Goal: Task Accomplishment & Management: Complete application form

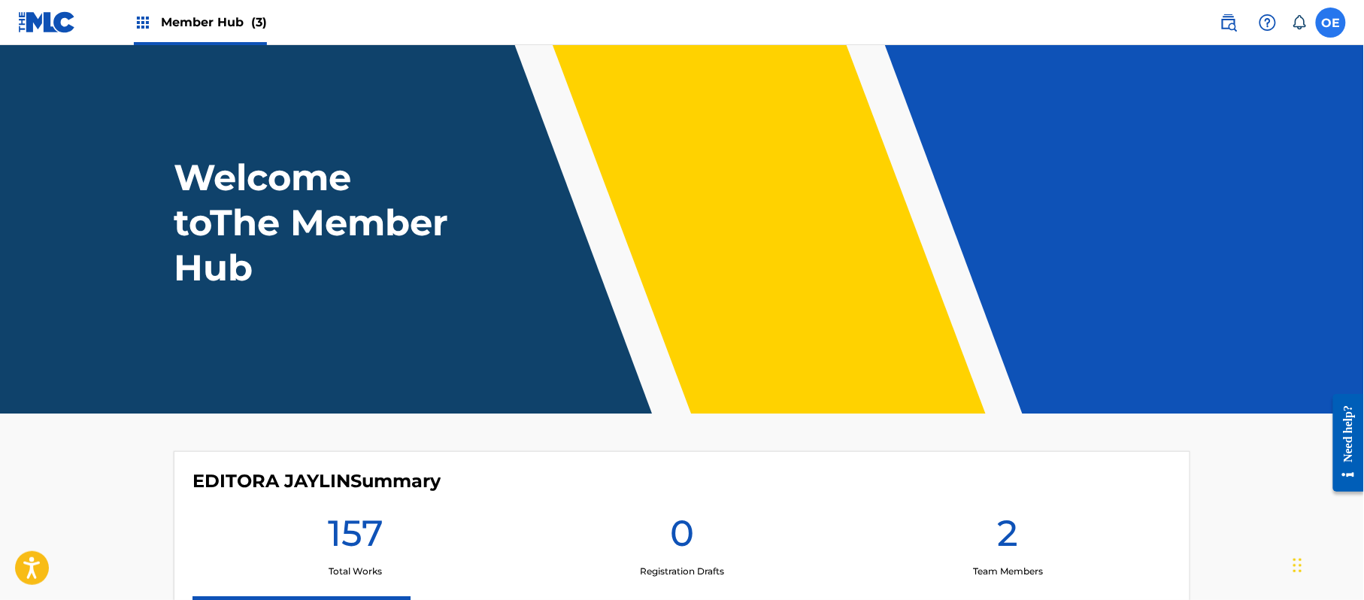
drag, startPoint x: 1339, startPoint y: 37, endPoint x: 1333, endPoint y: 31, distance: 8.5
click at [1339, 37] on nav "Member Hub (3) OE OE Olga Escoto olga@hyphymusicinc.com Notification Preference…" at bounding box center [682, 22] width 1364 height 45
click at [1333, 30] on label at bounding box center [1331, 23] width 30 height 30
click at [1331, 23] on input "OE Olga Escoto olga@hyphymusicinc.com Notification Preferences Profile Log out" at bounding box center [1331, 23] width 0 height 0
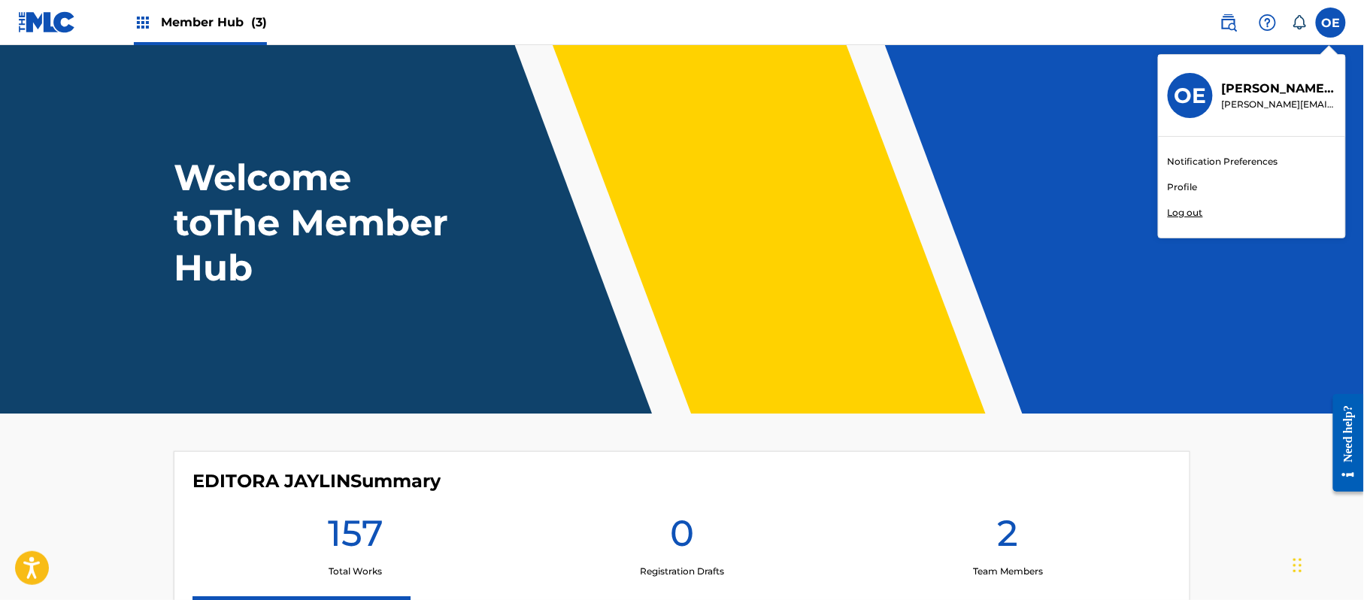
click at [1192, 212] on p "Log out" at bounding box center [1185, 213] width 35 height 14
click at [1331, 23] on input "OE Olga Escoto olga@hyphymusicinc.com Notification Preferences Profile Log out" at bounding box center [1331, 23] width 0 height 0
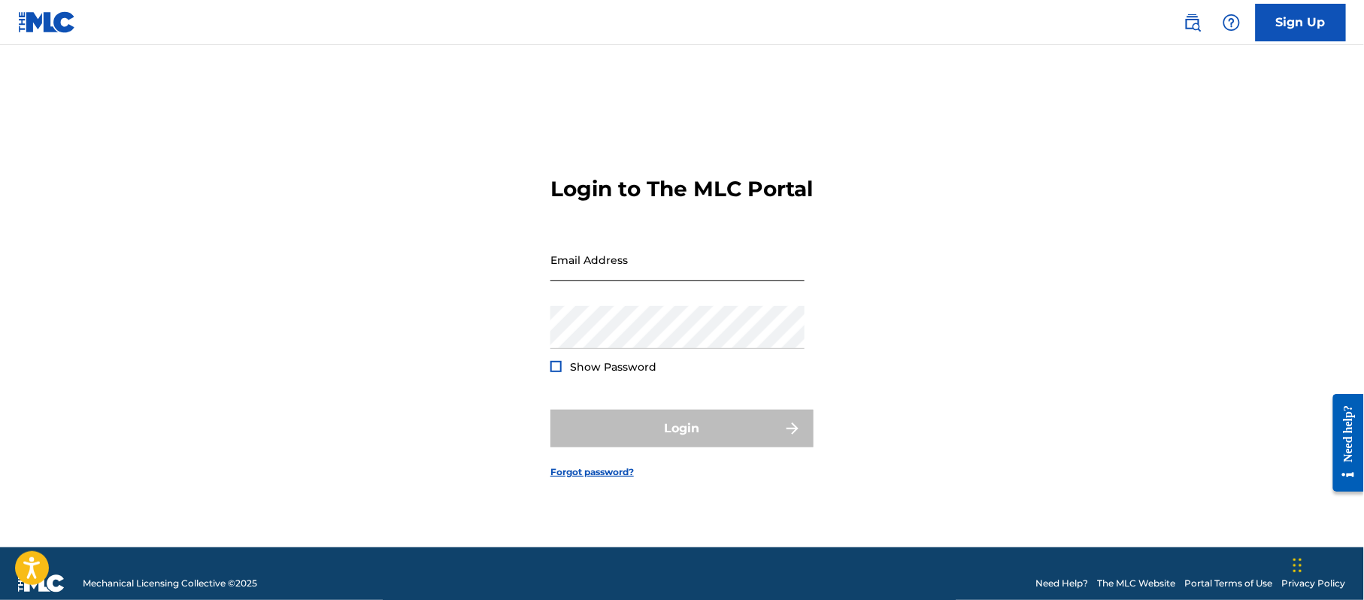
click at [627, 280] on input "Email Address" at bounding box center [677, 259] width 254 height 43
type input "[PERSON_NAME][EMAIL_ADDRESS][DOMAIN_NAME]"
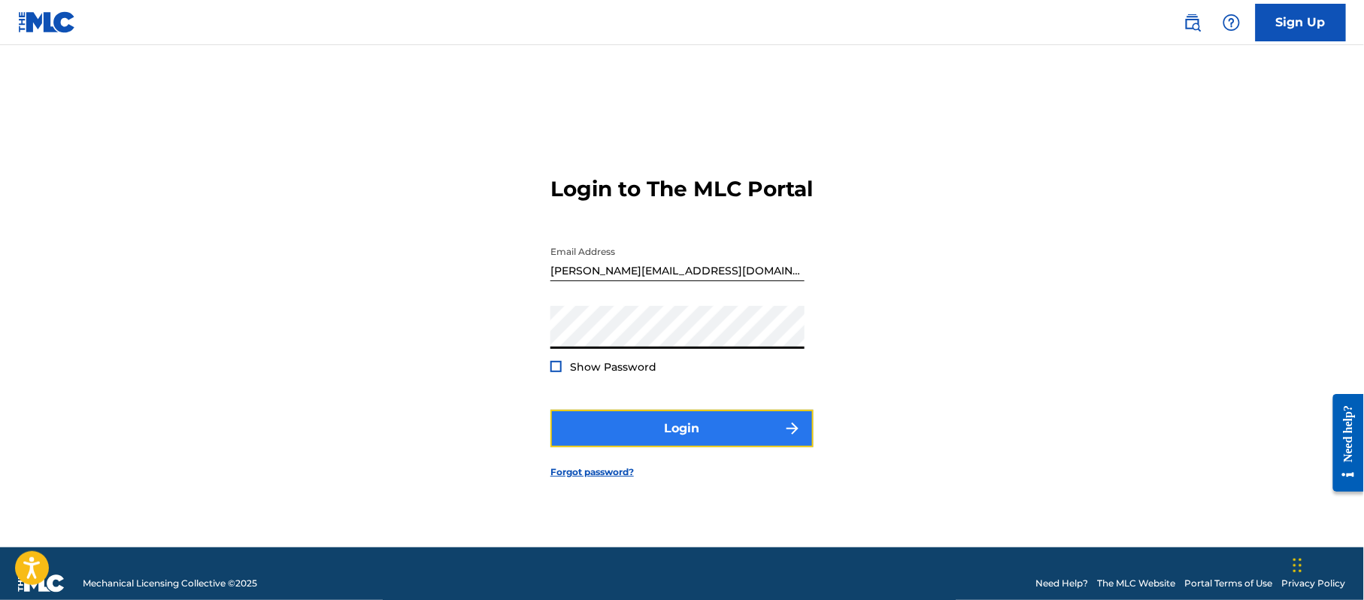
click at [675, 439] on button "Login" at bounding box center [681, 429] width 263 height 38
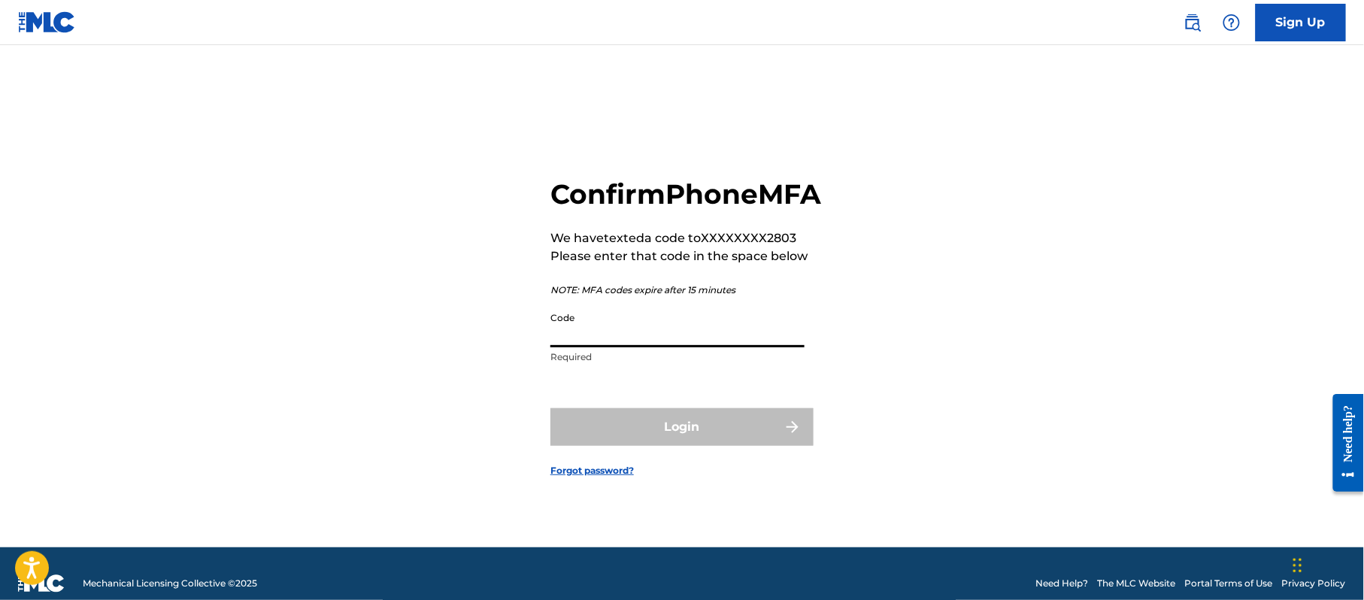
click at [629, 347] on input "Code" at bounding box center [677, 326] width 254 height 43
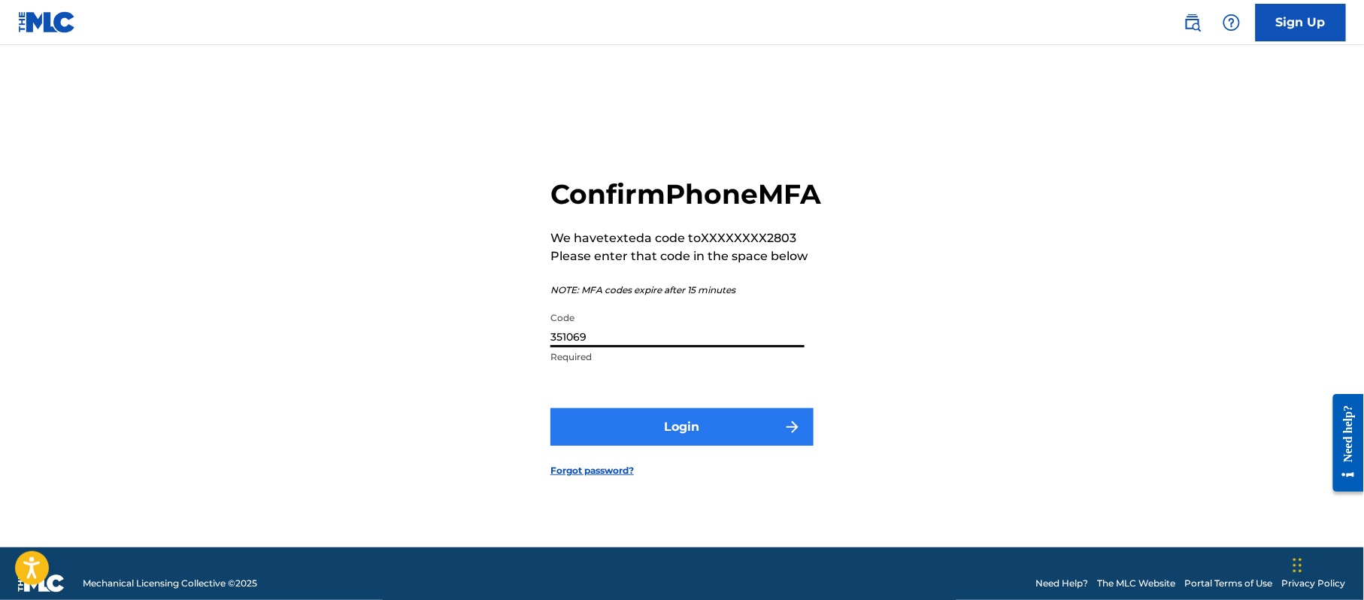
type input "351069"
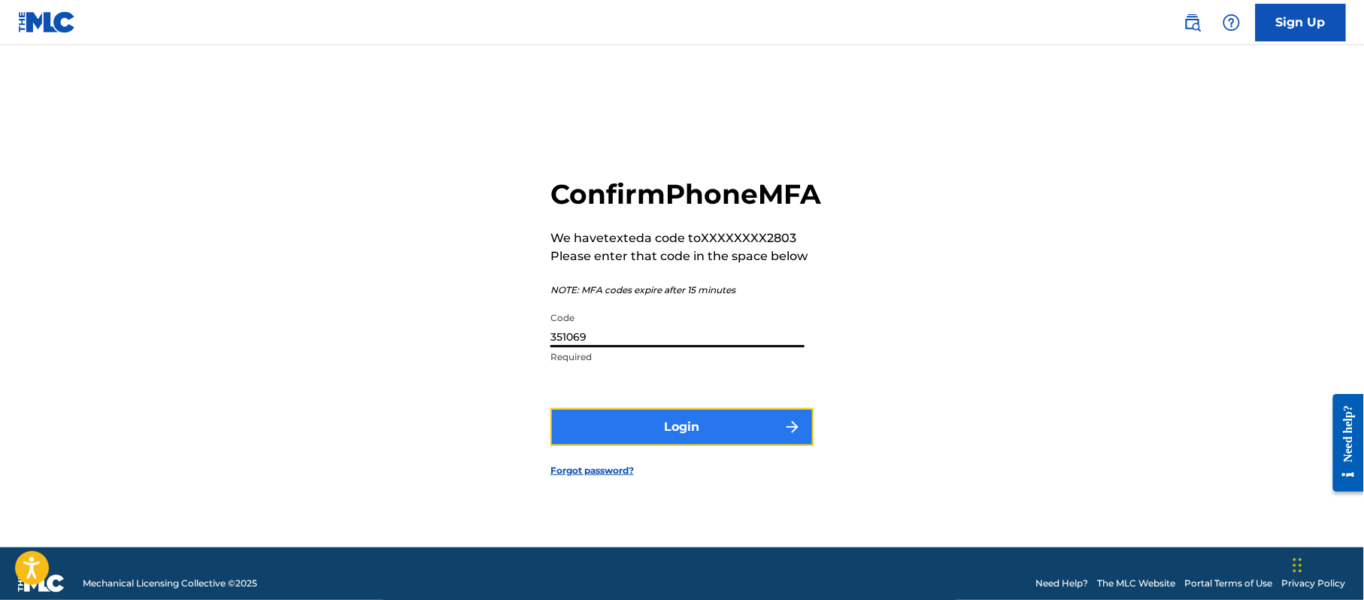
click at [684, 437] on button "Login" at bounding box center [681, 427] width 263 height 38
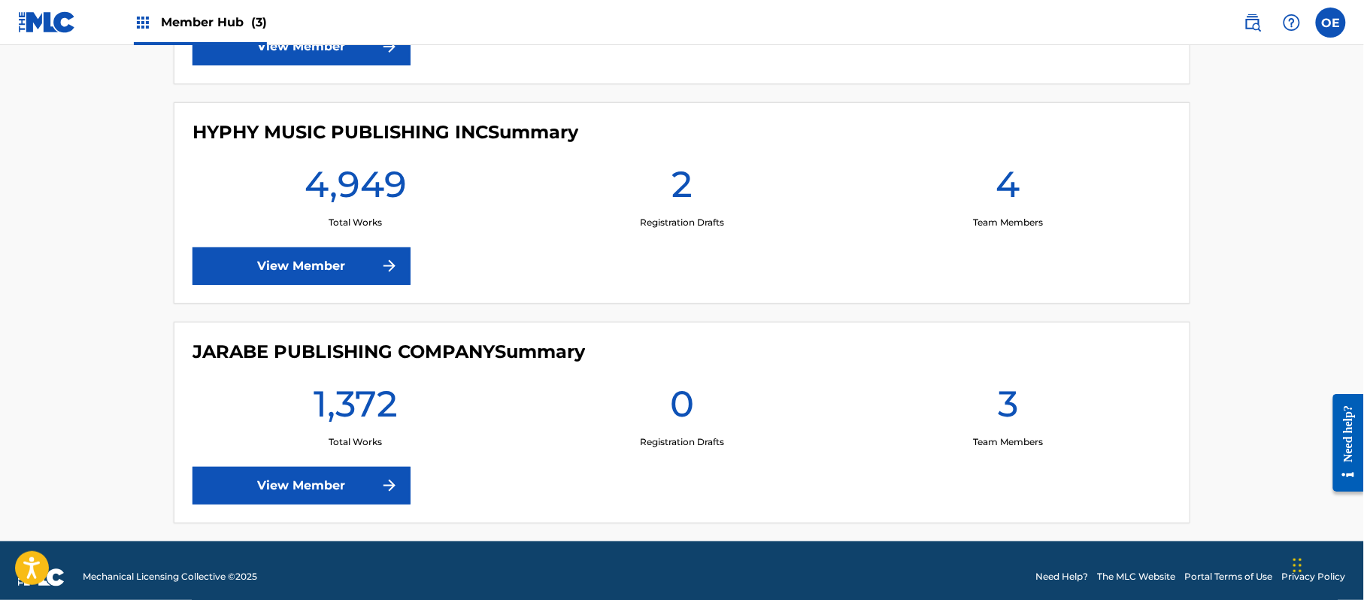
scroll to position [584, 0]
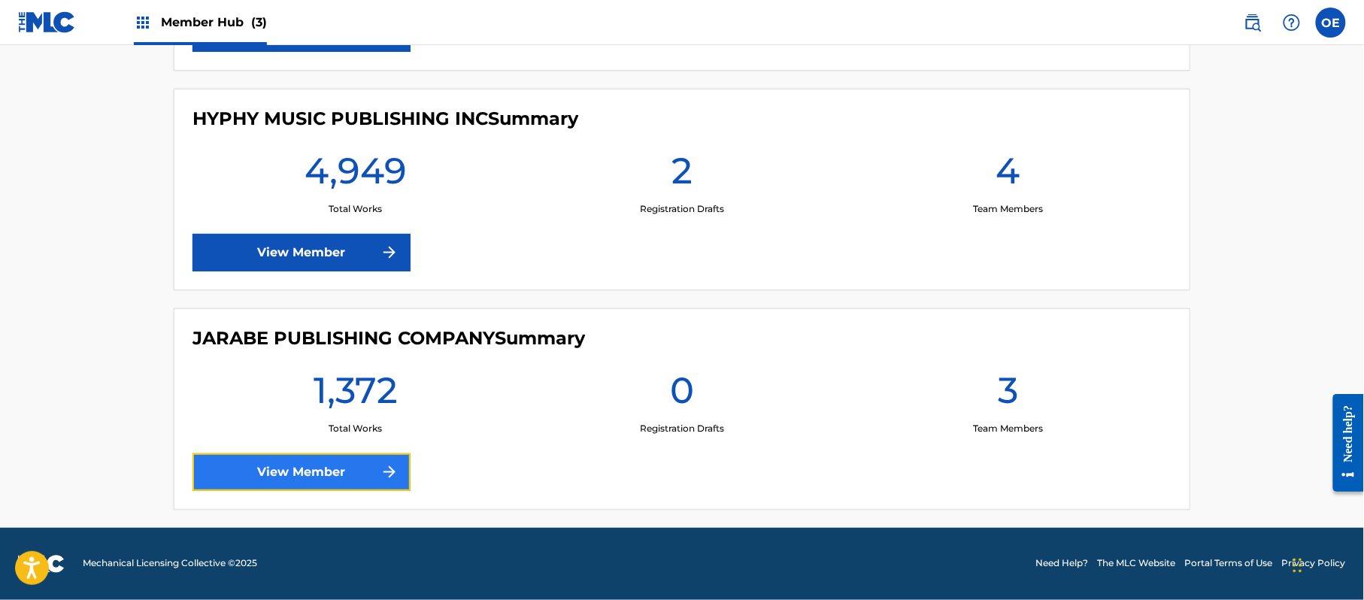
click at [347, 467] on link "View Member" at bounding box center [302, 472] width 218 height 38
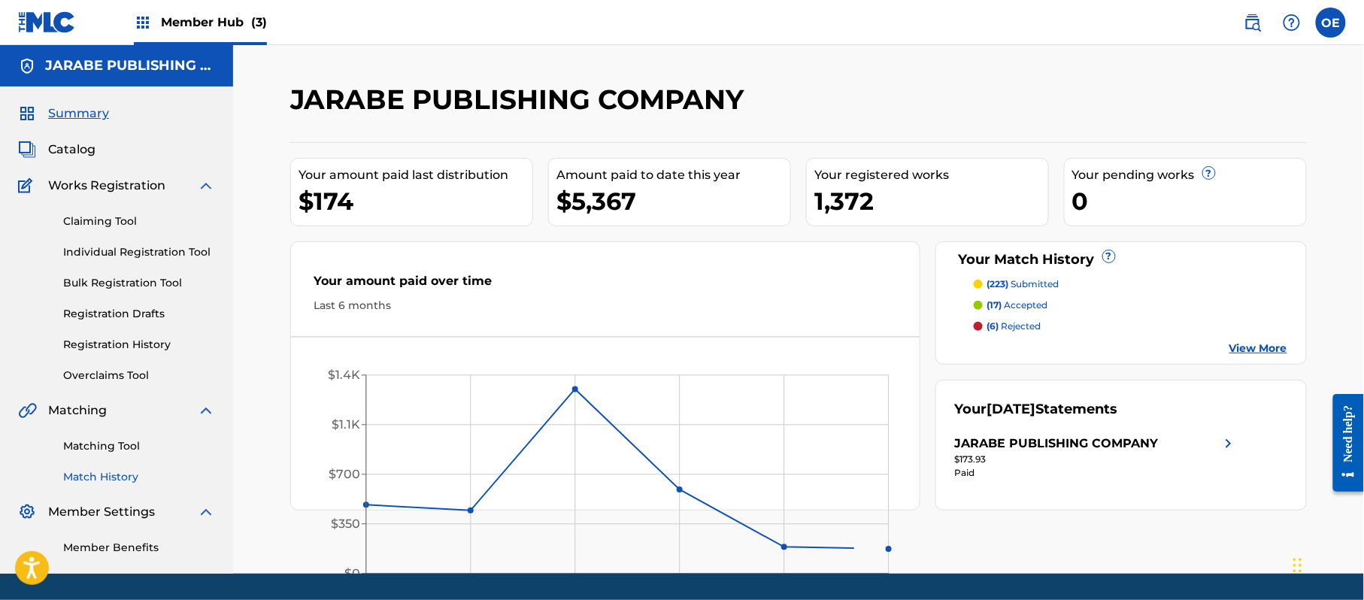
click at [93, 472] on link "Match History" at bounding box center [139, 477] width 152 height 16
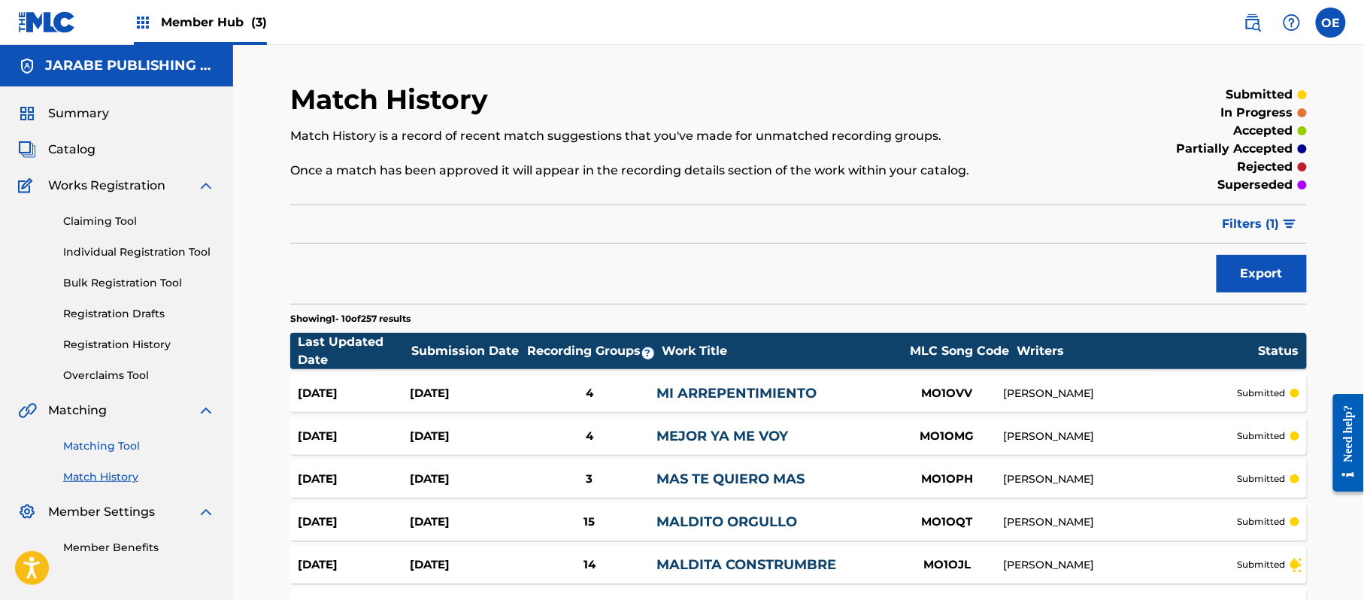
click at [126, 451] on link "Matching Tool" at bounding box center [139, 446] width 152 height 16
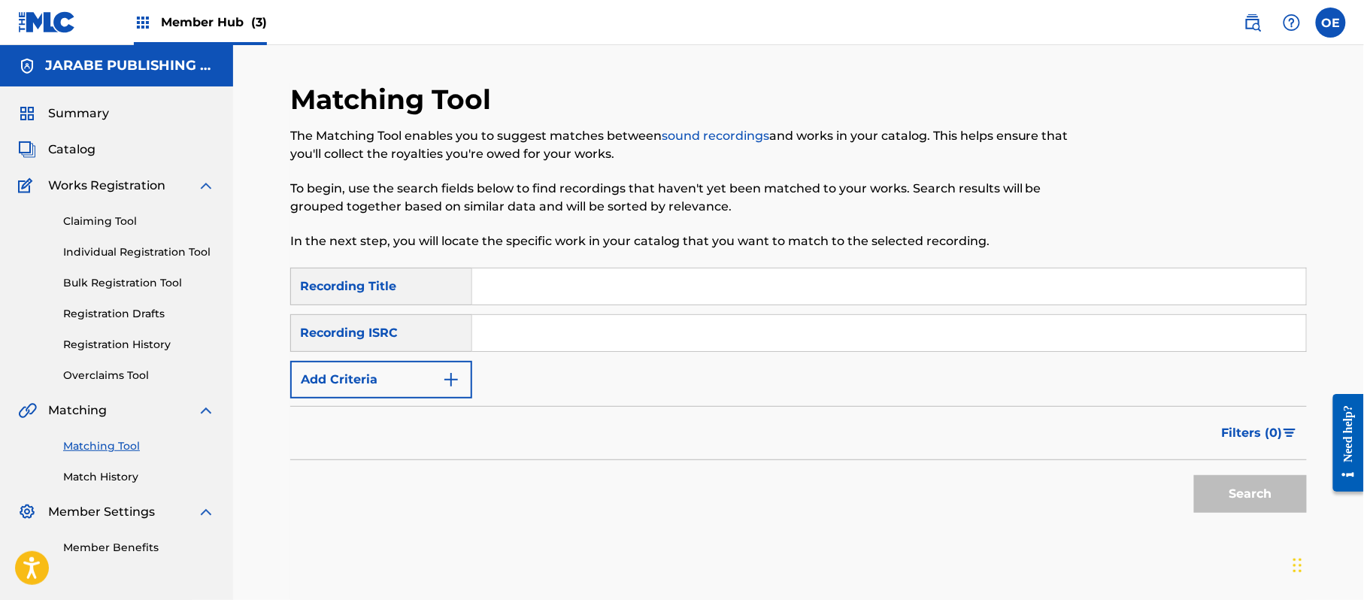
paste input "MIENTRAS TANTO TU"
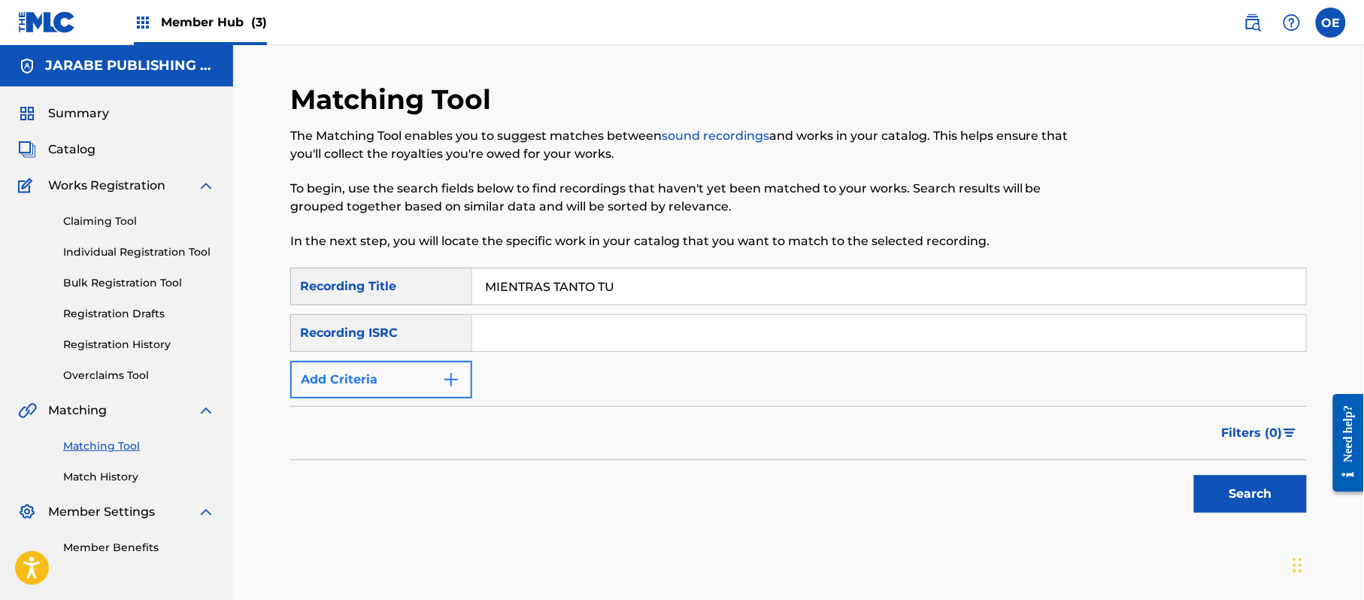
type input "MIENTRAS TANTO TU"
click at [448, 378] on img "Search Form" at bounding box center [451, 380] width 18 height 18
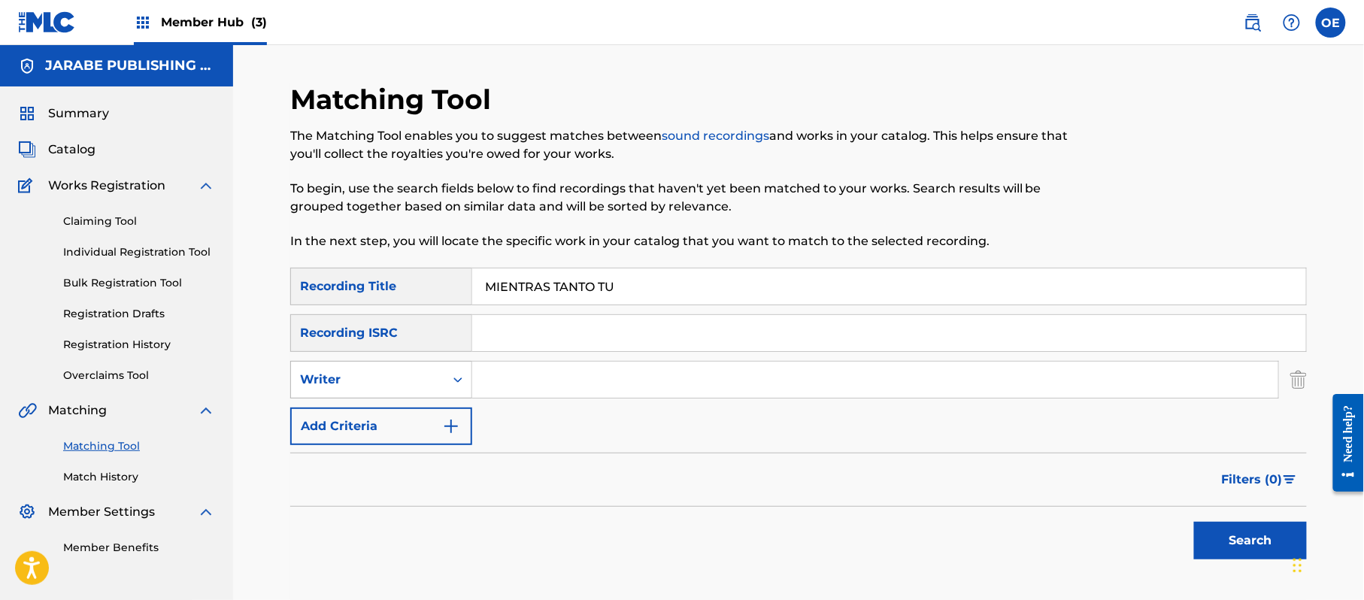
click at [397, 376] on div "Writer" at bounding box center [367, 380] width 135 height 18
click at [391, 408] on div "Recording Artist" at bounding box center [381, 418] width 180 height 38
paste input "LOS YINNS"
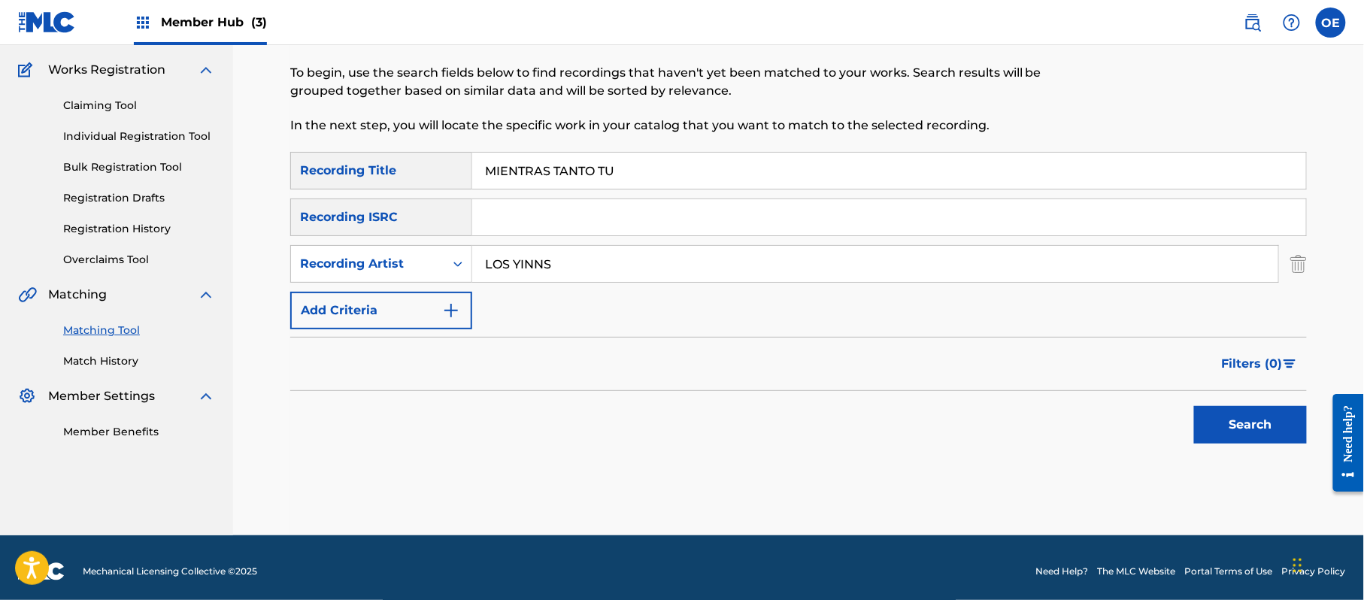
scroll to position [123, 0]
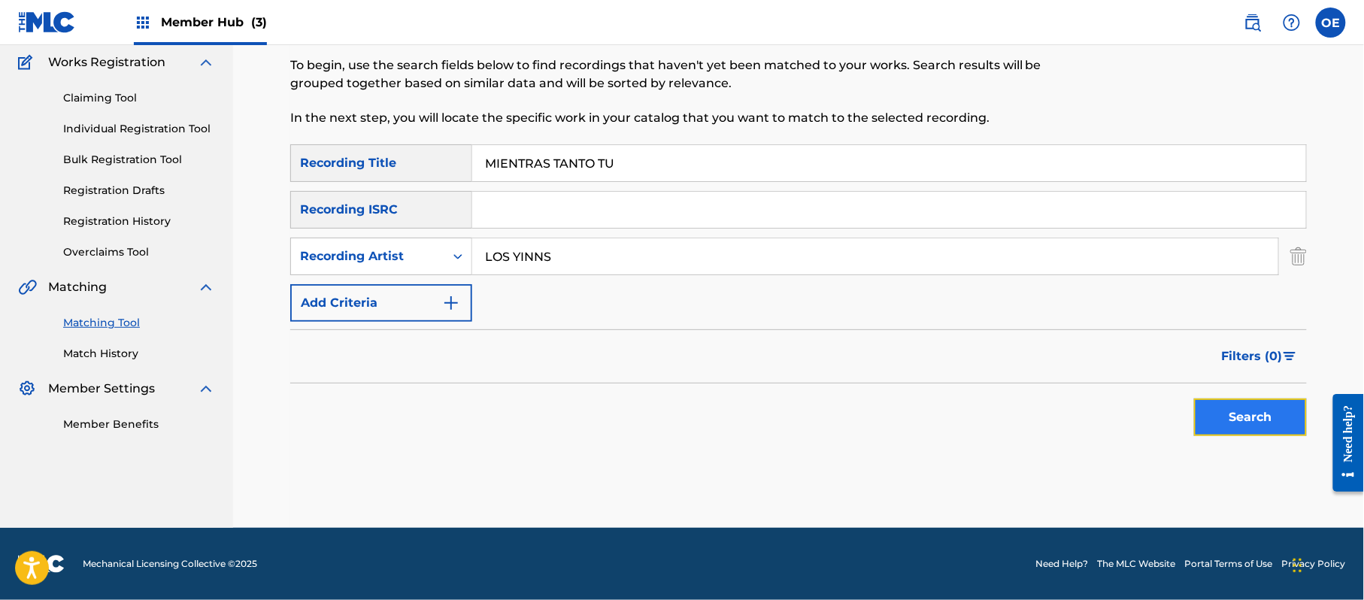
click at [1271, 408] on button "Search" at bounding box center [1250, 418] width 113 height 38
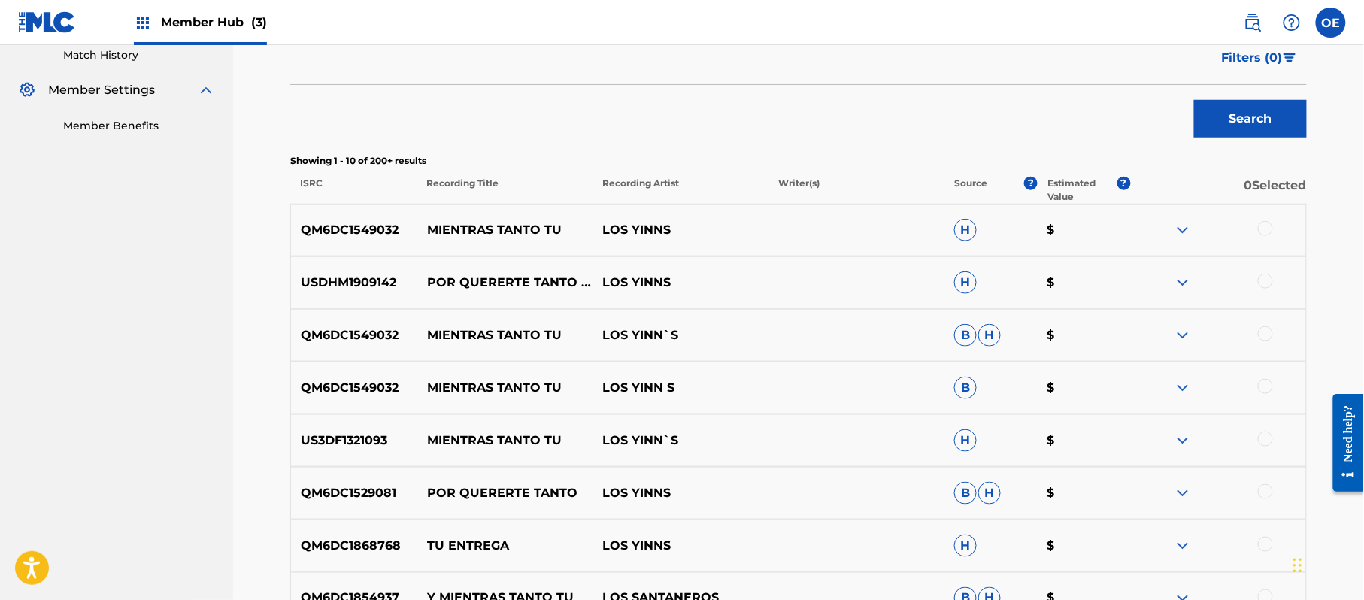
scroll to position [424, 0]
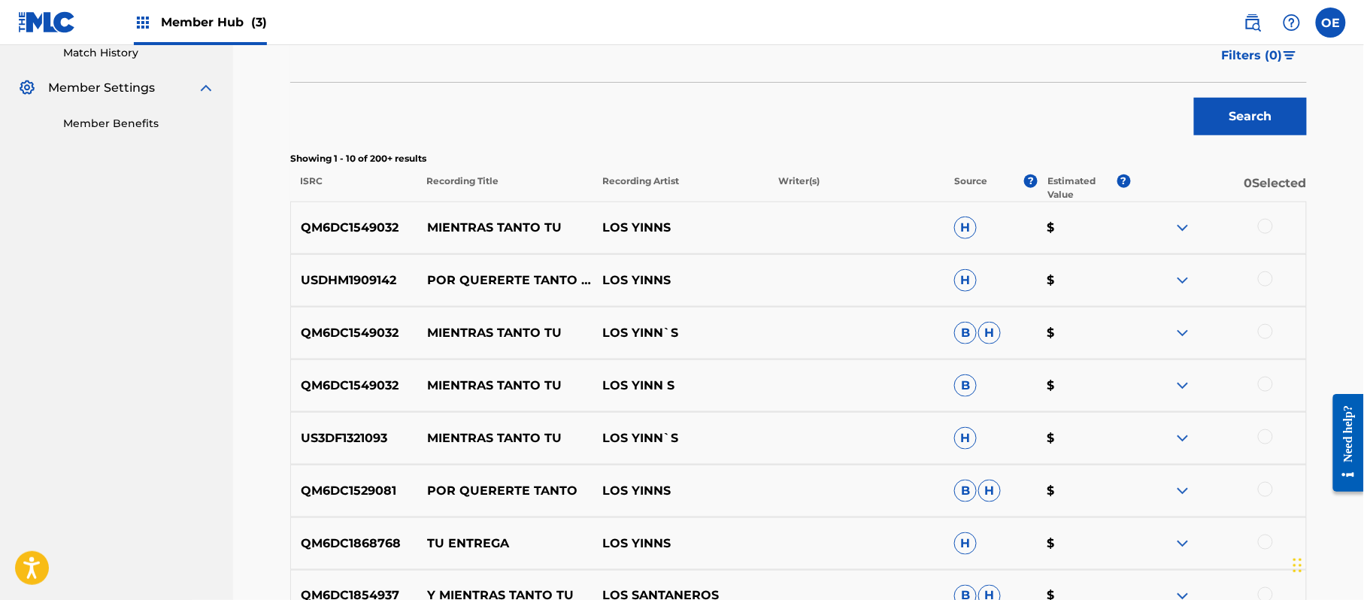
click at [1266, 221] on div at bounding box center [1265, 226] width 15 height 15
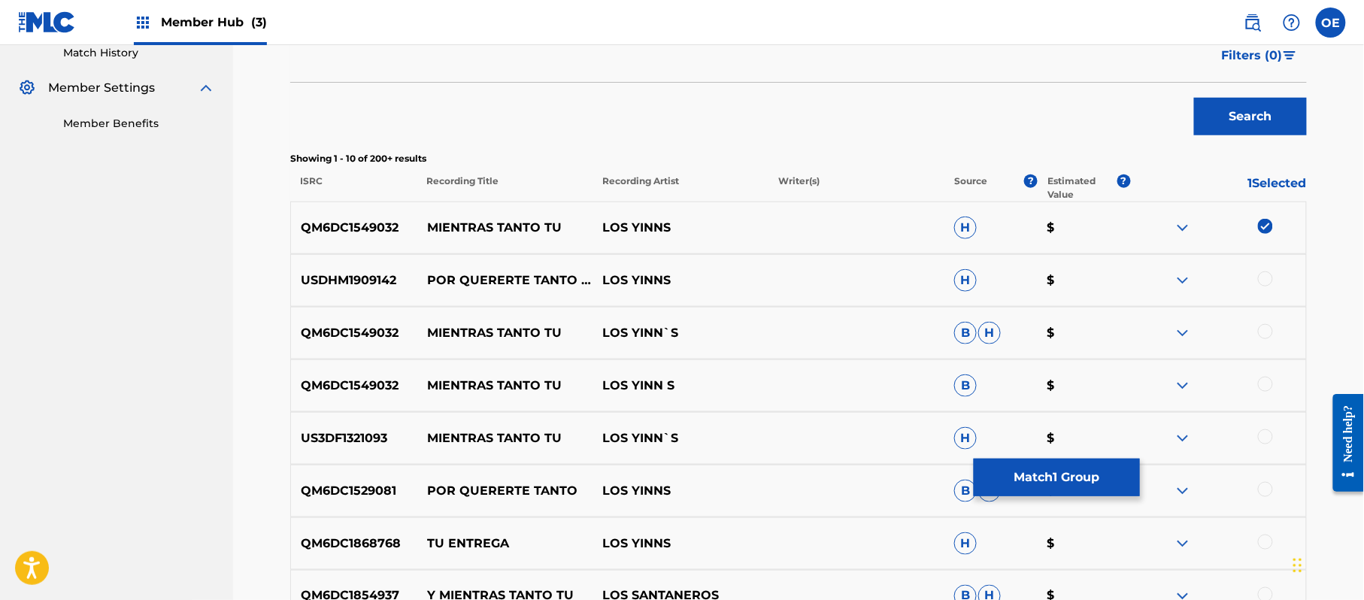
click at [1266, 335] on div at bounding box center [1265, 331] width 15 height 15
click at [1267, 386] on div at bounding box center [1265, 384] width 15 height 15
click at [1260, 436] on div at bounding box center [1265, 436] width 15 height 15
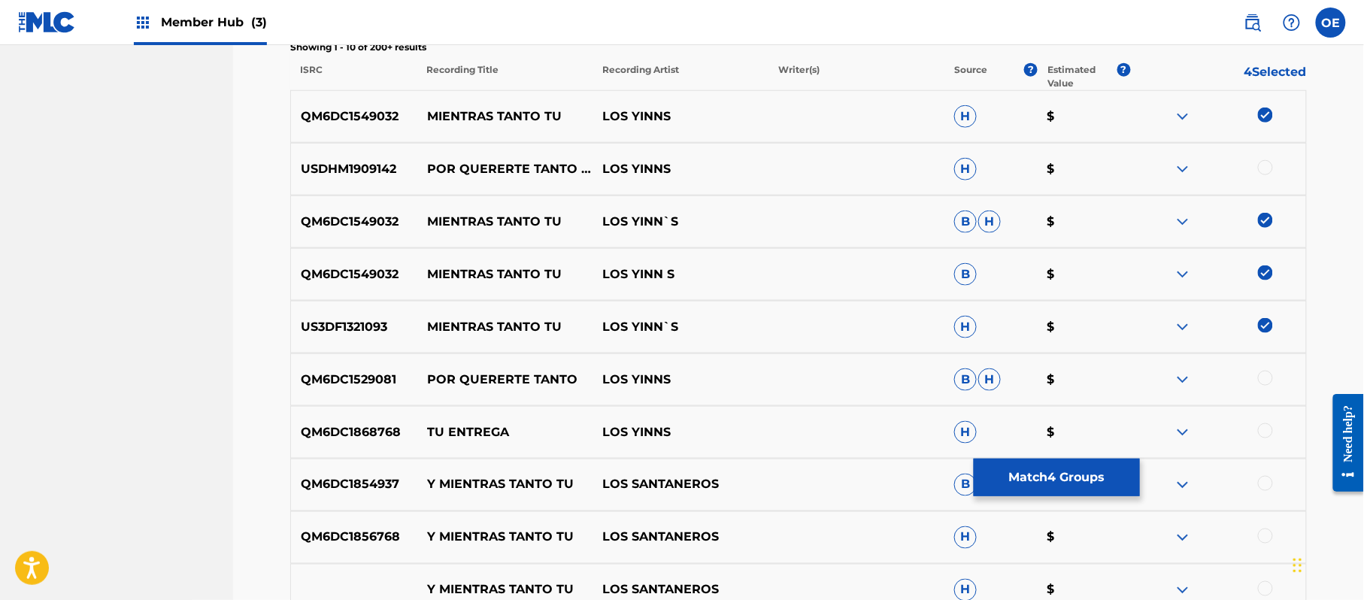
scroll to position [624, 0]
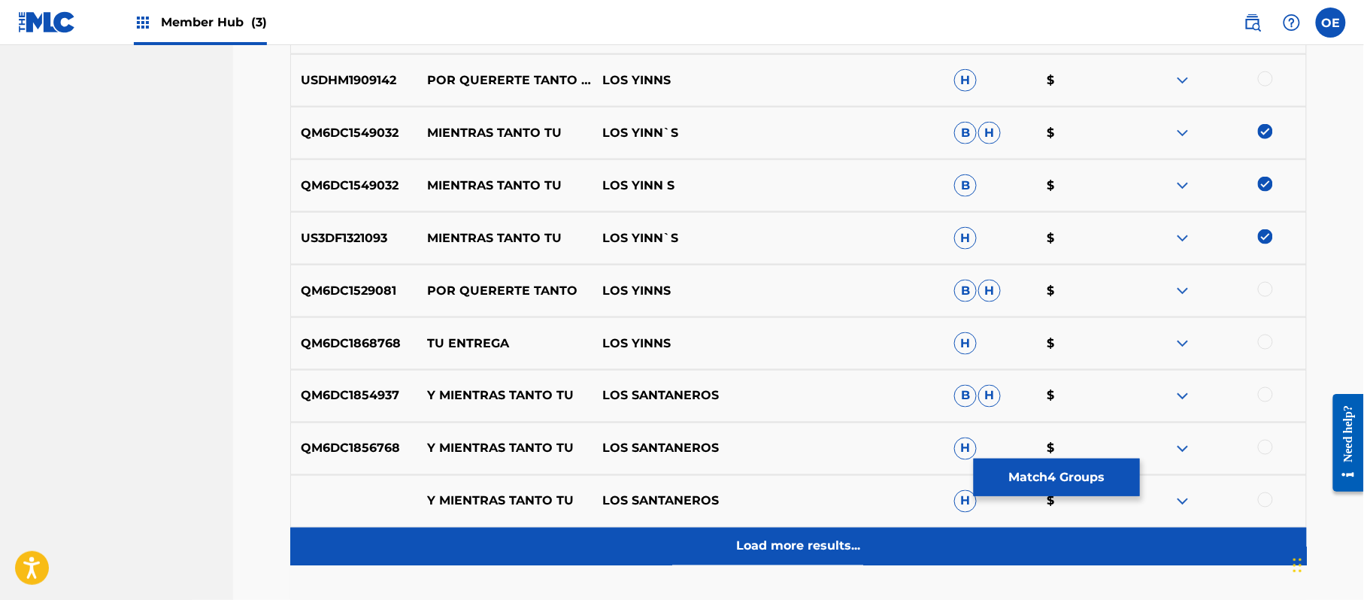
click at [711, 536] on div "Load more results..." at bounding box center [798, 547] width 1017 height 38
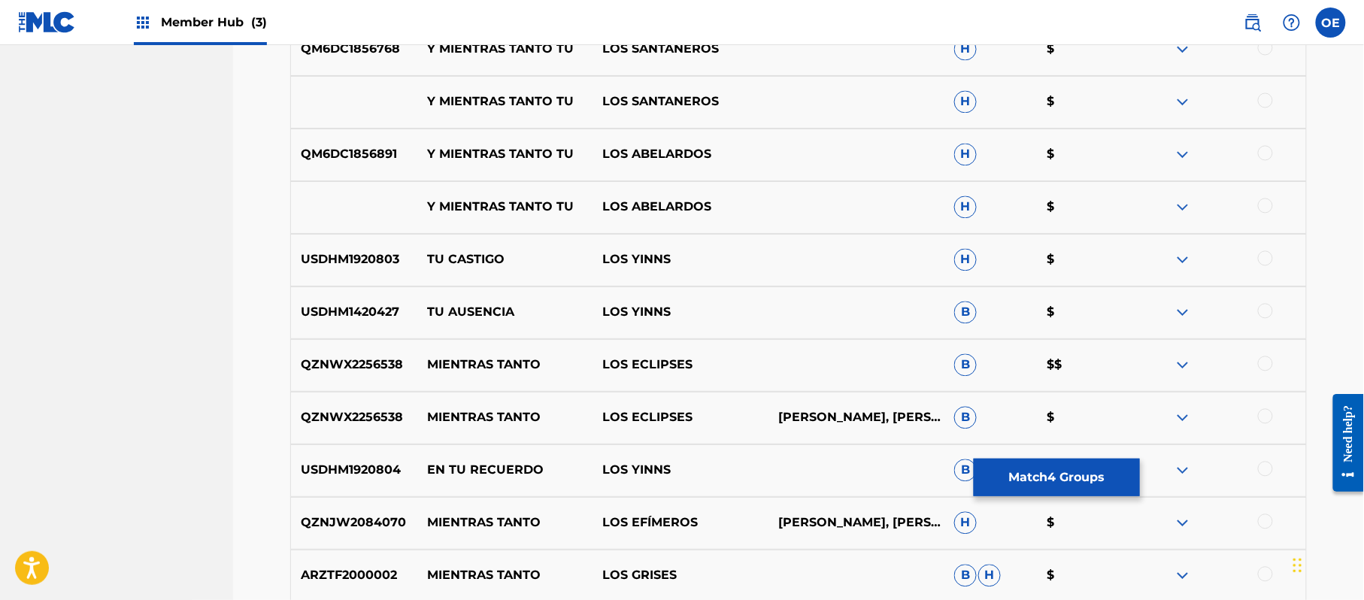
scroll to position [1126, 0]
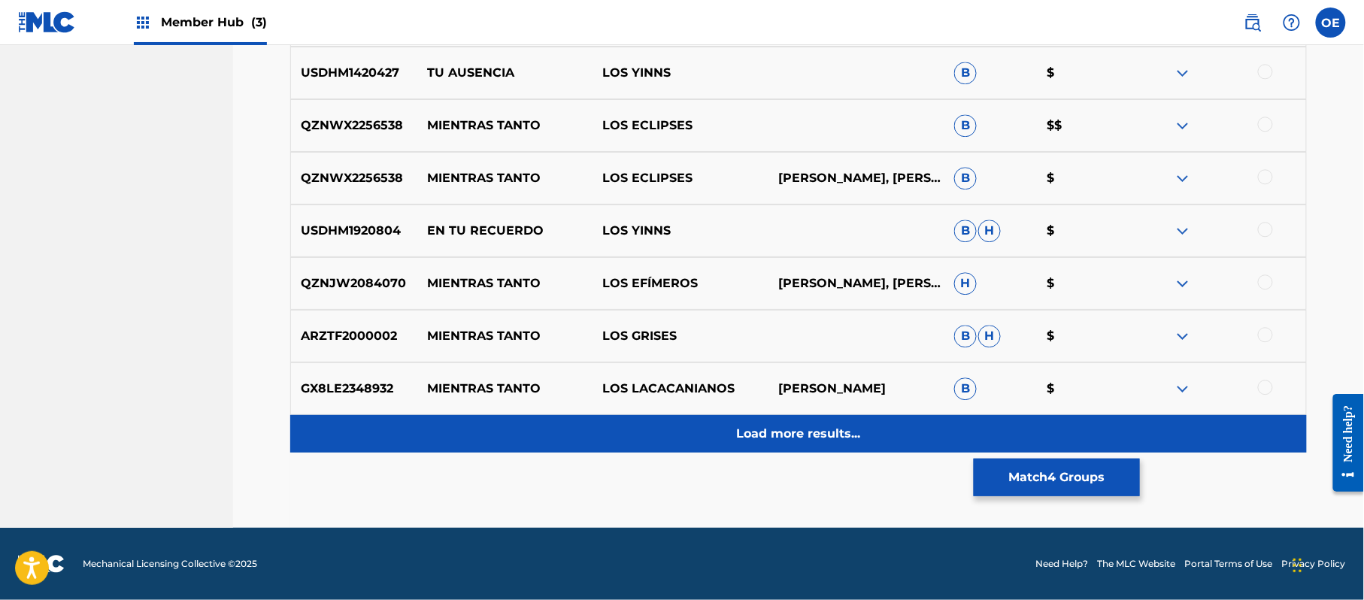
click at [746, 442] on p "Load more results..." at bounding box center [799, 434] width 124 height 18
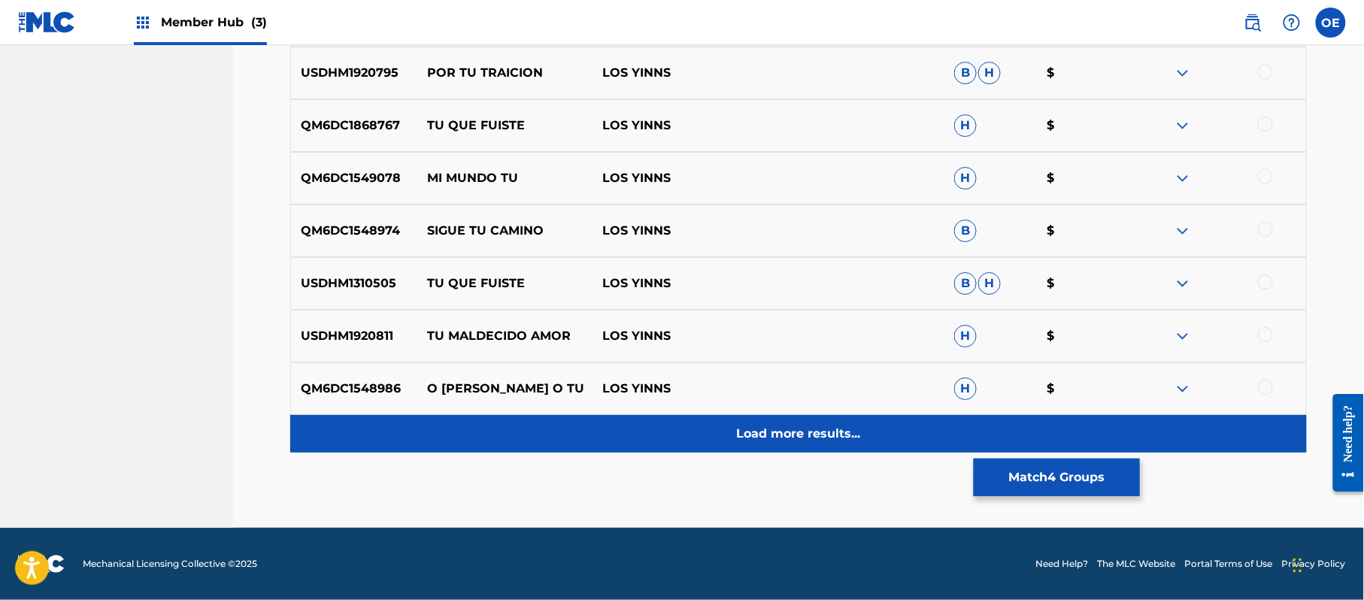
click at [738, 442] on p "Load more results..." at bounding box center [799, 434] width 124 height 18
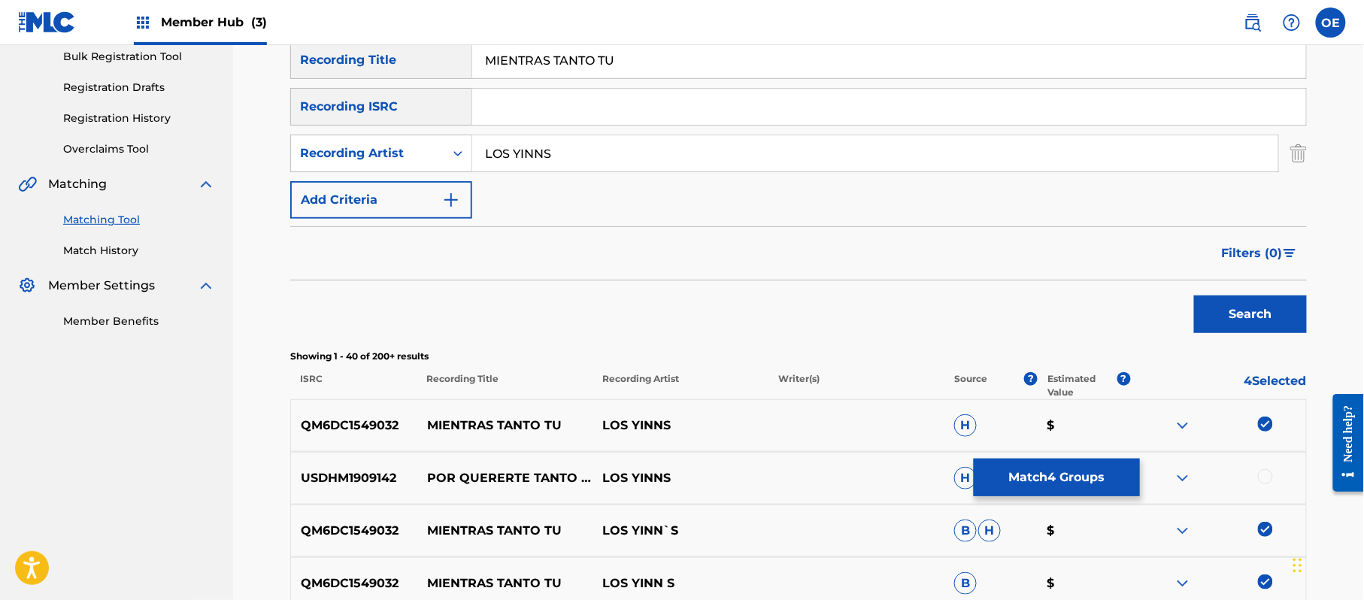
scroll to position [185, 0]
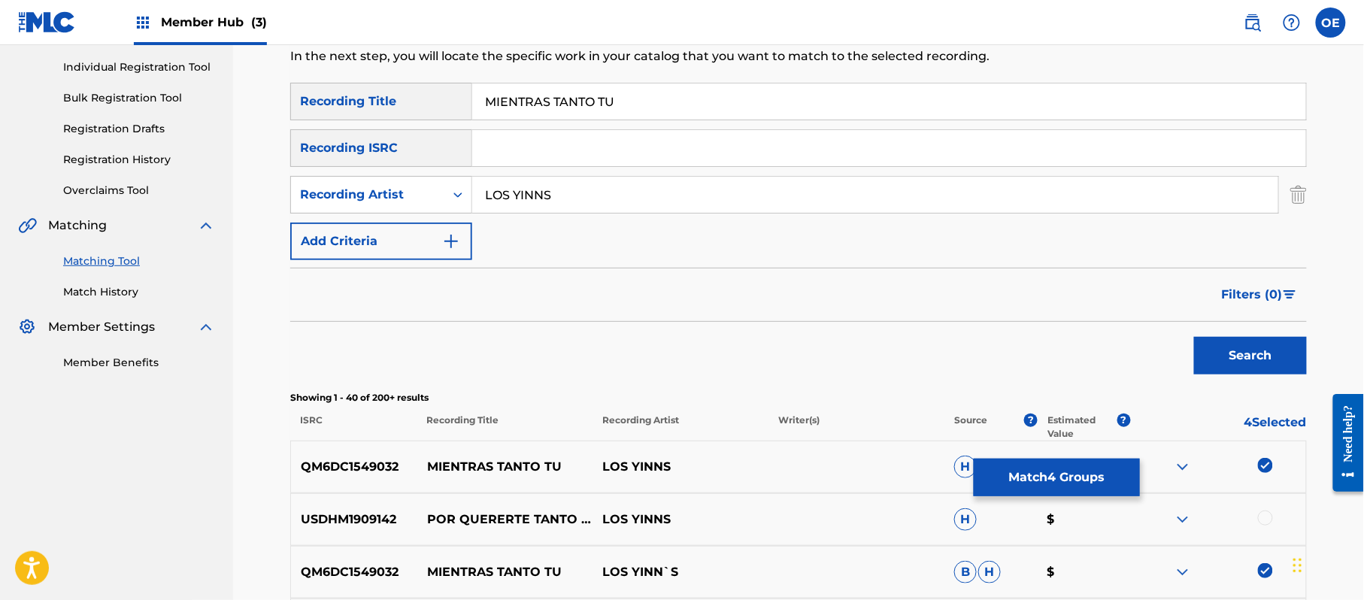
click at [544, 193] on input "LOS YINNS" at bounding box center [875, 195] width 806 height 36
click at [1194, 337] on button "Search" at bounding box center [1250, 356] width 113 height 38
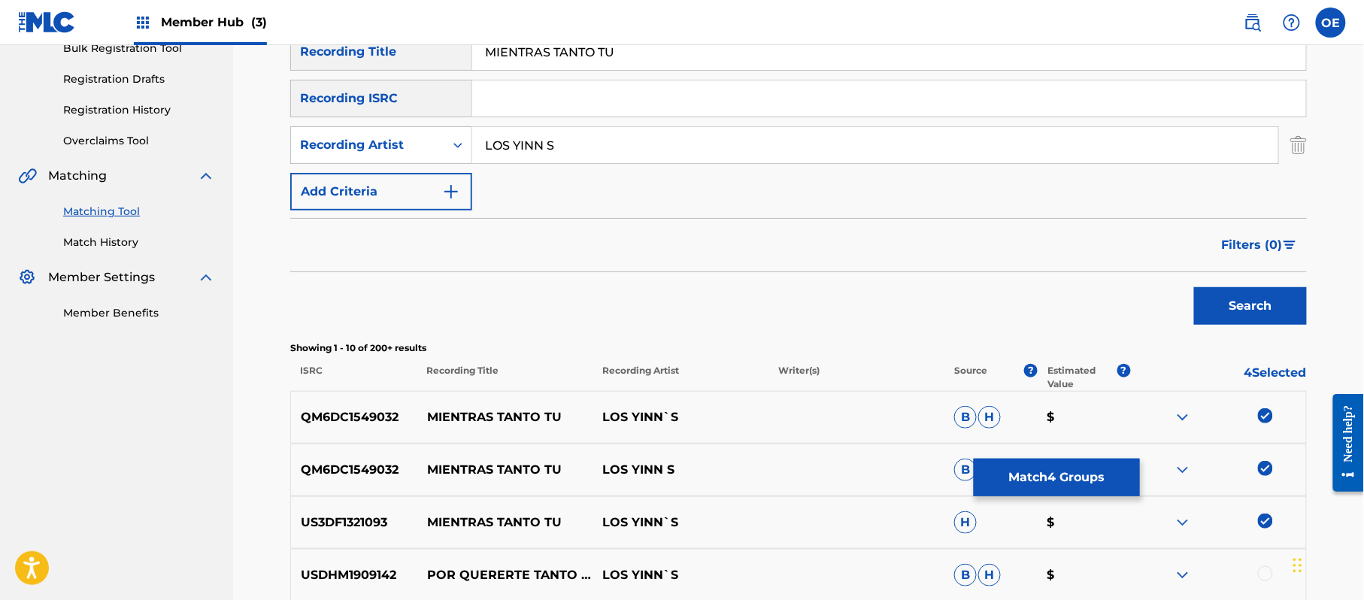
scroll to position [35, 0]
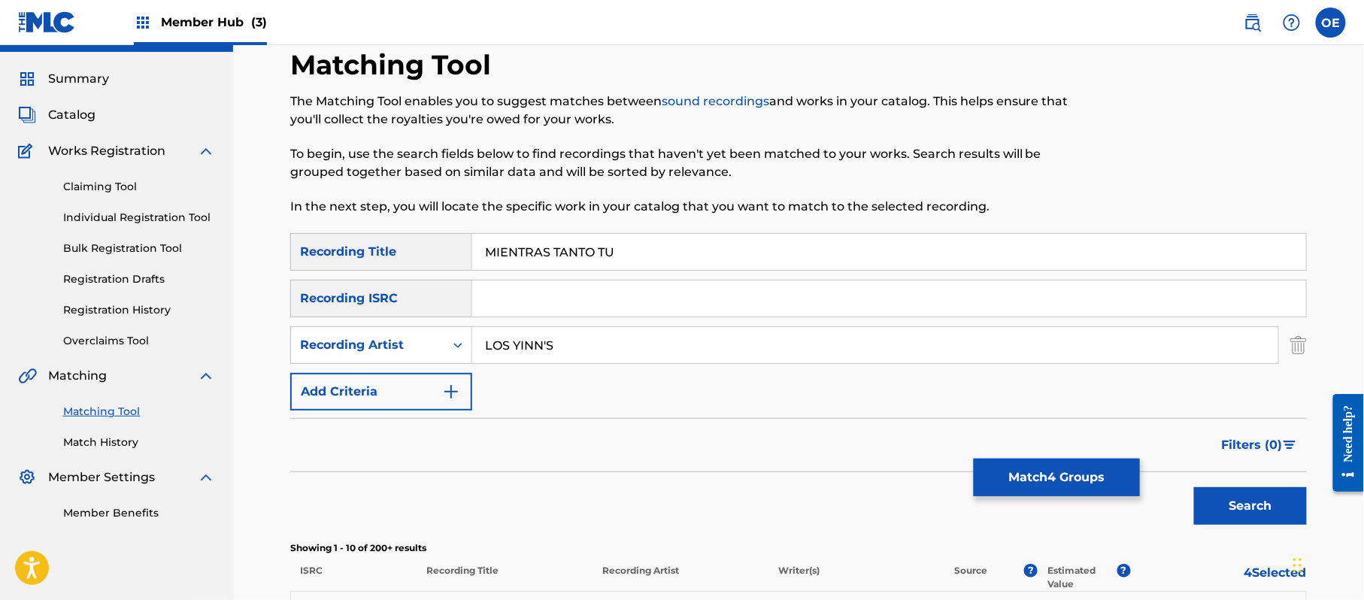
type input "LOS YINN'S"
click at [1194, 487] on button "Search" at bounding box center [1250, 506] width 113 height 38
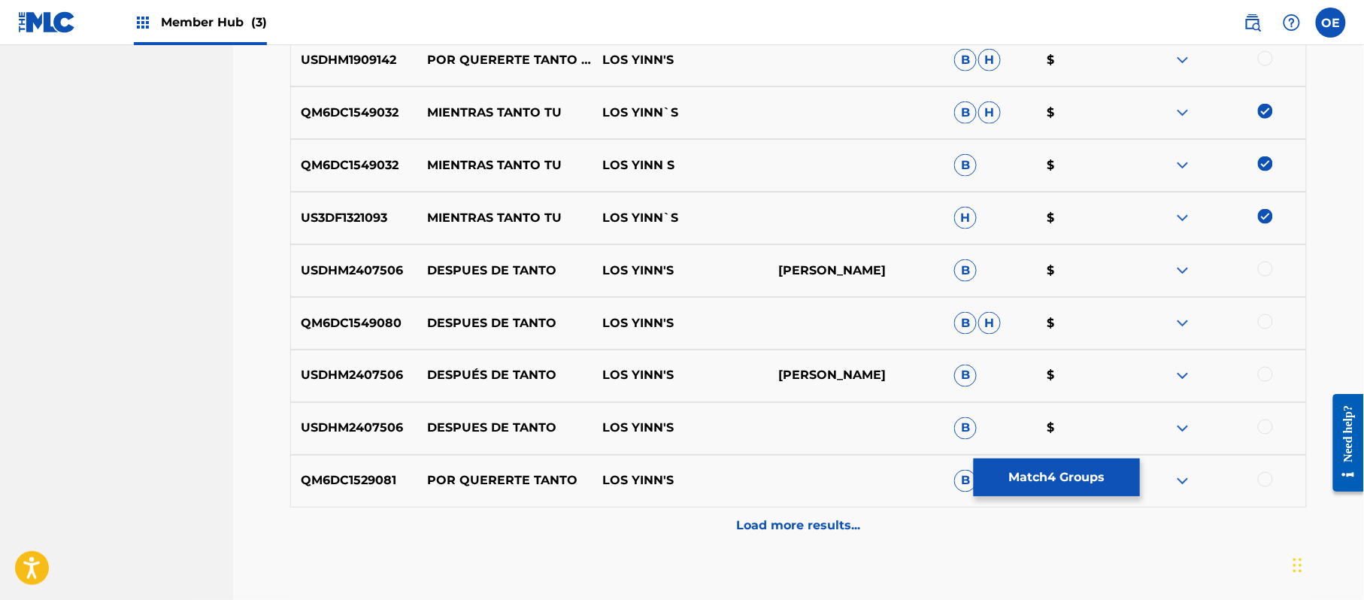
scroll to position [737, 0]
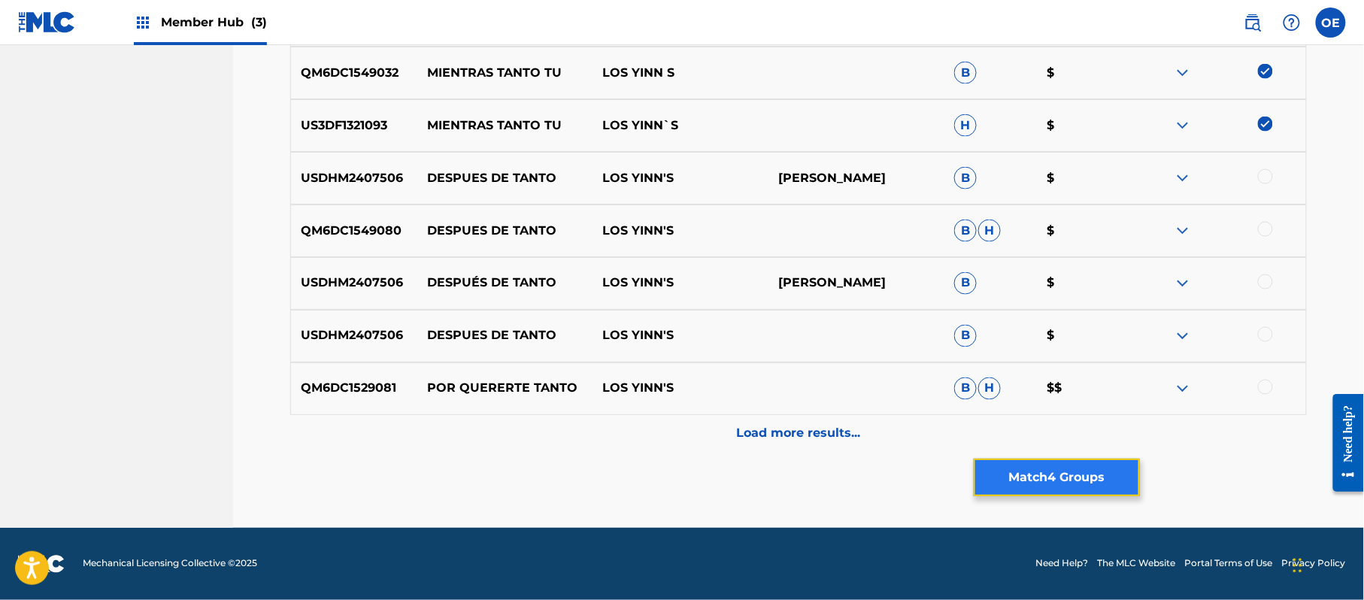
click at [1053, 466] on button "Match 4 Groups" at bounding box center [1057, 478] width 166 height 38
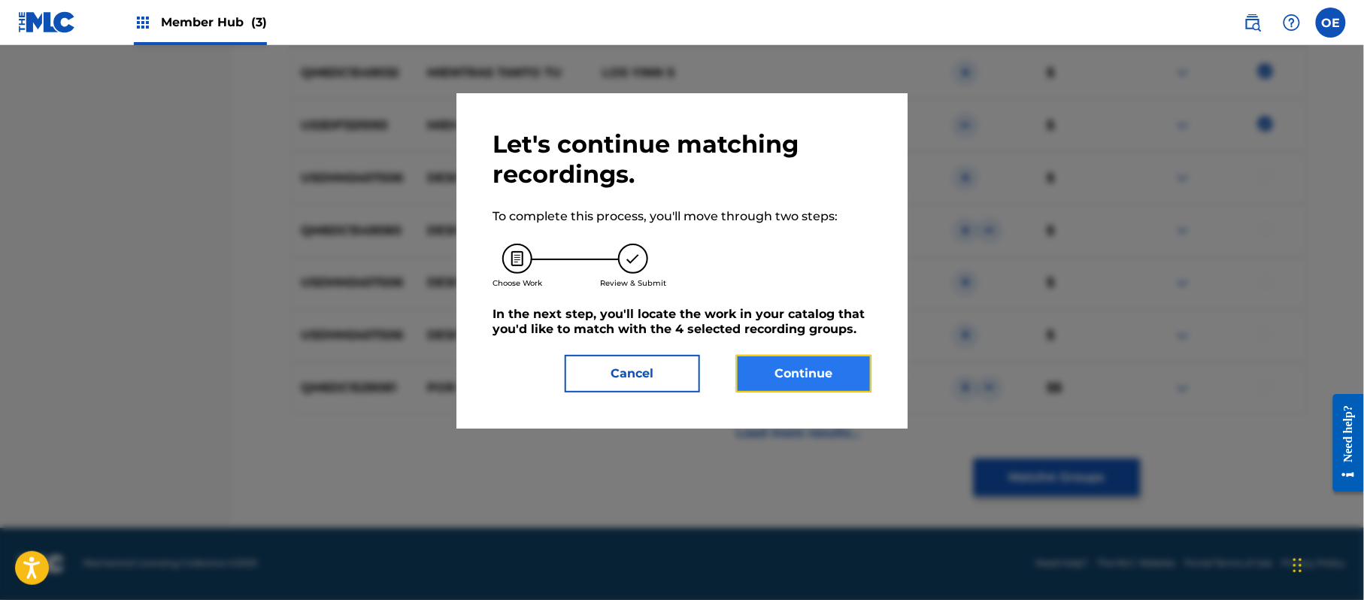
click at [828, 368] on button "Continue" at bounding box center [803, 374] width 135 height 38
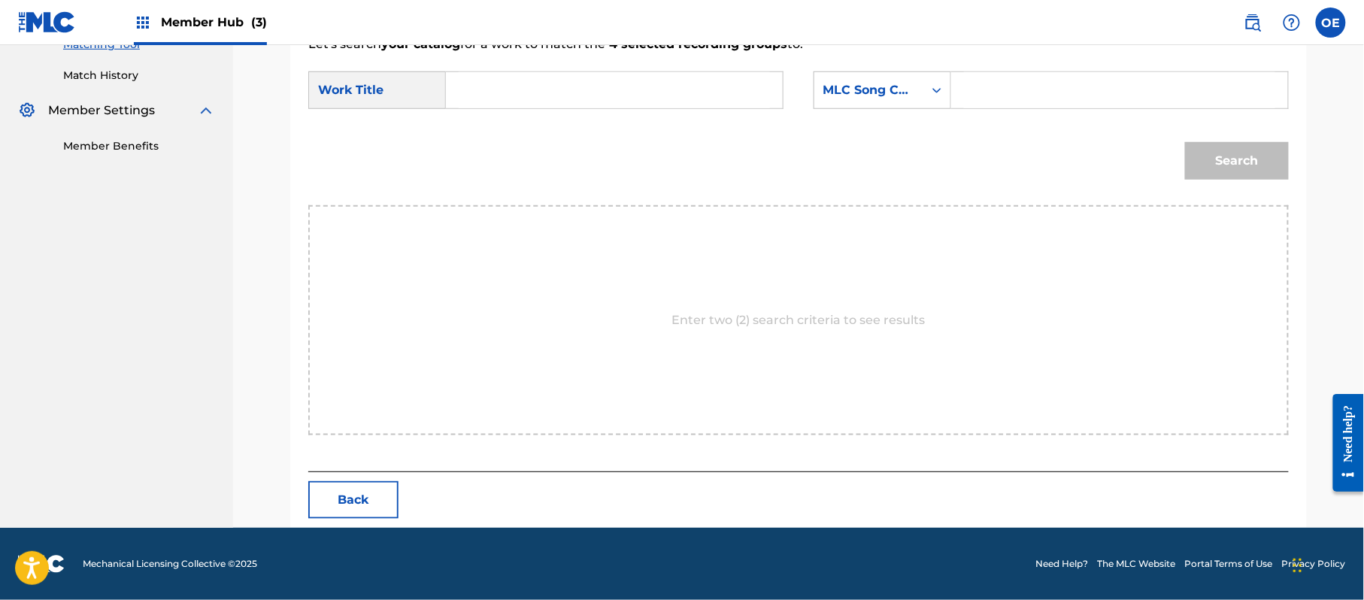
scroll to position [402, 0]
paste input "MIENTRAS TANTO TU"
type input "MIENTRAS TANTO TU"
click at [888, 100] on div "MLC Song Code" at bounding box center [868, 90] width 109 height 29
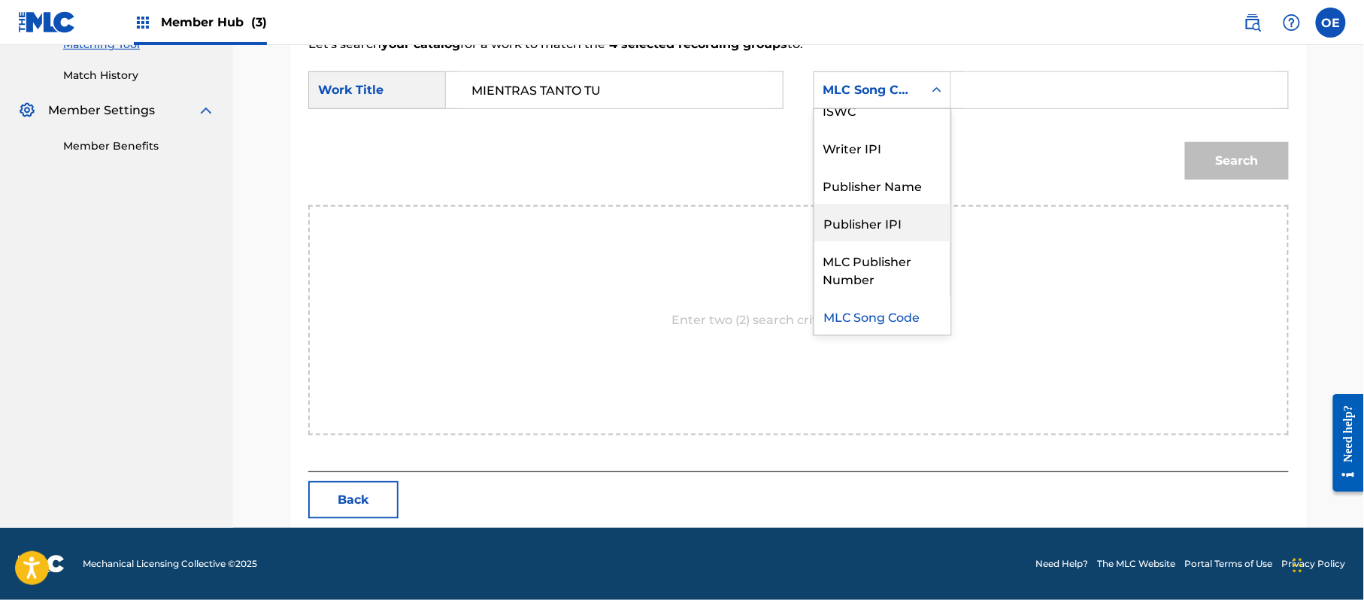
scroll to position [0, 0]
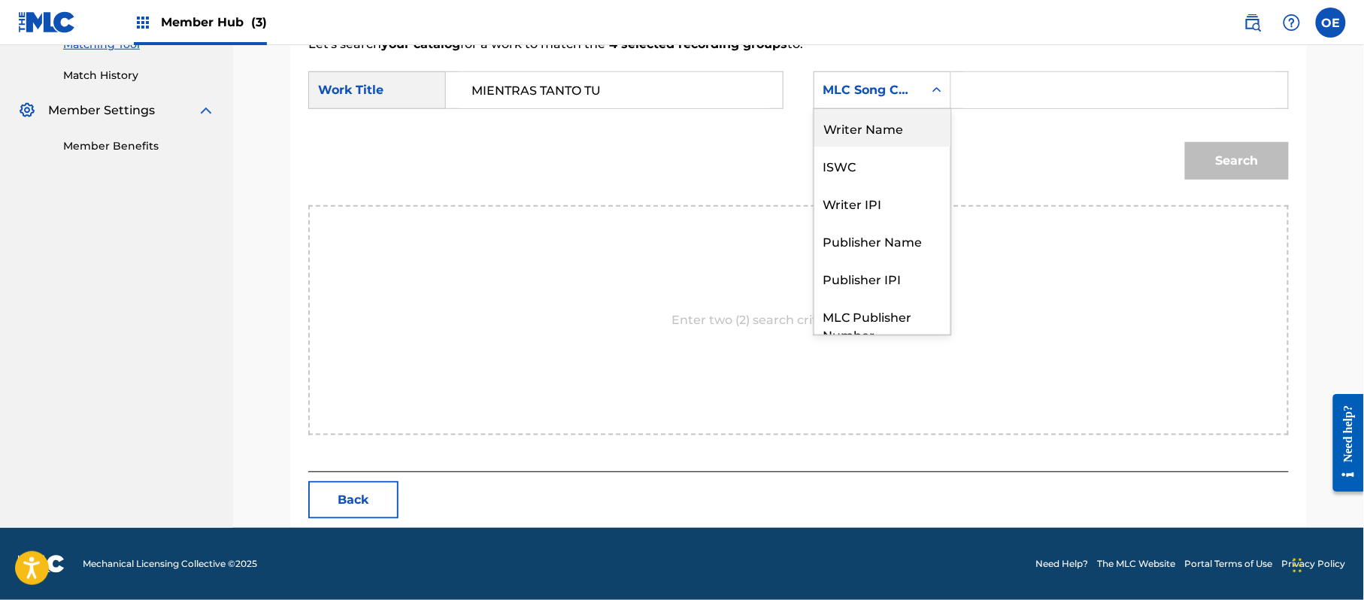
click at [873, 131] on div "Writer Name" at bounding box center [882, 128] width 136 height 38
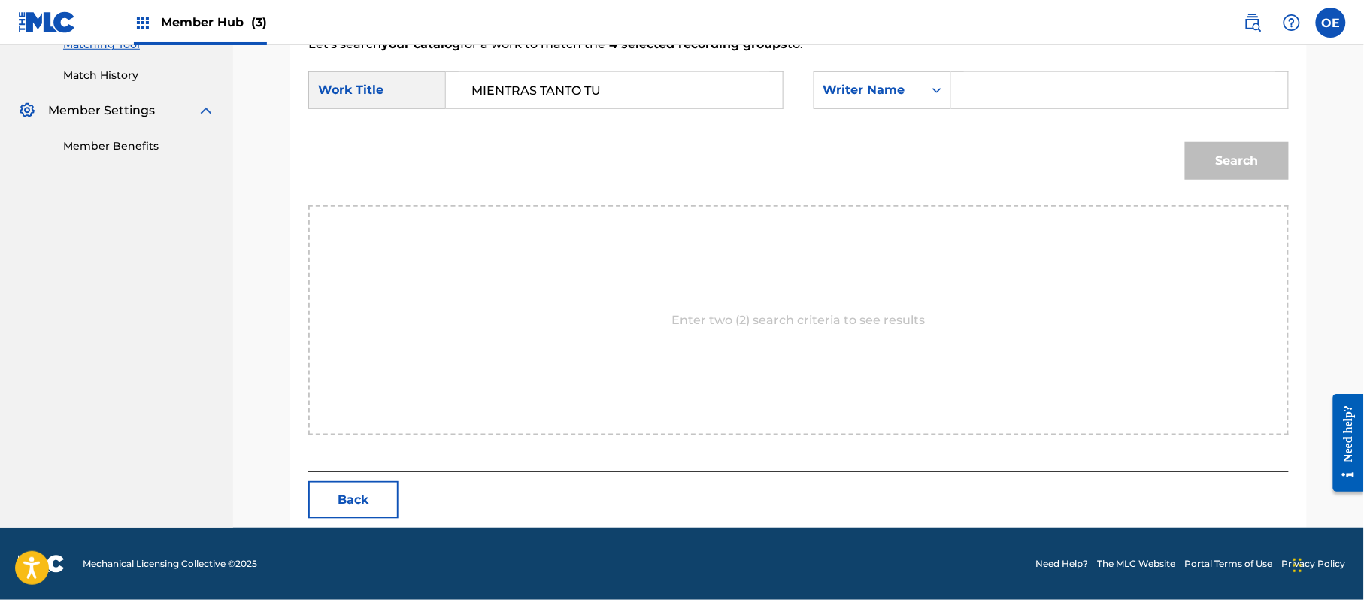
paste input "RAFAEL GONZALEZ"
type input "RAFAEL GONZALEZ"
click at [1221, 154] on button "Search" at bounding box center [1237, 161] width 104 height 38
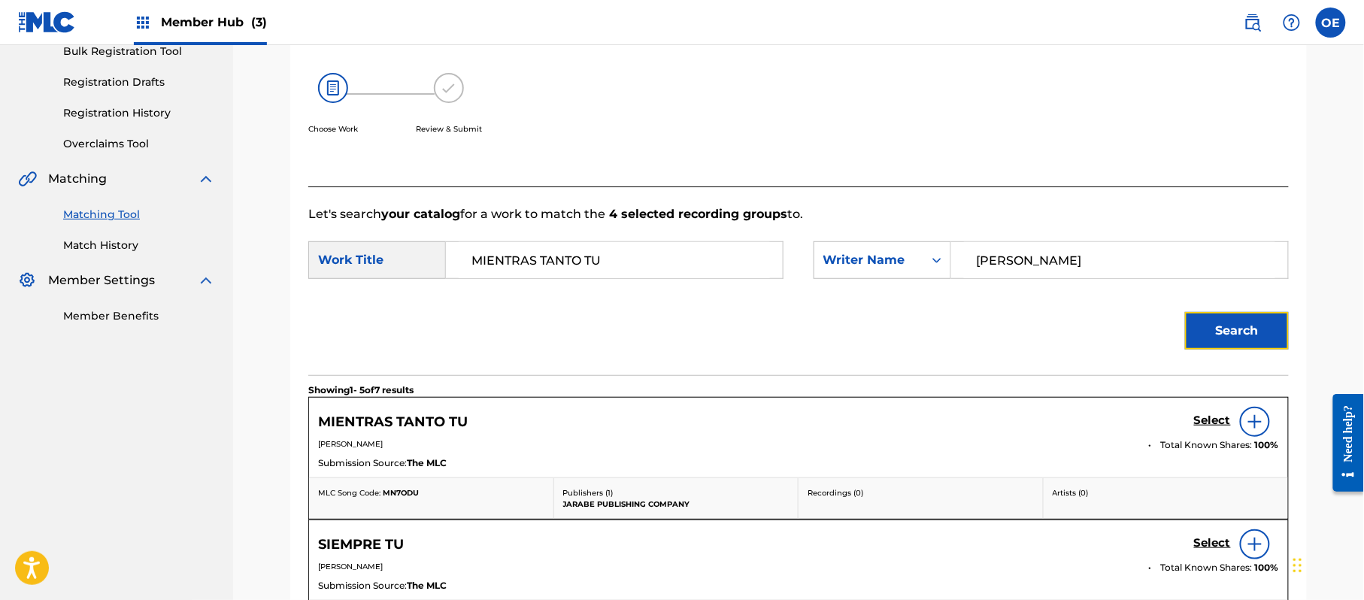
scroll to position [402, 0]
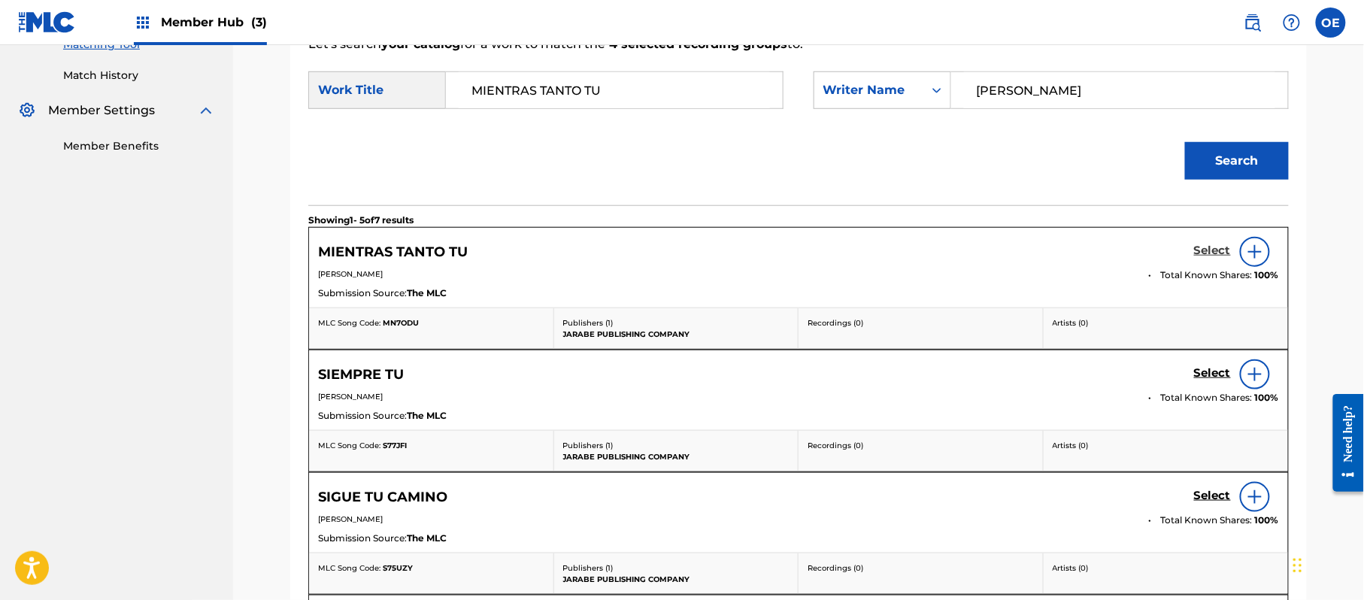
click at [1214, 253] on h5 "Select" at bounding box center [1212, 251] width 37 height 14
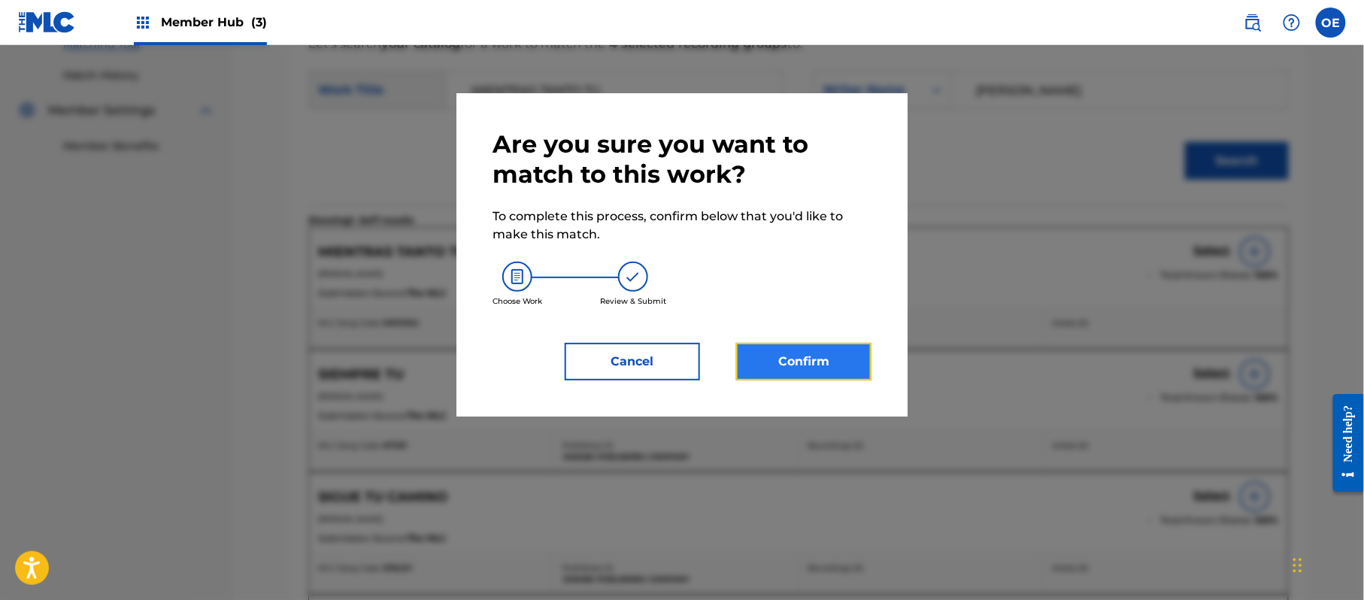
click at [825, 355] on button "Confirm" at bounding box center [803, 362] width 135 height 38
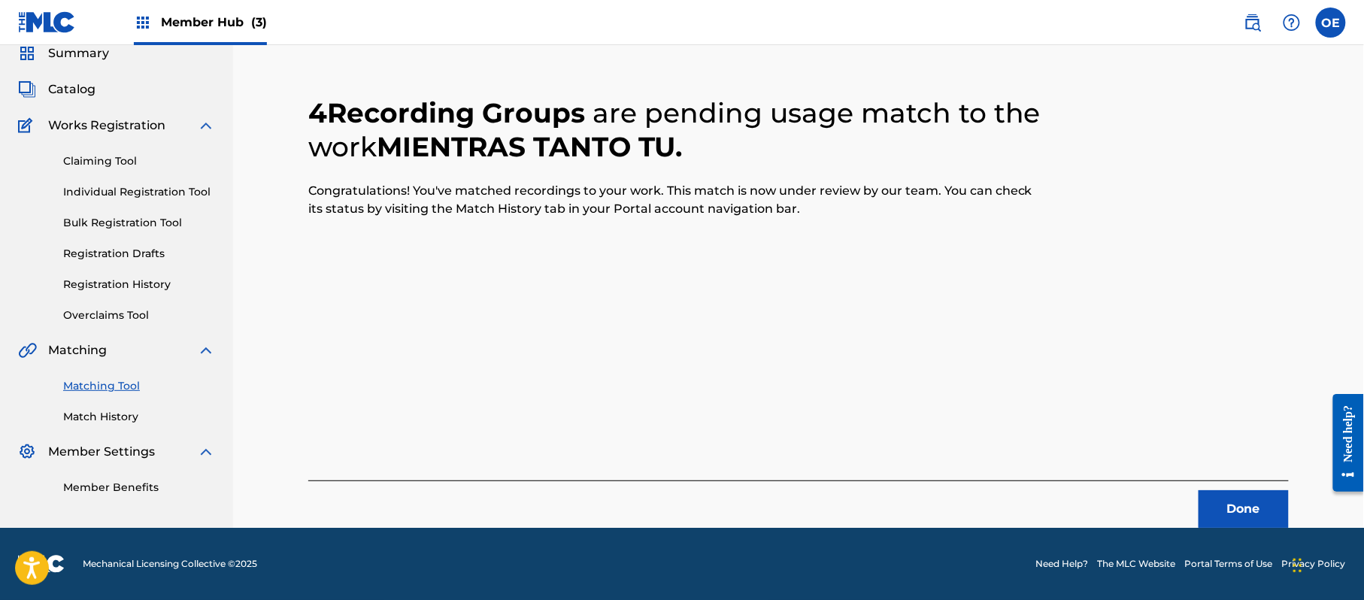
scroll to position [60, 0]
click at [1274, 500] on button "Done" at bounding box center [1244, 509] width 90 height 38
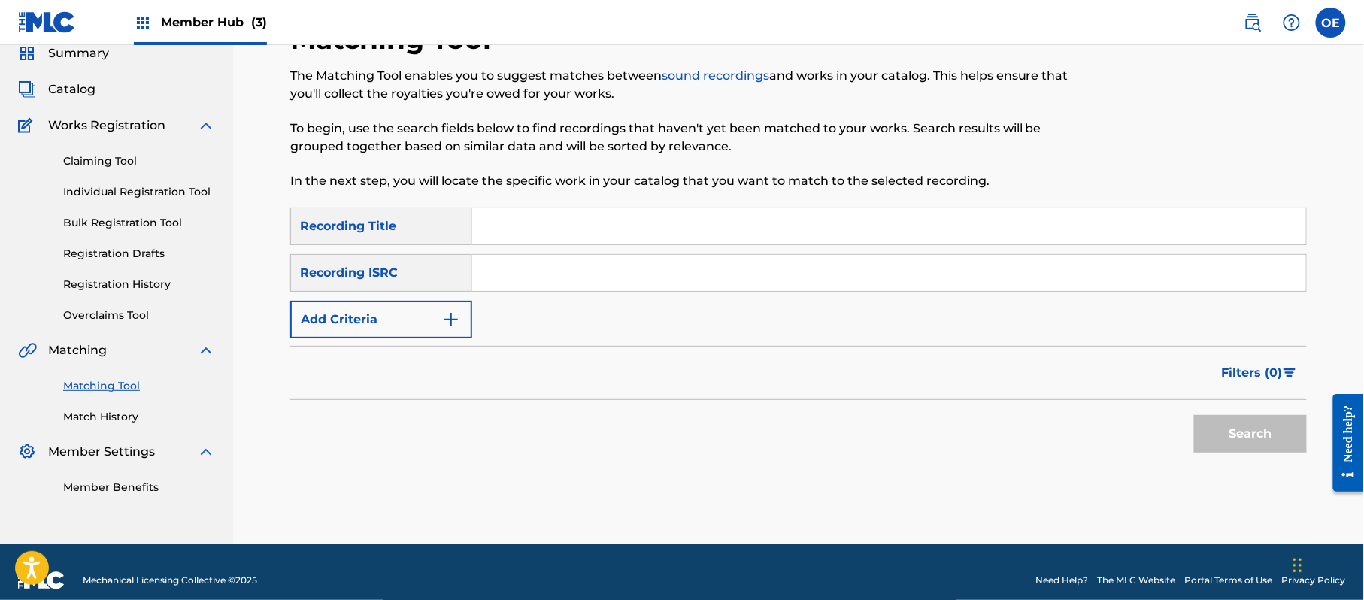
paste input "MUNDO IDEAL"
type input "MUNDO IDEAL"
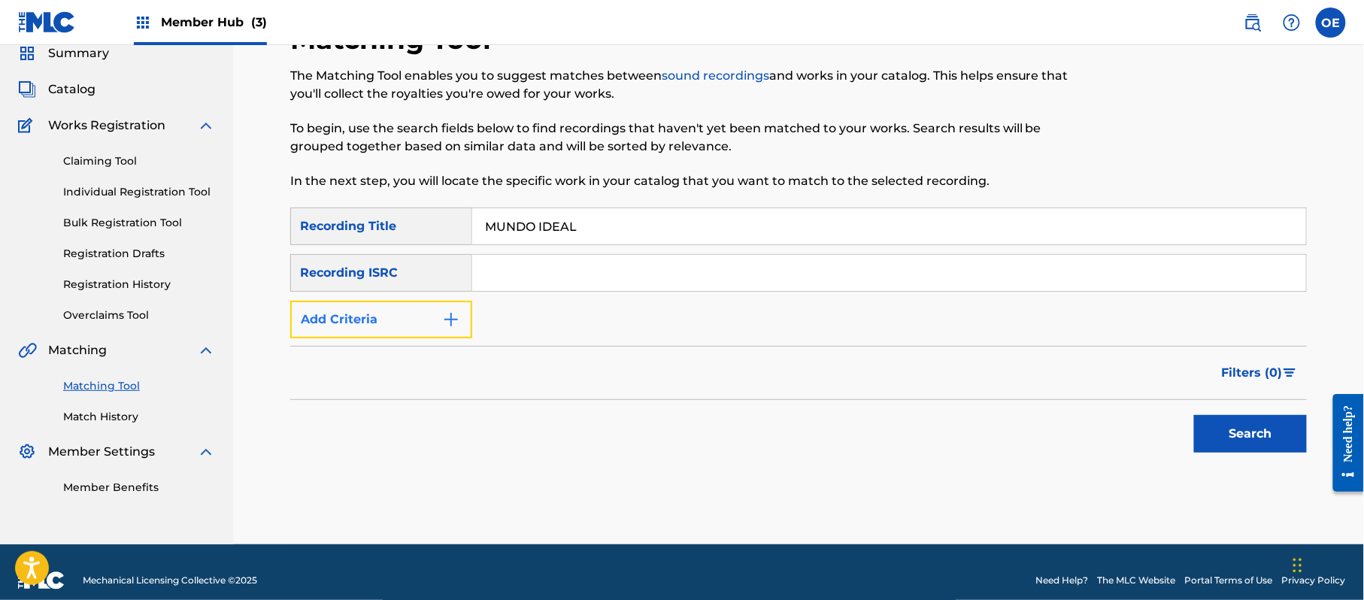
click at [367, 326] on button "Add Criteria" at bounding box center [381, 320] width 182 height 38
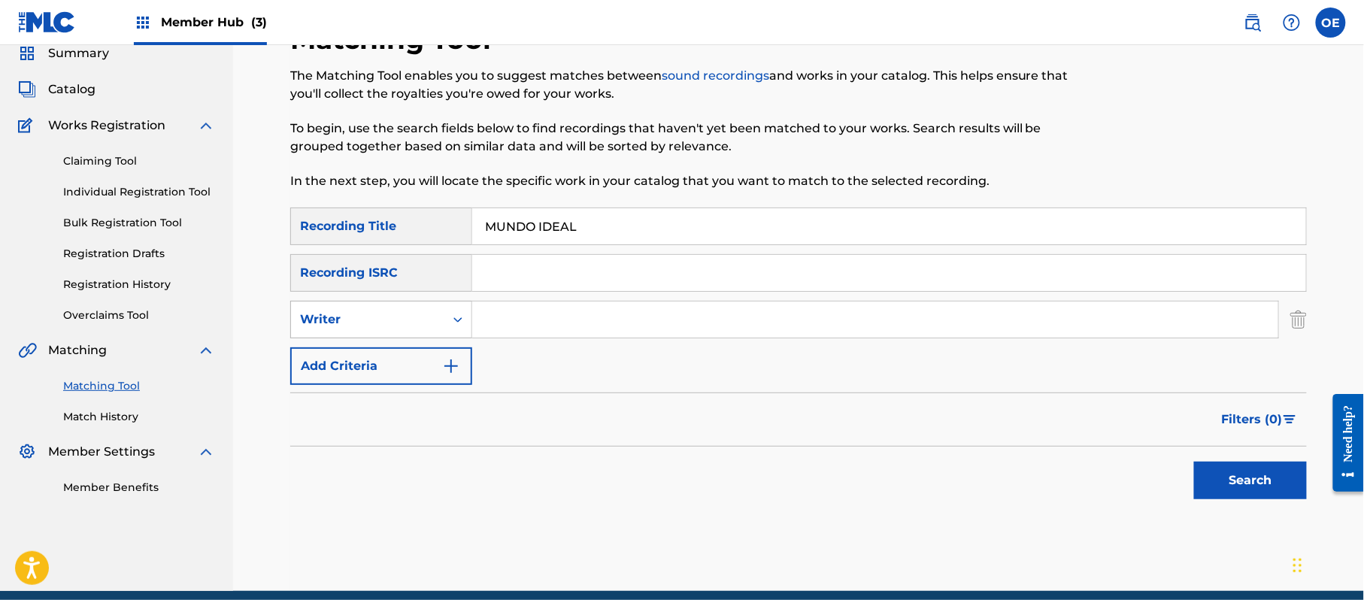
click at [387, 311] on div "Writer" at bounding box center [367, 320] width 135 height 18
click at [387, 352] on div "Recording Artist" at bounding box center [381, 357] width 180 height 38
paste input "LOS YINNS"
drag, startPoint x: 1279, startPoint y: 485, endPoint x: 1253, endPoint y: 476, distance: 27.8
click at [1278, 485] on button "Search" at bounding box center [1250, 481] width 113 height 38
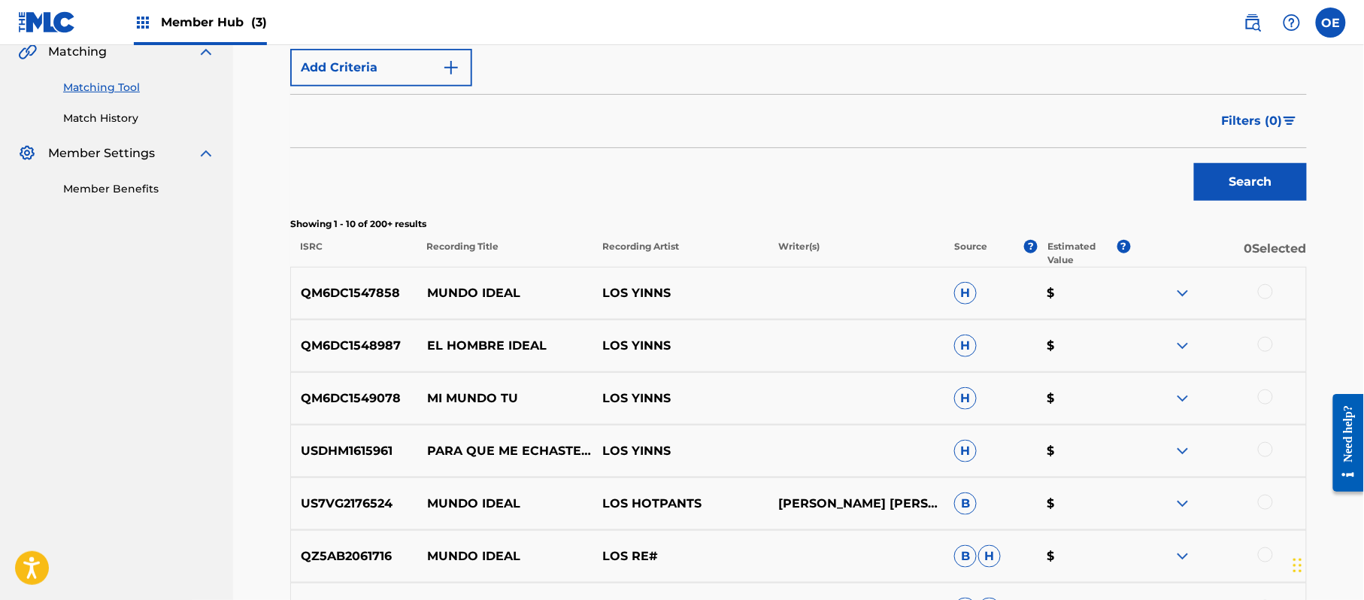
scroll to position [361, 0]
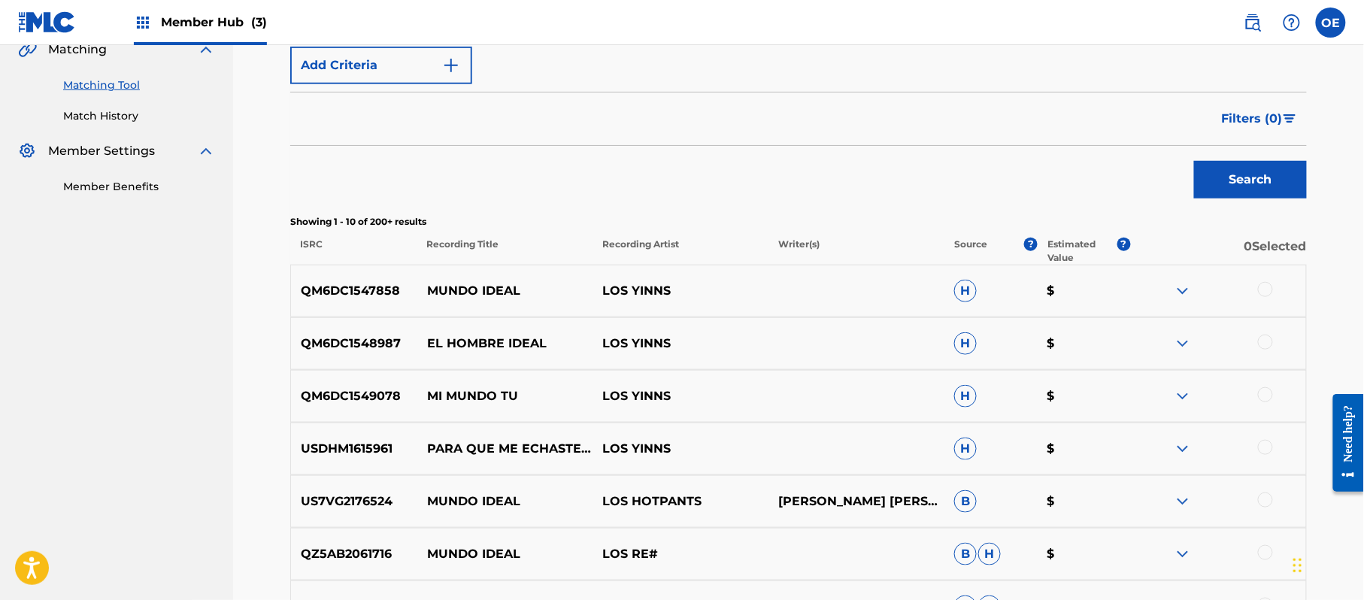
click at [1268, 295] on div at bounding box center [1265, 289] width 15 height 15
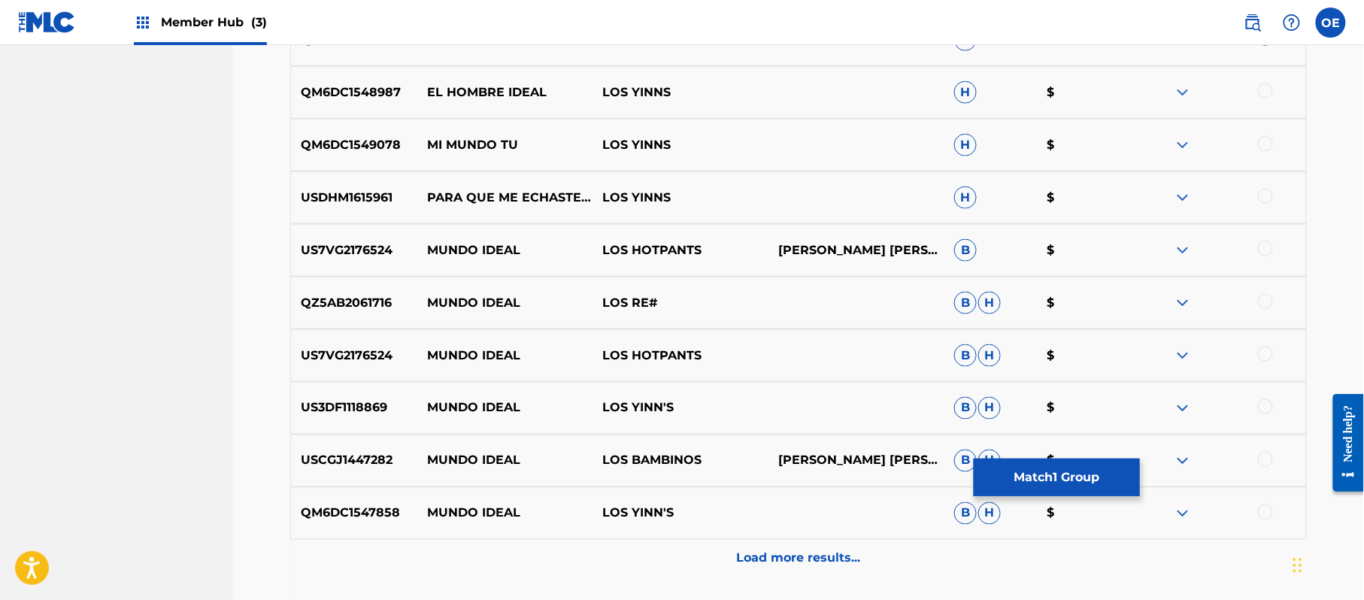
scroll to position [662, 0]
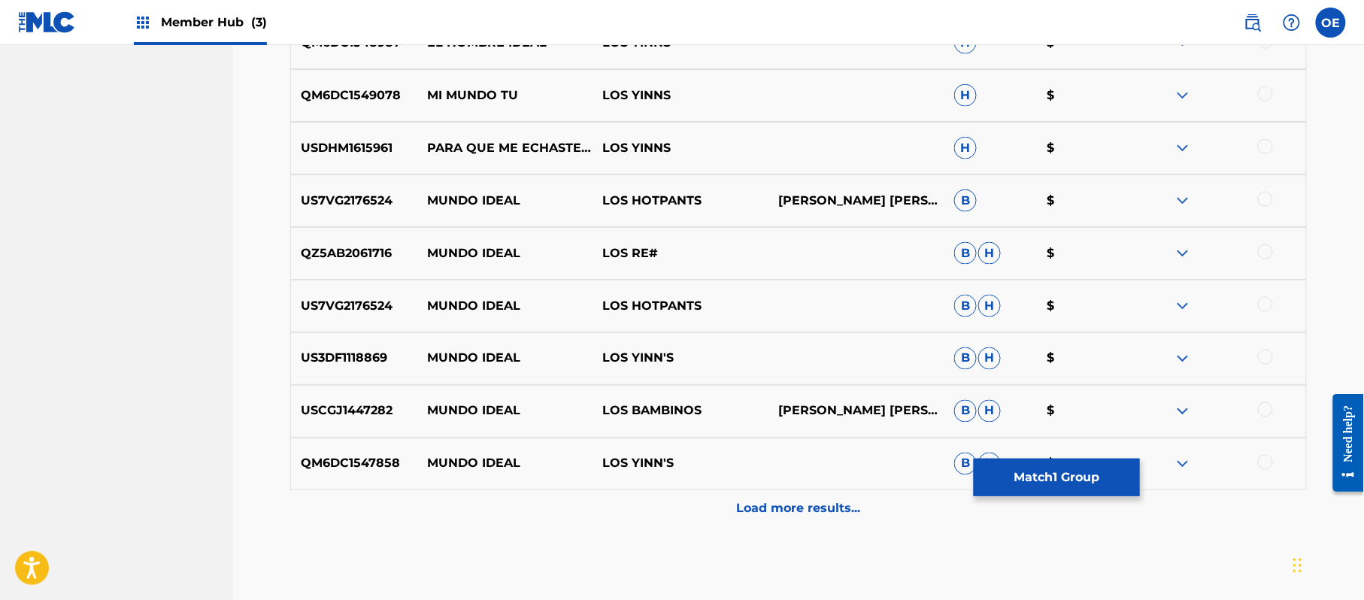
click at [1259, 356] on div at bounding box center [1265, 357] width 15 height 15
click at [1268, 465] on div at bounding box center [1265, 462] width 15 height 15
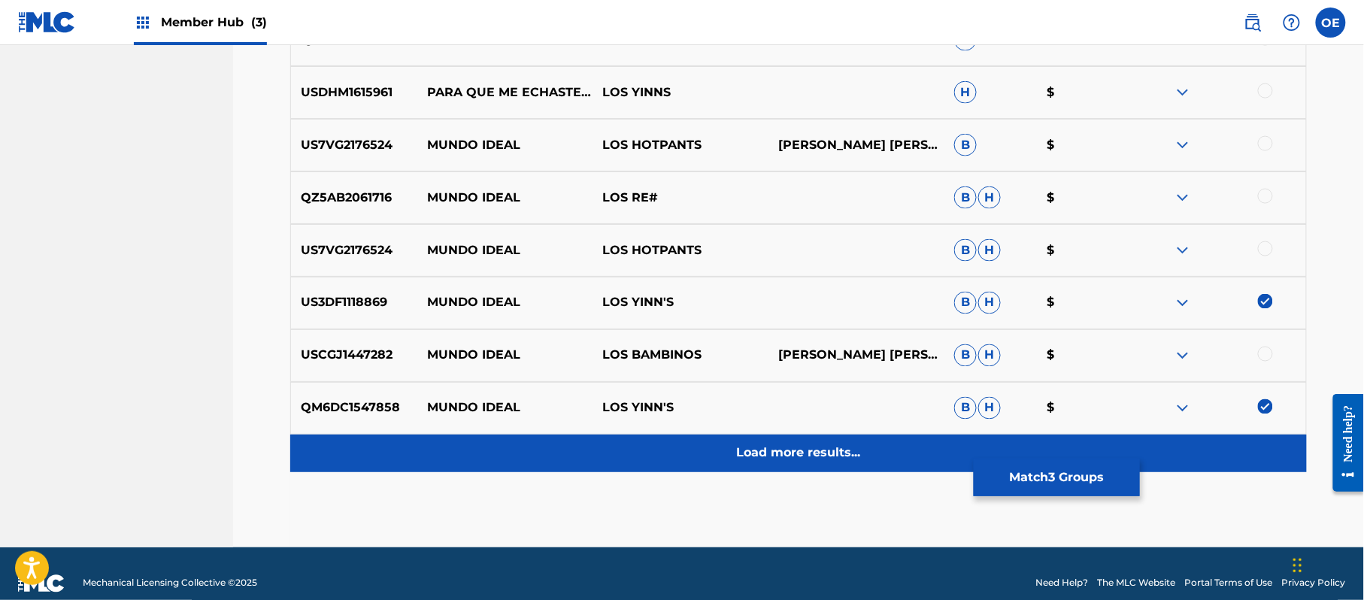
scroll to position [737, 0]
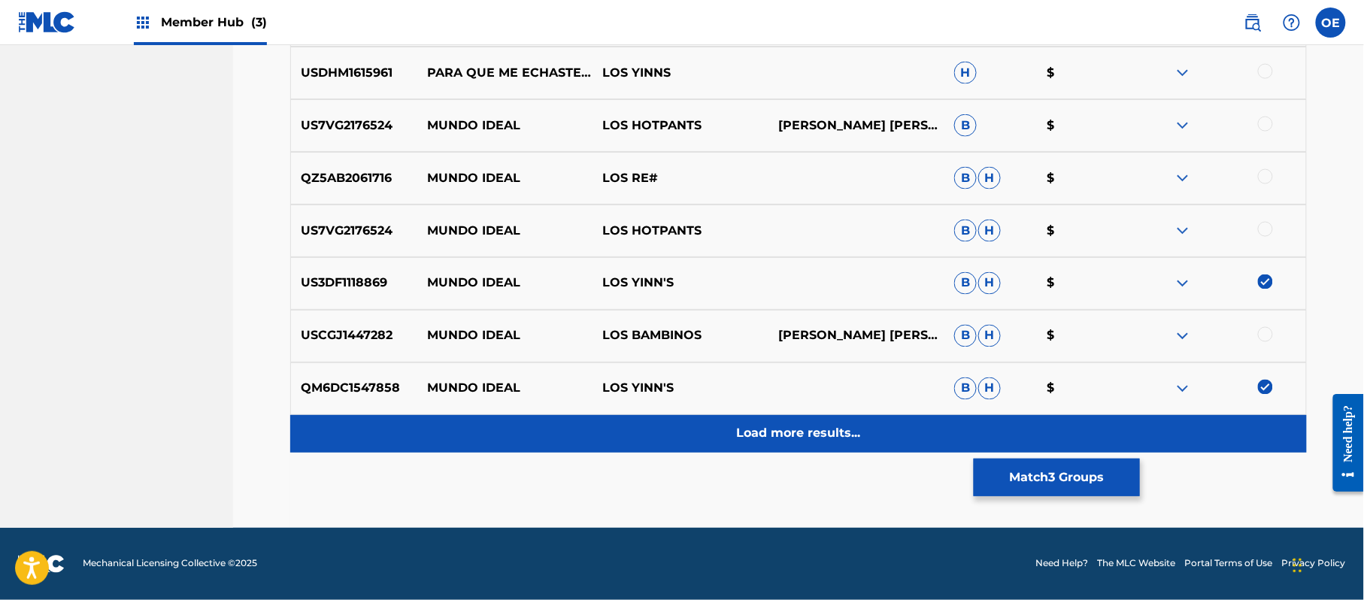
click at [791, 427] on p "Load more results..." at bounding box center [799, 434] width 124 height 18
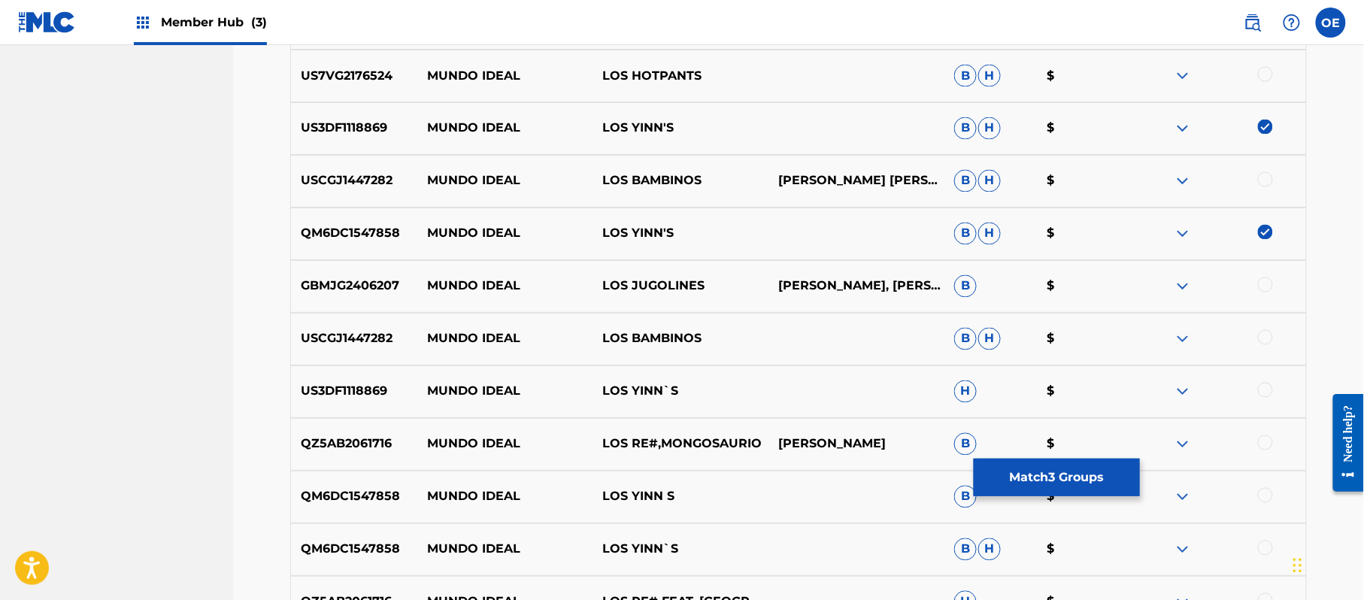
scroll to position [937, 0]
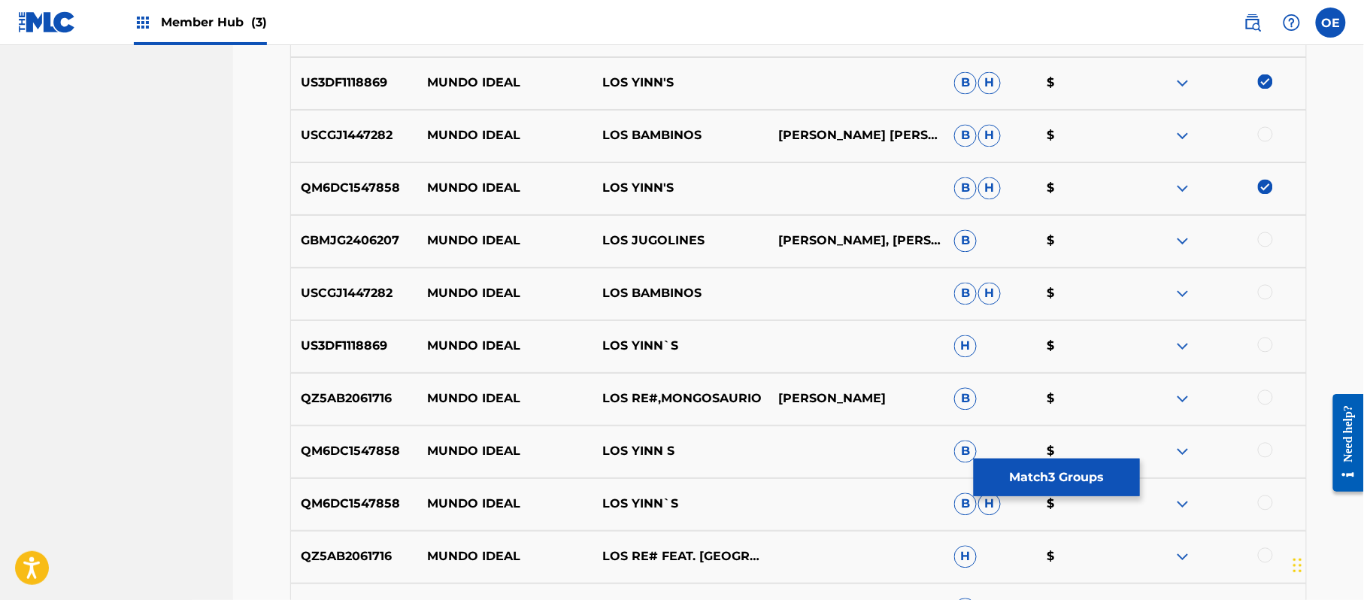
click at [1267, 350] on div at bounding box center [1265, 345] width 15 height 15
click at [1265, 453] on div at bounding box center [1265, 450] width 15 height 15
click at [1261, 505] on div at bounding box center [1265, 503] width 15 height 15
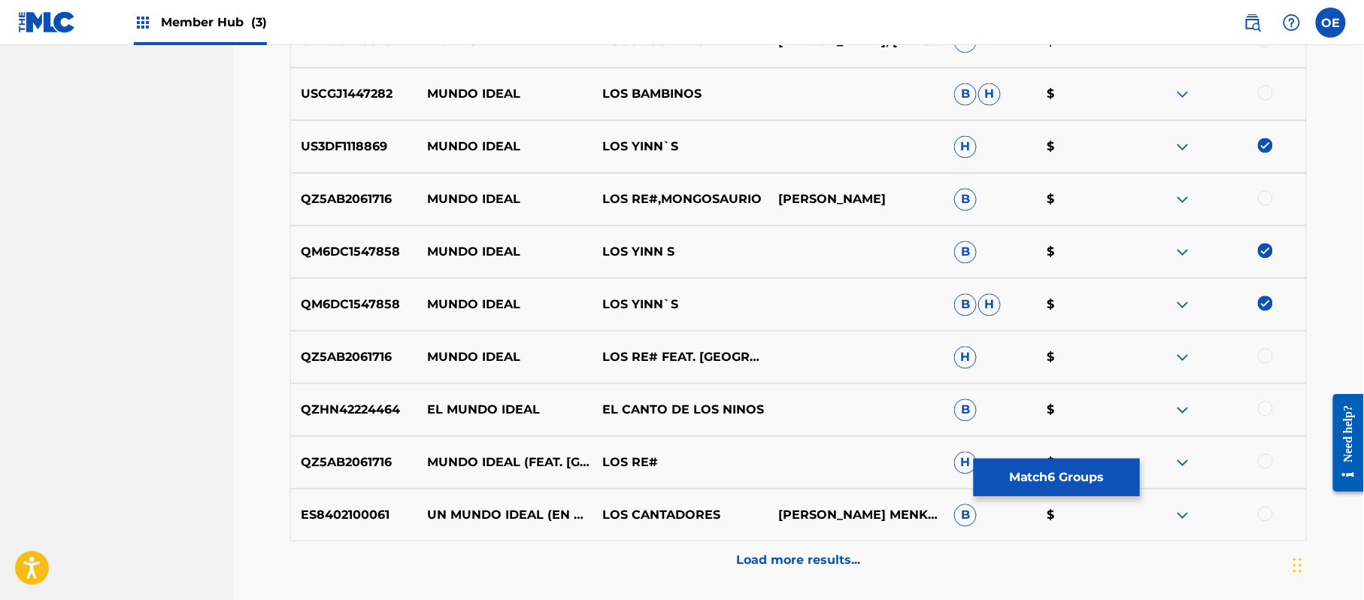
scroll to position [1138, 0]
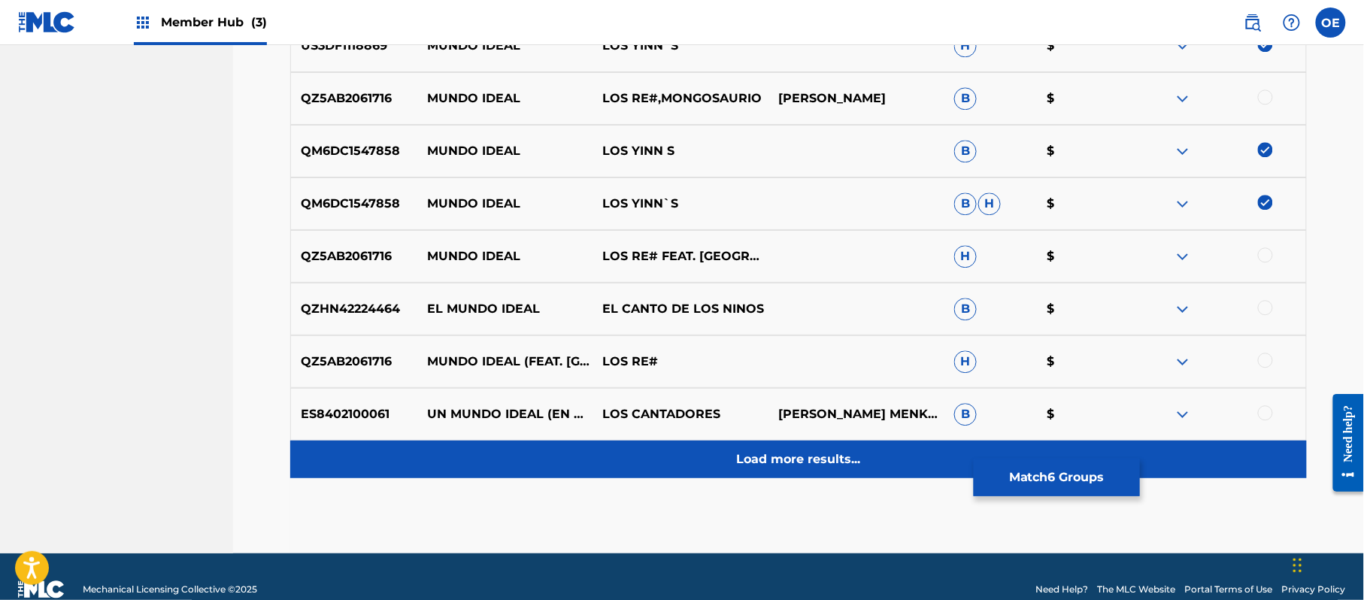
click at [711, 461] on div "Load more results..." at bounding box center [798, 460] width 1017 height 38
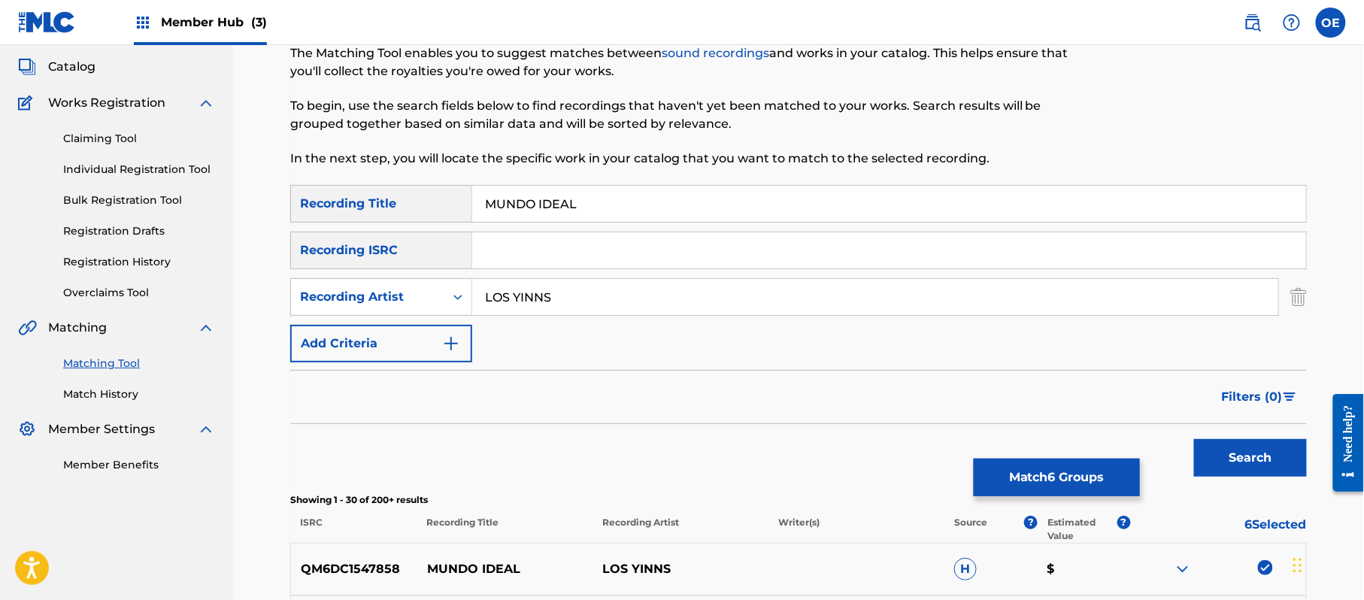
scroll to position [35, 0]
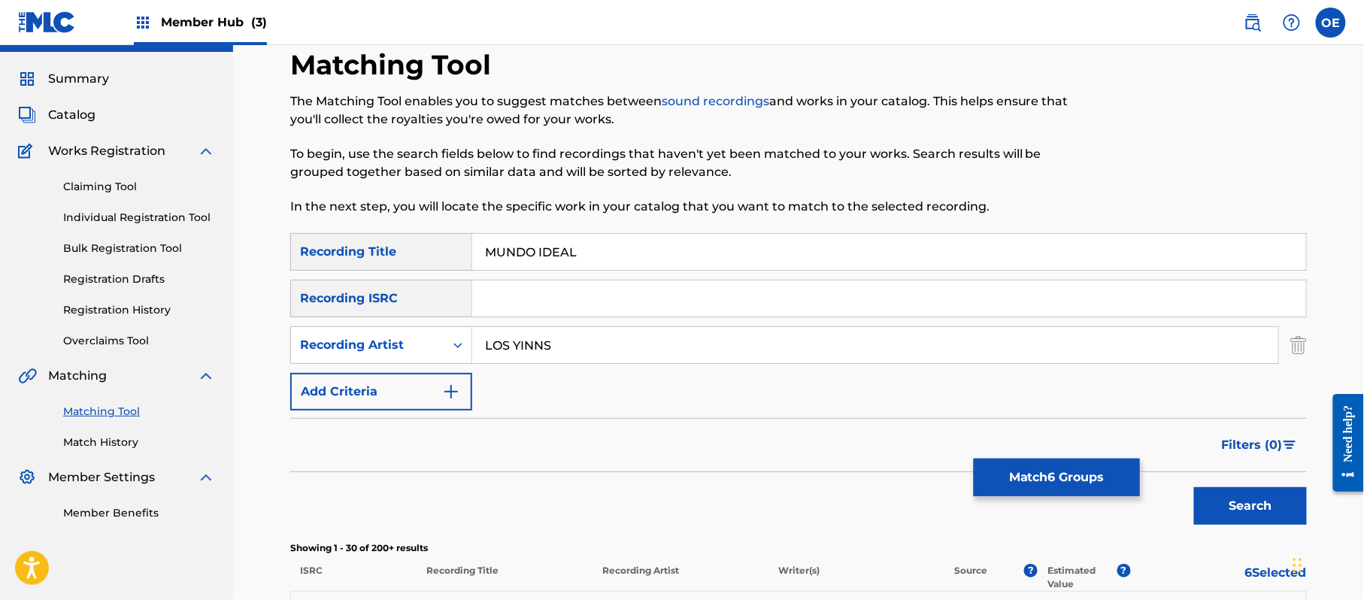
click at [542, 334] on input "LOS YINNS" at bounding box center [875, 345] width 806 height 36
click at [1194, 487] on button "Search" at bounding box center [1250, 506] width 113 height 38
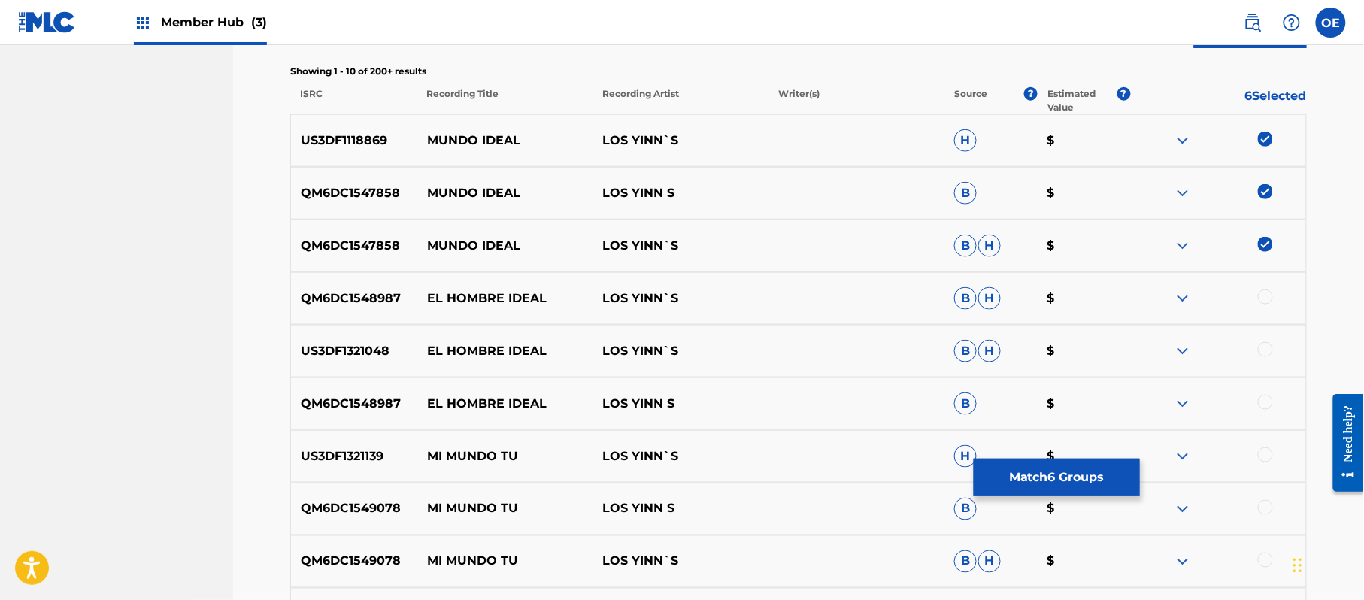
scroll to position [636, 0]
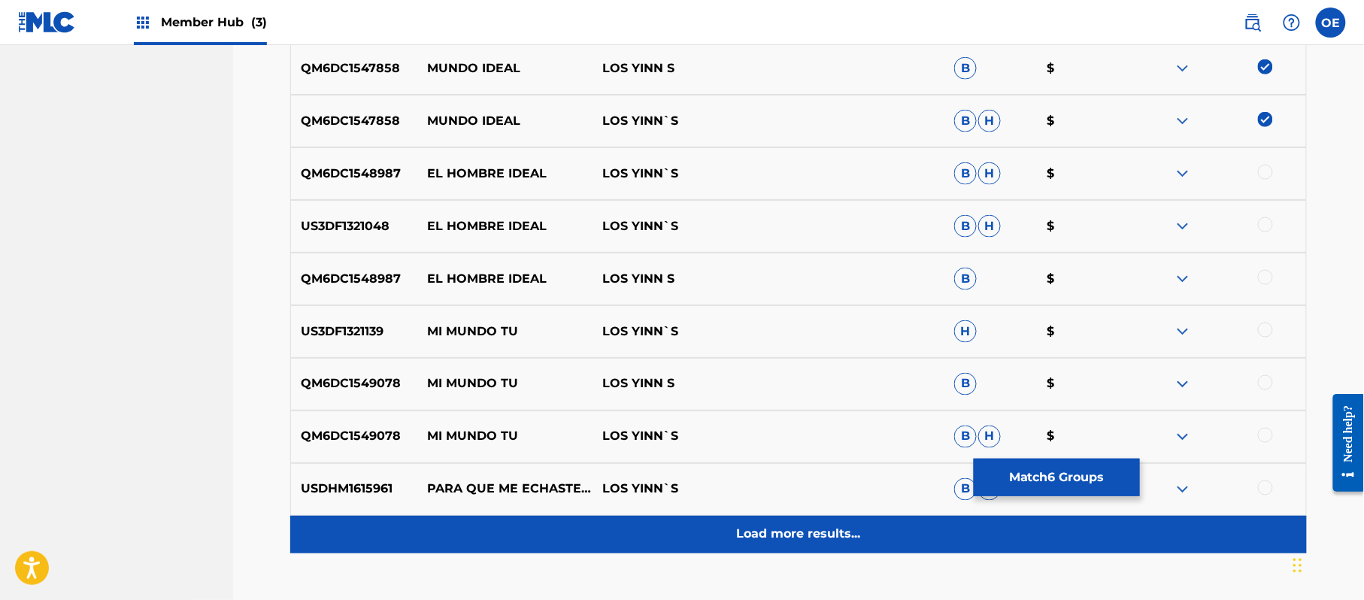
click at [669, 516] on div "Load more results..." at bounding box center [798, 535] width 1017 height 38
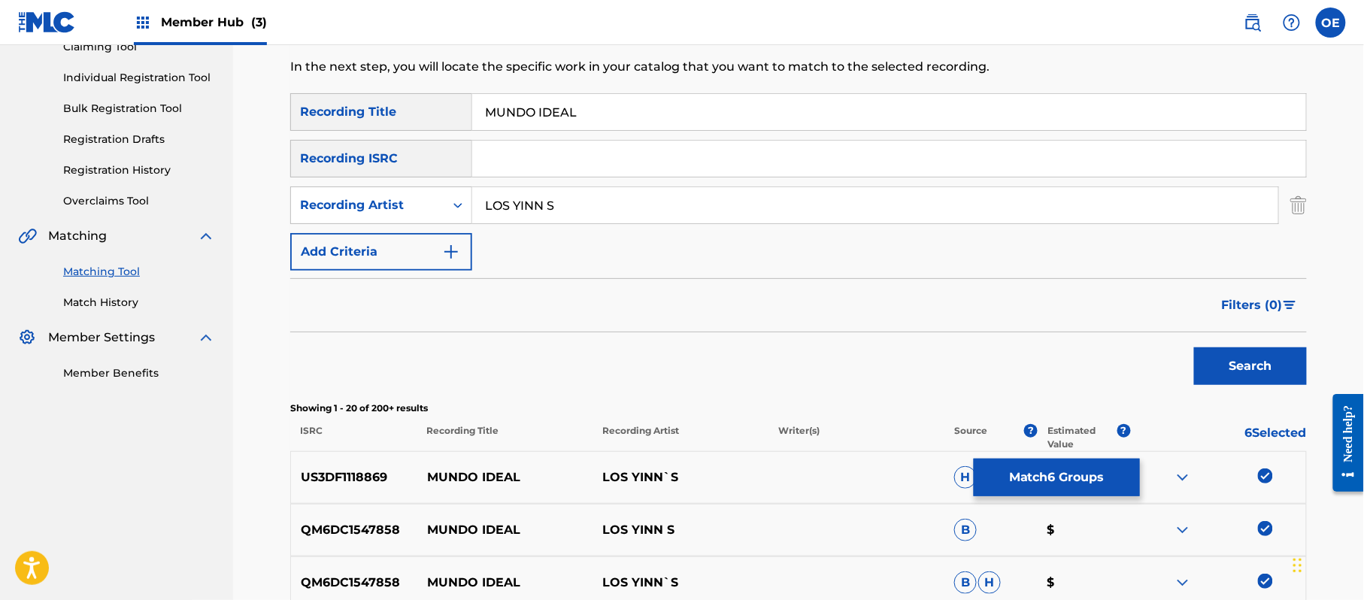
scroll to position [135, 0]
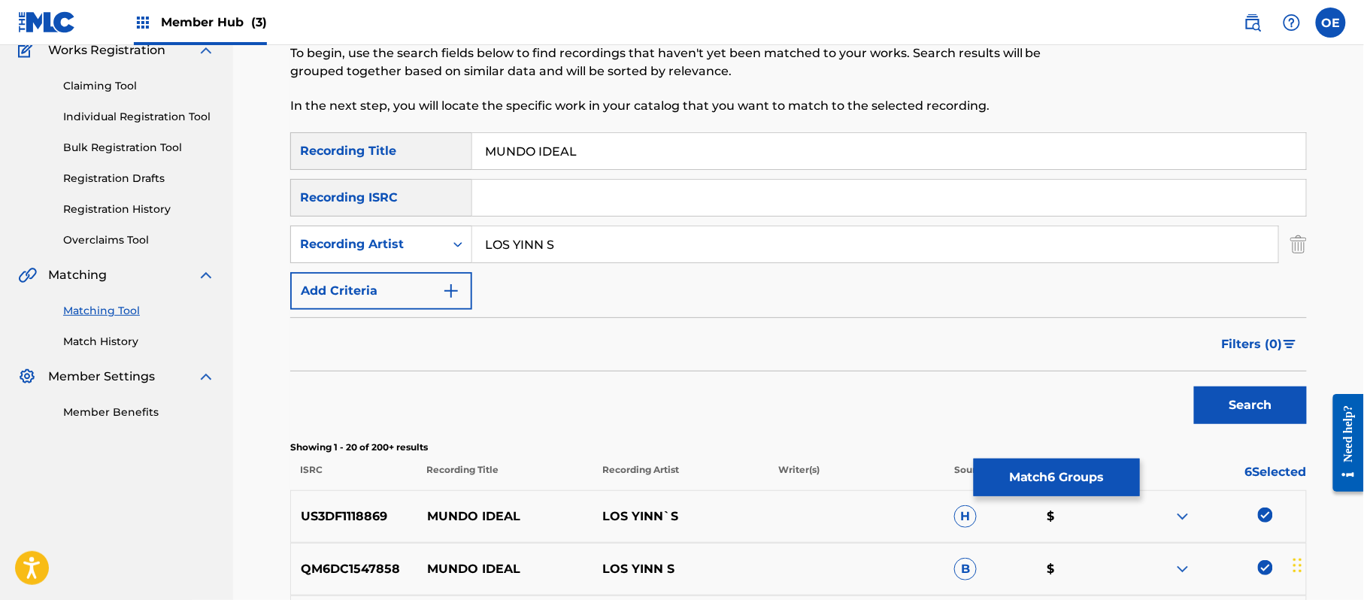
click at [537, 239] on input "LOS YINN S" at bounding box center [875, 244] width 806 height 36
click at [548, 248] on input "LOS YINN S" at bounding box center [875, 244] width 806 height 36
type input "LOS YINN'S"
click at [1194, 387] on button "Search" at bounding box center [1250, 406] width 113 height 38
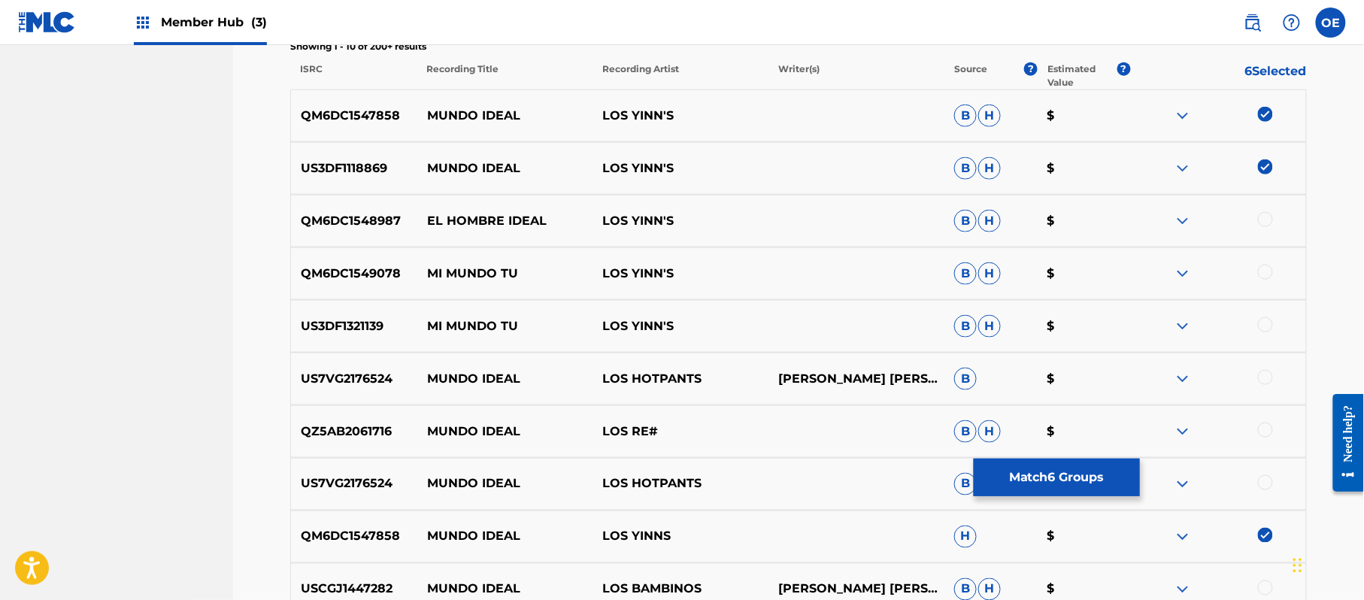
scroll to position [636, 0]
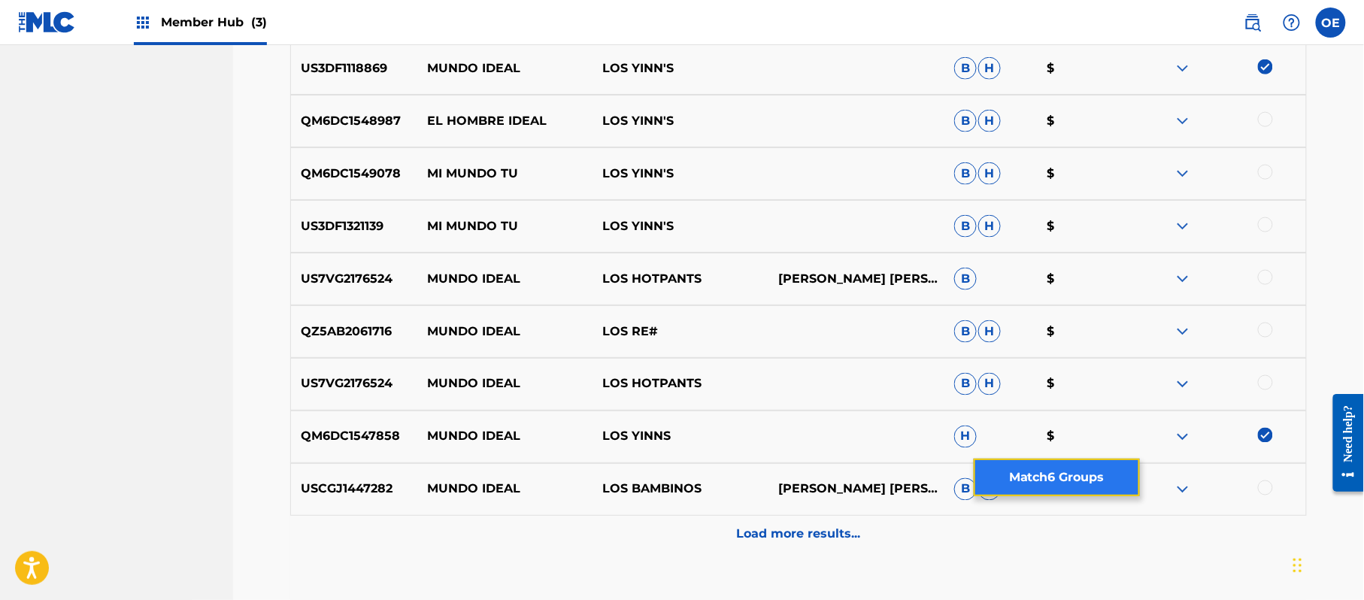
click at [1017, 475] on button "Match 6 Groups" at bounding box center [1057, 478] width 166 height 38
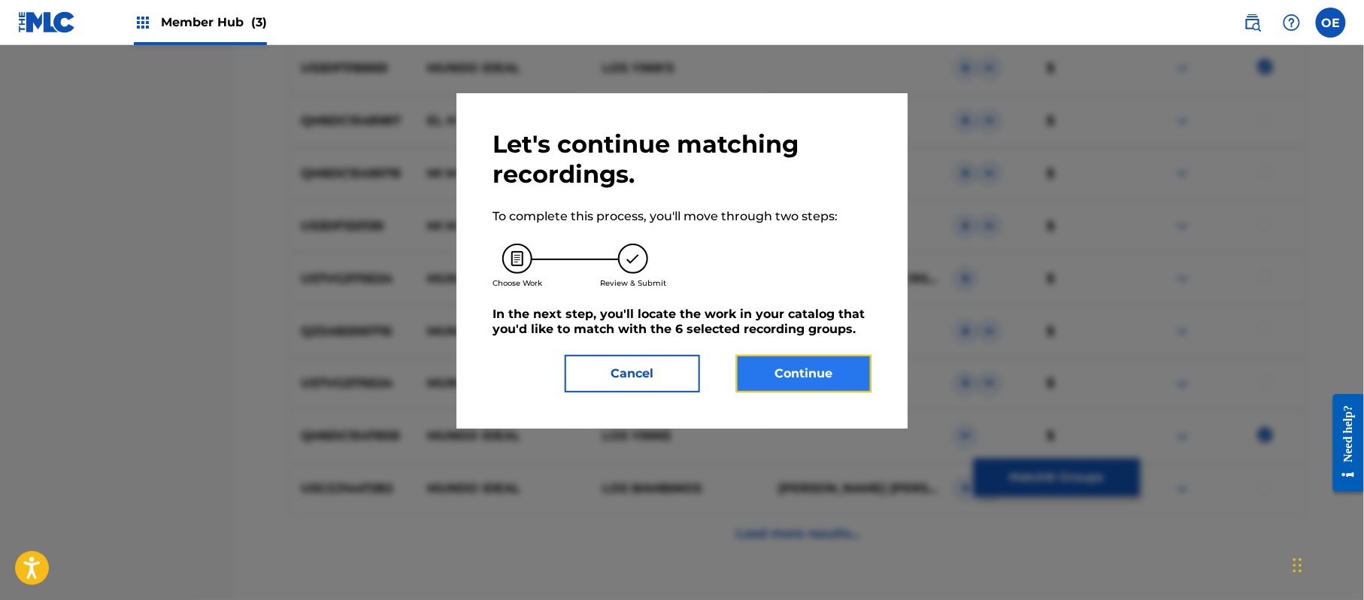
click at [793, 381] on button "Continue" at bounding box center [803, 374] width 135 height 38
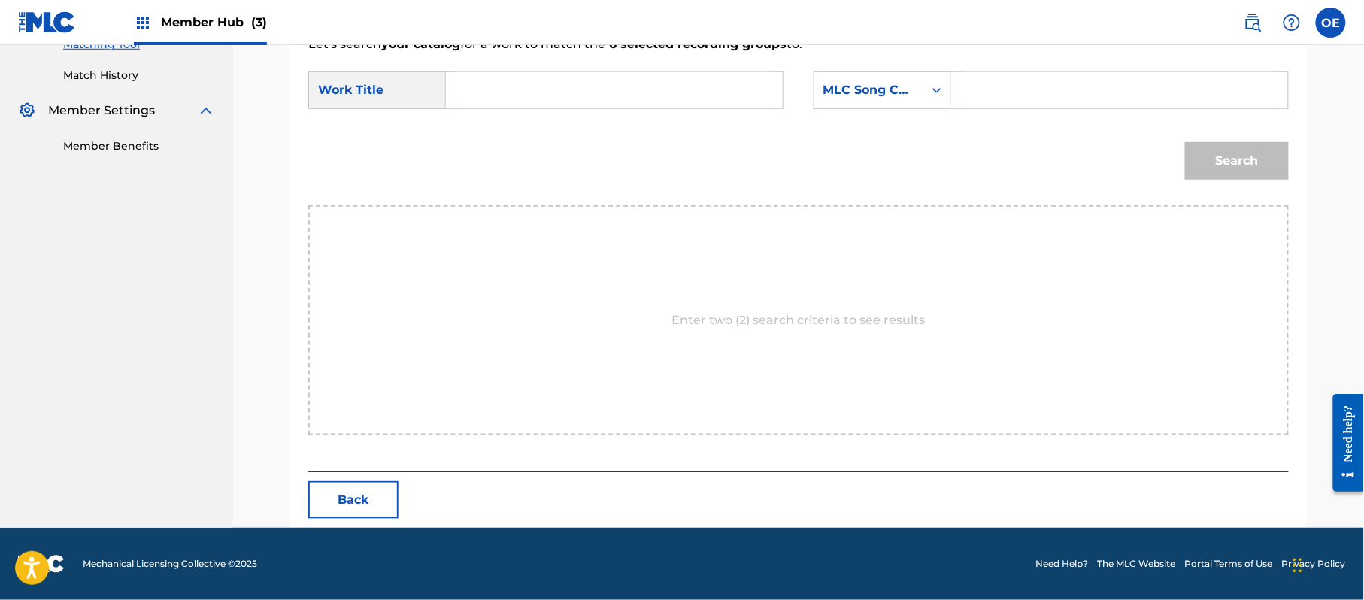
paste input "MUNDO IDEAL"
type input "MUNDO IDEAL"
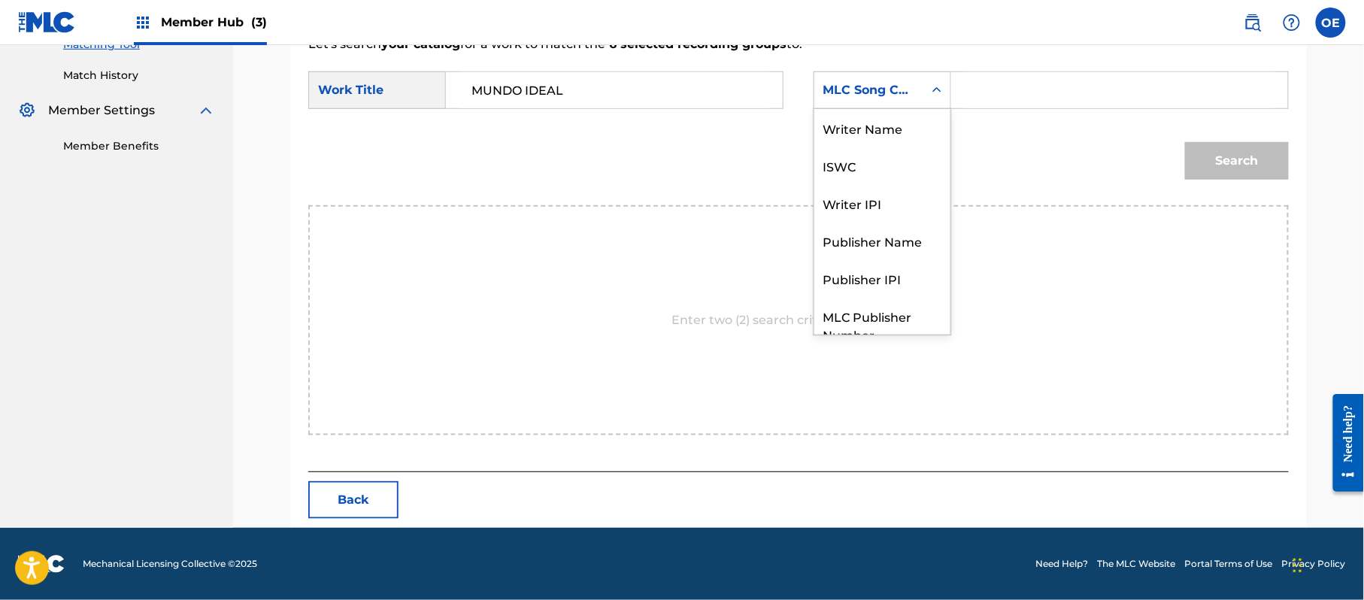
click at [859, 102] on div "MLC Song Code" at bounding box center [868, 90] width 109 height 29
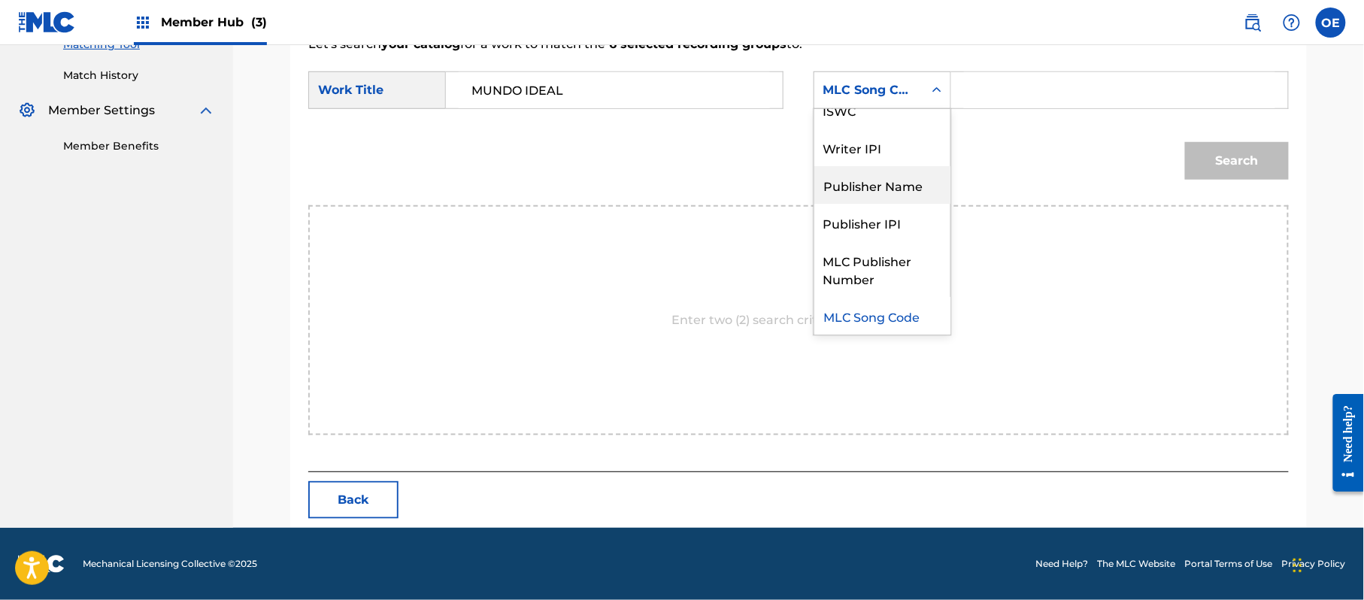
scroll to position [0, 0]
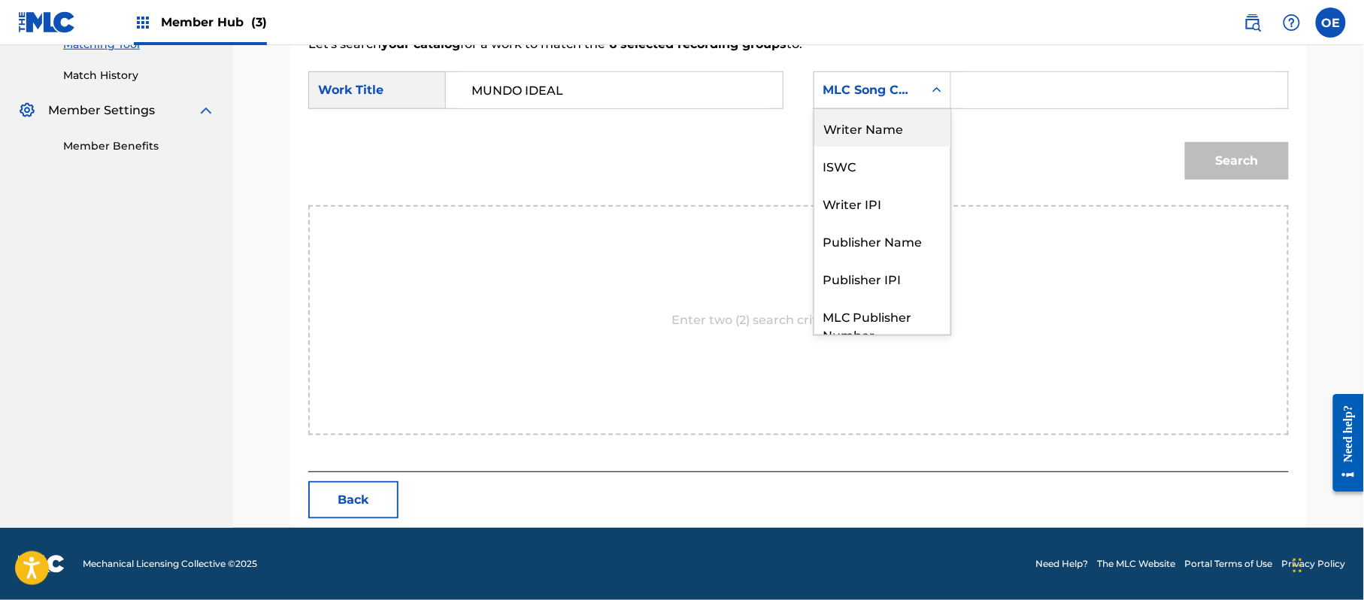
click at [864, 142] on div "Writer Name" at bounding box center [882, 128] width 136 height 38
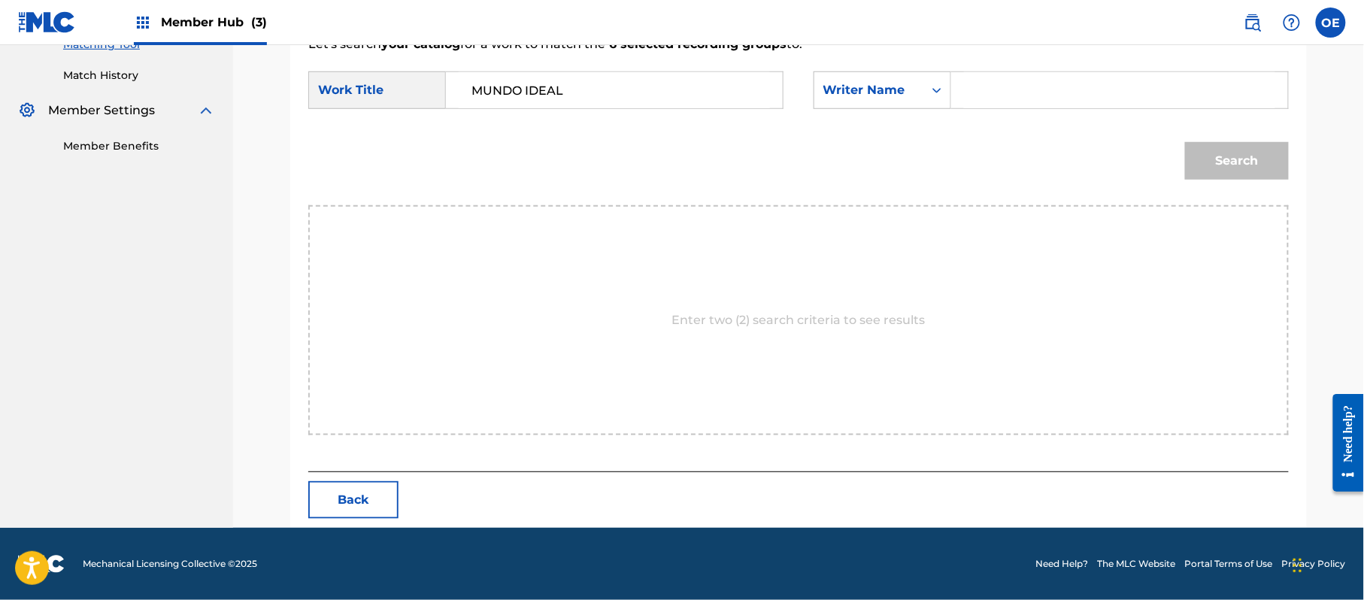
paste input "RAFAEL GONZALEZ"
type input "RAFAEL GONZALEZ"
click at [1226, 167] on button "Search" at bounding box center [1237, 161] width 104 height 38
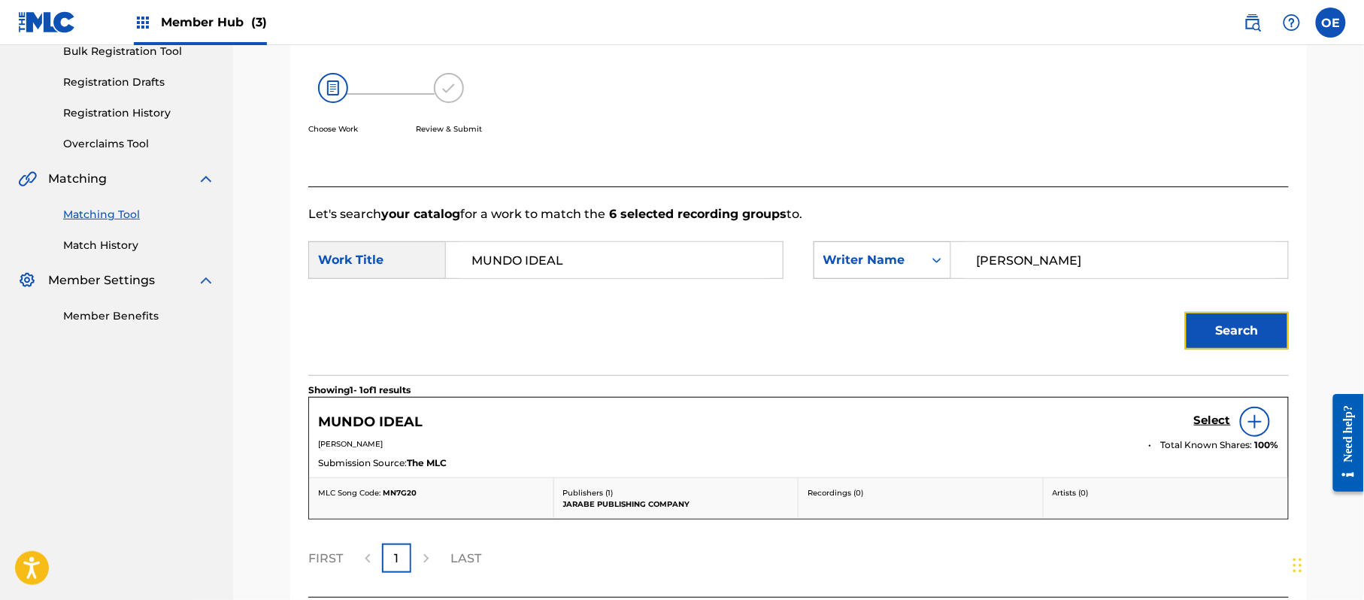
scroll to position [358, 0]
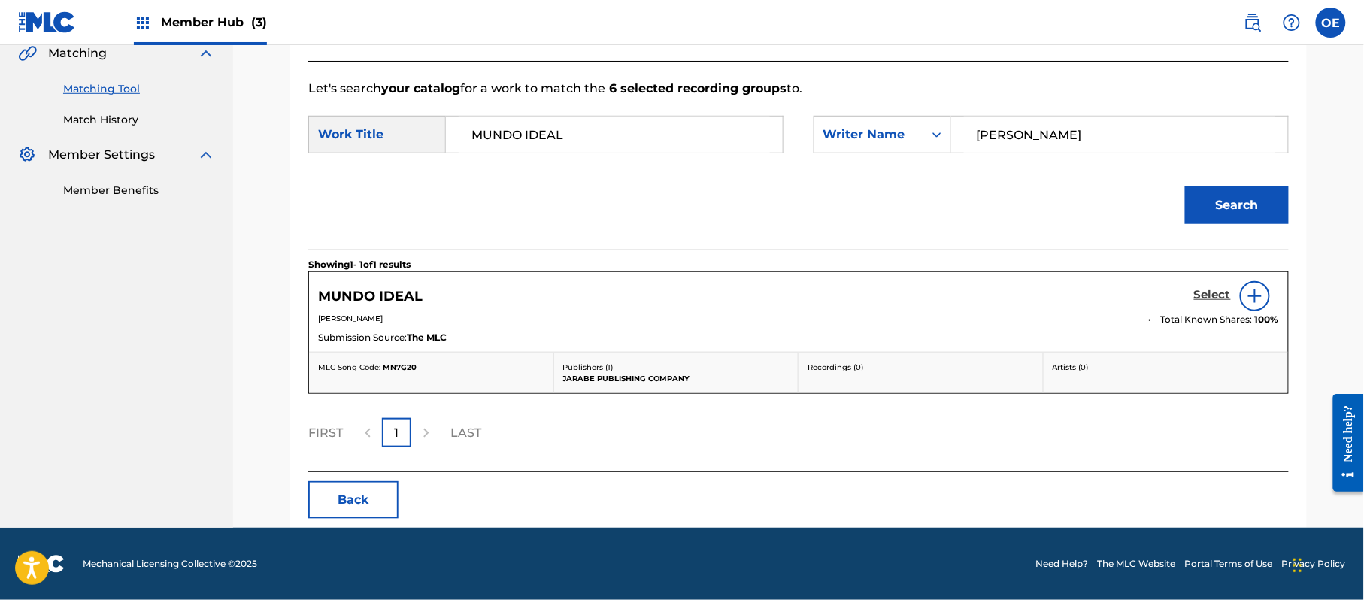
click at [1203, 296] on h5 "Select" at bounding box center [1212, 295] width 37 height 14
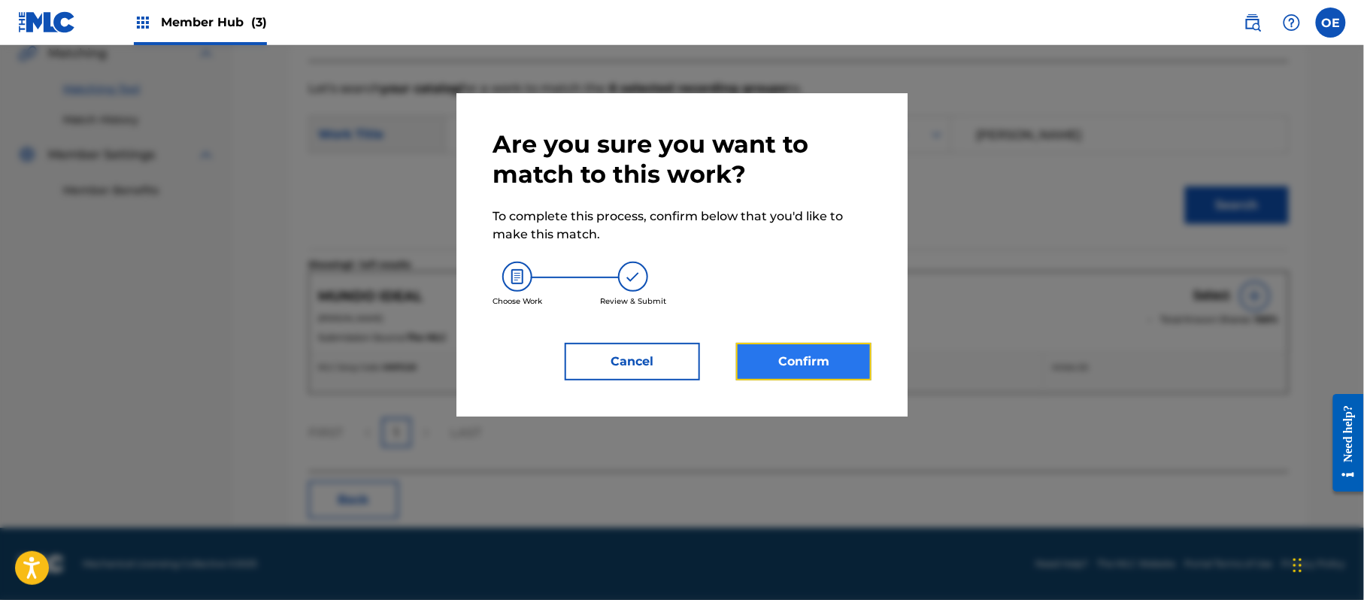
click at [815, 352] on button "Confirm" at bounding box center [803, 362] width 135 height 38
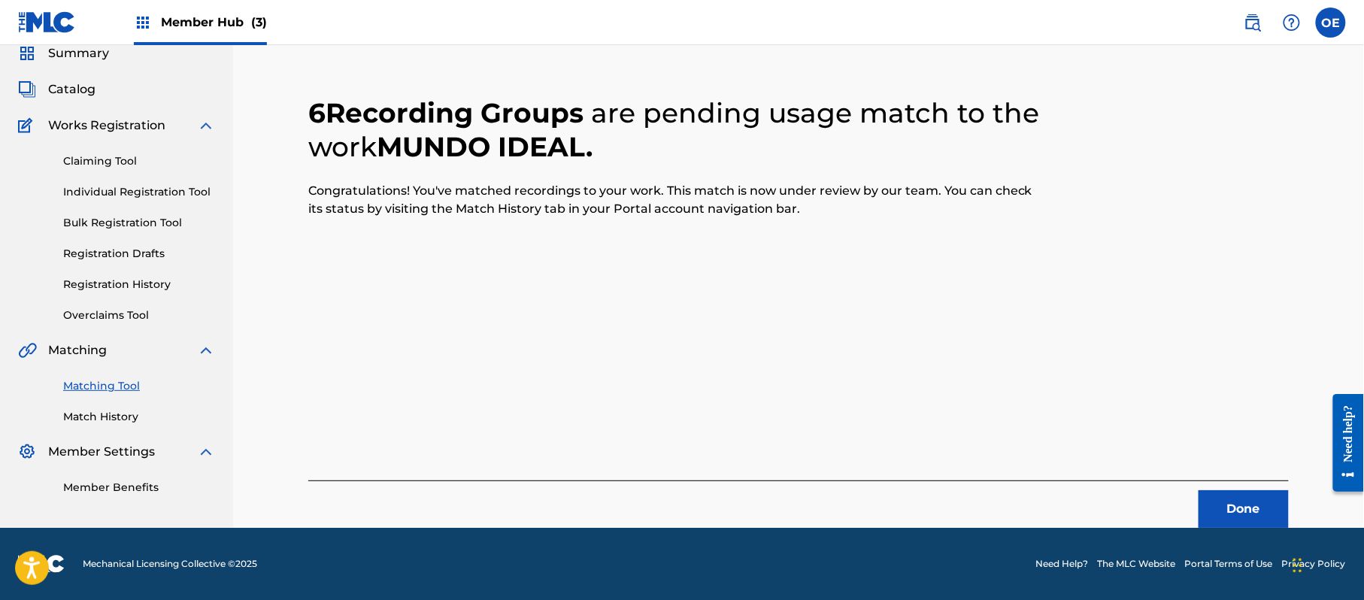
scroll to position [60, 0]
click at [1243, 511] on button "Done" at bounding box center [1244, 509] width 90 height 38
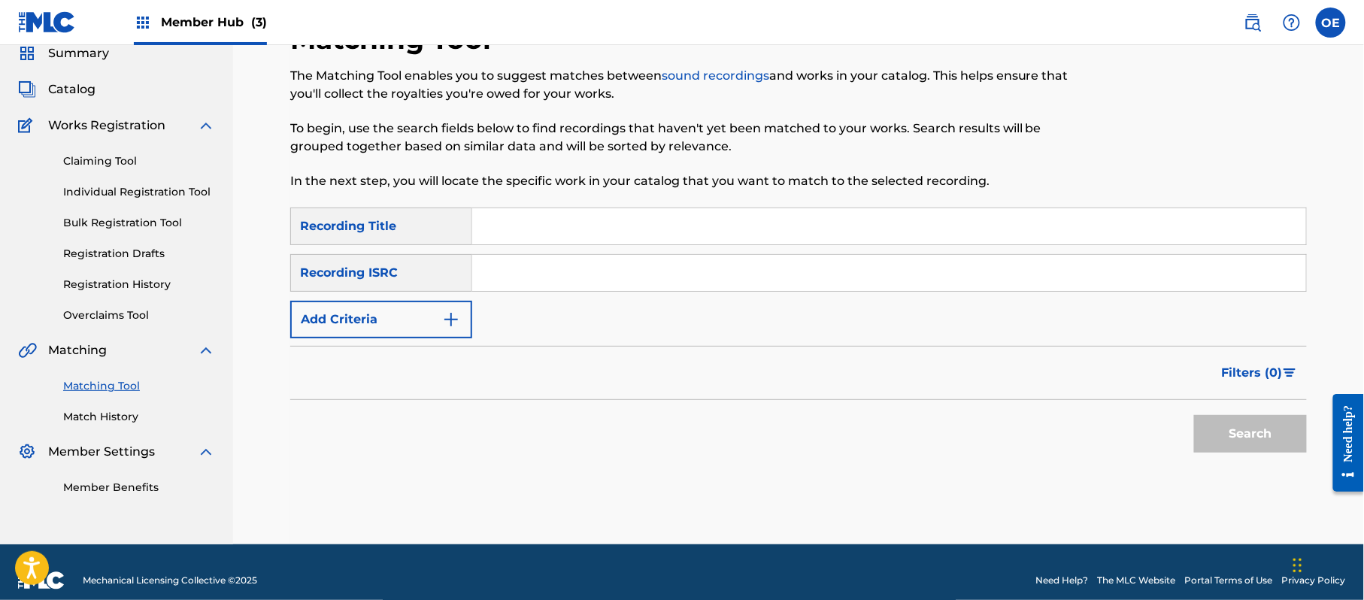
paste input "NAVIDAD PARA SIEMPRE"
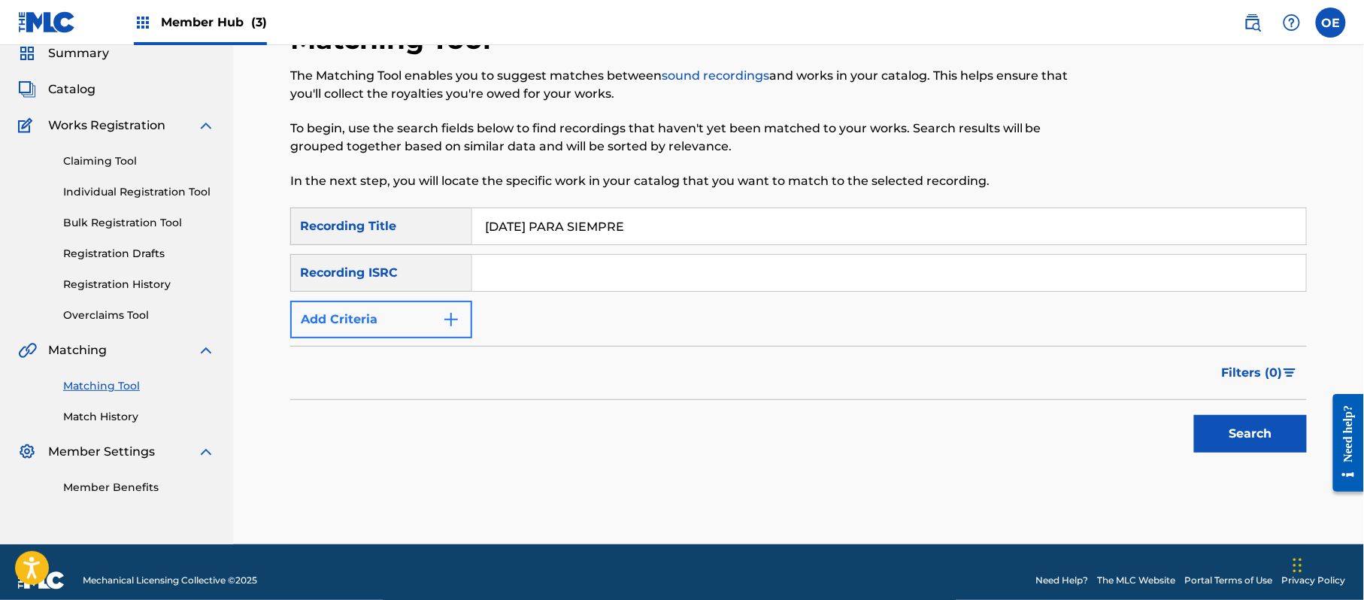
type input "NAVIDAD PARA SIEMPRE"
click at [399, 317] on button "Add Criteria" at bounding box center [381, 320] width 182 height 38
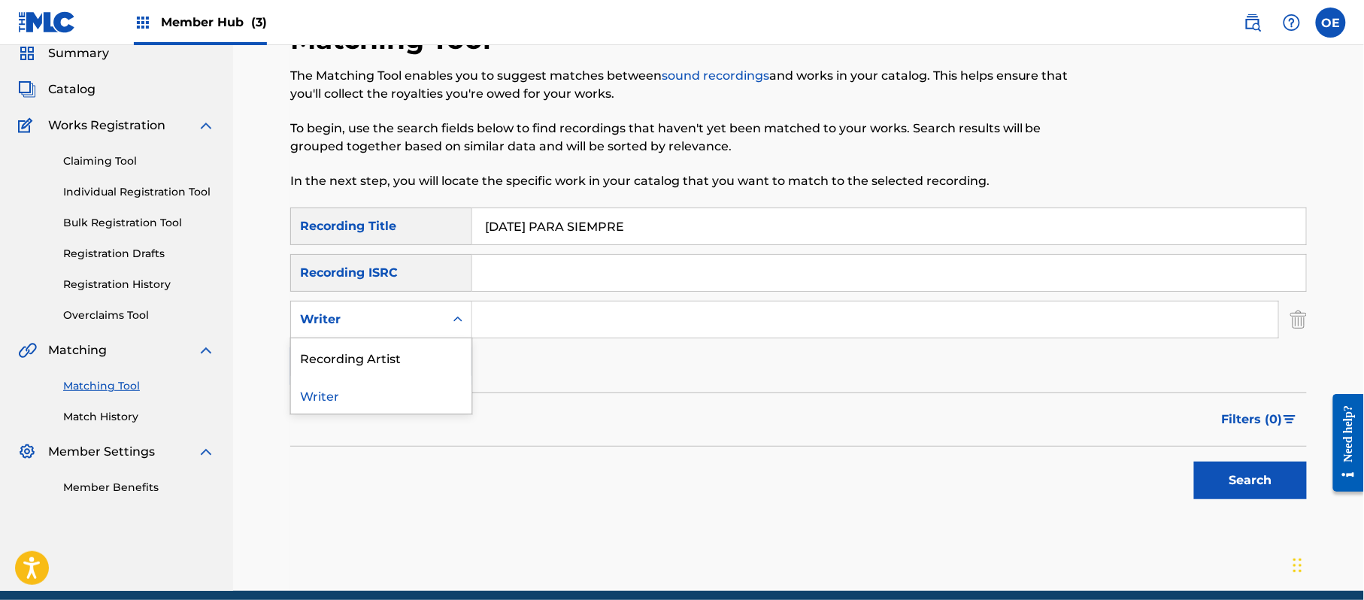
click at [399, 317] on div "Writer" at bounding box center [367, 320] width 135 height 18
click at [390, 335] on div "Writer" at bounding box center [381, 320] width 182 height 38
click at [391, 329] on div "Writer" at bounding box center [367, 319] width 153 height 29
click at [383, 349] on div "Recording Artist" at bounding box center [381, 357] width 180 height 38
paste input "LOS YINNS"
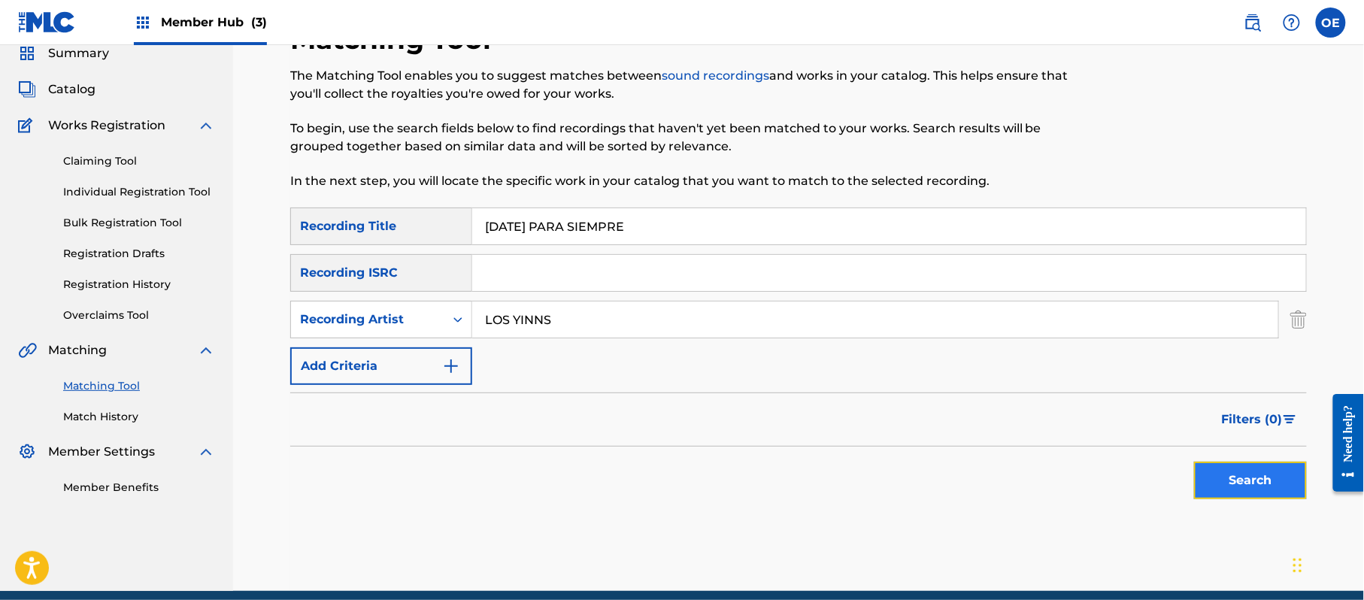
click at [1213, 485] on button "Search" at bounding box center [1250, 481] width 113 height 38
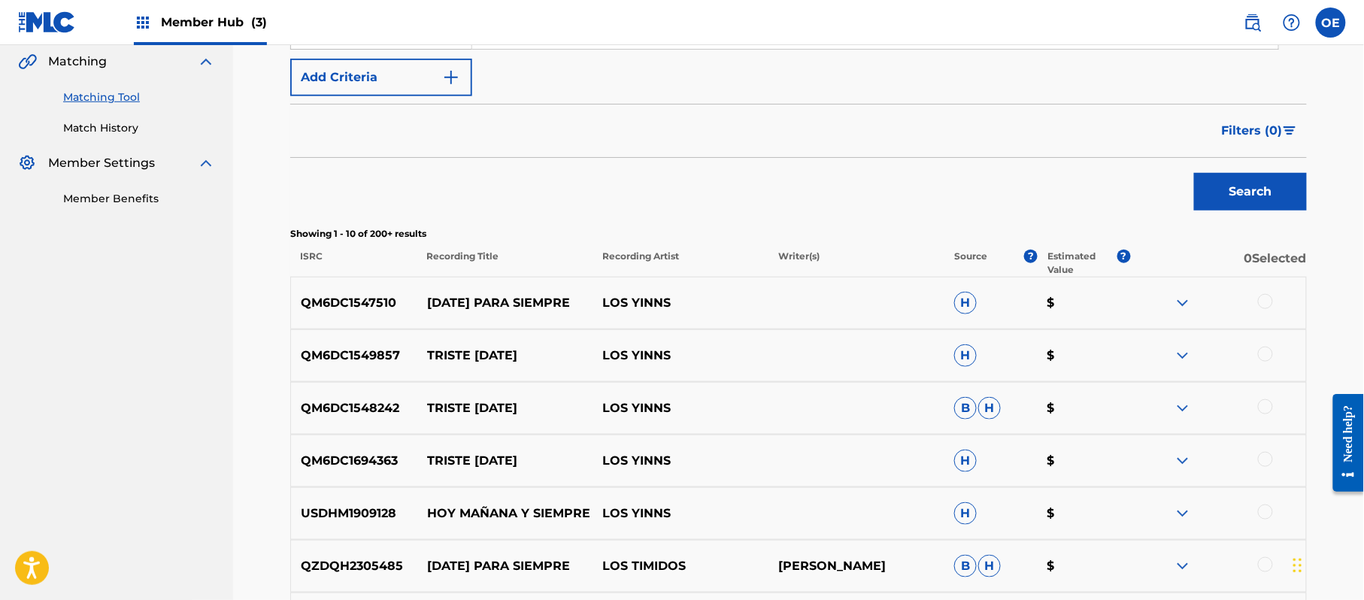
scroll to position [361, 0]
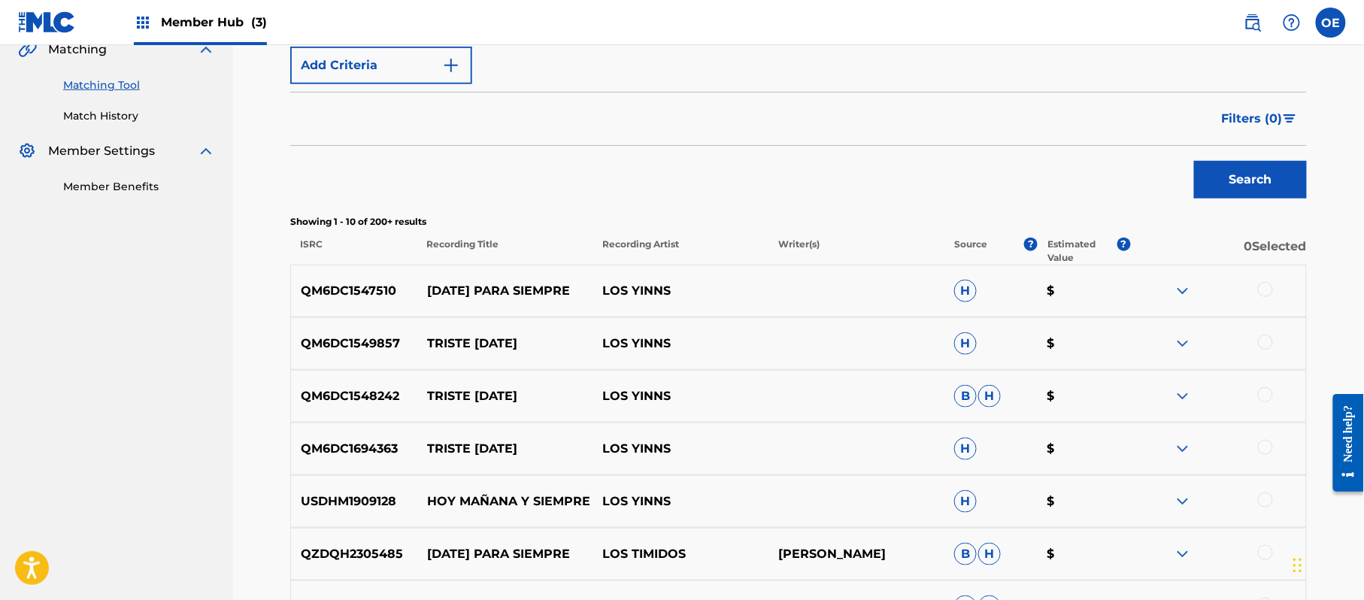
click at [1259, 295] on div at bounding box center [1265, 289] width 15 height 15
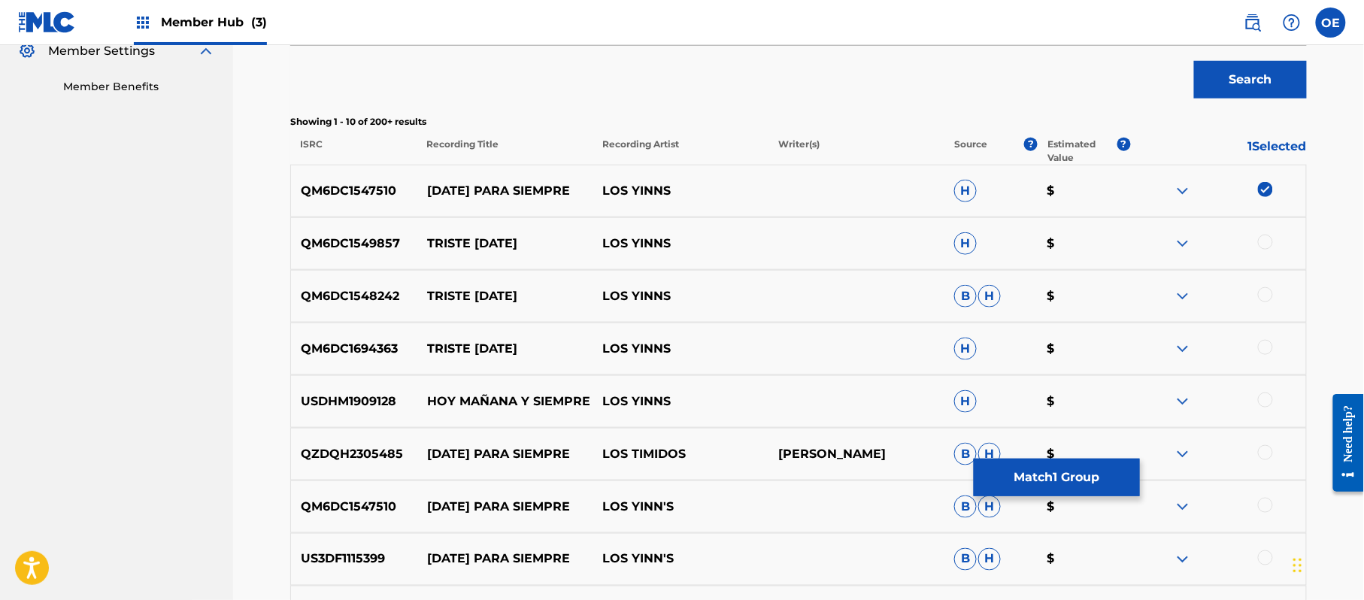
scroll to position [561, 0]
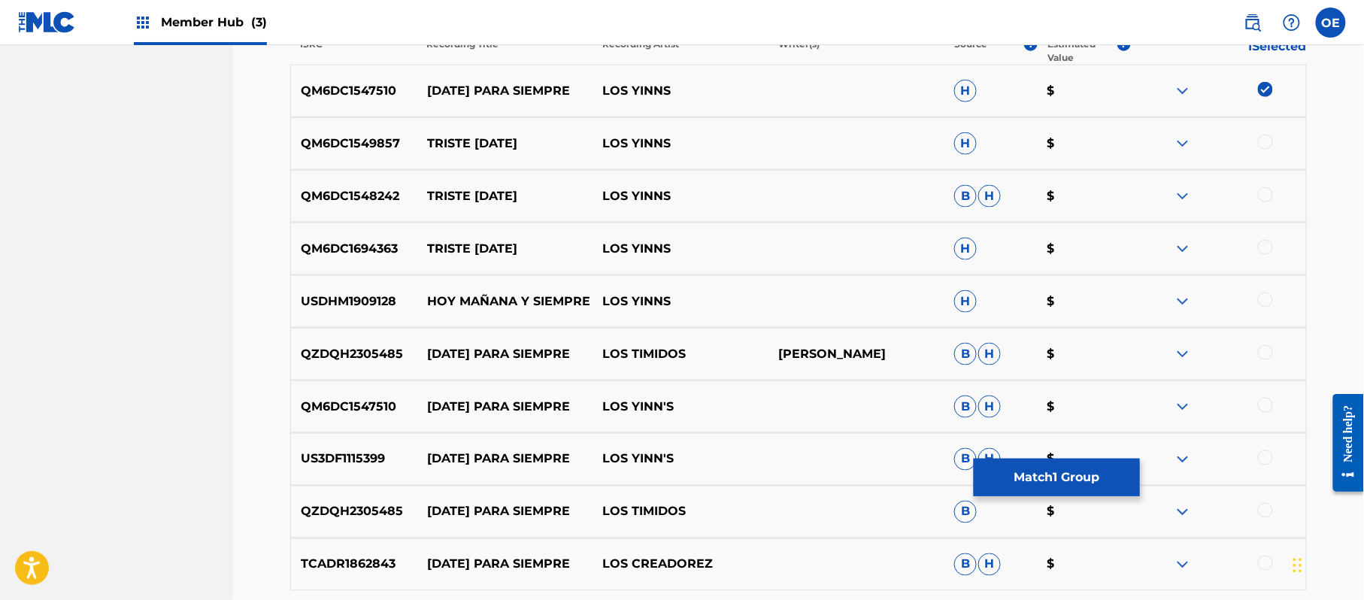
click at [1265, 404] on div at bounding box center [1265, 405] width 15 height 15
click at [1262, 456] on div at bounding box center [1265, 457] width 15 height 15
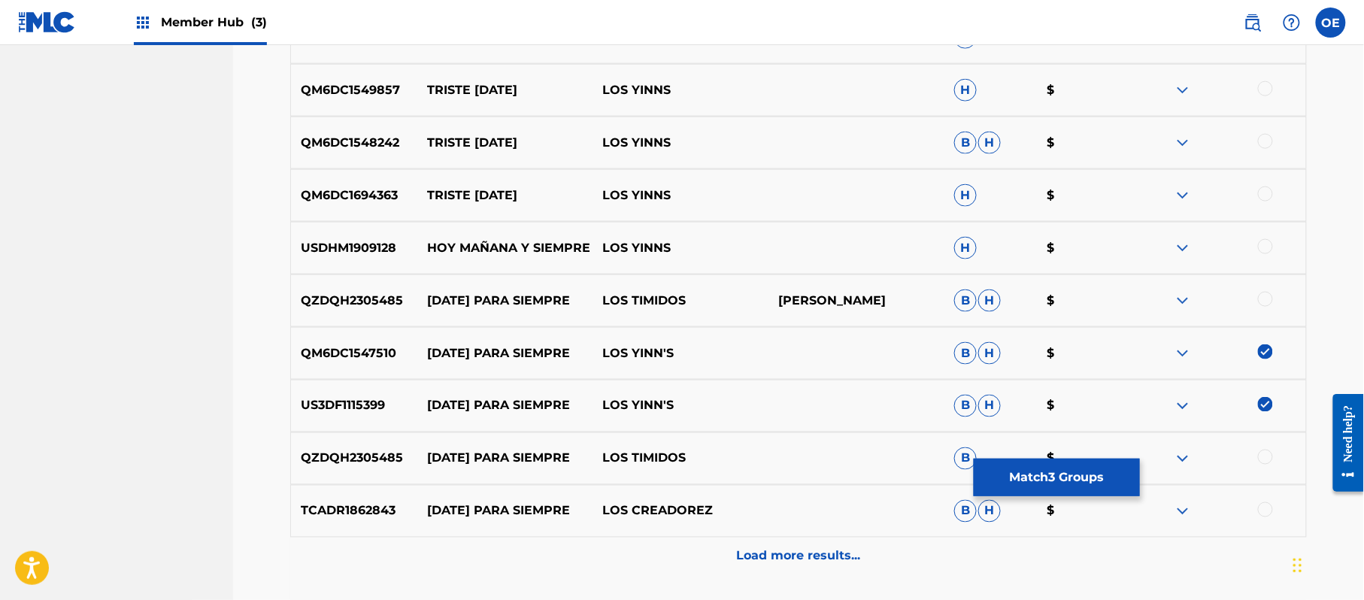
scroll to position [662, 0]
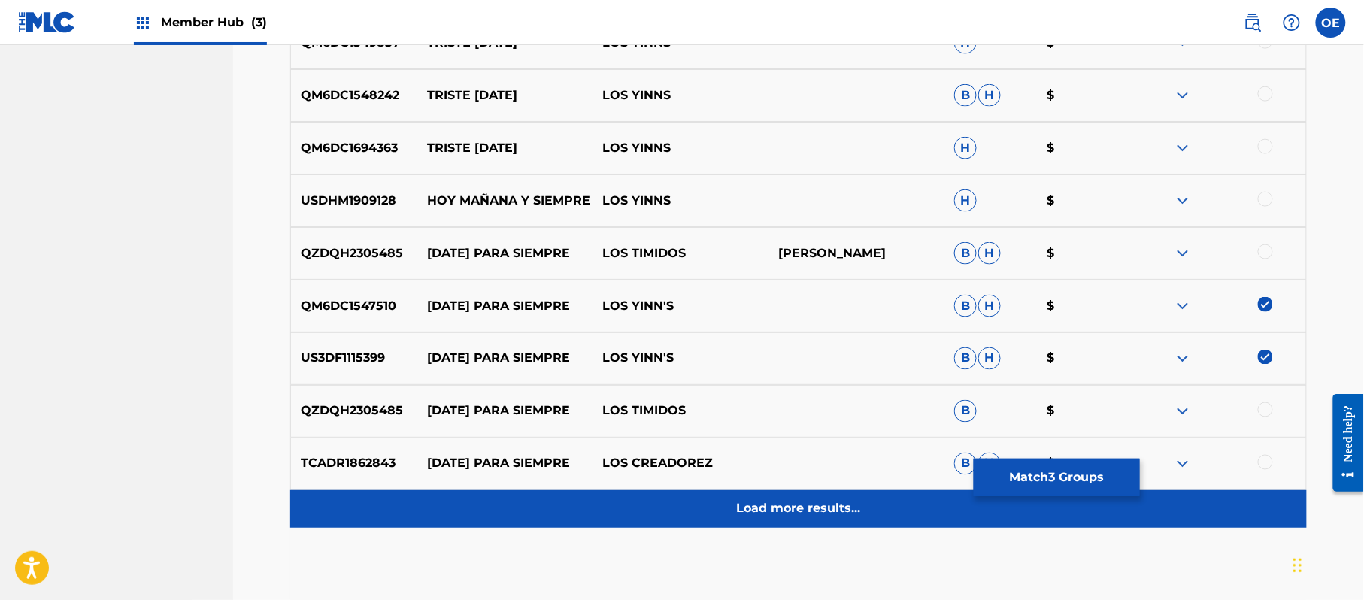
click at [791, 498] on div "Load more results..." at bounding box center [798, 509] width 1017 height 38
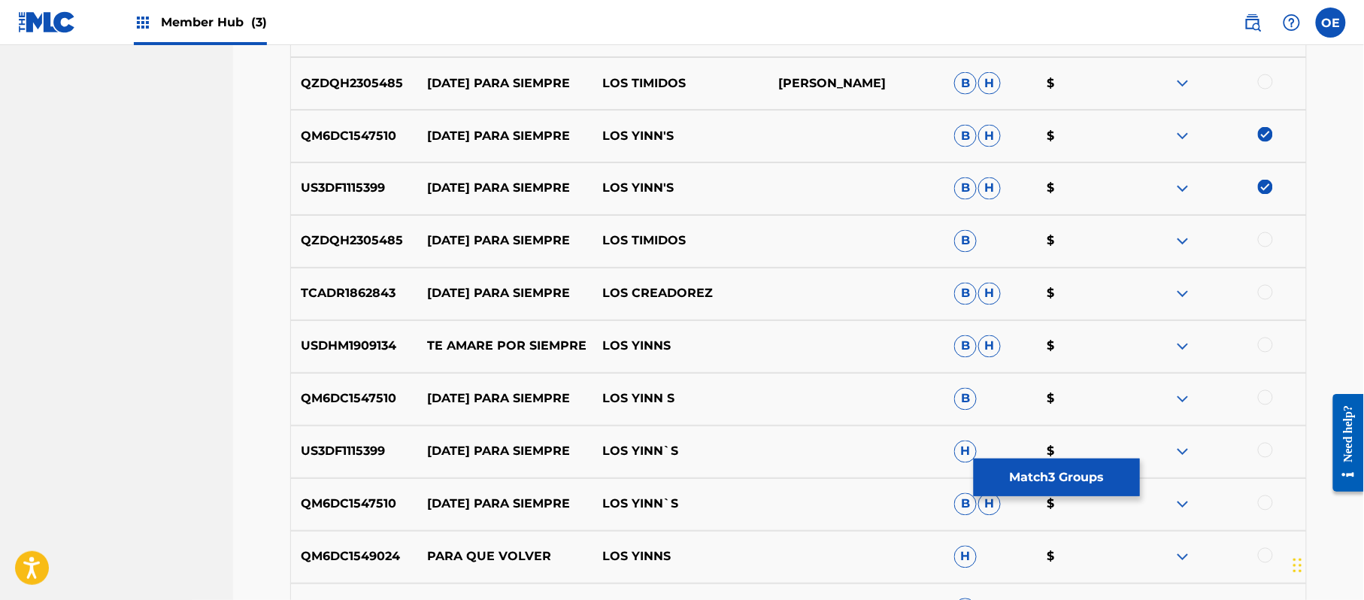
scroll to position [862, 0]
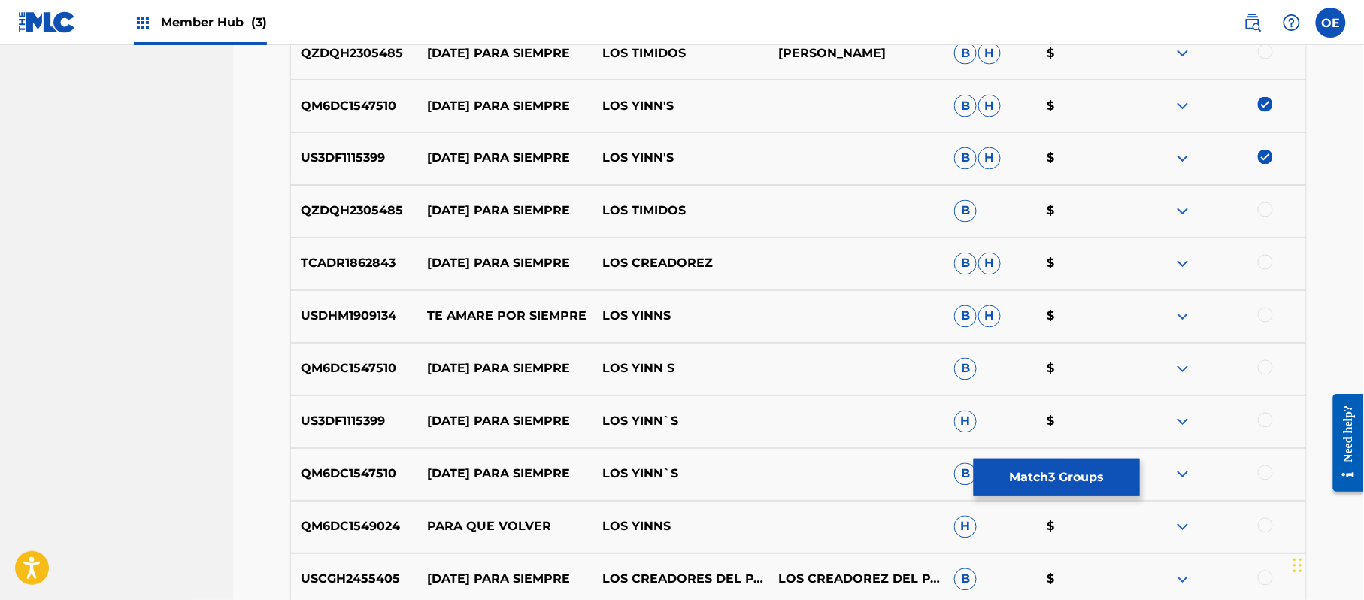
click at [1266, 368] on div at bounding box center [1265, 367] width 15 height 15
click at [1265, 423] on div at bounding box center [1265, 420] width 15 height 15
click at [1268, 476] on div at bounding box center [1265, 472] width 15 height 15
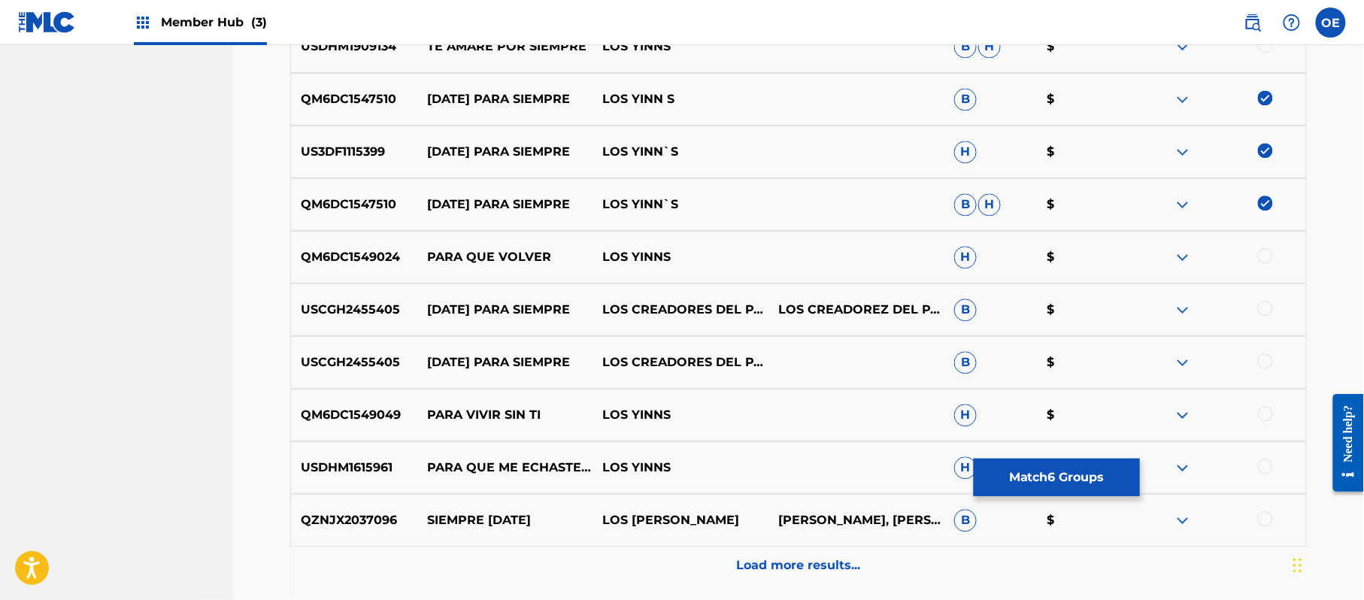
scroll to position [1163, 0]
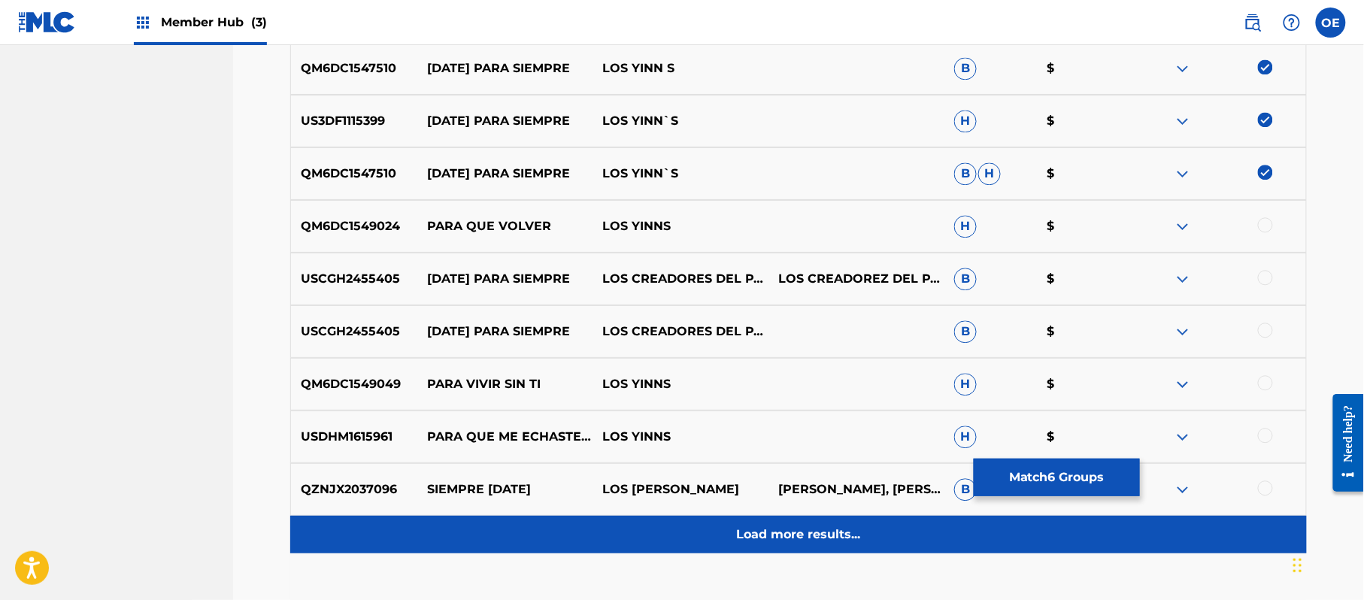
click at [865, 542] on div "Load more results..." at bounding box center [798, 535] width 1017 height 38
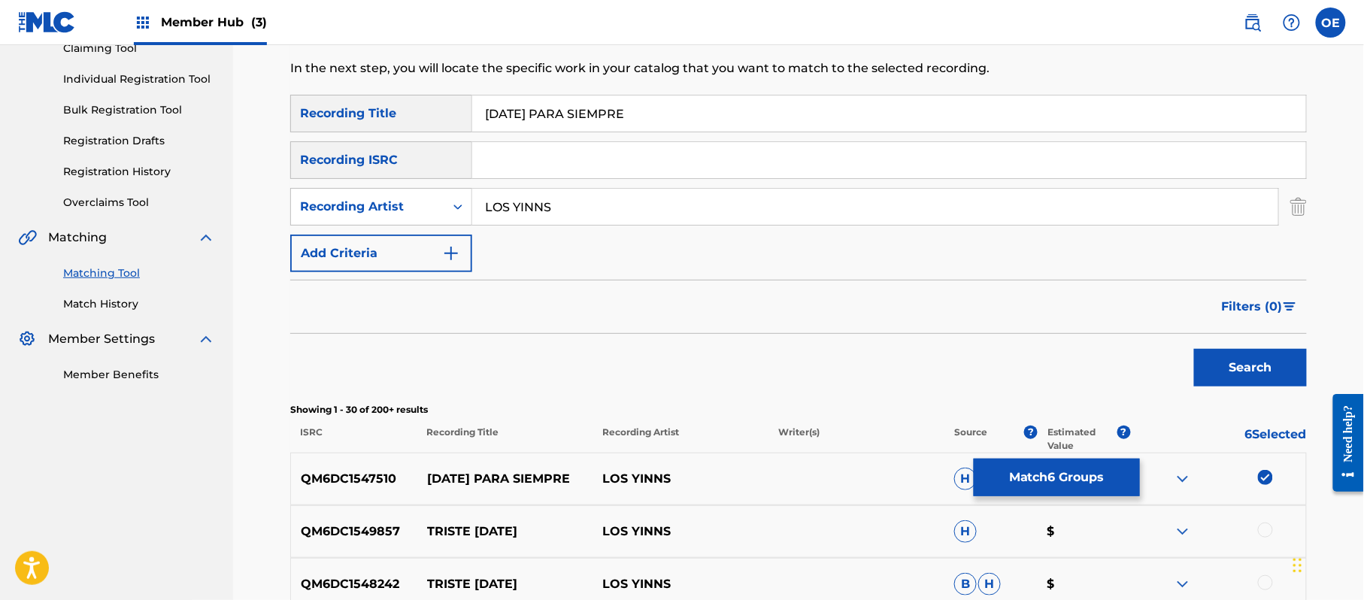
scroll to position [0, 0]
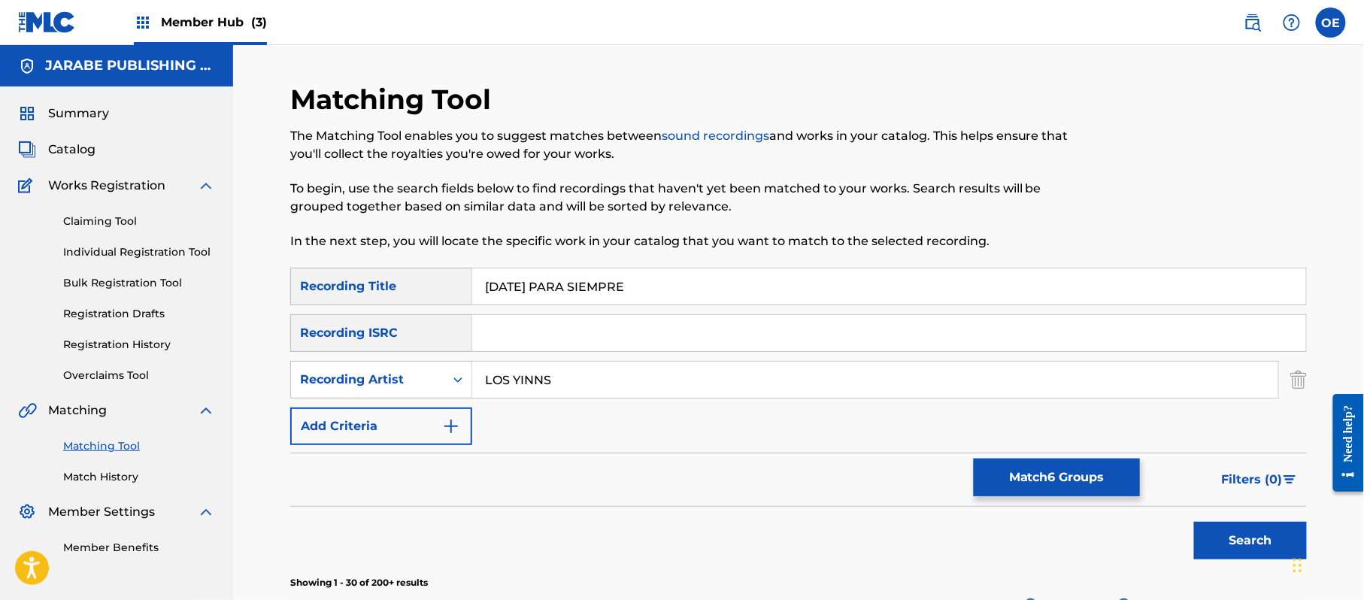
click at [551, 385] on input "LOS YINNS" at bounding box center [875, 380] width 806 height 36
click at [543, 380] on input "LOS YINNS" at bounding box center [875, 380] width 806 height 36
click at [1194, 522] on button "Search" at bounding box center [1250, 541] width 113 height 38
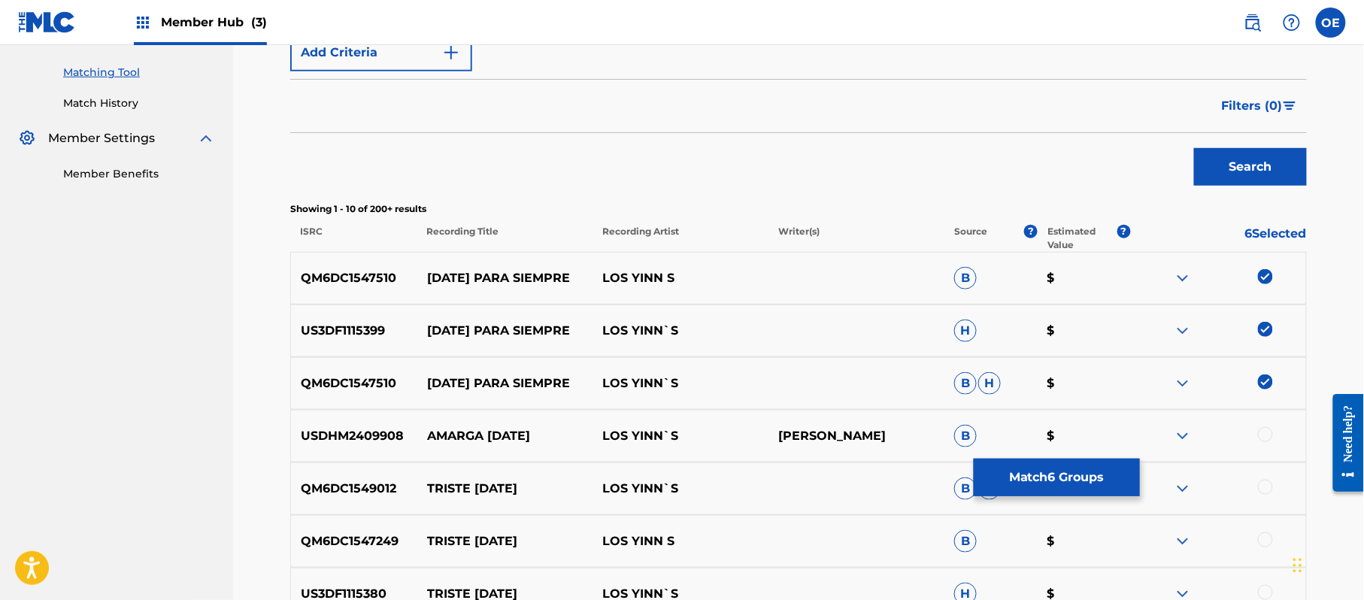
scroll to position [401, 0]
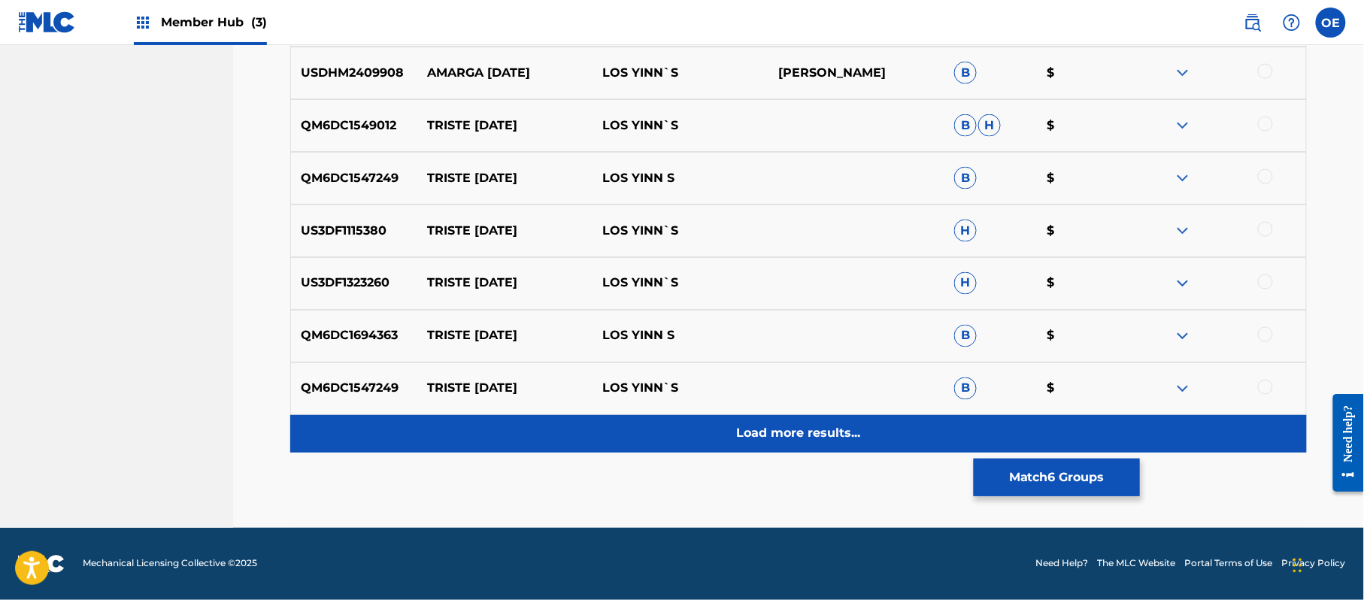
click at [791, 451] on div "Load more results..." at bounding box center [798, 434] width 1017 height 38
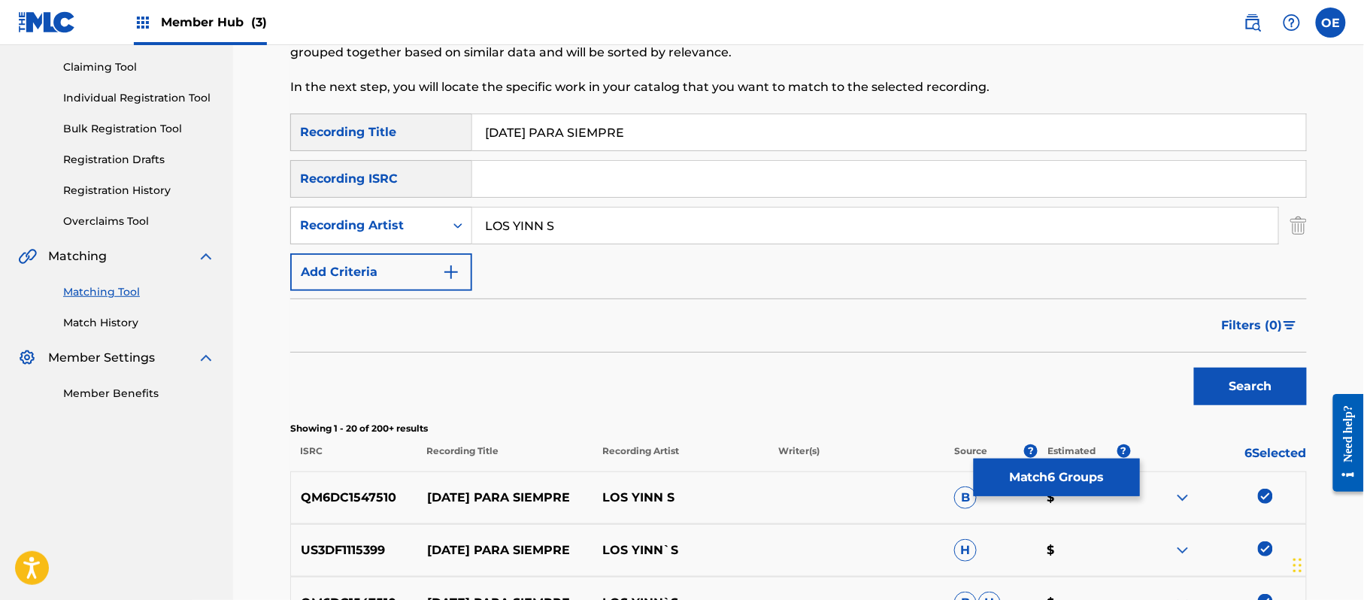
scroll to position [135, 0]
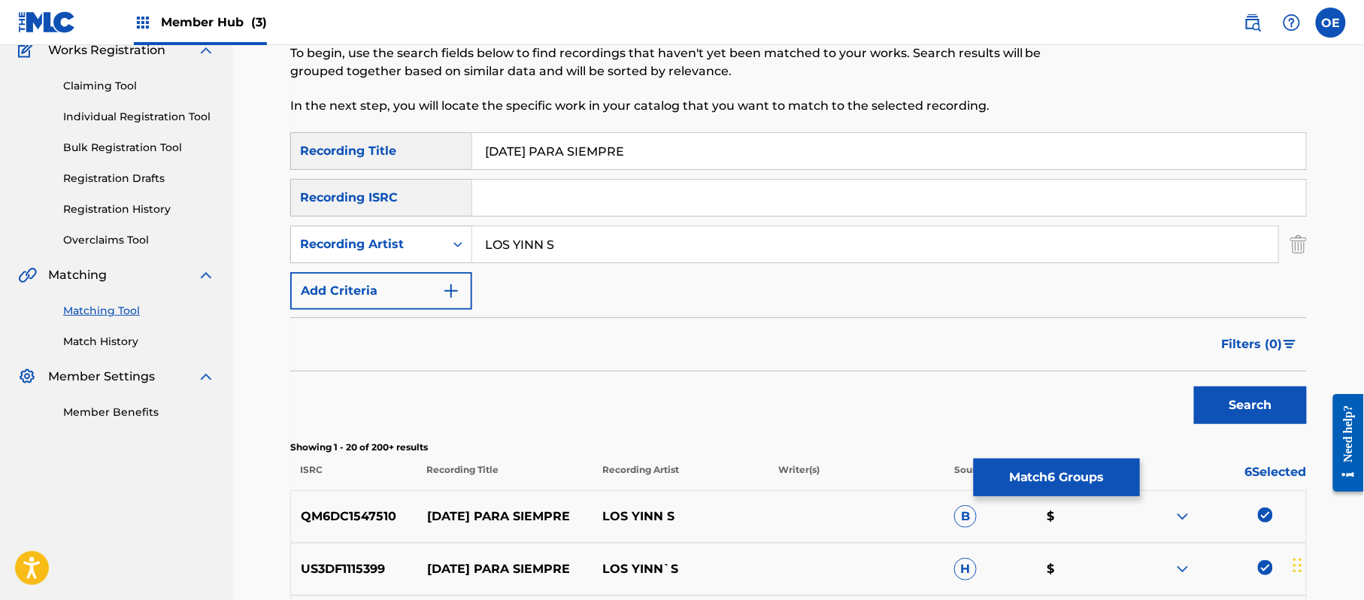
click at [543, 248] on input "LOS YINN S" at bounding box center [875, 244] width 806 height 36
type input "LOS YINN'S"
click at [1194, 387] on button "Search" at bounding box center [1250, 406] width 113 height 38
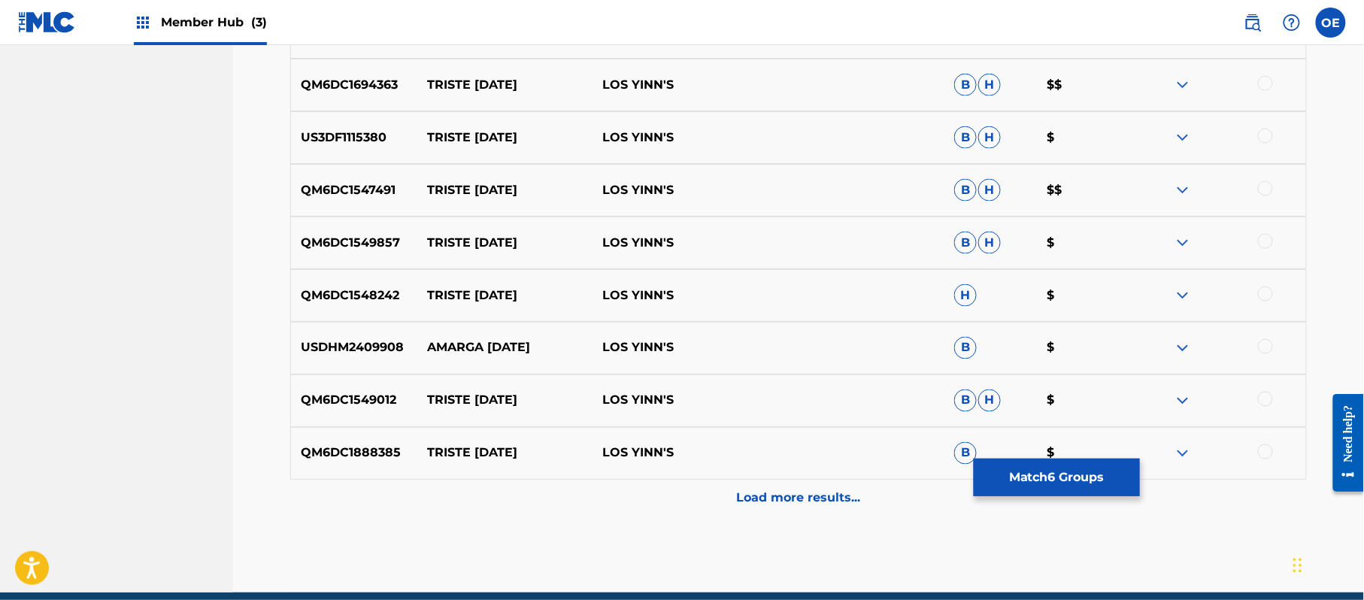
scroll to position [737, 0]
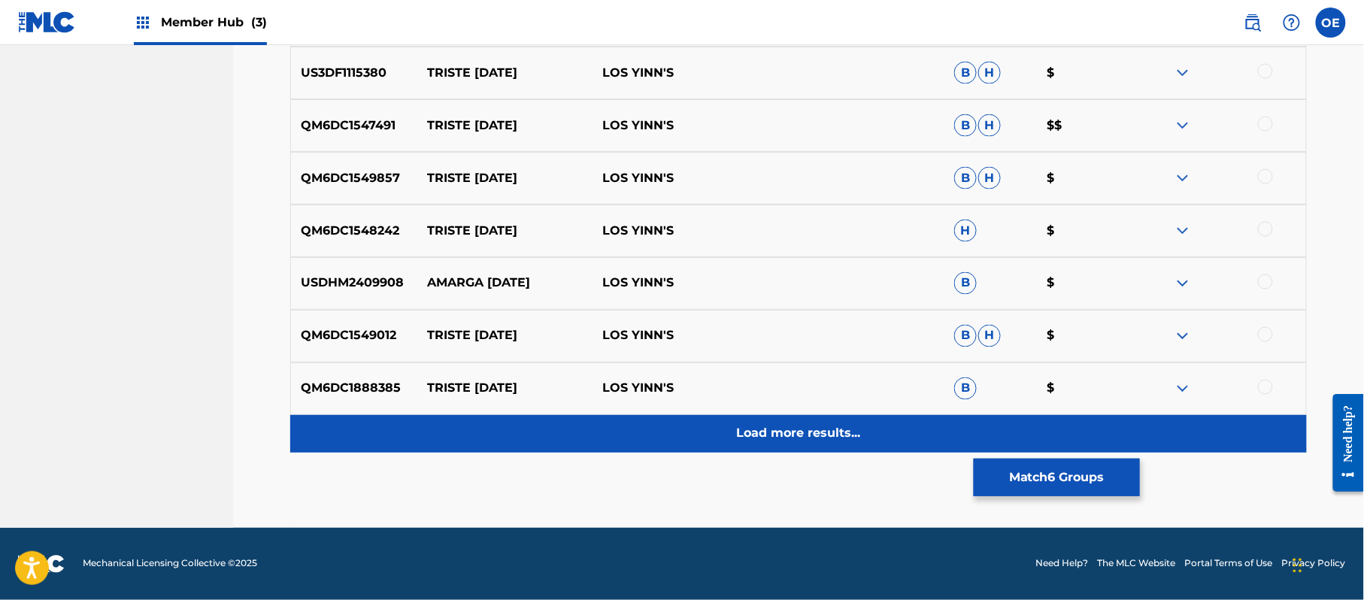
click at [720, 424] on div "Load more results..." at bounding box center [798, 434] width 1017 height 38
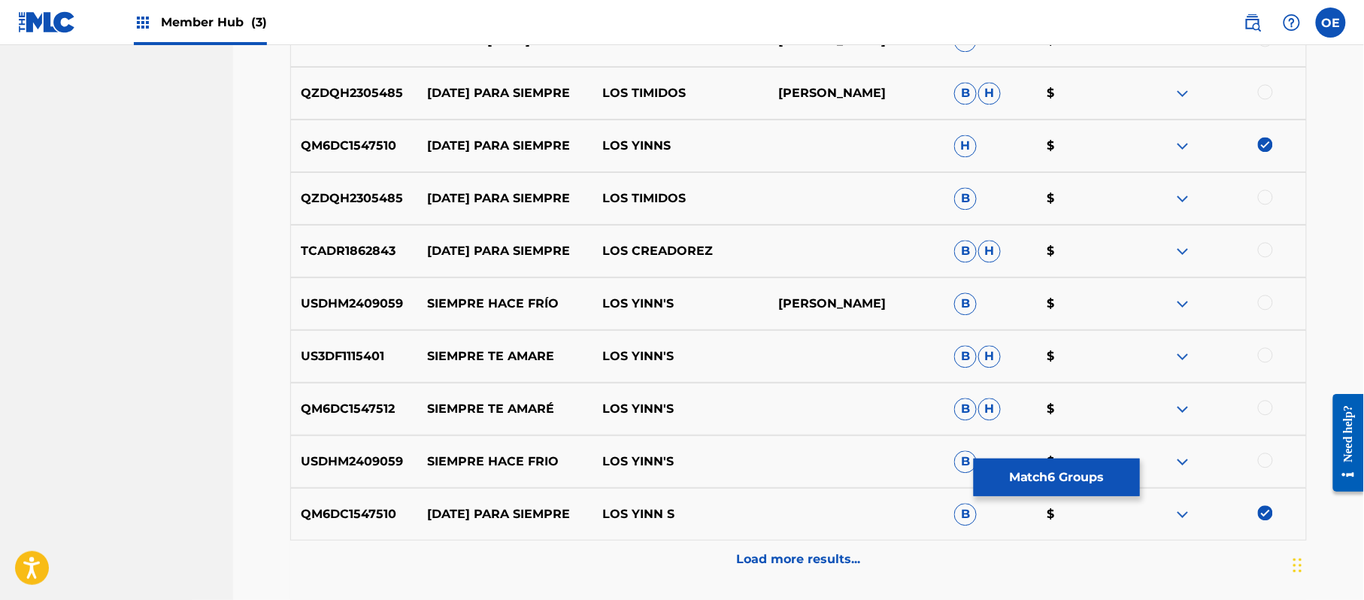
scroll to position [1238, 0]
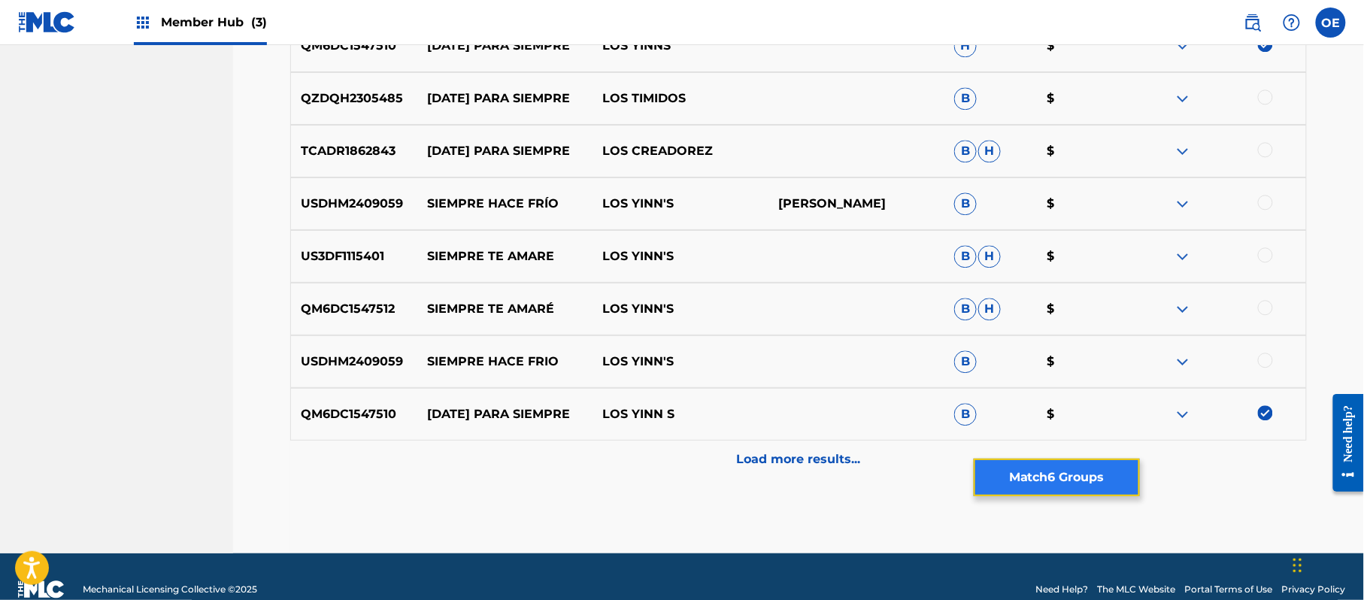
click at [1060, 479] on button "Match 6 Groups" at bounding box center [1057, 478] width 166 height 38
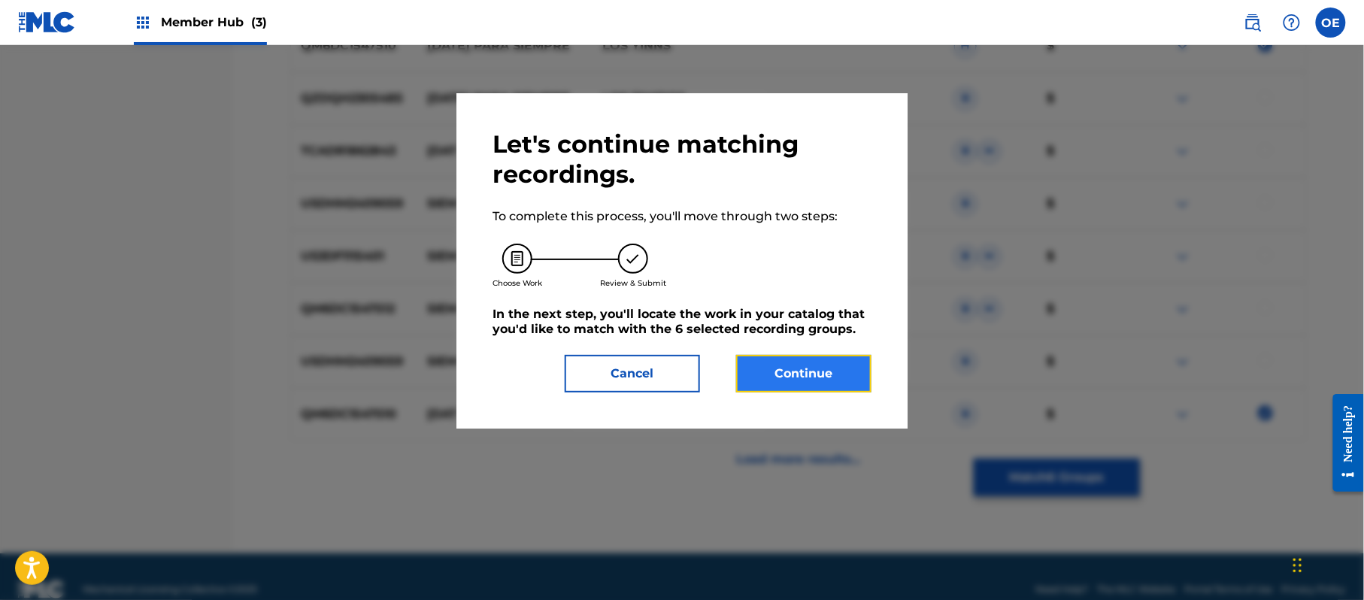
click at [828, 362] on button "Continue" at bounding box center [803, 374] width 135 height 38
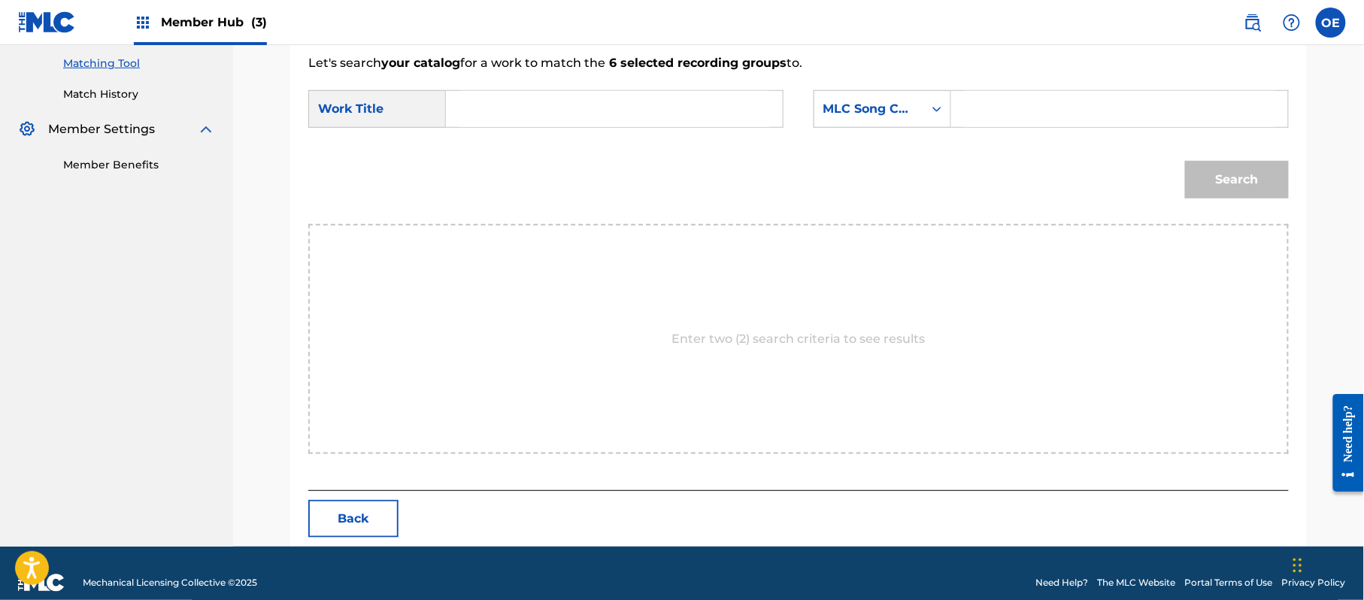
scroll to position [402, 0]
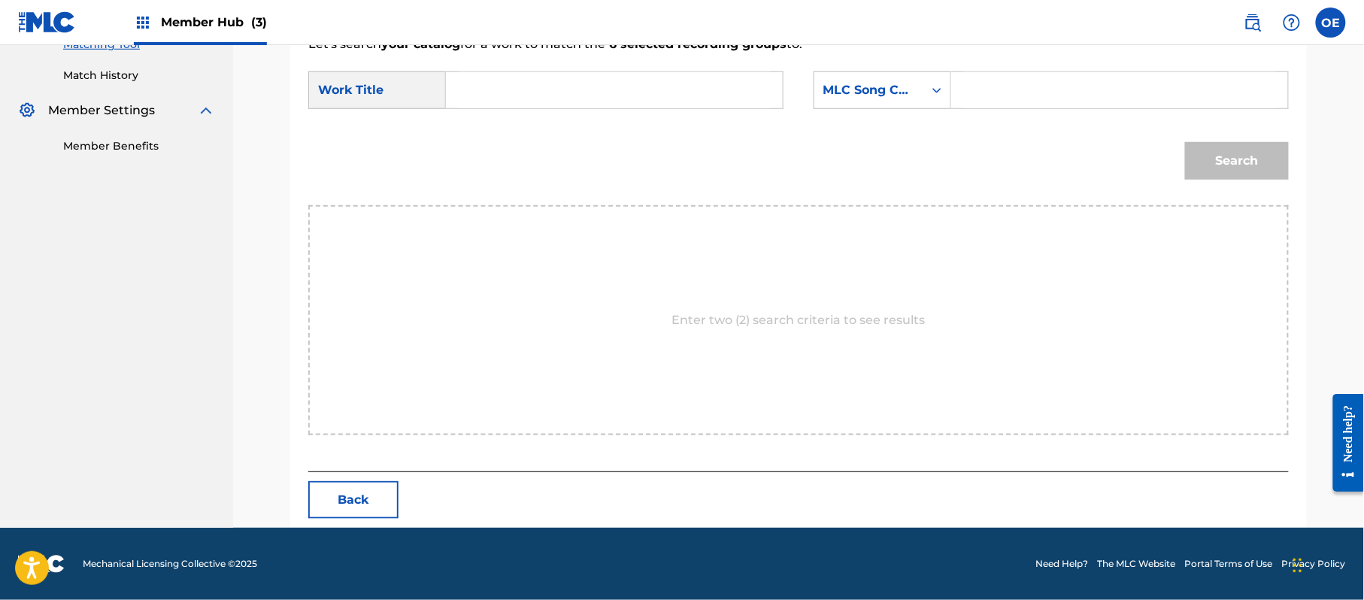
paste input "NAVIDAD PARA SIEMPRE"
type input "NAVIDAD PARA SIEMPRE"
click at [901, 113] on div "SearchWithCriteriaffc42a64-b246-4e30-852b-d6c3947928d3 Work Title NAVIDAD PARA …" at bounding box center [798, 94] width 981 height 47
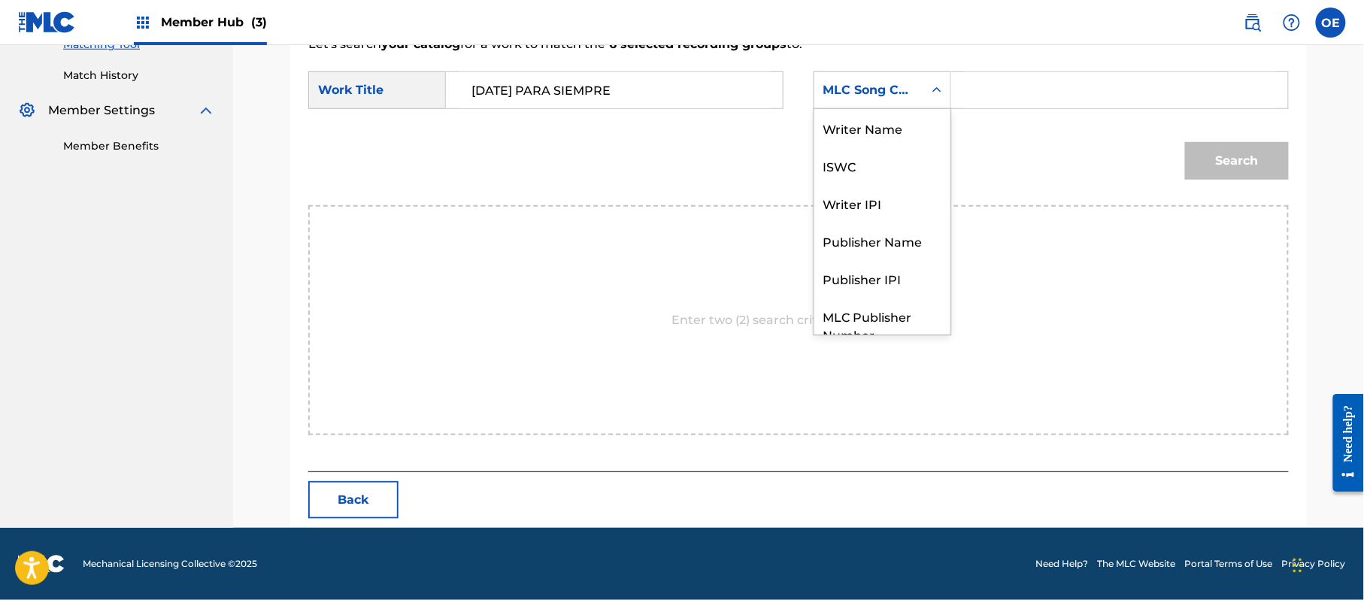
click at [893, 102] on div "MLC Song Code" at bounding box center [868, 90] width 109 height 29
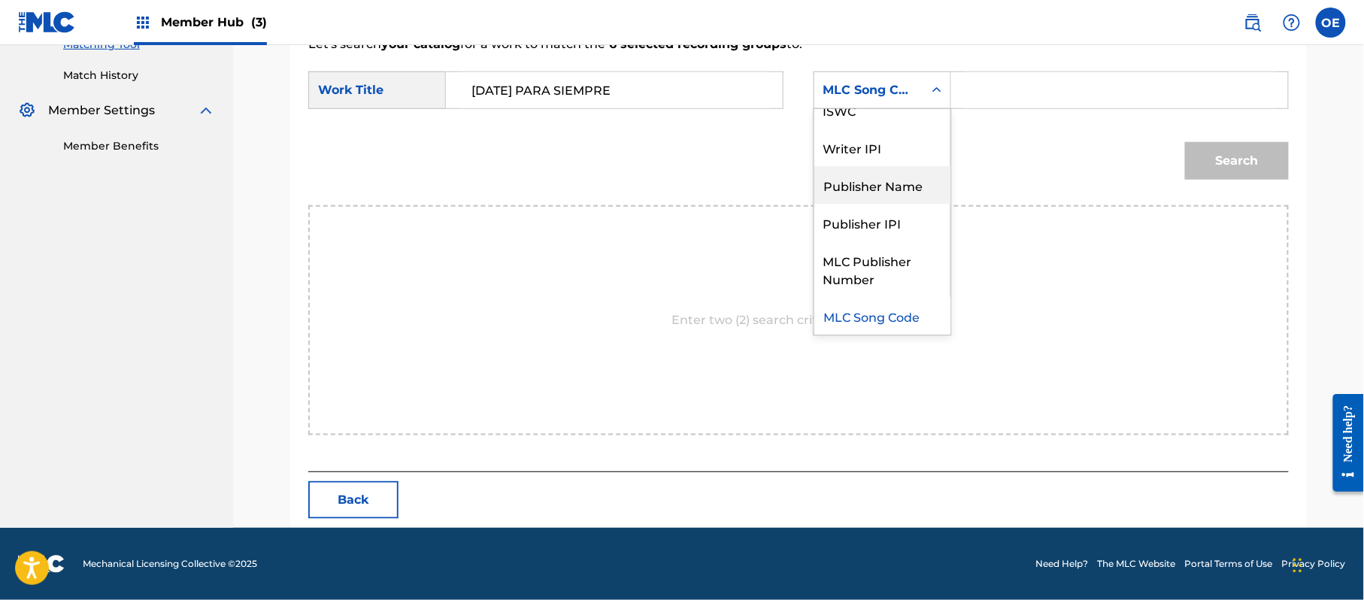
scroll to position [0, 0]
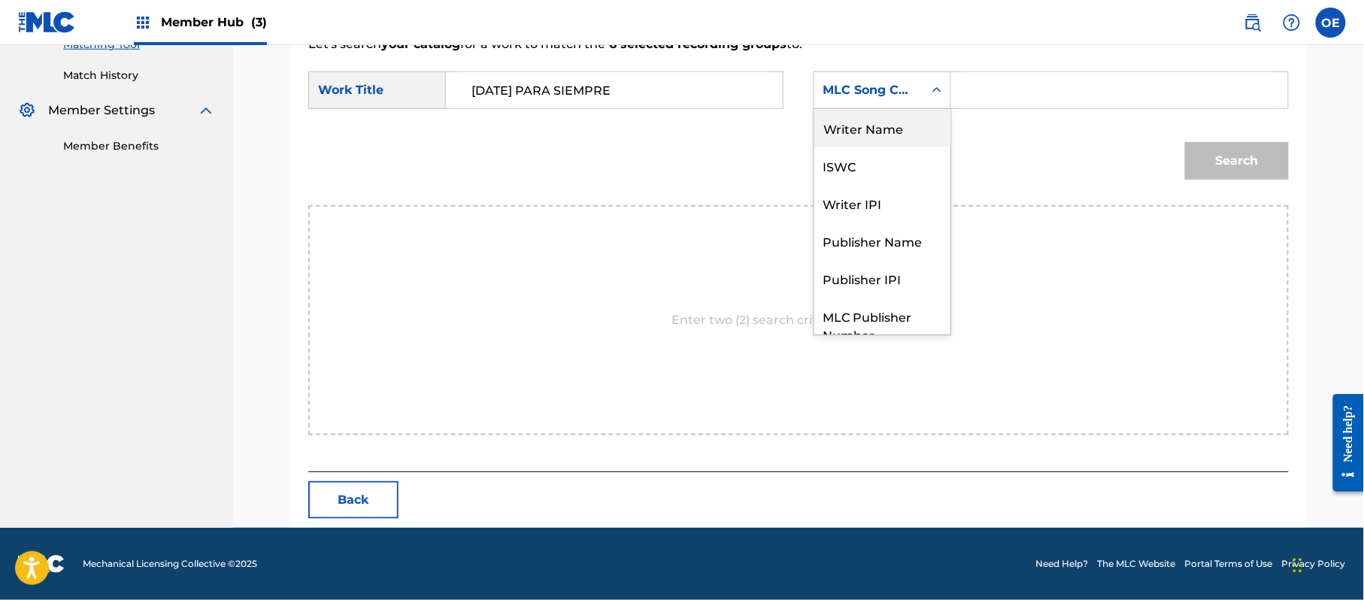
click at [864, 116] on div "Writer Name" at bounding box center [882, 128] width 136 height 38
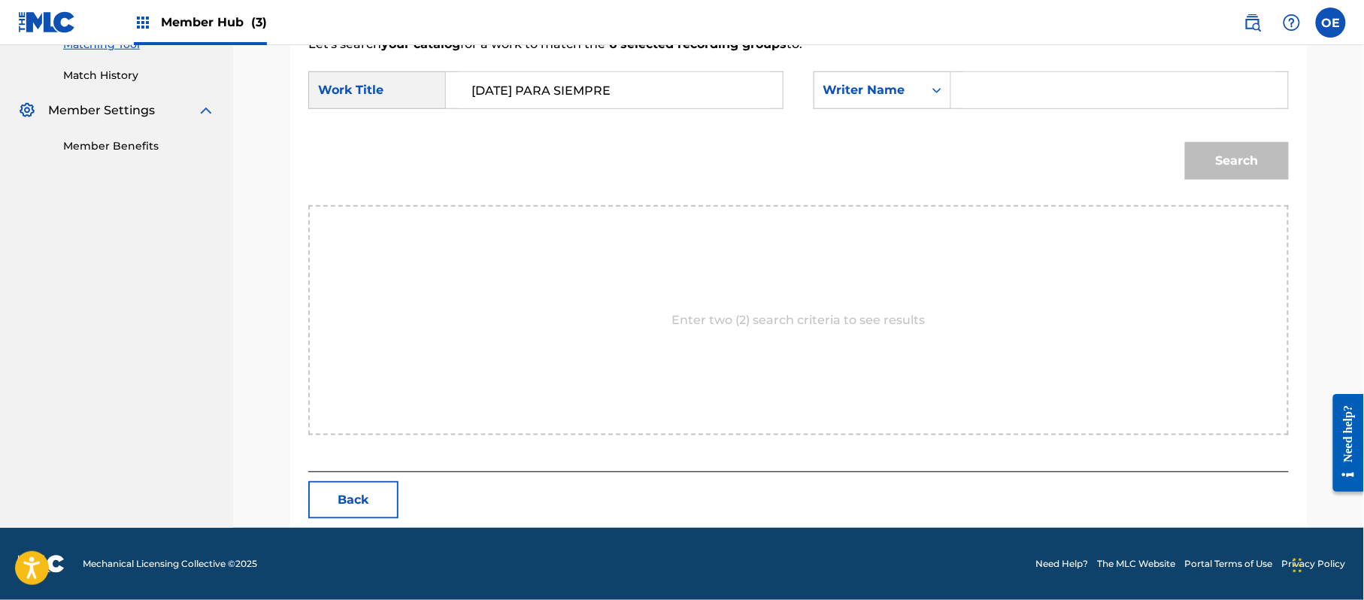
paste input "RAFAEL GONZALEZ"
type input "RAFAEL GONZALEZ"
click at [1229, 151] on button "Search" at bounding box center [1237, 161] width 104 height 38
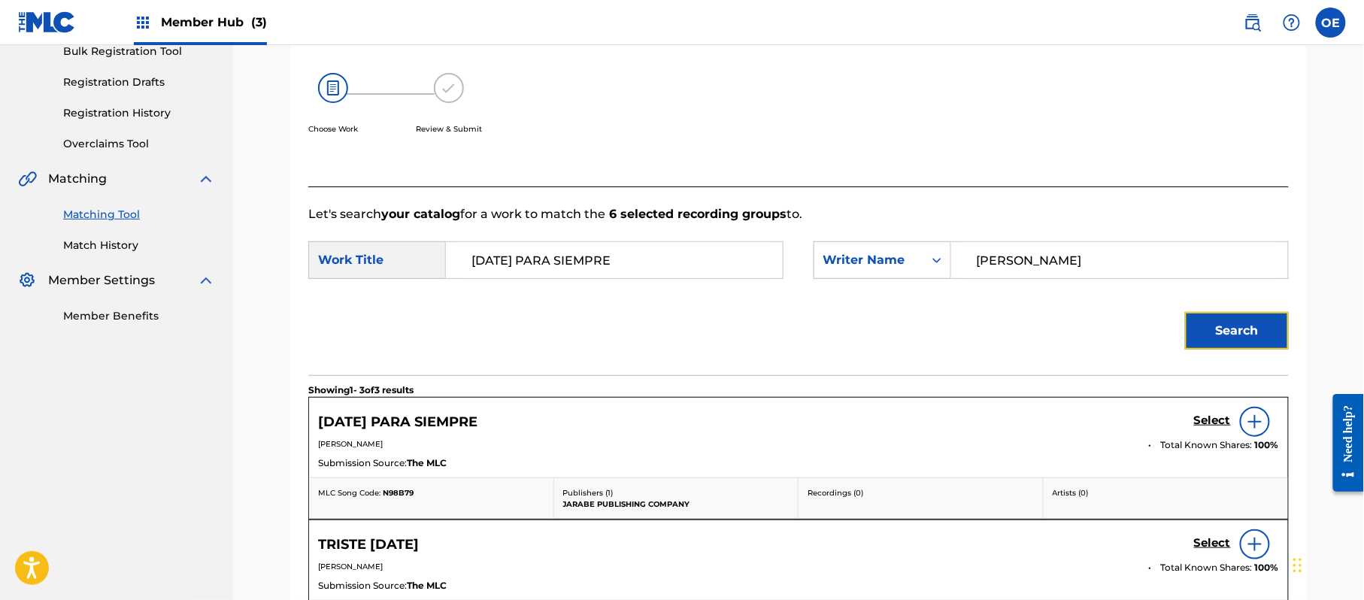
scroll to position [402, 0]
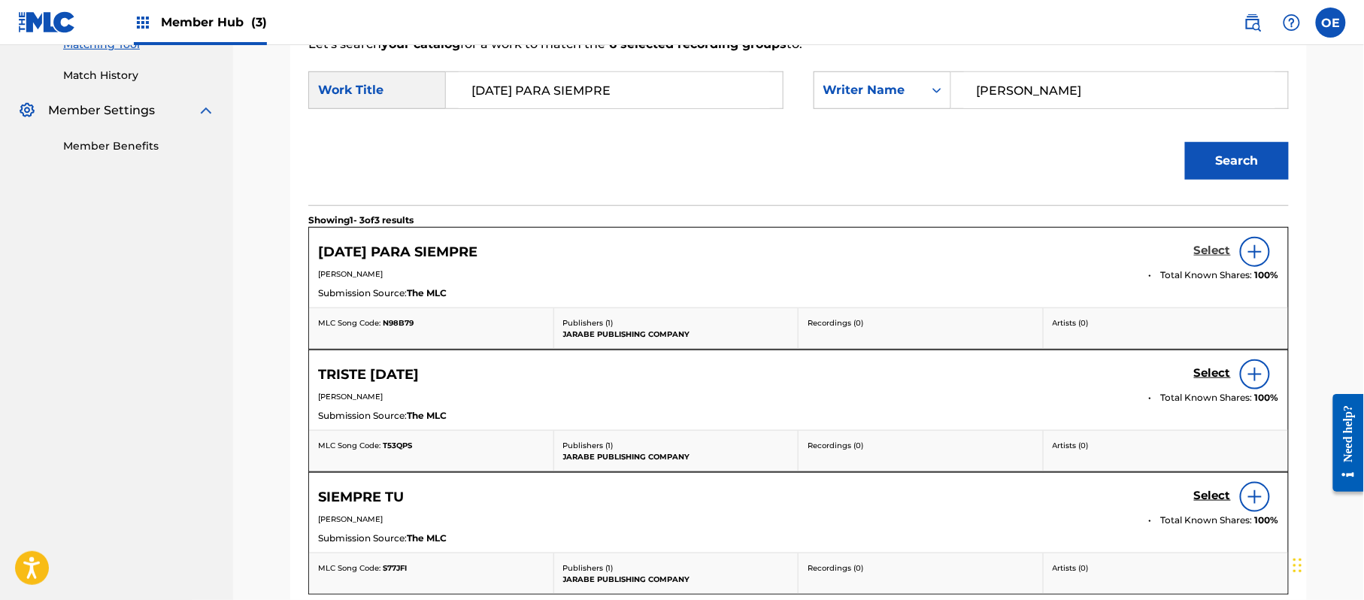
click at [1213, 253] on h5 "Select" at bounding box center [1212, 251] width 37 height 14
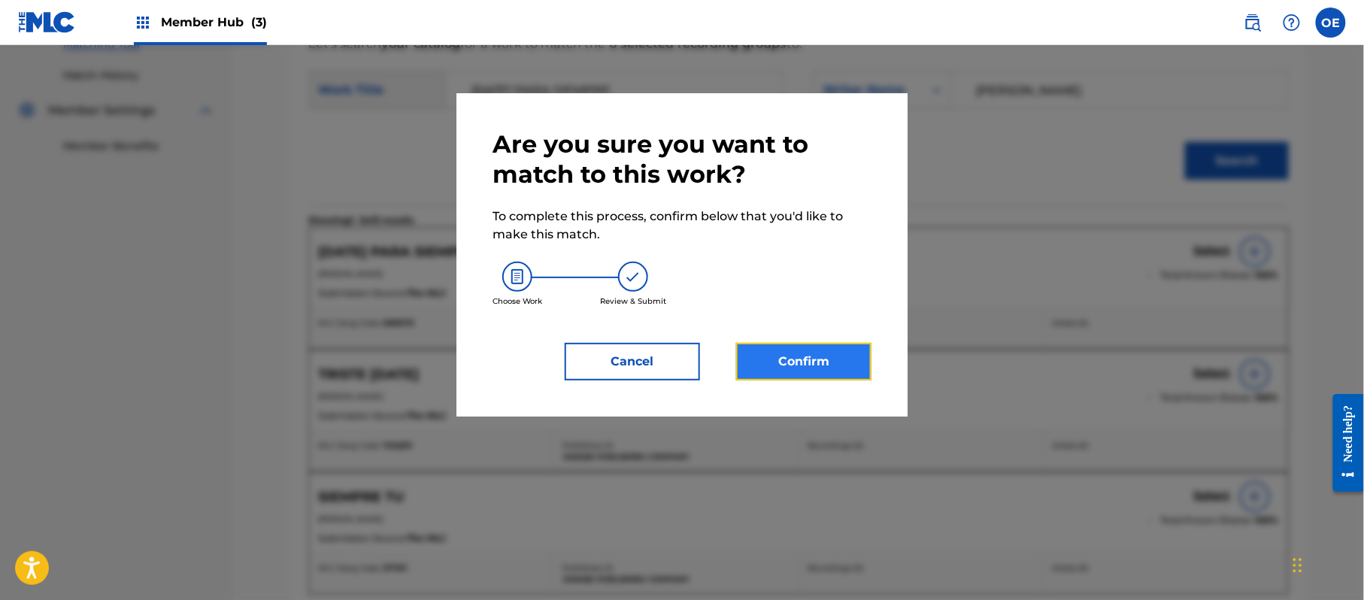
click at [776, 356] on button "Confirm" at bounding box center [803, 362] width 135 height 38
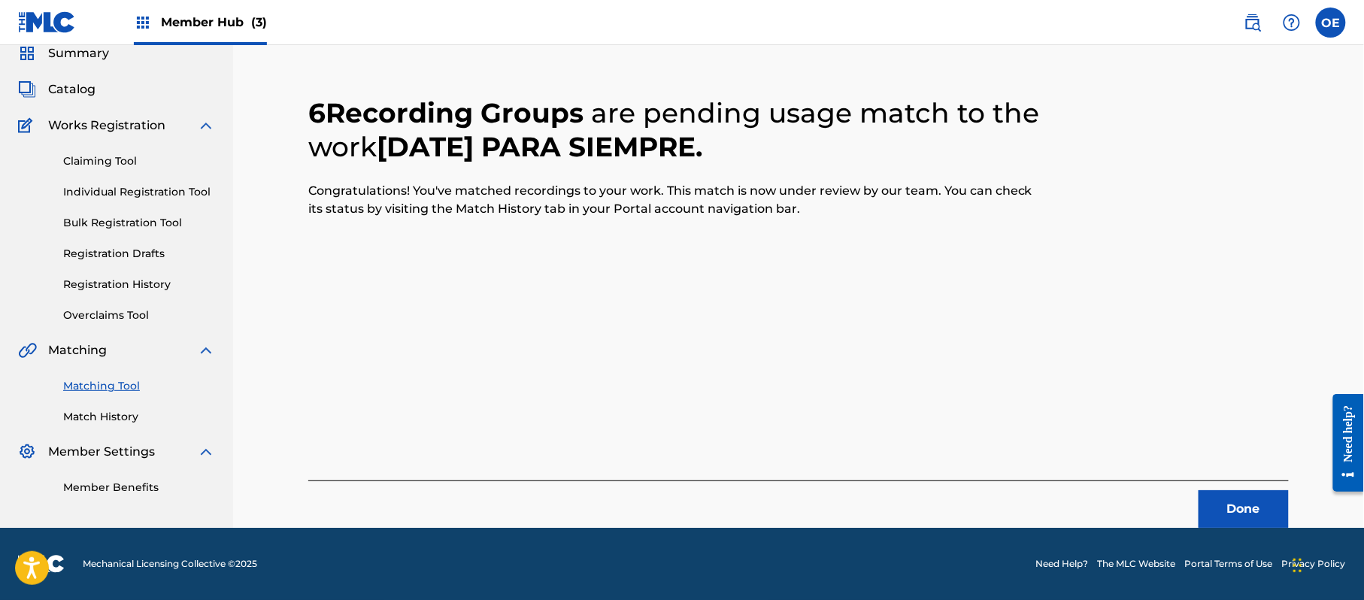
scroll to position [60, 0]
click at [1240, 516] on button "Done" at bounding box center [1244, 509] width 90 height 38
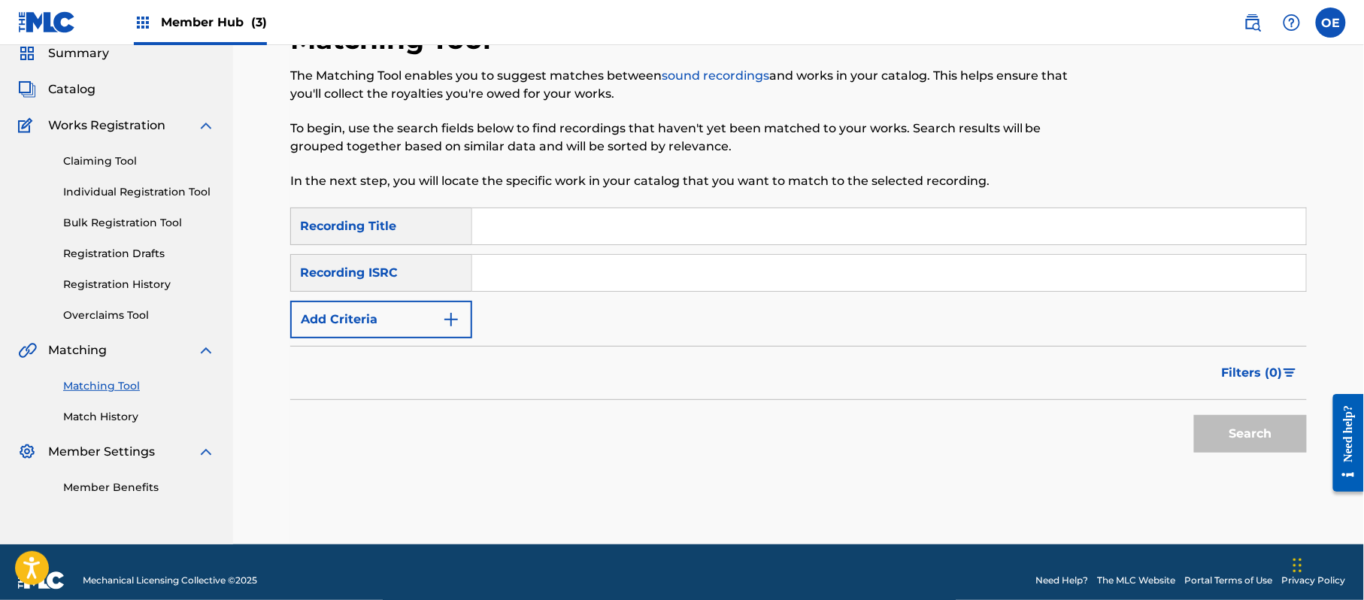
paste input "NI SE COMPRA NI SE VENDE"
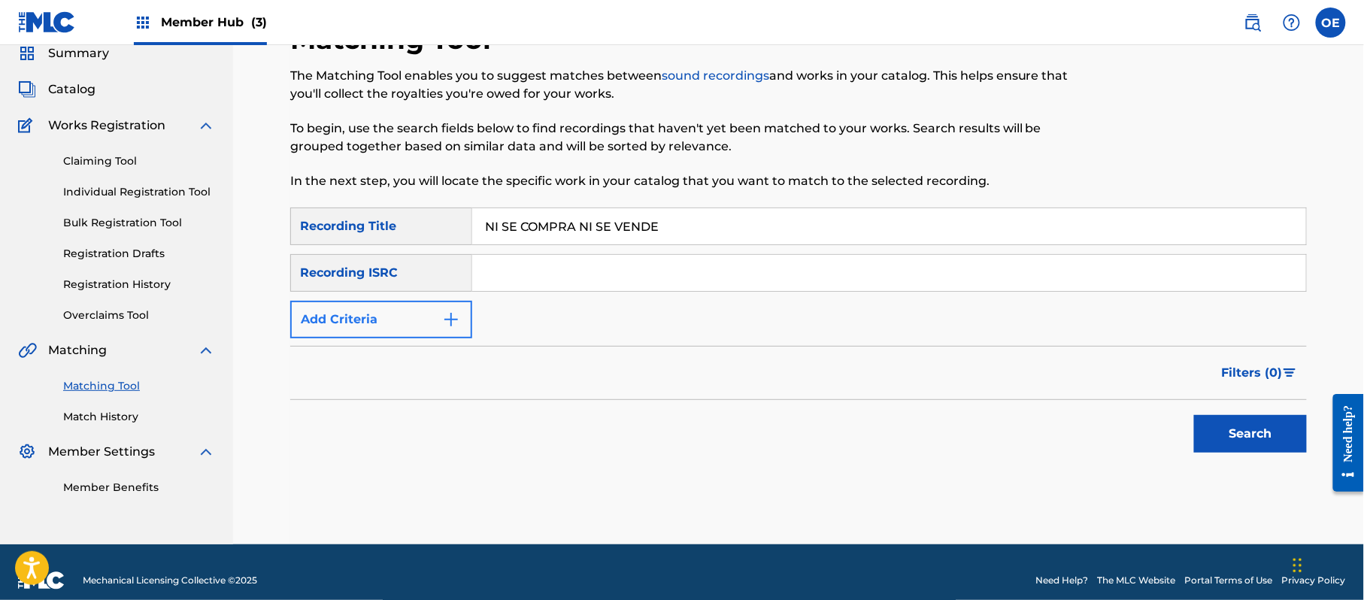
type input "NI SE COMPRA NI SE VENDE"
click at [373, 320] on button "Add Criteria" at bounding box center [381, 320] width 182 height 38
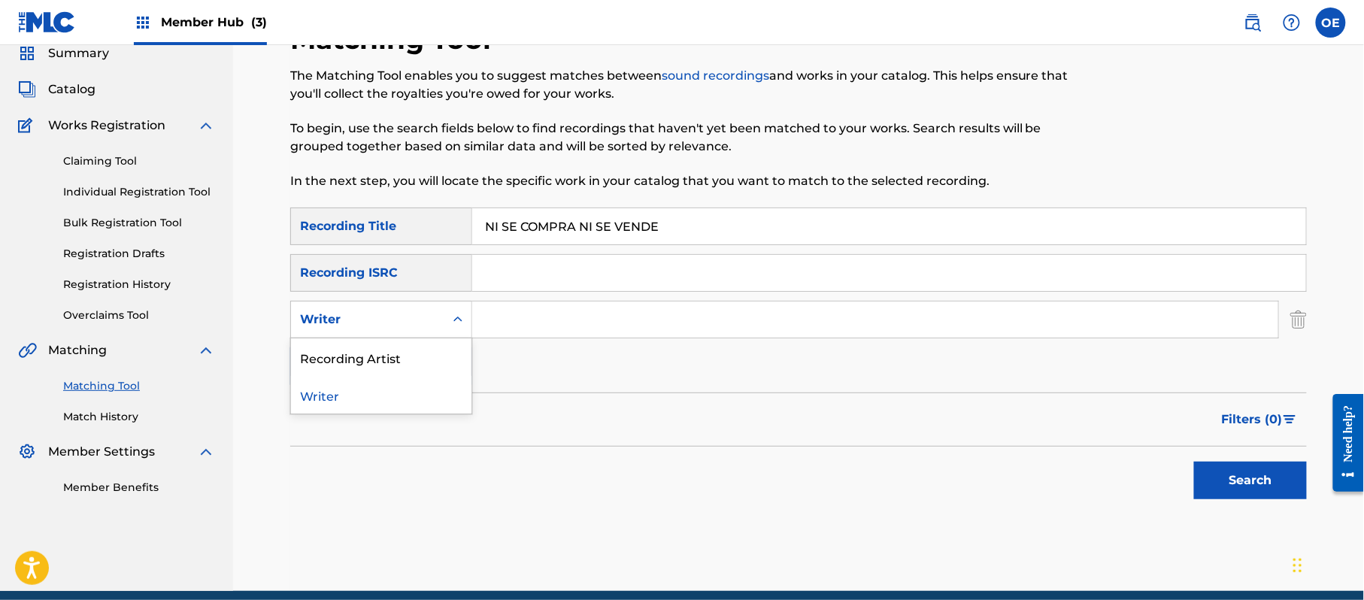
click at [373, 314] on div "Writer" at bounding box center [367, 320] width 135 height 18
click at [365, 344] on div "Recording Artist" at bounding box center [381, 357] width 180 height 38
paste input "LOS YINNS"
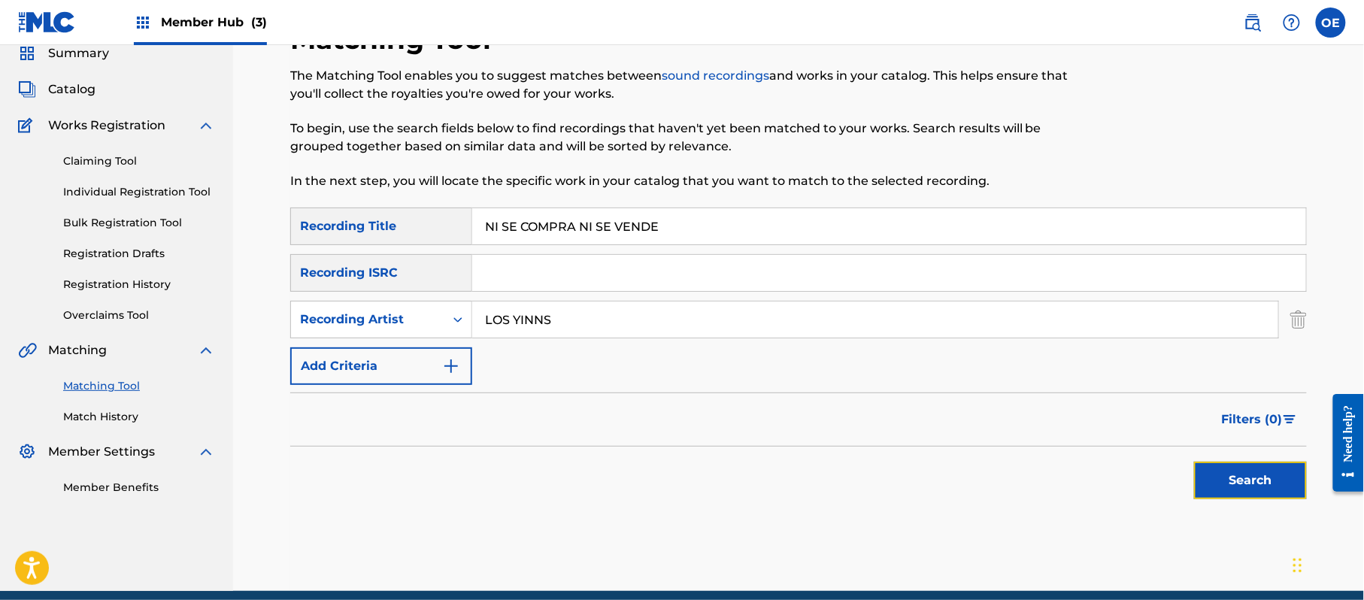
drag, startPoint x: 1250, startPoint y: 475, endPoint x: 1192, endPoint y: 475, distance: 57.9
click at [1250, 476] on button "Search" at bounding box center [1250, 481] width 113 height 38
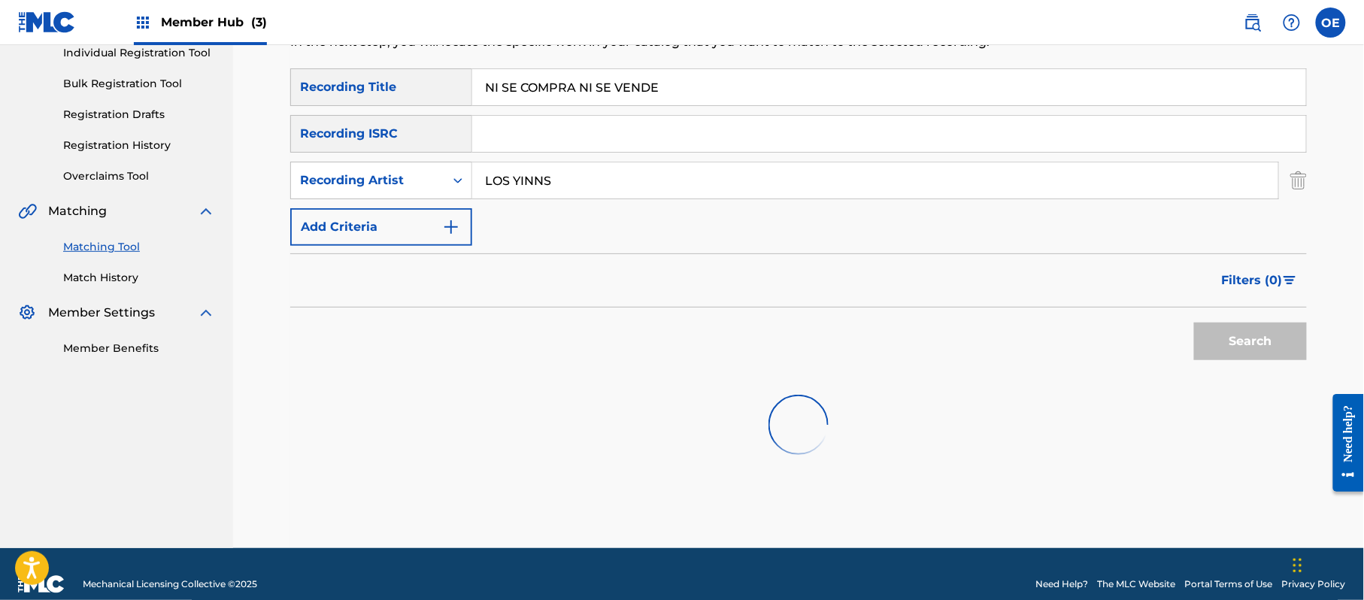
scroll to position [220, 0]
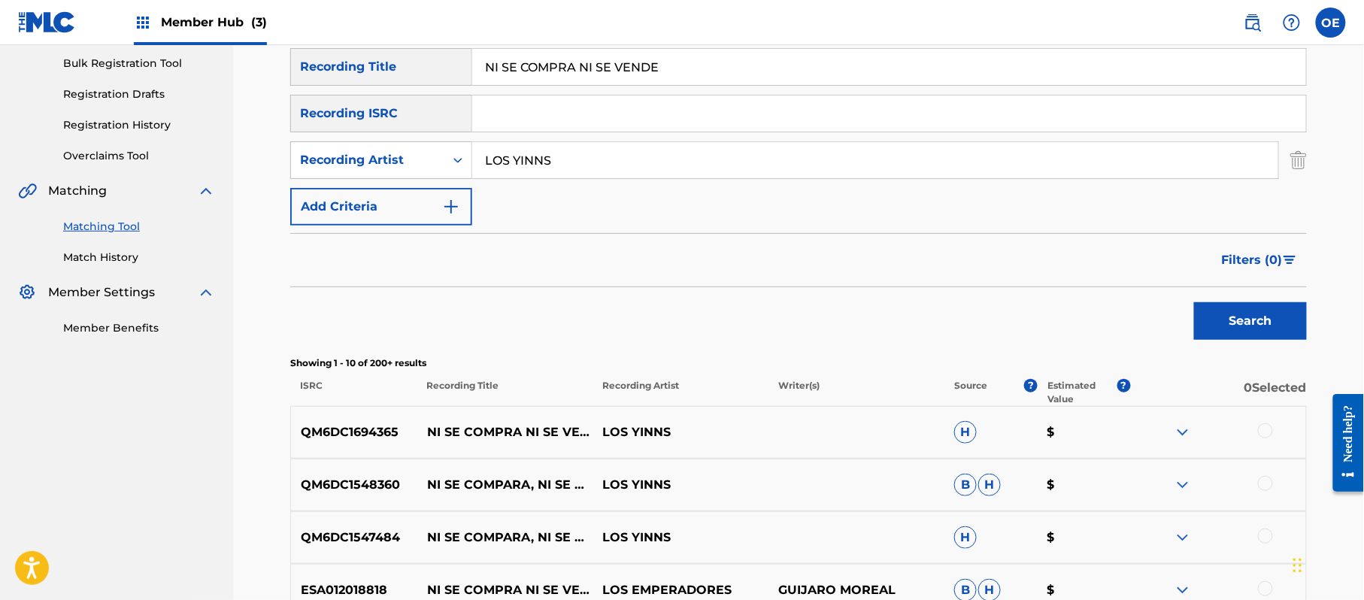
click at [1261, 431] on div at bounding box center [1265, 430] width 15 height 15
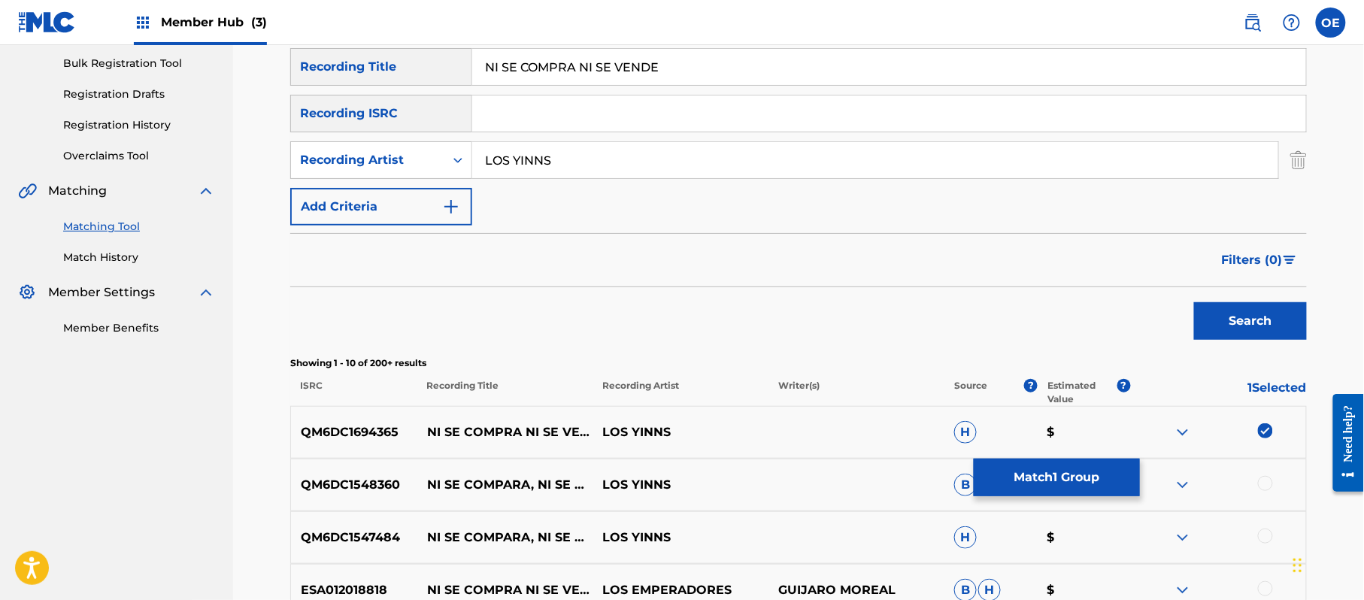
click at [1264, 482] on div at bounding box center [1265, 483] width 15 height 15
click at [1267, 536] on div at bounding box center [1265, 536] width 15 height 15
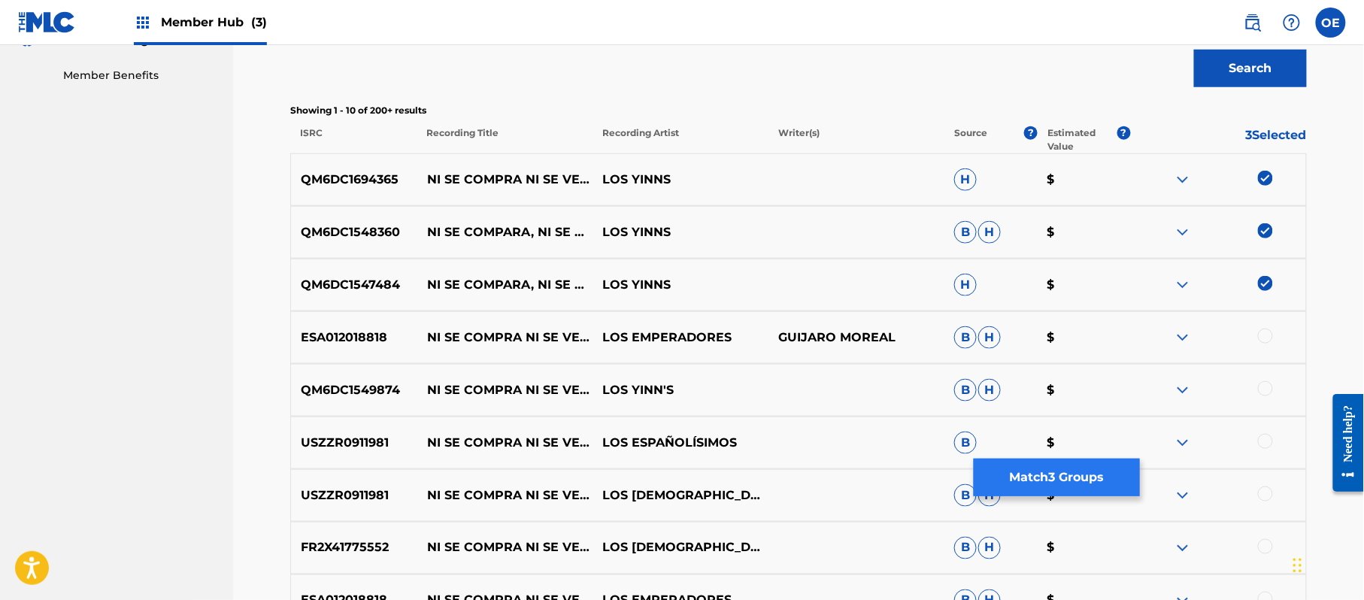
scroll to position [520, 0]
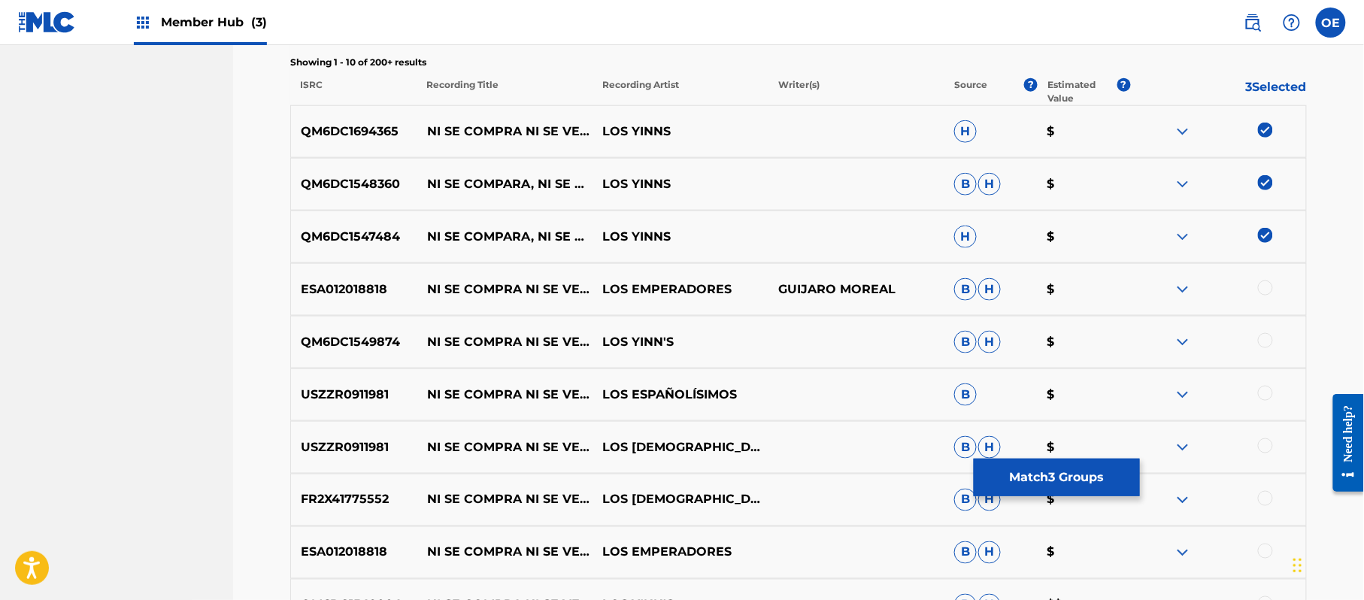
click at [1263, 335] on div at bounding box center [1265, 340] width 15 height 15
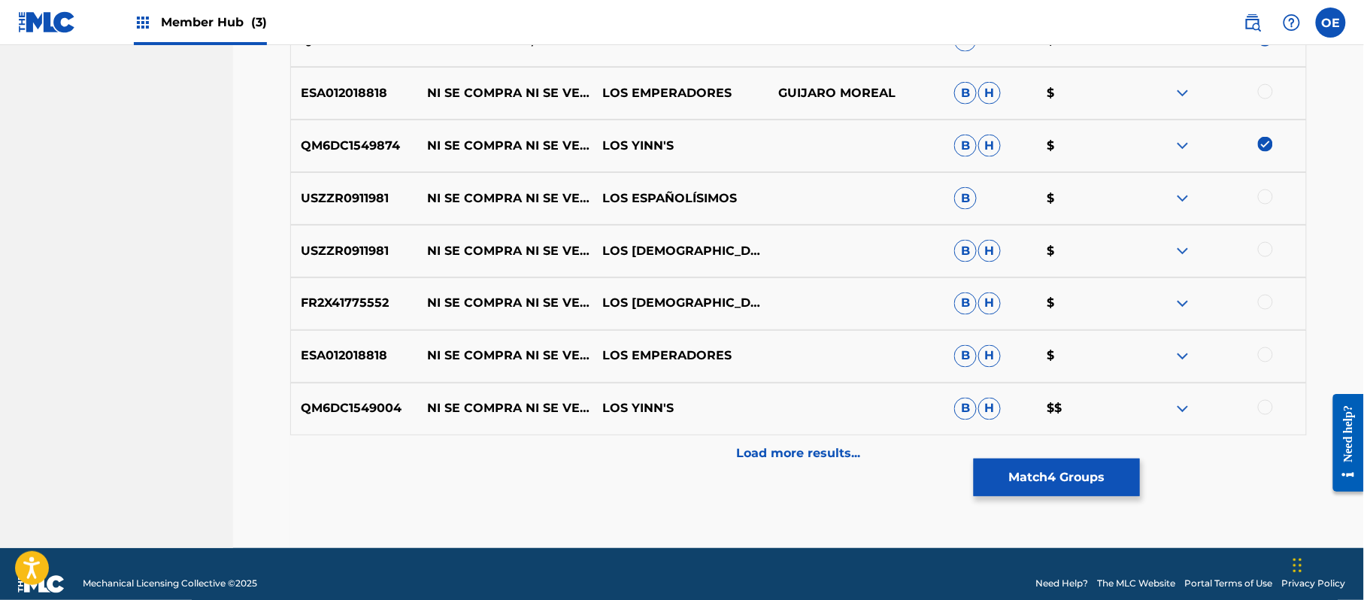
scroll to position [720, 0]
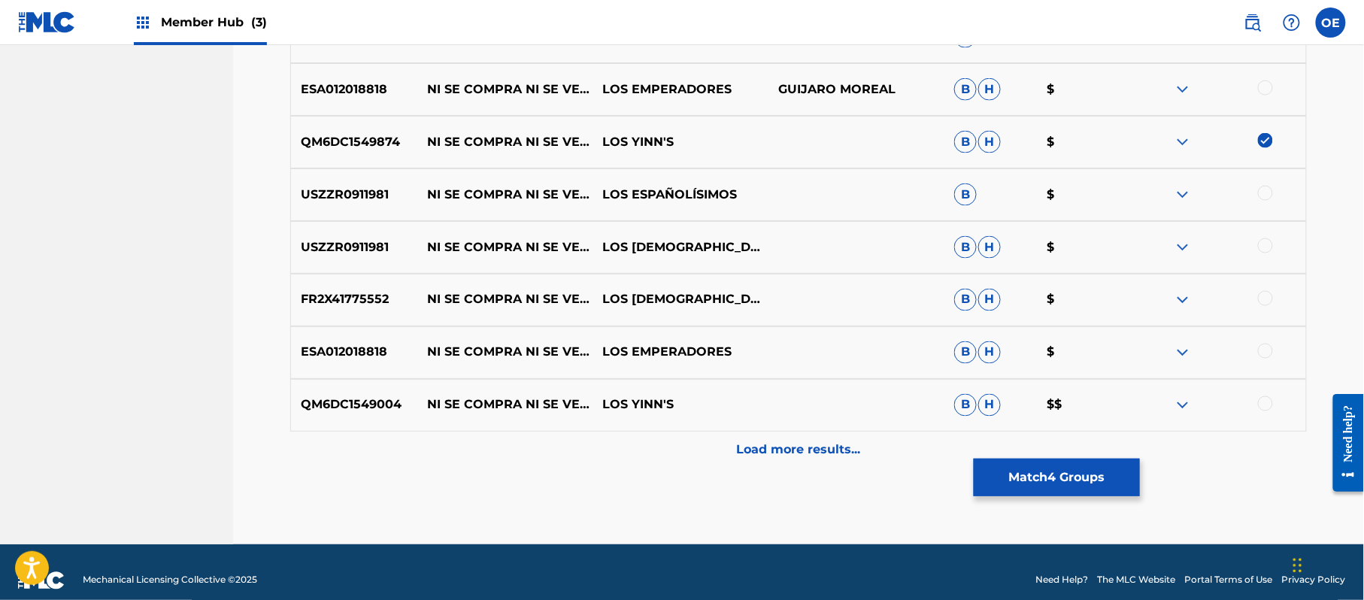
click at [1262, 409] on div at bounding box center [1265, 403] width 15 height 15
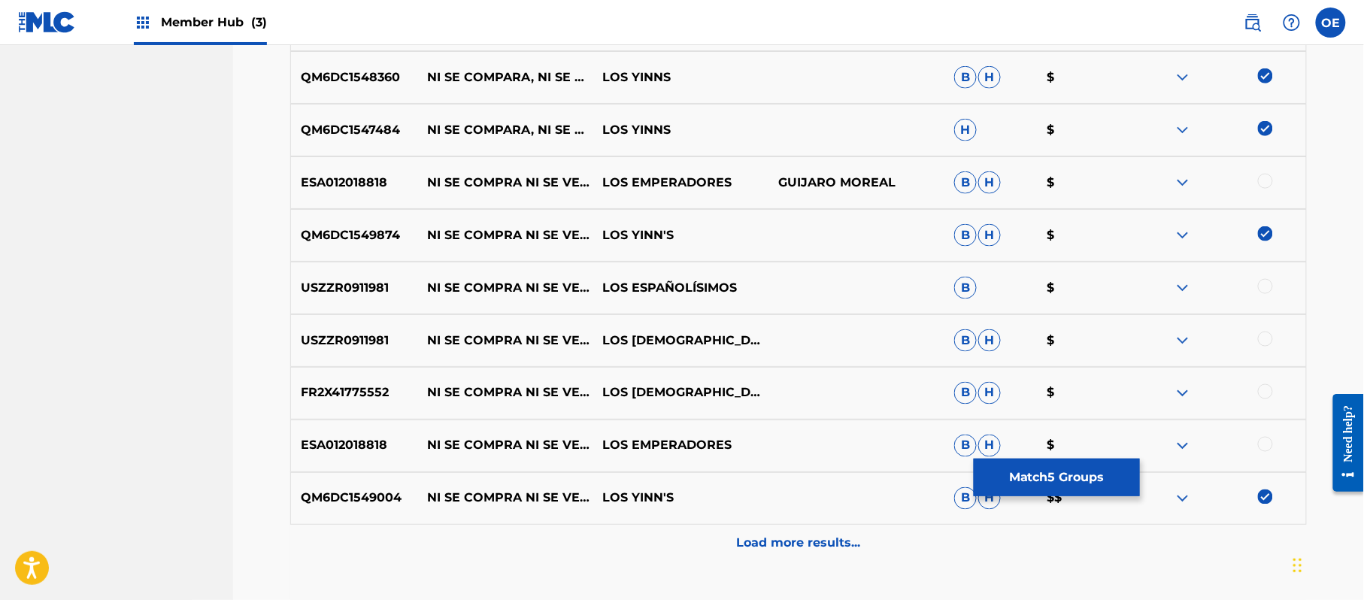
scroll to position [737, 0]
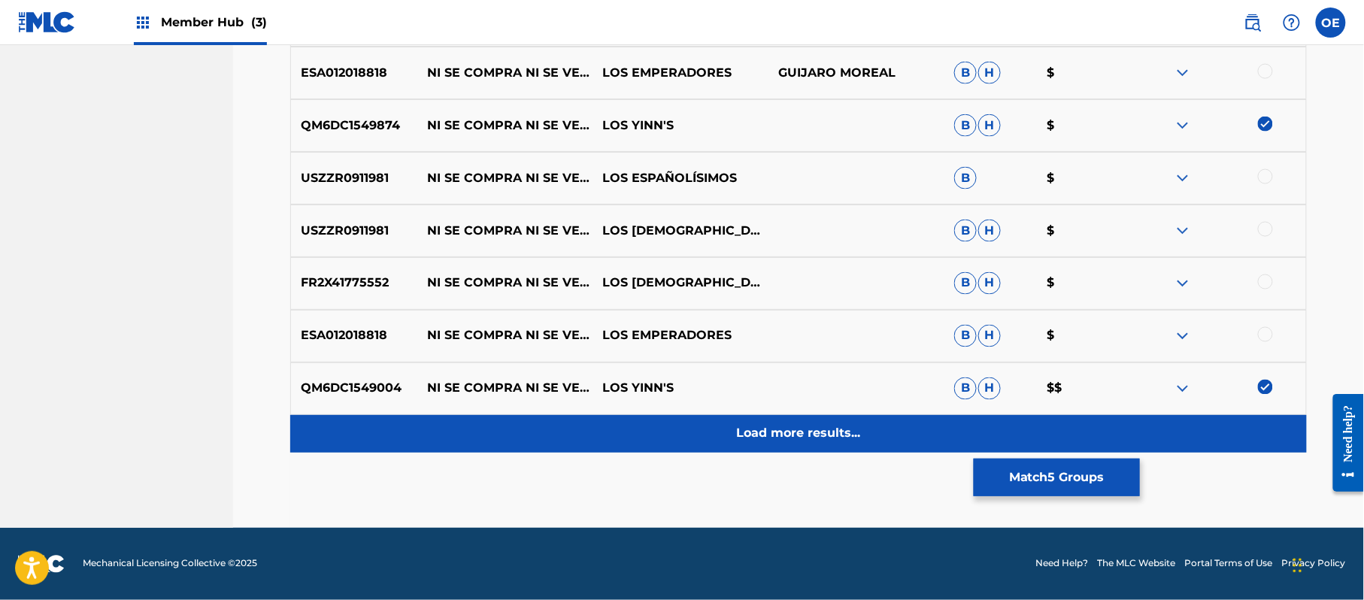
click at [738, 452] on div "Load more results..." at bounding box center [798, 434] width 1017 height 38
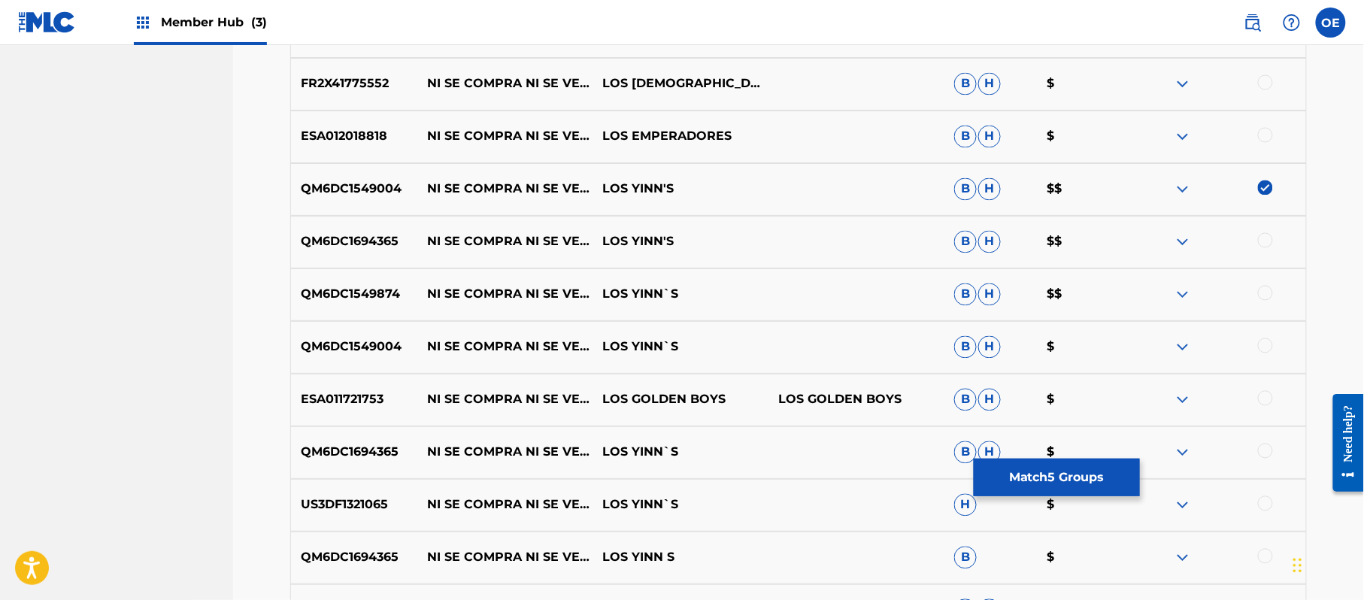
scroll to position [937, 0]
click at [1264, 244] on div at bounding box center [1265, 239] width 15 height 15
click at [1271, 289] on div at bounding box center [1265, 292] width 15 height 15
click at [1266, 344] on div at bounding box center [1265, 345] width 15 height 15
click at [1270, 449] on div at bounding box center [1265, 450] width 15 height 15
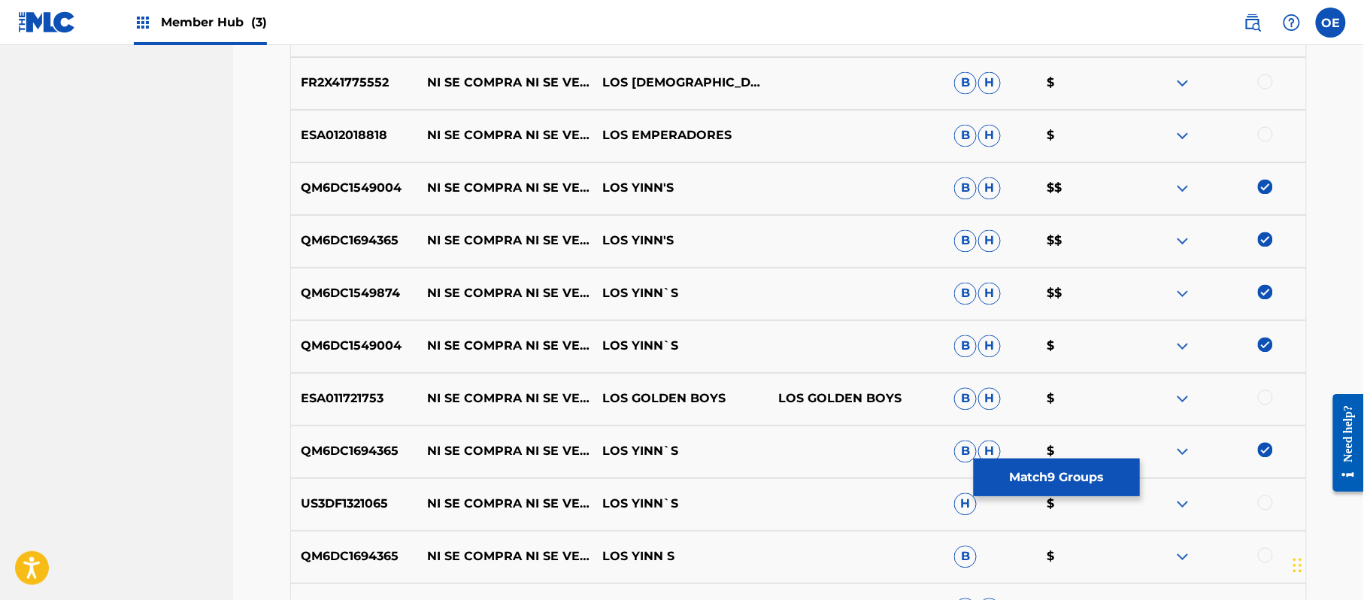
click at [1262, 501] on div at bounding box center [1265, 503] width 15 height 15
click at [1263, 559] on div at bounding box center [1265, 555] width 15 height 15
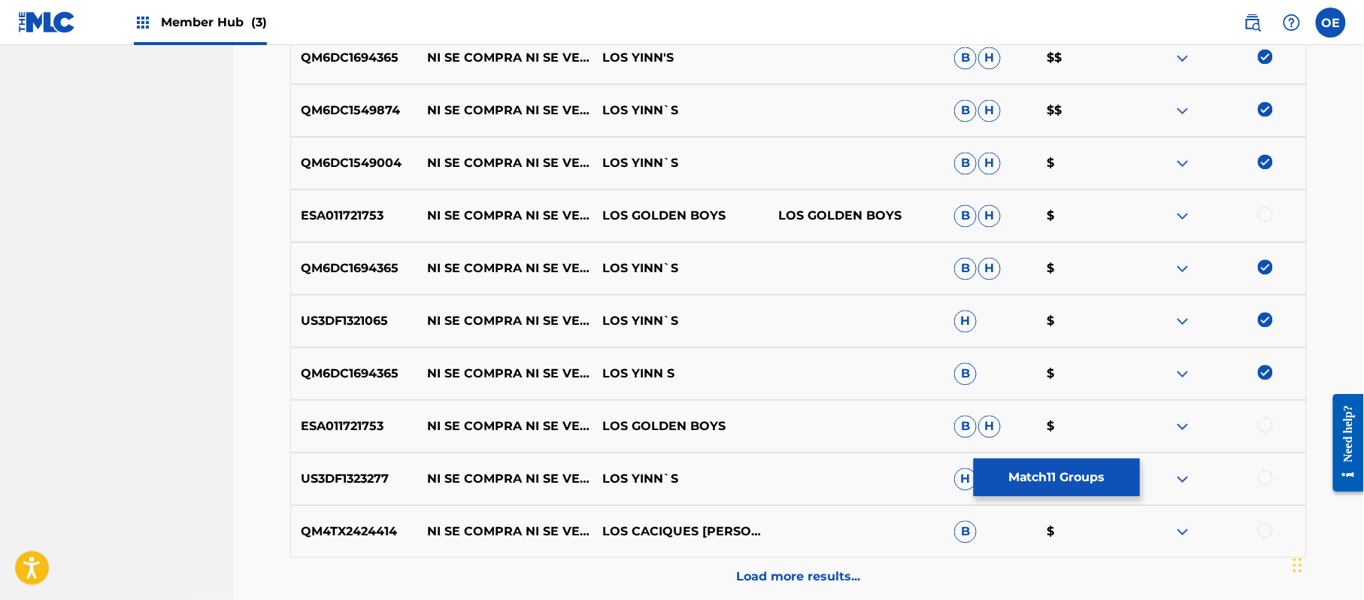
scroll to position [1138, 0]
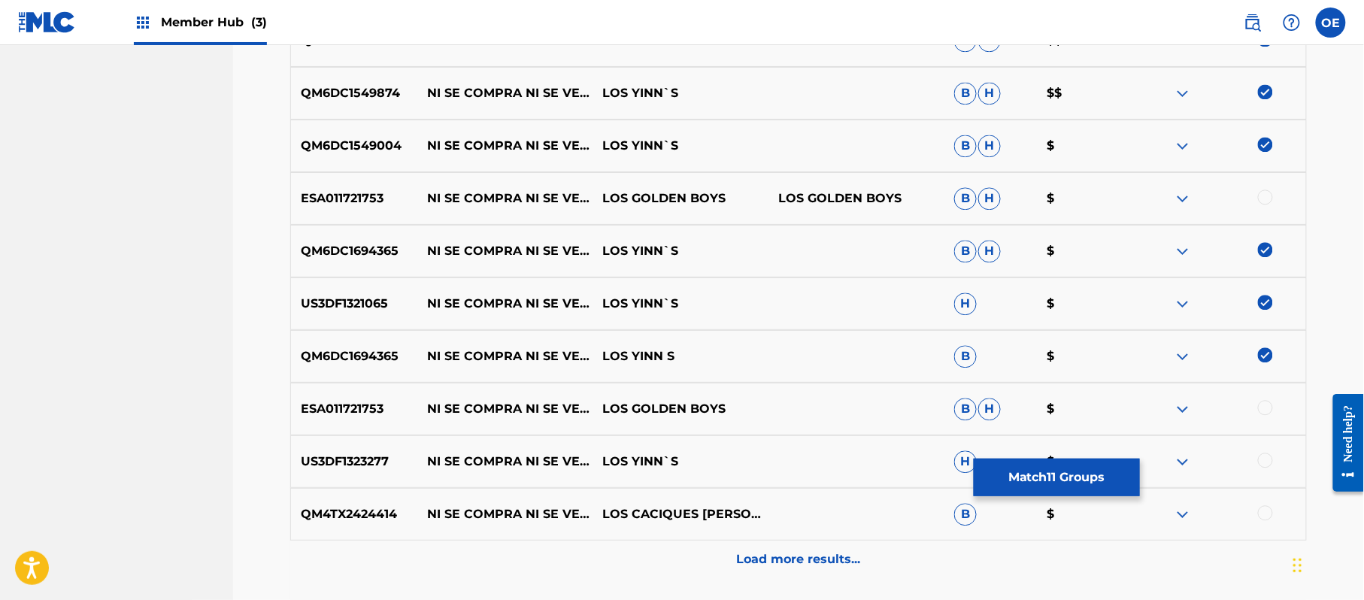
click at [1266, 463] on div at bounding box center [1265, 460] width 15 height 15
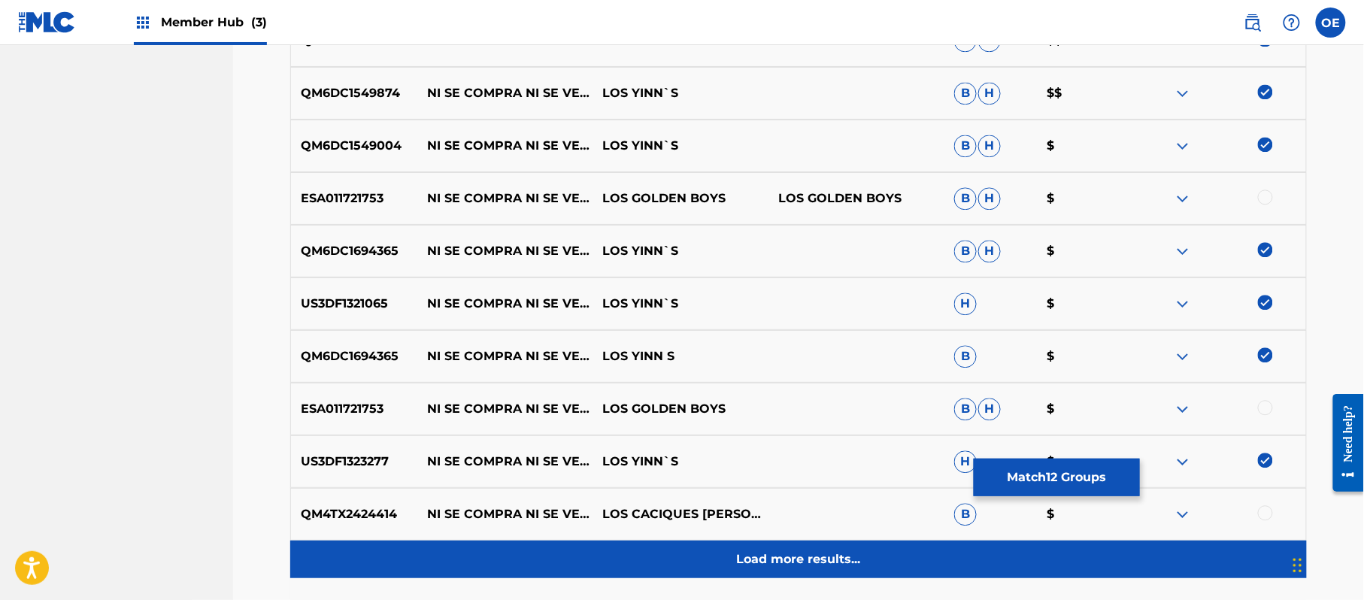
click at [802, 546] on div "Load more results..." at bounding box center [798, 560] width 1017 height 38
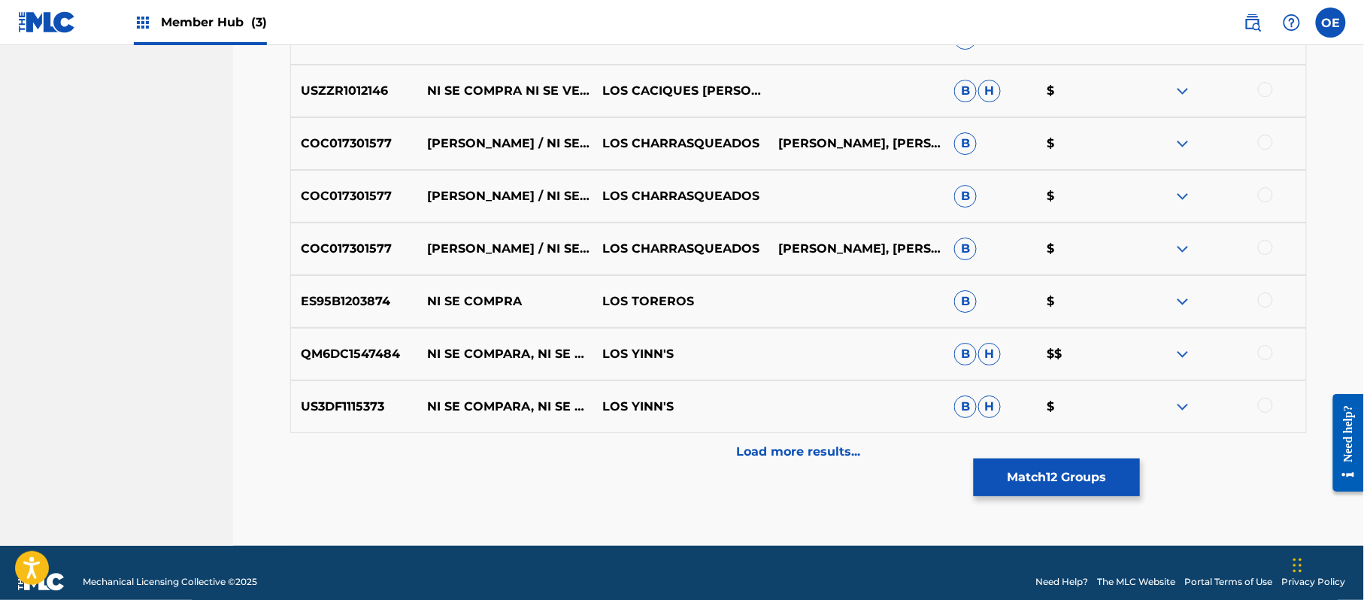
scroll to position [1790, 0]
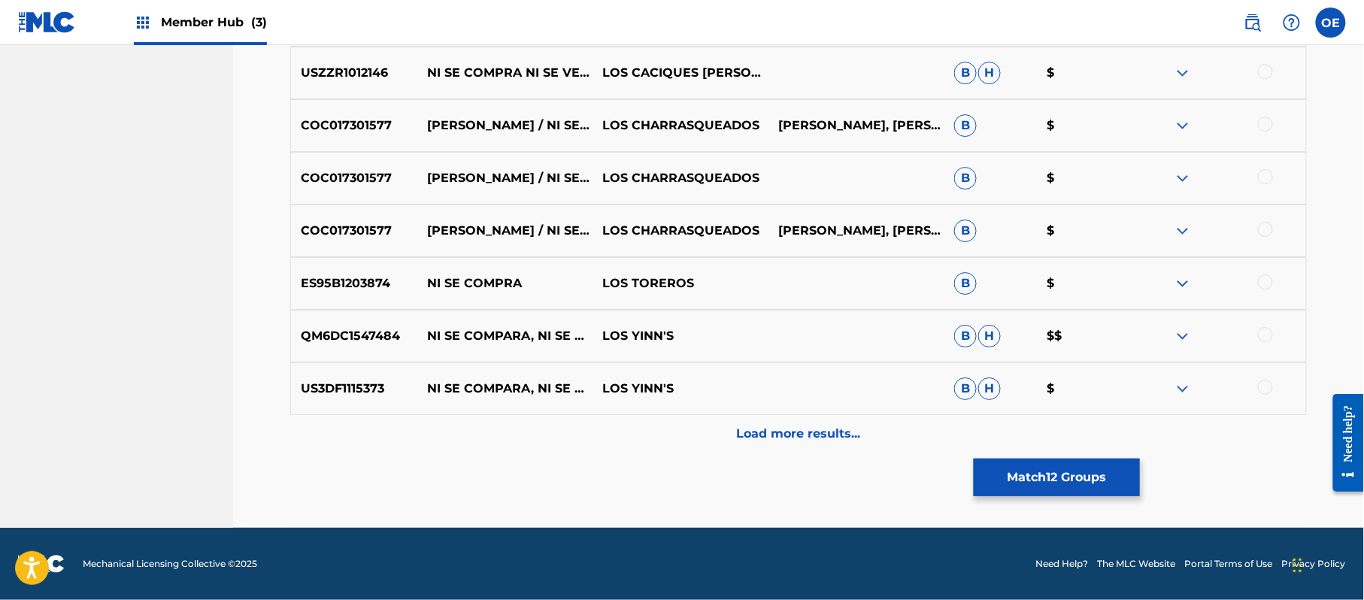
click at [1266, 340] on div at bounding box center [1265, 334] width 15 height 15
click at [1263, 382] on div at bounding box center [1265, 387] width 15 height 15
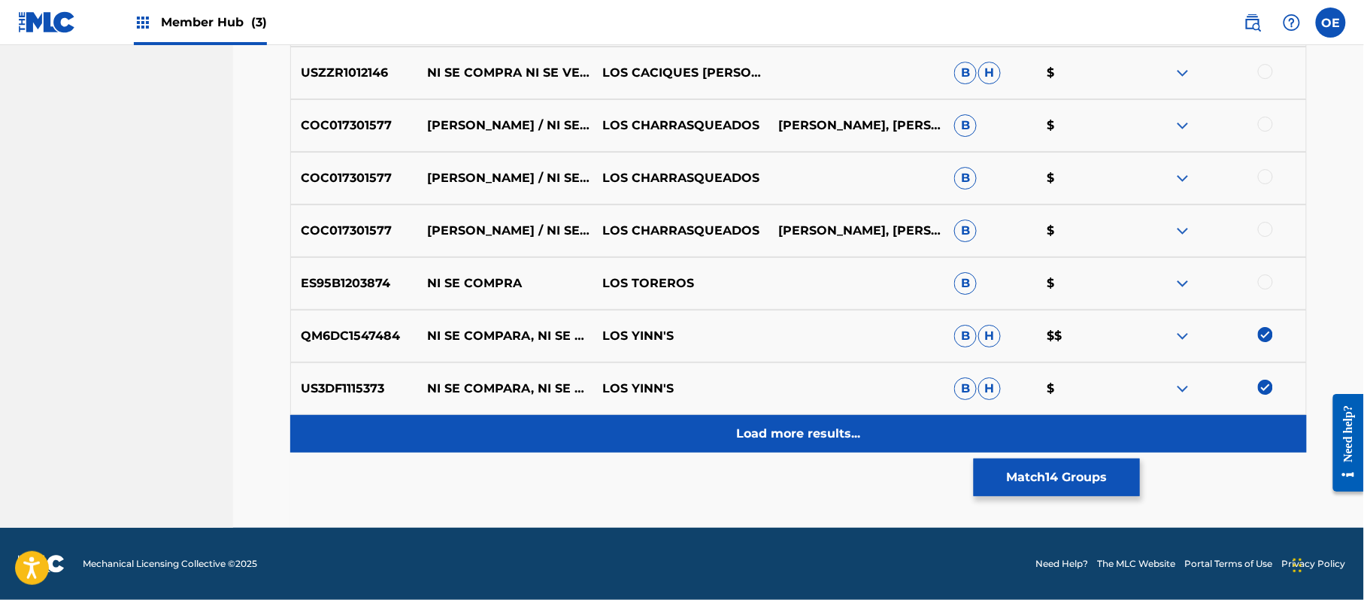
click at [849, 431] on p "Load more results..." at bounding box center [799, 434] width 124 height 18
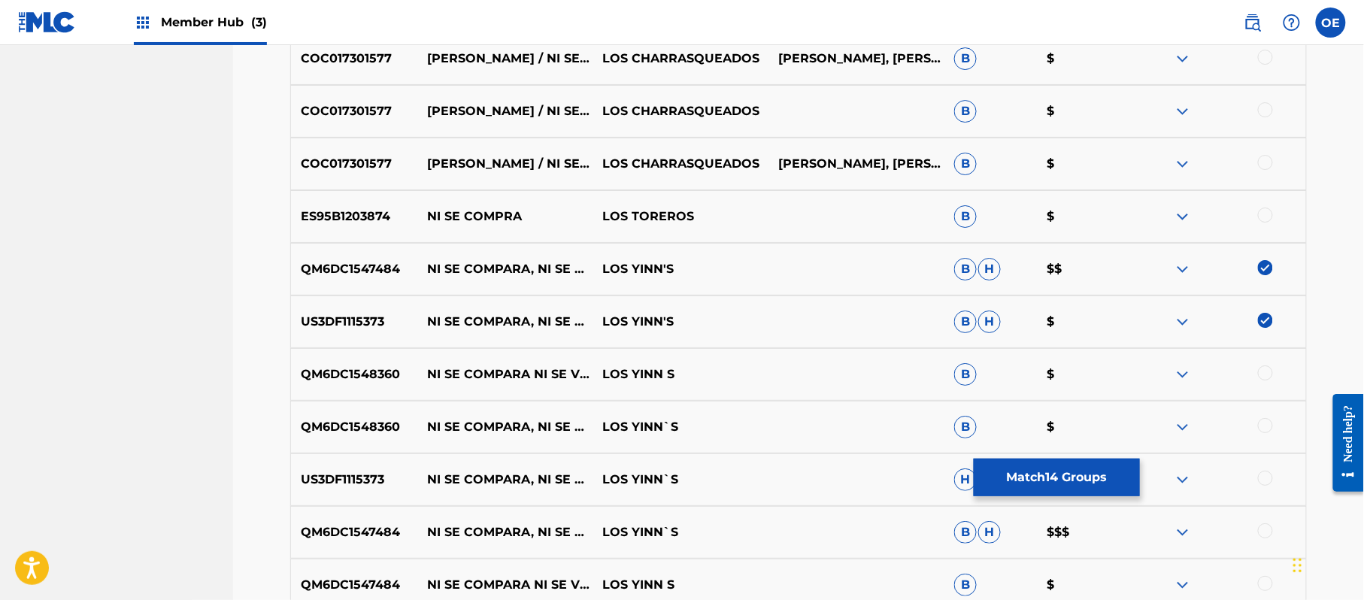
scroll to position [1890, 0]
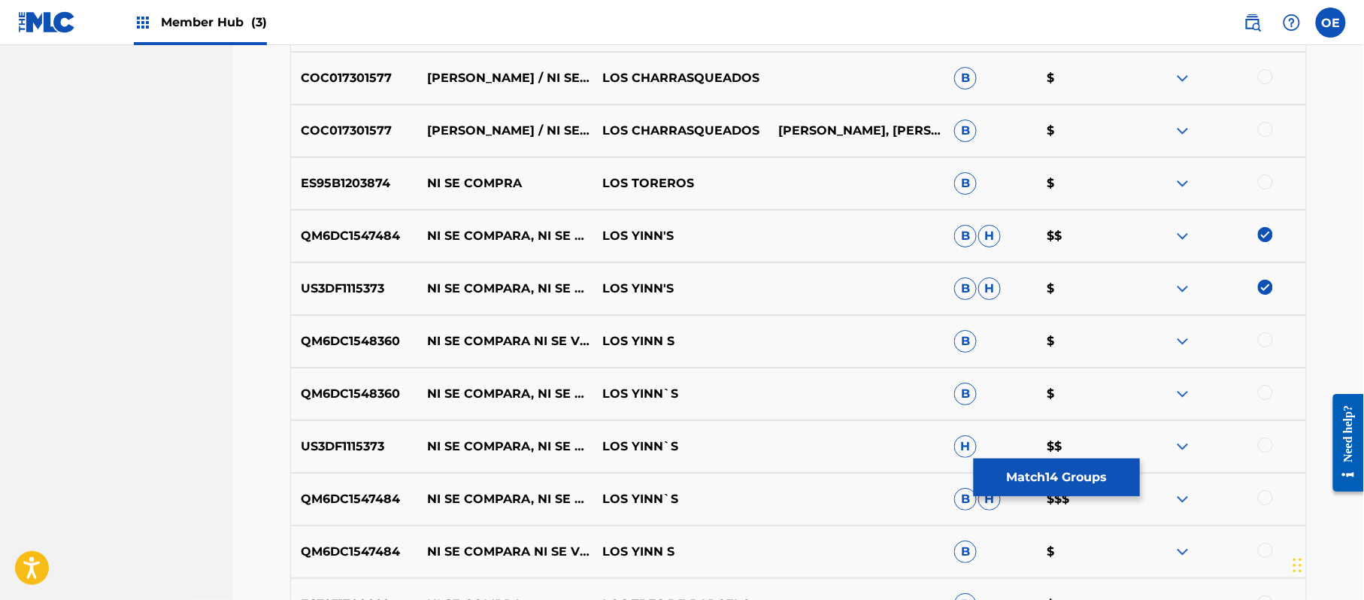
click at [1269, 341] on div at bounding box center [1265, 339] width 15 height 15
click at [1265, 397] on div at bounding box center [1265, 392] width 15 height 15
click at [1262, 444] on div at bounding box center [1265, 445] width 15 height 15
click at [1264, 496] on div at bounding box center [1265, 497] width 15 height 15
click at [1262, 548] on div at bounding box center [1265, 550] width 15 height 15
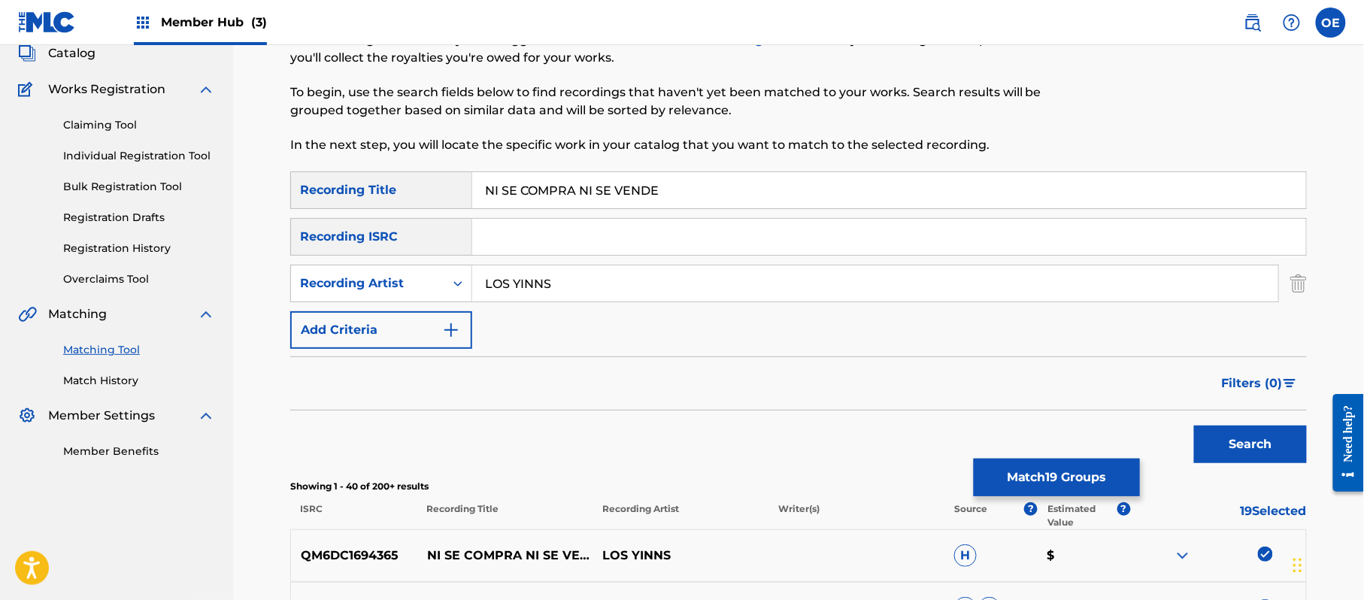
scroll to position [85, 0]
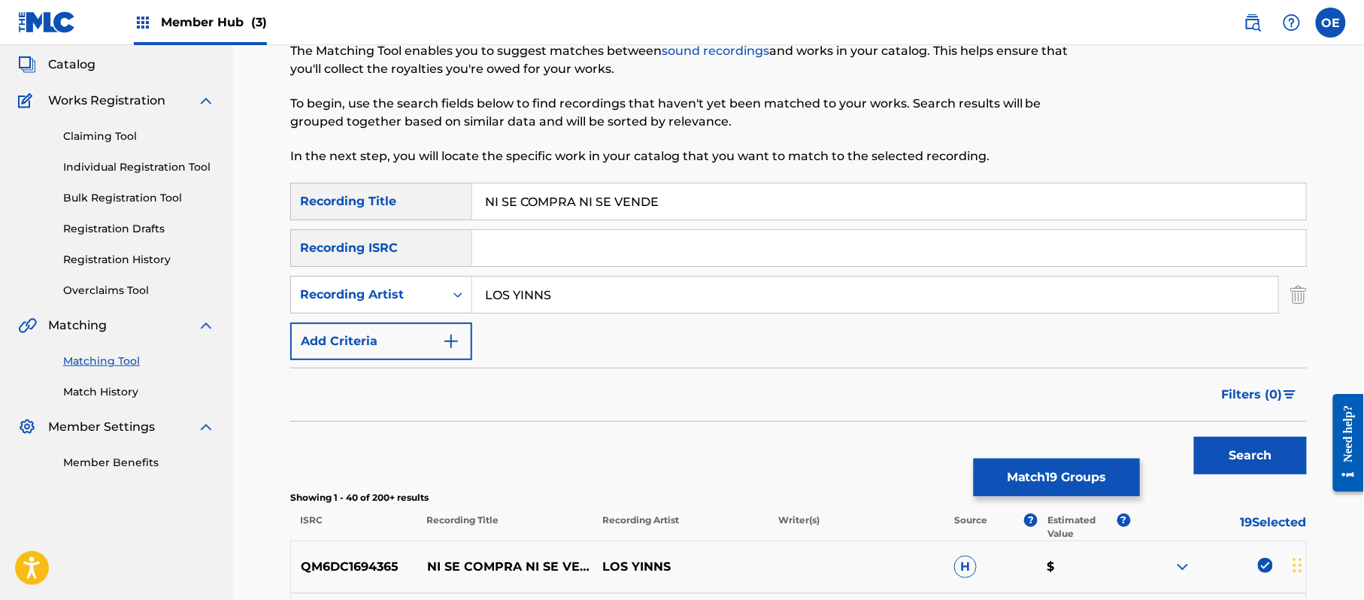
click at [541, 290] on input "LOS YINNS" at bounding box center [875, 295] width 806 height 36
click at [1194, 437] on button "Search" at bounding box center [1250, 456] width 113 height 38
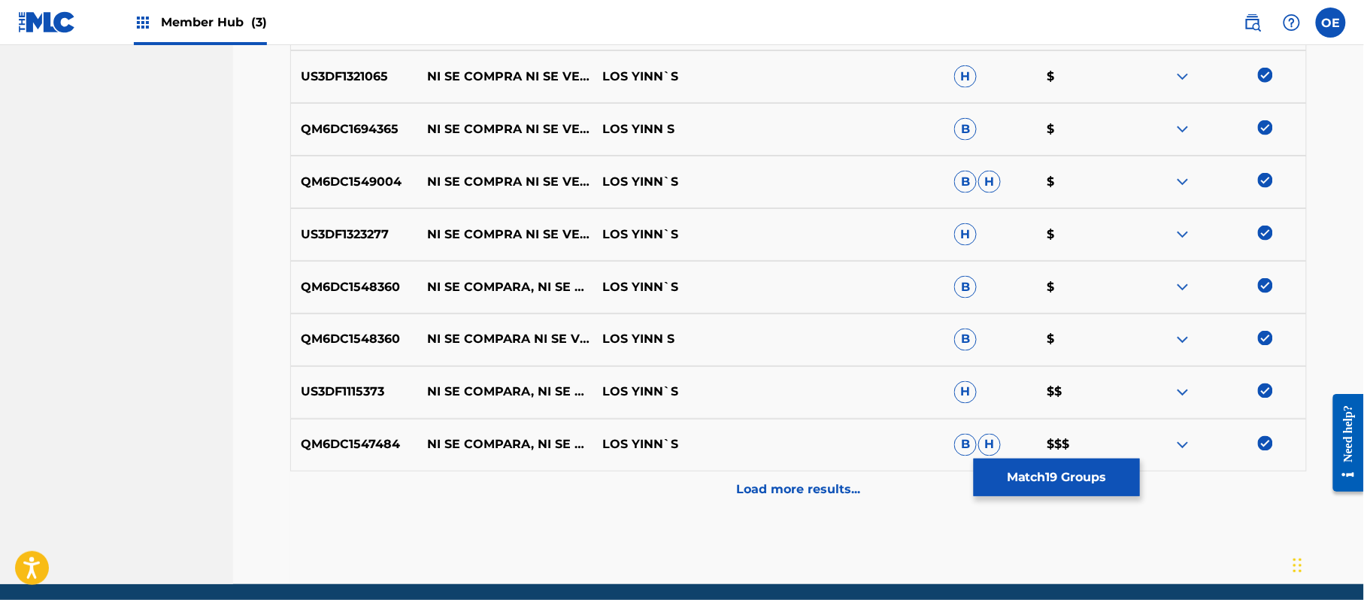
scroll to position [687, 0]
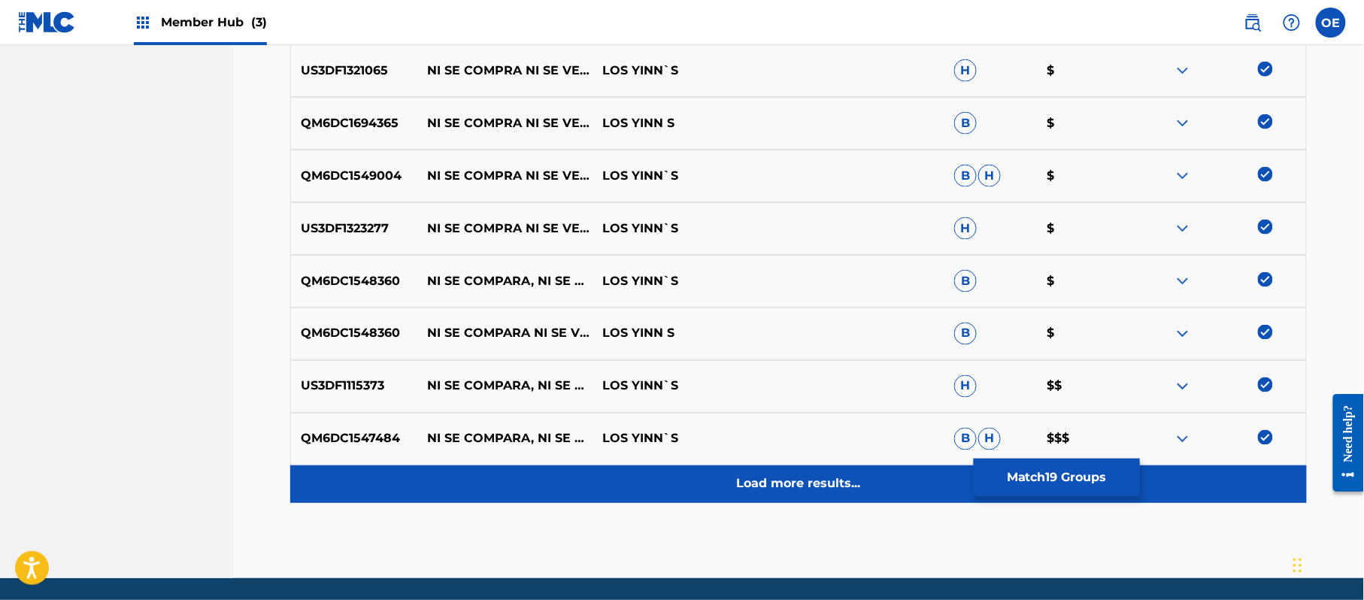
click at [746, 475] on p "Load more results..." at bounding box center [799, 484] width 124 height 18
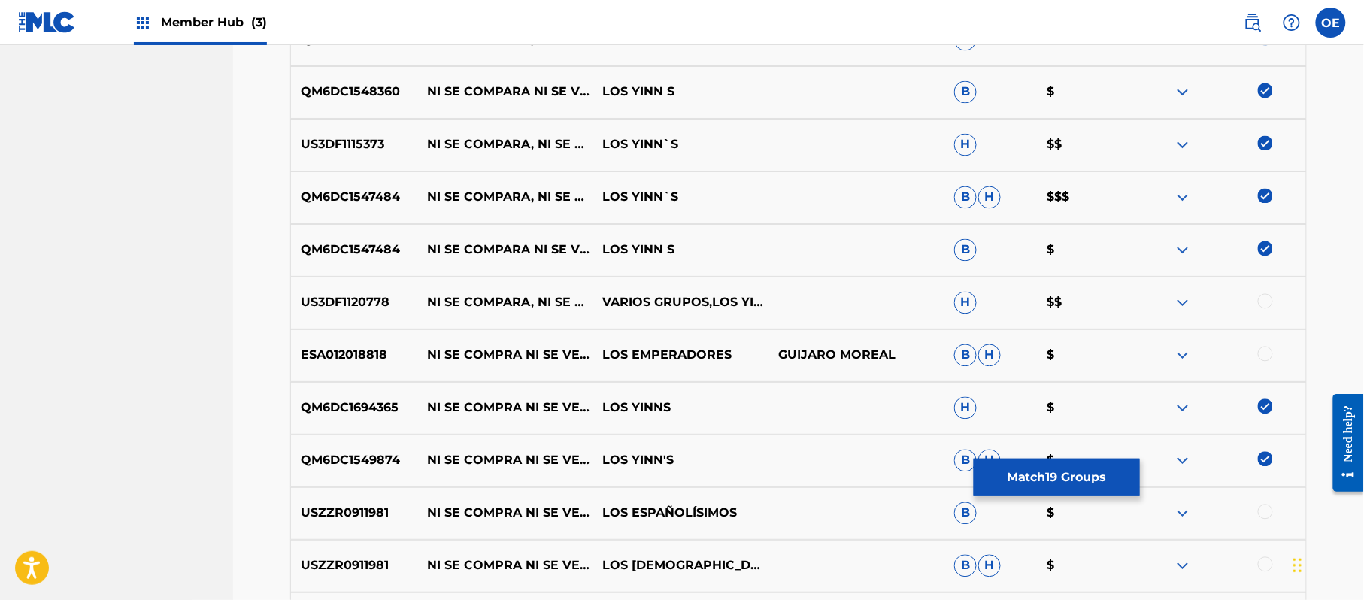
scroll to position [987, 0]
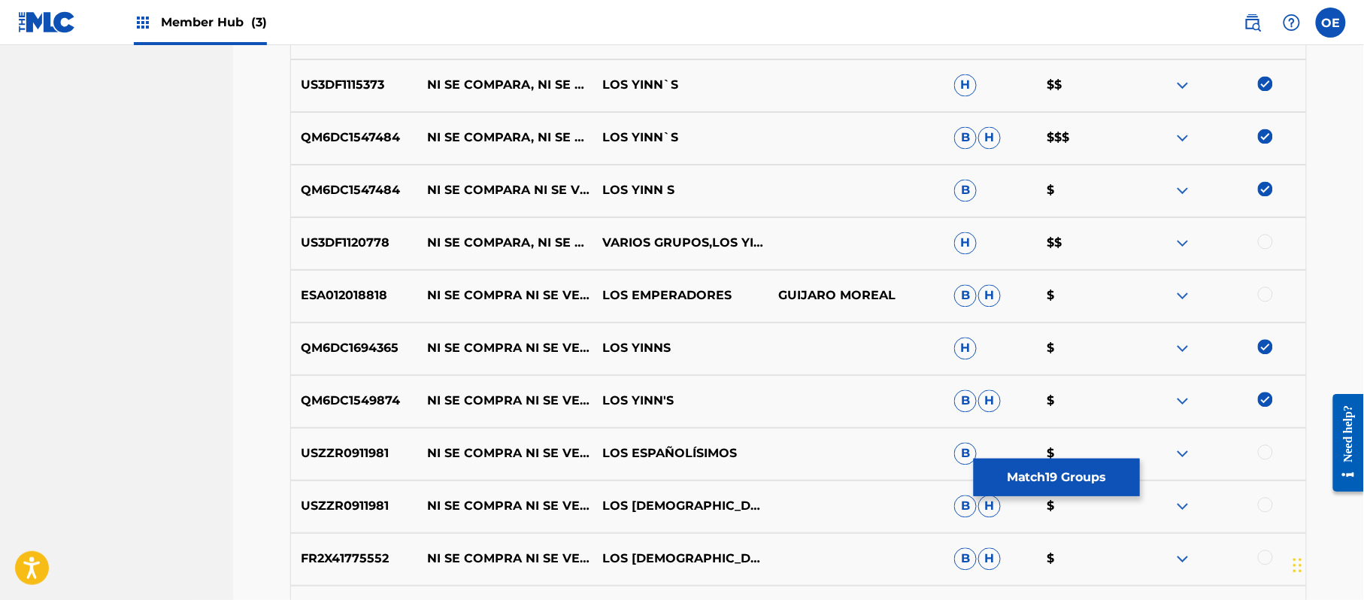
click at [1269, 247] on div at bounding box center [1265, 242] width 15 height 15
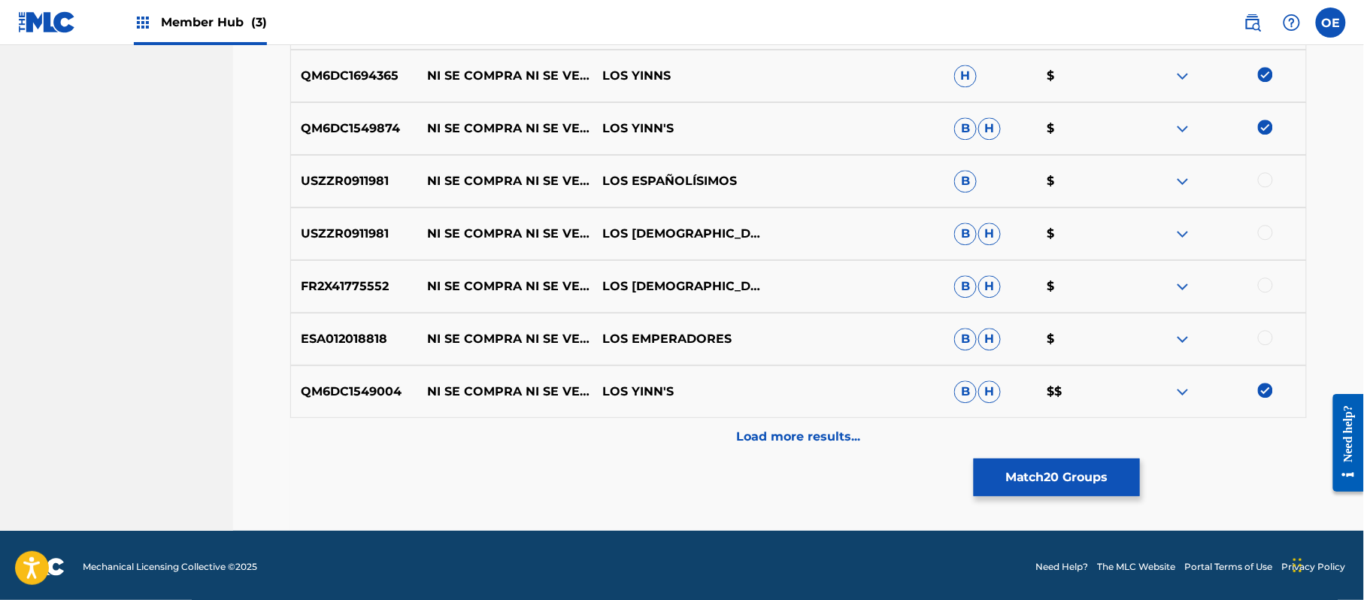
scroll to position [1263, 0]
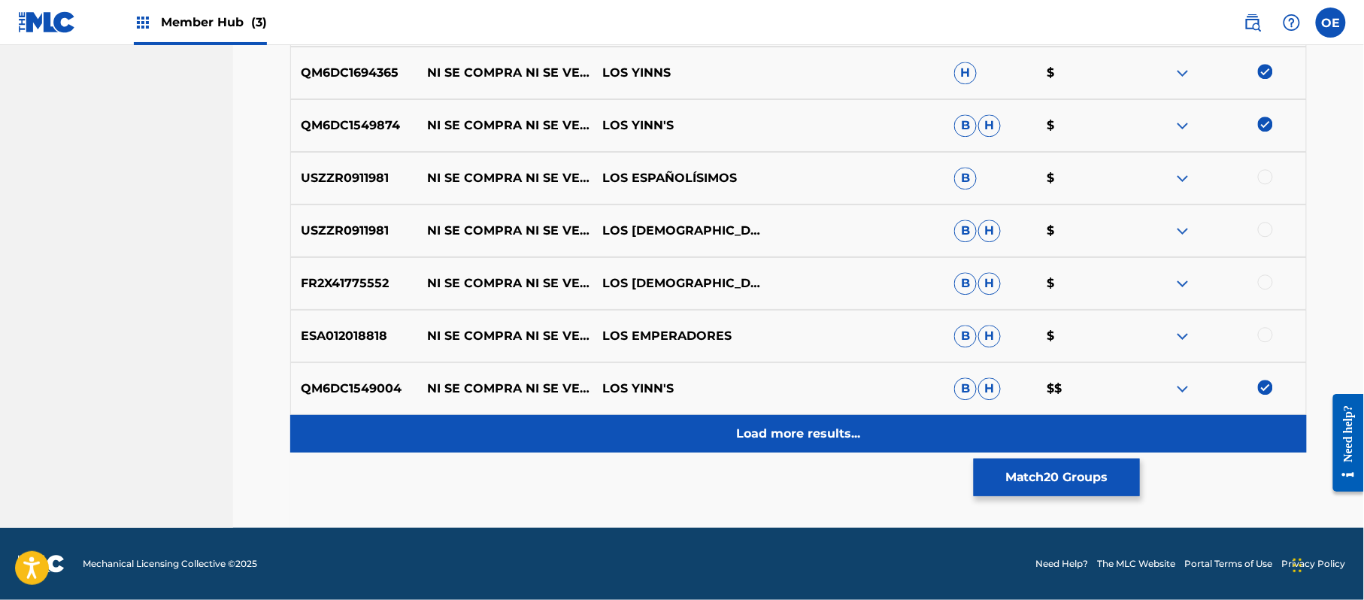
click at [756, 431] on p "Load more results..." at bounding box center [799, 434] width 124 height 18
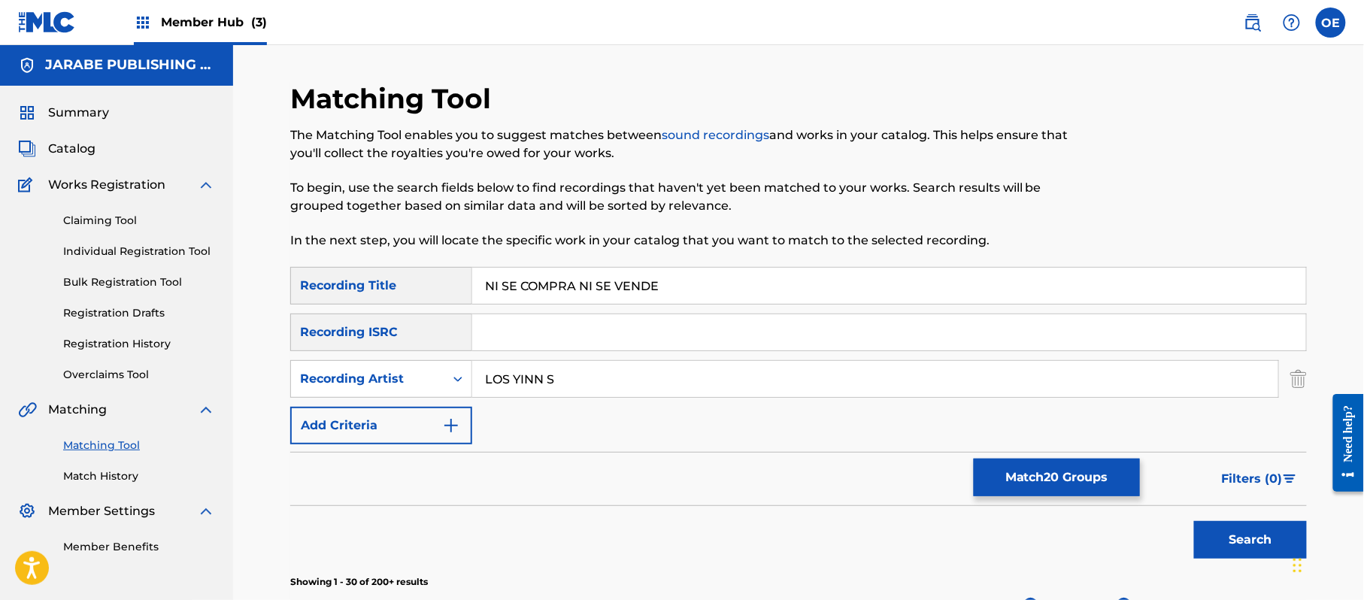
scroll to position [0, 0]
click at [543, 376] on input "LOS YINN S" at bounding box center [875, 380] width 806 height 36
type input "LOS YINN'S"
click at [1194, 522] on button "Search" at bounding box center [1250, 541] width 113 height 38
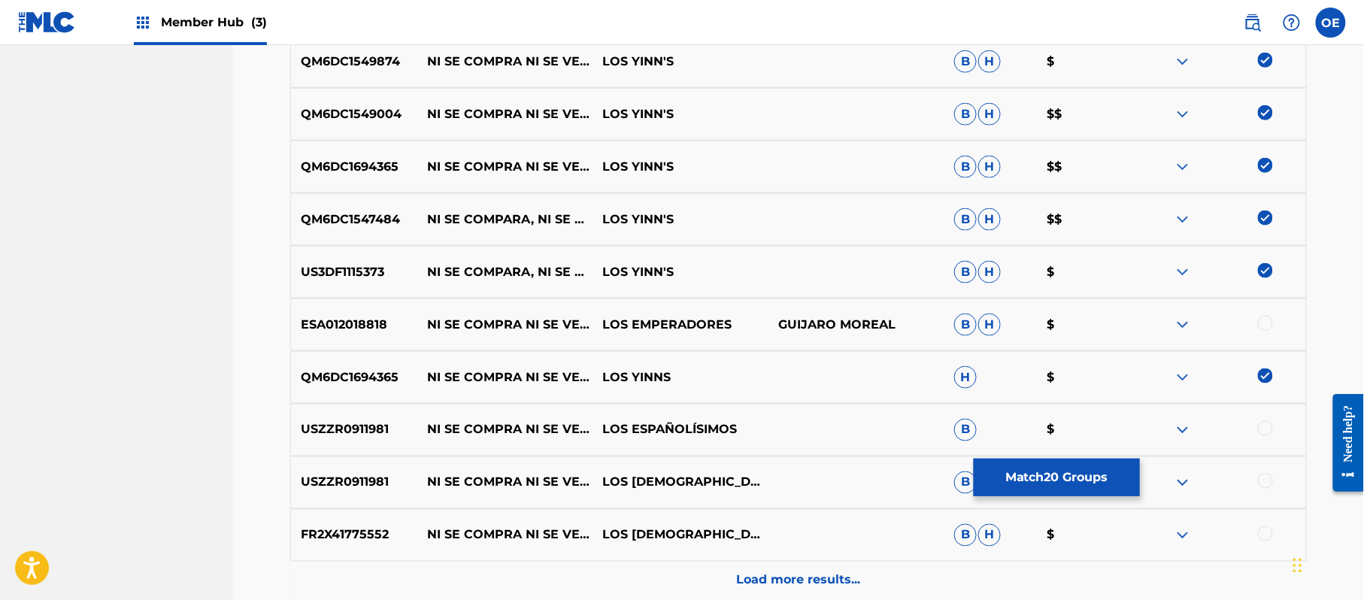
scroll to position [602, 0]
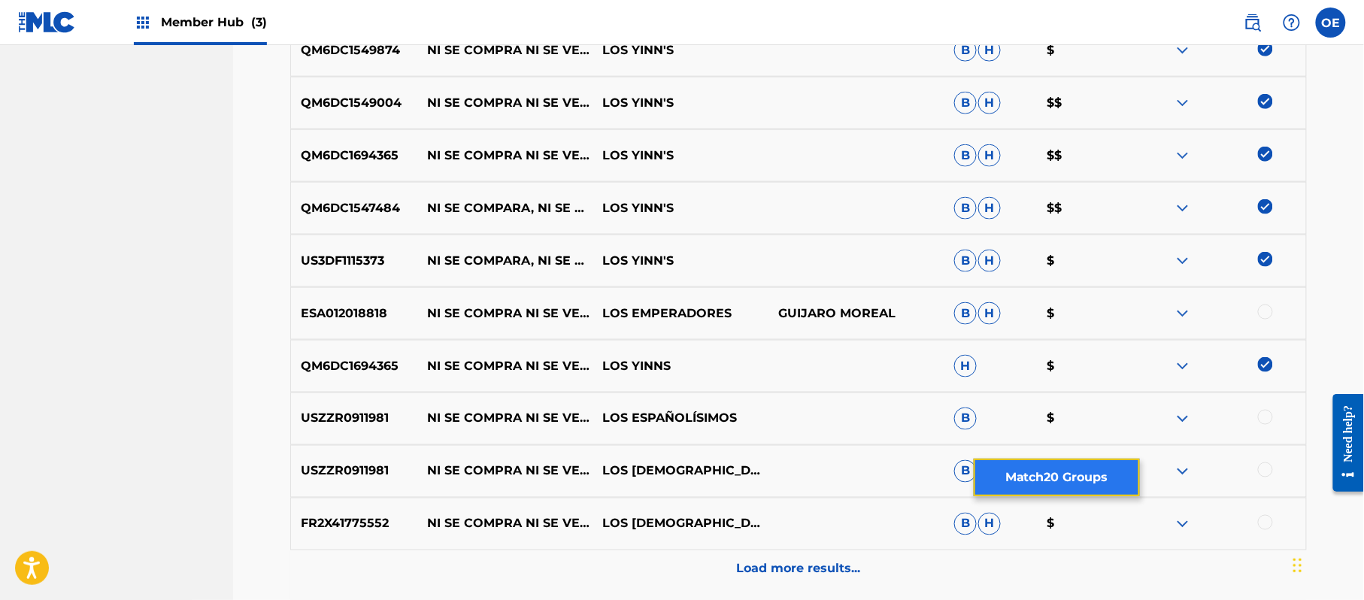
click at [1048, 482] on button "Match 20 Groups" at bounding box center [1057, 478] width 166 height 38
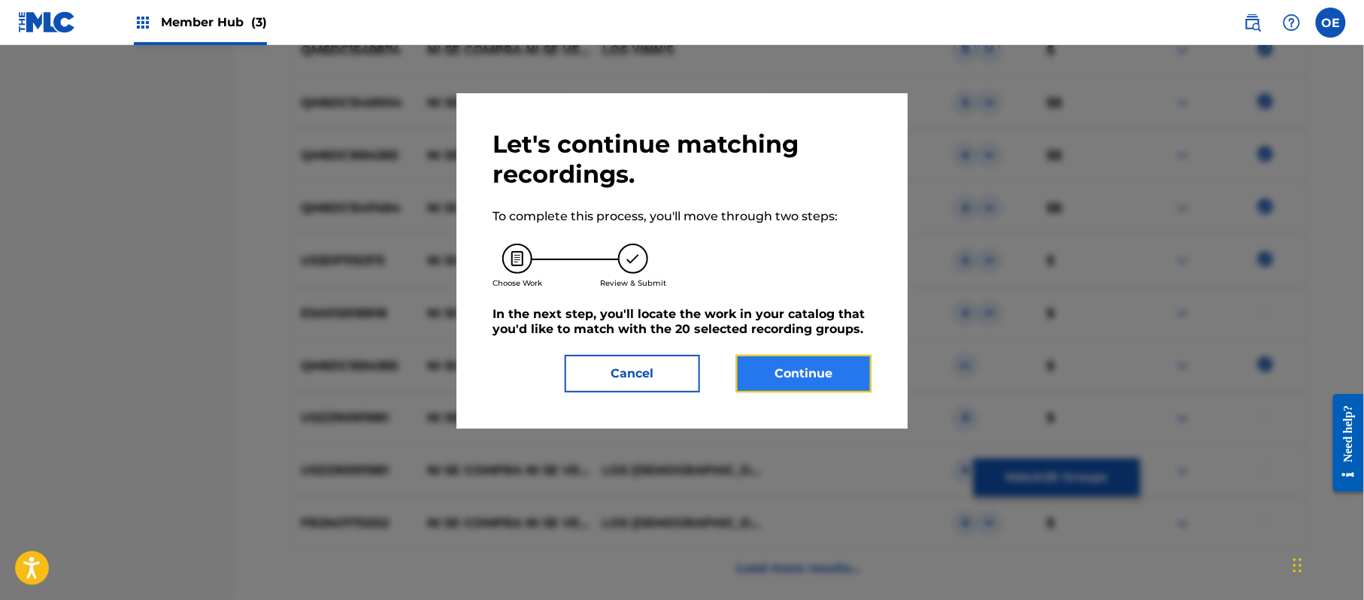
click at [774, 368] on button "Continue" at bounding box center [803, 374] width 135 height 38
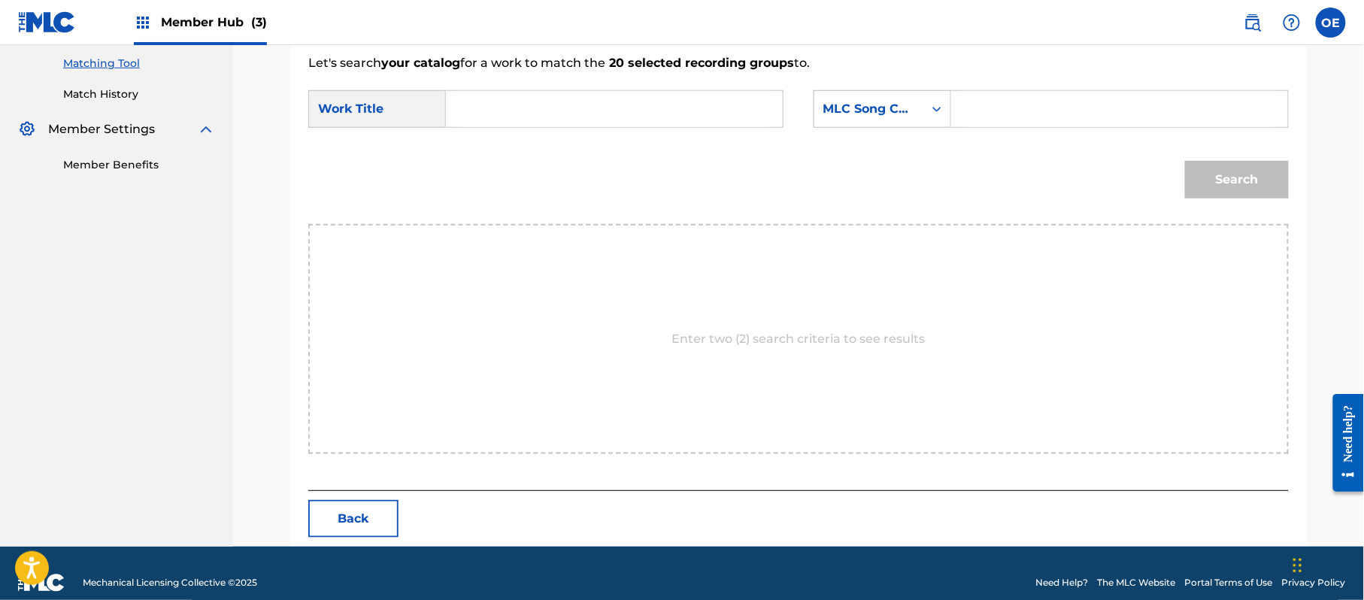
scroll to position [402, 0]
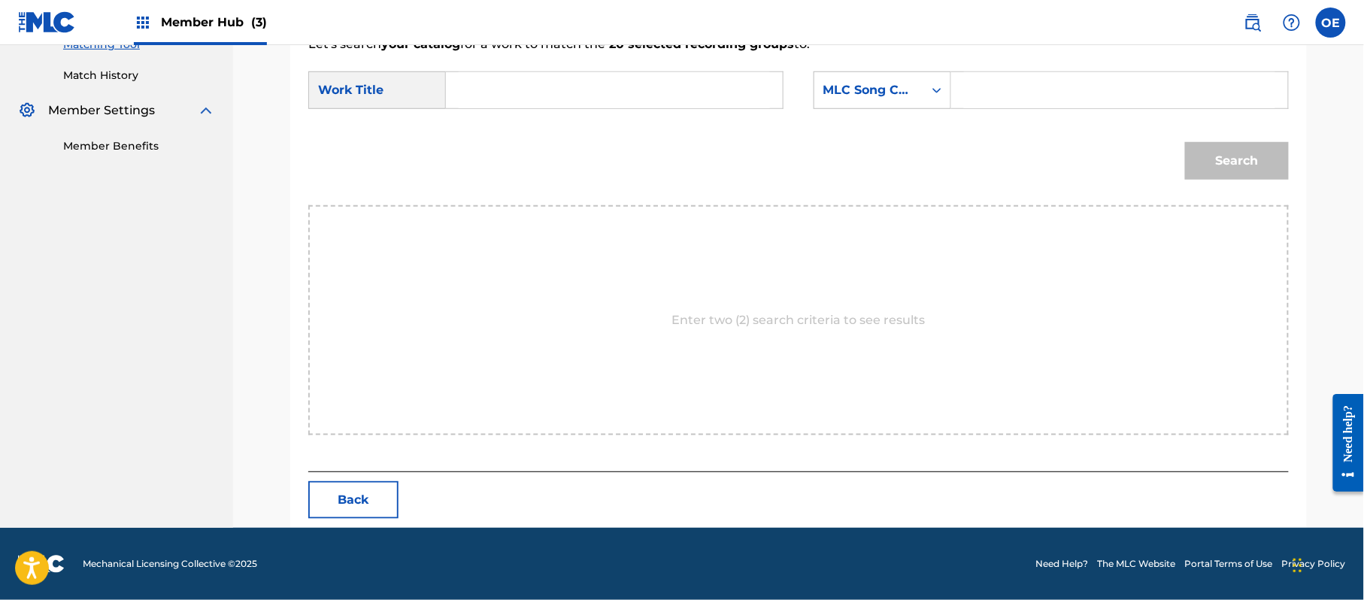
paste input "NI SE COMPRA NI SE VENDE"
type input "NI SE COMPRA NI SE VENDE"
click at [865, 107] on div "MLC Song Code" at bounding box center [883, 90] width 138 height 38
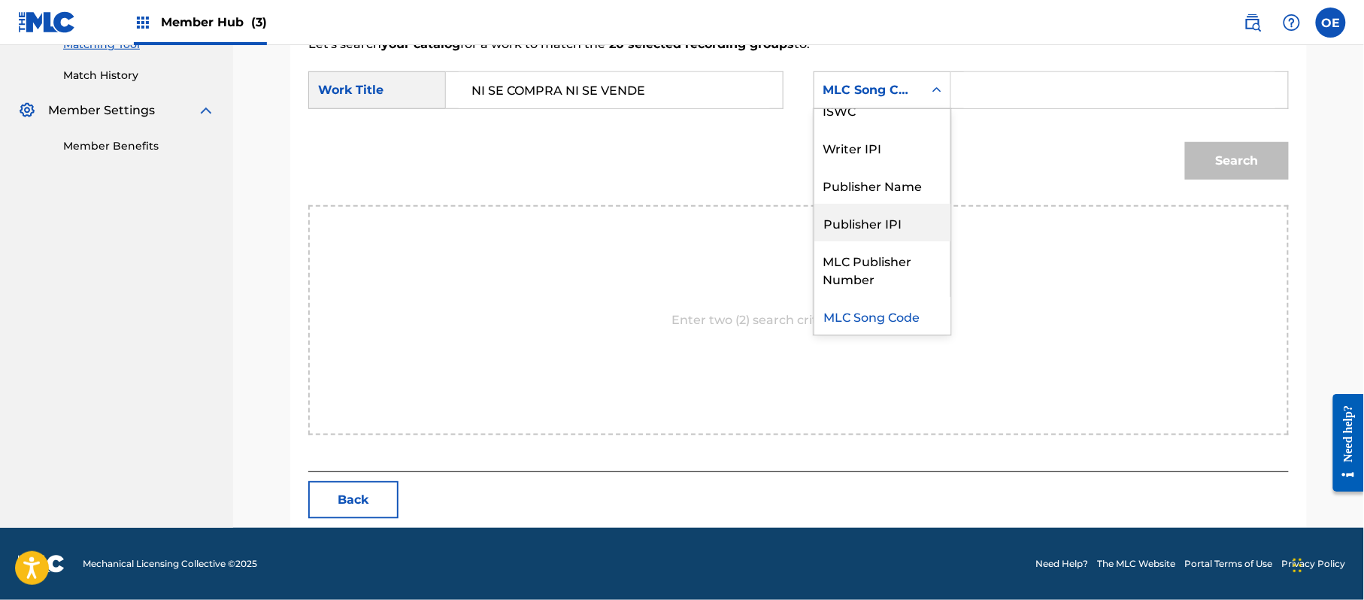
scroll to position [0, 0]
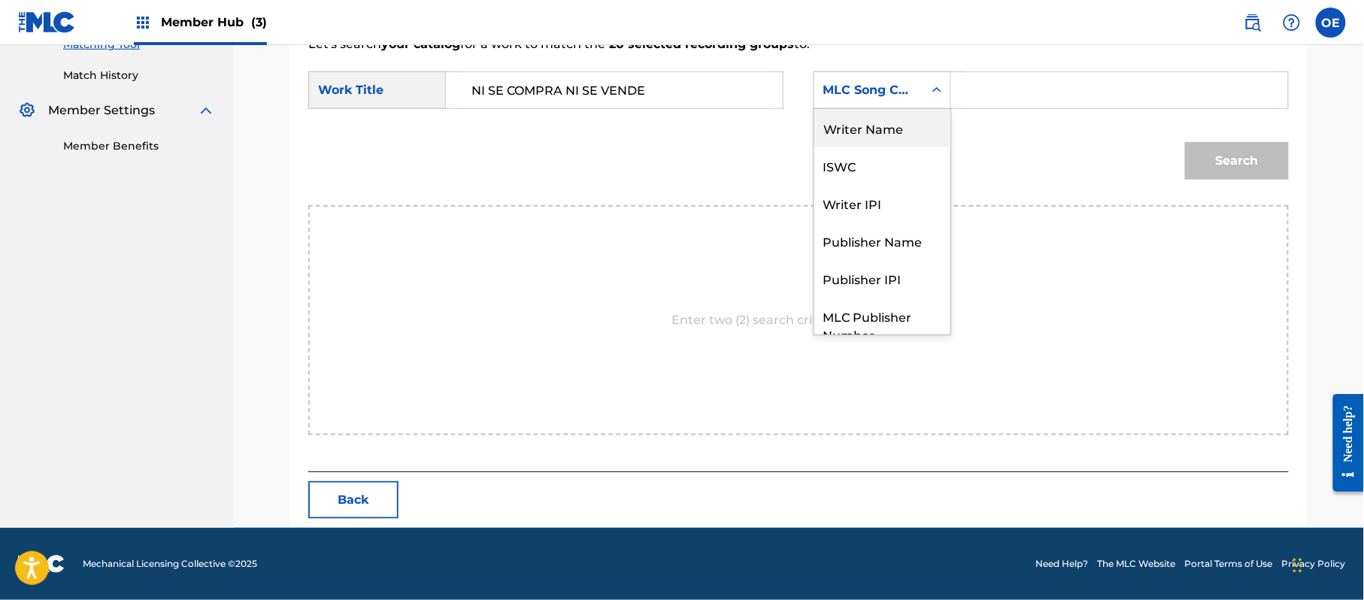
click at [877, 141] on div "Writer Name" at bounding box center [882, 128] width 136 height 38
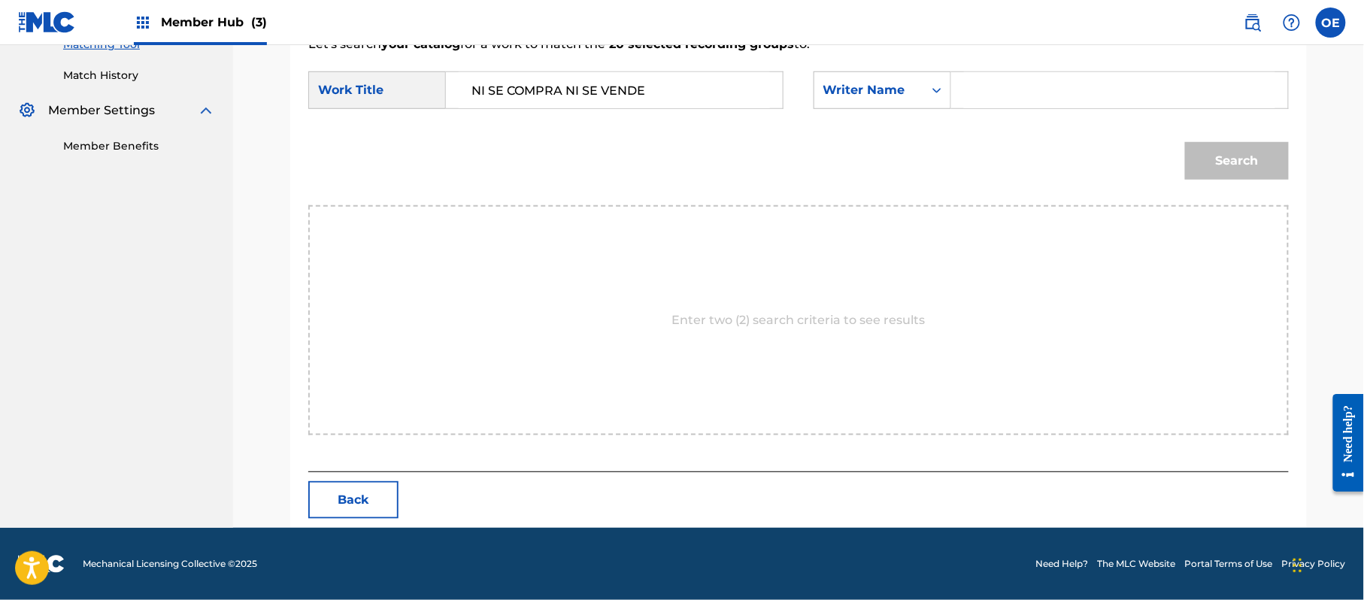
paste input "LOS YINNS"
type input "LOS YINNS"
click at [1213, 156] on button "Search" at bounding box center [1237, 161] width 104 height 38
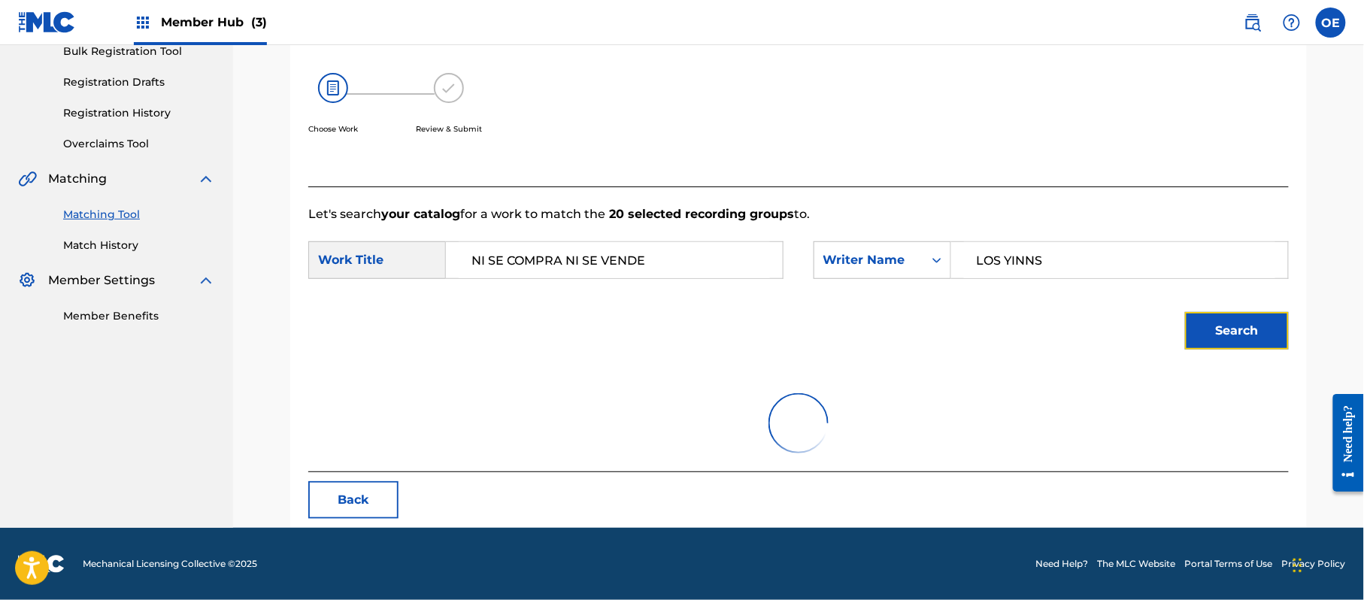
scroll to position [167, 0]
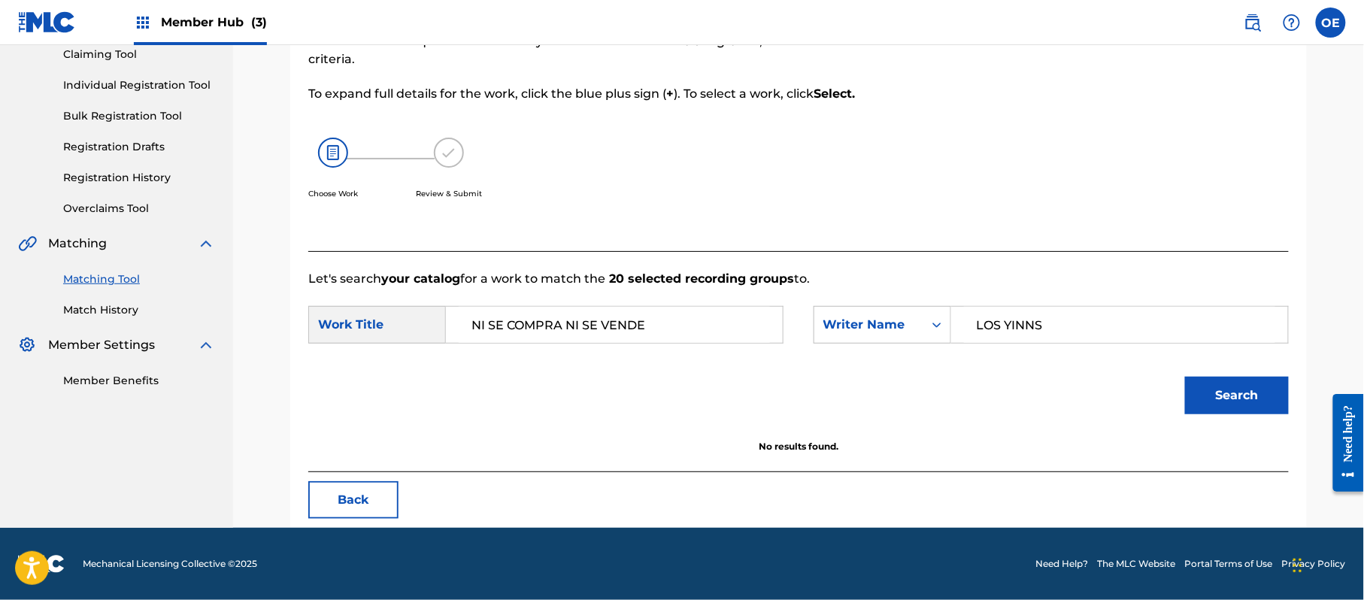
drag, startPoint x: 1068, startPoint y: 317, endPoint x: 812, endPoint y: 319, distance: 255.7
click at [822, 320] on div "SearchWithCriteria870c263e-0c08-470d-9736-de0e2ce74a63 Writer Name LOS YINNS" at bounding box center [1051, 325] width 475 height 38
paste input "RAFAEL GONZALEZ"
type input "RAFAEL GONZALEZ"
click at [1234, 382] on button "Search" at bounding box center [1237, 396] width 104 height 38
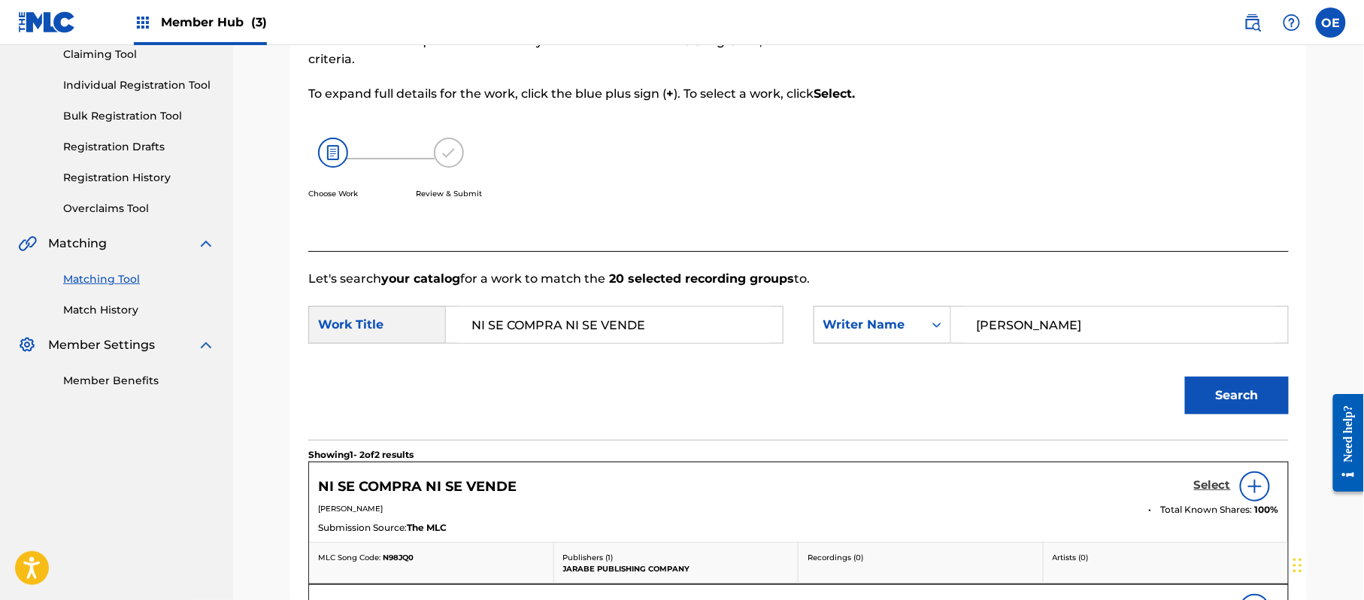
click at [1223, 489] on h5 "Select" at bounding box center [1212, 485] width 37 height 14
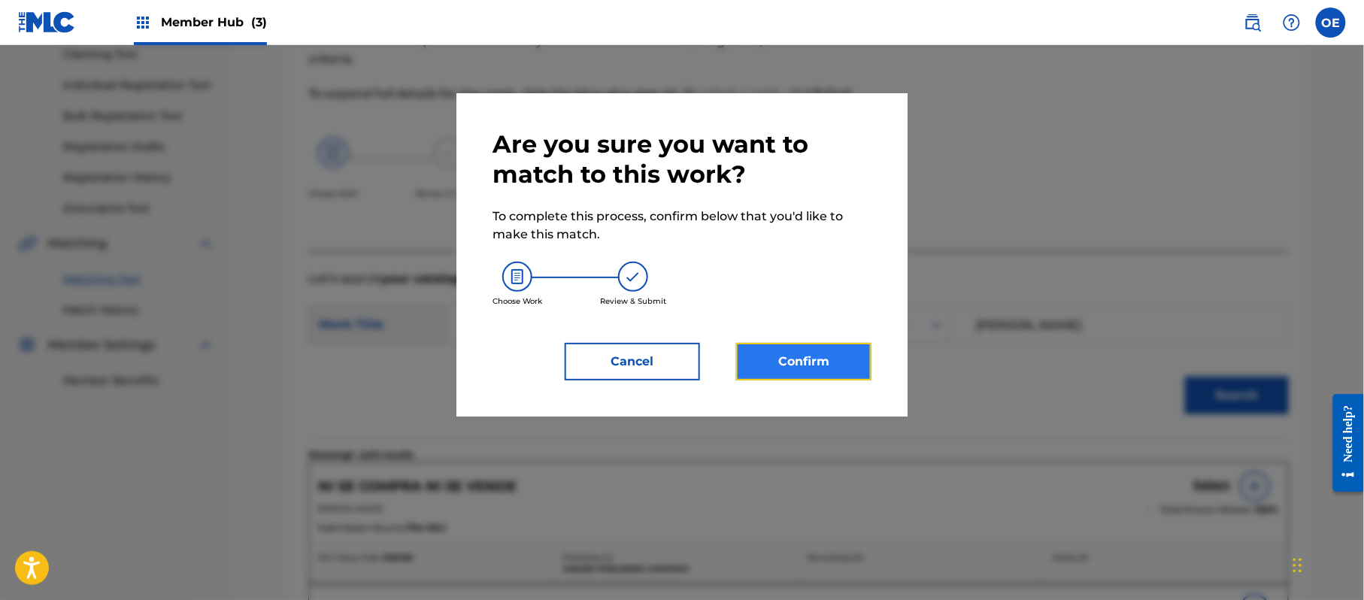
click at [770, 355] on button "Confirm" at bounding box center [803, 362] width 135 height 38
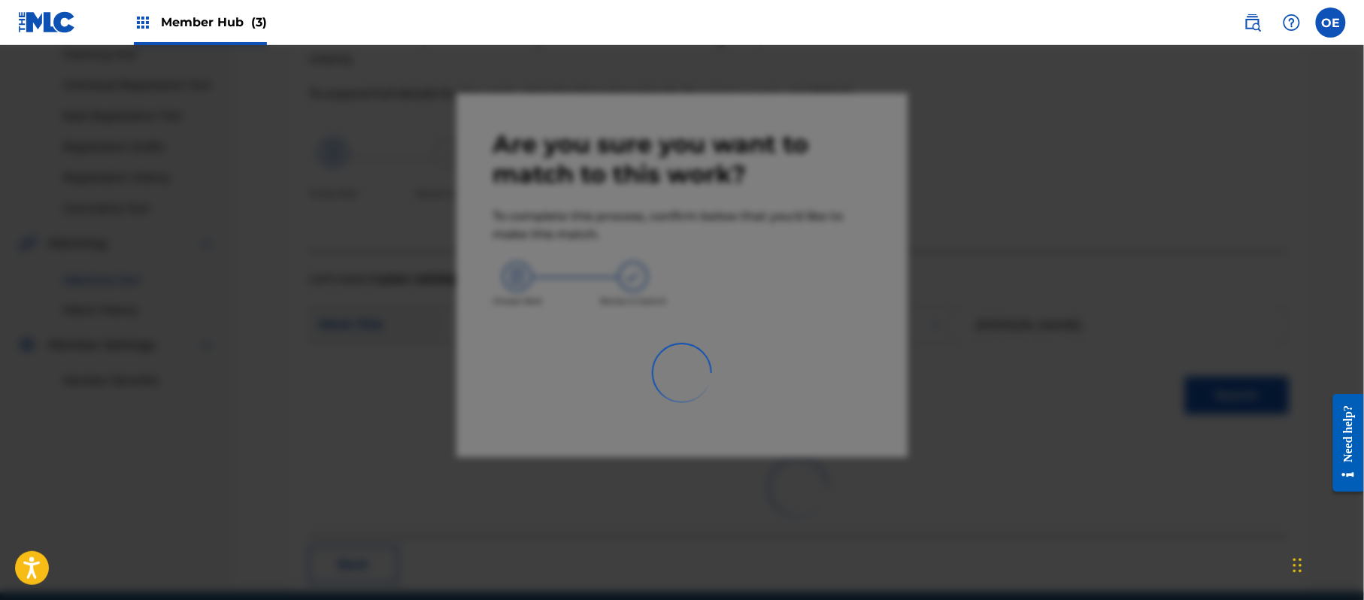
scroll to position [60, 0]
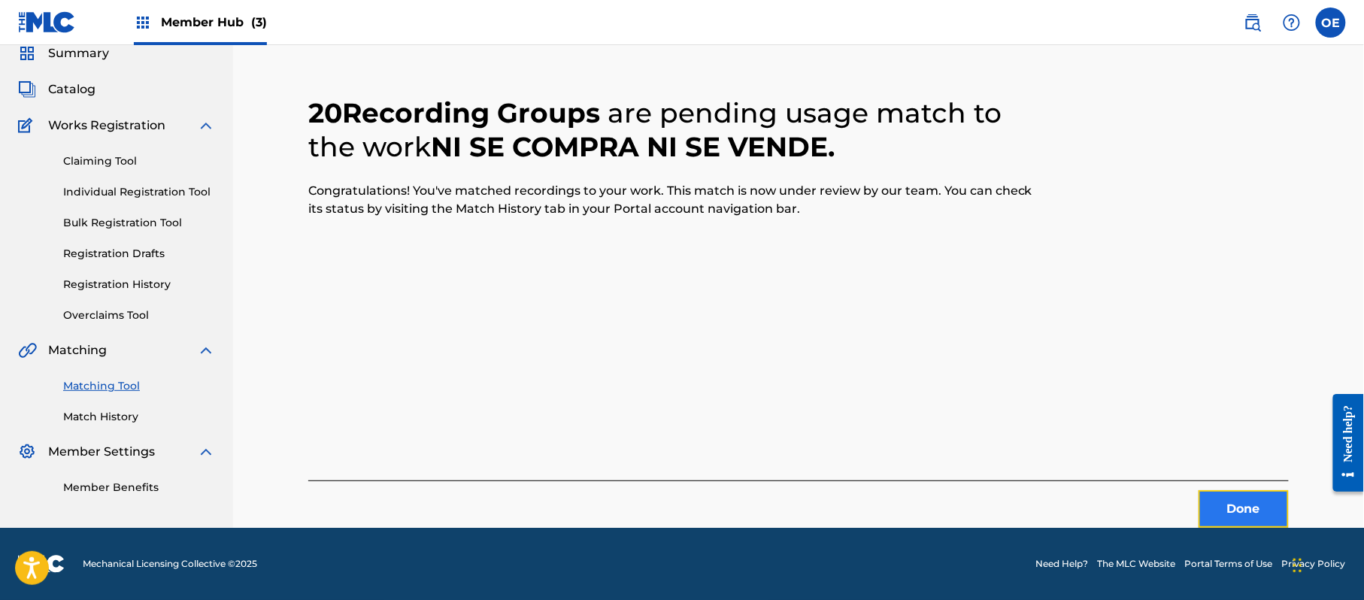
click at [1241, 514] on button "Done" at bounding box center [1244, 509] width 90 height 38
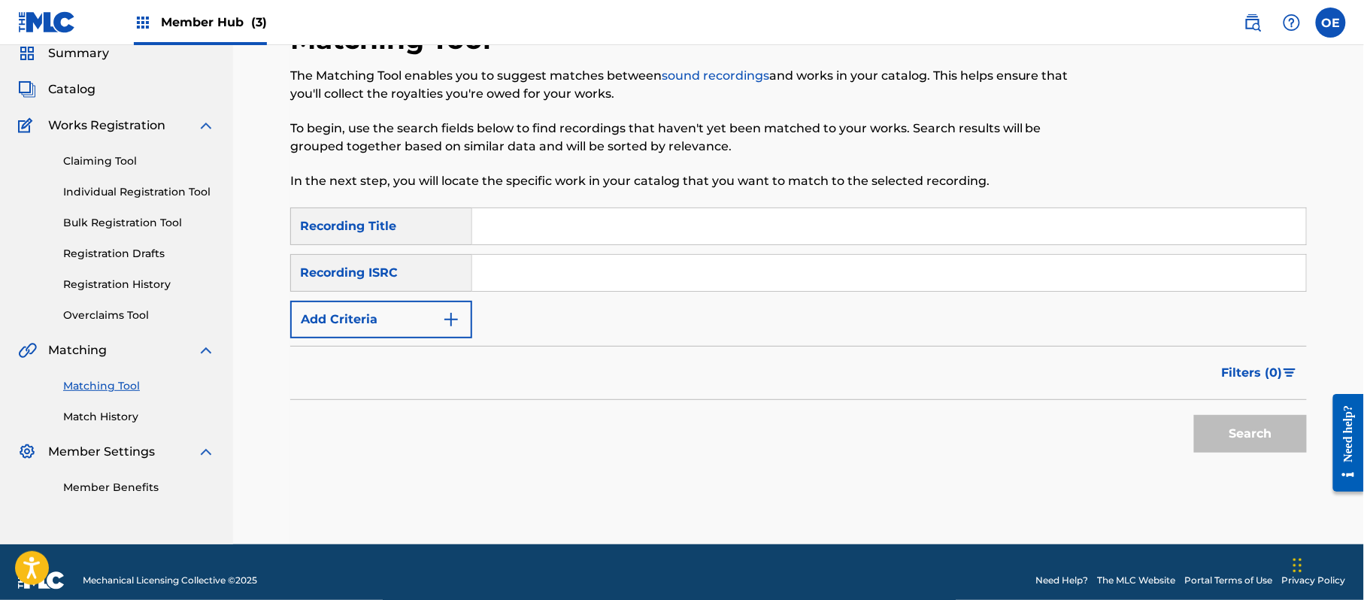
paste input "NO ES TAN FACIL"
type input "NO ES TAN FACIL"
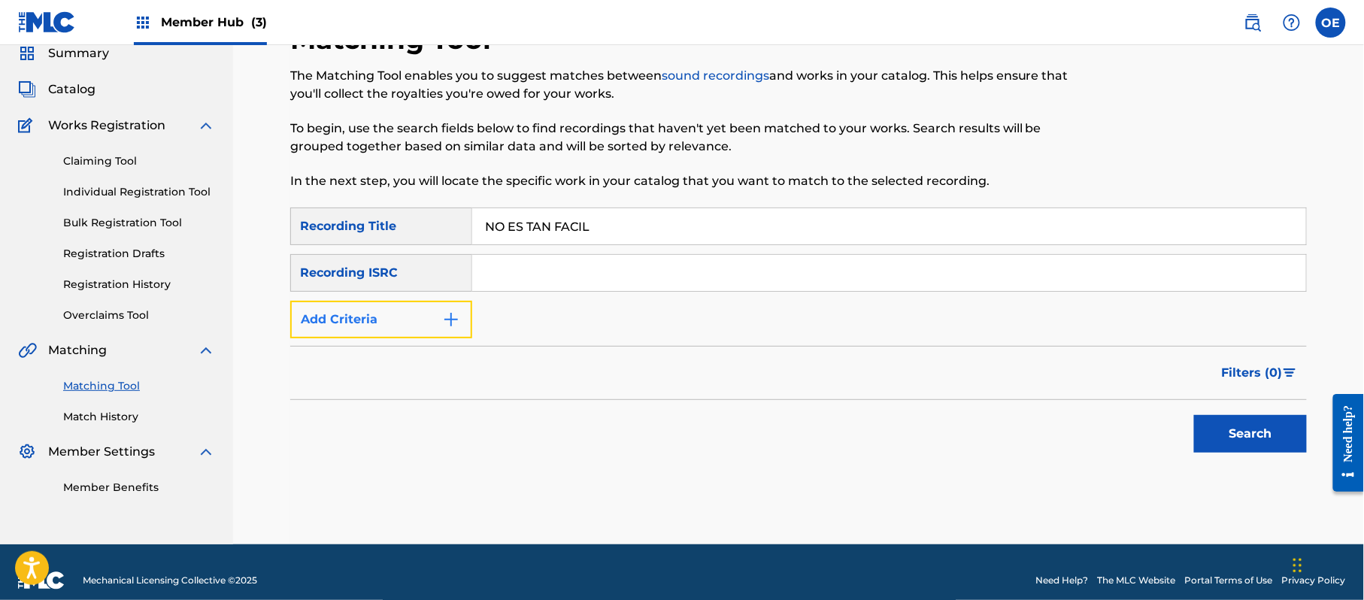
click at [383, 313] on button "Add Criteria" at bounding box center [381, 320] width 182 height 38
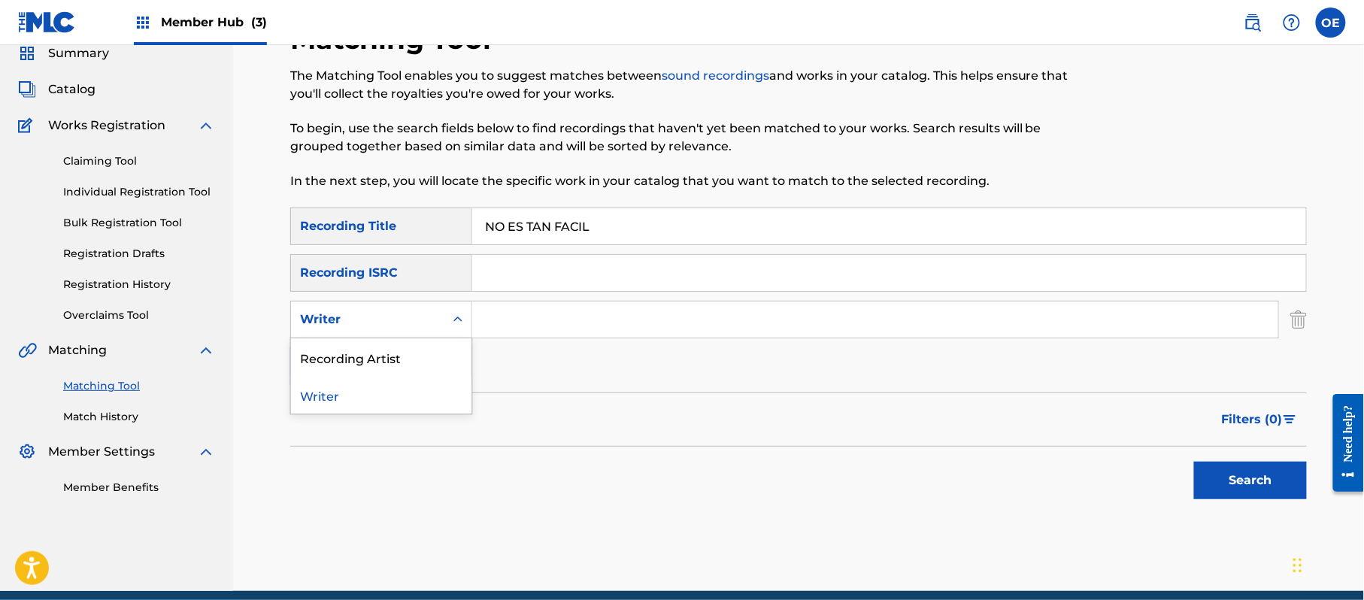
click at [381, 317] on div "Writer" at bounding box center [367, 320] width 135 height 18
click at [371, 347] on div "Recording Artist" at bounding box center [381, 357] width 180 height 38
paste input "LOS YINNS"
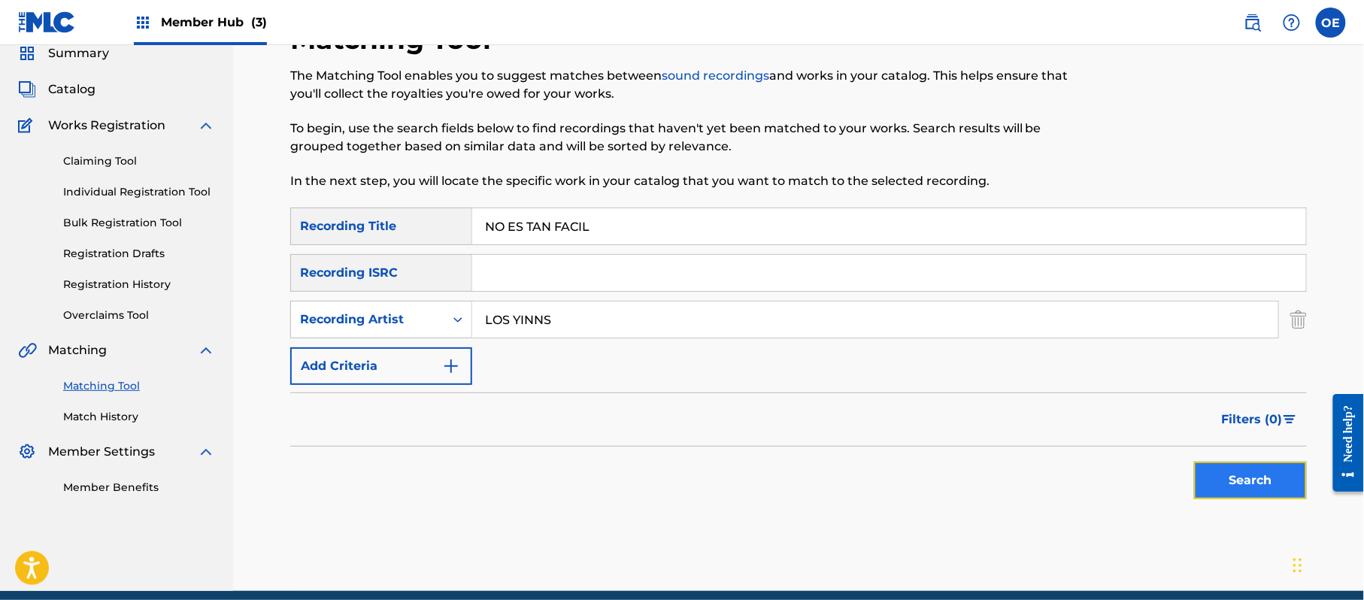
click at [1213, 482] on button "Search" at bounding box center [1250, 481] width 113 height 38
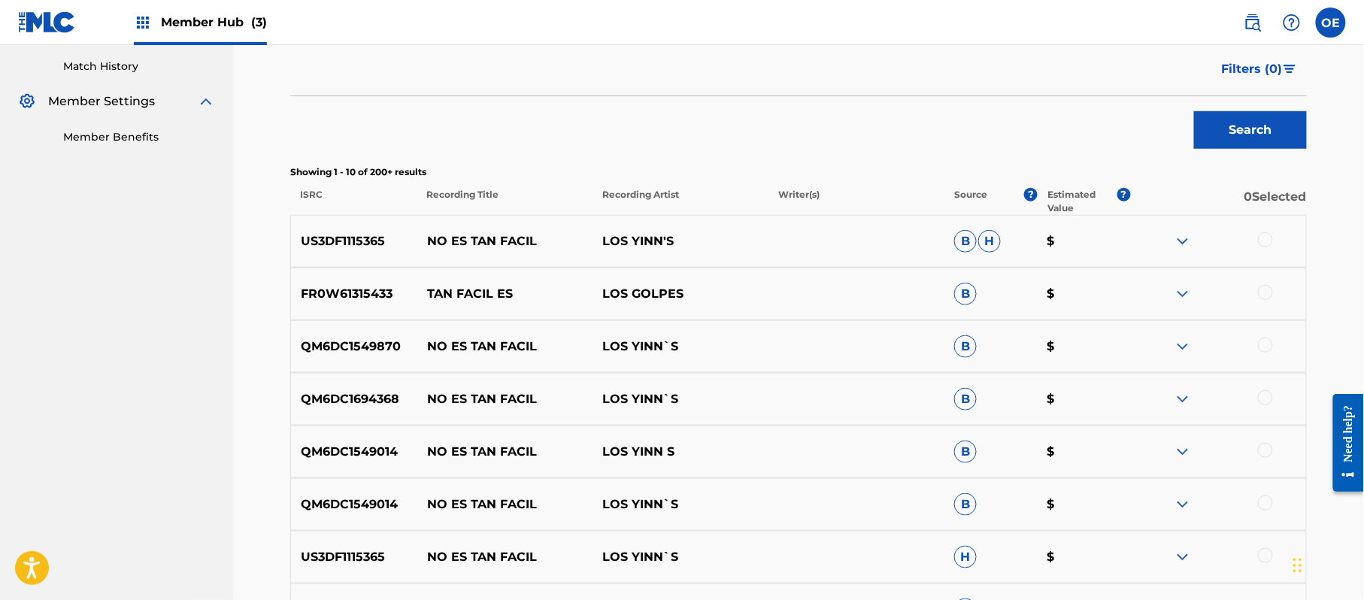
scroll to position [420, 0]
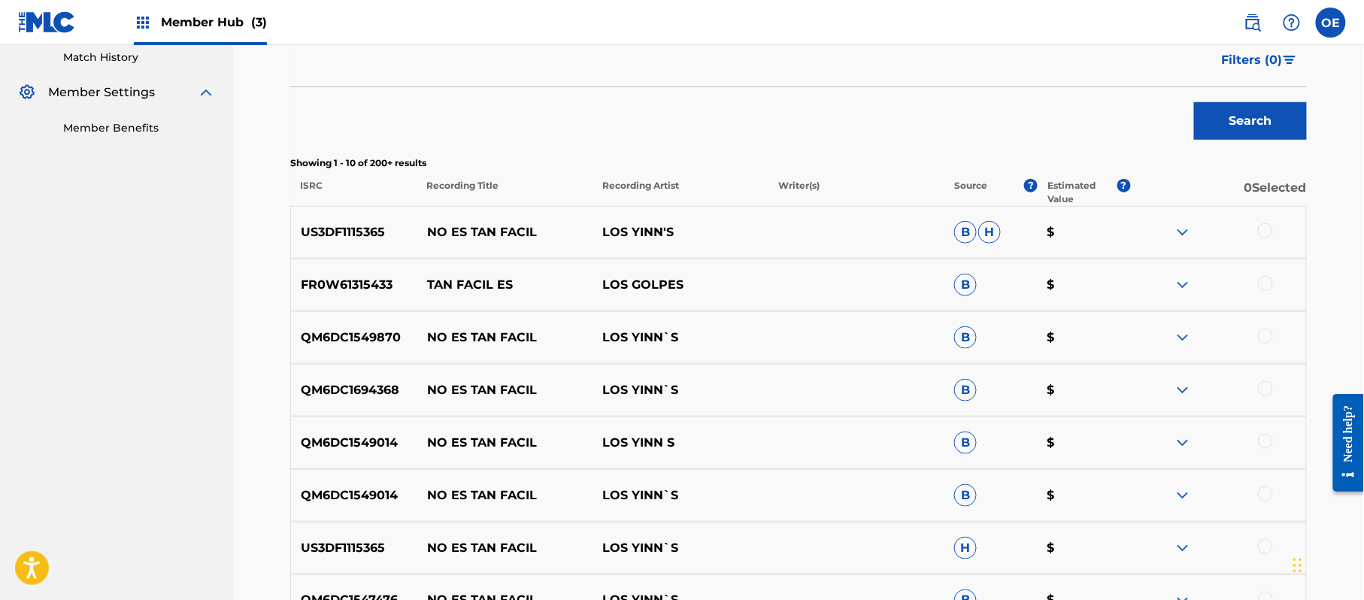
click at [1260, 235] on div at bounding box center [1265, 230] width 15 height 15
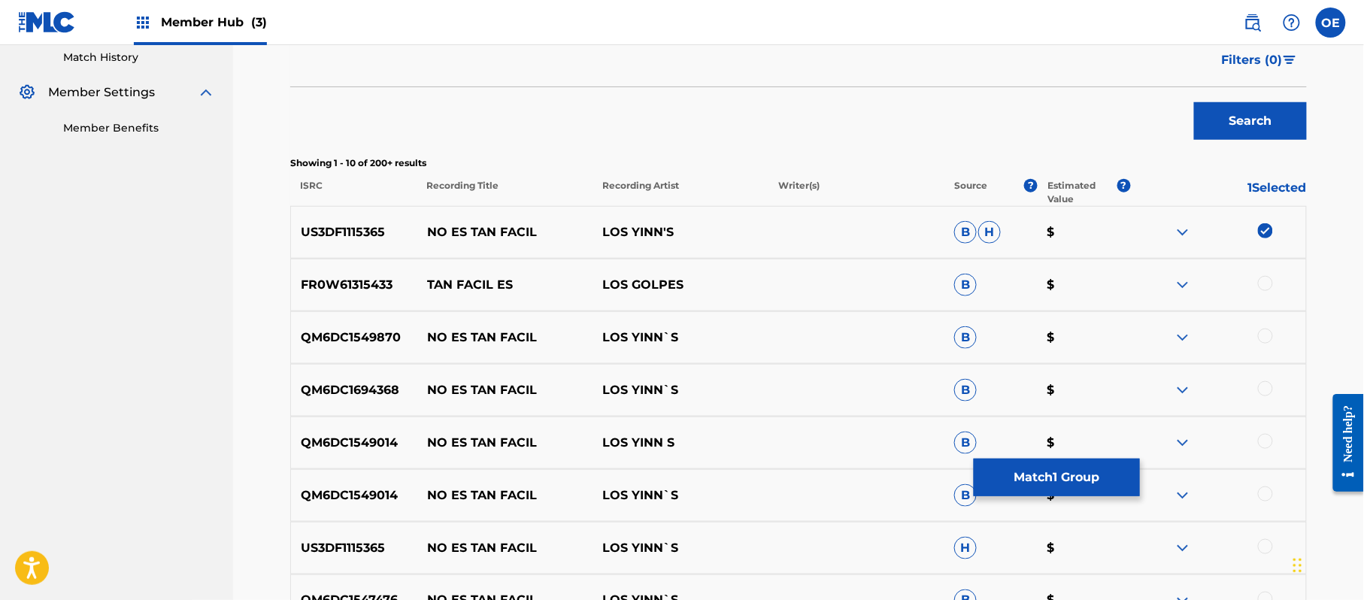
click at [1261, 332] on div at bounding box center [1265, 336] width 15 height 15
click at [1268, 392] on div at bounding box center [1265, 388] width 15 height 15
click at [1261, 441] on div at bounding box center [1265, 441] width 15 height 15
click at [1268, 487] on div at bounding box center [1265, 494] width 15 height 15
click at [1264, 539] on div at bounding box center [1265, 546] width 15 height 15
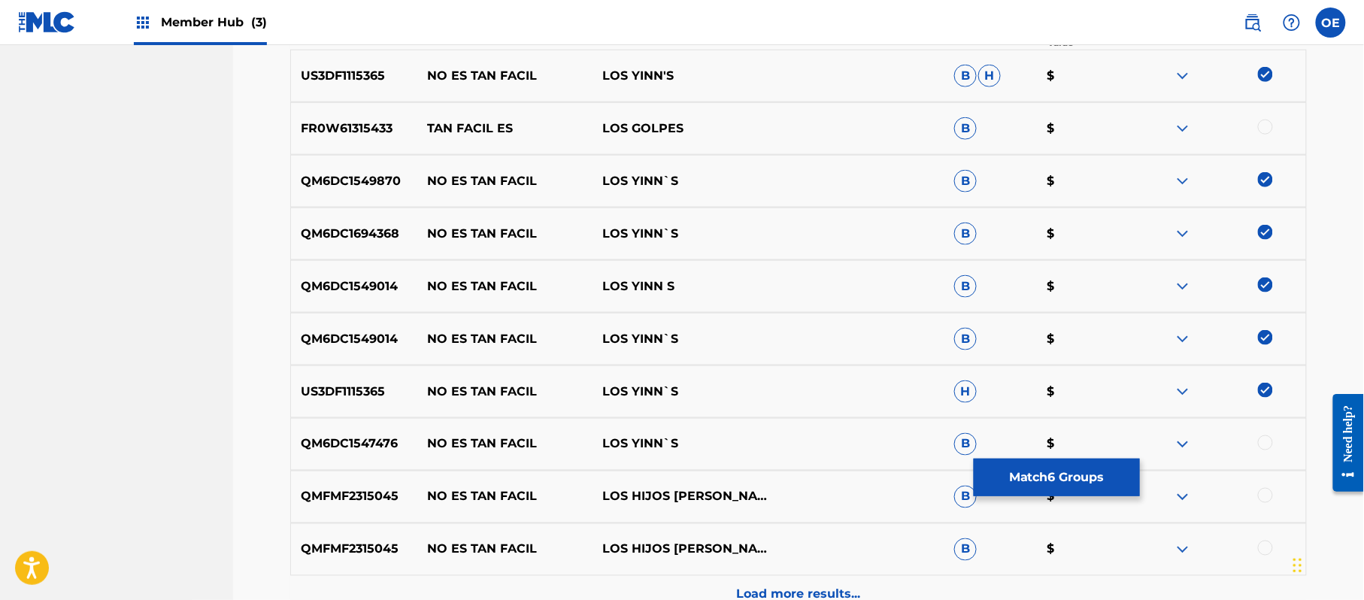
scroll to position [620, 0]
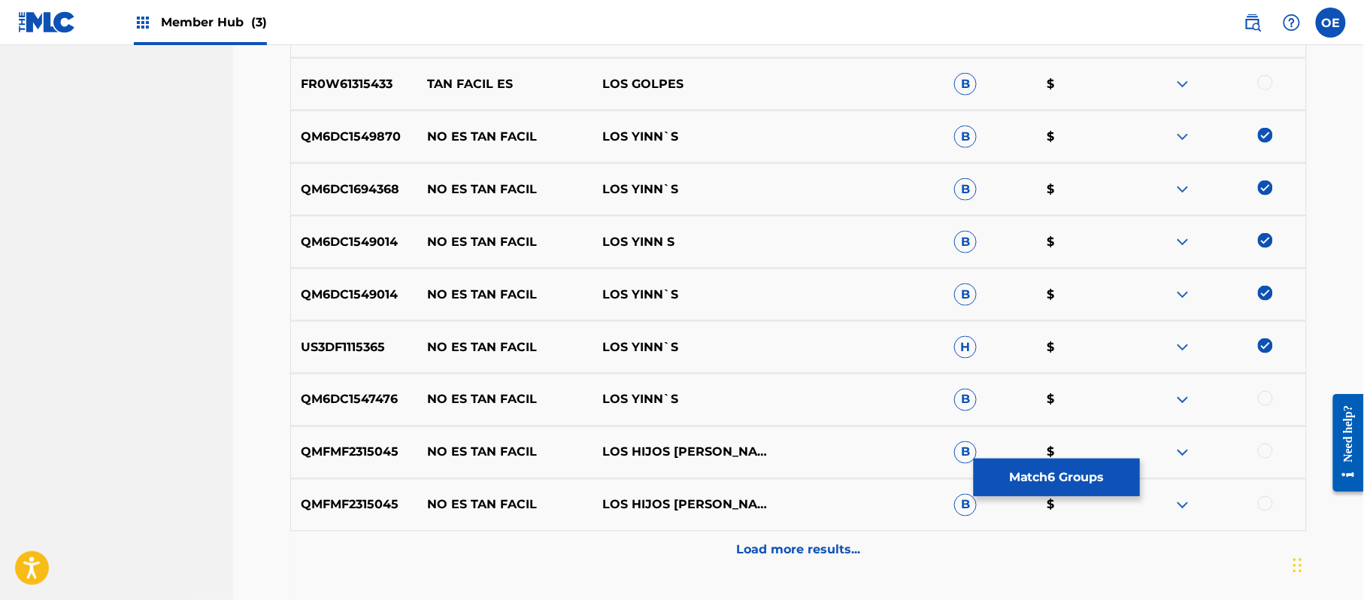
click at [1270, 405] on div at bounding box center [1218, 400] width 176 height 18
click at [1269, 404] on div at bounding box center [1265, 398] width 15 height 15
drag, startPoint x: 849, startPoint y: 537, endPoint x: 801, endPoint y: 497, distance: 62.5
click at [847, 537] on div "Load more results..." at bounding box center [798, 551] width 1017 height 38
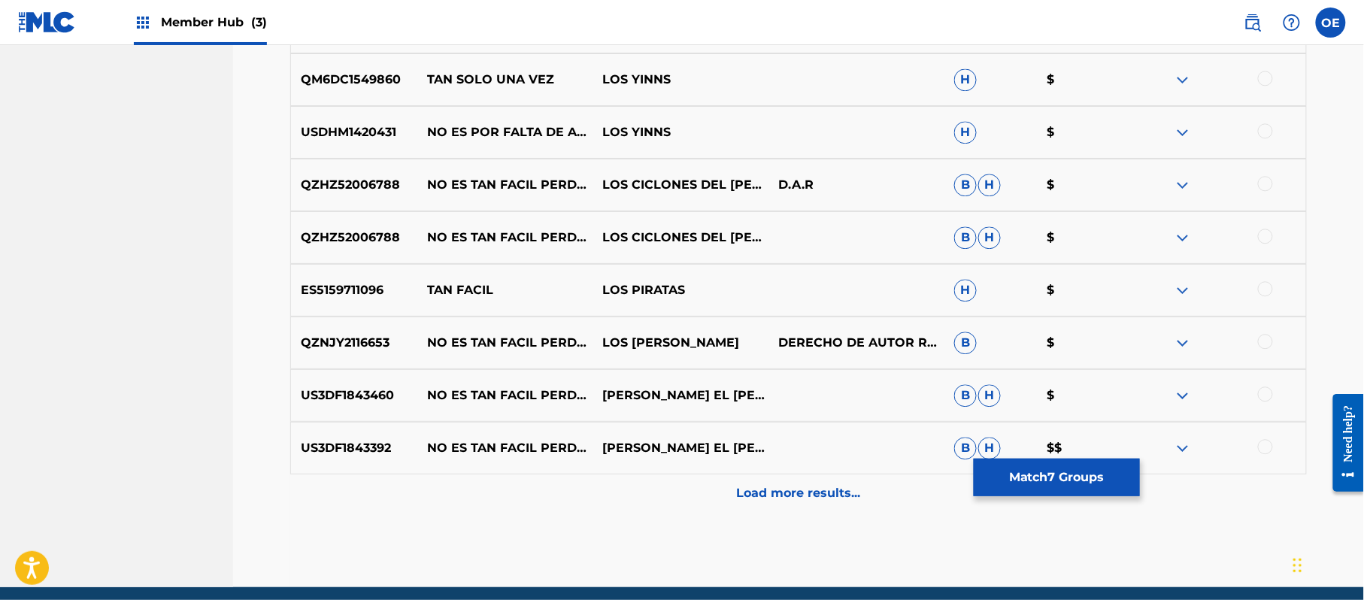
scroll to position [1222, 0]
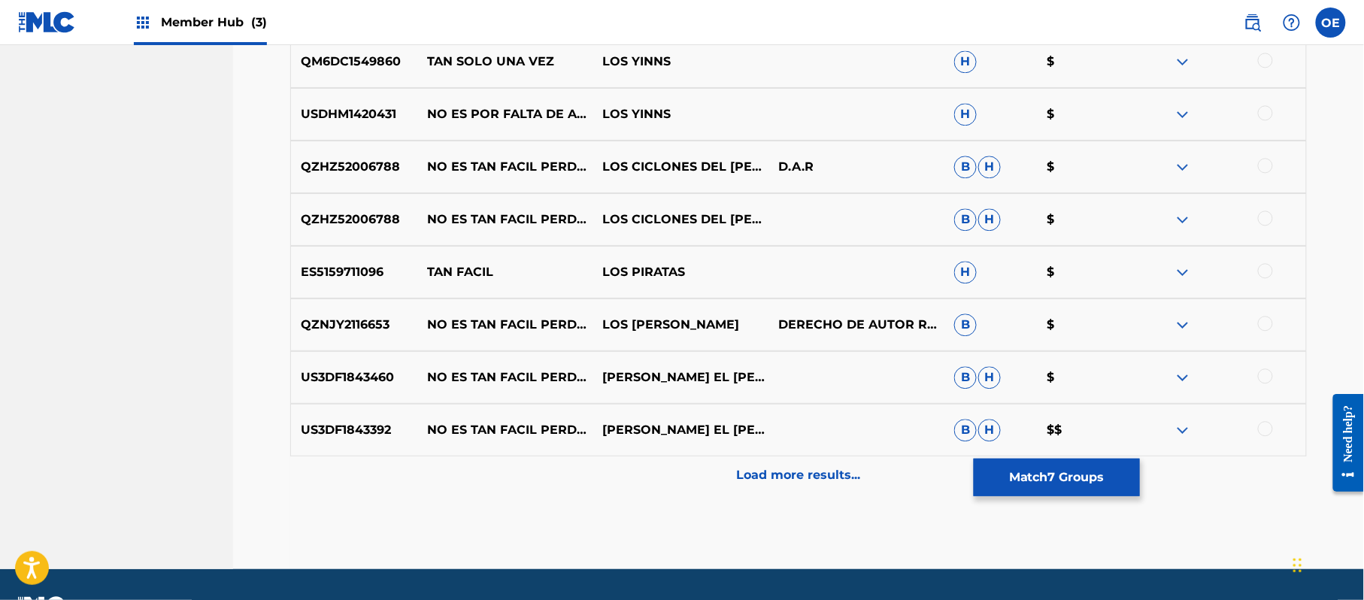
click at [780, 471] on p "Load more results..." at bounding box center [799, 475] width 124 height 18
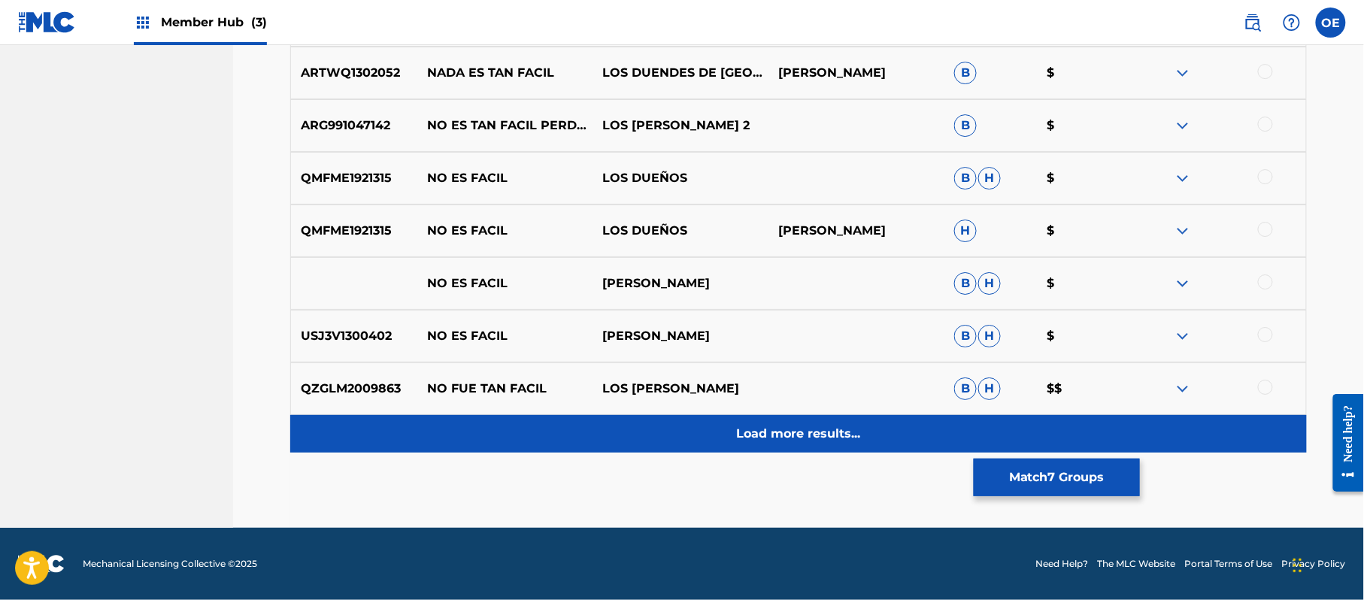
click at [799, 445] on div "Load more results..." at bounding box center [798, 434] width 1017 height 38
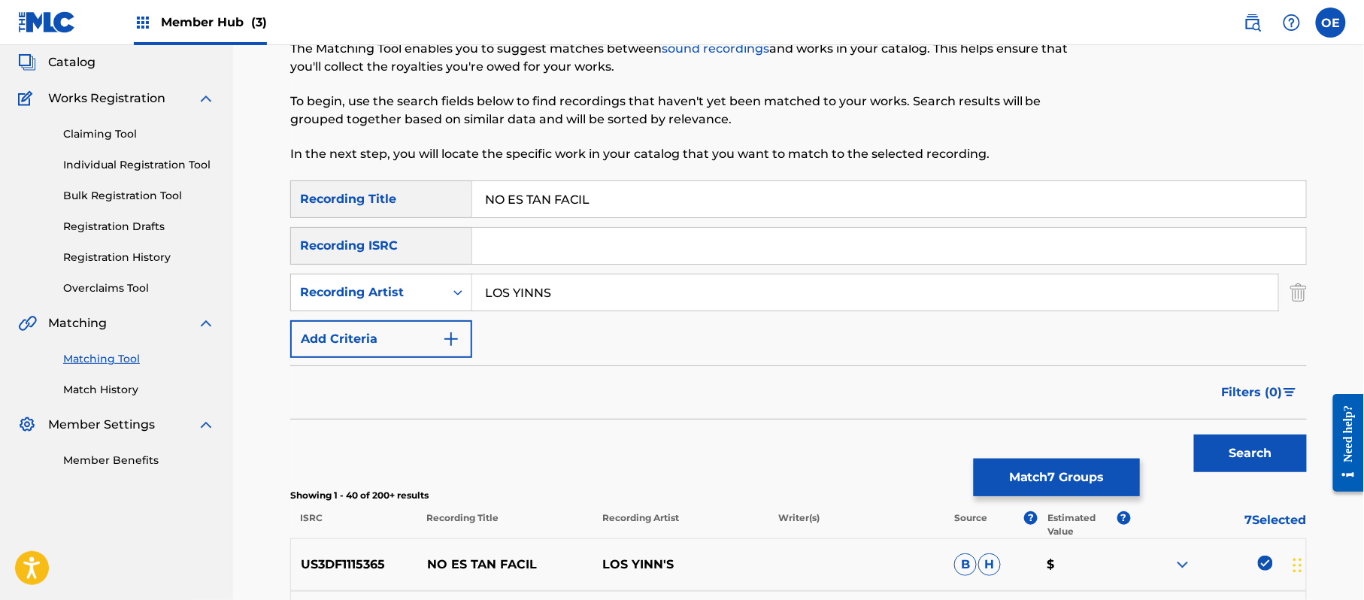
scroll to position [85, 0]
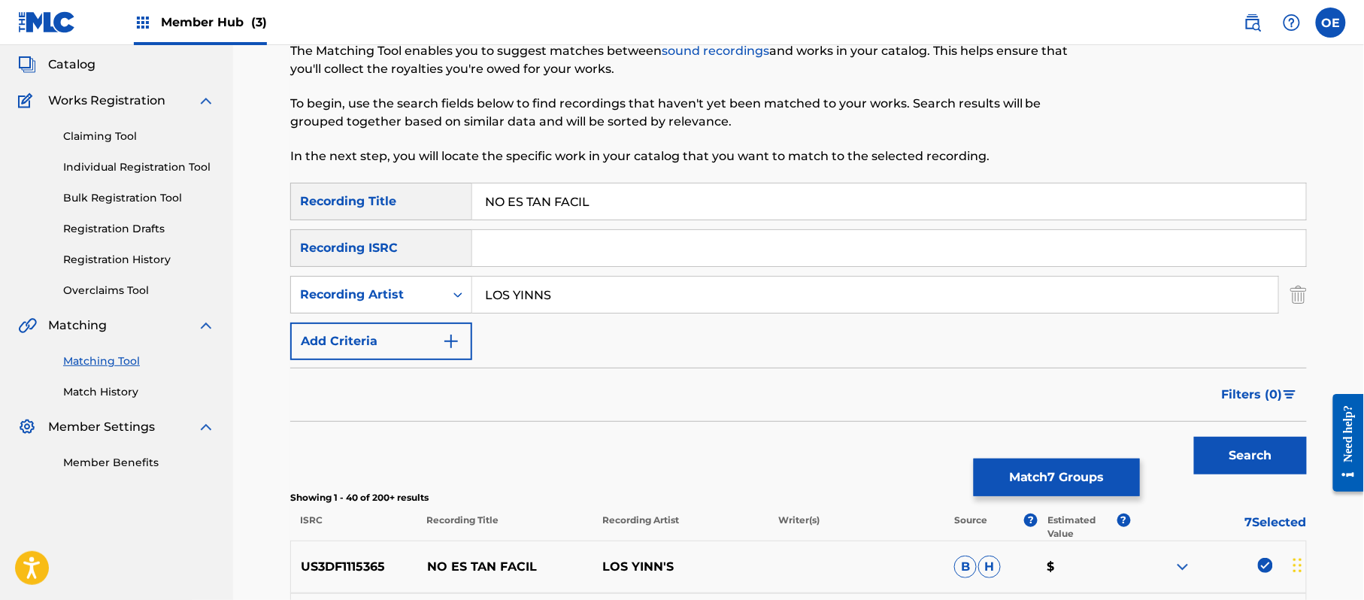
click at [544, 295] on input "LOS YINNS" at bounding box center [875, 295] width 806 height 36
click at [1194, 437] on button "Search" at bounding box center [1250, 456] width 113 height 38
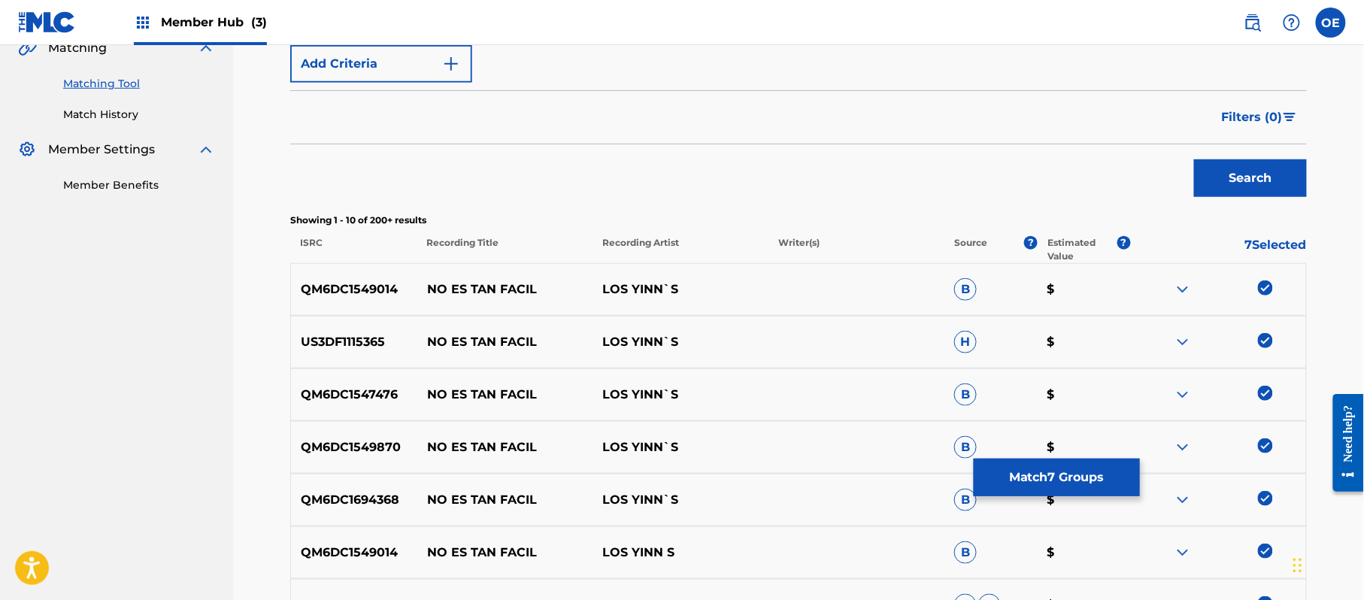
scroll to position [587, 0]
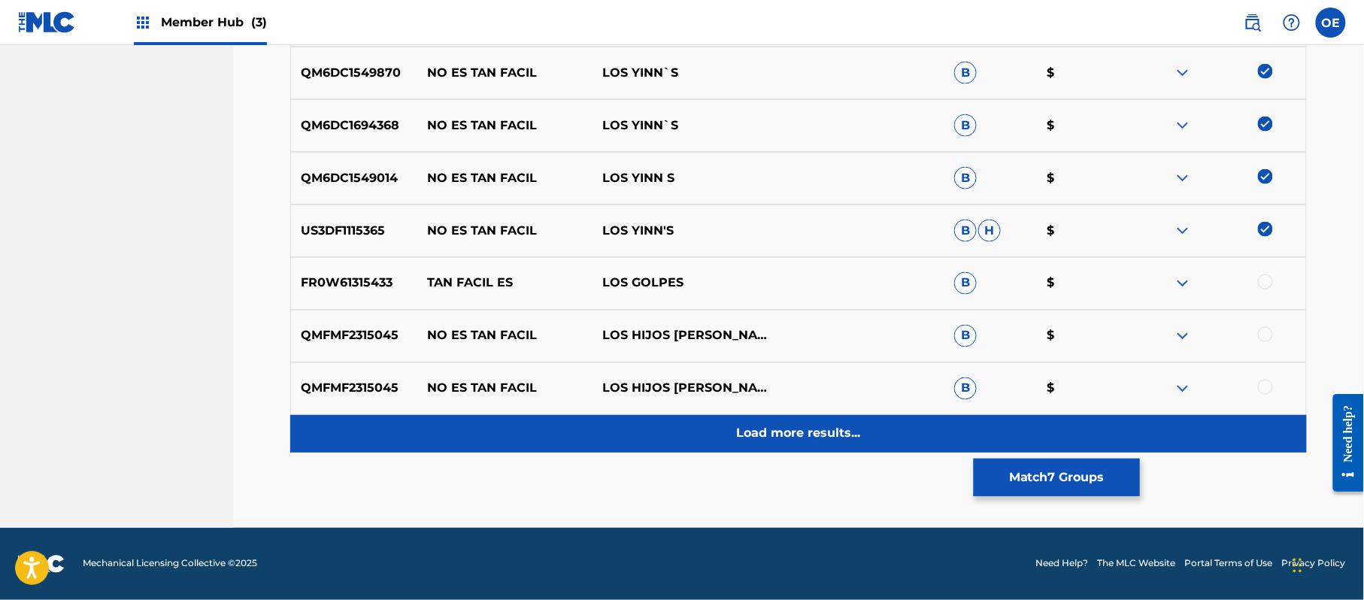
click at [837, 418] on div "Load more results..." at bounding box center [798, 434] width 1017 height 38
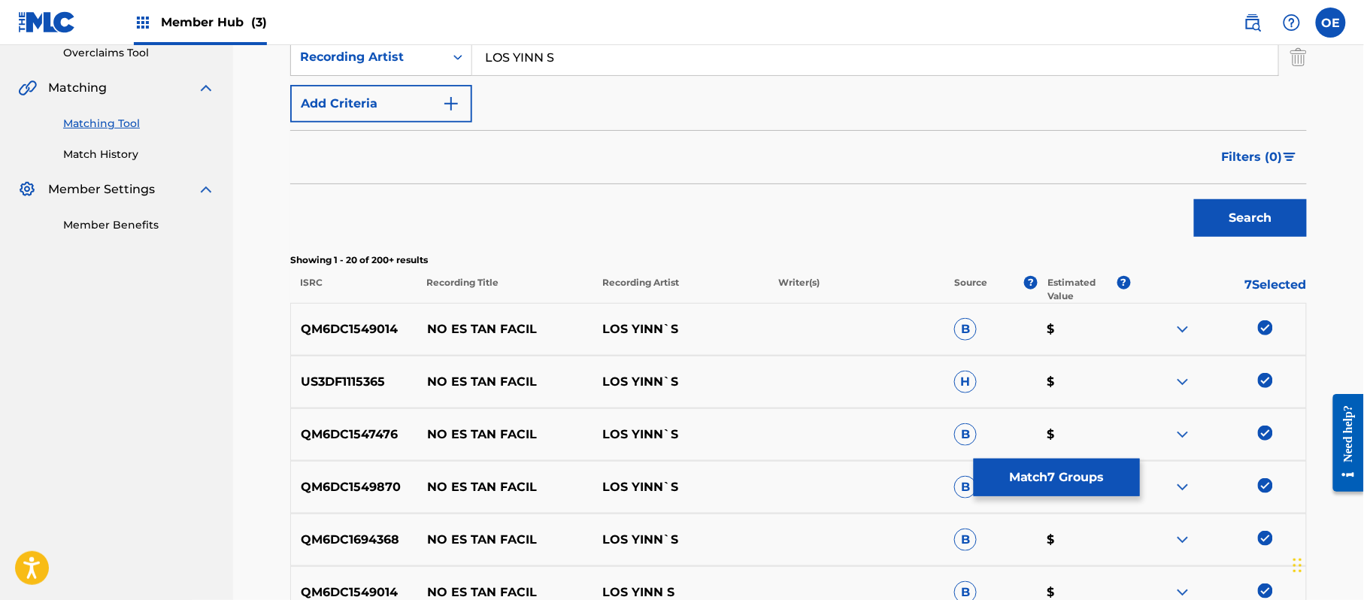
scroll to position [35, 0]
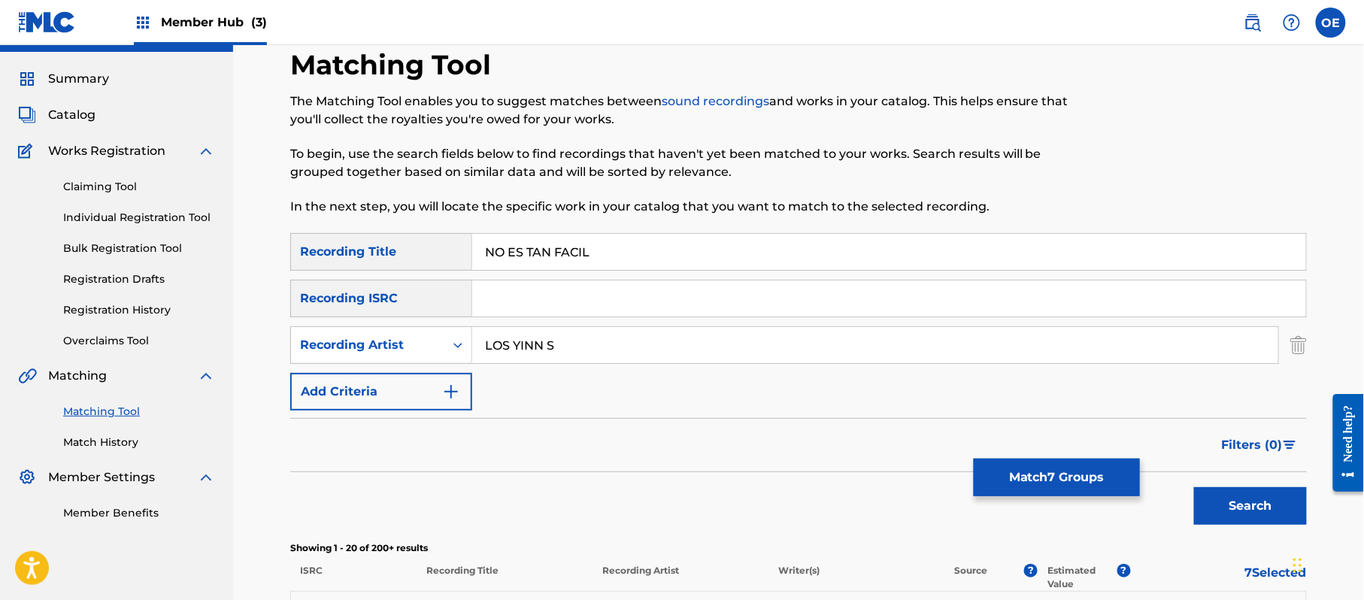
click at [543, 347] on input "LOS YINN S" at bounding box center [875, 345] width 806 height 36
type input "LOS YINN'S"
click at [1194, 487] on button "Search" at bounding box center [1250, 506] width 113 height 38
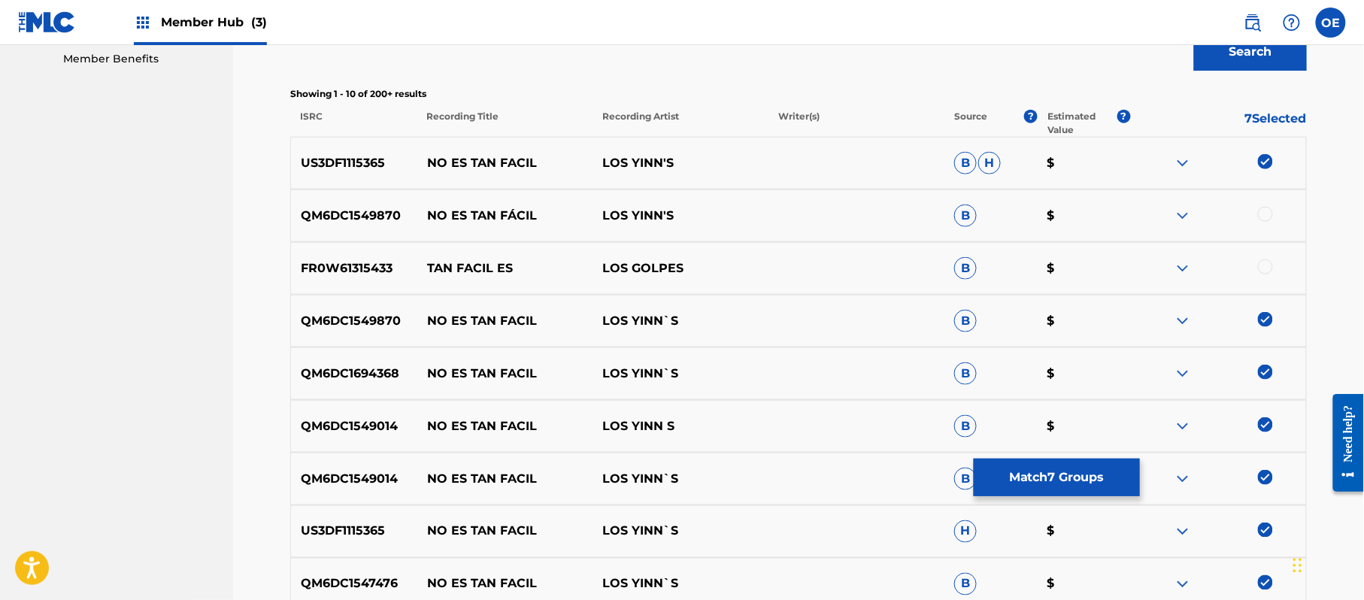
scroll to position [536, 0]
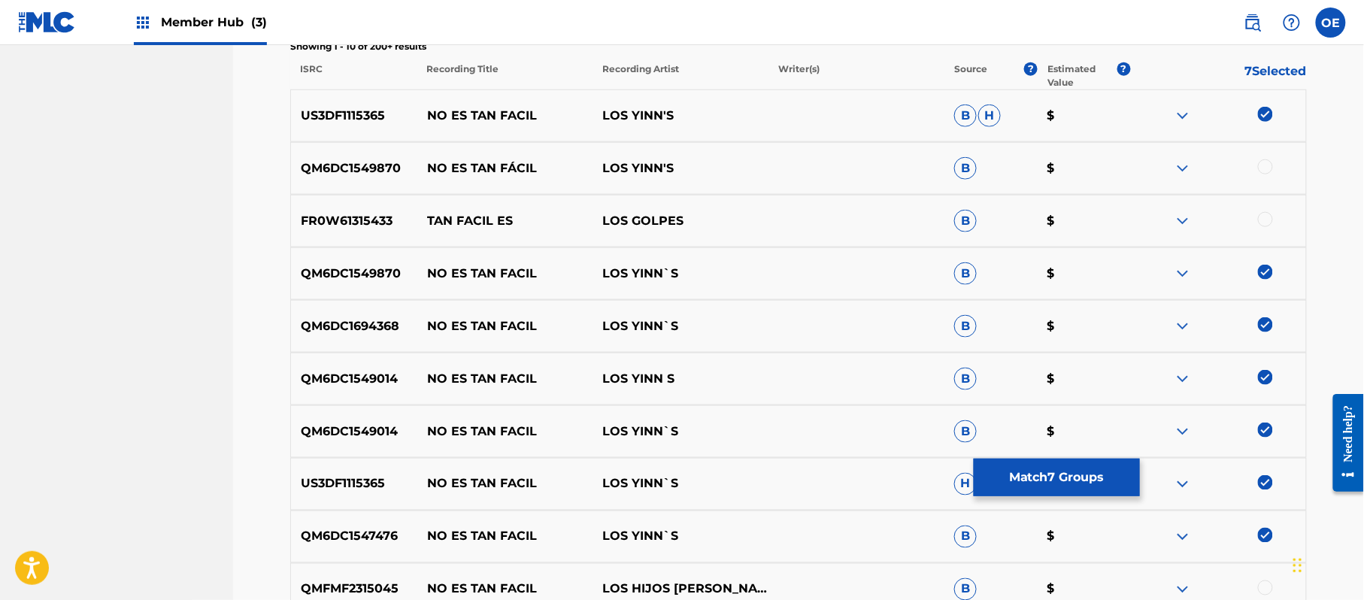
click at [1271, 167] on div at bounding box center [1265, 166] width 15 height 15
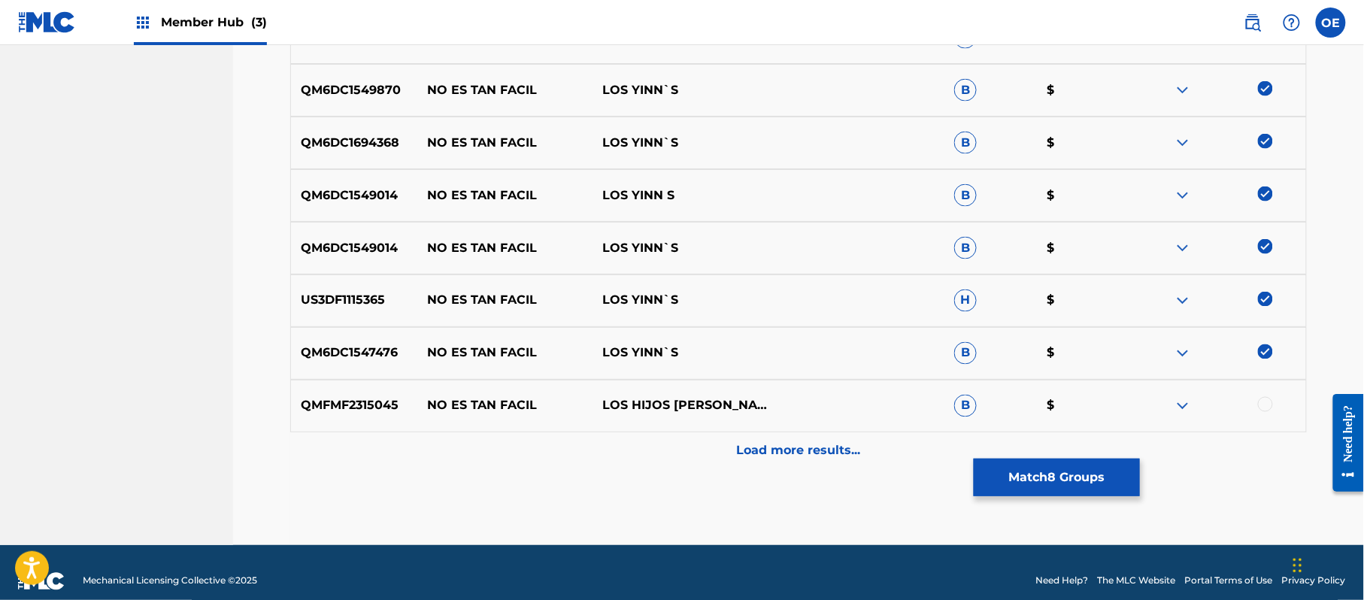
scroll to position [737, 0]
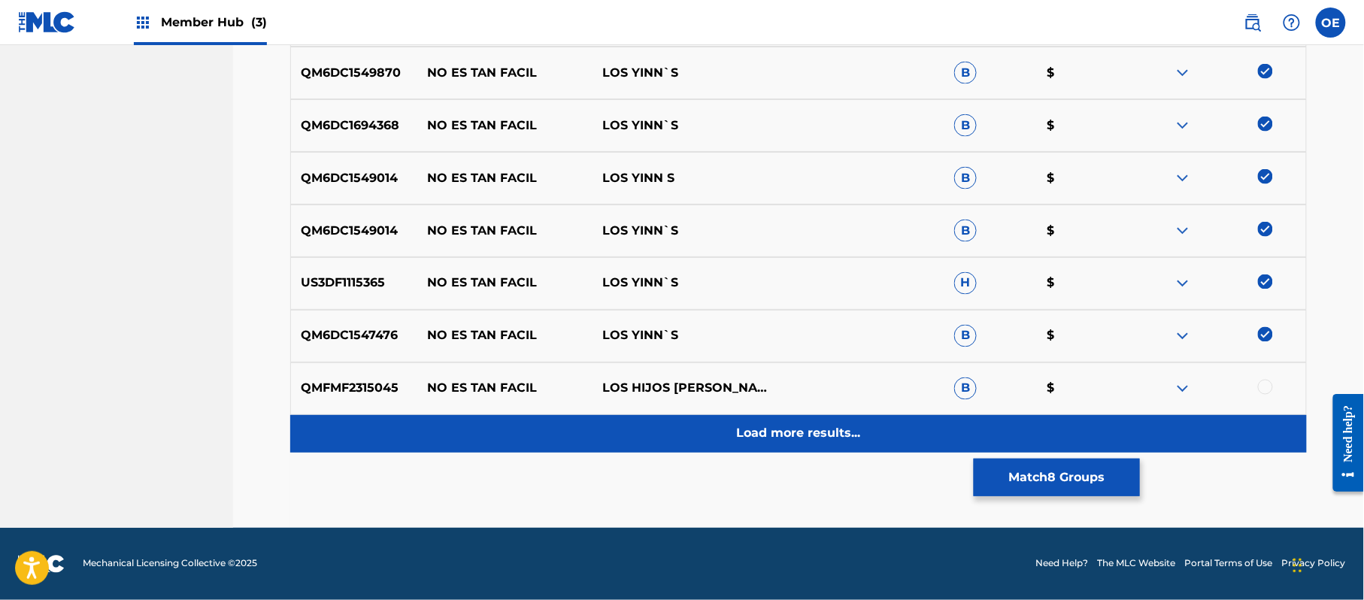
click at [693, 444] on div "Load more results..." at bounding box center [798, 434] width 1017 height 38
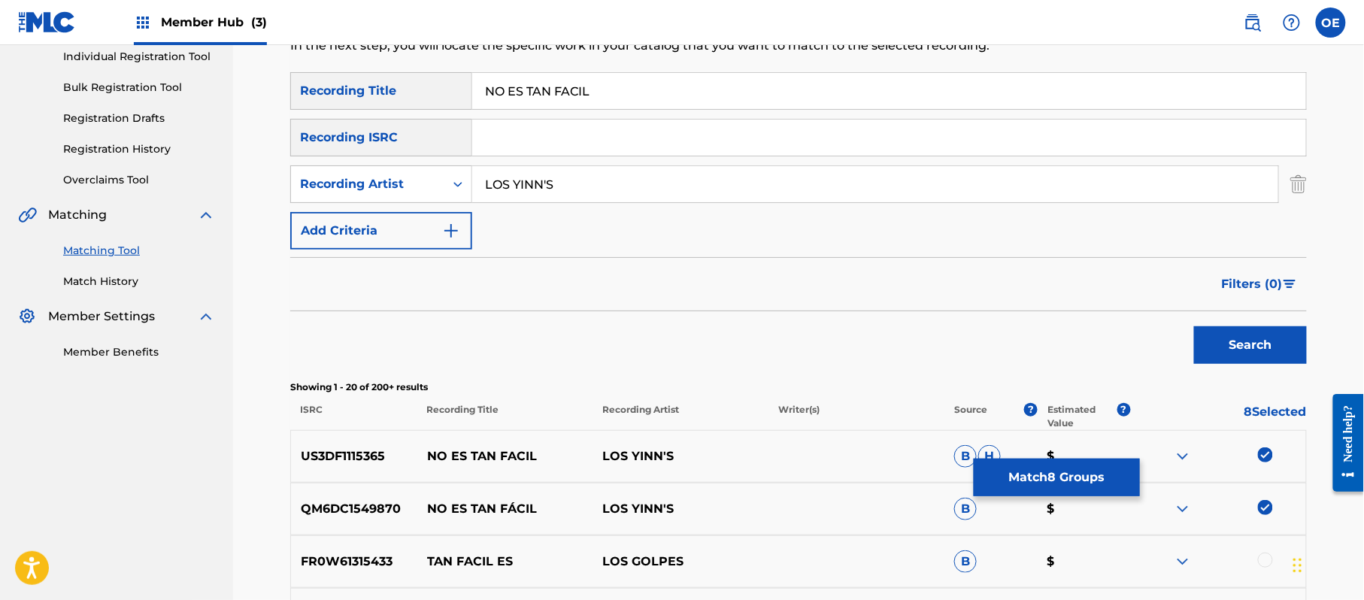
scroll to position [160, 0]
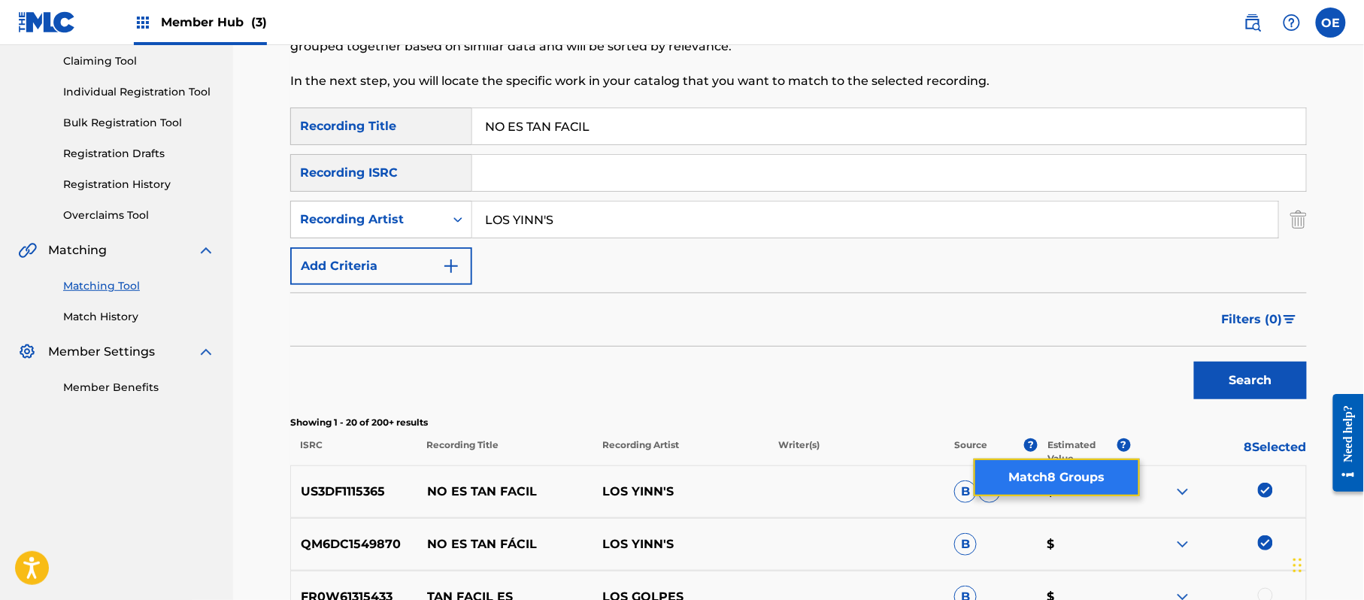
click at [1074, 465] on button "Match 8 Groups" at bounding box center [1057, 478] width 166 height 38
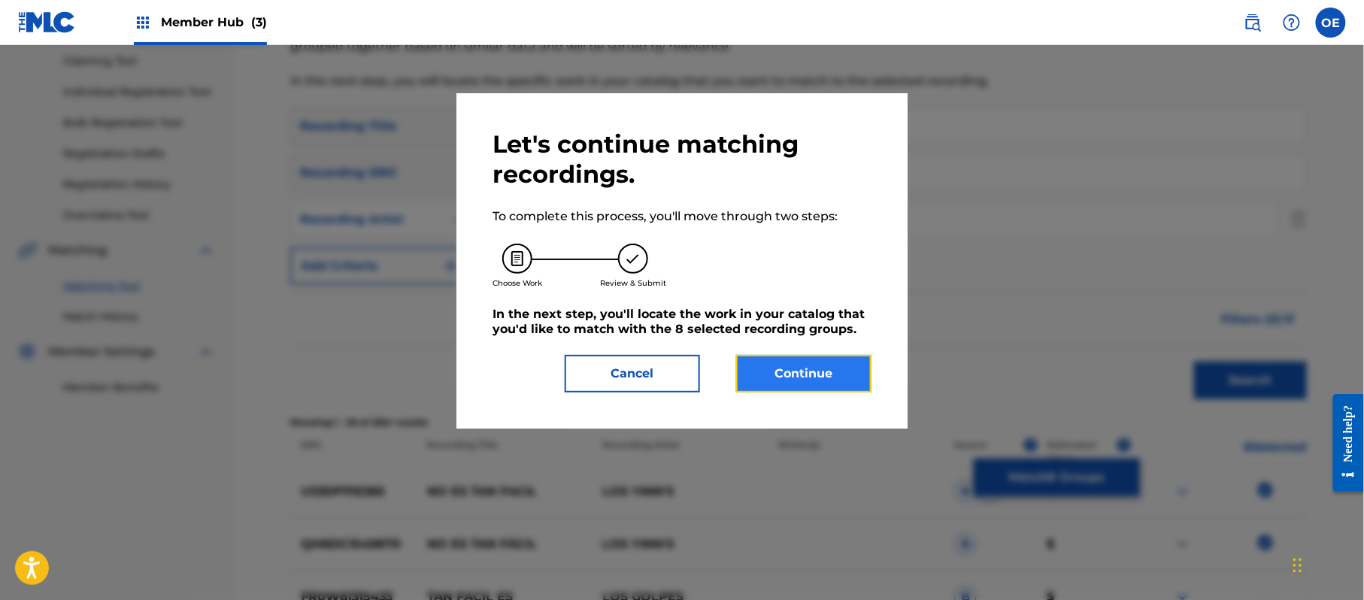
click at [839, 371] on button "Continue" at bounding box center [803, 374] width 135 height 38
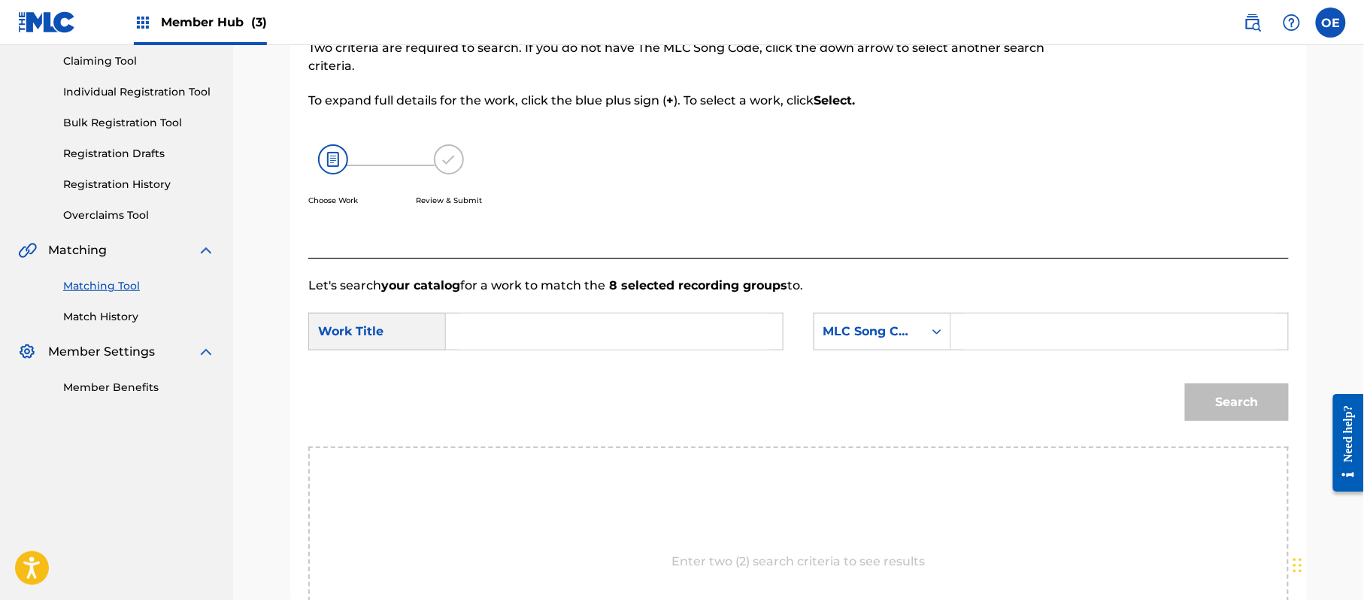
paste input "NO ES TAN FACIL"
type input "NO ES TAN FACIL"
drag, startPoint x: 851, startPoint y: 337, endPoint x: 853, endPoint y: 346, distance: 9.1
click at [851, 337] on div "MLC Song Code" at bounding box center [868, 332] width 91 height 18
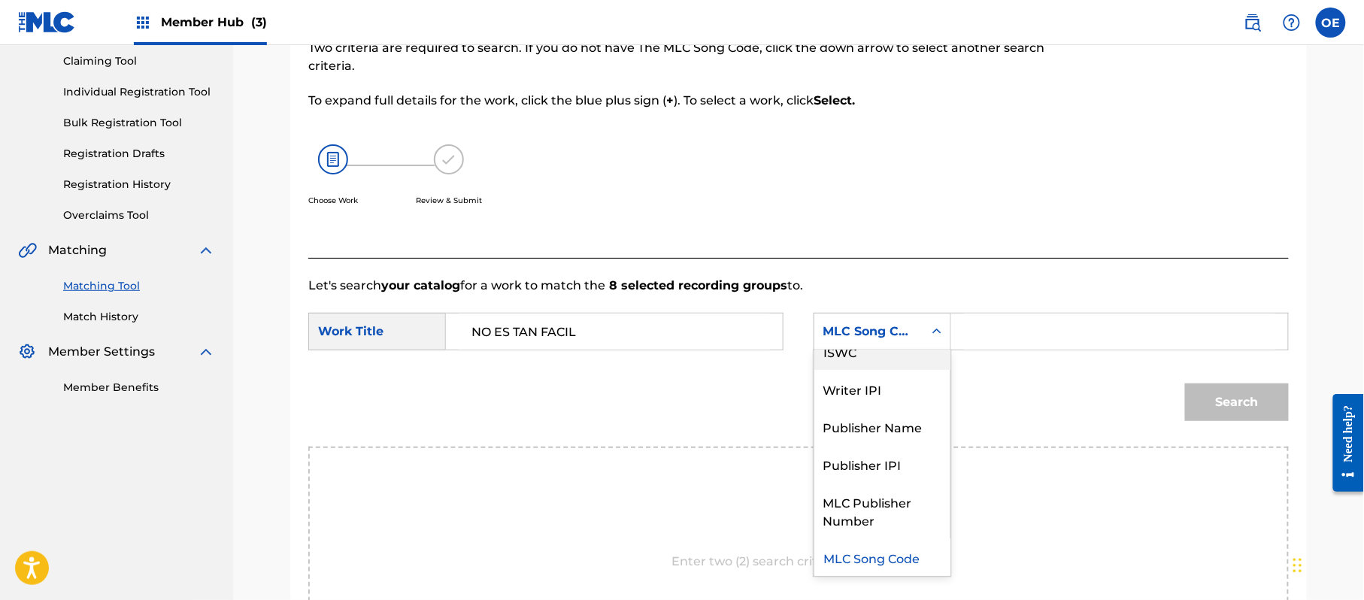
scroll to position [0, 0]
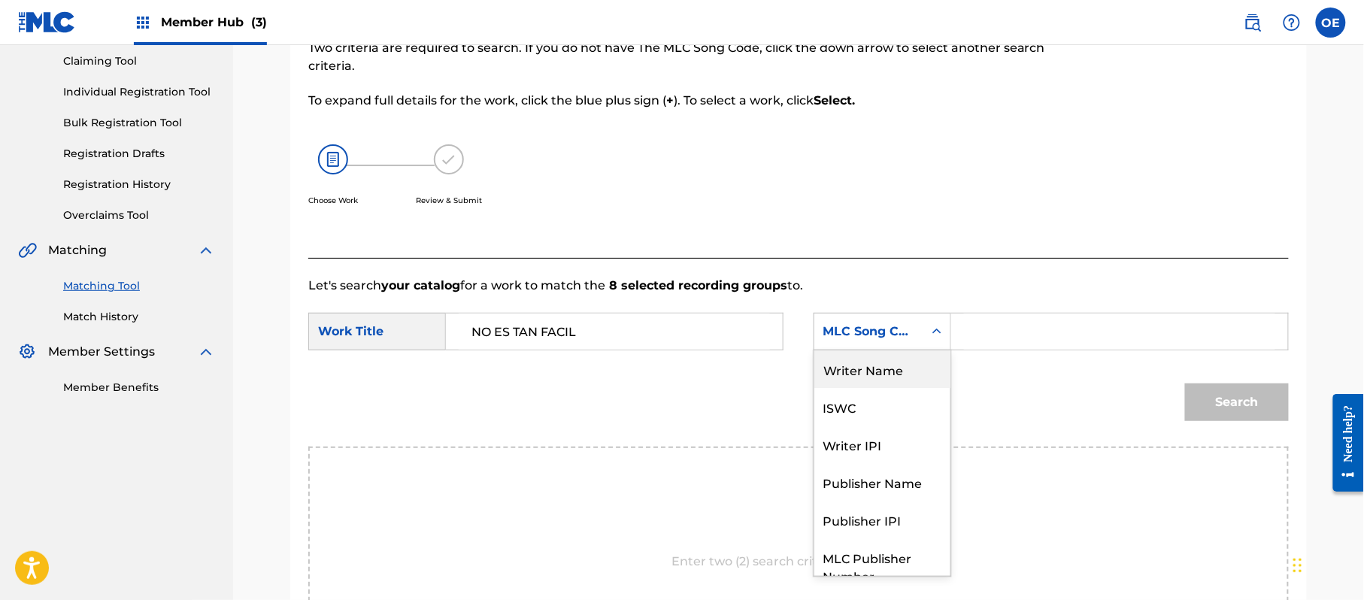
click at [877, 382] on div "Writer Name" at bounding box center [882, 369] width 136 height 38
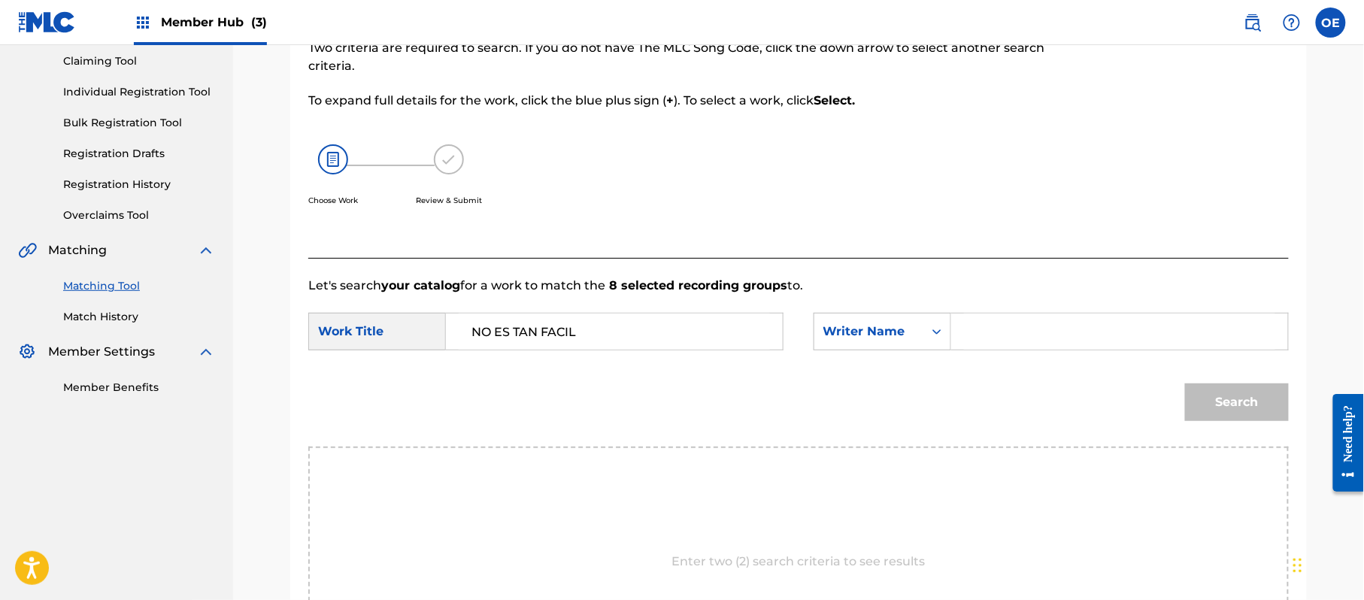
paste input "RAFAEL GONZALEZ"
type input "RAFAEL GONZALEZ"
click at [1209, 409] on button "Search" at bounding box center [1237, 403] width 104 height 38
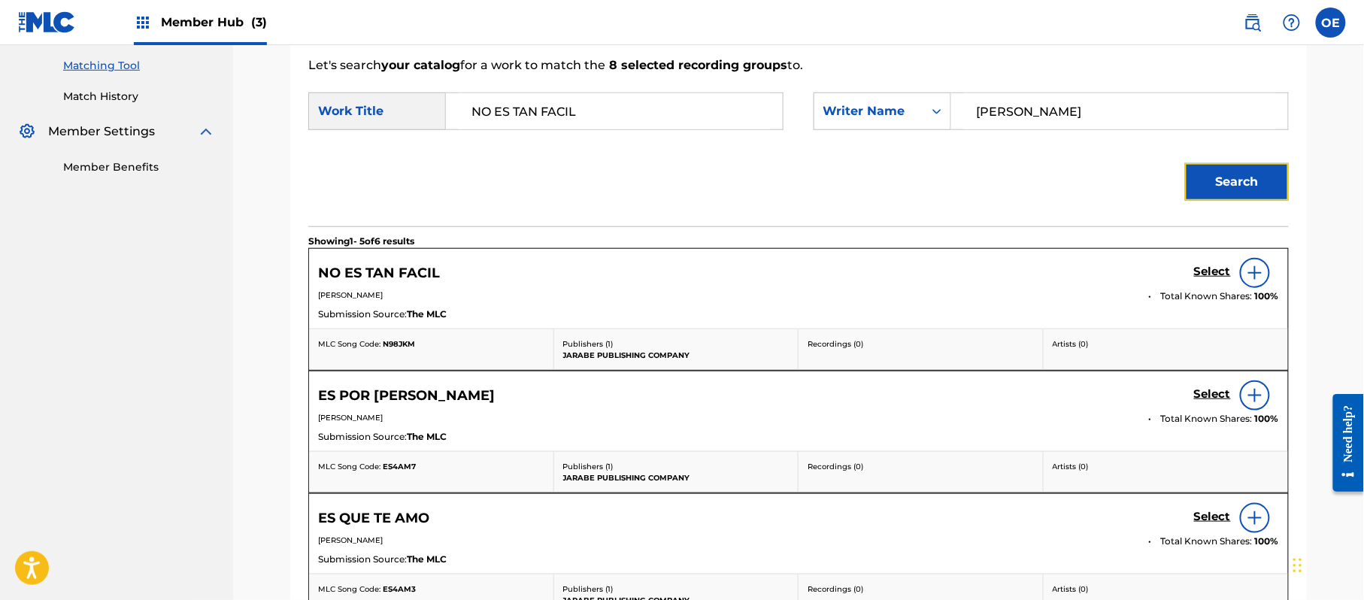
scroll to position [461, 0]
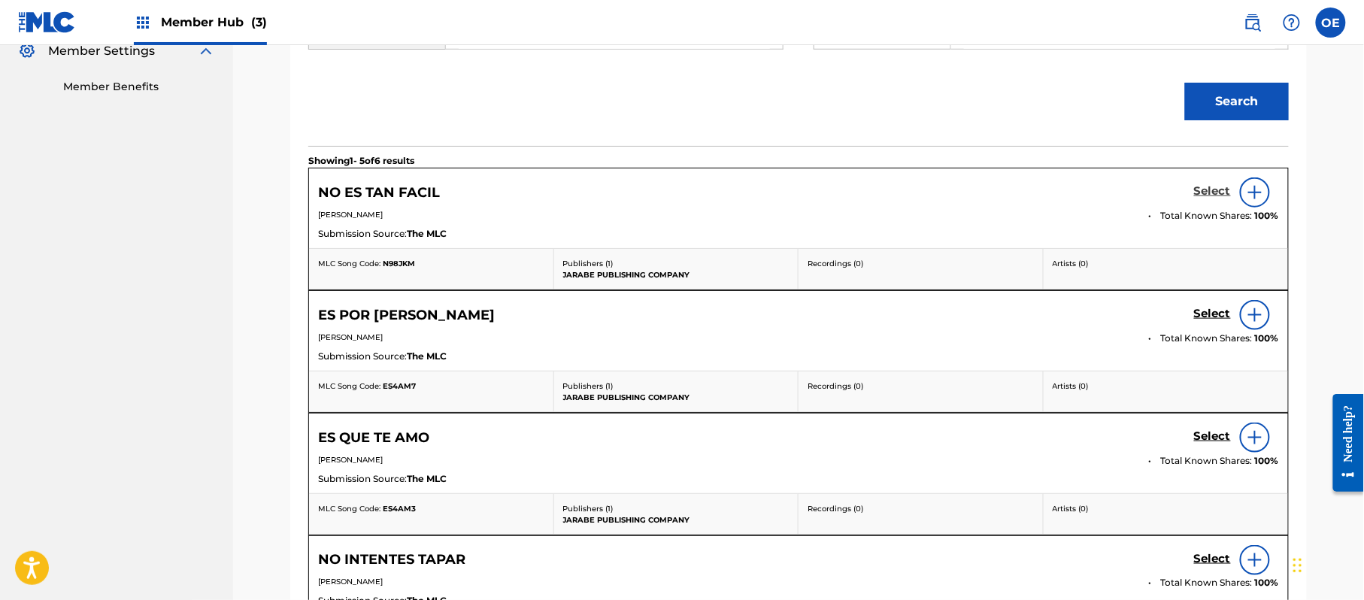
click at [1225, 199] on link "Select" at bounding box center [1212, 192] width 37 height 17
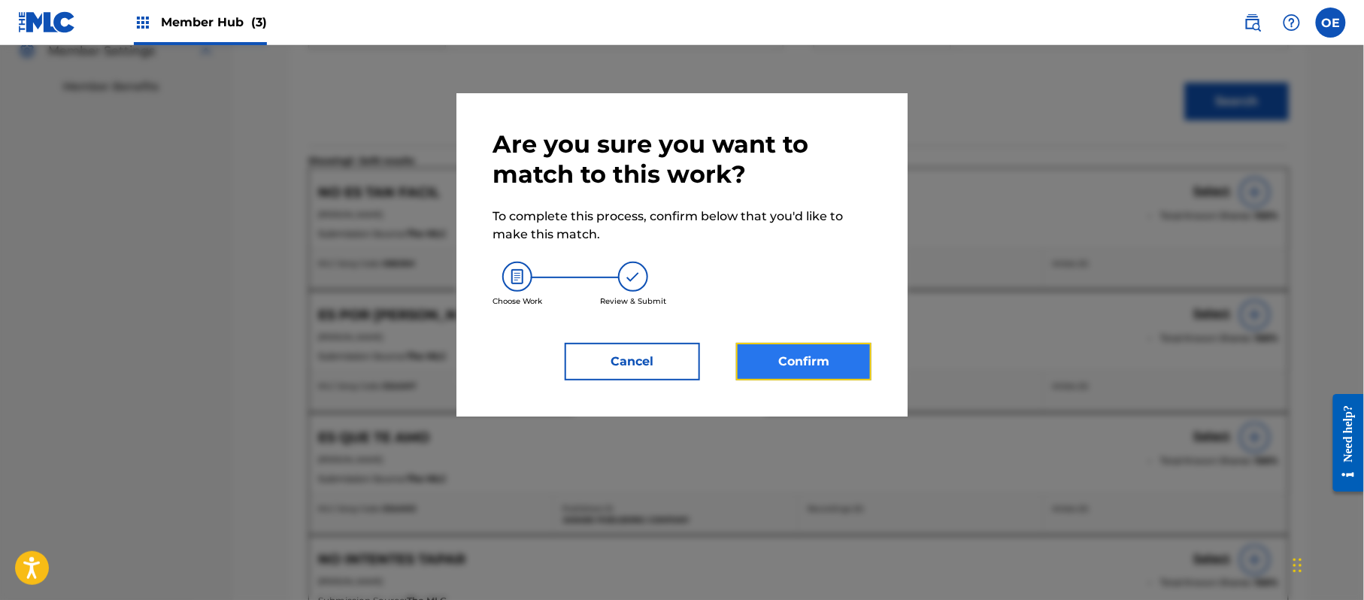
click at [789, 359] on button "Confirm" at bounding box center [803, 362] width 135 height 38
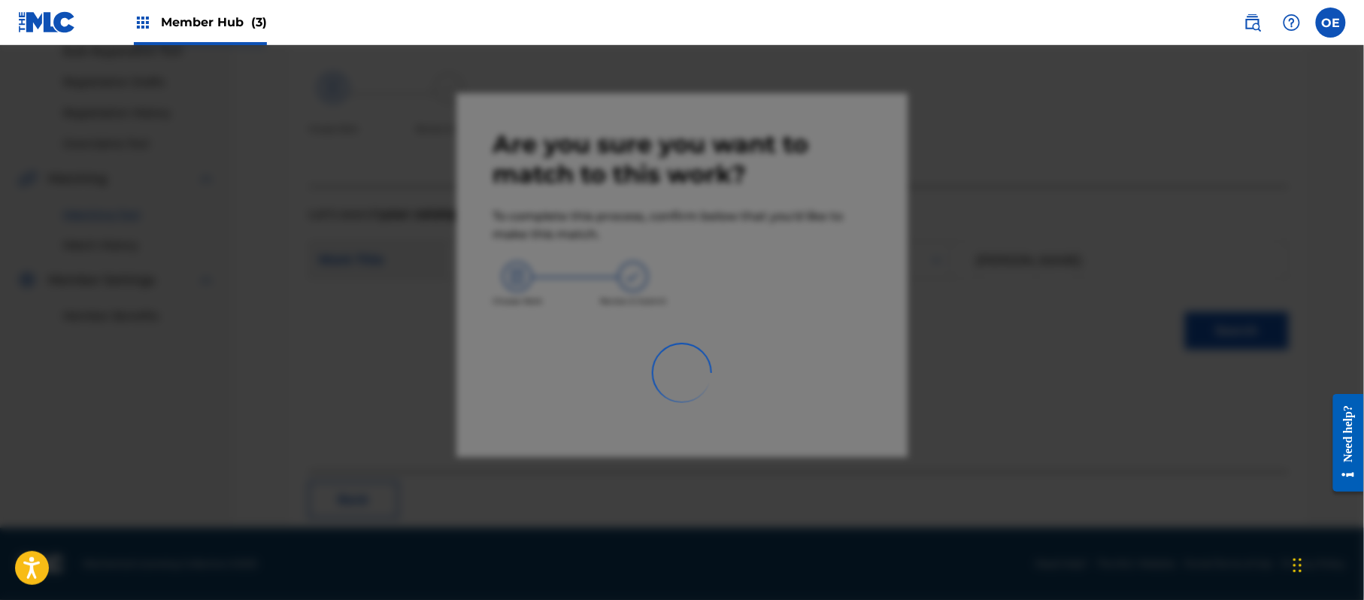
scroll to position [60, 0]
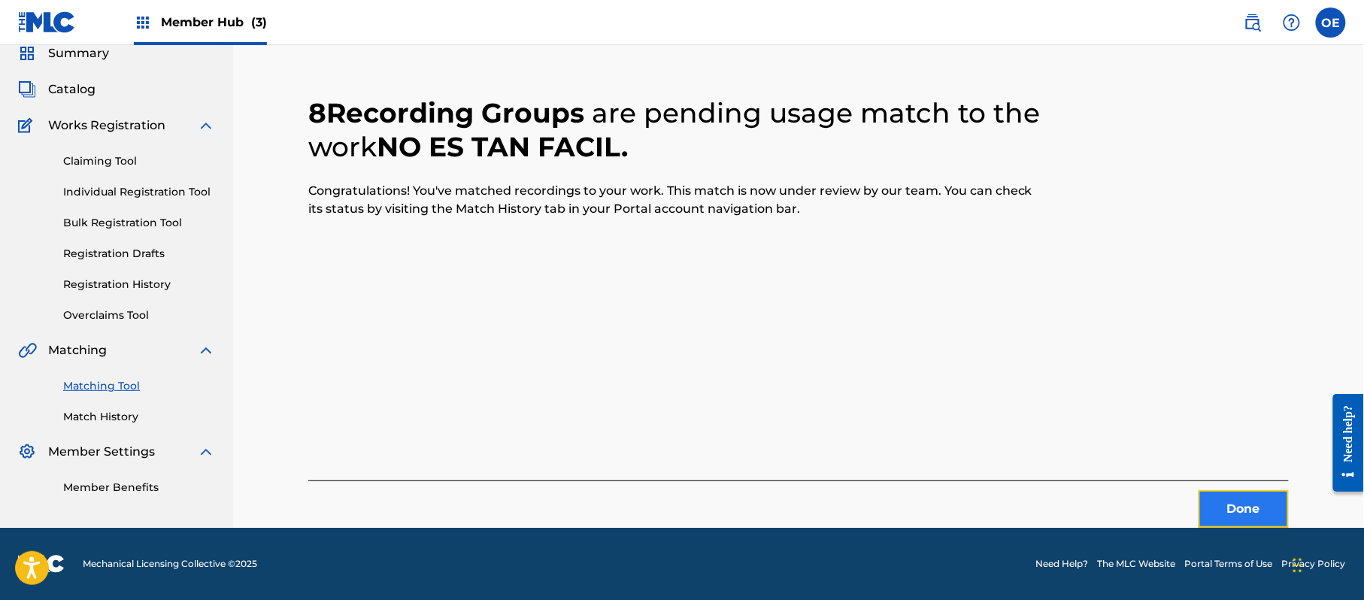
click at [1238, 514] on button "Done" at bounding box center [1244, 509] width 90 height 38
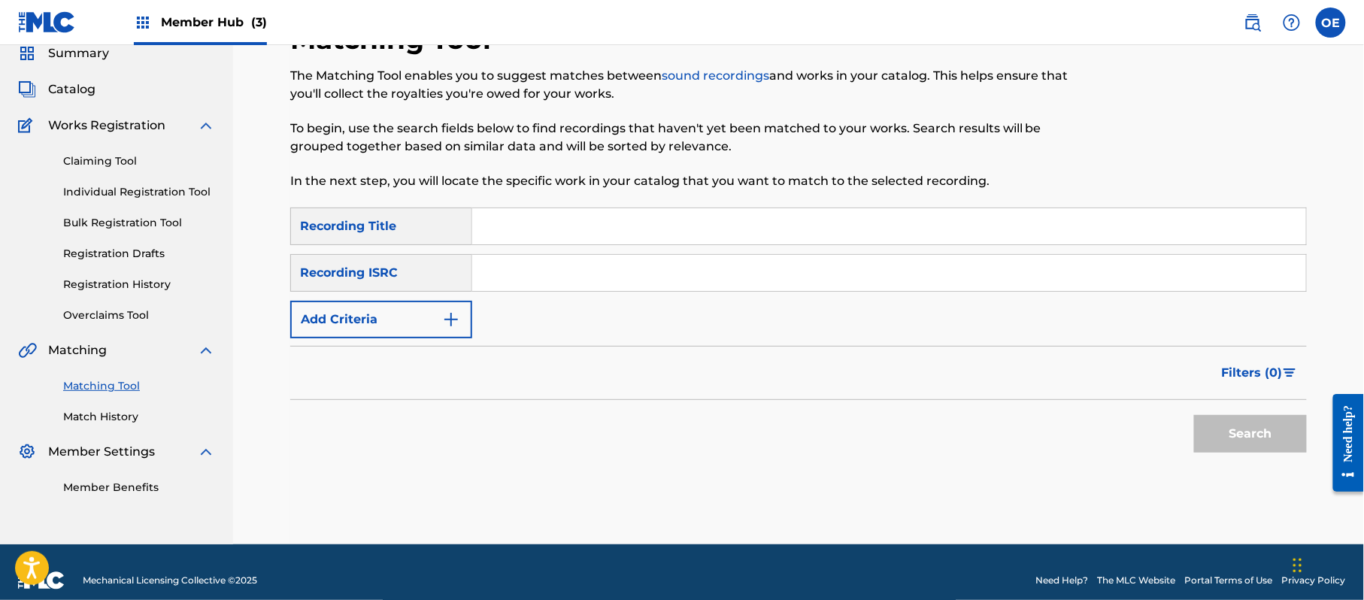
paste input "NO INTENTES TAPAR"
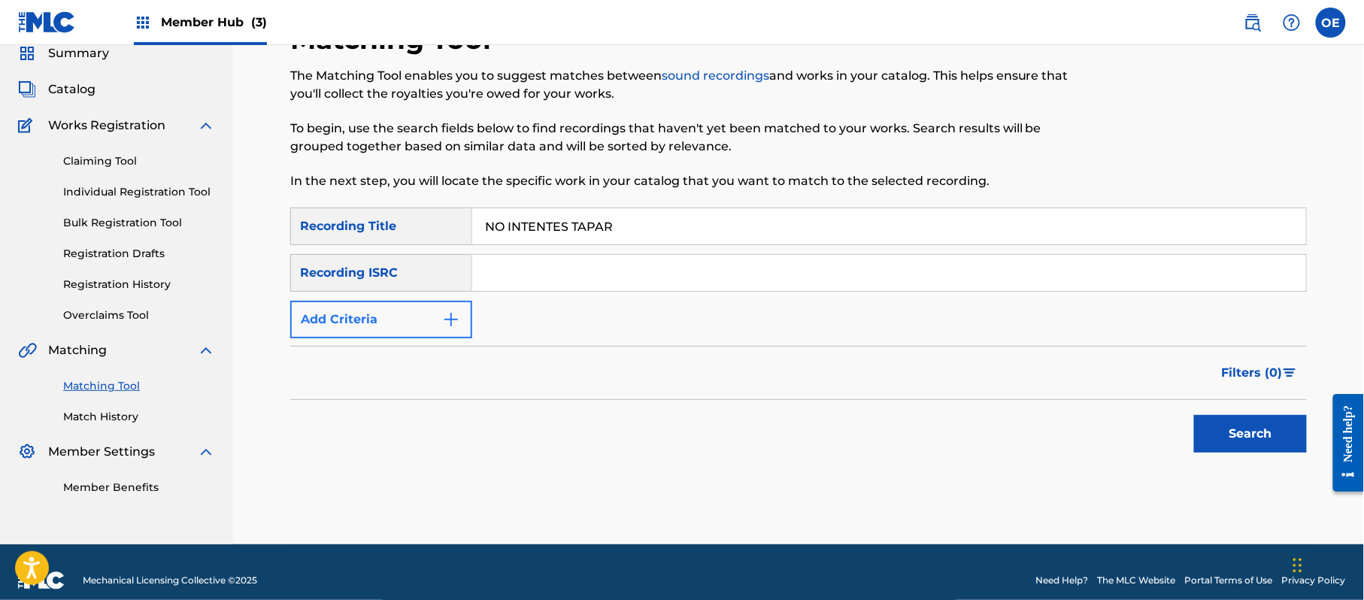
type input "NO INTENTES TAPAR"
click at [424, 314] on button "Add Criteria" at bounding box center [381, 320] width 182 height 38
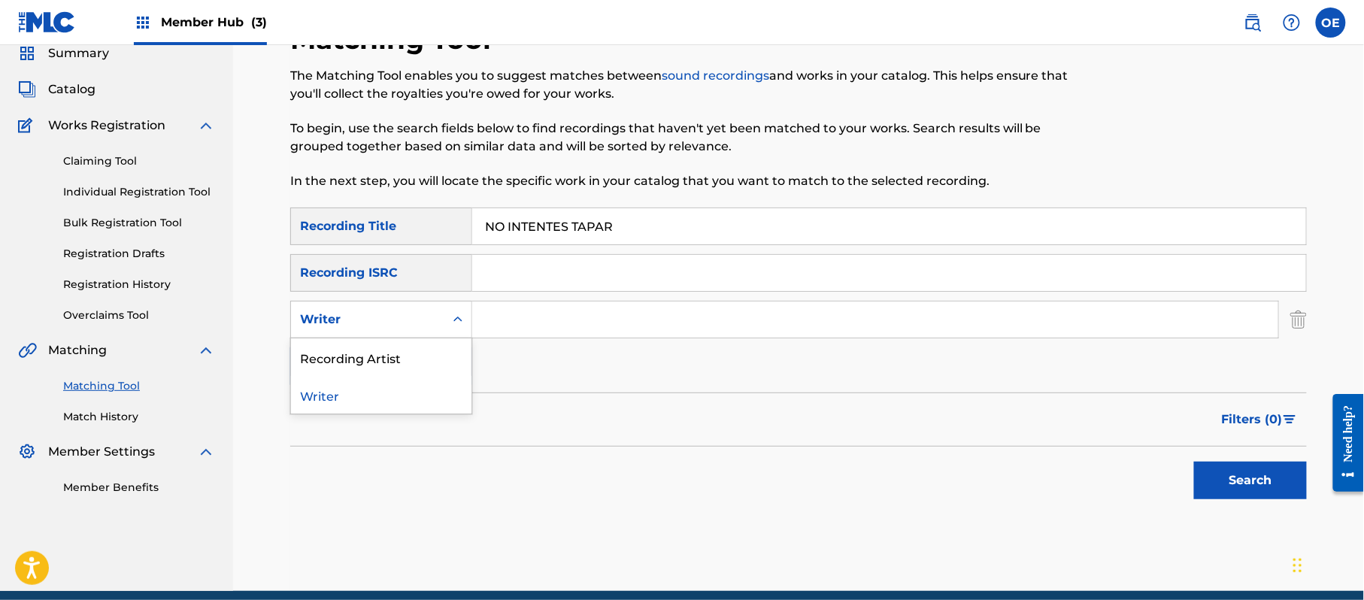
click at [423, 317] on div "Writer" at bounding box center [367, 320] width 135 height 18
click at [408, 346] on div "Recording Artist" at bounding box center [381, 357] width 180 height 38
click at [511, 317] on input "Search Form" at bounding box center [875, 320] width 806 height 36
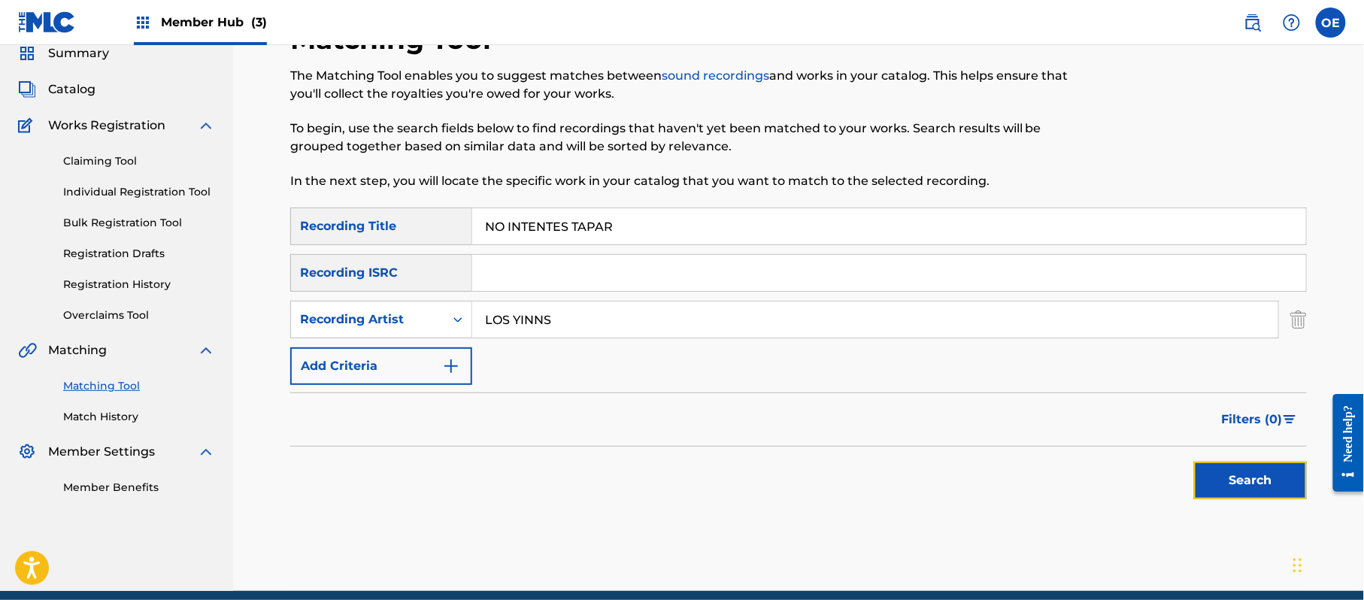
drag, startPoint x: 1236, startPoint y: 492, endPoint x: 1215, endPoint y: 473, distance: 28.2
click at [1237, 492] on button "Search" at bounding box center [1250, 481] width 113 height 38
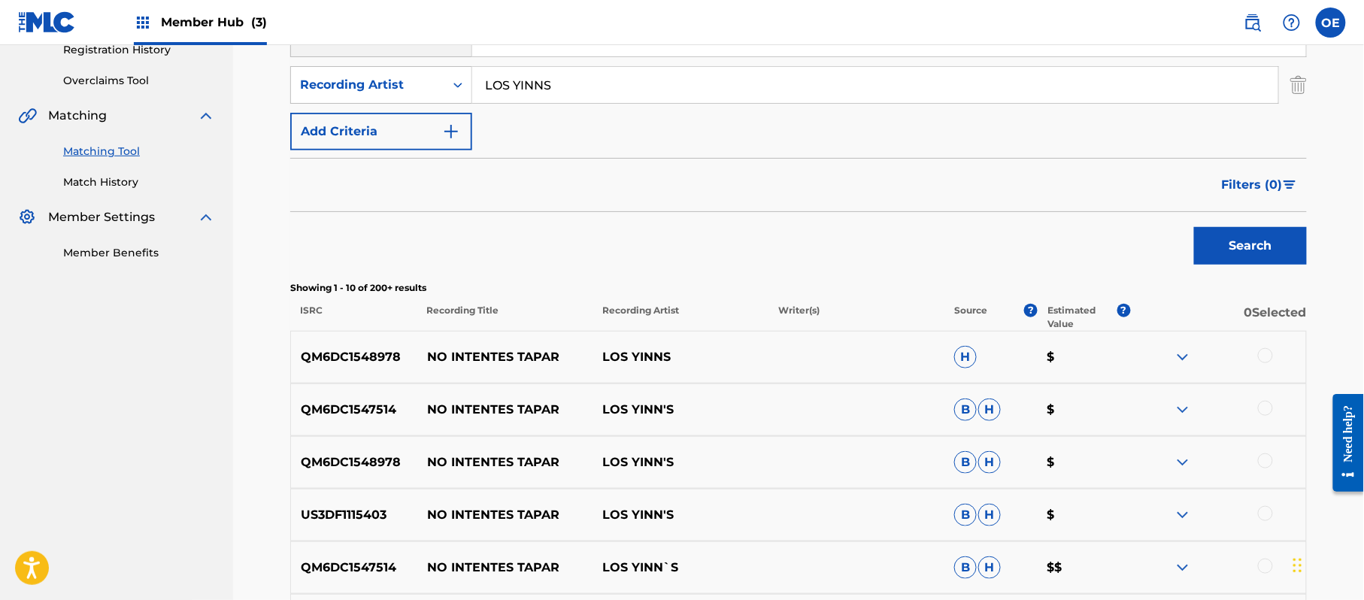
scroll to position [420, 0]
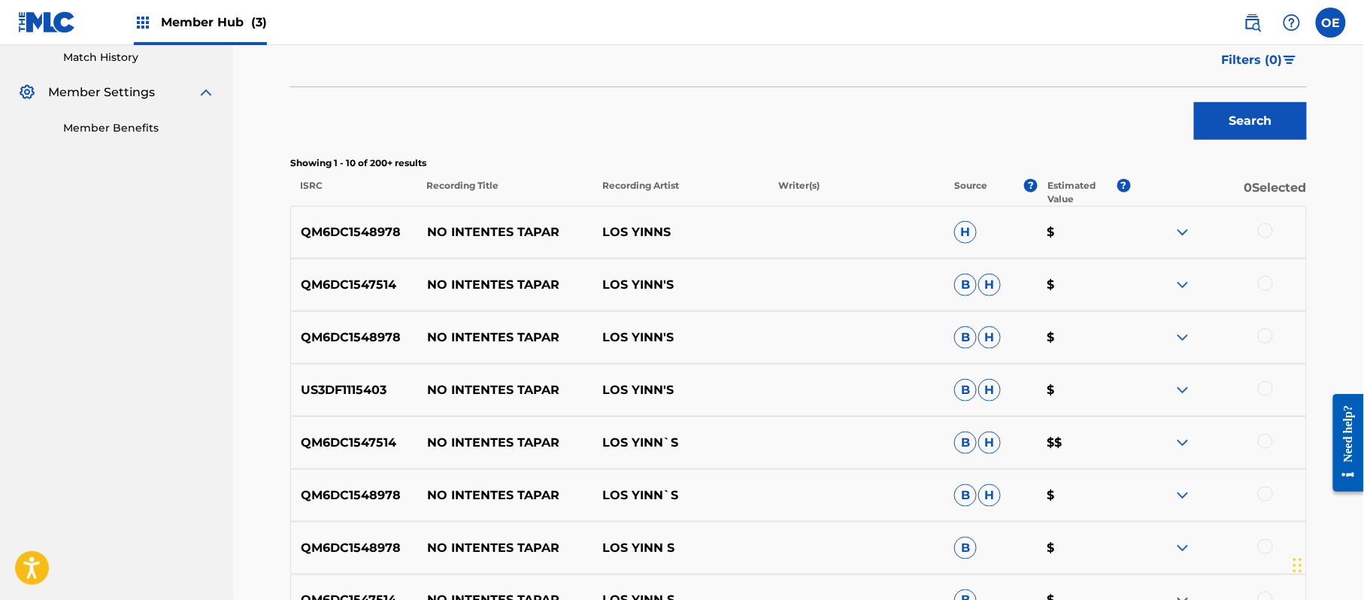
click at [1269, 235] on div at bounding box center [1265, 230] width 15 height 15
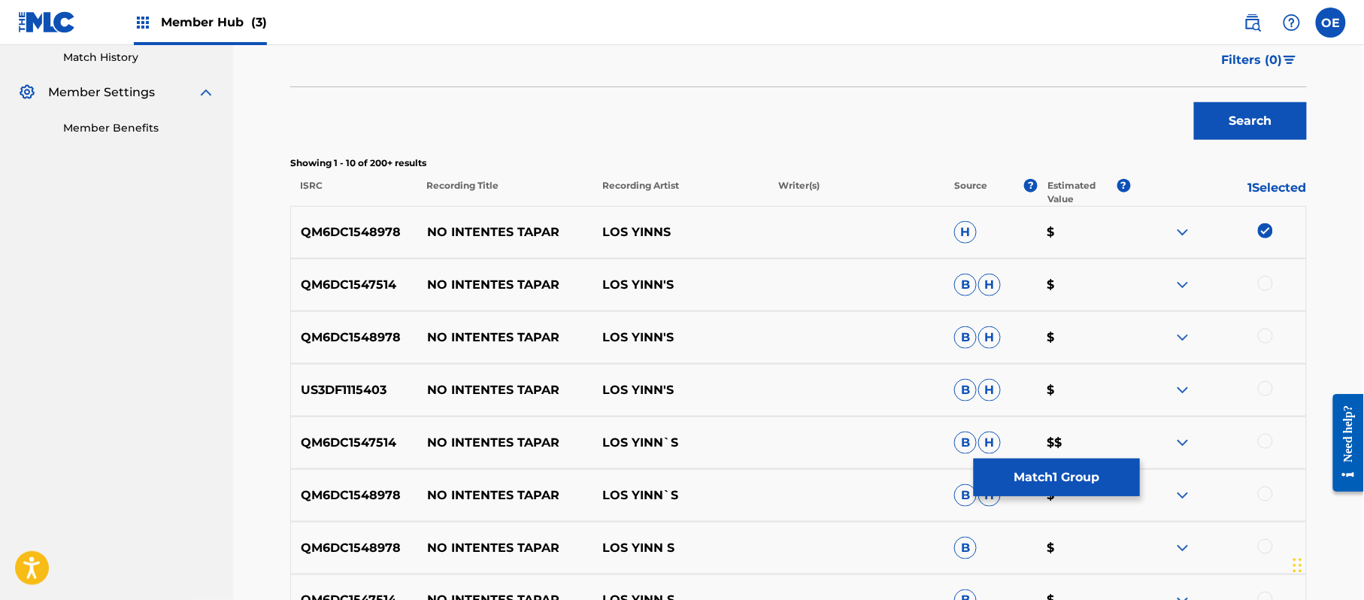
click at [1266, 289] on div at bounding box center [1265, 283] width 15 height 15
click at [1269, 335] on div at bounding box center [1265, 336] width 15 height 15
click at [1258, 385] on div at bounding box center [1265, 388] width 15 height 15
click at [1256, 439] on div at bounding box center [1218, 443] width 176 height 18
click at [1262, 493] on div at bounding box center [1265, 494] width 15 height 15
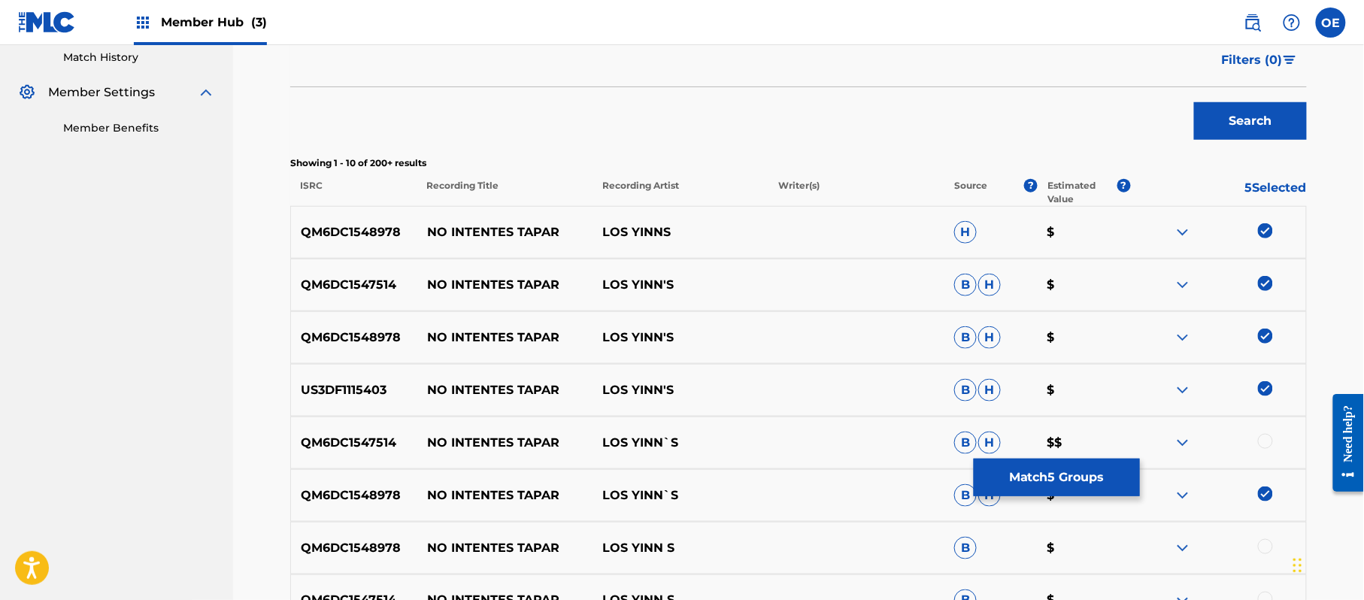
click at [1261, 444] on div at bounding box center [1265, 441] width 15 height 15
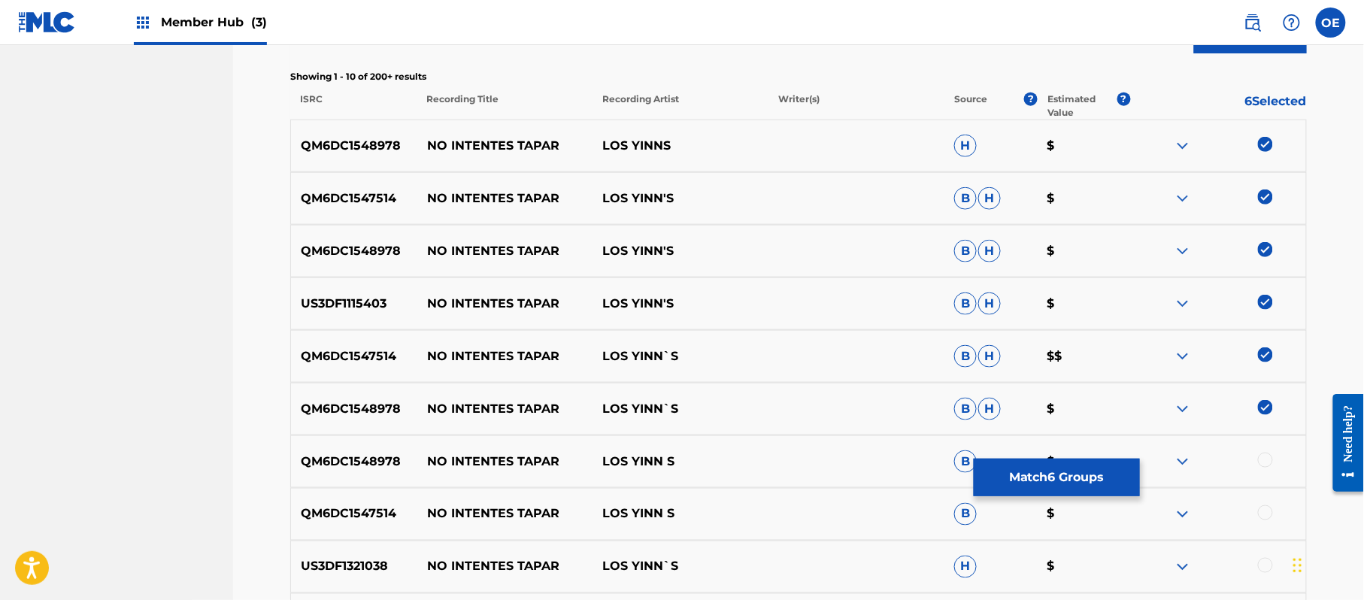
scroll to position [620, 0]
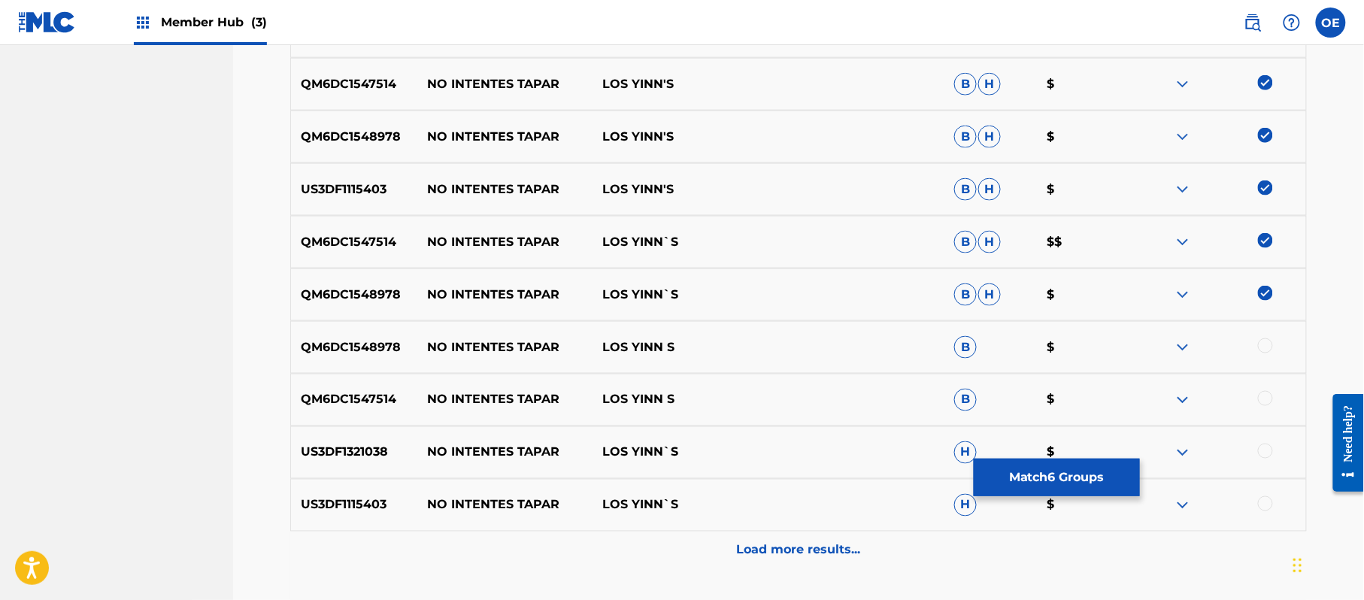
click at [1260, 344] on div at bounding box center [1265, 345] width 15 height 15
click at [1265, 393] on div at bounding box center [1265, 398] width 15 height 15
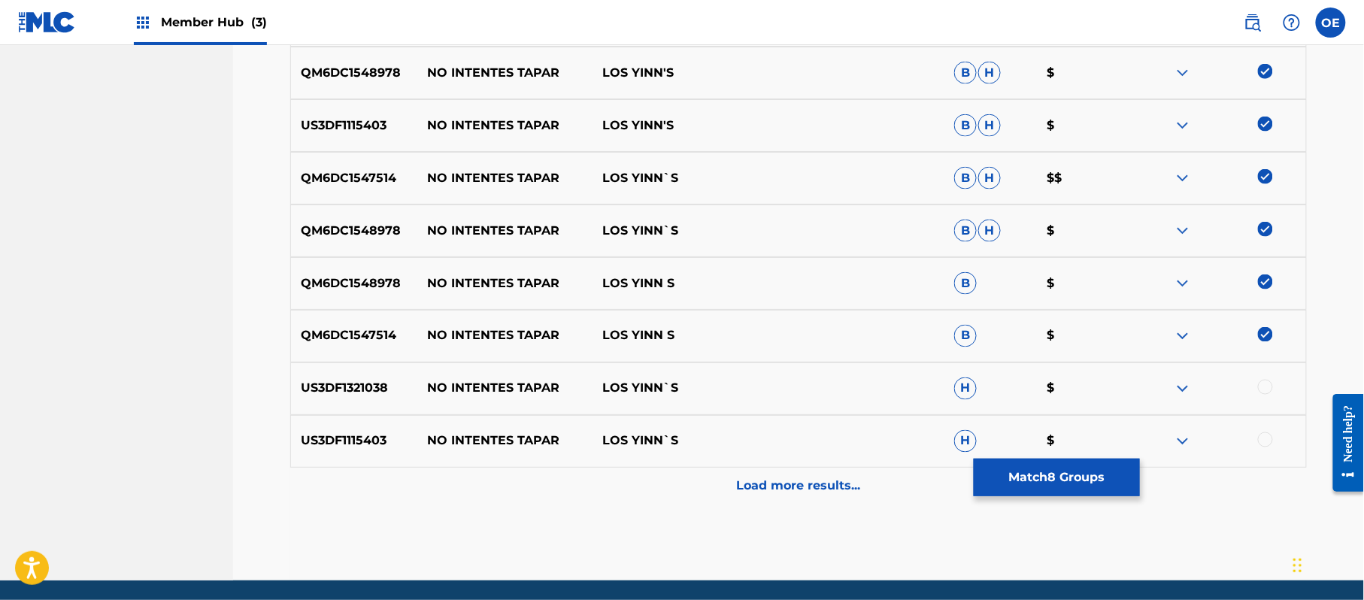
scroll to position [720, 0]
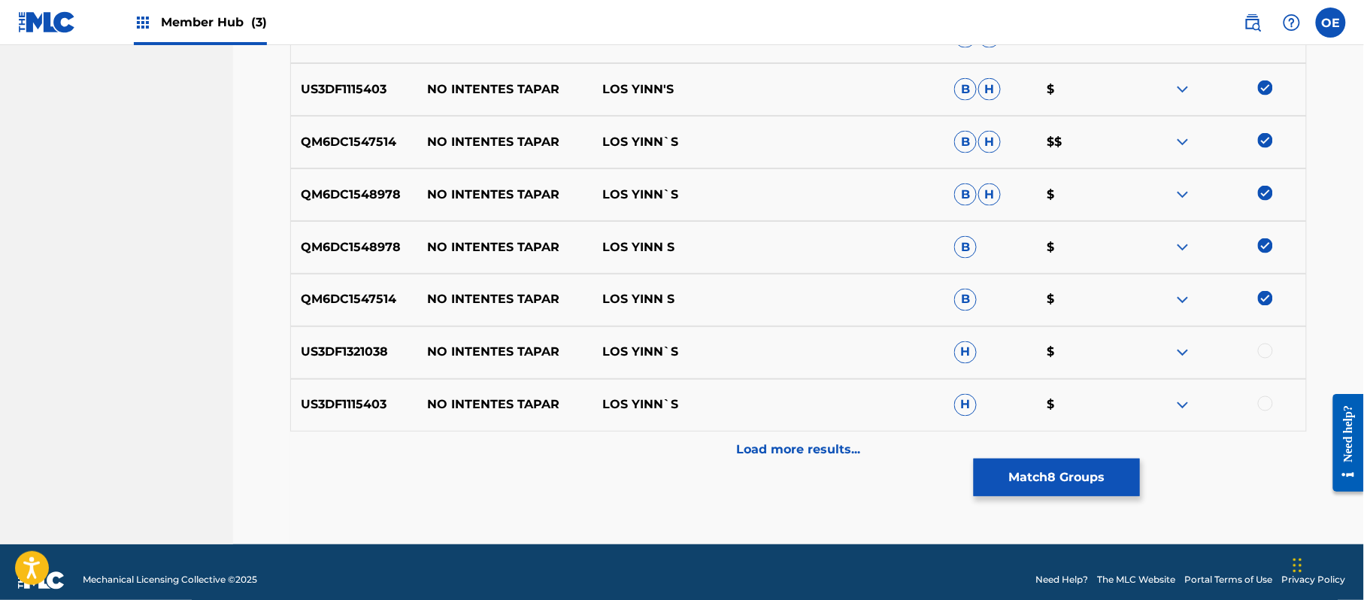
click at [1262, 349] on div at bounding box center [1265, 351] width 15 height 15
click at [1265, 404] on div at bounding box center [1265, 403] width 15 height 15
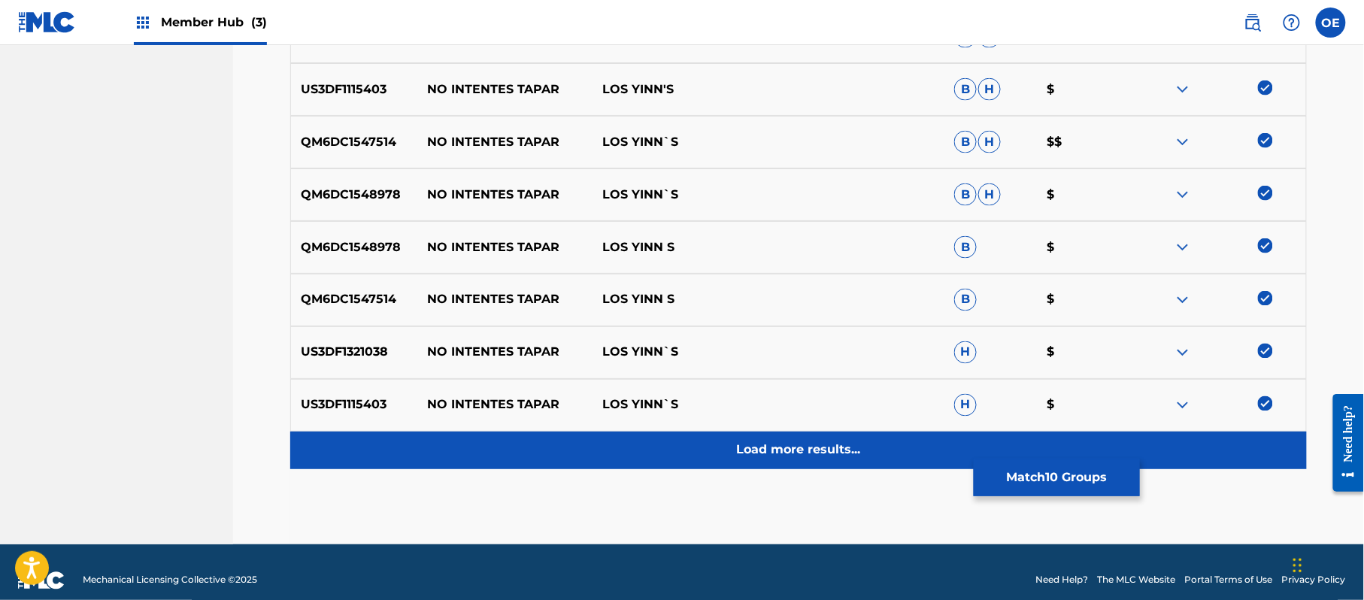
click at [844, 459] on p "Load more results..." at bounding box center [799, 450] width 124 height 18
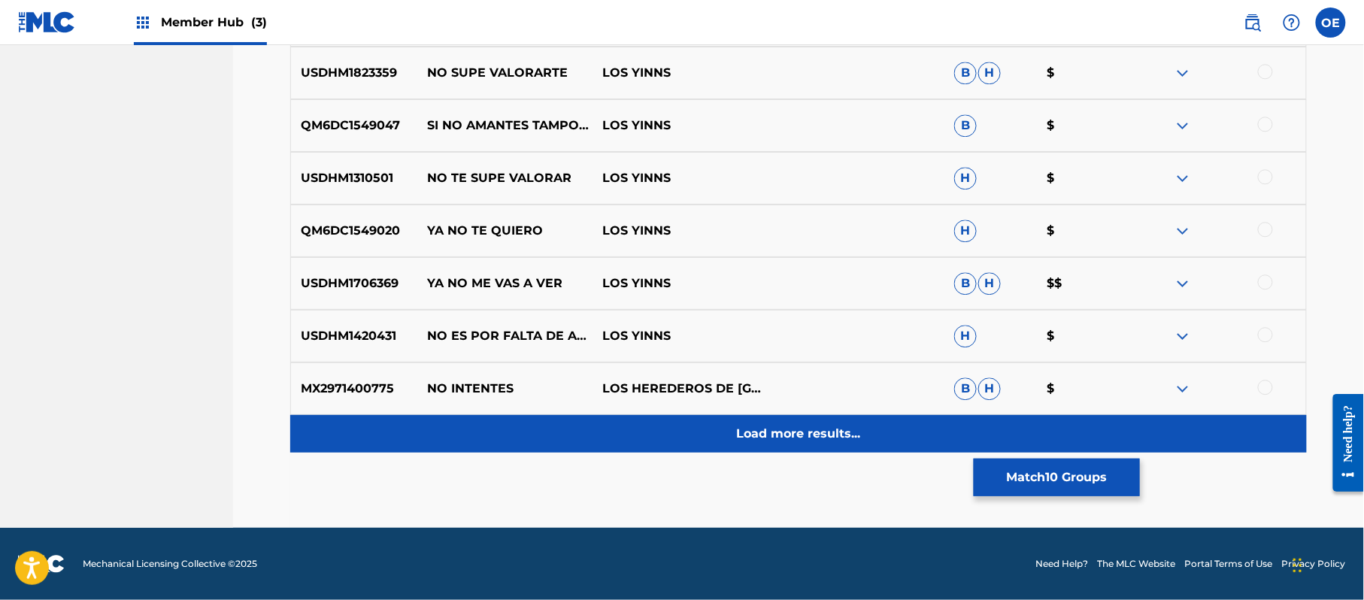
click at [747, 423] on div "Load more results..." at bounding box center [798, 434] width 1017 height 38
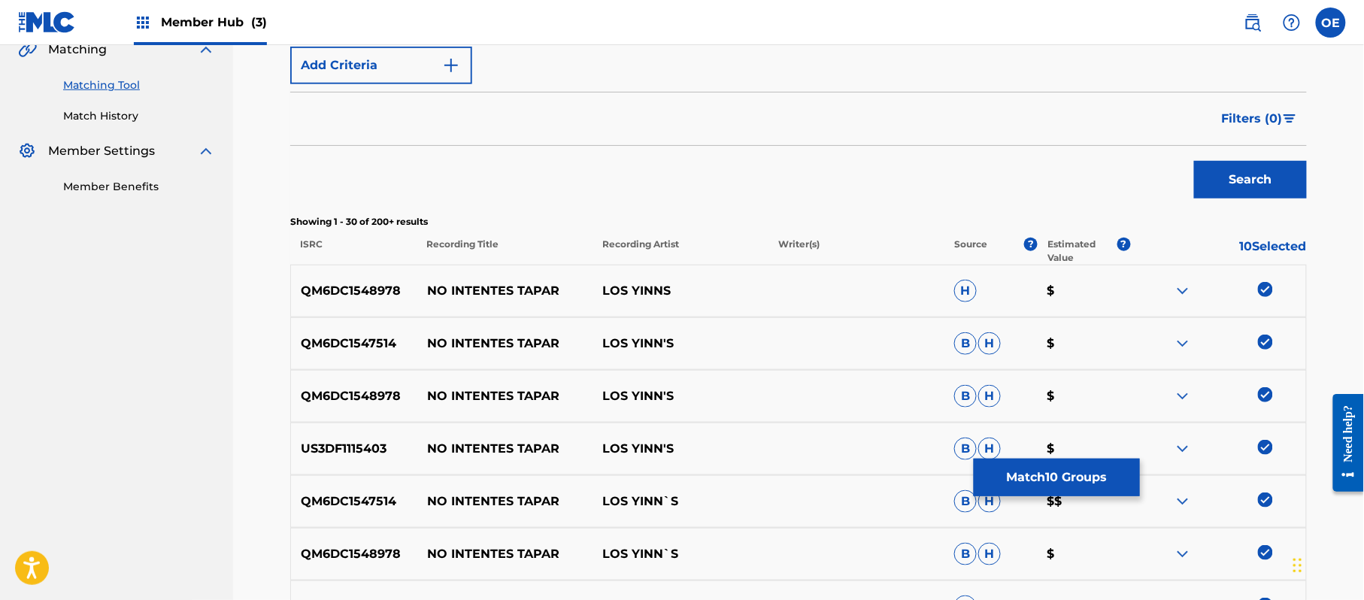
scroll to position [160, 0]
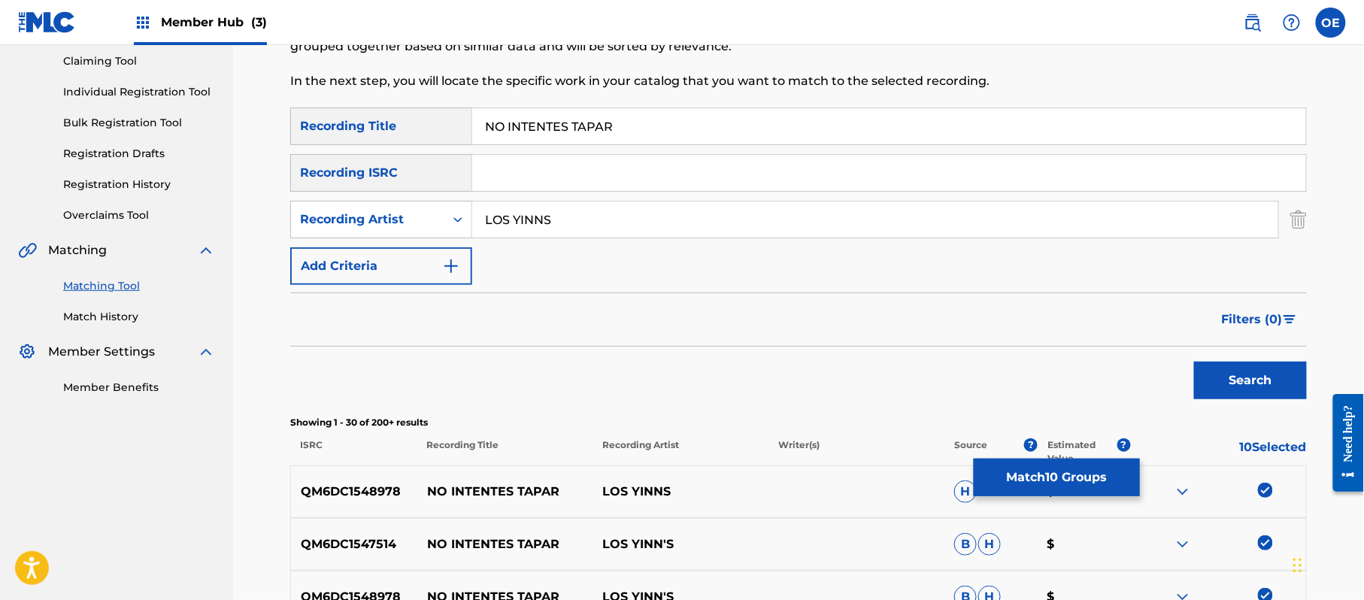
click at [544, 223] on input "LOS YINNS" at bounding box center [875, 220] width 806 height 36
click at [1194, 362] on button "Search" at bounding box center [1250, 381] width 113 height 38
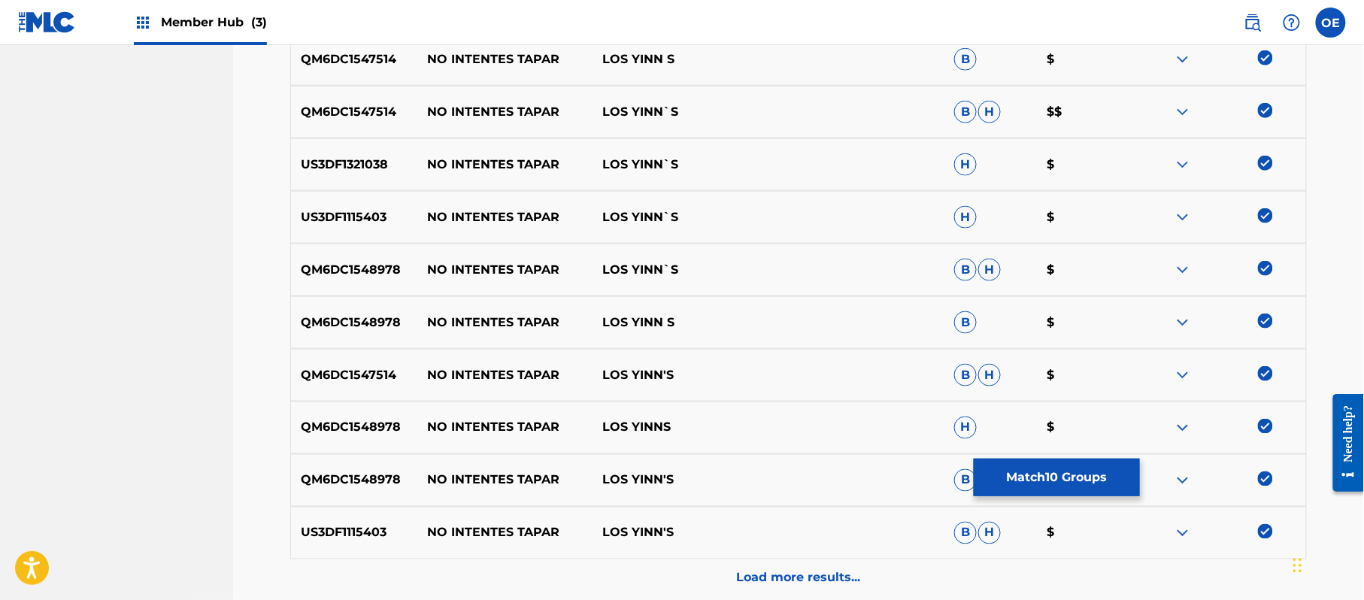
scroll to position [737, 0]
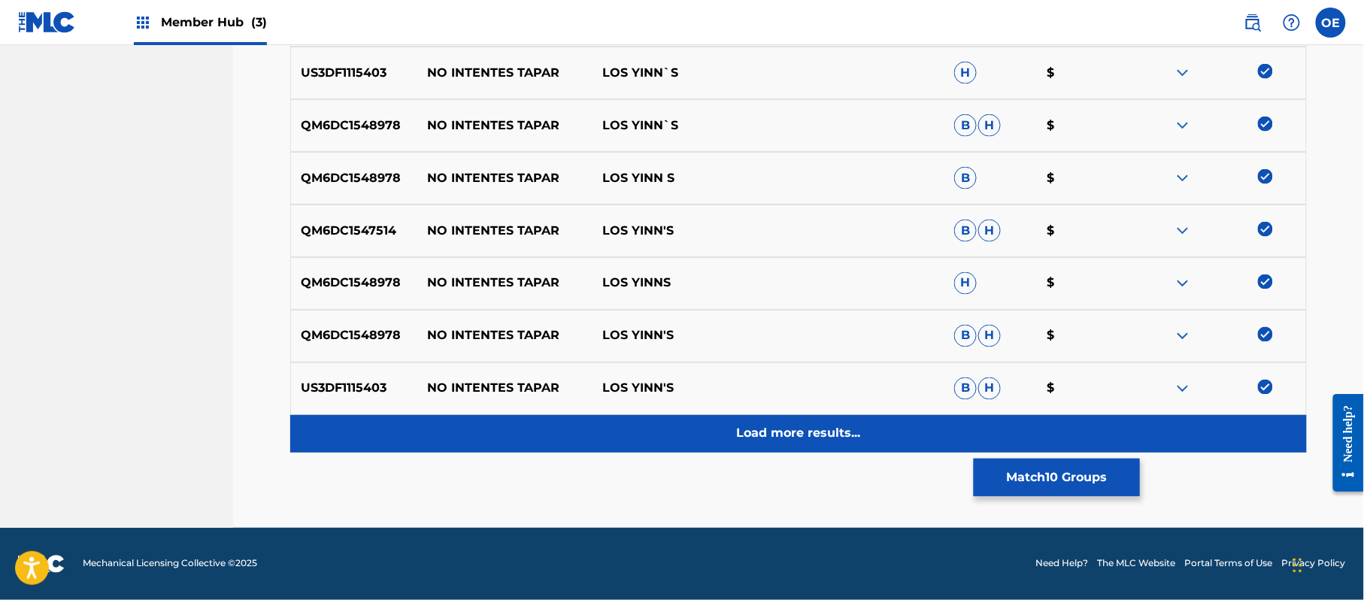
click at [750, 427] on p "Load more results..." at bounding box center [799, 434] width 124 height 18
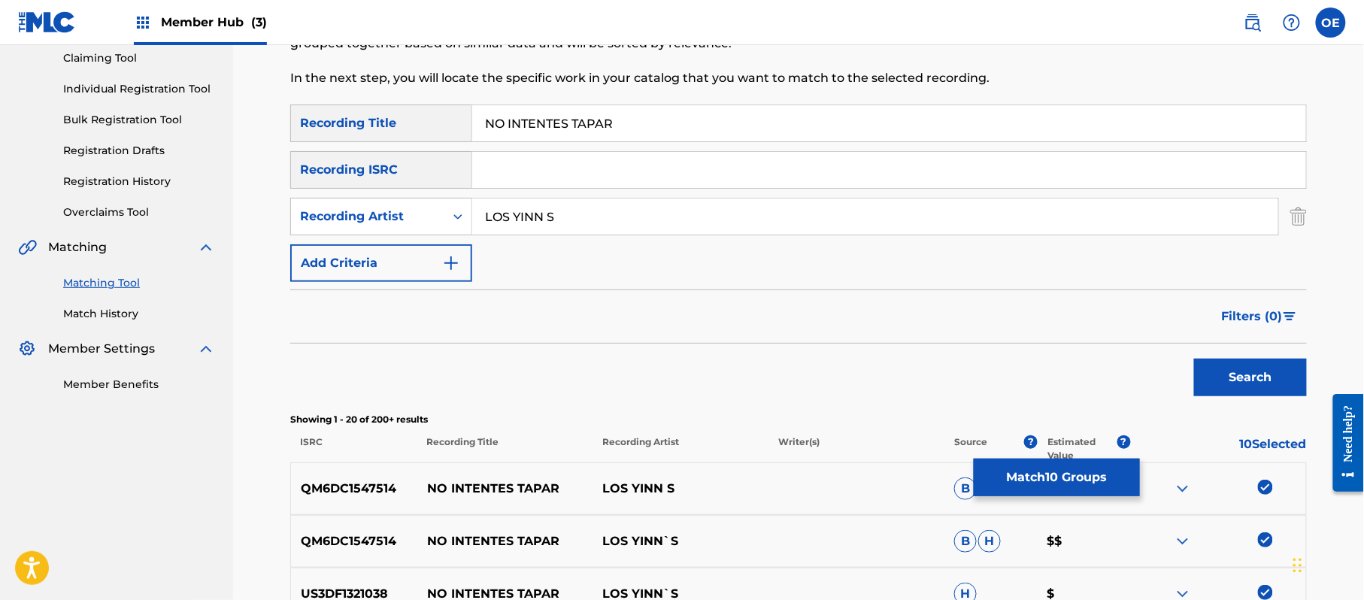
scroll to position [135, 0]
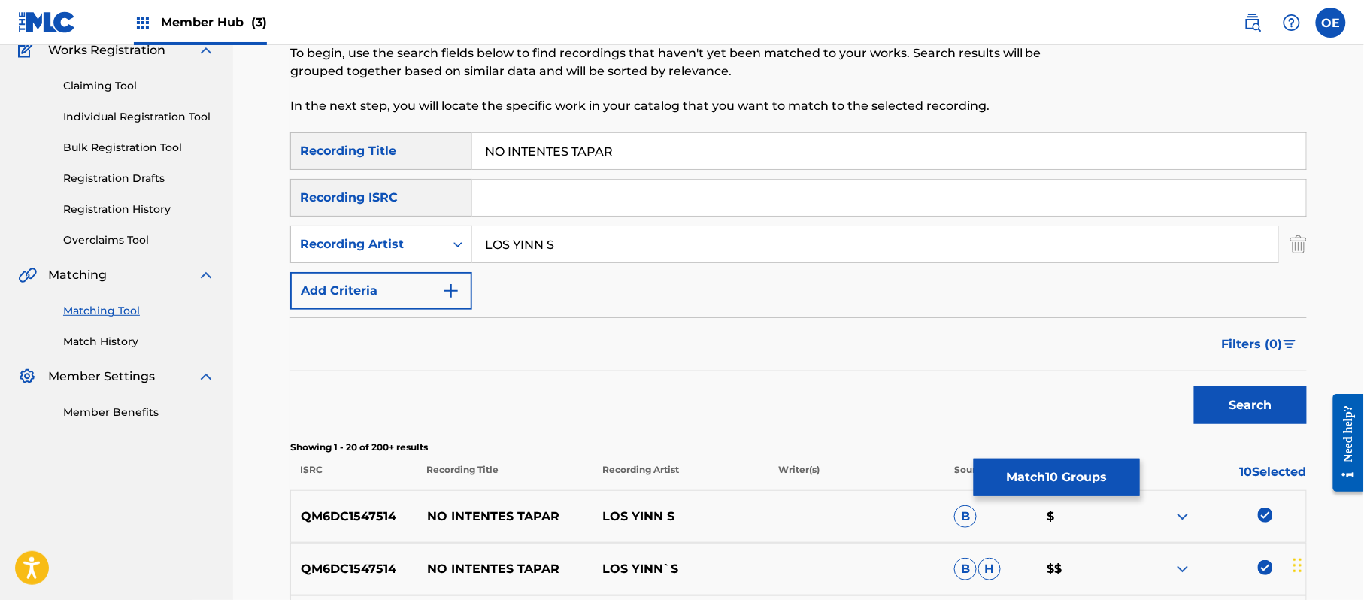
click at [547, 250] on input "LOS YINN S" at bounding box center [875, 244] width 806 height 36
type input "LOS YINN'S"
click at [1194, 387] on button "Search" at bounding box center [1250, 406] width 113 height 38
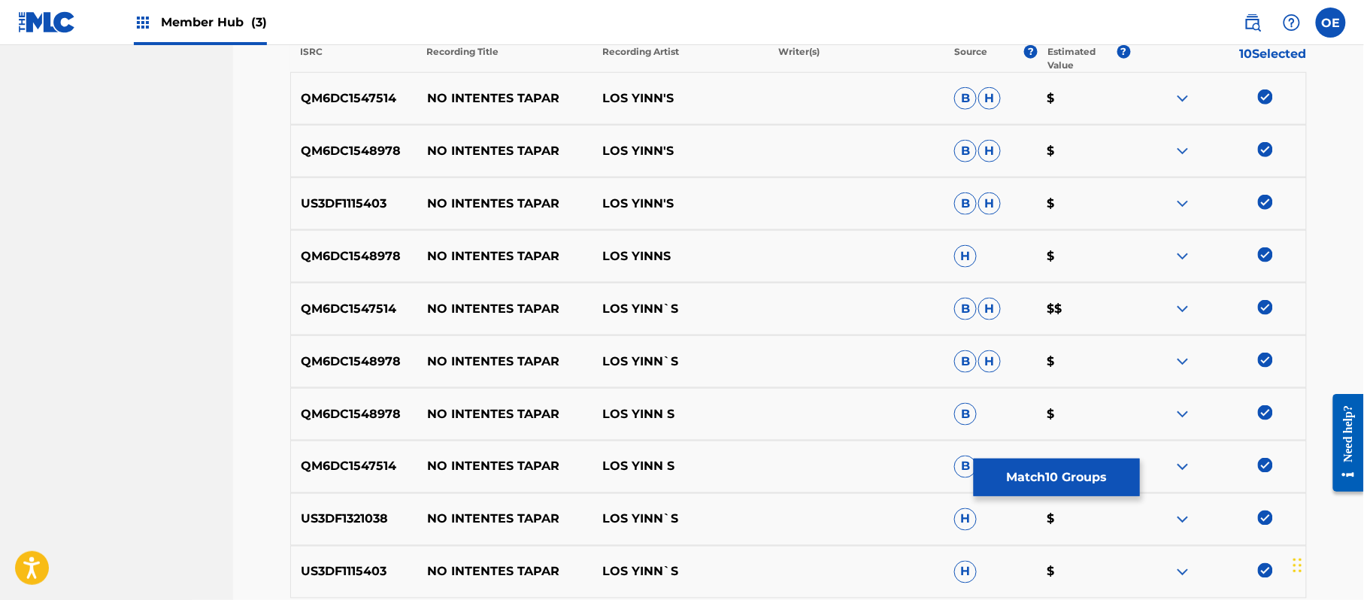
scroll to position [737, 0]
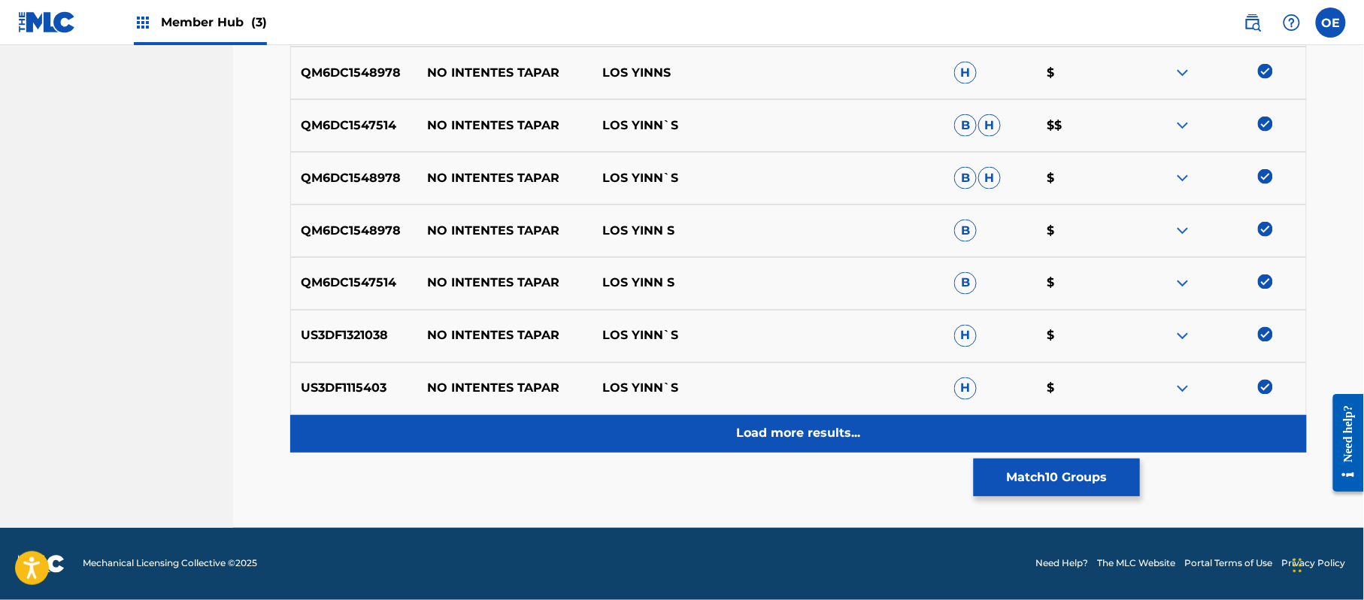
click at [840, 449] on div "Load more results..." at bounding box center [798, 434] width 1017 height 38
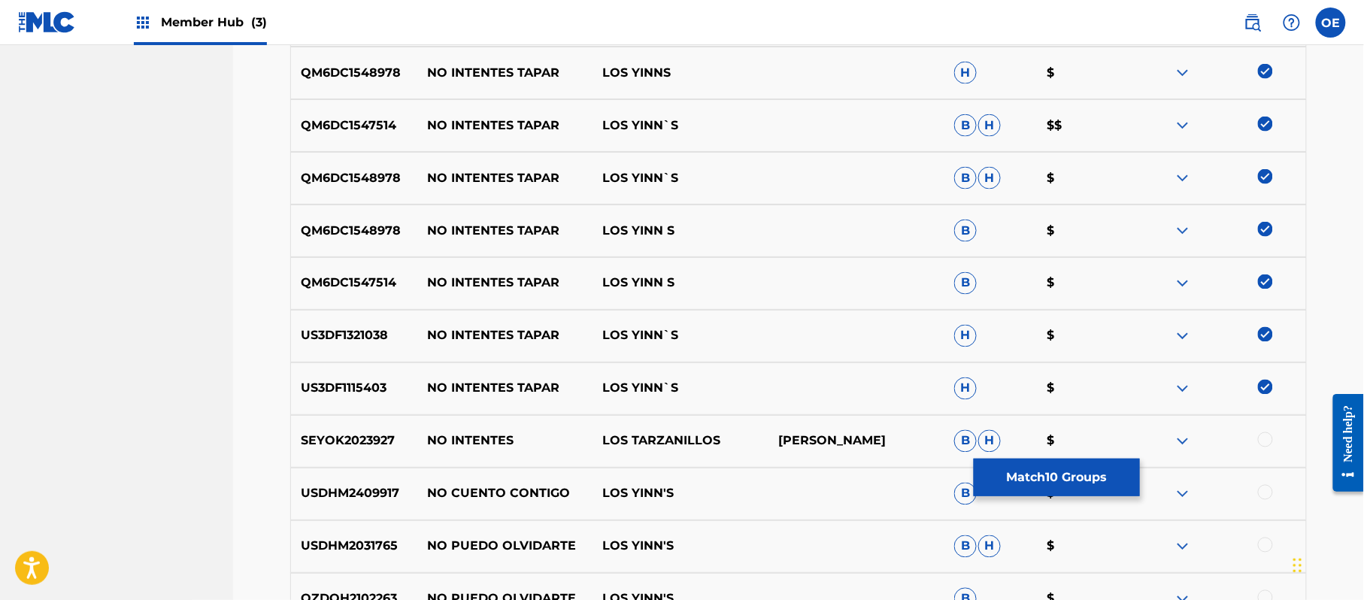
scroll to position [837, 0]
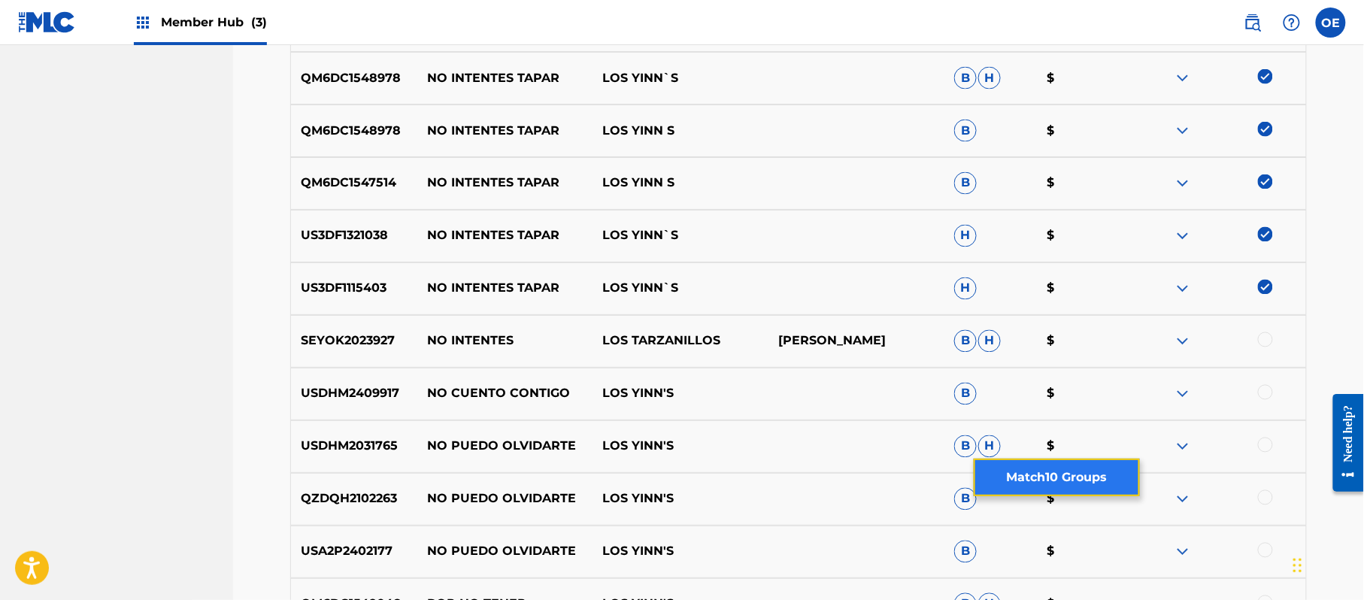
click at [1026, 488] on button "Match 10 Groups" at bounding box center [1057, 478] width 166 height 38
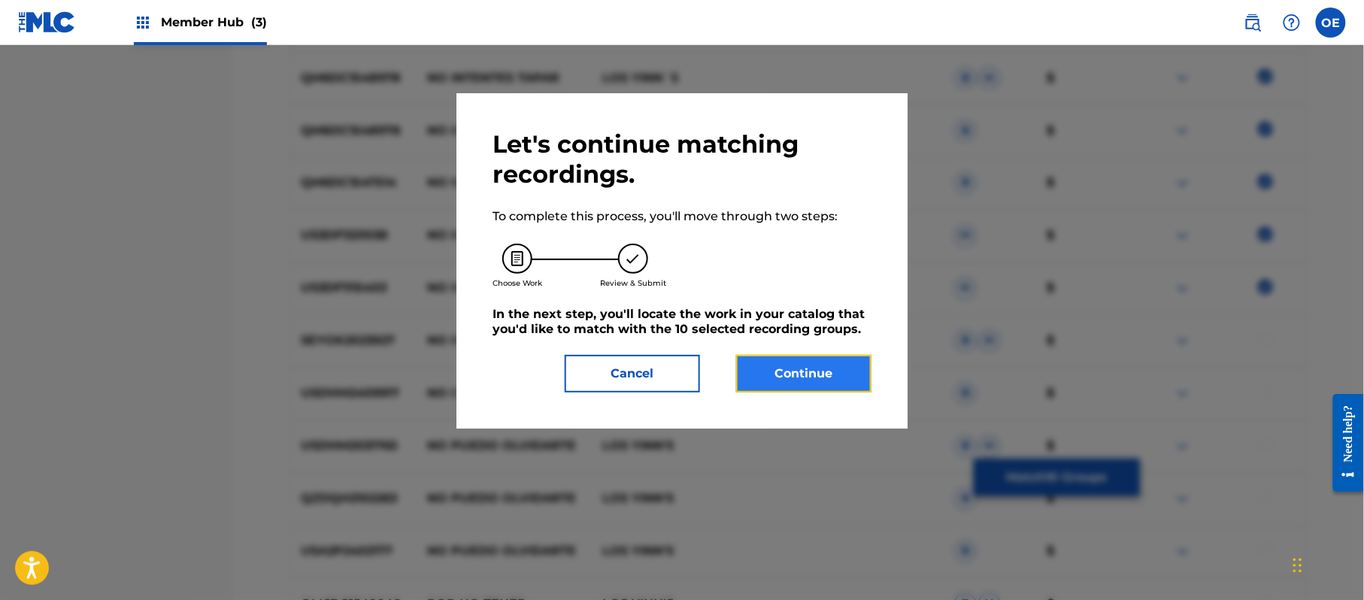
click at [837, 377] on button "Continue" at bounding box center [803, 374] width 135 height 38
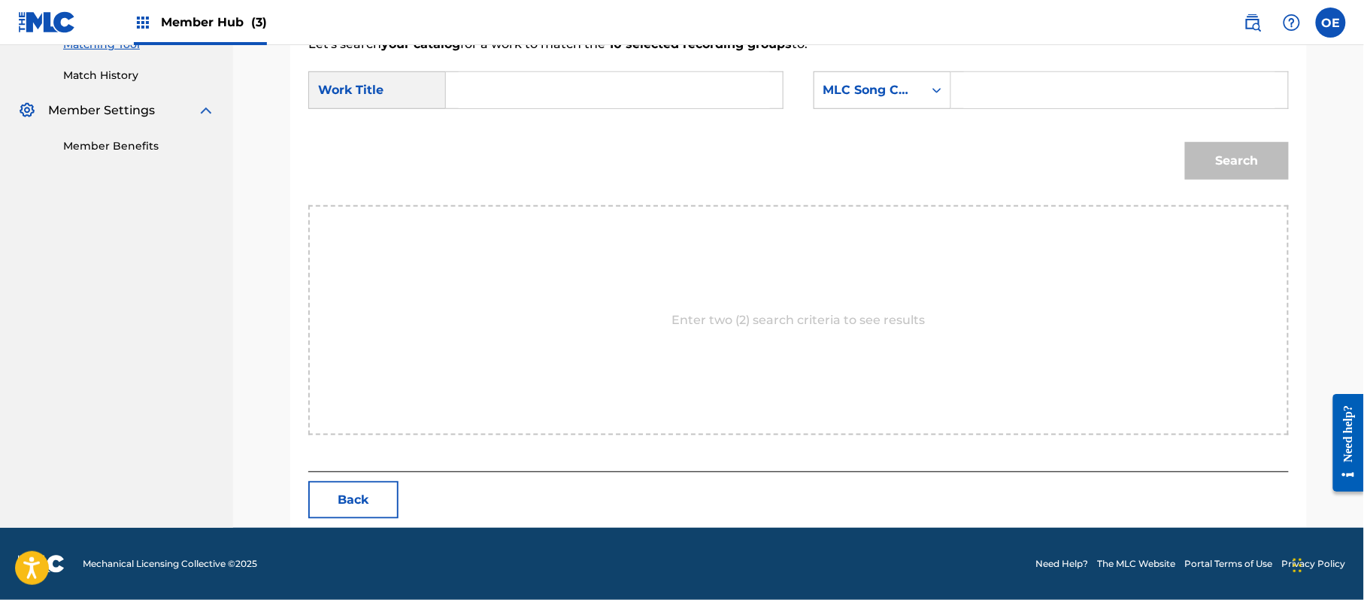
paste input "NO INTENTES TAPAR"
type input "NO INTENTES TAPAR"
click at [882, 112] on div "SearchWithCriteriaffc42a64-b246-4e30-852b-d6c3947928d3 Work Title NO INTENTES T…" at bounding box center [798, 94] width 981 height 47
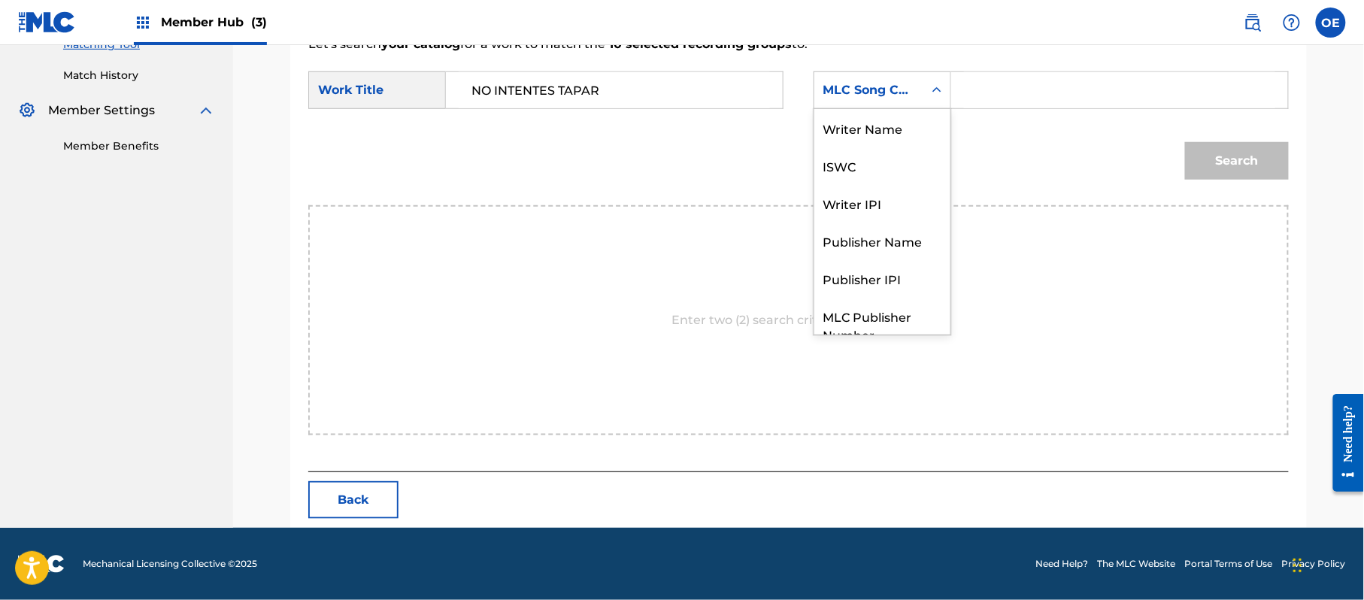
click at [880, 103] on div "MLC Song Code" at bounding box center [868, 90] width 109 height 29
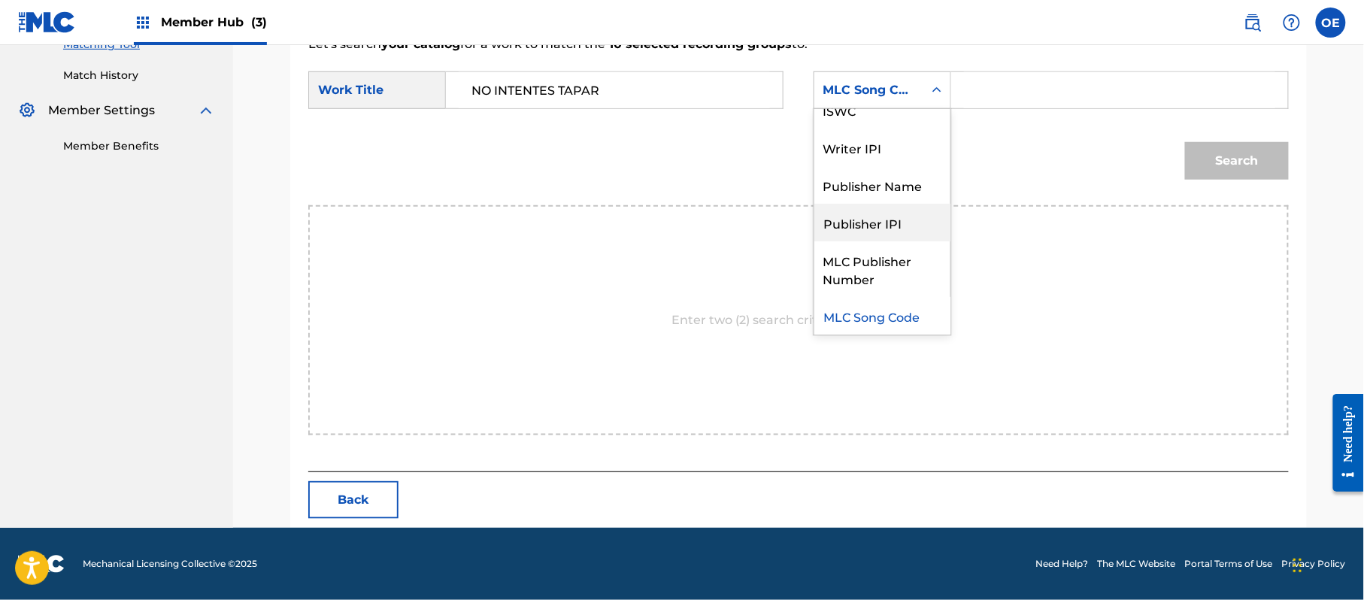
scroll to position [0, 0]
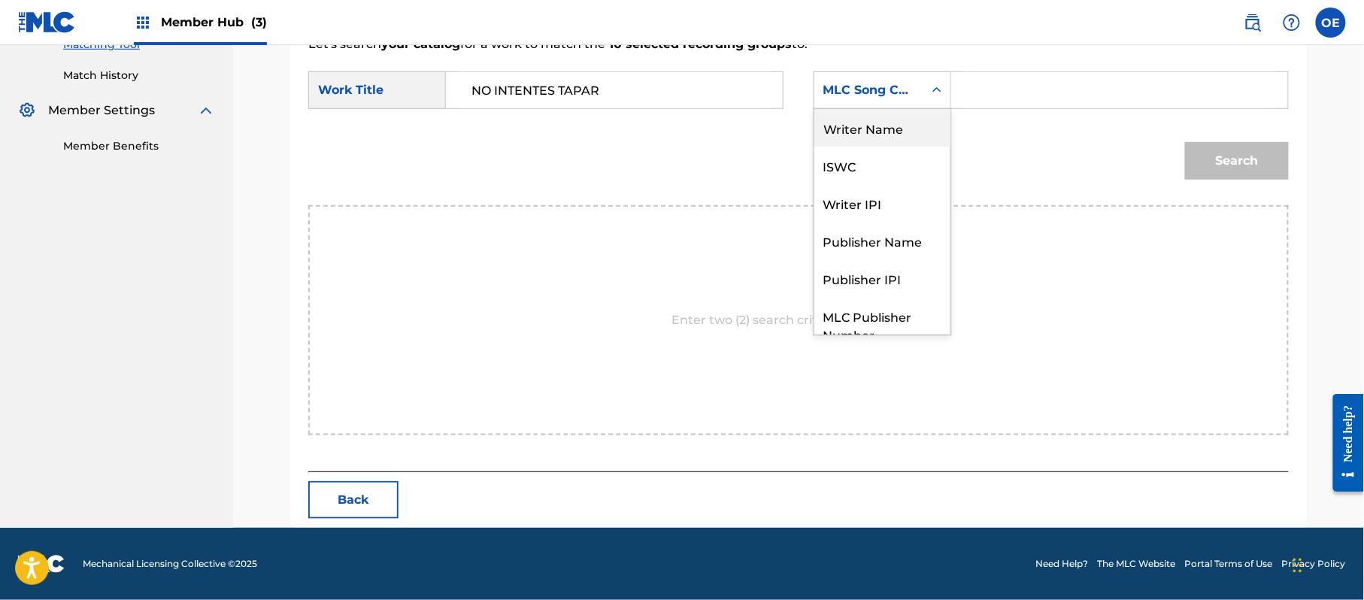
click at [856, 110] on div "Writer Name" at bounding box center [882, 128] width 136 height 38
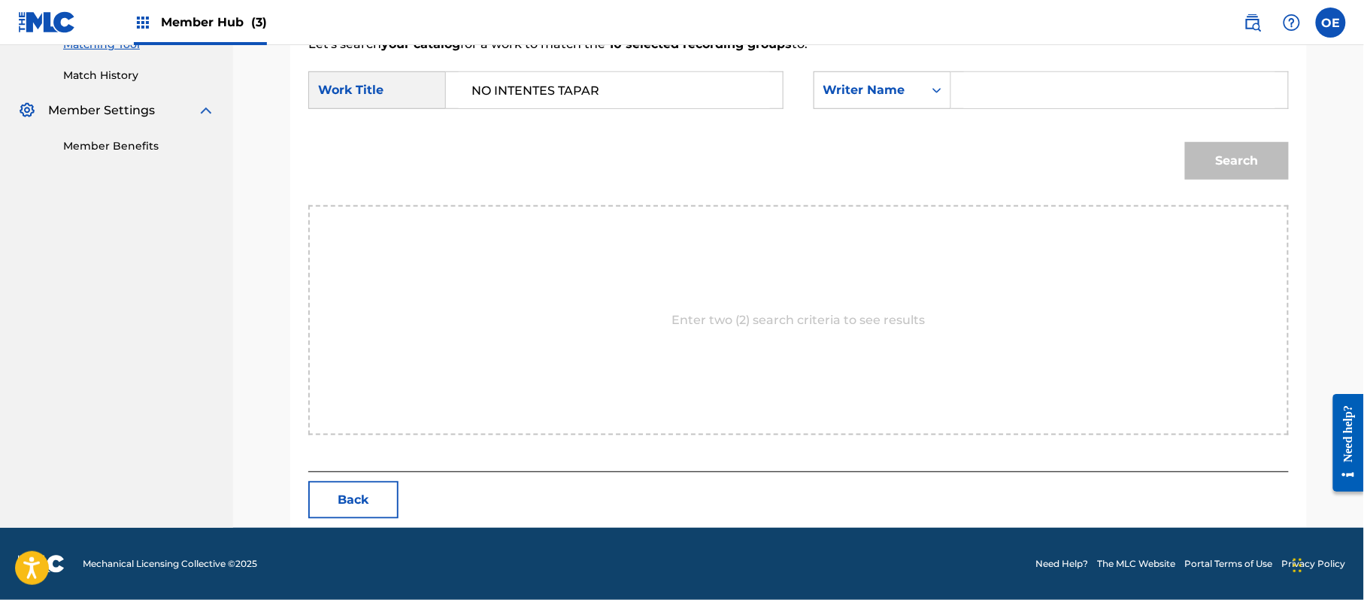
paste input "RAFAEL GONZALEZ"
type input "RAFAEL GONZALEZ"
click at [1275, 165] on button "Search" at bounding box center [1237, 161] width 104 height 38
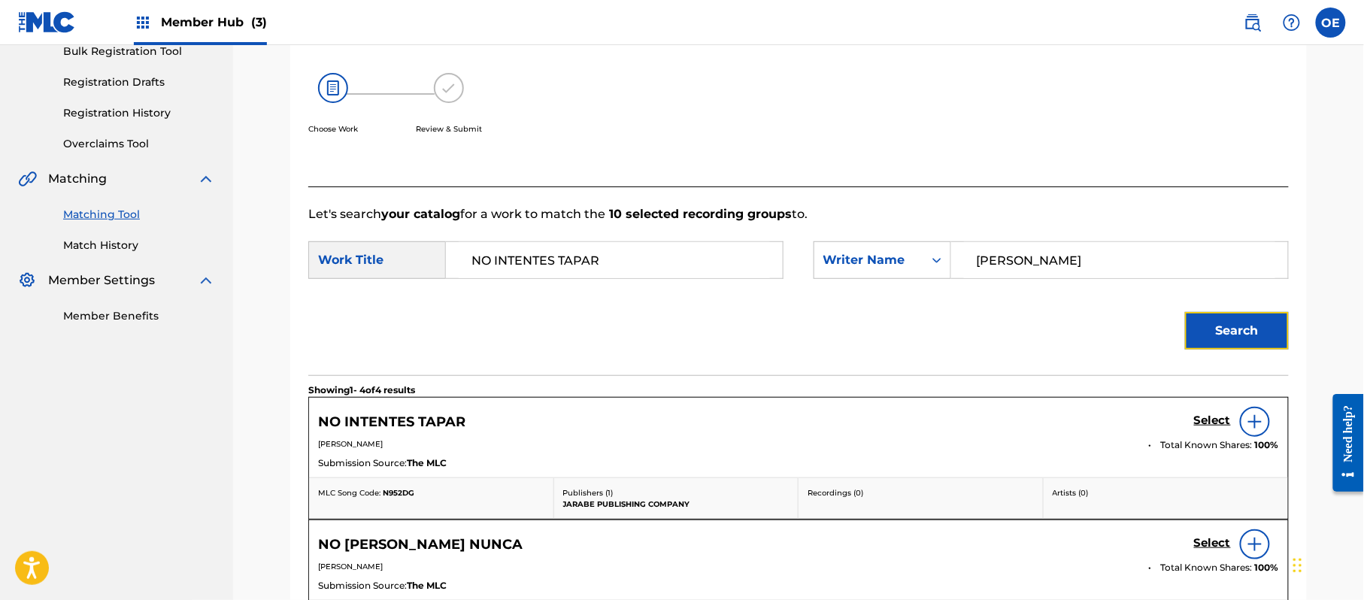
scroll to position [402, 0]
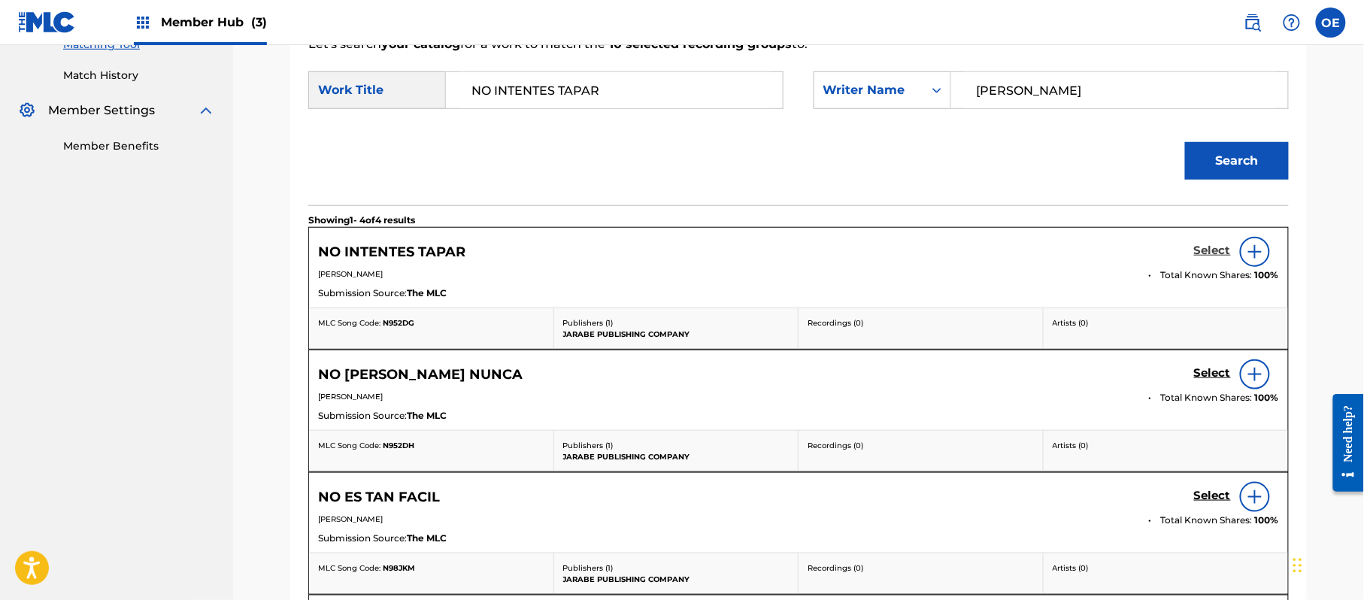
click at [1205, 250] on h5 "Select" at bounding box center [1212, 251] width 37 height 14
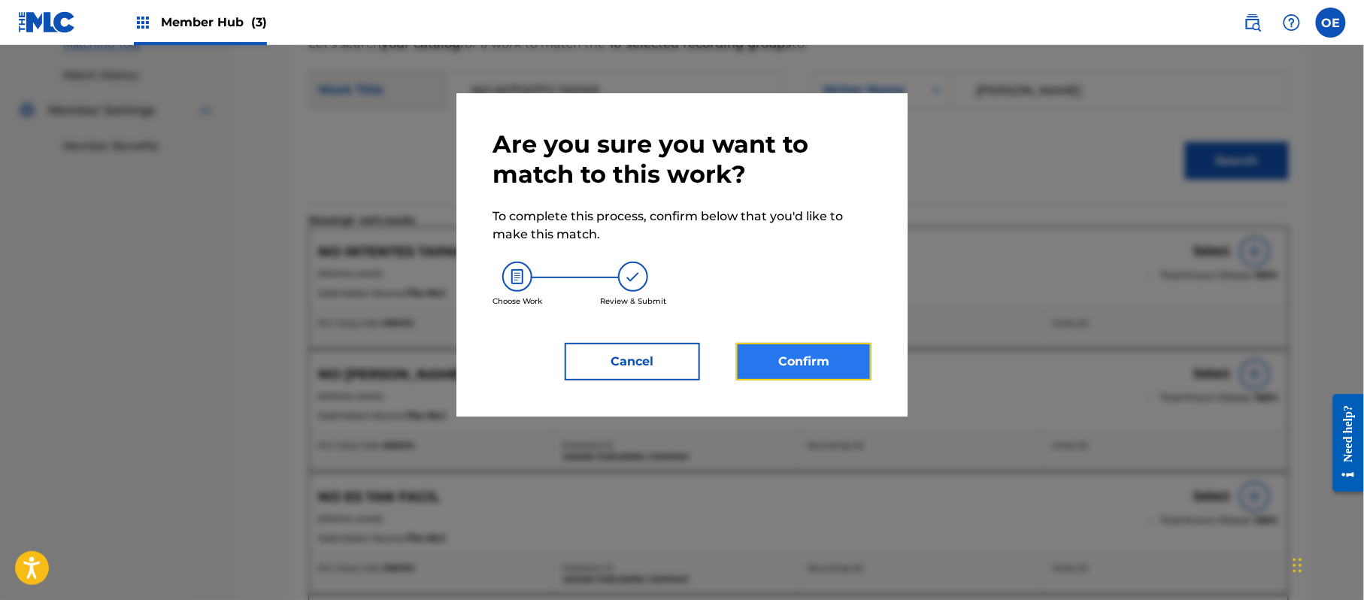
click at [802, 365] on button "Confirm" at bounding box center [803, 362] width 135 height 38
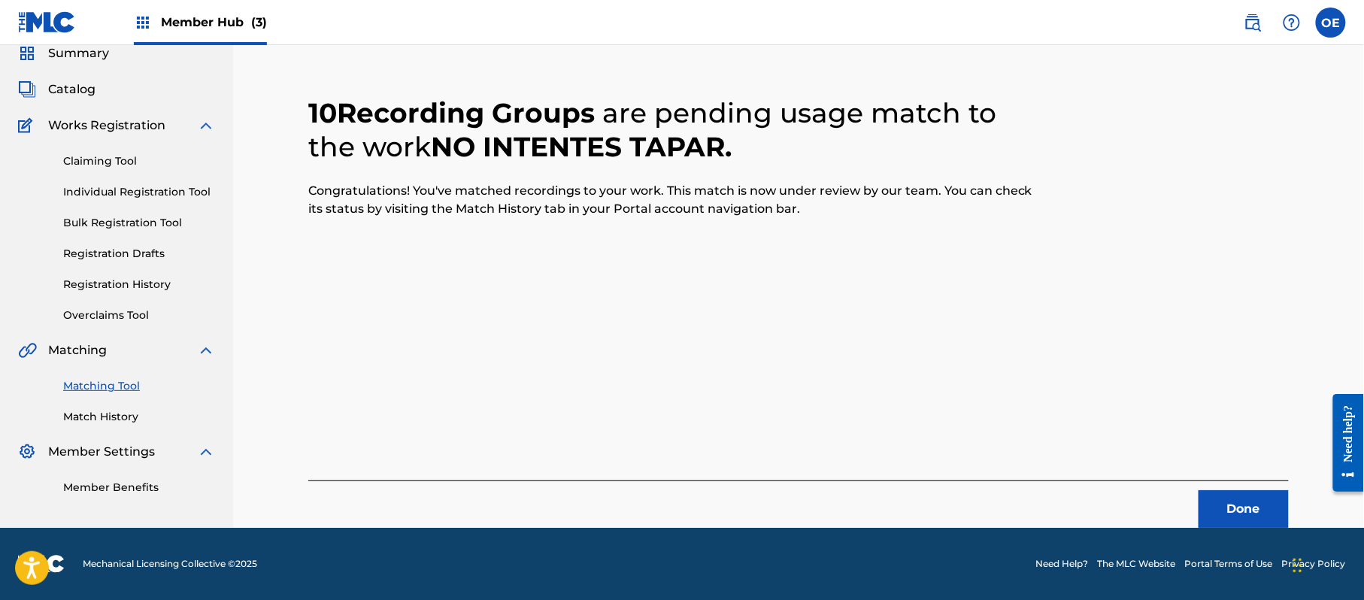
scroll to position [60, 0]
click at [1248, 494] on button "Done" at bounding box center [1244, 509] width 90 height 38
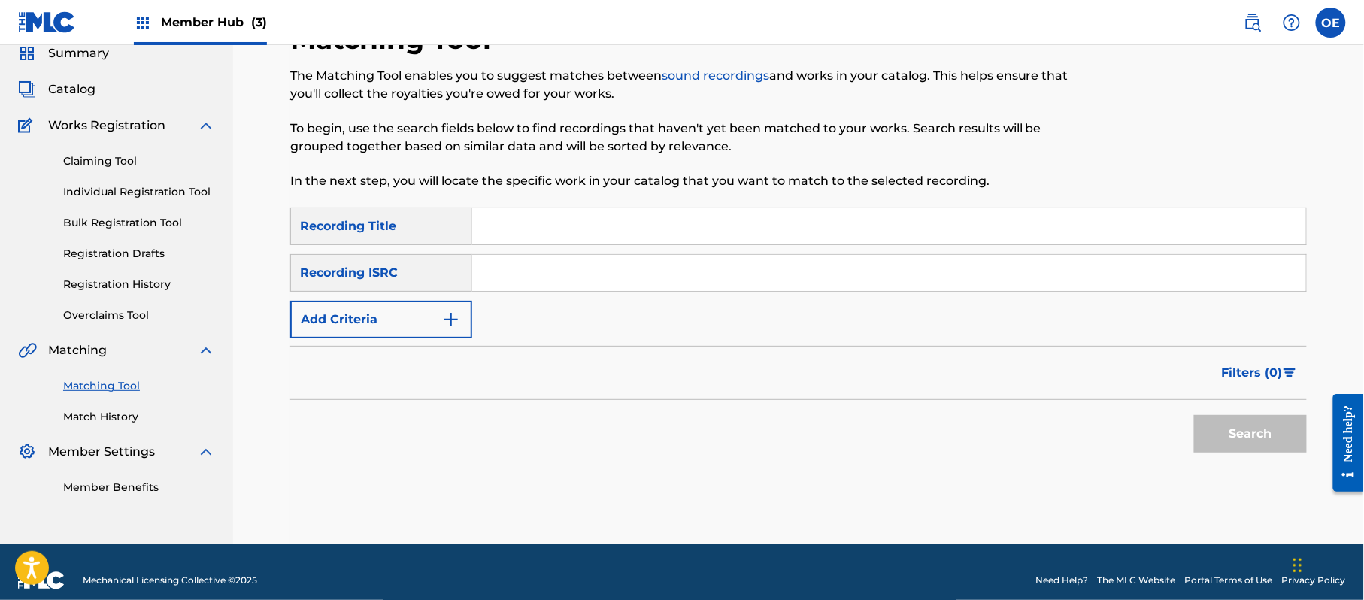
paste input "NO TE VALLAS NUNCA"
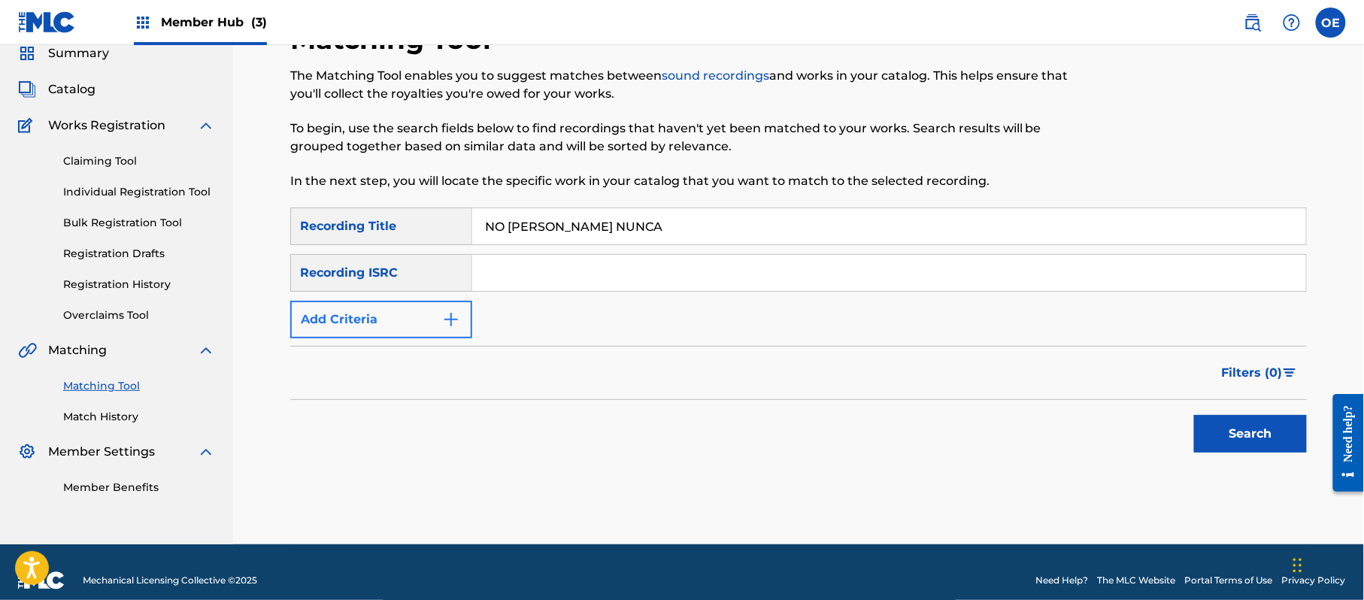
type input "NO TE VALLAS NUNCA"
click at [370, 308] on button "Add Criteria" at bounding box center [381, 320] width 182 height 38
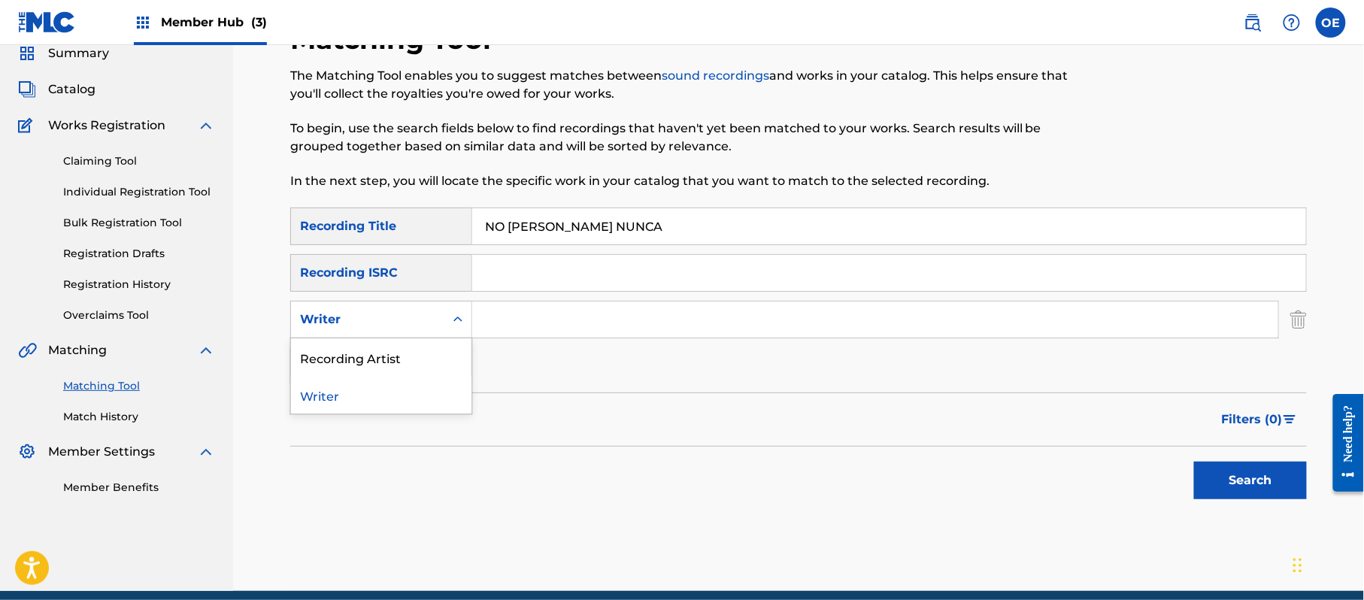
click at [370, 308] on div "Writer" at bounding box center [367, 319] width 153 height 29
click at [328, 347] on div "Recording Artist" at bounding box center [381, 357] width 180 height 38
click at [529, 323] on input "Search Form" at bounding box center [875, 320] width 806 height 36
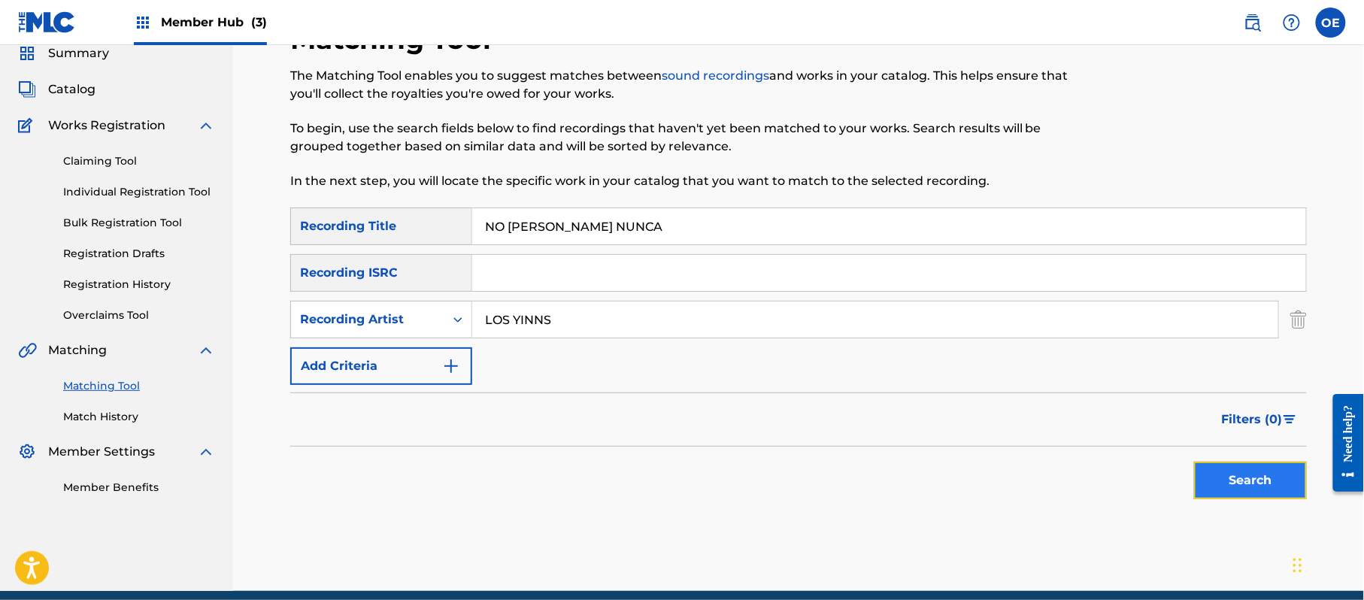
click at [1242, 492] on button "Search" at bounding box center [1250, 481] width 113 height 38
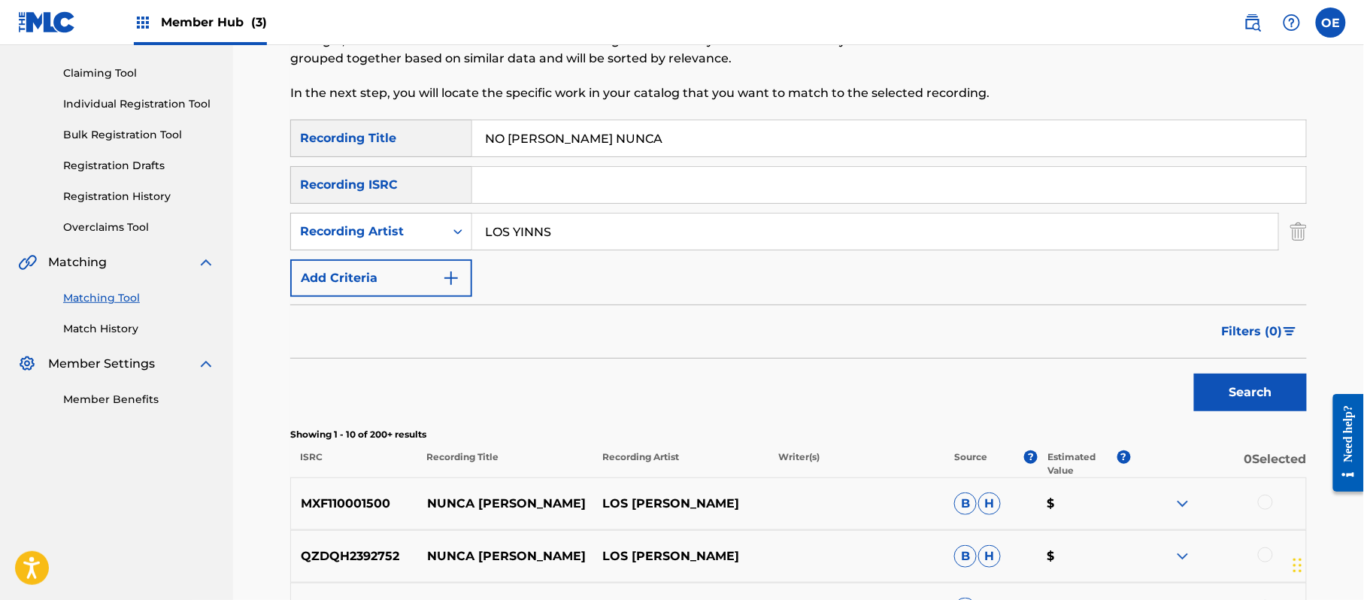
scroll to position [135, 0]
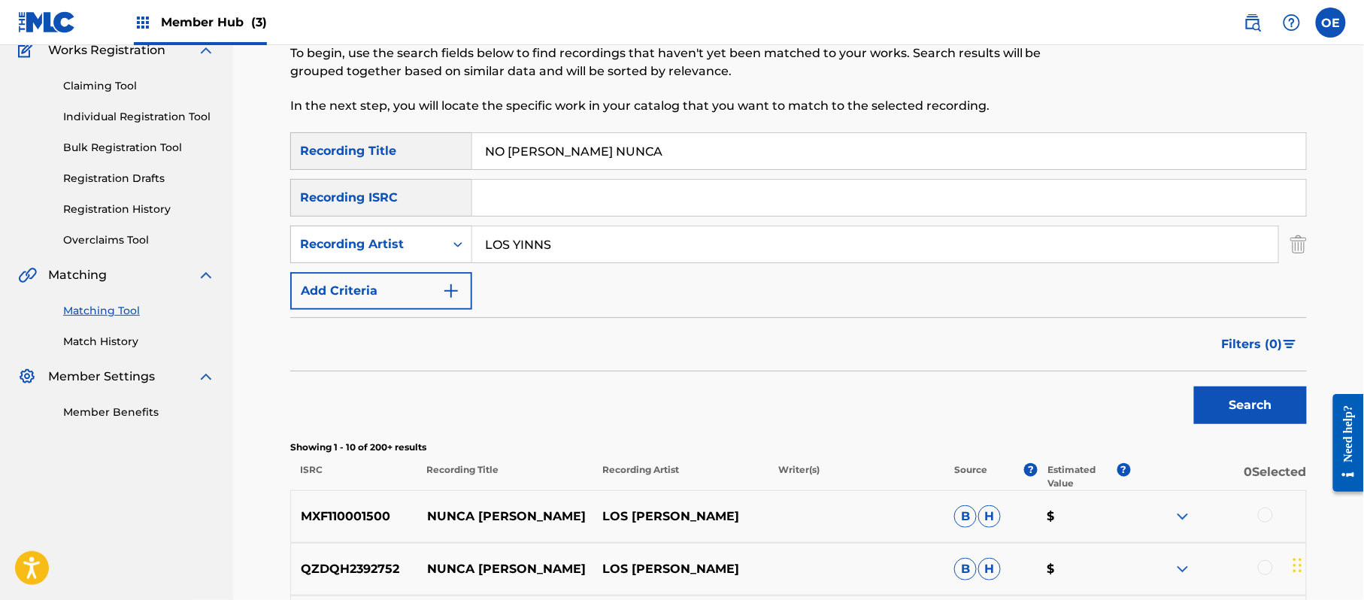
click at [545, 248] on input "LOS YINNS" at bounding box center [875, 244] width 806 height 36
click at [1194, 387] on button "Search" at bounding box center [1250, 406] width 113 height 38
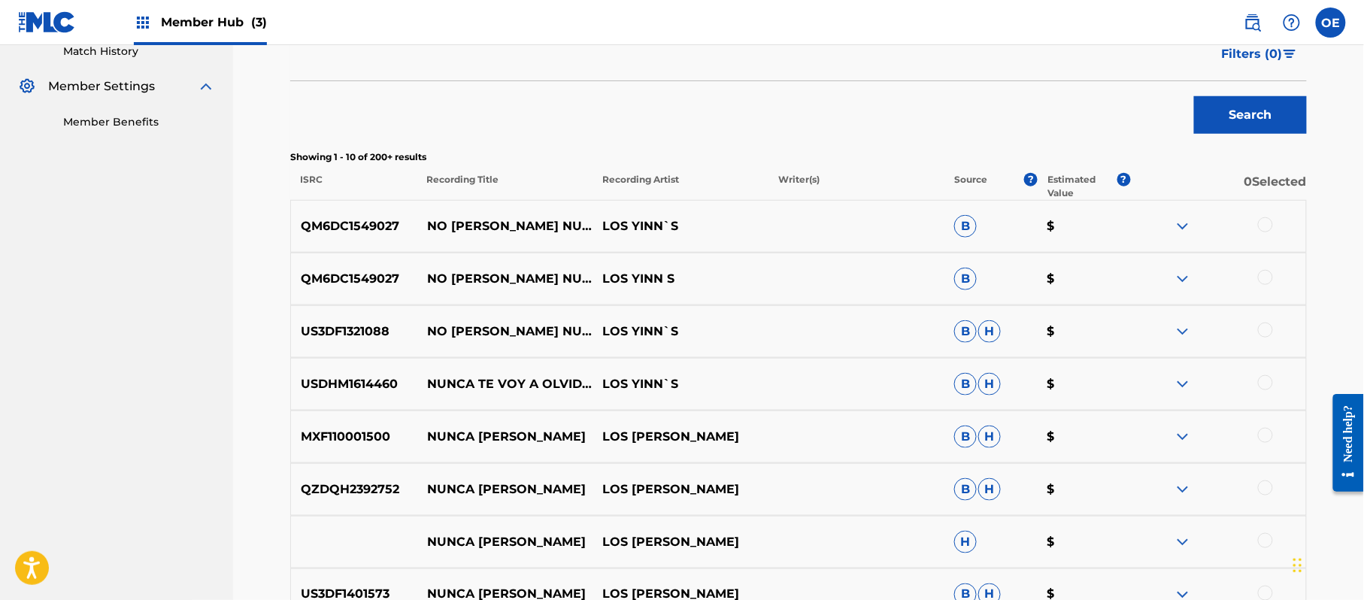
scroll to position [436, 0]
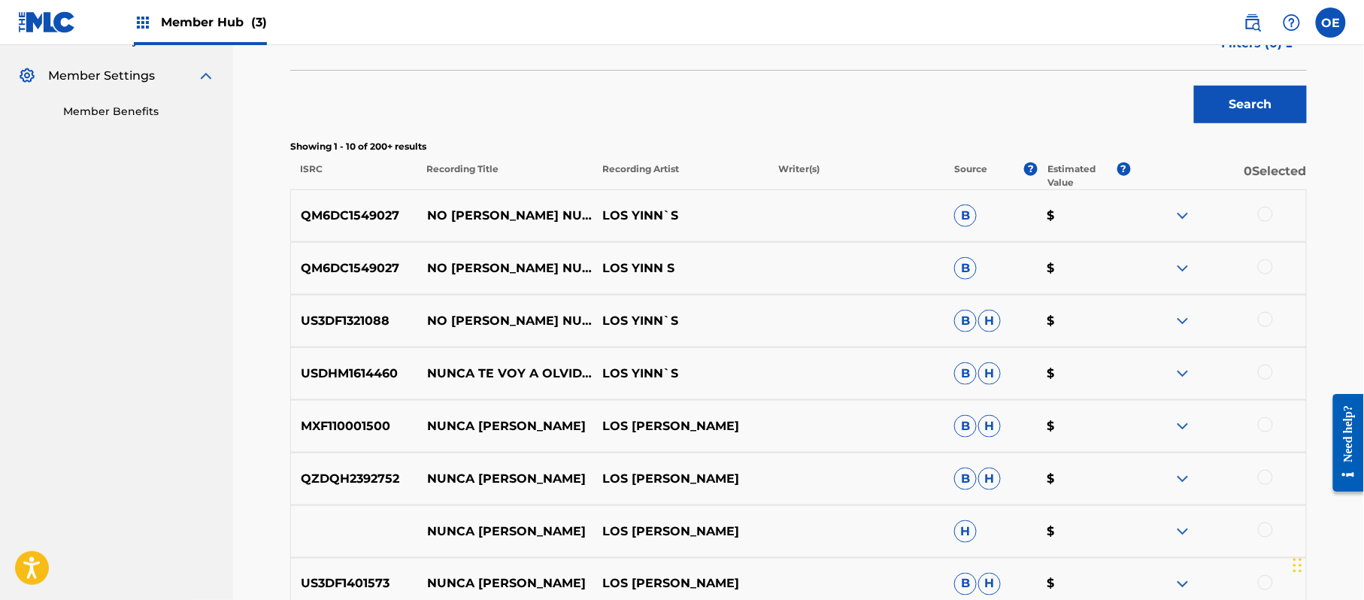
click at [1266, 214] on div at bounding box center [1265, 214] width 15 height 15
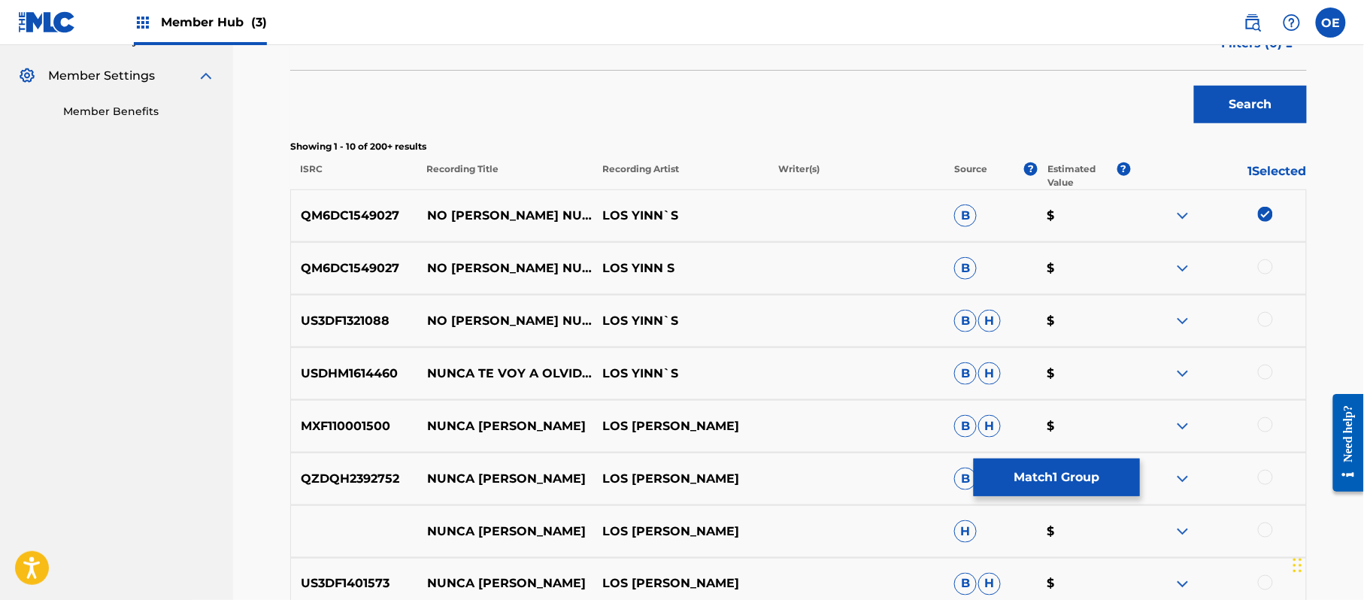
click at [1268, 277] on div at bounding box center [1218, 268] width 176 height 18
click at [1268, 269] on div at bounding box center [1265, 266] width 15 height 15
drag, startPoint x: 1270, startPoint y: 319, endPoint x: 1230, endPoint y: 323, distance: 40.0
click at [1270, 320] on div at bounding box center [1265, 319] width 15 height 15
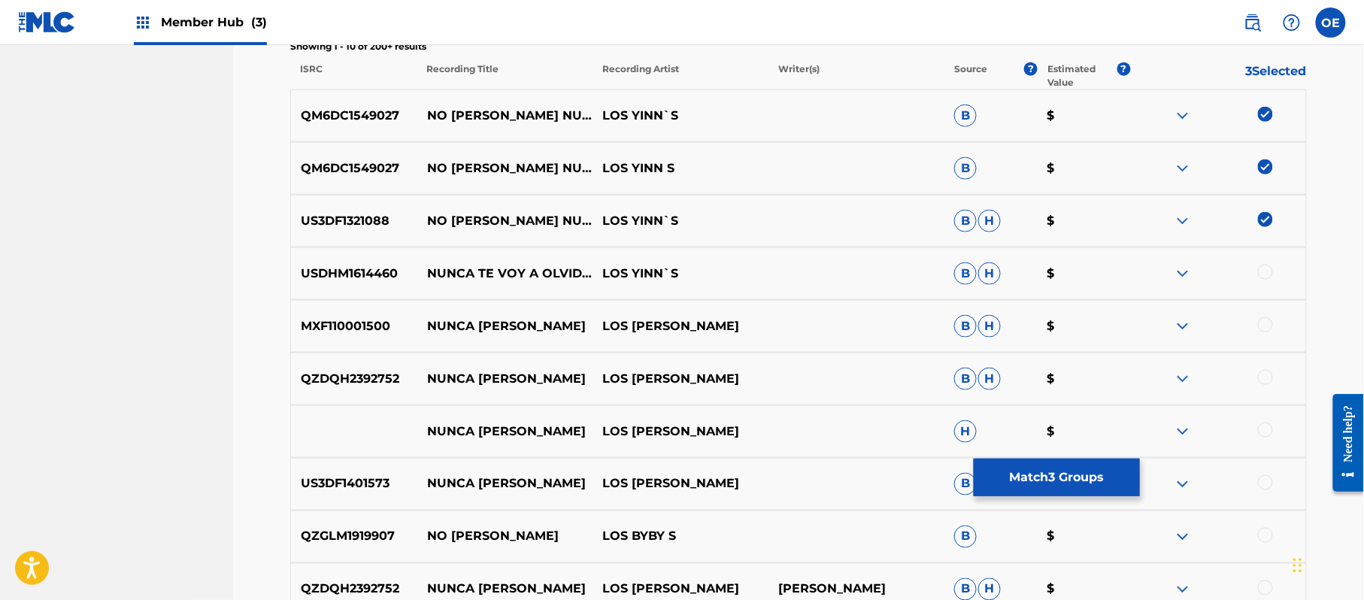
scroll to position [636, 0]
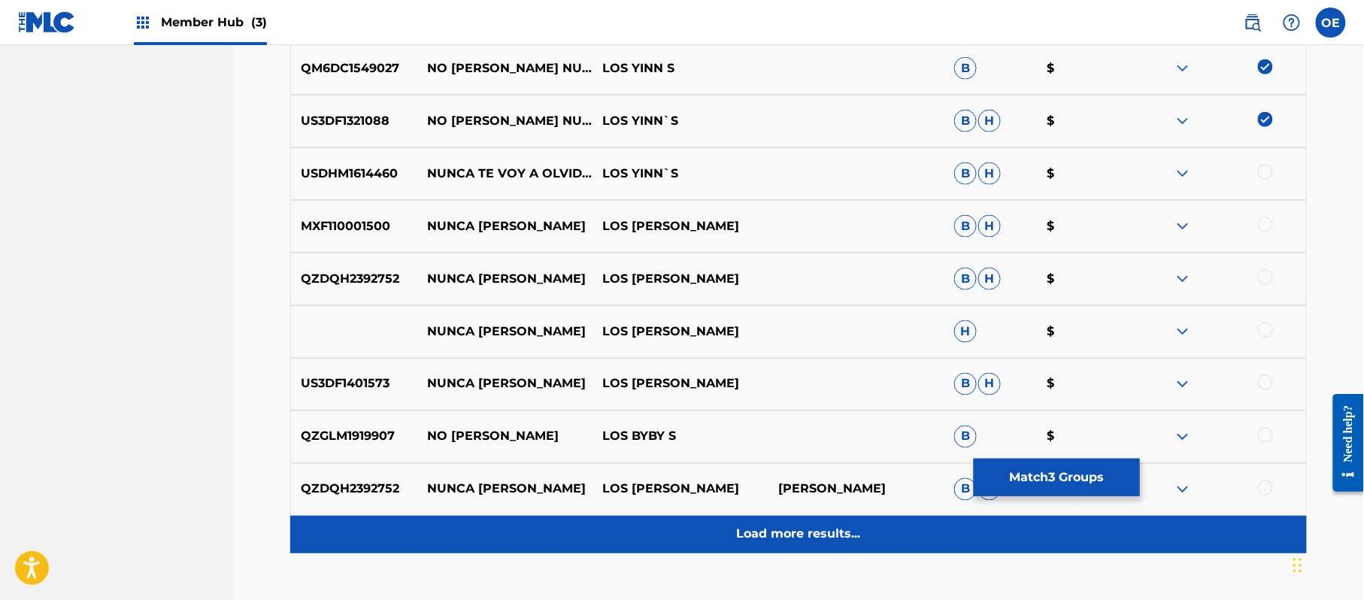
click at [823, 522] on div "Load more results..." at bounding box center [798, 535] width 1017 height 38
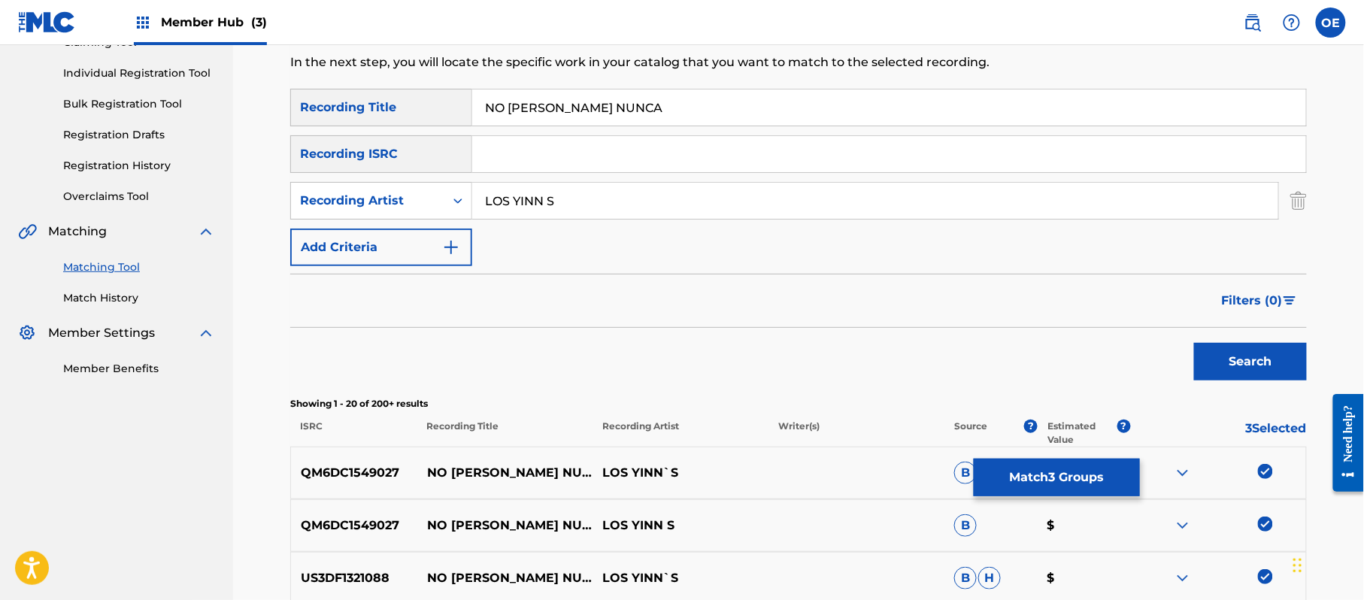
scroll to position [160, 0]
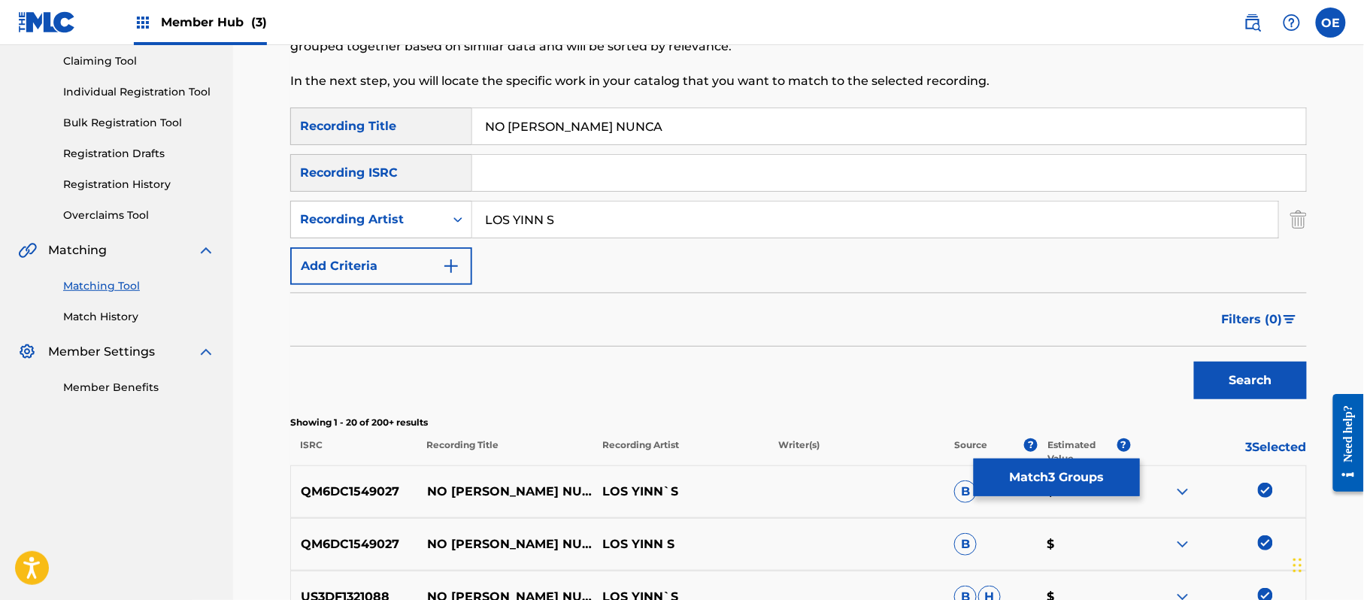
drag, startPoint x: 549, startPoint y: 218, endPoint x: 544, endPoint y: 226, distance: 9.4
click at [544, 226] on input "LOS YINN S" at bounding box center [875, 220] width 806 height 36
type input "LOS YINN'S"
click at [1194, 362] on button "Search" at bounding box center [1250, 381] width 113 height 38
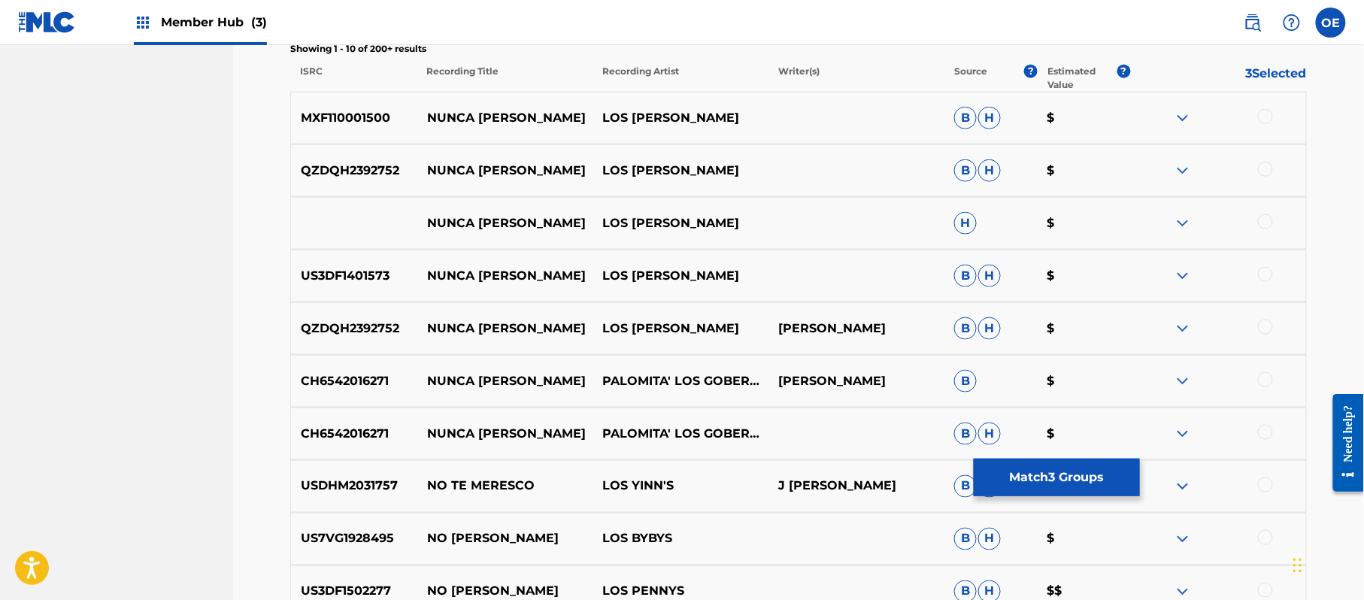
scroll to position [235, 0]
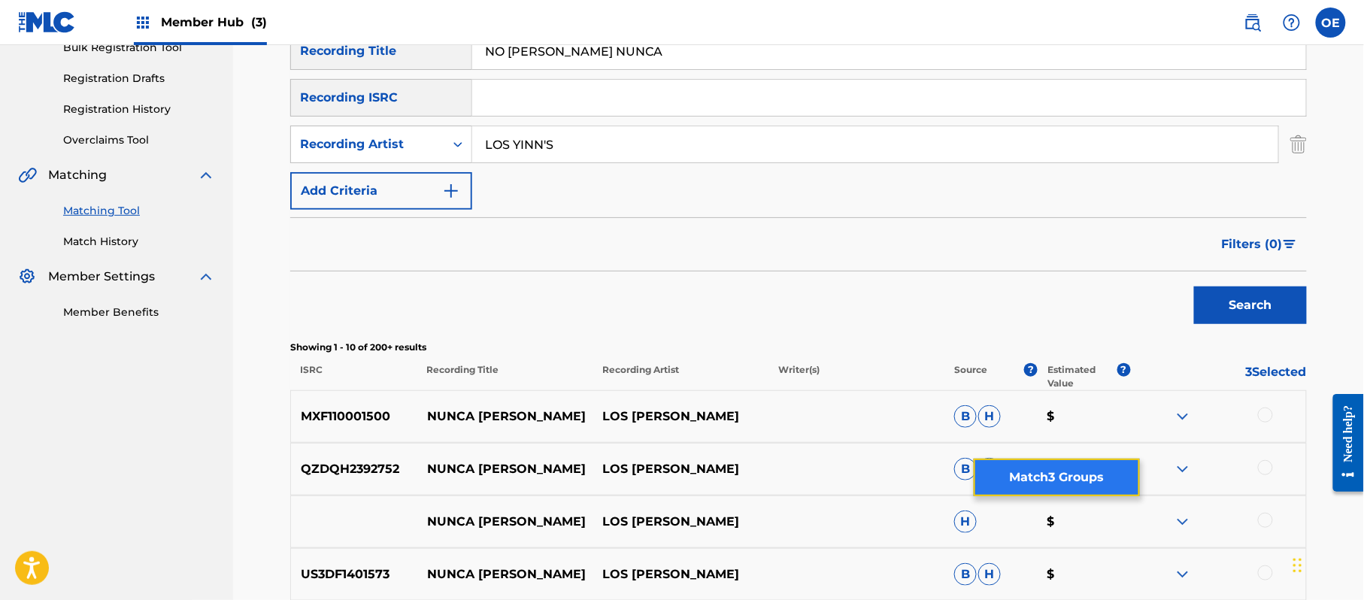
click at [1026, 463] on button "Match 3 Groups" at bounding box center [1057, 478] width 166 height 38
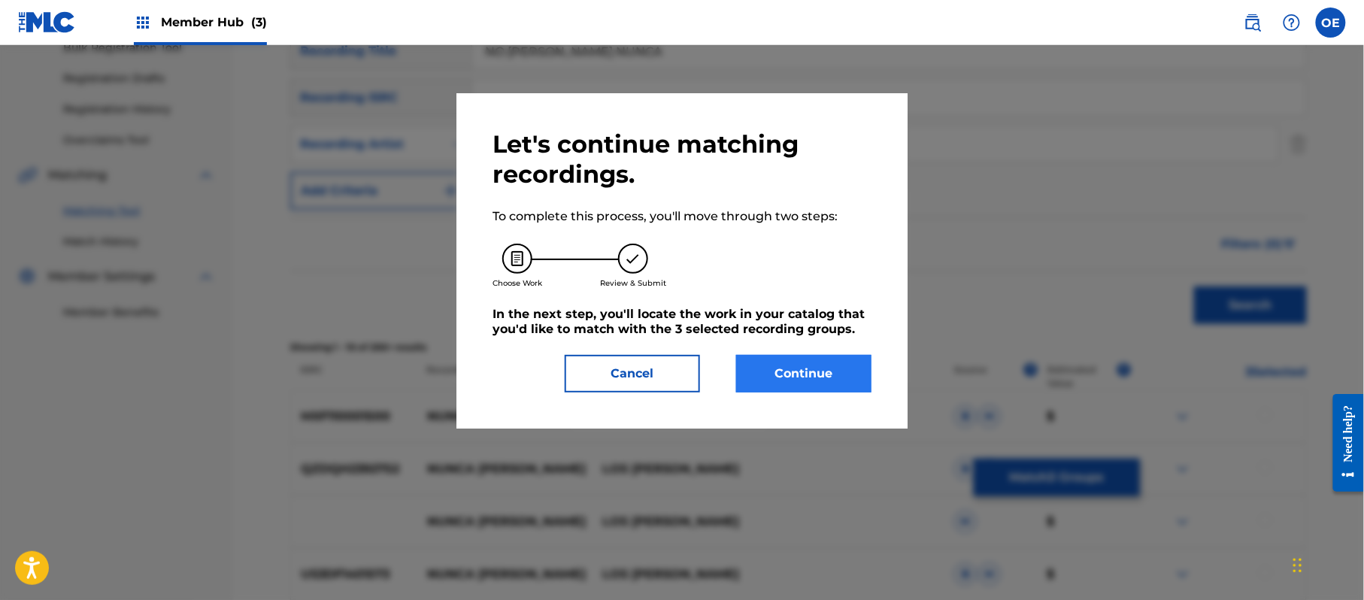
click at [780, 353] on div "Let's continue matching recordings. To complete this process, you'll move throu…" at bounding box center [682, 260] width 379 height 263
click at [778, 364] on button "Continue" at bounding box center [803, 374] width 135 height 38
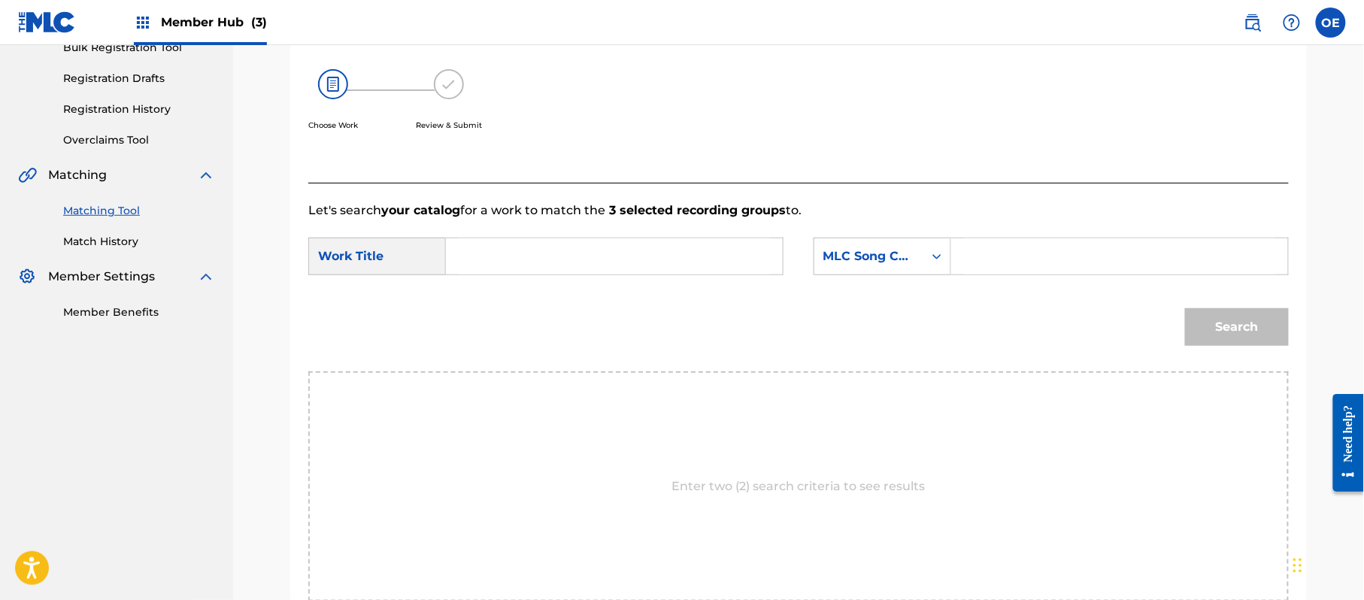
paste input "PORQUE SOY UN LOCO"
type input "PORQUE SOY UN LOCO"
click at [854, 268] on div "MLC Song Code" at bounding box center [868, 256] width 109 height 29
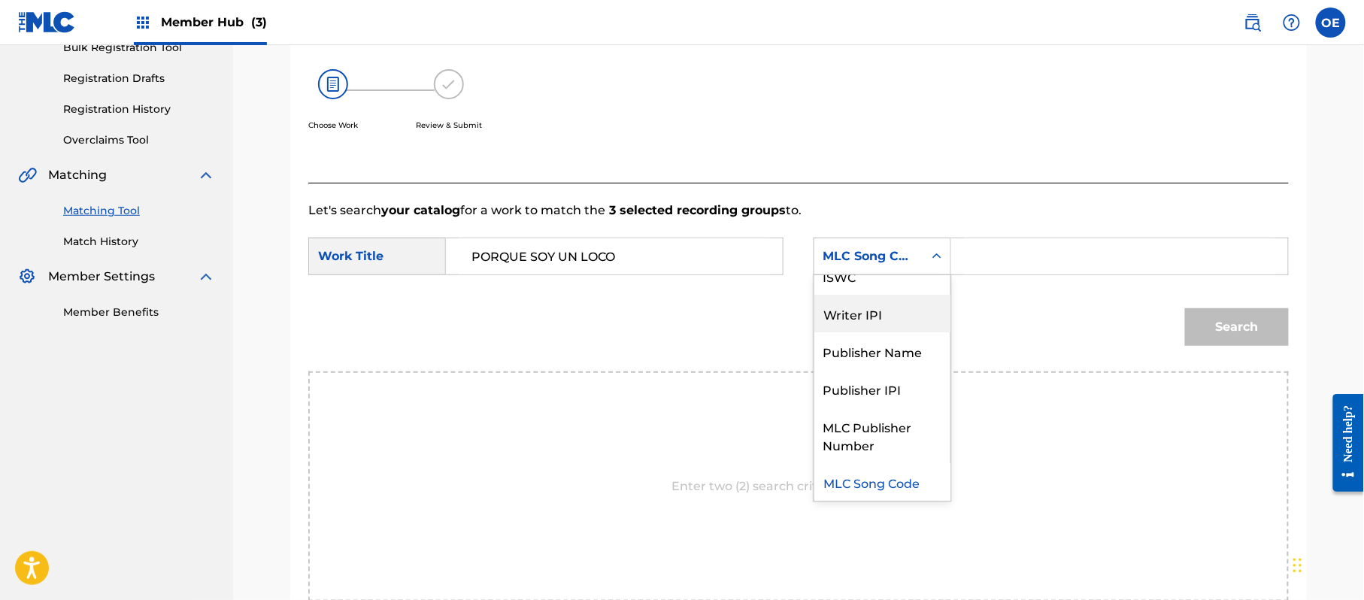
scroll to position [0, 0]
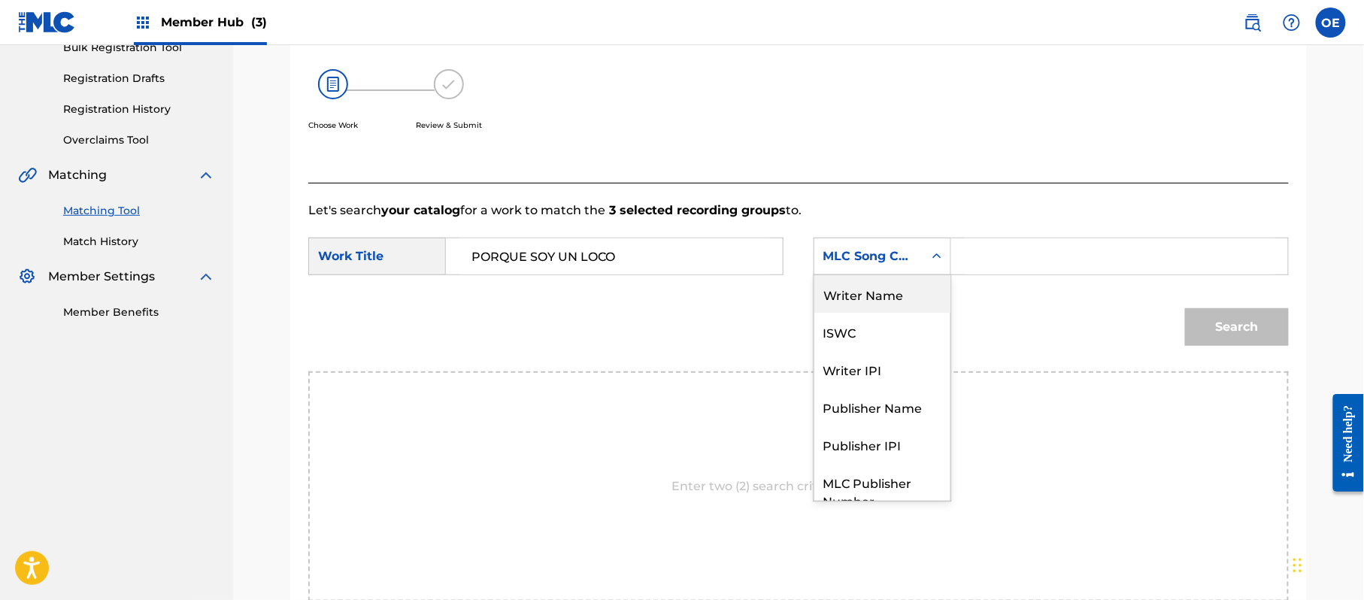
click at [874, 281] on div "Writer Name" at bounding box center [882, 294] width 136 height 38
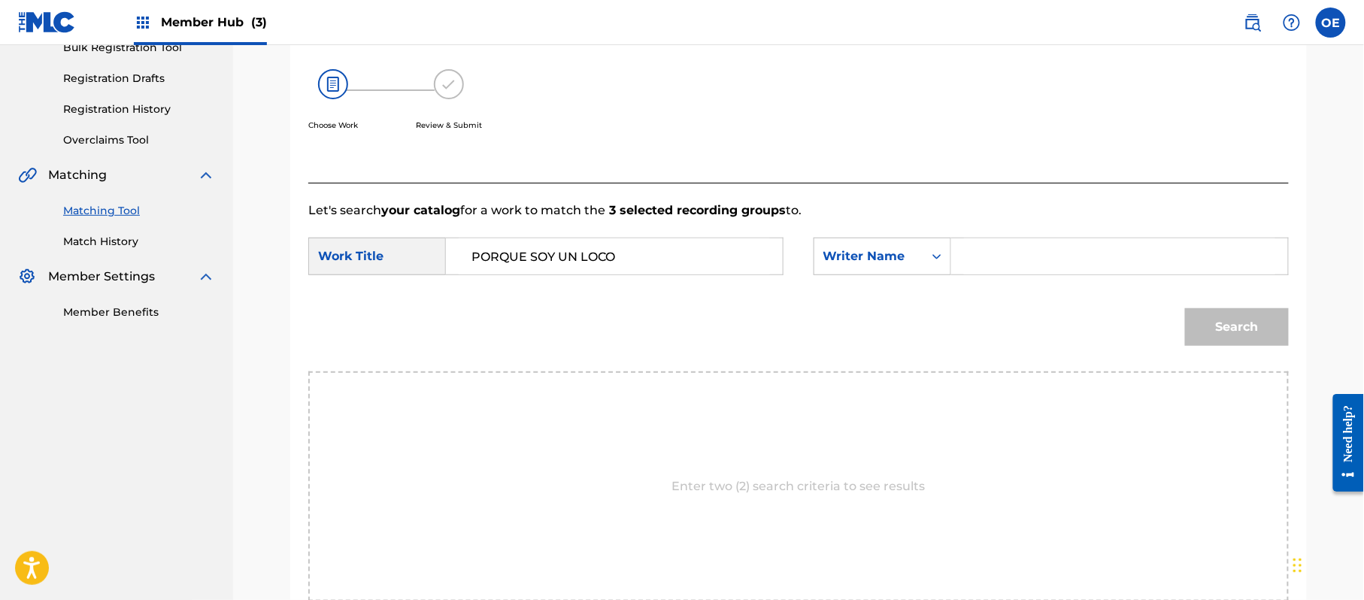
paste input "RAFAEL GONZALEZ"
type input "RAFAEL GONZALEZ"
click at [1264, 329] on button "Search" at bounding box center [1237, 327] width 104 height 38
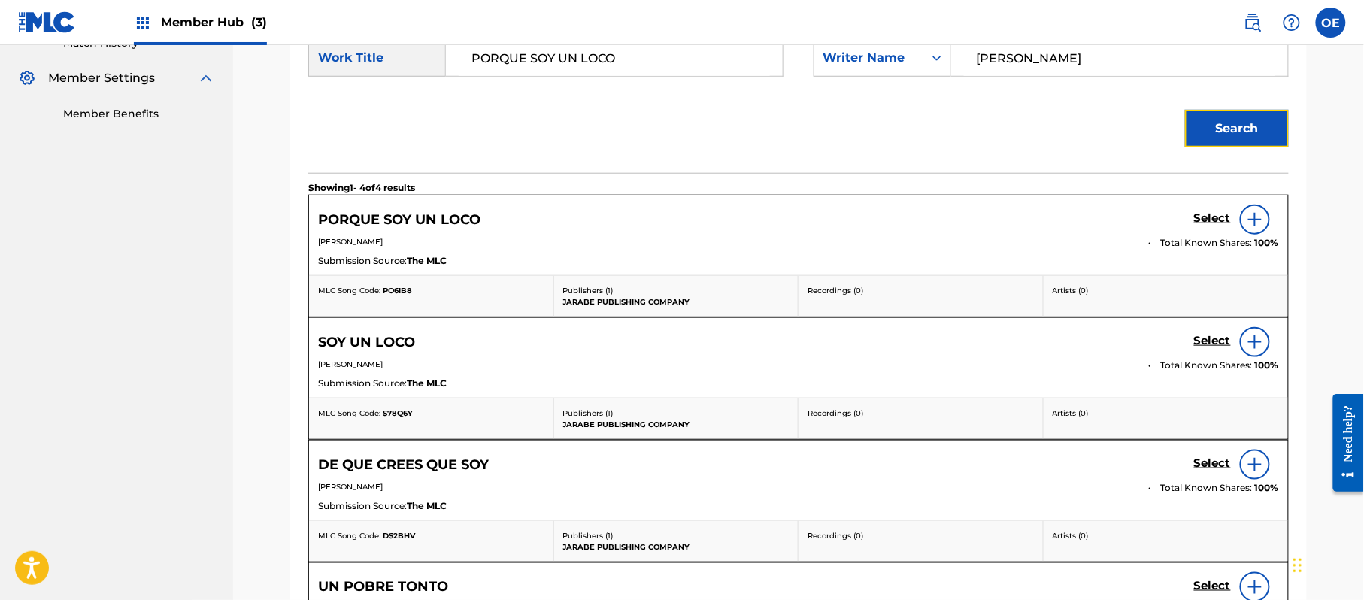
scroll to position [436, 0]
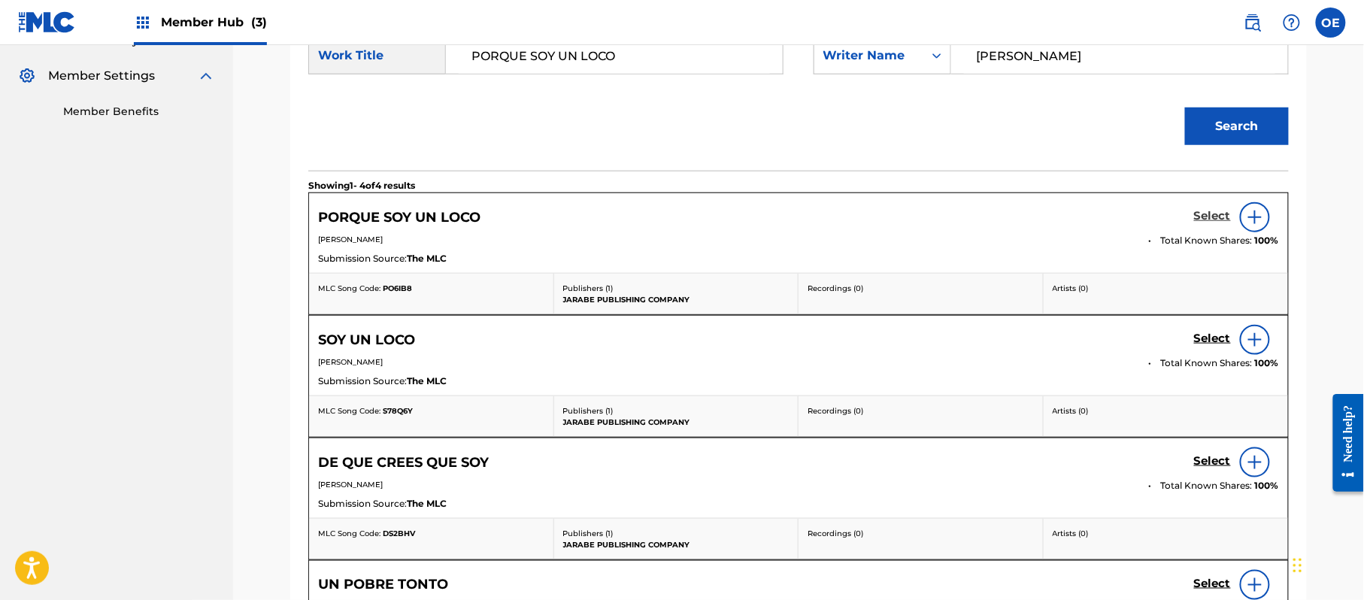
click at [1206, 212] on h5 "Select" at bounding box center [1212, 216] width 37 height 14
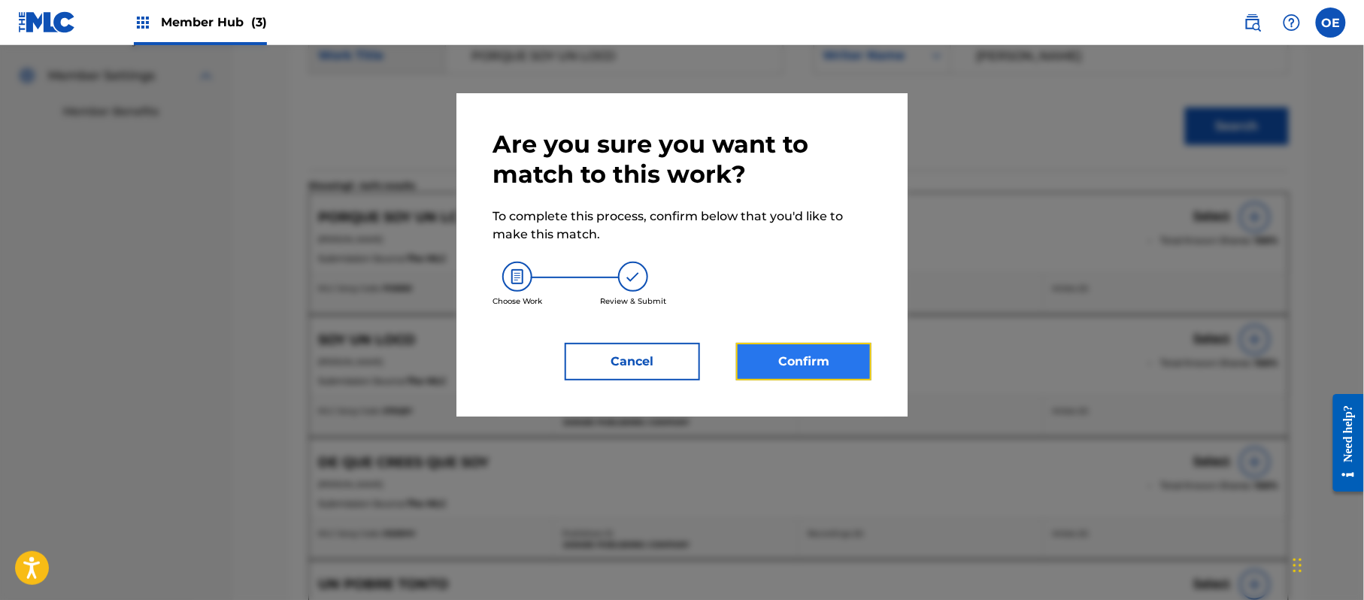
click at [804, 374] on button "Confirm" at bounding box center [803, 362] width 135 height 38
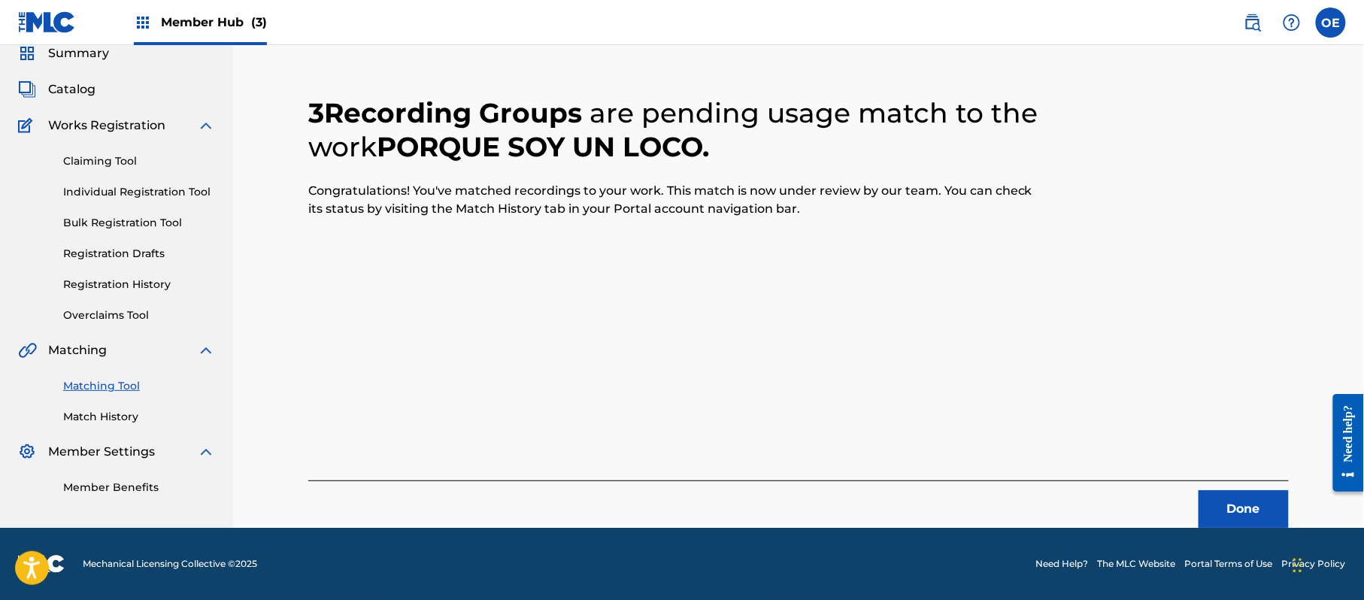
scroll to position [60, 0]
click at [1255, 517] on button "Done" at bounding box center [1244, 509] width 90 height 38
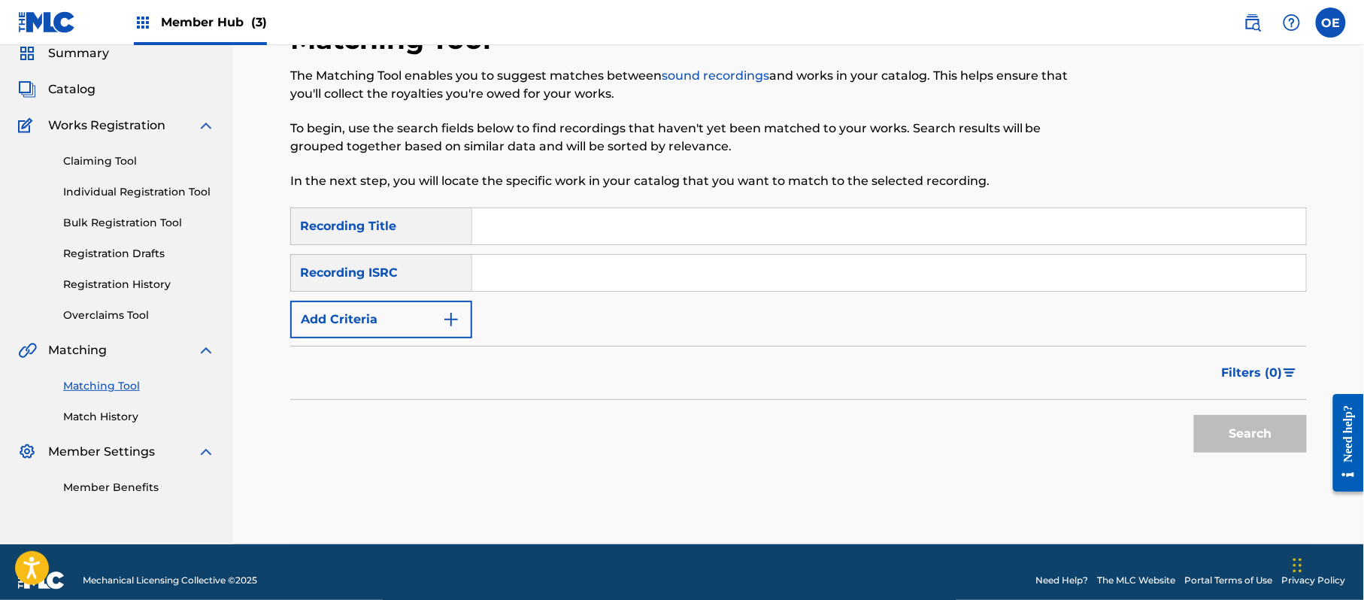
paste input "QUE ENCUENTRES PERDON"
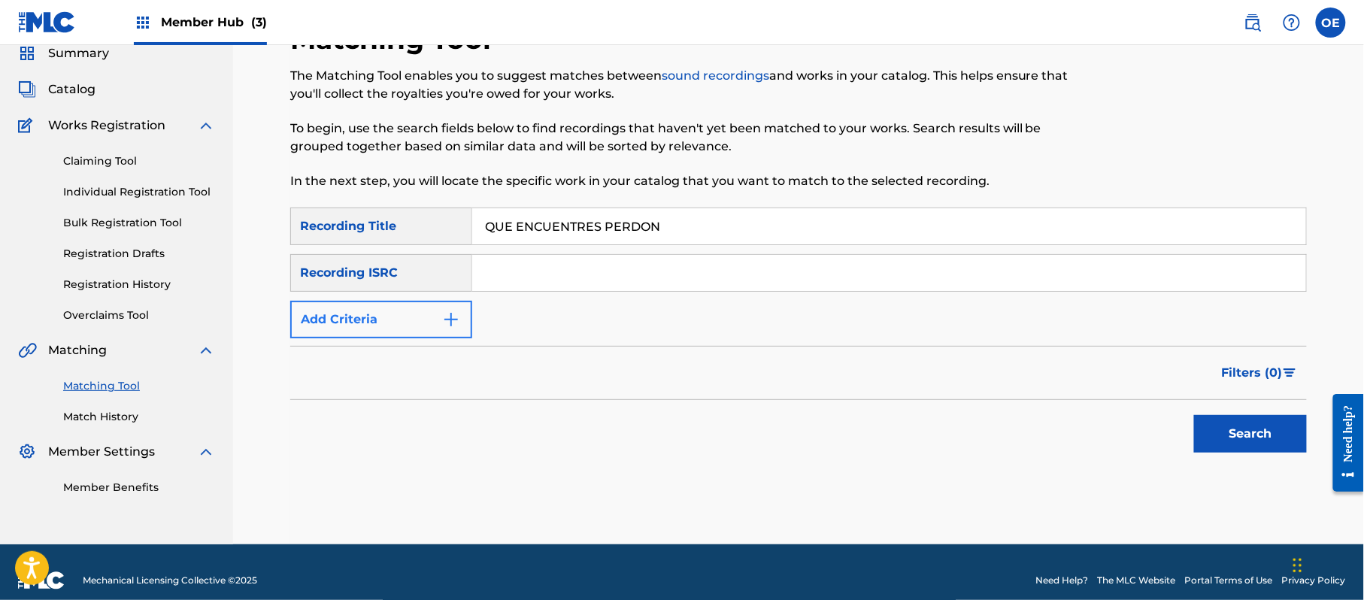
type input "QUE ENCUENTRES PERDON"
click at [332, 320] on button "Add Criteria" at bounding box center [381, 320] width 182 height 38
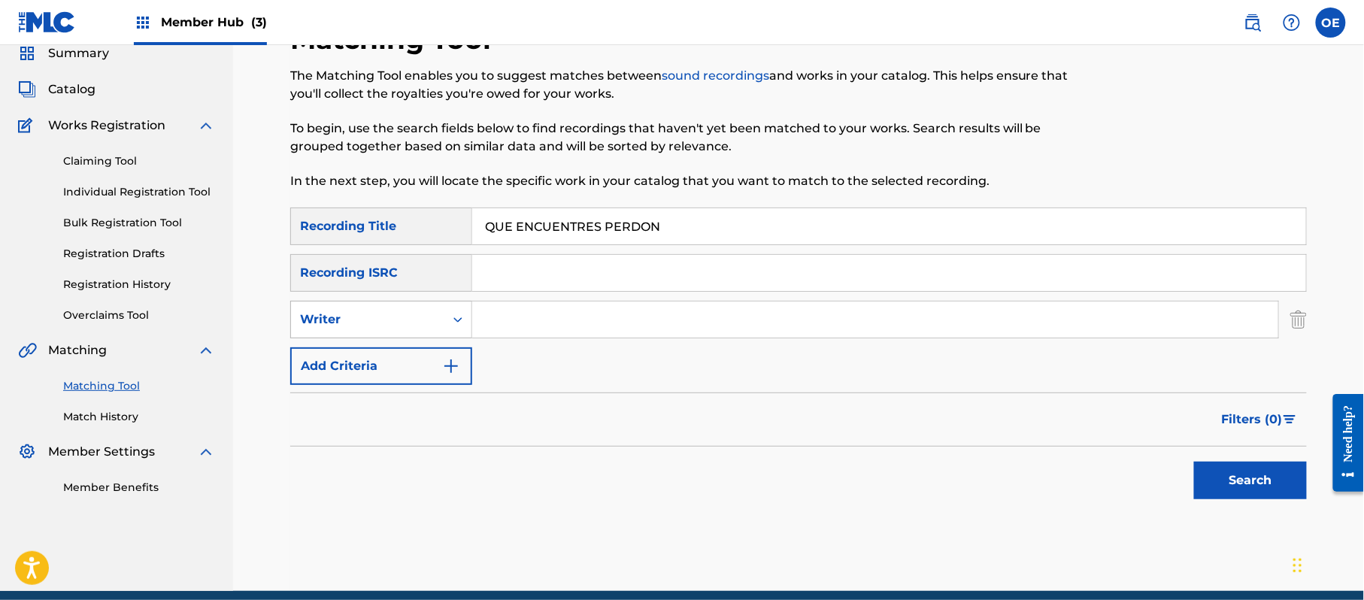
click at [450, 329] on div "Search Form" at bounding box center [457, 319] width 27 height 27
click at [423, 350] on div "Recording Artist" at bounding box center [381, 357] width 180 height 38
paste input "LOS YINNS"
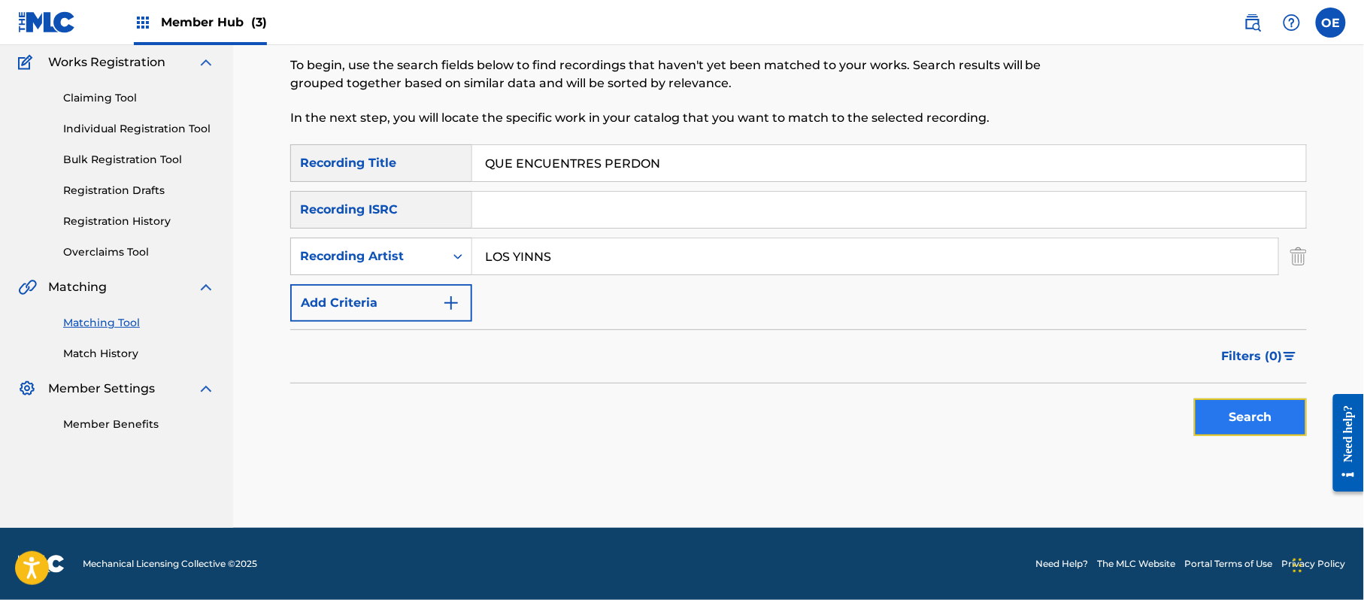
click at [1222, 405] on button "Search" at bounding box center [1250, 418] width 113 height 38
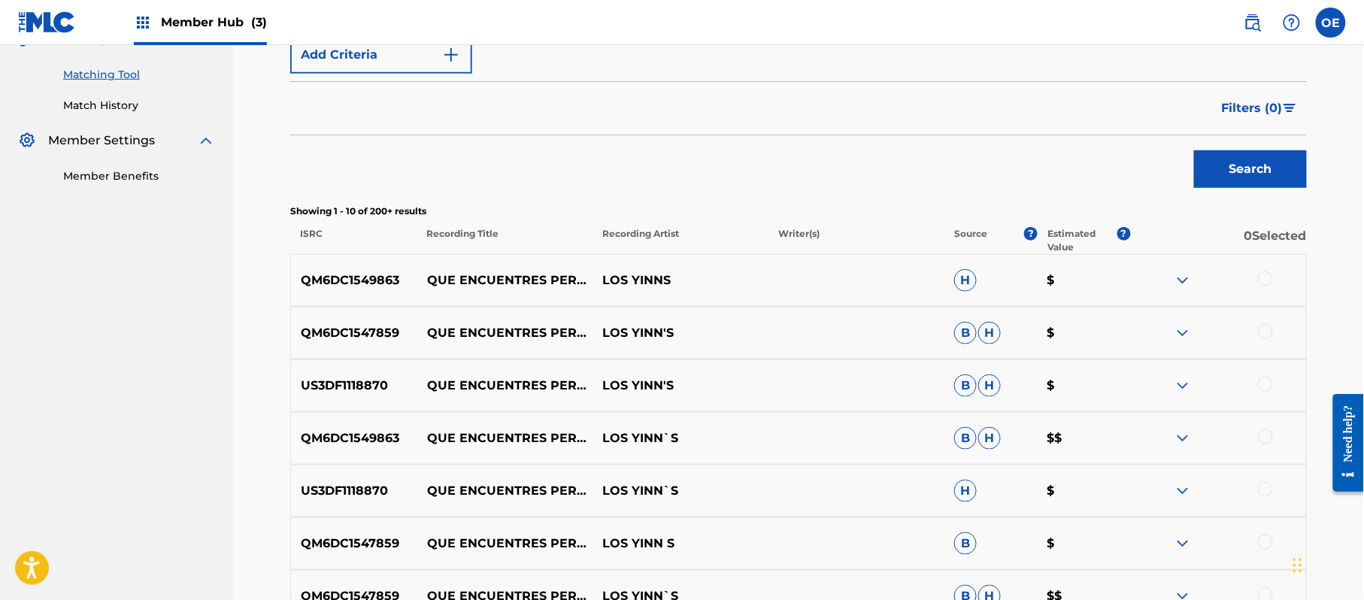
scroll to position [424, 0]
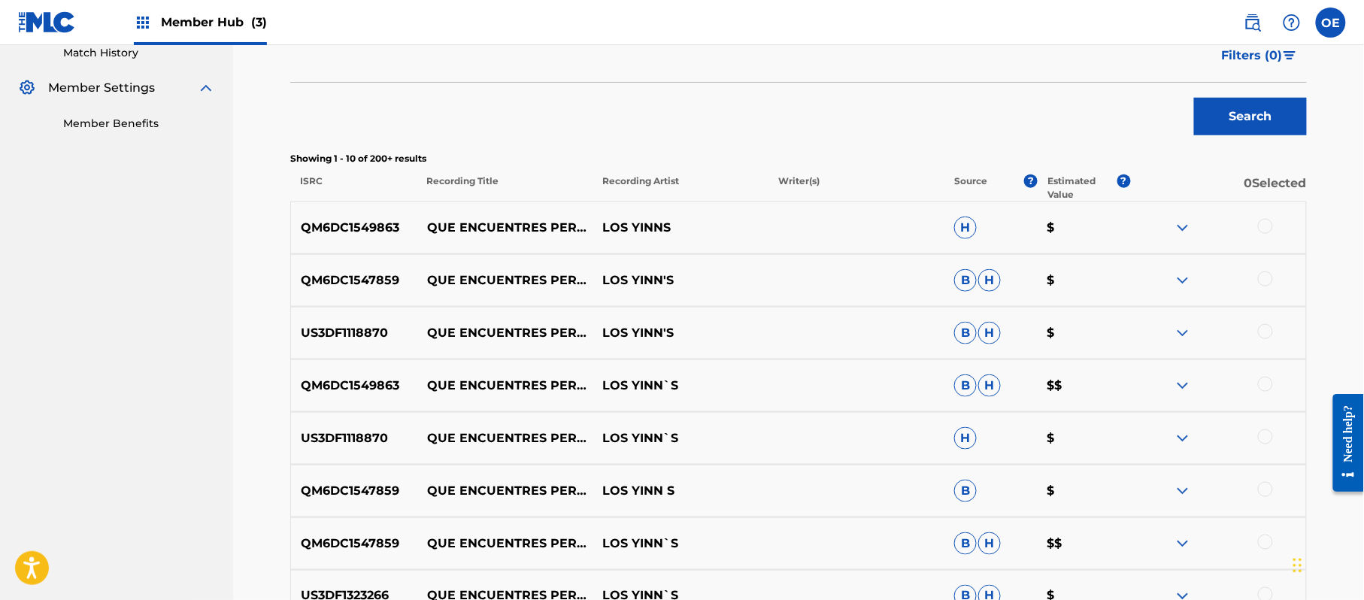
click at [1266, 224] on div at bounding box center [1265, 226] width 15 height 15
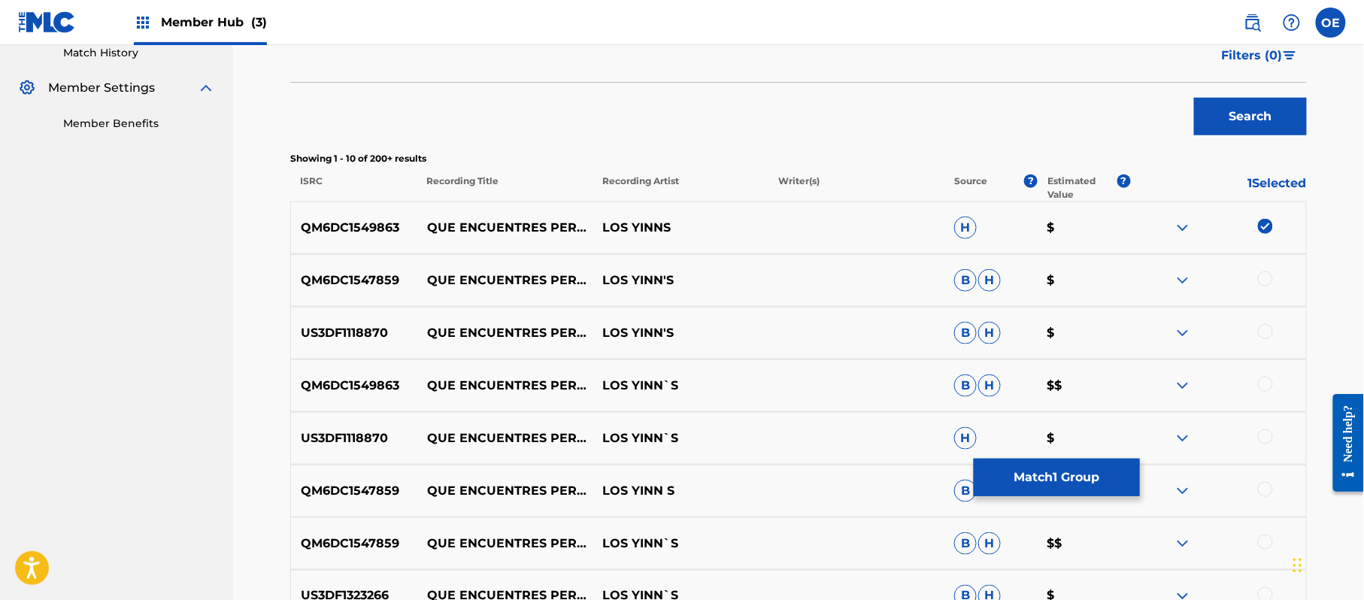
click at [1265, 274] on div at bounding box center [1265, 278] width 15 height 15
click at [1268, 335] on div at bounding box center [1265, 331] width 15 height 15
click at [1266, 386] on div at bounding box center [1265, 384] width 15 height 15
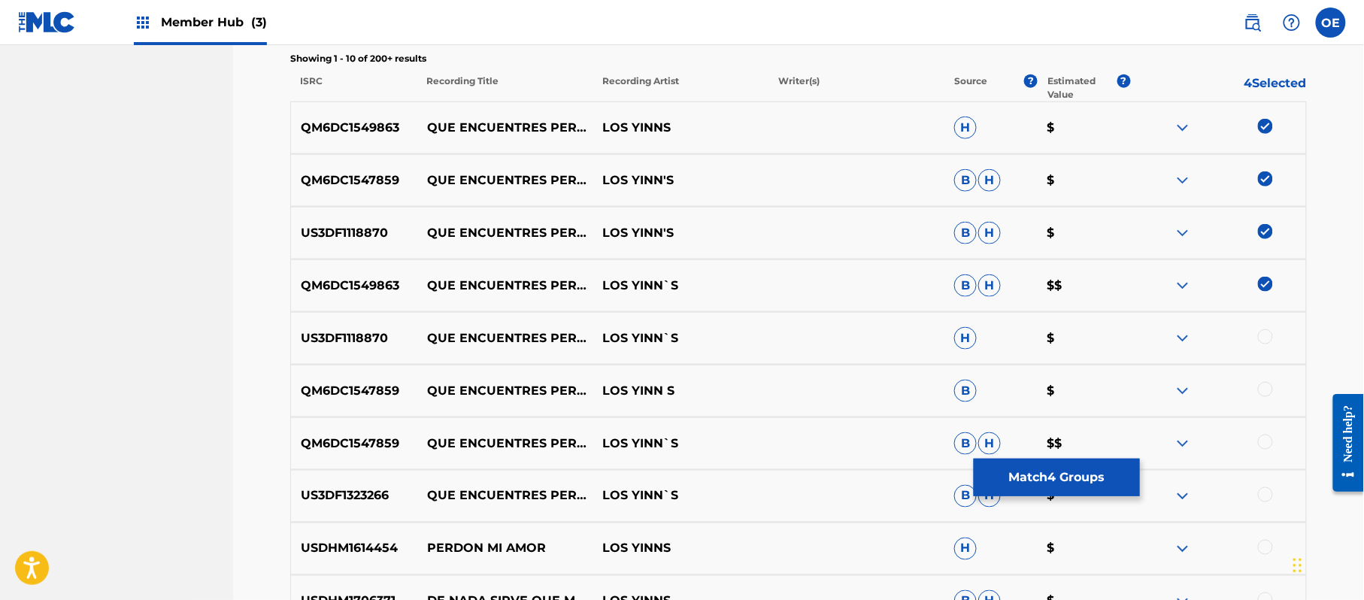
click at [1272, 338] on div at bounding box center [1265, 336] width 15 height 15
click at [1270, 388] on div at bounding box center [1265, 389] width 15 height 15
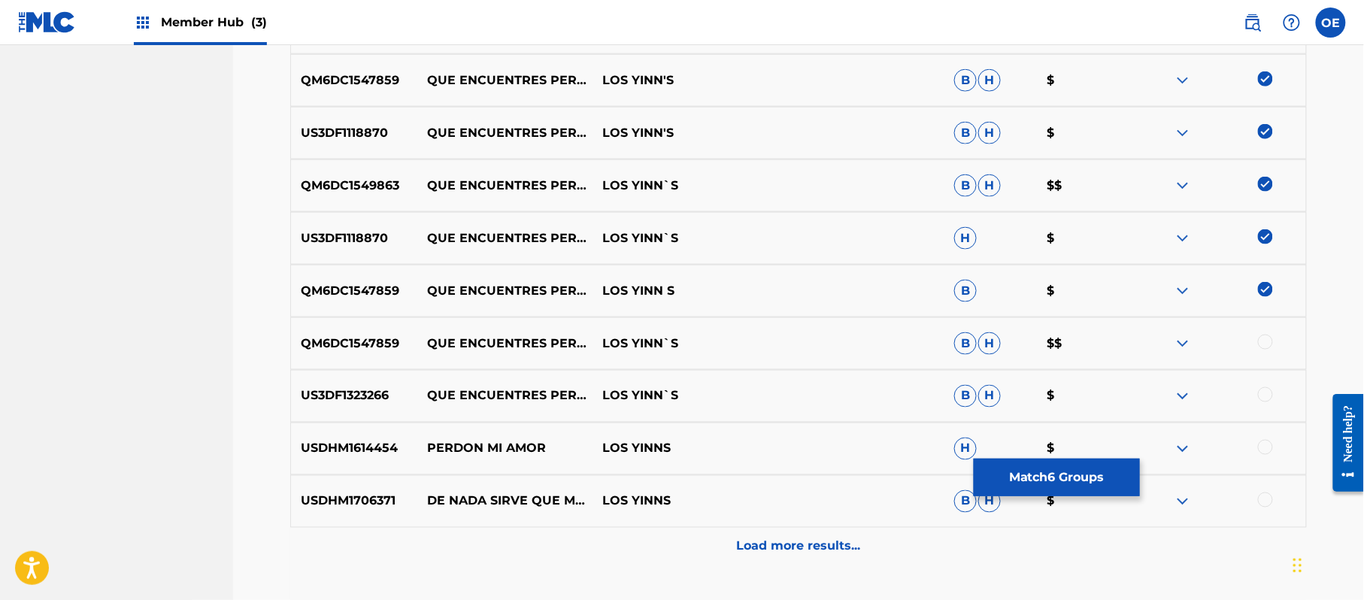
click at [1266, 340] on div at bounding box center [1265, 342] width 15 height 15
click at [1262, 384] on div "US3DF1323266 QUE ENCUENTRES PERDON LOS YINN`S B H $" at bounding box center [798, 396] width 1017 height 53
click at [1262, 392] on div at bounding box center [1265, 394] width 15 height 15
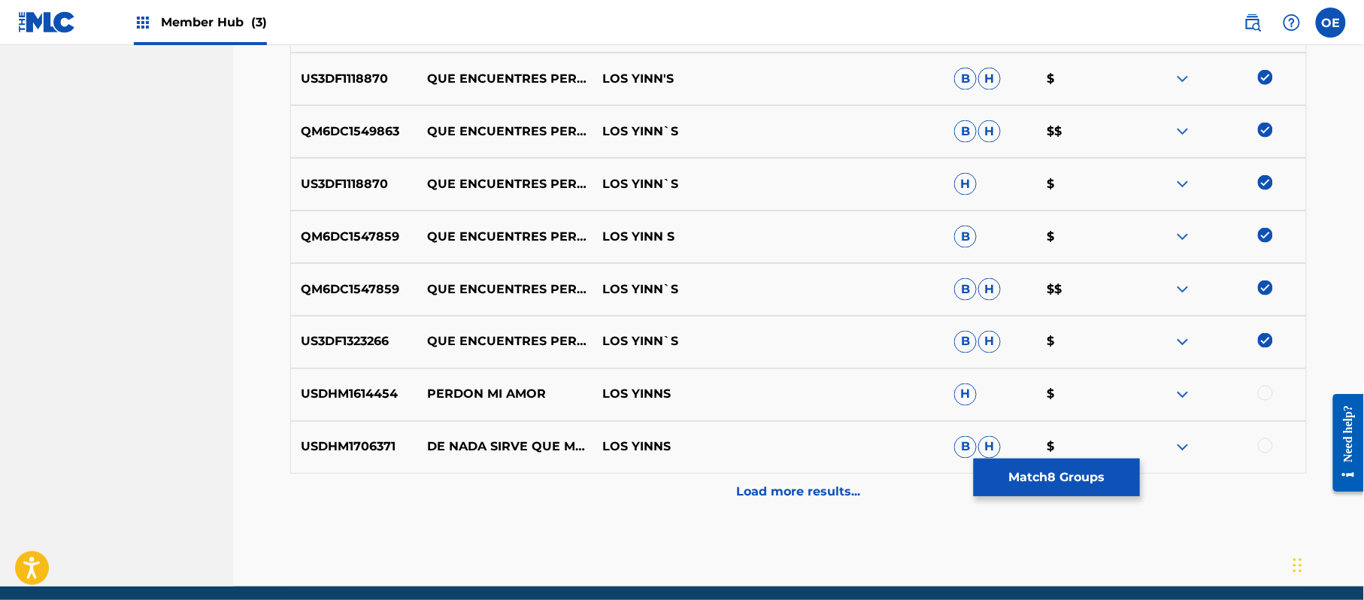
scroll to position [725, 0]
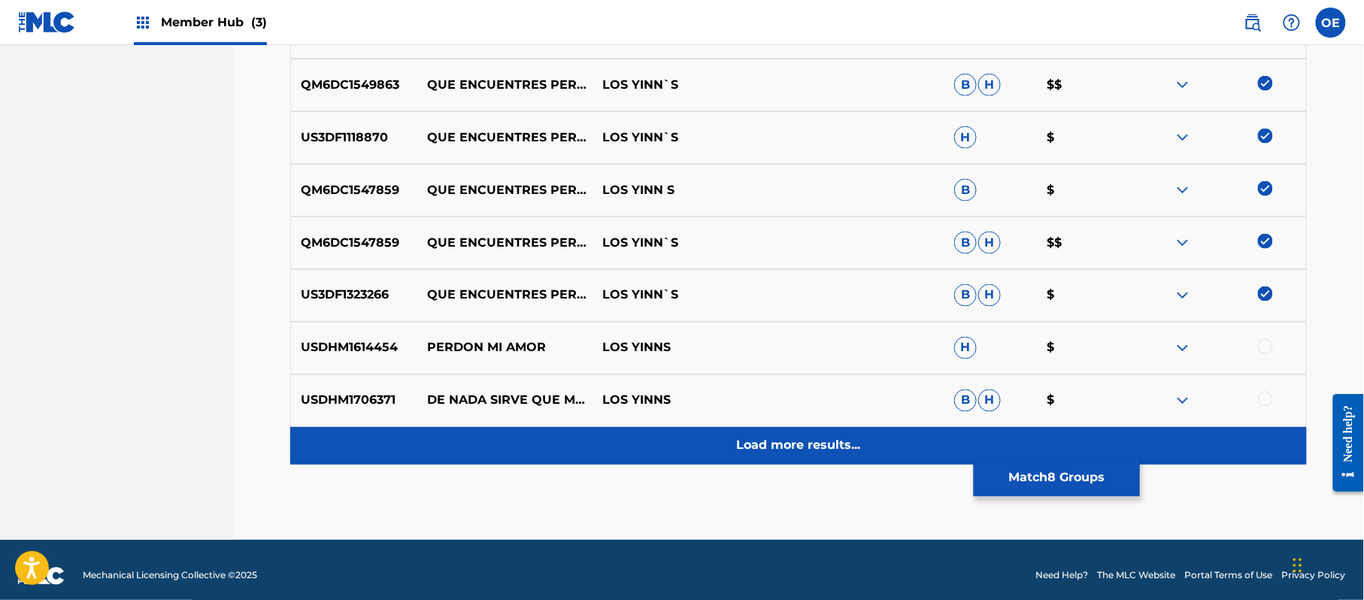
click at [716, 432] on div "Load more results..." at bounding box center [798, 446] width 1017 height 38
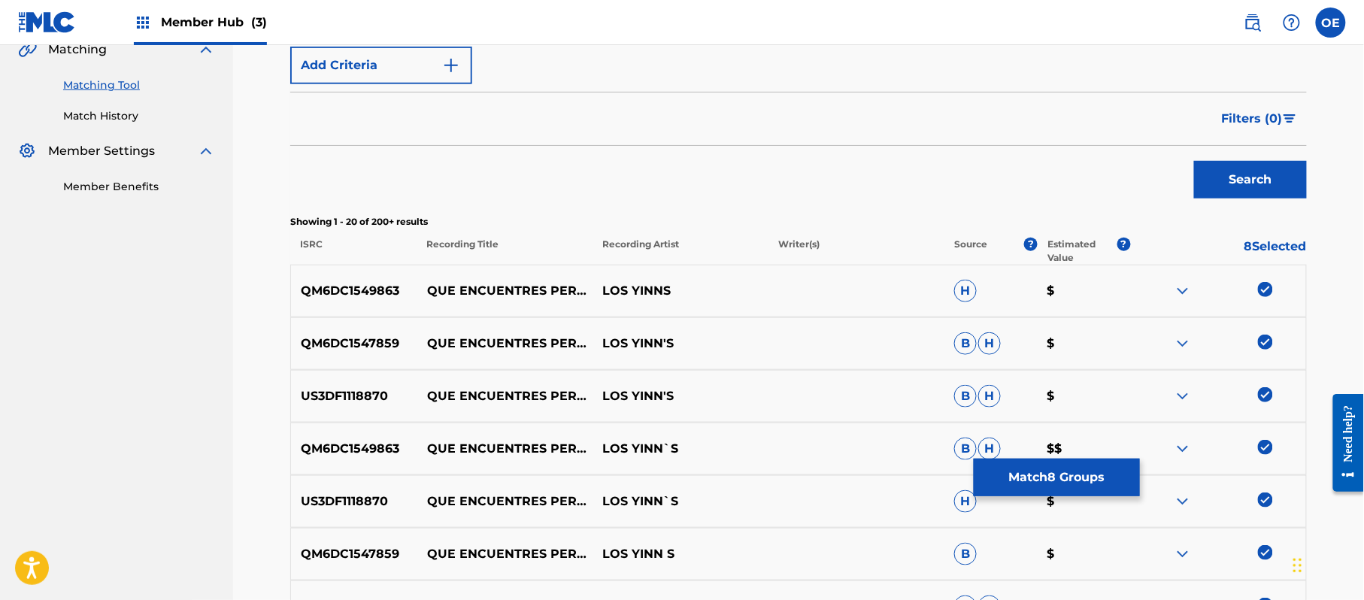
scroll to position [60, 0]
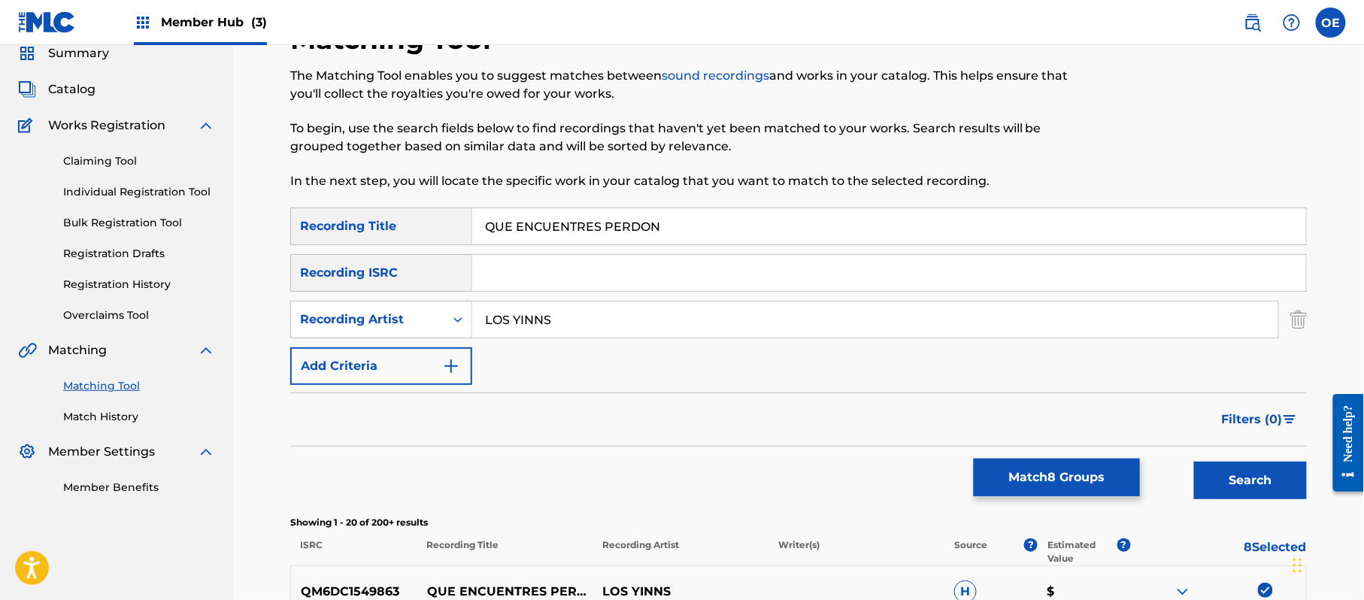
click at [537, 311] on input "LOS YINNS" at bounding box center [875, 320] width 806 height 36
click at [543, 317] on input "LOS YINNS" at bounding box center [875, 320] width 806 height 36
click at [1194, 462] on button "Search" at bounding box center [1250, 481] width 113 height 38
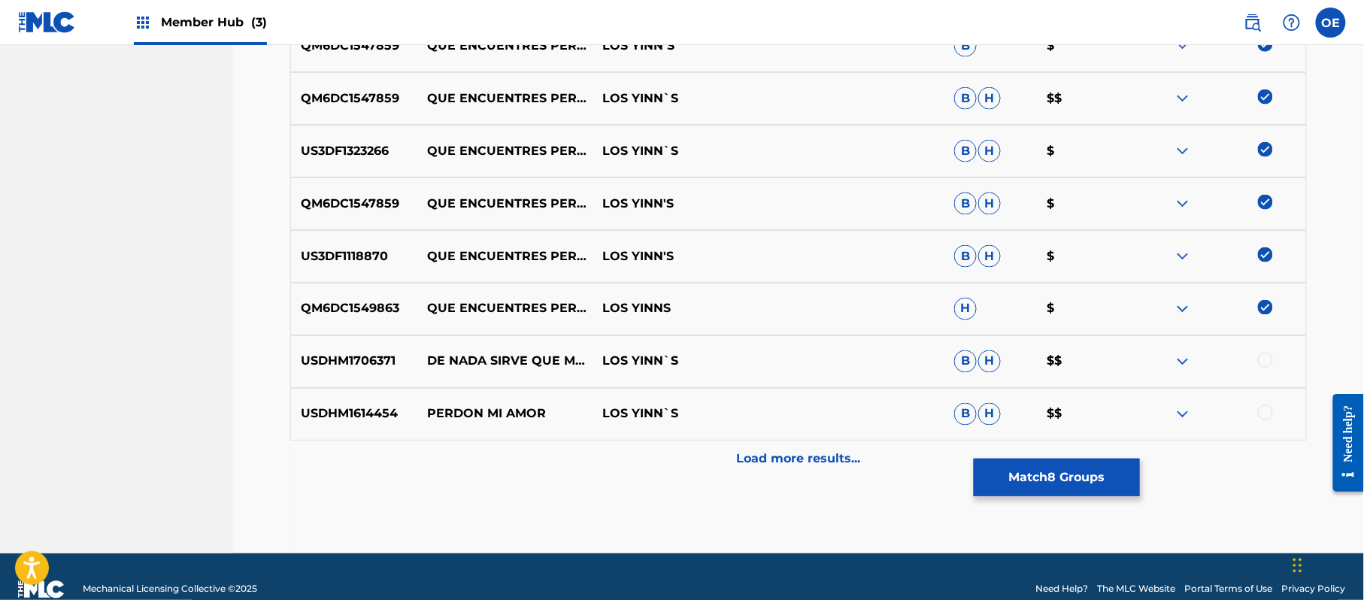
scroll to position [737, 0]
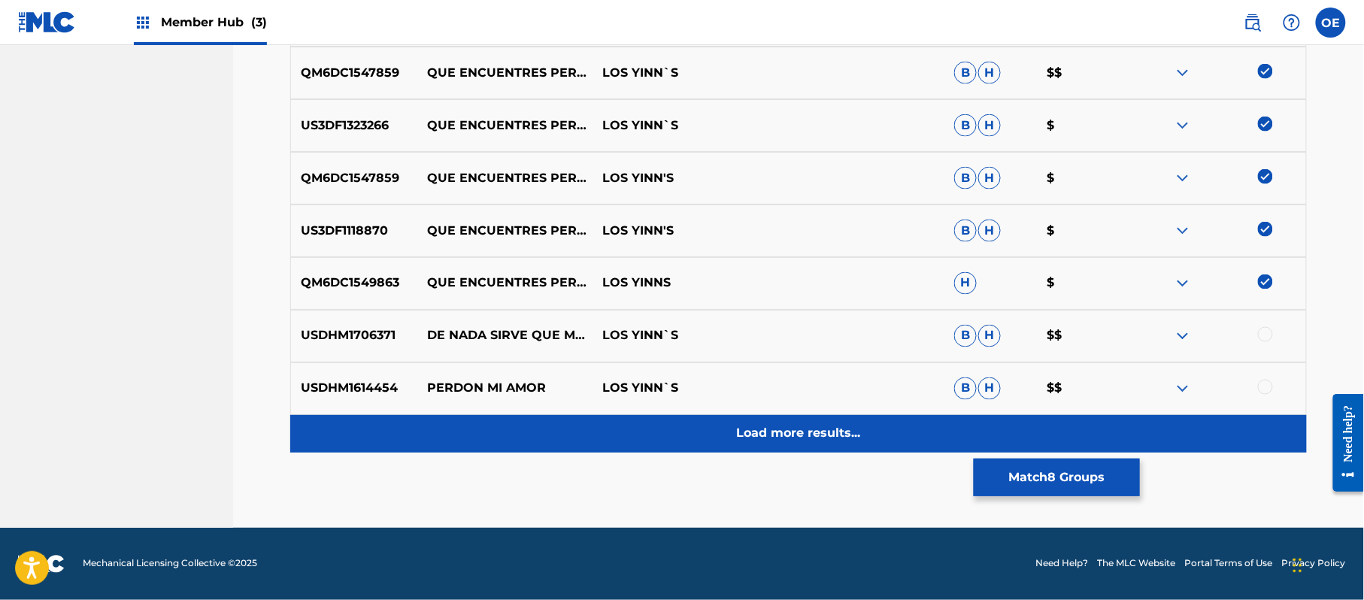
click at [790, 449] on div "Load more results..." at bounding box center [798, 434] width 1017 height 38
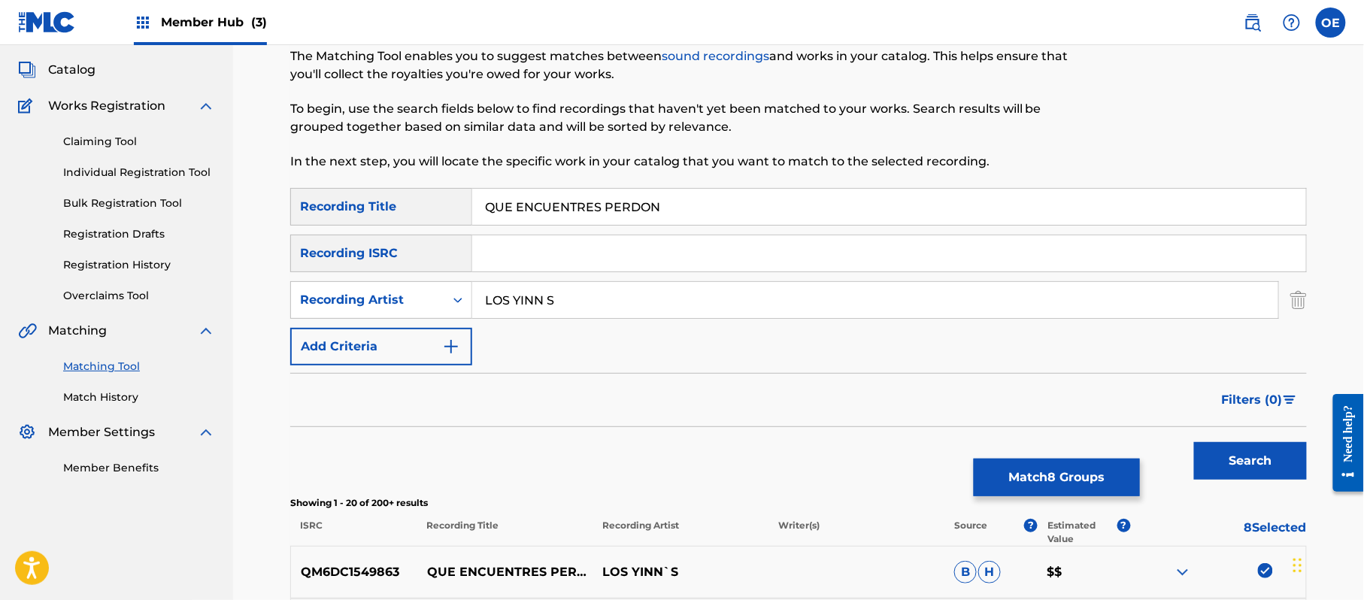
scroll to position [35, 0]
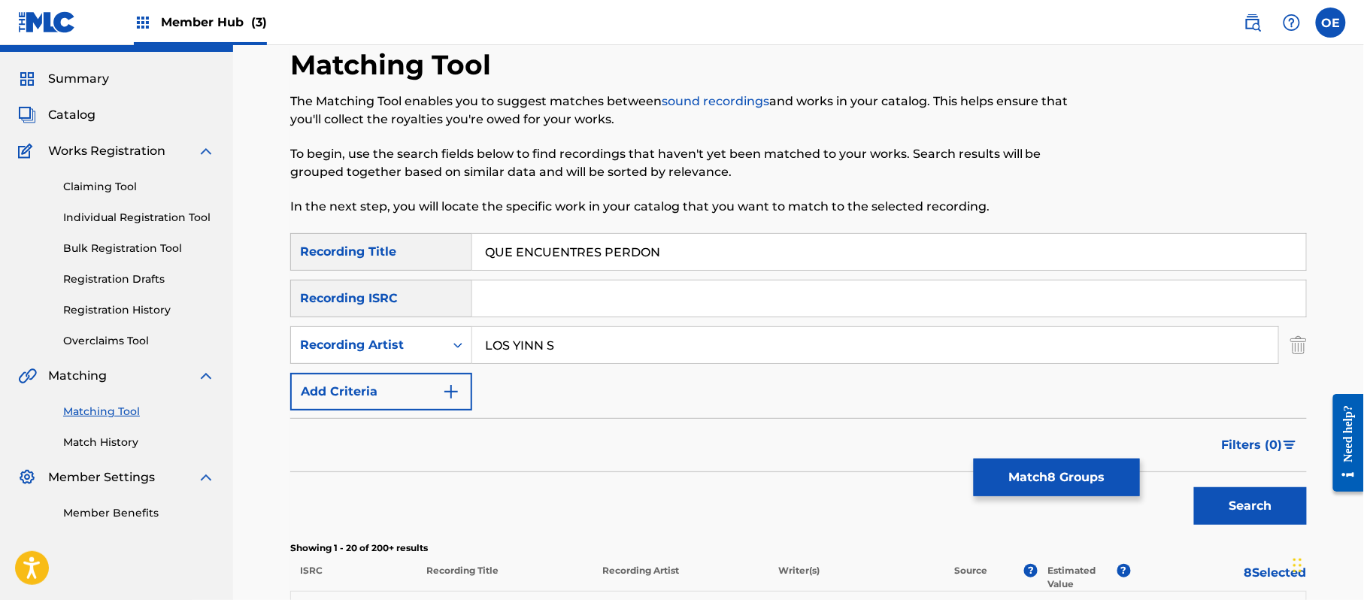
click at [543, 346] on input "LOS YINN S" at bounding box center [875, 345] width 806 height 36
type input "LOS YINN'S"
click at [1194, 487] on button "Search" at bounding box center [1250, 506] width 113 height 38
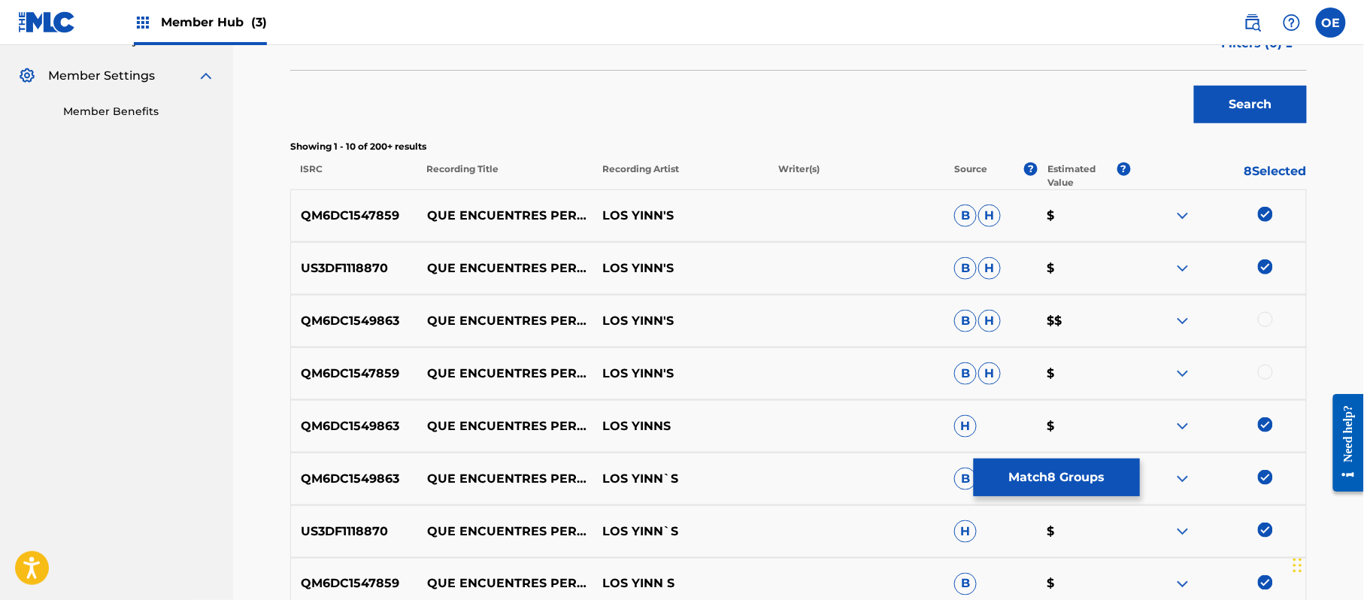
scroll to position [536, 0]
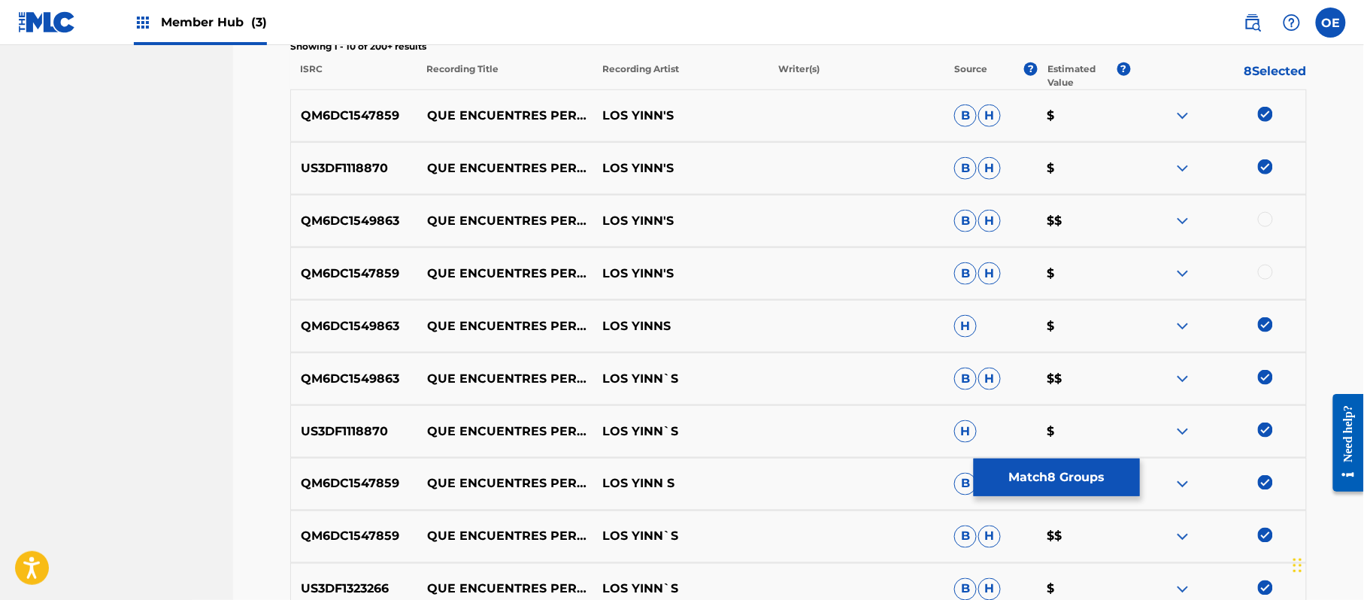
click at [1262, 217] on div at bounding box center [1265, 219] width 15 height 15
click at [1265, 266] on div at bounding box center [1265, 272] width 15 height 15
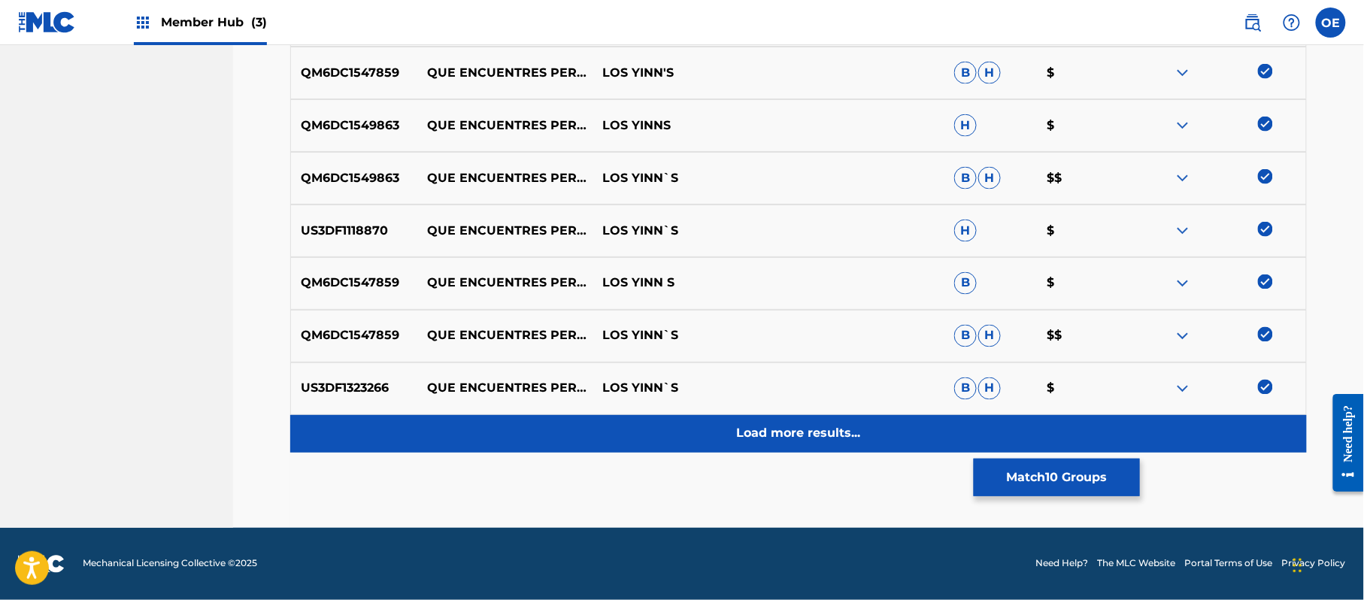
click at [776, 429] on p "Load more results..." at bounding box center [799, 434] width 124 height 18
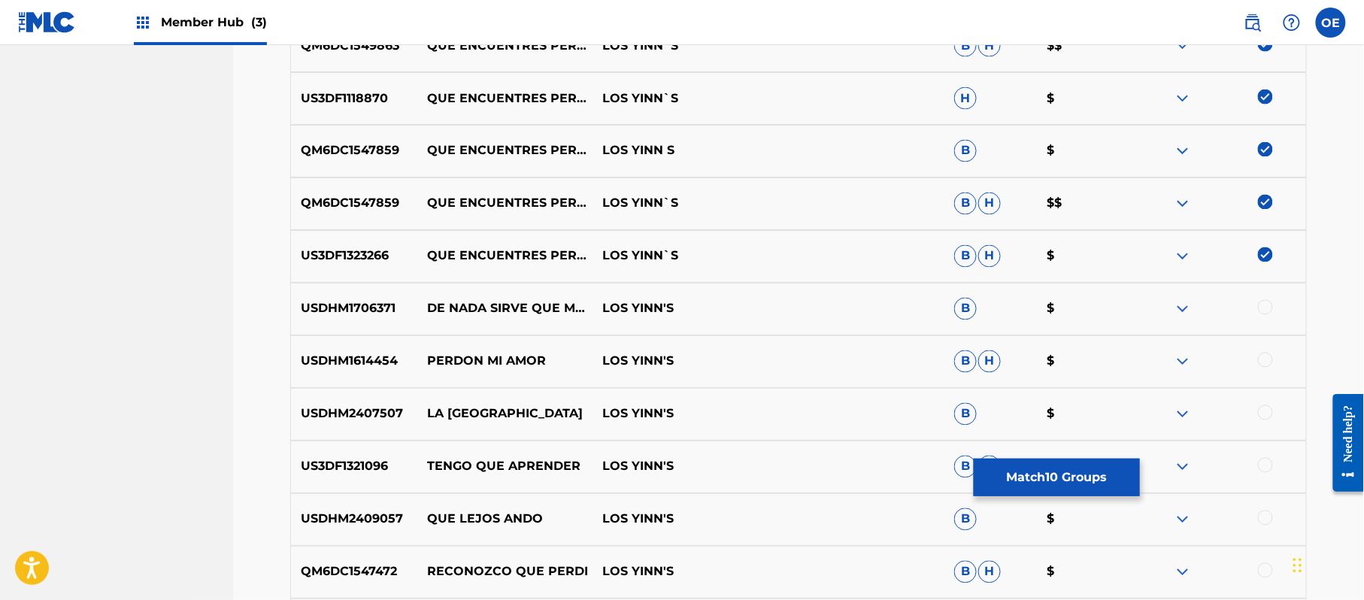
scroll to position [937, 0]
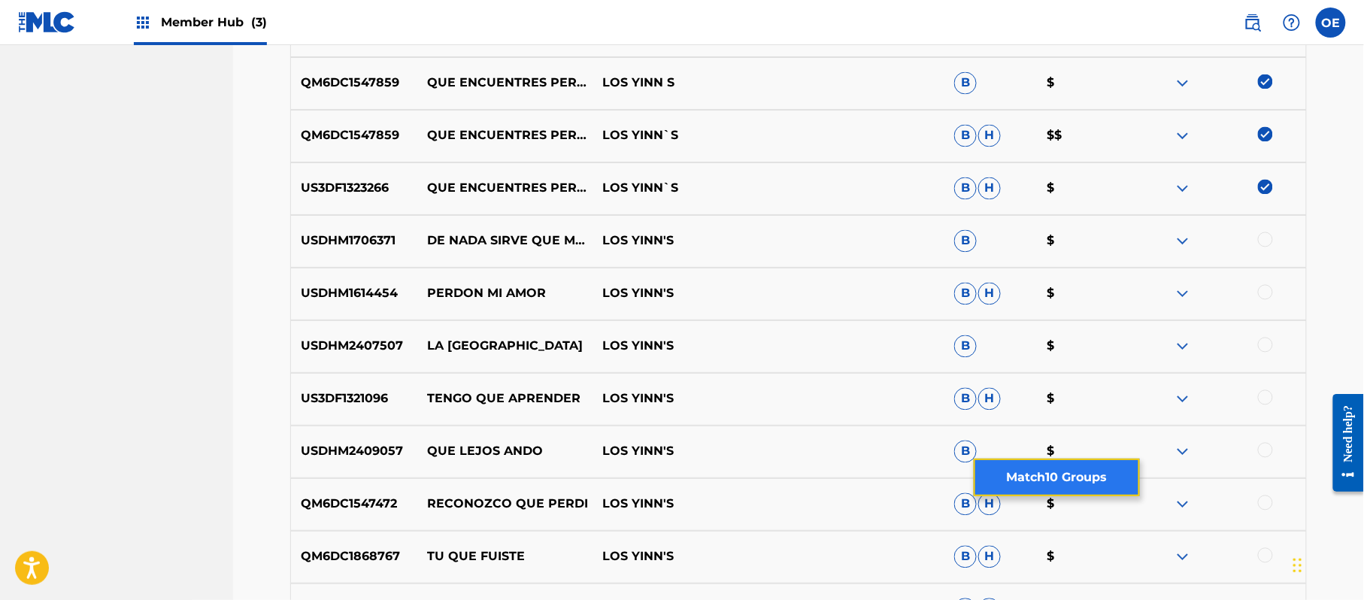
click at [1030, 473] on button "Match 10 Groups" at bounding box center [1057, 478] width 166 height 38
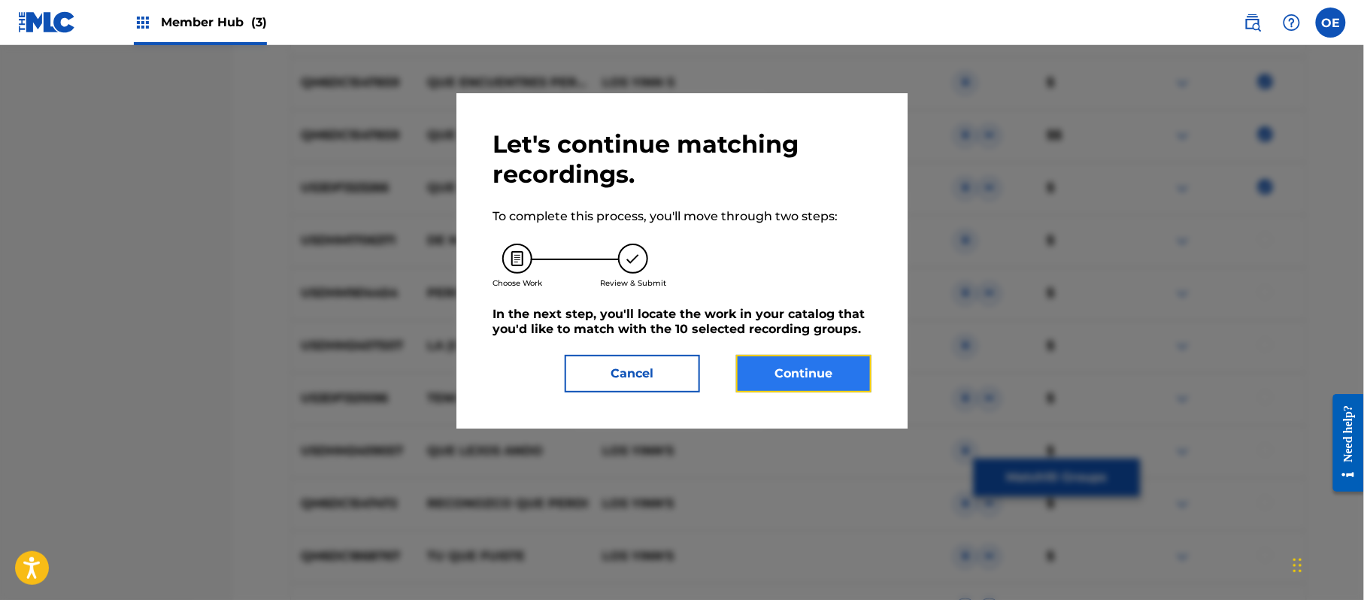
click at [823, 368] on button "Continue" at bounding box center [803, 374] width 135 height 38
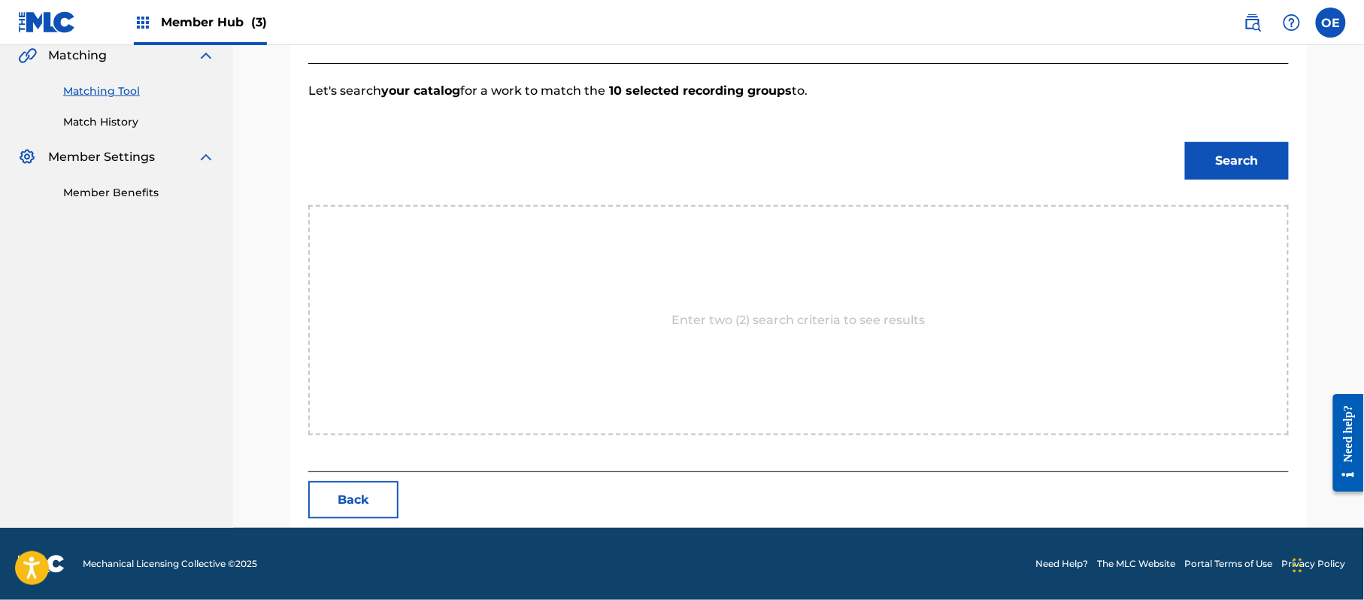
scroll to position [402, 0]
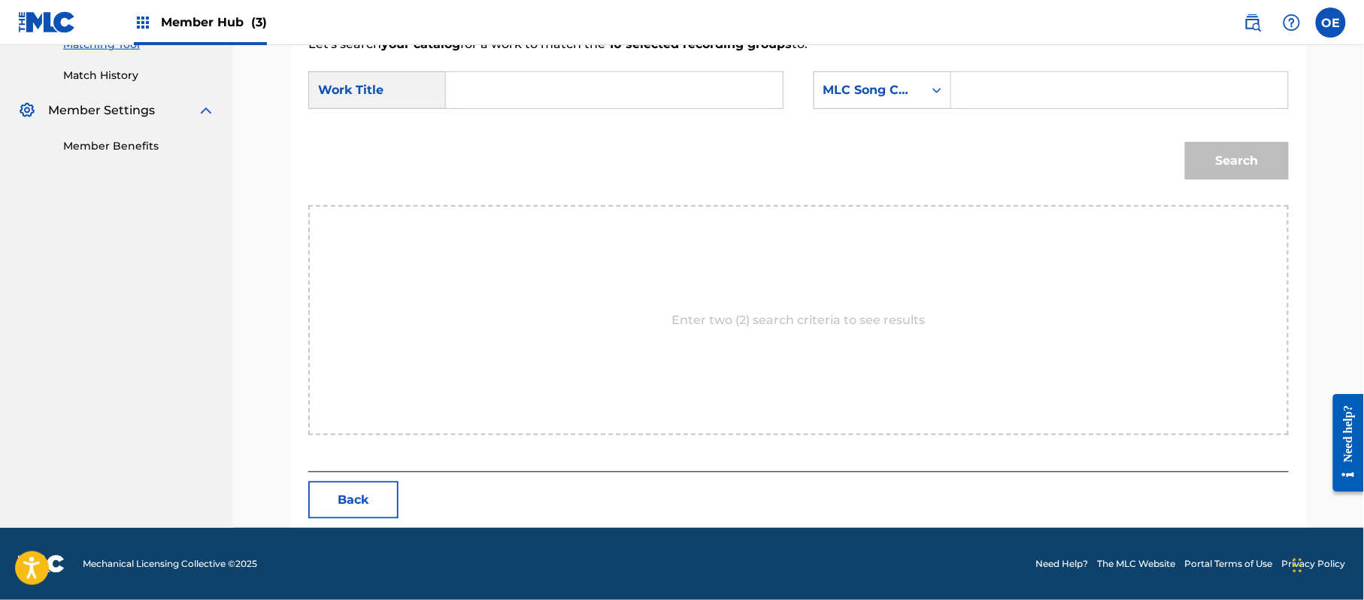
paste input "QUE ENCUENTRES PERDON"
type input "QUE ENCUENTRES PERDON"
click at [826, 101] on div "MLC Song Code" at bounding box center [868, 90] width 109 height 29
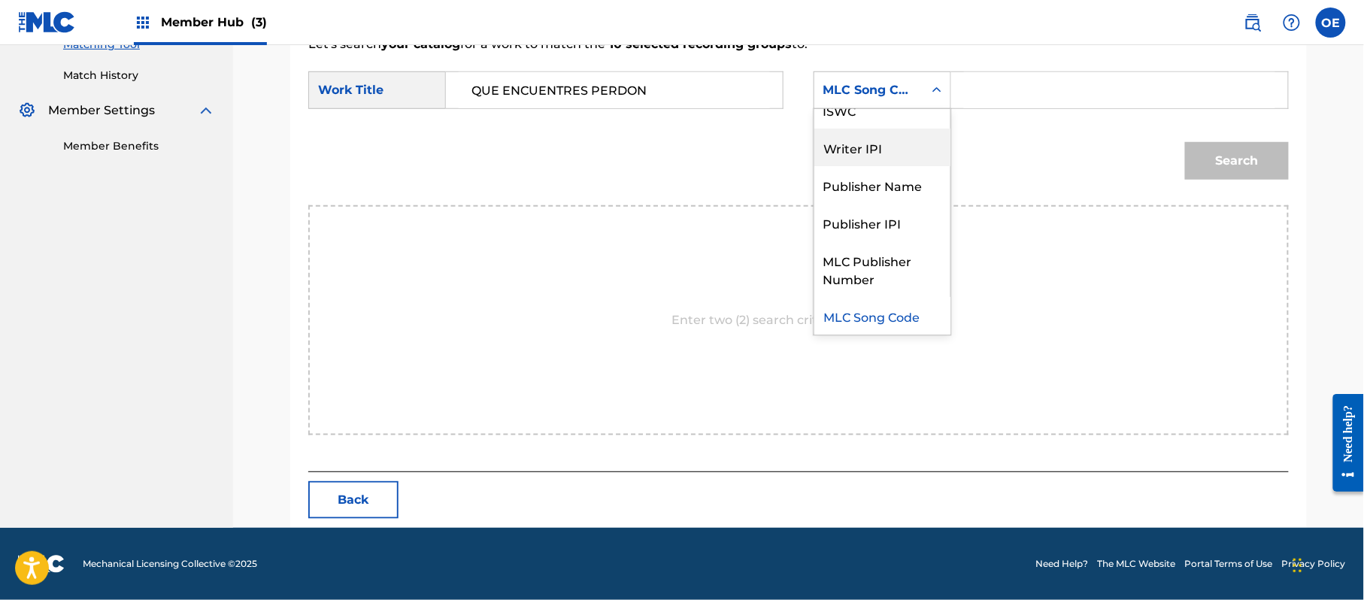
scroll to position [0, 0]
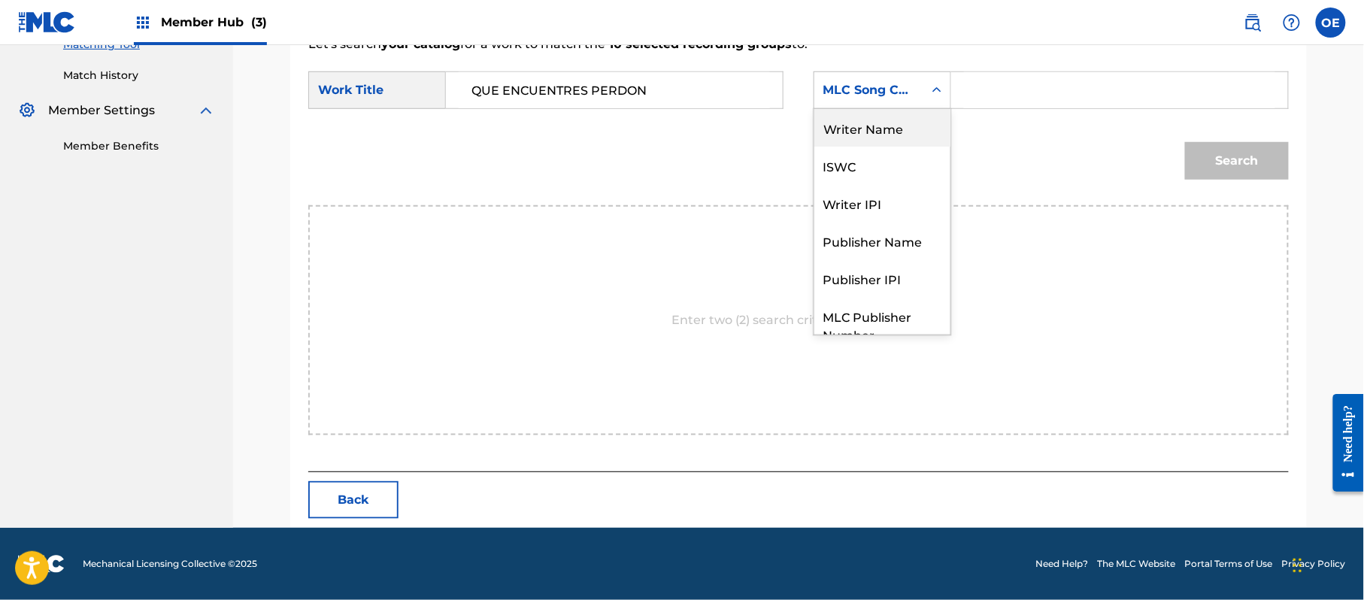
click at [862, 130] on div "Writer Name" at bounding box center [882, 128] width 136 height 38
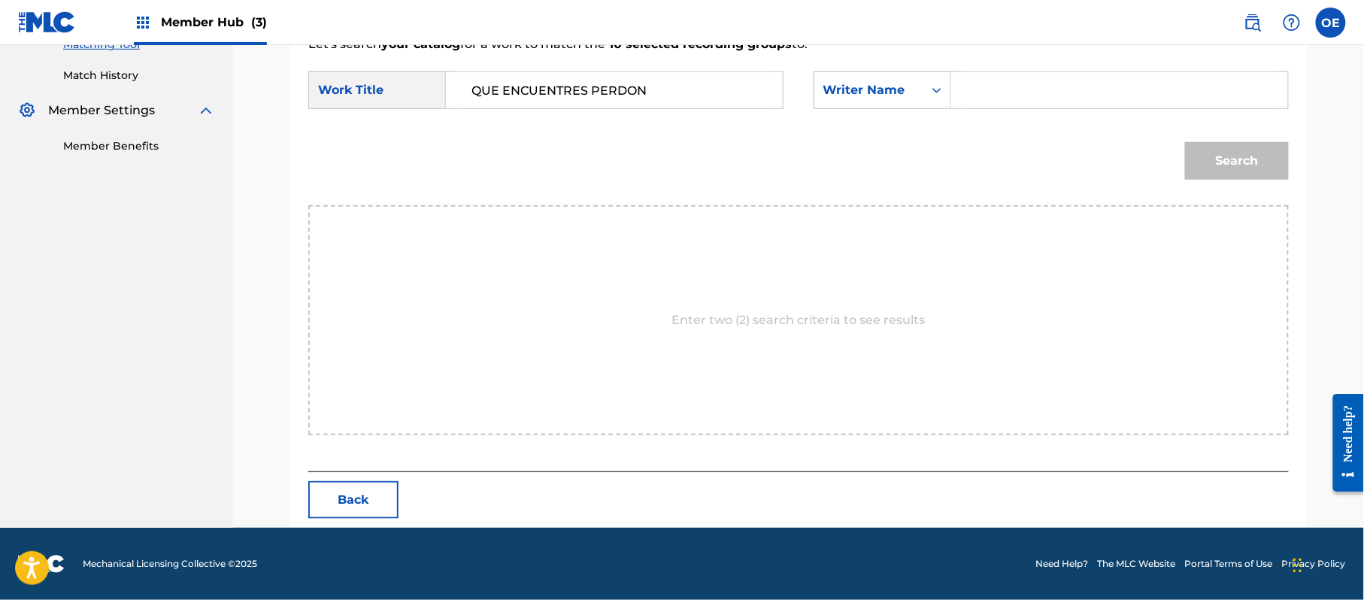
paste input "RAFAEL GONZALEZ"
type input "RAFAEL GONZALEZ"
click at [1233, 166] on button "Search" at bounding box center [1237, 161] width 104 height 38
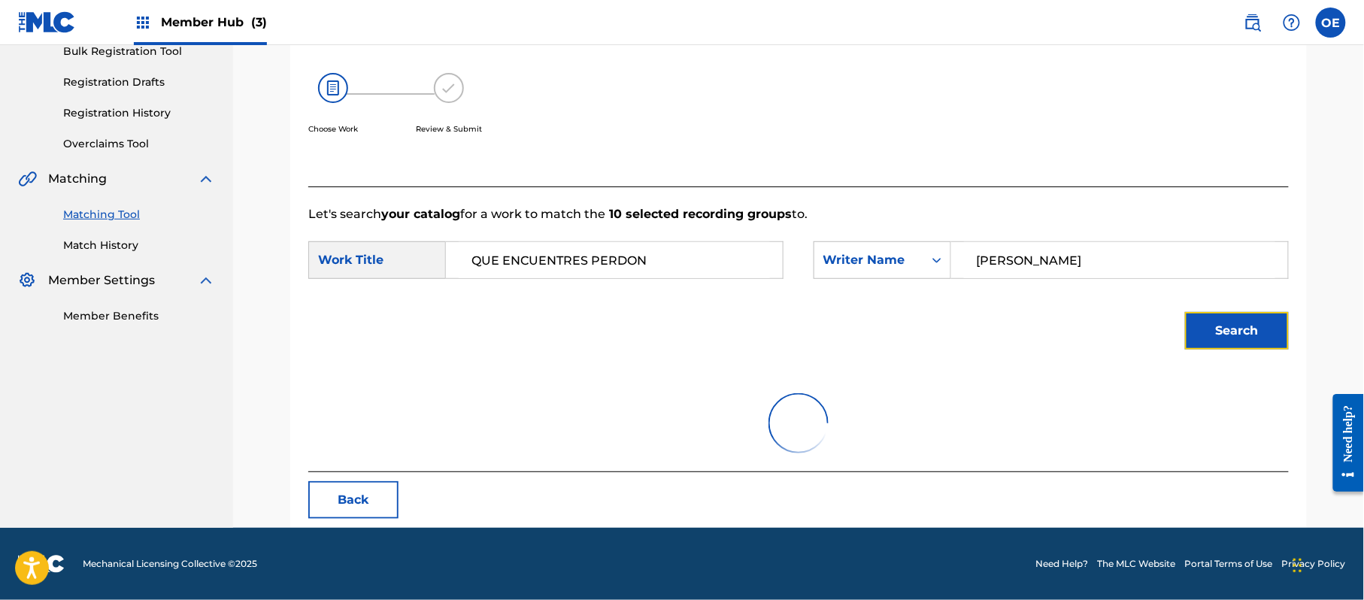
scroll to position [402, 0]
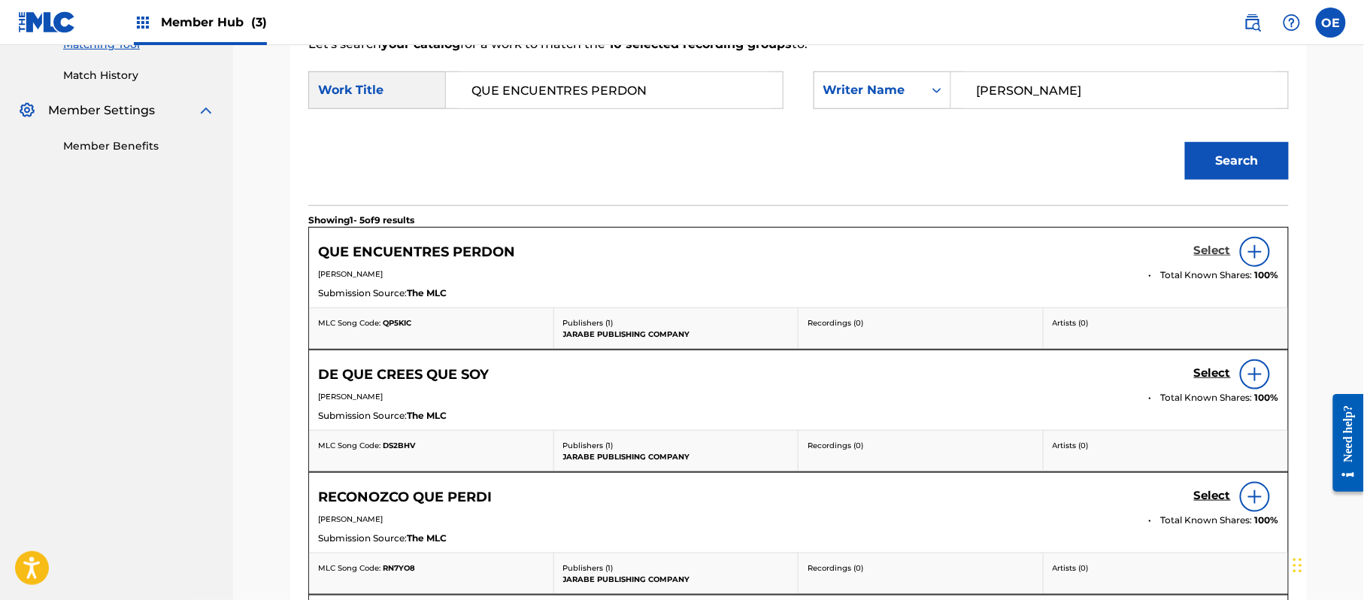
click at [1196, 251] on h5 "Select" at bounding box center [1212, 251] width 37 height 14
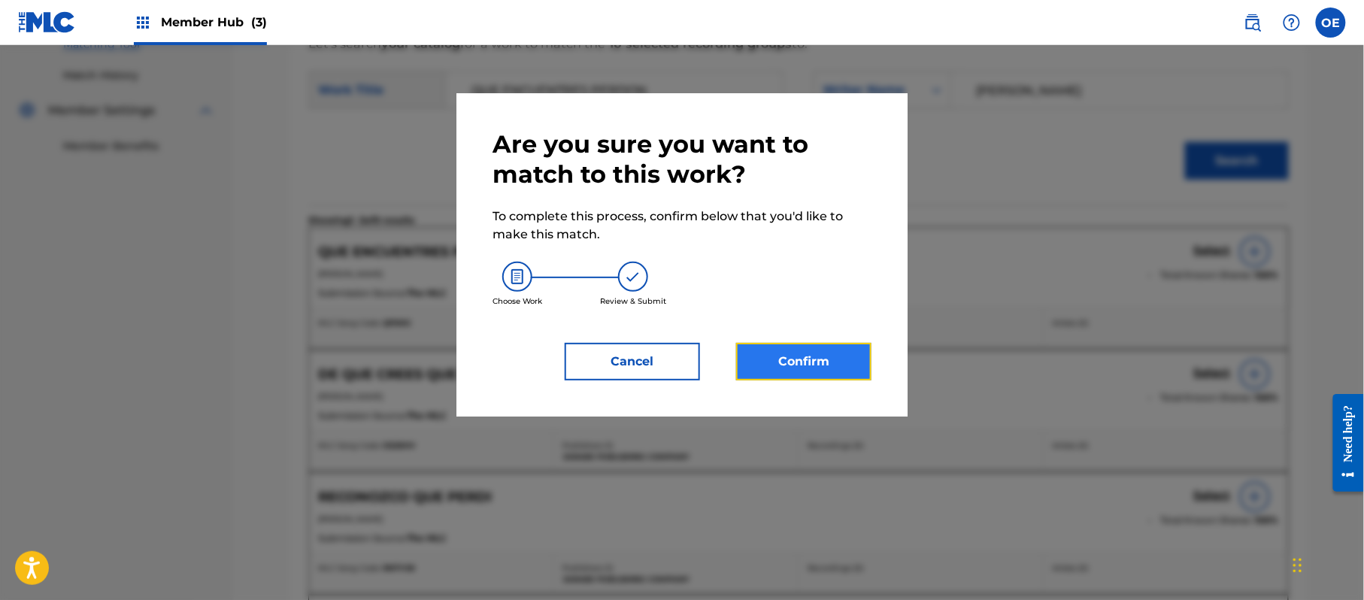
click at [806, 346] on button "Confirm" at bounding box center [803, 362] width 135 height 38
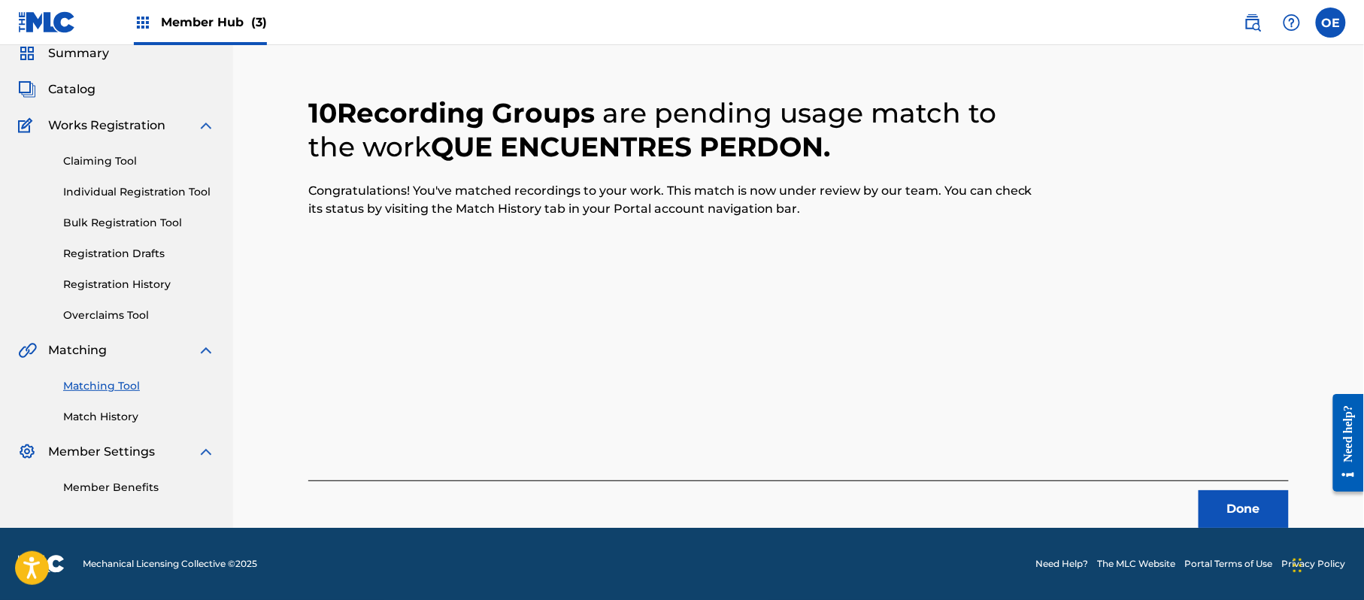
scroll to position [60, 0]
click at [1218, 498] on button "Done" at bounding box center [1244, 509] width 90 height 38
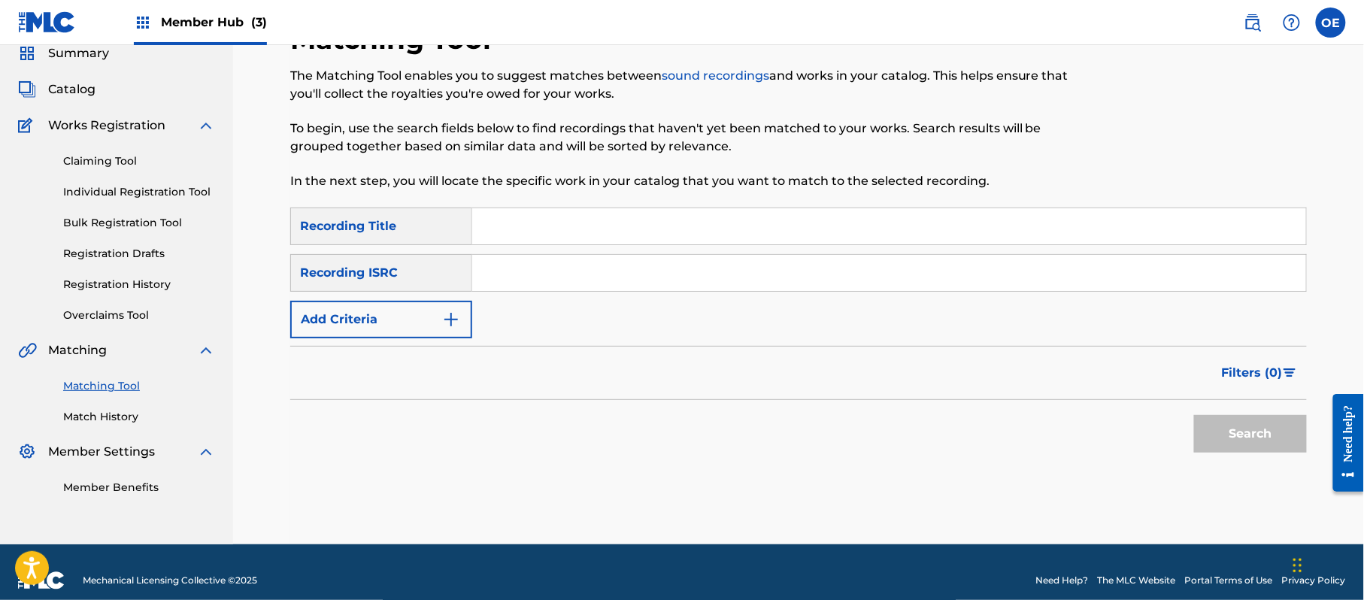
drag, startPoint x: 129, startPoint y: 187, endPoint x: 140, endPoint y: 187, distance: 10.5
click at [129, 187] on link "Individual Registration Tool" at bounding box center [139, 192] width 152 height 16
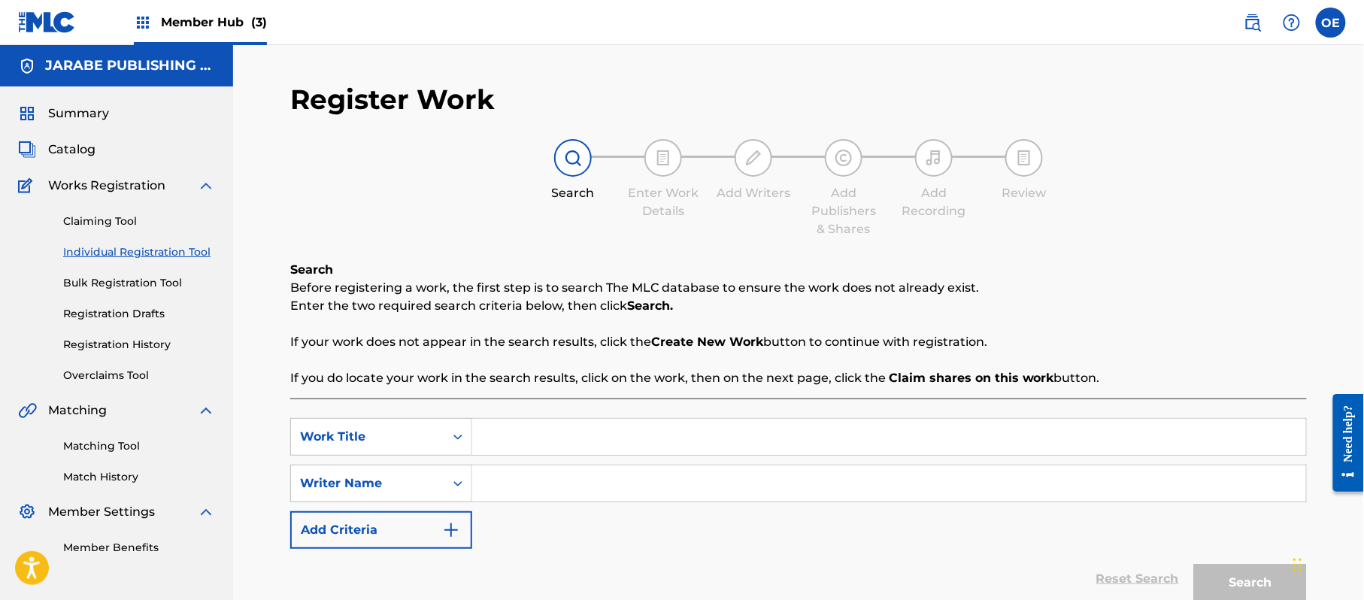
paste input "MI FANTASIA"
type input "MI FANTASIA"
paste input "JOSE DURON"
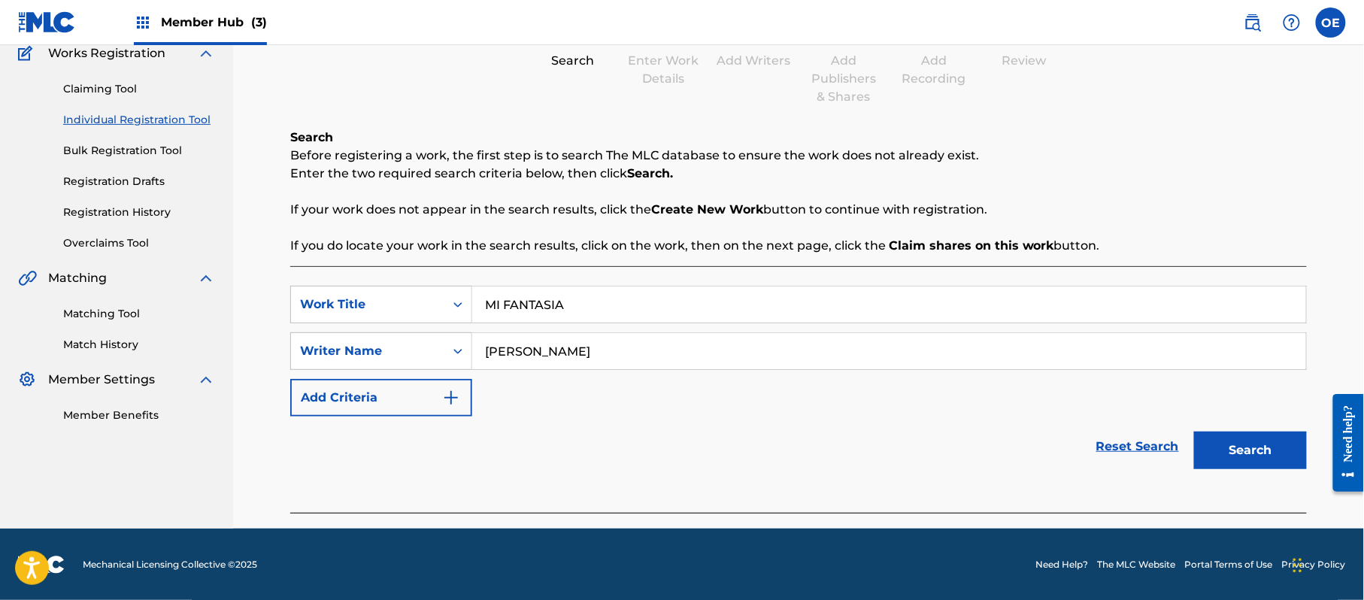
scroll to position [133, 0]
drag, startPoint x: 1191, startPoint y: 467, endPoint x: 1209, endPoint y: 455, distance: 21.7
click at [1202, 459] on div "Search" at bounding box center [1247, 446] width 120 height 60
click at [1209, 455] on button "Search" at bounding box center [1250, 450] width 113 height 38
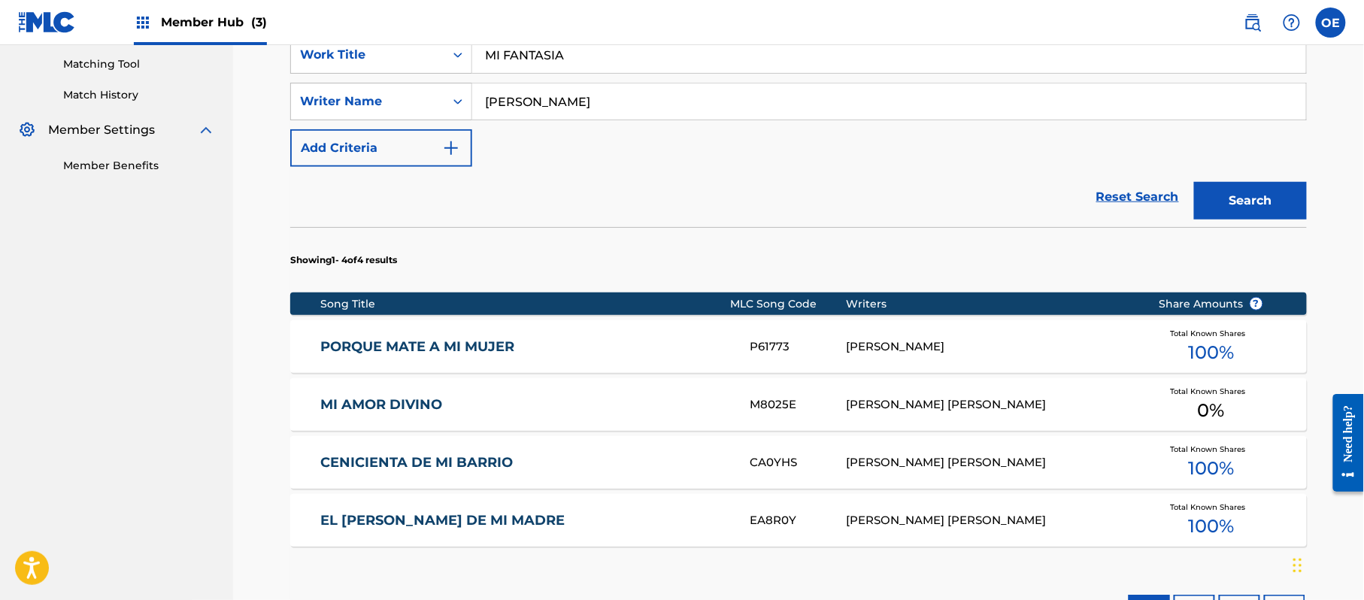
scroll to position [334, 0]
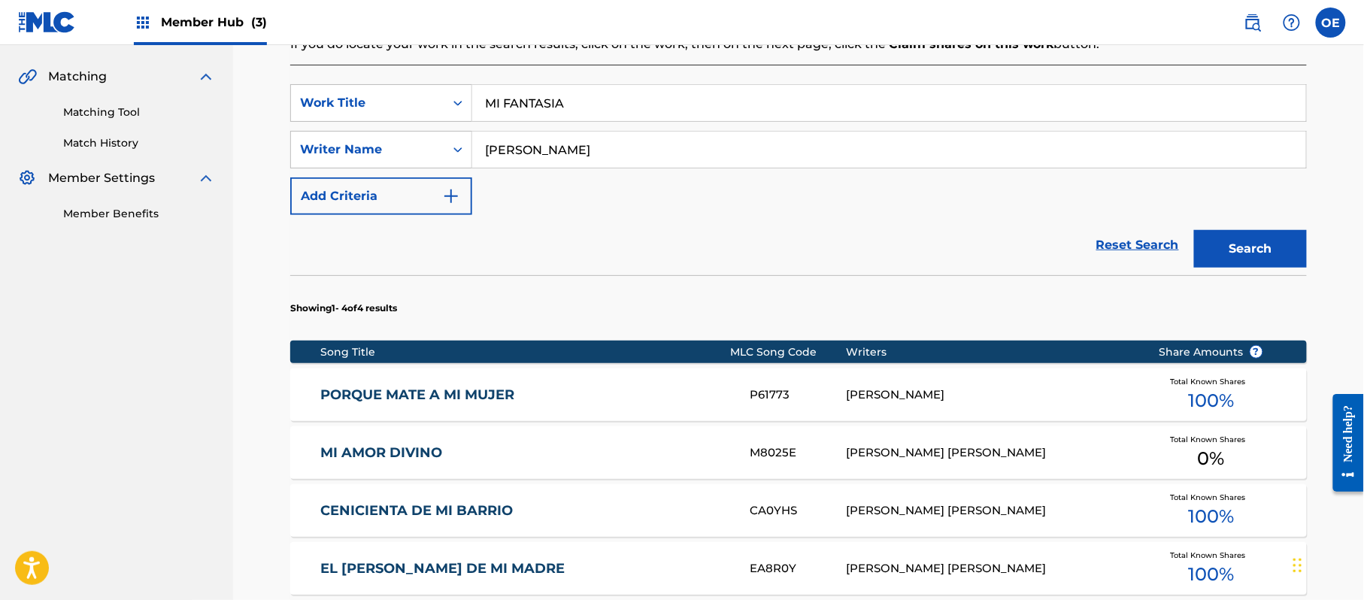
drag, startPoint x: 599, startPoint y: 136, endPoint x: 514, endPoint y: 142, distance: 84.4
click at [514, 142] on input "JOSE DURON" at bounding box center [889, 150] width 834 height 36
click at [1194, 230] on button "Search" at bounding box center [1250, 249] width 113 height 38
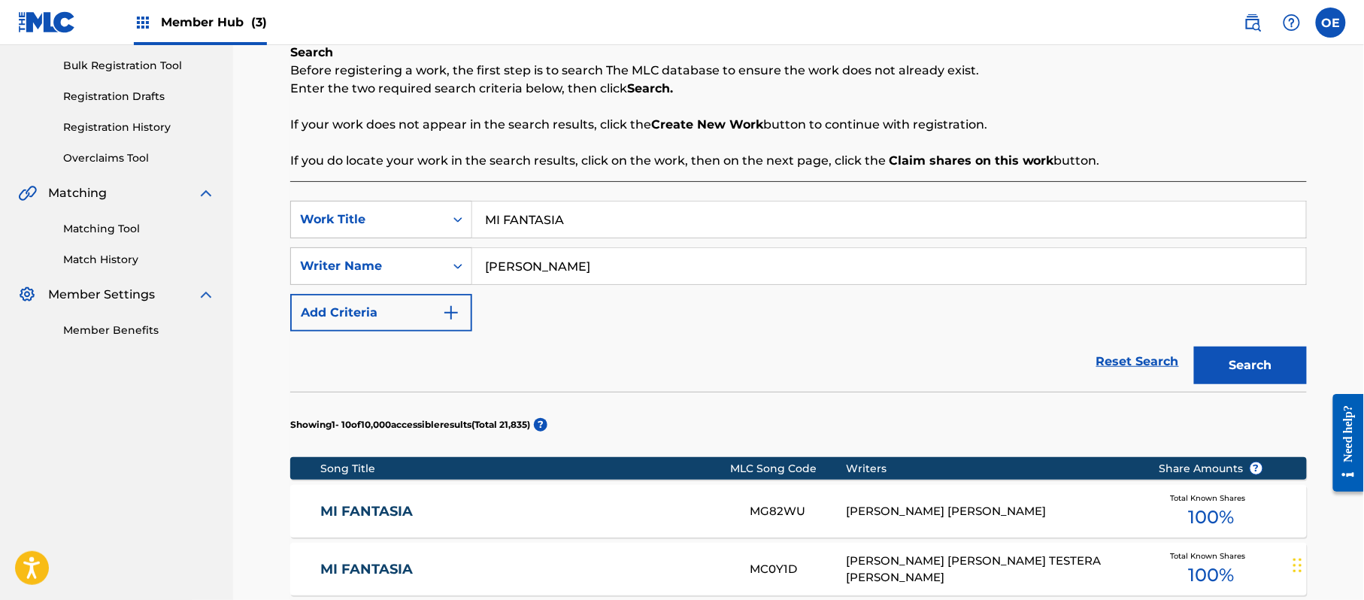
scroll to position [33, 0]
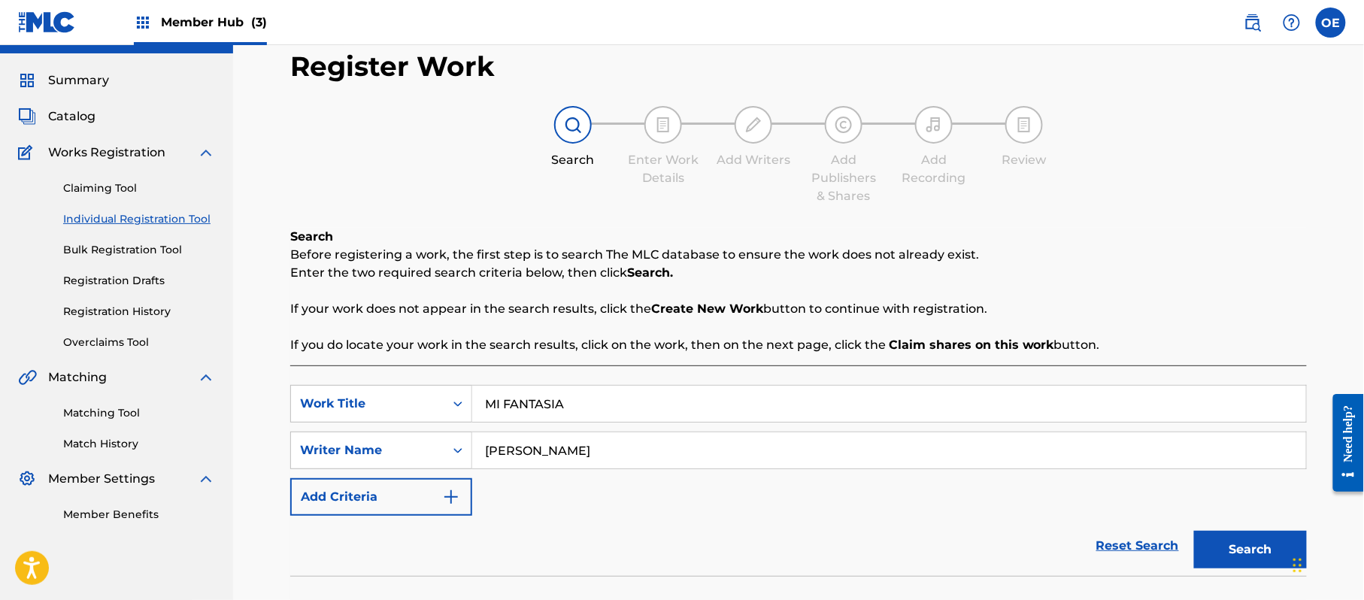
type input "JOSE DURON"
click at [1194, 531] on button "Search" at bounding box center [1250, 550] width 113 height 38
drag, startPoint x: 614, startPoint y: 395, endPoint x: 444, endPoint y: 406, distance: 170.3
click at [444, 406] on div "SearchWithCriteriaffc42a64-b246-4e30-852b-d6c3947928d3 Work Title MI FANTASIA" at bounding box center [798, 404] width 1017 height 38
paste input "UNDO DE ASTIO"
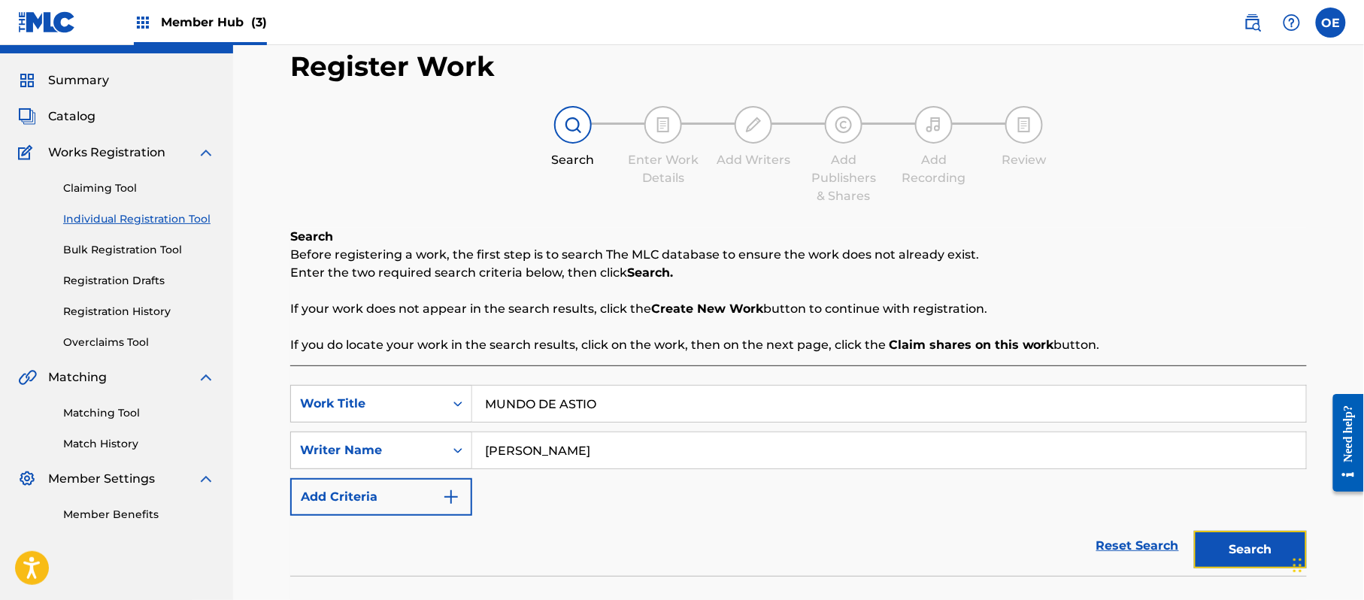
click at [1232, 562] on button "Search" at bounding box center [1250, 550] width 113 height 38
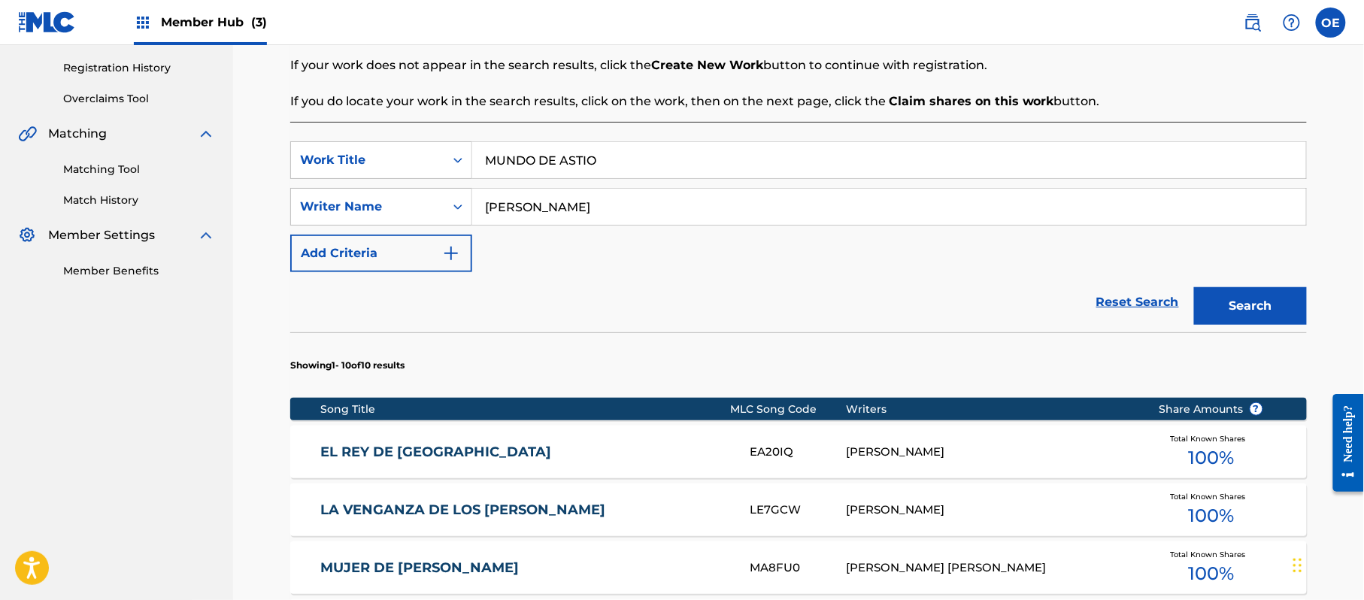
scroll to position [229, 0]
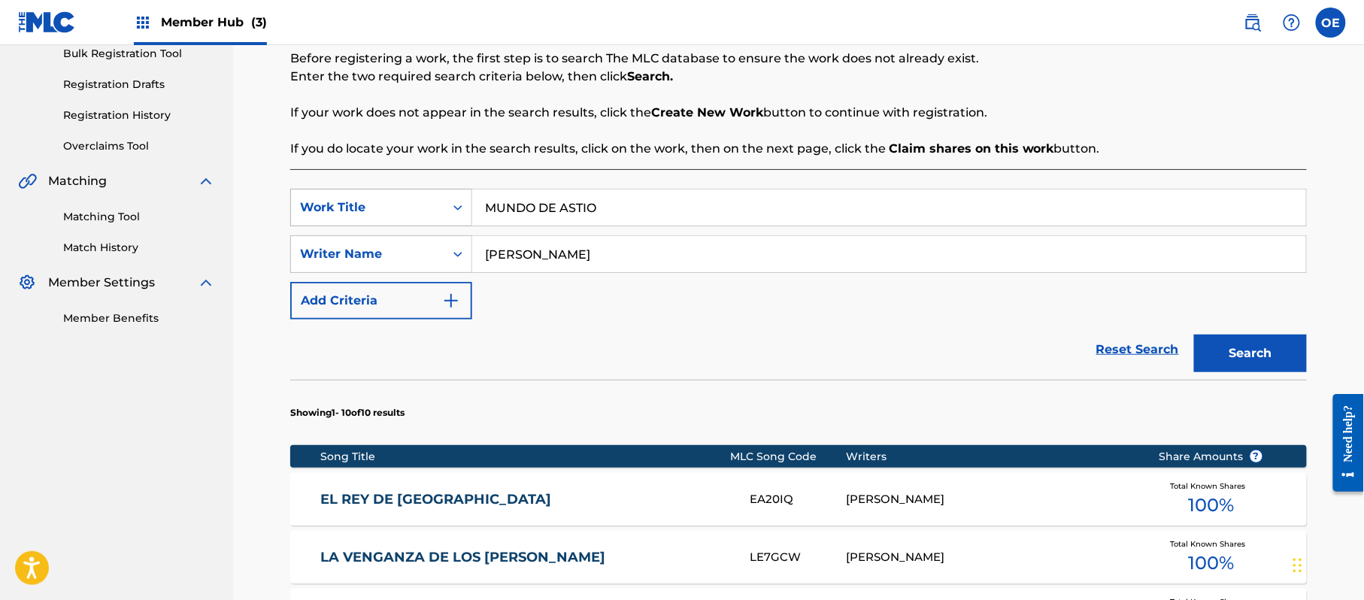
drag, startPoint x: 663, startPoint y: 190, endPoint x: 395, endPoint y: 196, distance: 268.5
click at [395, 196] on div "SearchWithCriteriaffc42a64-b246-4e30-852b-d6c3947928d3 Work Title MUNDO DE ASTIO" at bounding box center [798, 208] width 1017 height 38
paste input "HECHO EN MICHOACAN"
click at [1254, 349] on button "Search" at bounding box center [1250, 354] width 113 height 38
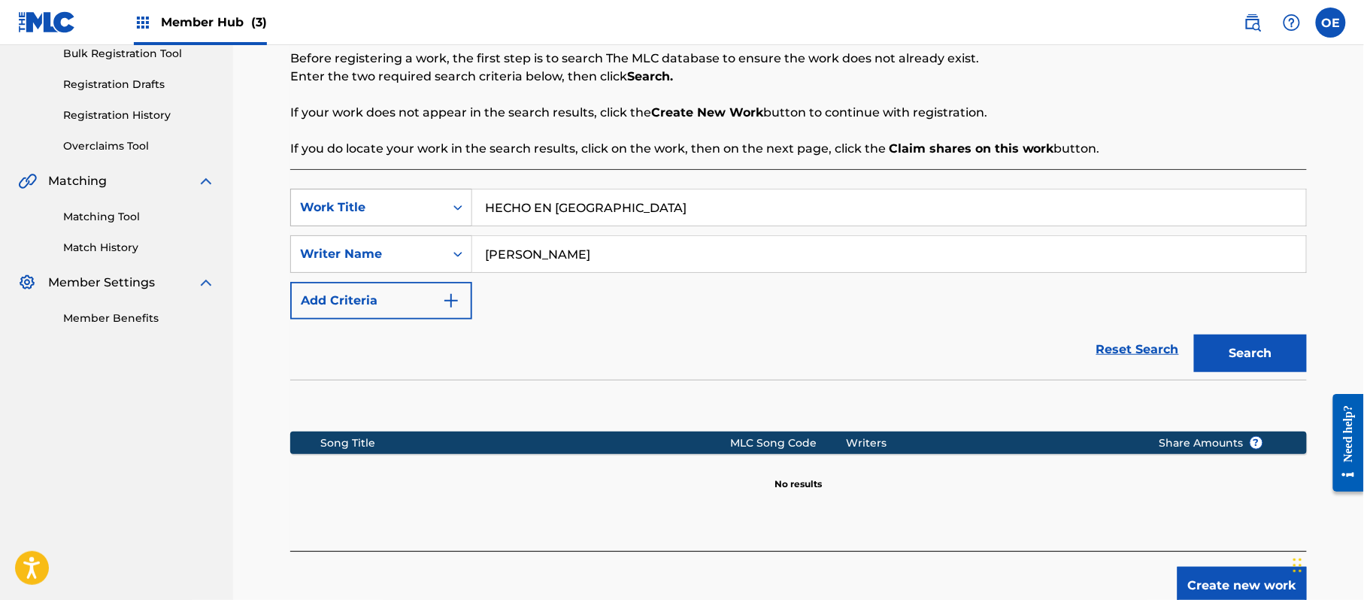
drag, startPoint x: 702, startPoint y: 203, endPoint x: 437, endPoint y: 205, distance: 265.5
click at [415, 205] on div "SearchWithCriteriaffc42a64-b246-4e30-852b-d6c3947928d3 Work Title HECHO EN MICH…" at bounding box center [798, 208] width 1017 height 38
paste input "MI HERENCIA"
click at [1219, 343] on button "Search" at bounding box center [1250, 354] width 113 height 38
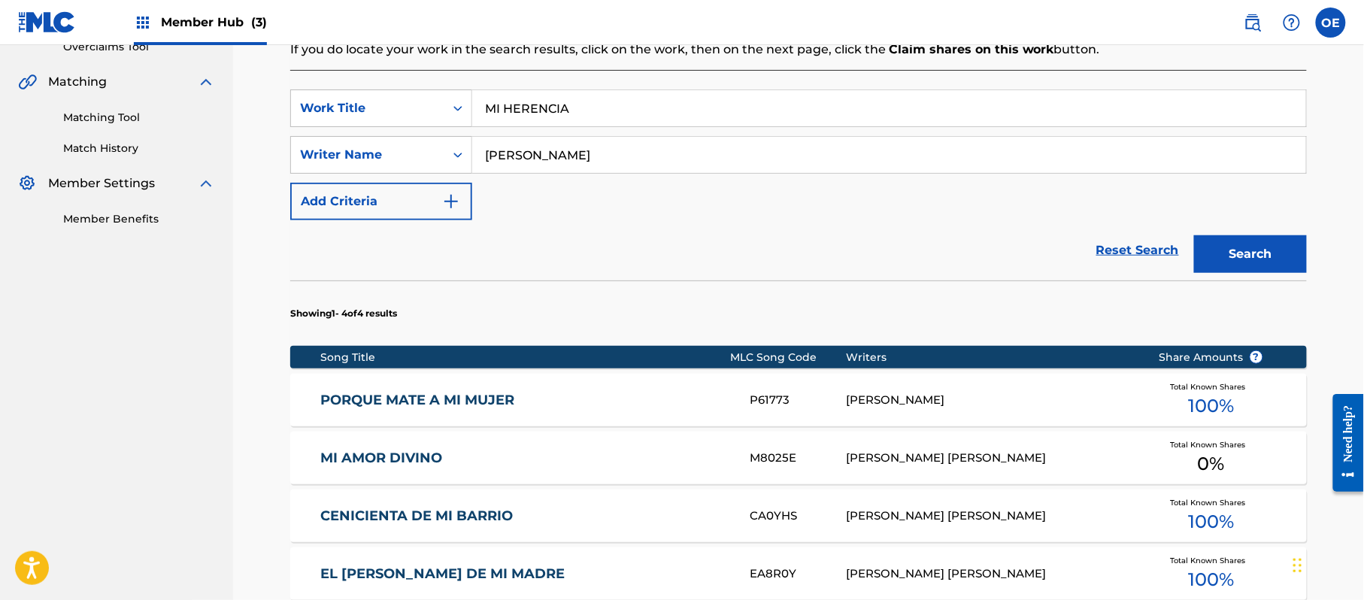
scroll to position [329, 0]
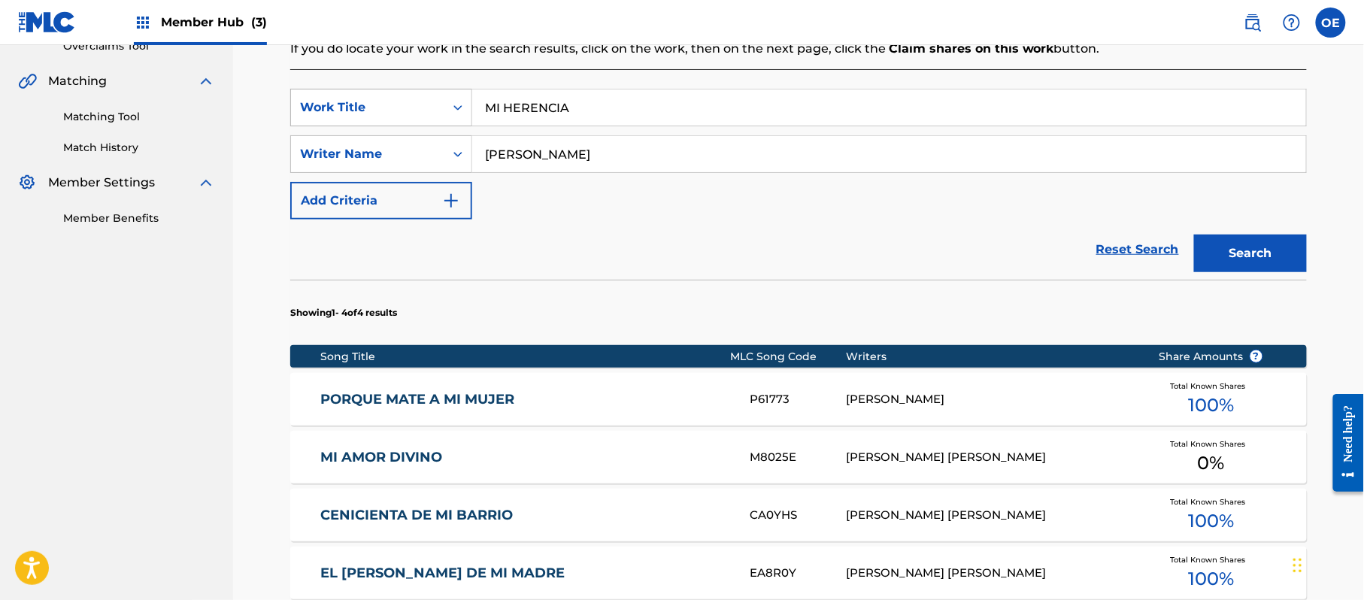
drag, startPoint x: 603, startPoint y: 107, endPoint x: 380, endPoint y: 111, distance: 223.4
click at [380, 111] on div "SearchWithCriteriaffc42a64-b246-4e30-852b-d6c3947928d3 Work Title MI HERENCIA" at bounding box center [798, 108] width 1017 height 38
paste input "600 MILLAS"
type input "600 MILLAS"
click at [1254, 244] on button "Search" at bounding box center [1250, 254] width 113 height 38
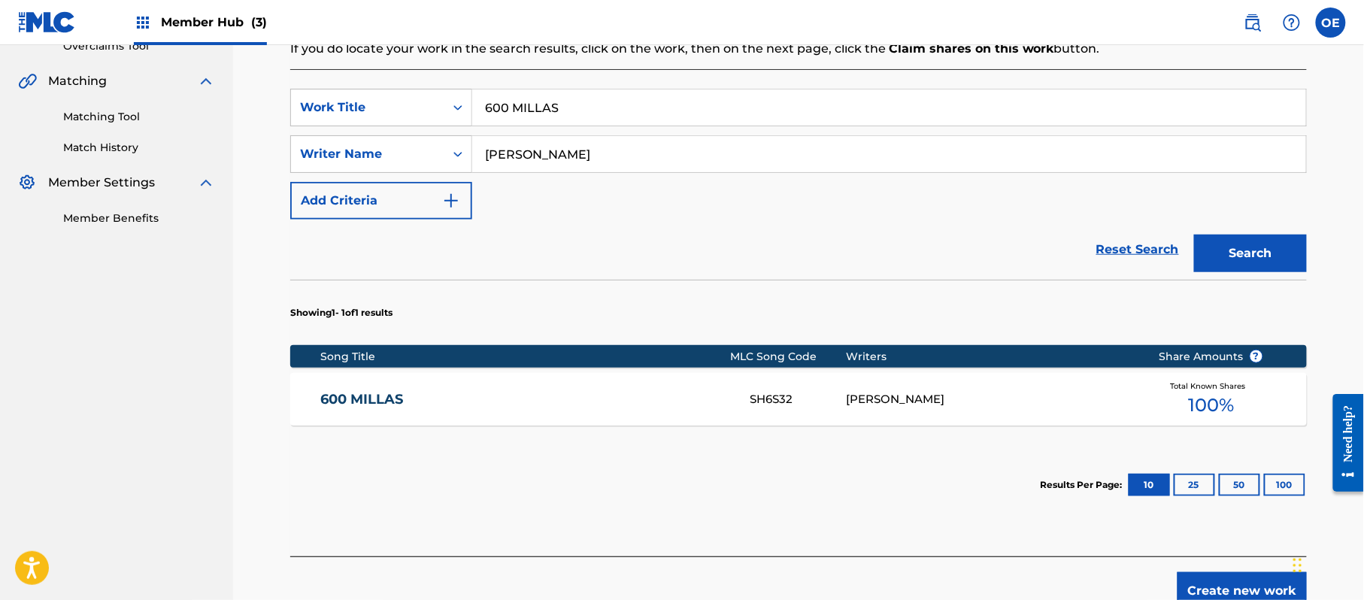
click at [626, 420] on div "600 MILLAS SH6S32 JOSE DURON Total Known Shares 100 %" at bounding box center [798, 399] width 1017 height 53
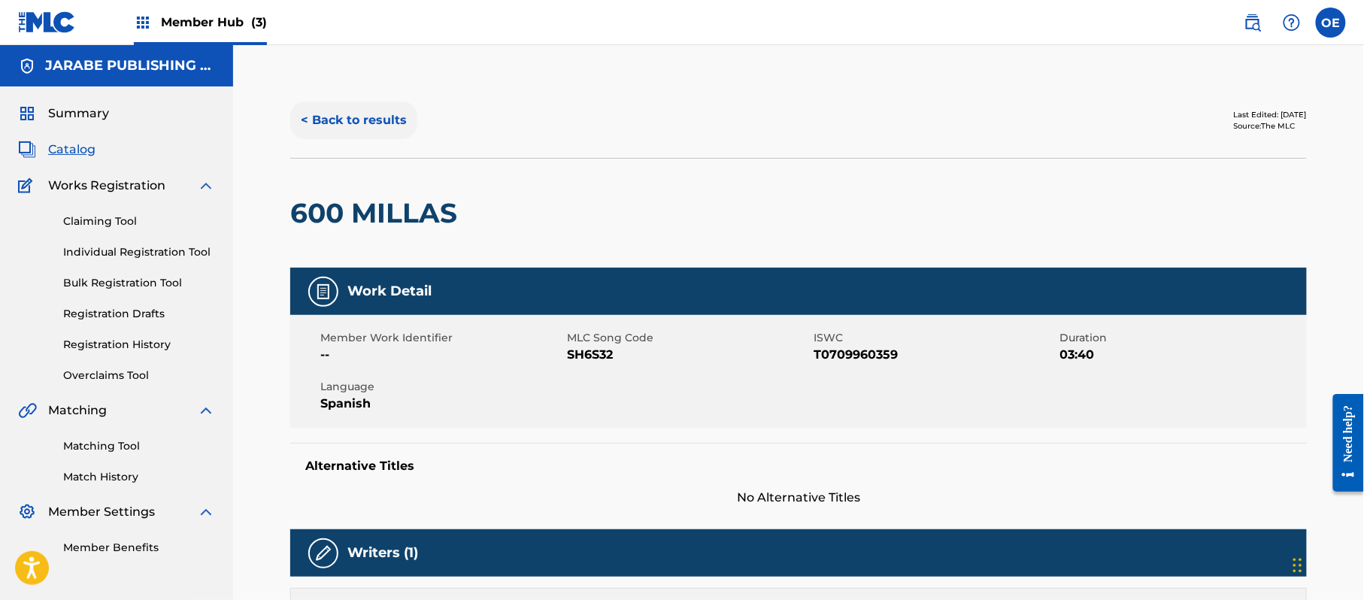
click at [317, 109] on button "< Back to results" at bounding box center [353, 121] width 127 height 38
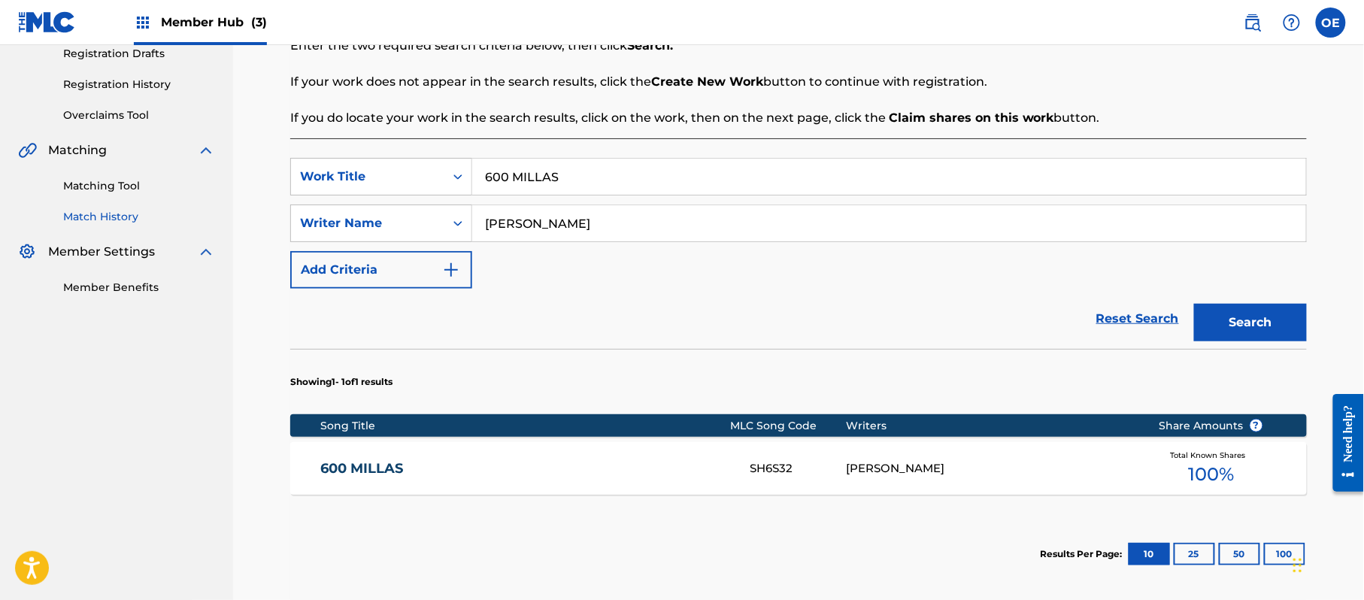
scroll to position [200, 0]
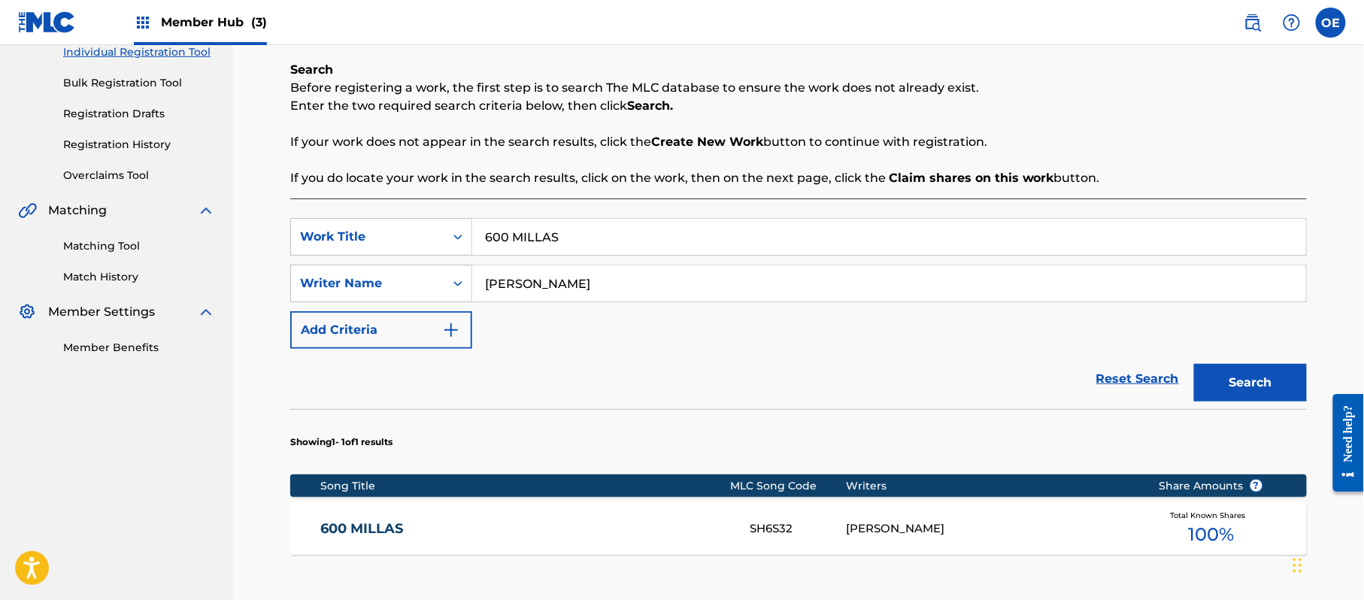
click at [110, 248] on link "Matching Tool" at bounding box center [139, 246] width 152 height 16
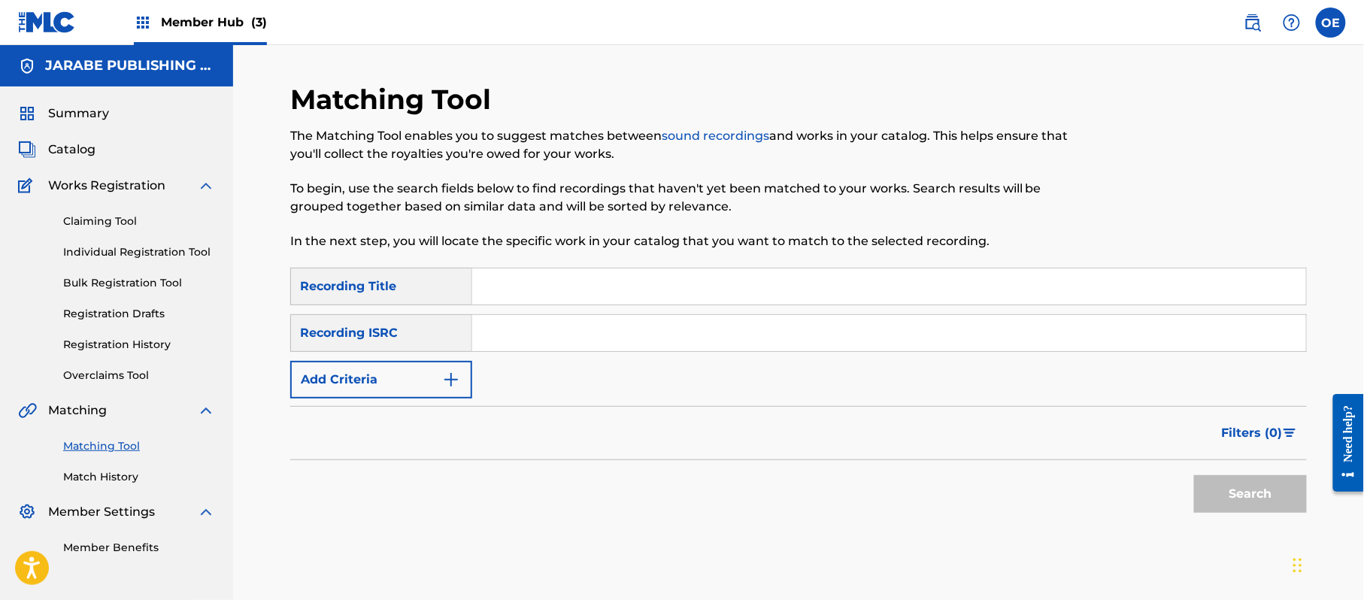
paste input "QUE ENCUENTRES PERDON"
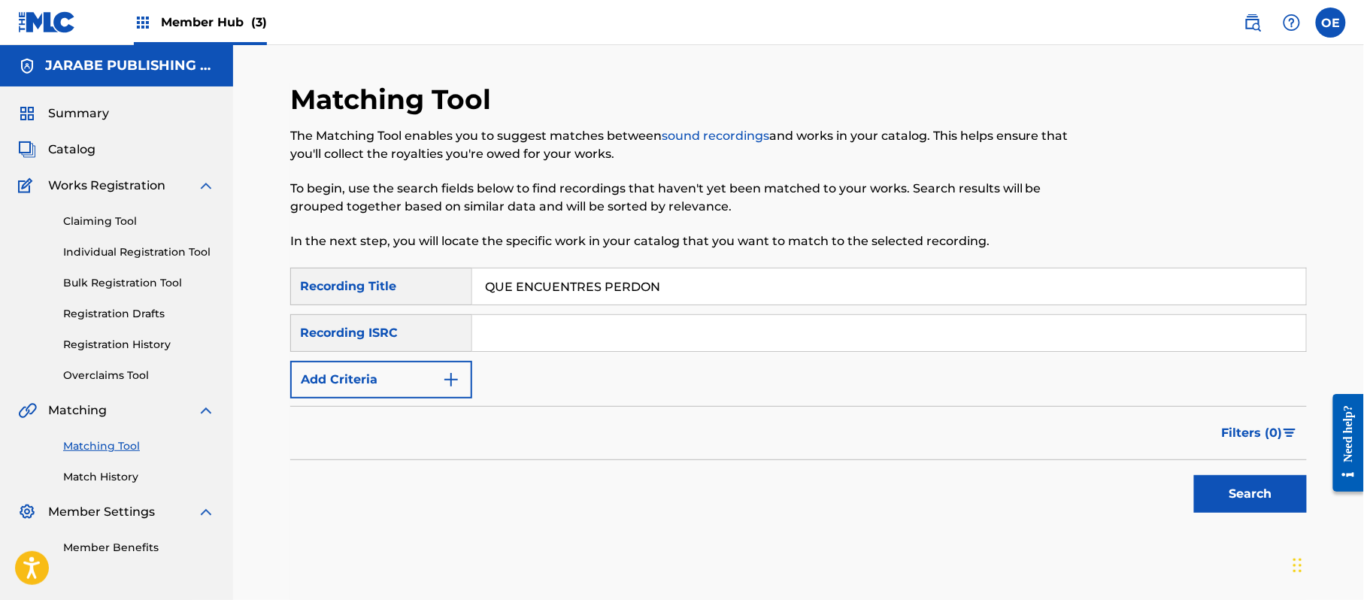
type input "QUE ENCUENTRES PERDON"
click at [428, 370] on button "Add Criteria" at bounding box center [381, 380] width 182 height 38
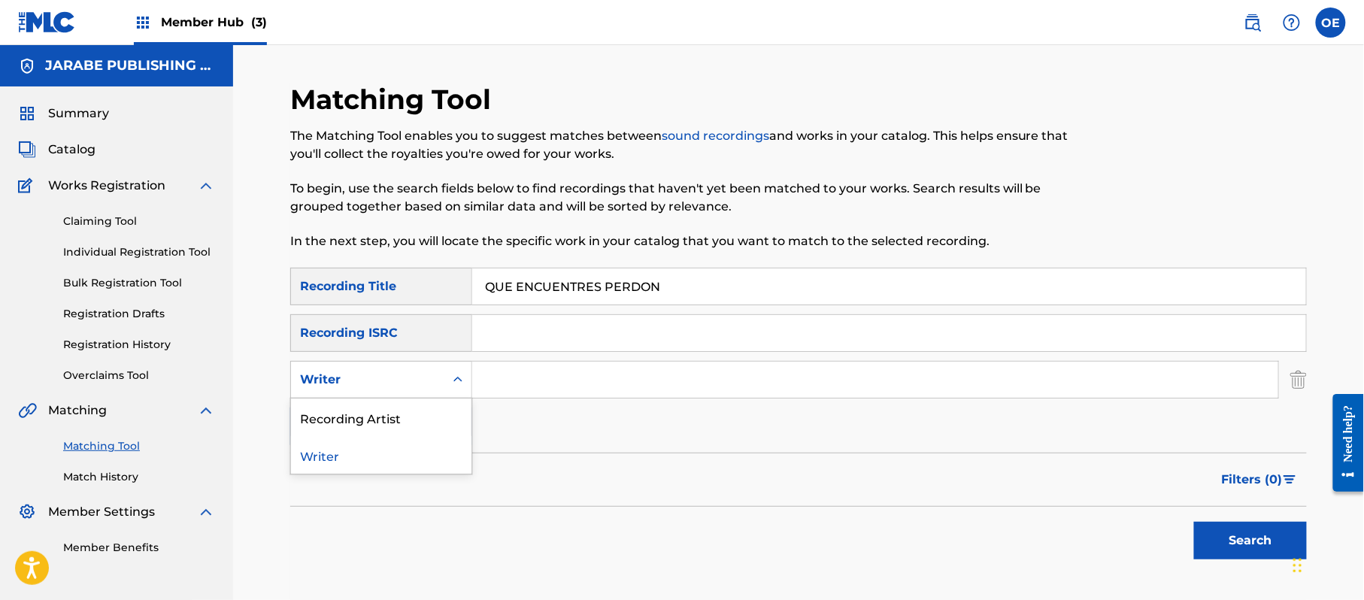
click at [419, 380] on div "Writer" at bounding box center [367, 380] width 135 height 18
click at [410, 417] on div "Recording Artist" at bounding box center [381, 418] width 180 height 38
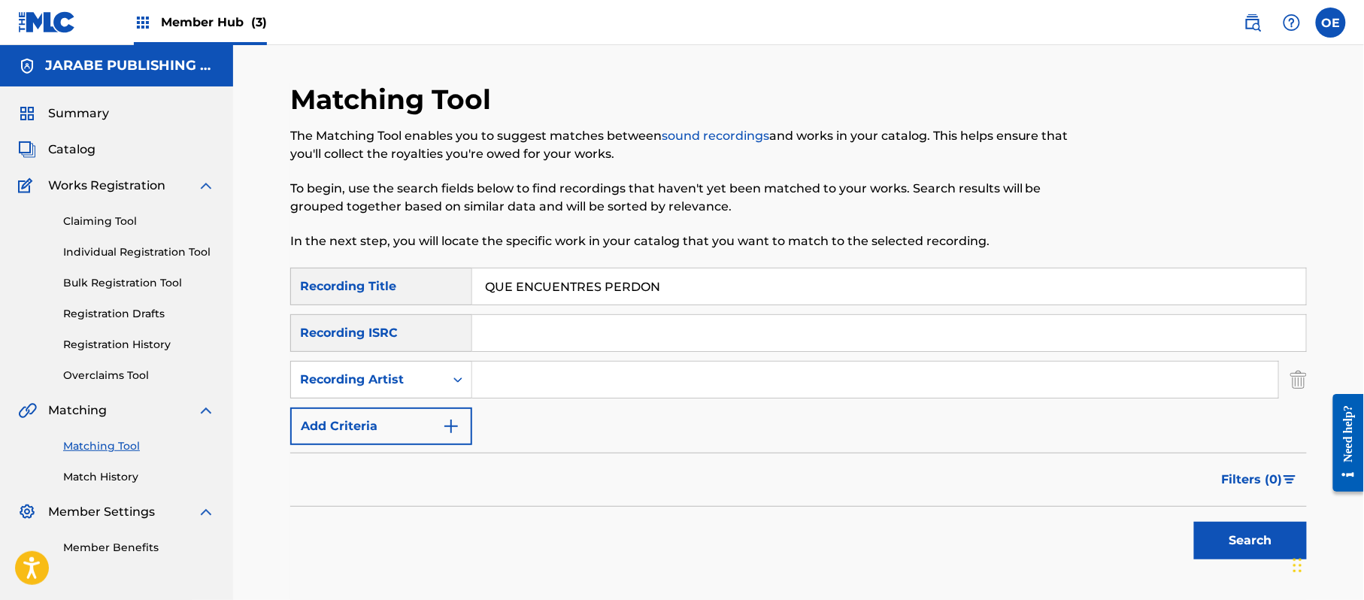
click at [641, 475] on div "Filters ( 0 )" at bounding box center [798, 480] width 1017 height 54
paste input "LOS YINNS"
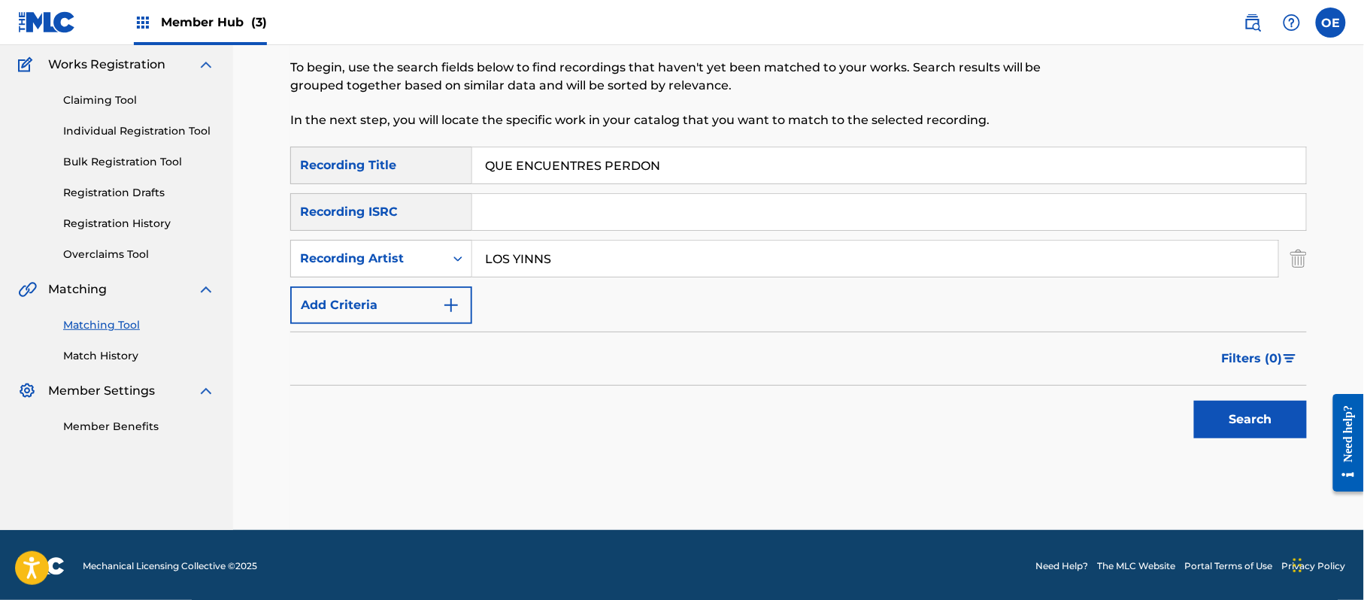
scroll to position [123, 0]
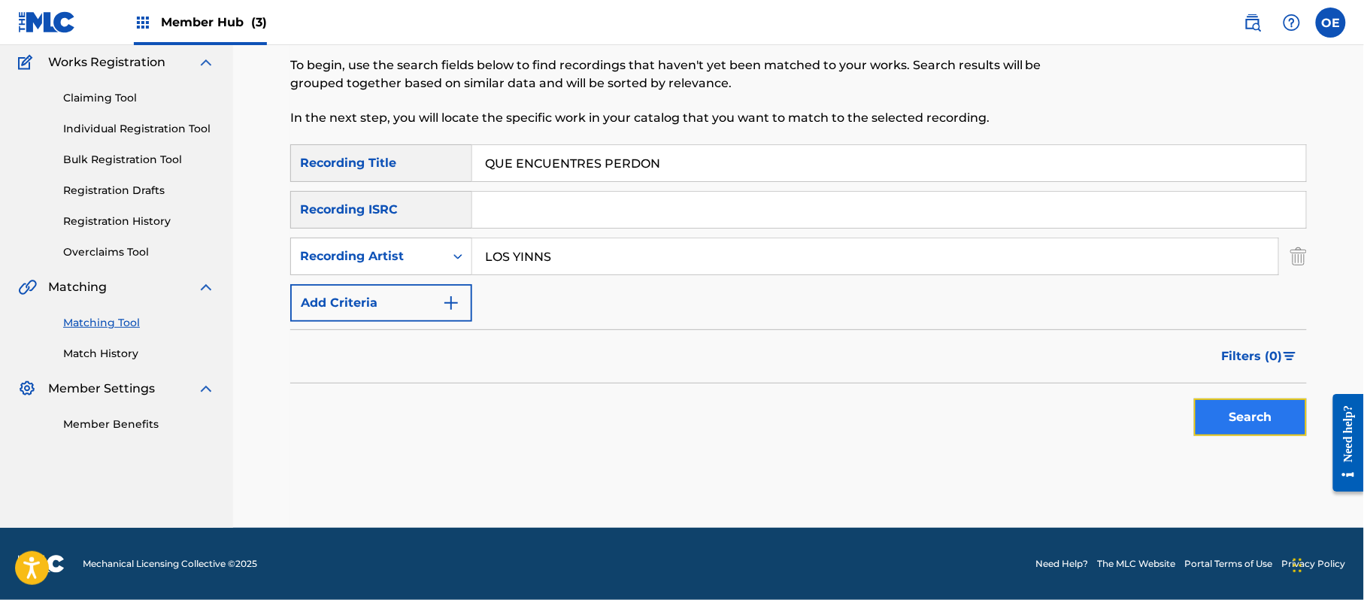
click at [1226, 415] on button "Search" at bounding box center [1250, 418] width 113 height 38
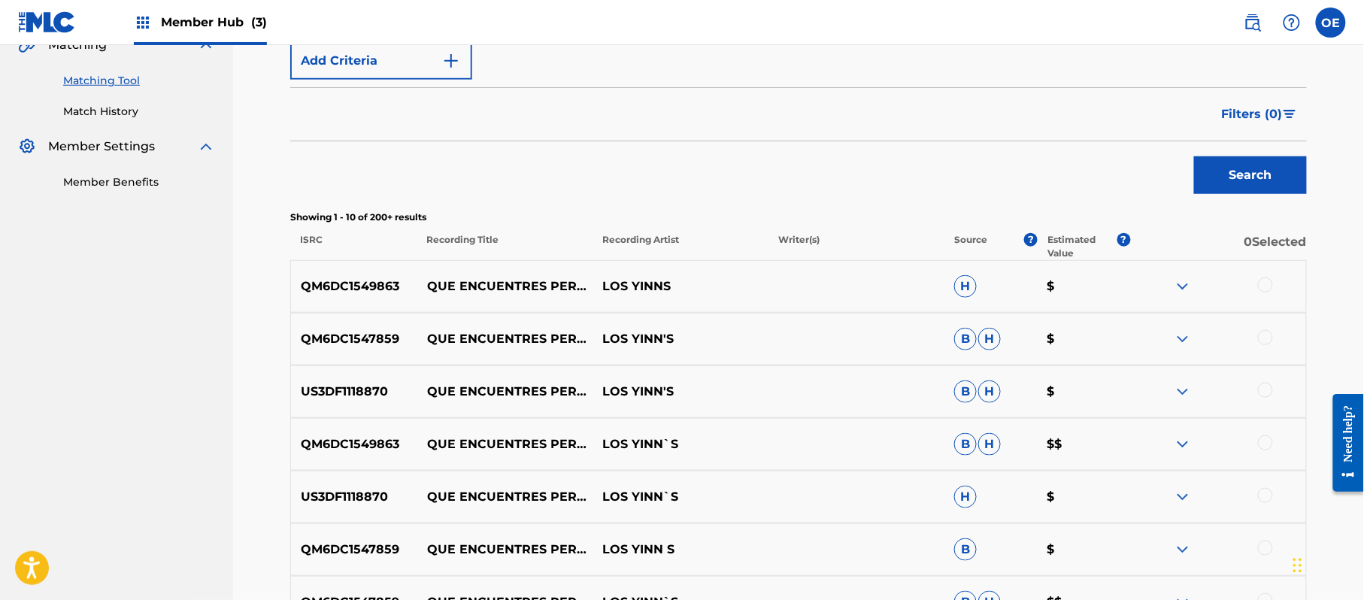
scroll to position [424, 0]
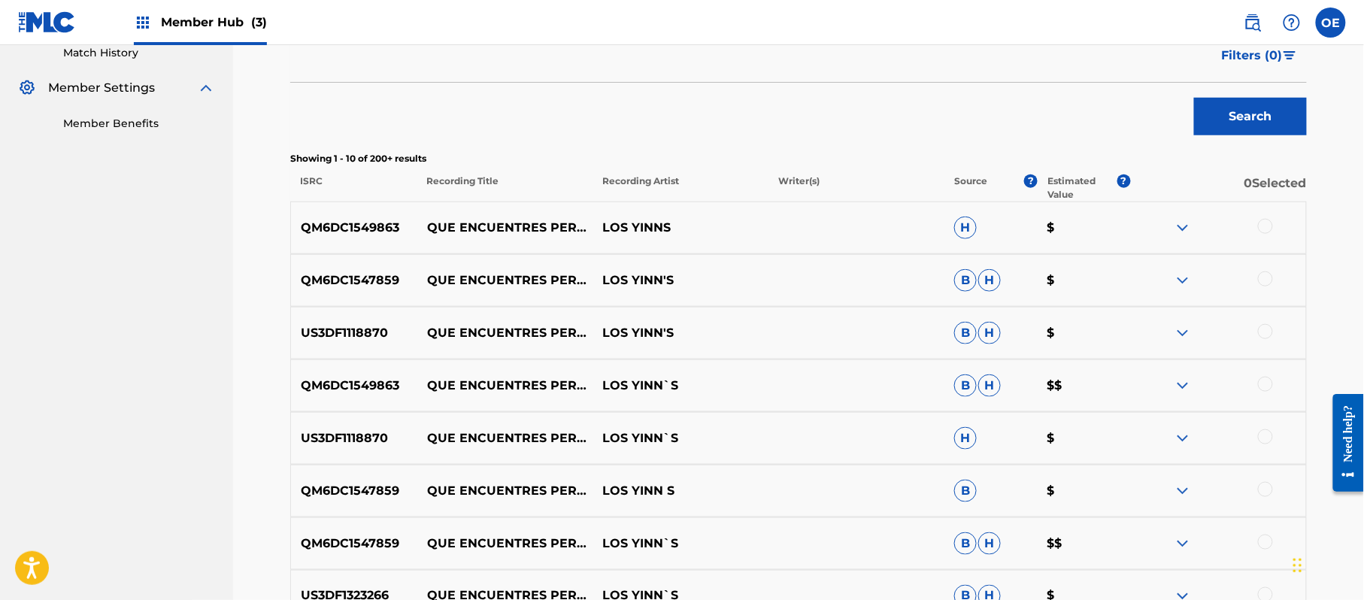
click at [1269, 227] on div at bounding box center [1265, 226] width 15 height 15
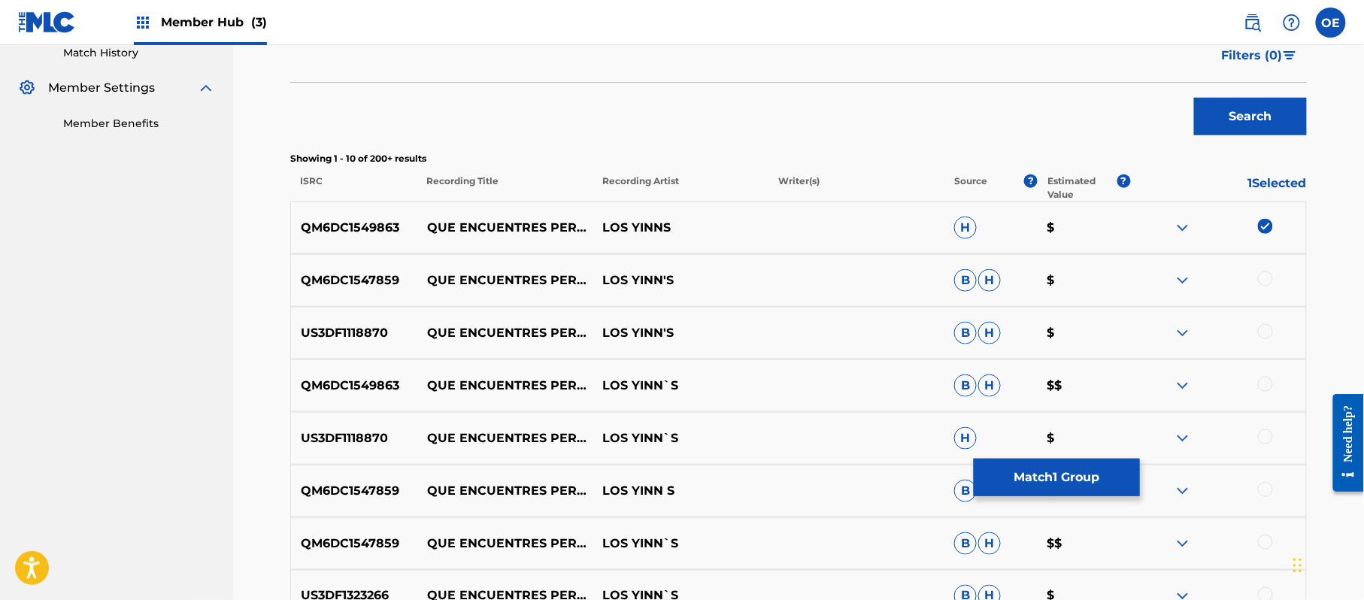
click at [1266, 268] on div "QM6DC1547859 QUE ENCUENTRES PERDON LOS YINN'S B H $" at bounding box center [798, 280] width 1017 height 53
click at [1266, 275] on div at bounding box center [1265, 278] width 15 height 15
click at [1268, 335] on div at bounding box center [1265, 331] width 15 height 15
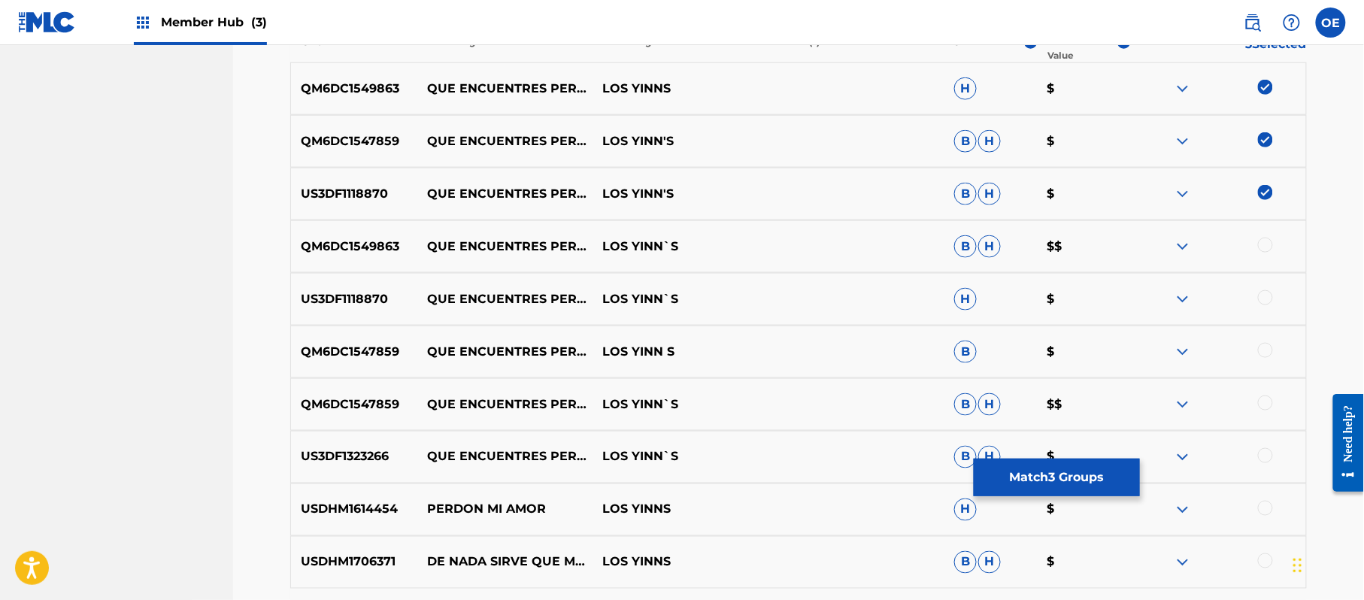
scroll to position [524, 0]
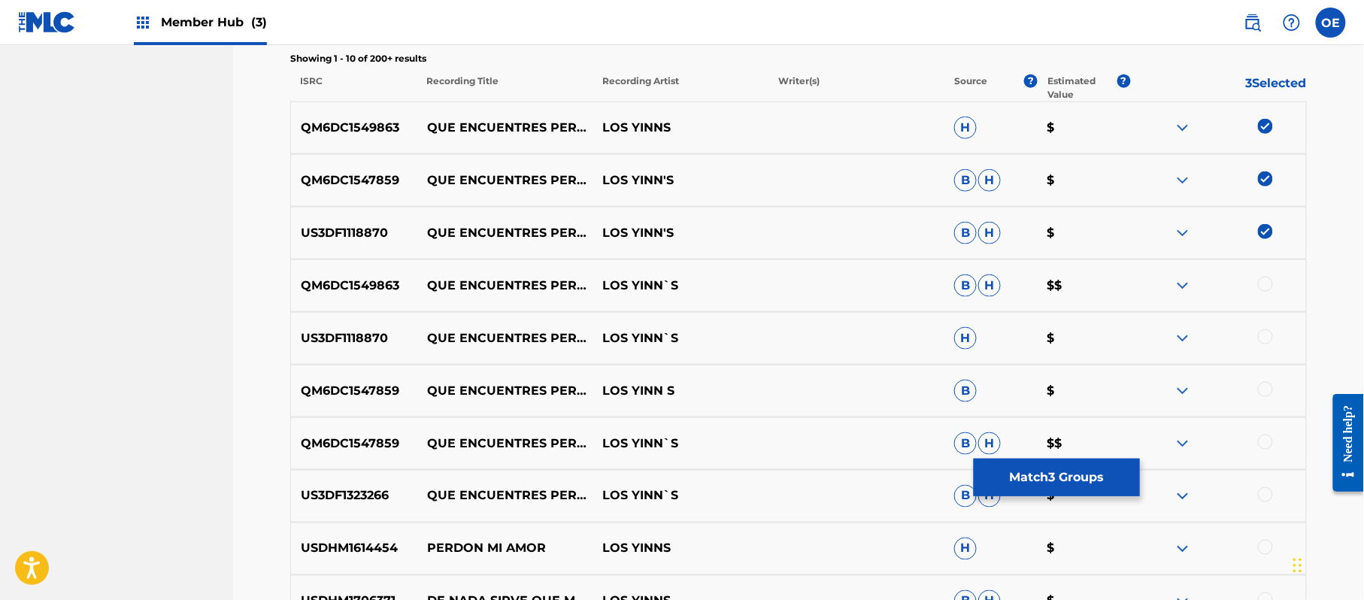
click at [1262, 287] on div at bounding box center [1265, 284] width 15 height 15
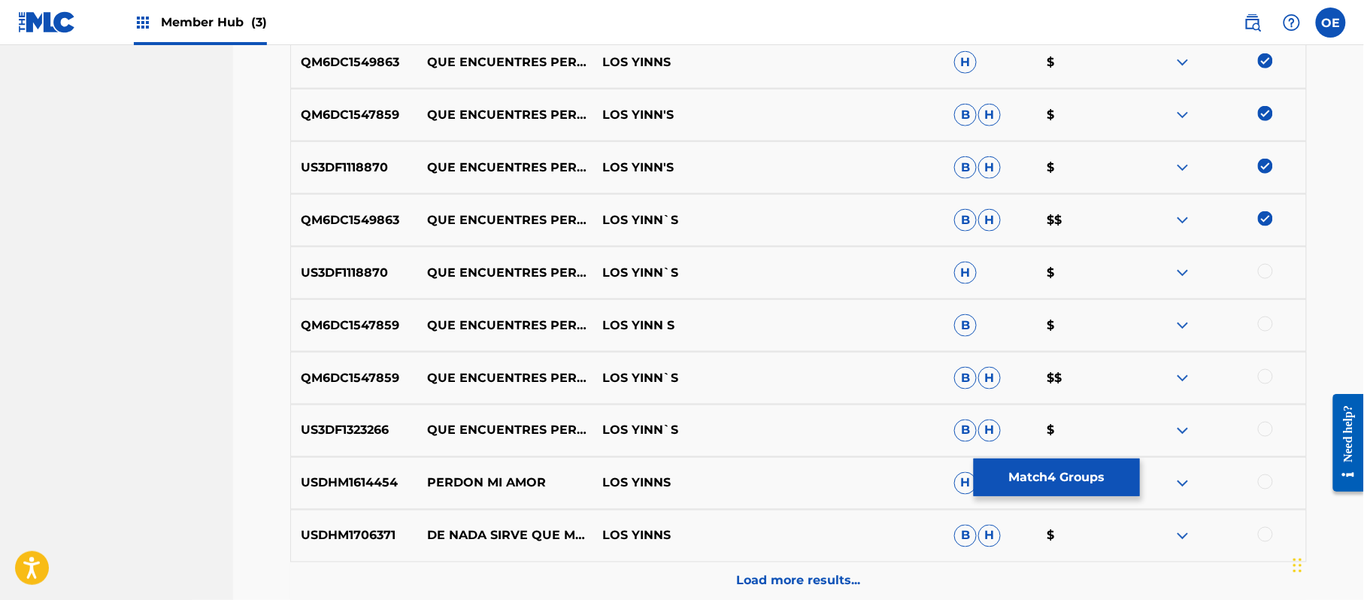
scroll to position [624, 0]
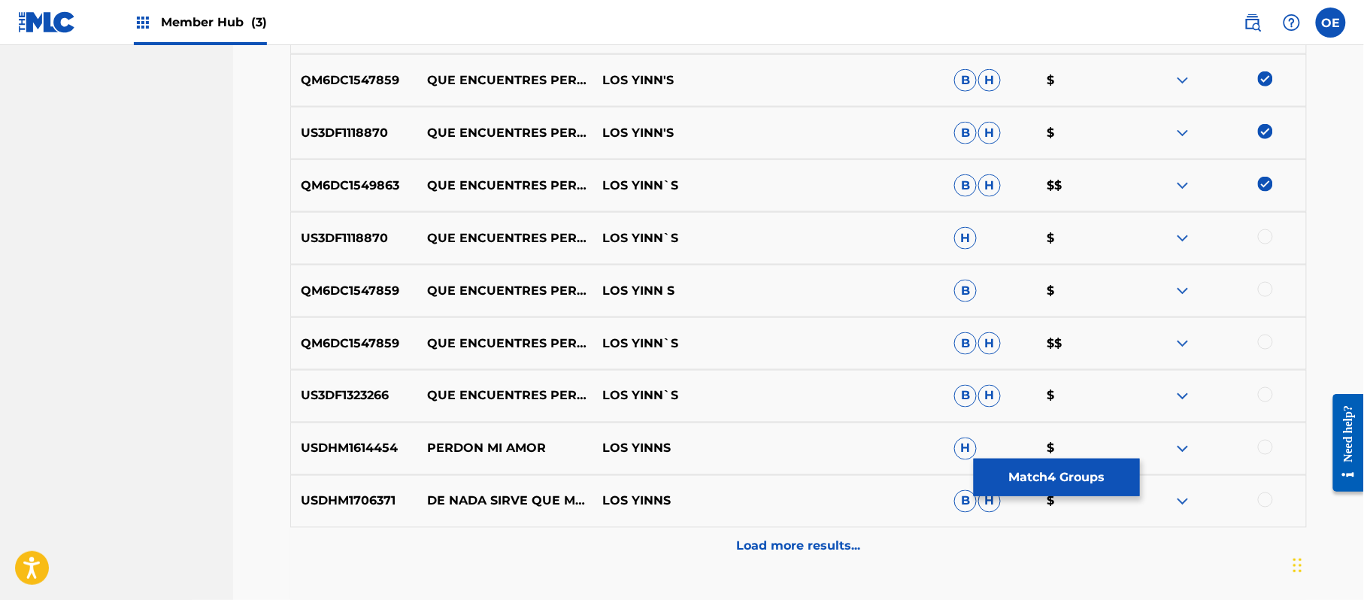
click at [1270, 235] on div at bounding box center [1265, 236] width 15 height 15
click at [1272, 290] on div at bounding box center [1265, 289] width 15 height 15
click at [1264, 344] on div at bounding box center [1265, 342] width 15 height 15
click at [1263, 390] on div at bounding box center [1265, 394] width 15 height 15
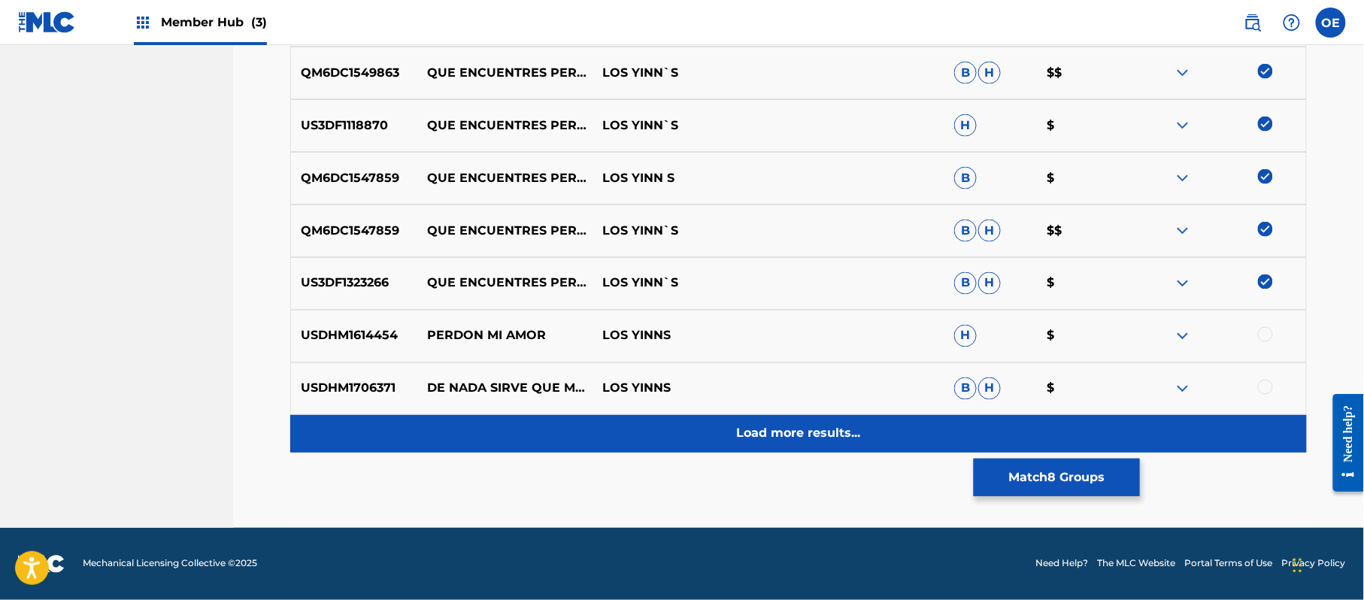
click at [812, 433] on p "Load more results..." at bounding box center [799, 434] width 124 height 18
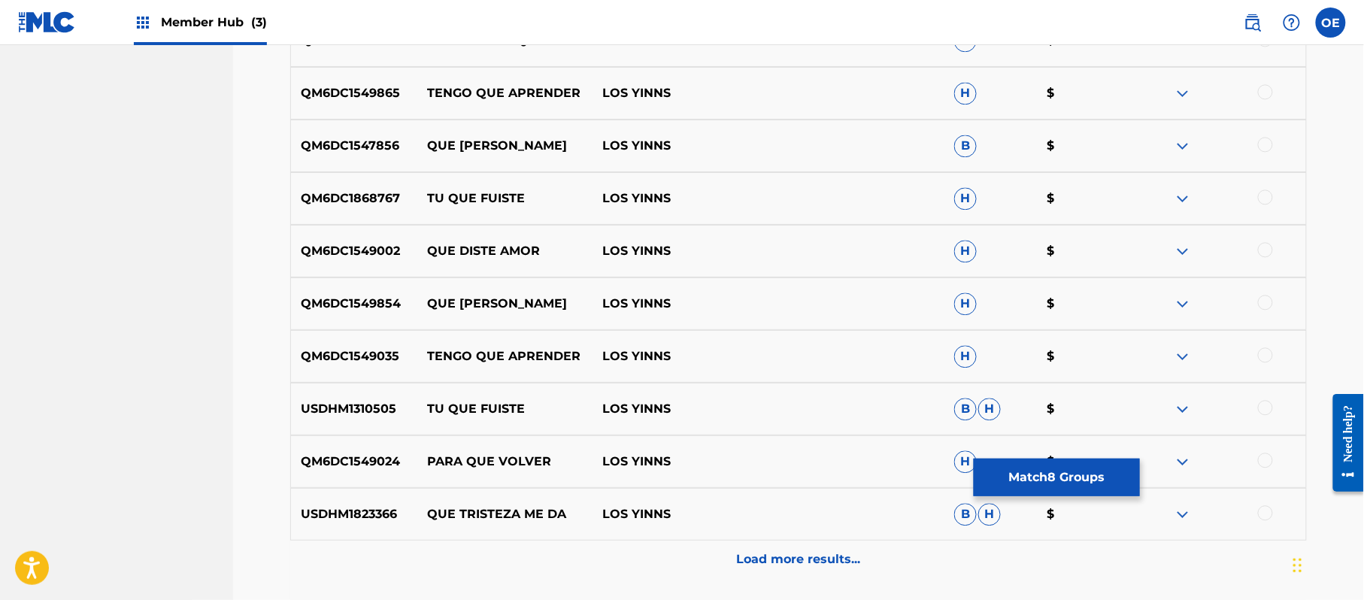
scroll to position [1238, 0]
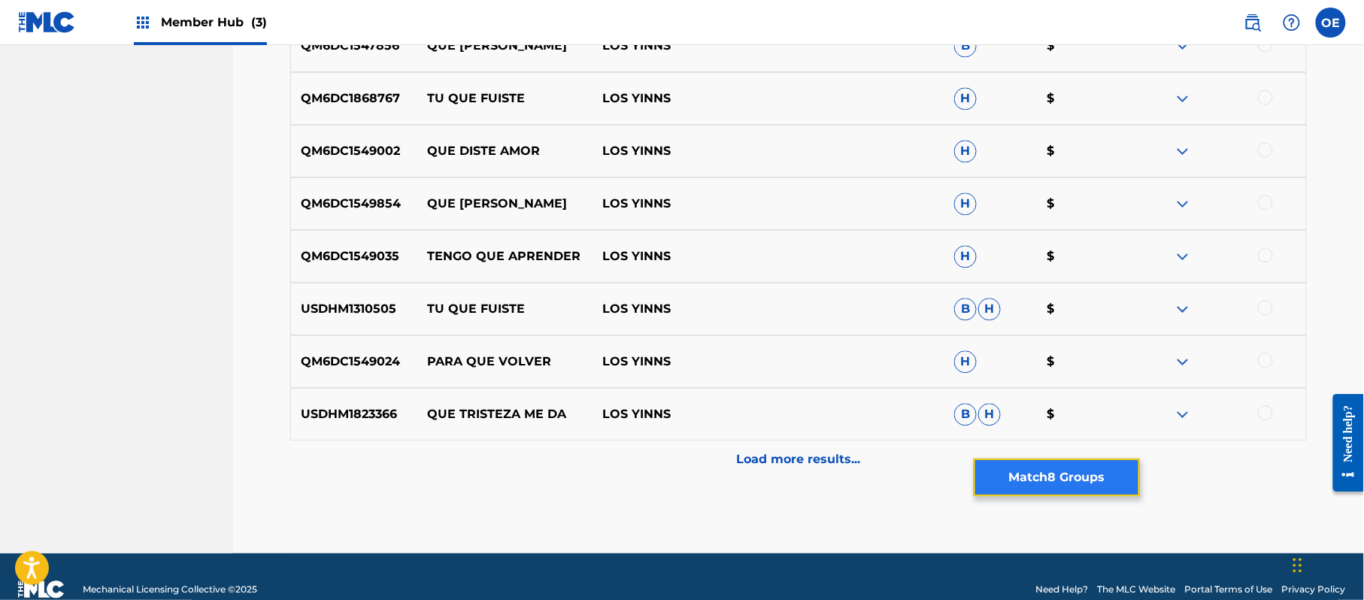
click at [1051, 469] on button "Match 8 Groups" at bounding box center [1057, 478] width 166 height 38
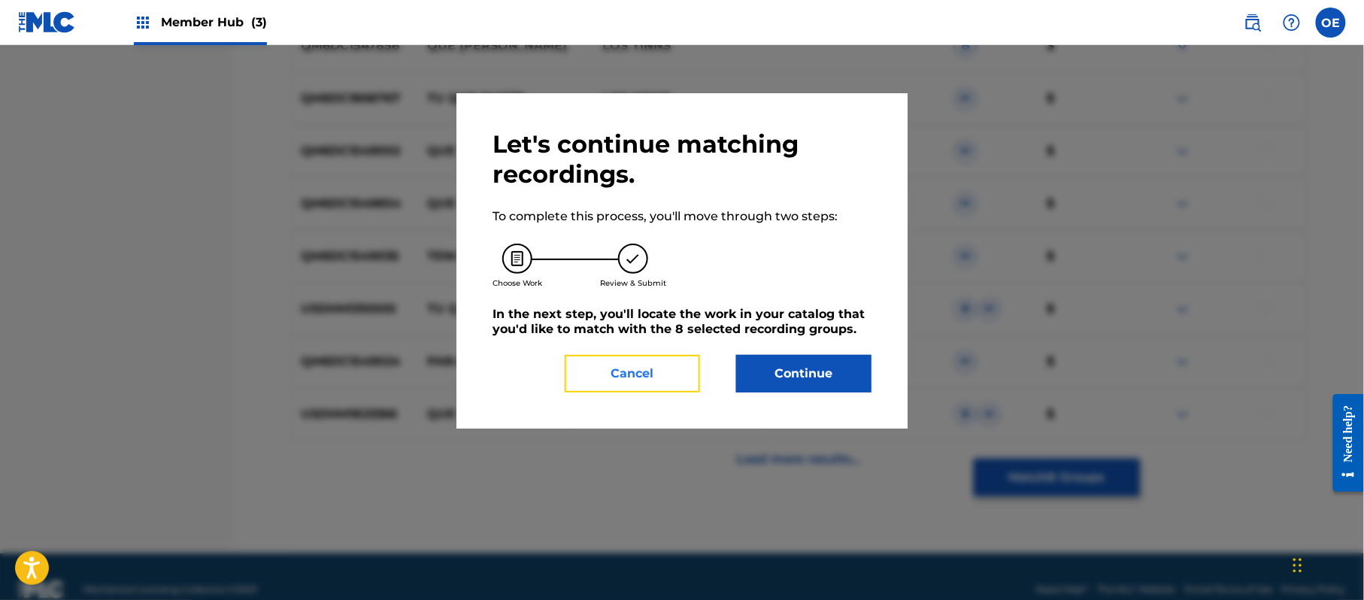
click at [656, 373] on button "Cancel" at bounding box center [632, 374] width 135 height 38
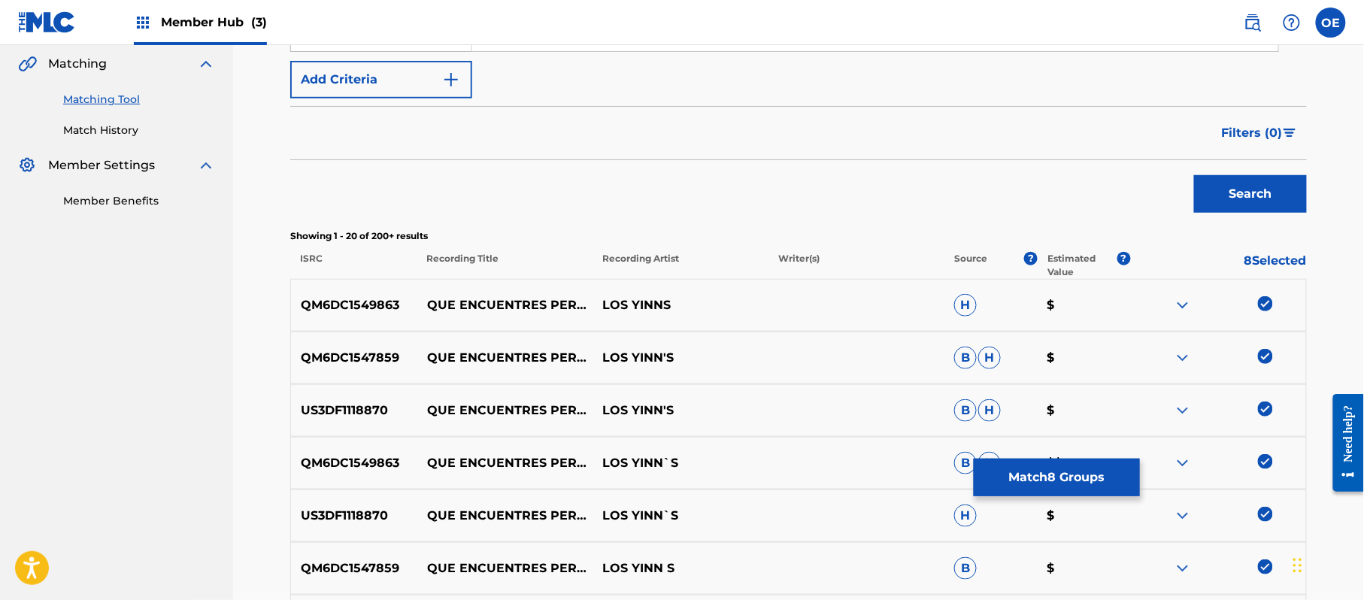
scroll to position [235, 0]
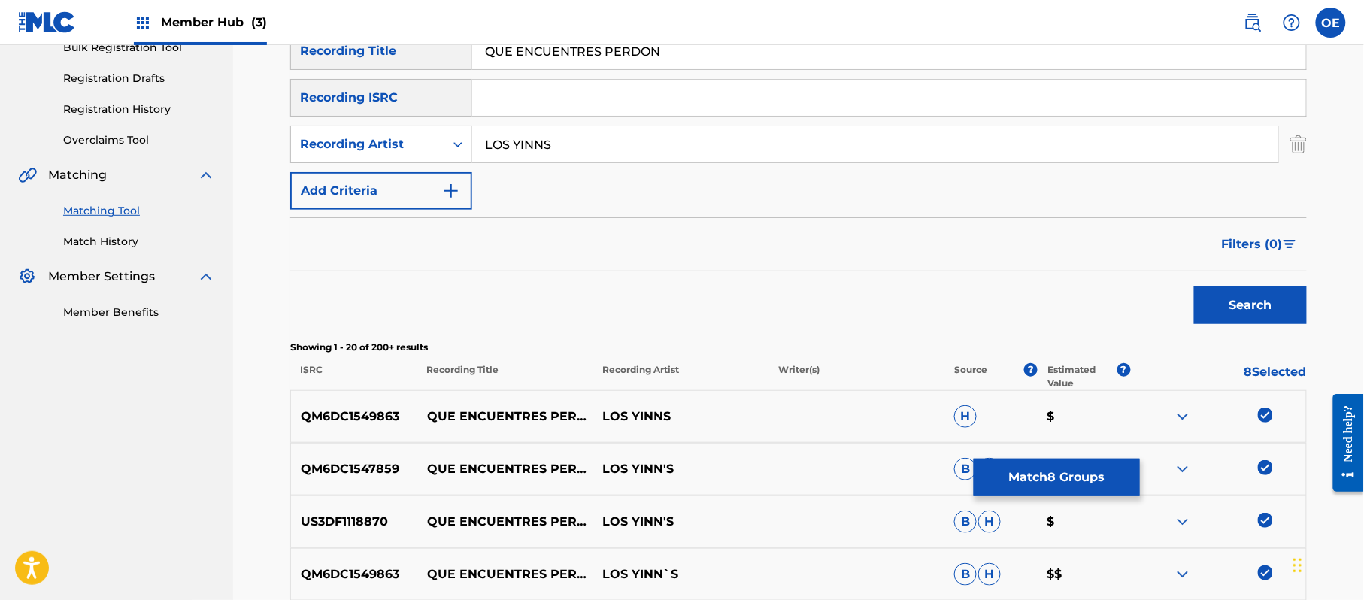
drag, startPoint x: 541, startPoint y: 143, endPoint x: 551, endPoint y: 165, distance: 24.6
click at [541, 143] on input "LOS YINNS" at bounding box center [875, 144] width 806 height 36
click at [1194, 287] on button "Search" at bounding box center [1250, 306] width 113 height 38
type input "LOS YINN'S"
click at [1194, 287] on button "Search" at bounding box center [1250, 306] width 113 height 38
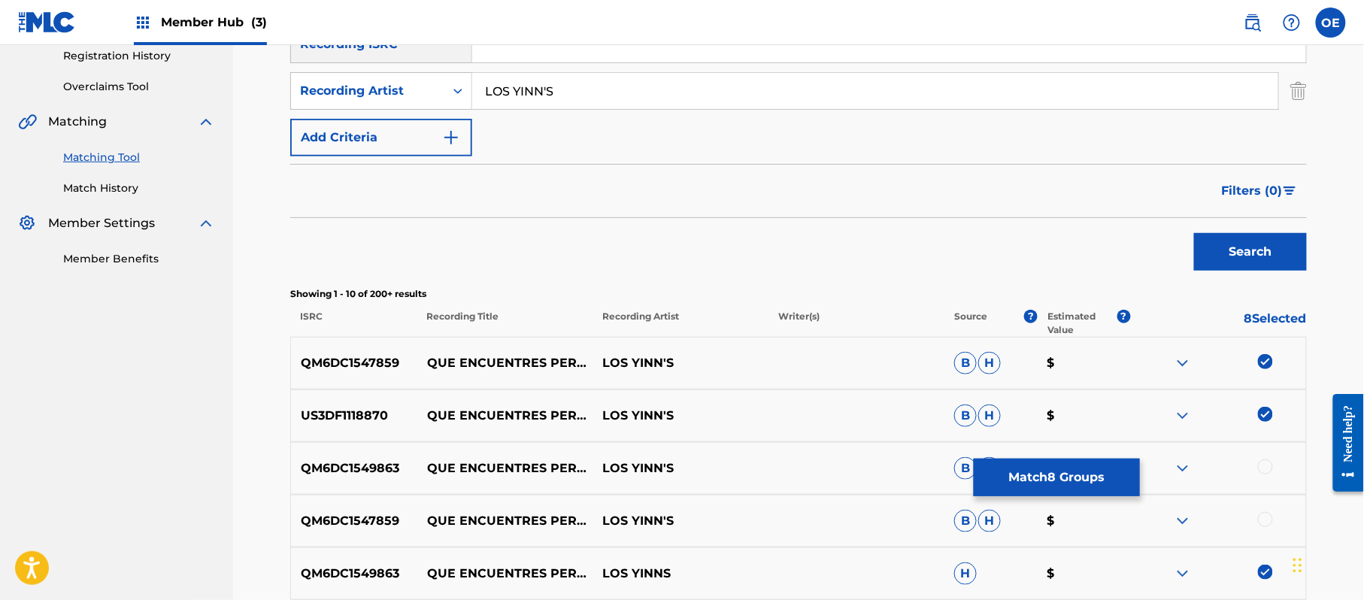
scroll to position [636, 0]
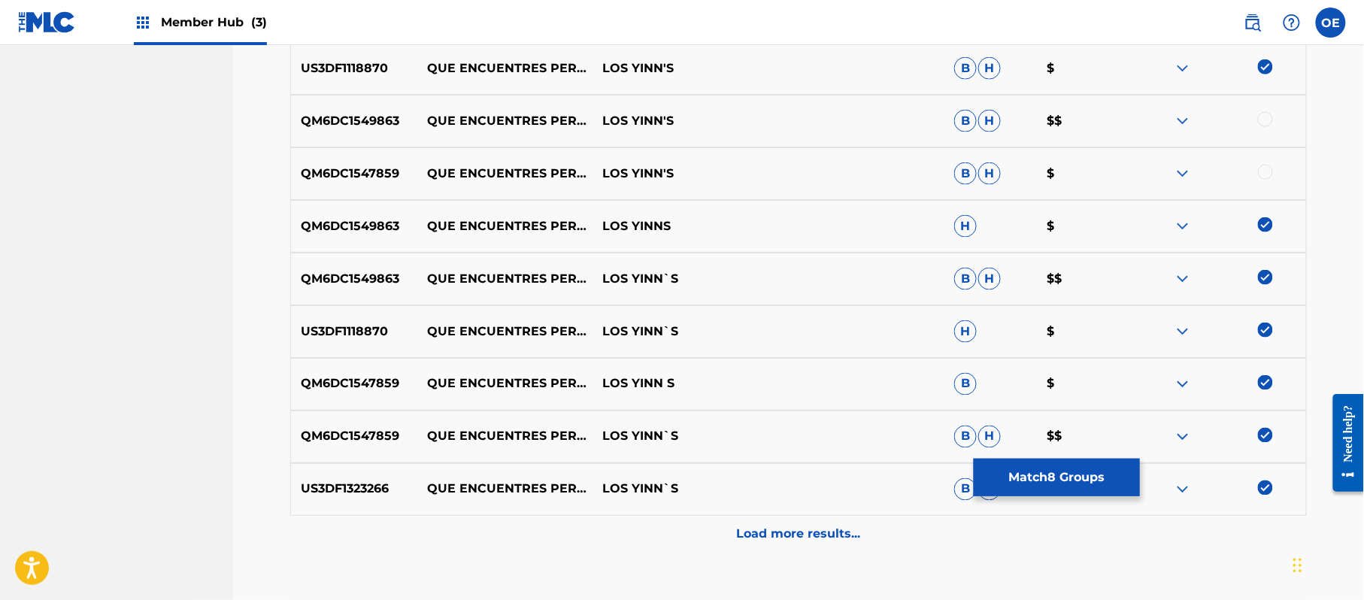
click at [1273, 126] on div at bounding box center [1218, 121] width 176 height 18
click at [1268, 119] on div at bounding box center [1265, 119] width 15 height 15
click at [1260, 168] on div at bounding box center [1265, 172] width 15 height 15
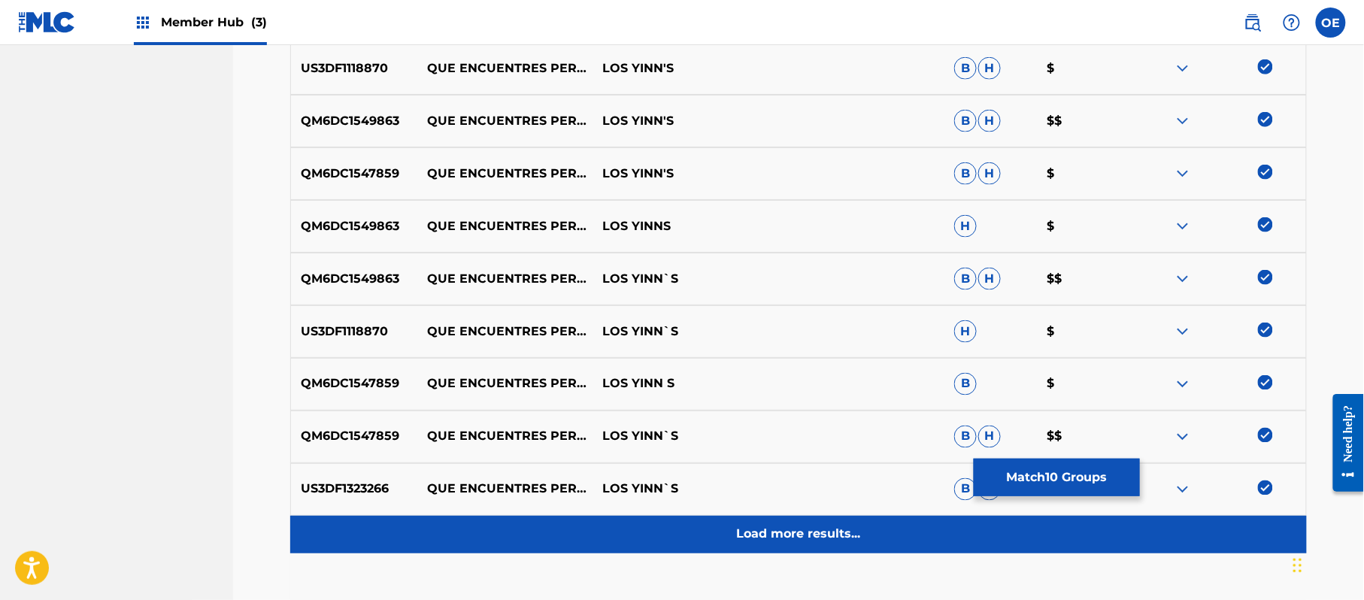
click at [773, 542] on p "Load more results..." at bounding box center [799, 535] width 124 height 18
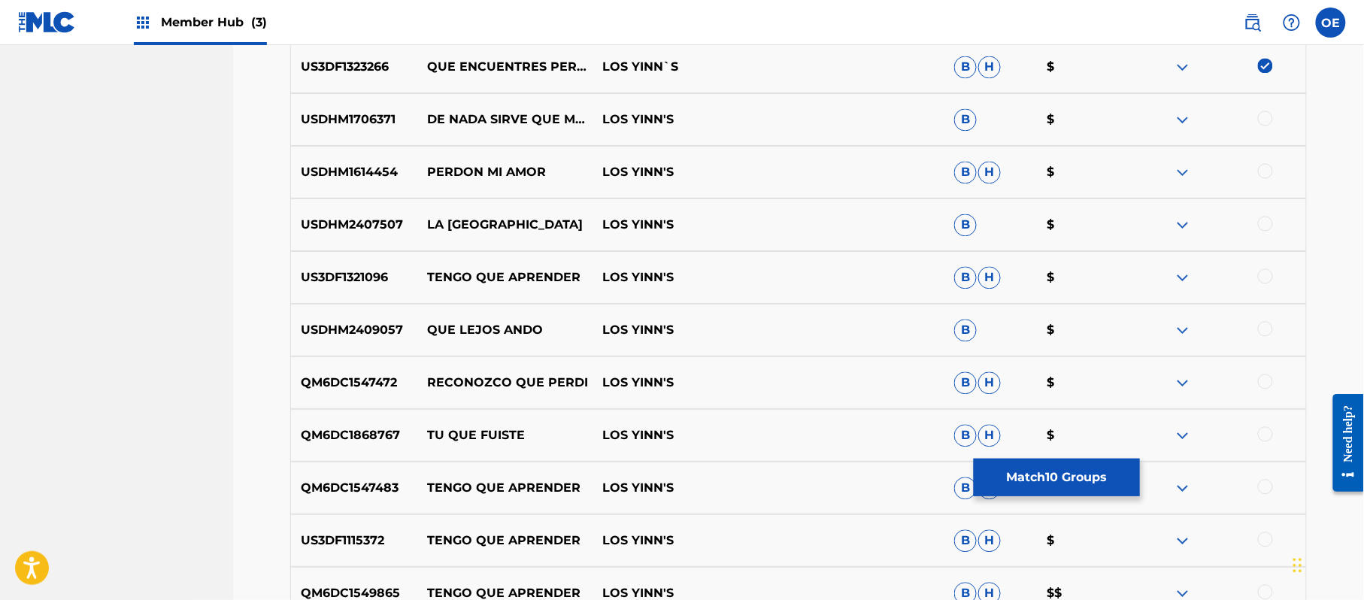
scroll to position [1138, 0]
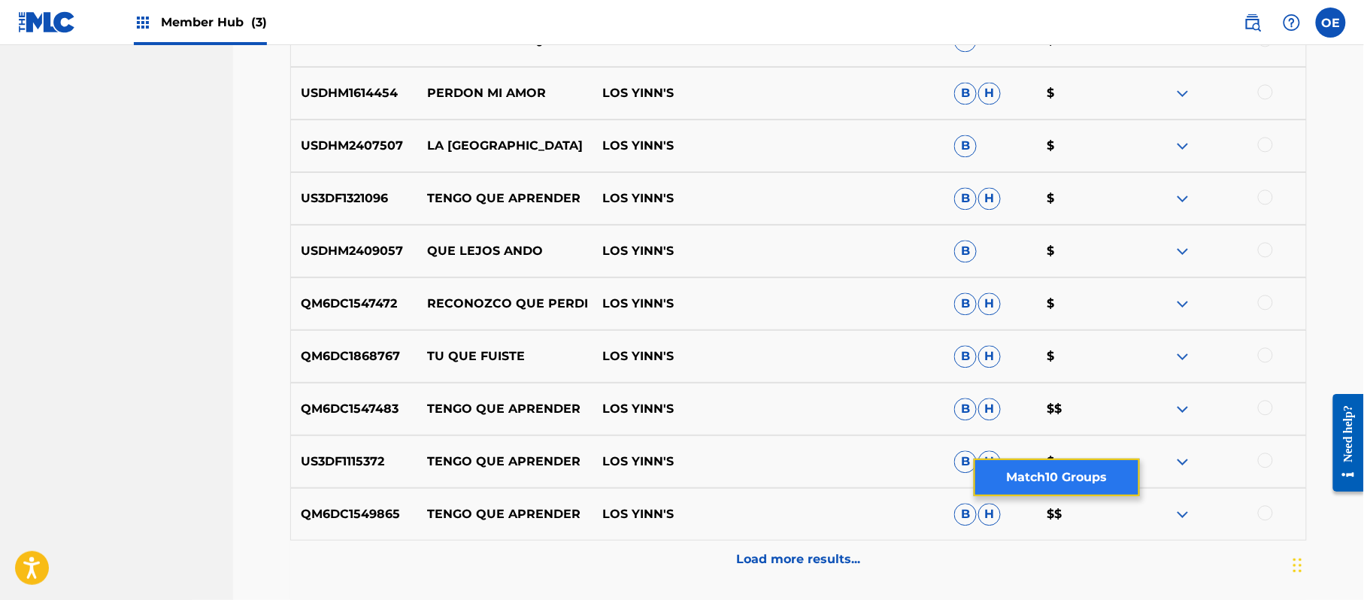
click at [1041, 481] on button "Match 10 Groups" at bounding box center [1057, 478] width 166 height 38
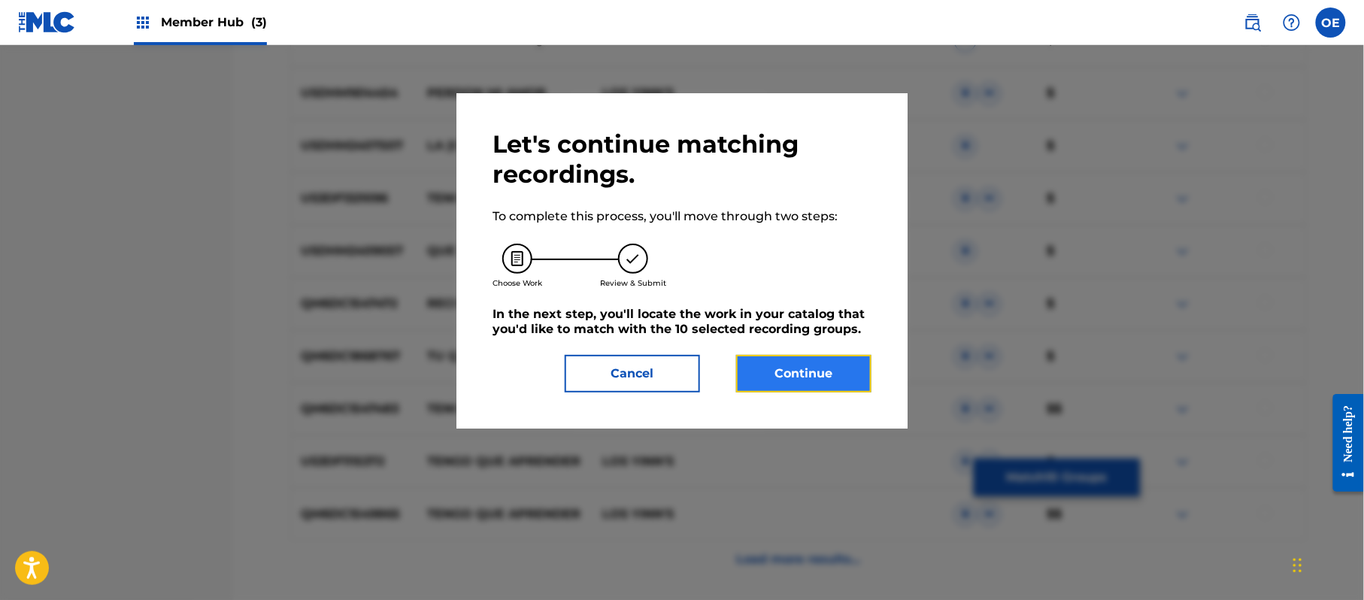
click at [786, 381] on button "Continue" at bounding box center [803, 374] width 135 height 38
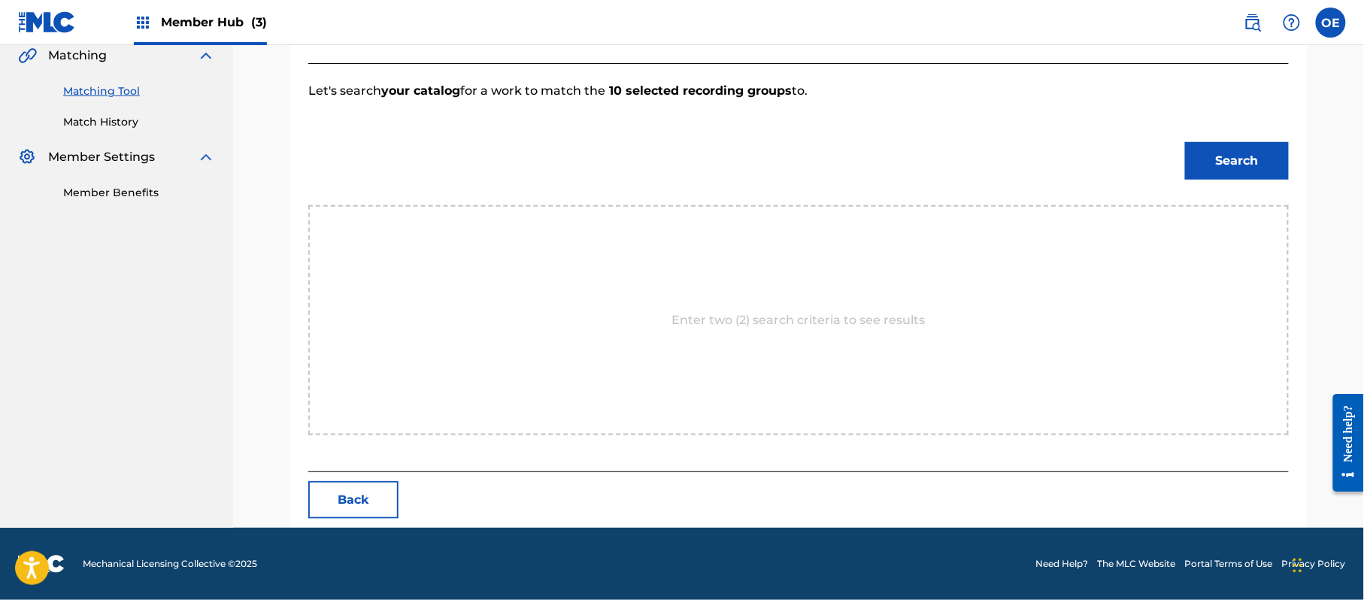
scroll to position [402, 0]
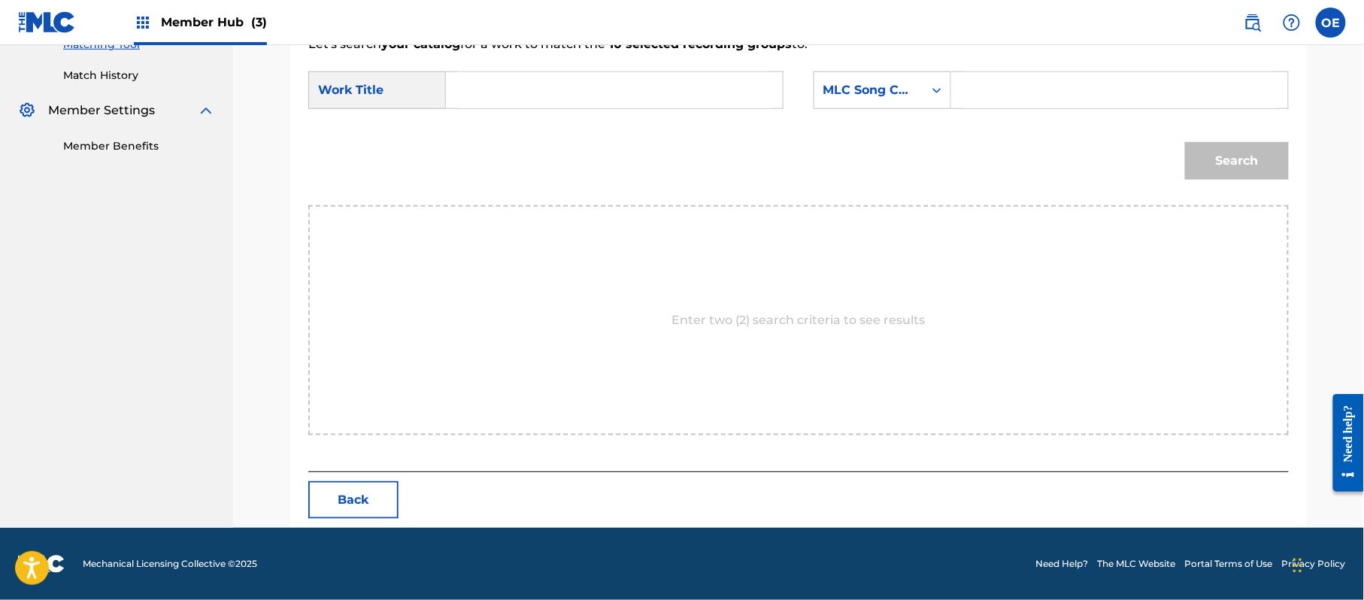
paste input "QUE ENCUENTRES PERDON"
type input "QUE ENCUENTRES PERDON"
click at [849, 109] on div "SearchWithCriteriaffc42a64-b246-4e30-852b-d6c3947928d3 Work Title QUE ENCUENTRE…" at bounding box center [798, 94] width 981 height 47
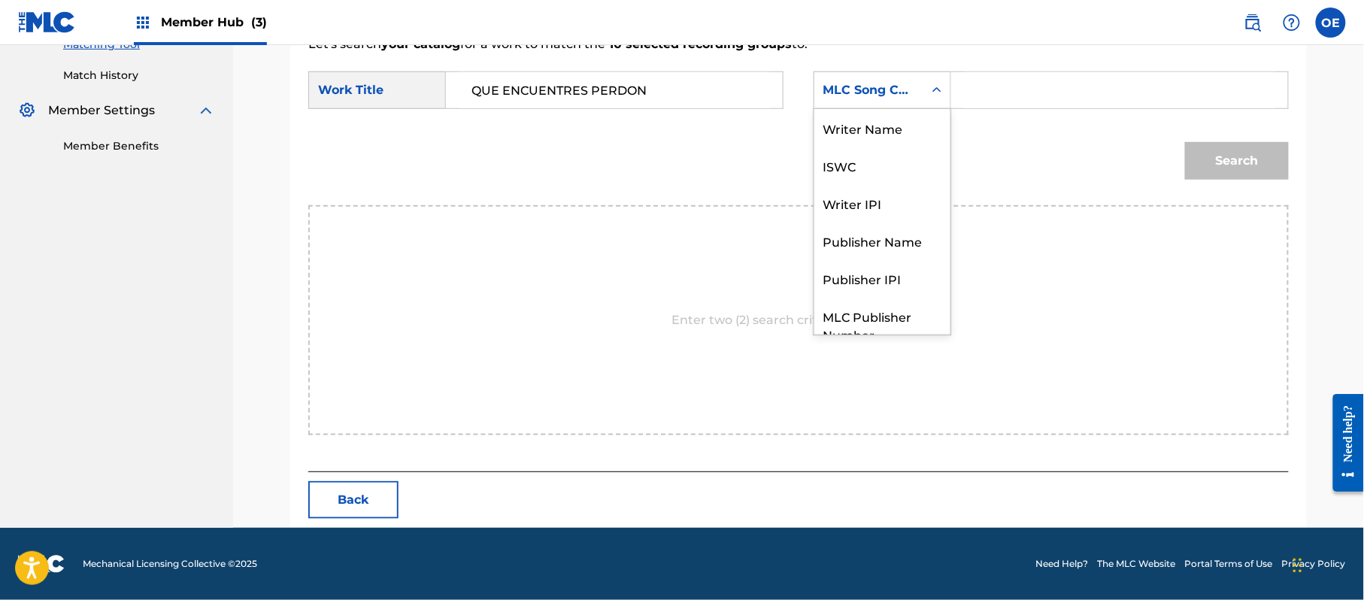
click at [851, 102] on div "MLC Song Code" at bounding box center [868, 90] width 109 height 29
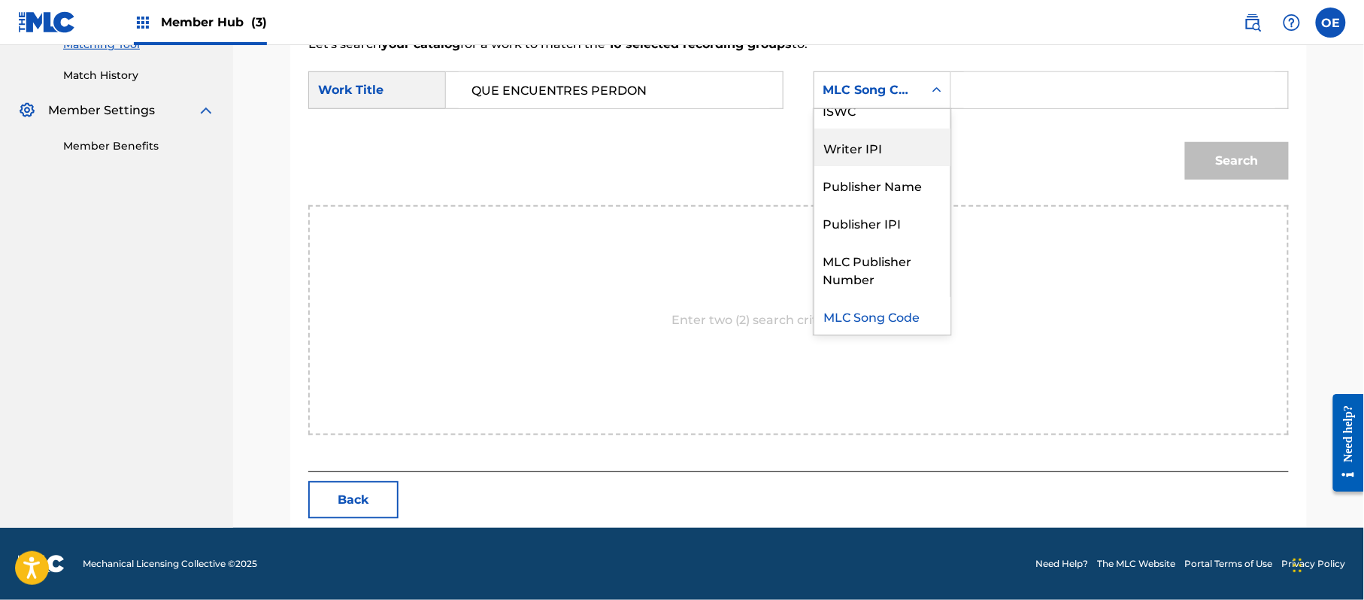
scroll to position [0, 0]
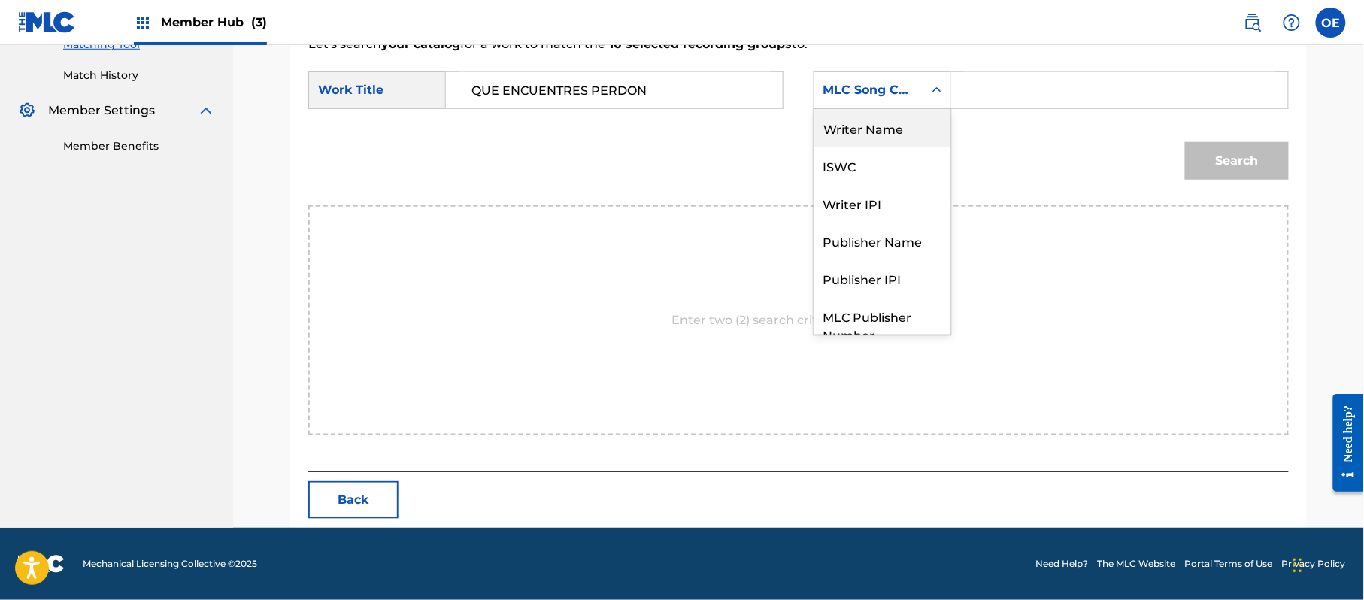
click at [857, 128] on div "Writer Name" at bounding box center [882, 128] width 136 height 38
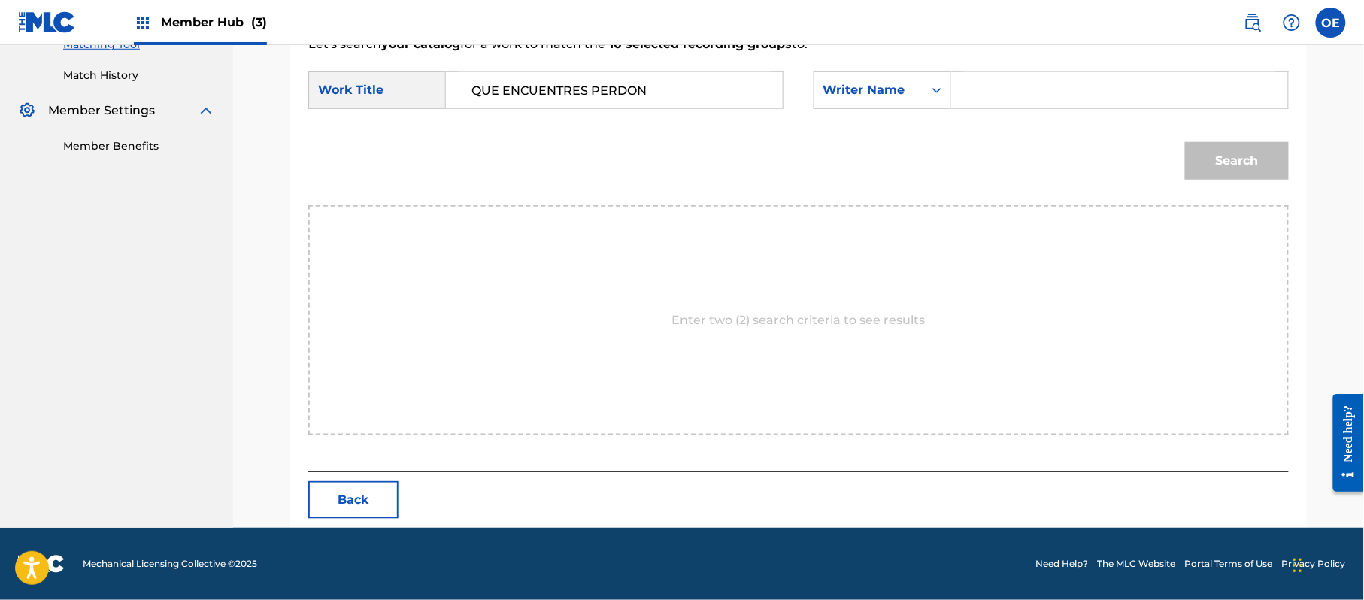
paste input "RAFAEL GONZALEZ"
type input "RAFAEL GONZALEZ"
click at [1226, 172] on button "Search" at bounding box center [1237, 161] width 104 height 38
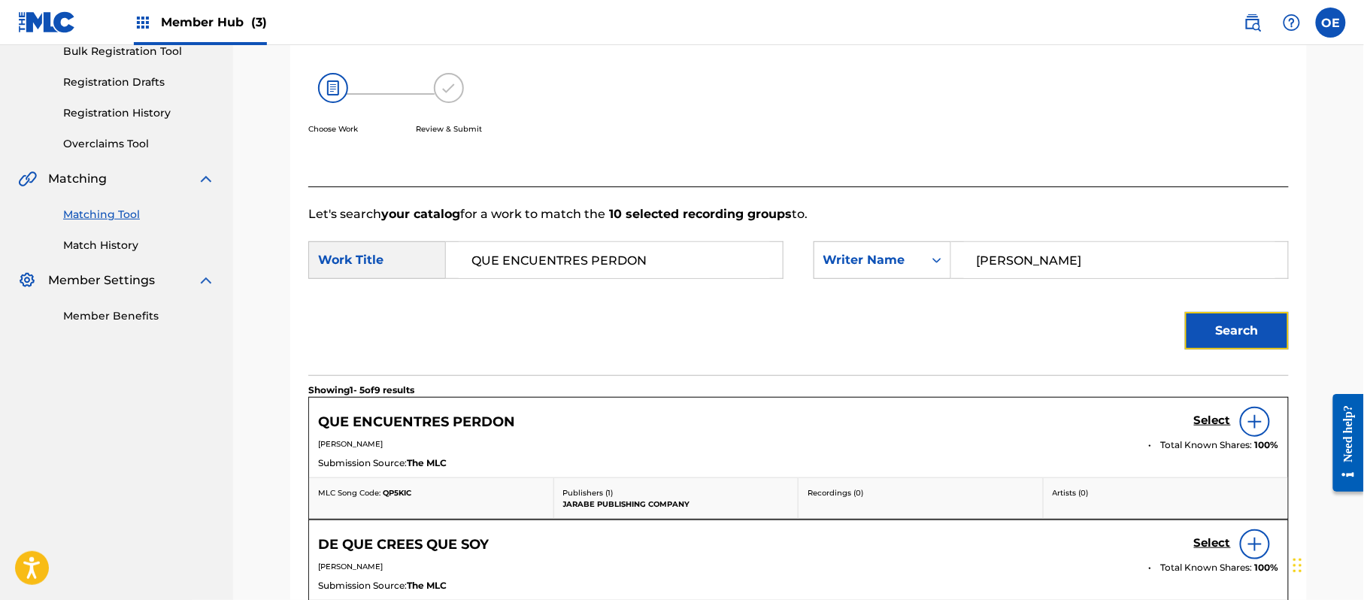
scroll to position [402, 0]
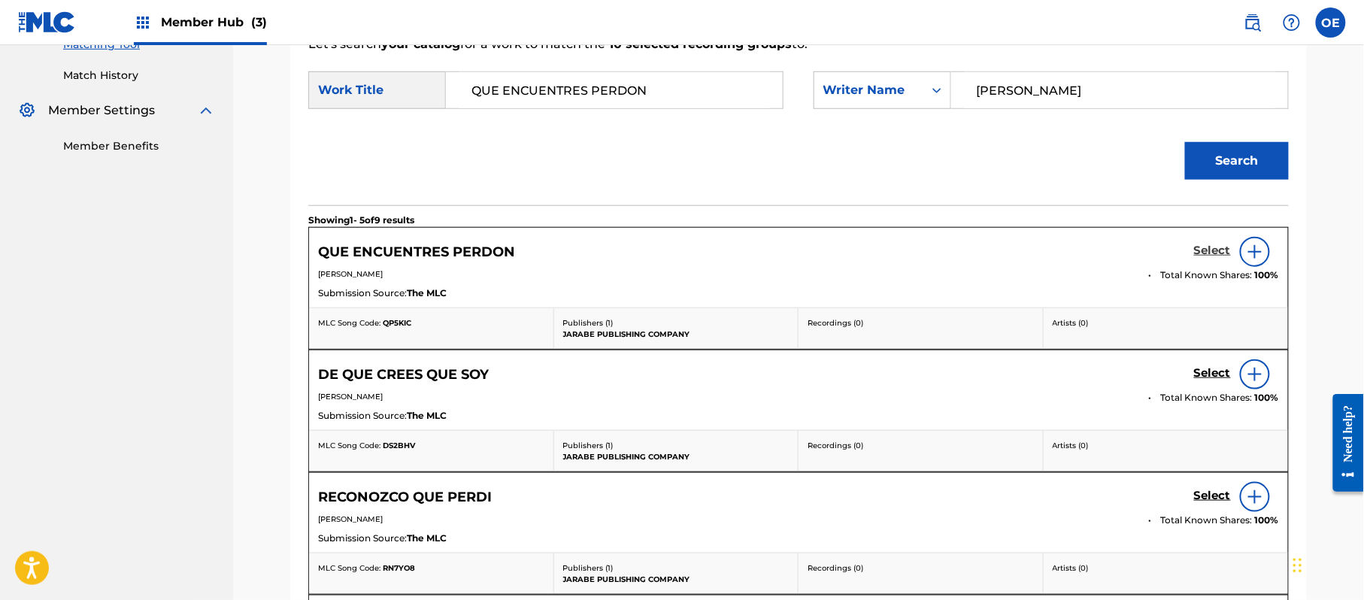
click at [1211, 247] on h5 "Select" at bounding box center [1212, 251] width 37 height 14
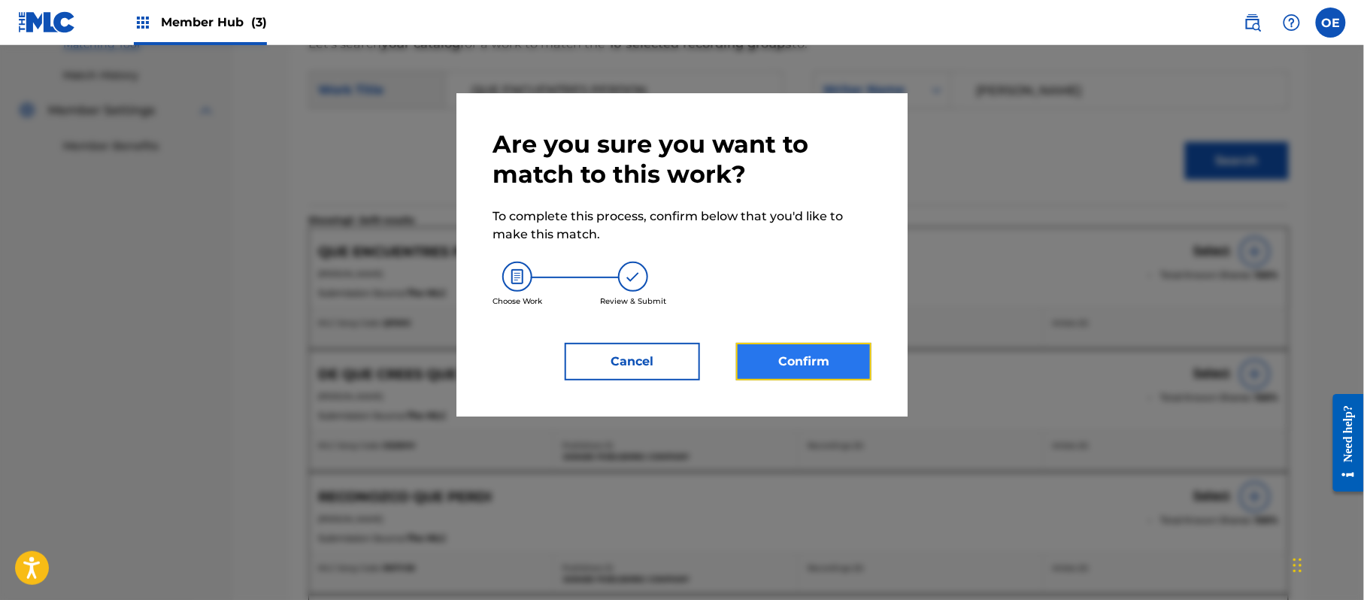
click at [789, 356] on button "Confirm" at bounding box center [803, 362] width 135 height 38
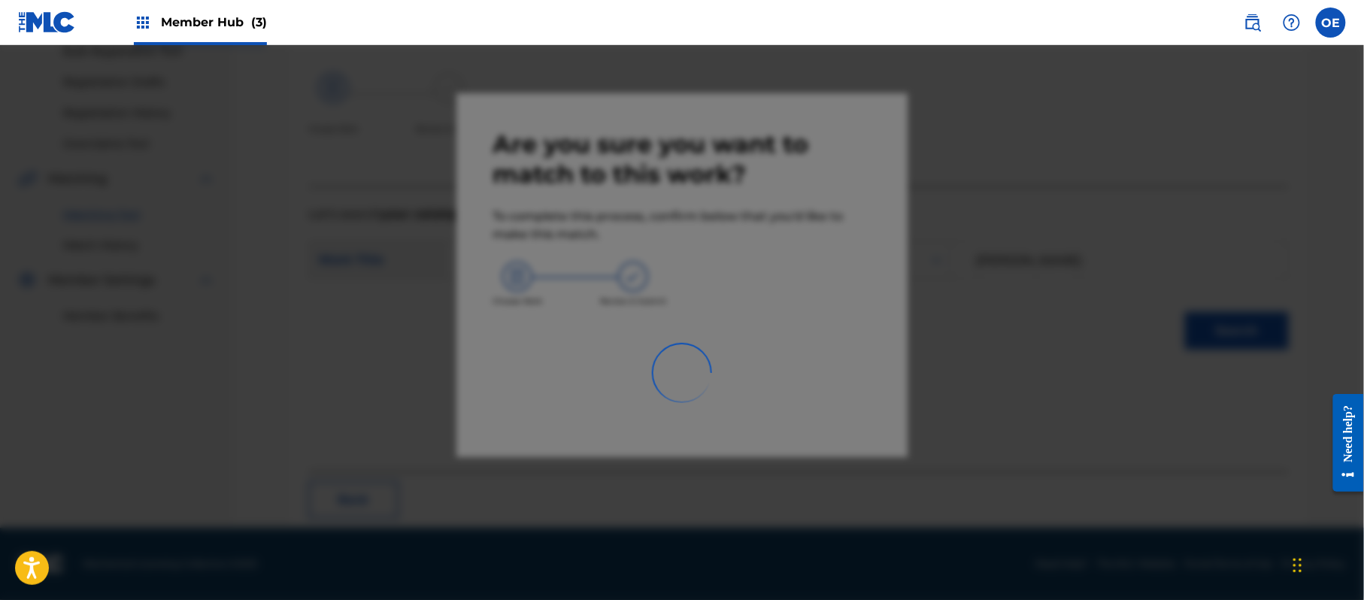
scroll to position [60, 0]
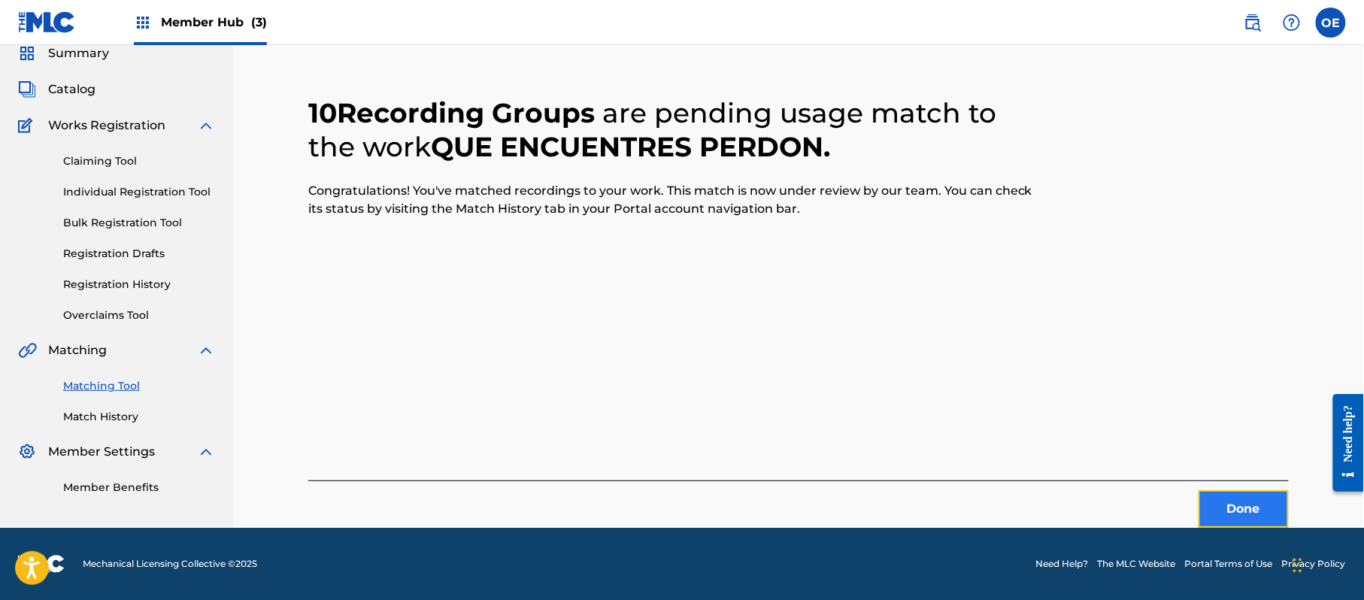
click at [1259, 502] on button "Done" at bounding box center [1244, 509] width 90 height 38
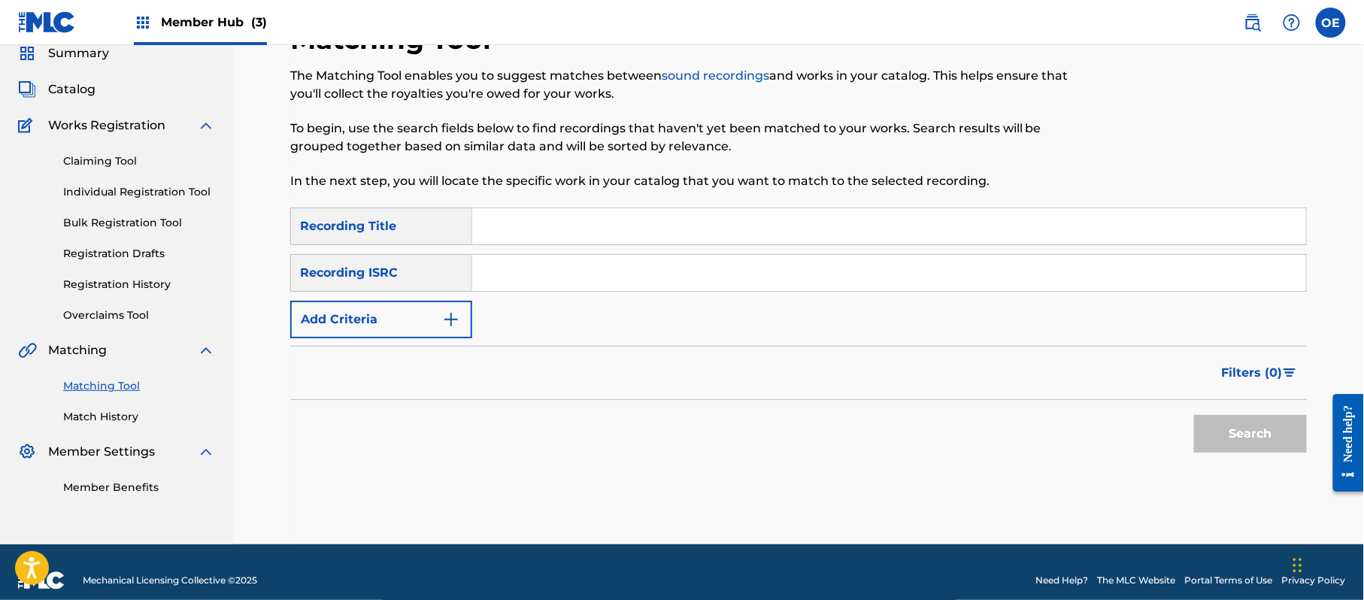
paste input "QUE ME DISTE AMOR"
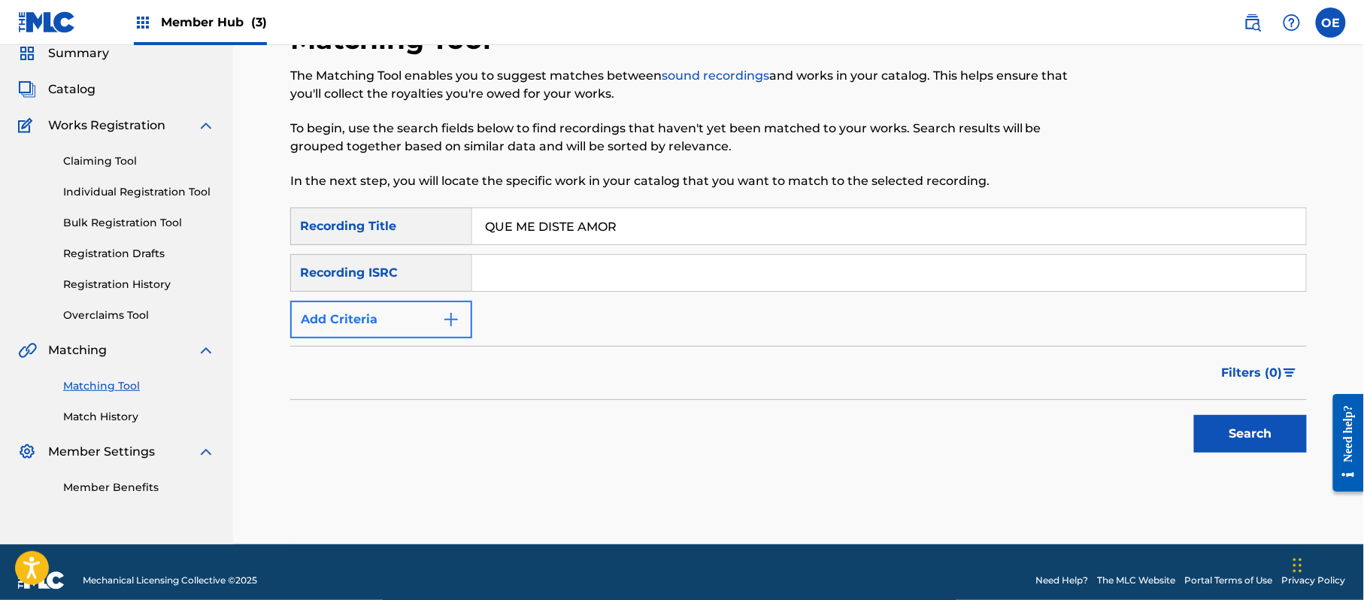
type input "QUE ME DISTE AMOR"
click at [410, 334] on button "Add Criteria" at bounding box center [381, 320] width 182 height 38
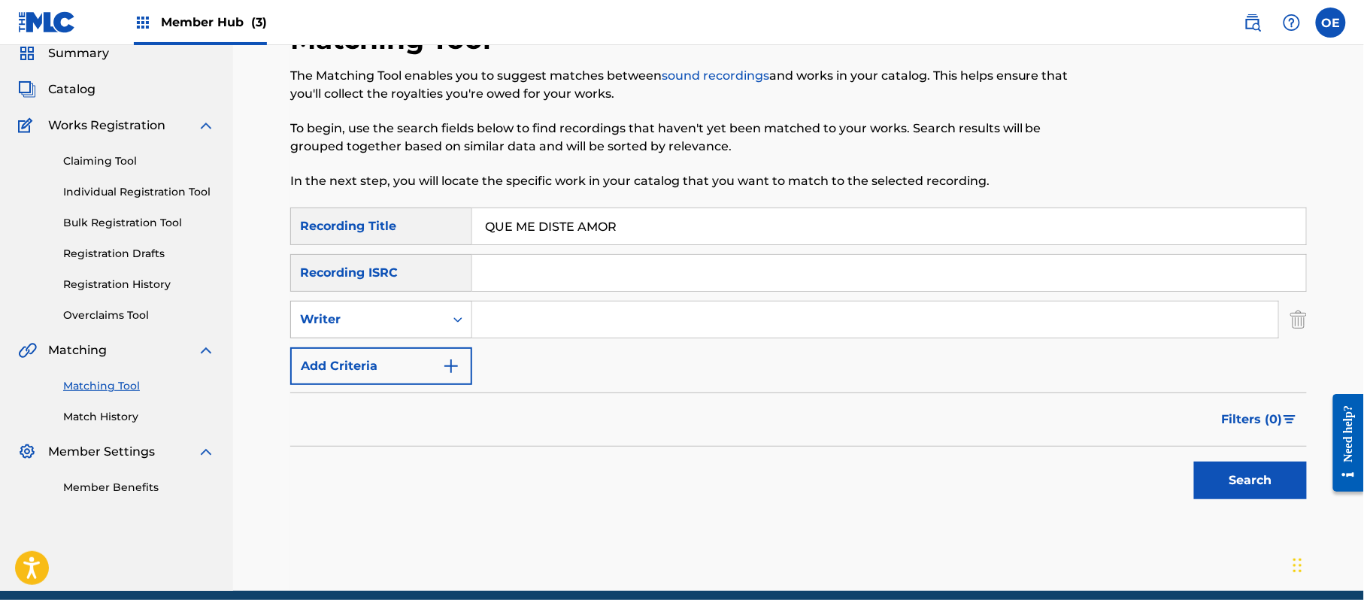
click at [402, 311] on div "Writer" at bounding box center [367, 320] width 135 height 18
click at [406, 362] on div "Recording Artist" at bounding box center [381, 357] width 180 height 38
paste input "LOS YINNS"
click at [1213, 478] on button "Search" at bounding box center [1250, 481] width 113 height 38
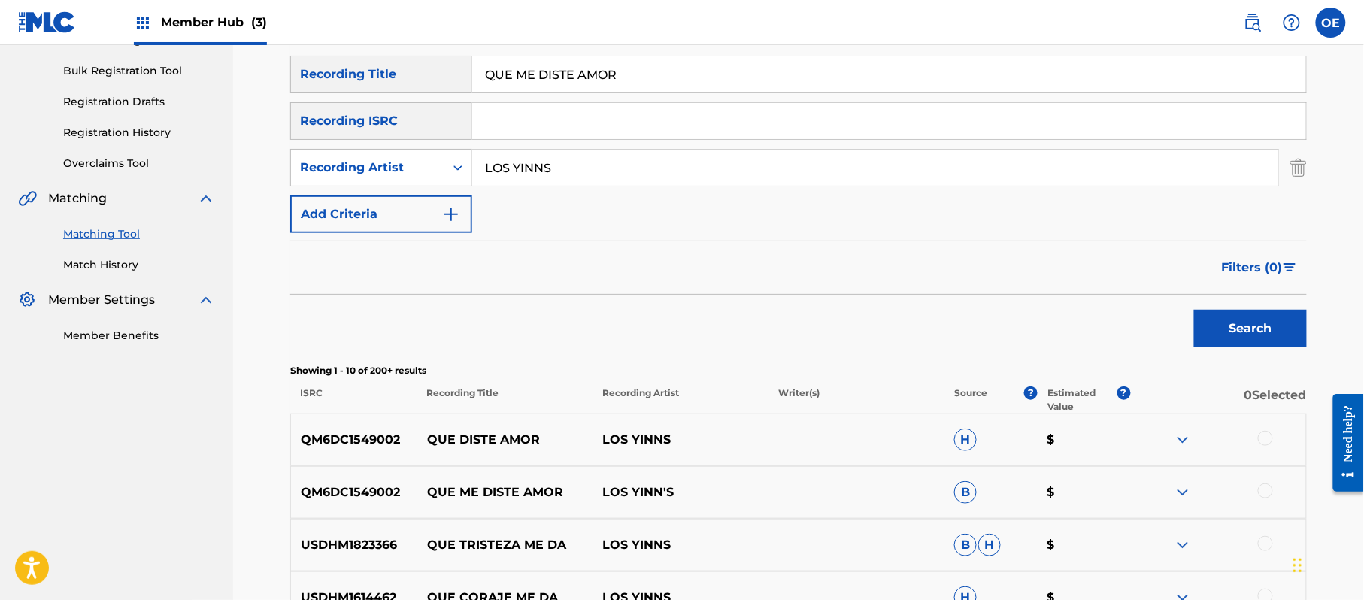
scroll to position [260, 0]
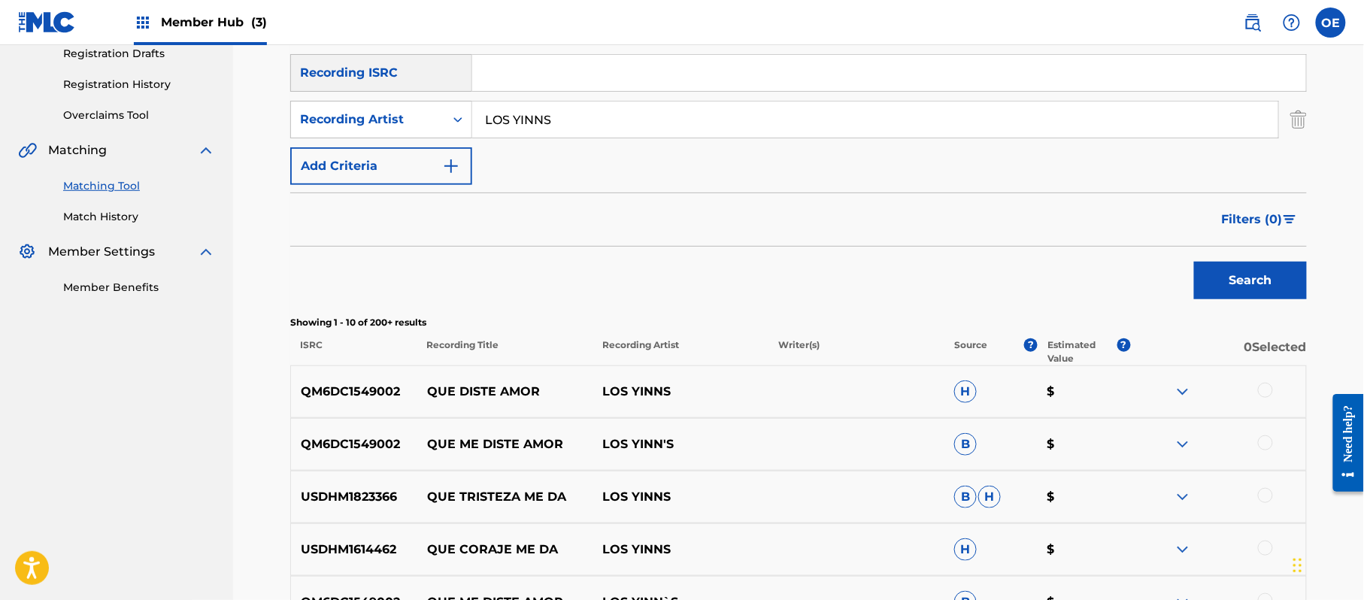
click at [1260, 394] on div at bounding box center [1265, 390] width 15 height 15
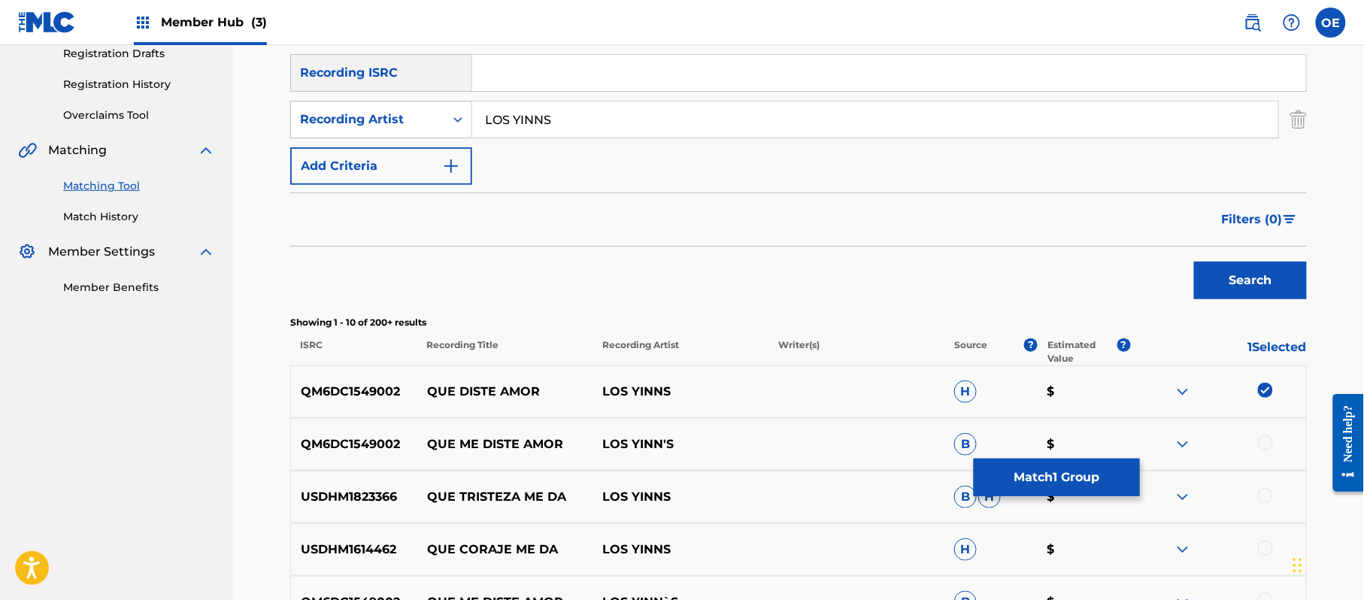
click at [1263, 441] on div at bounding box center [1265, 442] width 15 height 15
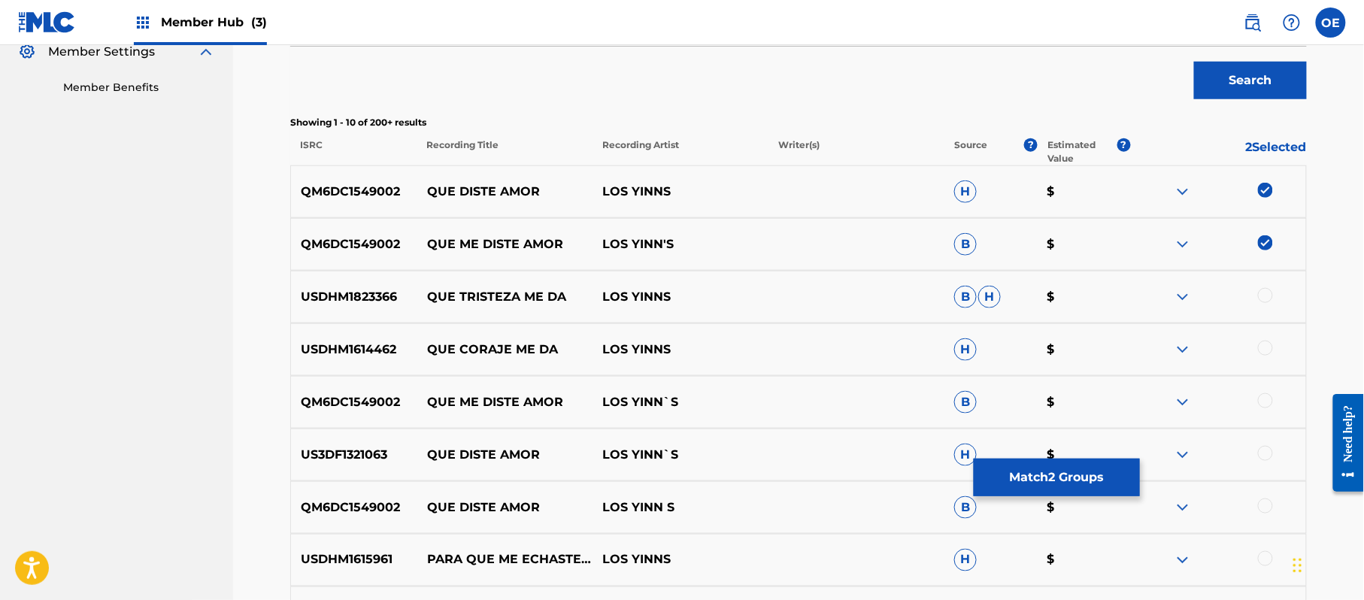
scroll to position [461, 0]
click at [1260, 397] on div at bounding box center [1265, 400] width 15 height 15
click at [1262, 454] on div at bounding box center [1265, 452] width 15 height 15
click at [1262, 500] on div at bounding box center [1265, 505] width 15 height 15
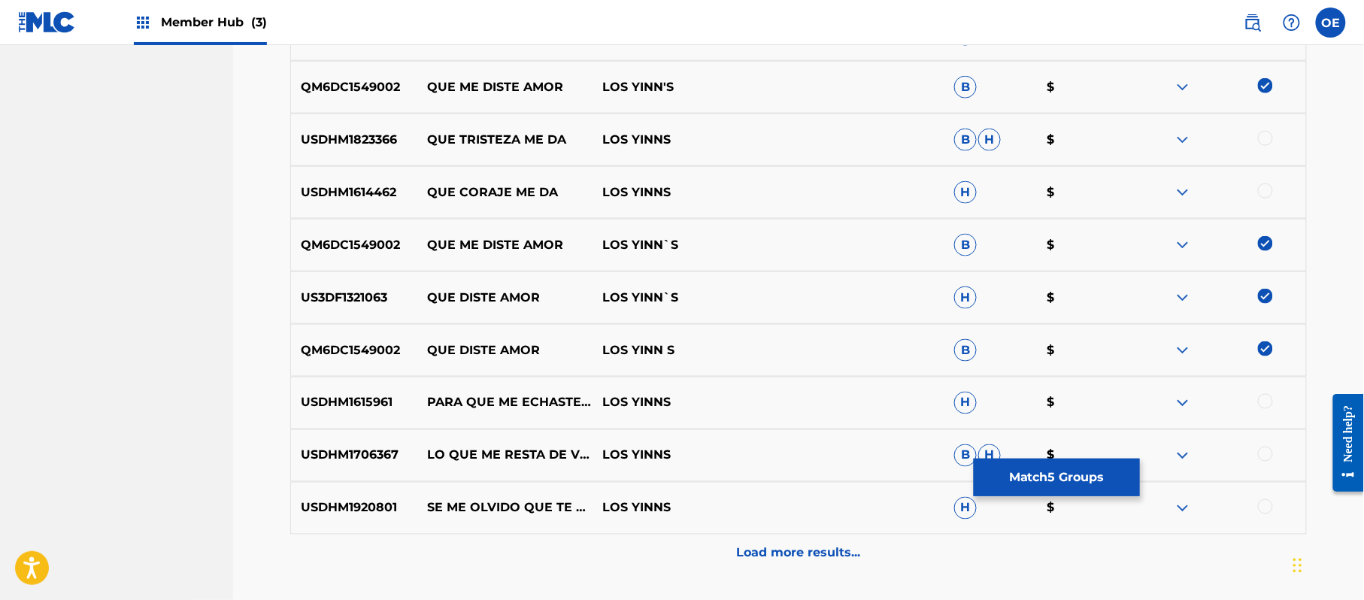
scroll to position [662, 0]
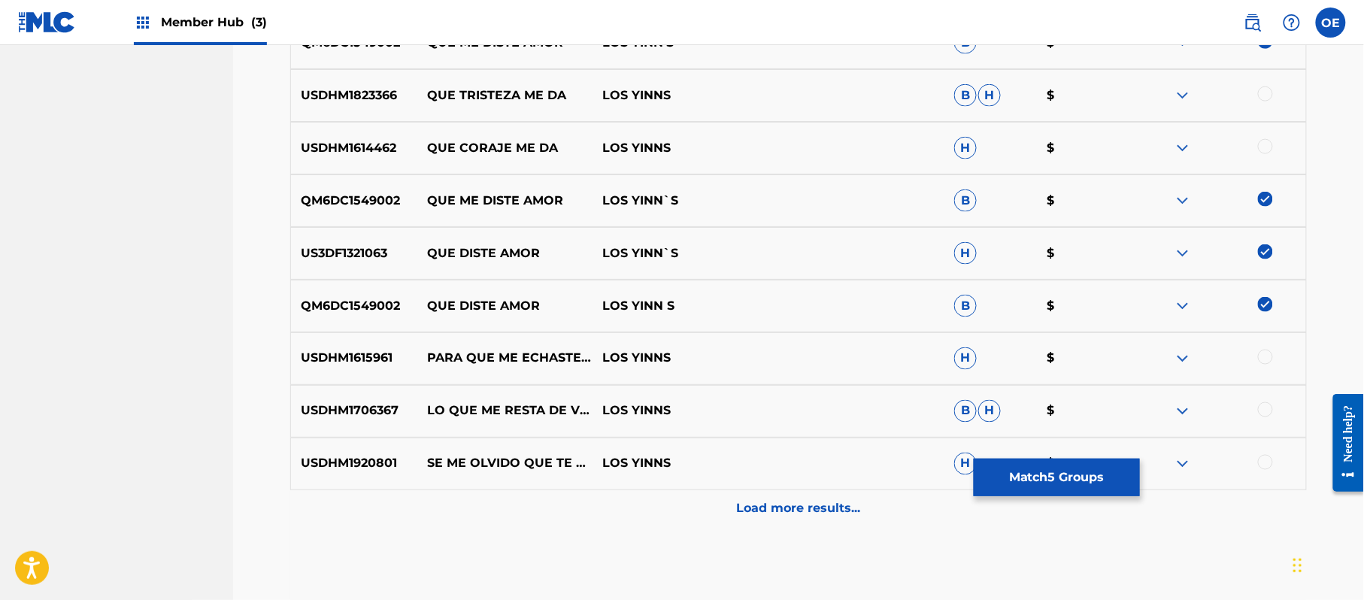
click at [723, 493] on div "Load more results..." at bounding box center [798, 509] width 1017 height 38
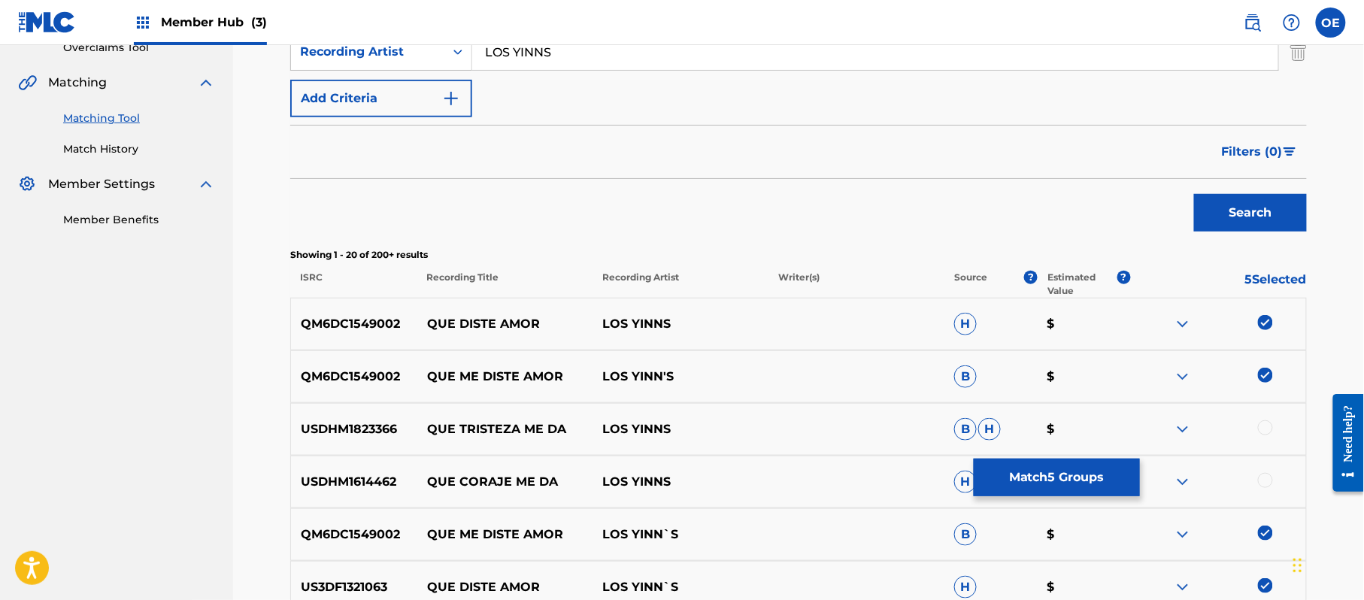
scroll to position [160, 0]
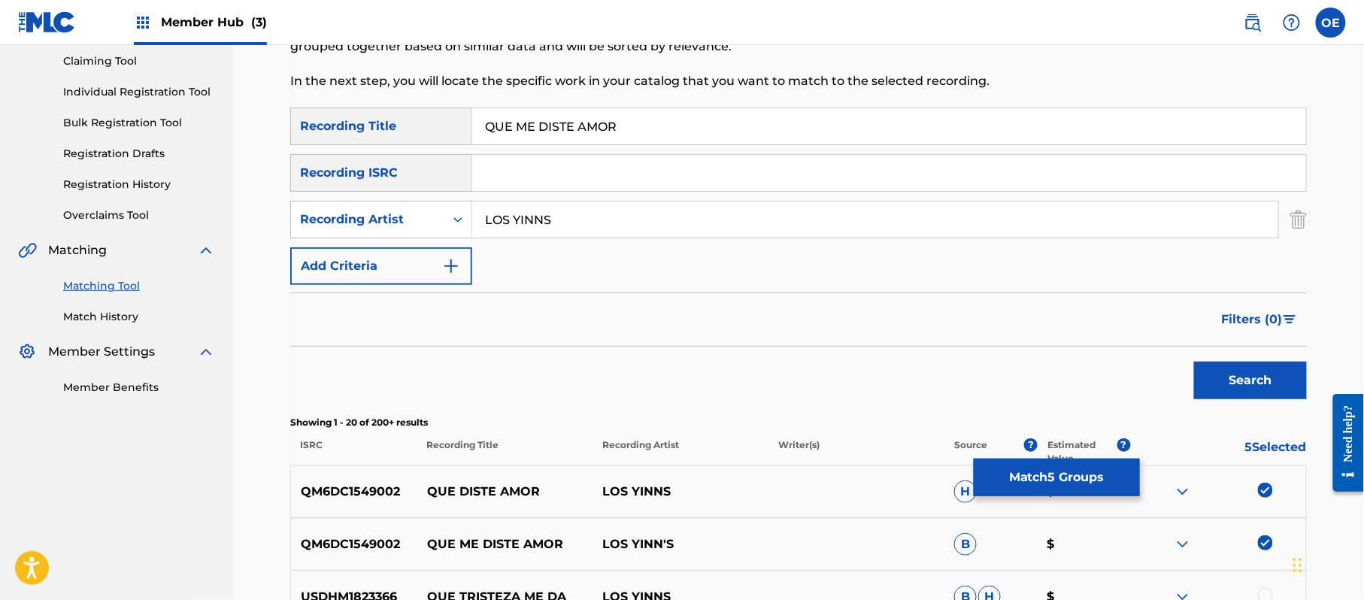
click at [546, 218] on input "LOS YINNS" at bounding box center [875, 220] width 806 height 36
click at [1194, 362] on button "Search" at bounding box center [1250, 381] width 113 height 38
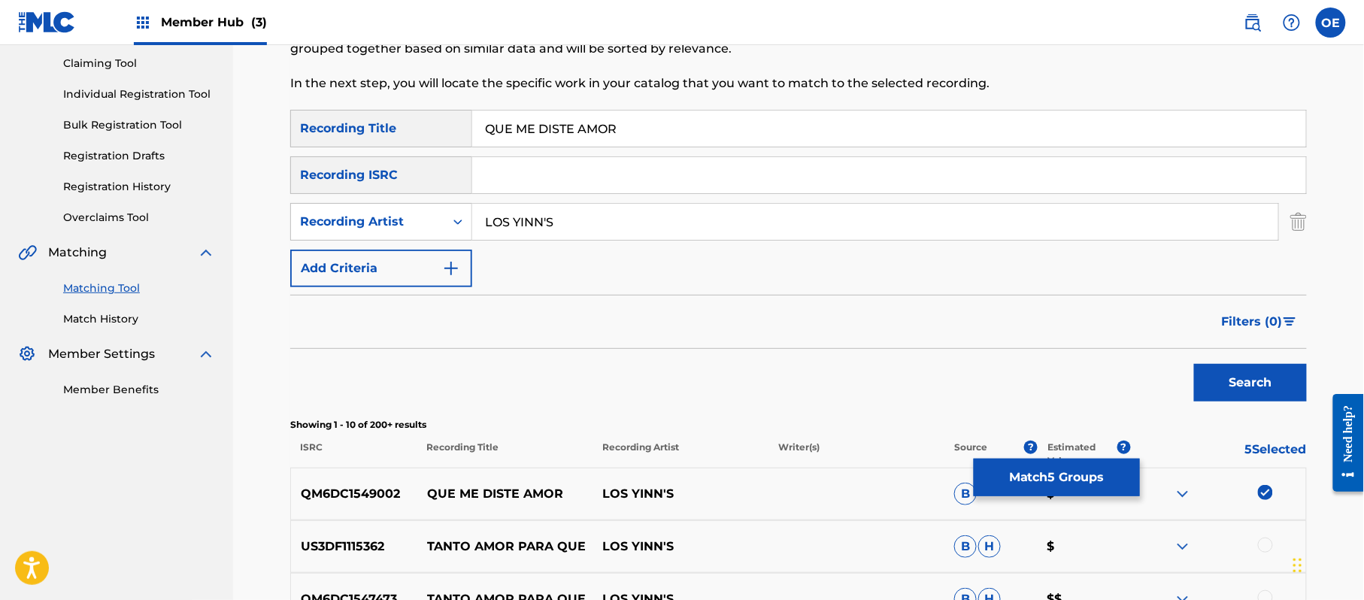
scroll to position [60, 0]
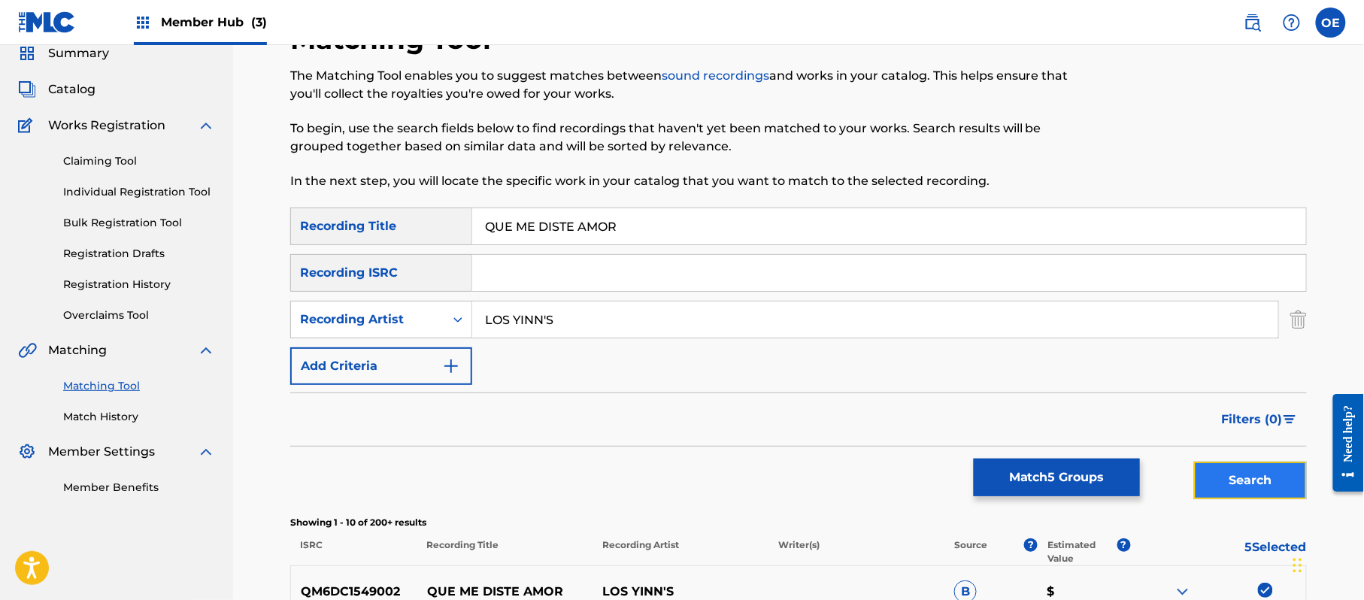
click at [1219, 468] on button "Search" at bounding box center [1250, 481] width 113 height 38
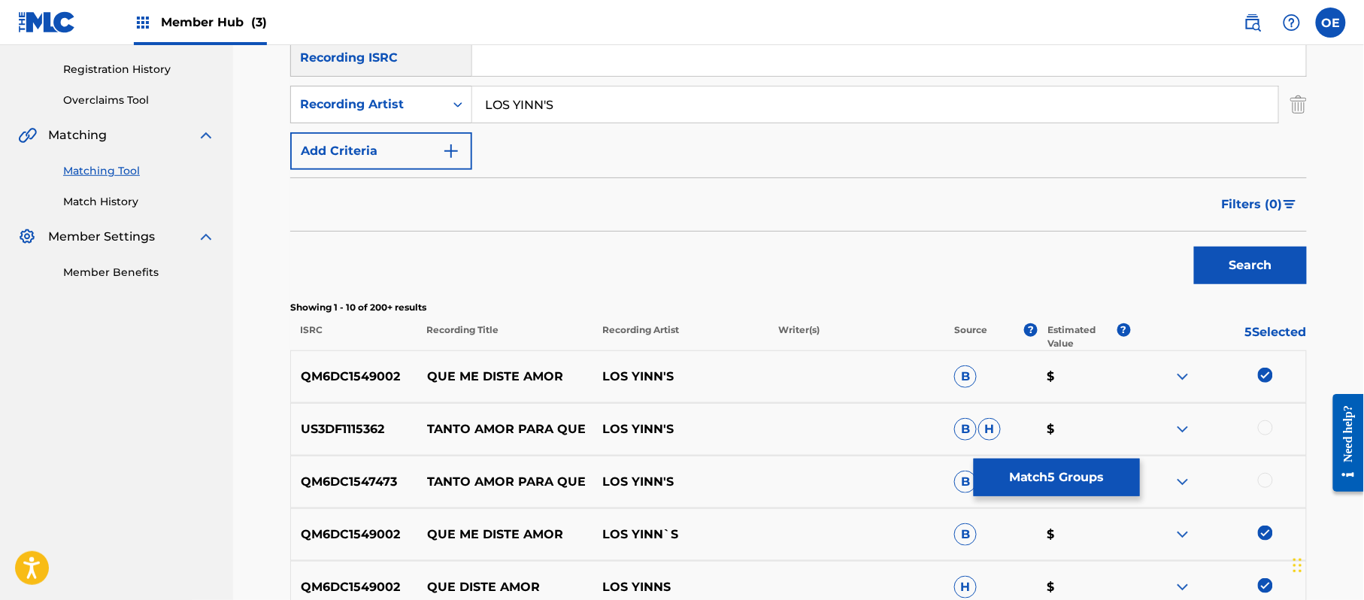
scroll to position [269, 0]
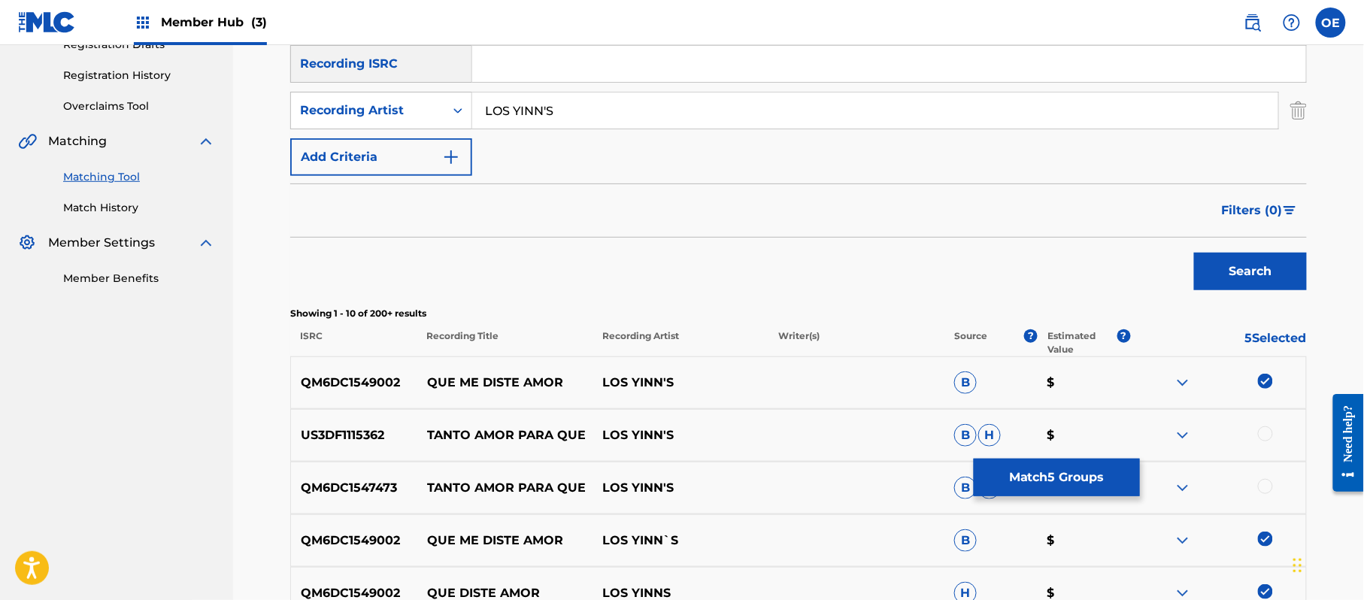
drag, startPoint x: 547, startPoint y: 111, endPoint x: 539, endPoint y: 111, distance: 8.3
click at [539, 111] on input "LOS YINN'S" at bounding box center [875, 110] width 806 height 36
type input "LOS YINN S"
click at [1194, 253] on button "Search" at bounding box center [1250, 272] width 113 height 38
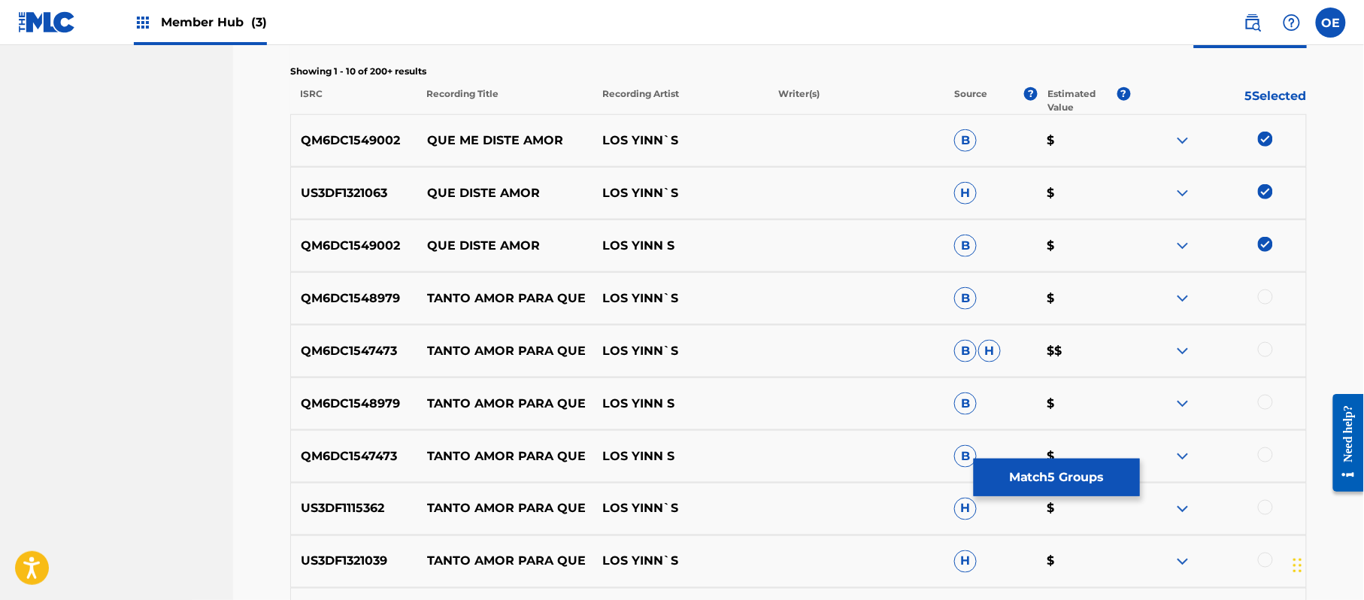
scroll to position [737, 0]
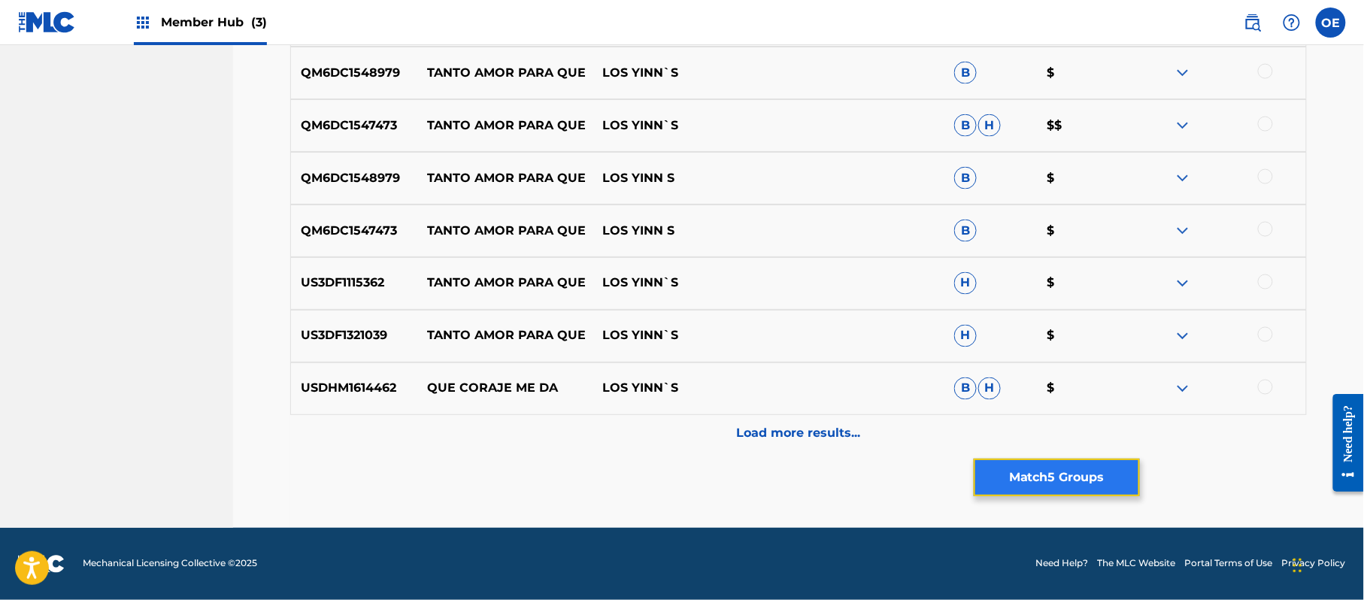
click at [1074, 466] on button "Match 5 Groups" at bounding box center [1057, 478] width 166 height 38
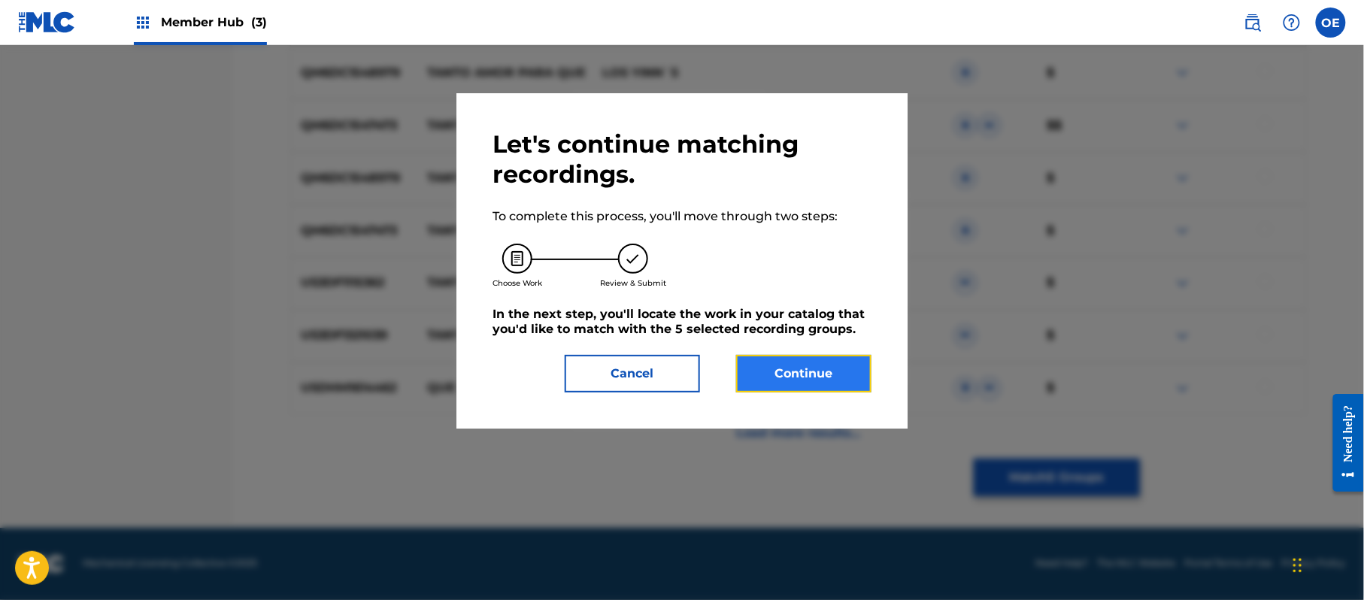
click at [871, 376] on button "Continue" at bounding box center [803, 374] width 135 height 38
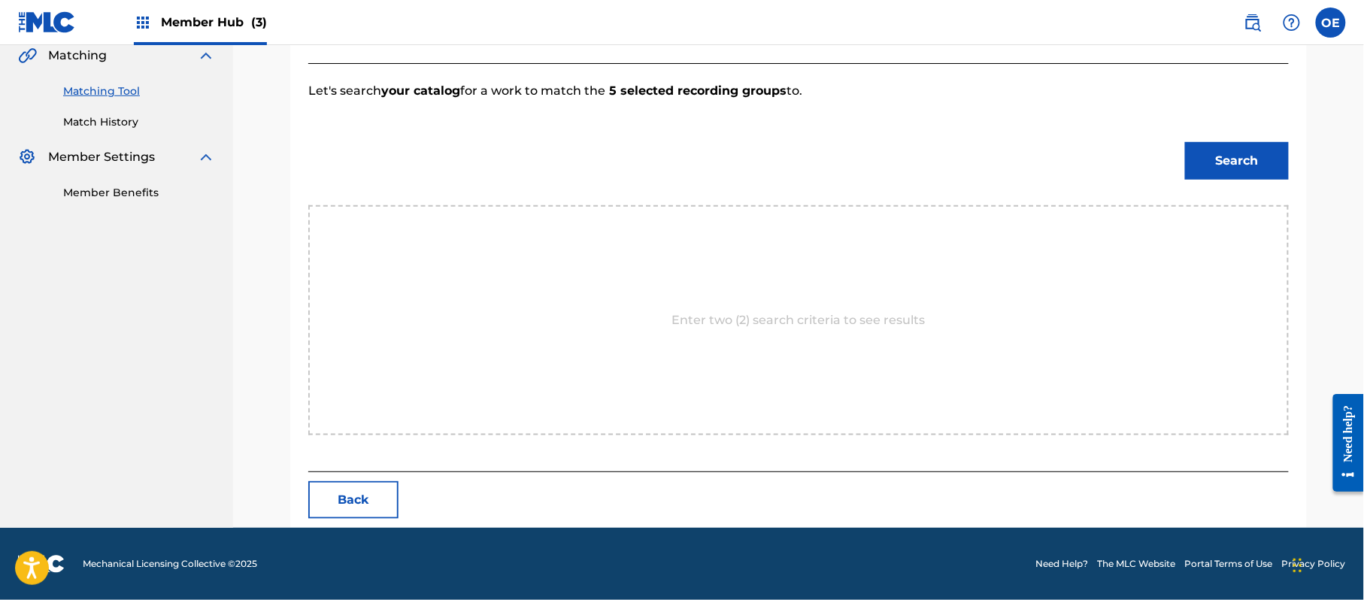
scroll to position [402, 0]
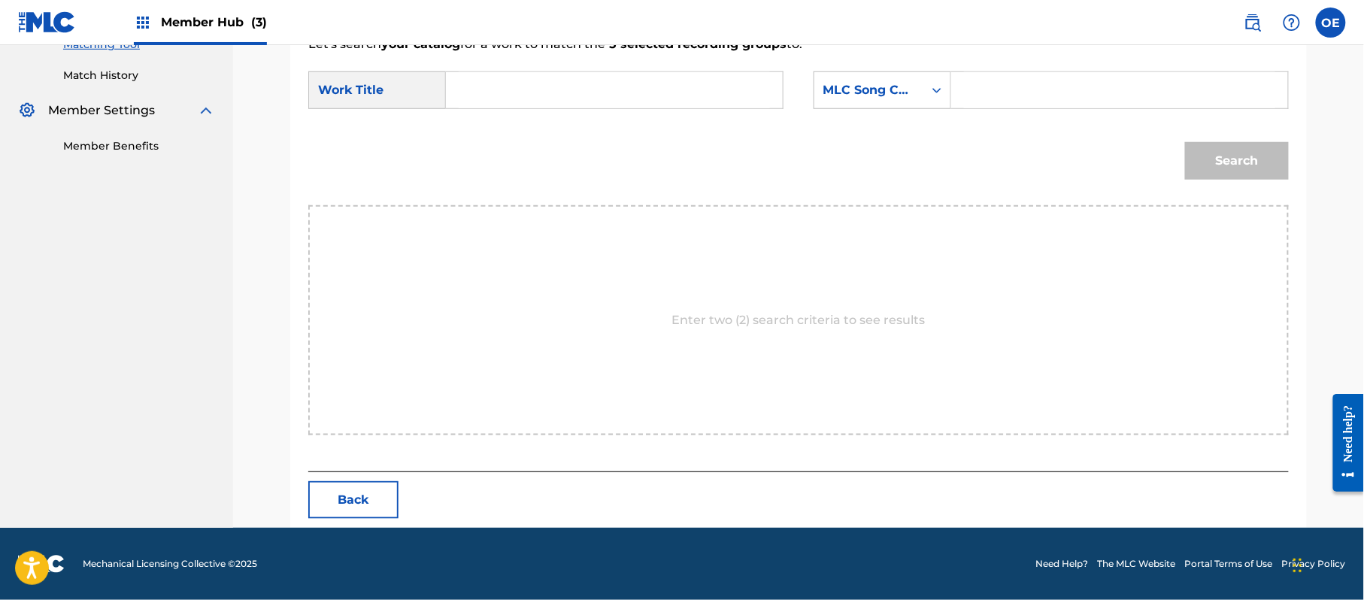
paste input "QUE ME DISTE AMOR"
type input "QUE ME DISTE AMOR"
click at [832, 87] on div "MLC Song Code" at bounding box center [868, 90] width 91 height 18
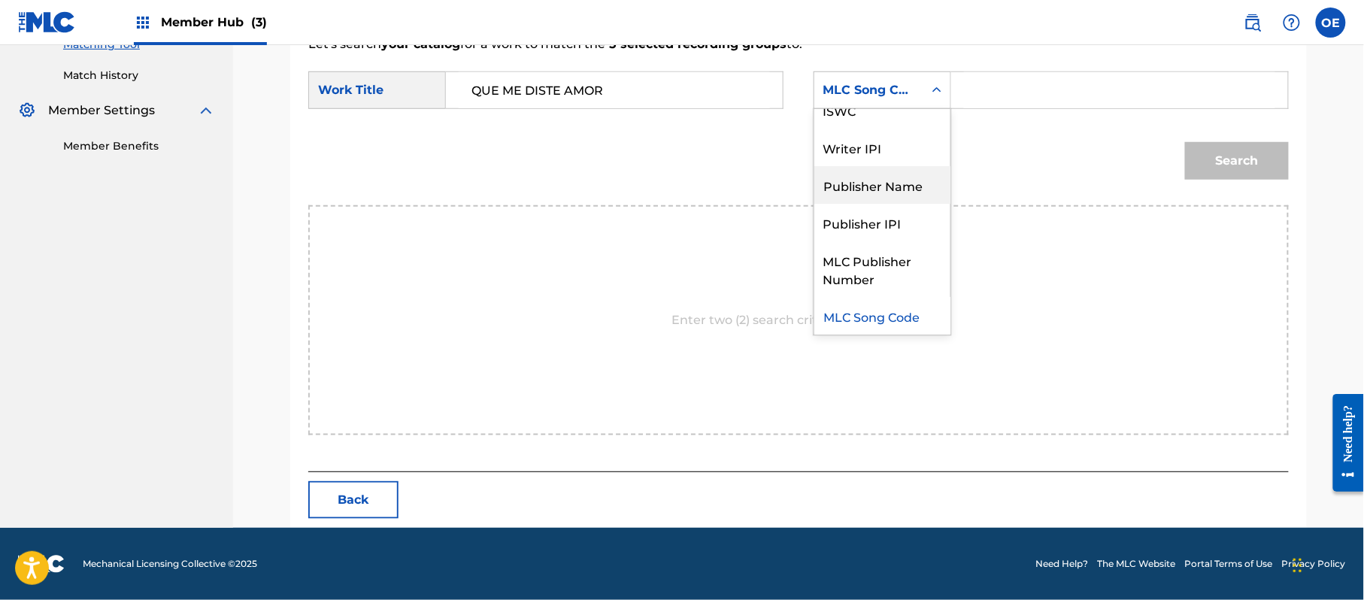
scroll to position [0, 0]
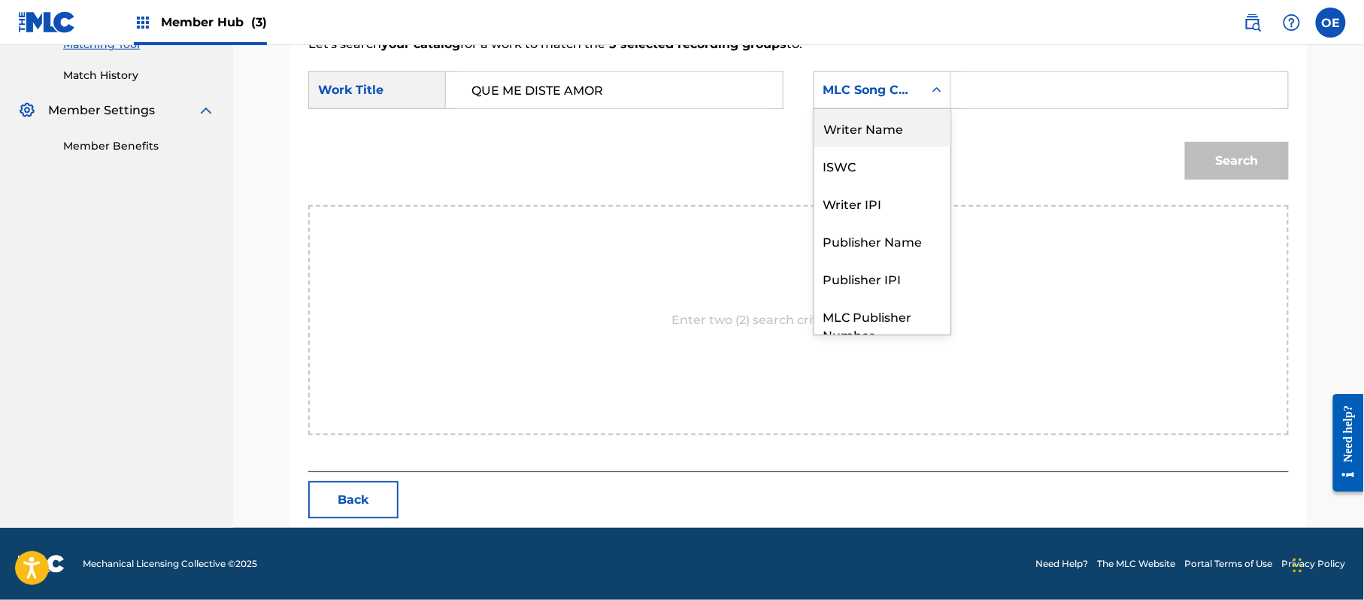
click at [839, 125] on div "Writer Name" at bounding box center [882, 128] width 136 height 38
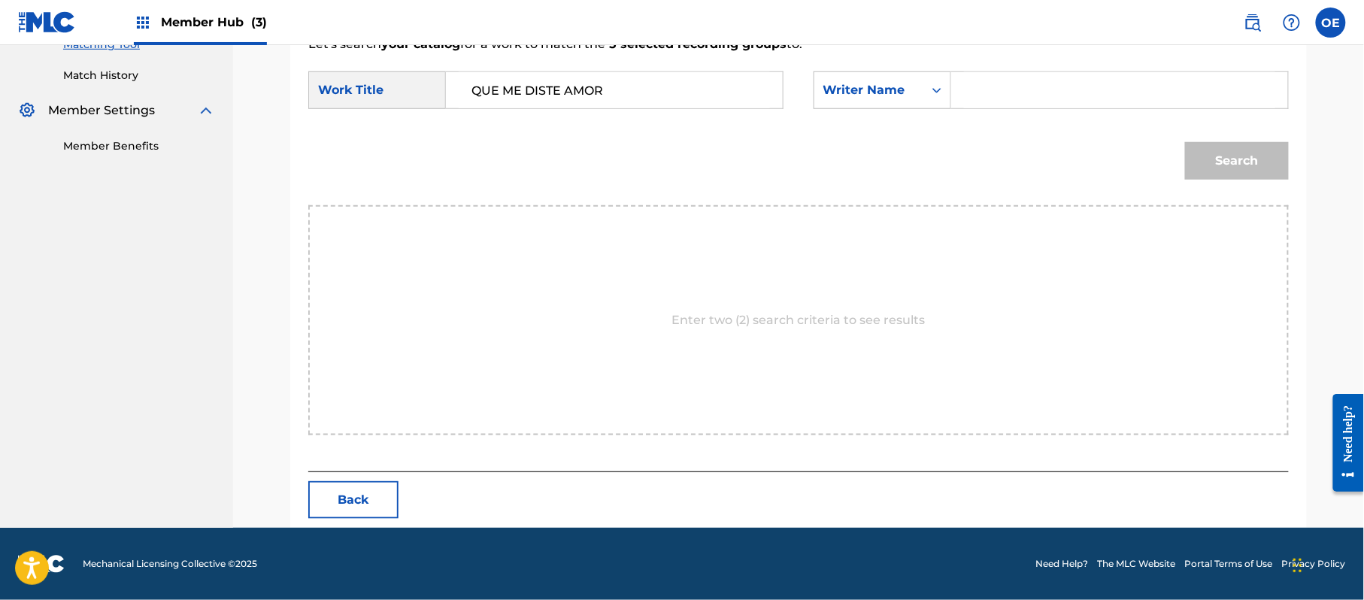
paste input "RAFAEL GONZALEZ"
type input "RAFAEL GONZALEZ"
click at [1250, 182] on div "Search" at bounding box center [1233, 157] width 111 height 60
click at [1190, 157] on button "Search" at bounding box center [1237, 161] width 104 height 38
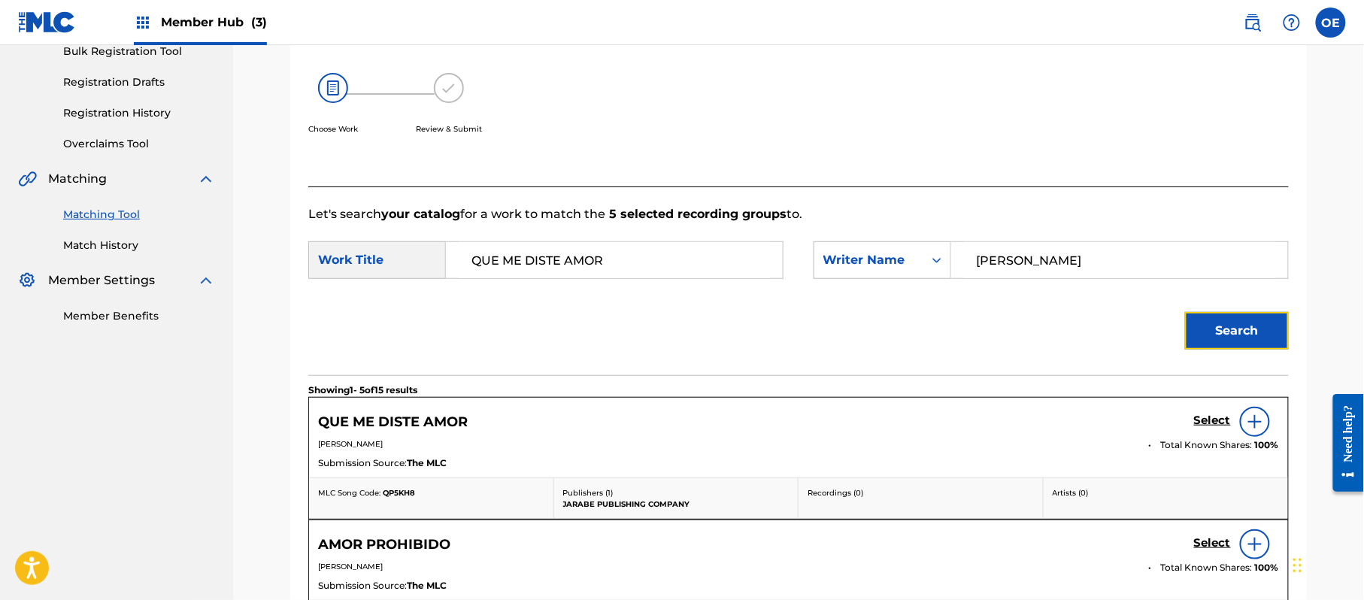
scroll to position [402, 0]
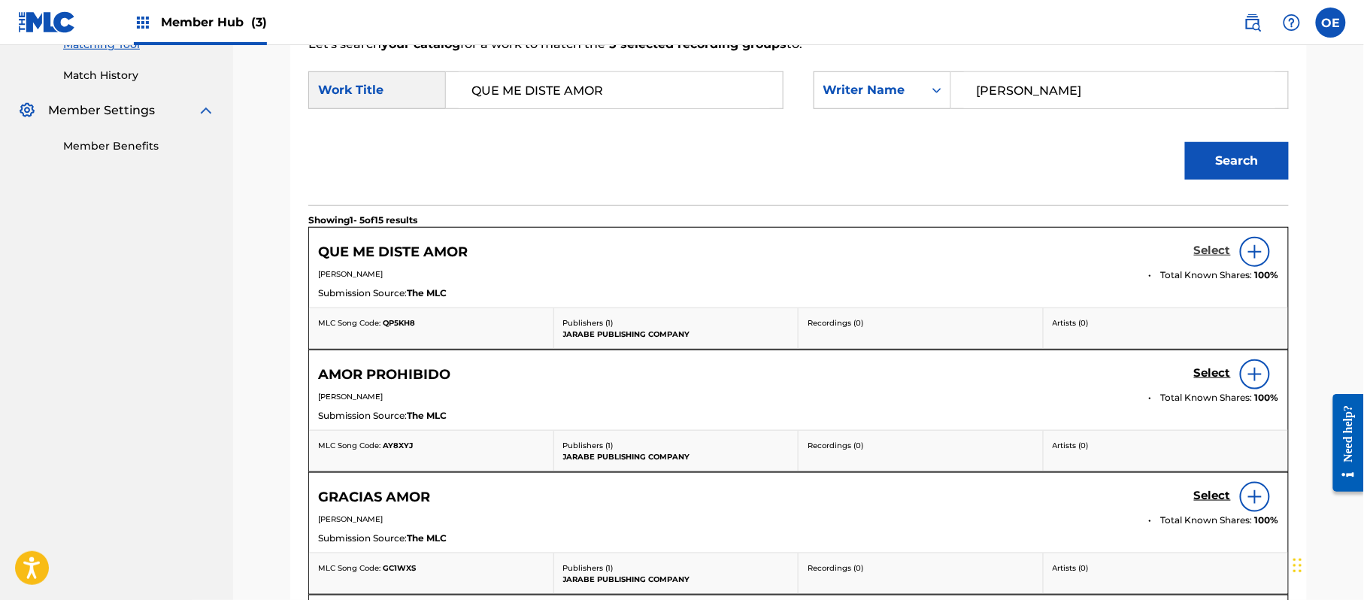
click at [1212, 256] on h5 "Select" at bounding box center [1212, 251] width 37 height 14
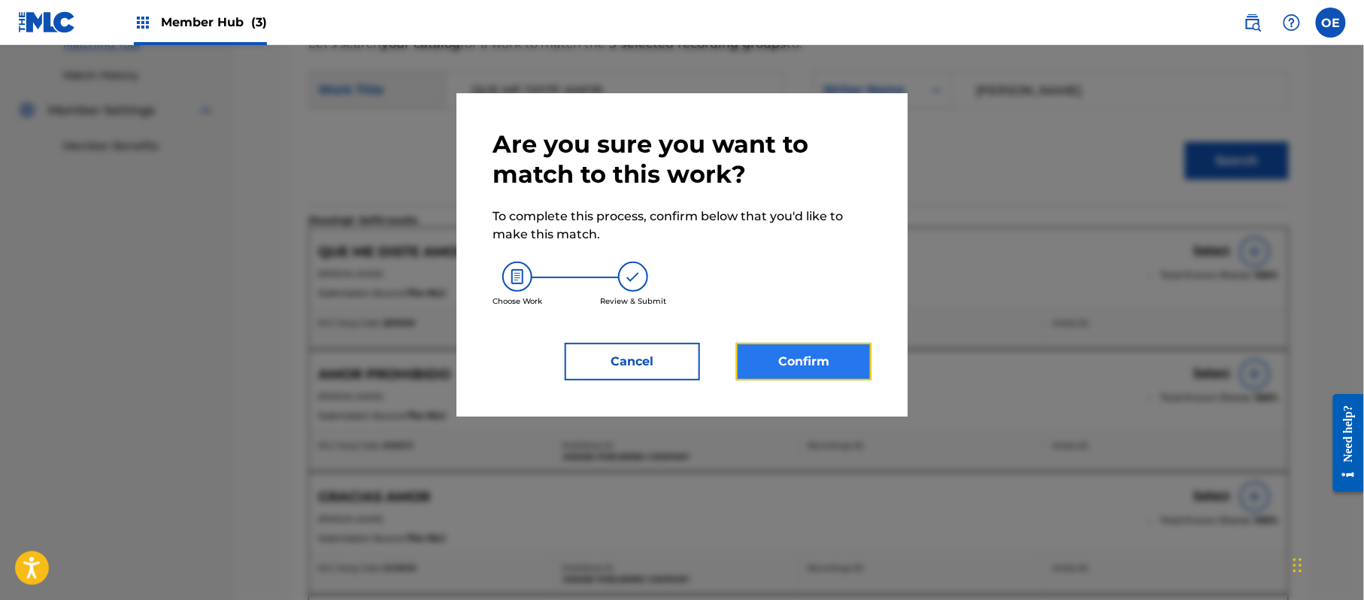
click at [768, 362] on button "Confirm" at bounding box center [803, 362] width 135 height 38
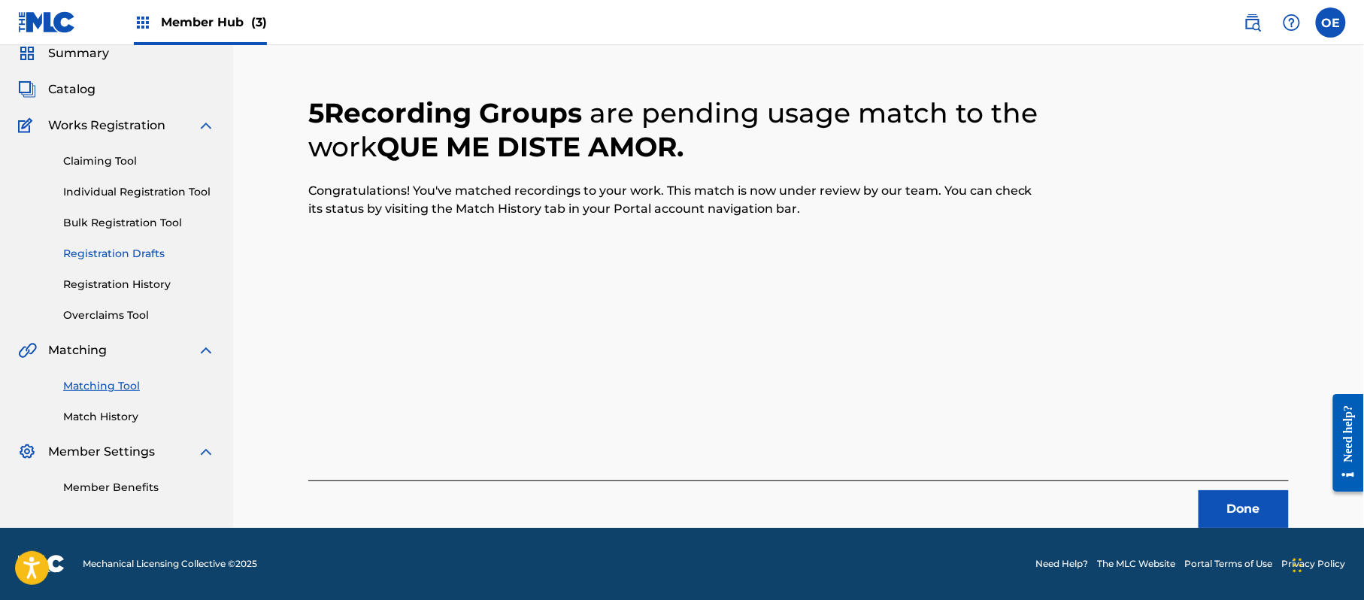
scroll to position [60, 0]
click at [1247, 517] on button "Done" at bounding box center [1244, 509] width 90 height 38
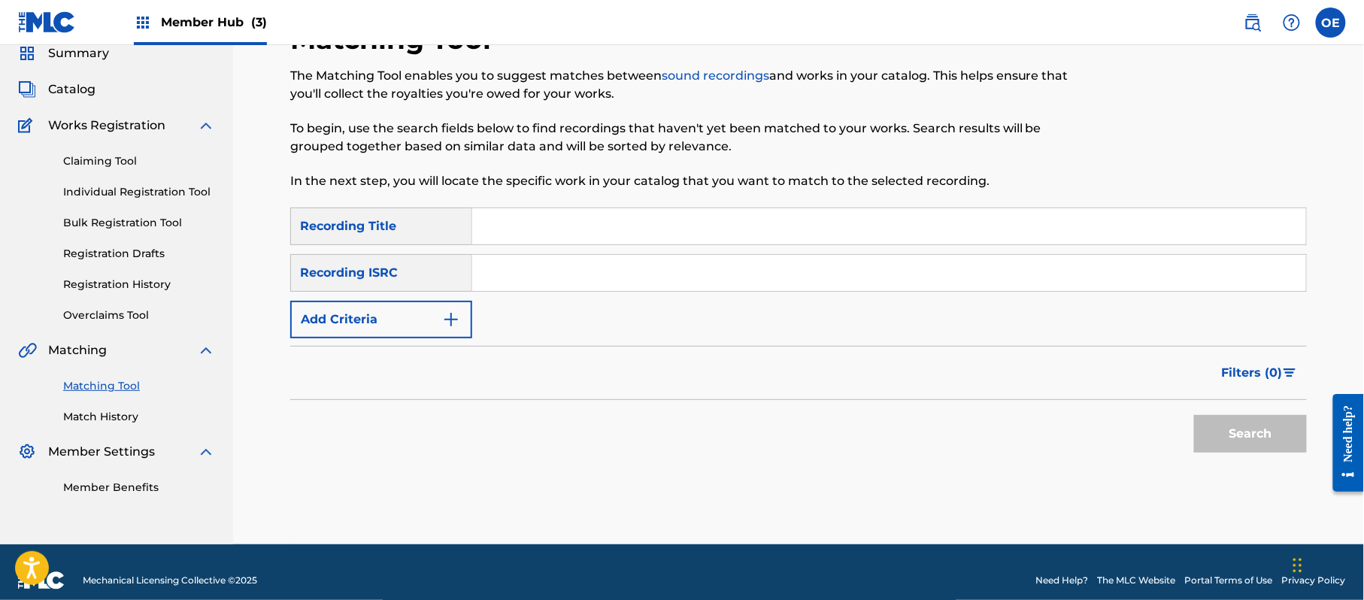
paste input "QUE NO SE ACABE JAMAS"
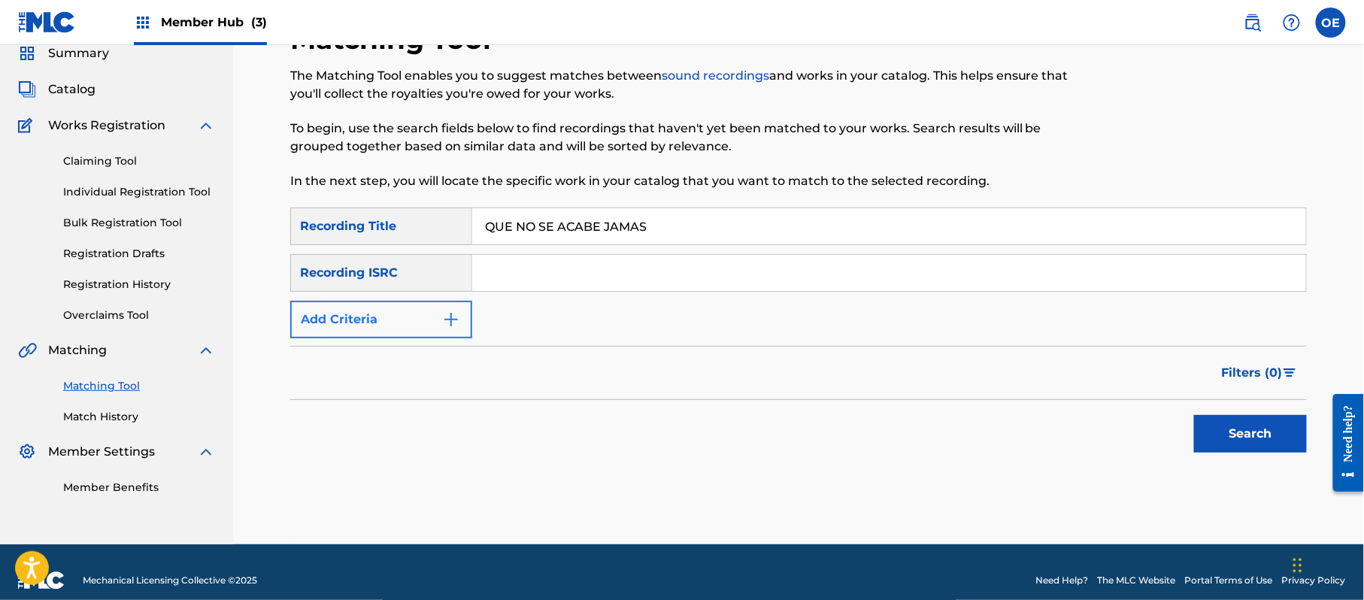
type input "QUE NO SE ACABE JAMAS"
click at [406, 323] on button "Add Criteria" at bounding box center [381, 320] width 182 height 38
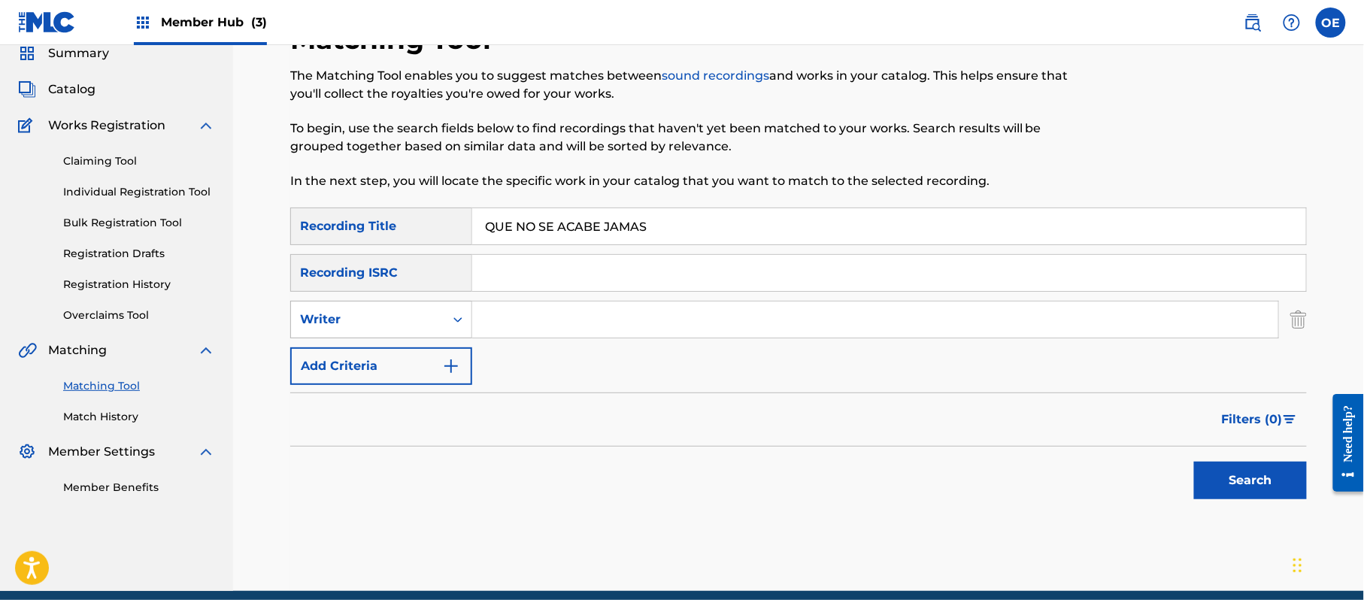
click at [403, 320] on div "Writer" at bounding box center [367, 320] width 135 height 18
click at [392, 346] on div "Recording Artist" at bounding box center [381, 357] width 180 height 38
paste input "LOS YINNS"
click at [1230, 466] on button "Search" at bounding box center [1250, 481] width 113 height 38
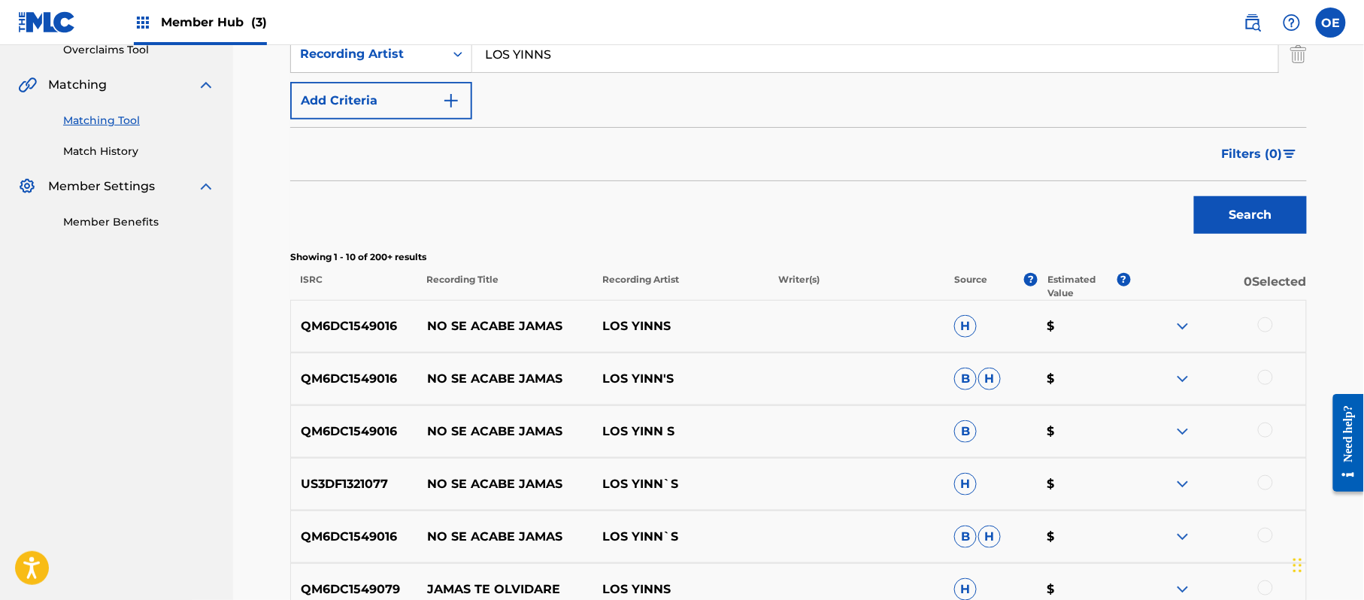
scroll to position [361, 0]
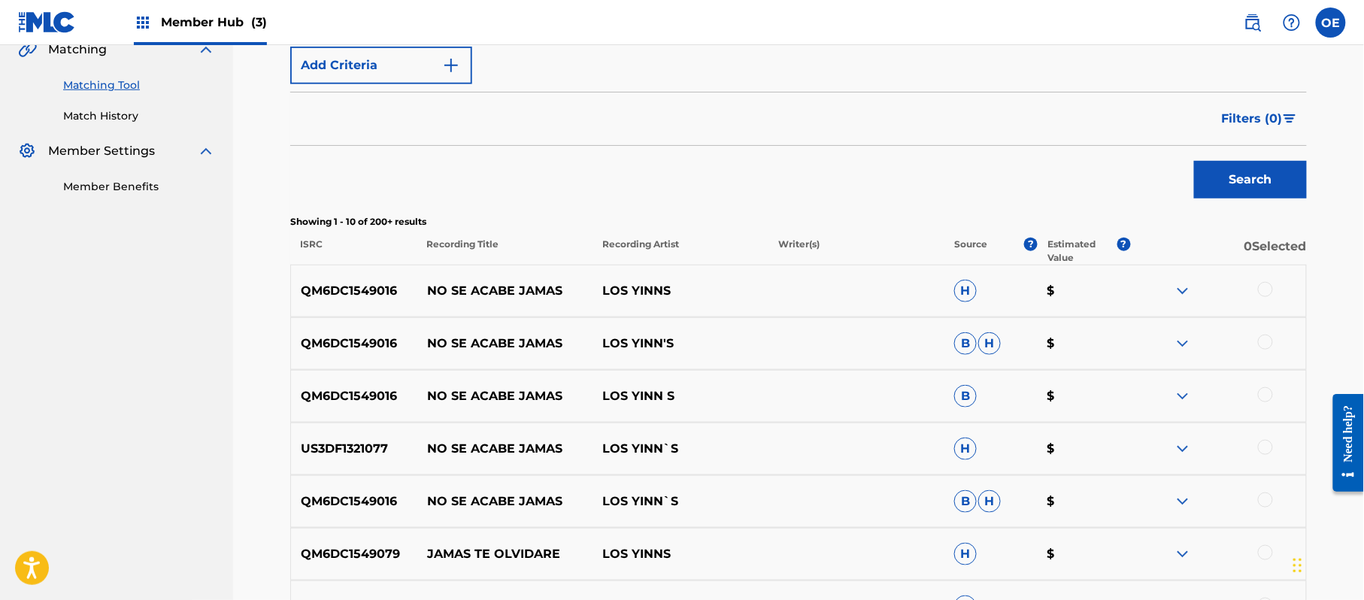
click at [1270, 290] on div at bounding box center [1265, 289] width 15 height 15
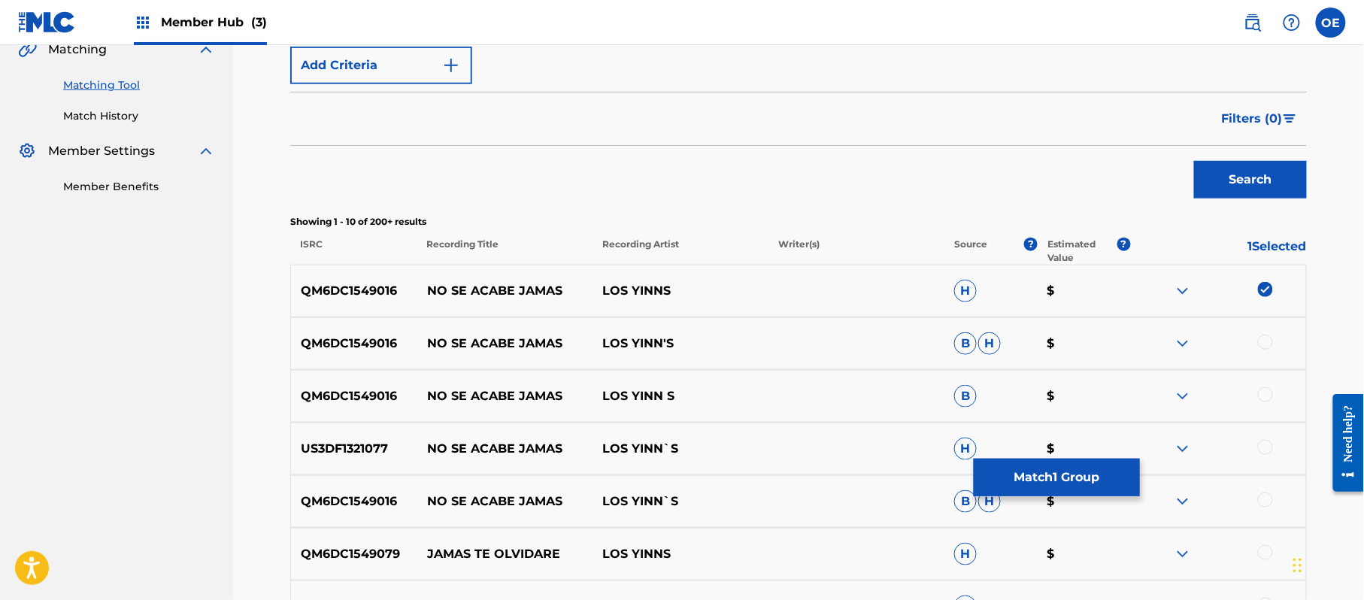
click at [1263, 335] on div "QM6DC1549016 NO SE ACABE JAMAS LOS YINN'S B H $" at bounding box center [798, 343] width 1017 height 53
click at [1263, 335] on div at bounding box center [1265, 342] width 15 height 15
click at [1268, 383] on div "QM6DC1549016 NO SE ACABE JAMAS LOS YINN S B $" at bounding box center [798, 396] width 1017 height 53
click at [1264, 395] on div at bounding box center [1265, 394] width 15 height 15
click at [1264, 445] on div at bounding box center [1265, 447] width 15 height 15
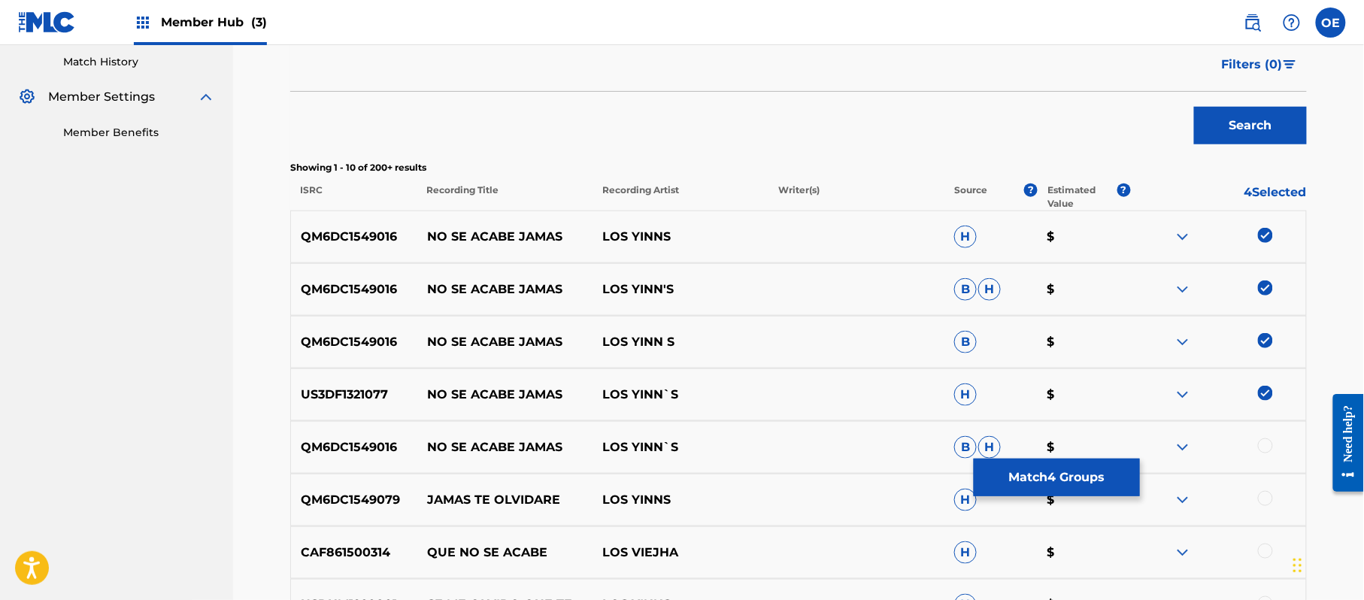
scroll to position [461, 0]
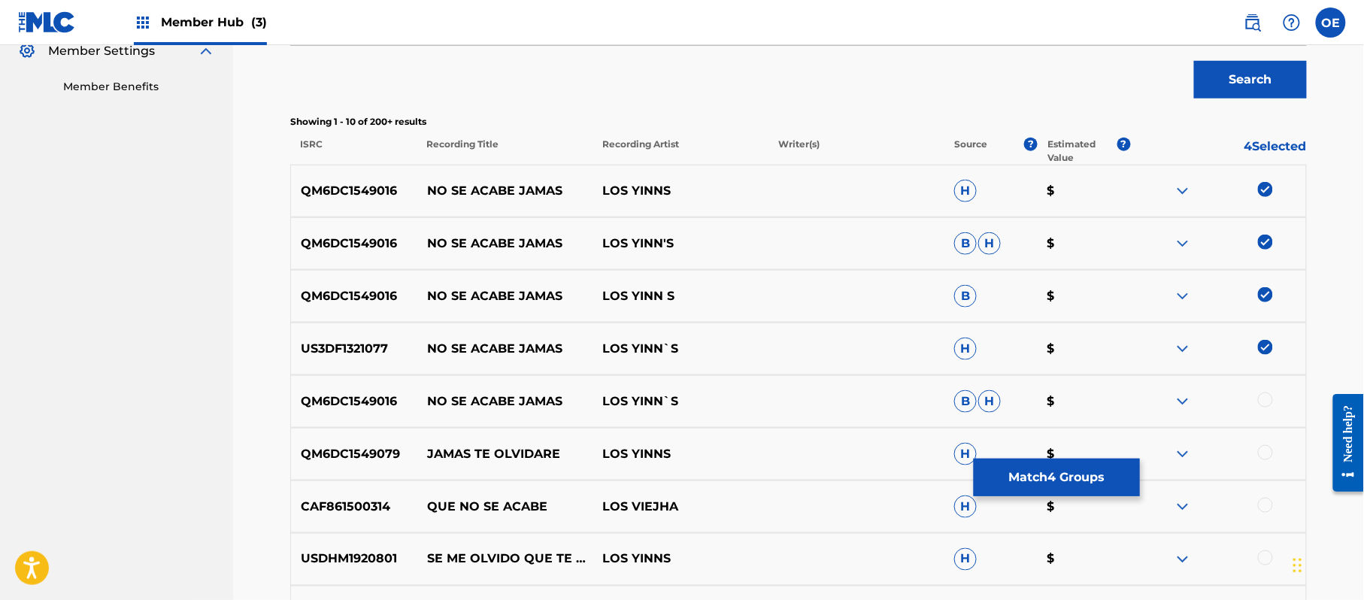
click at [1267, 397] on div at bounding box center [1265, 400] width 15 height 15
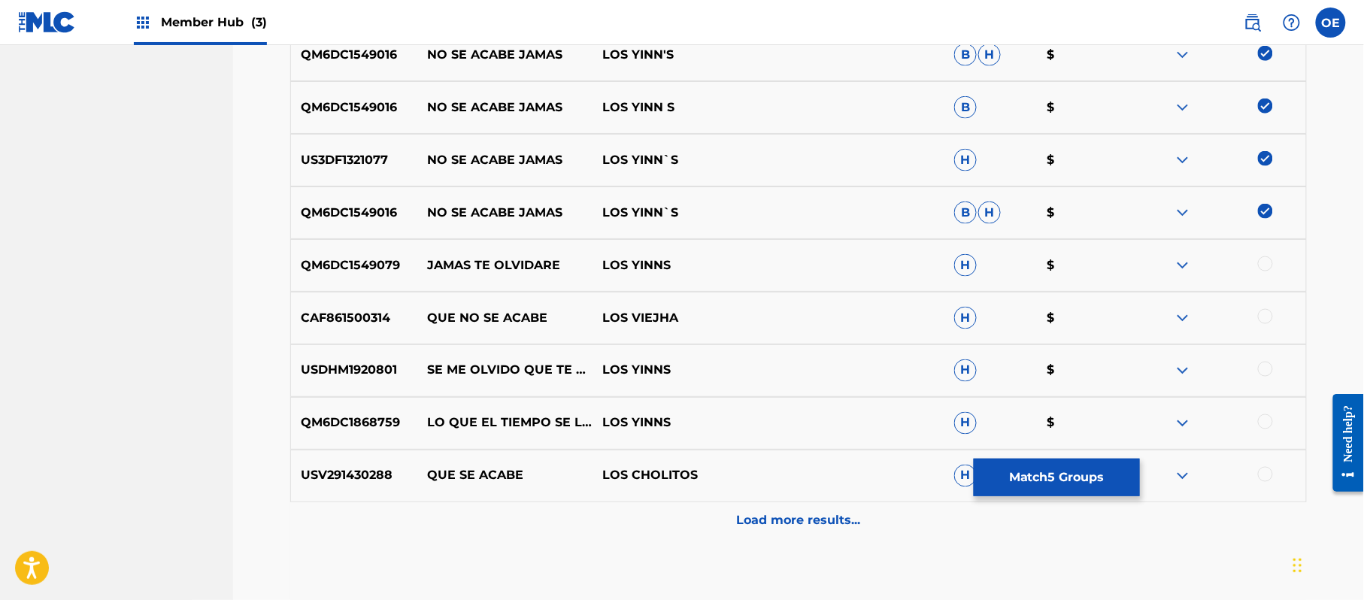
scroll to position [662, 0]
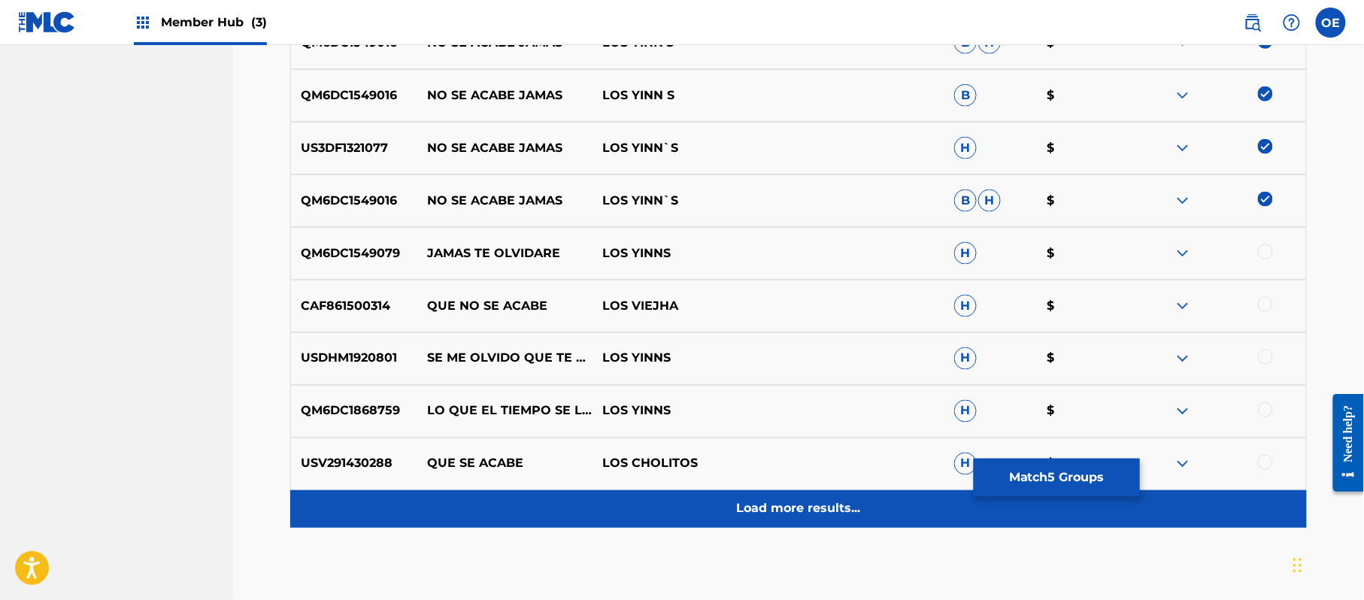
click at [714, 496] on div "Load more results..." at bounding box center [798, 509] width 1017 height 38
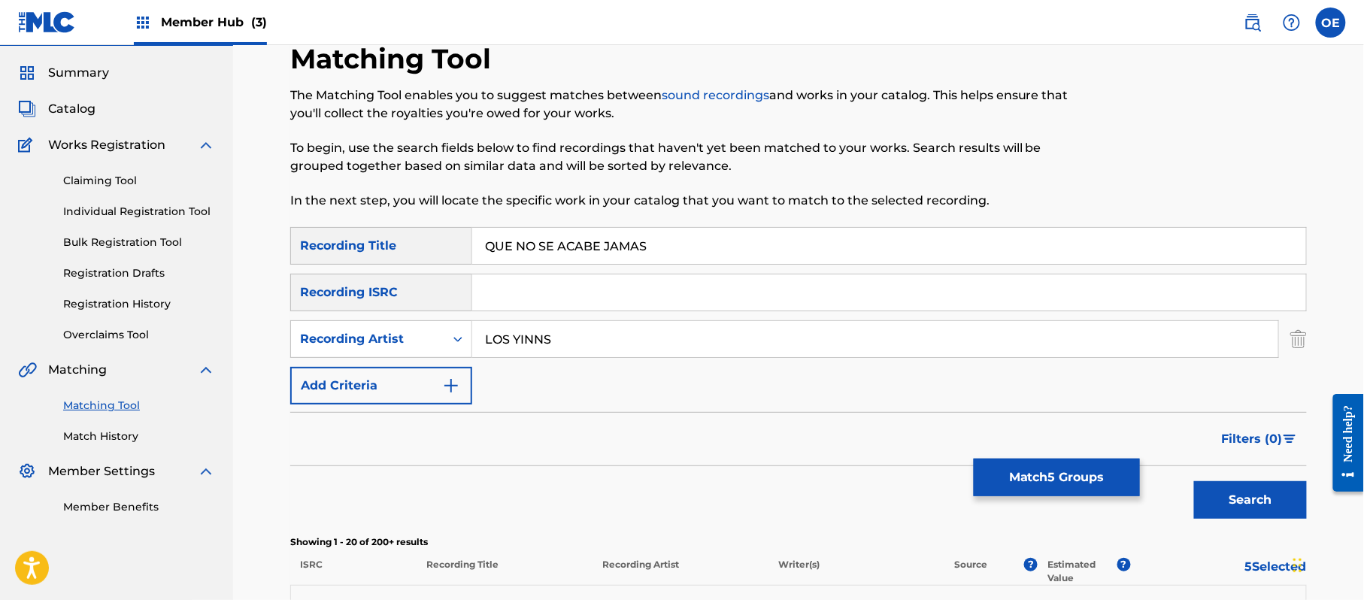
scroll to position [0, 0]
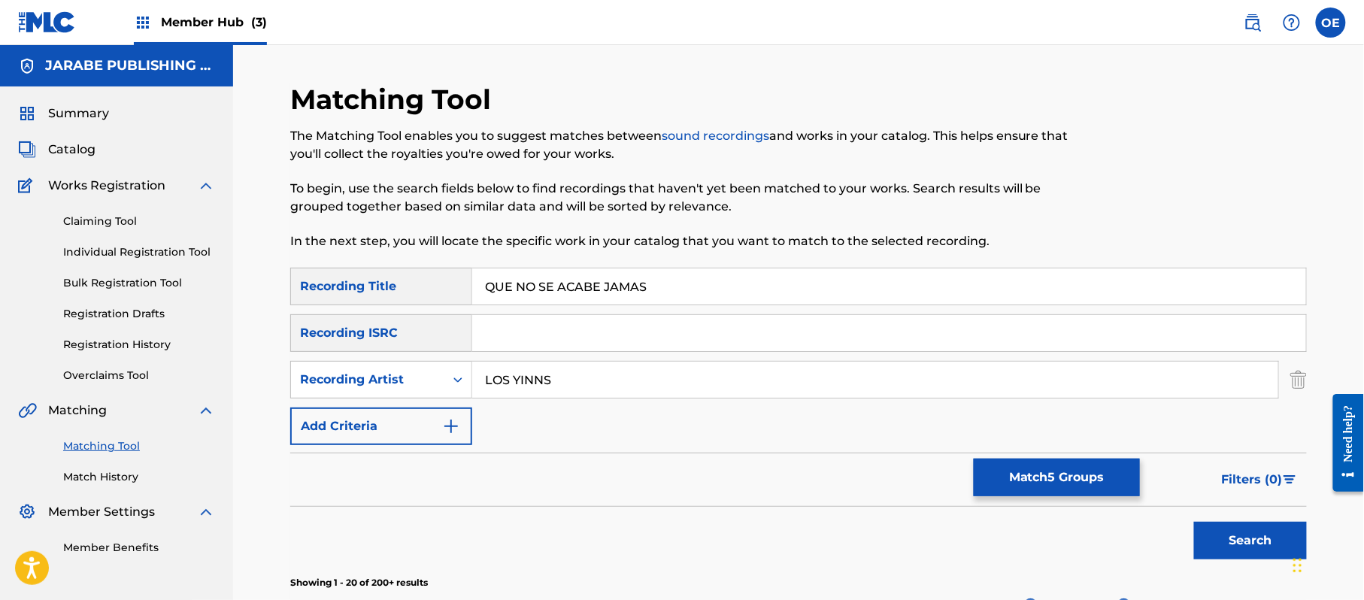
click at [539, 370] on input "LOS YINNS" at bounding box center [875, 380] width 806 height 36
click at [1194, 522] on button "Search" at bounding box center [1250, 541] width 113 height 38
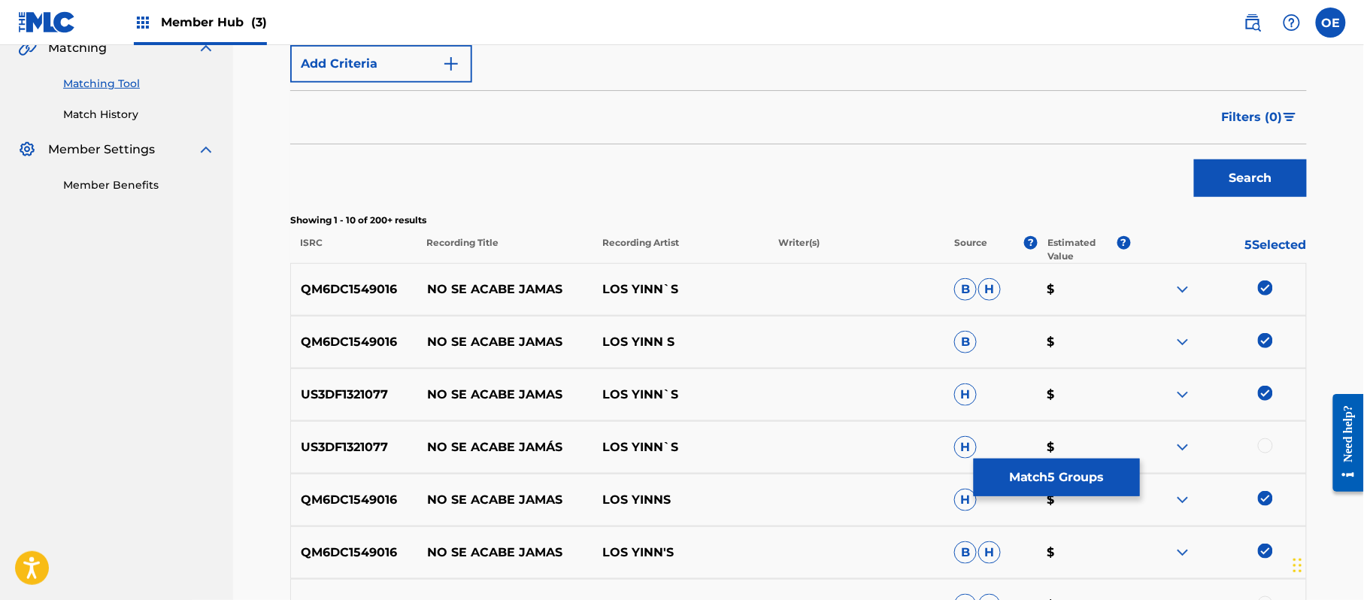
scroll to position [470, 0]
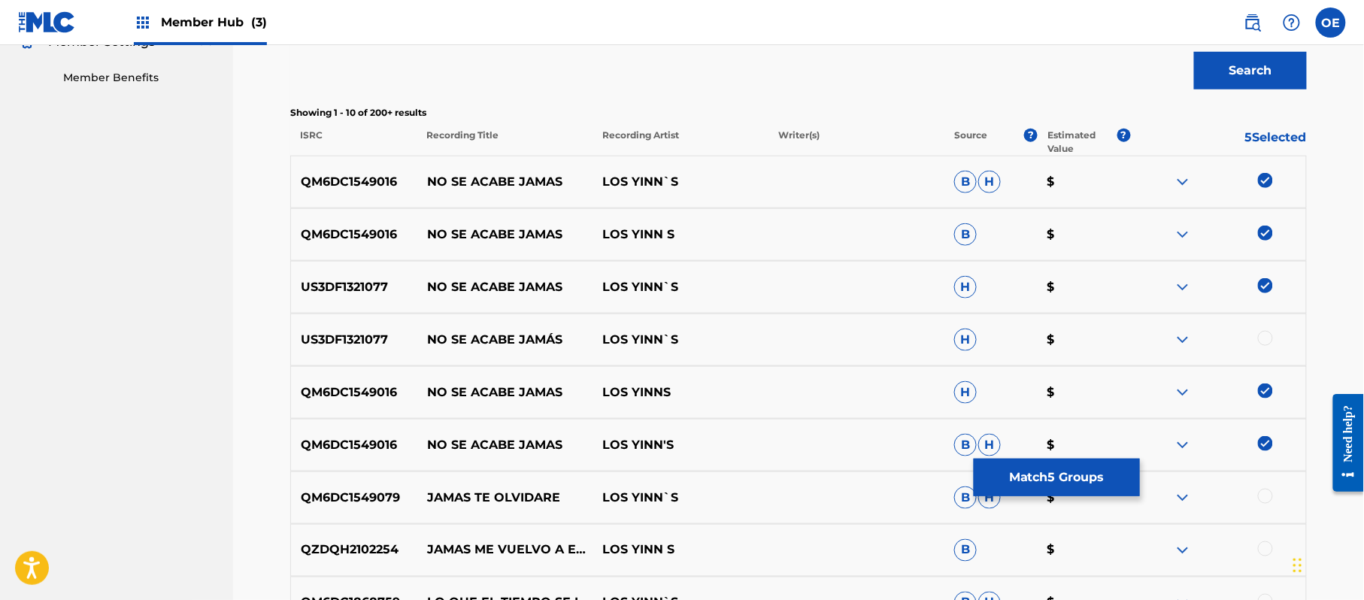
click at [1262, 341] on div at bounding box center [1265, 338] width 15 height 15
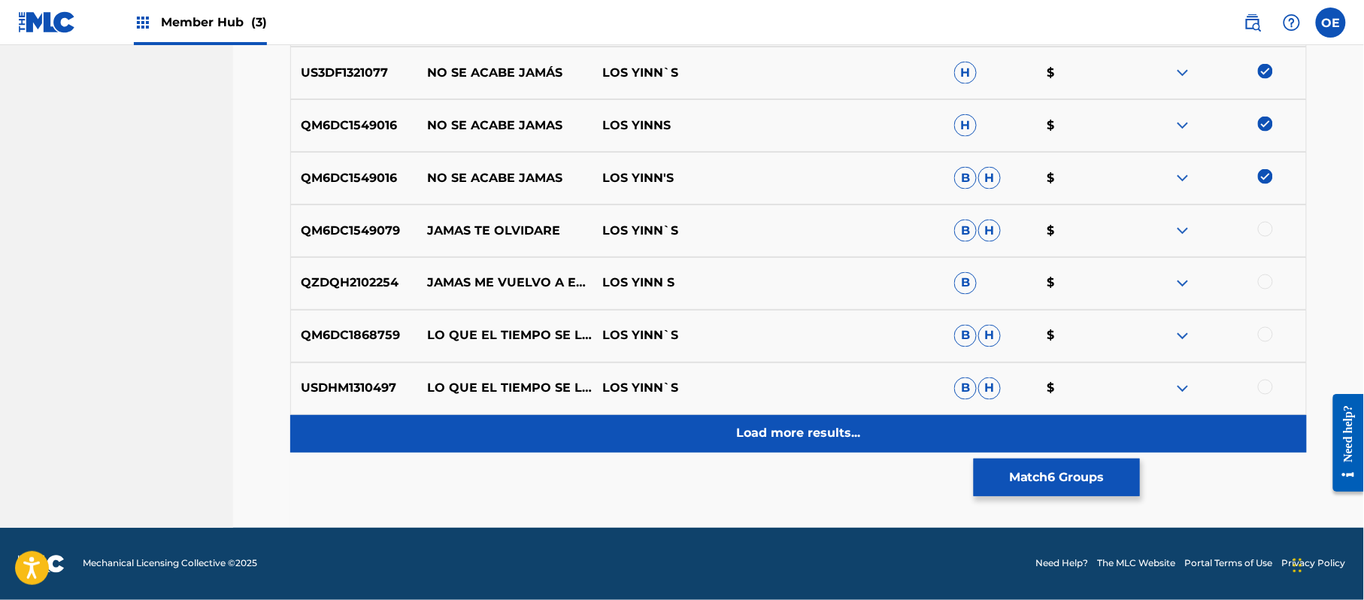
click at [839, 416] on div "Load more results..." at bounding box center [798, 434] width 1017 height 38
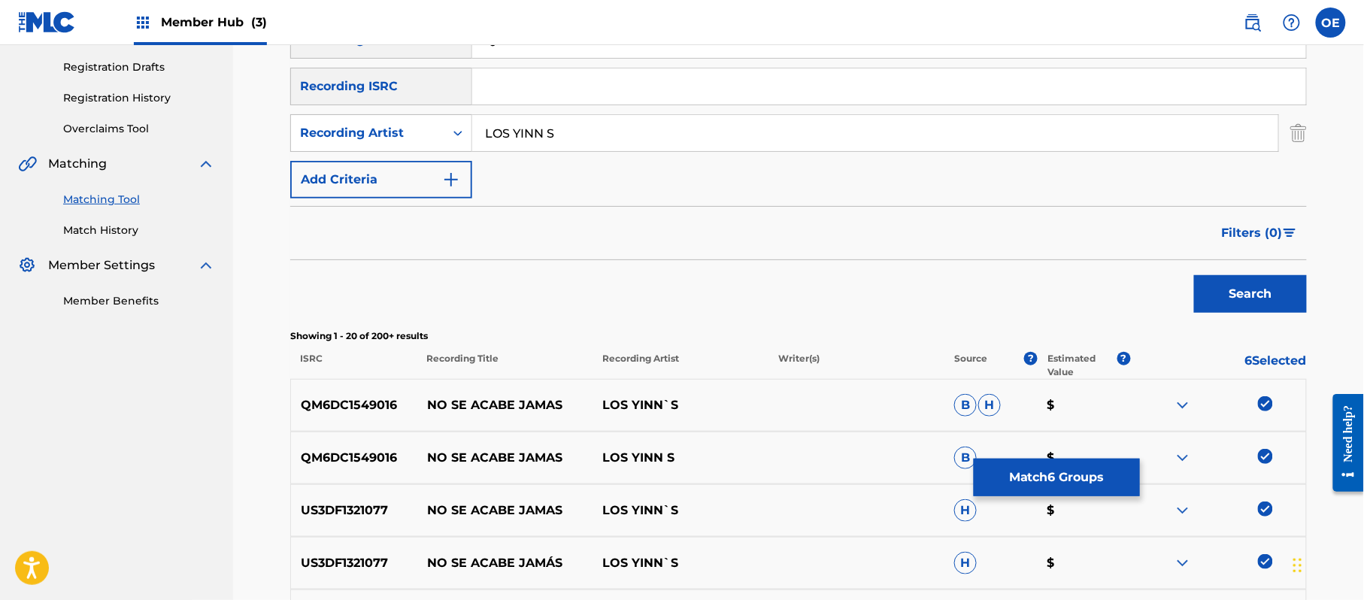
scroll to position [235, 0]
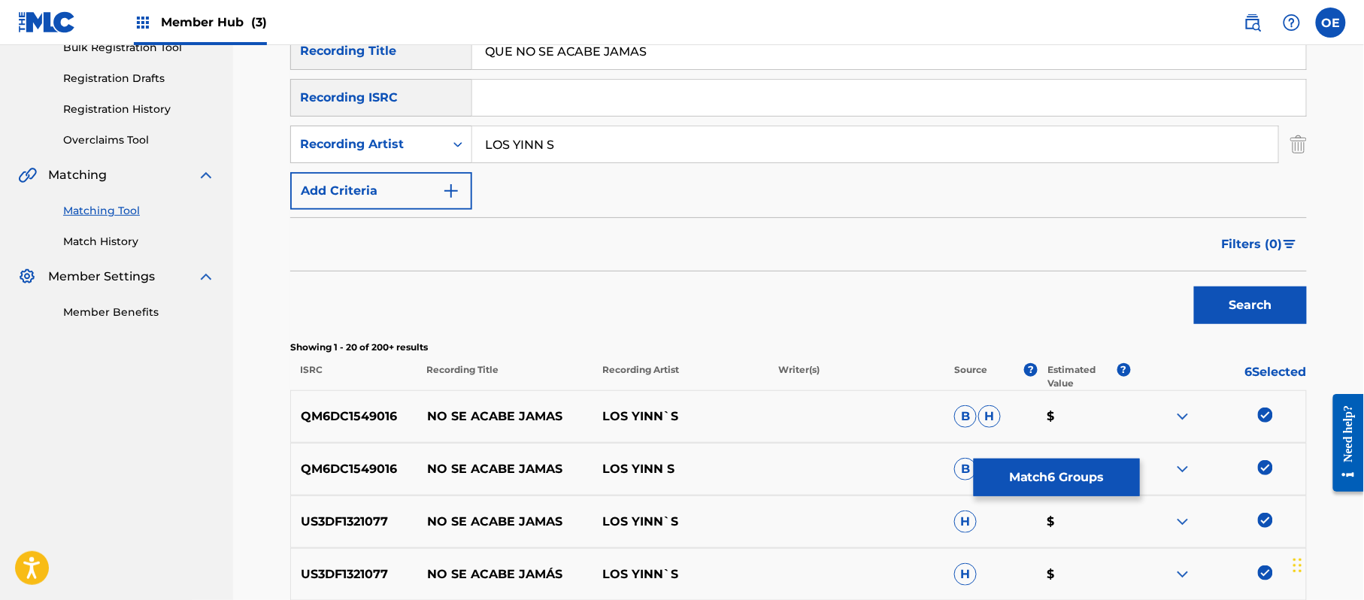
click at [542, 146] on input "LOS YINN S" at bounding box center [875, 144] width 806 height 36
type input "LOS YINN'S"
click at [1194, 287] on button "Search" at bounding box center [1250, 306] width 113 height 38
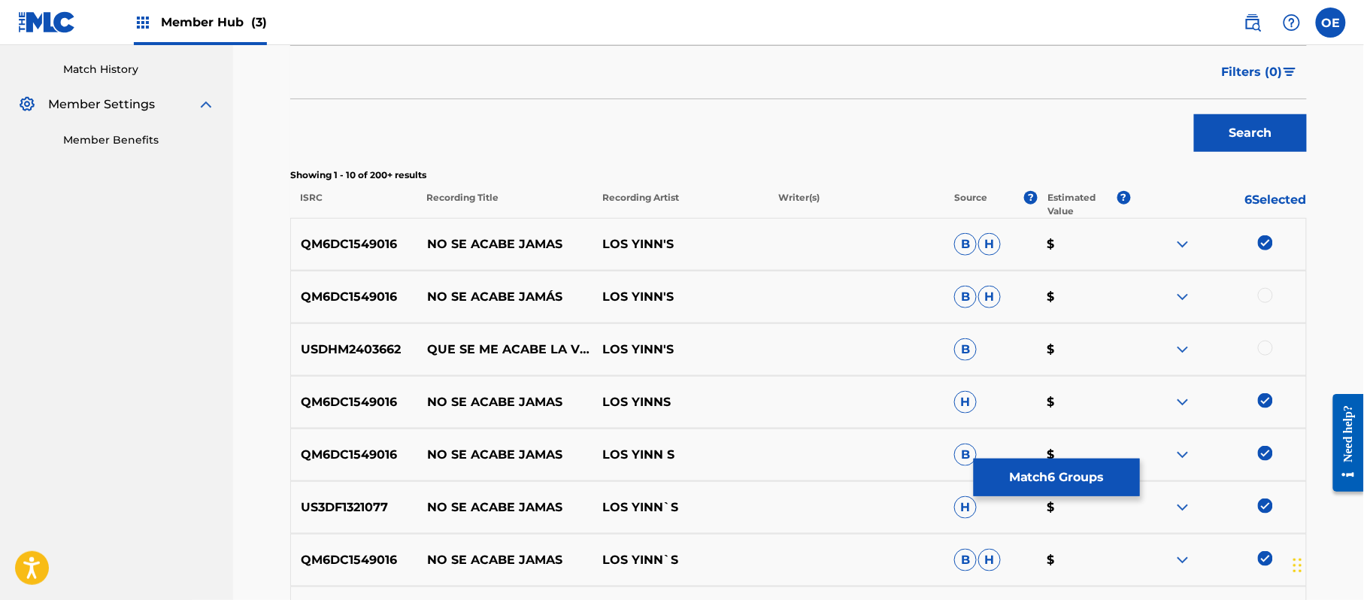
scroll to position [436, 0]
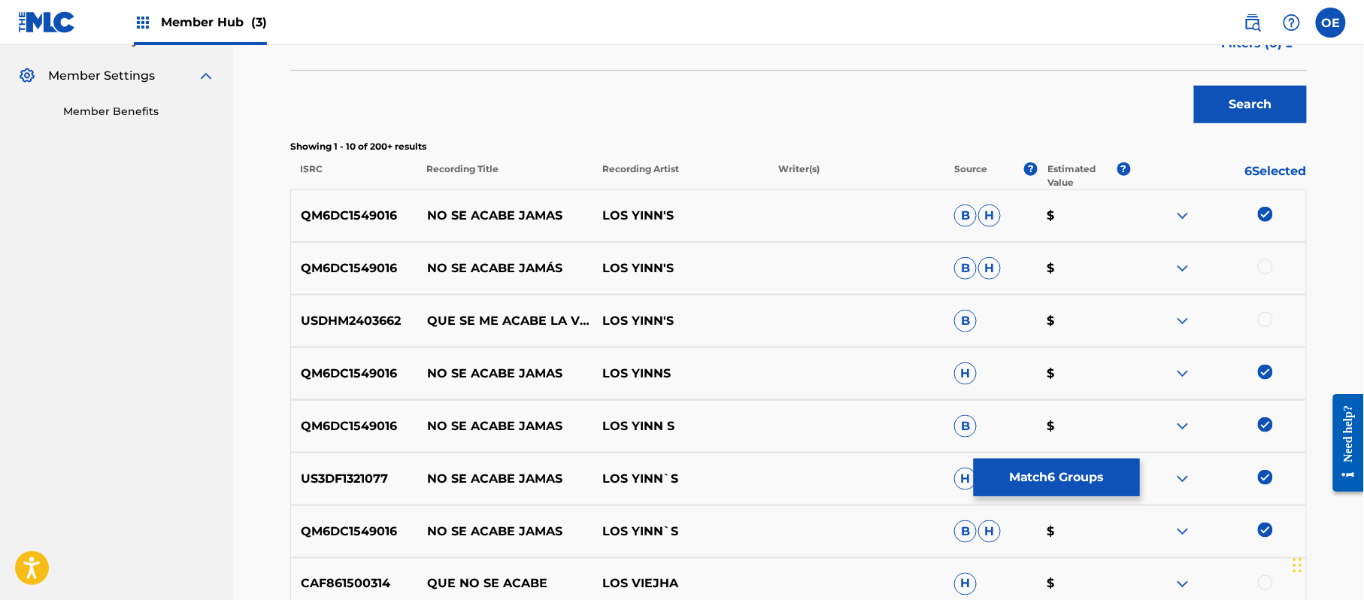
click at [1262, 268] on div at bounding box center [1265, 266] width 15 height 15
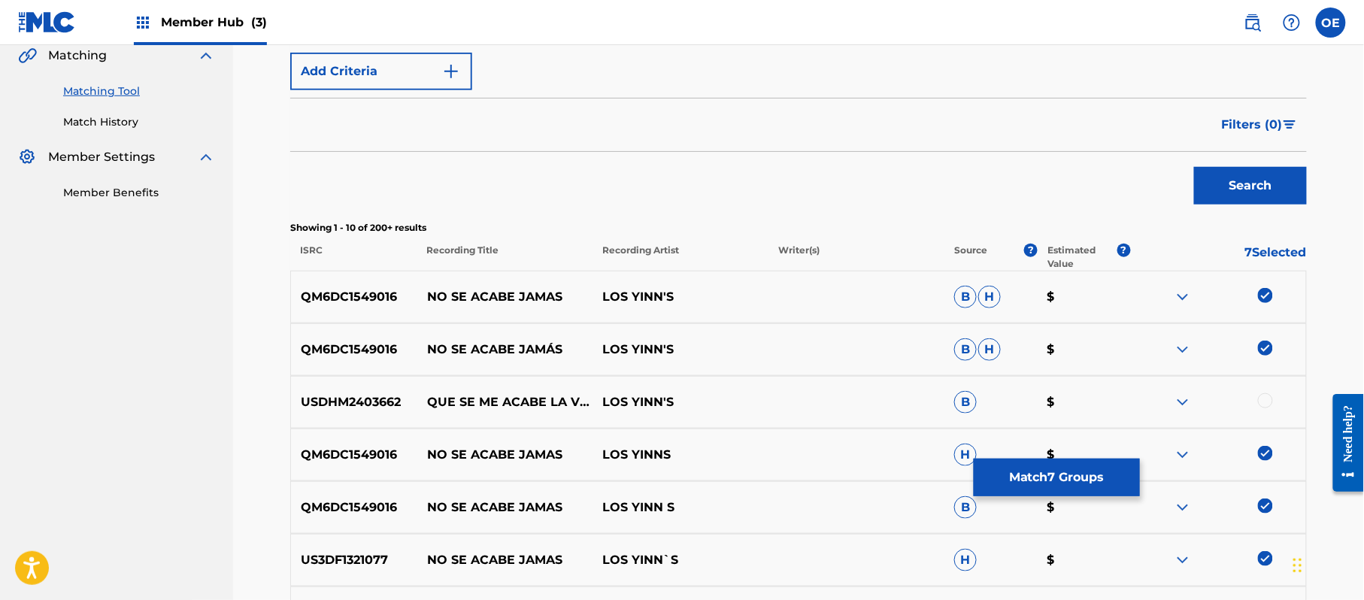
scroll to position [335, 0]
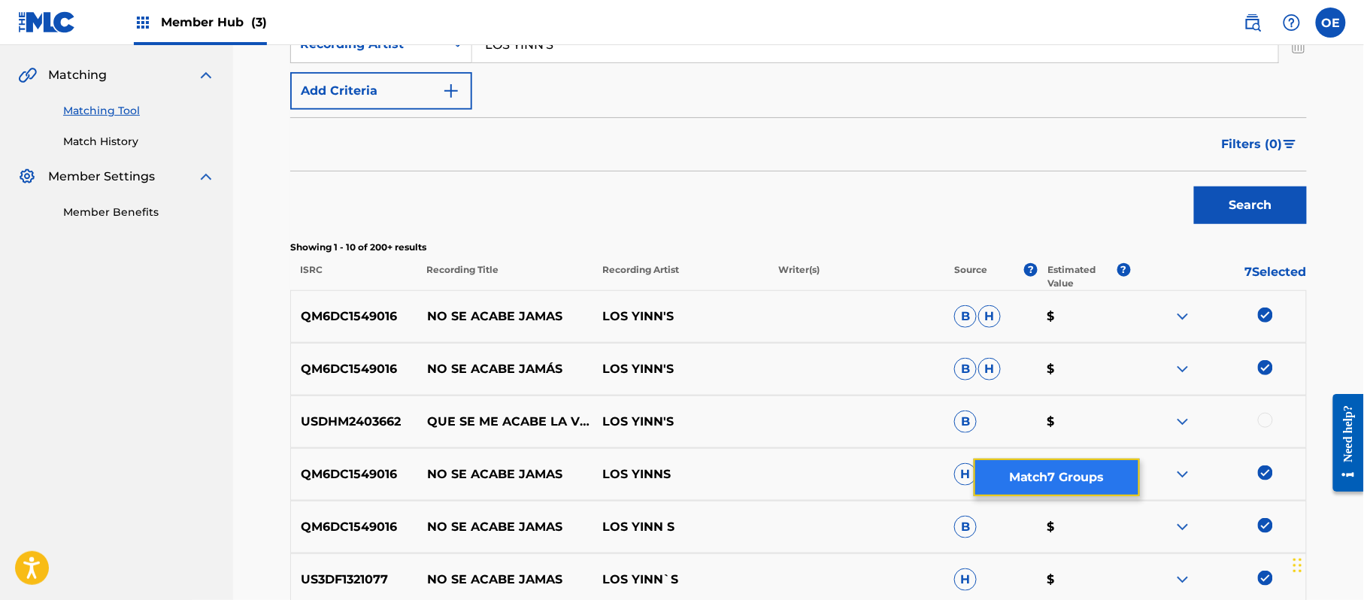
click at [1026, 470] on button "Match 7 Groups" at bounding box center [1057, 478] width 166 height 38
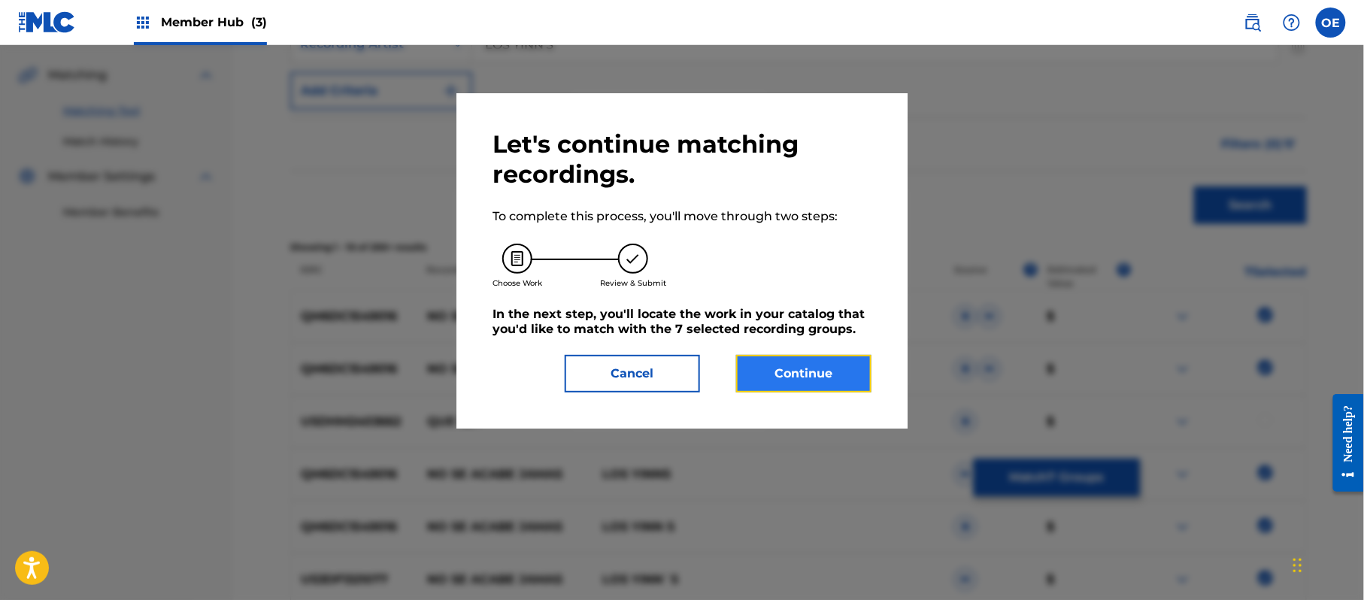
click at [774, 380] on button "Continue" at bounding box center [803, 374] width 135 height 38
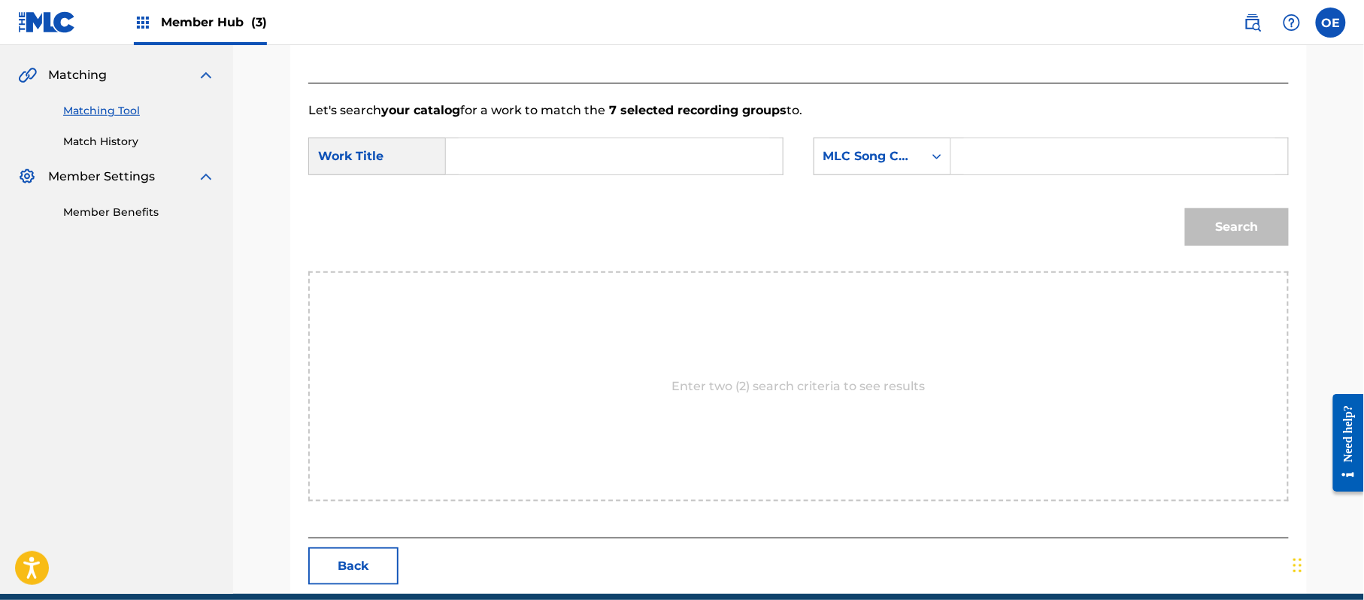
paste input "QUE NO SE ACABE JAMAS"
type input "QUE NO SE ACABE JAMAS"
click at [857, 171] on div "MLC Song Code" at bounding box center [883, 157] width 138 height 38
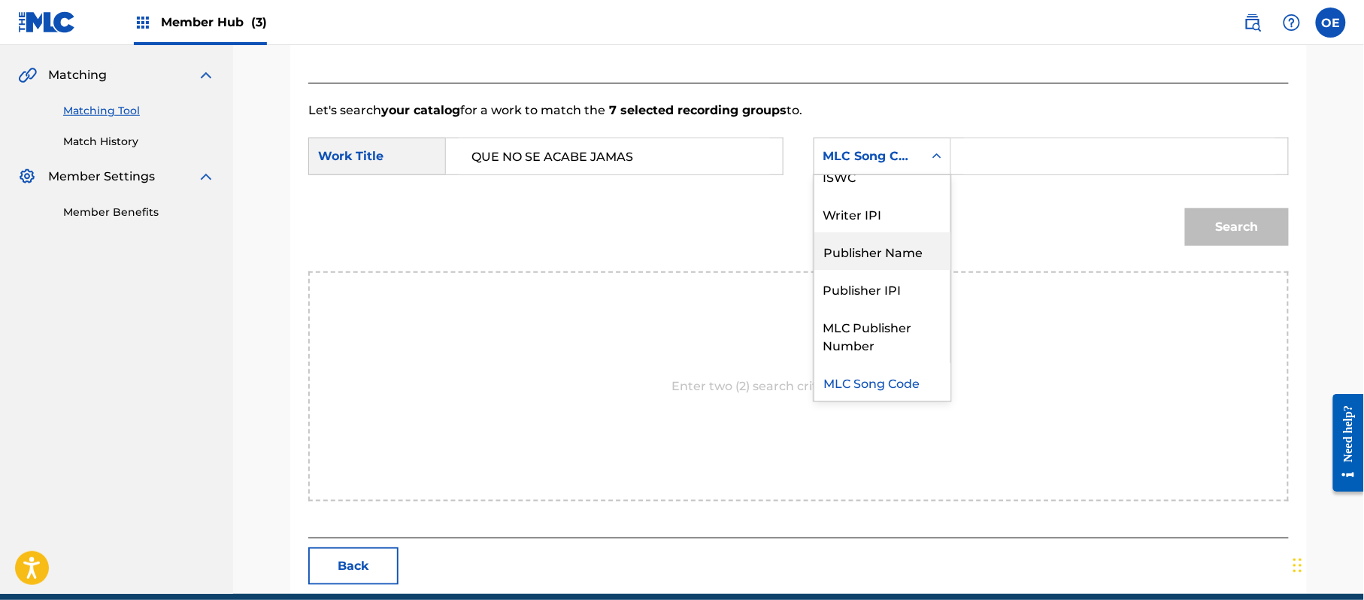
scroll to position [0, 0]
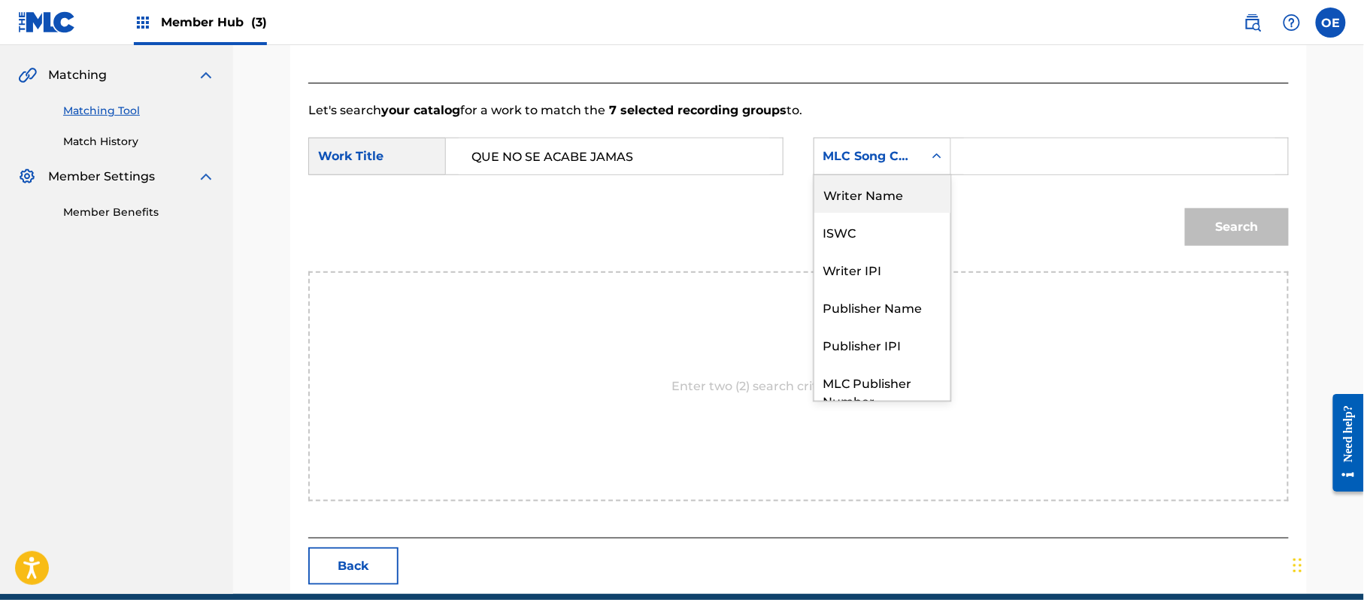
click at [874, 190] on div "Writer Name" at bounding box center [882, 194] width 136 height 38
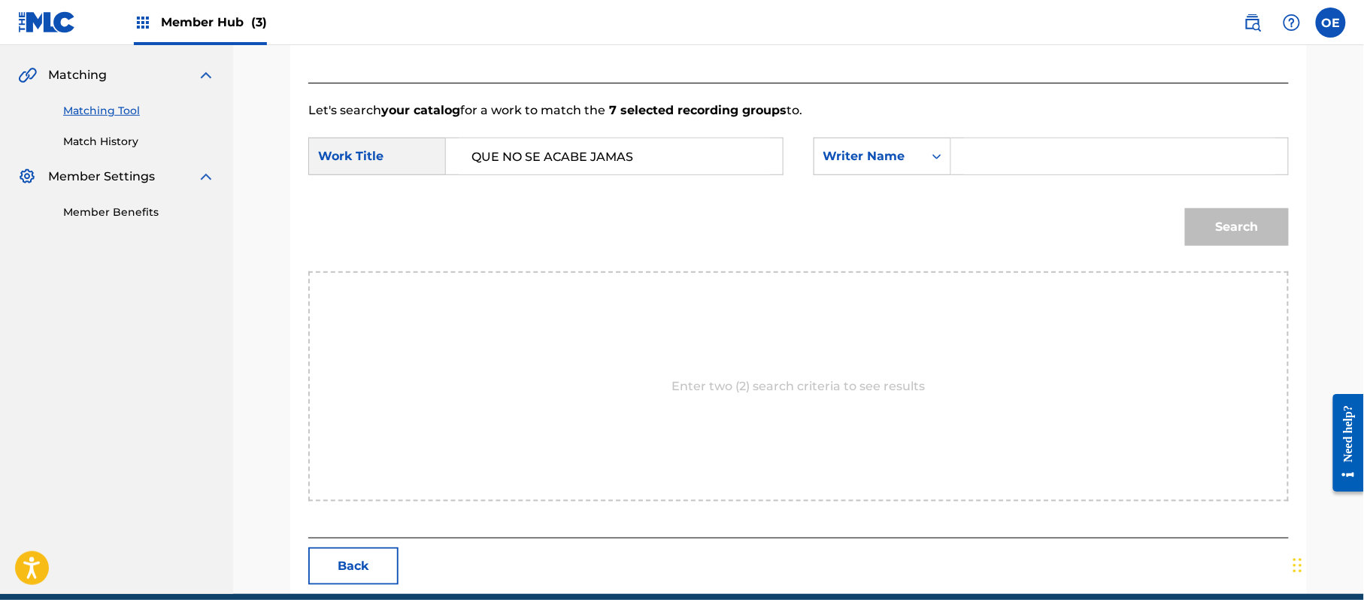
paste input "RAFAEL GONZALEZ"
type input "RAFAEL GONZALEZ"
click at [1250, 226] on button "Search" at bounding box center [1237, 227] width 104 height 38
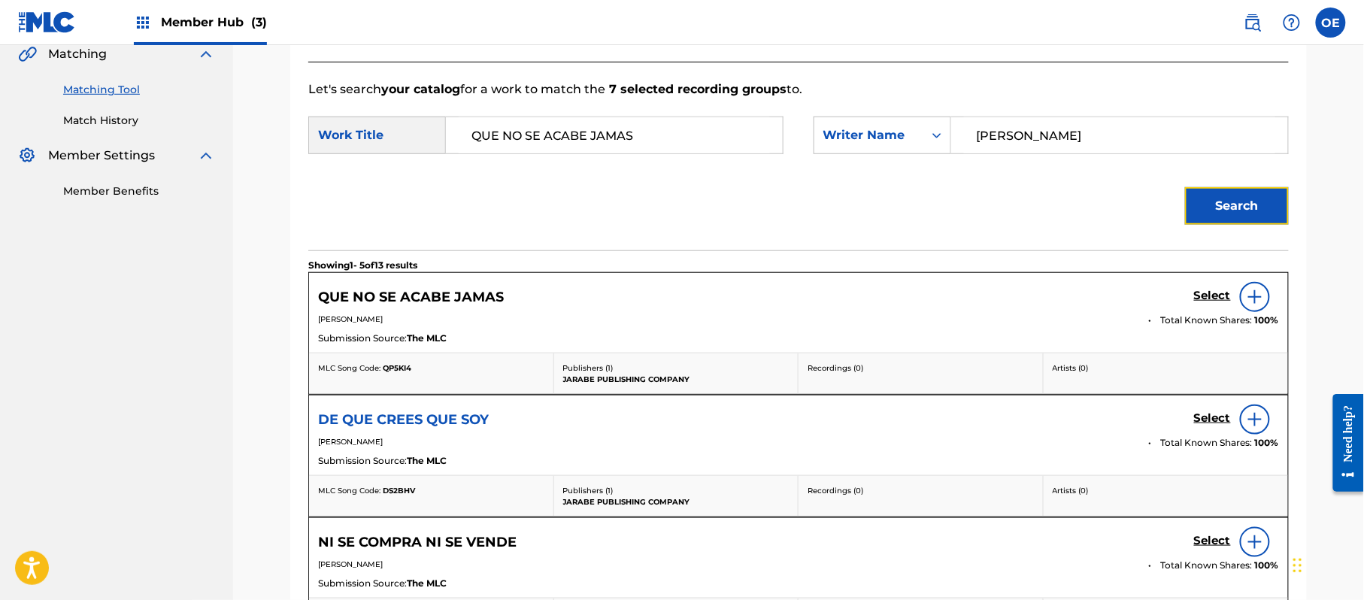
scroll to position [335, 0]
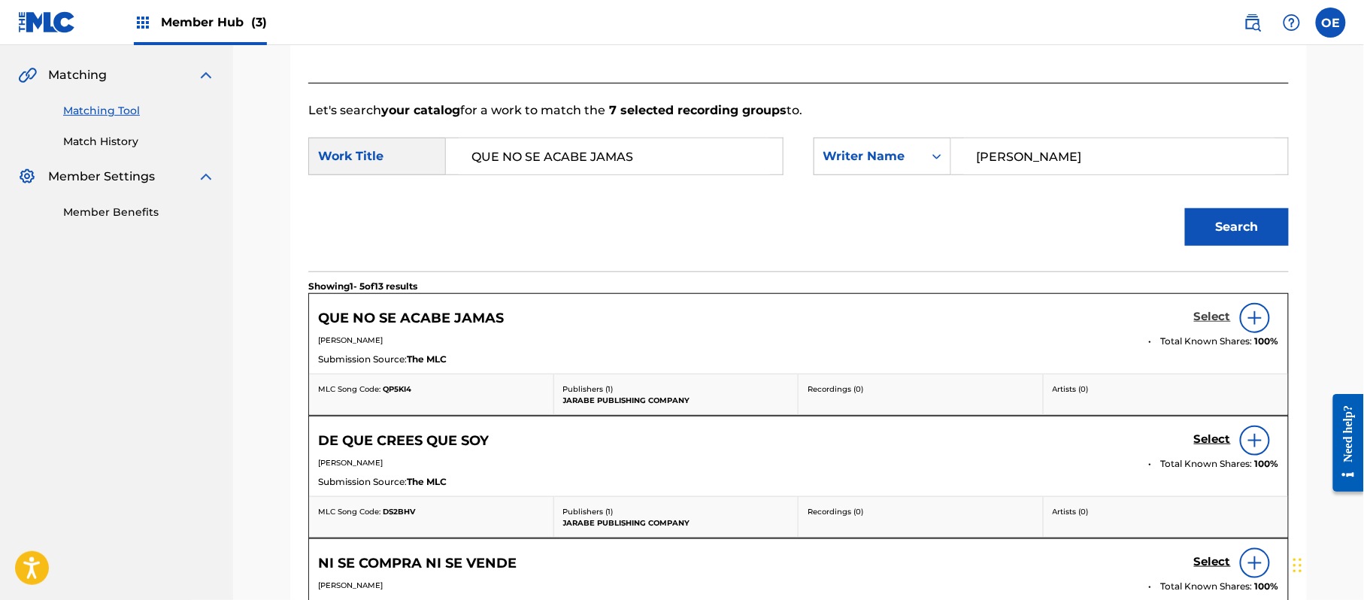
click at [1221, 323] on h5 "Select" at bounding box center [1212, 317] width 37 height 14
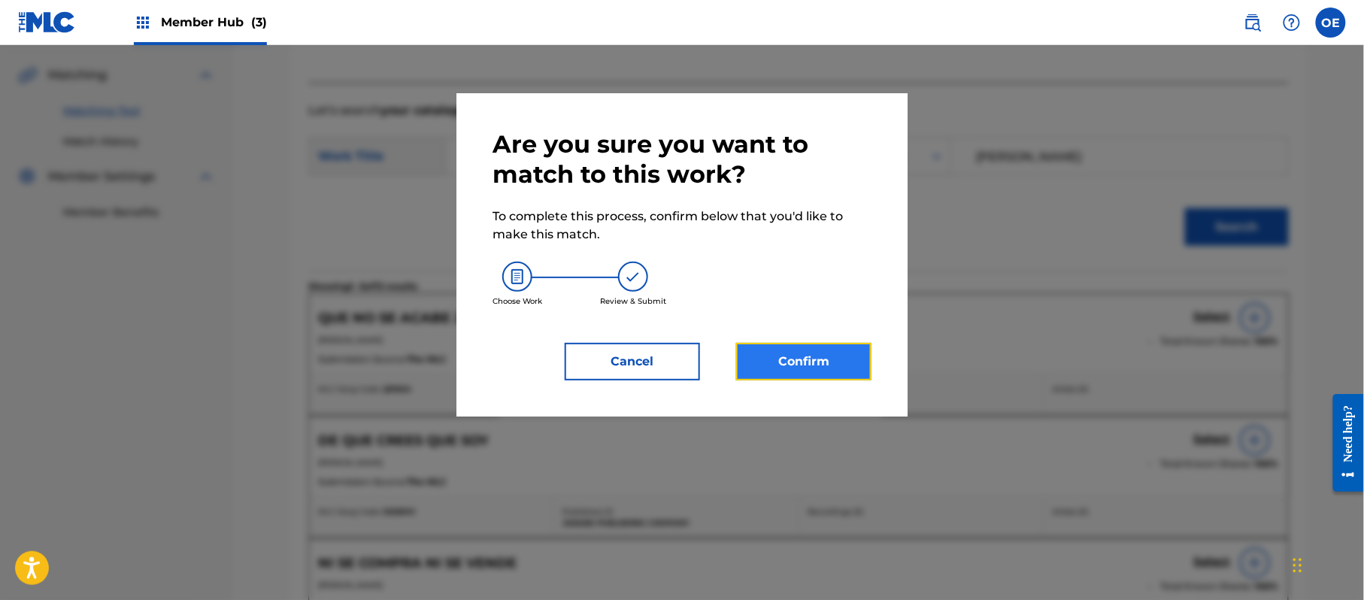
click at [830, 356] on button "Confirm" at bounding box center [803, 362] width 135 height 38
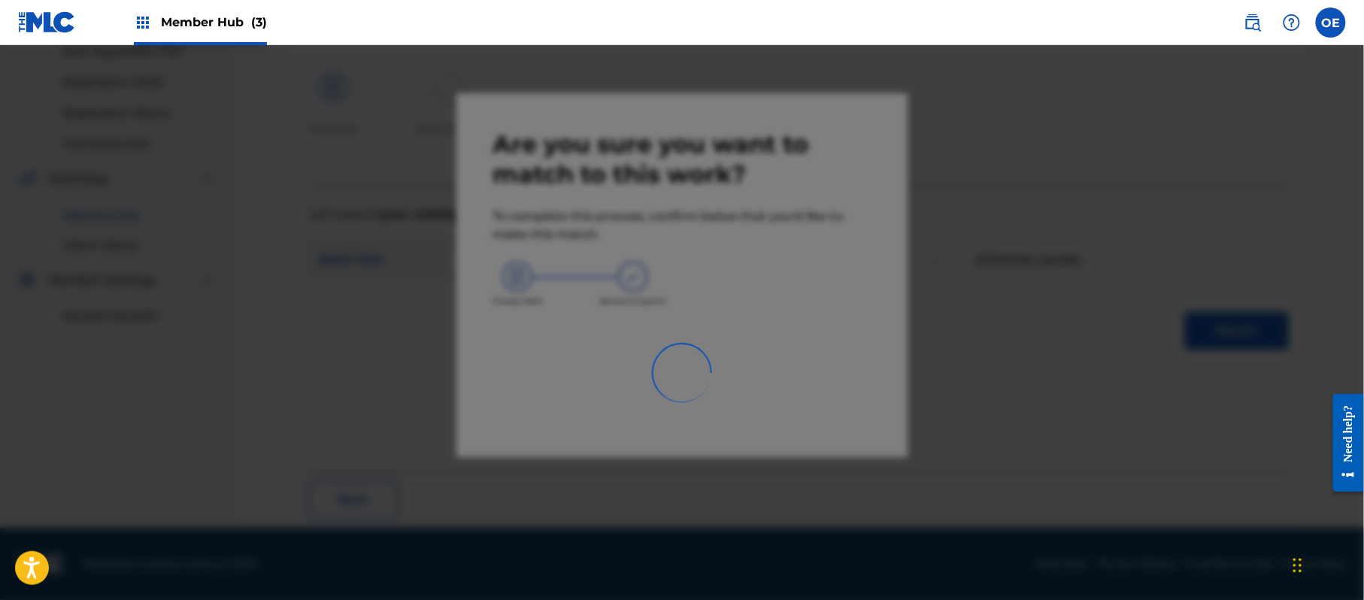
scroll to position [60, 0]
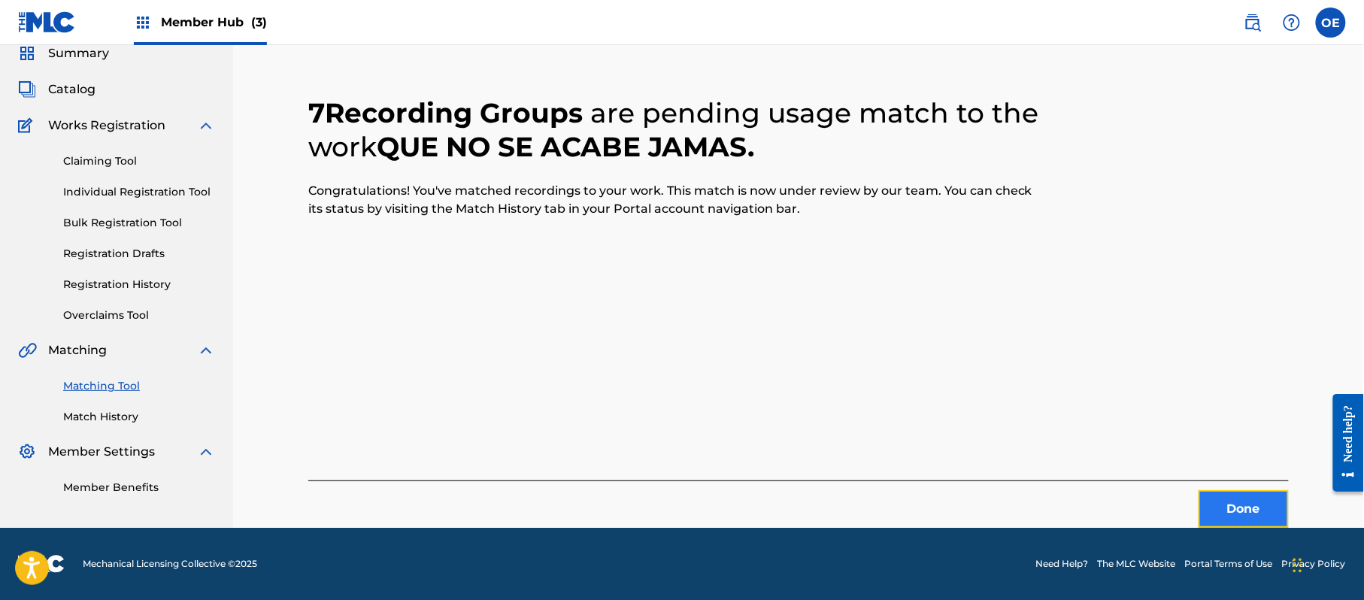
click at [1213, 506] on button "Done" at bounding box center [1244, 509] width 90 height 38
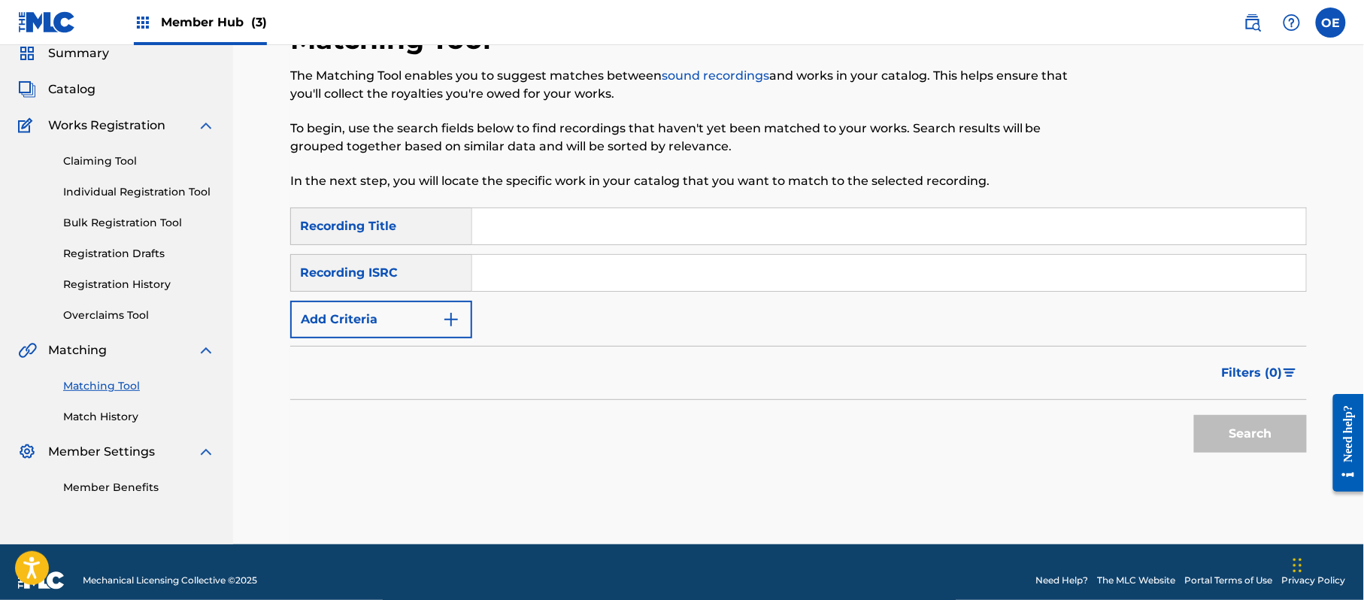
paste input "QUE SERA DE TU VIDA"
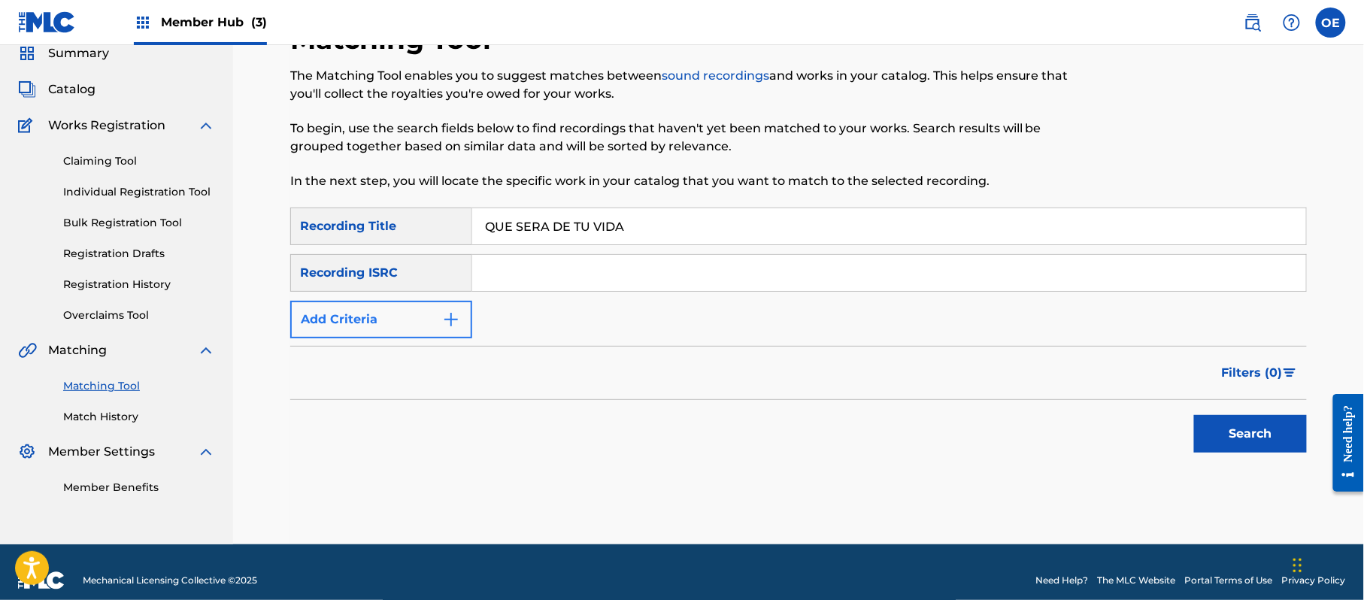
type input "QUE SERA DE TU VIDA"
click at [445, 332] on button "Add Criteria" at bounding box center [381, 320] width 182 height 38
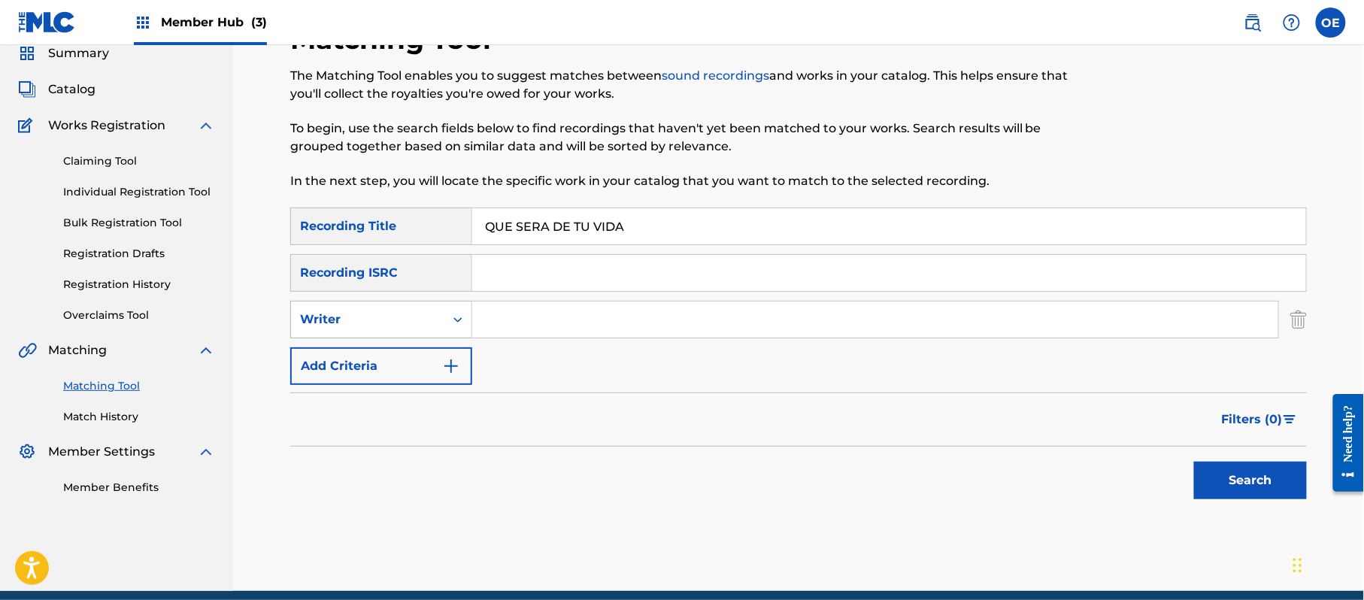
click at [408, 319] on div "Writer" at bounding box center [367, 320] width 135 height 18
click at [426, 356] on div "Recording Artist" at bounding box center [381, 357] width 180 height 38
paste input "RAFAEL GONZALEZ"
type input "RAFAEL GONZALEZ"
drag, startPoint x: 641, startPoint y: 329, endPoint x: 5, endPoint y: 338, distance: 637.0
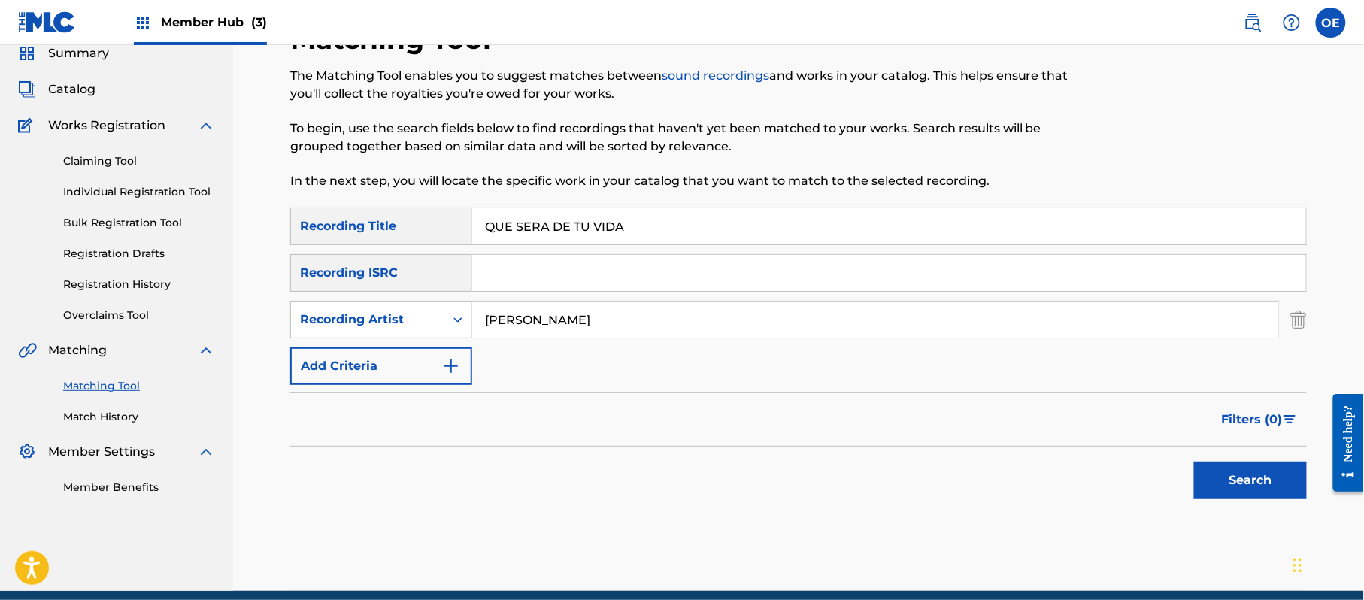
click at [120, 338] on main "JARABE PUBLISHING COMPANY Summary Catalog Works Registration Claiming Tool Indi…" at bounding box center [682, 288] width 1364 height 606
paste input "LOS YINNS"
drag, startPoint x: 1257, startPoint y: 496, endPoint x: 1223, endPoint y: 495, distance: 34.6
click at [1255, 496] on button "Search" at bounding box center [1250, 481] width 113 height 38
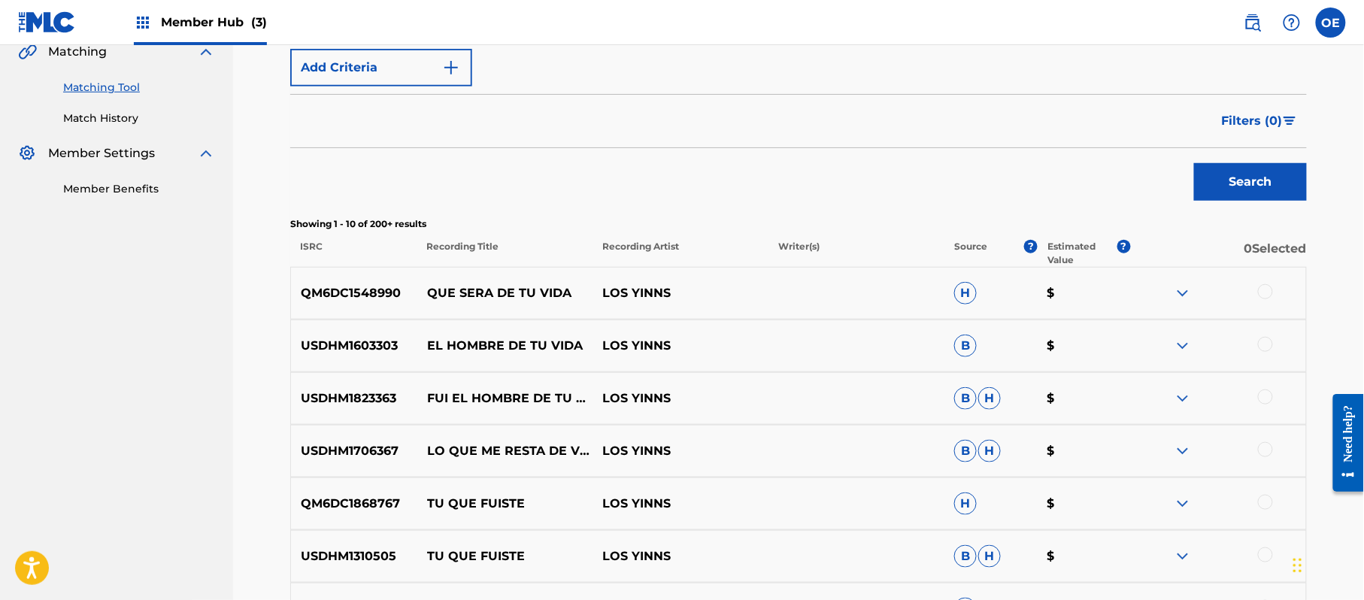
scroll to position [361, 0]
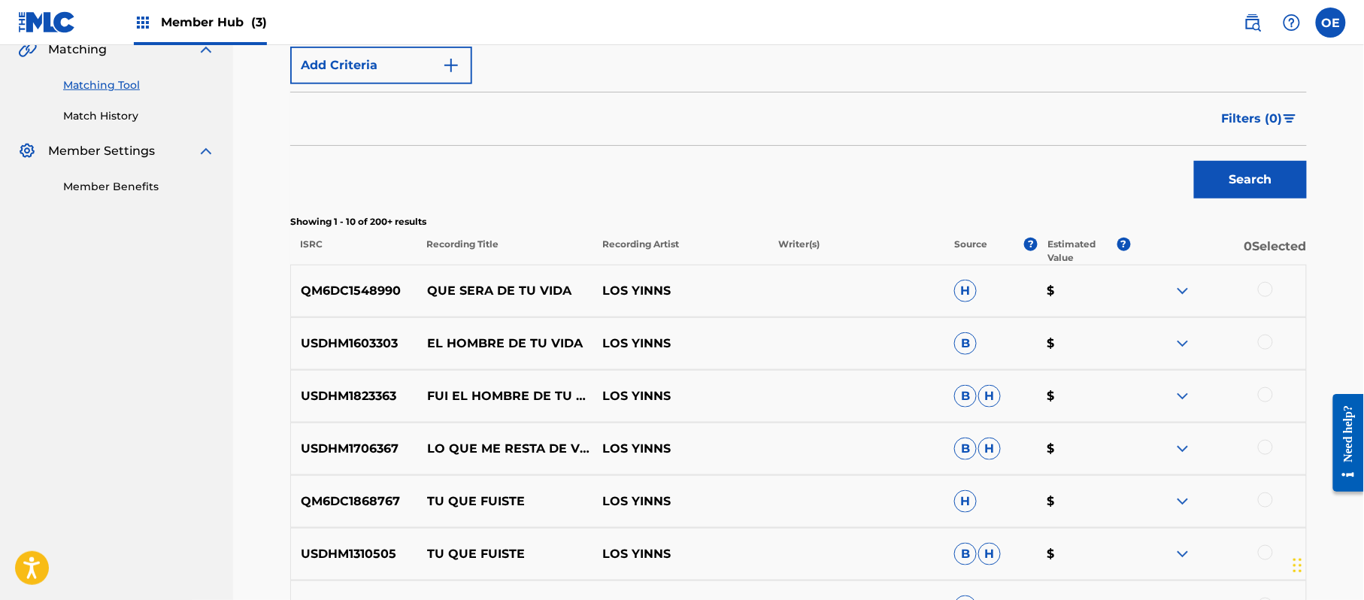
click at [1265, 298] on div at bounding box center [1218, 291] width 176 height 18
click at [1264, 293] on div at bounding box center [1265, 289] width 15 height 15
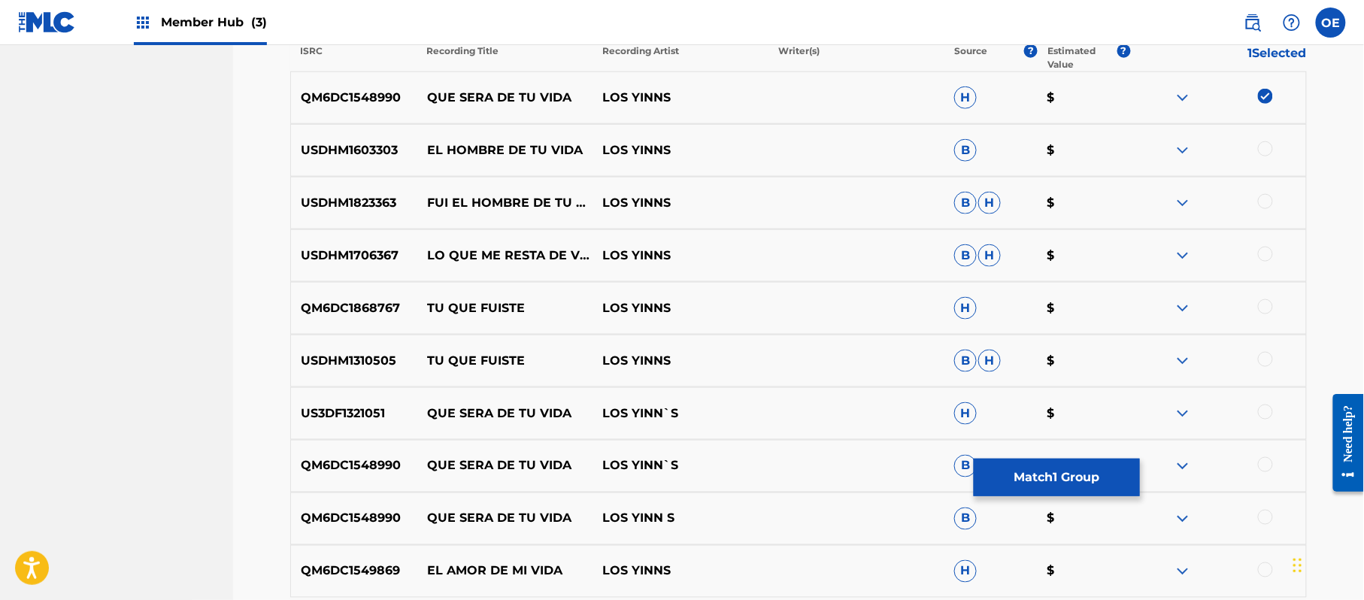
scroll to position [662, 0]
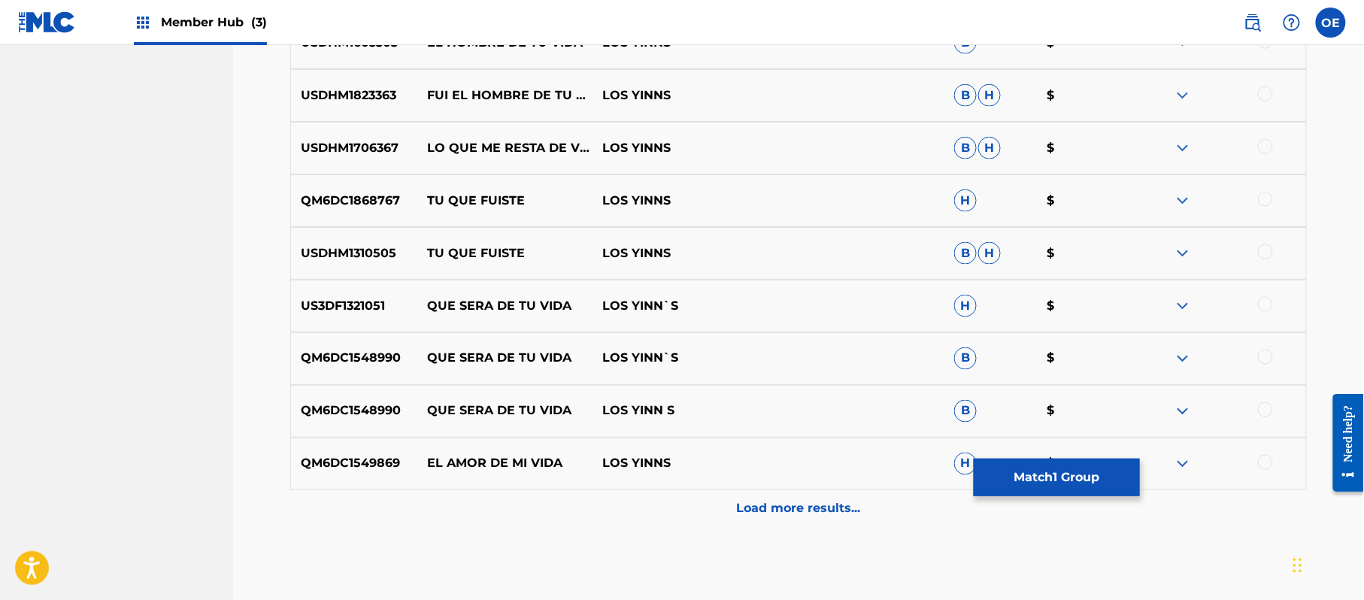
click at [1263, 305] on div at bounding box center [1265, 304] width 15 height 15
click at [1263, 362] on div at bounding box center [1265, 357] width 15 height 15
click at [1262, 409] on div at bounding box center [1265, 409] width 15 height 15
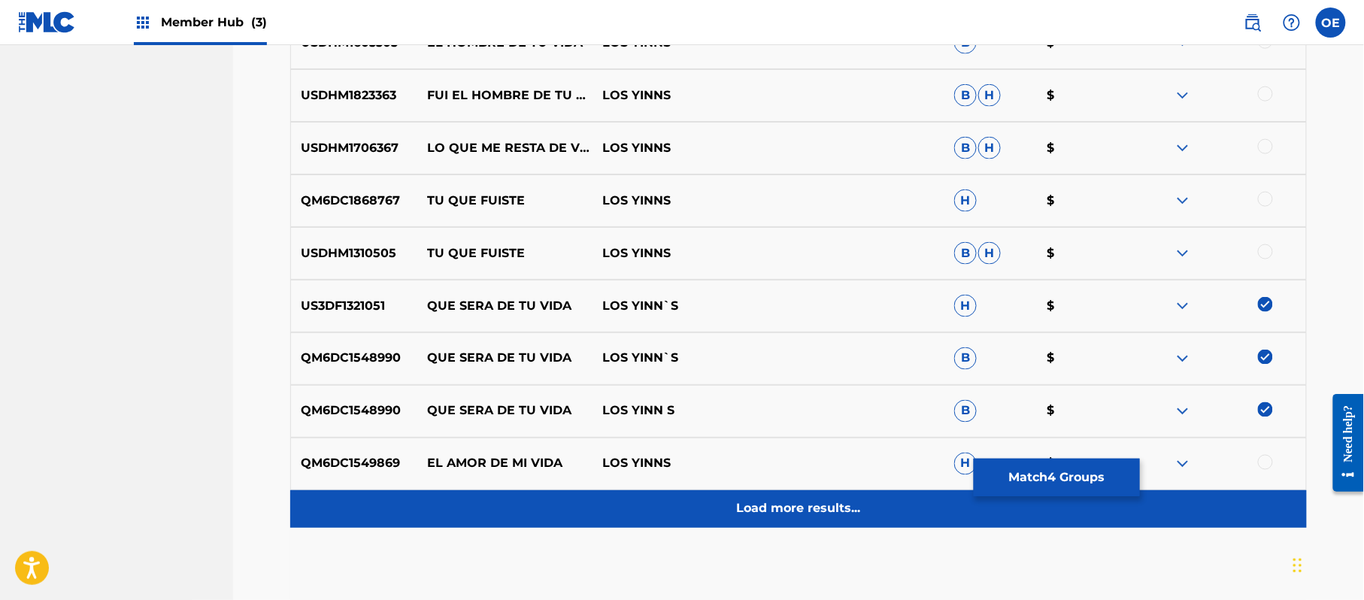
click at [725, 512] on div "Load more results..." at bounding box center [798, 509] width 1017 height 38
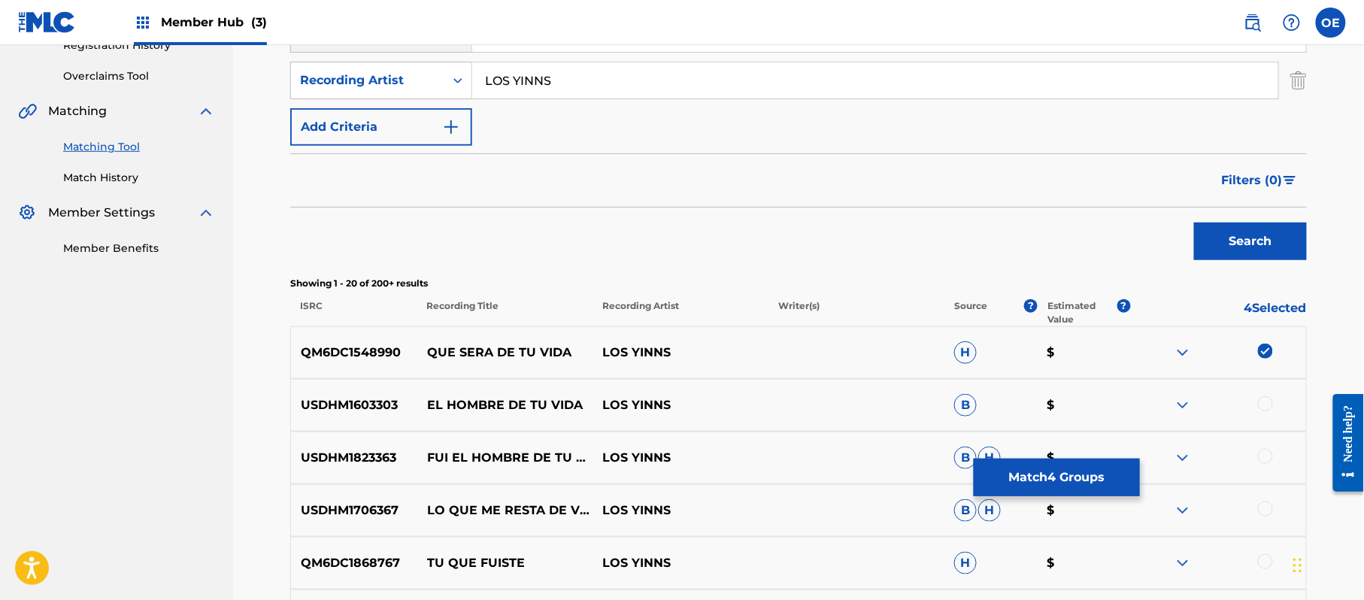
scroll to position [160, 0]
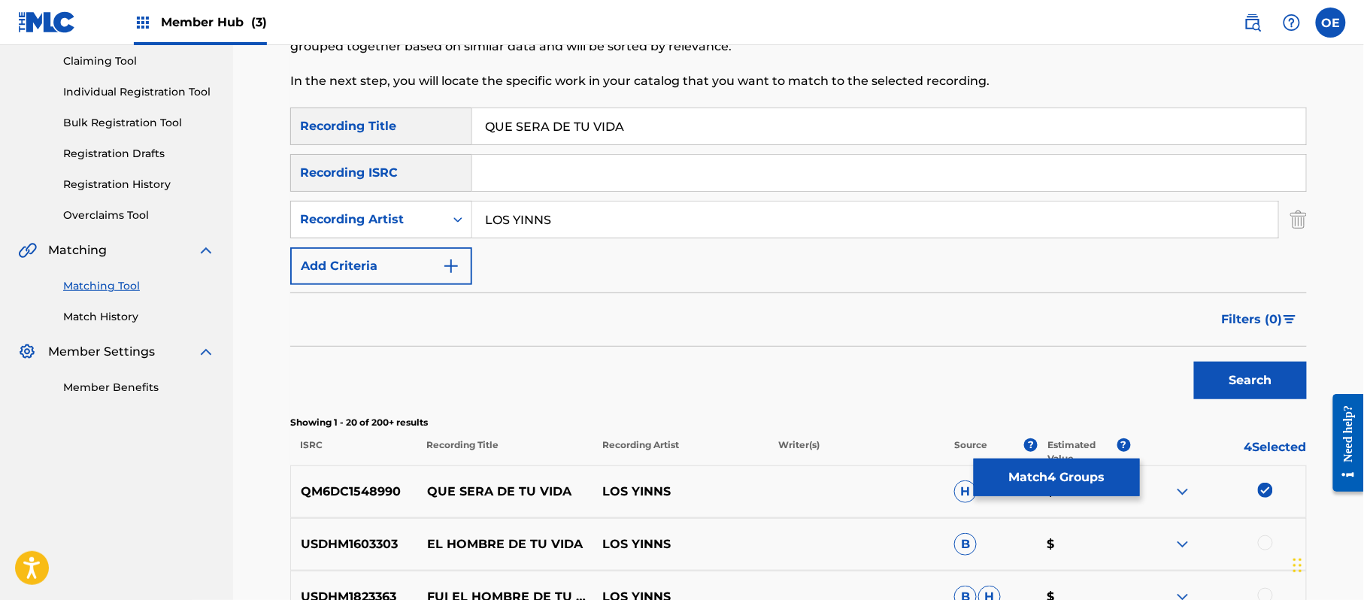
click at [540, 218] on input "LOS YINNS" at bounding box center [875, 220] width 806 height 36
click at [1194, 362] on button "Search" at bounding box center [1250, 381] width 113 height 38
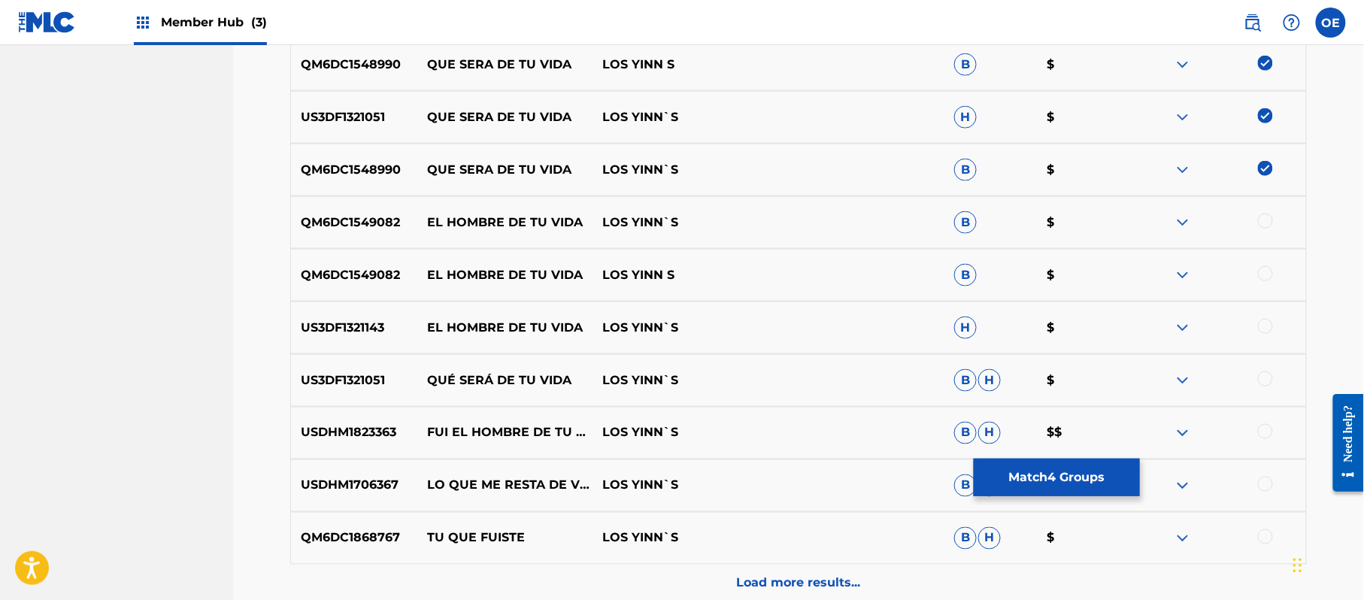
scroll to position [662, 0]
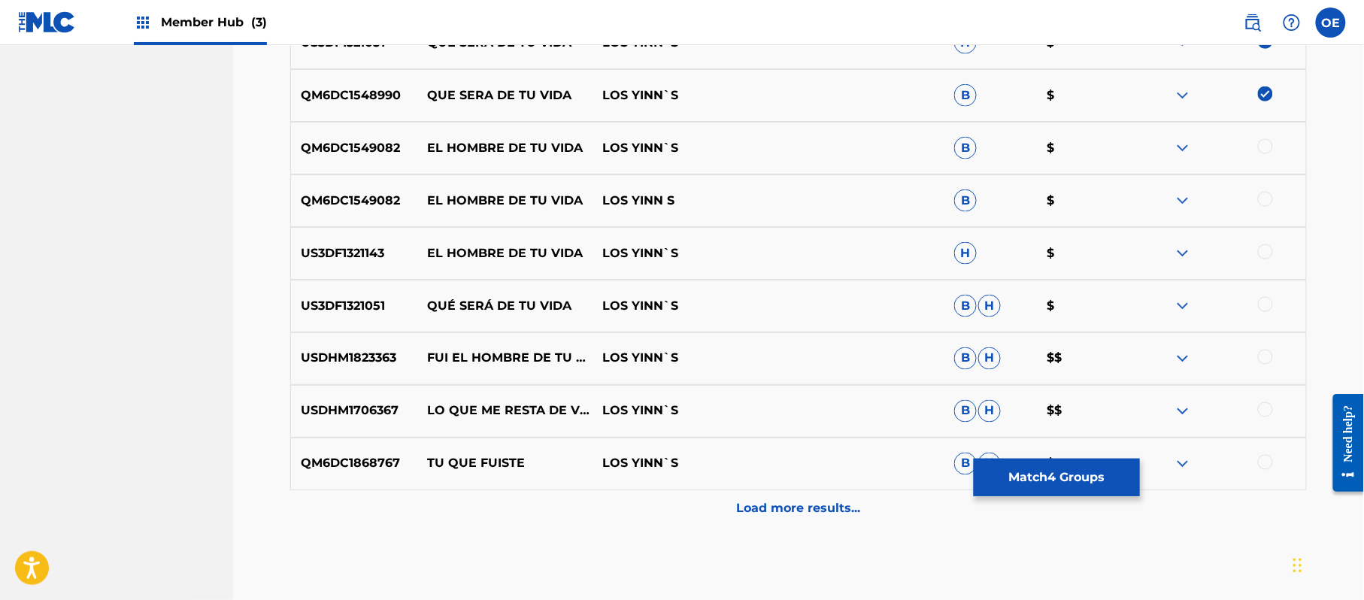
click at [1259, 305] on div at bounding box center [1218, 306] width 176 height 18
click at [1262, 310] on div at bounding box center [1265, 304] width 15 height 15
drag, startPoint x: 747, startPoint y: 513, endPoint x: 749, endPoint y: 499, distance: 13.6
click at [749, 507] on p "Load more results..." at bounding box center [799, 509] width 124 height 18
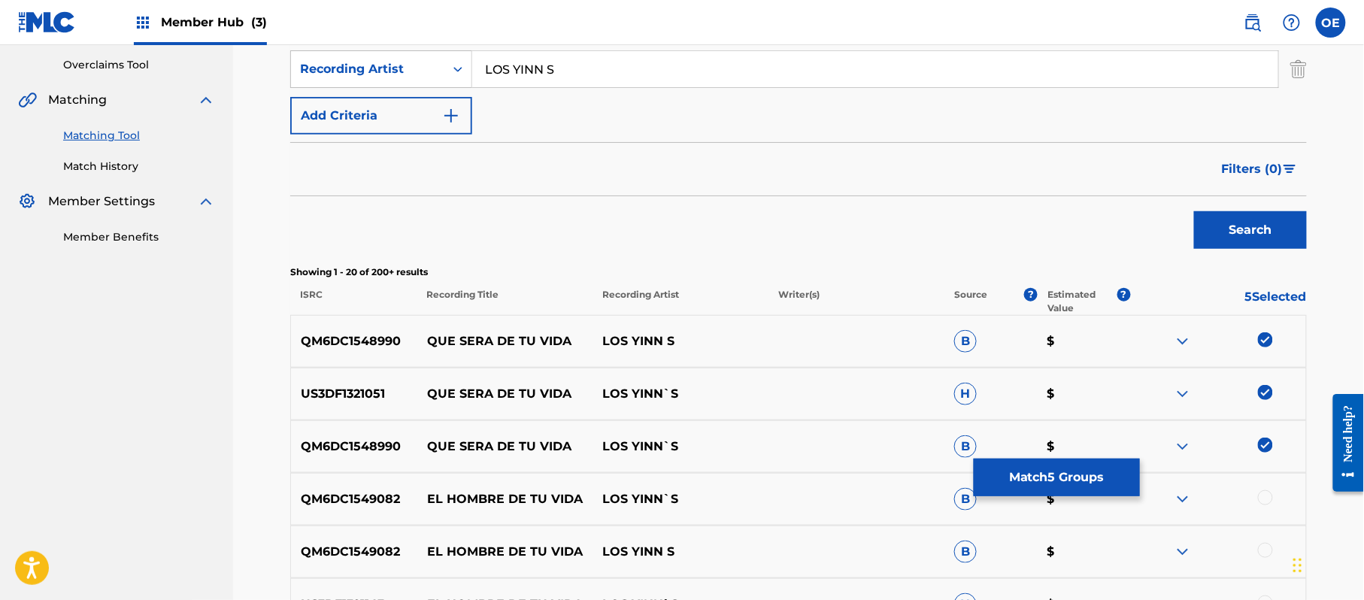
scroll to position [260, 0]
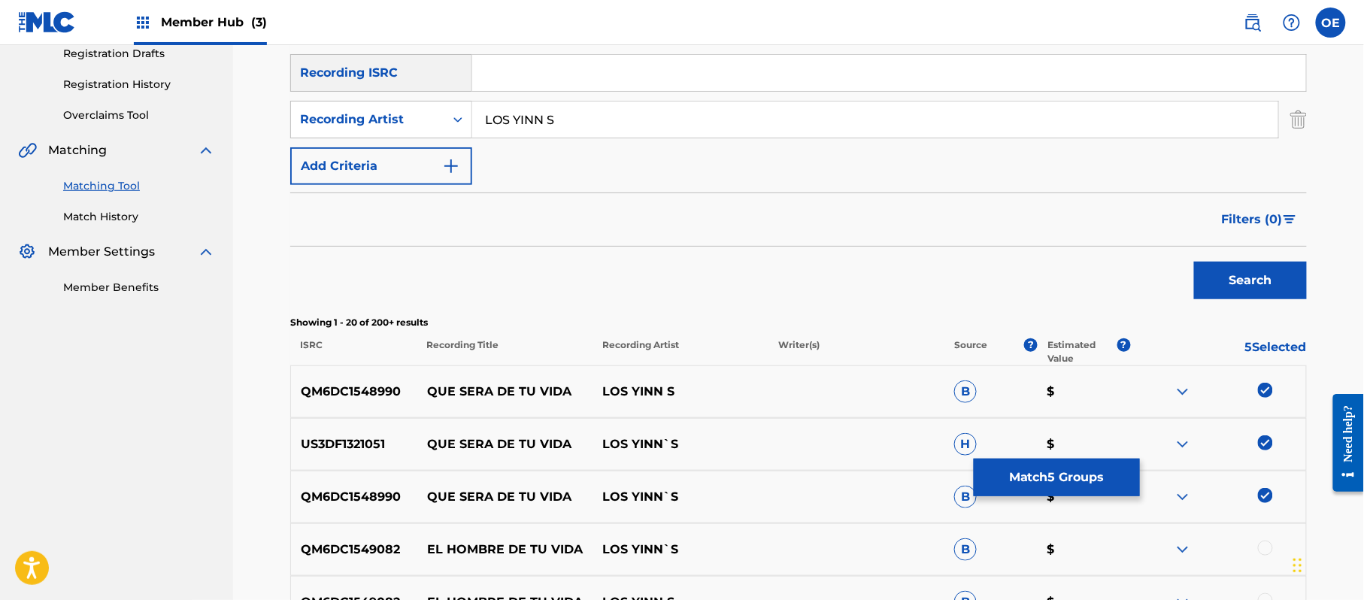
click at [538, 121] on input "LOS YINN S" at bounding box center [875, 120] width 806 height 36
click at [547, 123] on input "LOS YINN S" at bounding box center [875, 120] width 806 height 36
type input "LOS YINN'S"
click at [1194, 262] on button "Search" at bounding box center [1250, 281] width 113 height 38
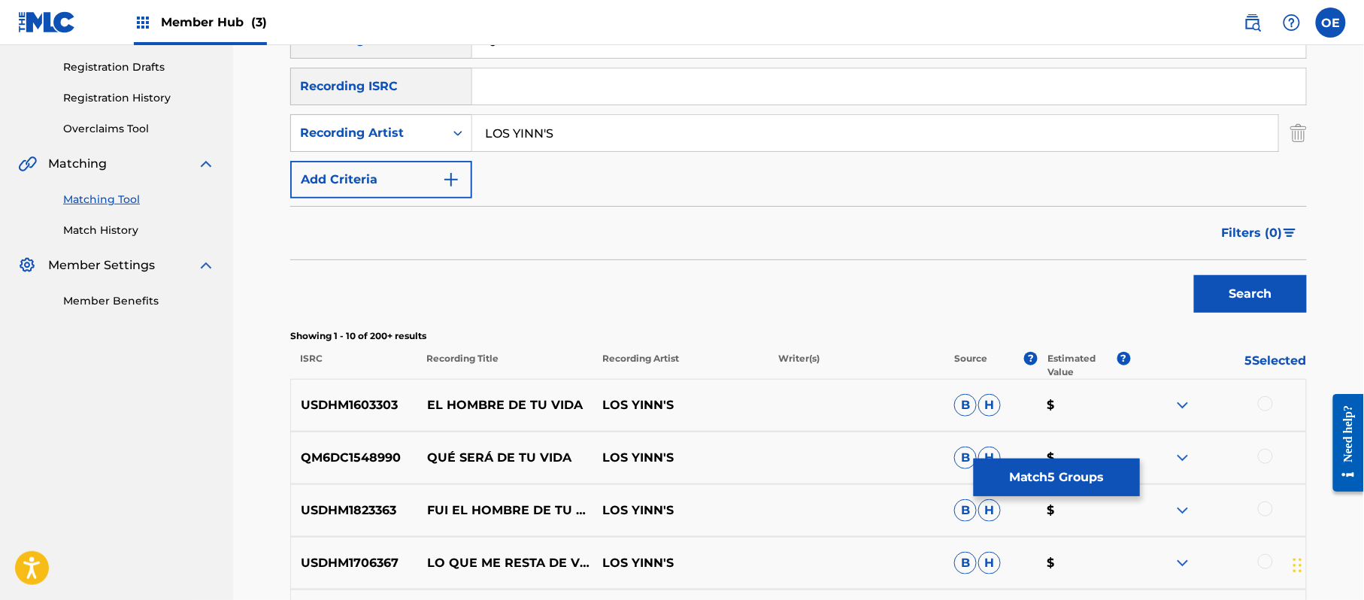
scroll to position [361, 0]
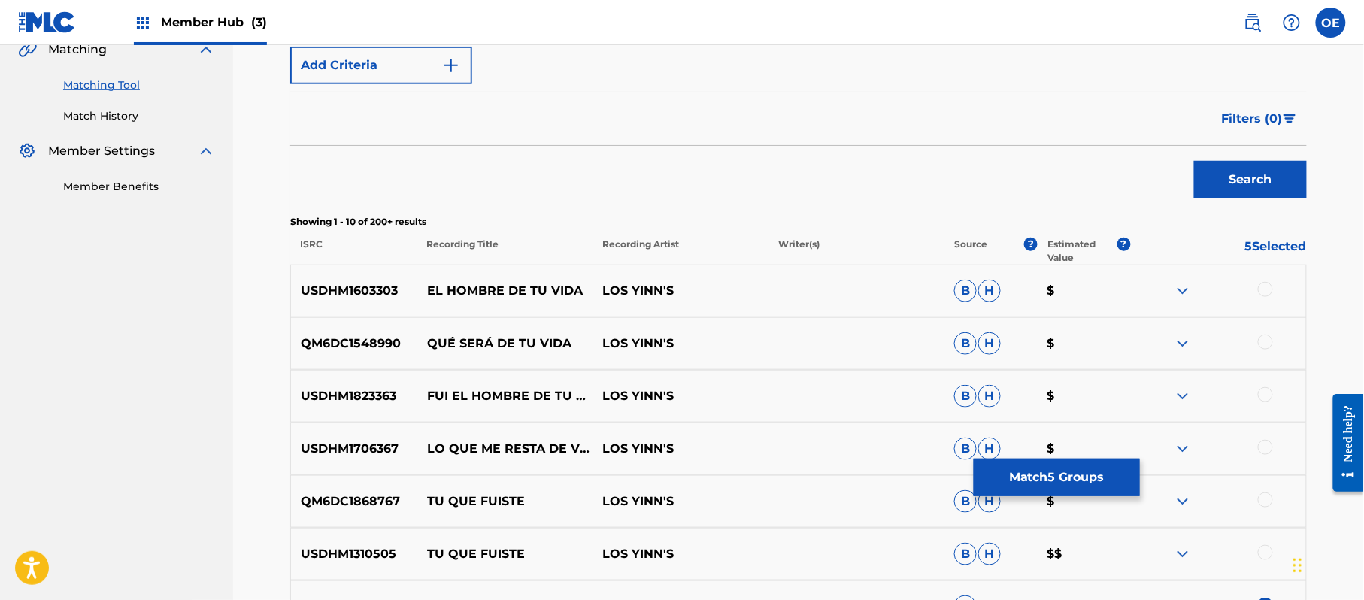
click at [1269, 341] on div at bounding box center [1265, 342] width 15 height 15
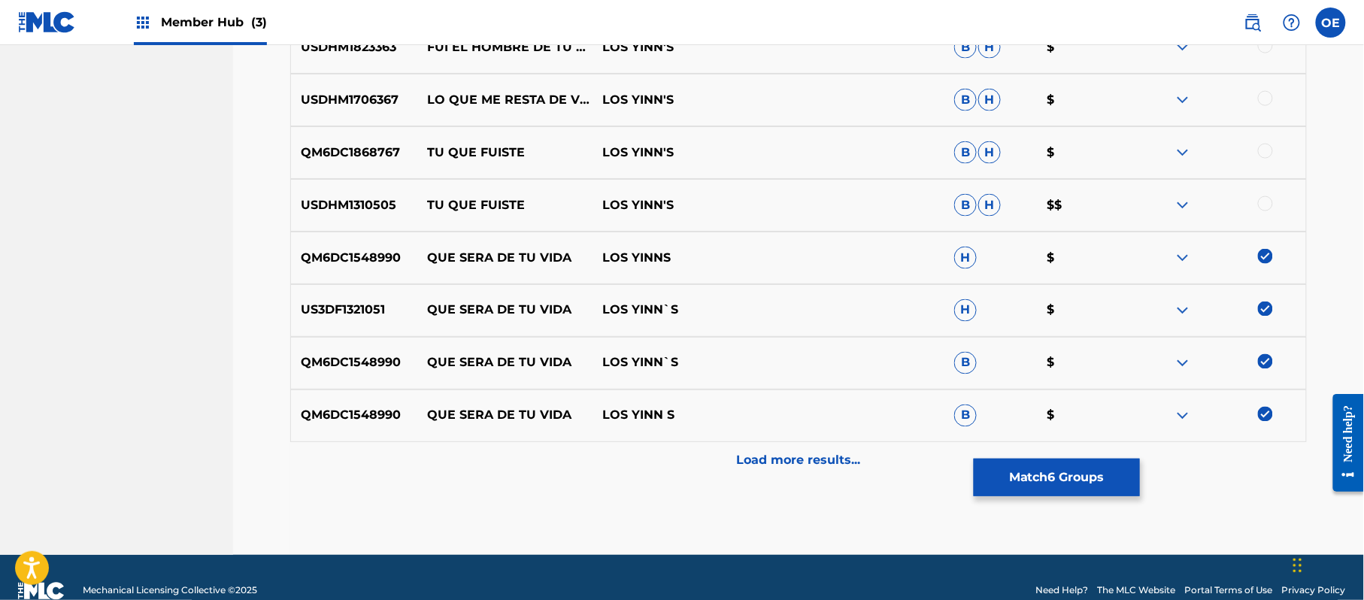
scroll to position [737, 0]
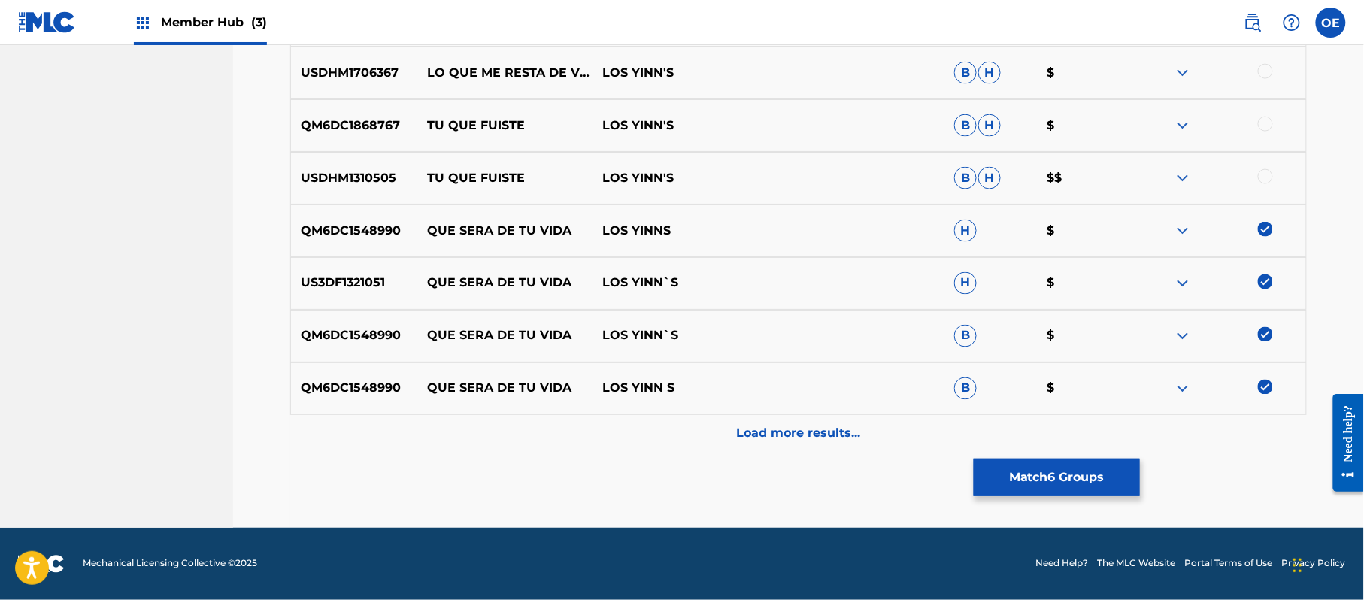
click at [662, 414] on div "QM6DC1548990 QUE SERA DE TU VIDA LOS YINN S B $" at bounding box center [798, 388] width 1017 height 53
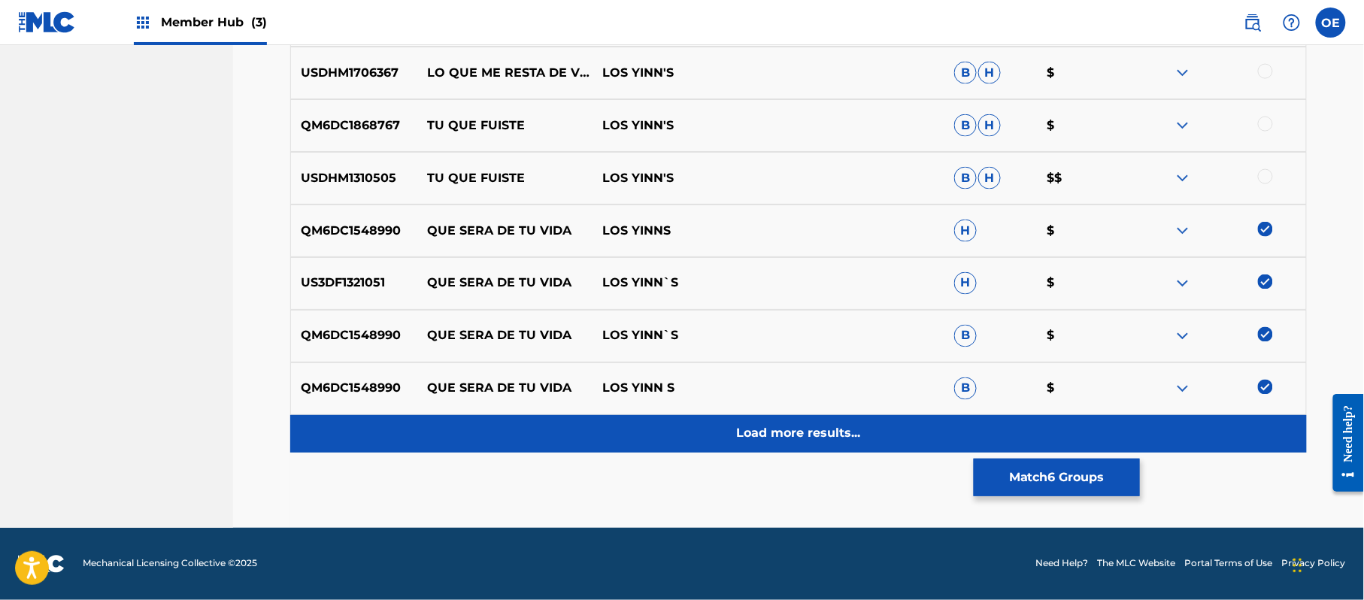
click at [653, 426] on div "Load more results..." at bounding box center [798, 434] width 1017 height 38
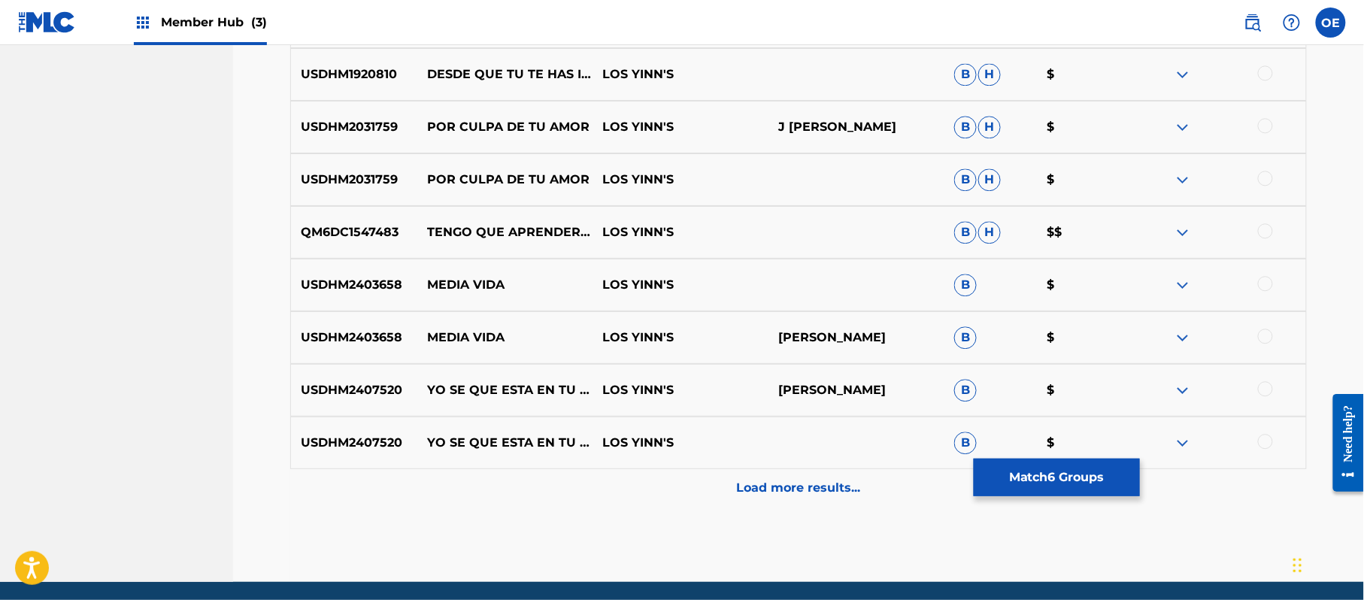
scroll to position [1238, 0]
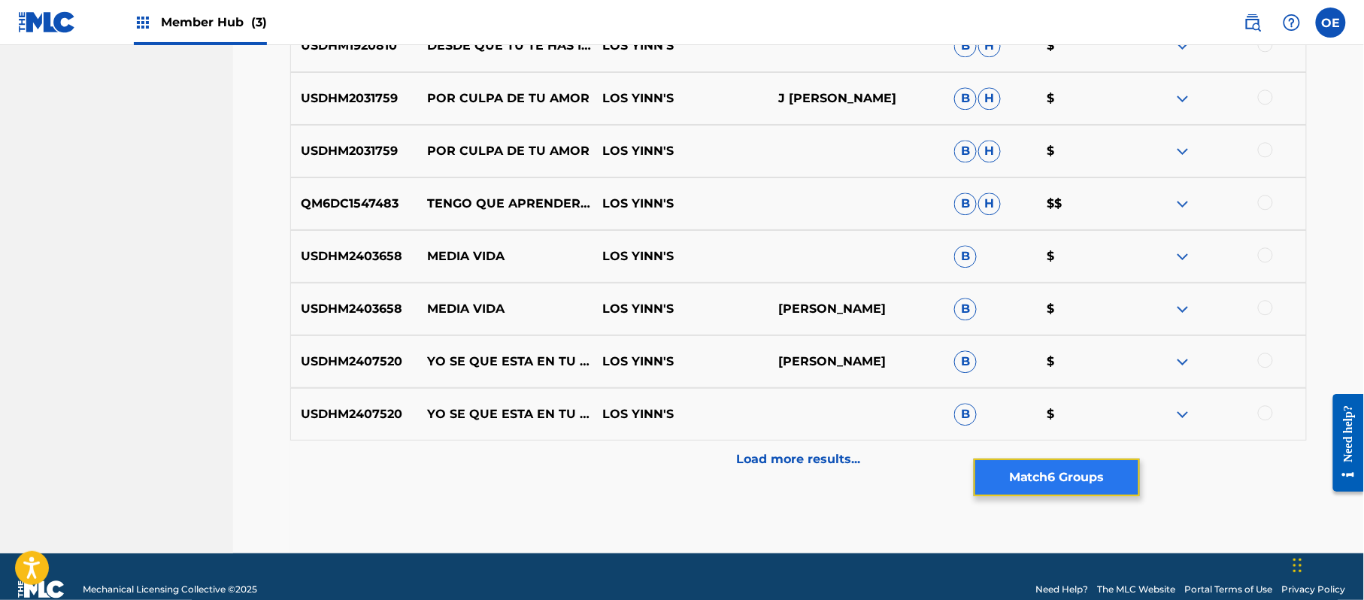
click at [1032, 477] on button "Match 6 Groups" at bounding box center [1057, 478] width 166 height 38
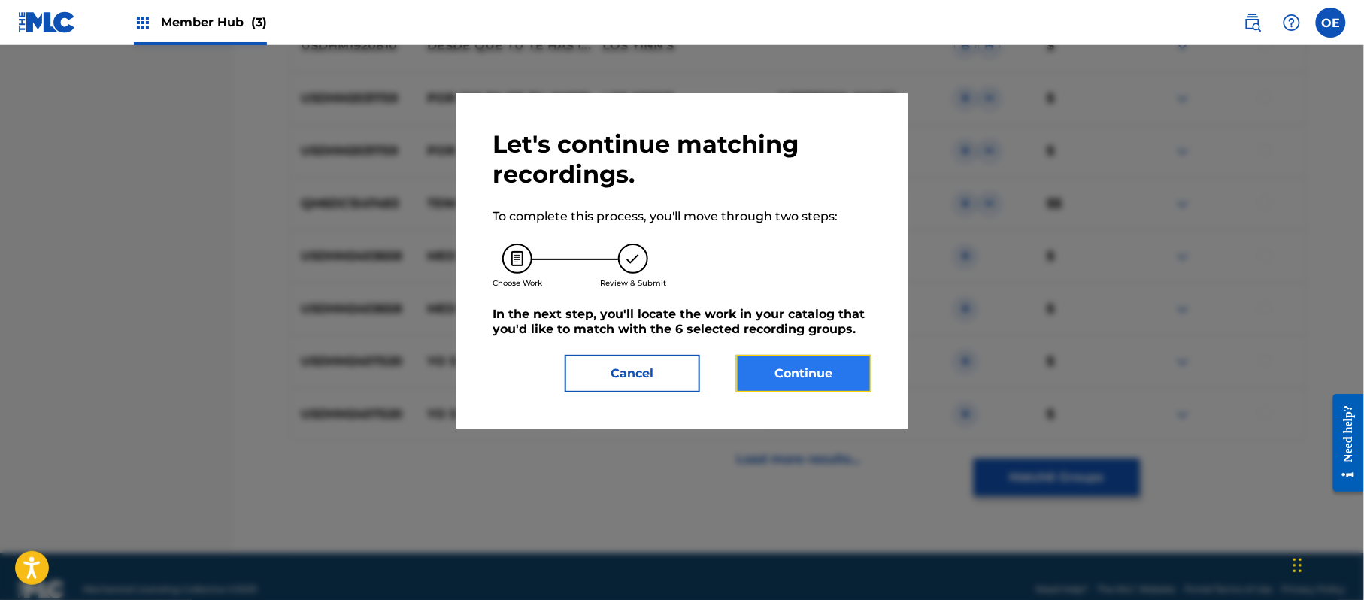
click at [815, 383] on button "Continue" at bounding box center [803, 374] width 135 height 38
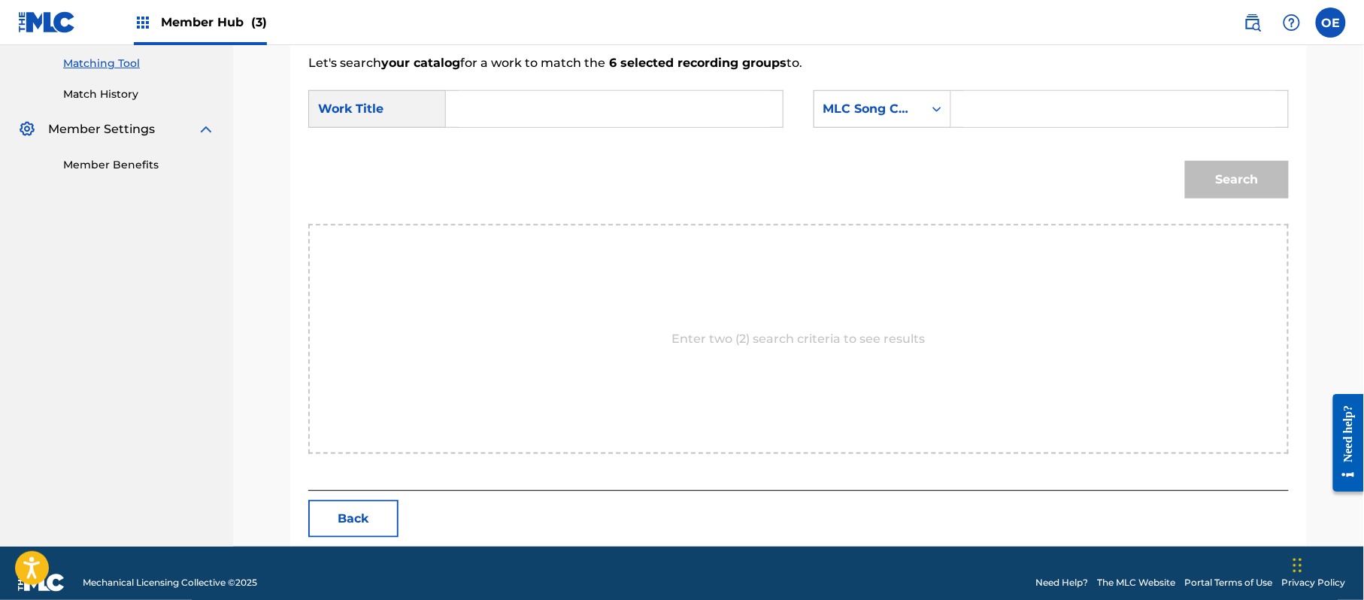
scroll to position [402, 0]
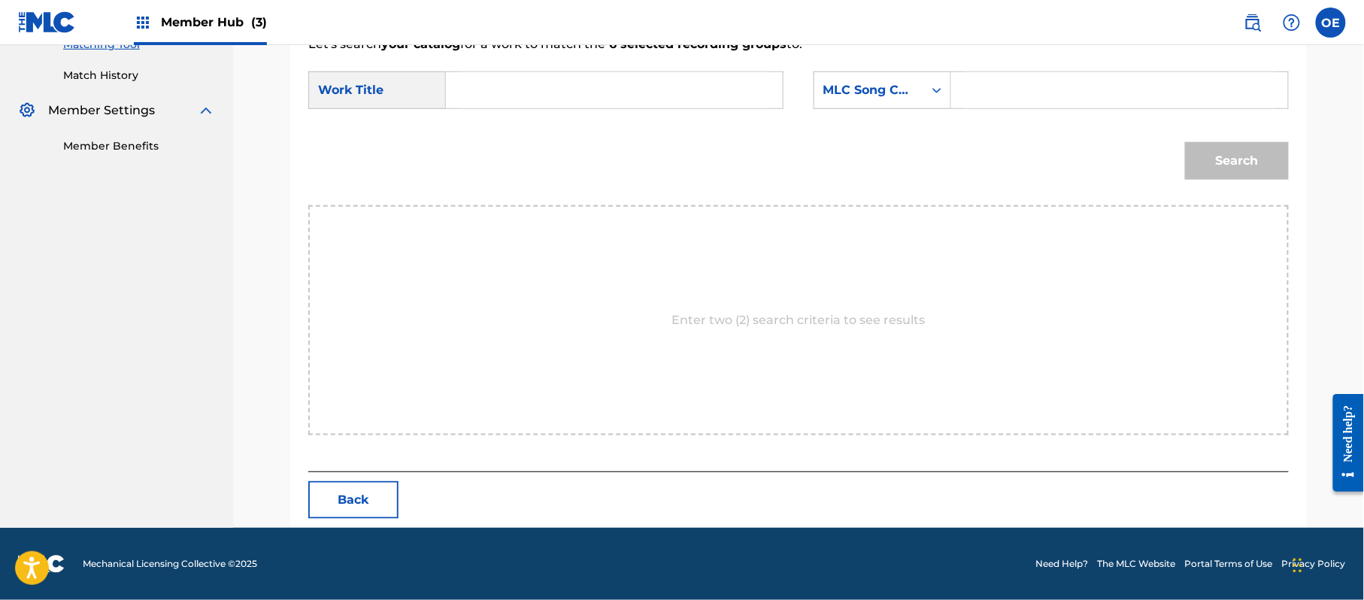
drag, startPoint x: 556, startPoint y: 64, endPoint x: 486, endPoint y: 97, distance: 78.0
paste input "QUE SERA DE TU VIDA"
type input "QUE SERA DE TU VIDA"
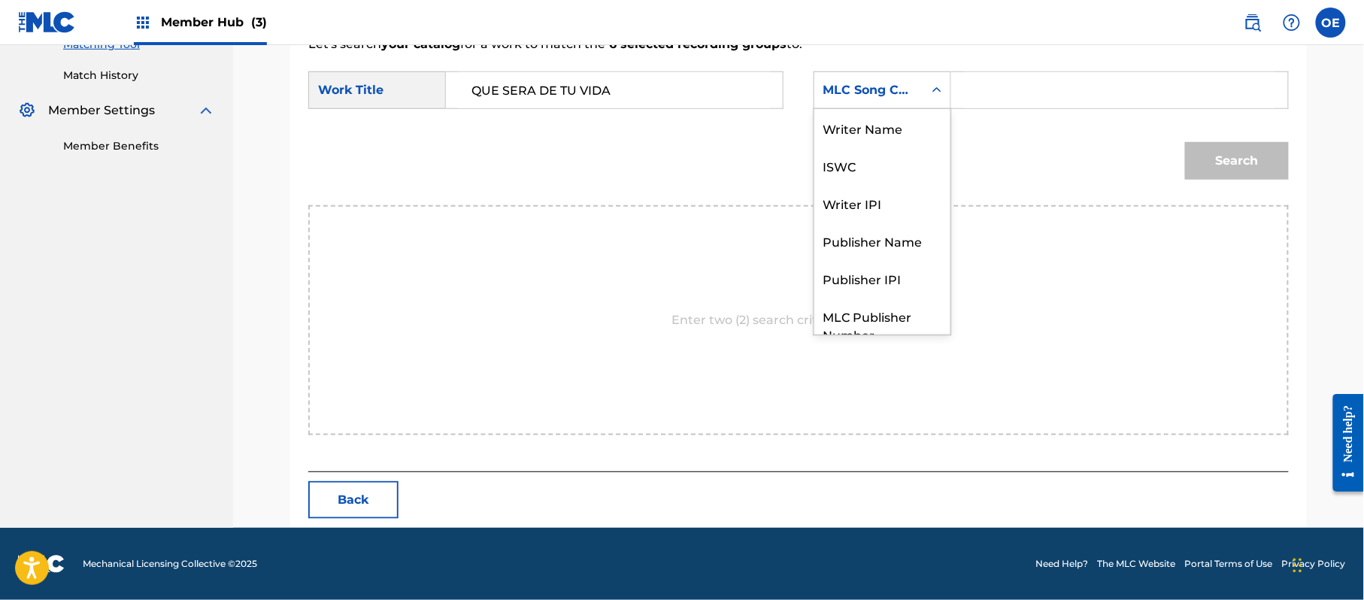
click at [906, 103] on div "MLC Song Code" at bounding box center [868, 90] width 109 height 29
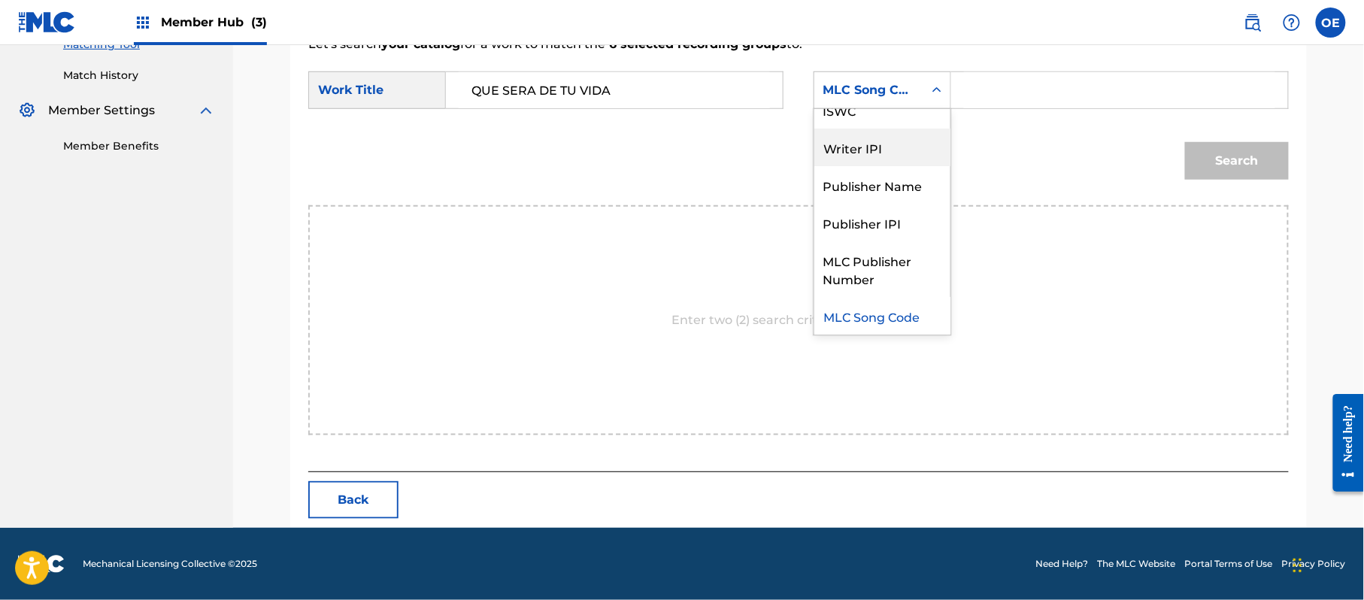
scroll to position [0, 0]
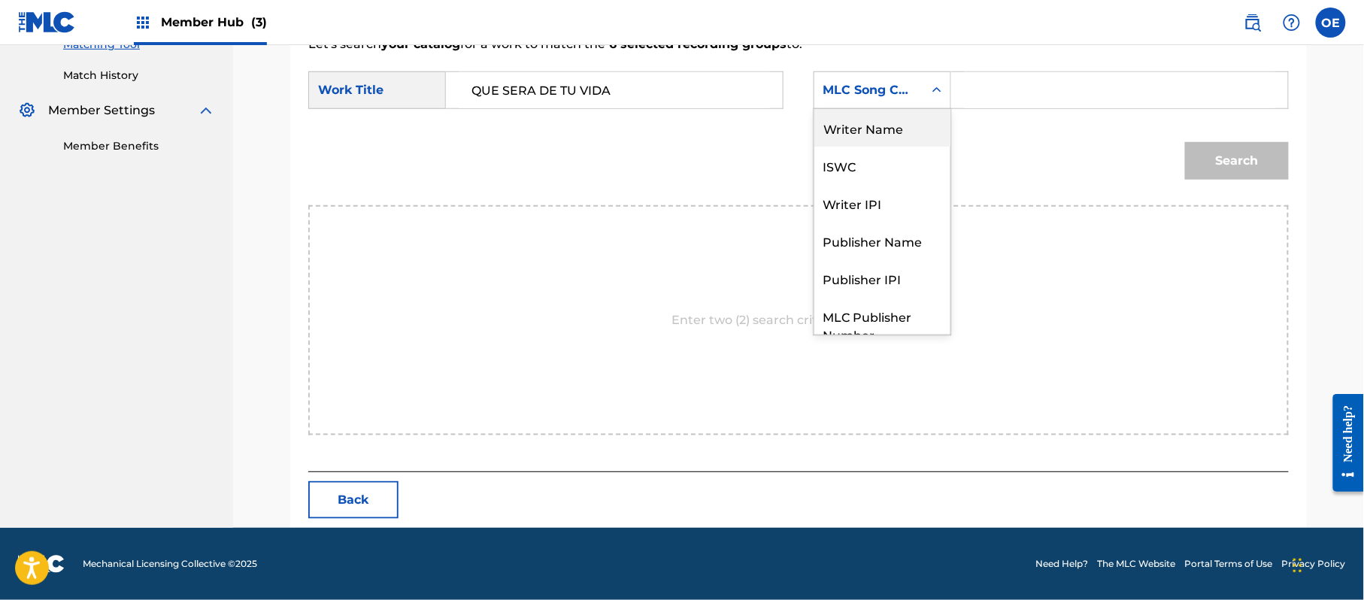
click at [862, 134] on div "Writer Name" at bounding box center [882, 128] width 136 height 38
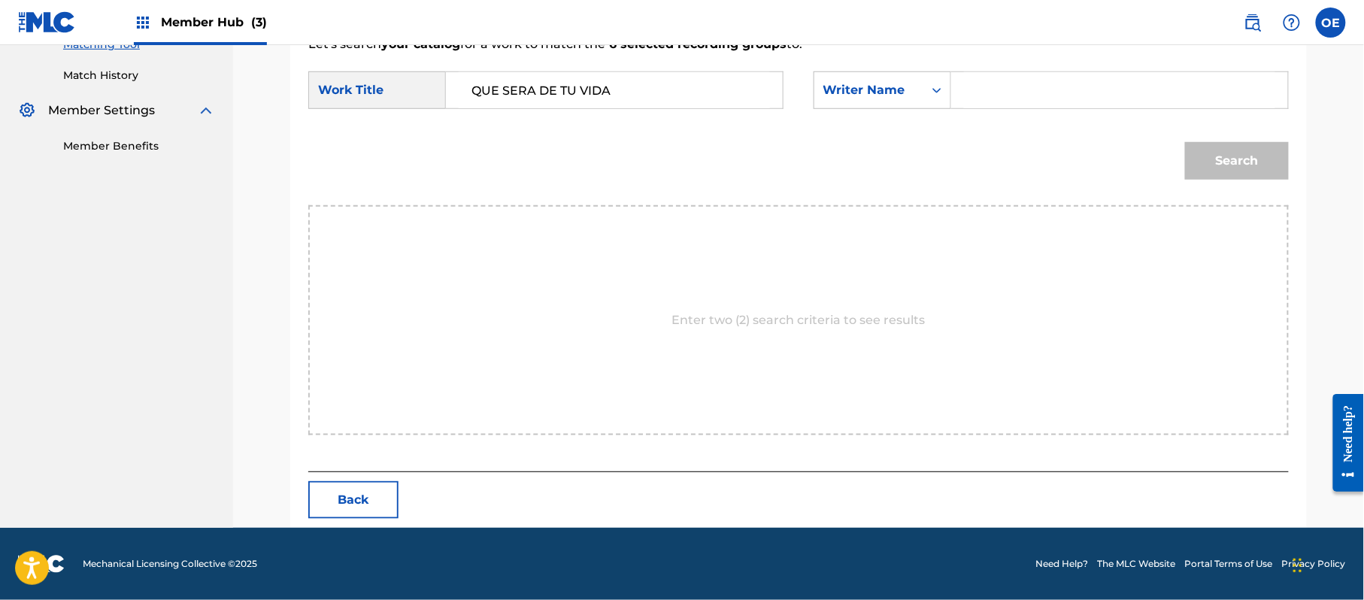
paste input "RAFAEL GONZALEZ"
type input "RAFAEL GONZALEZ"
click at [1221, 164] on button "Search" at bounding box center [1237, 161] width 104 height 38
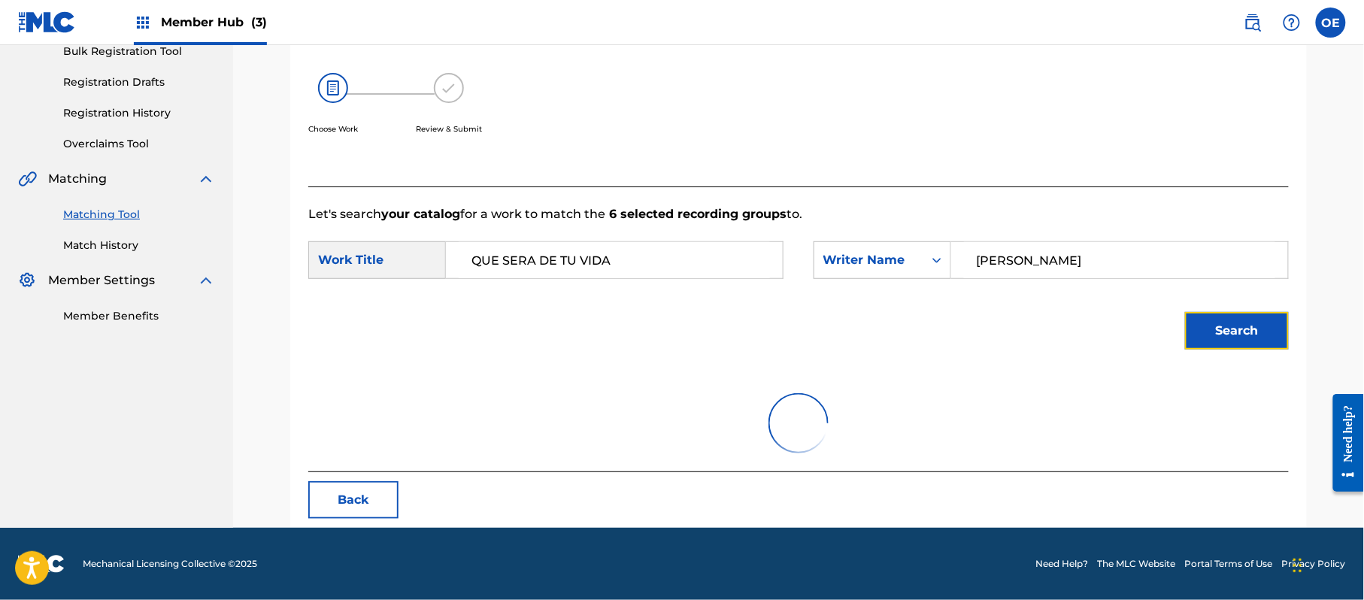
scroll to position [402, 0]
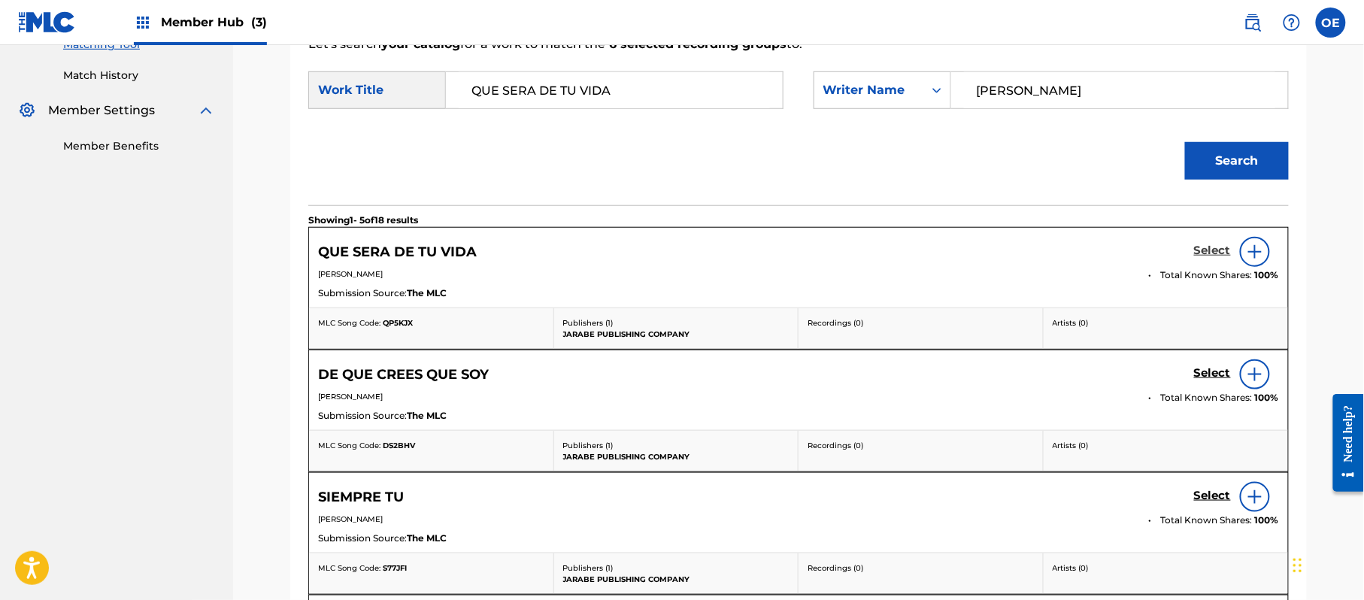
click at [1204, 250] on h5 "Select" at bounding box center [1212, 251] width 37 height 14
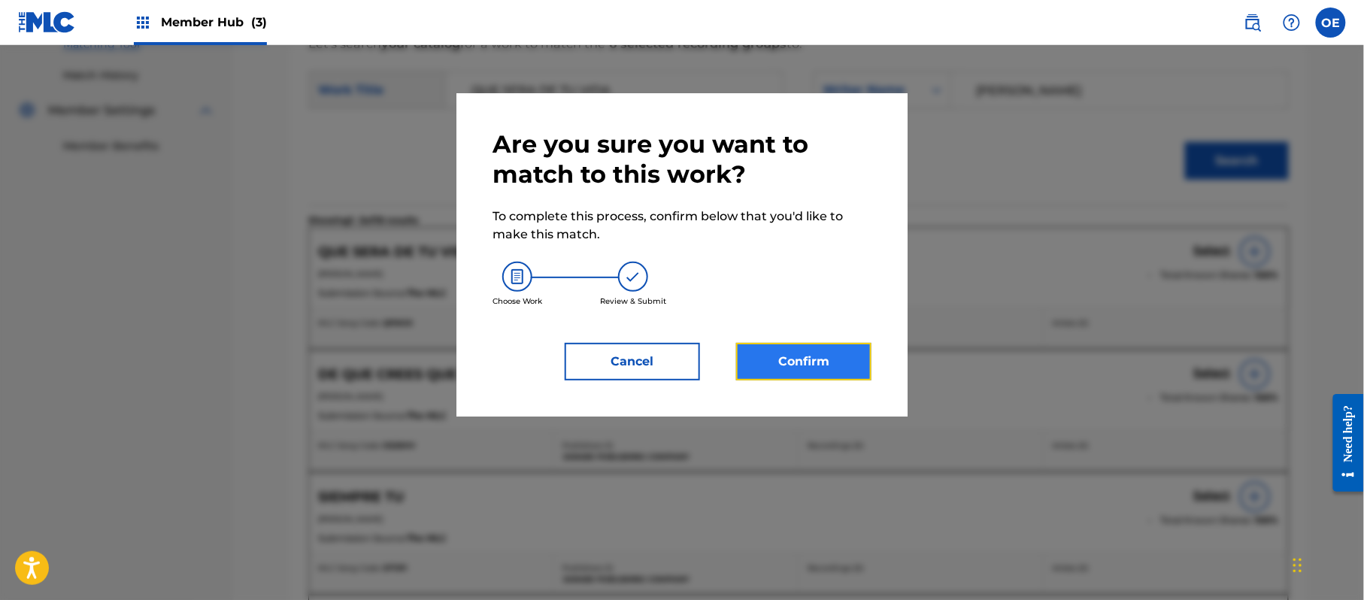
click at [759, 365] on button "Confirm" at bounding box center [803, 362] width 135 height 38
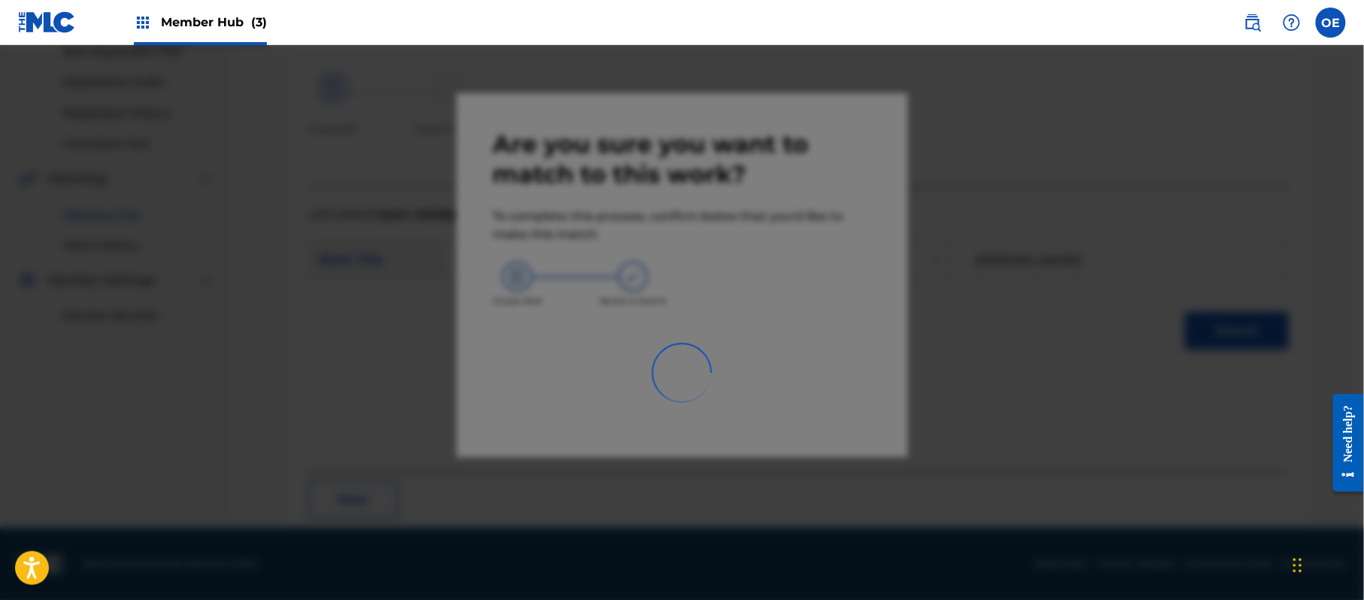
scroll to position [60, 0]
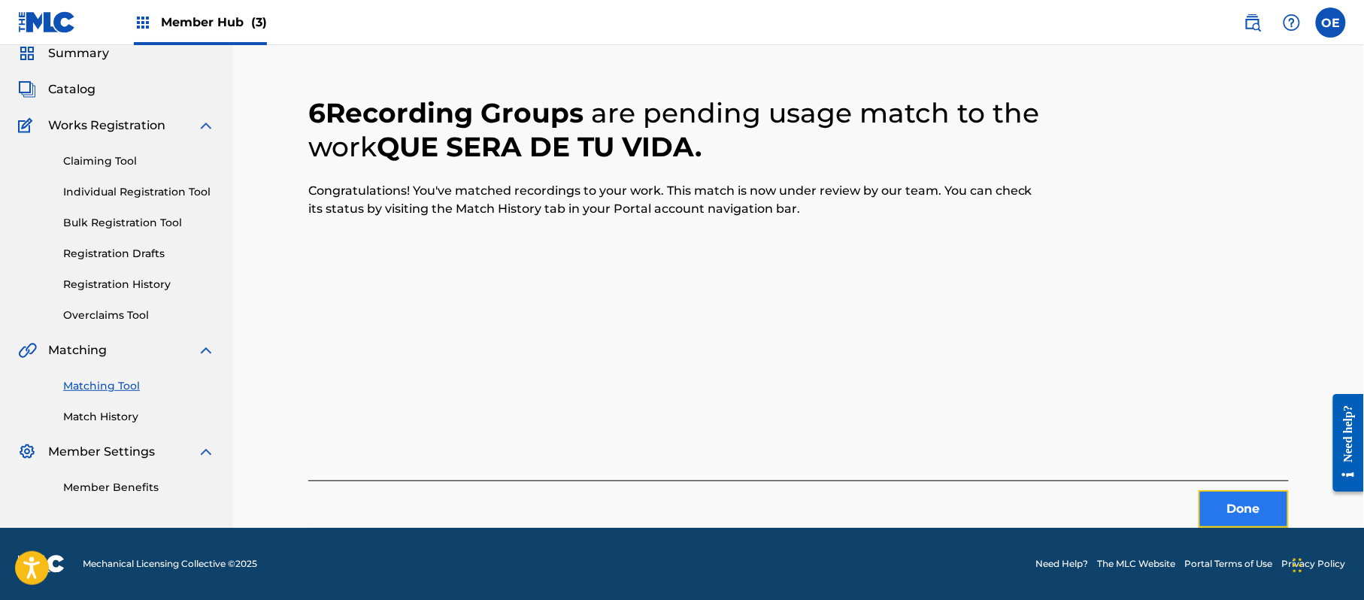
click at [1232, 502] on button "Done" at bounding box center [1244, 509] width 90 height 38
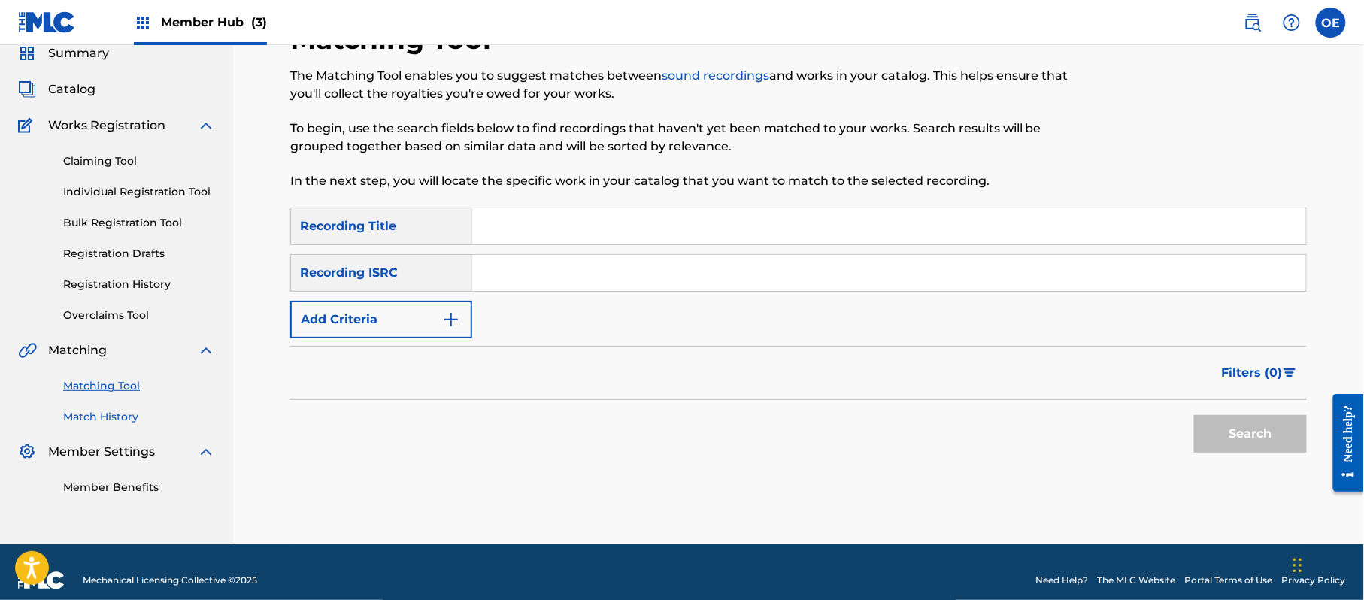
click at [117, 414] on link "Match History" at bounding box center [139, 417] width 152 height 16
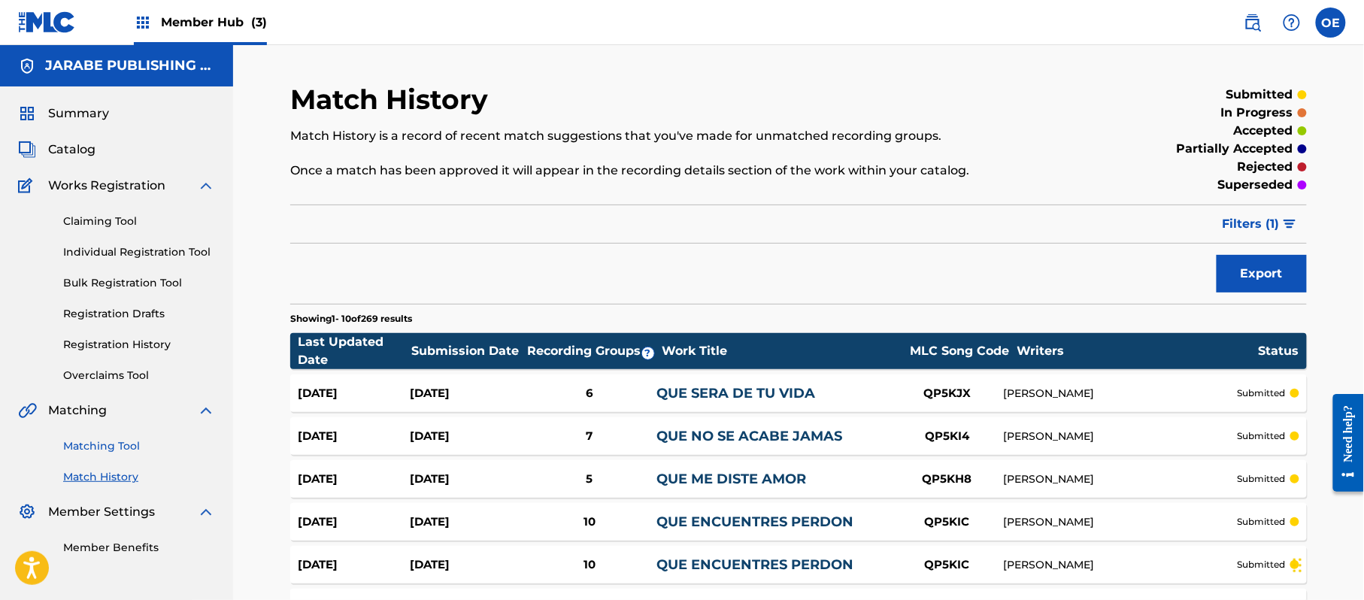
click at [96, 448] on link "Matching Tool" at bounding box center [139, 446] width 152 height 16
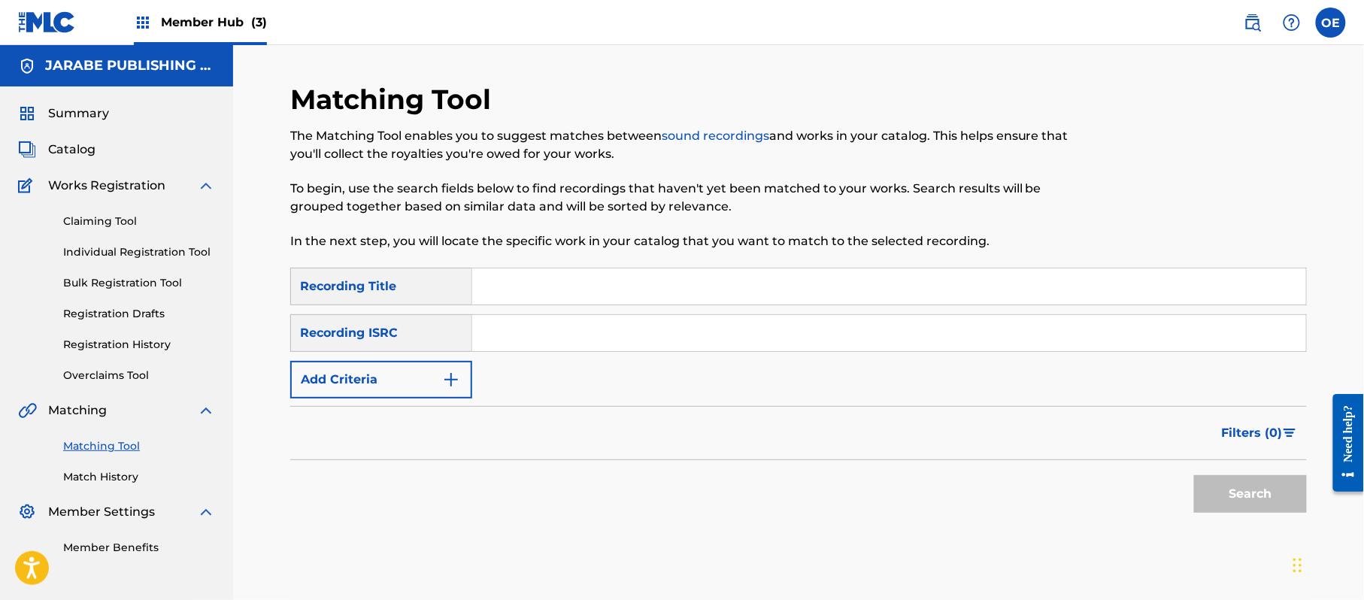
paste input "QUE TE VAYA BIEN"
type input "QUE TE VAYA BIEN"
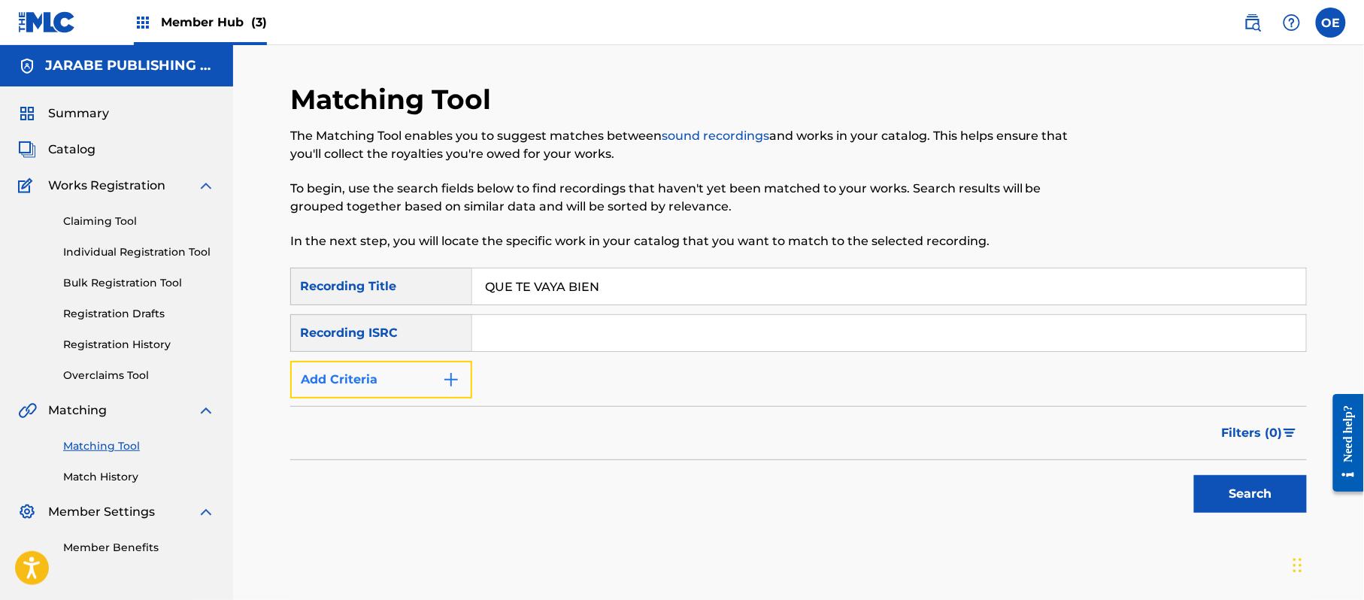
click at [358, 380] on button "Add Criteria" at bounding box center [381, 380] width 182 height 38
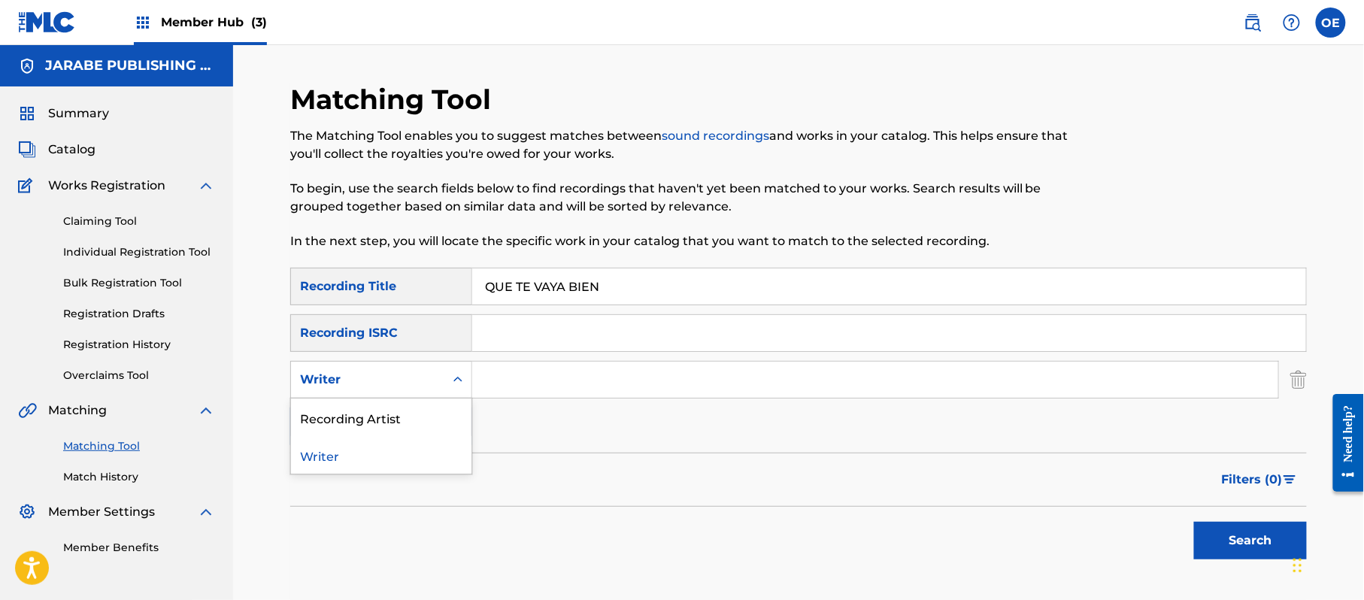
click at [401, 379] on div "Writer" at bounding box center [367, 380] width 135 height 18
click at [417, 412] on div "Recording Artist" at bounding box center [381, 418] width 180 height 38
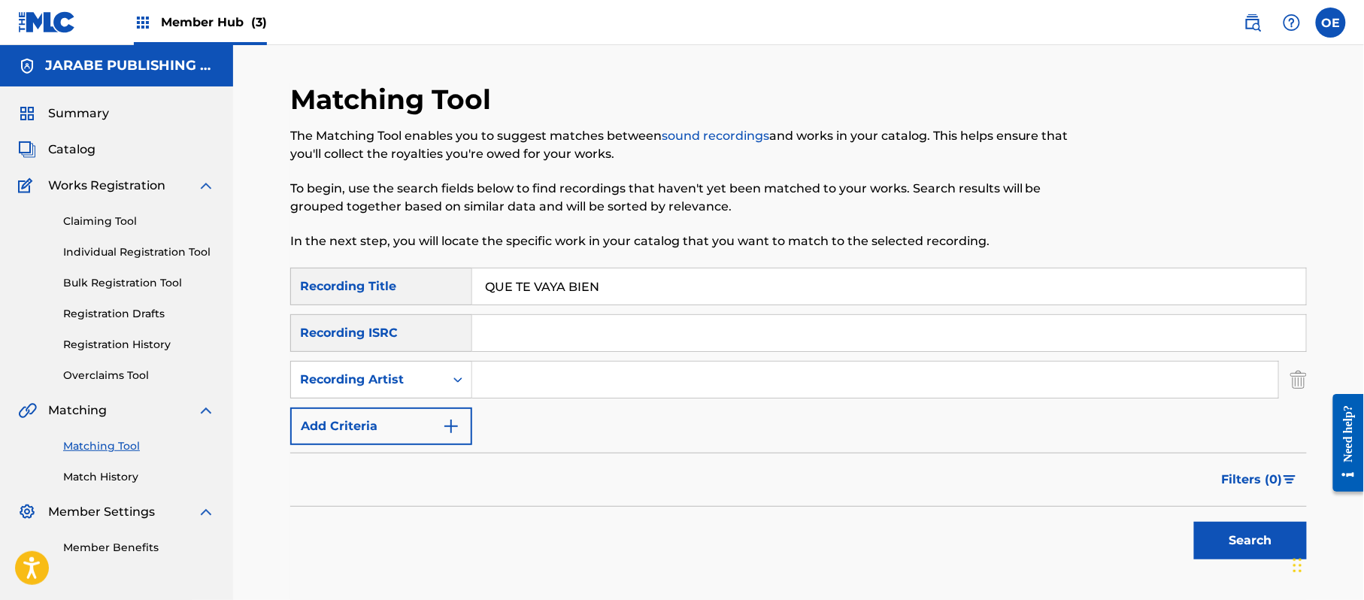
click at [566, 378] on input "Search Form" at bounding box center [875, 380] width 806 height 36
type input ";"
click at [1194, 522] on button "Search" at bounding box center [1250, 541] width 113 height 38
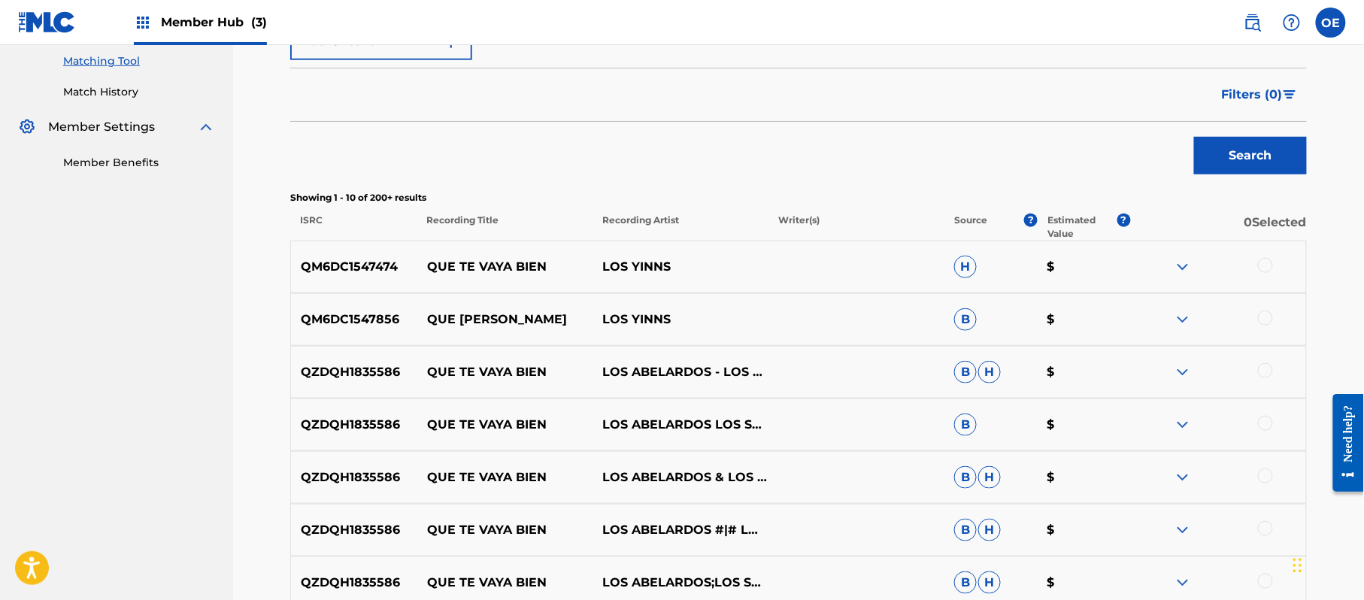
scroll to position [401, 0]
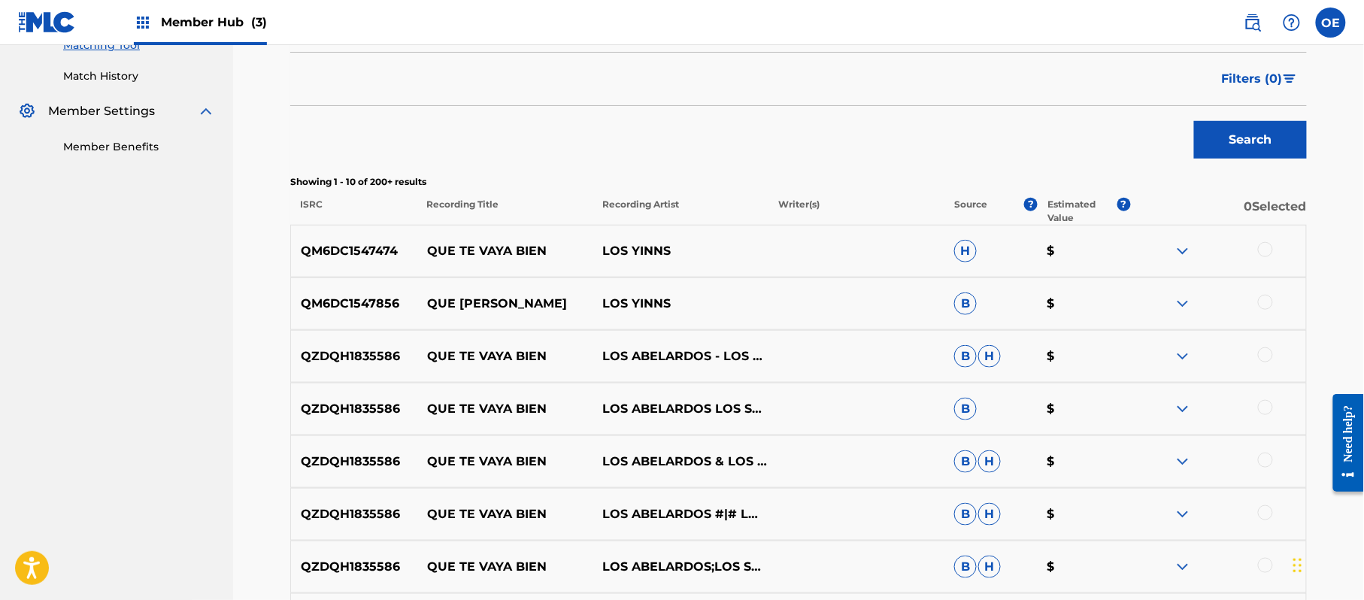
click at [1264, 247] on div at bounding box center [1265, 249] width 15 height 15
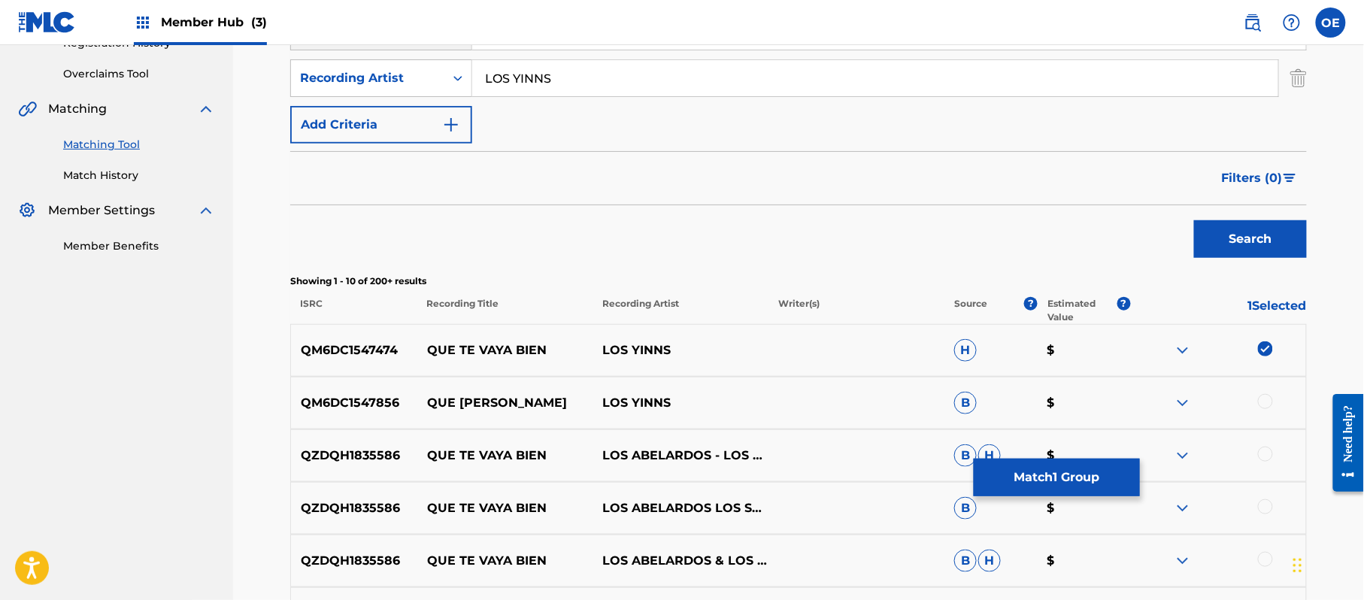
scroll to position [200, 0]
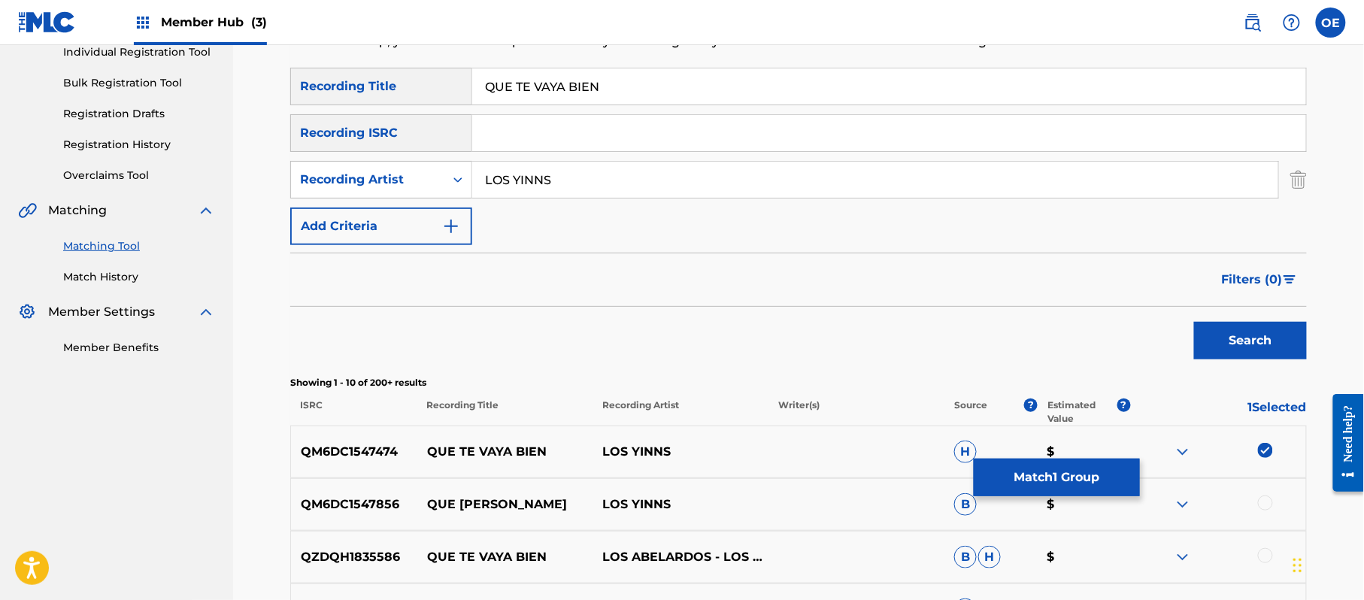
drag, startPoint x: 542, startPoint y: 184, endPoint x: 553, endPoint y: 196, distance: 16.0
click at [542, 184] on input "LOS YINNS" at bounding box center [875, 180] width 806 height 36
click at [1194, 322] on button "Search" at bounding box center [1250, 341] width 113 height 38
click at [1259, 456] on div at bounding box center [1218, 452] width 176 height 18
click at [1263, 444] on div at bounding box center [1265, 450] width 15 height 15
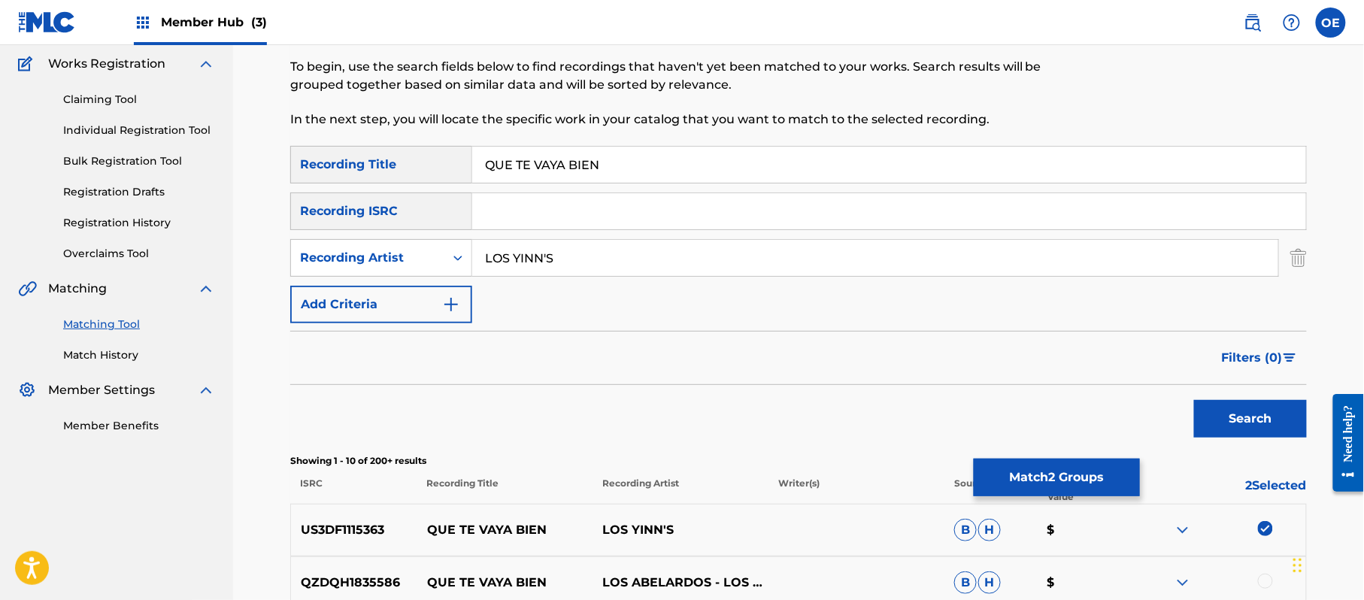
scroll to position [235, 0]
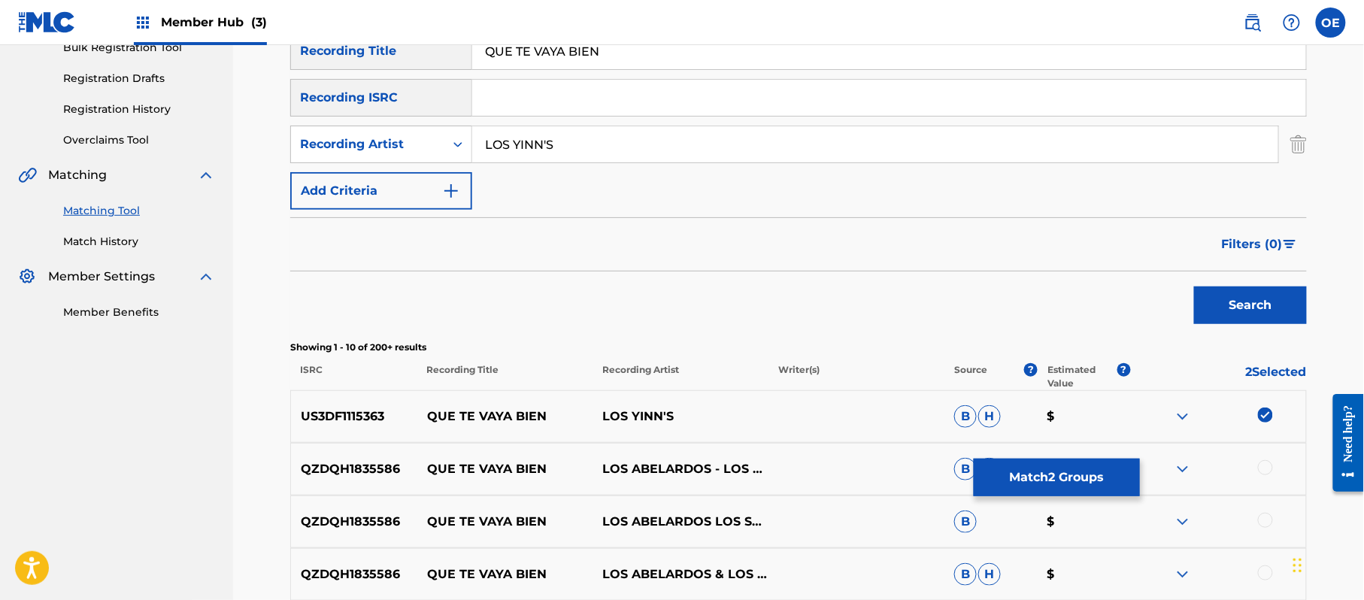
click at [547, 147] on input "LOS YINN'S" at bounding box center [875, 144] width 806 height 36
type input "LOS YINN S"
click at [1194, 287] on button "Search" at bounding box center [1250, 306] width 113 height 38
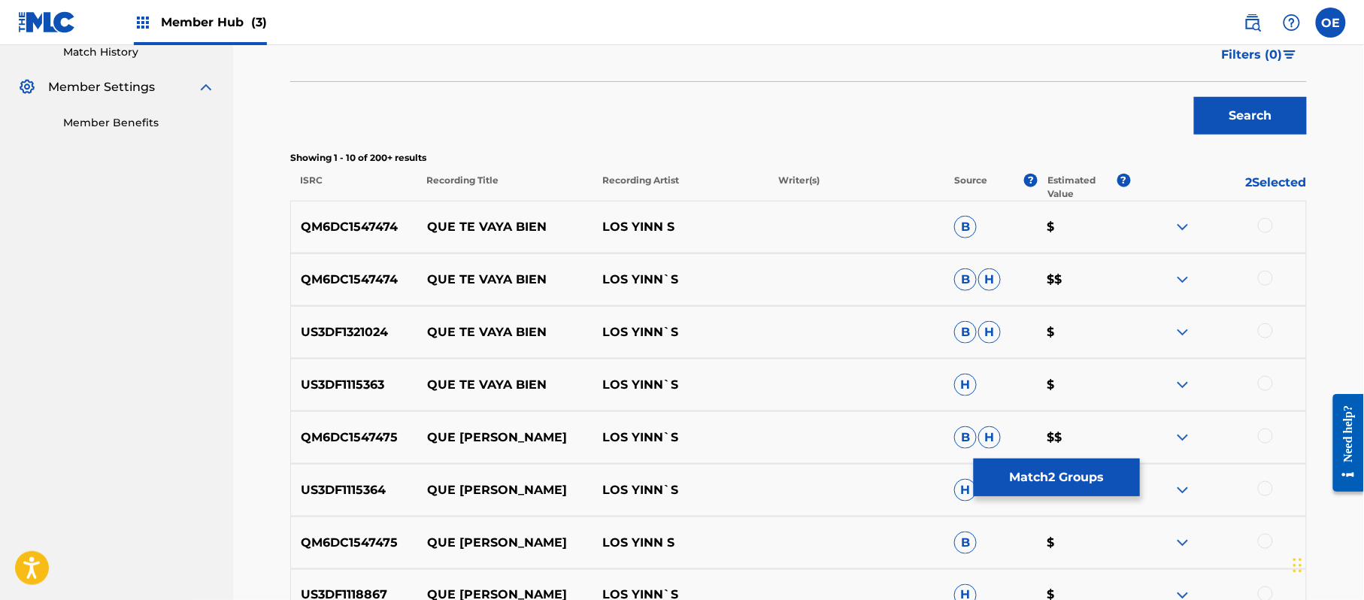
scroll to position [436, 0]
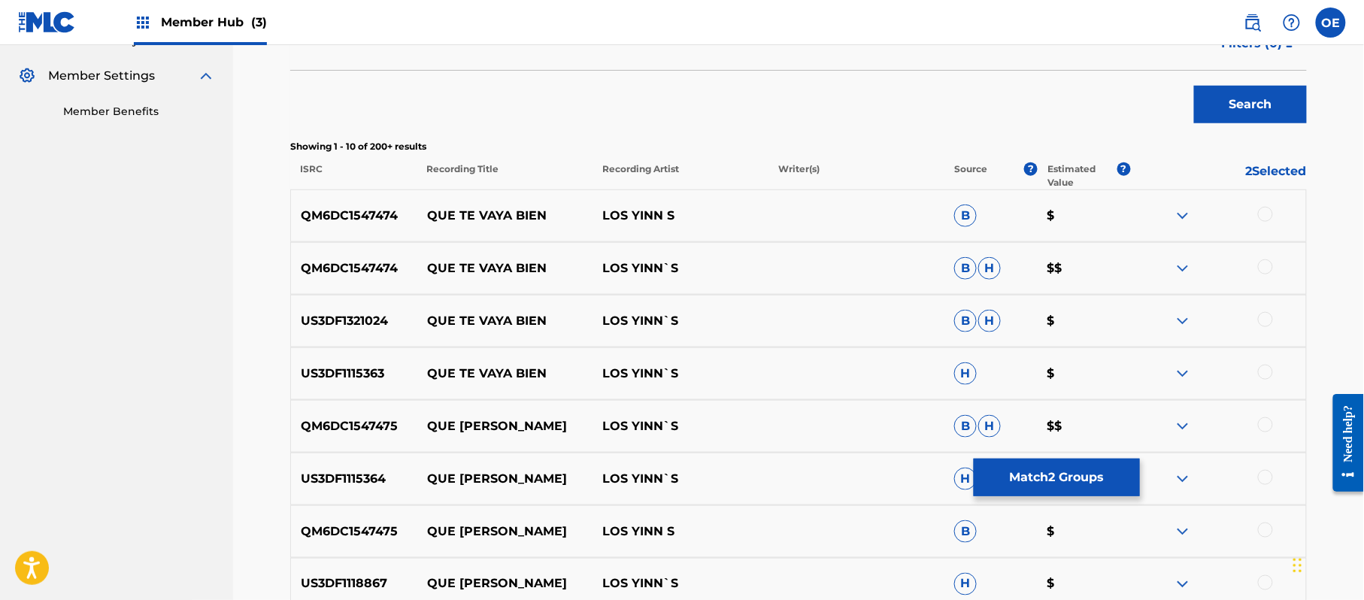
click at [1269, 209] on div at bounding box center [1265, 214] width 15 height 15
click at [1262, 262] on div at bounding box center [1265, 266] width 15 height 15
click at [1261, 323] on div at bounding box center [1265, 319] width 15 height 15
click at [1263, 370] on div at bounding box center [1265, 372] width 15 height 15
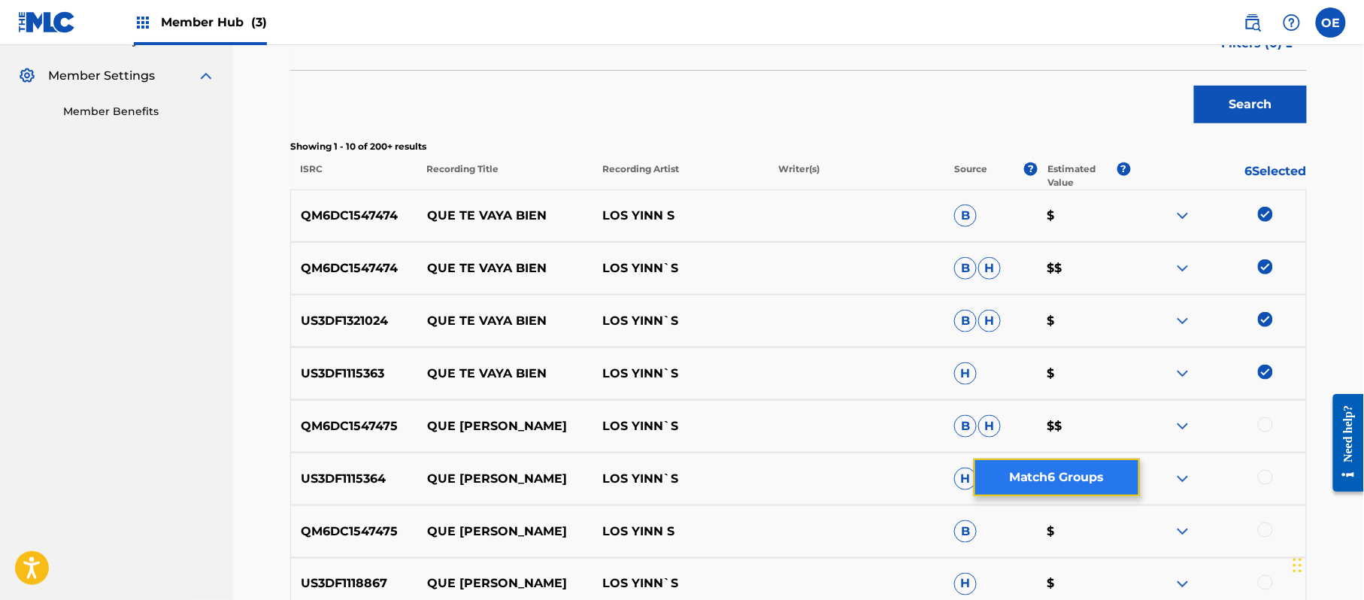
click at [1024, 467] on button "Match 6 Groups" at bounding box center [1057, 478] width 166 height 38
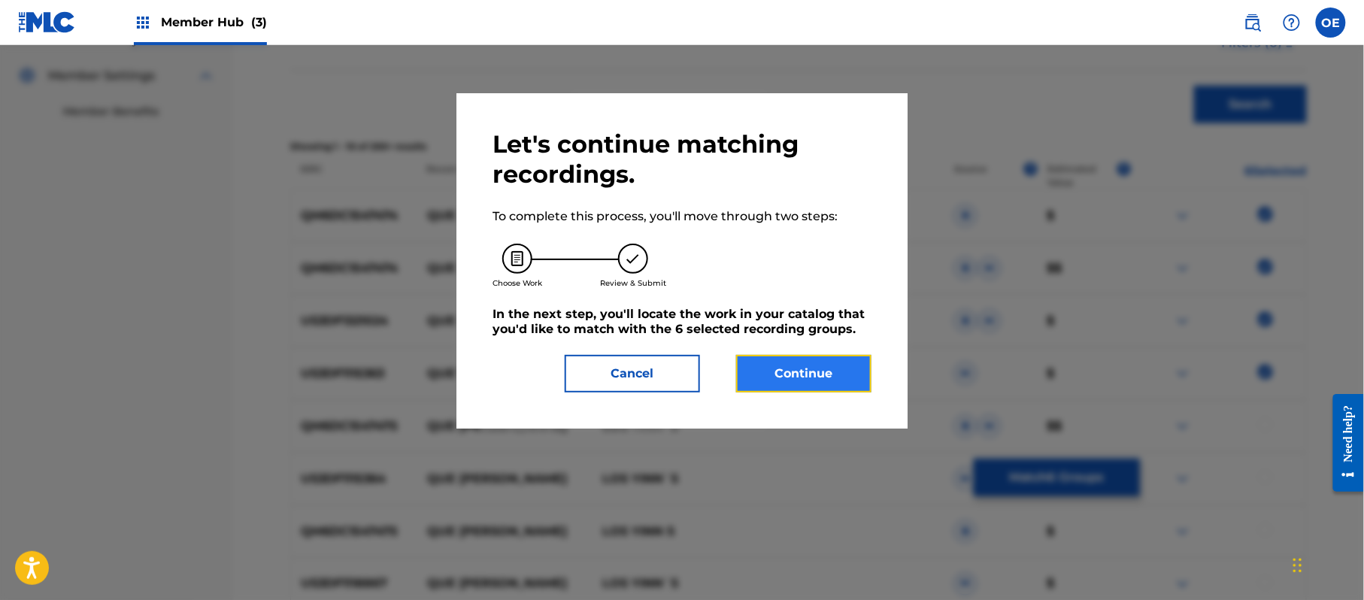
click at [852, 376] on button "Continue" at bounding box center [803, 374] width 135 height 38
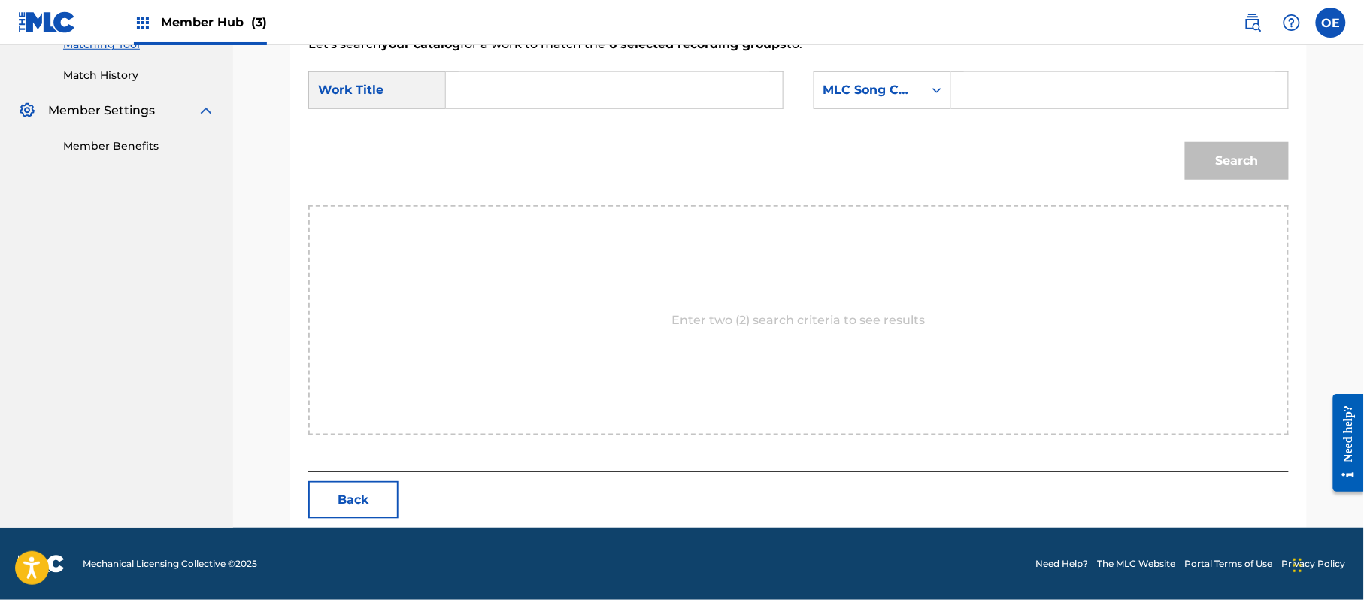
paste input "QUE TE VAYA BIEN"
type input "QUE TE VAYA BIEN"
click at [863, 100] on div "MLC Song Code" at bounding box center [868, 90] width 109 height 29
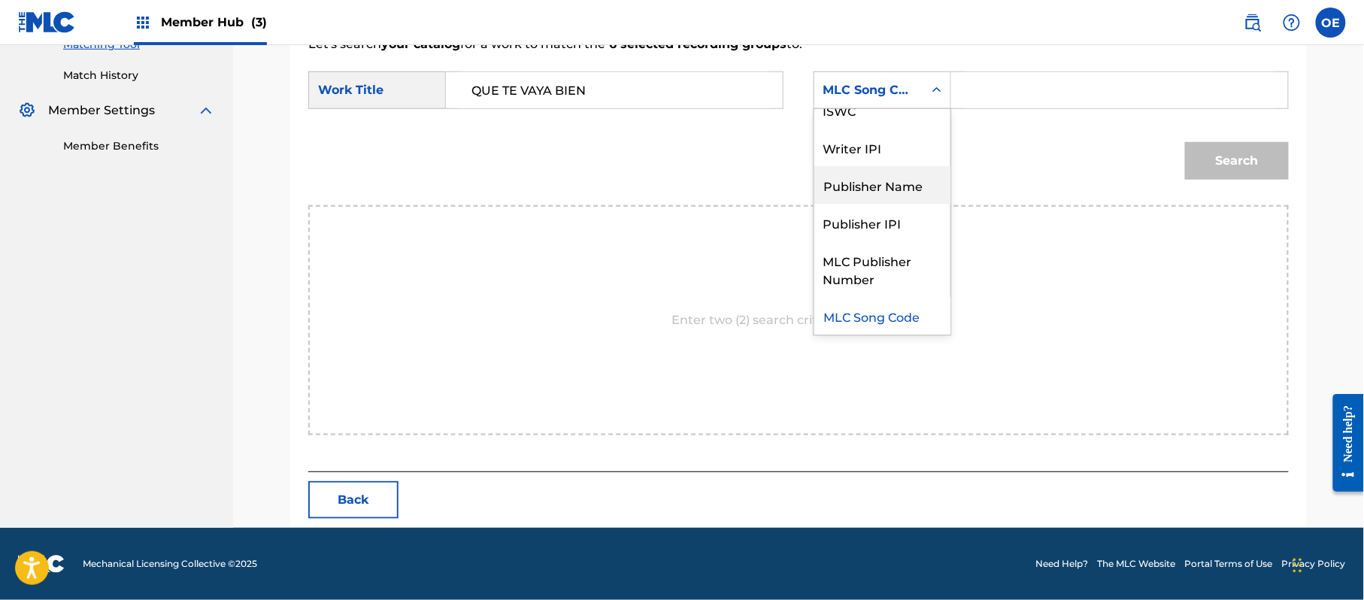
scroll to position [0, 0]
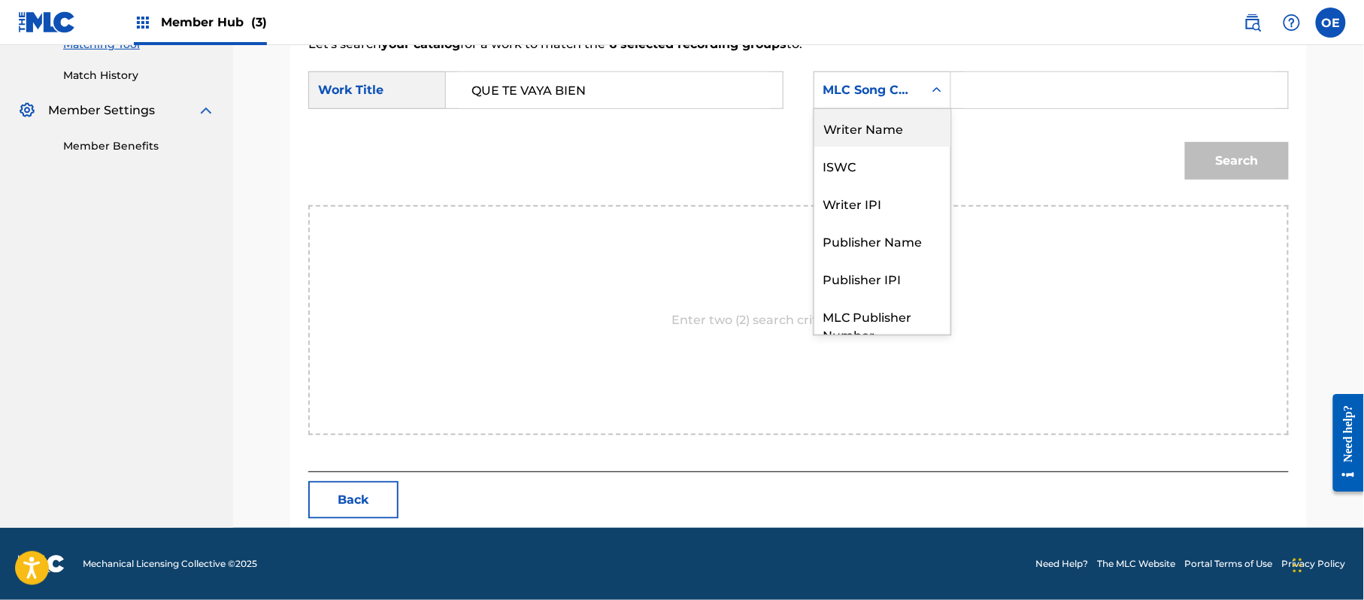
click at [869, 122] on div "Writer Name" at bounding box center [882, 128] width 136 height 38
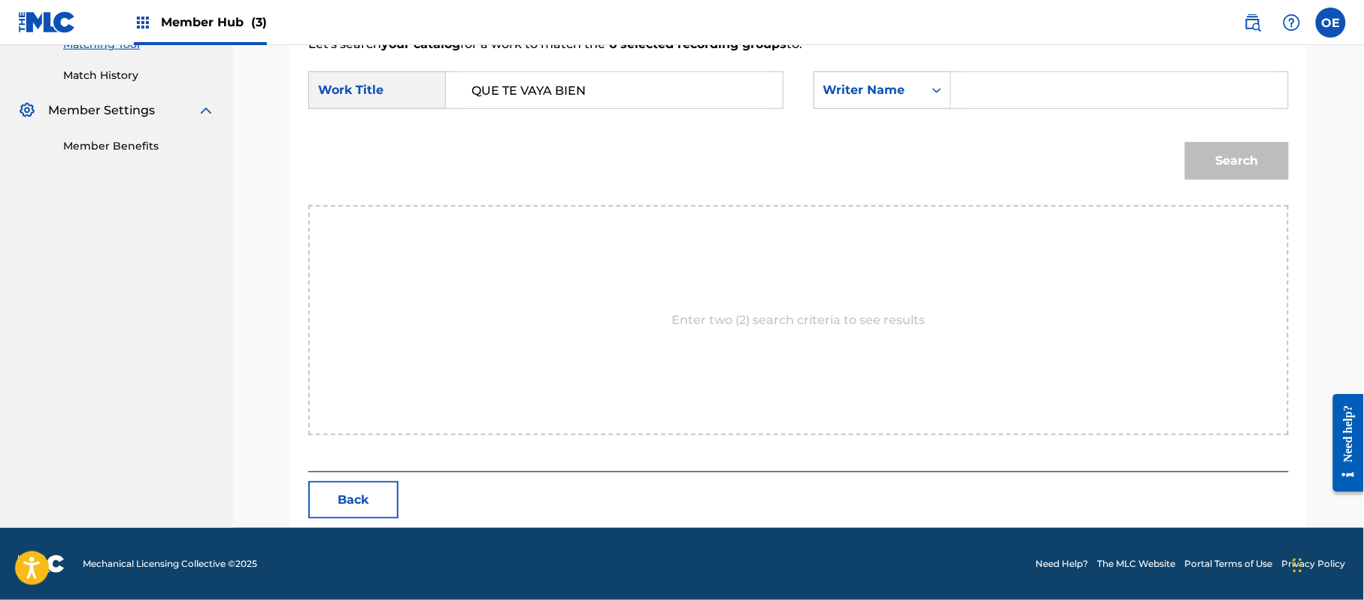
paste input "RAFAEL GONZALEZ"
type input "RAFAEL GONZALEZ"
click at [1227, 156] on button "Search" at bounding box center [1237, 161] width 104 height 38
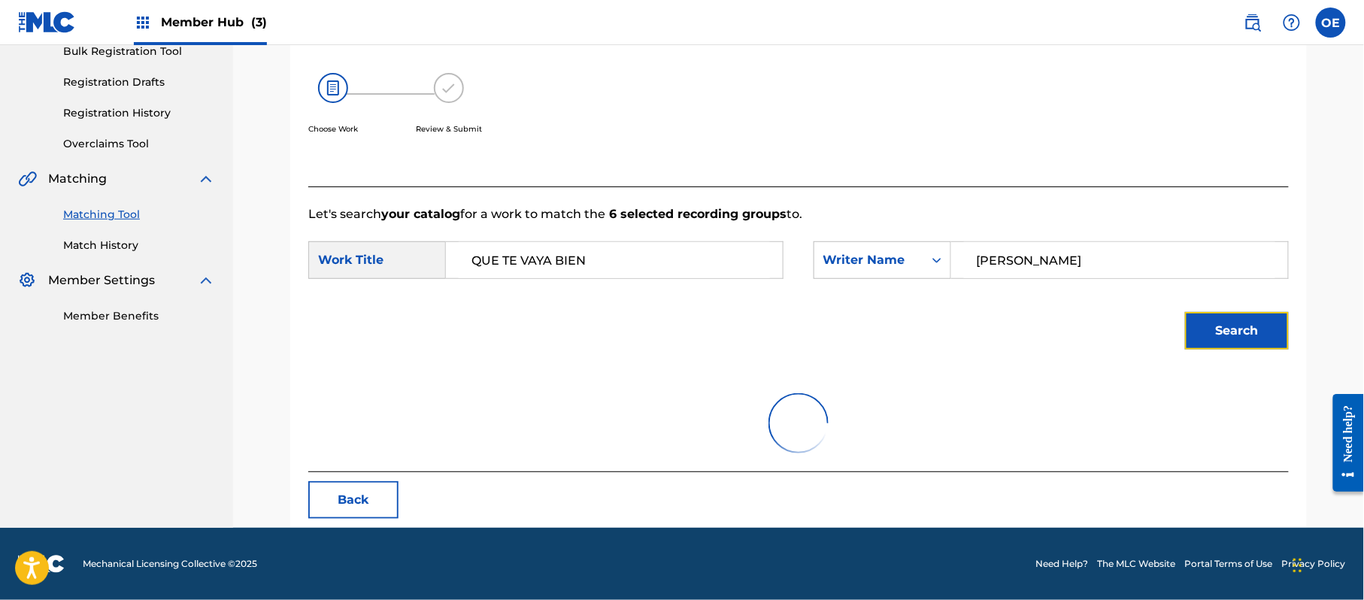
scroll to position [402, 0]
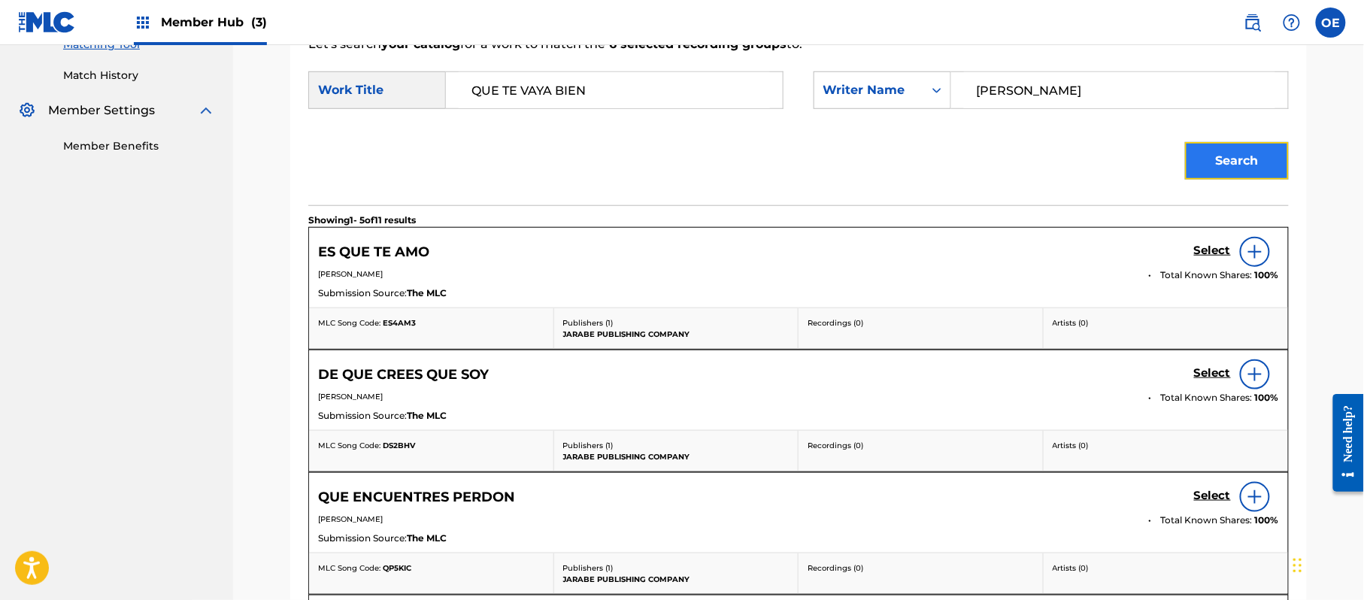
click at [1253, 159] on button "Search" at bounding box center [1237, 161] width 104 height 38
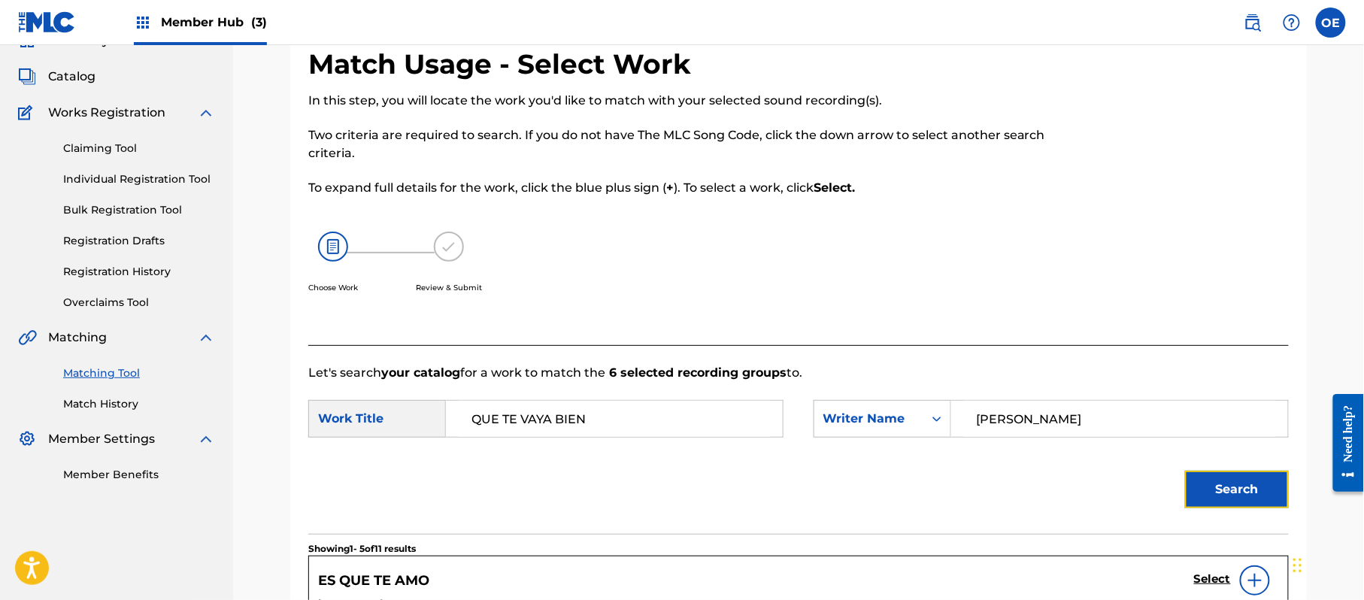
scroll to position [49, 0]
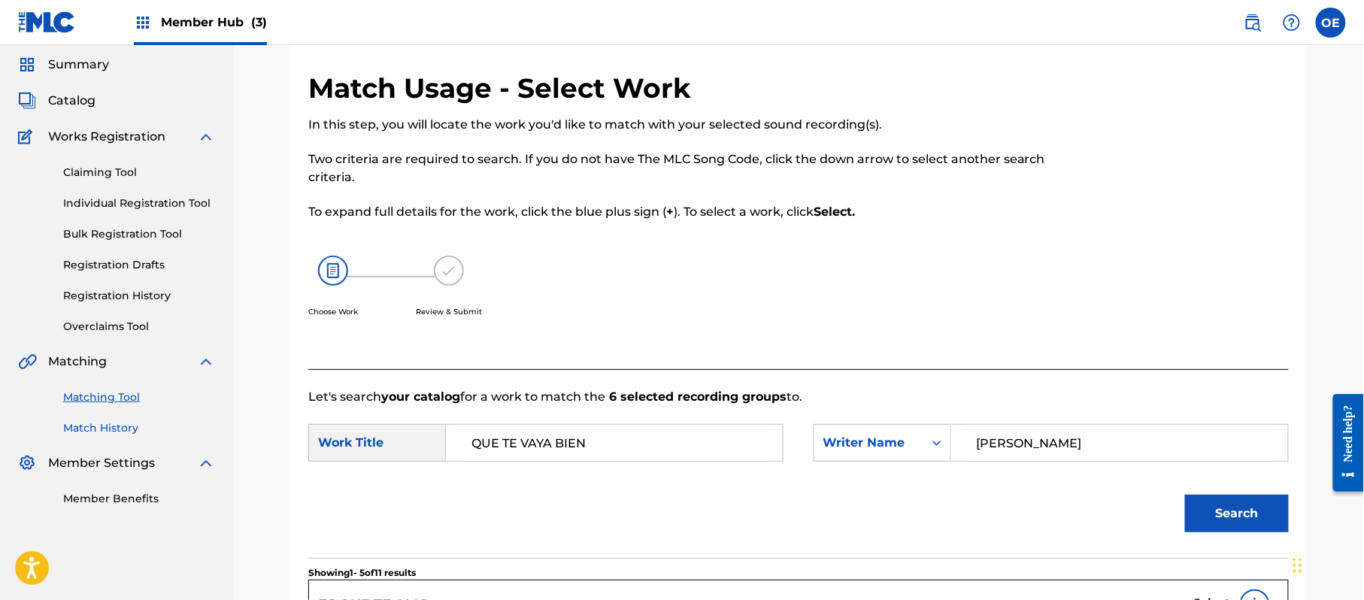
click at [90, 432] on link "Match History" at bounding box center [139, 428] width 152 height 16
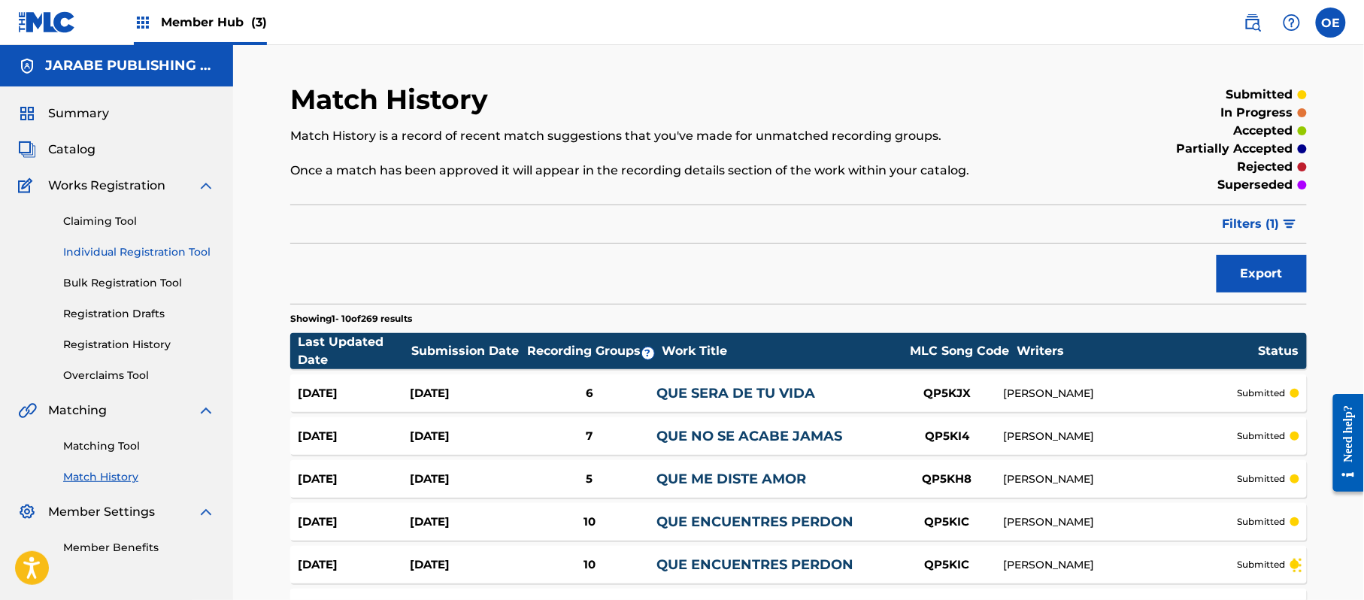
click at [96, 251] on link "Individual Registration Tool" at bounding box center [139, 252] width 152 height 16
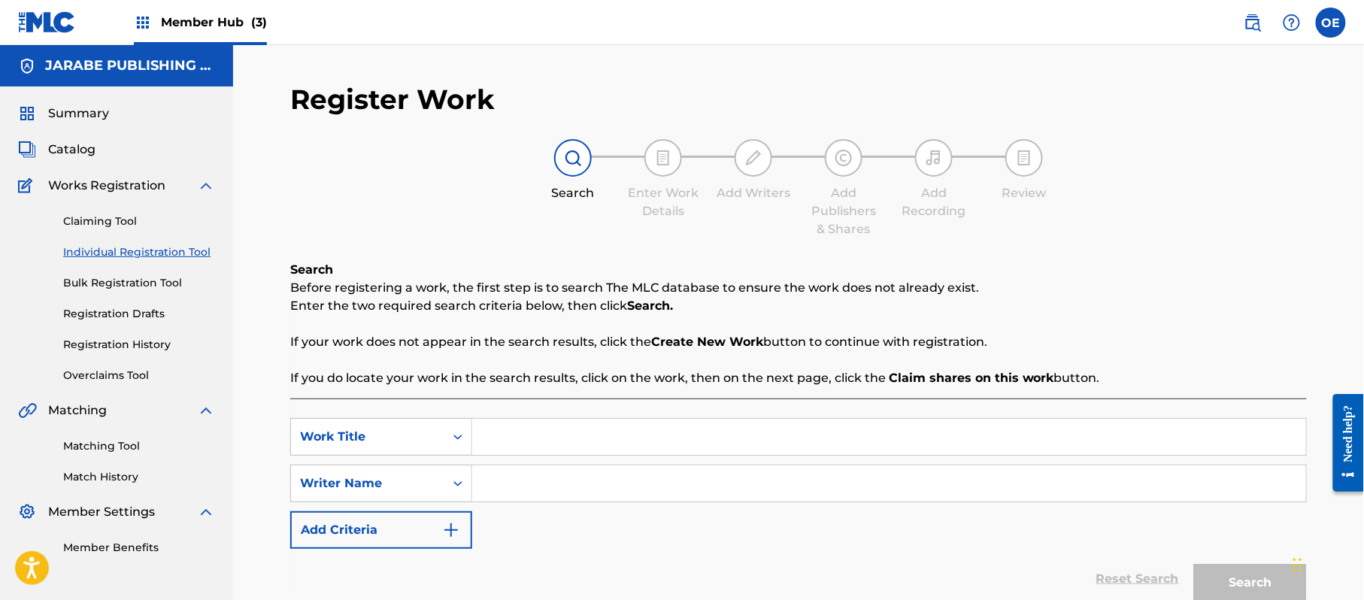
paste input "QUE TE VAYA BIEN"
type input "QUE TE VAYA BIEN"
paste input "RAFAEL GONZALEZ"
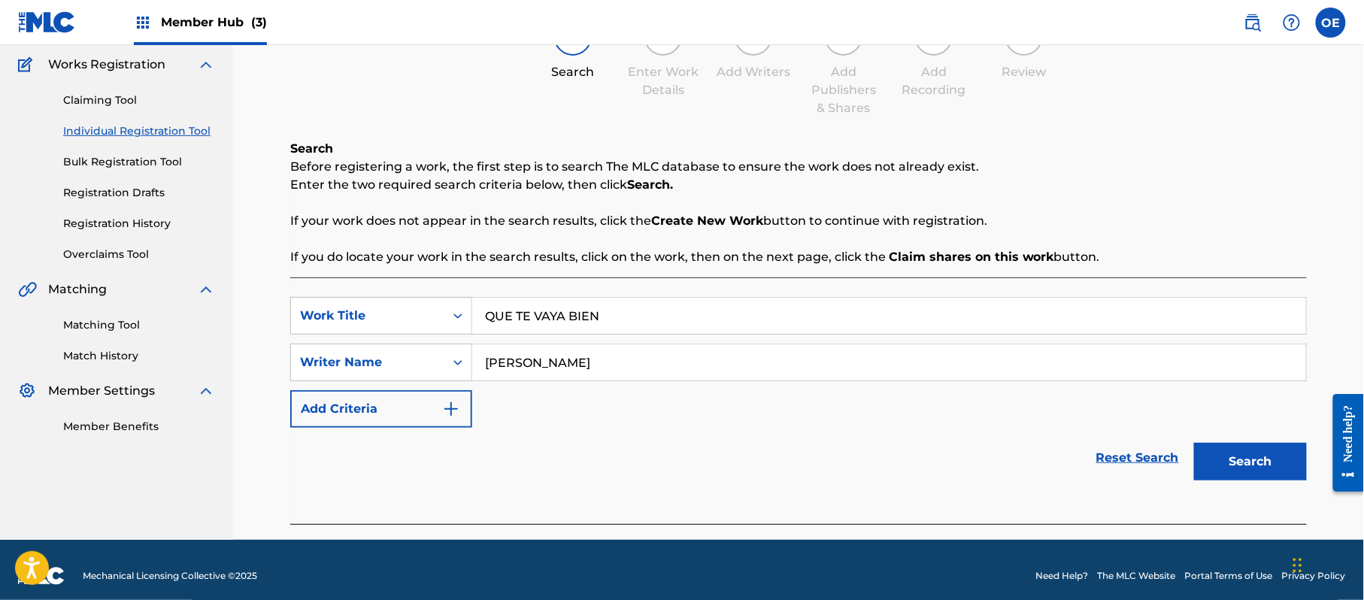
scroll to position [133, 0]
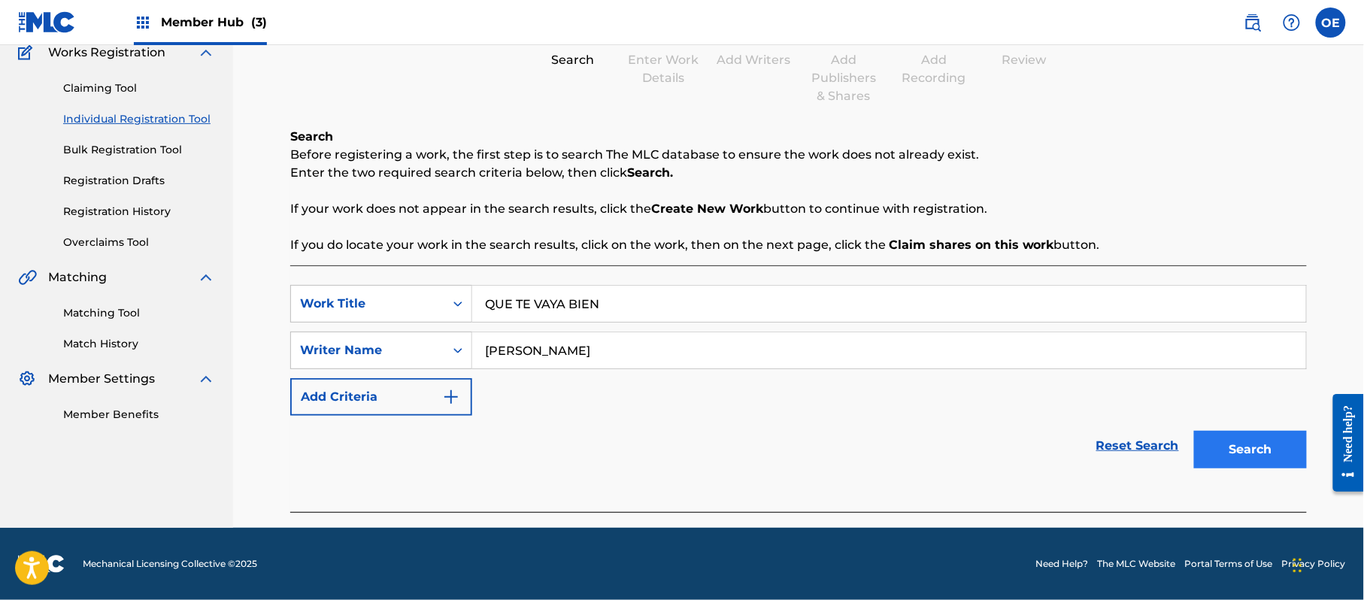
type input "RAFAEL GONZALEZ"
click at [1243, 453] on button "Search" at bounding box center [1250, 450] width 113 height 38
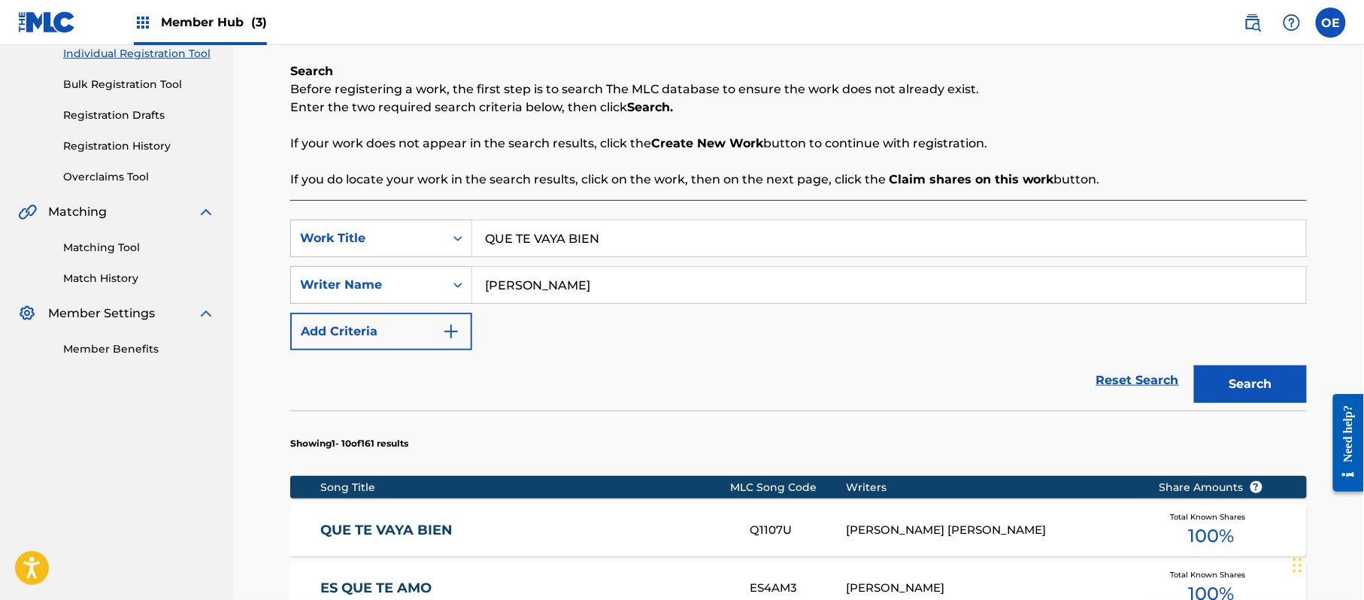
scroll to position [233, 0]
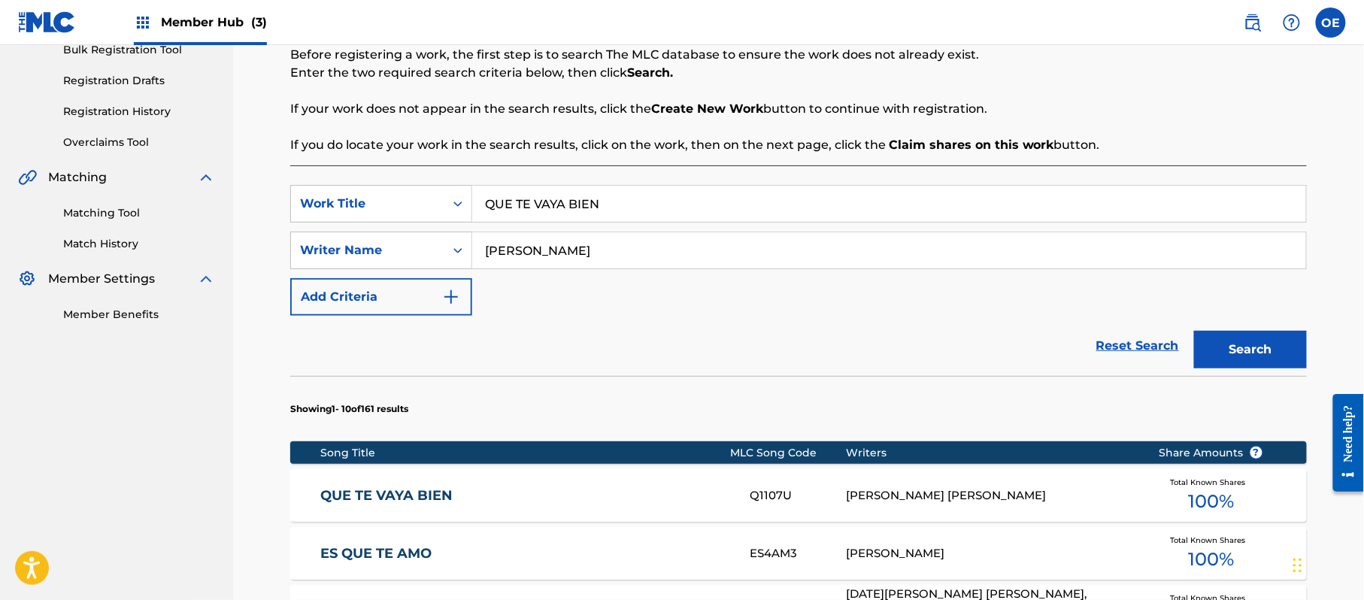
click at [479, 487] on link "QUE TE VAYA BIEN" at bounding box center [525, 495] width 409 height 17
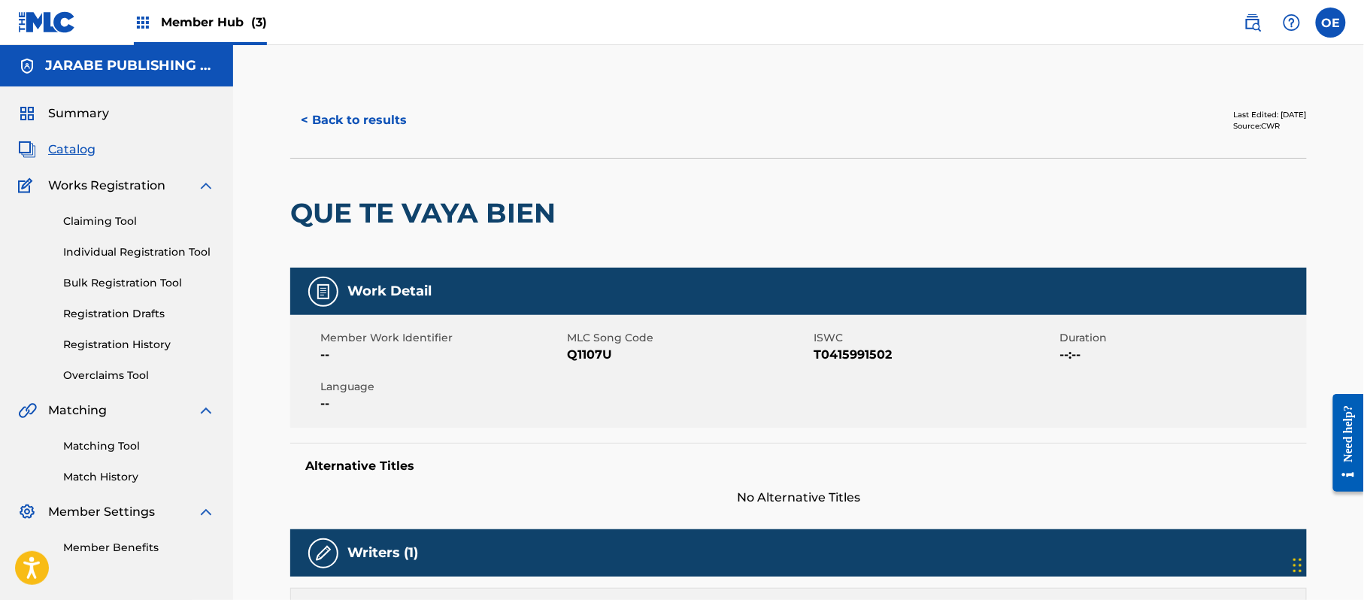
click at [94, 153] on span "Catalog" at bounding box center [71, 150] width 47 height 18
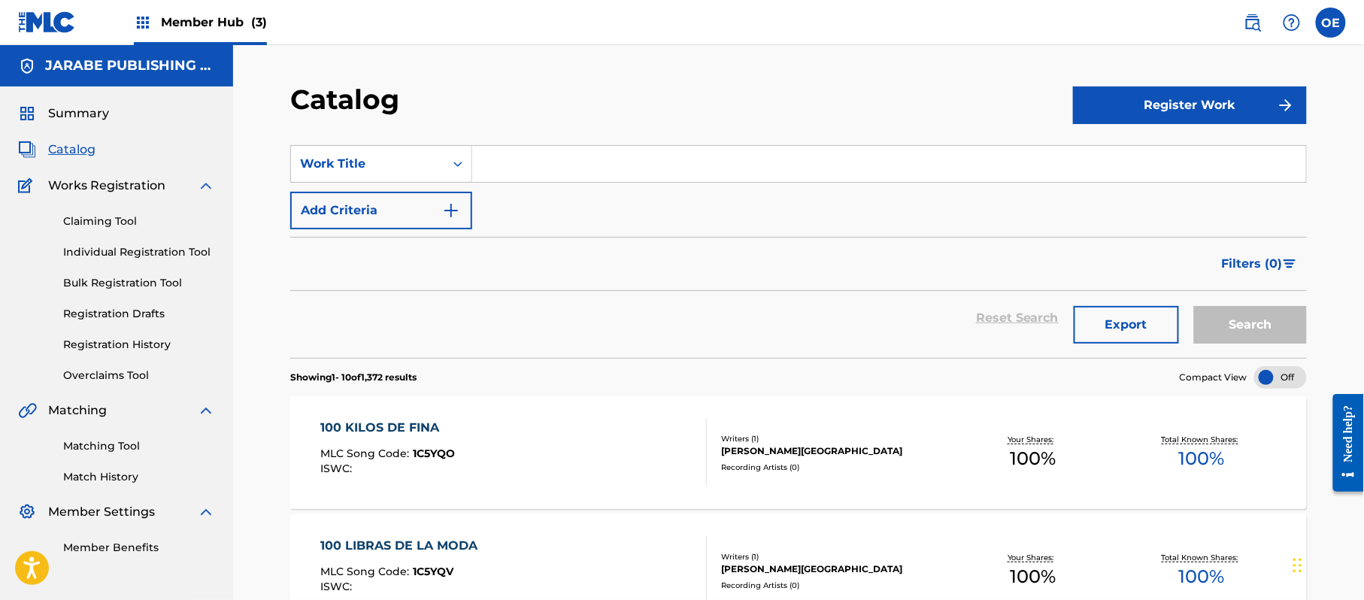
paste input "QUE TE VAYA BIEN"
type input "QUE TE VAYA BIEN"
click at [1263, 329] on button "Search" at bounding box center [1250, 325] width 113 height 38
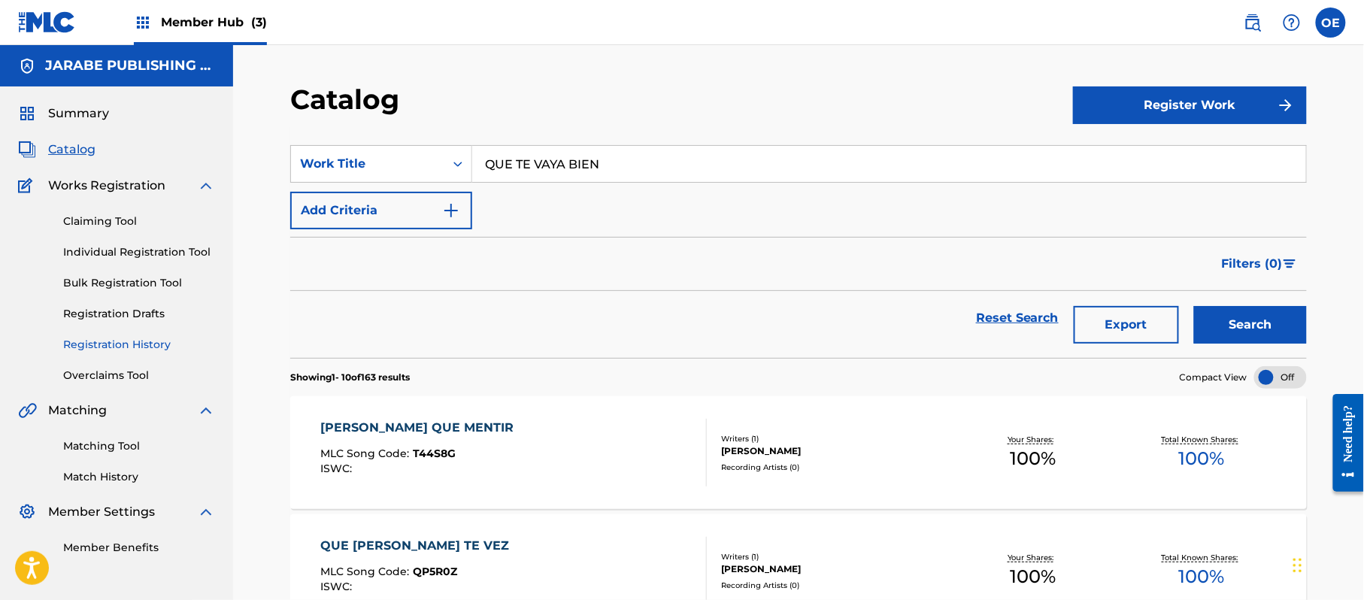
click at [123, 341] on link "Registration History" at bounding box center [139, 345] width 152 height 16
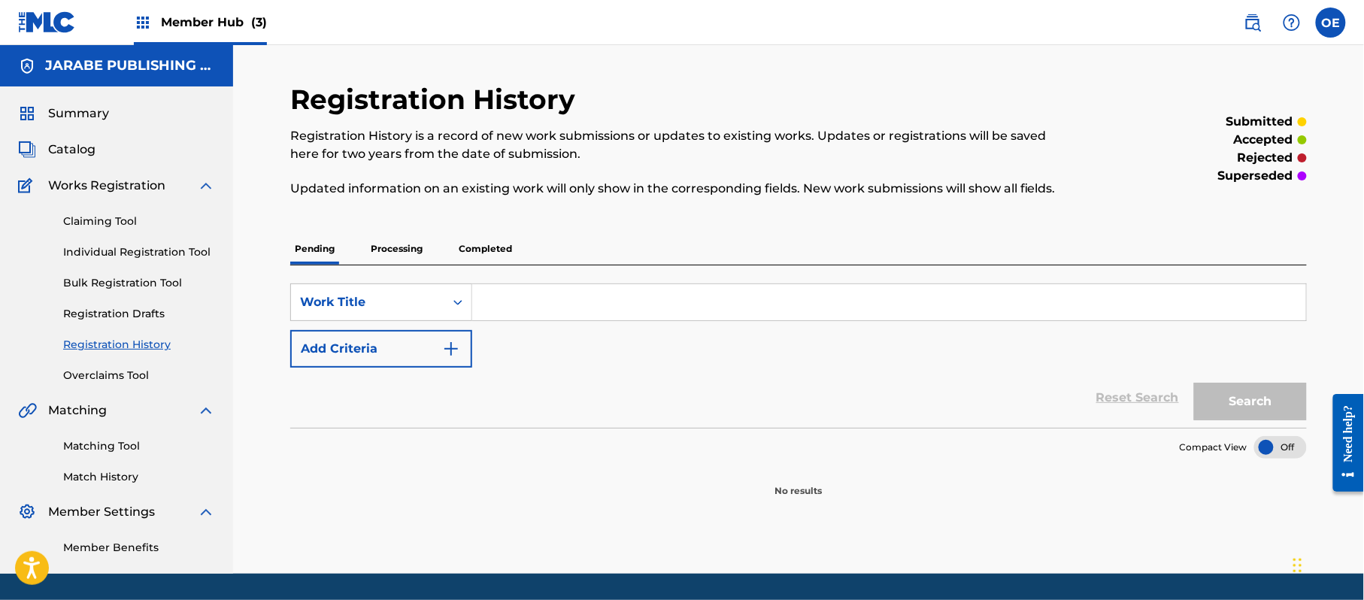
paste input "QUE TE VAYA BIEN"
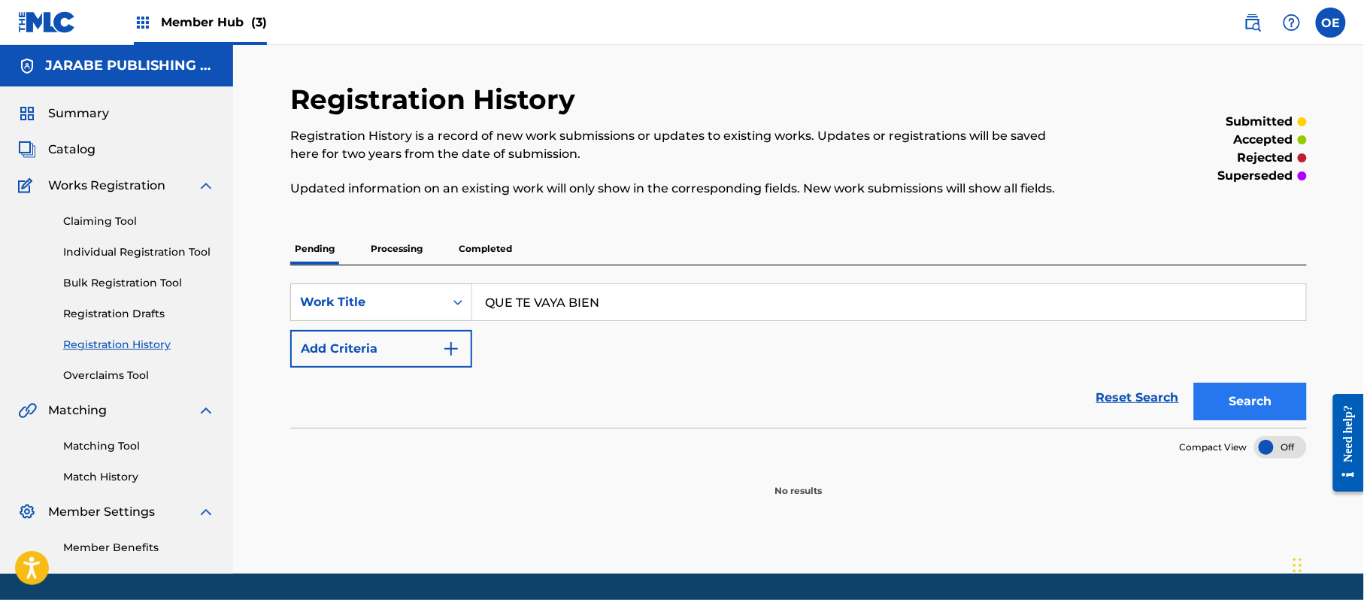
type input "QUE TE VAYA BIEN"
click at [1220, 413] on button "Search" at bounding box center [1250, 402] width 113 height 38
click at [498, 250] on p "Completed" at bounding box center [485, 249] width 62 height 32
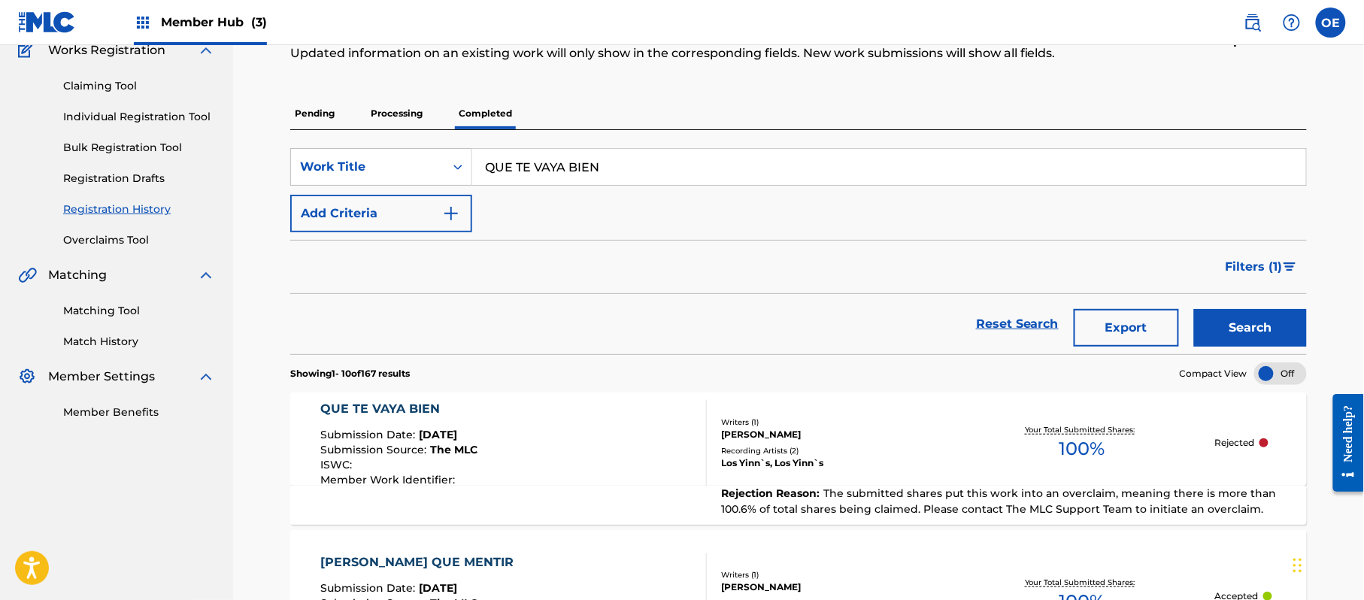
scroll to position [100, 0]
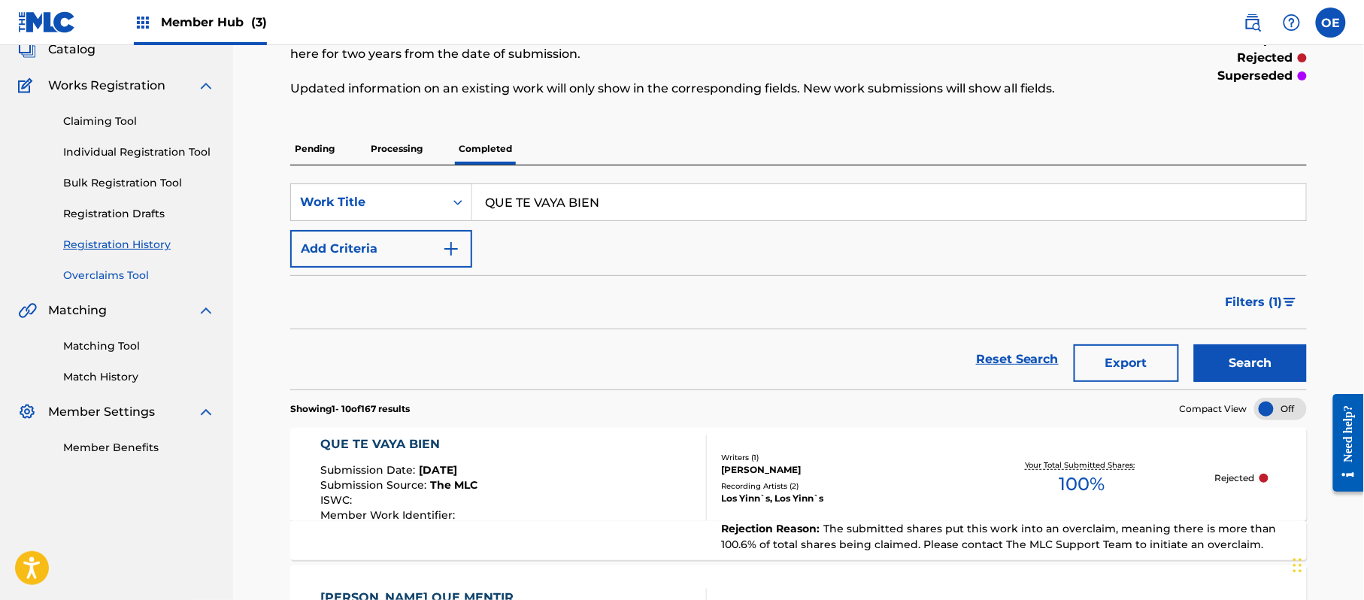
click at [106, 268] on link "Overclaims Tool" at bounding box center [139, 276] width 152 height 16
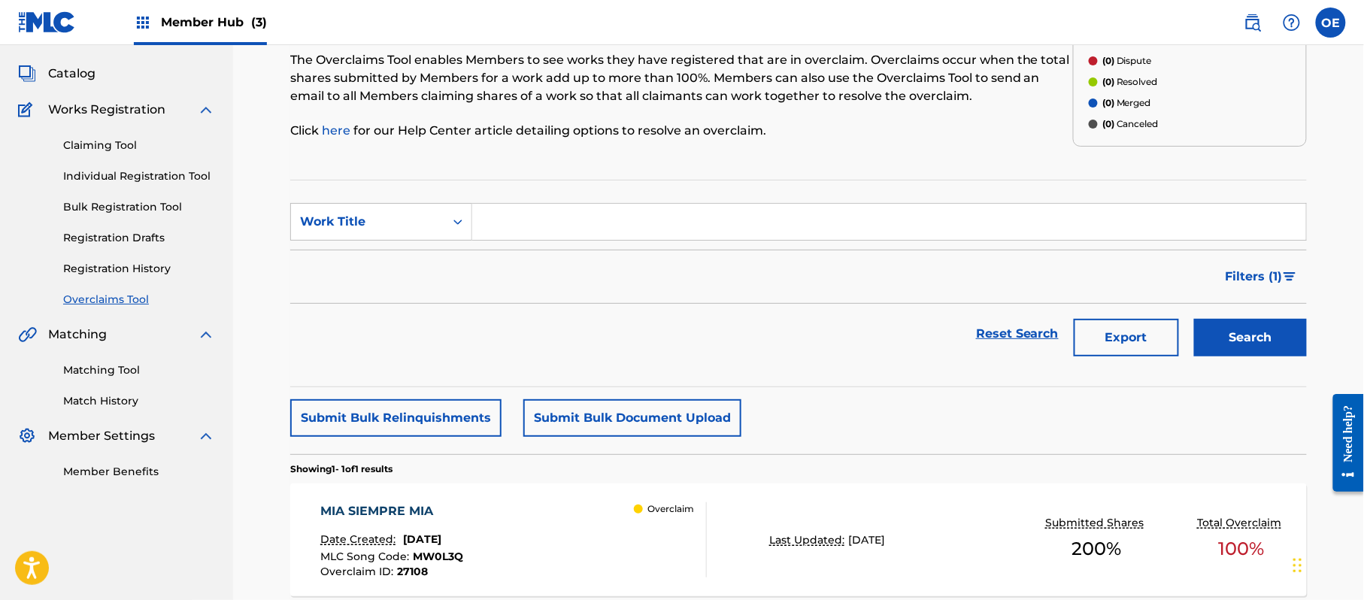
scroll to position [215, 0]
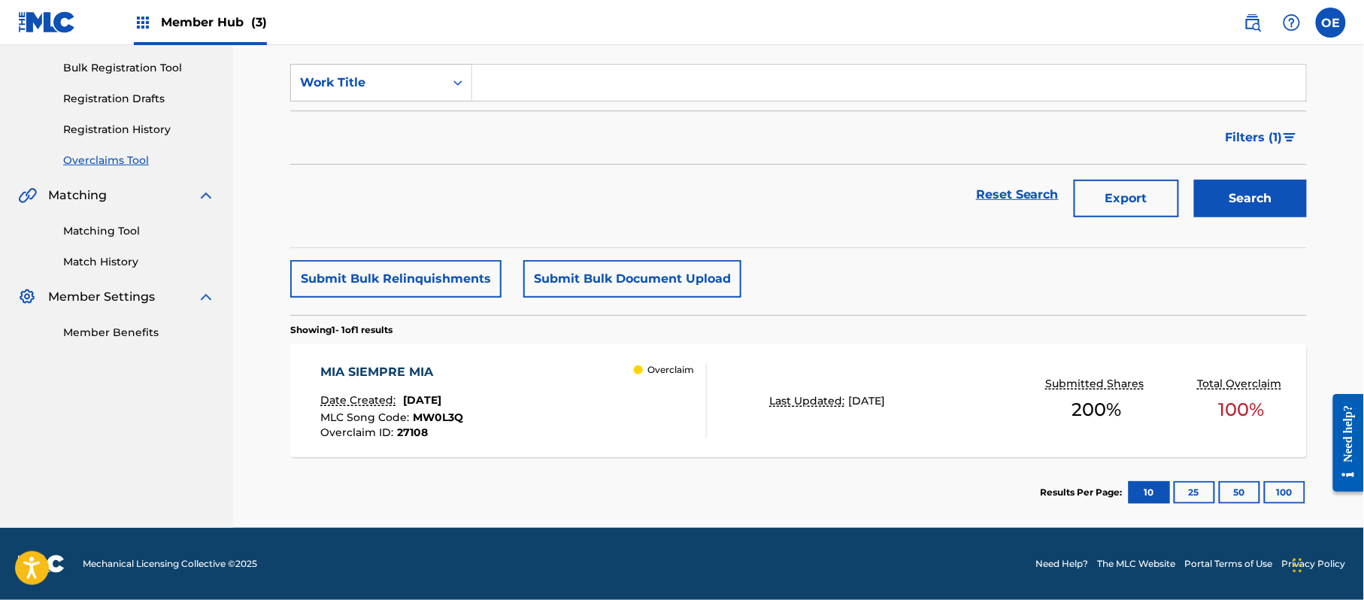
click at [381, 365] on div "MIA SIEMPRE MIA" at bounding box center [392, 372] width 143 height 18
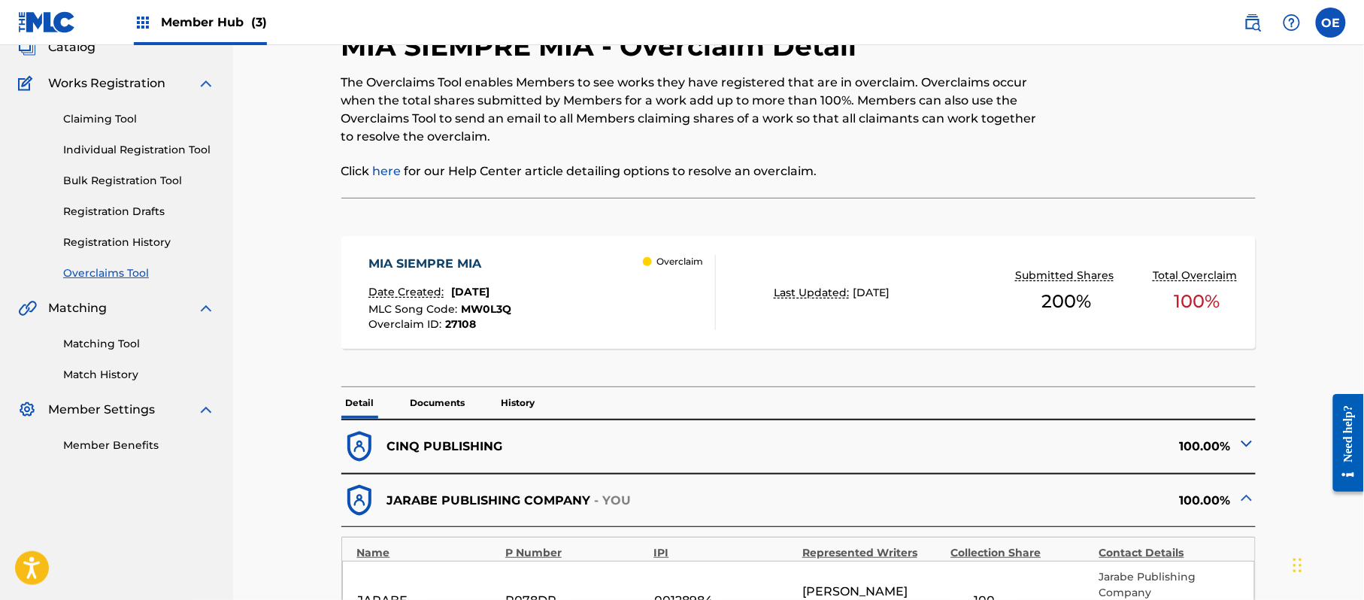
scroll to position [100, 0]
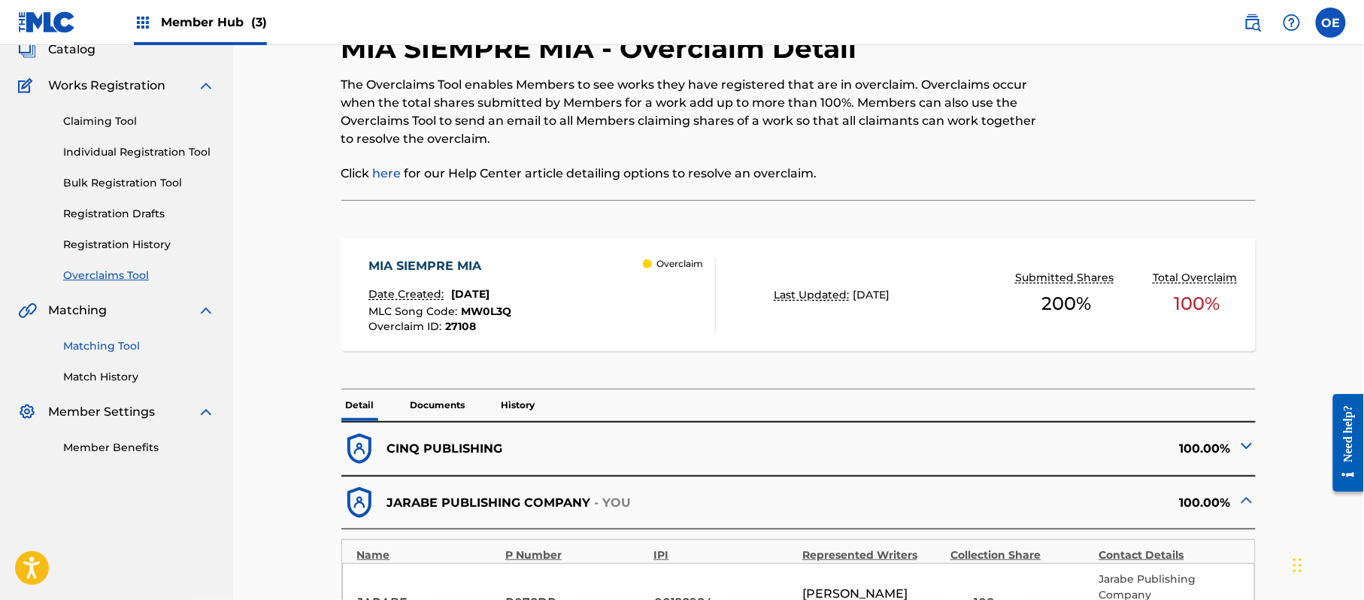
click at [110, 343] on link "Matching Tool" at bounding box center [139, 346] width 152 height 16
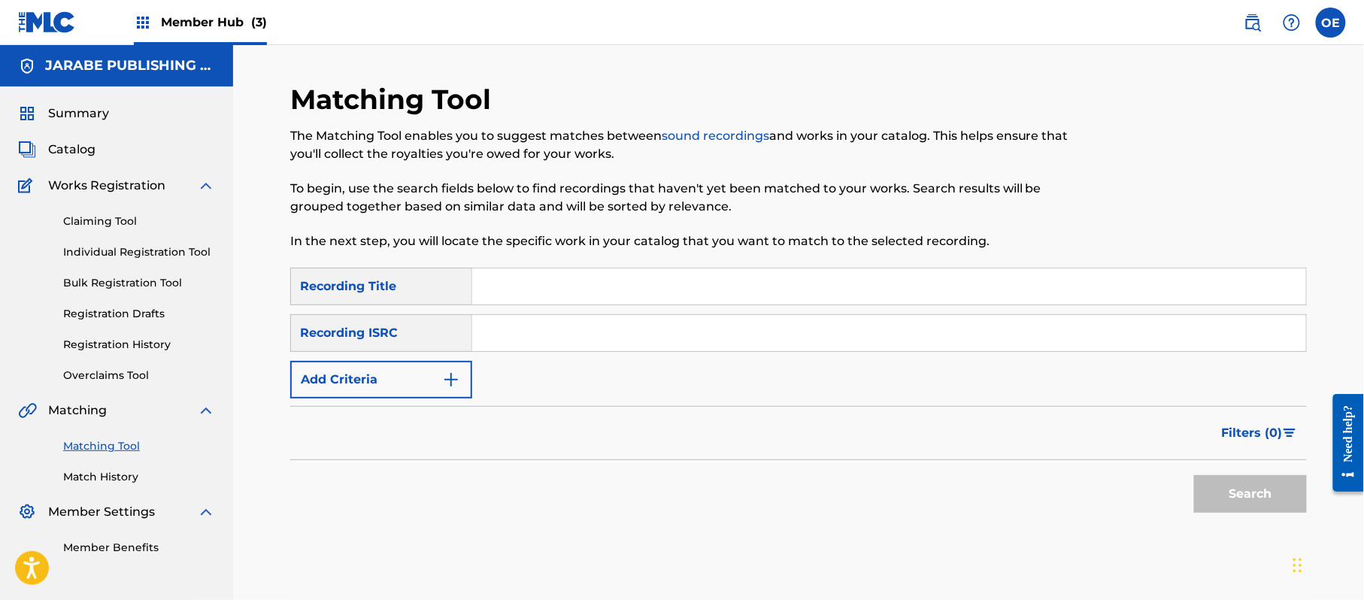
paste input "QUE TE VAYA BIEN"
type input "QUE TE VAYA BIEN"
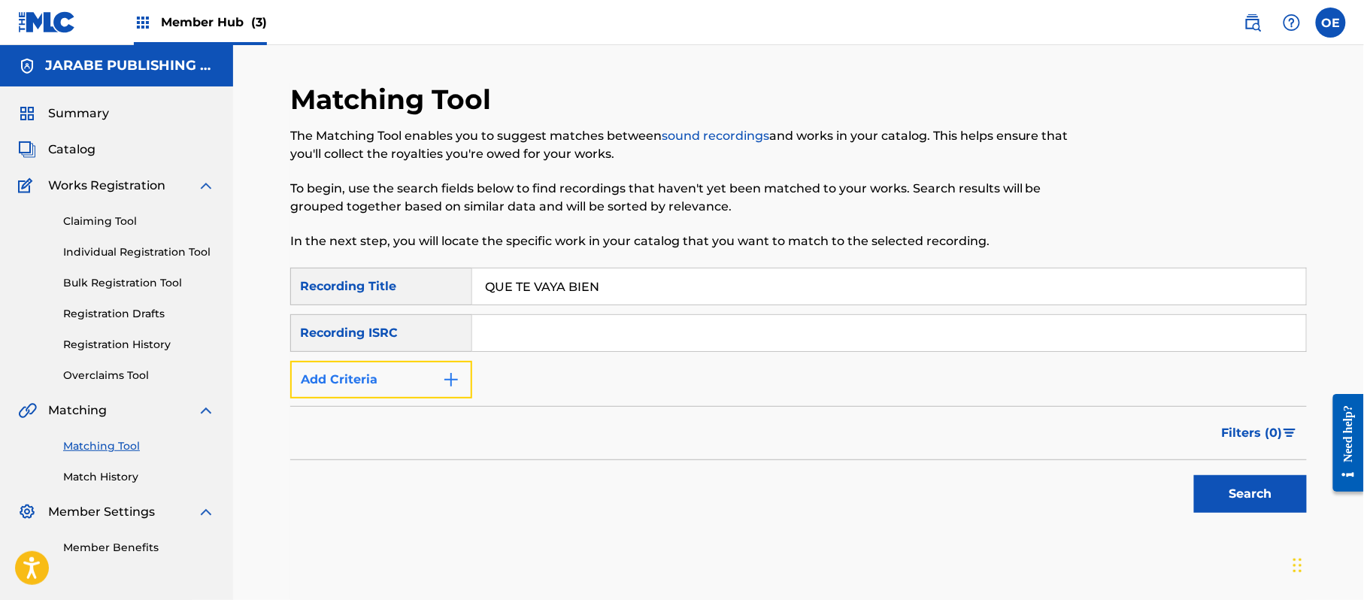
click at [402, 370] on button "Add Criteria" at bounding box center [381, 380] width 182 height 38
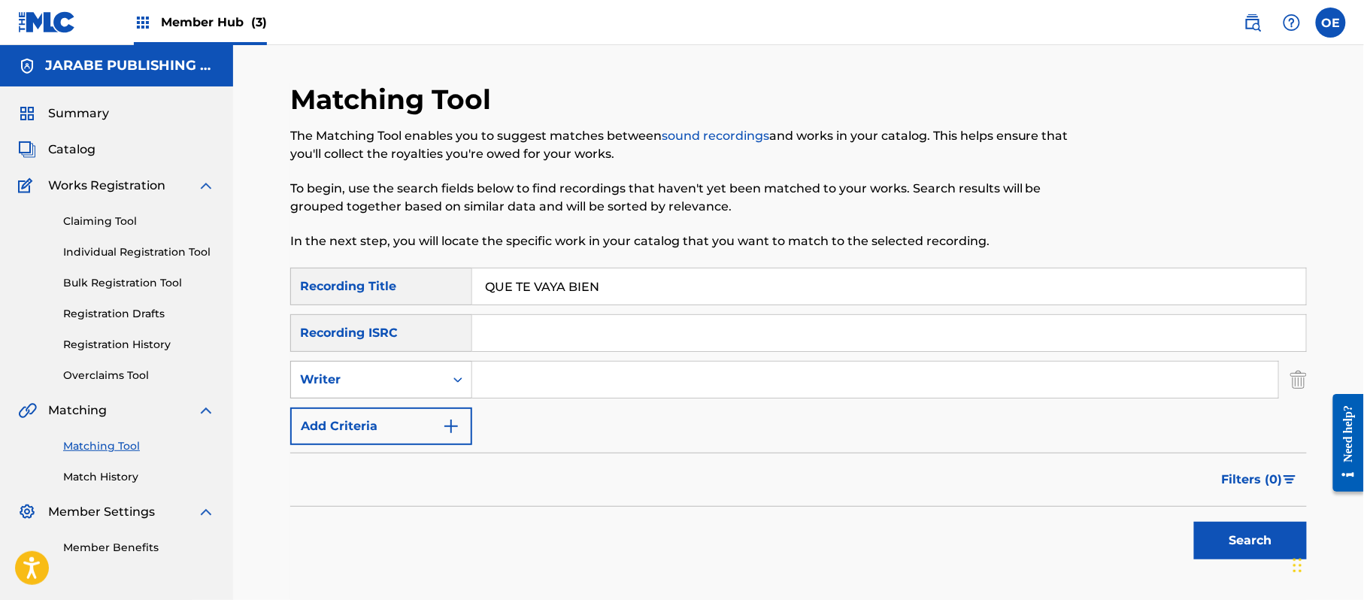
click at [401, 371] on div "Writer" at bounding box center [367, 380] width 135 height 18
click at [384, 413] on div "Recording Artist" at bounding box center [381, 418] width 180 height 38
click at [626, 373] on input "Search Form" at bounding box center [875, 380] width 806 height 36
click at [1233, 530] on button "Search" at bounding box center [1250, 541] width 113 height 38
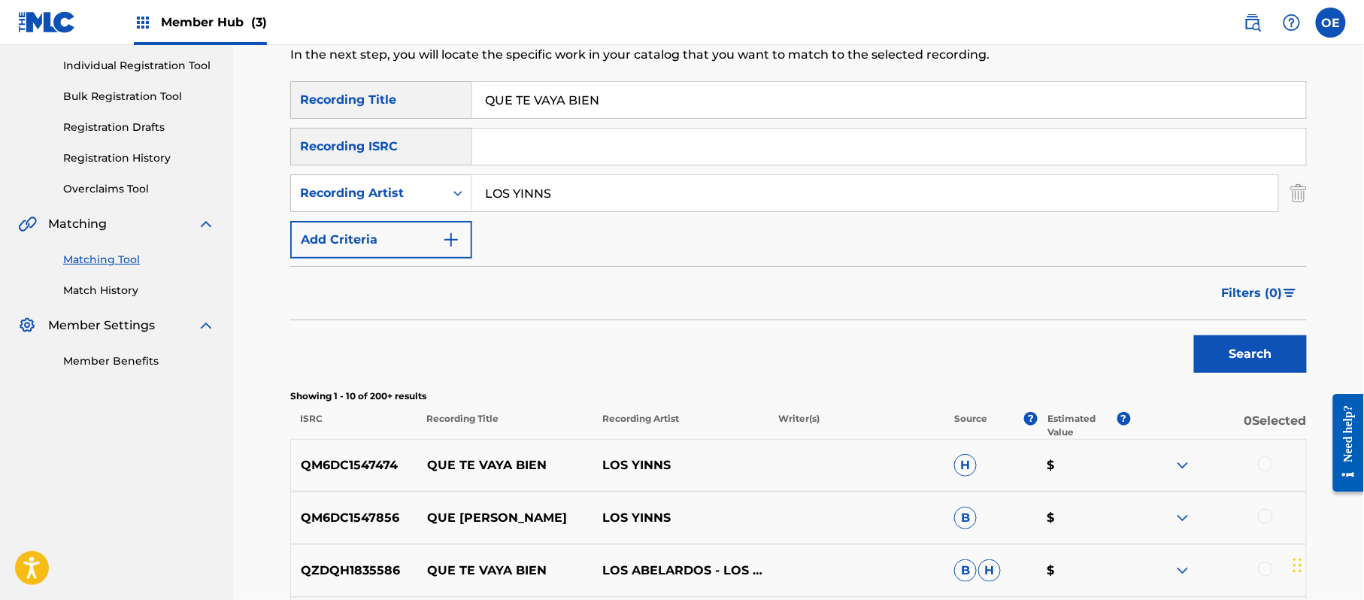
scroll to position [200, 0]
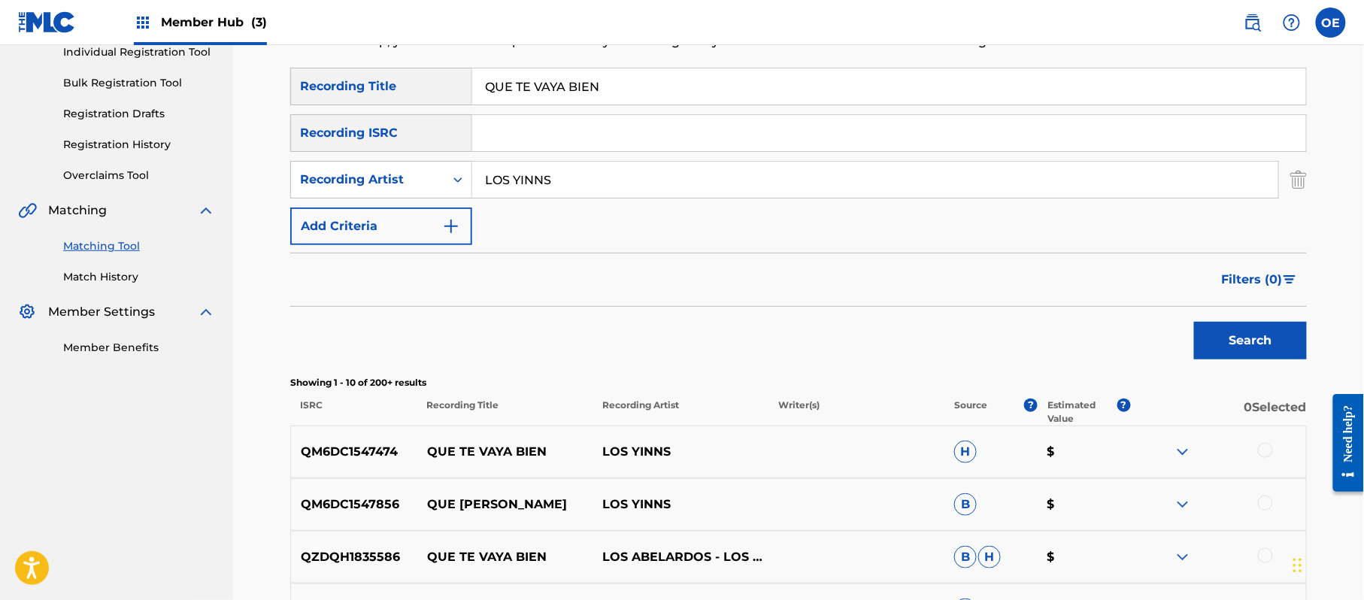
click at [1266, 447] on div at bounding box center [1265, 450] width 15 height 15
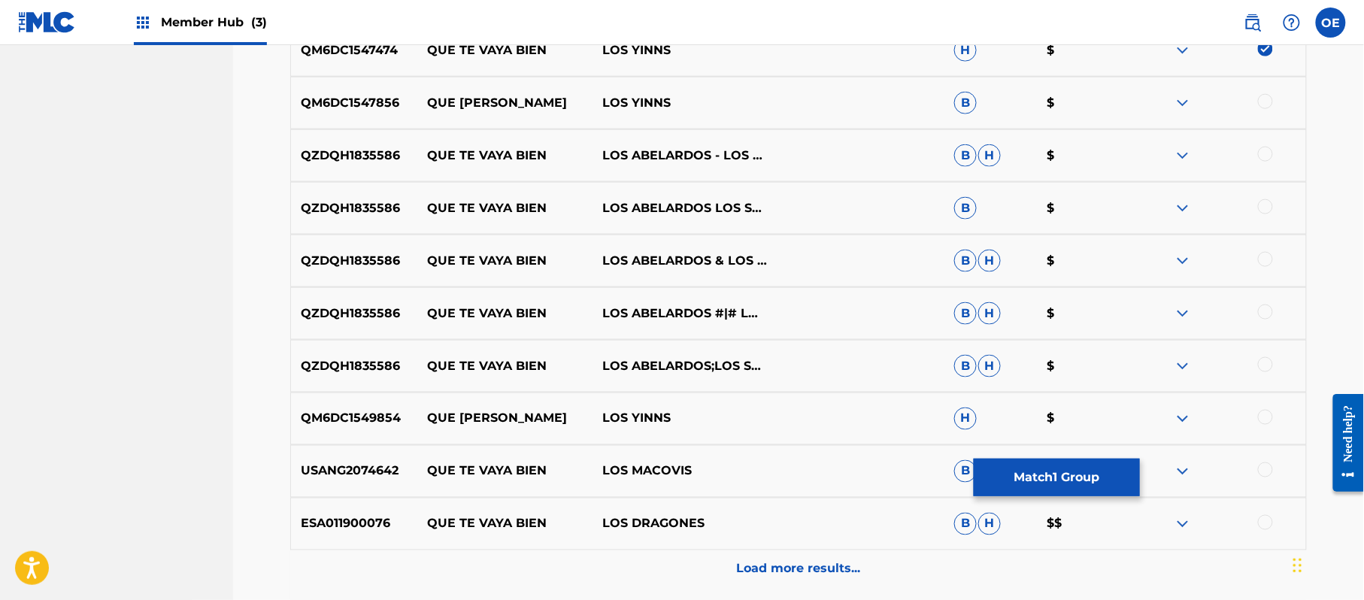
scroll to position [702, 0]
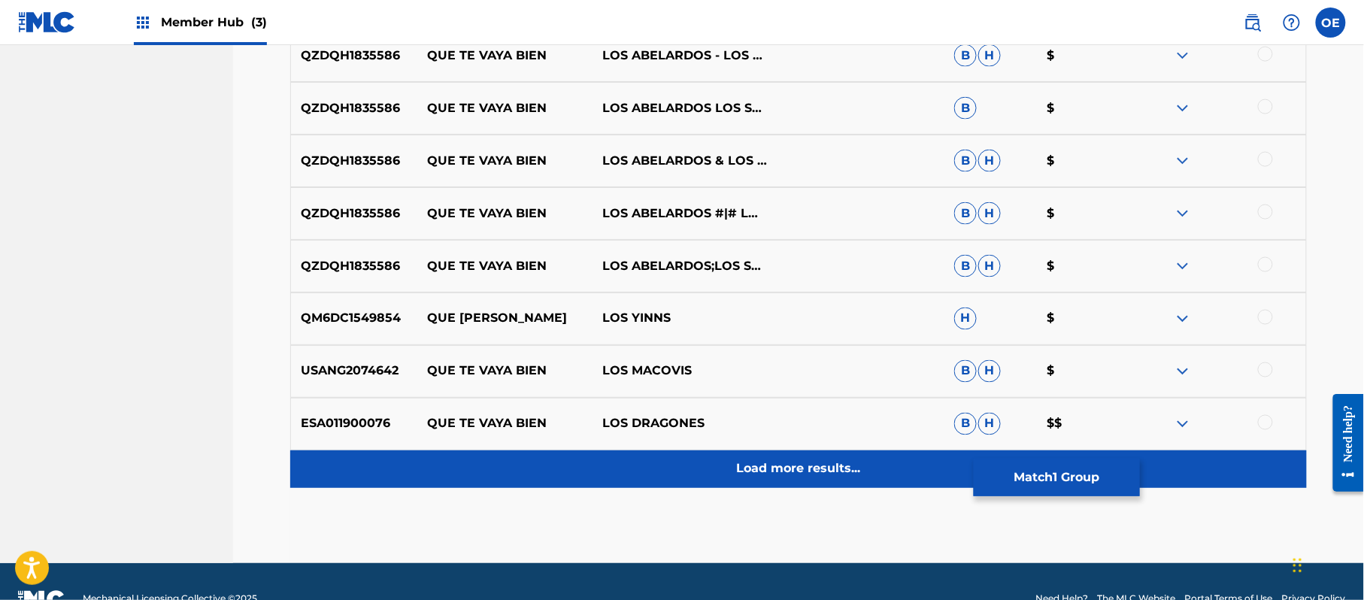
click at [687, 474] on div "Load more results..." at bounding box center [798, 469] width 1017 height 38
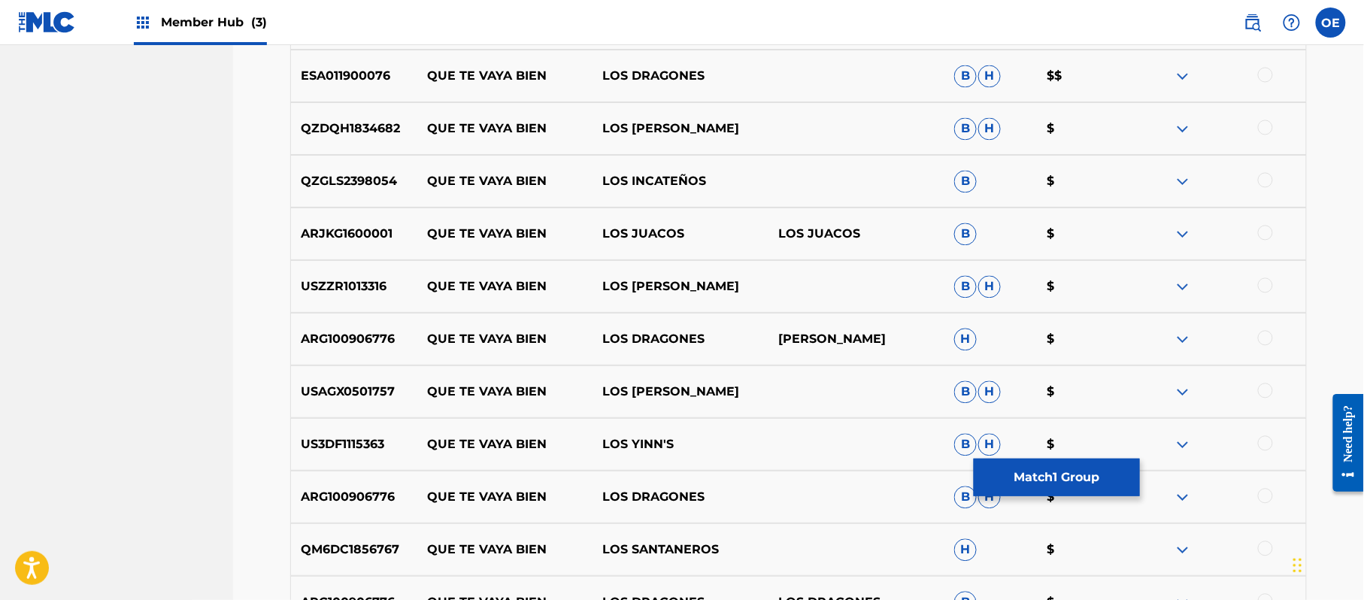
scroll to position [1102, 0]
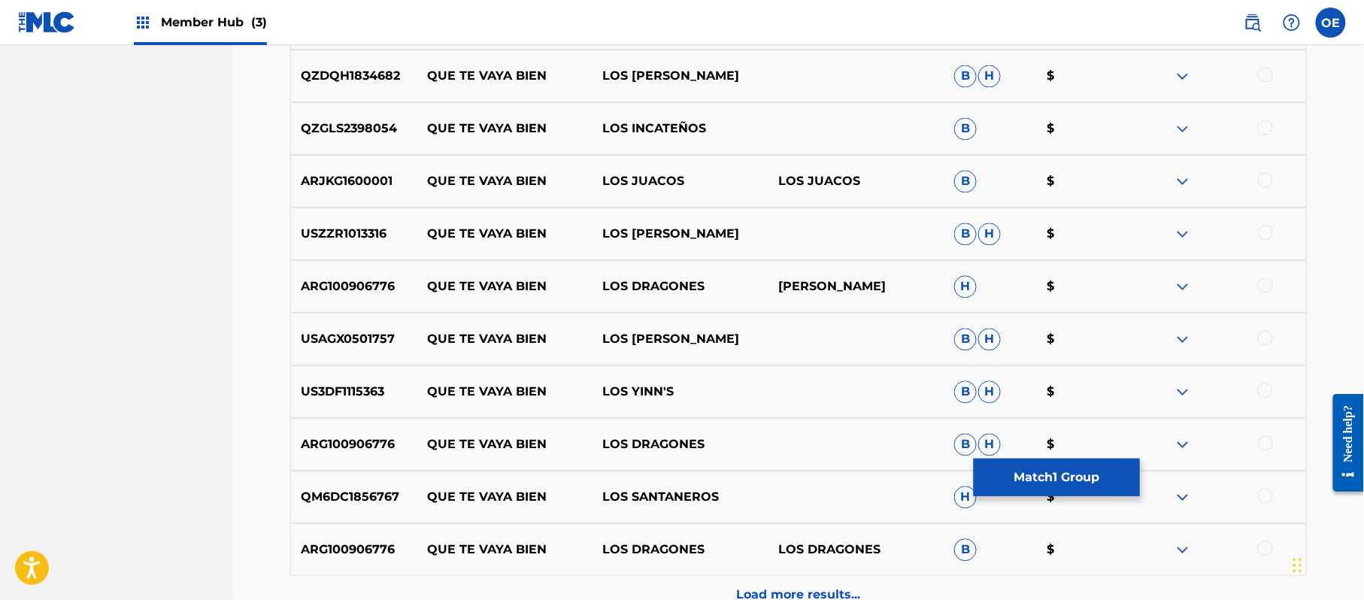
click at [1260, 388] on div at bounding box center [1265, 390] width 15 height 15
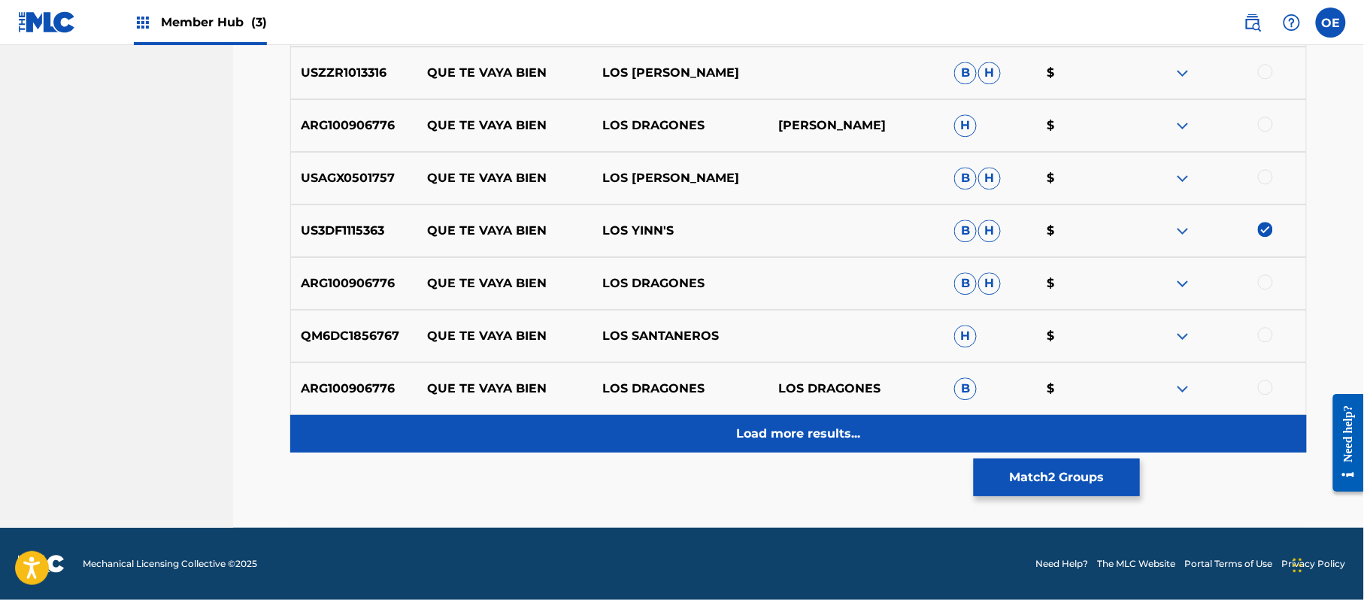
click at [759, 442] on p "Load more results..." at bounding box center [799, 434] width 124 height 18
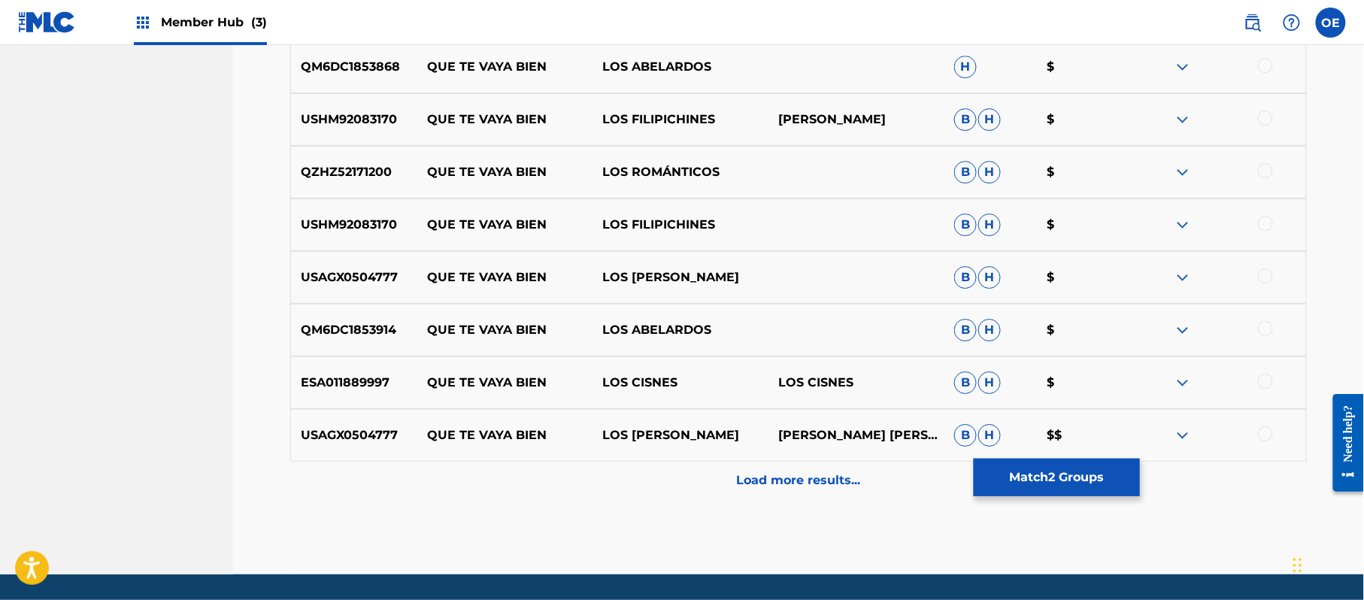
scroll to position [1764, 0]
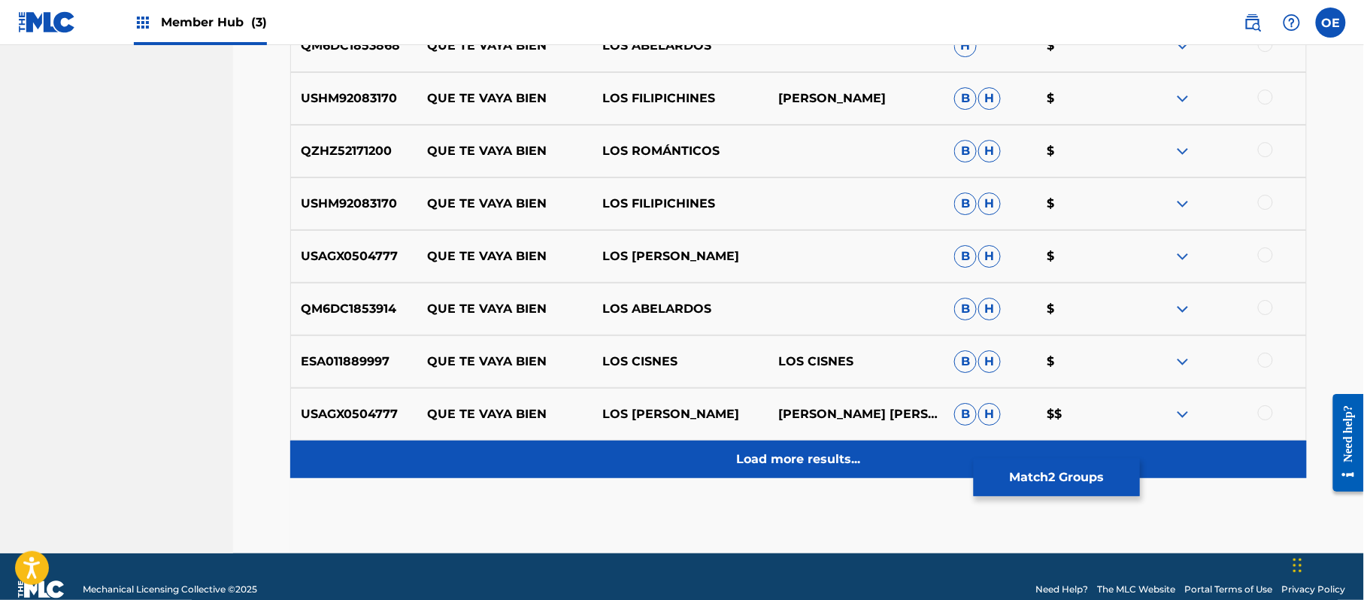
click at [752, 449] on div "Load more results..." at bounding box center [798, 460] width 1017 height 38
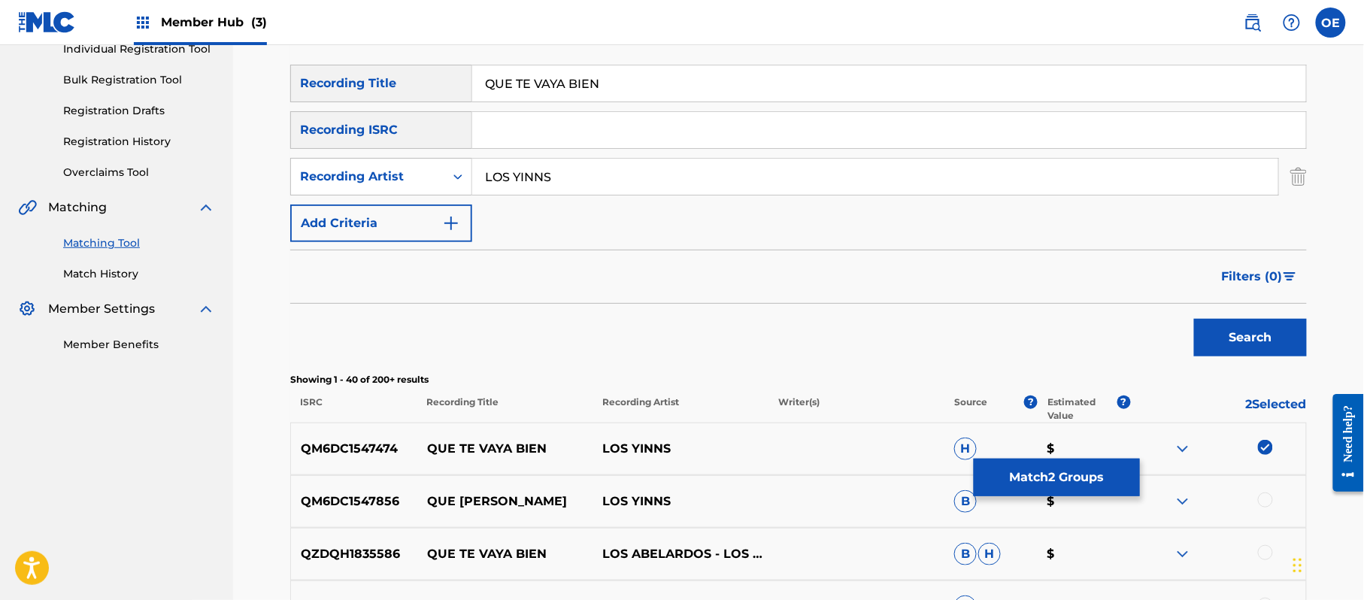
scroll to position [160, 0]
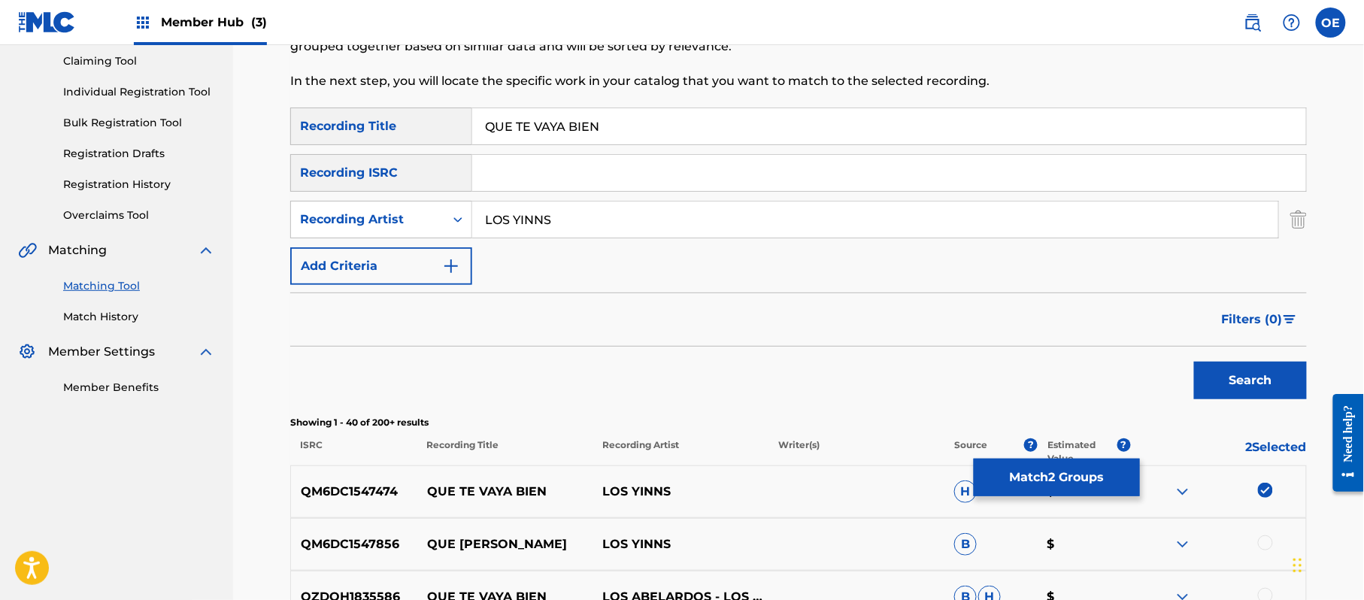
drag, startPoint x: 545, startPoint y: 220, endPoint x: 648, endPoint y: 232, distance: 103.8
click at [545, 220] on input "LOS YINNS" at bounding box center [875, 220] width 806 height 36
drag, startPoint x: 1209, startPoint y: 376, endPoint x: 1192, endPoint y: 365, distance: 20.2
click at [1209, 374] on button "Search" at bounding box center [1250, 381] width 113 height 38
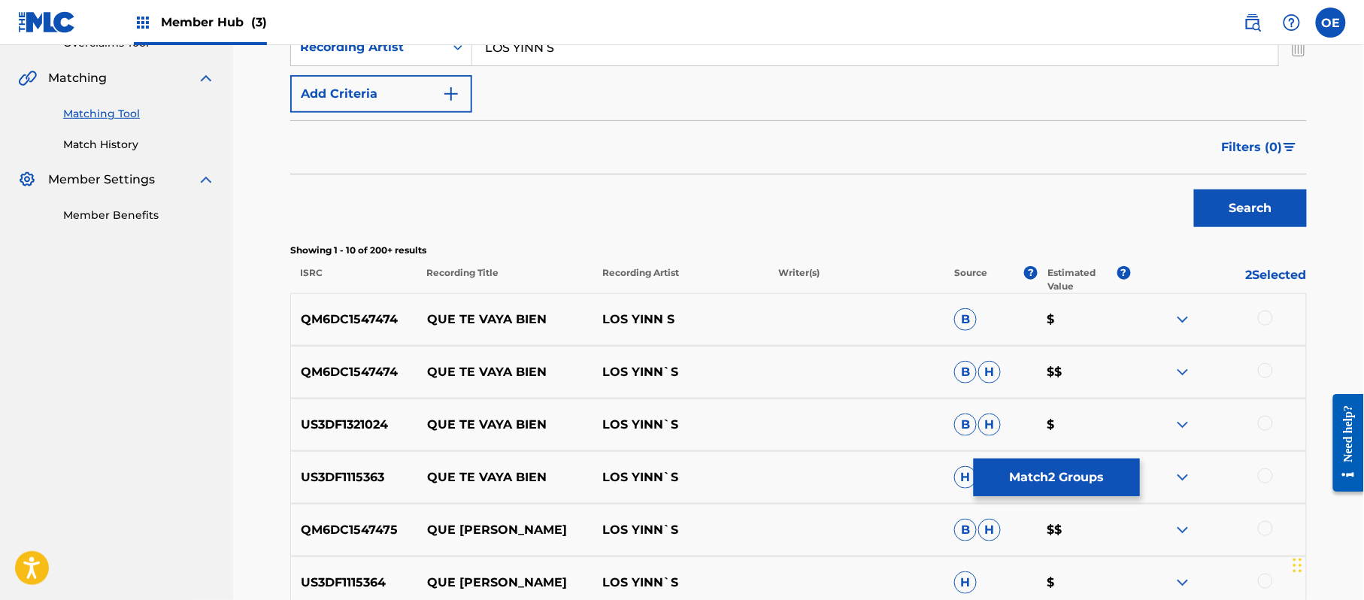
scroll to position [361, 0]
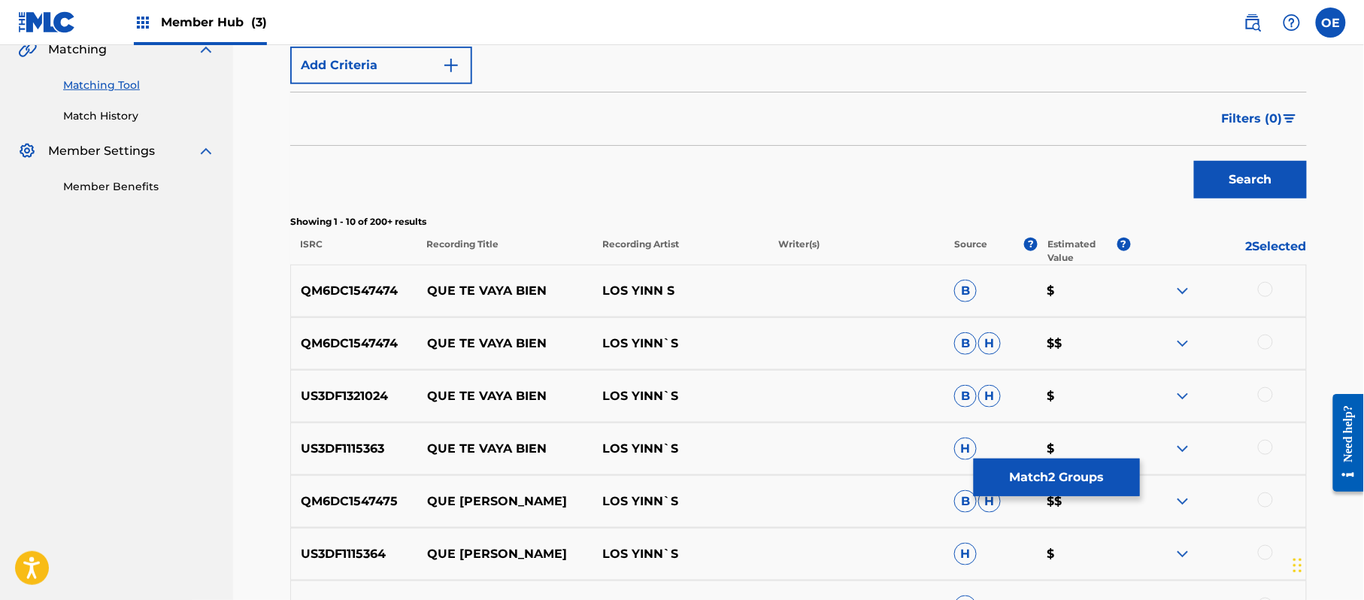
click at [1258, 290] on div at bounding box center [1265, 289] width 15 height 15
click at [1266, 338] on div at bounding box center [1265, 342] width 15 height 15
click at [1262, 395] on div at bounding box center [1265, 394] width 15 height 15
click at [1258, 454] on div at bounding box center [1218, 449] width 176 height 18
click at [1262, 451] on div at bounding box center [1265, 447] width 15 height 15
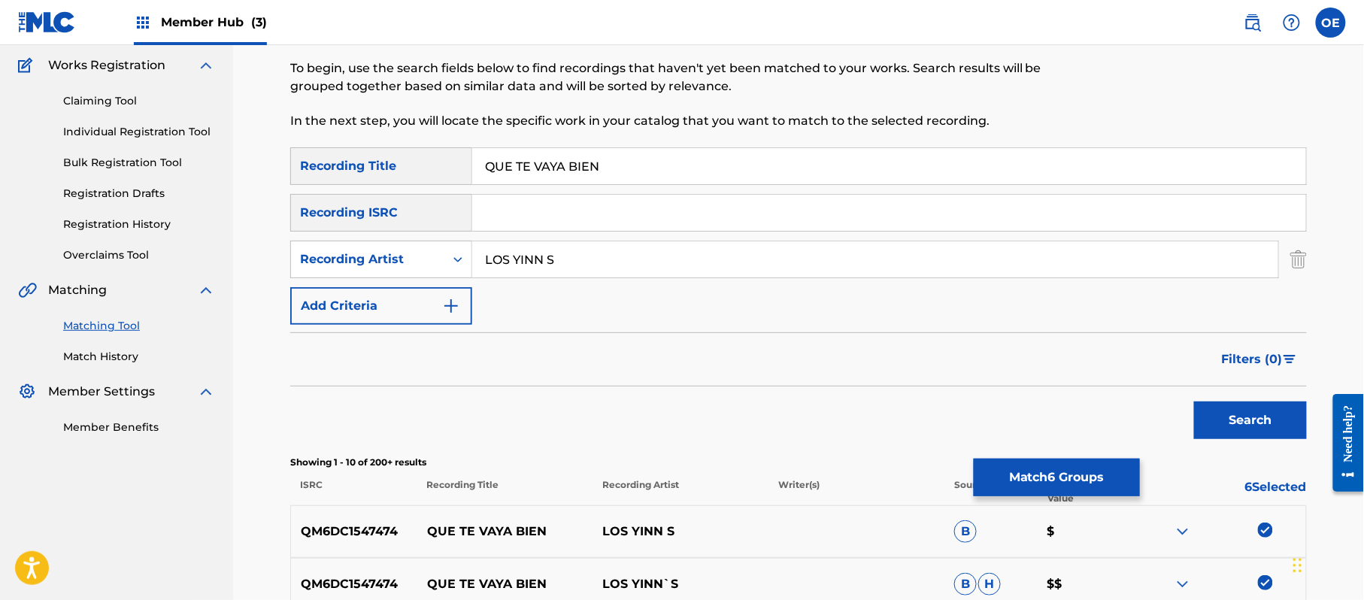
scroll to position [35, 0]
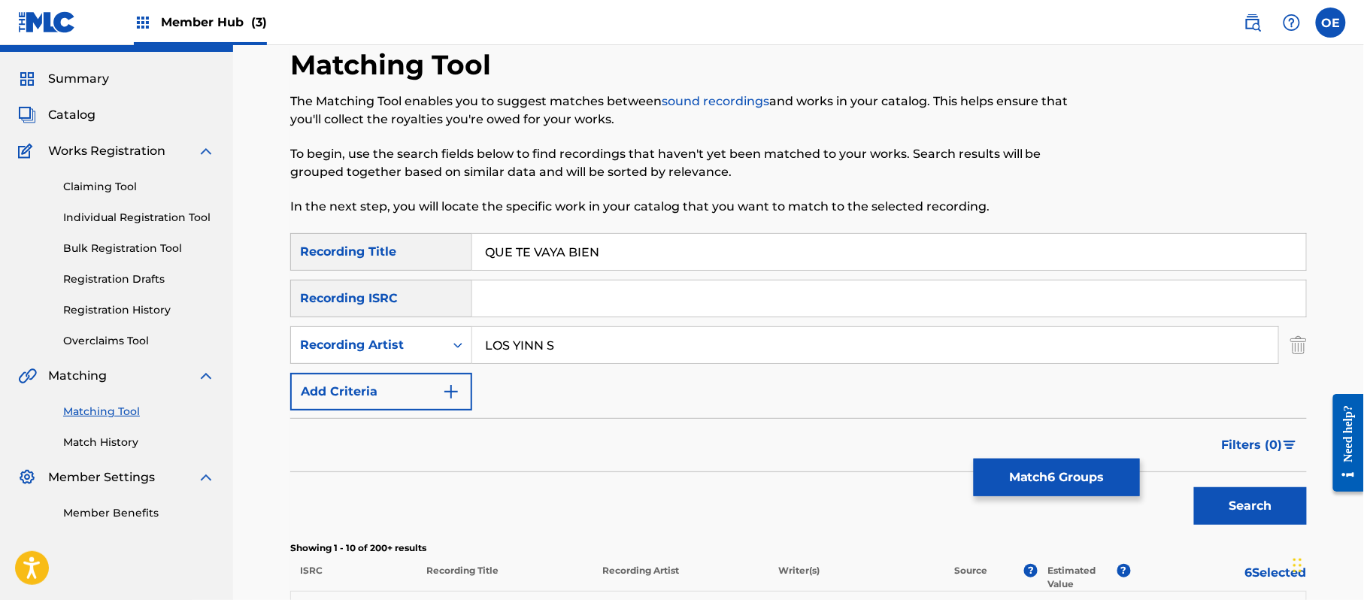
drag, startPoint x: 539, startPoint y: 344, endPoint x: 548, endPoint y: 346, distance: 9.3
click at [548, 346] on input "LOS YINN S" at bounding box center [875, 345] width 806 height 36
type input "LOS YINN'S"
click at [1194, 487] on button "Search" at bounding box center [1250, 506] width 113 height 38
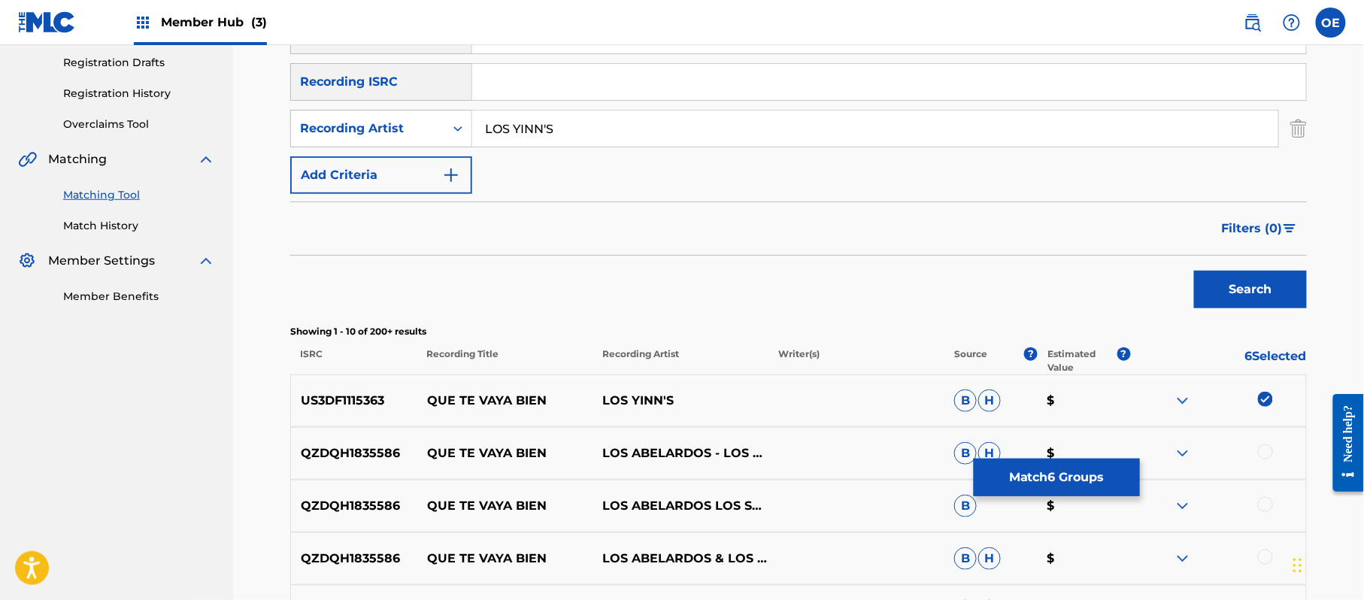
scroll to position [269, 0]
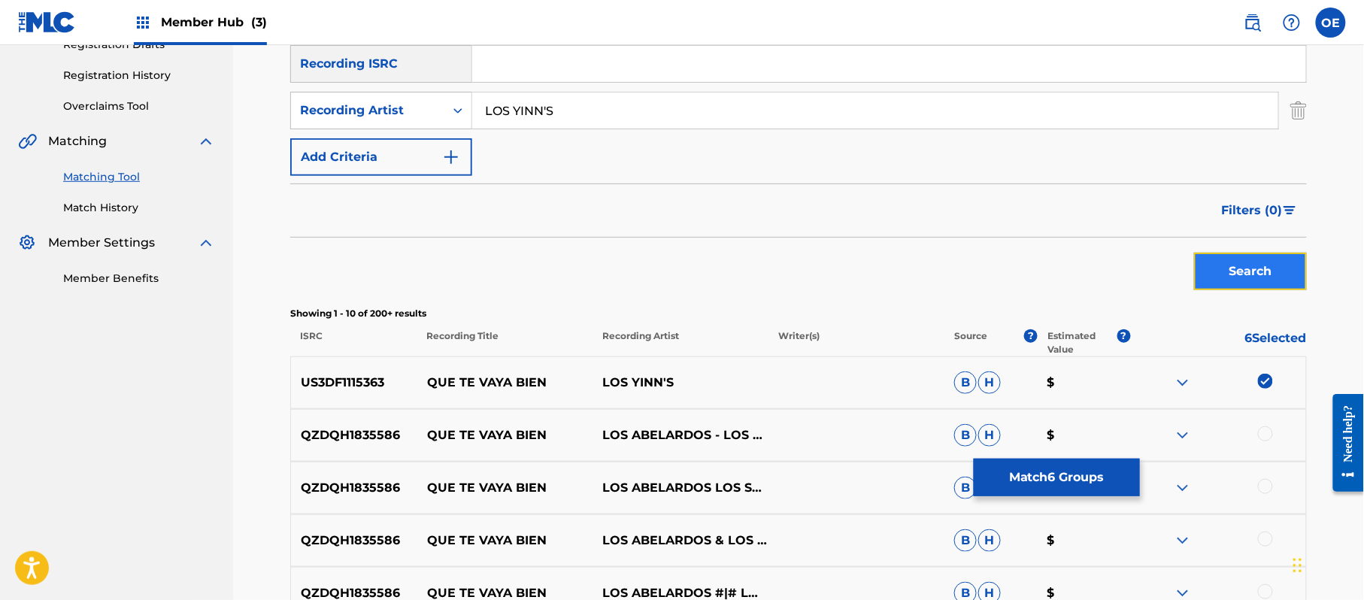
click at [1244, 284] on button "Search" at bounding box center [1250, 272] width 113 height 38
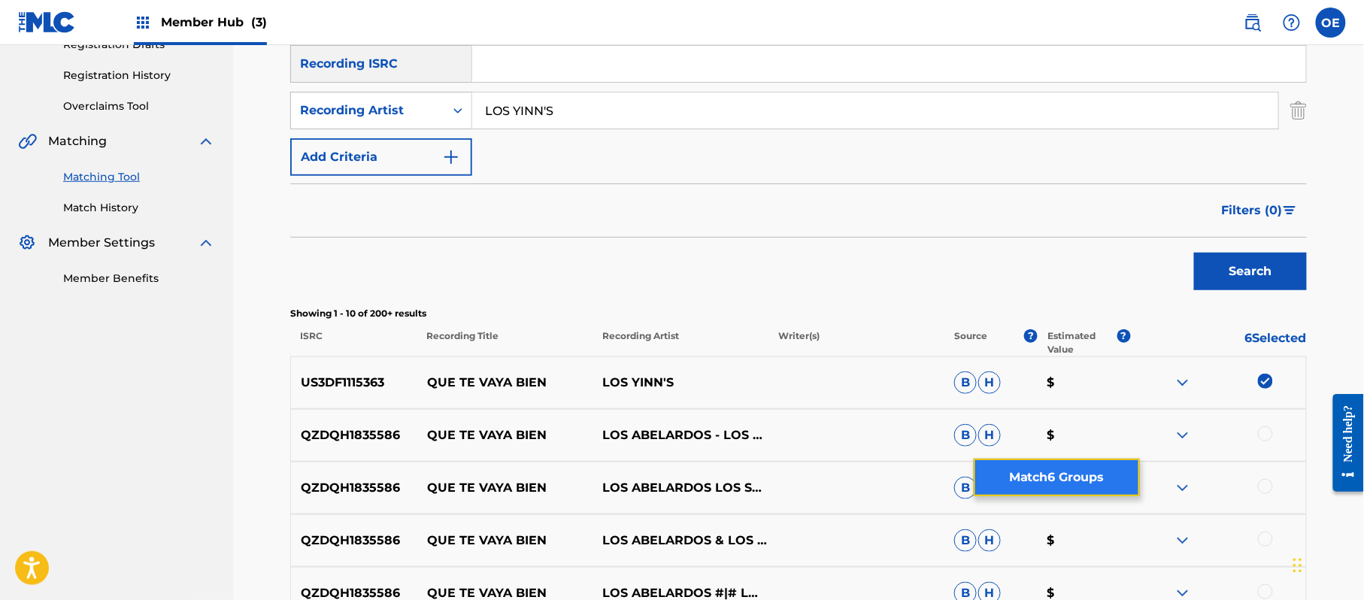
click at [1066, 475] on button "Match 6 Groups" at bounding box center [1057, 478] width 166 height 38
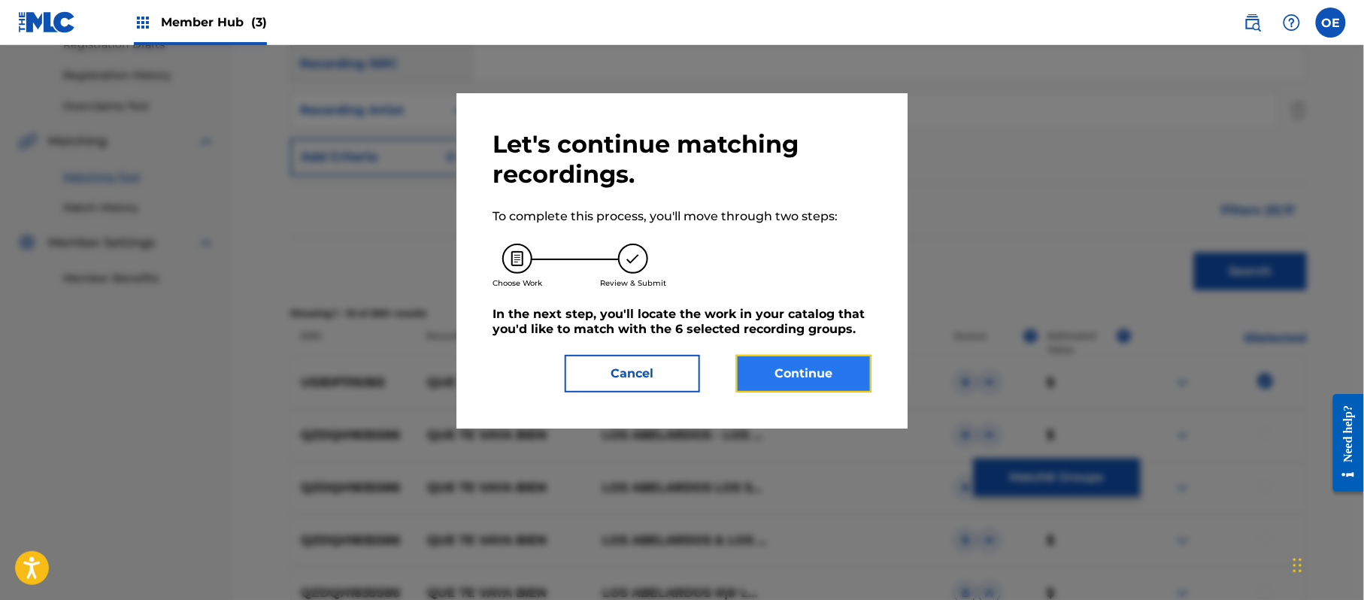
click at [836, 381] on button "Continue" at bounding box center [803, 374] width 135 height 38
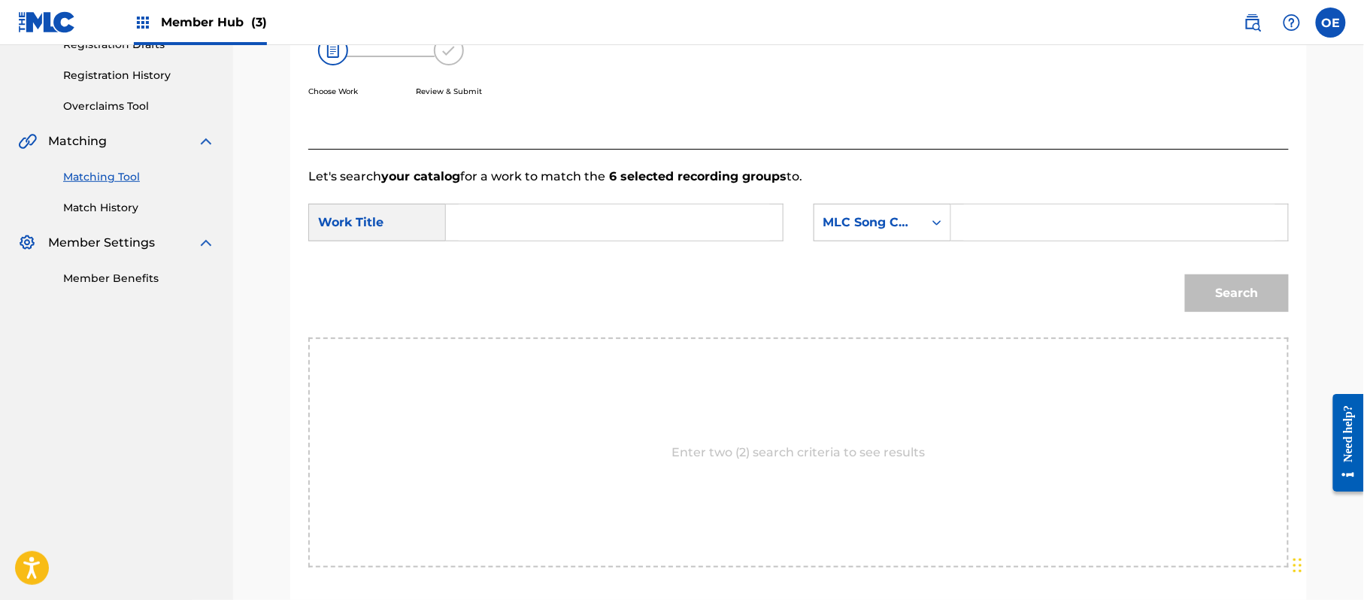
paste input "QUE TE VAYA BIEN"
type input "QUE TE VAYA BIEN"
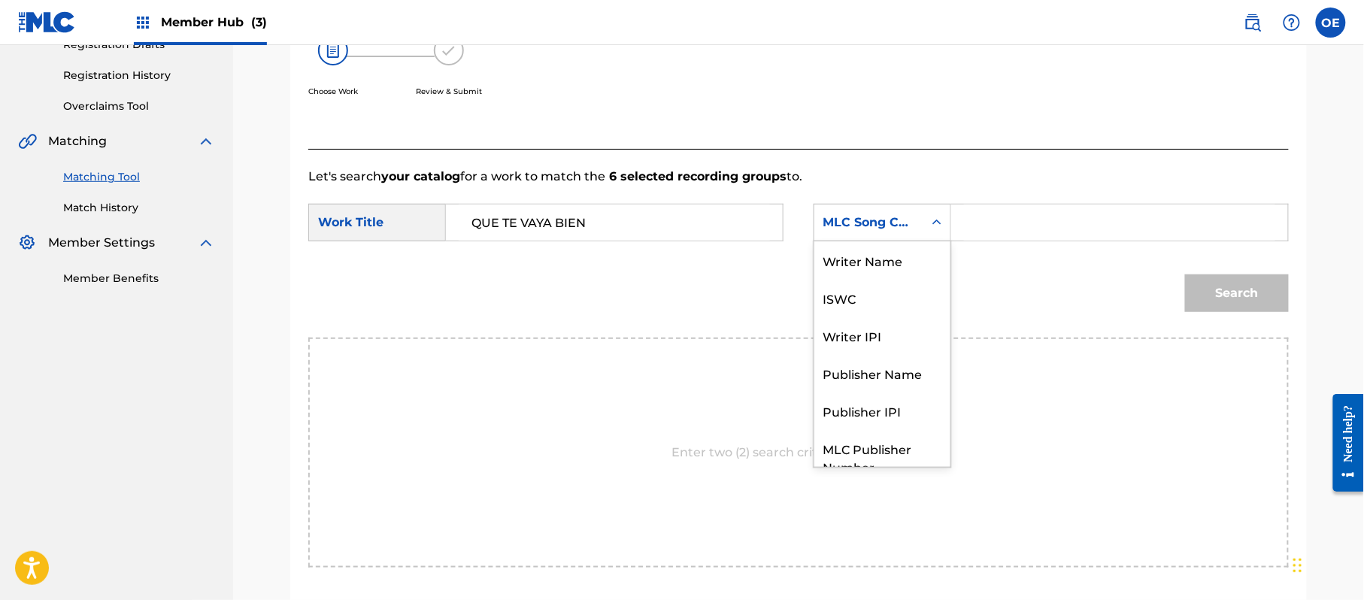
click at [869, 233] on div "MLC Song Code" at bounding box center [868, 222] width 109 height 29
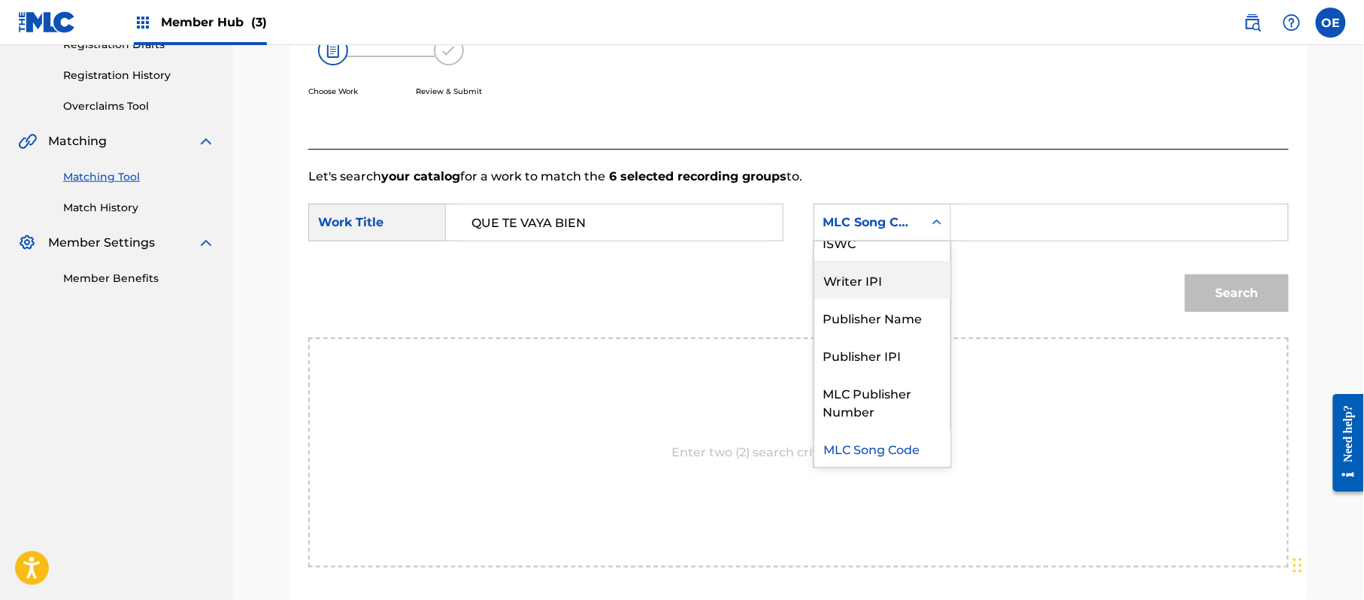
scroll to position [0, 0]
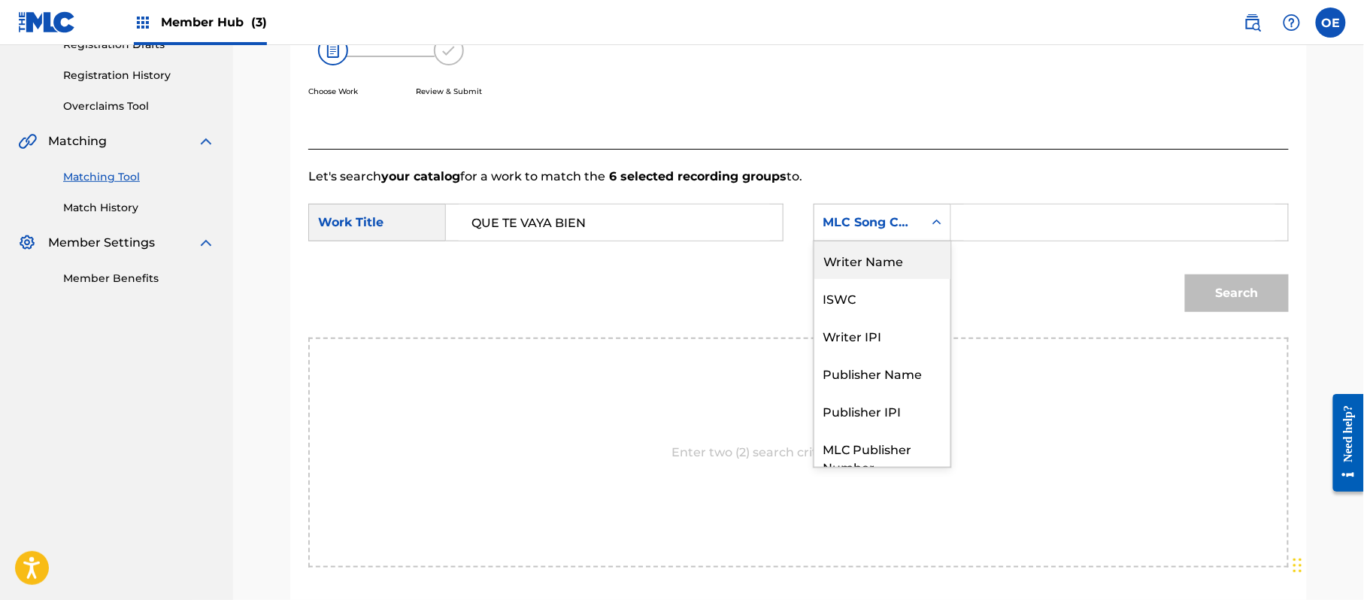
click at [864, 265] on div "Writer Name" at bounding box center [882, 260] width 136 height 38
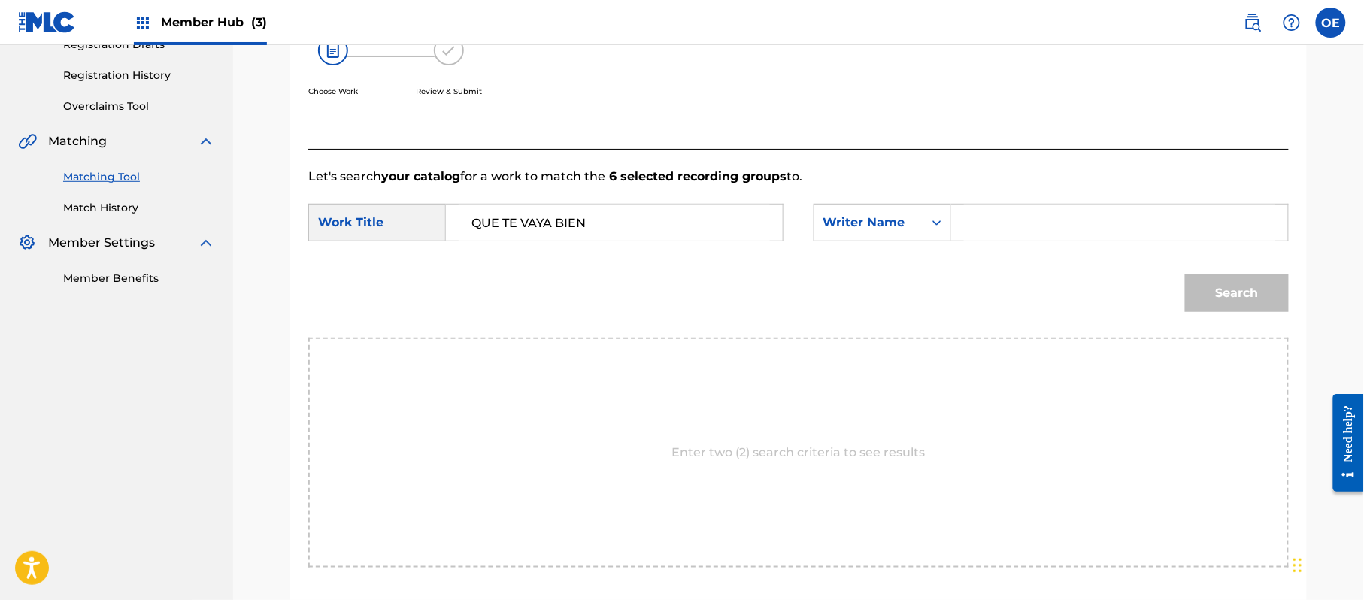
paste input "RAFAEL GONZALEZ"
type input "RAFAEL GONZALEZ"
click at [1224, 292] on button "Search" at bounding box center [1237, 293] width 104 height 38
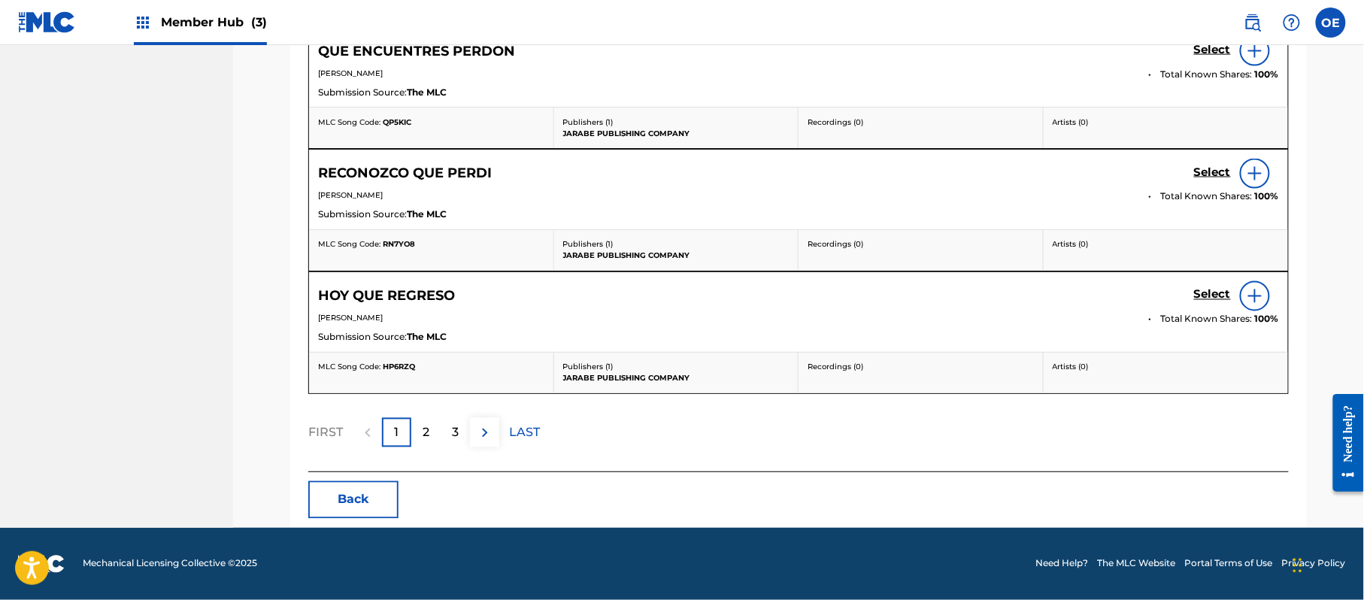
scroll to position [851, 0]
click at [329, 488] on button "Back" at bounding box center [353, 500] width 90 height 38
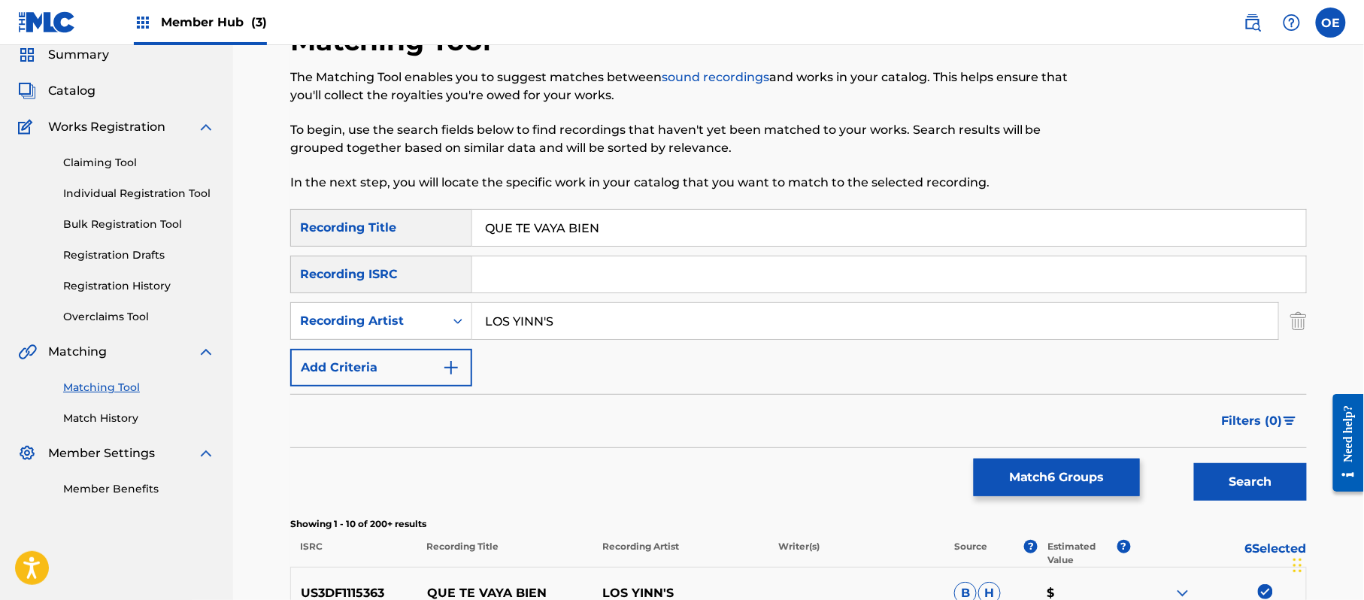
scroll to position [0, 0]
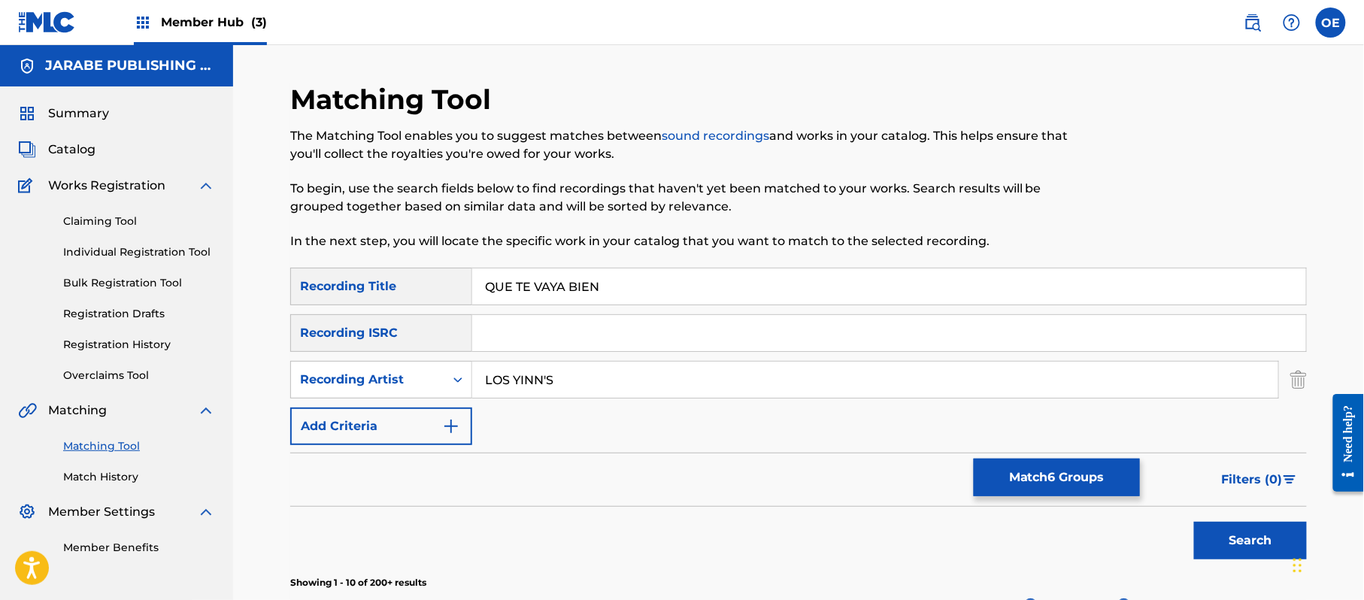
click at [121, 296] on div "Claiming Tool Individual Registration Tool Bulk Registration Tool Registration …" at bounding box center [116, 289] width 197 height 189
click at [115, 308] on link "Registration Drafts" at bounding box center [139, 314] width 152 height 16
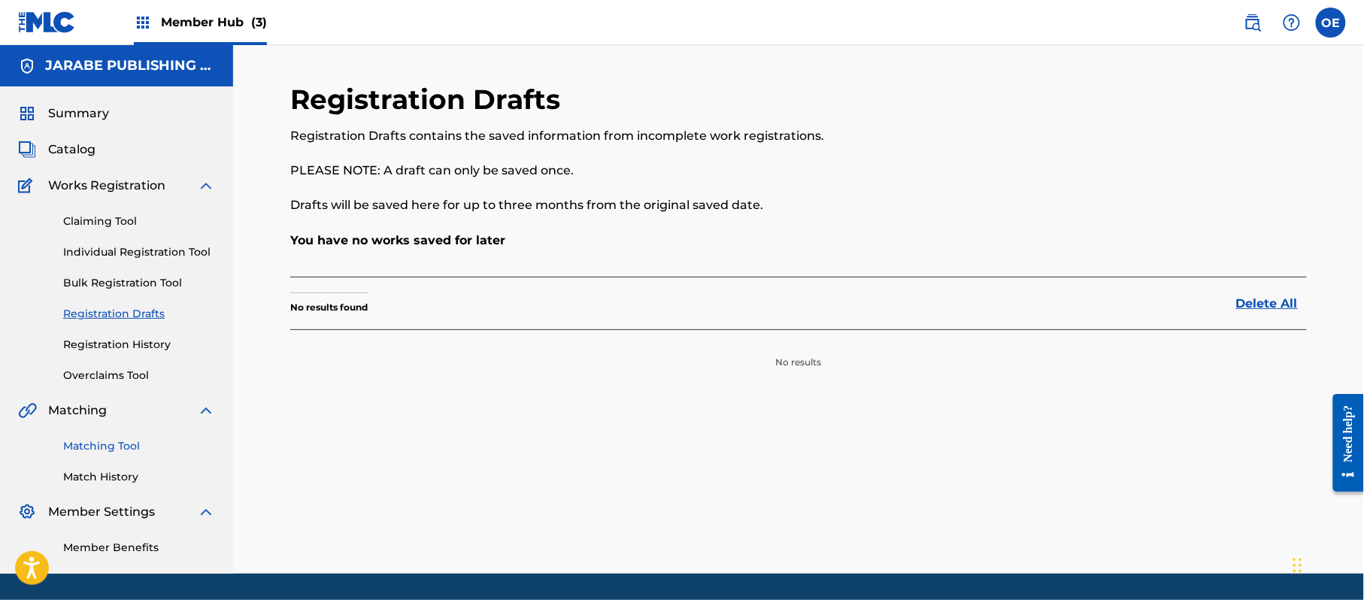
click at [105, 447] on link "Matching Tool" at bounding box center [139, 446] width 152 height 16
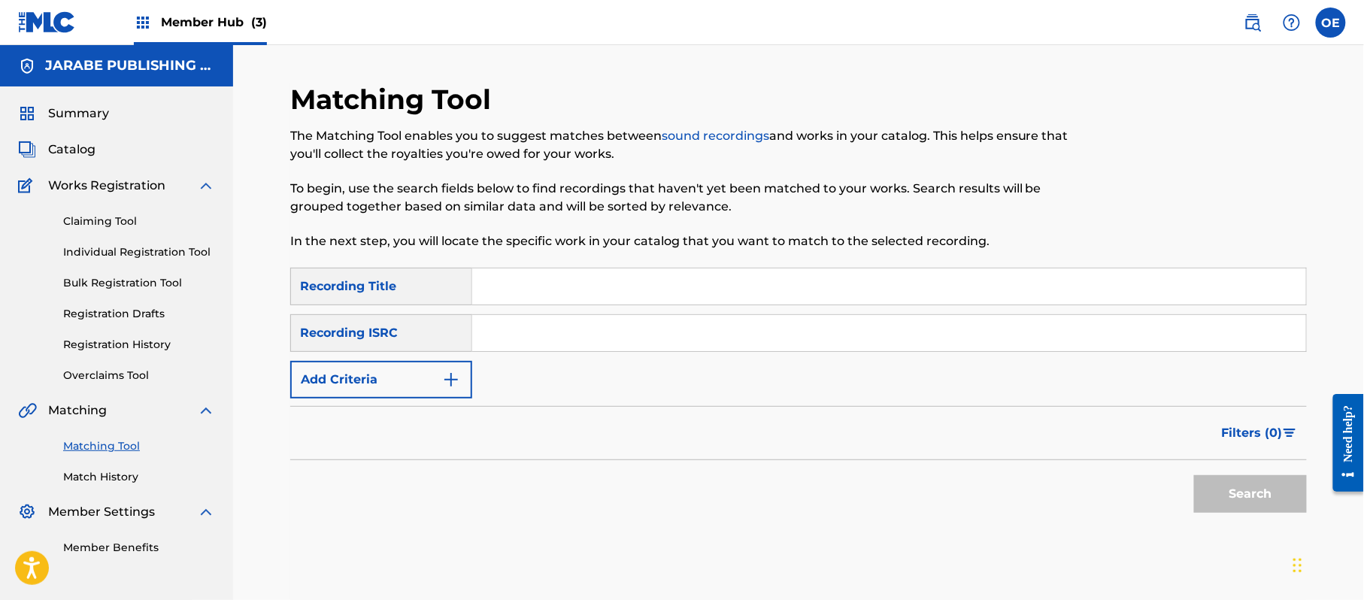
paste input "QUIEN VENDRA"
type input "QUIEN VENDRA"
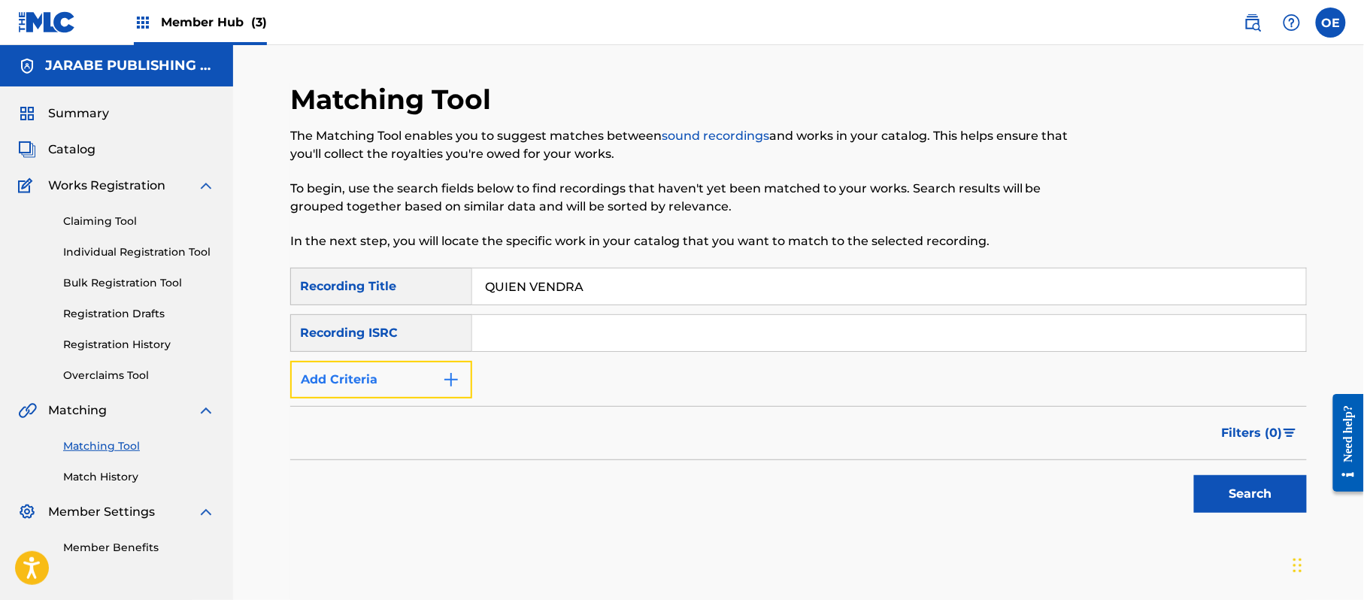
click at [359, 377] on button "Add Criteria" at bounding box center [381, 380] width 182 height 38
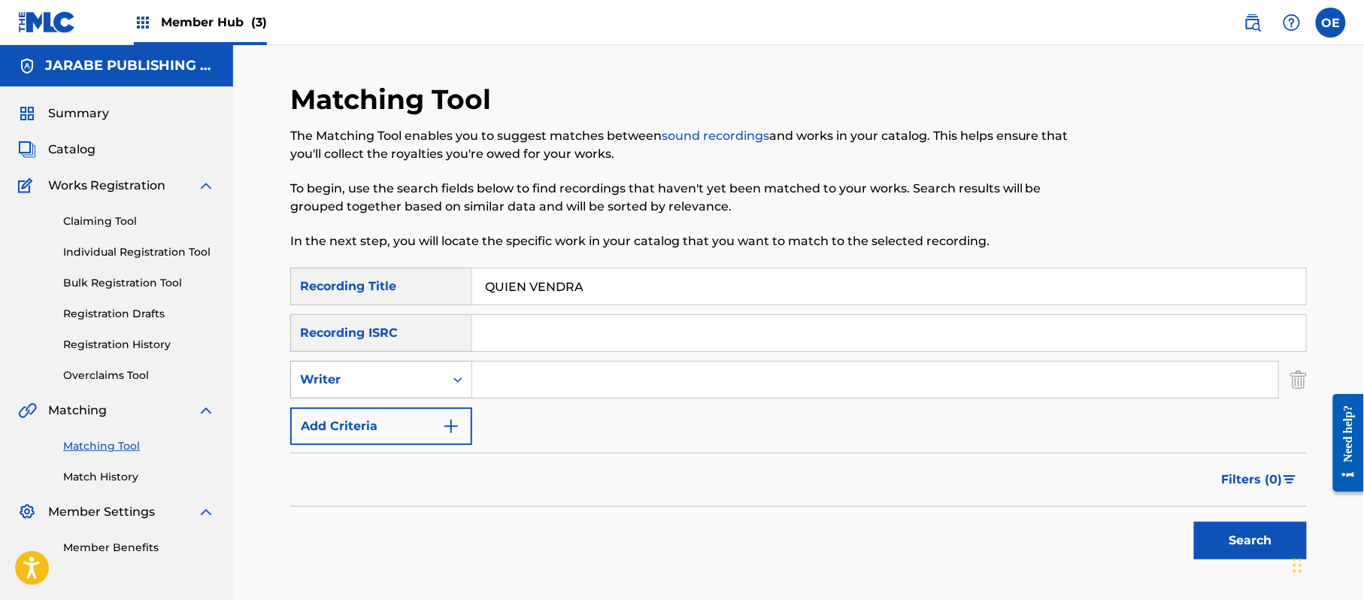
click at [432, 371] on div "Writer" at bounding box center [367, 380] width 135 height 18
click at [422, 394] on div "Writer" at bounding box center [381, 380] width 182 height 38
click at [420, 399] on div "SearchWithCriteria598bebc9-d37c-466b-9179-35b34fab5e8c Recording Title QUIEN VE…" at bounding box center [798, 356] width 1017 height 177
click at [403, 391] on div "Writer" at bounding box center [367, 379] width 153 height 29
click at [402, 410] on div "Recording Artist" at bounding box center [381, 418] width 180 height 38
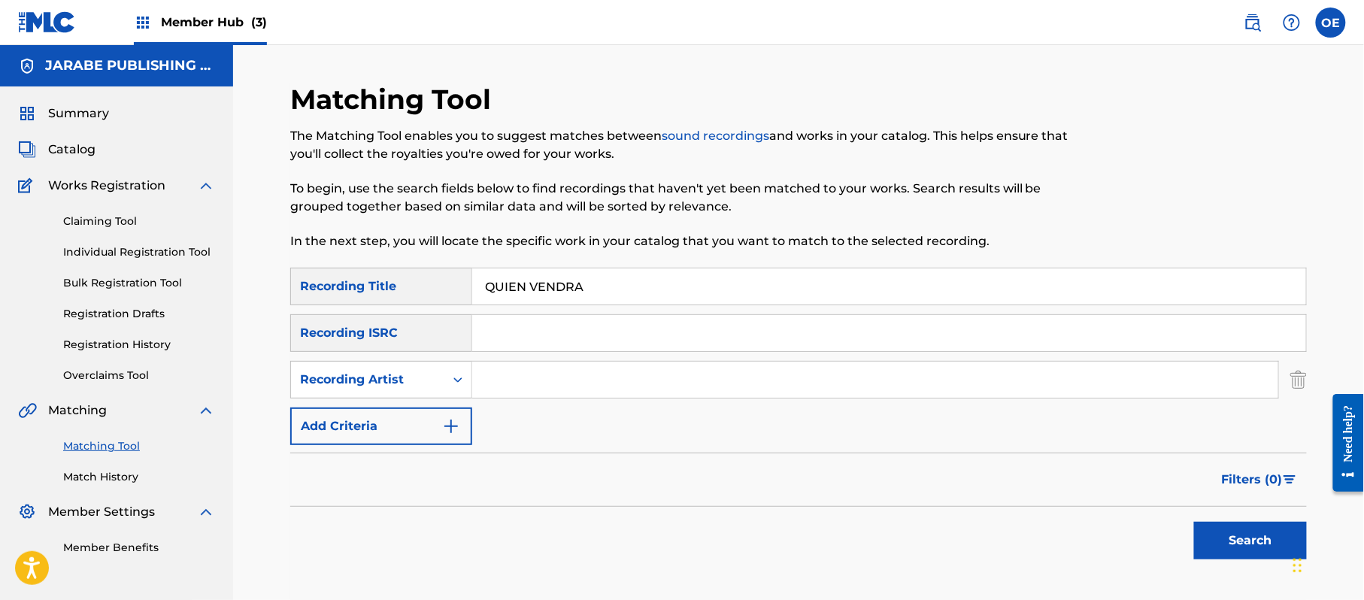
paste input "LOS YINNS"
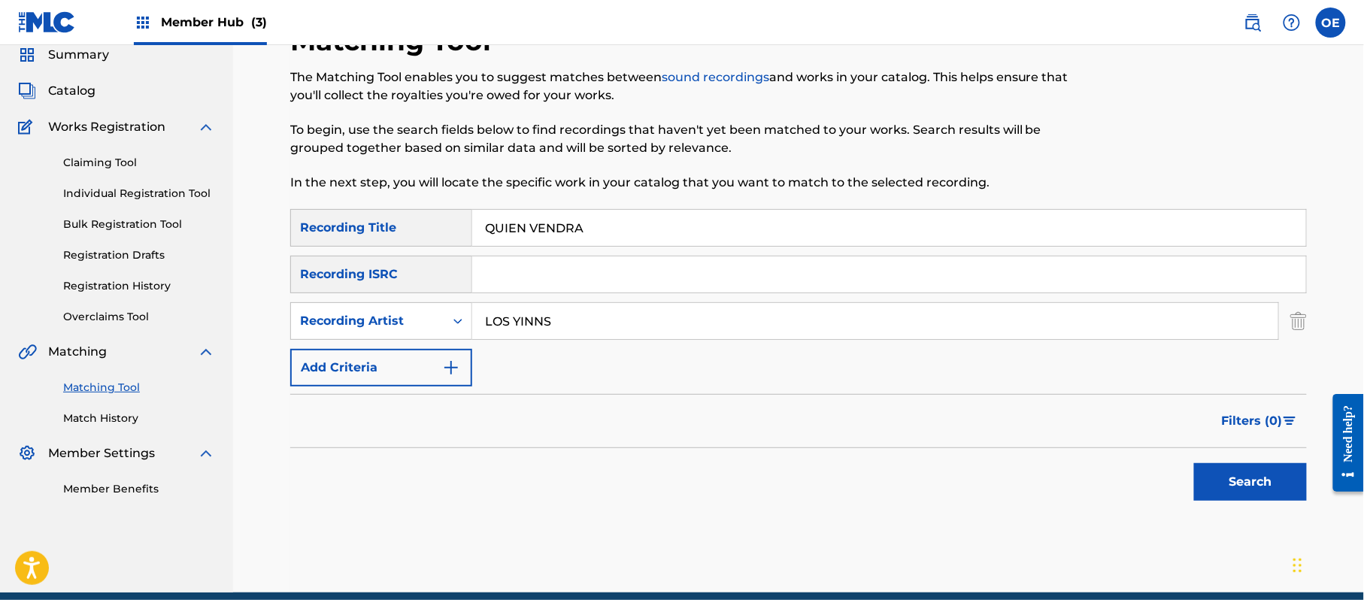
scroll to position [123, 0]
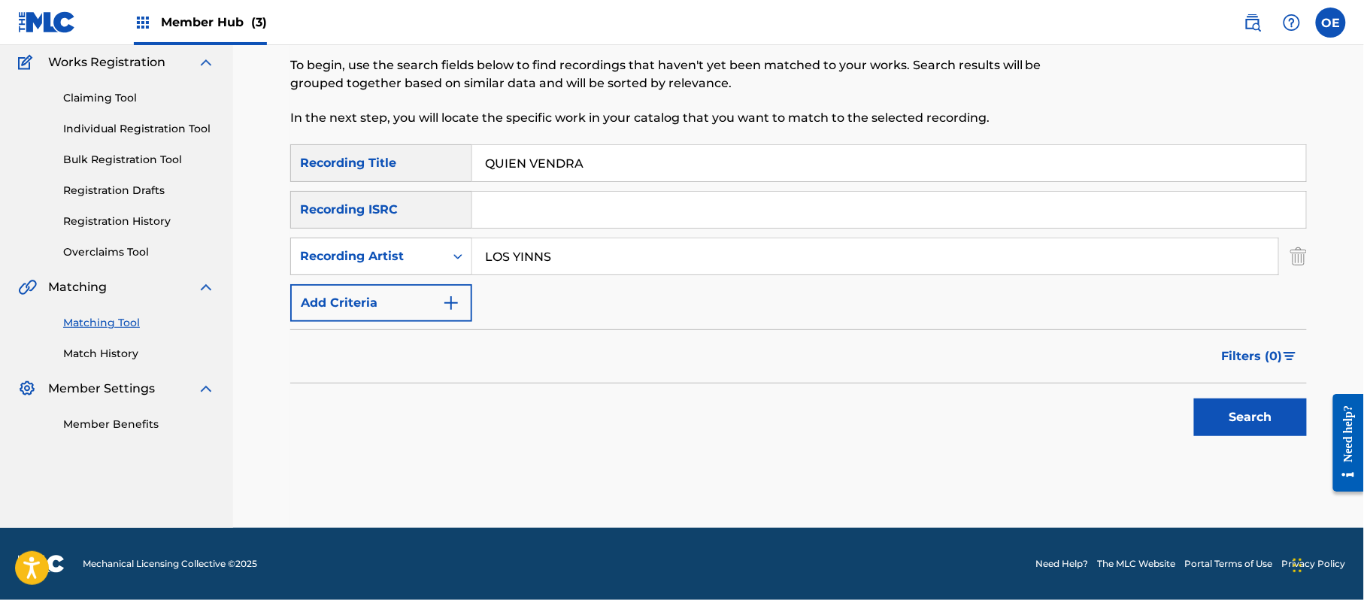
click at [1261, 396] on div "Search" at bounding box center [1247, 414] width 120 height 60
click at [1247, 409] on button "Search" at bounding box center [1250, 418] width 113 height 38
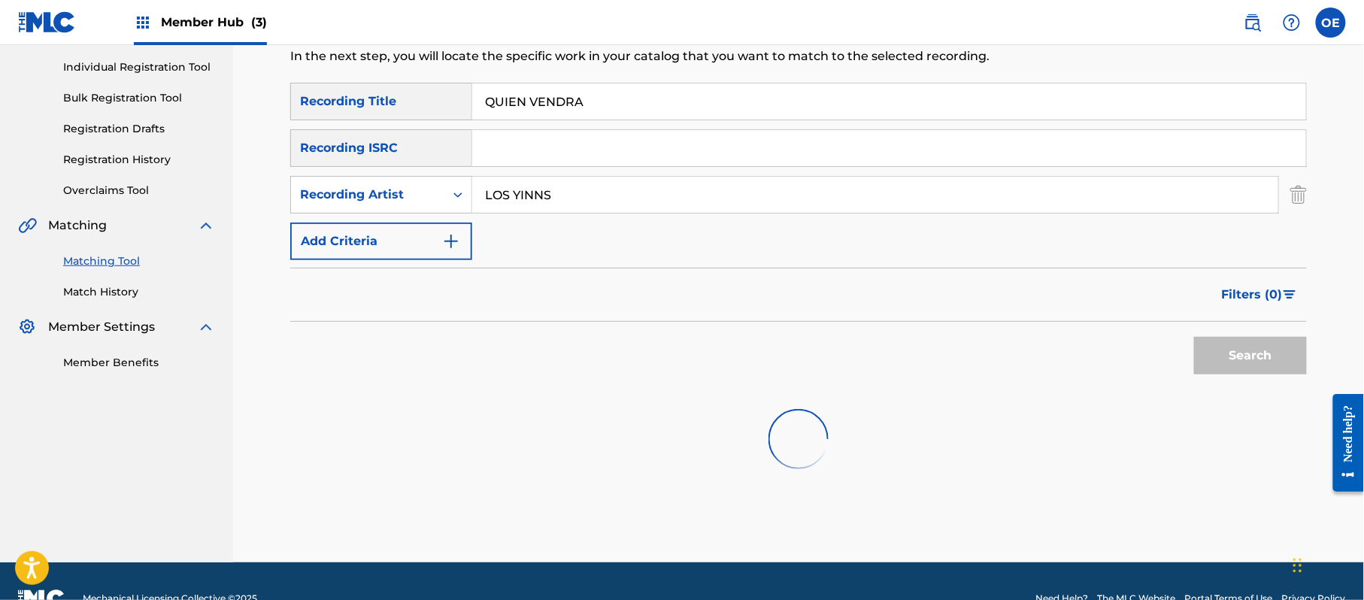
scroll to position [220, 0]
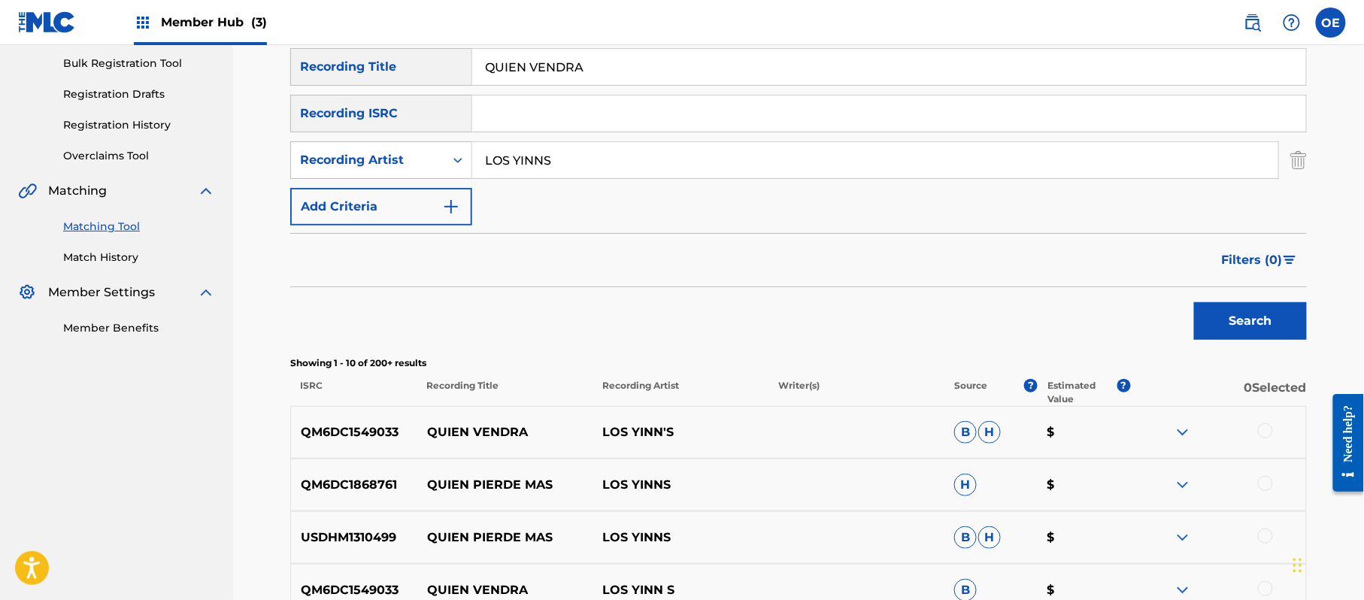
click at [1269, 433] on div at bounding box center [1265, 430] width 15 height 15
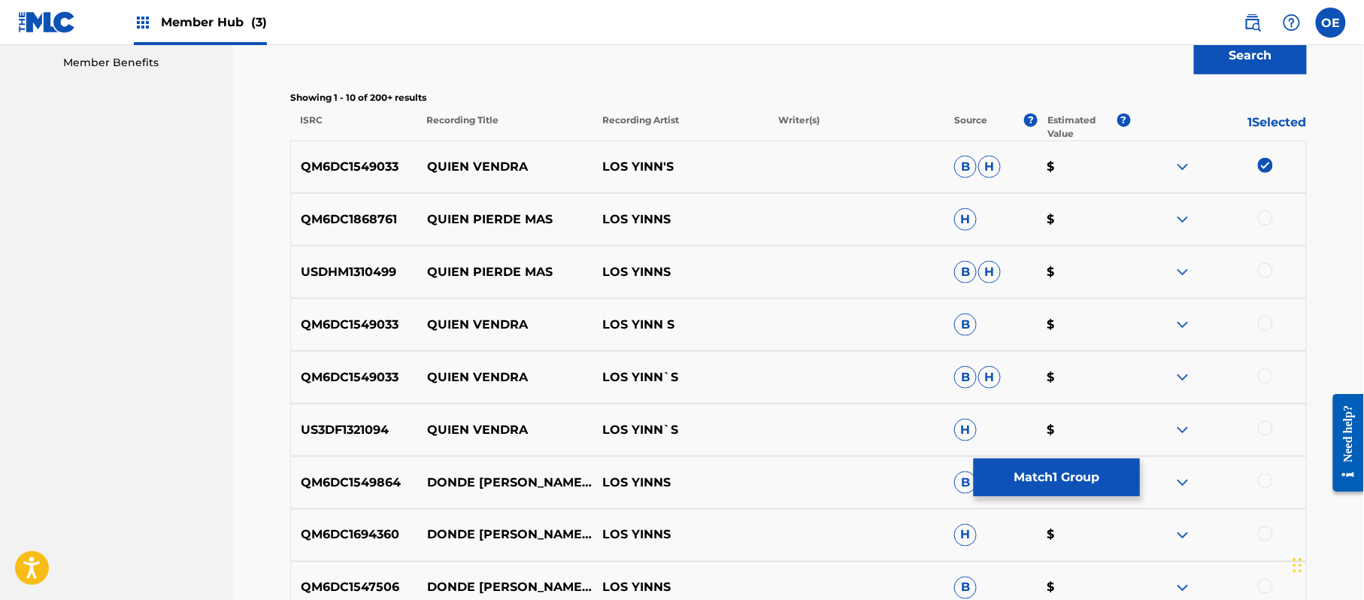
scroll to position [520, 0]
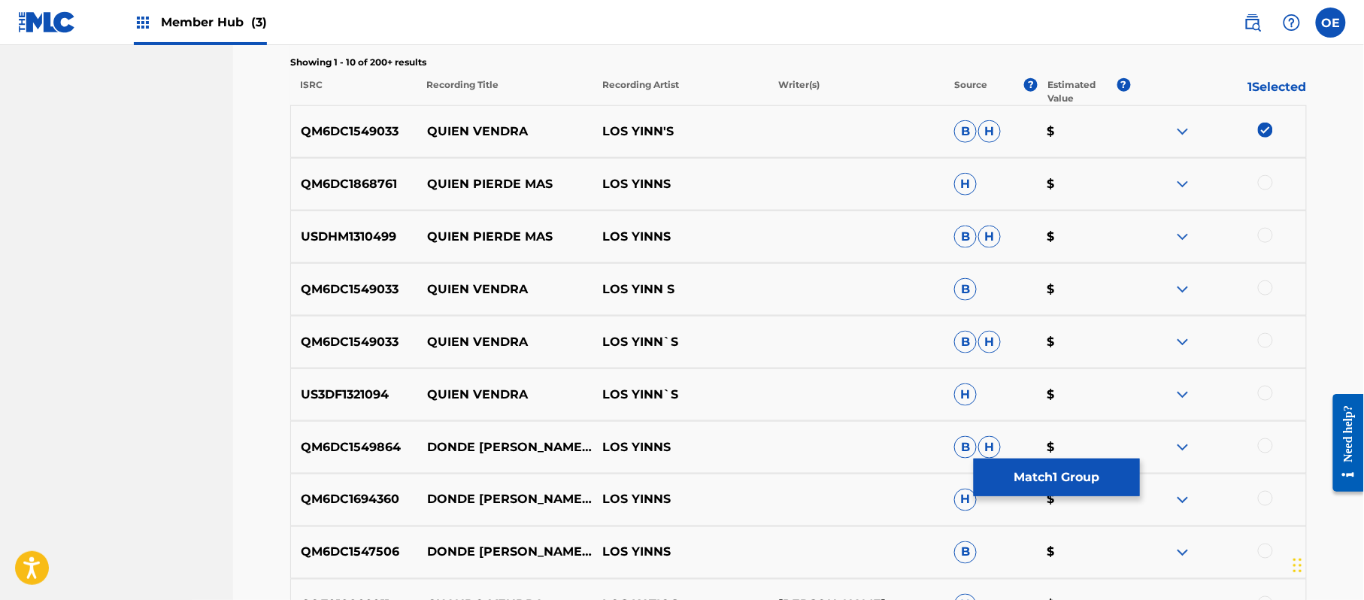
click at [1268, 280] on div "QM6DC1549033 QUIEN VENDRA LOS YINN S B $" at bounding box center [798, 289] width 1017 height 53
click at [1265, 286] on div at bounding box center [1265, 287] width 15 height 15
click at [1265, 338] on div at bounding box center [1265, 340] width 15 height 15
click at [1262, 395] on div at bounding box center [1265, 393] width 15 height 15
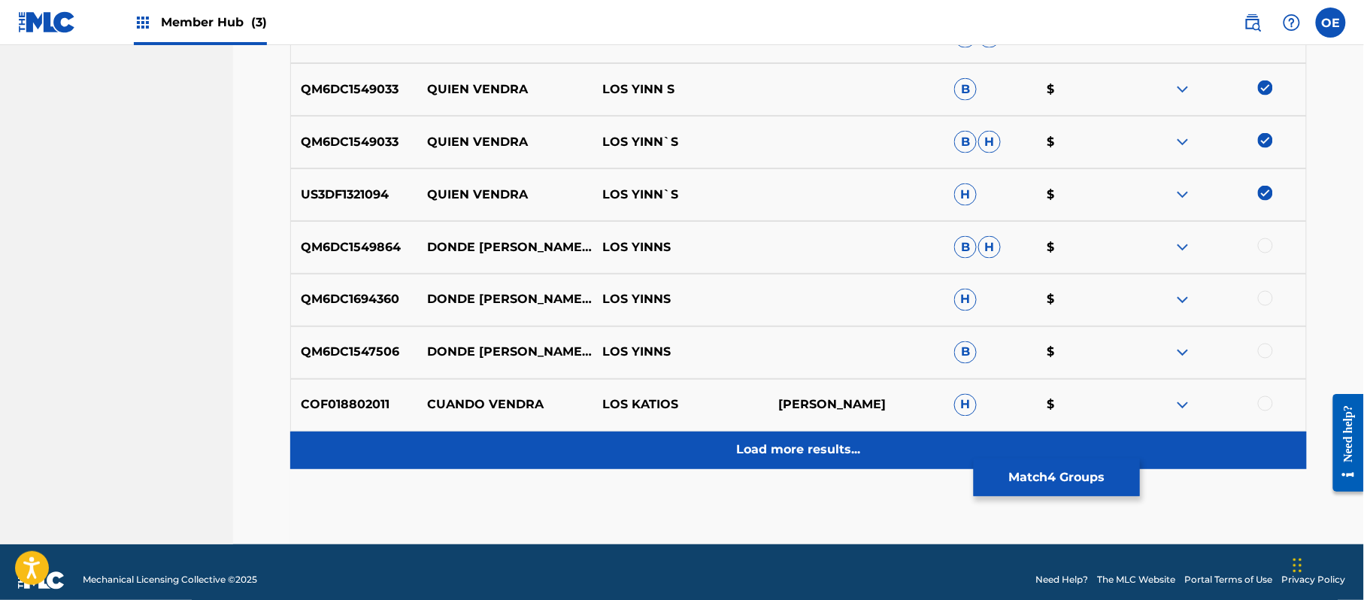
click at [816, 441] on p "Load more results..." at bounding box center [799, 450] width 124 height 18
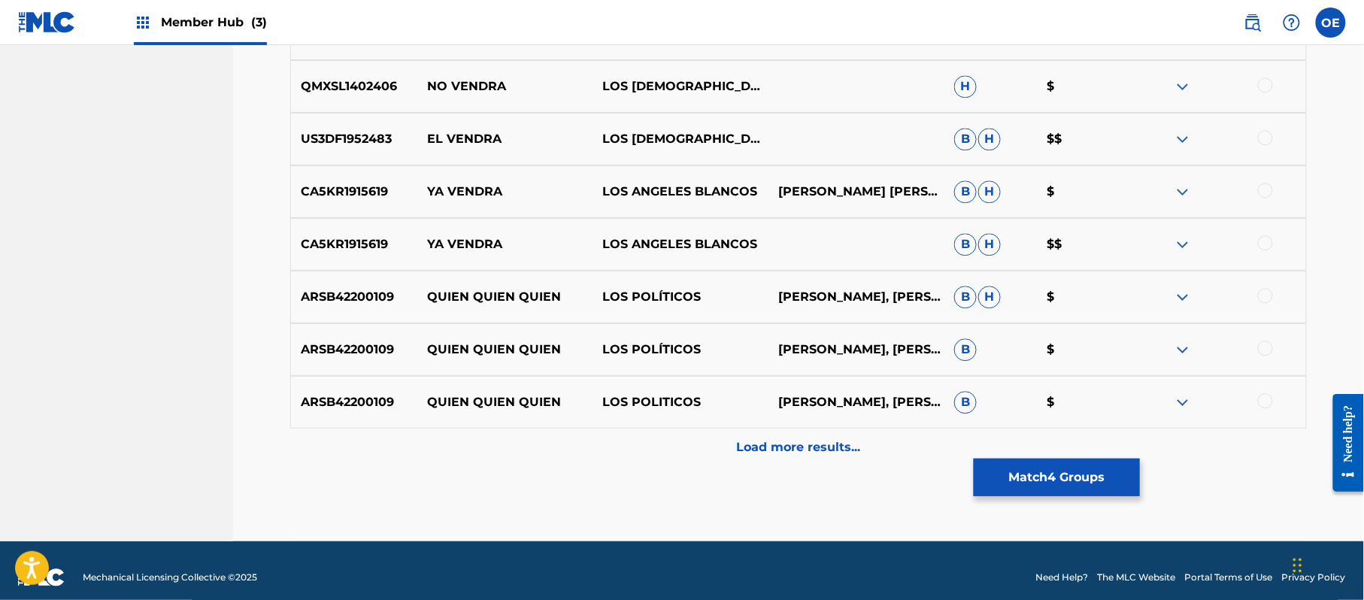
scroll to position [1263, 0]
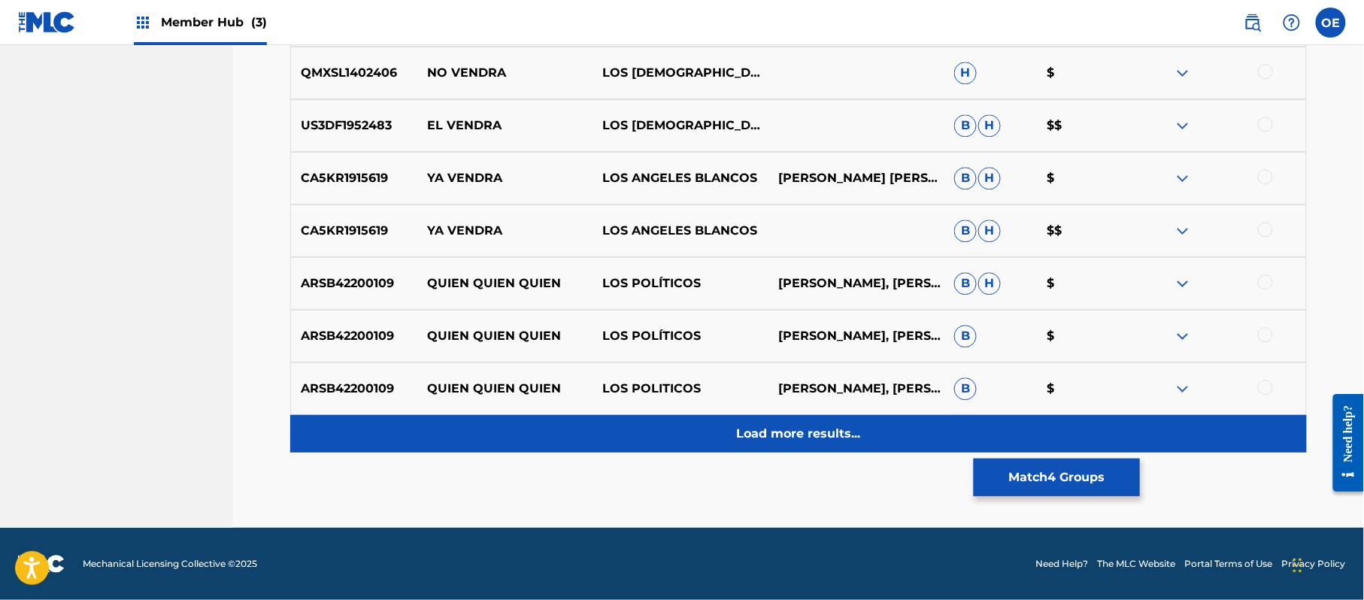
click at [642, 447] on div "Load more results..." at bounding box center [798, 434] width 1017 height 38
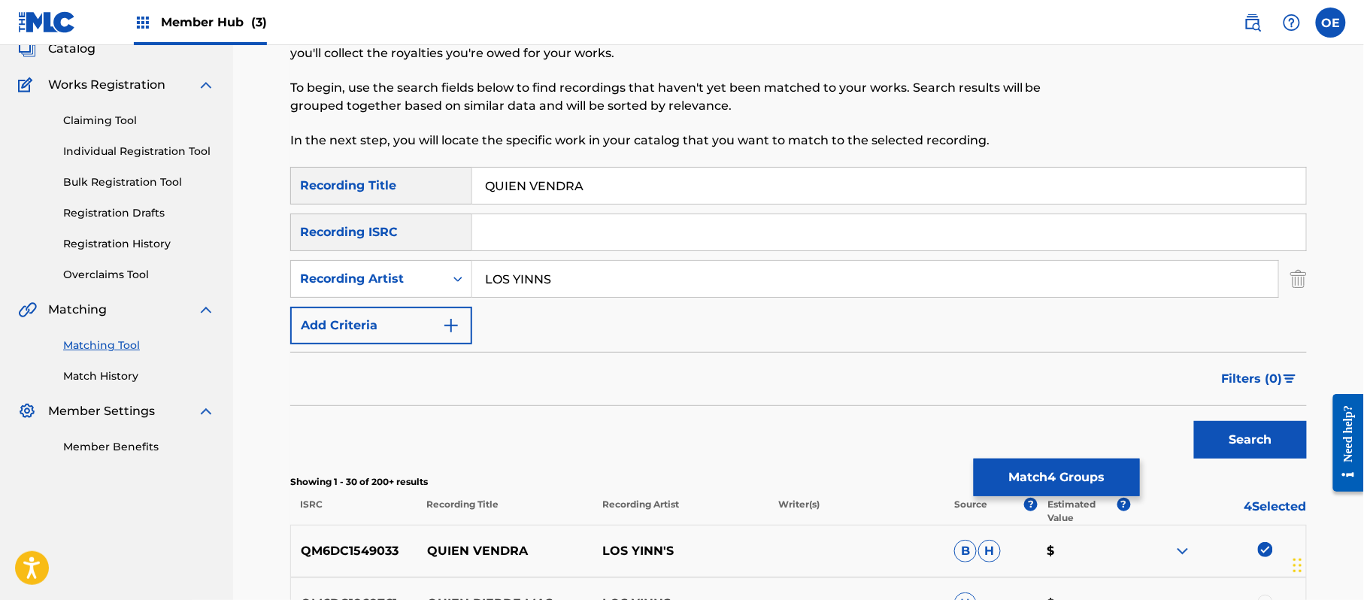
scroll to position [100, 0]
click at [543, 277] on input "LOS YINNS" at bounding box center [875, 280] width 806 height 36
click at [1194, 422] on button "Search" at bounding box center [1250, 441] width 113 height 38
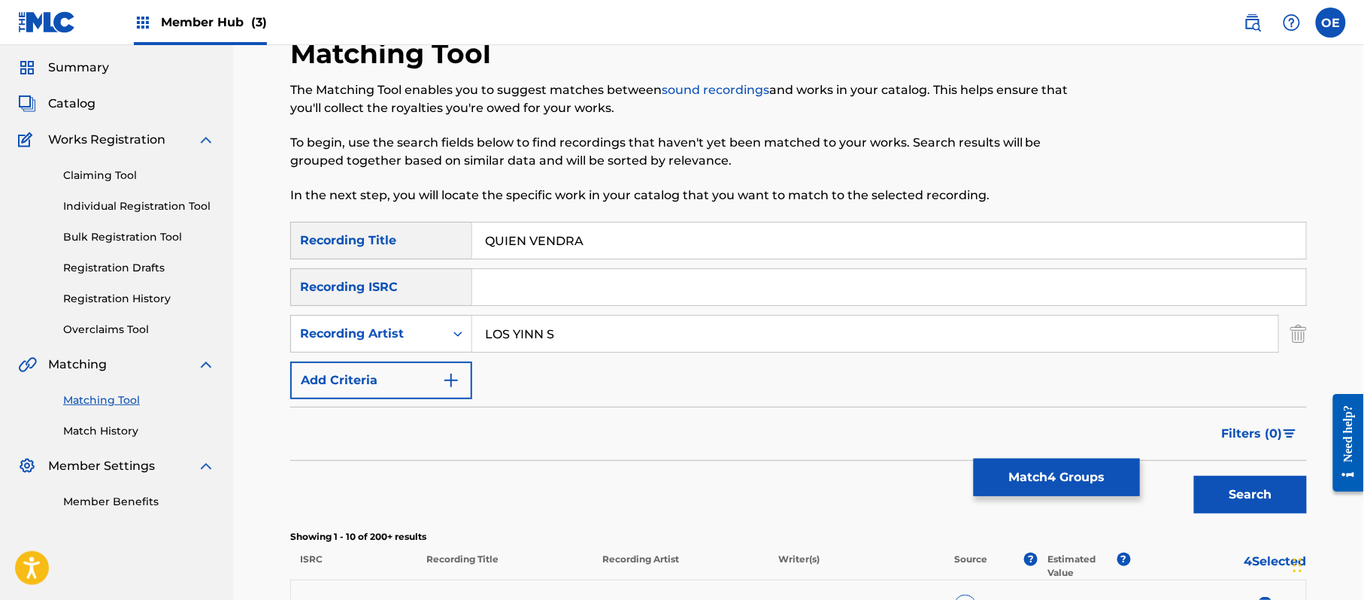
scroll to position [35, 0]
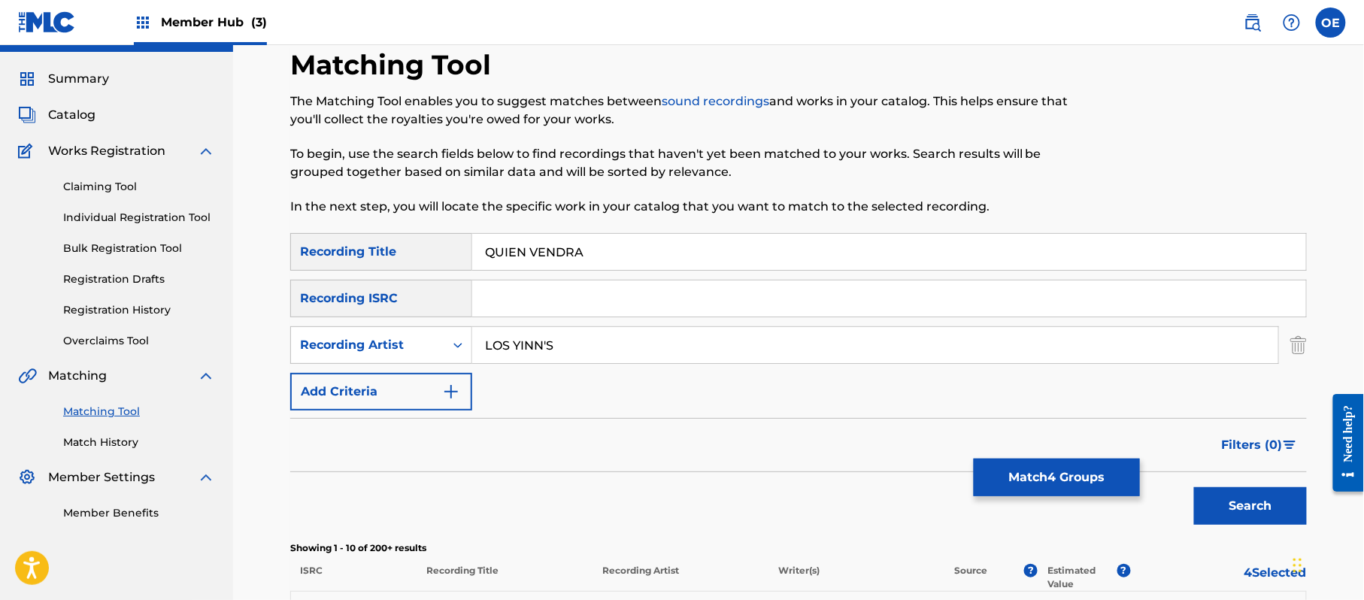
type input "LOS YINN'S"
click at [1194, 487] on button "Search" at bounding box center [1250, 506] width 113 height 38
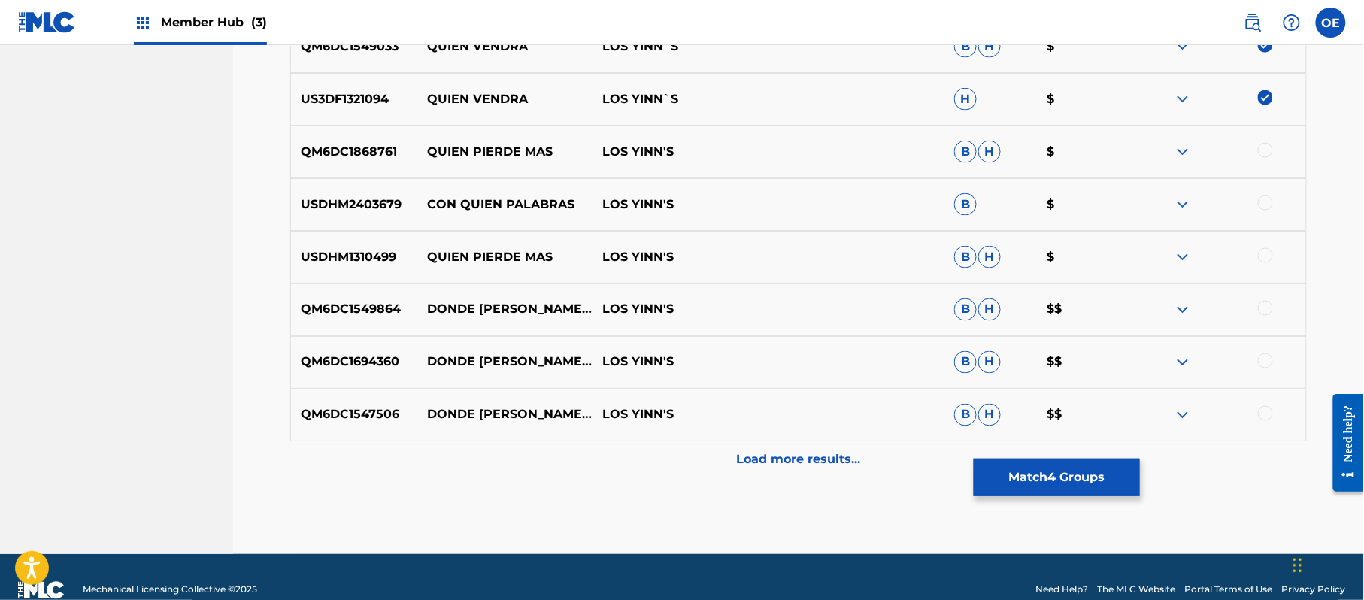
scroll to position [737, 0]
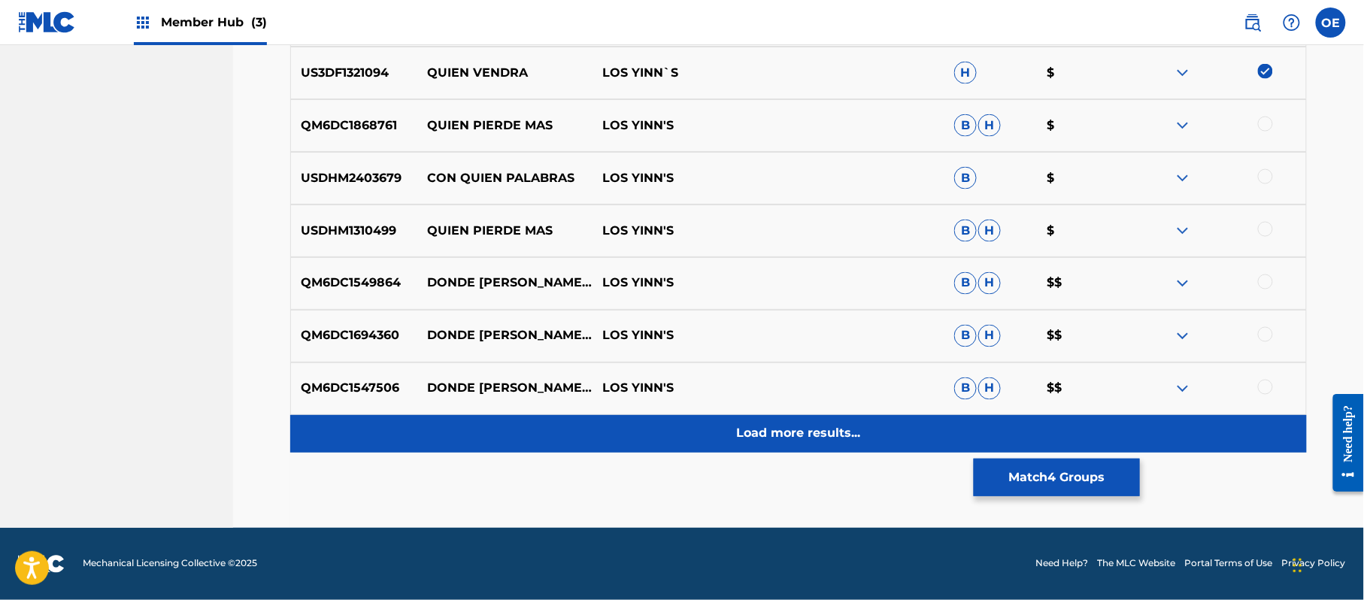
click at [841, 439] on p "Load more results..." at bounding box center [799, 434] width 124 height 18
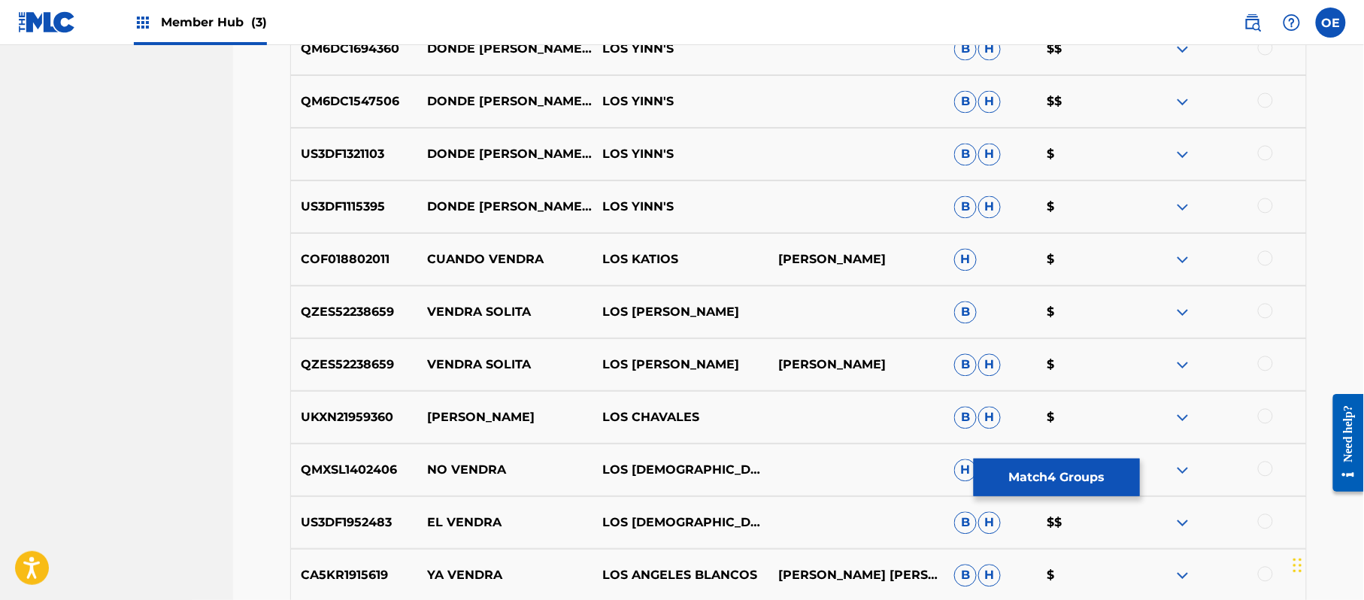
scroll to position [1038, 0]
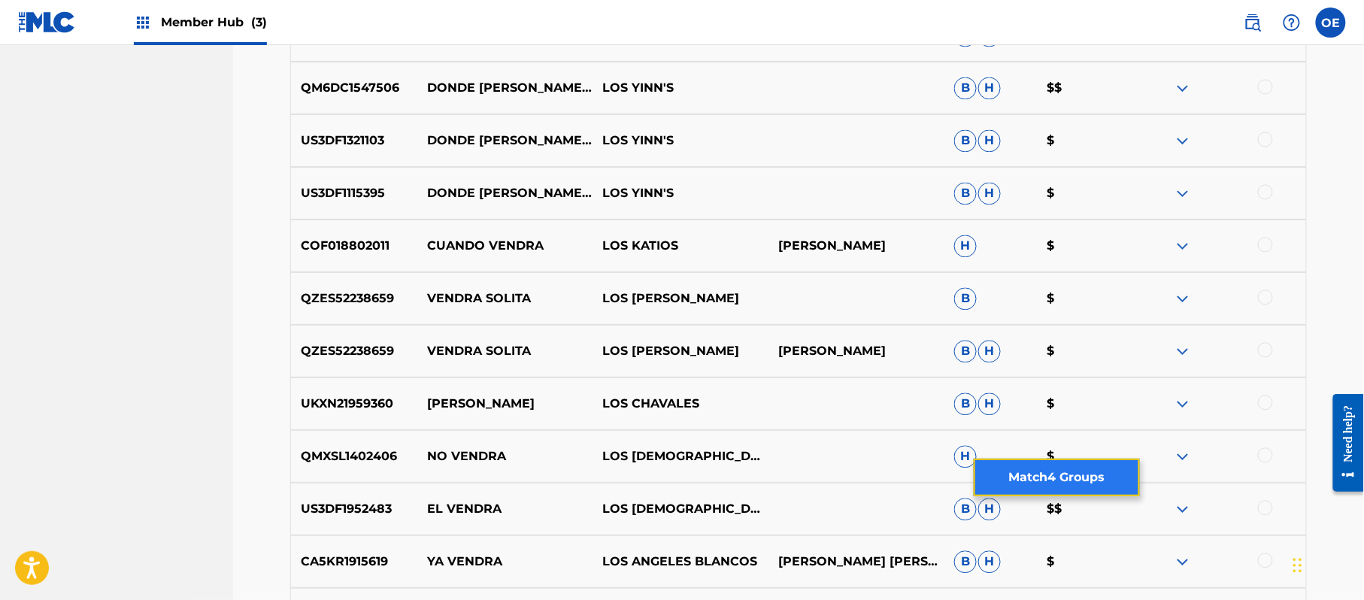
click at [1123, 475] on button "Match 4 Groups" at bounding box center [1057, 478] width 166 height 38
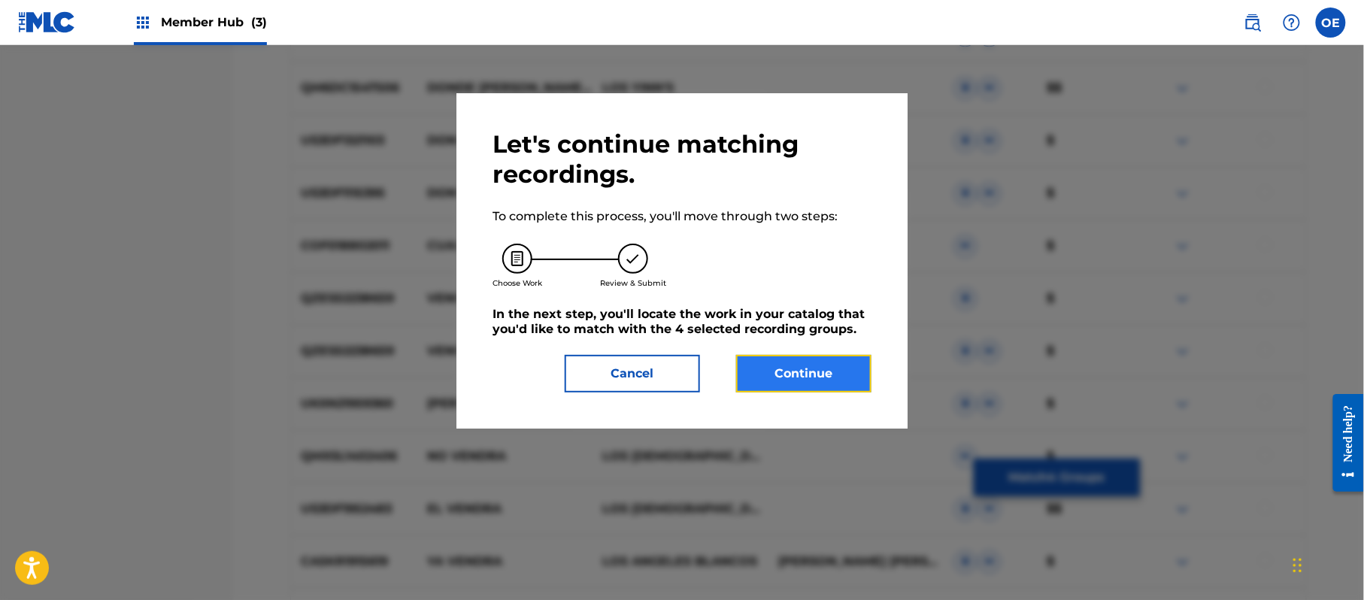
click at [824, 356] on button "Continue" at bounding box center [803, 374] width 135 height 38
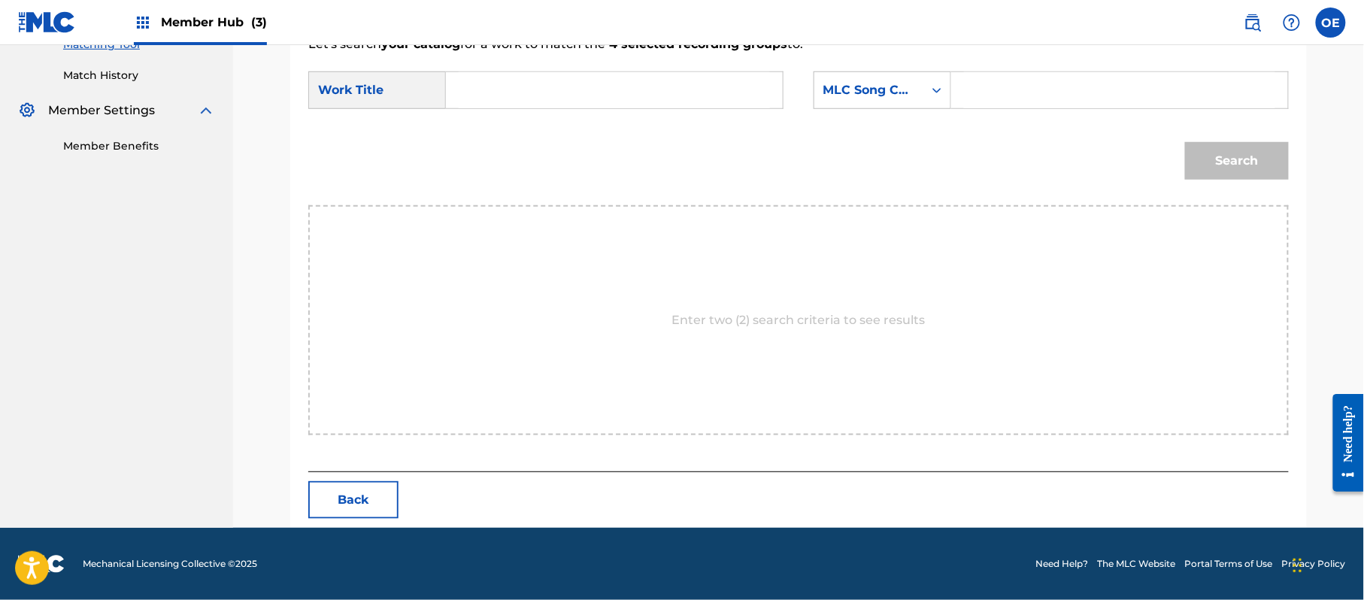
paste input "QUIEN VENDRA"
type input "QUIEN VENDRA"
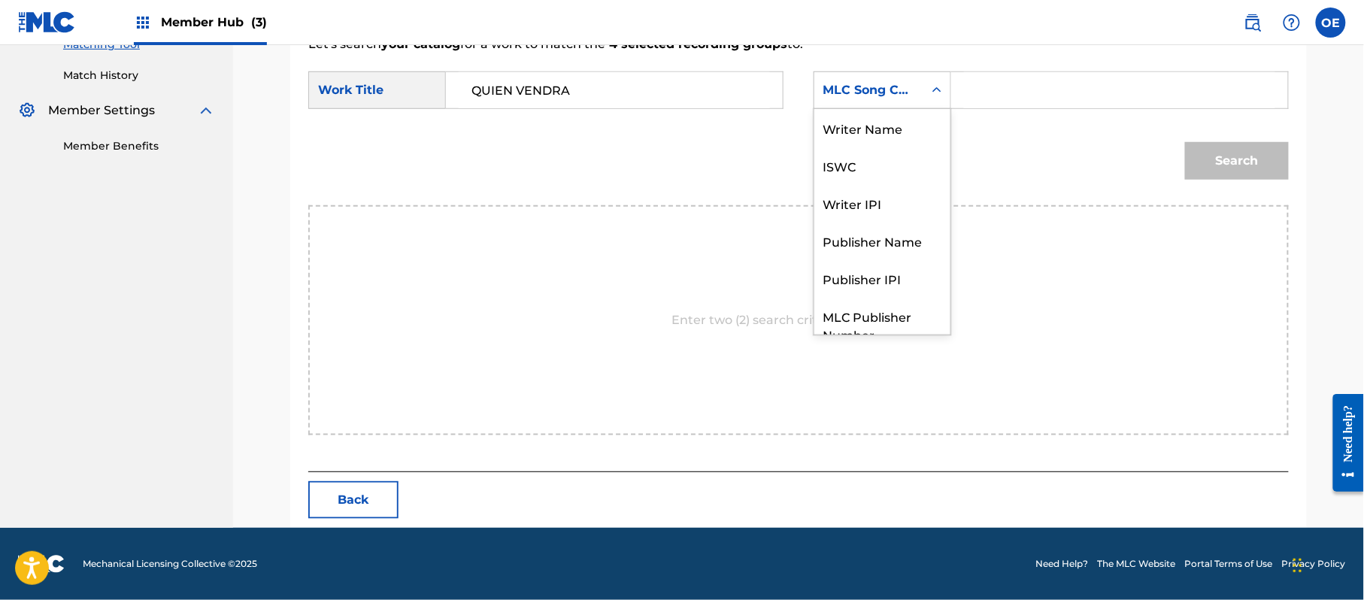
click at [928, 84] on div "Search Form" at bounding box center [936, 90] width 27 height 27
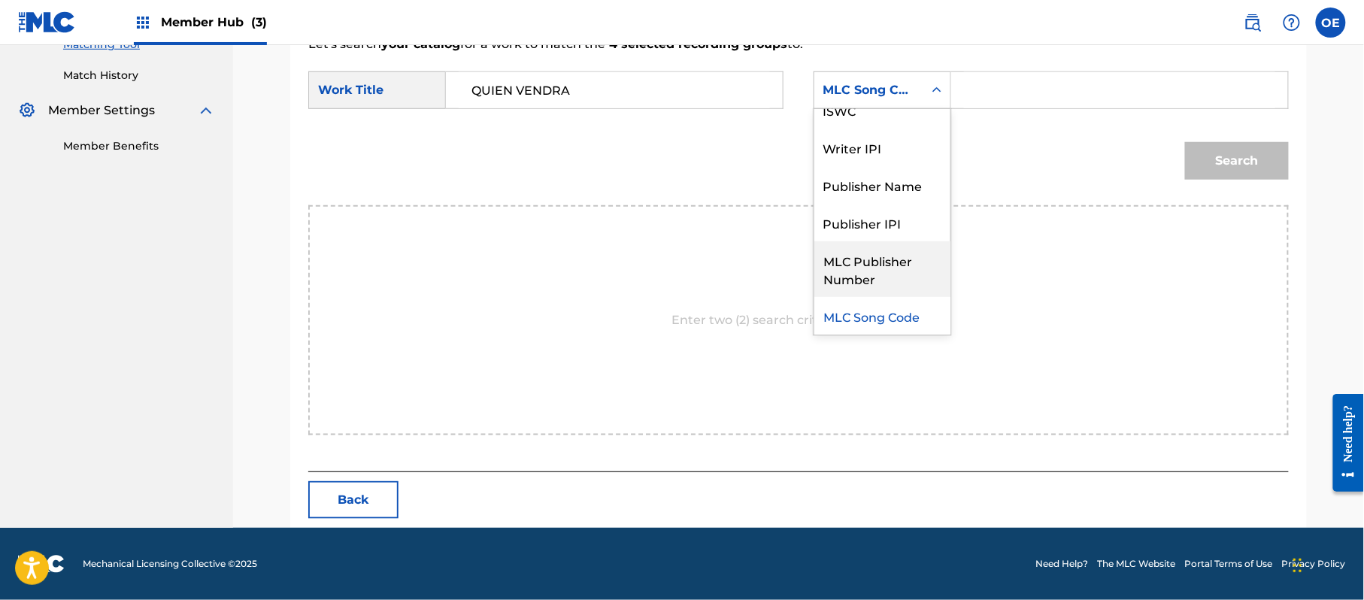
scroll to position [0, 0]
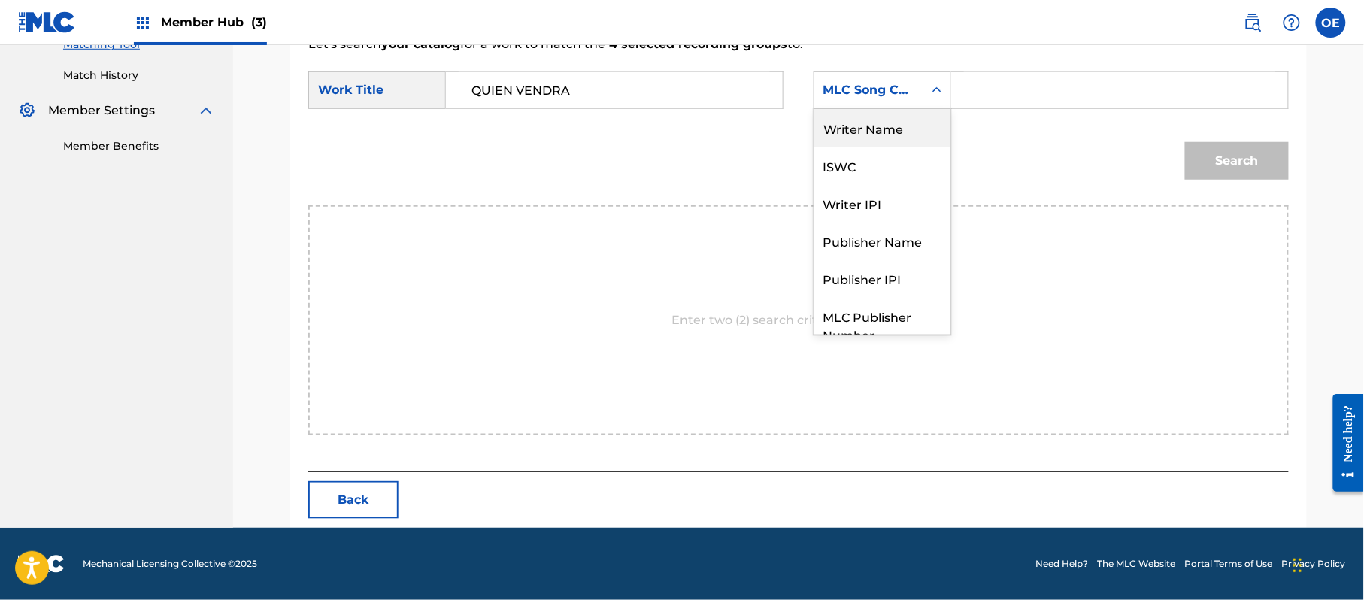
click at [902, 113] on div "Writer Name" at bounding box center [882, 128] width 136 height 38
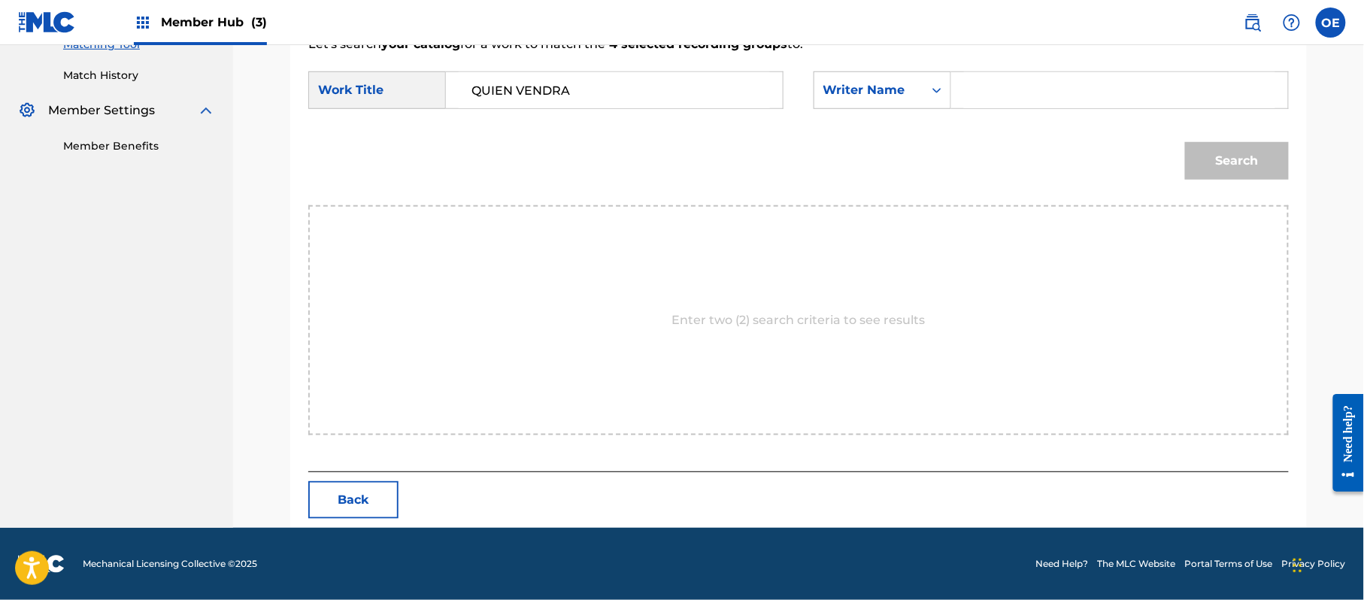
paste input "RAFAEL GONZALEZ"
type input "RAFAEL GONZALEZ"
click at [1233, 166] on button "Search" at bounding box center [1237, 161] width 104 height 38
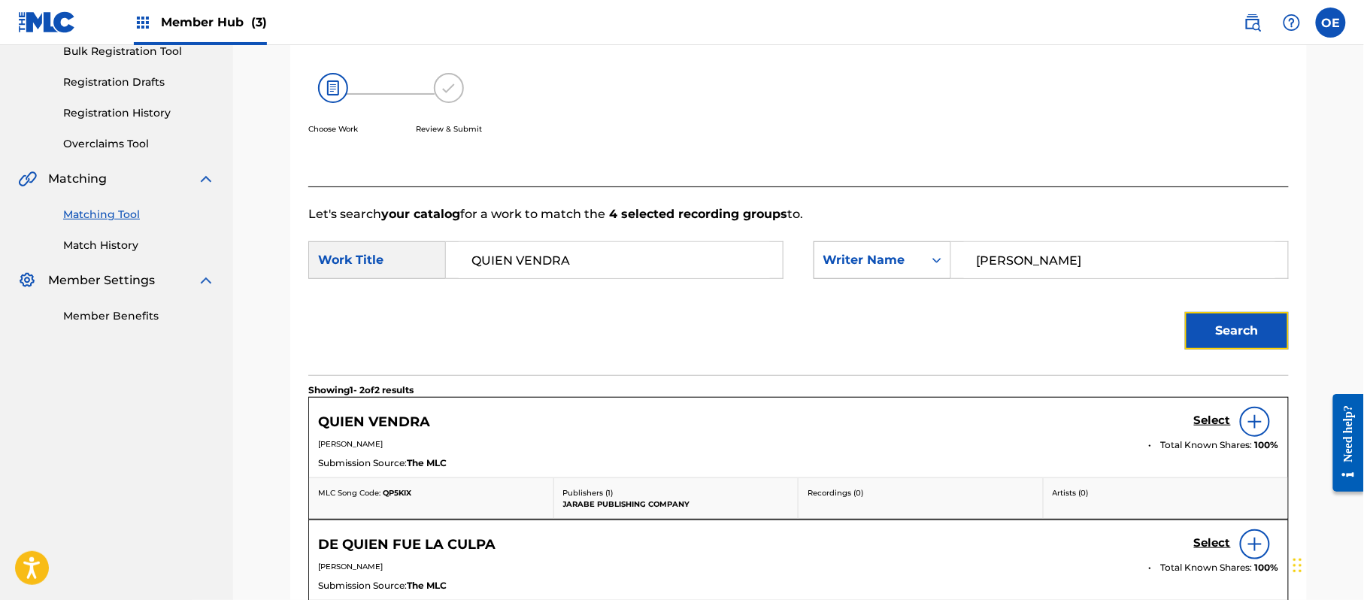
scroll to position [402, 0]
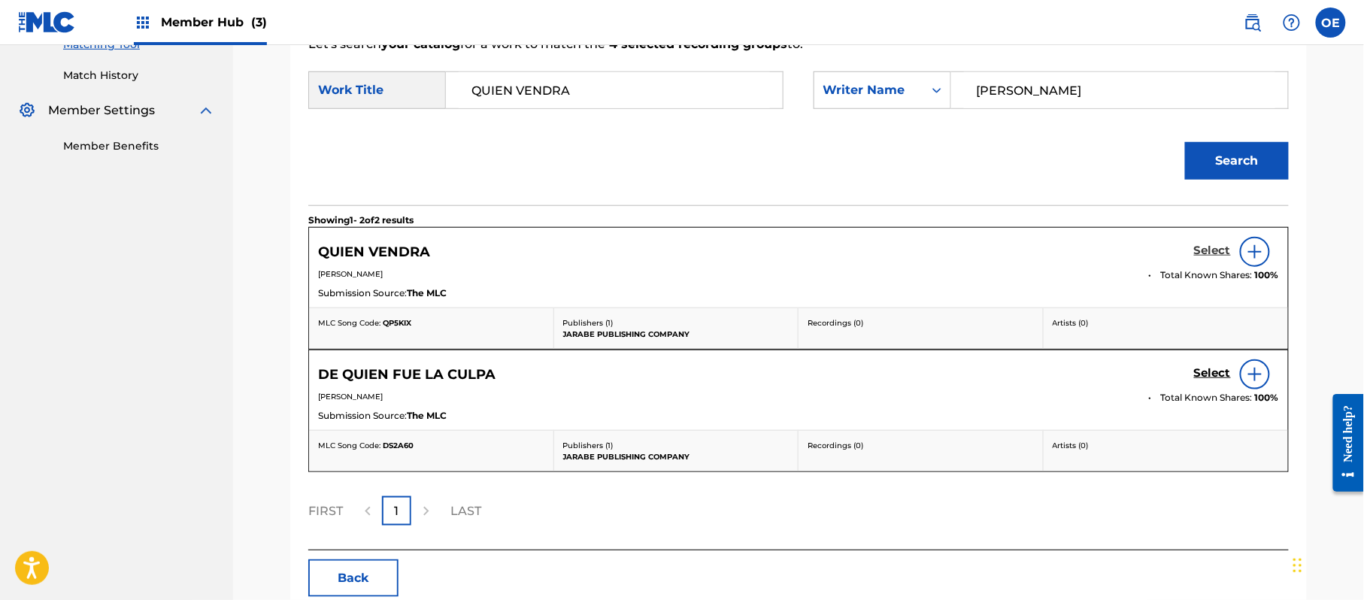
click at [1216, 250] on h5 "Select" at bounding box center [1212, 251] width 37 height 14
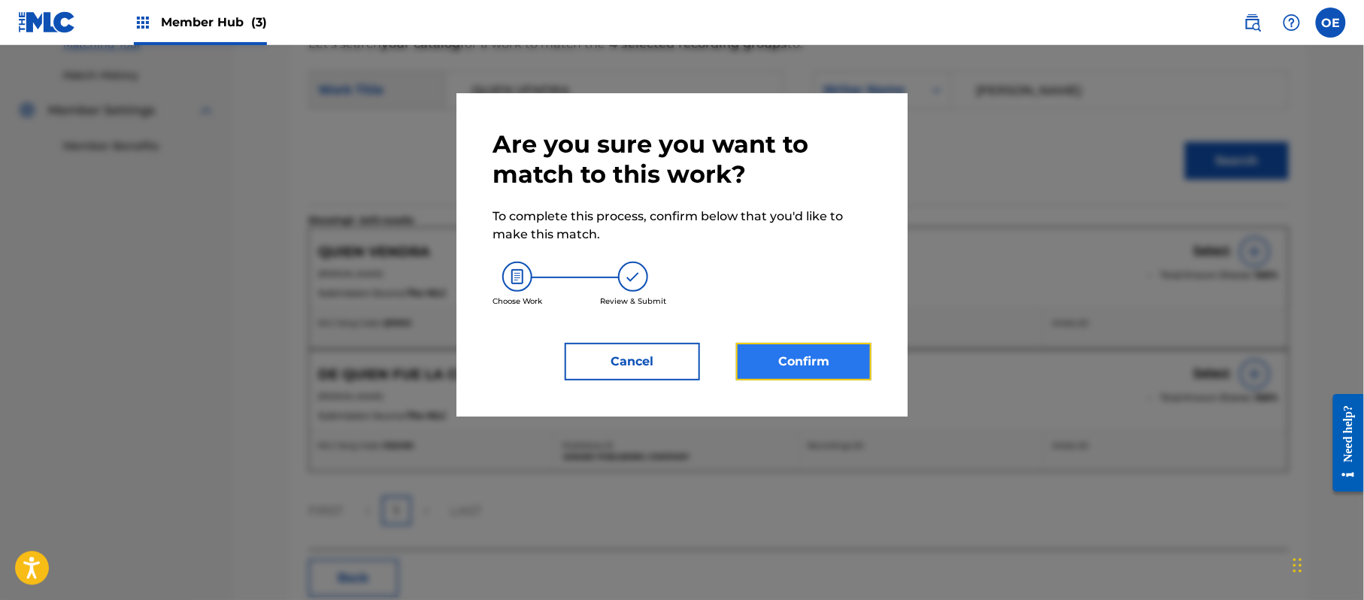
click at [779, 353] on button "Confirm" at bounding box center [803, 362] width 135 height 38
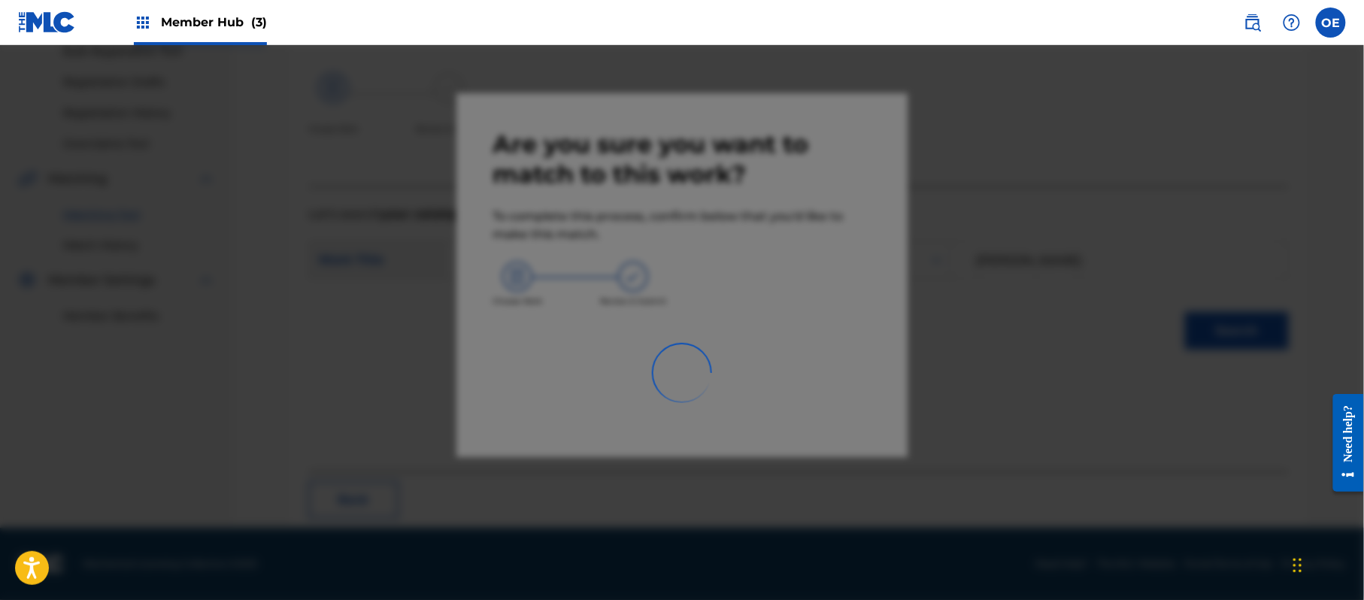
scroll to position [60, 0]
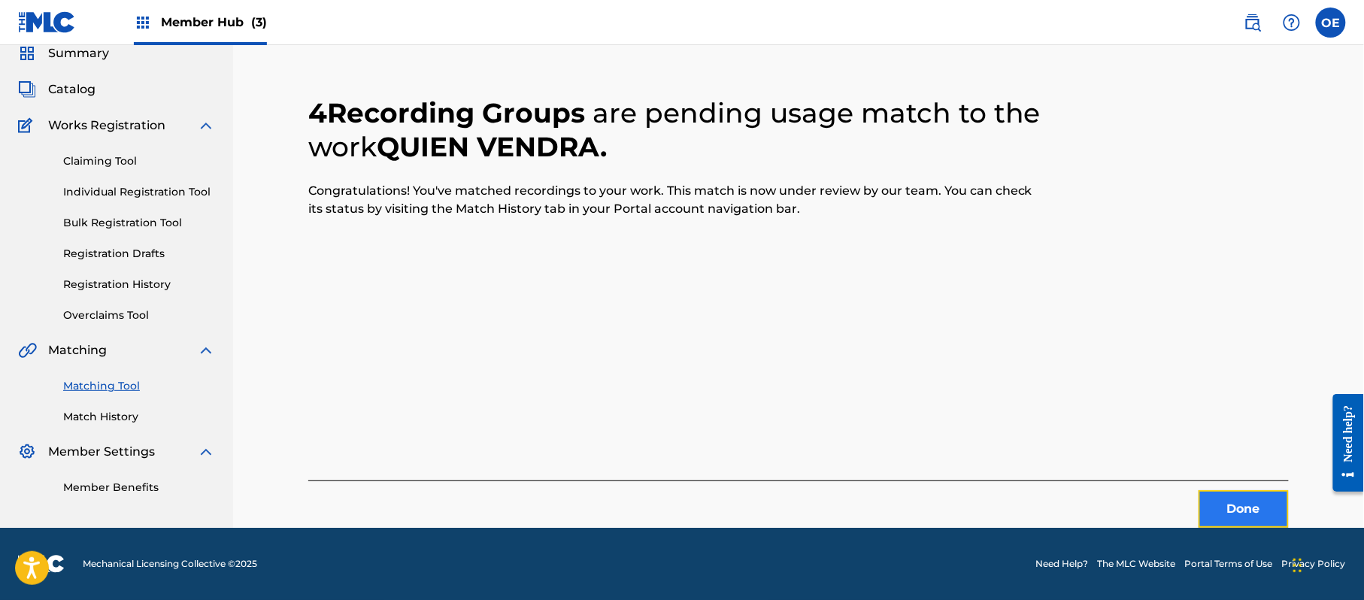
click at [1246, 501] on button "Done" at bounding box center [1244, 509] width 90 height 38
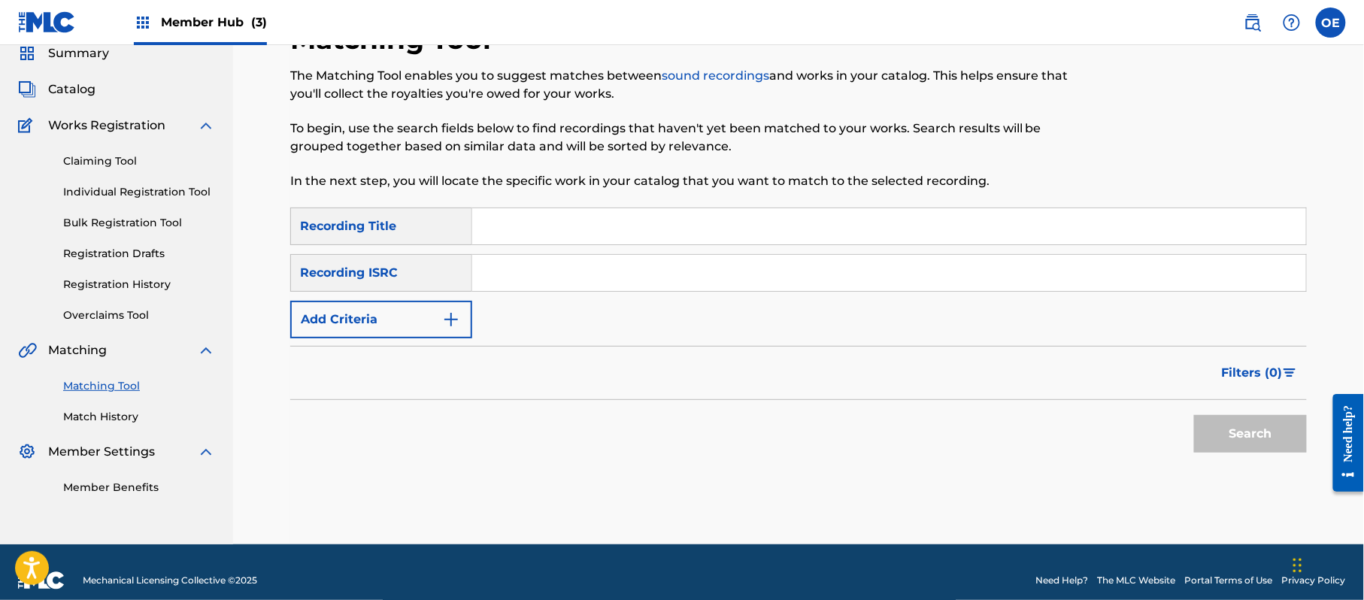
paste input "RECONOZCO QUE PERDI"
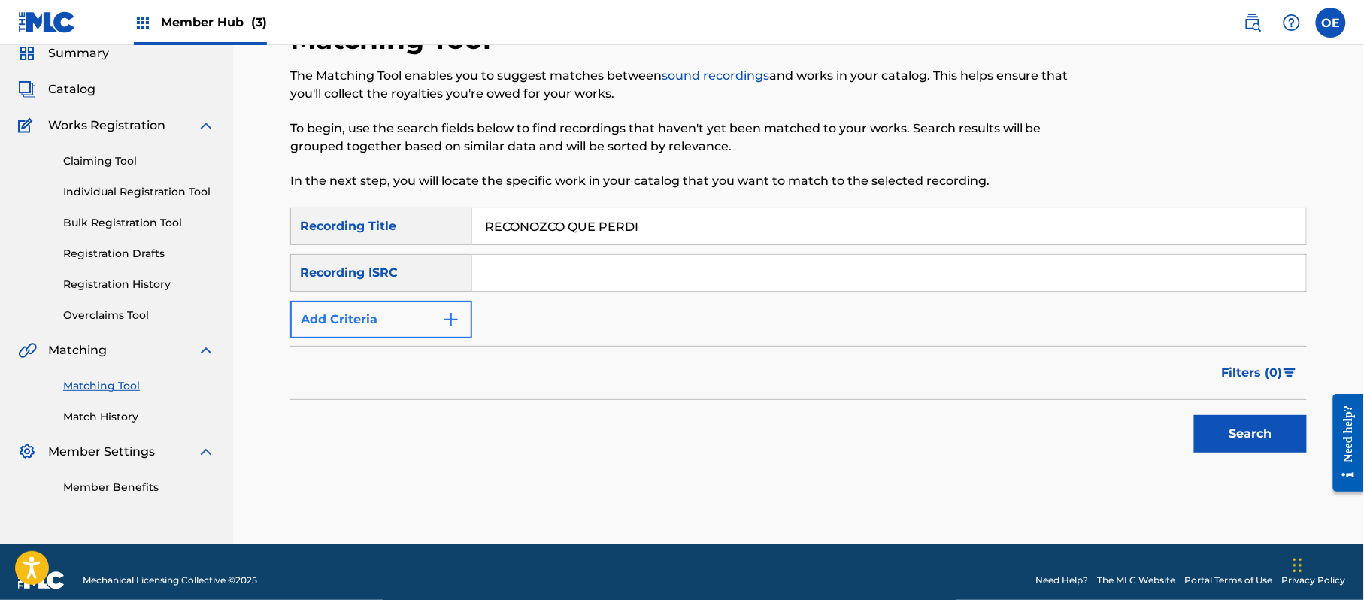
type input "RECONOZCO QUE PERDI"
click at [323, 329] on button "Add Criteria" at bounding box center [381, 320] width 182 height 38
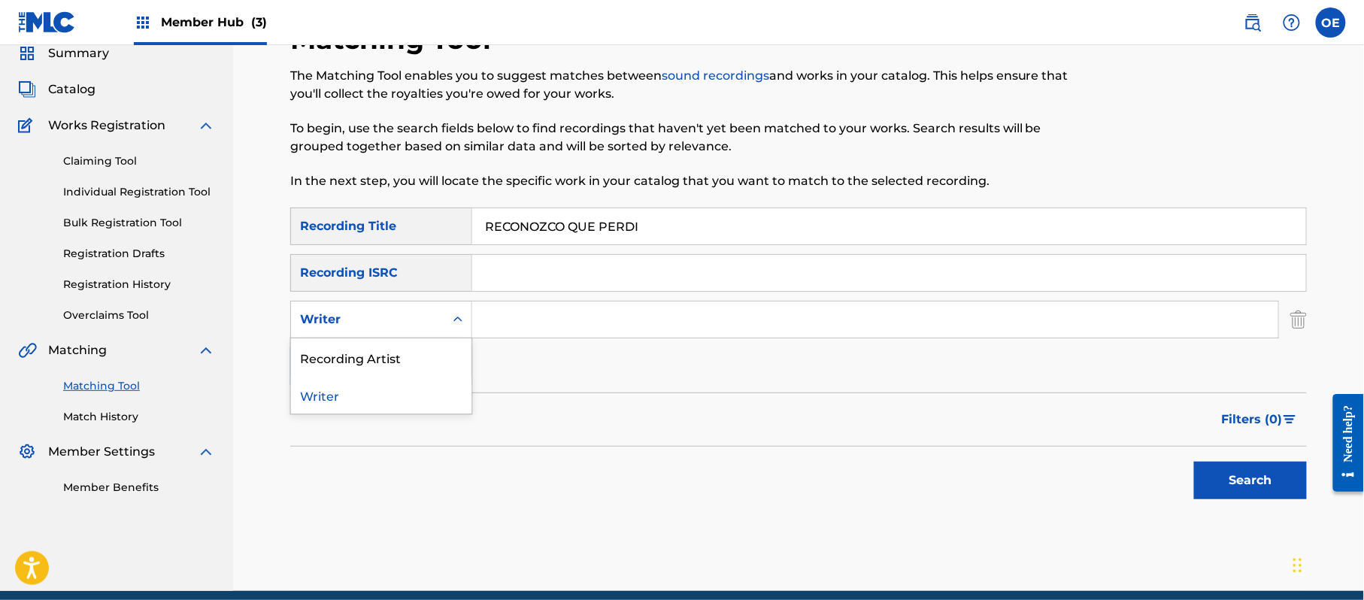
click at [436, 320] on div "Writer" at bounding box center [367, 319] width 153 height 29
click at [374, 353] on div "Recording Artist" at bounding box center [381, 357] width 180 height 38
paste input "LOS YINNS, RAFAEL GONZALEZ"
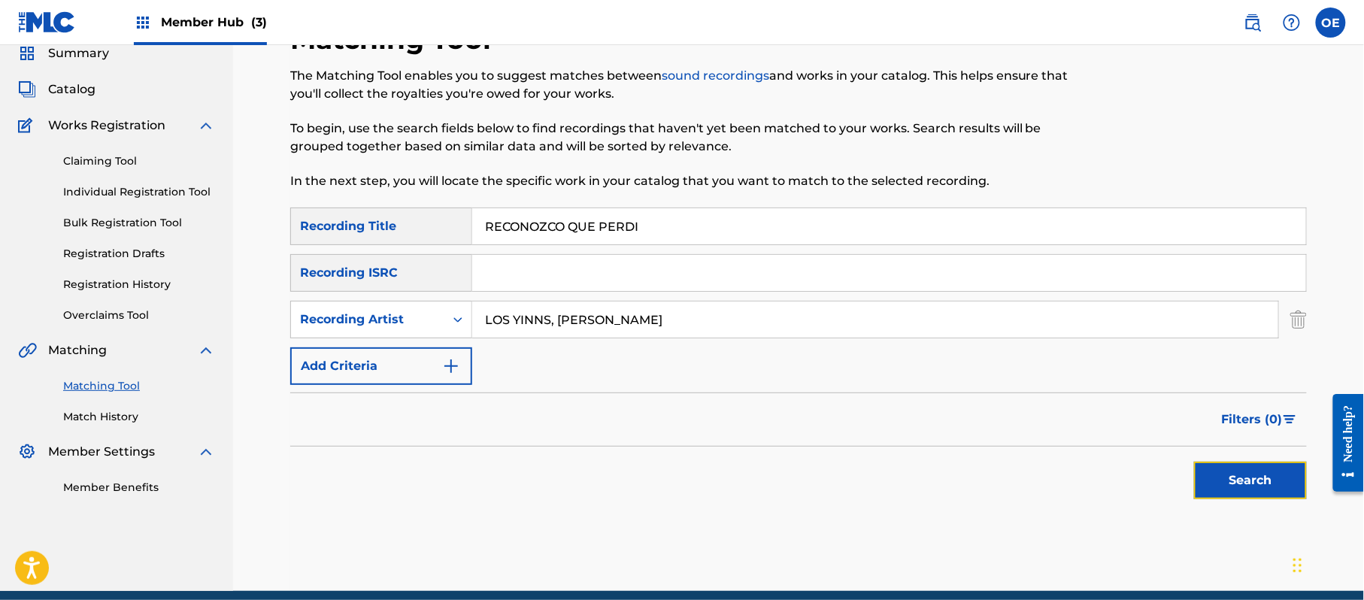
drag, startPoint x: 1268, startPoint y: 470, endPoint x: 1256, endPoint y: 467, distance: 12.4
click at [1268, 470] on button "Search" at bounding box center [1250, 481] width 113 height 38
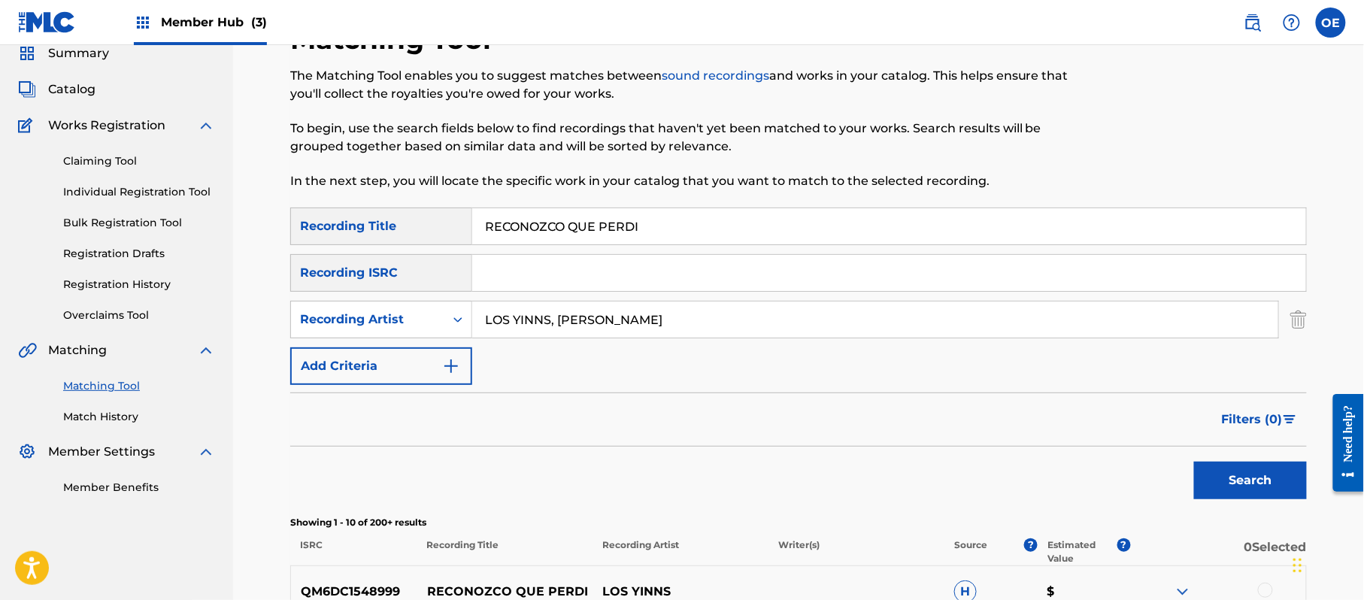
drag, startPoint x: 708, startPoint y: 302, endPoint x: 699, endPoint y: 308, distance: 11.3
click at [666, 307] on div "SearchWithCriteria598bebc9-d37c-466b-9179-35b34fab5e8c Recording Title RECONOZC…" at bounding box center [798, 296] width 1017 height 177
drag, startPoint x: 767, startPoint y: 322, endPoint x: 551, endPoint y: 352, distance: 217.9
click at [551, 352] on div "SearchWithCriteria598bebc9-d37c-466b-9179-35b34fab5e8c Recording Title RECONOZC…" at bounding box center [798, 296] width 1017 height 177
click at [1194, 462] on button "Search" at bounding box center [1250, 481] width 113 height 38
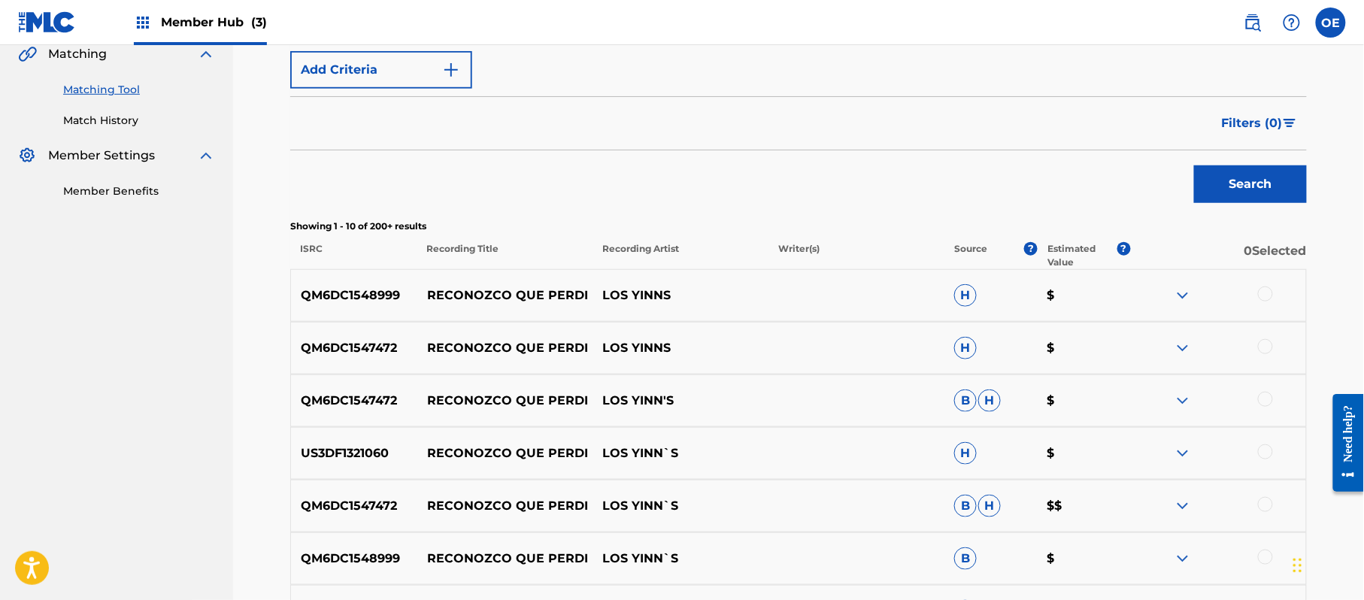
scroll to position [361, 0]
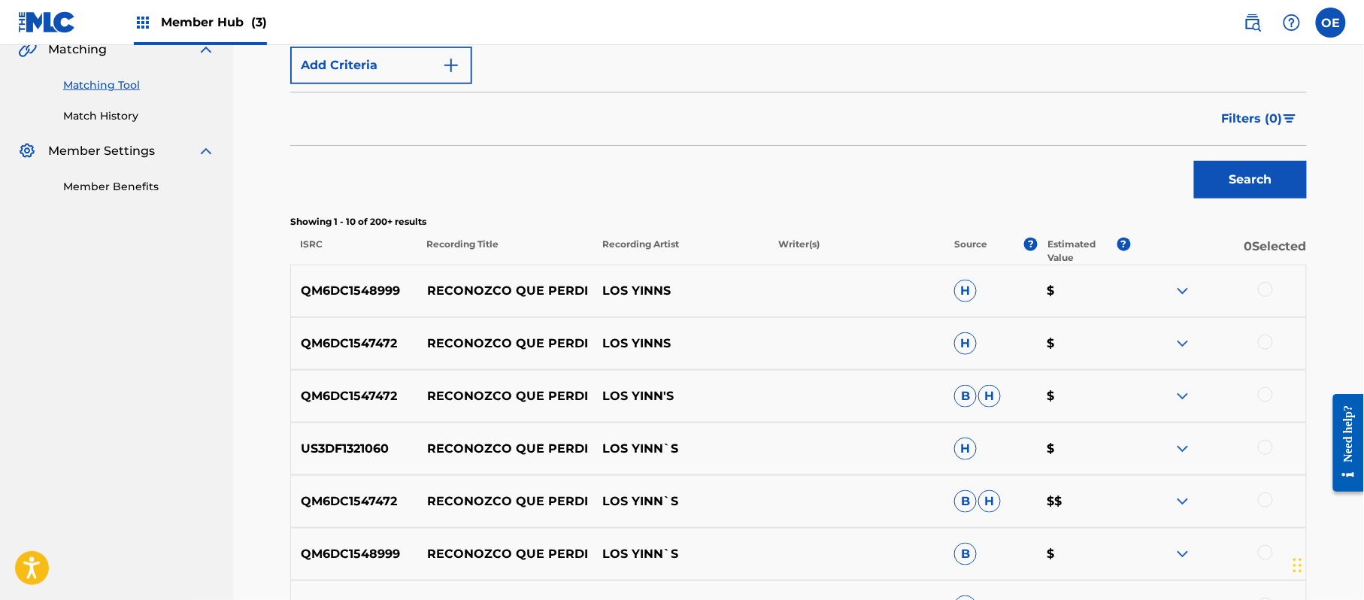
click at [1261, 295] on div at bounding box center [1265, 289] width 15 height 15
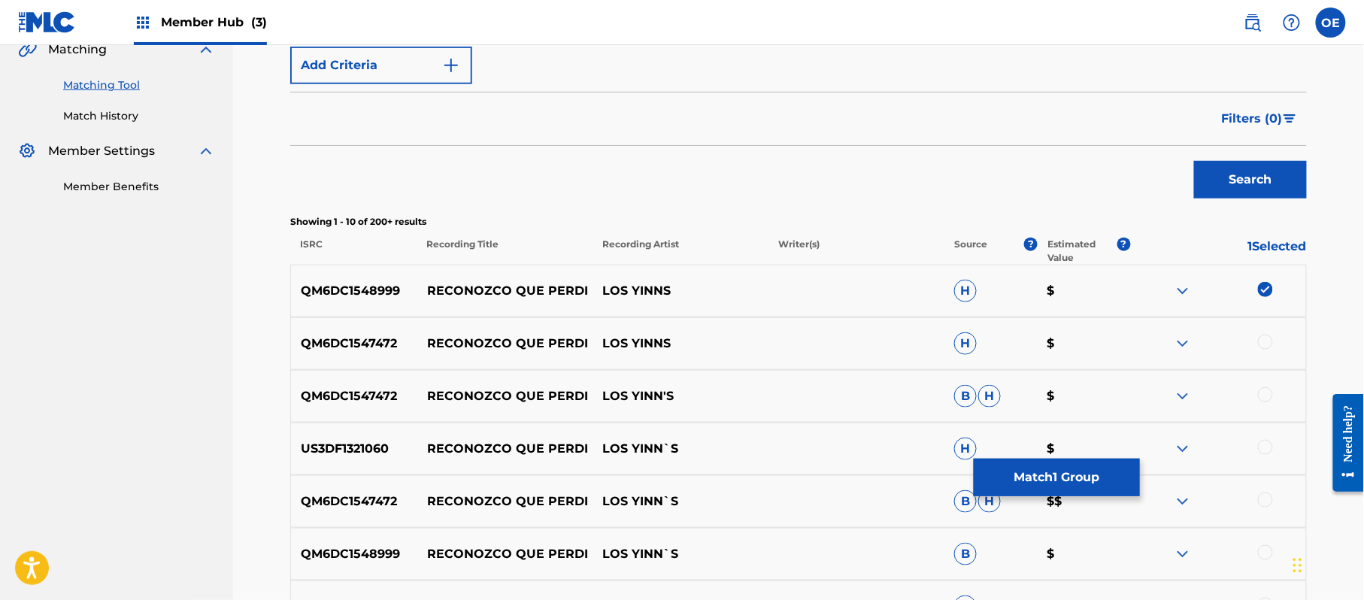
click at [1266, 344] on div at bounding box center [1265, 342] width 15 height 15
click at [1260, 390] on div at bounding box center [1265, 394] width 15 height 15
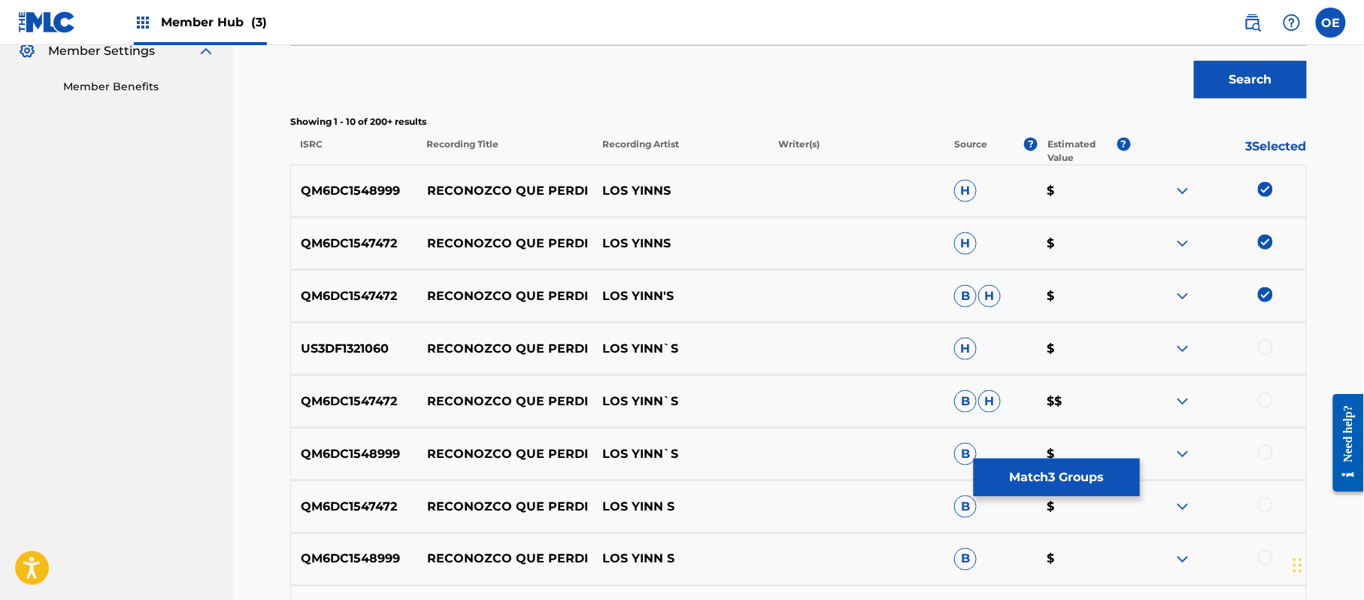
click at [1261, 350] on div at bounding box center [1265, 347] width 15 height 15
click at [1263, 399] on div at bounding box center [1265, 400] width 15 height 15
click at [1259, 449] on div at bounding box center [1265, 452] width 15 height 15
click at [1267, 511] on div at bounding box center [1265, 505] width 15 height 15
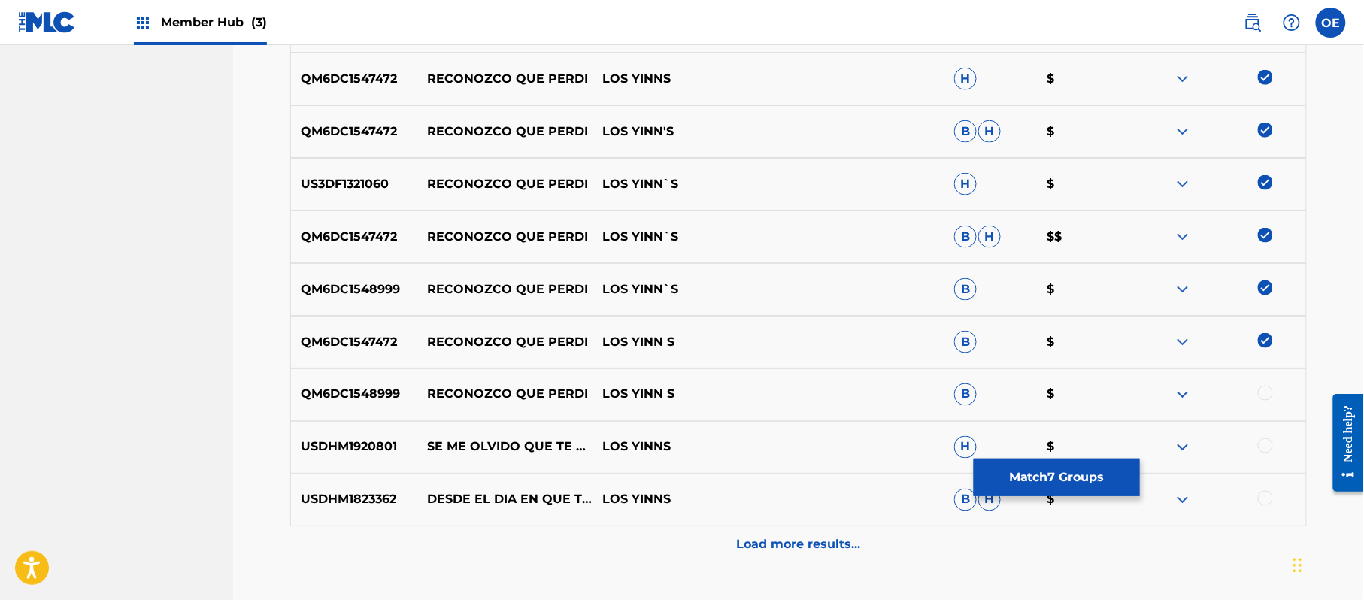
scroll to position [662, 0]
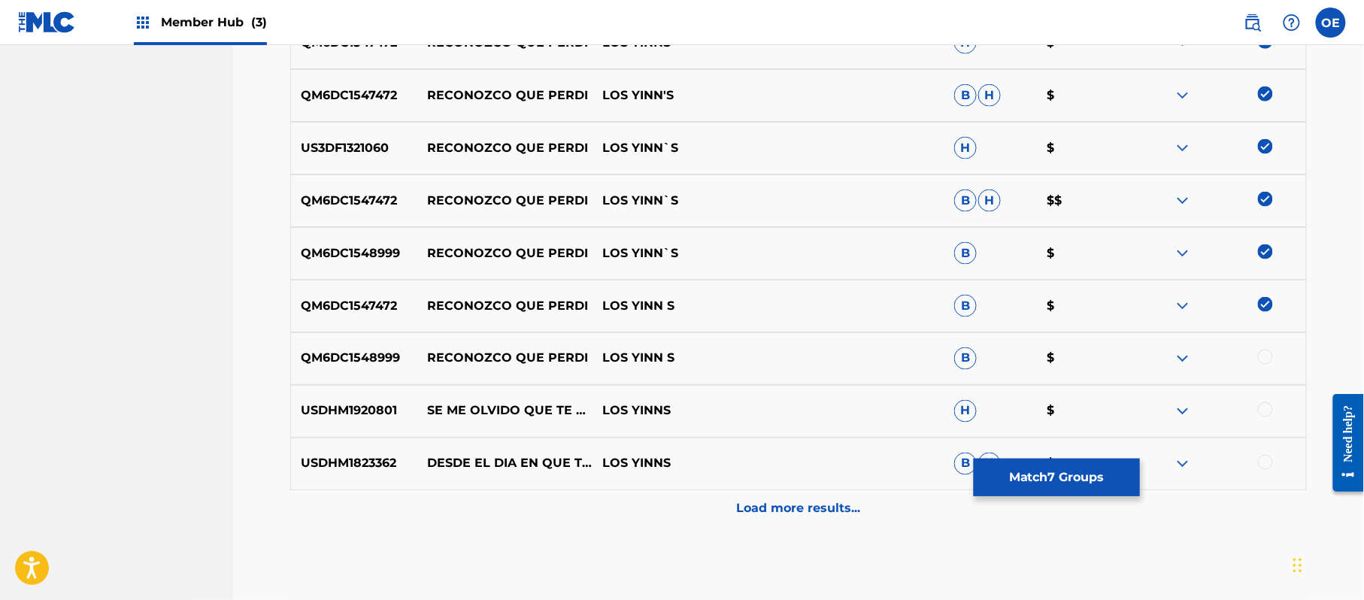
click at [1264, 359] on div at bounding box center [1265, 357] width 15 height 15
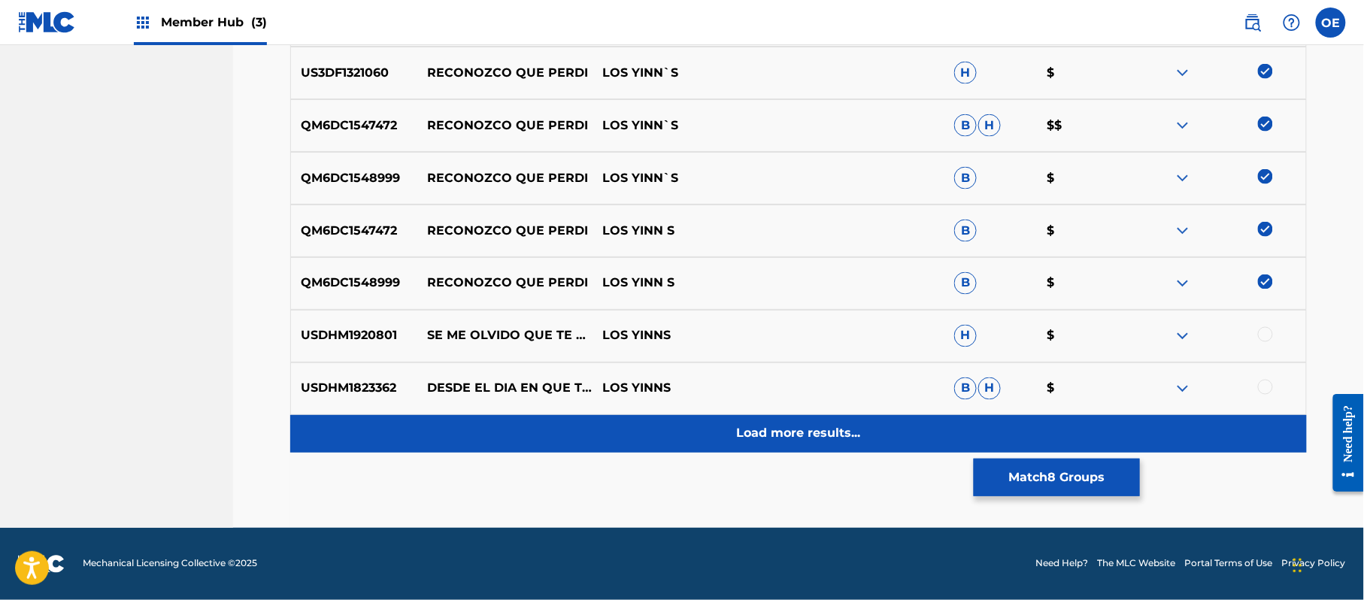
click at [782, 431] on p "Load more results..." at bounding box center [799, 434] width 124 height 18
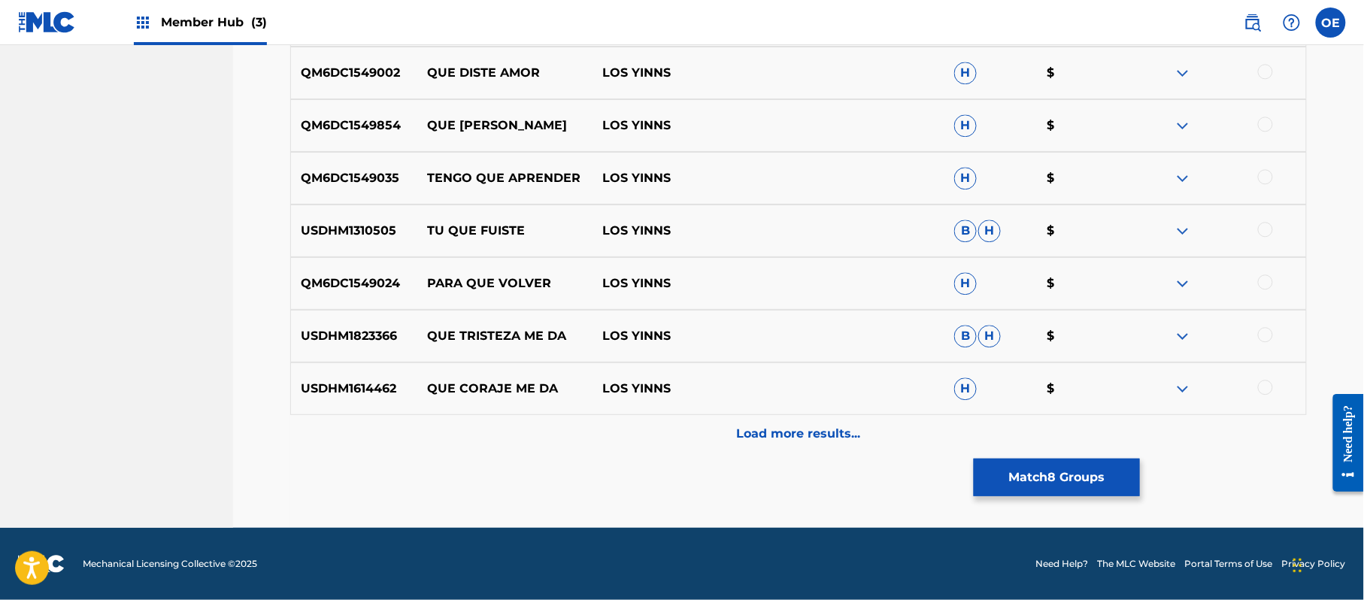
click at [780, 417] on div "Load more results..." at bounding box center [798, 434] width 1017 height 38
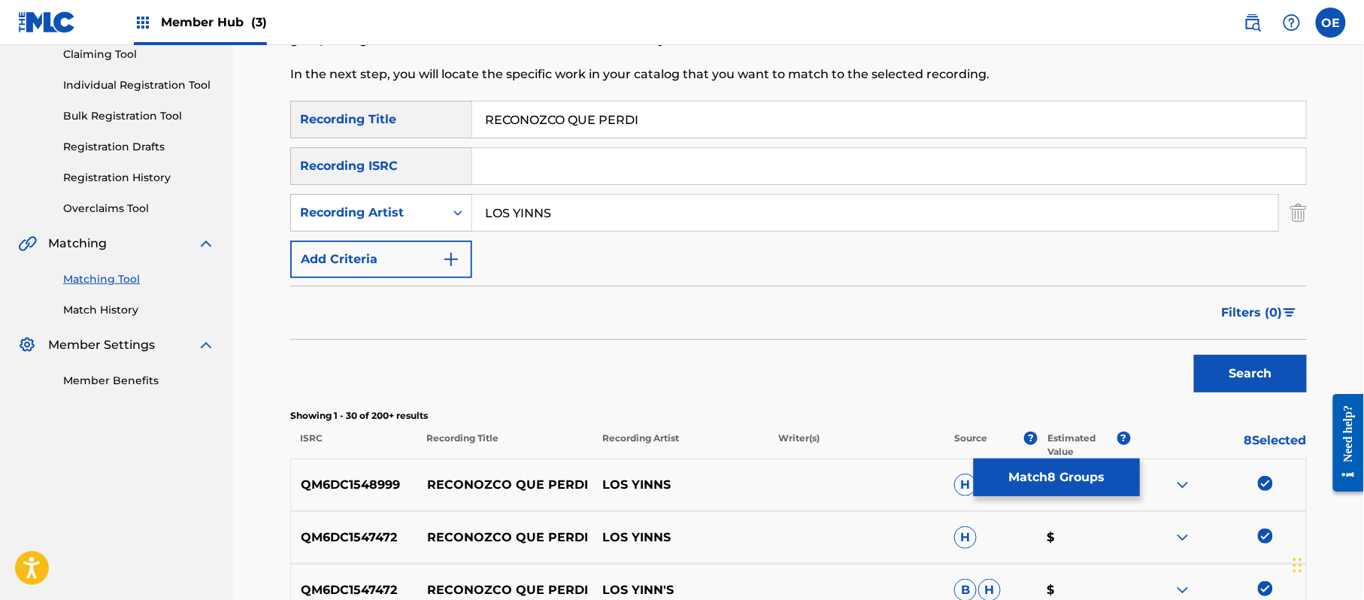
scroll to position [85, 0]
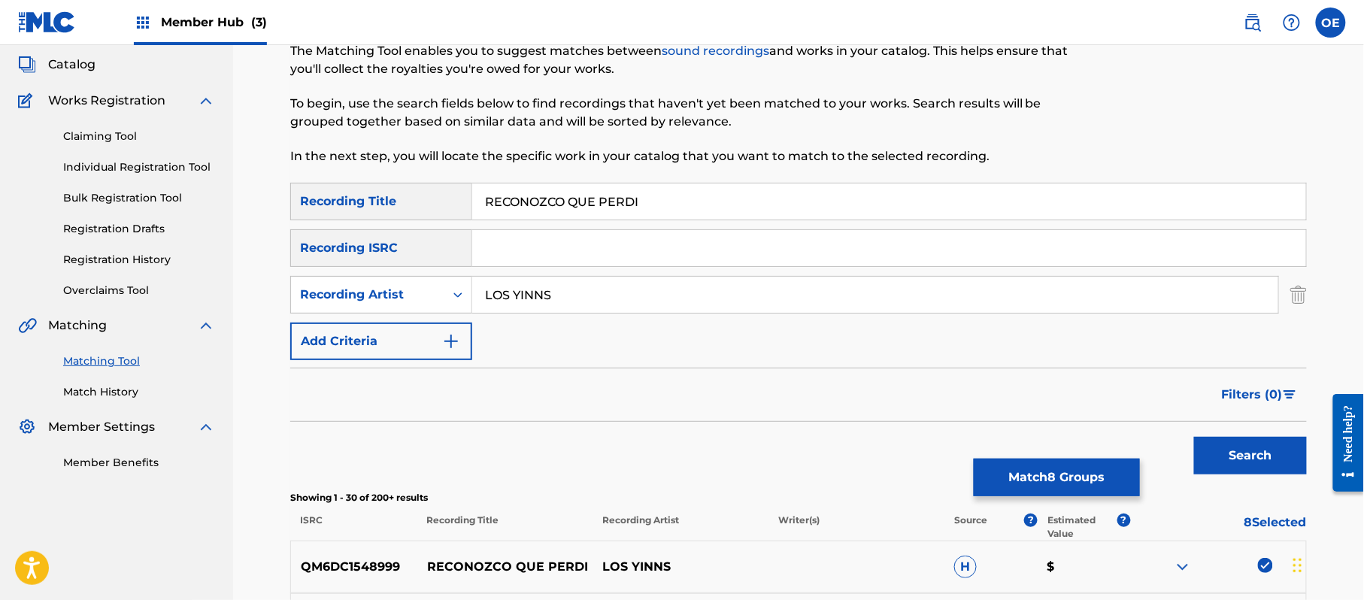
click at [539, 296] on input "LOS YINNS" at bounding box center [875, 295] width 806 height 36
type input "LOS YINN'S"
click at [1194, 437] on button "Search" at bounding box center [1250, 456] width 113 height 38
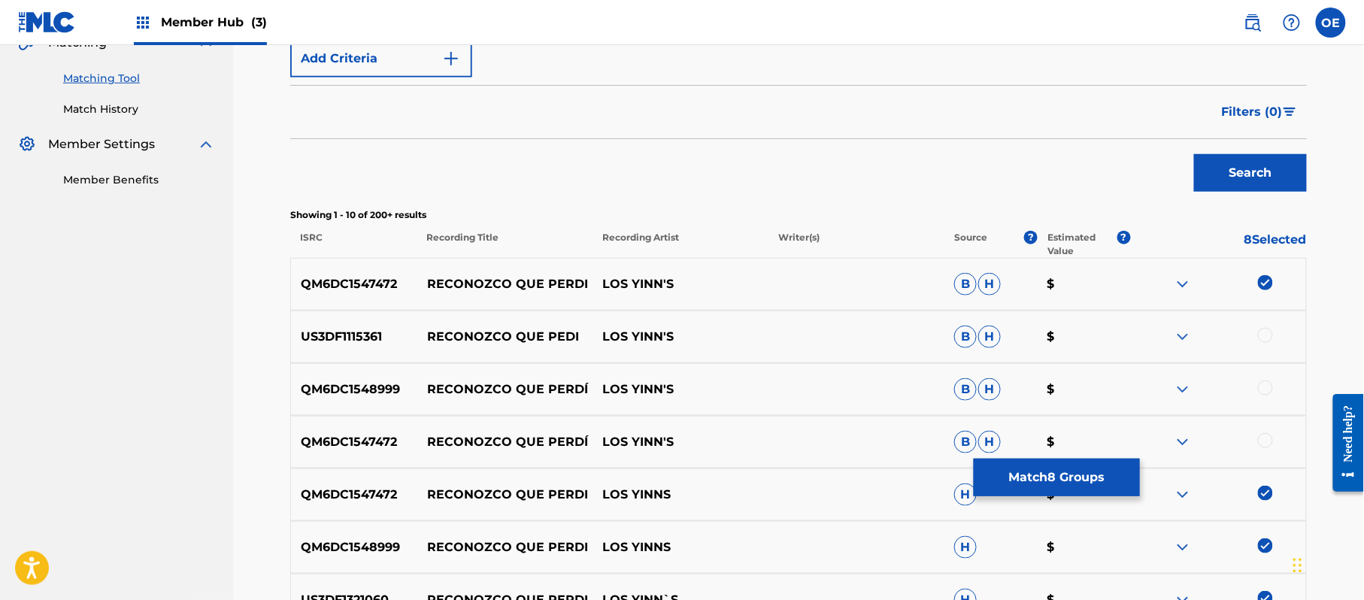
scroll to position [486, 0]
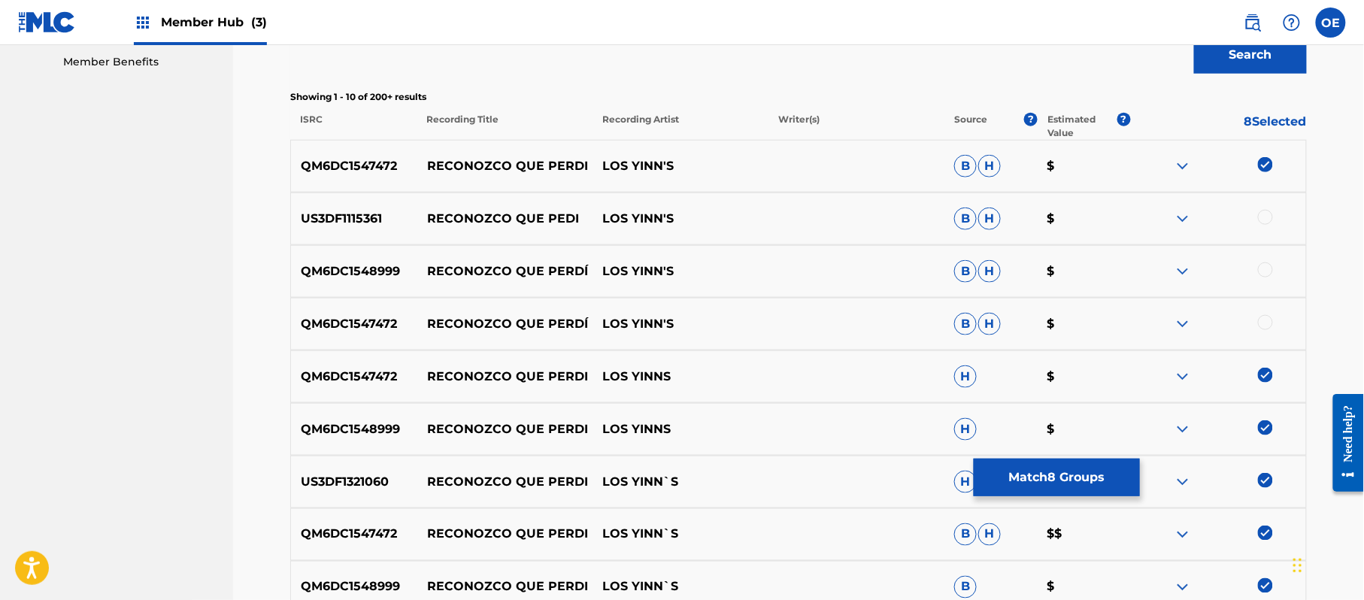
click at [1262, 217] on div at bounding box center [1265, 217] width 15 height 15
click at [1262, 266] on div at bounding box center [1265, 269] width 15 height 15
click at [1262, 320] on div at bounding box center [1265, 322] width 15 height 15
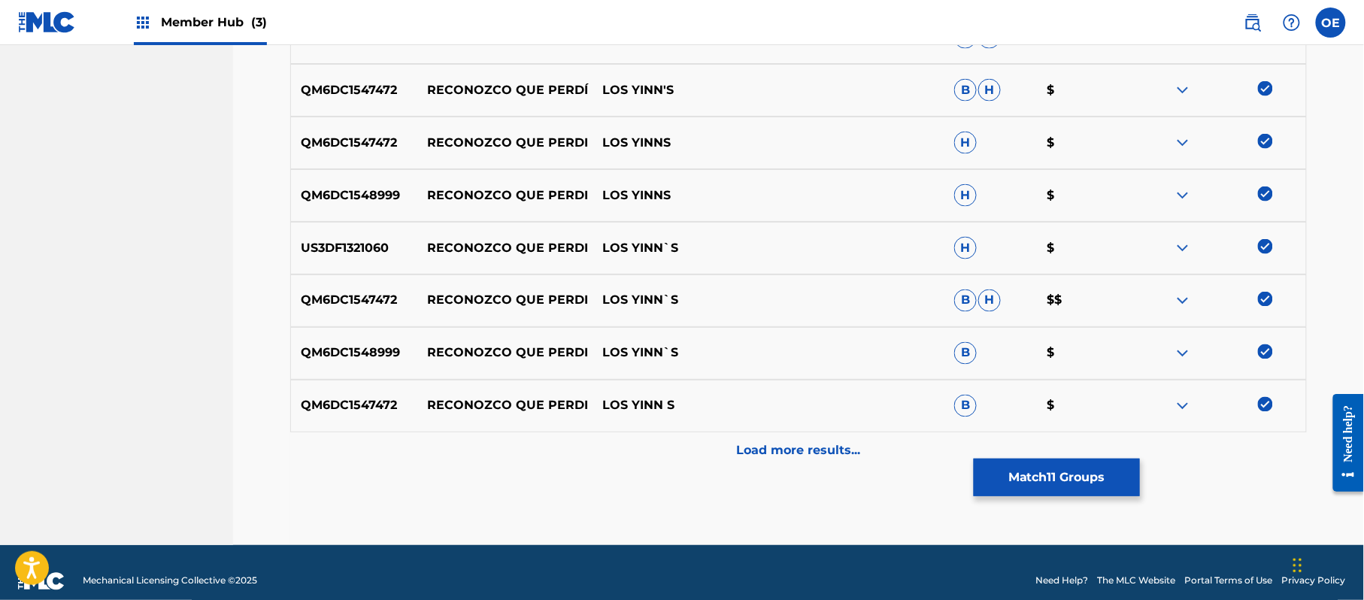
scroll to position [737, 0]
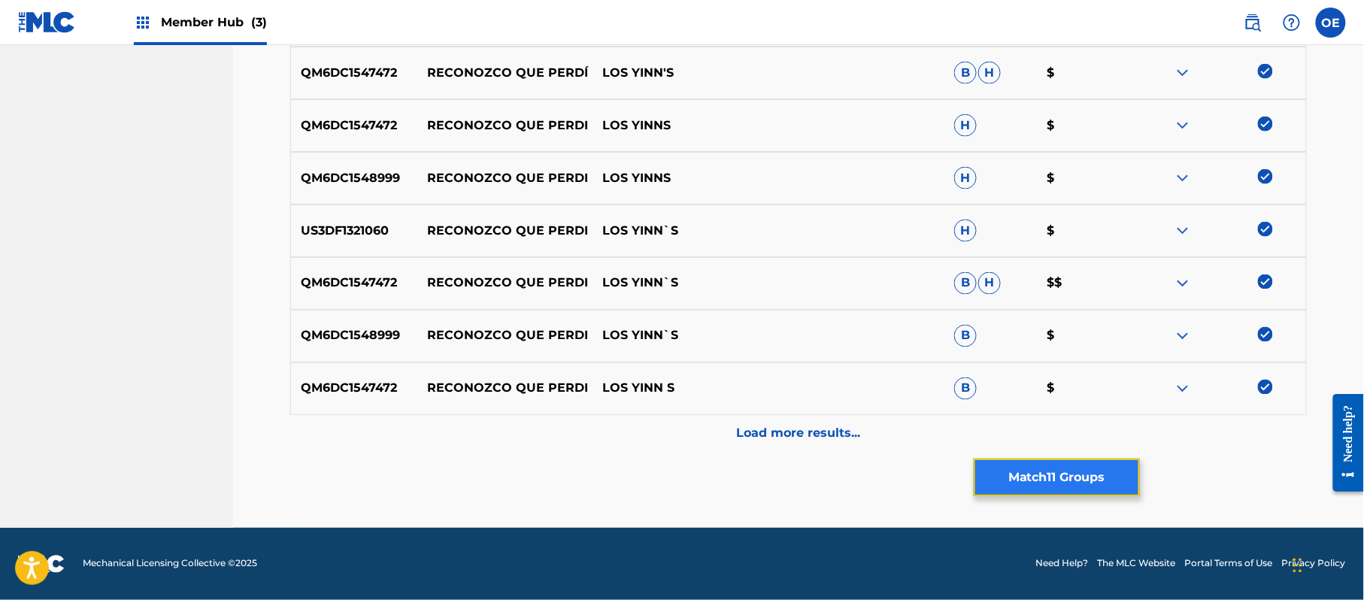
click at [1060, 478] on button "Match 11 Groups" at bounding box center [1057, 478] width 166 height 38
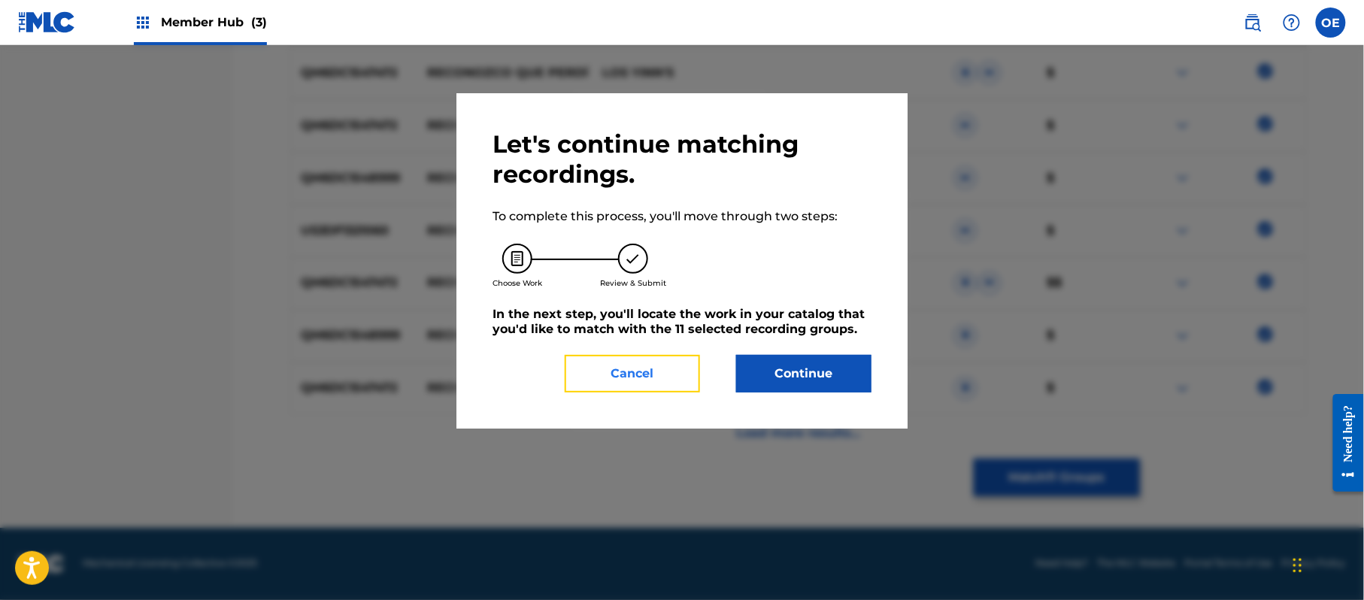
click at [614, 365] on button "Cancel" at bounding box center [632, 374] width 135 height 38
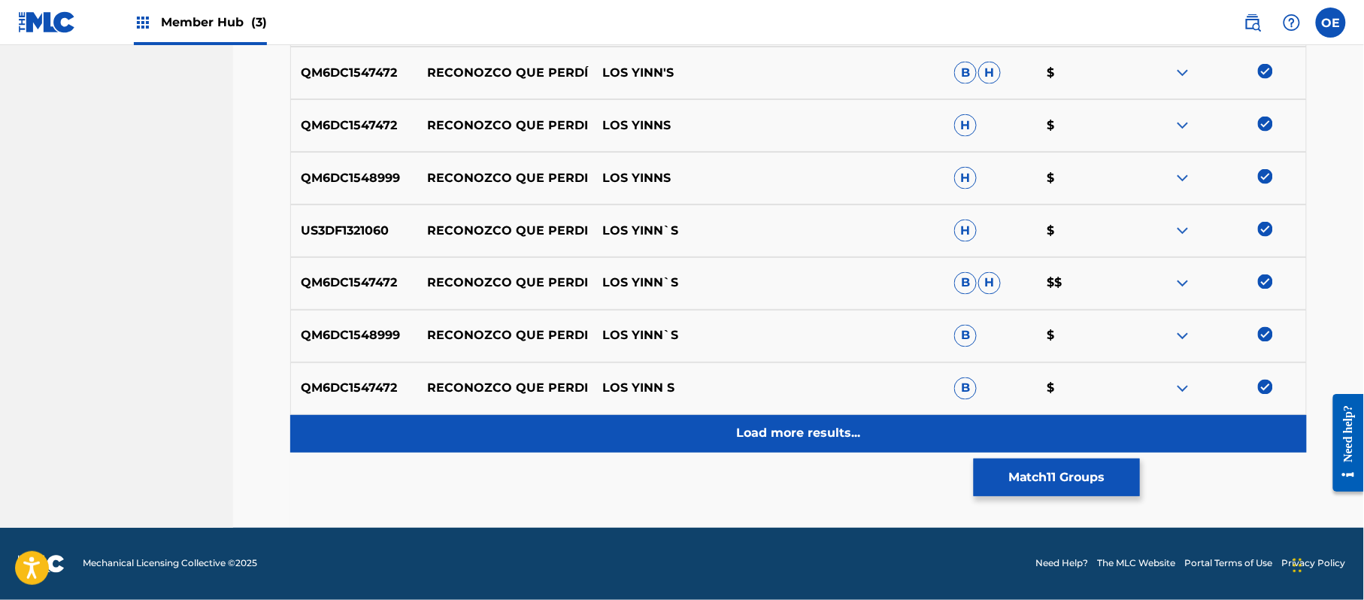
click at [778, 446] on div "Load more results..." at bounding box center [798, 434] width 1017 height 38
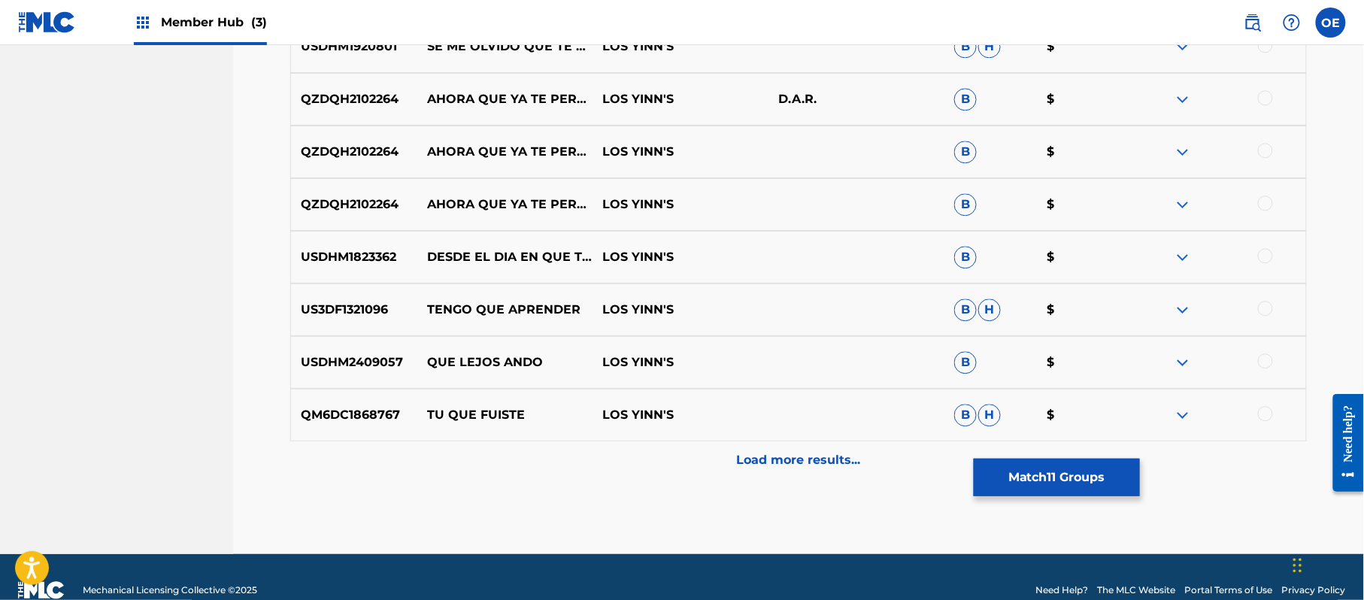
scroll to position [1238, 0]
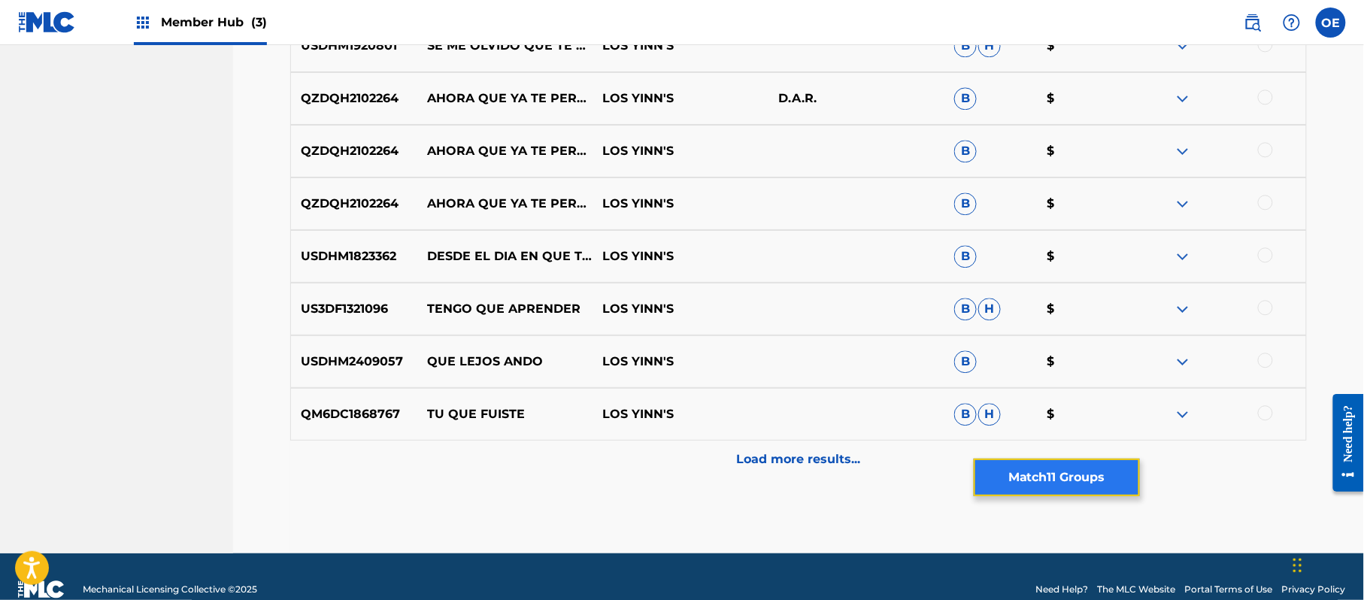
click at [1057, 477] on button "Match 11 Groups" at bounding box center [1057, 478] width 166 height 38
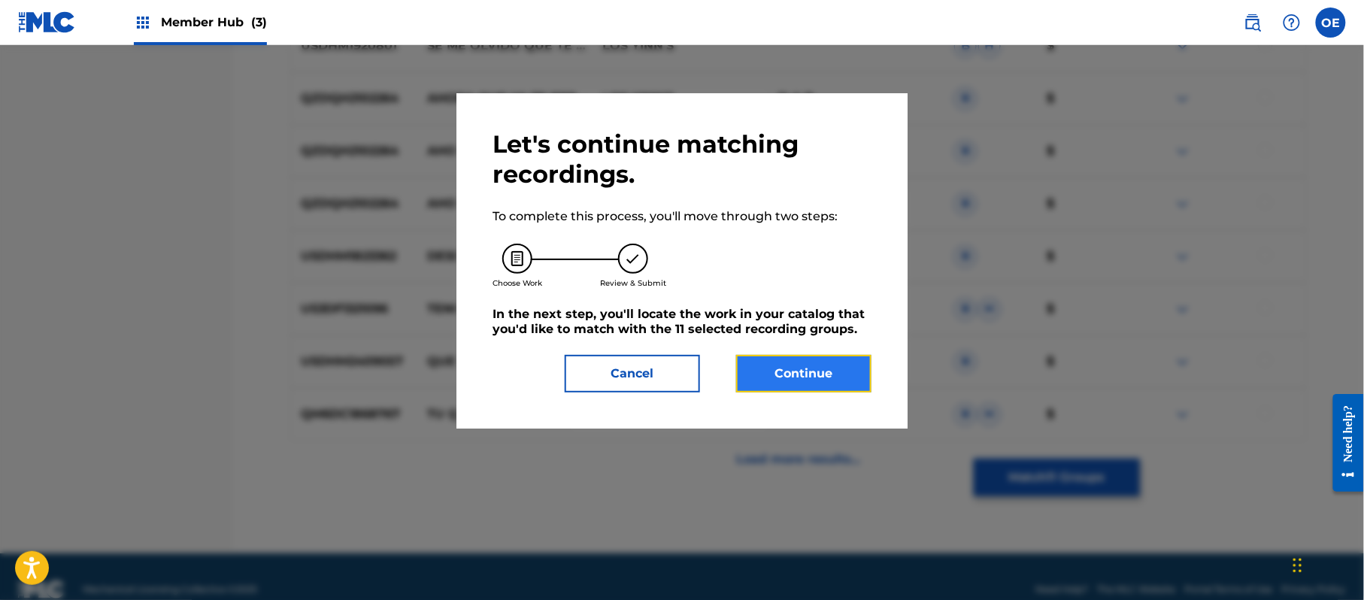
click at [768, 379] on button "Continue" at bounding box center [803, 374] width 135 height 38
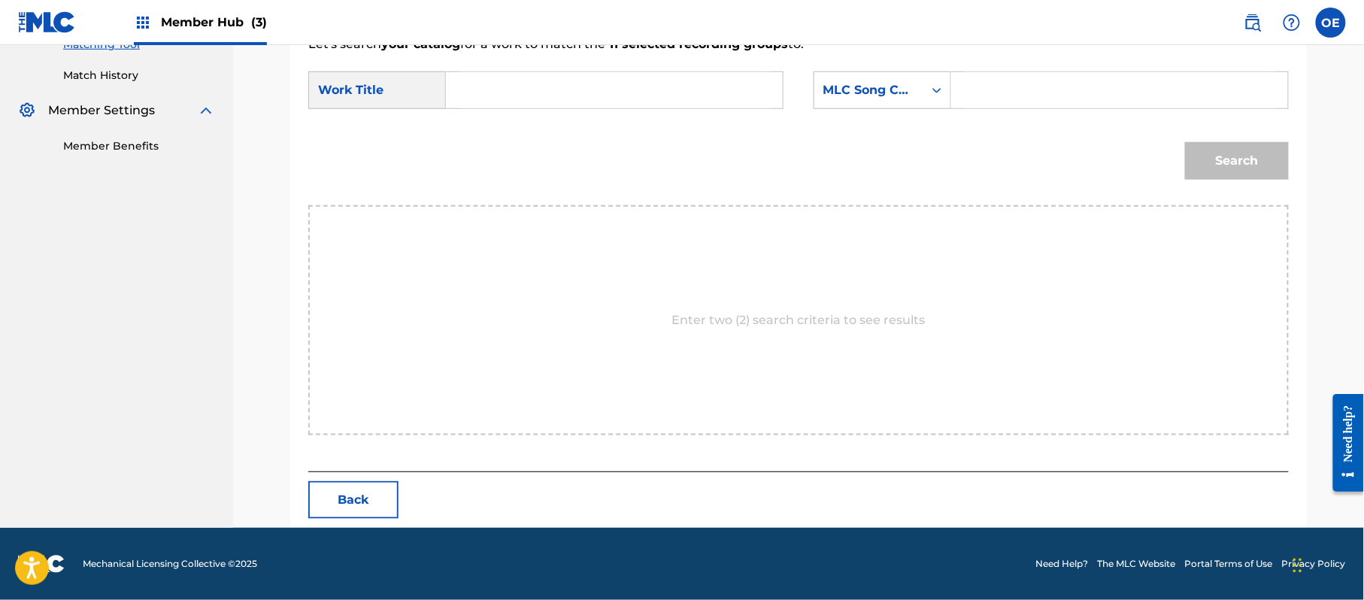
paste input "RECONOZCO QUE PERDI"
type input "RECONOZCO QUE PERDI"
click at [857, 95] on div "MLC Song Code" at bounding box center [868, 90] width 91 height 18
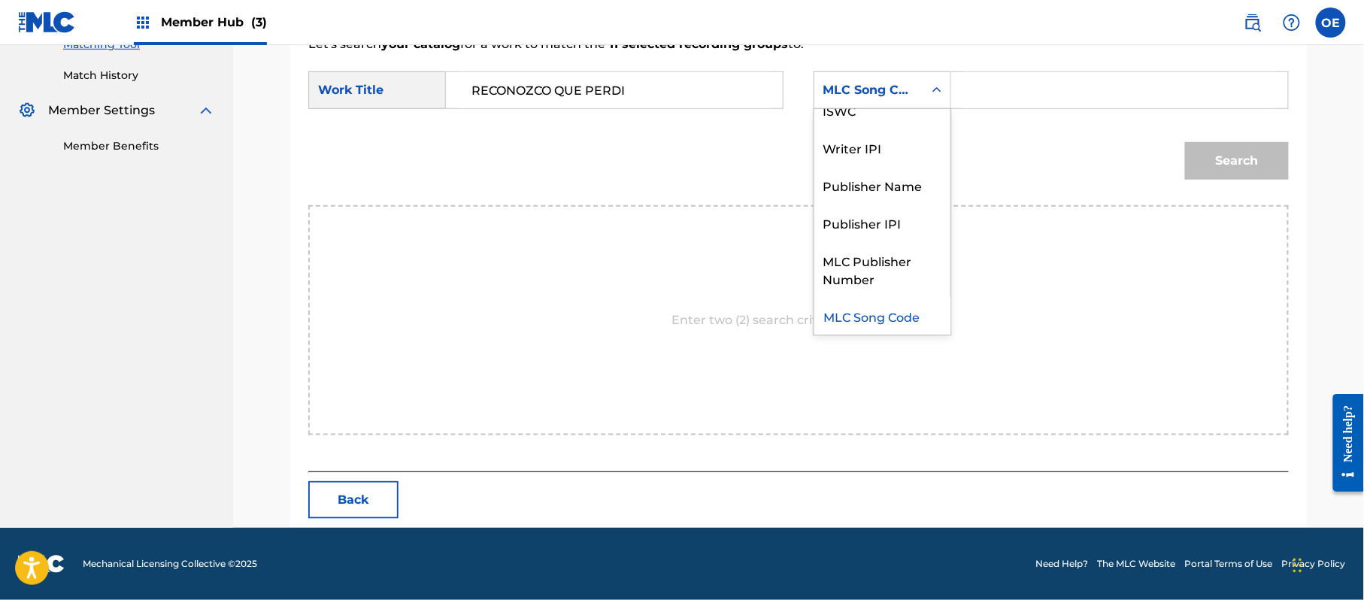
scroll to position [0, 0]
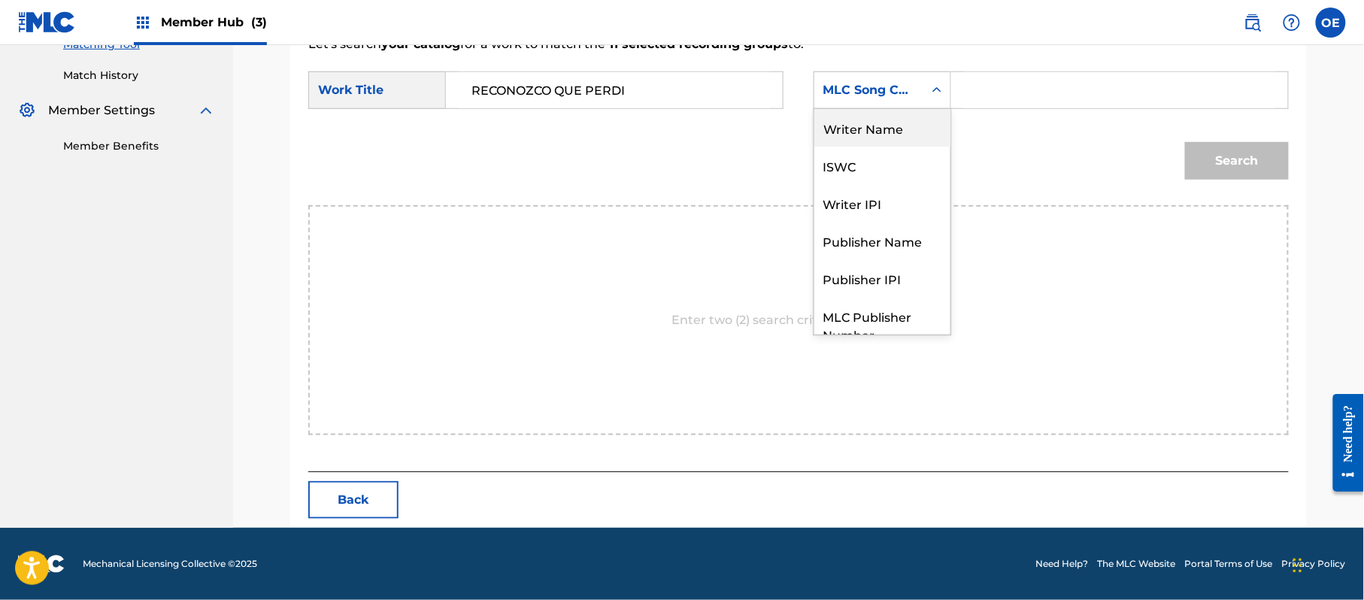
click at [870, 124] on div "Writer Name" at bounding box center [882, 128] width 136 height 38
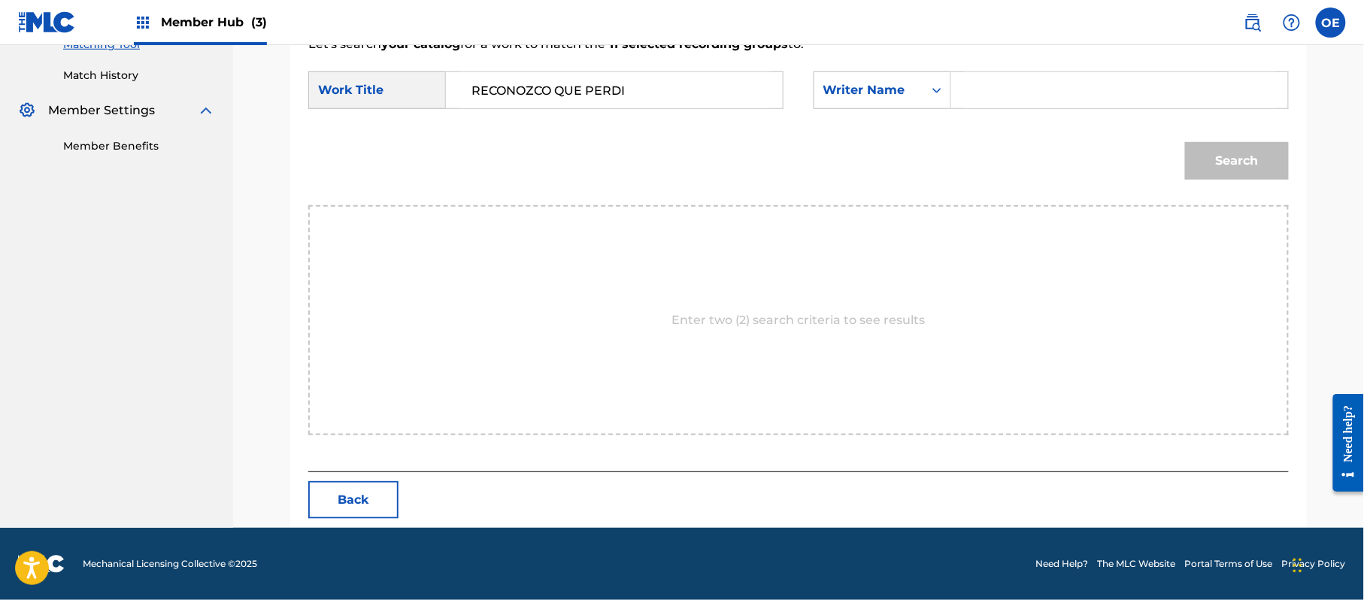
paste input "RAFAEL GONZALEZ"
type input "RAFAEL GONZALEZ"
click at [1223, 173] on button "Search" at bounding box center [1237, 161] width 104 height 38
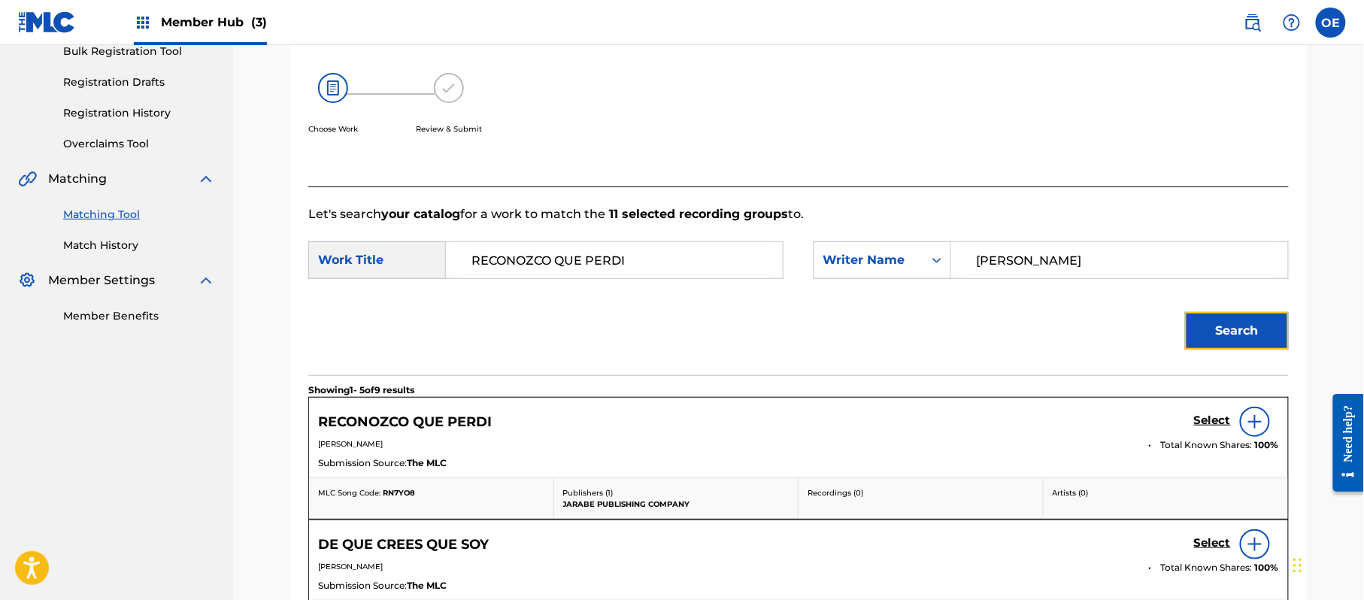
scroll to position [402, 0]
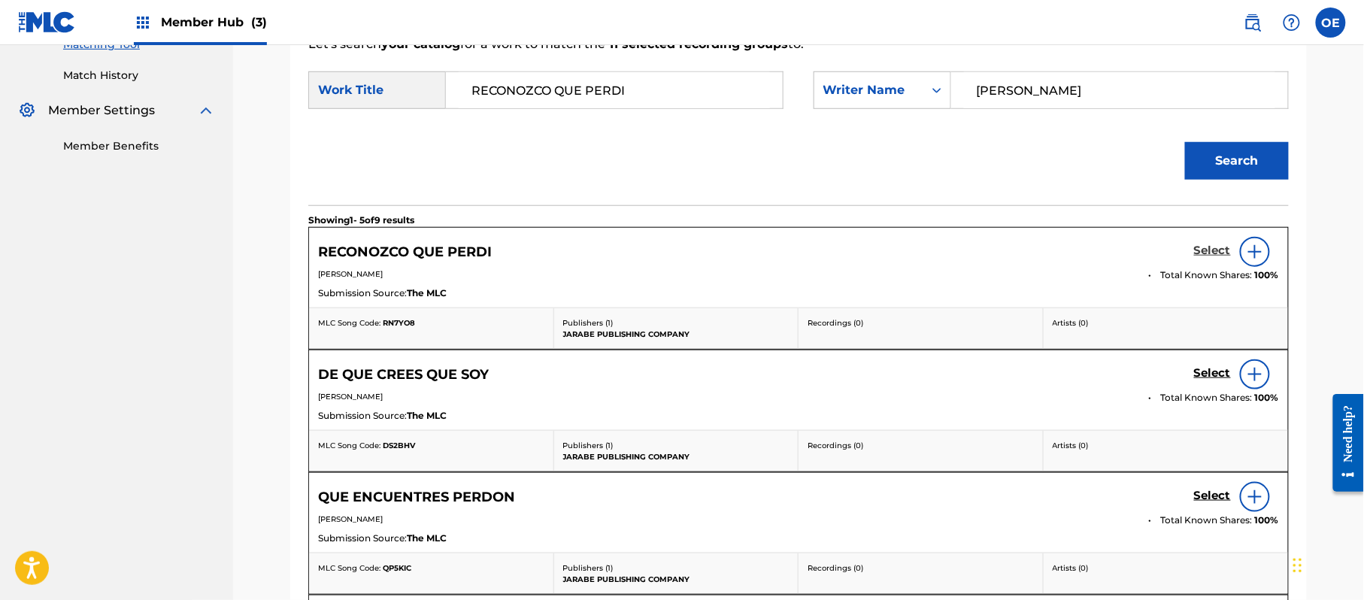
click at [1215, 250] on h5 "Select" at bounding box center [1212, 251] width 37 height 14
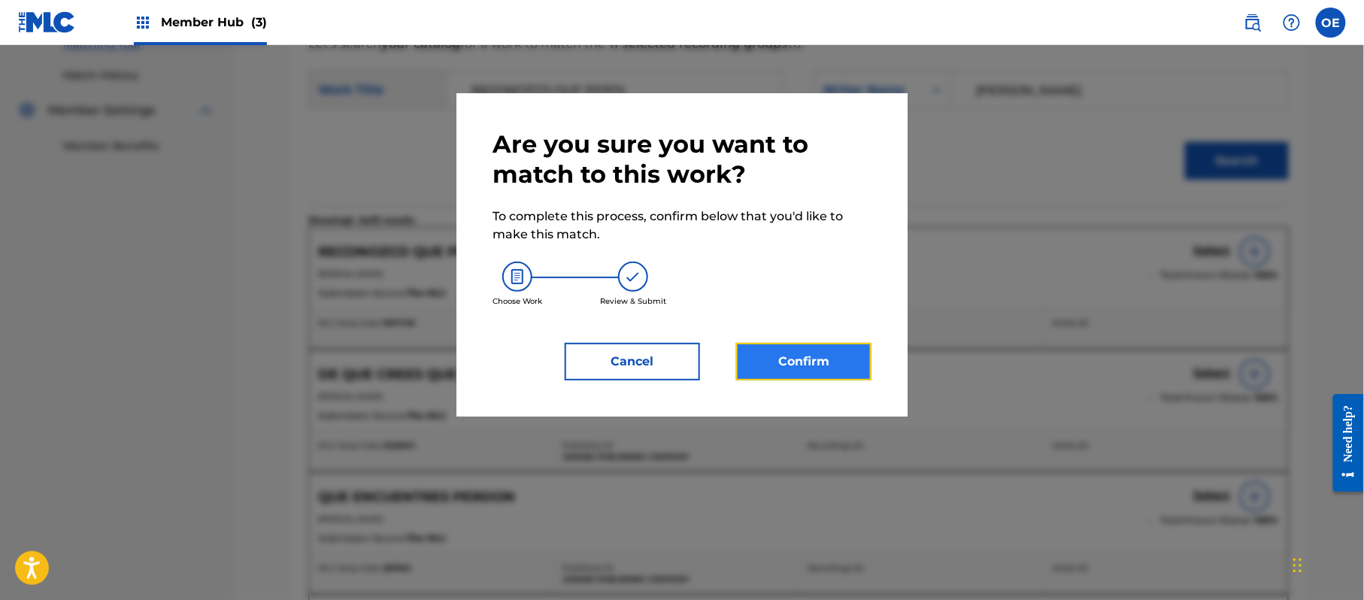
click at [795, 358] on button "Confirm" at bounding box center [803, 362] width 135 height 38
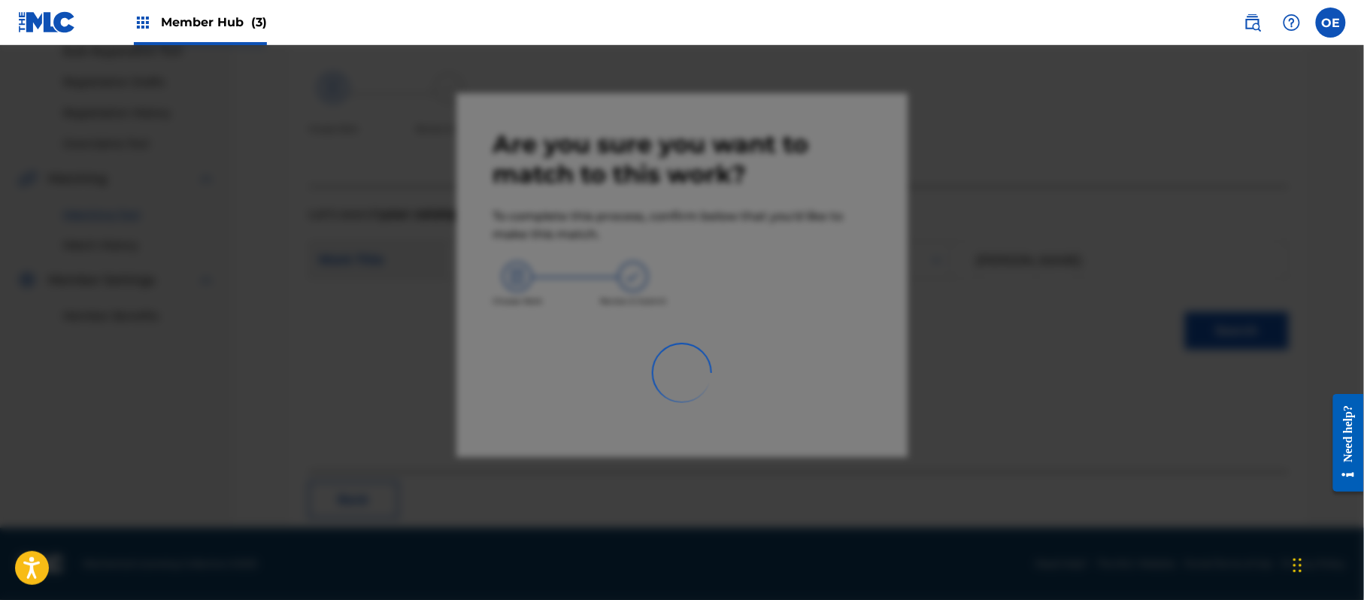
scroll to position [60, 0]
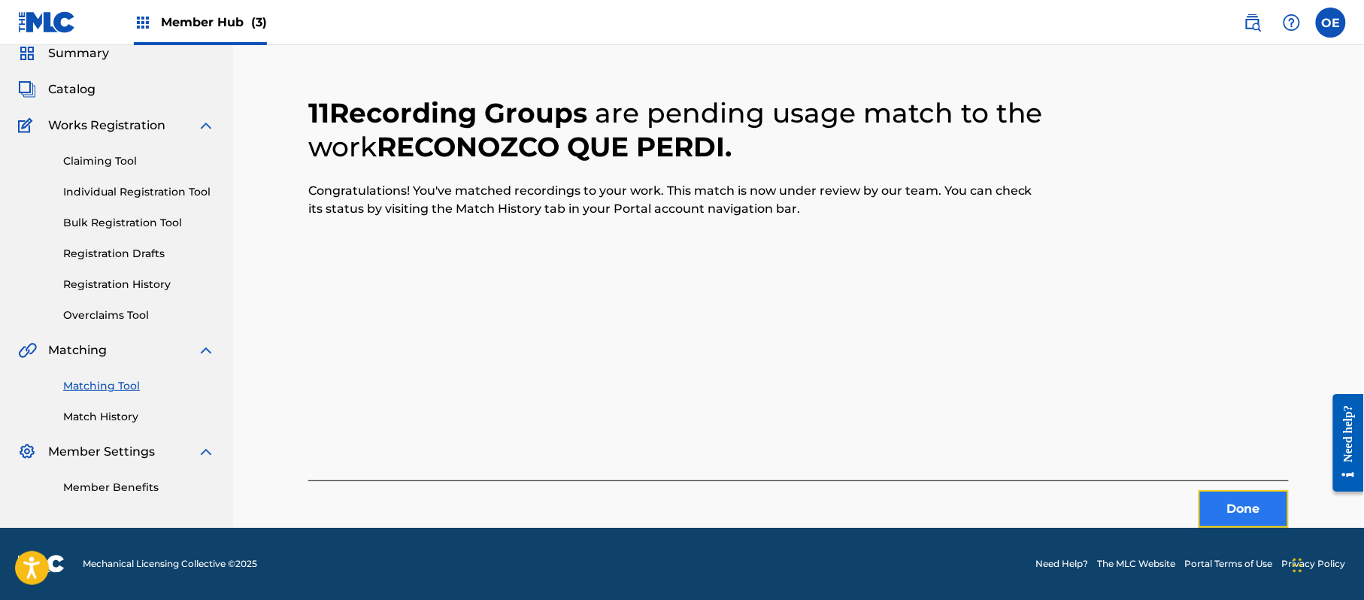
click at [1215, 495] on button "Done" at bounding box center [1244, 509] width 90 height 38
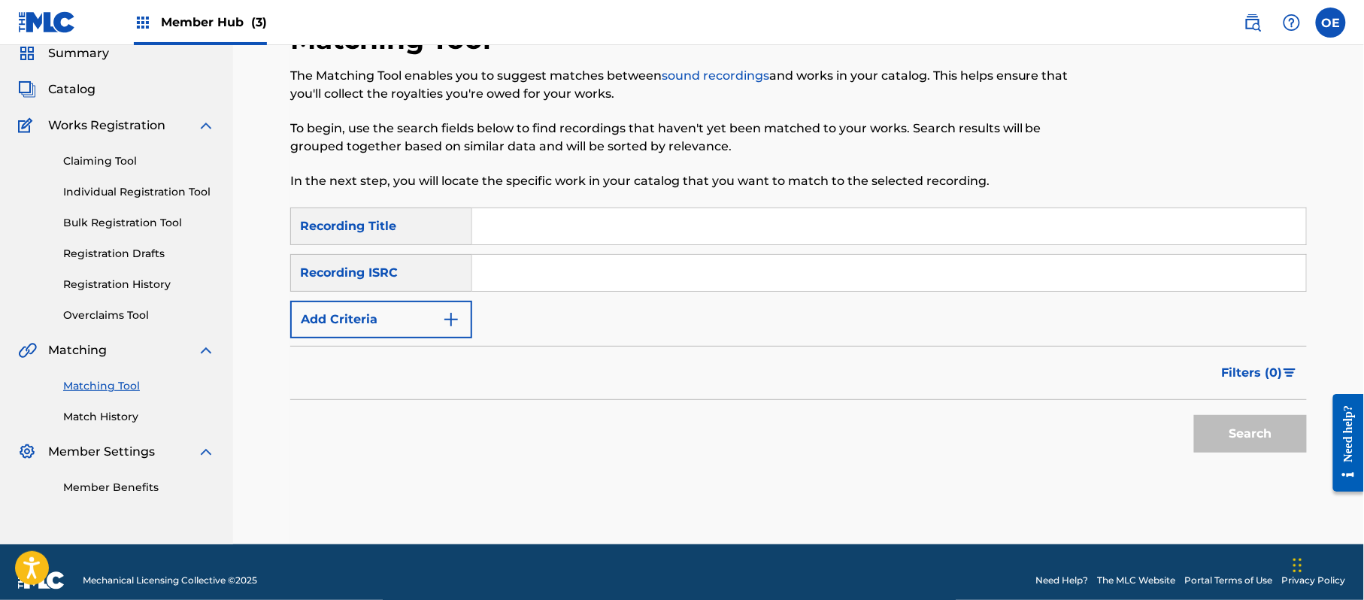
paste input "REGRESA"
type input "REGRESA"
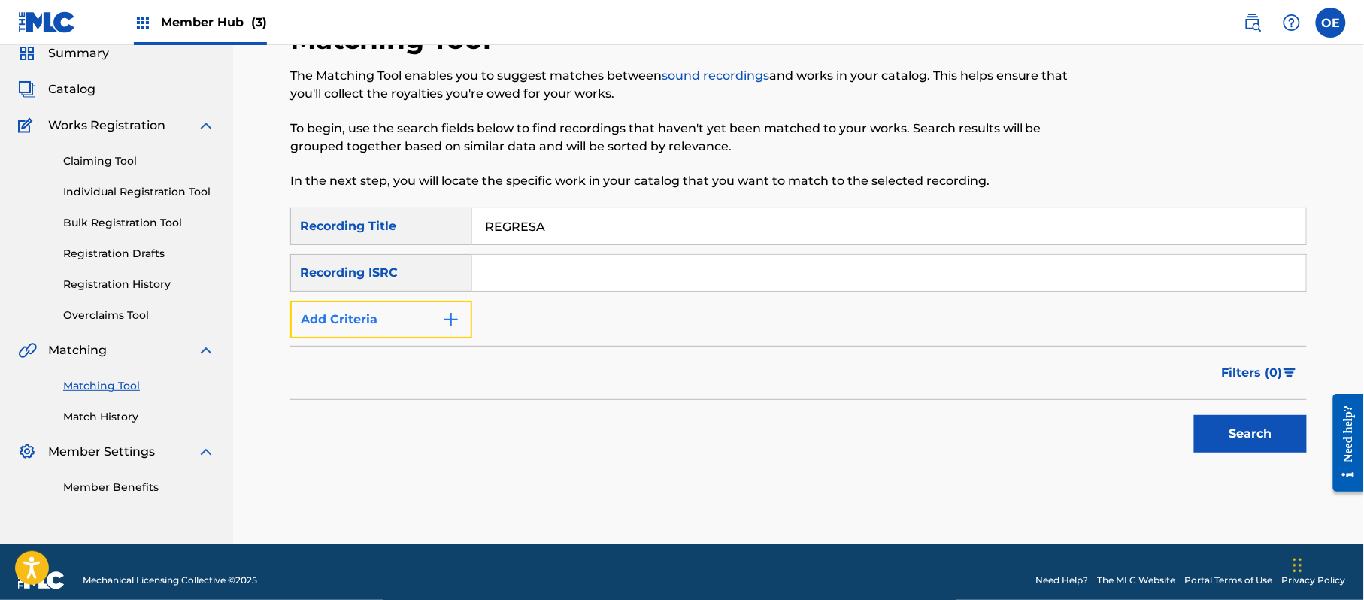
click at [405, 334] on button "Add Criteria" at bounding box center [381, 320] width 182 height 38
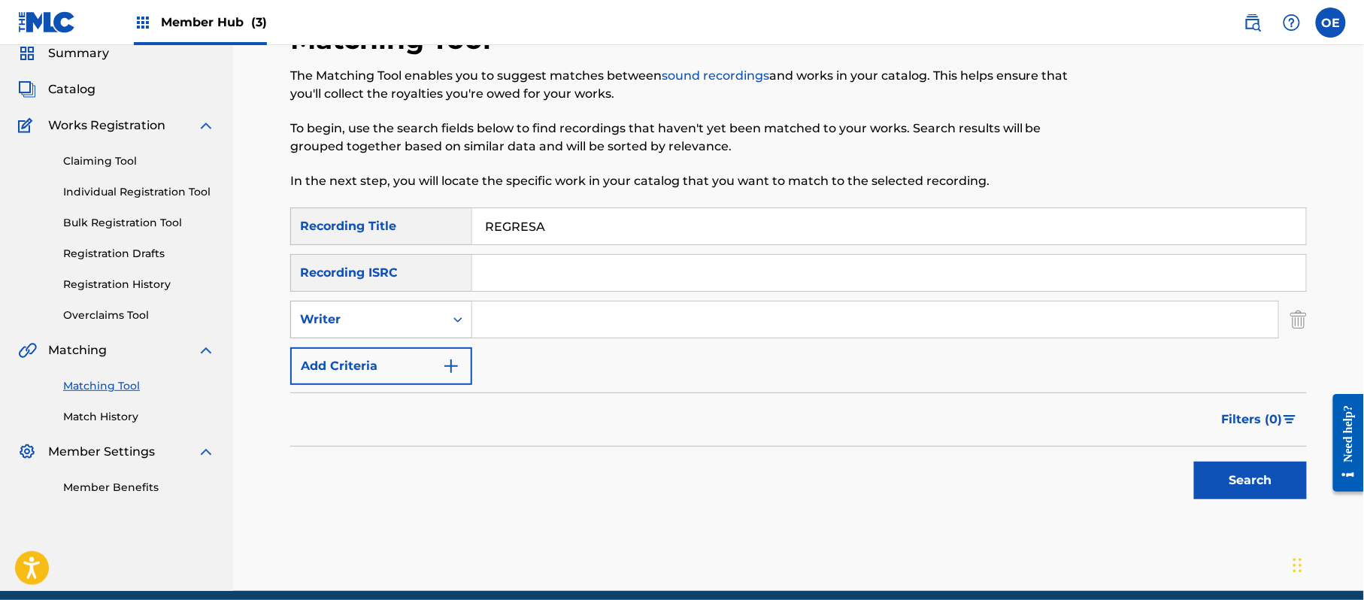
click at [388, 320] on div "Writer" at bounding box center [367, 320] width 135 height 18
click at [391, 341] on div "Recording Artist" at bounding box center [381, 357] width 180 height 38
paste input "LOS YINNS"
click at [1249, 485] on button "Search" at bounding box center [1250, 481] width 113 height 38
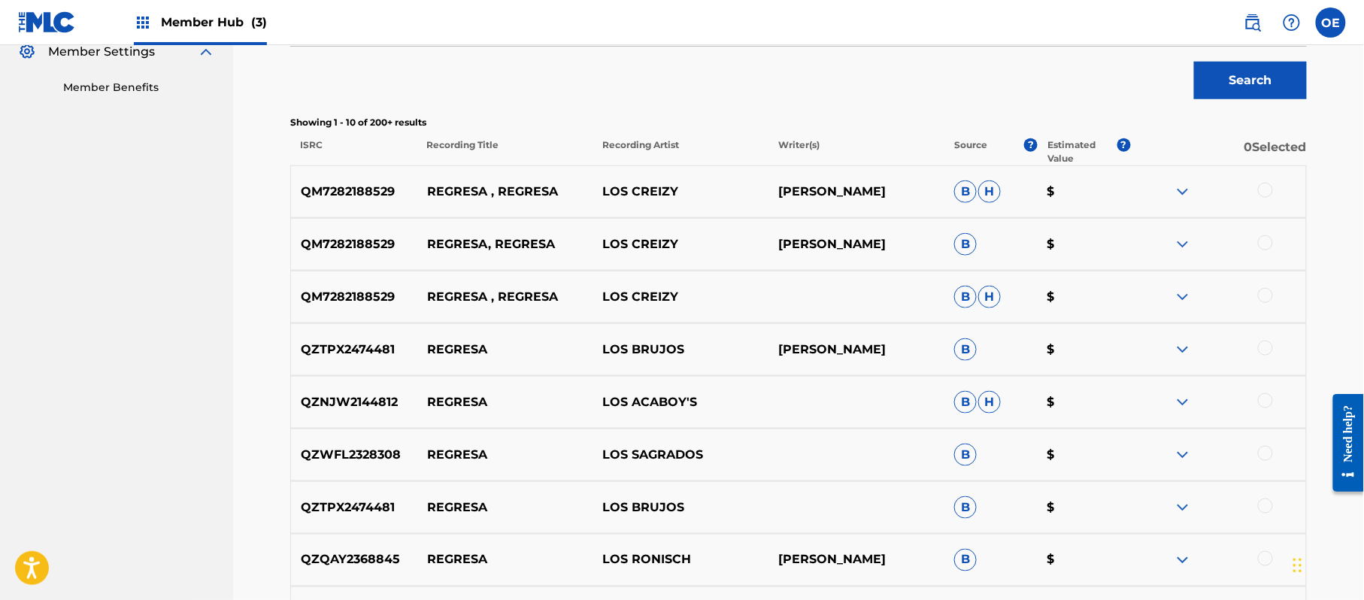
scroll to position [260, 0]
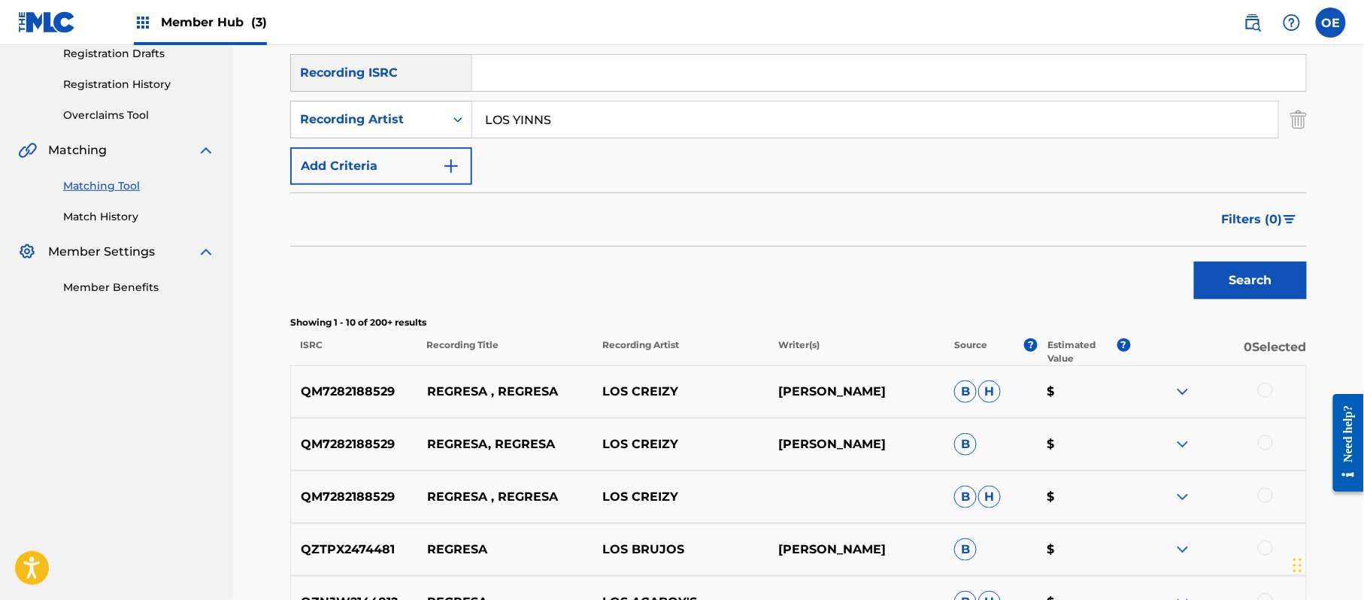
click at [541, 110] on input "LOS YINNS" at bounding box center [875, 120] width 806 height 36
click at [1194, 262] on button "Search" at bounding box center [1250, 281] width 113 height 38
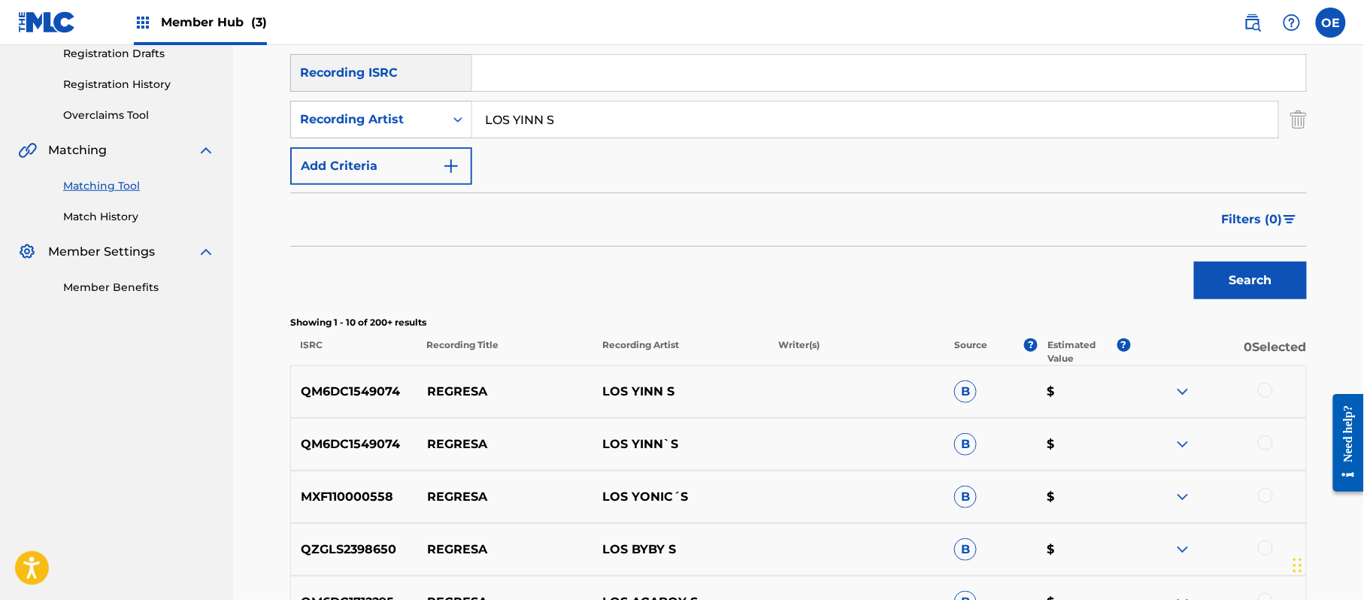
click at [1272, 387] on div at bounding box center [1265, 390] width 15 height 15
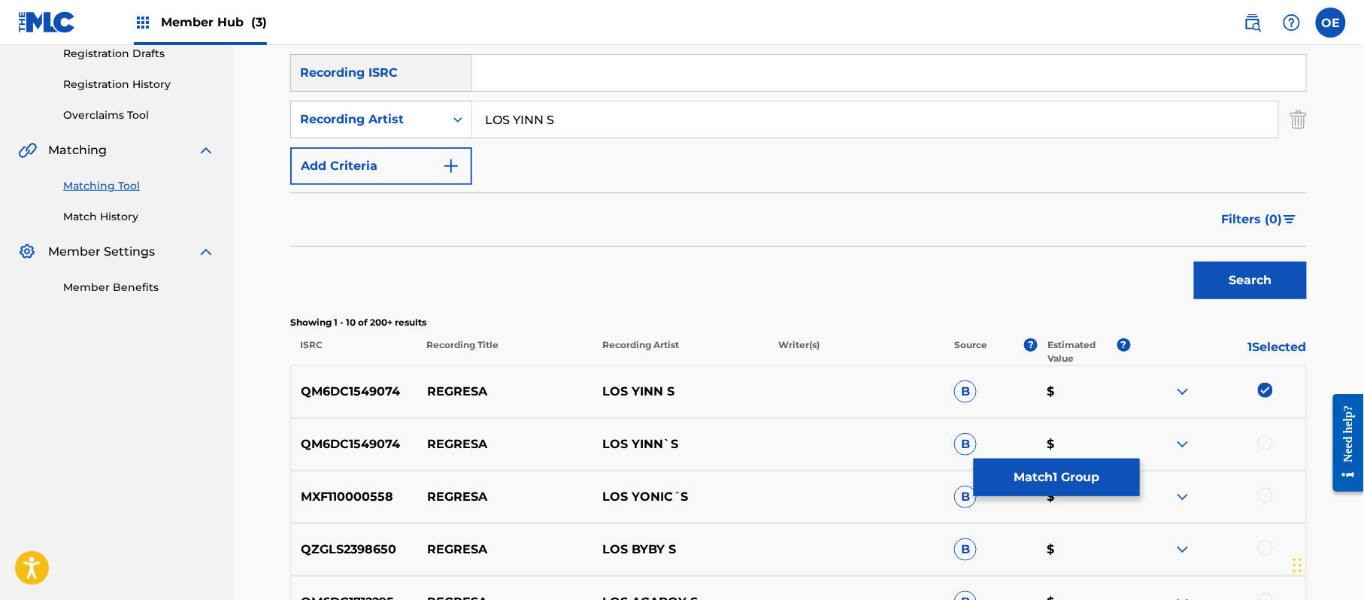
click at [1264, 449] on div at bounding box center [1265, 442] width 15 height 15
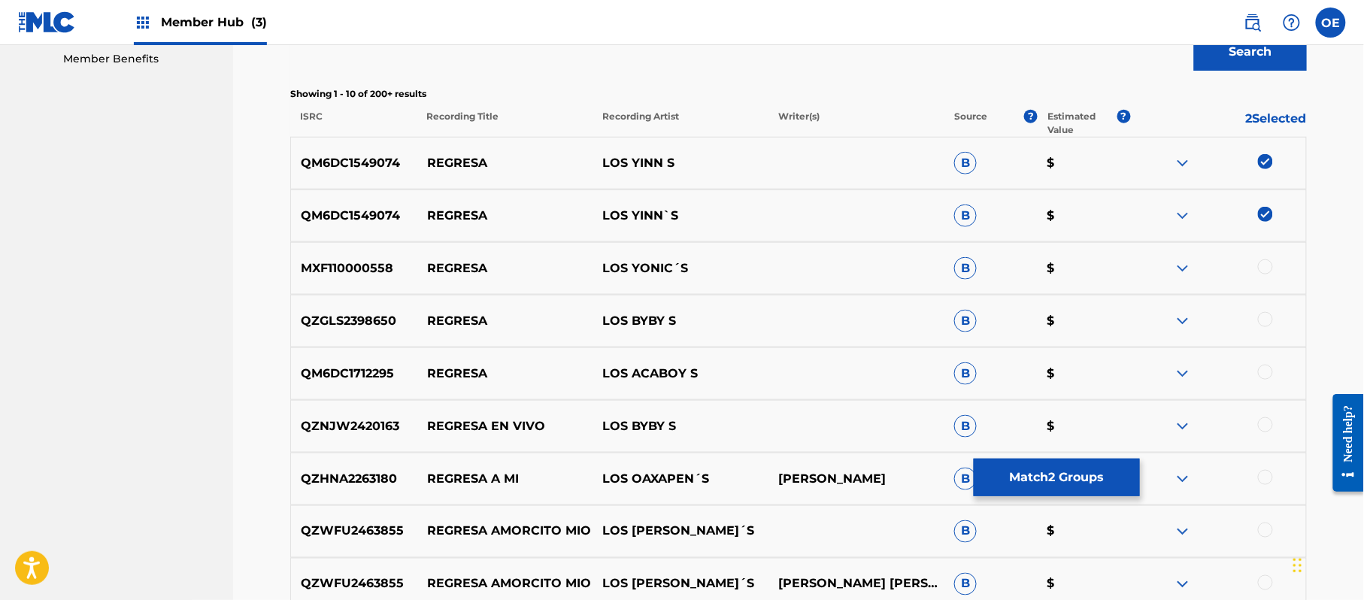
scroll to position [561, 0]
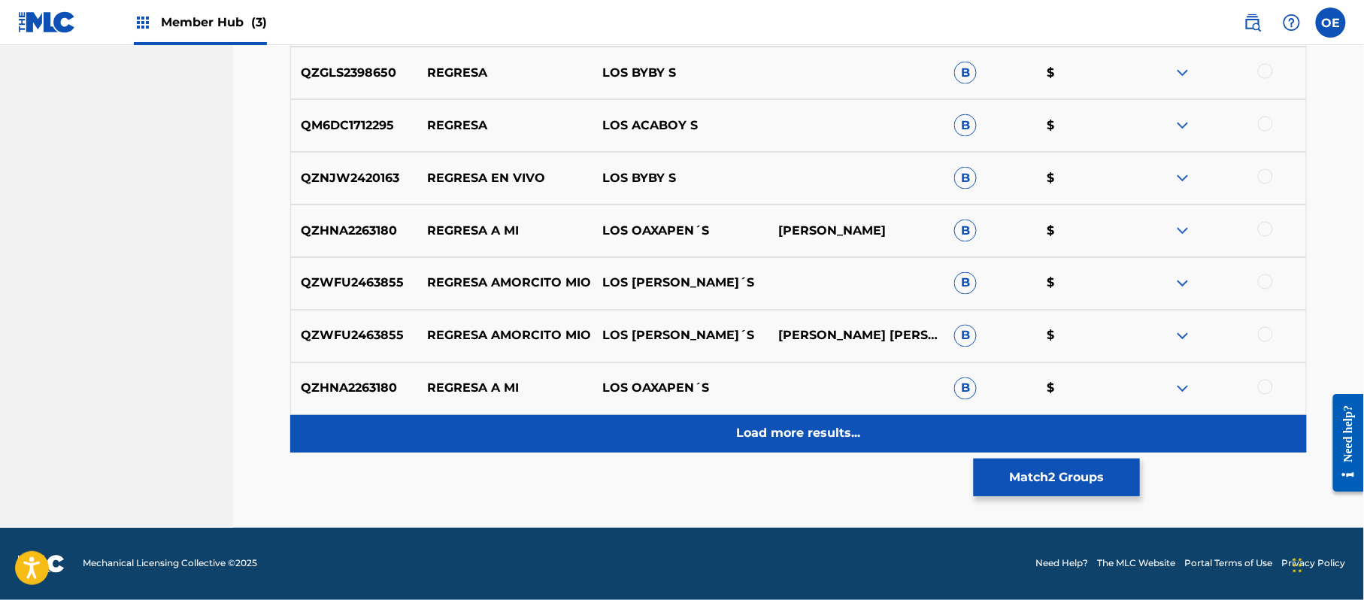
click at [818, 444] on div "Load more results..." at bounding box center [798, 434] width 1017 height 38
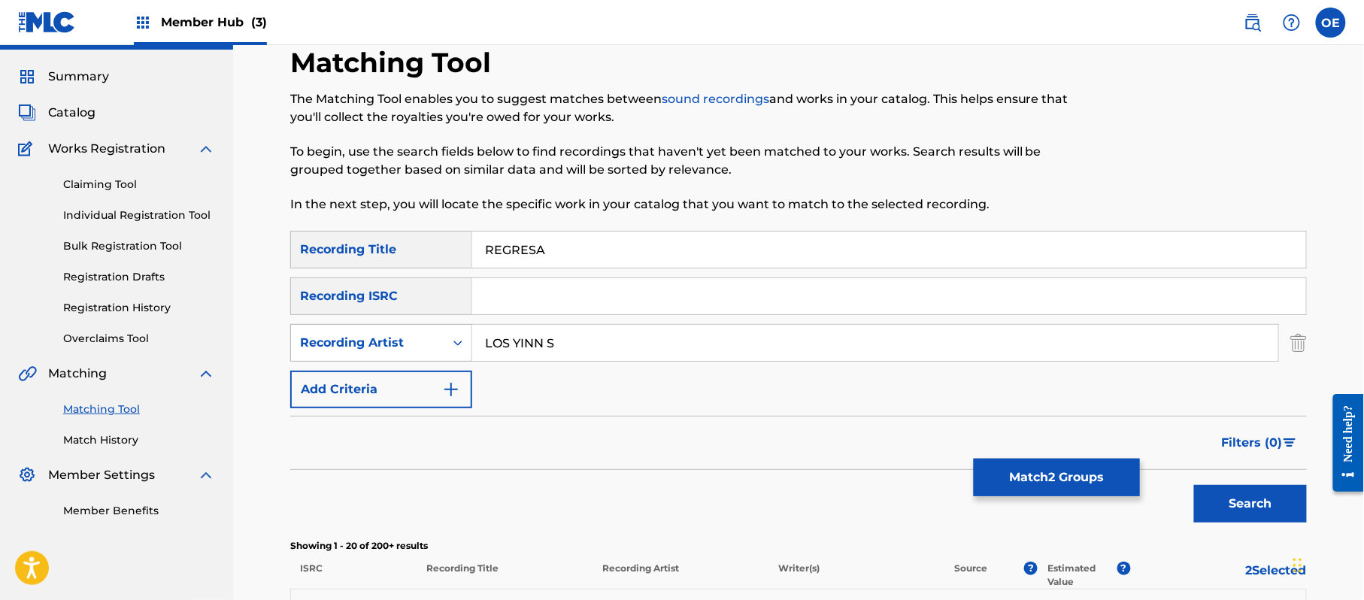
scroll to position [35, 0]
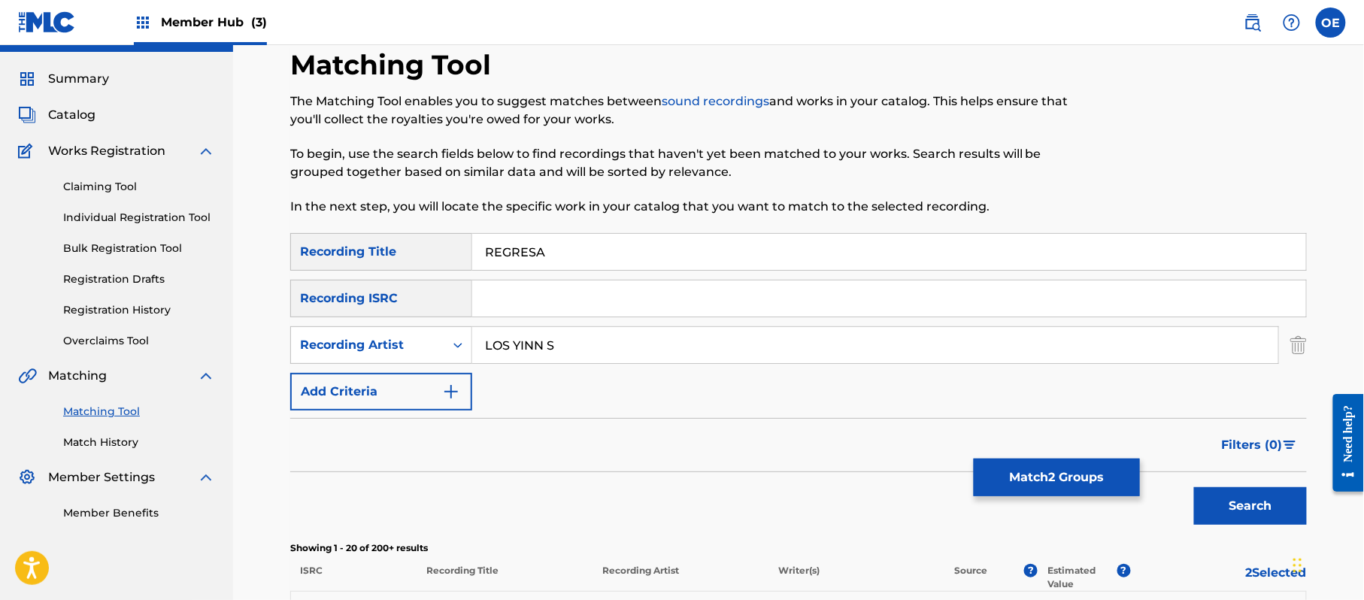
click at [548, 346] on input "LOS YINN S" at bounding box center [875, 345] width 806 height 36
type input "LOS YINN'S"
click at [1194, 487] on button "Search" at bounding box center [1250, 506] width 113 height 38
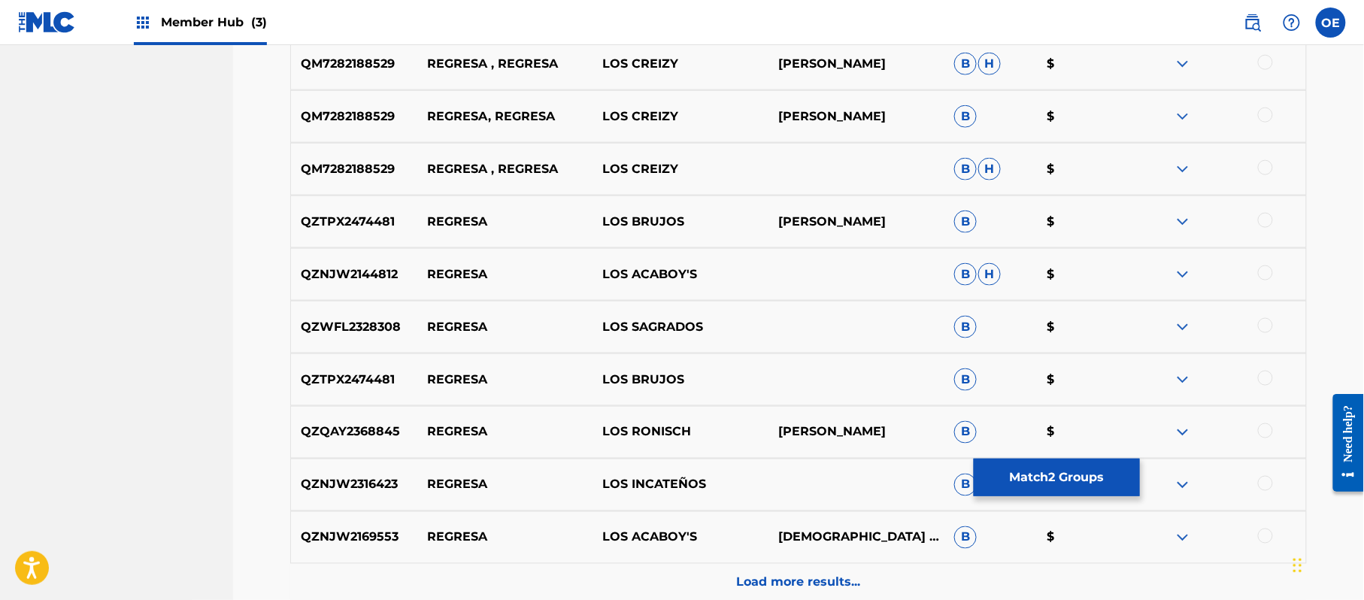
scroll to position [737, 0]
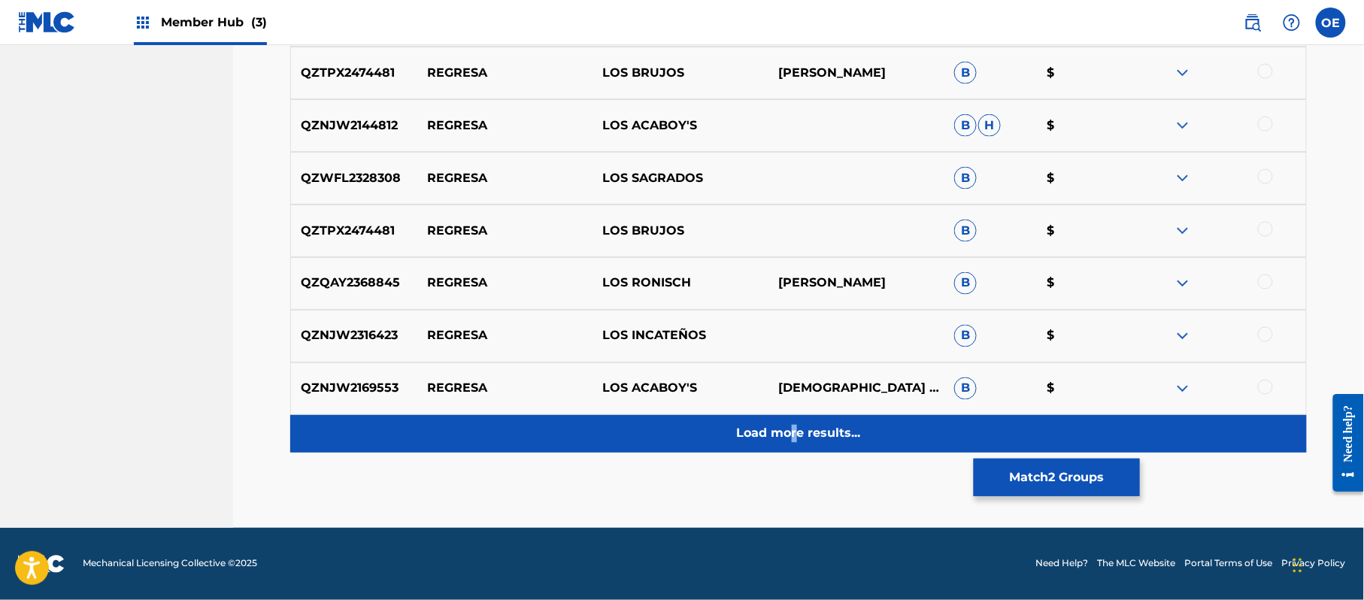
click at [793, 448] on div "Load more results..." at bounding box center [798, 434] width 1017 height 38
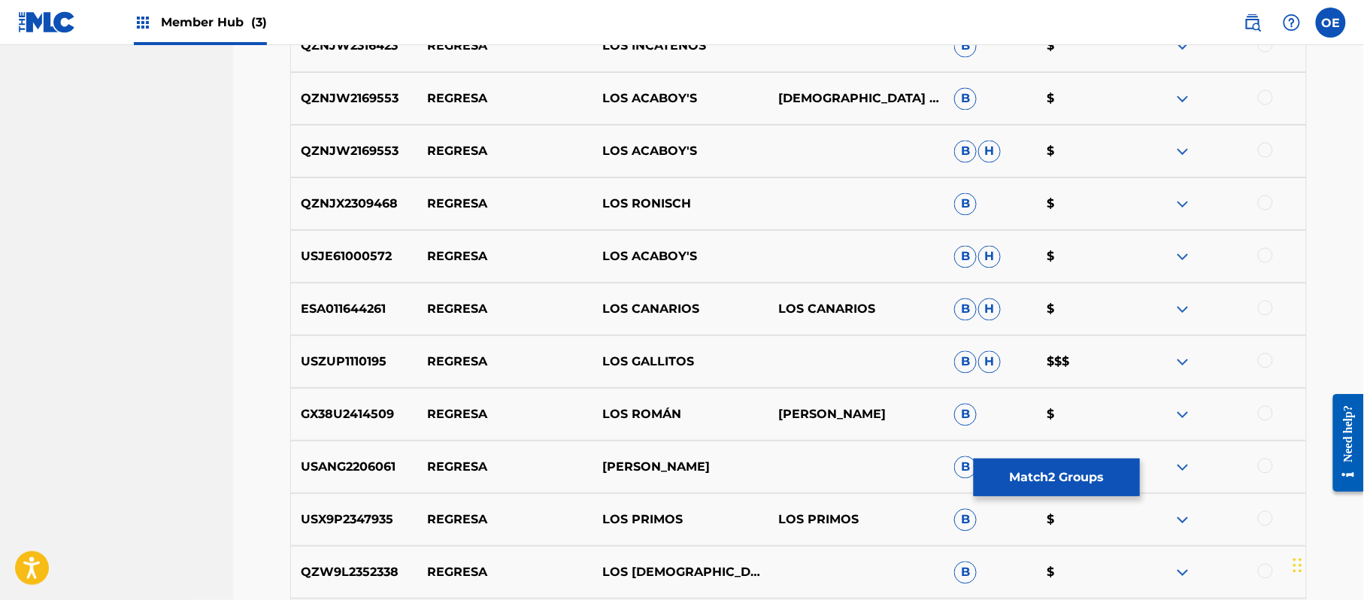
scroll to position [1038, 0]
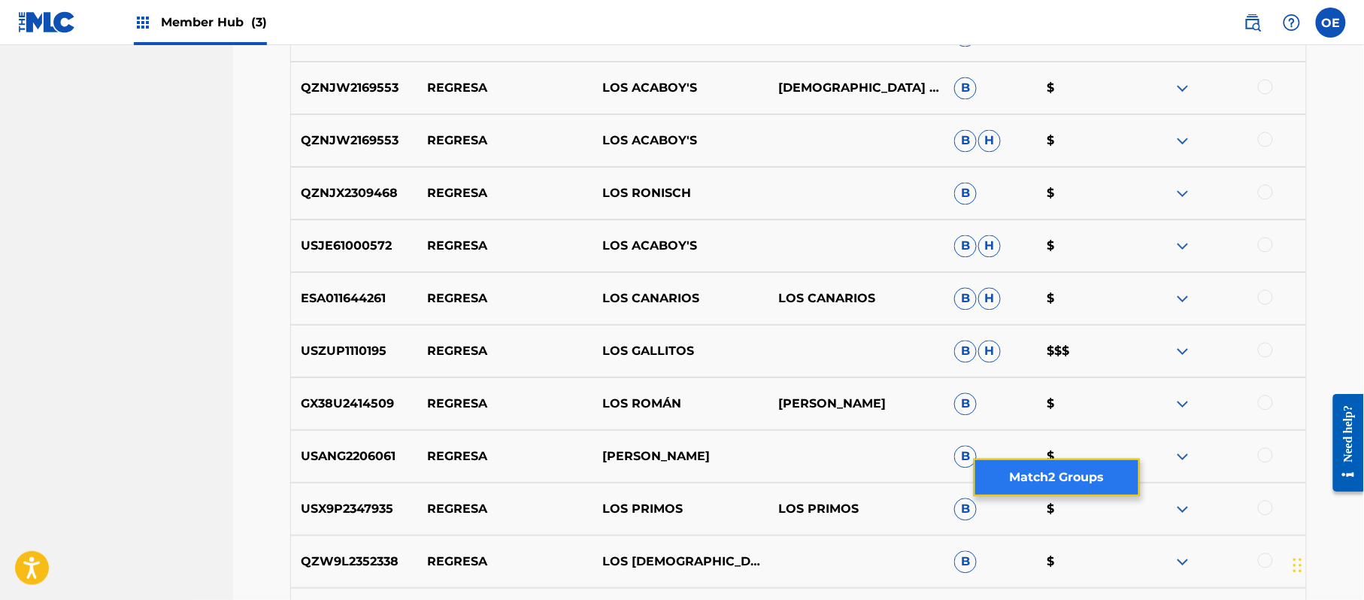
click at [1045, 468] on button "Match 2 Groups" at bounding box center [1057, 478] width 166 height 38
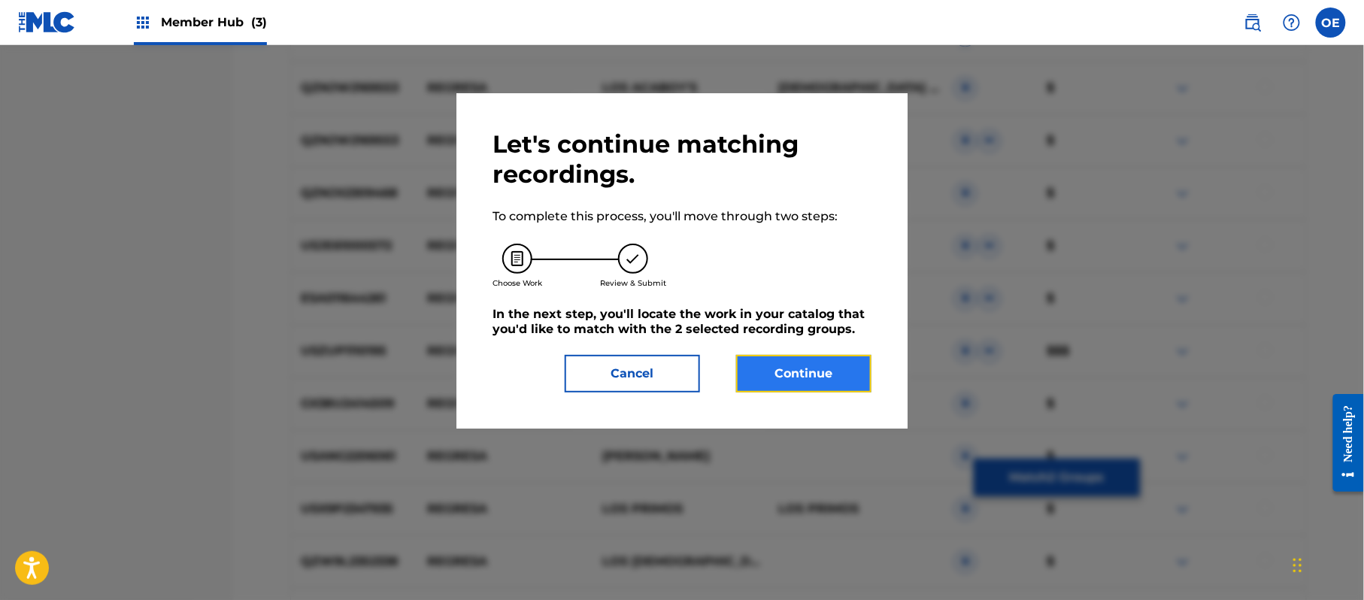
click at [822, 371] on button "Continue" at bounding box center [803, 374] width 135 height 38
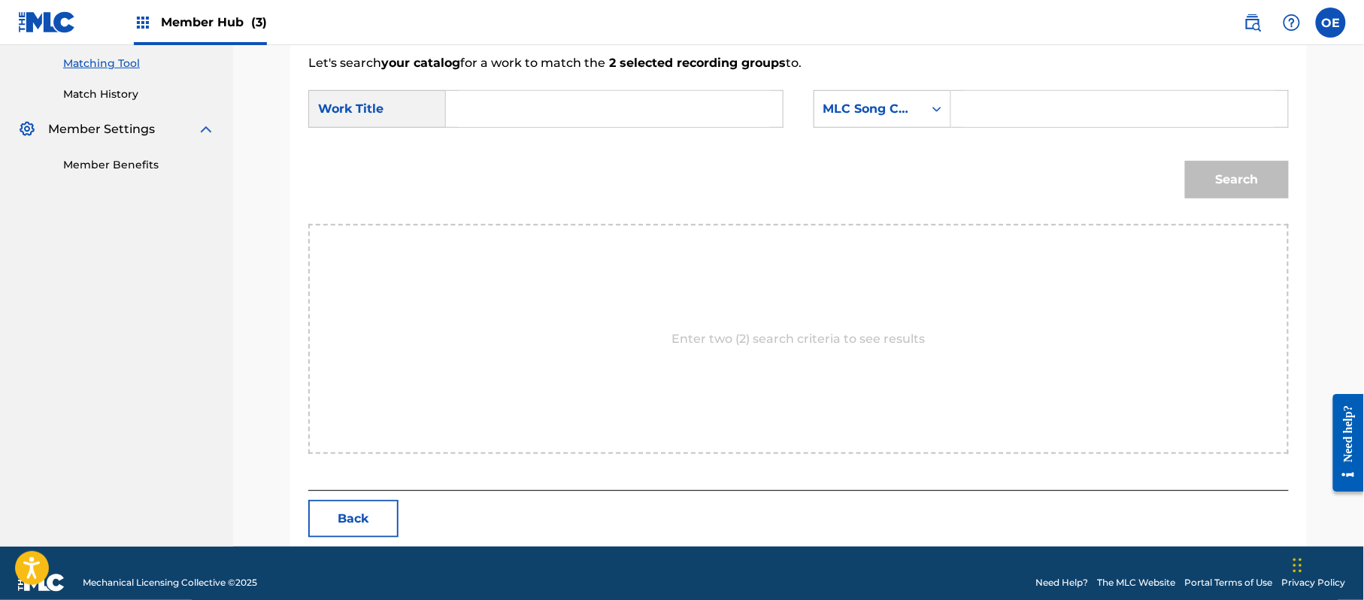
scroll to position [402, 0]
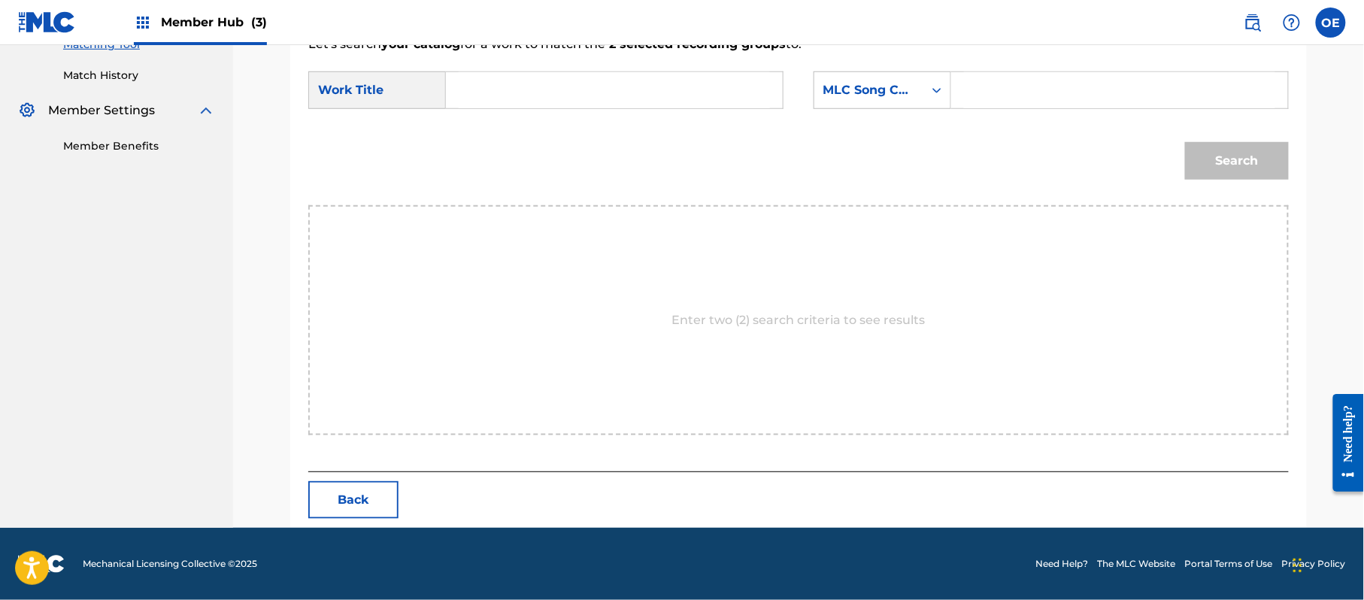
paste input "REGRESA"
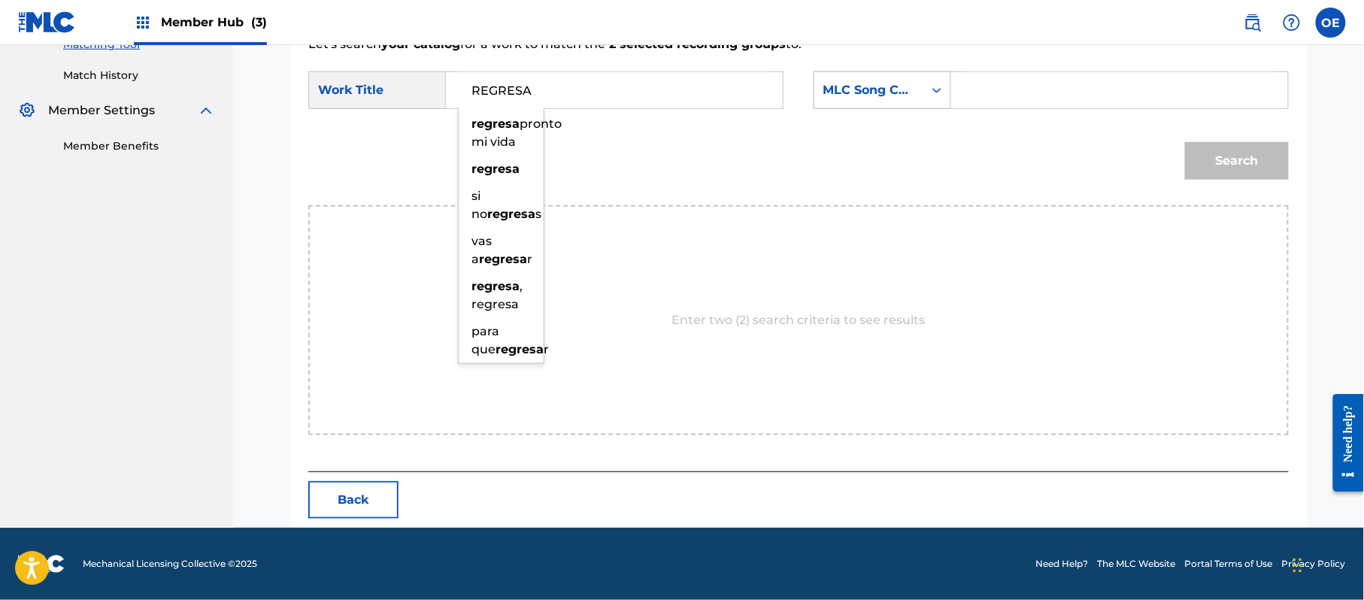
type input "REGRESA"
click at [880, 93] on div "MLC Song Code" at bounding box center [868, 90] width 91 height 18
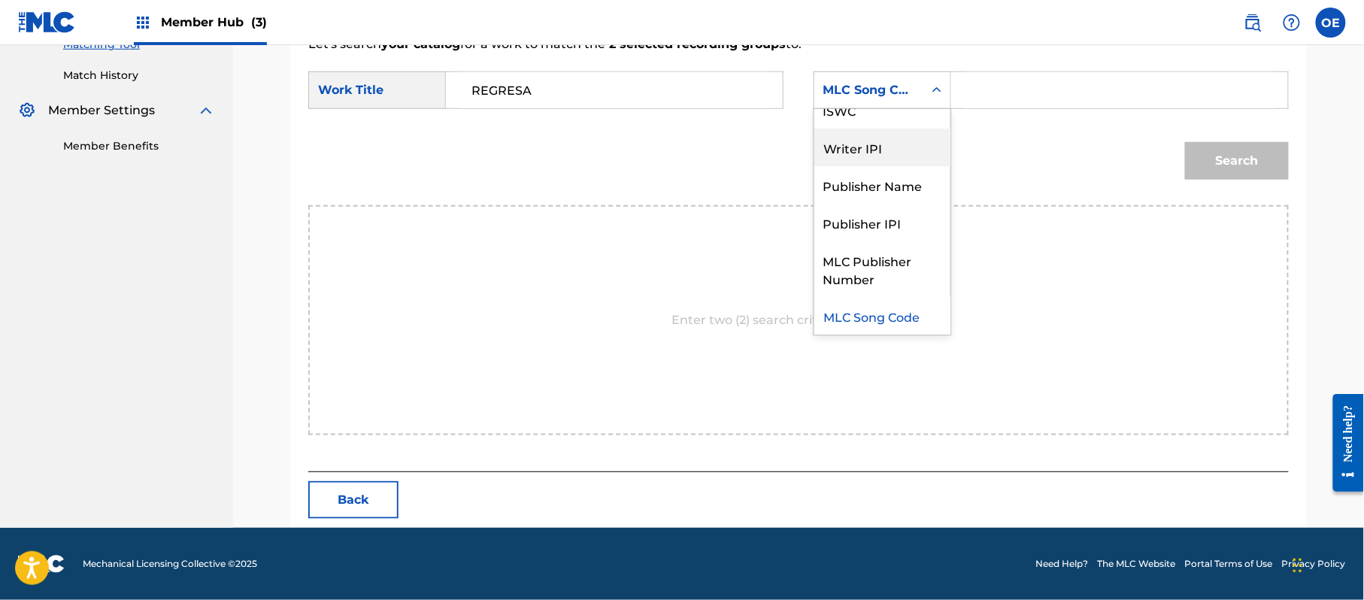
scroll to position [0, 0]
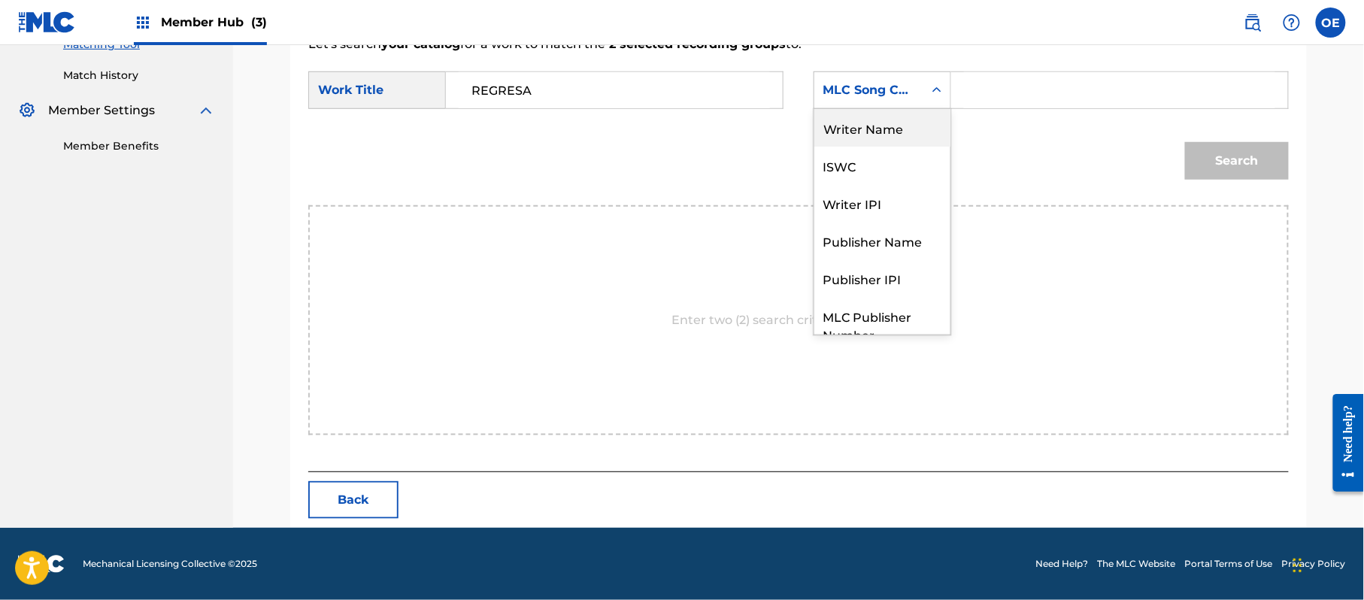
click at [876, 129] on div "Writer Name" at bounding box center [882, 128] width 136 height 38
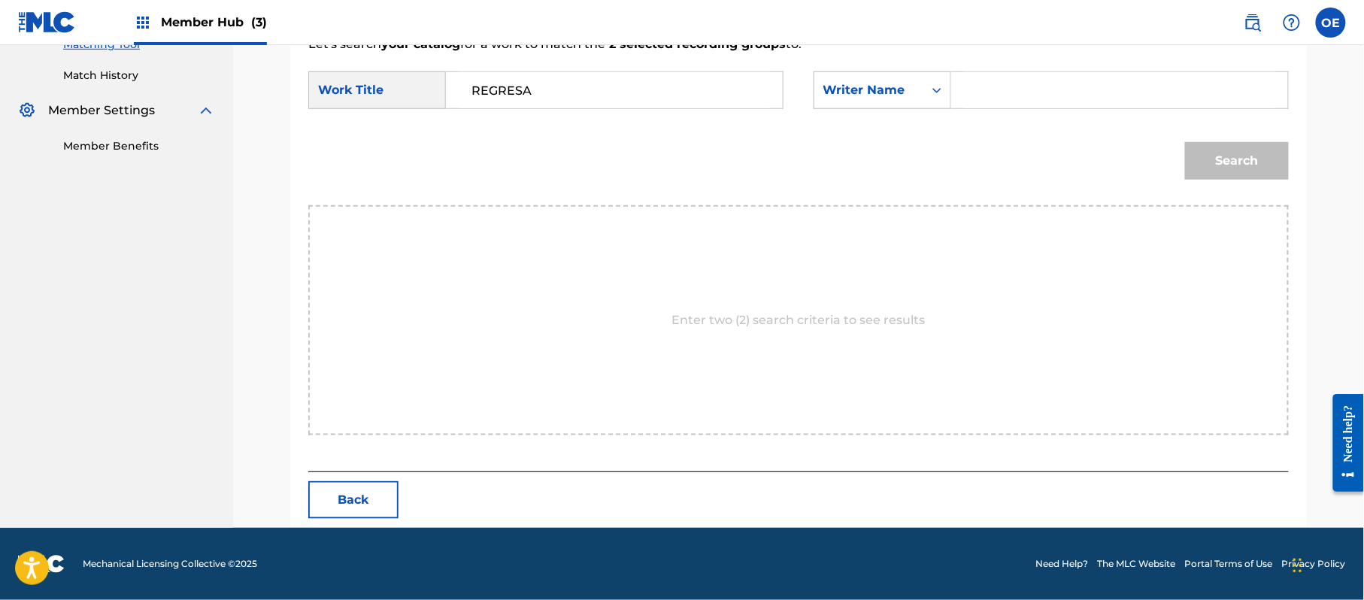
paste input "RAFAEL GONZALEZ"
type input "RAFAEL GONZALEZ"
drag, startPoint x: 1225, startPoint y: 180, endPoint x: 1125, endPoint y: 191, distance: 100.6
click at [1222, 181] on div "Search" at bounding box center [1233, 157] width 111 height 60
drag, startPoint x: 1246, startPoint y: 173, endPoint x: 1176, endPoint y: 181, distance: 70.4
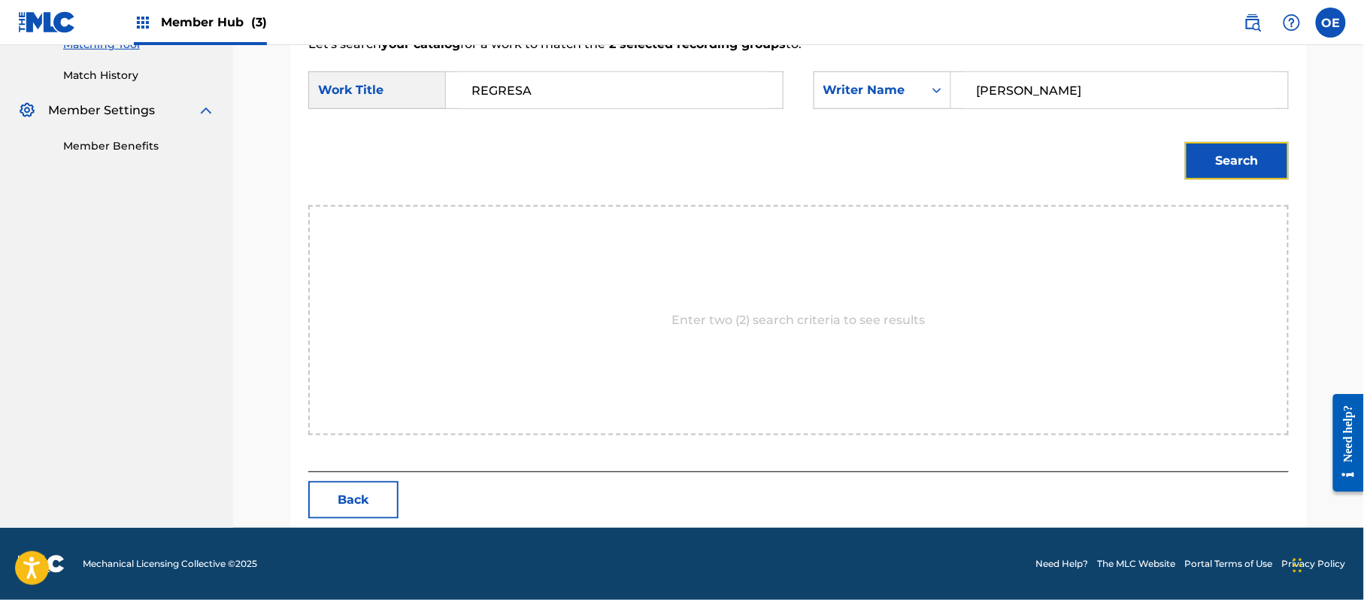
click at [1244, 173] on button "Search" at bounding box center [1237, 161] width 104 height 38
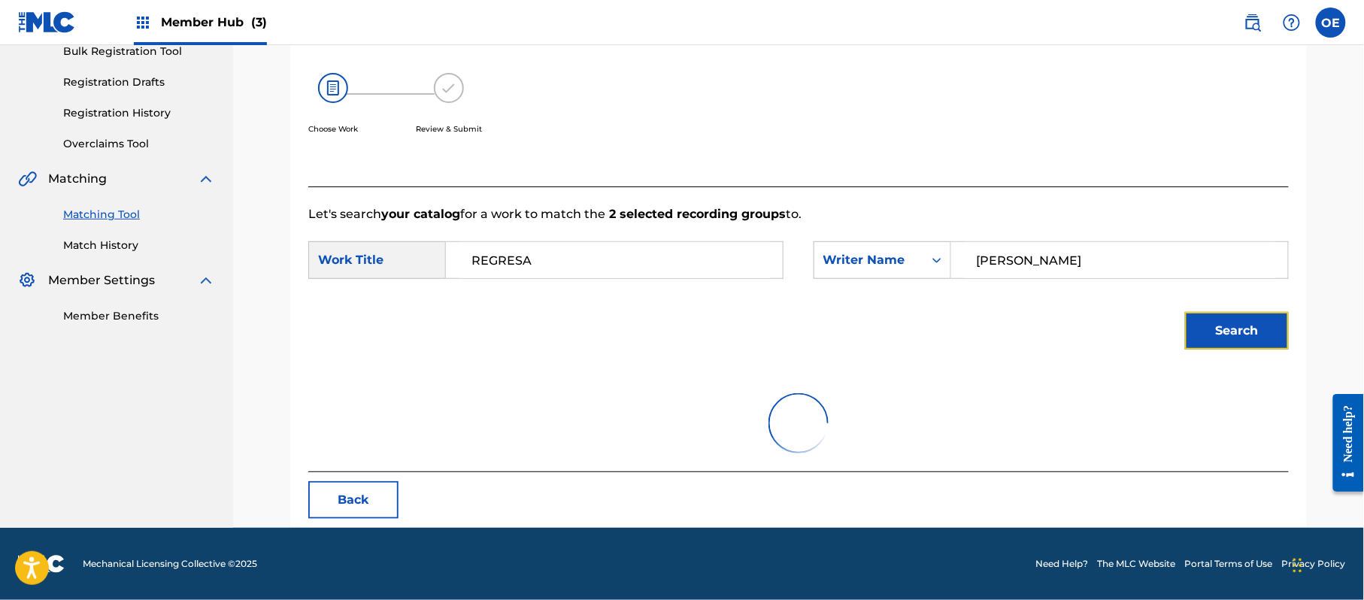
scroll to position [358, 0]
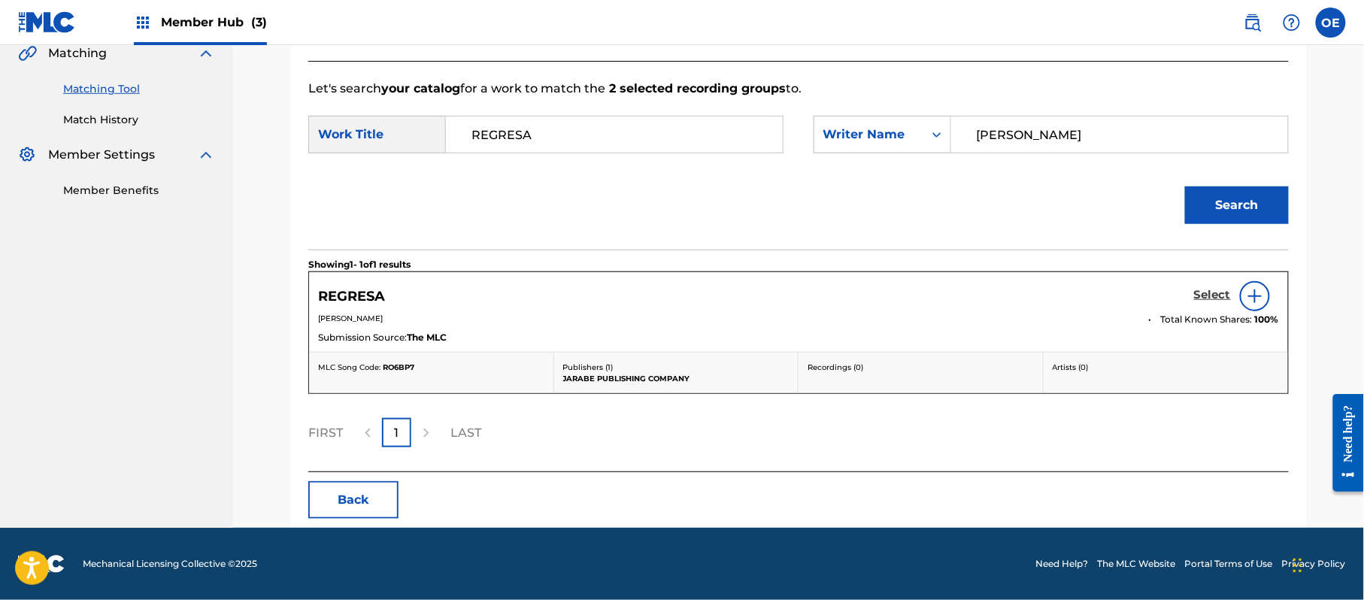
click at [1221, 295] on h5 "Select" at bounding box center [1212, 295] width 37 height 14
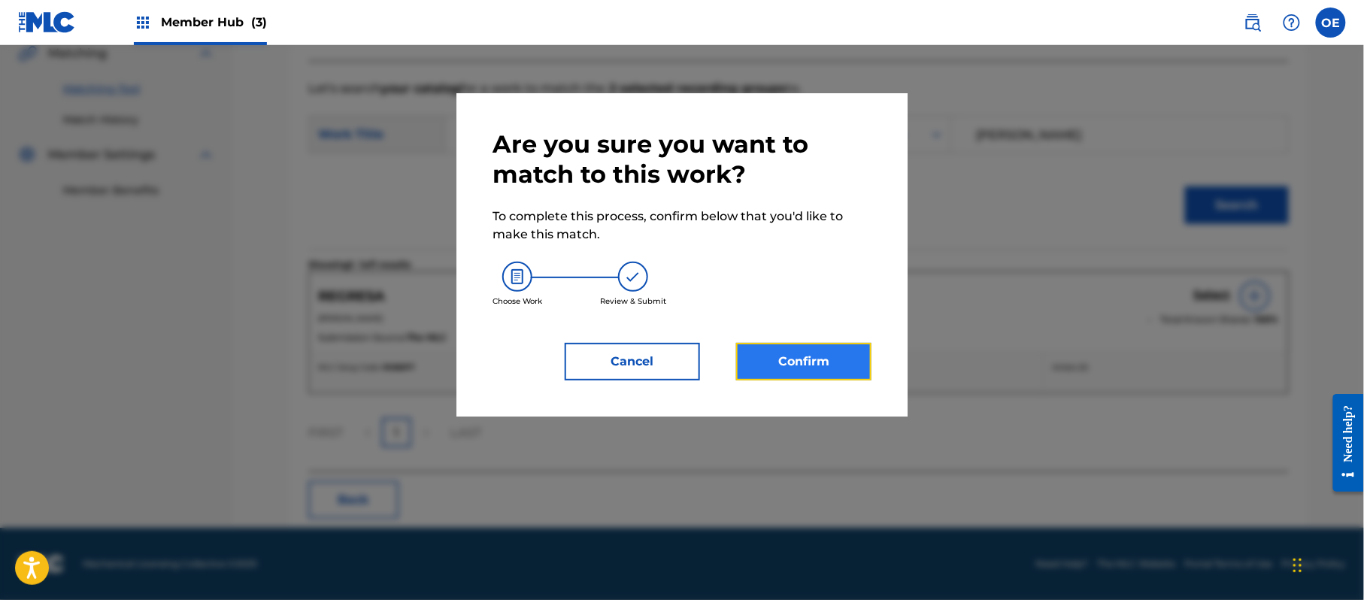
click at [836, 356] on button "Confirm" at bounding box center [803, 362] width 135 height 38
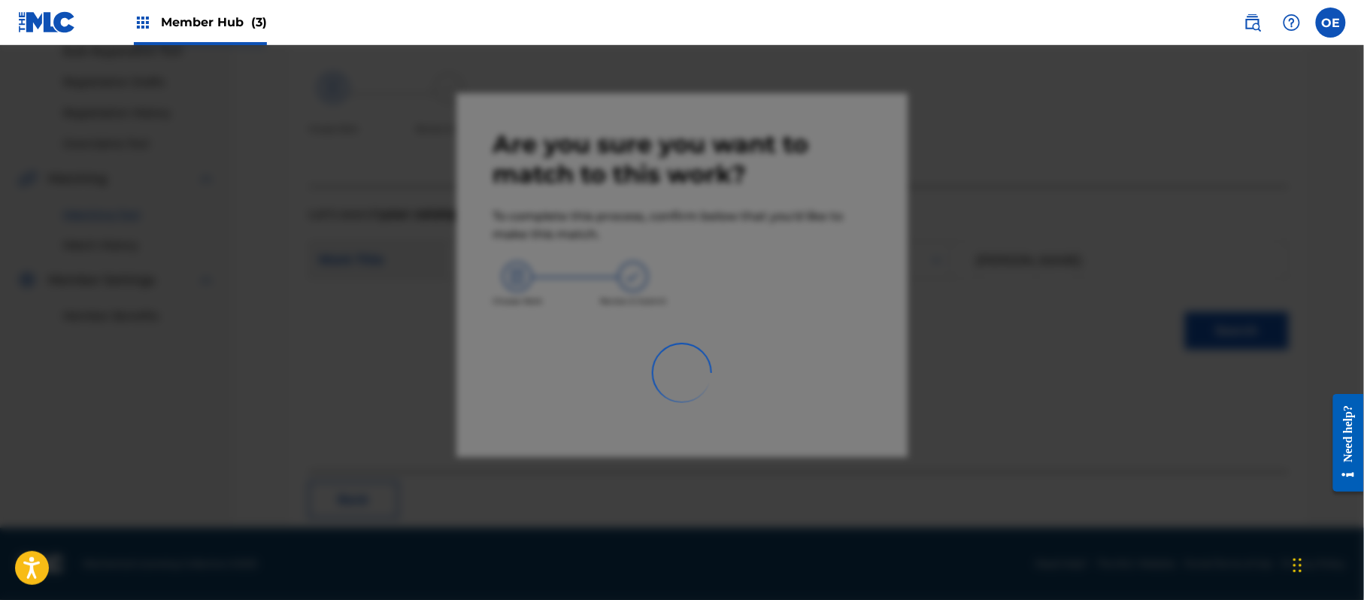
scroll to position [60, 0]
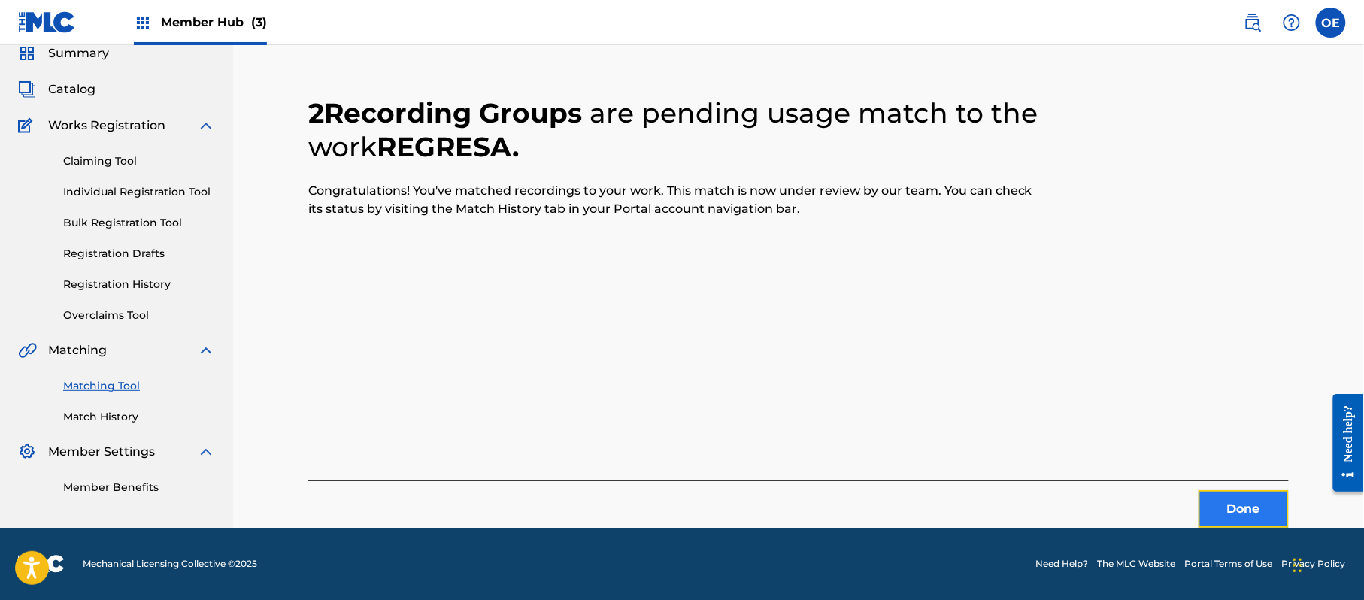
click at [1253, 506] on button "Done" at bounding box center [1244, 509] width 90 height 38
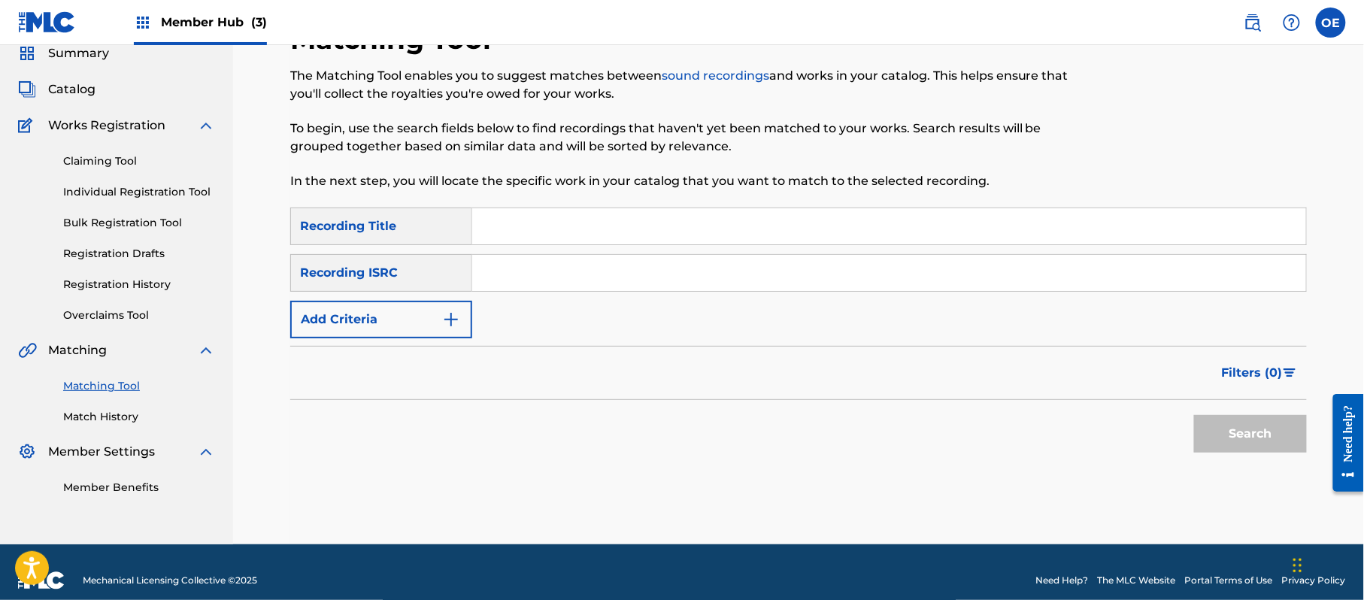
paste input "SI VOLVIERAS"
type input "SI VOLVIERAS"
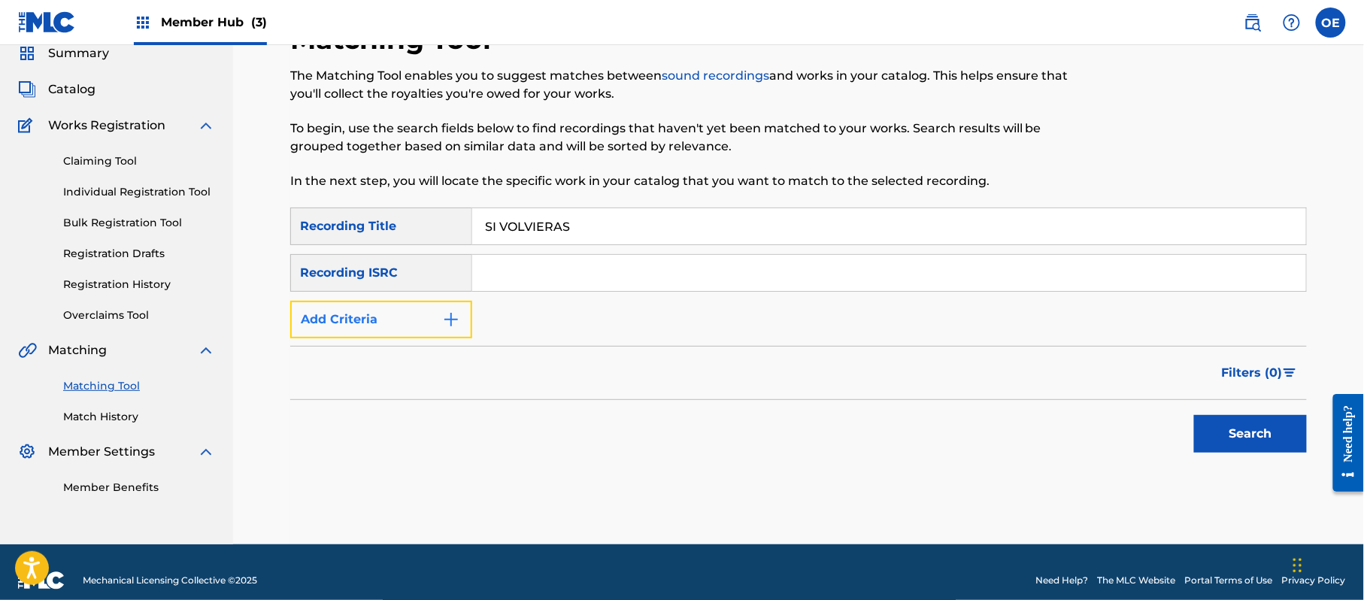
click at [381, 305] on button "Add Criteria" at bounding box center [381, 320] width 182 height 38
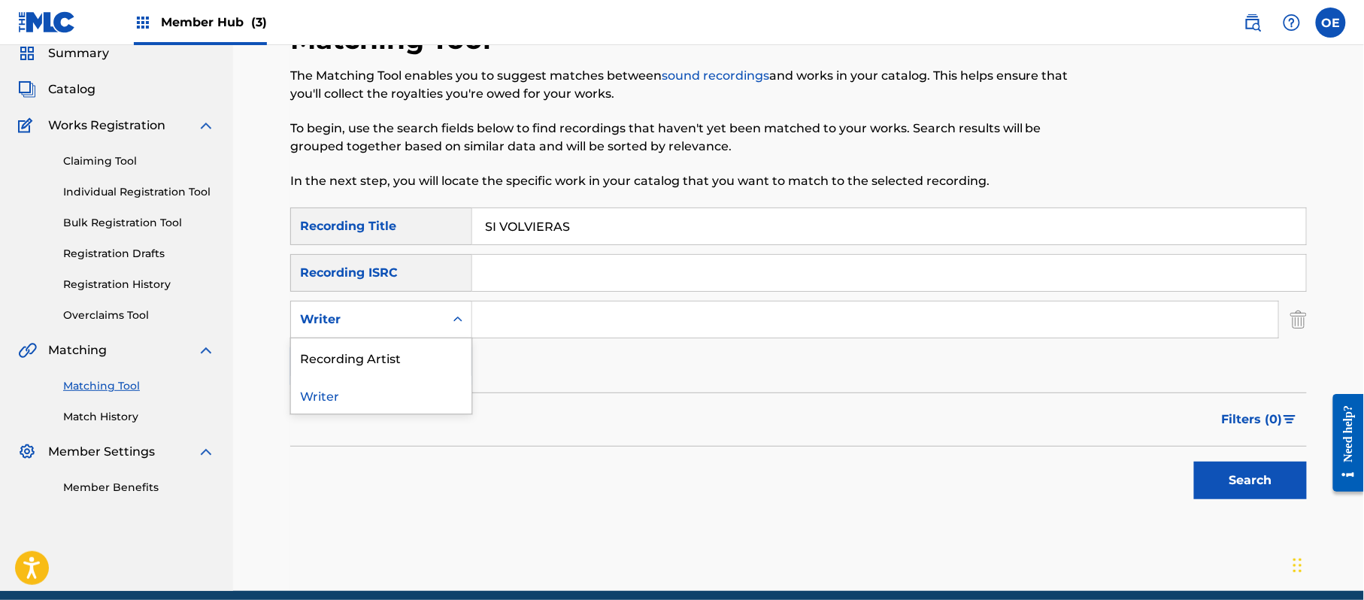
click at [381, 305] on div "Writer" at bounding box center [367, 319] width 153 height 29
click at [382, 352] on div "Recording Artist" at bounding box center [381, 357] width 180 height 38
paste input "LOS YINNS"
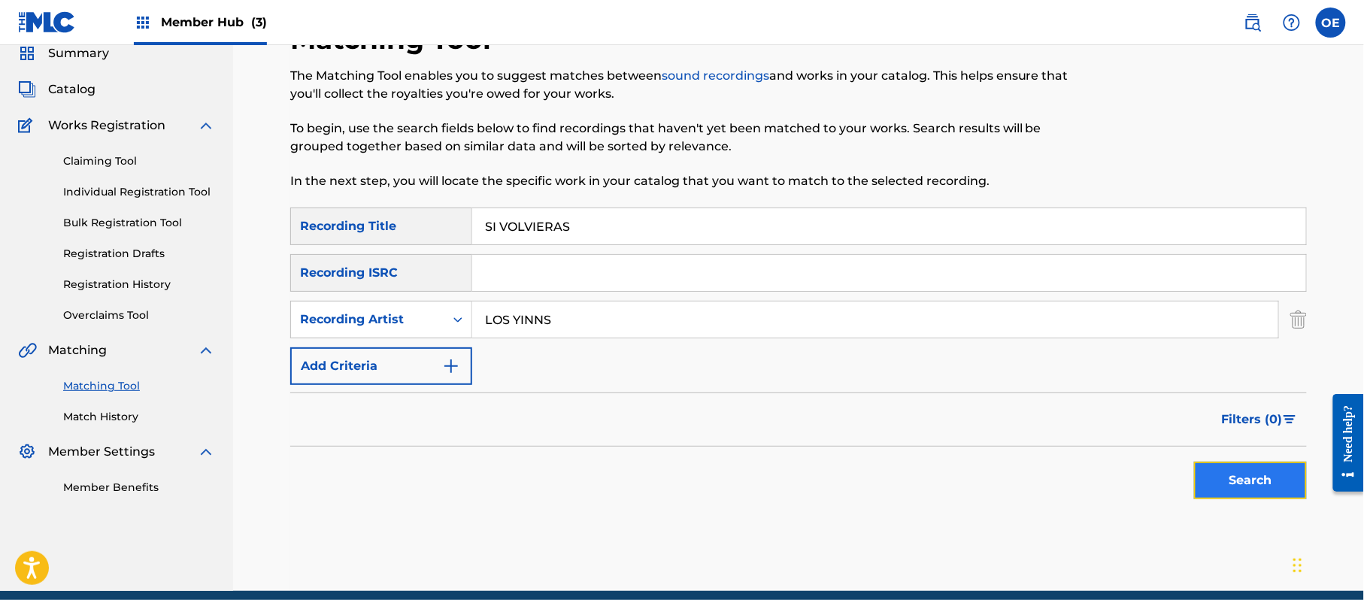
click at [1207, 488] on button "Search" at bounding box center [1250, 481] width 113 height 38
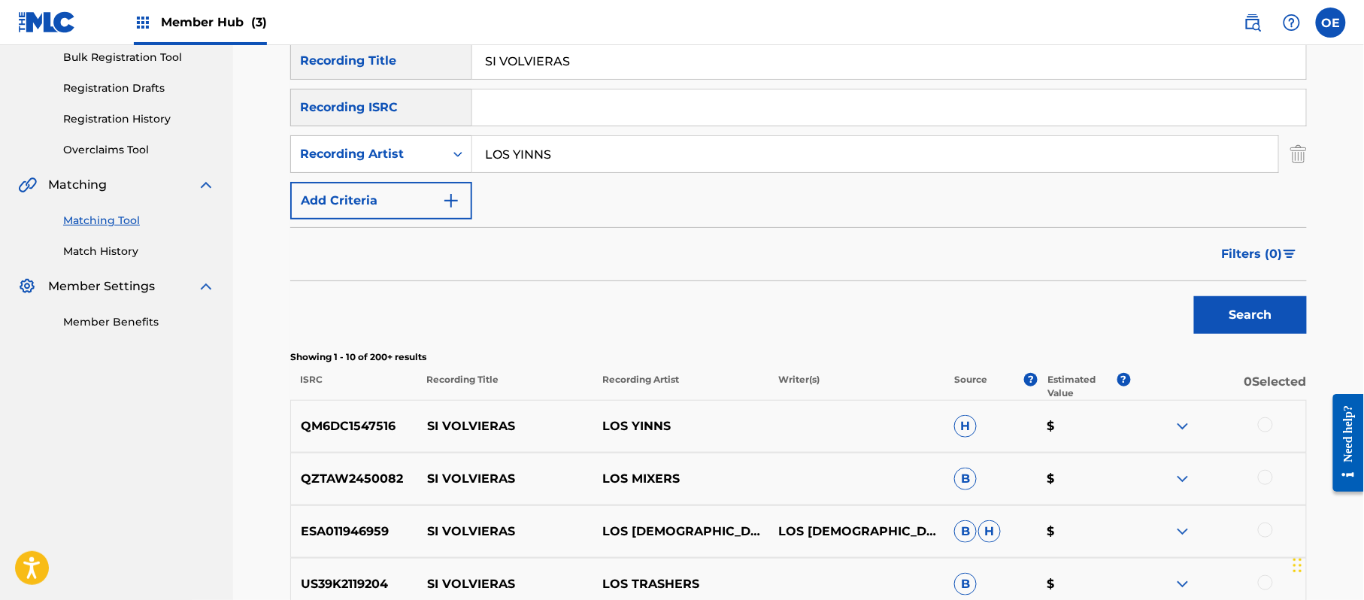
scroll to position [260, 0]
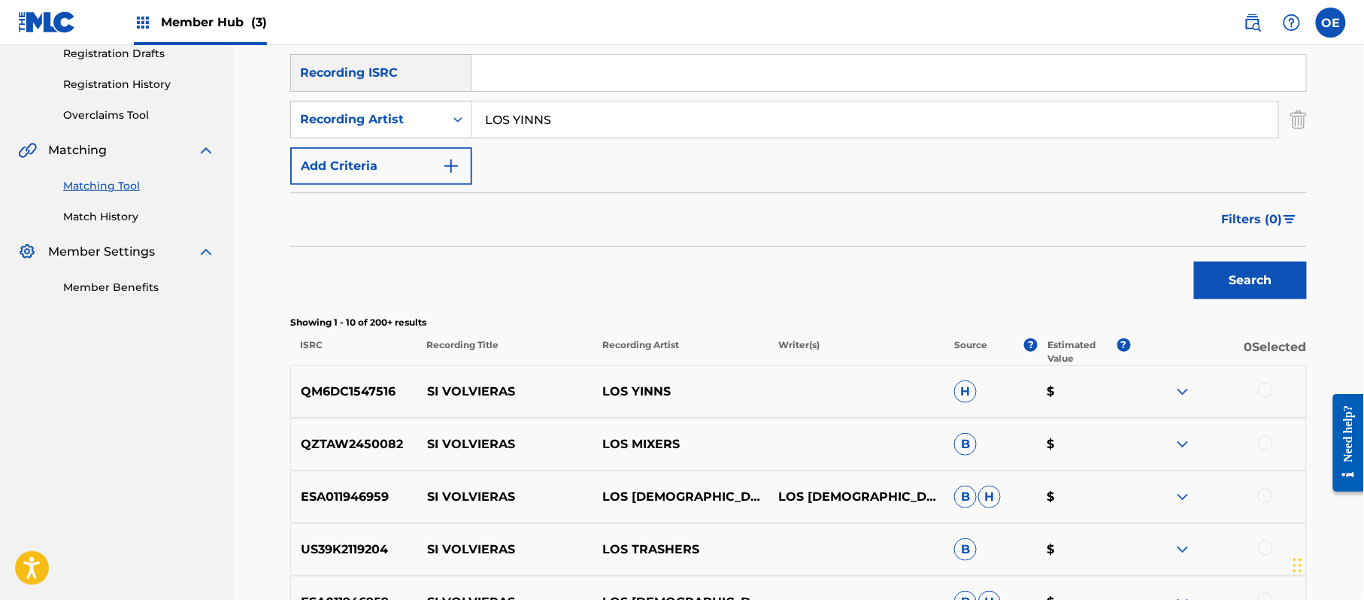
click at [1269, 393] on div at bounding box center [1265, 390] width 15 height 15
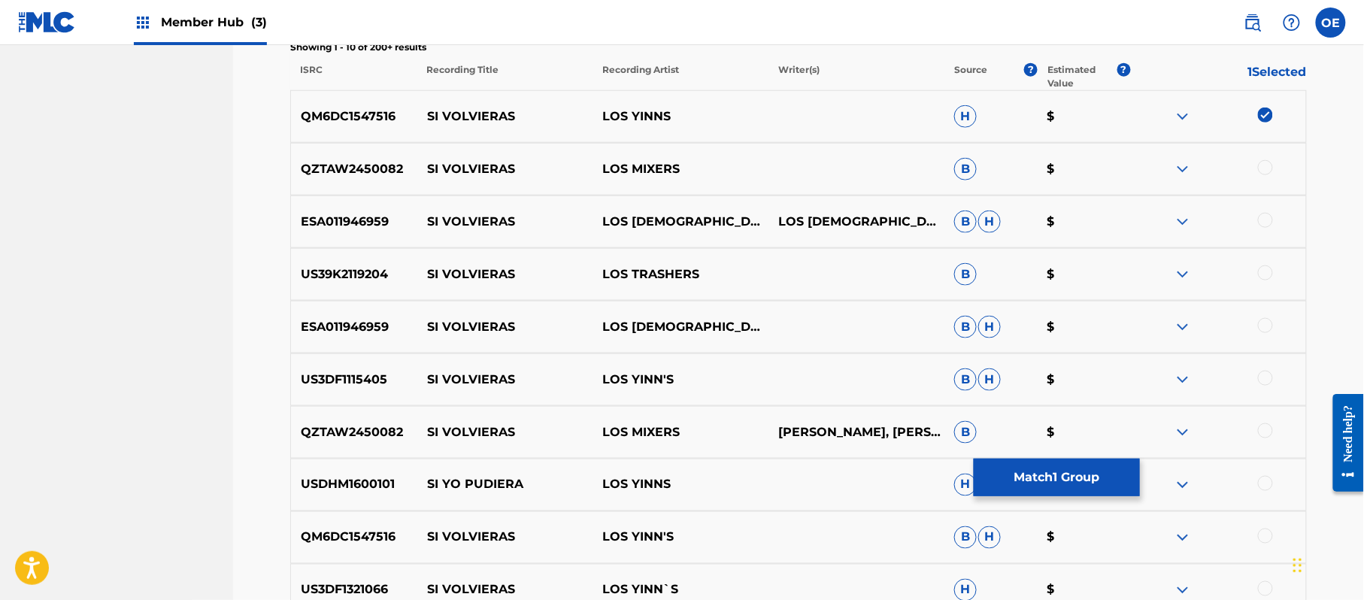
scroll to position [561, 0]
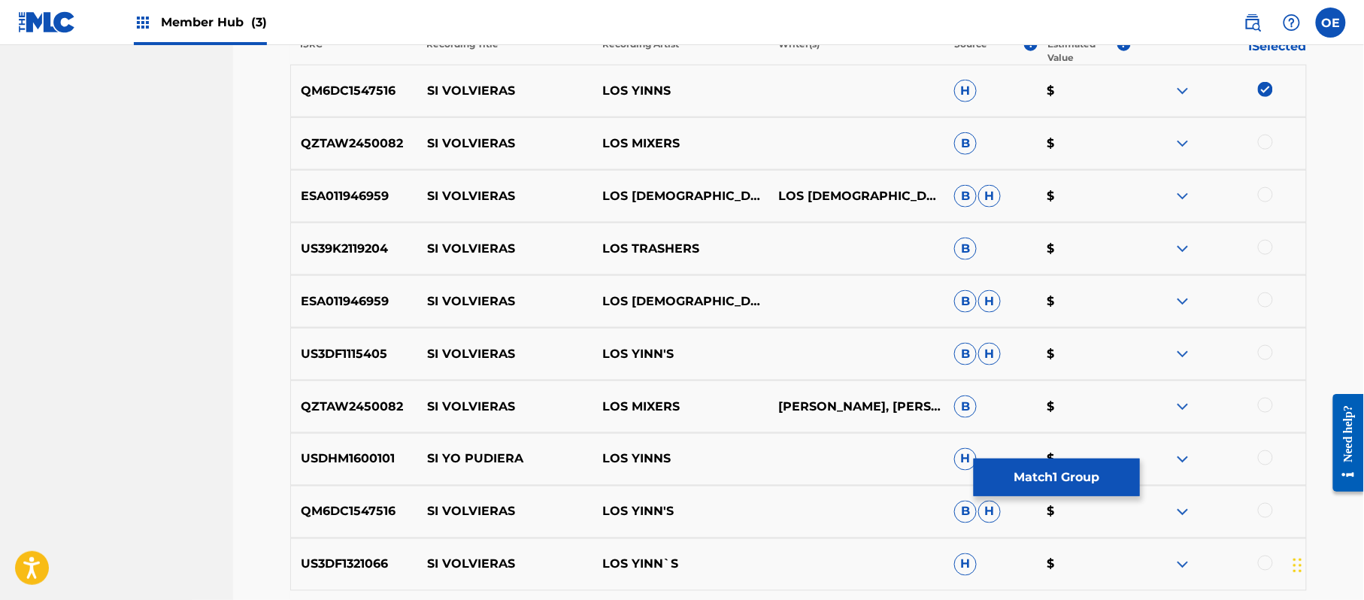
click at [1259, 352] on div at bounding box center [1265, 352] width 15 height 15
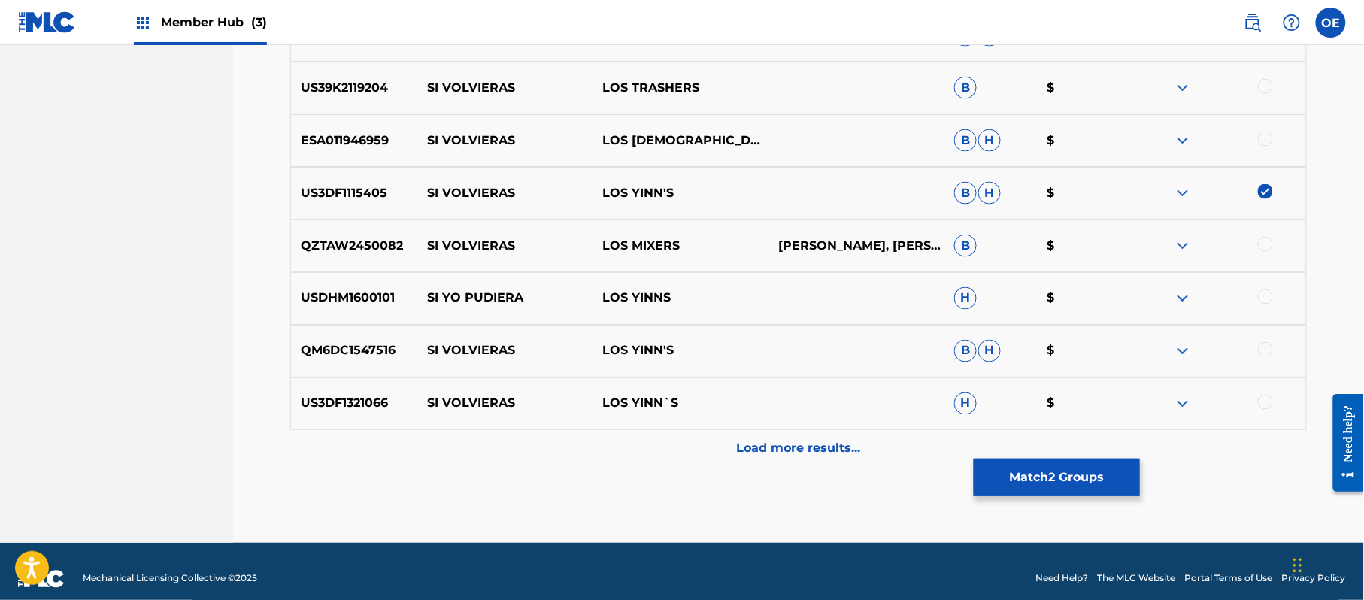
scroll to position [737, 0]
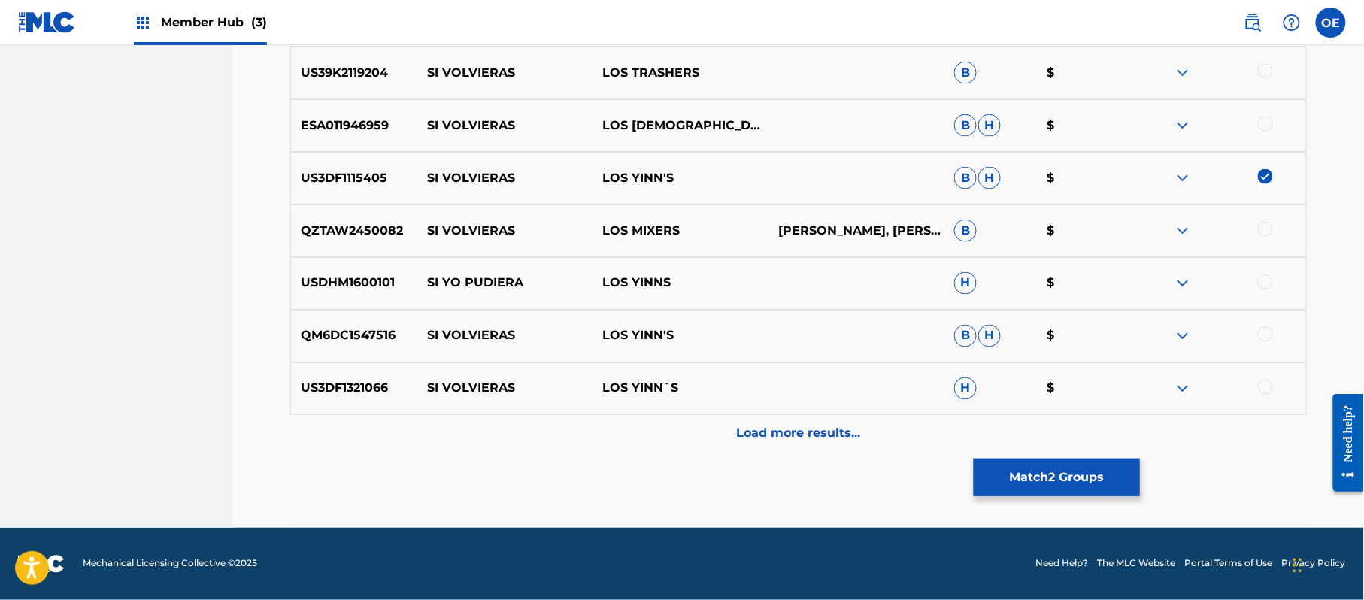
click at [1272, 337] on div at bounding box center [1265, 334] width 15 height 15
click at [1274, 383] on div at bounding box center [1218, 389] width 176 height 18
click at [1261, 389] on div at bounding box center [1265, 387] width 15 height 15
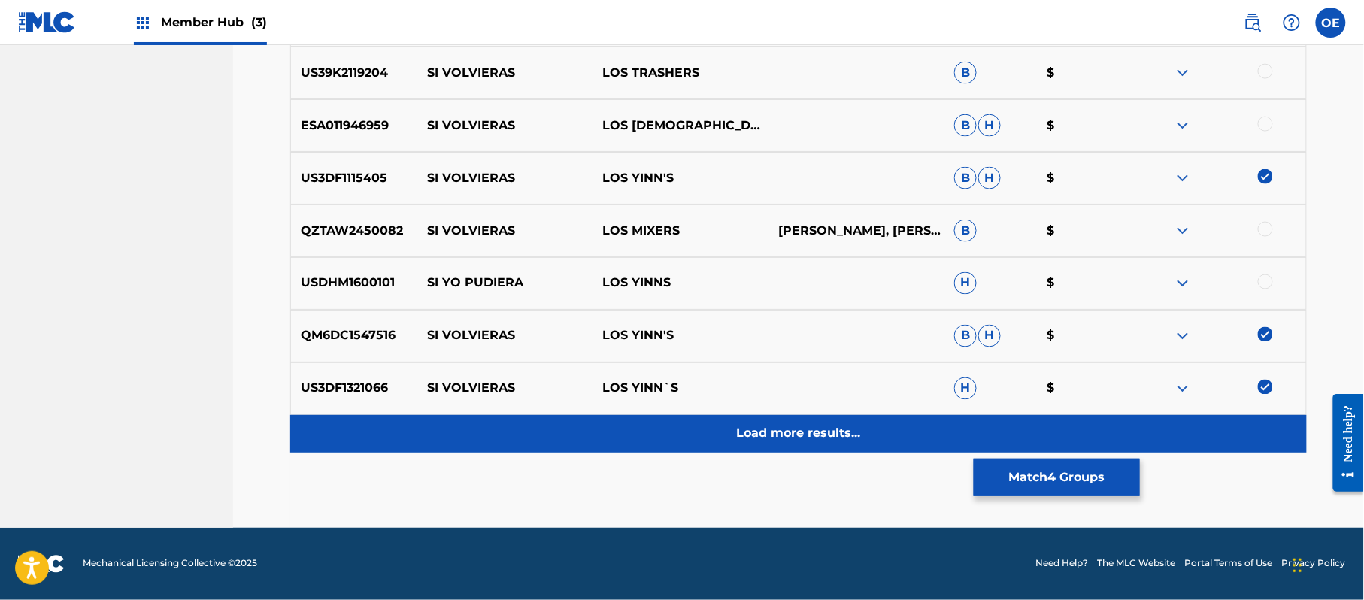
click at [764, 434] on p "Load more results..." at bounding box center [799, 434] width 124 height 18
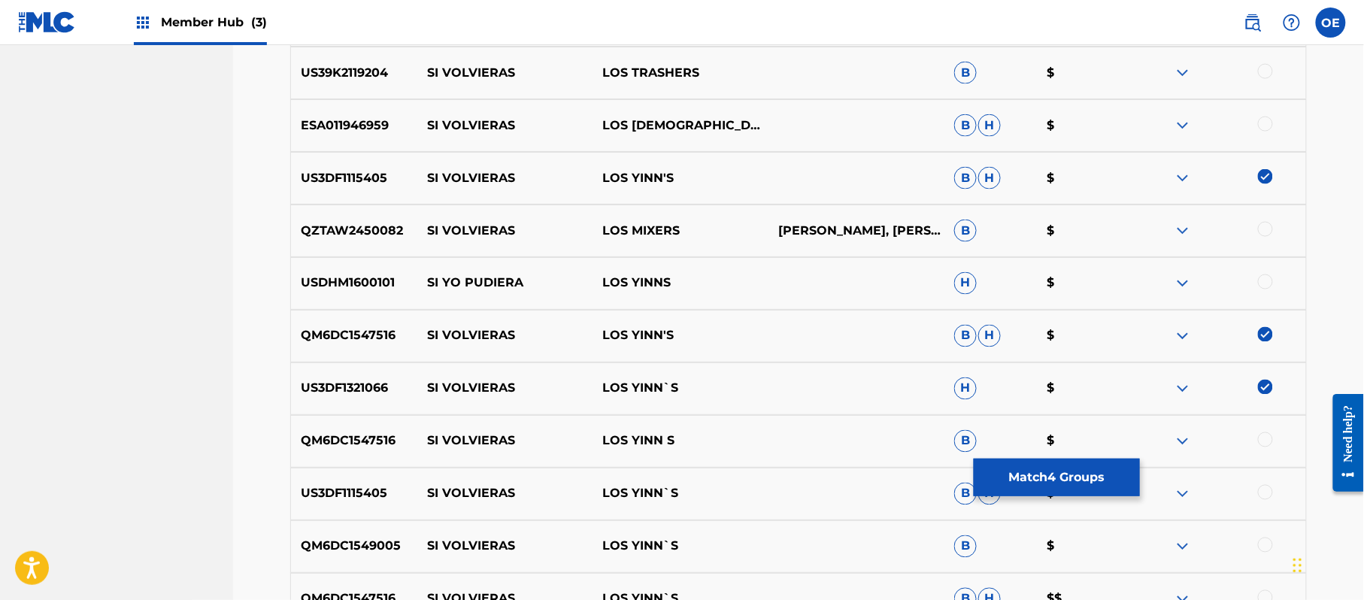
click at [1268, 439] on div at bounding box center [1265, 439] width 15 height 15
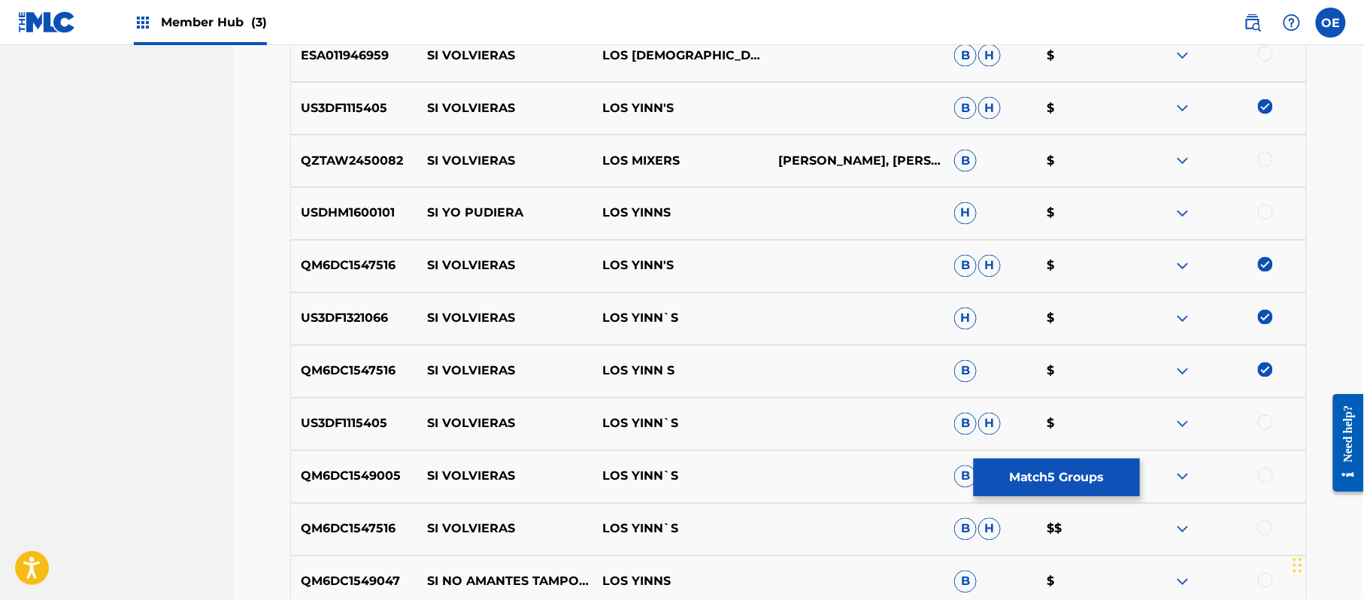
scroll to position [837, 0]
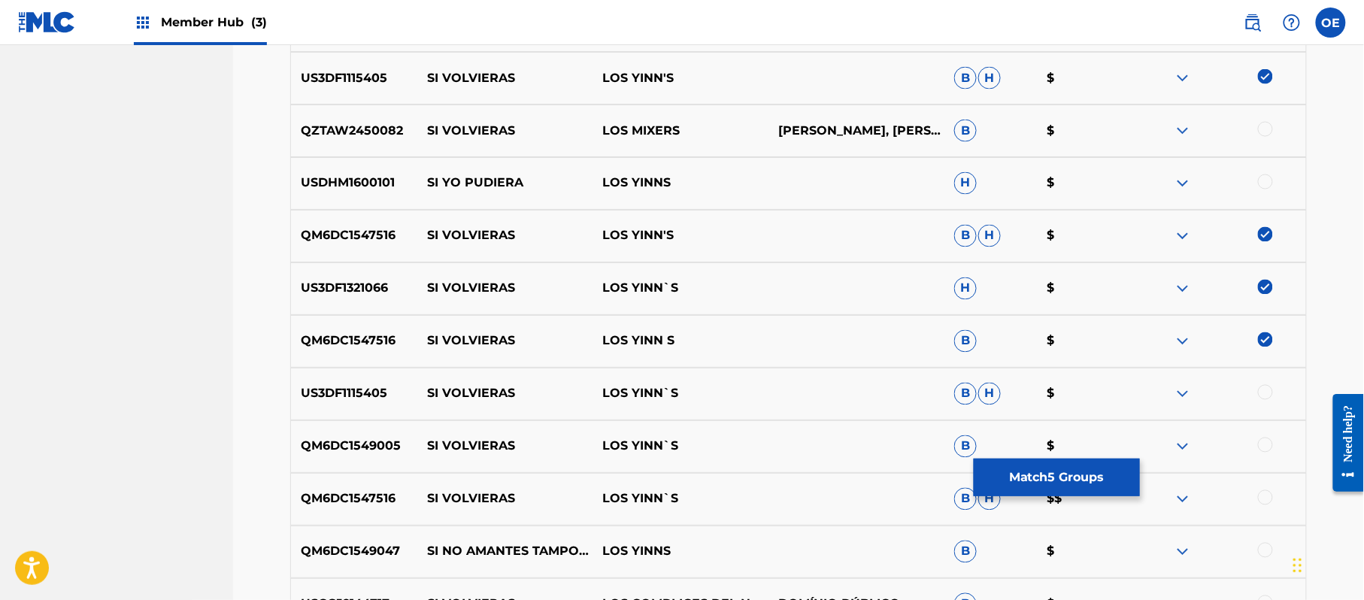
click at [1267, 497] on div at bounding box center [1265, 497] width 15 height 15
click at [1265, 445] on div at bounding box center [1265, 445] width 15 height 15
click at [1264, 387] on div at bounding box center [1265, 392] width 15 height 15
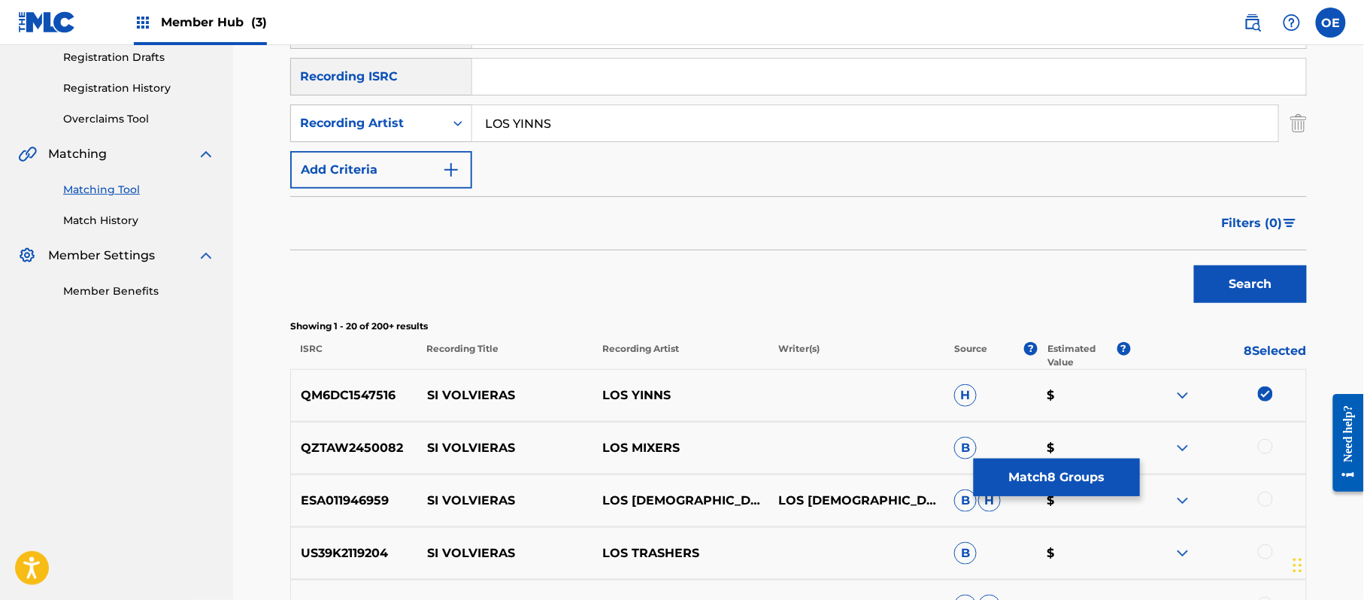
scroll to position [135, 0]
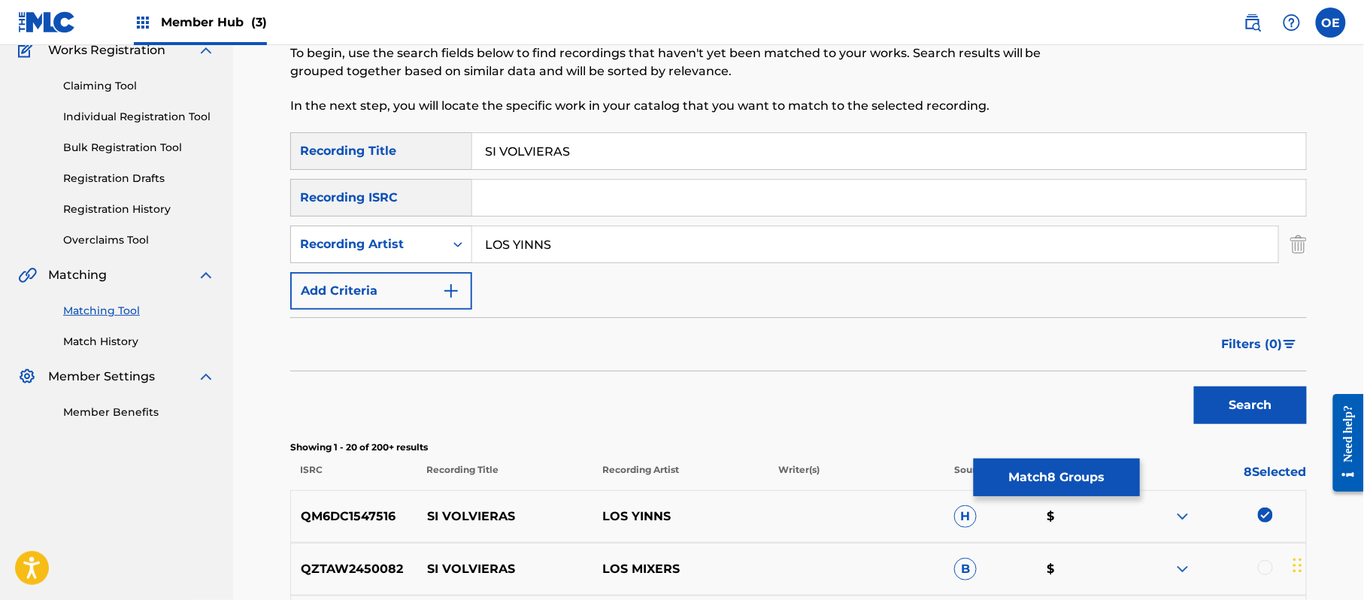
click at [539, 232] on input "LOS YINNS" at bounding box center [875, 244] width 806 height 36
type input "LOS YINN'S"
click at [1194, 387] on button "Search" at bounding box center [1250, 406] width 113 height 38
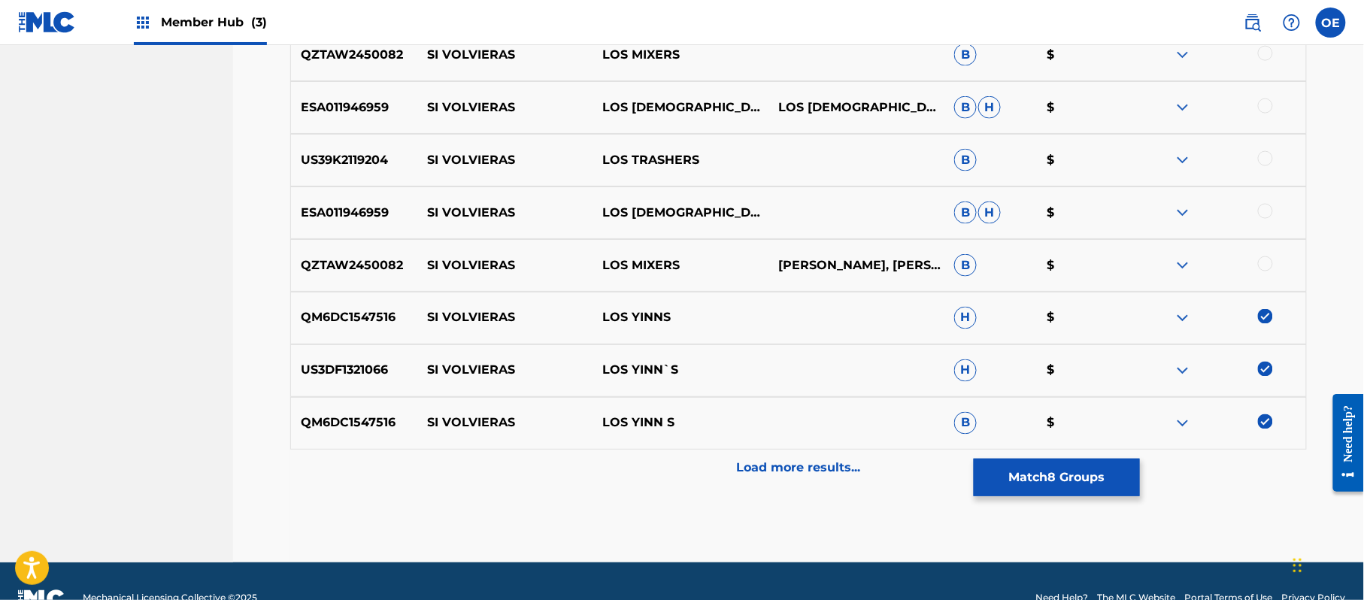
scroll to position [737, 0]
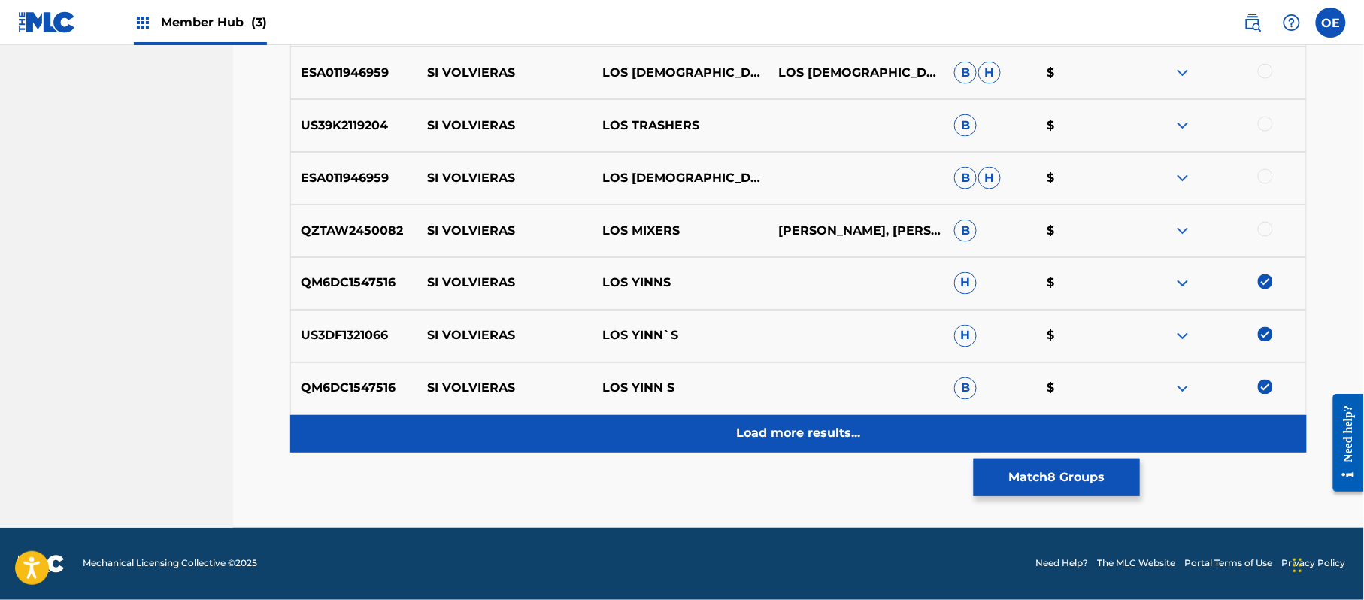
click at [824, 434] on p "Load more results..." at bounding box center [799, 434] width 124 height 18
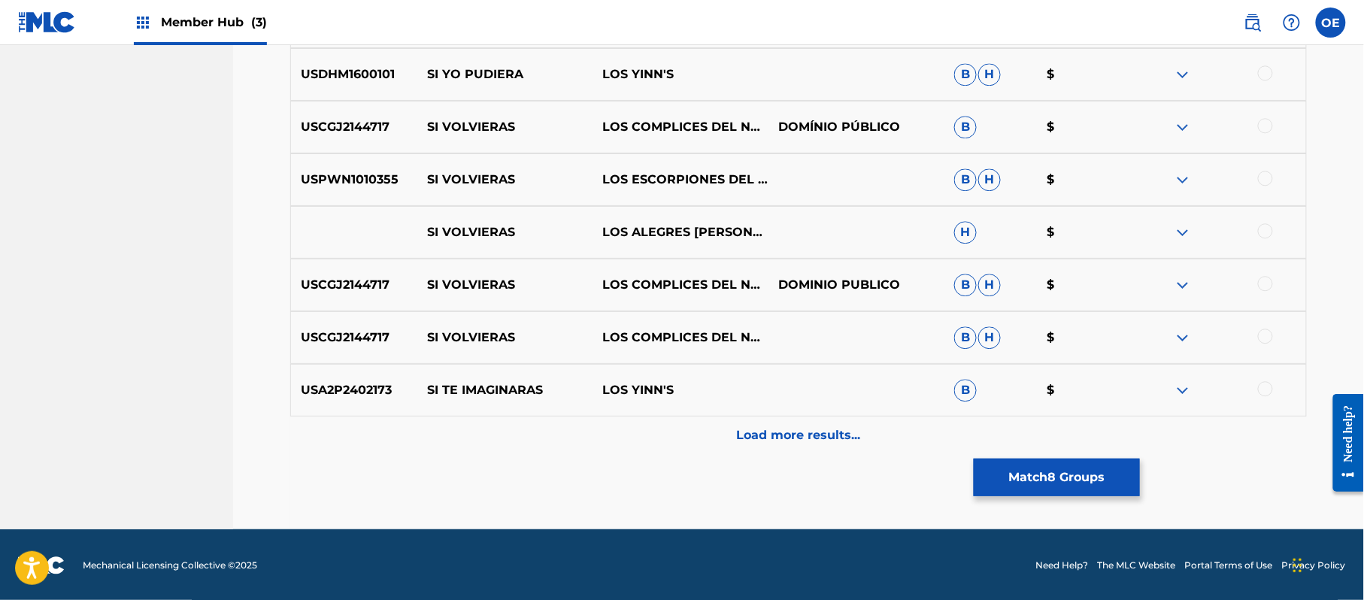
scroll to position [1263, 0]
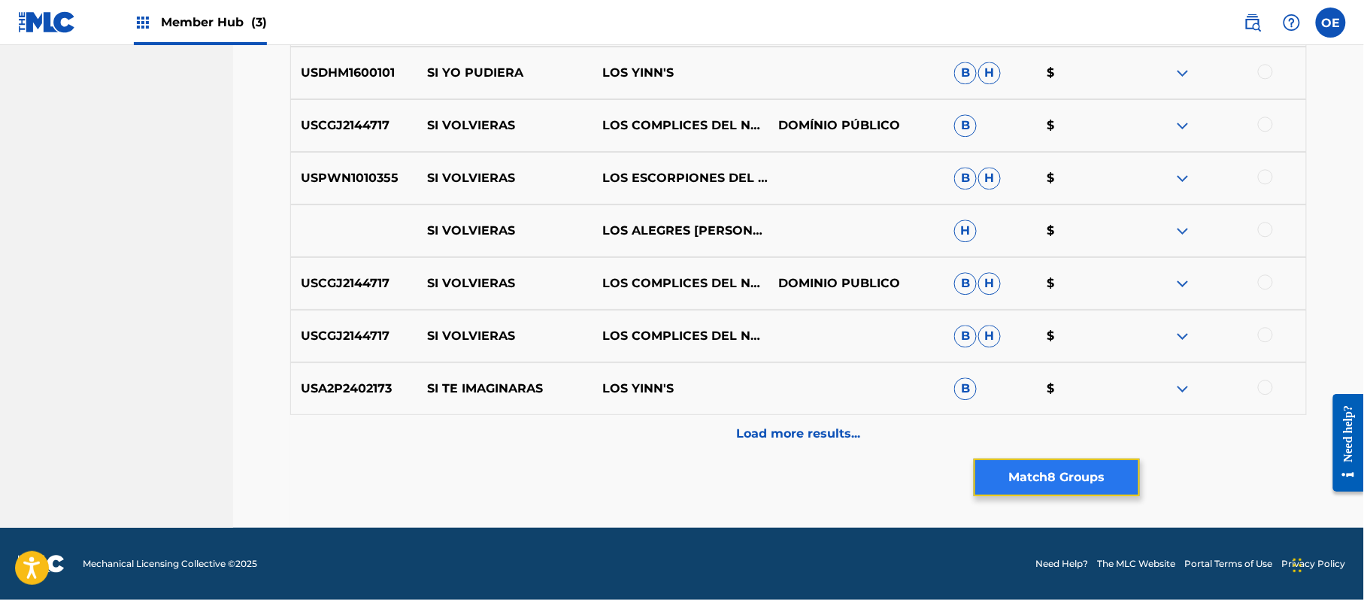
click at [1023, 466] on button "Match 8 Groups" at bounding box center [1057, 478] width 166 height 38
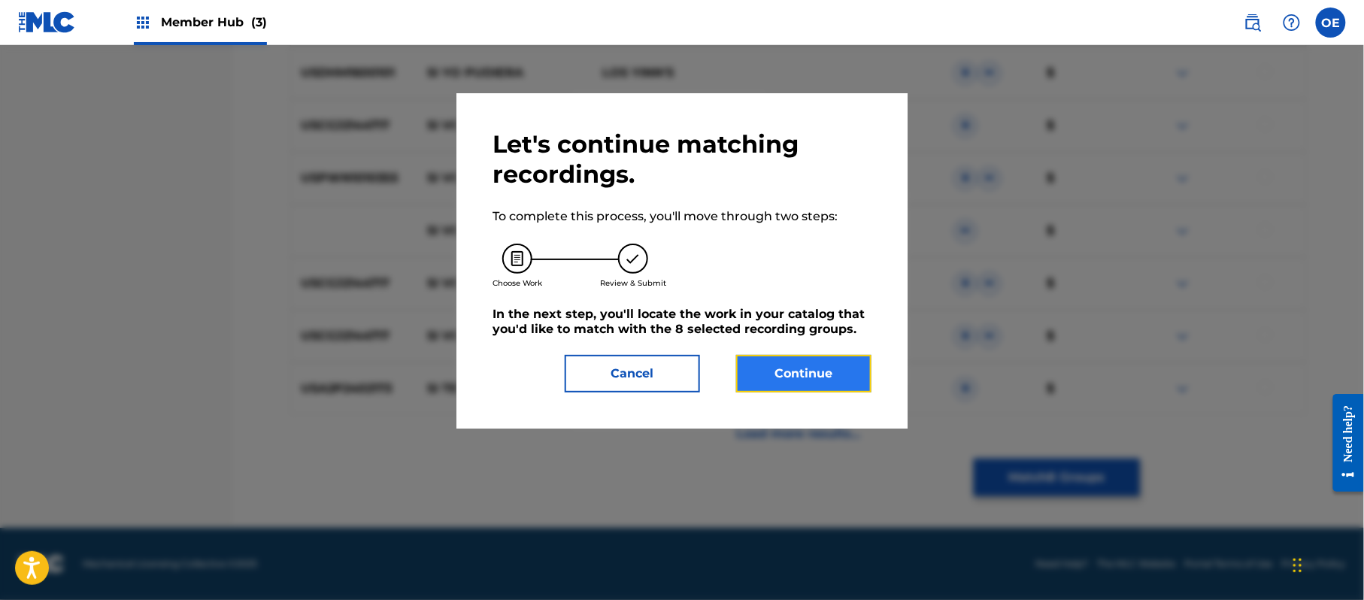
click at [815, 356] on button "Continue" at bounding box center [803, 374] width 135 height 38
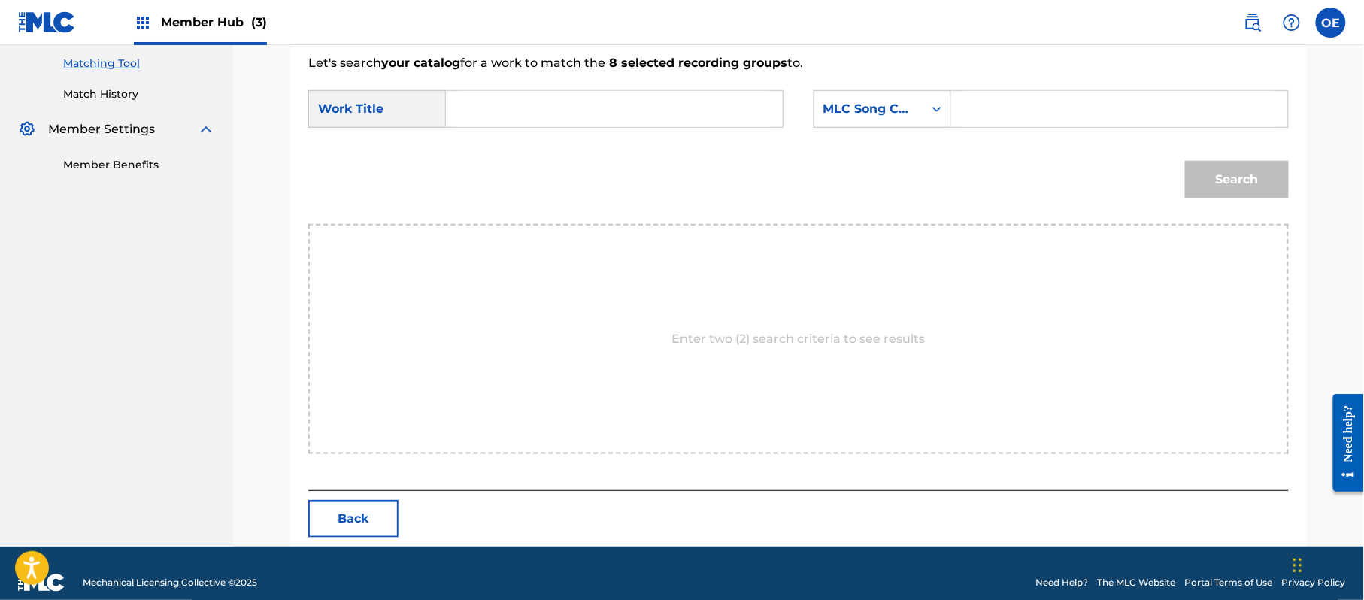
scroll to position [402, 0]
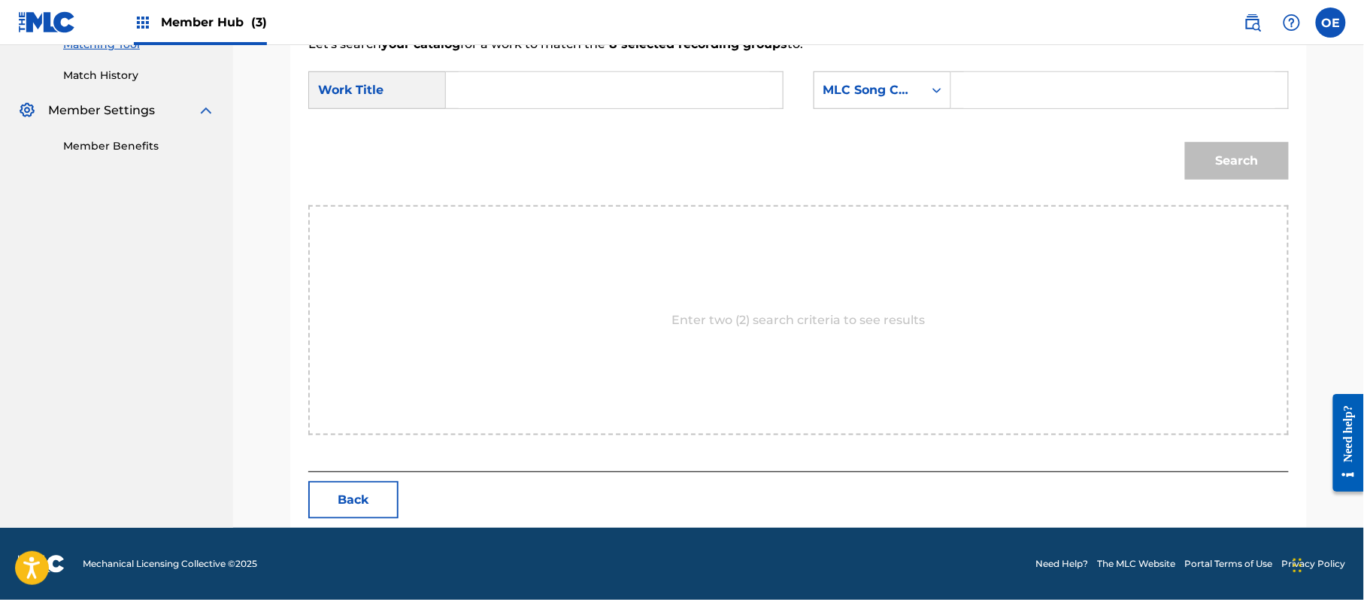
paste input "SI VOLVIERAS"
type input "SI VOLVIERAS"
click at [861, 86] on div "MLC Song Code" at bounding box center [868, 90] width 91 height 18
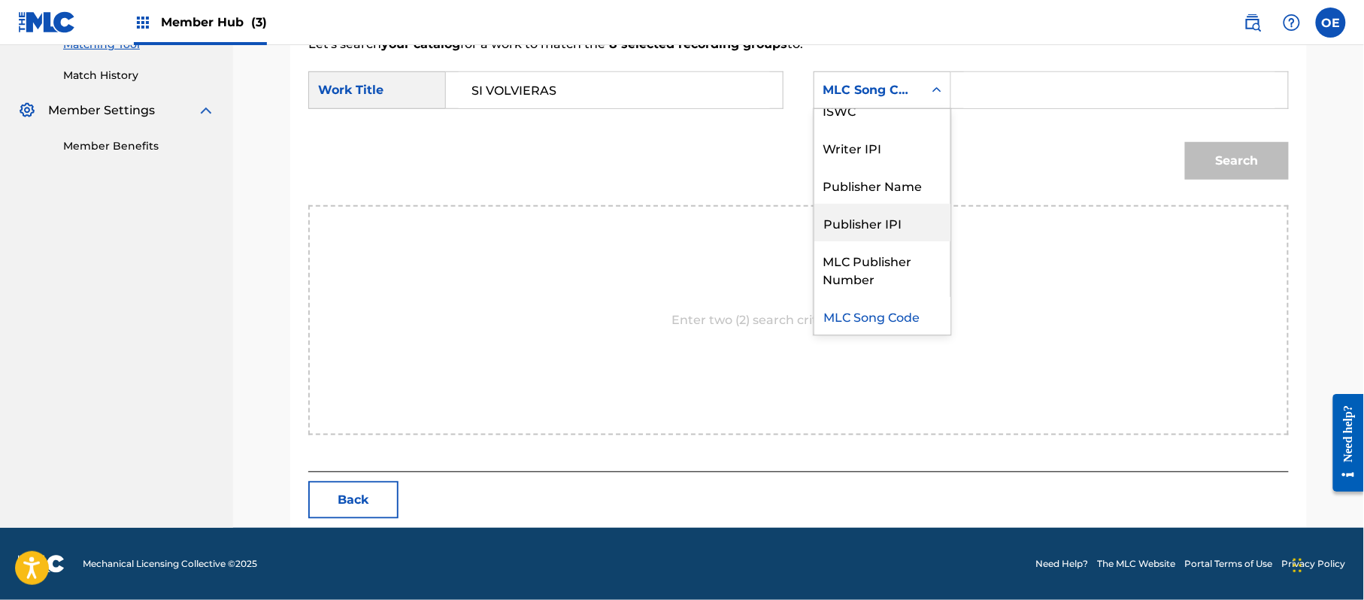
scroll to position [0, 0]
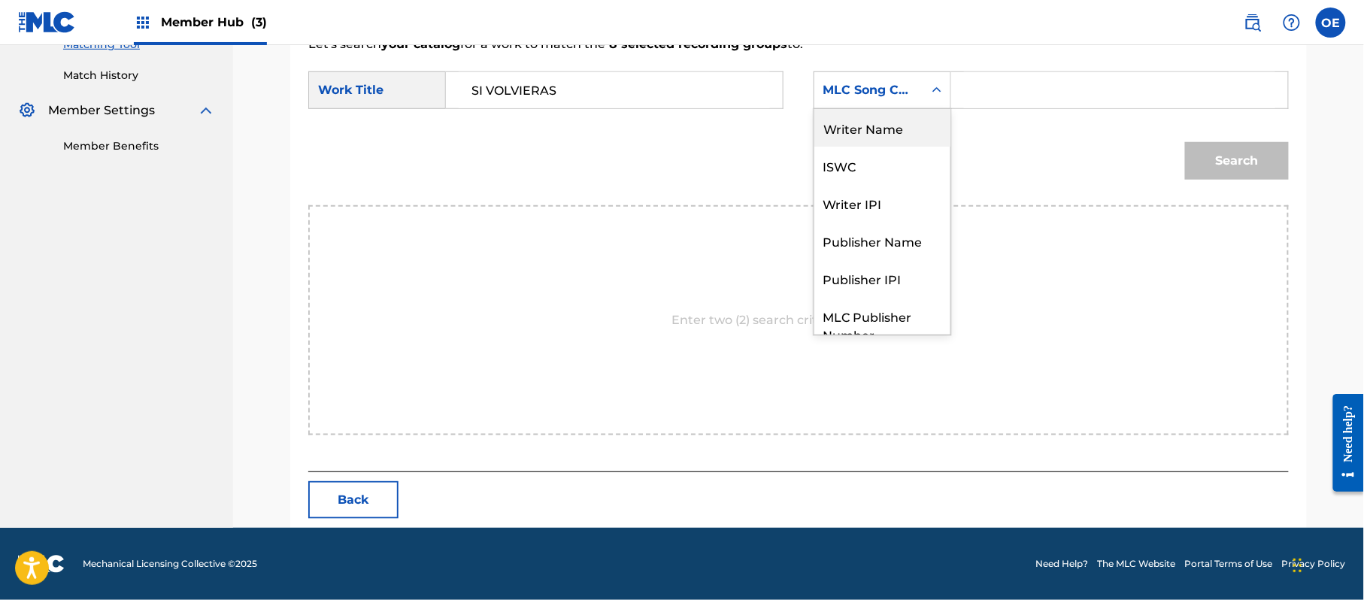
click at [893, 140] on div "Writer Name" at bounding box center [882, 128] width 136 height 38
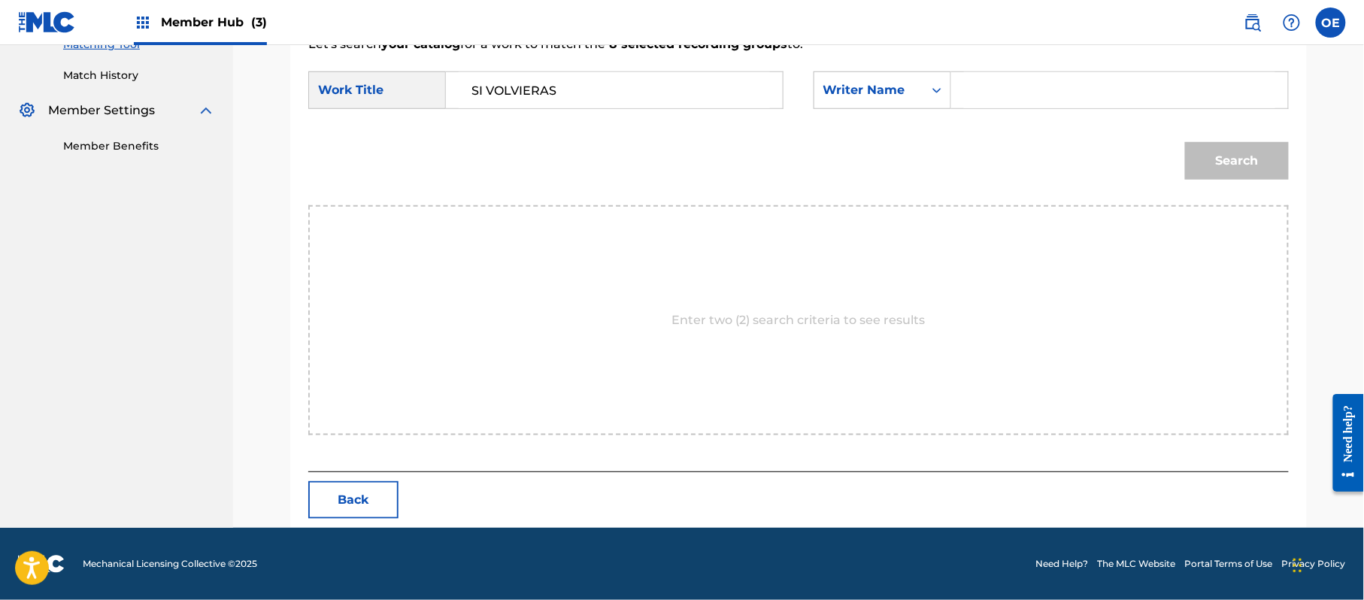
paste input "RAFAEL GONZALEZ"
type input "RAFAEL GONZALEZ"
click at [1204, 131] on div "Search" at bounding box center [1233, 157] width 111 height 60
drag, startPoint x: 1203, startPoint y: 161, endPoint x: 1156, endPoint y: 205, distance: 64.4
click at [1172, 193] on div "Search" at bounding box center [798, 166] width 981 height 78
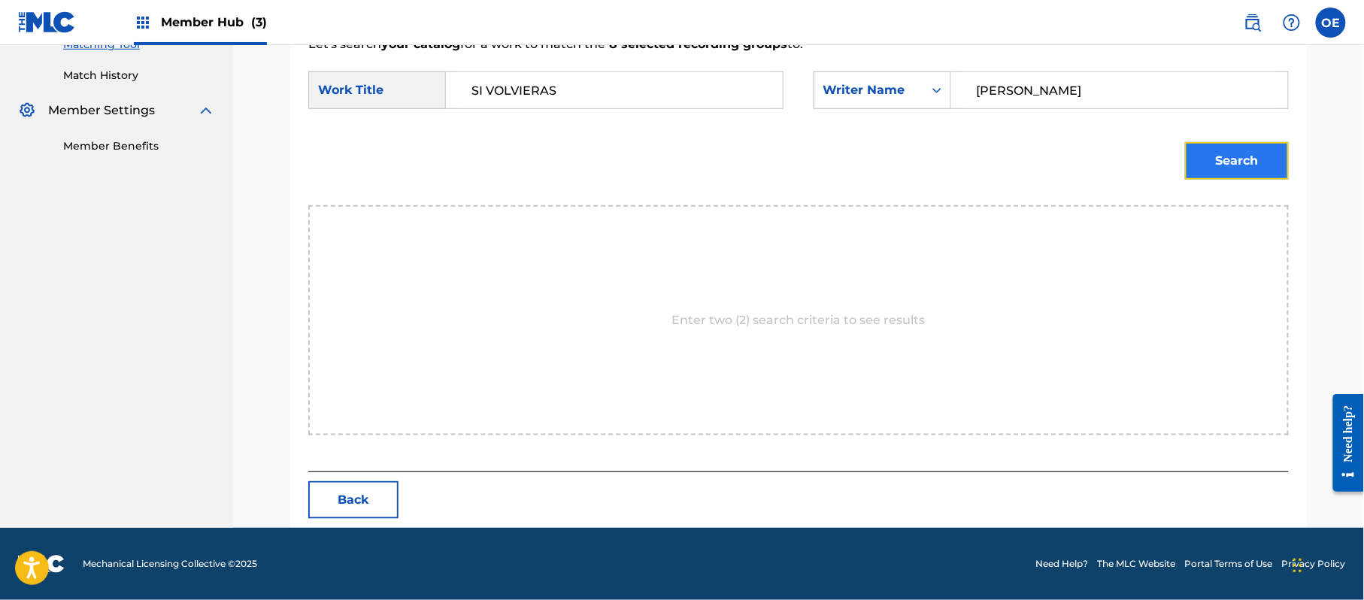
click at [1256, 162] on button "Search" at bounding box center [1237, 161] width 104 height 38
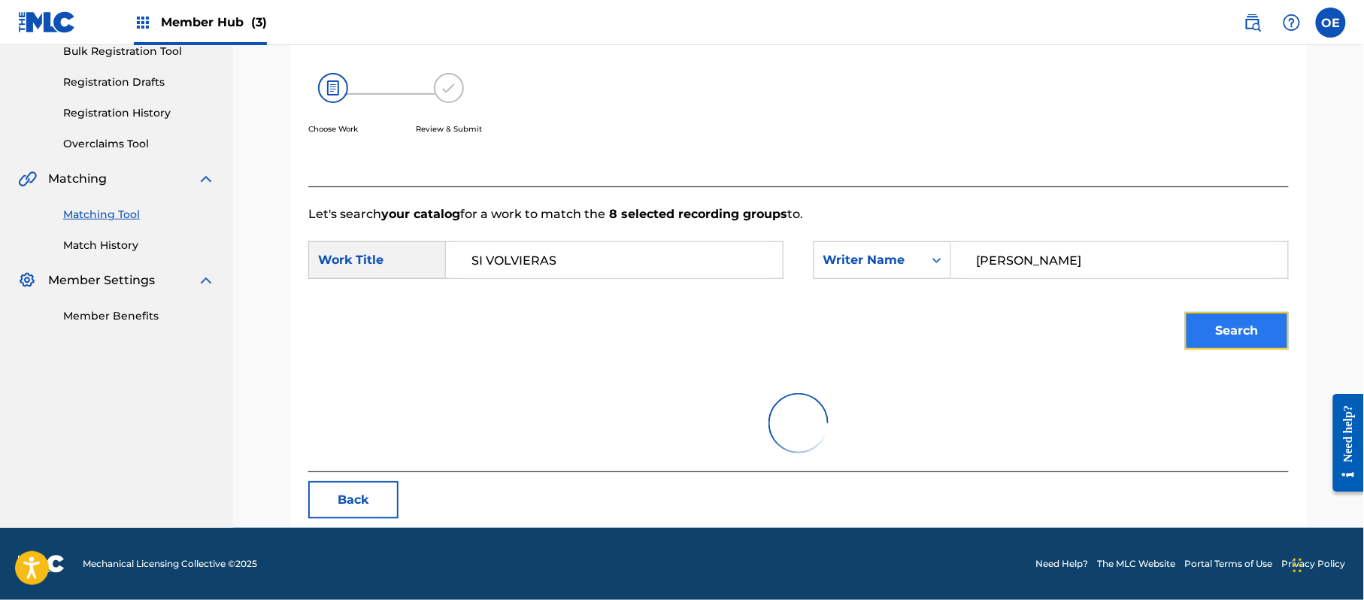
scroll to position [358, 0]
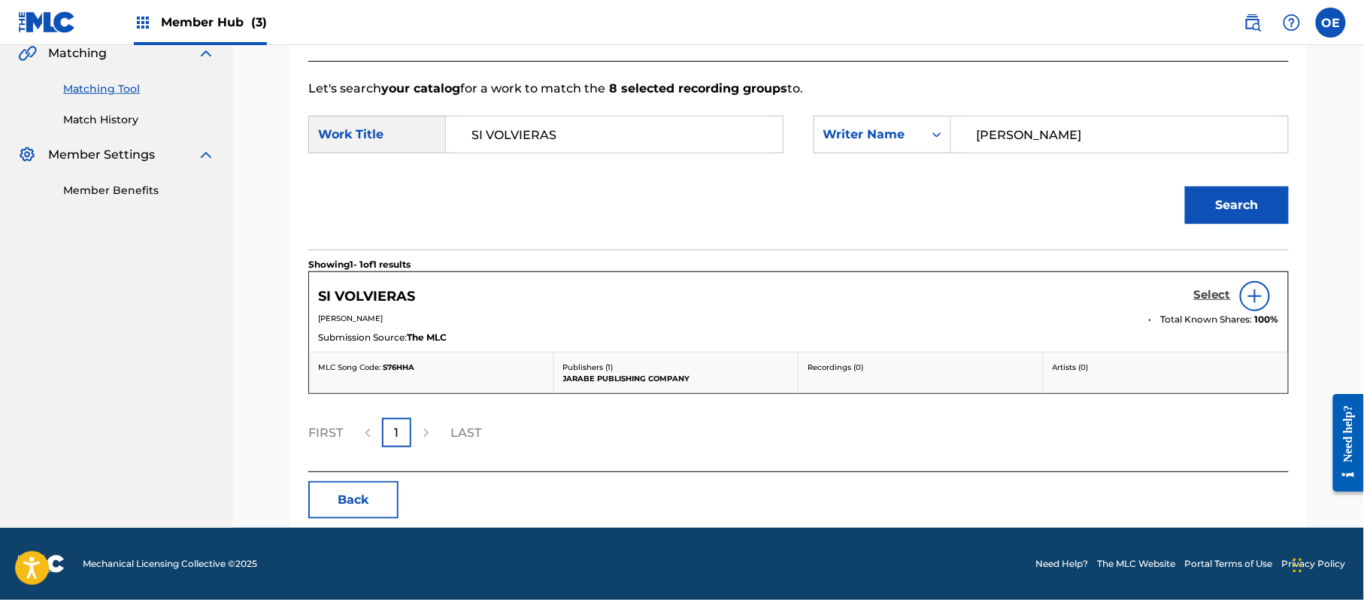
click at [1213, 299] on h5 "Select" at bounding box center [1212, 295] width 37 height 14
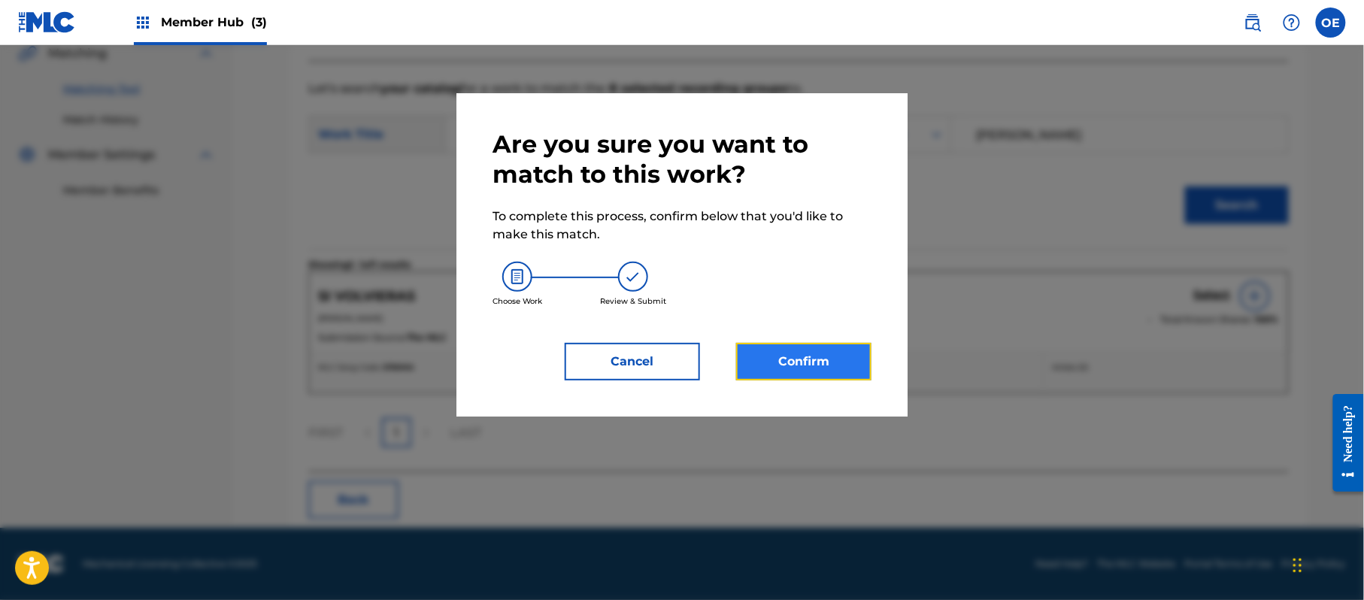
click at [825, 365] on button "Confirm" at bounding box center [803, 362] width 135 height 38
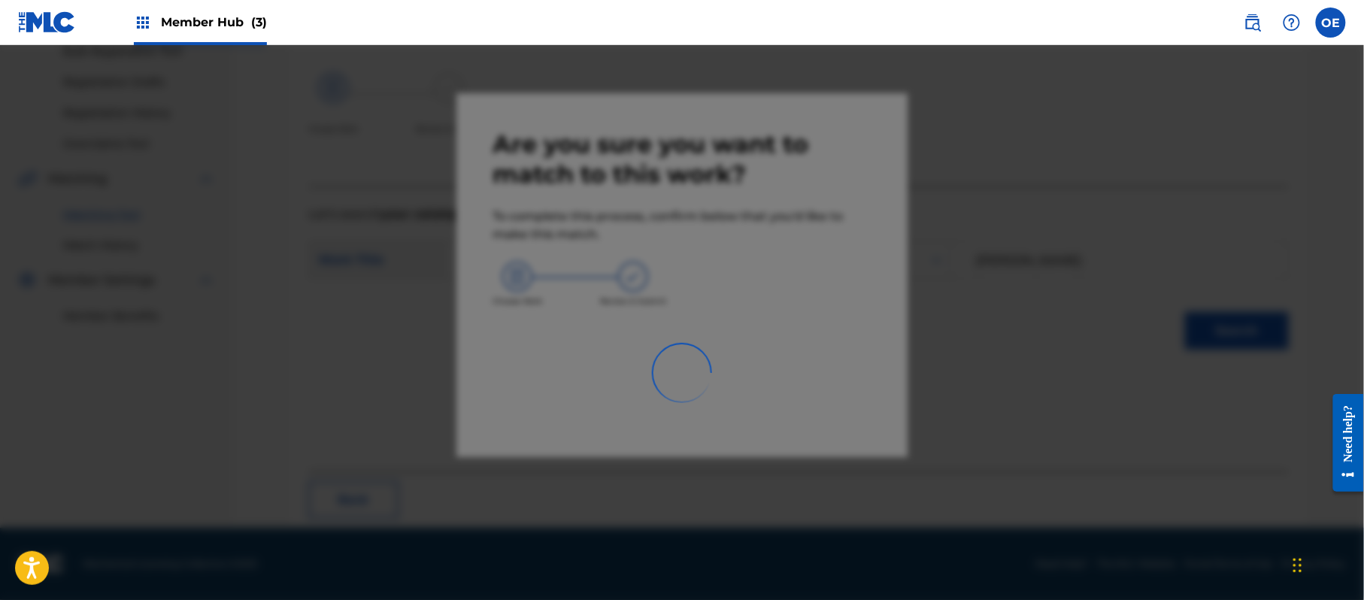
scroll to position [60, 0]
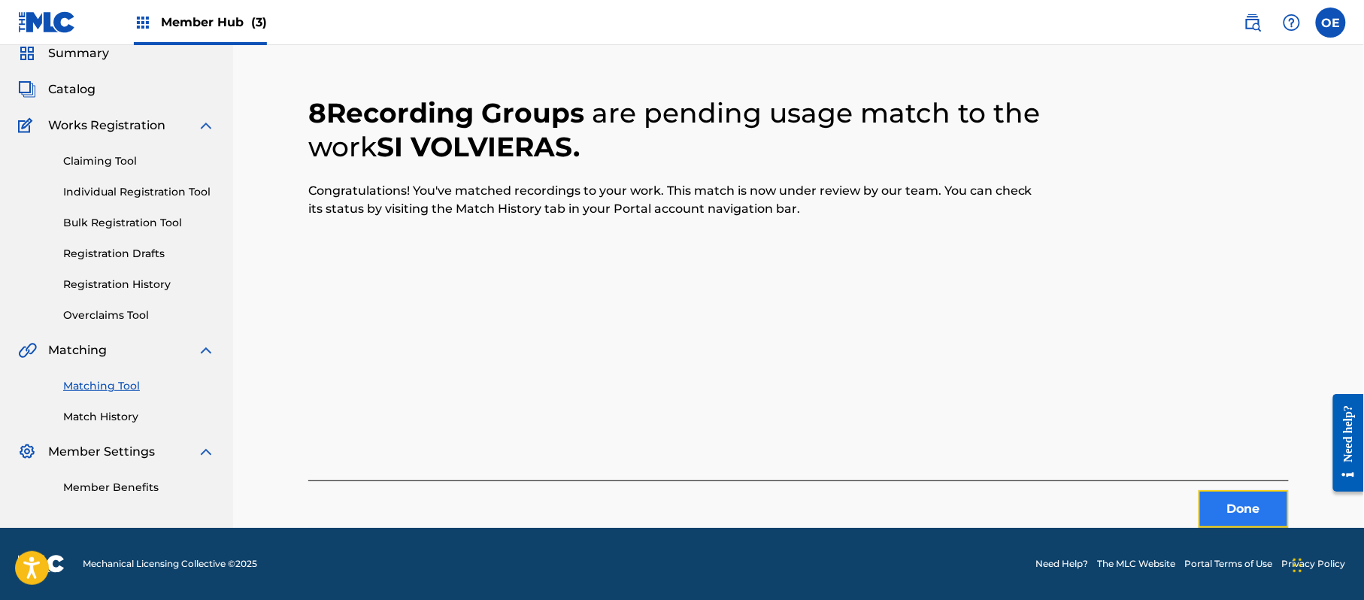
click at [1244, 503] on button "Done" at bounding box center [1244, 509] width 90 height 38
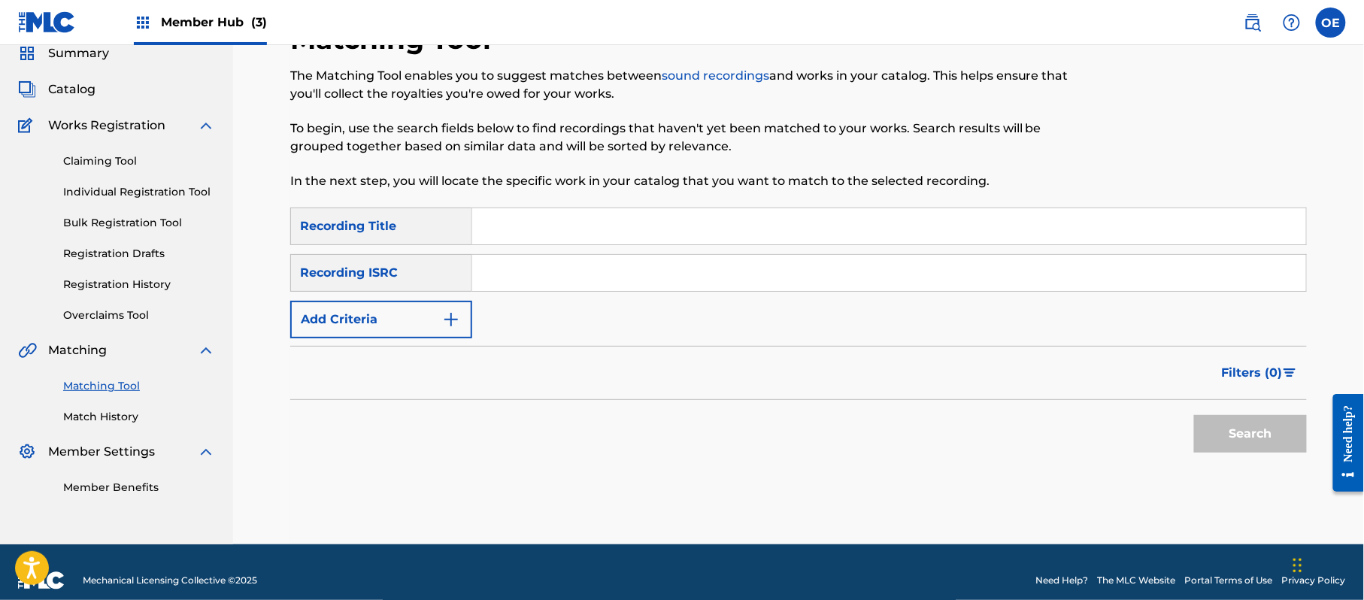
paste input "SIEMPRE TU"
type input "SIEMPRE TU"
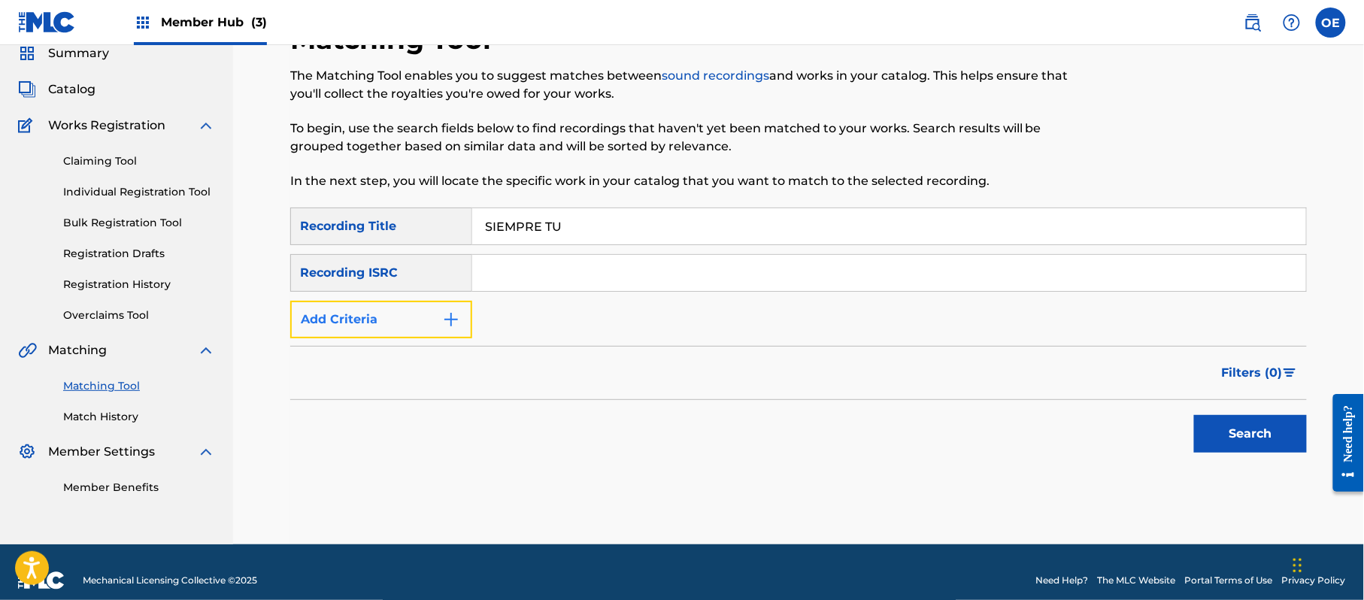
click at [454, 317] on img "Search Form" at bounding box center [451, 320] width 18 height 18
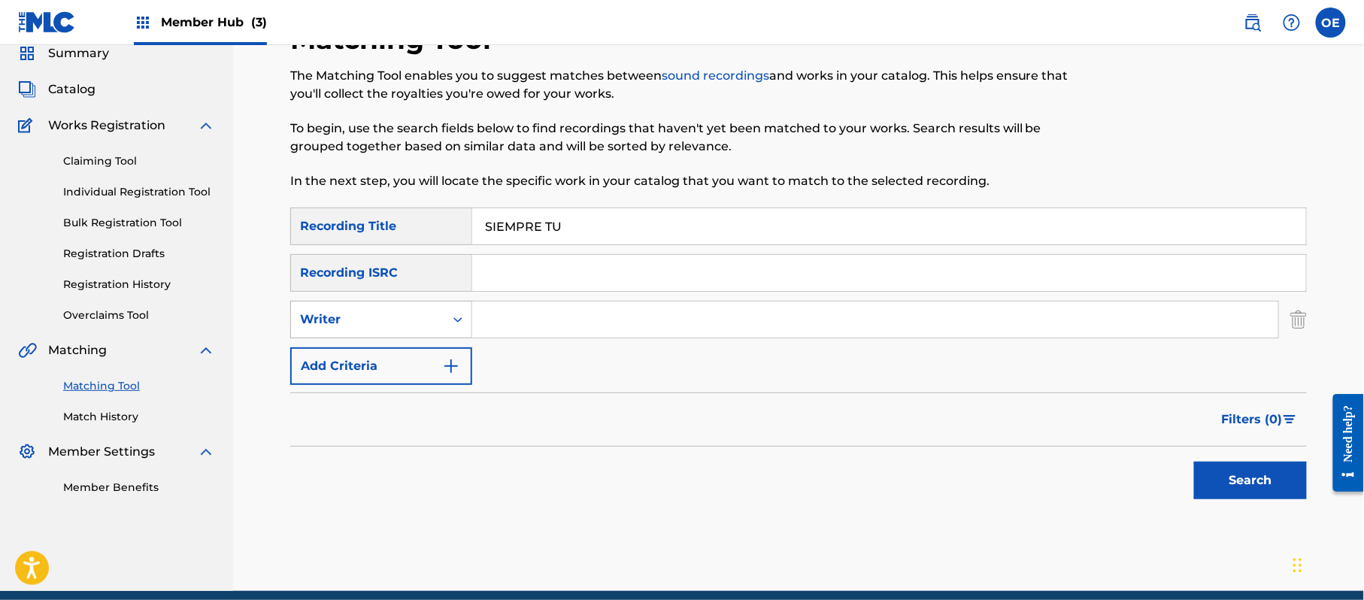
click at [370, 323] on div "Writer" at bounding box center [367, 320] width 135 height 18
click at [349, 359] on div "Recording Artist" at bounding box center [381, 357] width 180 height 38
paste input "LOS YINNS"
drag, startPoint x: 1268, startPoint y: 468, endPoint x: 1172, endPoint y: 442, distance: 99.6
click at [1264, 468] on button "Search" at bounding box center [1250, 481] width 113 height 38
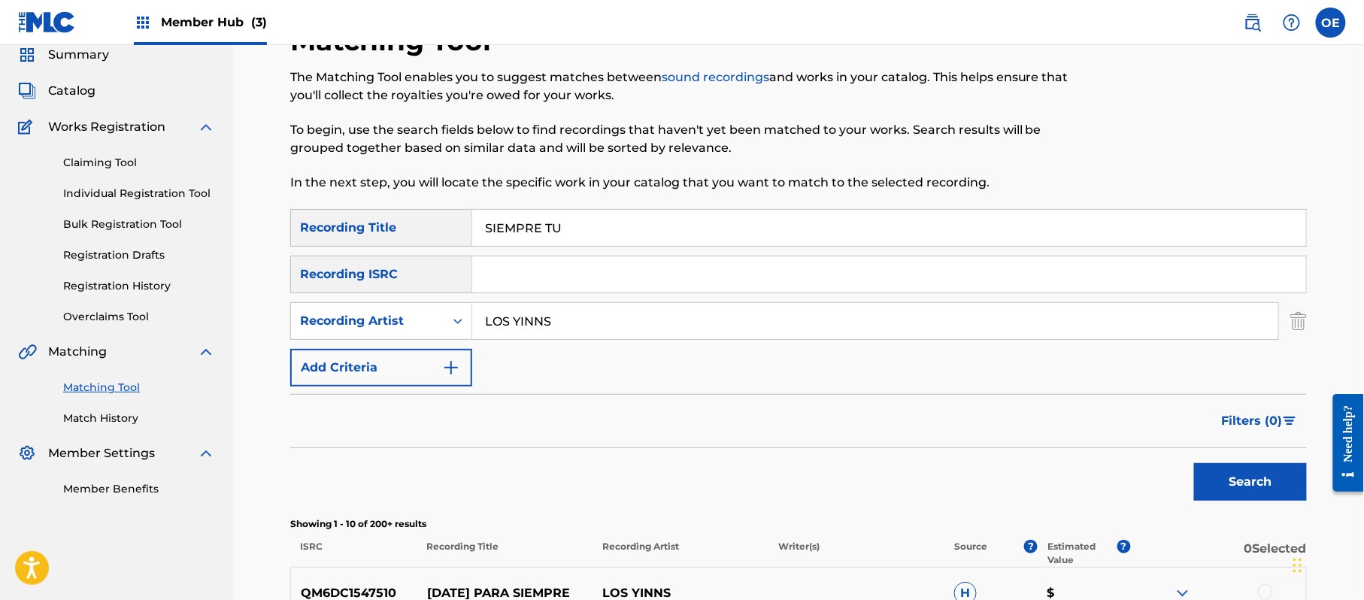
scroll to position [35, 0]
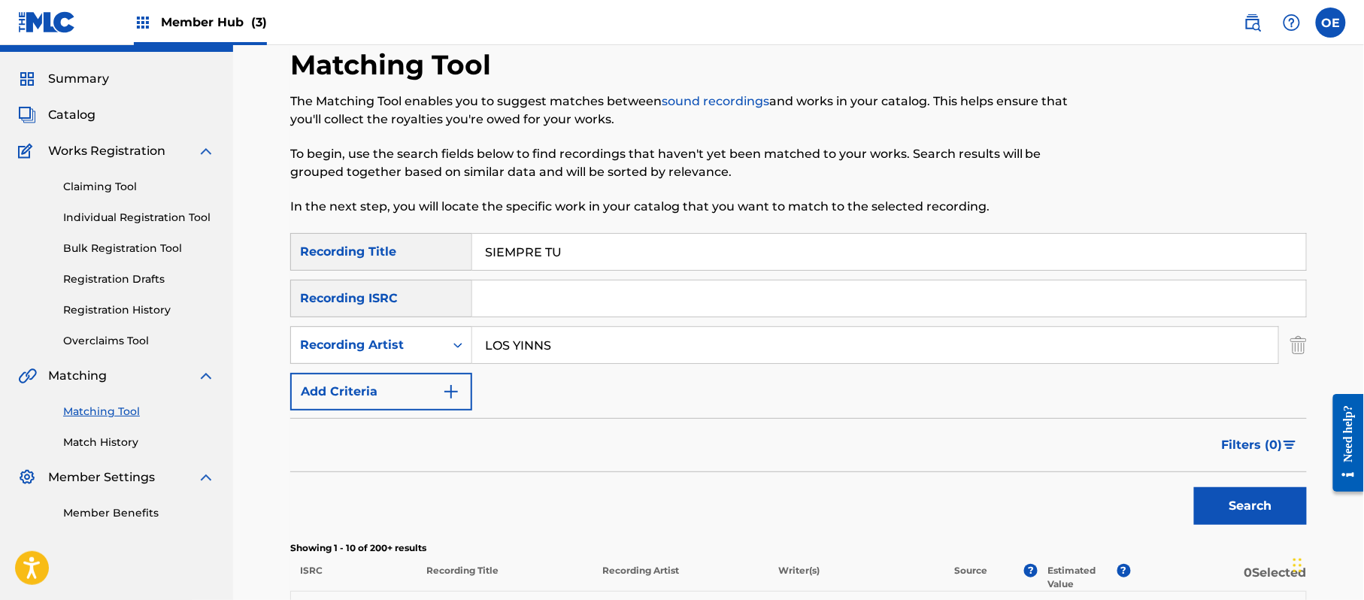
drag, startPoint x: 543, startPoint y: 347, endPoint x: 567, endPoint y: 353, distance: 25.0
click at [543, 347] on input "LOS YINNS" at bounding box center [875, 345] width 806 height 36
click at [1194, 487] on button "Search" at bounding box center [1250, 506] width 113 height 38
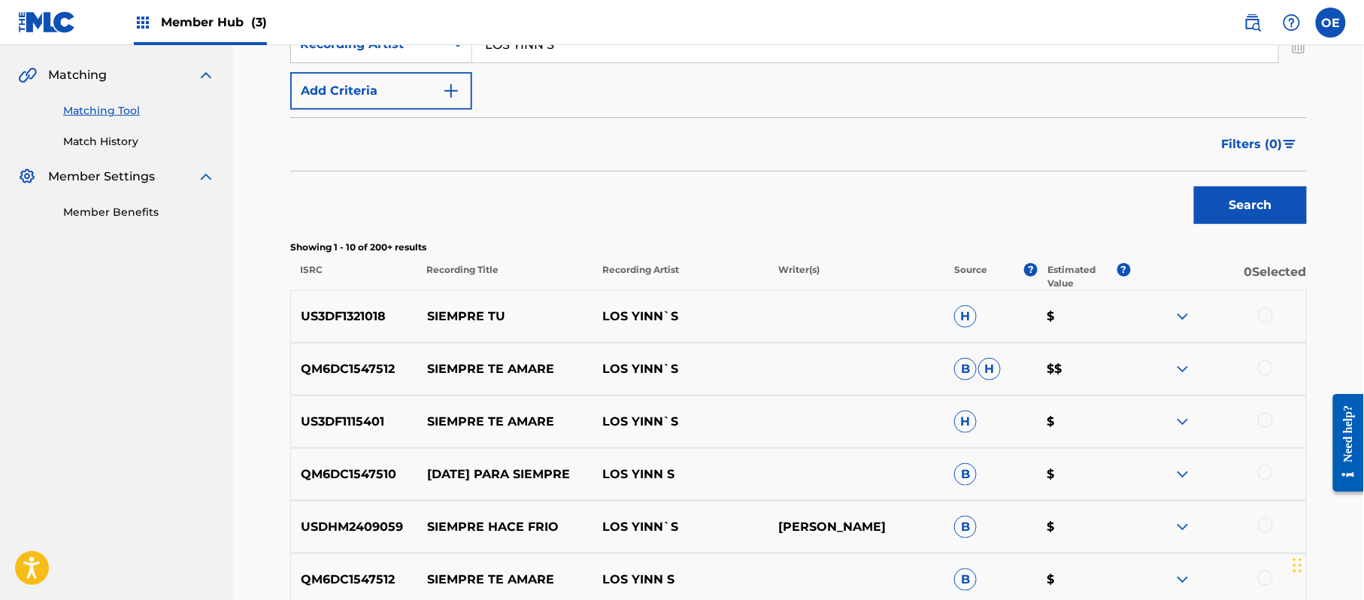
click at [1265, 311] on div at bounding box center [1265, 315] width 15 height 15
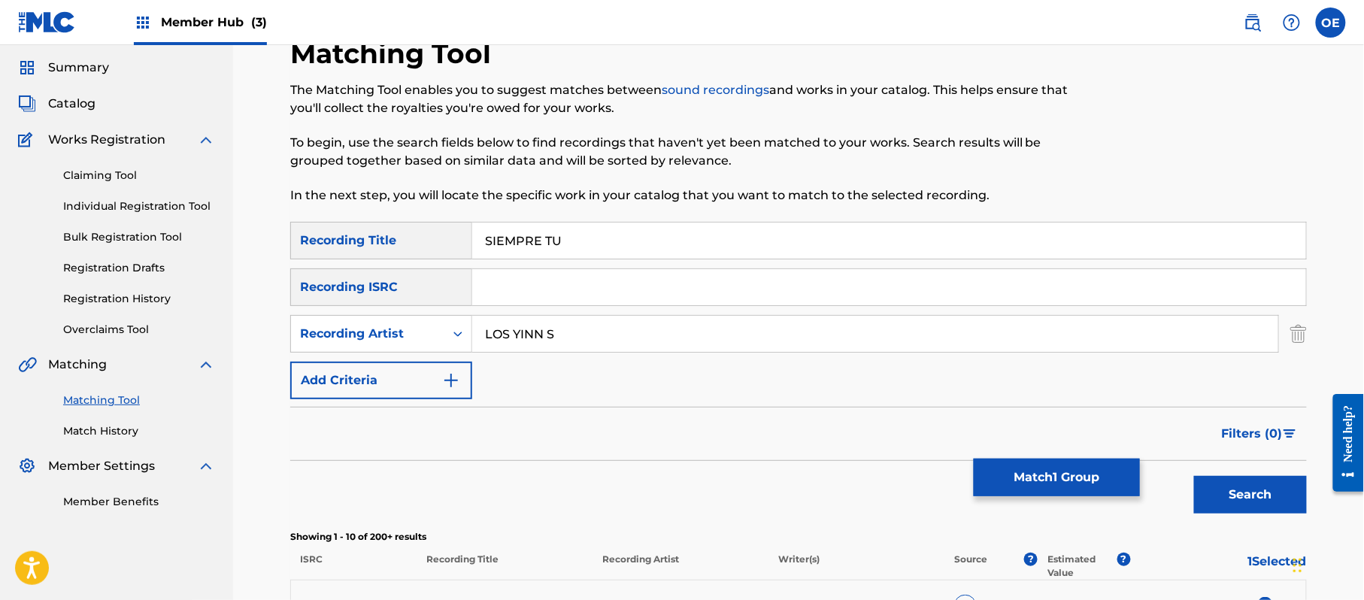
scroll to position [35, 0]
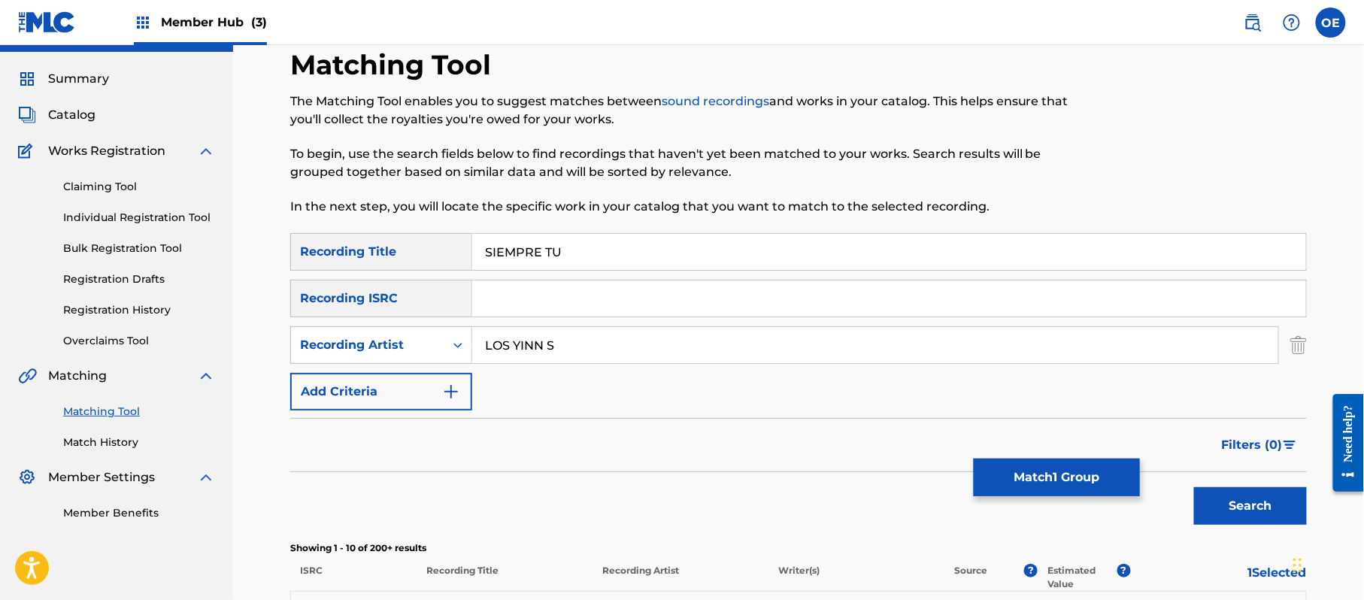
drag, startPoint x: 548, startPoint y: 338, endPoint x: 541, endPoint y: 347, distance: 11.9
click at [541, 347] on input "LOS YINN S" at bounding box center [875, 345] width 806 height 36
type input "LOS YINN'S"
click at [1194, 487] on button "Search" at bounding box center [1250, 506] width 113 height 38
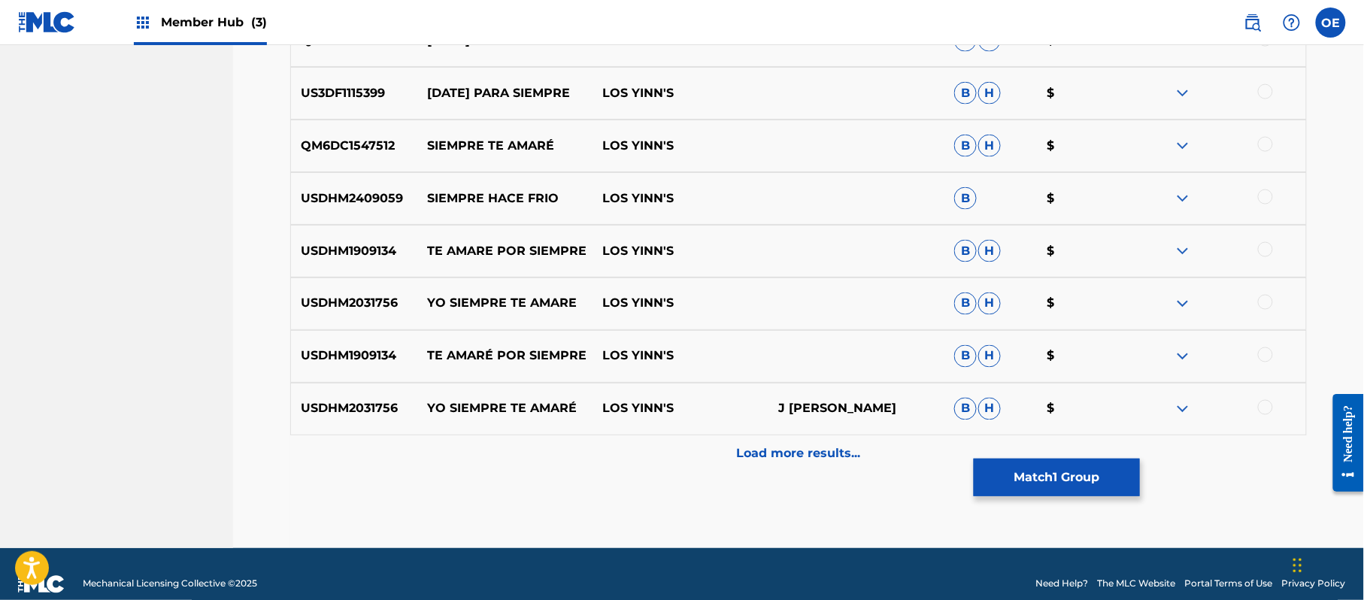
scroll to position [737, 0]
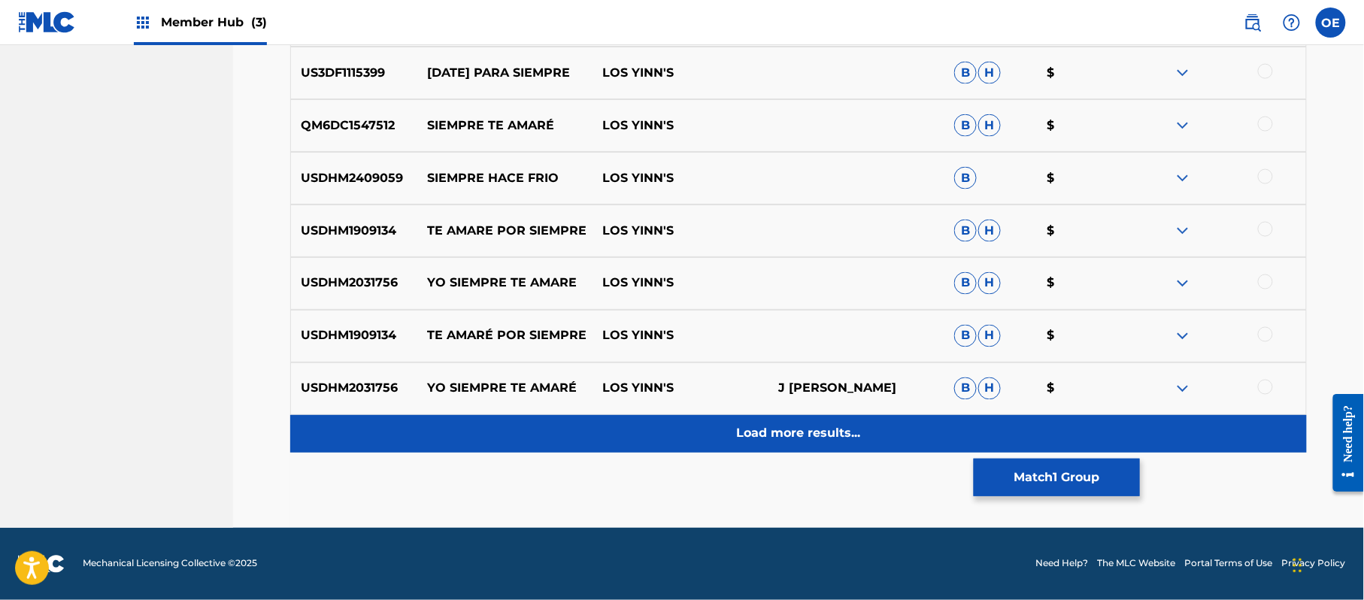
click at [797, 423] on div "Load more results..." at bounding box center [798, 434] width 1017 height 38
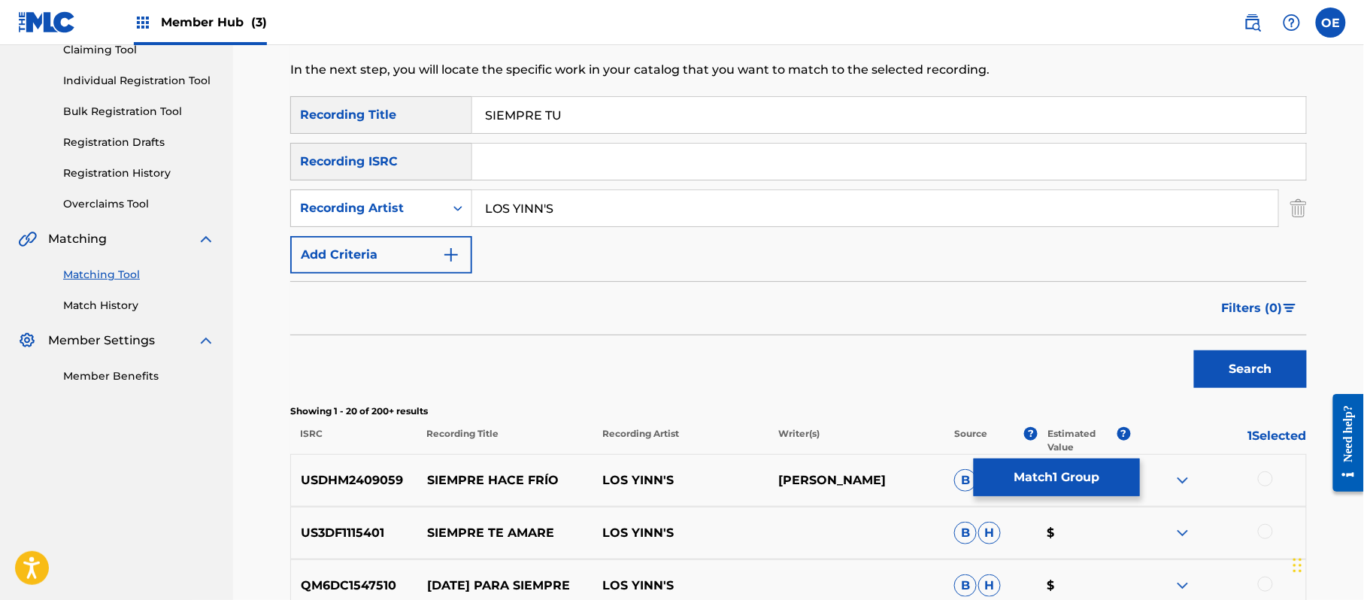
scroll to position [135, 0]
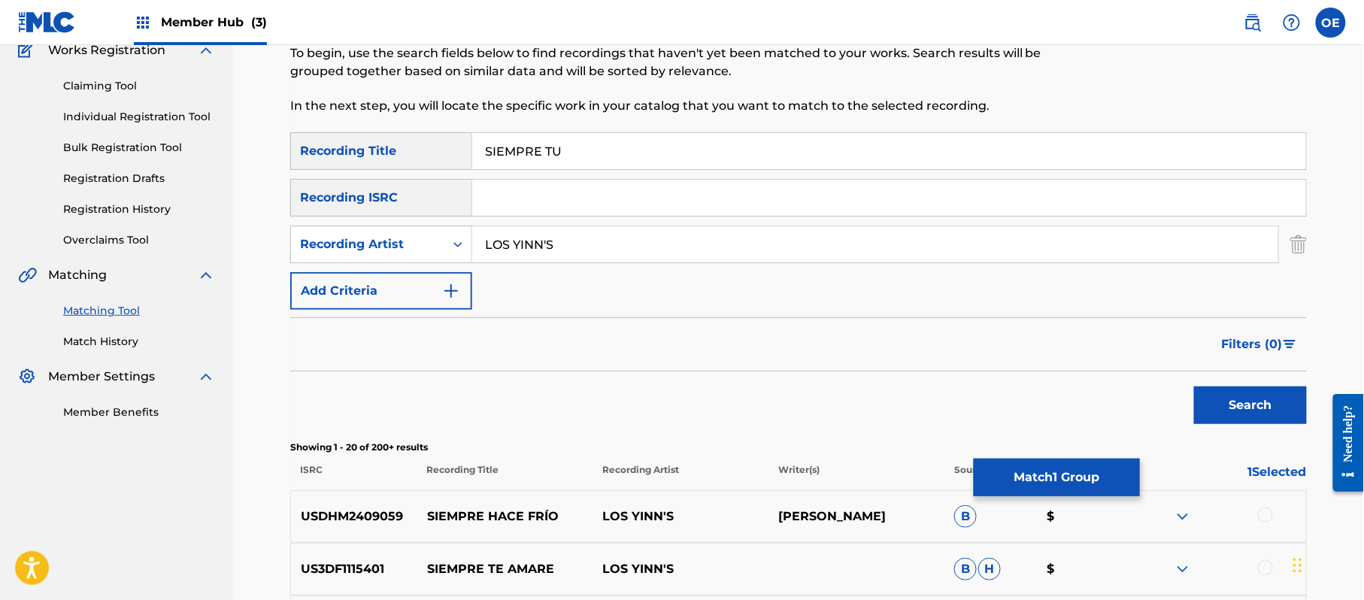
click at [544, 247] on input "LOS YINN'S" at bounding box center [875, 244] width 806 height 36
click at [1045, 462] on button "Match 1 Group" at bounding box center [1057, 478] width 166 height 38
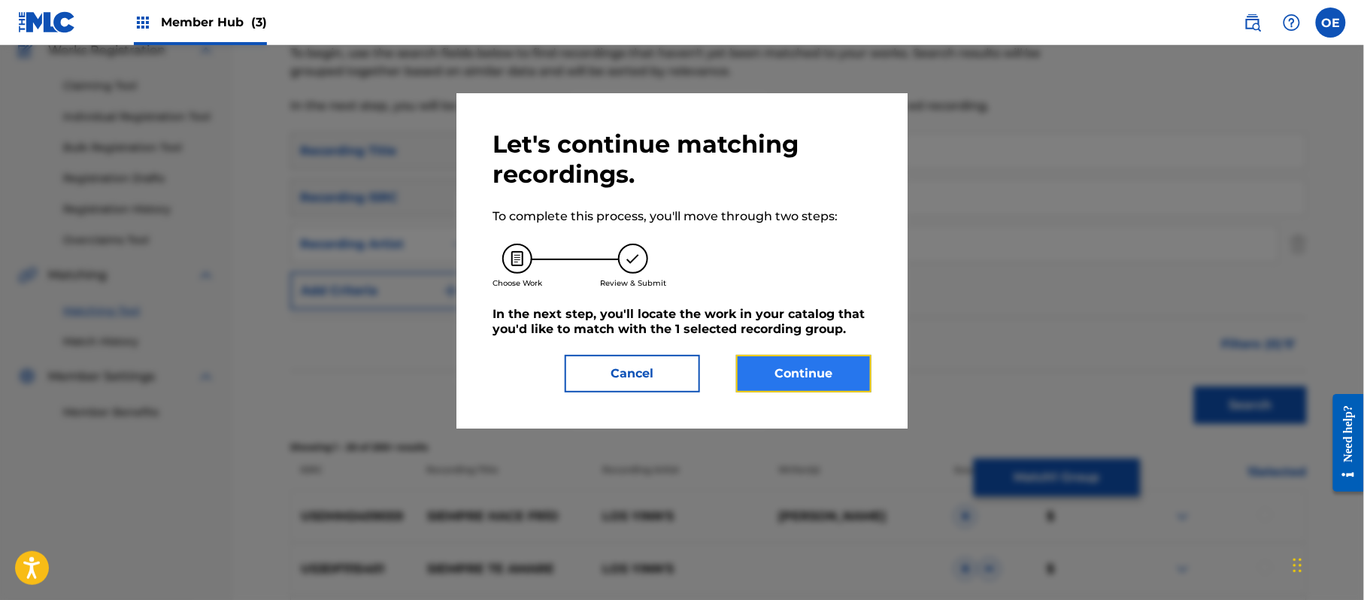
click at [809, 359] on button "Continue" at bounding box center [803, 374] width 135 height 38
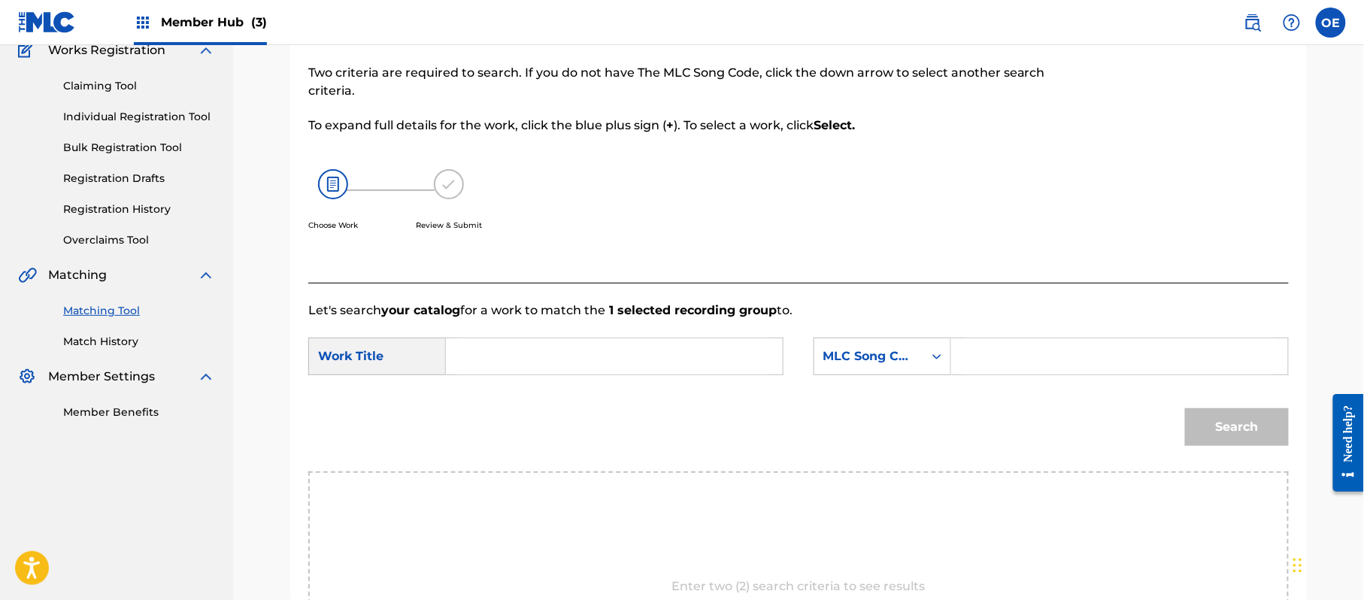
paste input "SIEMPRE TU"
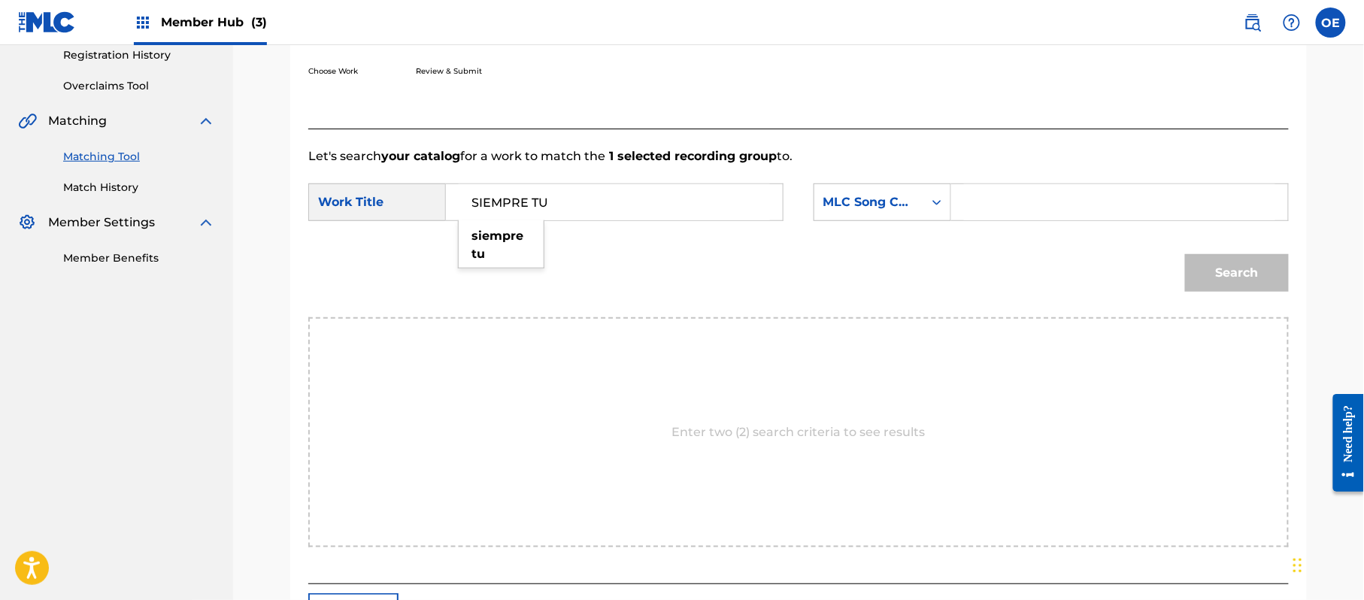
scroll to position [402, 0]
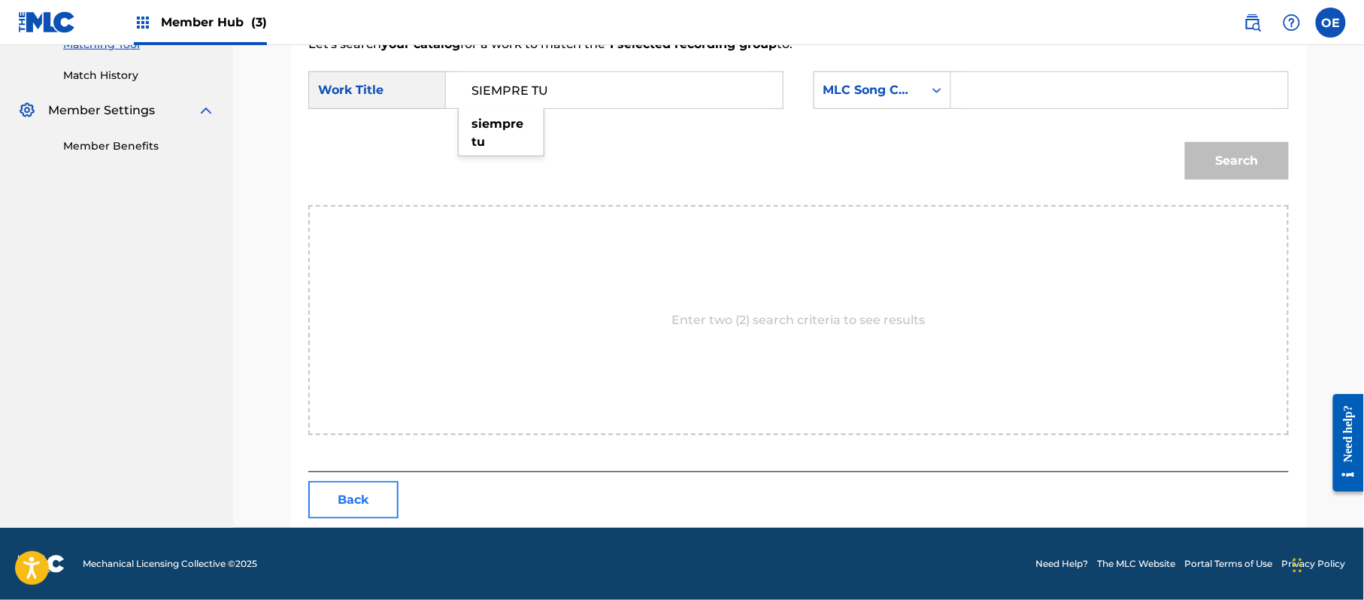
type input "SIEMPRE TU"
click at [352, 486] on button "Back" at bounding box center [353, 500] width 90 height 38
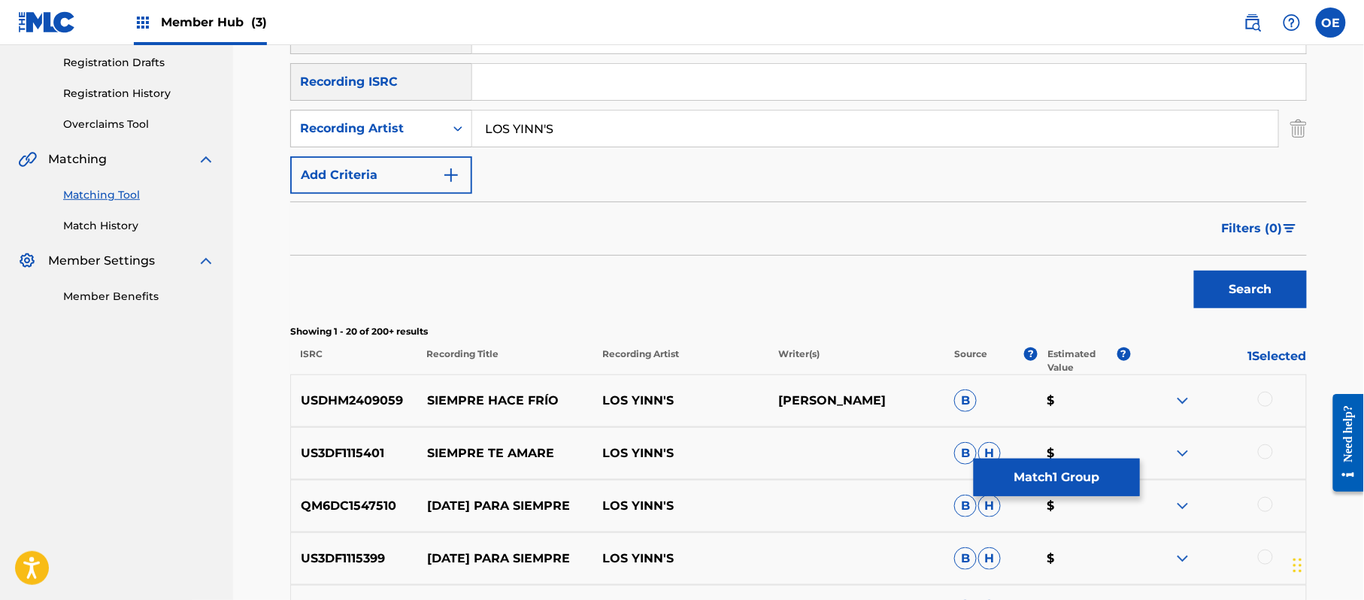
scroll to position [60, 0]
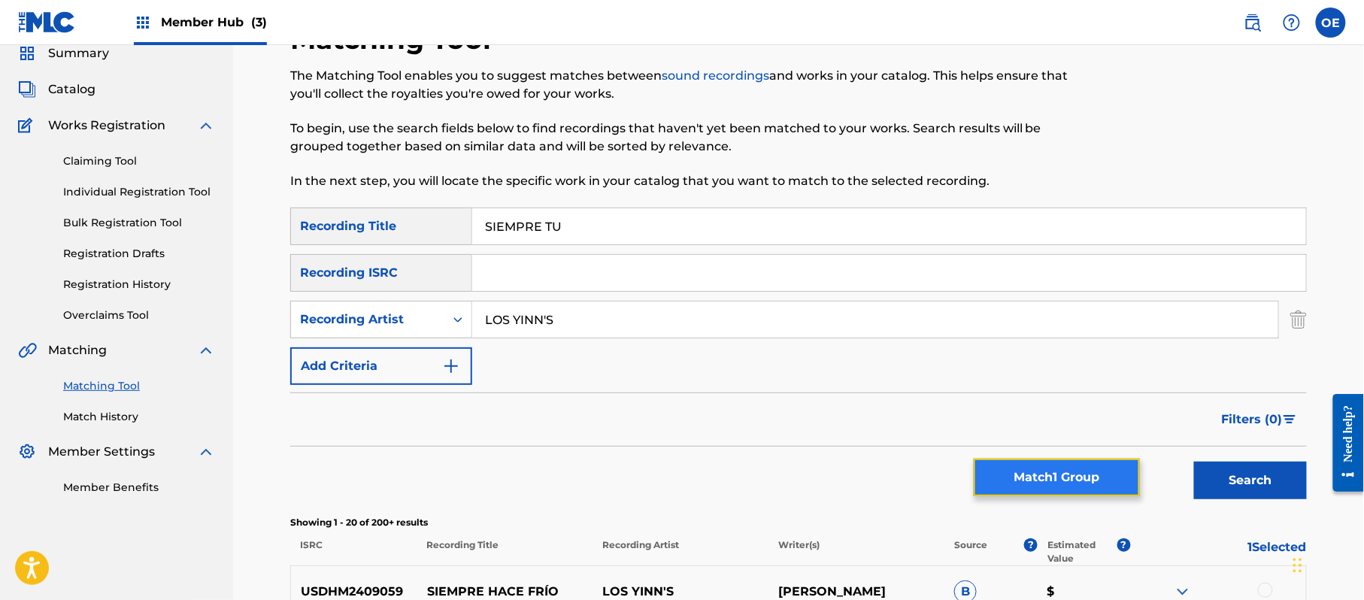
click at [1048, 479] on button "Match 1 Group" at bounding box center [1057, 478] width 166 height 38
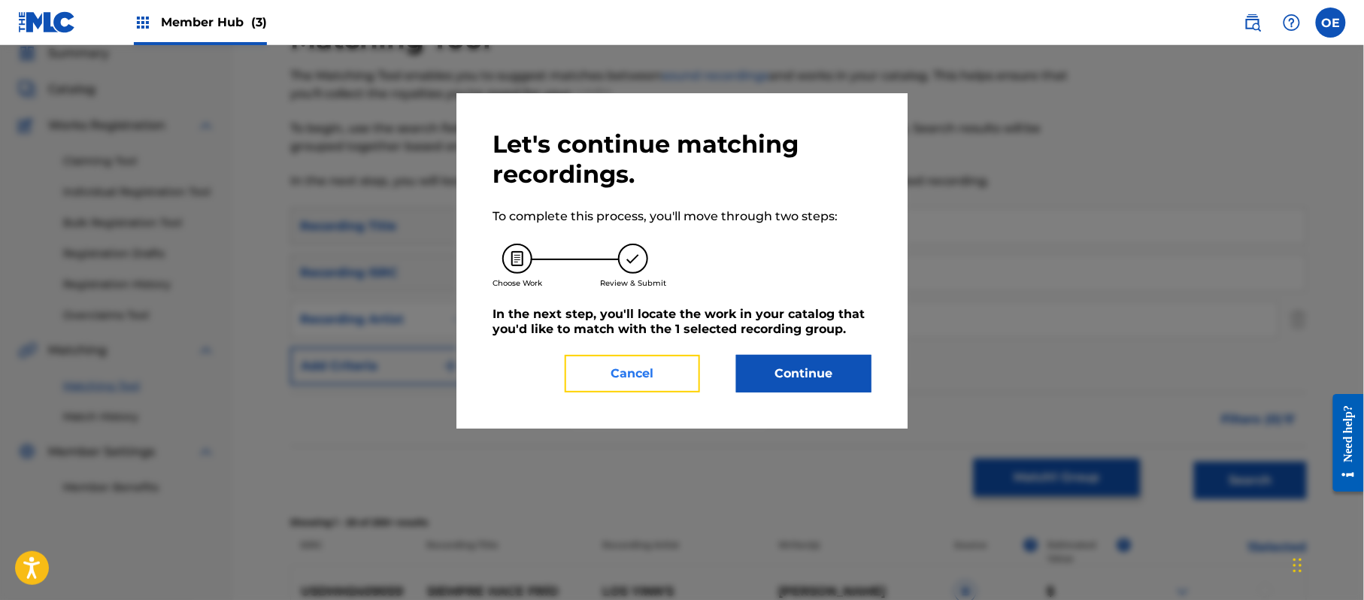
click at [663, 365] on button "Cancel" at bounding box center [632, 374] width 135 height 38
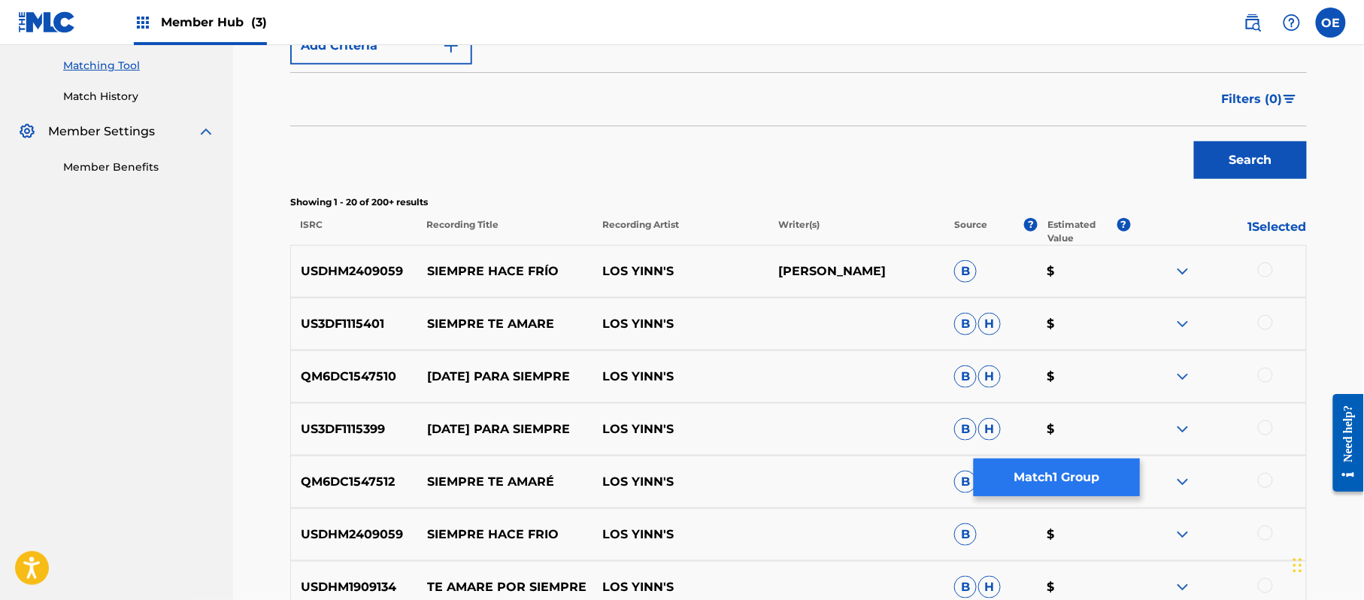
scroll to position [160, 0]
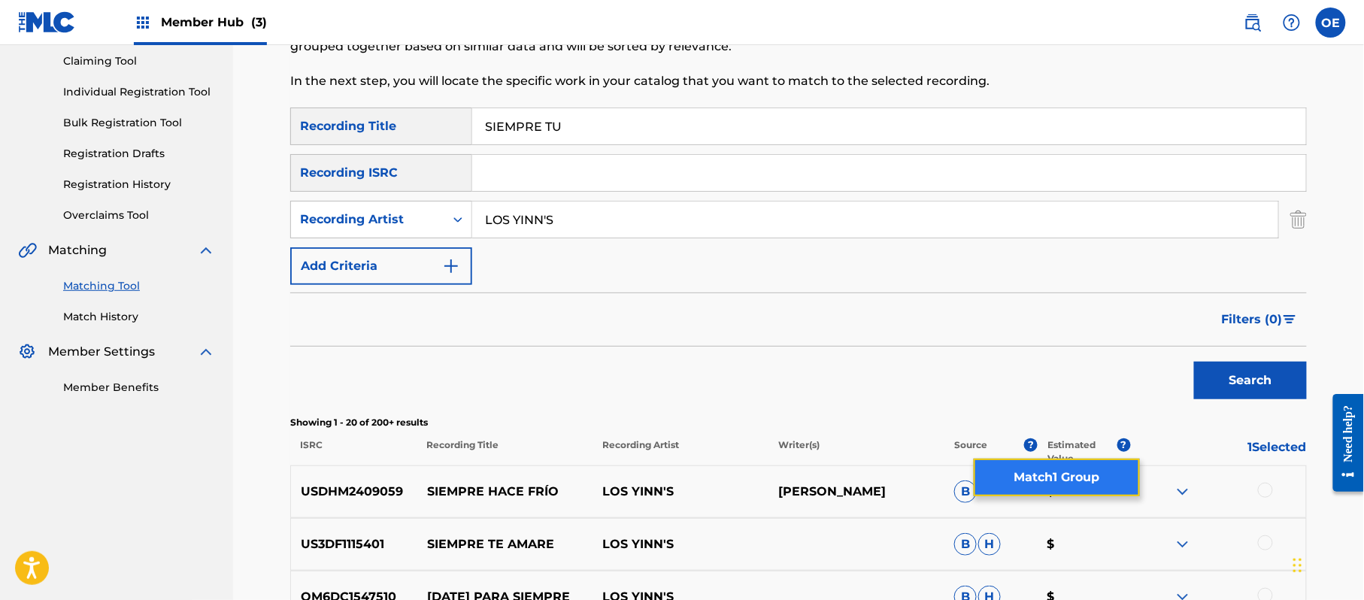
click at [1012, 480] on button "Match 1 Group" at bounding box center [1057, 478] width 166 height 38
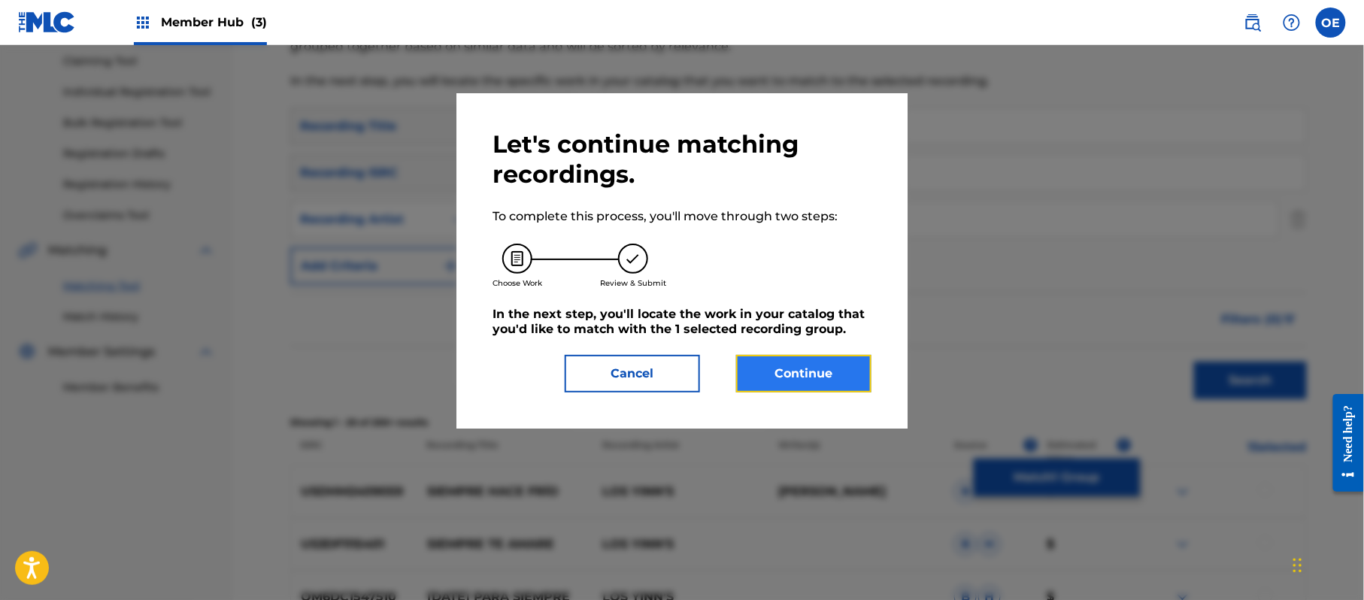
click at [758, 365] on button "Continue" at bounding box center [803, 374] width 135 height 38
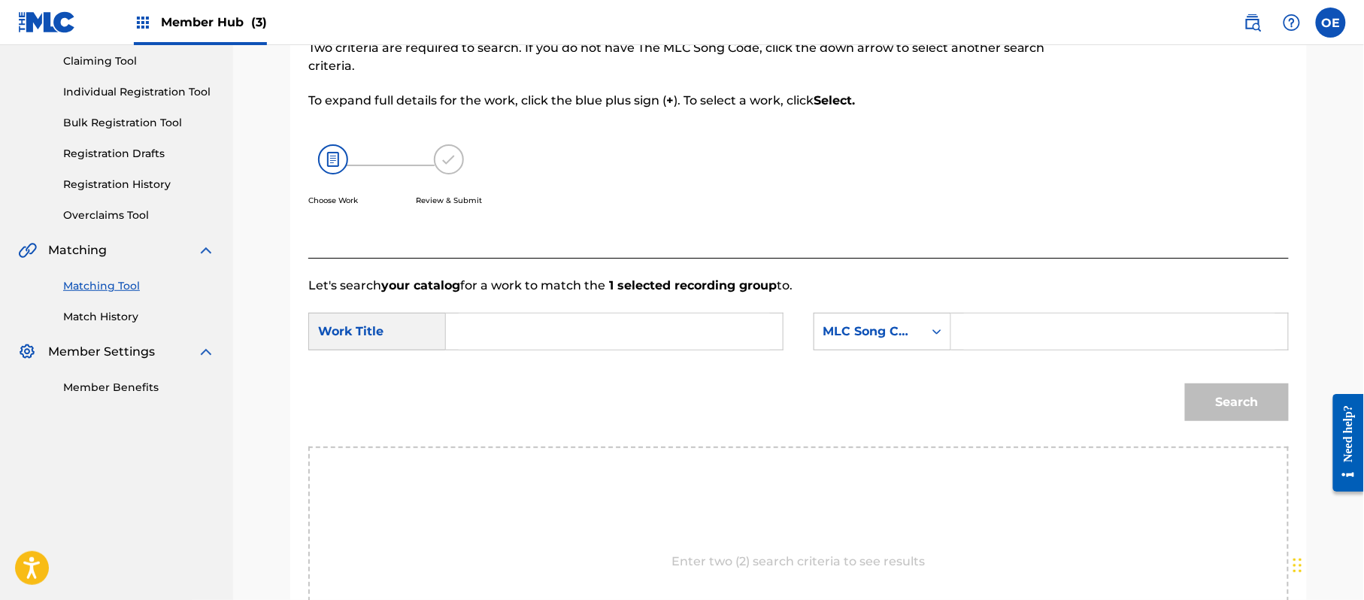
paste input "SIEMPRE TU"
type input "SIEMPRE TU"
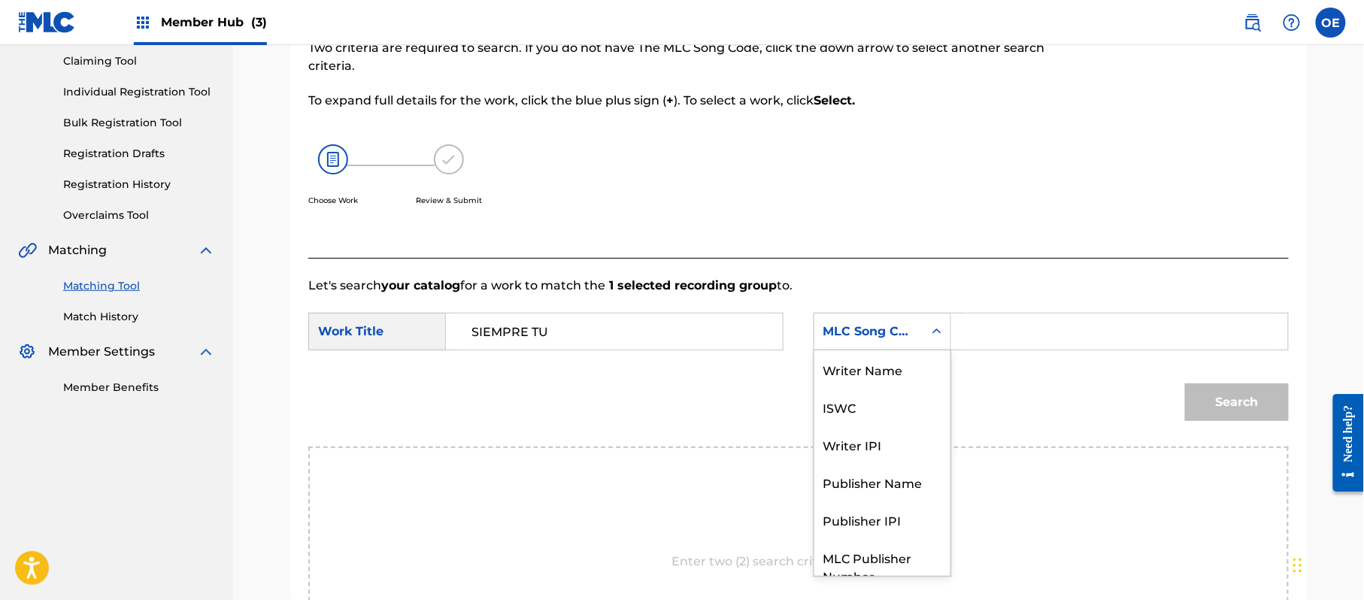
click at [885, 326] on div "MLC Song Code" at bounding box center [868, 332] width 91 height 18
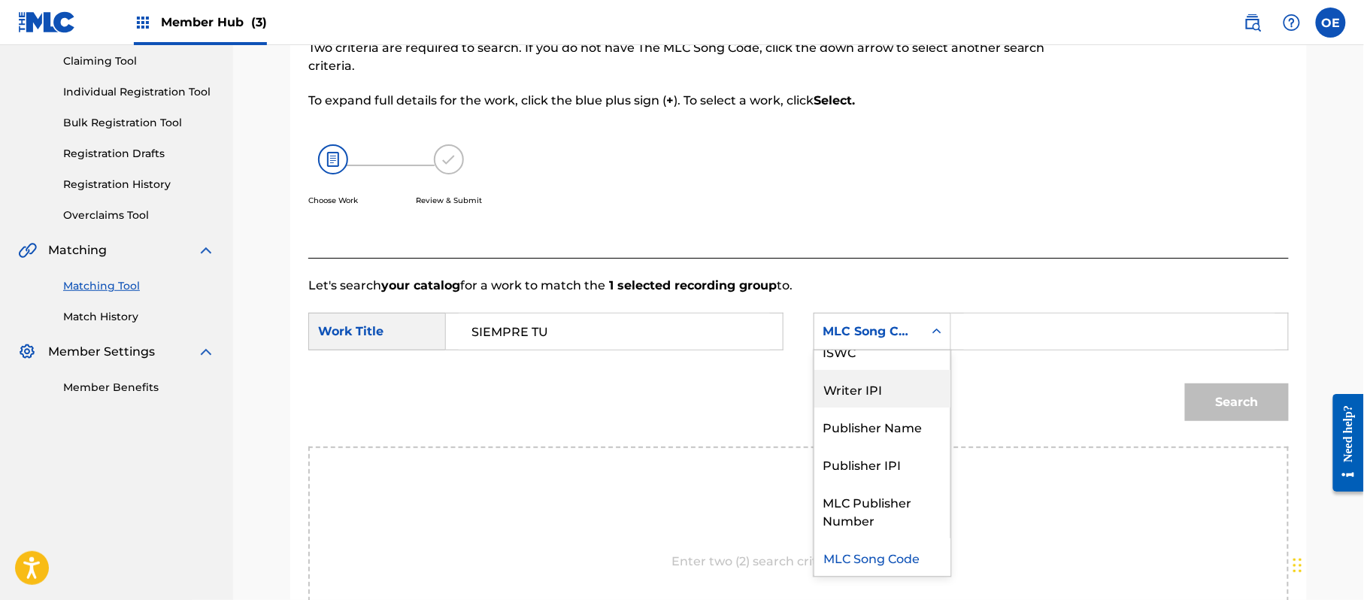
scroll to position [0, 0]
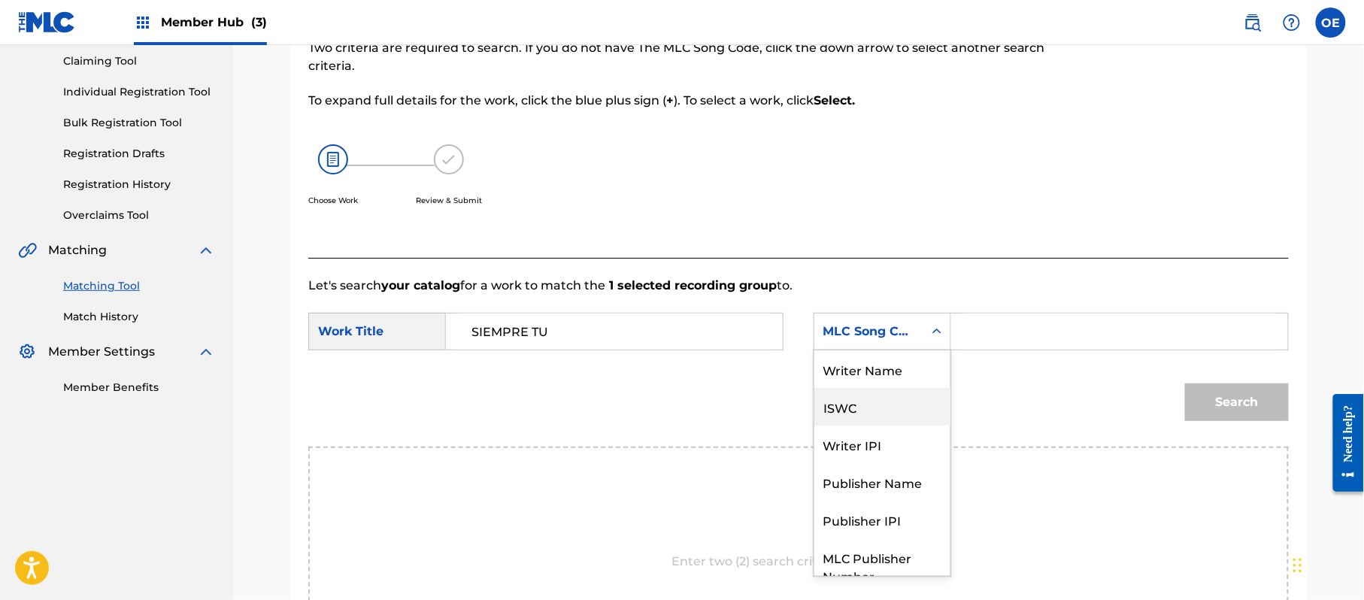
click at [882, 390] on div "ISWC" at bounding box center [882, 407] width 136 height 38
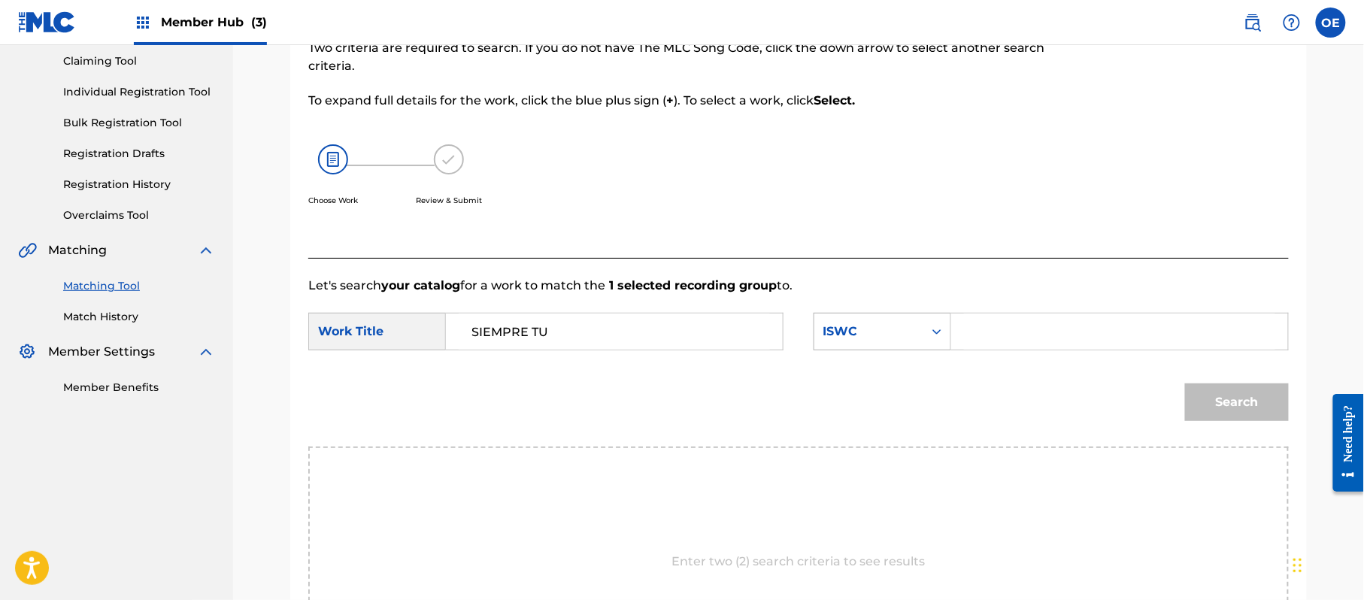
click at [872, 346] on div "ISWC" at bounding box center [883, 332] width 138 height 38
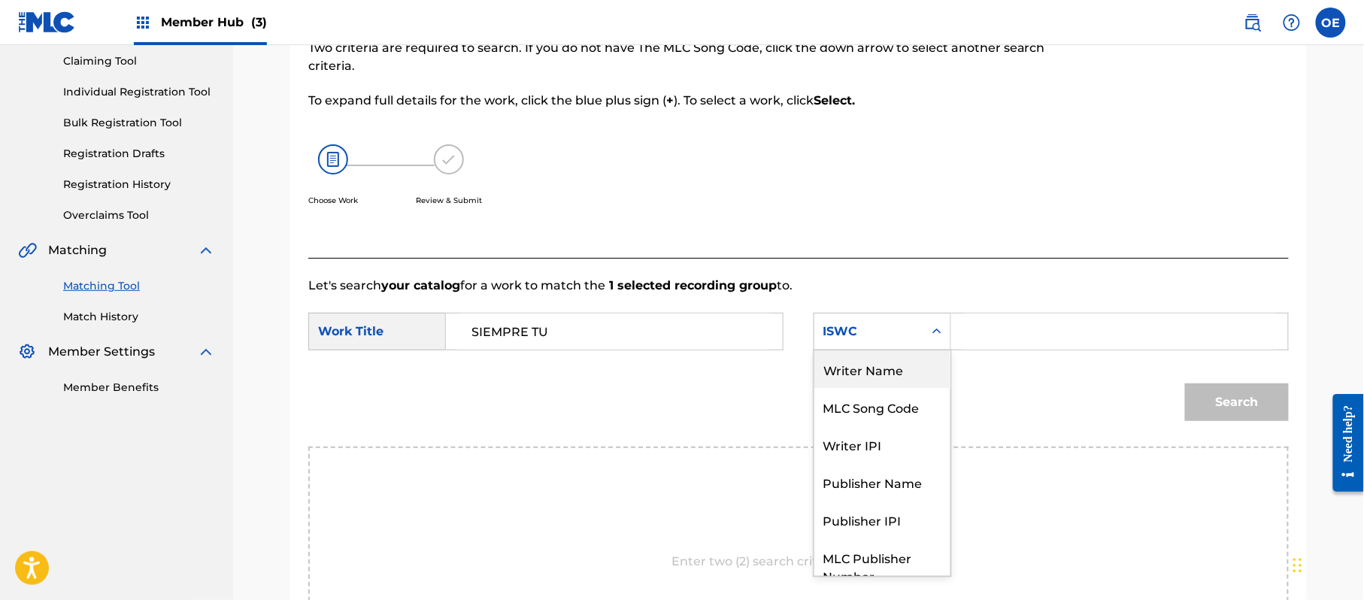
click at [870, 373] on div "Writer Name" at bounding box center [882, 369] width 136 height 38
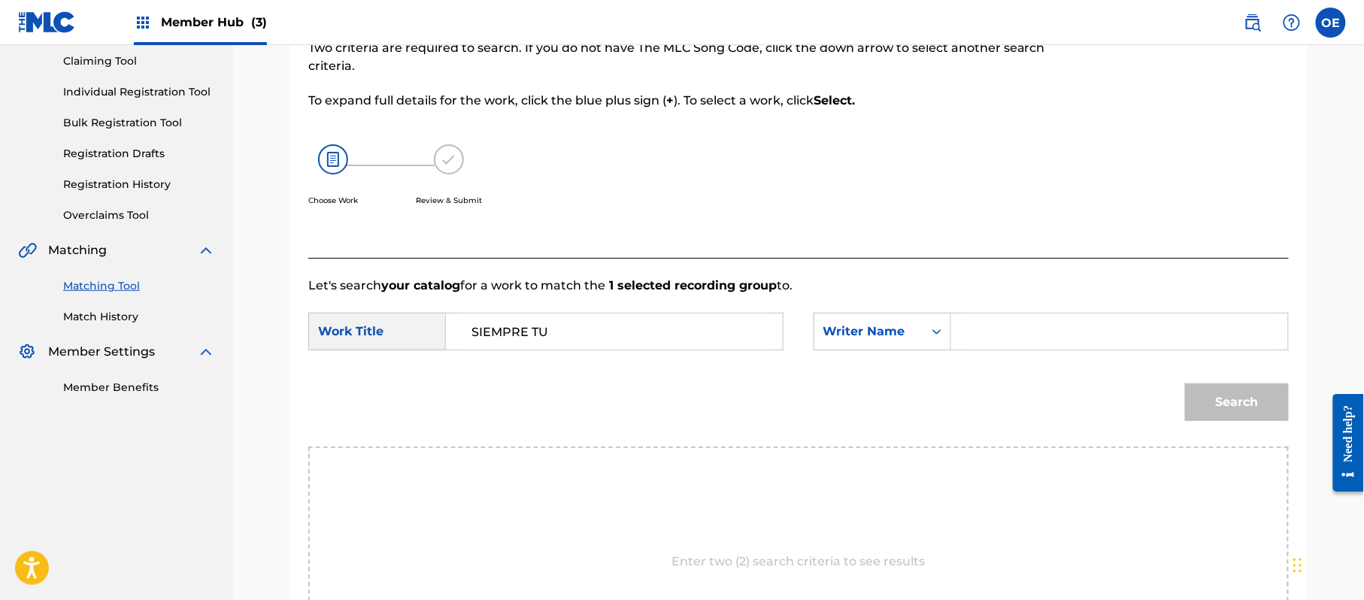
paste input "RAFAEL GONZALEZ"
type input "RAFAEL GONZALEZ"
click at [1223, 412] on button "Search" at bounding box center [1237, 403] width 104 height 38
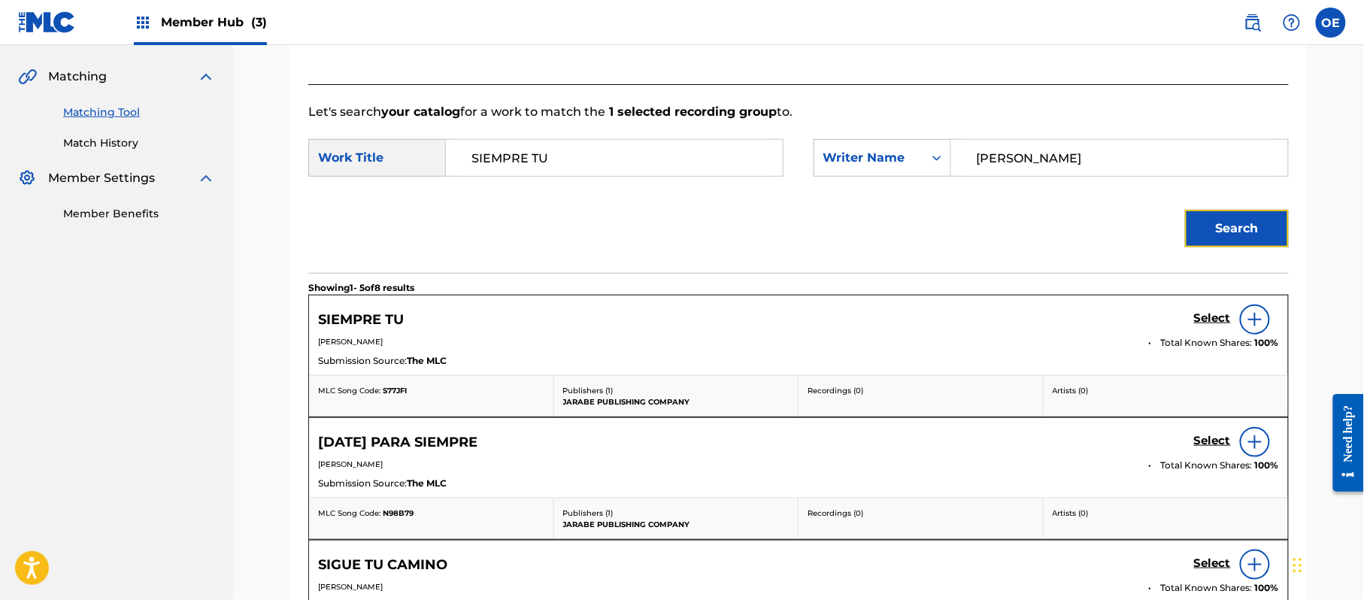
scroll to position [361, 0]
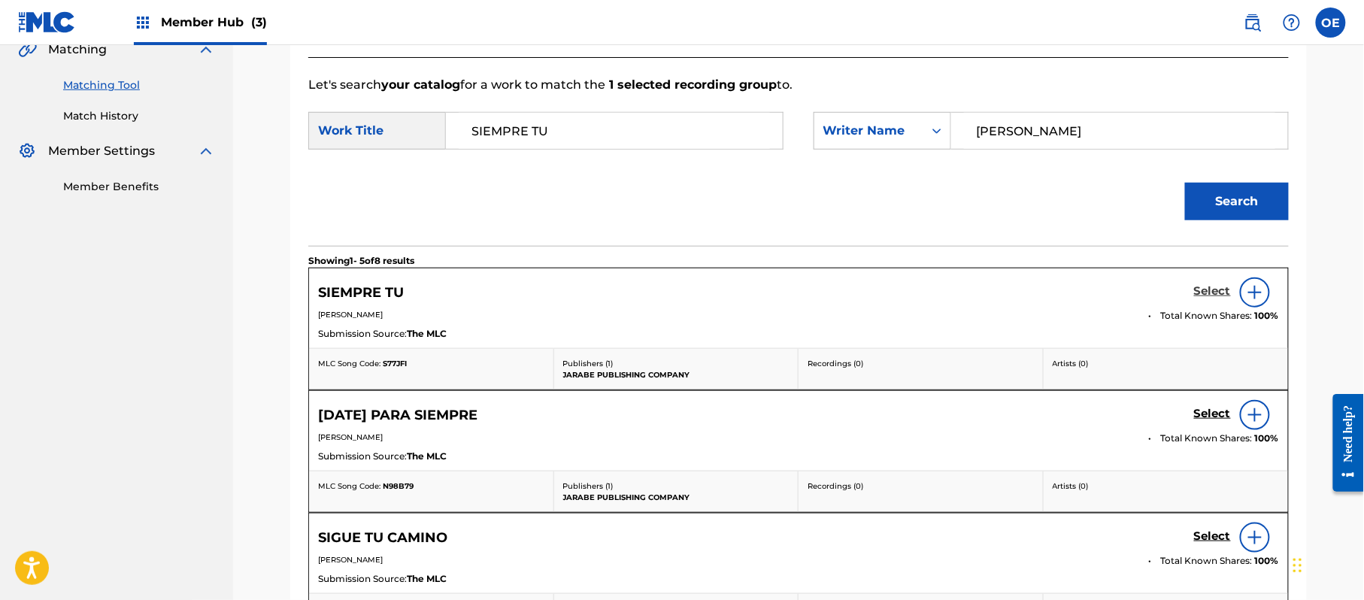
click at [1215, 296] on h5 "Select" at bounding box center [1212, 291] width 37 height 14
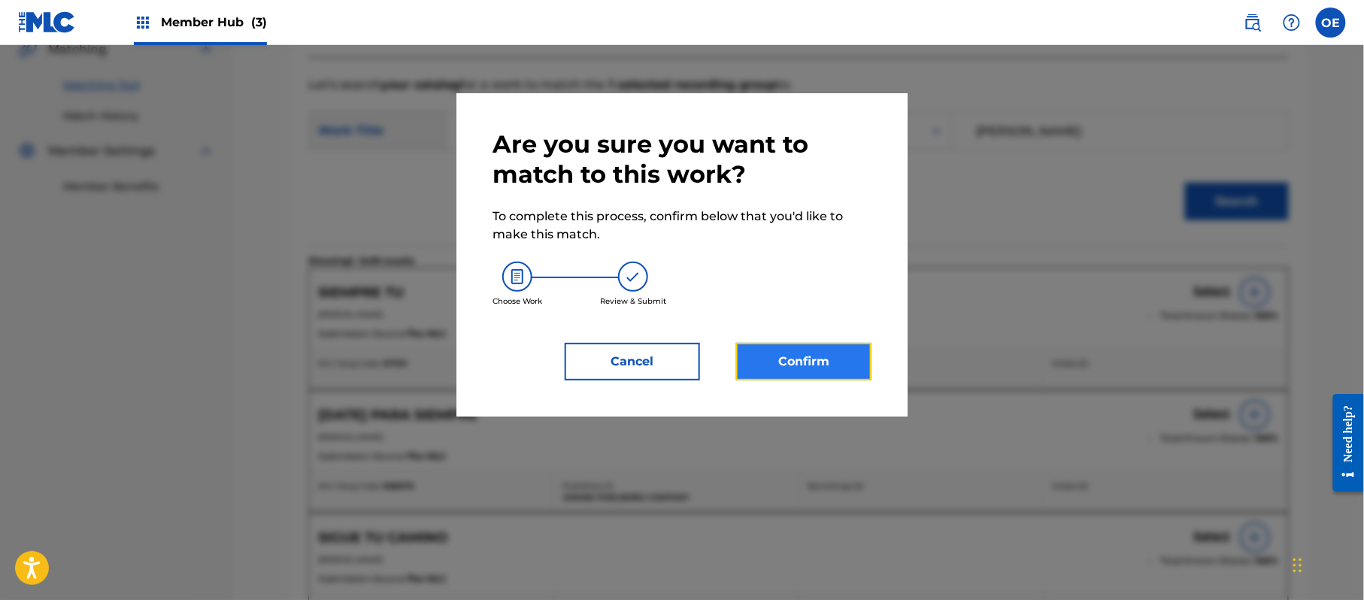
click at [811, 365] on button "Confirm" at bounding box center [803, 362] width 135 height 38
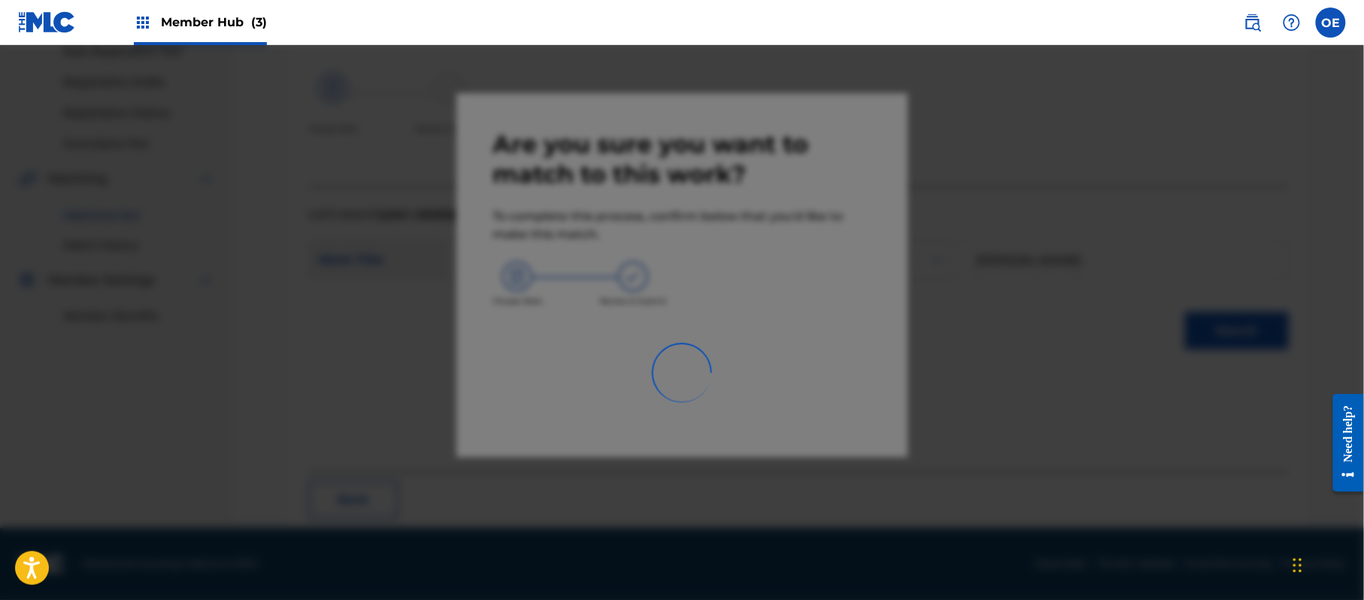
scroll to position [60, 0]
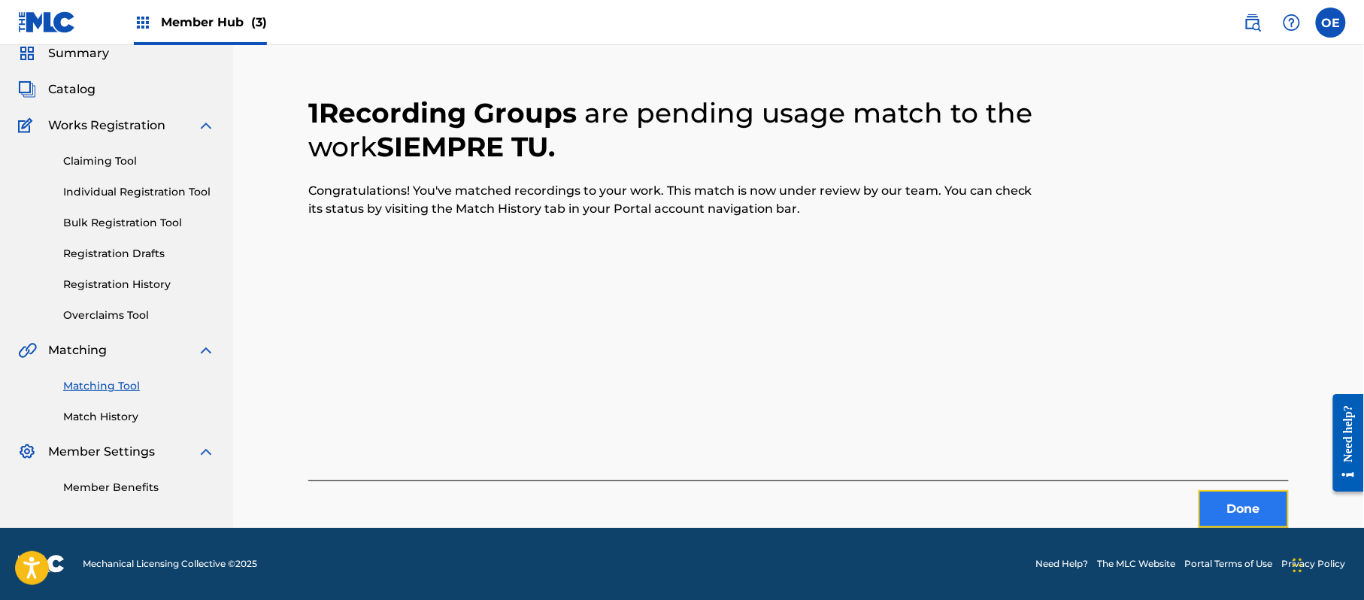
click at [1211, 515] on button "Done" at bounding box center [1244, 509] width 90 height 38
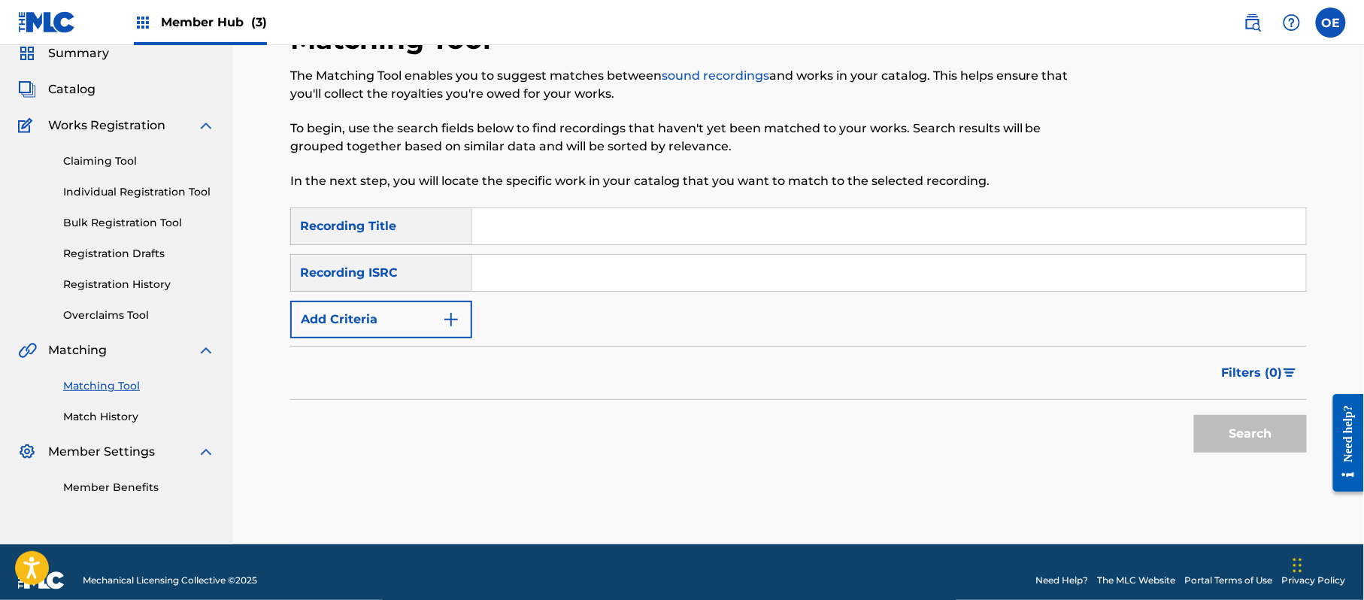
paste input "SIGUE TU CAMINO"
type input "SIGUE TU CAMINO"
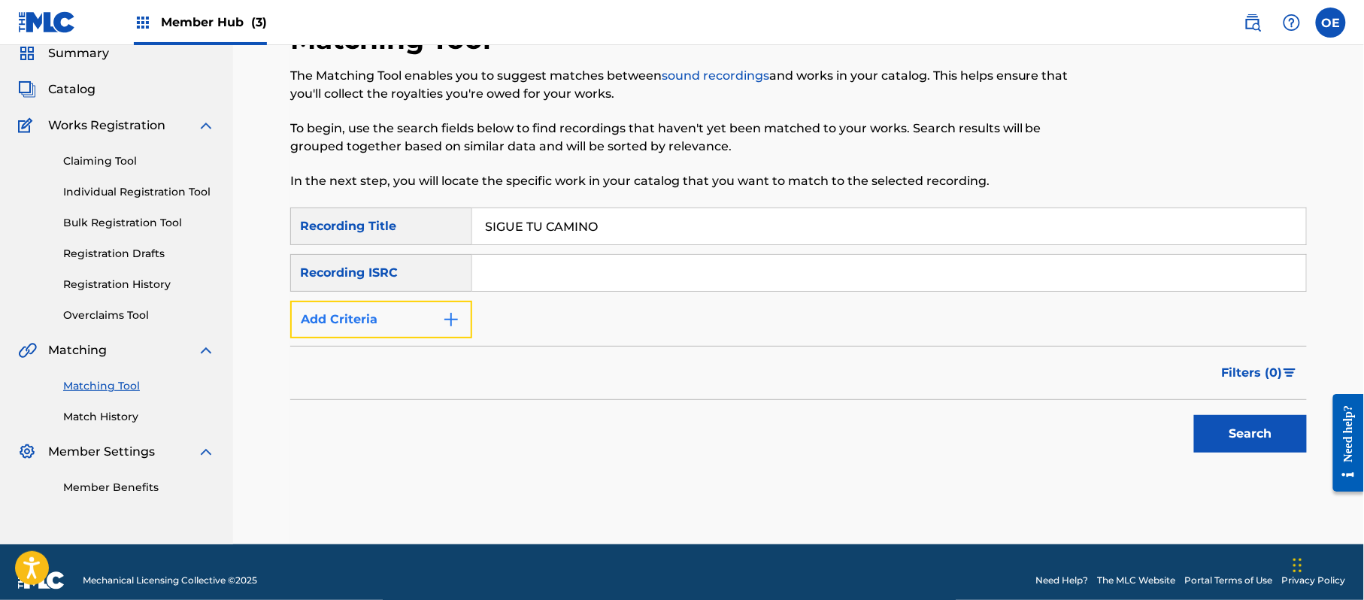
click at [421, 332] on button "Add Criteria" at bounding box center [381, 320] width 182 height 38
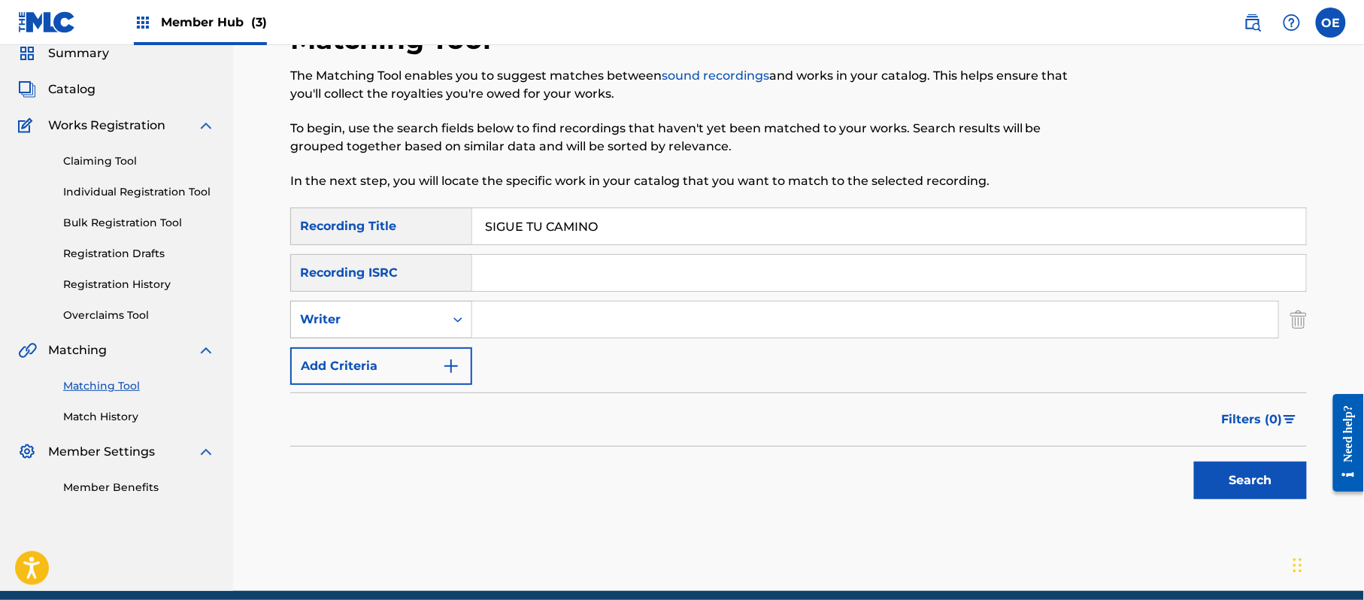
click at [376, 323] on div "Writer" at bounding box center [367, 320] width 135 height 18
click at [380, 355] on div "Recording Artist" at bounding box center [381, 357] width 180 height 38
paste input "LOS YINNS"
drag, startPoint x: 1207, startPoint y: 489, endPoint x: 1188, endPoint y: 476, distance: 22.7
click at [1207, 489] on button "Search" at bounding box center [1250, 481] width 113 height 38
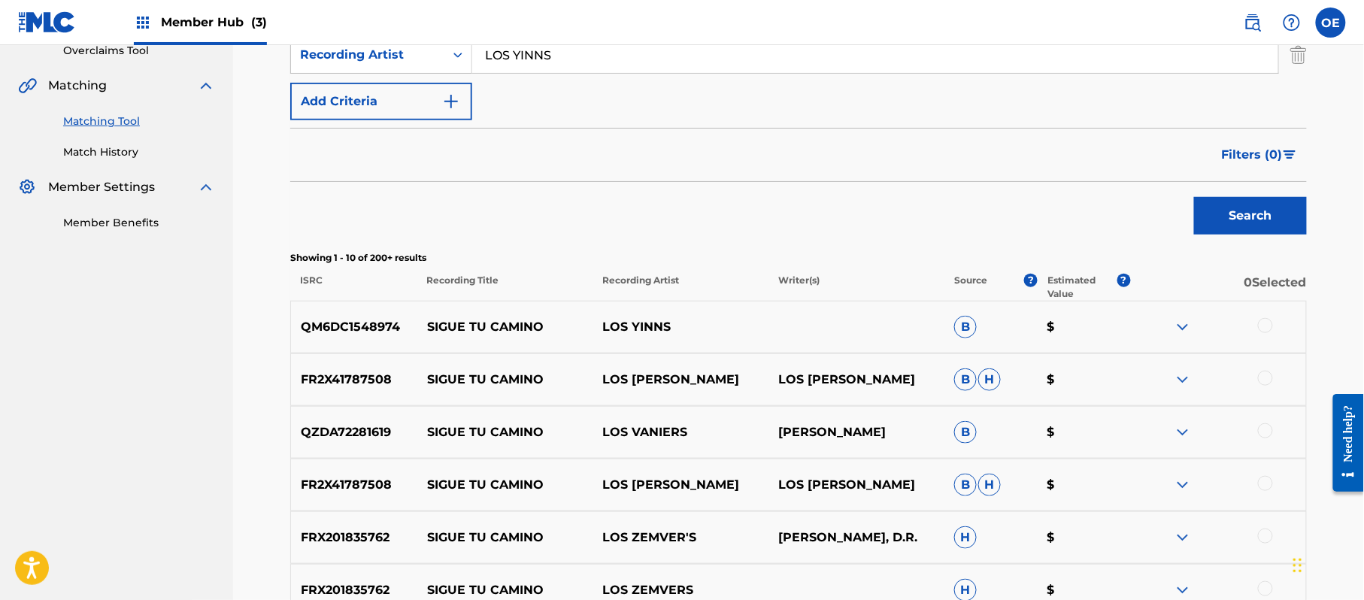
scroll to position [361, 0]
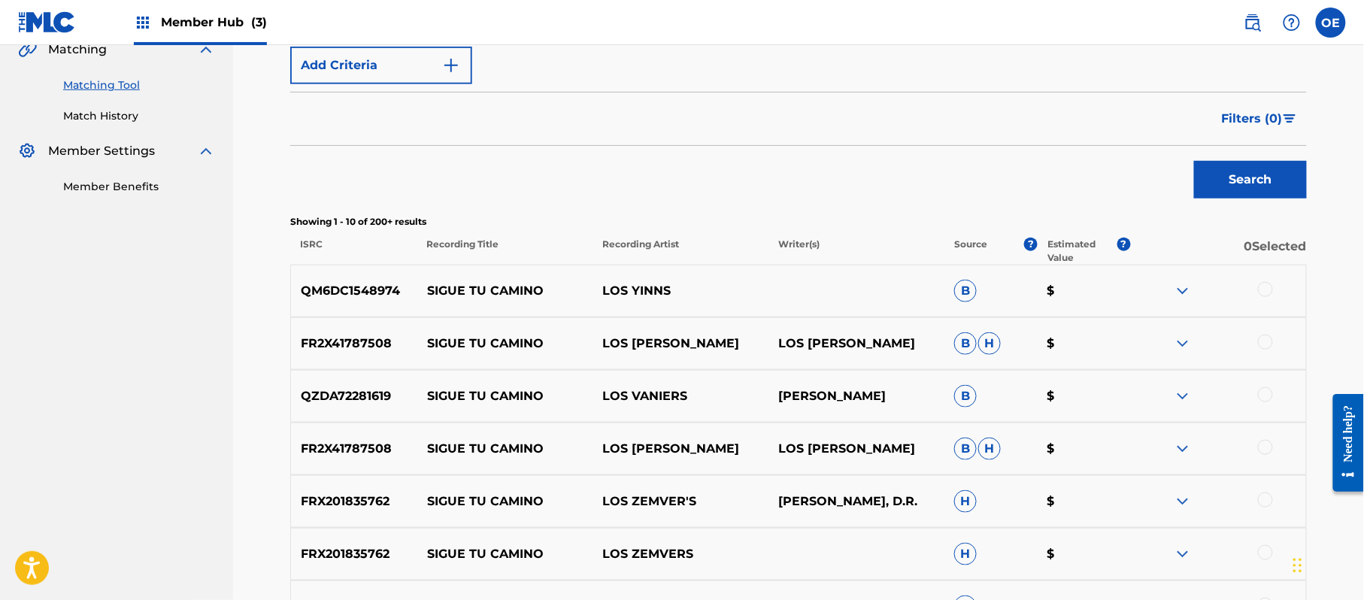
click at [1261, 289] on div at bounding box center [1265, 289] width 15 height 15
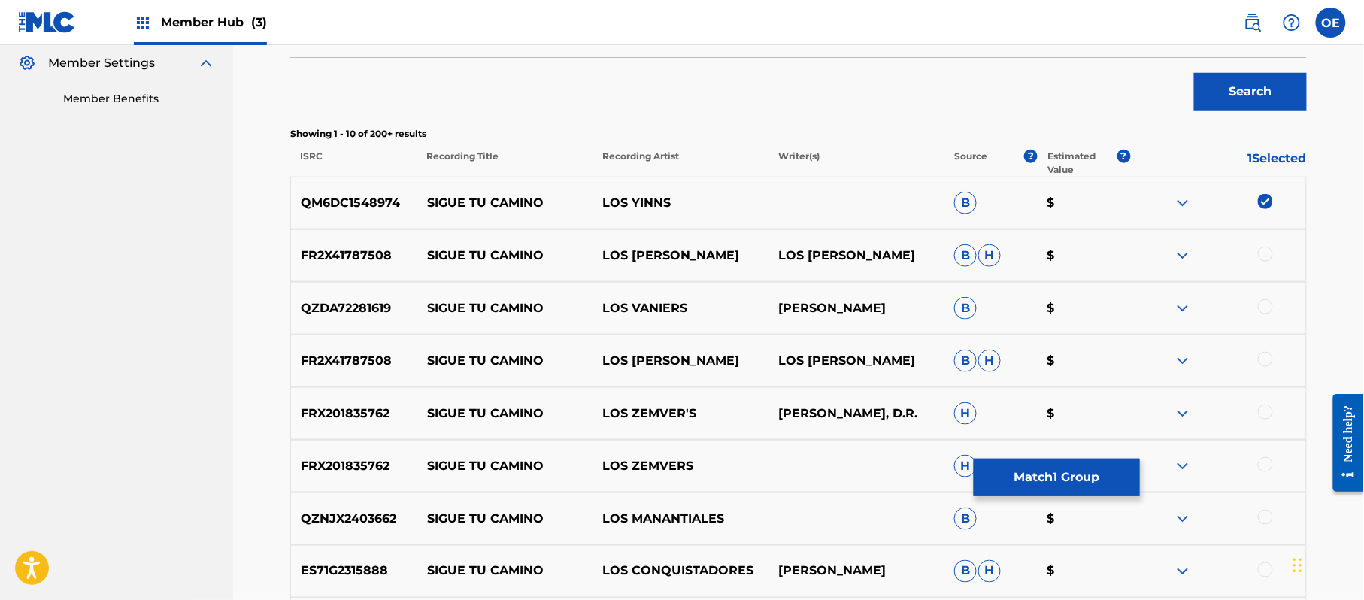
scroll to position [662, 0]
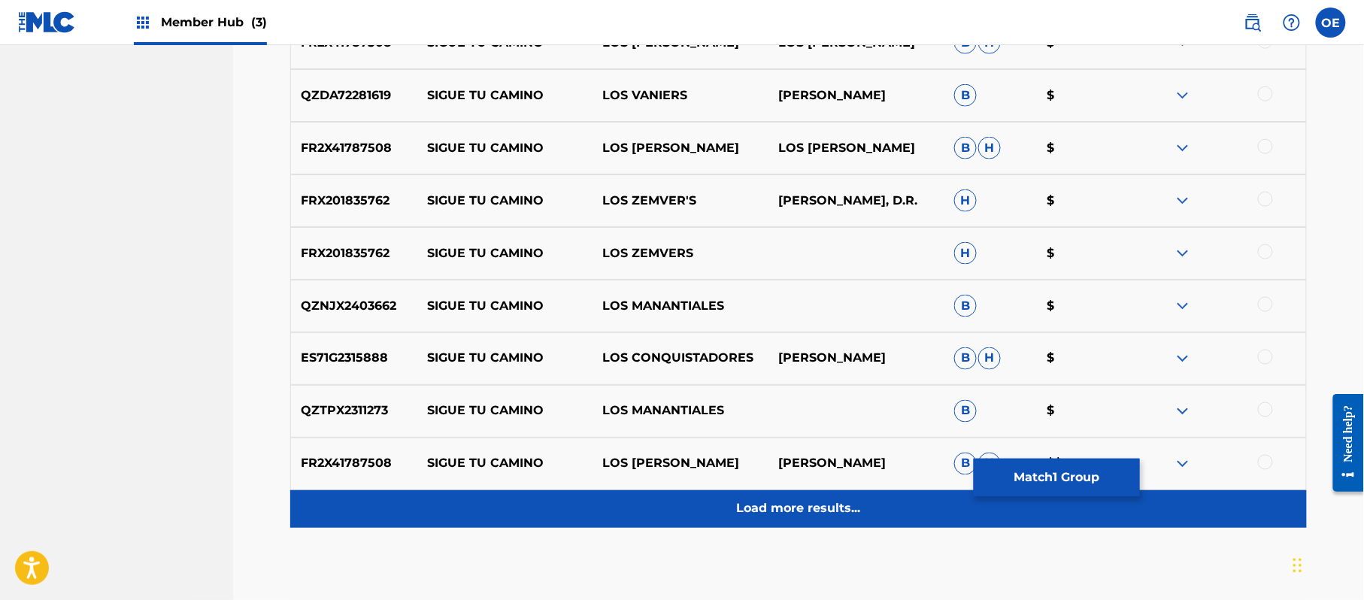
click at [615, 497] on div "Load more results..." at bounding box center [798, 509] width 1017 height 38
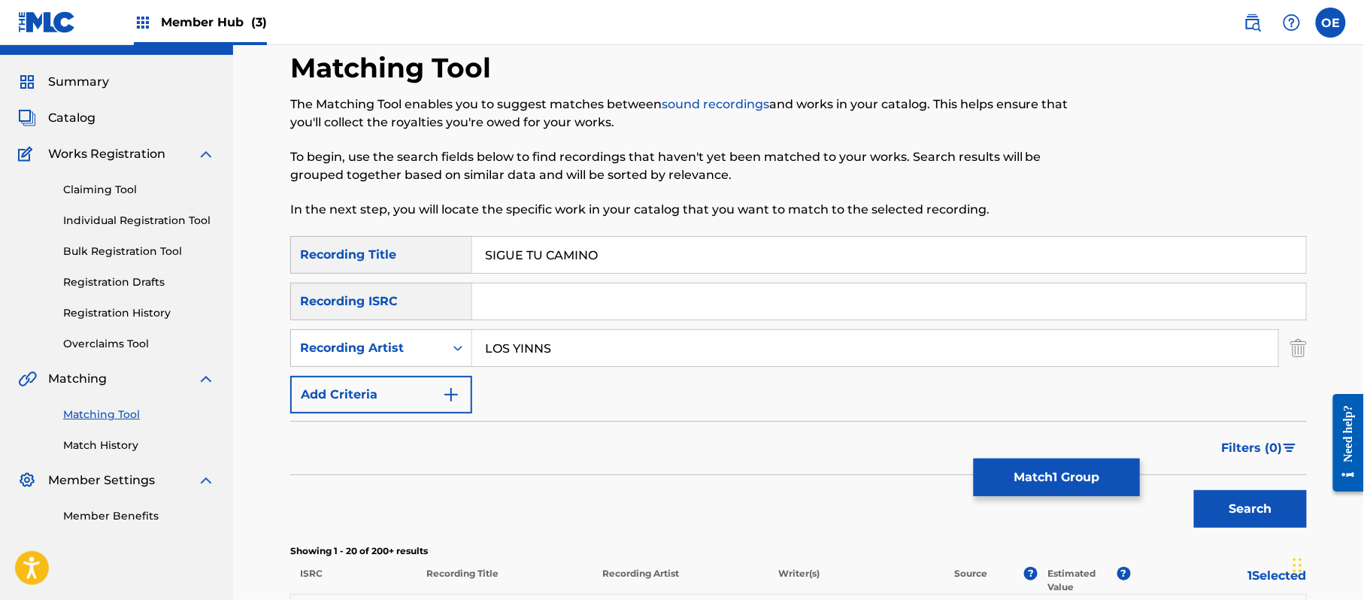
scroll to position [0, 0]
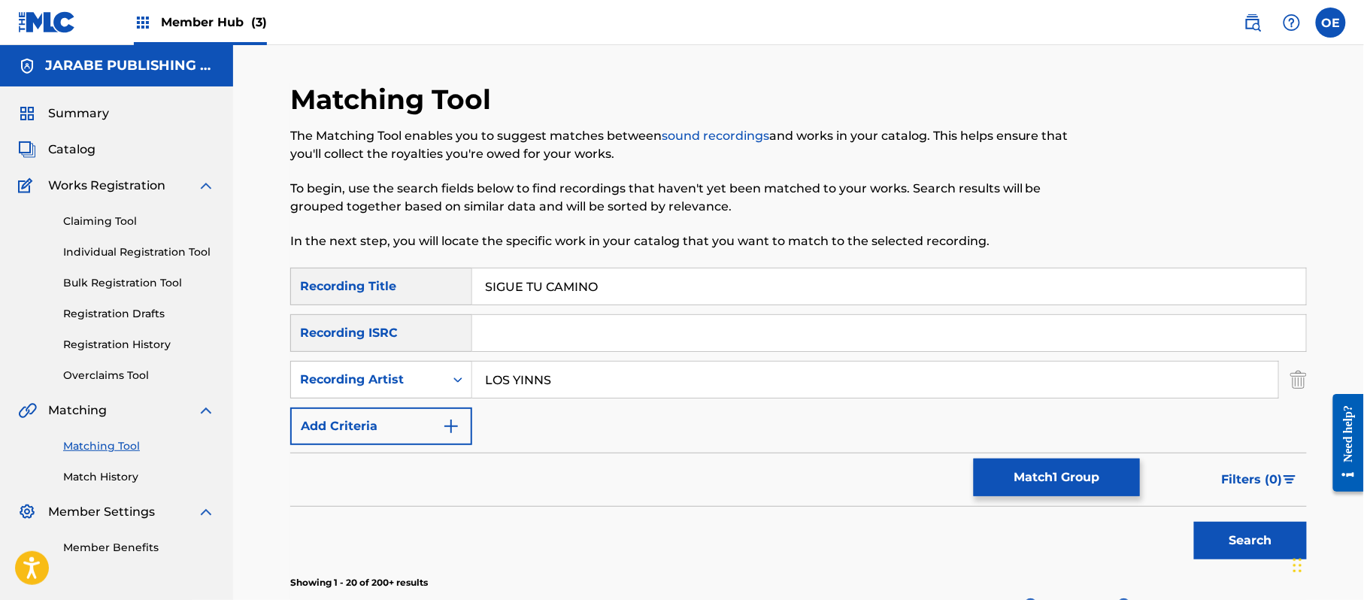
click at [544, 388] on input "LOS YINNS" at bounding box center [875, 380] width 806 height 36
click at [1194, 522] on button "Search" at bounding box center [1250, 541] width 113 height 38
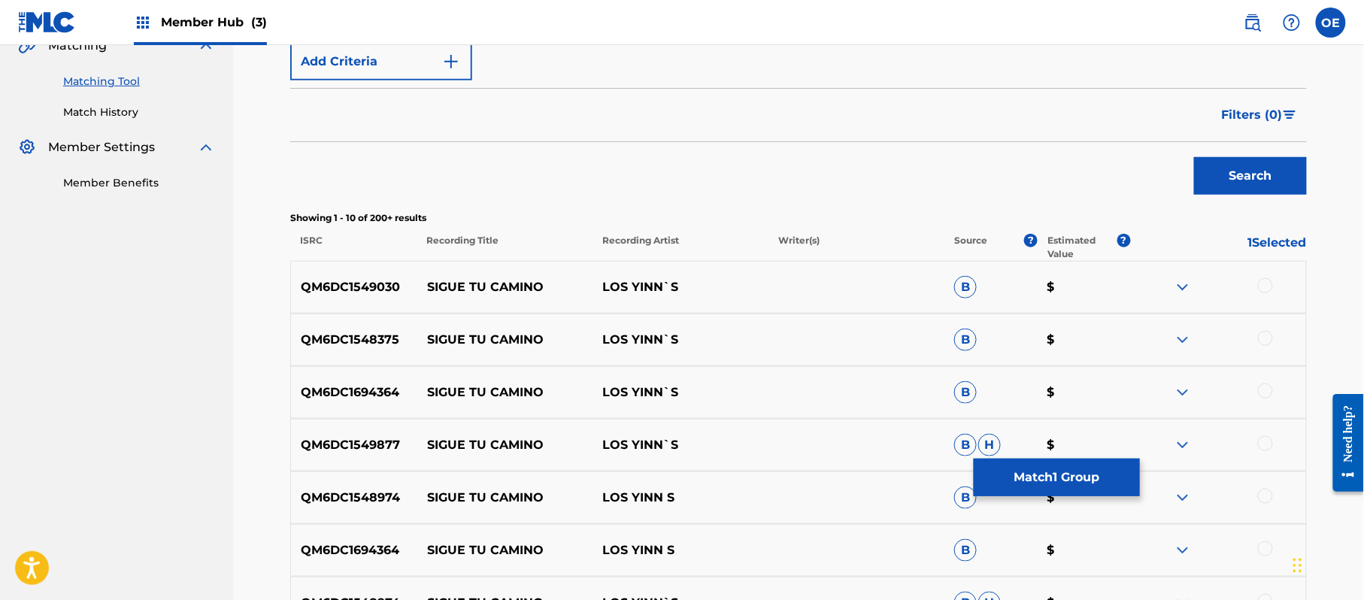
scroll to position [401, 0]
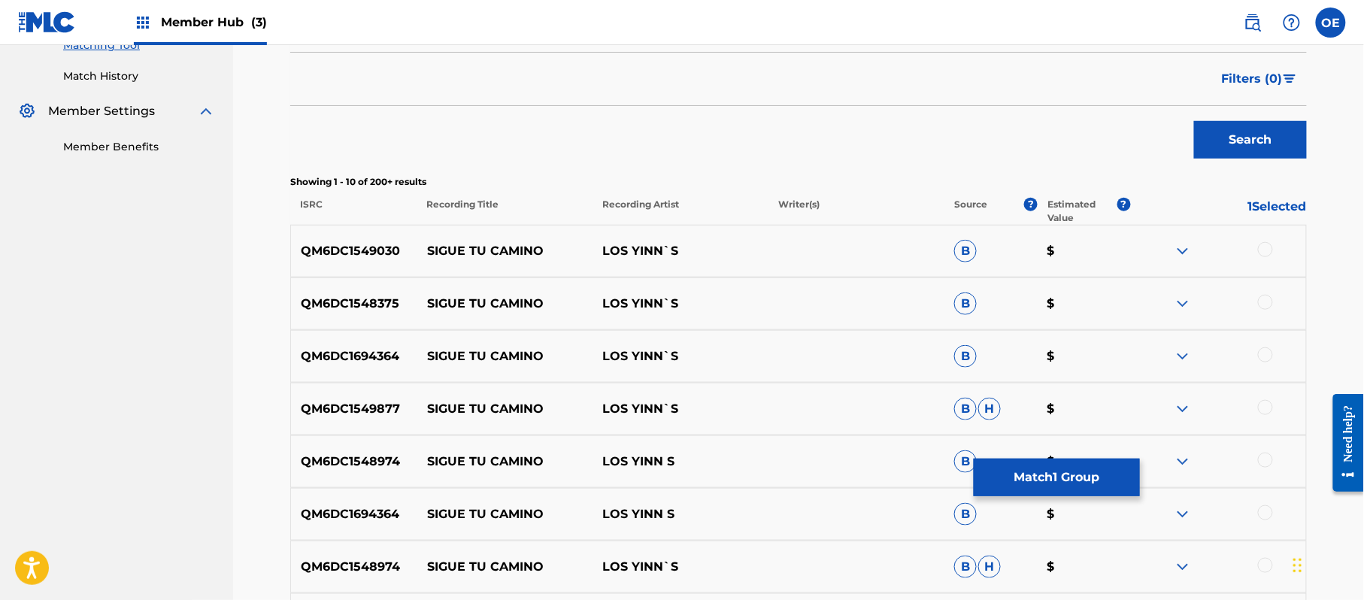
click at [1261, 244] on div at bounding box center [1265, 249] width 15 height 15
drag, startPoint x: 1264, startPoint y: 307, endPoint x: 1256, endPoint y: 319, distance: 14.6
click at [1263, 307] on div at bounding box center [1265, 302] width 15 height 15
click at [1262, 355] on div at bounding box center [1265, 354] width 15 height 15
click at [1262, 407] on div at bounding box center [1265, 407] width 15 height 15
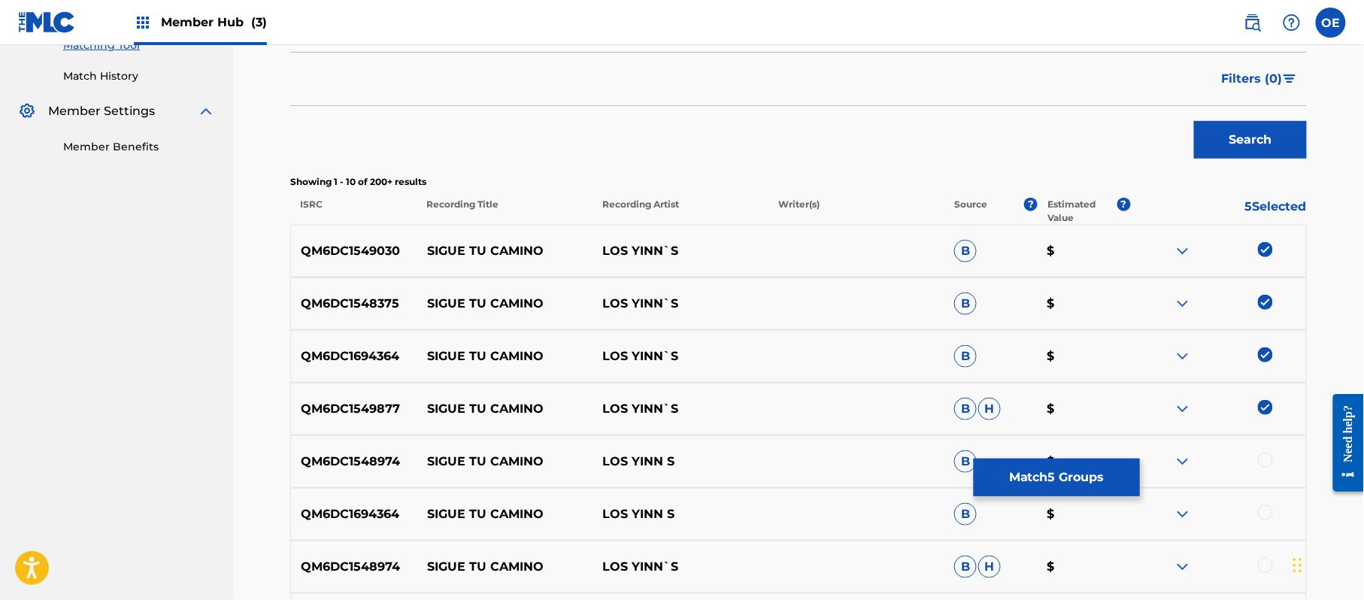
click at [1265, 457] on div at bounding box center [1265, 460] width 15 height 15
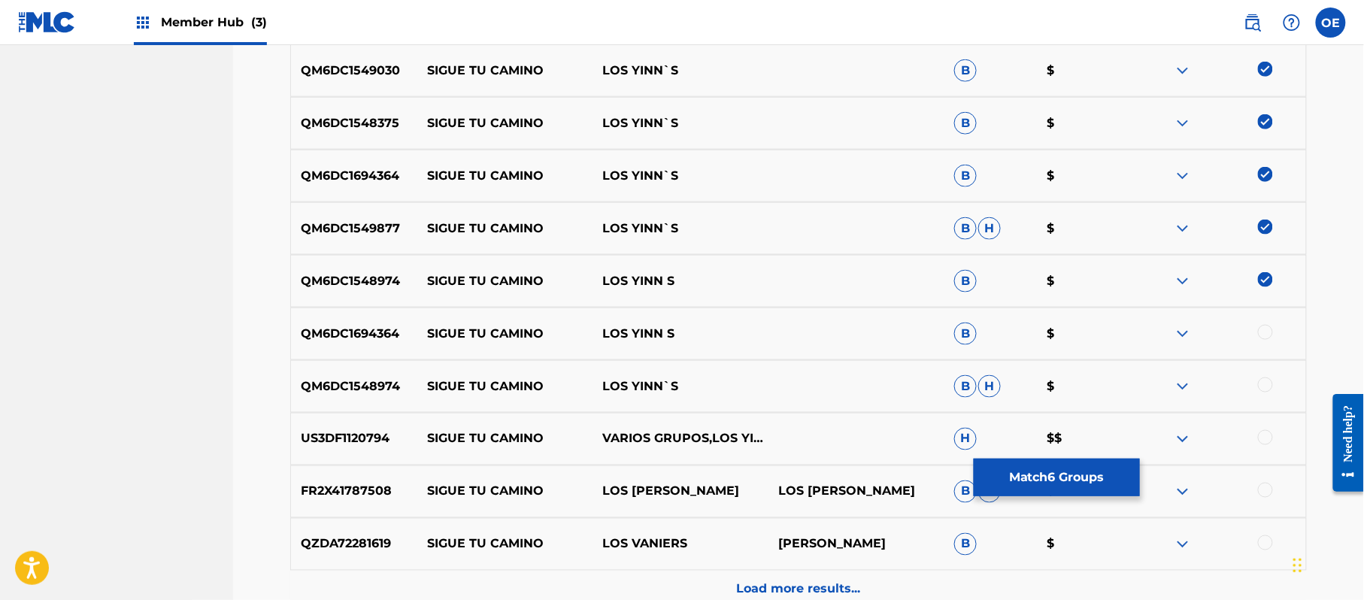
scroll to position [602, 0]
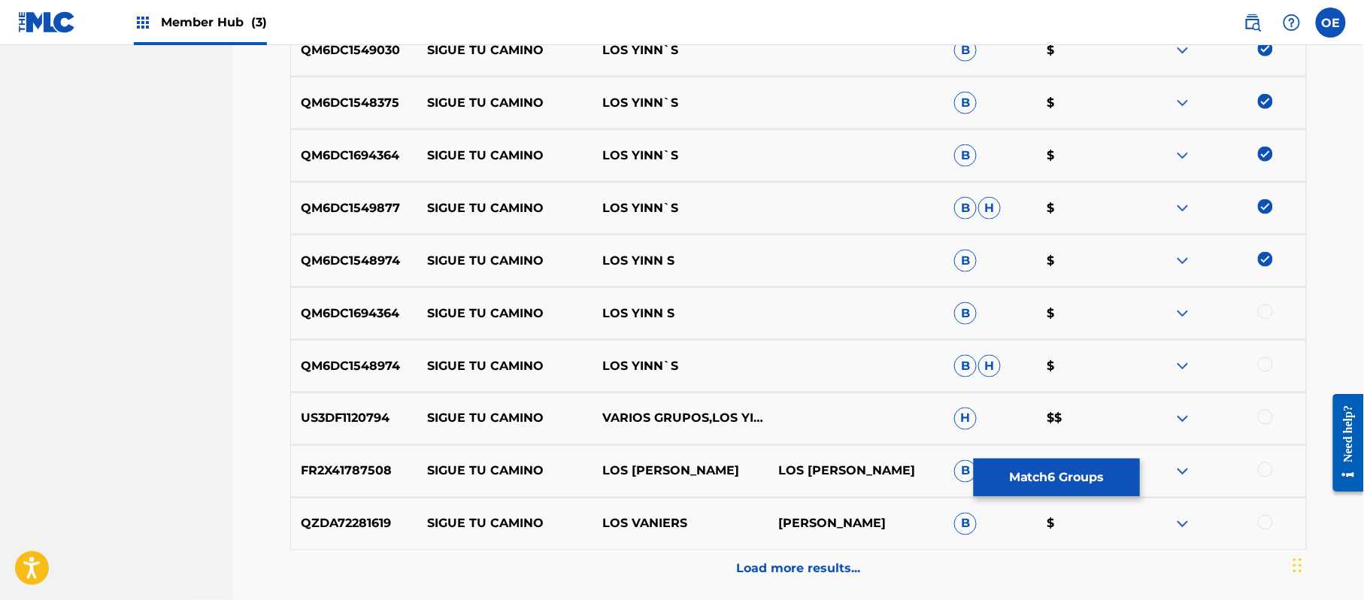
click at [1269, 311] on div at bounding box center [1265, 312] width 15 height 15
click at [1263, 368] on div at bounding box center [1265, 364] width 15 height 15
click at [1270, 414] on div at bounding box center [1265, 417] width 15 height 15
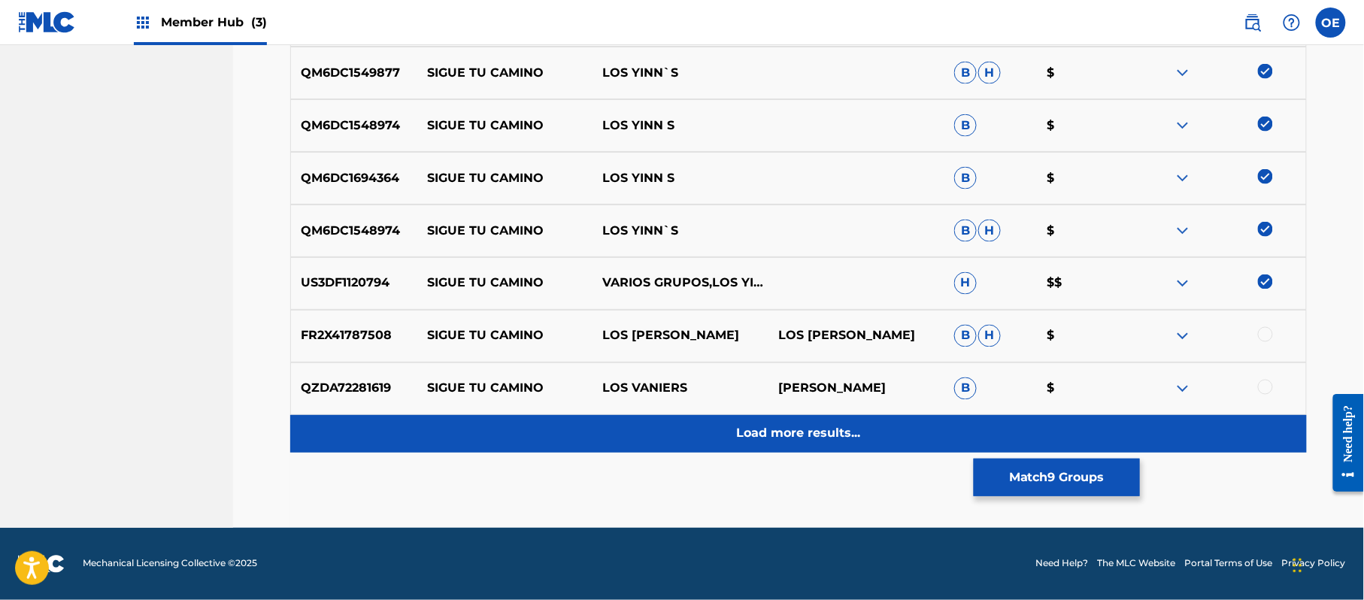
click at [702, 423] on div "Load more results..." at bounding box center [798, 434] width 1017 height 38
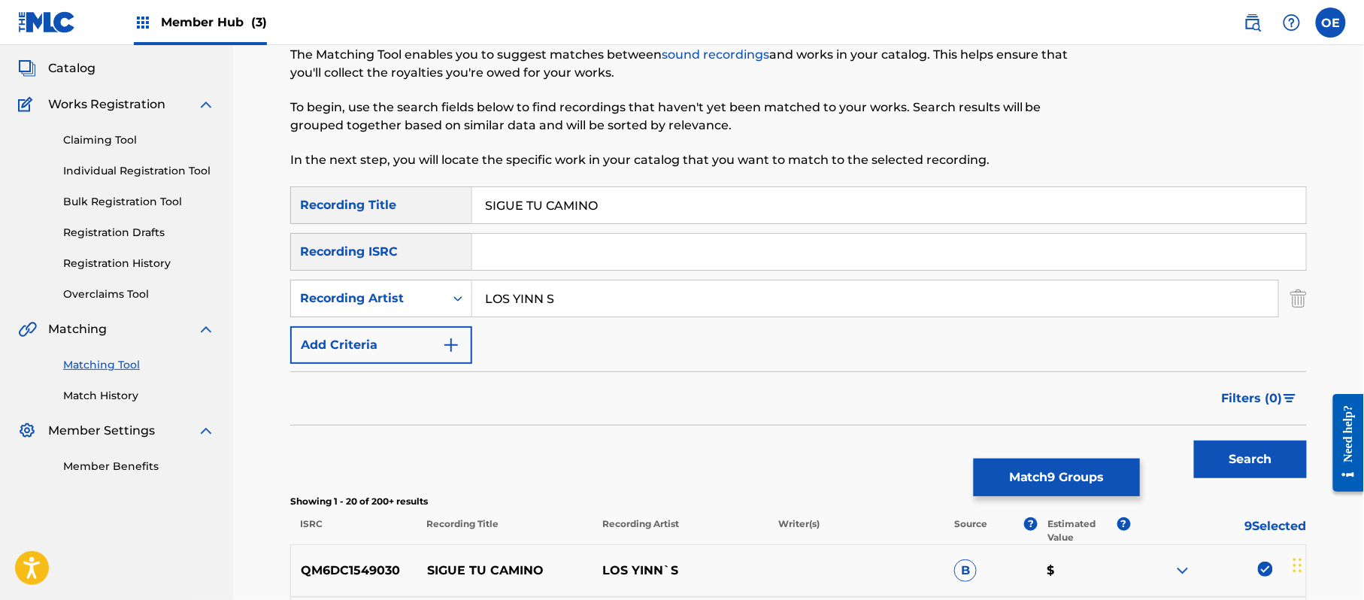
scroll to position [35, 0]
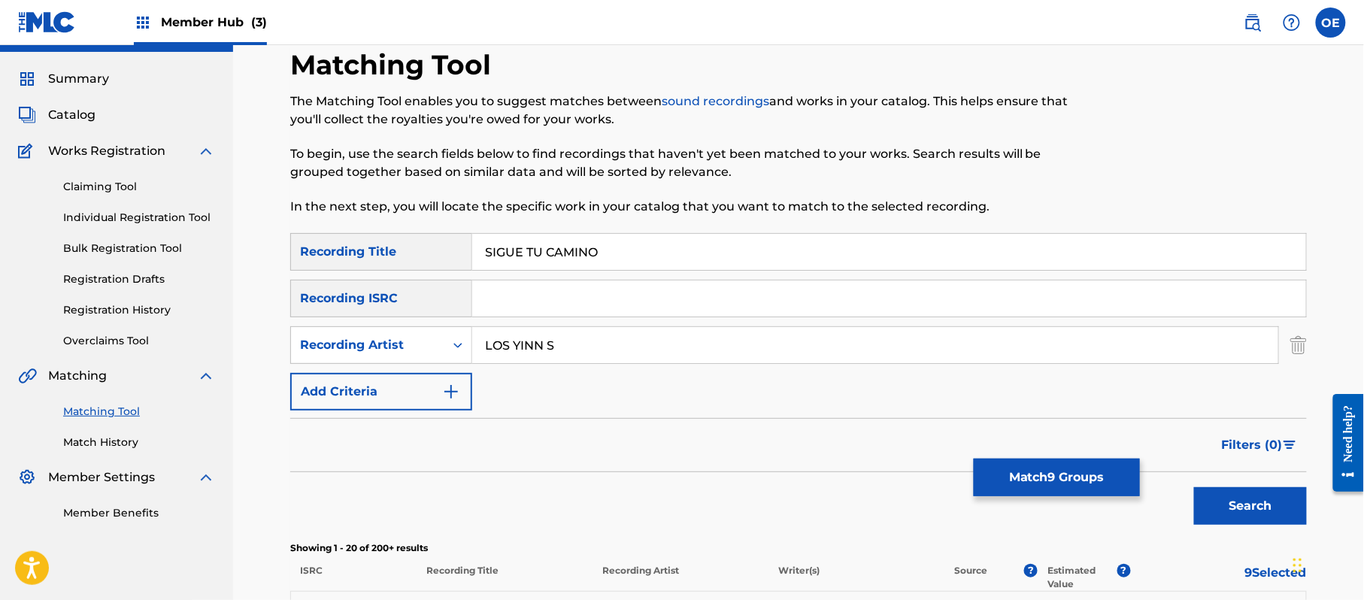
click at [551, 340] on input "LOS YINN S" at bounding box center [875, 345] width 806 height 36
click at [544, 344] on input "LOS YINN S" at bounding box center [875, 345] width 806 height 36
type input "LOS YINN'S"
click at [1194, 487] on button "Search" at bounding box center [1250, 506] width 113 height 38
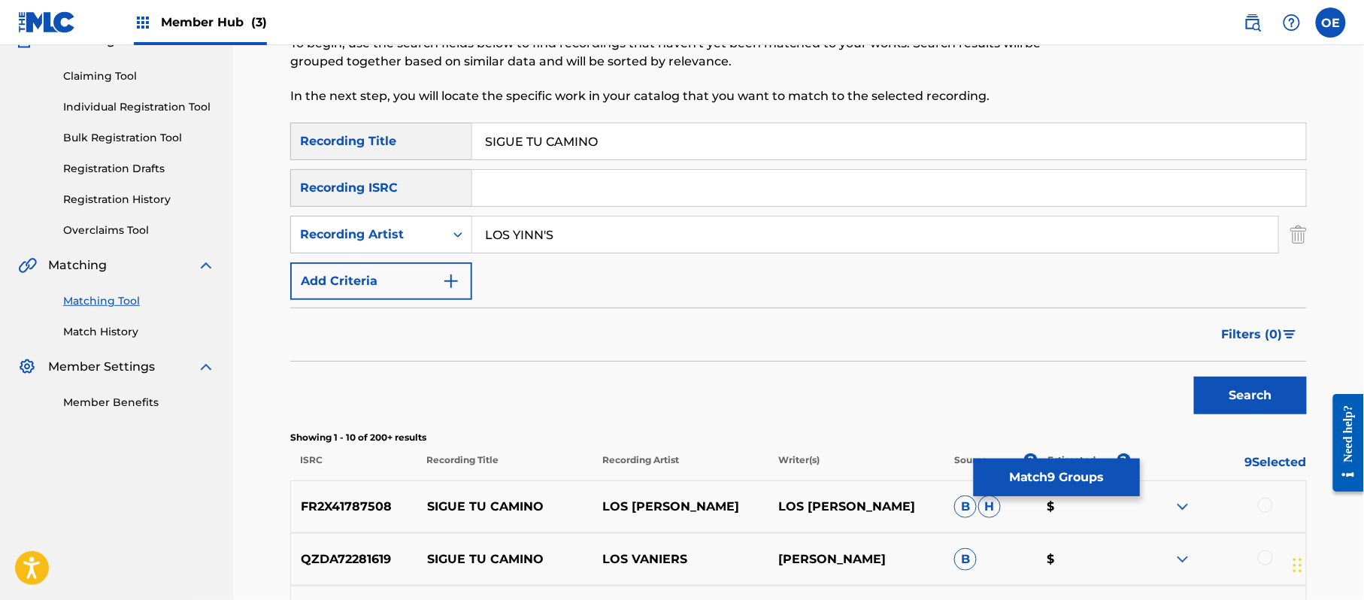
scroll to position [135, 0]
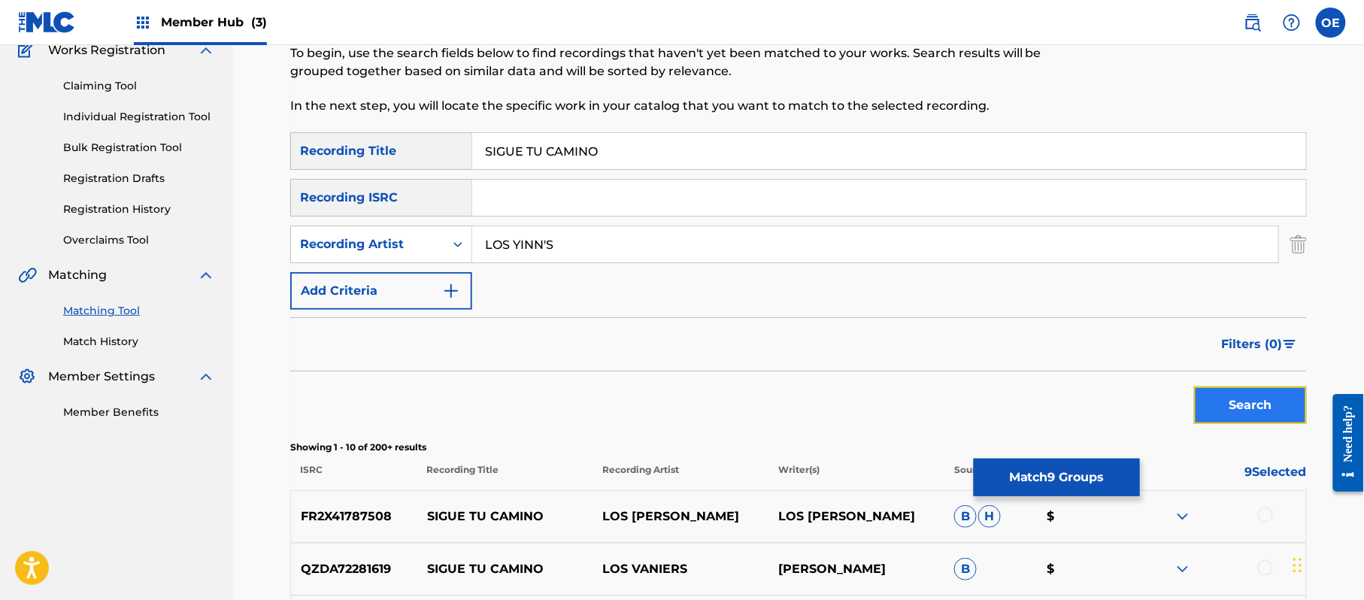
click at [1265, 403] on button "Search" at bounding box center [1250, 406] width 113 height 38
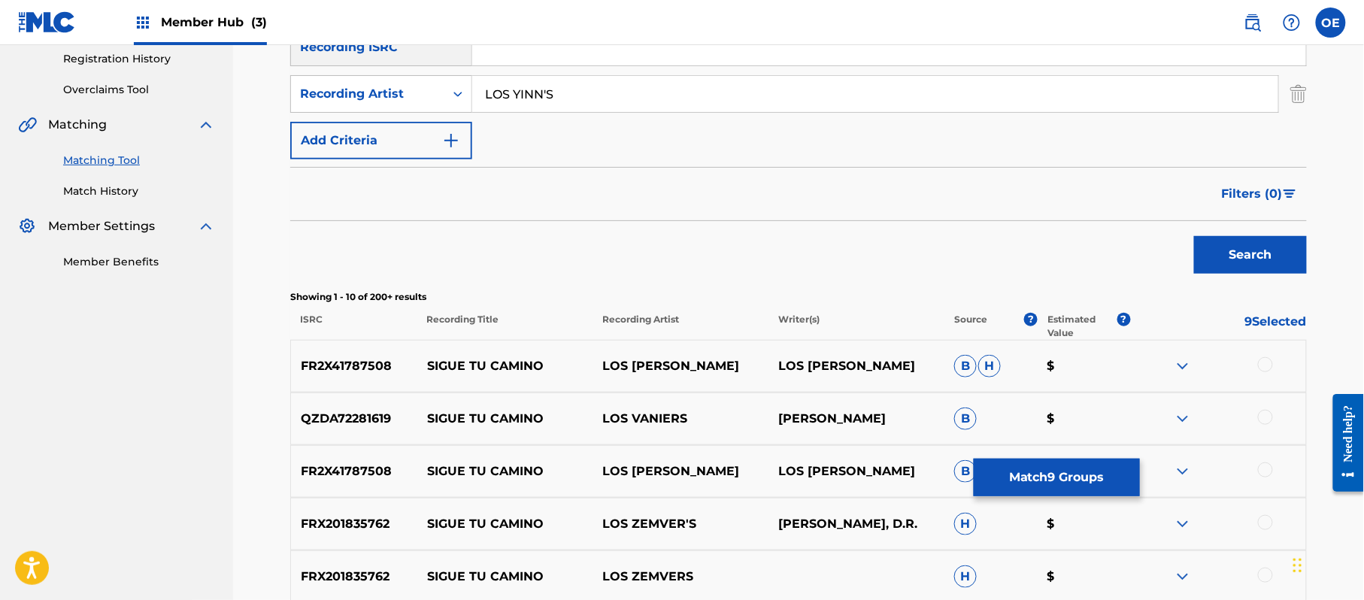
scroll to position [335, 0]
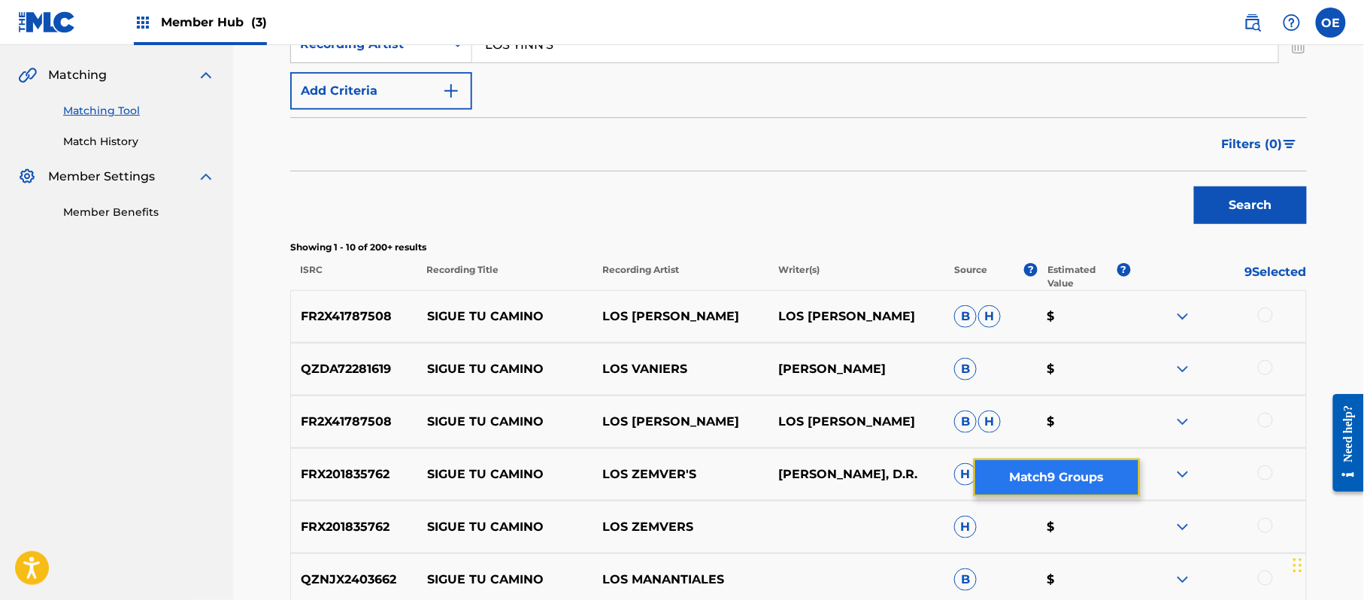
click at [1032, 485] on button "Match 9 Groups" at bounding box center [1057, 478] width 166 height 38
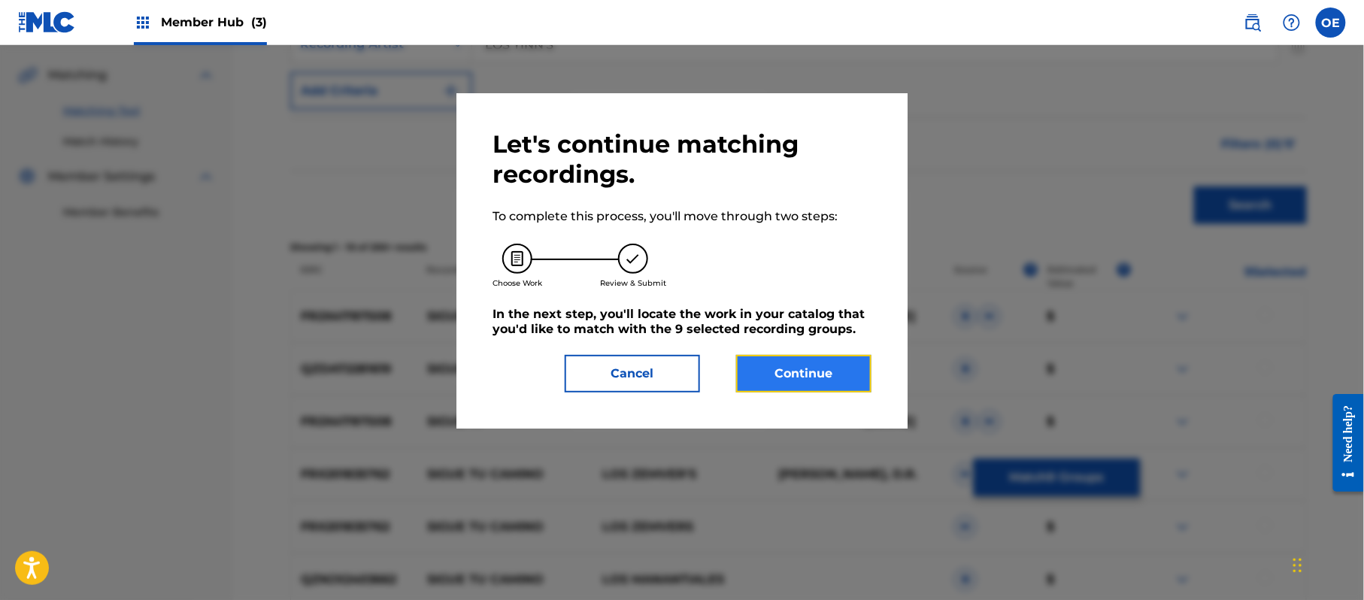
click at [763, 380] on button "Continue" at bounding box center [803, 374] width 135 height 38
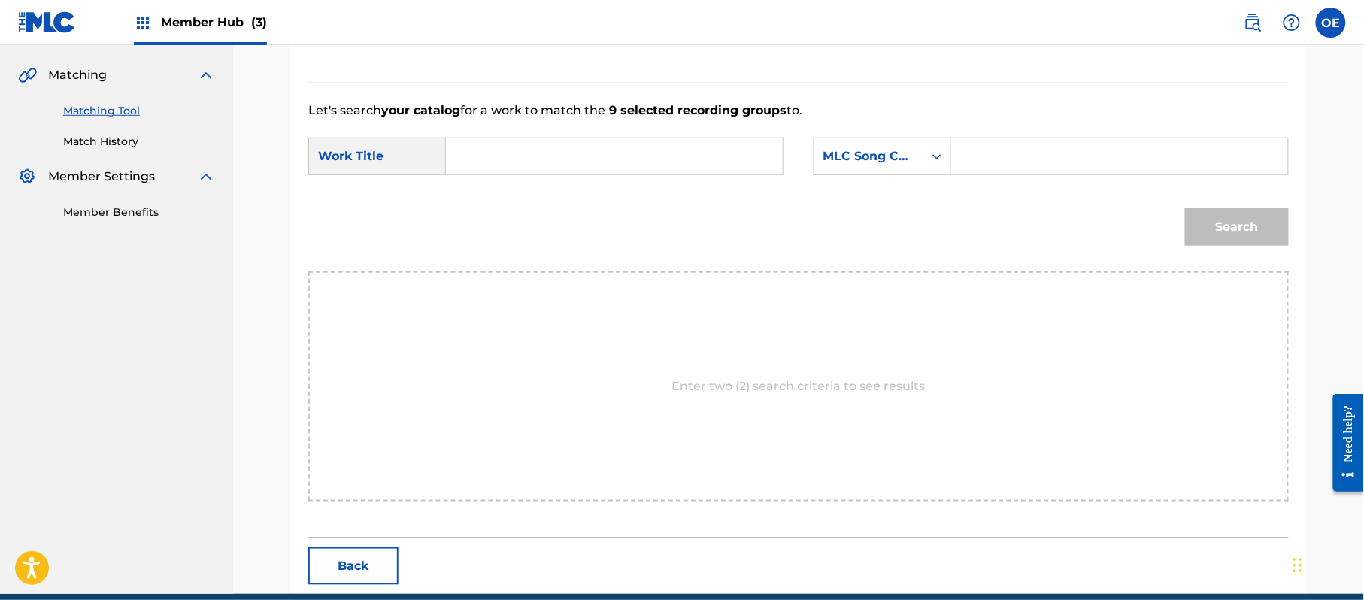
paste input "SIGUE TU CAMINO"
type input "SIGUE TU CAMINO"
click at [867, 154] on div "MLC Song Code" at bounding box center [868, 156] width 91 height 18
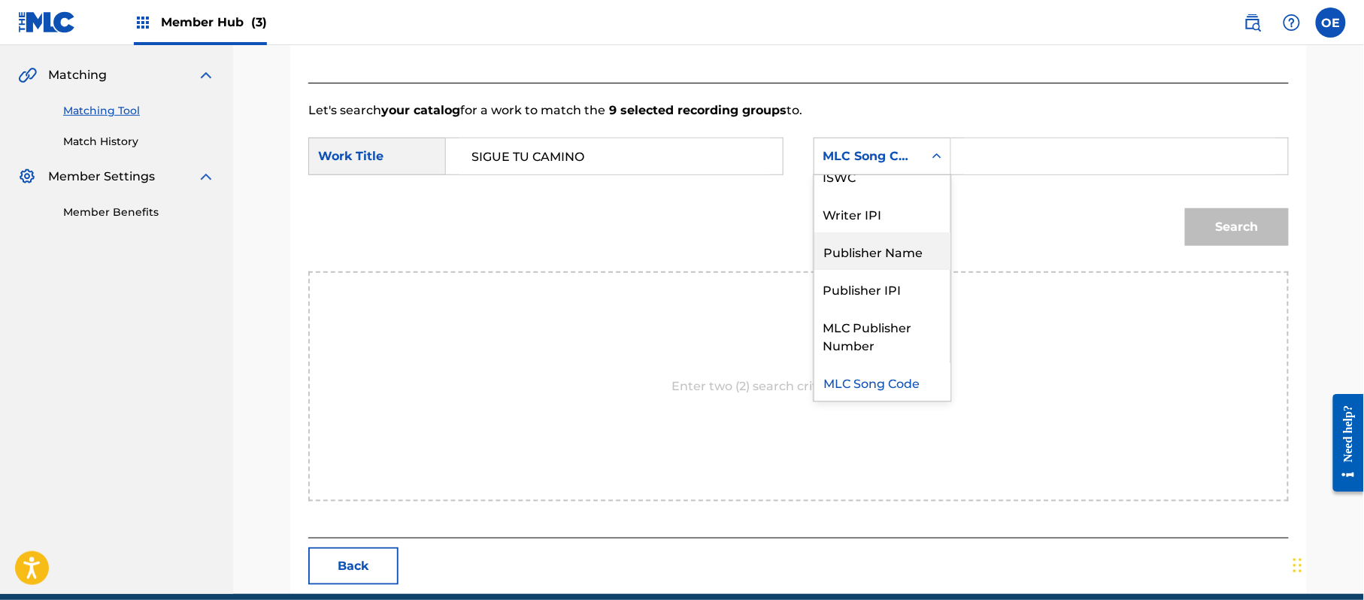
scroll to position [0, 0]
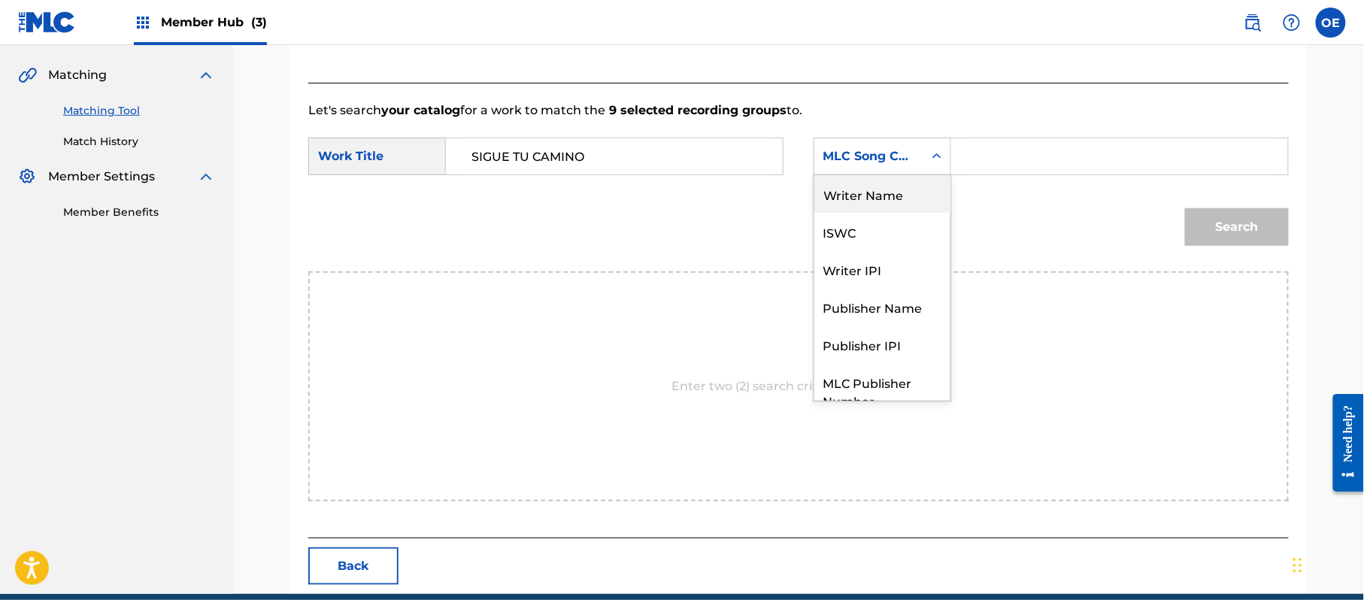
click at [866, 191] on div "Writer Name" at bounding box center [882, 194] width 136 height 38
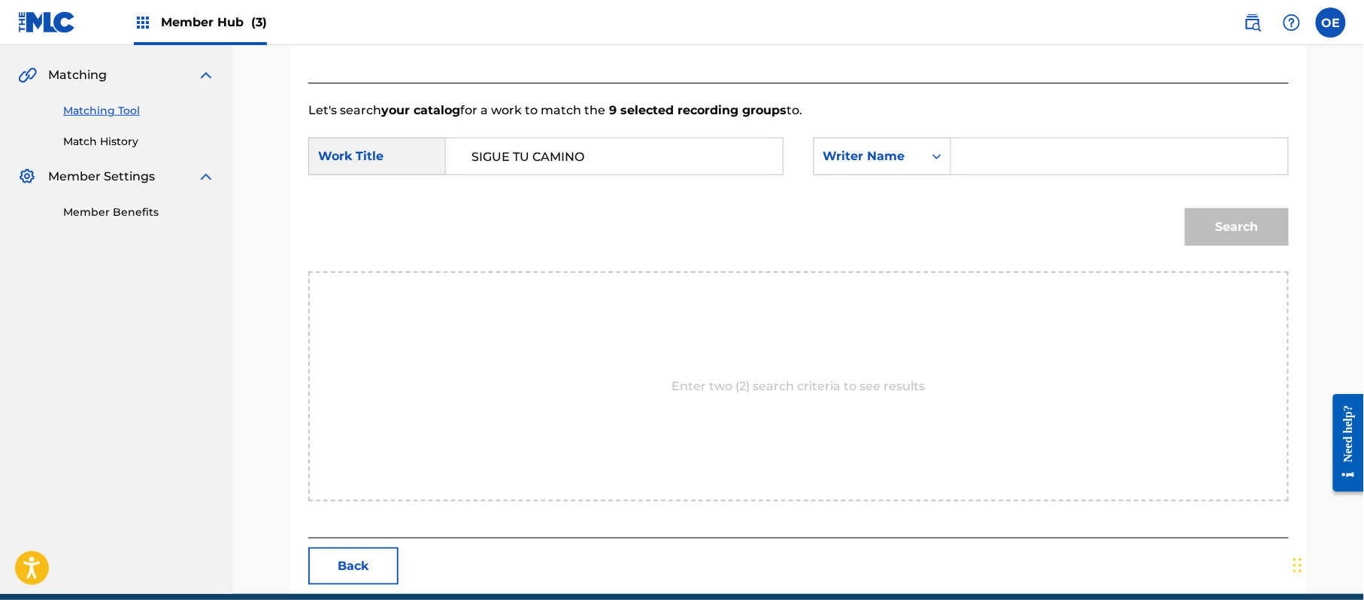
paste input "RAFAEL GONZALEZ"
type input "RAFAEL GONZALEZ"
click at [1264, 232] on button "Search" at bounding box center [1237, 227] width 104 height 38
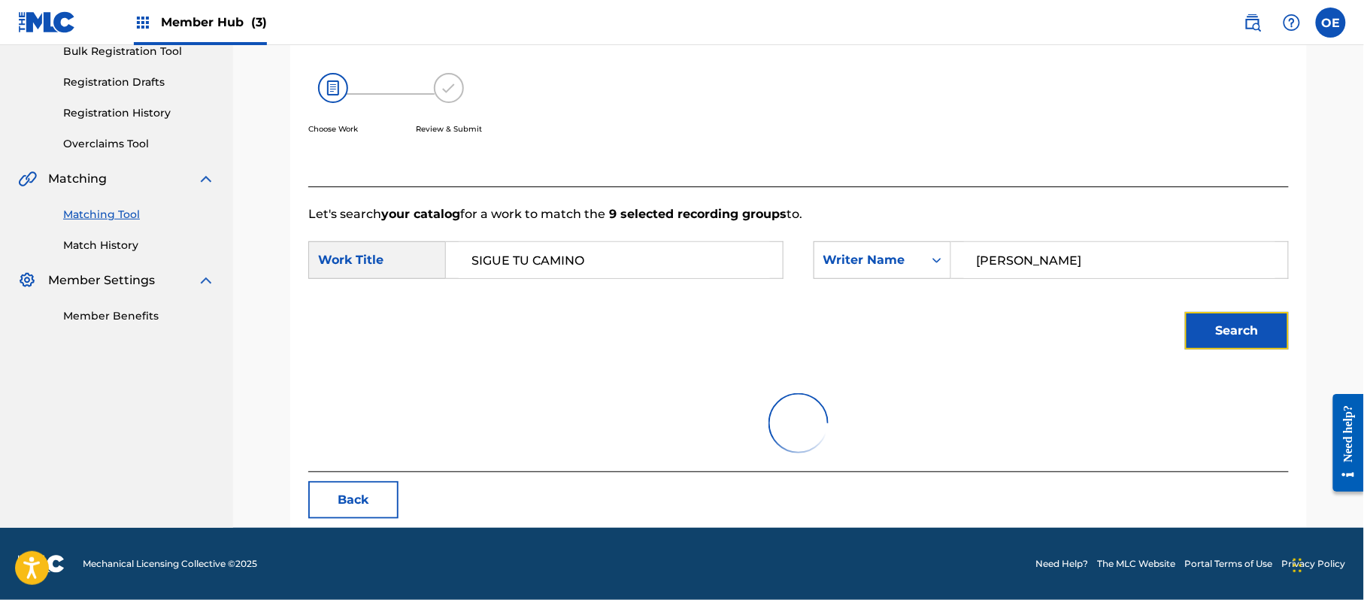
scroll to position [335, 0]
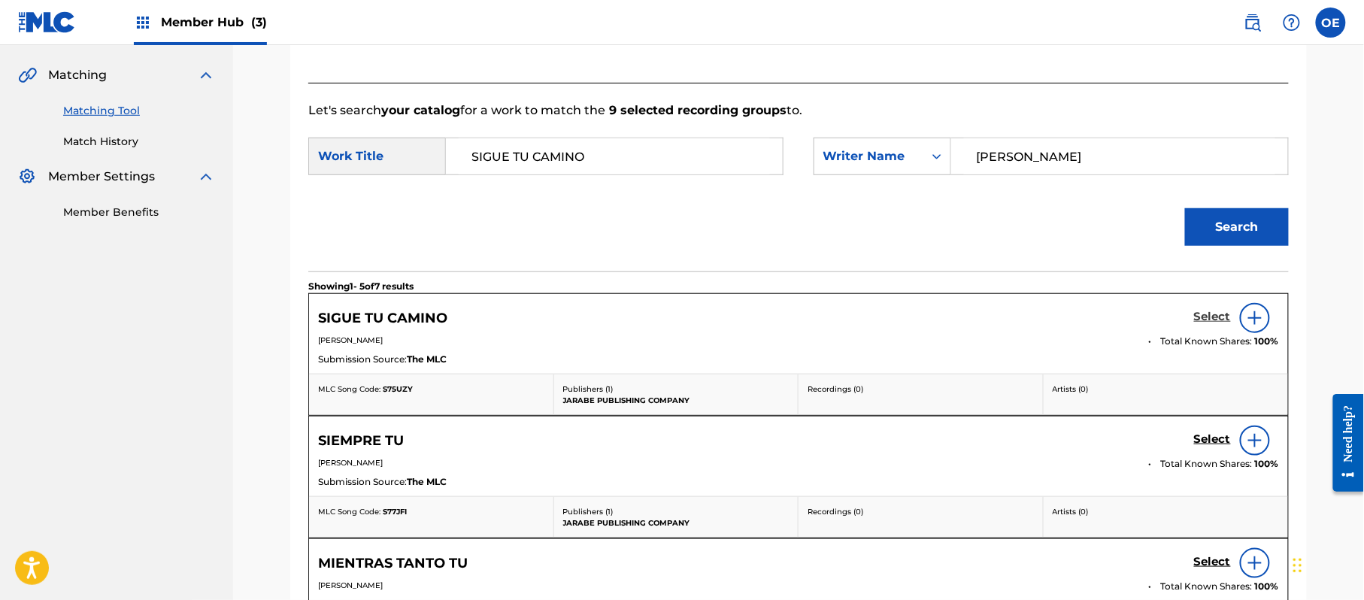
click at [1214, 316] on h5 "Select" at bounding box center [1212, 317] width 37 height 14
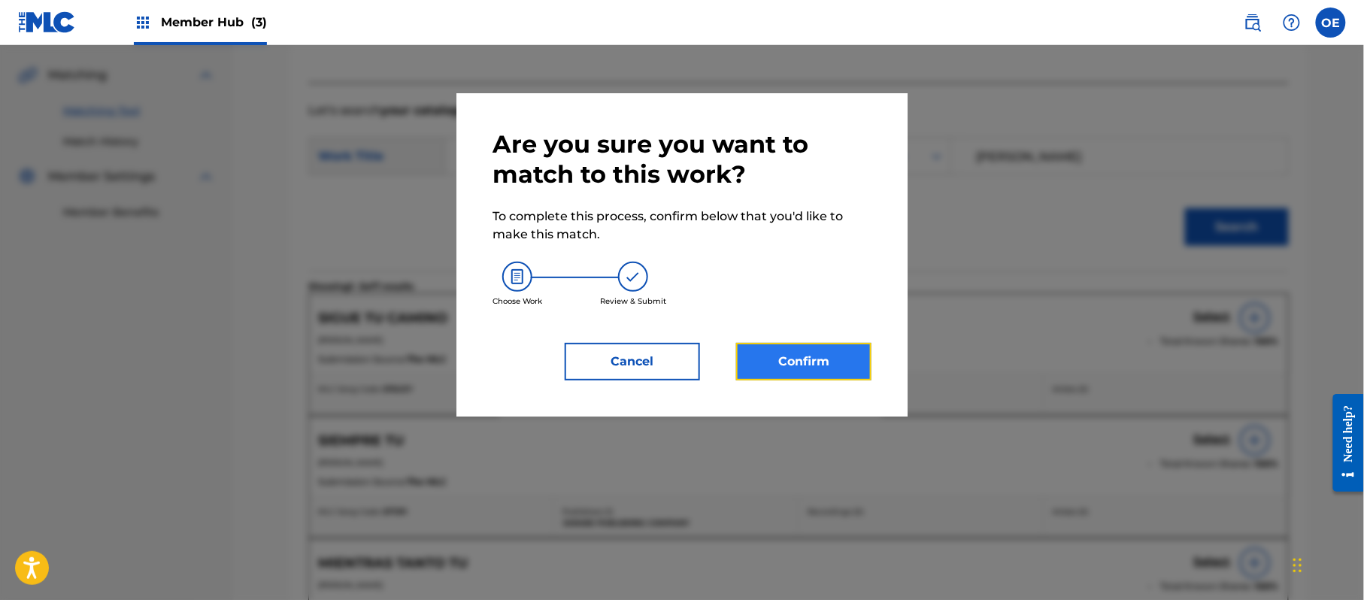
click at [747, 358] on button "Confirm" at bounding box center [803, 362] width 135 height 38
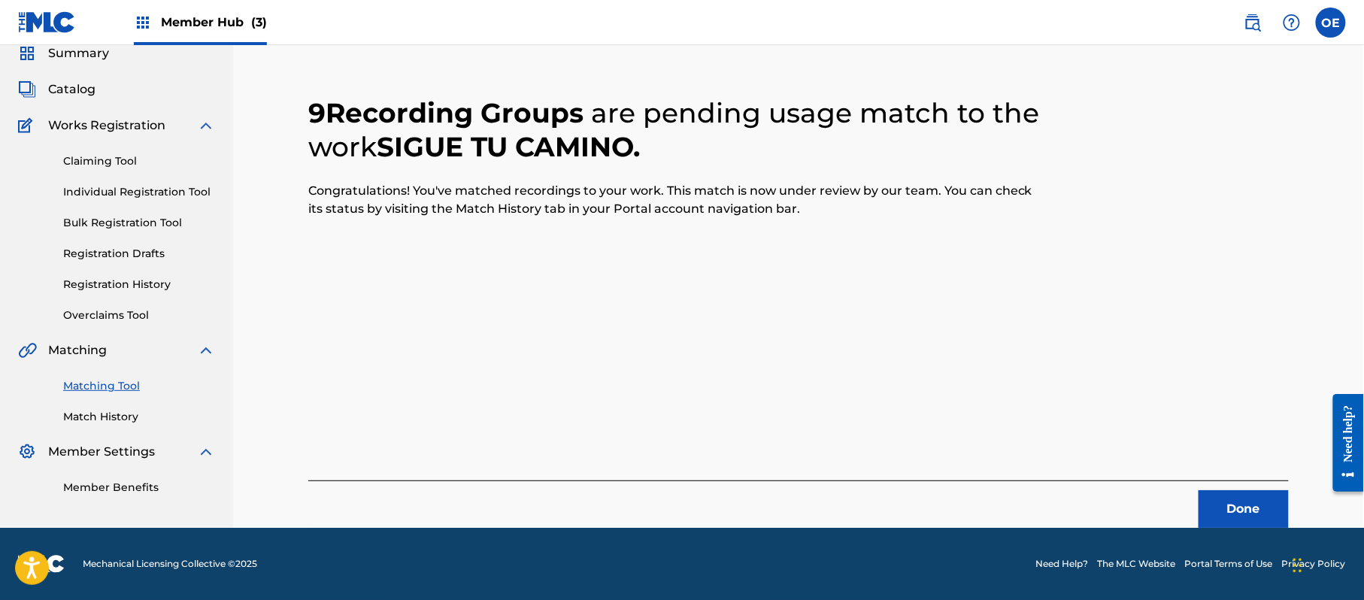
scroll to position [60, 0]
click at [1247, 495] on button "Done" at bounding box center [1244, 509] width 90 height 38
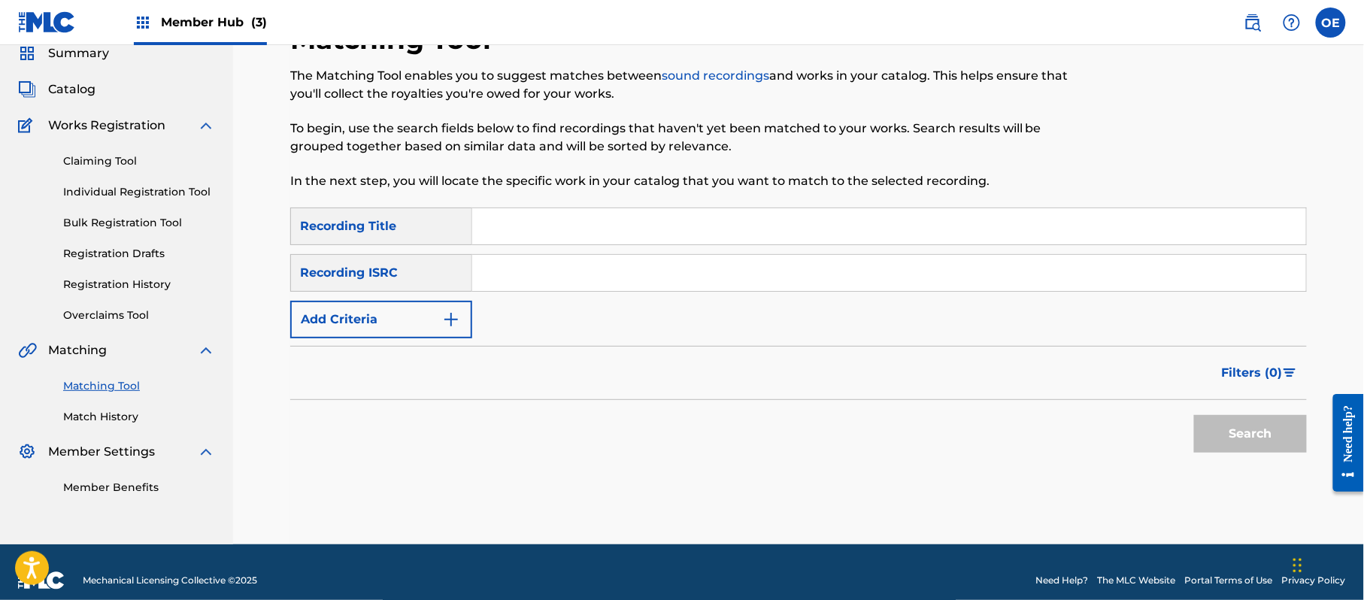
paste input "SOLO FUI"
type input "SOLO FUI"
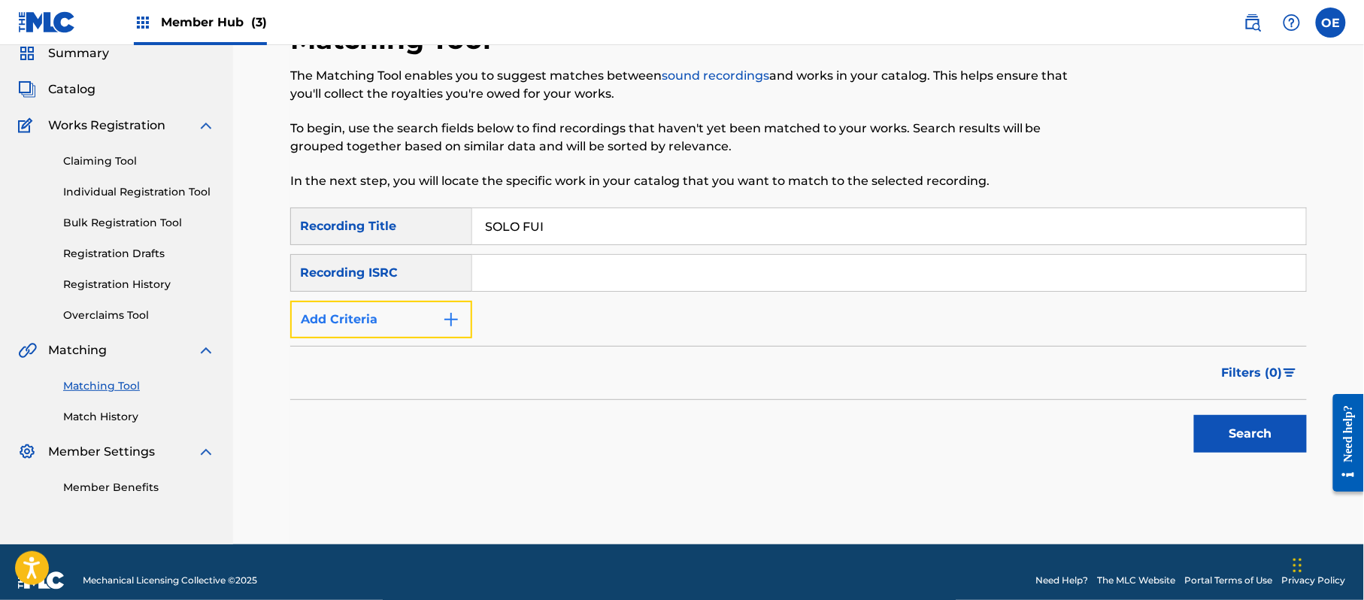
click at [317, 313] on button "Add Criteria" at bounding box center [381, 320] width 182 height 38
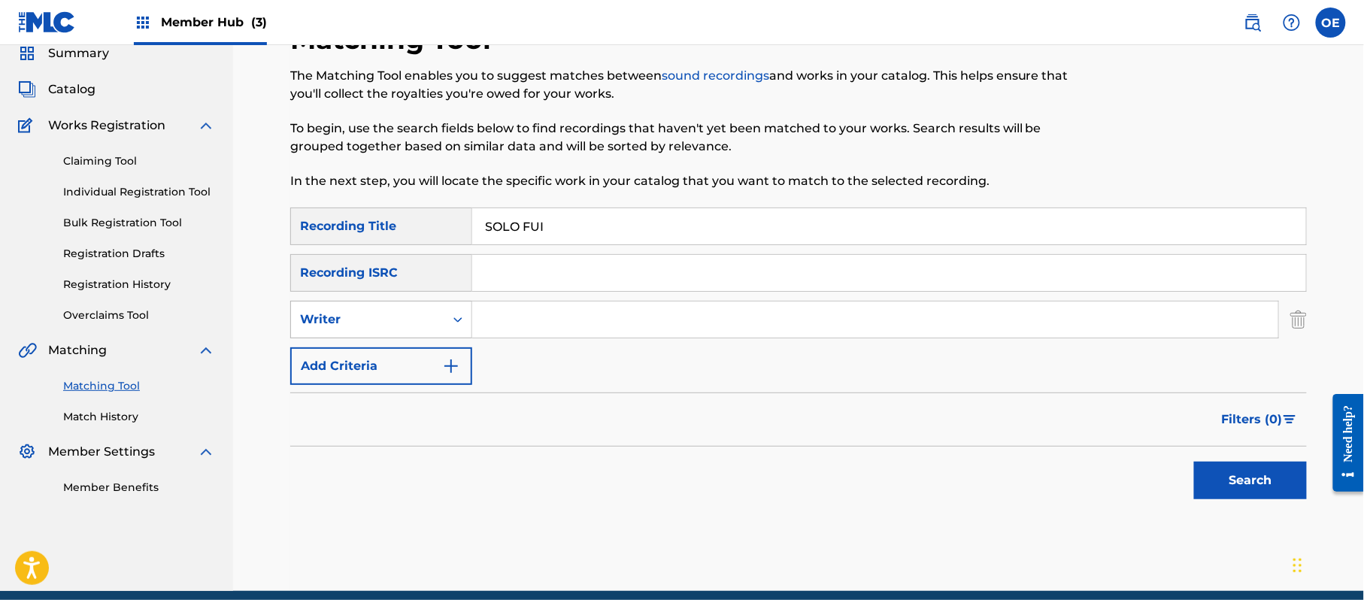
click at [368, 319] on div "Writer" at bounding box center [367, 320] width 135 height 18
click at [388, 347] on div "Recording Artist" at bounding box center [381, 357] width 180 height 38
paste input "LOS YINNS"
click at [1226, 497] on button "Search" at bounding box center [1250, 481] width 113 height 38
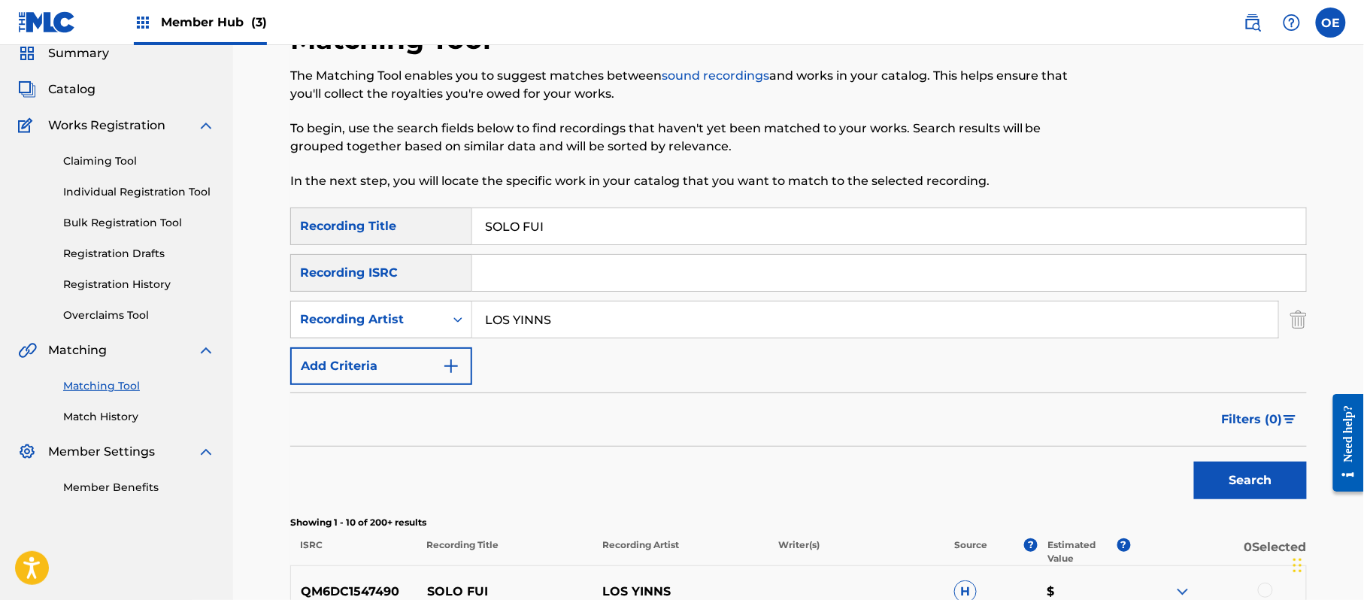
scroll to position [160, 0]
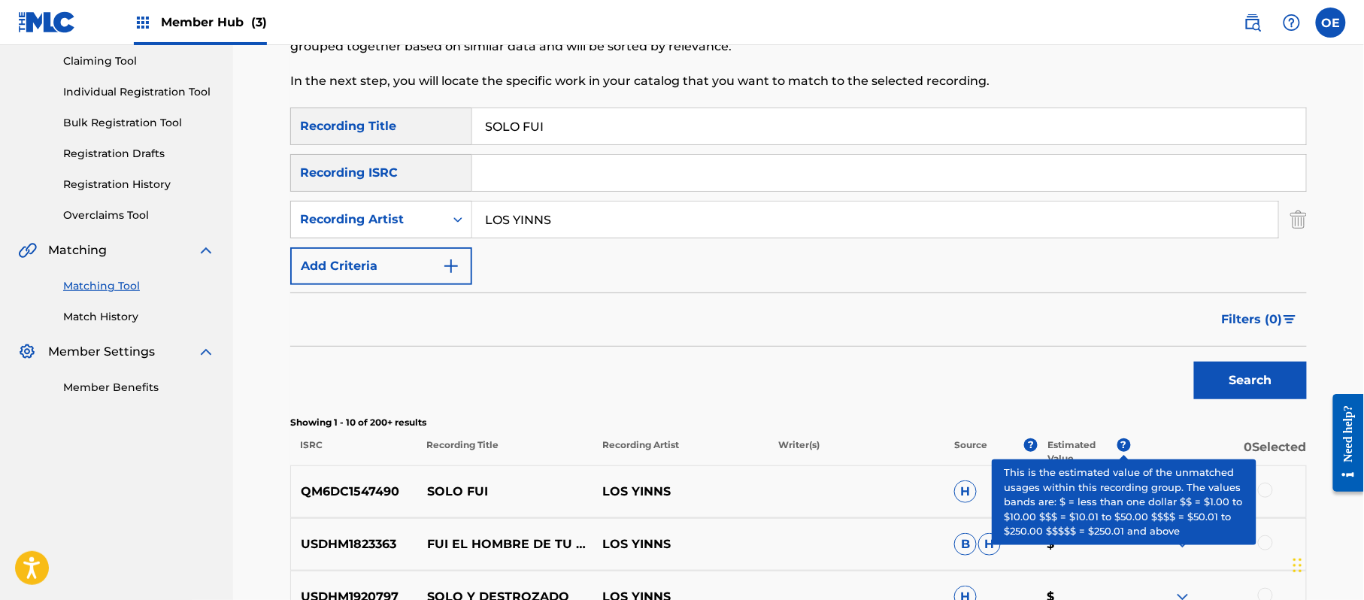
click at [1264, 484] on div at bounding box center [1265, 490] width 15 height 15
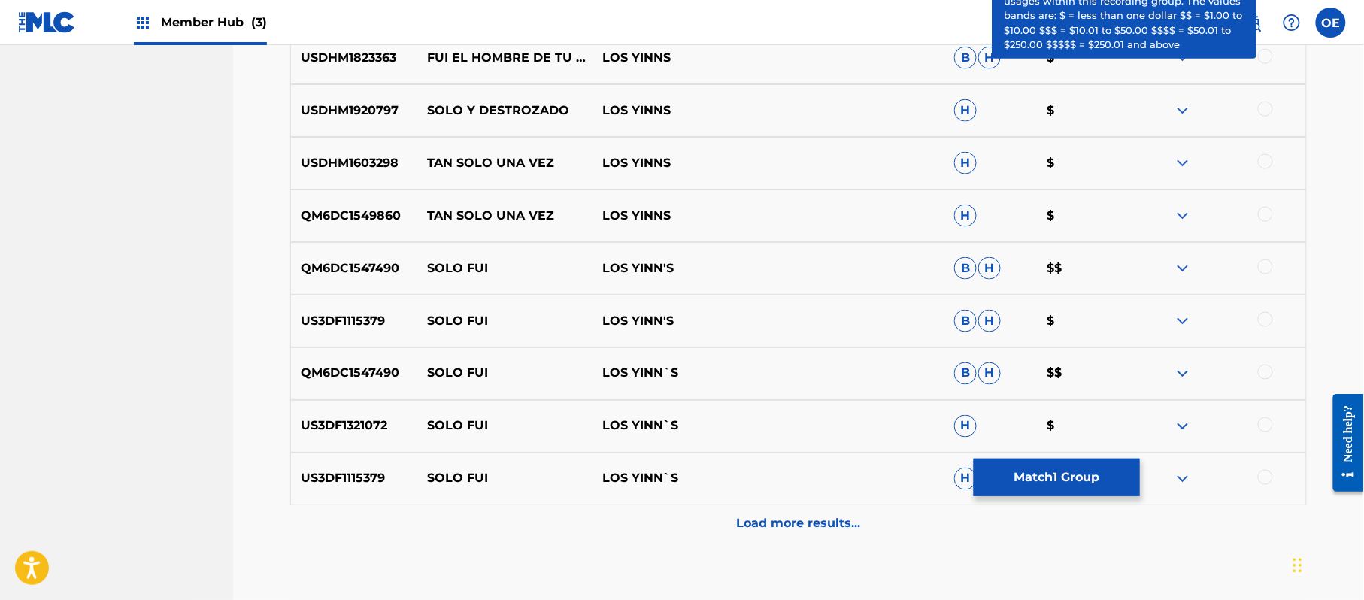
scroll to position [662, 0]
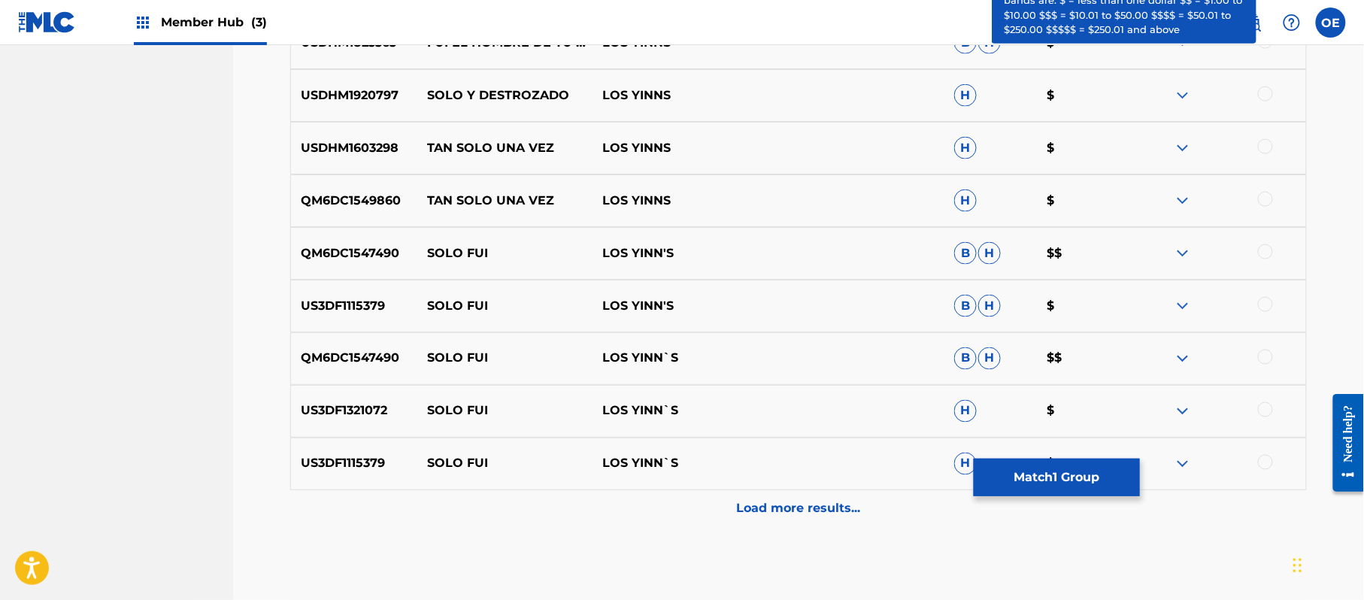
click at [1260, 253] on div at bounding box center [1265, 251] width 15 height 15
click at [1267, 305] on div at bounding box center [1265, 304] width 15 height 15
click at [1260, 362] on div at bounding box center [1265, 357] width 15 height 15
click at [1264, 415] on div at bounding box center [1265, 409] width 15 height 15
click at [1270, 469] on div at bounding box center [1218, 464] width 176 height 18
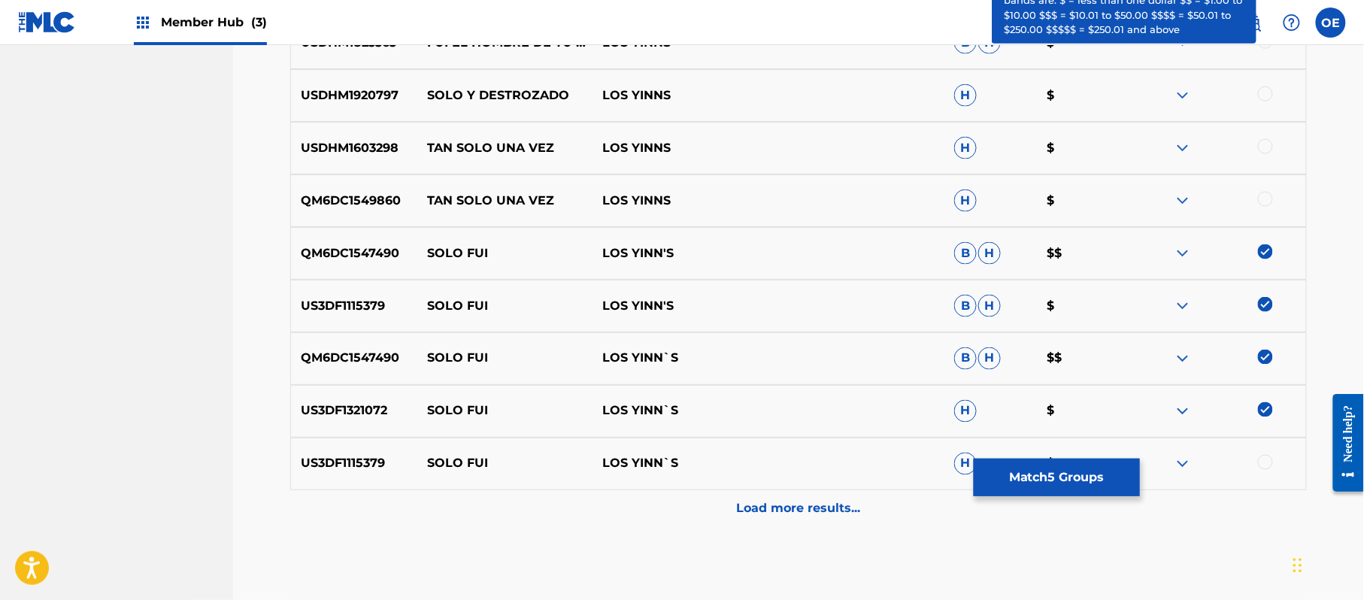
click at [1264, 466] on div at bounding box center [1265, 462] width 15 height 15
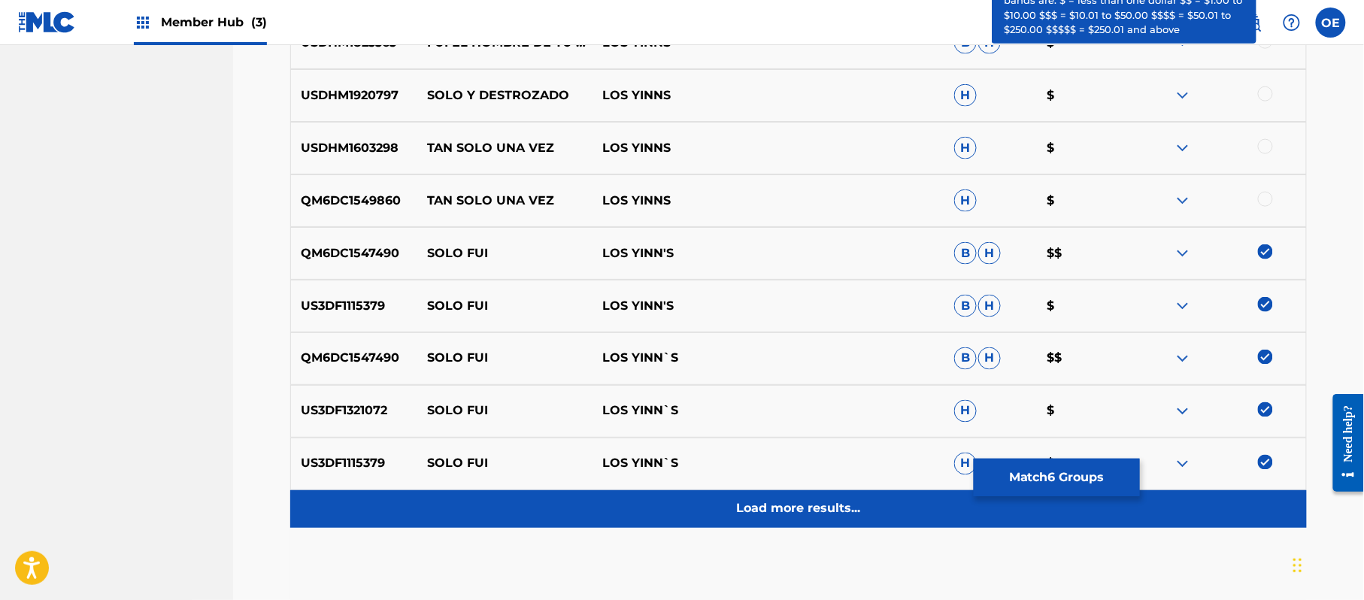
click at [758, 512] on p "Load more results..." at bounding box center [799, 509] width 124 height 18
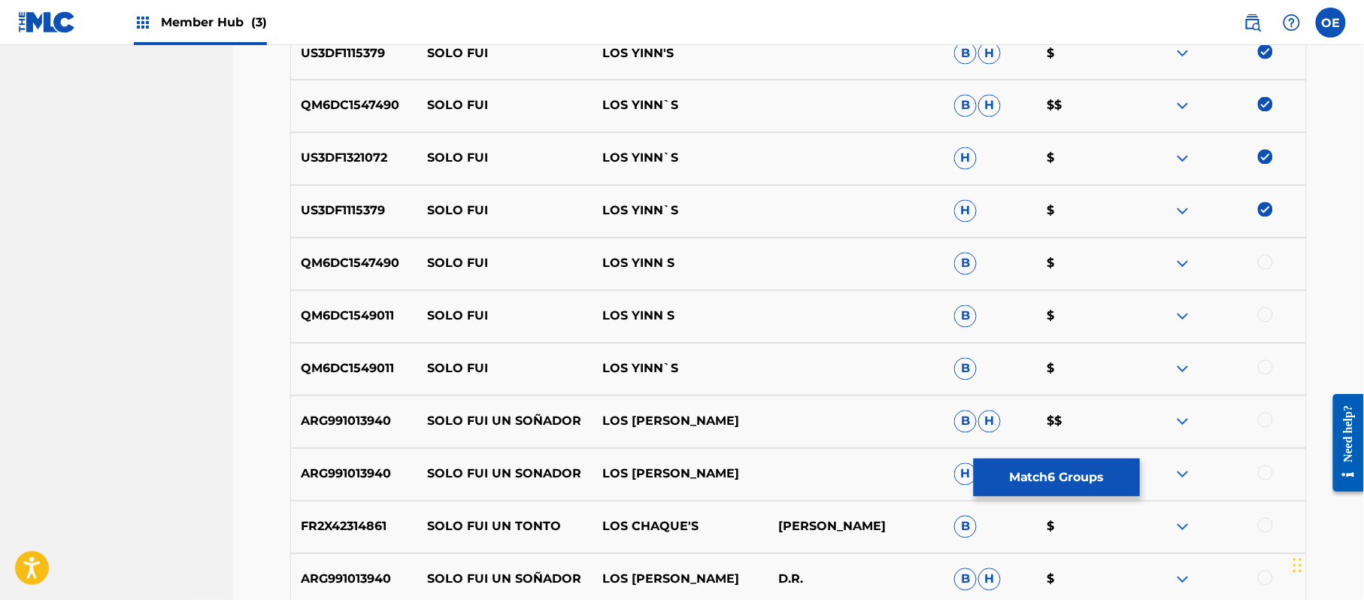
scroll to position [963, 0]
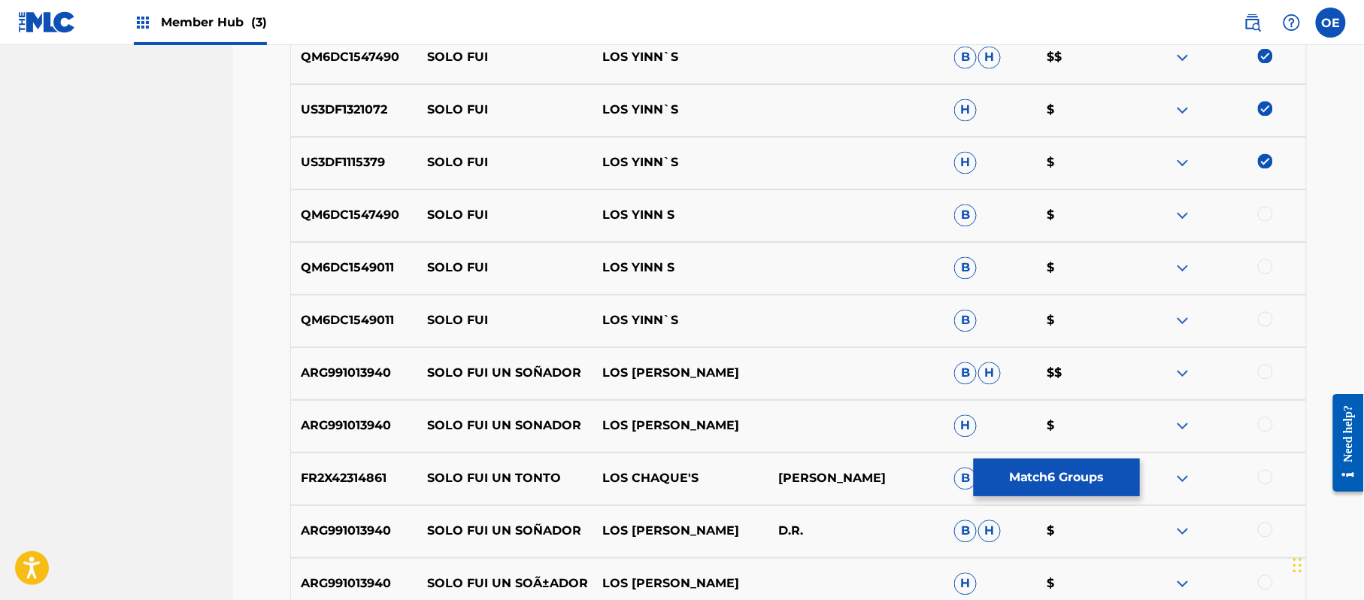
click at [1258, 317] on div at bounding box center [1265, 319] width 15 height 15
click at [1265, 271] on div at bounding box center [1265, 266] width 15 height 15
click at [1269, 215] on div at bounding box center [1265, 214] width 15 height 15
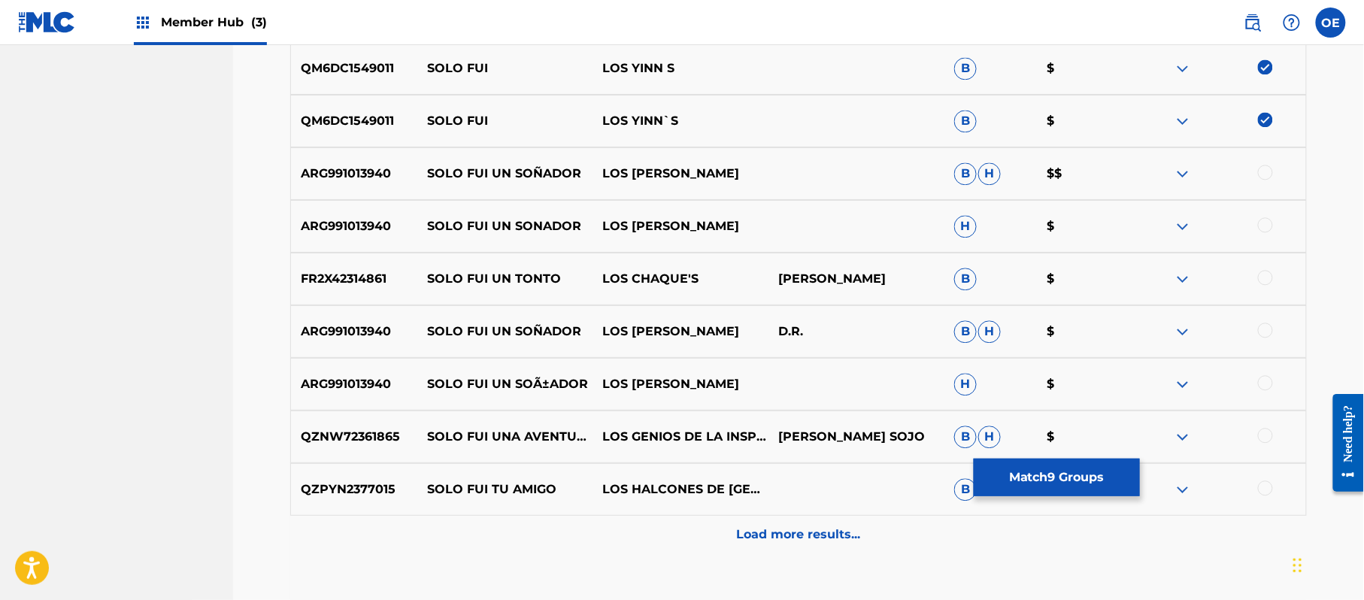
scroll to position [1263, 0]
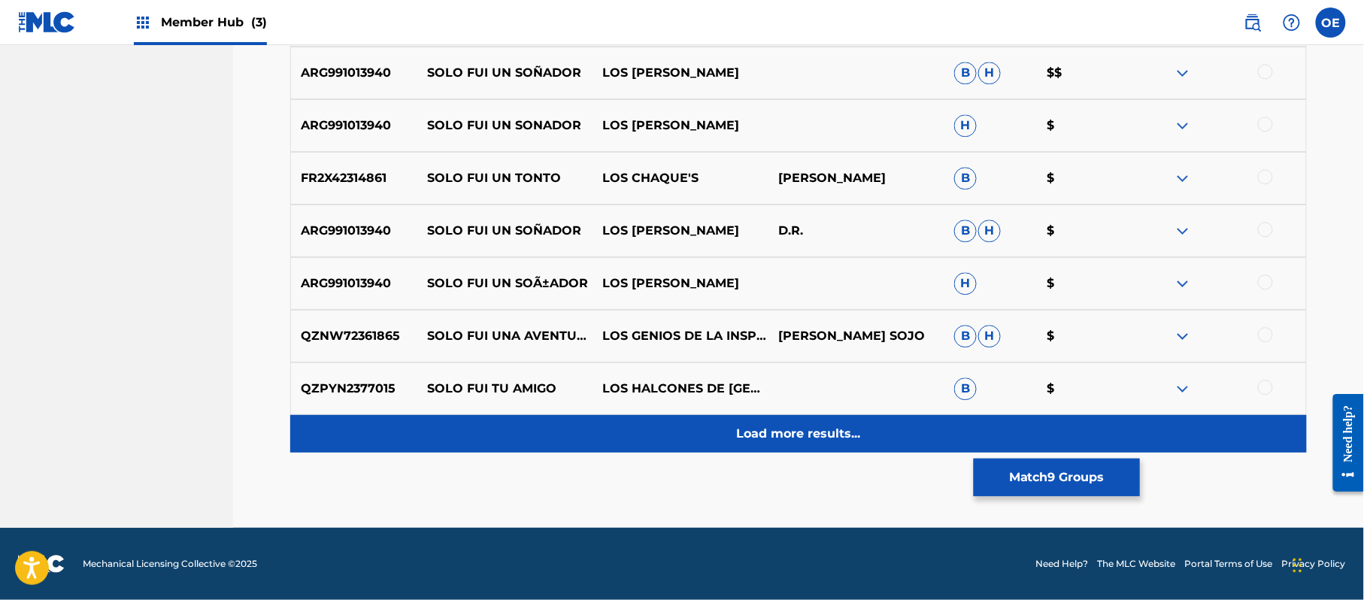
click at [729, 440] on div "Load more results..." at bounding box center [798, 434] width 1017 height 38
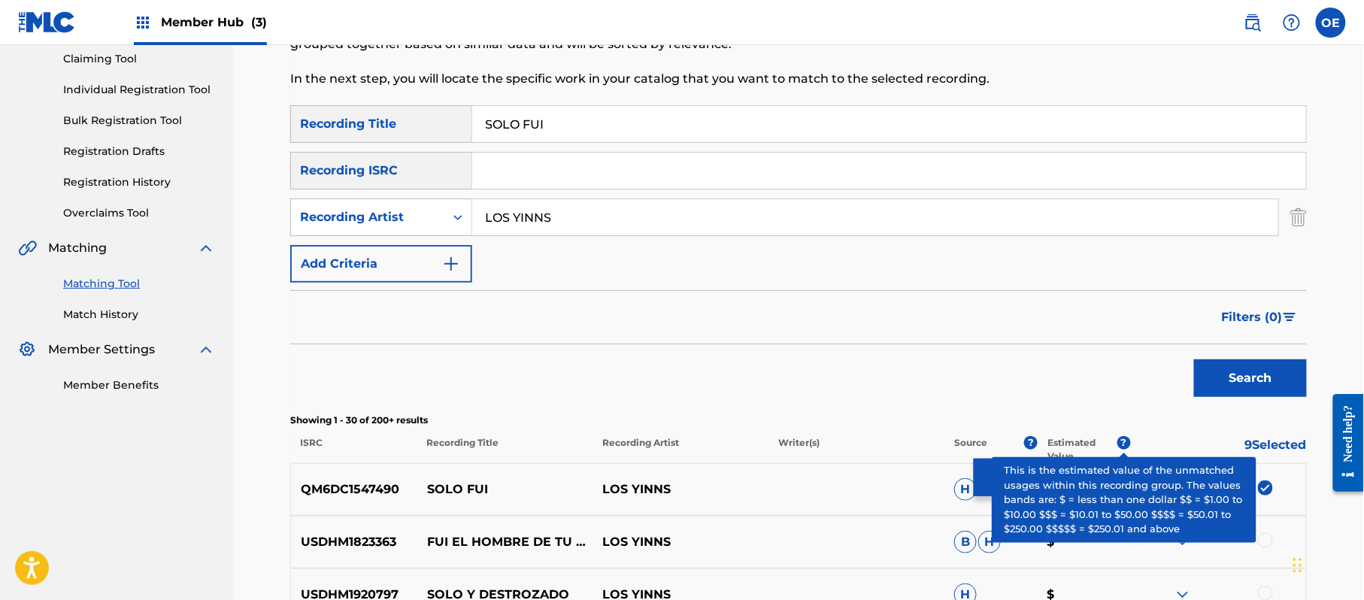
scroll to position [160, 0]
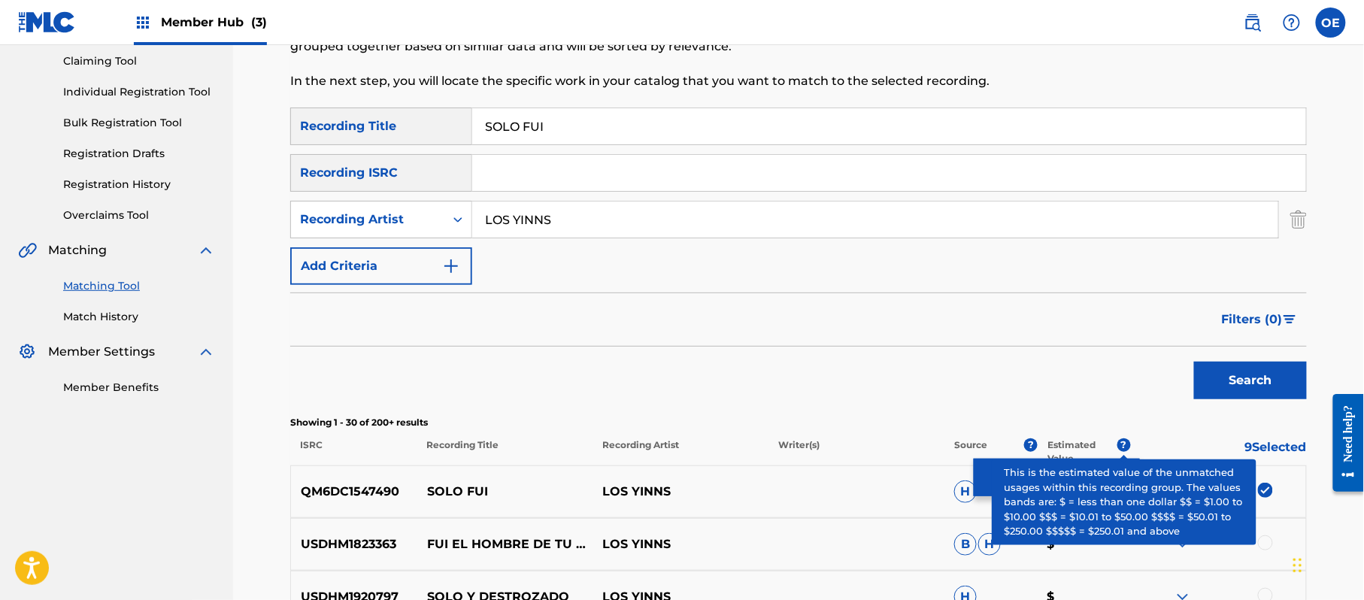
drag, startPoint x: 541, startPoint y: 224, endPoint x: 546, endPoint y: 247, distance: 23.7
click at [542, 224] on input "LOS YINNS" at bounding box center [875, 220] width 806 height 36
type input "LOS YINN'S"
click at [1194, 362] on button "Search" at bounding box center [1250, 381] width 113 height 38
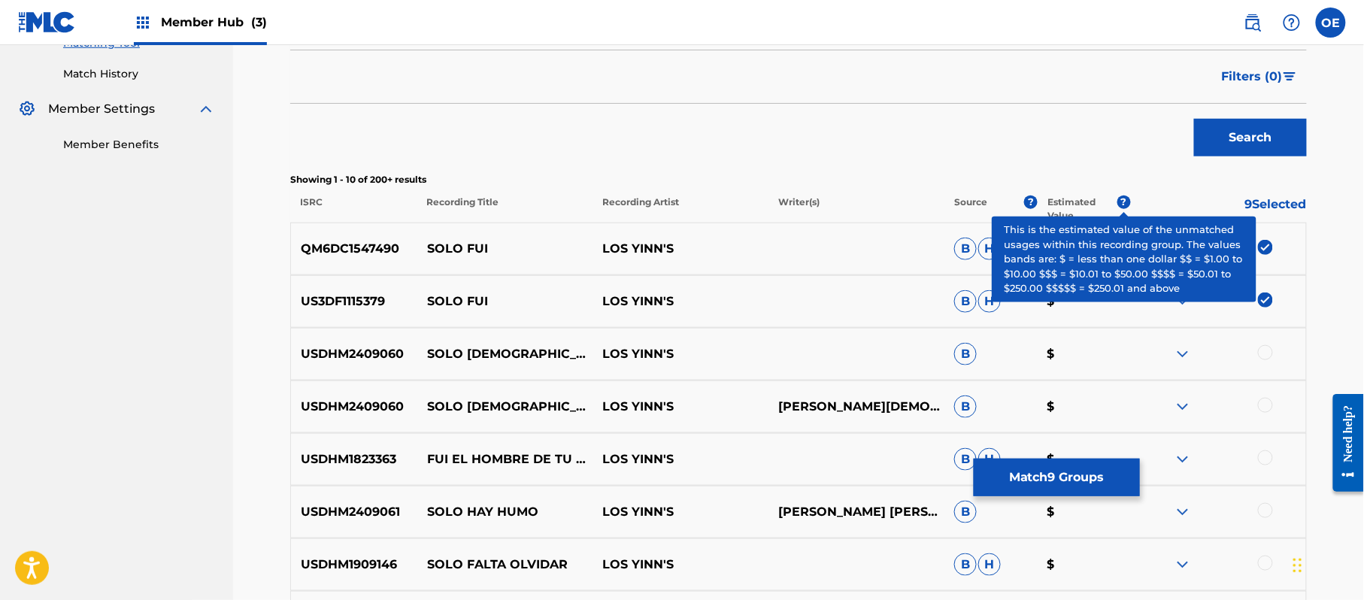
scroll to position [461, 0]
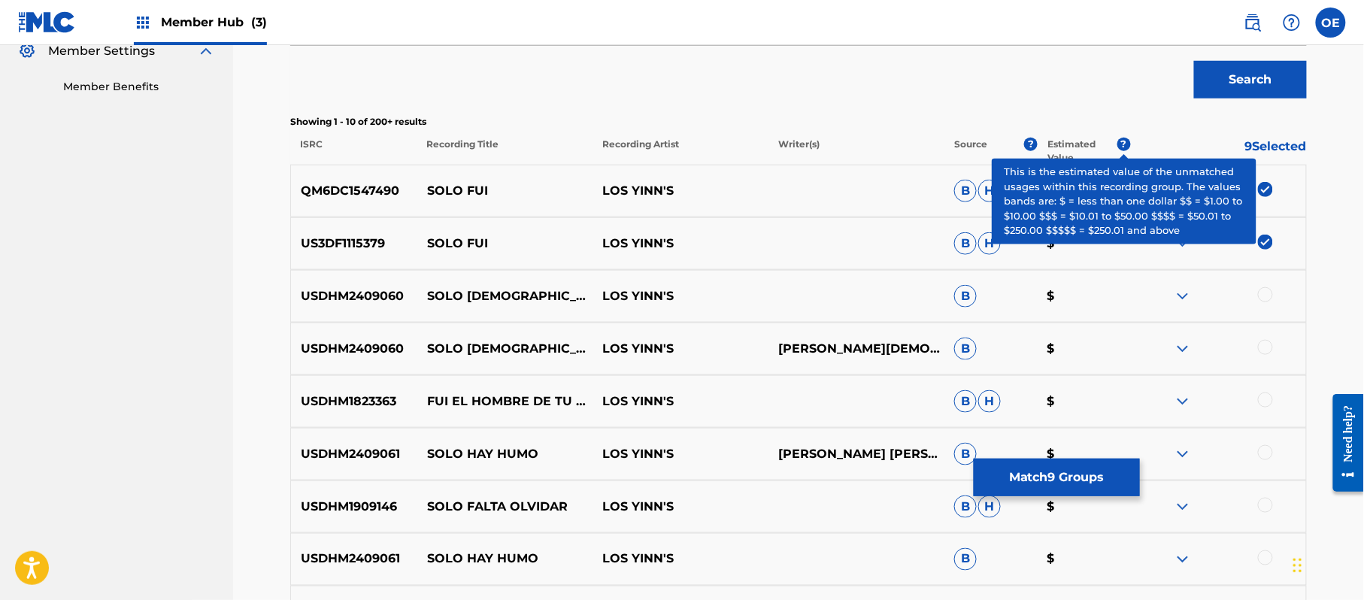
click at [717, 102] on div "Search" at bounding box center [798, 76] width 1017 height 60
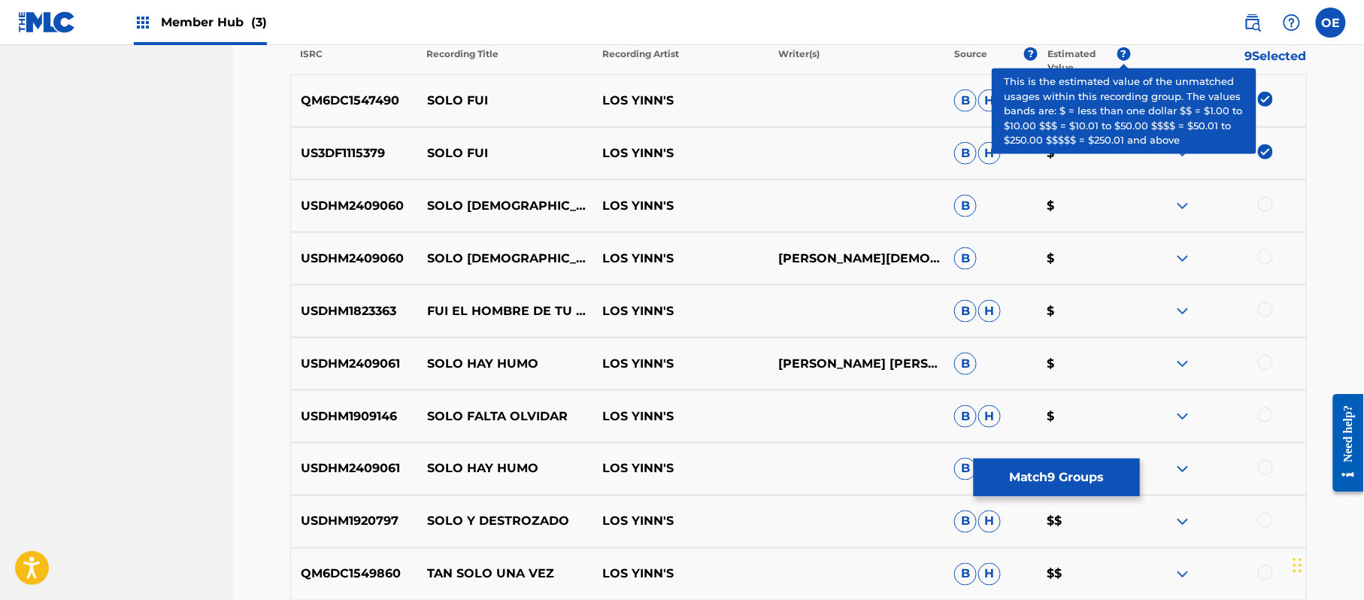
scroll to position [737, 0]
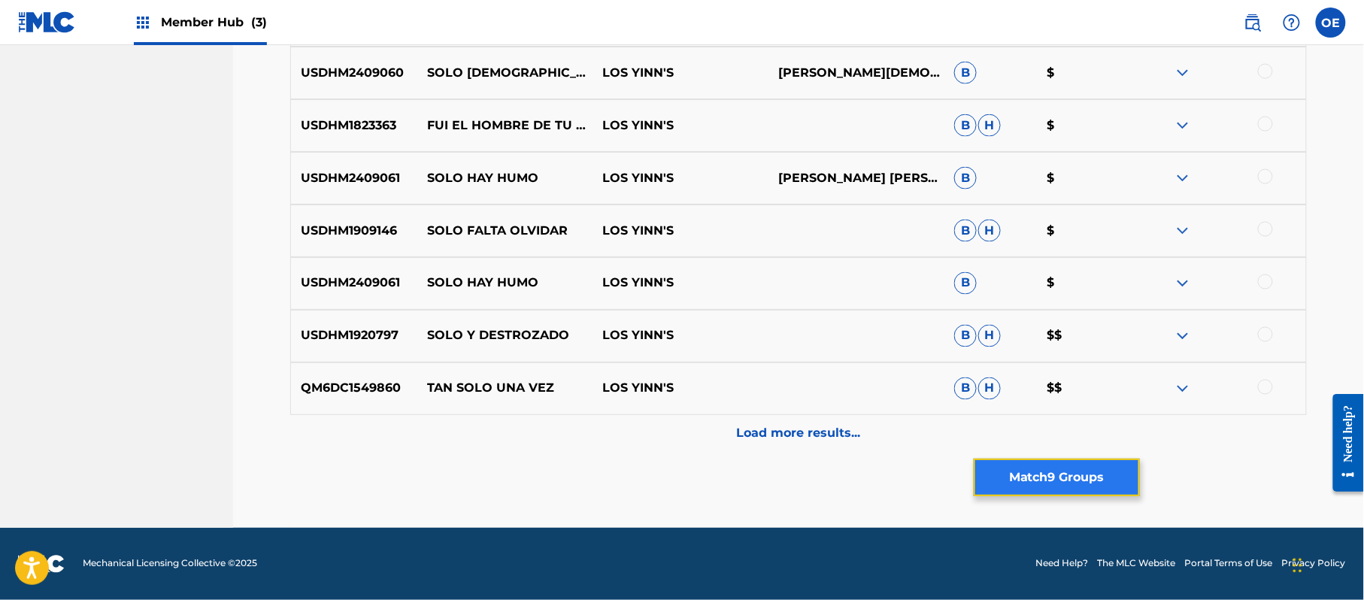
click at [1011, 482] on button "Match 9 Groups" at bounding box center [1057, 478] width 166 height 38
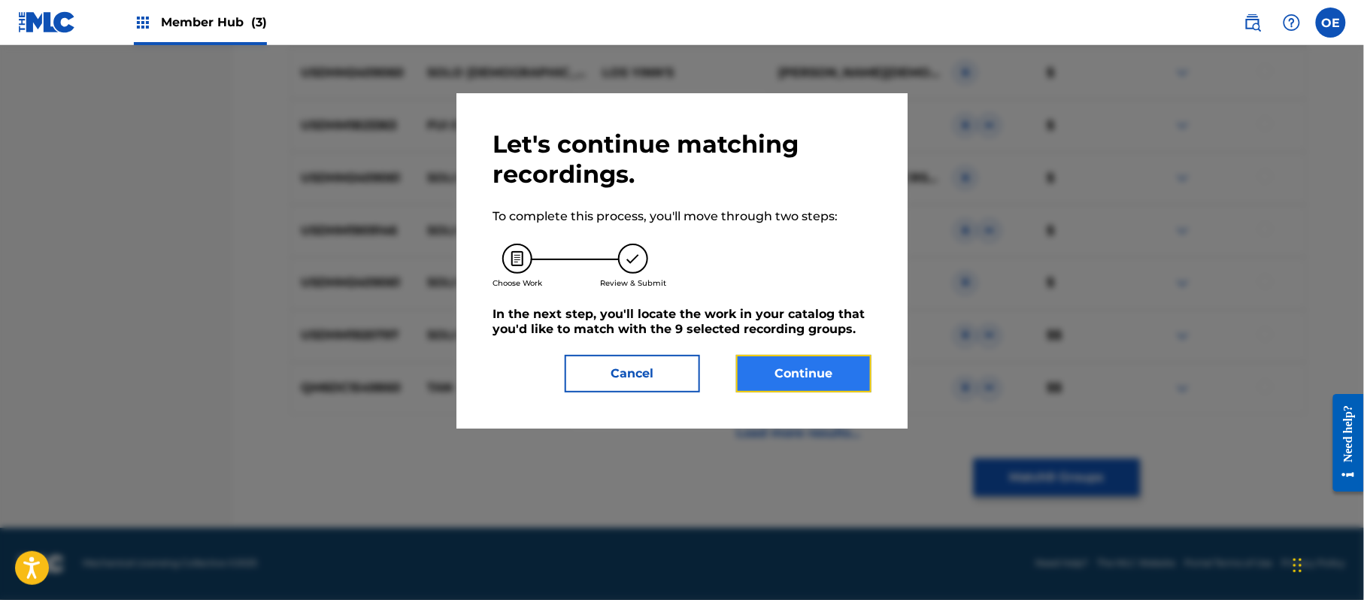
click at [792, 365] on button "Continue" at bounding box center [803, 374] width 135 height 38
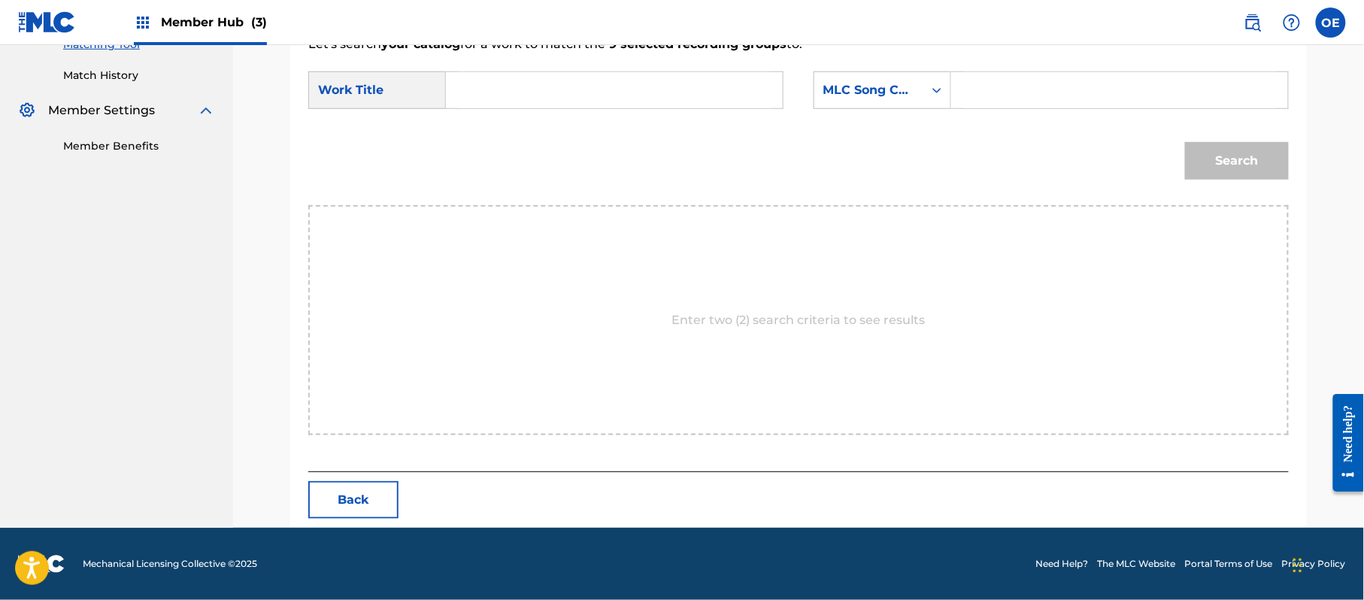
paste input "SOLO FUI"
type input "SOLO FUI"
click at [876, 91] on div "MLC Song Code" at bounding box center [868, 90] width 91 height 18
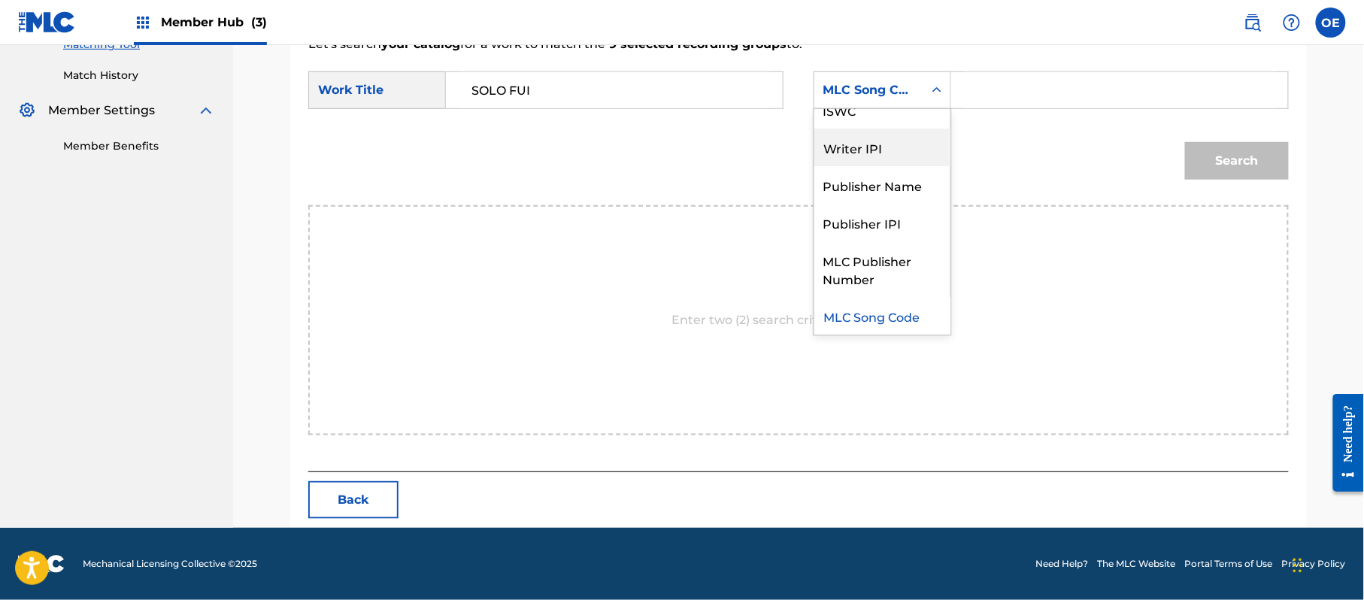
scroll to position [0, 0]
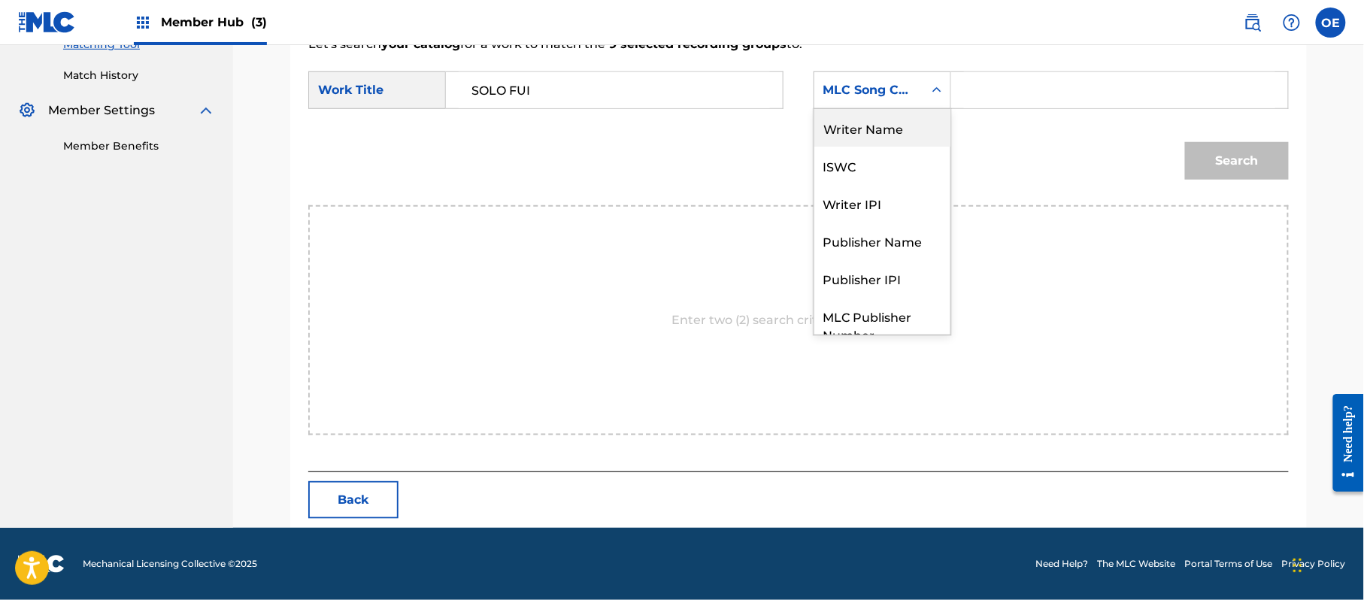
click at [877, 142] on div "Writer Name" at bounding box center [882, 128] width 136 height 38
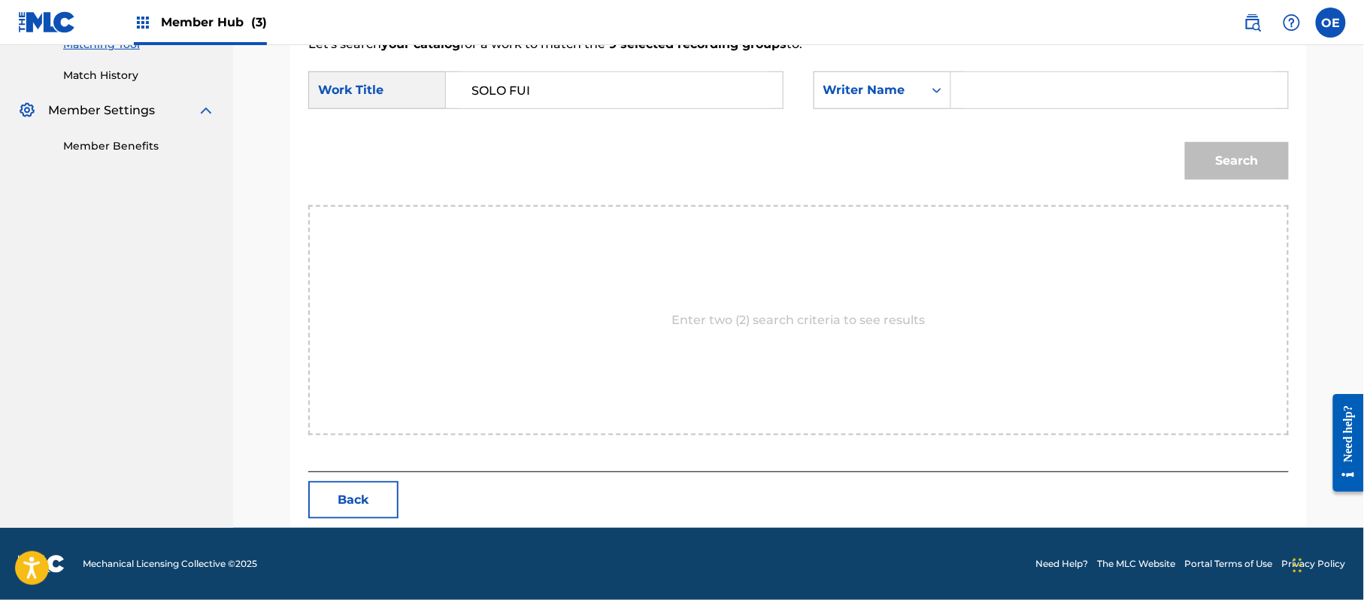
paste input "RAFAEL GONZALEZ"
type input "RAFAEL GONZALEZ"
click at [1261, 154] on button "Search" at bounding box center [1237, 161] width 104 height 38
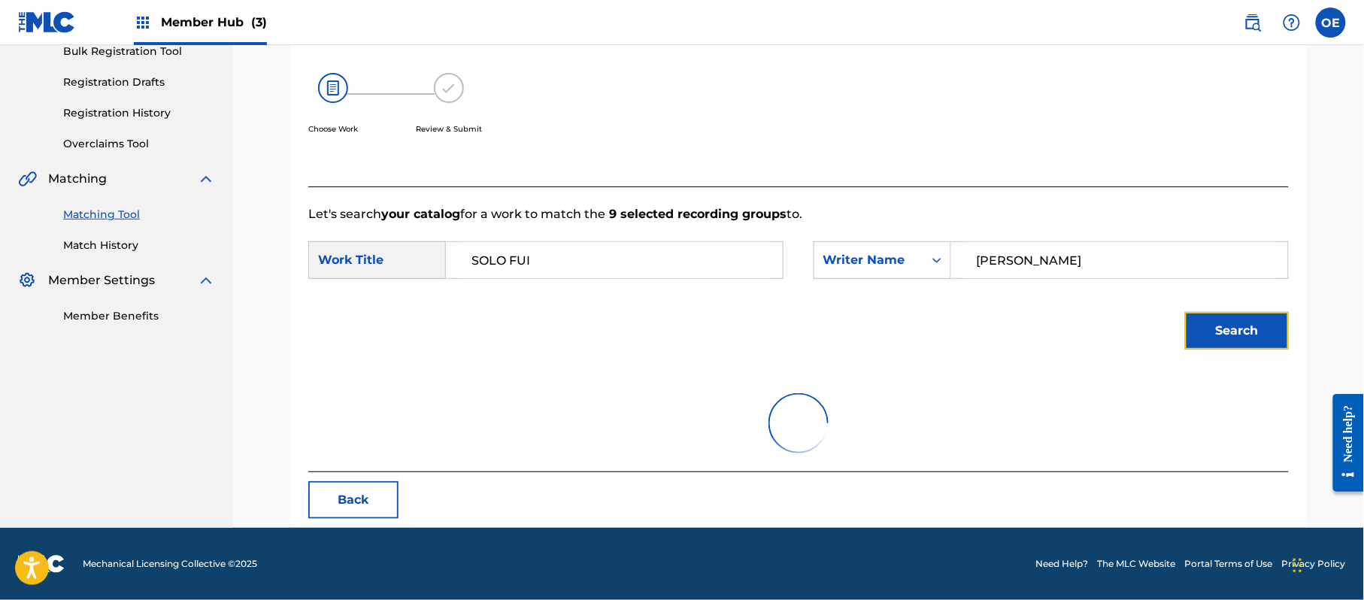
scroll to position [358, 0]
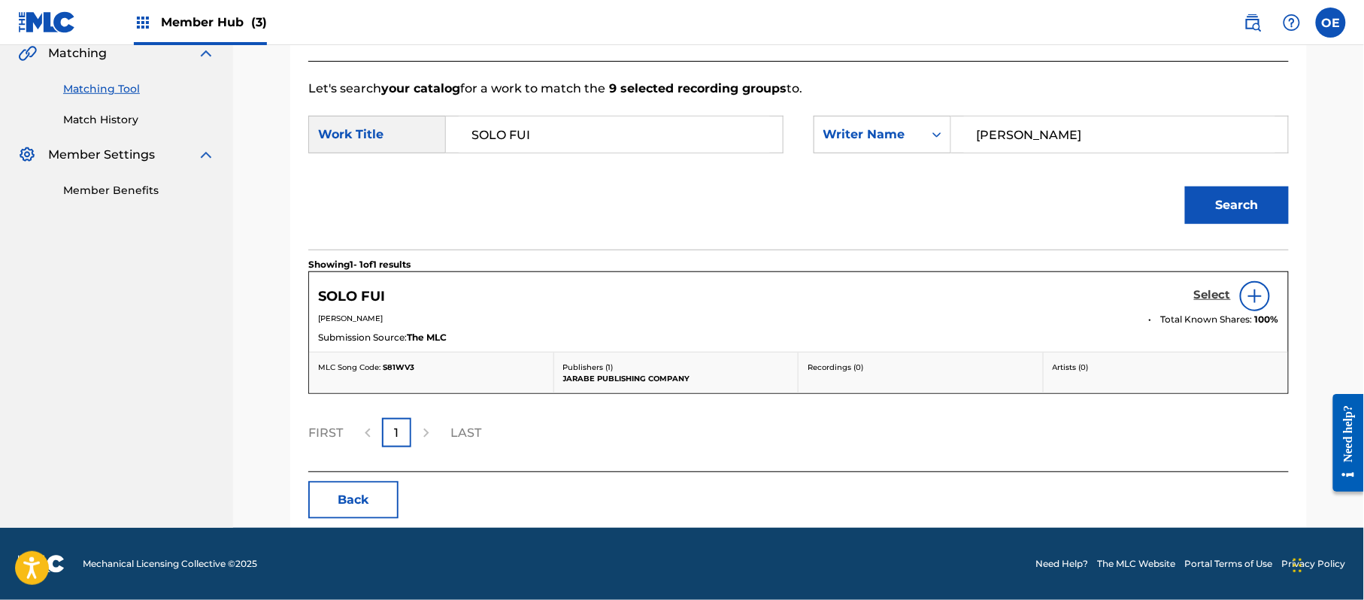
click at [1205, 299] on h5 "Select" at bounding box center [1212, 295] width 37 height 14
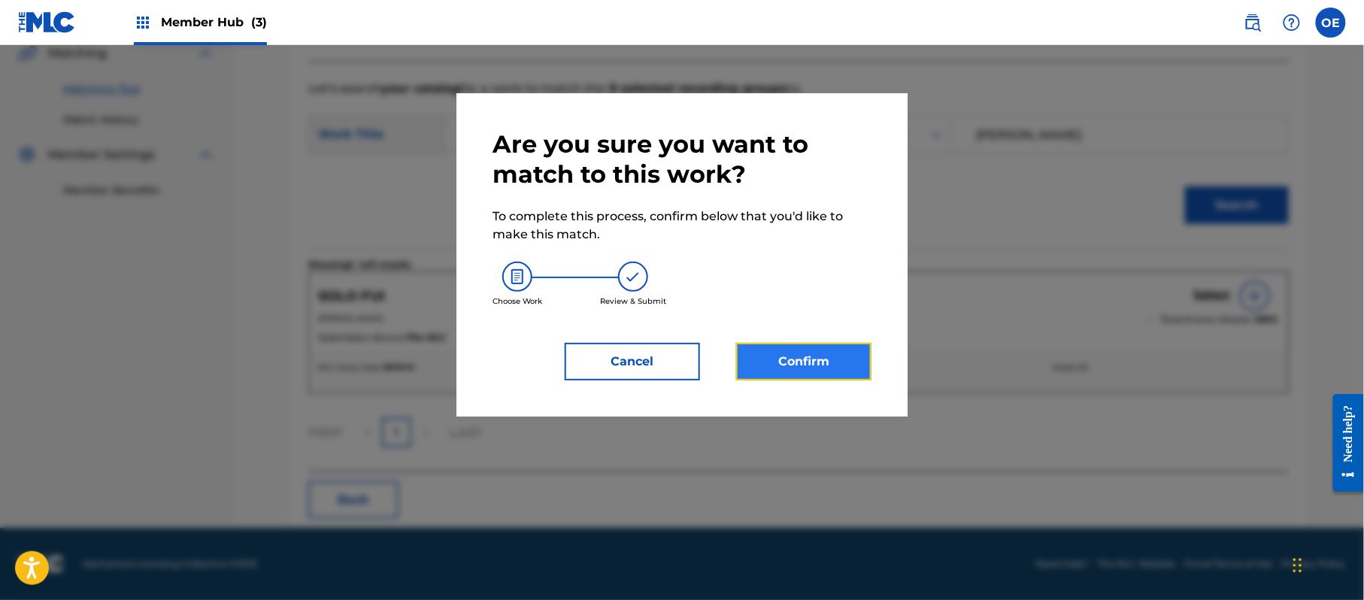
click at [852, 374] on button "Confirm" at bounding box center [803, 362] width 135 height 38
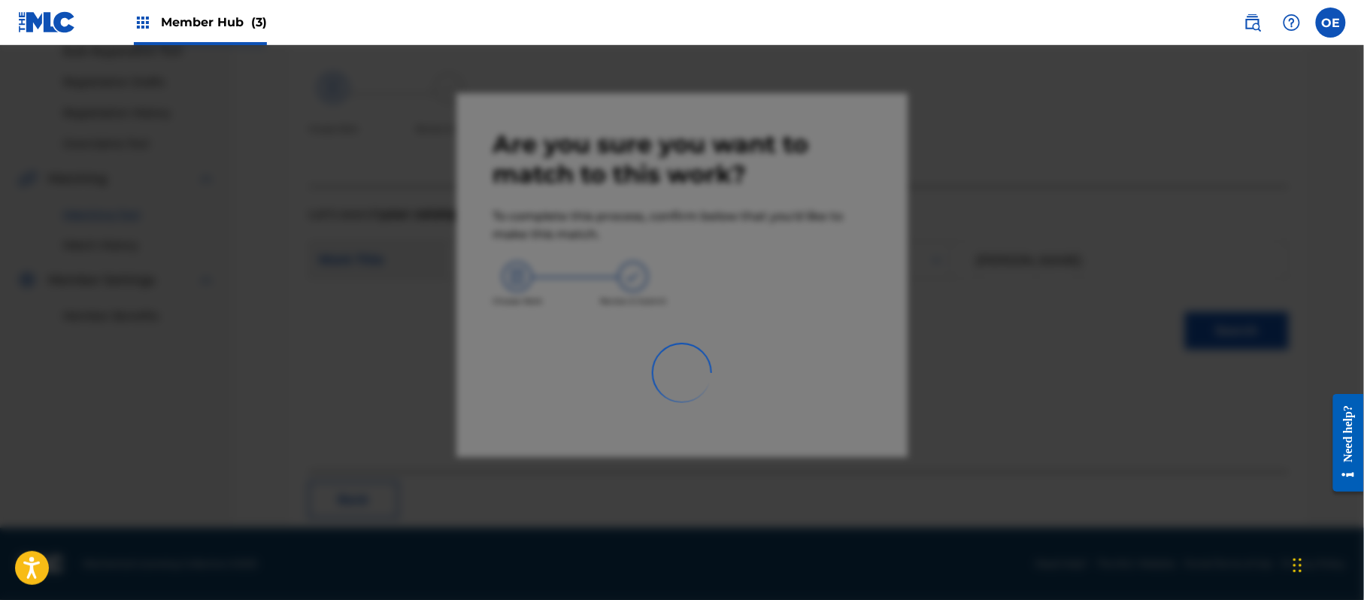
scroll to position [60, 0]
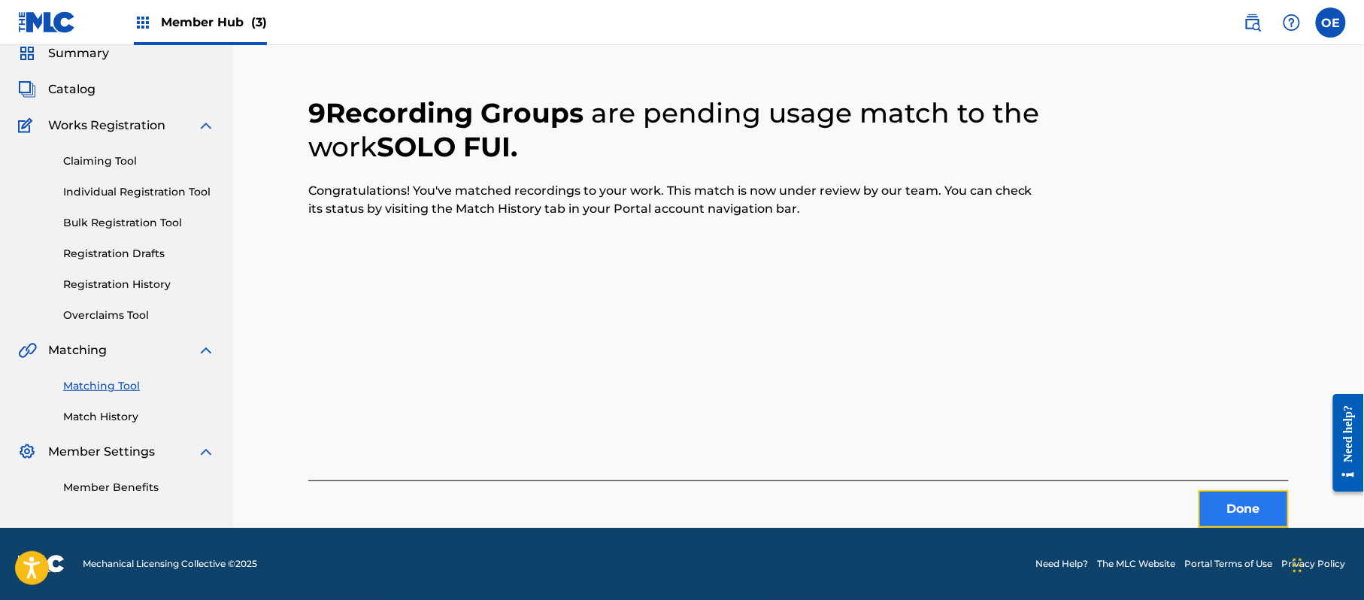
drag, startPoint x: 1242, startPoint y: 497, endPoint x: 1233, endPoint y: 499, distance: 9.3
click at [1233, 499] on button "Done" at bounding box center [1244, 509] width 90 height 38
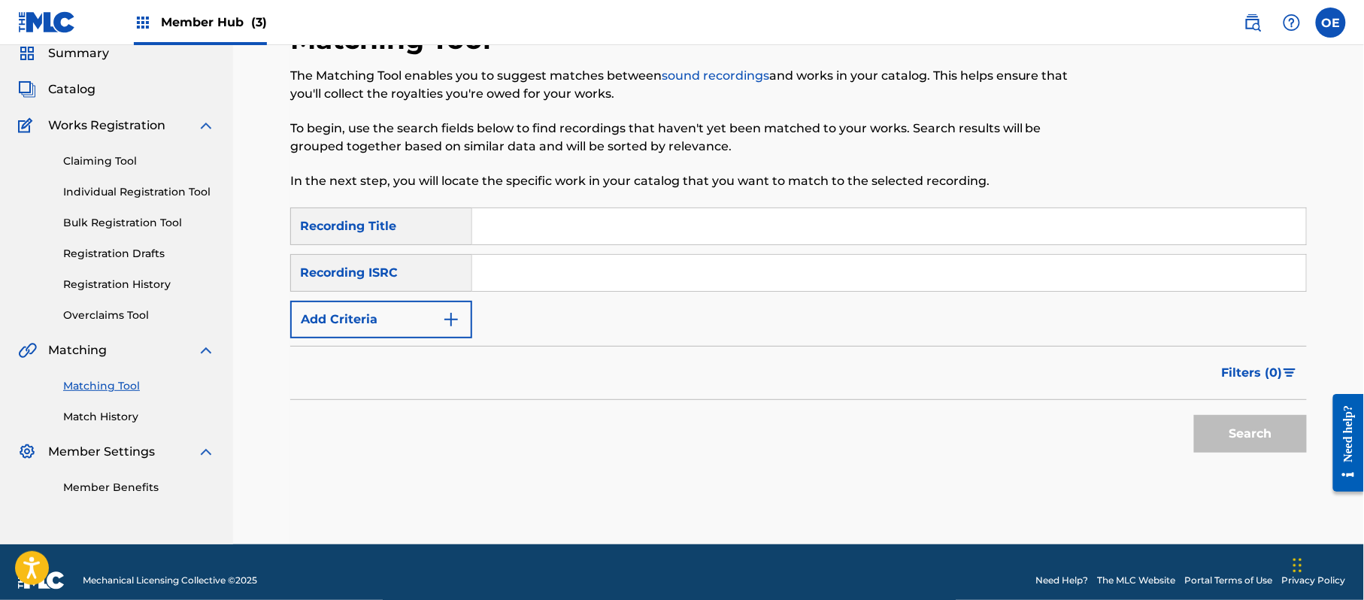
paste input "SOY UN LOCO"
type input "SOY UN LOCO"
click at [394, 347] on div "Filters ( 0 )" at bounding box center [798, 373] width 1017 height 54
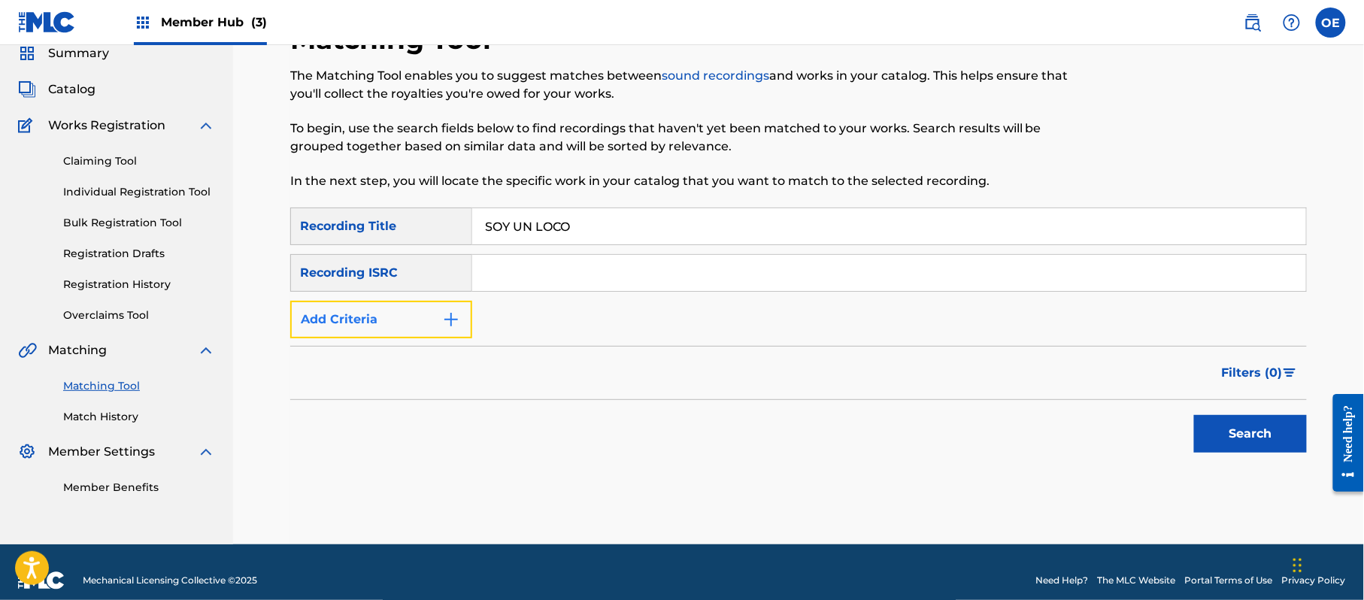
click at [402, 331] on button "Add Criteria" at bounding box center [381, 320] width 182 height 38
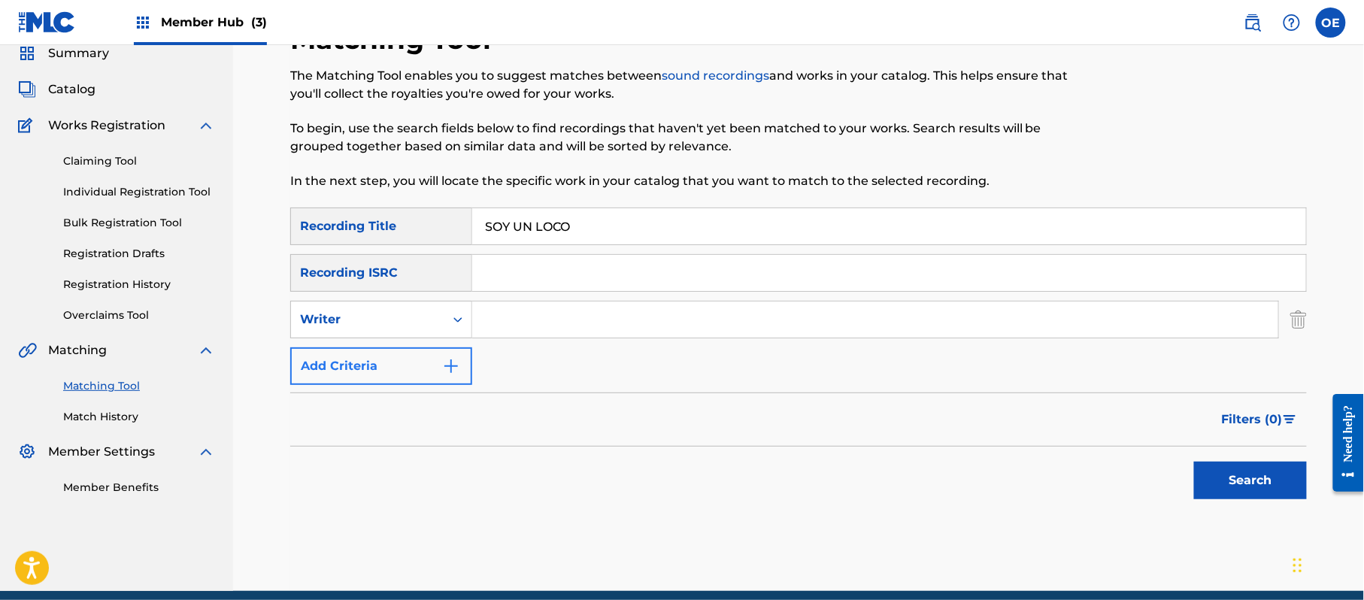
click at [402, 331] on div "Writer" at bounding box center [367, 319] width 153 height 29
click at [390, 349] on div "Recording Artist" at bounding box center [381, 357] width 180 height 38
paste input "LOS YINNS"
click at [1254, 467] on button "Search" at bounding box center [1250, 481] width 113 height 38
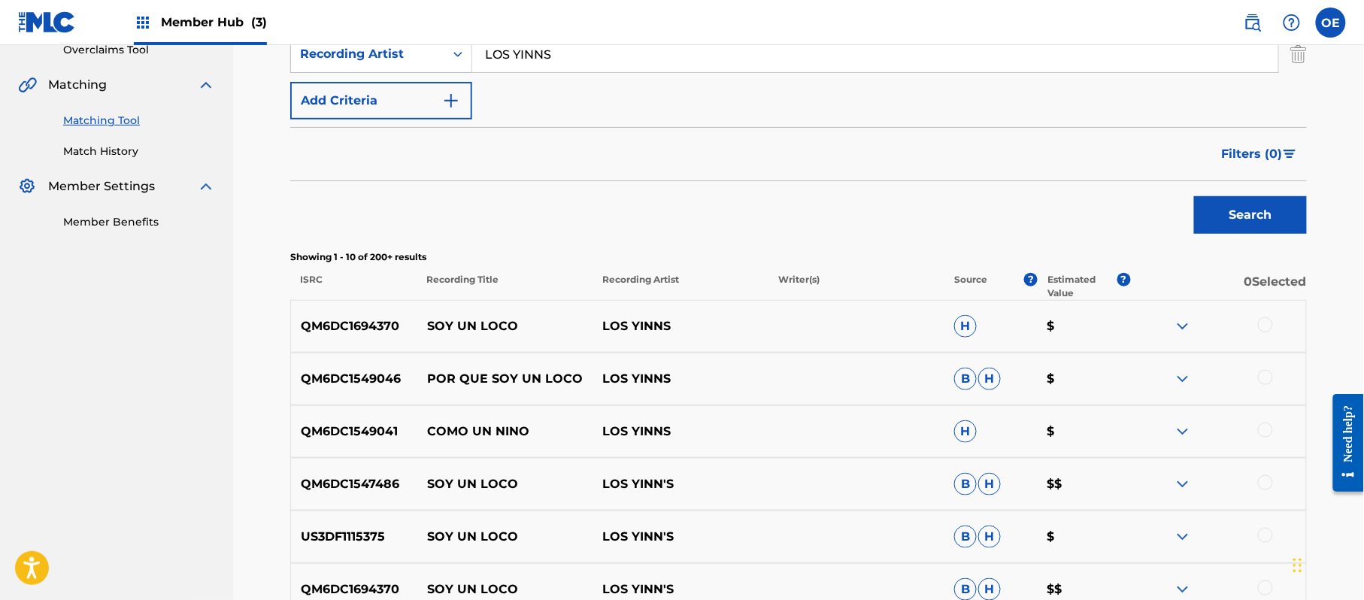
scroll to position [361, 0]
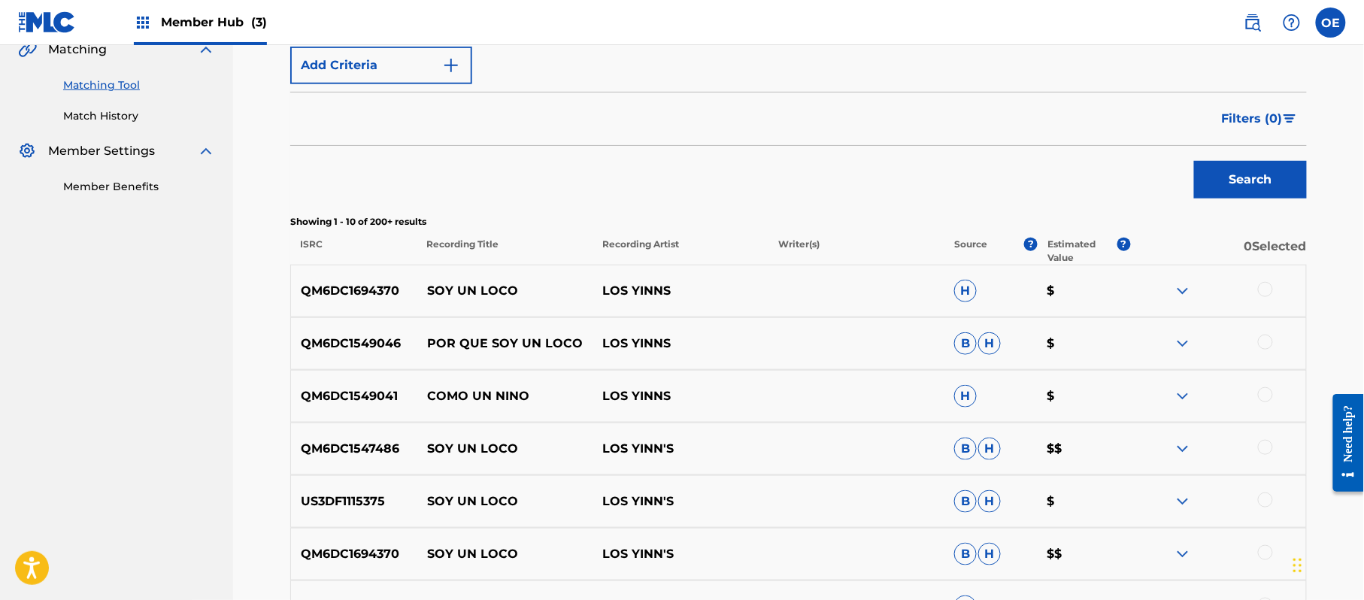
click at [1262, 292] on div at bounding box center [1265, 289] width 15 height 15
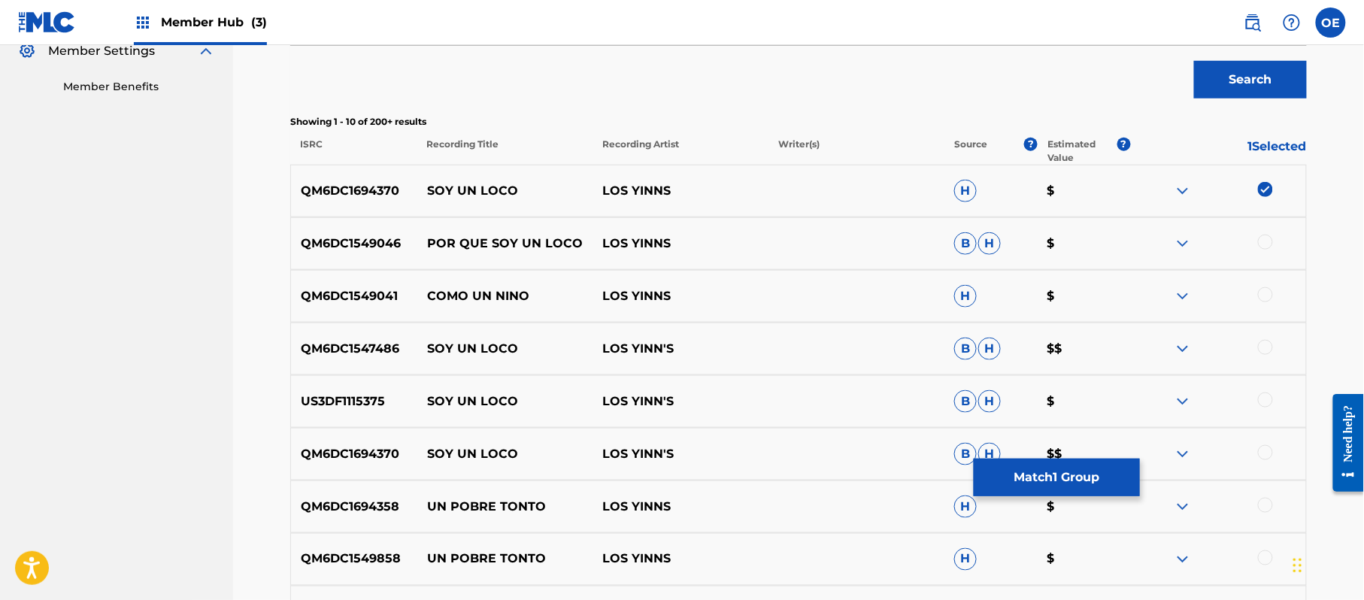
scroll to position [561, 0]
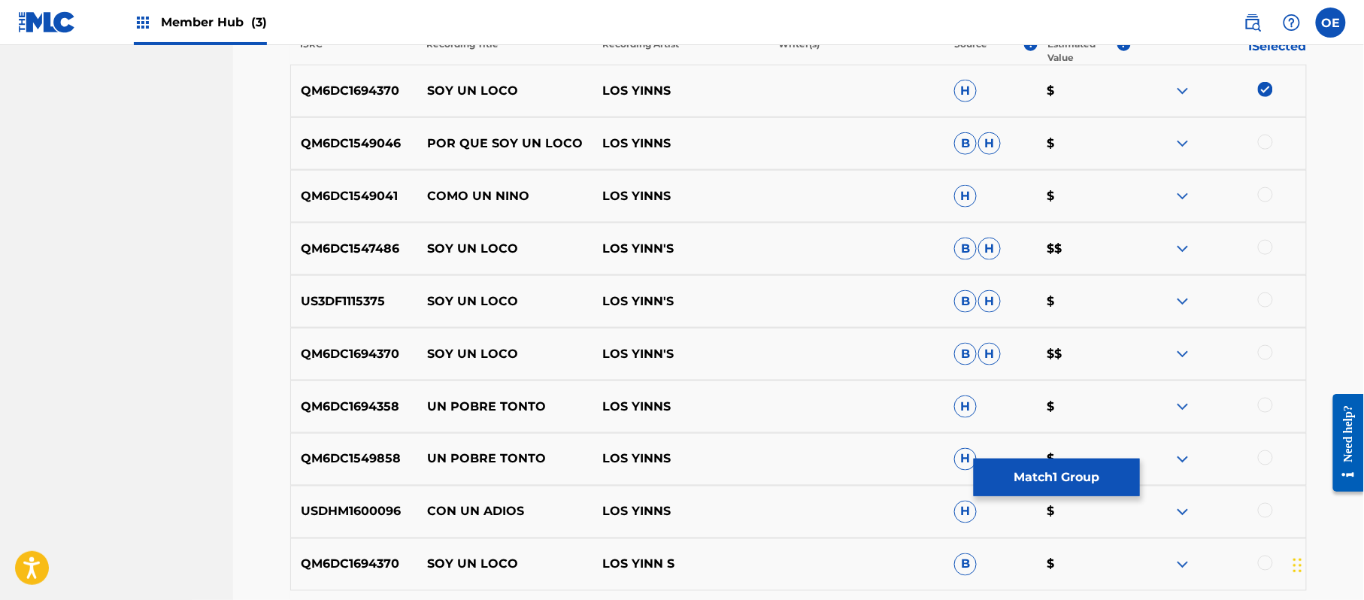
click at [1262, 244] on div at bounding box center [1265, 247] width 15 height 15
click at [1275, 310] on div at bounding box center [1218, 302] width 176 height 18
click at [1275, 302] on div at bounding box center [1218, 302] width 176 height 18
click at [1266, 298] on div at bounding box center [1265, 300] width 15 height 15
click at [1266, 350] on div at bounding box center [1265, 352] width 15 height 15
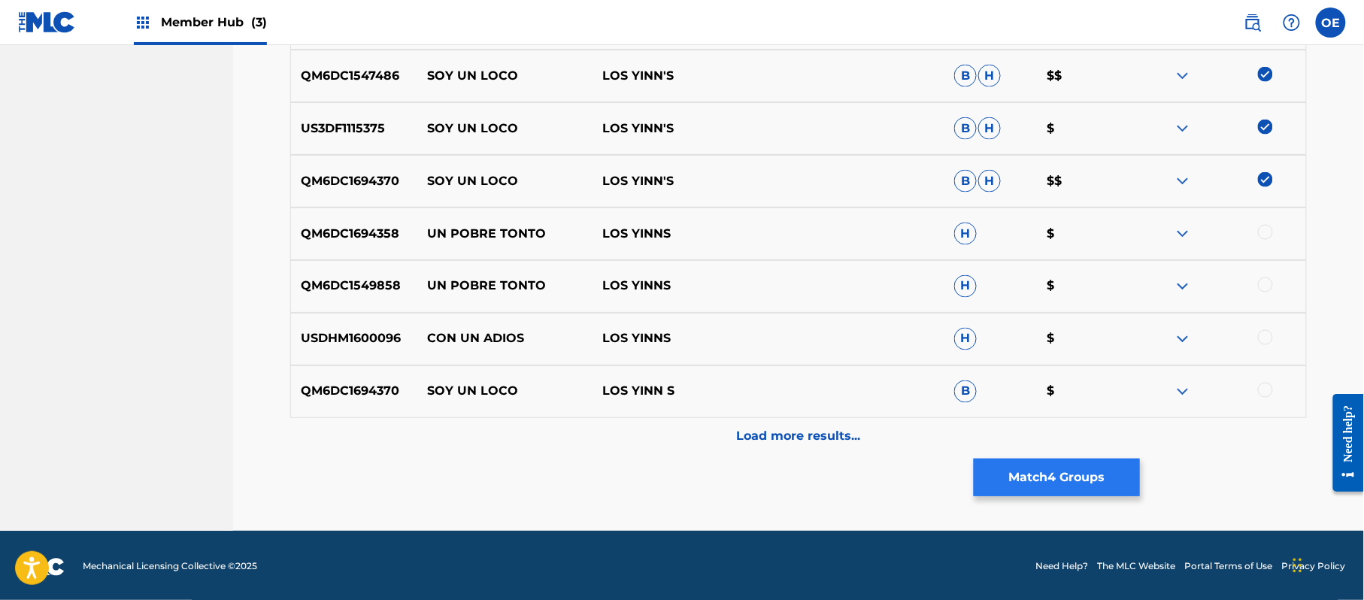
scroll to position [737, 0]
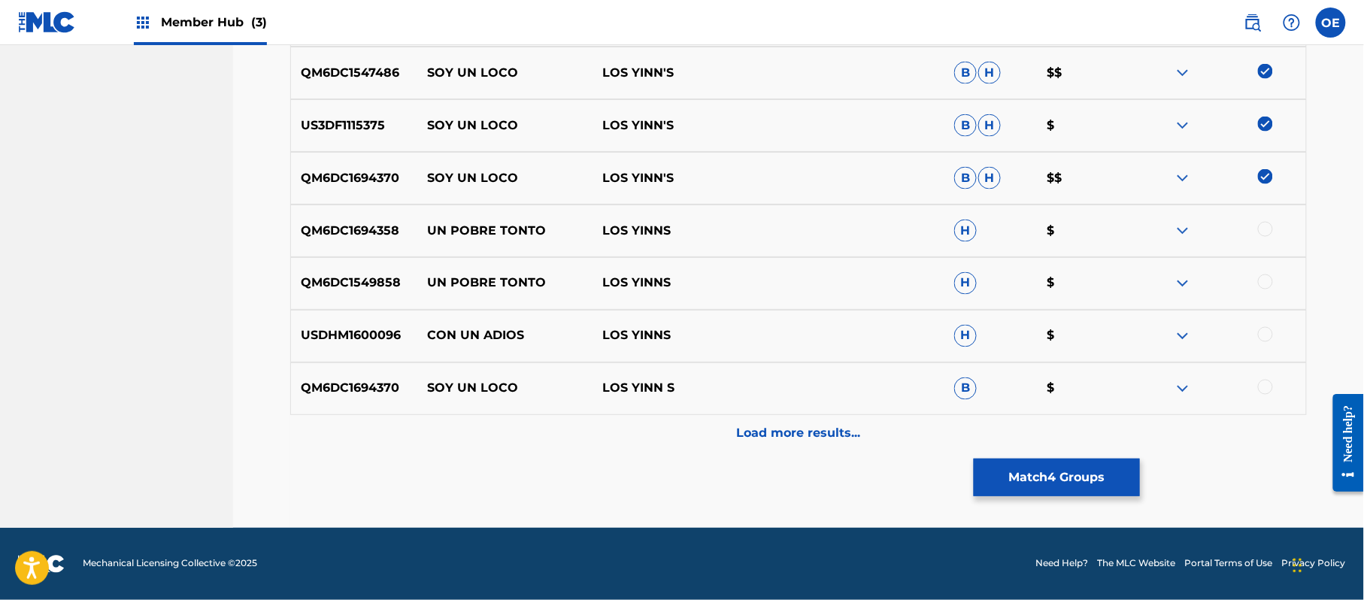
click at [1262, 384] on div at bounding box center [1265, 387] width 15 height 15
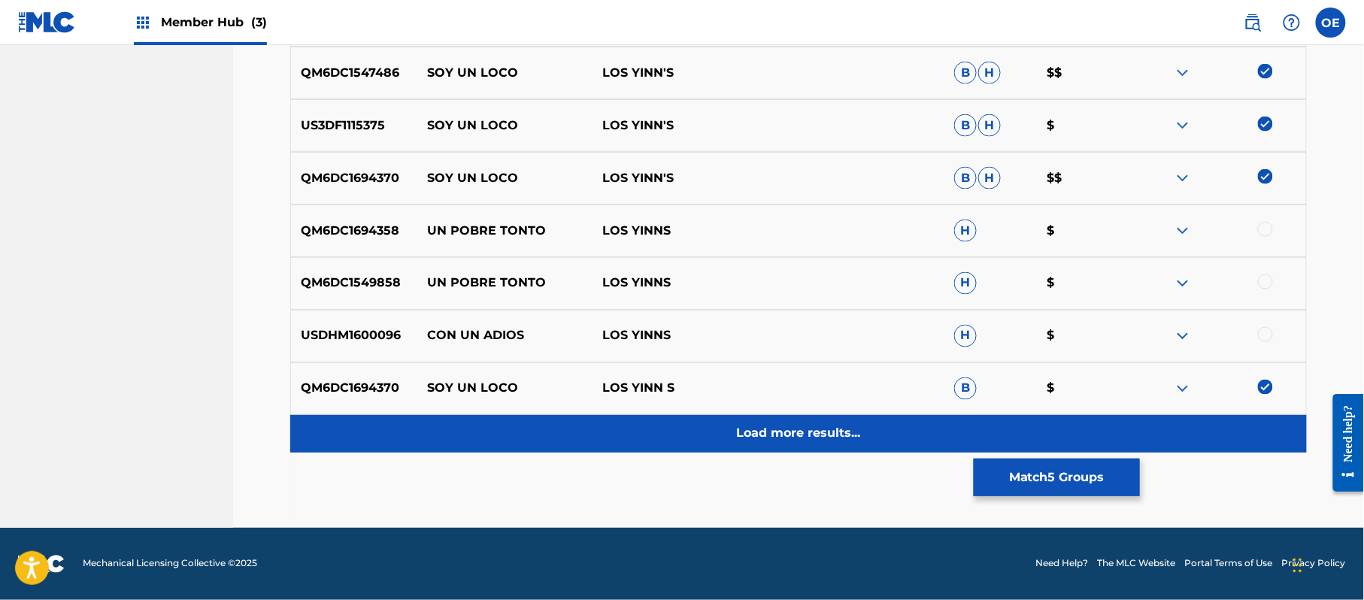
click at [879, 427] on div "Load more results..." at bounding box center [798, 434] width 1017 height 38
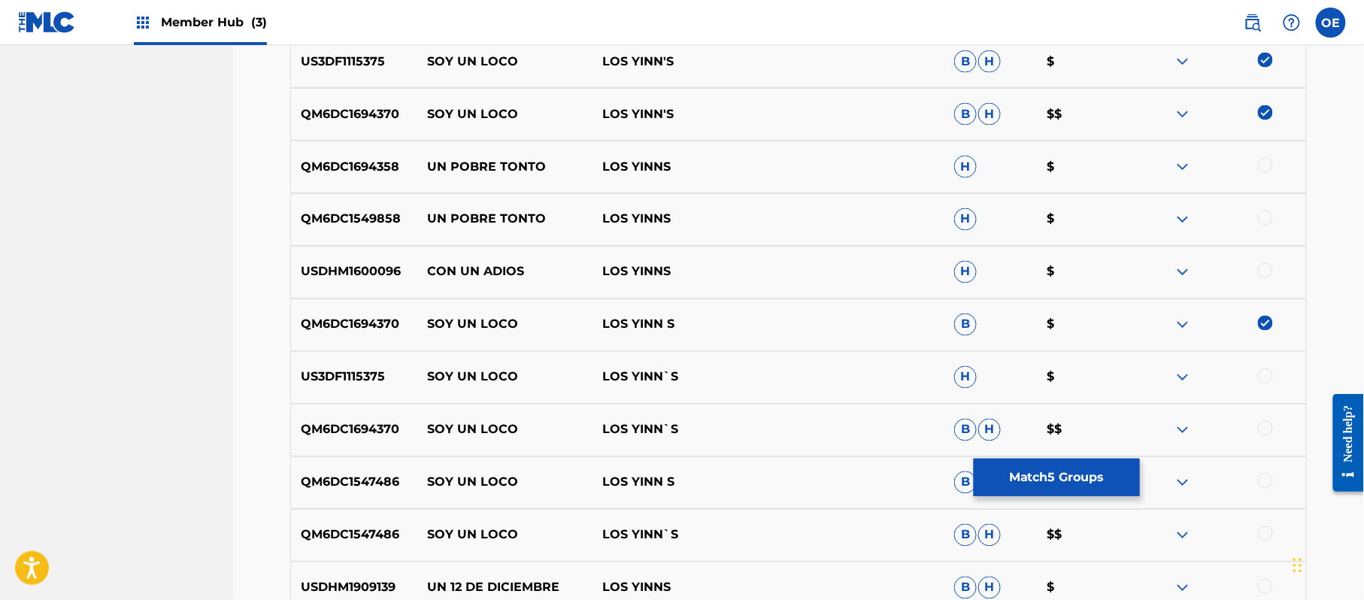
scroll to position [837, 0]
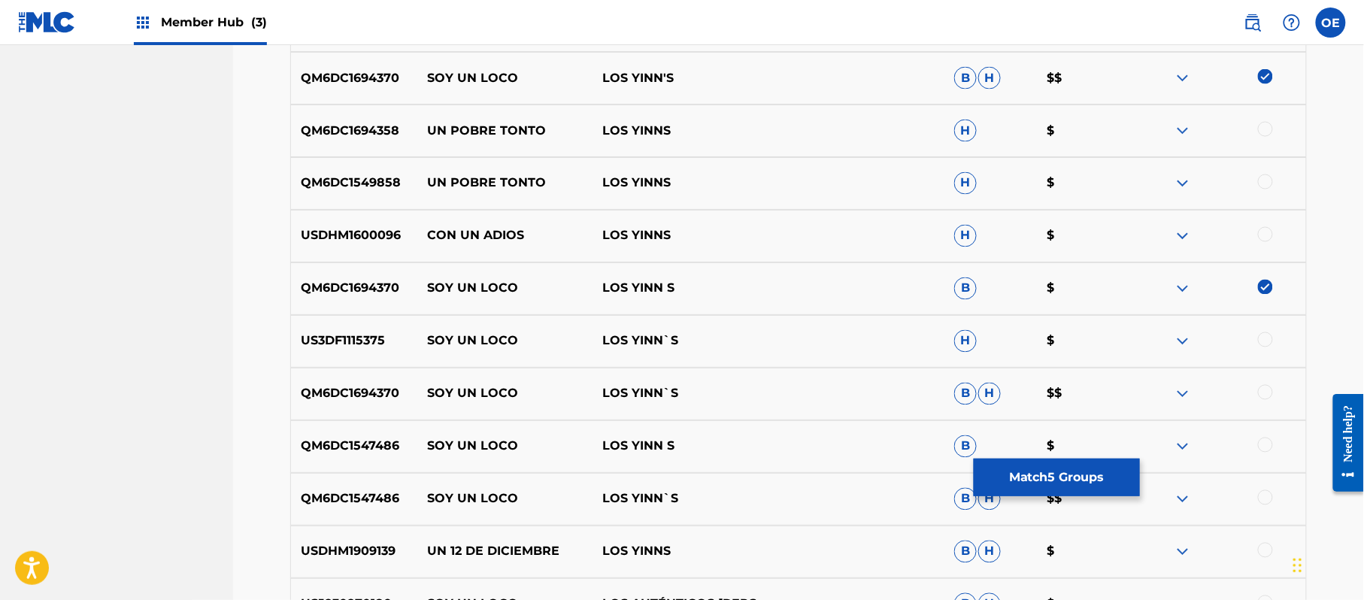
click at [1268, 341] on div at bounding box center [1265, 339] width 15 height 15
click at [1260, 374] on div "QM6DC1694370 SOY UN LOCO LOS YINN`S B H $$" at bounding box center [798, 394] width 1017 height 53
click at [1269, 376] on div "QM6DC1694370 SOY UN LOCO LOS YINN`S B H $$" at bounding box center [798, 394] width 1017 height 53
click at [1264, 391] on div at bounding box center [1265, 392] width 15 height 15
click at [1263, 448] on div at bounding box center [1265, 445] width 15 height 15
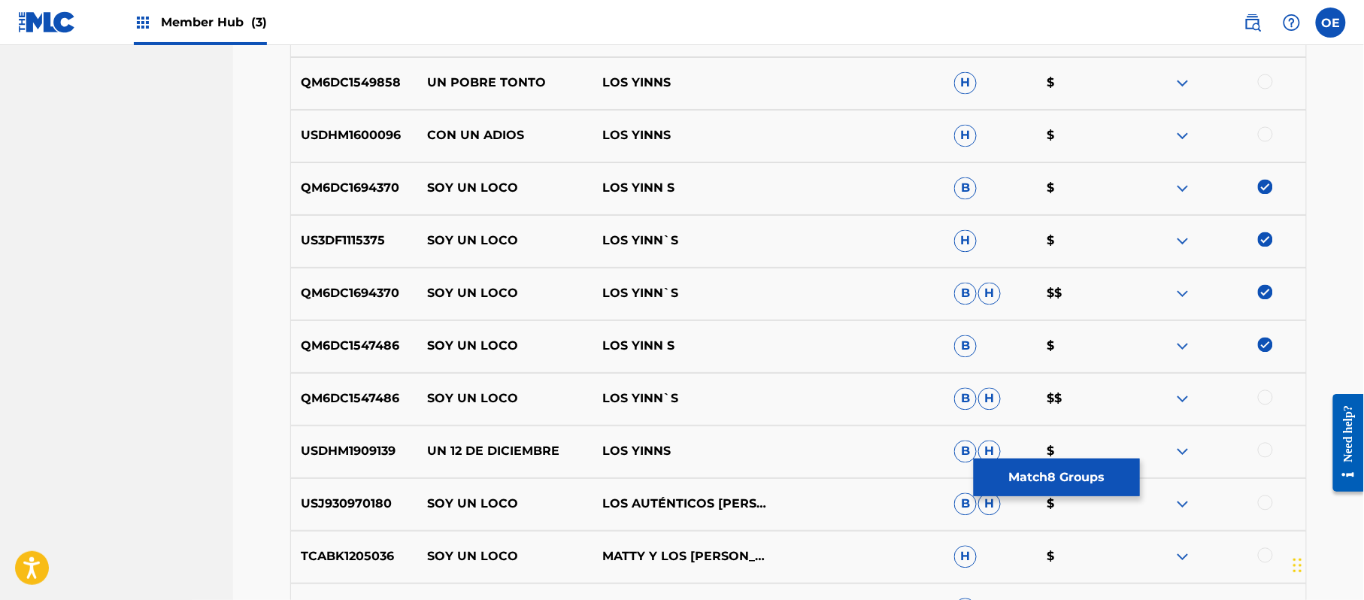
scroll to position [1038, 0]
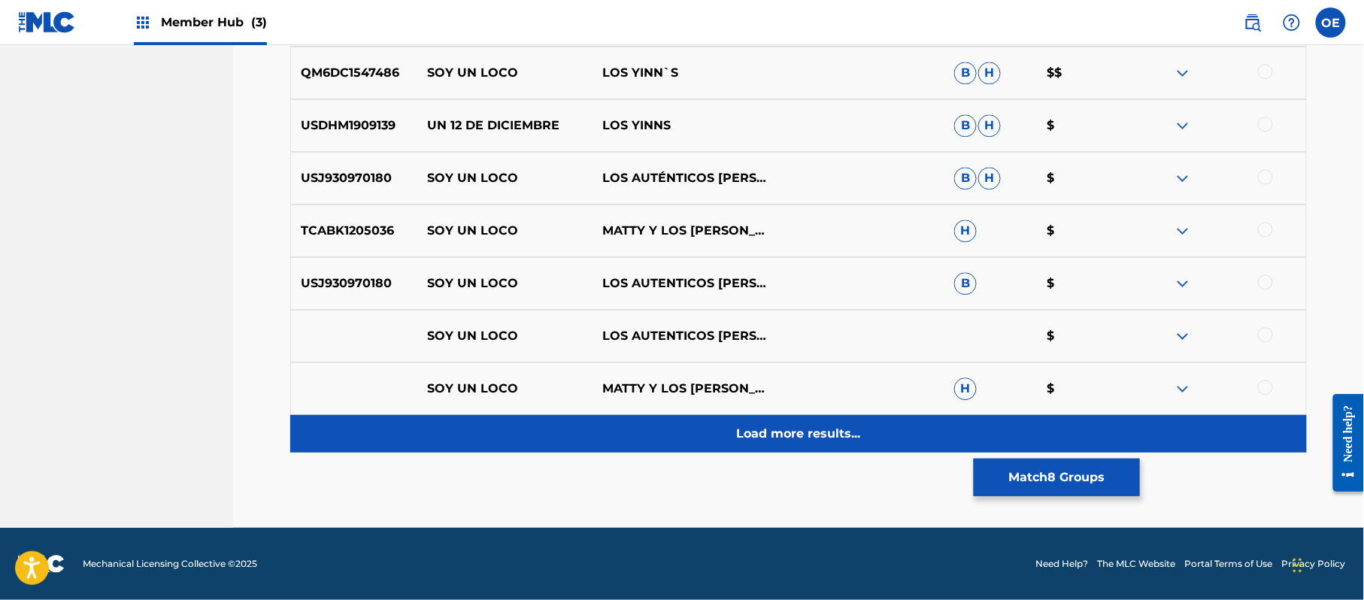
click at [657, 433] on div "Load more results..." at bounding box center [798, 434] width 1017 height 38
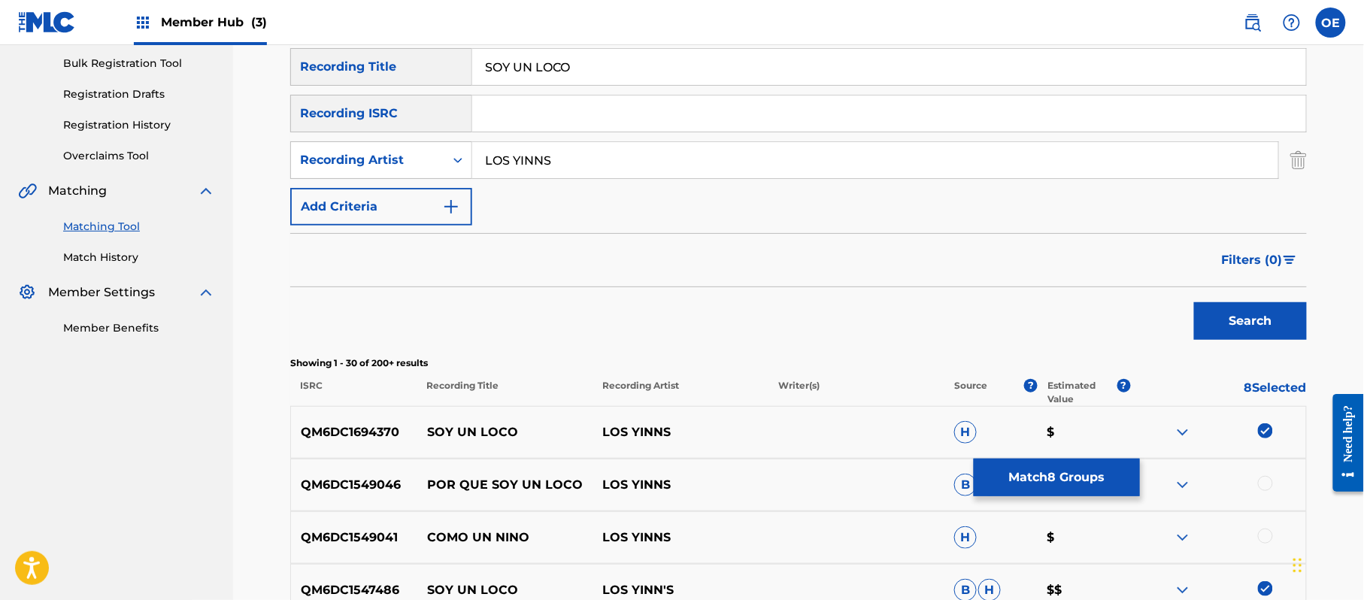
scroll to position [185, 0]
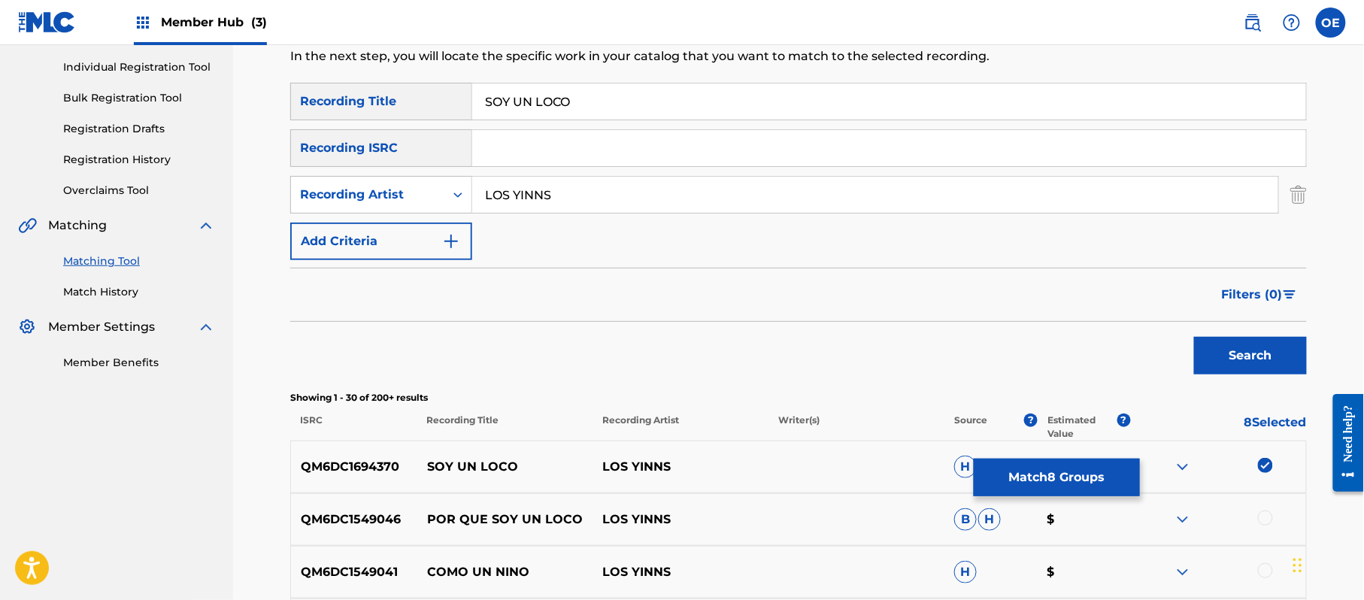
drag, startPoint x: 542, startPoint y: 193, endPoint x: 564, endPoint y: 208, distance: 26.5
click at [542, 193] on input "LOS YINNS" at bounding box center [875, 195] width 806 height 36
click at [1194, 337] on button "Search" at bounding box center [1250, 356] width 113 height 38
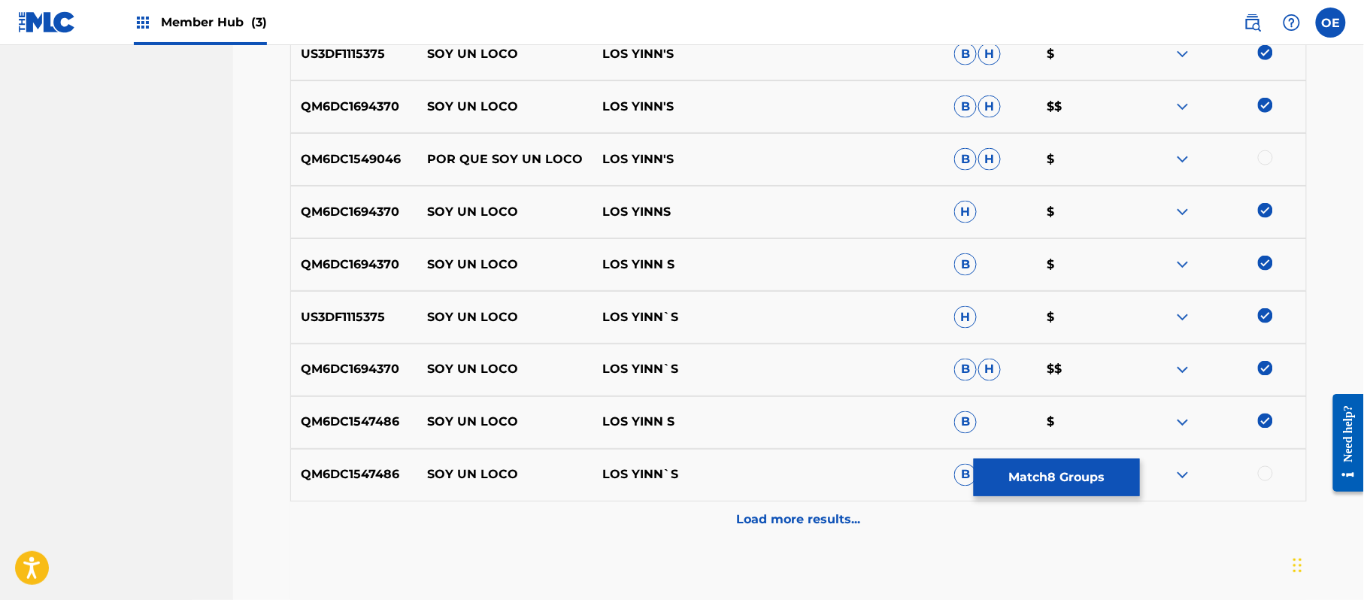
scroll to position [737, 0]
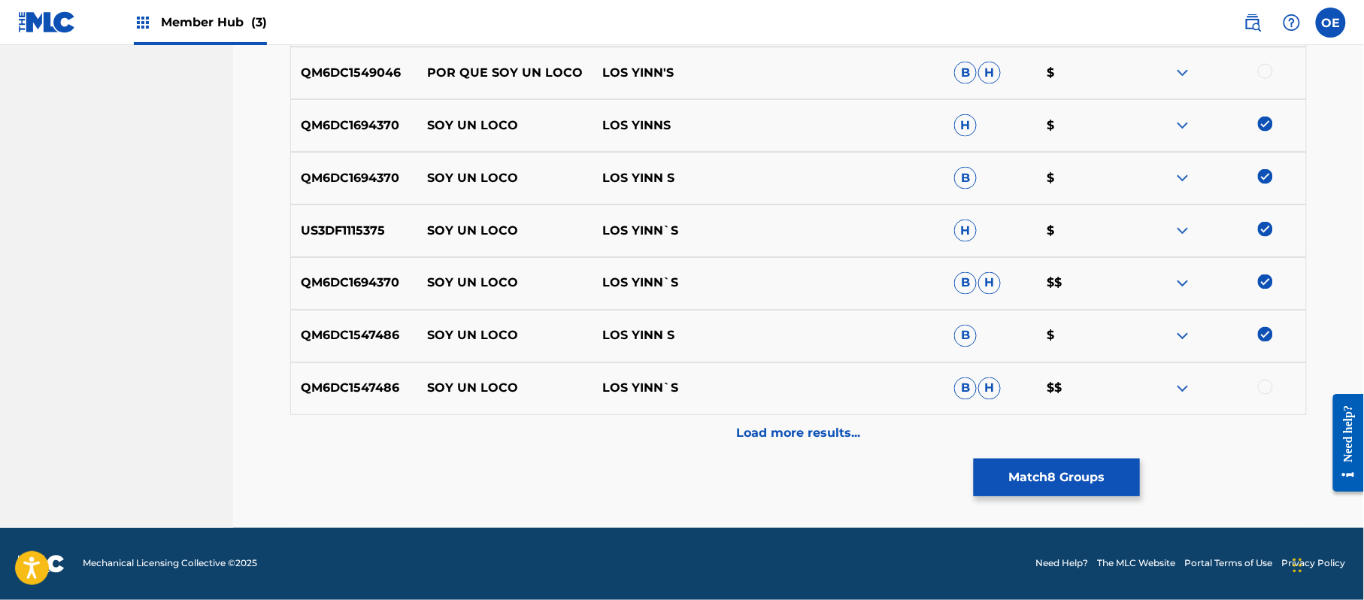
click at [1290, 398] on div at bounding box center [1218, 389] width 176 height 18
click at [1269, 387] on div at bounding box center [1265, 387] width 15 height 15
click at [945, 414] on div "QM6DC1547486 SOY UN LOCO LOS YINN`S B H $$" at bounding box center [798, 388] width 1017 height 53
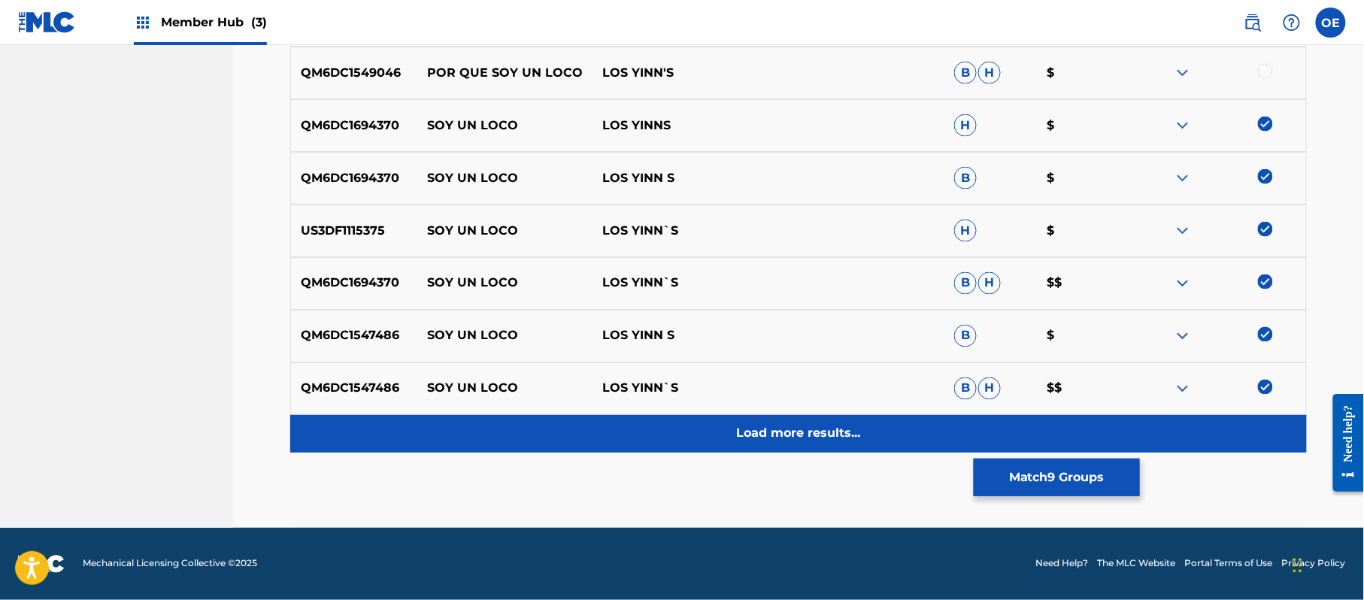
click at [840, 429] on p "Load more results..." at bounding box center [799, 434] width 124 height 18
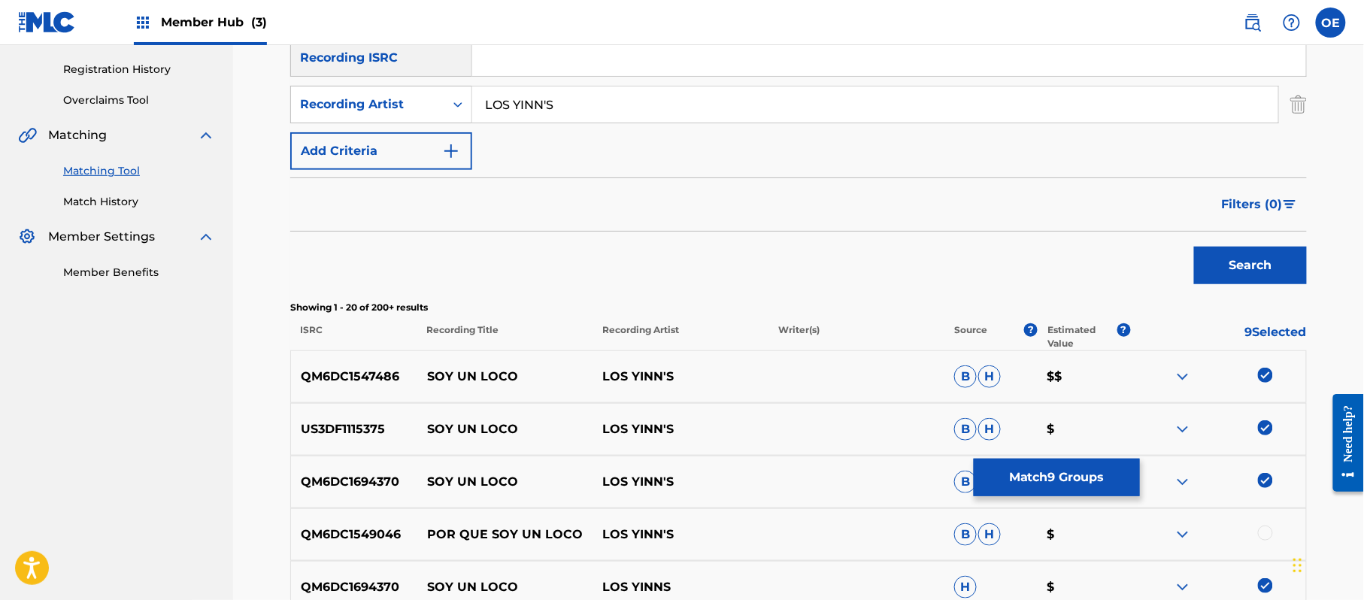
scroll to position [160, 0]
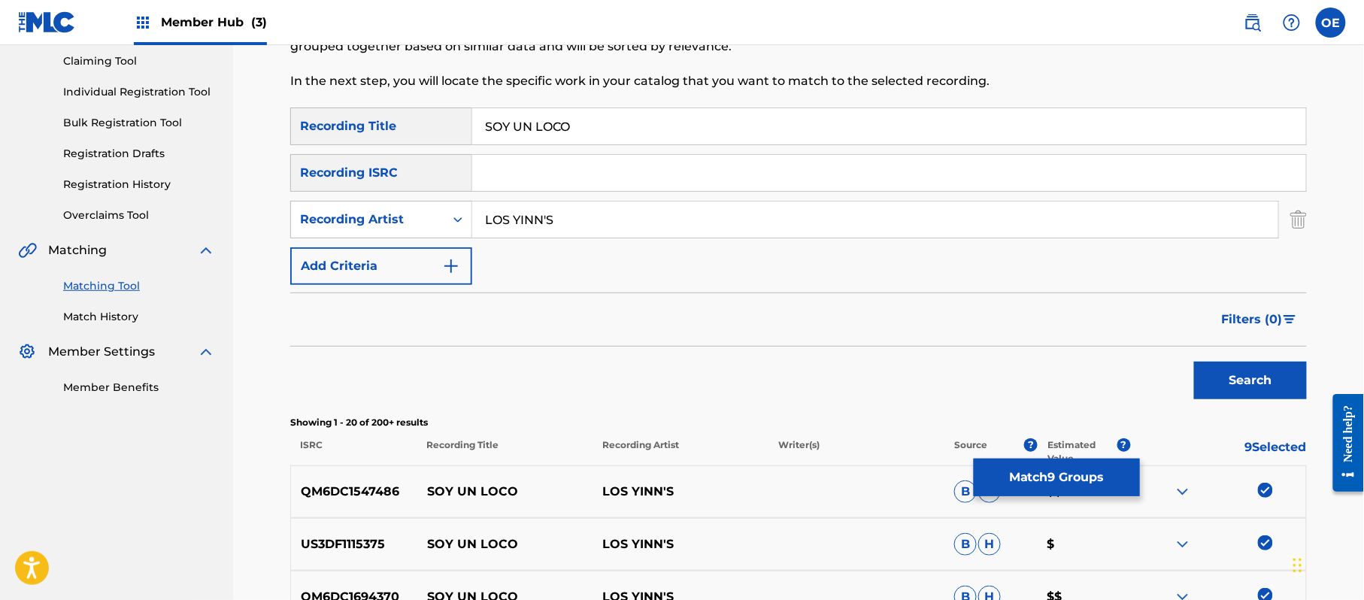
click at [546, 220] on input "LOS YINN'S" at bounding box center [875, 220] width 806 height 36
type input "LOS YINN S"
click at [1194, 362] on button "Search" at bounding box center [1250, 381] width 113 height 38
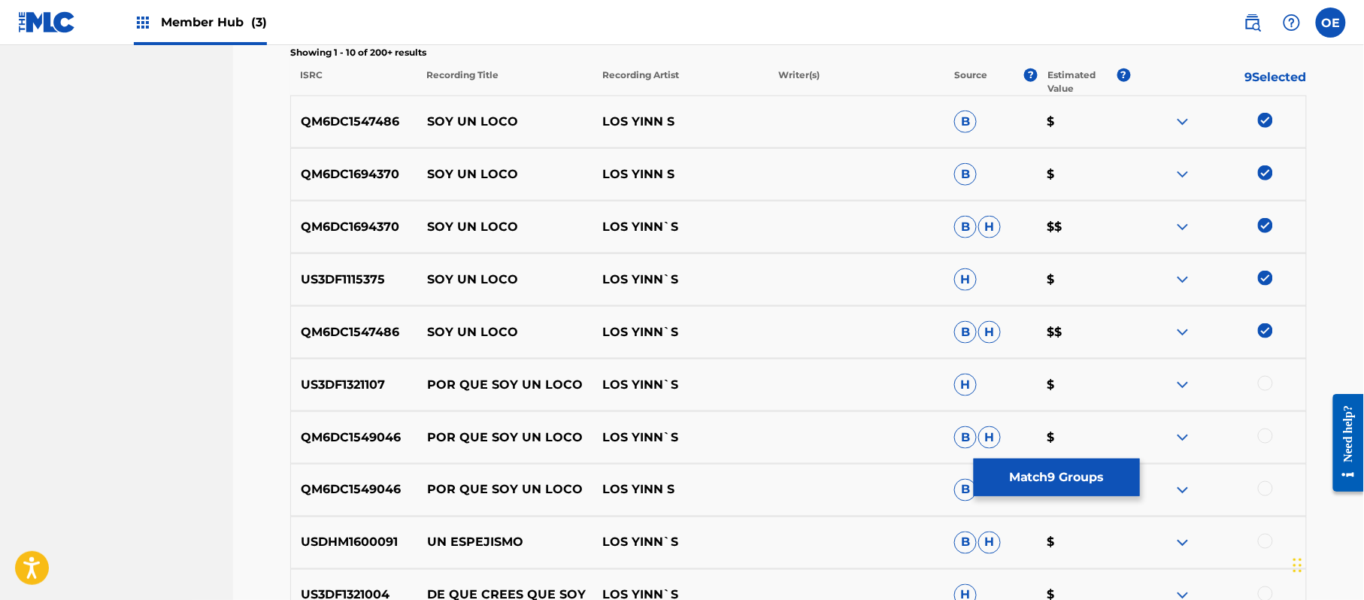
scroll to position [662, 0]
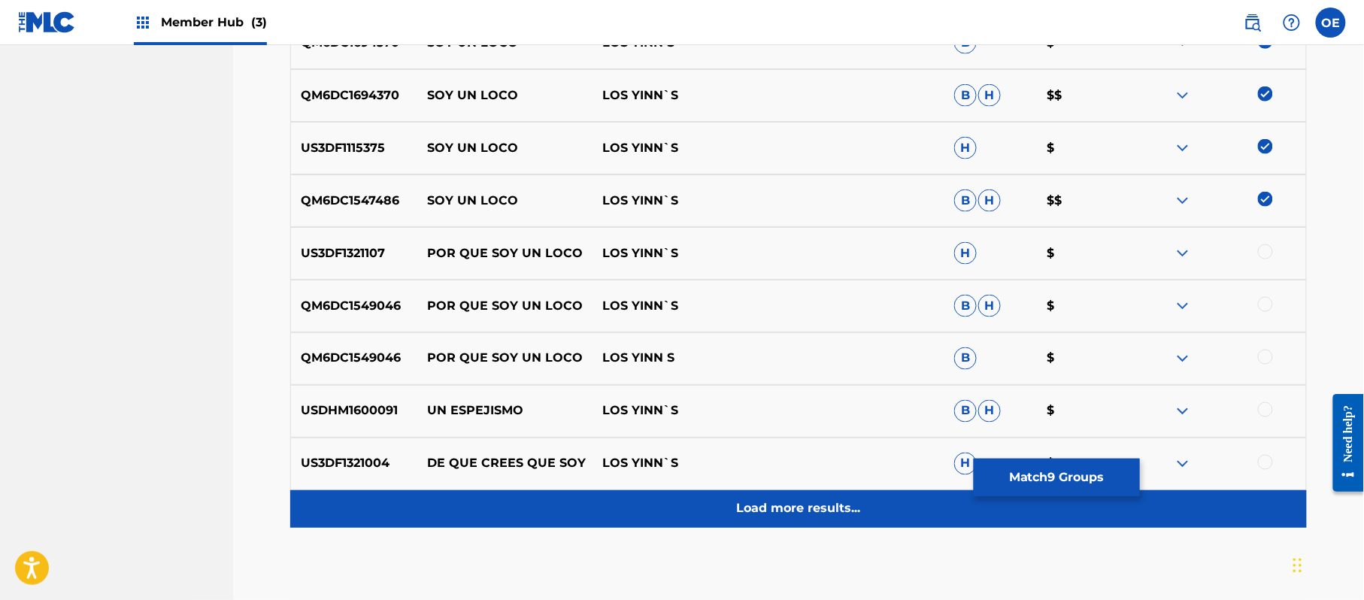
click at [720, 519] on div "Load more results..." at bounding box center [798, 509] width 1017 height 38
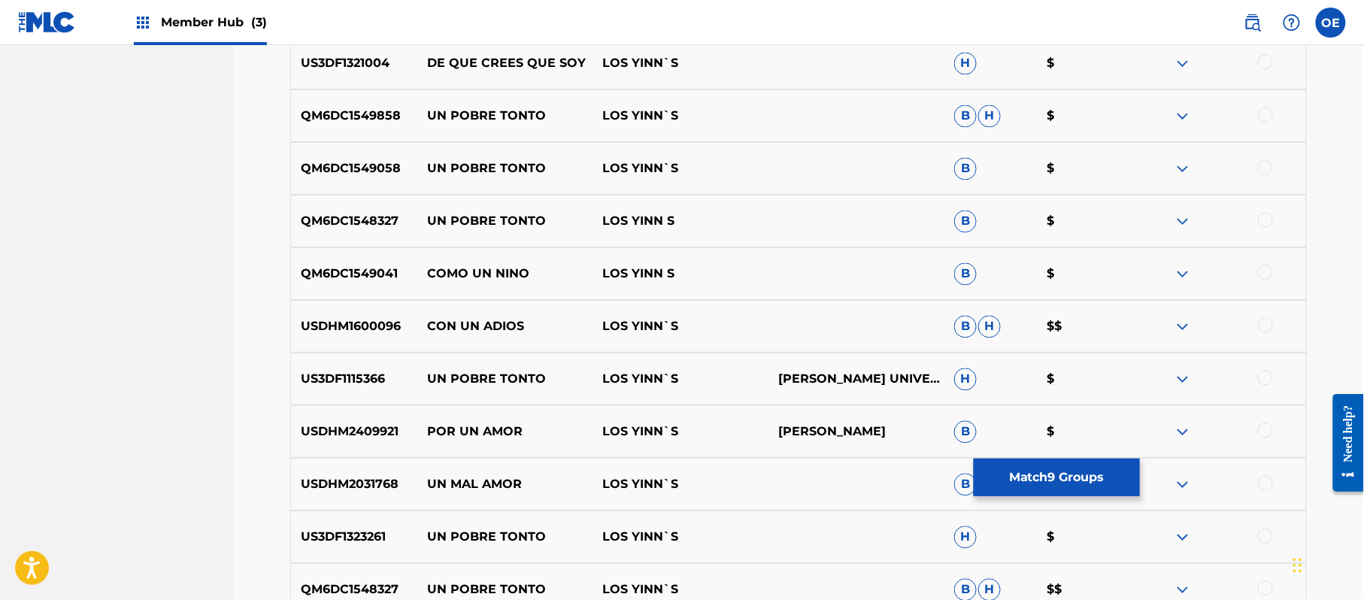
scroll to position [1163, 0]
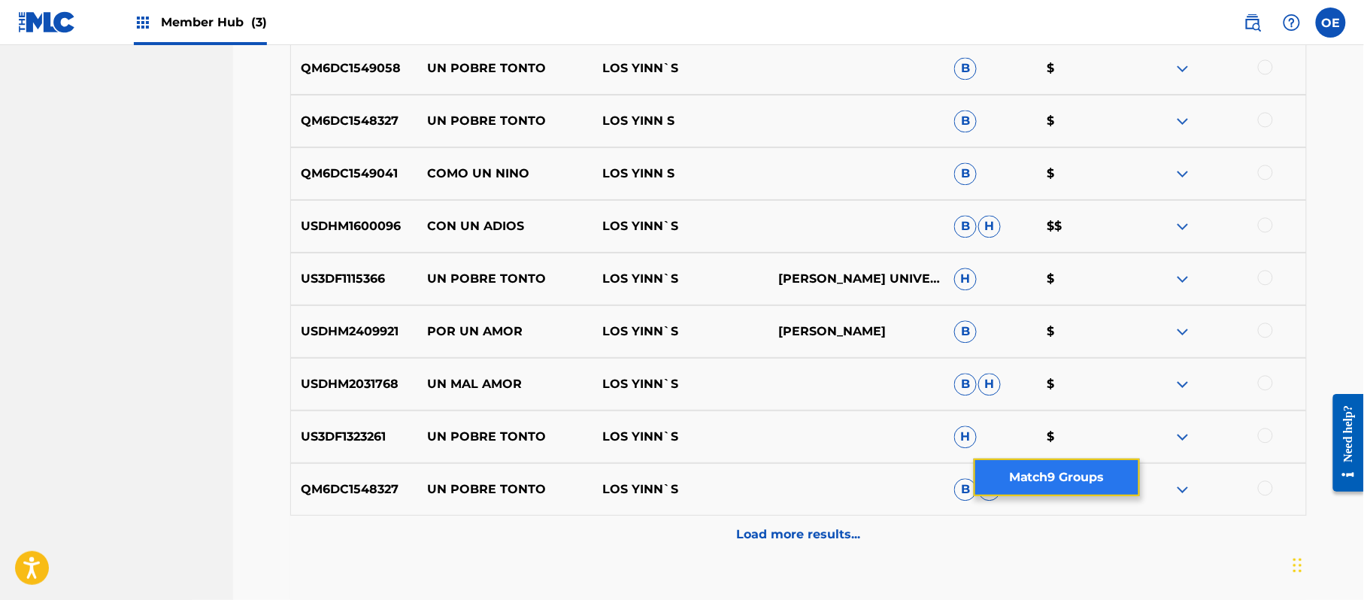
click at [1032, 481] on button "Match 9 Groups" at bounding box center [1057, 478] width 166 height 38
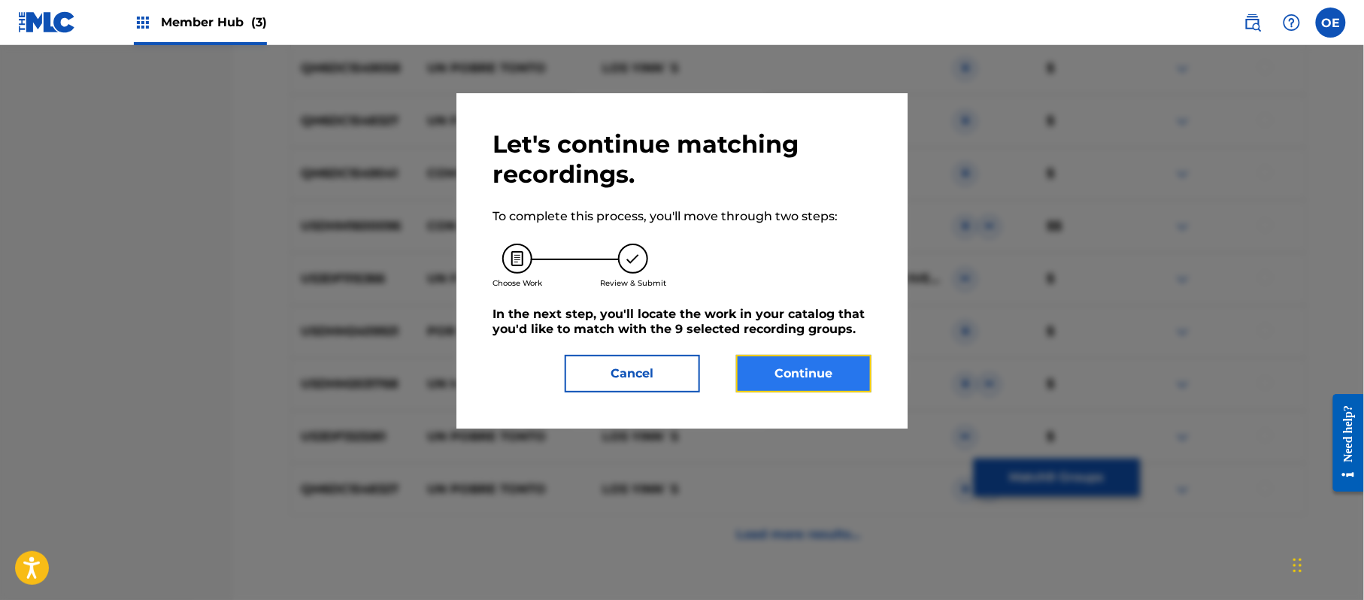
click at [800, 362] on button "Continue" at bounding box center [803, 374] width 135 height 38
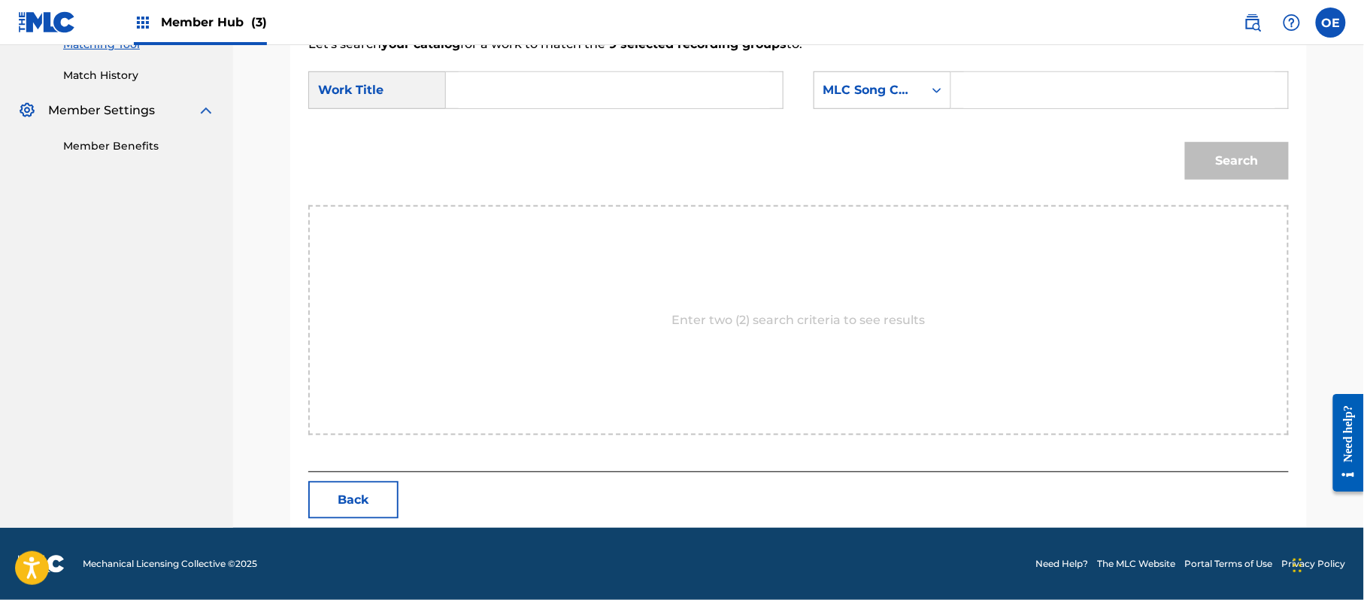
paste input "SOY UN LOCO"
type input "SOY UN LOCO"
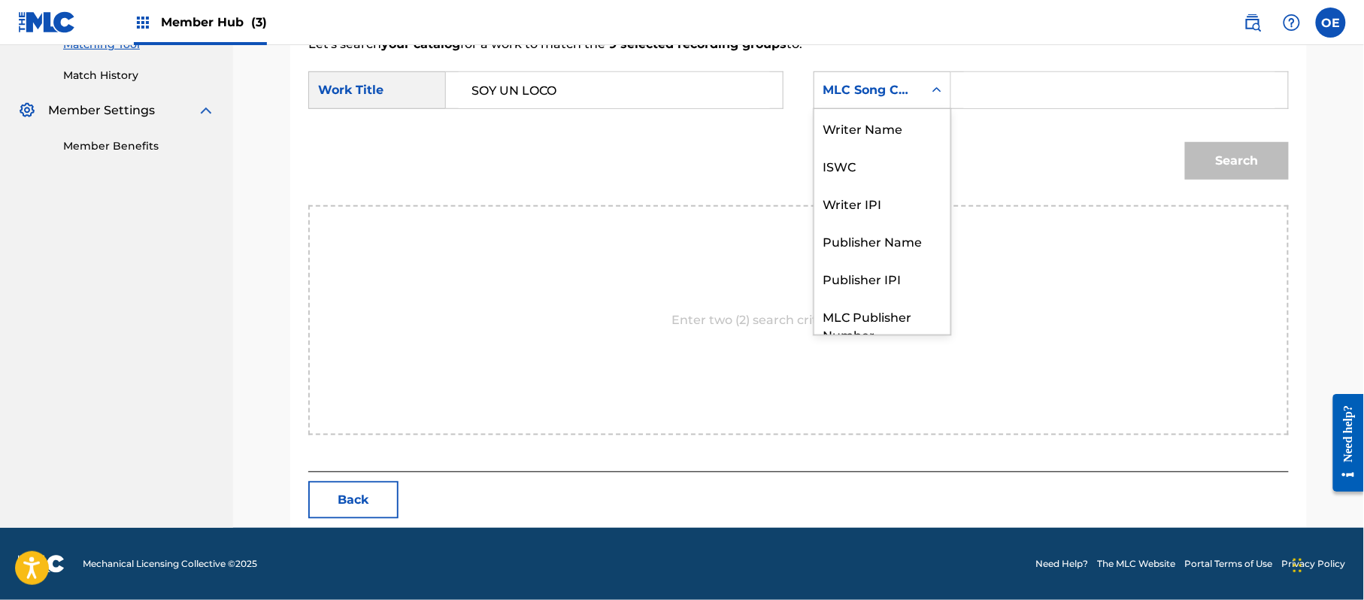
click at [884, 101] on div "MLC Song Code" at bounding box center [868, 90] width 109 height 29
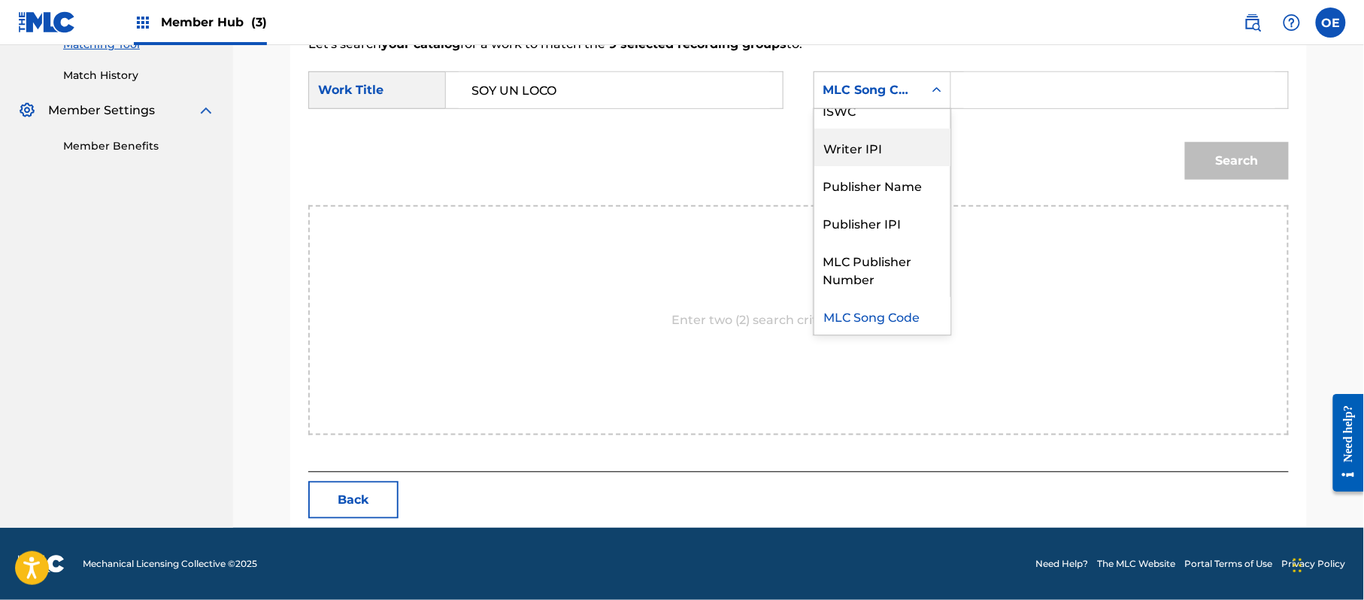
scroll to position [0, 0]
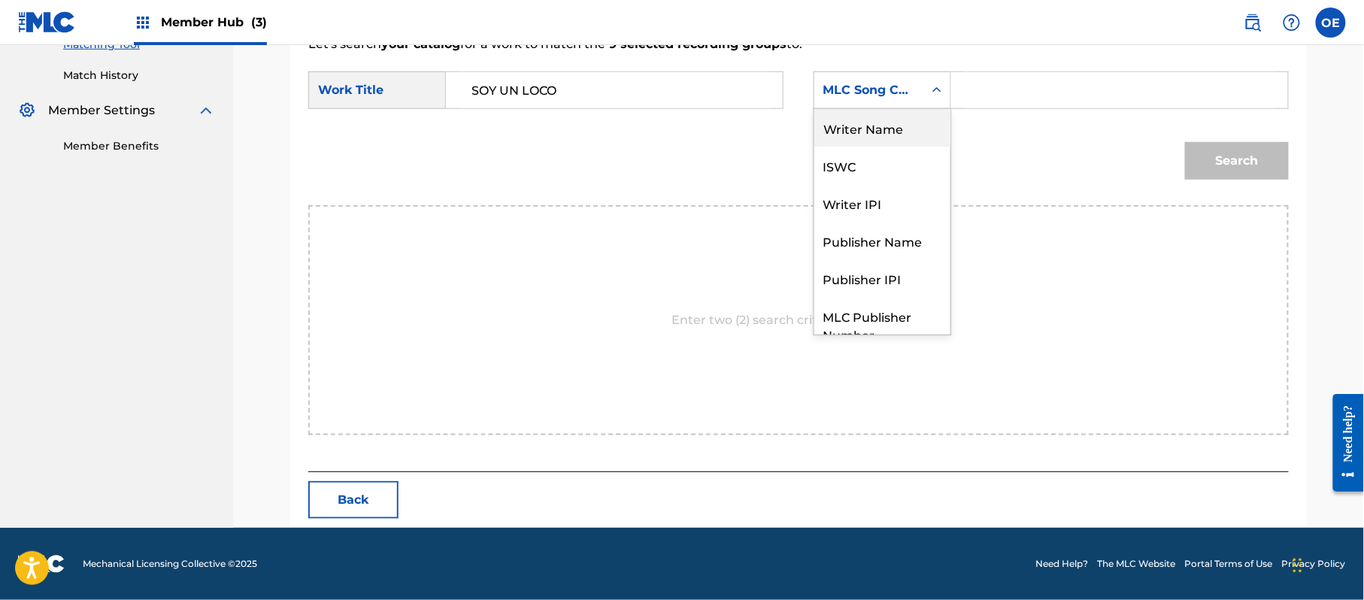
click at [852, 137] on div "Writer Name" at bounding box center [882, 128] width 136 height 38
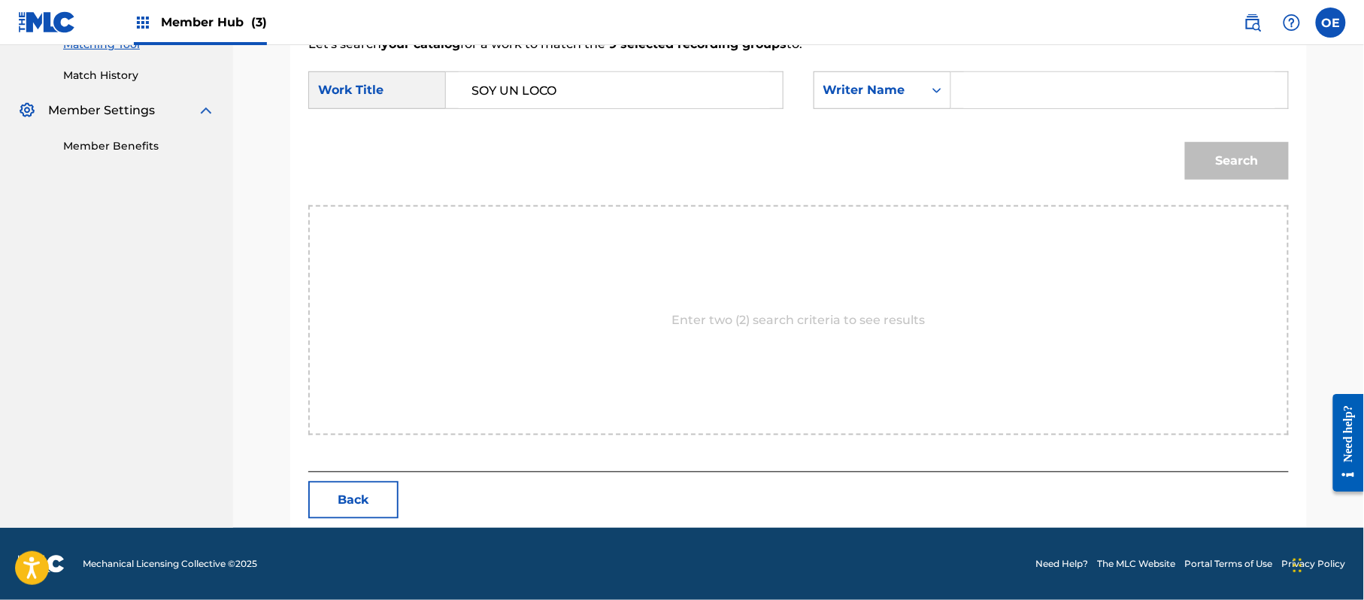
paste input "RAFAEL GONZALEZ"
type input "RAFAEL GONZALEZ"
click at [1204, 171] on button "Search" at bounding box center [1237, 161] width 104 height 38
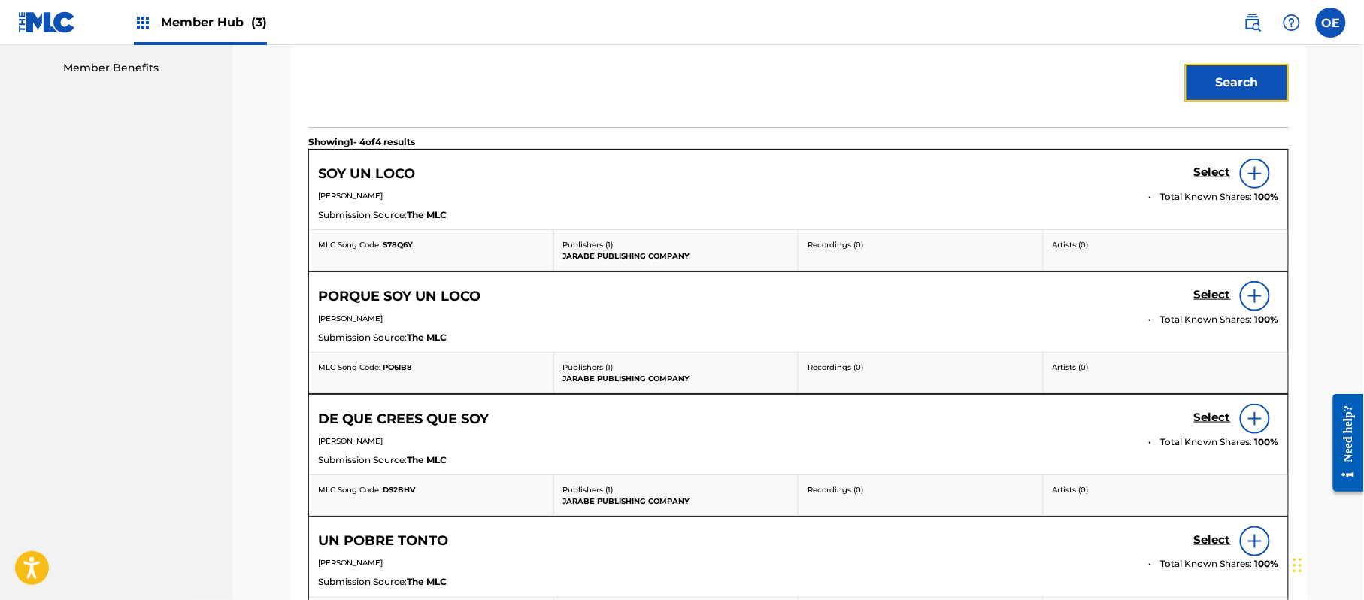
scroll to position [502, 0]
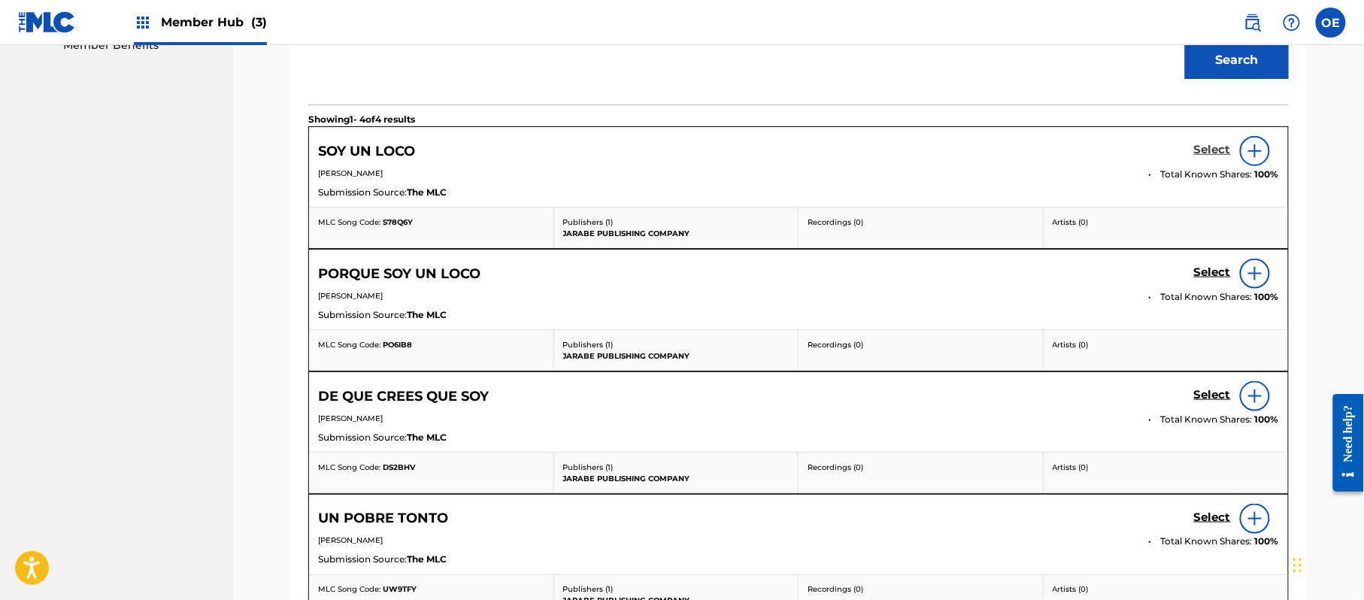
click at [1223, 144] on h5 "Select" at bounding box center [1212, 150] width 37 height 14
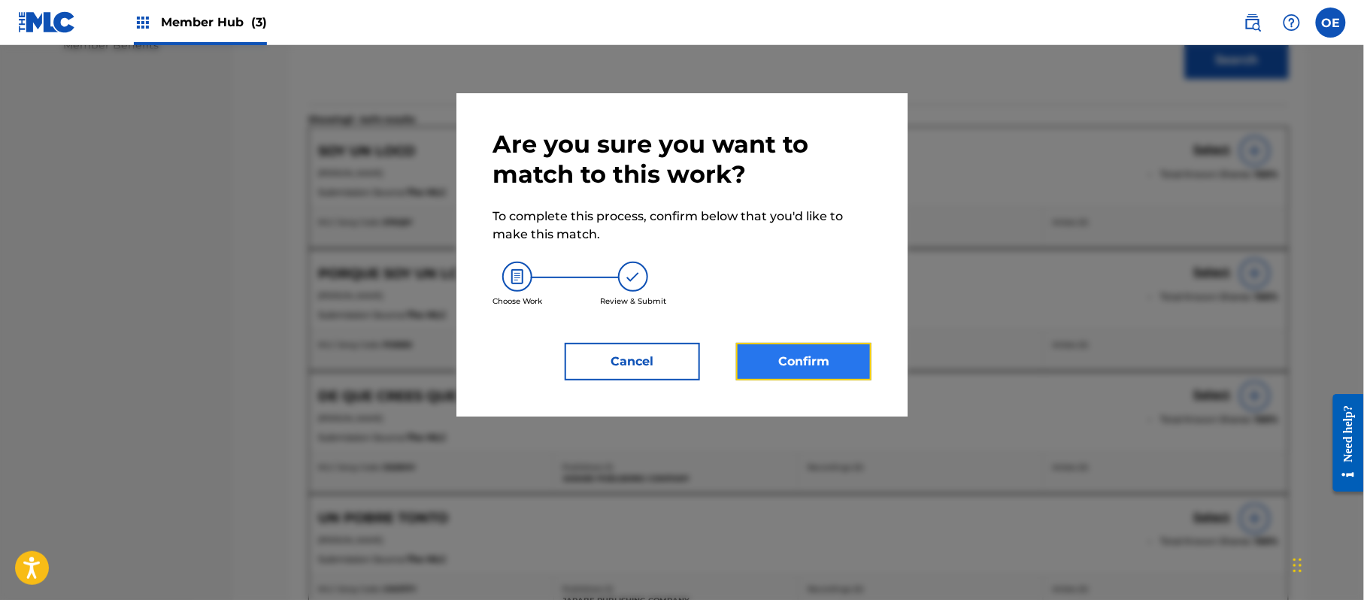
click at [794, 359] on button "Confirm" at bounding box center [803, 362] width 135 height 38
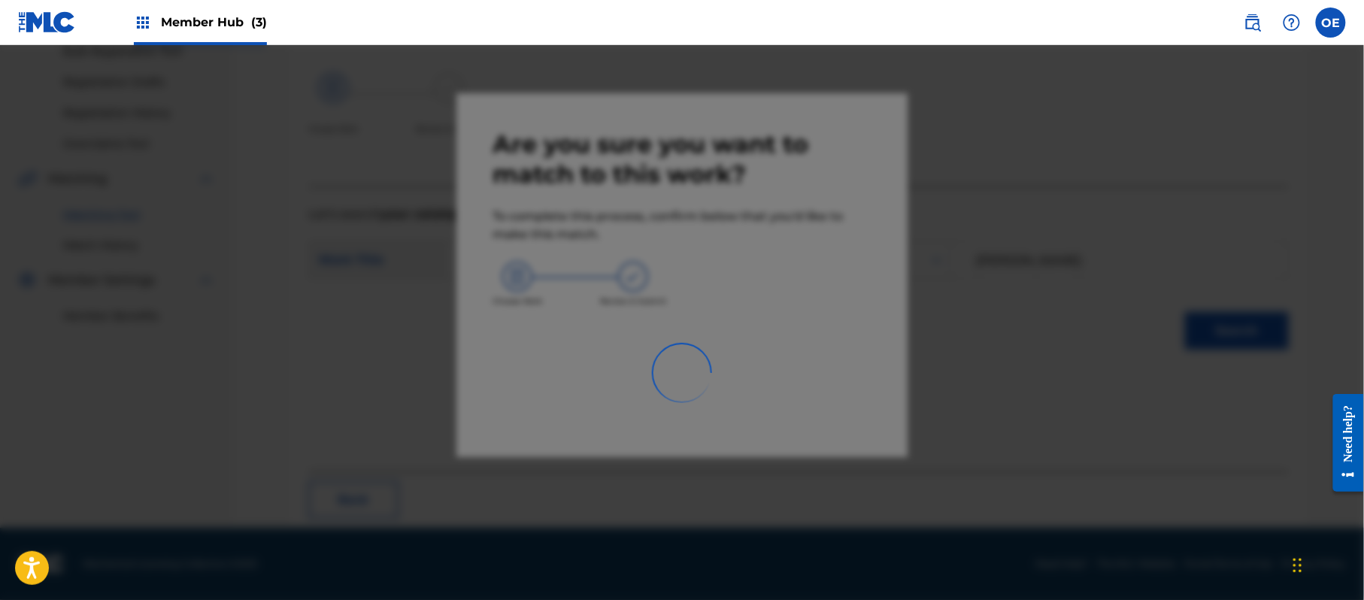
scroll to position [60, 0]
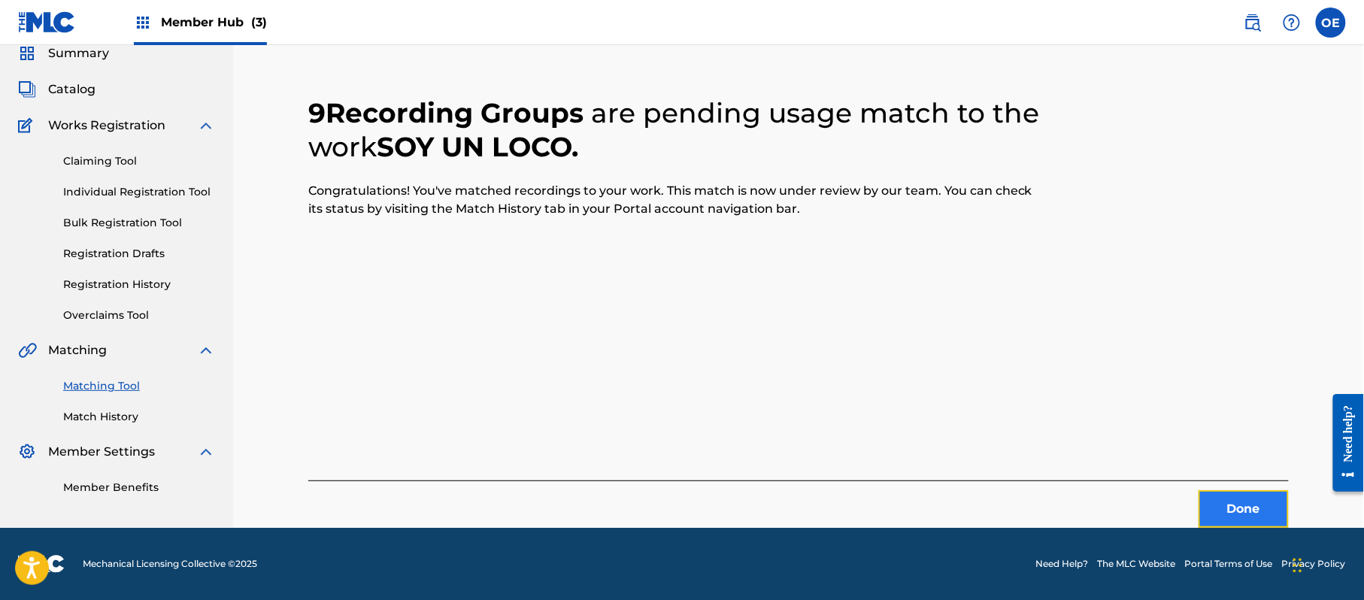
click at [1247, 523] on button "Done" at bounding box center [1244, 509] width 90 height 38
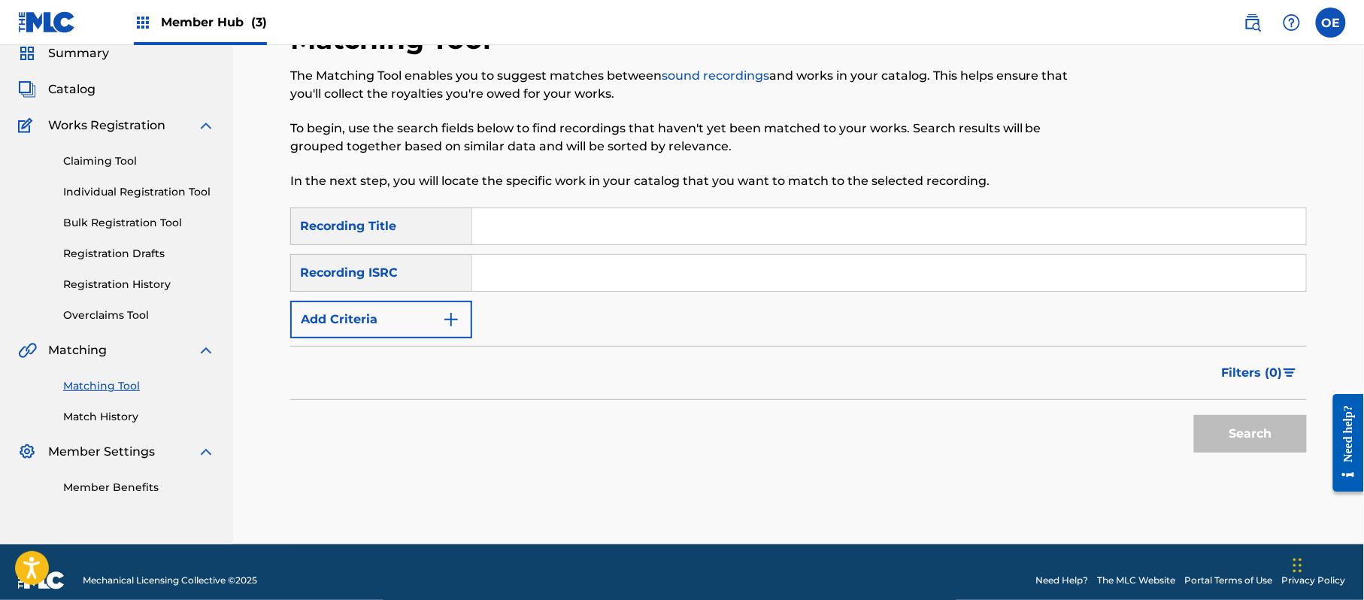
paste input "TARDE A TARDE"
type input "TARDE A TARDE"
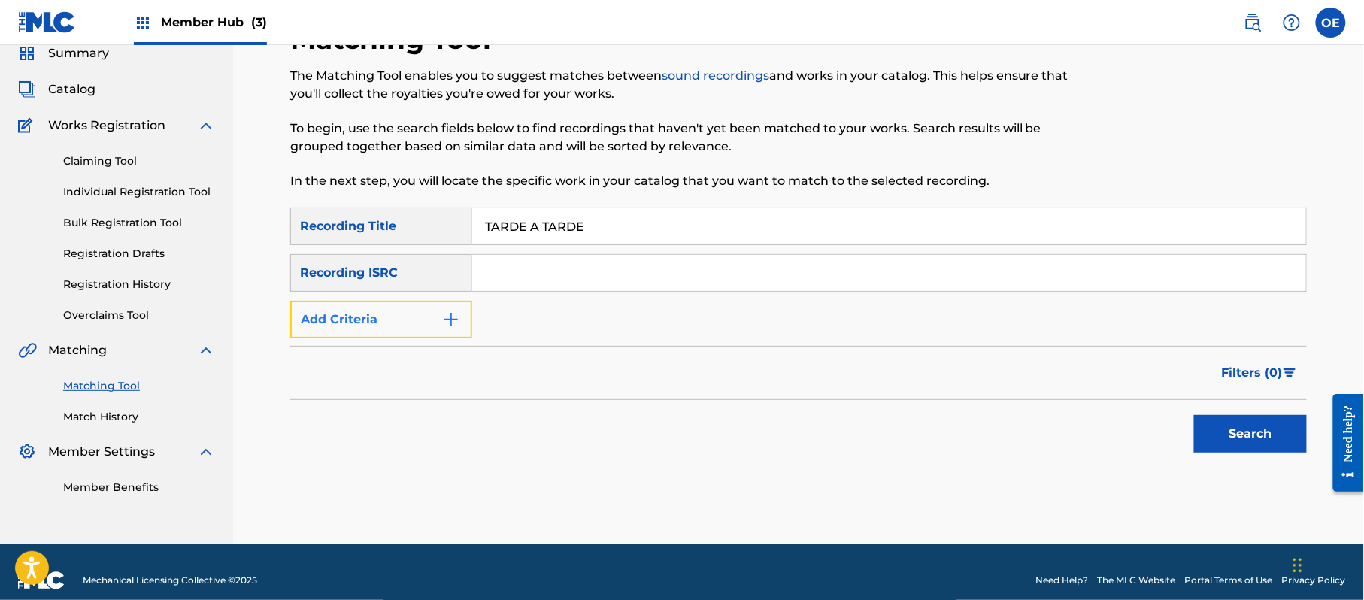
click at [396, 326] on button "Add Criteria" at bounding box center [381, 320] width 182 height 38
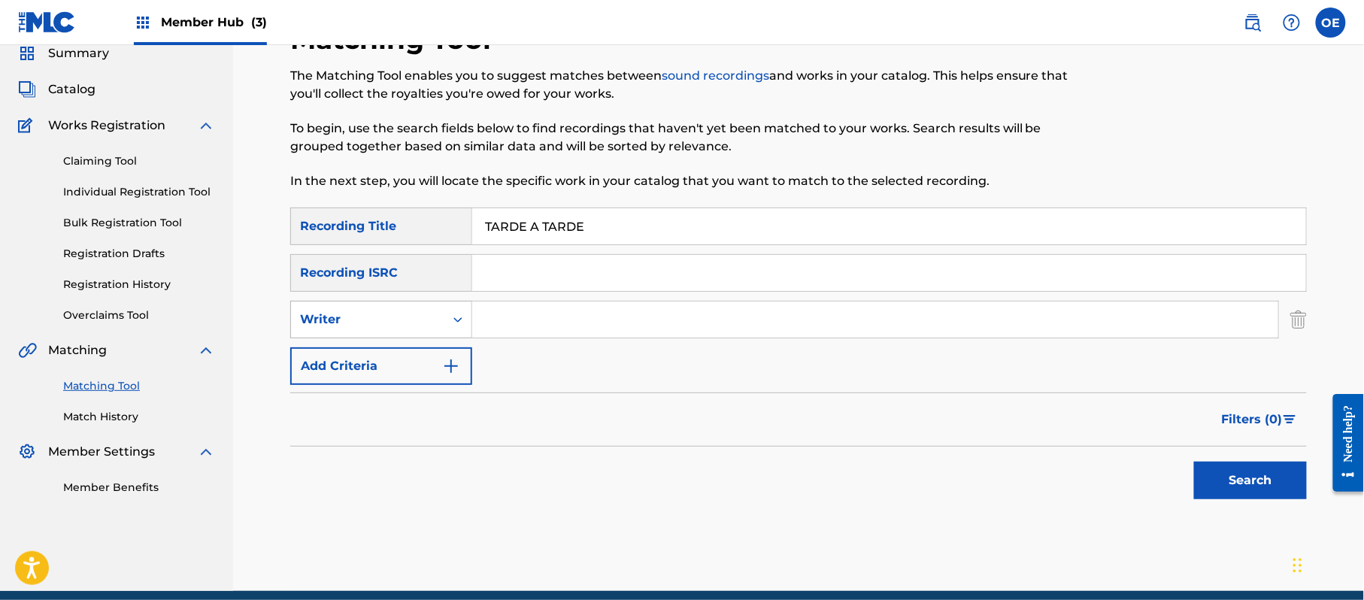
click at [392, 319] on div "Writer" at bounding box center [367, 320] width 135 height 18
click at [391, 347] on div "Recording Artist" at bounding box center [381, 357] width 180 height 38
paste input "LOS YINNS"
drag, startPoint x: 1236, startPoint y: 491, endPoint x: 1207, endPoint y: 476, distance: 33.0
click at [1236, 491] on button "Search" at bounding box center [1250, 481] width 113 height 38
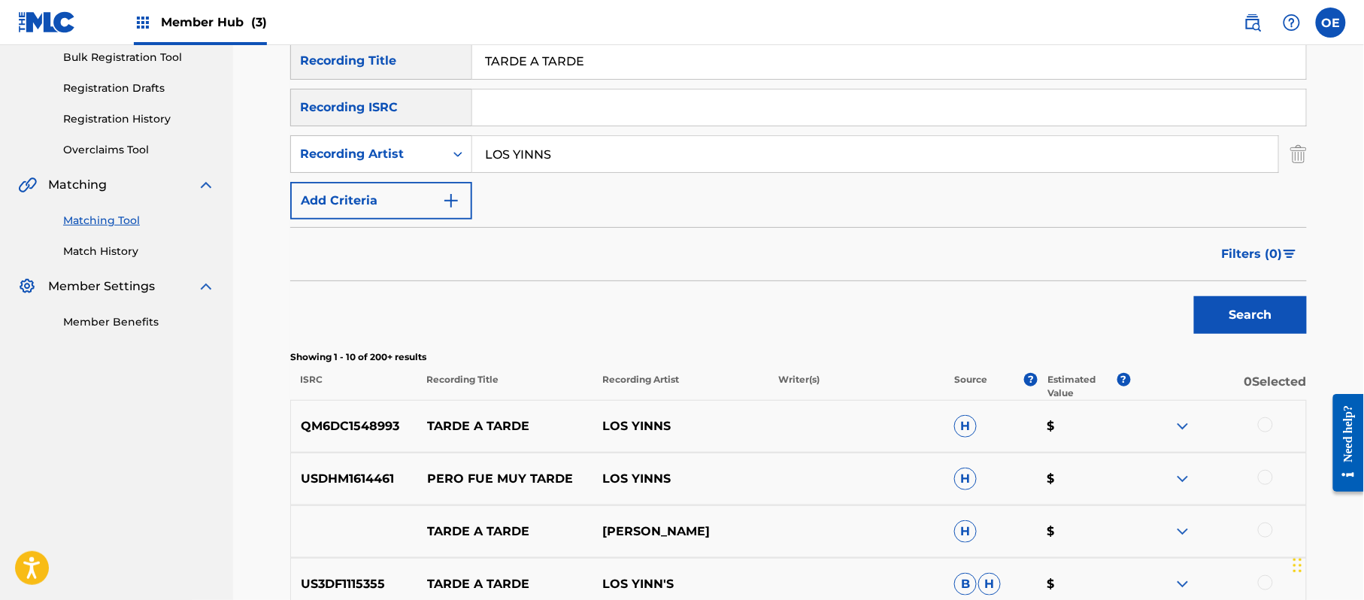
scroll to position [260, 0]
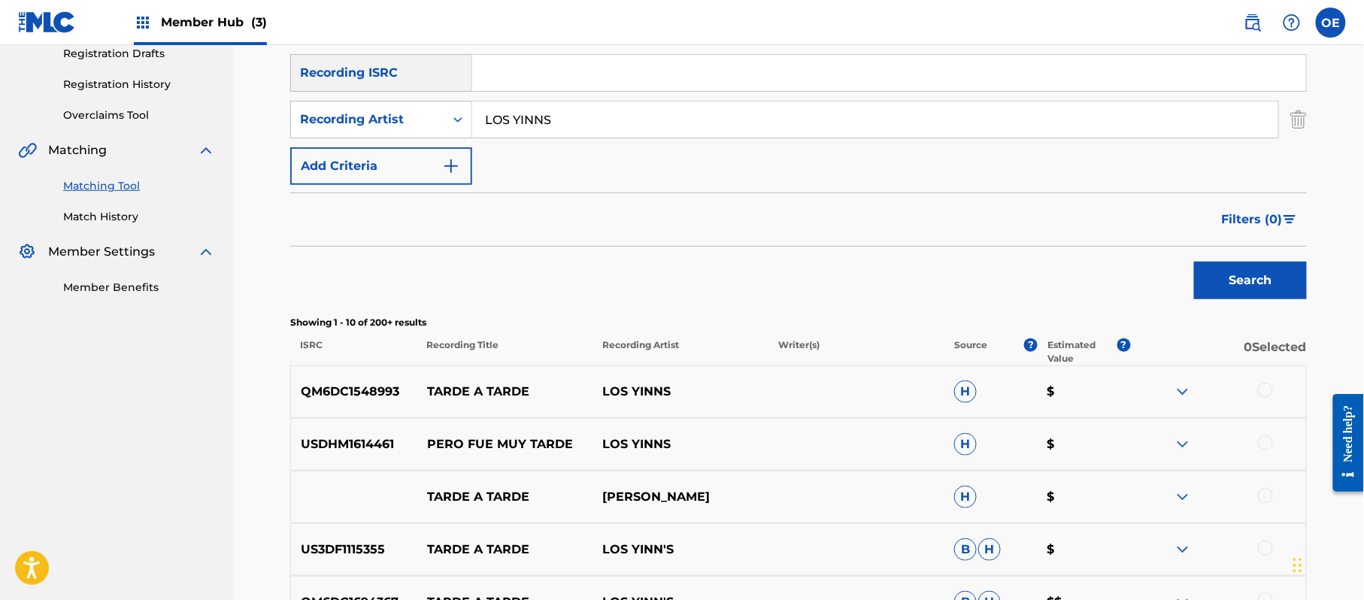
click at [1271, 390] on div at bounding box center [1265, 390] width 15 height 15
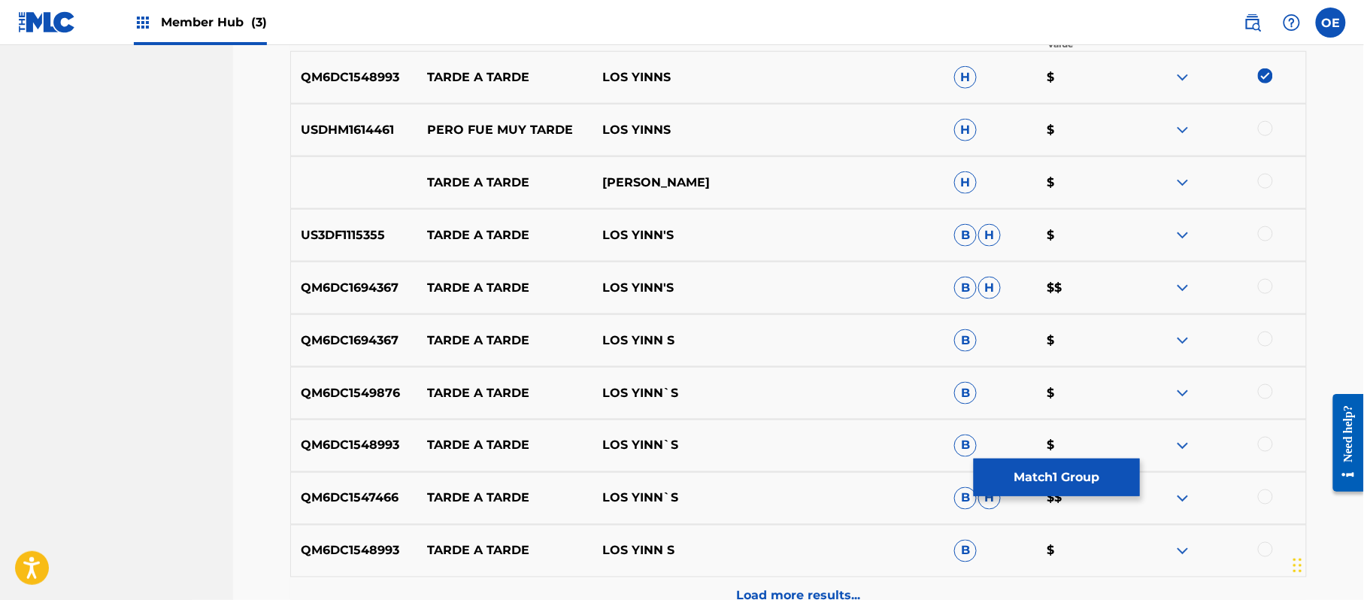
scroll to position [461, 0]
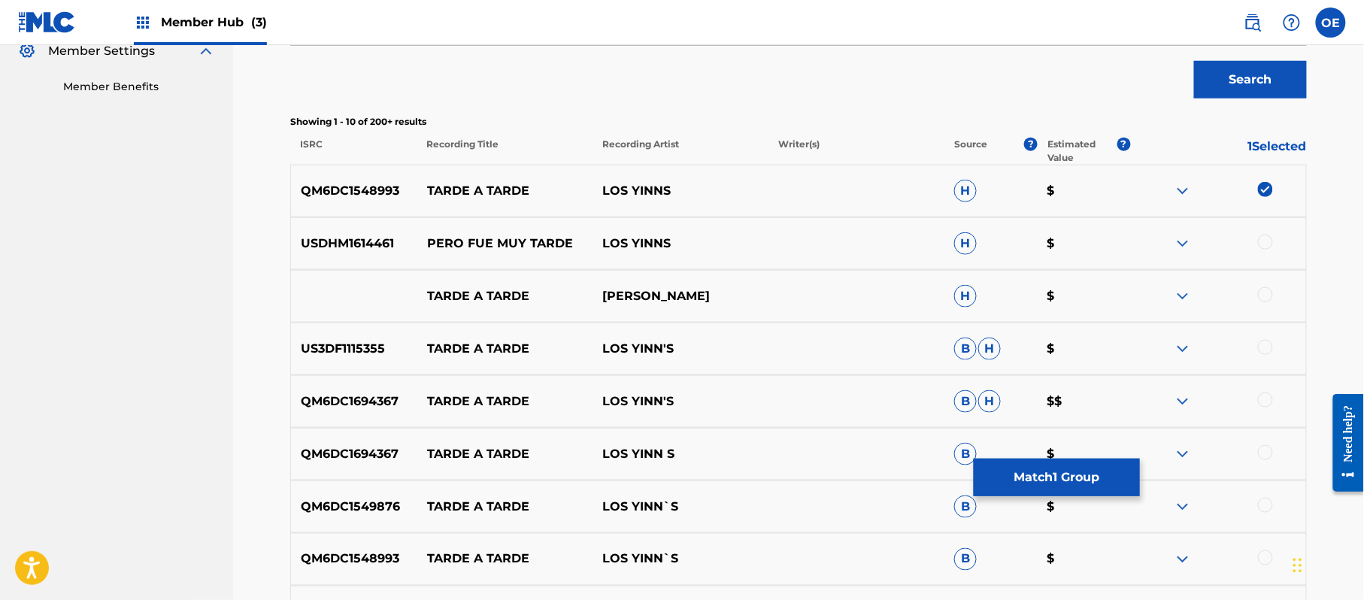
click at [1260, 347] on div at bounding box center [1265, 347] width 15 height 15
click at [1262, 395] on div at bounding box center [1265, 400] width 15 height 15
click at [1265, 448] on div at bounding box center [1265, 452] width 15 height 15
click at [1263, 507] on div at bounding box center [1265, 505] width 15 height 15
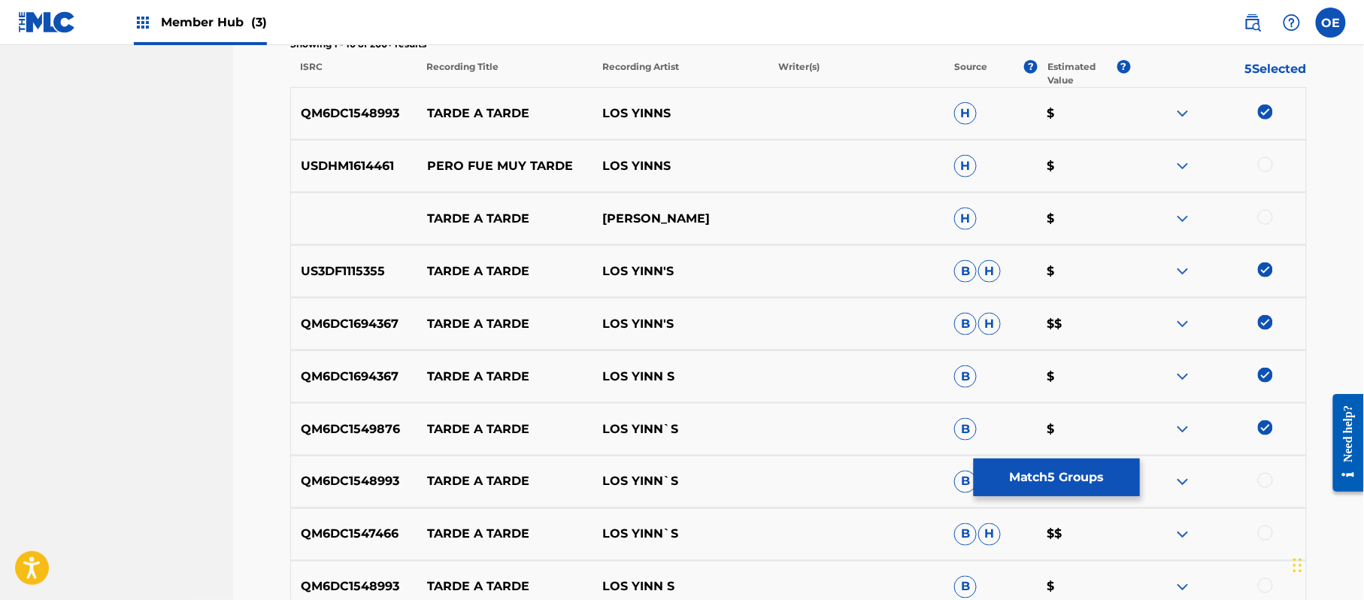
scroll to position [737, 0]
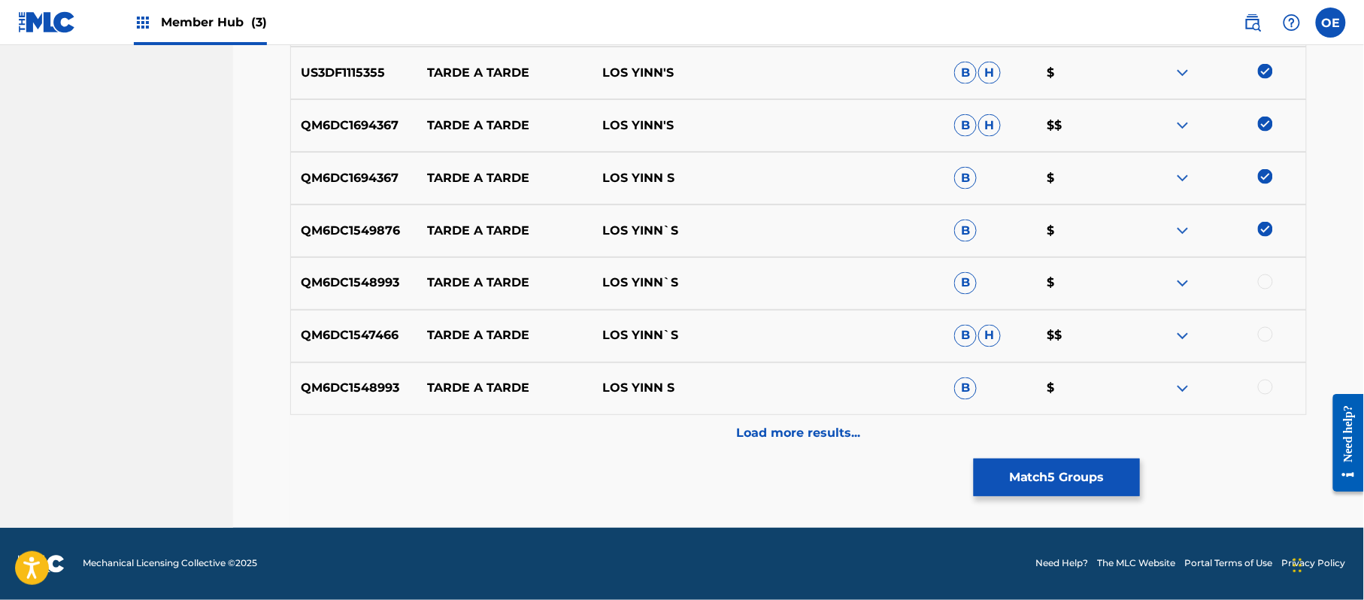
click at [1265, 277] on div at bounding box center [1265, 281] width 15 height 15
click at [1264, 340] on div at bounding box center [1265, 334] width 15 height 15
drag, startPoint x: 1260, startPoint y: 392, endPoint x: 1234, endPoint y: 387, distance: 26.8
click at [1260, 391] on div at bounding box center [1265, 387] width 15 height 15
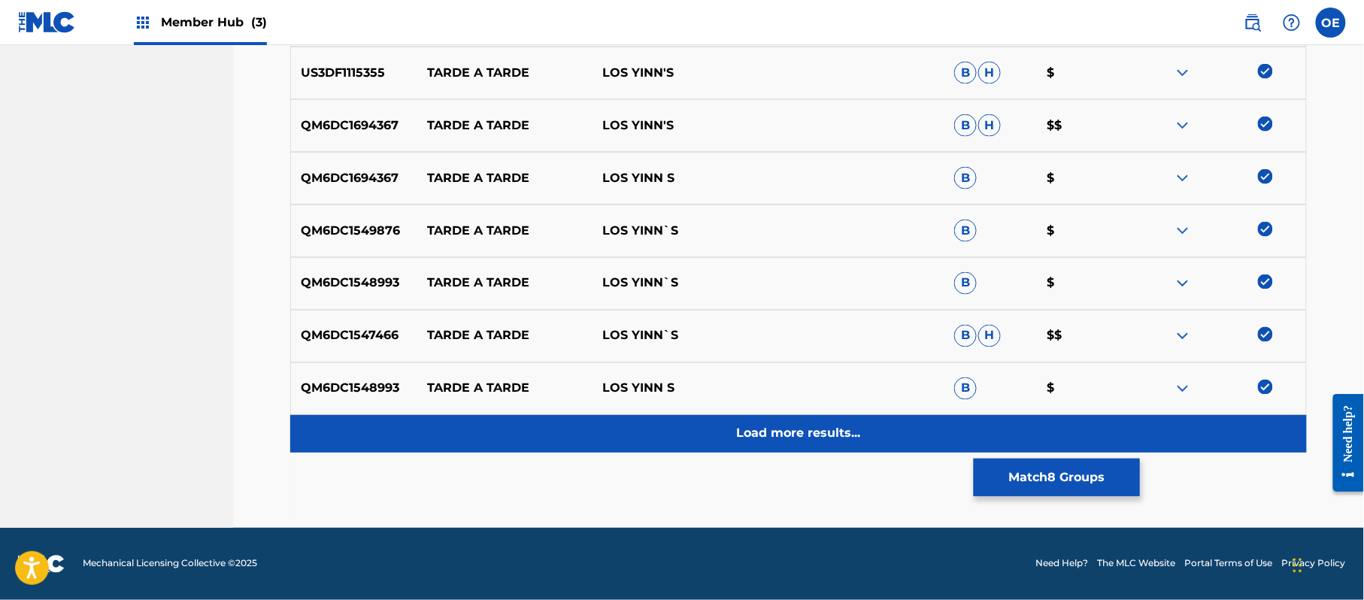
click at [858, 424] on div "Load more results..." at bounding box center [798, 434] width 1017 height 38
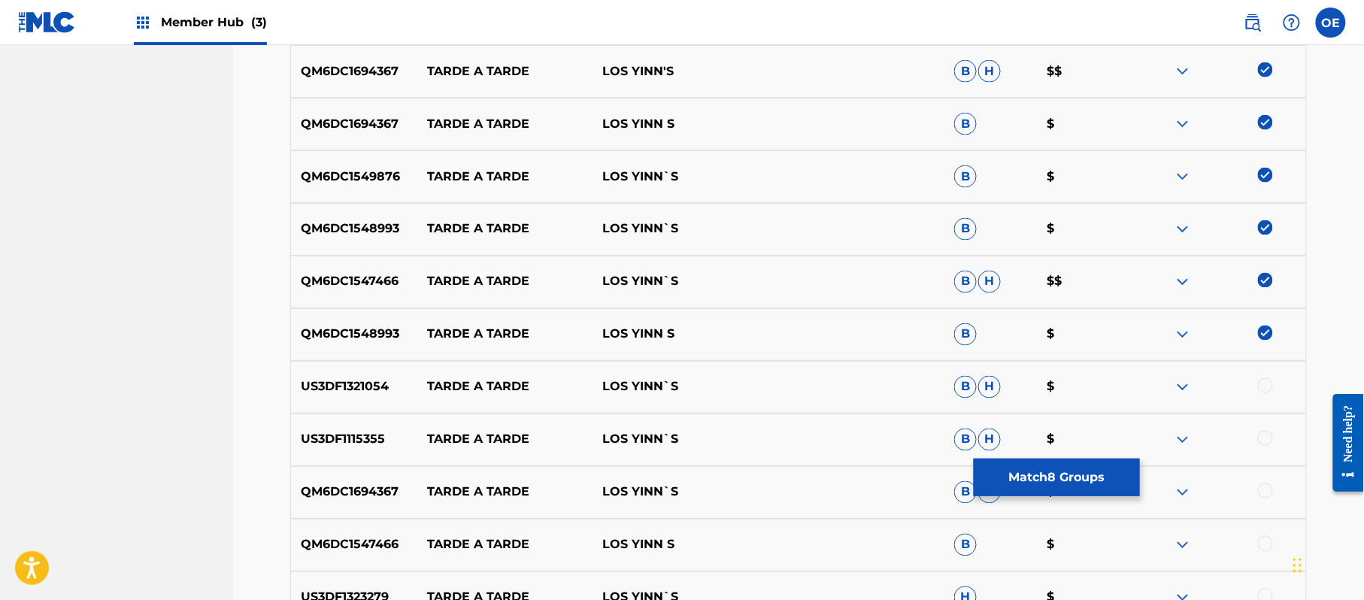
scroll to position [837, 0]
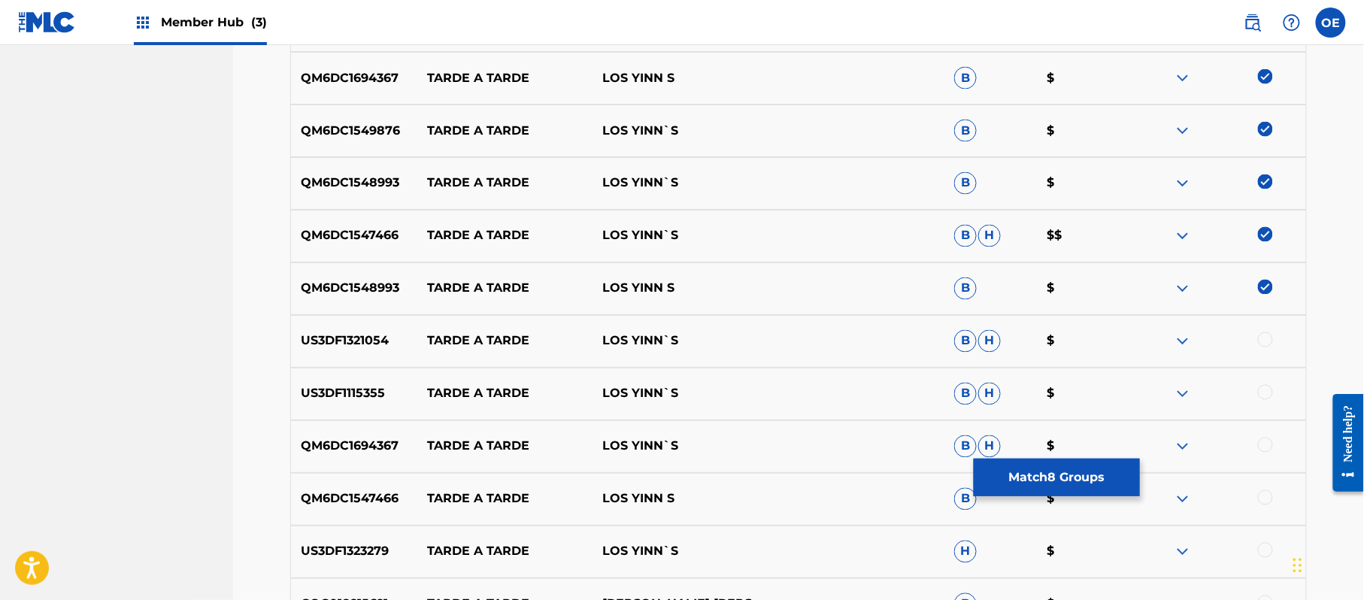
click at [1261, 334] on div at bounding box center [1265, 339] width 15 height 15
click at [1261, 539] on div "US3DF1323279 TARDE A TARDE LOS YINN`S H $" at bounding box center [798, 552] width 1017 height 53
click at [1266, 503] on div at bounding box center [1265, 497] width 15 height 15
click at [1266, 547] on div at bounding box center [1265, 550] width 15 height 15
click at [1263, 442] on div at bounding box center [1265, 445] width 15 height 15
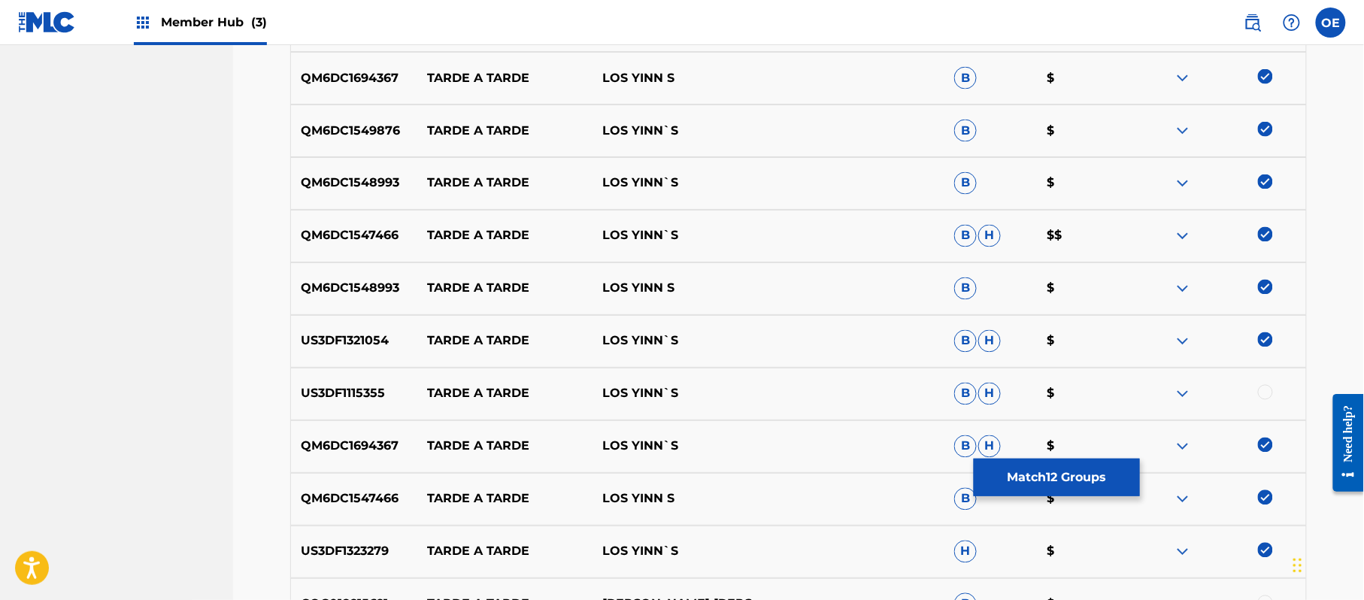
click at [1267, 394] on div at bounding box center [1265, 392] width 15 height 15
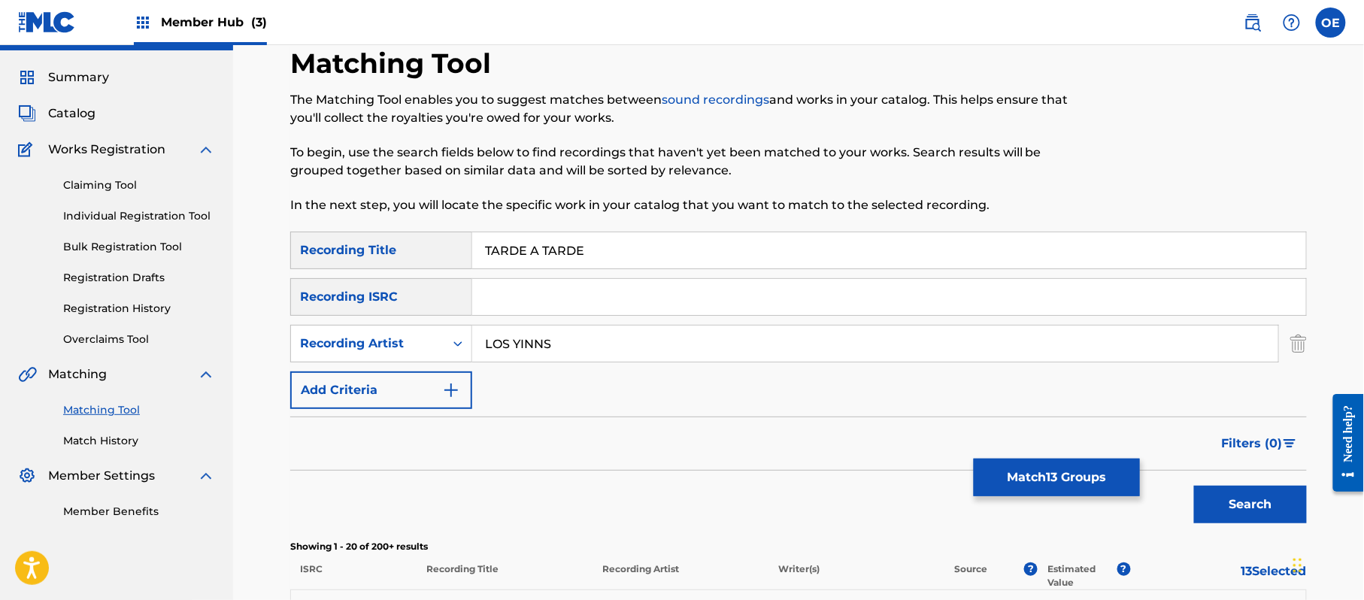
scroll to position [35, 0]
click at [542, 341] on input "LOS YINNS" at bounding box center [875, 345] width 806 height 36
click at [1194, 487] on button "Search" at bounding box center [1250, 506] width 113 height 38
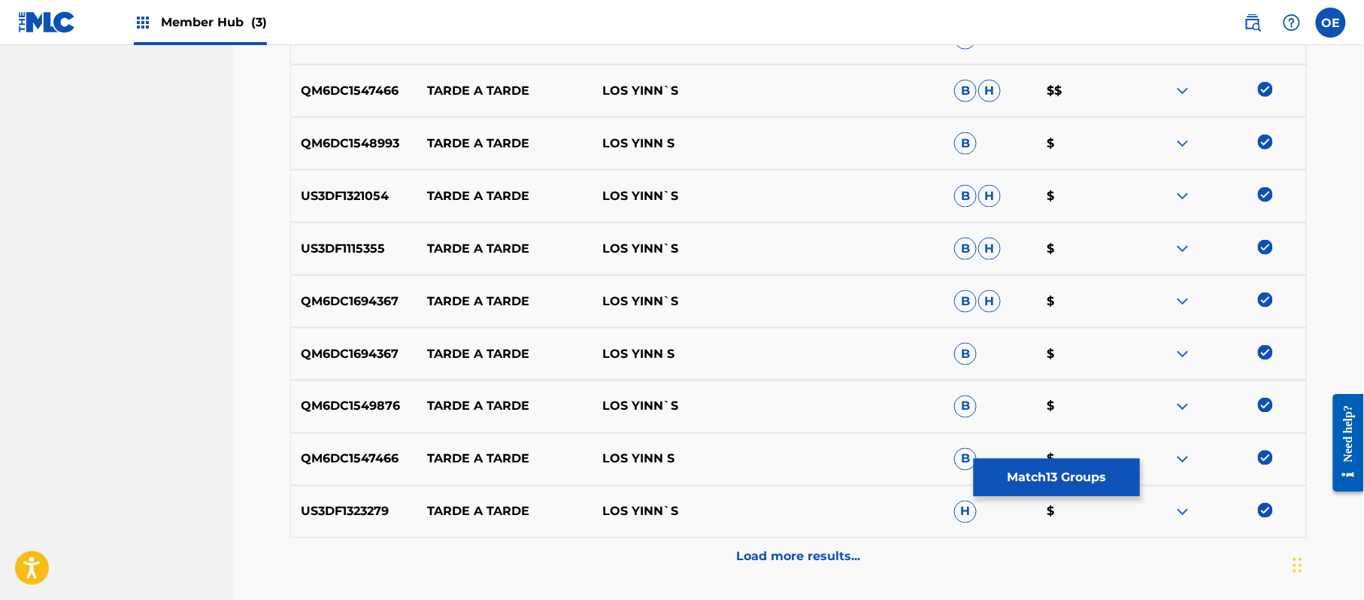
scroll to position [636, 0]
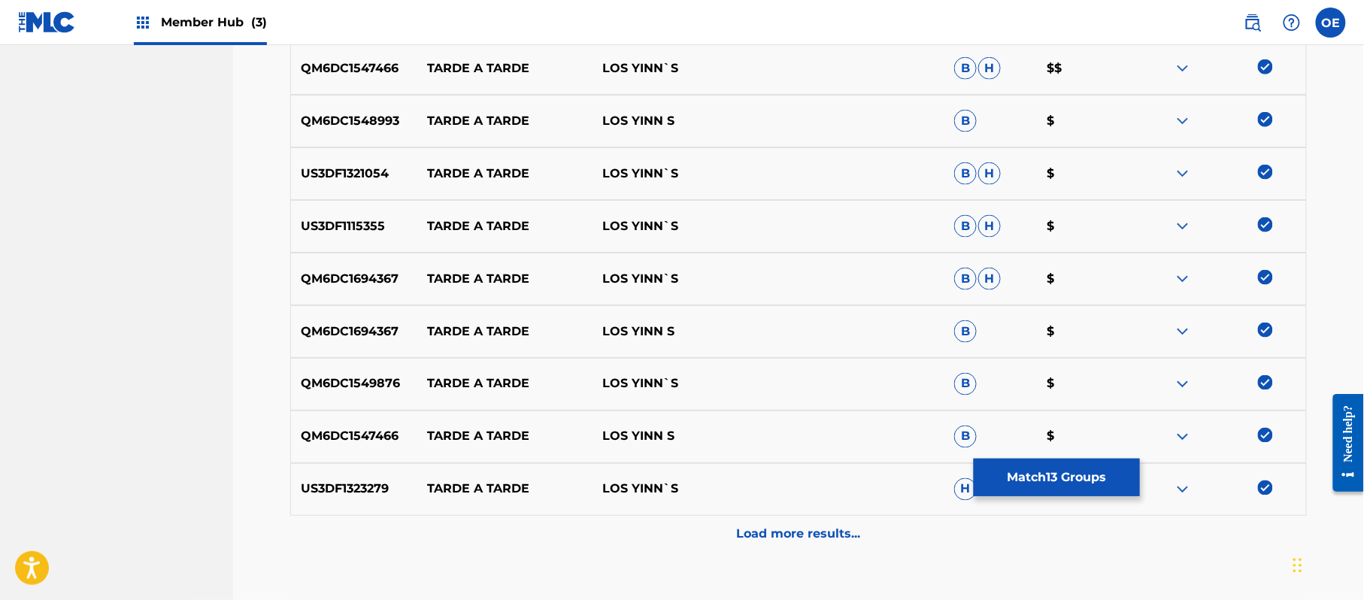
click at [778, 527] on p "Load more results..." at bounding box center [799, 535] width 124 height 18
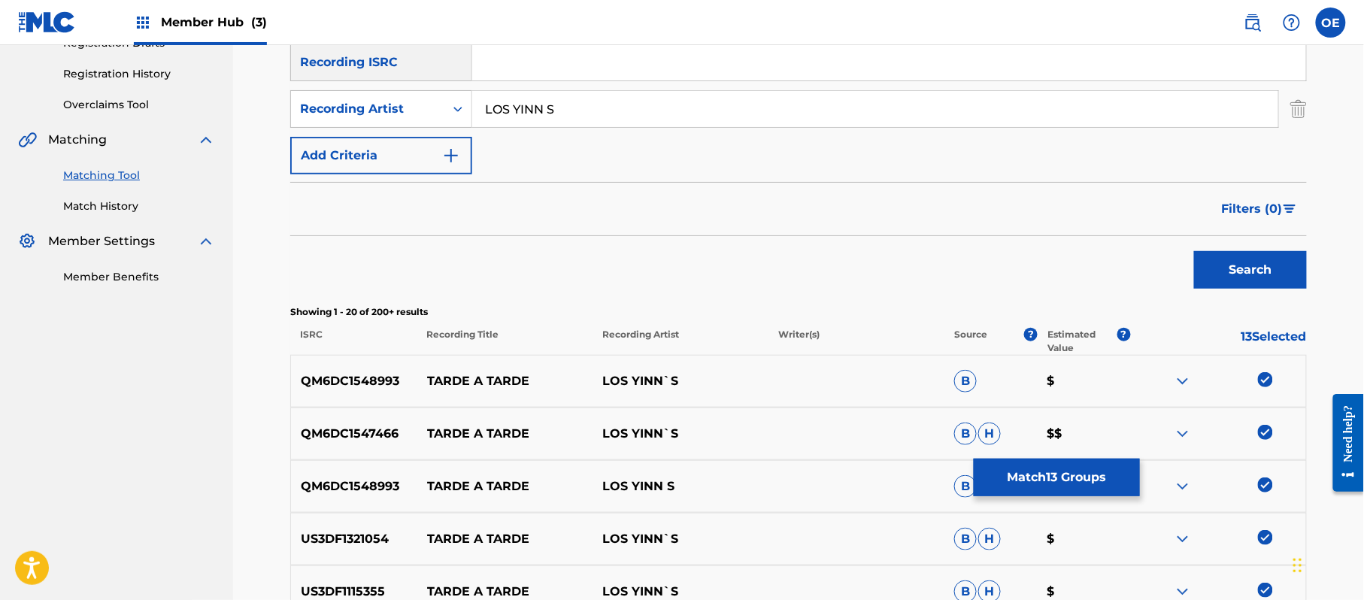
scroll to position [135, 0]
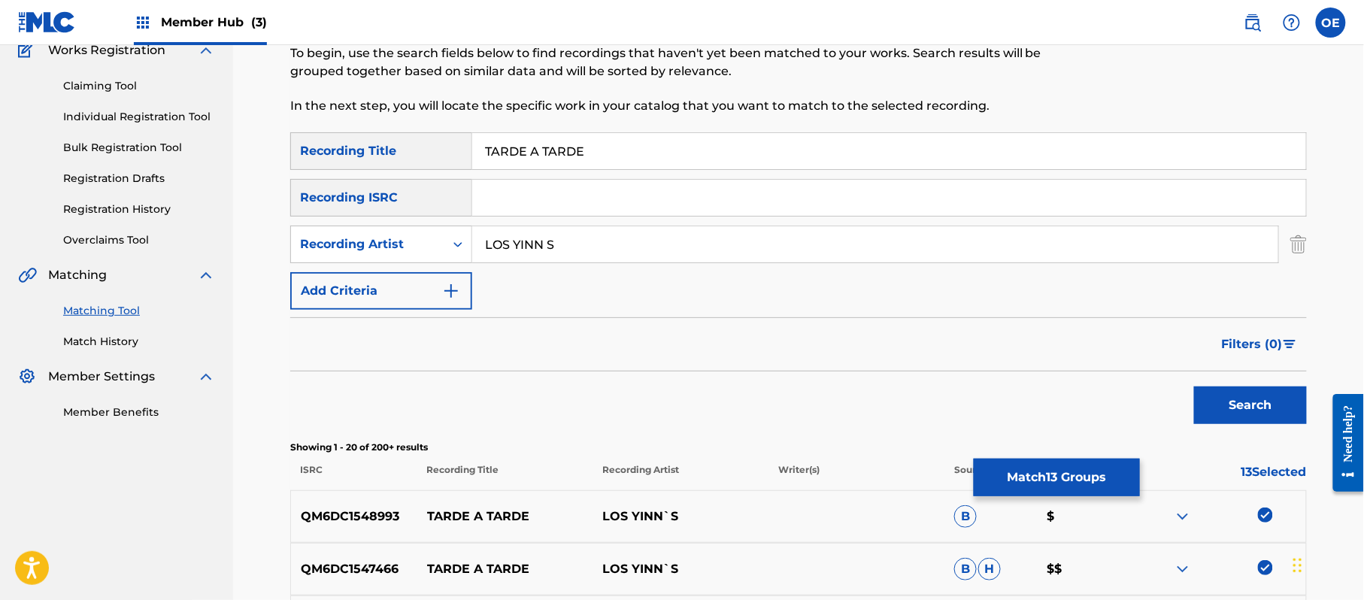
click at [543, 248] on input "LOS YINN S" at bounding box center [875, 244] width 806 height 36
type input "LOS YINN'S"
click at [1194, 387] on button "Search" at bounding box center [1250, 406] width 113 height 38
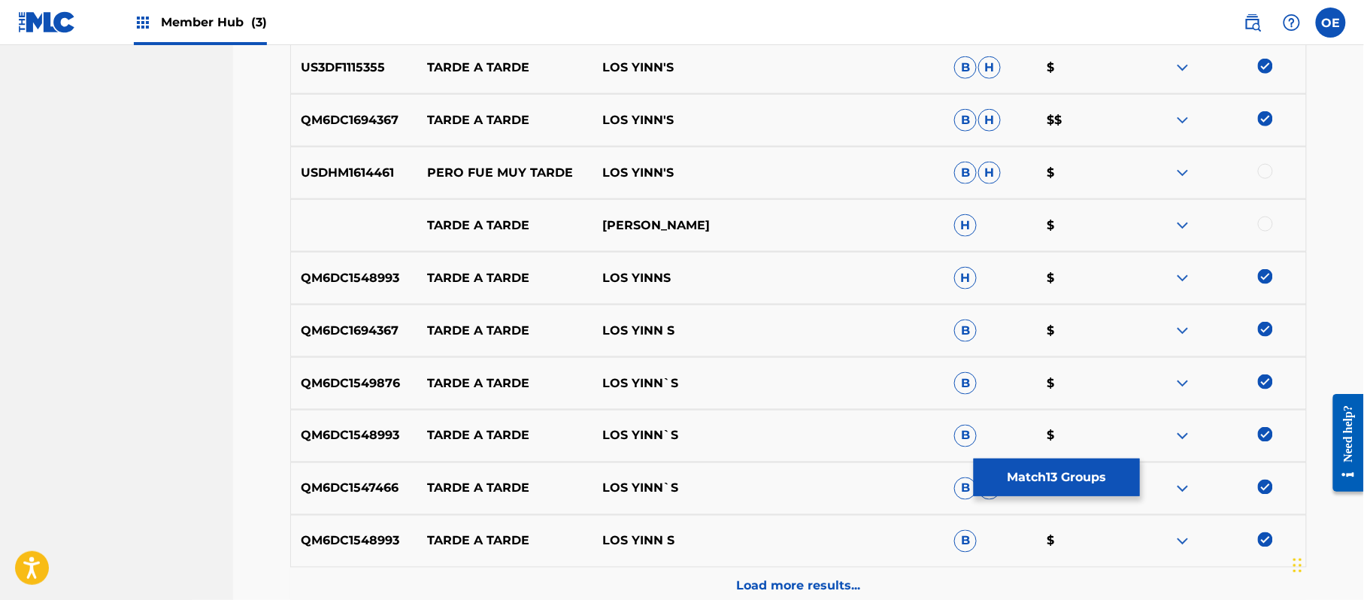
scroll to position [737, 0]
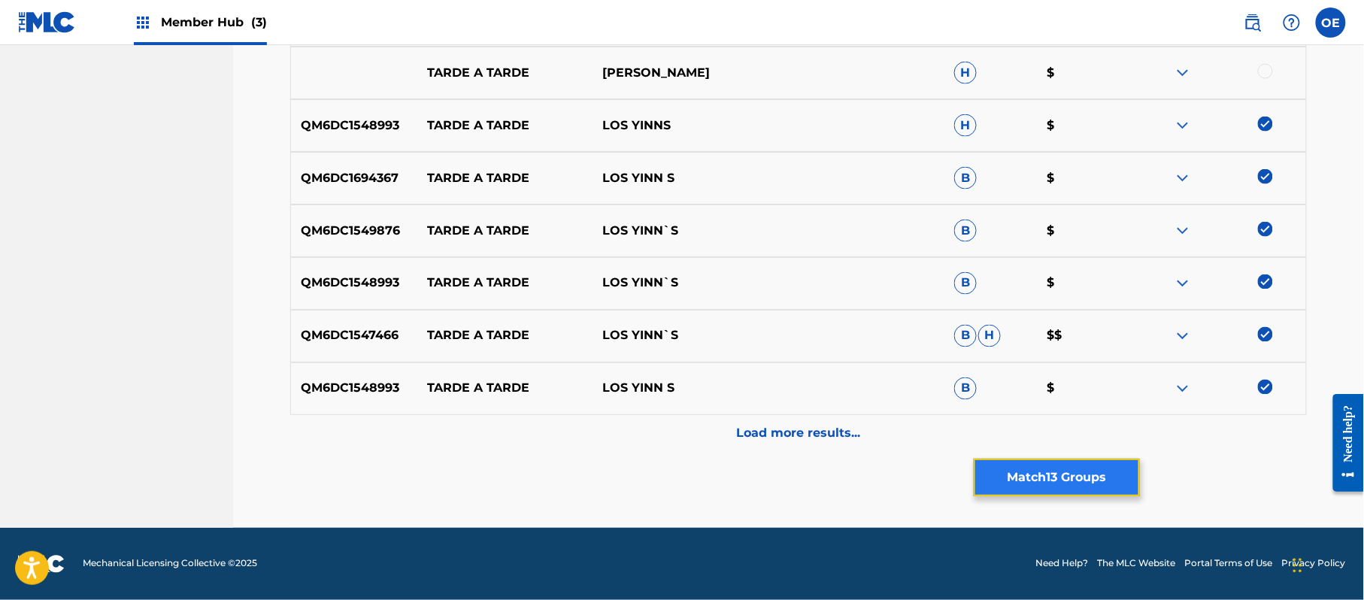
click at [997, 469] on button "Match 13 Groups" at bounding box center [1057, 478] width 166 height 38
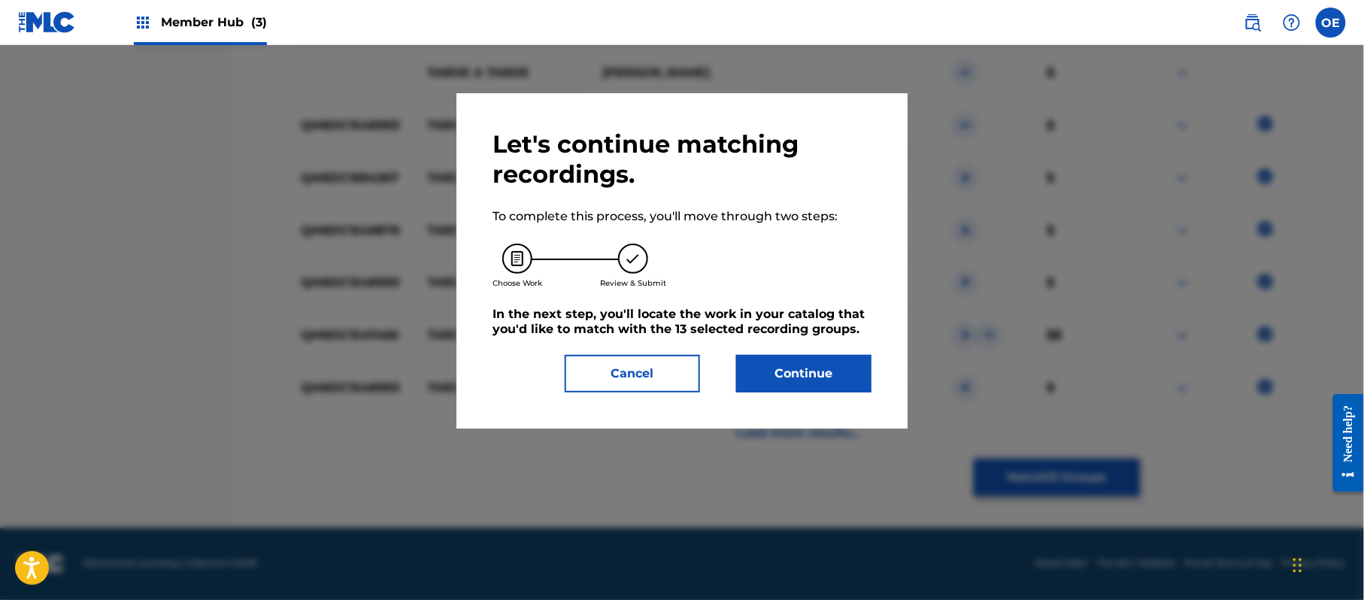
click at [791, 346] on div "Let's continue matching recordings. To complete this process, you'll move throu…" at bounding box center [682, 260] width 379 height 263
click at [795, 356] on button "Continue" at bounding box center [803, 374] width 135 height 38
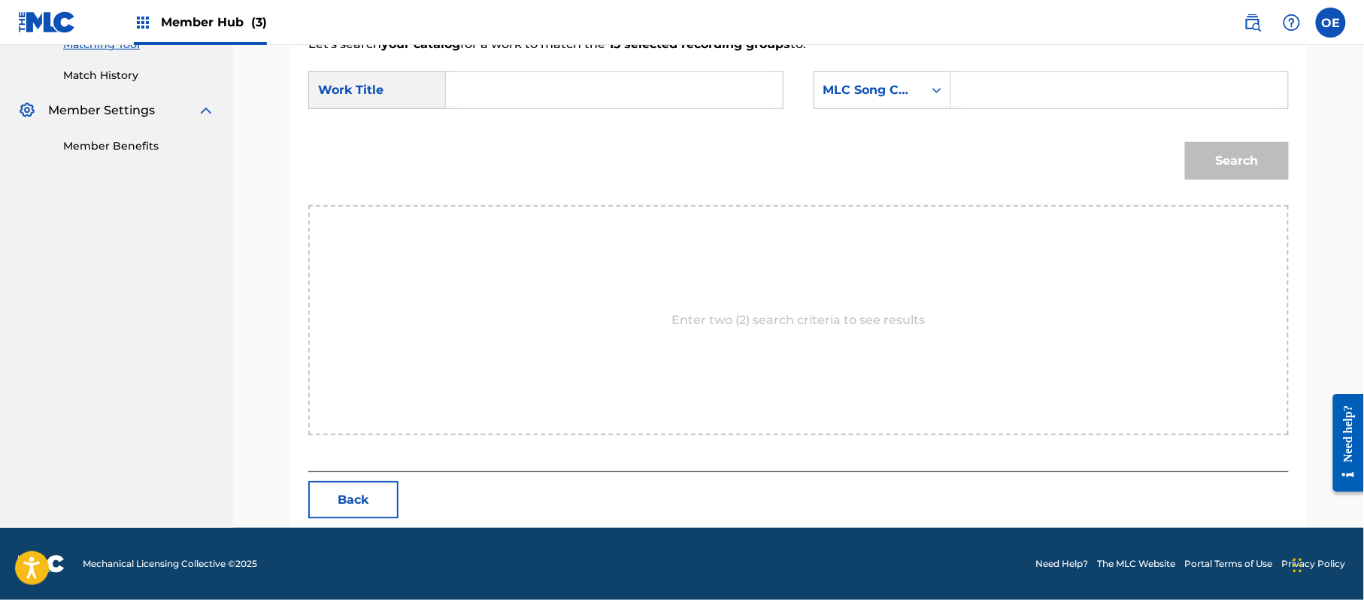
paste input "TARDE A TARDE"
type input "TARDE A TARDE"
click at [864, 103] on div "MLC Song Code" at bounding box center [868, 90] width 109 height 29
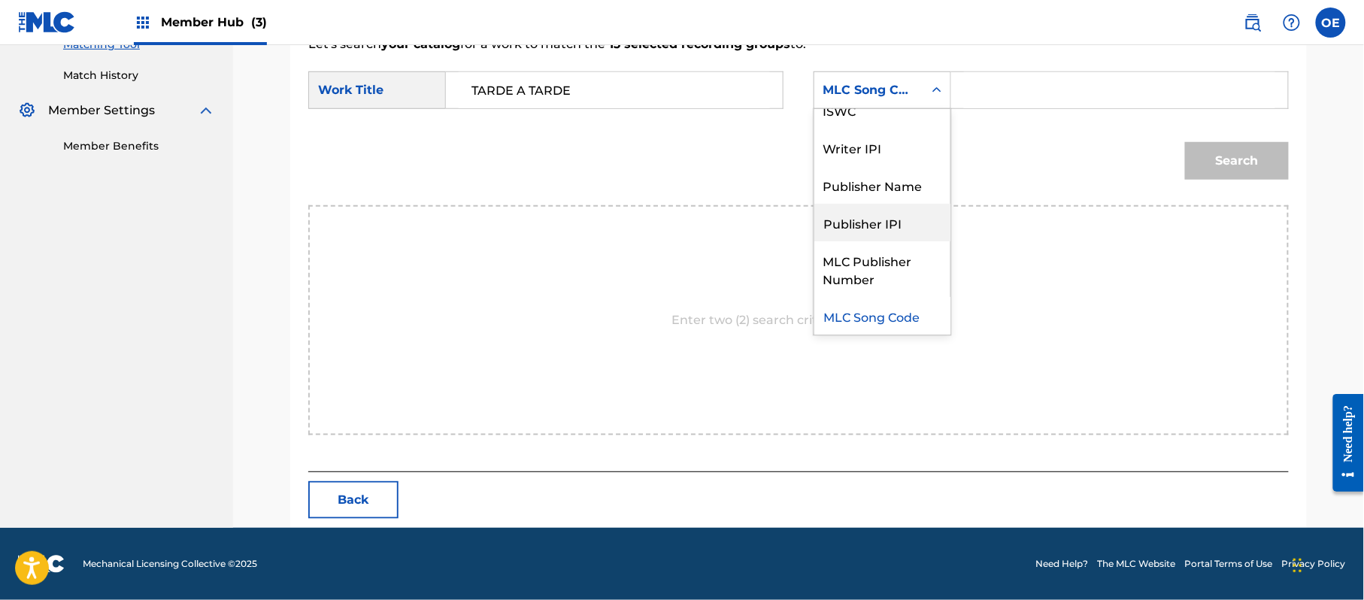
scroll to position [0, 0]
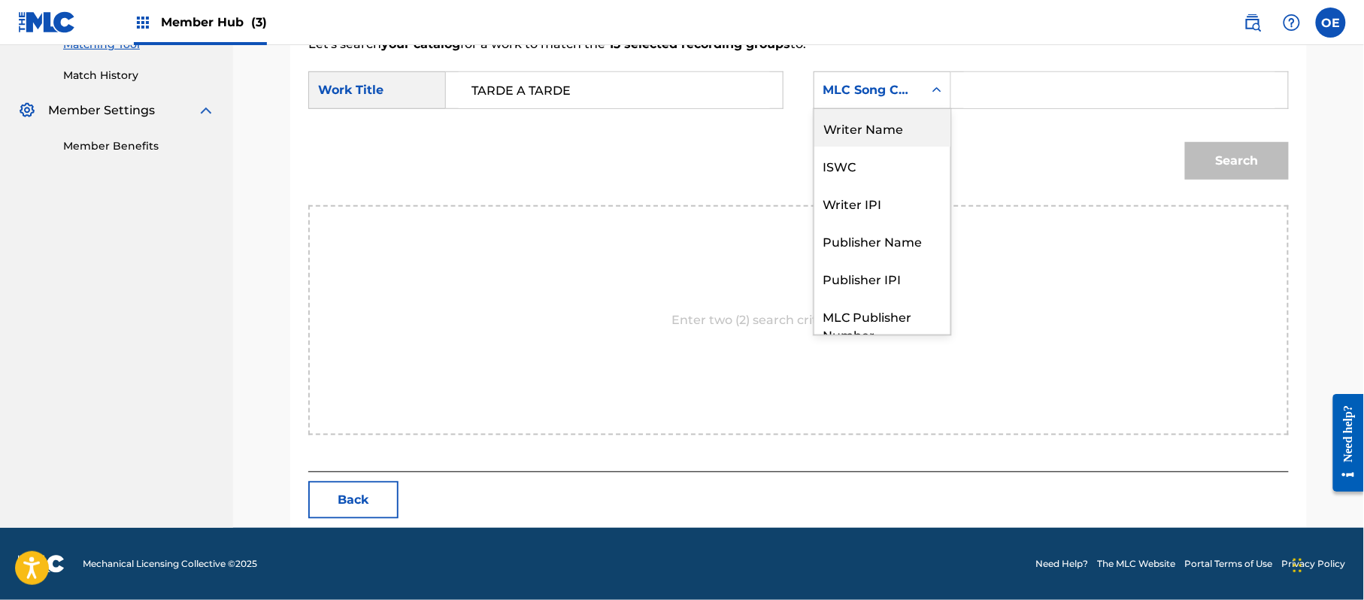
click at [872, 118] on div "Writer Name" at bounding box center [882, 128] width 136 height 38
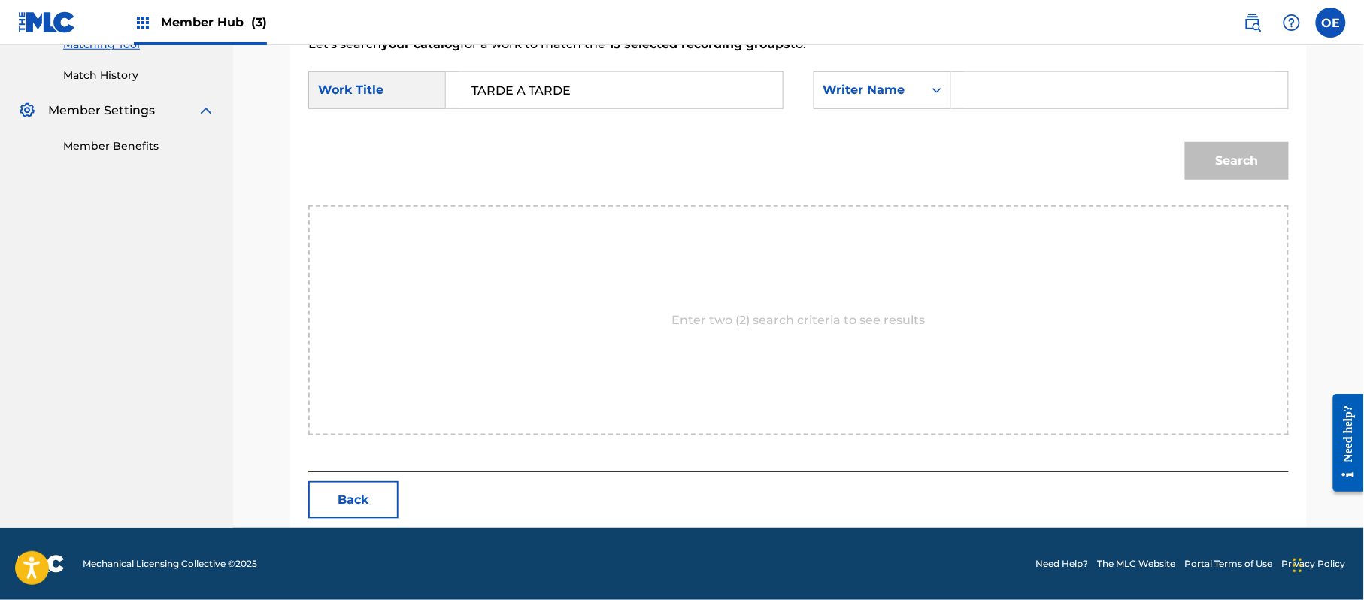
paste
type input "RAFAEL GONZALEZ"
click at [1214, 186] on div "Search" at bounding box center [798, 166] width 981 height 78
click at [1212, 165] on button "Search" at bounding box center [1237, 161] width 104 height 38
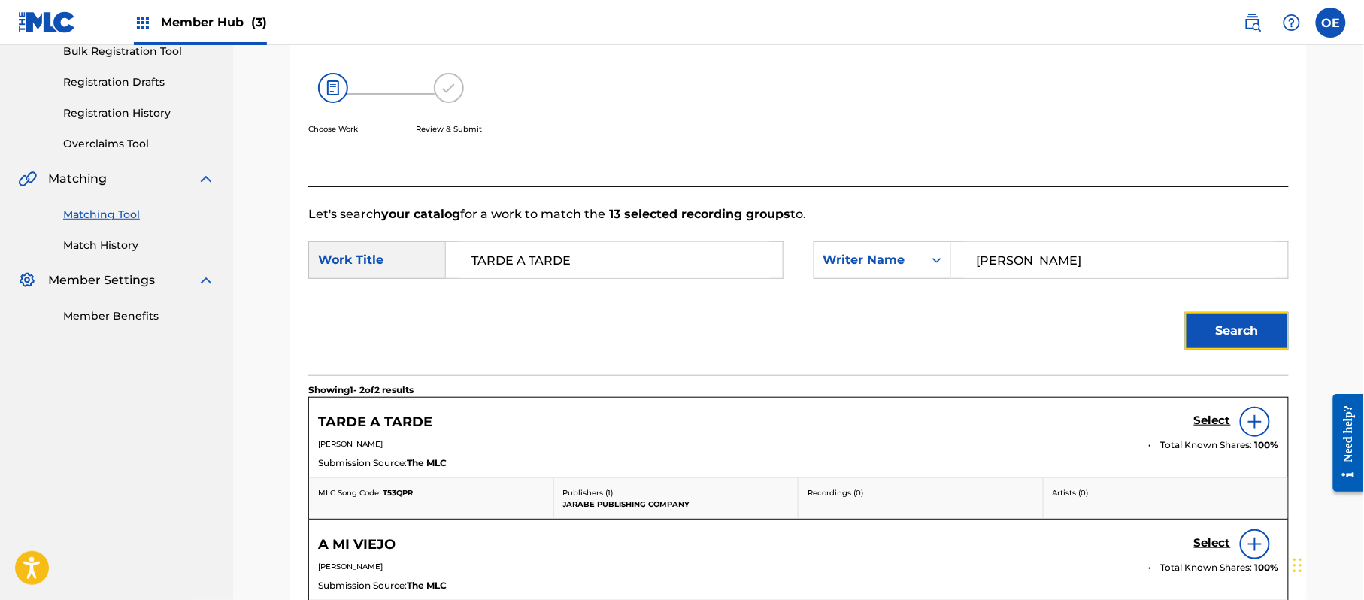
scroll to position [402, 0]
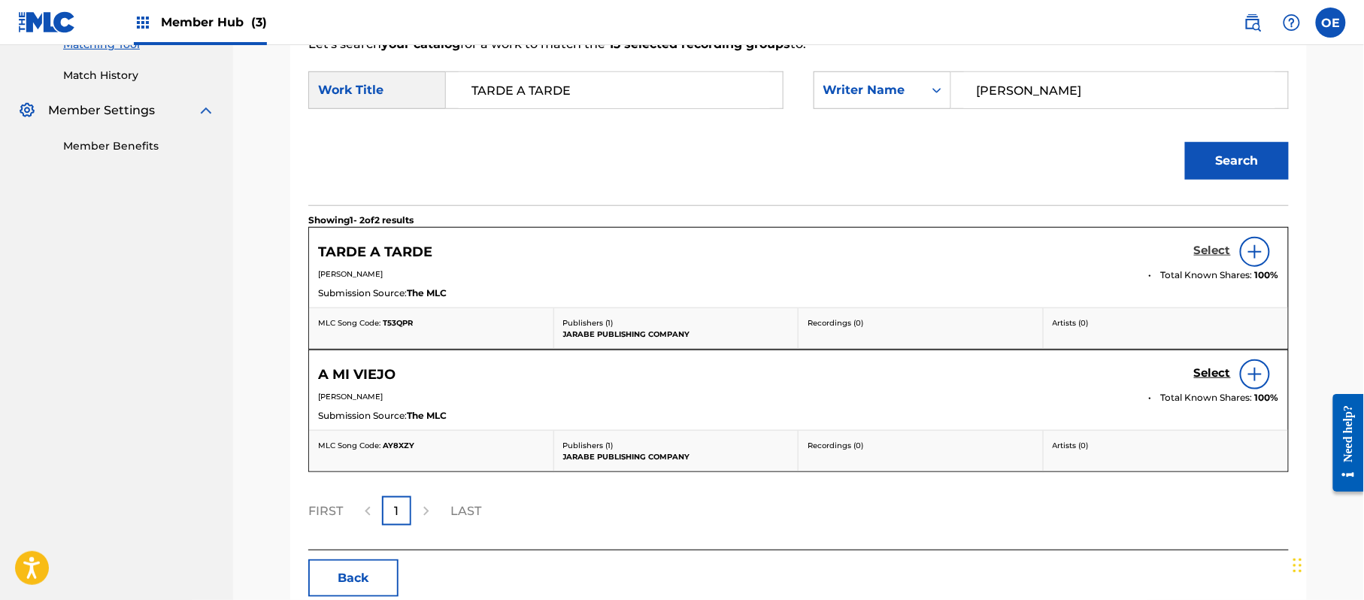
click at [1200, 253] on h5 "Select" at bounding box center [1212, 251] width 37 height 14
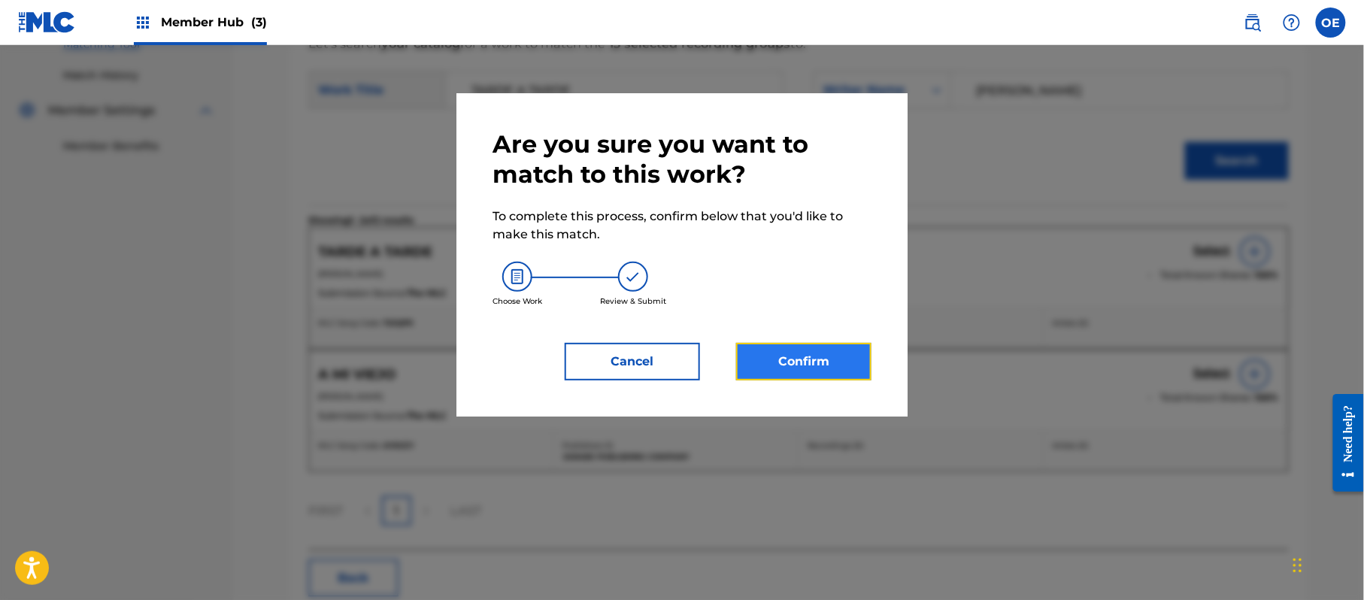
click at [802, 352] on button "Confirm" at bounding box center [803, 362] width 135 height 38
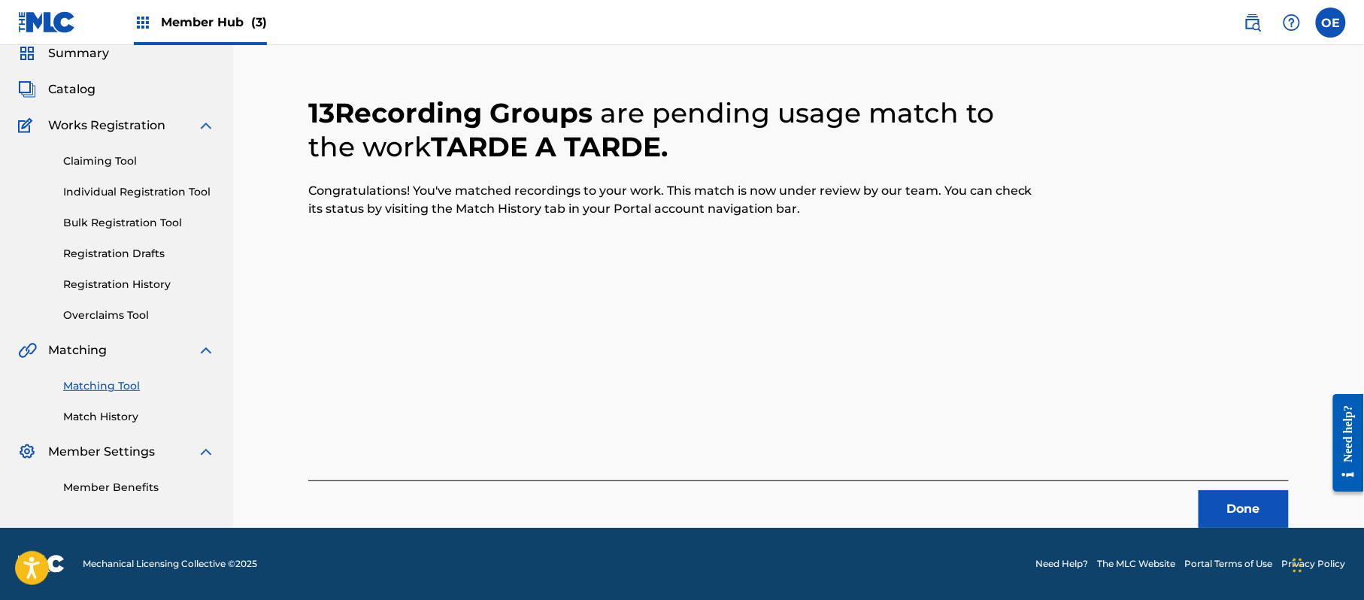
scroll to position [60, 0]
click at [1209, 503] on button "Done" at bounding box center [1244, 509] width 90 height 38
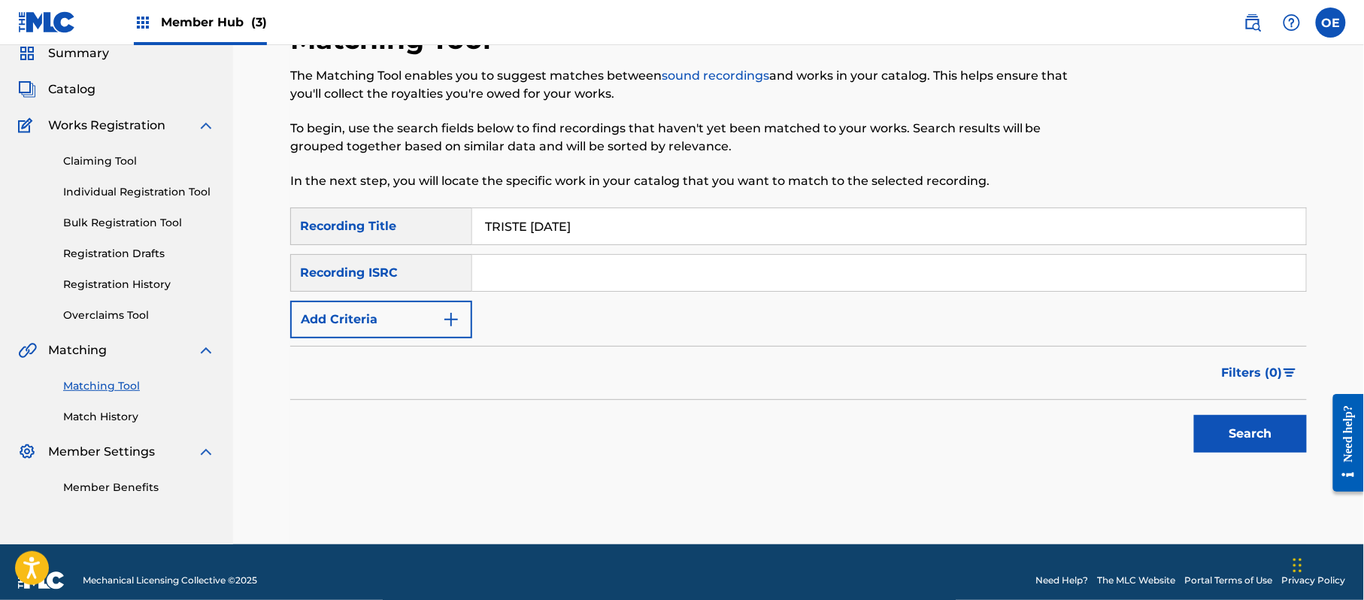
type input "TRISTE NAVIDAD"
click at [435, 328] on button "Add Criteria" at bounding box center [381, 320] width 182 height 38
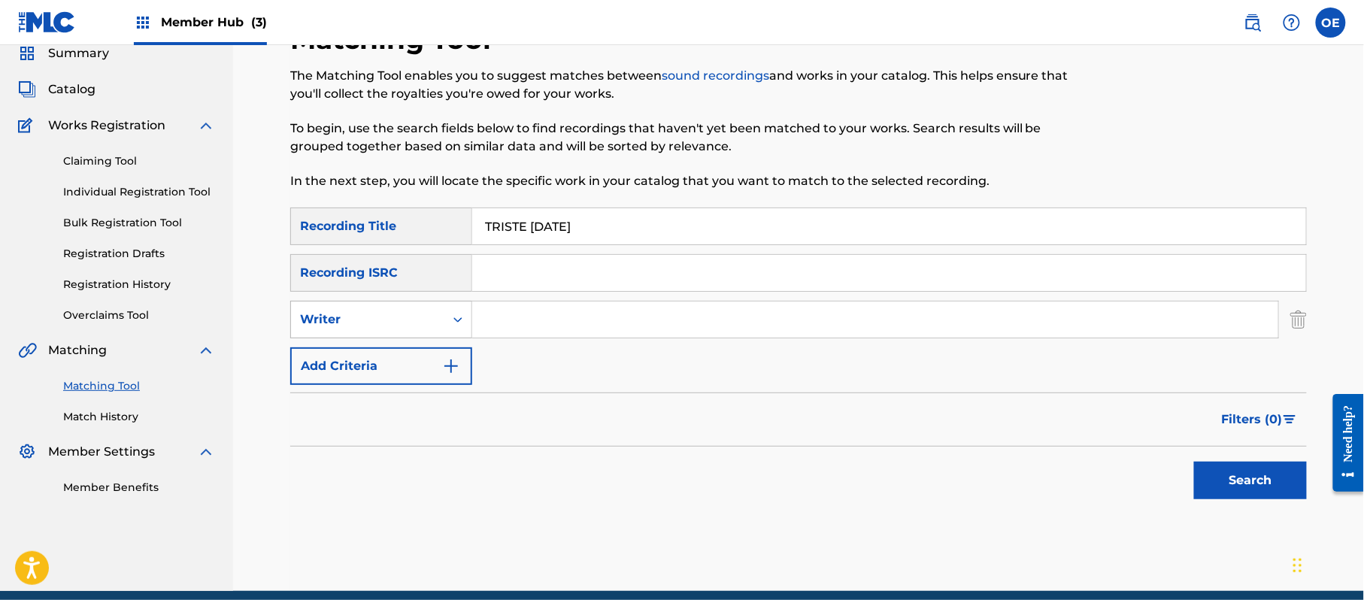
click at [350, 314] on div "Writer" at bounding box center [367, 320] width 135 height 18
click at [364, 331] on div "Writer" at bounding box center [367, 319] width 153 height 29
click at [361, 325] on div "Writer" at bounding box center [367, 320] width 135 height 18
click at [365, 364] on div "Recording Artist" at bounding box center [381, 357] width 180 height 38
click at [1262, 488] on button "Search" at bounding box center [1250, 481] width 113 height 38
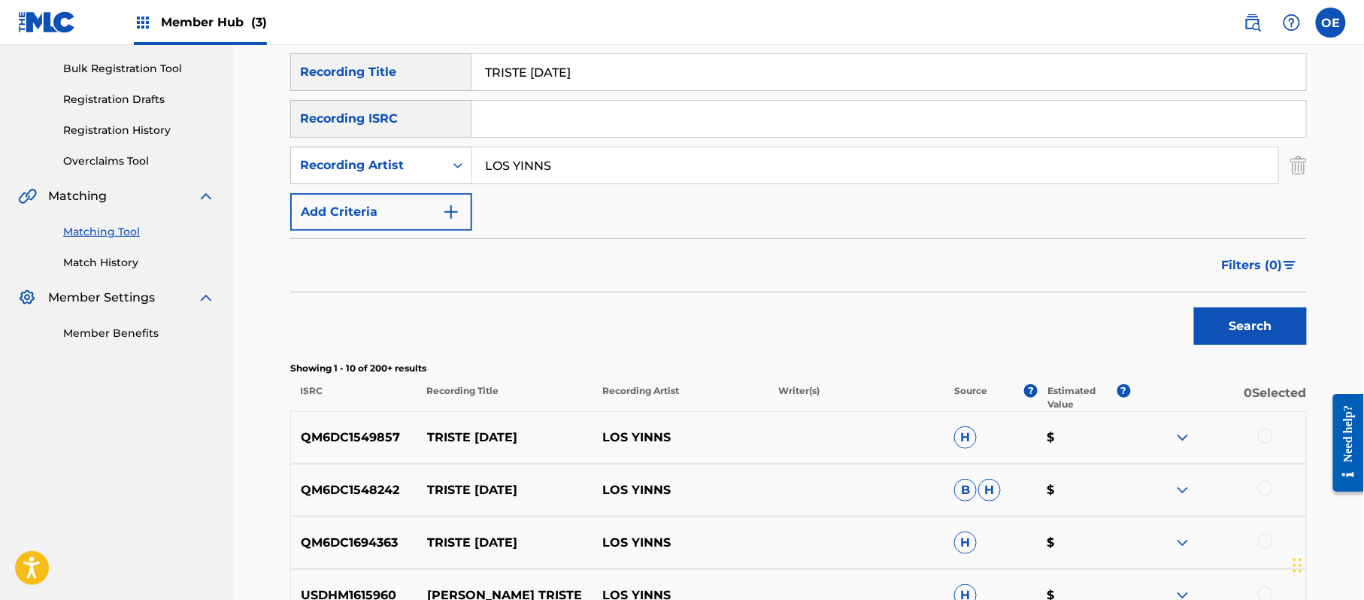
scroll to position [260, 0]
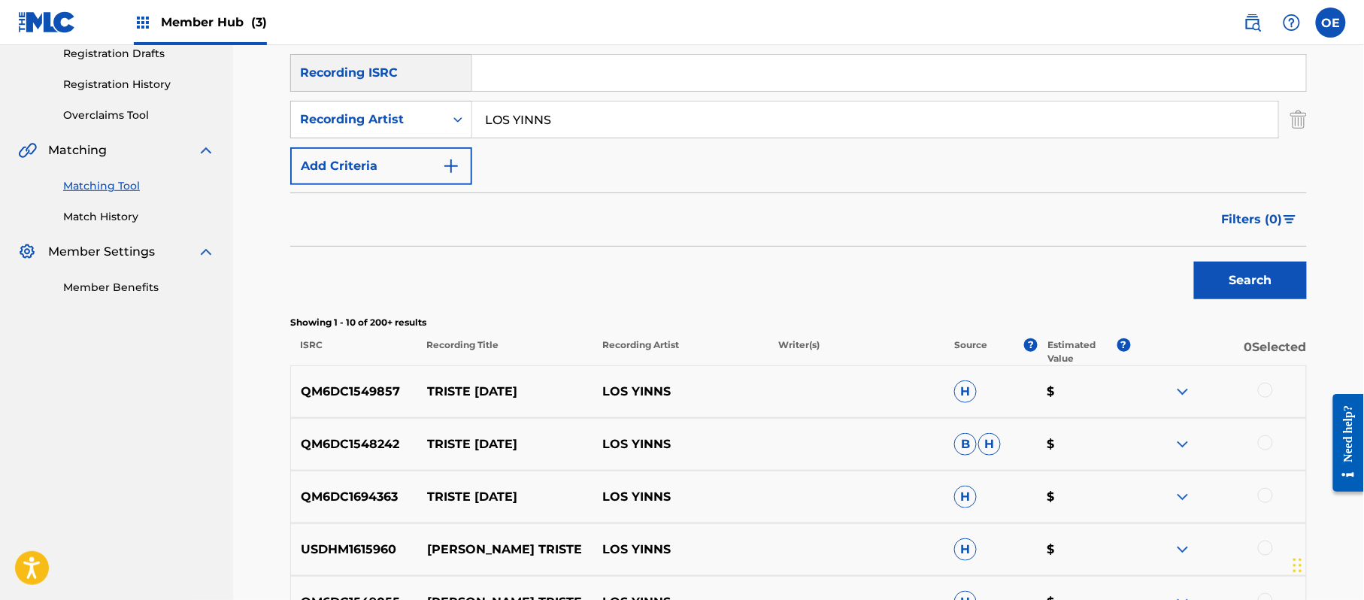
click at [1268, 492] on div at bounding box center [1265, 495] width 15 height 15
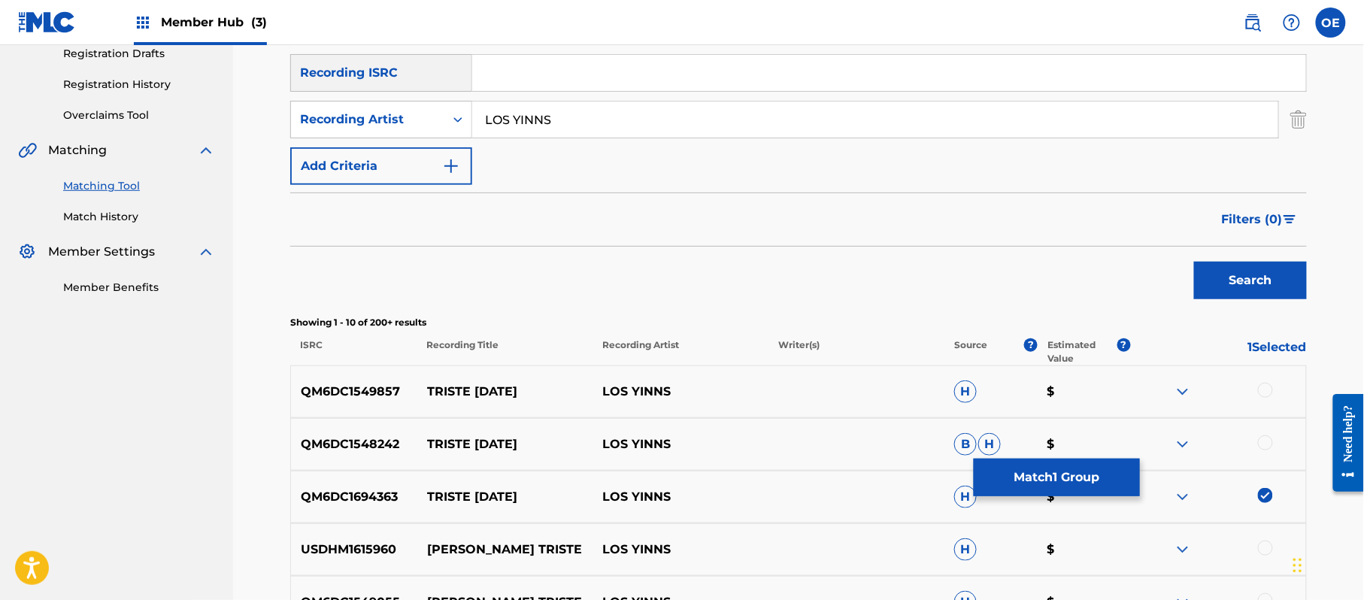
click at [1270, 444] on div at bounding box center [1265, 442] width 15 height 15
click at [1262, 378] on div "QM6DC1549857 TRISTE NAVIDAD LOS YINNS H $" at bounding box center [798, 391] width 1017 height 53
click at [1262, 386] on div at bounding box center [1265, 390] width 15 height 15
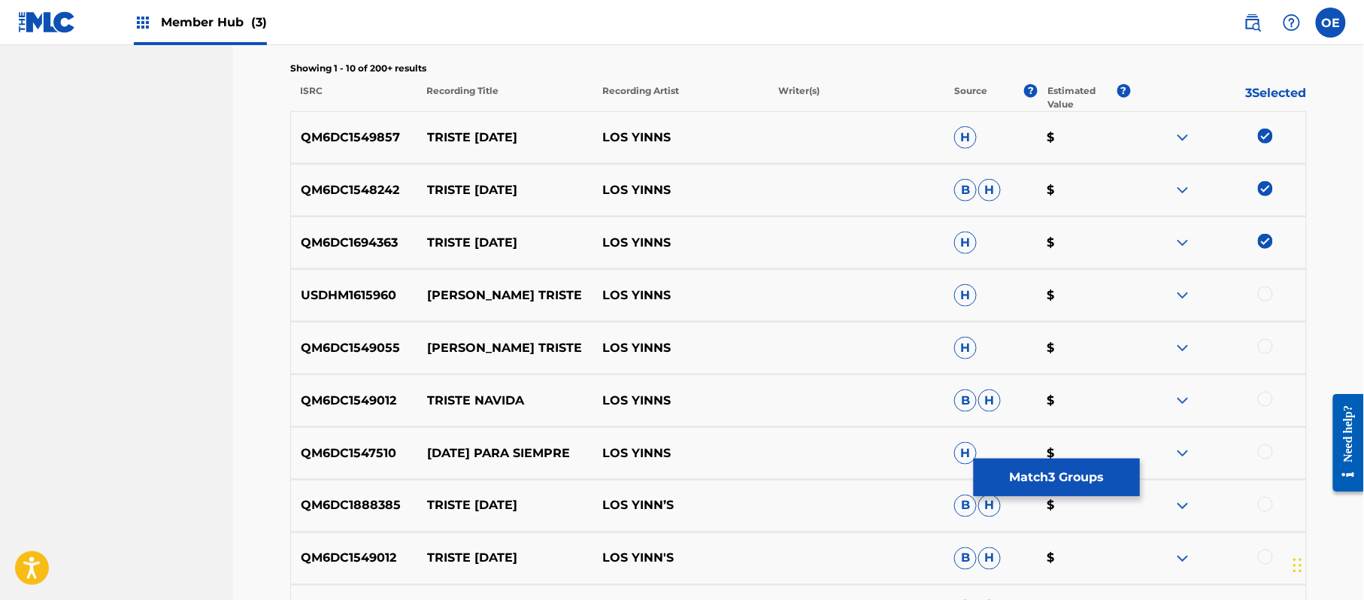
scroll to position [561, 0]
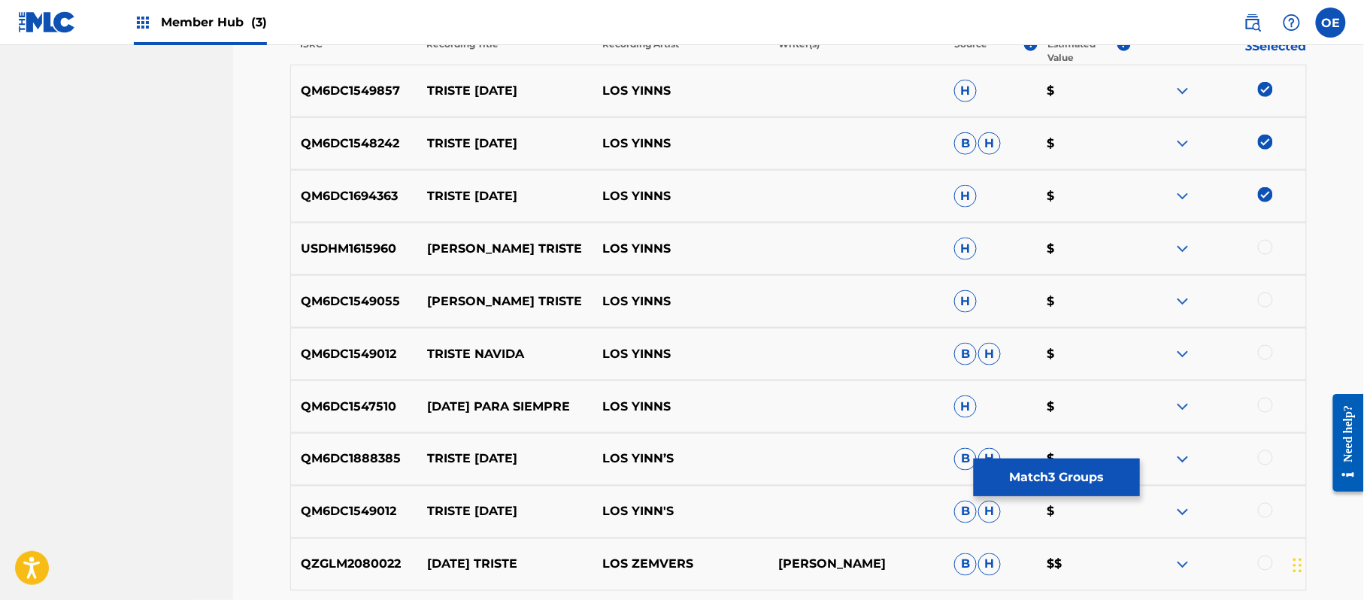
click at [1270, 353] on div at bounding box center [1265, 352] width 15 height 15
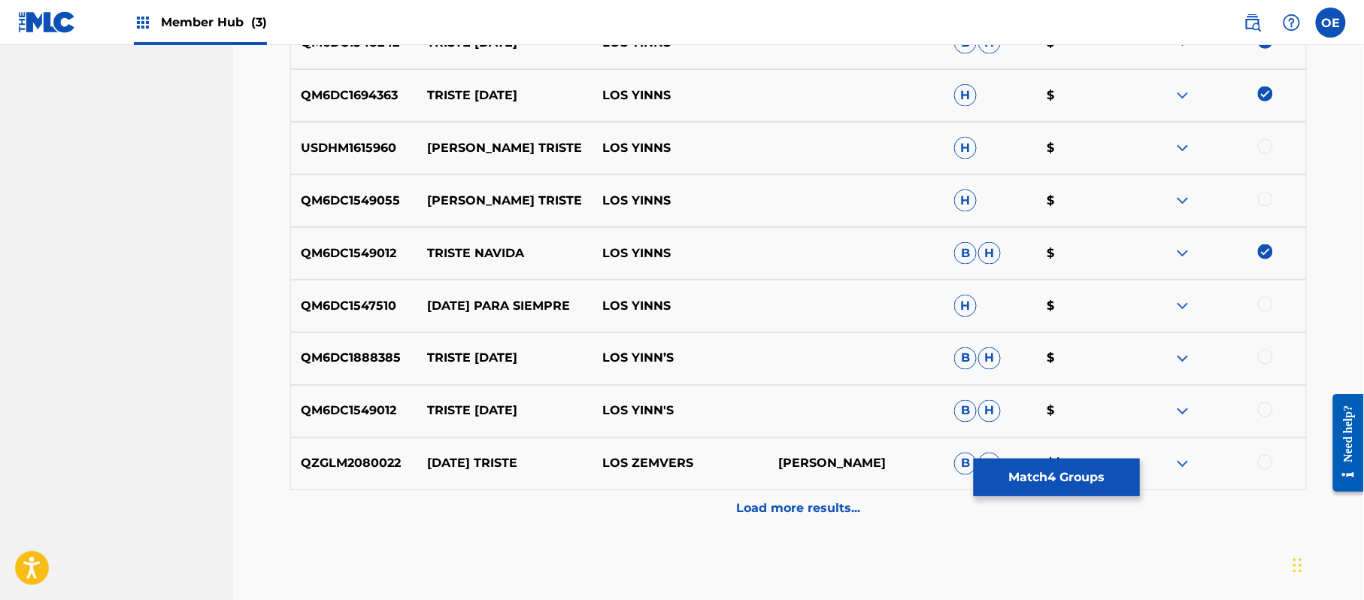
click at [1260, 358] on div at bounding box center [1265, 357] width 15 height 15
click at [1269, 409] on div at bounding box center [1265, 409] width 15 height 15
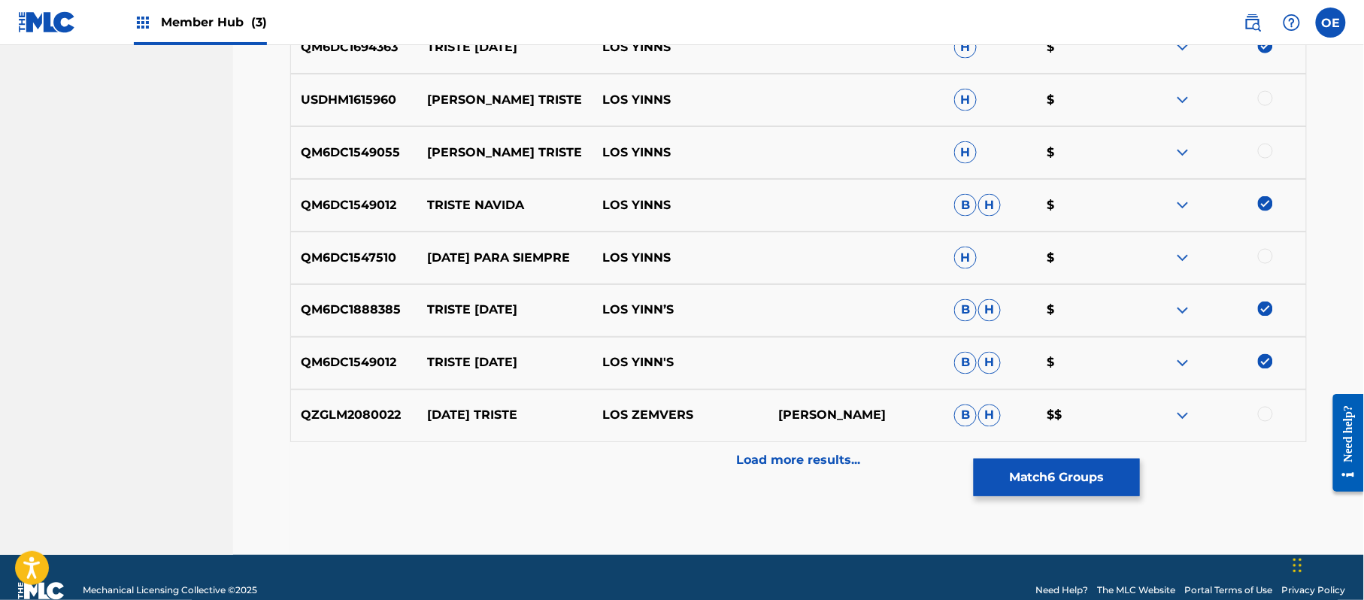
scroll to position [737, 0]
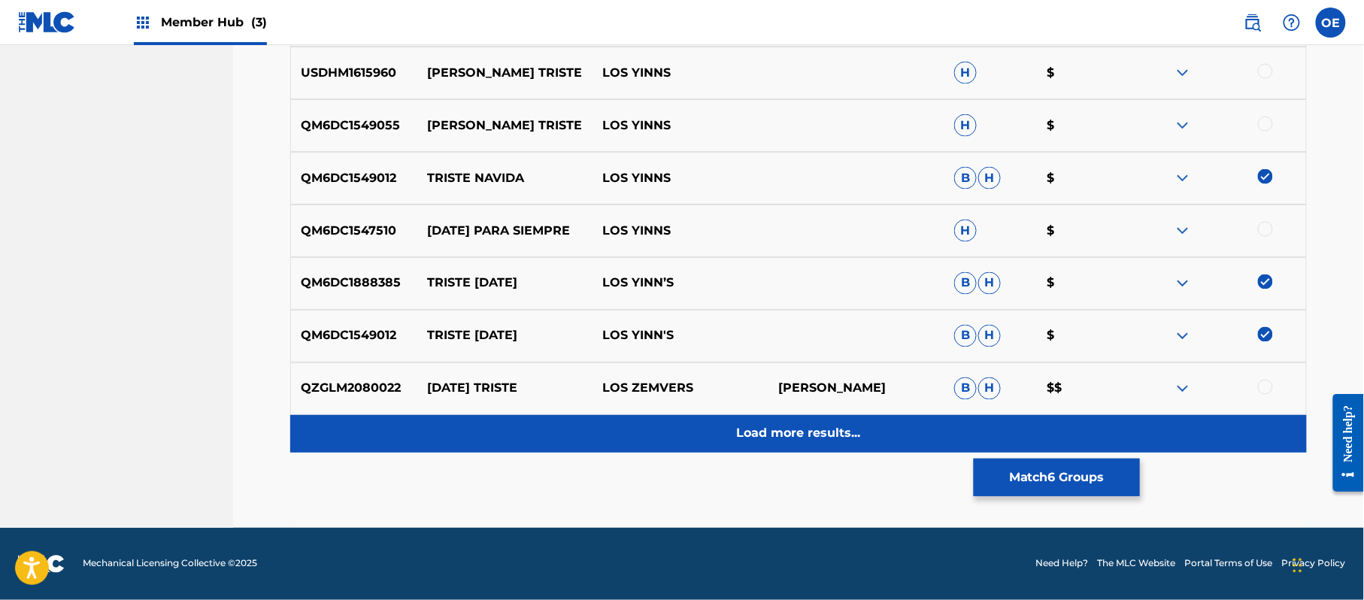
click at [753, 420] on div "Load more results..." at bounding box center [798, 434] width 1017 height 38
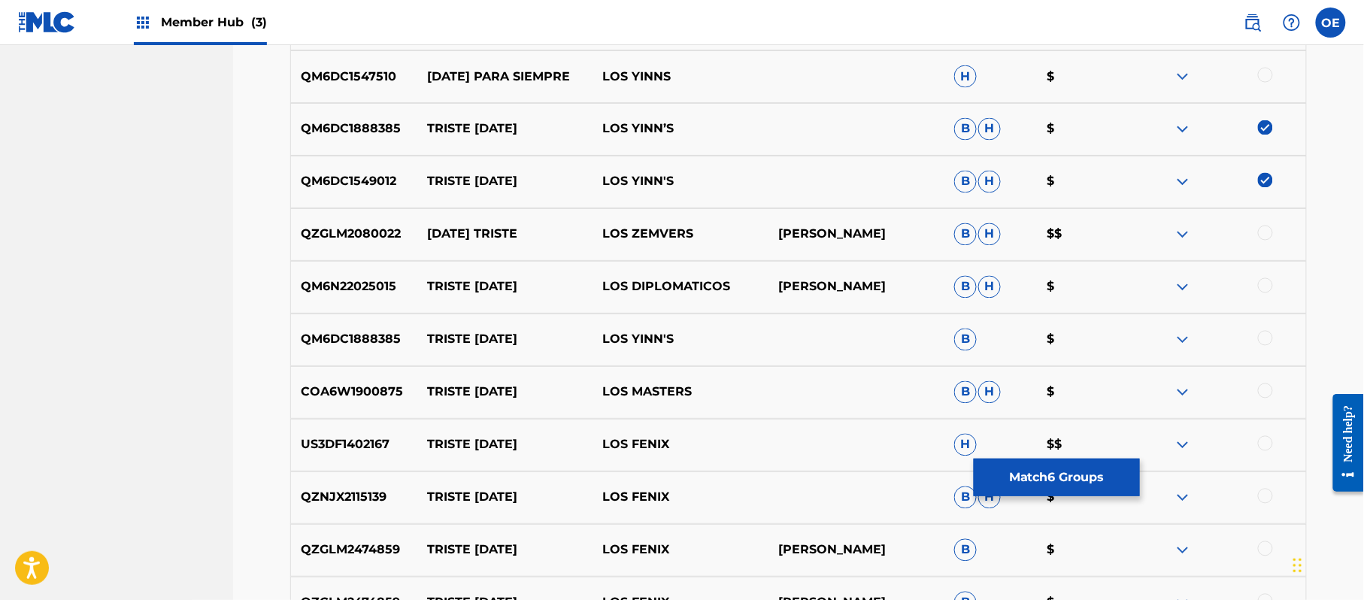
scroll to position [937, 0]
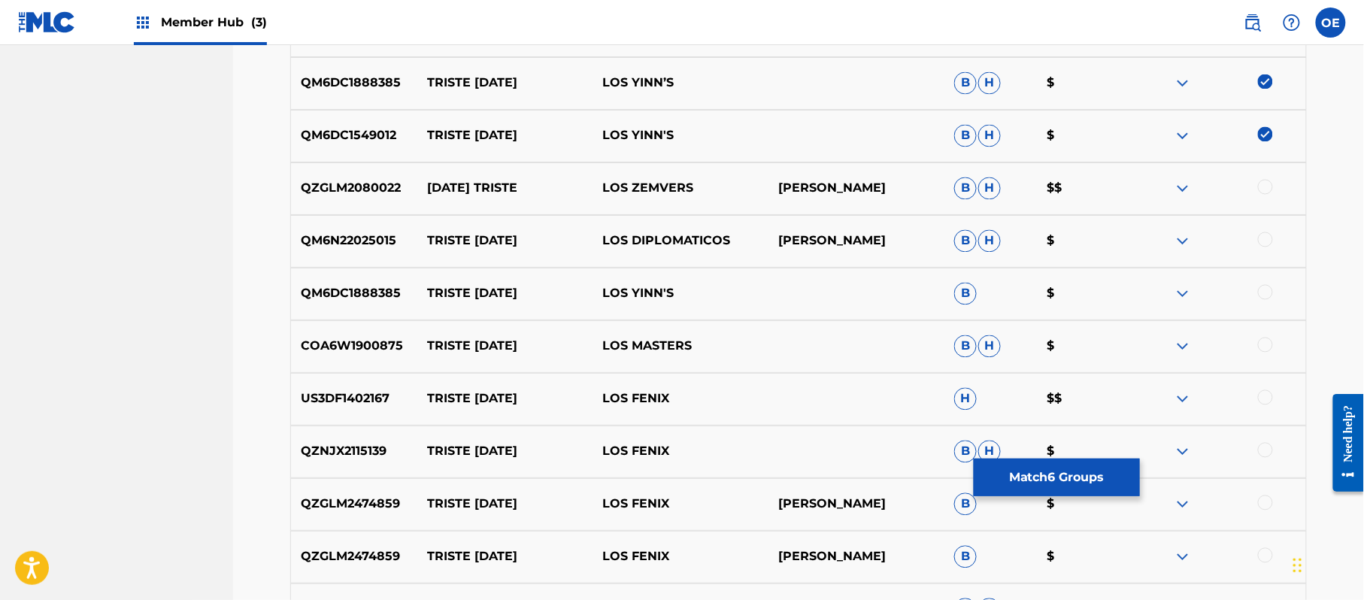
click at [1260, 296] on div at bounding box center [1265, 292] width 15 height 15
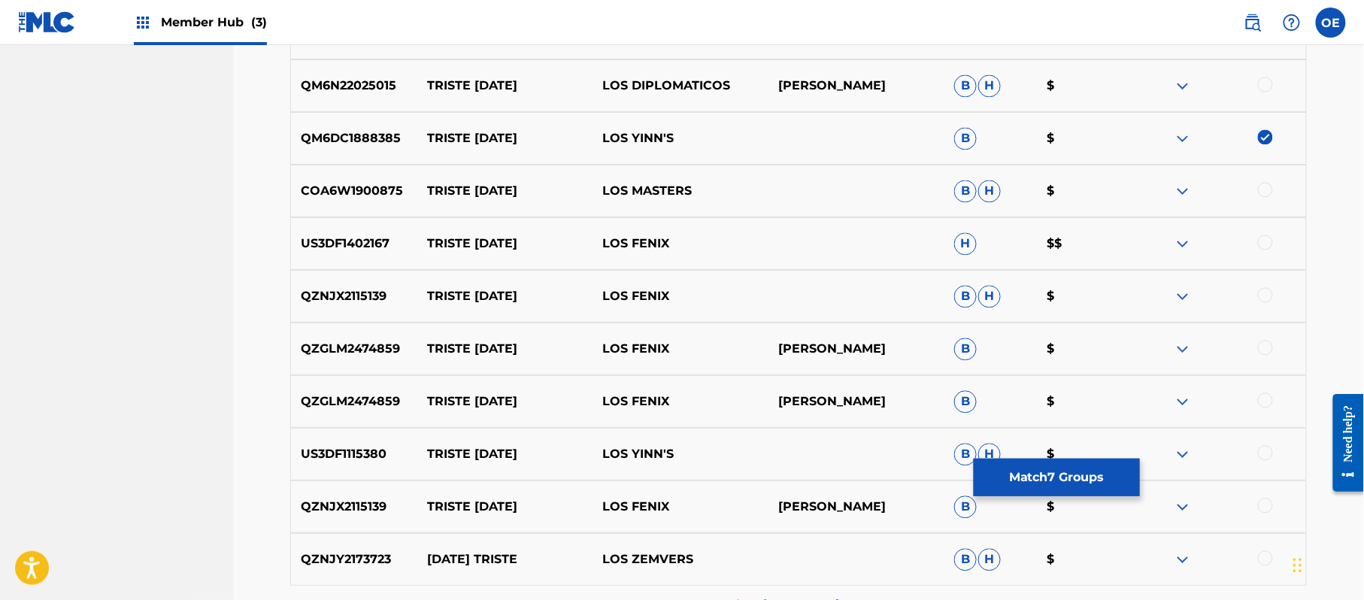
scroll to position [1238, 0]
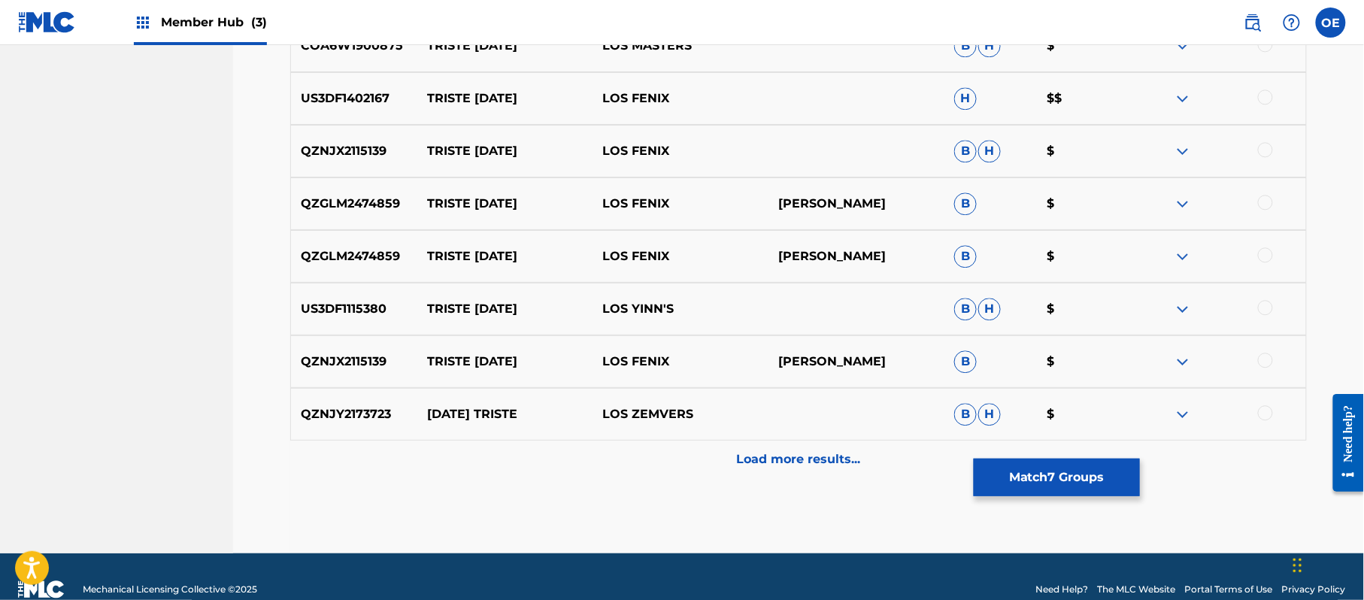
click at [1270, 314] on div at bounding box center [1218, 309] width 176 height 18
click at [1265, 304] on div at bounding box center [1265, 307] width 15 height 15
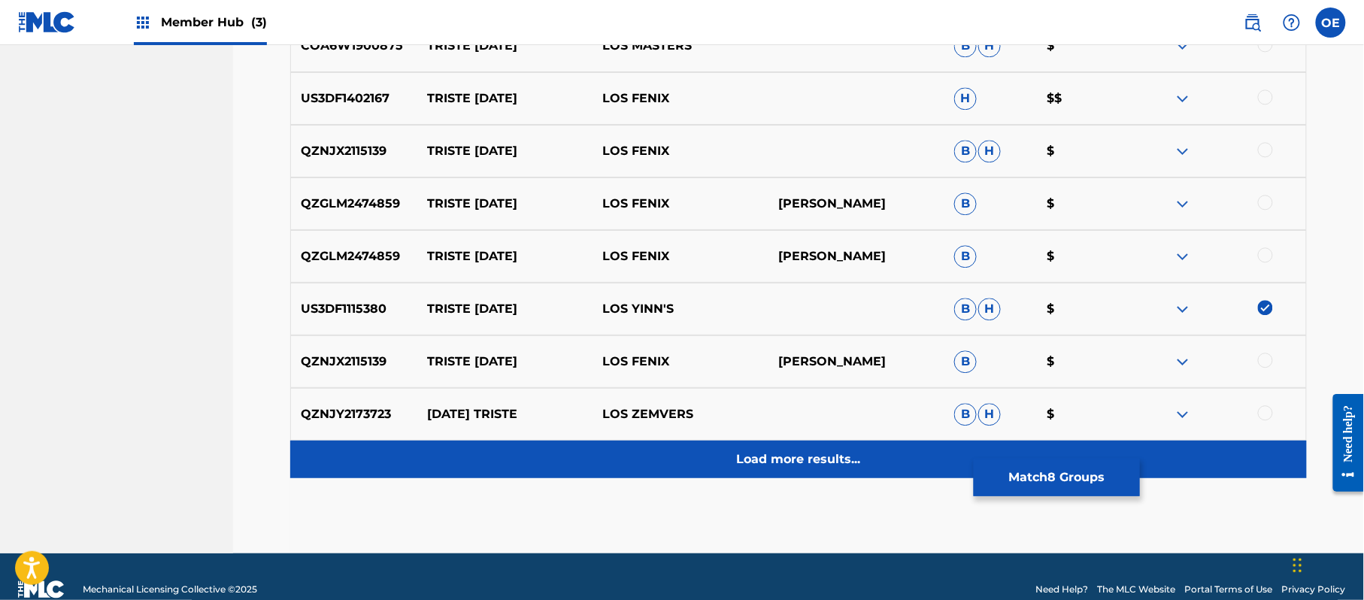
click at [687, 471] on div "Load more results..." at bounding box center [798, 460] width 1017 height 38
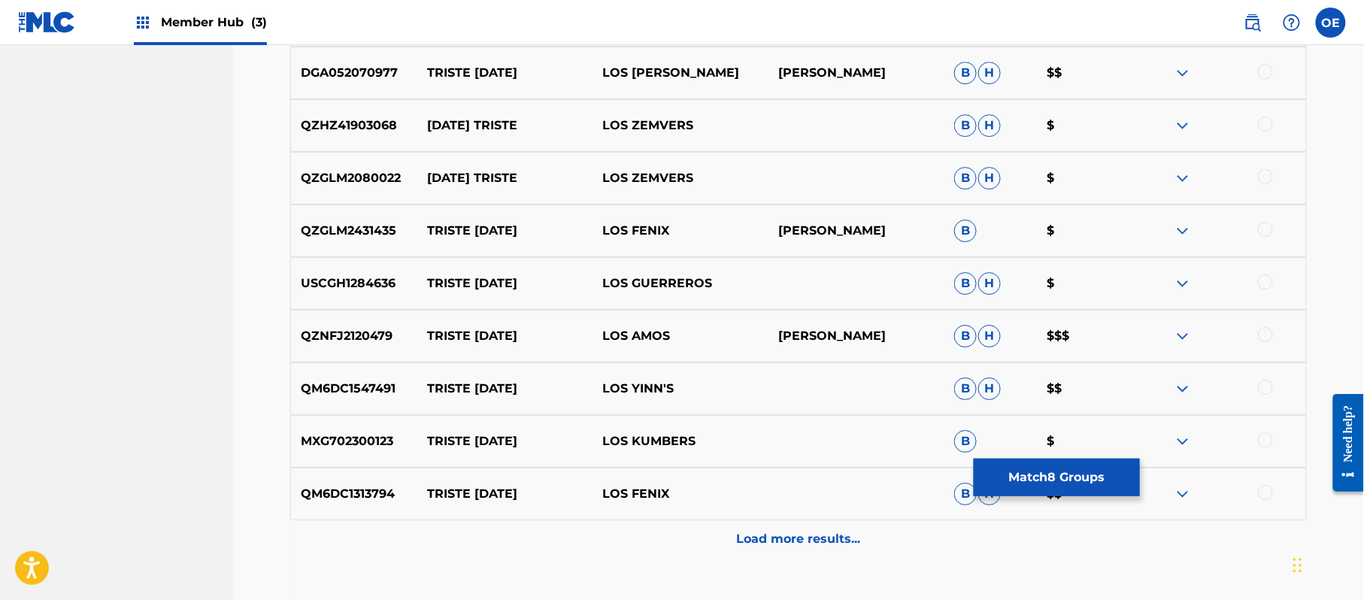
scroll to position [1739, 0]
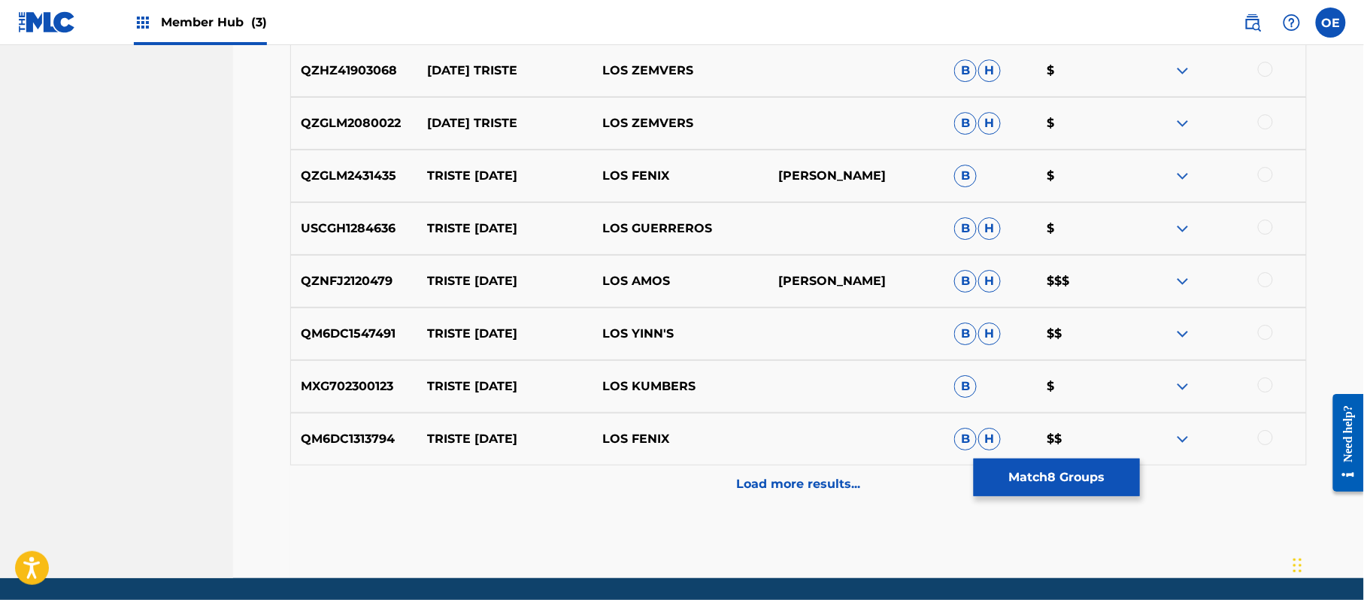
click at [1268, 334] on div at bounding box center [1265, 332] width 15 height 15
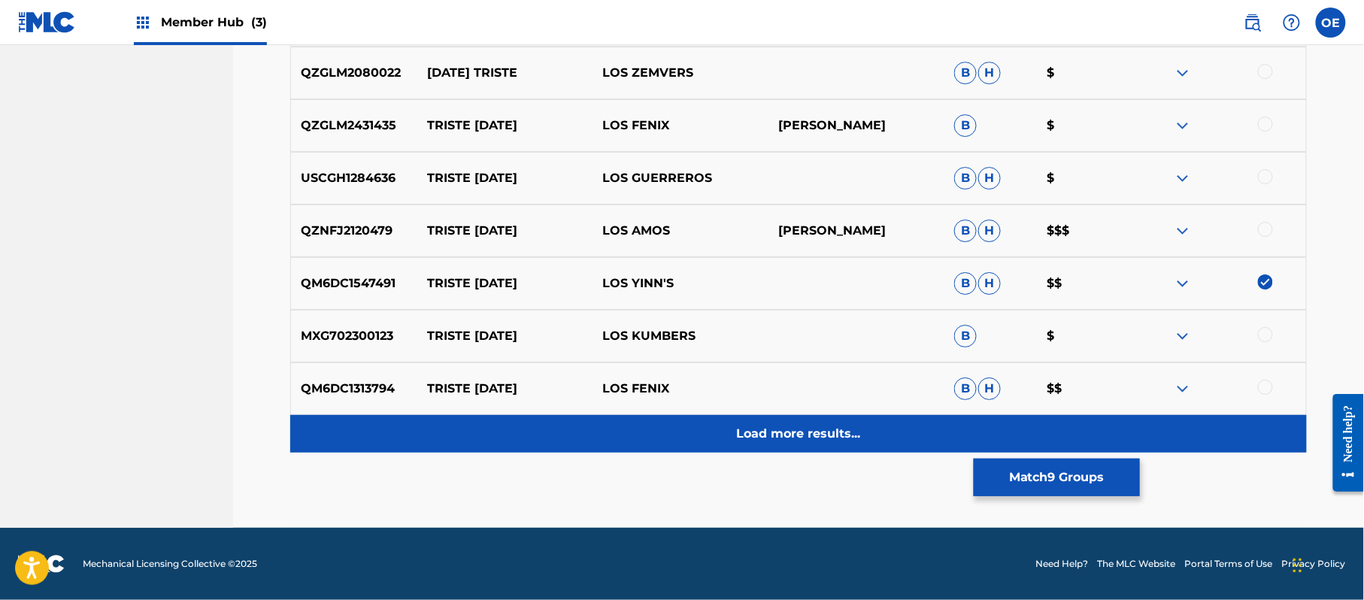
click at [708, 436] on div "Load more results..." at bounding box center [798, 434] width 1017 height 38
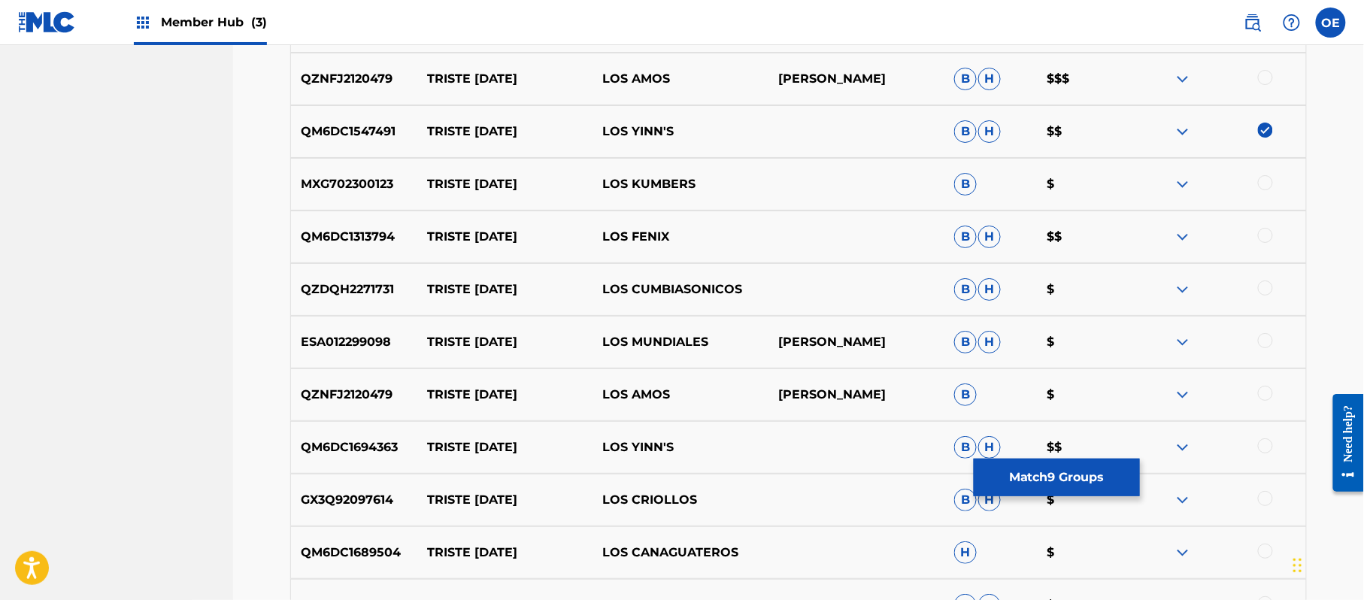
scroll to position [1990, 0]
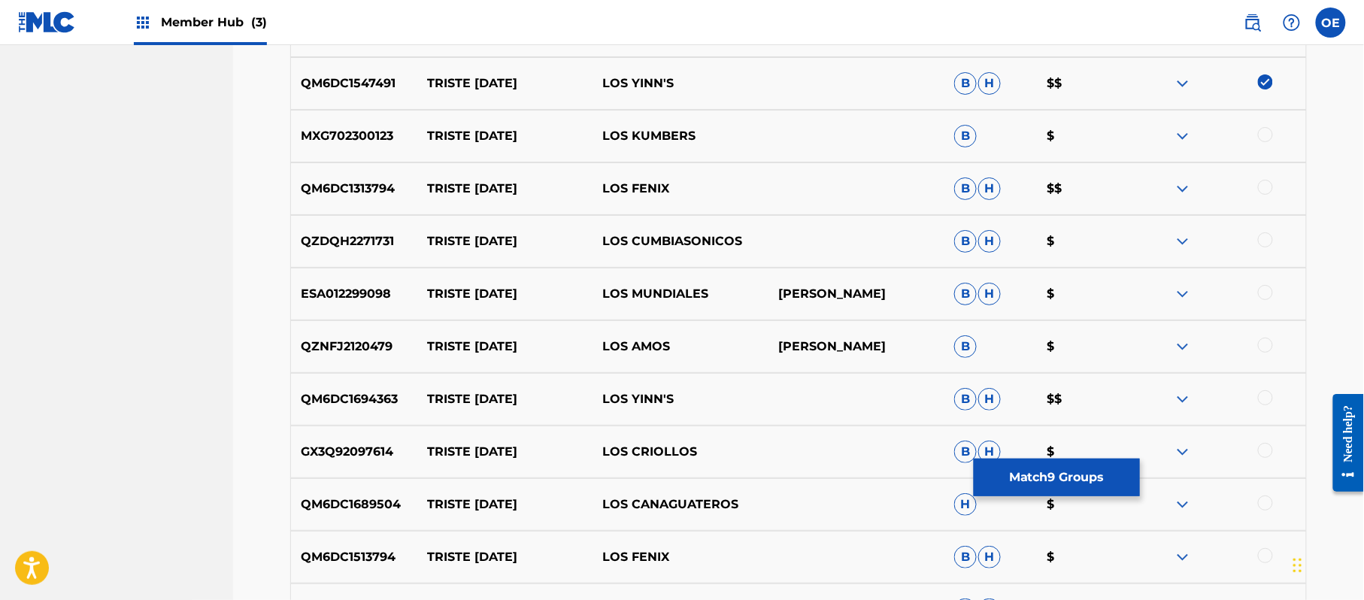
click at [1263, 398] on div at bounding box center [1265, 397] width 15 height 15
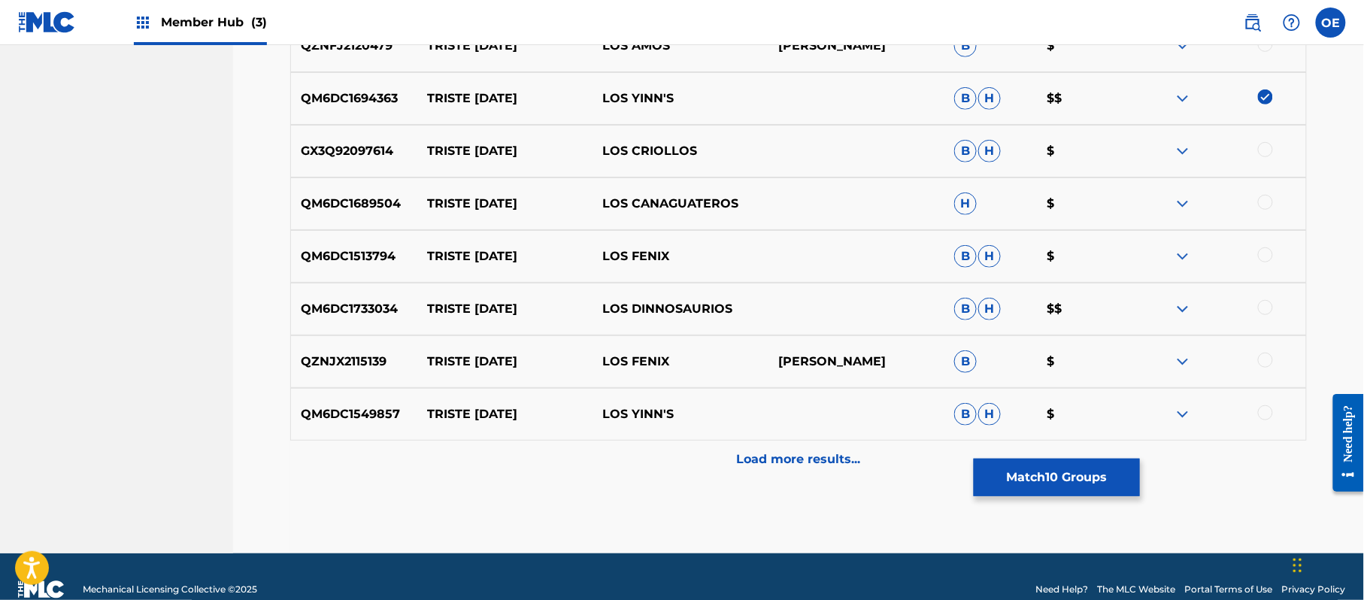
click at [1269, 418] on div at bounding box center [1265, 412] width 15 height 15
click at [880, 460] on div "Load more results..." at bounding box center [798, 460] width 1017 height 38
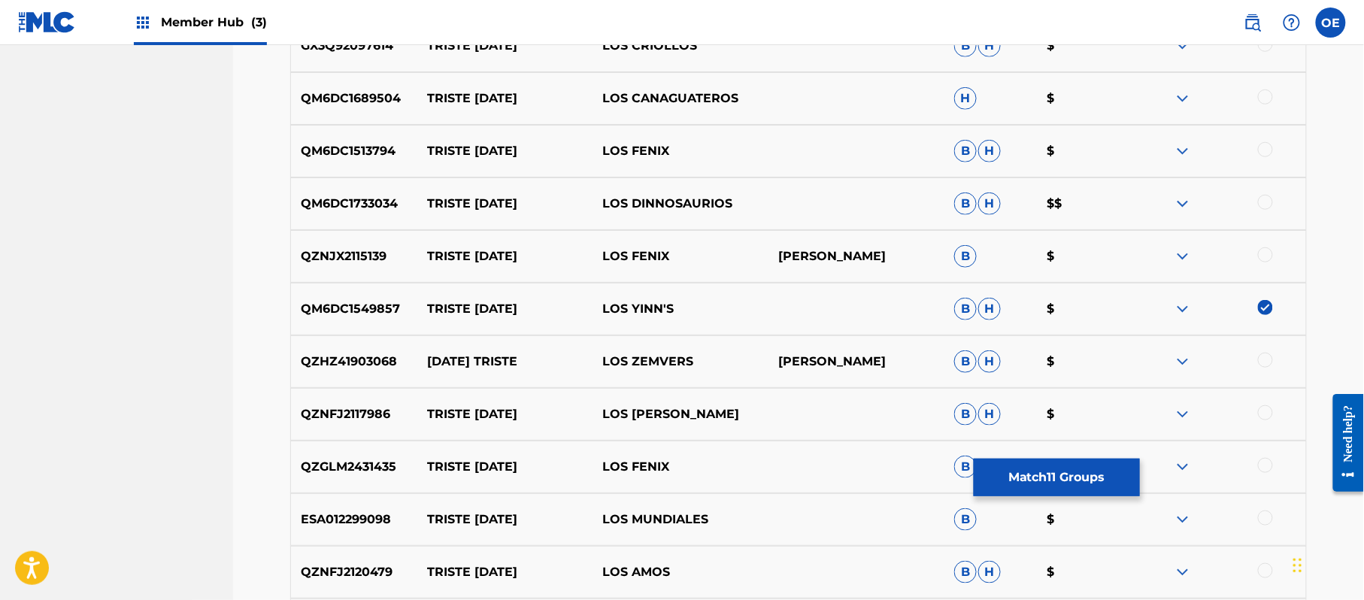
scroll to position [2491, 0]
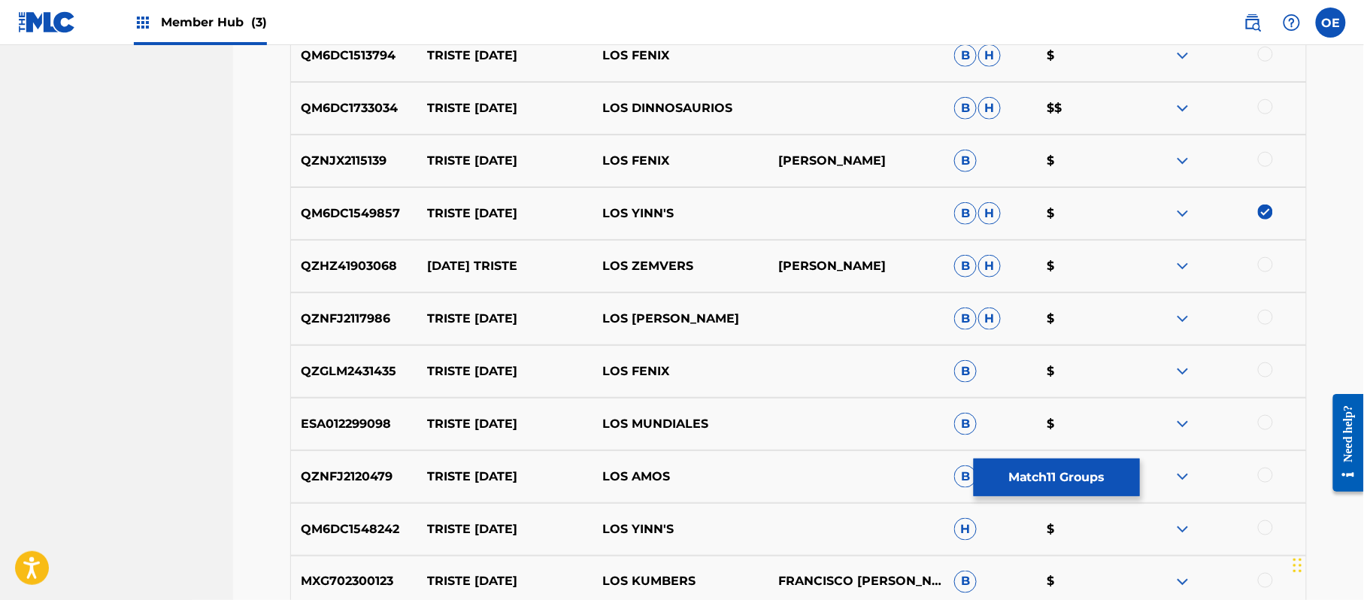
click at [1268, 527] on div at bounding box center [1265, 527] width 15 height 15
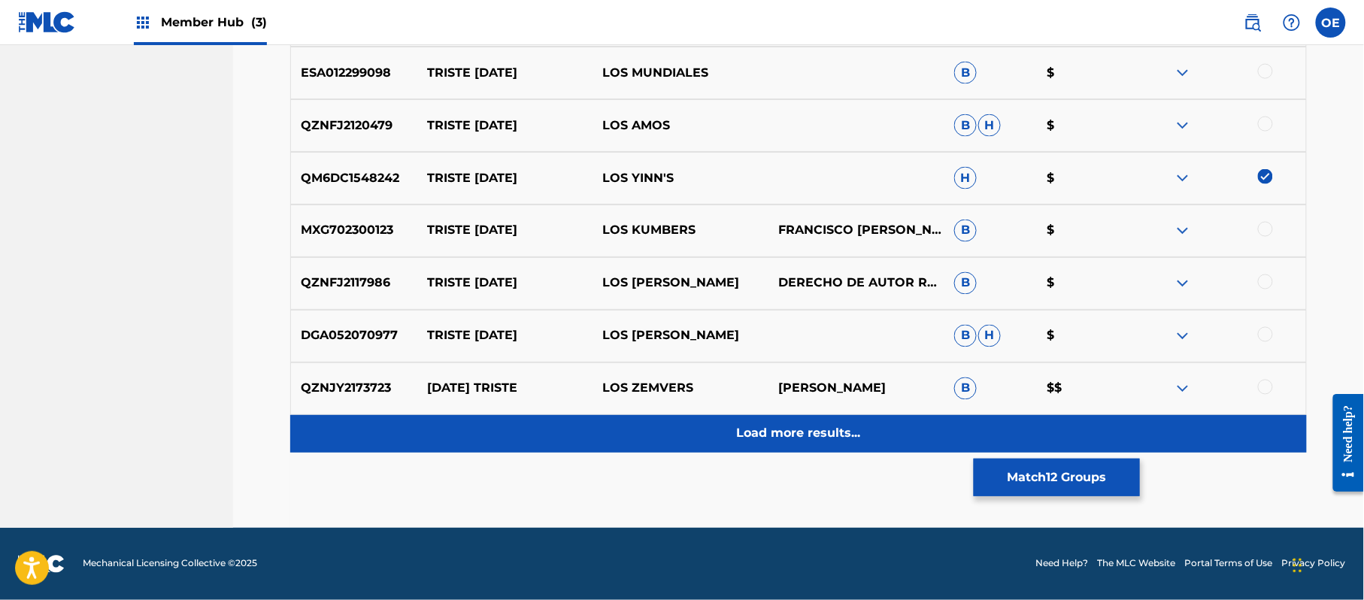
click at [822, 445] on div "Load more results..." at bounding box center [798, 434] width 1017 height 38
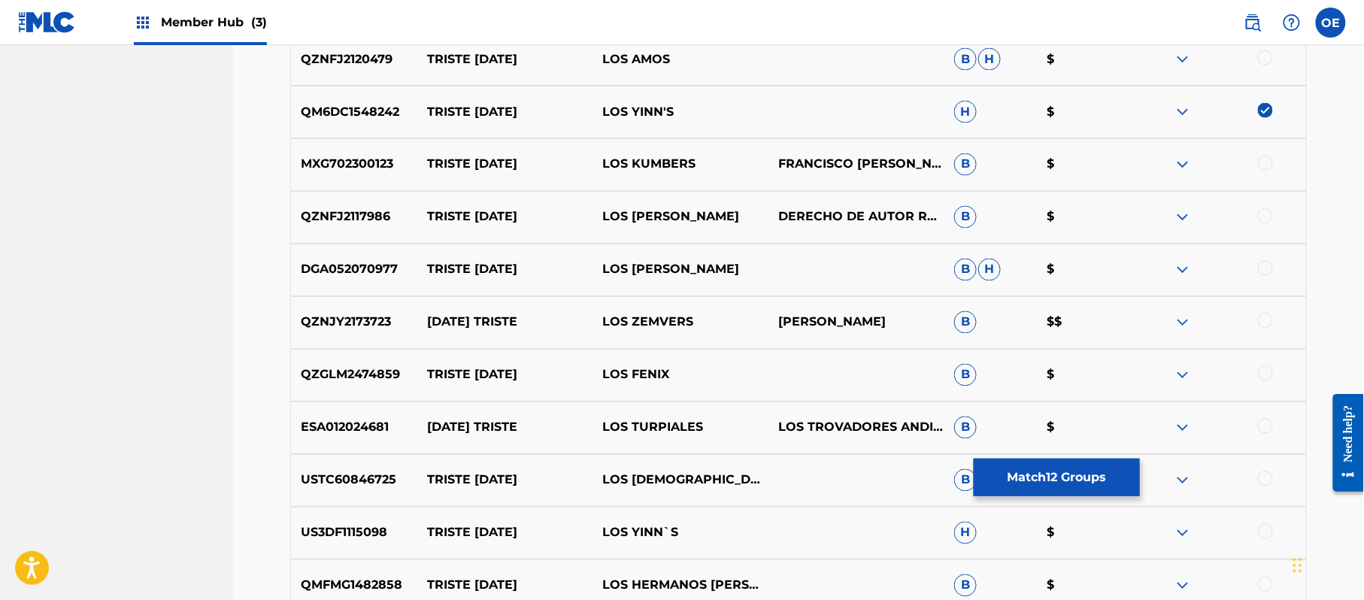
scroll to position [2943, 0]
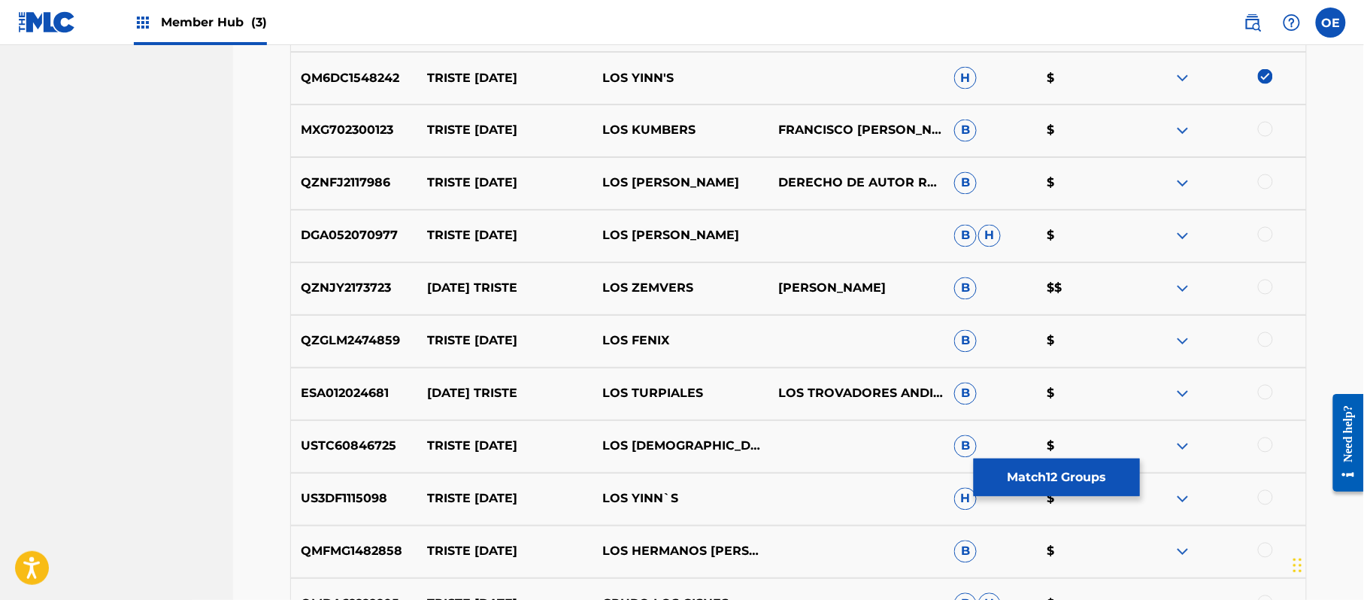
click at [1276, 499] on div at bounding box center [1218, 499] width 176 height 18
click at [1268, 497] on div at bounding box center [1265, 497] width 15 height 15
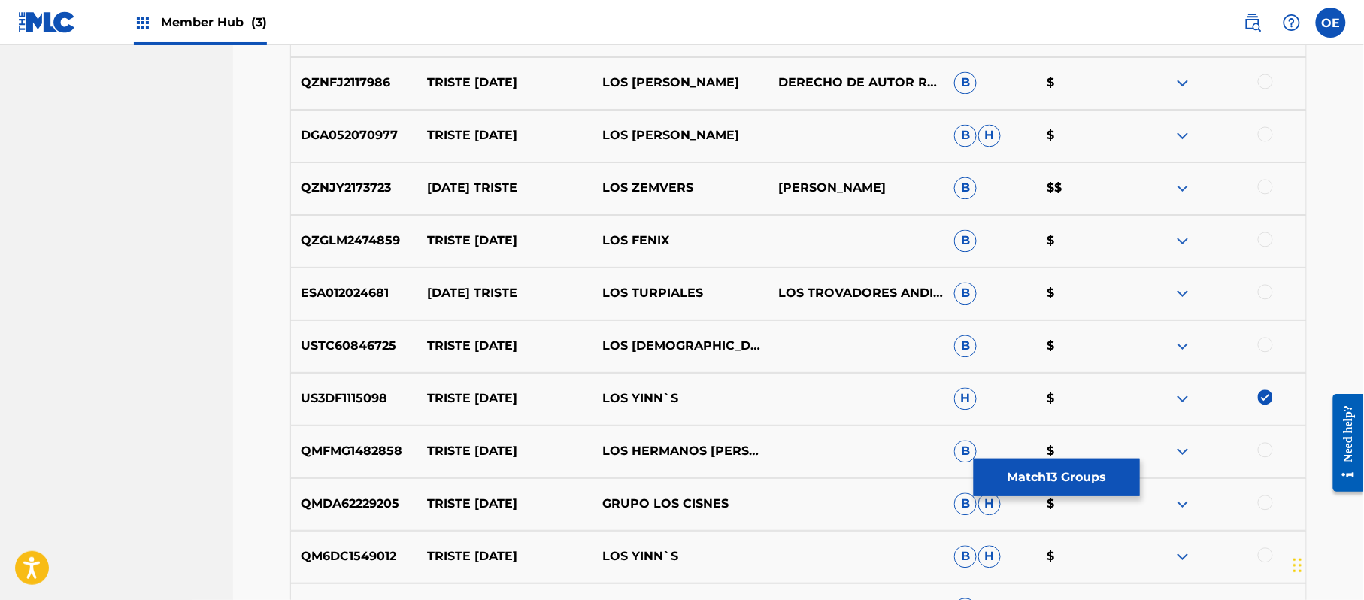
scroll to position [3143, 0]
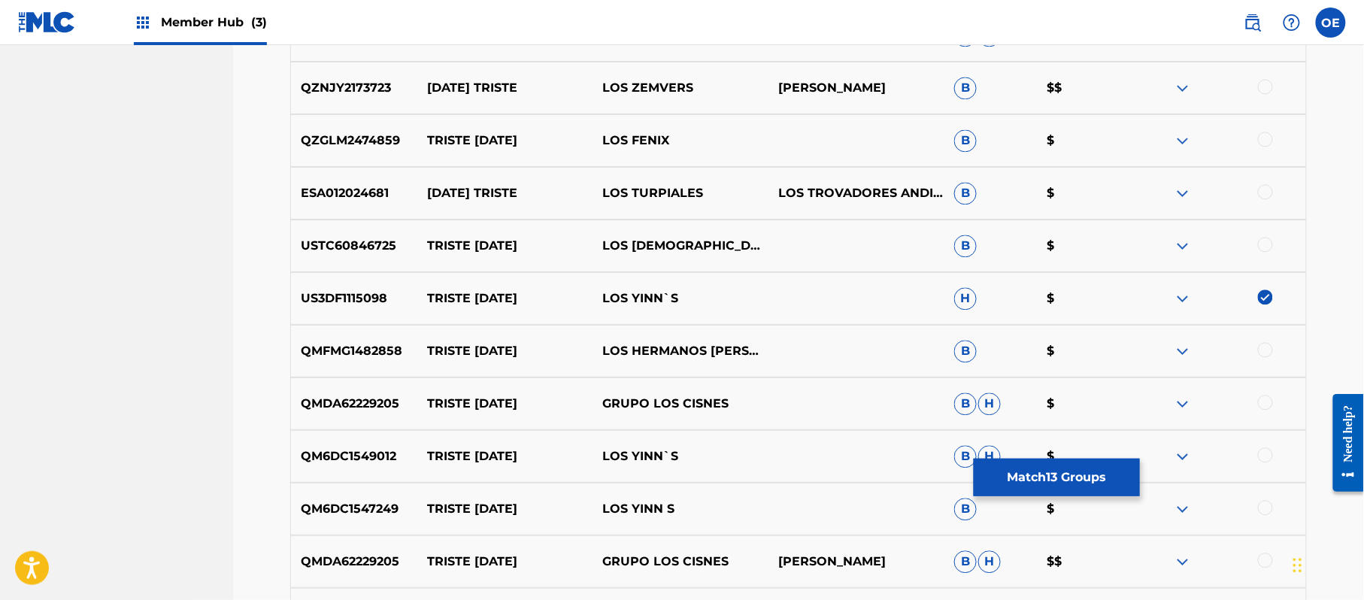
click at [1267, 456] on div at bounding box center [1265, 454] width 15 height 15
click at [1262, 499] on div "QM6DC1547249 TRISTE NAVIDAD LOS YINN S B $" at bounding box center [798, 509] width 1017 height 53
click at [1263, 504] on div at bounding box center [1265, 507] width 15 height 15
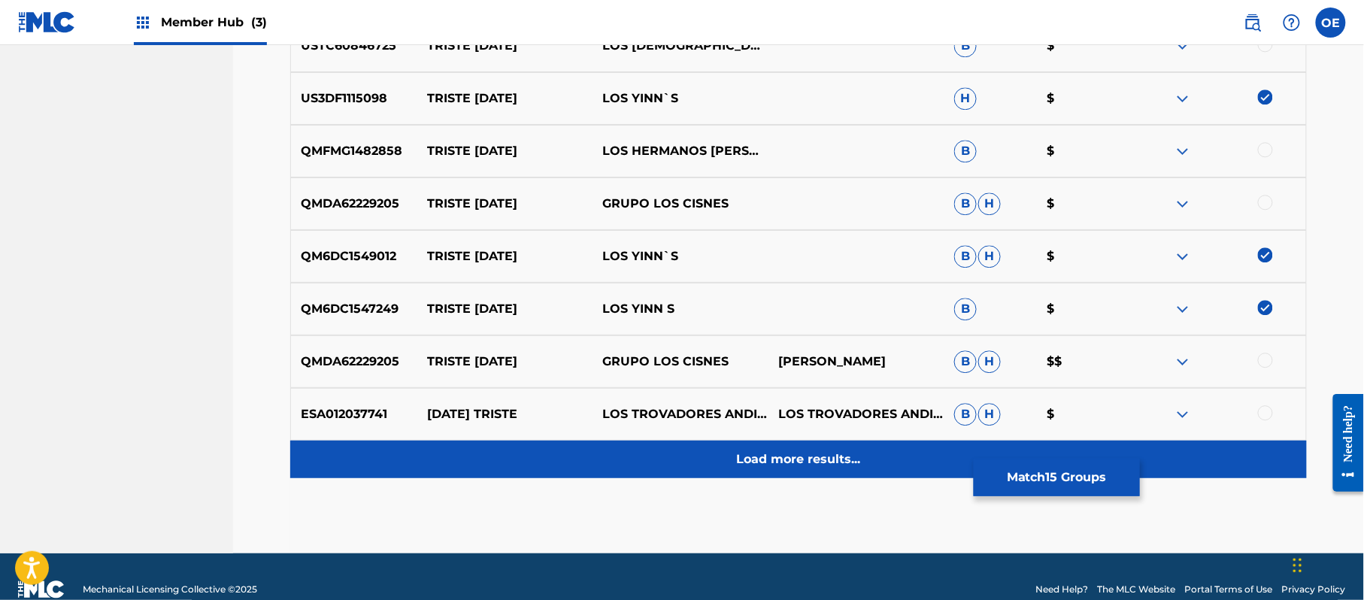
click at [865, 448] on div "Load more results..." at bounding box center [798, 460] width 1017 height 38
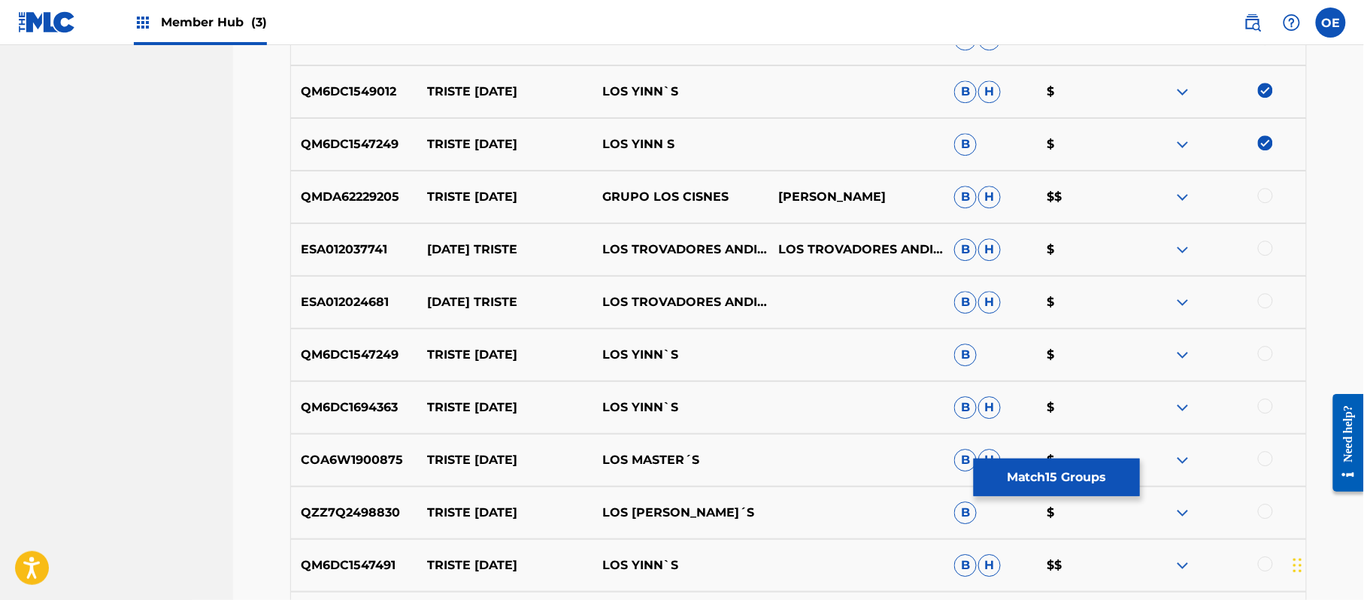
scroll to position [3544, 0]
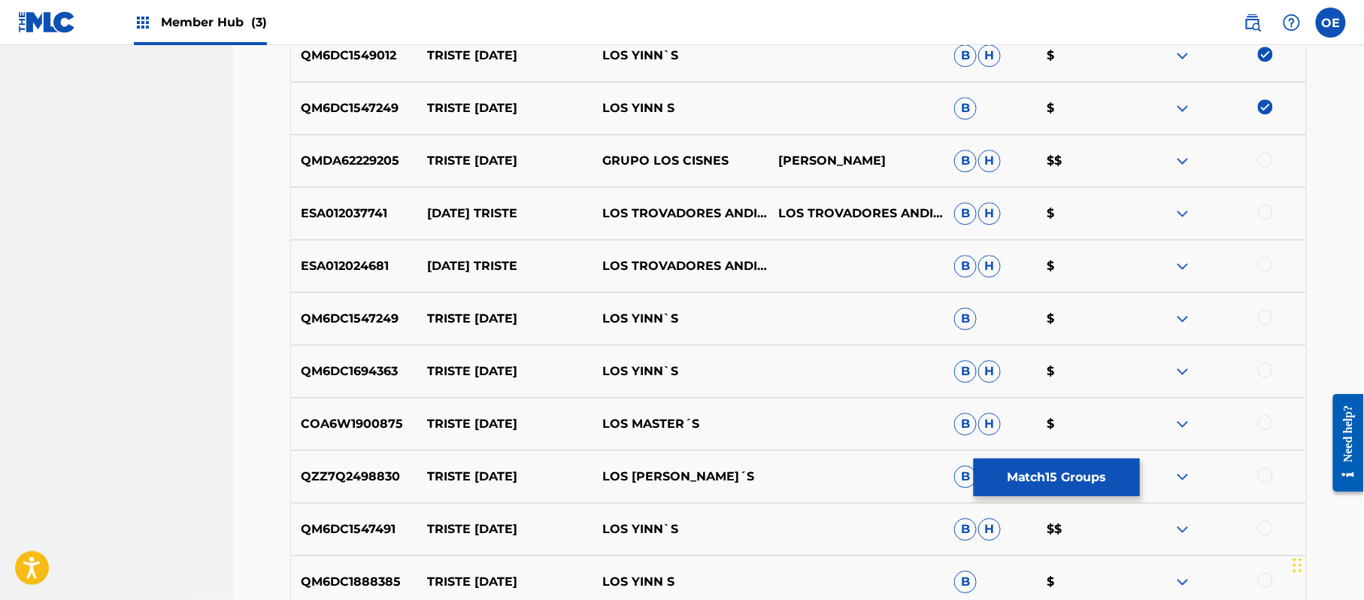
click at [1264, 322] on div at bounding box center [1265, 317] width 15 height 15
click at [1258, 367] on div at bounding box center [1218, 371] width 176 height 18
click at [1258, 367] on div at bounding box center [1265, 369] width 15 height 15
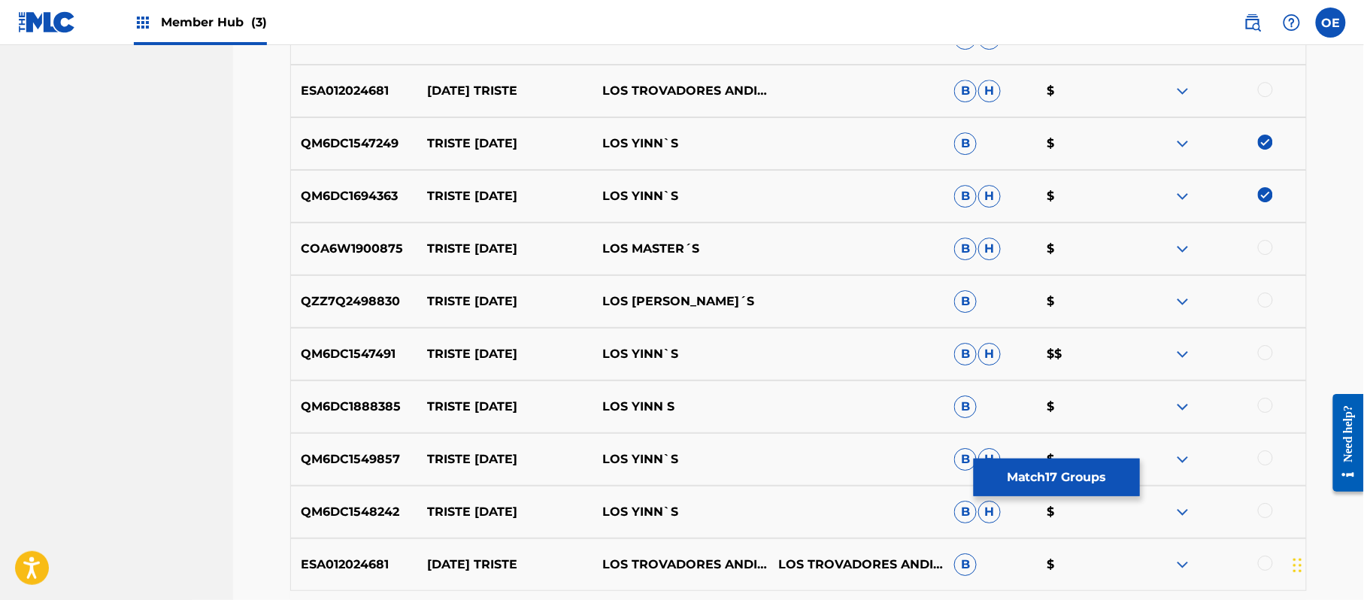
scroll to position [3745, 0]
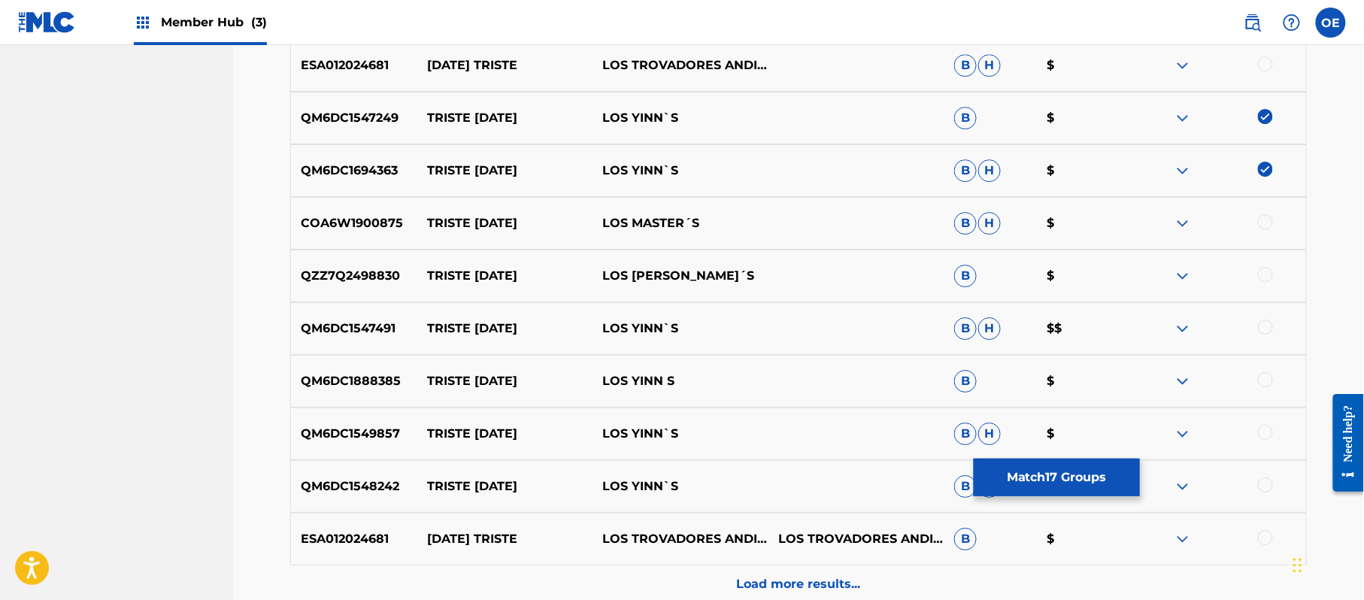
click at [1258, 329] on div at bounding box center [1265, 327] width 15 height 15
click at [1266, 385] on div at bounding box center [1265, 379] width 15 height 15
click at [1264, 427] on div at bounding box center [1265, 432] width 15 height 15
click at [1261, 474] on div "QM6DC1548242 TRISTE NAVIDAD LOS YINN`S B H $" at bounding box center [798, 486] width 1017 height 53
click at [1261, 480] on div at bounding box center [1265, 485] width 15 height 15
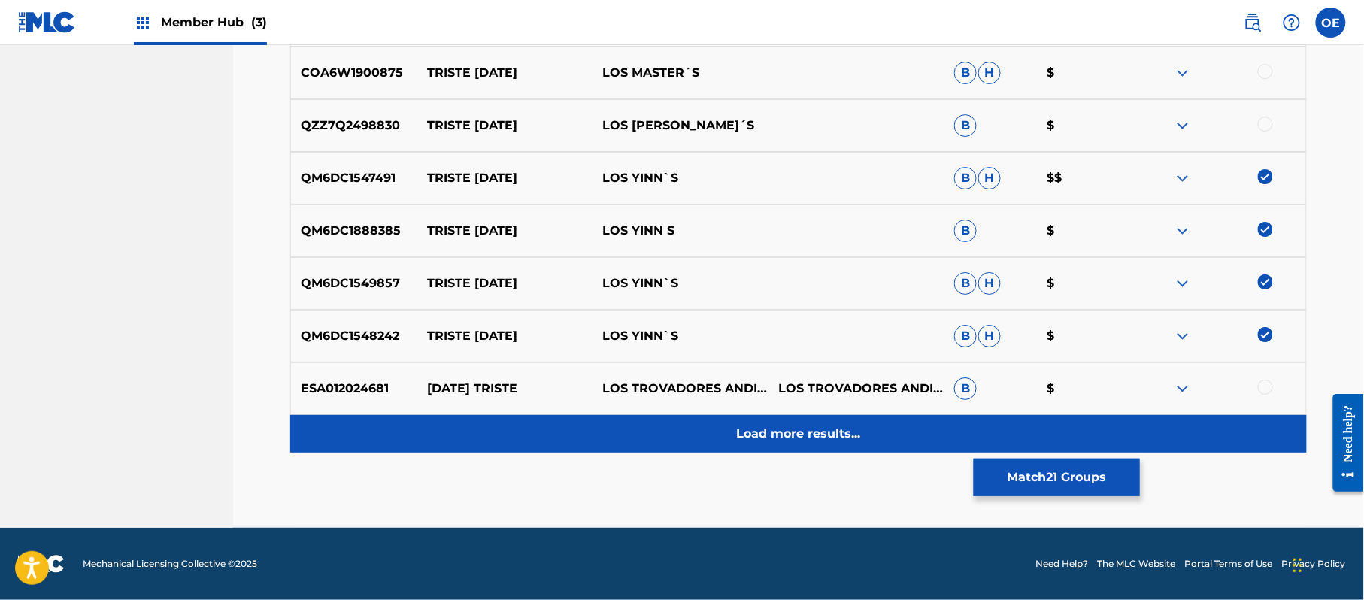
click at [717, 418] on div "Load more results..." at bounding box center [798, 434] width 1017 height 38
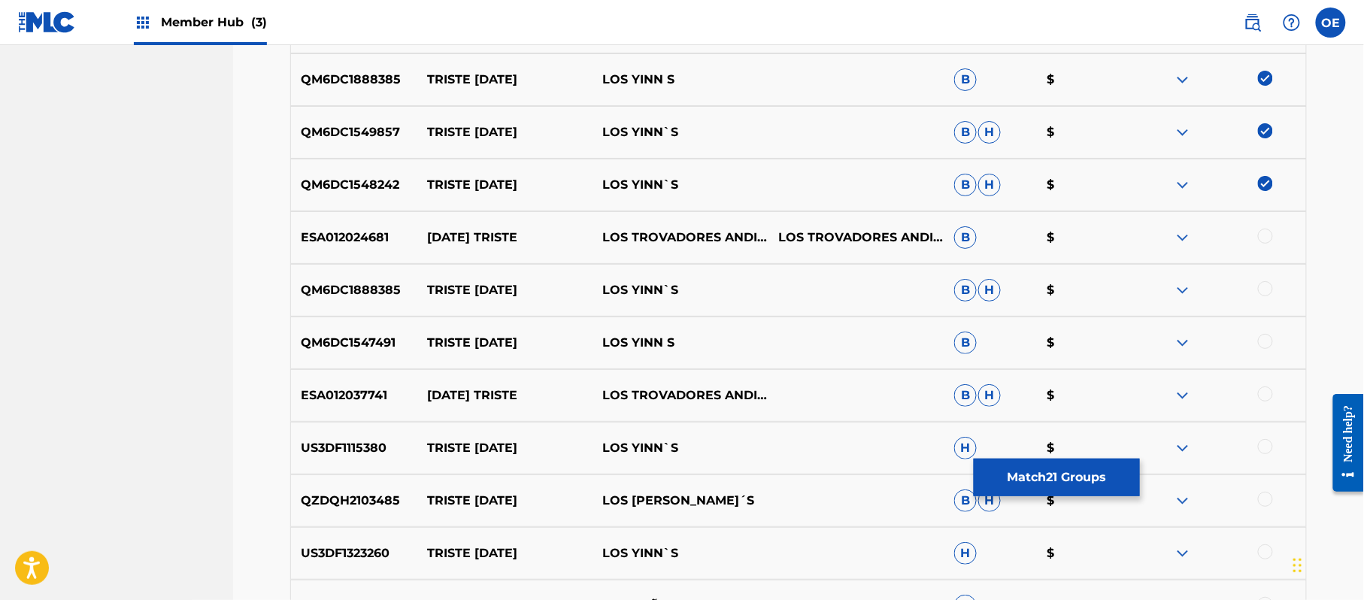
scroll to position [4095, 0]
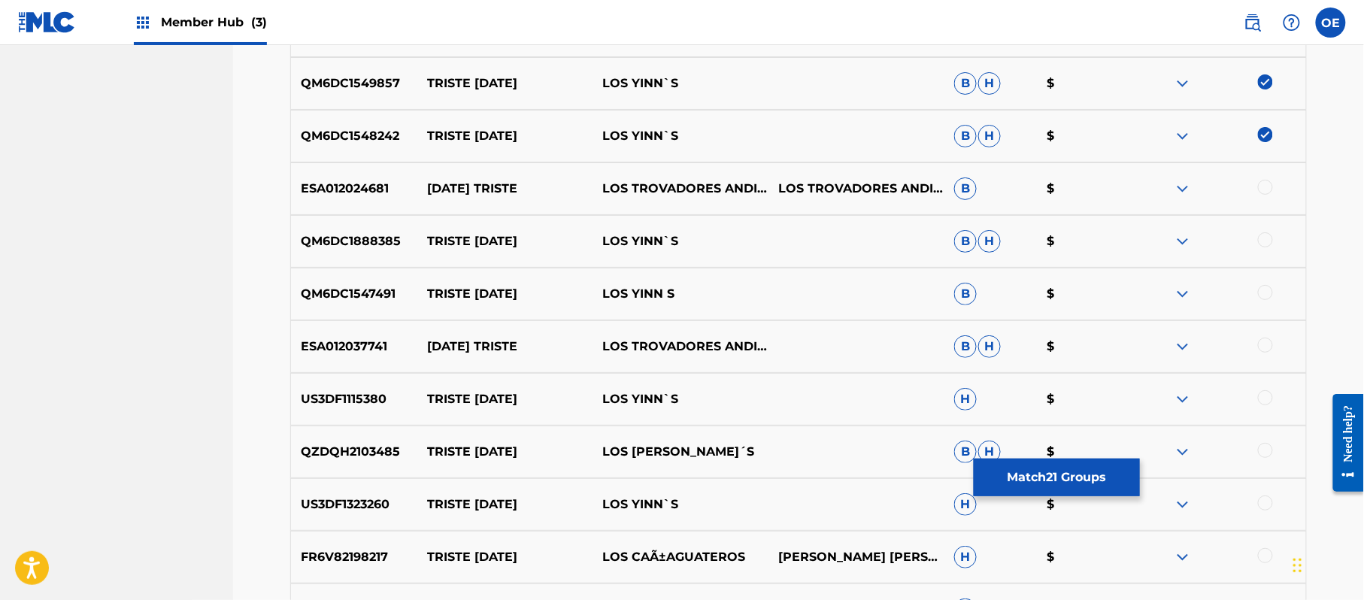
click at [1258, 238] on div at bounding box center [1265, 239] width 15 height 15
click at [1265, 287] on div at bounding box center [1265, 292] width 15 height 15
click at [1260, 394] on div at bounding box center [1265, 397] width 15 height 15
click at [1269, 501] on div at bounding box center [1265, 503] width 15 height 15
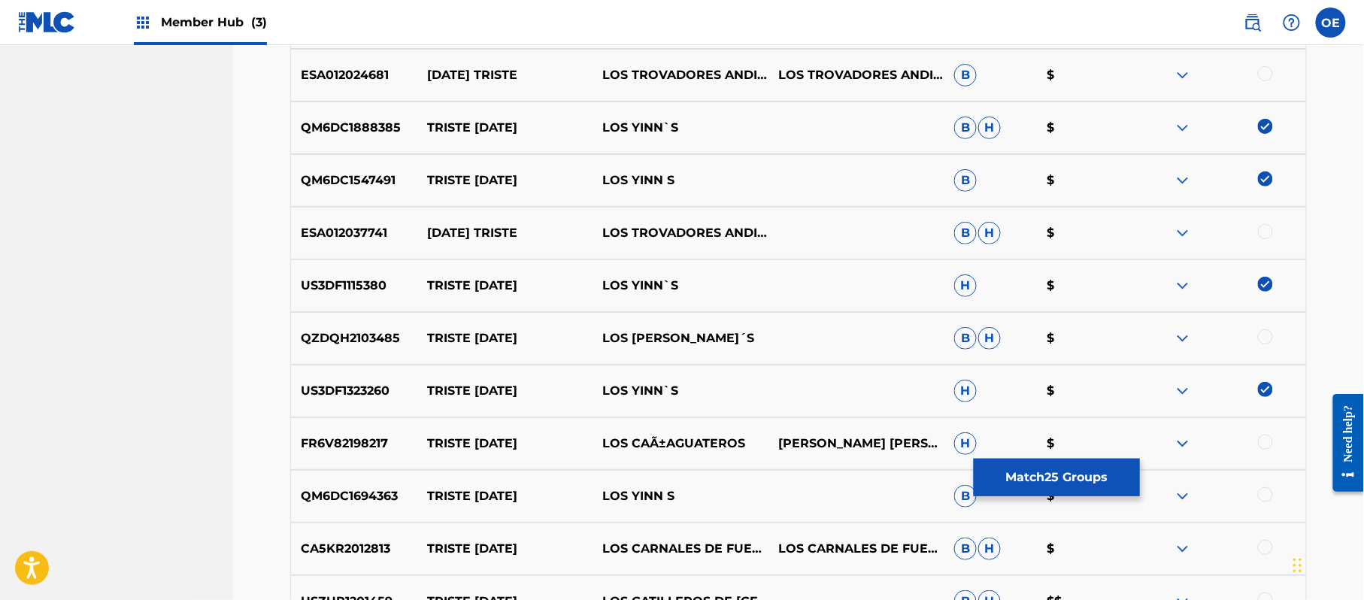
scroll to position [4296, 0]
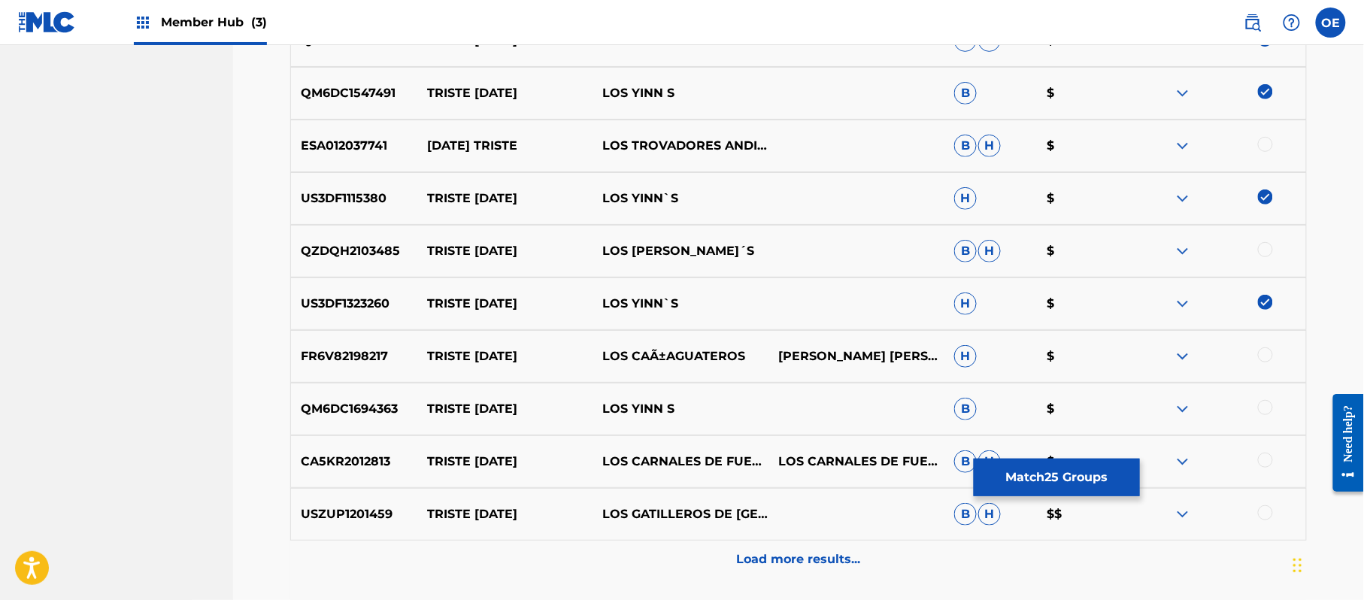
click at [1275, 405] on div at bounding box center [1218, 409] width 176 height 18
click at [1271, 407] on div at bounding box center [1265, 407] width 15 height 15
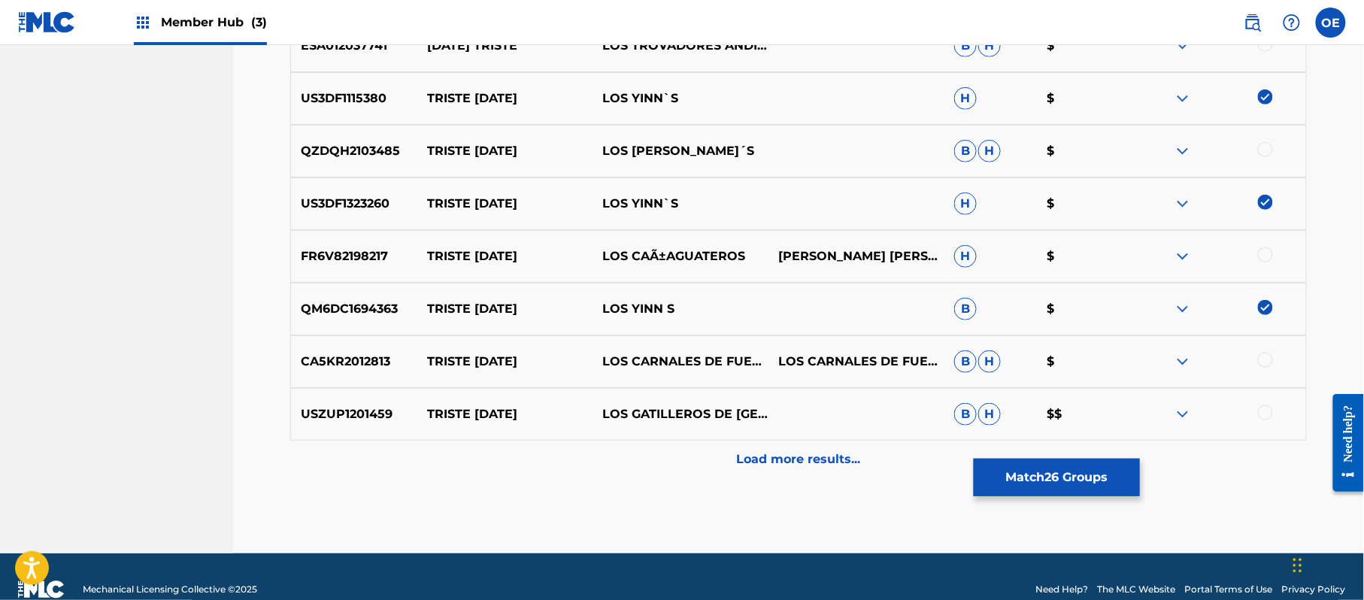
click at [717, 467] on div "Load more results..." at bounding box center [798, 460] width 1017 height 38
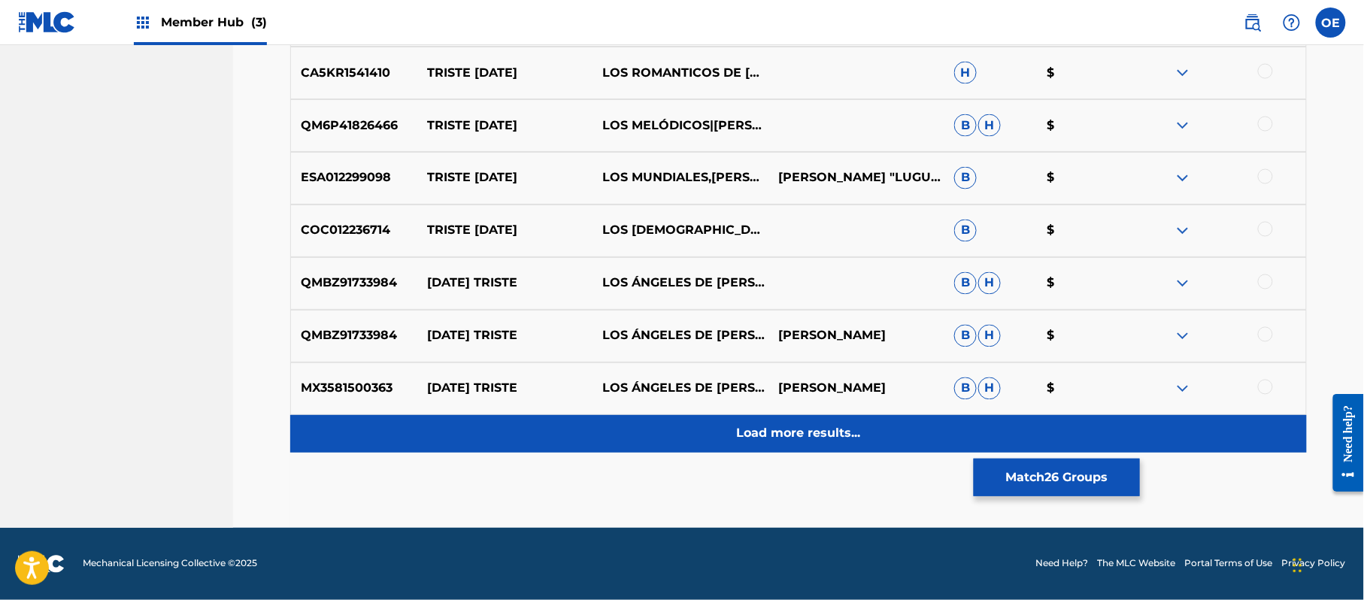
click at [714, 422] on div "Load more results..." at bounding box center [798, 434] width 1017 height 38
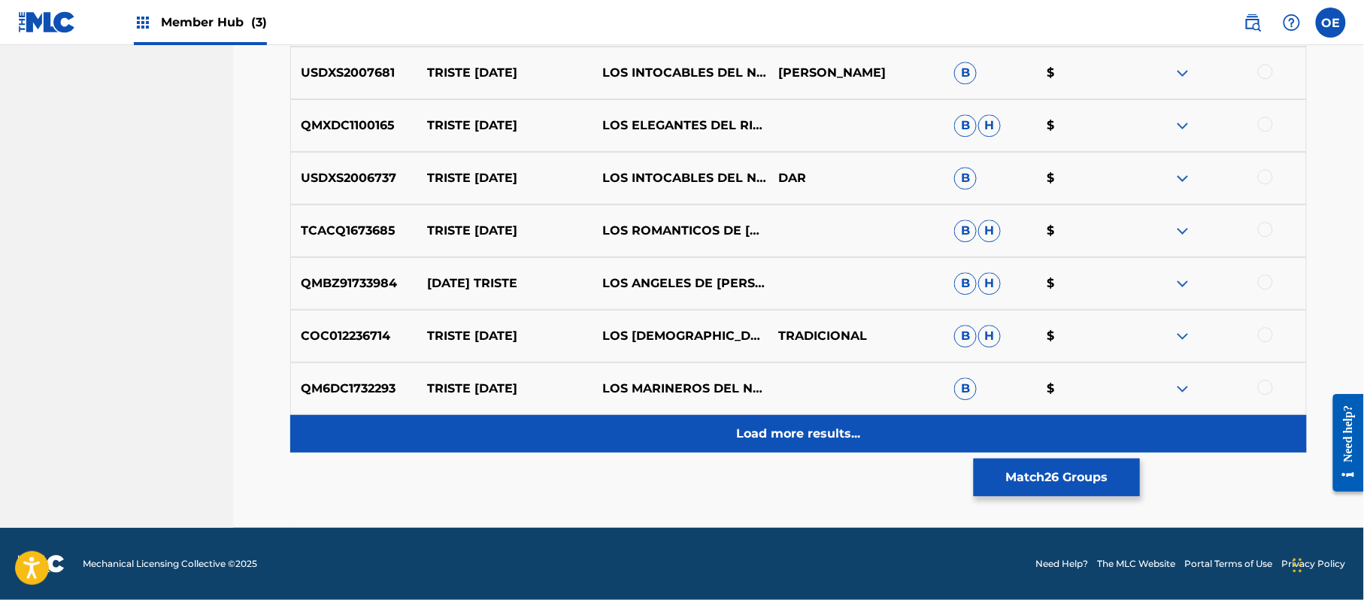
click at [806, 425] on p "Load more results..." at bounding box center [799, 434] width 124 height 18
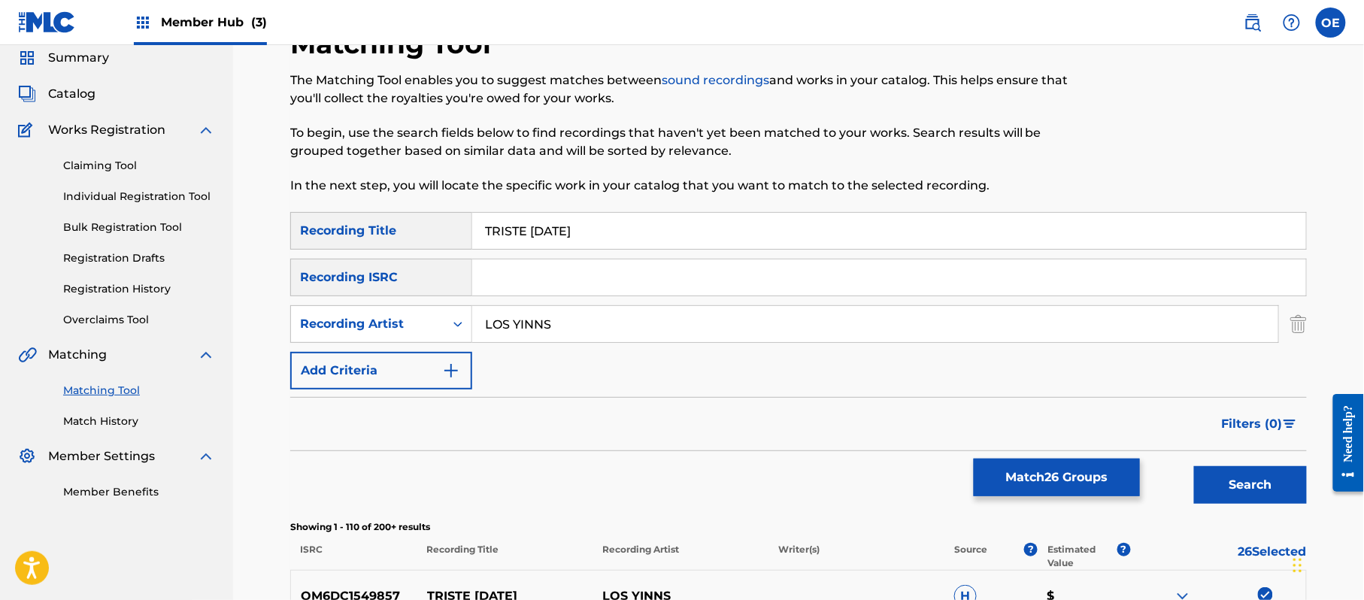
scroll to position [0, 0]
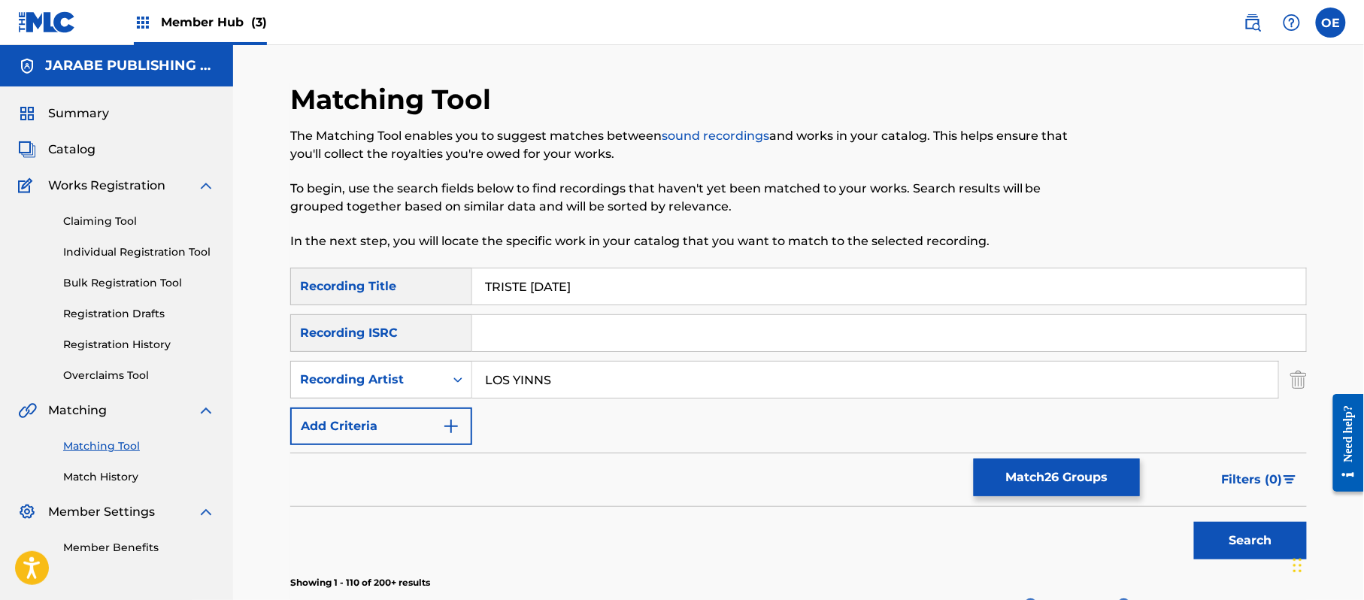
click at [538, 374] on input "LOS YINNS" at bounding box center [875, 380] width 806 height 36
click at [541, 377] on input "LOS YINNS" at bounding box center [875, 380] width 806 height 36
click at [1194, 522] on button "Search" at bounding box center [1250, 541] width 113 height 38
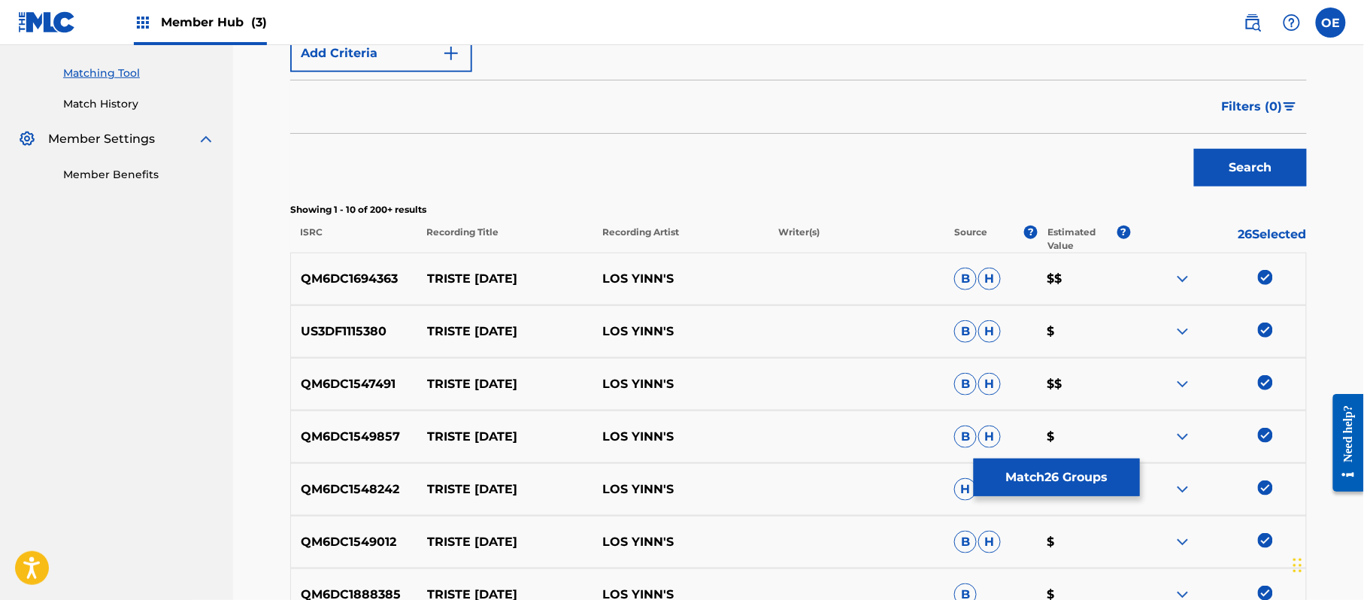
scroll to position [602, 0]
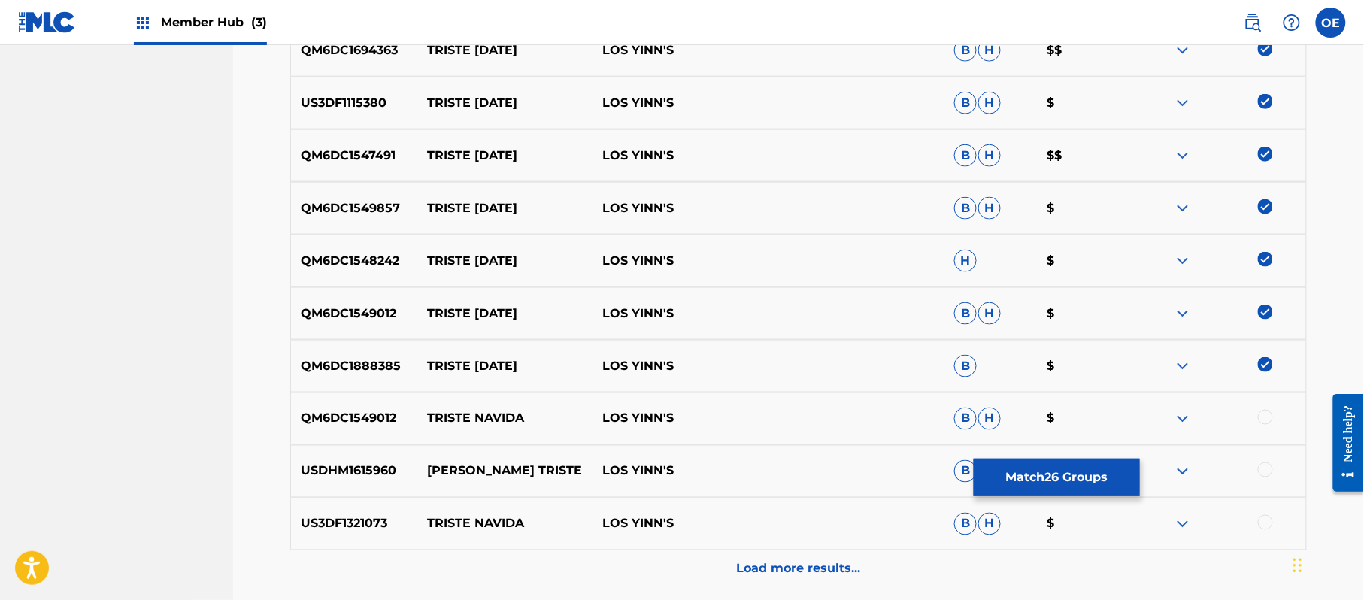
click at [1274, 419] on div at bounding box center [1218, 419] width 176 height 18
click at [1269, 423] on div at bounding box center [1265, 417] width 15 height 15
click at [1262, 523] on div at bounding box center [1265, 522] width 15 height 15
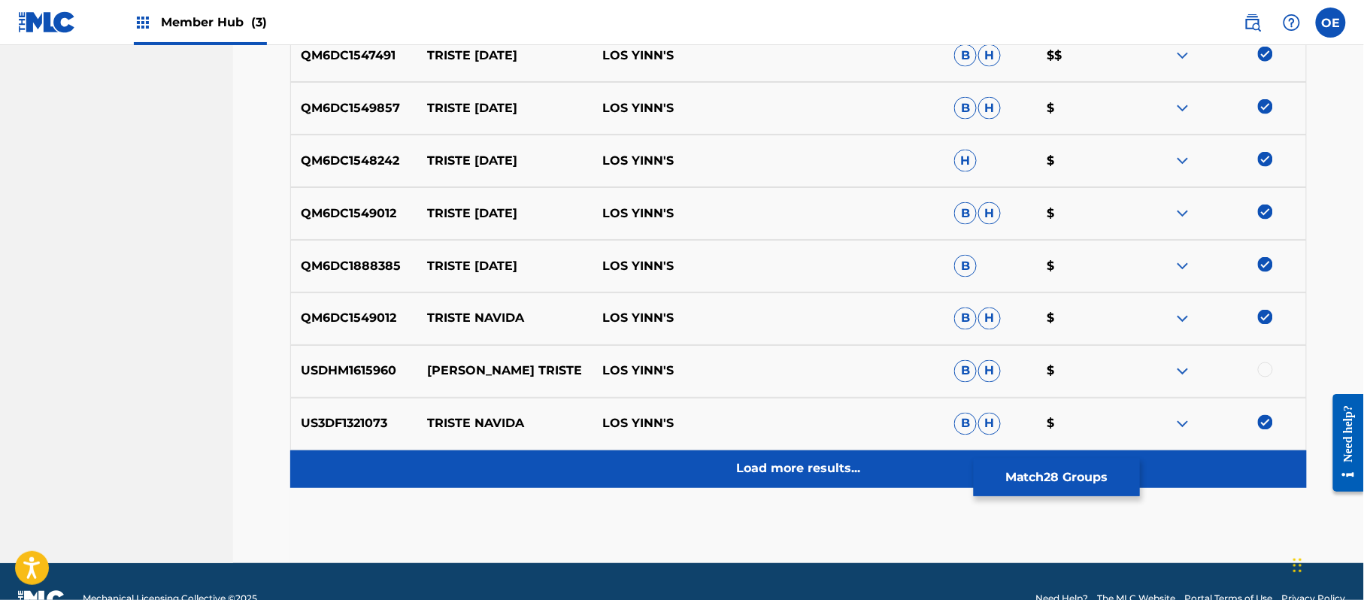
click at [811, 467] on p "Load more results..." at bounding box center [799, 469] width 124 height 18
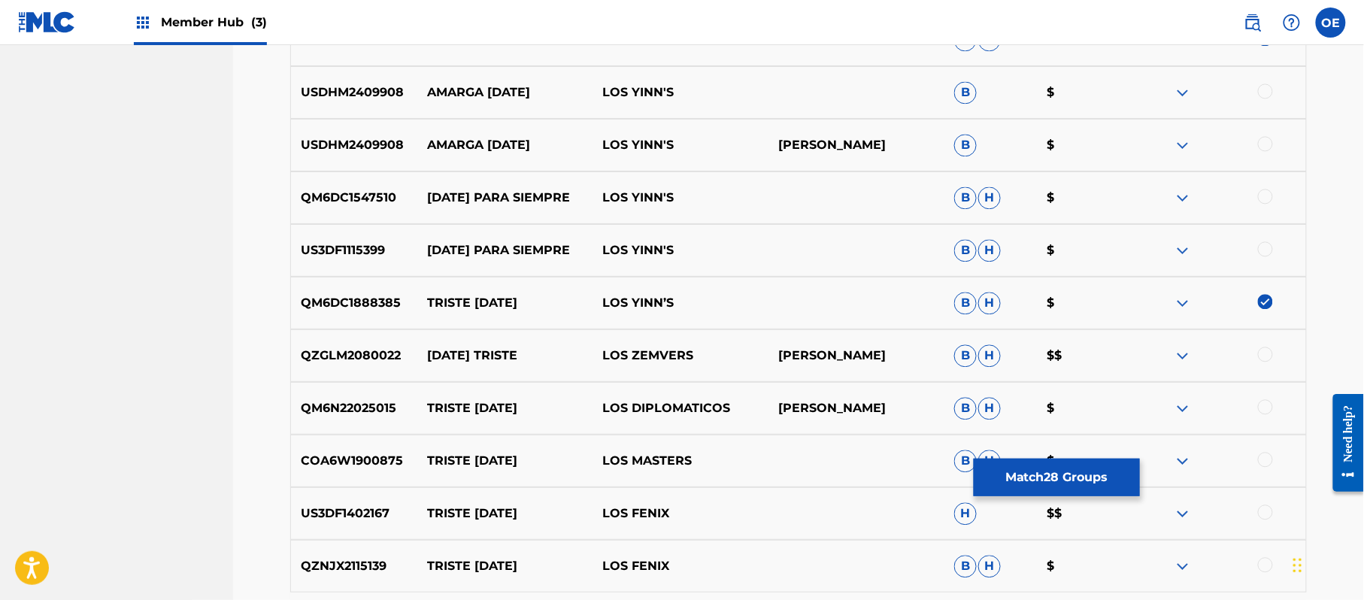
scroll to position [1263, 0]
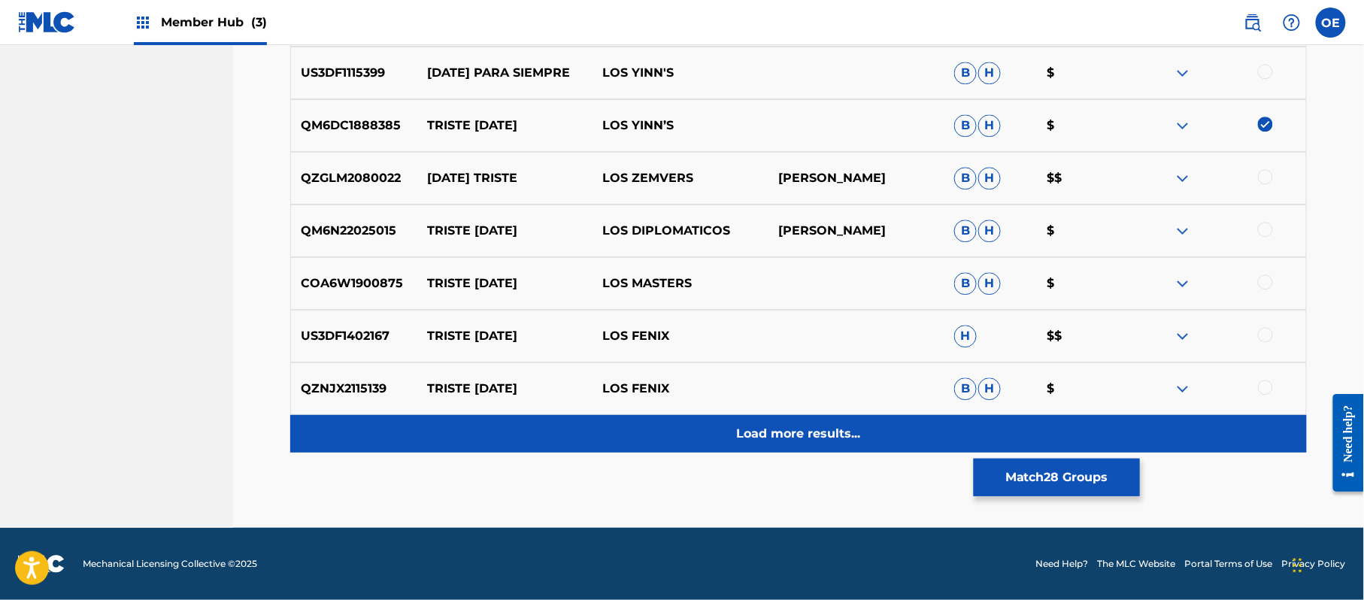
click at [939, 425] on div "Load more results..." at bounding box center [798, 434] width 1017 height 38
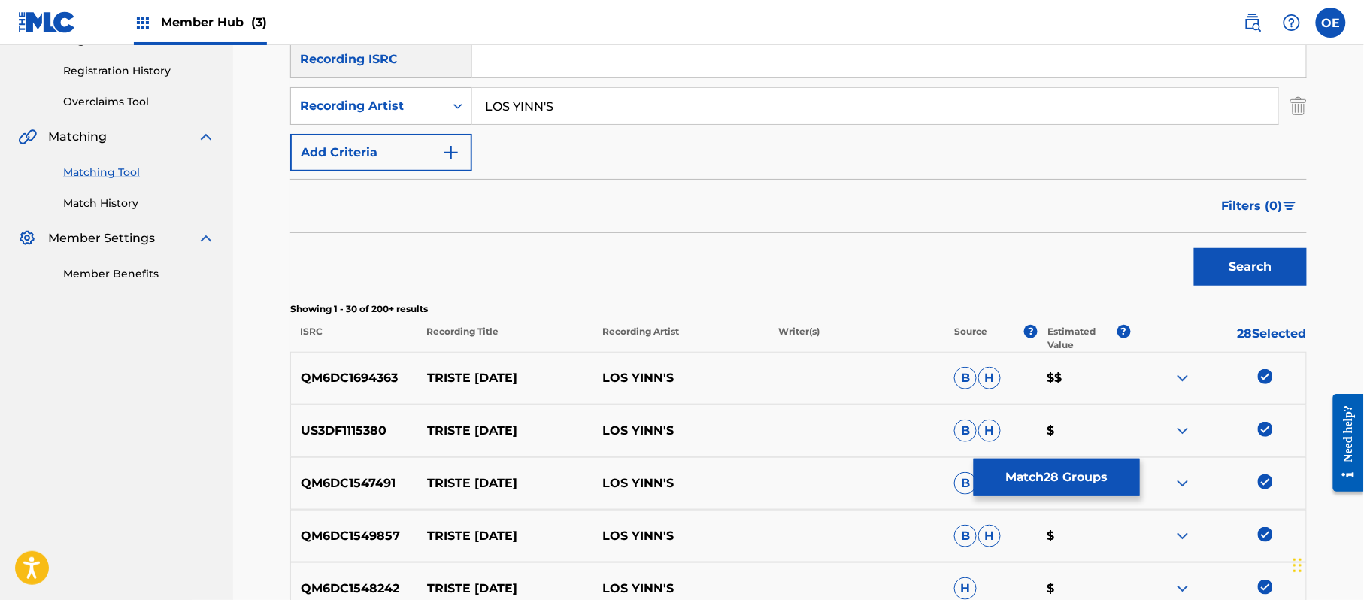
scroll to position [160, 0]
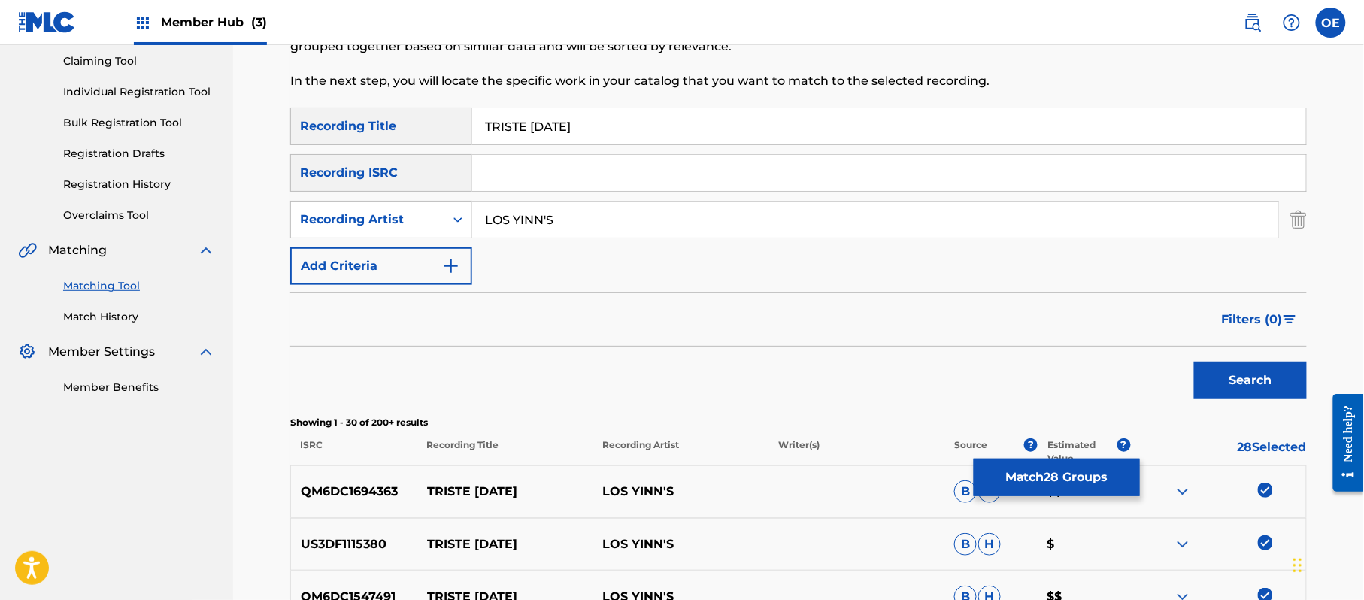
drag, startPoint x: 546, startPoint y: 217, endPoint x: 544, endPoint y: 226, distance: 8.4
click at [544, 226] on input "LOS YINN'S" at bounding box center [875, 220] width 806 height 36
type input "LOS YINN S"
click at [1194, 362] on button "Search" at bounding box center [1250, 381] width 113 height 38
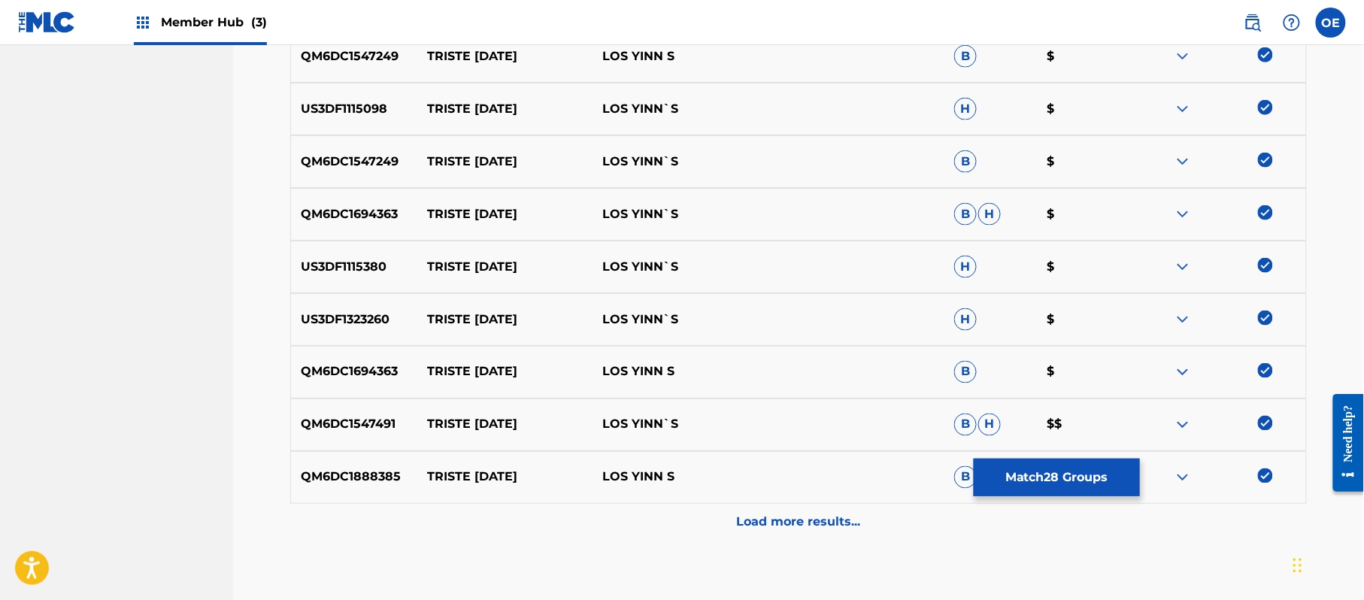
scroll to position [737, 0]
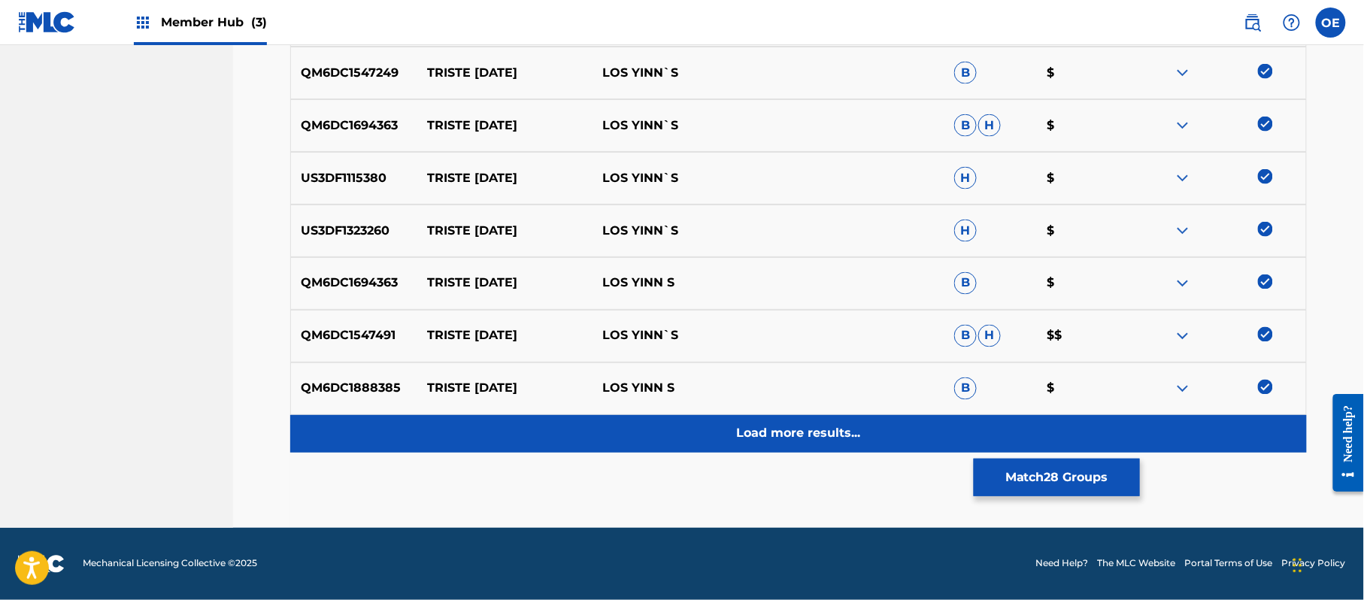
click at [761, 428] on p "Load more results..." at bounding box center [799, 434] width 124 height 18
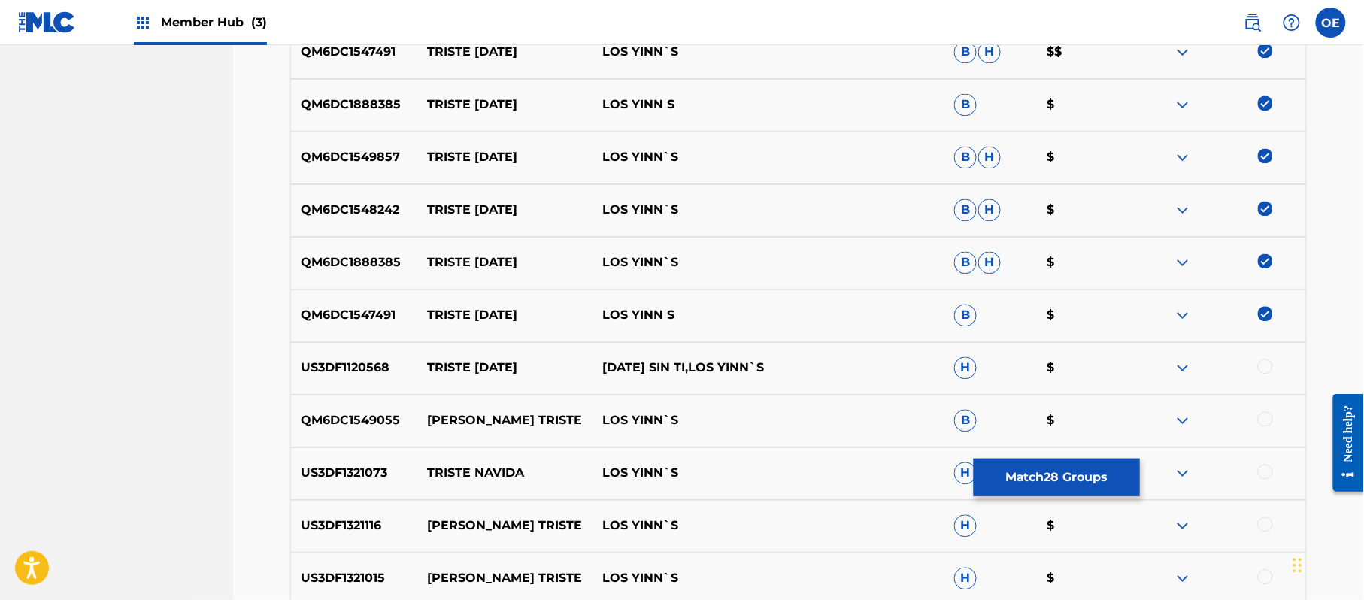
scroll to position [1138, 0]
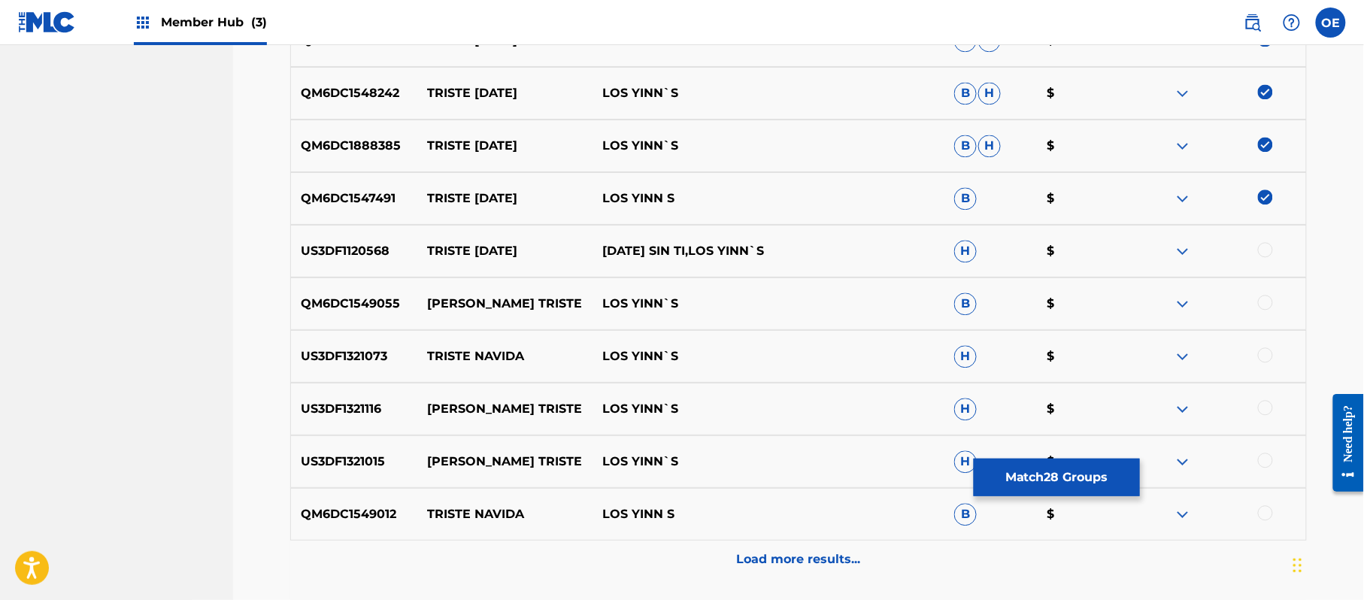
click at [1263, 350] on div at bounding box center [1265, 354] width 15 height 15
click at [1269, 514] on div at bounding box center [1265, 512] width 15 height 15
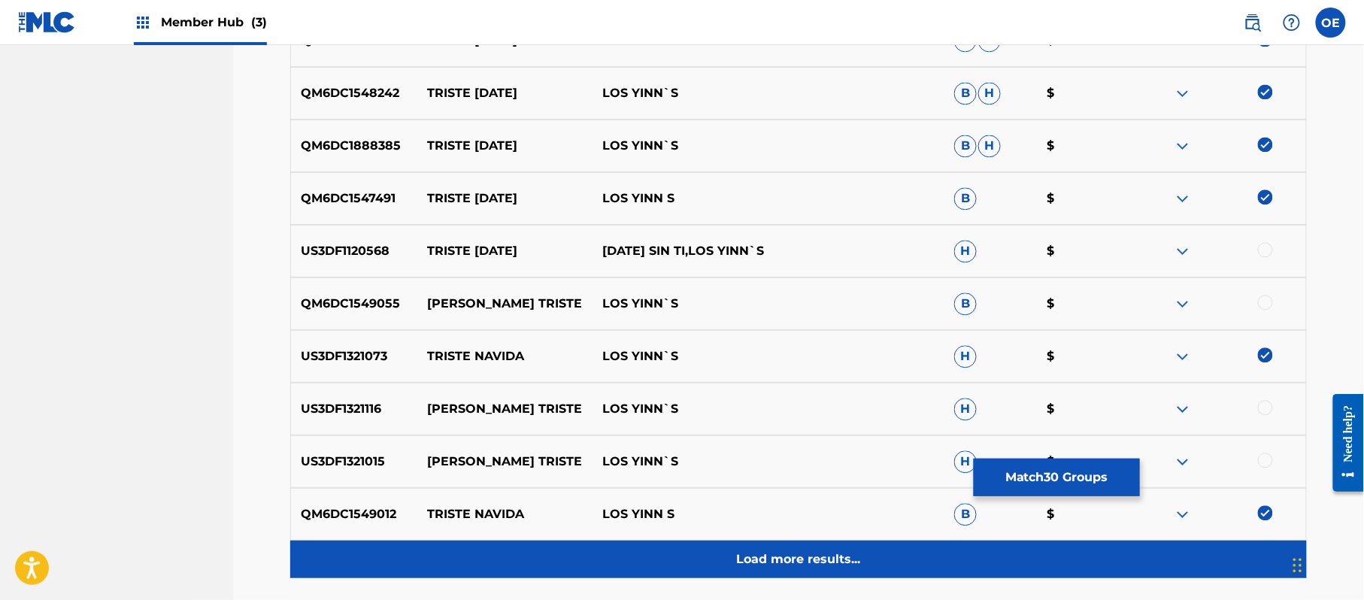
click at [794, 552] on p "Load more results..." at bounding box center [799, 559] width 124 height 18
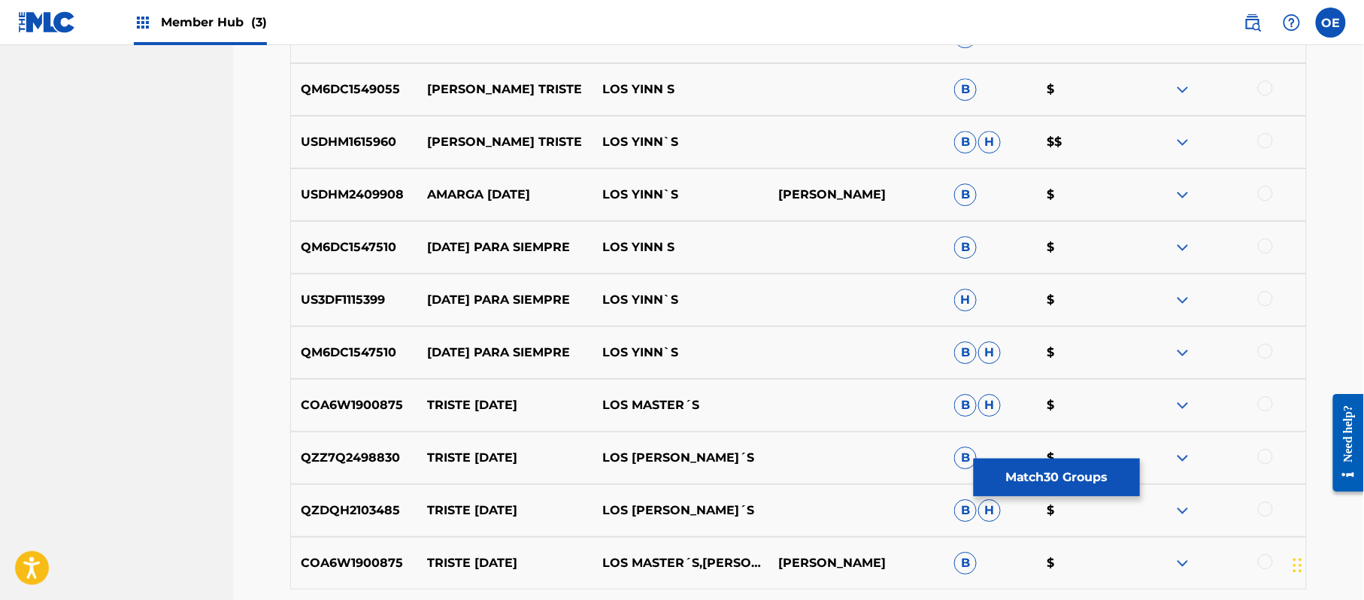
scroll to position [1639, 0]
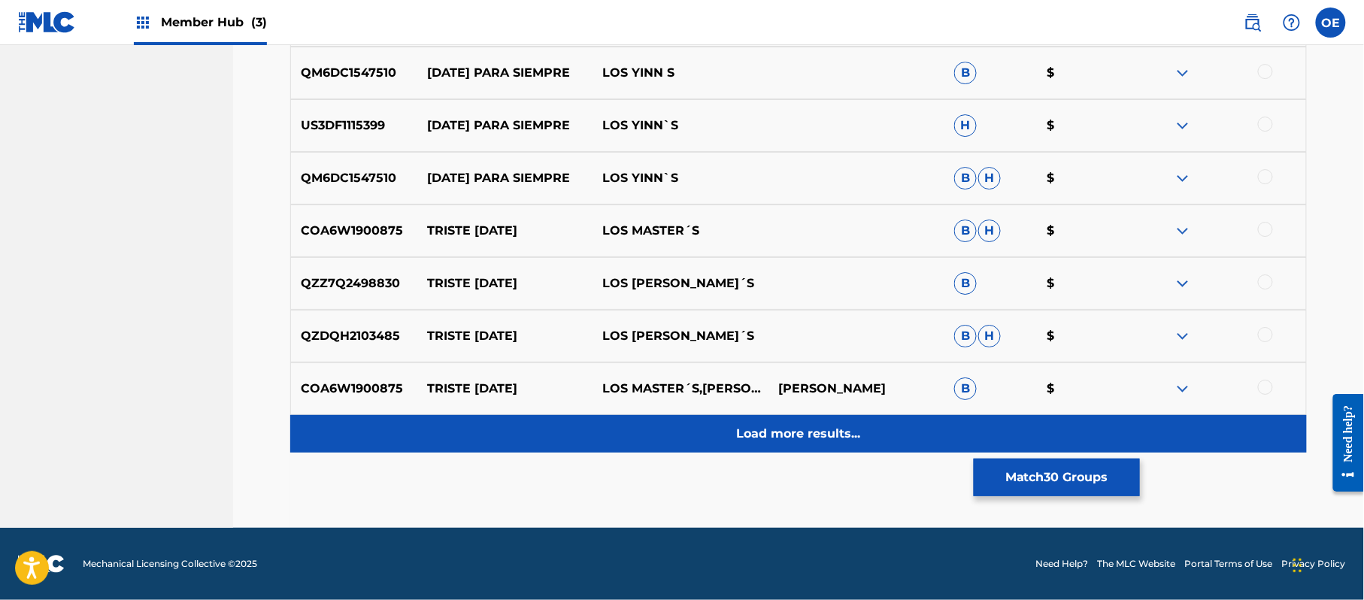
click at [782, 429] on p "Load more results..." at bounding box center [799, 434] width 124 height 18
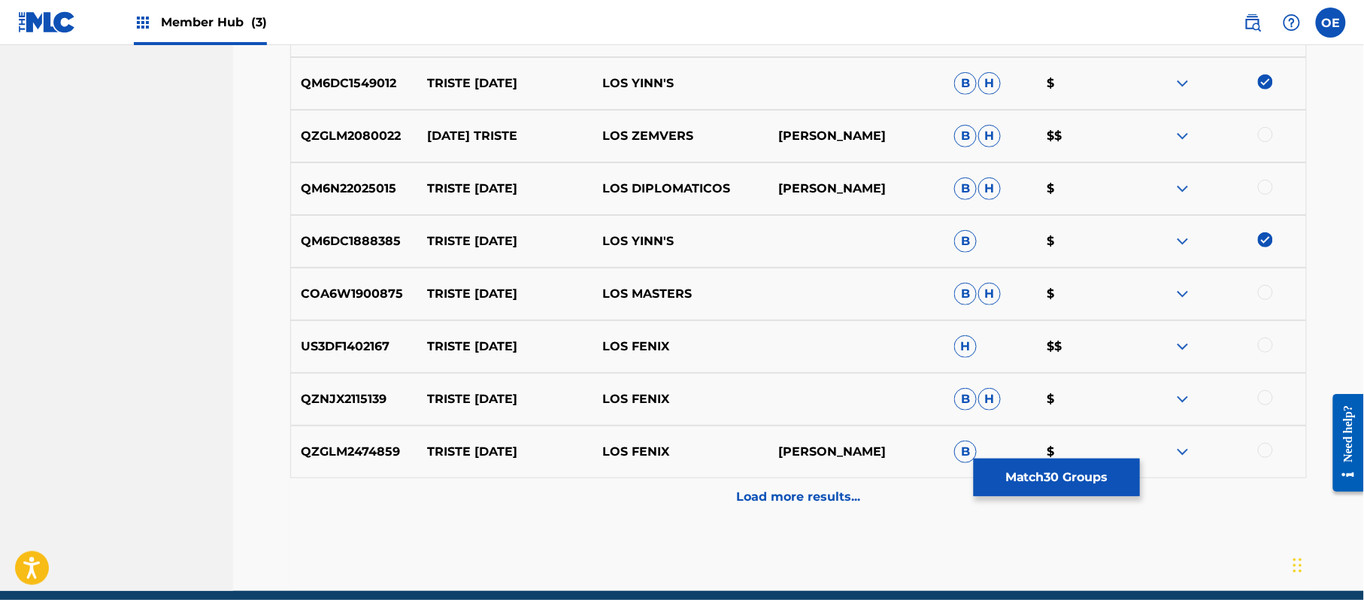
scroll to position [2316, 0]
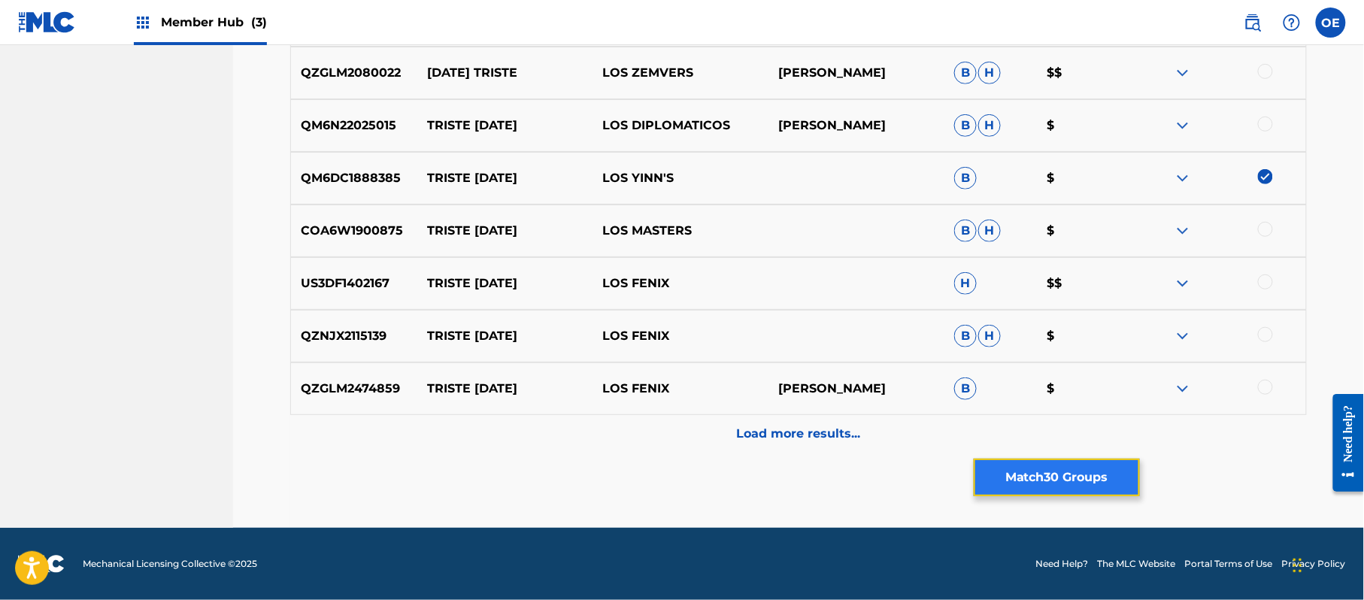
click at [1017, 461] on button "Match 30 Groups" at bounding box center [1057, 478] width 166 height 38
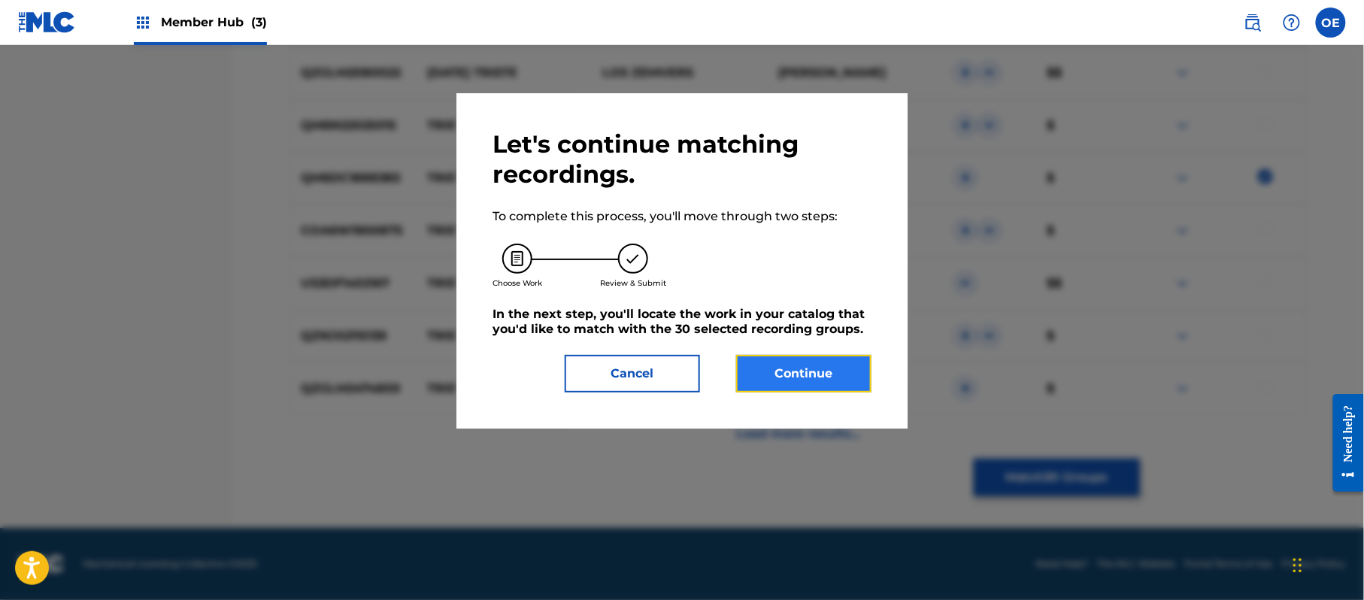
click at [841, 362] on button "Continue" at bounding box center [803, 374] width 135 height 38
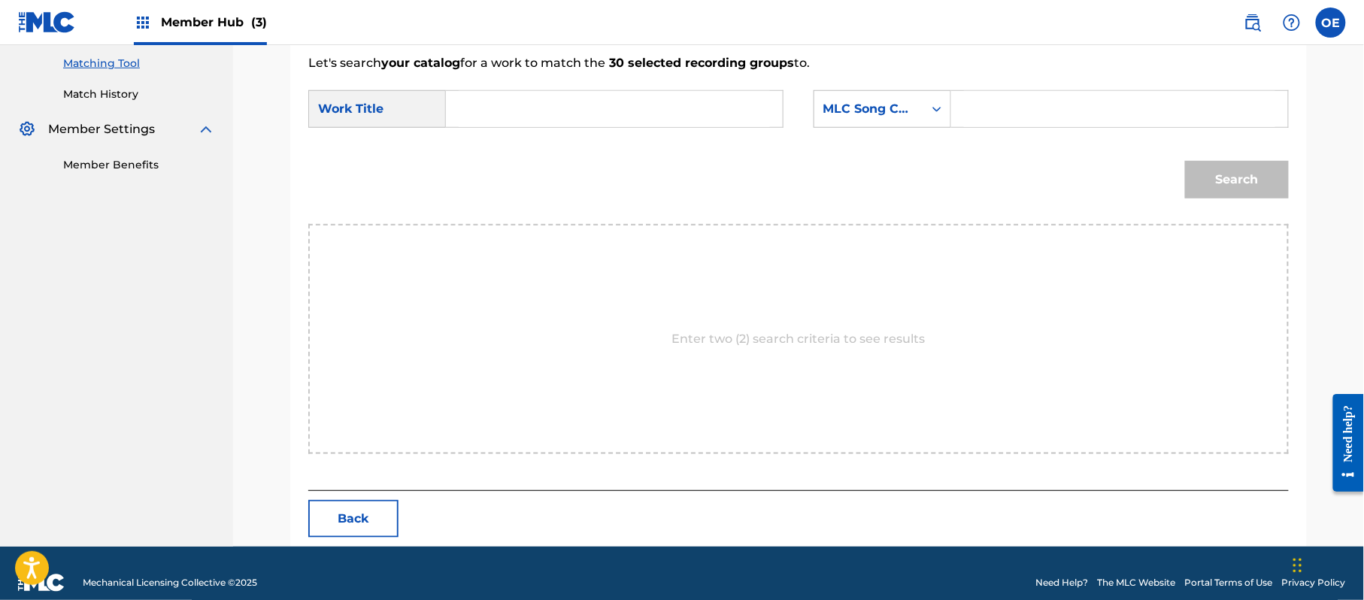
scroll to position [402, 0]
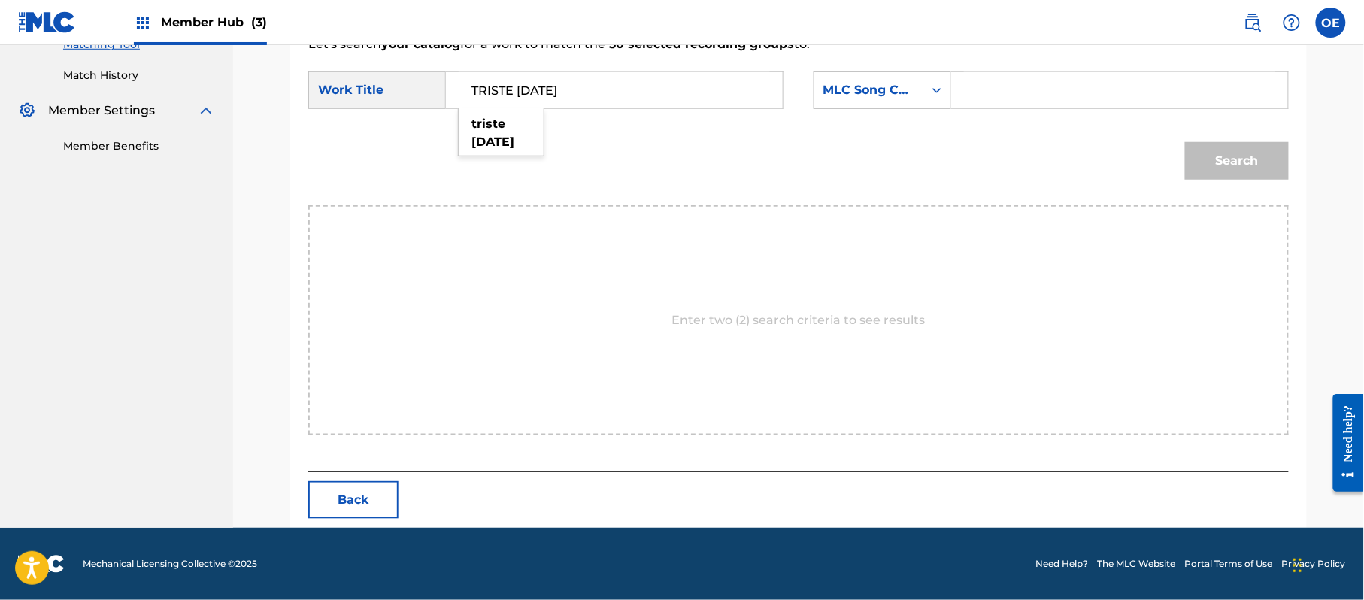
type input "TRISTE NAVIDAD"
click at [878, 83] on div "MLC Song Code" at bounding box center [868, 90] width 91 height 18
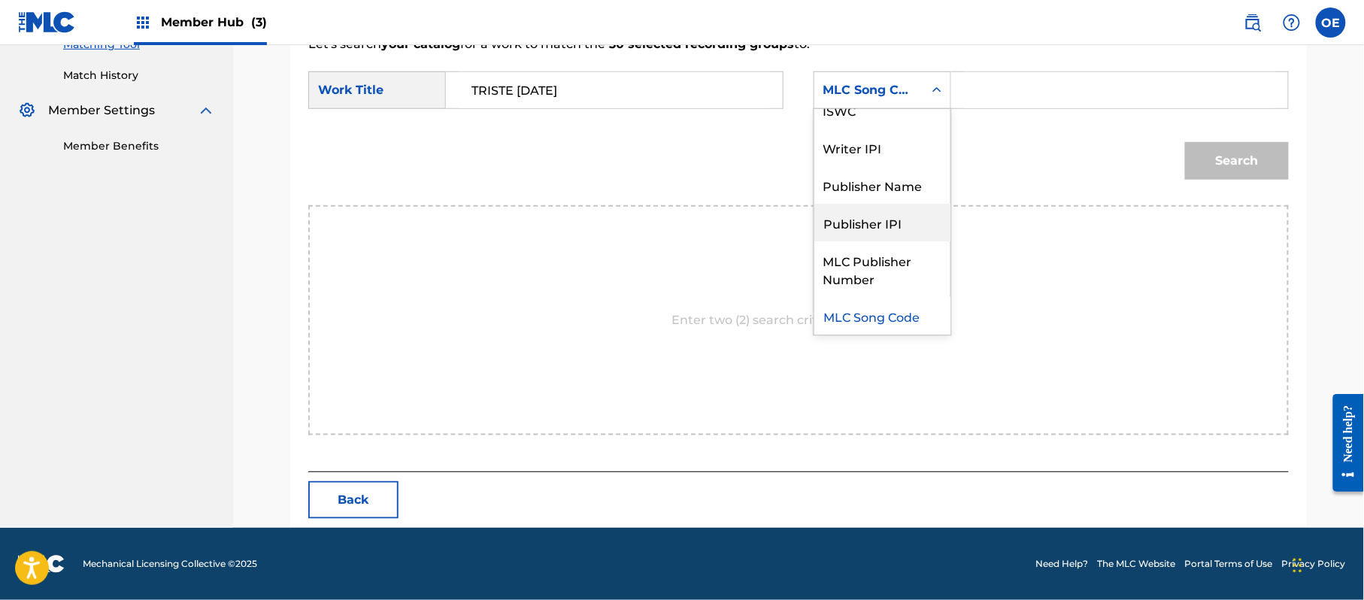
scroll to position [0, 0]
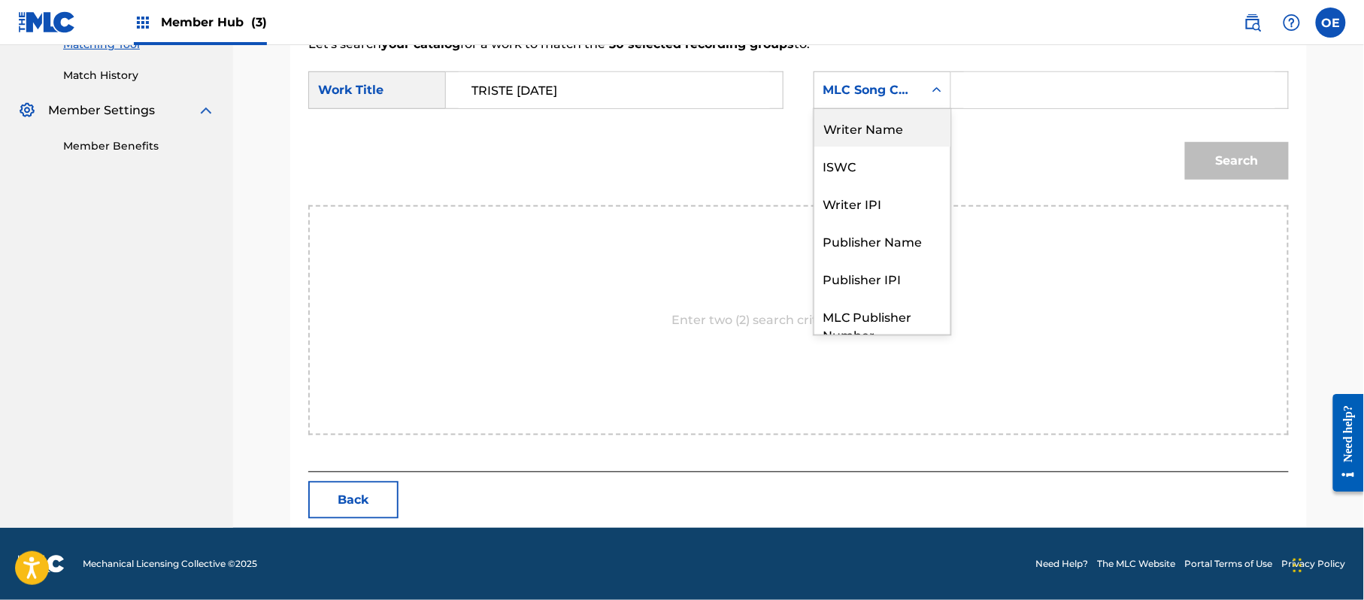
click at [849, 125] on div "Writer Name" at bounding box center [882, 128] width 136 height 38
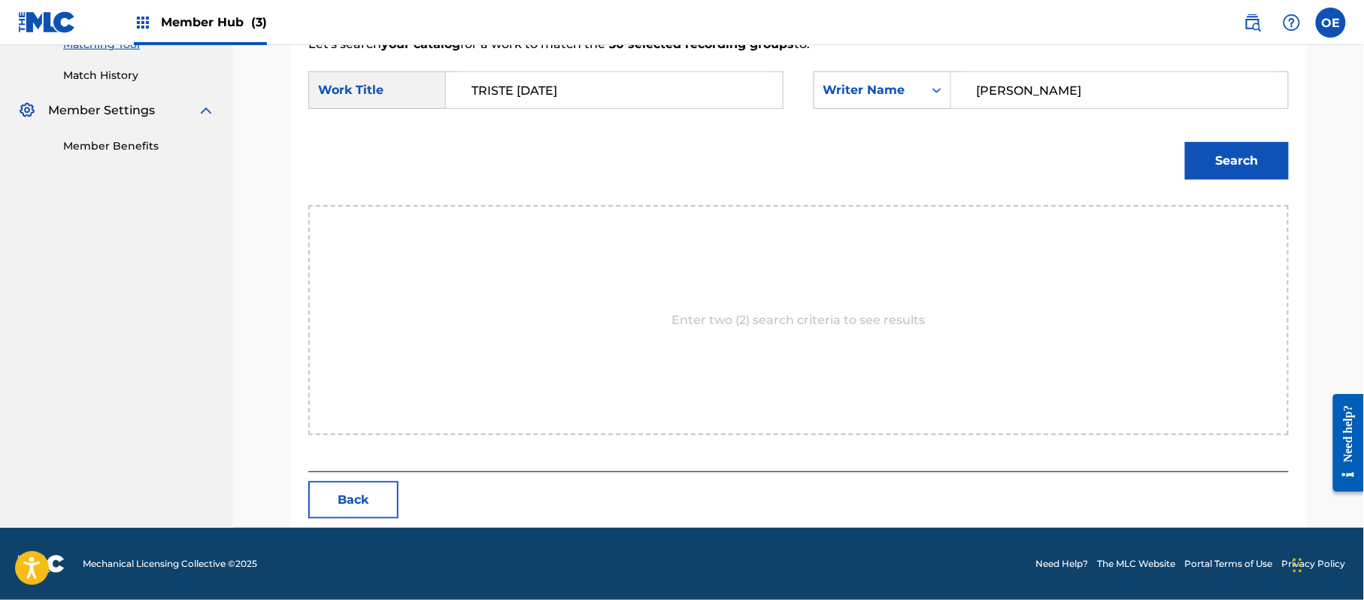
type input "RAFAEL GONZALEZ"
drag, startPoint x: 1250, startPoint y: 122, endPoint x: 1235, endPoint y: 157, distance: 38.4
click at [1246, 142] on form "SearchWithCriteriaffc42a64-b246-4e30-852b-d6c3947928d3 Work Title TRISTE NAVIDA…" at bounding box center [798, 129] width 981 height 152
click at [1234, 159] on button "Search" at bounding box center [1237, 161] width 104 height 38
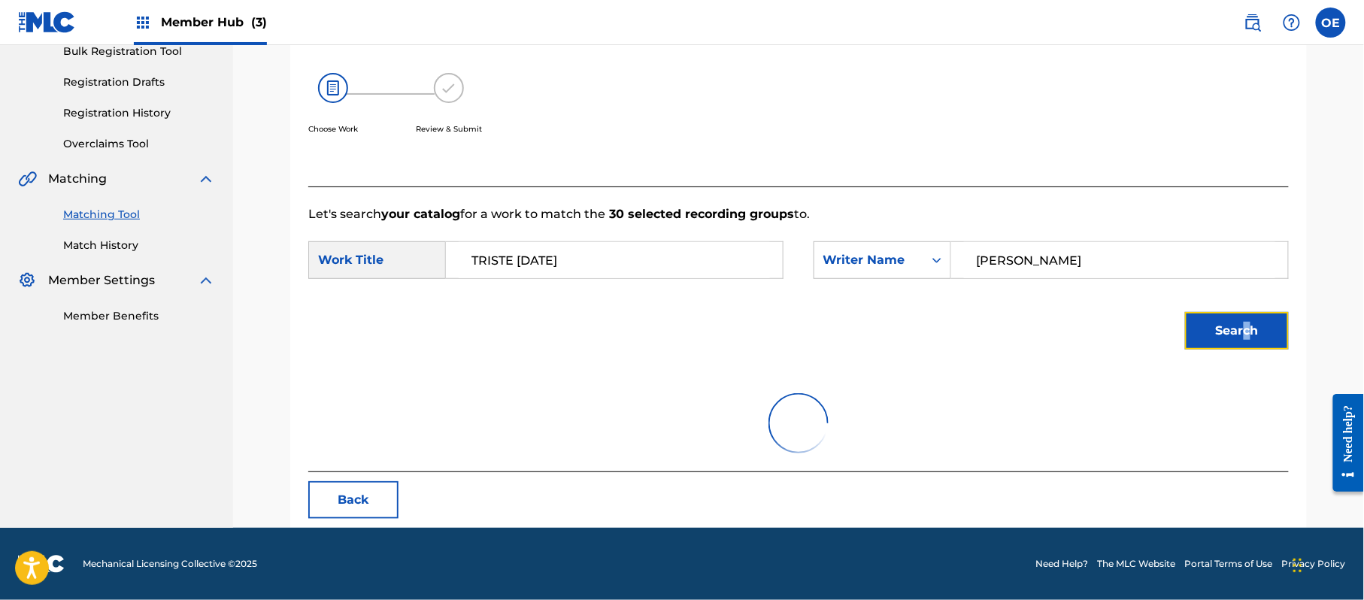
scroll to position [402, 0]
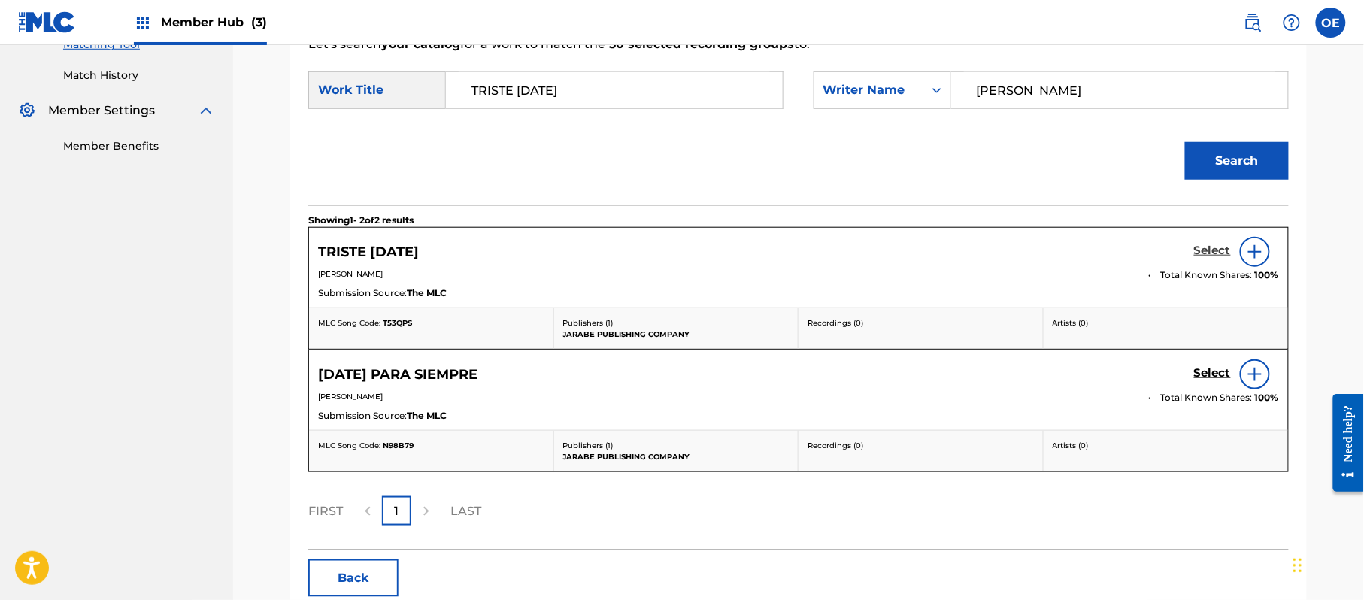
click at [1213, 247] on h5 "Select" at bounding box center [1212, 251] width 37 height 14
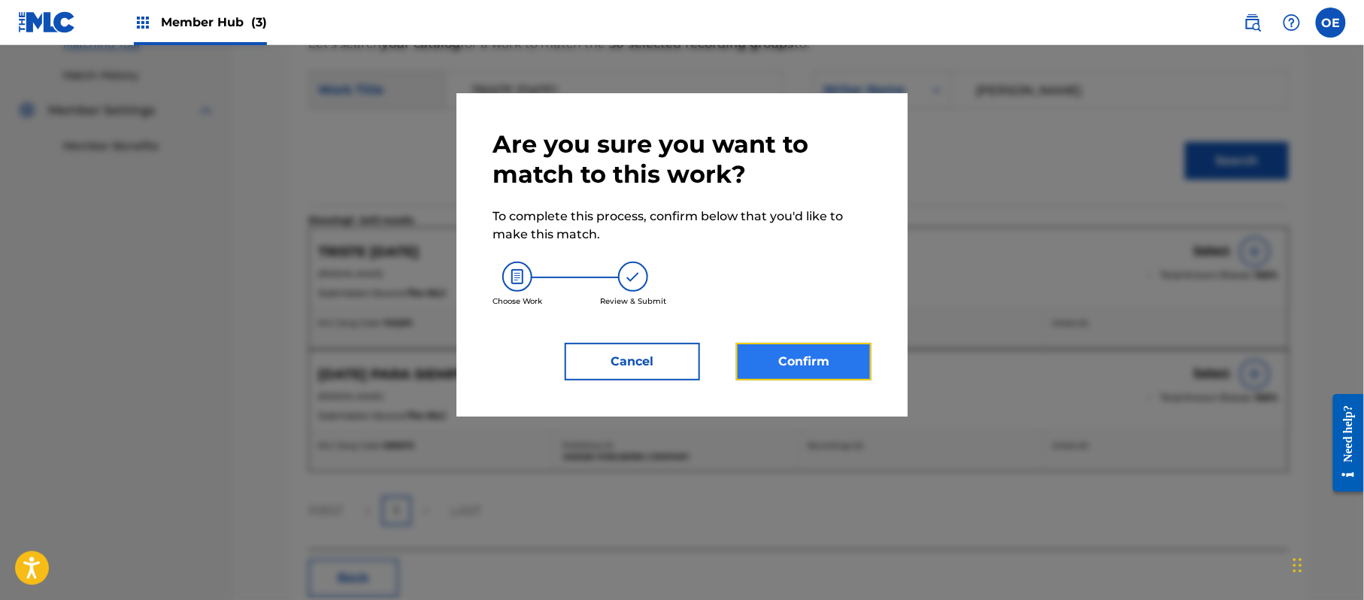
click at [865, 353] on button "Confirm" at bounding box center [803, 362] width 135 height 38
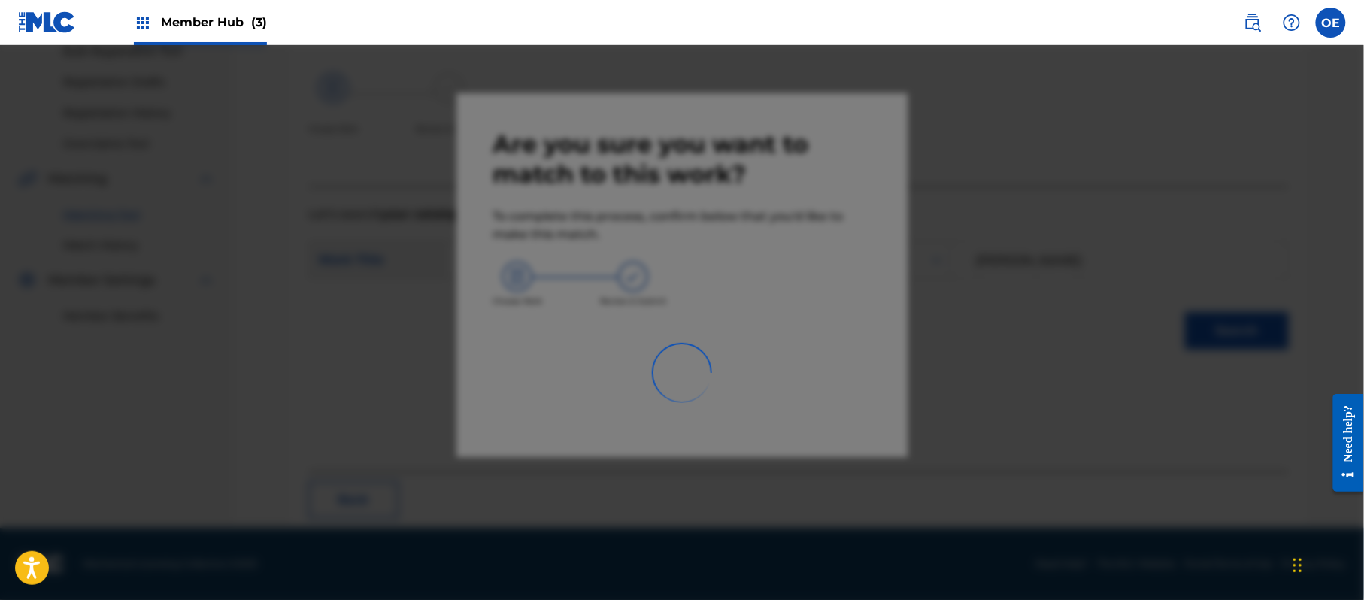
scroll to position [60, 0]
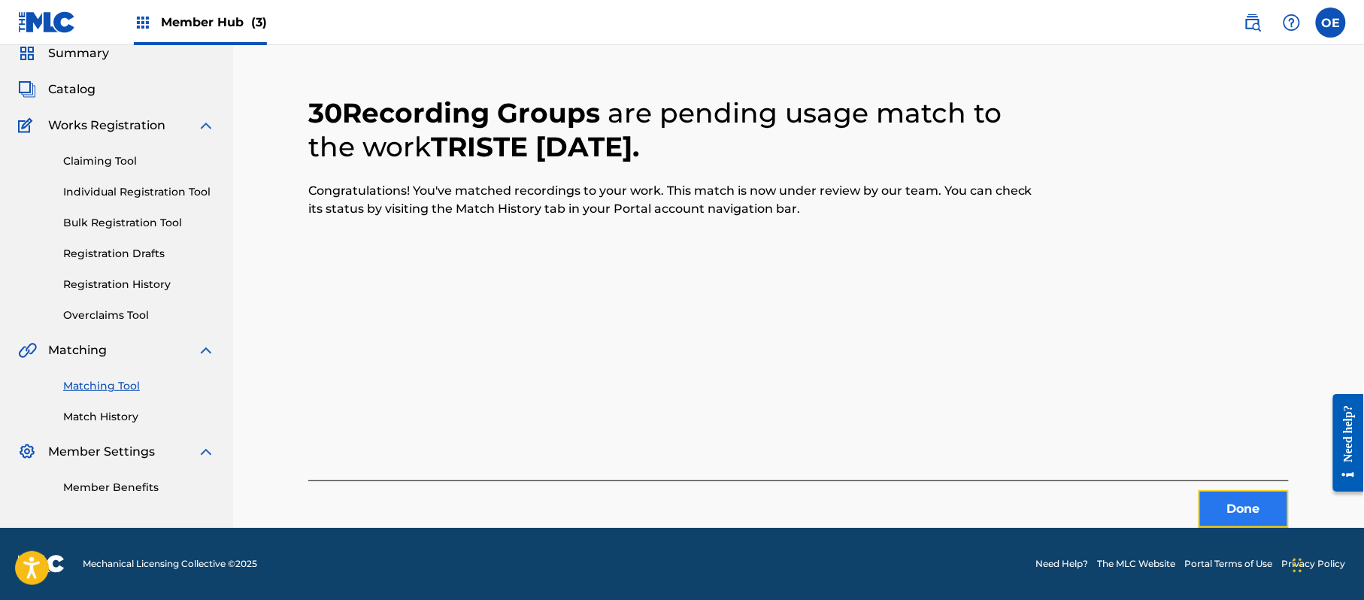
click at [1268, 506] on button "Done" at bounding box center [1244, 509] width 90 height 38
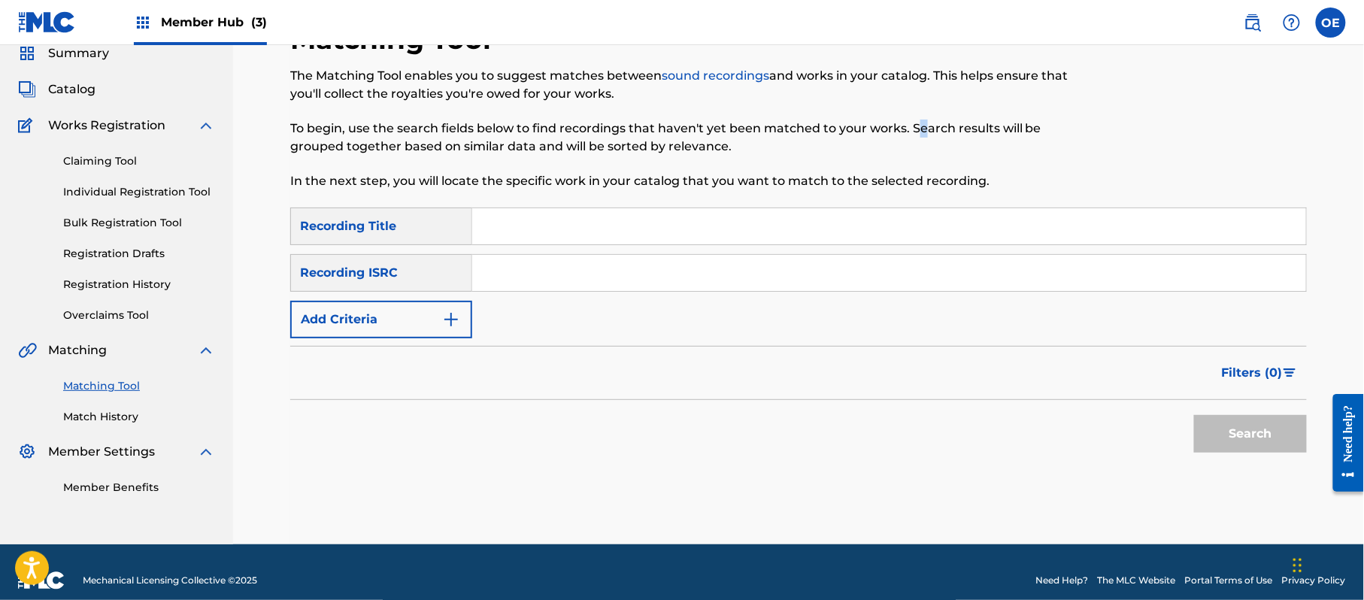
click at [922, 131] on p "To begin, use the search fields below to find recordings that haven't yet been …" at bounding box center [681, 138] width 783 height 36
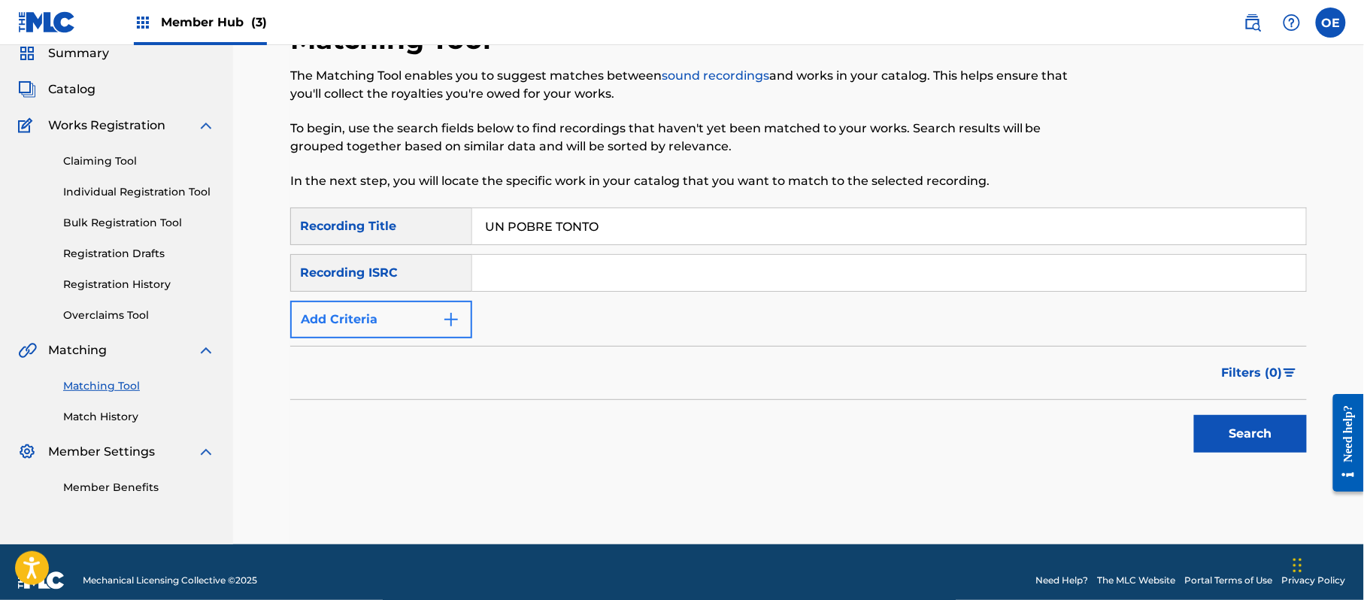
type input "UN POBRE TONTO"
click at [430, 329] on button "Add Criteria" at bounding box center [381, 320] width 182 height 38
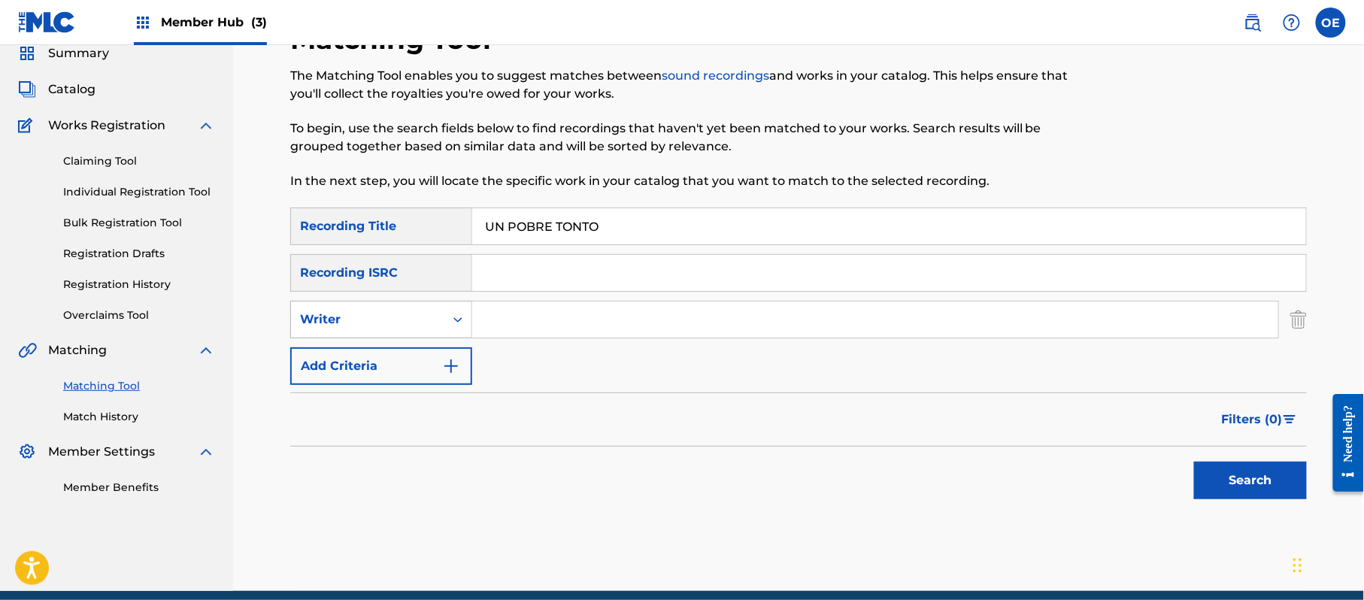
click at [391, 326] on div "Writer" at bounding box center [367, 320] width 135 height 18
click at [387, 352] on div "Recording Artist" at bounding box center [381, 357] width 180 height 38
drag, startPoint x: 536, startPoint y: 314, endPoint x: 533, endPoint y: 323, distance: 9.5
drag, startPoint x: 1255, startPoint y: 484, endPoint x: 1225, endPoint y: 484, distance: 30.1
click at [1255, 484] on button "Search" at bounding box center [1250, 481] width 113 height 38
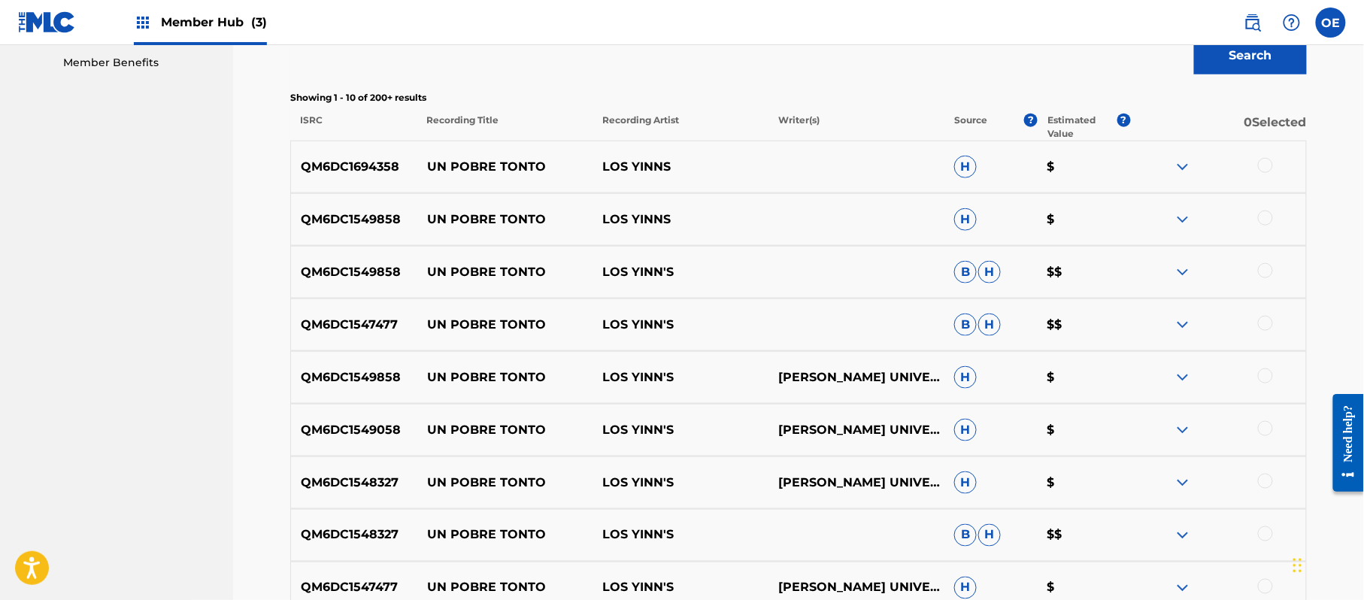
scroll to position [520, 0]
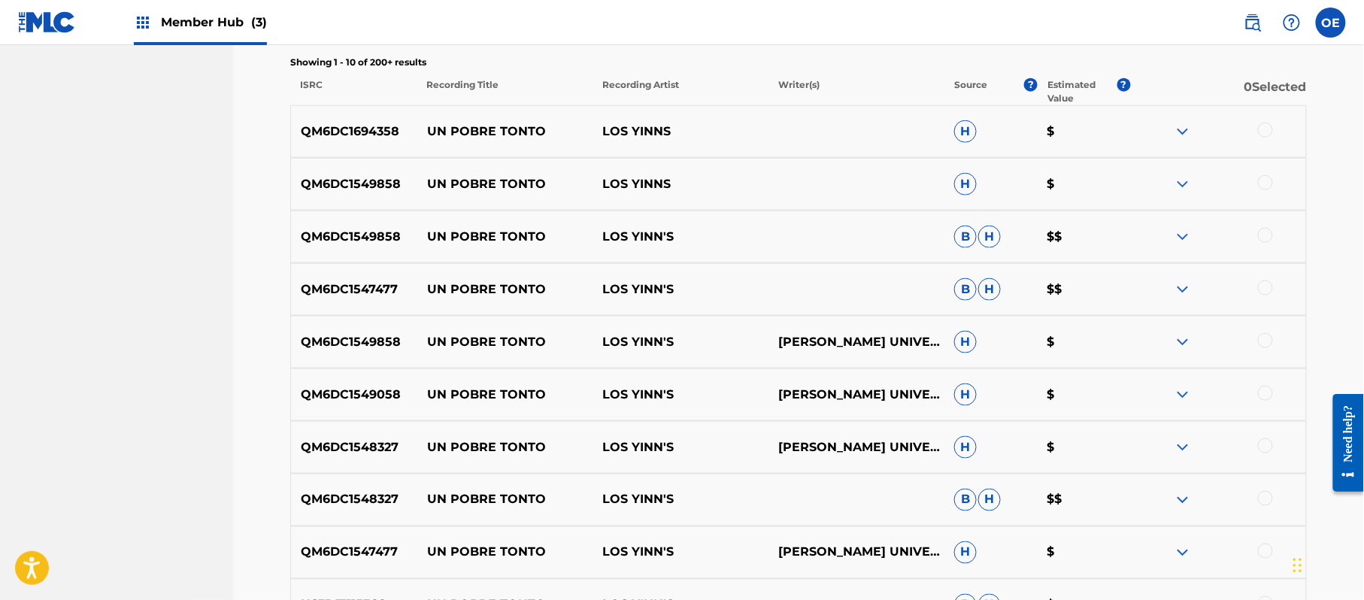
click at [1268, 127] on div at bounding box center [1265, 130] width 15 height 15
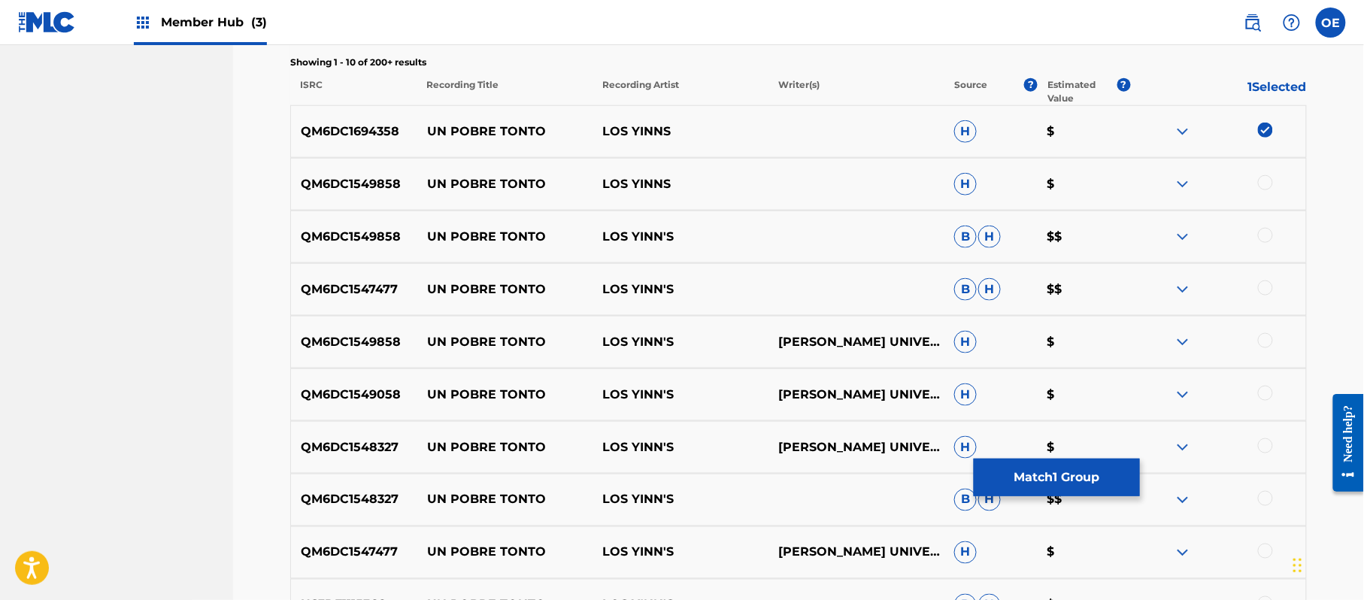
click at [1266, 176] on div at bounding box center [1265, 182] width 15 height 15
click at [1266, 238] on div at bounding box center [1265, 235] width 15 height 15
click at [1266, 284] on div at bounding box center [1265, 287] width 15 height 15
click at [1265, 344] on div at bounding box center [1265, 340] width 15 height 15
click at [1266, 398] on div at bounding box center [1265, 393] width 15 height 15
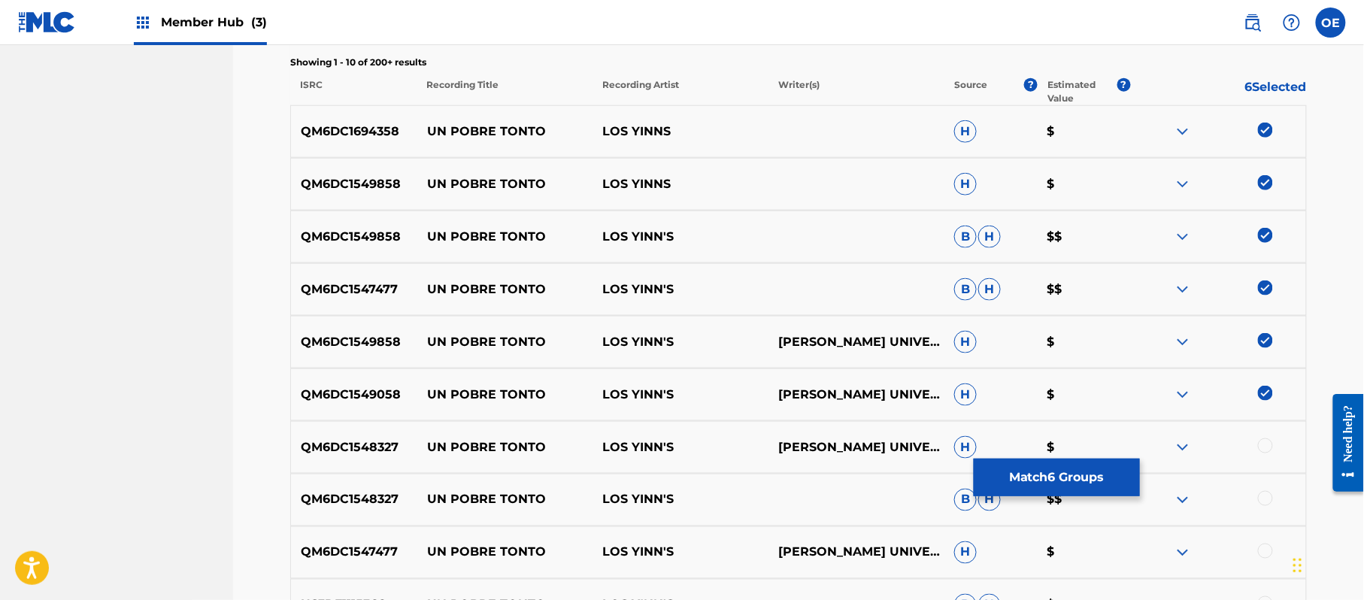
click at [1265, 455] on div at bounding box center [1218, 447] width 176 height 18
click at [1265, 495] on div at bounding box center [1265, 498] width 15 height 15
click at [1268, 452] on div at bounding box center [1265, 445] width 15 height 15
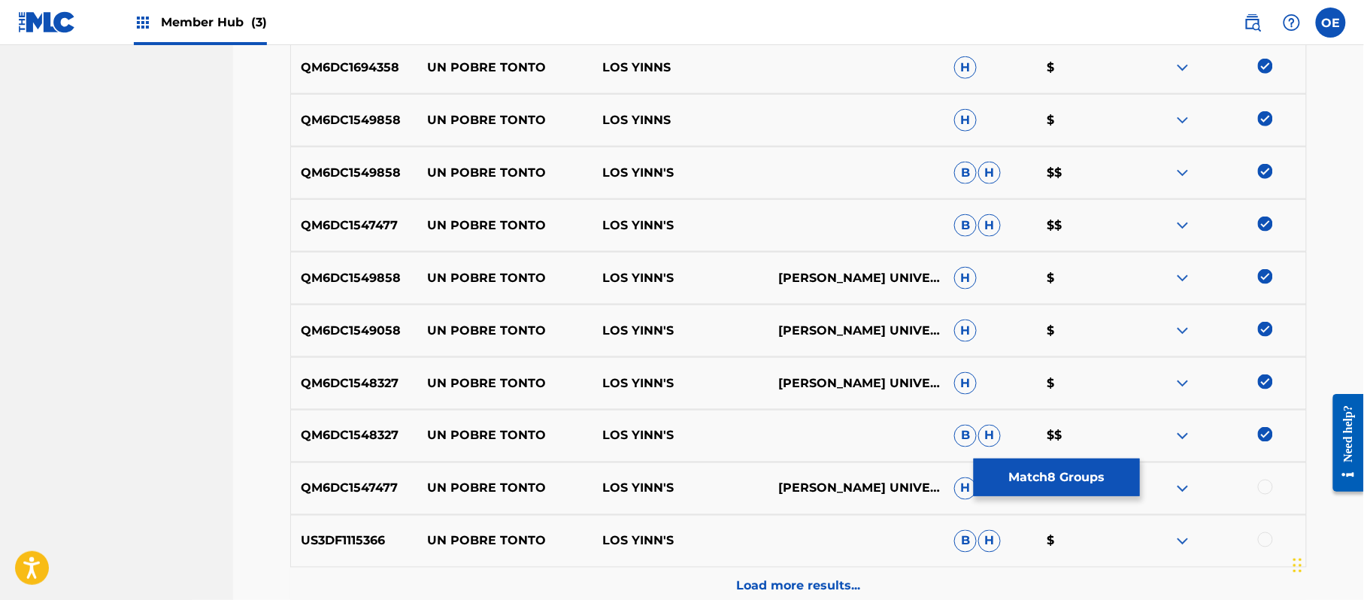
scroll to position [620, 0]
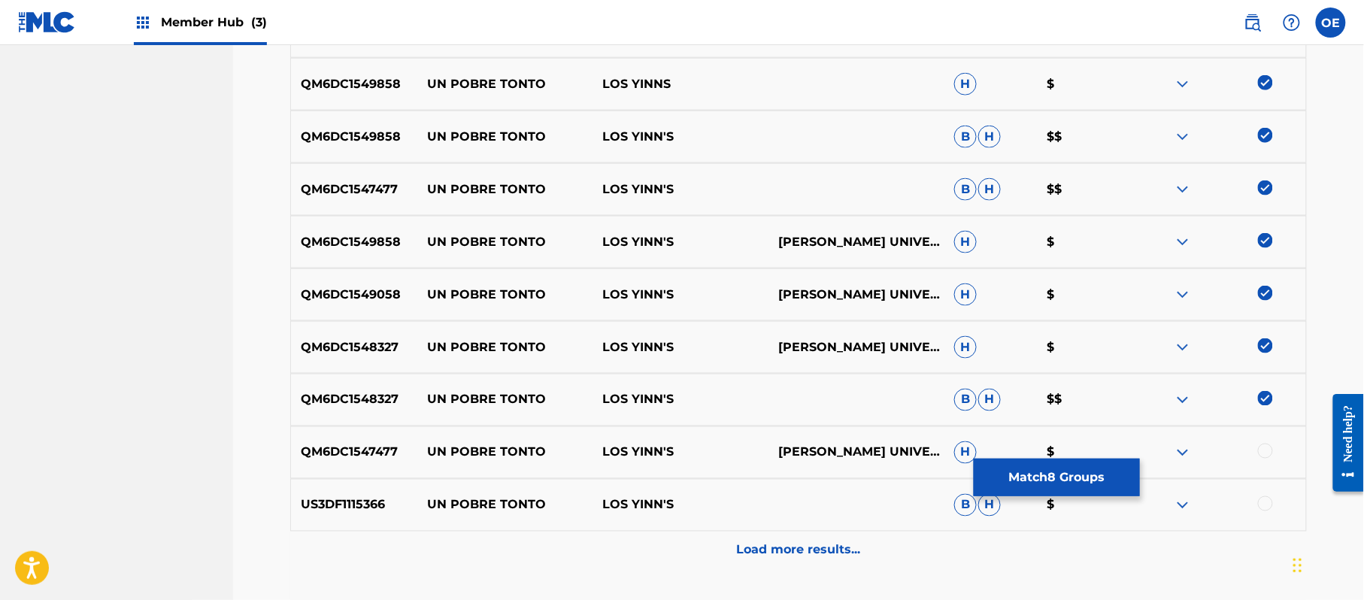
click at [1270, 452] on div at bounding box center [1265, 451] width 15 height 15
click at [1271, 502] on div at bounding box center [1265, 503] width 15 height 15
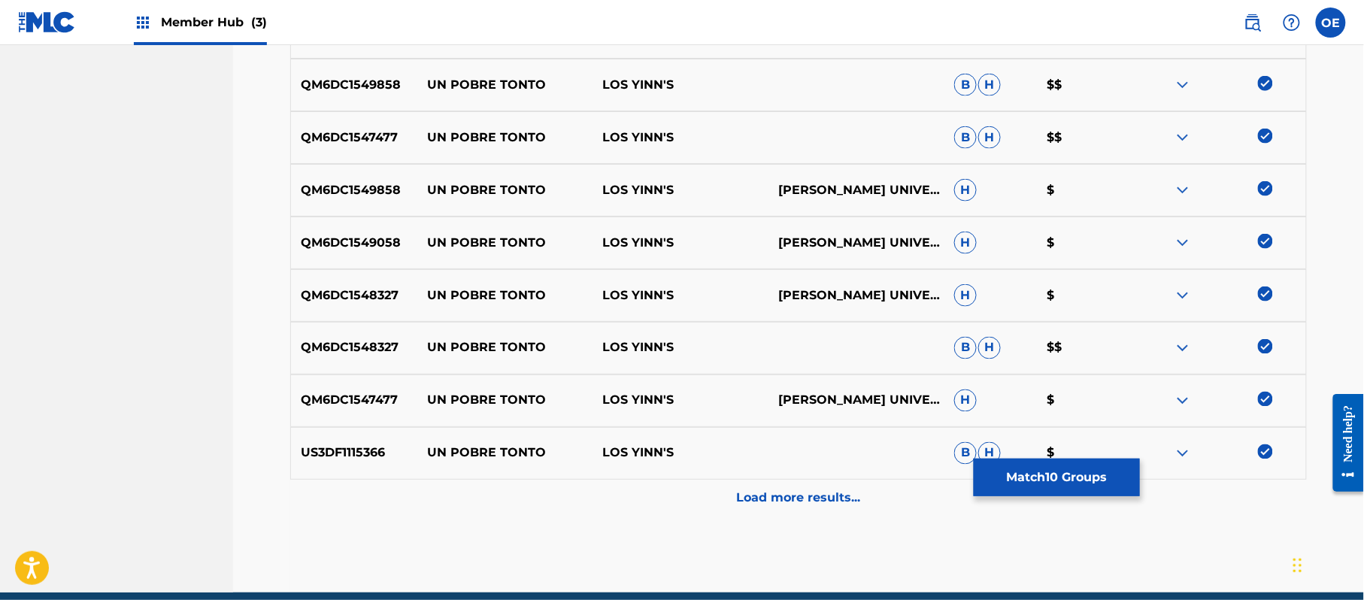
scroll to position [720, 0]
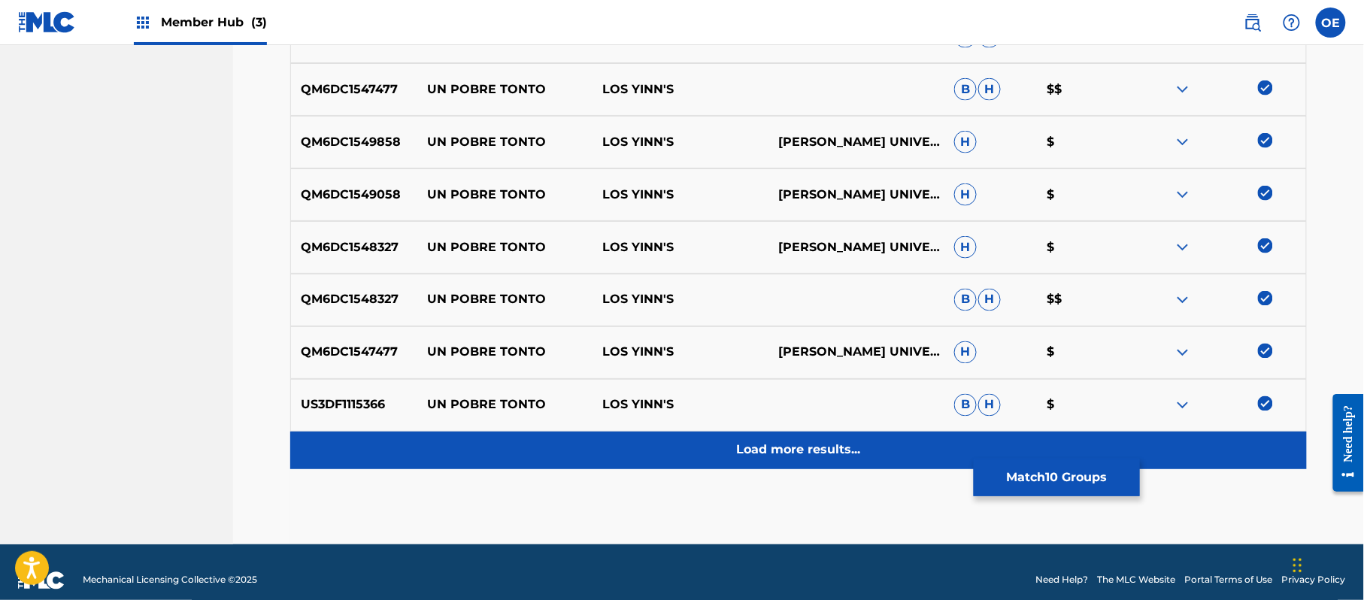
click at [747, 447] on p "Load more results..." at bounding box center [799, 450] width 124 height 18
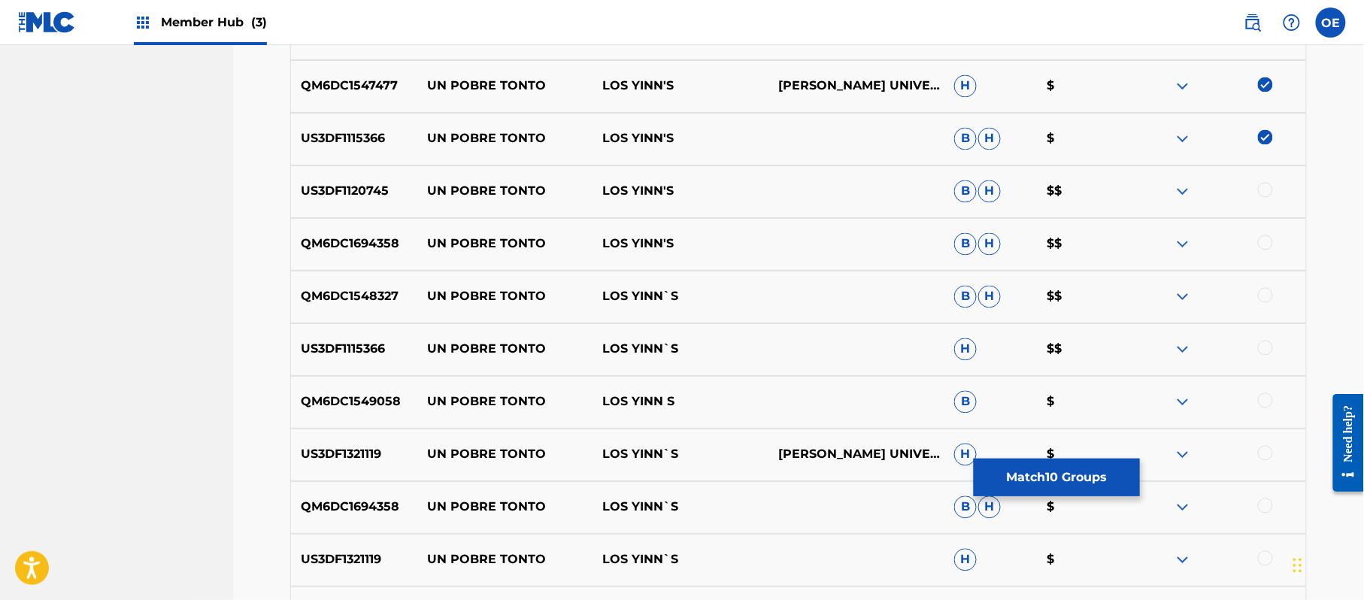
scroll to position [1021, 0]
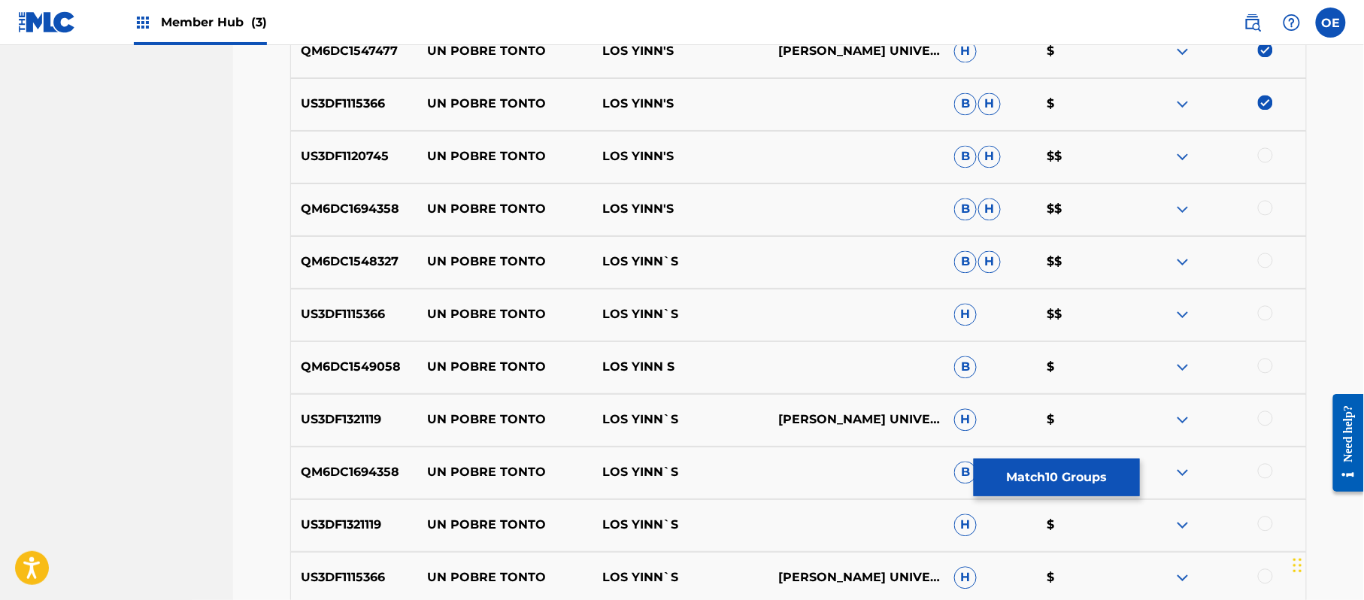
click at [1261, 157] on div at bounding box center [1265, 155] width 15 height 15
drag, startPoint x: 1266, startPoint y: 209, endPoint x: 1266, endPoint y: 230, distance: 21.1
click at [1266, 217] on div at bounding box center [1218, 210] width 176 height 18
click at [1263, 262] on div at bounding box center [1265, 260] width 15 height 15
click at [1268, 208] on div at bounding box center [1265, 208] width 15 height 15
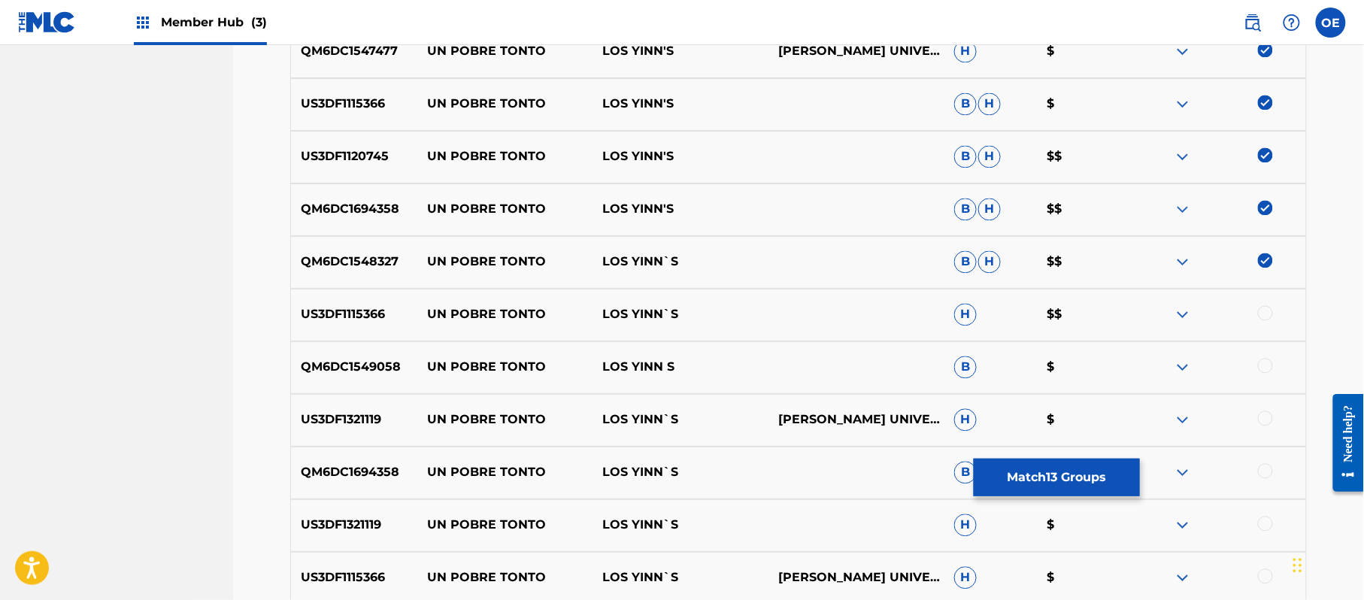
click at [1265, 311] on div at bounding box center [1265, 313] width 15 height 15
click at [1268, 367] on div at bounding box center [1265, 366] width 15 height 15
click at [1266, 422] on div at bounding box center [1265, 418] width 15 height 15
drag, startPoint x: 1267, startPoint y: 469, endPoint x: 1267, endPoint y: 512, distance: 42.9
click at [1267, 471] on div at bounding box center [1265, 471] width 15 height 15
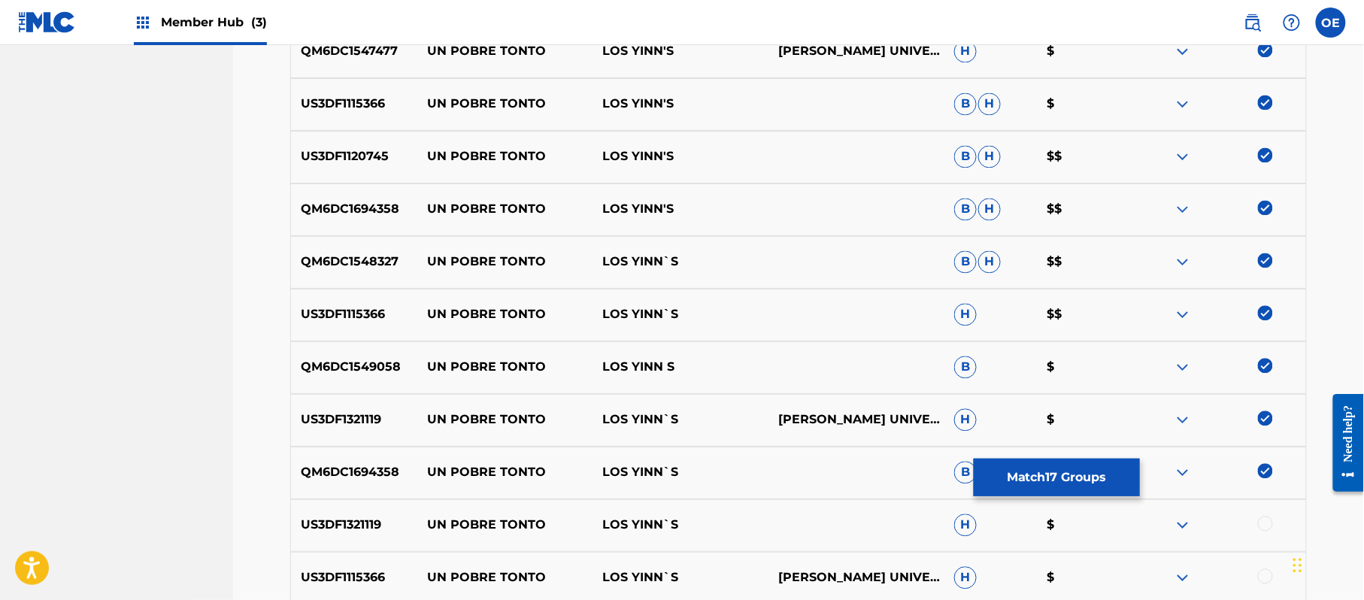
click at [1267, 524] on div at bounding box center [1265, 524] width 15 height 15
click at [1267, 581] on div at bounding box center [1265, 576] width 15 height 15
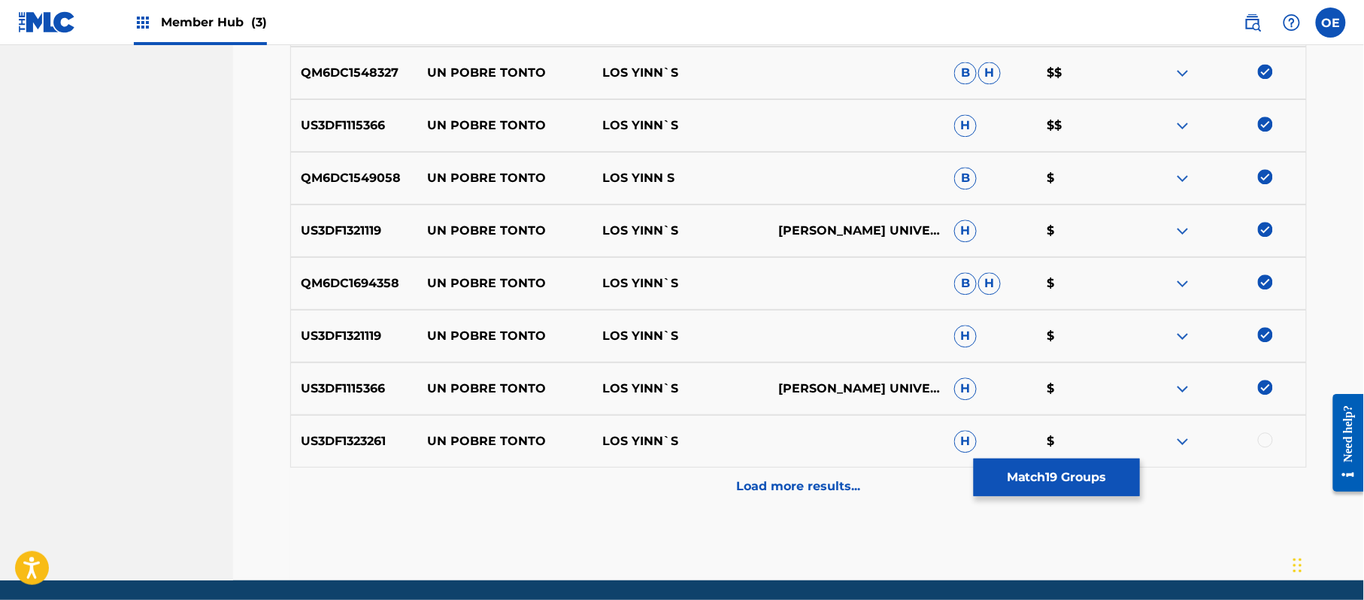
scroll to position [1222, 0]
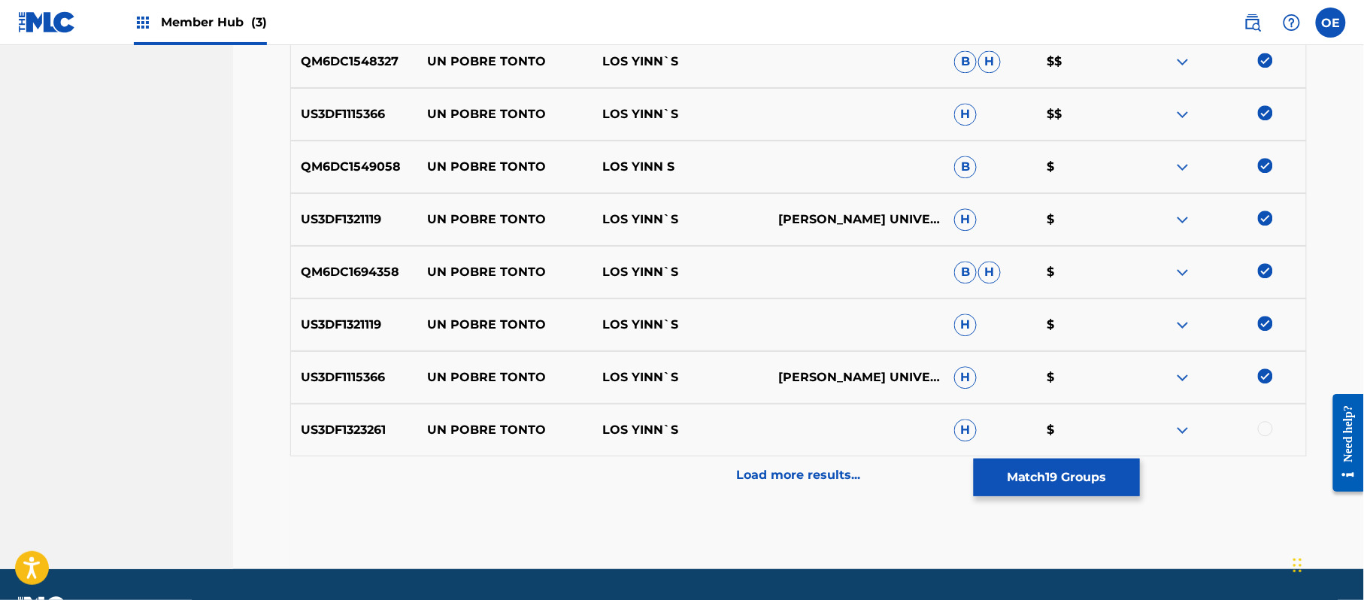
click at [1267, 425] on div at bounding box center [1265, 428] width 15 height 15
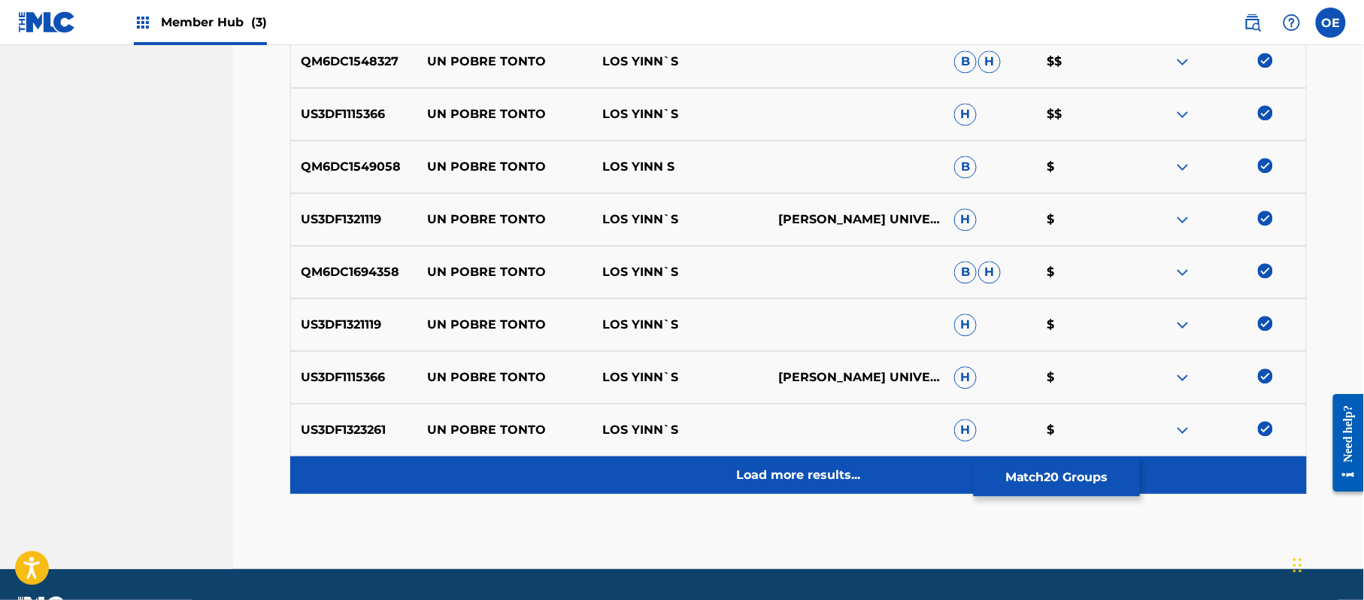
click at [701, 486] on div "Load more results..." at bounding box center [798, 475] width 1017 height 38
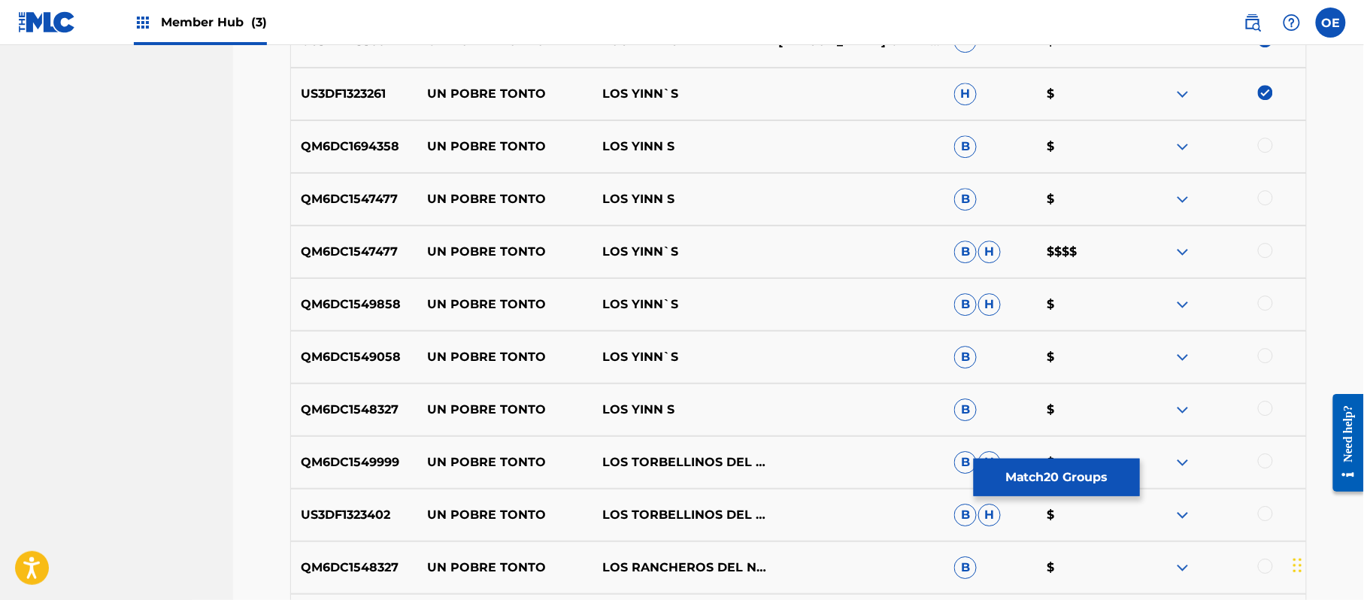
scroll to position [1523, 0]
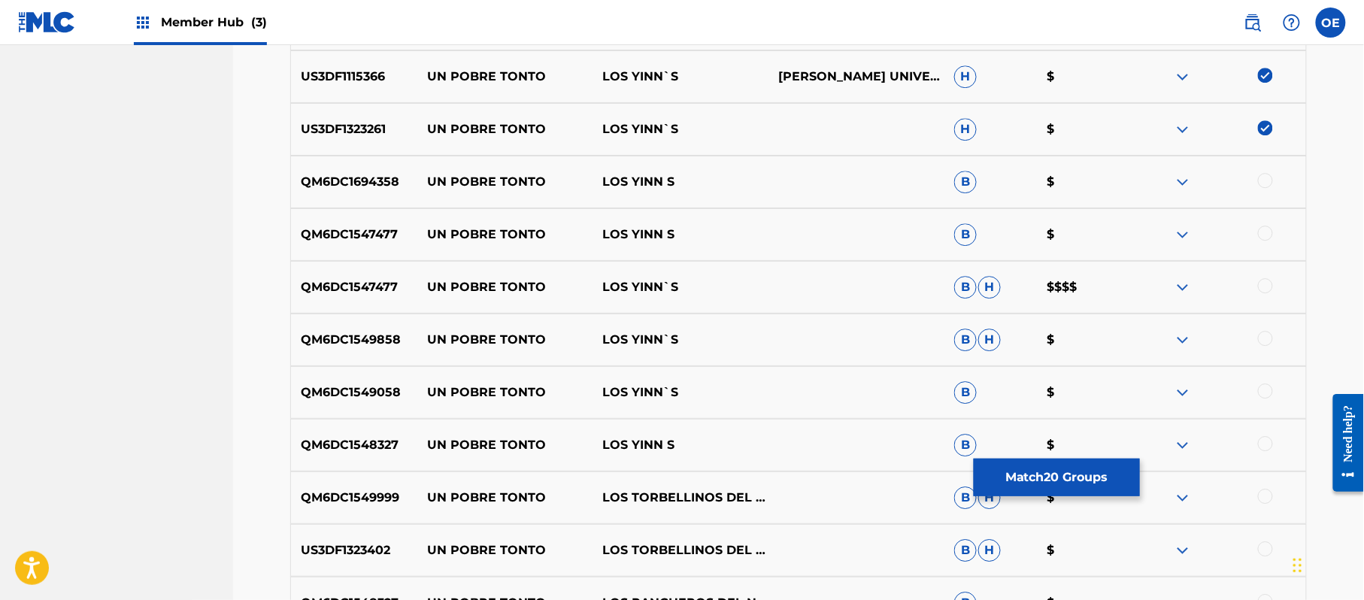
click at [1261, 445] on div at bounding box center [1265, 443] width 15 height 15
click at [1265, 387] on div at bounding box center [1265, 391] width 15 height 15
click at [1265, 338] on div at bounding box center [1265, 338] width 15 height 15
click at [1264, 278] on div at bounding box center [1265, 285] width 15 height 15
click at [1262, 230] on div at bounding box center [1265, 233] width 15 height 15
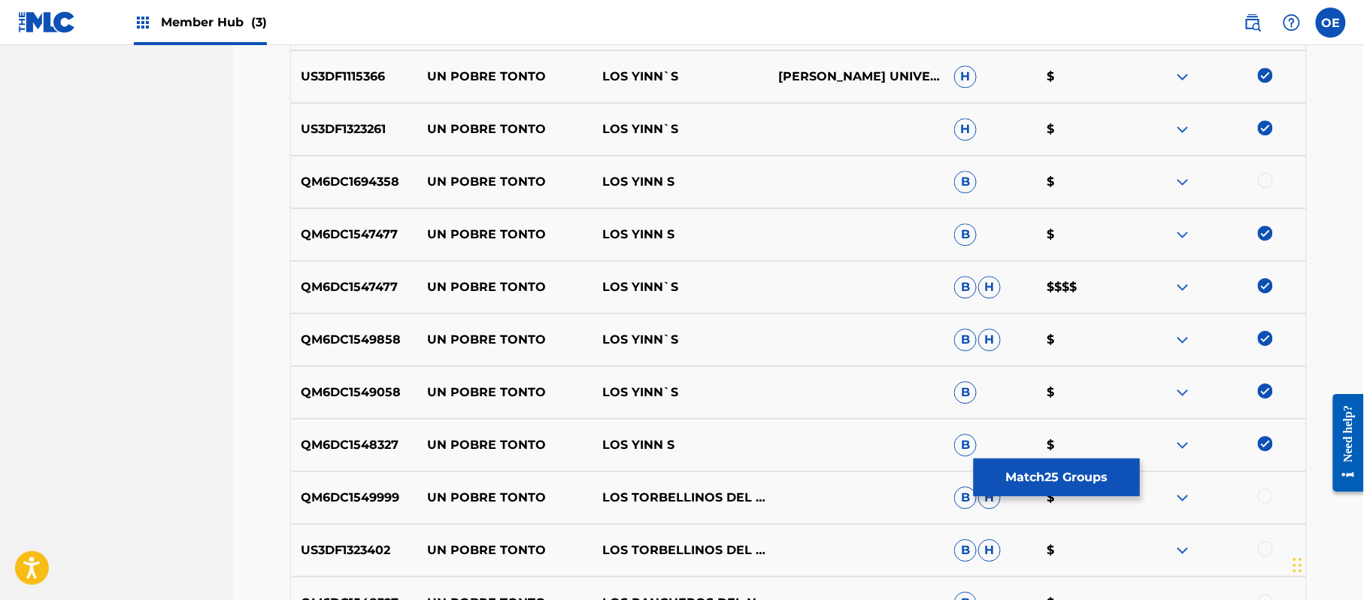
click at [1270, 182] on div at bounding box center [1265, 180] width 15 height 15
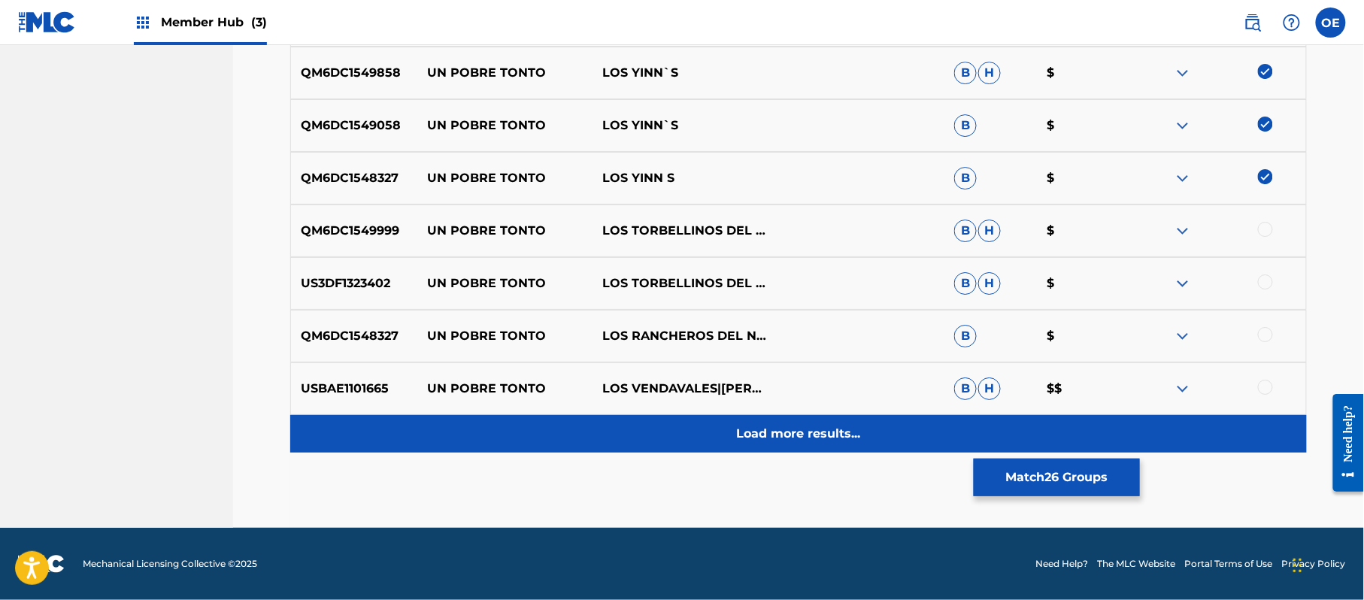
click at [753, 438] on p "Load more results..." at bounding box center [799, 434] width 124 height 18
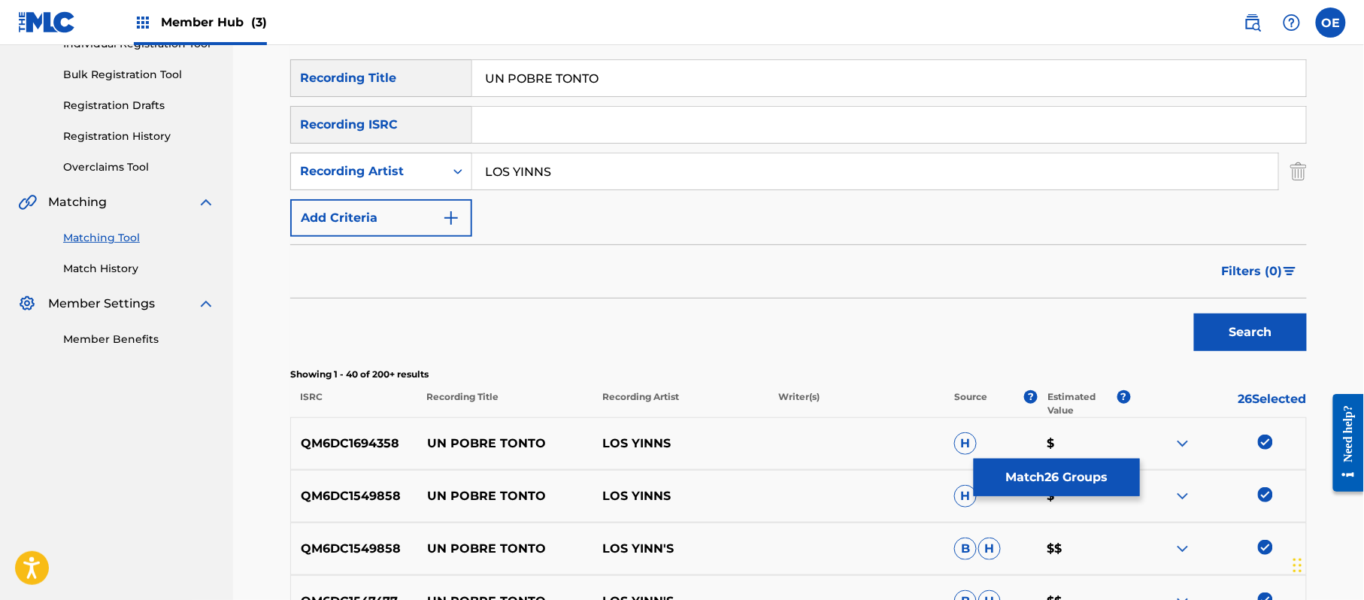
scroll to position [185, 0]
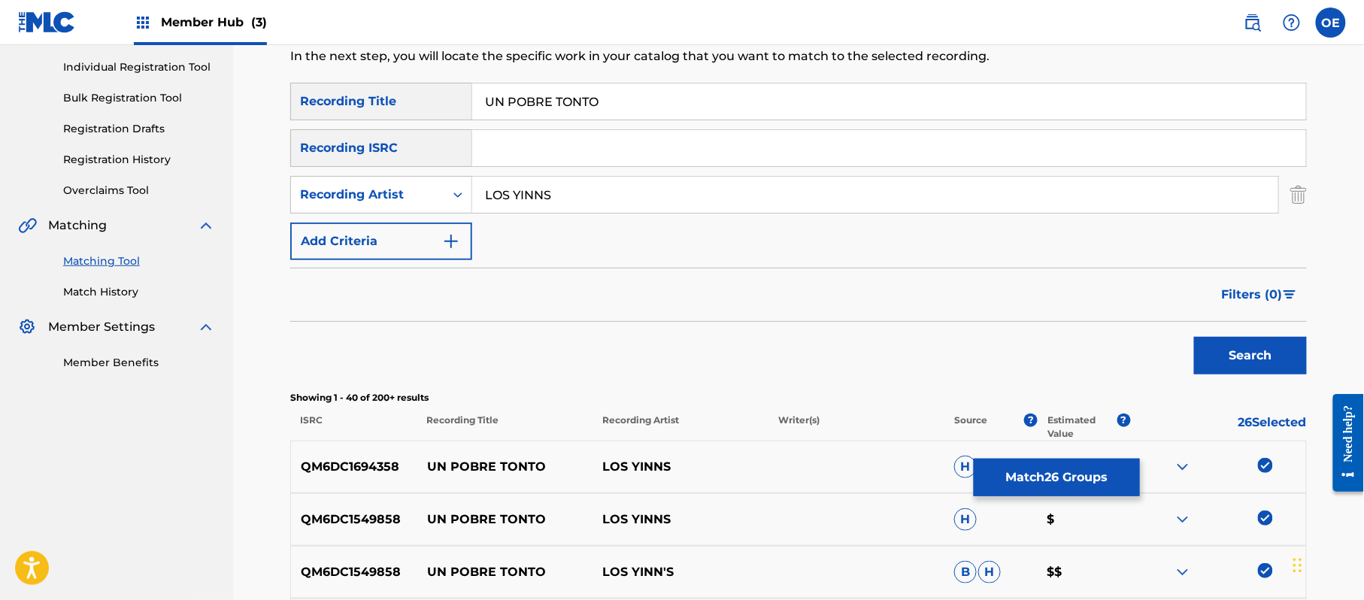
click at [545, 196] on input "LOS YINNS" at bounding box center [875, 195] width 806 height 36
drag, startPoint x: 1042, startPoint y: 254, endPoint x: 536, endPoint y: 202, distance: 508.7
click at [536, 202] on input "LOS YINNS" at bounding box center [875, 195] width 806 height 36
click at [546, 197] on input "LOS YINNS" at bounding box center [875, 195] width 806 height 36
click at [1194, 337] on button "Search" at bounding box center [1250, 356] width 113 height 38
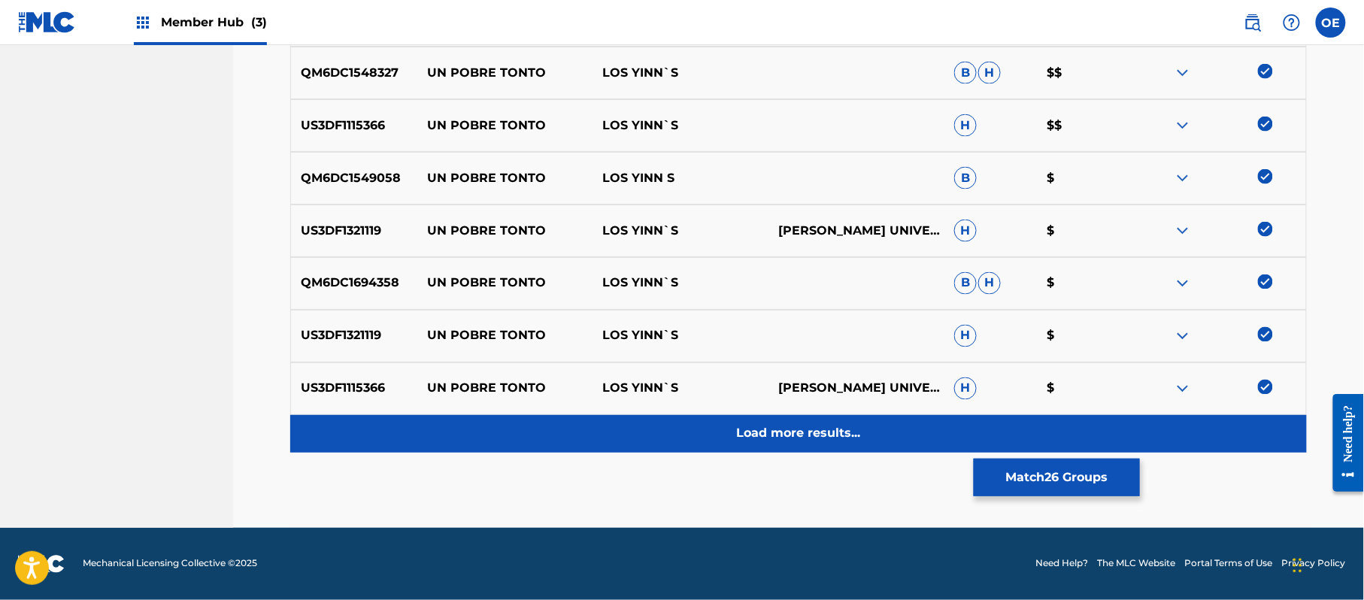
click at [777, 436] on p "Load more results..." at bounding box center [799, 434] width 124 height 18
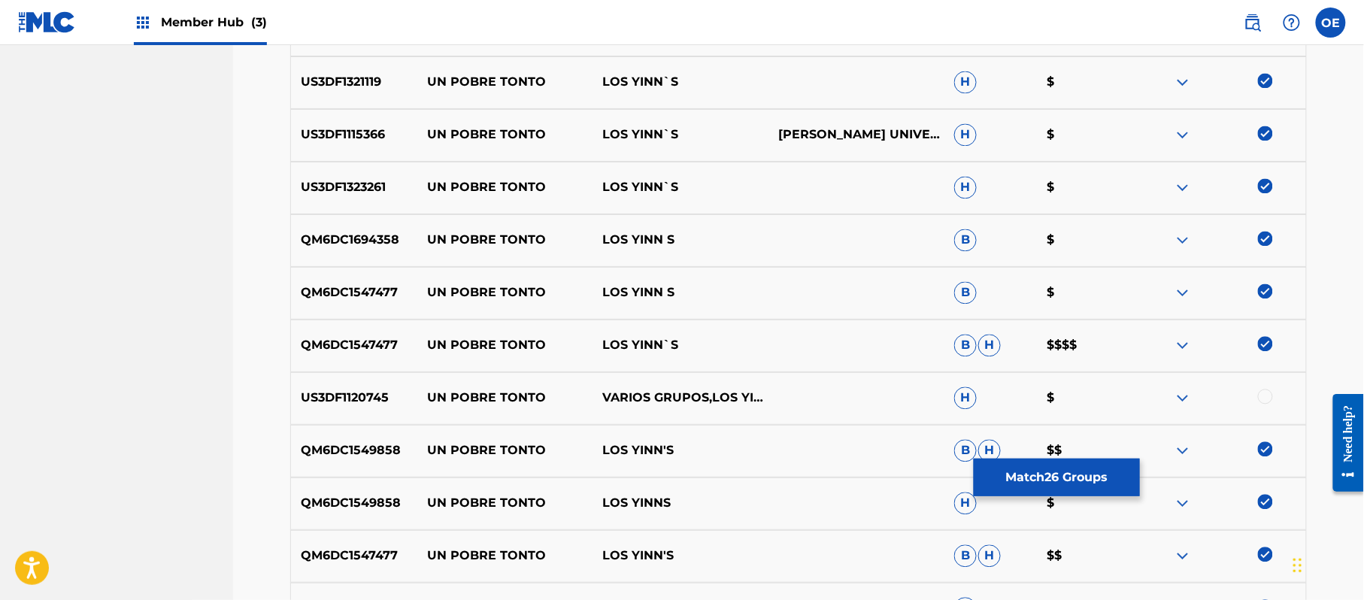
scroll to position [1138, 0]
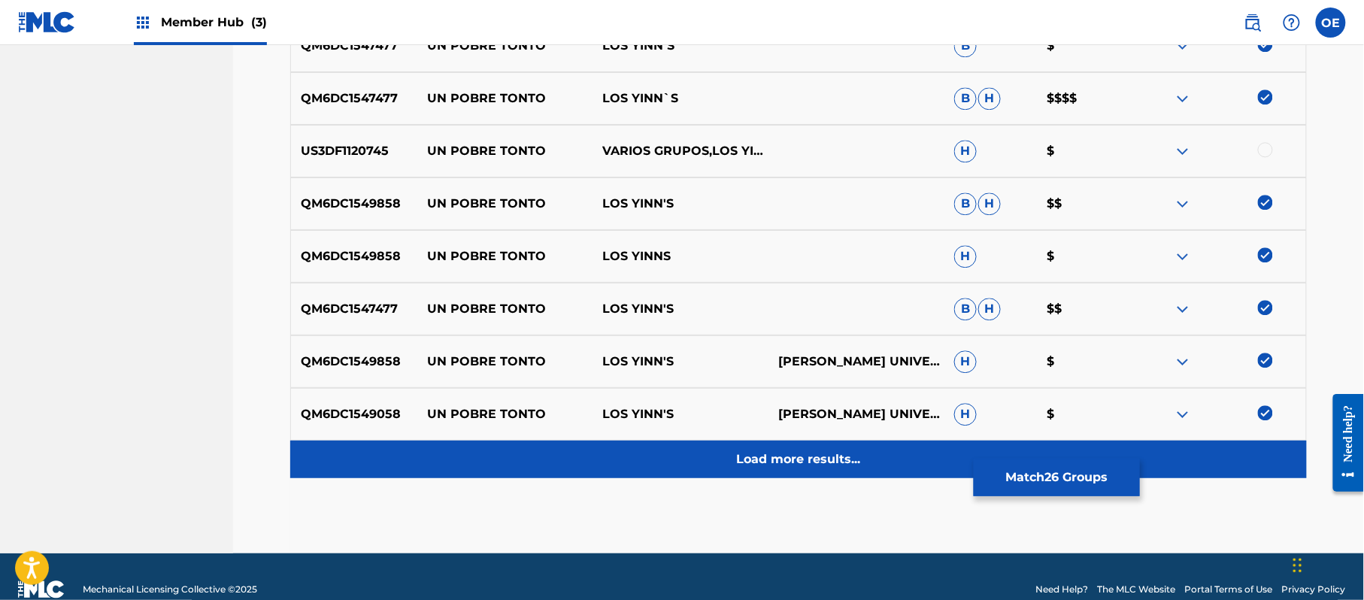
click at [761, 446] on div "Load more results..." at bounding box center [798, 460] width 1017 height 38
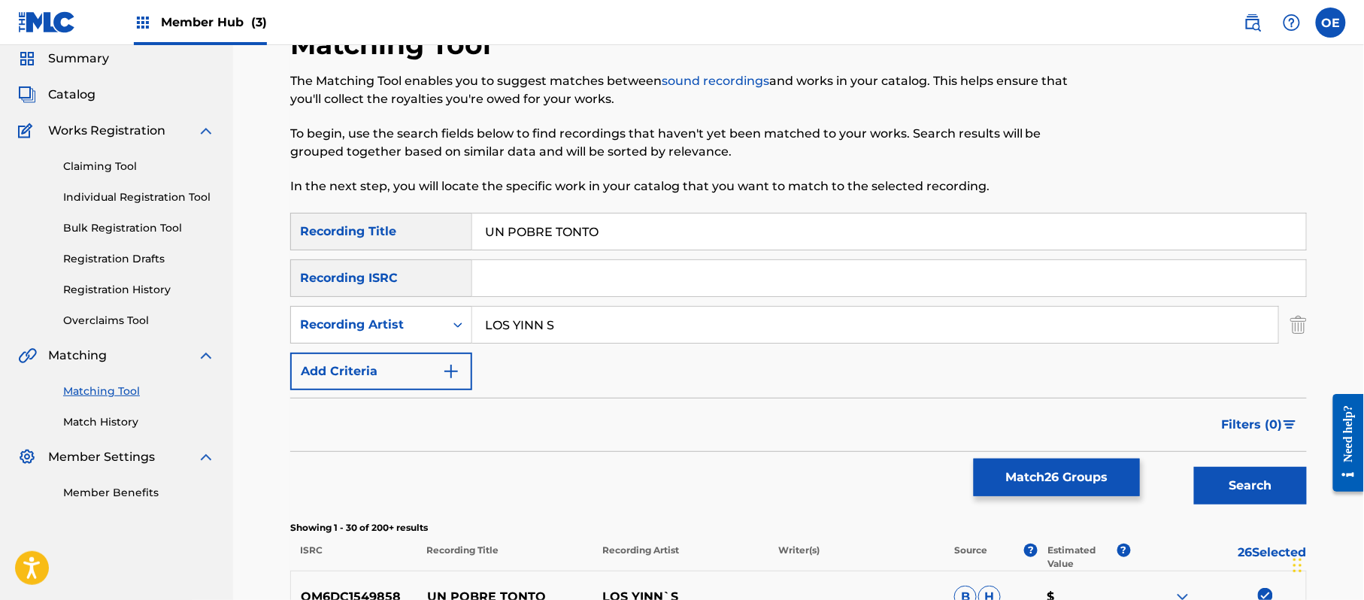
scroll to position [35, 0]
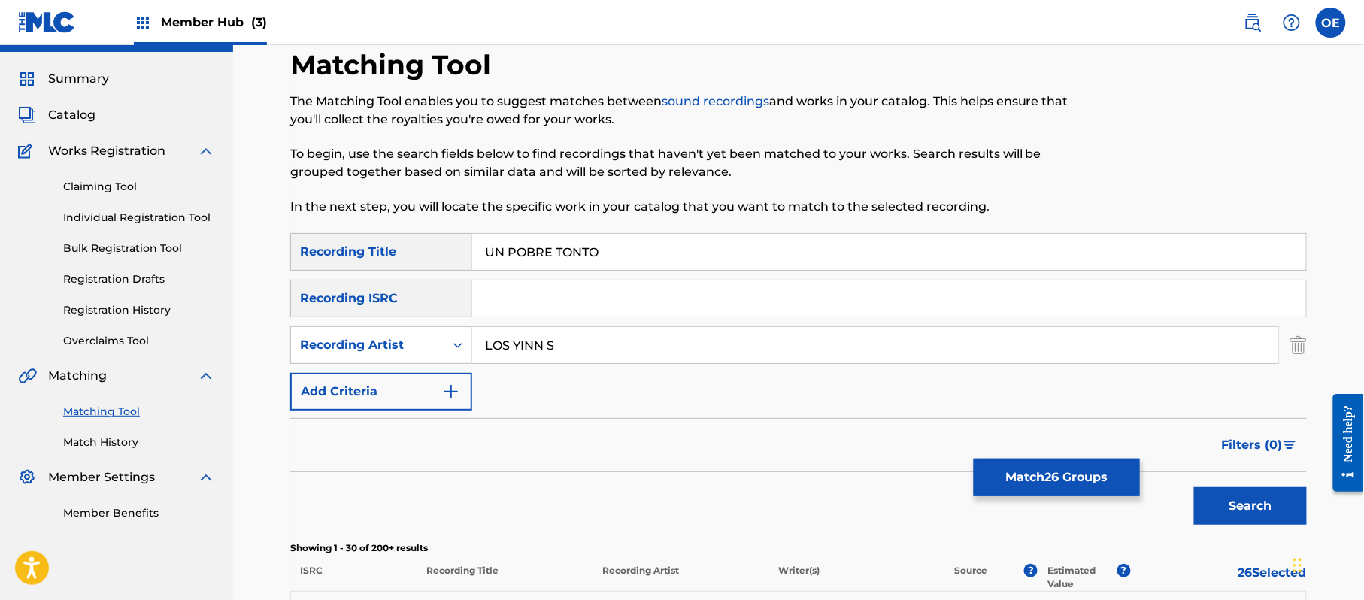
click at [549, 349] on input "LOS YINN S" at bounding box center [875, 345] width 806 height 36
type input "LOS YINN'S"
click at [1194, 487] on button "Search" at bounding box center [1250, 506] width 113 height 38
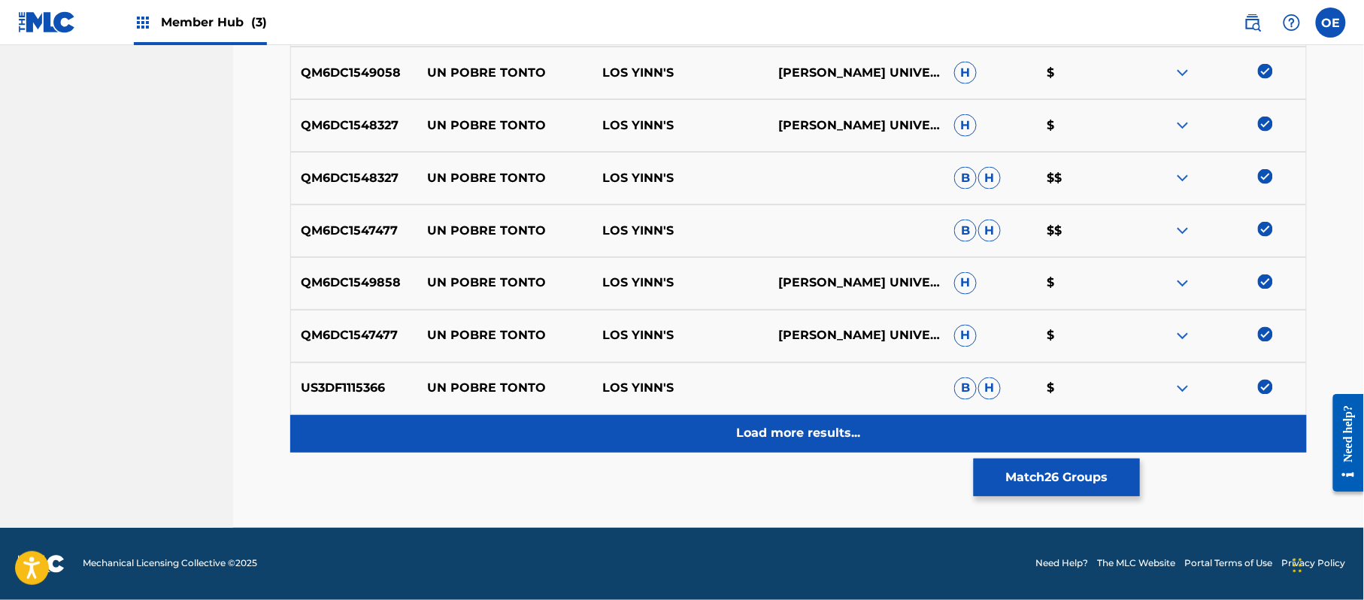
click at [822, 432] on p "Load more results..." at bounding box center [799, 434] width 124 height 18
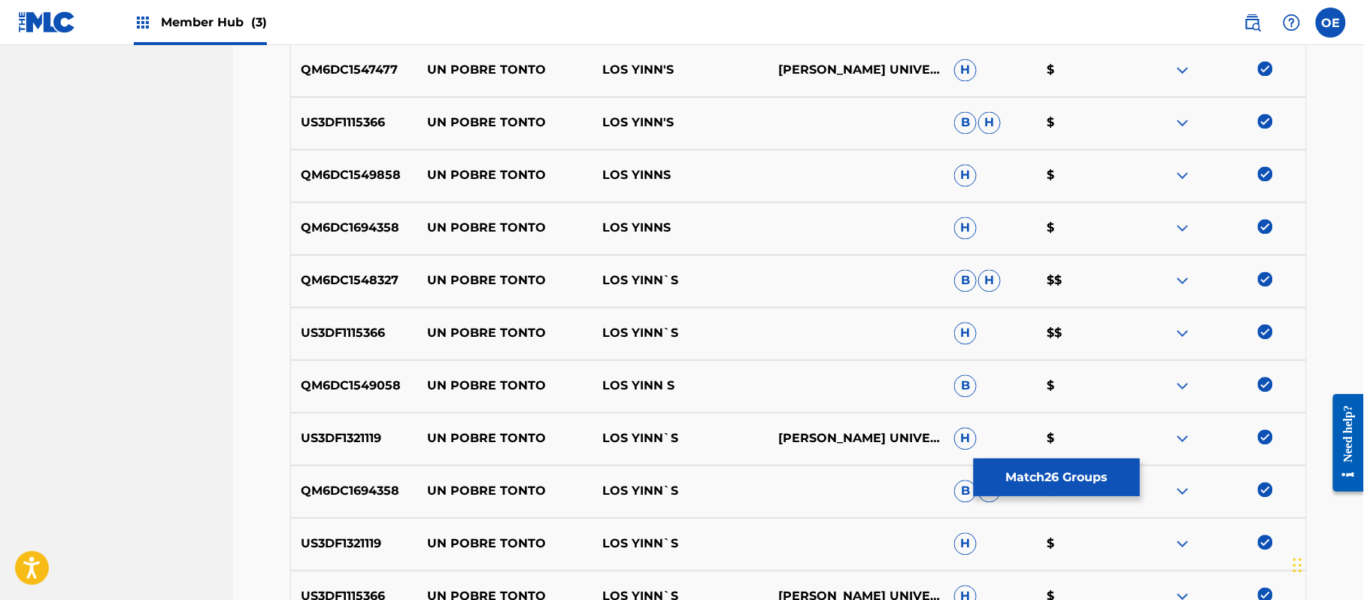
scroll to position [1138, 0]
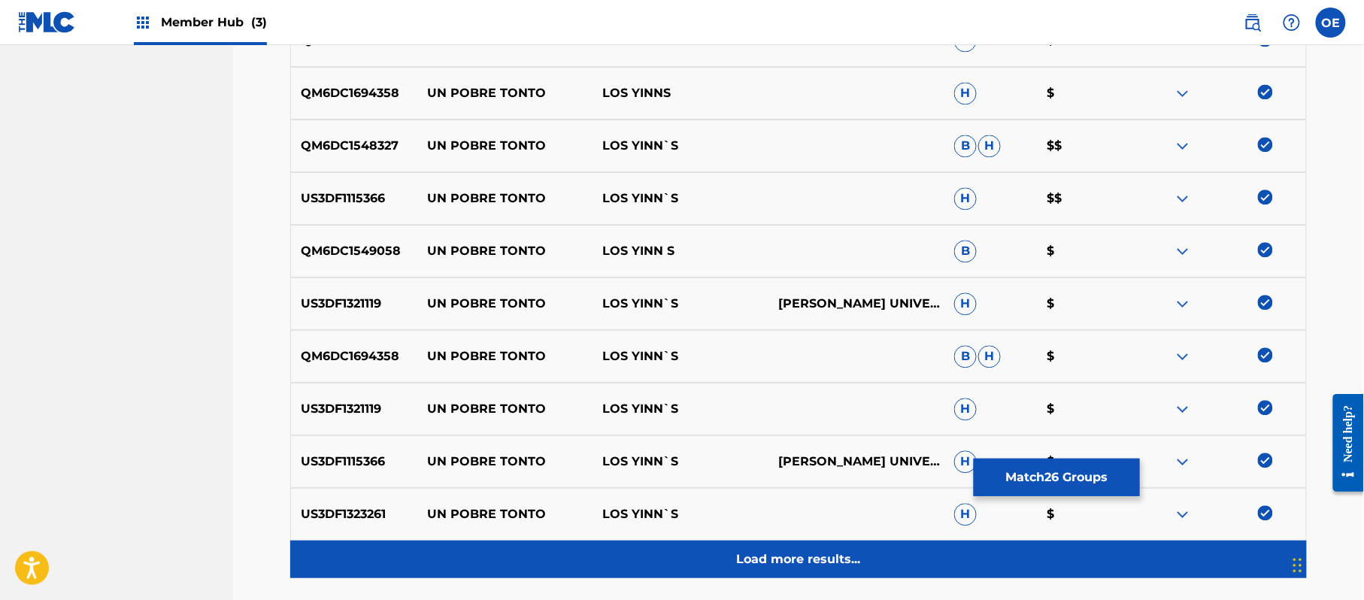
click at [755, 552] on p "Load more results..." at bounding box center [799, 559] width 124 height 18
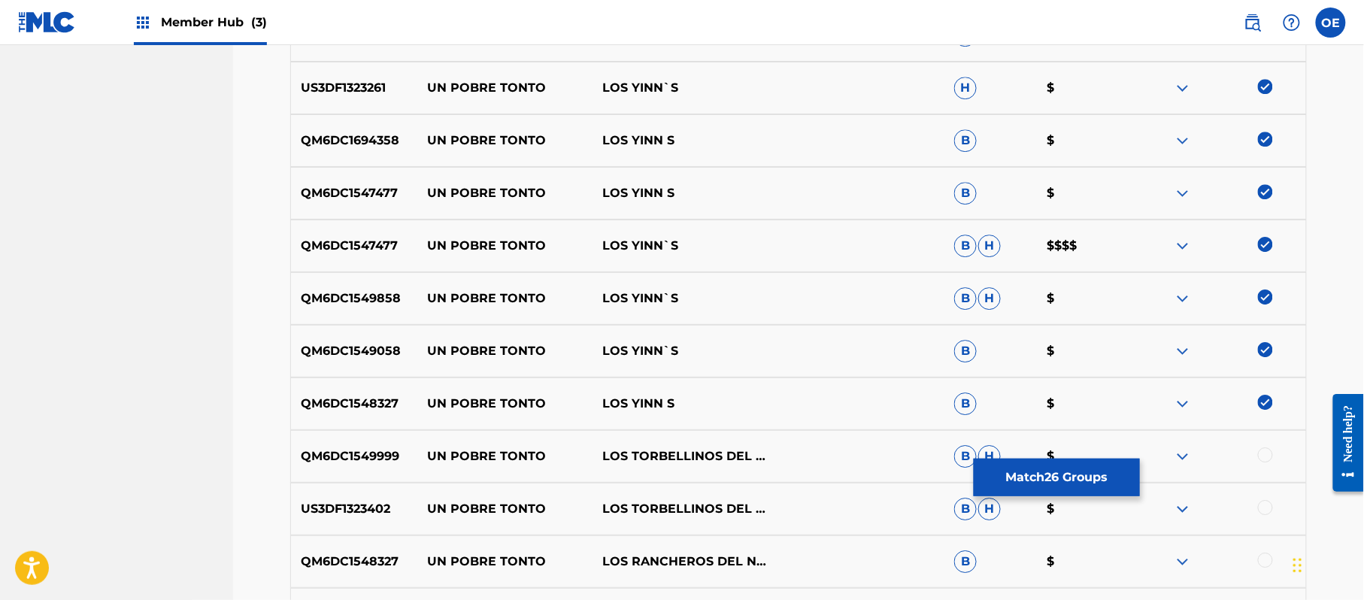
scroll to position [1639, 0]
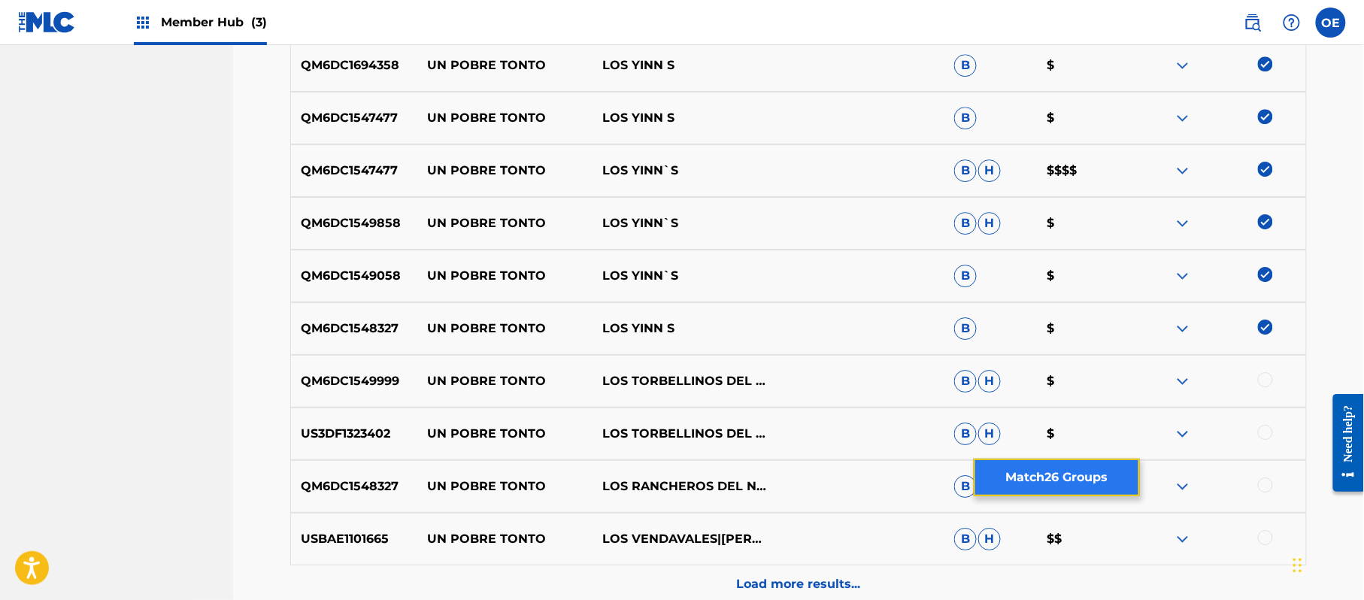
click at [1024, 467] on button "Match 26 Groups" at bounding box center [1057, 478] width 166 height 38
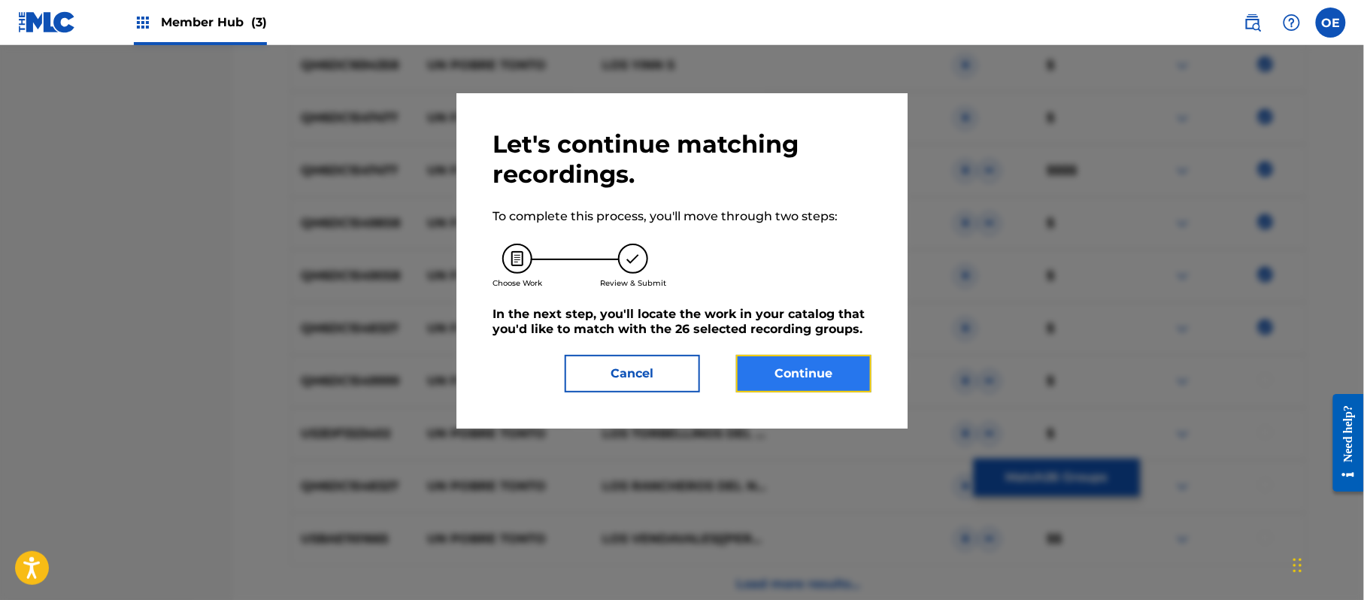
click at [837, 373] on button "Continue" at bounding box center [803, 374] width 135 height 38
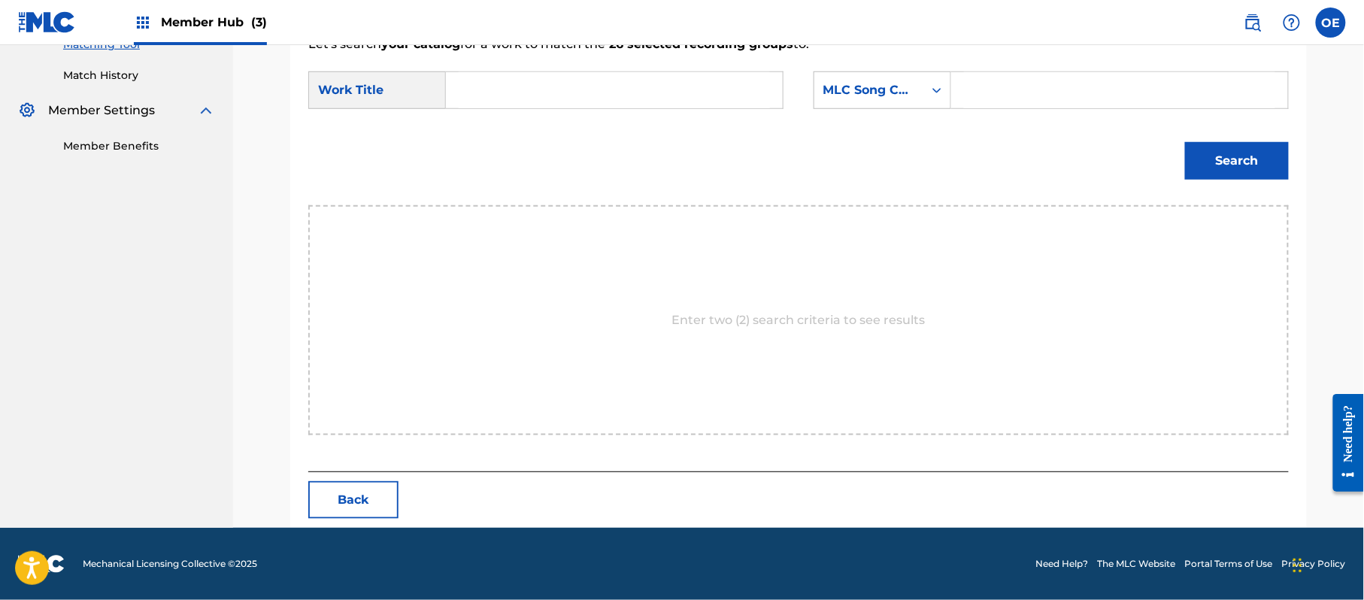
scroll to position [402, 0]
type input "UN POBRE TONTO"
click at [852, 98] on div "MLC Song Code" at bounding box center [868, 90] width 91 height 18
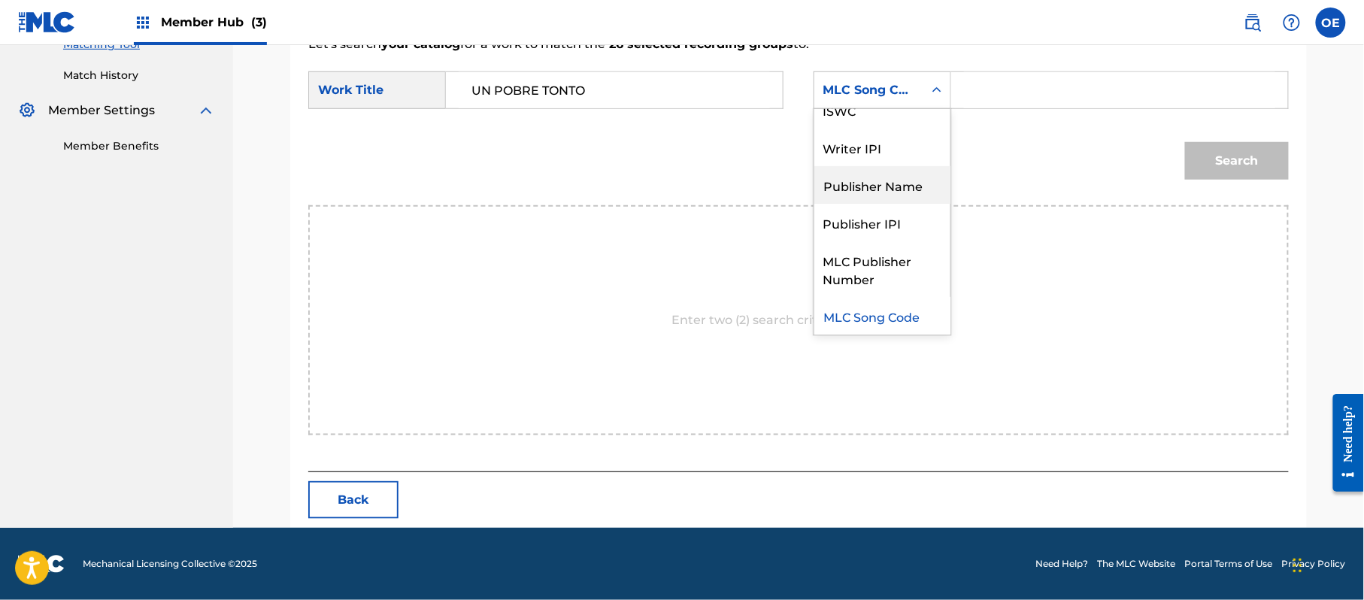
scroll to position [0, 0]
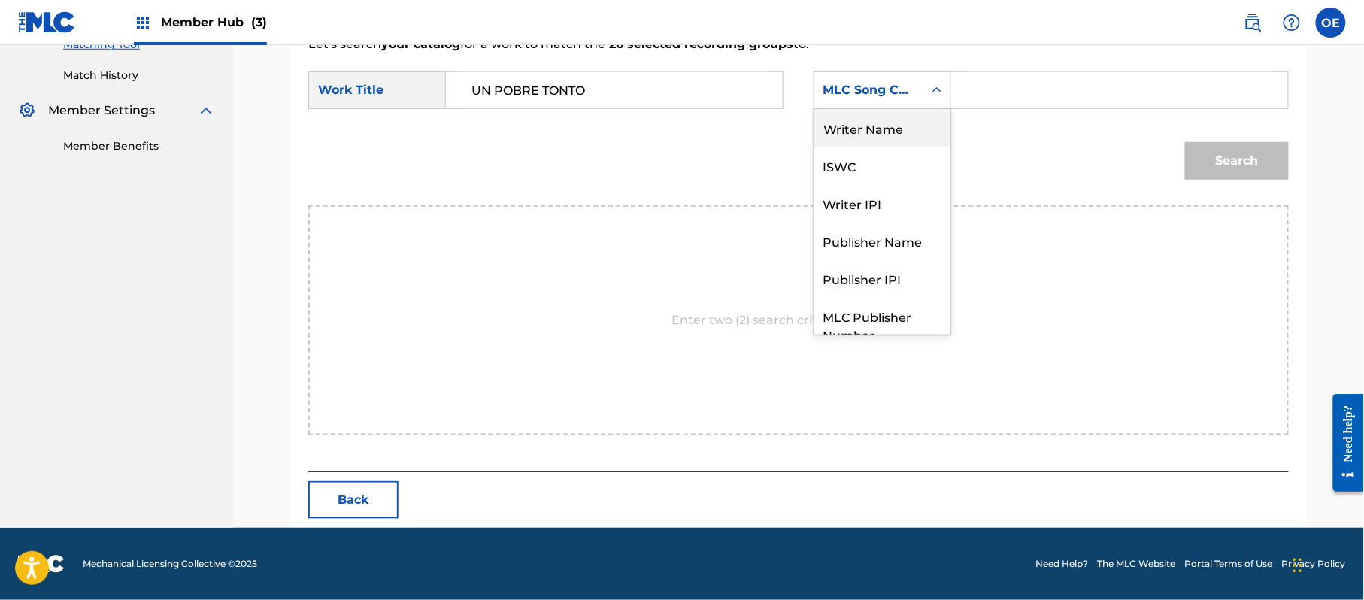
drag, startPoint x: 849, startPoint y: 134, endPoint x: 717, endPoint y: 135, distance: 132.4
click at [849, 135] on div "Writer Name" at bounding box center [882, 128] width 136 height 38
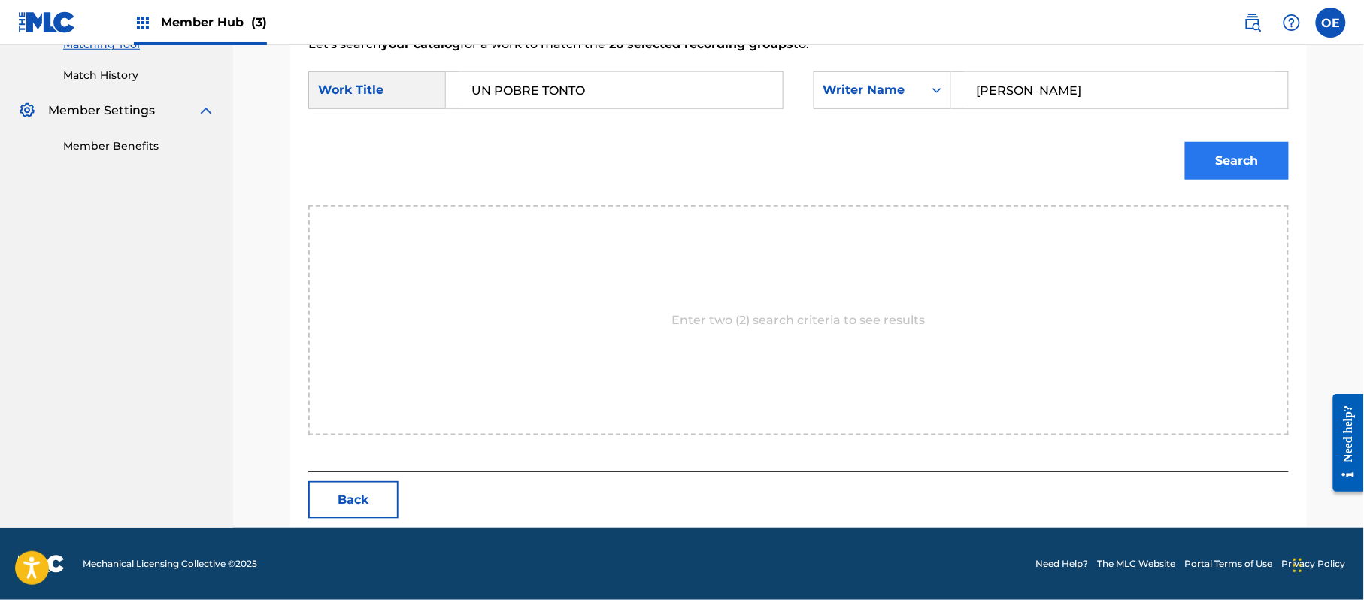
type input "RAFAEL GONZALEZ"
click at [1200, 174] on button "Search" at bounding box center [1237, 161] width 104 height 38
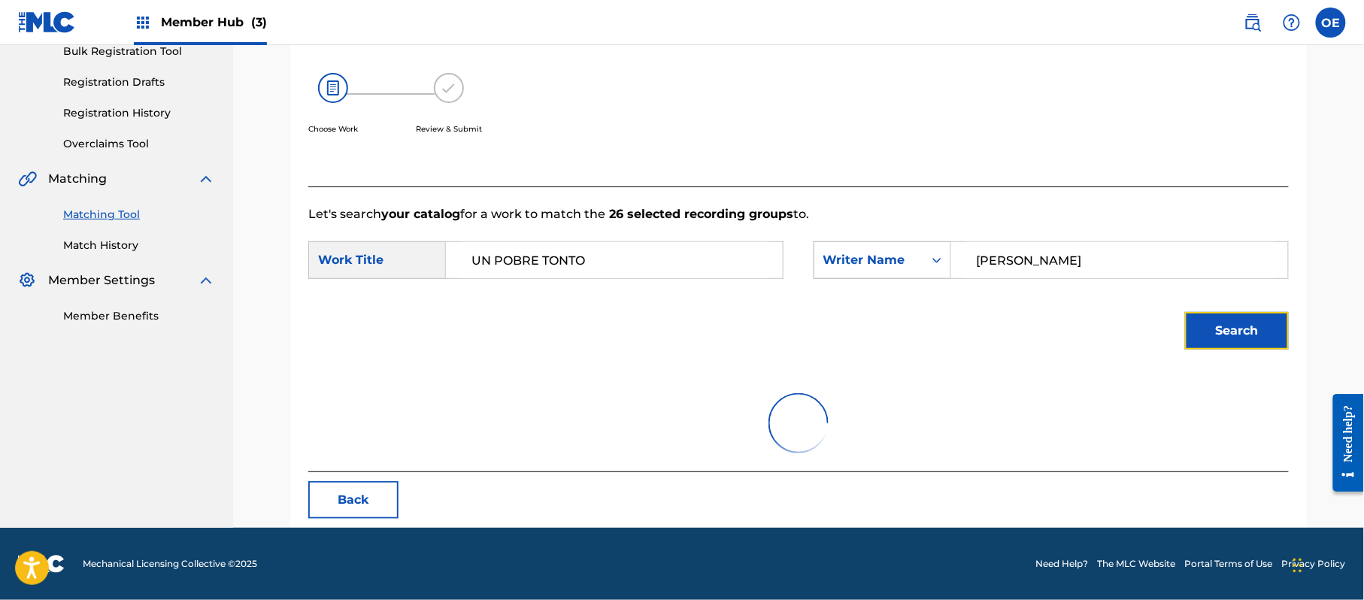
scroll to position [402, 0]
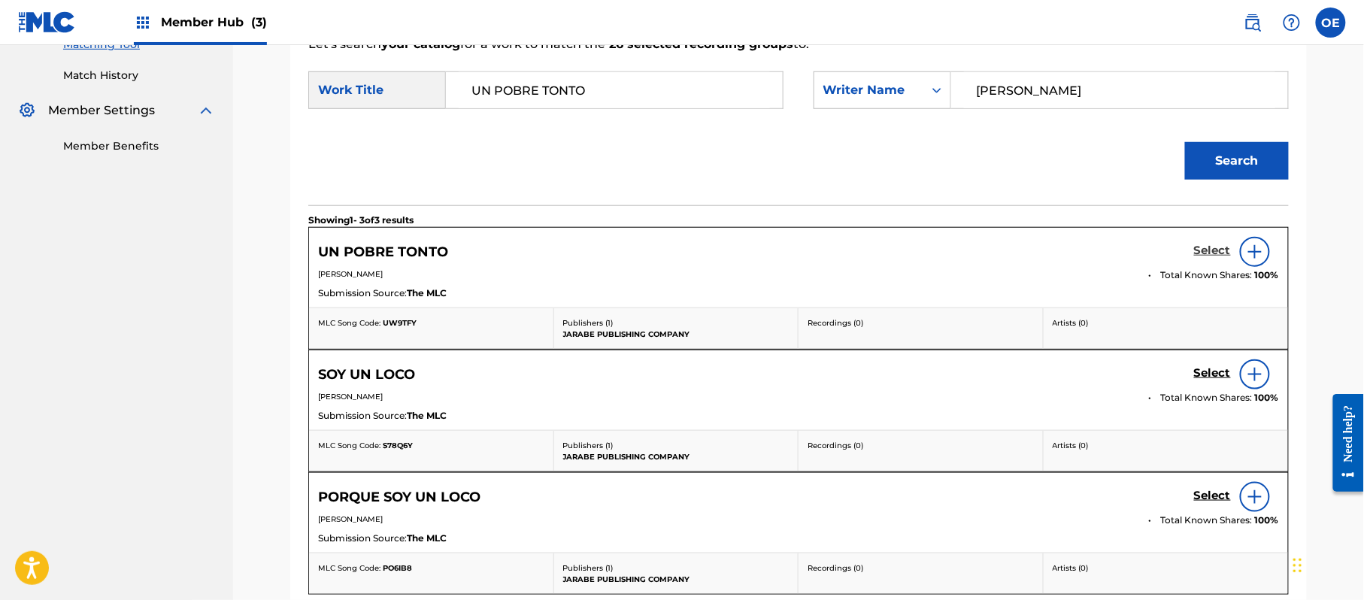
click at [1199, 253] on h5 "Select" at bounding box center [1212, 251] width 37 height 14
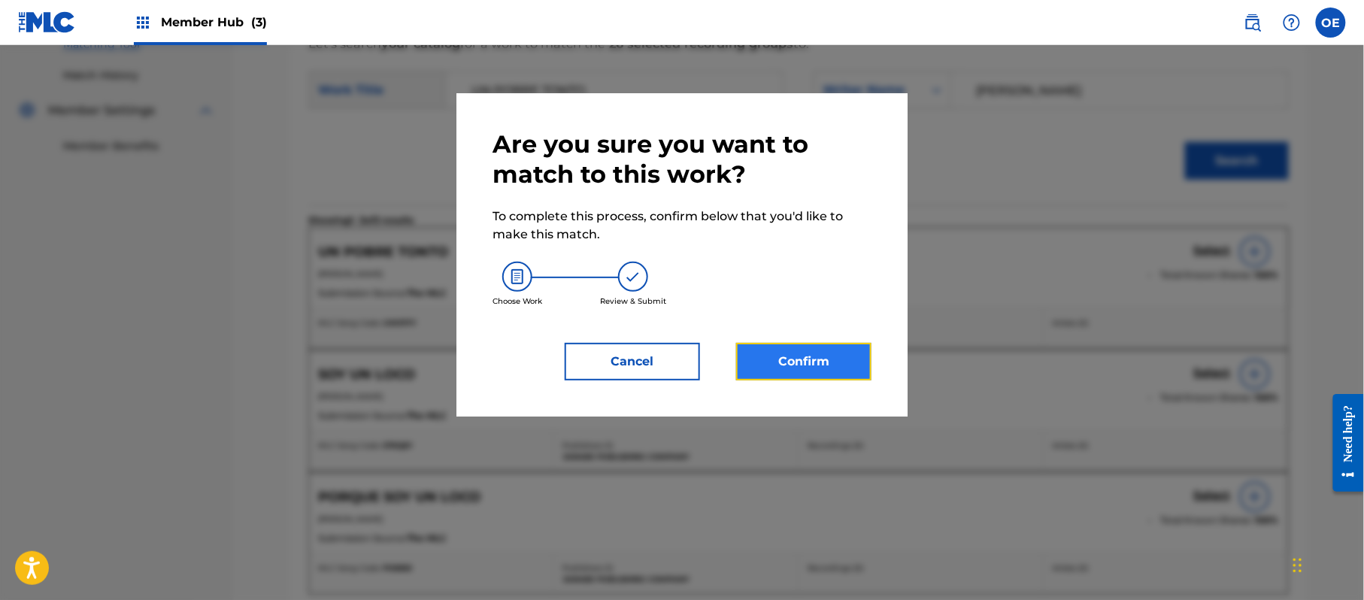
click at [809, 364] on button "Confirm" at bounding box center [803, 362] width 135 height 38
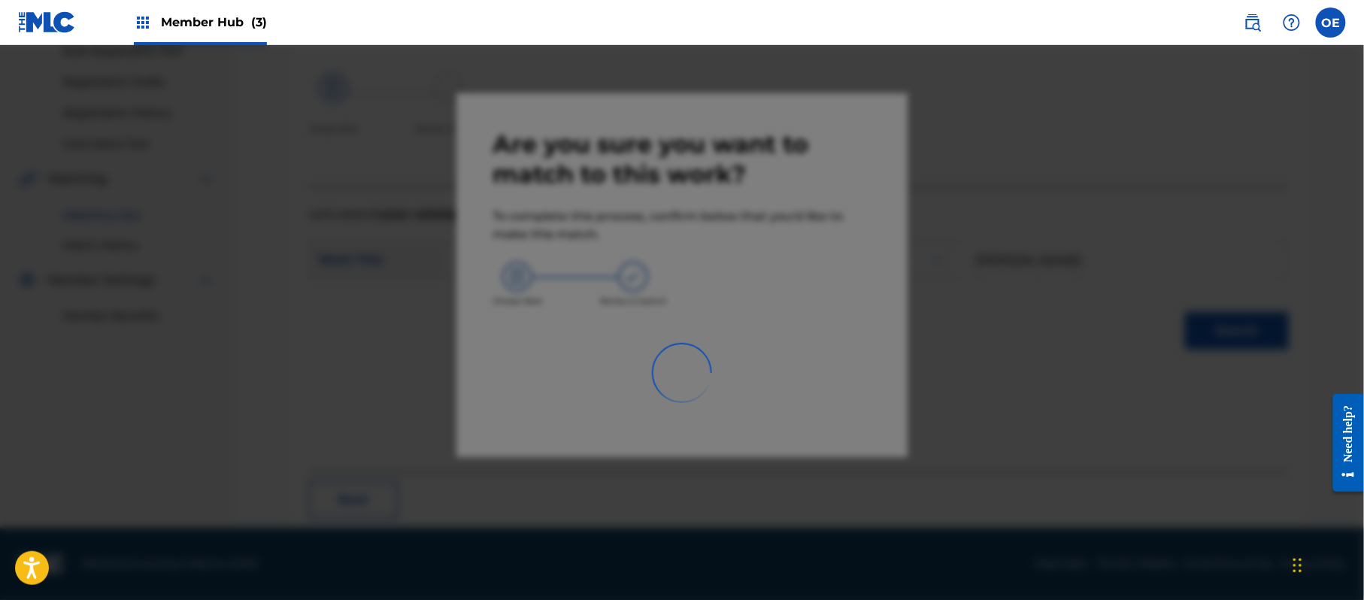
scroll to position [60, 0]
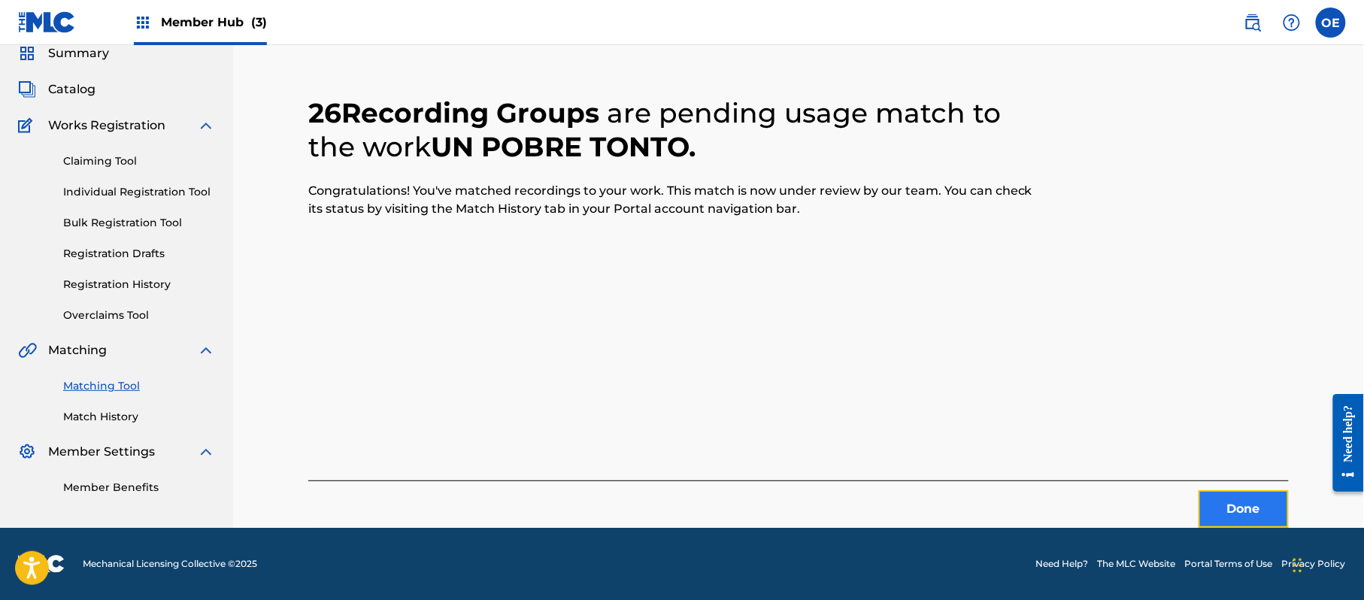
click at [1225, 501] on button "Done" at bounding box center [1244, 509] width 90 height 38
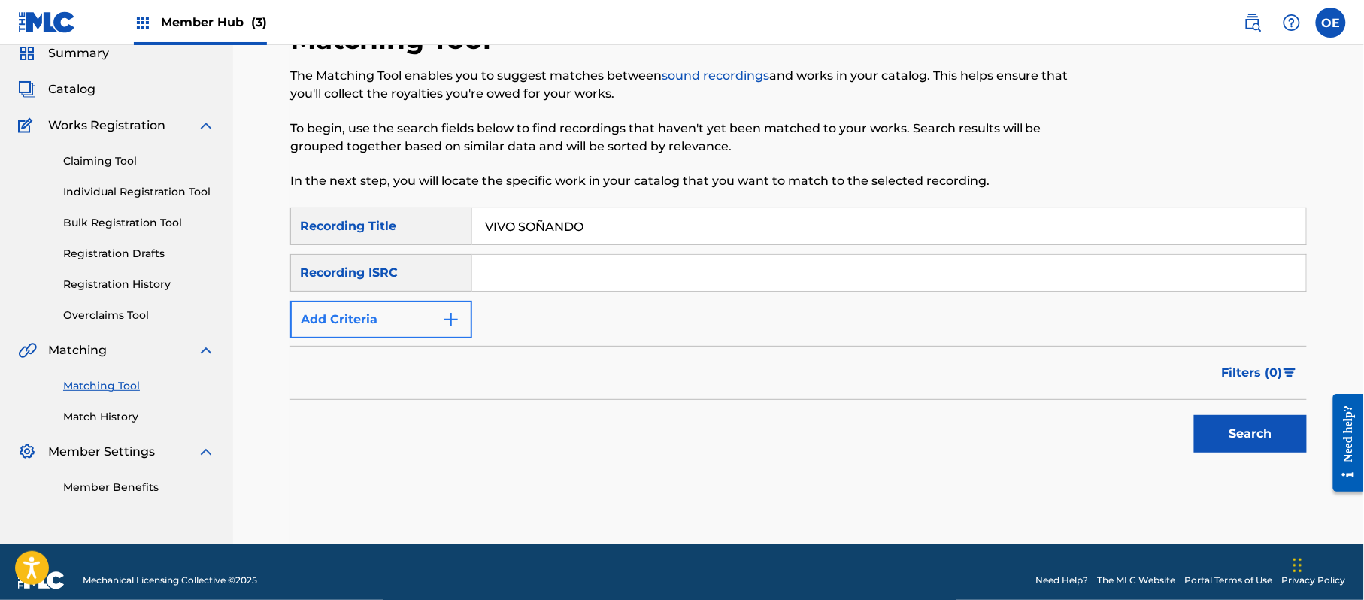
type input "VIVO SOÑANDO"
click at [426, 335] on button "Add Criteria" at bounding box center [381, 320] width 182 height 38
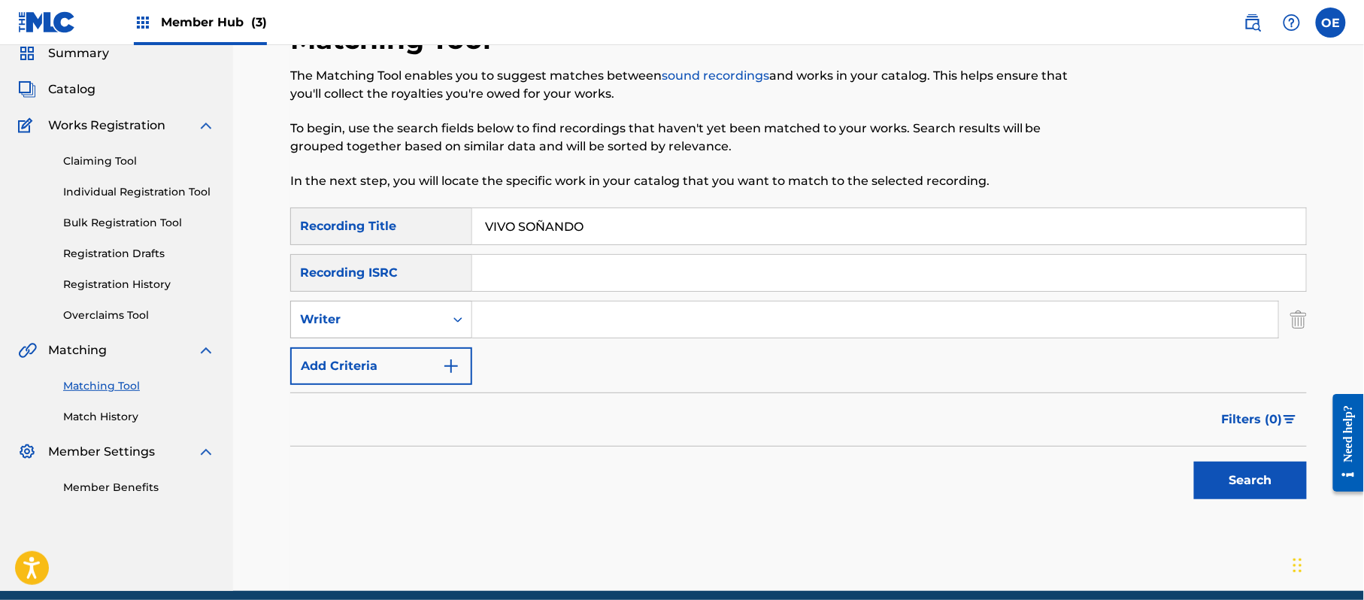
click at [388, 314] on div "Writer" at bounding box center [367, 320] width 135 height 18
click at [391, 344] on div "Recording Artist" at bounding box center [381, 357] width 180 height 38
click at [1204, 475] on button "Search" at bounding box center [1250, 481] width 113 height 38
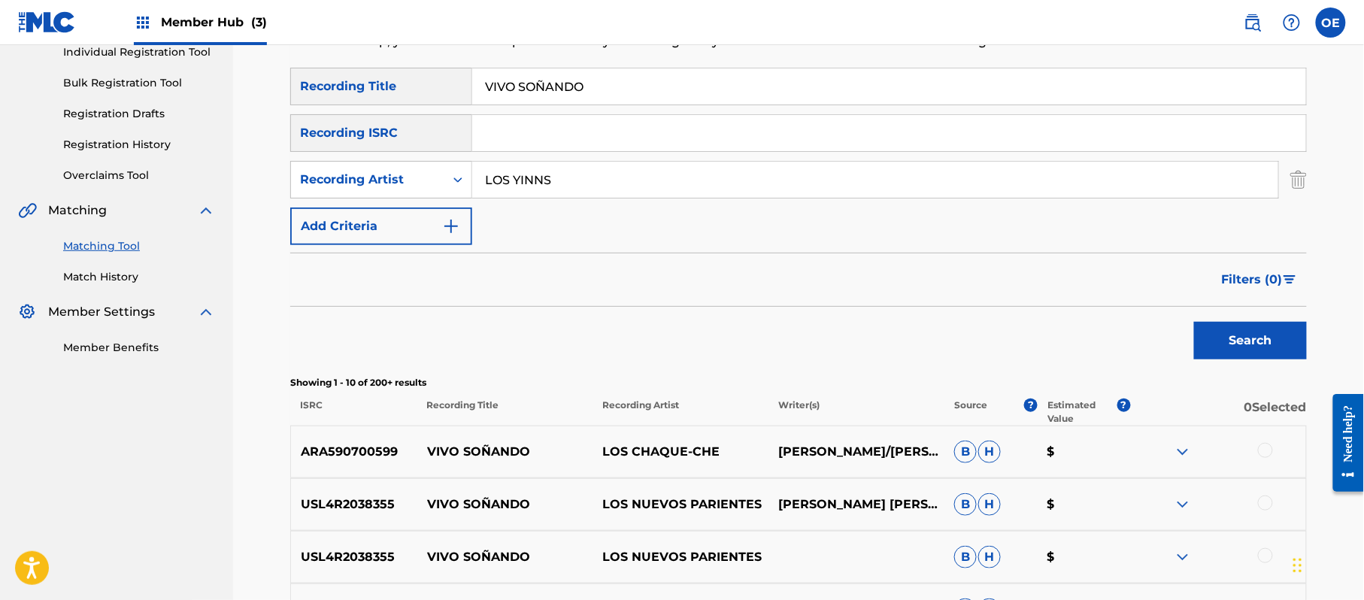
scroll to position [35, 0]
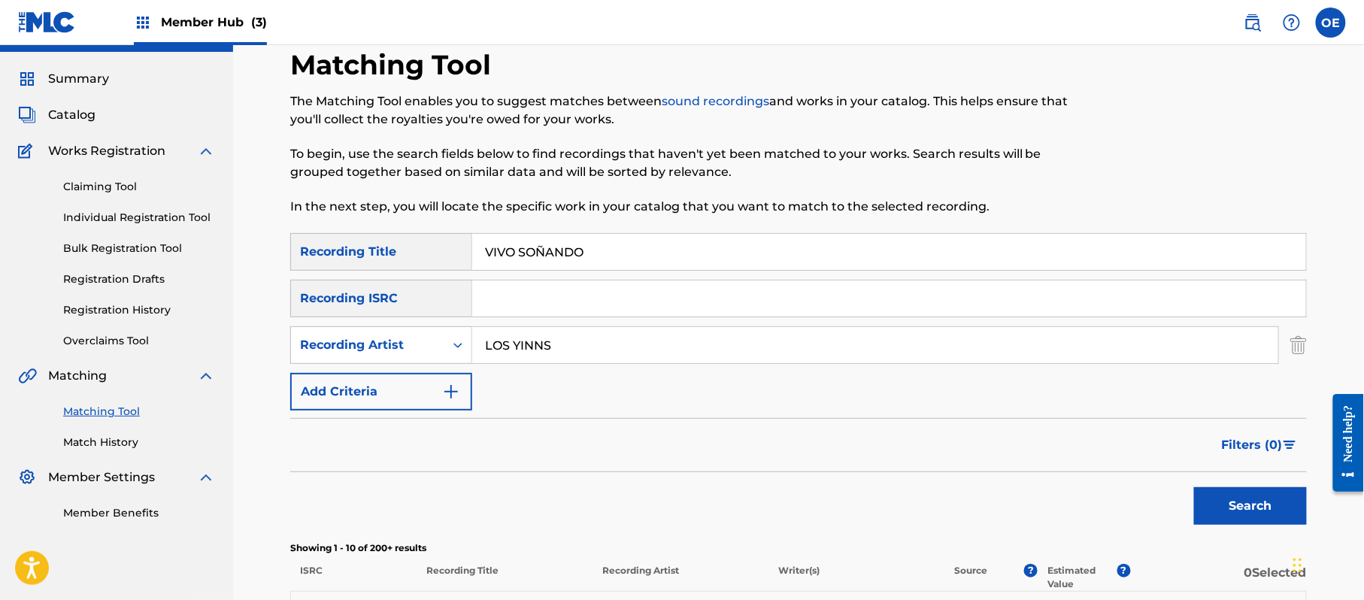
click at [542, 341] on input "LOS YINNS" at bounding box center [875, 345] width 806 height 36
click at [1194, 487] on button "Search" at bounding box center [1250, 506] width 113 height 38
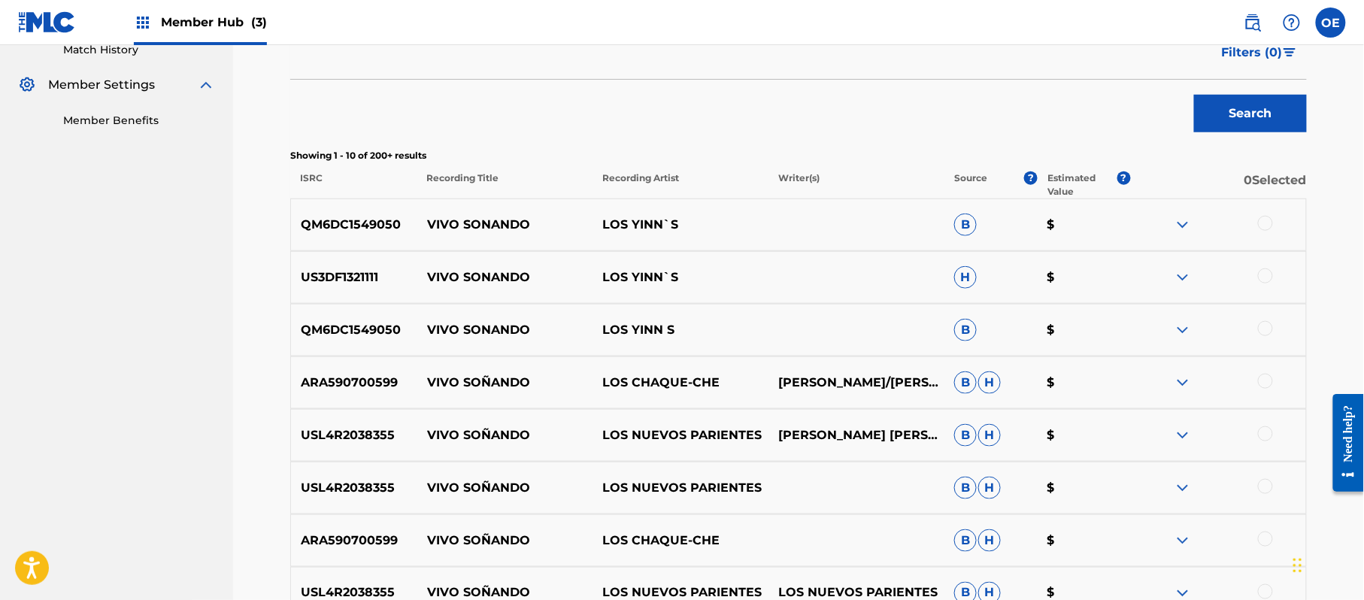
scroll to position [436, 0]
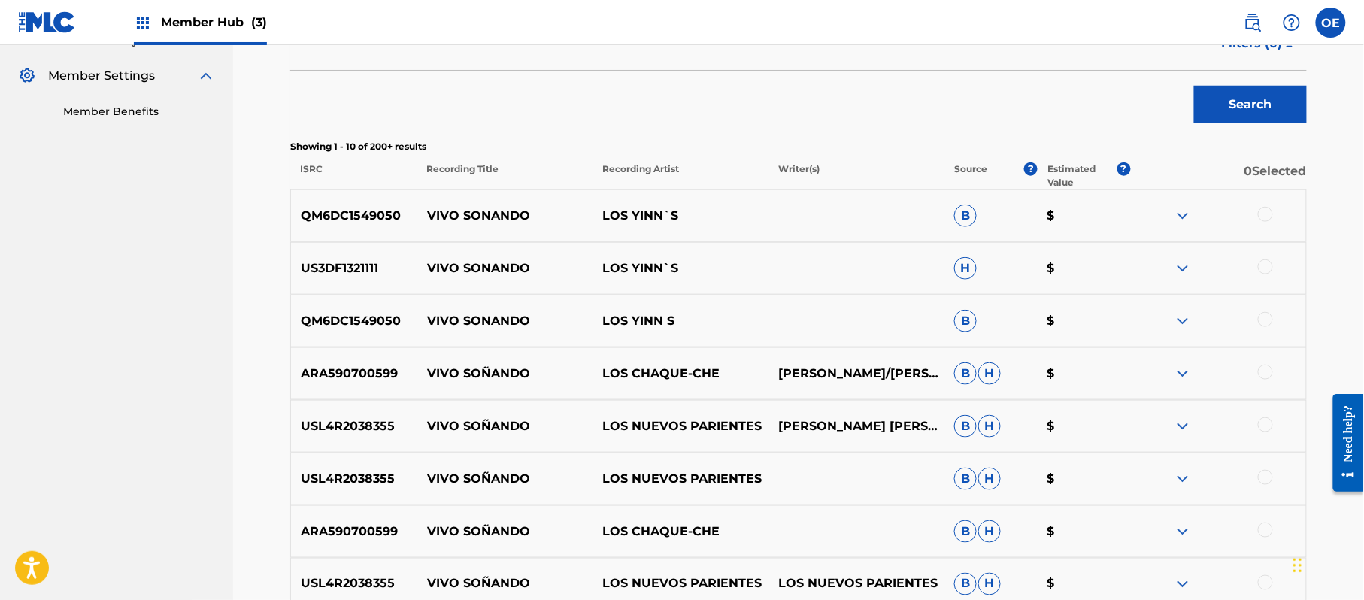
click at [1265, 214] on div at bounding box center [1265, 214] width 15 height 15
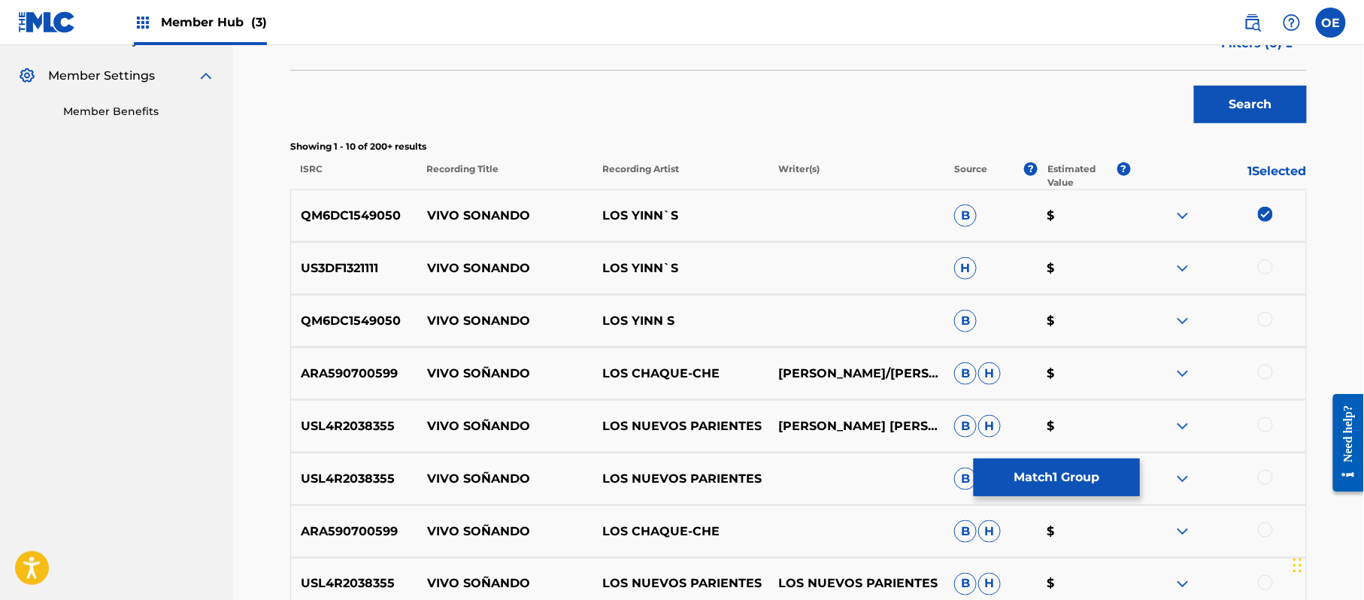
click at [1260, 265] on div at bounding box center [1265, 266] width 15 height 15
click at [1262, 323] on div at bounding box center [1265, 319] width 15 height 15
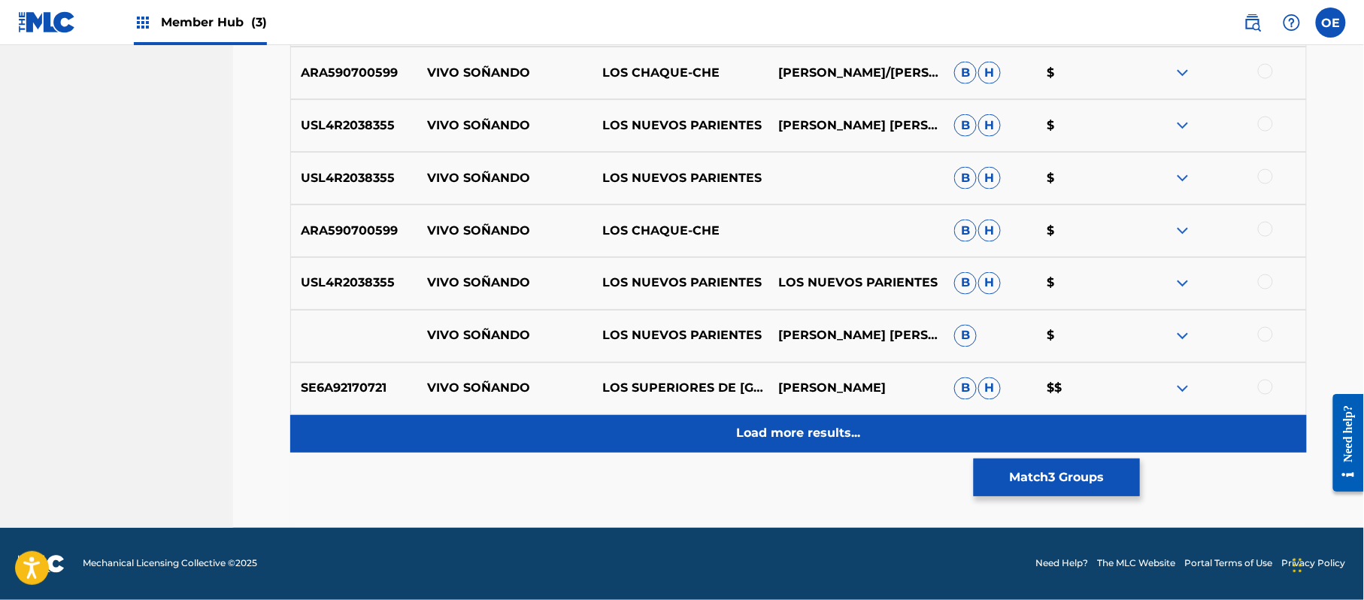
click at [714, 451] on div "Load more results..." at bounding box center [798, 434] width 1017 height 38
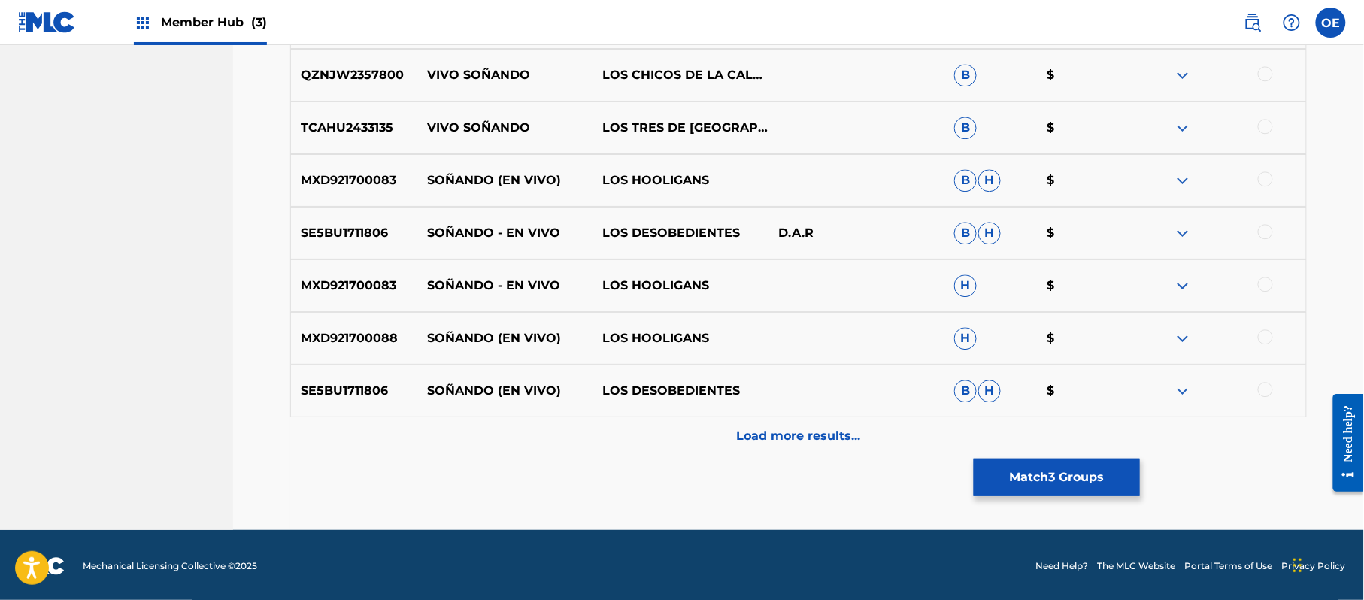
scroll to position [1263, 0]
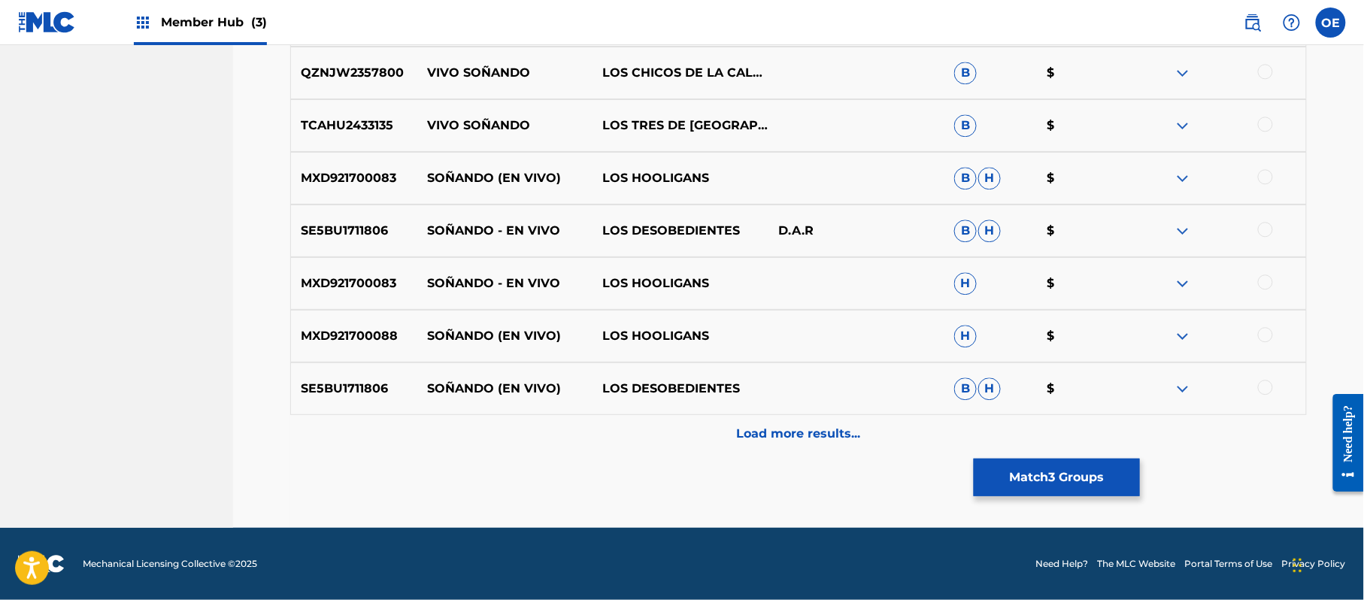
click at [726, 408] on div "SE5BU1711806 SOÑANDO (EN VIVO) LOS DESOBEDIENTES B H $" at bounding box center [798, 388] width 1017 height 53
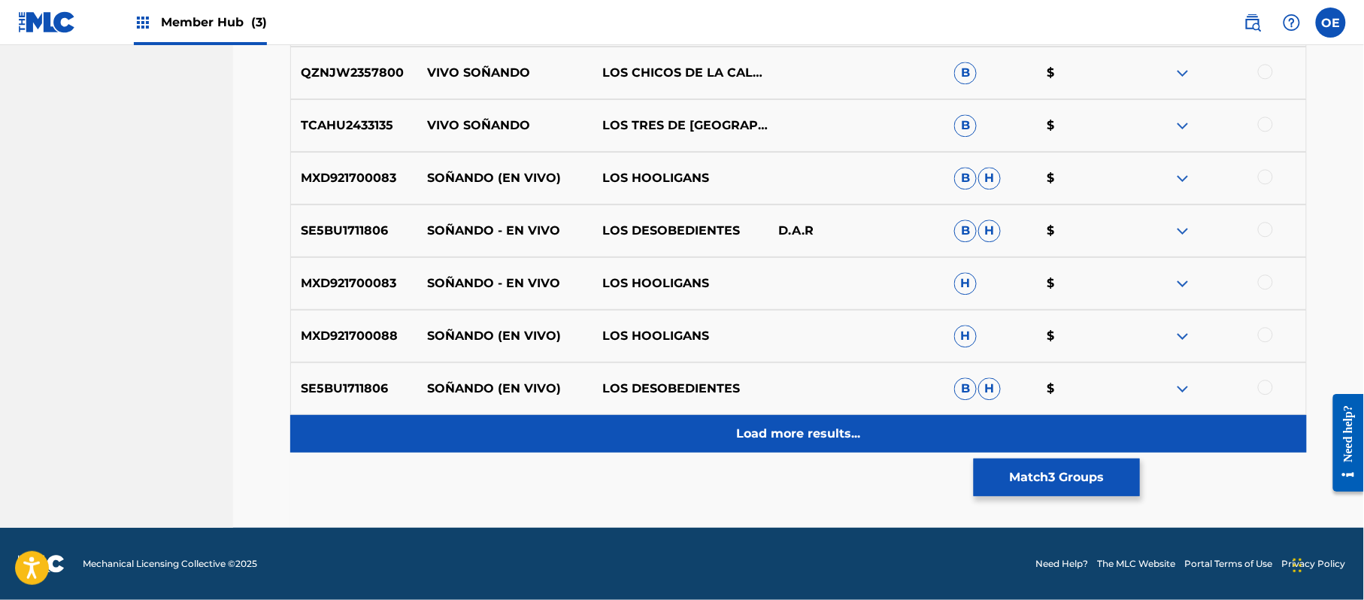
click at [723, 420] on div "Load more results..." at bounding box center [798, 434] width 1017 height 38
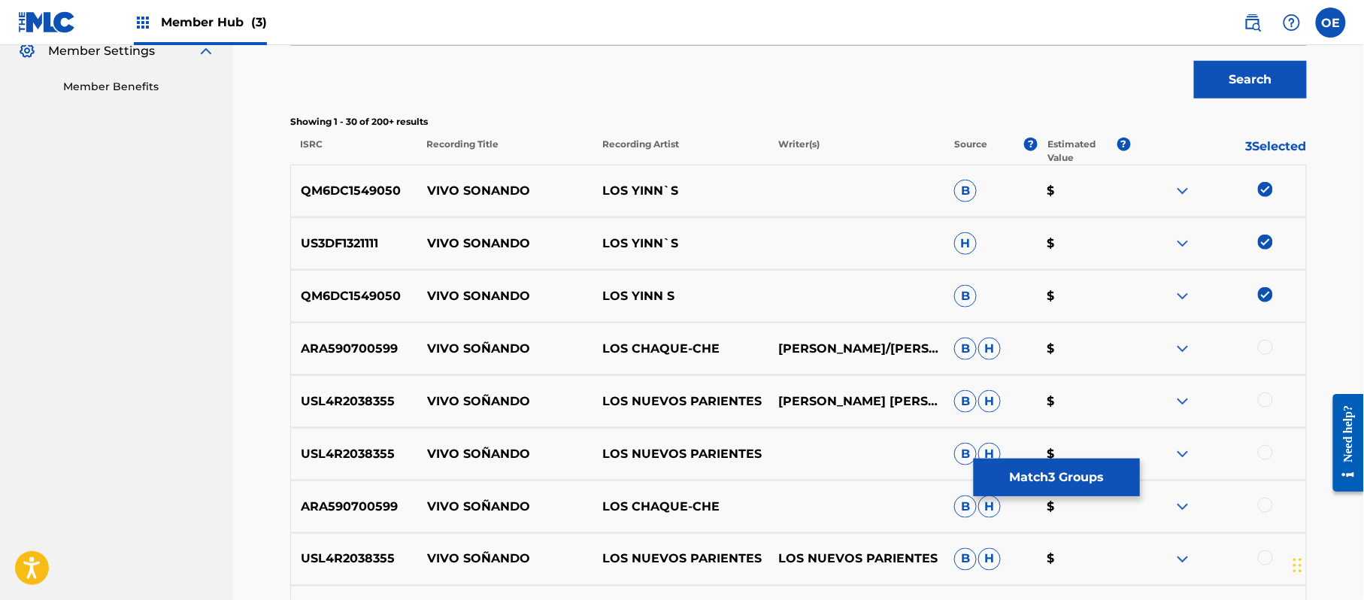
scroll to position [160, 0]
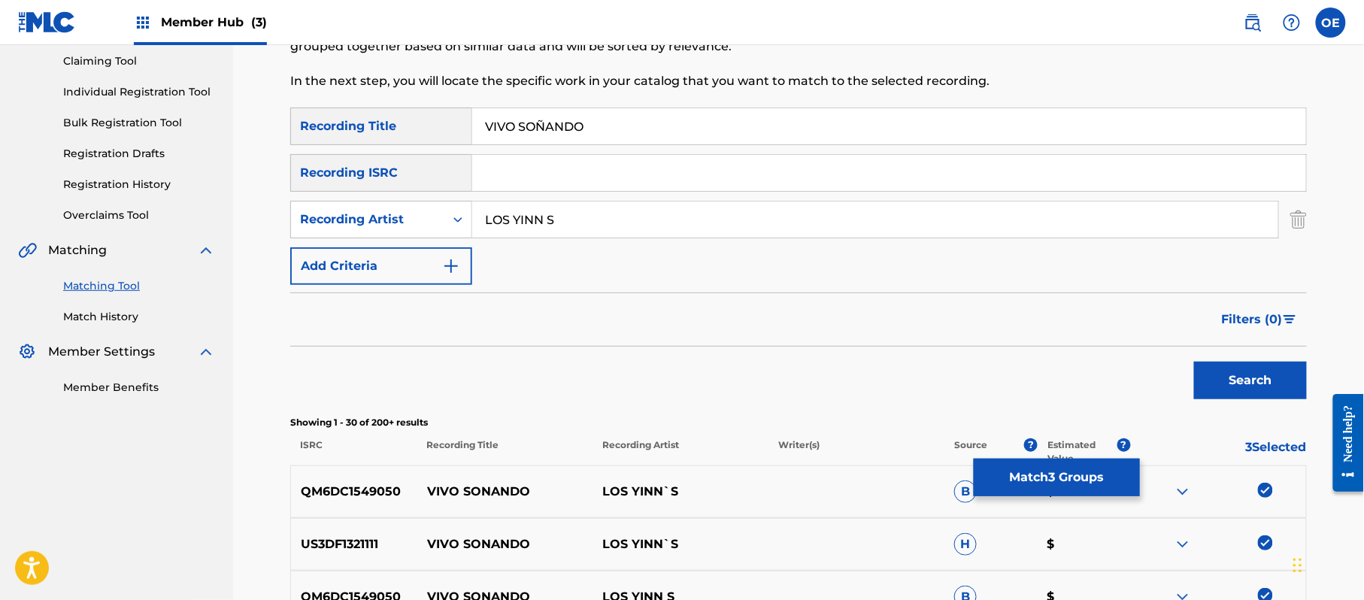
drag, startPoint x: 543, startPoint y: 226, endPoint x: 550, endPoint y: 227, distance: 7.7
click at [550, 227] on input "LOS YINN S" at bounding box center [875, 220] width 806 height 36
type input "LOS YINN'S"
click at [1194, 362] on button "Search" at bounding box center [1250, 381] width 113 height 38
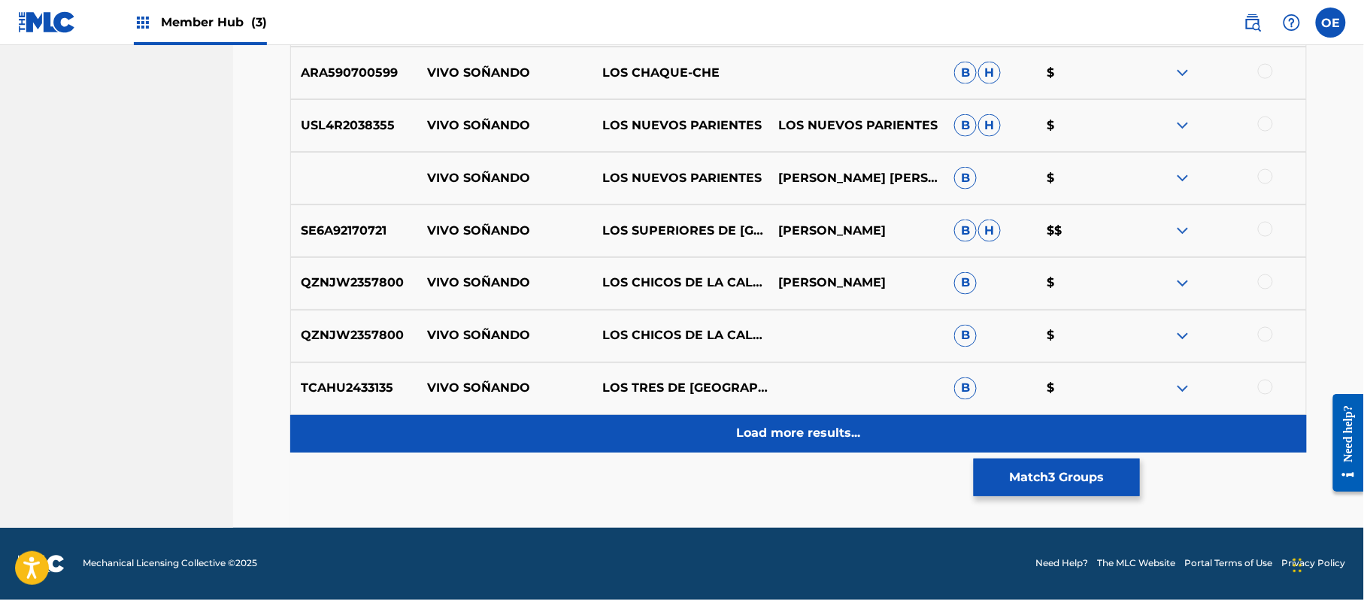
click at [811, 431] on p "Load more results..." at bounding box center [799, 434] width 124 height 18
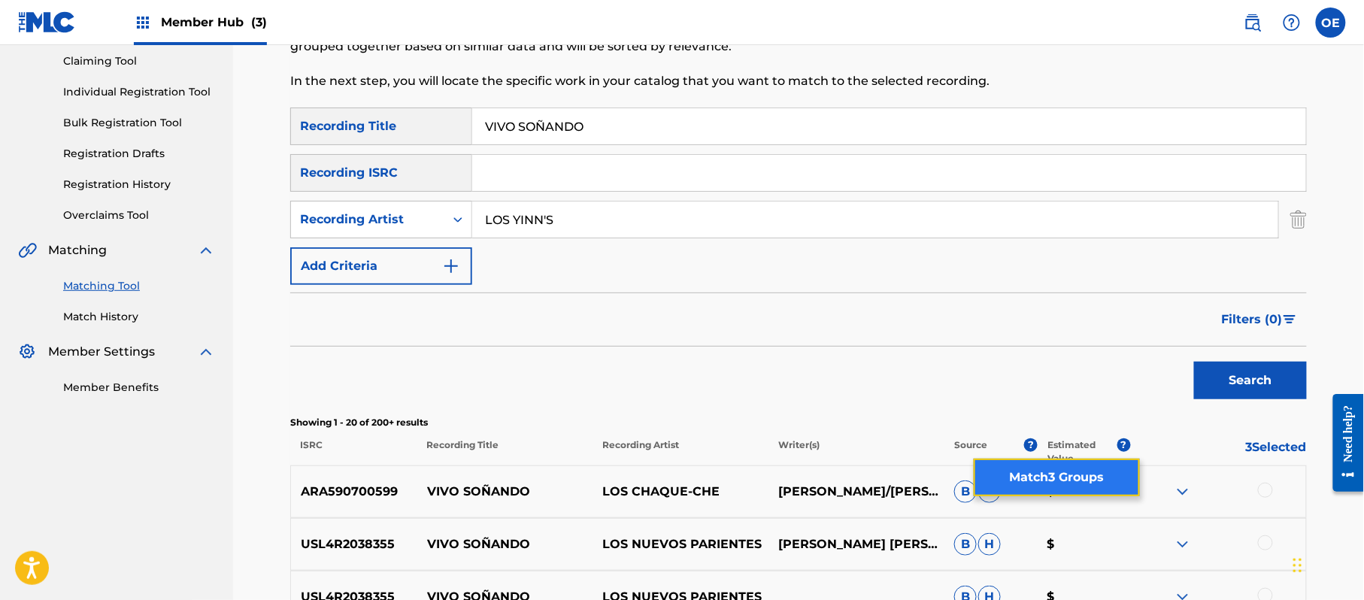
click at [1039, 486] on button "Match 3 Groups" at bounding box center [1057, 478] width 166 height 38
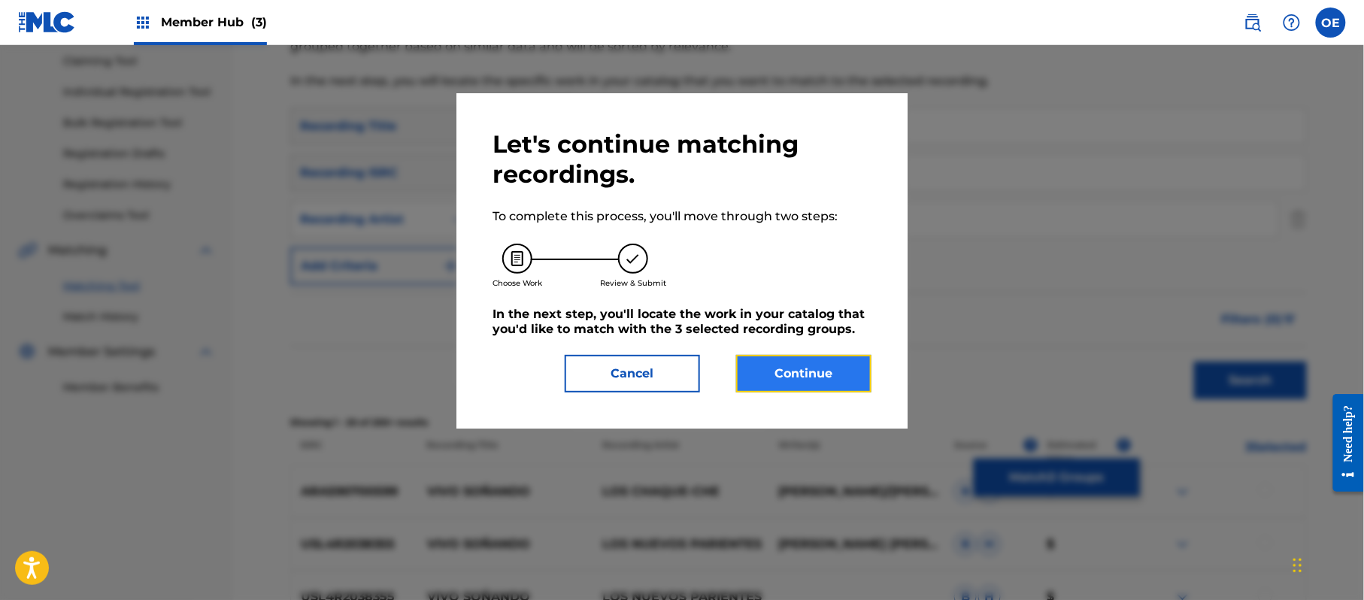
click at [824, 390] on button "Continue" at bounding box center [803, 374] width 135 height 38
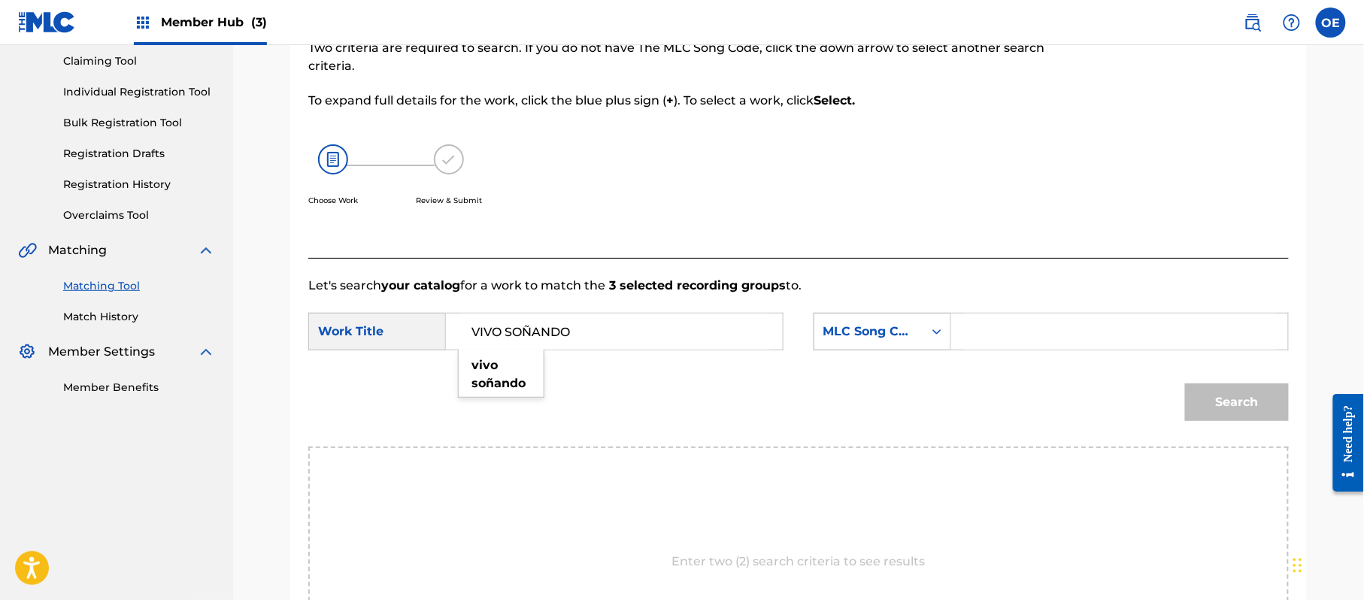
type input "VIVO SOÑANDO"
click at [845, 332] on div "MLC Song Code" at bounding box center [868, 332] width 91 height 18
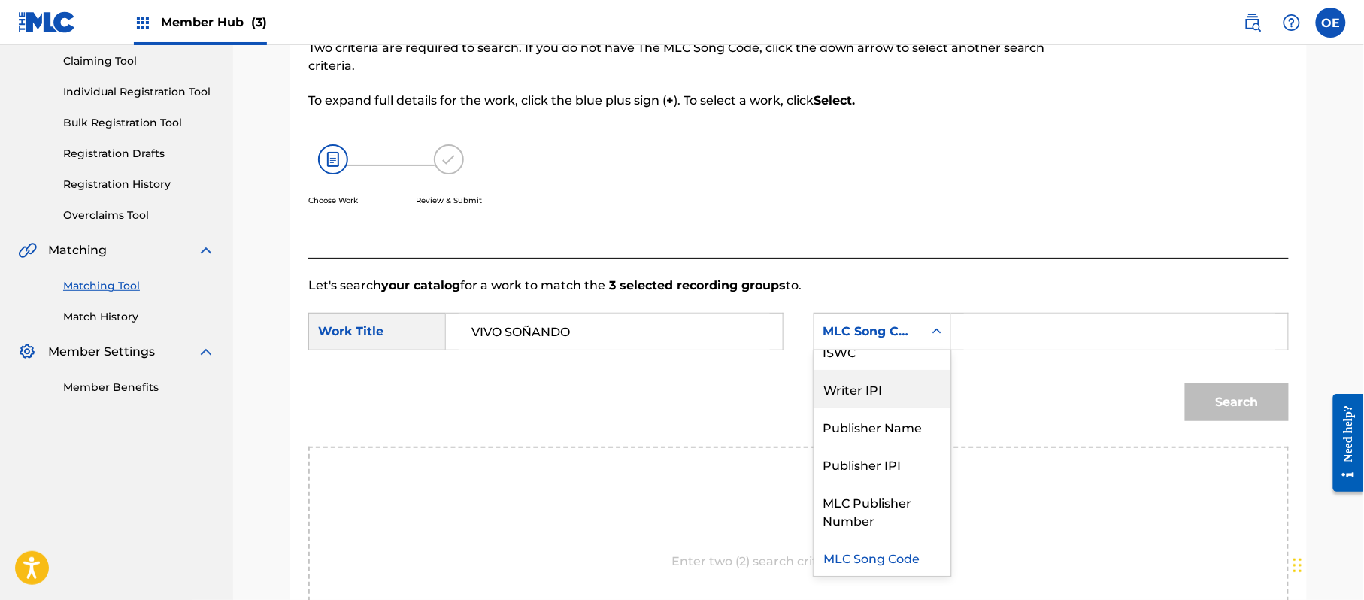
scroll to position [0, 0]
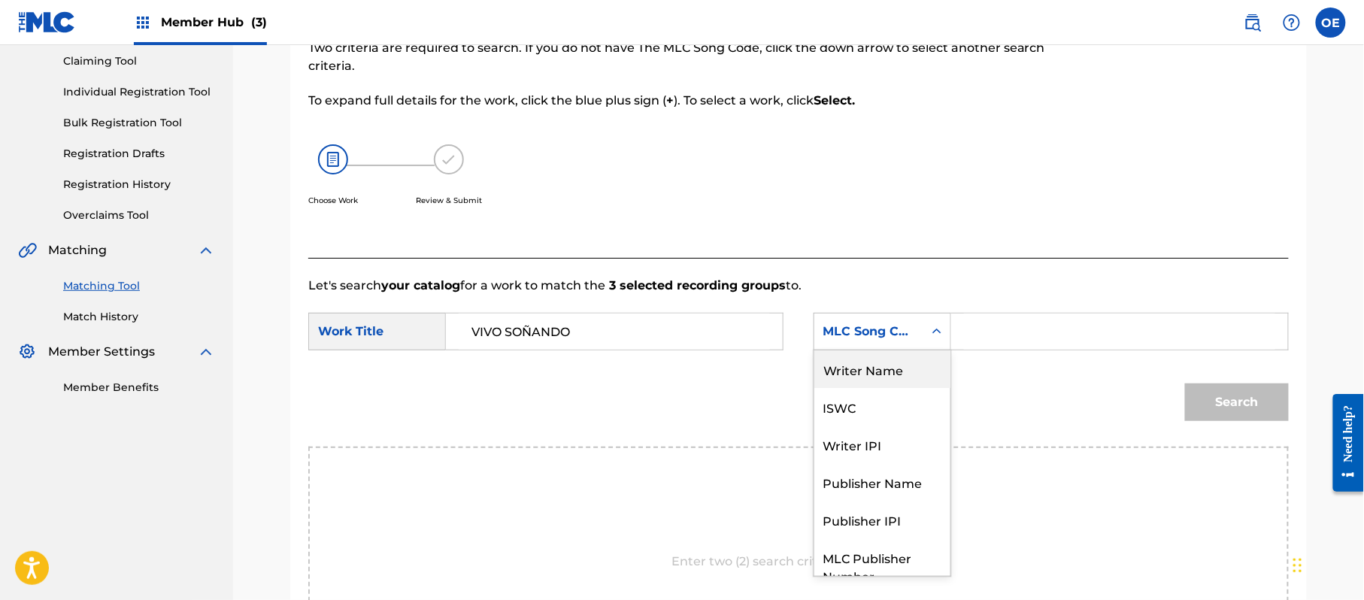
click at [876, 381] on div "Writer Name" at bounding box center [882, 369] width 136 height 38
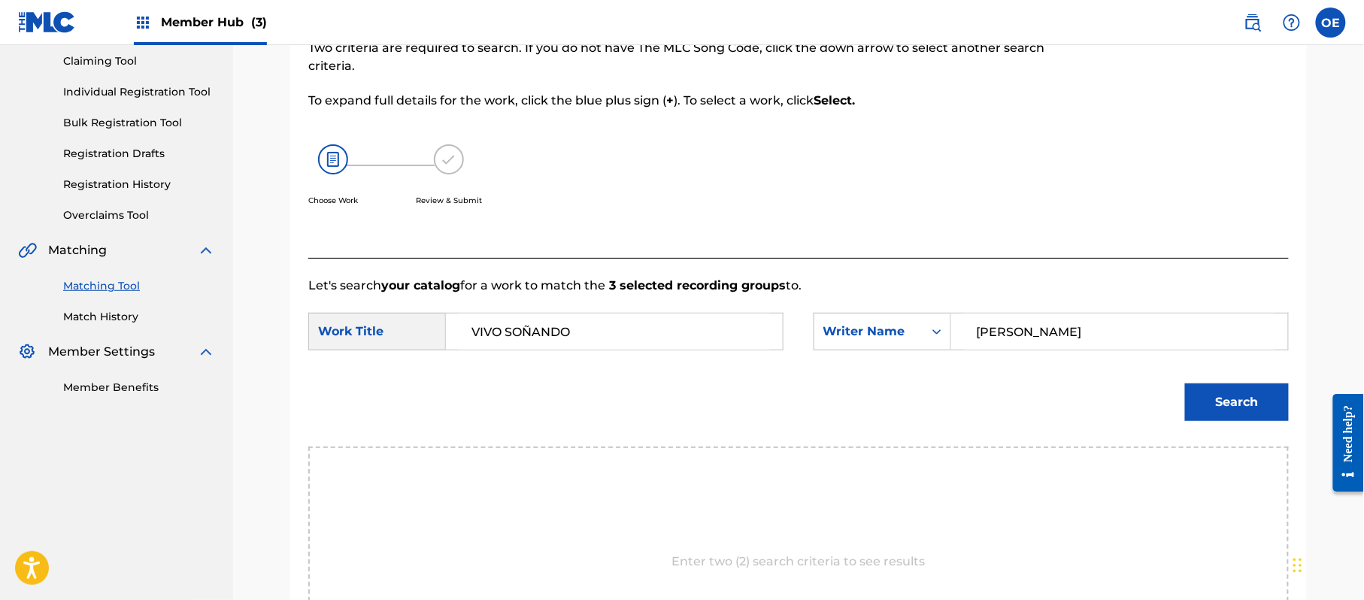
type input "RAFAEL GONZALEZ"
click at [1180, 406] on div "Search" at bounding box center [1233, 398] width 111 height 60
click at [1199, 402] on button "Search" at bounding box center [1237, 403] width 104 height 38
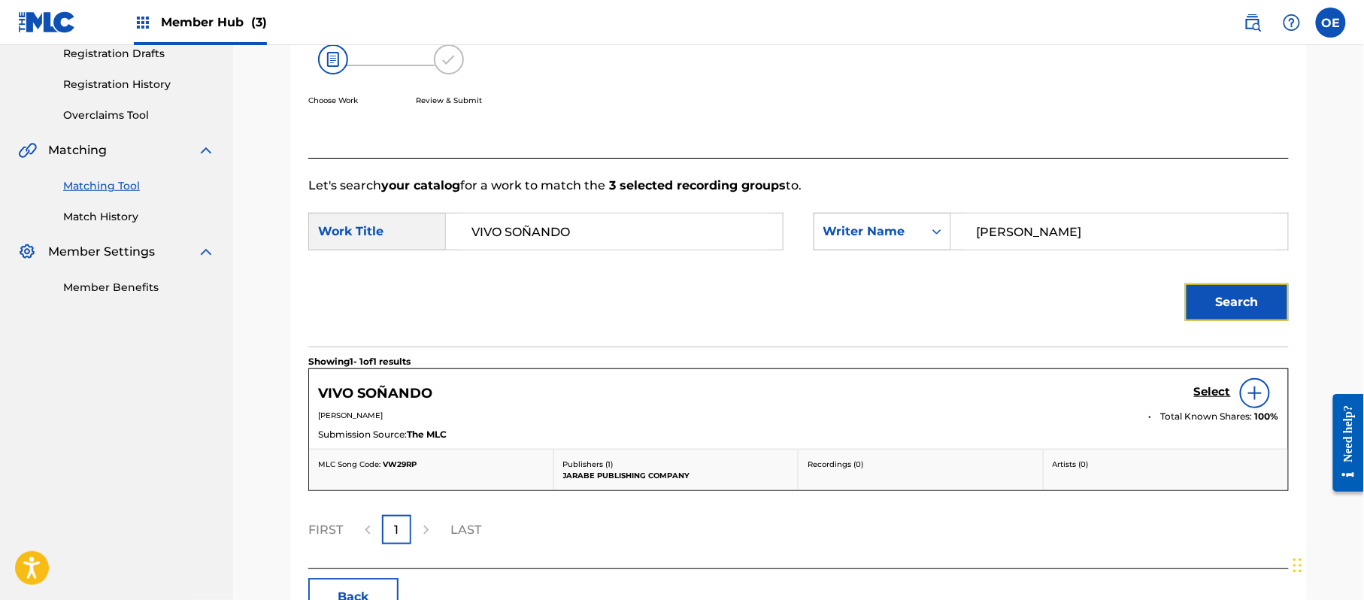
scroll to position [358, 0]
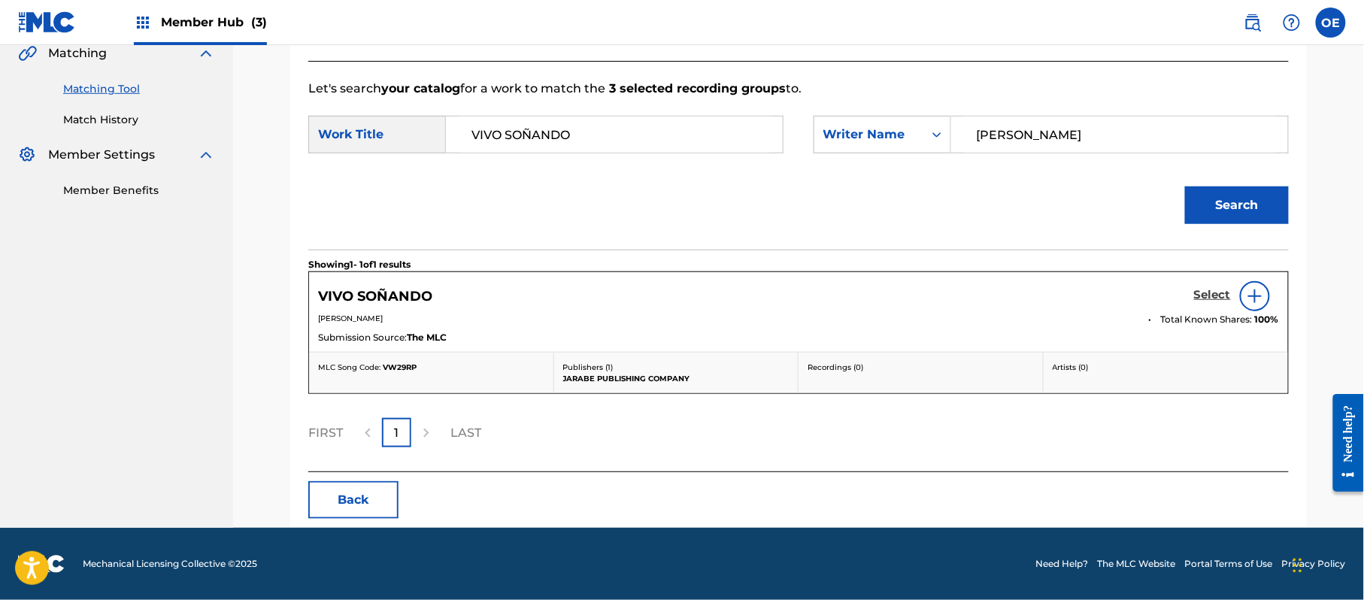
click at [1209, 298] on h5 "Select" at bounding box center [1212, 295] width 37 height 14
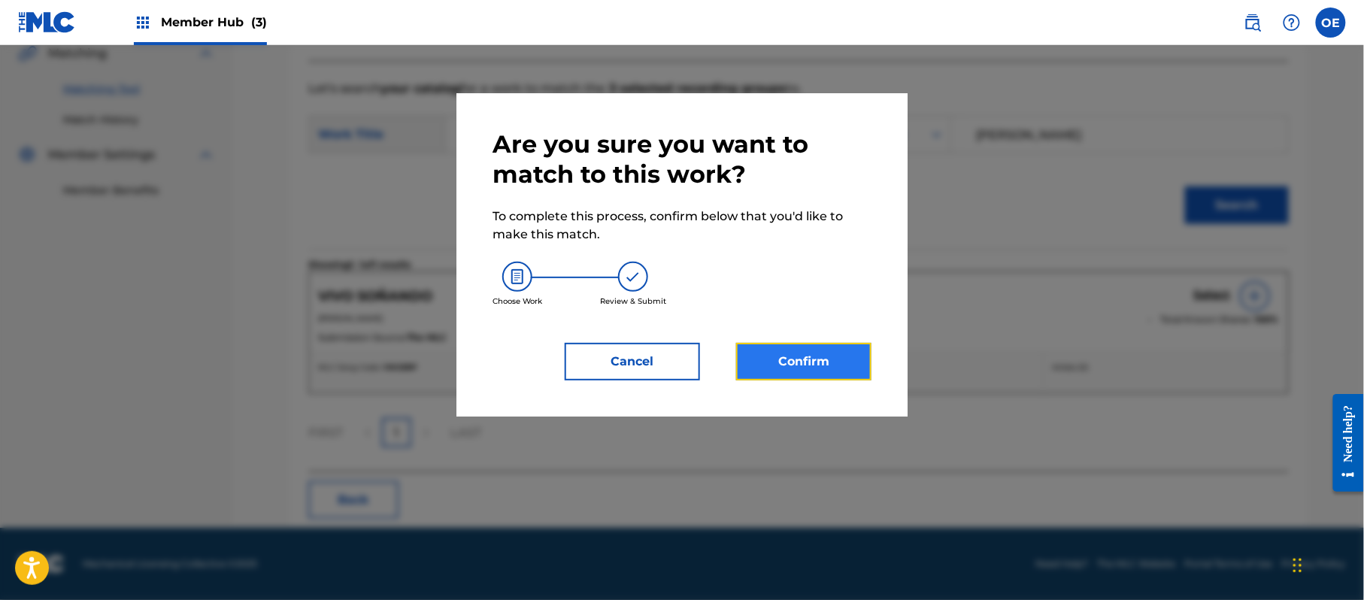
click at [862, 359] on button "Confirm" at bounding box center [803, 362] width 135 height 38
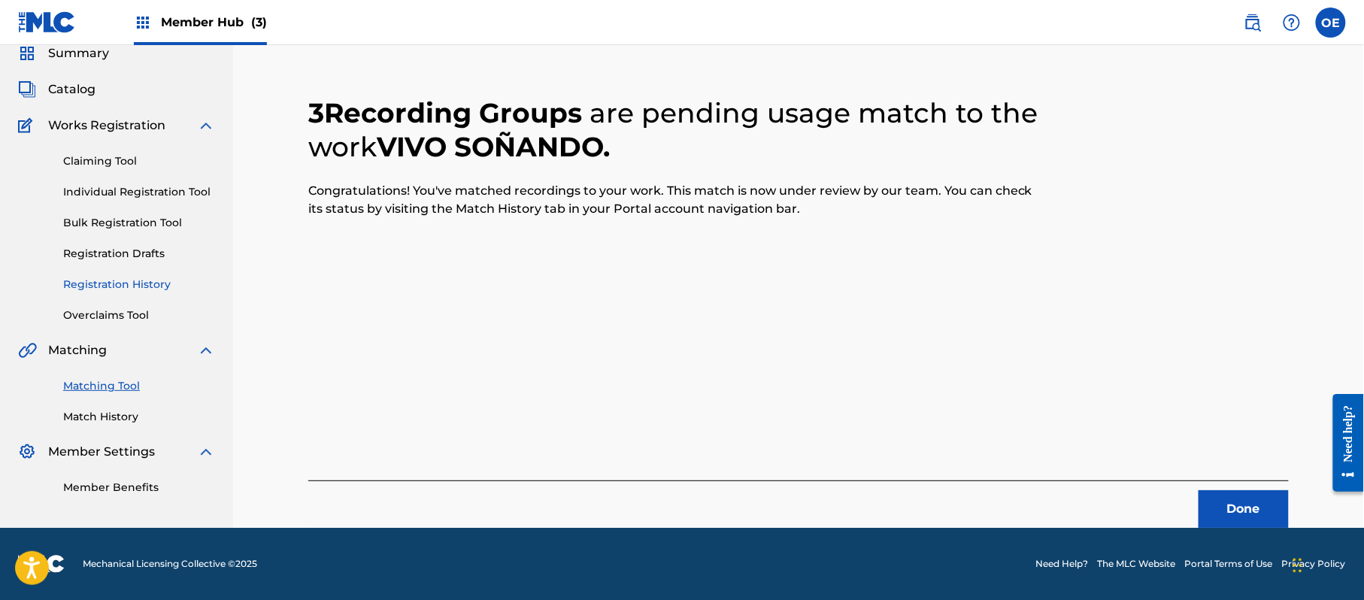
scroll to position [60, 0]
click at [1234, 501] on button "Done" at bounding box center [1244, 509] width 90 height 38
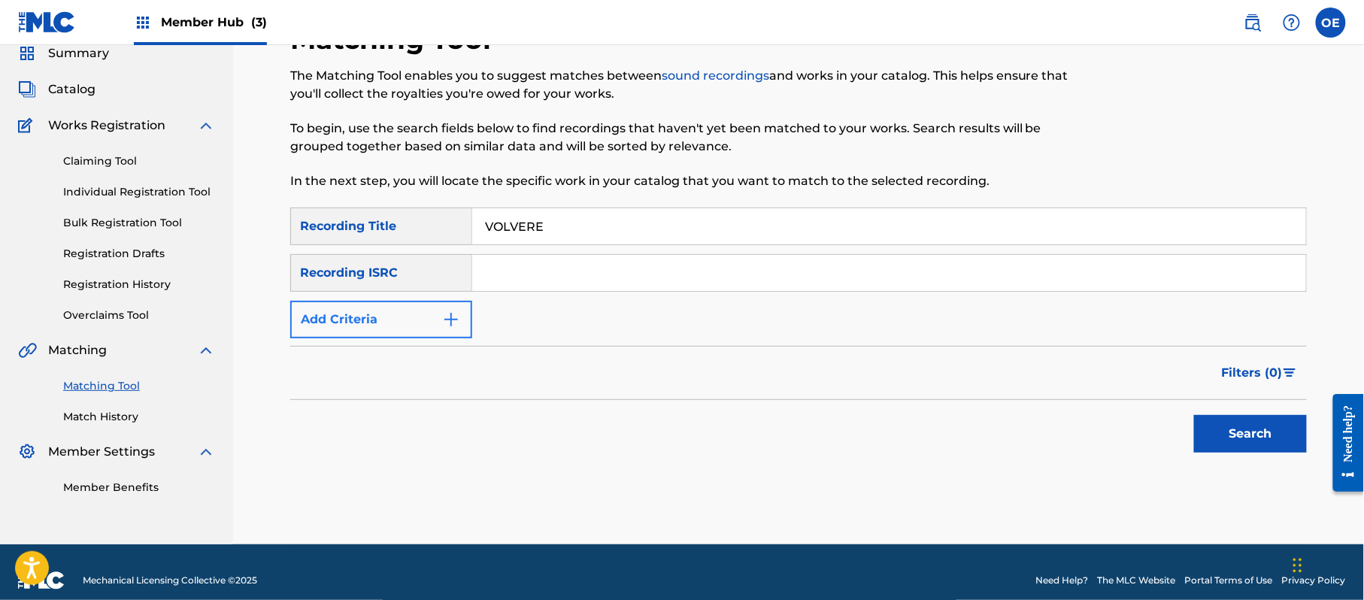
type input "VOLVERE"
drag, startPoint x: 353, startPoint y: 319, endPoint x: 391, endPoint y: 319, distance: 38.4
click at [356, 319] on button "Add Criteria" at bounding box center [381, 320] width 182 height 38
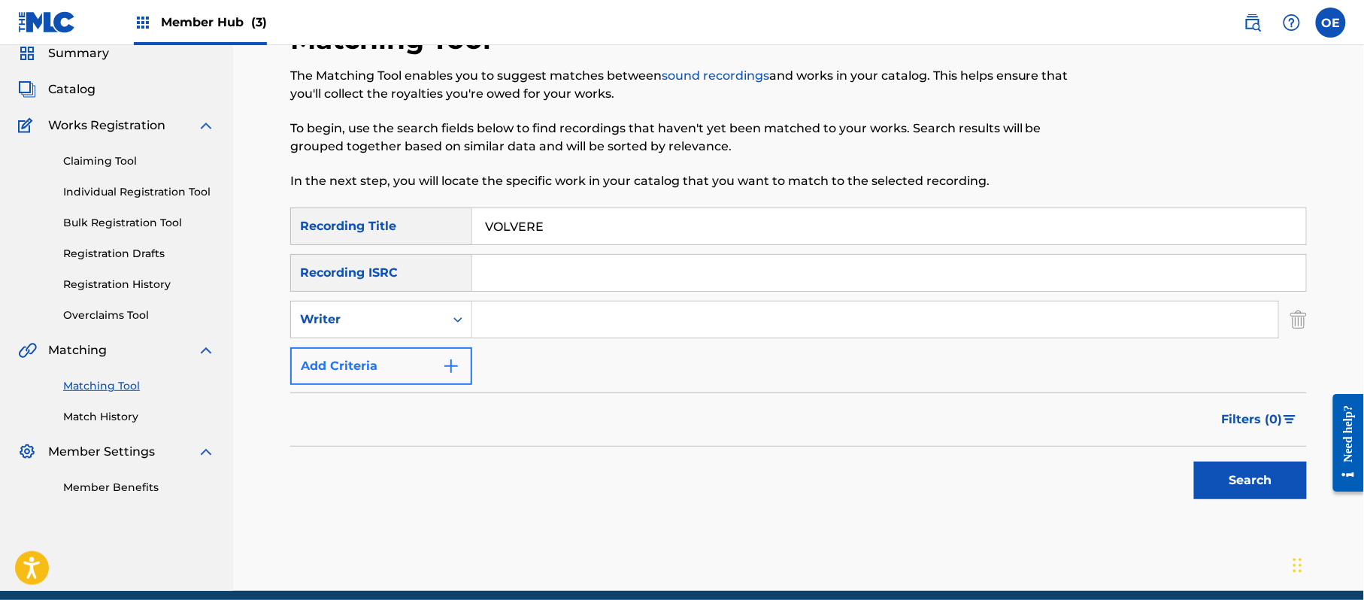
click at [418, 319] on div "Writer" at bounding box center [367, 320] width 135 height 18
click at [408, 344] on div "Recording Artist" at bounding box center [381, 357] width 180 height 38
click at [1231, 491] on button "Search" at bounding box center [1250, 481] width 113 height 38
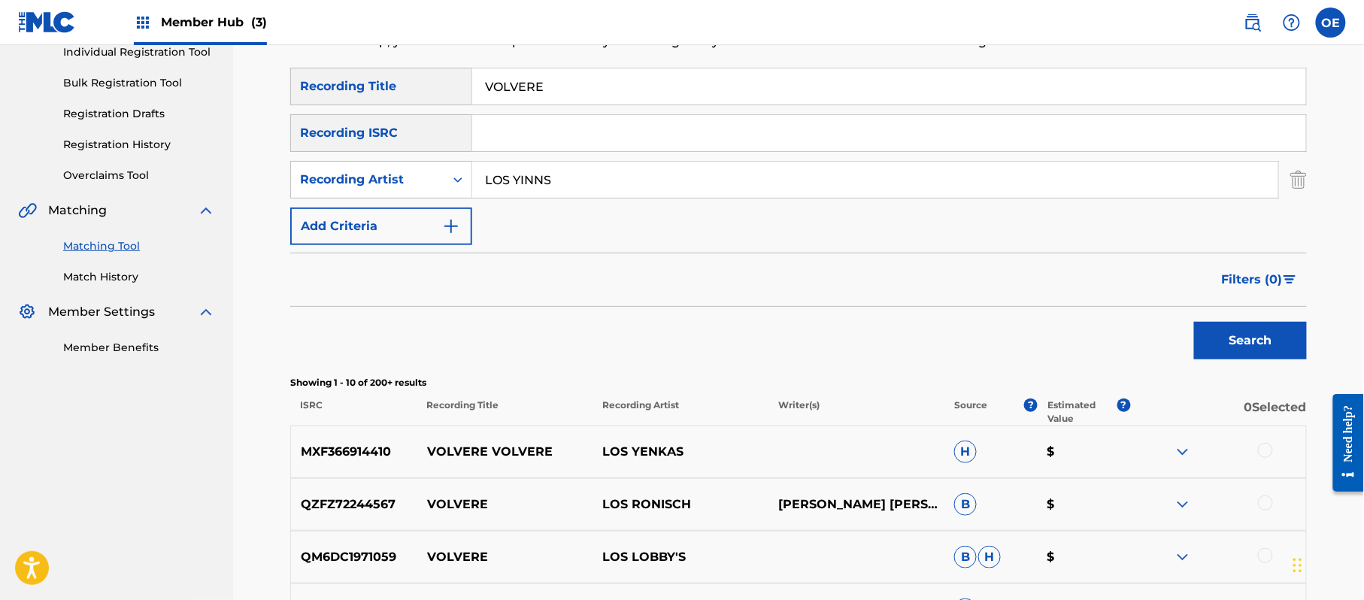
scroll to position [35, 0]
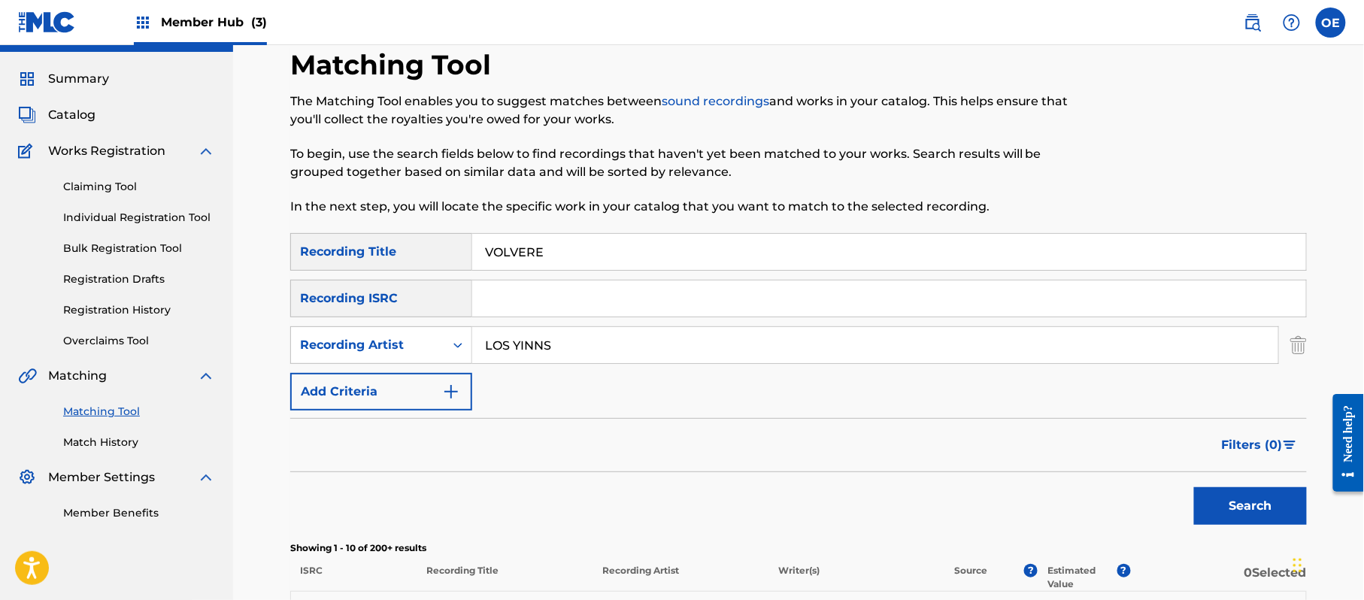
click at [547, 344] on input "LOS YINNS" at bounding box center [875, 345] width 806 height 36
click at [1194, 487] on button "Search" at bounding box center [1250, 506] width 113 height 38
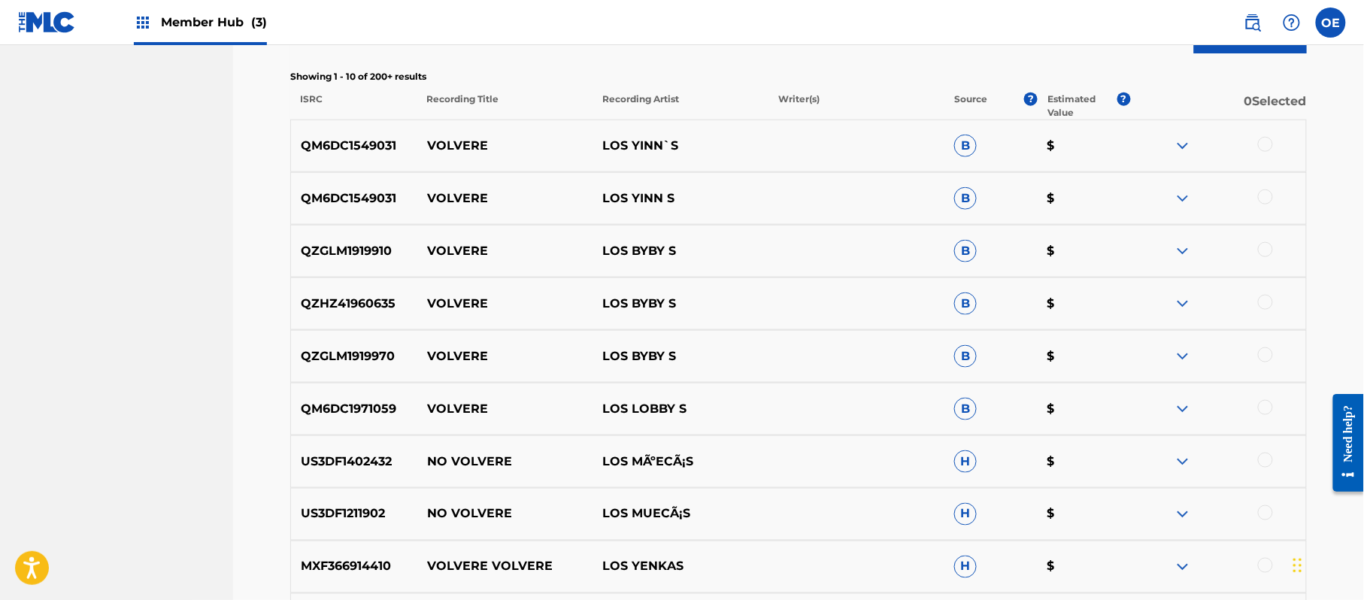
scroll to position [536, 0]
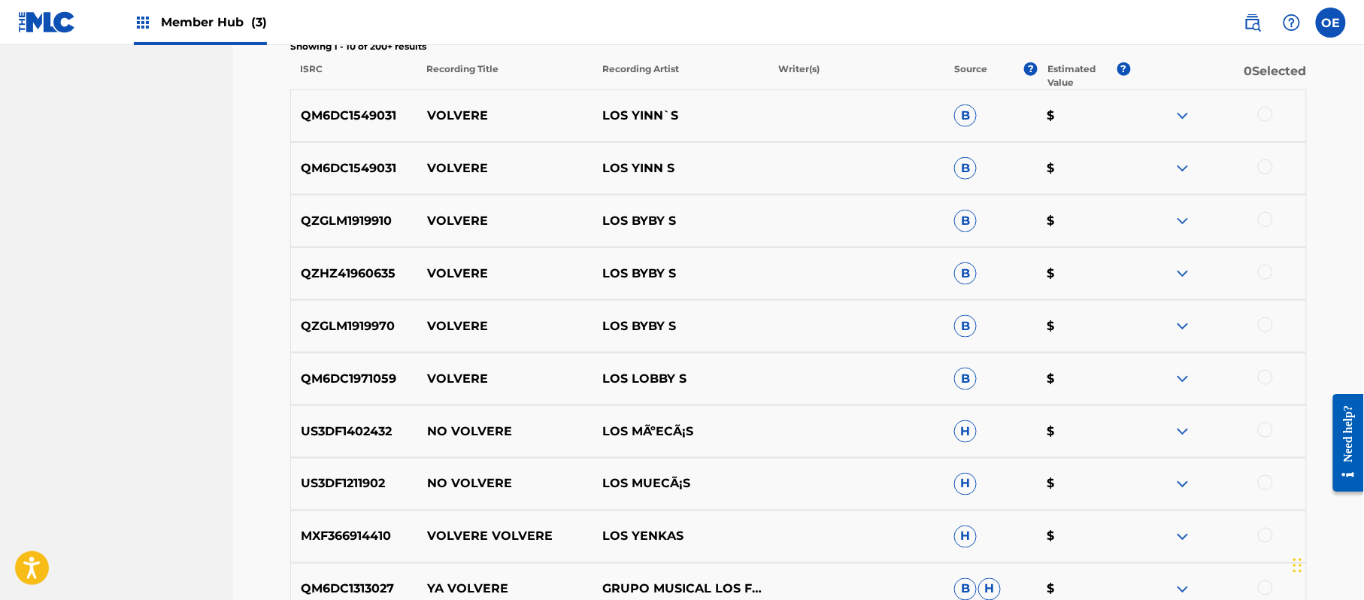
click at [1257, 116] on div at bounding box center [1218, 116] width 176 height 18
click at [1265, 120] on div at bounding box center [1265, 114] width 15 height 15
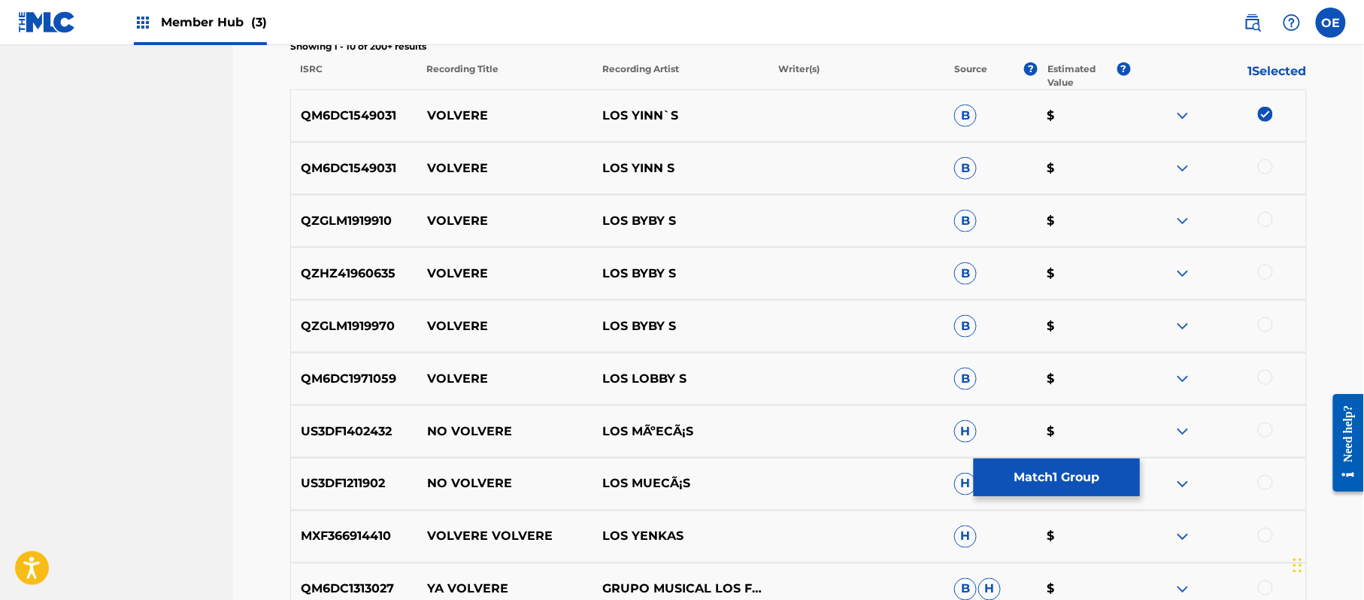
click at [1266, 166] on div at bounding box center [1265, 166] width 15 height 15
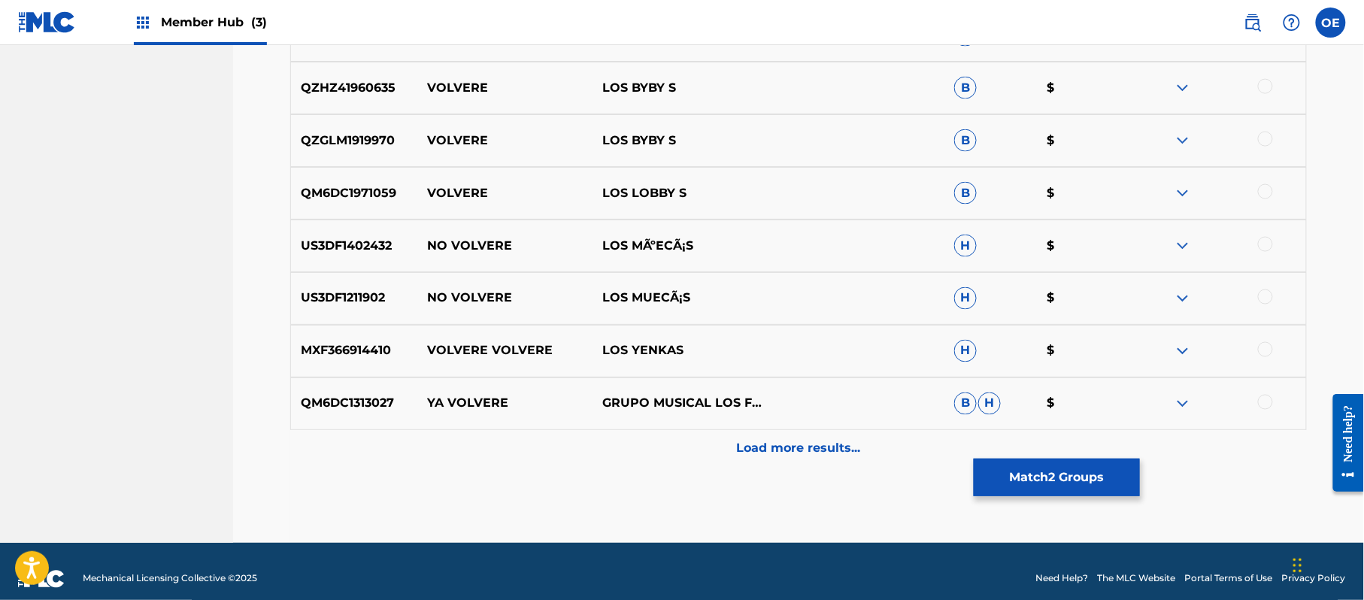
scroll to position [737, 0]
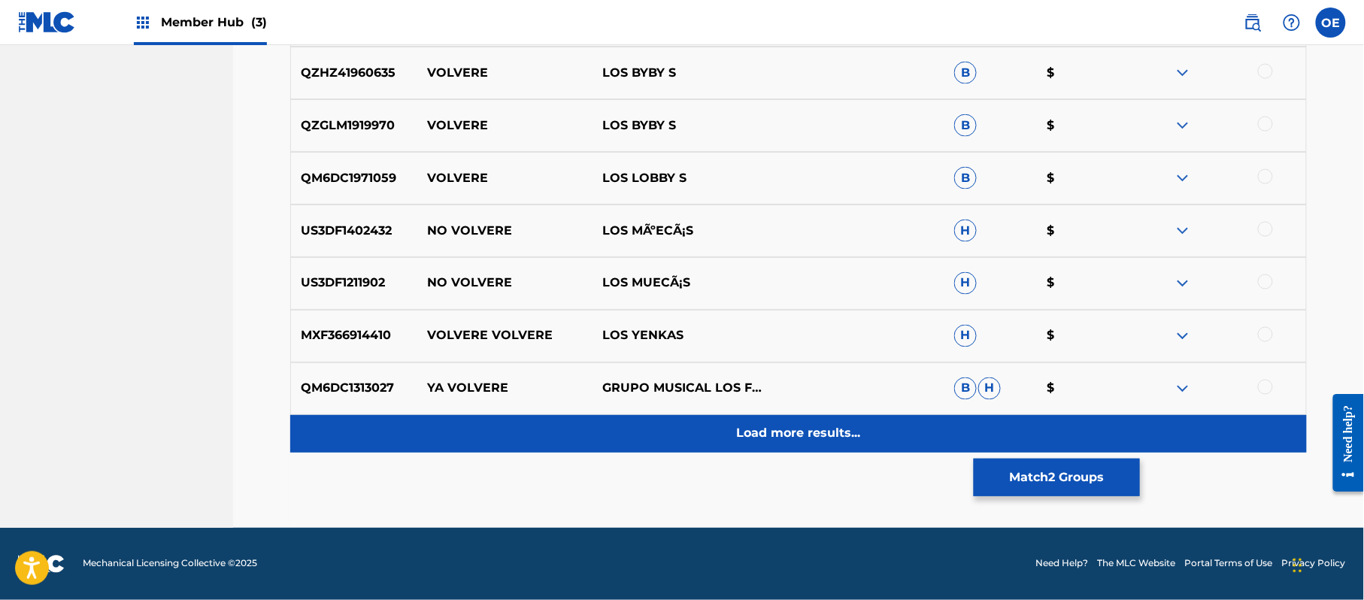
click at [711, 440] on div "Load more results..." at bounding box center [798, 434] width 1017 height 38
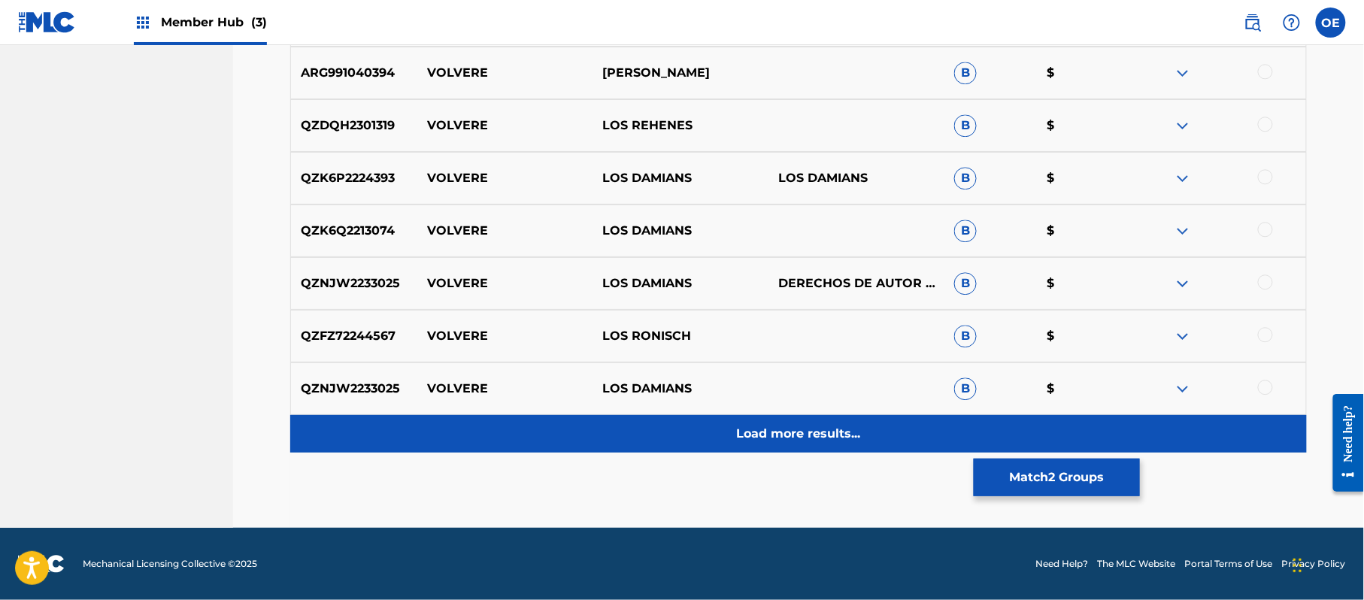
click at [711, 441] on div "Load more results..." at bounding box center [798, 434] width 1017 height 38
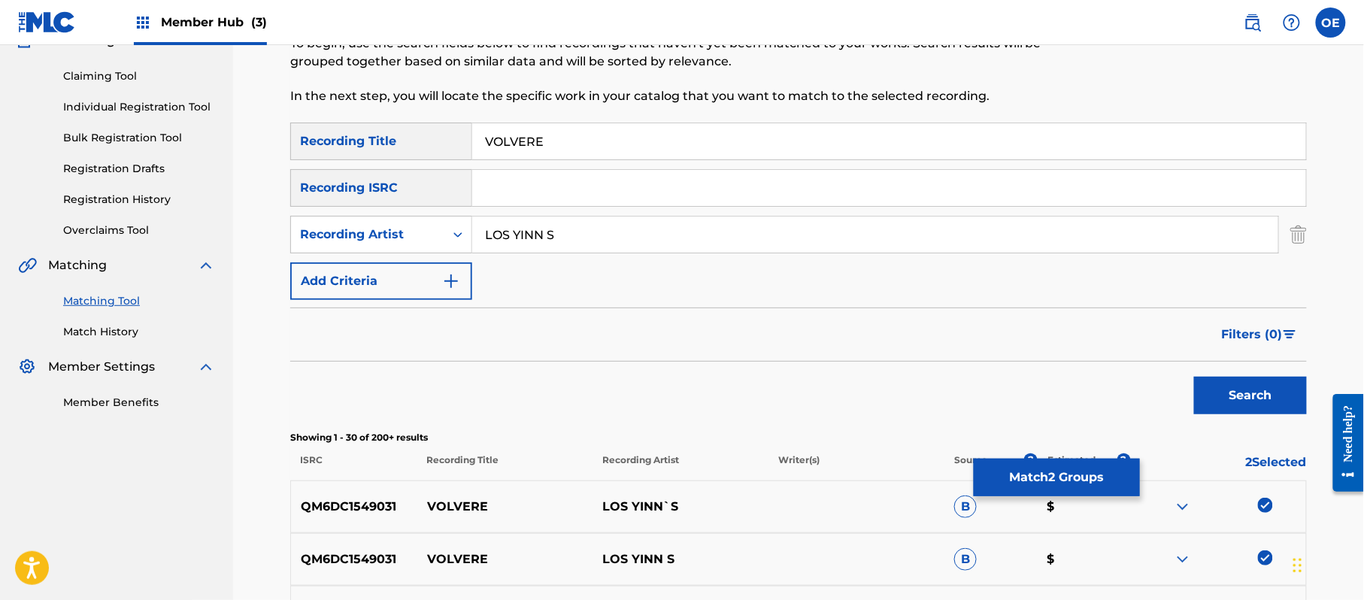
scroll to position [0, 0]
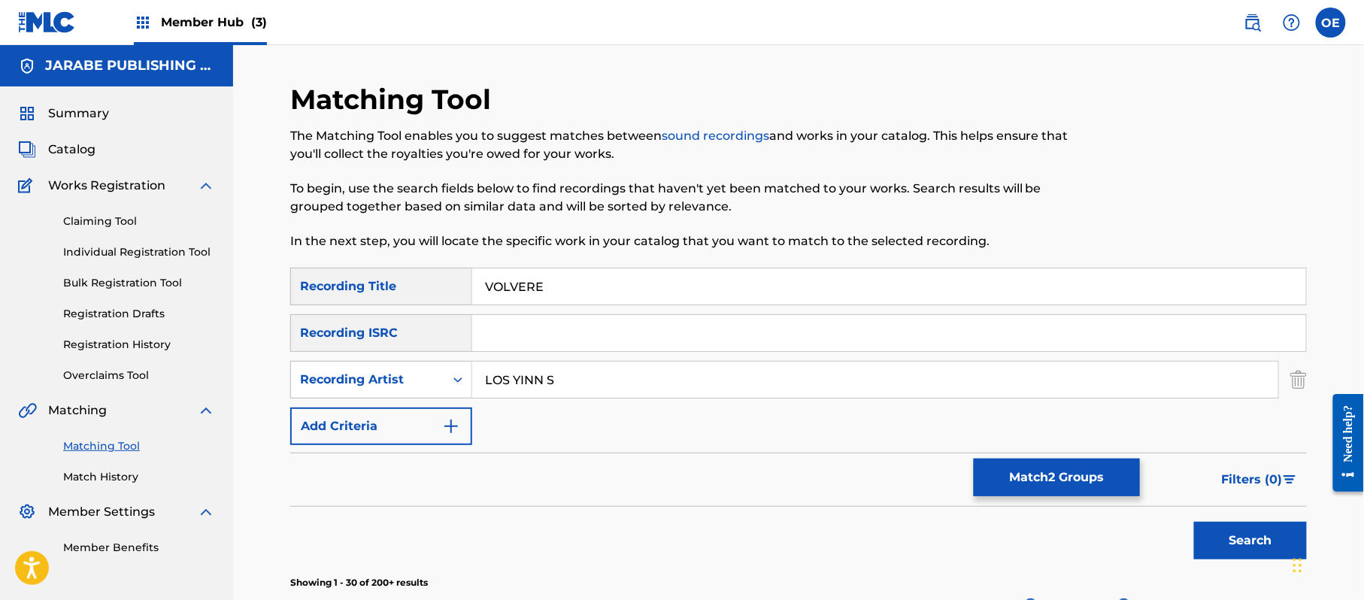
click at [548, 385] on input "LOS YINN S" at bounding box center [875, 380] width 806 height 36
type input "LOS YINN'S"
click at [1194, 522] on button "Search" at bounding box center [1250, 541] width 113 height 38
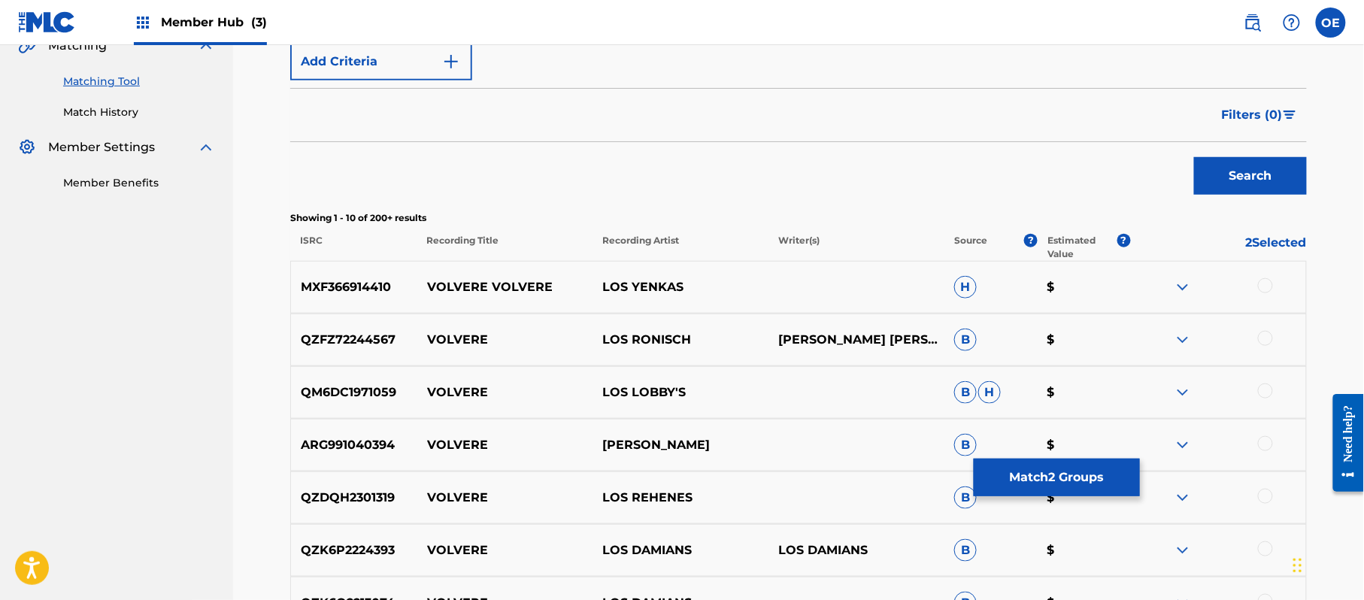
scroll to position [401, 0]
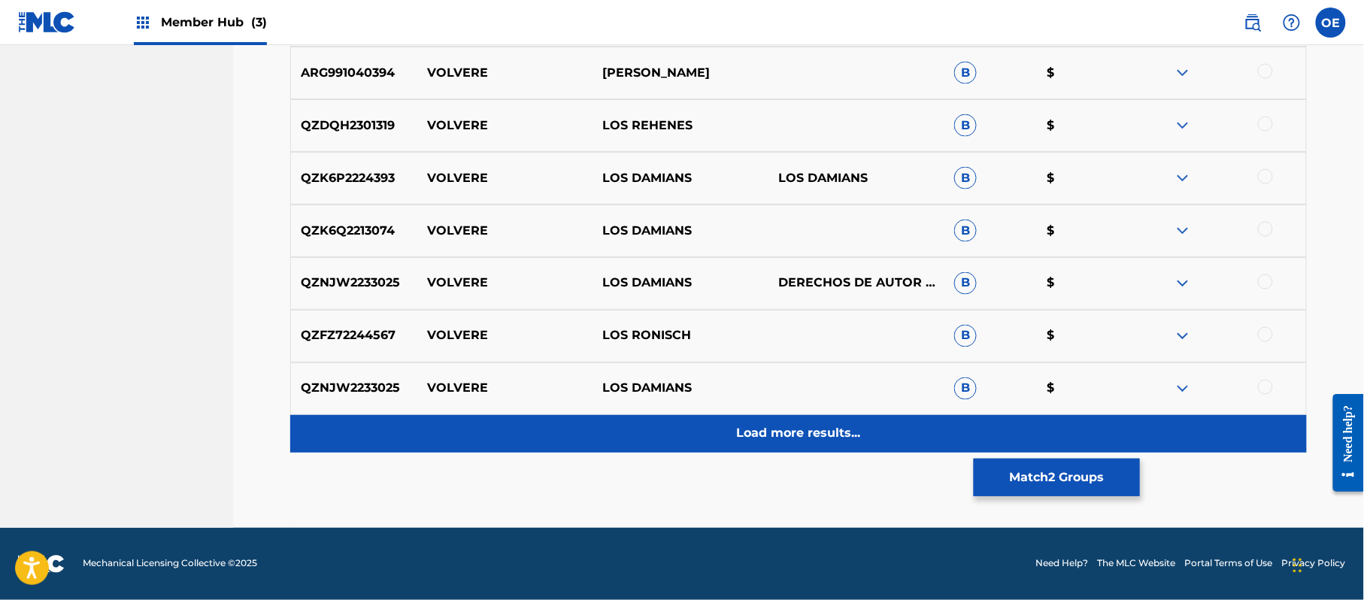
click at [651, 447] on div "Load more results..." at bounding box center [798, 434] width 1017 height 38
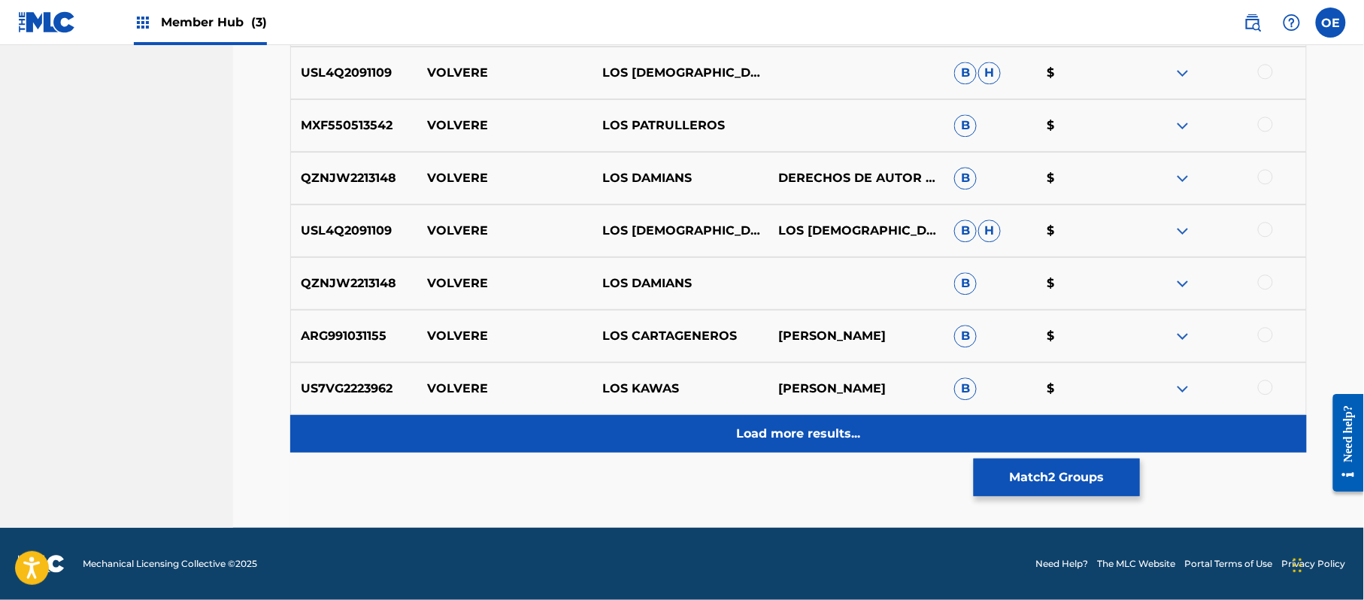
click at [671, 423] on div "Load more results..." at bounding box center [798, 434] width 1017 height 38
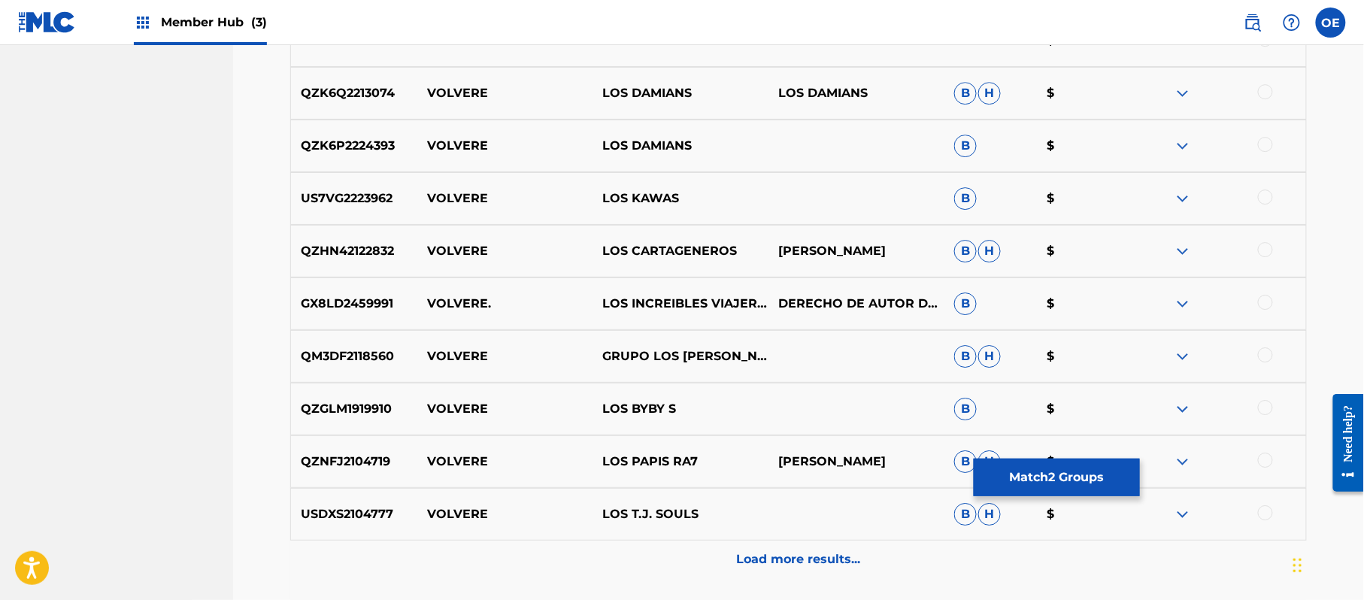
scroll to position [1790, 0]
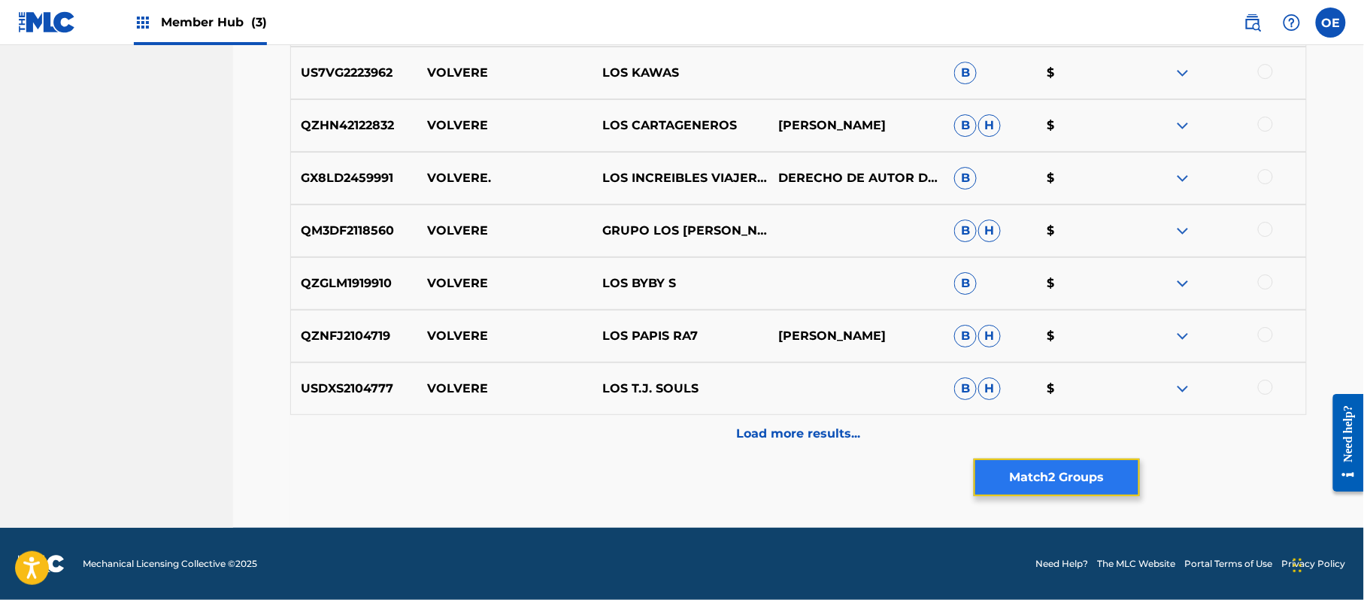
click at [987, 475] on button "Match 2 Groups" at bounding box center [1057, 478] width 166 height 38
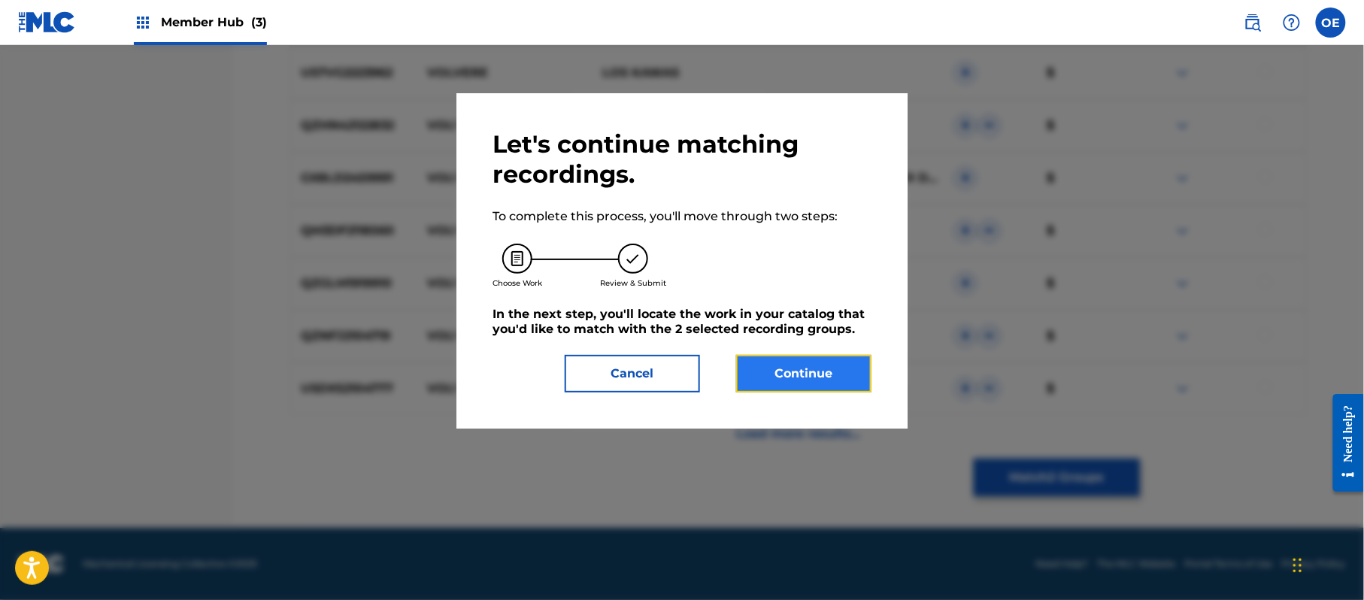
drag, startPoint x: 987, startPoint y: 475, endPoint x: 773, endPoint y: 371, distance: 237.8
click at [773, 371] on button "Continue" at bounding box center [803, 374] width 135 height 38
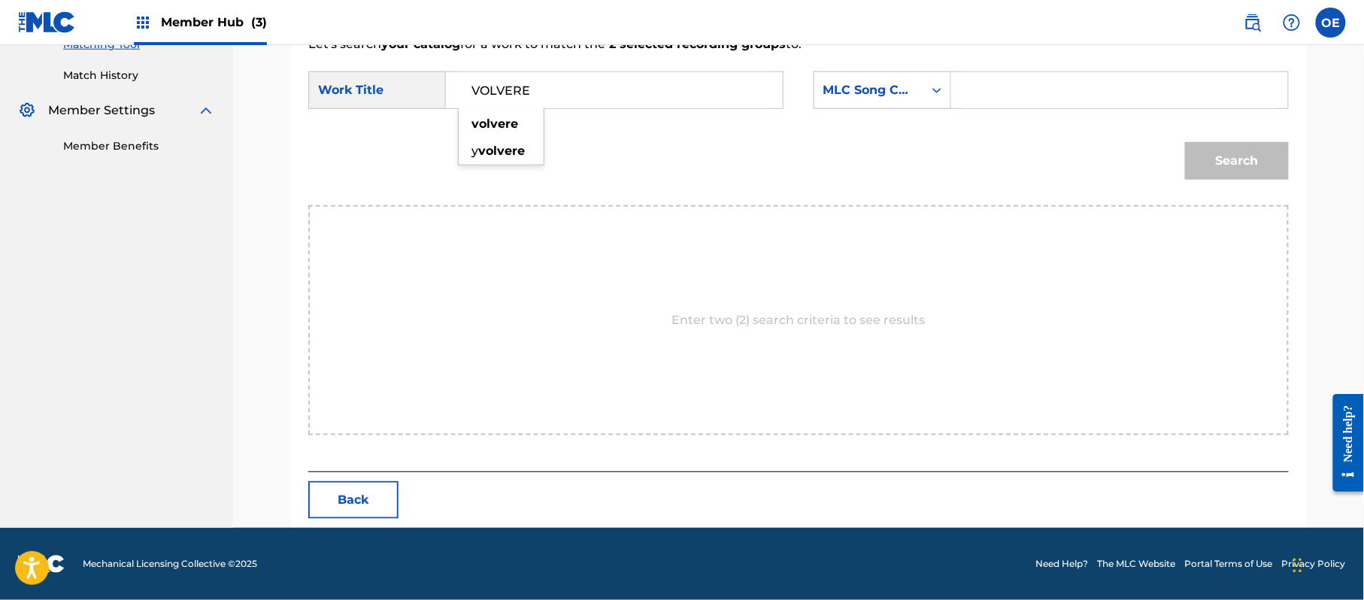
type input "VOLVERE"
click at [883, 109] on div "SearchWithCriteriaffc42a64-b246-4e30-852b-d6c3947928d3 Work Title VOLVERE volve…" at bounding box center [798, 94] width 981 height 47
click at [864, 89] on div "MLC Song Code" at bounding box center [868, 90] width 91 height 18
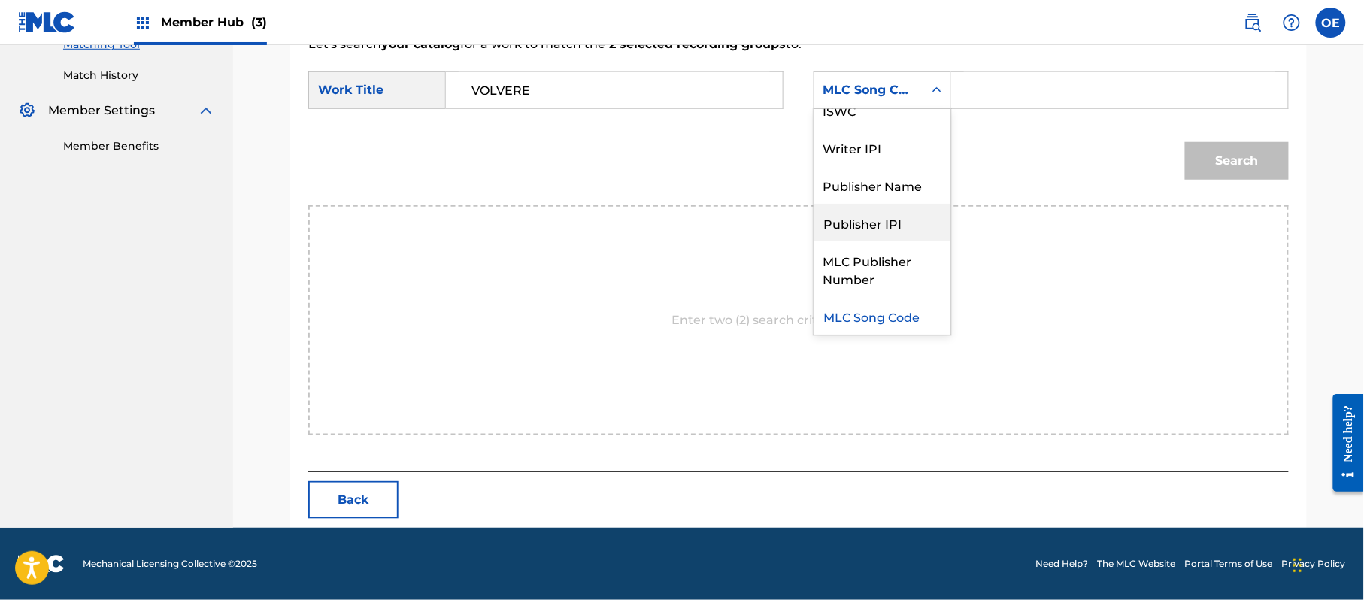
scroll to position [0, 0]
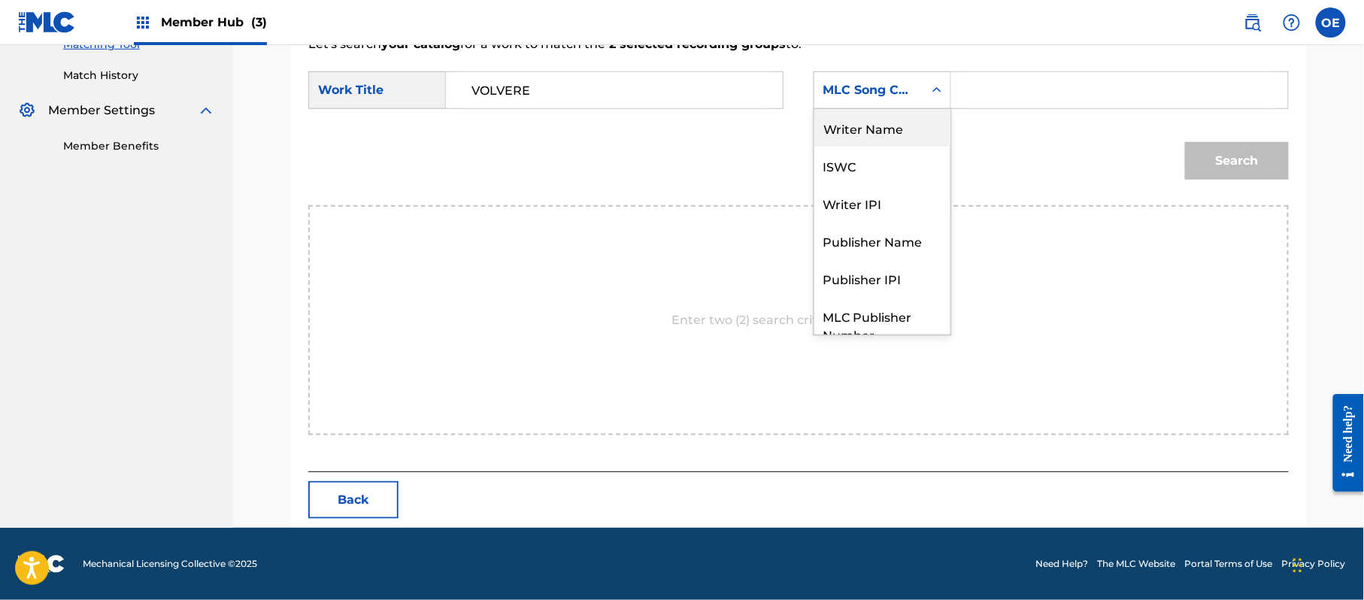
click at [902, 133] on div "Writer Name" at bounding box center [882, 128] width 136 height 38
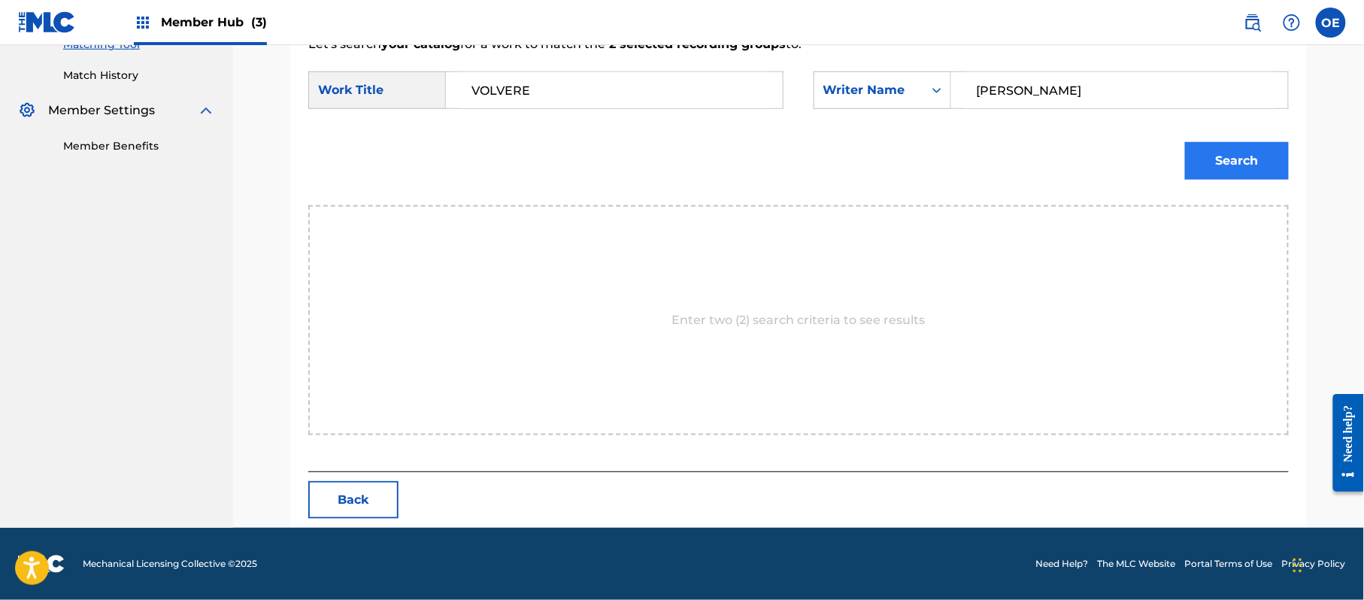
type input "RAFAEL GONZALEZ"
click at [1239, 162] on button "Search" at bounding box center [1237, 161] width 104 height 38
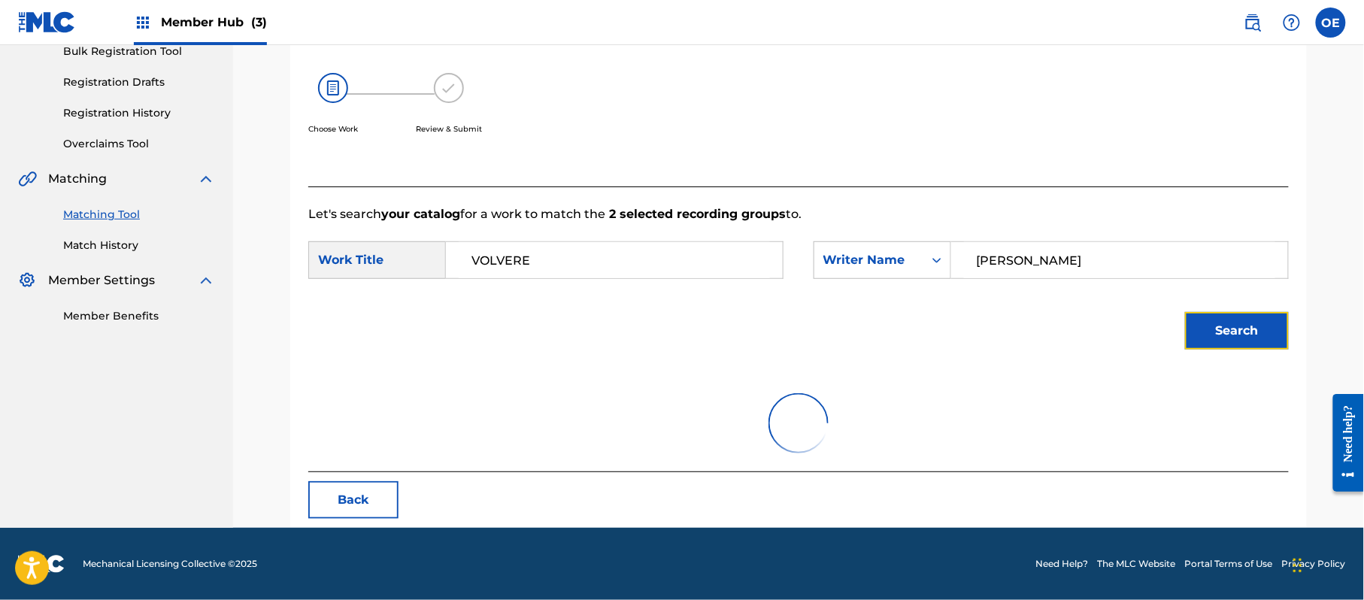
scroll to position [358, 0]
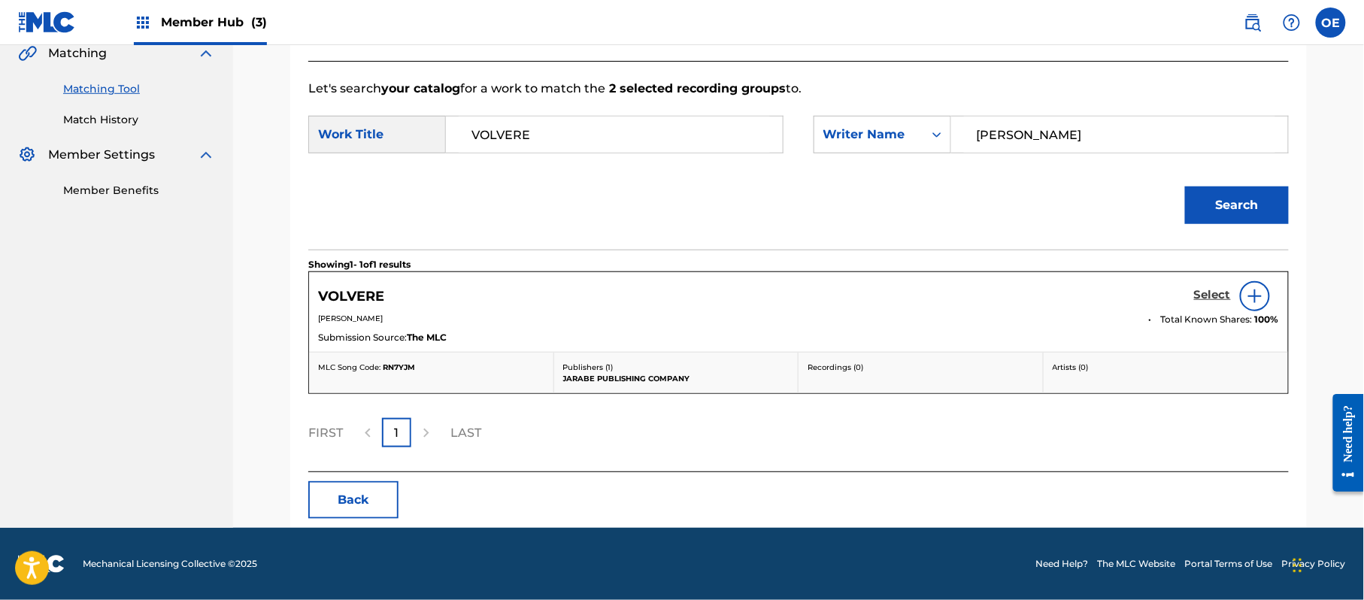
click at [1215, 292] on h5 "Select" at bounding box center [1212, 295] width 37 height 14
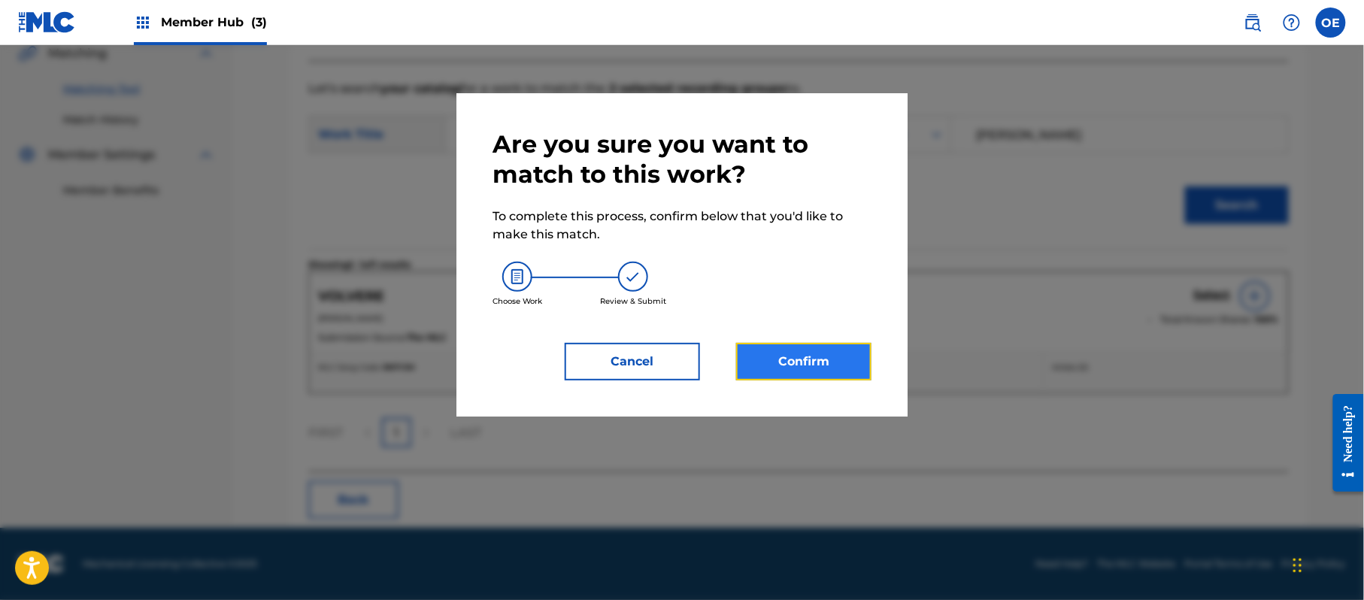
click at [802, 359] on button "Confirm" at bounding box center [803, 362] width 135 height 38
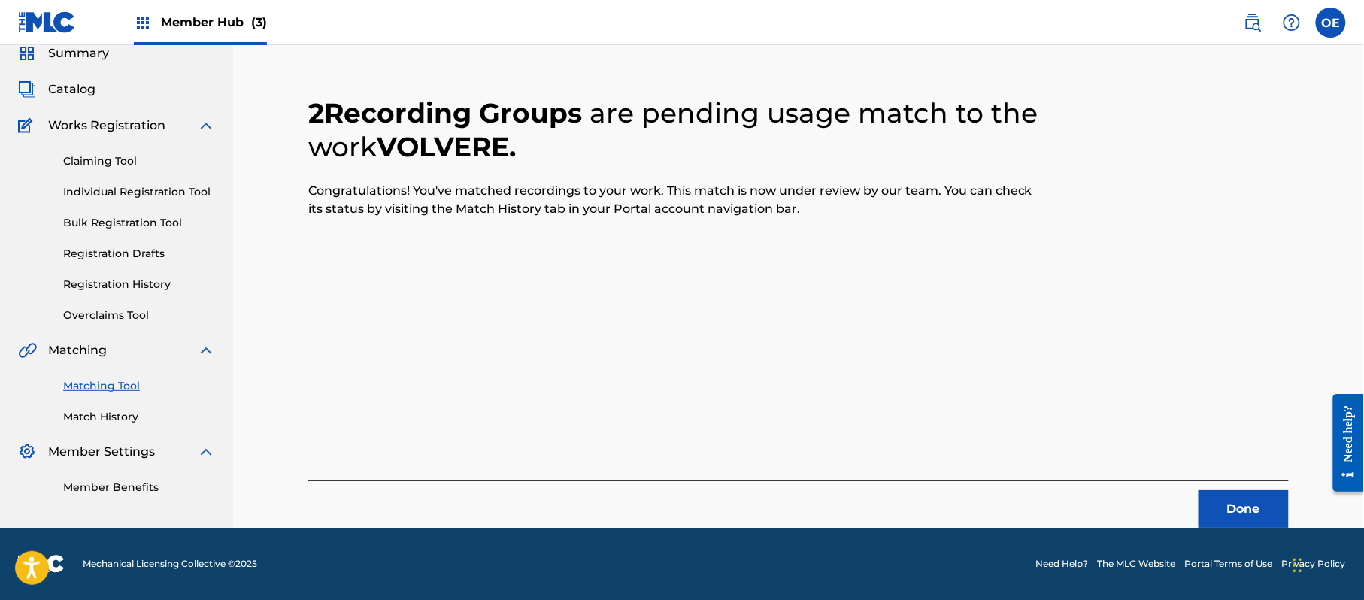
scroll to position [60, 0]
click at [1229, 507] on button "Done" at bounding box center [1244, 509] width 90 height 38
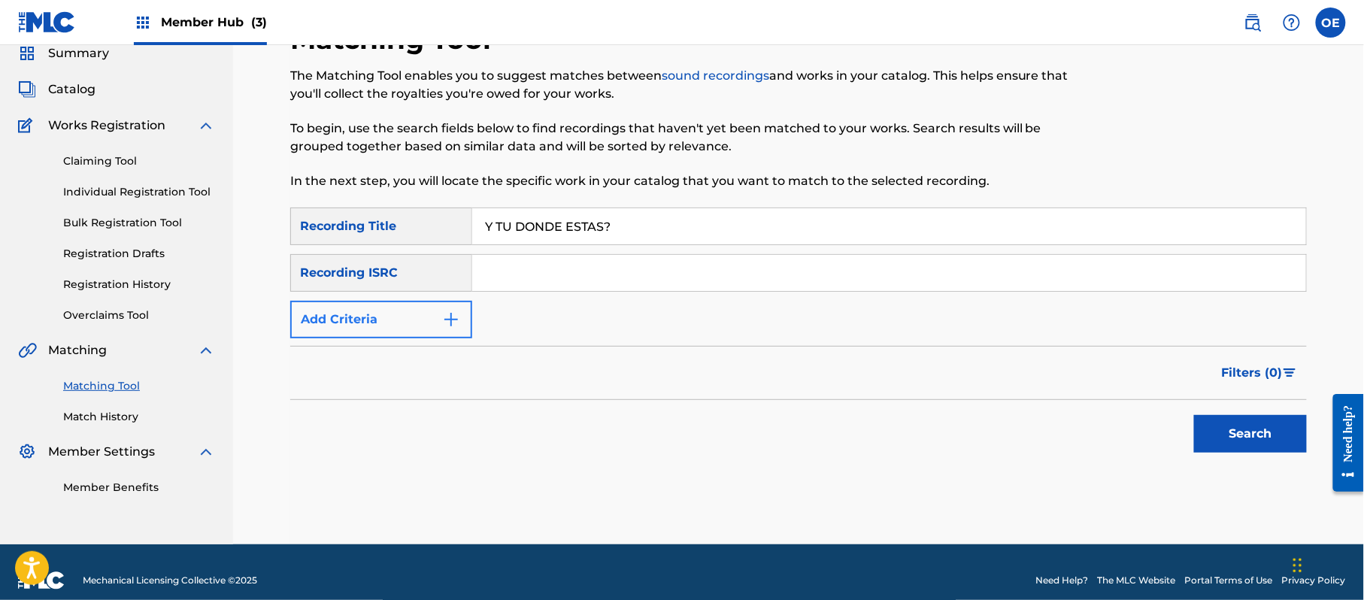
type input "Y TU DONDE ESTAS?"
click at [431, 328] on button "Add Criteria" at bounding box center [381, 320] width 182 height 38
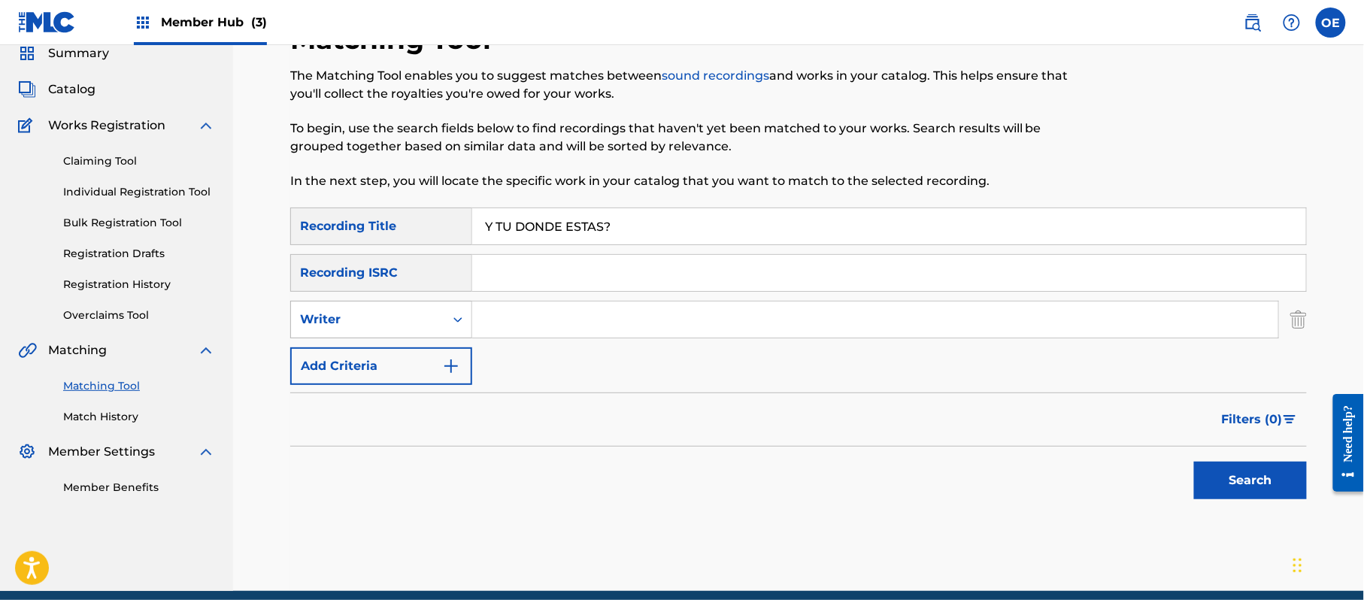
drag, startPoint x: 402, startPoint y: 310, endPoint x: 390, endPoint y: 331, distance: 24.3
click at [401, 311] on div "Writer" at bounding box center [367, 320] width 135 height 18
click at [376, 347] on div "Recording Artist" at bounding box center [381, 357] width 180 height 38
click at [1237, 474] on button "Search" at bounding box center [1250, 481] width 113 height 38
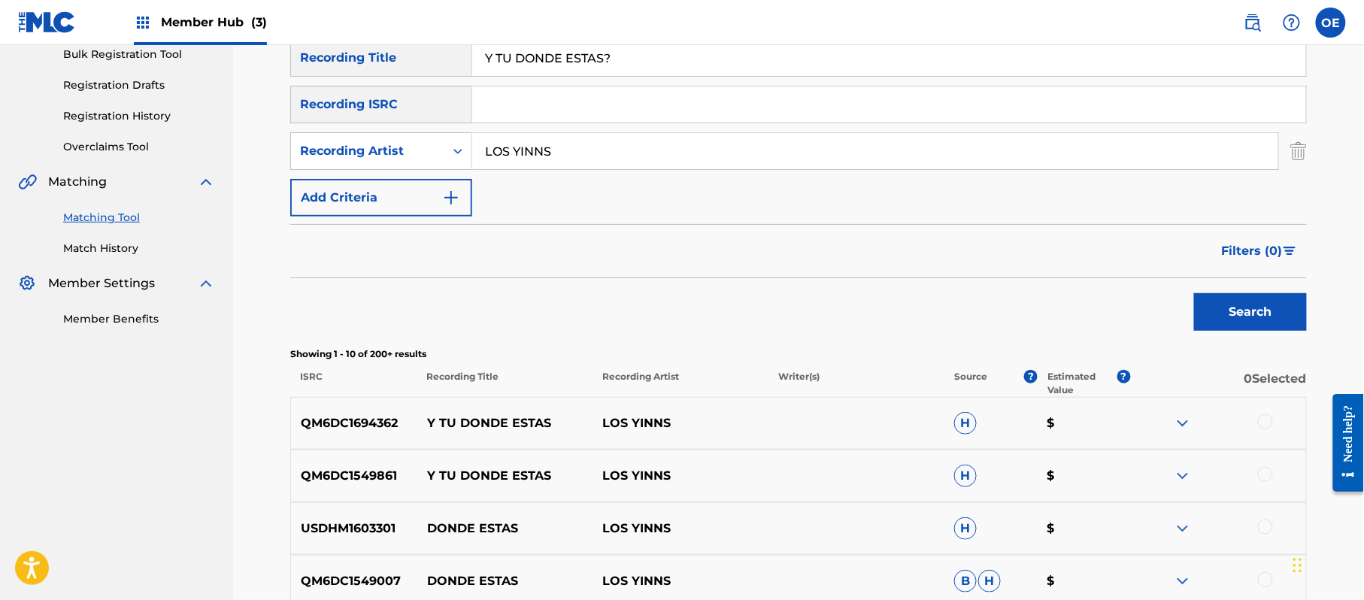
scroll to position [260, 0]
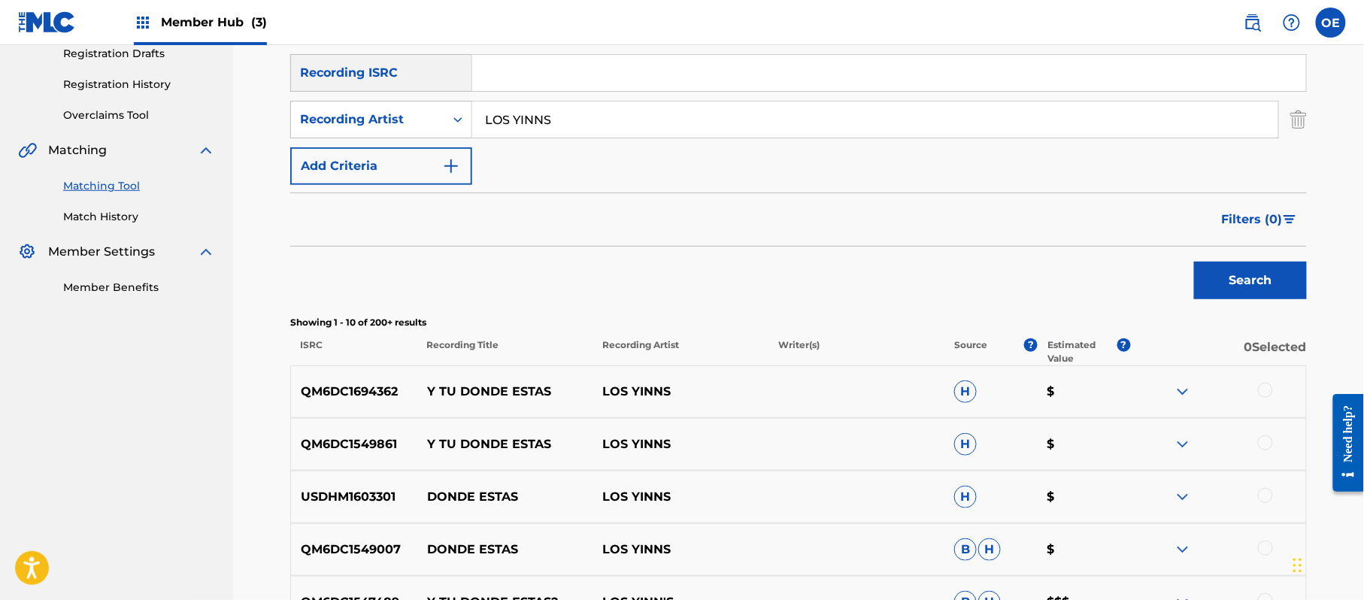
click at [1263, 392] on div at bounding box center [1265, 390] width 15 height 15
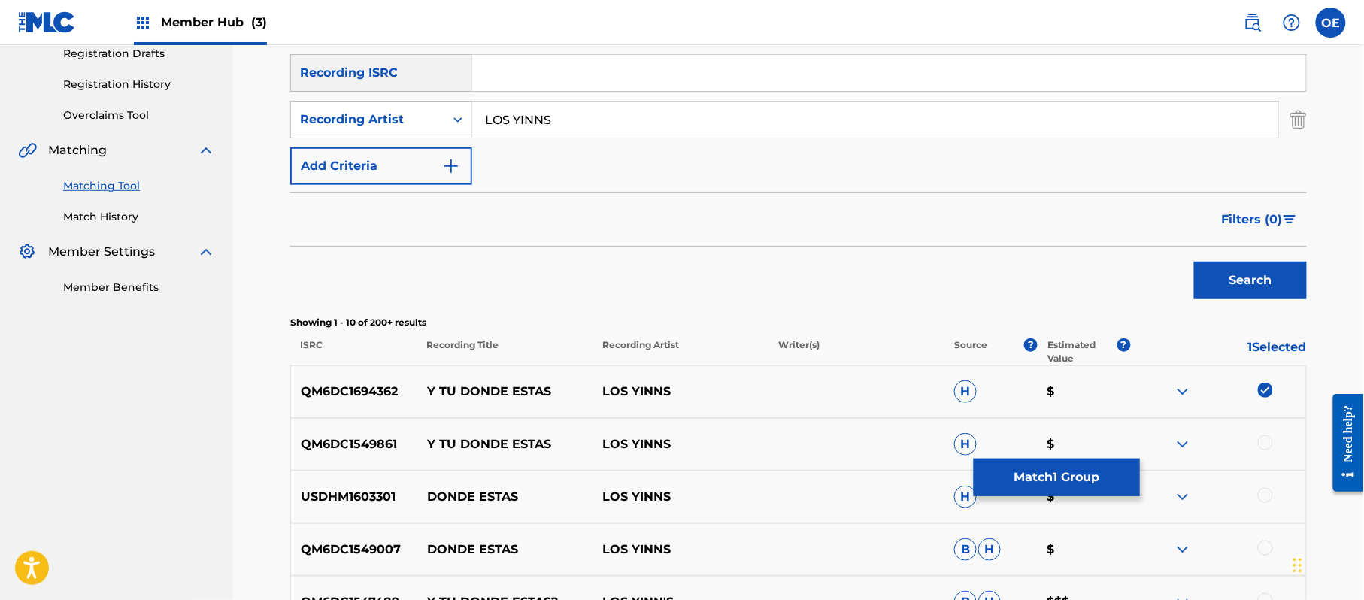
click at [1267, 440] on div at bounding box center [1265, 442] width 15 height 15
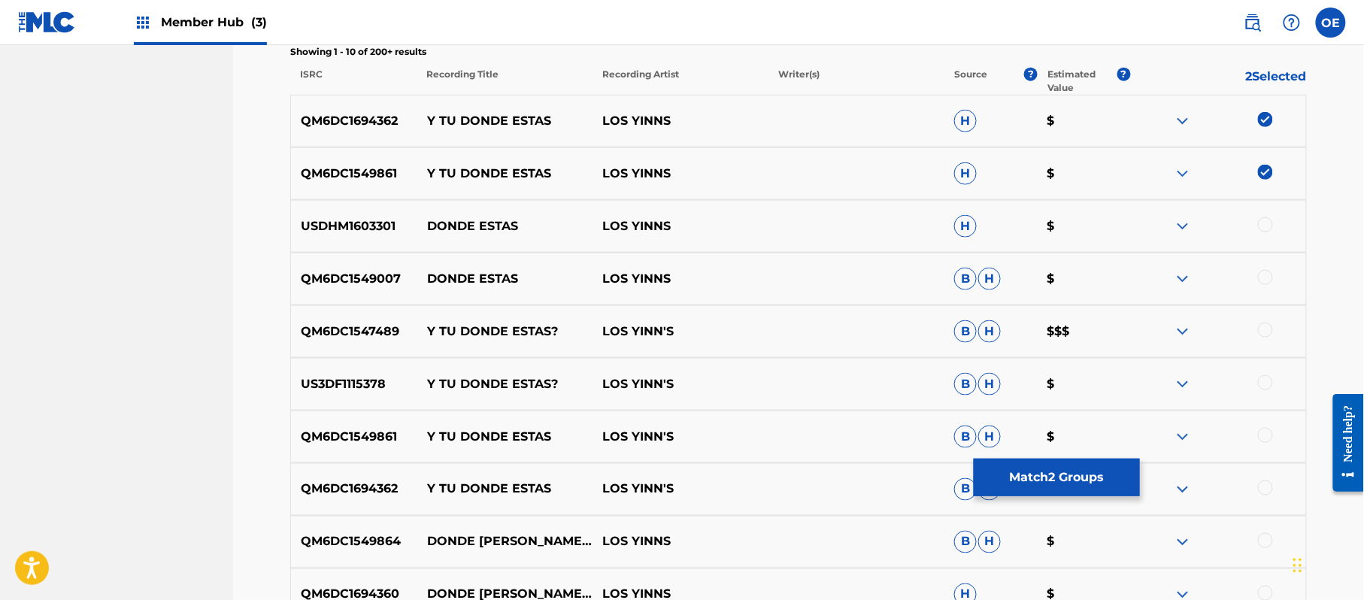
scroll to position [561, 0]
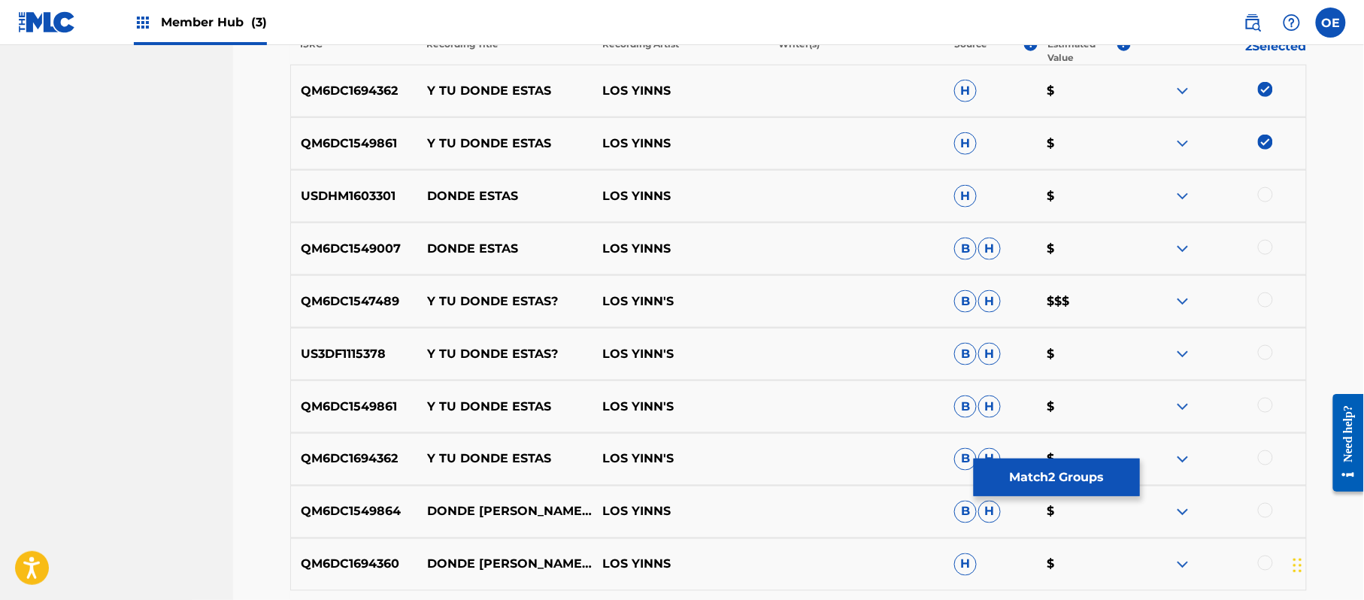
click at [1274, 296] on div at bounding box center [1218, 302] width 176 height 18
click at [1264, 302] on div at bounding box center [1265, 300] width 15 height 15
click at [1260, 350] on div at bounding box center [1265, 352] width 15 height 15
click at [1262, 398] on div at bounding box center [1265, 405] width 15 height 15
click at [1261, 460] on div at bounding box center [1265, 457] width 15 height 15
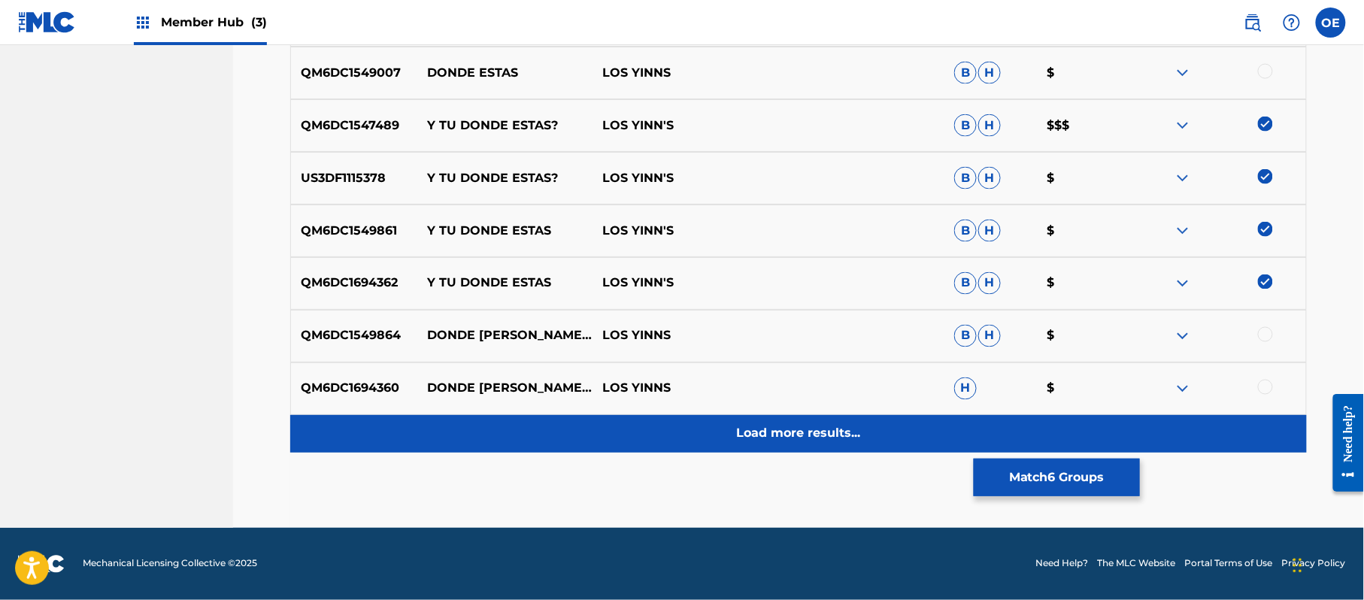
click at [693, 451] on div "Load more results..." at bounding box center [798, 434] width 1017 height 38
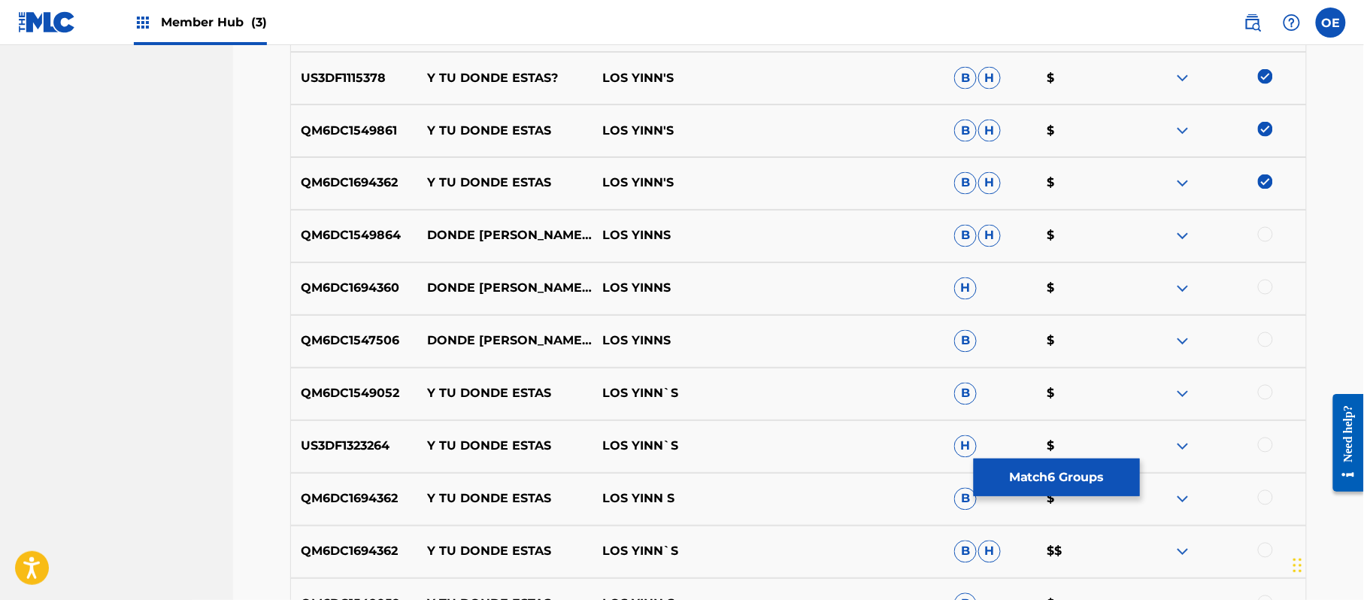
scroll to position [937, 0]
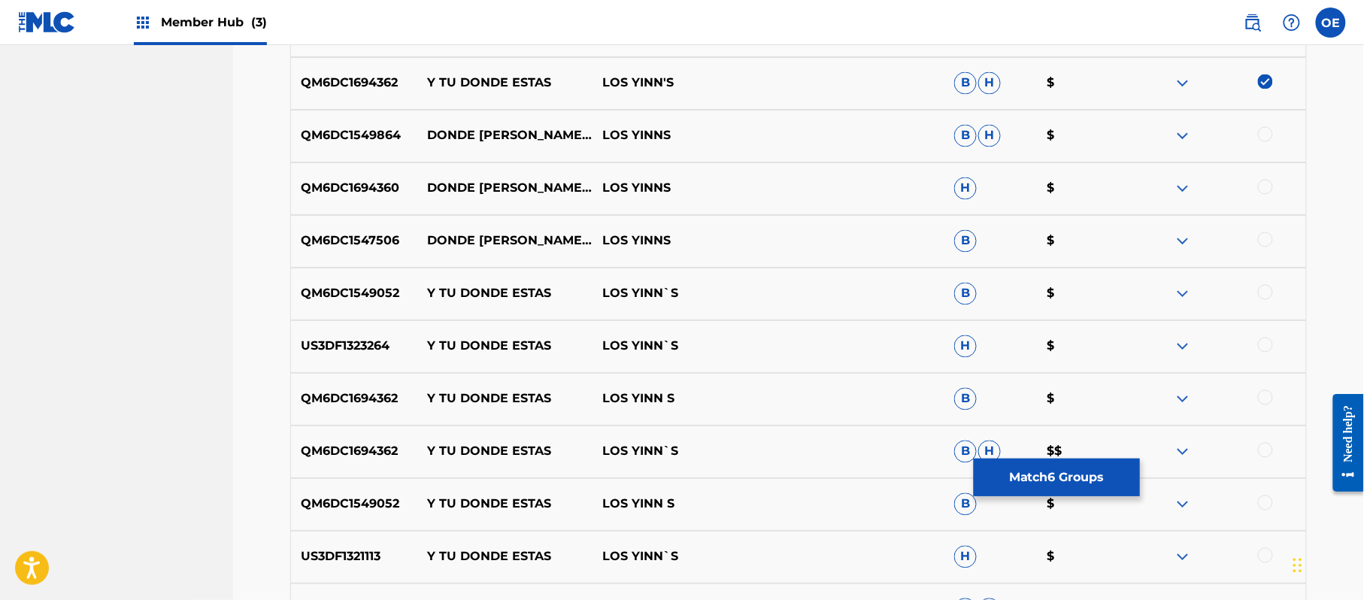
click at [1271, 290] on div at bounding box center [1265, 292] width 15 height 15
click at [1265, 350] on div at bounding box center [1265, 345] width 15 height 15
click at [1261, 397] on div at bounding box center [1265, 397] width 15 height 15
click at [1262, 450] on div at bounding box center [1265, 450] width 15 height 15
click at [1260, 504] on div at bounding box center [1265, 503] width 15 height 15
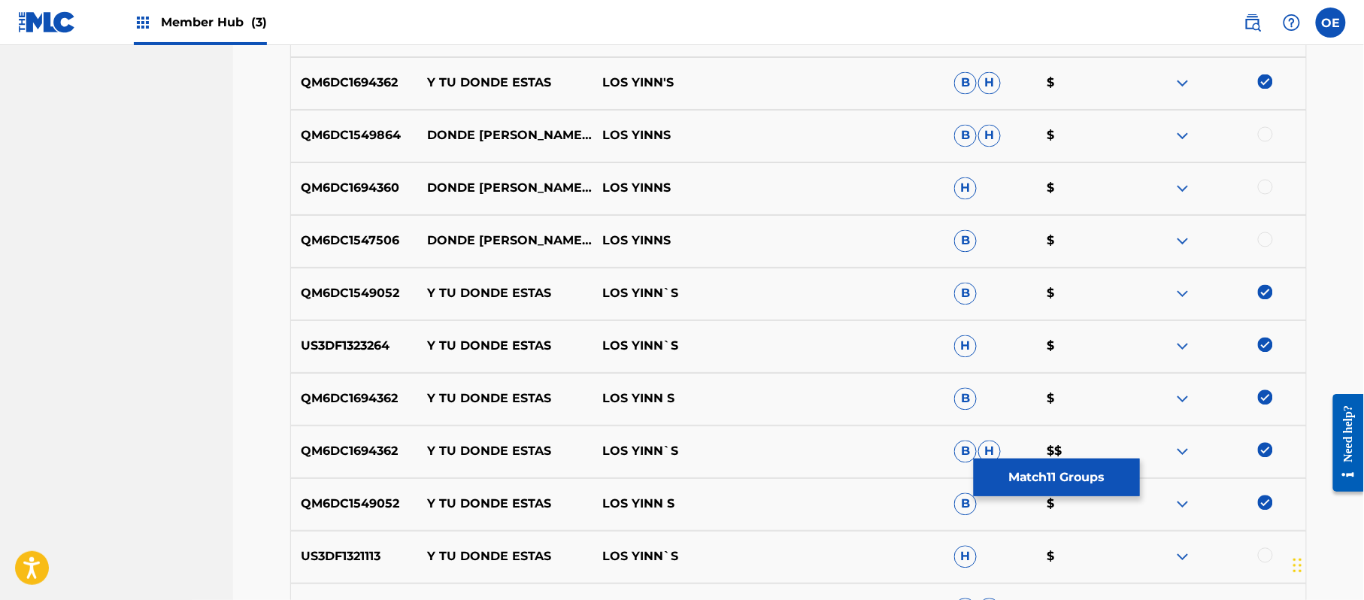
click at [1264, 557] on div at bounding box center [1265, 555] width 15 height 15
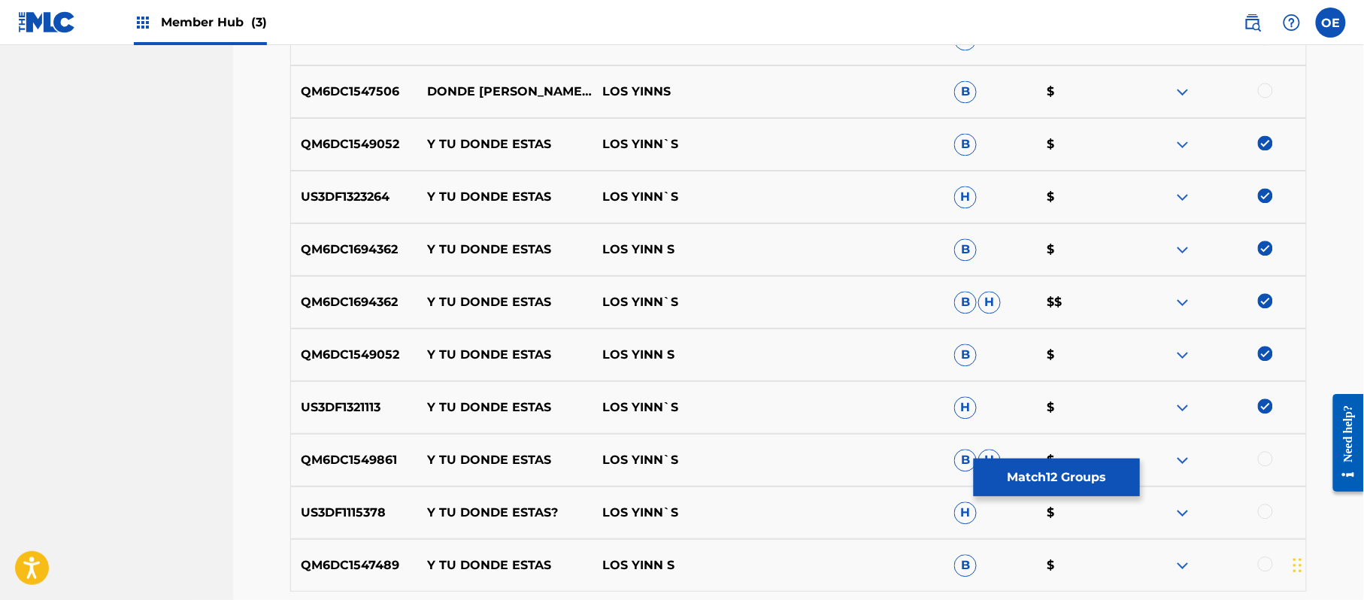
scroll to position [1138, 0]
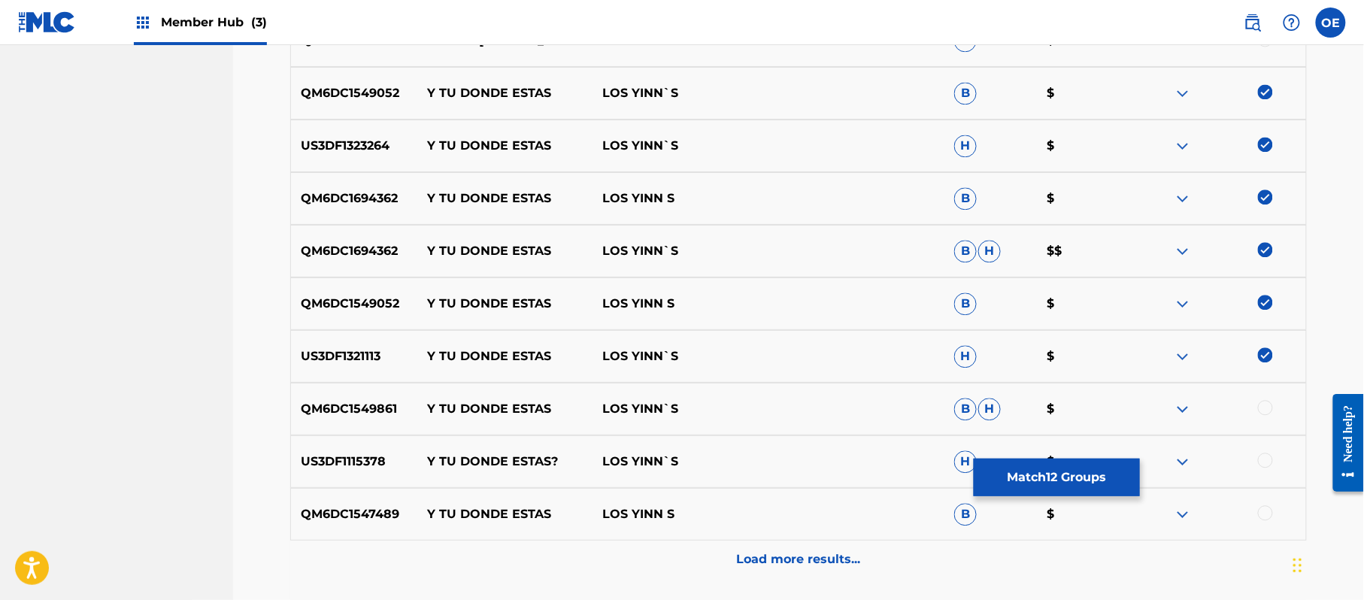
click at [1264, 410] on div at bounding box center [1265, 407] width 15 height 15
click at [1264, 455] on div at bounding box center [1265, 460] width 15 height 15
click at [1269, 511] on div at bounding box center [1265, 512] width 15 height 15
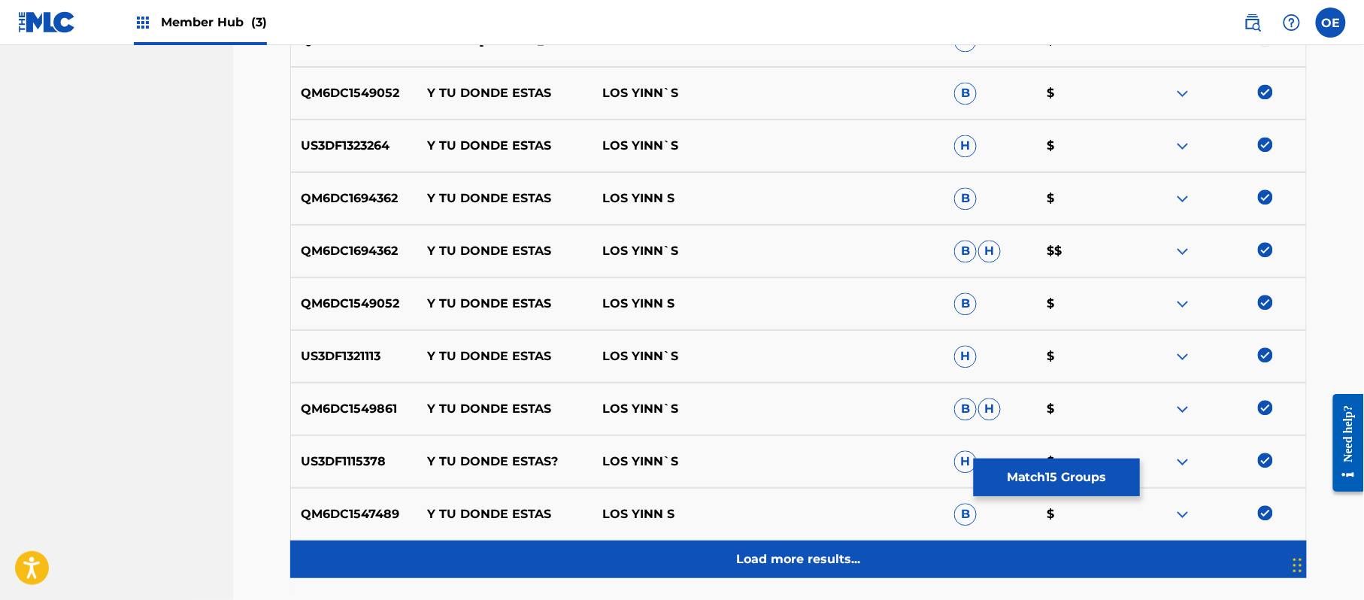
click at [882, 544] on div "Load more results..." at bounding box center [798, 560] width 1017 height 38
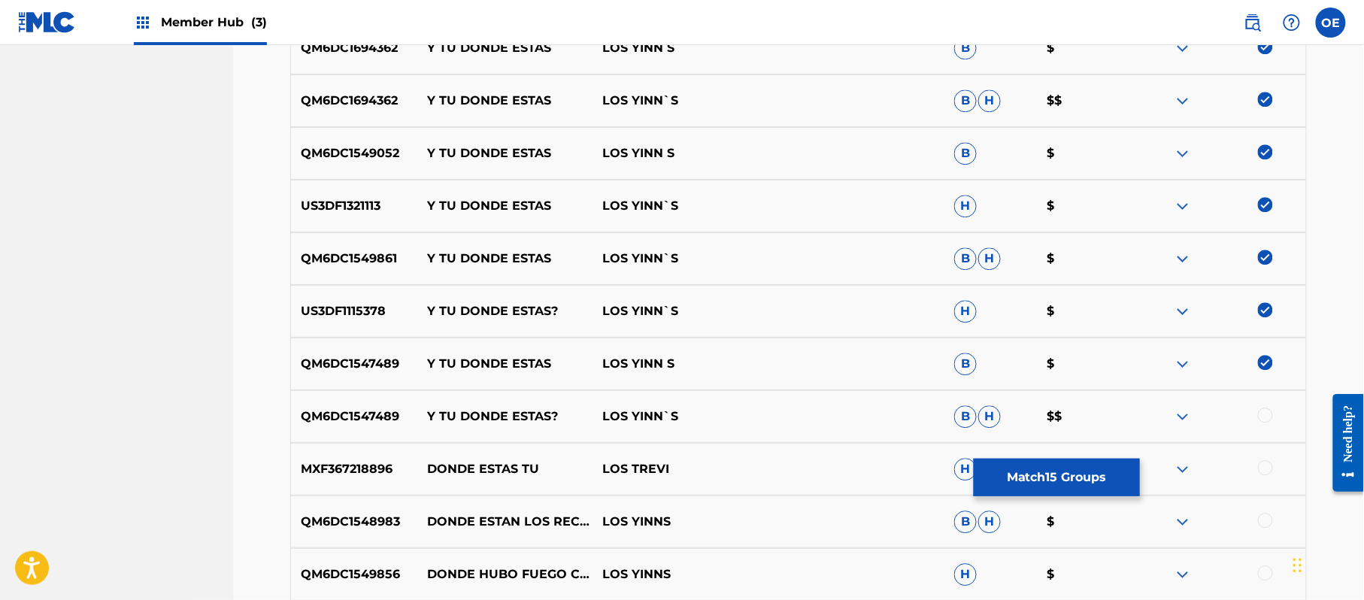
scroll to position [1339, 0]
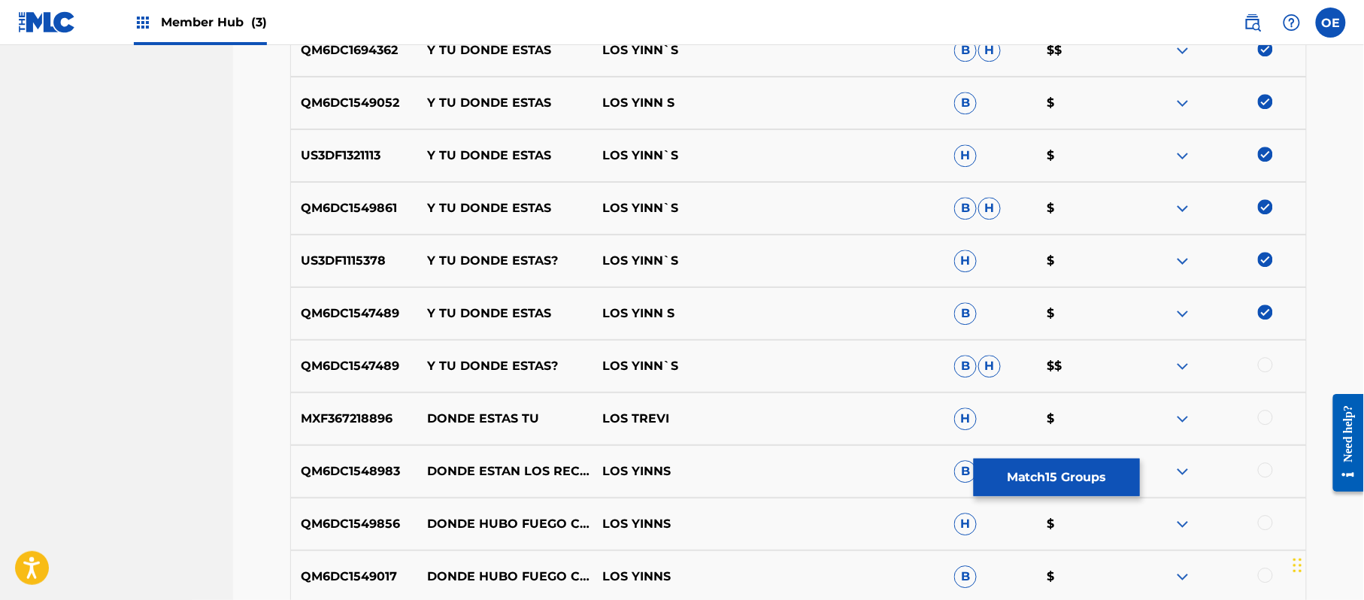
click at [1262, 368] on div at bounding box center [1265, 364] width 15 height 15
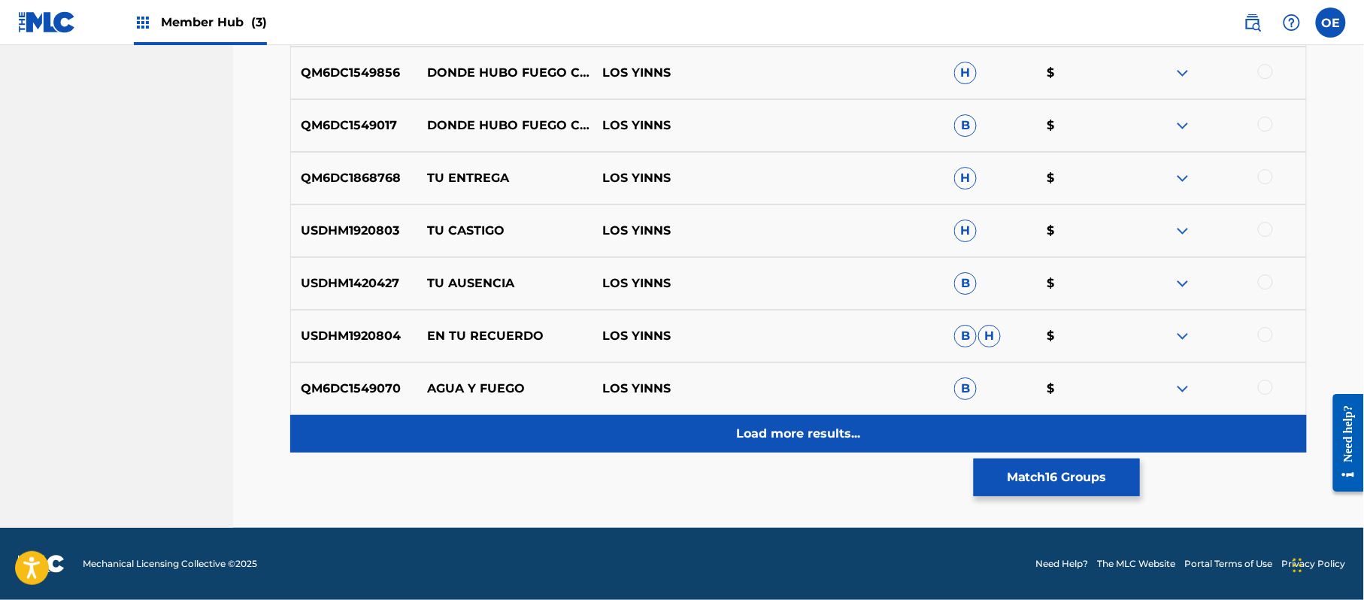
click at [835, 430] on p "Load more results..." at bounding box center [799, 434] width 124 height 18
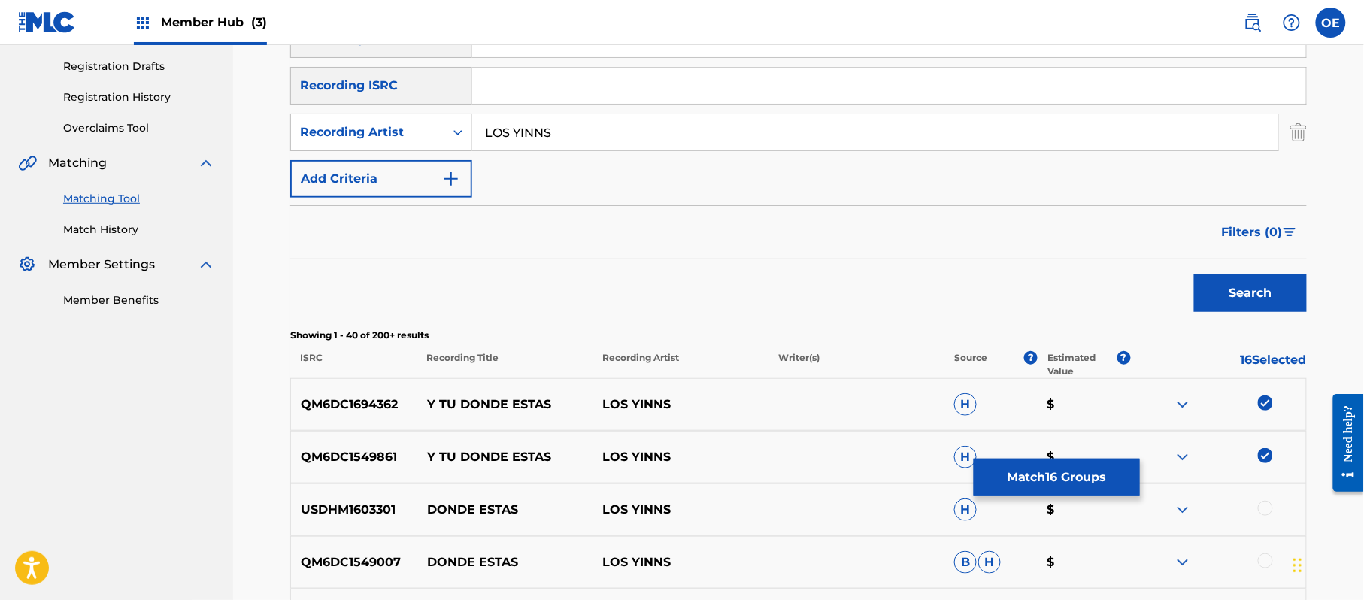
scroll to position [185, 0]
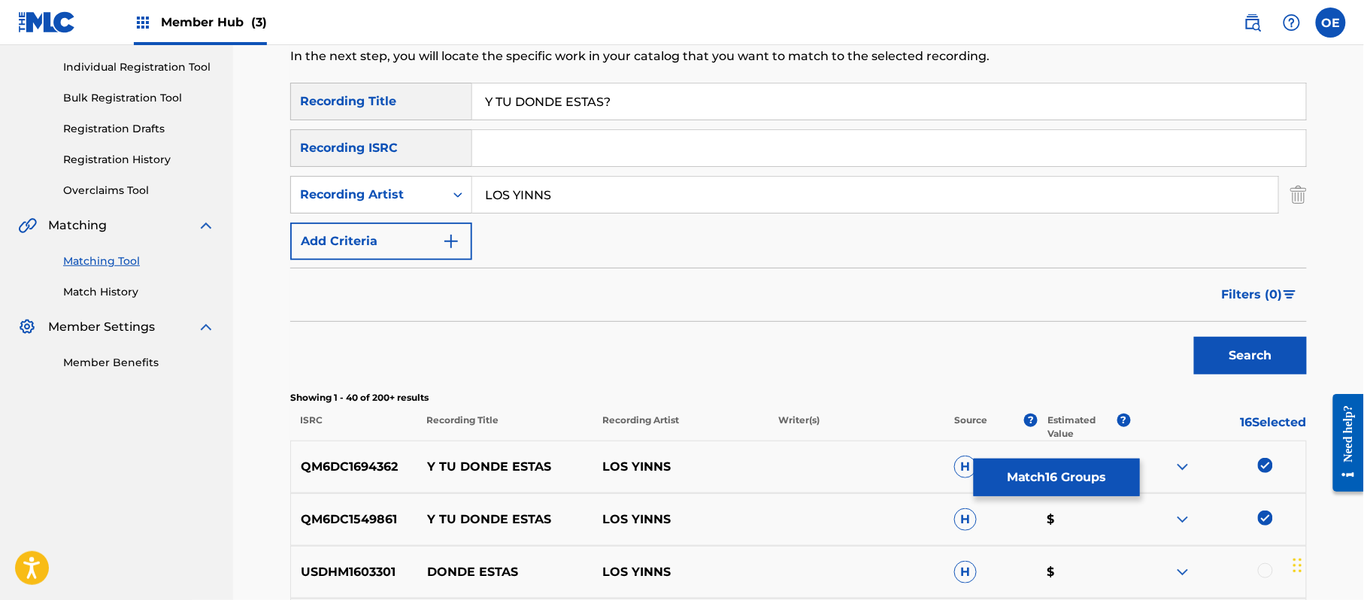
drag, startPoint x: 544, startPoint y: 193, endPoint x: 560, endPoint y: 214, distance: 26.9
click at [544, 193] on input "LOS YINNS" at bounding box center [875, 195] width 806 height 36
click at [1194, 337] on button "Search" at bounding box center [1250, 356] width 113 height 38
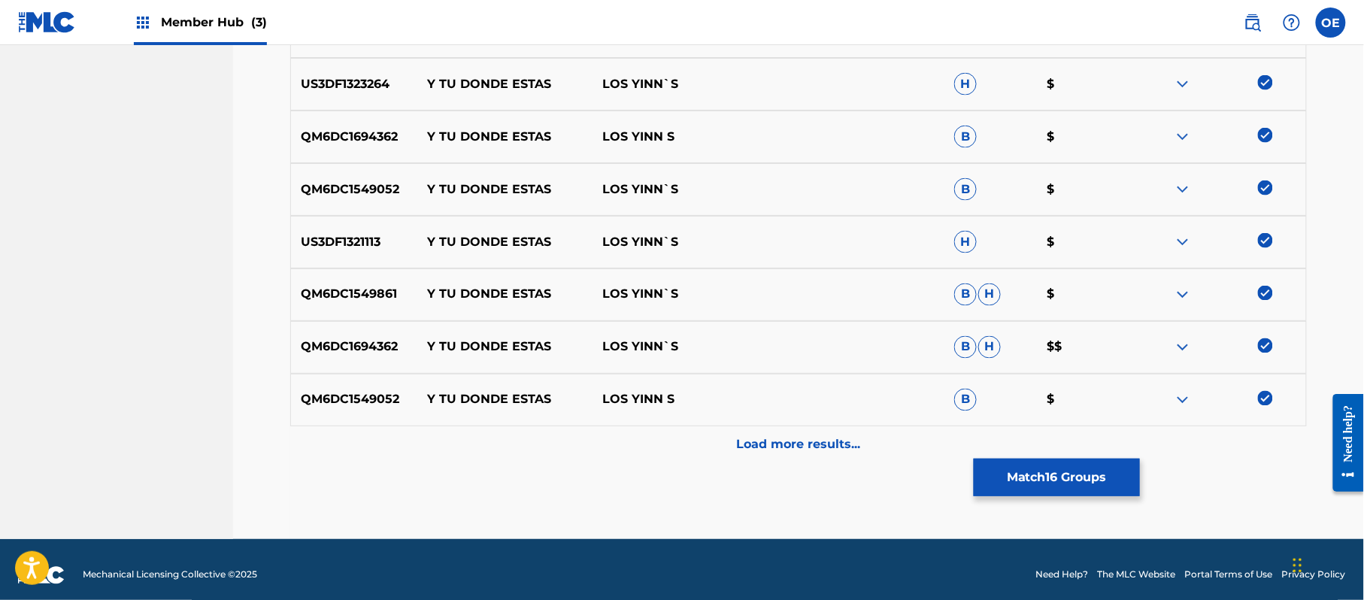
scroll to position [737, 0]
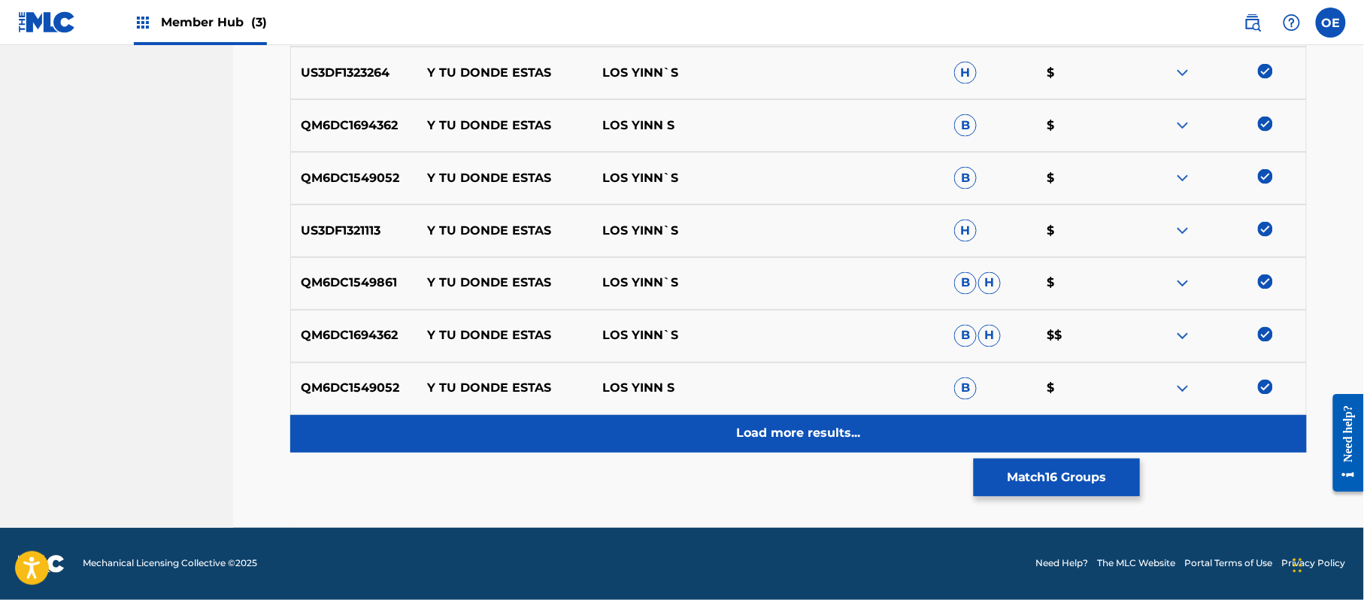
drag, startPoint x: 729, startPoint y: 454, endPoint x: 735, endPoint y: 442, distance: 13.5
click at [747, 433] on p "Load more results..." at bounding box center [799, 434] width 124 height 18
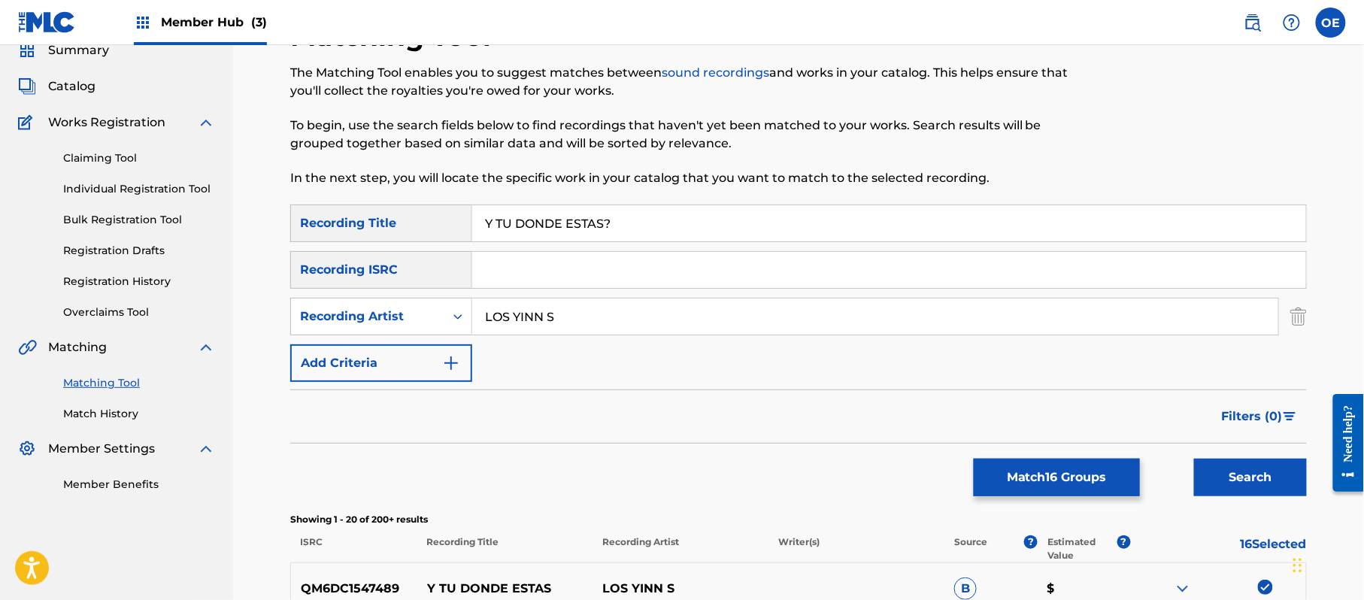
scroll to position [60, 0]
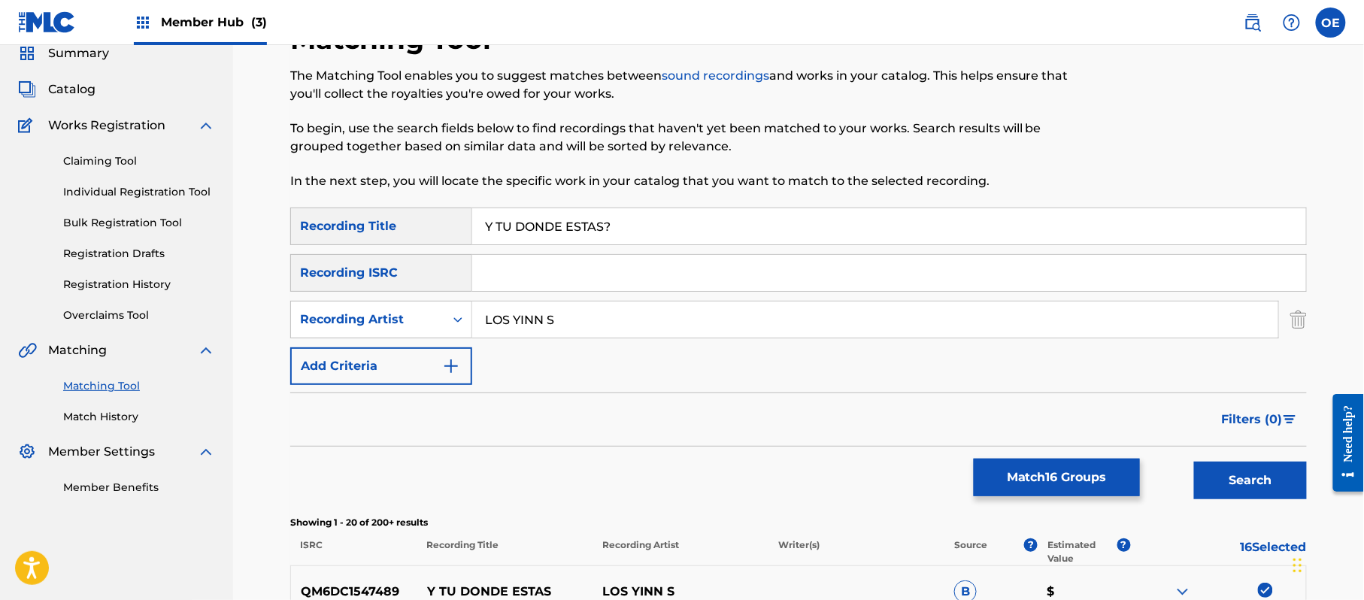
drag, startPoint x: 541, startPoint y: 317, endPoint x: 548, endPoint y: 325, distance: 10.1
click at [548, 325] on input "LOS YINN S" at bounding box center [875, 320] width 806 height 36
type input "LOS YINN'S"
click at [1194, 462] on button "Search" at bounding box center [1250, 481] width 113 height 38
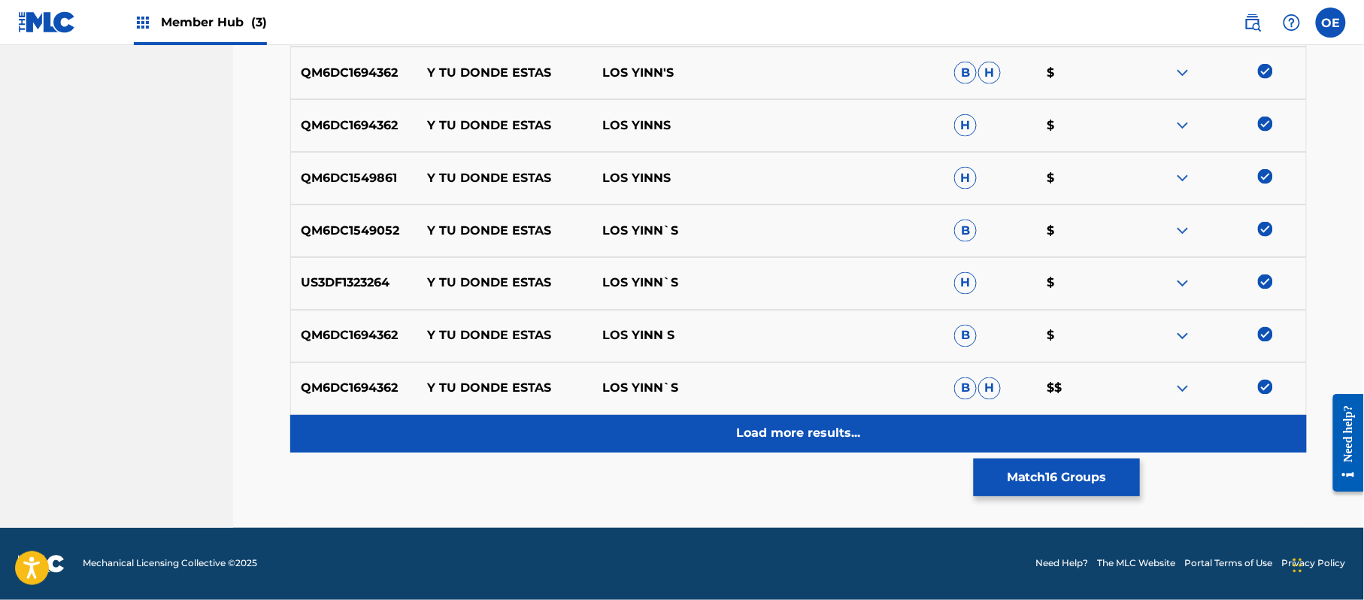
click at [768, 430] on p "Load more results..." at bounding box center [799, 434] width 124 height 18
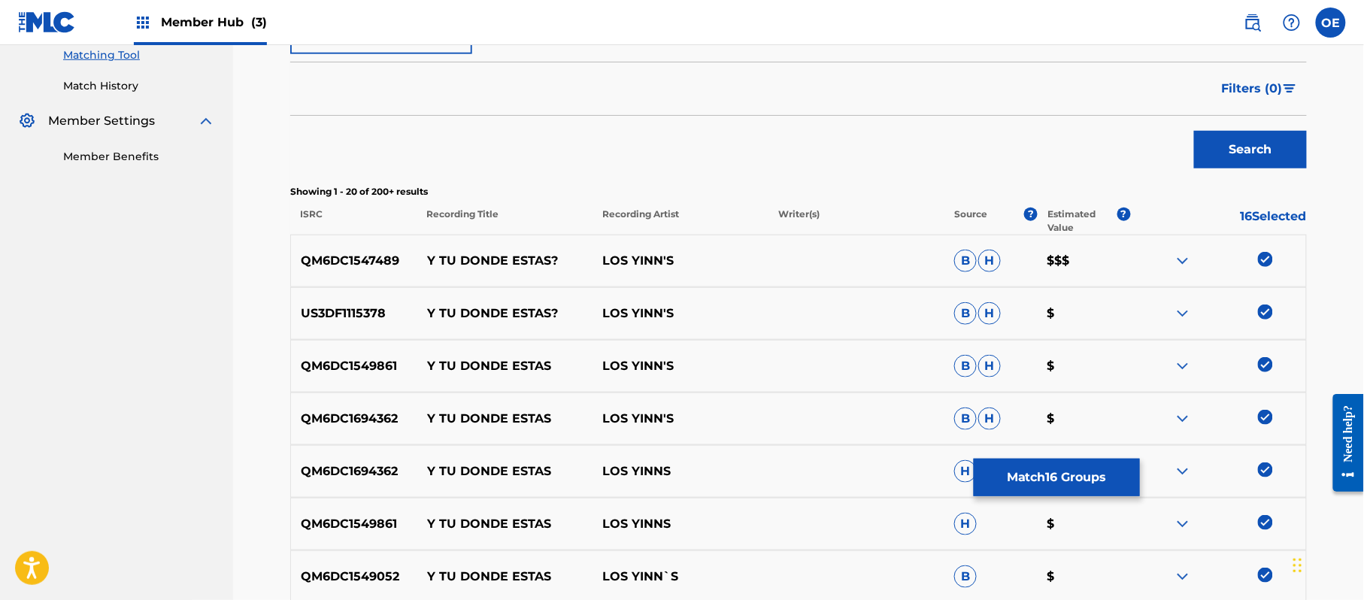
scroll to position [361, 0]
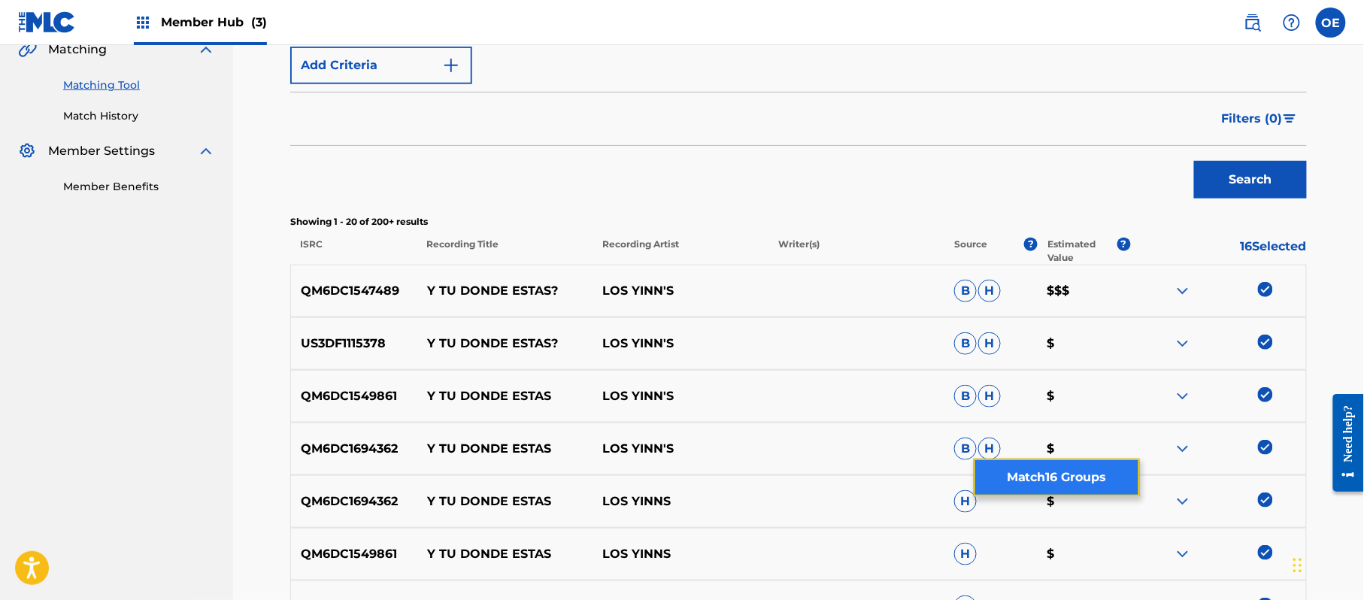
click at [1078, 489] on button "Match 16 Groups" at bounding box center [1057, 478] width 166 height 38
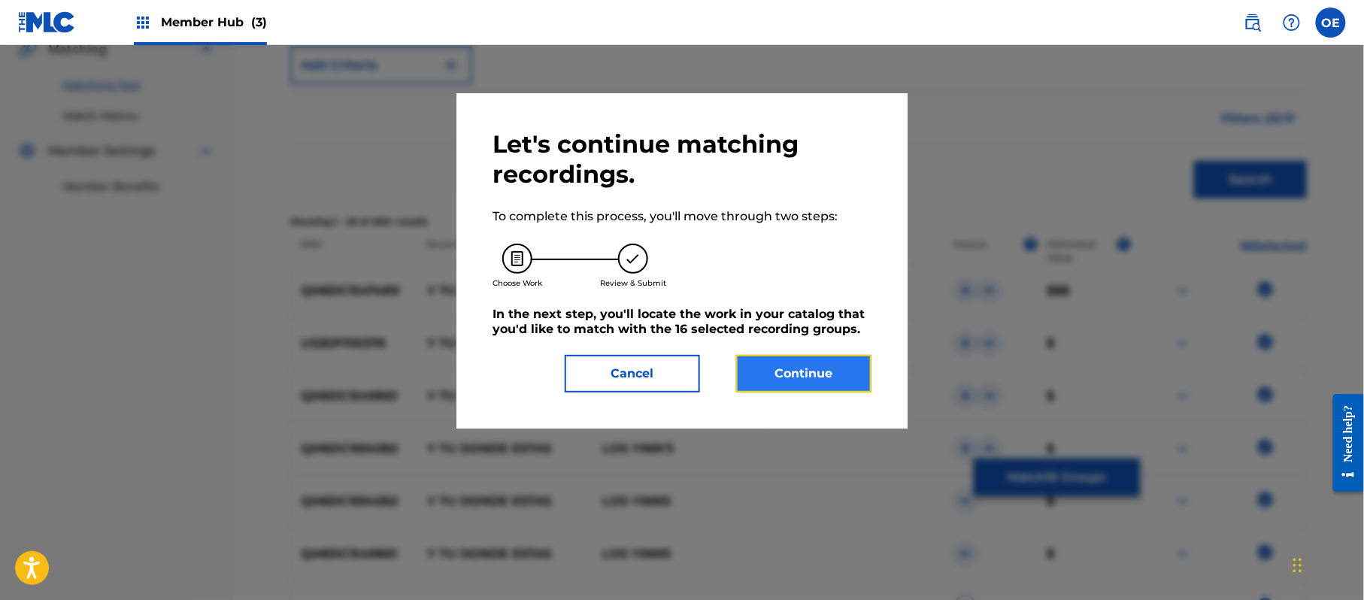
click at [807, 380] on button "Continue" at bounding box center [803, 374] width 135 height 38
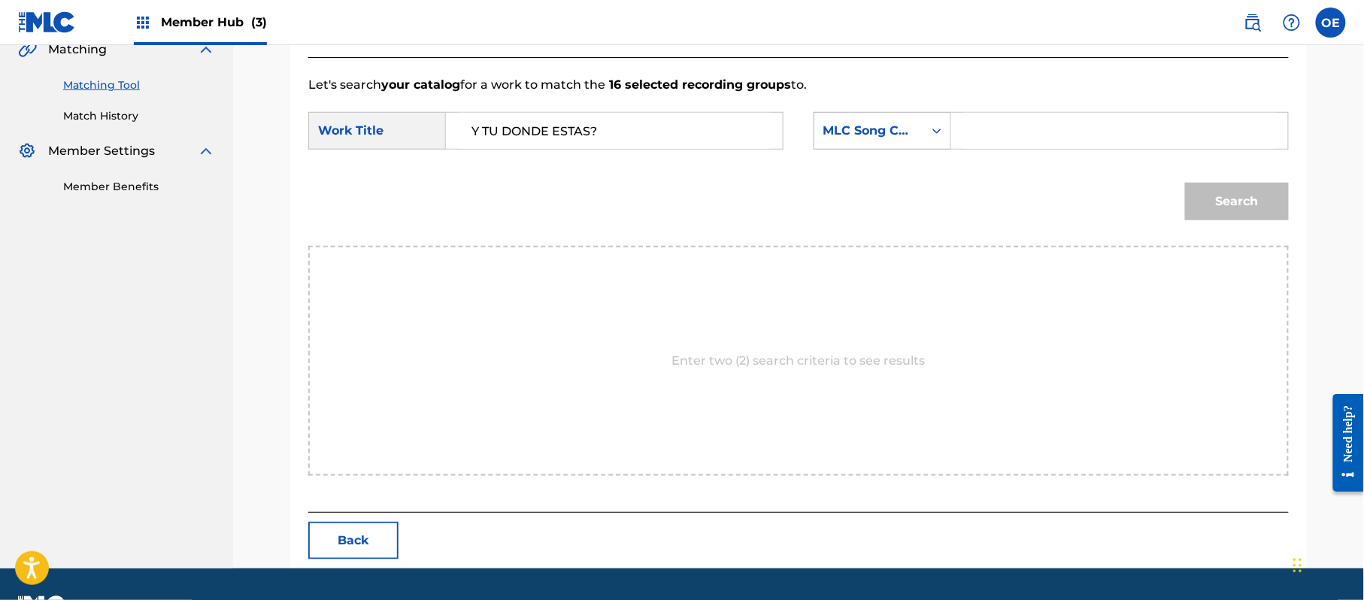
type input "Y TU DONDE ESTAS?"
click at [857, 136] on div "MLC Song Code" at bounding box center [868, 131] width 91 height 18
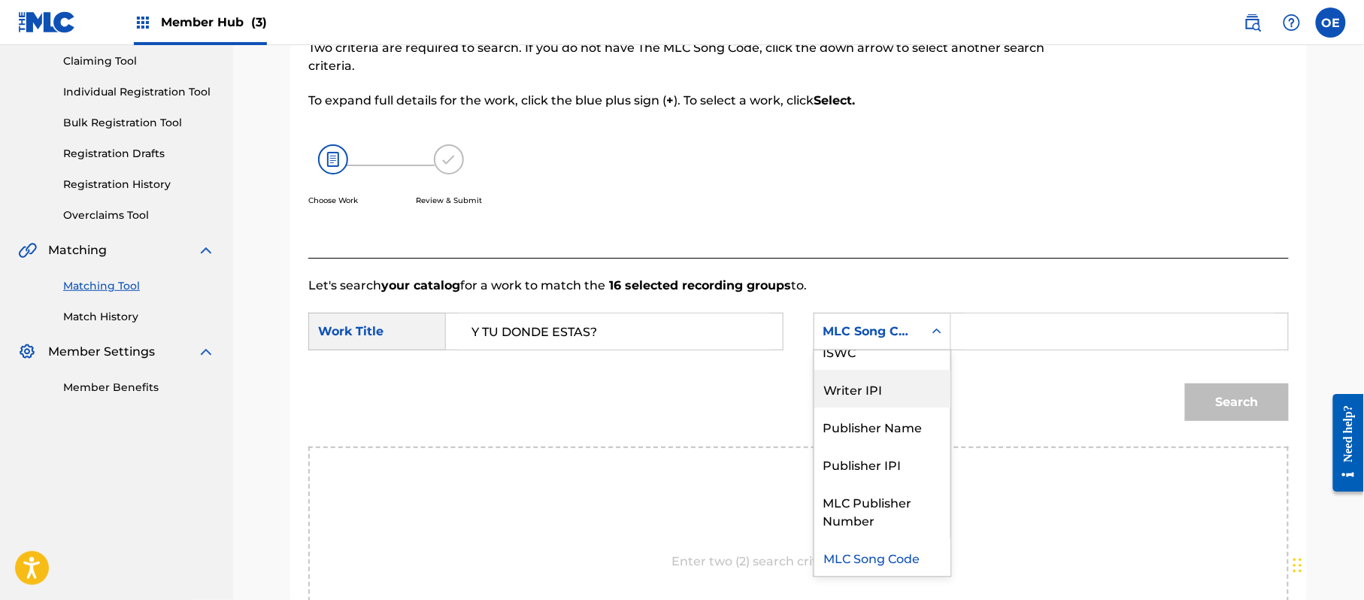
scroll to position [0, 0]
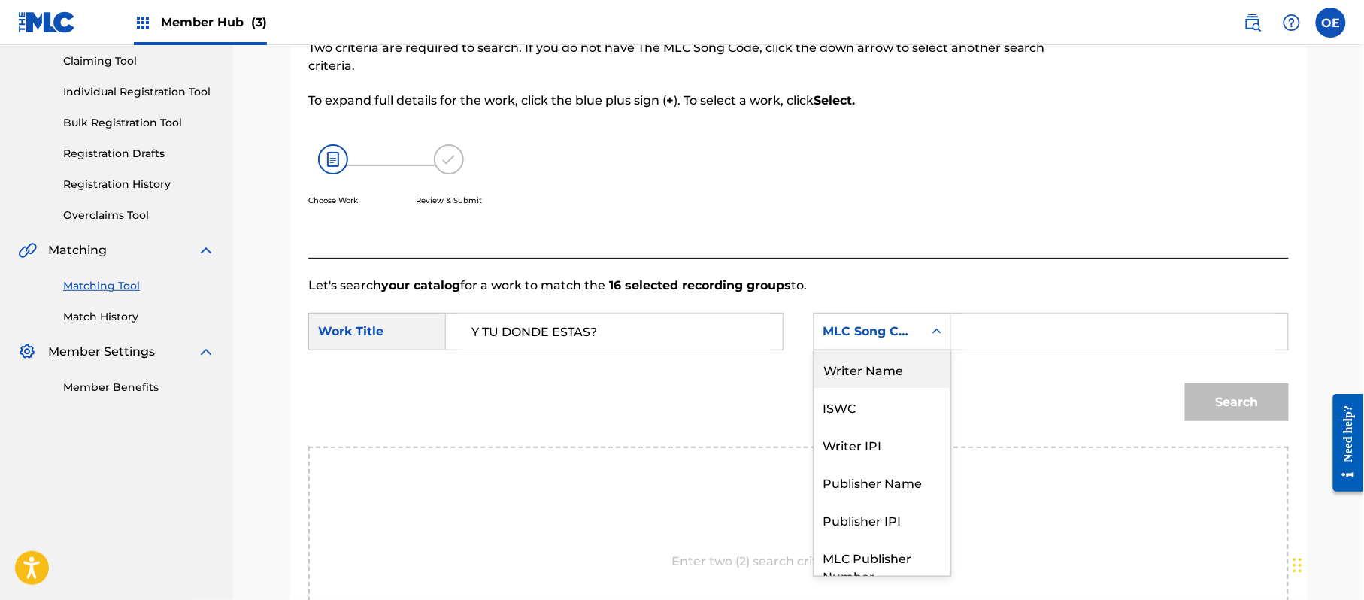
click at [871, 368] on div "Writer Name" at bounding box center [882, 369] width 136 height 38
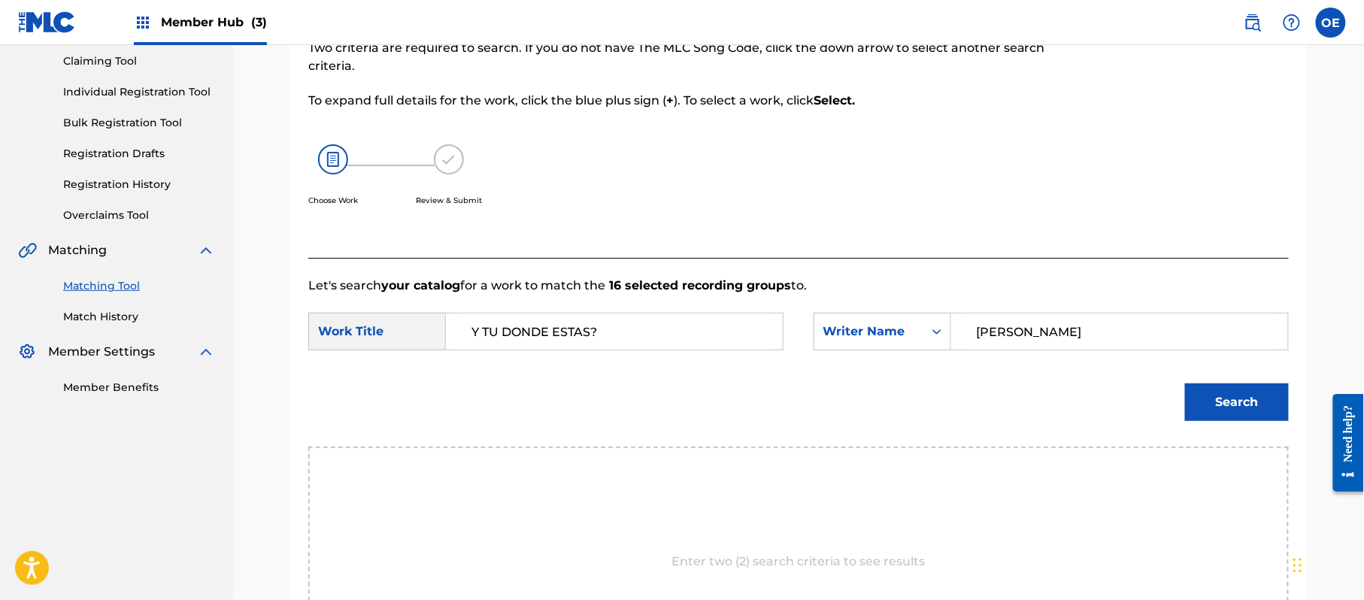
type input "RAFAEL GONZALEZ"
click at [1174, 402] on div "Search" at bounding box center [798, 407] width 981 height 78
click at [1216, 399] on button "Search" at bounding box center [1237, 403] width 104 height 38
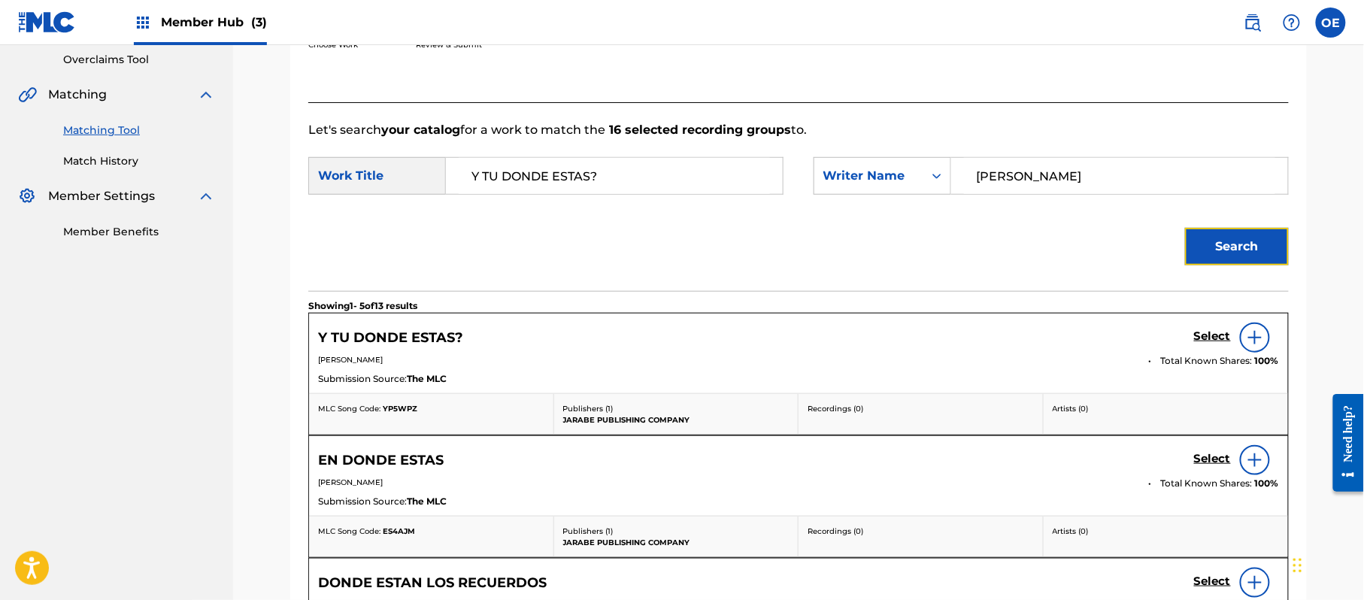
scroll to position [461, 0]
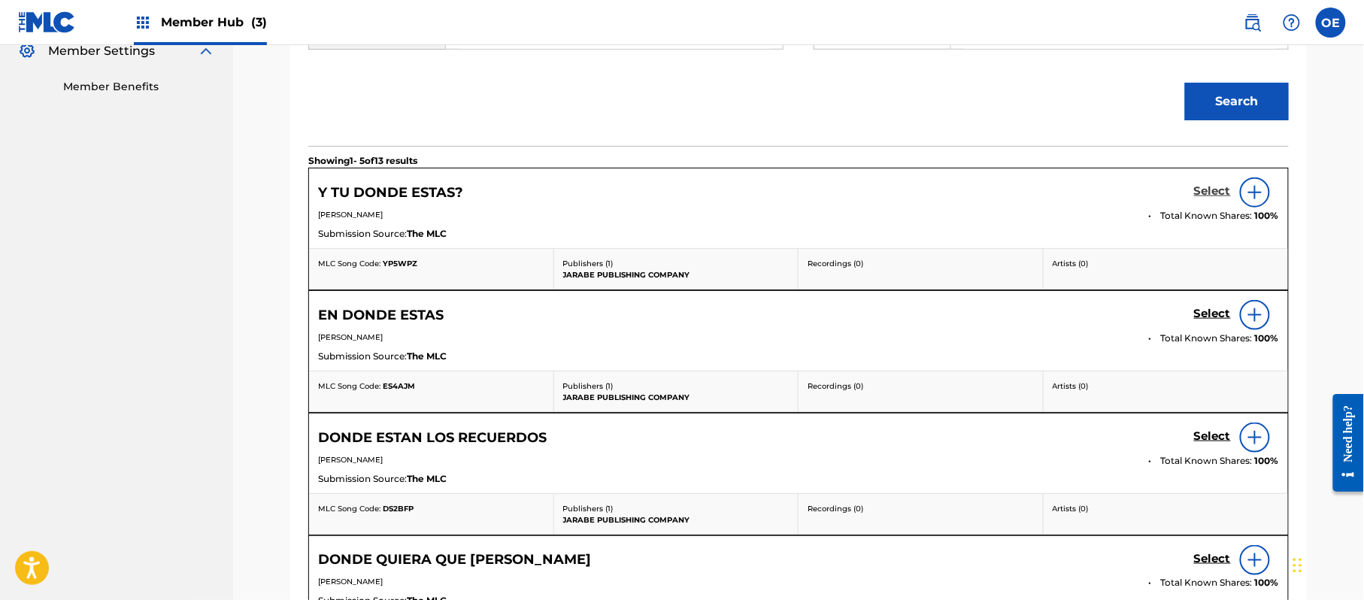
click at [1222, 191] on h5 "Select" at bounding box center [1212, 191] width 37 height 14
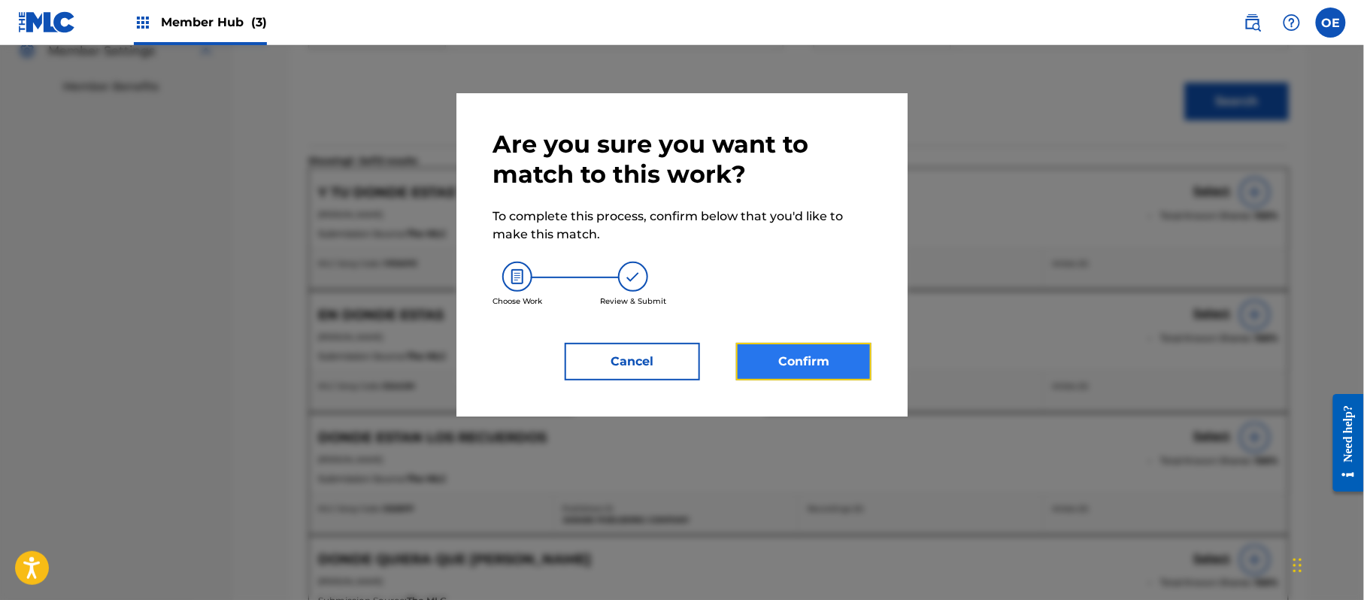
click at [812, 377] on button "Confirm" at bounding box center [803, 362] width 135 height 38
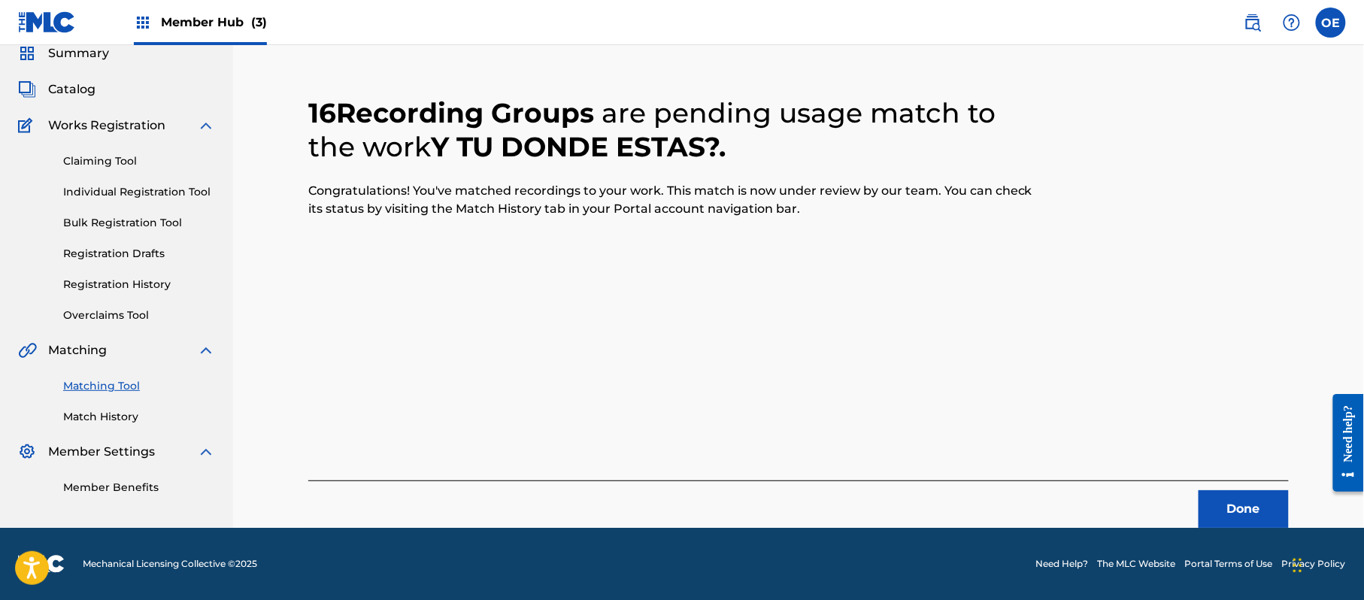
scroll to position [60, 0]
click at [1213, 500] on button "Done" at bounding box center [1244, 509] width 90 height 38
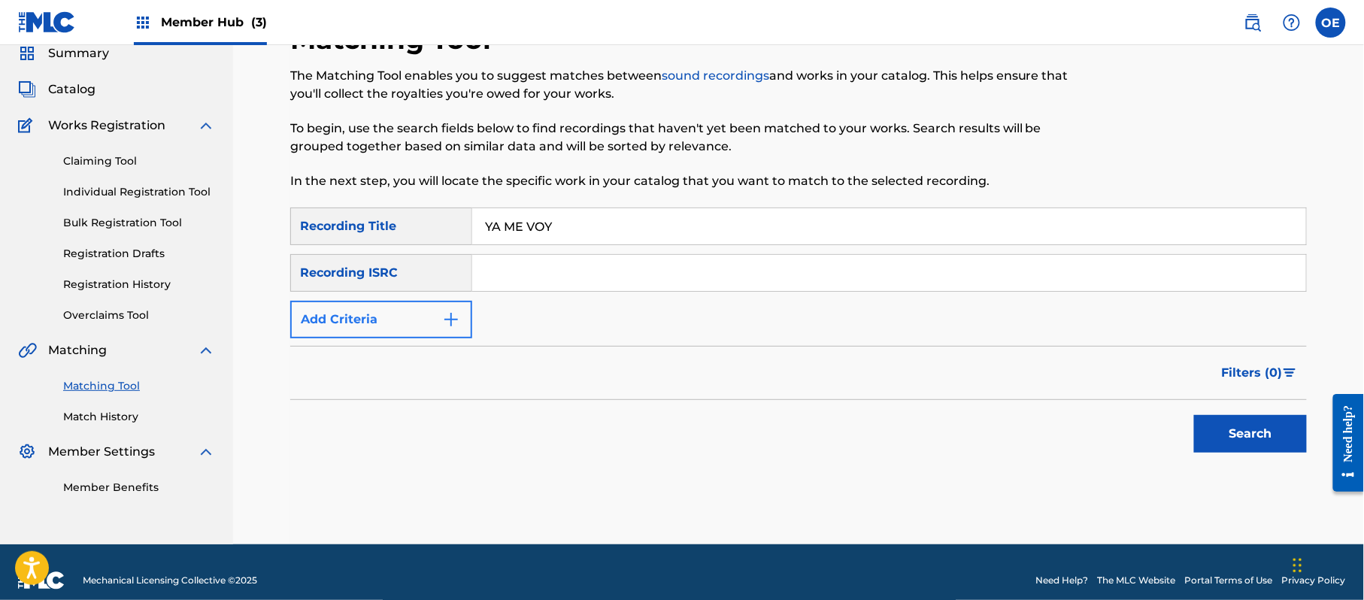
type input "YA ME VOY"
click at [371, 323] on button "Add Criteria" at bounding box center [381, 320] width 182 height 38
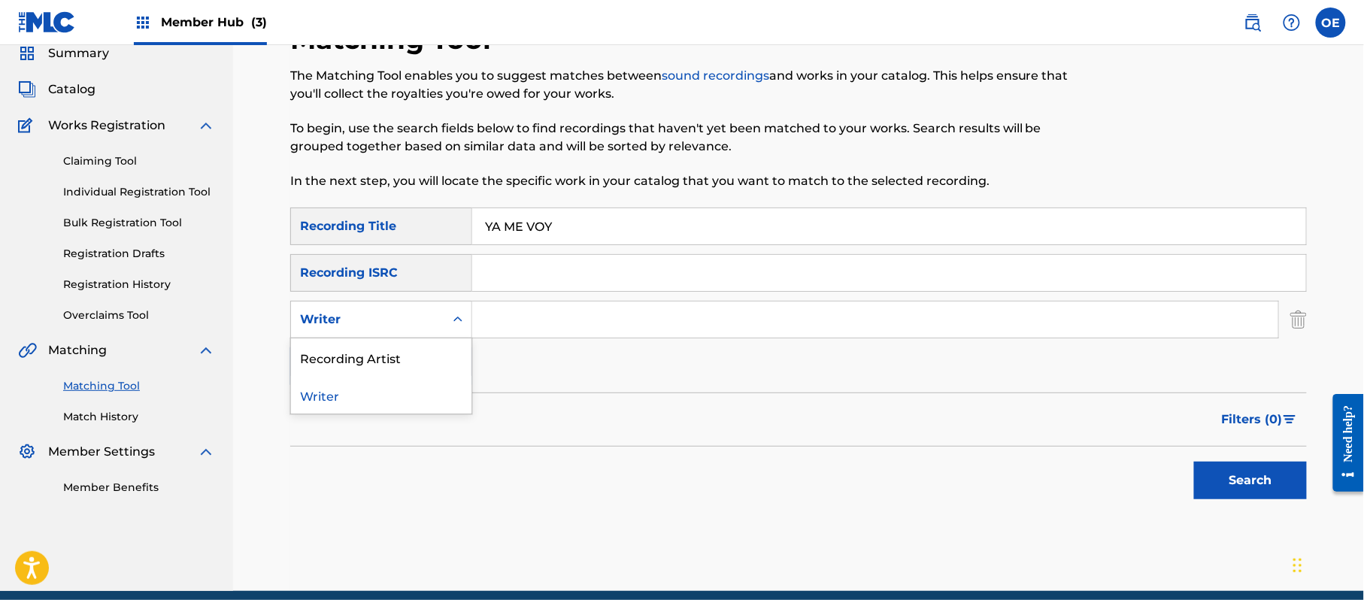
click at [418, 326] on div "Writer" at bounding box center [367, 320] width 135 height 18
click at [386, 341] on div "Recording Artist" at bounding box center [381, 357] width 180 height 38
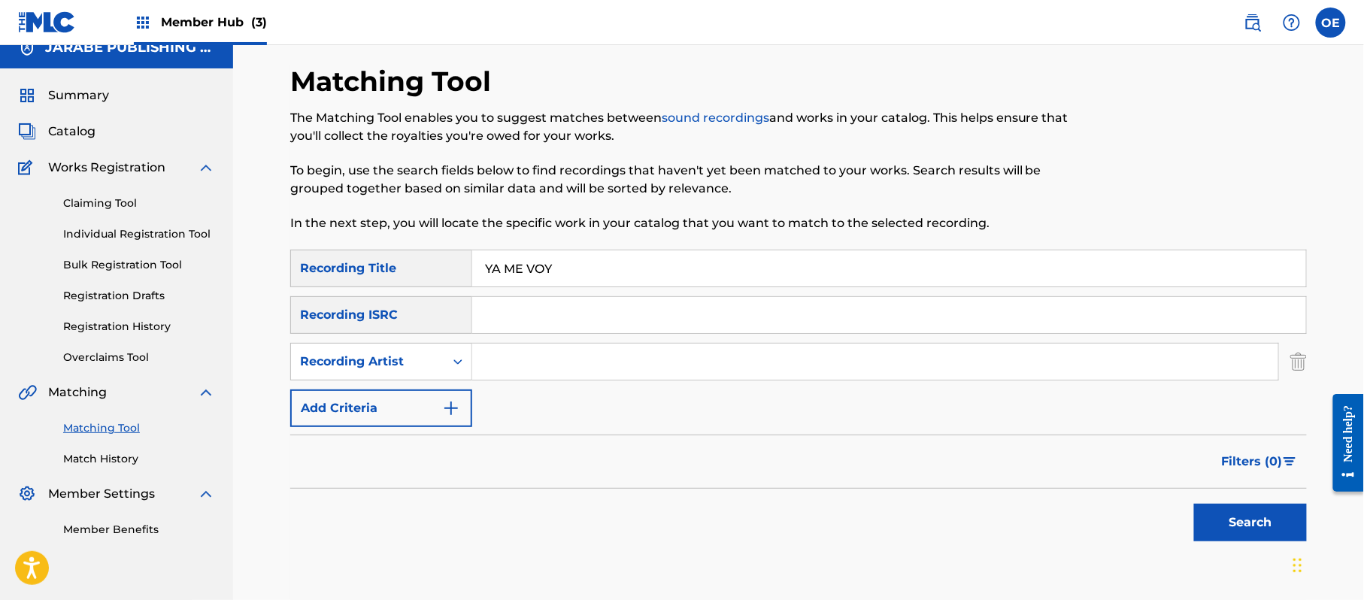
scroll to position [0, 0]
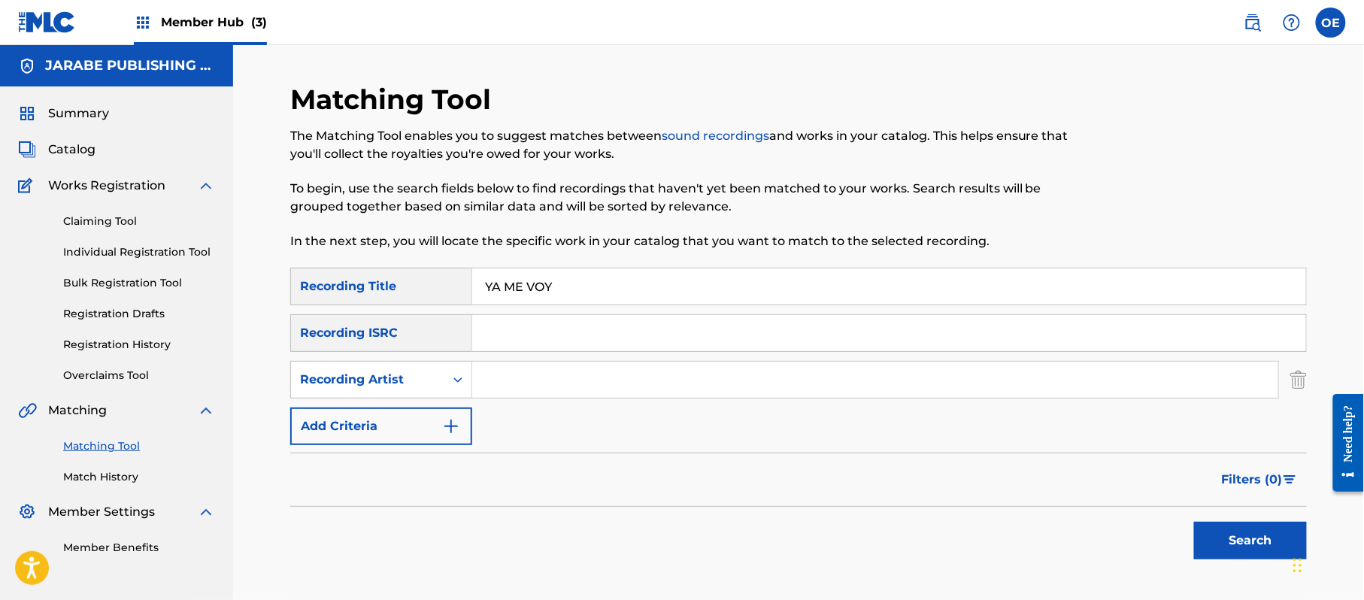
click at [205, 17] on span "Member Hub (3)" at bounding box center [214, 22] width 106 height 17
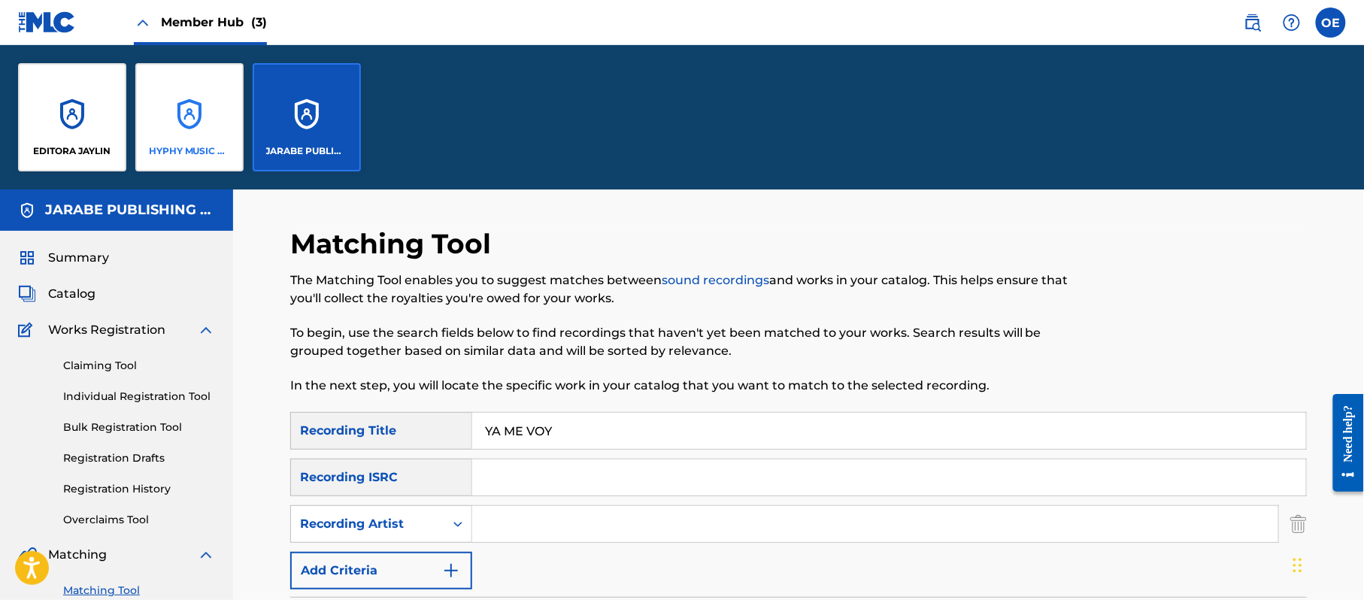
click at [190, 130] on div "HYPHY MUSIC PUBLISHING INC" at bounding box center [189, 117] width 108 height 108
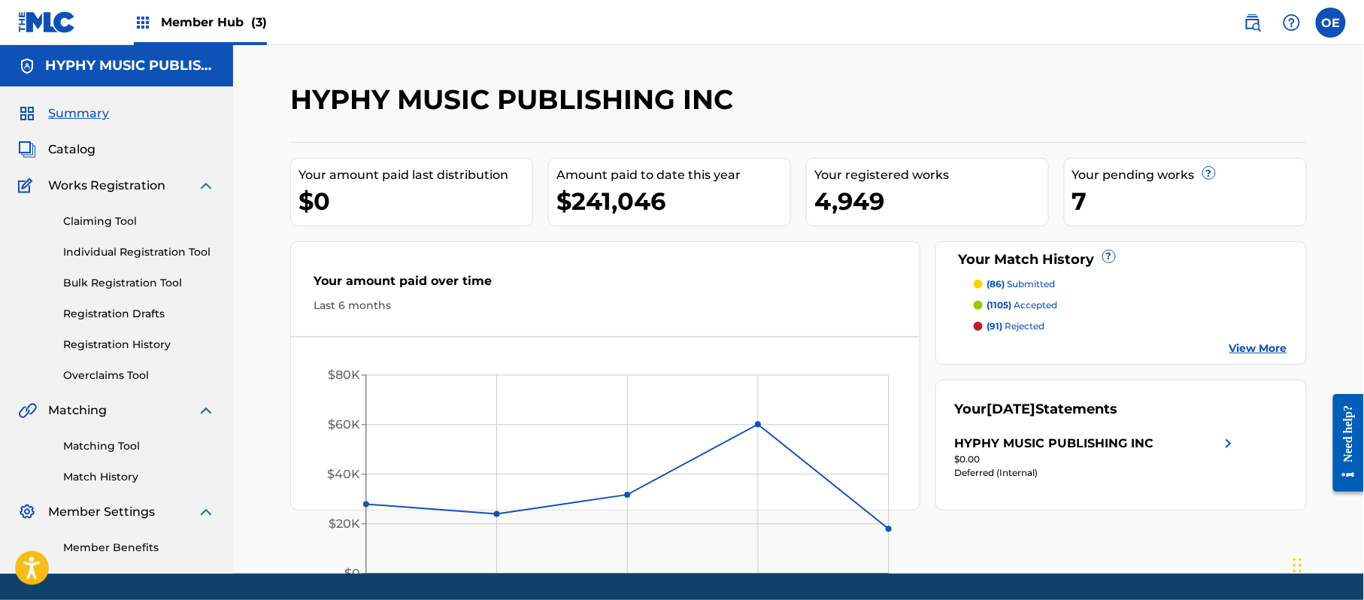
drag, startPoint x: 162, startPoint y: 247, endPoint x: 182, endPoint y: 262, distance: 25.1
click at [162, 245] on link "Individual Registration Tool" at bounding box center [139, 252] width 152 height 16
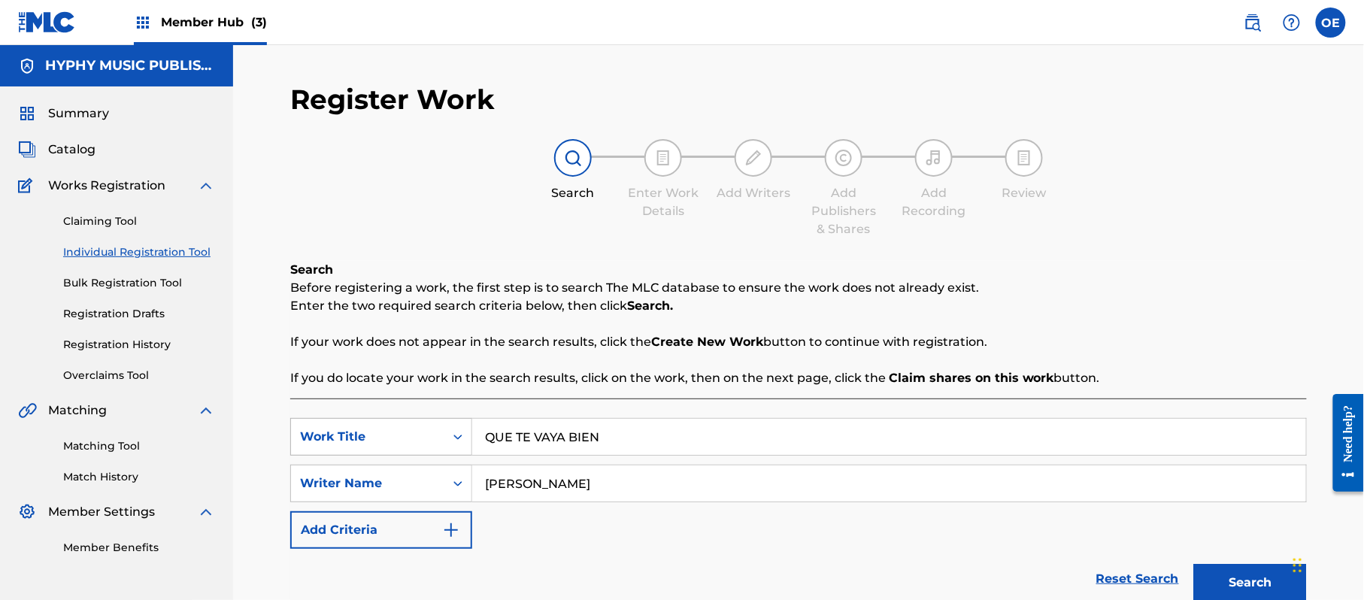
drag, startPoint x: 627, startPoint y: 432, endPoint x: 433, endPoint y: 443, distance: 194.3
click at [433, 443] on div "SearchWithCriteriaffc42a64-b246-4e30-852b-d6c3947928d3 Work Title QUE TE VAYA B…" at bounding box center [798, 437] width 1017 height 38
type input "A BAILAR"
click at [569, 347] on p "If your work does not appear in the search results, click the Create New Work b…" at bounding box center [798, 342] width 1017 height 18
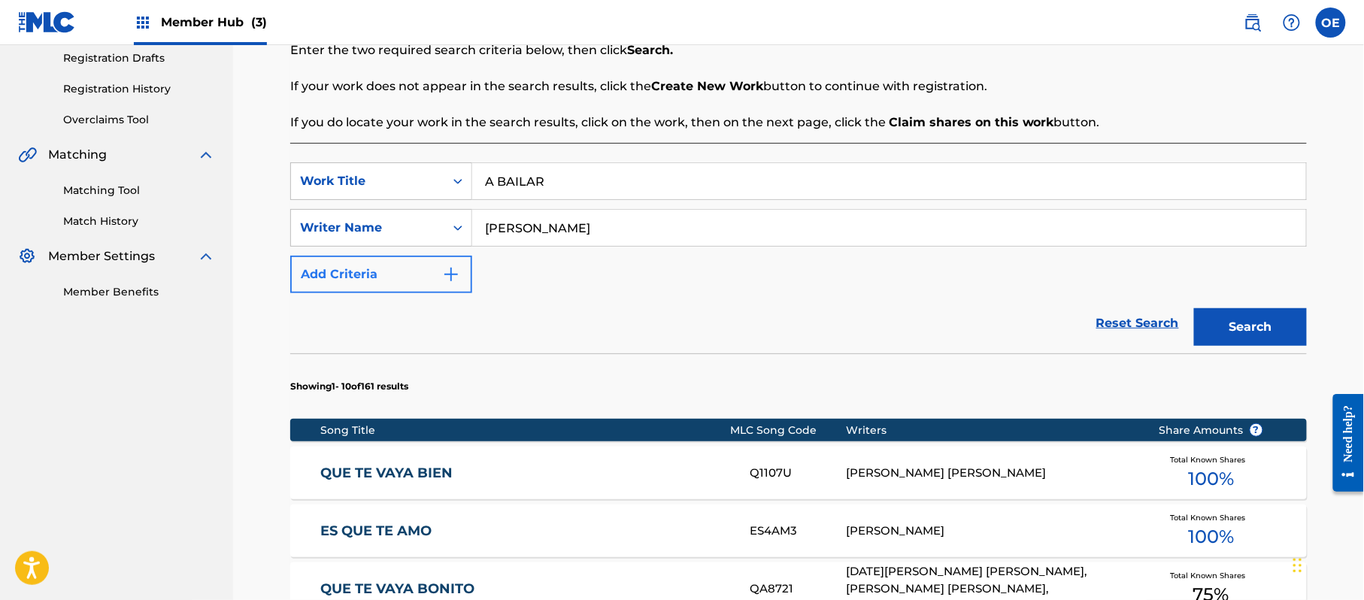
scroll to position [301, 0]
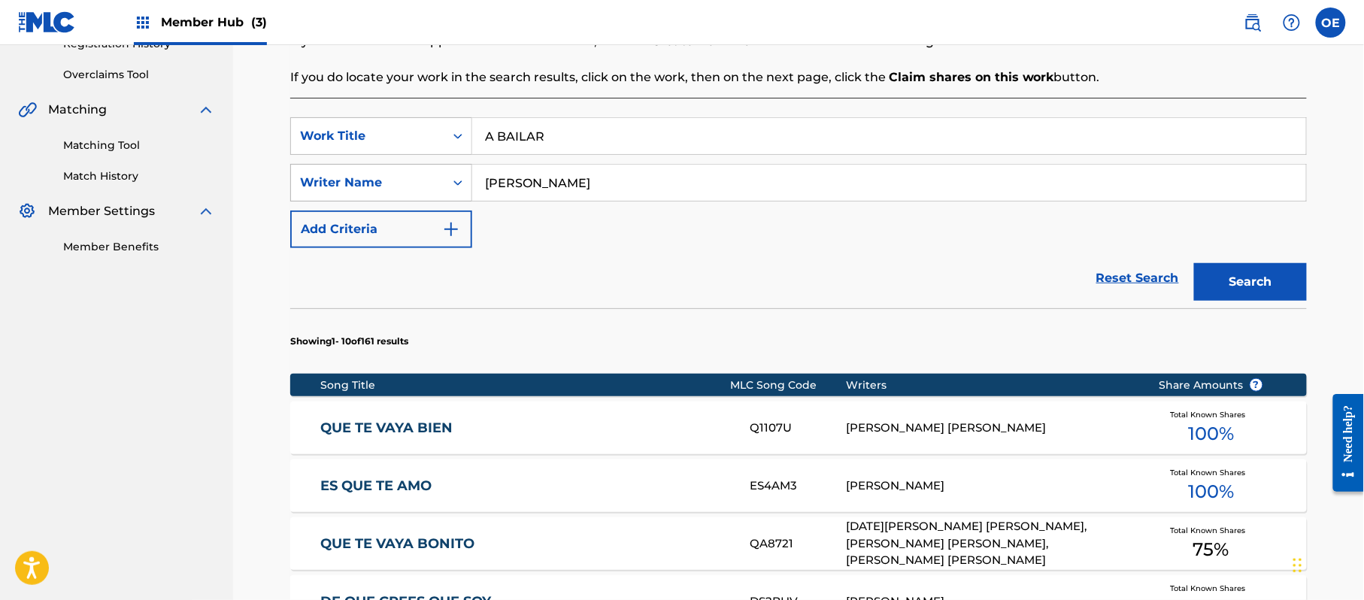
drag, startPoint x: 696, startPoint y: 196, endPoint x: 371, endPoint y: 185, distance: 324.3
click at [374, 186] on div "SearchWithCriteriafc44188f-7fb3-49c8-8361-8ac21e3b7db8 Writer Name RAFAEL GONZA…" at bounding box center [798, 183] width 1017 height 38
type input "JORGE PAZ"
click at [1255, 268] on button "Search" at bounding box center [1250, 282] width 113 height 38
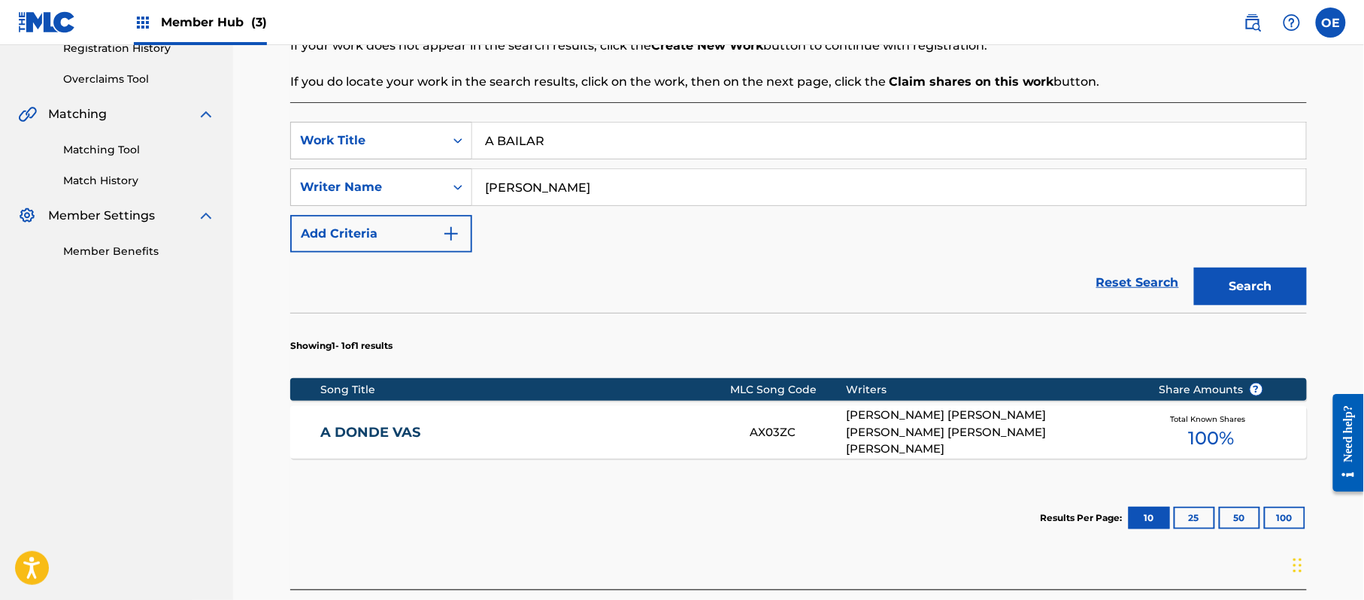
scroll to position [412, 0]
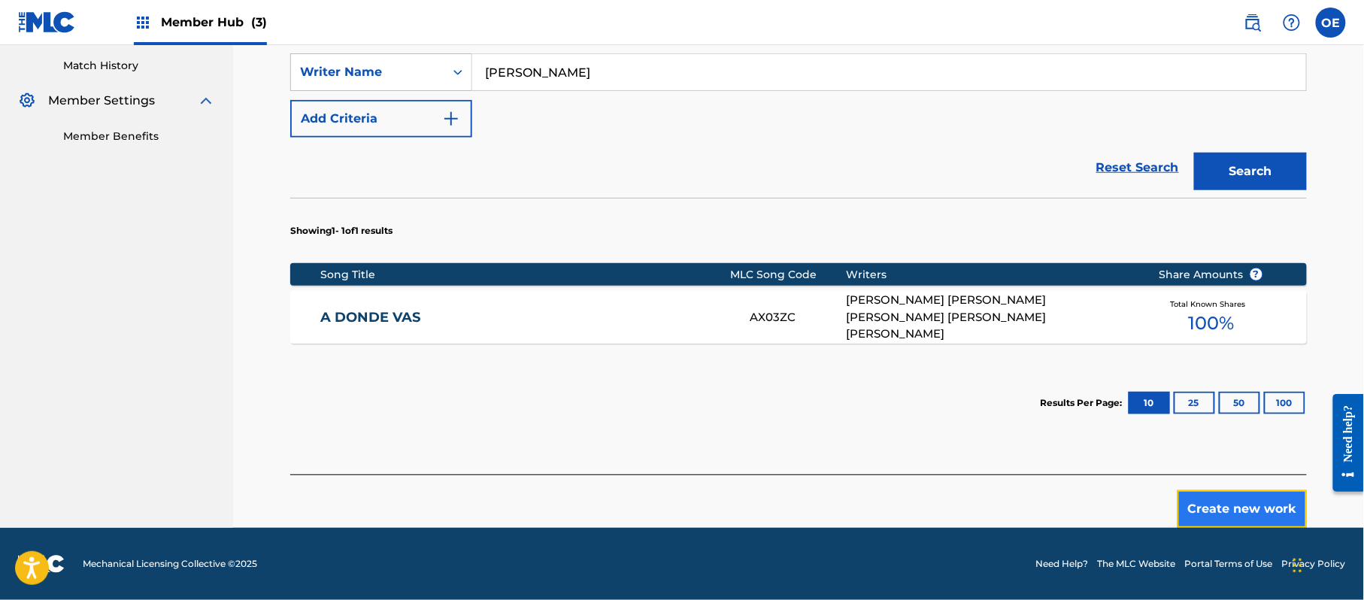
click at [1212, 493] on button "Create new work" at bounding box center [1242, 509] width 129 height 38
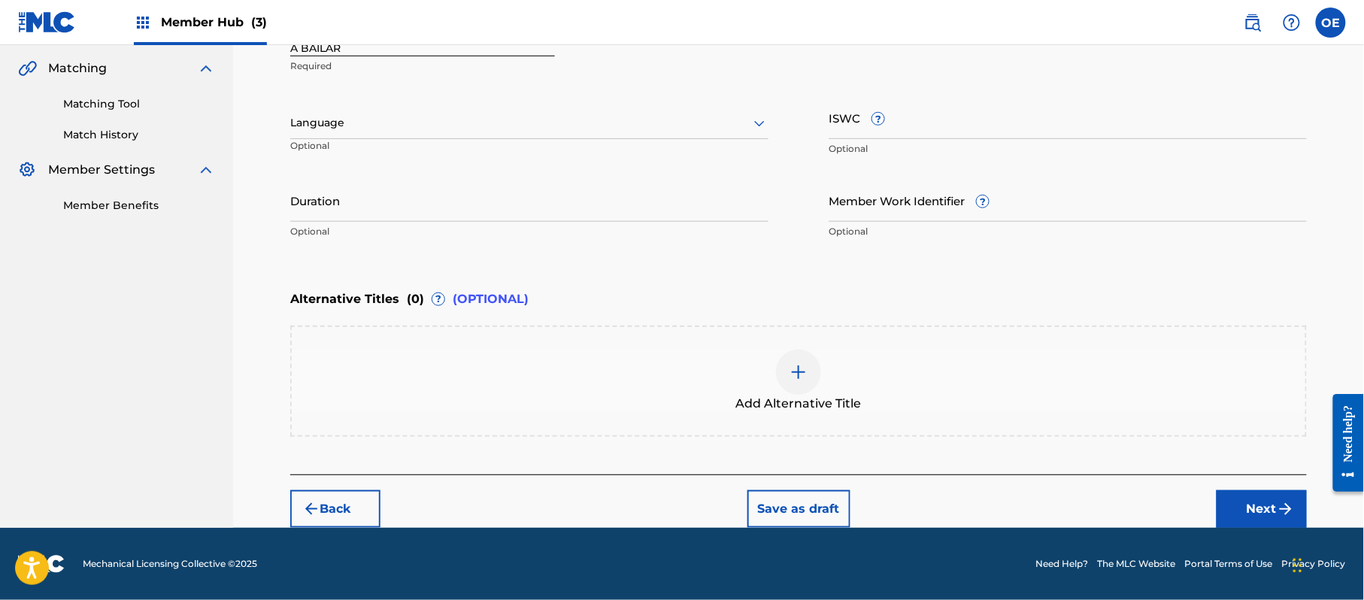
scroll to position [341, 0]
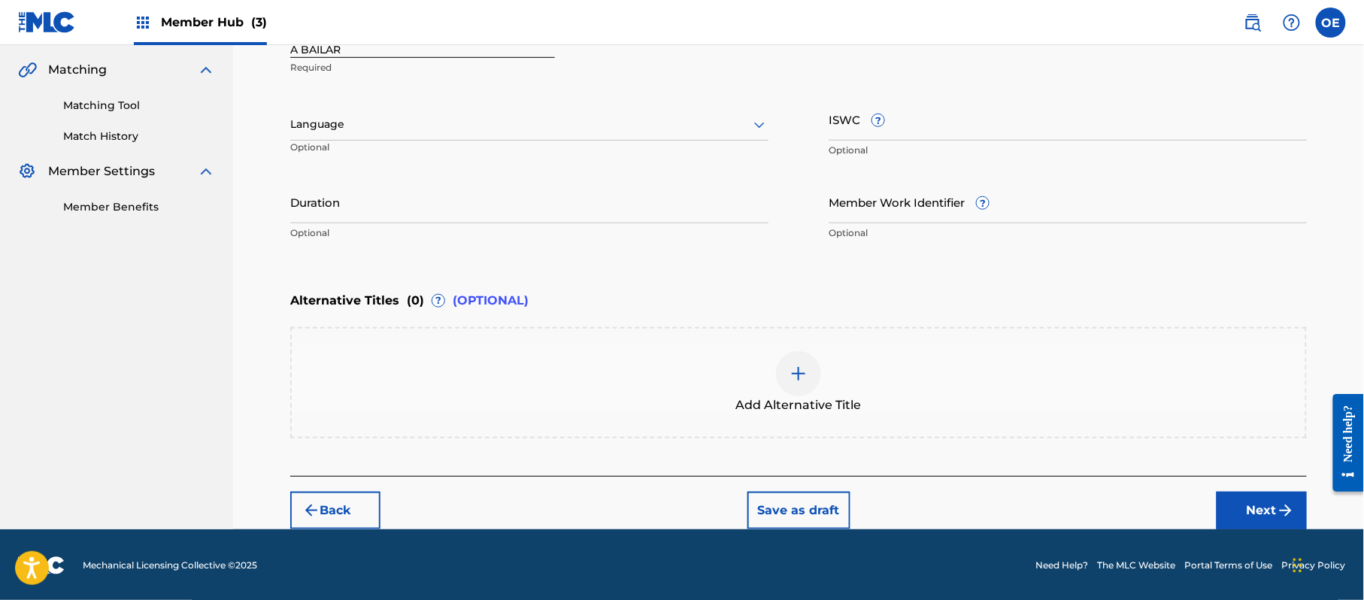
click at [323, 130] on div at bounding box center [529, 124] width 478 height 19
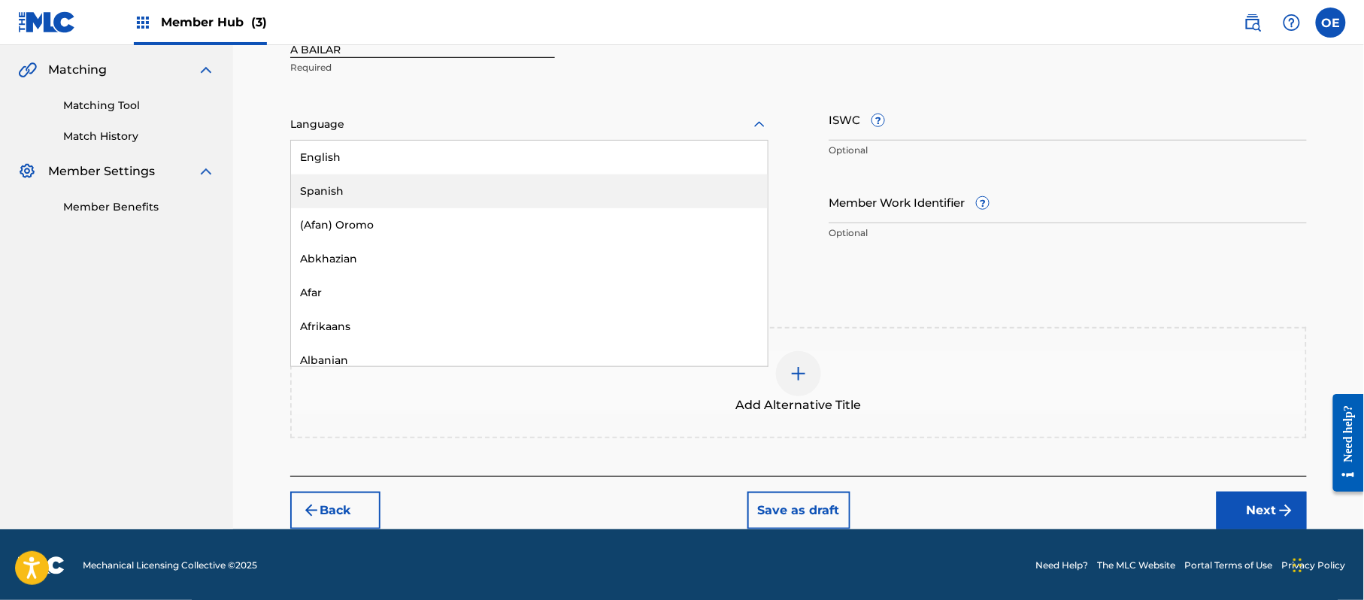
click at [344, 191] on div "Spanish" at bounding box center [529, 191] width 477 height 34
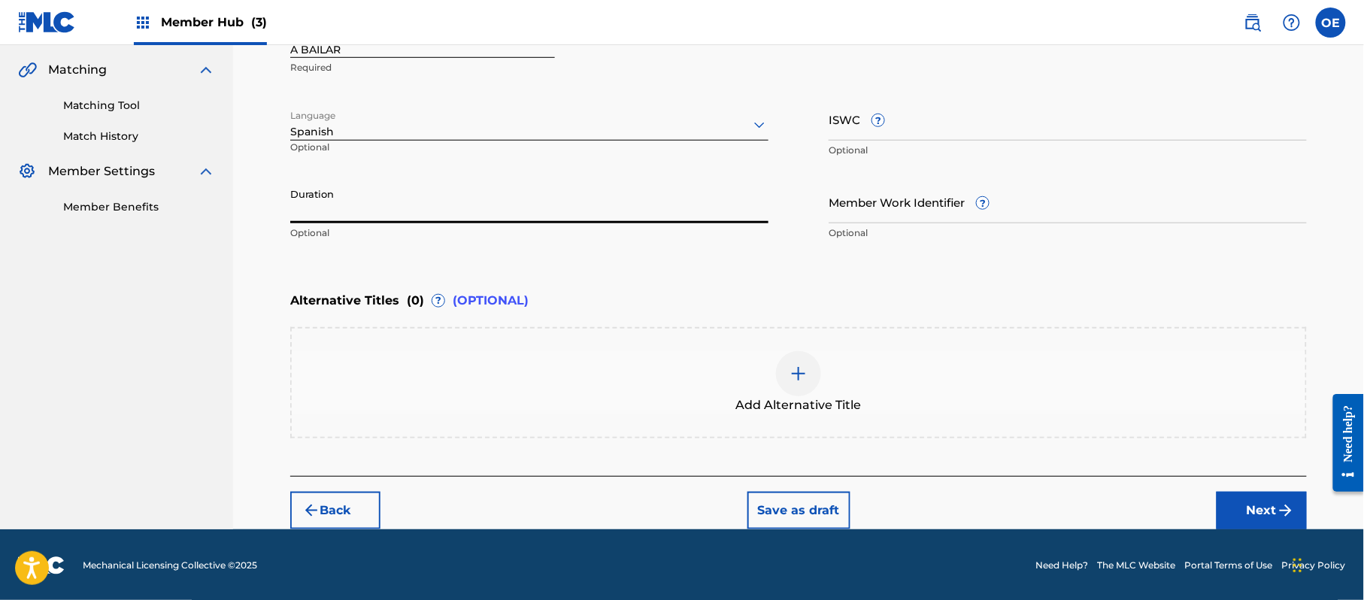
click at [396, 196] on input "Duration" at bounding box center [529, 201] width 478 height 43
click at [1266, 495] on button "Next" at bounding box center [1262, 511] width 90 height 38
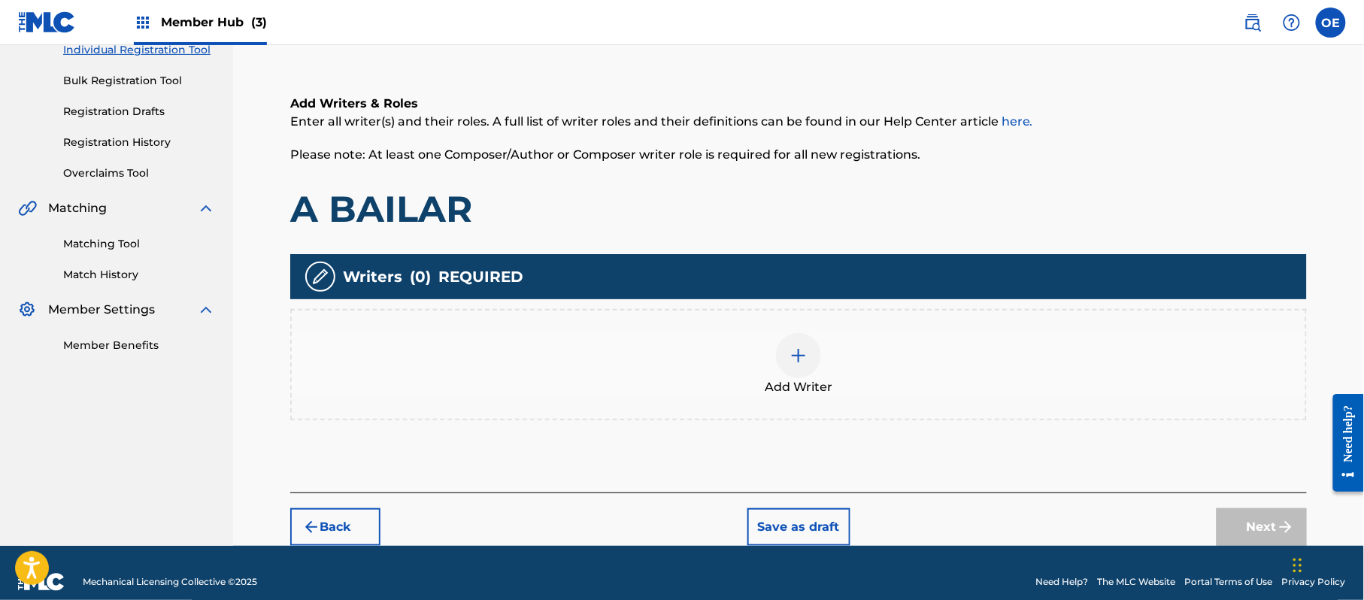
scroll to position [68, 0]
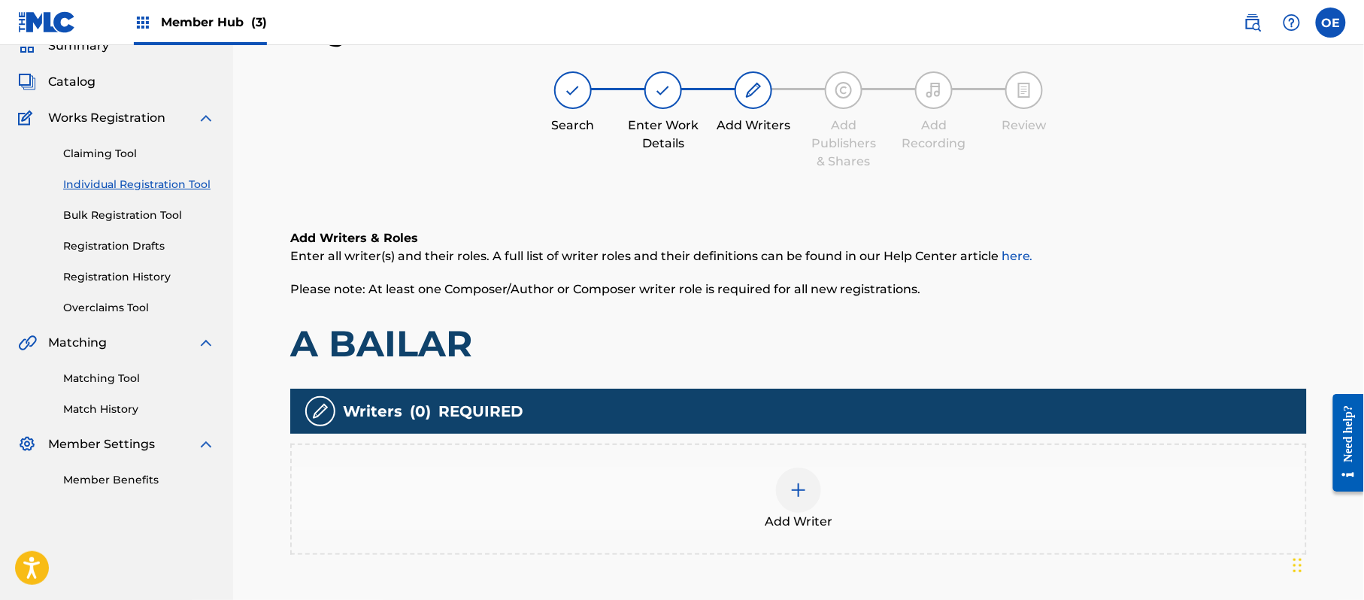
click at [747, 464] on div "Add Writer" at bounding box center [798, 499] width 1017 height 111
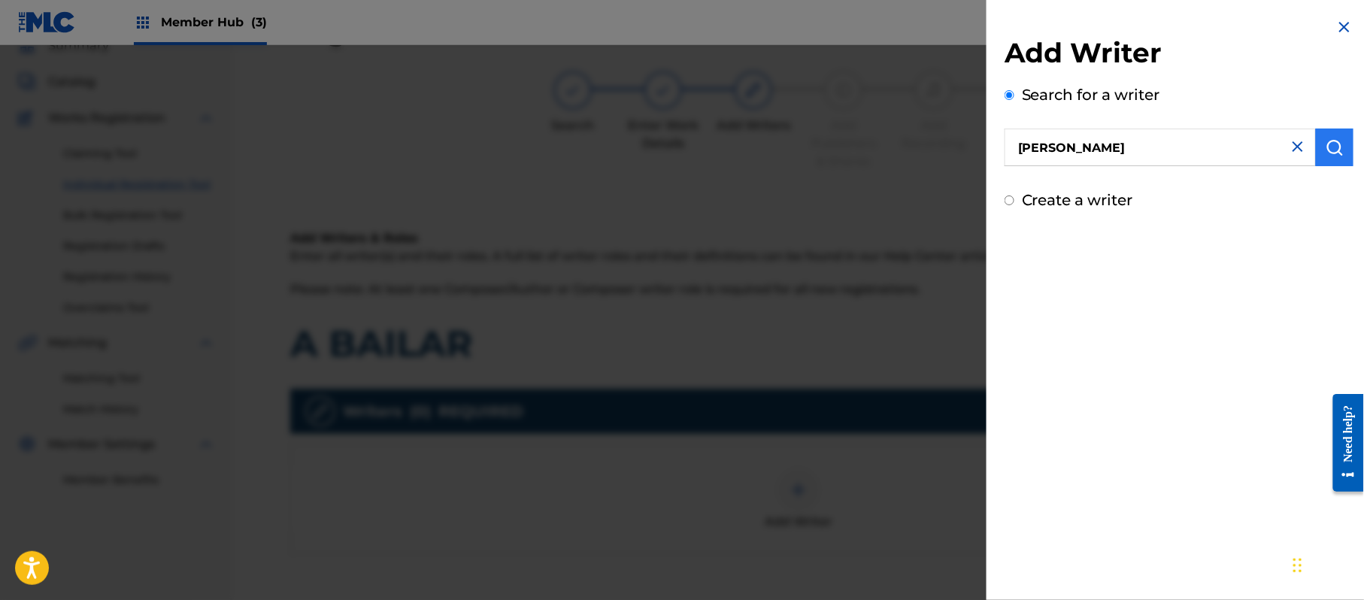
type input "JORGE PAZ"
click at [1321, 159] on button "submit" at bounding box center [1335, 148] width 38 height 38
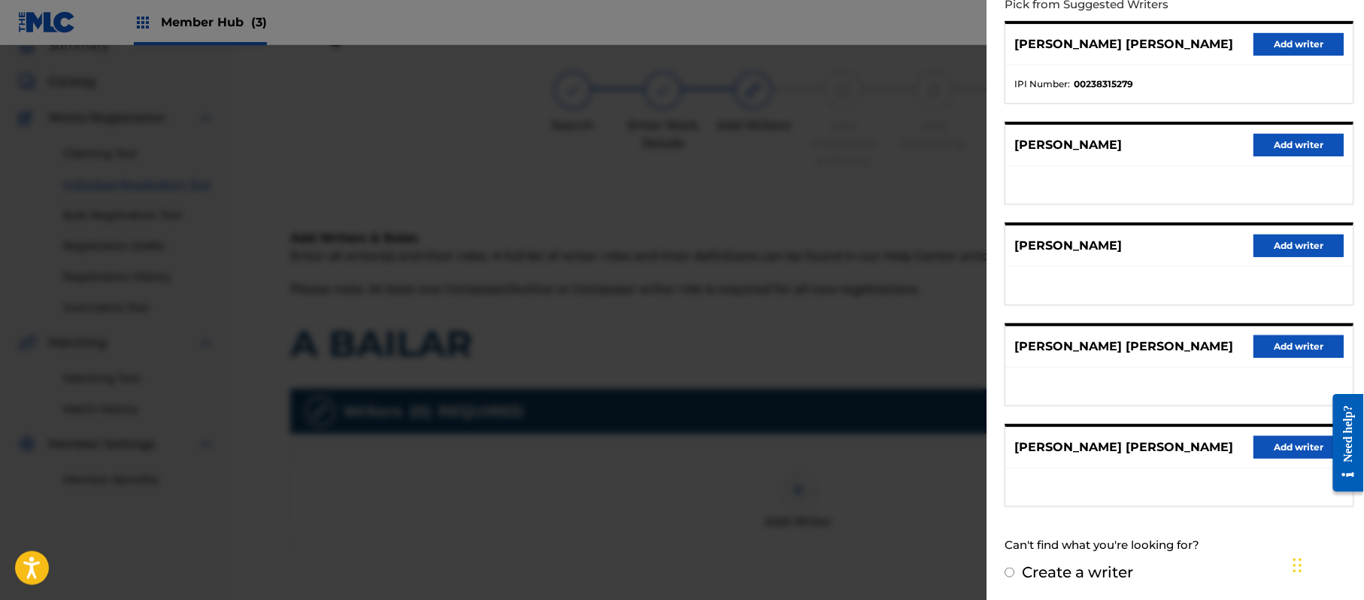
scroll to position [181, 0]
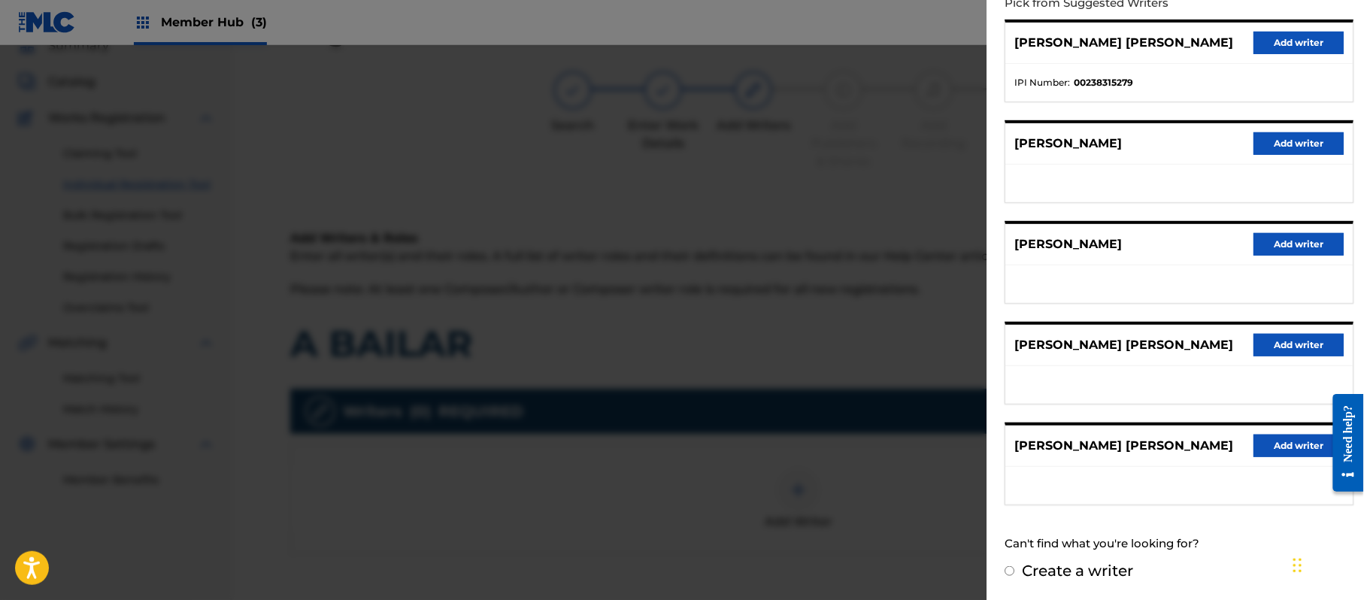
click at [1069, 566] on label "Create a writer" at bounding box center [1077, 571] width 111 height 18
radio input "true"
click at [1014, 566] on input "Create a writer" at bounding box center [1010, 571] width 10 height 10
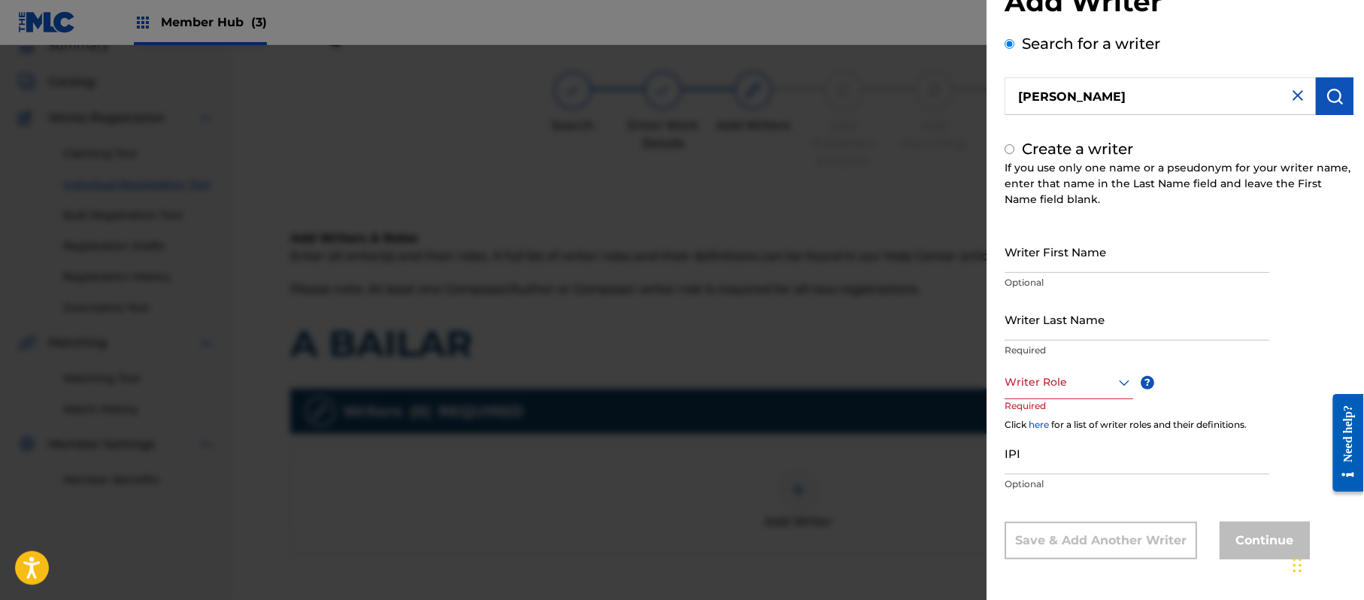
radio input "false"
radio input "true"
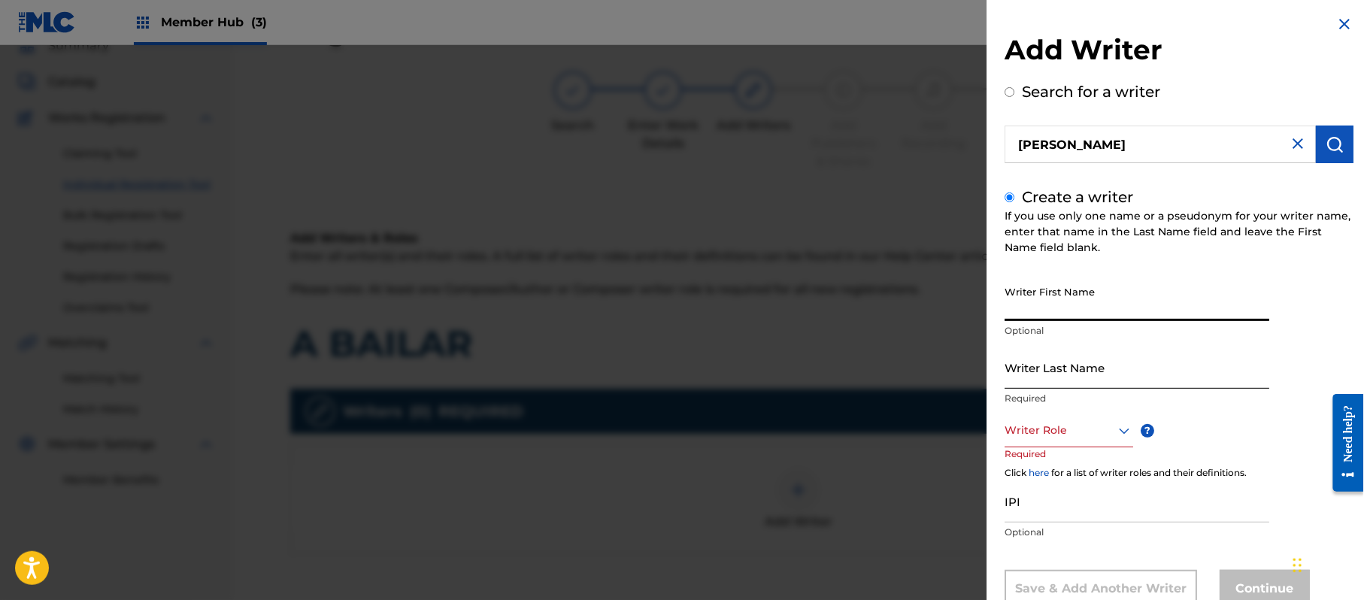
drag, startPoint x: 1092, startPoint y: 287, endPoint x: 1065, endPoint y: 364, distance: 82.1
drag, startPoint x: 1065, startPoint y: 364, endPoint x: 1036, endPoint y: 304, distance: 66.9
drag, startPoint x: 1087, startPoint y: 311, endPoint x: 1044, endPoint y: 323, distance: 44.7
click at [1044, 323] on div "Writer First Name JORGE PAZ Optional" at bounding box center [1137, 312] width 265 height 68
type input "JORGE"
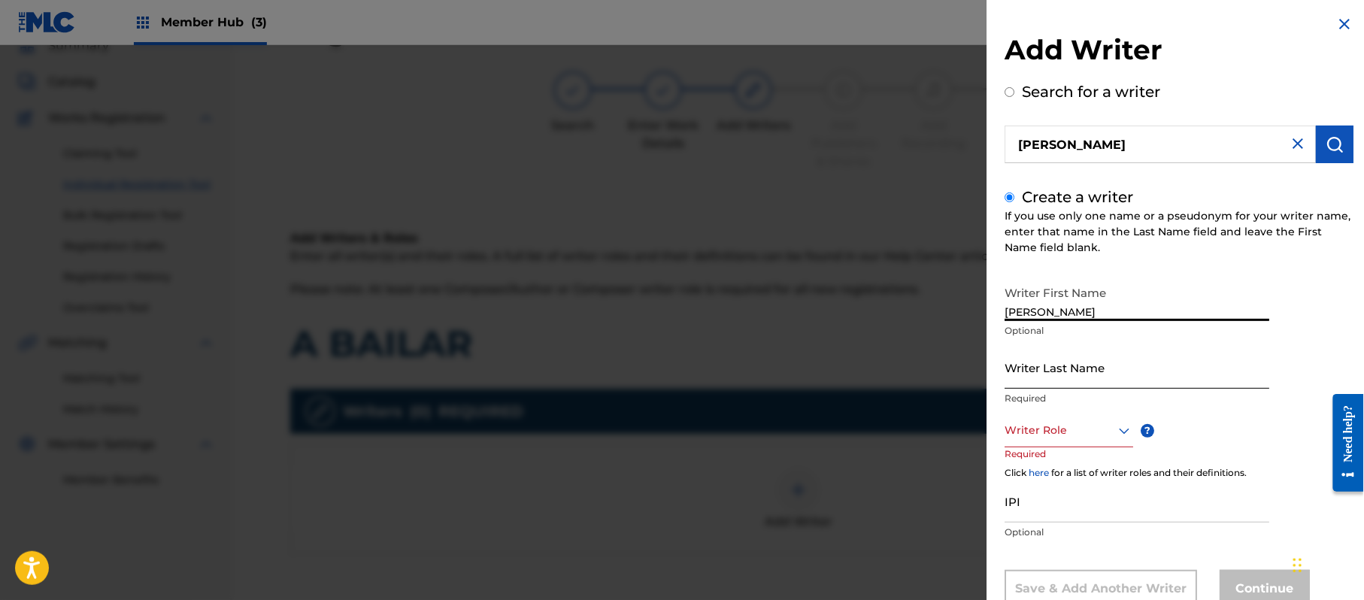
click at [1051, 356] on input "Writer Last Name" at bounding box center [1137, 367] width 265 height 43
type input "PAZ"
click at [1057, 432] on div "8 results available. Use Up and Down to choose options, press Enter to select t…" at bounding box center [1069, 431] width 129 height 34
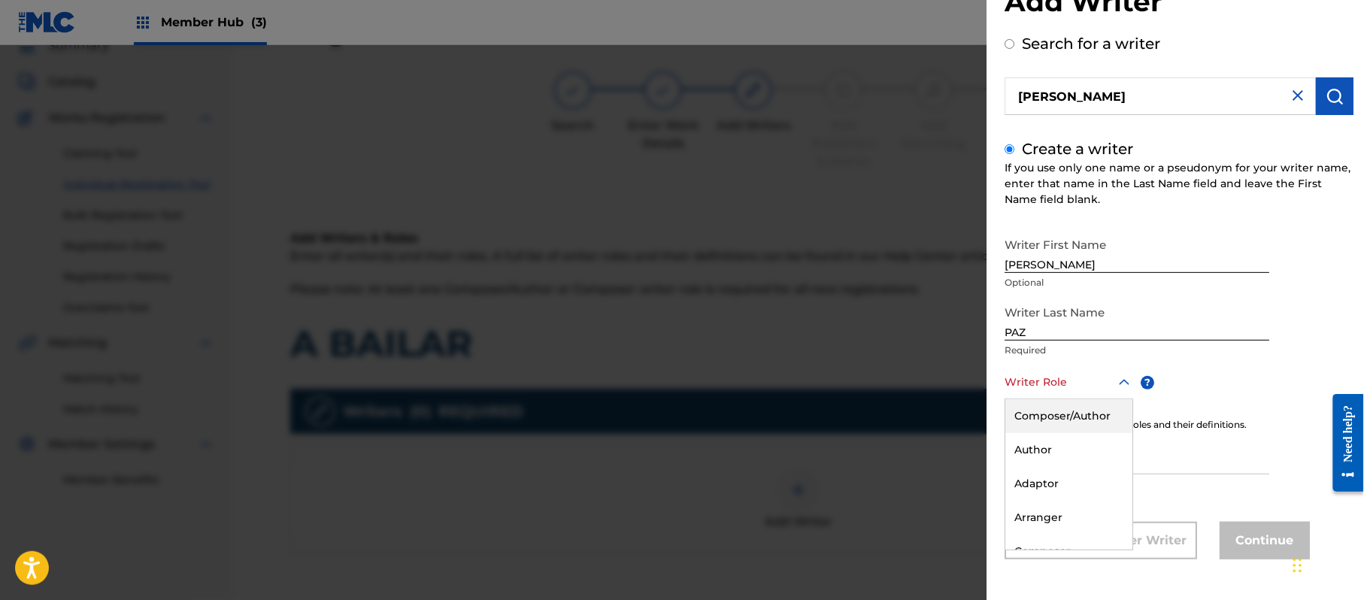
click at [1051, 419] on div "Composer/Author" at bounding box center [1068, 416] width 127 height 34
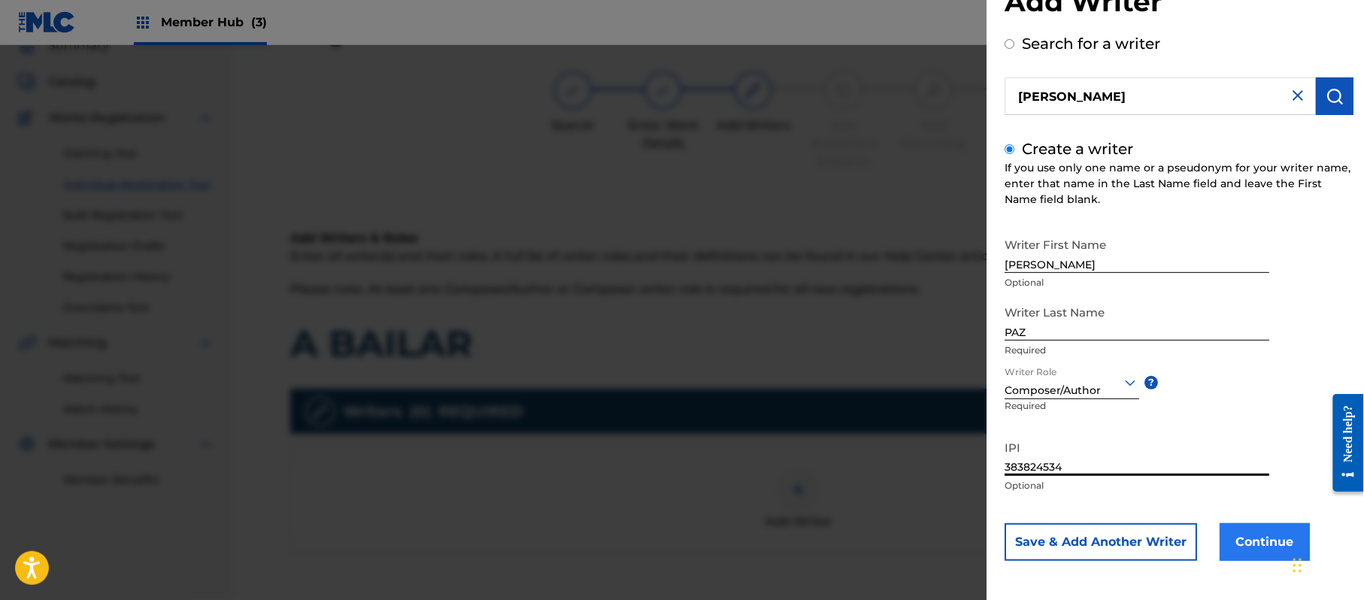
type input "383824534"
click at [1255, 525] on button "Continue" at bounding box center [1265, 542] width 90 height 38
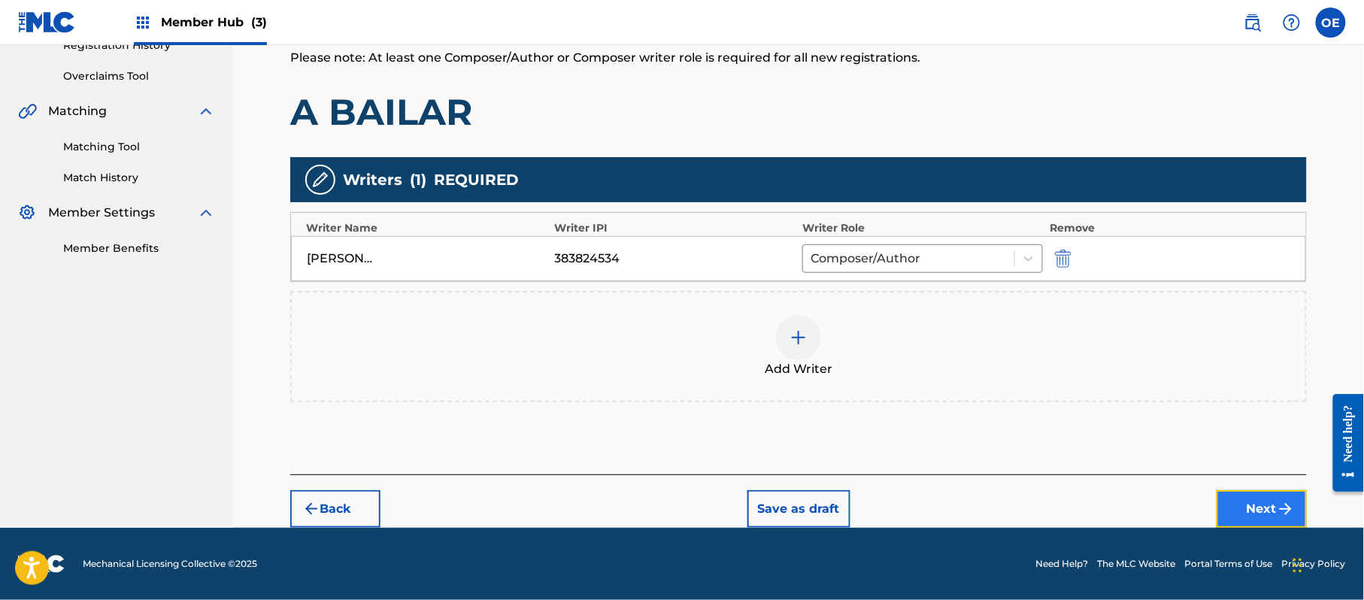
click at [1238, 510] on button "Next" at bounding box center [1262, 509] width 90 height 38
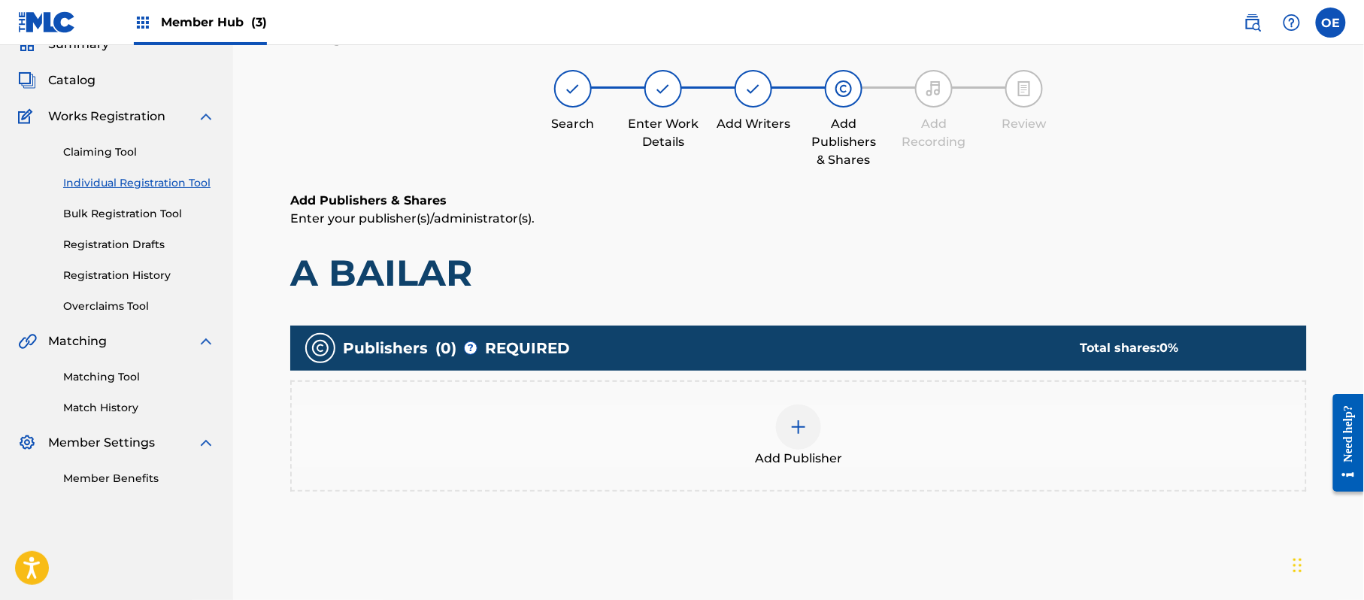
scroll to position [68, 0]
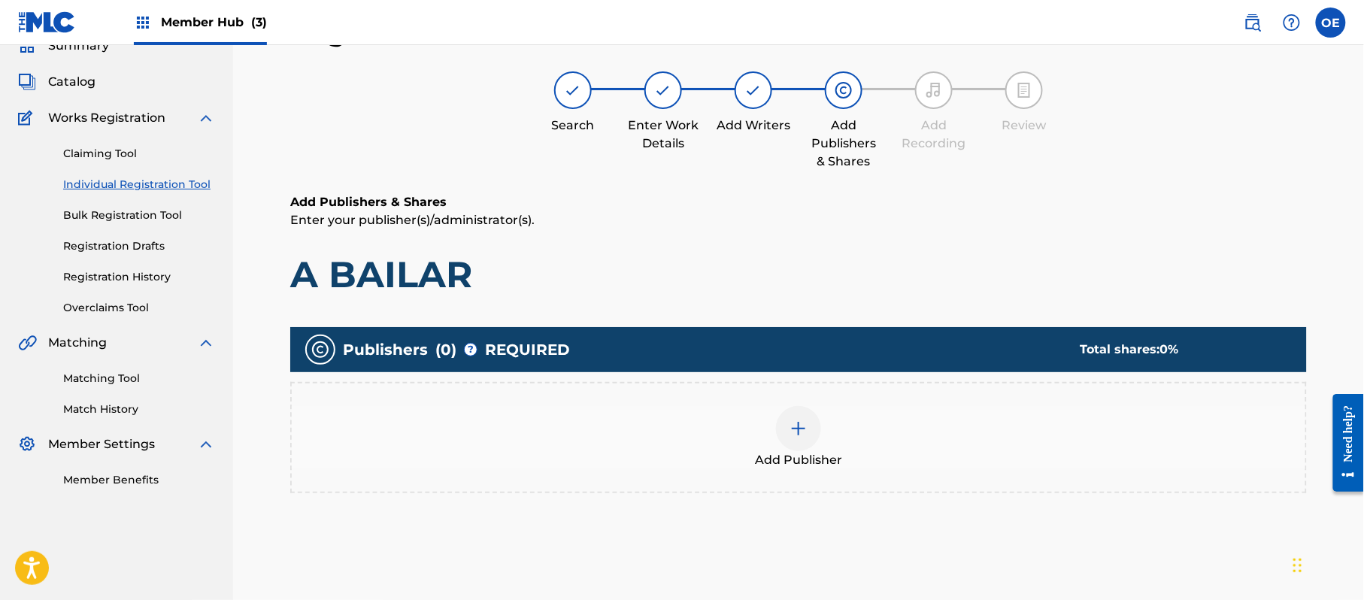
click at [780, 451] on span "Add Publisher" at bounding box center [798, 460] width 87 height 18
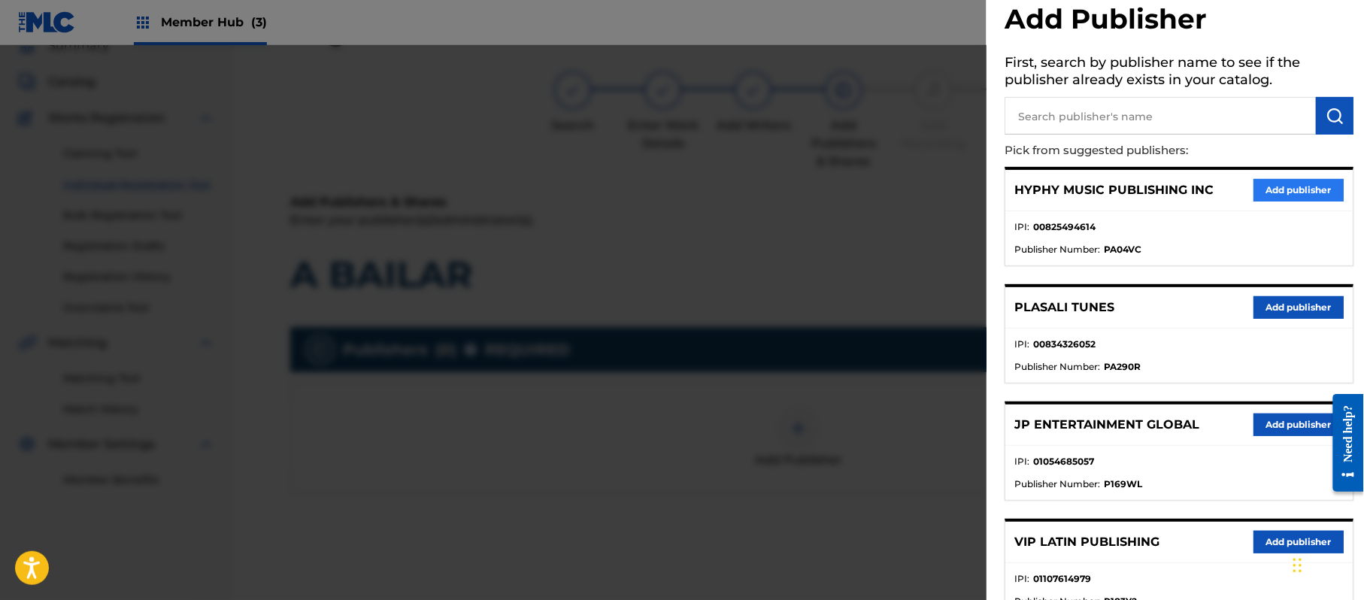
scroll to position [0, 0]
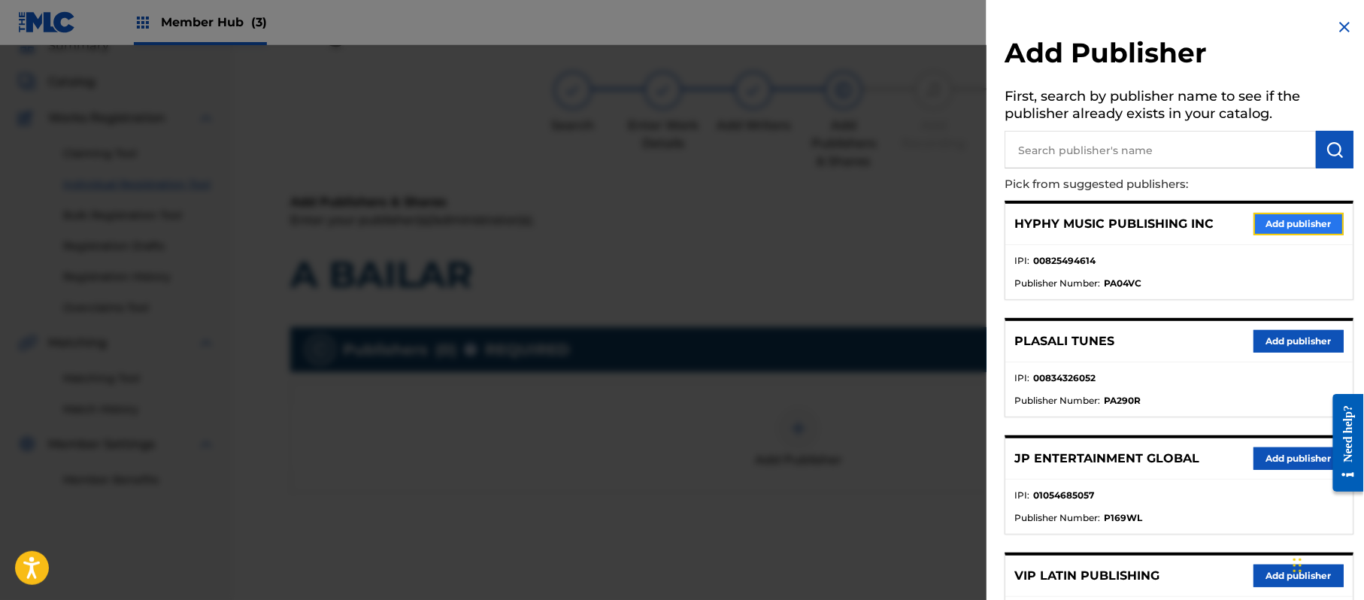
click at [1275, 223] on button "Add publisher" at bounding box center [1299, 224] width 90 height 23
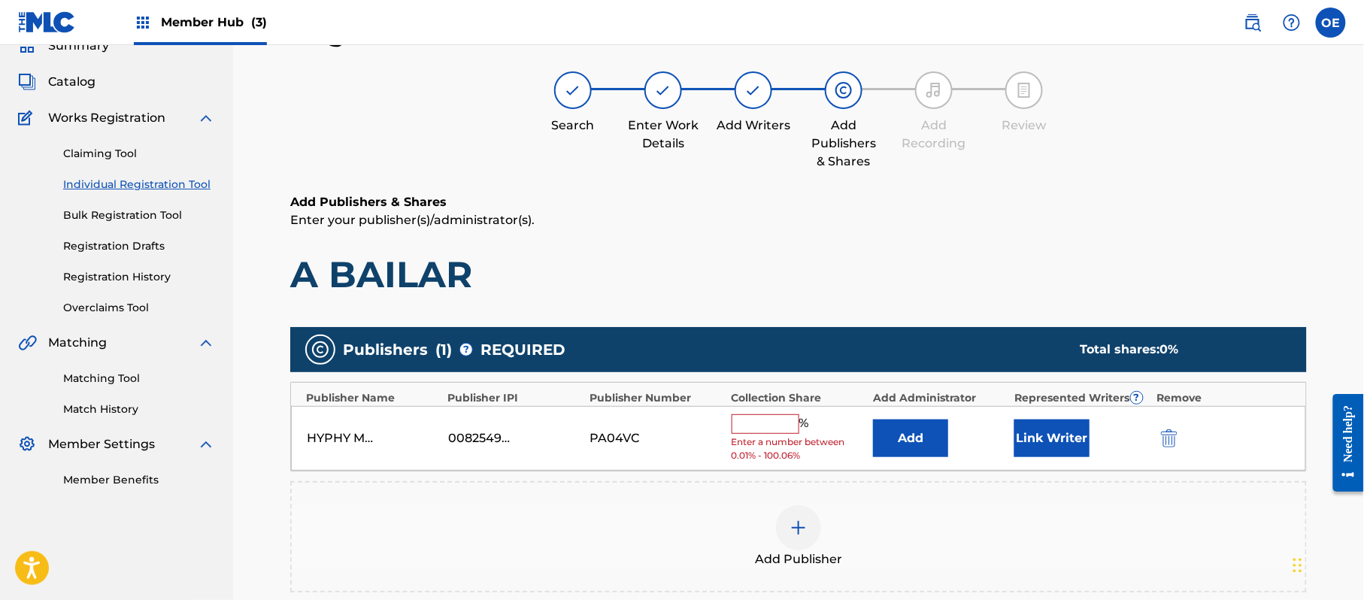
click at [767, 428] on input "text" at bounding box center [766, 424] width 68 height 20
type input "100"
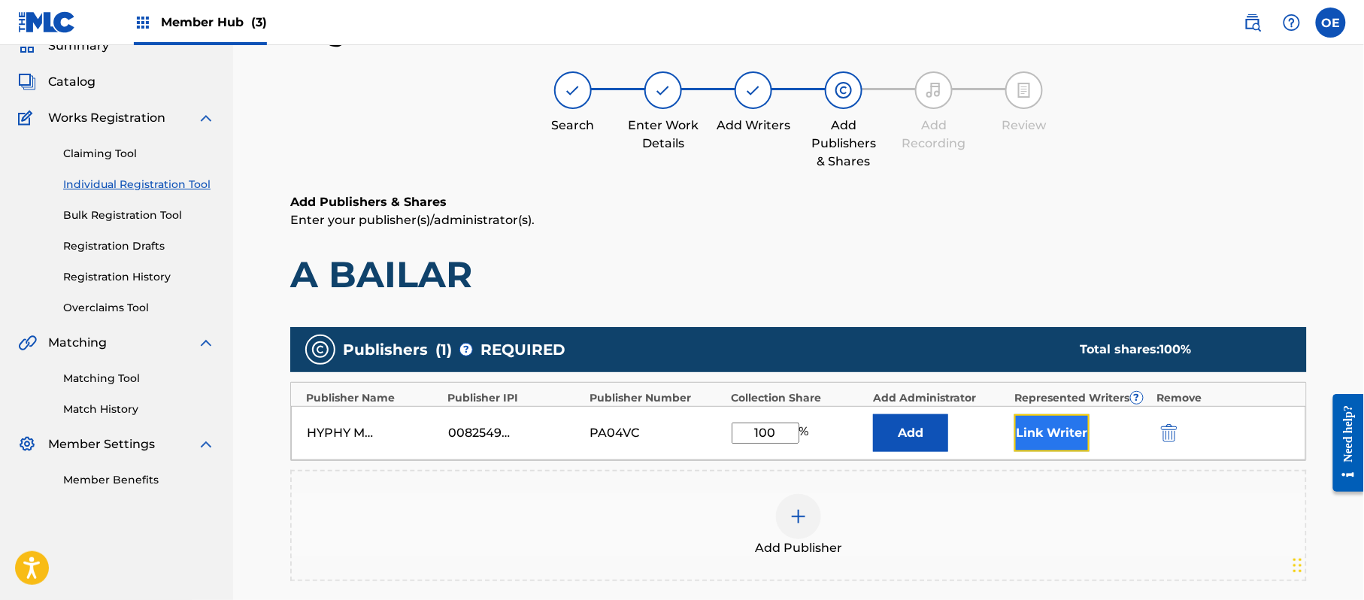
click at [1075, 440] on button "Link Writer" at bounding box center [1051, 433] width 75 height 38
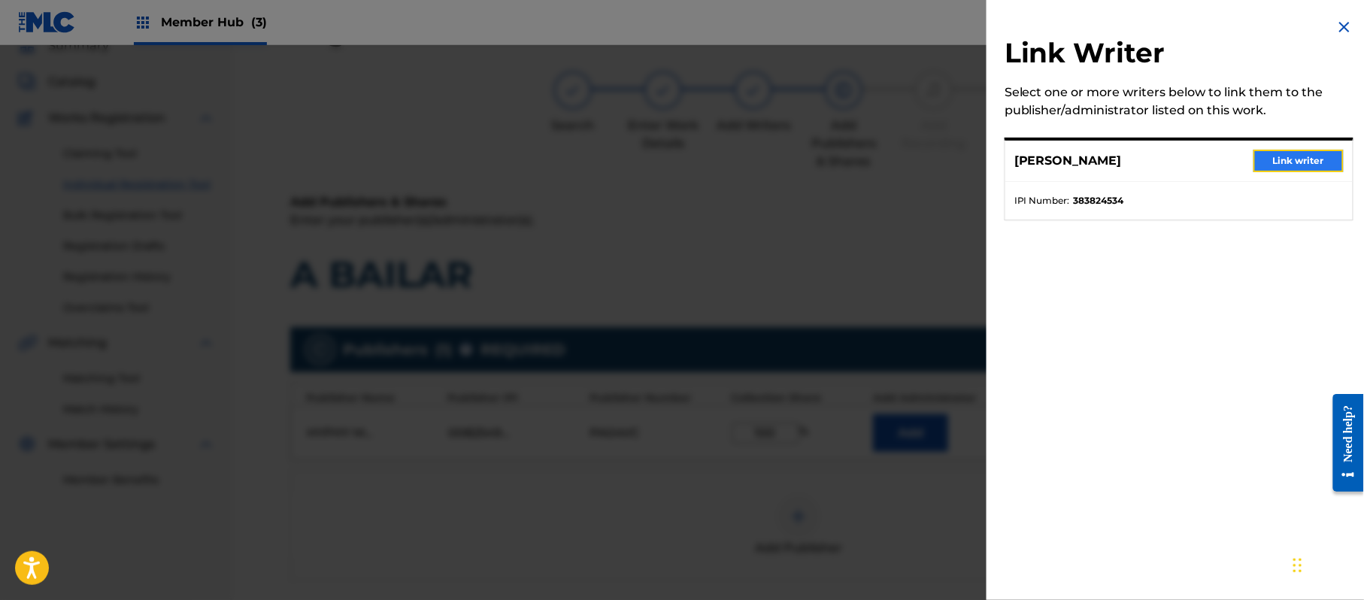
click at [1282, 158] on button "Link writer" at bounding box center [1299, 161] width 90 height 23
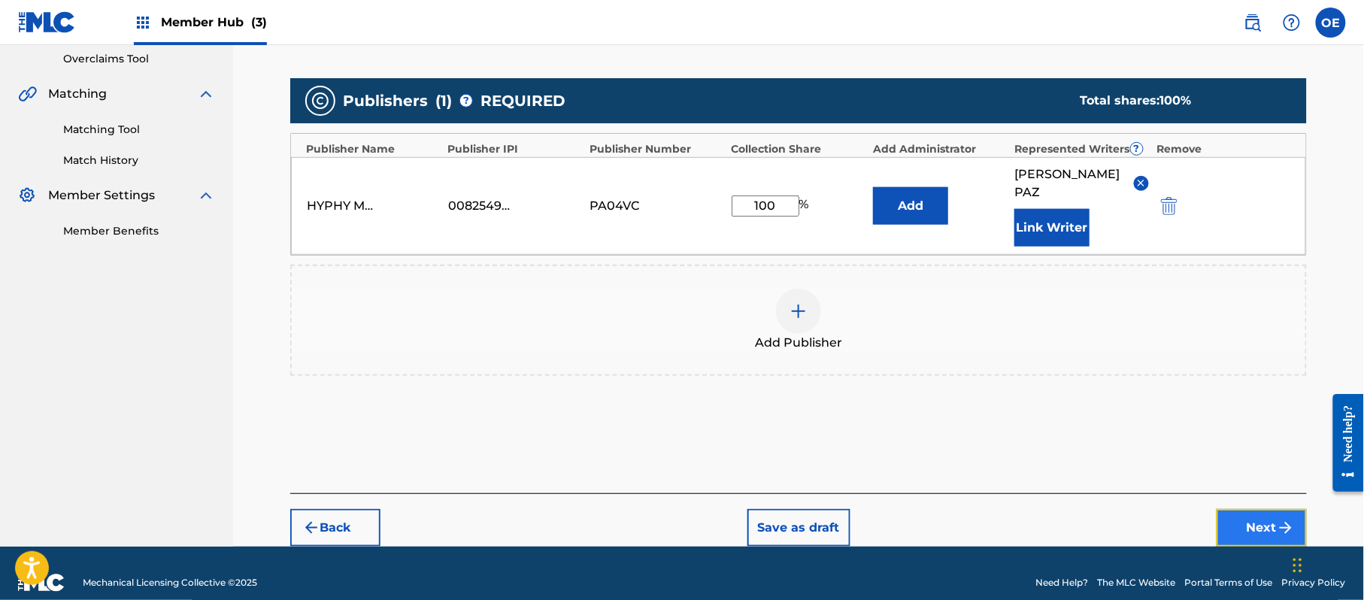
click at [1281, 519] on img "submit" at bounding box center [1286, 528] width 18 height 18
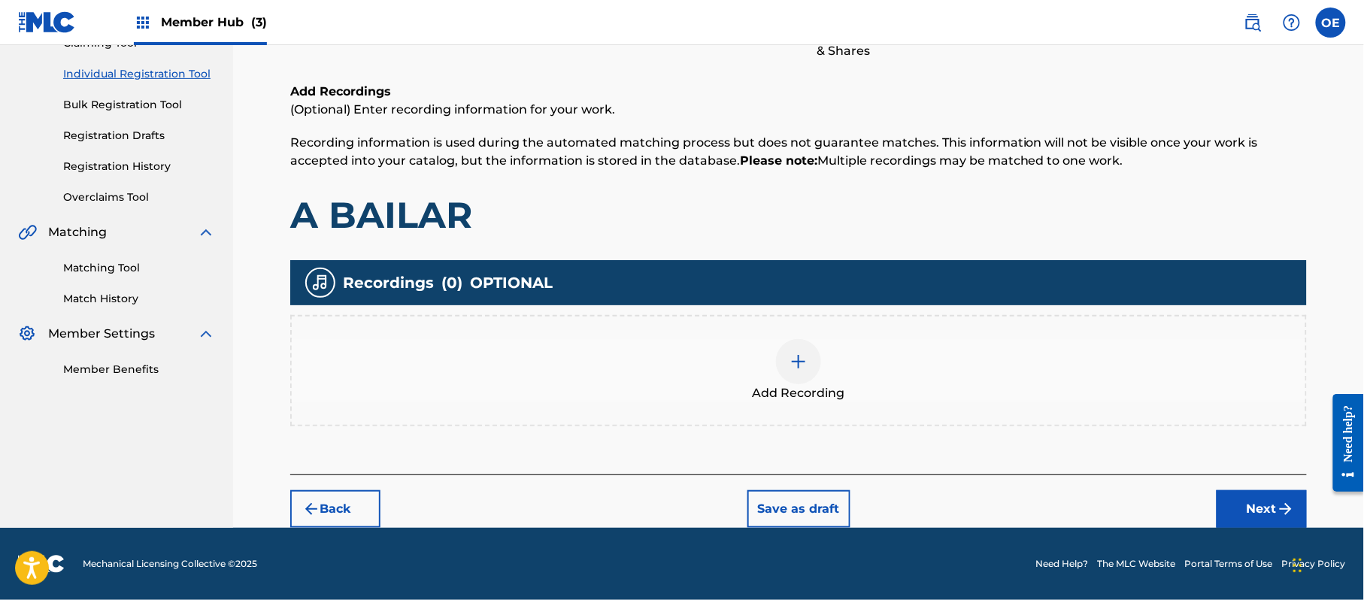
scroll to position [68, 0]
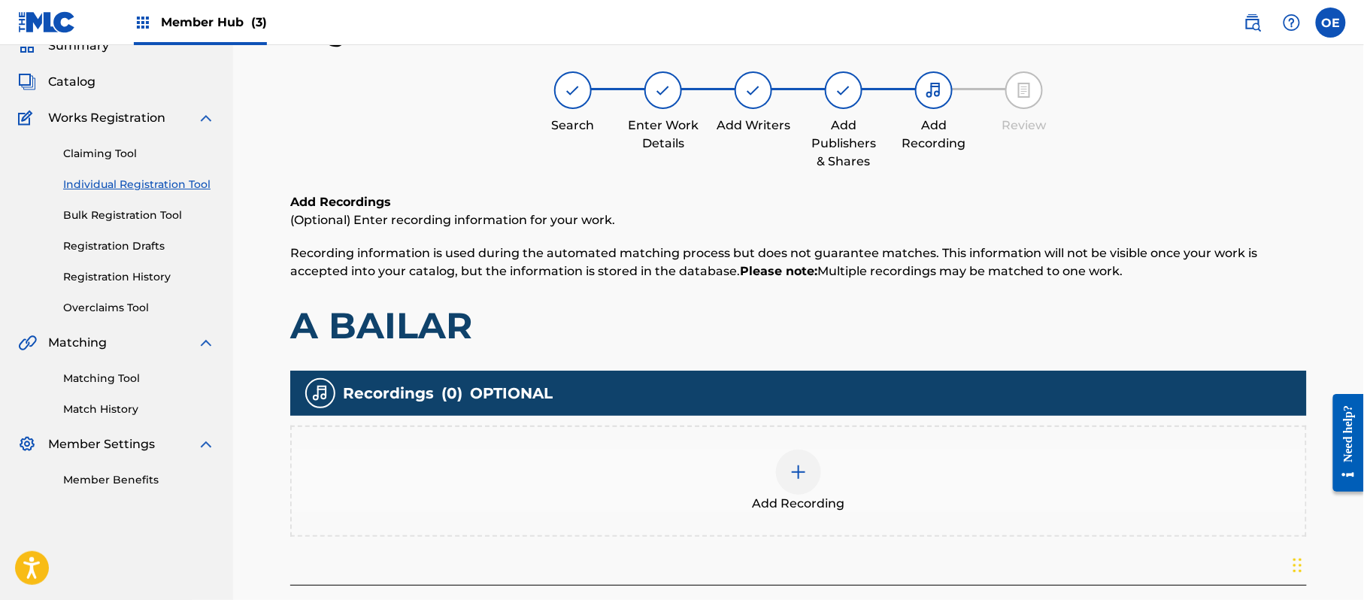
click at [794, 433] on div "Add Recording" at bounding box center [798, 481] width 1017 height 111
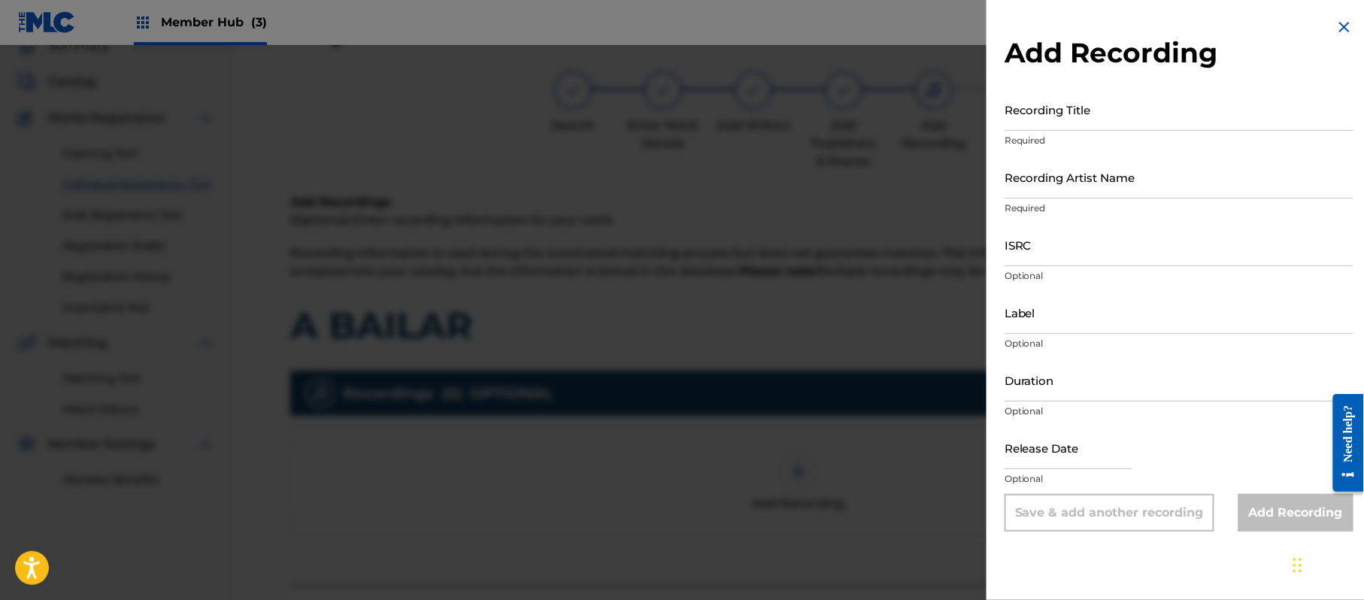
click at [1339, 20] on img at bounding box center [1345, 27] width 18 height 18
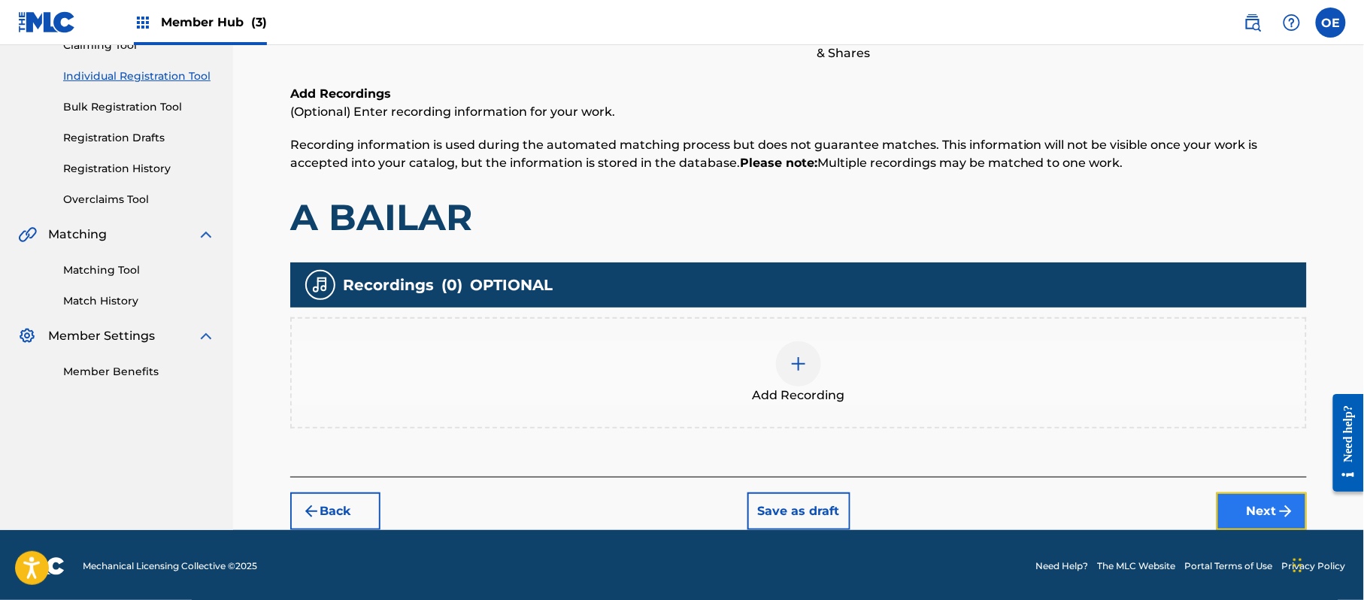
click at [1235, 515] on button "Next" at bounding box center [1262, 512] width 90 height 38
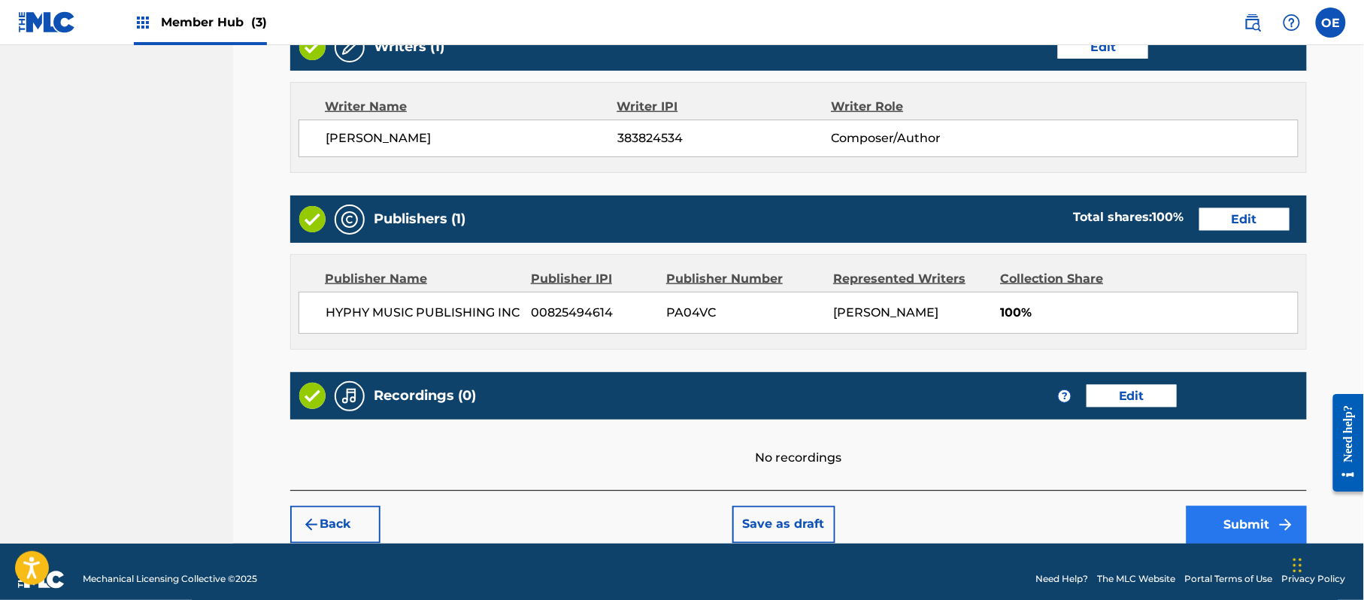
scroll to position [623, 0]
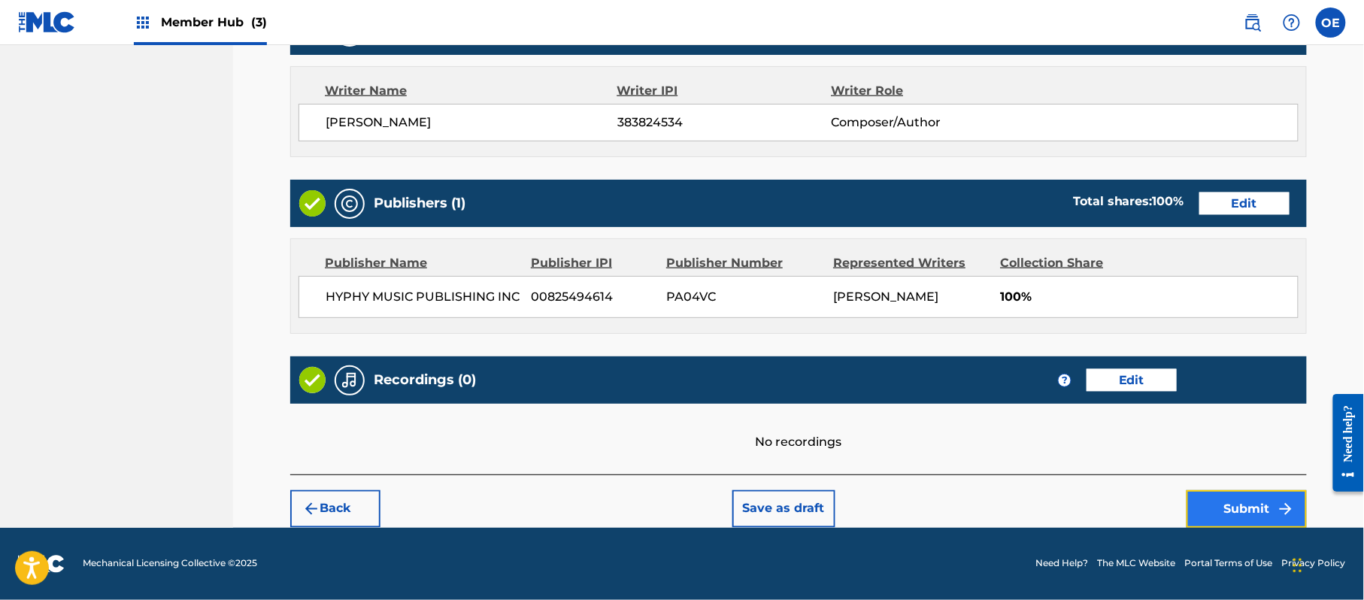
click at [1247, 508] on button "Submit" at bounding box center [1247, 509] width 120 height 38
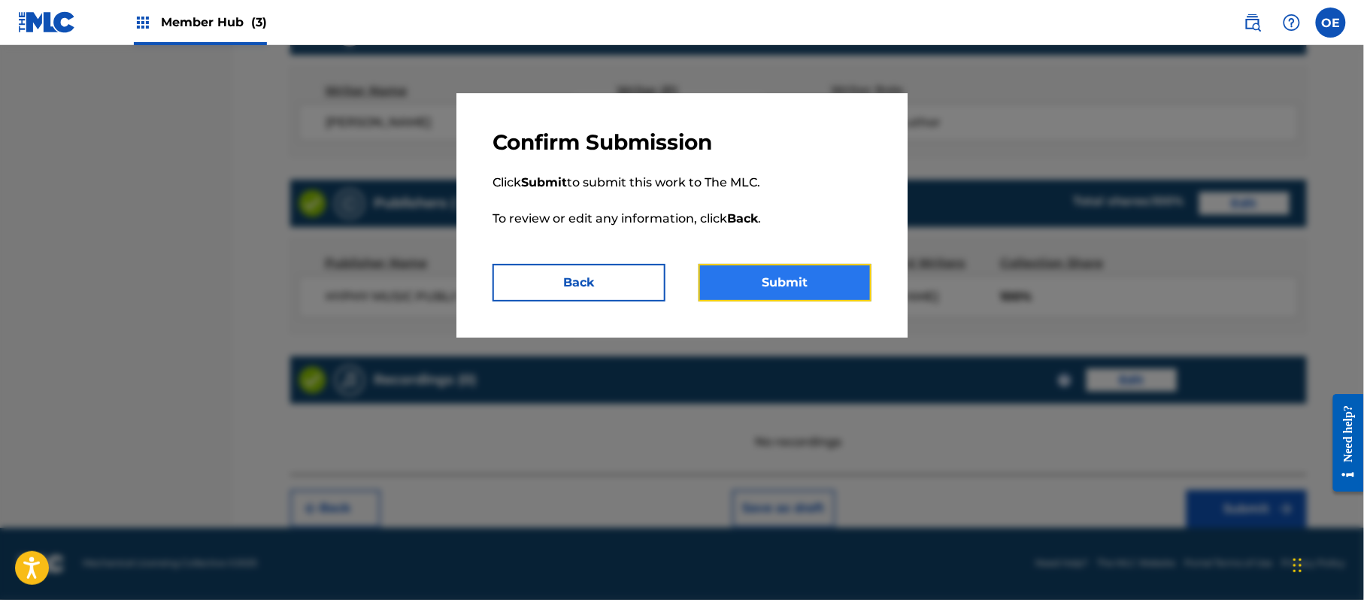
click at [789, 284] on button "Submit" at bounding box center [785, 283] width 173 height 38
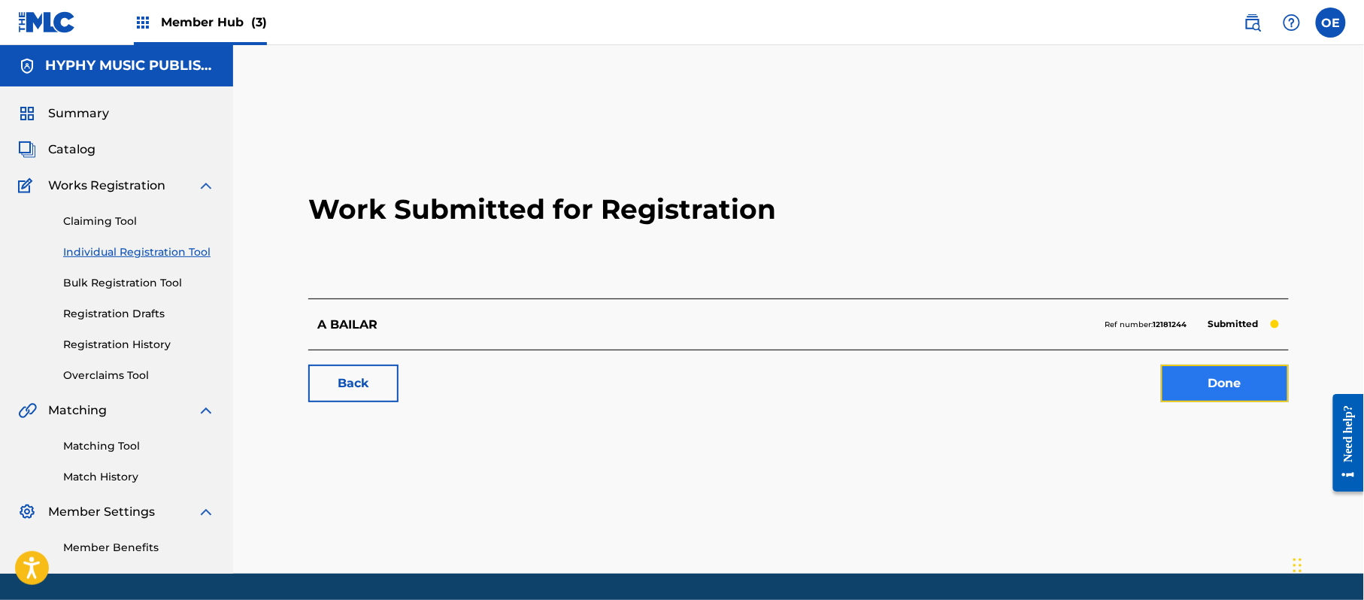
click at [1207, 373] on link "Done" at bounding box center [1225, 384] width 128 height 38
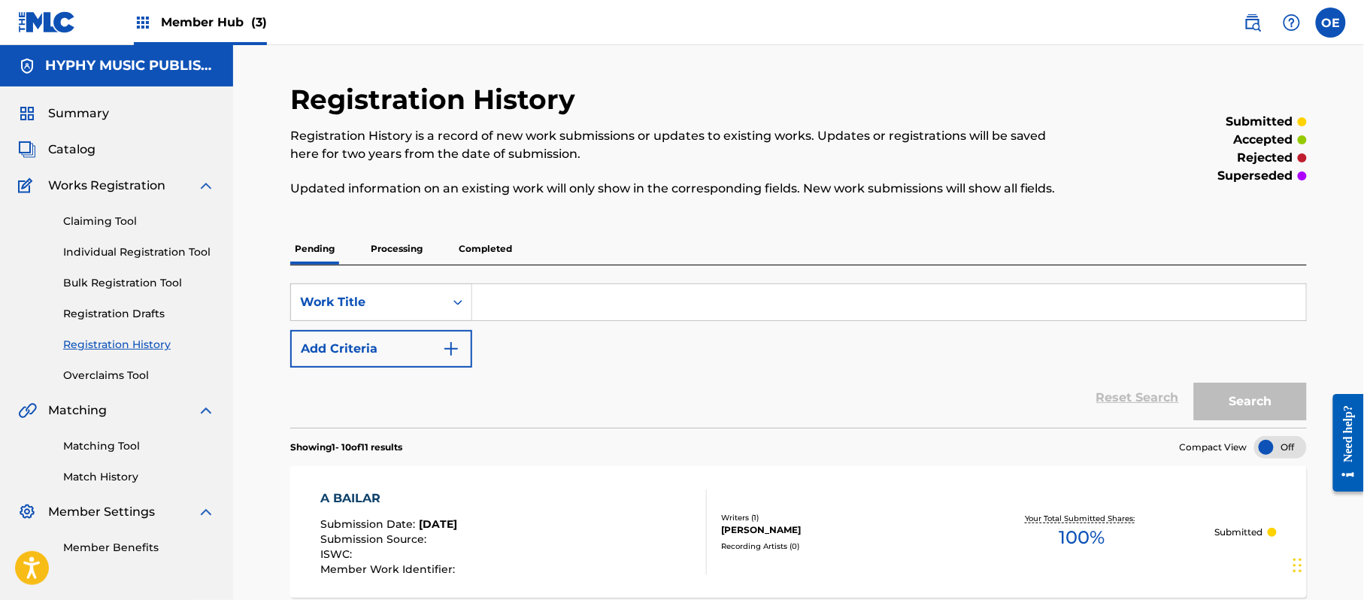
drag, startPoint x: 152, startPoint y: 247, endPoint x: 163, endPoint y: 268, distance: 23.2
click at [152, 247] on link "Individual Registration Tool" at bounding box center [139, 252] width 152 height 16
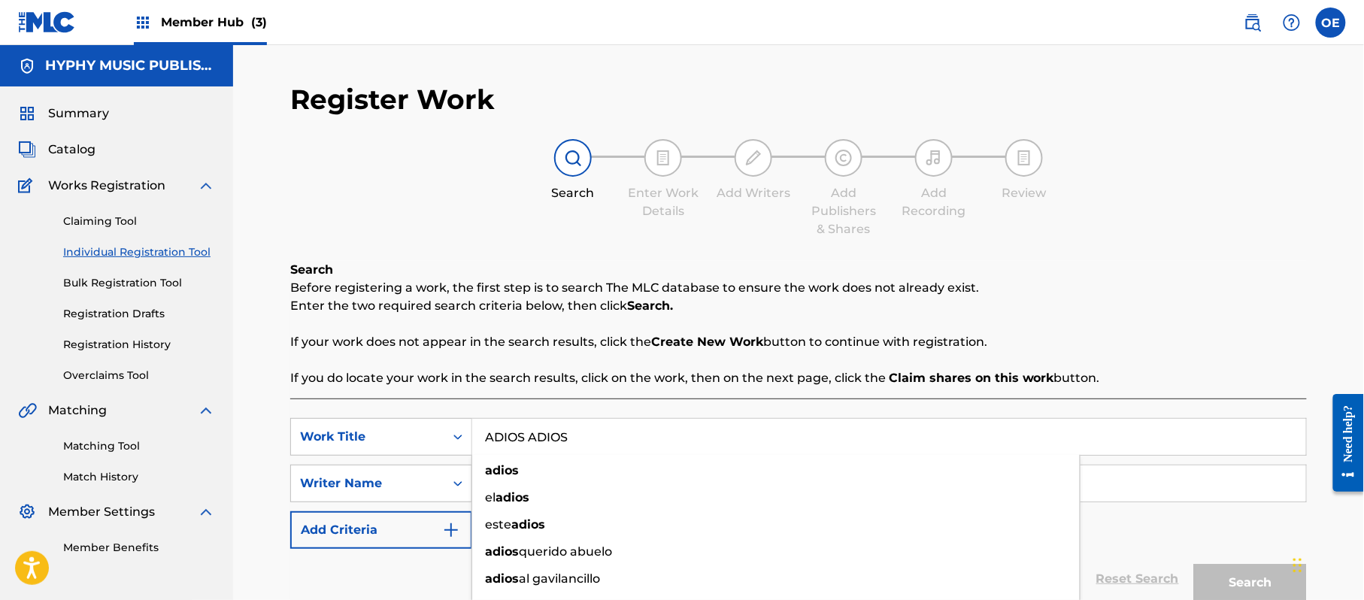
type input "ADIOS ADIOS"
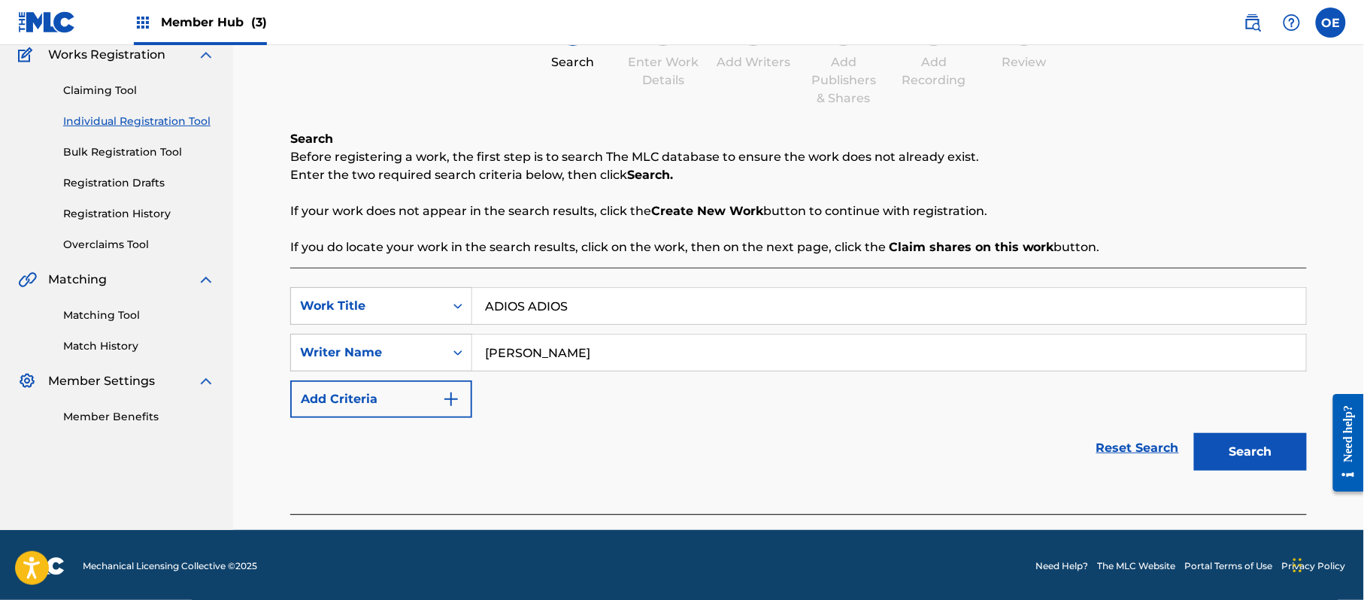
scroll to position [133, 0]
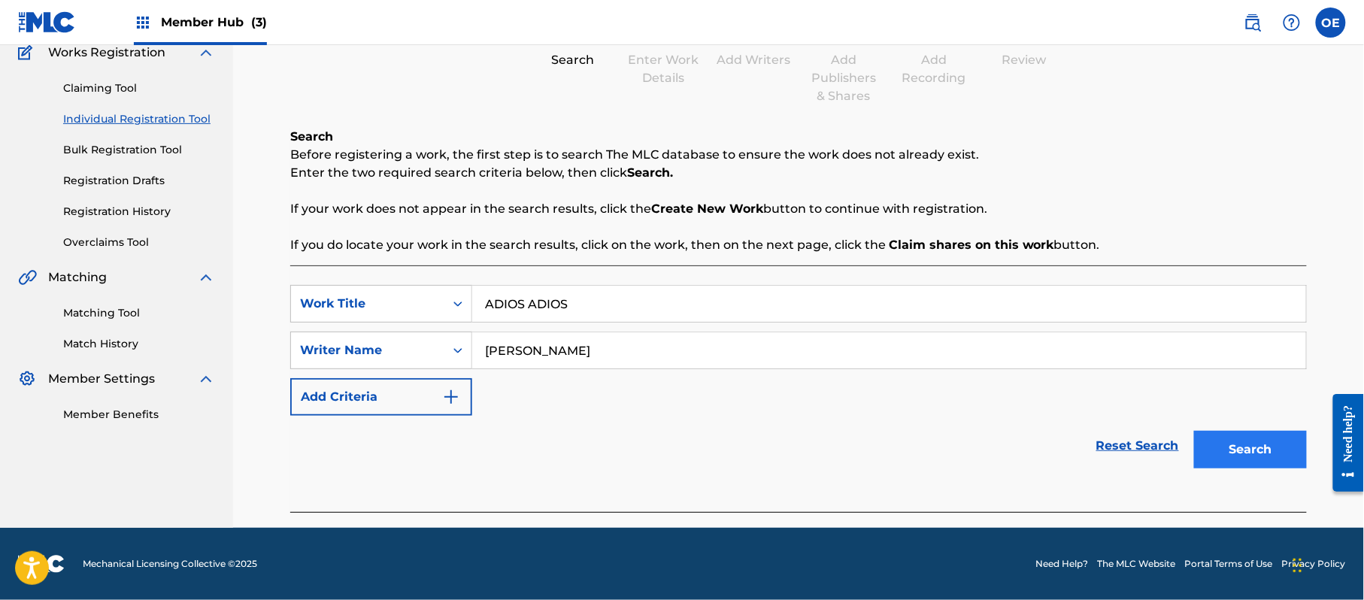
type input "JORGE PAZ"
click at [1206, 454] on button "Search" at bounding box center [1250, 450] width 113 height 38
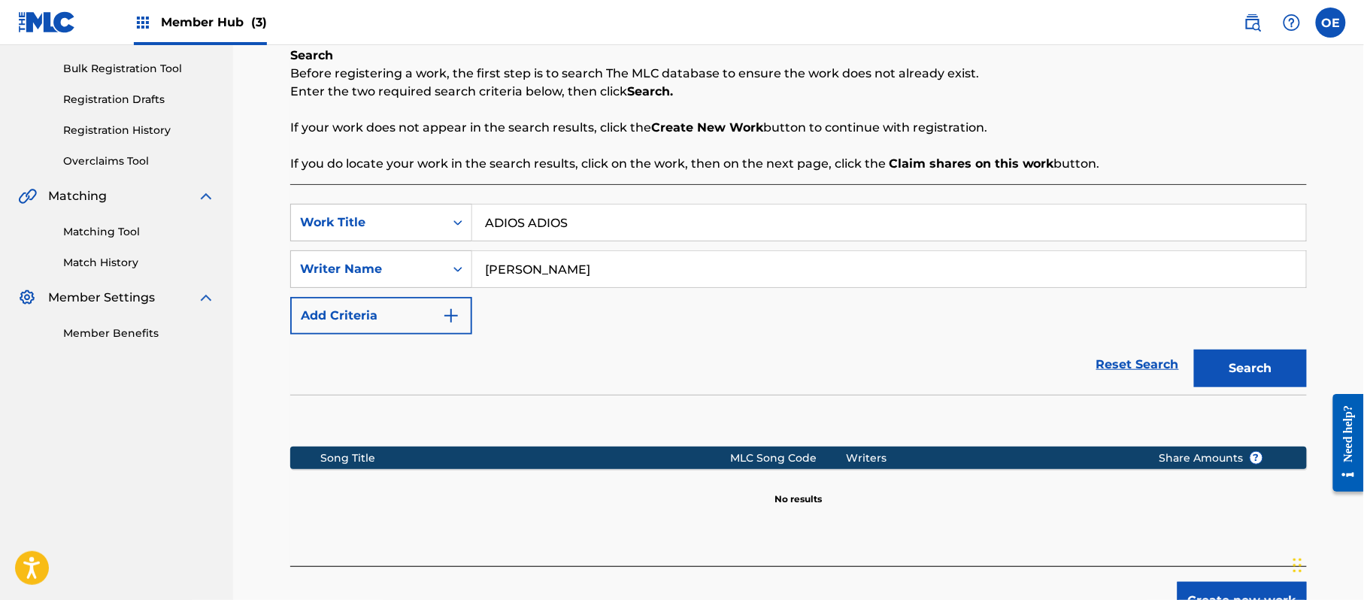
scroll to position [307, 0]
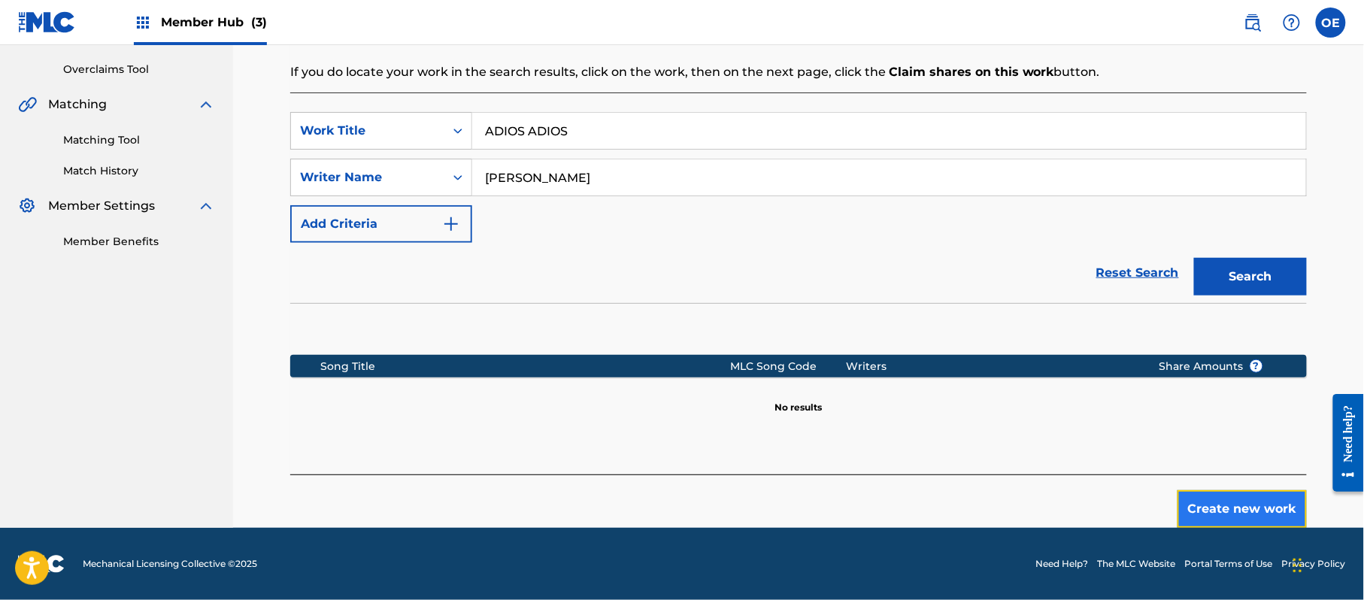
click at [1205, 516] on button "Create new work" at bounding box center [1242, 509] width 129 height 38
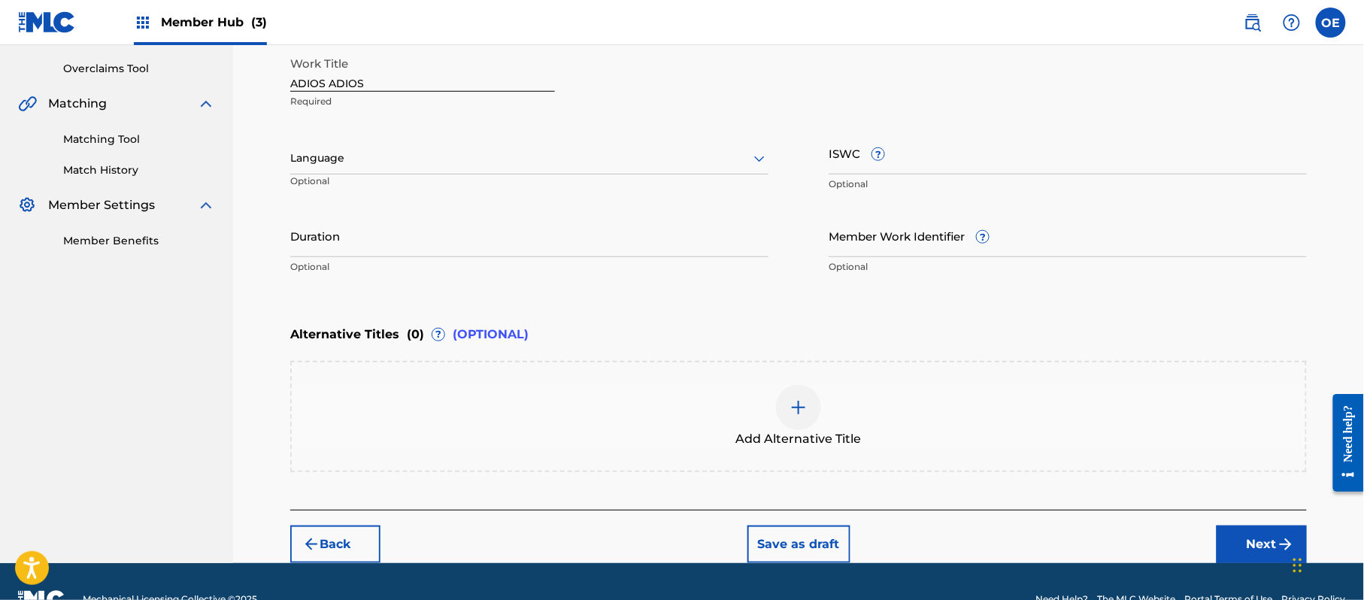
click at [326, 153] on div at bounding box center [529, 158] width 478 height 19
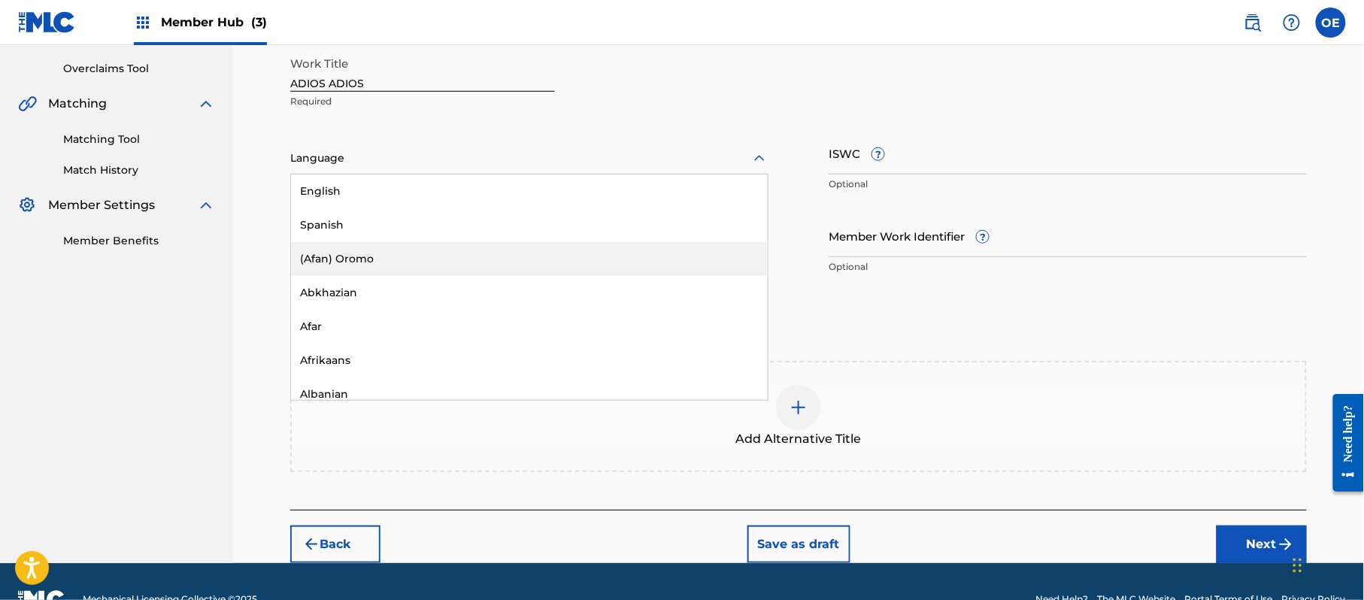
click at [334, 244] on div "(Afan) Oromo" at bounding box center [529, 259] width 477 height 34
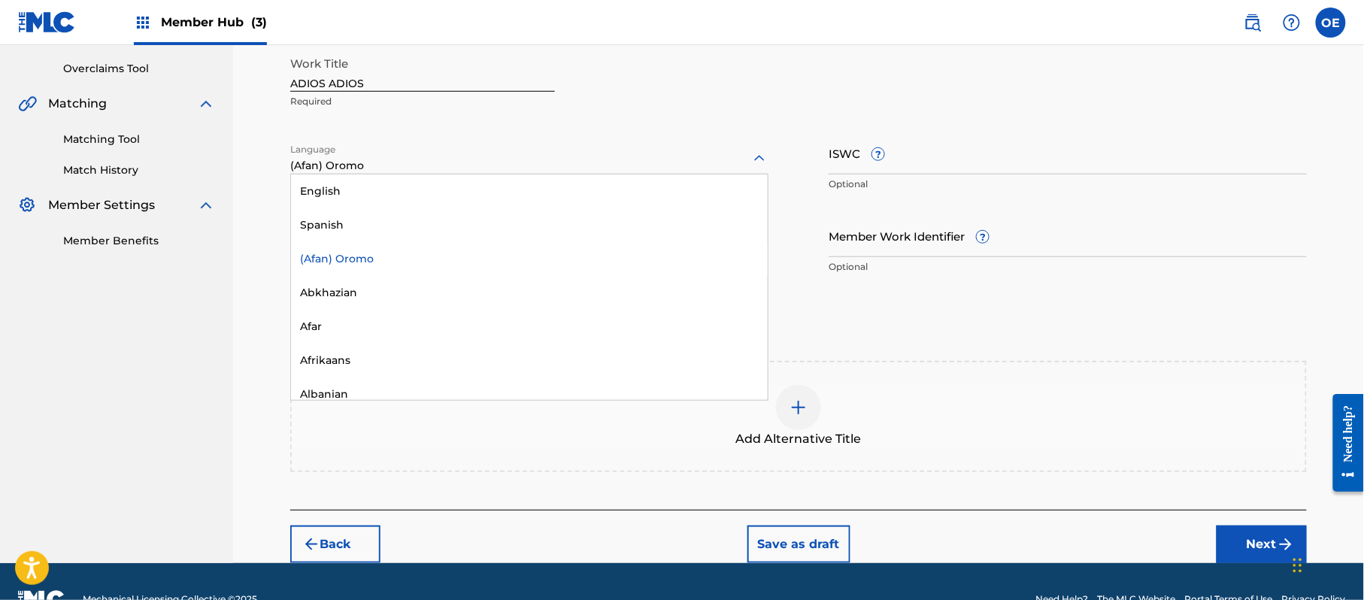
click at [335, 161] on div at bounding box center [529, 158] width 478 height 19
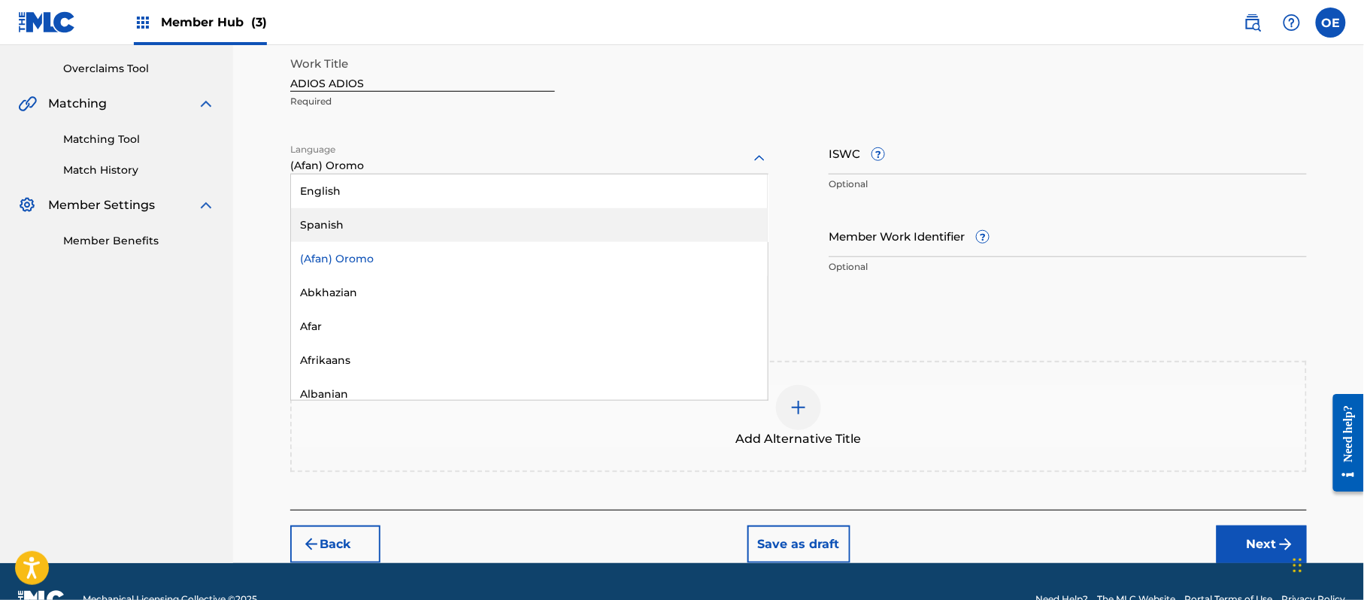
drag, startPoint x: 337, startPoint y: 206, endPoint x: 337, endPoint y: 214, distance: 8.3
click at [337, 214] on div "English Spanish (Afan) Oromo Abkhazian Afar Afrikaans Albanian Amharic Arabic A…" at bounding box center [529, 287] width 477 height 226
click at [337, 214] on div "Spanish" at bounding box center [529, 225] width 477 height 34
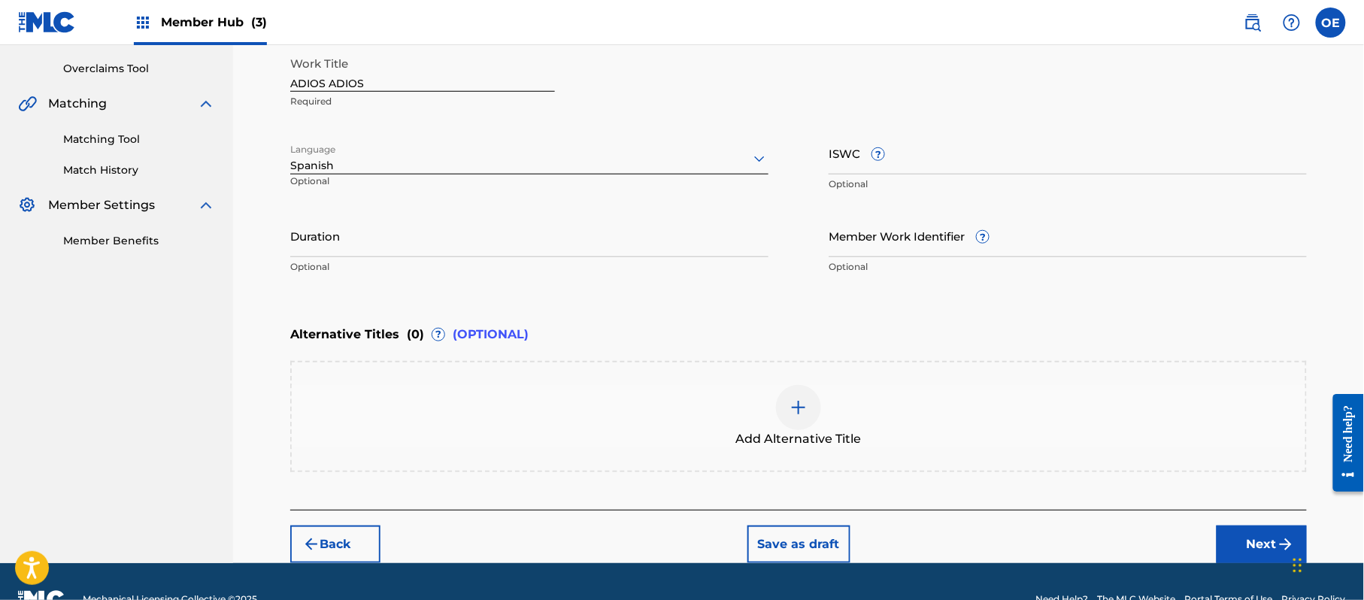
click at [352, 186] on p "Optional" at bounding box center [364, 186] width 148 height 25
click at [359, 208] on div "Work Title ADIOS ADIOS Required Language Spanish Optional ISWC ? Optional Durat…" at bounding box center [798, 165] width 1017 height 233
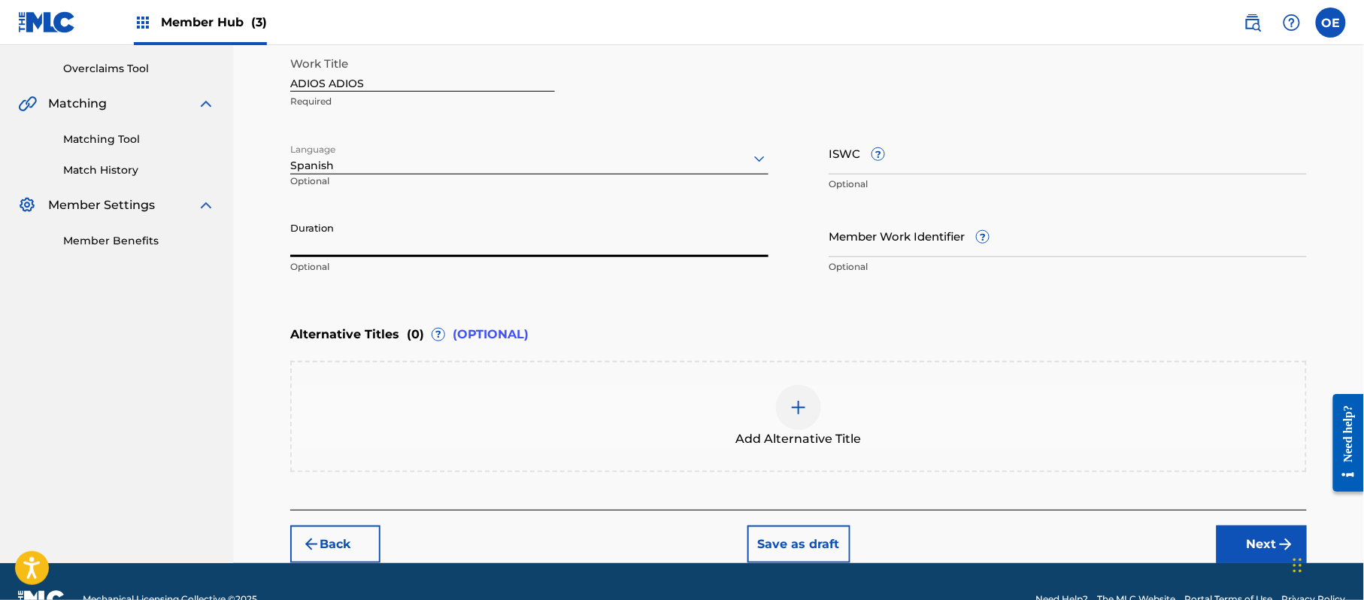
click at [362, 229] on input "Duration" at bounding box center [529, 235] width 478 height 43
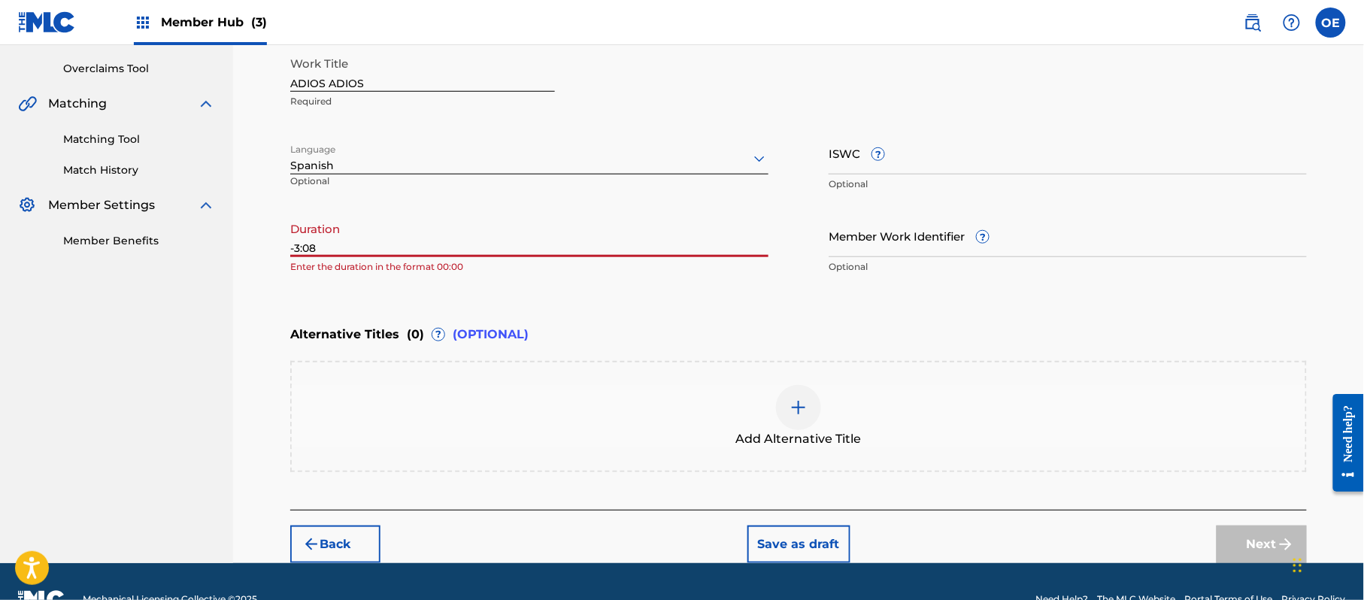
click at [296, 250] on input "-3:08" at bounding box center [529, 235] width 478 height 43
click at [816, 380] on div "Add Alternative Title" at bounding box center [798, 416] width 1017 height 111
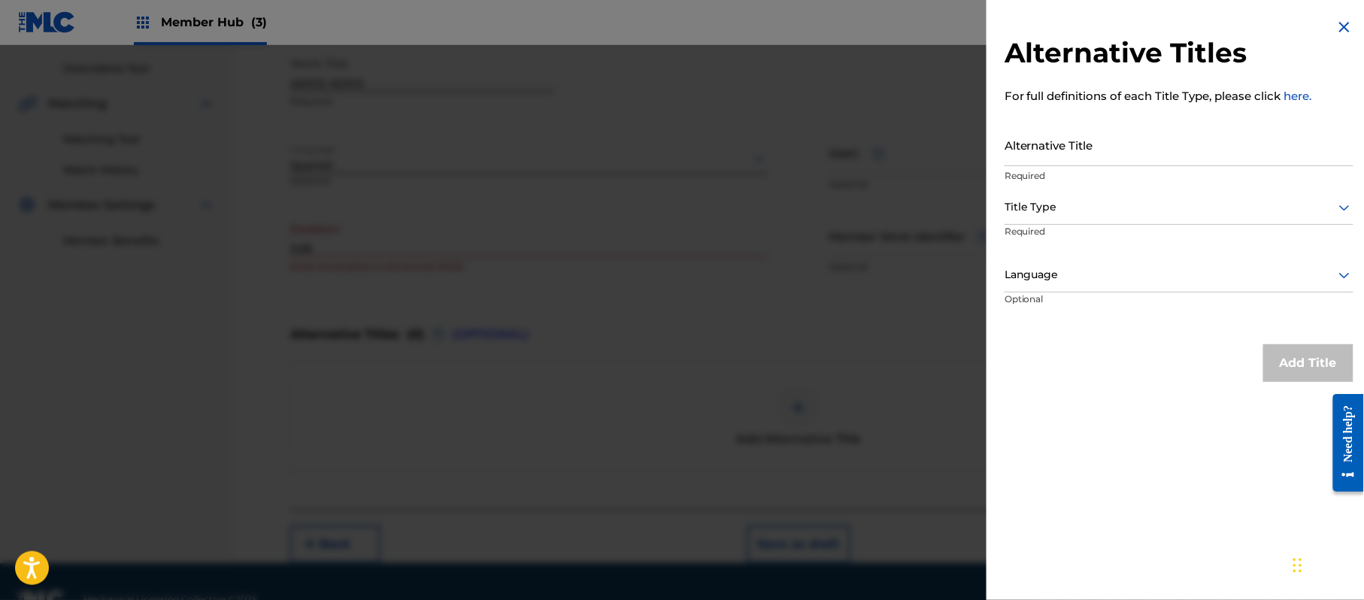
click at [1345, 19] on img at bounding box center [1345, 27] width 18 height 18
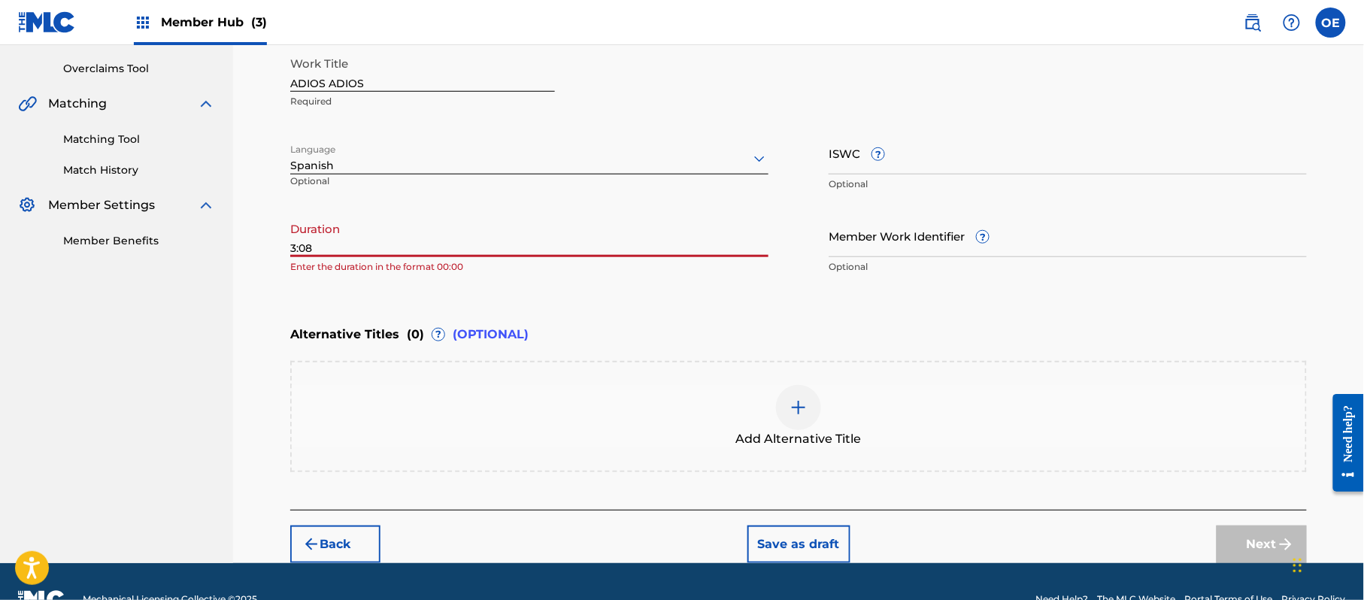
click at [292, 251] on input "3:08" at bounding box center [529, 235] width 478 height 43
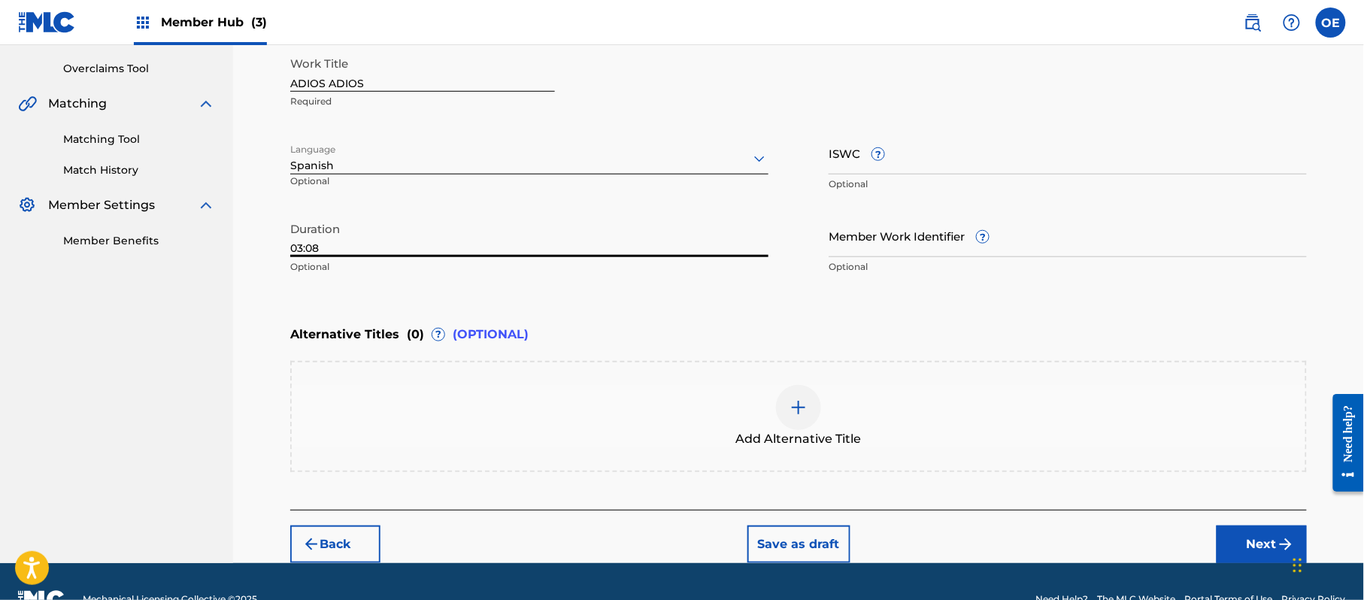
type input "03:08"
click at [731, 299] on div "Enter Work Details Enter work details for ‘ ADIOS ADIOS ’ below. Work Title ADI…" at bounding box center [798, 136] width 1017 height 364
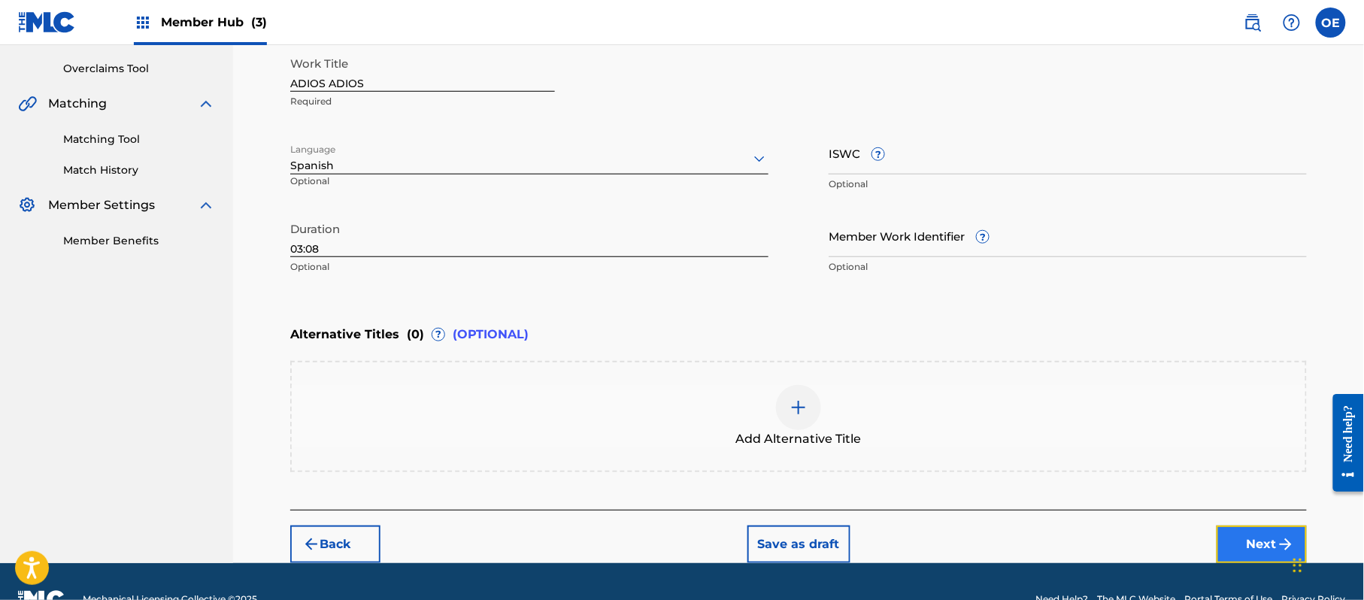
click at [1232, 546] on button "Next" at bounding box center [1262, 545] width 90 height 38
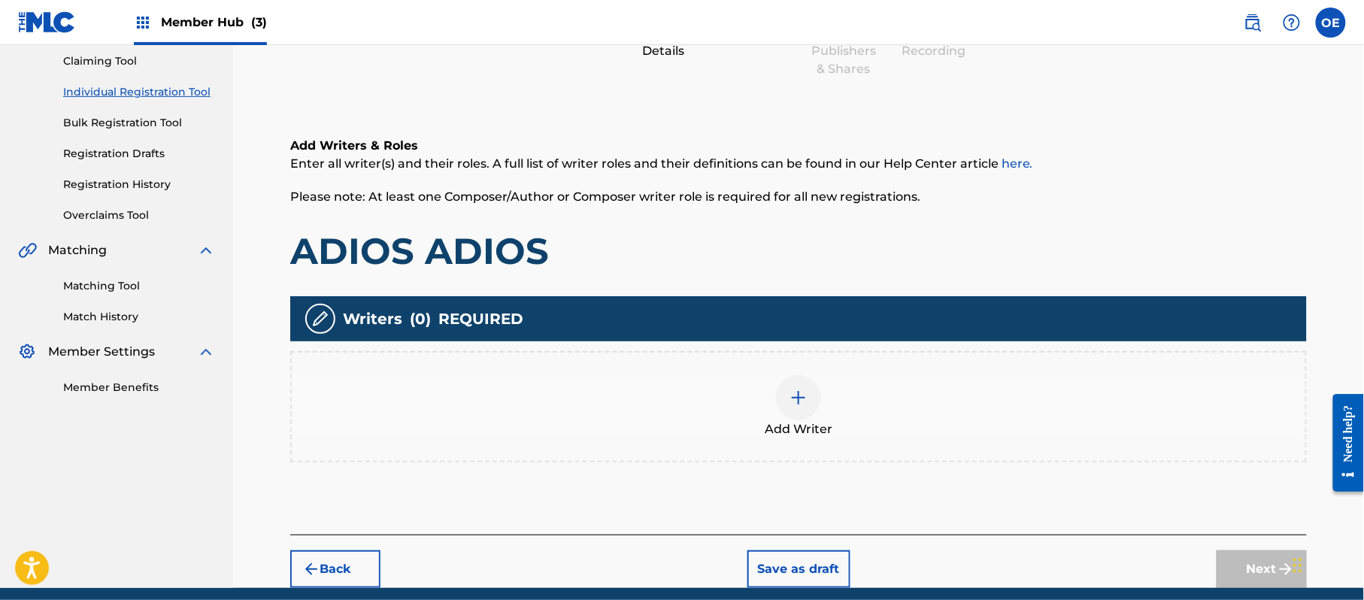
scroll to position [68, 0]
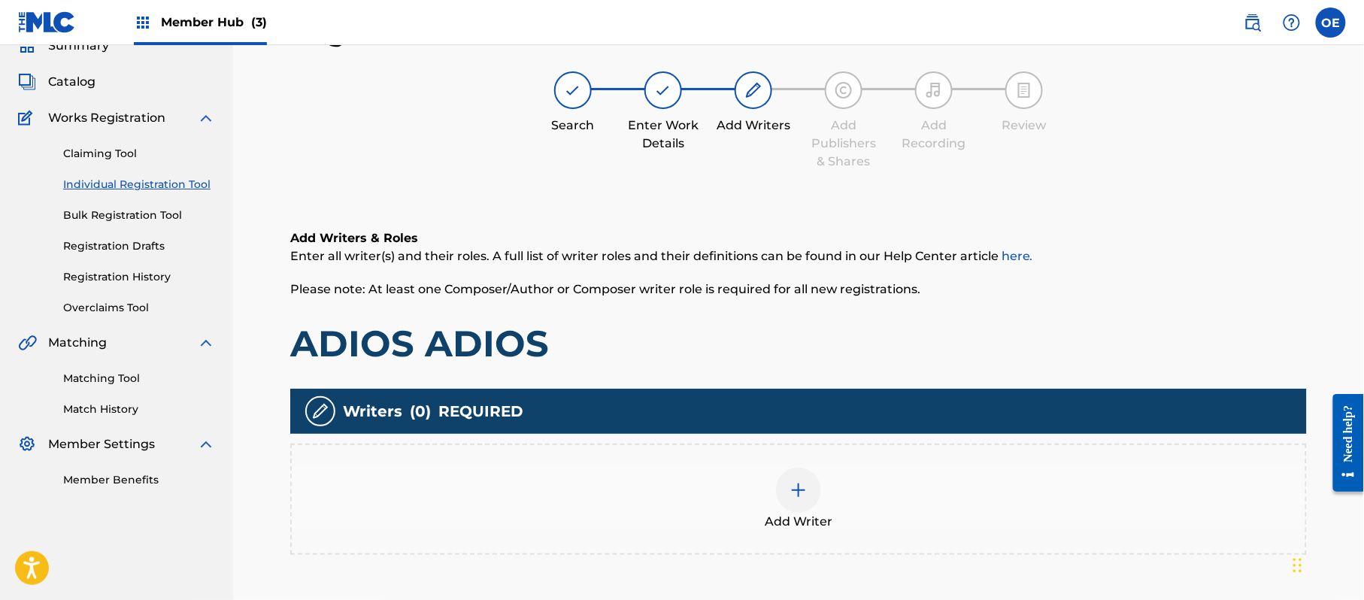
click at [753, 505] on div "Add Writer" at bounding box center [799, 499] width 1014 height 63
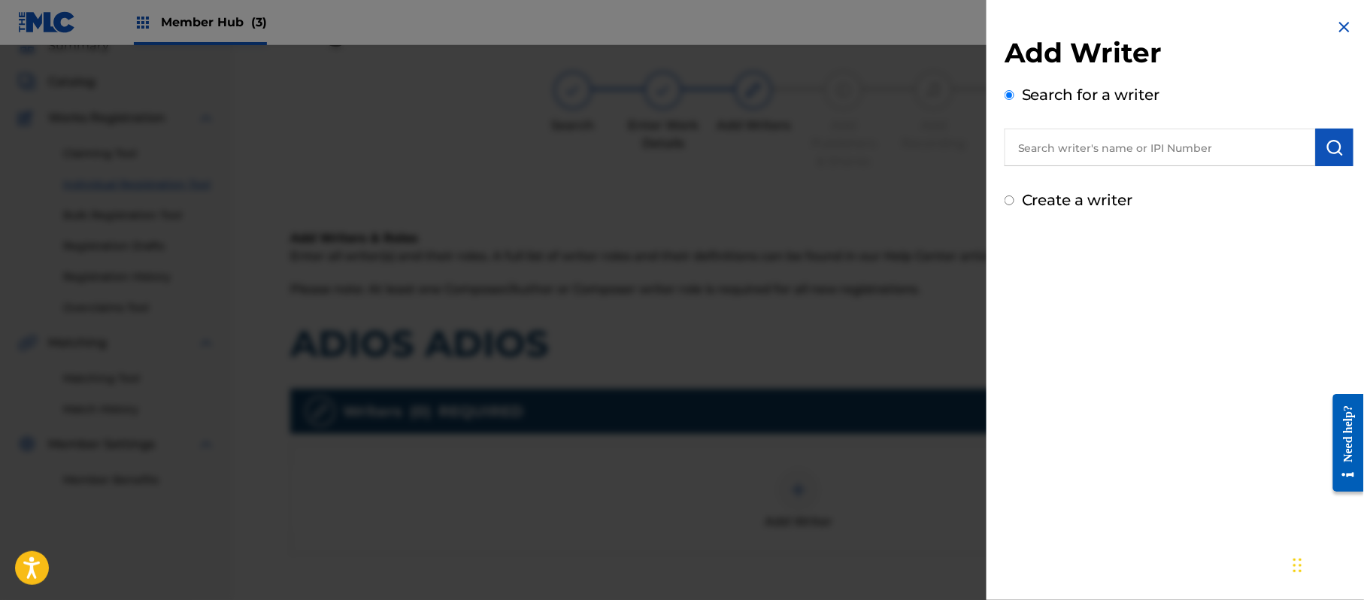
drag, startPoint x: 1158, startPoint y: 154, endPoint x: 1215, endPoint y: 283, distance: 140.7
click at [1215, 283] on div "Add Writer Search for a writer Create a writer" at bounding box center [1179, 300] width 385 height 600
click at [1105, 211] on div "Create a writer" at bounding box center [1179, 200] width 349 height 23
click at [1095, 181] on div "Add Writer Search for a writer Create a writer" at bounding box center [1179, 123] width 349 height 175
click at [1092, 194] on label "Create a writer" at bounding box center [1077, 200] width 111 height 18
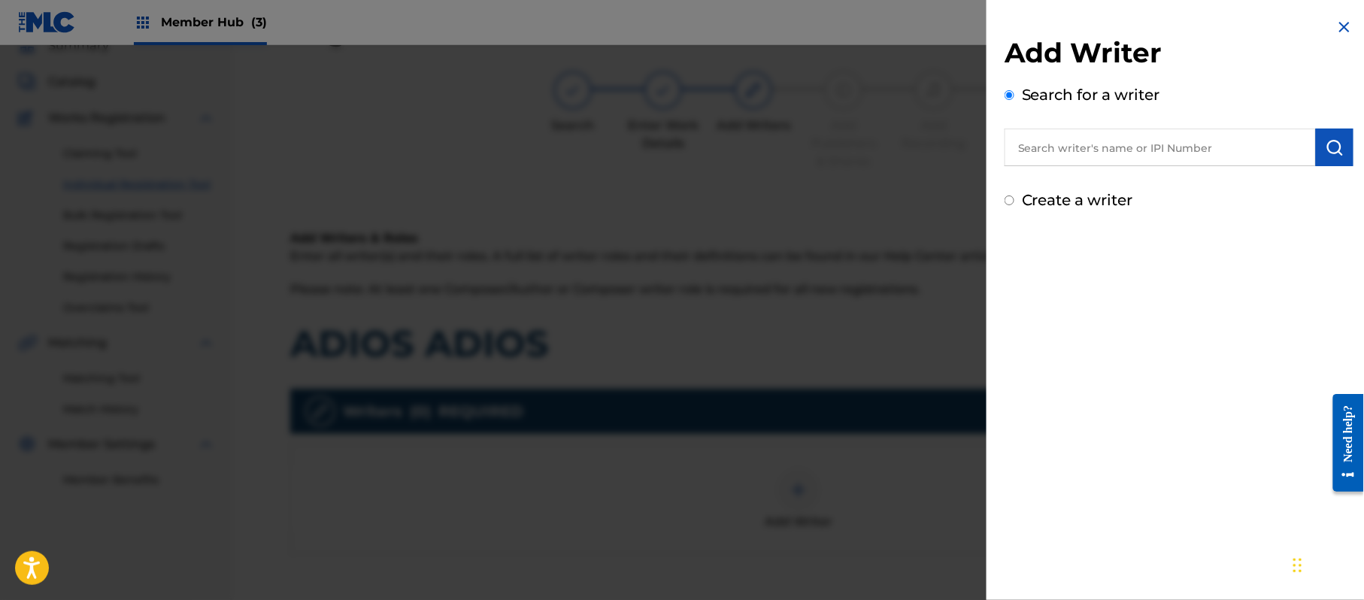
radio input "true"
click at [1014, 196] on input "Create a writer" at bounding box center [1010, 201] width 10 height 10
radio input "false"
radio input "true"
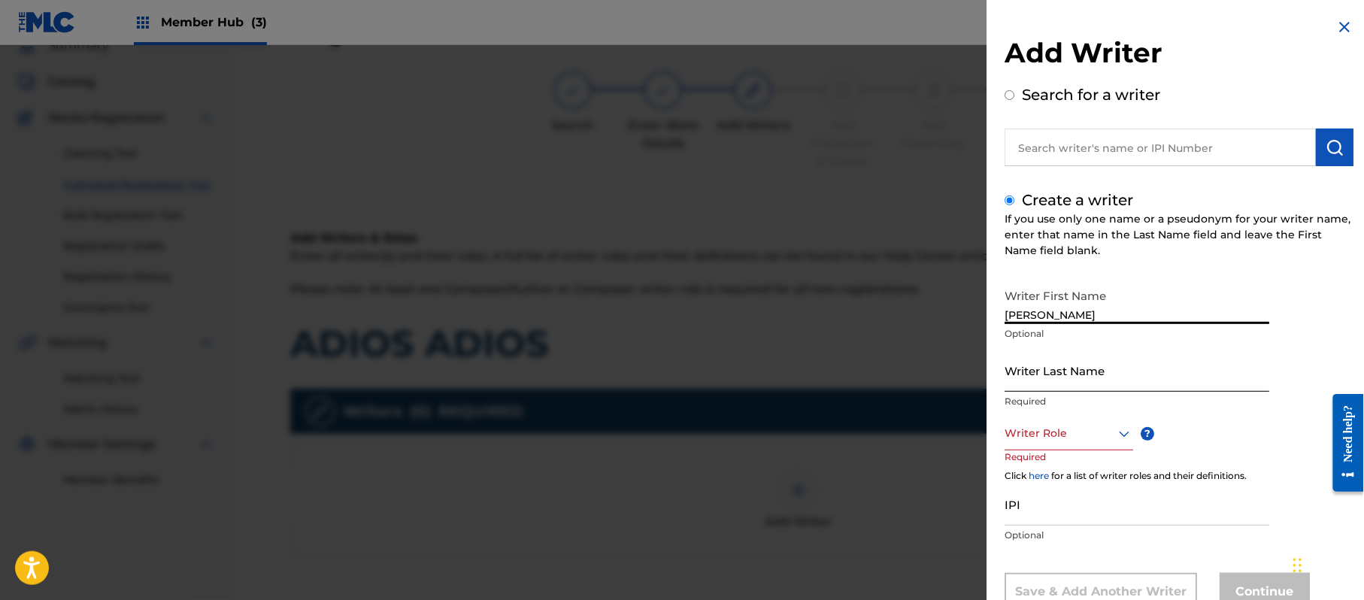
type input "JORGE PAZ"
drag, startPoint x: 1099, startPoint y: 311, endPoint x: 1041, endPoint y: 326, distance: 59.8
click at [1041, 326] on div "Writer First Name JORGE PAZ Optional" at bounding box center [1137, 315] width 265 height 68
type input "JORGE"
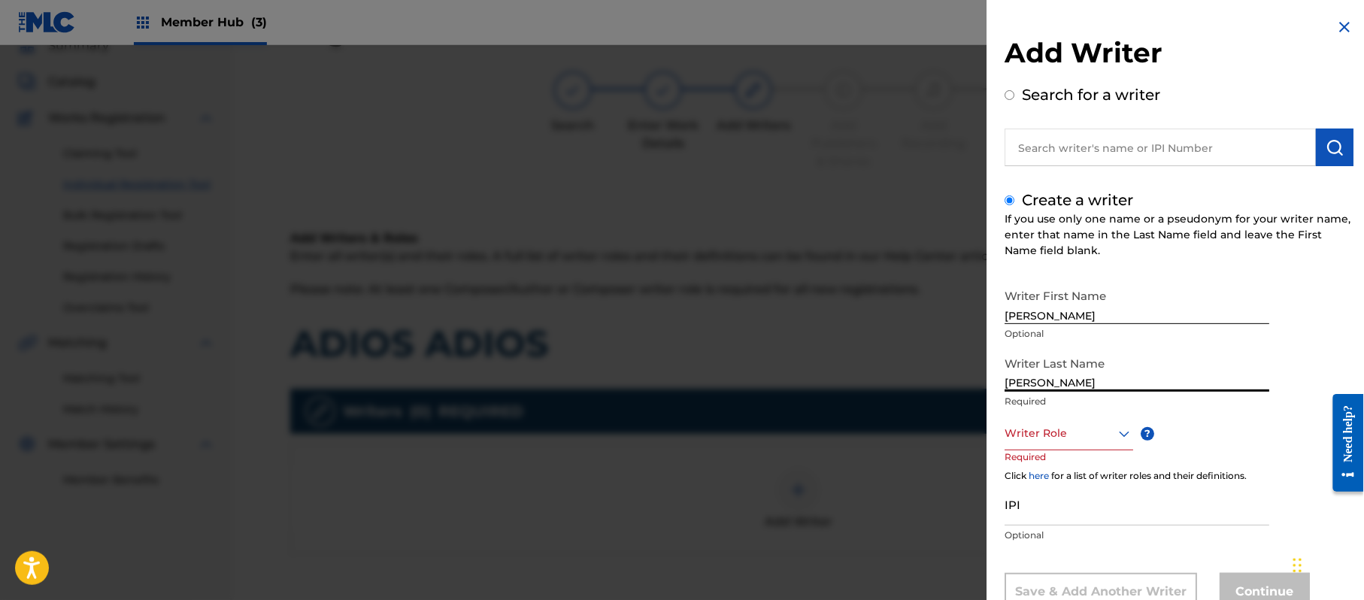
drag, startPoint x: 1047, startPoint y: 381, endPoint x: 931, endPoint y: 378, distance: 115.8
click at [932, 378] on div "Add Writer Search for a writer Create a writer If you use only one name or a ps…" at bounding box center [682, 322] width 1364 height 555
type input "PAZ"
click at [1018, 418] on div "8 results available. Use Up and Down to choose options, press Enter to select t…" at bounding box center [1069, 434] width 129 height 34
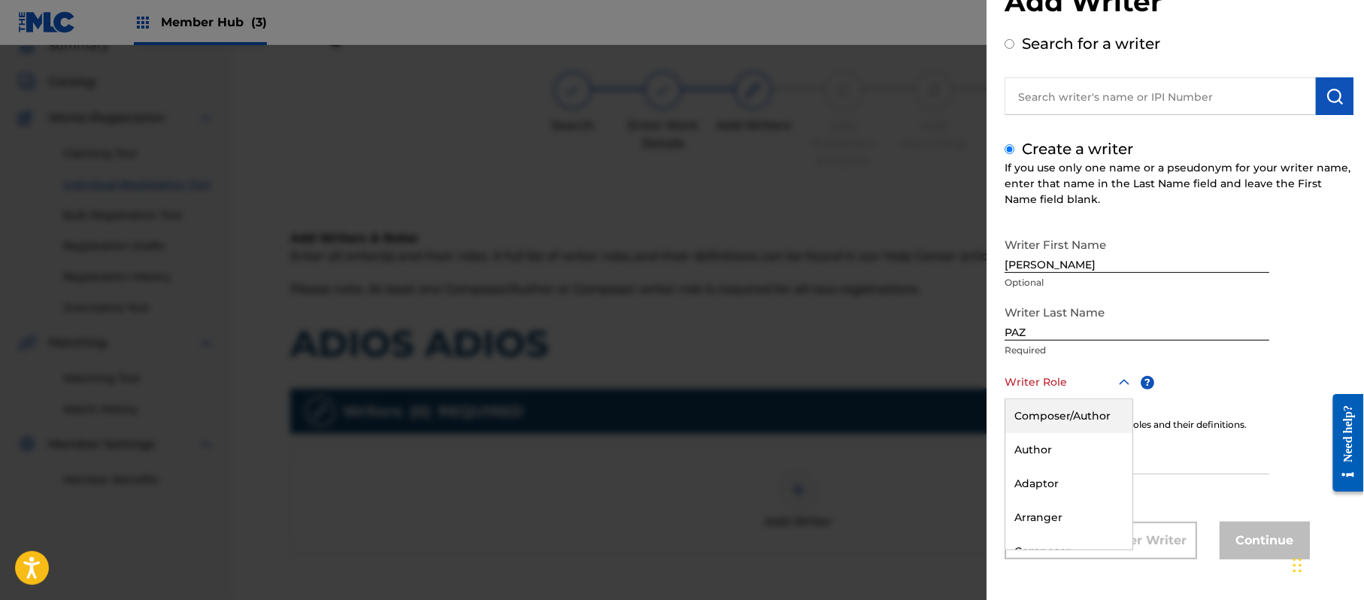
click at [1020, 418] on div "Composer/Author" at bounding box center [1068, 416] width 127 height 34
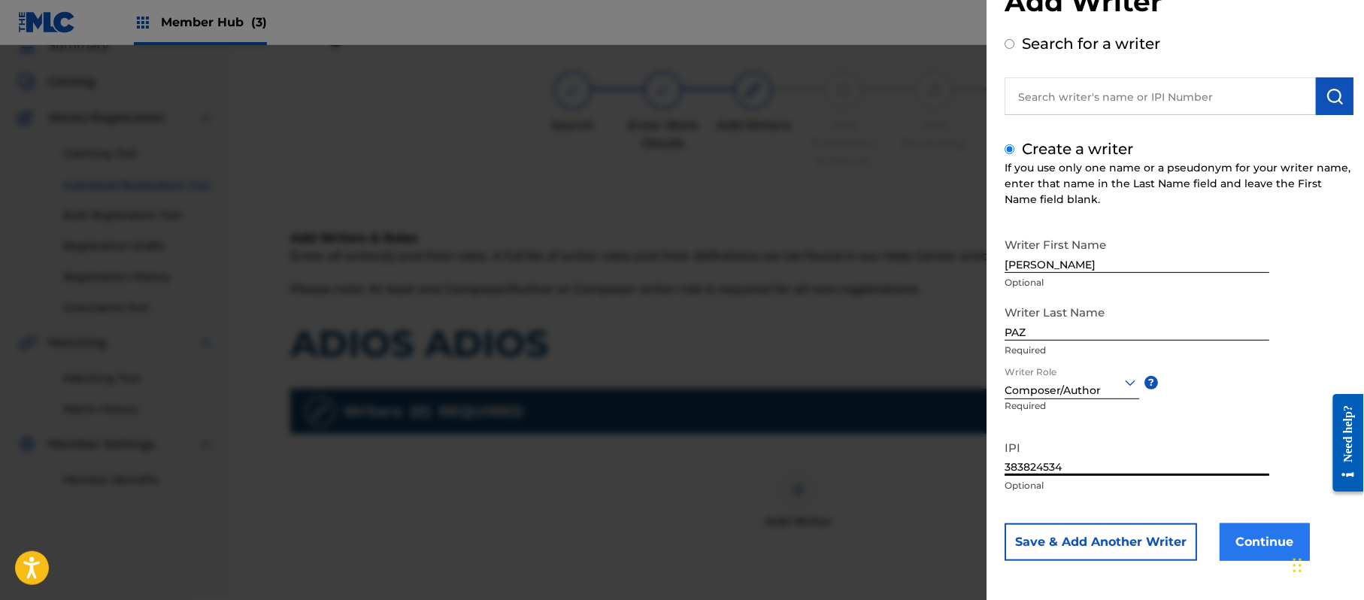
type input "383824534"
click at [1246, 539] on button "Continue" at bounding box center [1265, 542] width 90 height 38
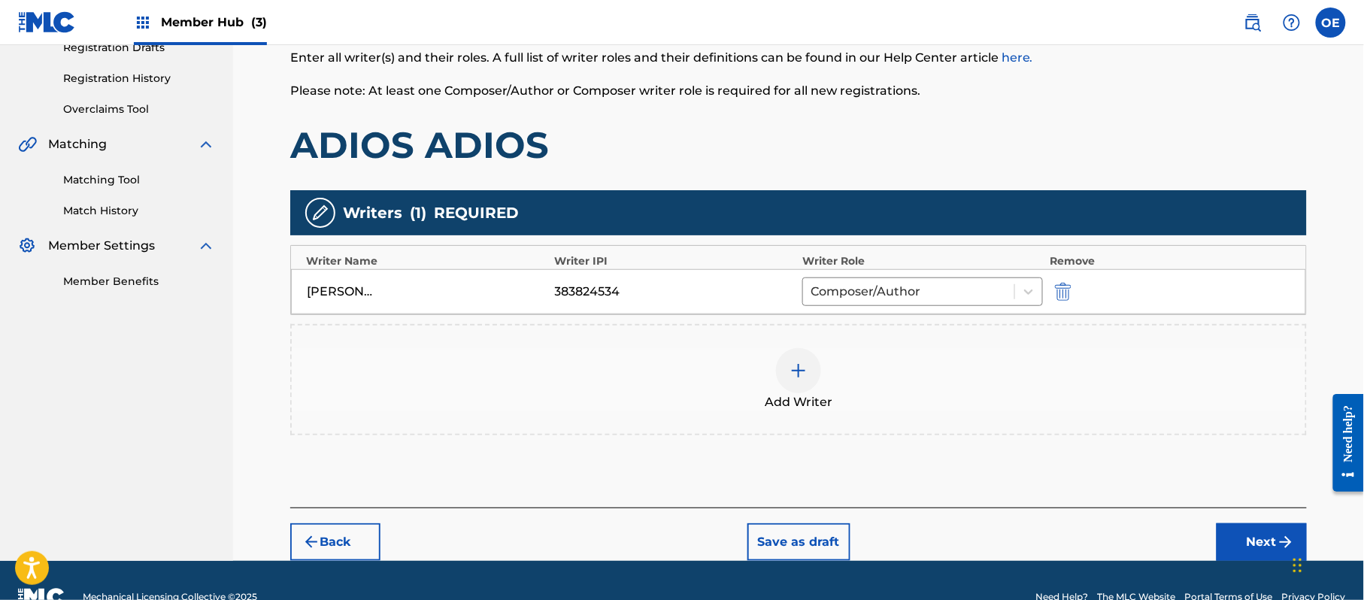
scroll to position [268, 0]
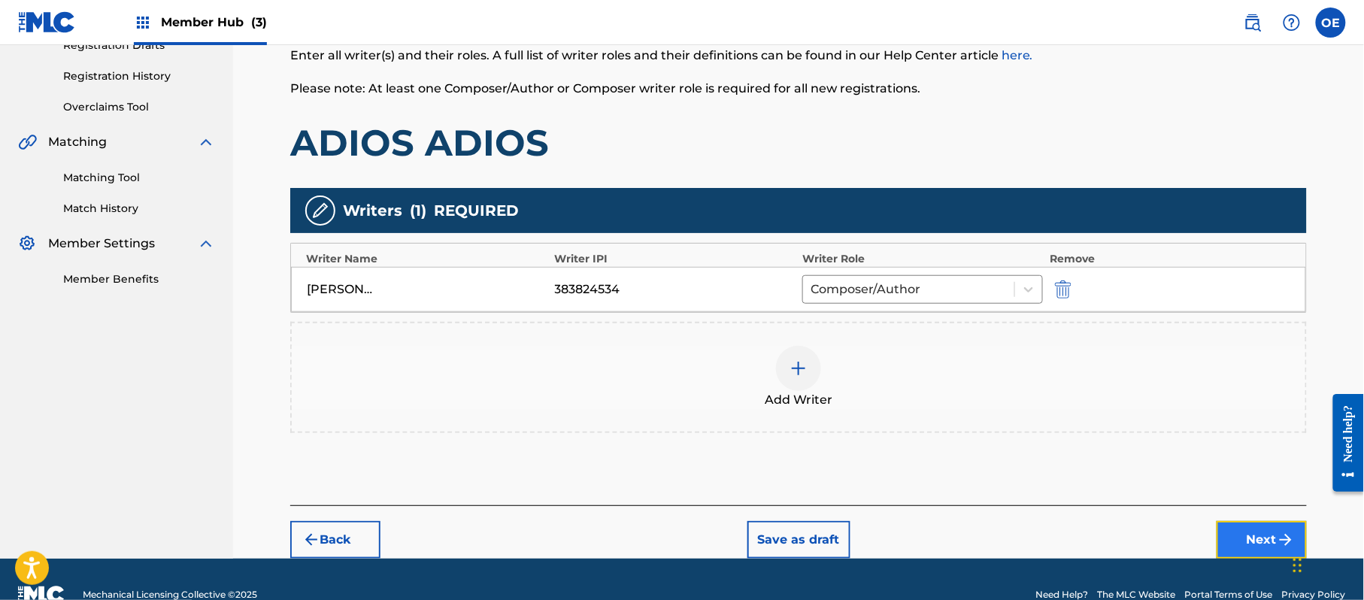
click at [1266, 545] on button "Next" at bounding box center [1262, 540] width 90 height 38
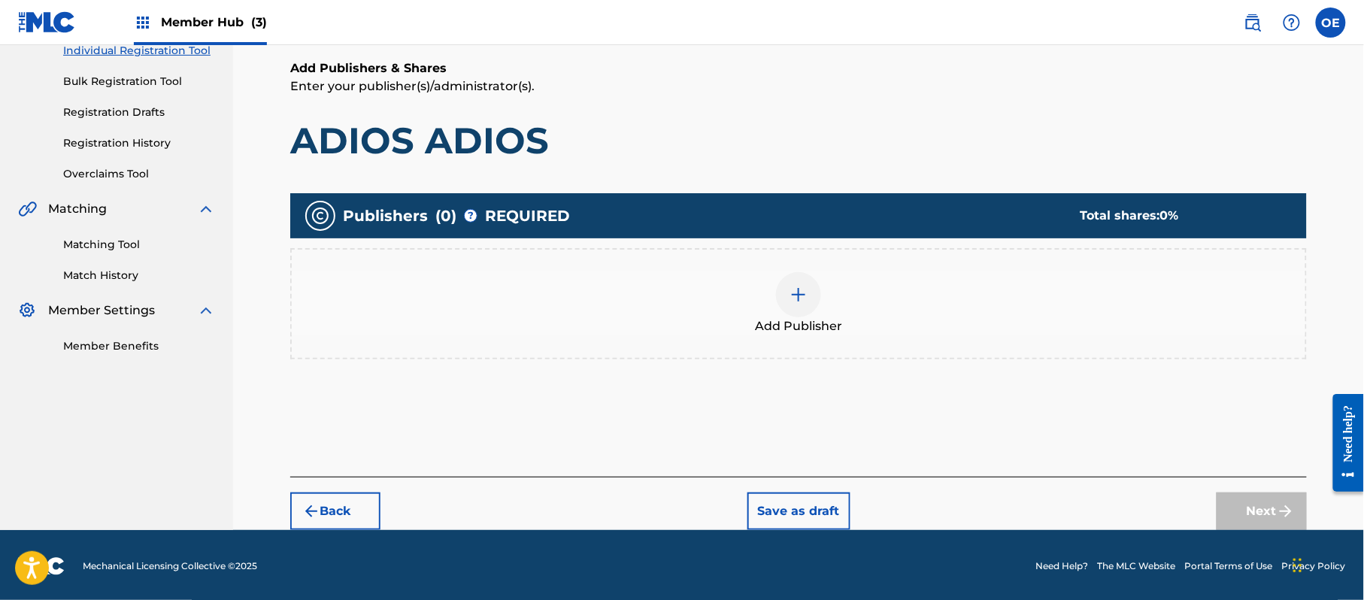
scroll to position [202, 0]
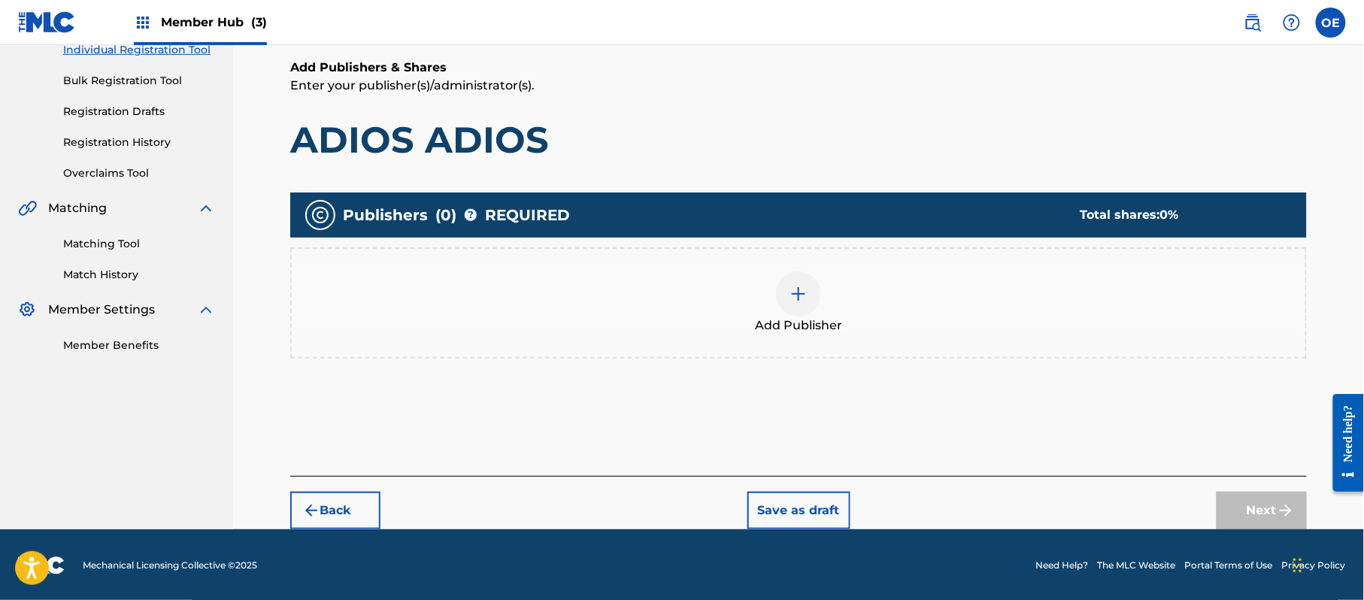
click at [807, 314] on div at bounding box center [798, 293] width 45 height 45
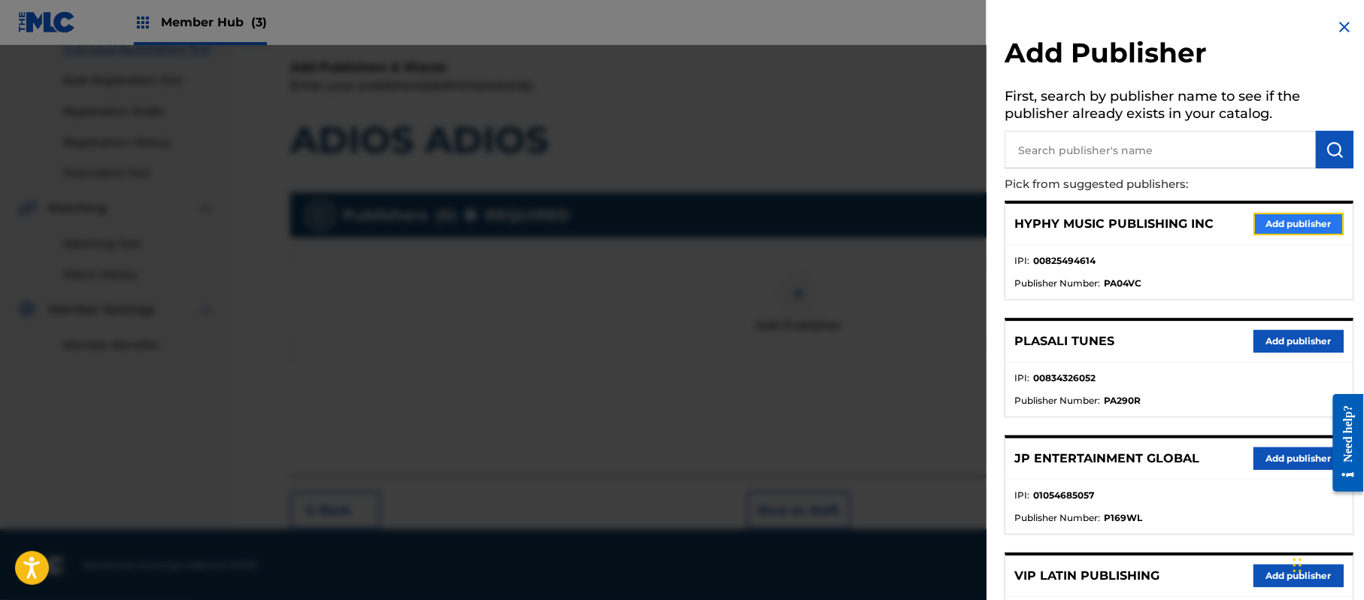
click at [1279, 217] on button "Add publisher" at bounding box center [1299, 224] width 90 height 23
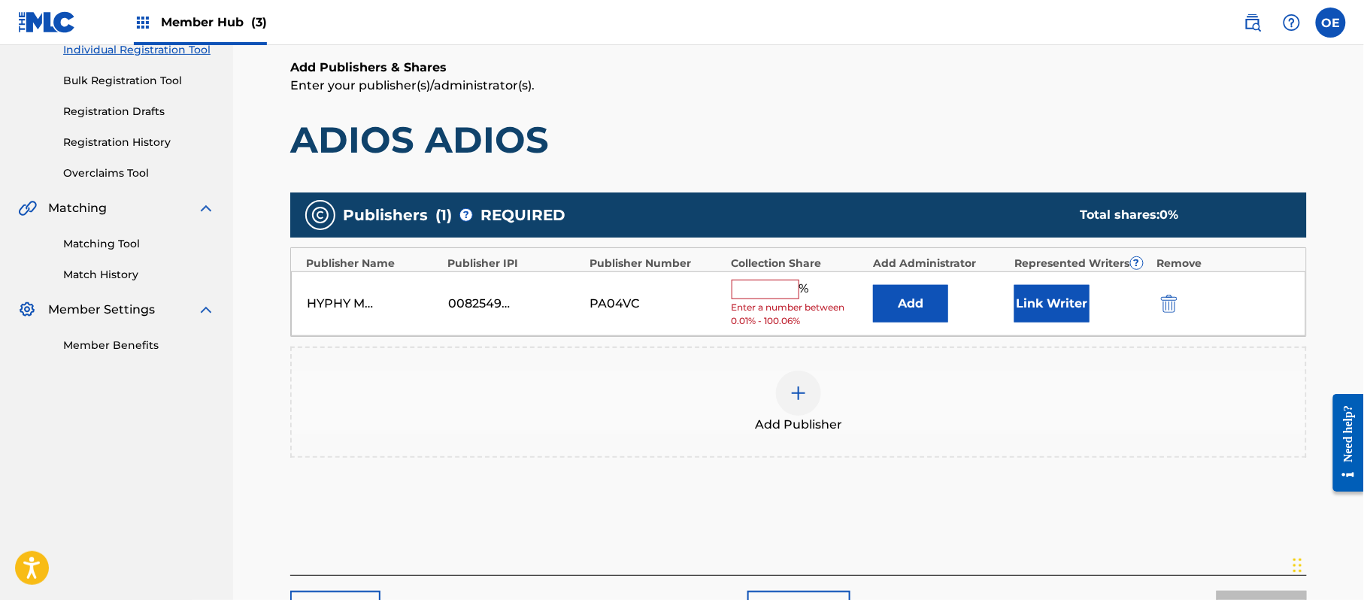
click at [764, 302] on span "Enter a number between 0.01% - 100.06%" at bounding box center [799, 314] width 134 height 27
click at [764, 298] on input "text" at bounding box center [766, 290] width 68 height 20
type input "100"
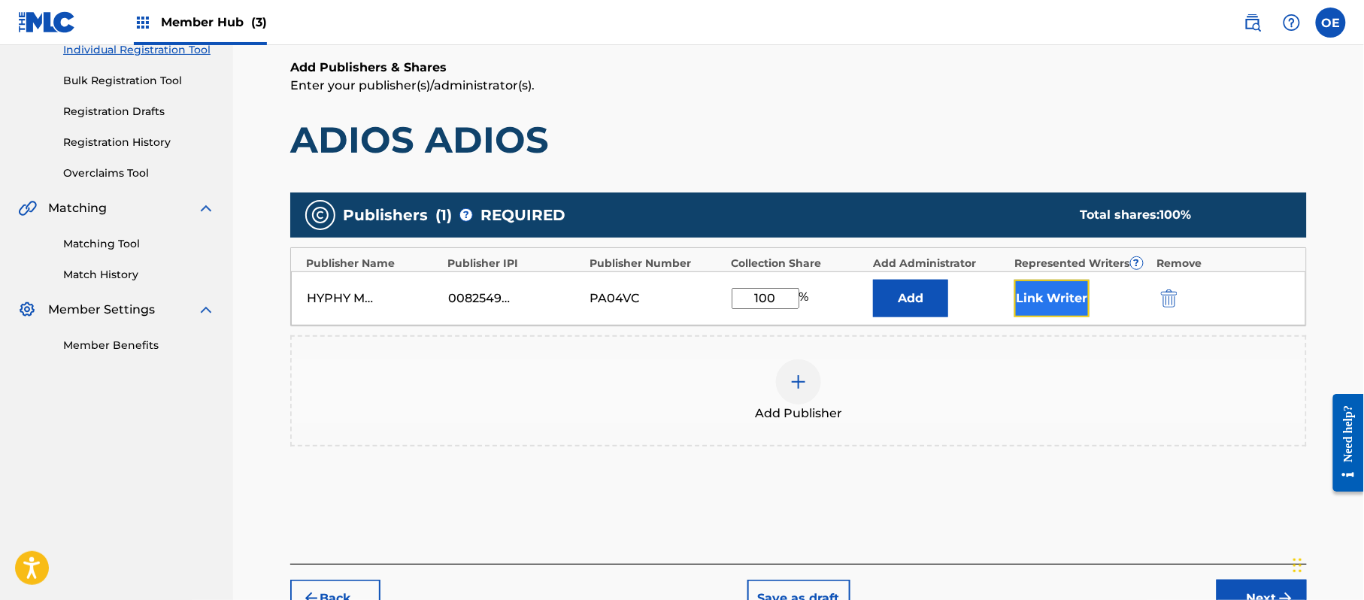
click at [1027, 298] on button "Link Writer" at bounding box center [1051, 299] width 75 height 38
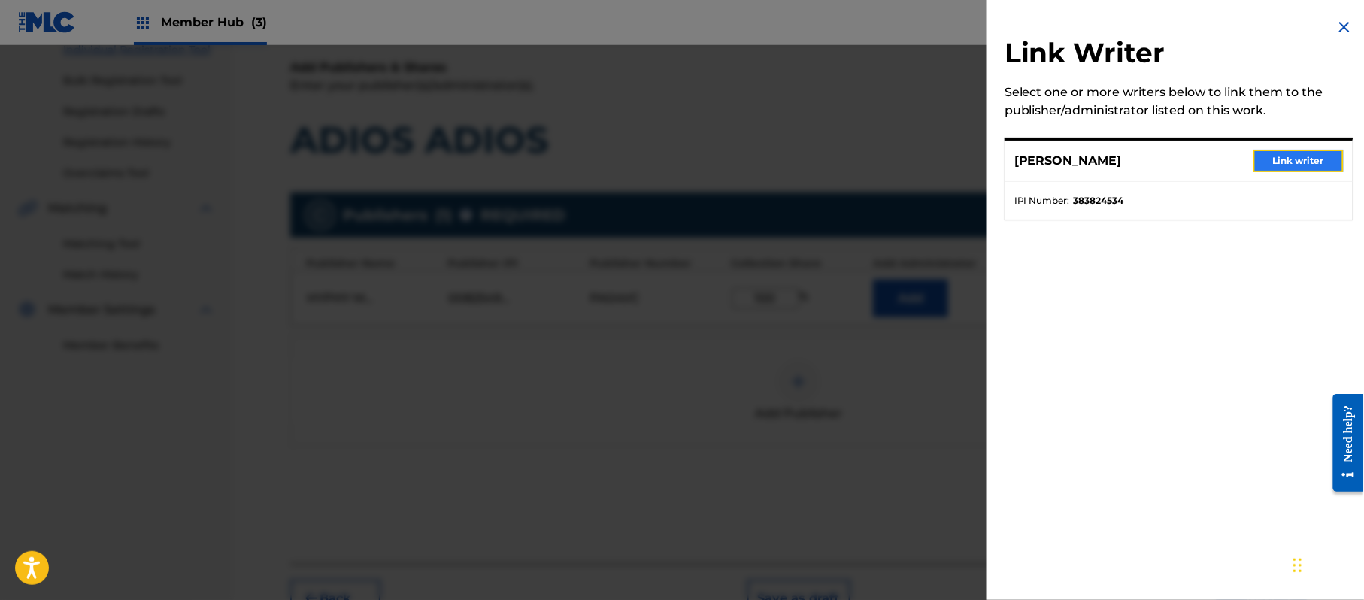
click at [1297, 162] on button "Link writer" at bounding box center [1299, 161] width 90 height 23
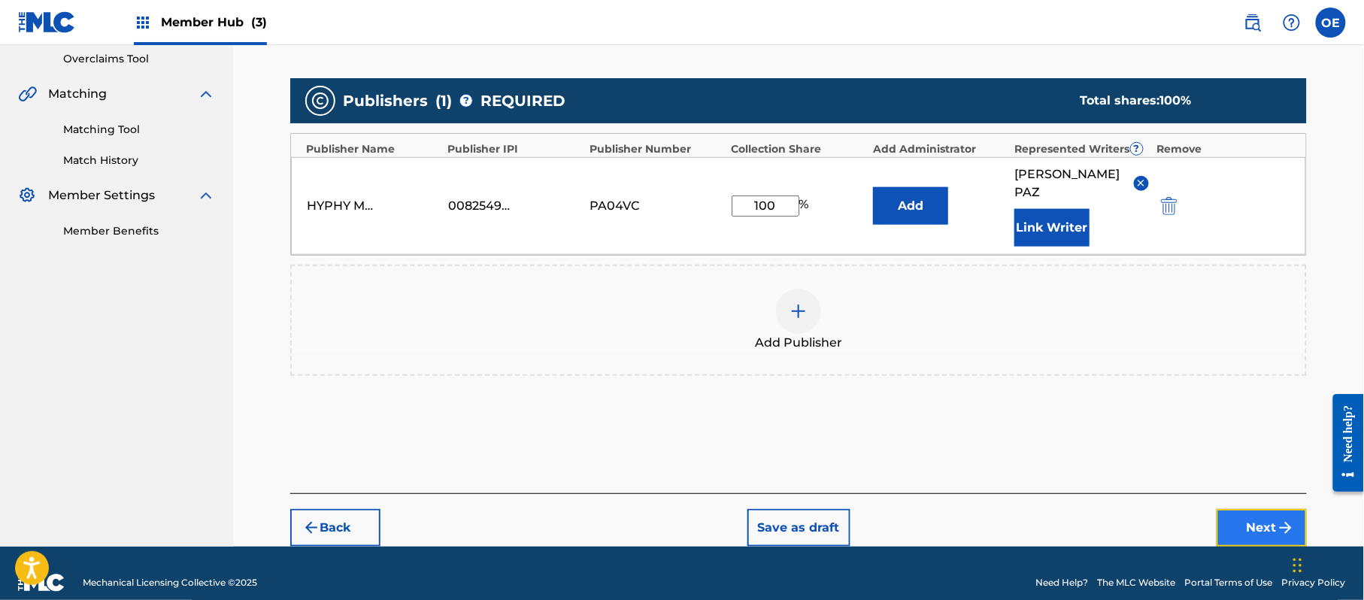
click at [1263, 509] on button "Next" at bounding box center [1262, 528] width 90 height 38
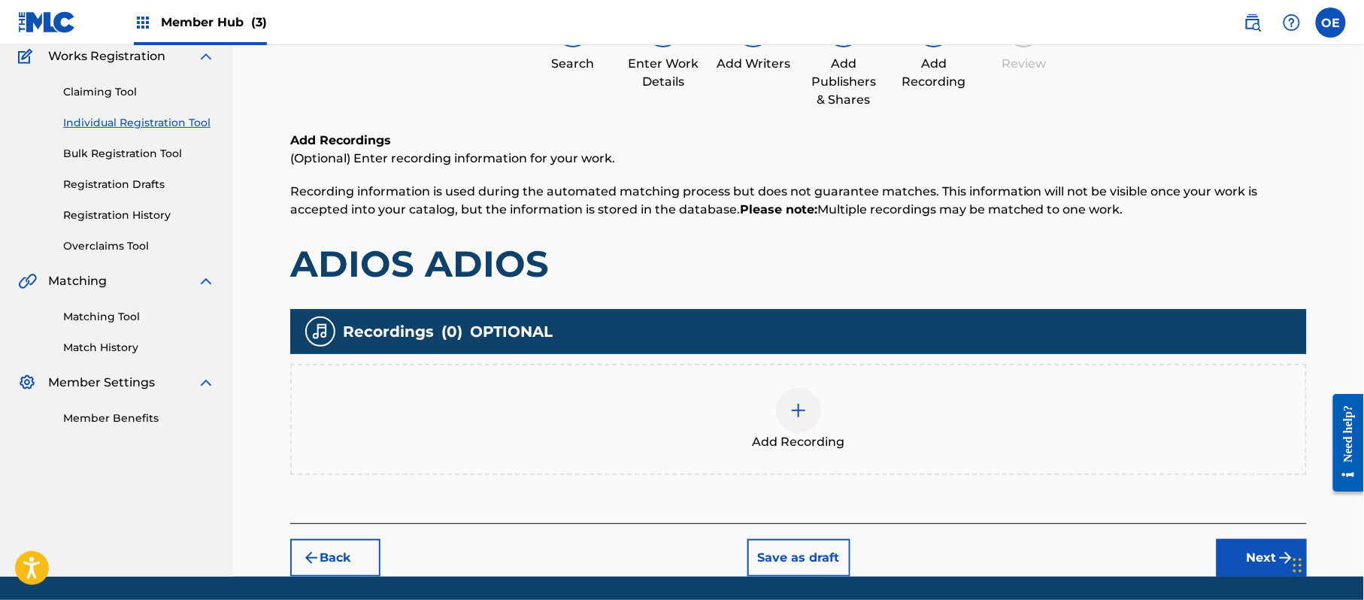
scroll to position [176, 0]
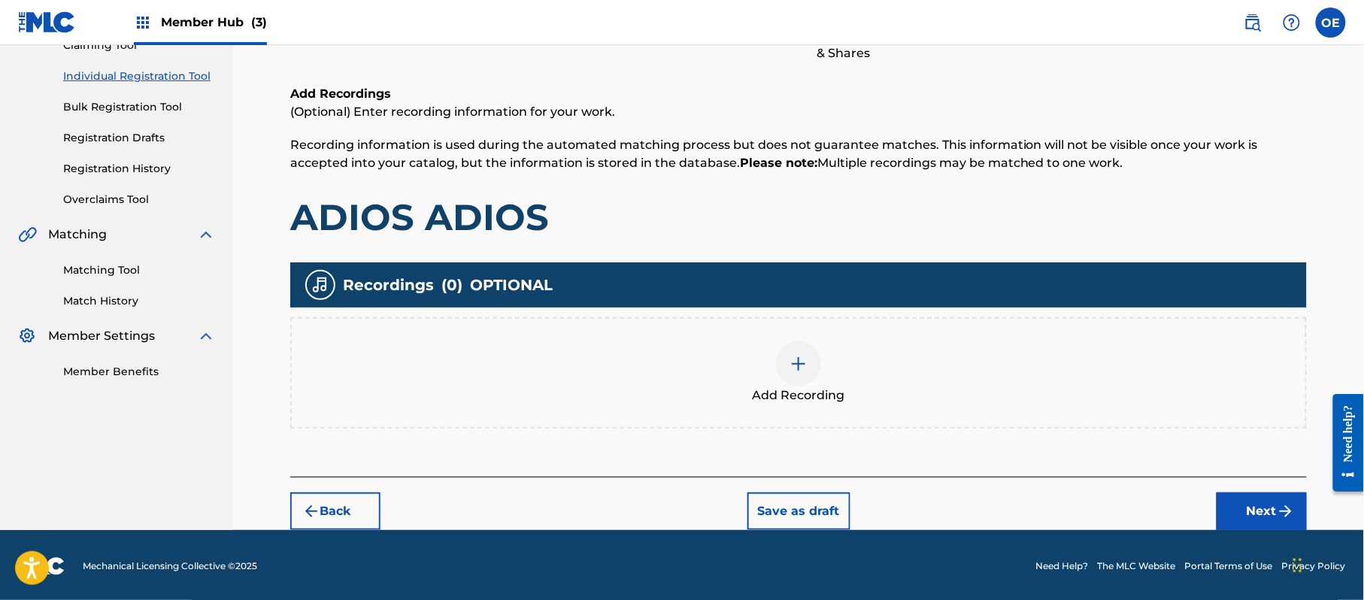
click at [771, 373] on div "Add Recording" at bounding box center [799, 372] width 1014 height 63
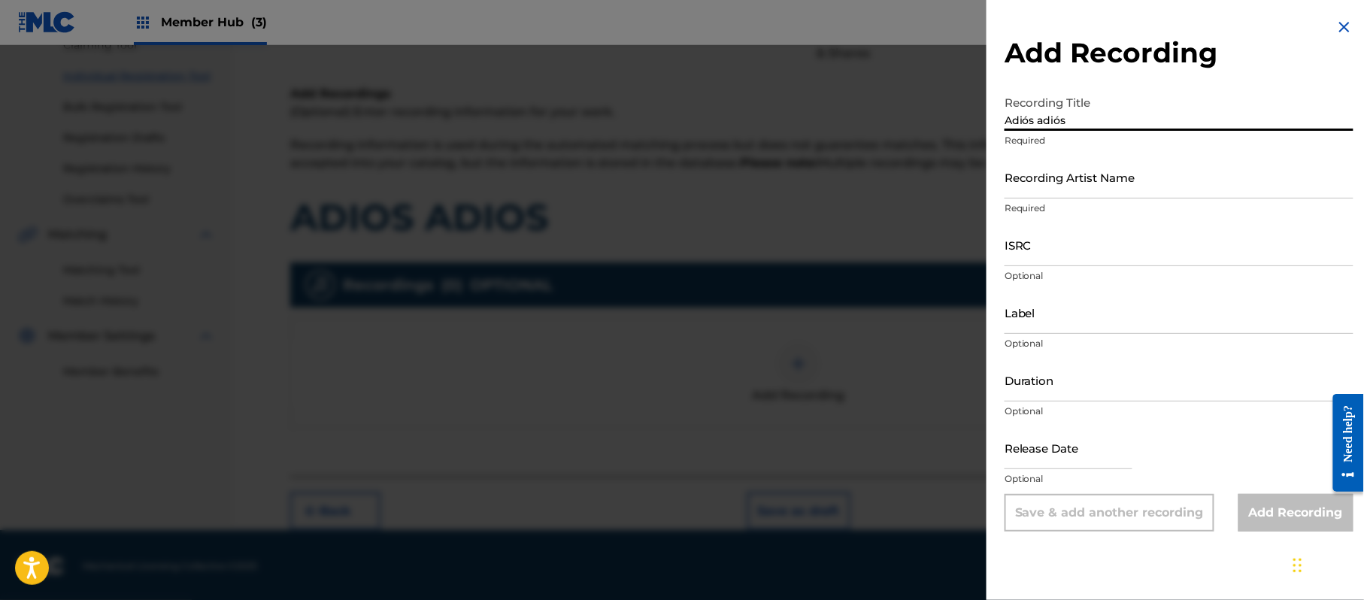
type input "Adiós adiós"
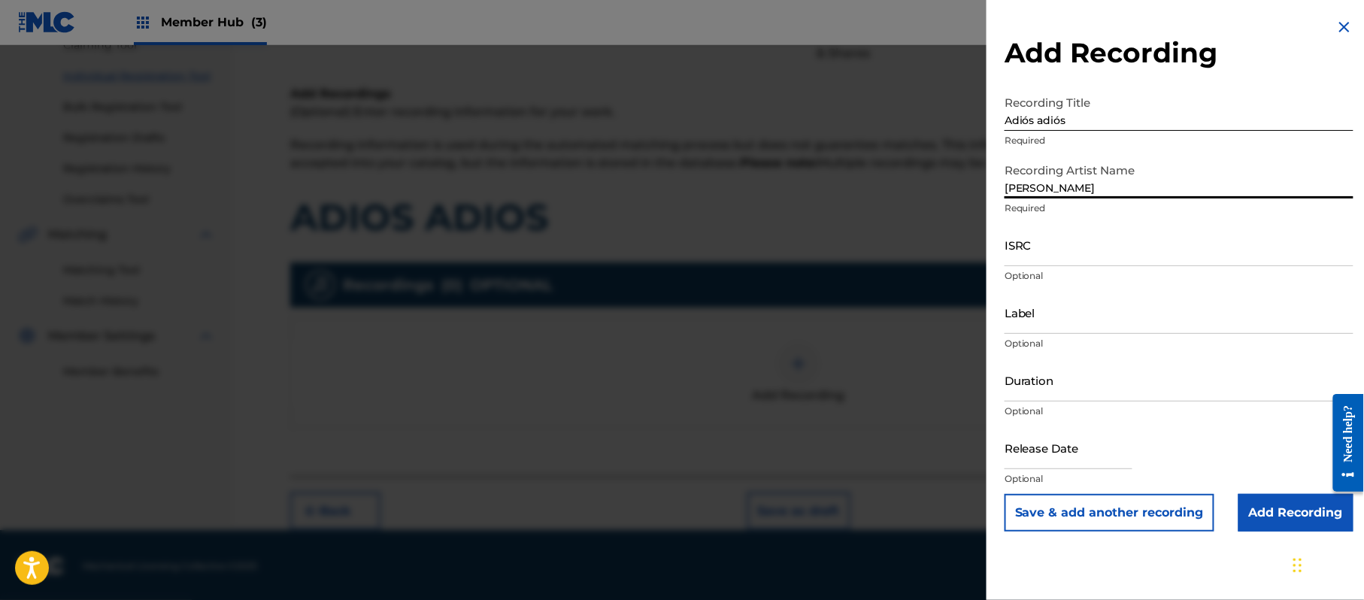
type input "Miguel Chávez"
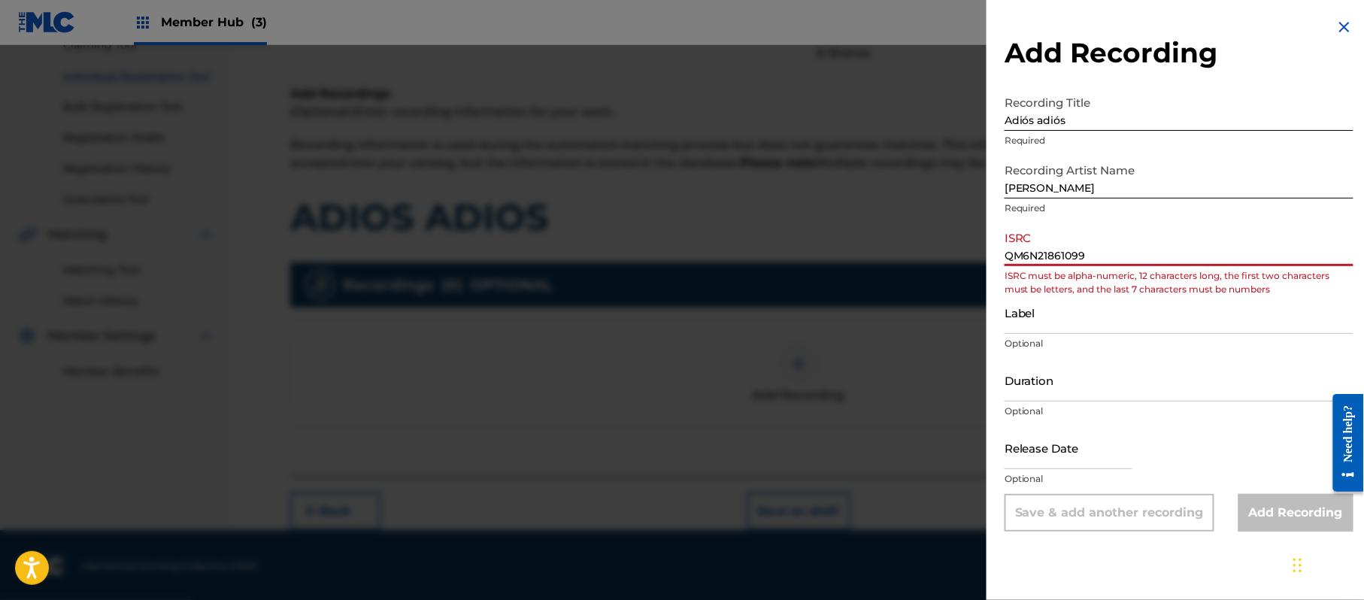
drag, startPoint x: 1018, startPoint y: 259, endPoint x: 999, endPoint y: 256, distance: 19.7
click at [999, 256] on div "Add Recording Recording Title Adiós adiós Required Recording Artist Name Miguel…" at bounding box center [1179, 275] width 385 height 550
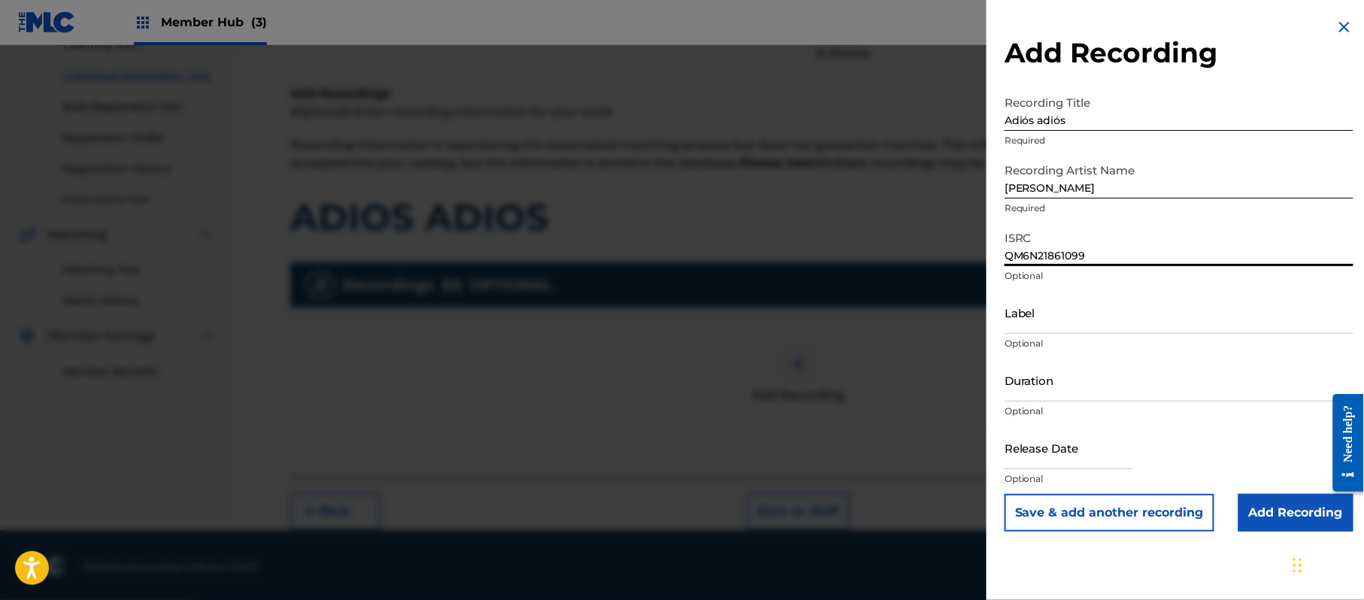
type input "QM6N21861099"
type input "Egrem"
drag, startPoint x: 1075, startPoint y: 434, endPoint x: 1140, endPoint y: 468, distance: 73.0
click at [1075, 435] on input "text" at bounding box center [1069, 447] width 128 height 43
select select "8"
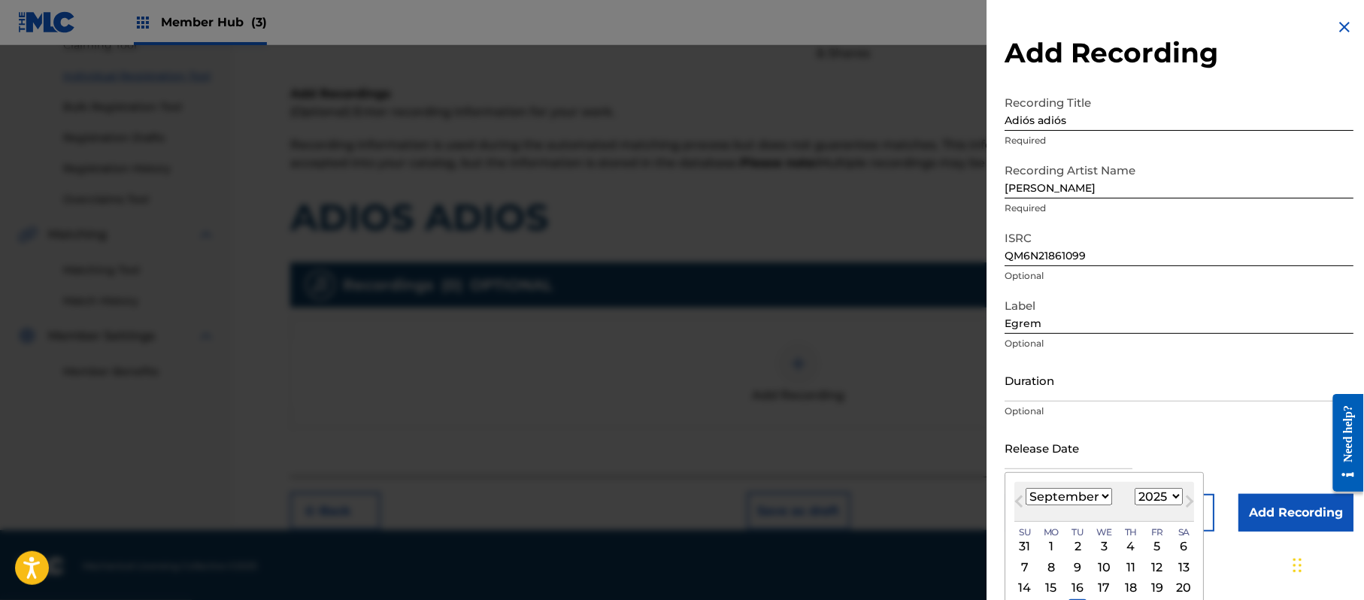
click at [1156, 494] on select "1899 1900 1901 1902 1903 1904 1905 1906 1907 1908 1909 1910 1911 1912 1913 1914…" at bounding box center [1159, 496] width 48 height 17
select select "2018"
click at [1138, 488] on select "1899 1900 1901 1902 1903 1904 1905 1906 1907 1908 1909 1910 1911 1912 1913 1914…" at bounding box center [1159, 496] width 48 height 17
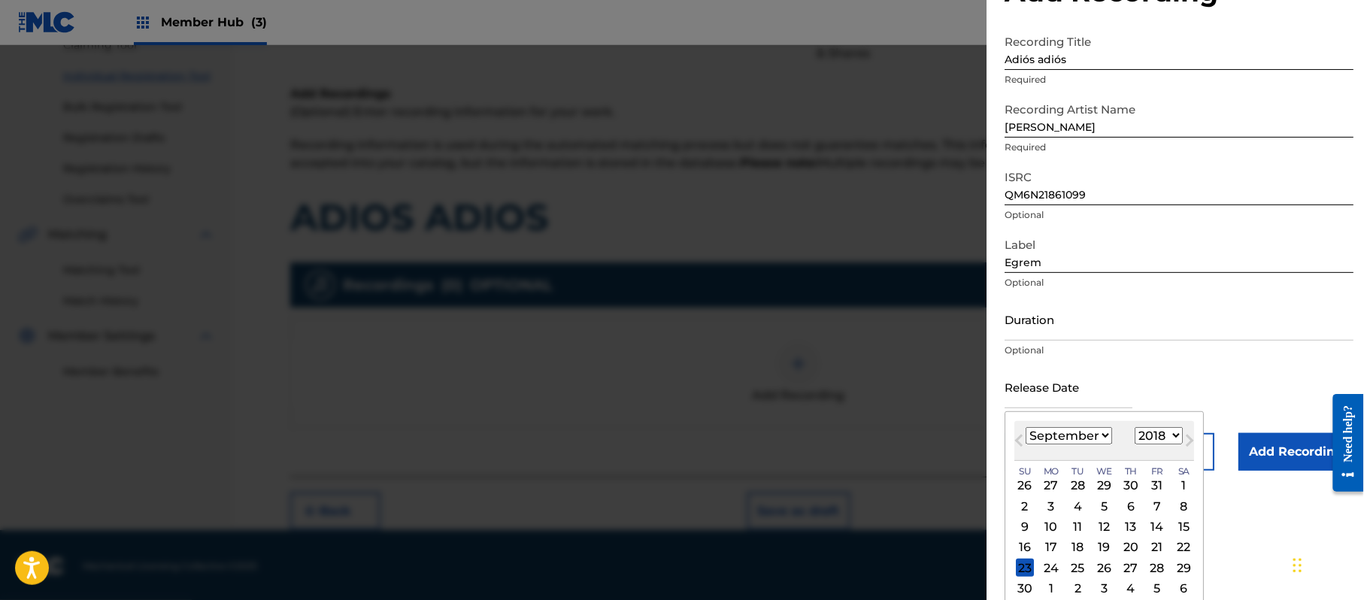
scroll to position [90, 0]
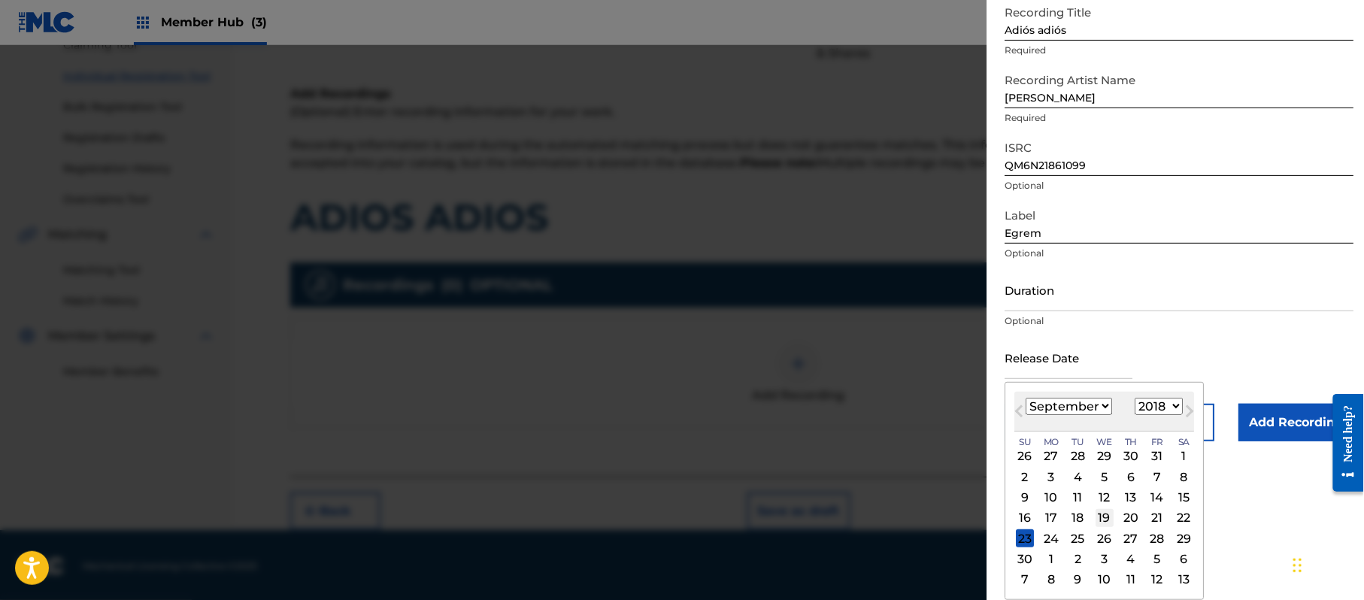
click at [1114, 517] on div "19" at bounding box center [1105, 518] width 18 height 18
type input "September 19 2018"
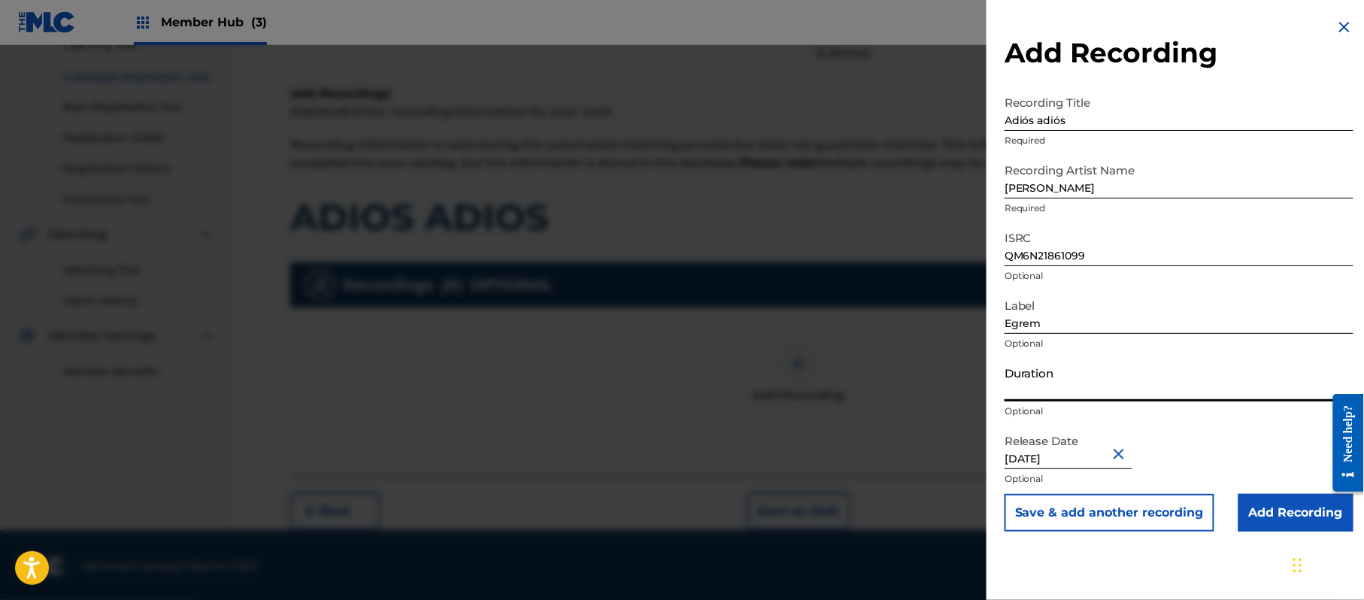
click at [1084, 400] on input "Duration" at bounding box center [1179, 380] width 349 height 43
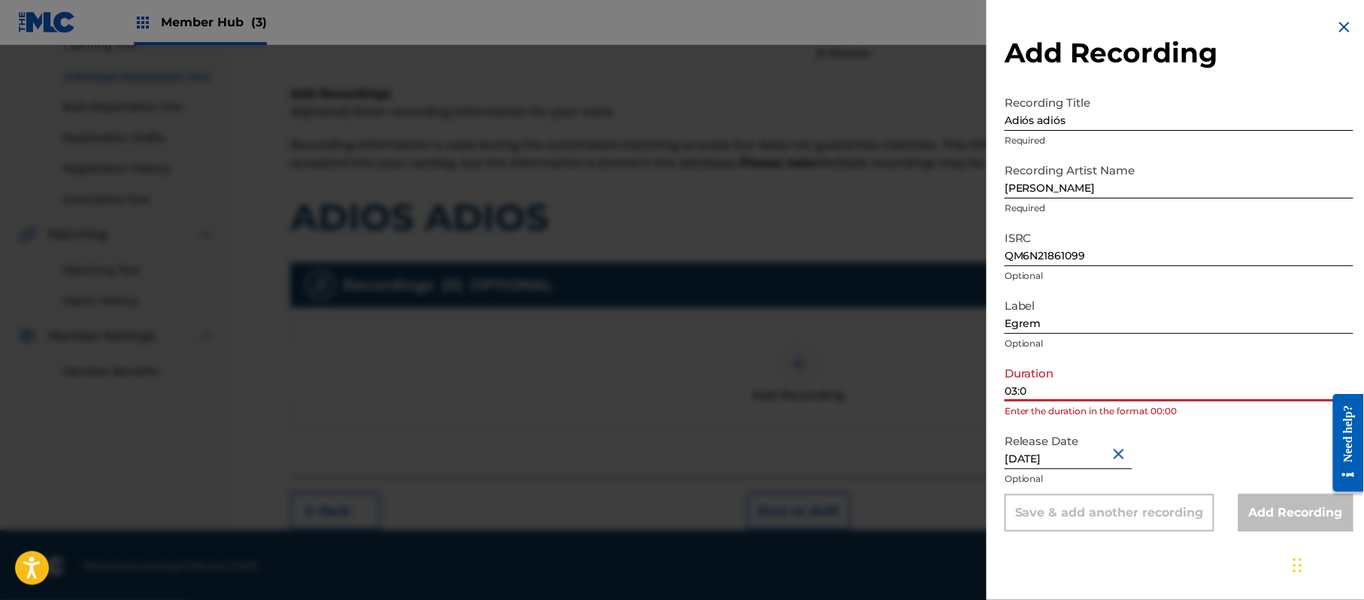
type input "03:08"
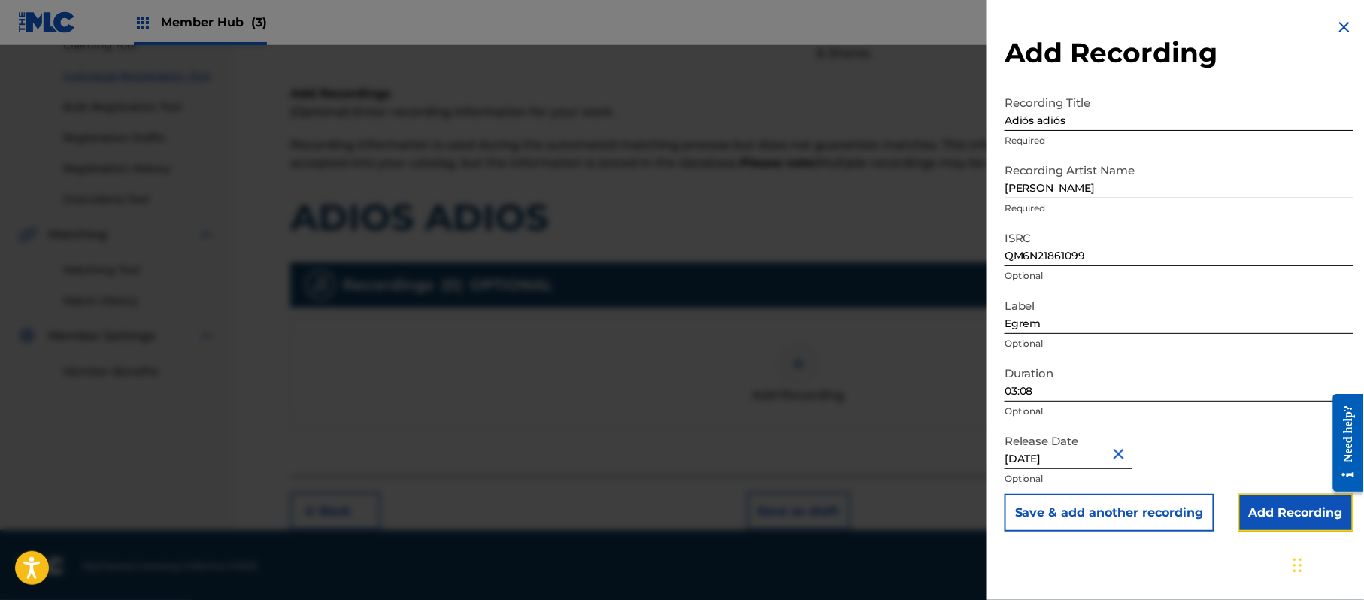
drag, startPoint x: 1257, startPoint y: 509, endPoint x: 1256, endPoint y: 496, distance: 12.9
click at [1258, 505] on input "Add Recording" at bounding box center [1296, 513] width 115 height 38
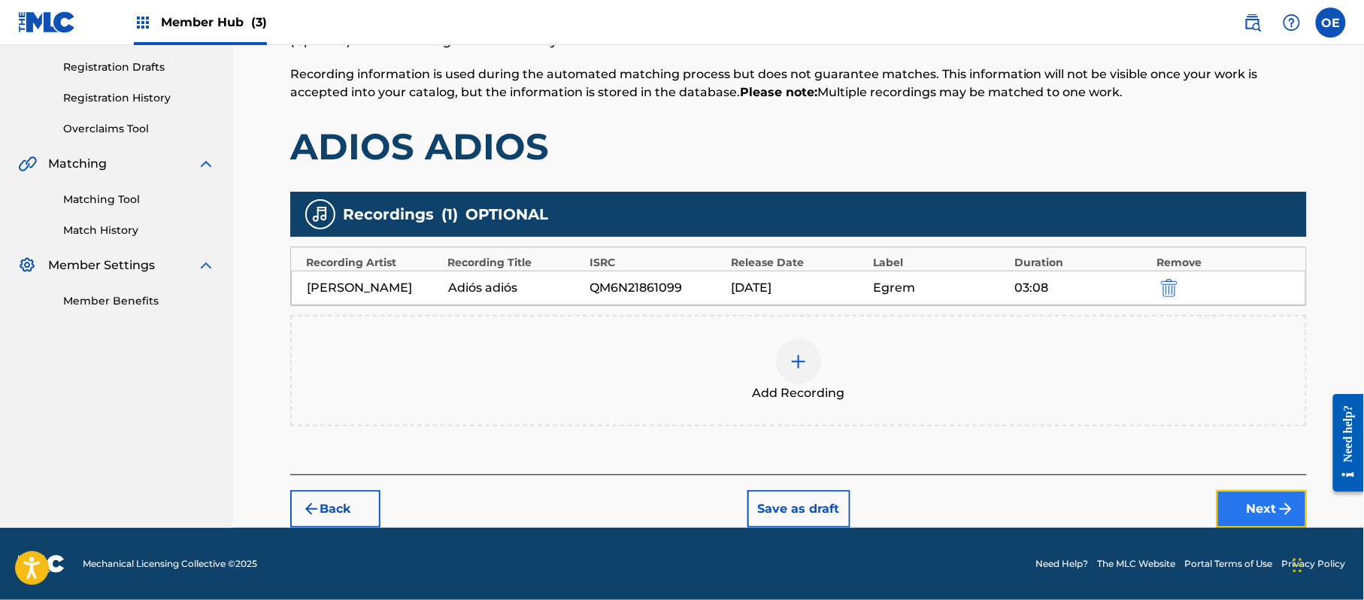
click at [1248, 503] on button "Next" at bounding box center [1262, 509] width 90 height 38
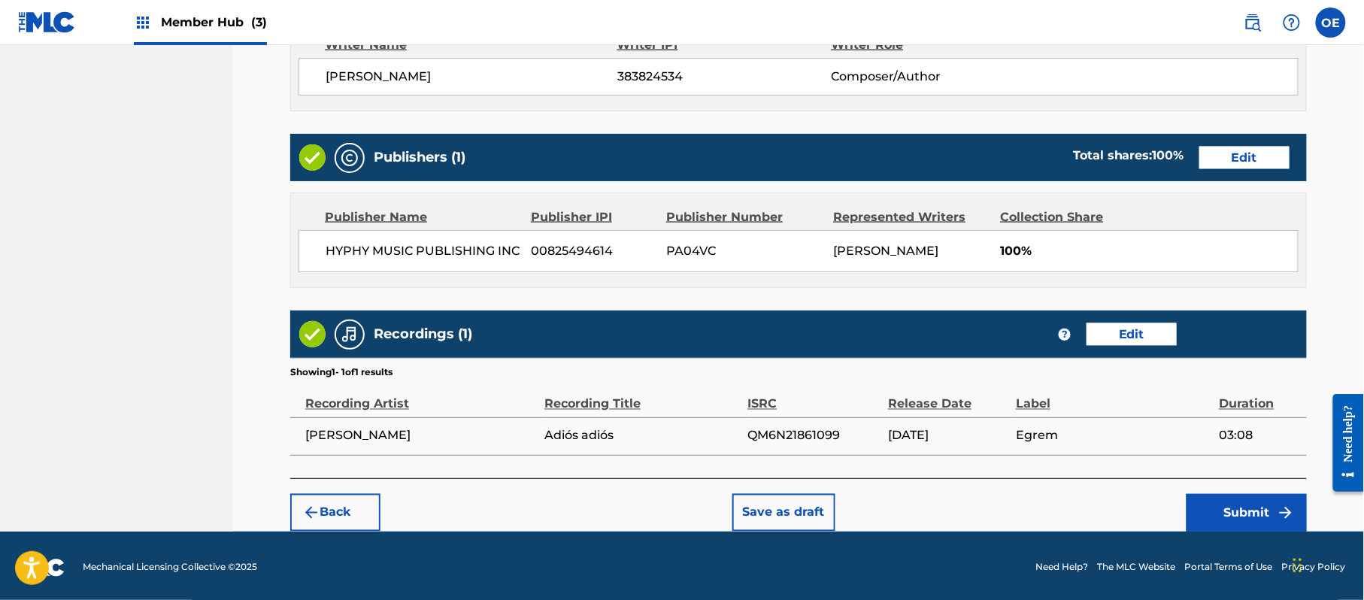
scroll to position [672, 0]
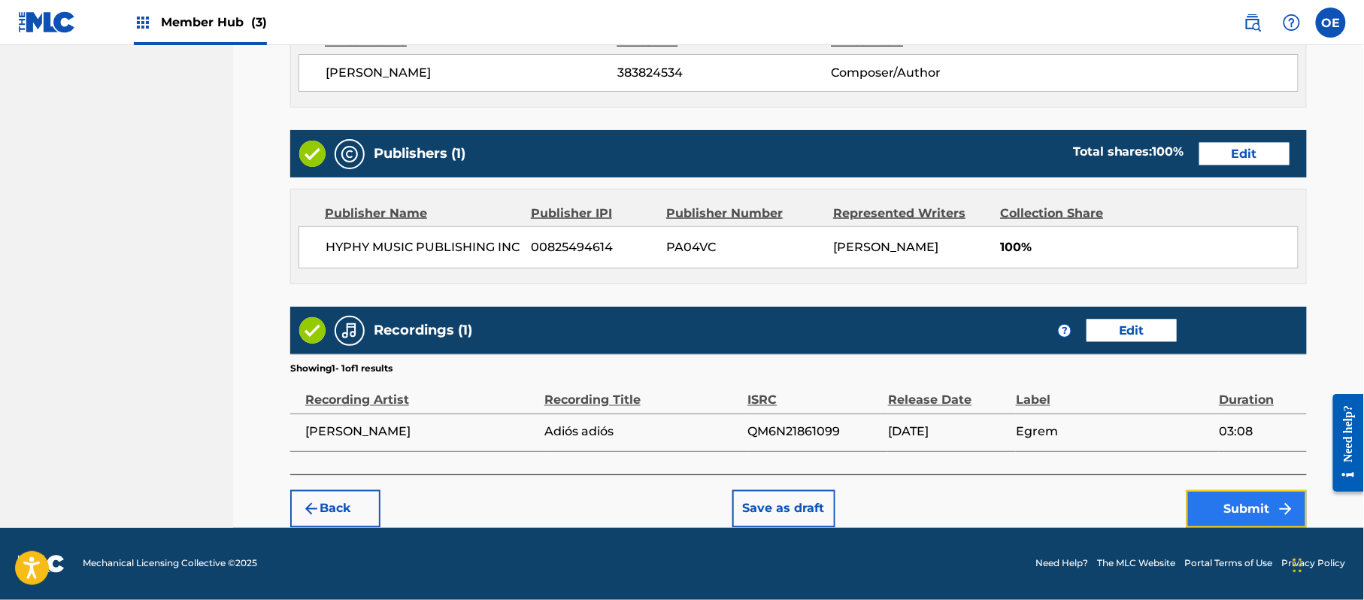
click at [1259, 518] on button "Submit" at bounding box center [1247, 509] width 120 height 38
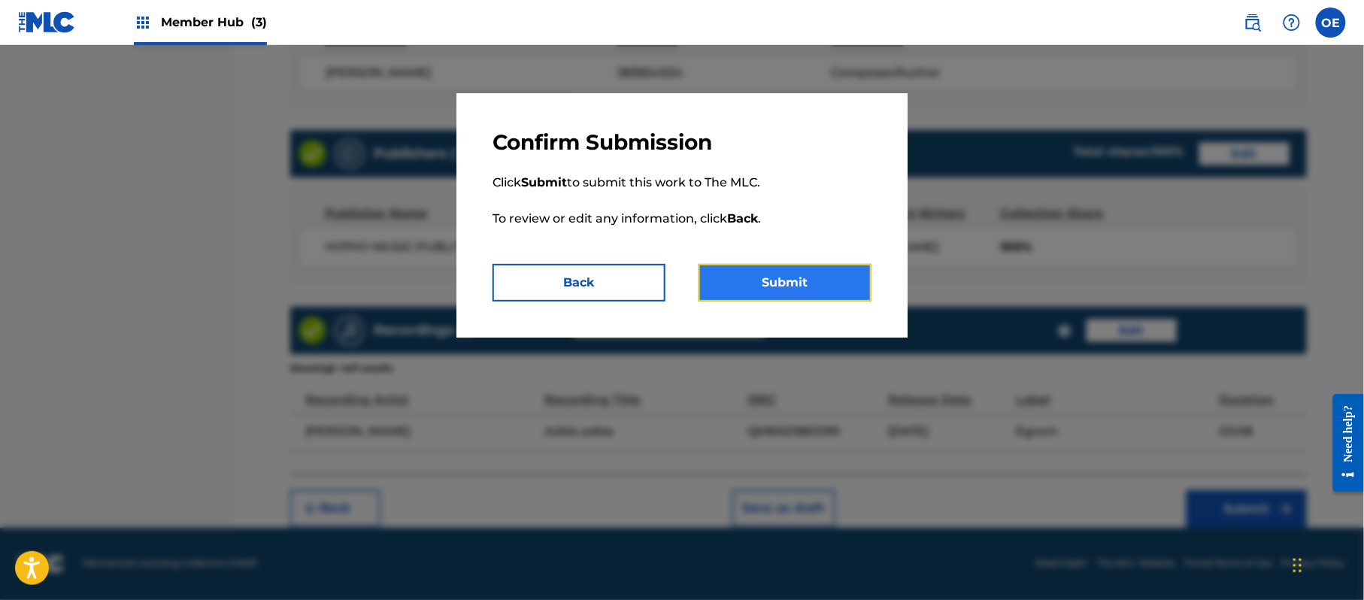
click at [794, 264] on button "Submit" at bounding box center [785, 283] width 173 height 38
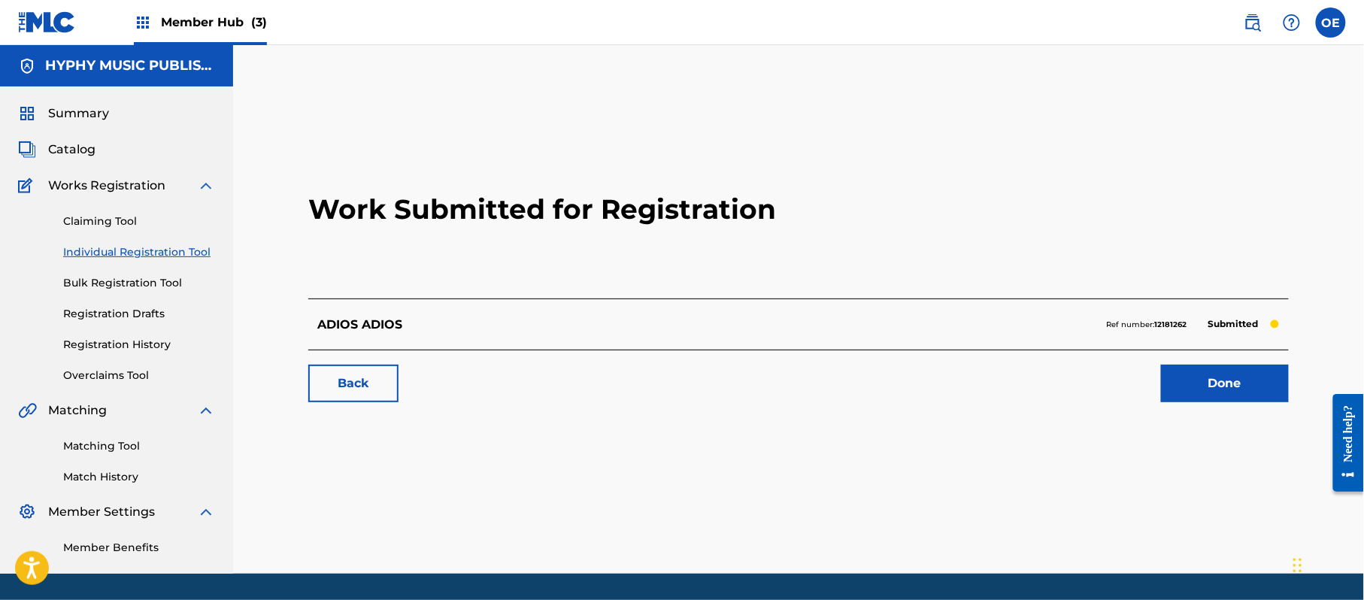
drag, startPoint x: 107, startPoint y: 253, endPoint x: 23, endPoint y: 268, distance: 85.6
click at [107, 253] on link "Individual Registration Tool" at bounding box center [139, 252] width 152 height 16
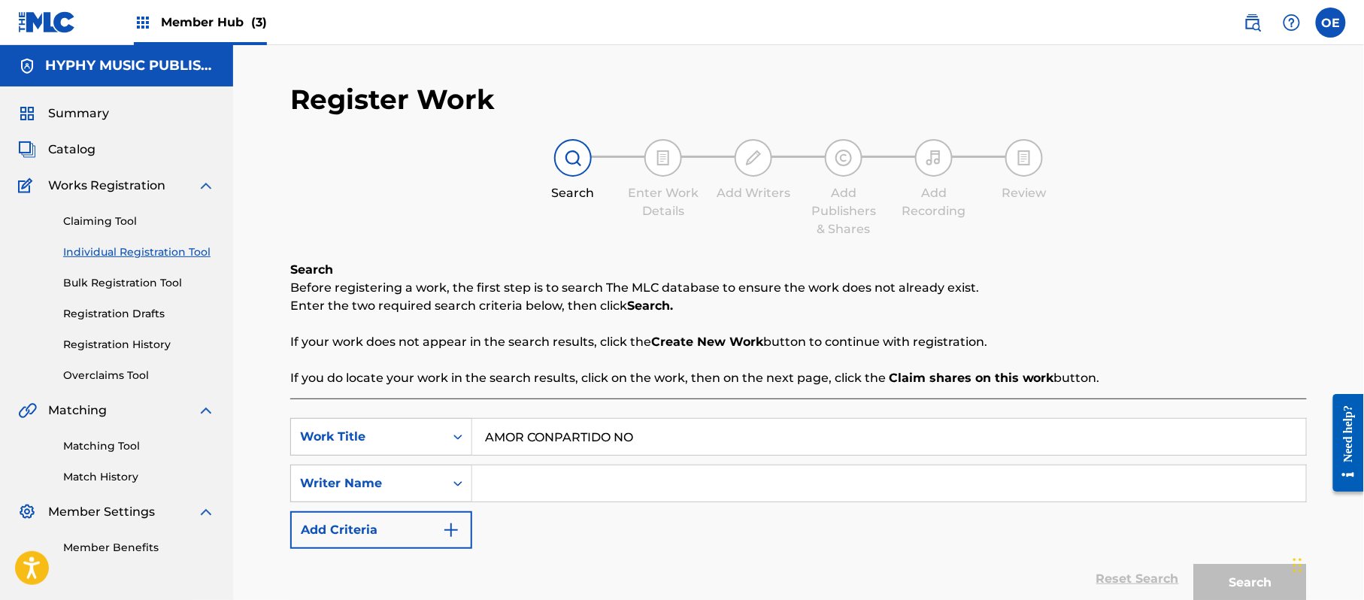
type input "AMOR CONPARTIDO NO"
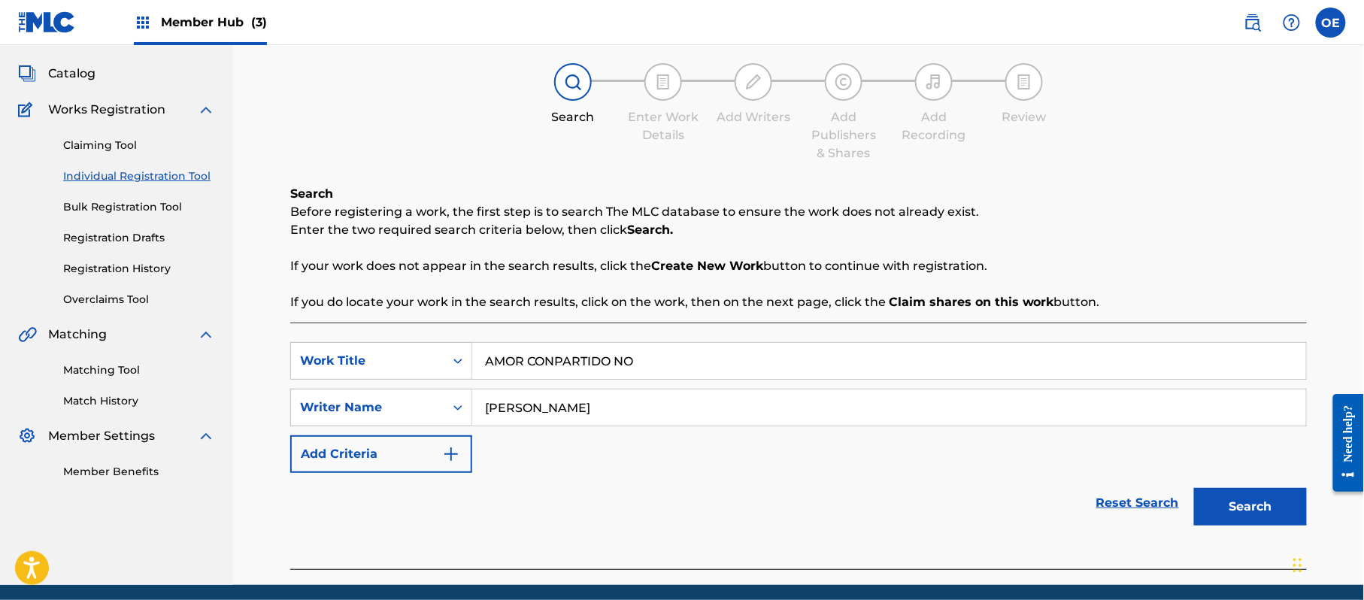
scroll to position [133, 0]
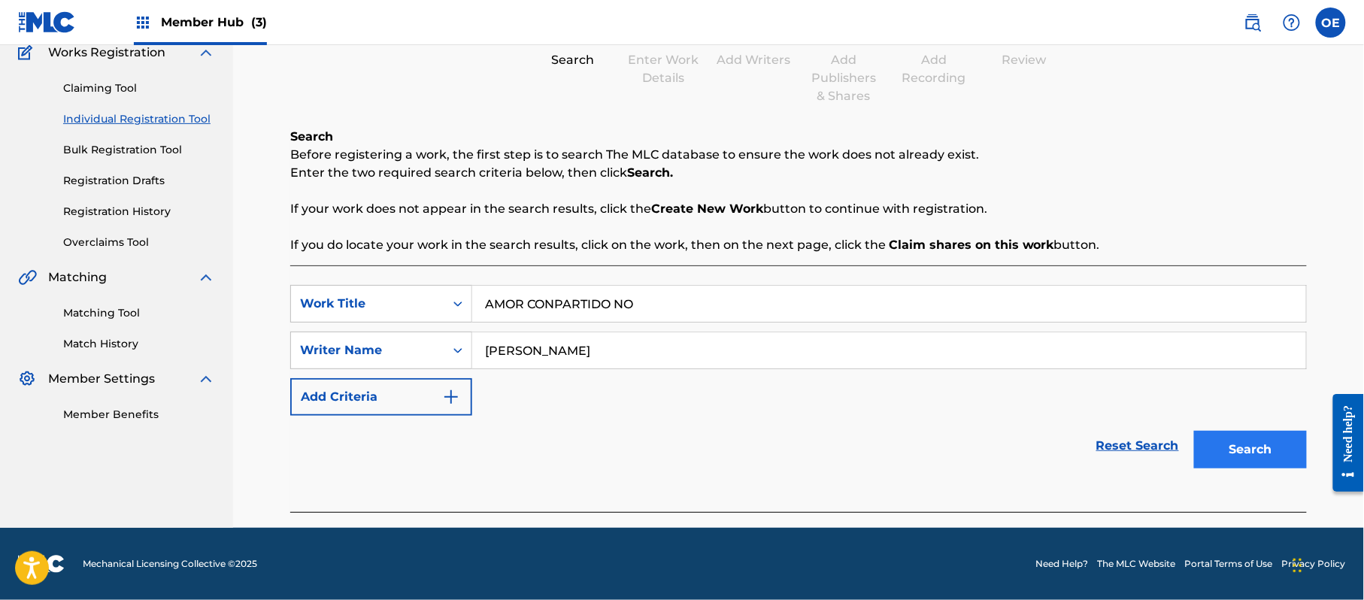
type input "JORGE PAZ"
click at [1281, 459] on button "Search" at bounding box center [1250, 450] width 113 height 38
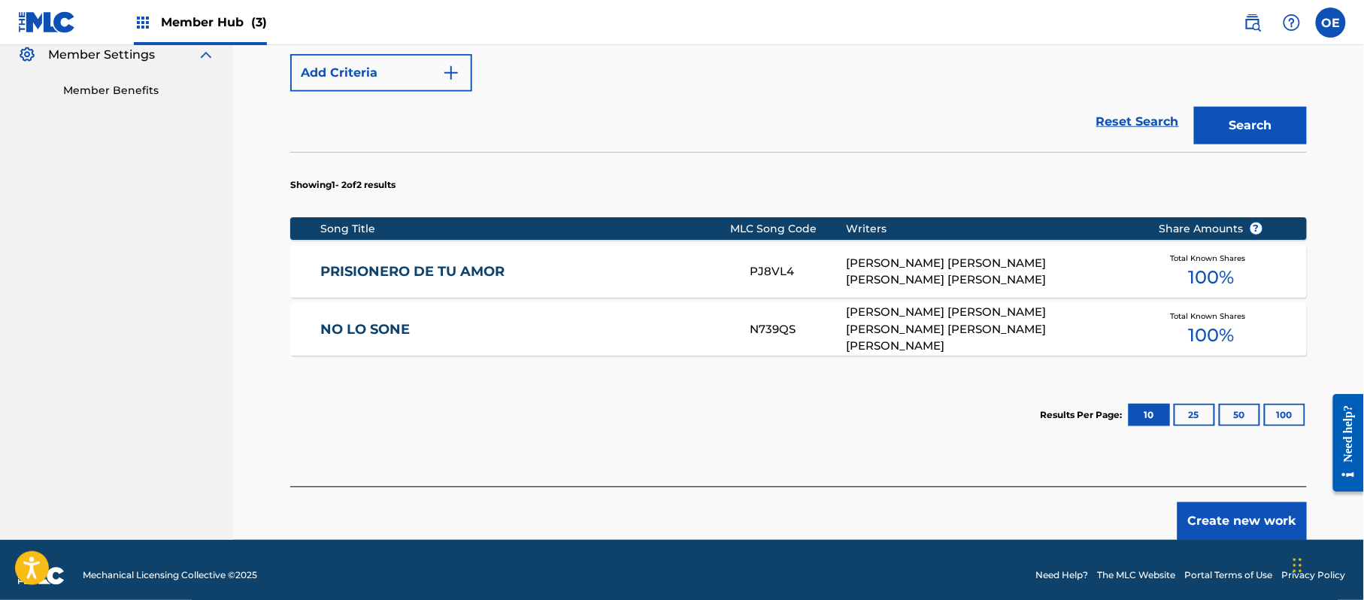
scroll to position [469, 0]
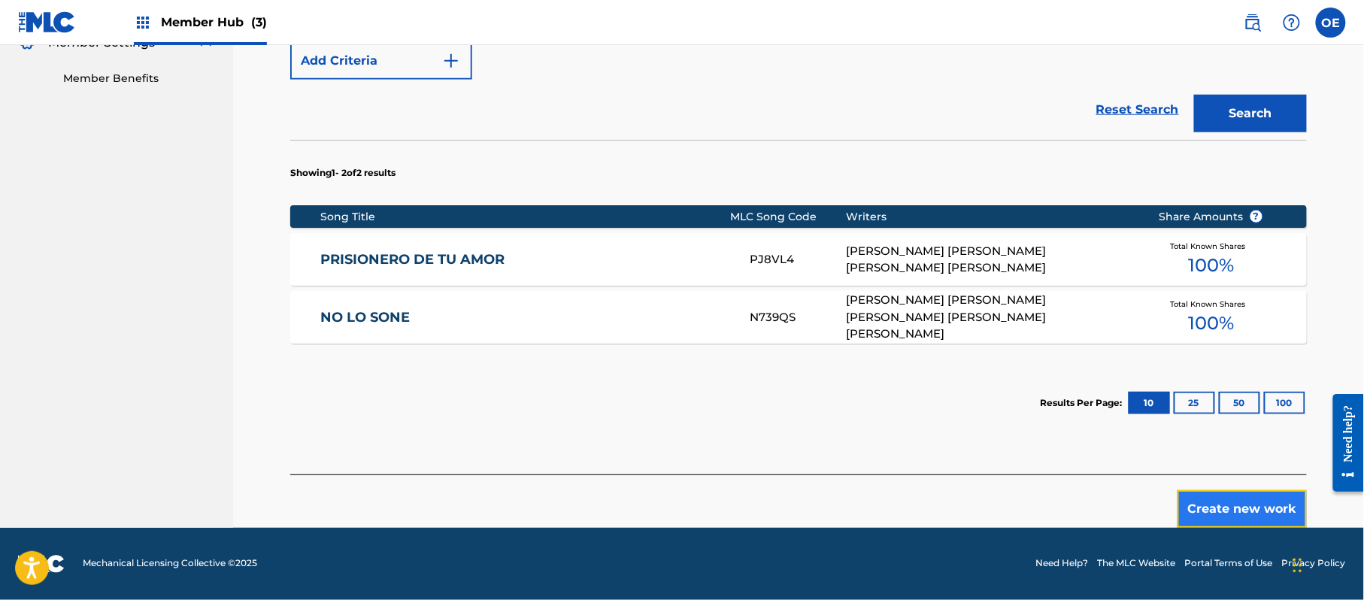
click at [1206, 502] on button "Create new work" at bounding box center [1242, 509] width 129 height 38
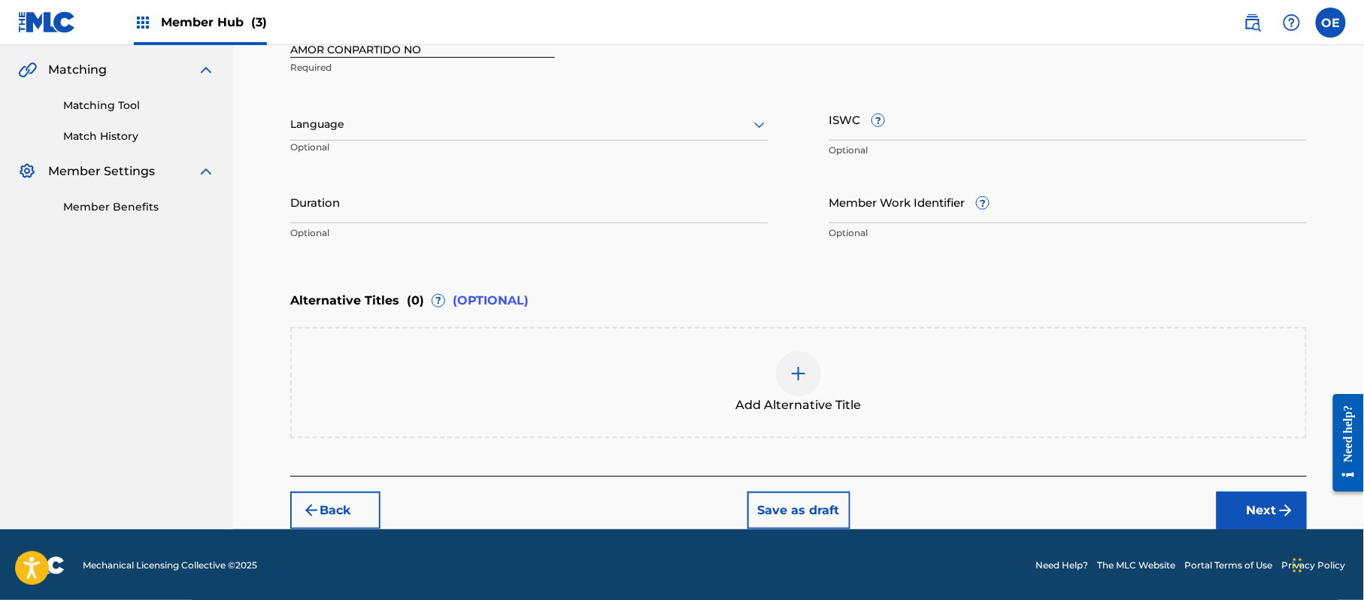
click at [397, 115] on div at bounding box center [529, 124] width 478 height 19
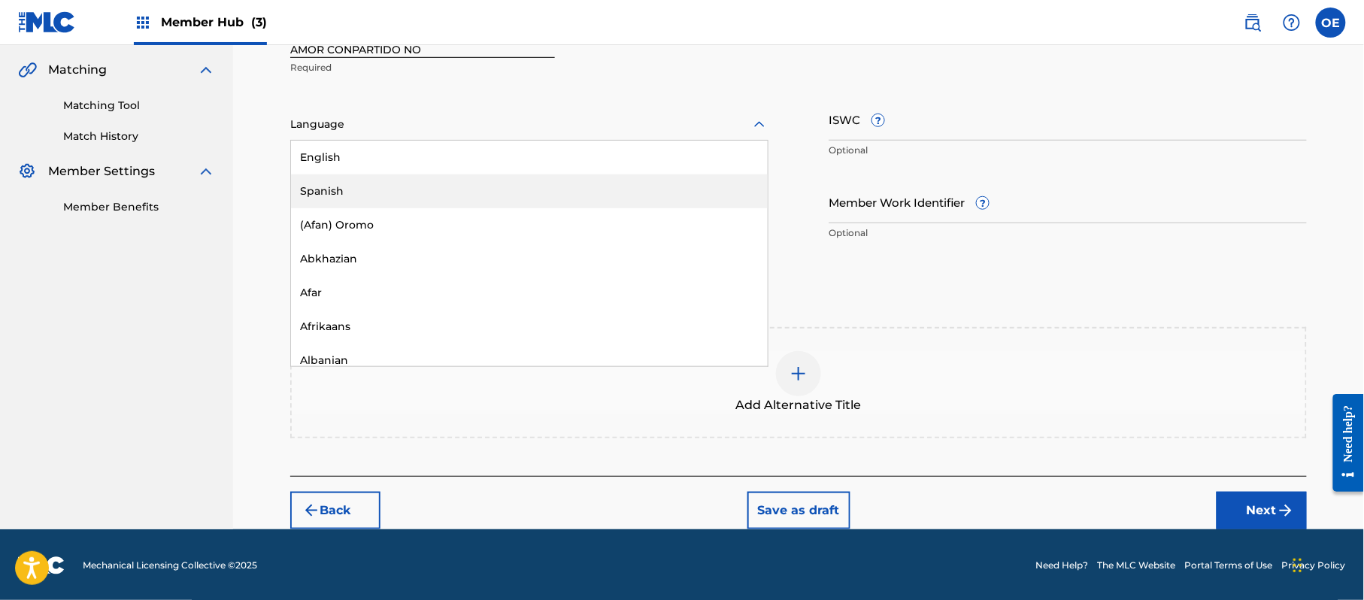
click at [401, 205] on div "Spanish" at bounding box center [529, 191] width 477 height 34
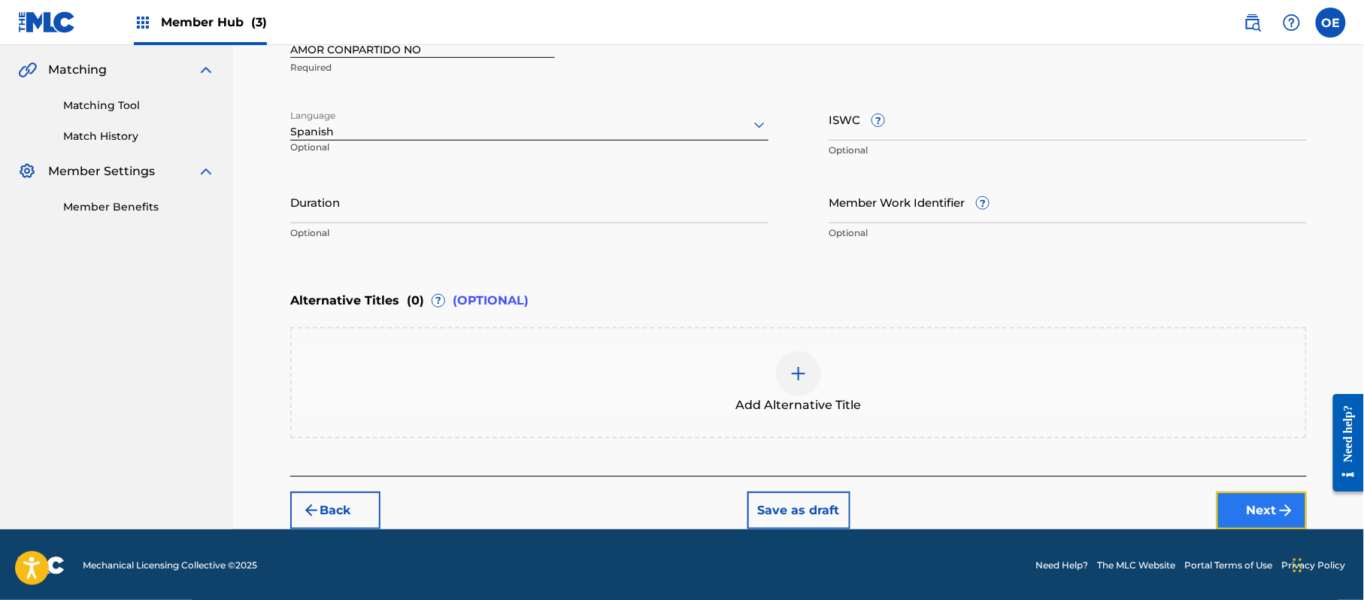
click at [1243, 502] on button "Next" at bounding box center [1262, 511] width 90 height 38
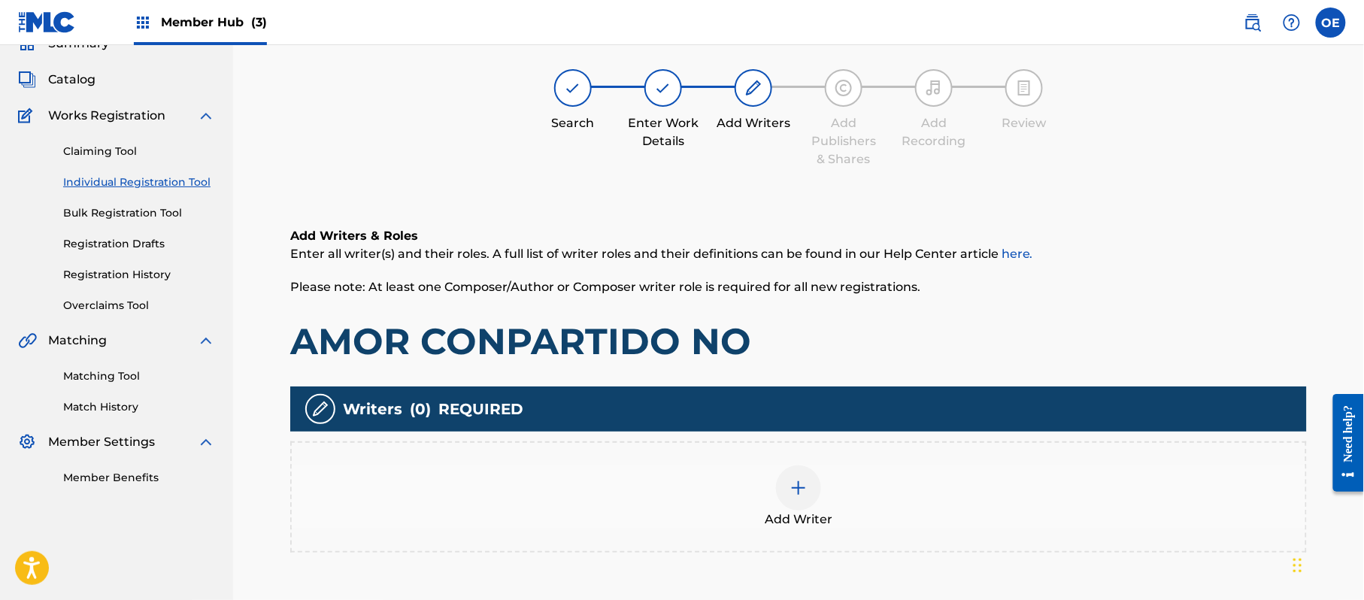
scroll to position [68, 0]
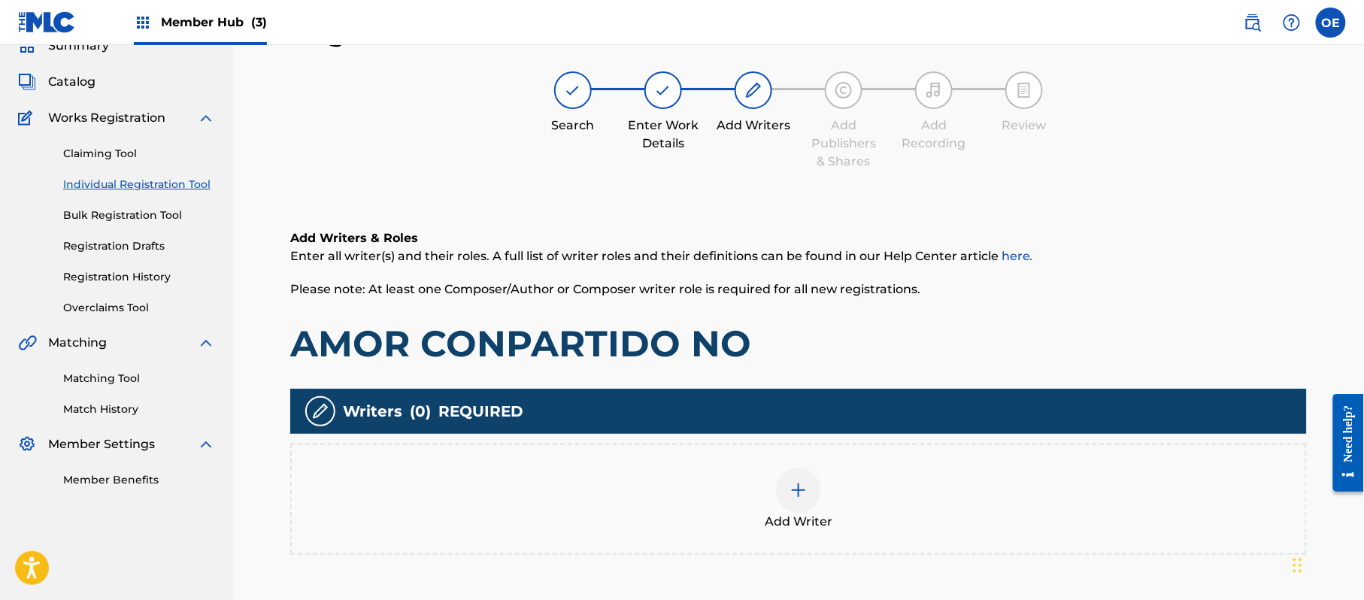
click at [772, 475] on div "Add Writer" at bounding box center [799, 499] width 1014 height 63
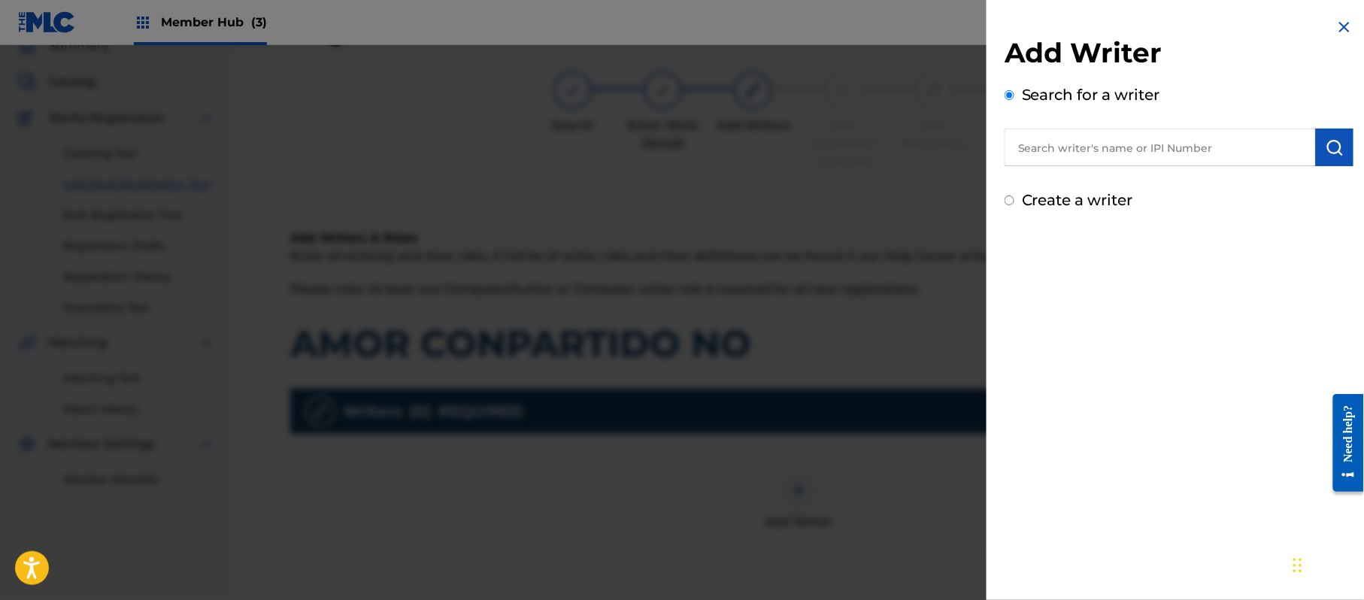
click at [1053, 196] on label "Create a writer" at bounding box center [1077, 200] width 111 height 18
radio input "true"
click at [1014, 196] on input "Create a writer" at bounding box center [1010, 201] width 10 height 10
radio input "false"
radio input "true"
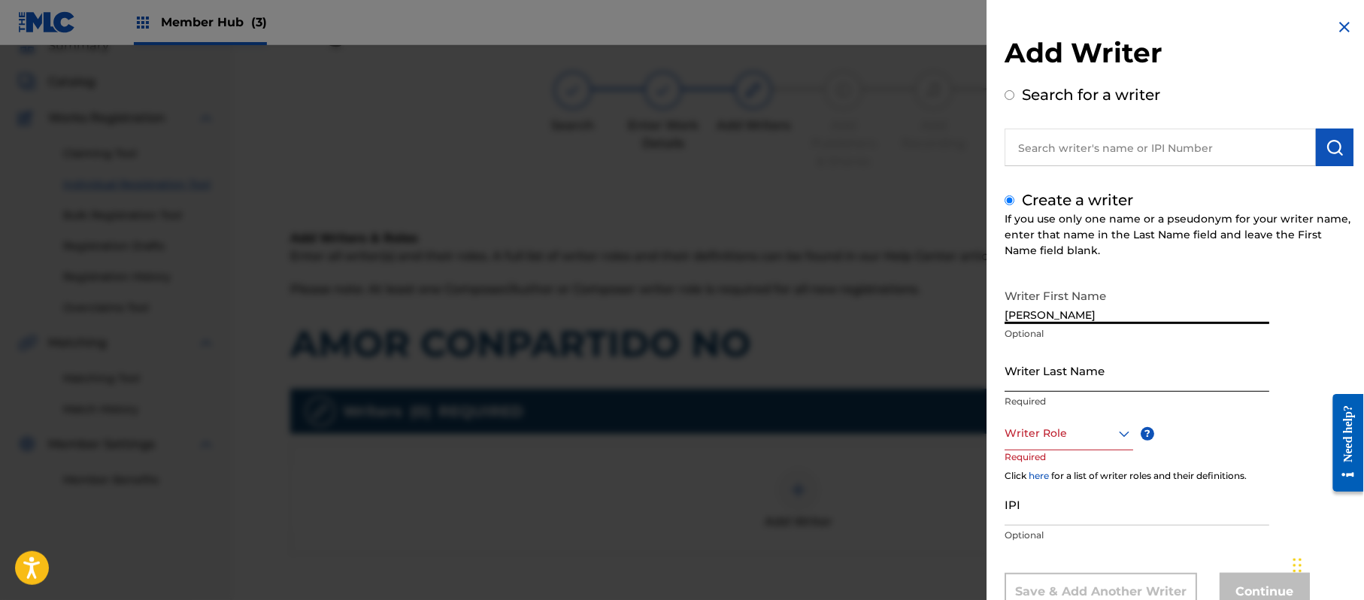
type input "JORGE PAZ"
drag, startPoint x: 1113, startPoint y: 313, endPoint x: 1042, endPoint y: 338, distance: 75.9
click at [1042, 338] on div "Writer First Name JORGE PAZ Optional" at bounding box center [1137, 315] width 265 height 68
type input "JORGE"
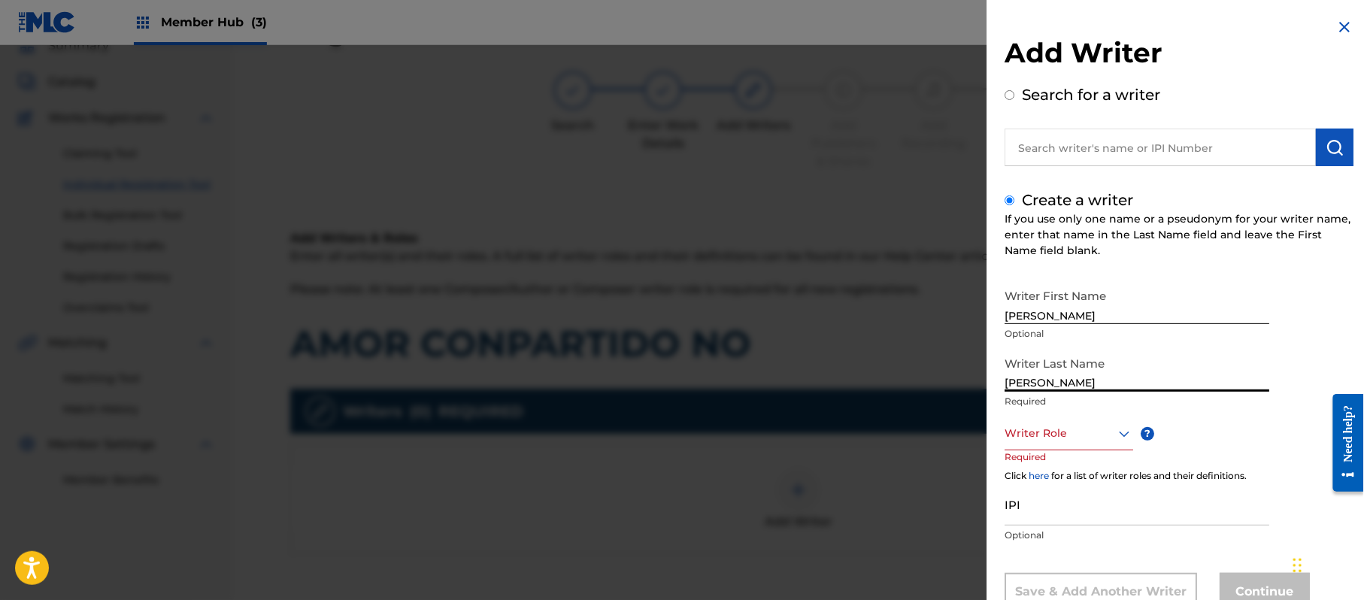
drag, startPoint x: 1042, startPoint y: 384, endPoint x: 880, endPoint y: 359, distance: 163.5
click at [940, 386] on div "Add Writer Search for a writer Create a writer If you use only one name or a ps…" at bounding box center [682, 322] width 1364 height 555
type input "PAZ"
click at [1045, 444] on div "Writer Role" at bounding box center [1069, 434] width 129 height 34
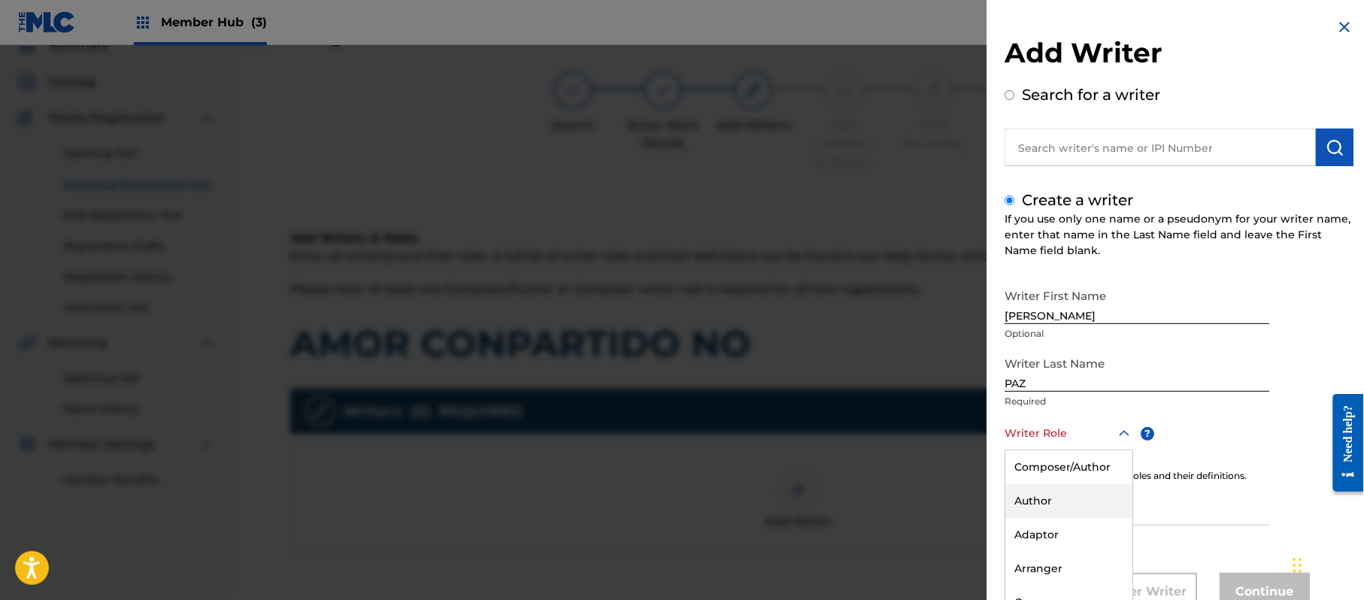
scroll to position [51, 0]
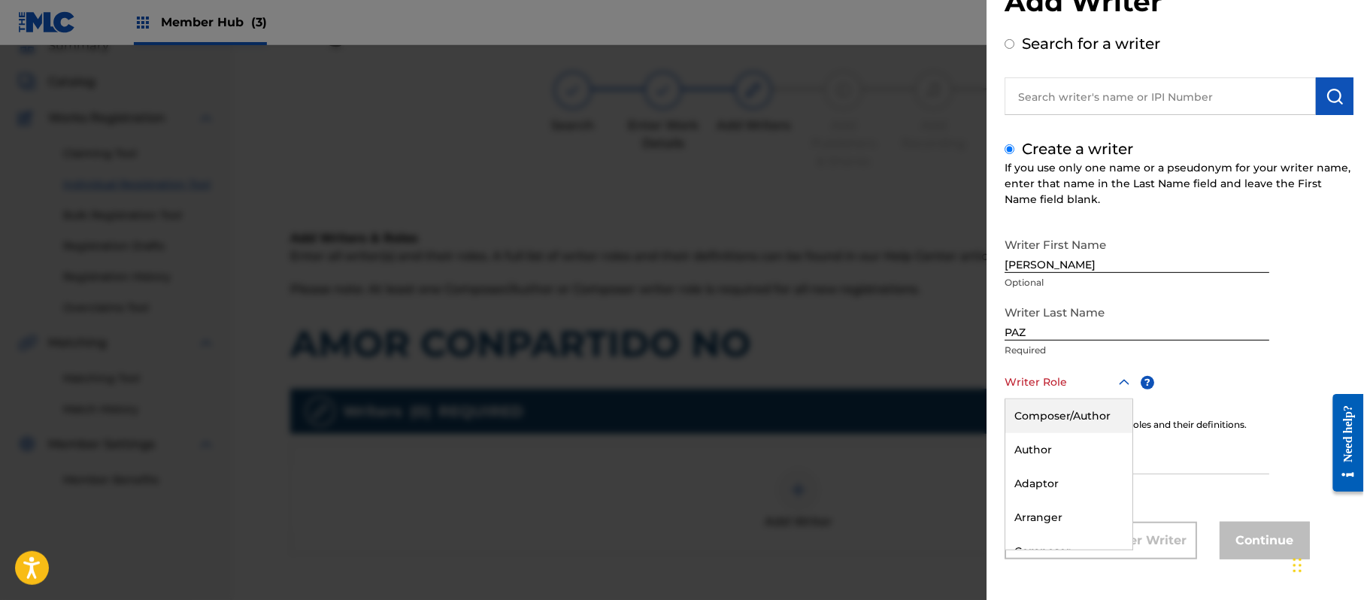
click at [1048, 426] on div "Composer/Author" at bounding box center [1068, 416] width 127 height 34
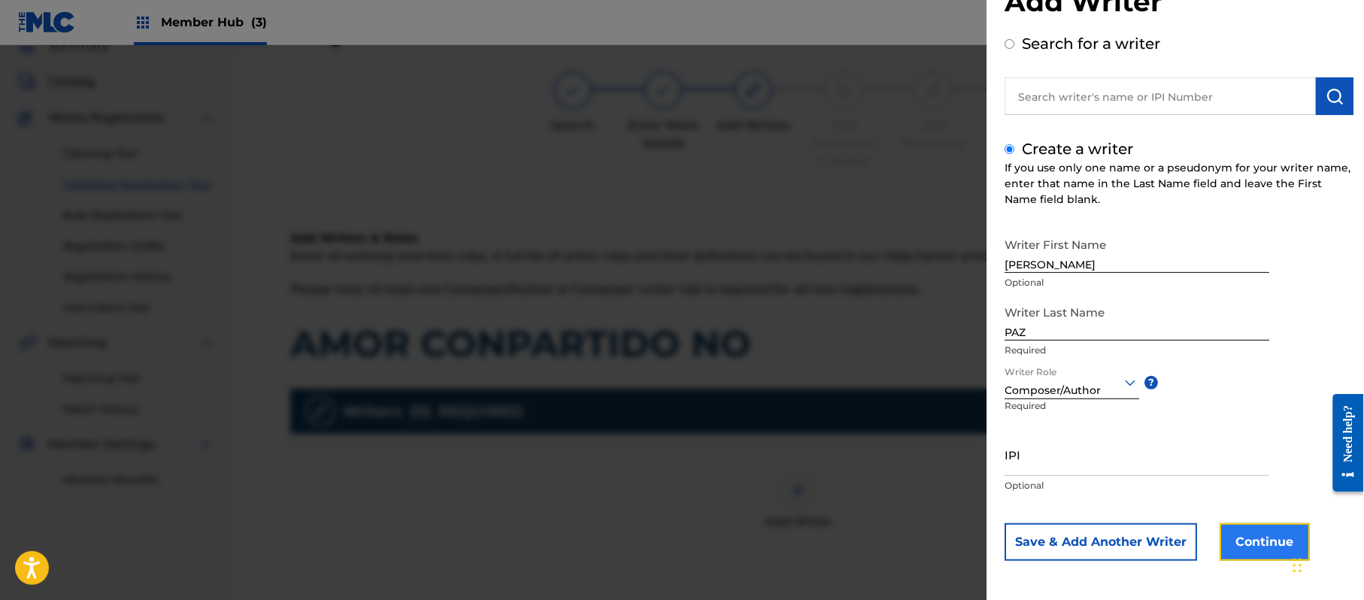
click at [1244, 533] on button "Continue" at bounding box center [1265, 542] width 90 height 38
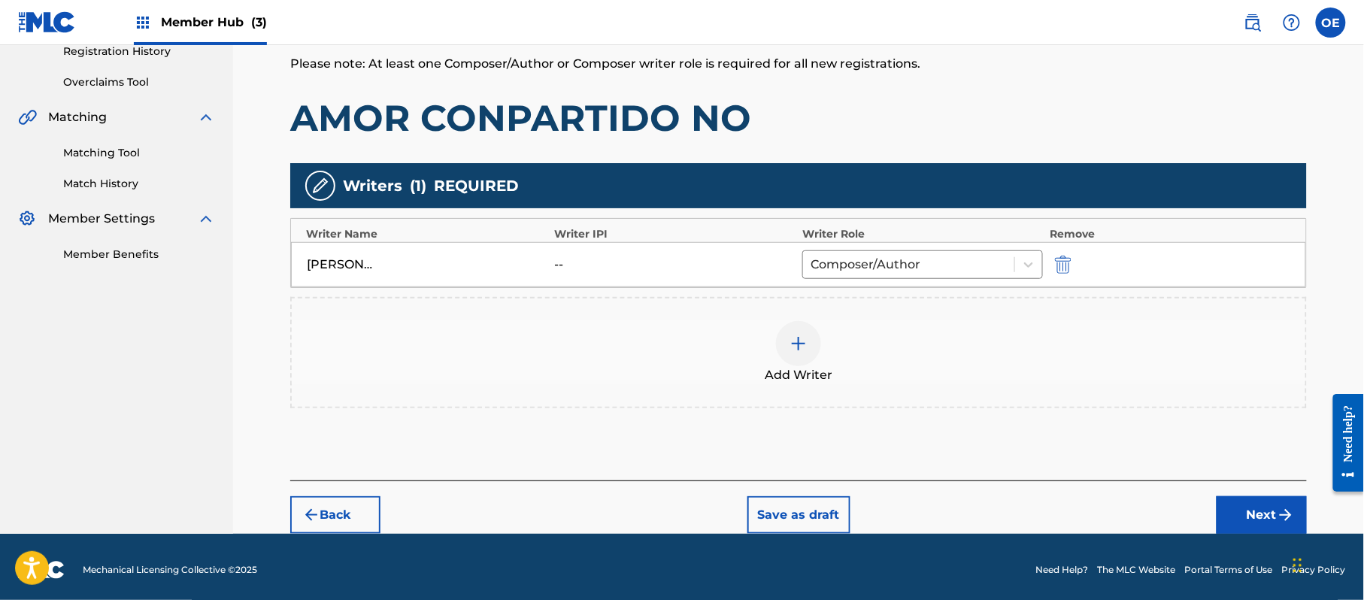
scroll to position [299, 0]
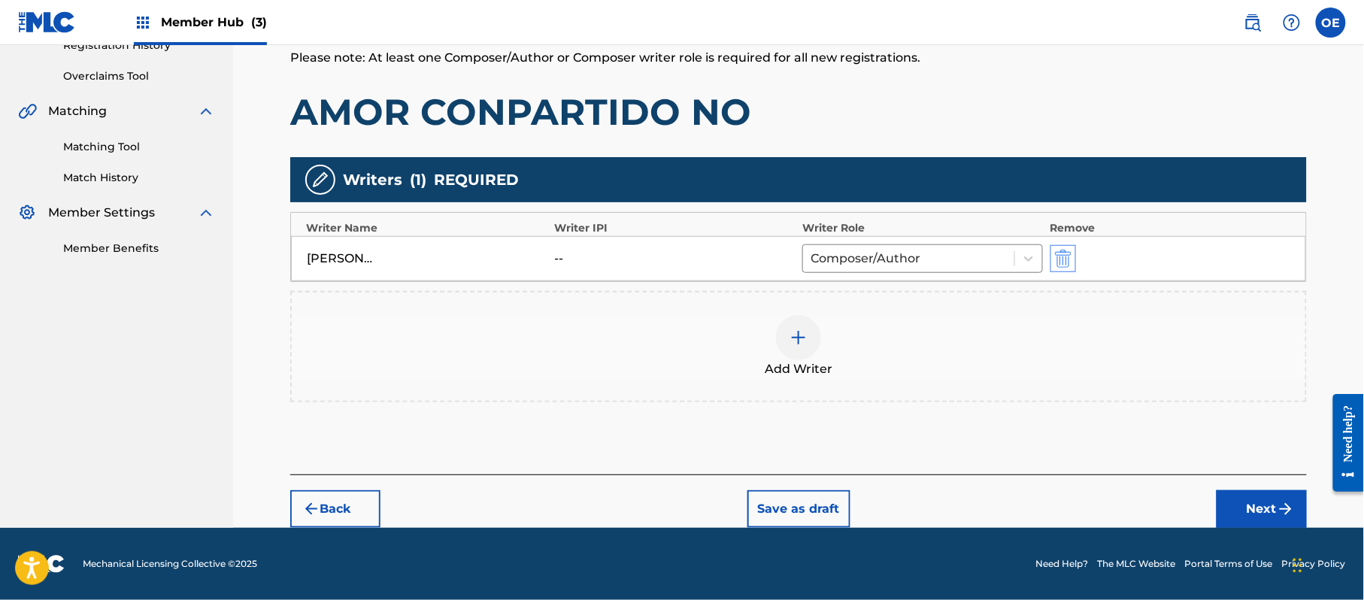
click at [1059, 248] on div "JORGE PAZ -- Composer/Author" at bounding box center [798, 258] width 1015 height 45
click at [1059, 250] on img "submit" at bounding box center [1063, 259] width 17 height 18
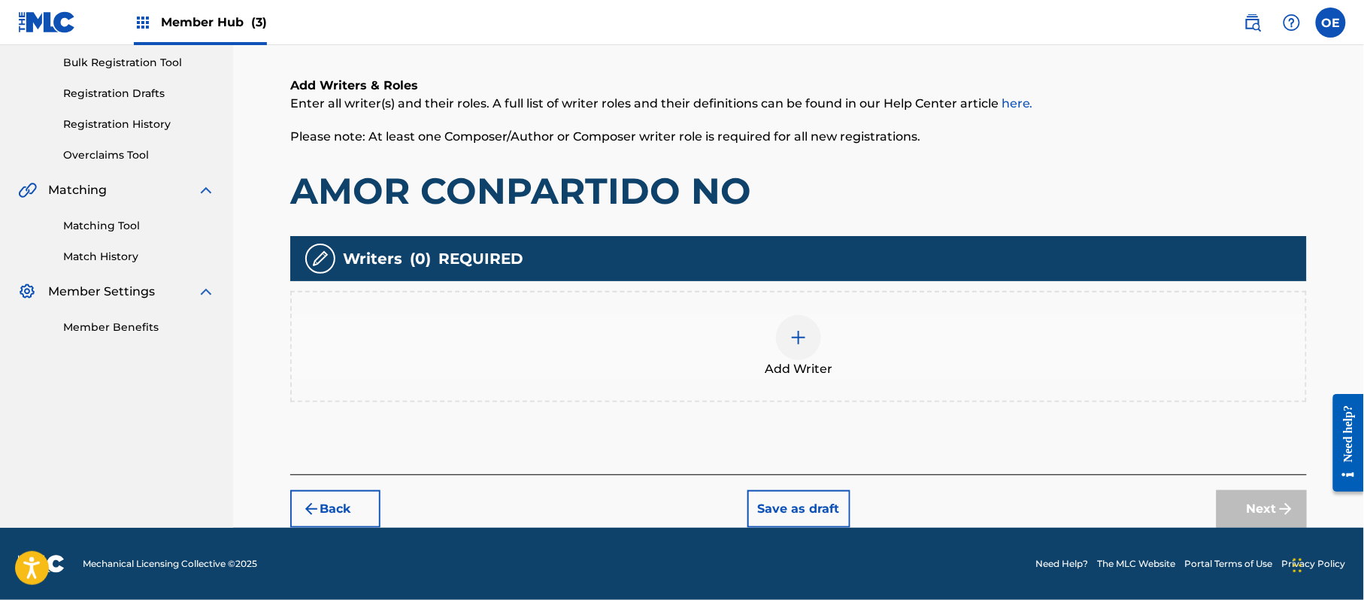
scroll to position [218, 0]
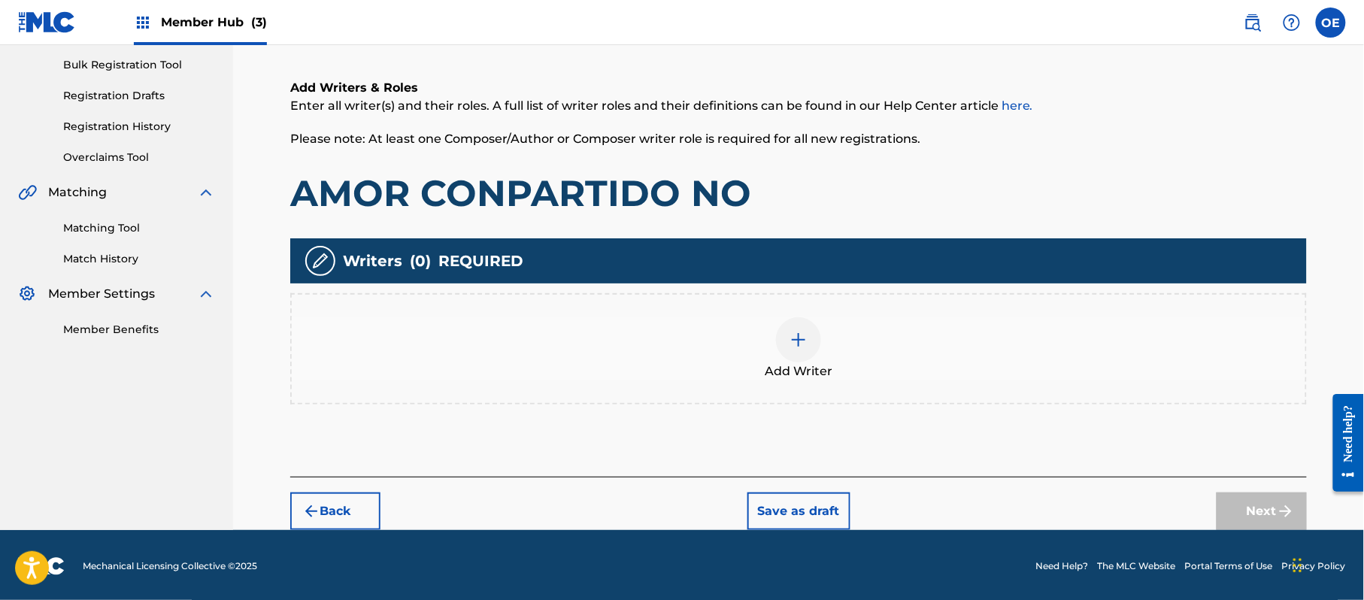
click at [826, 323] on div "Add Writer" at bounding box center [799, 348] width 1014 height 63
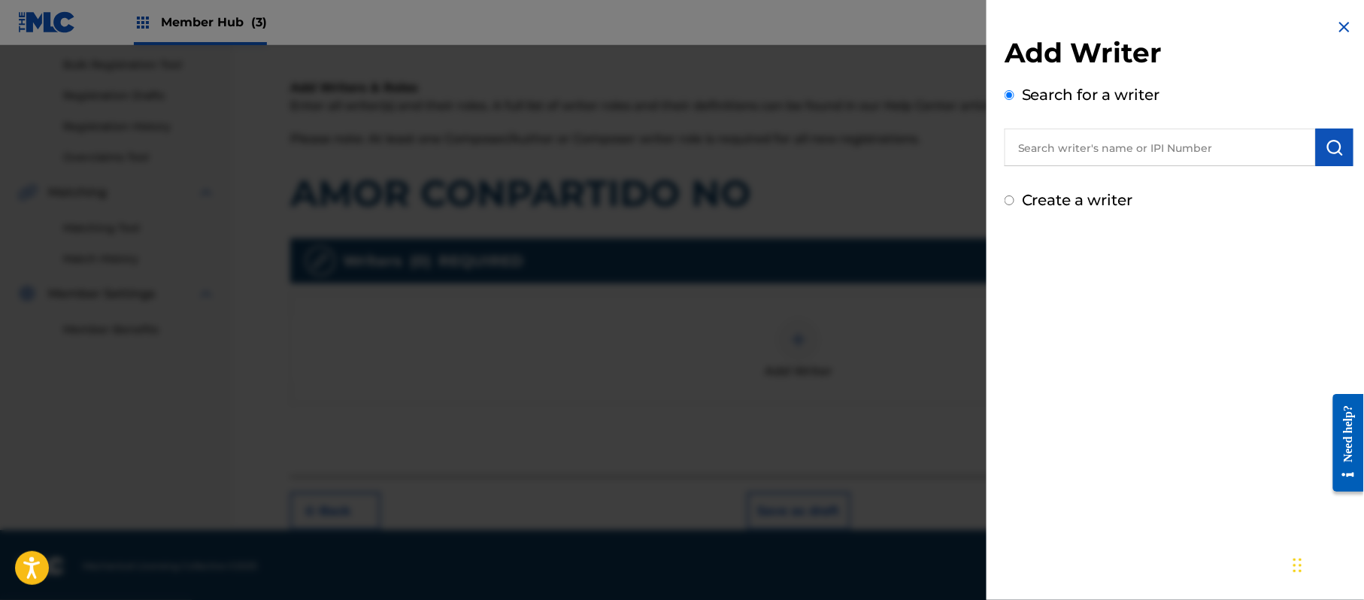
drag, startPoint x: 851, startPoint y: 322, endPoint x: 896, endPoint y: 320, distance: 45.2
click at [851, 317] on div at bounding box center [682, 345] width 1364 height 600
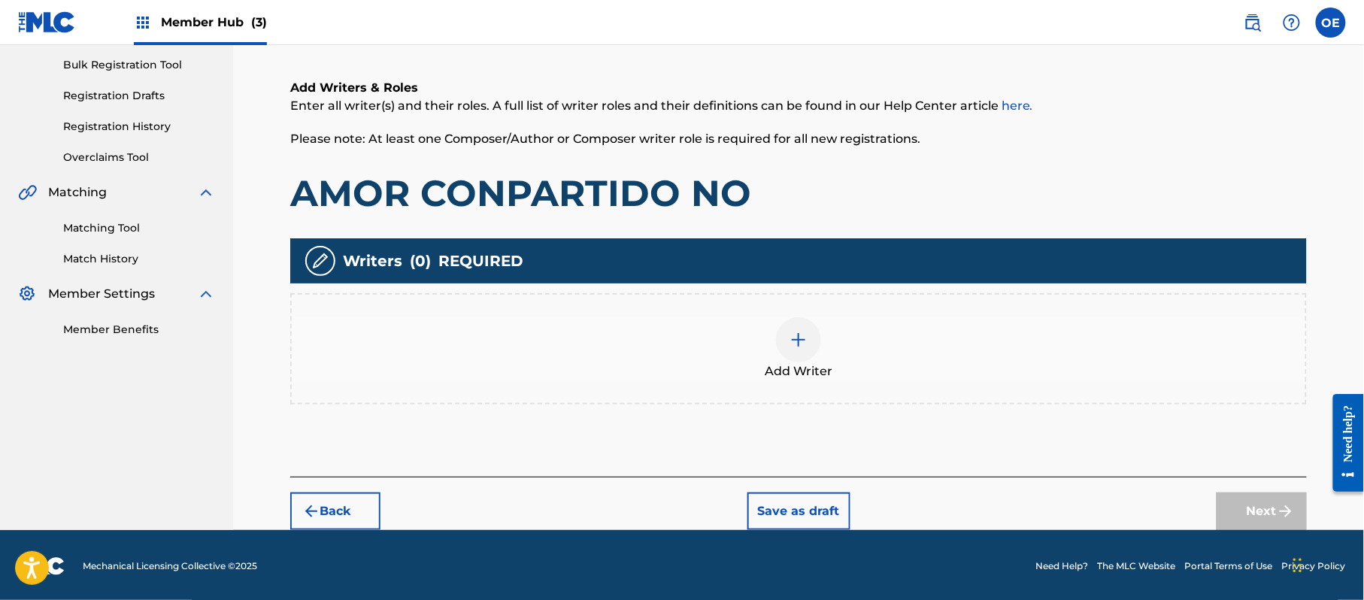
click at [717, 368] on div "Add Writer" at bounding box center [799, 348] width 1014 height 63
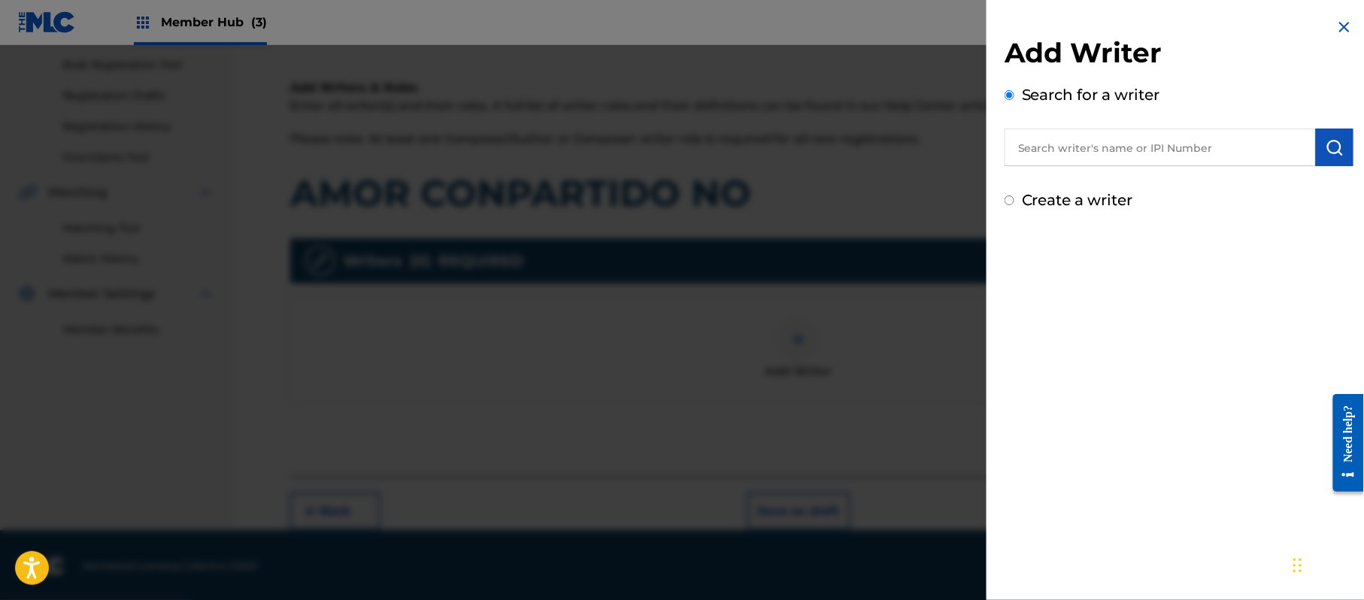
click at [1090, 197] on label "Create a writer" at bounding box center [1077, 200] width 111 height 18
radio input "true"
click at [1014, 197] on input "Create a writer" at bounding box center [1010, 201] width 10 height 10
radio input "false"
radio input "true"
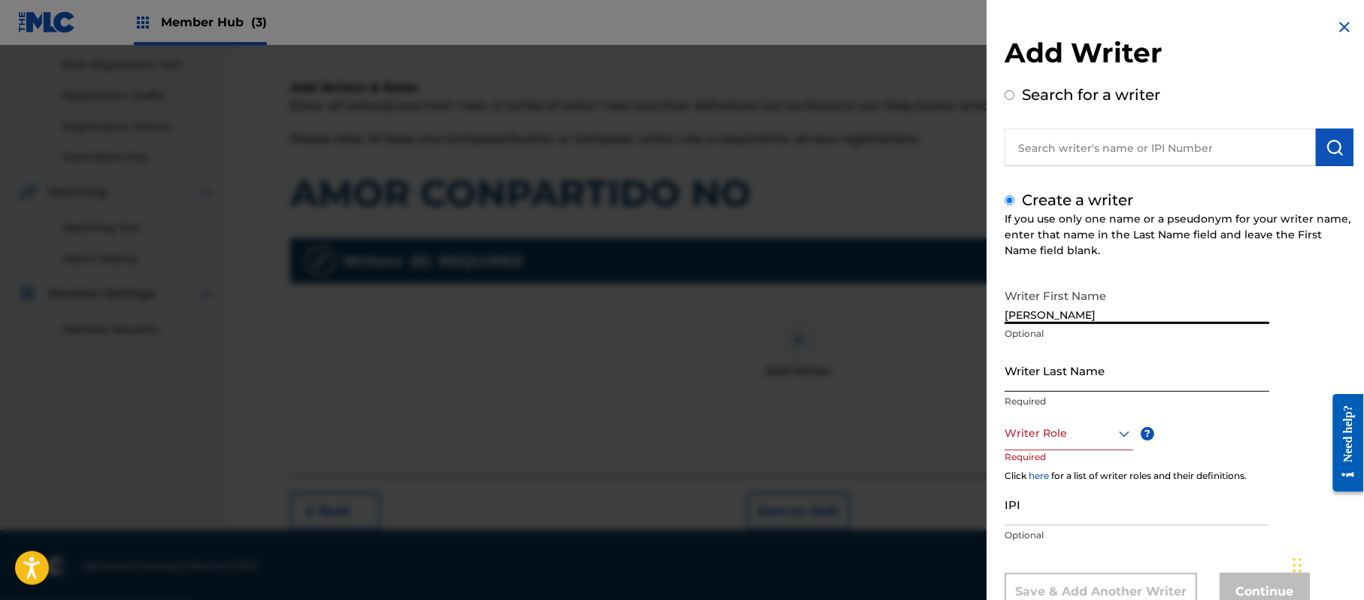
type input "JORGE PAZ"
drag, startPoint x: 1089, startPoint y: 320, endPoint x: 1042, endPoint y: 332, distance: 48.2
click at [1042, 332] on div "Writer First Name JORGE PAZ Optional" at bounding box center [1137, 315] width 265 height 68
type input "JORGE"
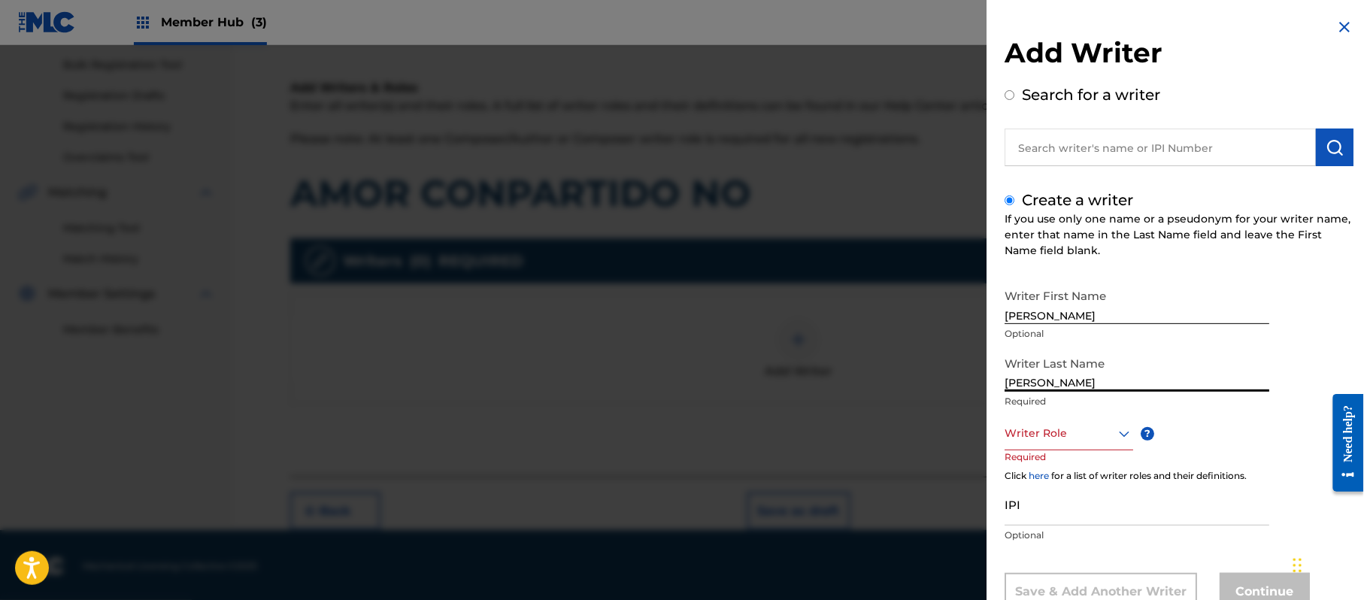
drag, startPoint x: 1045, startPoint y: 386, endPoint x: 936, endPoint y: 376, distance: 108.7
click at [937, 376] on div "Add Writer Search for a writer Create a writer If you use only one name or a ps…" at bounding box center [682, 322] width 1364 height 555
type input "PAZ"
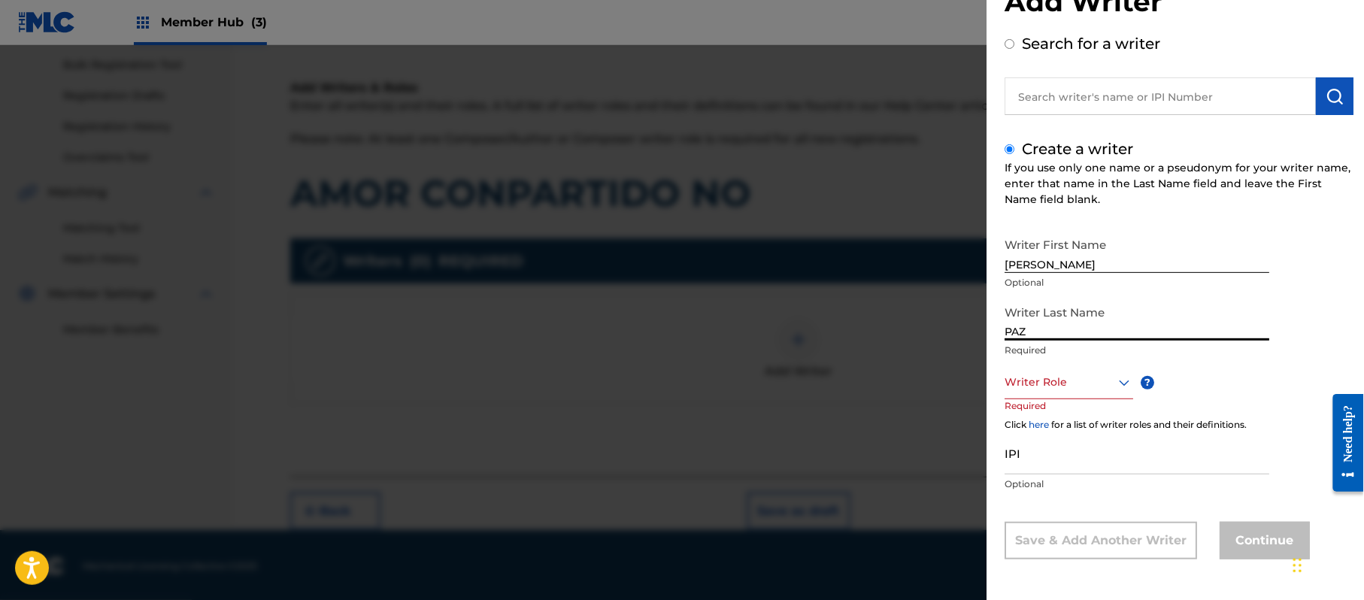
click at [1054, 399] on div "Writer Role" at bounding box center [1069, 382] width 129 height 34
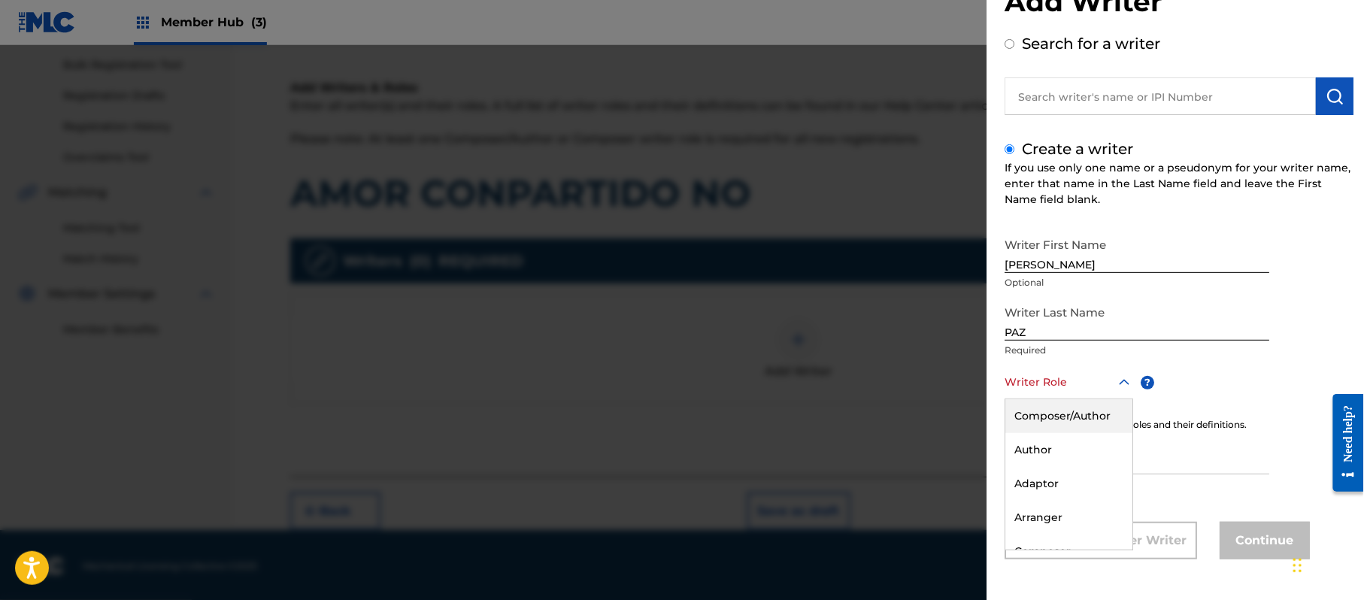
click at [1054, 428] on div "Composer/Author" at bounding box center [1068, 416] width 127 height 34
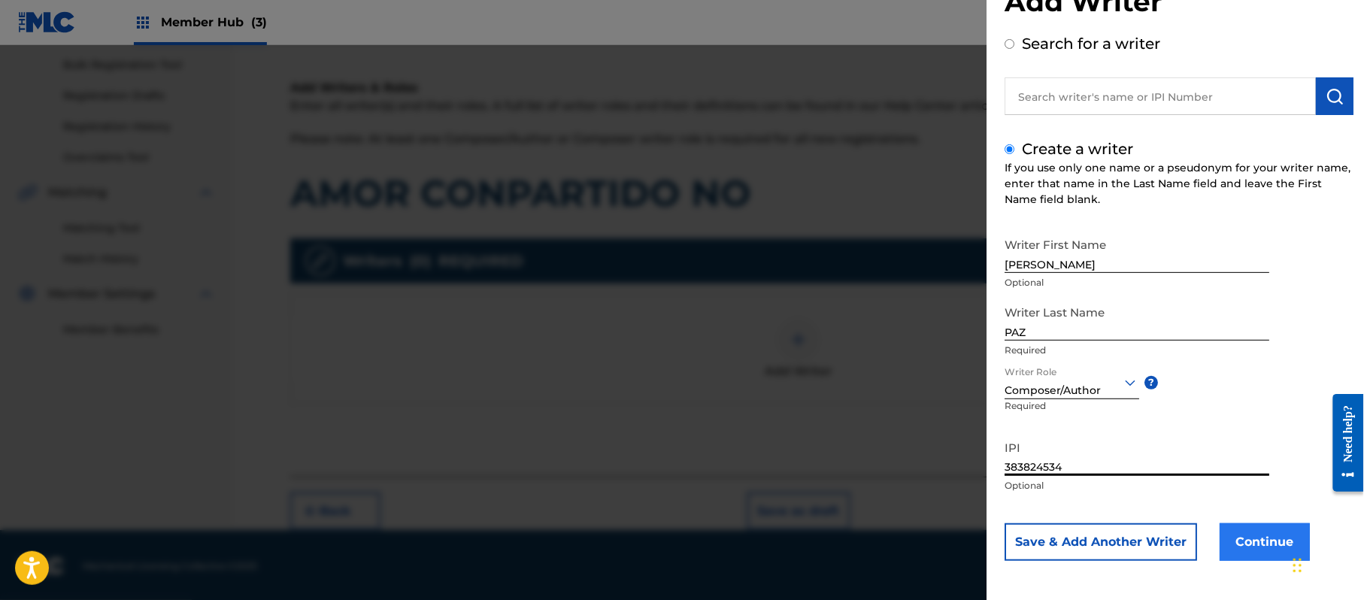
type input "383824534"
click at [1259, 540] on button "Continue" at bounding box center [1265, 542] width 90 height 38
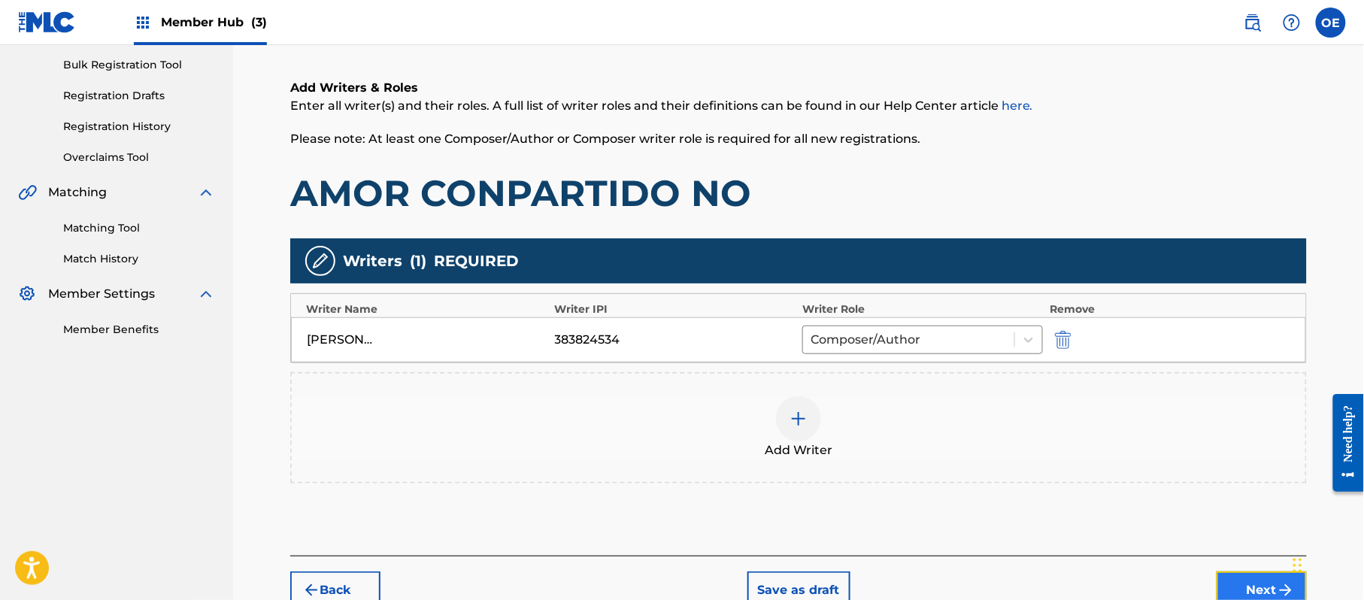
click at [1250, 584] on button "Next" at bounding box center [1262, 591] width 90 height 38
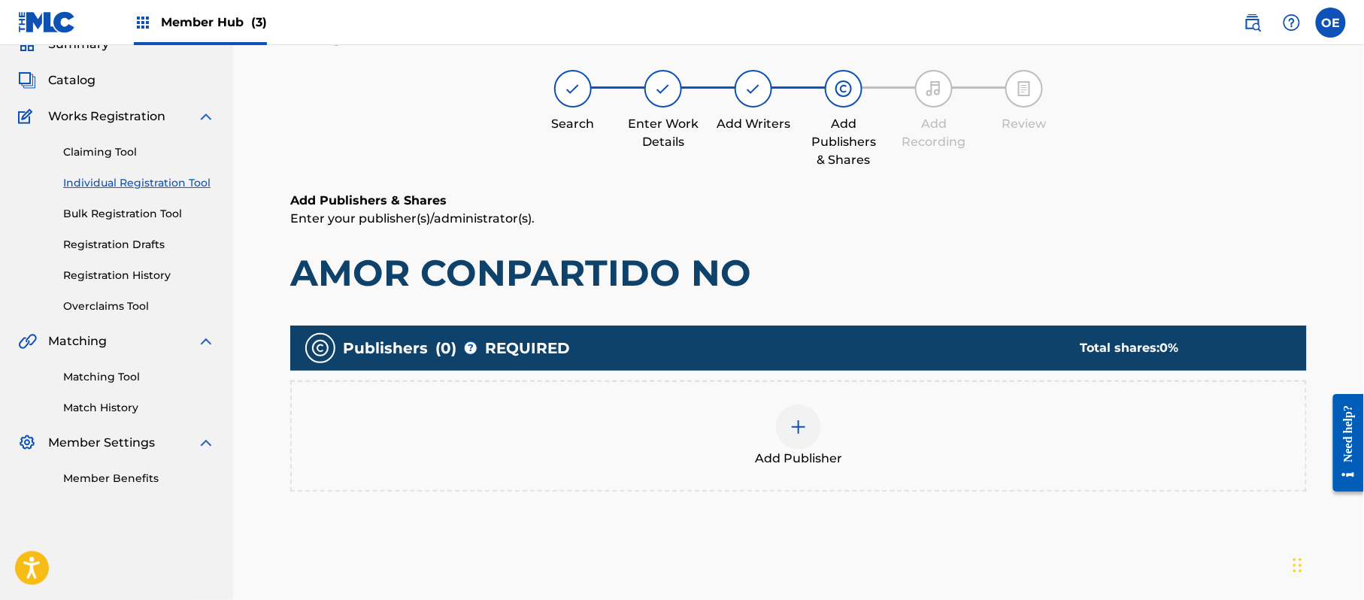
scroll to position [68, 0]
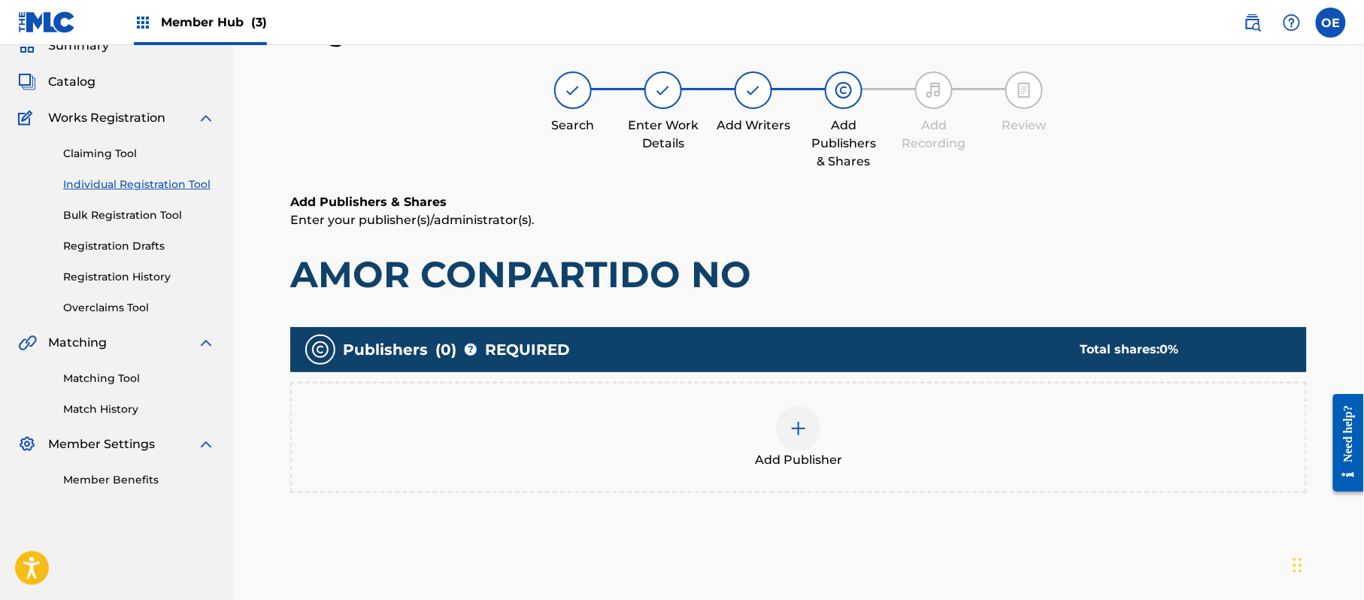
click at [816, 447] on div "Add Publisher" at bounding box center [799, 437] width 1014 height 63
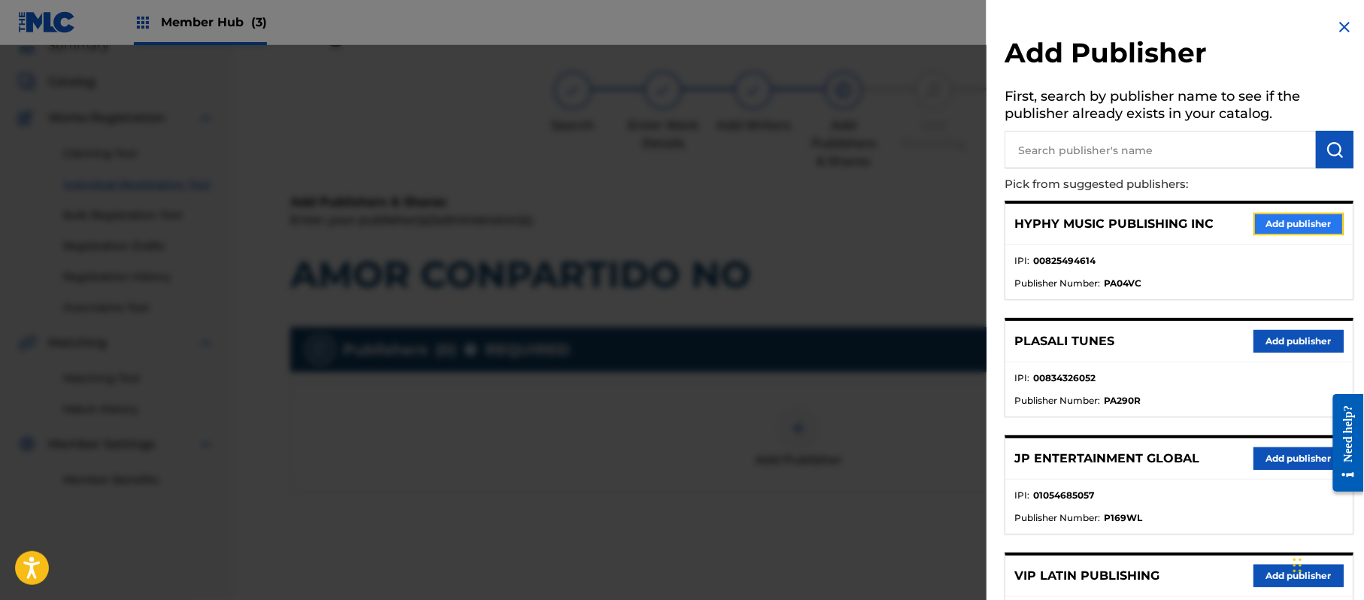
click at [1288, 224] on button "Add publisher" at bounding box center [1299, 224] width 90 height 23
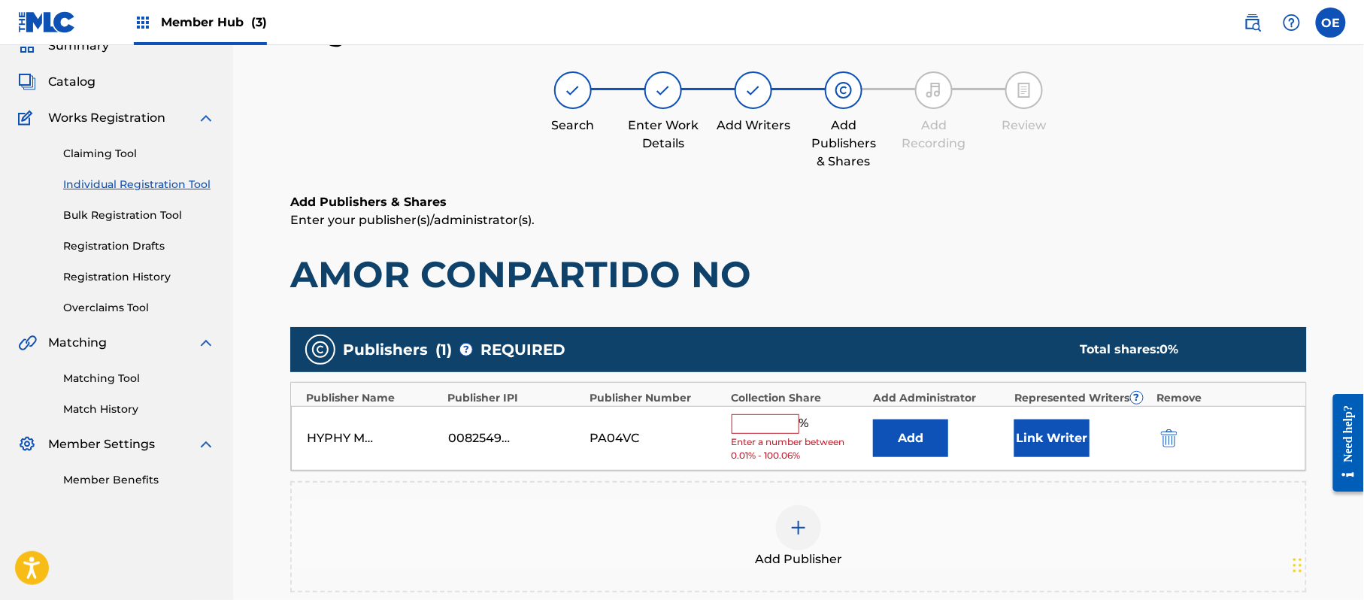
click at [755, 433] on input "text" at bounding box center [766, 424] width 68 height 20
type input "100"
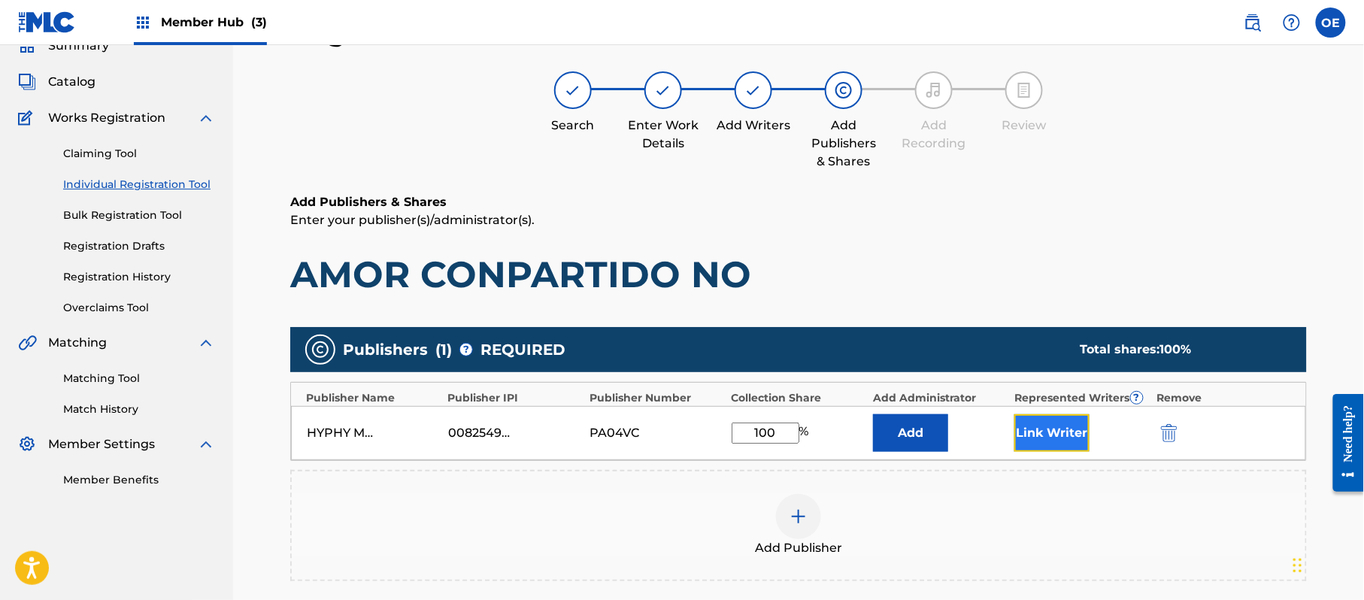
click at [1056, 436] on button "Link Writer" at bounding box center [1051, 433] width 75 height 38
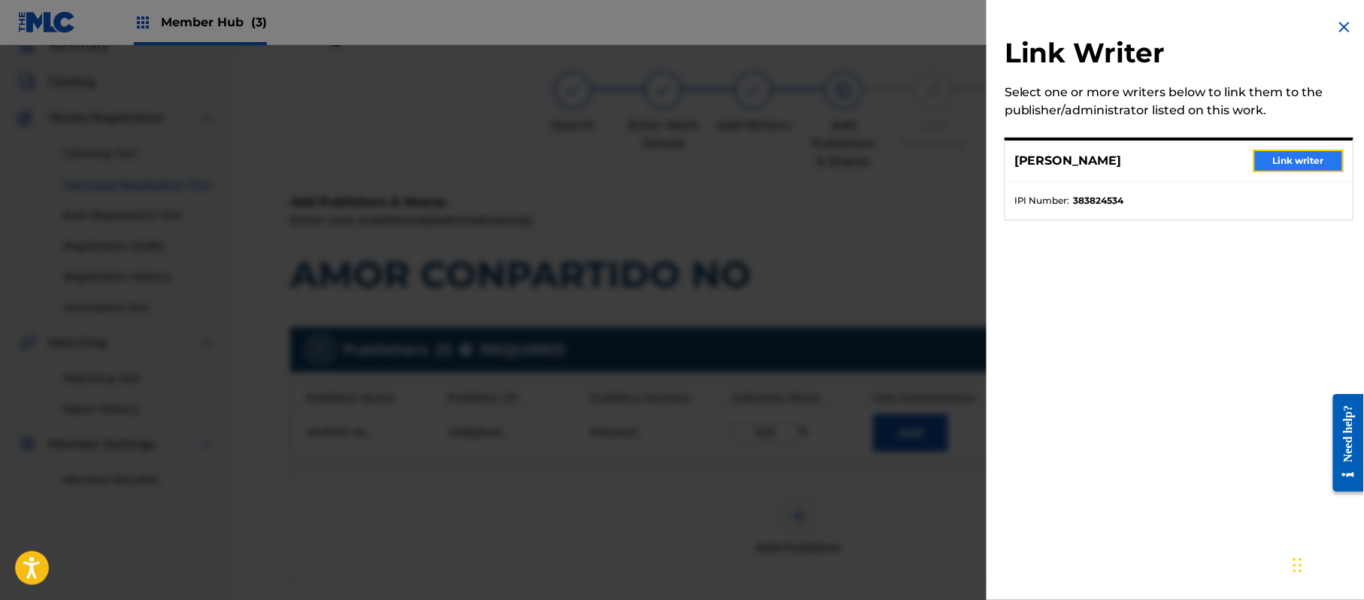
click at [1311, 168] on button "Link writer" at bounding box center [1299, 161] width 90 height 23
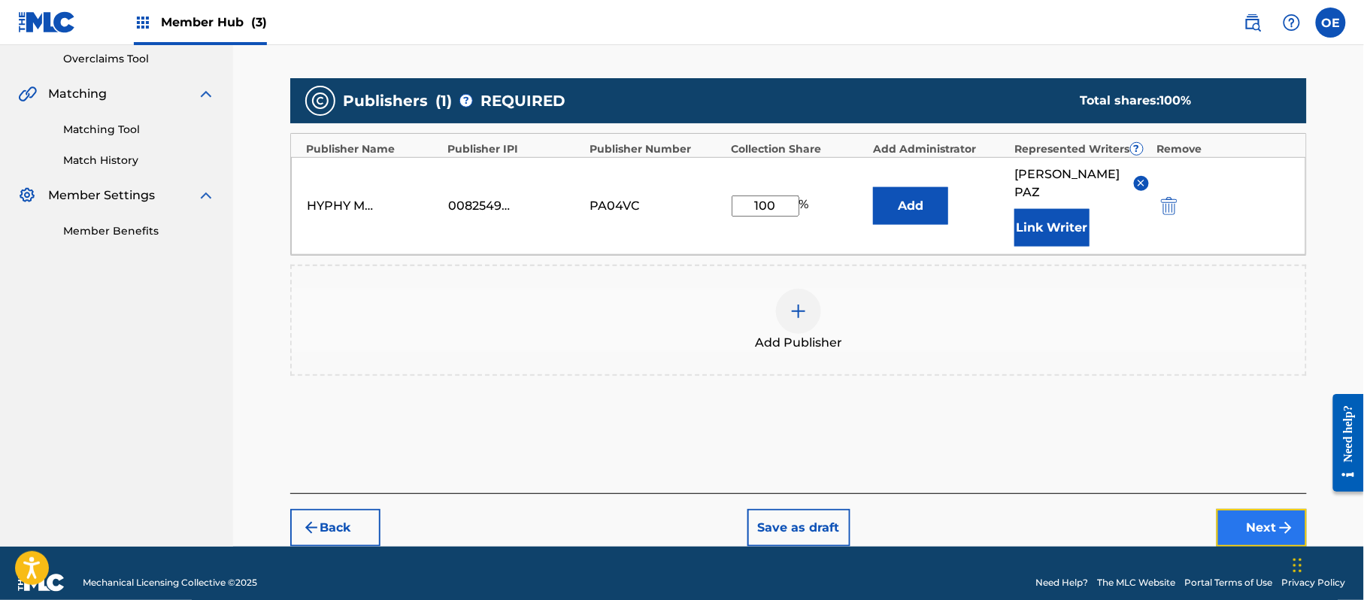
click at [1296, 509] on button "Next" at bounding box center [1262, 528] width 90 height 38
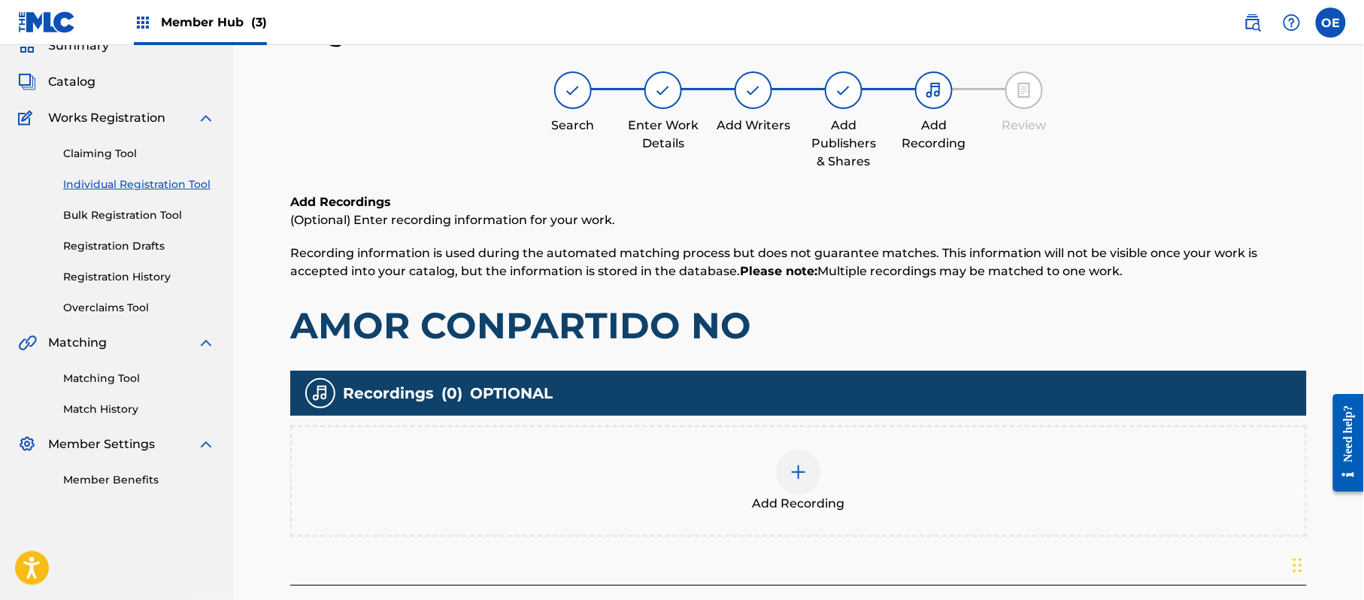
click at [879, 471] on div "Add Recording" at bounding box center [799, 481] width 1014 height 63
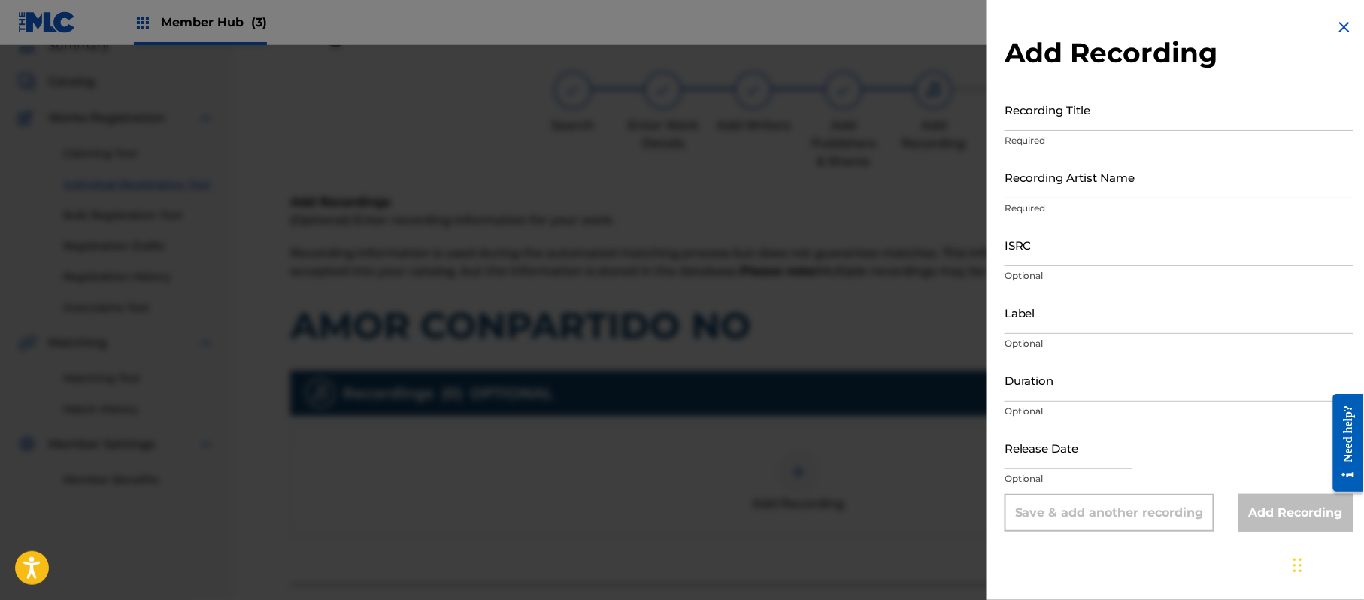
click at [1336, 29] on img at bounding box center [1345, 27] width 18 height 18
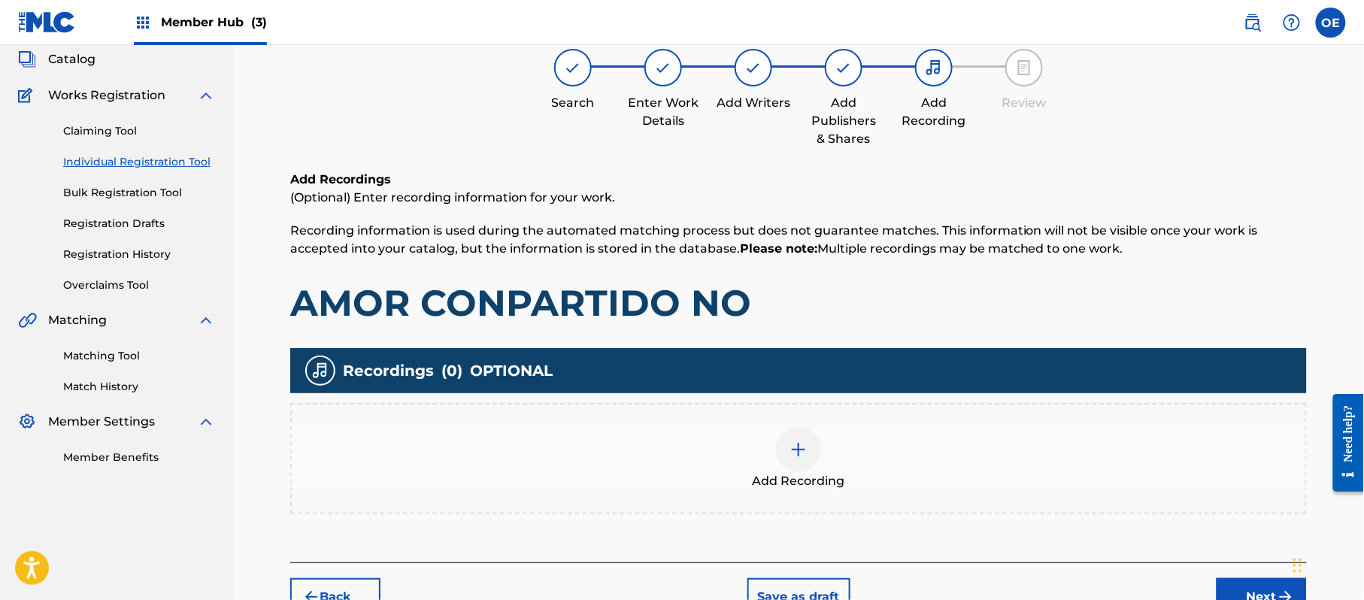
scroll to position [176, 0]
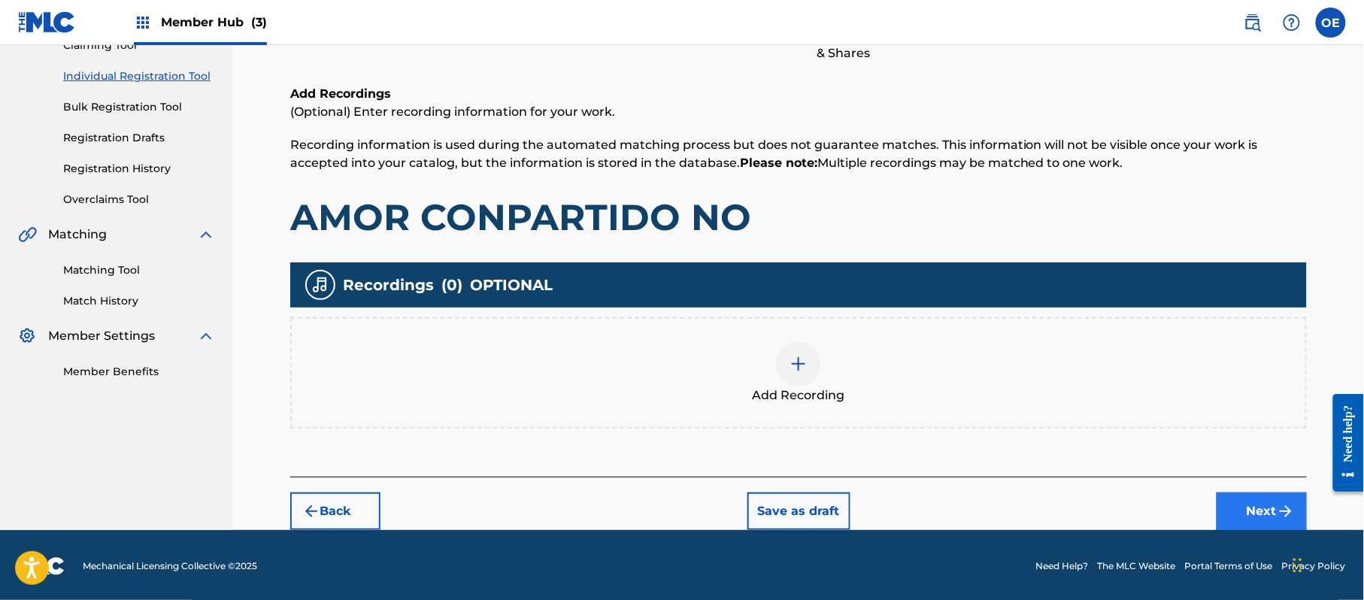
drag, startPoint x: 1202, startPoint y: 504, endPoint x: 1222, endPoint y: 507, distance: 20.5
click at [1207, 505] on div "Back Save as draft Next" at bounding box center [798, 503] width 1017 height 53
click at [1233, 507] on button "Next" at bounding box center [1262, 512] width 90 height 38
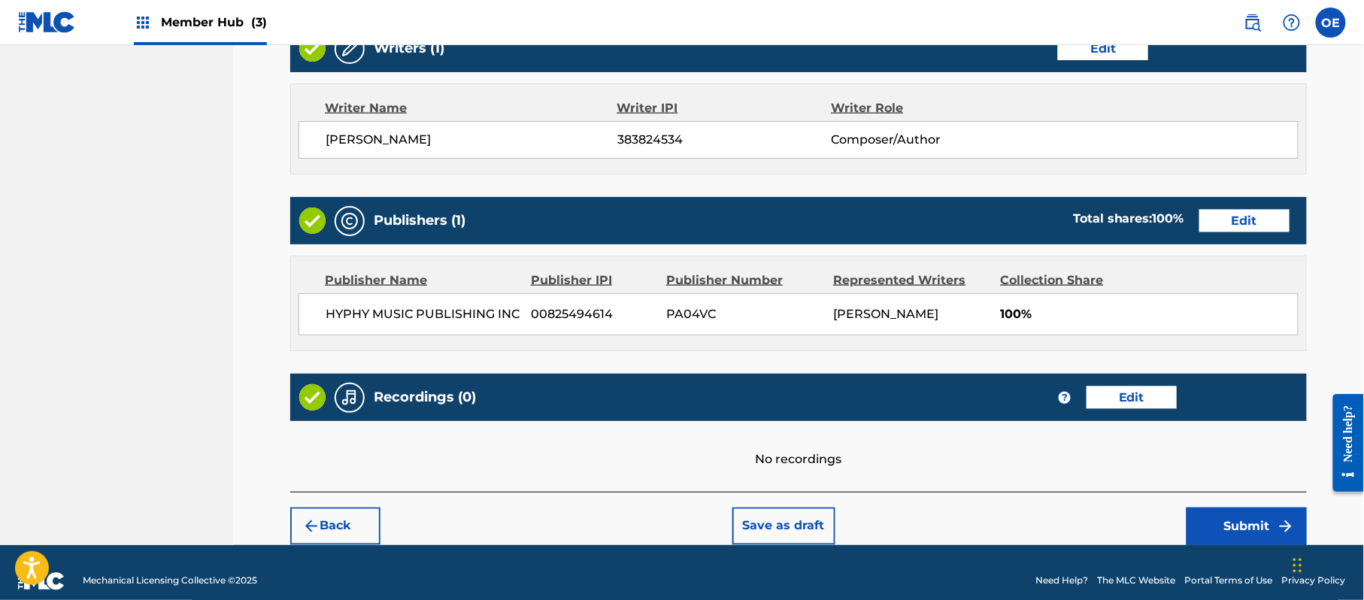
scroll to position [623, 0]
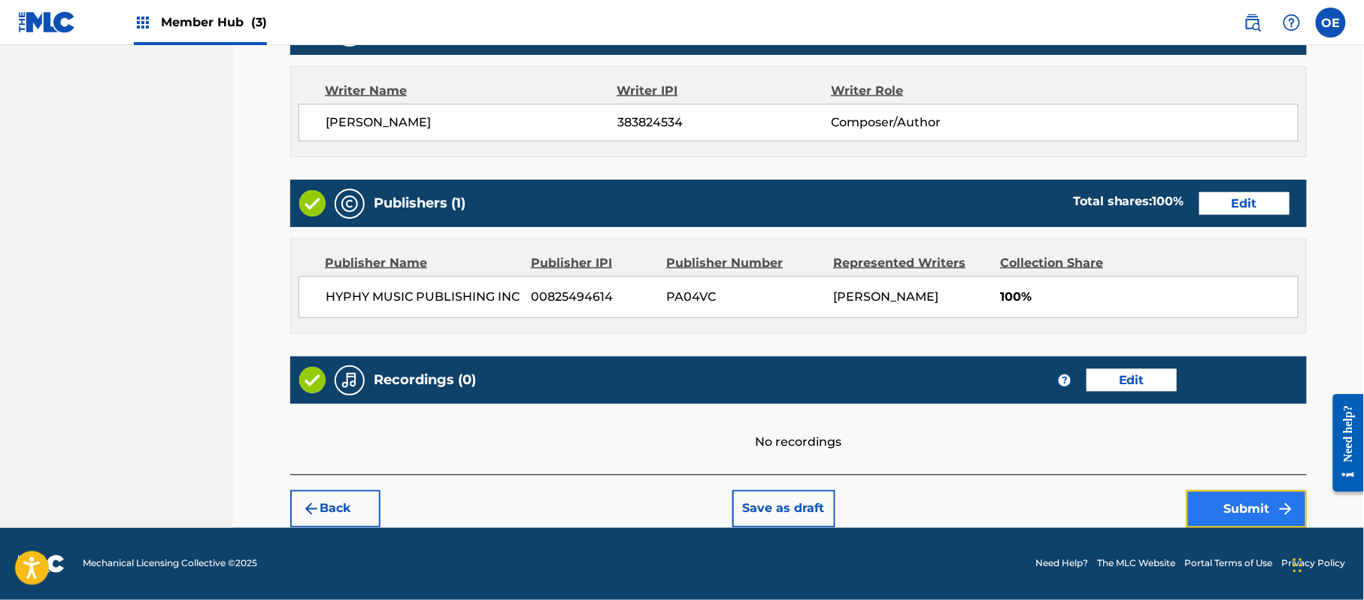
click at [1238, 515] on button "Submit" at bounding box center [1247, 509] width 120 height 38
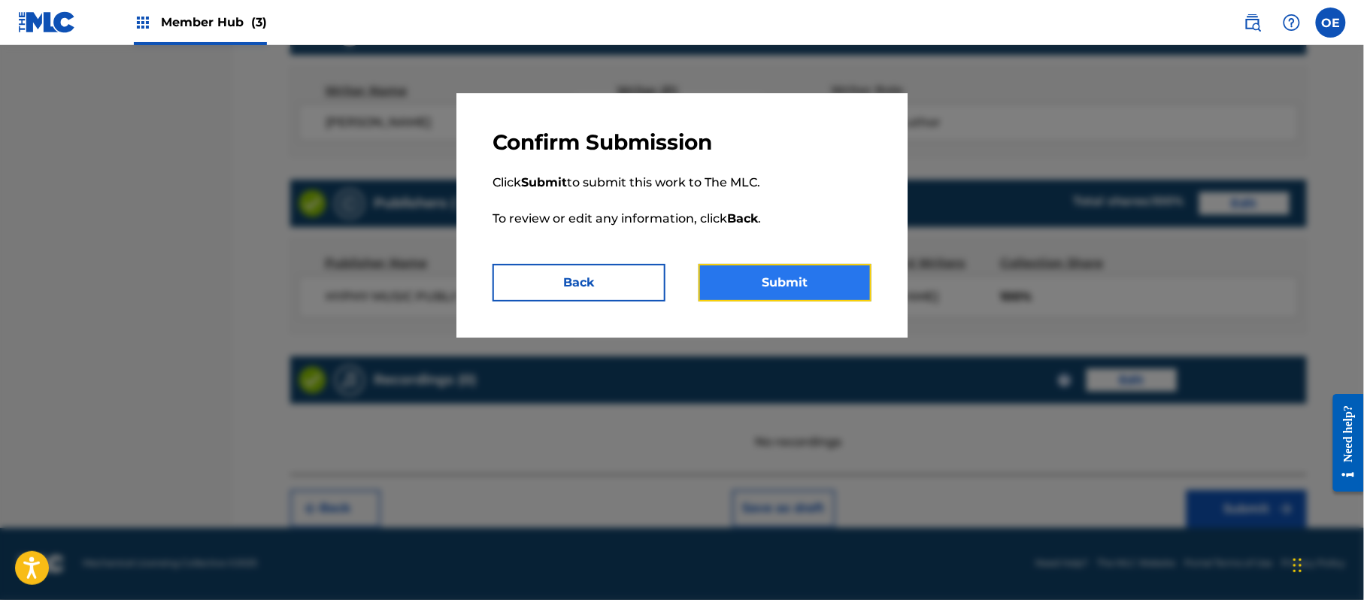
click at [783, 283] on button "Submit" at bounding box center [785, 283] width 173 height 38
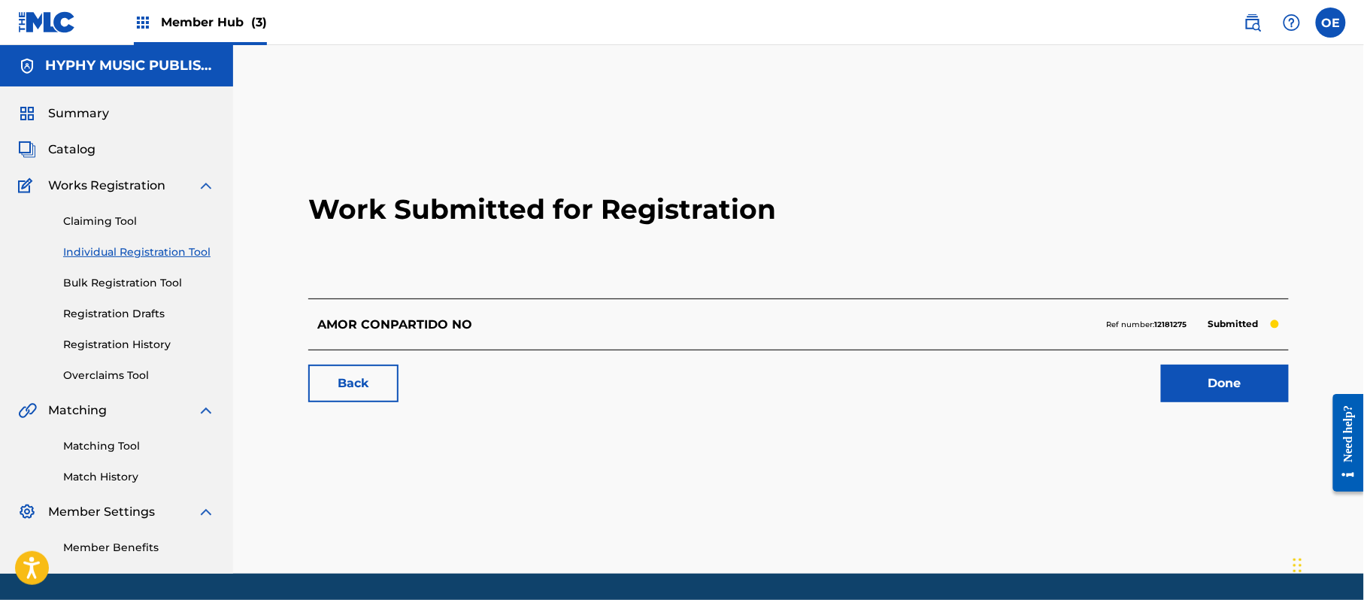
click at [130, 251] on link "Individual Registration Tool" at bounding box center [139, 252] width 152 height 16
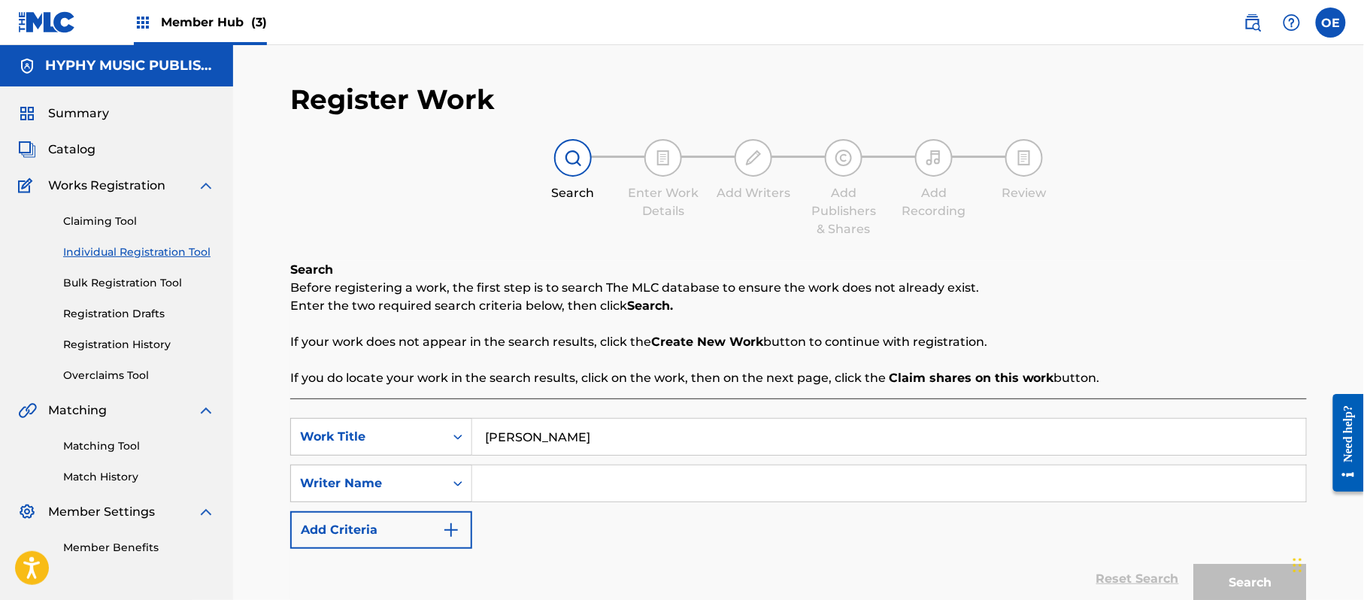
type input "AMPARO"
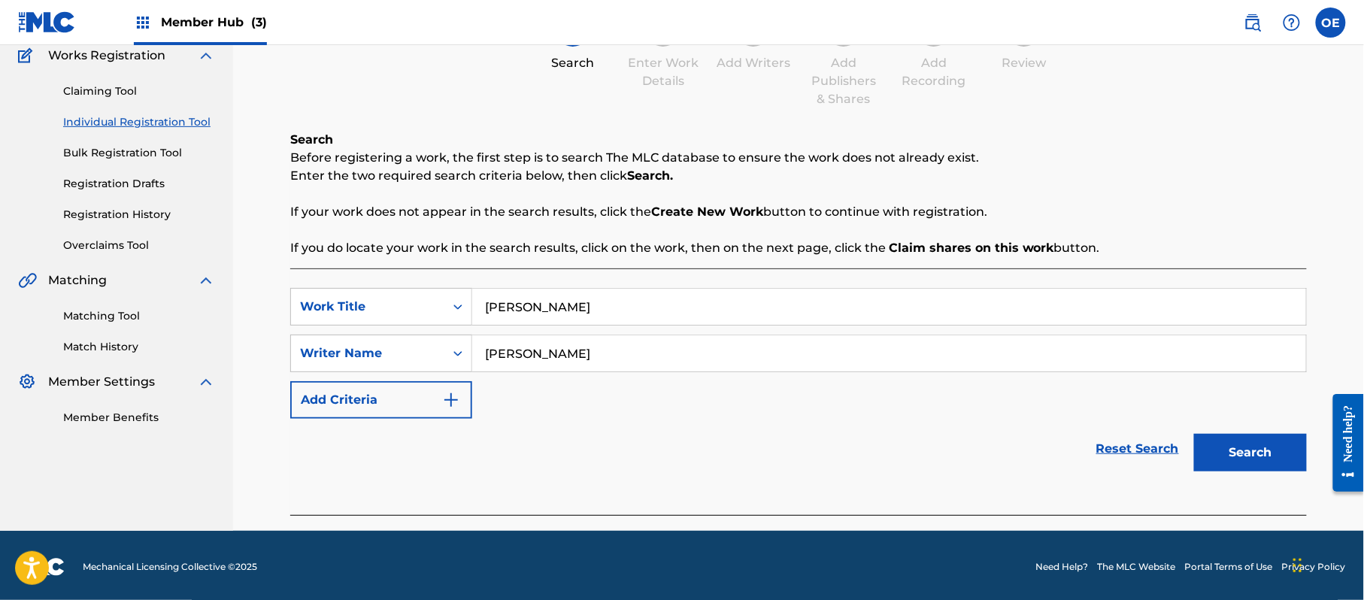
scroll to position [133, 0]
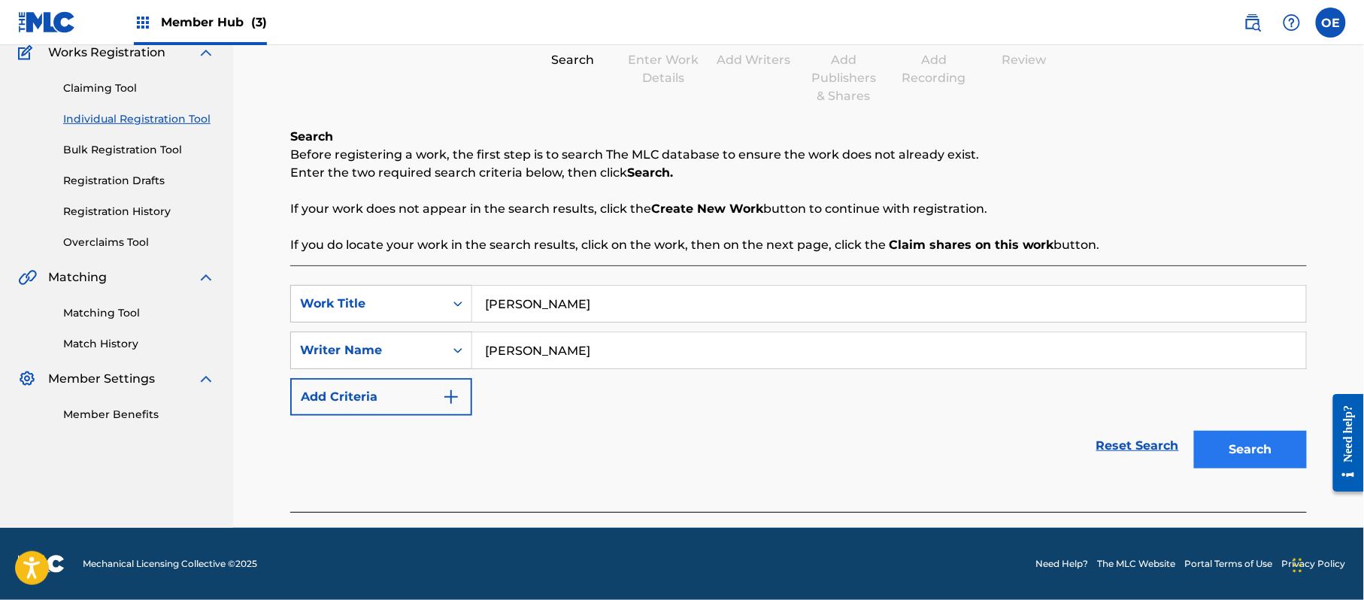
type input "JORGE PAZ"
click at [1249, 448] on button "Search" at bounding box center [1250, 450] width 113 height 38
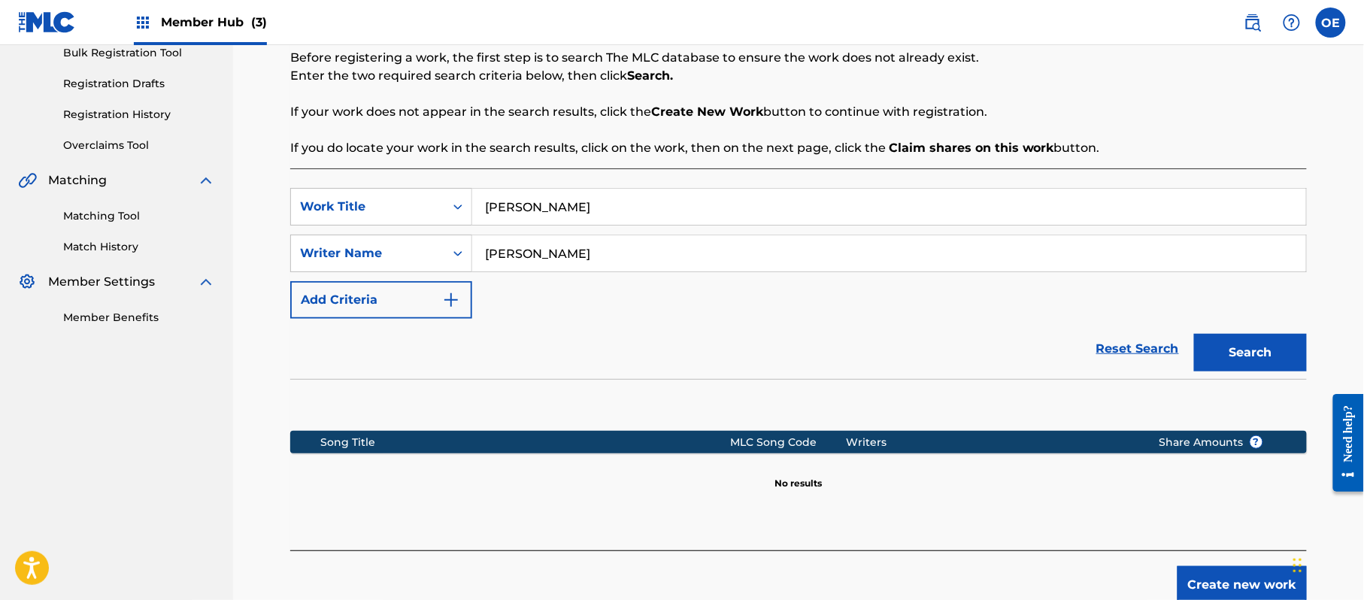
scroll to position [307, 0]
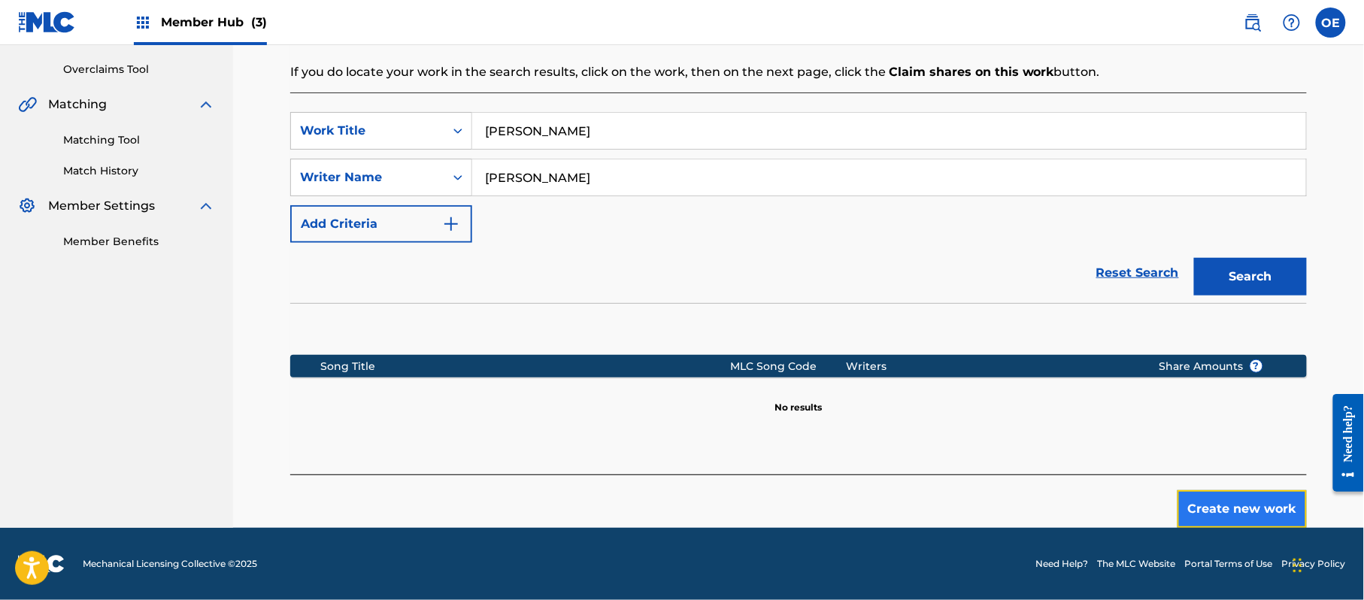
click at [1230, 511] on button "Create new work" at bounding box center [1242, 509] width 129 height 38
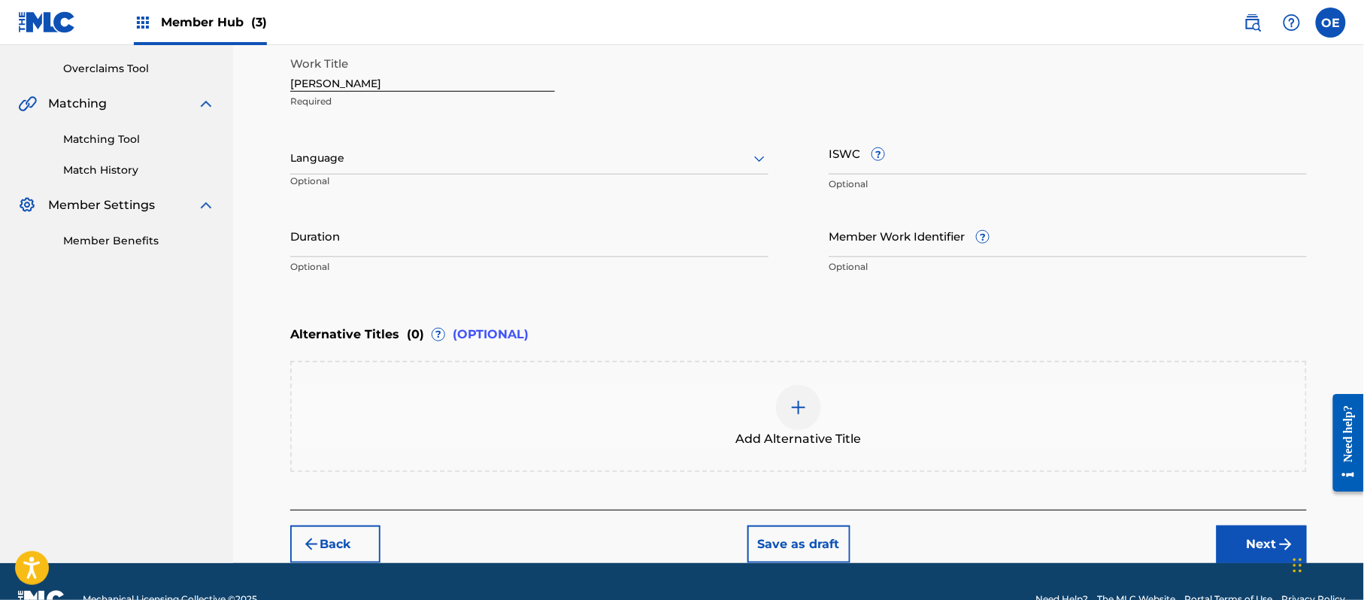
click at [316, 164] on div at bounding box center [529, 158] width 478 height 19
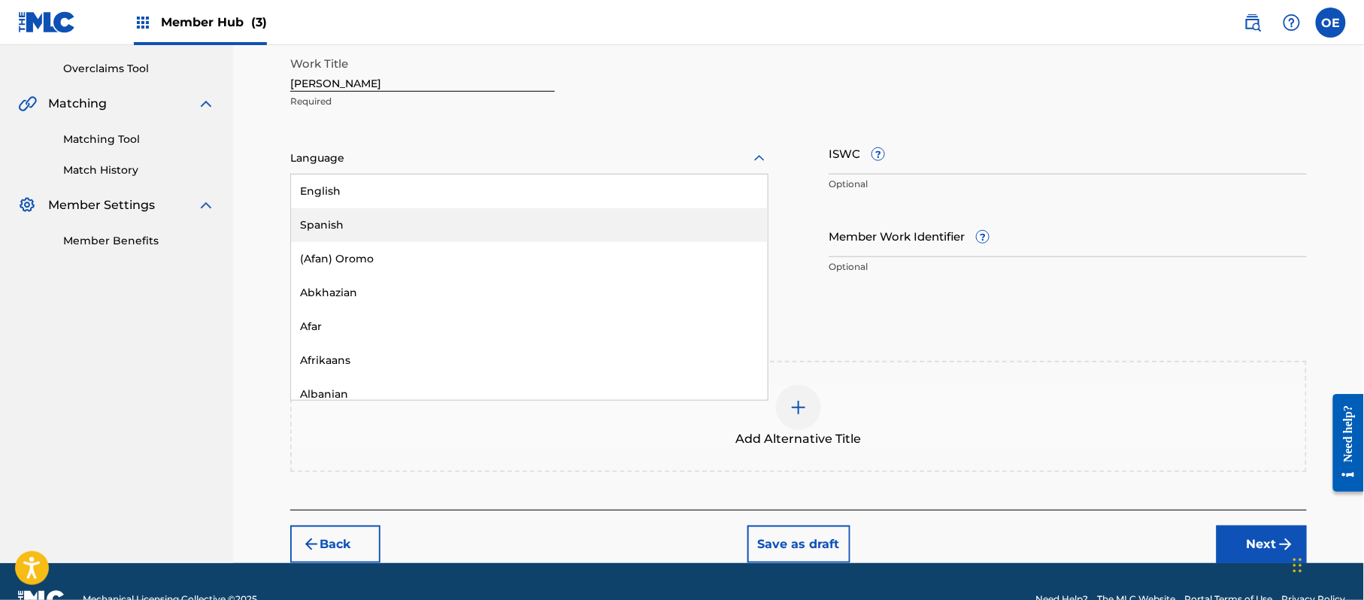
click at [350, 217] on div "Spanish" at bounding box center [529, 225] width 477 height 34
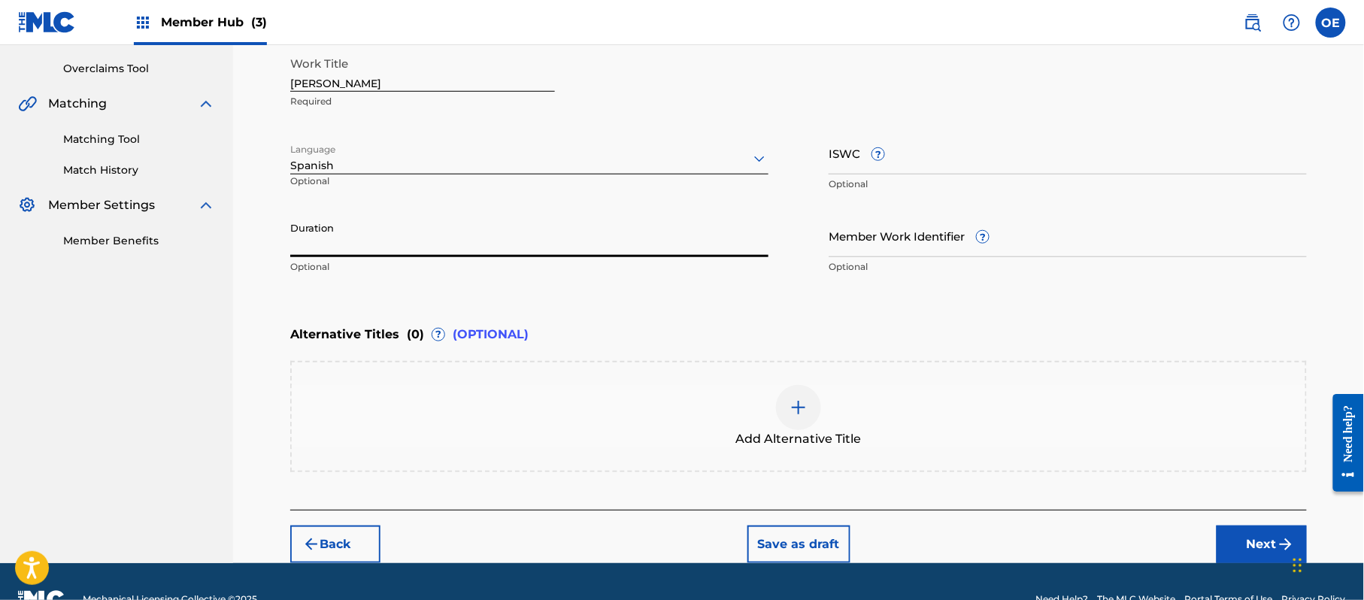
click at [495, 226] on input "Duration" at bounding box center [529, 235] width 478 height 43
type input "9"
type input "02:41"
click at [1241, 550] on button "Next" at bounding box center [1262, 545] width 90 height 38
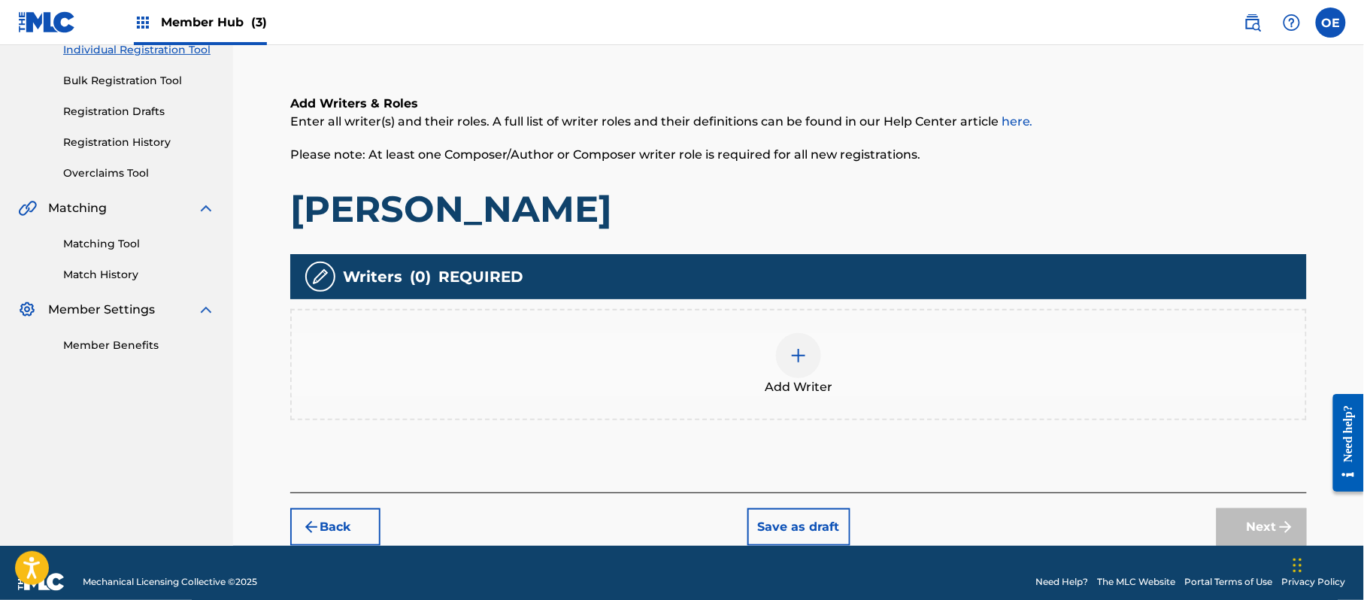
scroll to position [68, 0]
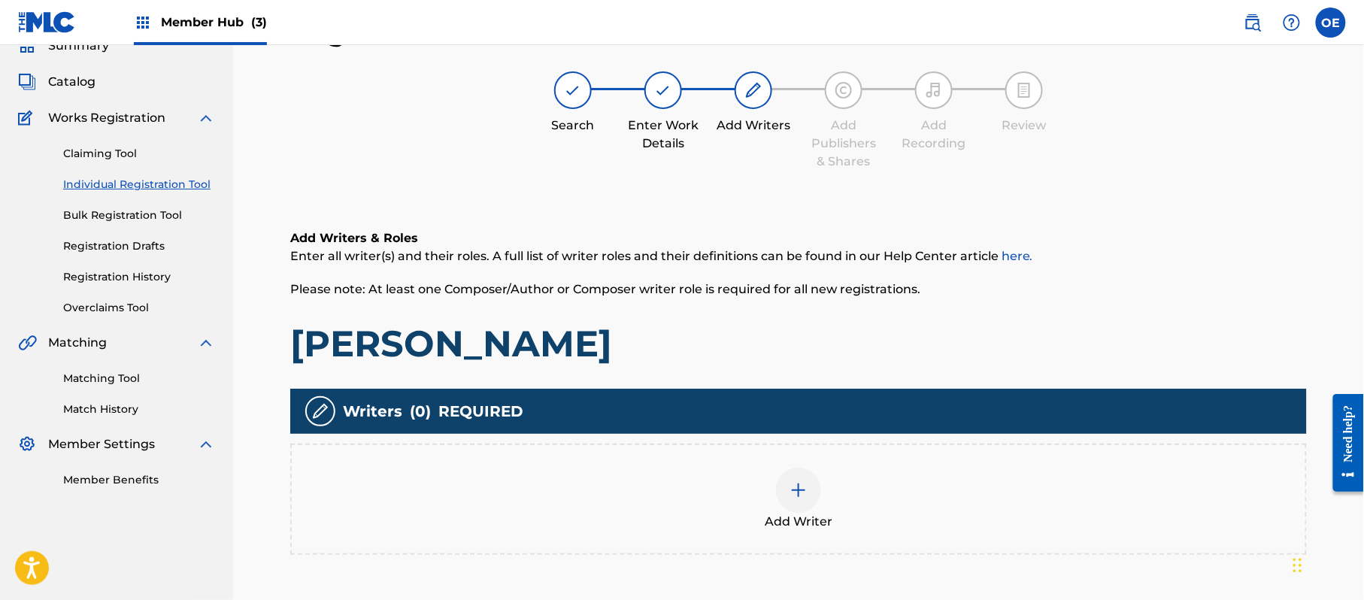
click at [784, 470] on div "Add Writer" at bounding box center [799, 499] width 1014 height 63
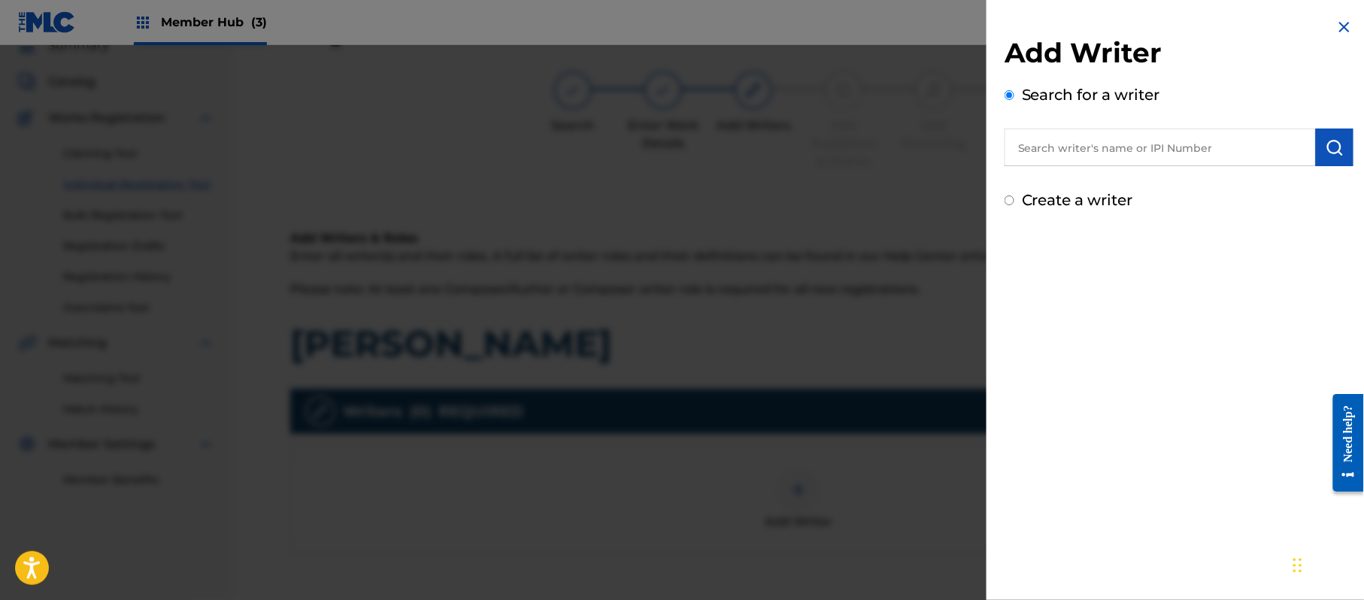
click at [1053, 191] on label "Create a writer" at bounding box center [1077, 200] width 111 height 18
radio input "true"
click at [1014, 196] on input "Create a writer" at bounding box center [1010, 201] width 10 height 10
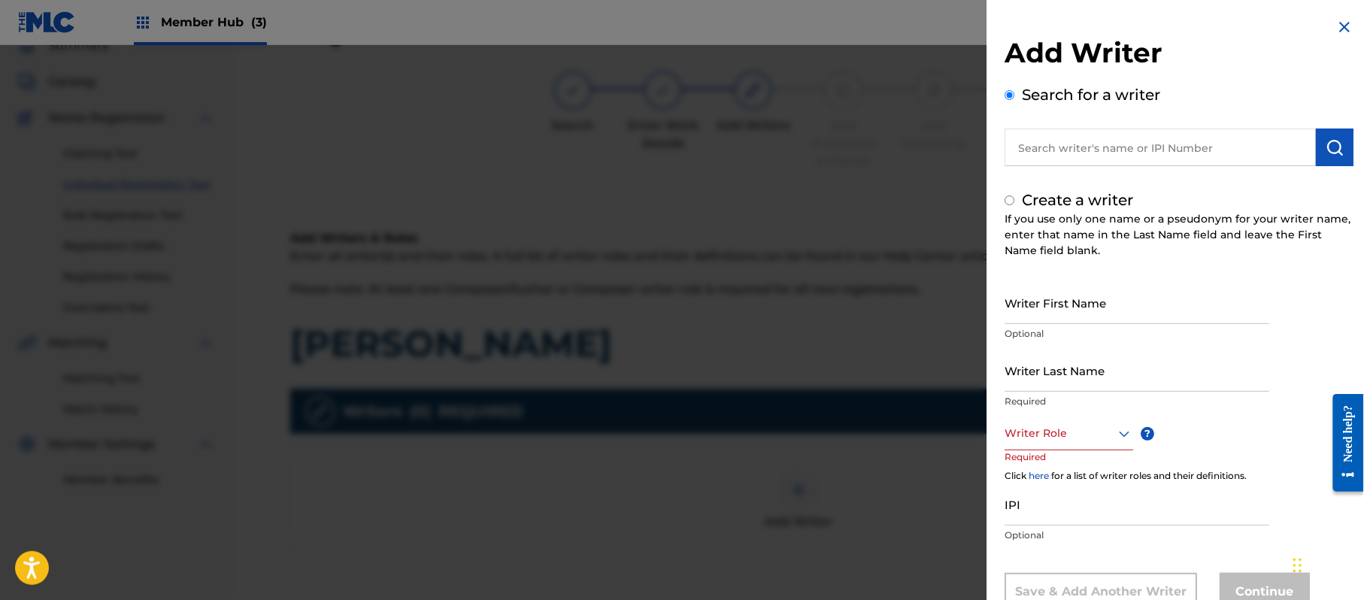
radio input "false"
radio input "true"
type input "JORGE PAZ"
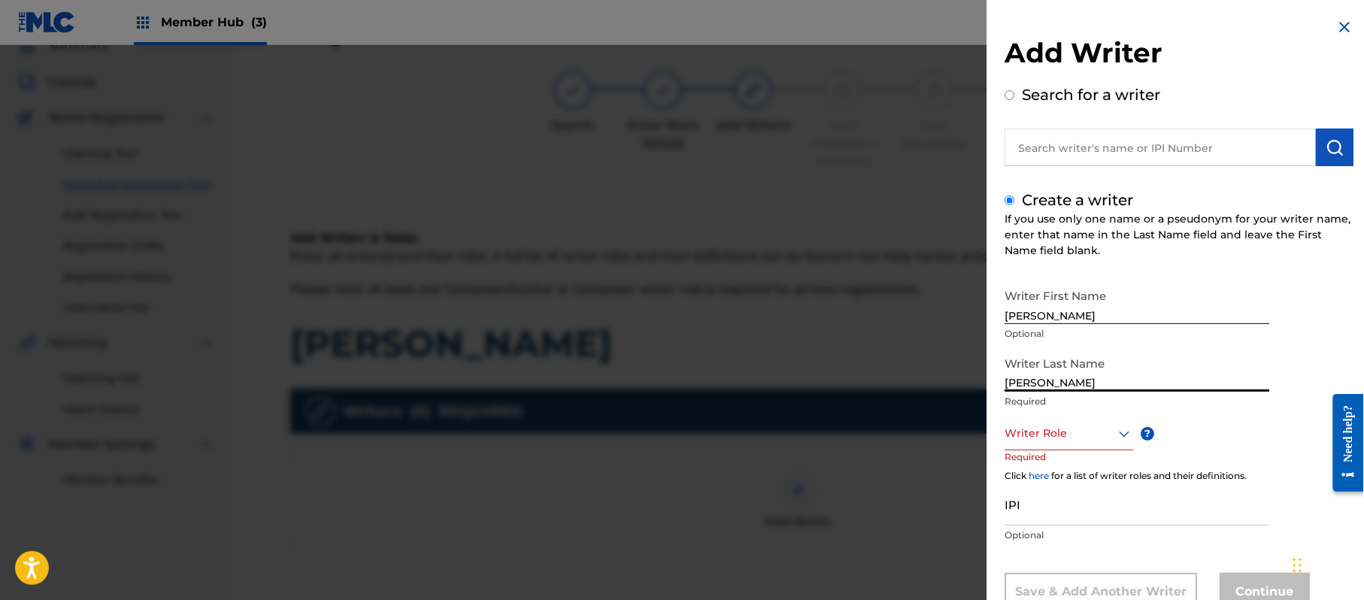
type input "JORGE PAZ"
drag, startPoint x: 1108, startPoint y: 320, endPoint x: 1041, endPoint y: 332, distance: 68.0
click at [1041, 332] on div "Writer First Name JORGE PAZ Optional" at bounding box center [1137, 315] width 265 height 68
type input "JORGE"
drag, startPoint x: 1045, startPoint y: 389, endPoint x: 896, endPoint y: 384, distance: 149.0
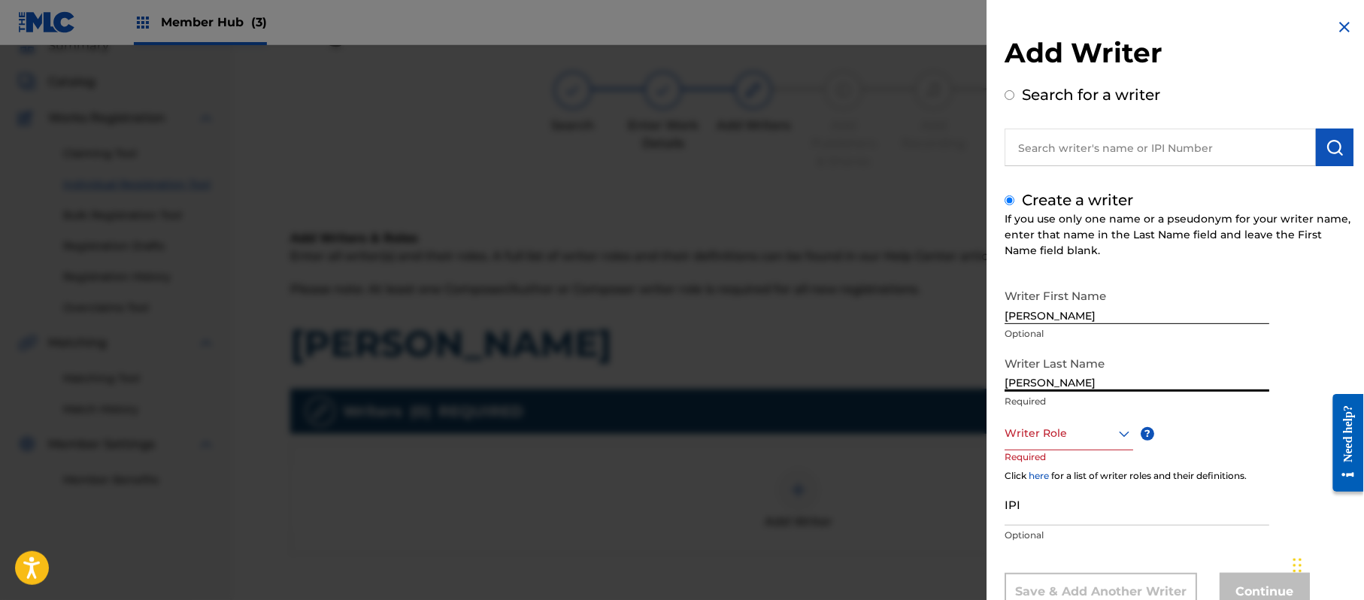
click at [896, 384] on div "Add Writer Search for a writer Create a writer If you use only one name or a ps…" at bounding box center [682, 322] width 1364 height 555
type input "PAZ"
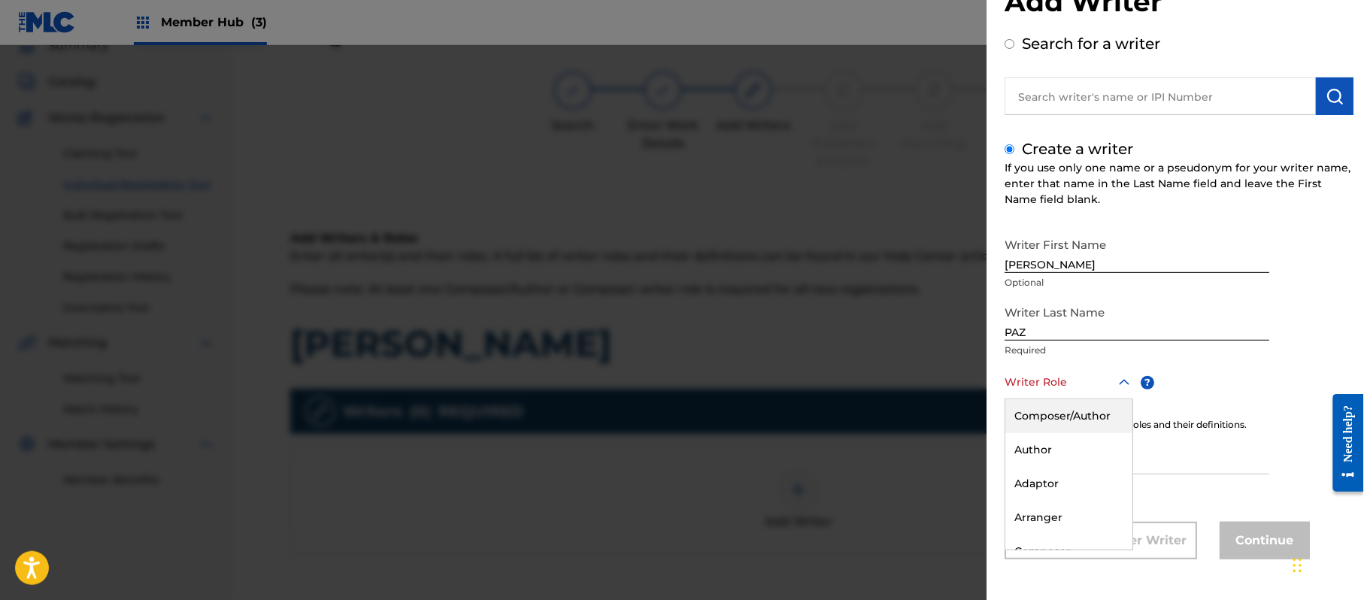
click at [1054, 399] on div "8 results available. Use Up and Down to choose options, press Enter to select t…" at bounding box center [1069, 382] width 129 height 34
click at [1054, 423] on div "Composer/Author" at bounding box center [1068, 416] width 127 height 34
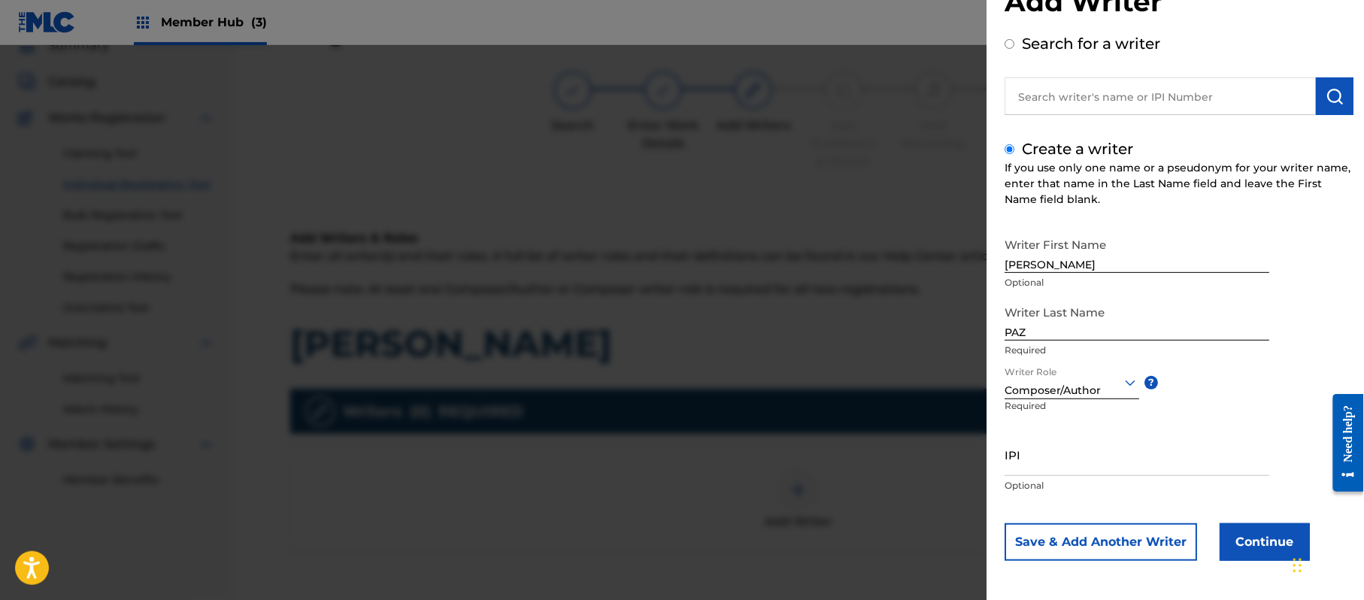
scroll to position [52, 0]
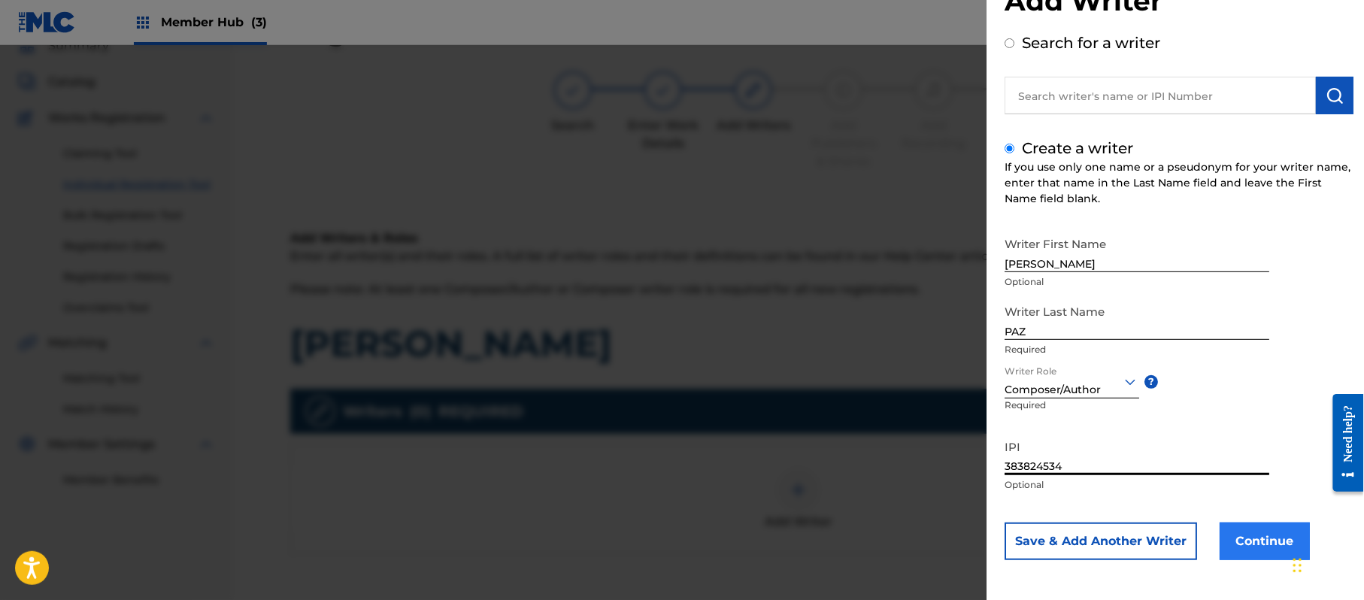
type input "383824534"
click at [1239, 536] on button "Continue" at bounding box center [1265, 542] width 90 height 38
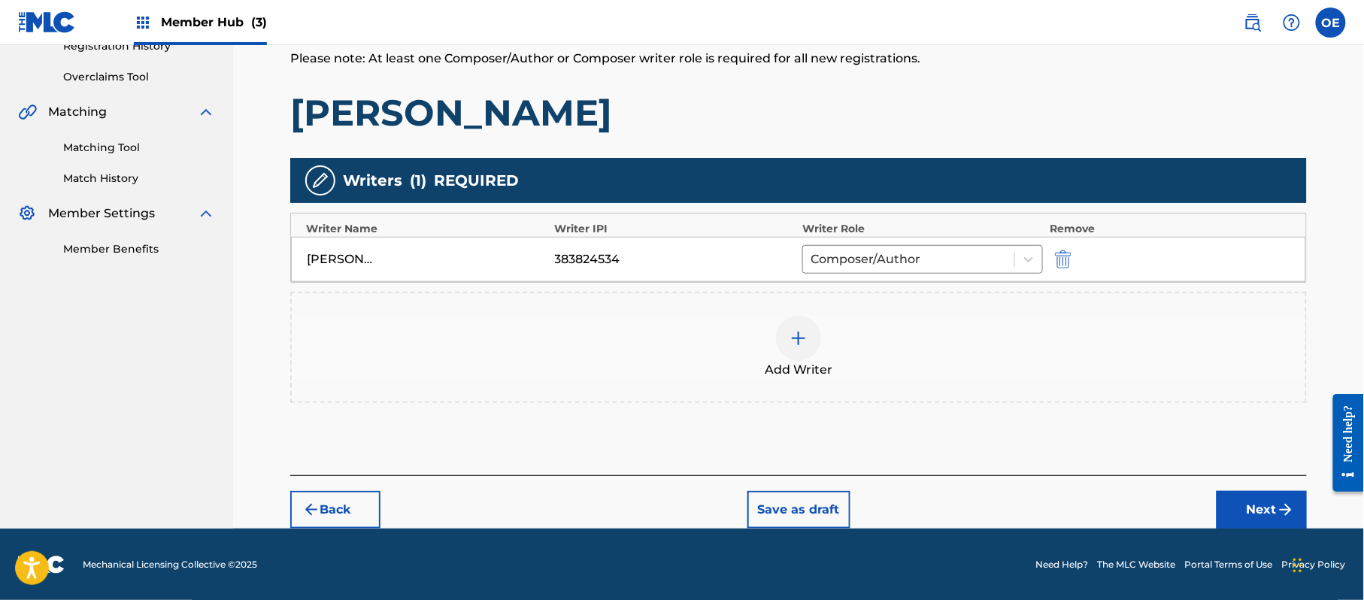
scroll to position [299, 0]
click at [1270, 506] on button "Next" at bounding box center [1262, 509] width 90 height 38
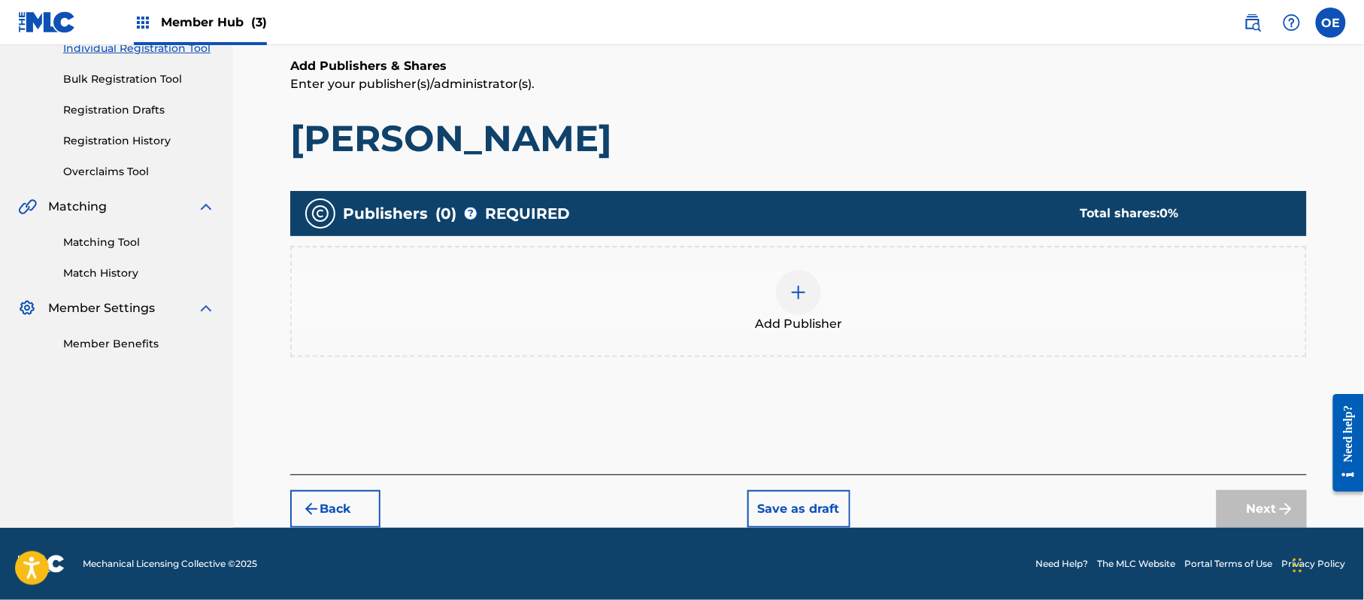
scroll to position [68, 0]
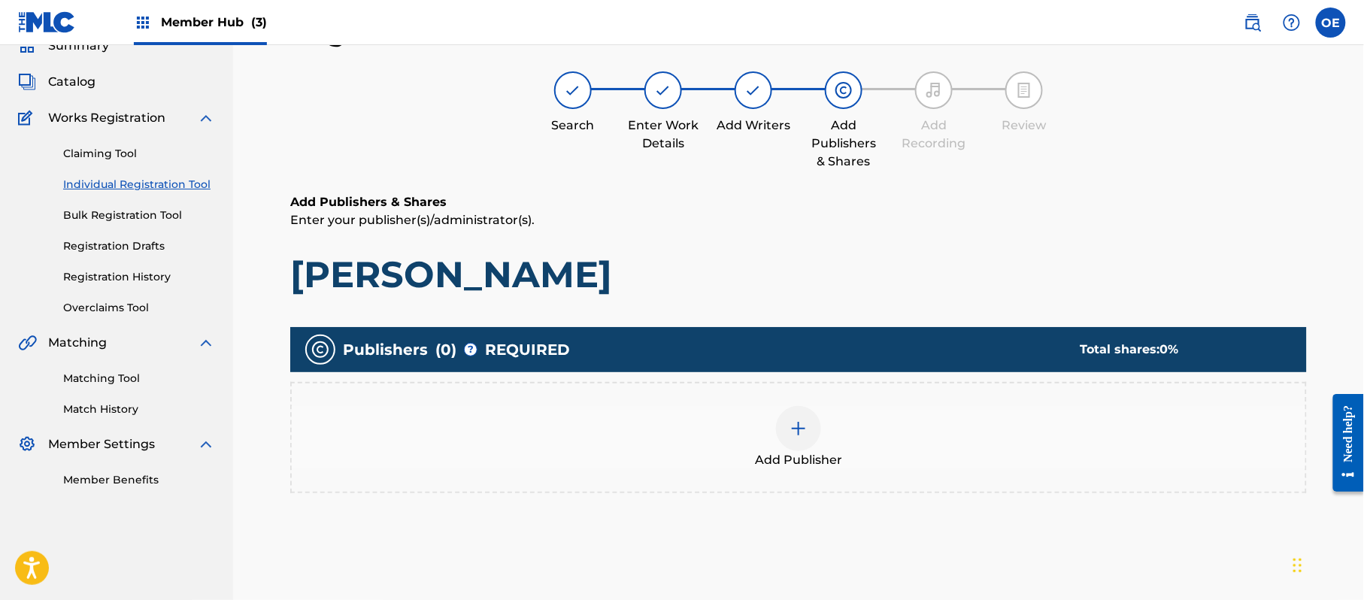
click at [828, 469] on div "Add Publisher" at bounding box center [798, 437] width 1017 height 111
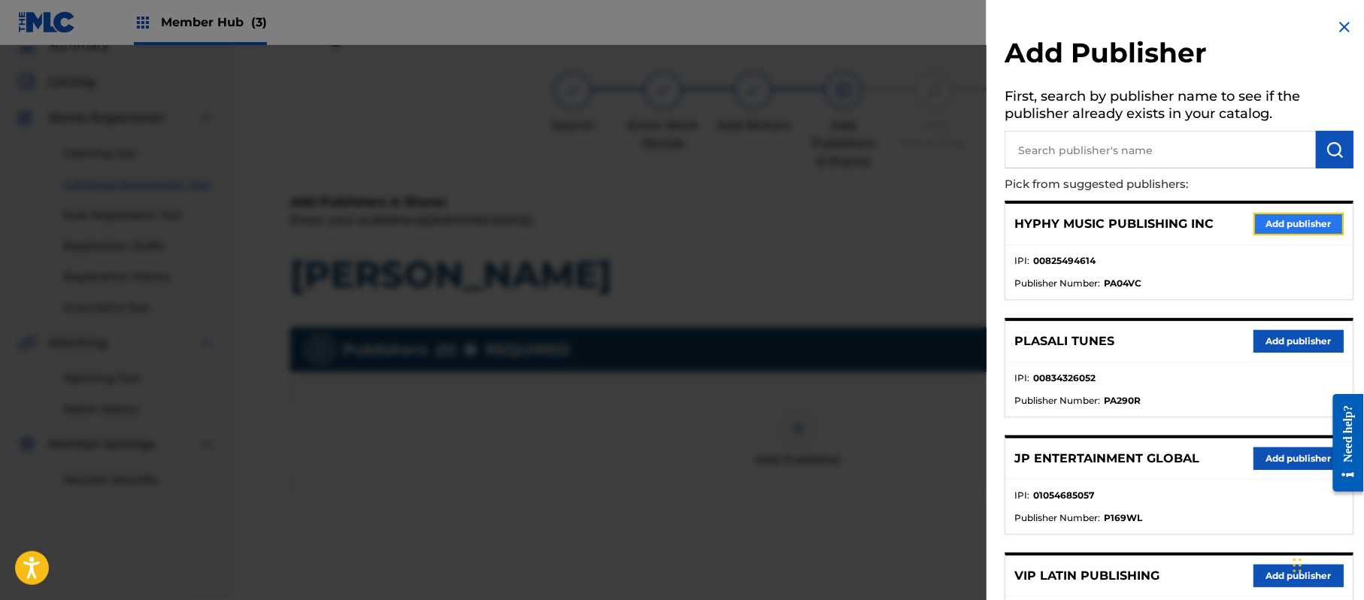
click at [1278, 220] on button "Add publisher" at bounding box center [1299, 224] width 90 height 23
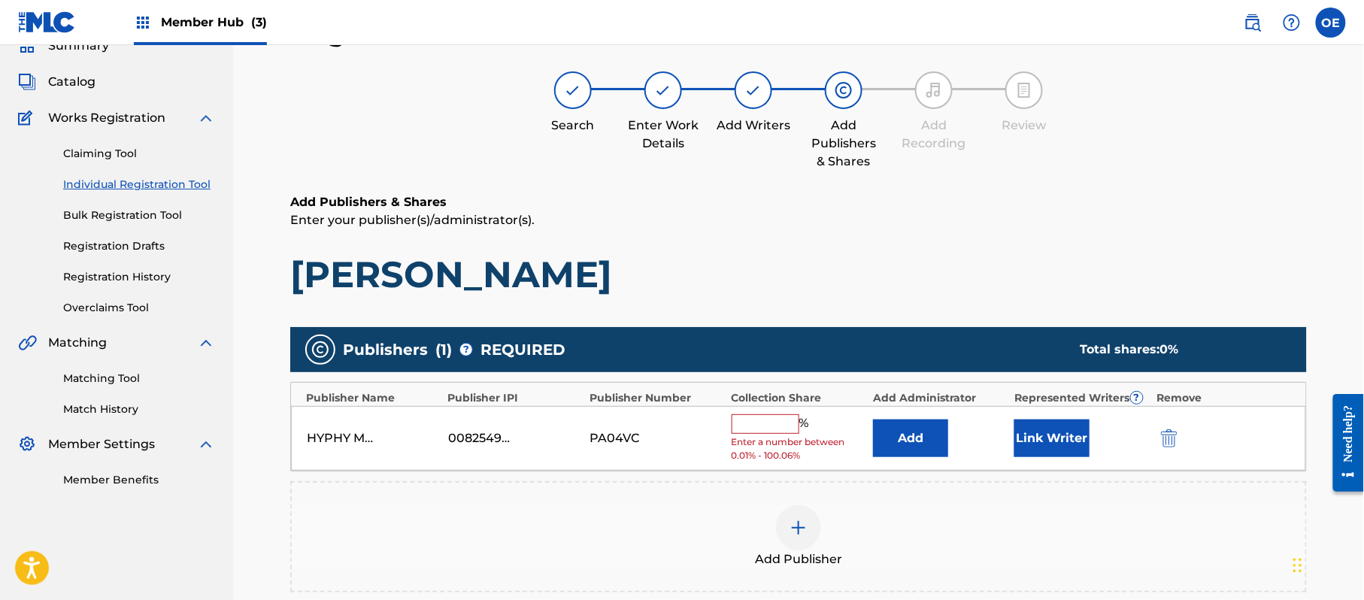
click at [761, 411] on div "HYPHY MUSIC PUBLISHING INC 00825494614 PA04VC % Enter a number between 0.01% - …" at bounding box center [798, 438] width 1015 height 65
click at [753, 430] on input "text" at bounding box center [766, 424] width 68 height 20
type input "100"
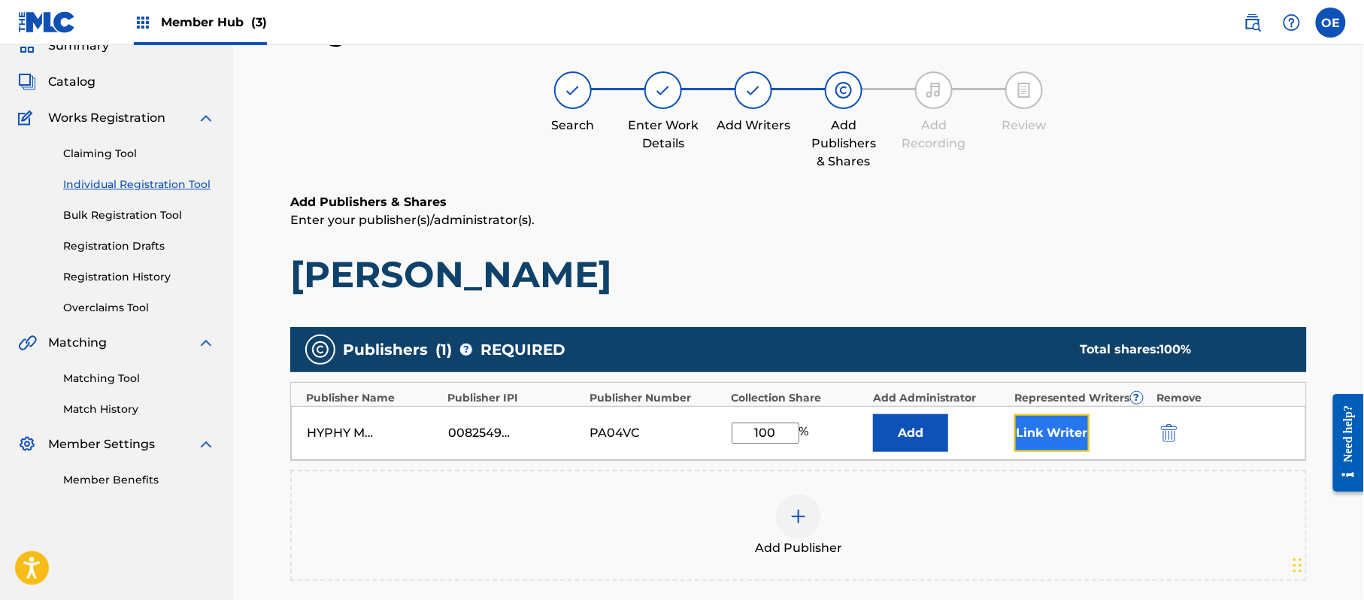
click at [1084, 438] on button "Link Writer" at bounding box center [1051, 433] width 75 height 38
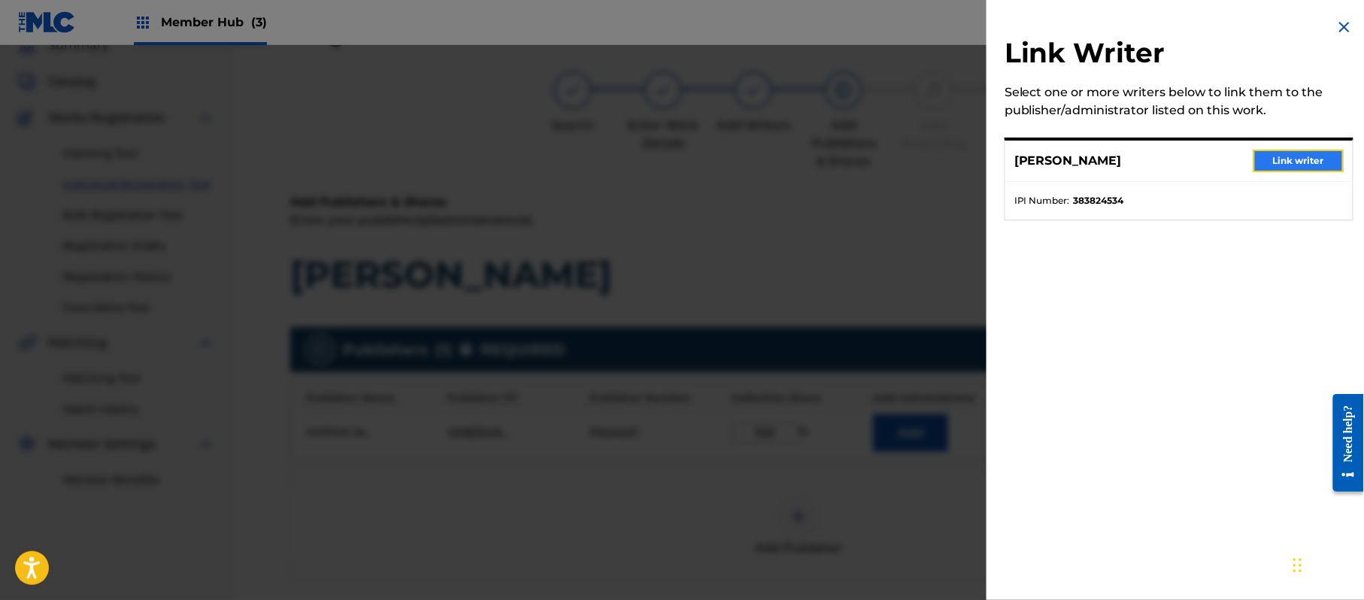
click at [1306, 163] on button "Link writer" at bounding box center [1299, 161] width 90 height 23
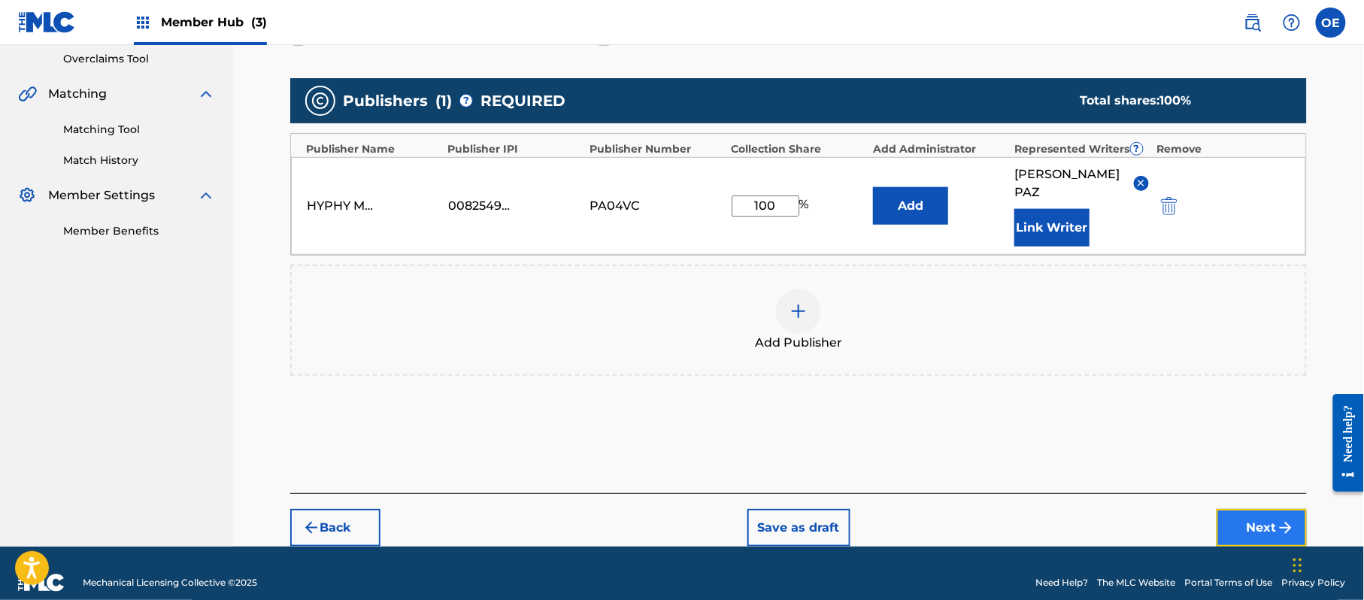
click at [1270, 511] on button "Next" at bounding box center [1262, 528] width 90 height 38
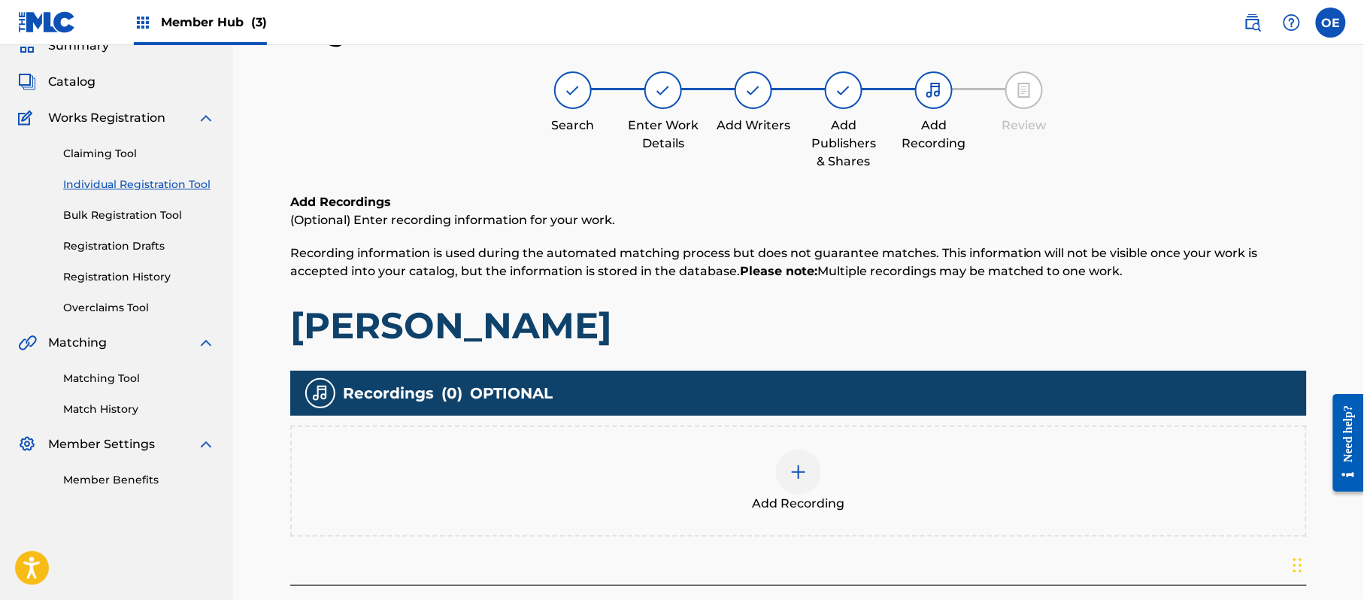
click at [735, 451] on div "Add Recording" at bounding box center [799, 481] width 1014 height 63
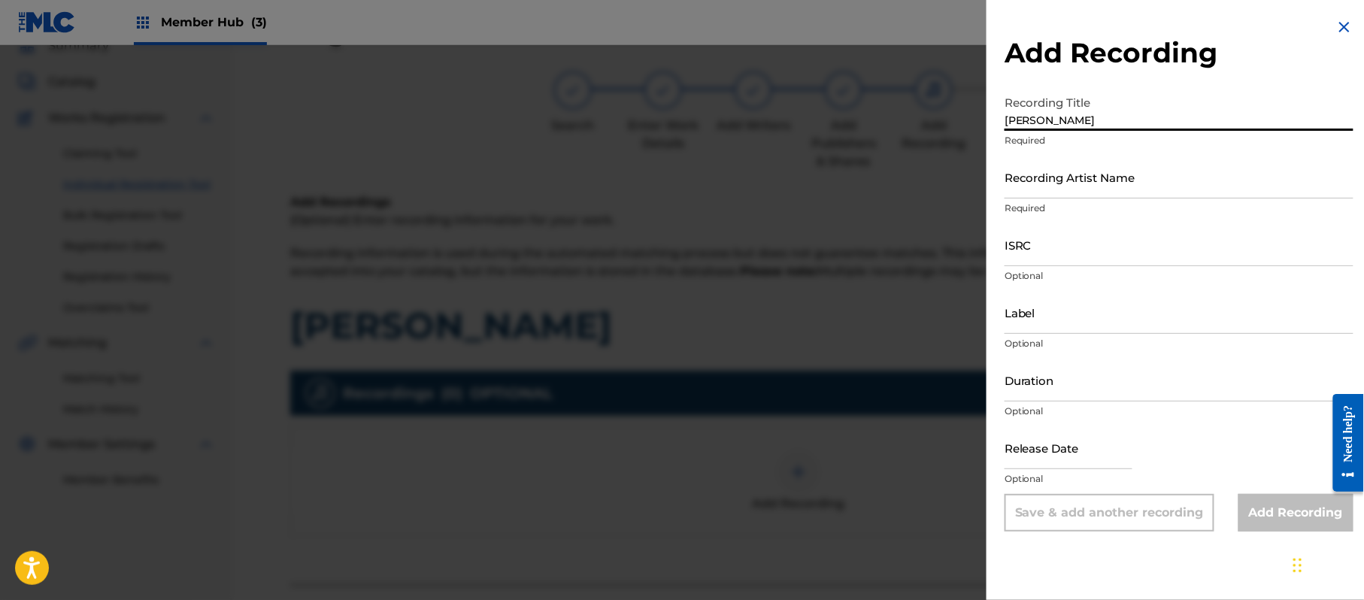
type input "Amparo"
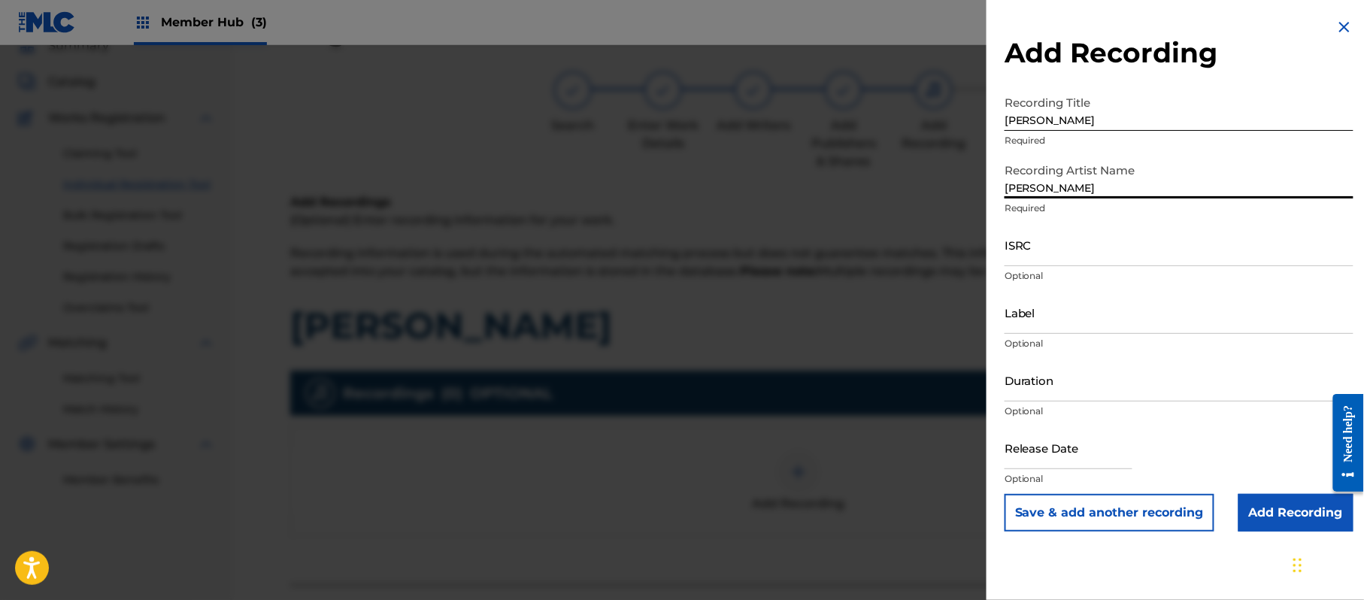
type input "Miguel Macias"
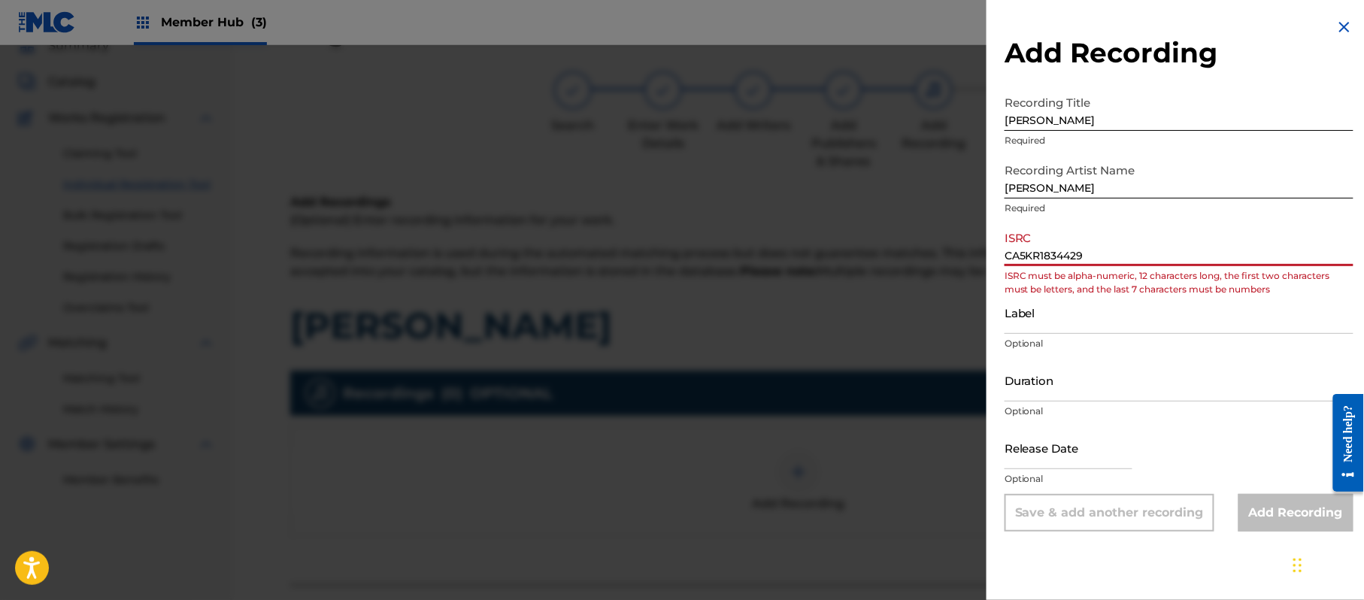
drag, startPoint x: 1030, startPoint y: 256, endPoint x: 1005, endPoint y: 259, distance: 25.7
click at [1005, 259] on input "CA5KR1834429" at bounding box center [1179, 244] width 349 height 43
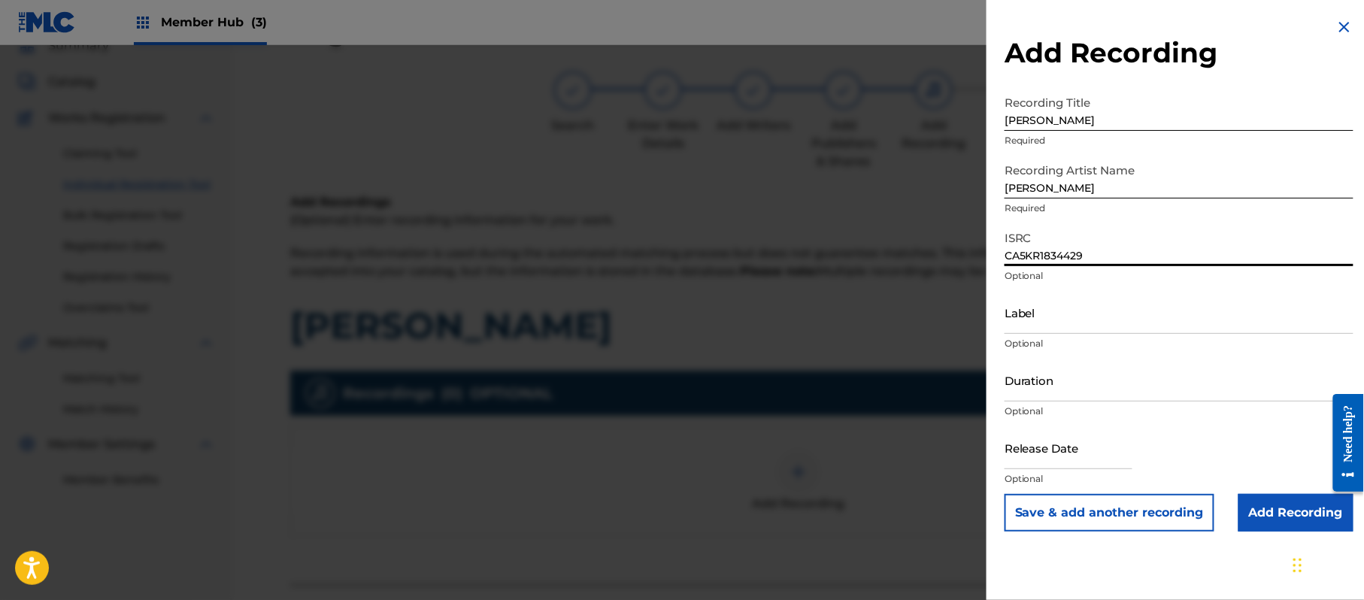
type input "CA5KR1834429"
type input "3 Amigos Intertainment"
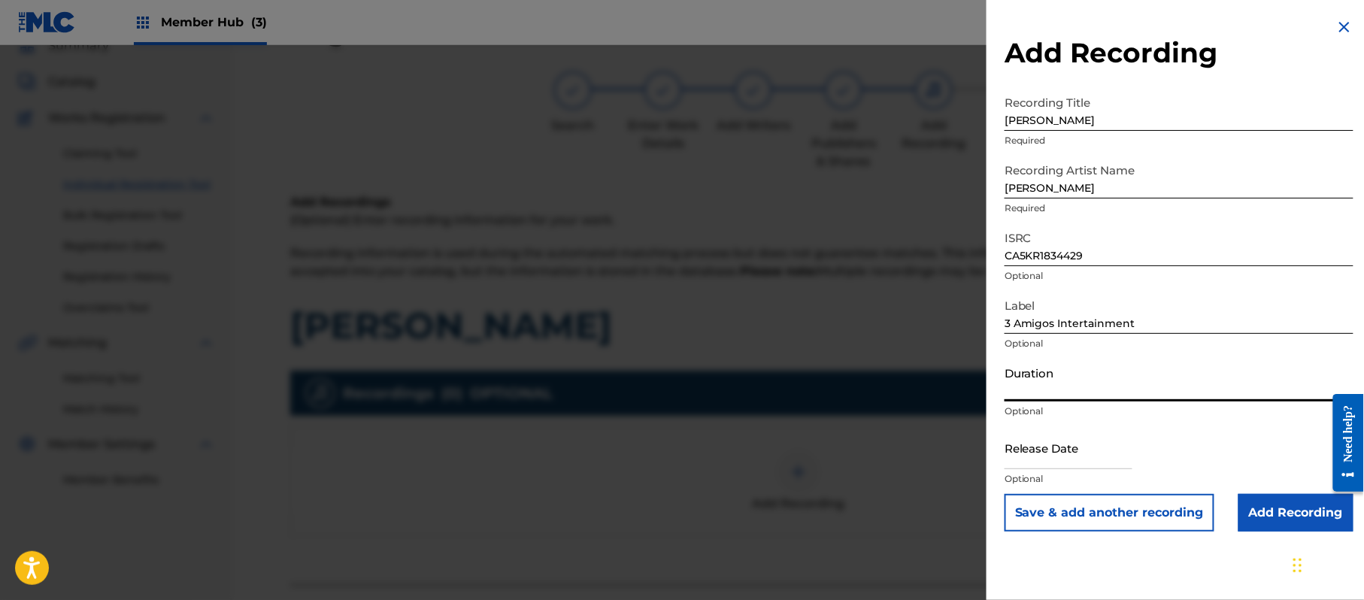
click at [1048, 365] on input "Duration" at bounding box center [1179, 380] width 349 height 43
type input "02:41"
drag, startPoint x: 1063, startPoint y: 431, endPoint x: 1125, endPoint y: 466, distance: 71.1
click at [1063, 431] on input "text" at bounding box center [1069, 447] width 128 height 43
select select "8"
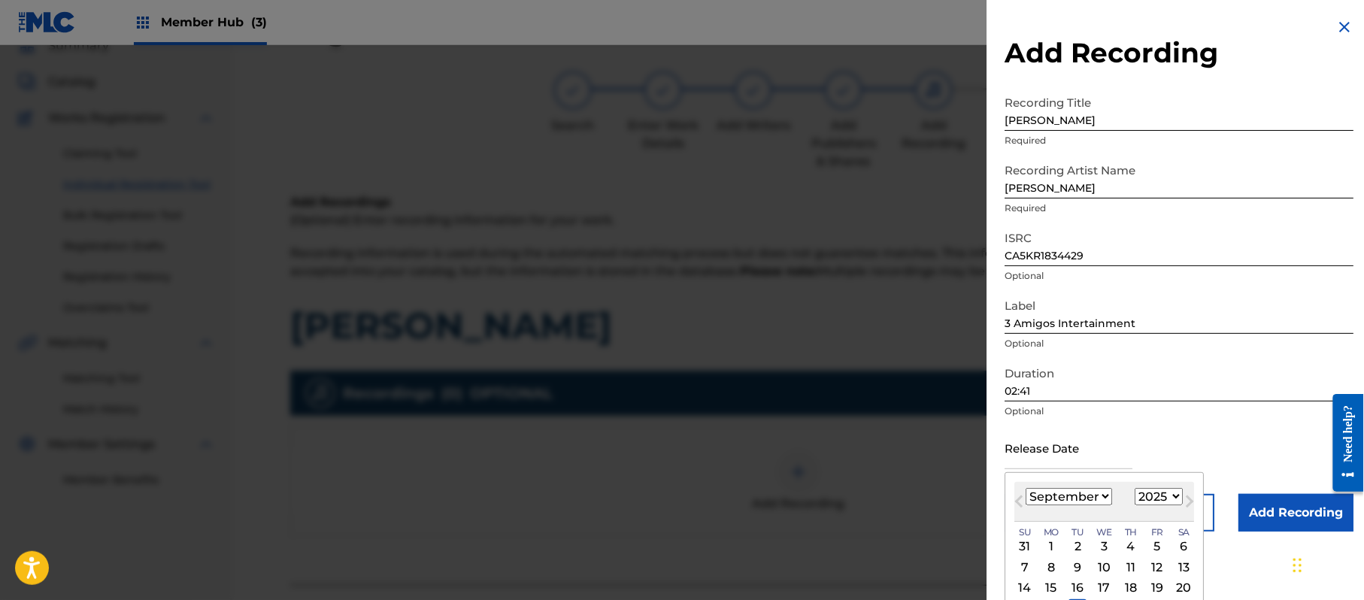
click at [1156, 491] on select "1899 1900 1901 1902 1903 1904 1905 1906 1907 1908 1909 1910 1911 1912 1913 1914…" at bounding box center [1159, 496] width 48 height 17
select select "2018"
click at [1138, 488] on select "1899 1900 1901 1902 1903 1904 1905 1906 1907 1908 1909 1910 1911 1912 1913 1914…" at bounding box center [1159, 496] width 48 height 17
click at [1063, 491] on select "January February March April May June July August September October November De…" at bounding box center [1069, 496] width 86 height 17
select select "9"
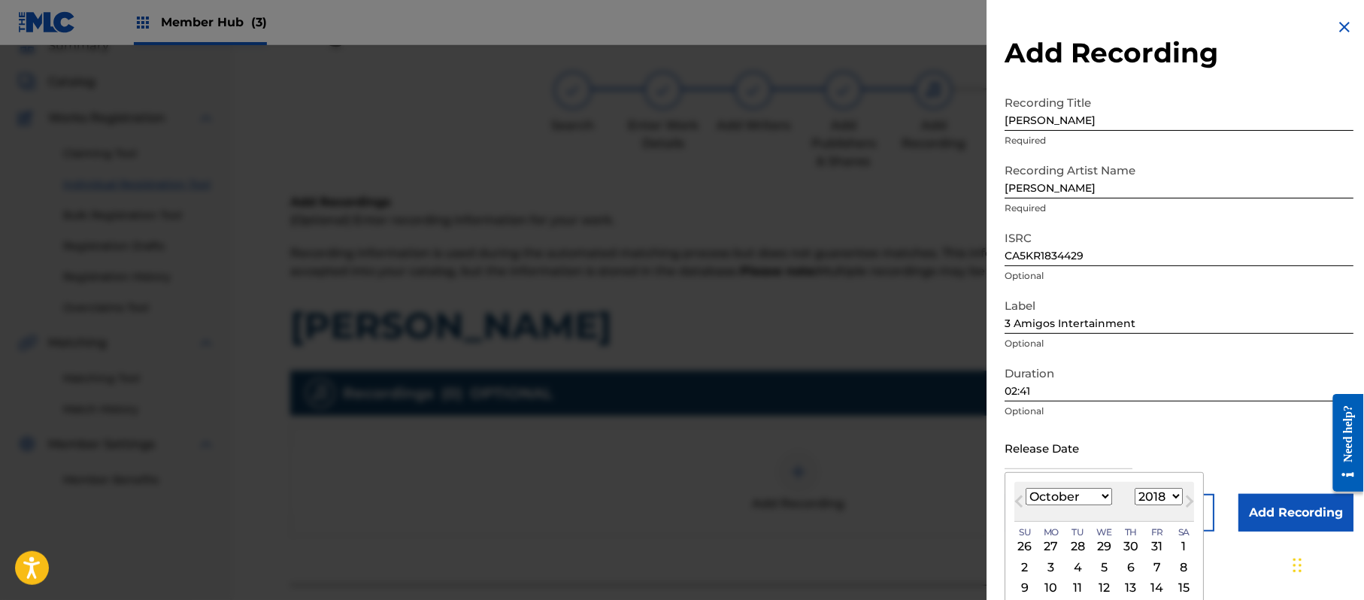
click at [1026, 488] on select "January February March April May June July August September October November De…" at bounding box center [1069, 496] width 86 height 17
click at [1045, 563] on div "8" at bounding box center [1051, 567] width 18 height 18
type input "October 8 2018"
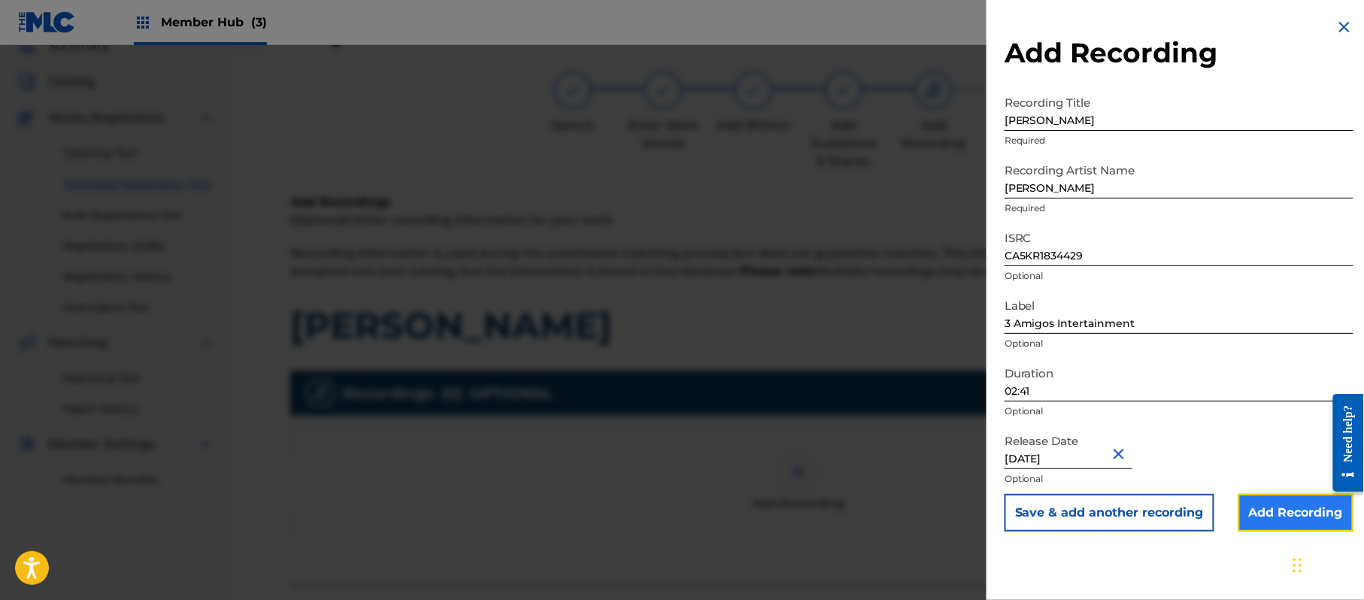
click at [1244, 515] on input "Add Recording" at bounding box center [1296, 513] width 115 height 38
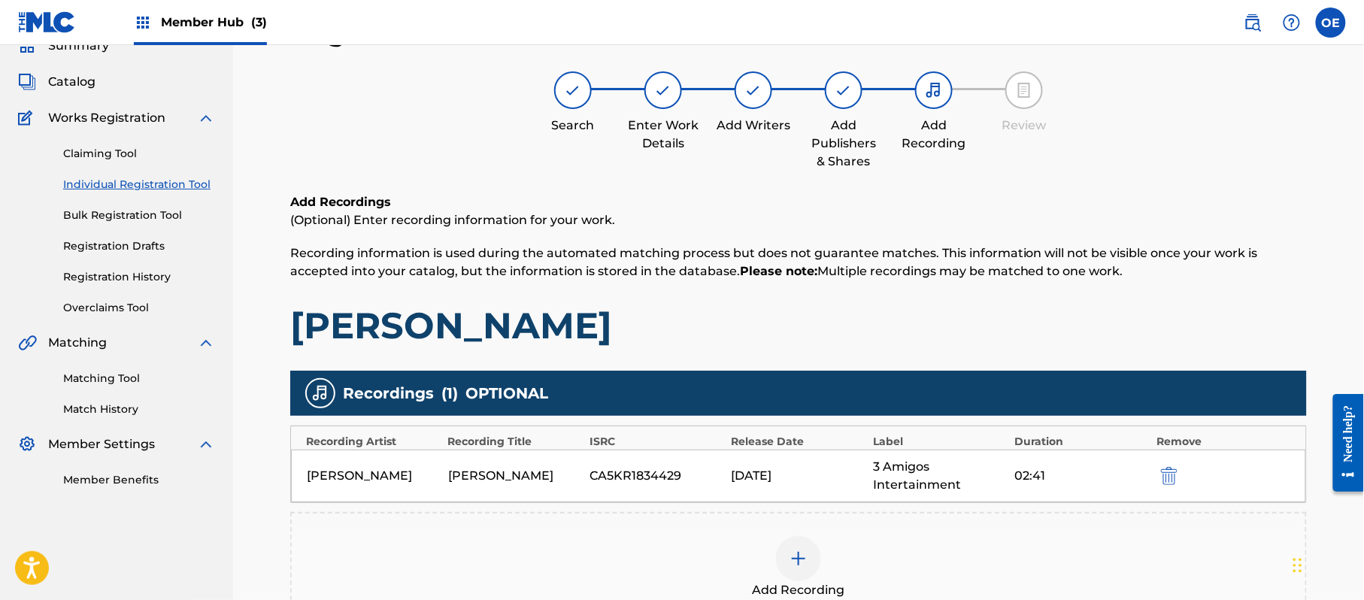
scroll to position [265, 0]
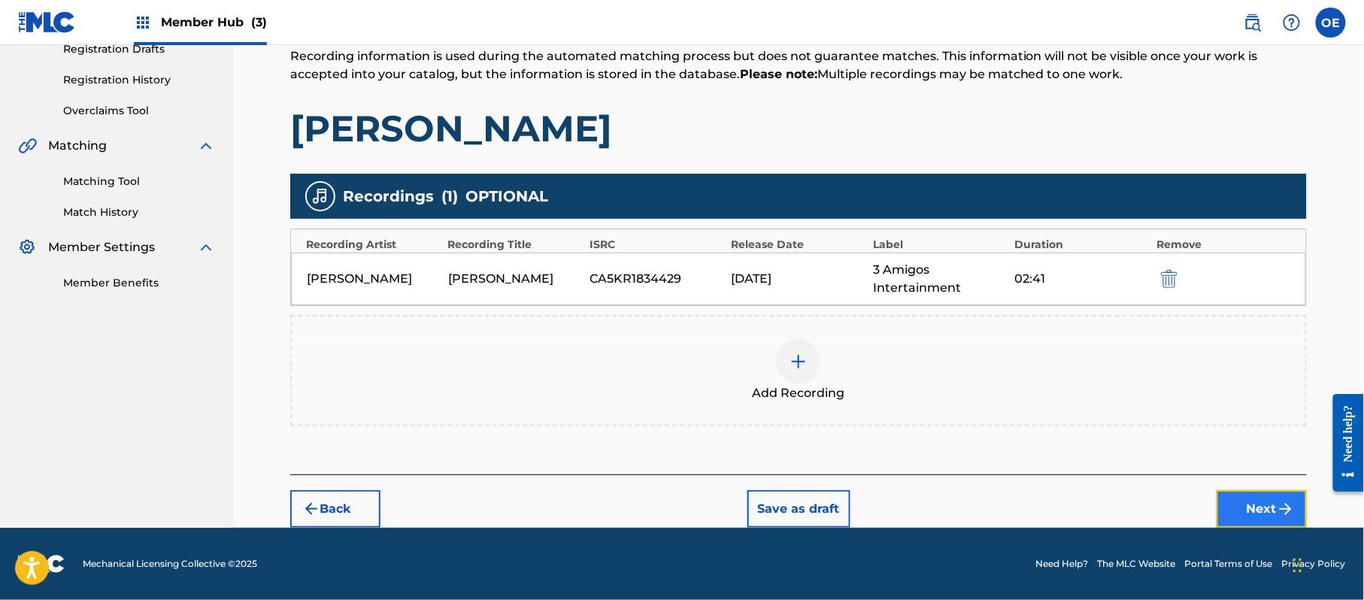
click at [1247, 502] on button "Next" at bounding box center [1262, 509] width 90 height 38
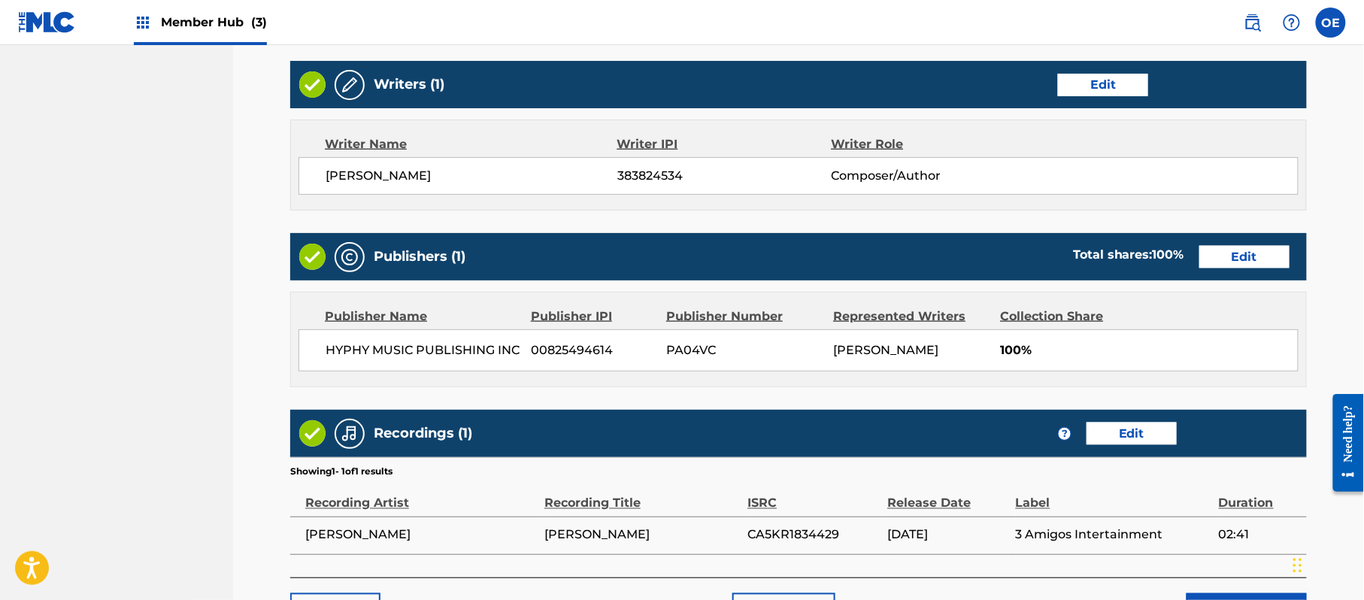
scroll to position [672, 0]
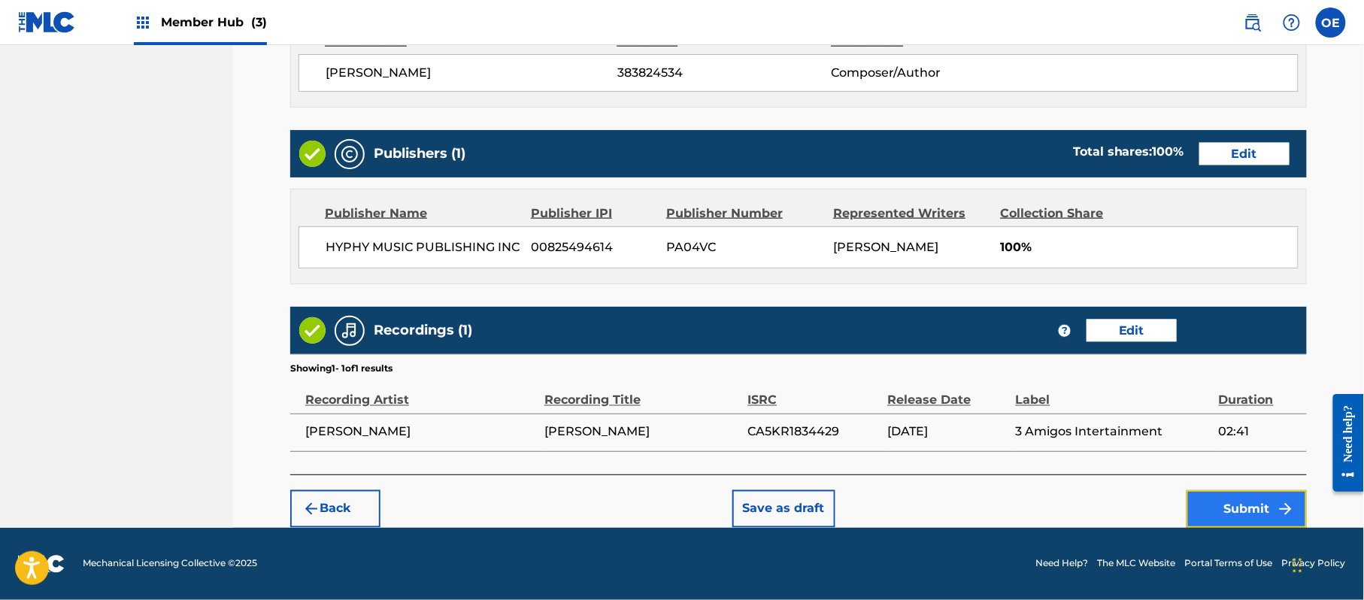
click at [1234, 513] on button "Submit" at bounding box center [1247, 509] width 120 height 38
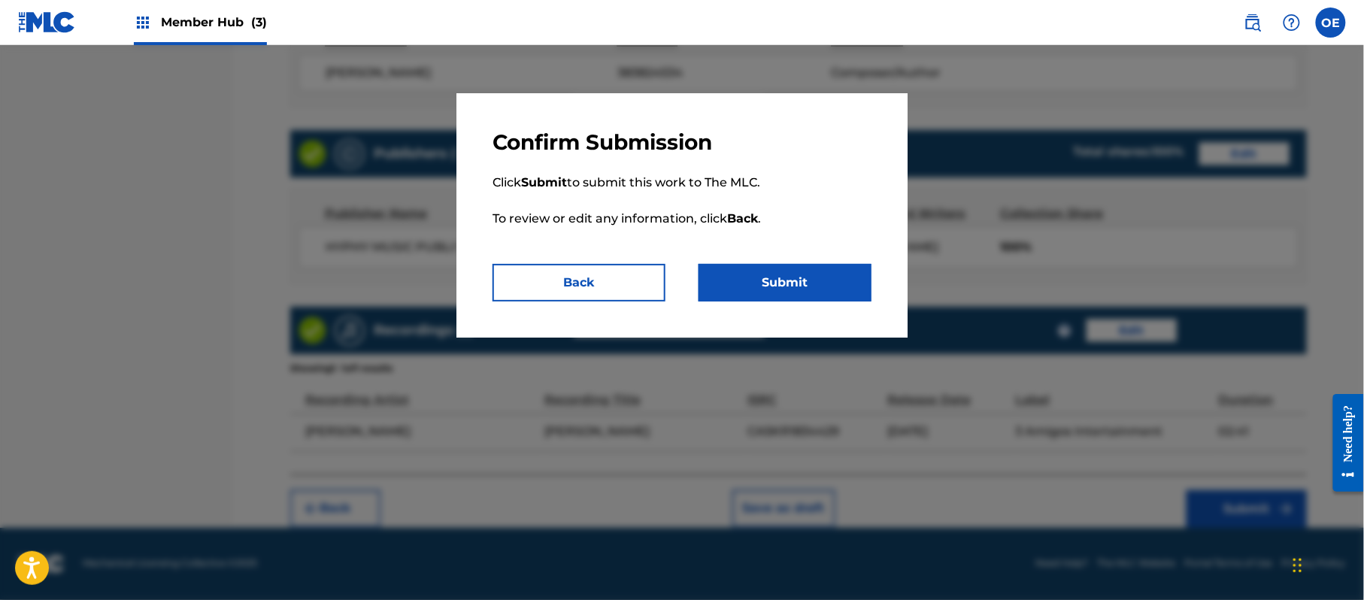
click at [776, 262] on p "Click Submit to submit this work to The MLC. To review or edit any information,…" at bounding box center [682, 210] width 379 height 108
click at [785, 264] on button "Submit" at bounding box center [785, 283] width 173 height 38
click at [781, 277] on button "Submit" at bounding box center [785, 283] width 173 height 38
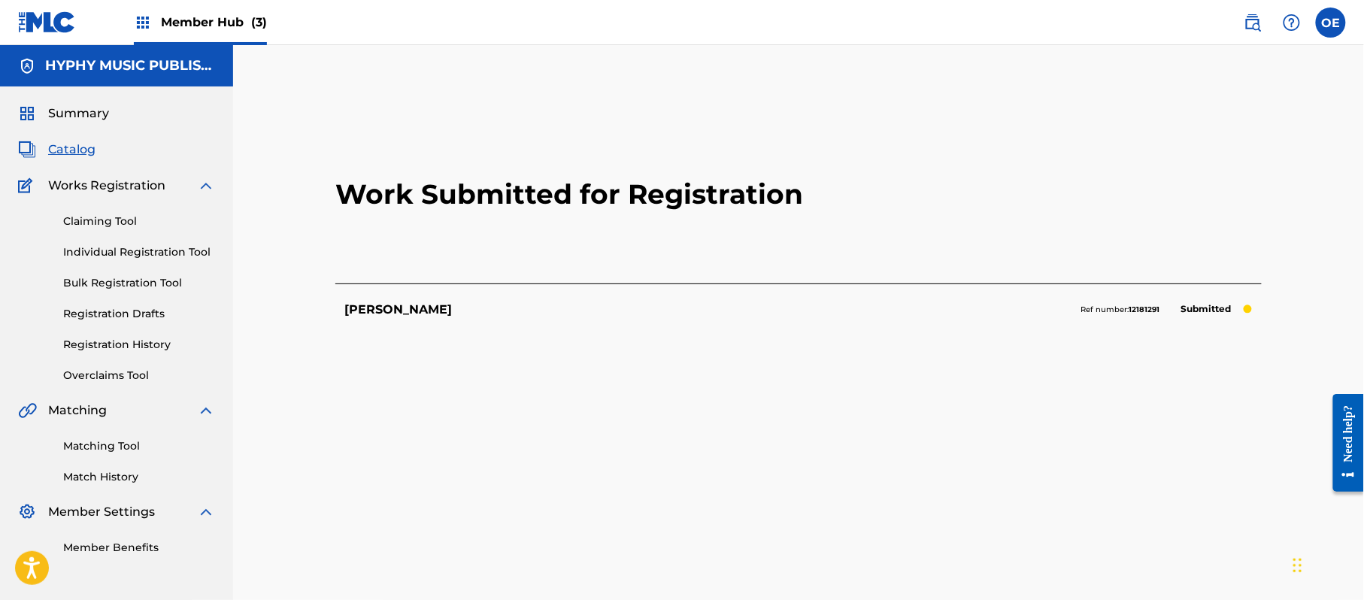
drag, startPoint x: 93, startPoint y: 250, endPoint x: 146, endPoint y: 262, distance: 54.0
click at [93, 250] on link "Individual Registration Tool" at bounding box center [139, 252] width 152 height 16
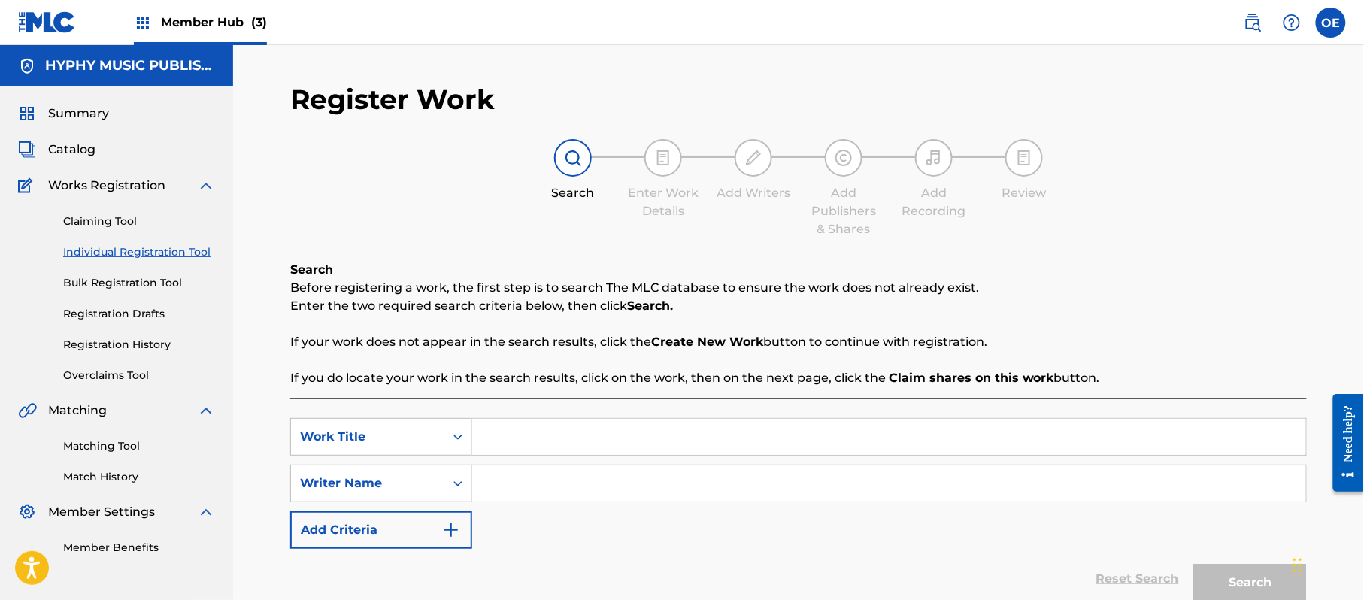
type input "LA ORIGINAL MEDIA NARANJA D SERGIO MONTENEGRO"
drag, startPoint x: 864, startPoint y: 436, endPoint x: 208, endPoint y: 341, distance: 662.7
click at [344, 364] on div "Search Before registering a work, the first step is to search The MLC database …" at bounding box center [798, 453] width 1017 height 384
type input "ANACLETA"
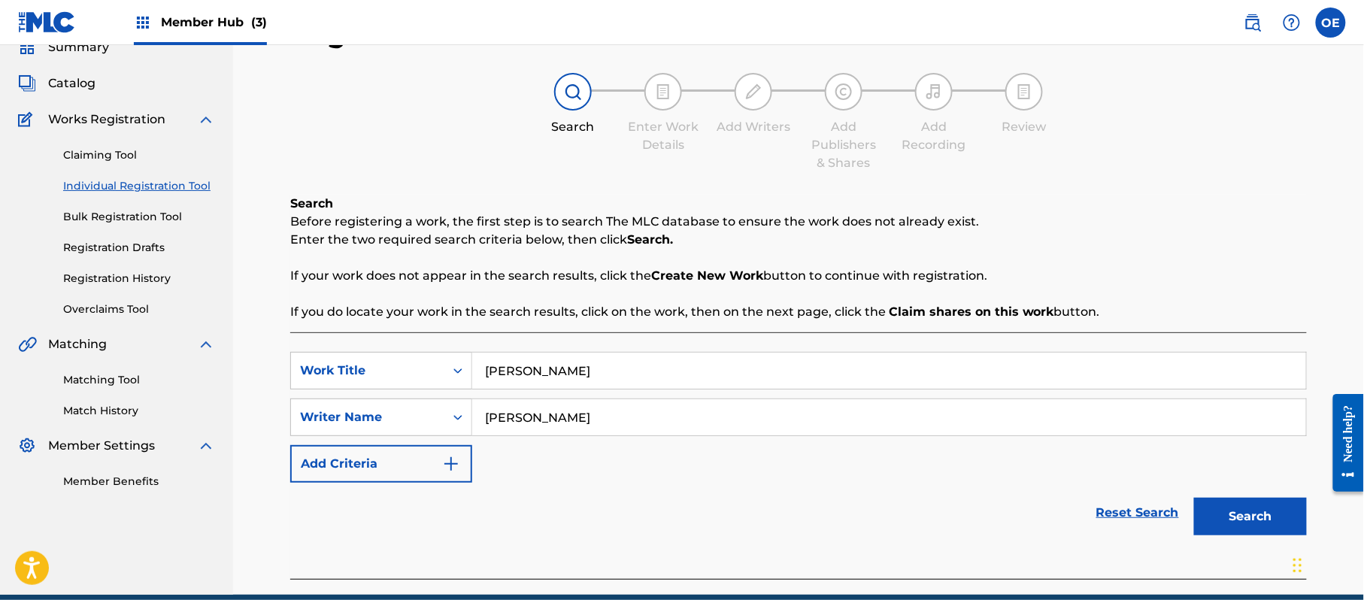
scroll to position [133, 0]
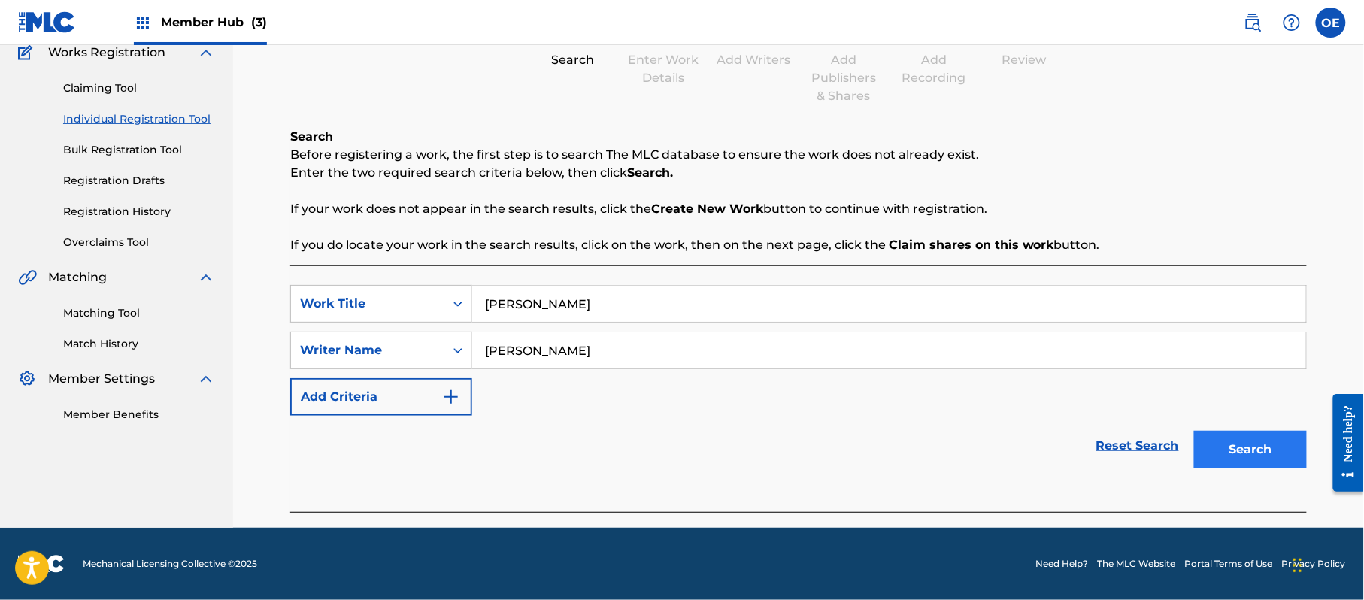
type input "JORGE PAZ"
click at [1252, 433] on button "Search" at bounding box center [1250, 450] width 113 height 38
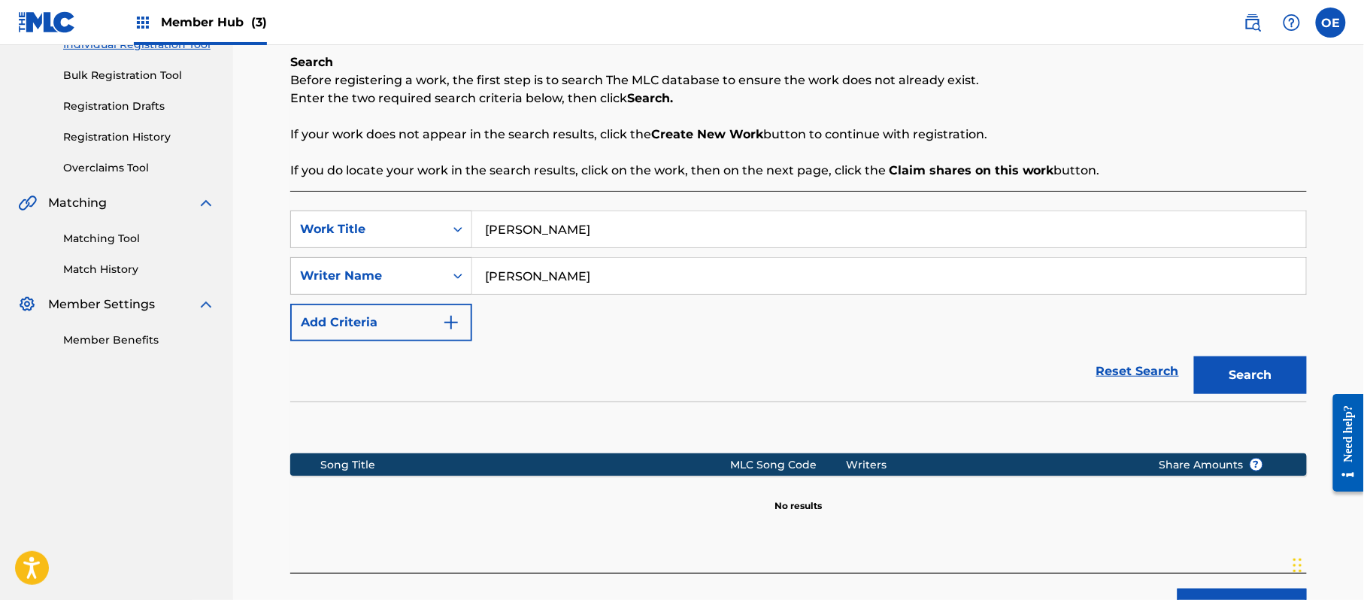
scroll to position [307, 0]
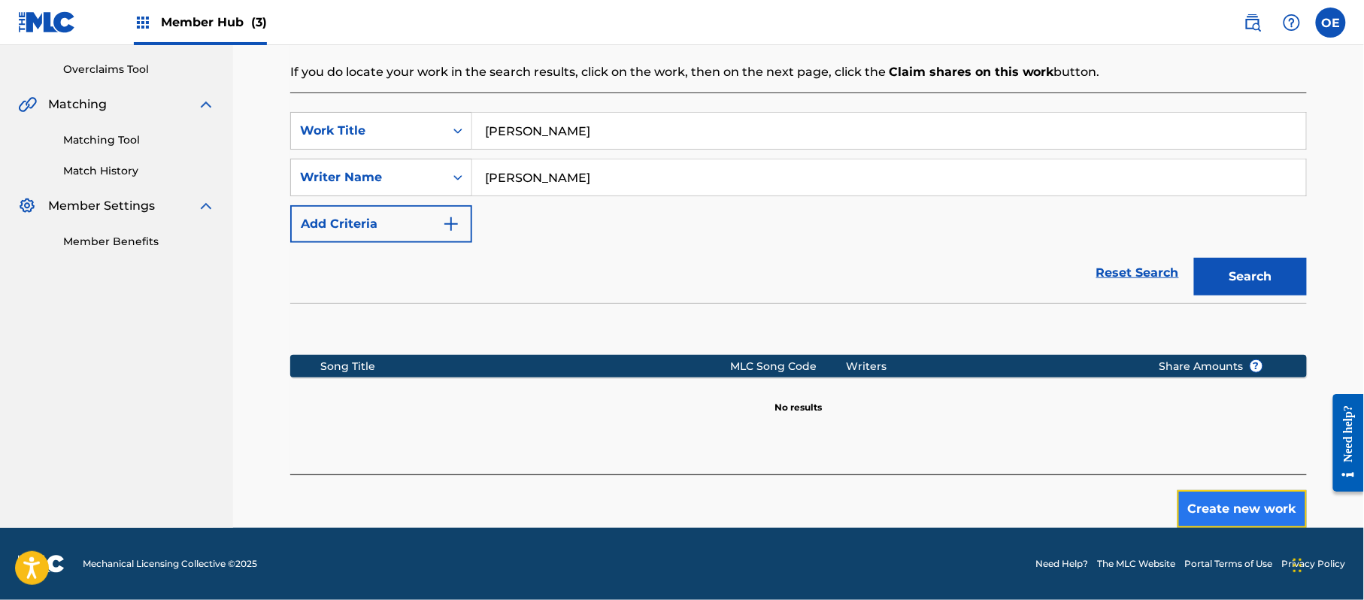
click at [1227, 499] on button "Create new work" at bounding box center [1242, 509] width 129 height 38
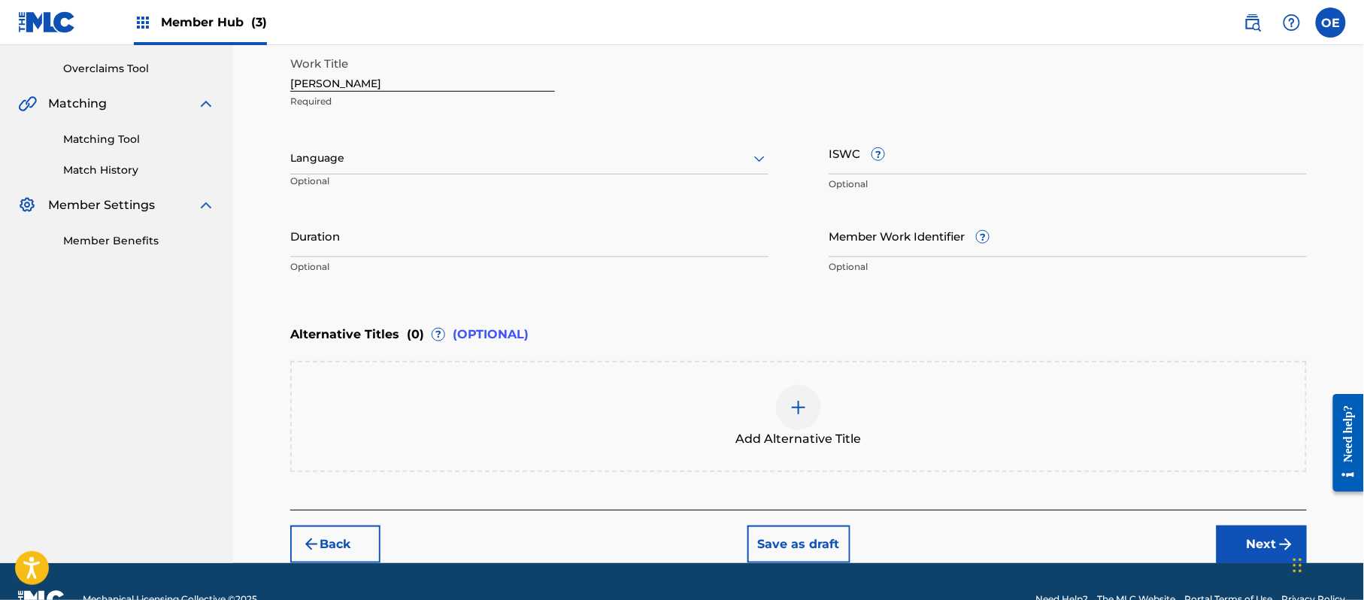
click at [368, 164] on div at bounding box center [529, 158] width 478 height 19
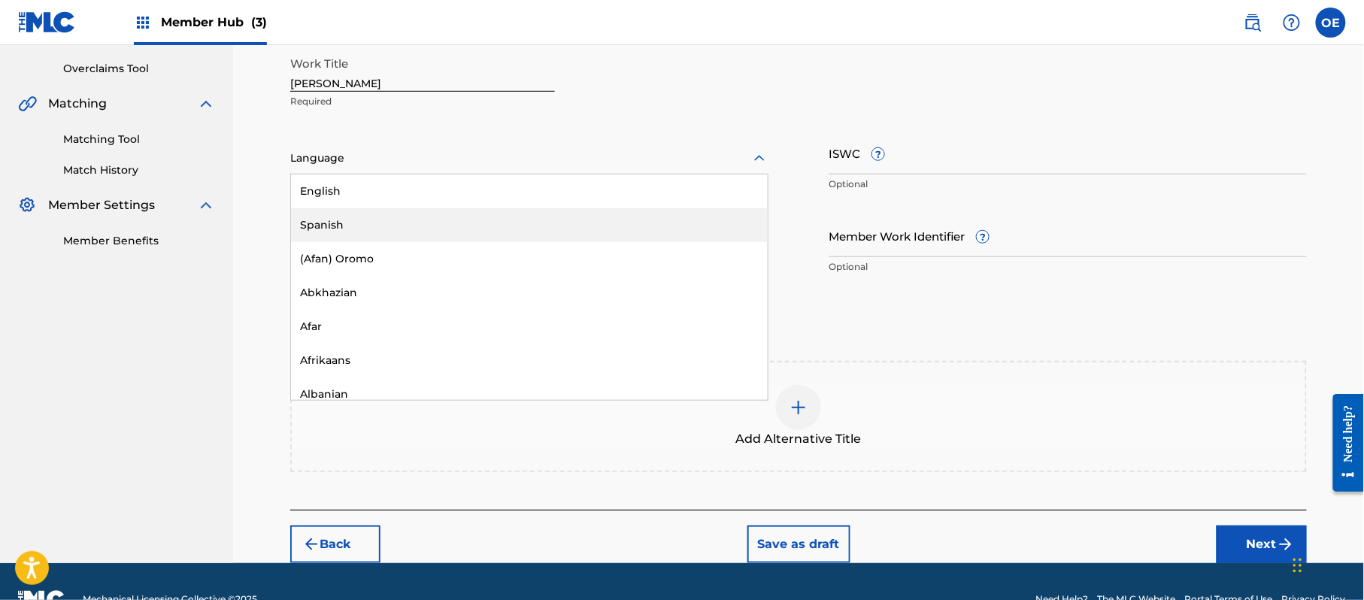
click at [383, 220] on div "Spanish" at bounding box center [529, 225] width 477 height 34
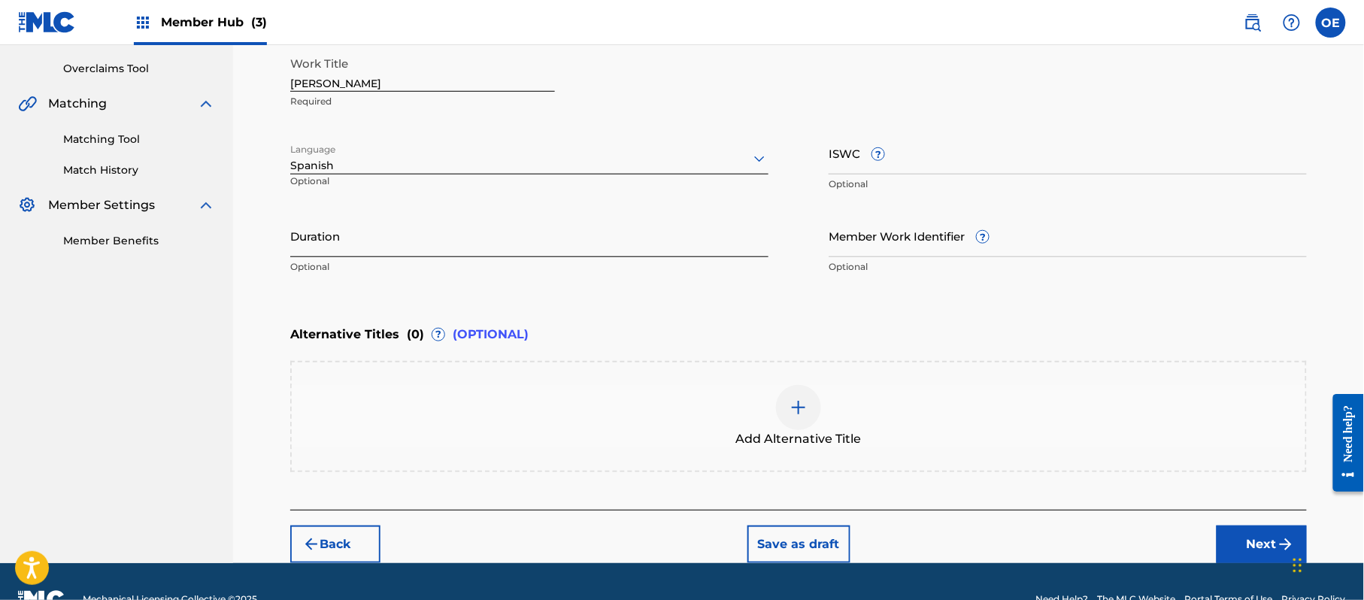
click at [472, 232] on input "Duration" at bounding box center [529, 235] width 478 height 43
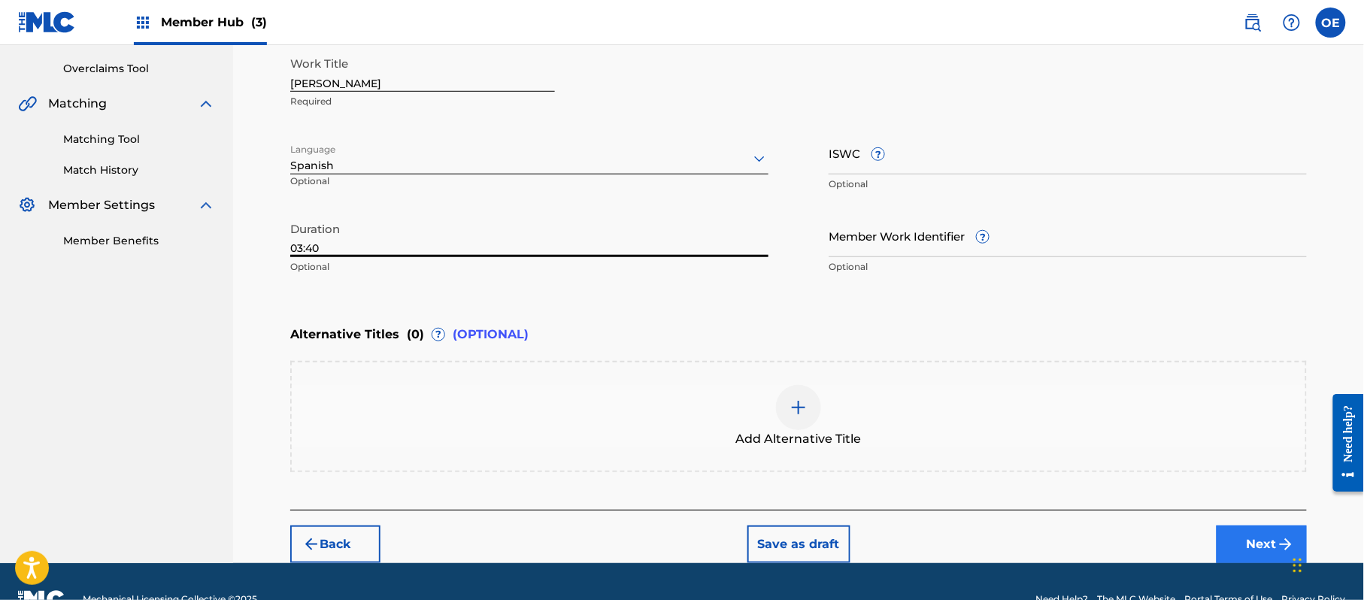
type input "03:40"
click at [1247, 526] on button "Next" at bounding box center [1262, 545] width 90 height 38
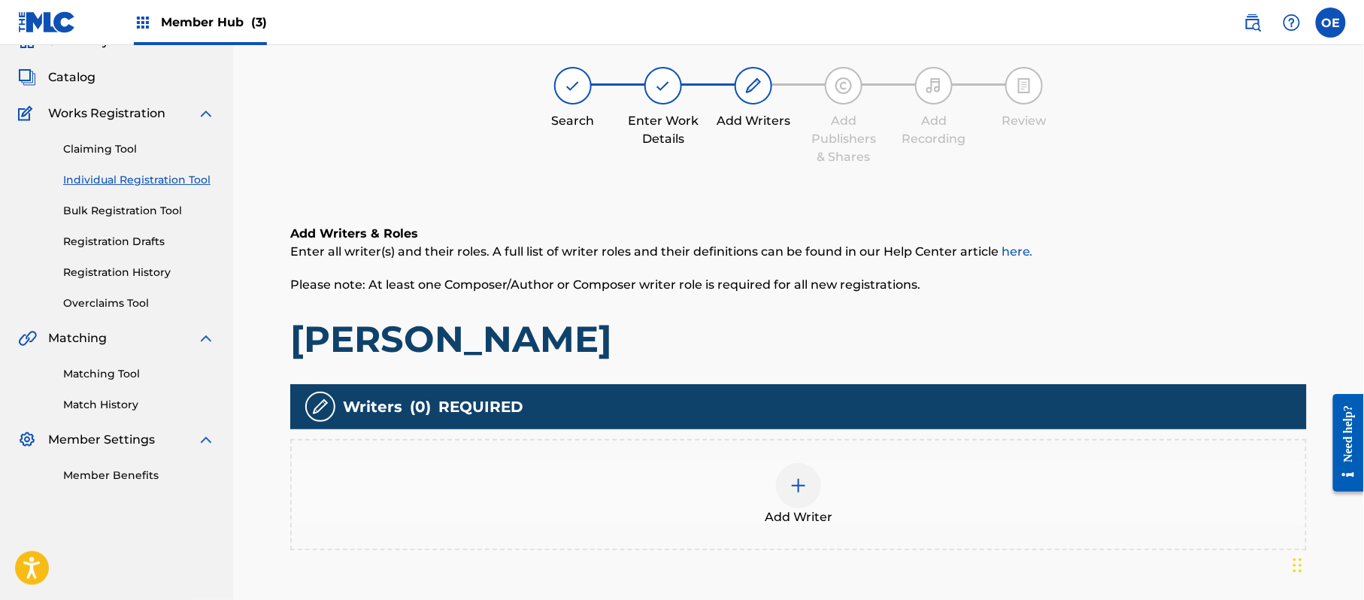
scroll to position [68, 0]
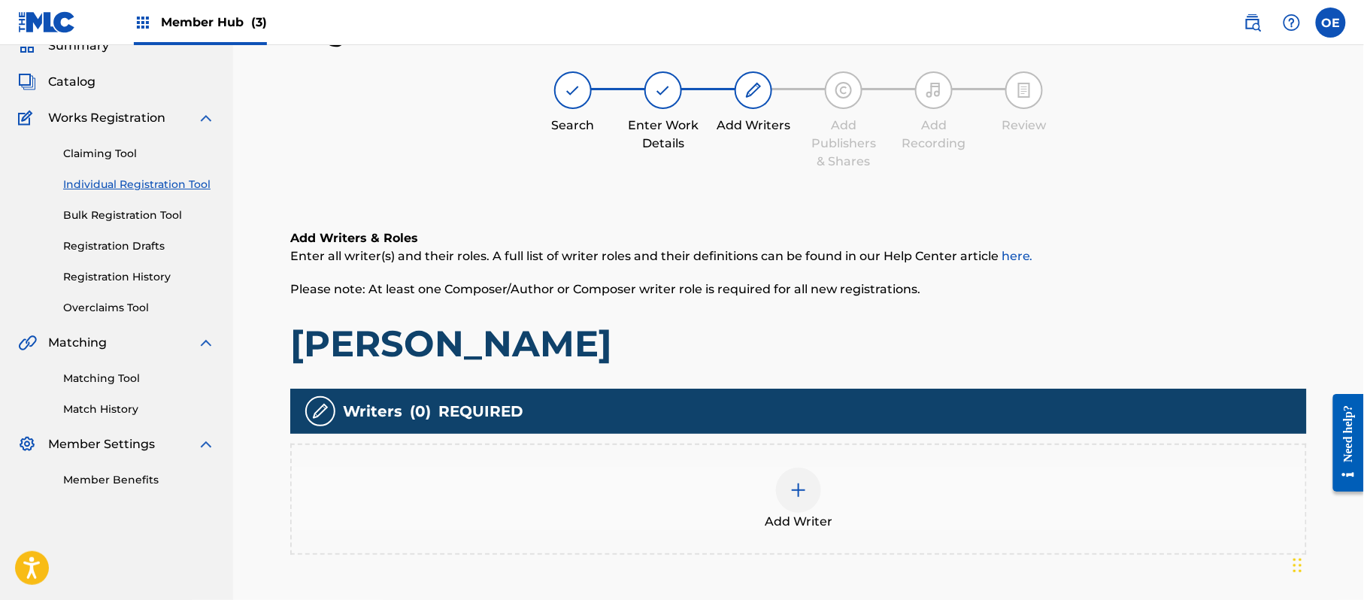
click at [853, 511] on div "Add Writer" at bounding box center [799, 499] width 1014 height 63
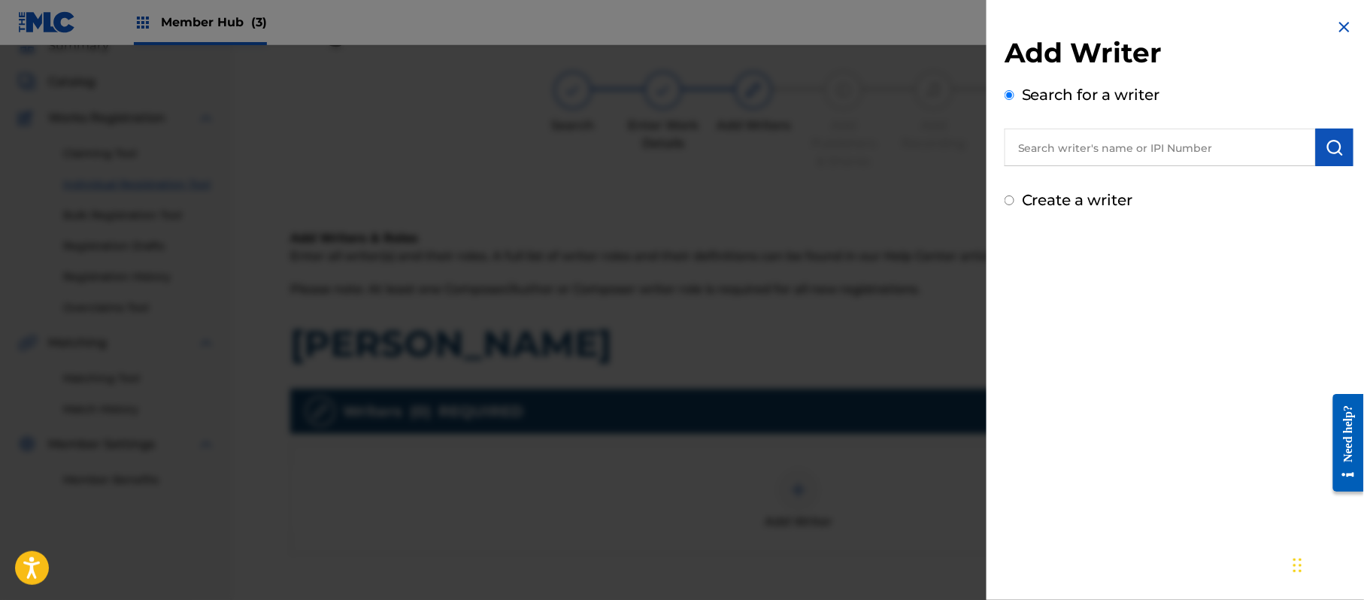
drag, startPoint x: 1024, startPoint y: 202, endPoint x: 1020, endPoint y: 212, distance: 11.2
click at [1024, 202] on label "Create a writer" at bounding box center [1077, 200] width 111 height 18
click at [1014, 202] on input "Create a writer" at bounding box center [1010, 201] width 10 height 10
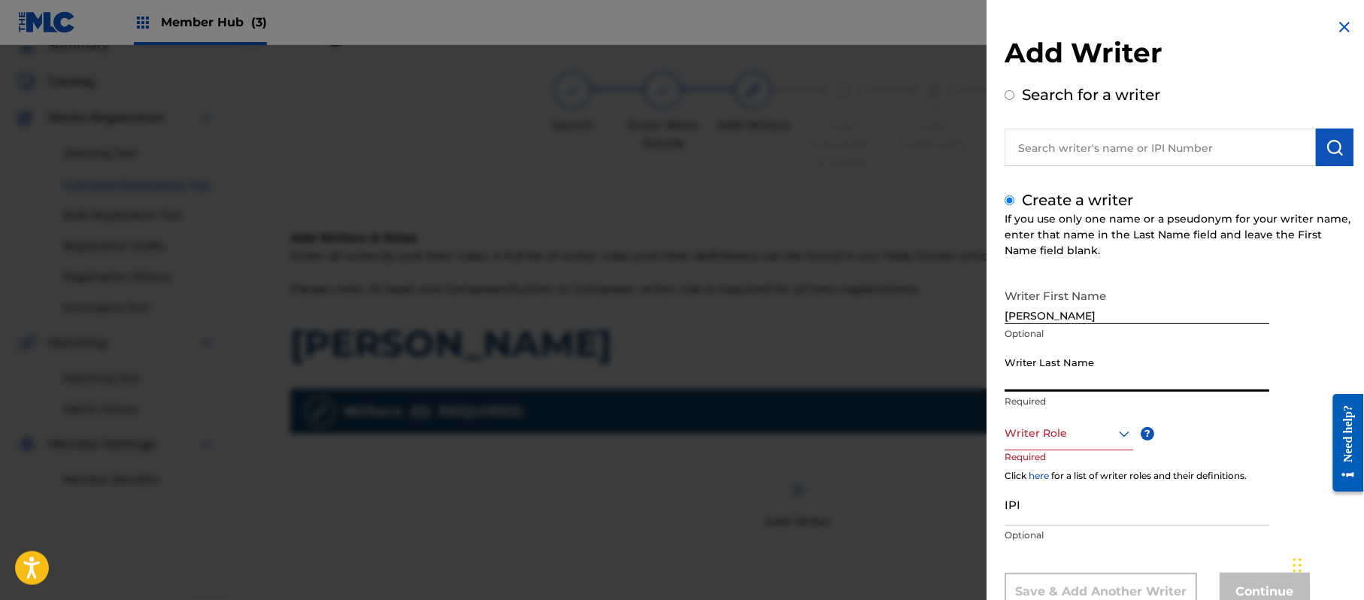
click at [1105, 362] on input "Writer Last Name" at bounding box center [1137, 370] width 265 height 43
drag, startPoint x: 1098, startPoint y: 298, endPoint x: 1039, endPoint y: 331, distance: 67.3
click at [1039, 331] on div "Writer First Name JORGE PAZ Optional" at bounding box center [1137, 315] width 265 height 68
drag, startPoint x: 1047, startPoint y: 387, endPoint x: 879, endPoint y: 350, distance: 171.5
click at [892, 367] on div "Add Writer Search for a writer Create a writer If you use only one name or a ps…" at bounding box center [682, 322] width 1364 height 555
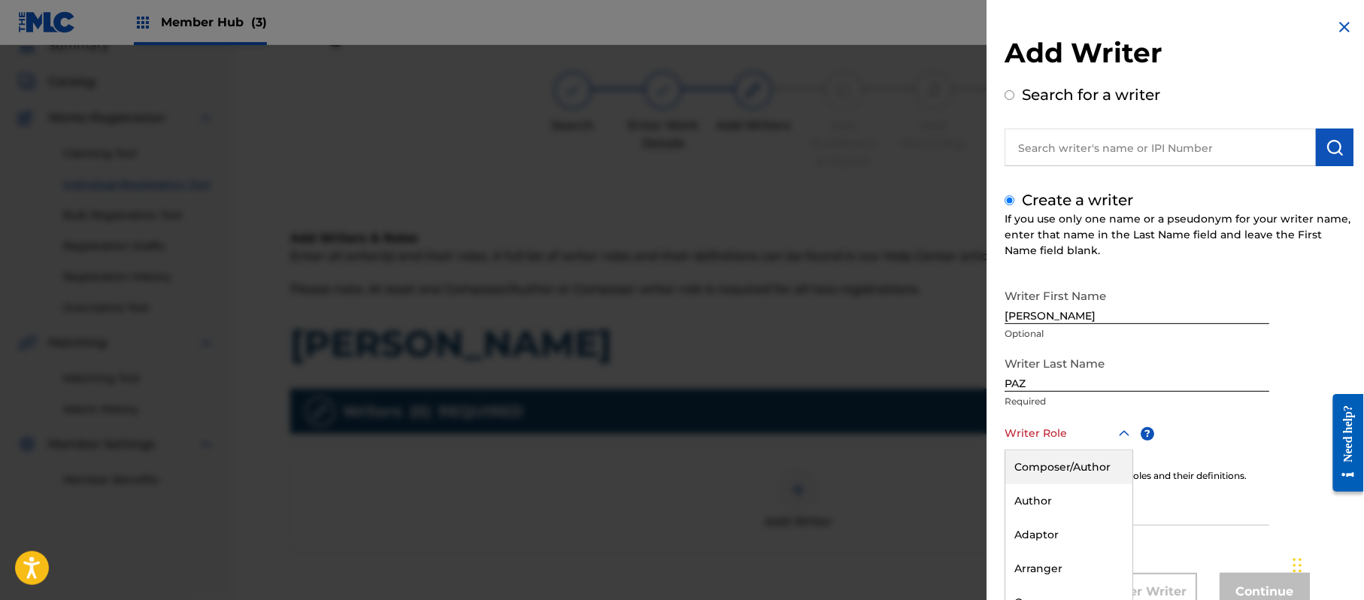
click at [1024, 430] on div "8 results available. Use Up and Down to choose options, press Enter to select t…" at bounding box center [1069, 434] width 129 height 34
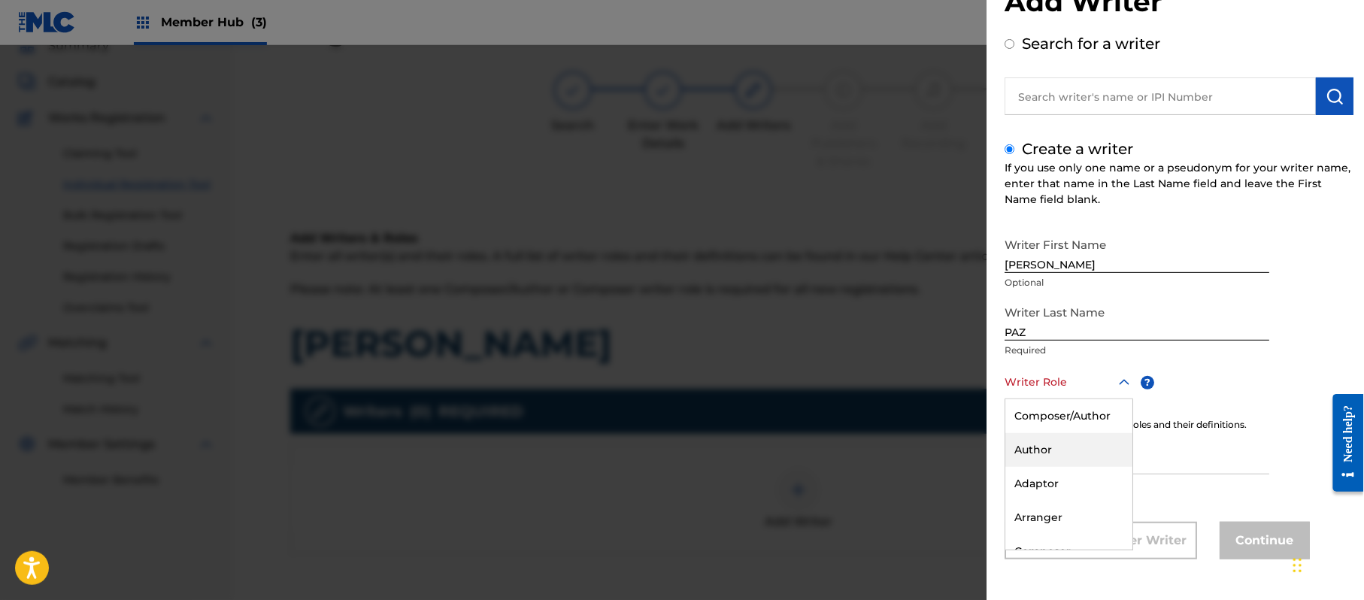
click at [1060, 435] on div "Author" at bounding box center [1068, 450] width 127 height 34
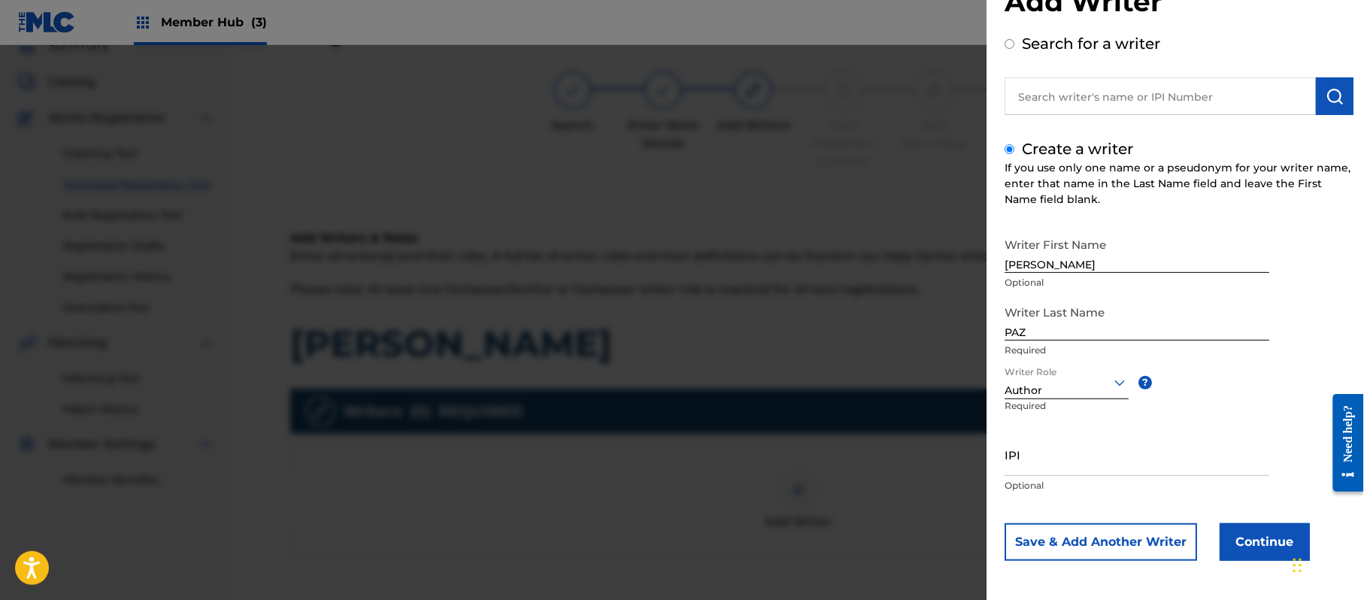
click at [1060, 401] on p "Required" at bounding box center [1036, 416] width 62 height 34
click at [1060, 387] on div at bounding box center [1067, 382] width 124 height 19
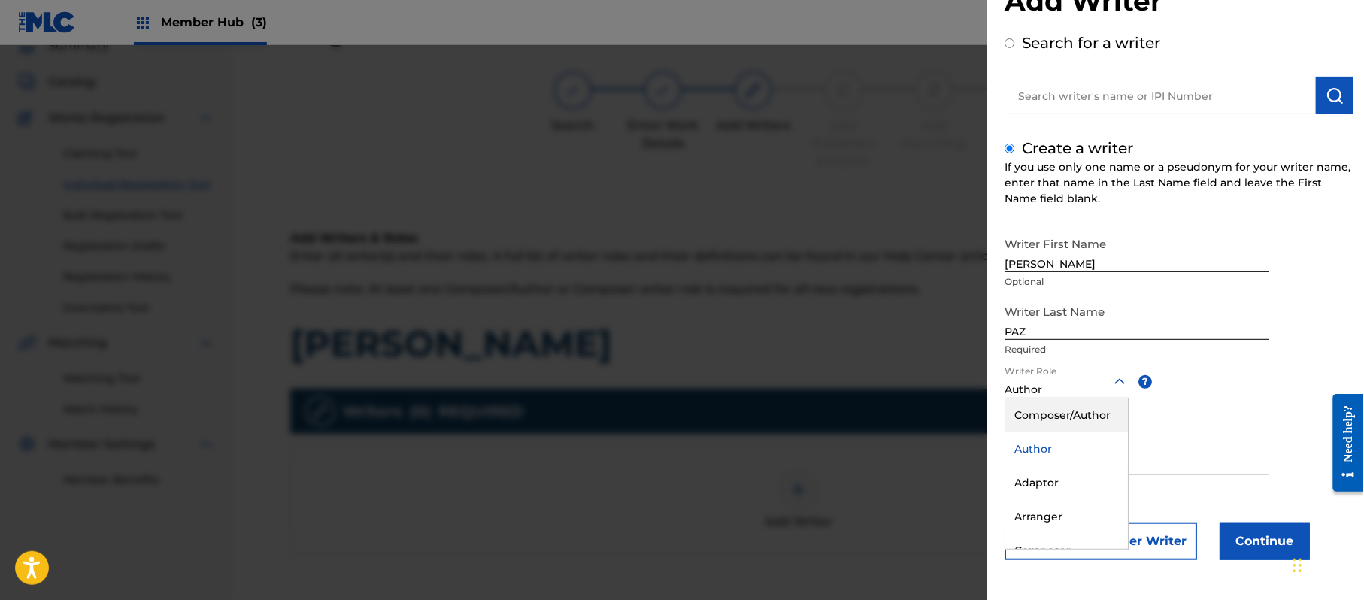
click at [1054, 403] on div "Composer/Author" at bounding box center [1066, 416] width 123 height 34
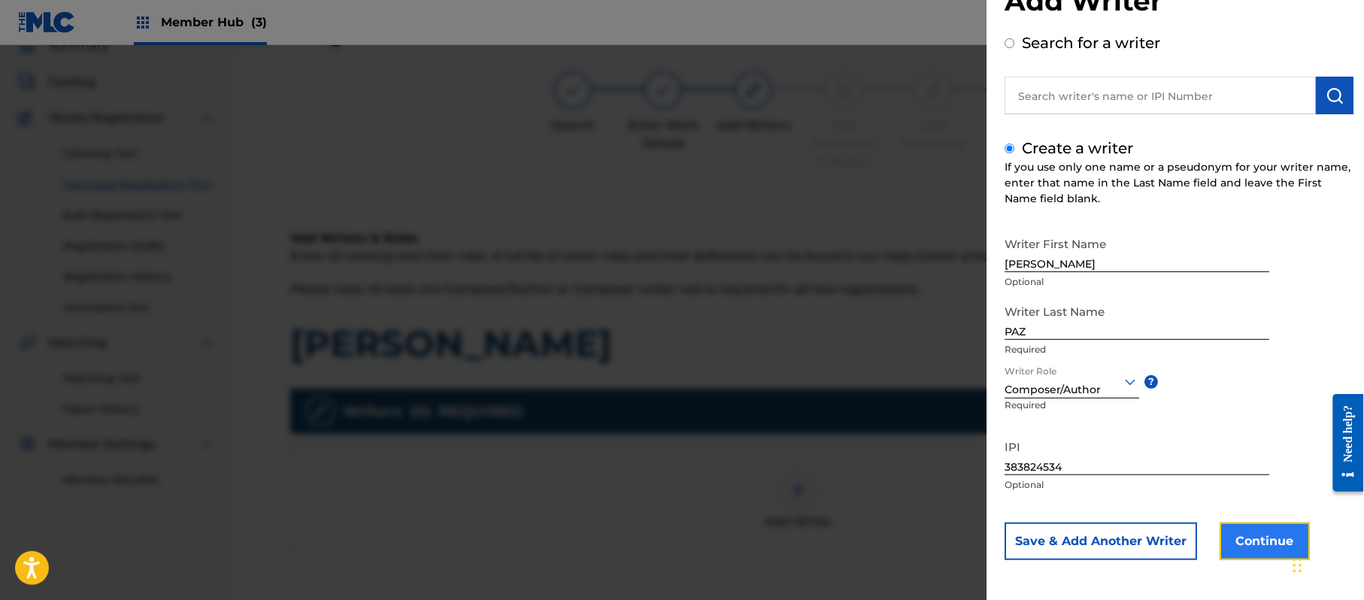
click at [1272, 527] on button "Continue" at bounding box center [1265, 542] width 90 height 38
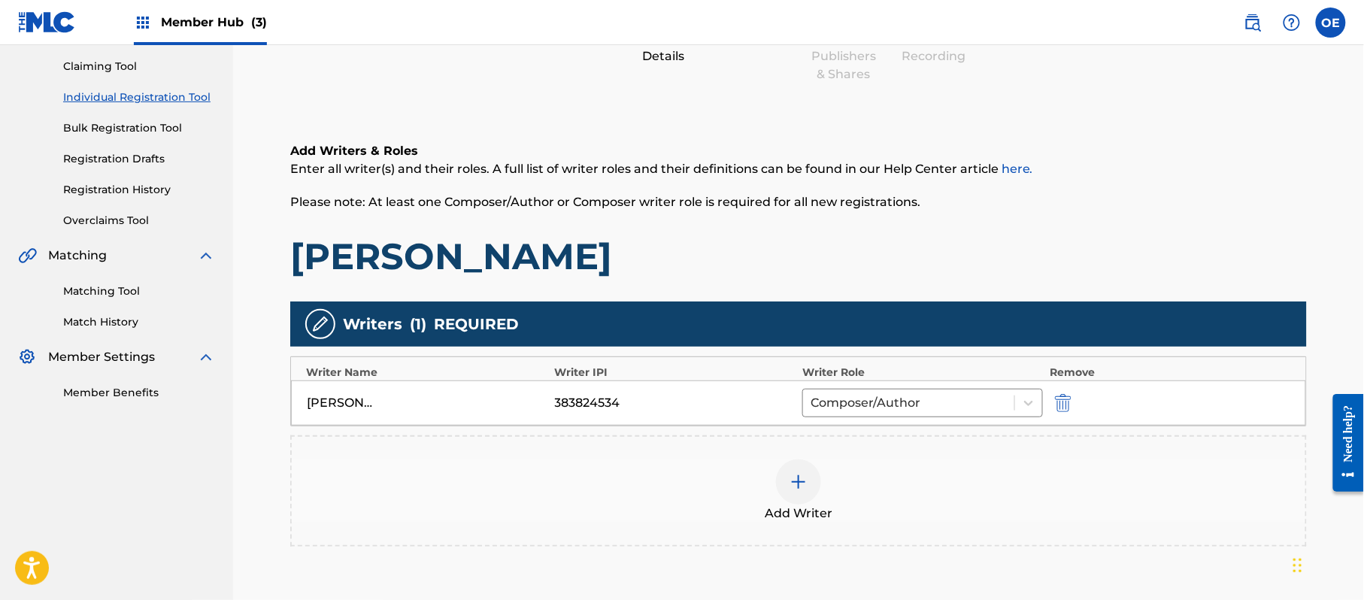
scroll to position [299, 0]
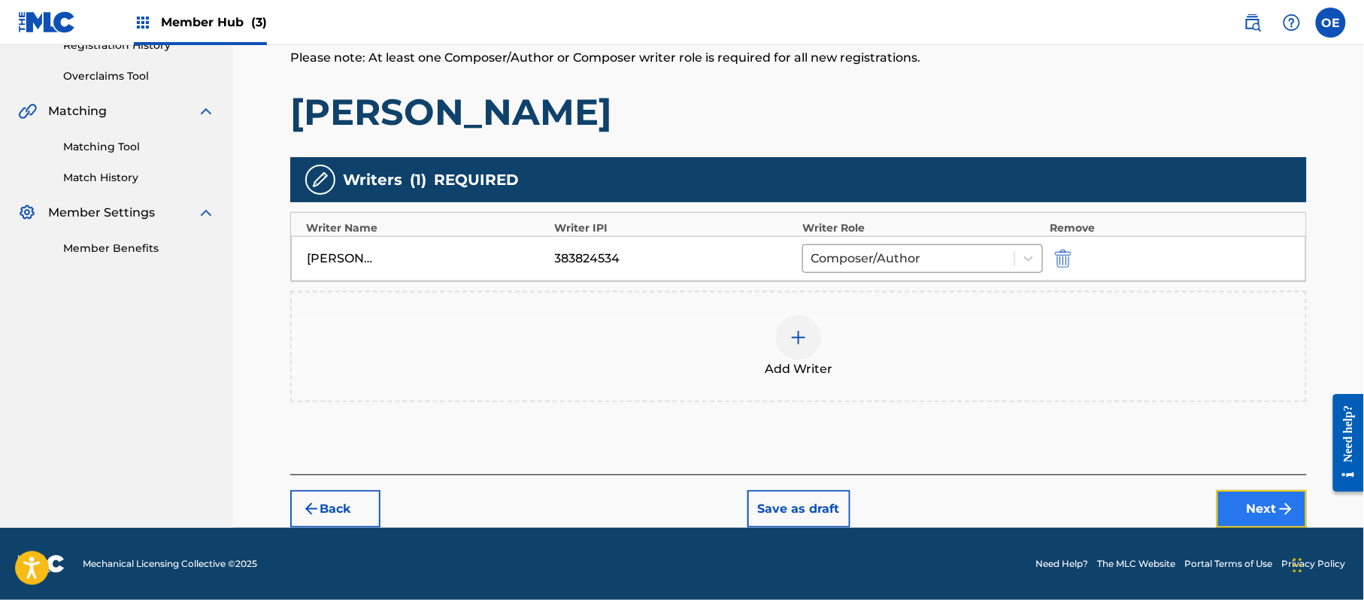
click at [1296, 501] on button "Next" at bounding box center [1262, 509] width 90 height 38
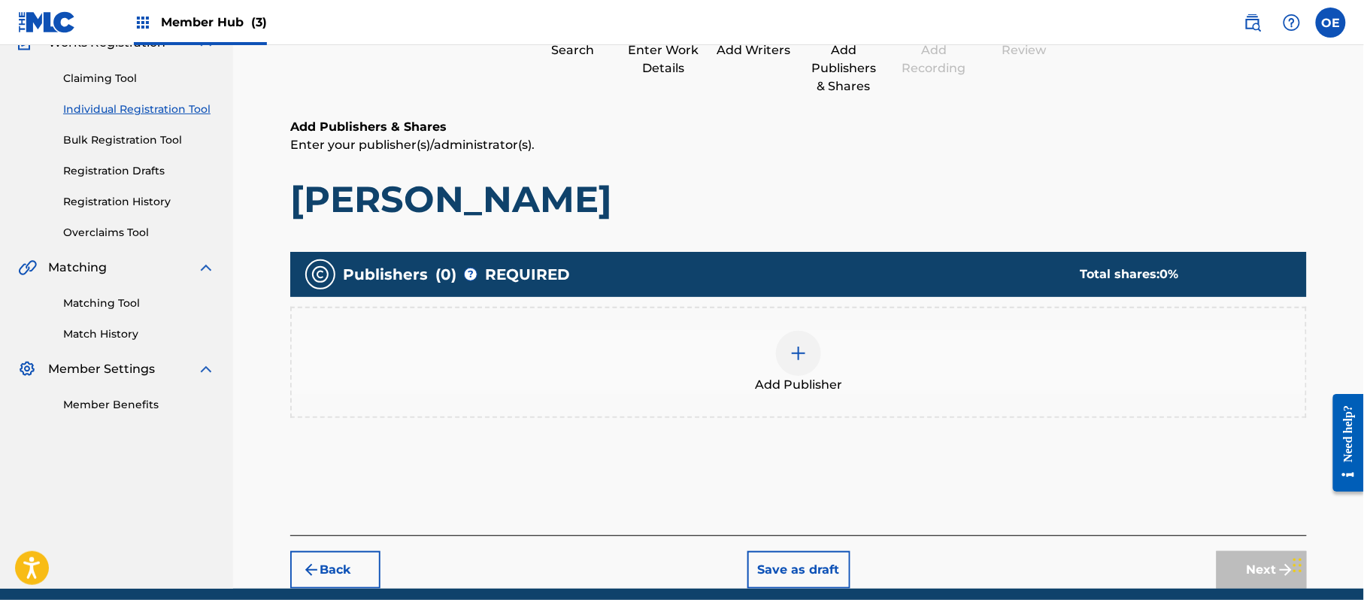
scroll to position [68, 0]
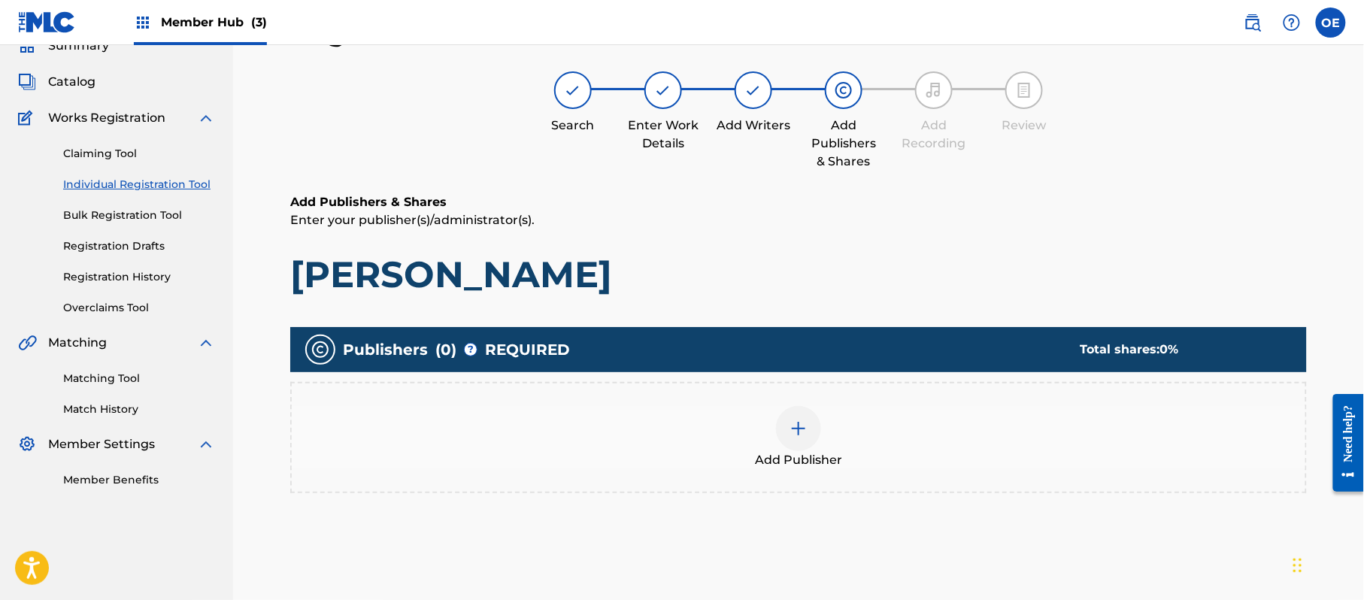
click at [790, 452] on span "Add Publisher" at bounding box center [798, 460] width 87 height 18
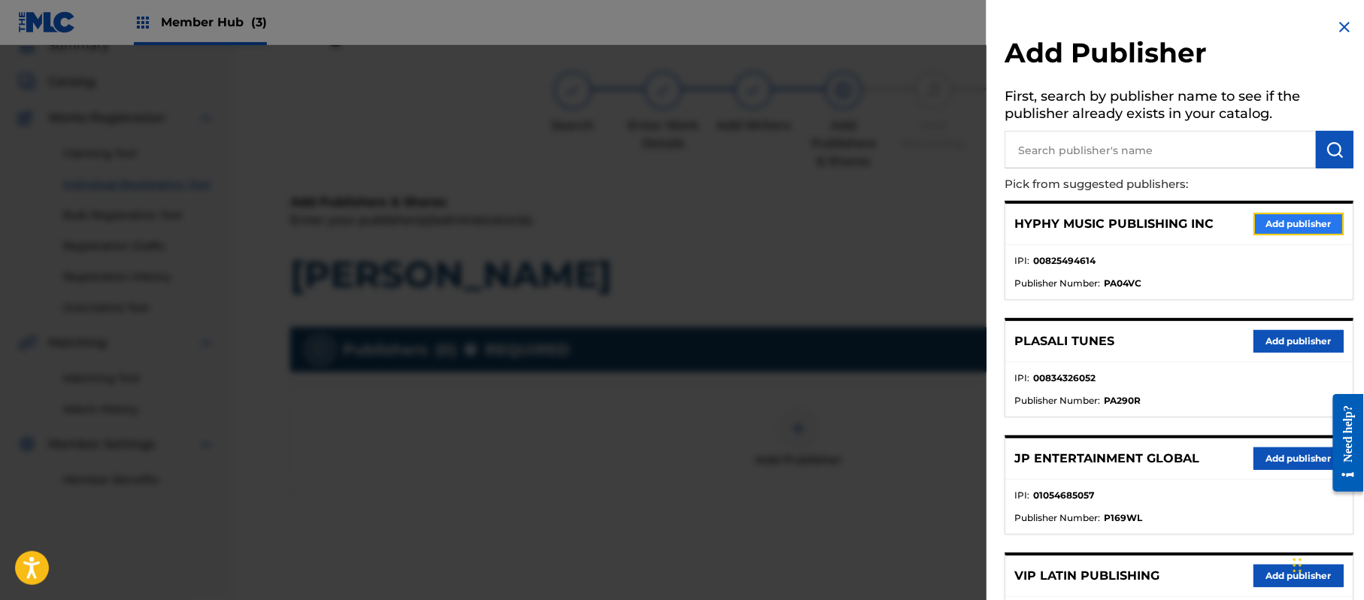
click at [1280, 213] on button "Add publisher" at bounding box center [1299, 224] width 90 height 23
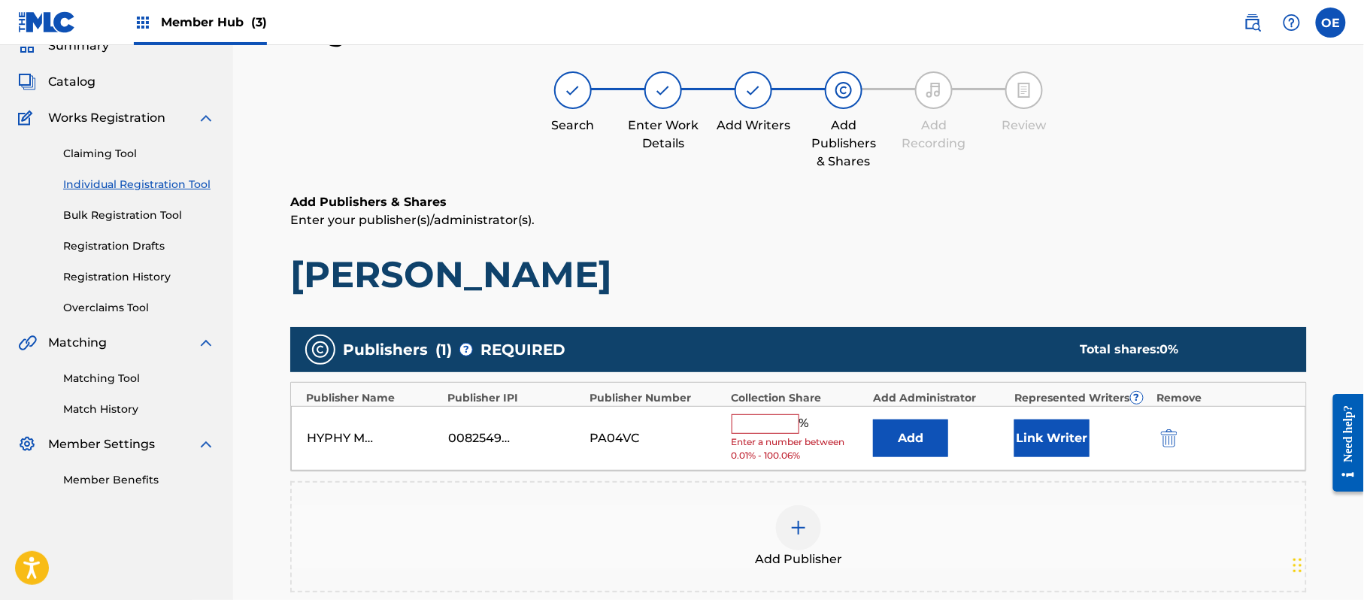
drag, startPoint x: 770, startPoint y: 423, endPoint x: 772, endPoint y: 433, distance: 10.6
click at [770, 423] on input "text" at bounding box center [766, 424] width 68 height 20
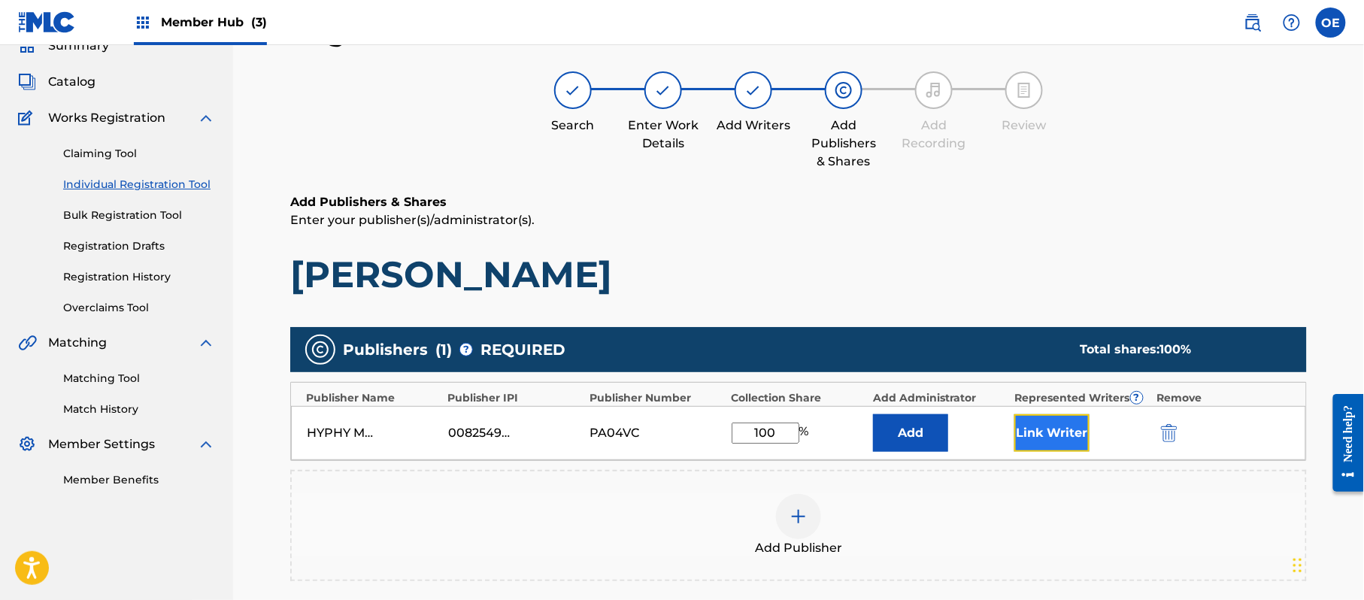
click at [1050, 448] on button "Link Writer" at bounding box center [1051, 433] width 75 height 38
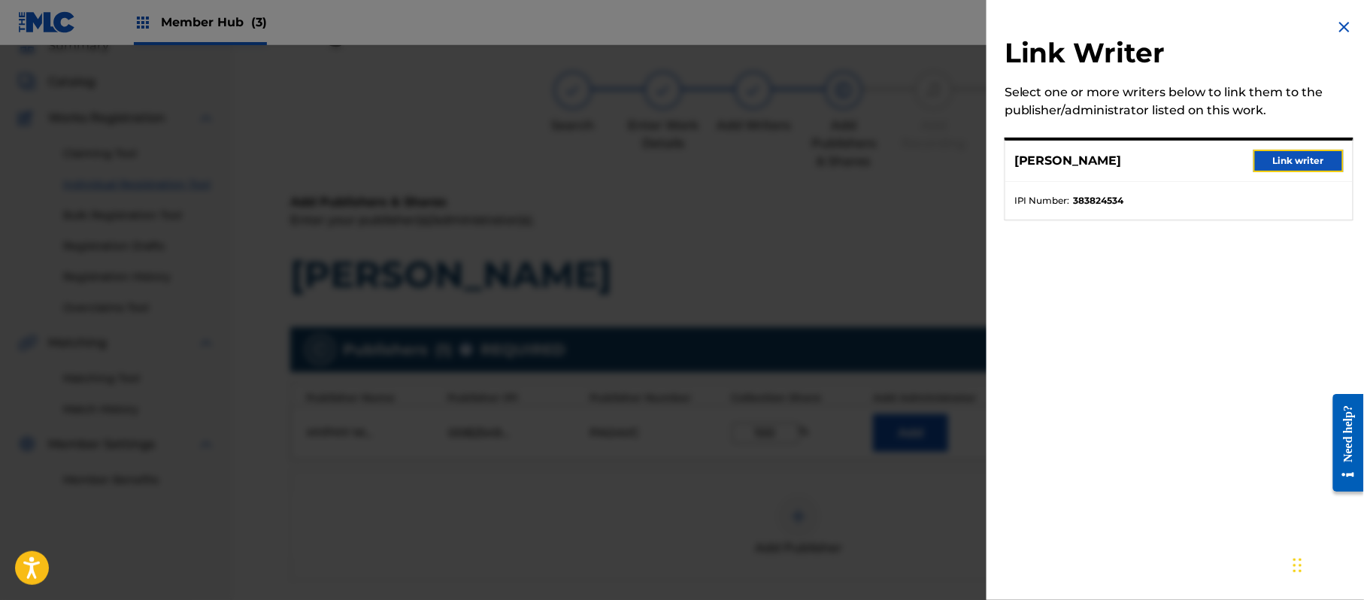
drag, startPoint x: 1318, startPoint y: 158, endPoint x: 1225, endPoint y: 271, distance: 146.4
click at [1318, 158] on button "Link writer" at bounding box center [1299, 161] width 90 height 23
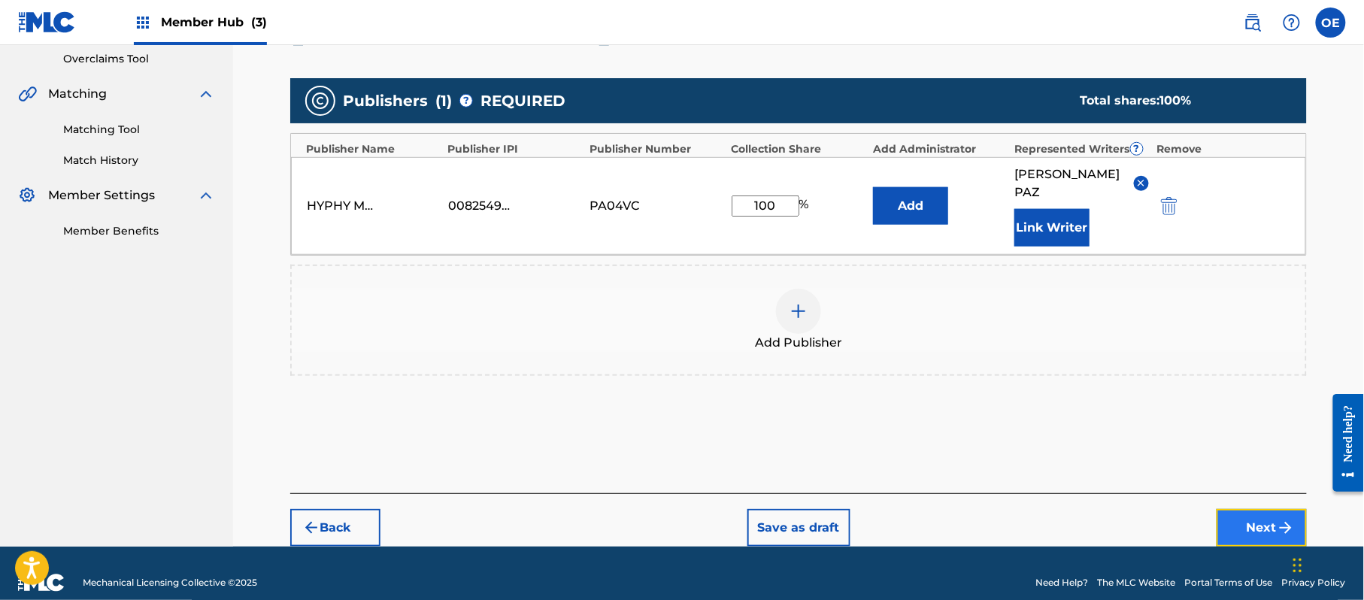
click at [1253, 513] on button "Next" at bounding box center [1262, 528] width 90 height 38
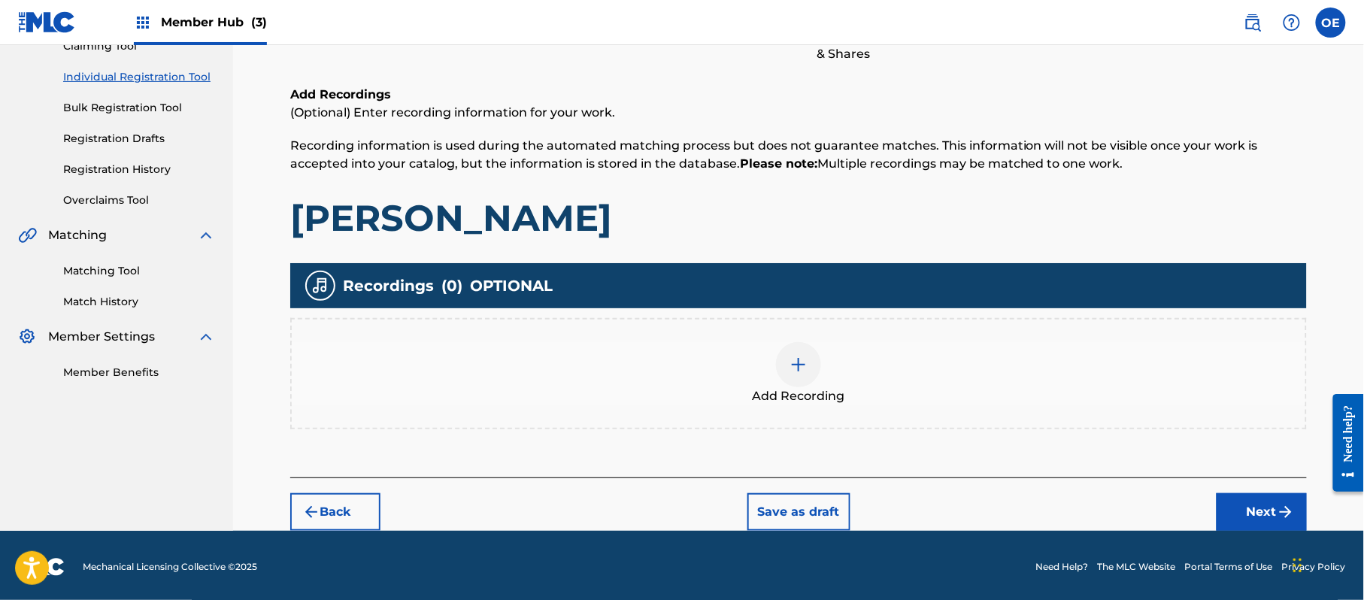
scroll to position [176, 0]
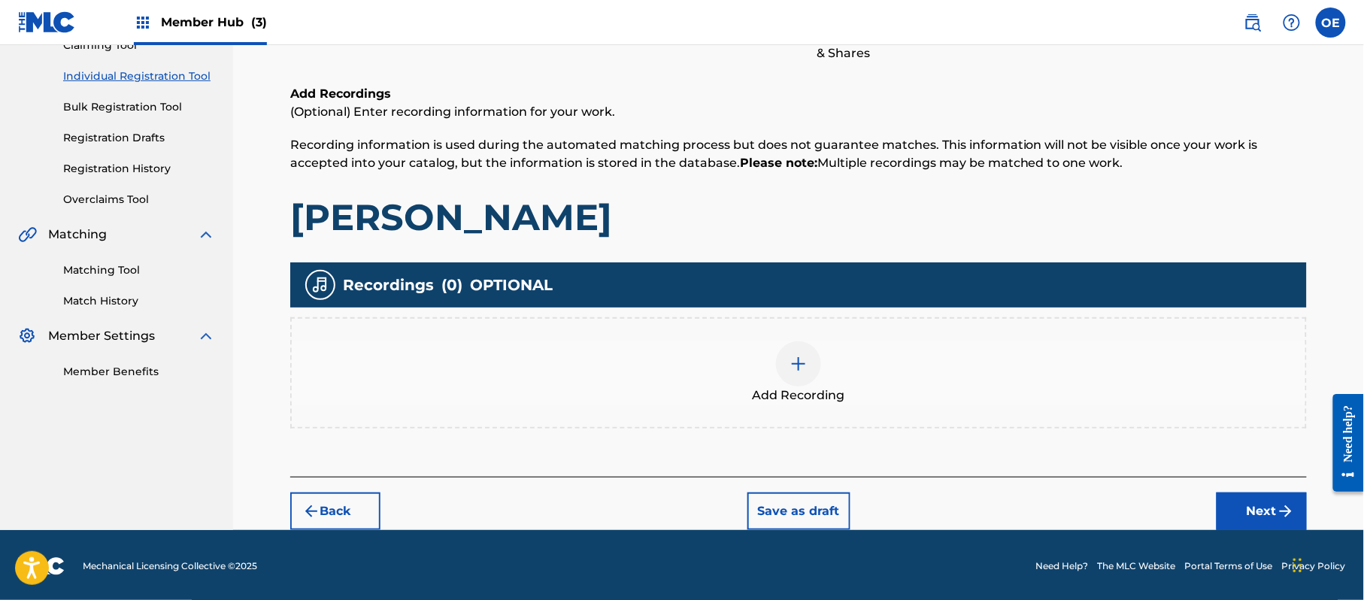
click at [790, 364] on img at bounding box center [799, 364] width 18 height 18
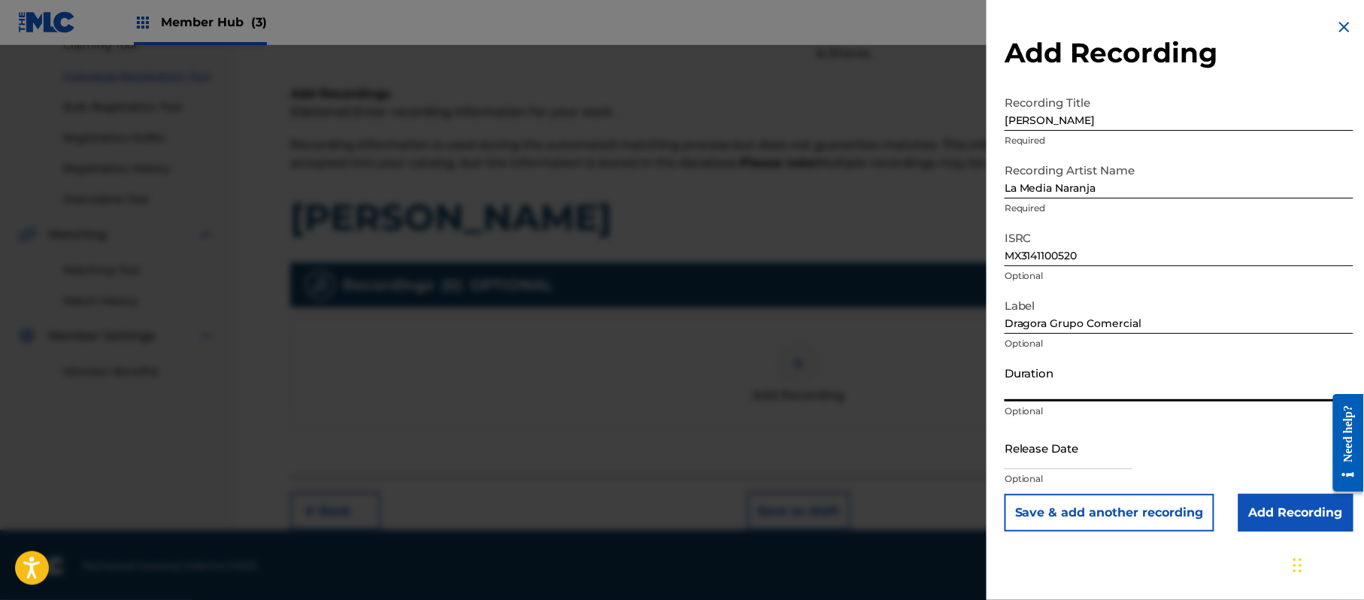
drag, startPoint x: 1147, startPoint y: 387, endPoint x: 1140, endPoint y: 383, distance: 7.7
click at [1146, 386] on input "Duration" at bounding box center [1179, 380] width 349 height 43
click at [1072, 449] on input "text" at bounding box center [1069, 447] width 128 height 43
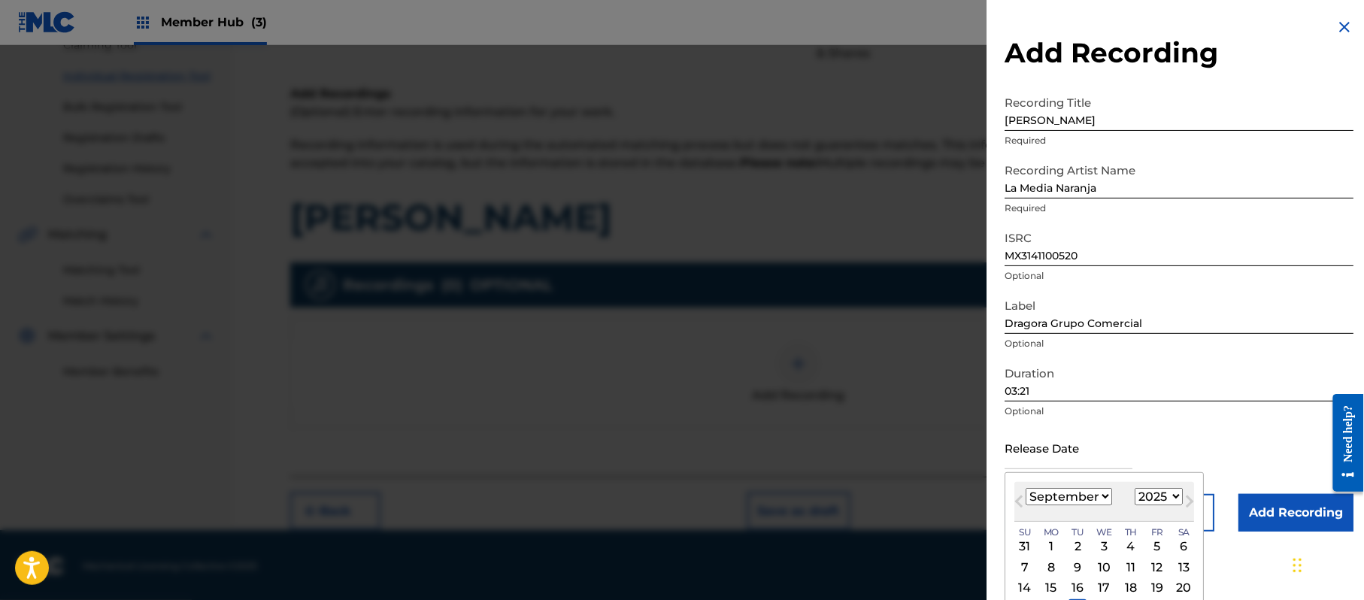
click at [1154, 499] on select "1899 1900 1901 1902 1903 1904 1905 1906 1907 1908 1909 1910 1911 1912 1913 1914…" at bounding box center [1159, 496] width 48 height 17
click at [1161, 502] on select "1899 1900 1901 1902 1903 1904 1905 1906 1907 1908 1909 1910 1911 1912 1913 1914…" at bounding box center [1159, 496] width 48 height 17
click at [1138, 488] on select "1899 1900 1901 1902 1903 1904 1905 1906 1907 1908 1909 1910 1911 1912 1913 1914…" at bounding box center [1159, 496] width 48 height 17
click at [1101, 501] on select "January February March April May June July August September October November De…" at bounding box center [1069, 496] width 86 height 17
click at [1026, 488] on select "January February March April May June July August September October November De…" at bounding box center [1069, 496] width 86 height 17
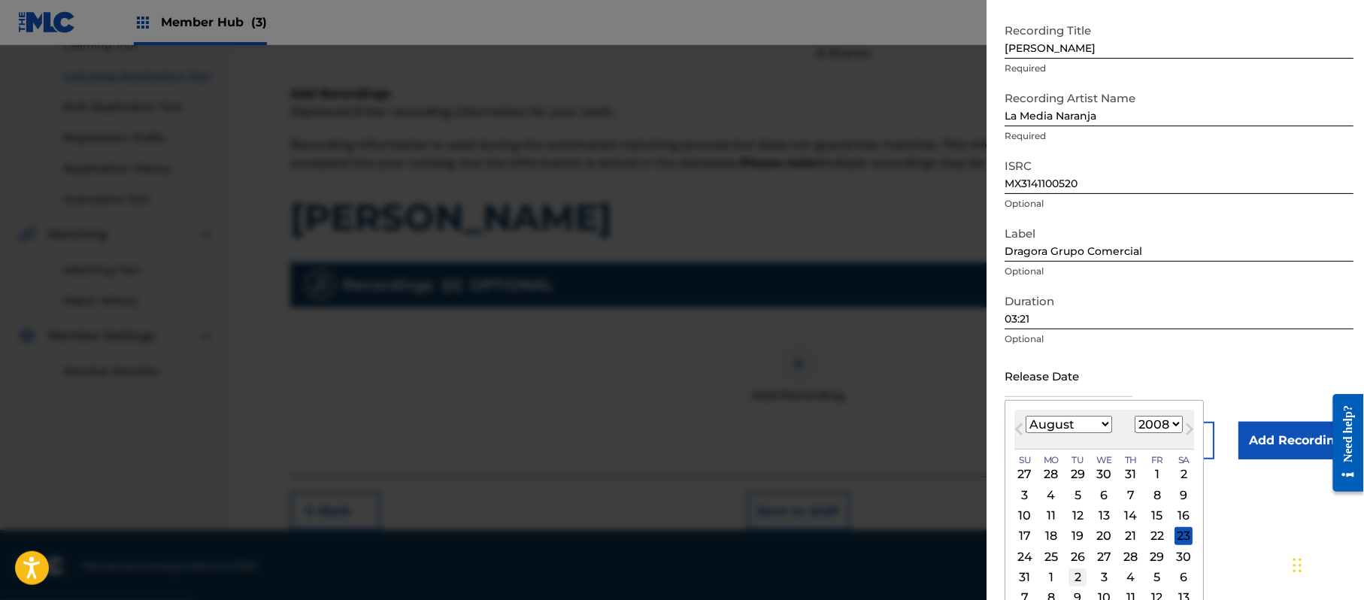
scroll to position [90, 0]
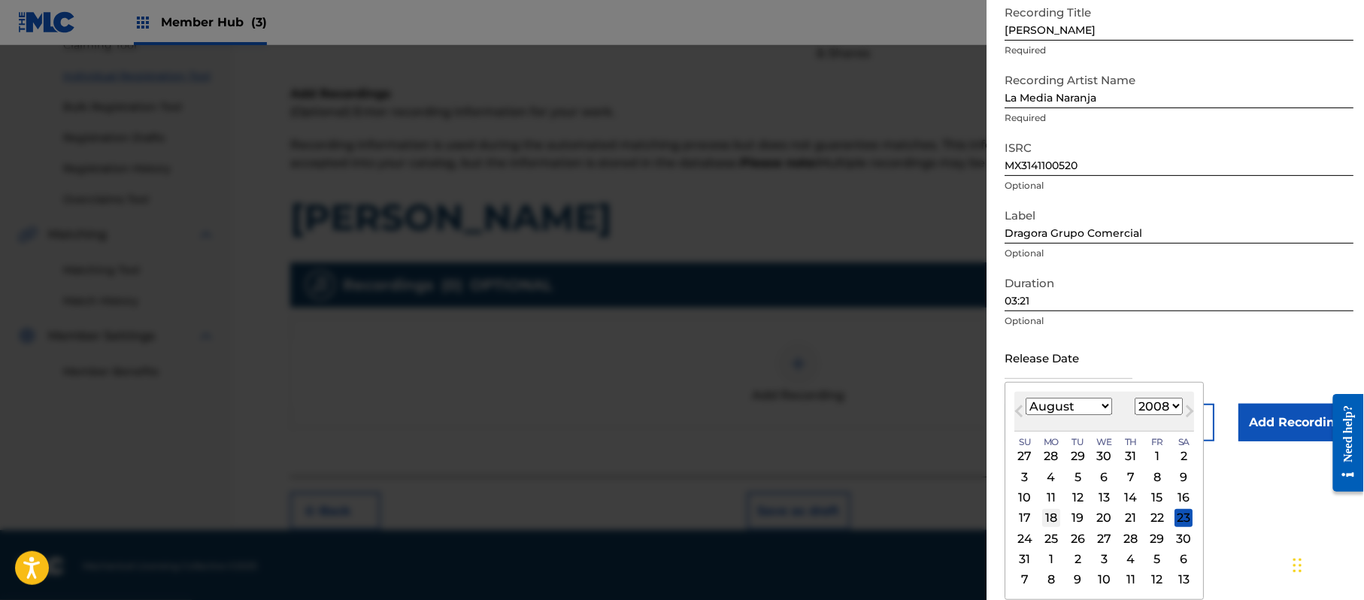
click at [1048, 511] on div "18" at bounding box center [1051, 518] width 18 height 18
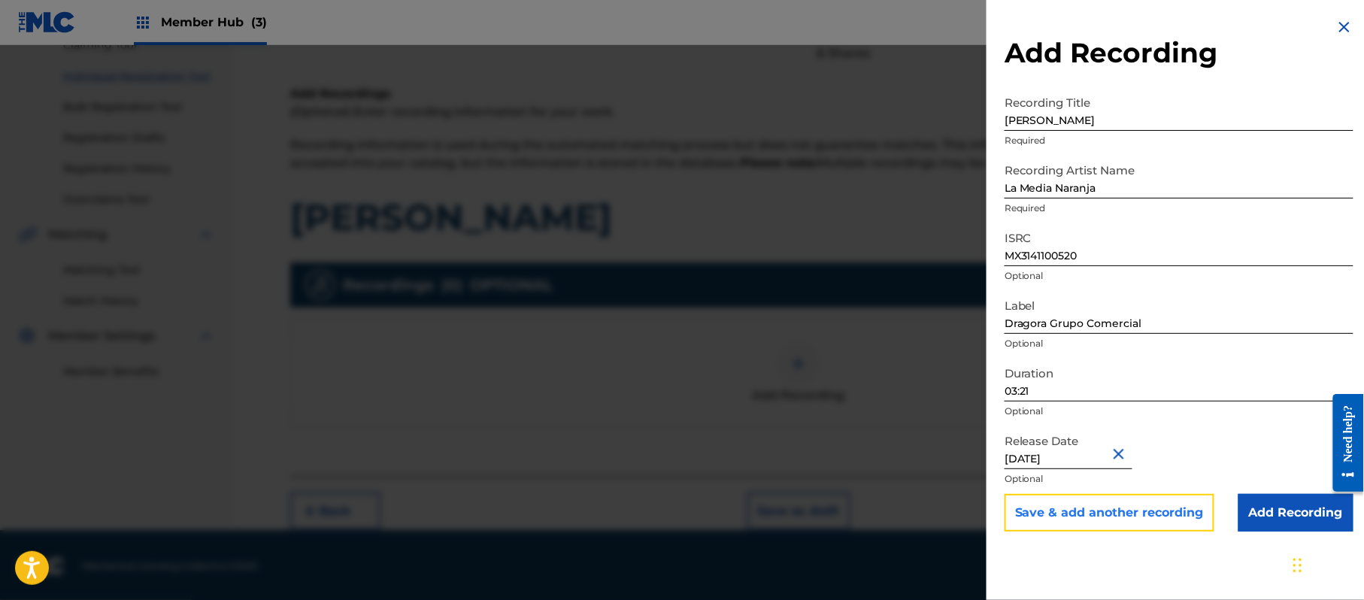
click at [1083, 498] on button "Save & add another recording" at bounding box center [1110, 513] width 210 height 38
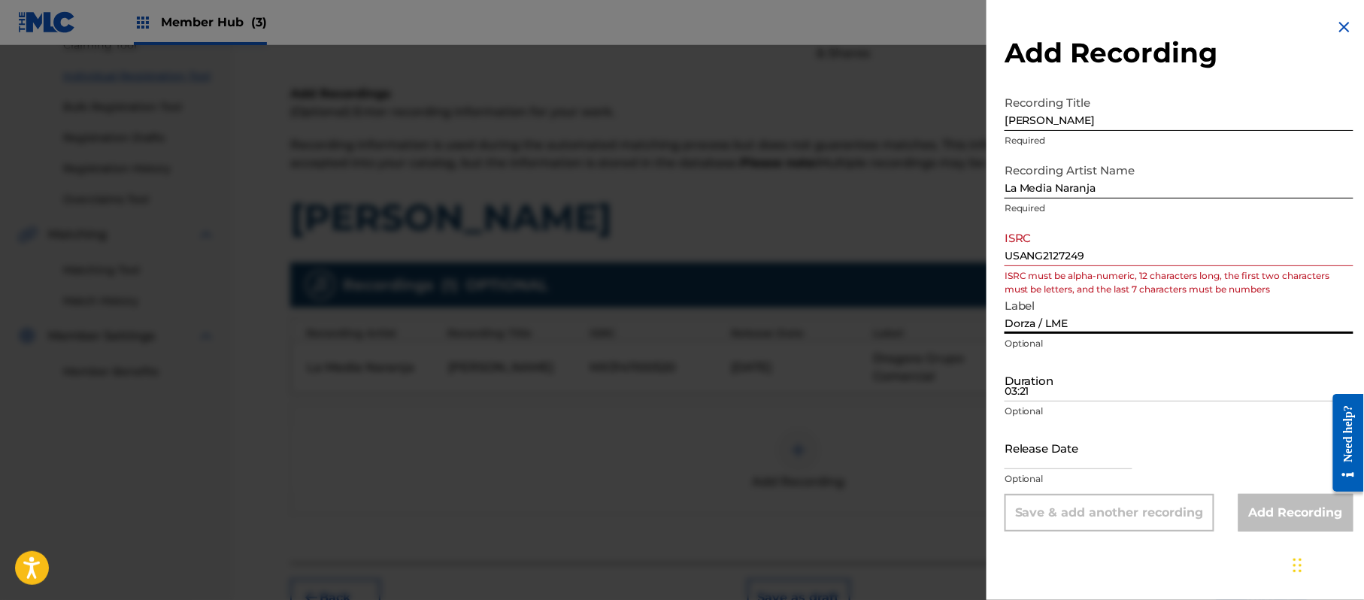
drag, startPoint x: 1029, startPoint y: 254, endPoint x: 894, endPoint y: 259, distance: 134.7
click at [916, 260] on div "Add Recording Recording Title Anacleto Required Recording Artist Name La Media …" at bounding box center [682, 322] width 1364 height 555
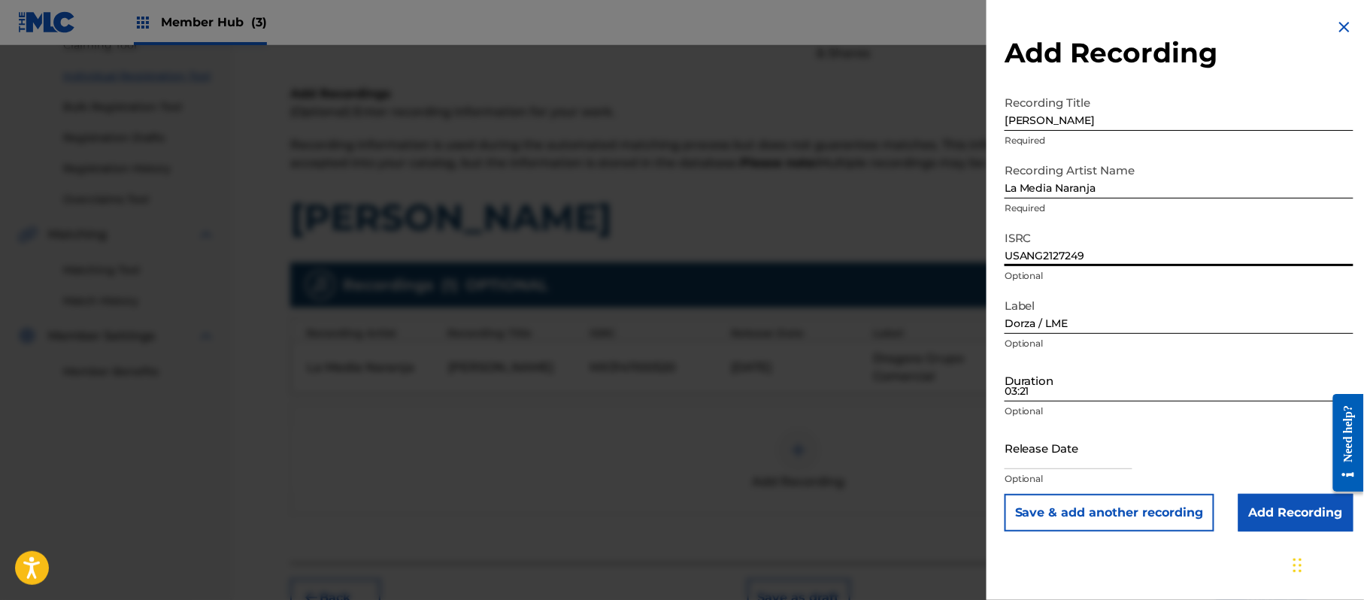
click at [1066, 368] on input "03:21" at bounding box center [1179, 380] width 349 height 43
drag, startPoint x: 1092, startPoint y: 426, endPoint x: 1095, endPoint y: 433, distance: 8.1
click at [1092, 426] on input "text" at bounding box center [1069, 447] width 128 height 43
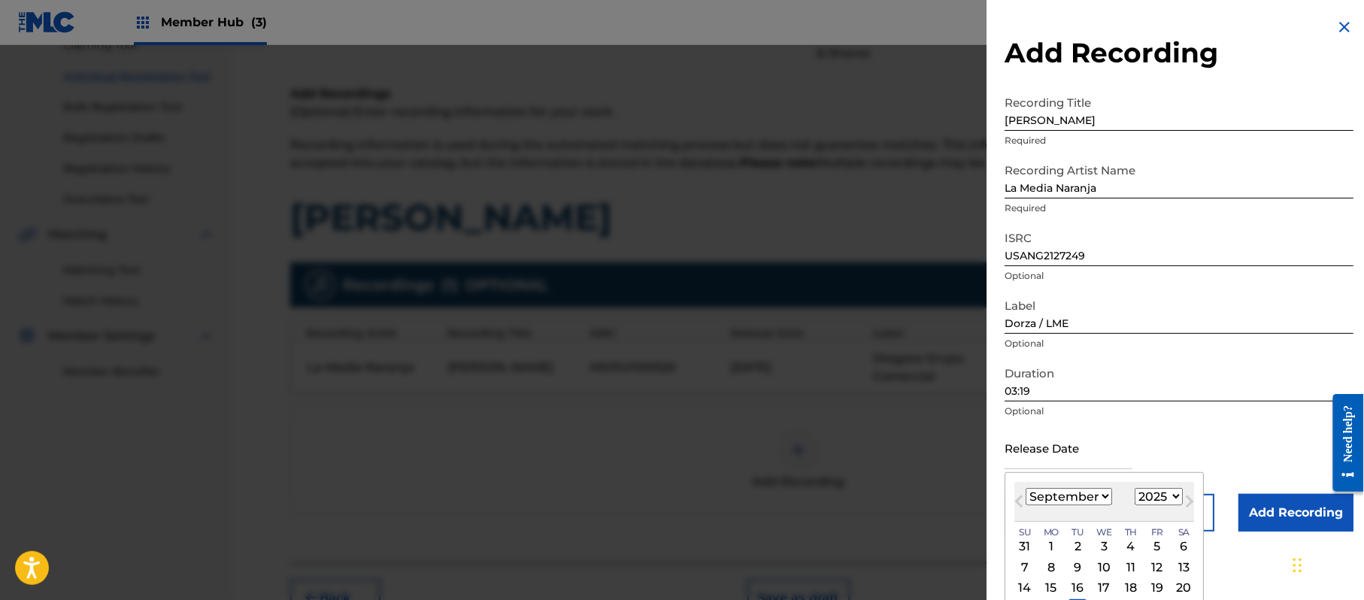
click at [1172, 496] on select "1899 1900 1901 1902 1903 1904 1905 1906 1907 1908 1909 1910 1911 1912 1913 1914…" at bounding box center [1159, 496] width 48 height 17
click at [1138, 488] on select "1899 1900 1901 1902 1903 1904 1905 1906 1907 1908 1909 1910 1911 1912 1913 1914…" at bounding box center [1159, 496] width 48 height 17
drag, startPoint x: 1077, startPoint y: 492, endPoint x: 1081, endPoint y: 501, distance: 9.8
click at [1077, 492] on select "January February March April May June July August September October November De…" at bounding box center [1069, 496] width 86 height 17
click at [1026, 488] on select "January February March April May June July August September October November De…" at bounding box center [1069, 496] width 86 height 17
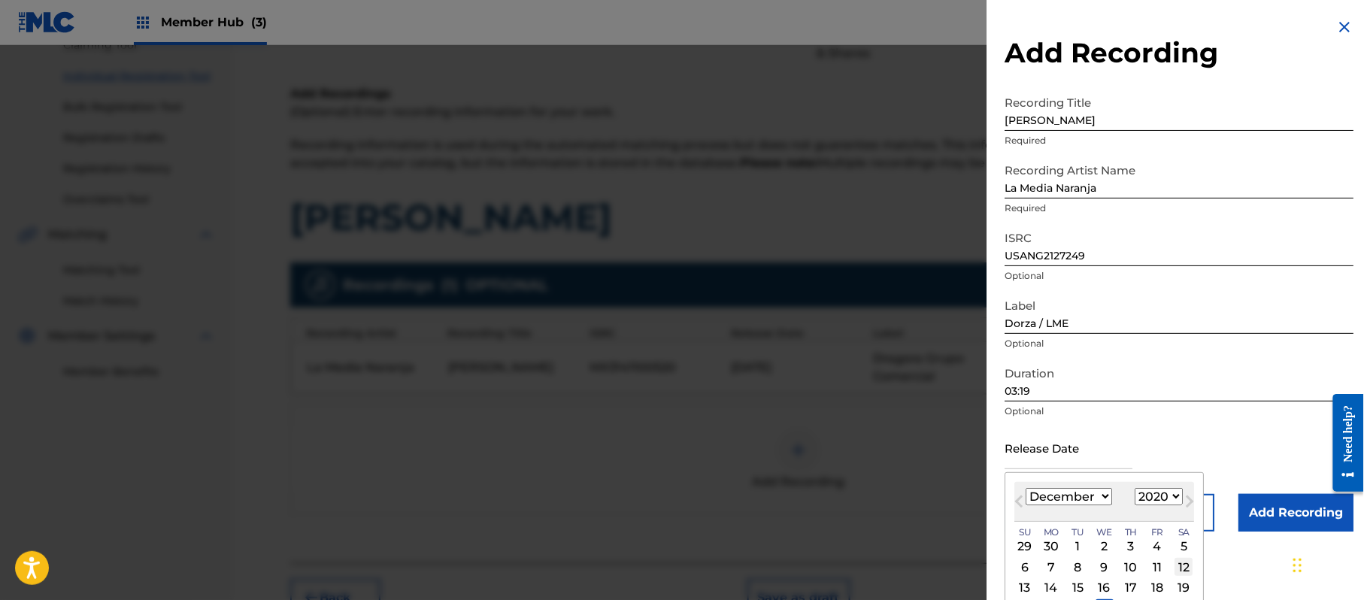
click at [1188, 570] on div "12" at bounding box center [1184, 567] width 18 height 18
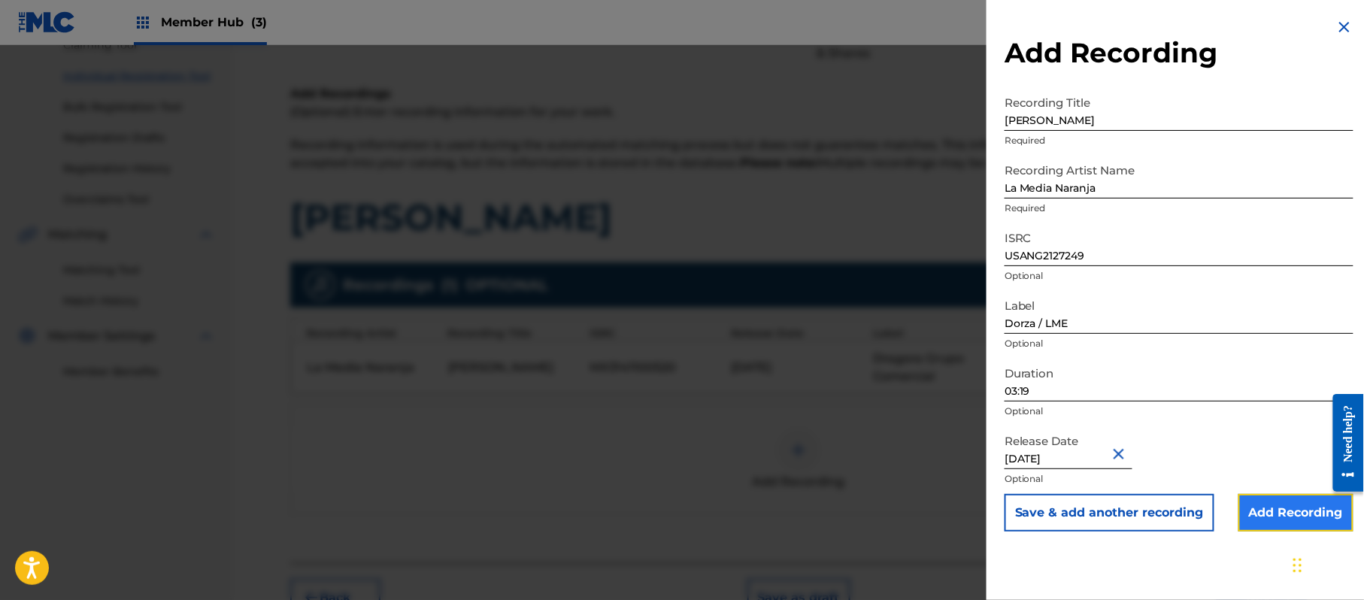
click at [1278, 525] on input "Add Recording" at bounding box center [1296, 513] width 115 height 38
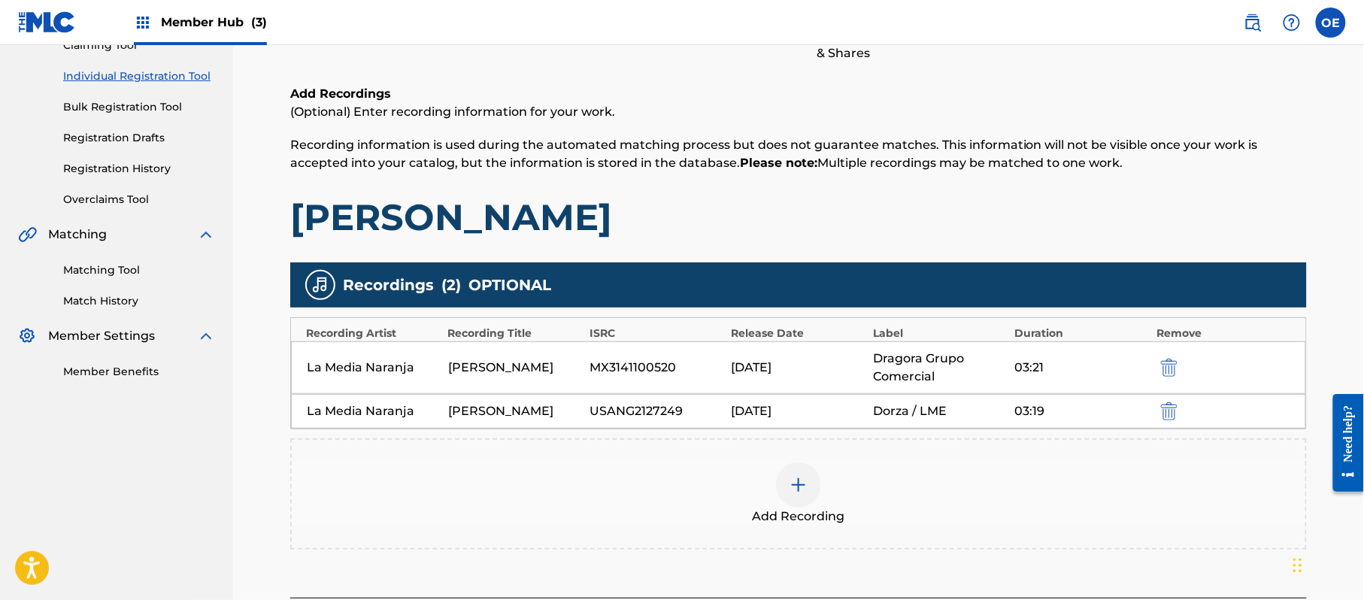
click at [869, 510] on div "Add Recording" at bounding box center [799, 493] width 1014 height 63
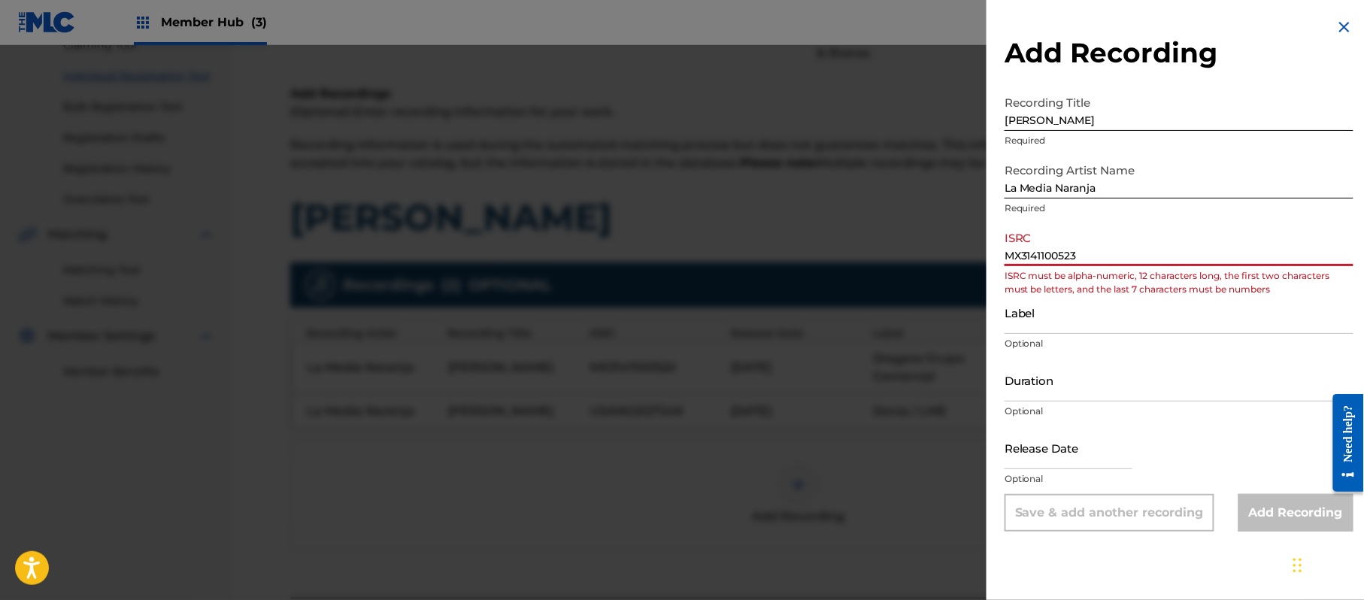
drag, startPoint x: 1029, startPoint y: 254, endPoint x: 1008, endPoint y: 259, distance: 22.3
click at [1008, 259] on input "MX3141100523" at bounding box center [1179, 244] width 349 height 43
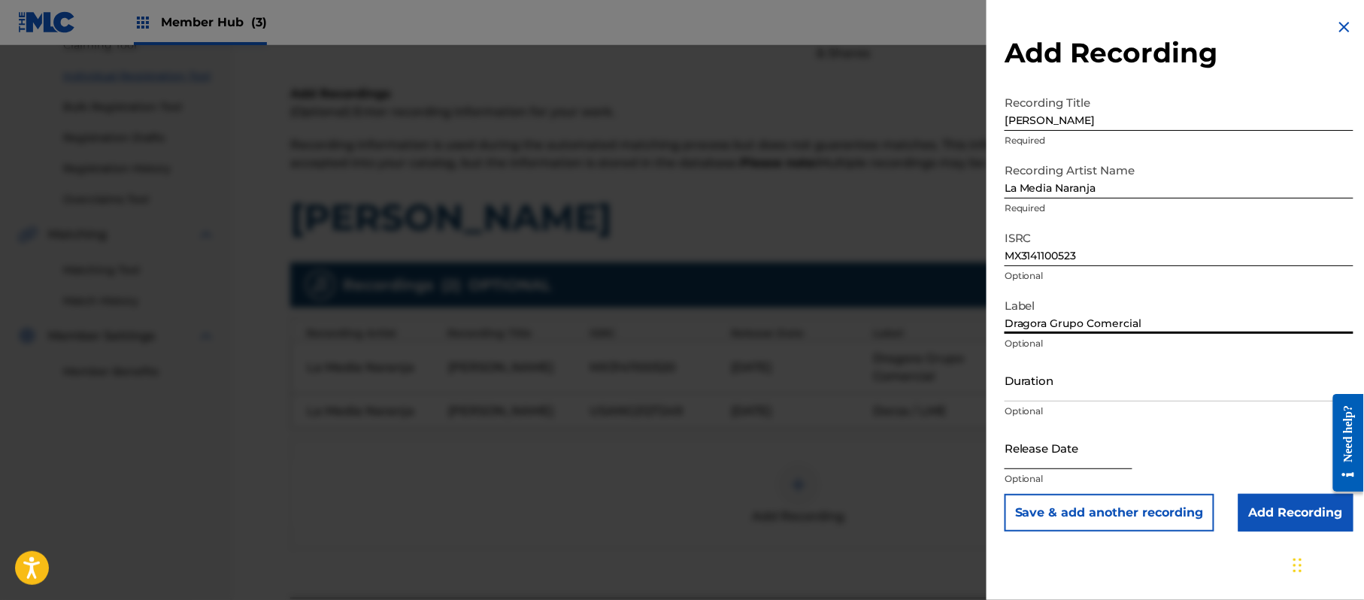
drag, startPoint x: 1051, startPoint y: 442, endPoint x: 1066, endPoint y: 457, distance: 21.8
click at [1051, 442] on input "text" at bounding box center [1069, 447] width 128 height 43
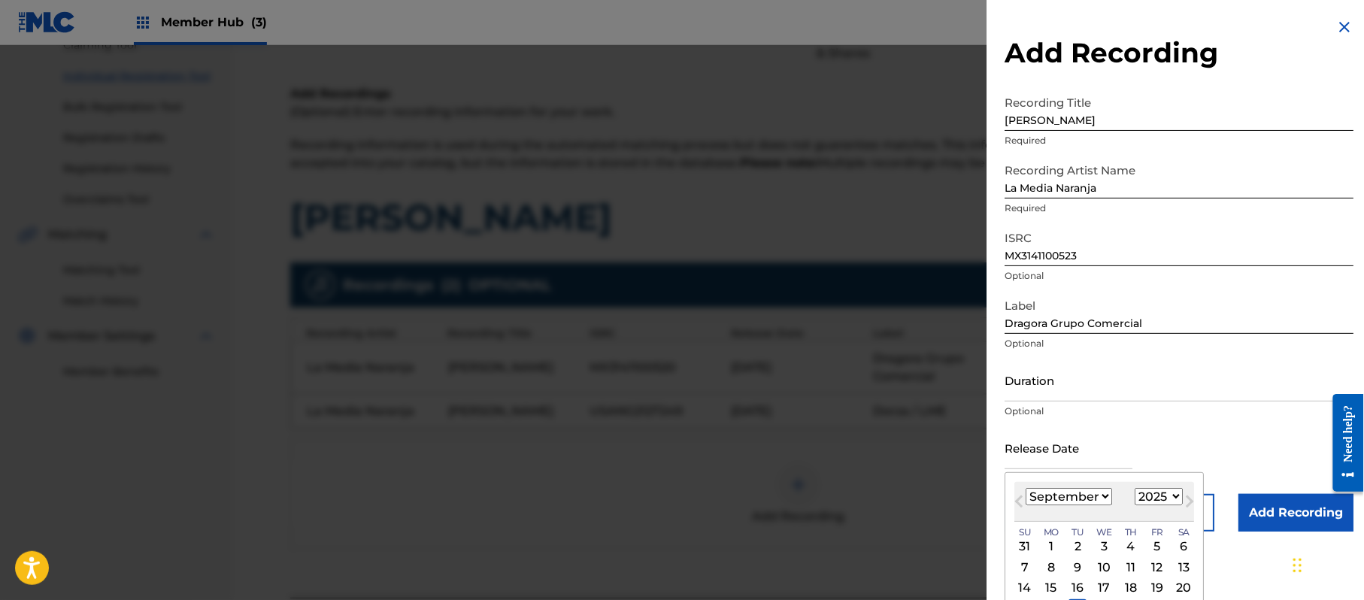
click at [1151, 492] on select "1899 1900 1901 1902 1903 1904 1905 1906 1907 1908 1909 1910 1911 1912 1913 1914…" at bounding box center [1159, 496] width 48 height 17
click at [1138, 488] on select "1899 1900 1901 1902 1903 1904 1905 1906 1907 1908 1909 1910 1911 1912 1913 1914…" at bounding box center [1159, 496] width 48 height 17
drag, startPoint x: 1071, startPoint y: 496, endPoint x: 1068, endPoint y: 488, distance: 8.8
click at [1071, 496] on select "January February March April May June July August September October November De…" at bounding box center [1069, 496] width 86 height 17
click at [1026, 488] on select "January February March April May June July August September October November De…" at bounding box center [1069, 496] width 86 height 17
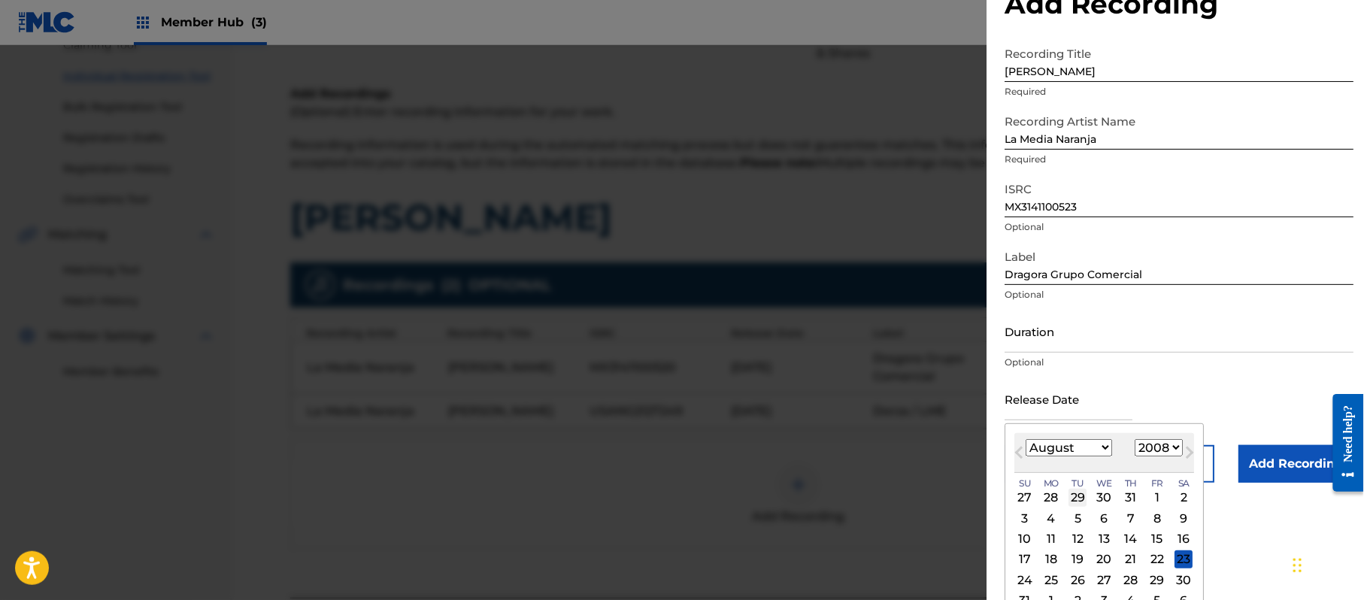
scroll to position [90, 0]
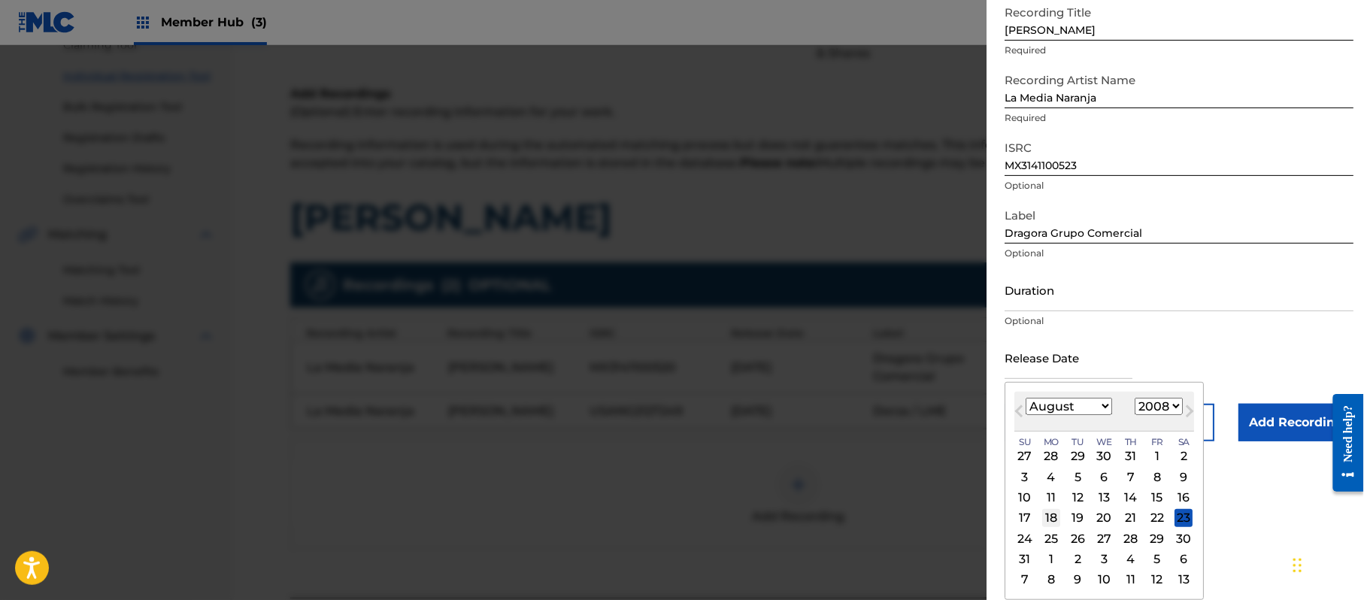
click at [1056, 513] on div "18" at bounding box center [1051, 518] width 18 height 18
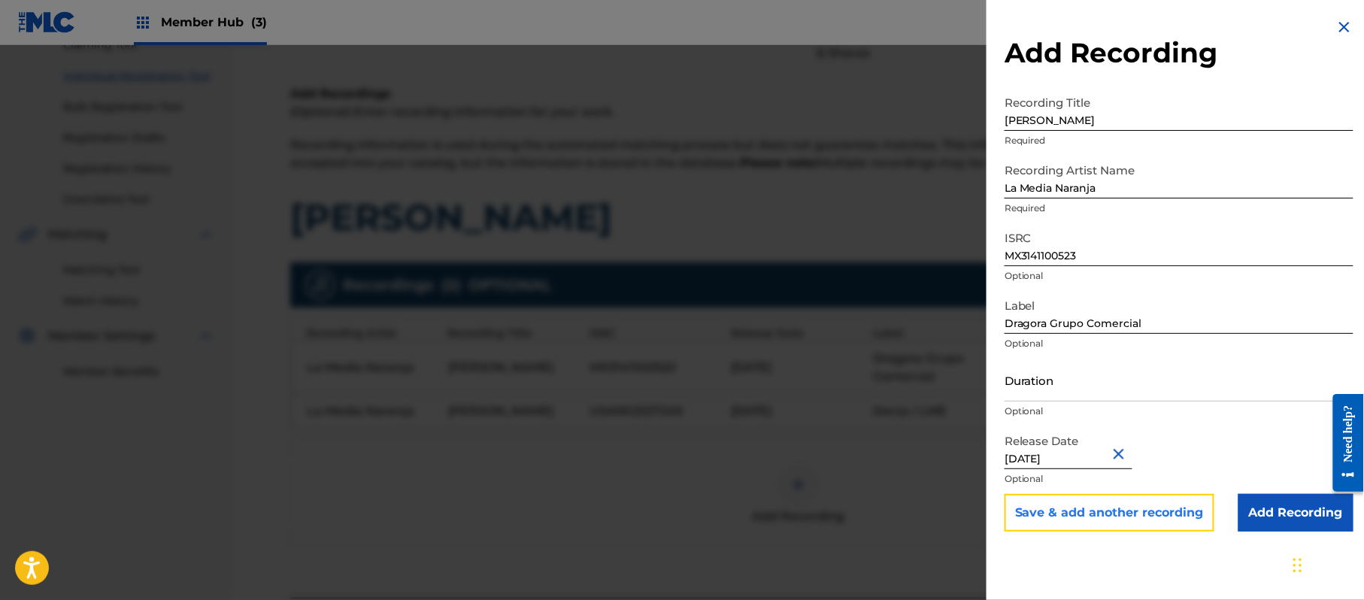
click at [1080, 498] on button "Save & add another recording" at bounding box center [1110, 513] width 210 height 38
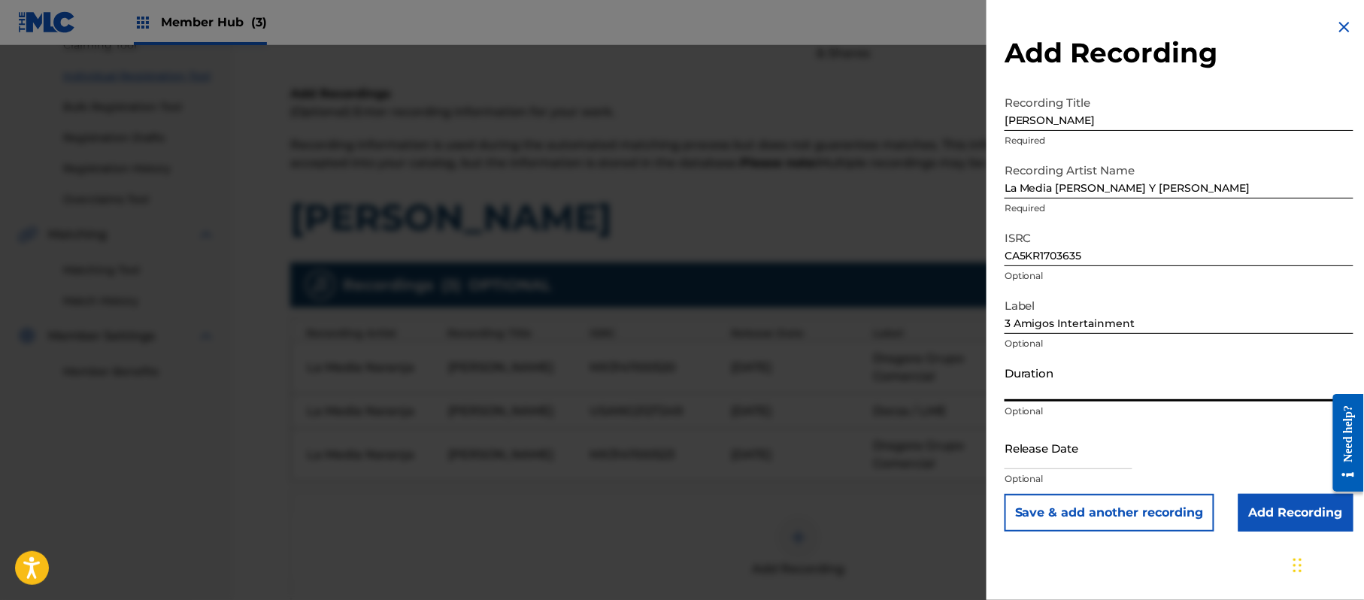
click at [1111, 374] on input "Duration" at bounding box center [1179, 380] width 349 height 43
drag, startPoint x: 1059, startPoint y: 459, endPoint x: 1065, endPoint y: 466, distance: 9.6
click at [1059, 459] on input "text" at bounding box center [1069, 447] width 128 height 43
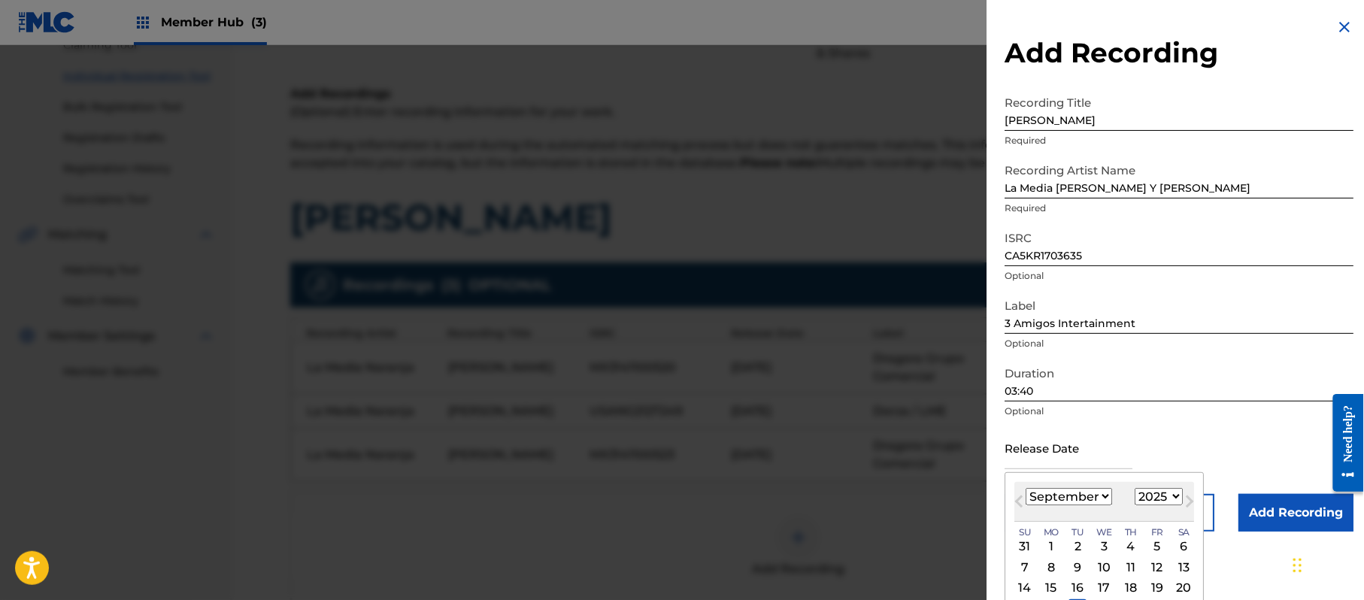
click at [1153, 502] on select "1899 1900 1901 1902 1903 1904 1905 1906 1907 1908 1909 1910 1911 1912 1913 1914…" at bounding box center [1159, 496] width 48 height 17
click at [1138, 488] on select "1899 1900 1901 1902 1903 1904 1905 1906 1907 1908 1909 1910 1911 1912 1913 1914…" at bounding box center [1159, 496] width 48 height 17
click at [1089, 496] on select "January February March April May June July August September October November De…" at bounding box center [1069, 496] width 86 height 17
click at [1026, 488] on select "January February March April May June July August September October November De…" at bounding box center [1069, 496] width 86 height 17
click at [1110, 566] on div "6" at bounding box center [1105, 567] width 18 height 18
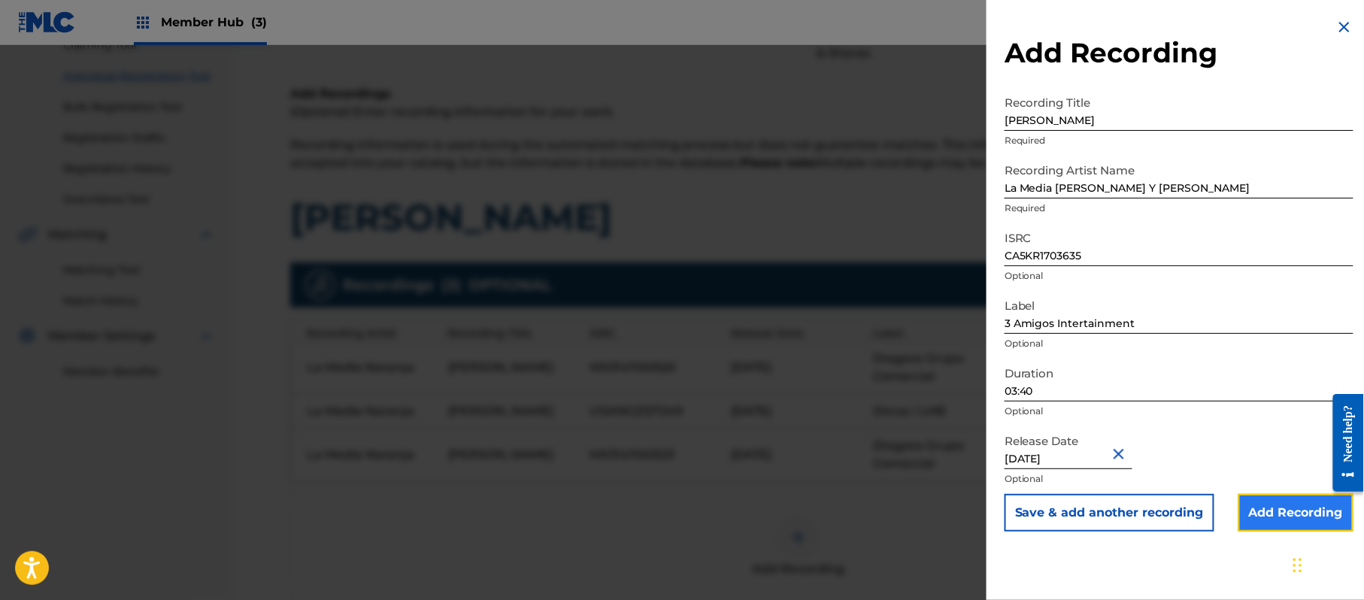
click at [1264, 506] on input "Add Recording" at bounding box center [1296, 513] width 115 height 38
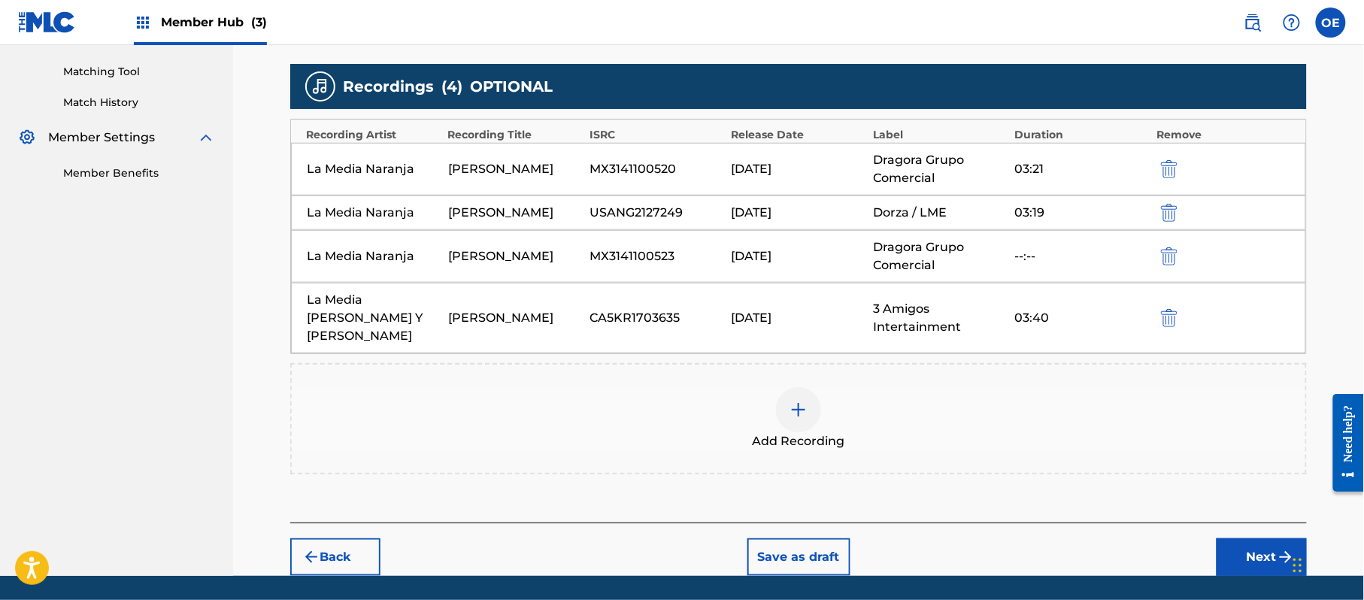
scroll to position [377, 0]
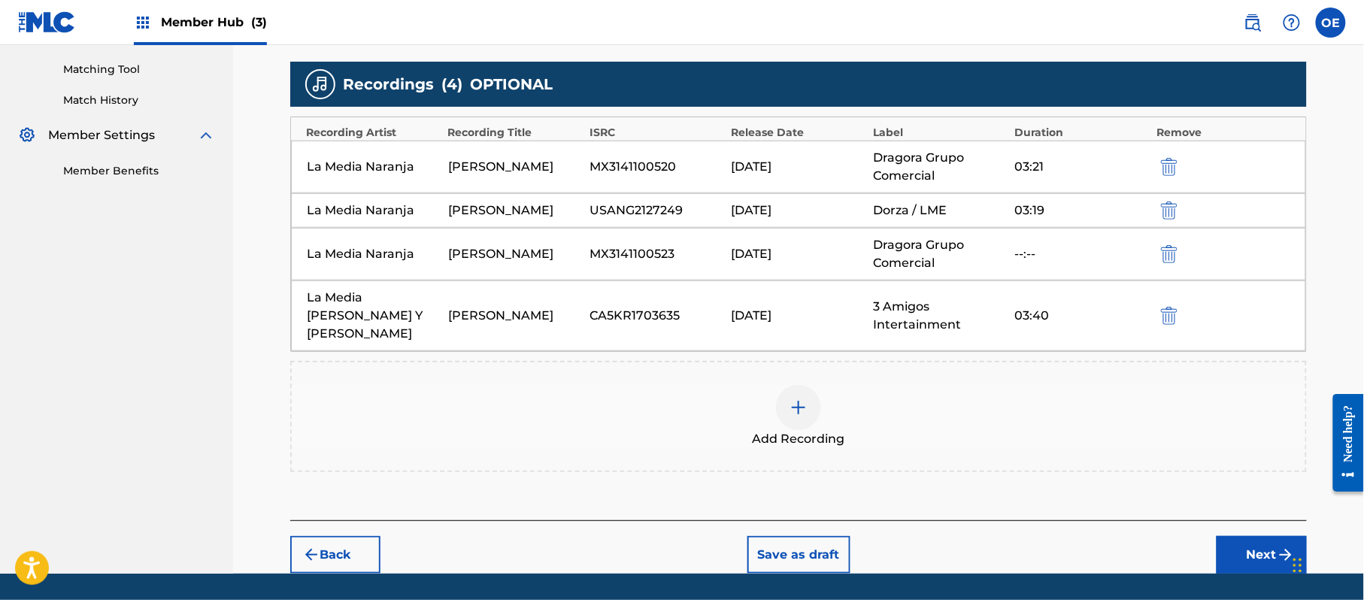
click at [752, 400] on div "Add Recording" at bounding box center [799, 416] width 1014 height 63
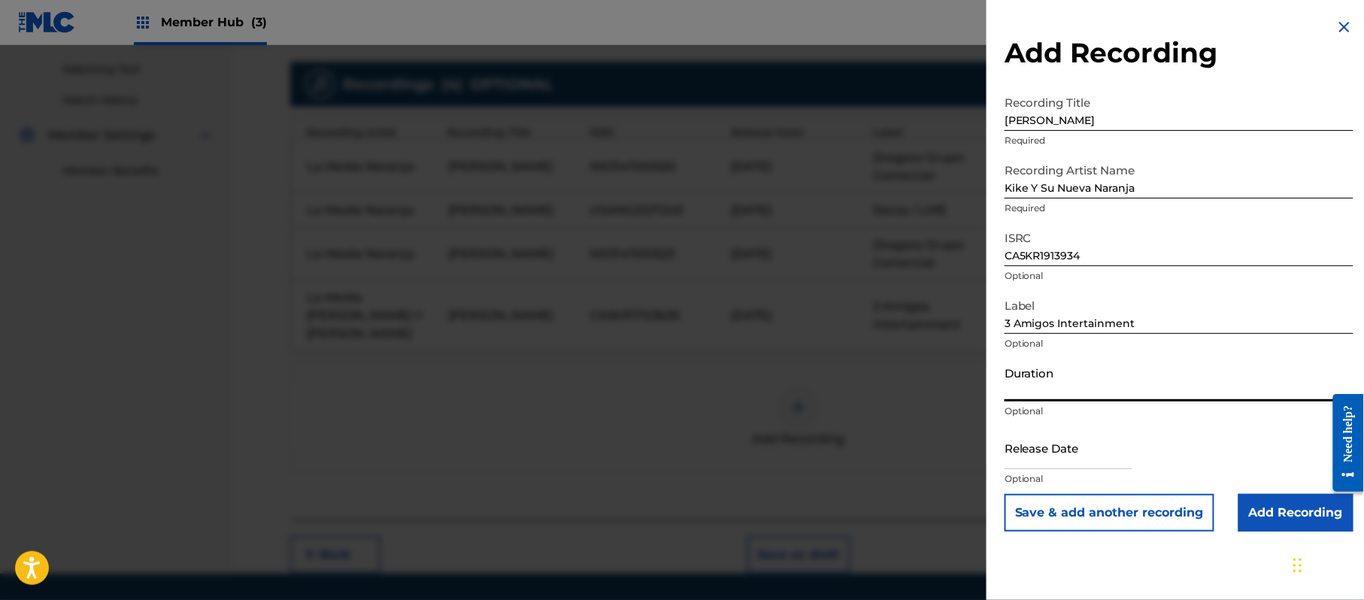
click at [1020, 371] on input "Duration" at bounding box center [1179, 380] width 349 height 43
click at [1093, 453] on input "text" at bounding box center [1069, 447] width 128 height 43
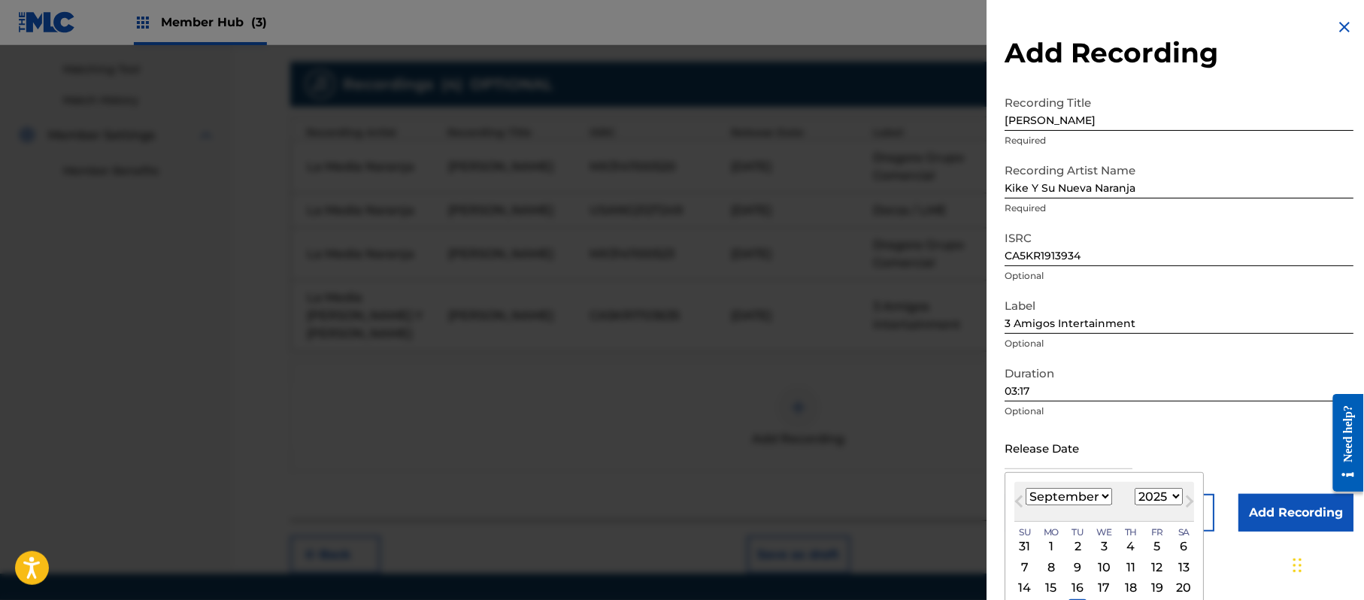
click at [1161, 495] on select "1899 1900 1901 1902 1903 1904 1905 1906 1907 1908 1909 1910 1911 1912 1913 1914…" at bounding box center [1159, 496] width 48 height 17
click at [1138, 488] on select "1899 1900 1901 1902 1903 1904 1905 1906 1907 1908 1909 1910 1911 1912 1913 1914…" at bounding box center [1159, 496] width 48 height 17
click at [1072, 495] on select "January February March April May June July August September October November De…" at bounding box center [1069, 496] width 86 height 17
click at [1026, 488] on select "January February March April May June July August September October November De…" at bounding box center [1069, 496] width 86 height 17
click at [1107, 566] on div "6" at bounding box center [1105, 567] width 18 height 18
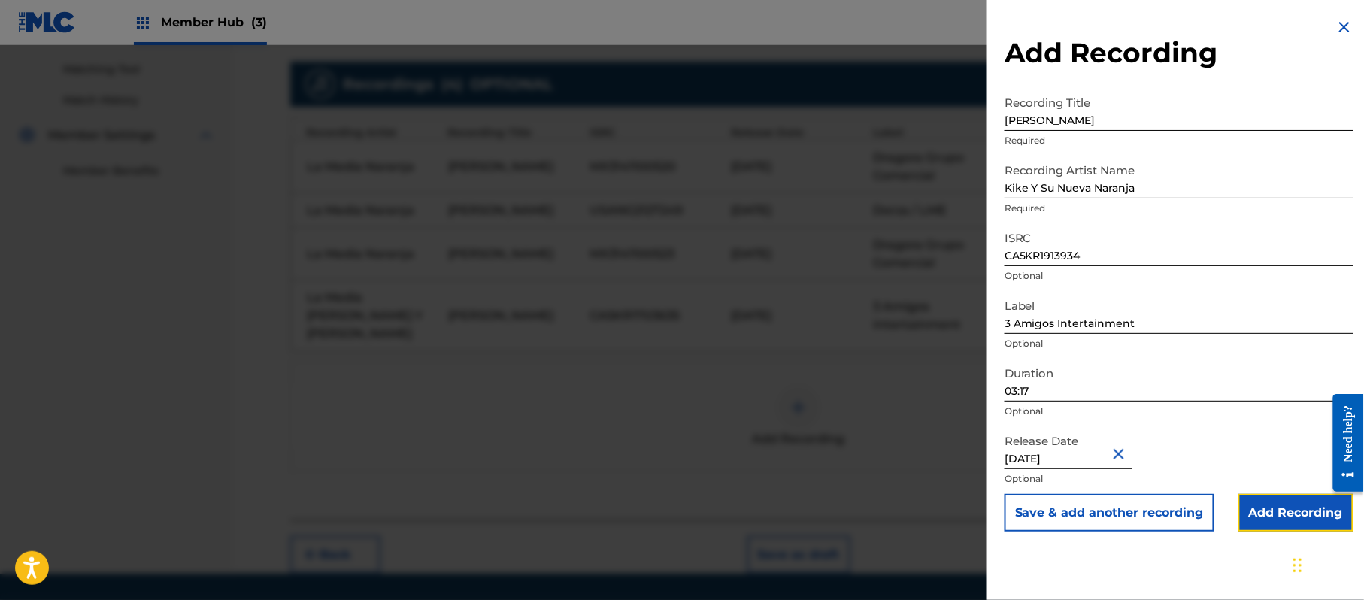
click at [1316, 511] on input "Add Recording" at bounding box center [1296, 513] width 115 height 38
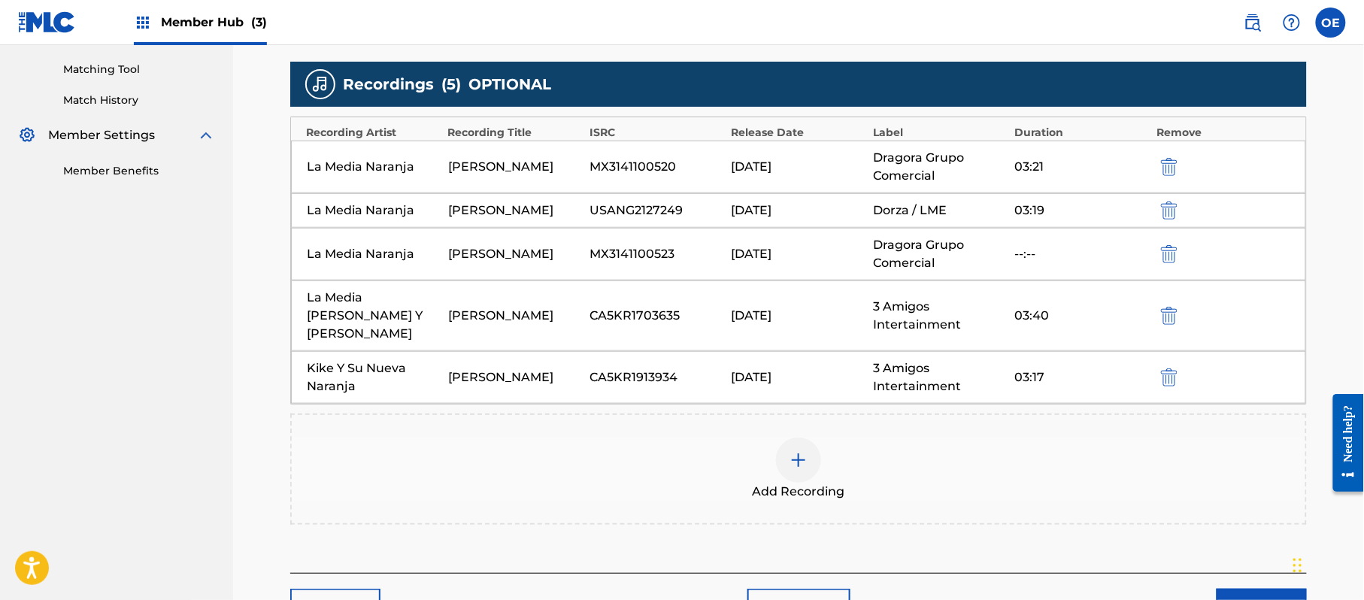
click at [681, 463] on div "Add Recording" at bounding box center [799, 469] width 1014 height 63
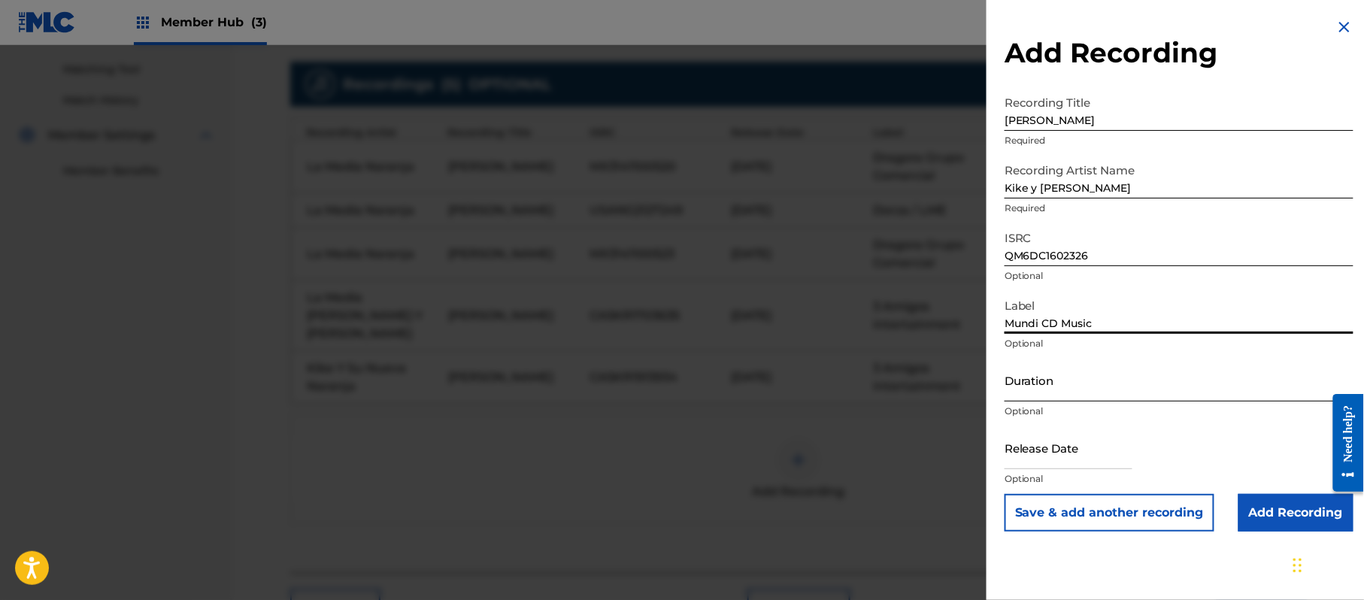
click at [1175, 382] on input "Duration" at bounding box center [1179, 380] width 349 height 43
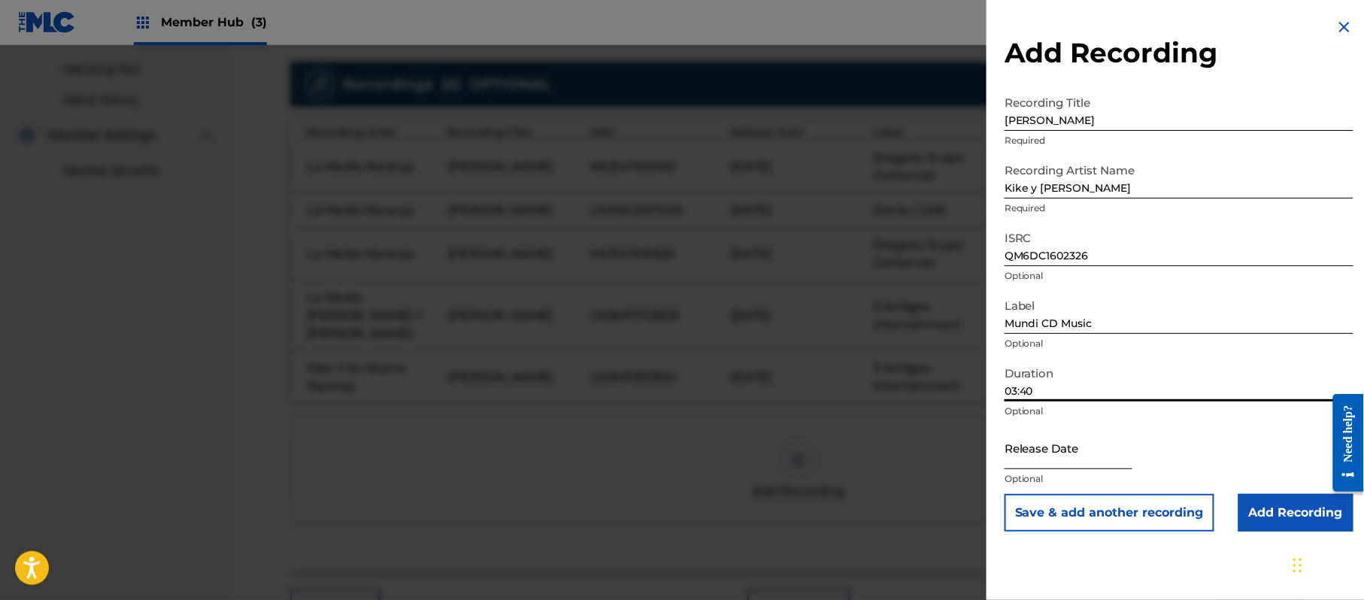
click at [1057, 451] on input "text" at bounding box center [1069, 447] width 128 height 43
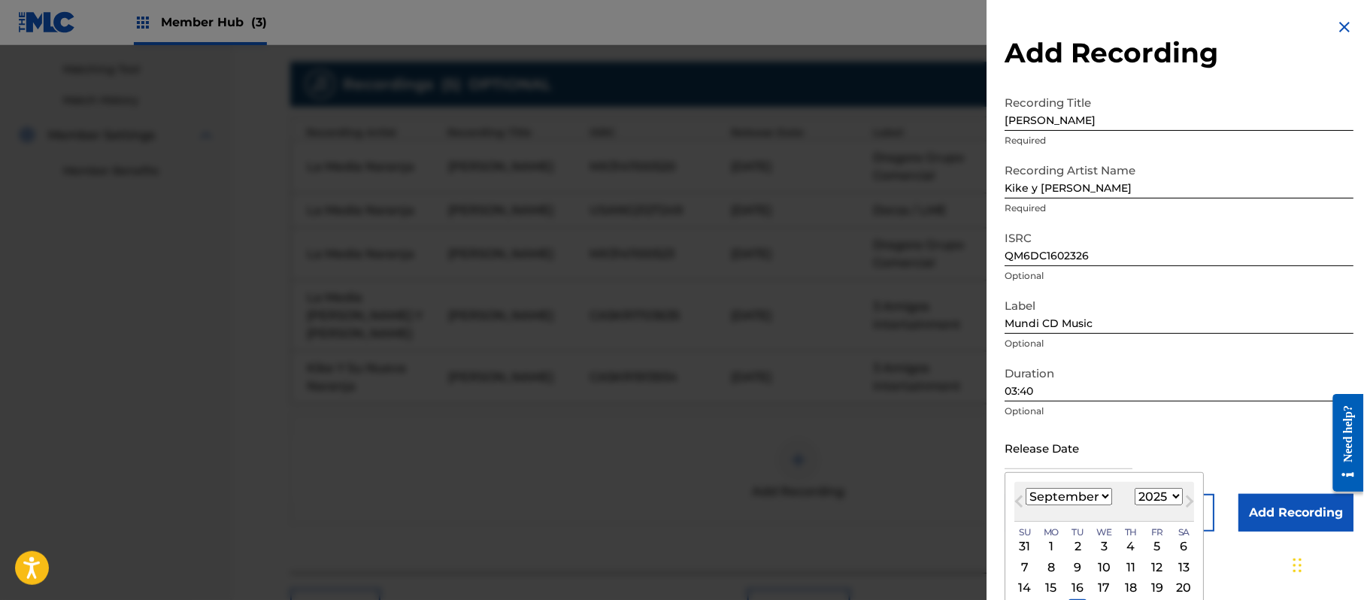
click at [1152, 505] on div "1899 1900 1901 1902 1903 1904 1905 1906 1907 1908 1909 1910 1911 1912 1913 1914…" at bounding box center [1159, 497] width 48 height 18
click at [1151, 498] on select "1899 1900 1901 1902 1903 1904 1905 1906 1907 1908 1909 1910 1911 1912 1913 1914…" at bounding box center [1159, 496] width 48 height 17
click at [1138, 488] on select "1899 1900 1901 1902 1903 1904 1905 1906 1907 1908 1909 1910 1911 1912 1913 1914…" at bounding box center [1159, 496] width 48 height 17
drag, startPoint x: 1048, startPoint y: 502, endPoint x: 1048, endPoint y: 493, distance: 9.0
click at [1048, 502] on select "January February March April May June July August September October November De…" at bounding box center [1069, 496] width 86 height 17
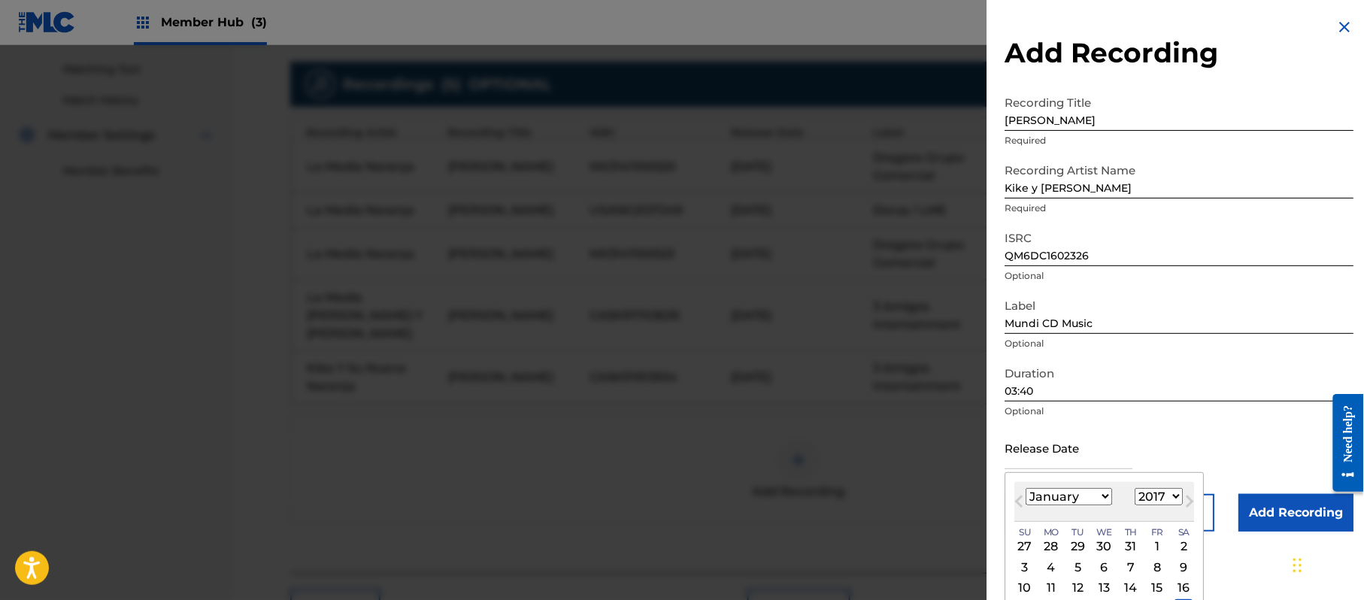
click at [1026, 488] on select "January February March April May June July August September October November De…" at bounding box center [1069, 496] width 86 height 17
click at [1162, 569] on div "13" at bounding box center [1157, 567] width 18 height 18
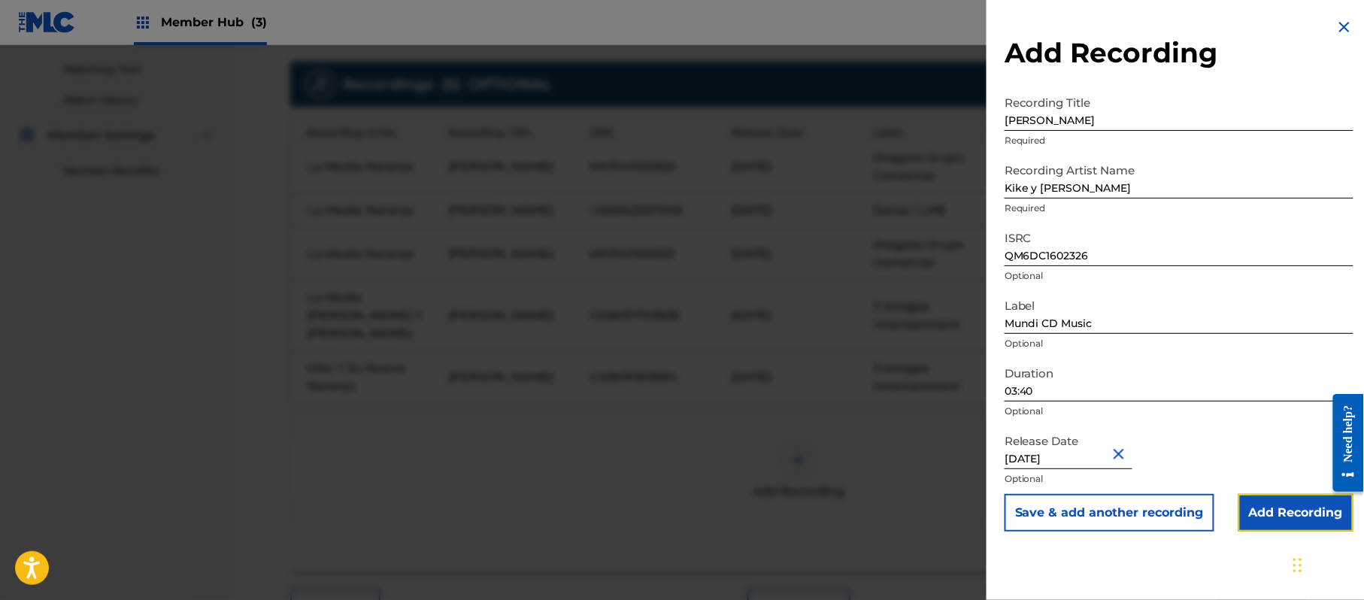
click at [1282, 519] on input "Add Recording" at bounding box center [1296, 513] width 115 height 38
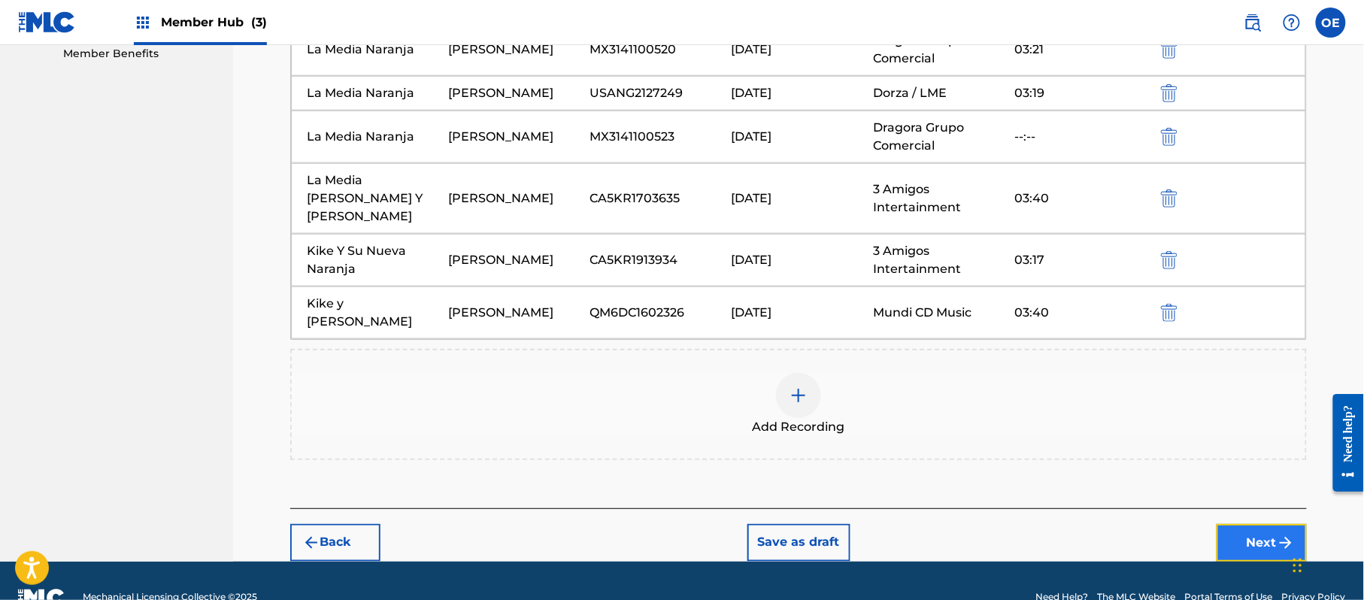
click at [1273, 524] on button "Next" at bounding box center [1262, 543] width 90 height 38
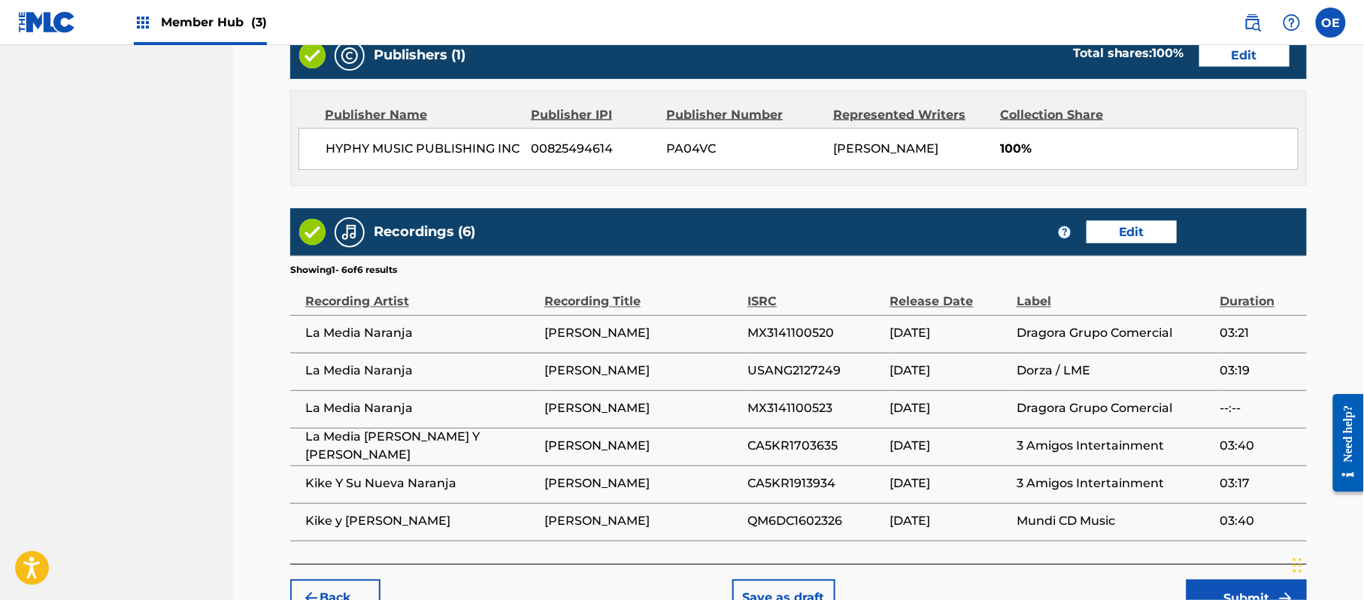
scroll to position [861, 0]
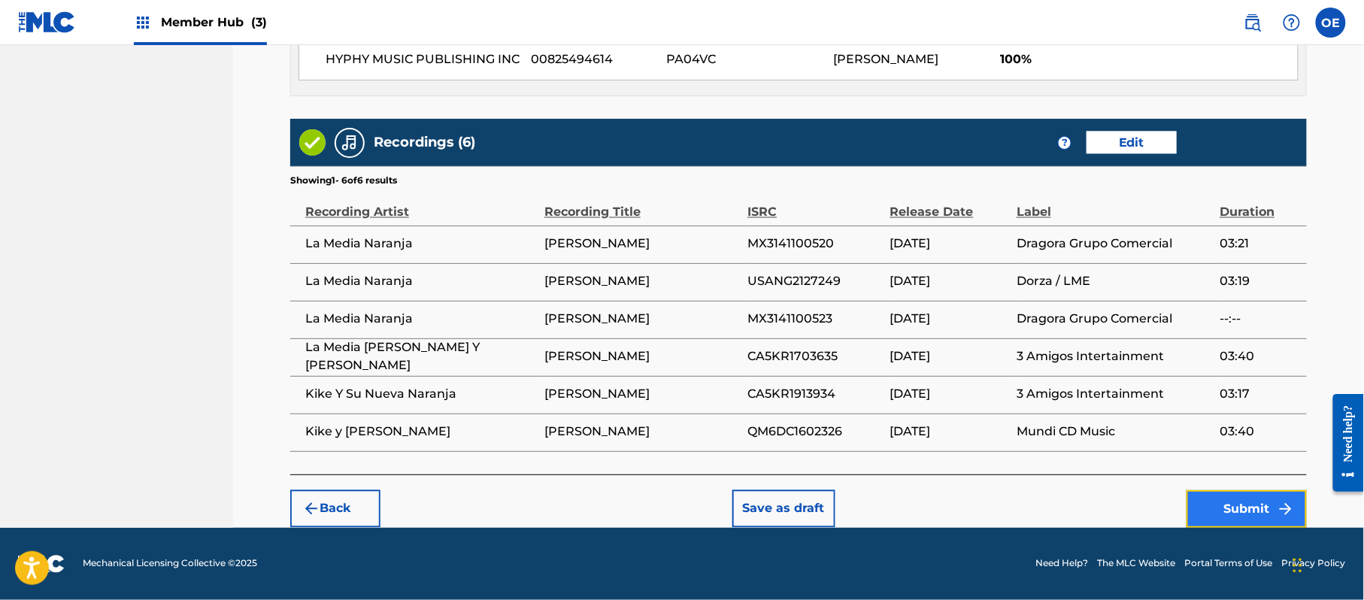
click at [1232, 504] on button "Submit" at bounding box center [1247, 509] width 120 height 38
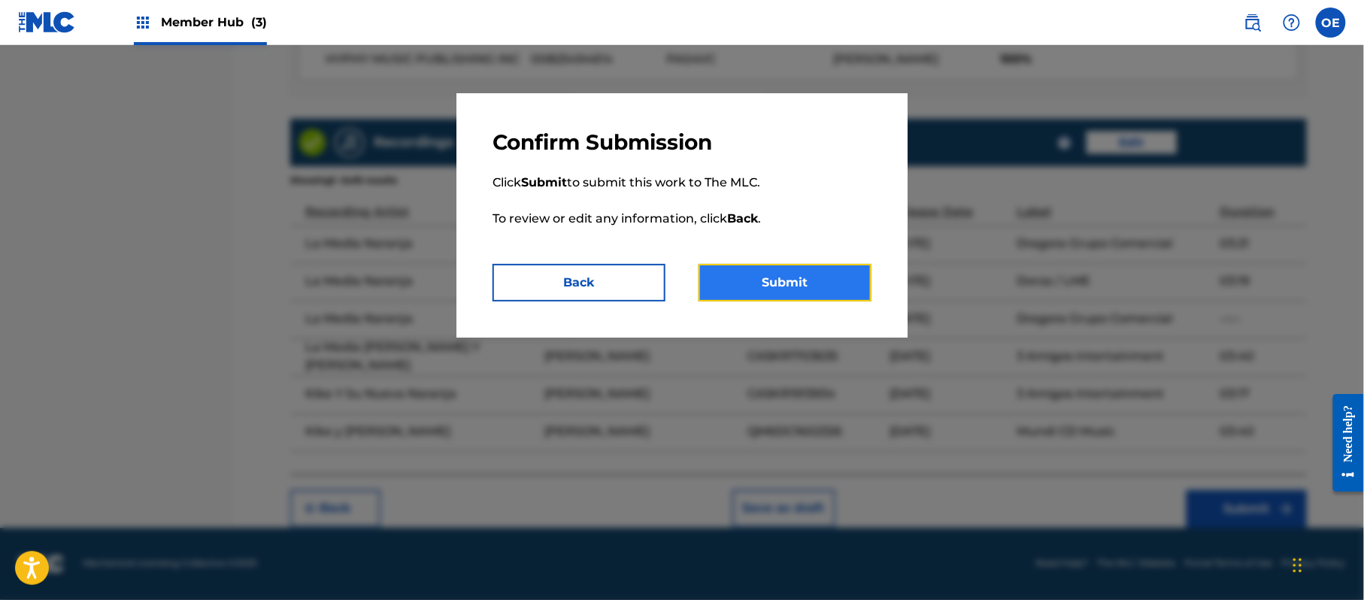
click at [754, 275] on button "Submit" at bounding box center [785, 283] width 173 height 38
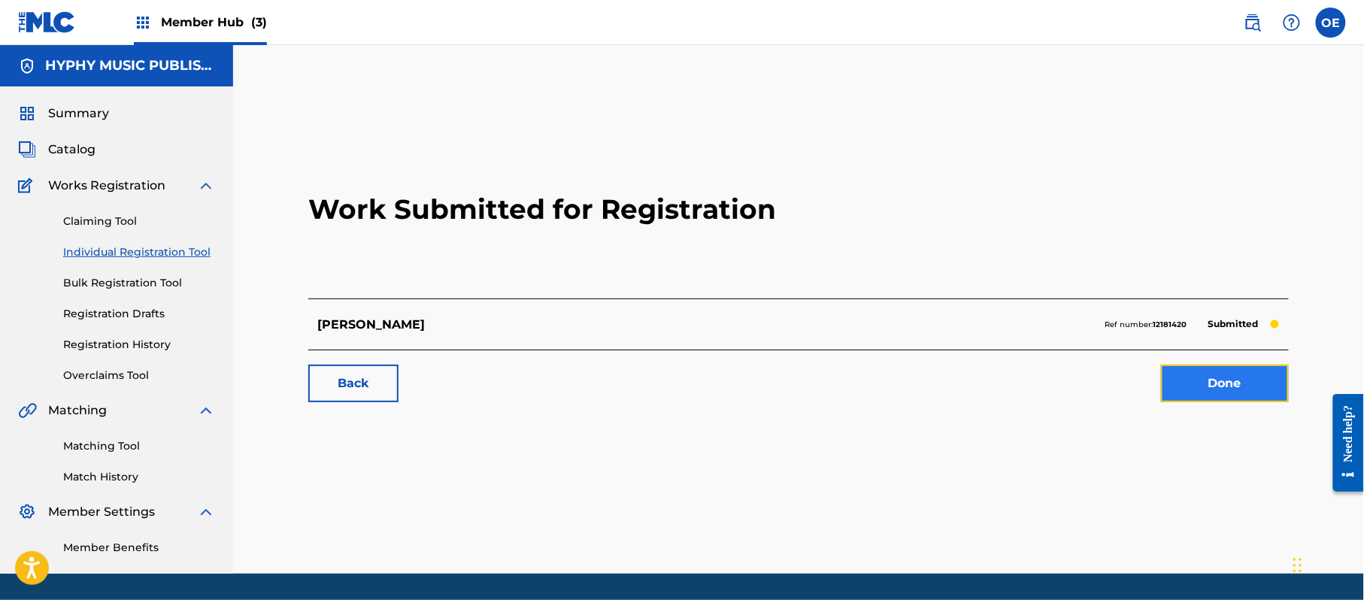
click at [1226, 397] on link "Done" at bounding box center [1225, 384] width 128 height 38
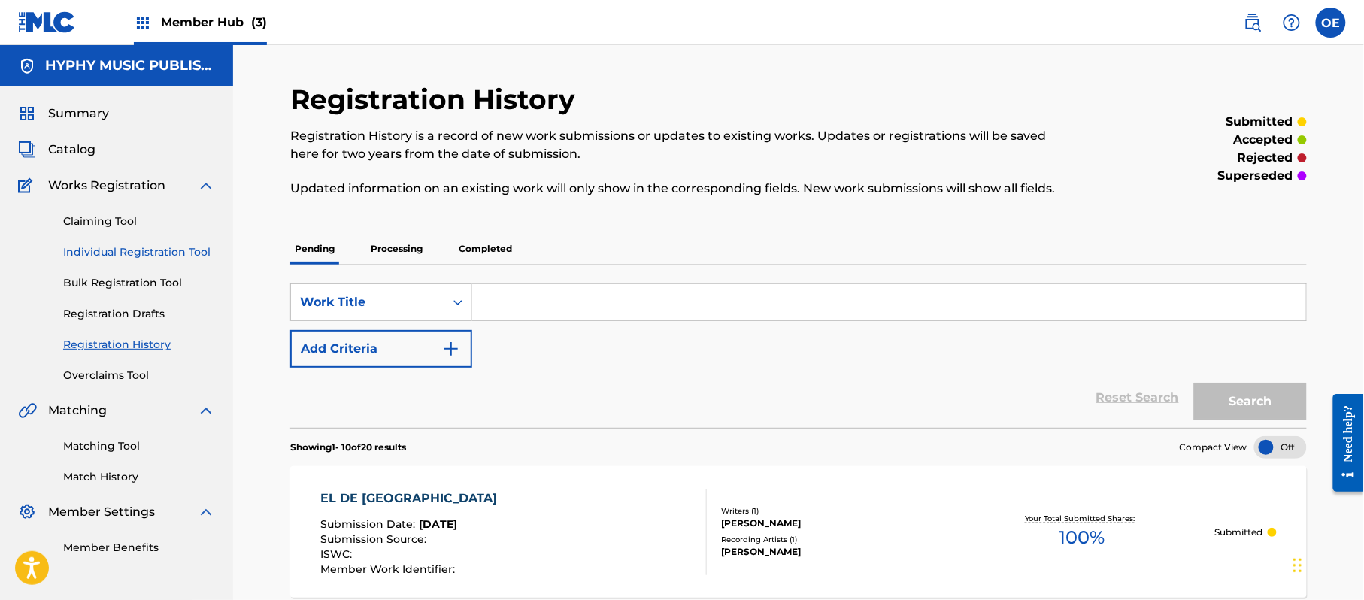
click at [109, 257] on link "Individual Registration Tool" at bounding box center [139, 252] width 152 height 16
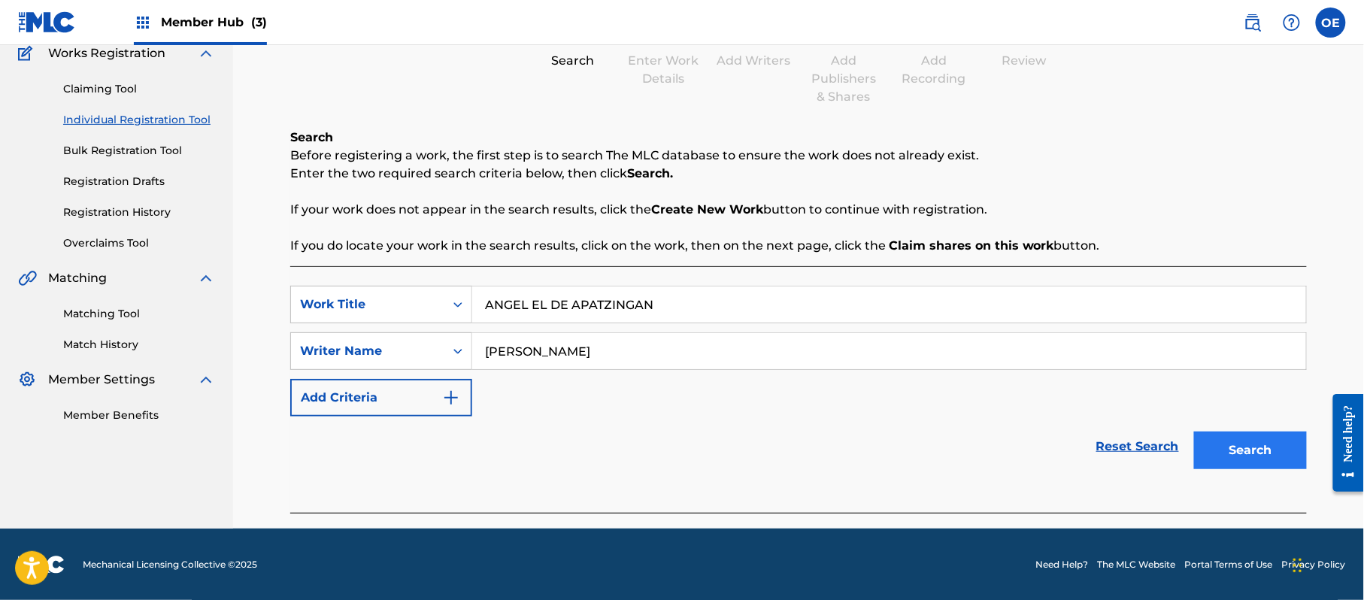
scroll to position [133, 0]
click at [1294, 457] on button "Search" at bounding box center [1250, 450] width 113 height 38
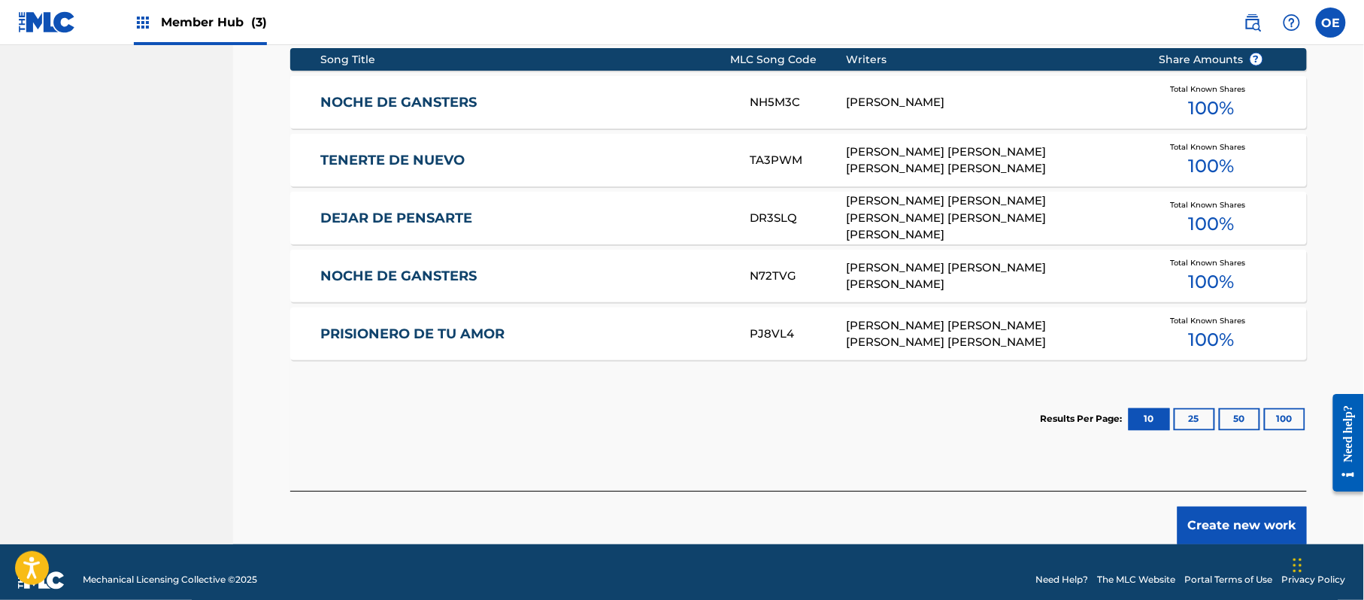
scroll to position [635, 0]
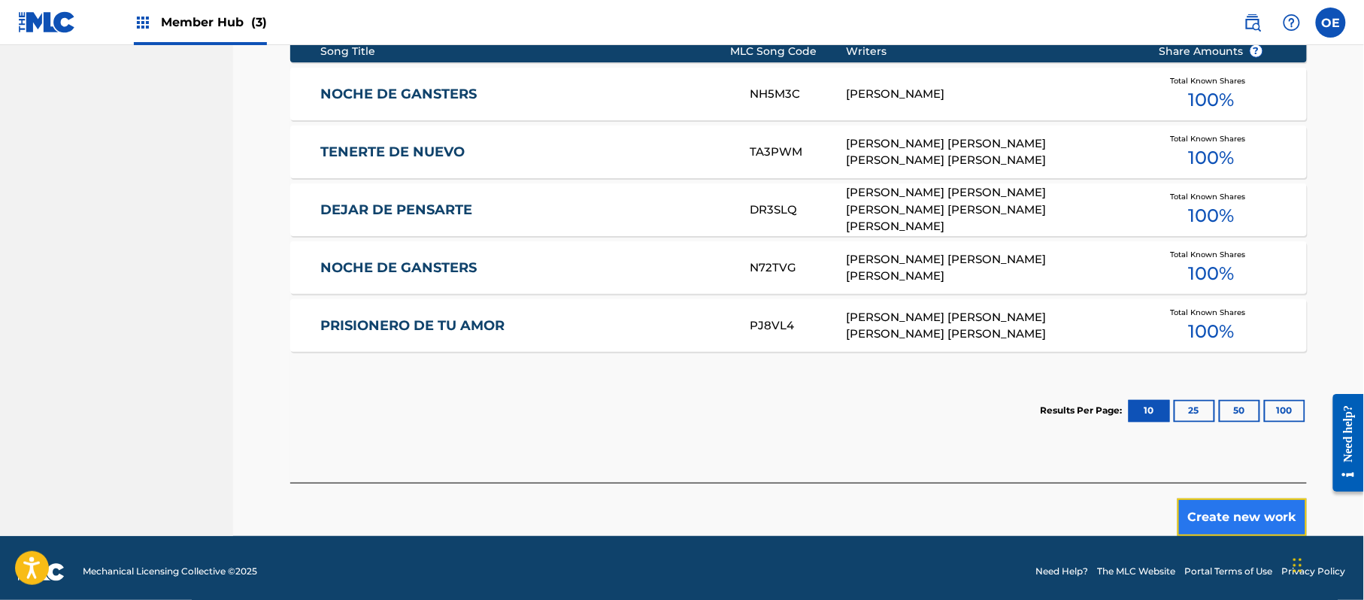
click at [1282, 535] on button "Create new work" at bounding box center [1242, 518] width 129 height 38
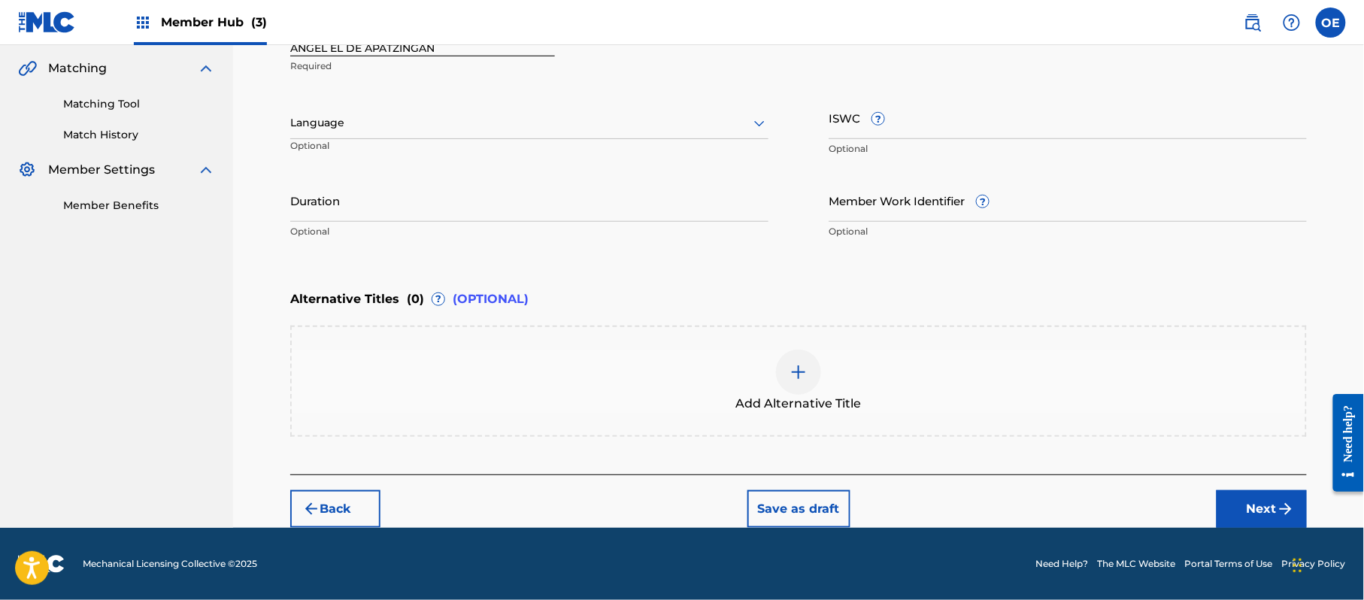
scroll to position [341, 0]
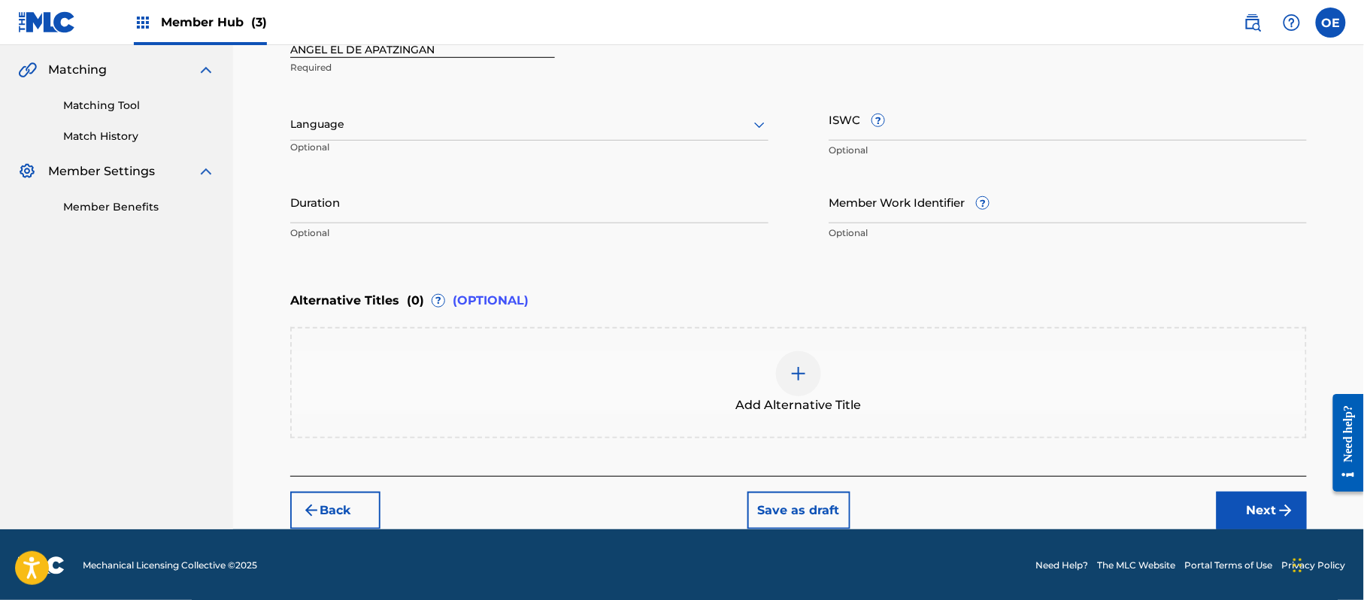
click at [334, 121] on div at bounding box center [529, 124] width 478 height 19
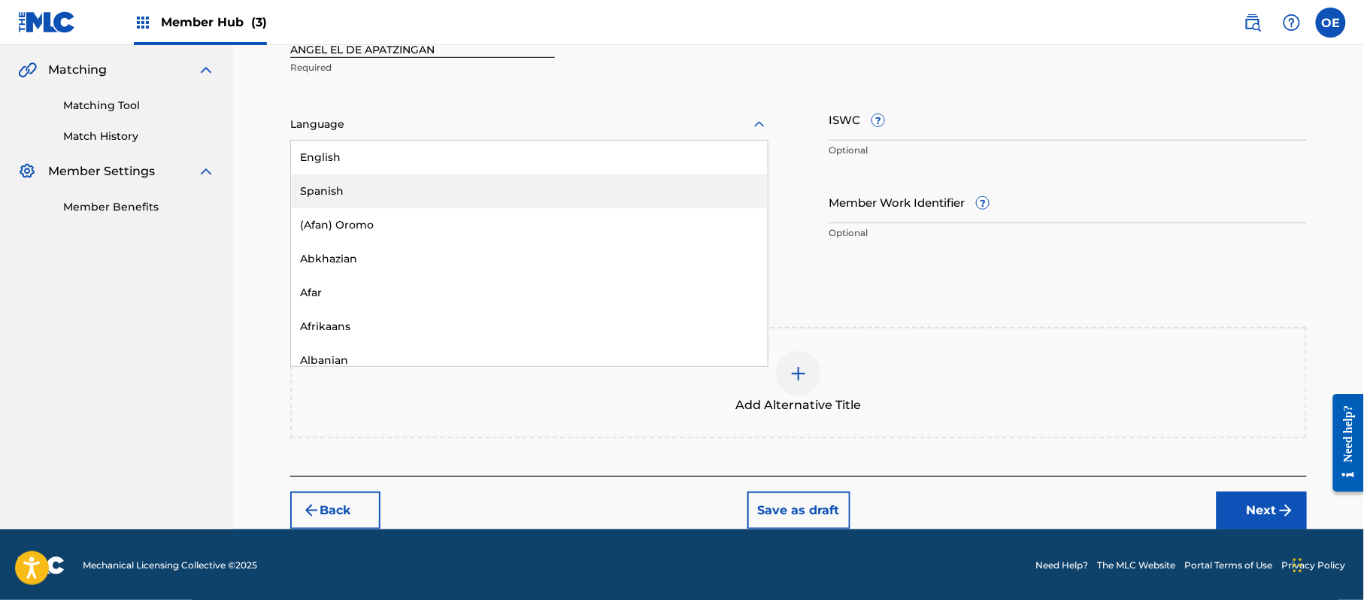
click at [338, 174] on div "Spanish" at bounding box center [529, 191] width 477 height 34
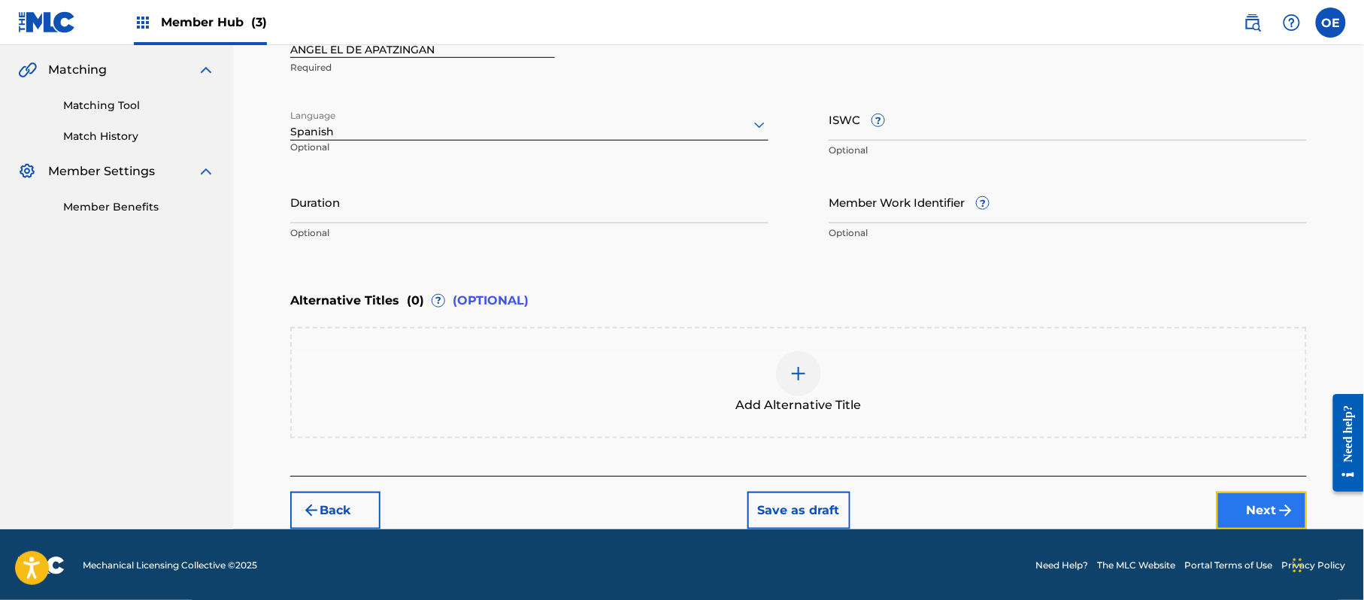
click at [1256, 513] on button "Next" at bounding box center [1262, 511] width 90 height 38
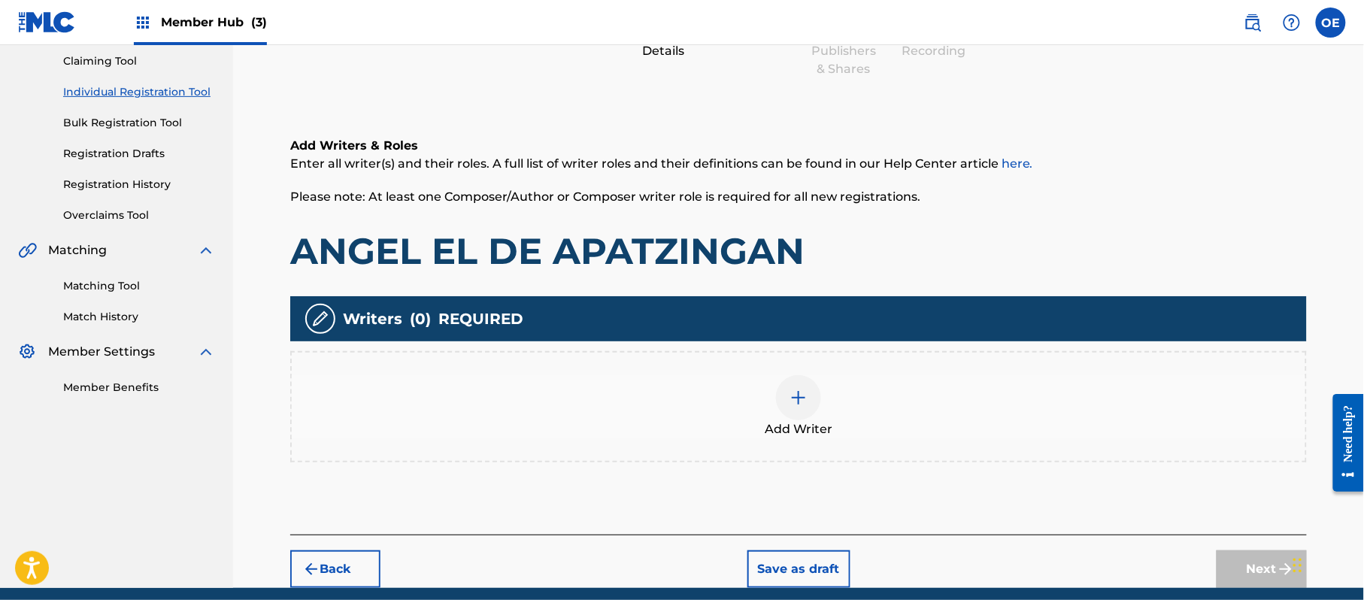
scroll to position [68, 0]
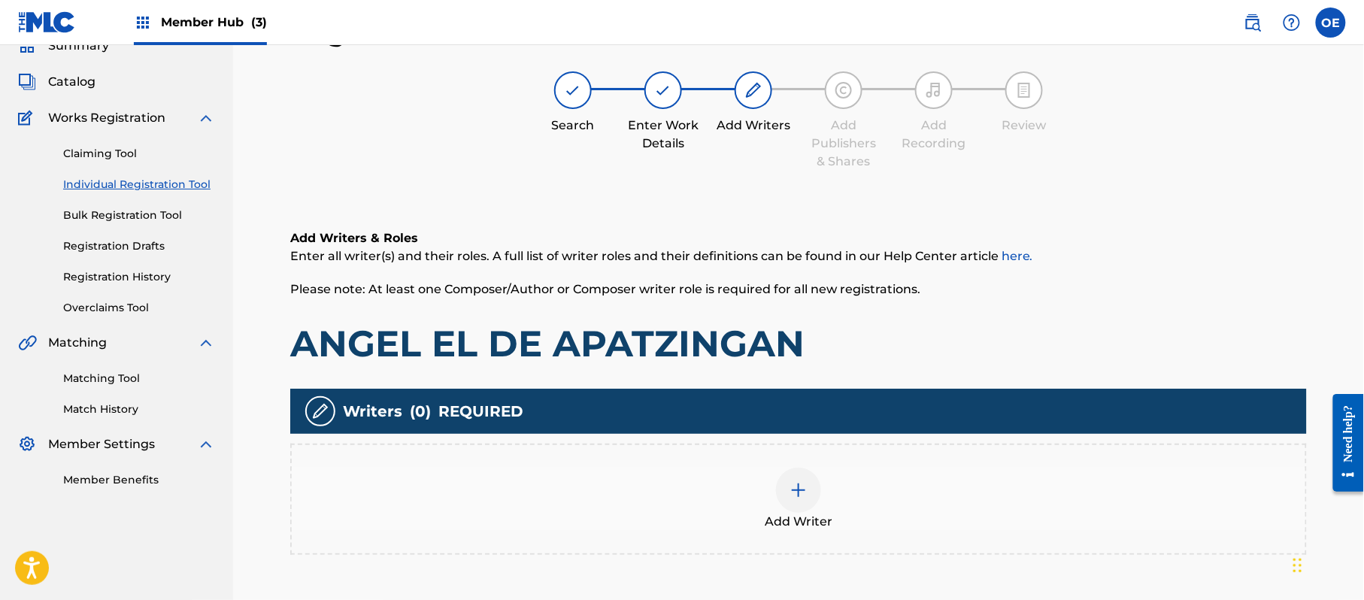
click at [880, 514] on div "Add Writer" at bounding box center [799, 499] width 1014 height 63
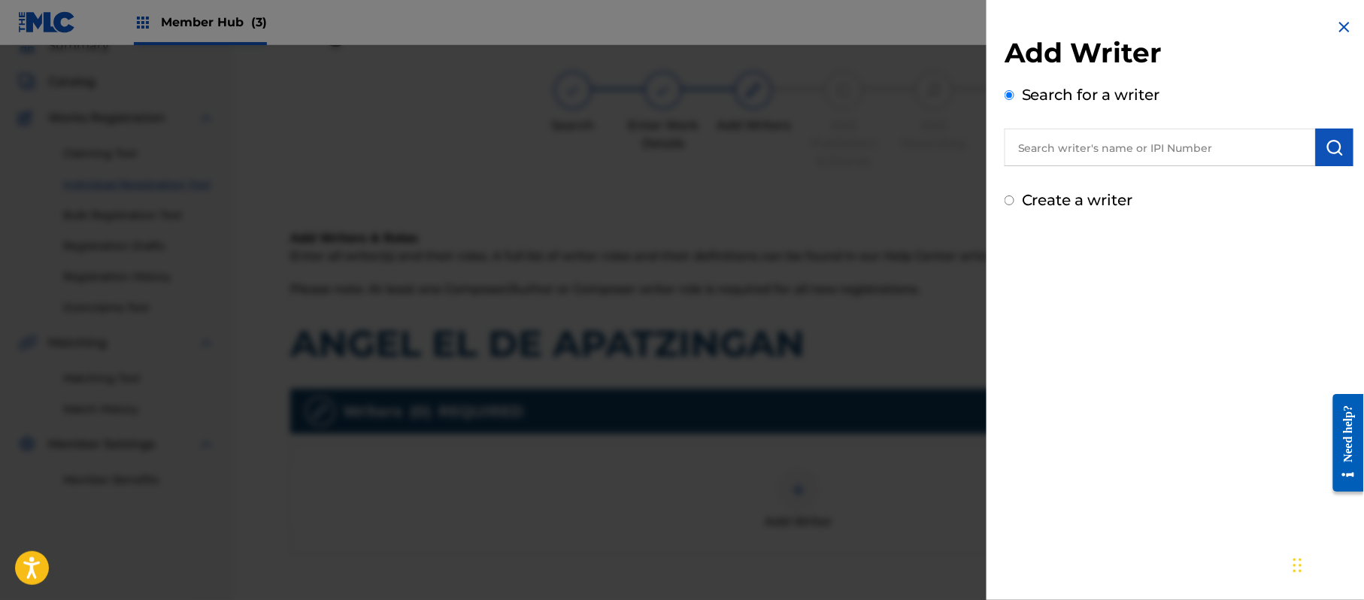
click at [1117, 205] on label "Create a writer" at bounding box center [1077, 200] width 111 height 18
click at [1014, 205] on input "Create a writer" at bounding box center [1010, 201] width 10 height 10
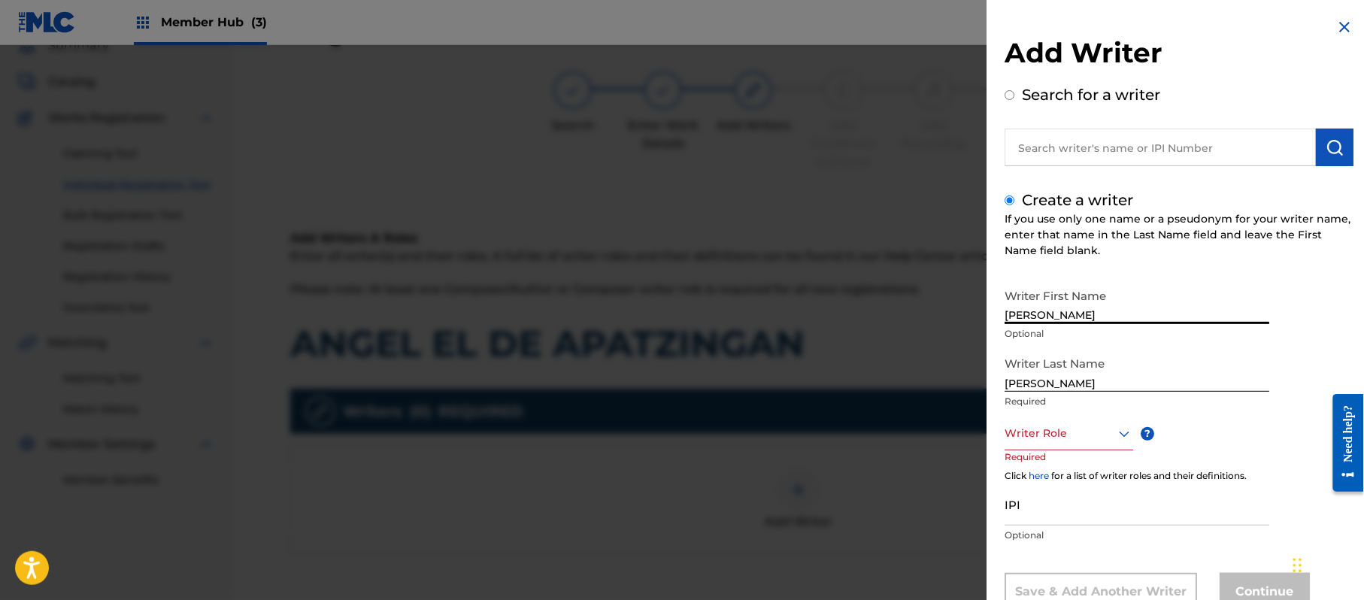
drag, startPoint x: 1041, startPoint y: 329, endPoint x: 1036, endPoint y: 340, distance: 11.8
click at [1035, 340] on div "Writer First Name JORGE PAZ Optional" at bounding box center [1137, 315] width 265 height 68
click at [1056, 320] on input "JORGE PAZ" at bounding box center [1137, 302] width 265 height 43
click at [1074, 314] on input "JORGE PAZ" at bounding box center [1137, 302] width 265 height 43
drag, startPoint x: 1074, startPoint y: 314, endPoint x: 1039, endPoint y: 323, distance: 36.3
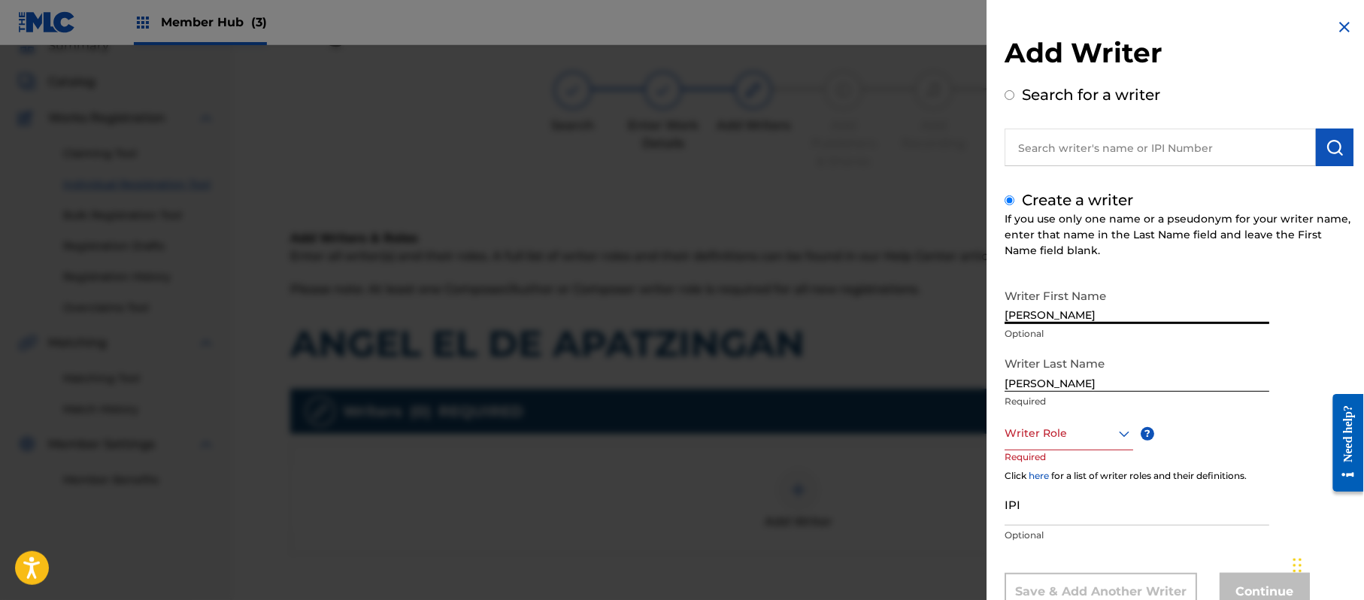
click at [1039, 323] on input "JORGE PAZ" at bounding box center [1137, 302] width 265 height 43
drag, startPoint x: 1042, startPoint y: 378, endPoint x: 912, endPoint y: 390, distance: 129.9
click at [918, 391] on div "Add Writer Search for a writer Create a writer If you use only one name or a ps…" at bounding box center [682, 322] width 1364 height 555
click at [1090, 422] on div "Writer Role" at bounding box center [1069, 434] width 129 height 34
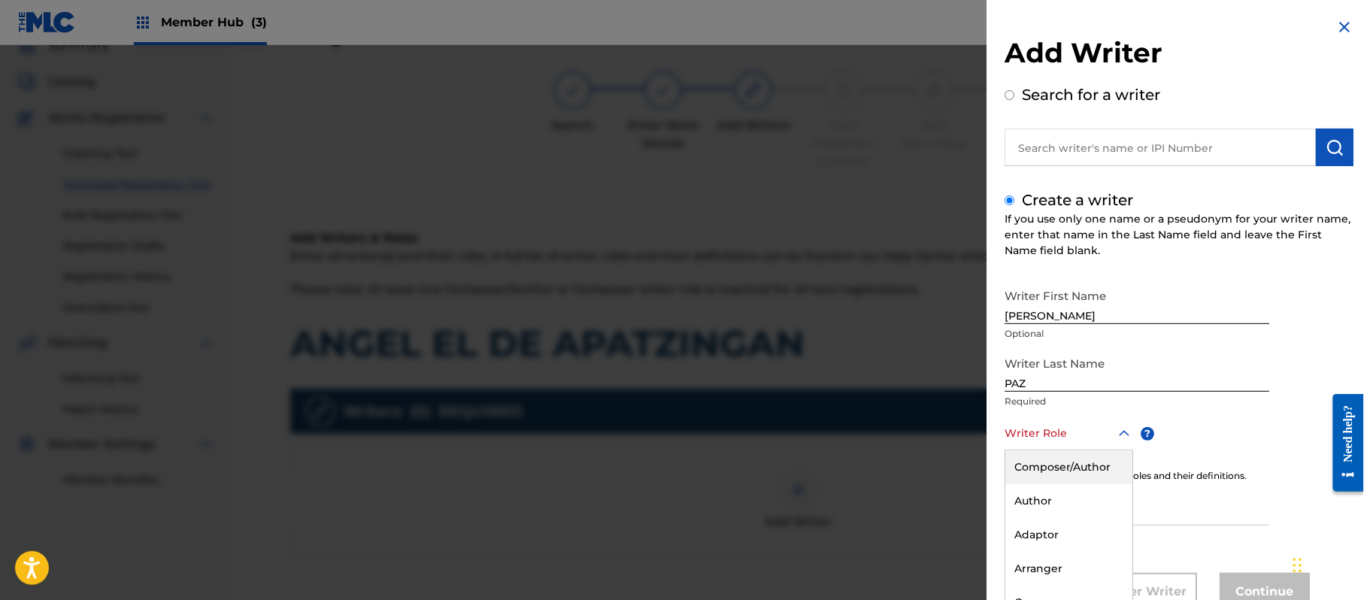
scroll to position [51, 0]
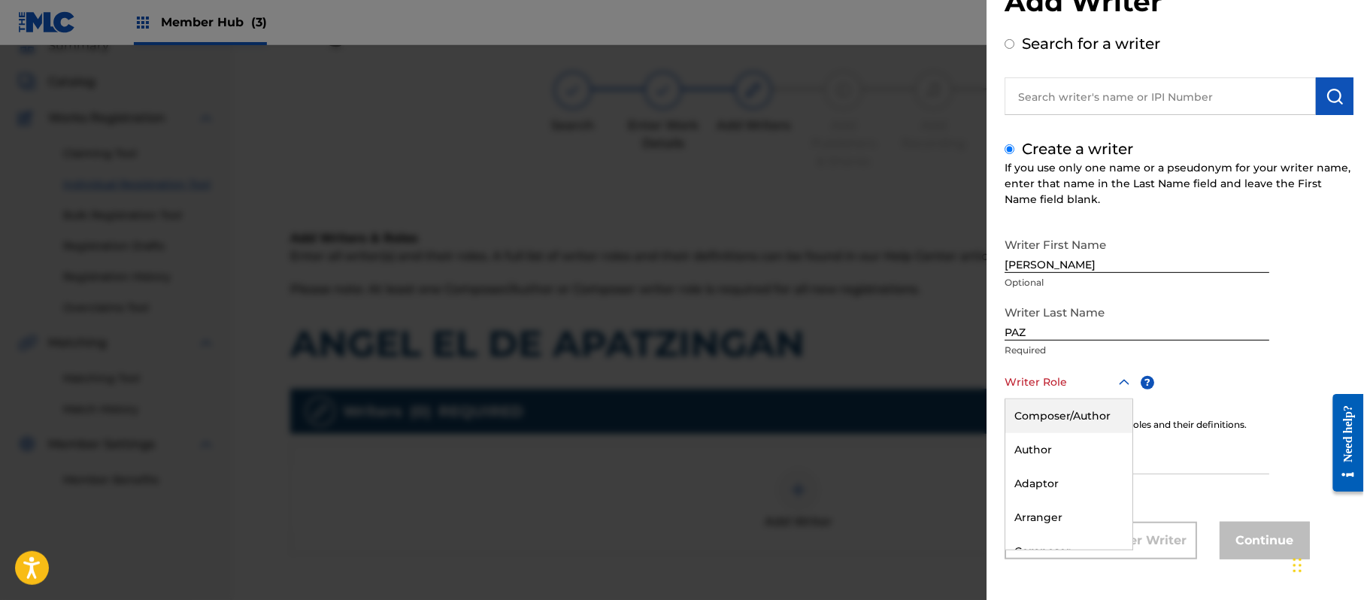
click at [1092, 422] on div "Composer/Author" at bounding box center [1068, 416] width 127 height 34
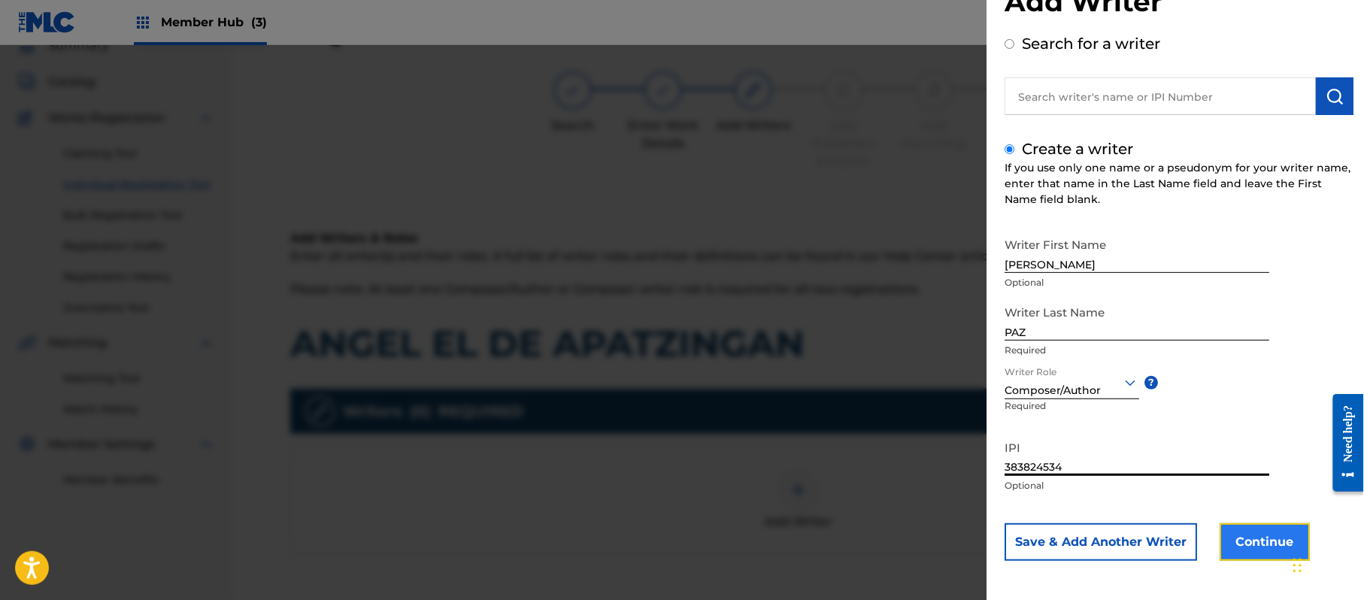
click at [1235, 549] on button "Continue" at bounding box center [1265, 542] width 90 height 38
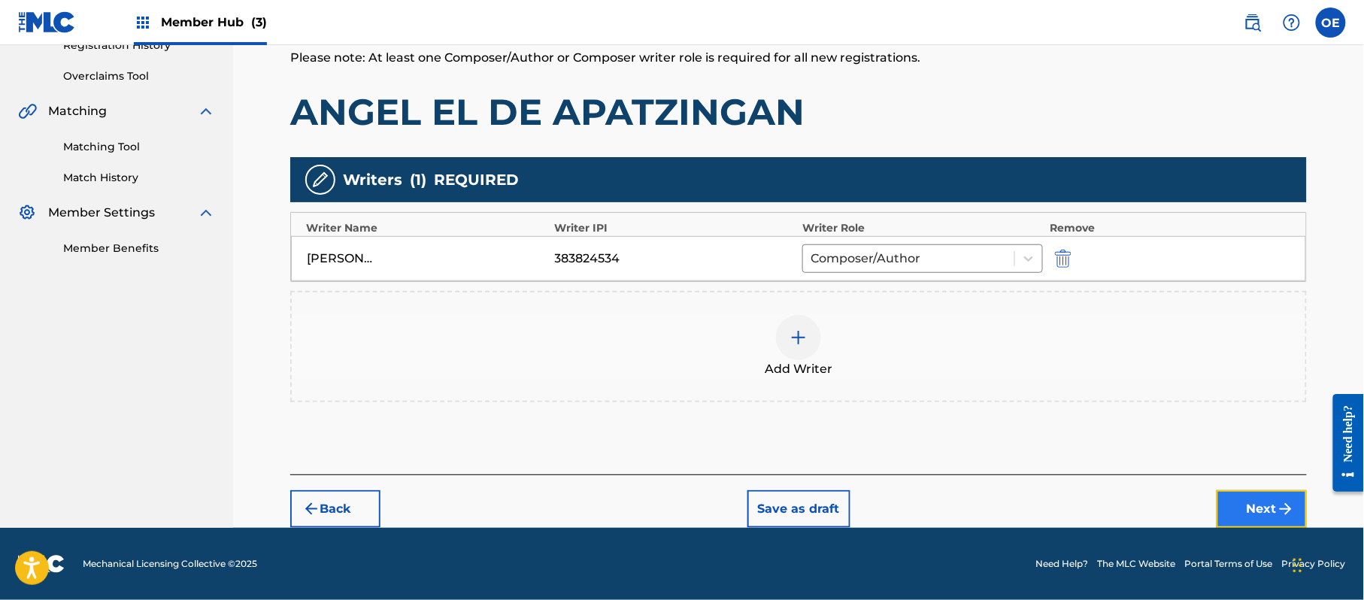
click at [1243, 499] on button "Next" at bounding box center [1262, 509] width 90 height 38
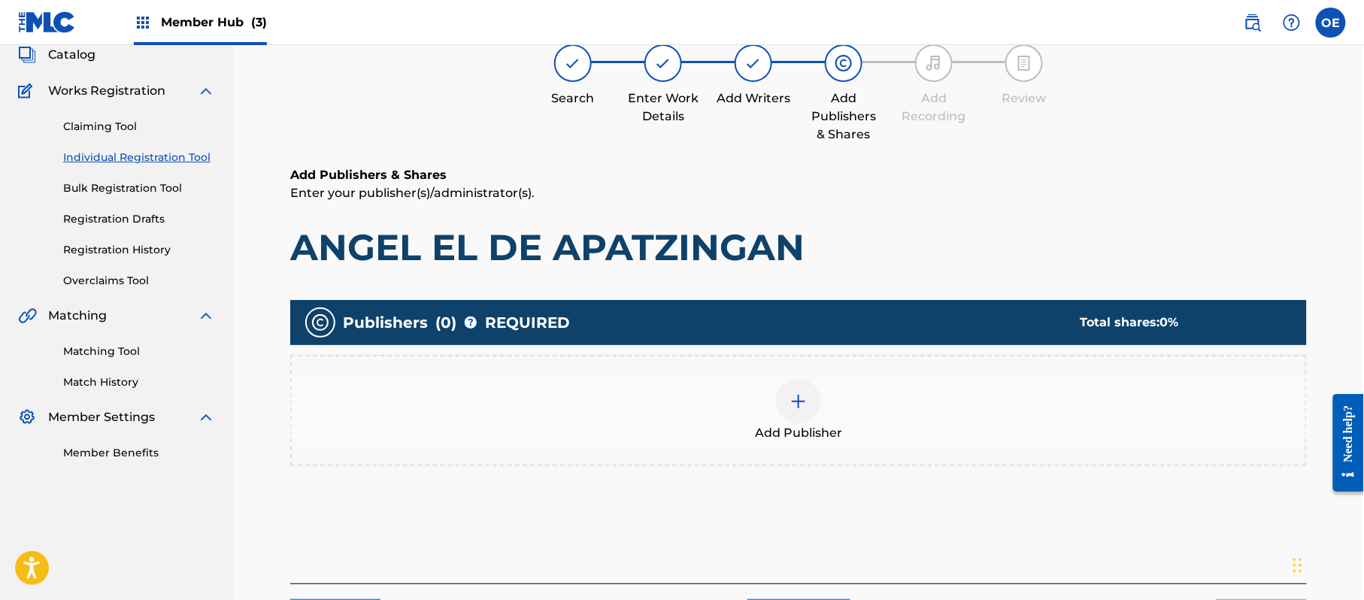
scroll to position [68, 0]
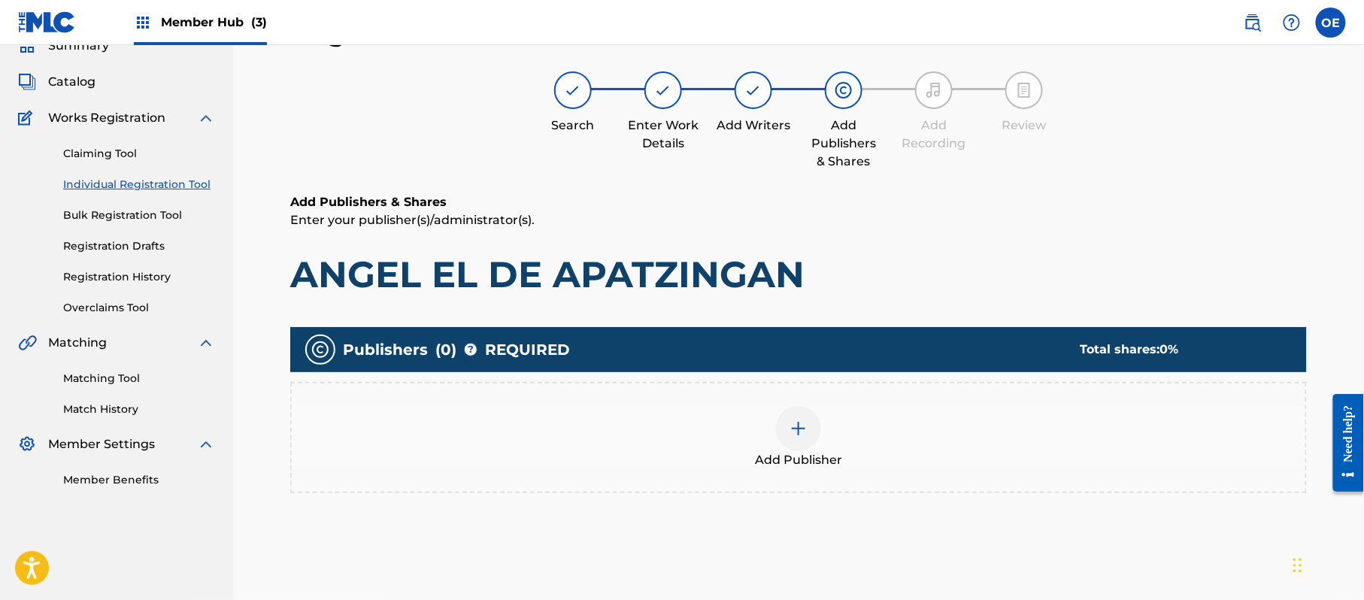
click at [827, 445] on div "Add Publisher" at bounding box center [799, 437] width 1014 height 63
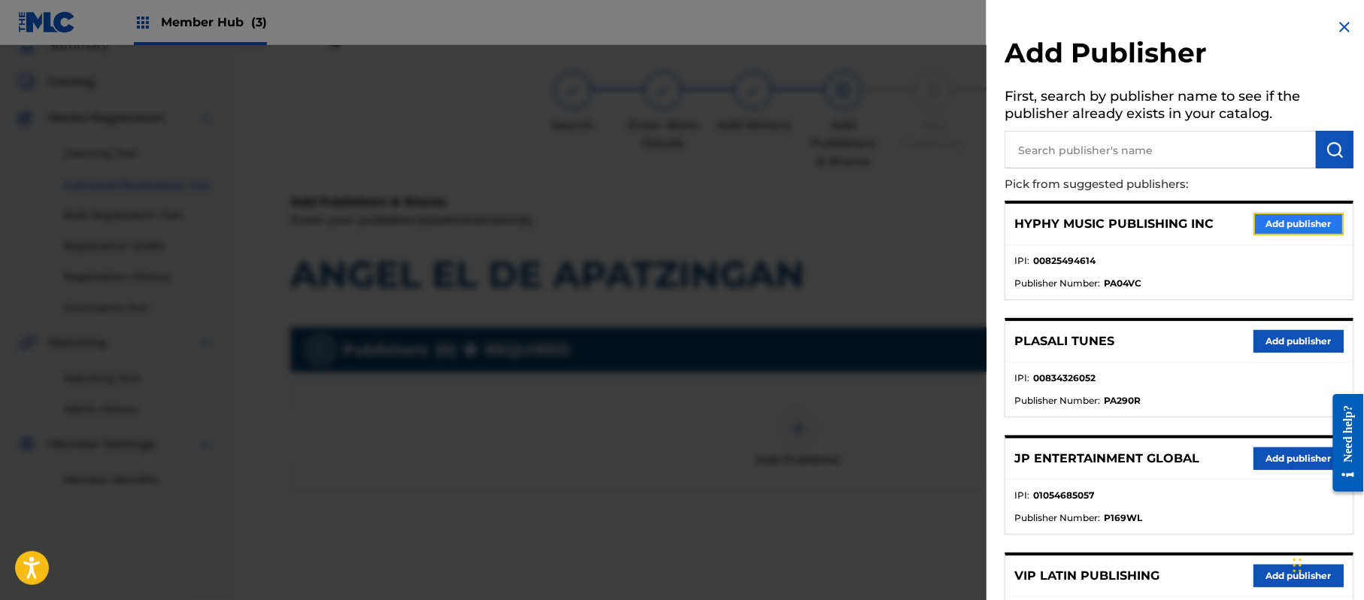
click at [1321, 233] on button "Add publisher" at bounding box center [1299, 224] width 90 height 23
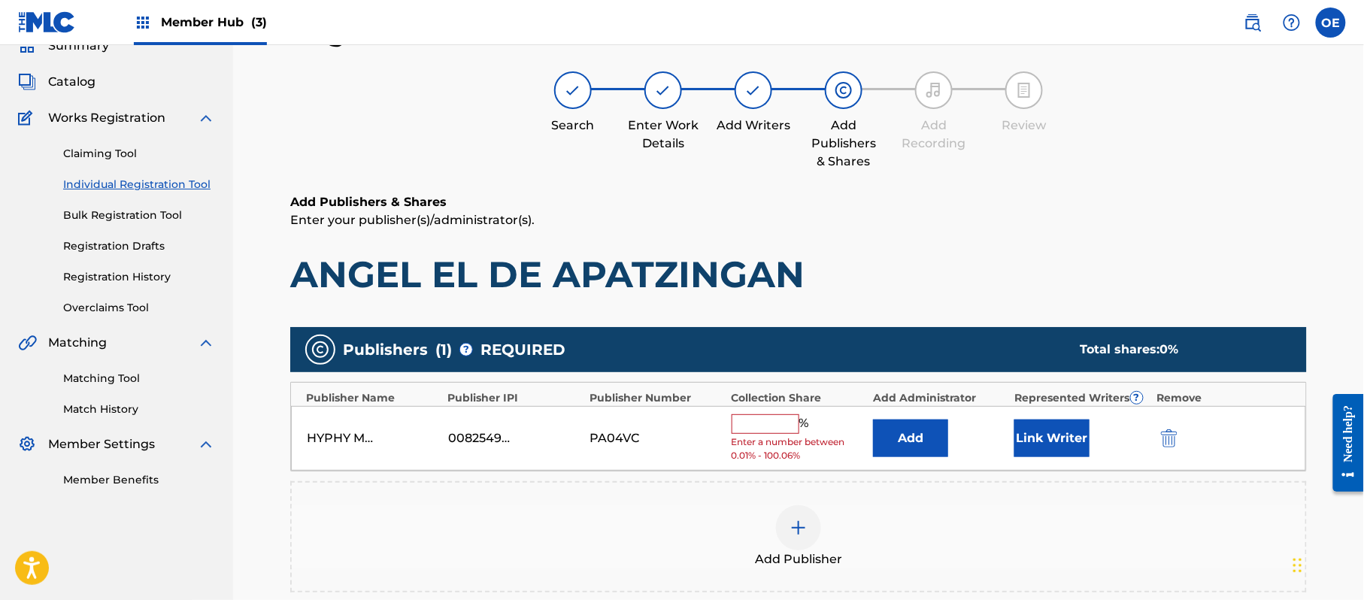
drag, startPoint x: 754, startPoint y: 426, endPoint x: 768, endPoint y: 500, distance: 75.8
click at [754, 426] on input "text" at bounding box center [766, 424] width 68 height 20
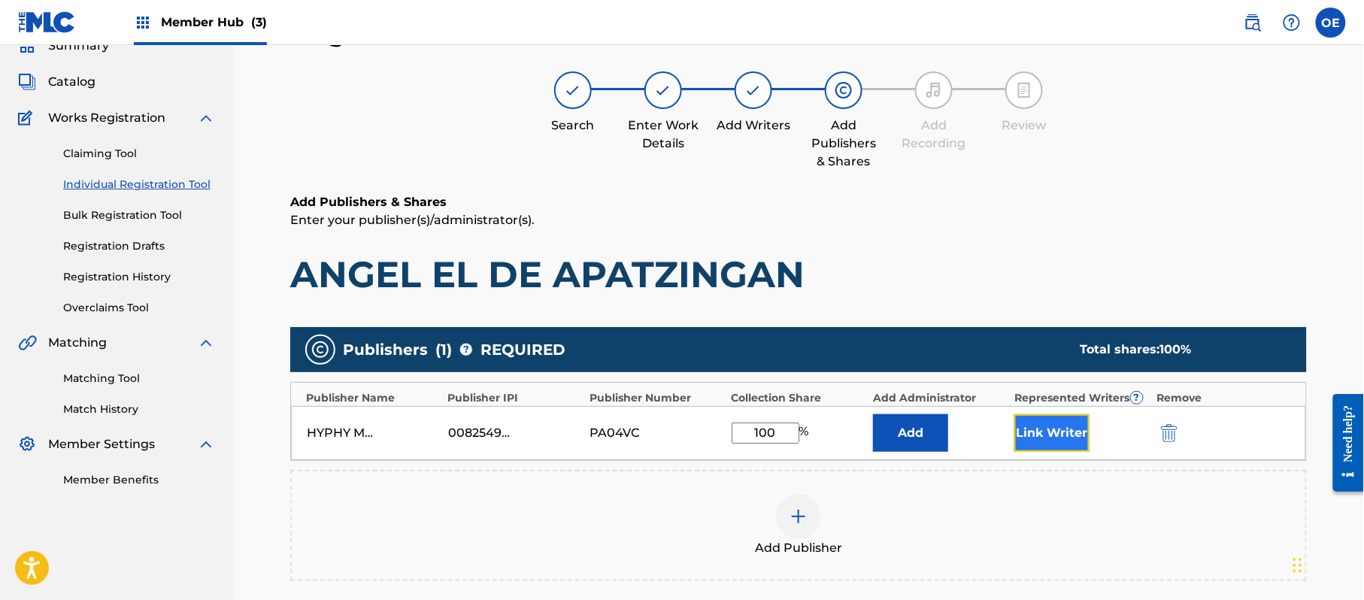
click at [1053, 426] on button "Link Writer" at bounding box center [1051, 433] width 75 height 38
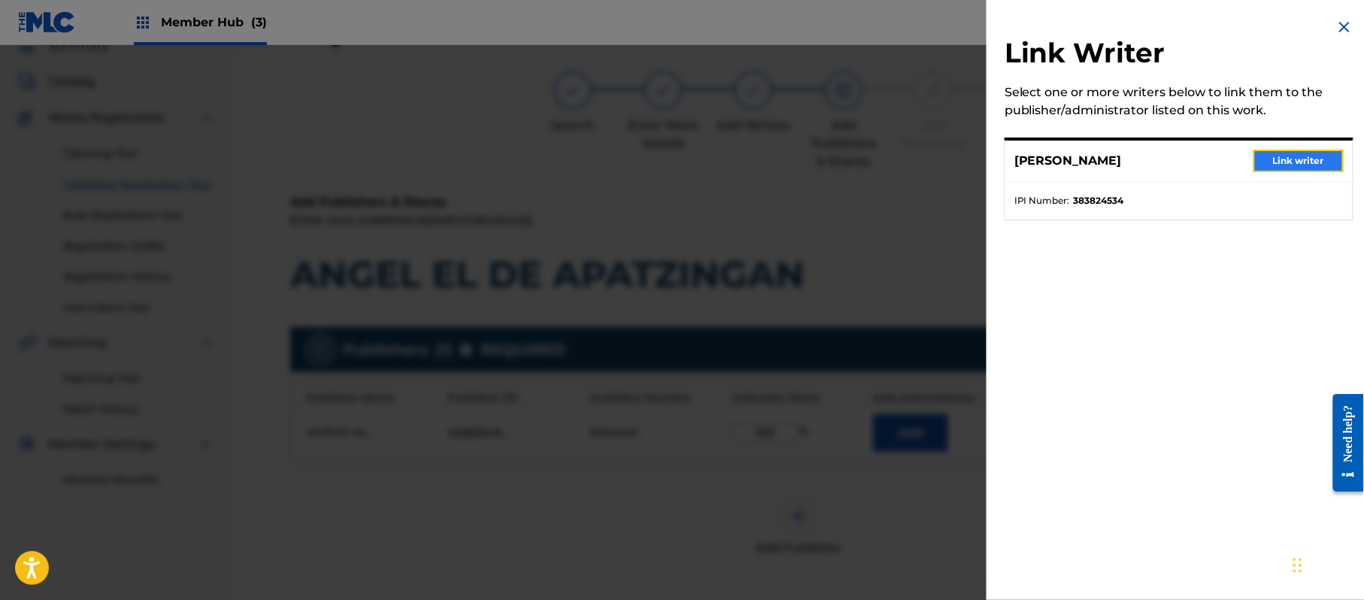
click at [1278, 153] on button "Link writer" at bounding box center [1299, 161] width 90 height 23
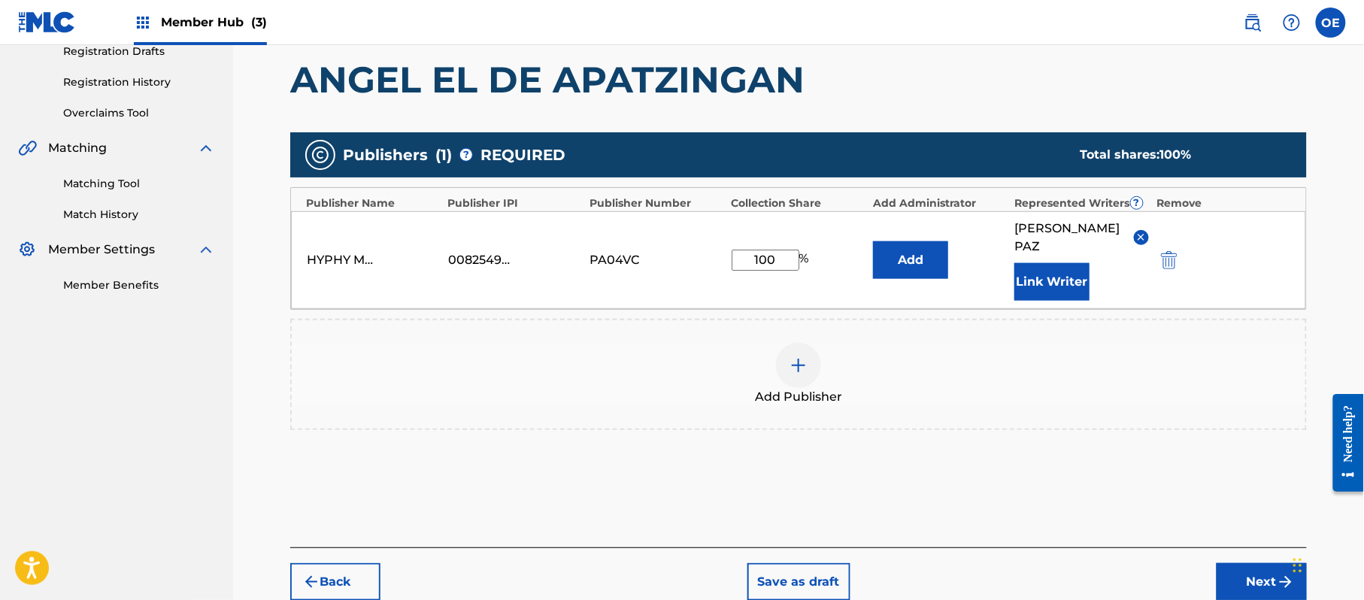
scroll to position [317, 0]
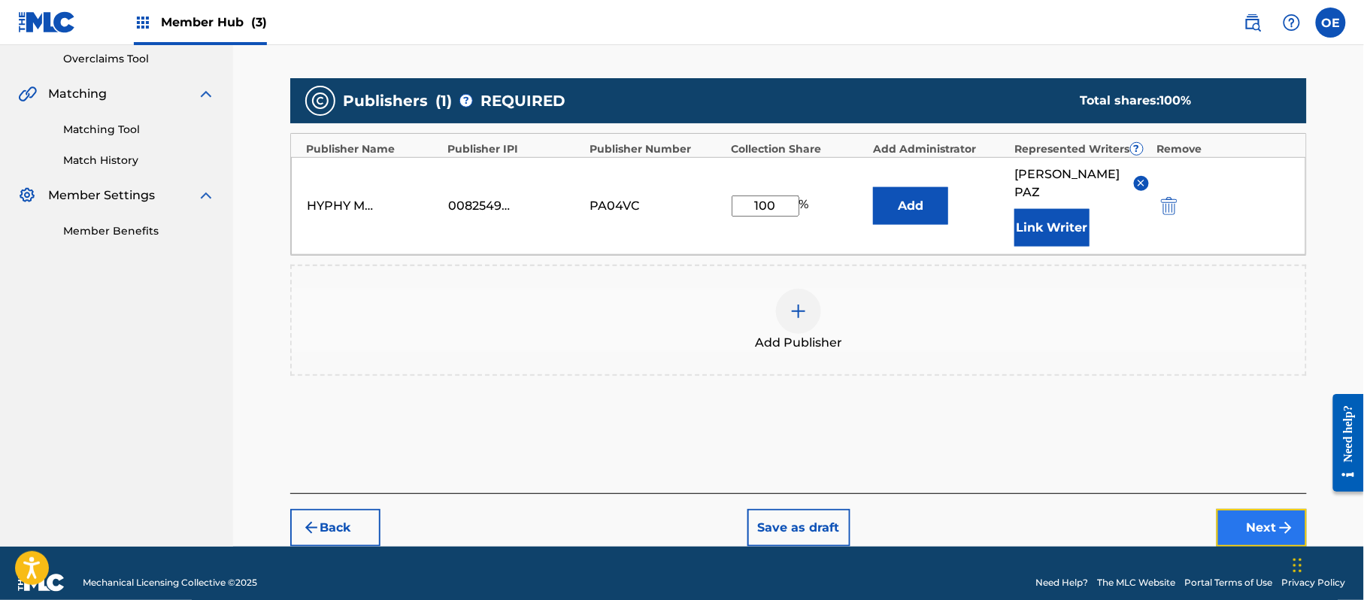
click at [1262, 509] on button "Next" at bounding box center [1262, 528] width 90 height 38
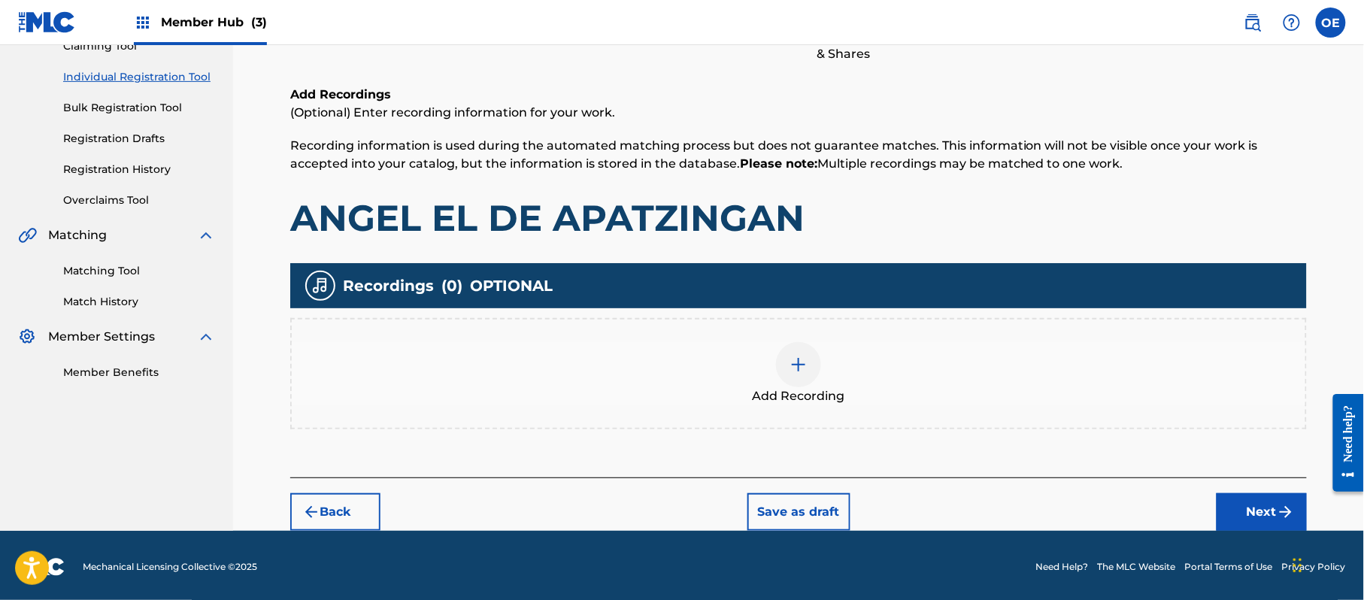
scroll to position [176, 0]
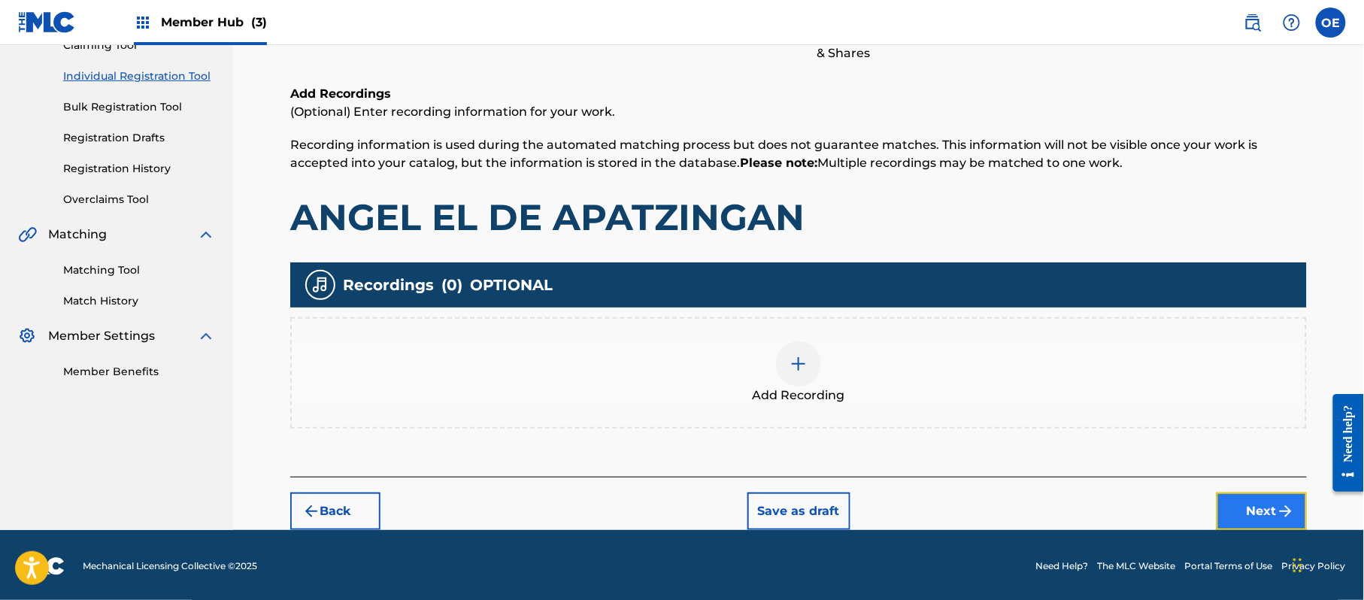
click at [1257, 516] on button "Next" at bounding box center [1262, 512] width 90 height 38
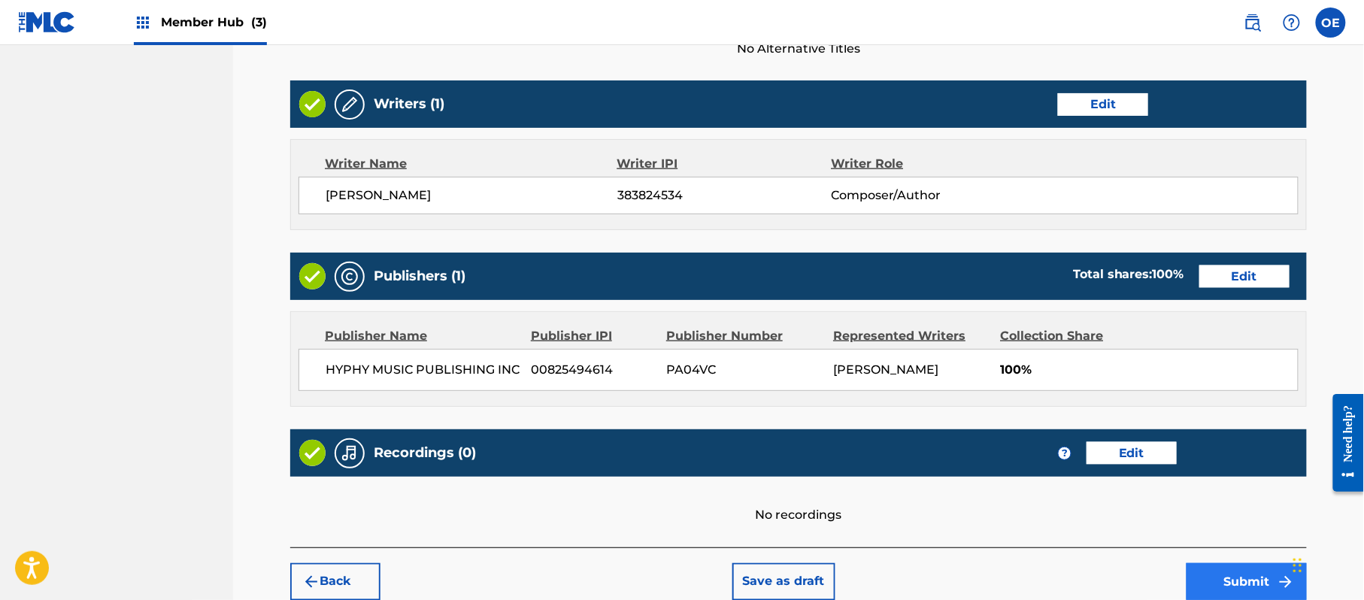
scroll to position [623, 0]
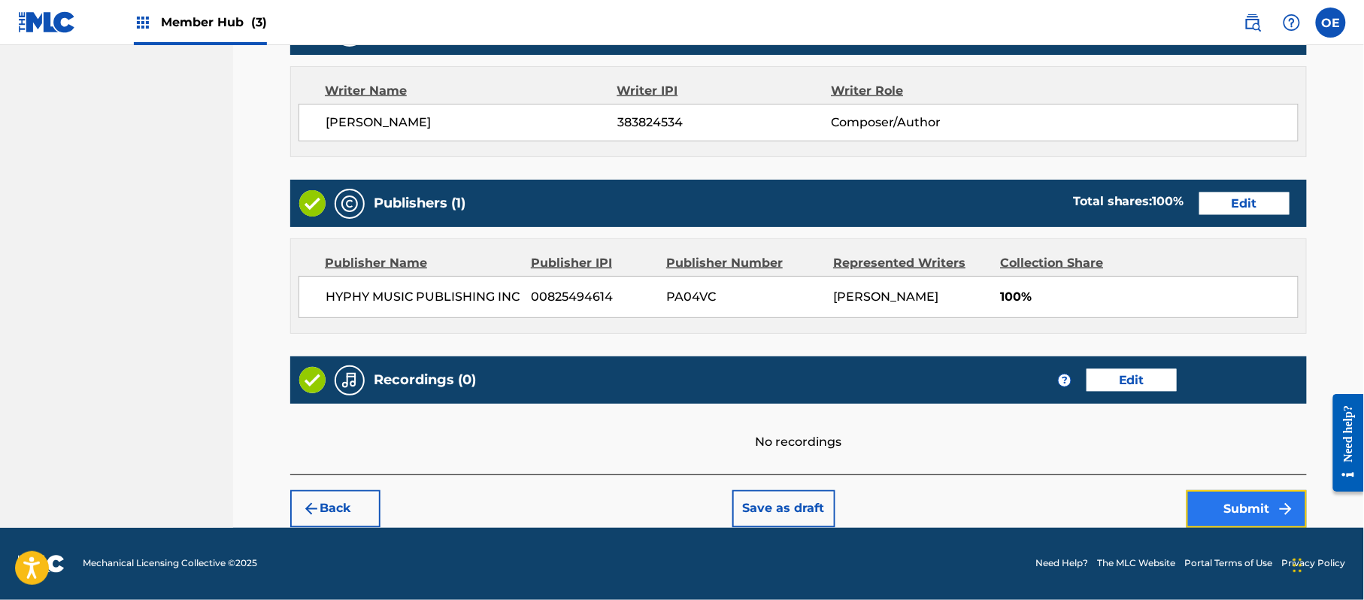
click at [1238, 501] on button "Submit" at bounding box center [1247, 509] width 120 height 38
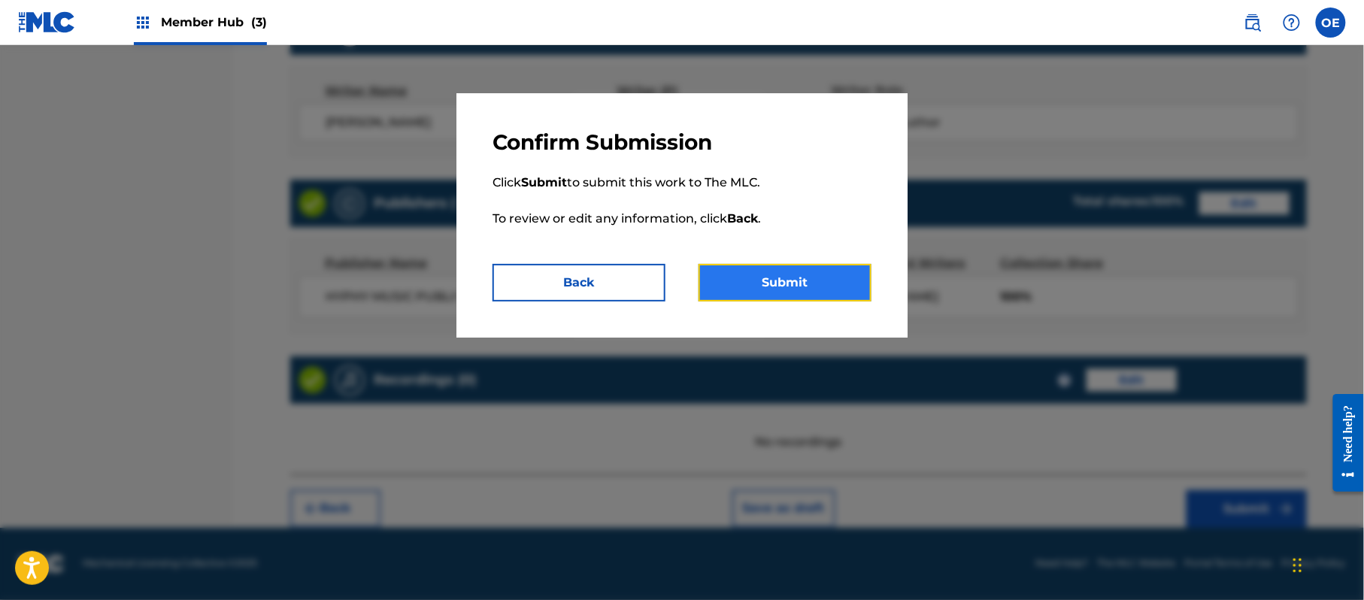
click at [769, 277] on button "Submit" at bounding box center [785, 283] width 173 height 38
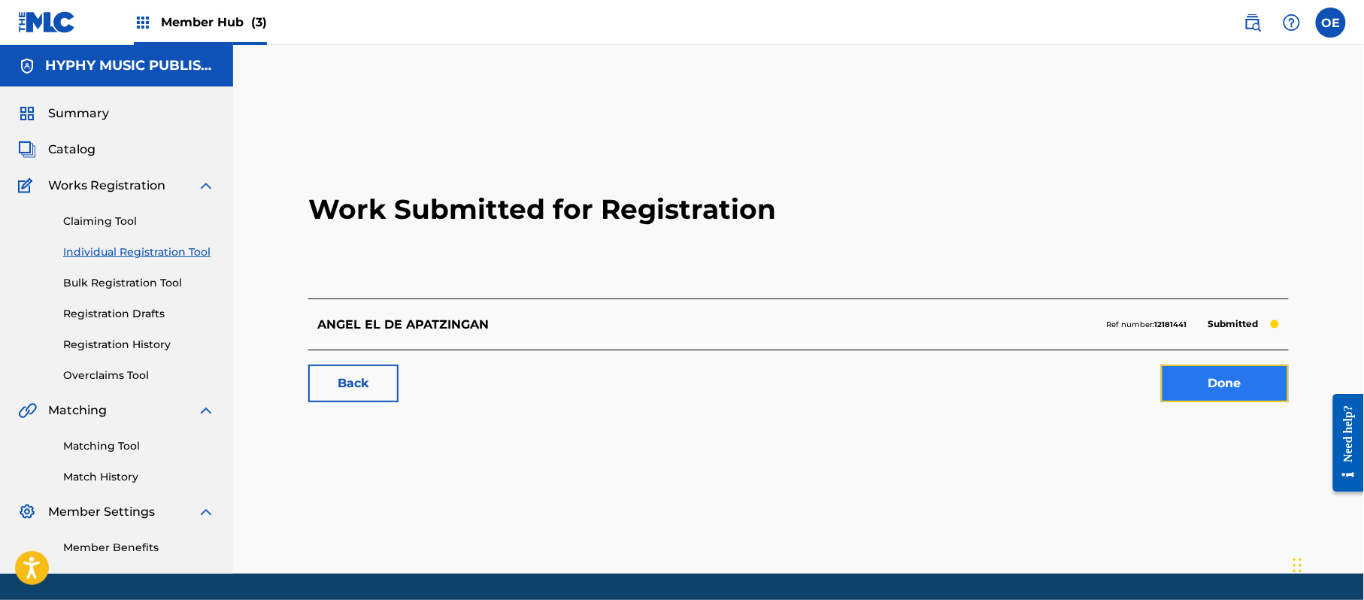
click at [1213, 390] on link "Done" at bounding box center [1225, 384] width 128 height 38
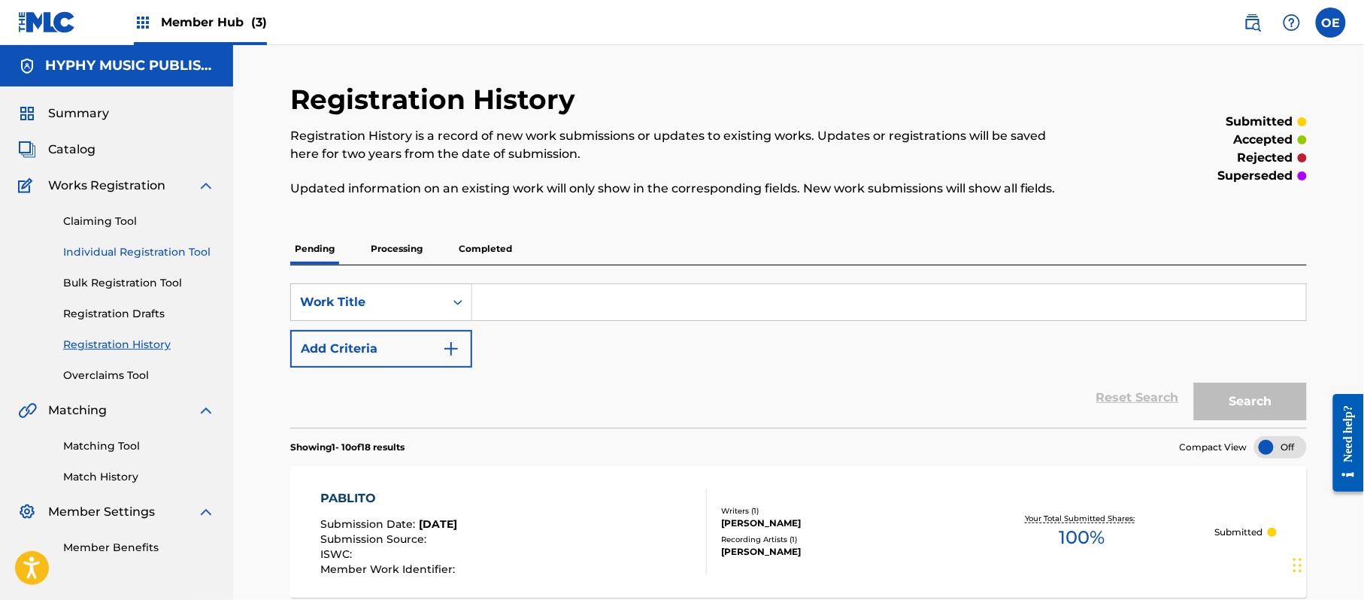
click at [115, 256] on link "Individual Registration Tool" at bounding box center [139, 252] width 152 height 16
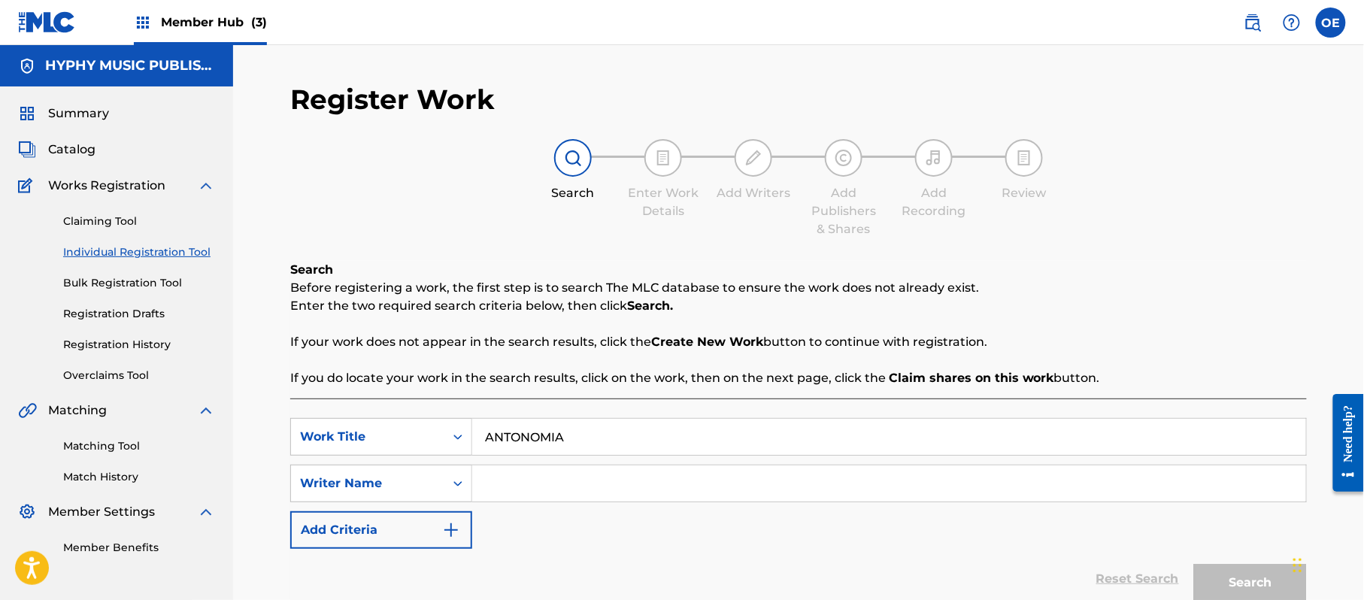
drag, startPoint x: 576, startPoint y: 476, endPoint x: 587, endPoint y: 477, distance: 11.3
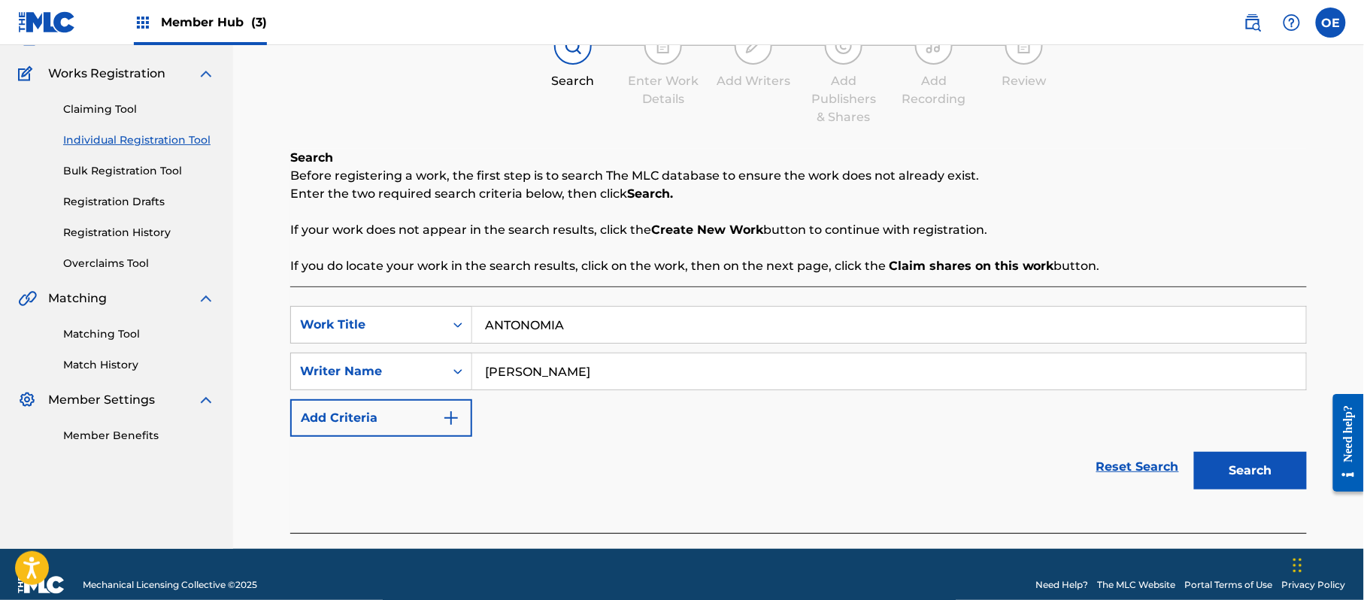
scroll to position [133, 0]
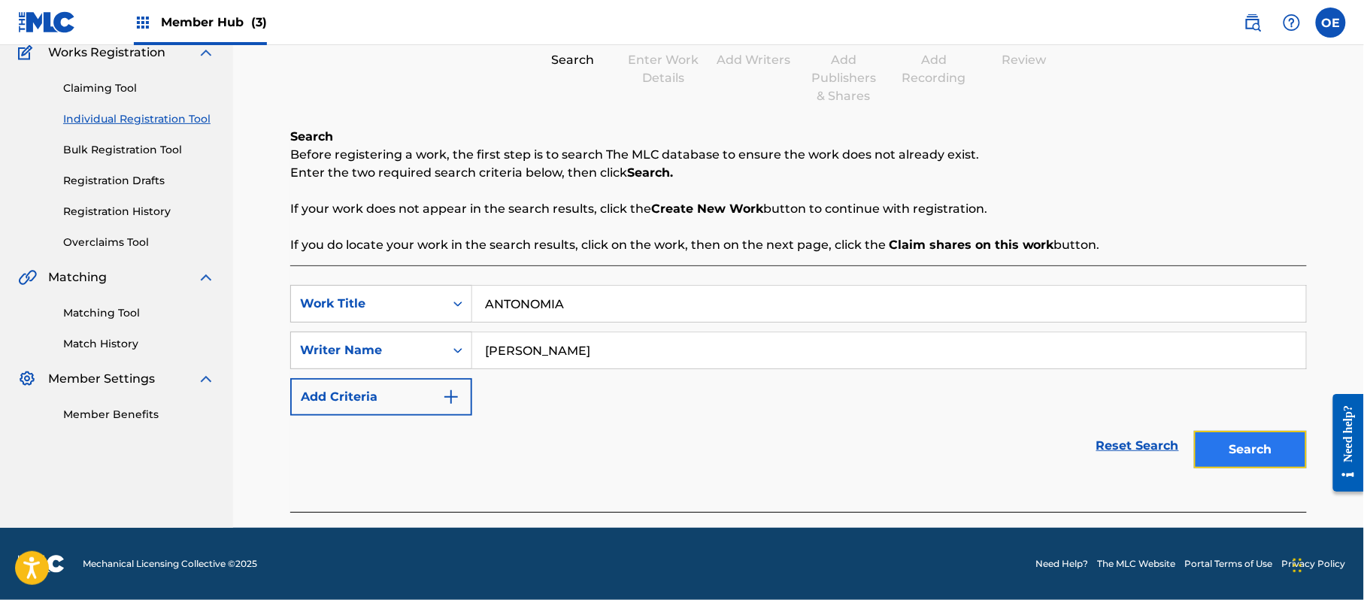
click at [1246, 445] on button "Search" at bounding box center [1250, 450] width 113 height 38
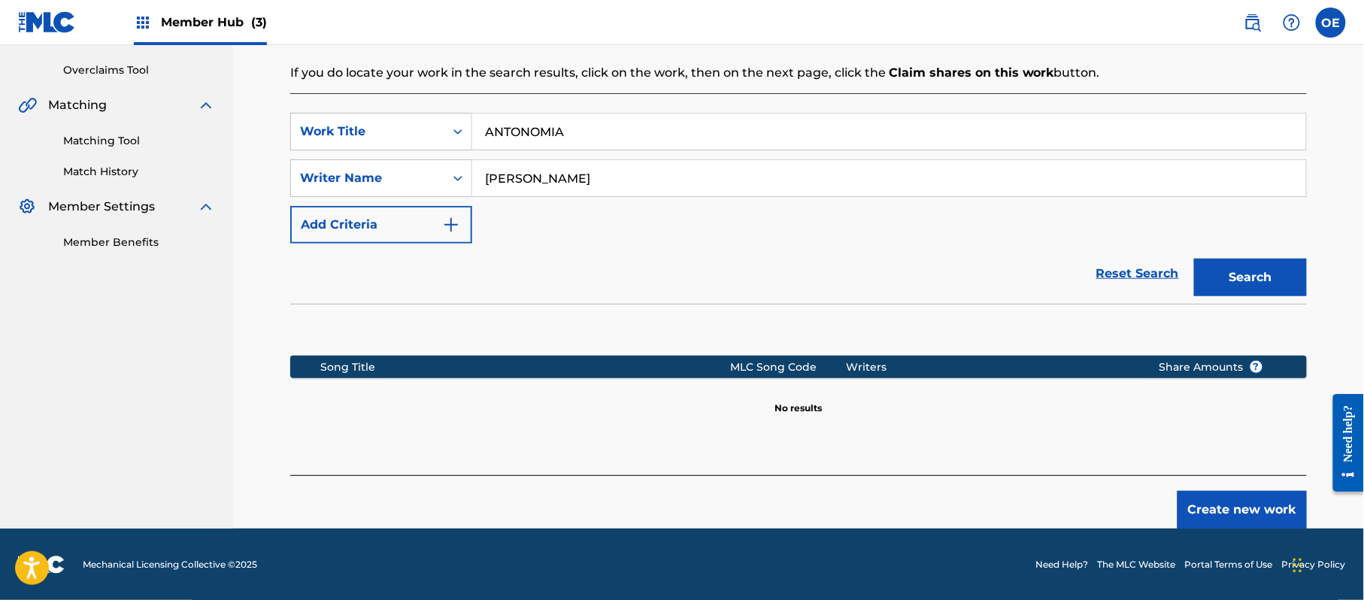
scroll to position [307, 0]
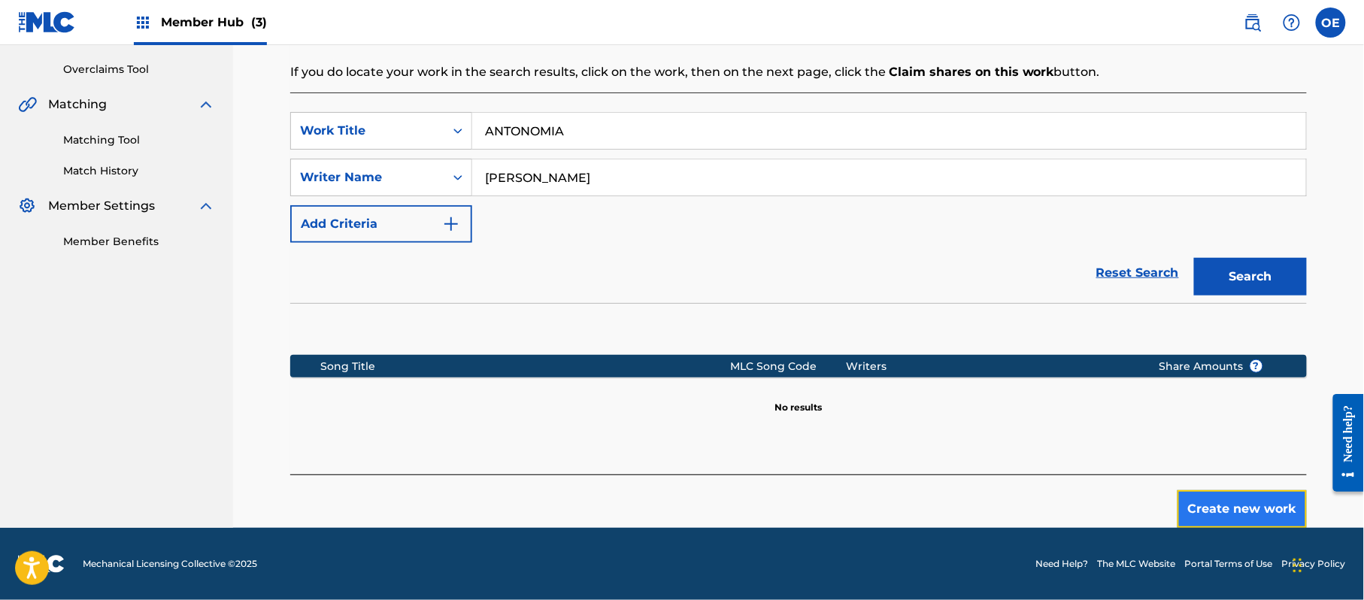
click at [1227, 503] on button "Create new work" at bounding box center [1242, 509] width 129 height 38
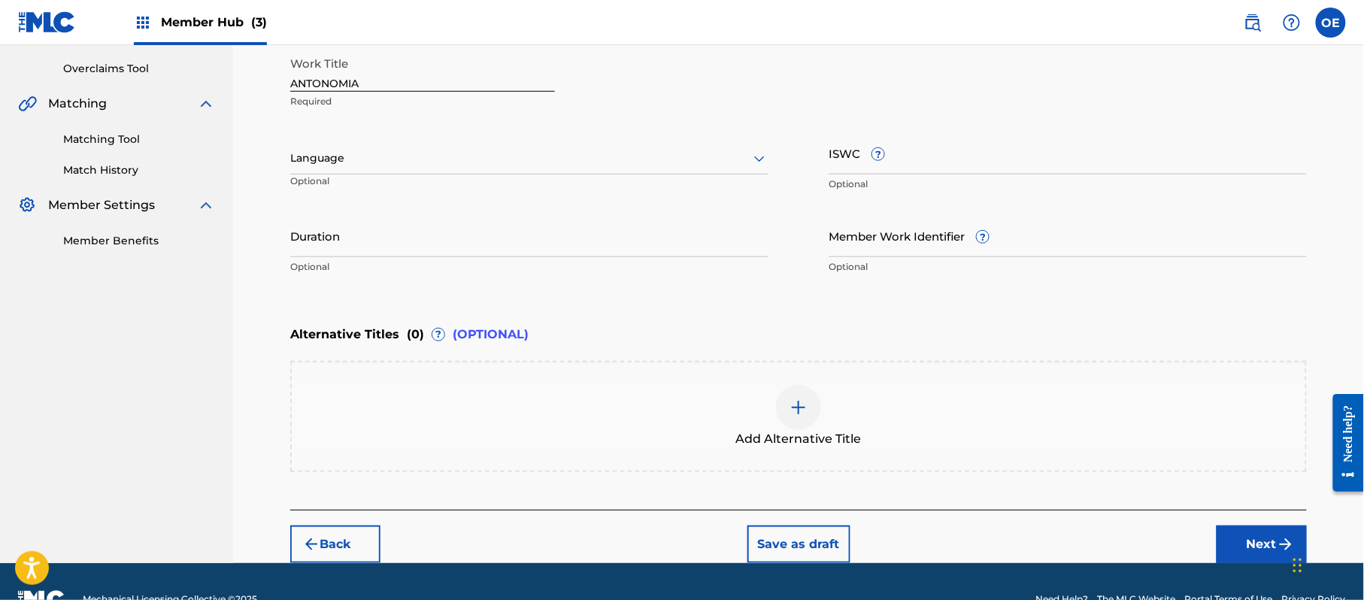
click at [438, 167] on div at bounding box center [529, 158] width 478 height 19
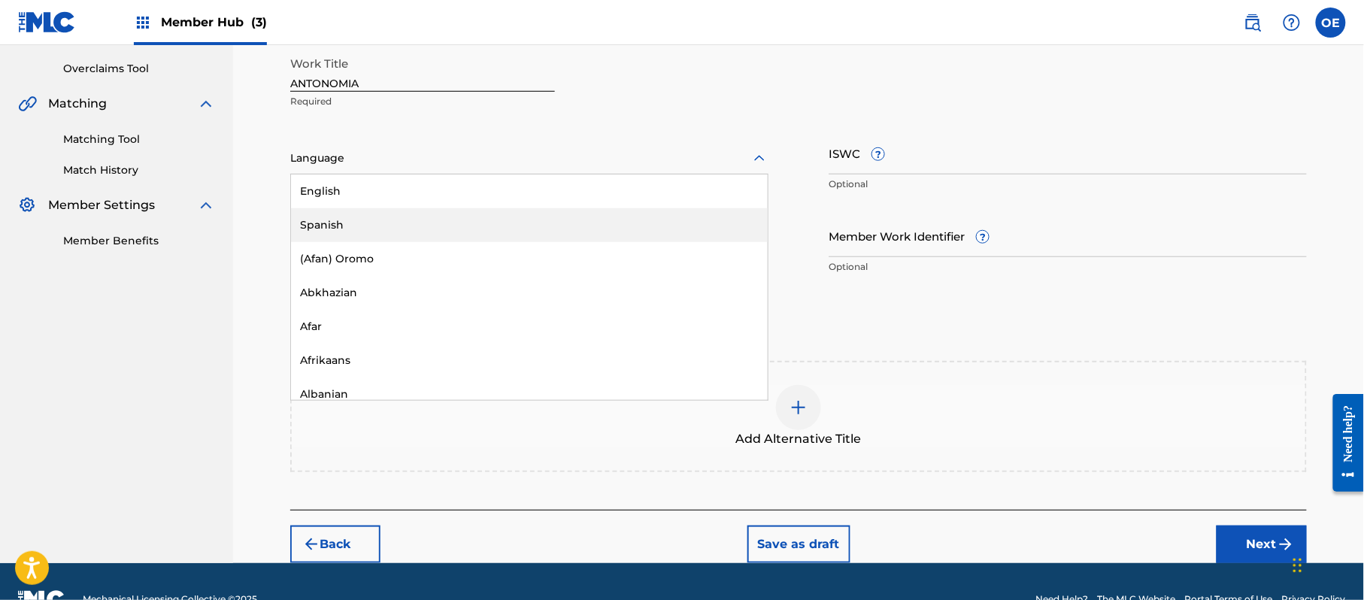
click at [428, 227] on div "Spanish" at bounding box center [529, 225] width 477 height 34
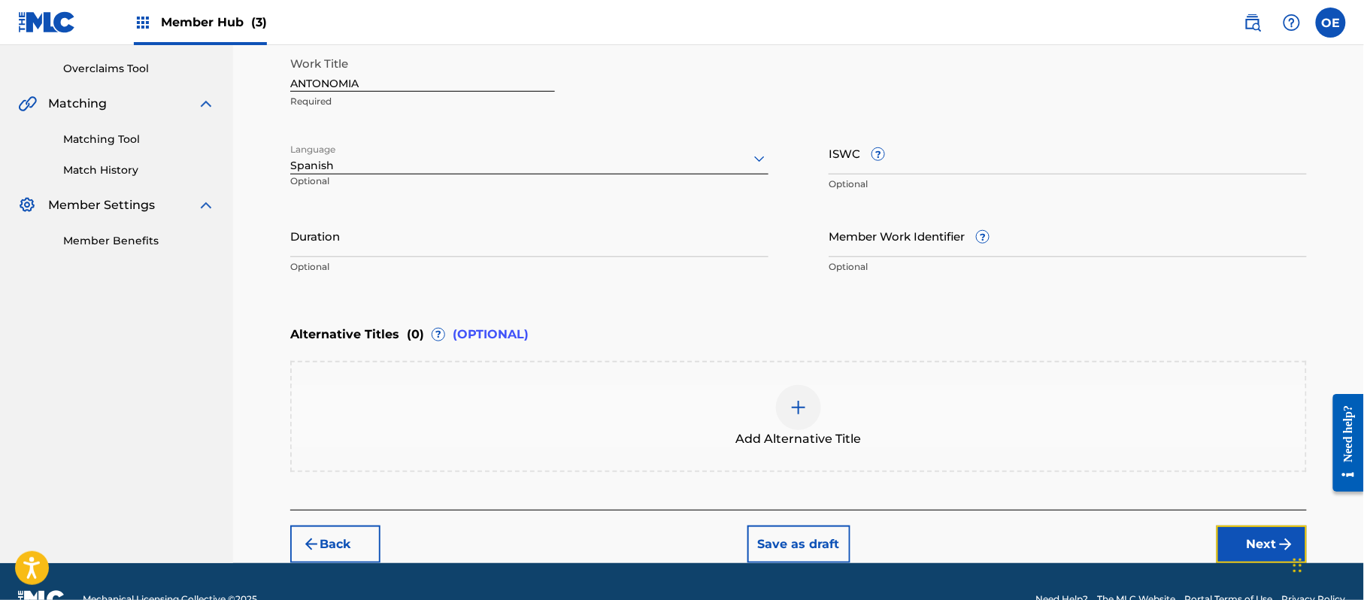
click at [1255, 555] on button "Next" at bounding box center [1262, 545] width 90 height 38
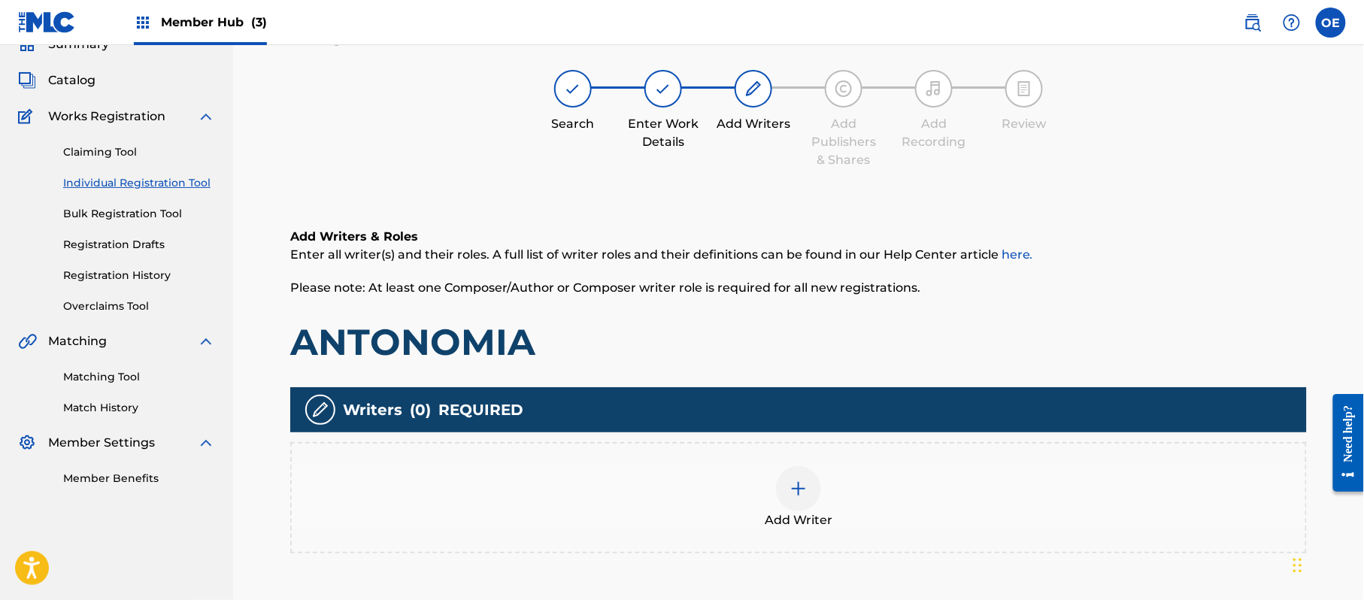
scroll to position [68, 0]
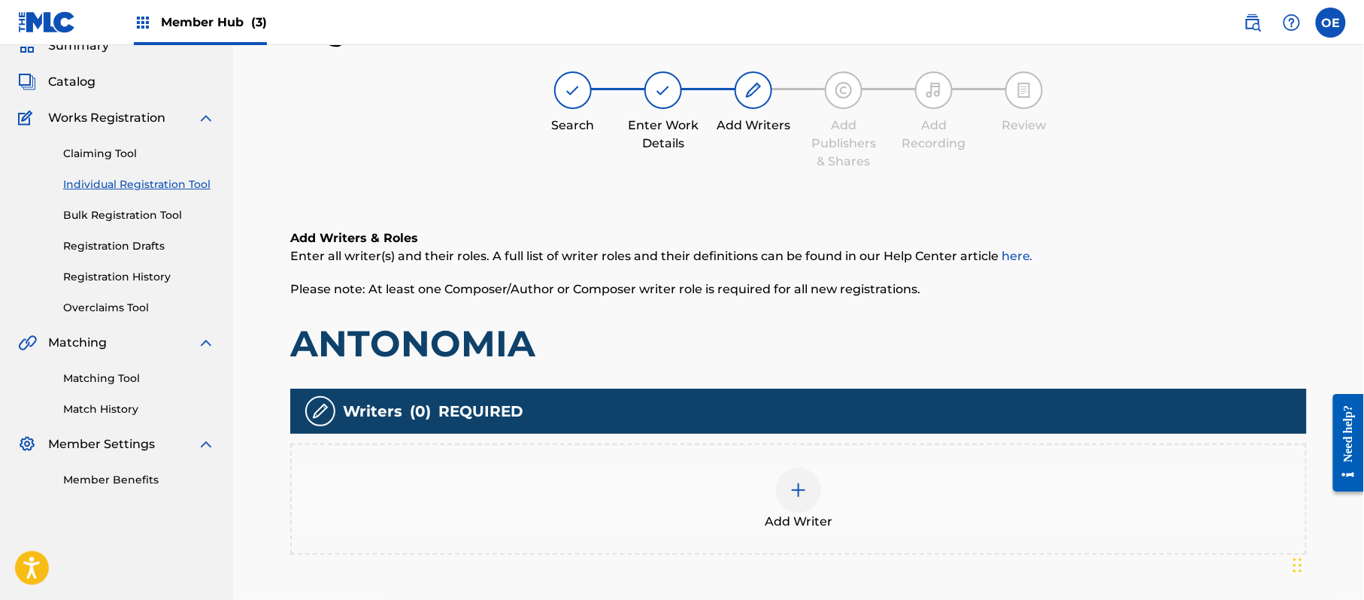
click at [734, 492] on div "Add Writer" at bounding box center [799, 499] width 1014 height 63
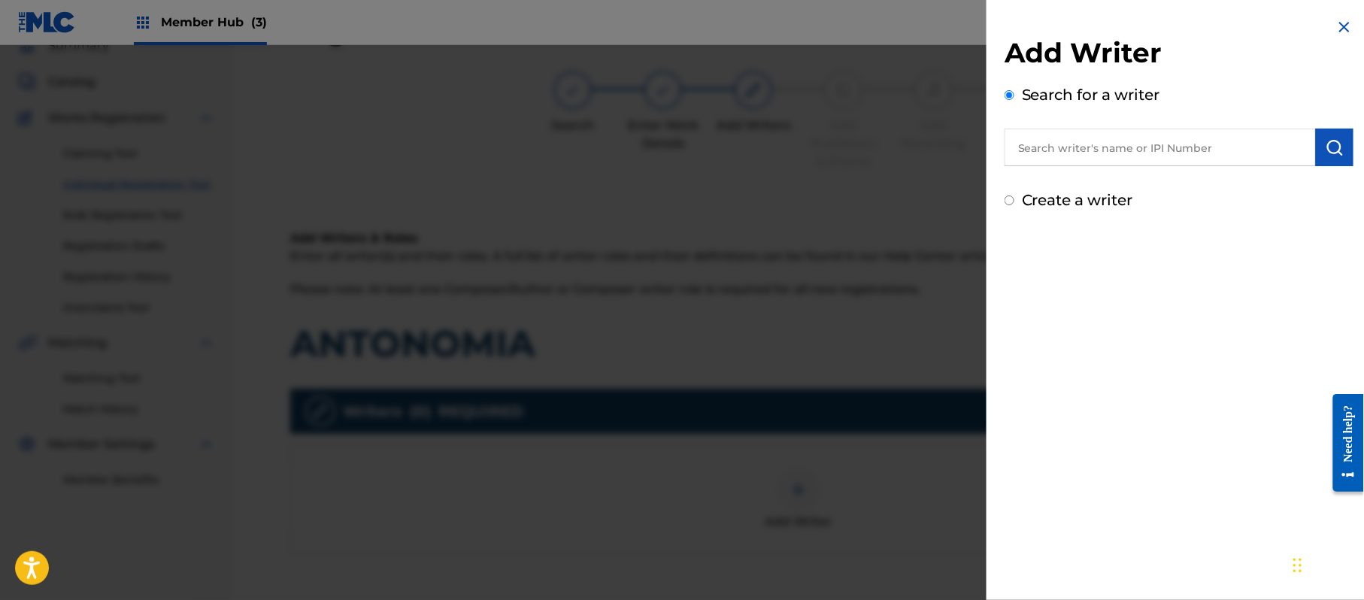
click at [1126, 208] on label "Create a writer" at bounding box center [1077, 200] width 111 height 18
click at [1014, 205] on input "Create a writer" at bounding box center [1010, 201] width 10 height 10
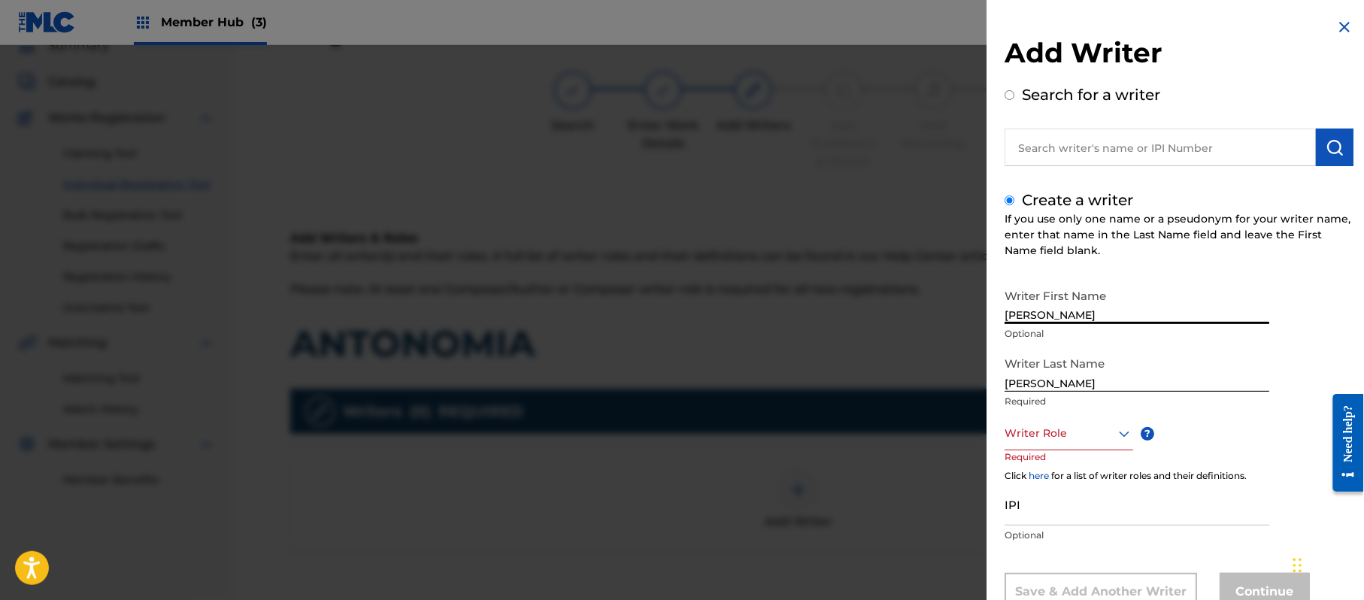
drag, startPoint x: 1104, startPoint y: 302, endPoint x: 1039, endPoint y: 335, distance: 73.0
click at [1039, 335] on div "Writer First Name JORGE PAZ Optional" at bounding box center [1137, 315] width 265 height 68
drag, startPoint x: 1044, startPoint y: 389, endPoint x: 940, endPoint y: 413, distance: 106.5
click at [945, 413] on div "Add Writer Search for a writer Create a writer If you use only one name or a ps…" at bounding box center [682, 322] width 1364 height 555
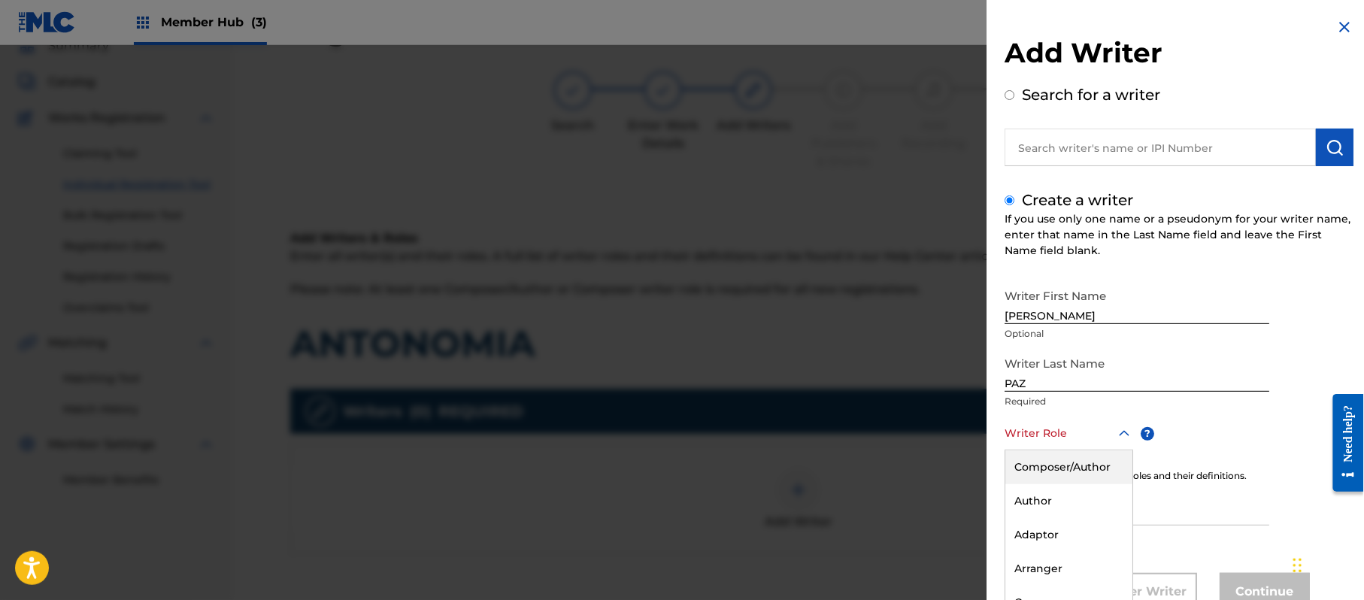
click at [1071, 424] on div "8 results available. Use Up and Down to choose options, press Enter to select t…" at bounding box center [1069, 434] width 129 height 34
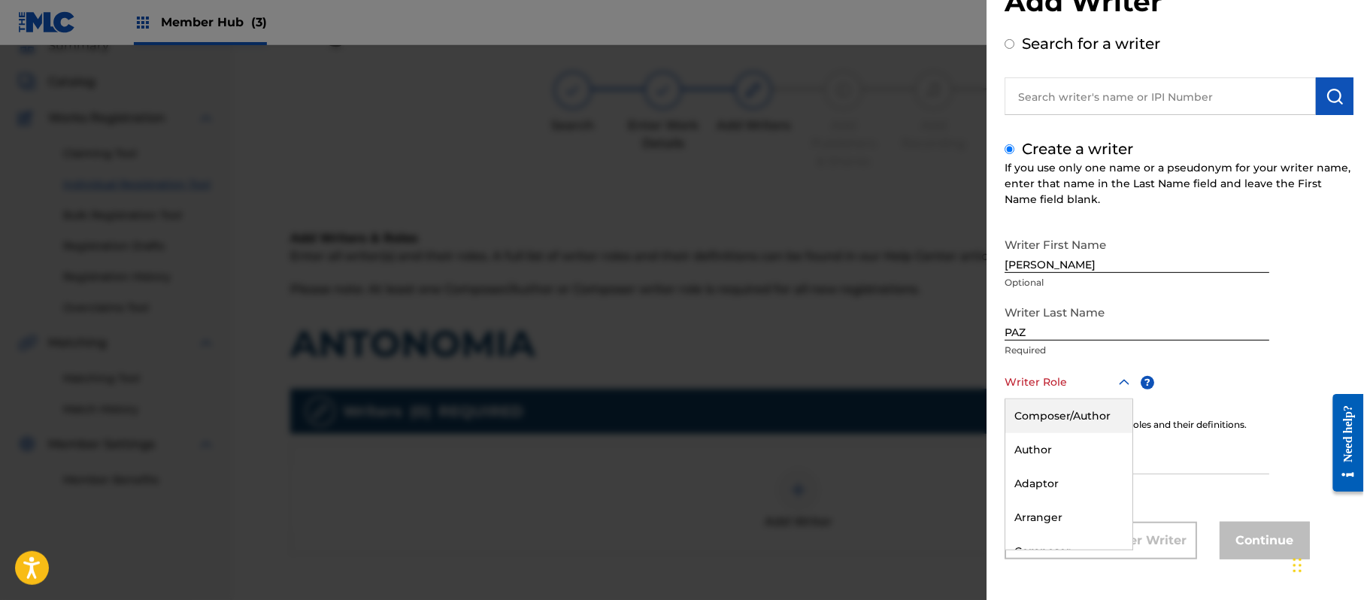
click at [1071, 424] on div "Composer/Author" at bounding box center [1068, 416] width 127 height 34
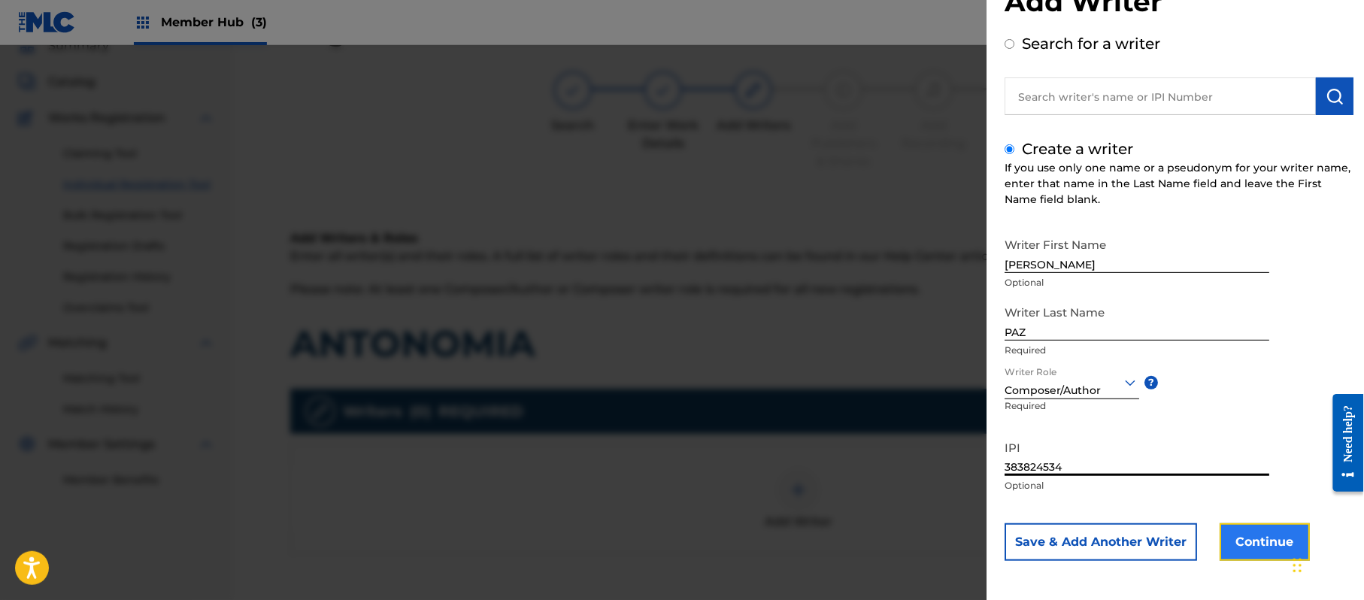
click at [1256, 534] on button "Continue" at bounding box center [1265, 542] width 90 height 38
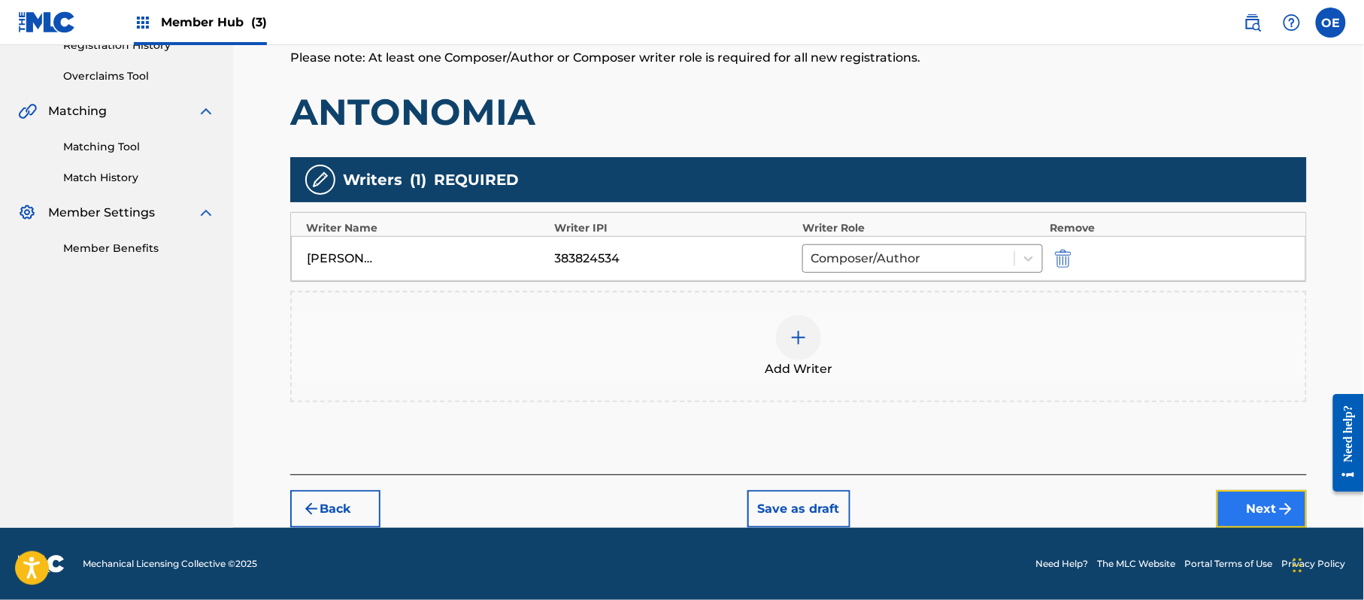
click at [1247, 497] on button "Next" at bounding box center [1262, 509] width 90 height 38
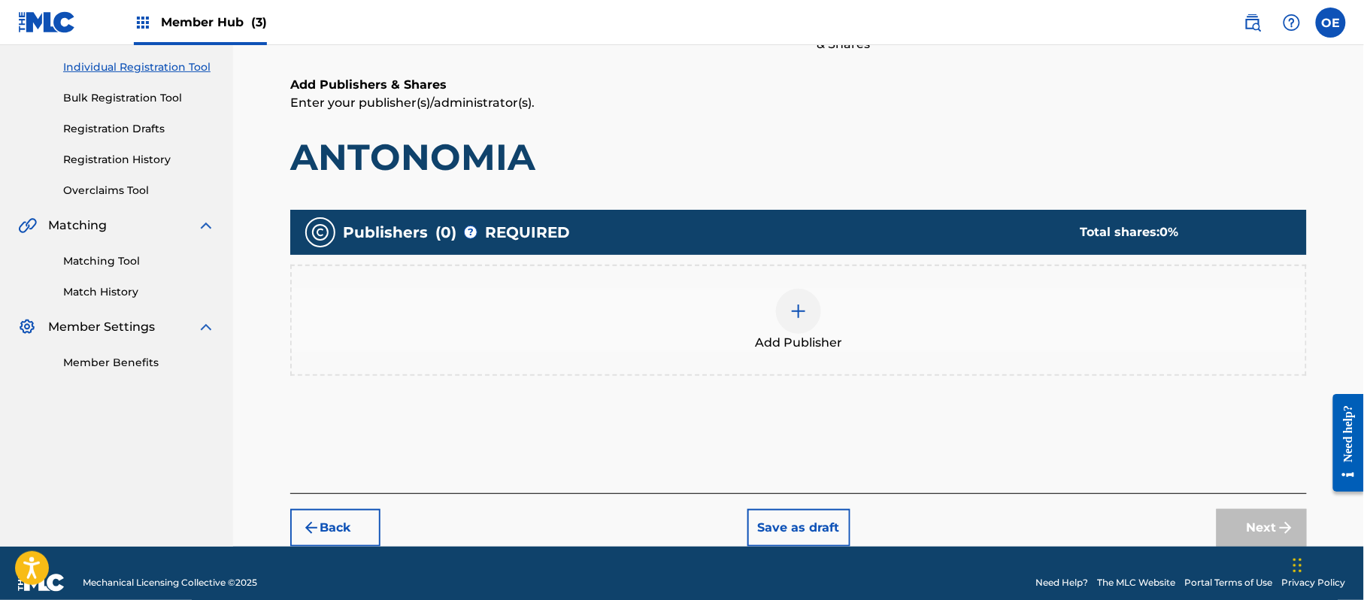
scroll to position [68, 0]
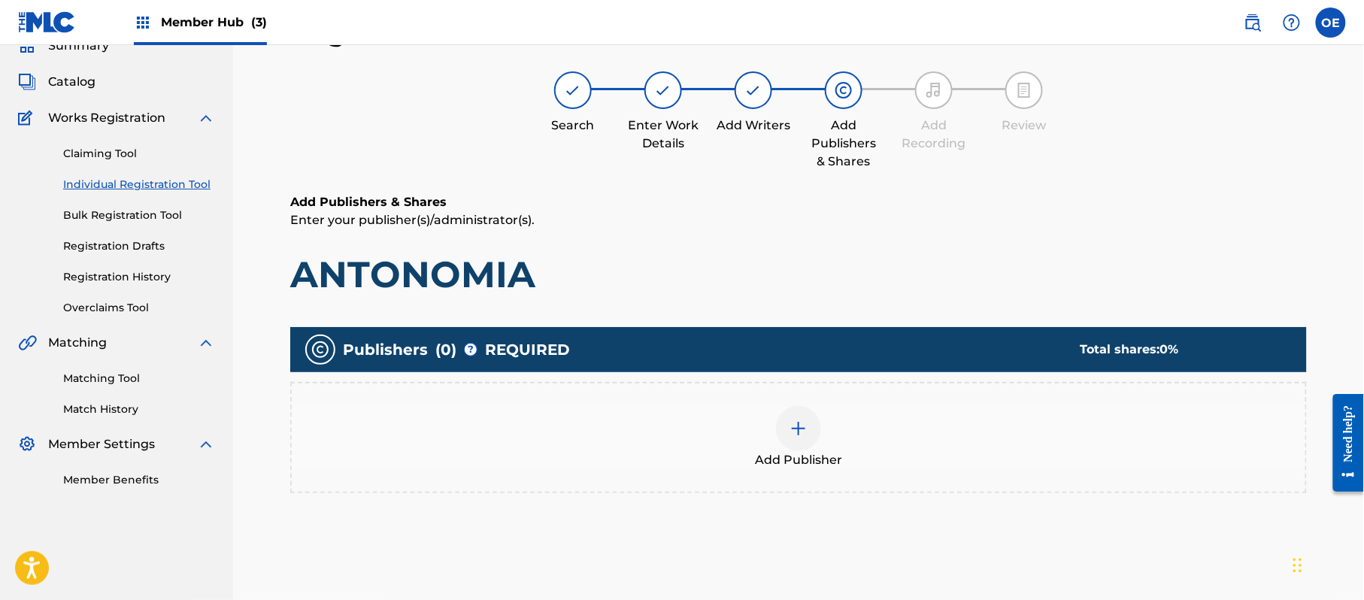
click at [780, 459] on span "Add Publisher" at bounding box center [798, 460] width 87 height 18
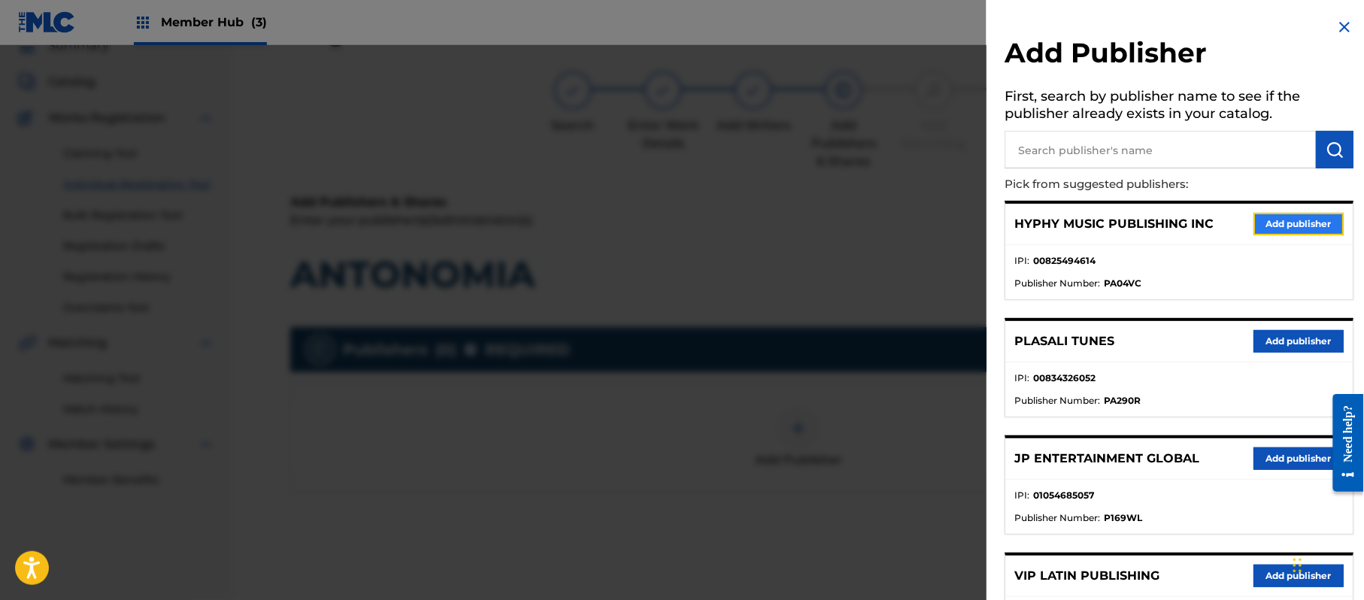
click at [1311, 229] on button "Add publisher" at bounding box center [1299, 224] width 90 height 23
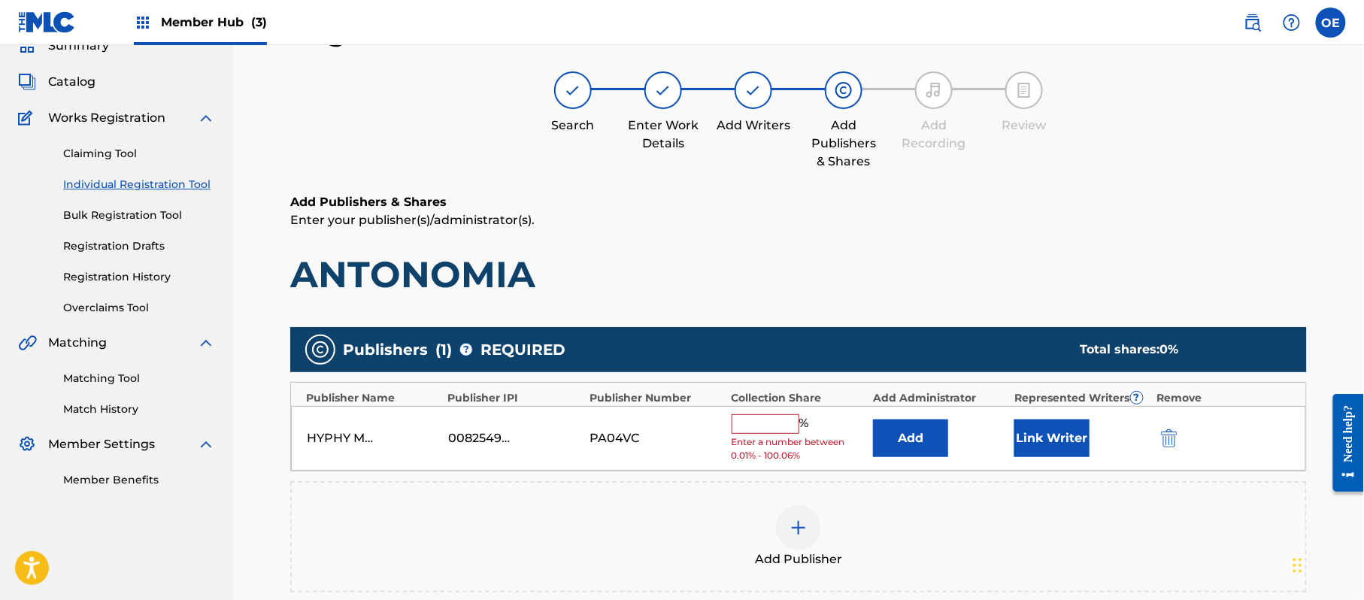
drag, startPoint x: 760, startPoint y: 419, endPoint x: 760, endPoint y: 432, distance: 12.8
click at [760, 419] on input "text" at bounding box center [766, 424] width 68 height 20
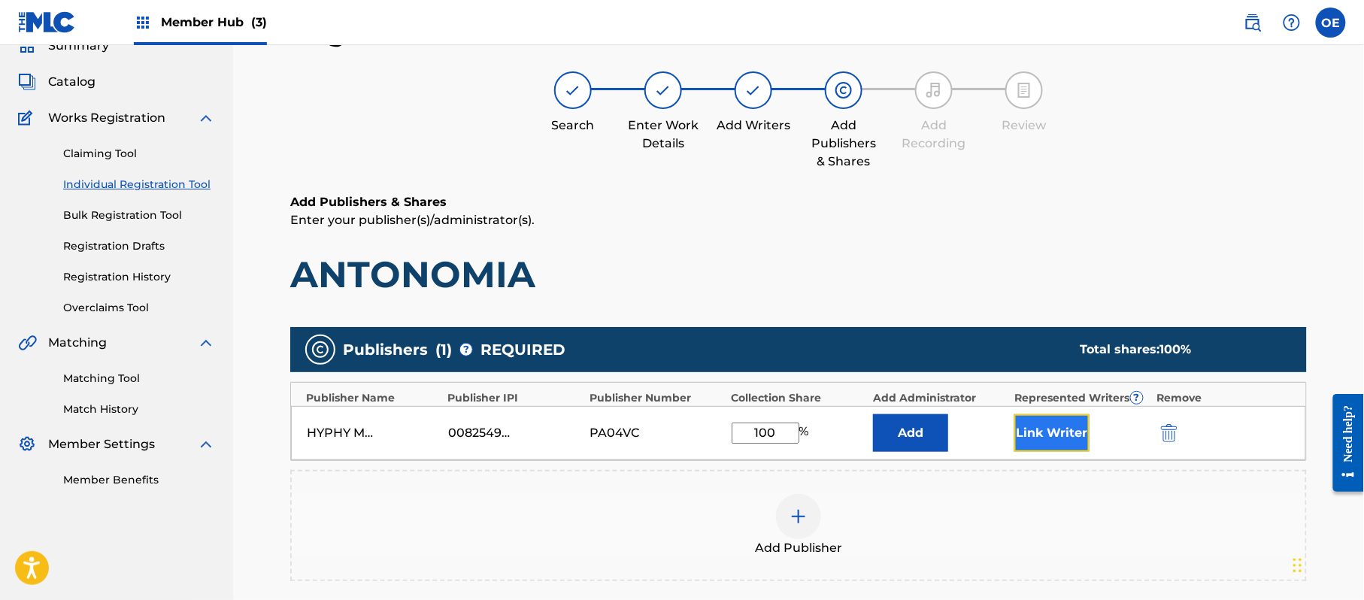
click at [1036, 440] on button "Link Writer" at bounding box center [1051, 433] width 75 height 38
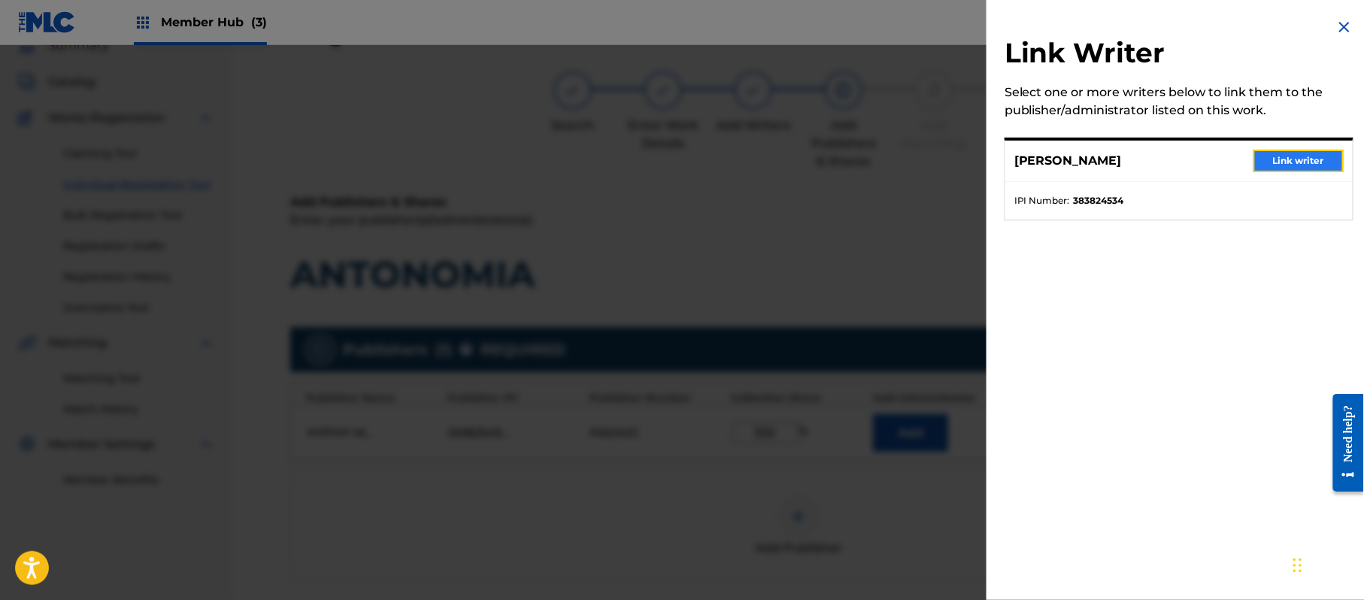
click at [1290, 171] on button "Link writer" at bounding box center [1299, 161] width 90 height 23
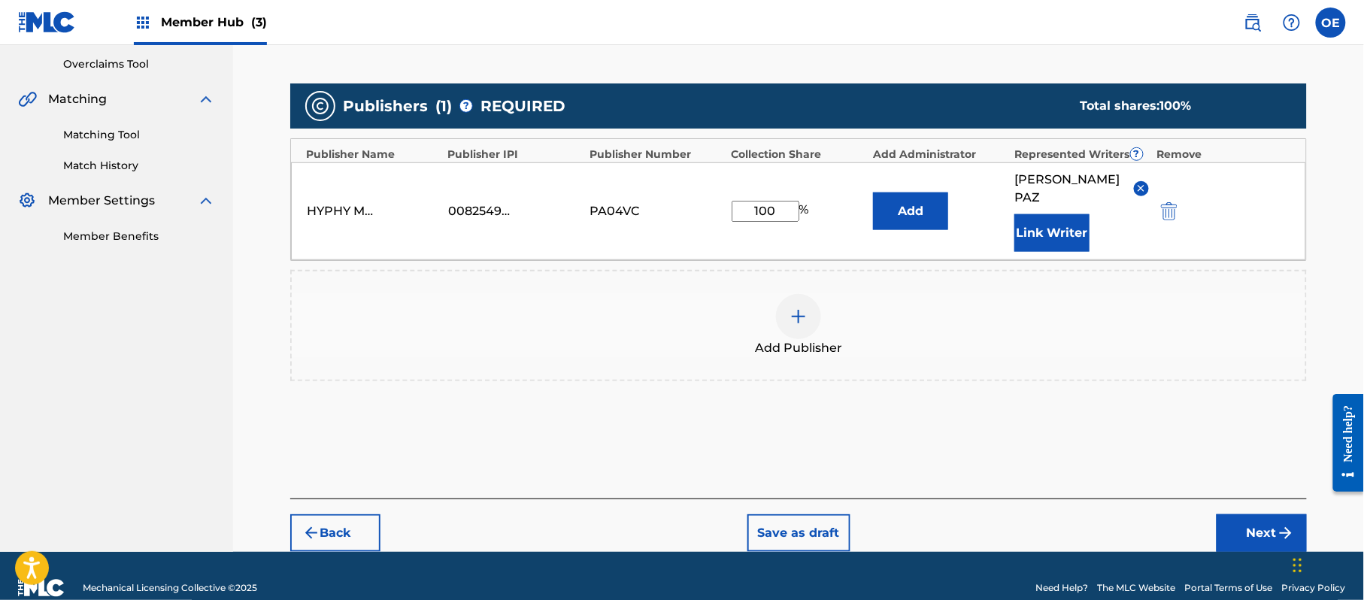
scroll to position [317, 0]
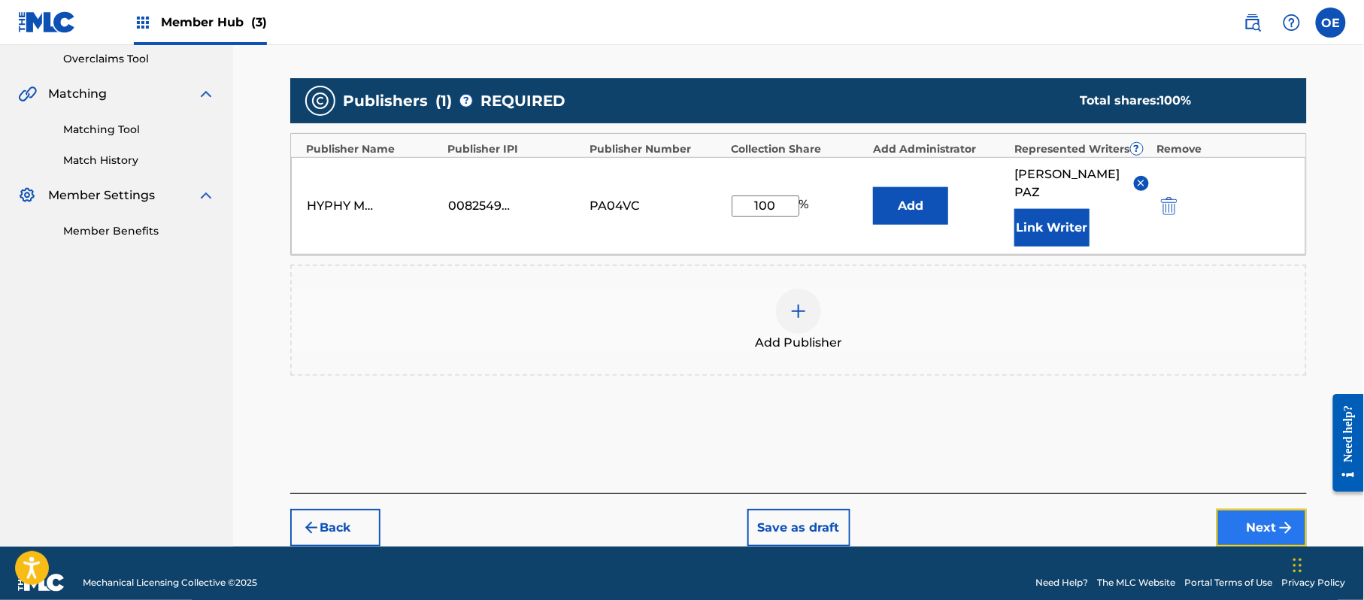
click at [1252, 509] on button "Next" at bounding box center [1262, 528] width 90 height 38
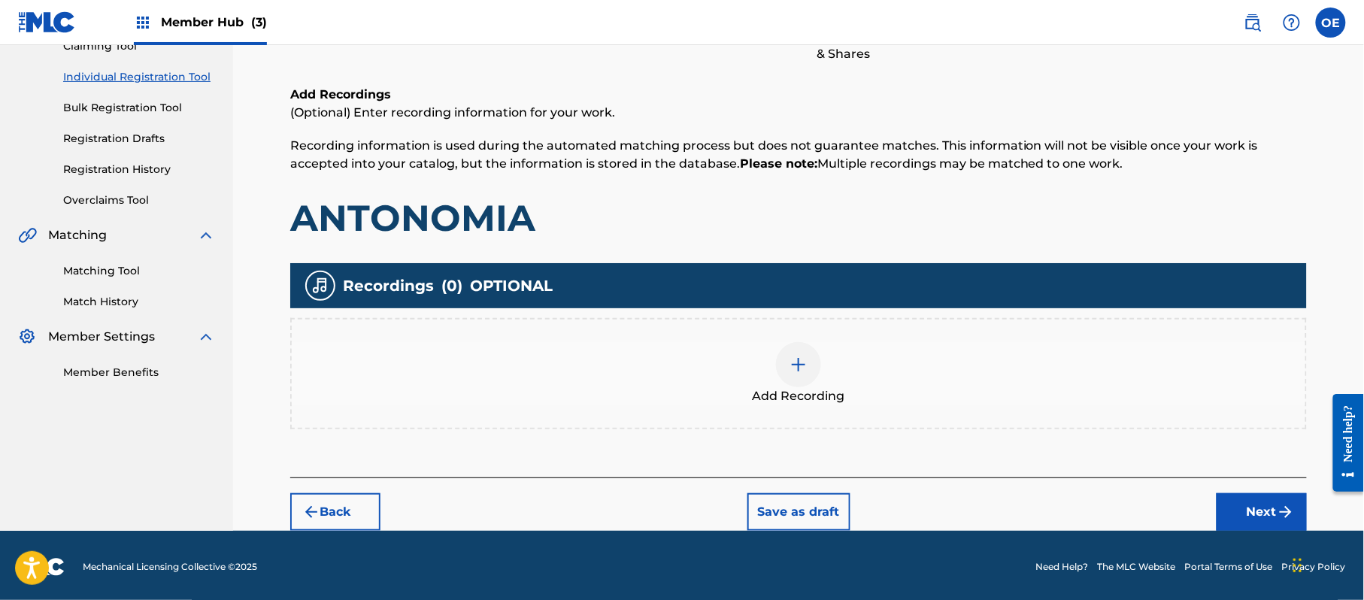
scroll to position [176, 0]
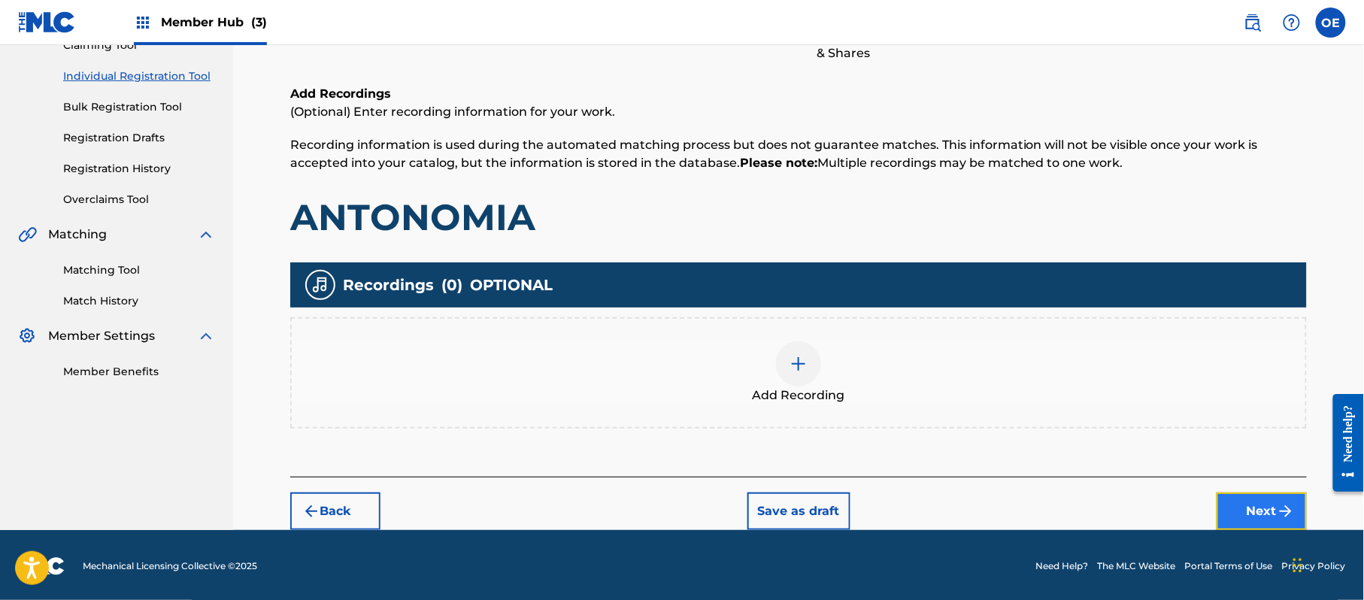
click at [1273, 505] on button "Next" at bounding box center [1262, 512] width 90 height 38
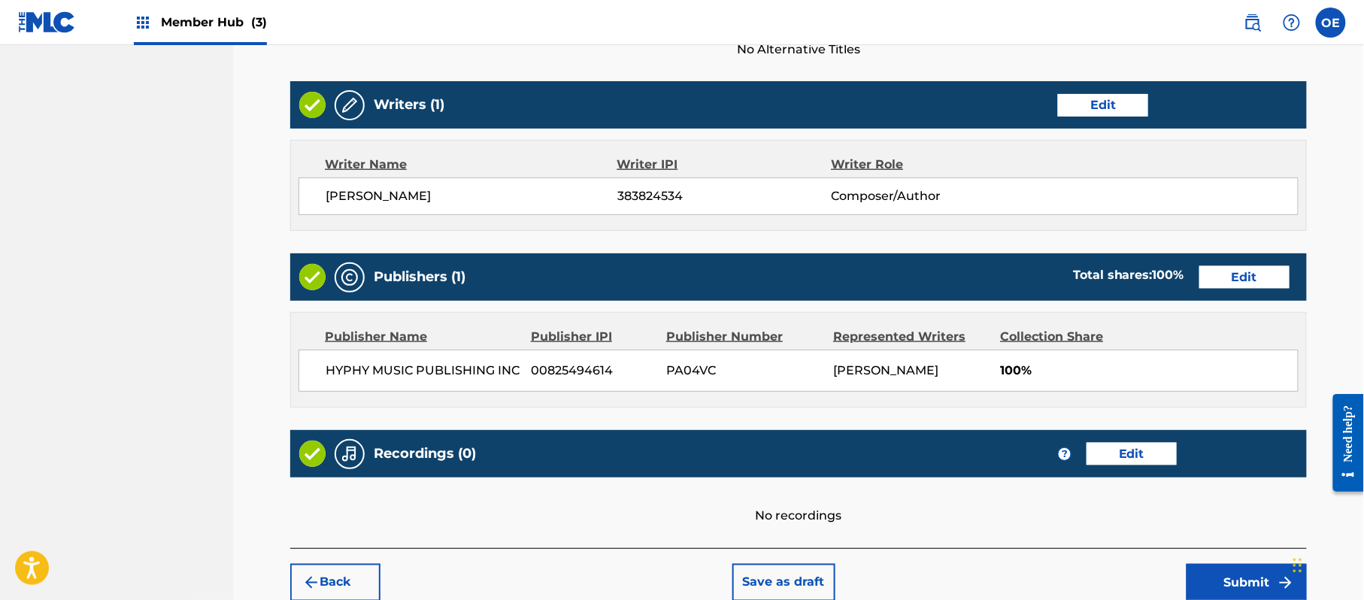
scroll to position [623, 0]
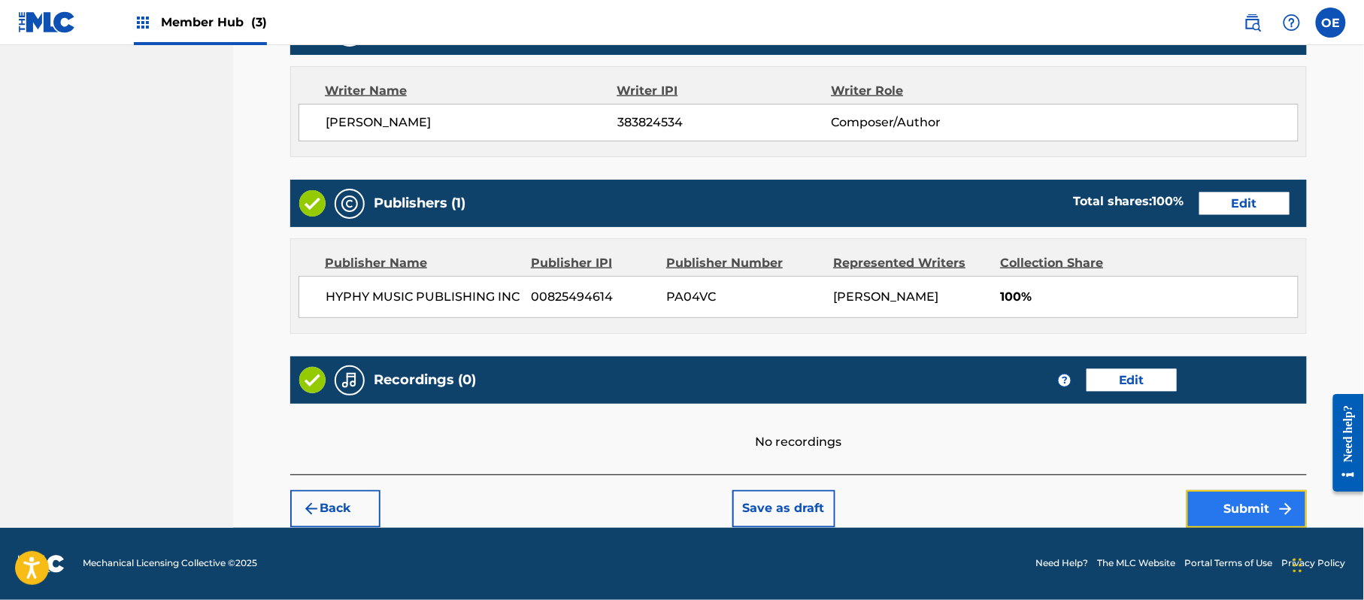
click at [1241, 518] on button "Submit" at bounding box center [1247, 509] width 120 height 38
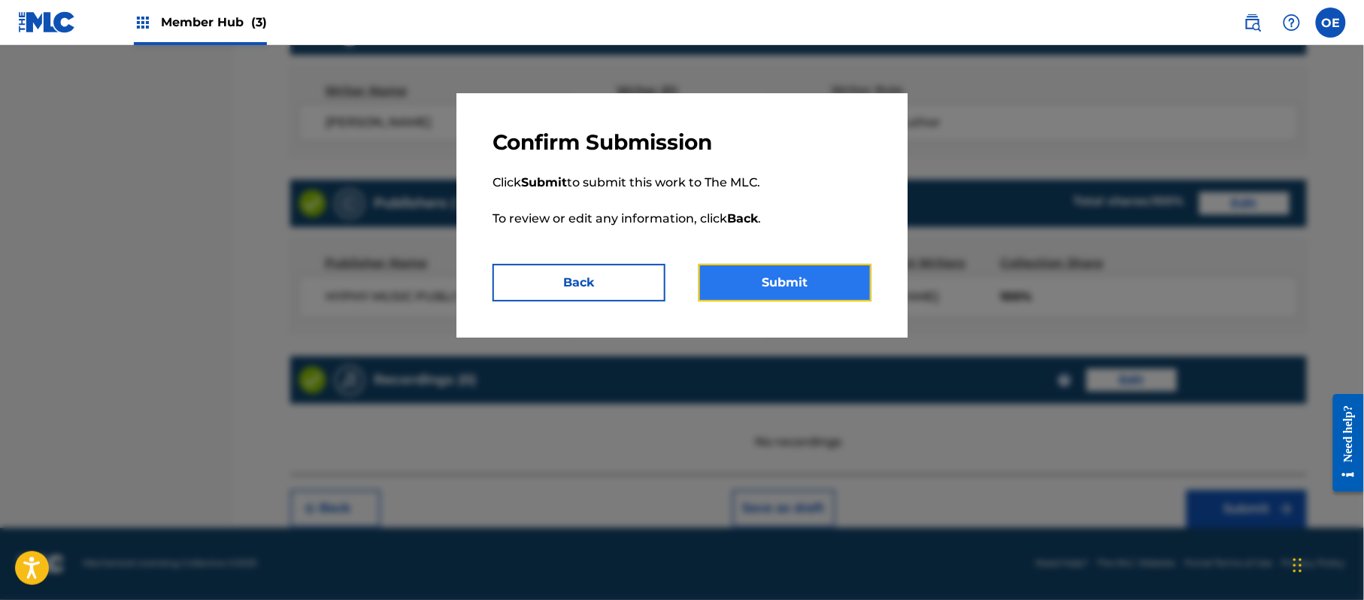
click at [747, 287] on button "Submit" at bounding box center [785, 283] width 173 height 38
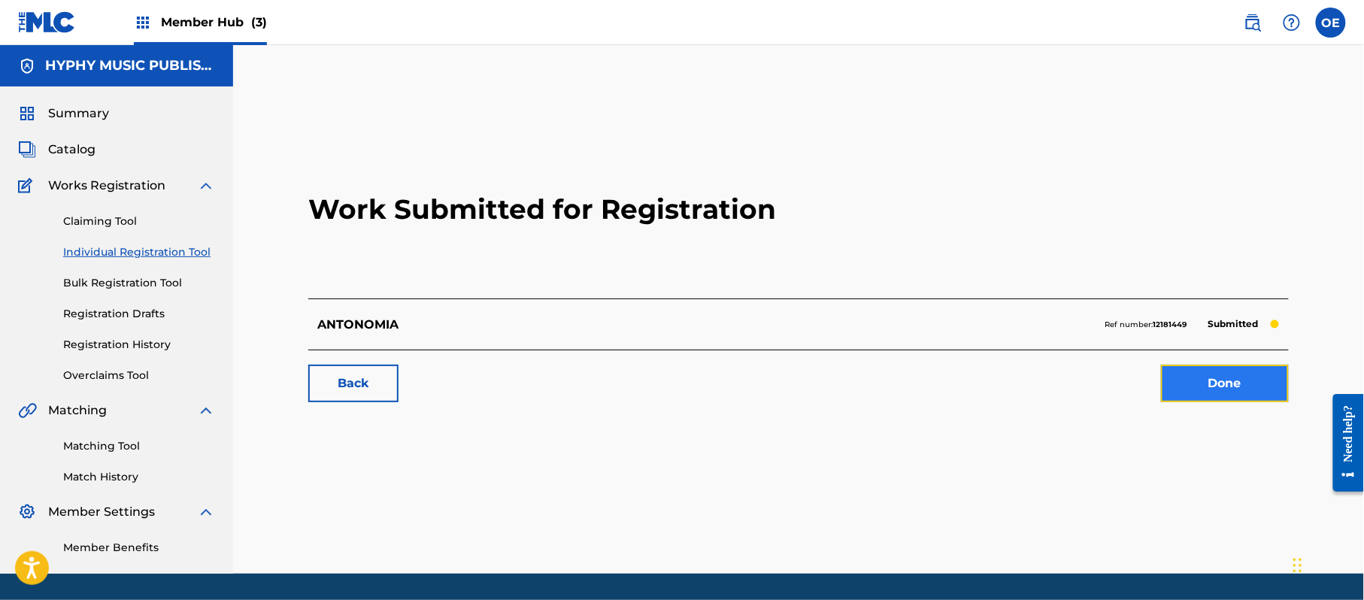
click at [1198, 371] on link "Done" at bounding box center [1225, 384] width 128 height 38
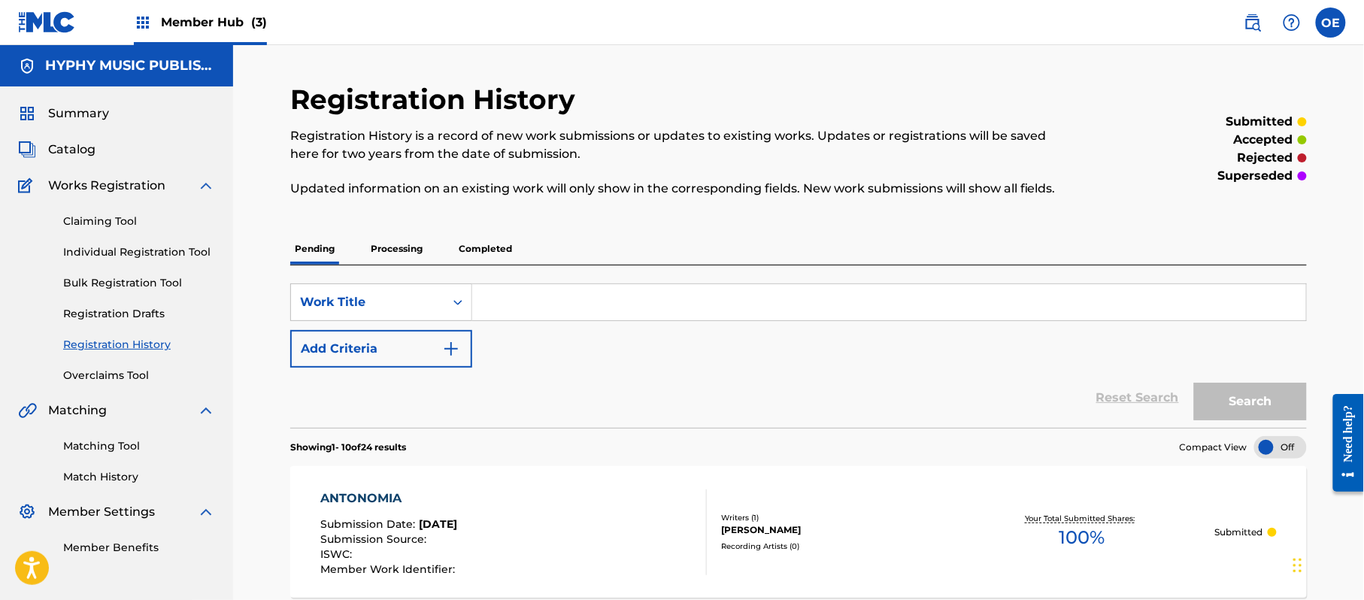
drag, startPoint x: 175, startPoint y: 248, endPoint x: 278, endPoint y: 260, distance: 103.7
click at [175, 248] on link "Individual Registration Tool" at bounding box center [139, 252] width 152 height 16
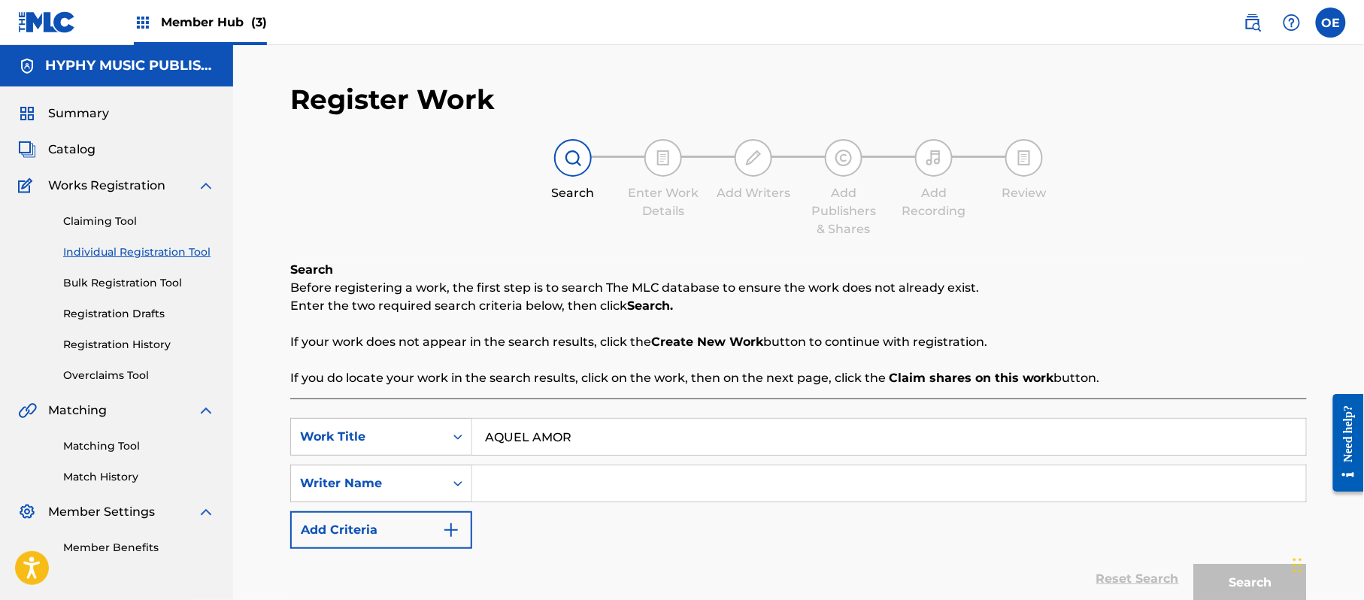
drag, startPoint x: 524, startPoint y: 508, endPoint x: 511, endPoint y: 490, distance: 22.1
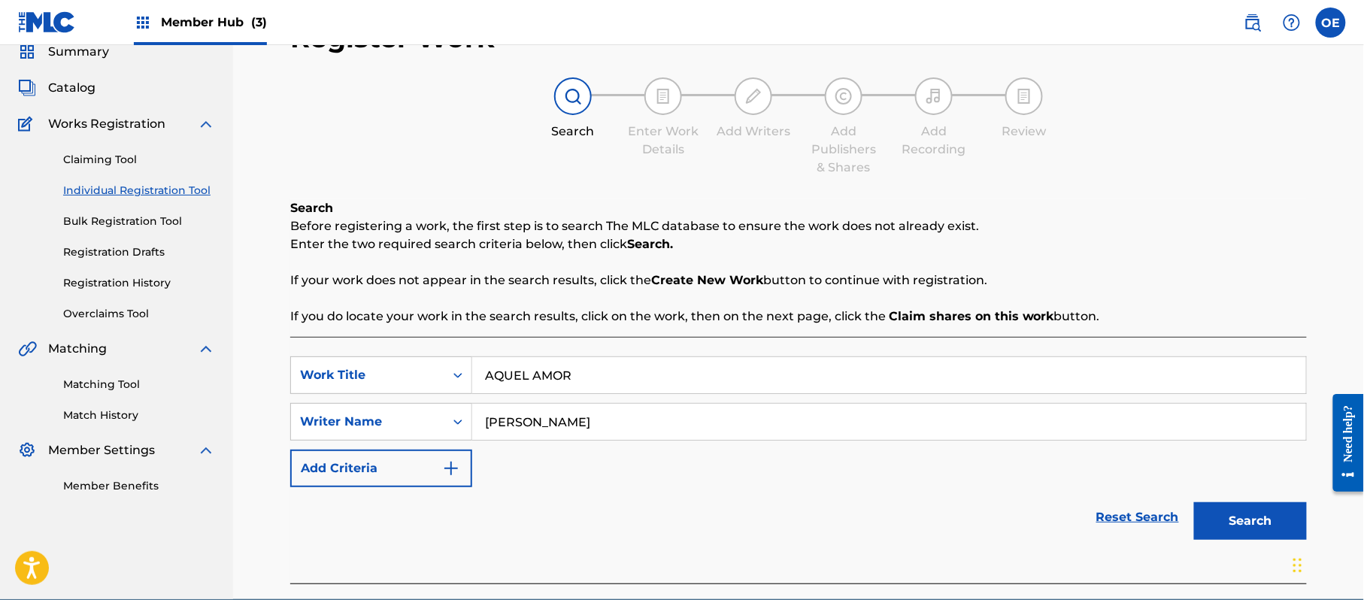
scroll to position [133, 0]
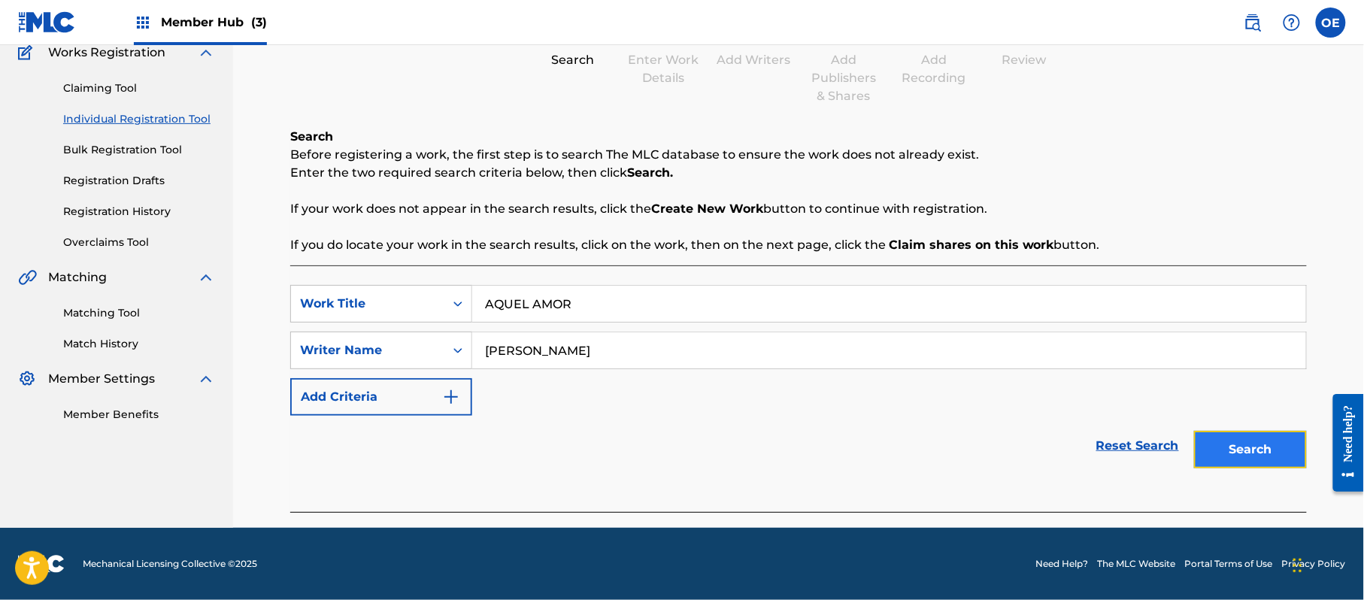
click at [1228, 451] on button "Search" at bounding box center [1250, 450] width 113 height 38
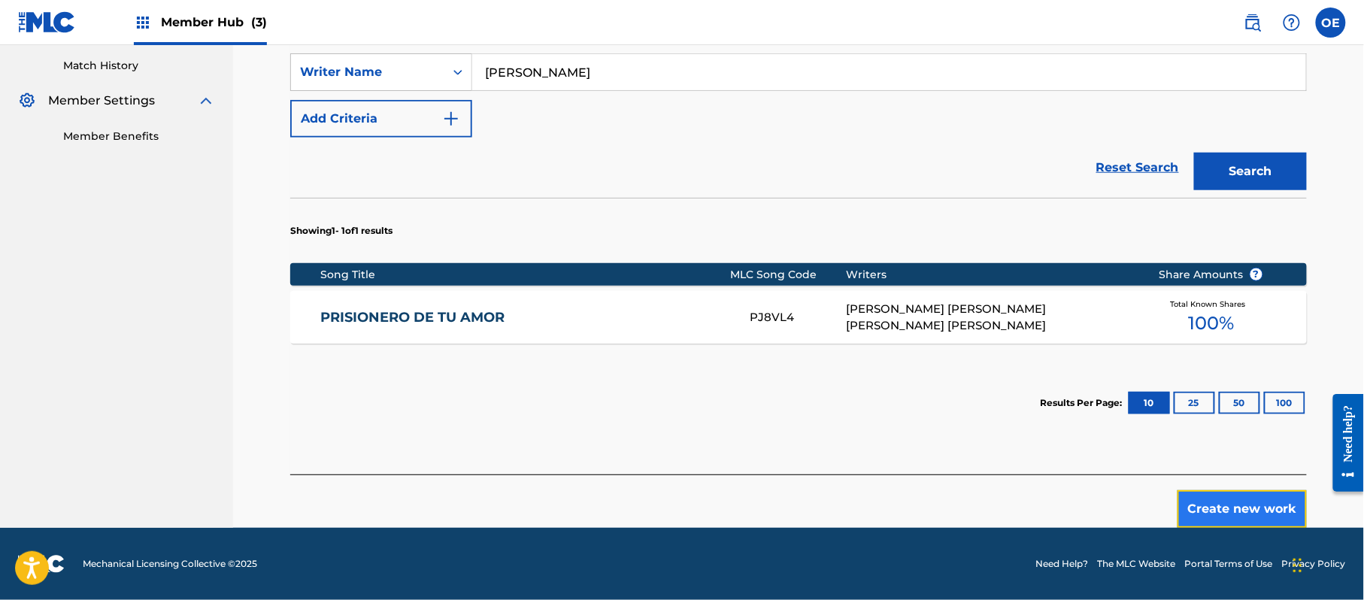
click at [1210, 497] on button "Create new work" at bounding box center [1242, 509] width 129 height 38
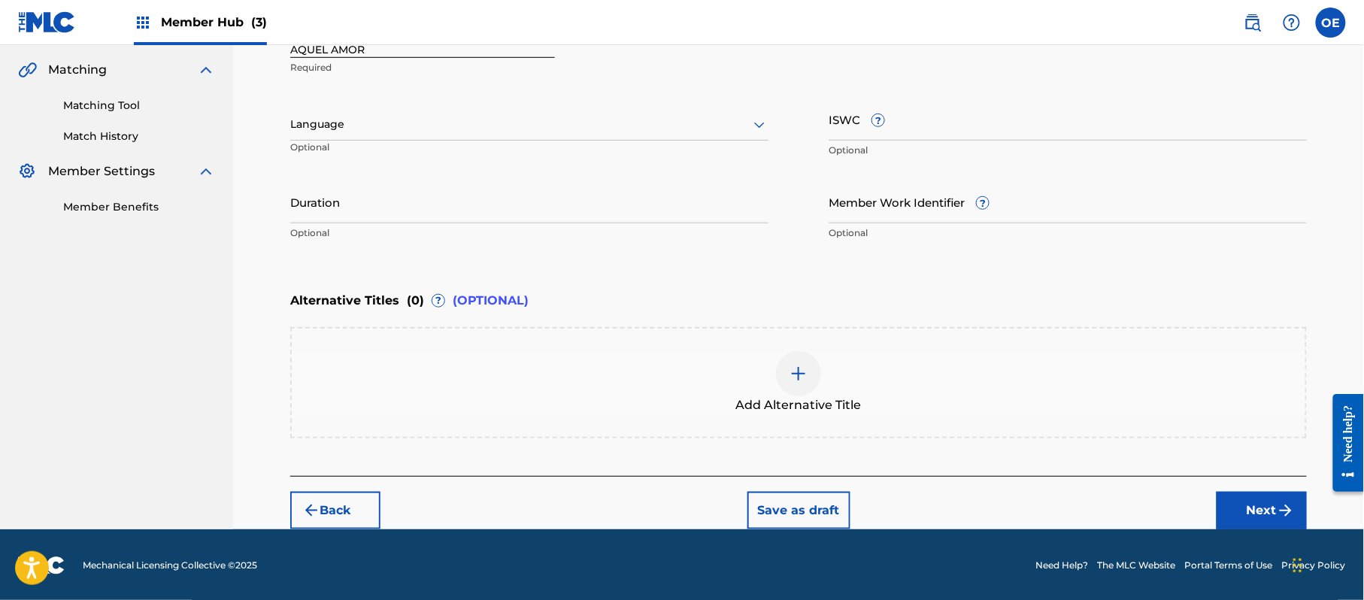
click at [395, 133] on div at bounding box center [529, 124] width 478 height 19
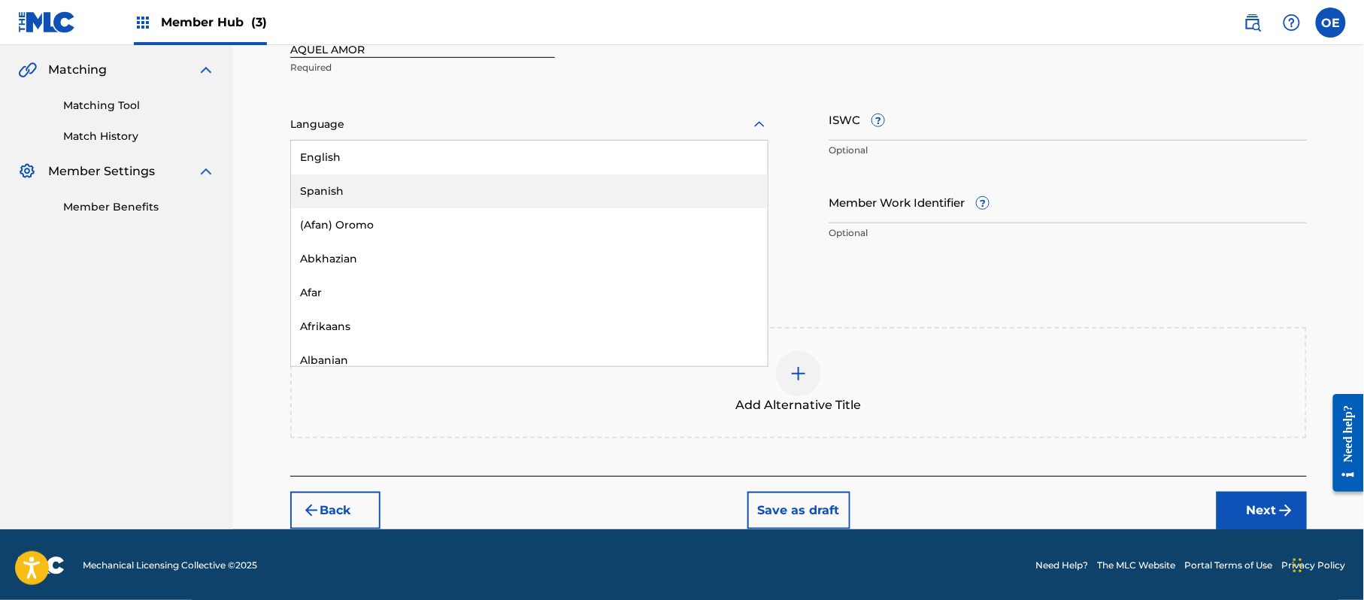
click at [381, 190] on div "Spanish" at bounding box center [529, 191] width 477 height 34
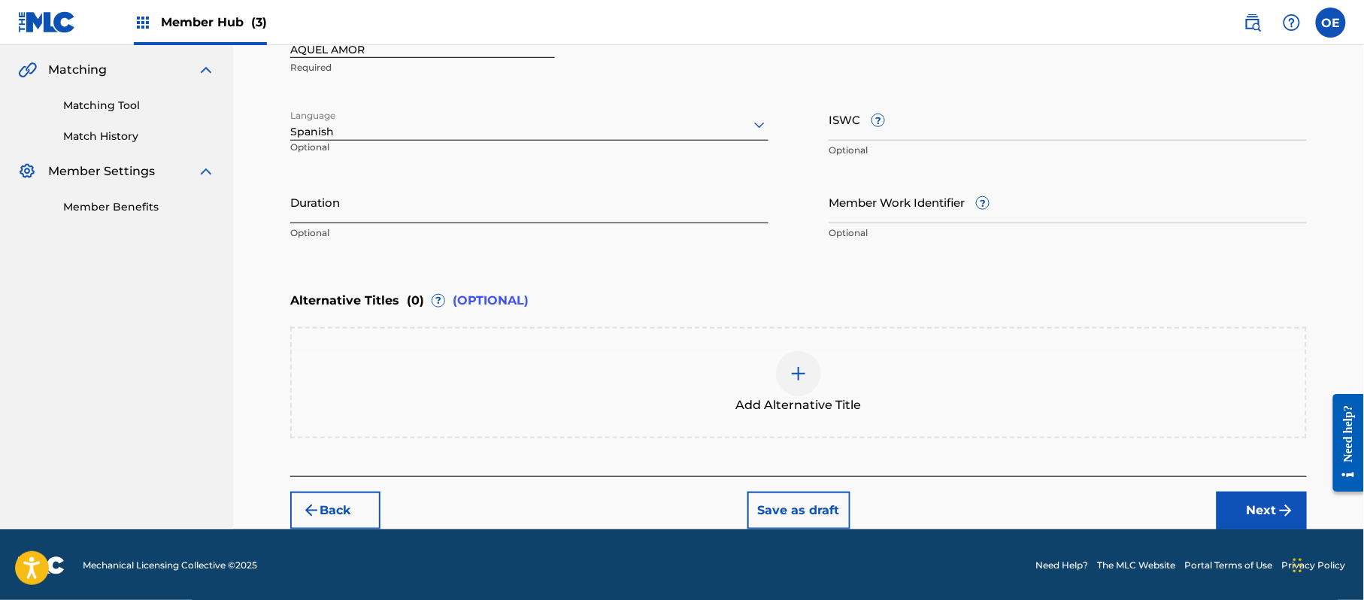
click at [415, 206] on input "Duration" at bounding box center [529, 201] width 478 height 43
click at [1265, 501] on button "Next" at bounding box center [1262, 511] width 90 height 38
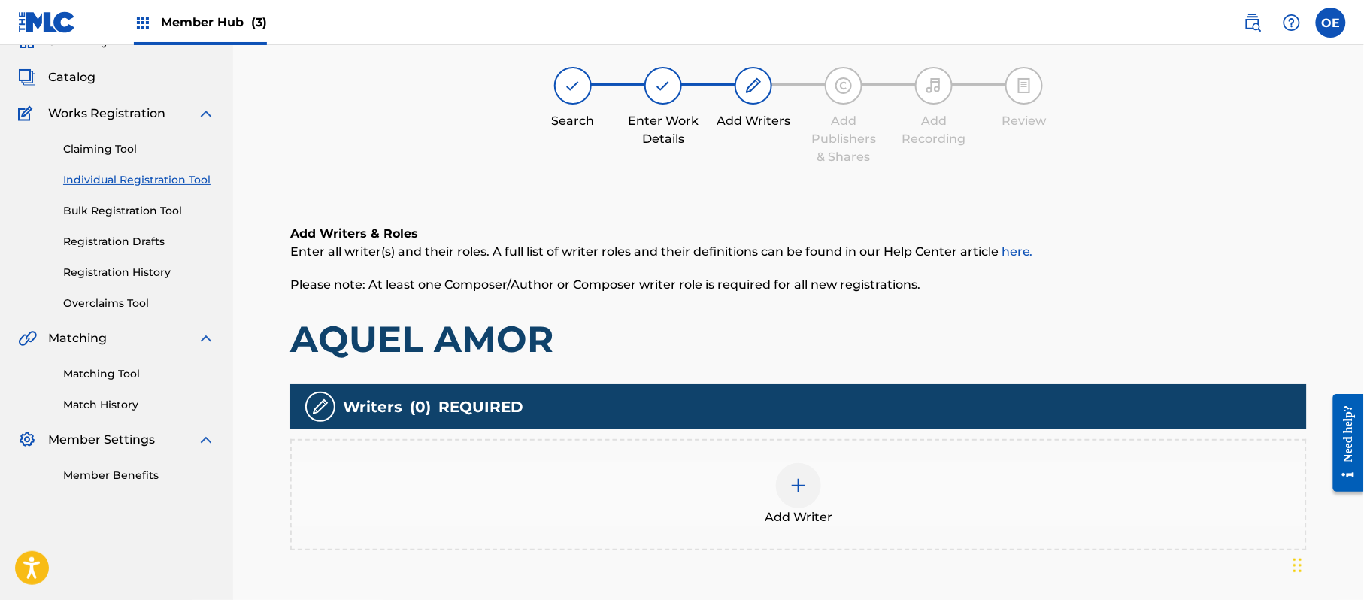
scroll to position [68, 0]
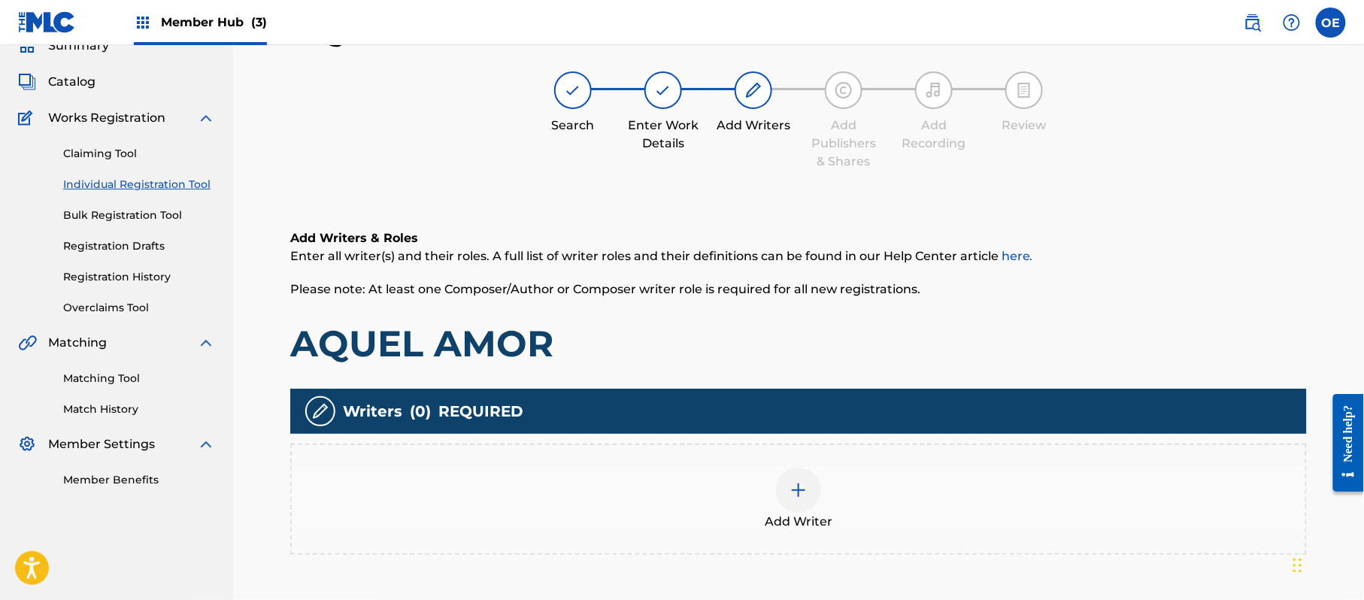
click at [824, 478] on div "Add Writer" at bounding box center [799, 499] width 1014 height 63
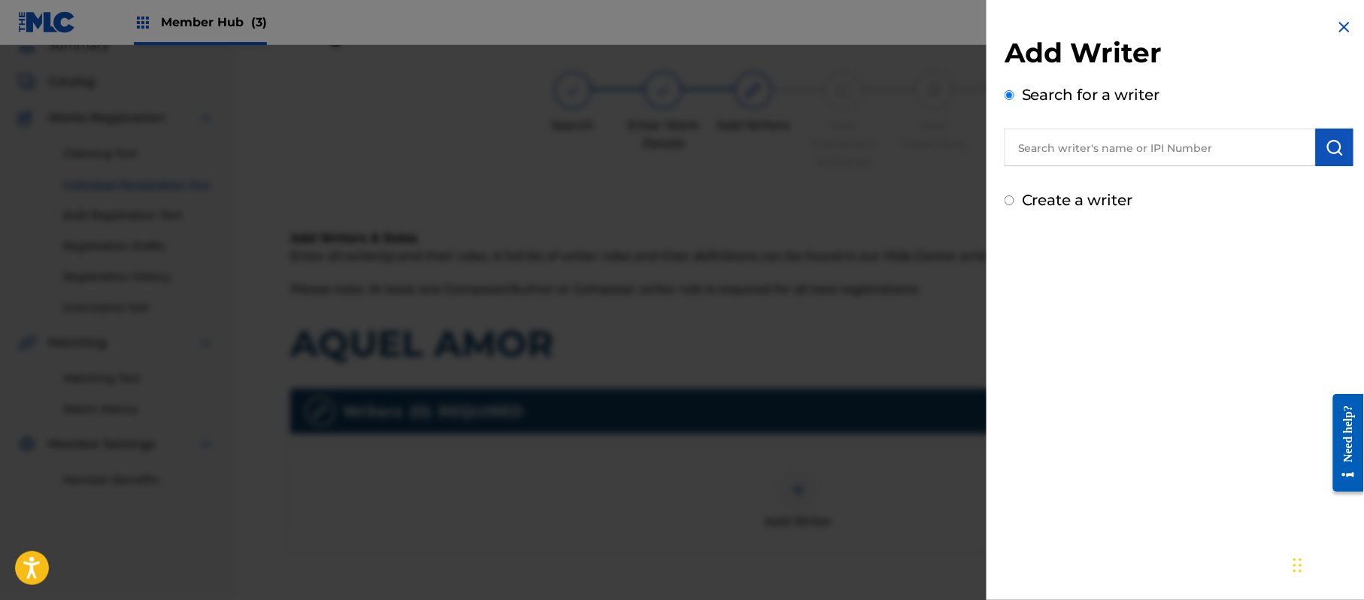
click at [1090, 196] on label "Create a writer" at bounding box center [1077, 200] width 111 height 18
click at [1014, 196] on input "Create a writer" at bounding box center [1010, 201] width 10 height 10
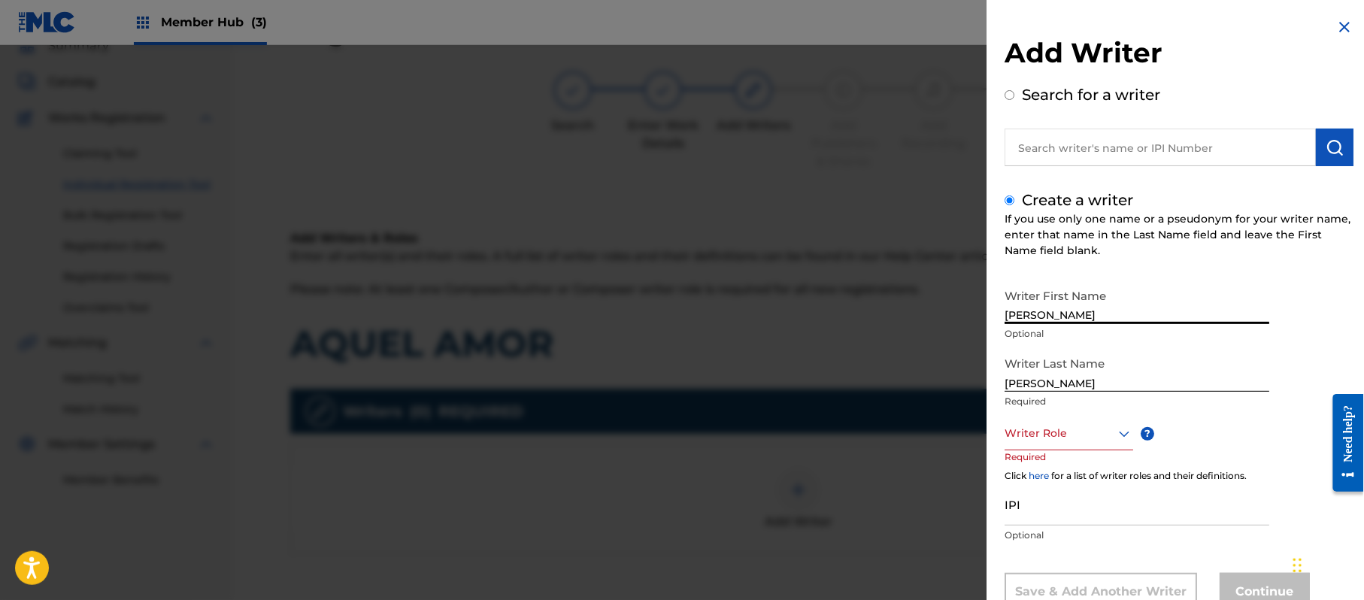
drag, startPoint x: 1101, startPoint y: 314, endPoint x: 1042, endPoint y: 323, distance: 59.3
click at [1042, 323] on input "JORGE PAZ" at bounding box center [1137, 302] width 265 height 43
drag, startPoint x: 1047, startPoint y: 382, endPoint x: 942, endPoint y: 370, distance: 105.2
click at [904, 365] on div "Add Writer Search for a writer Create a writer If you use only one name or a ps…" at bounding box center [682, 322] width 1364 height 555
click at [1059, 422] on div "Writer Role" at bounding box center [1069, 434] width 129 height 34
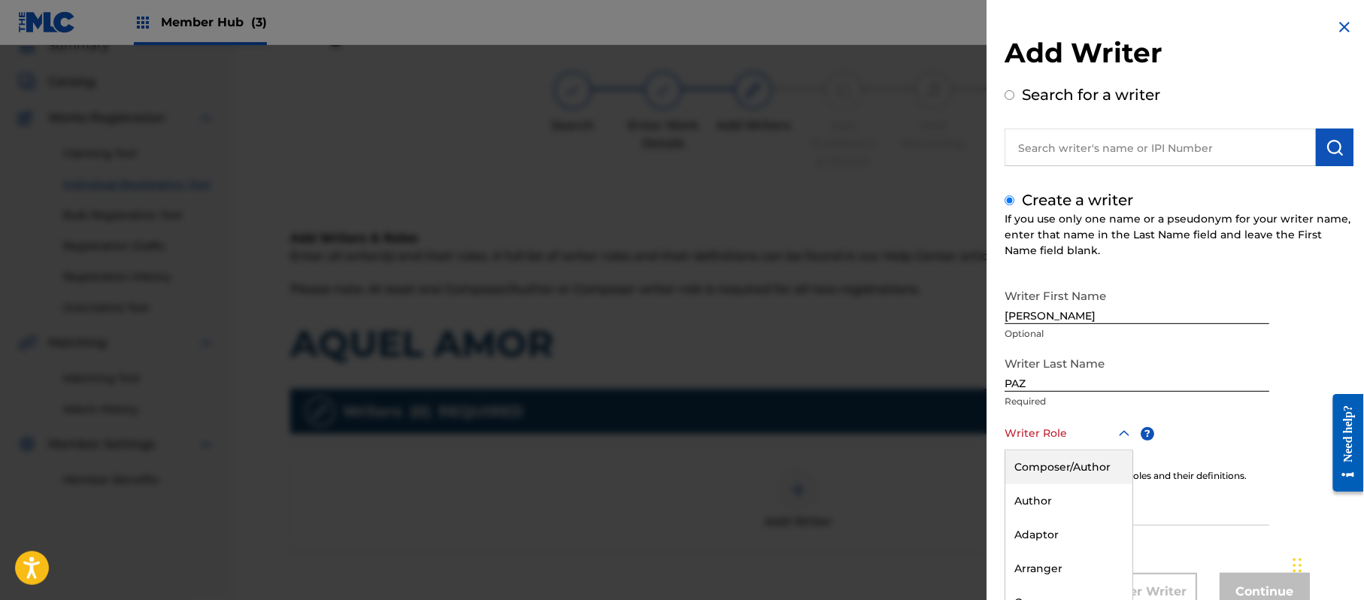
scroll to position [51, 0]
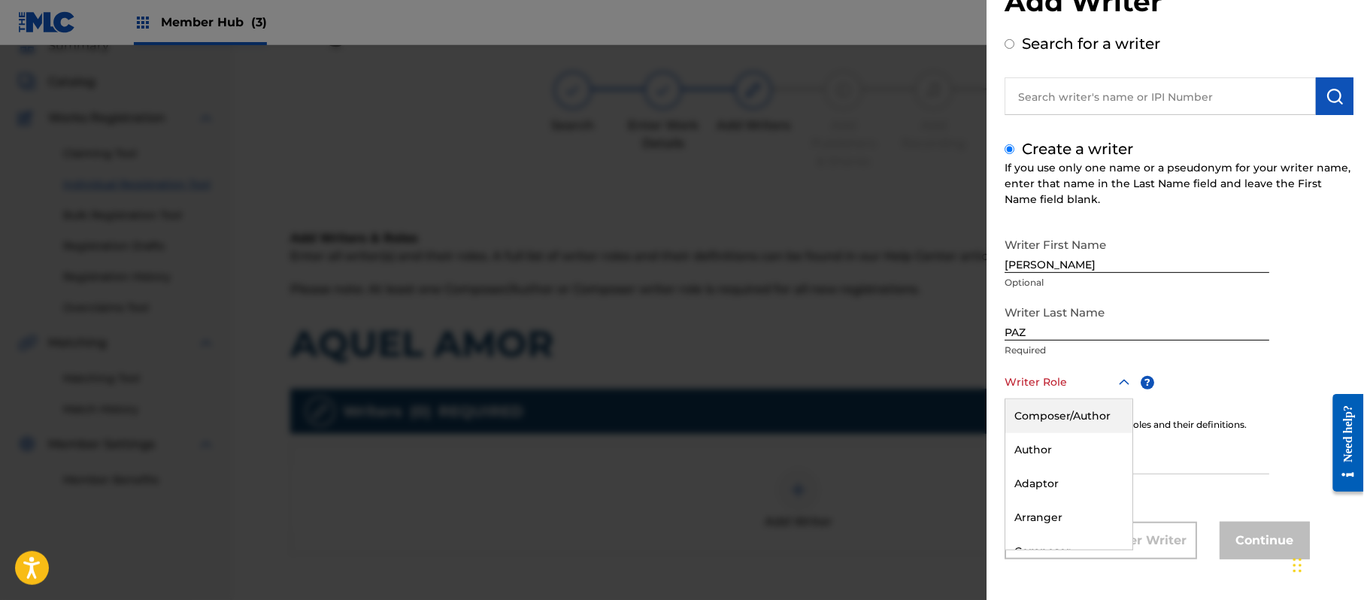
click at [1059, 422] on div "Composer/Author" at bounding box center [1068, 416] width 127 height 34
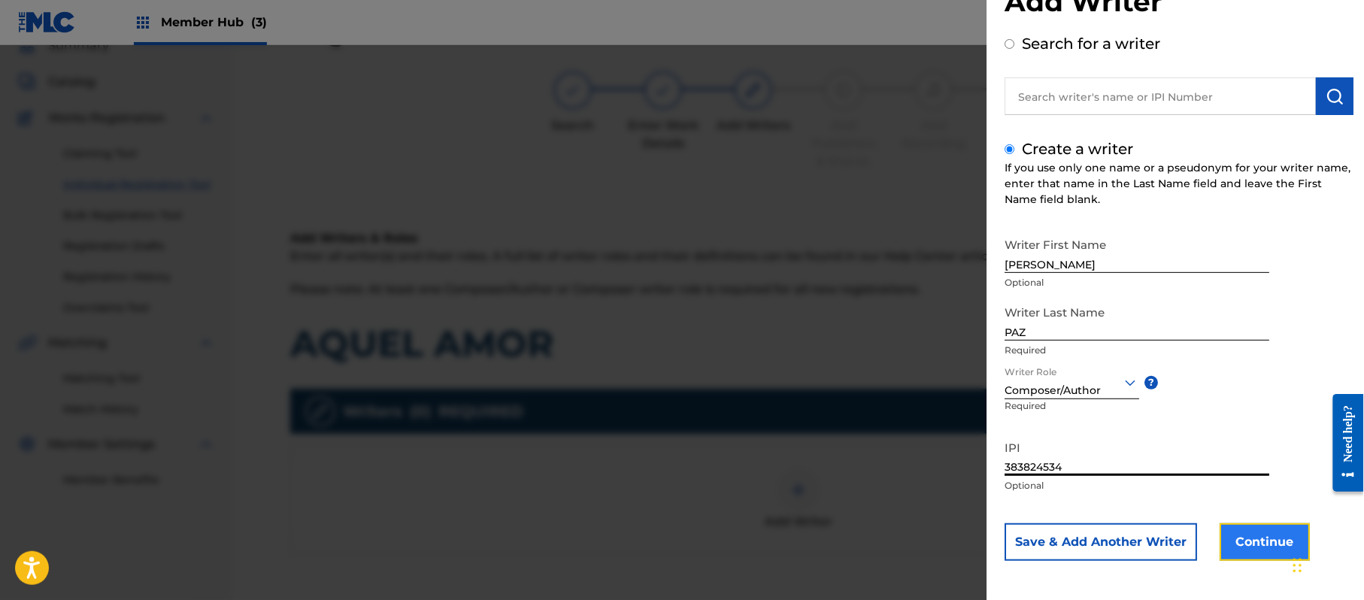
click at [1224, 531] on button "Continue" at bounding box center [1265, 542] width 90 height 38
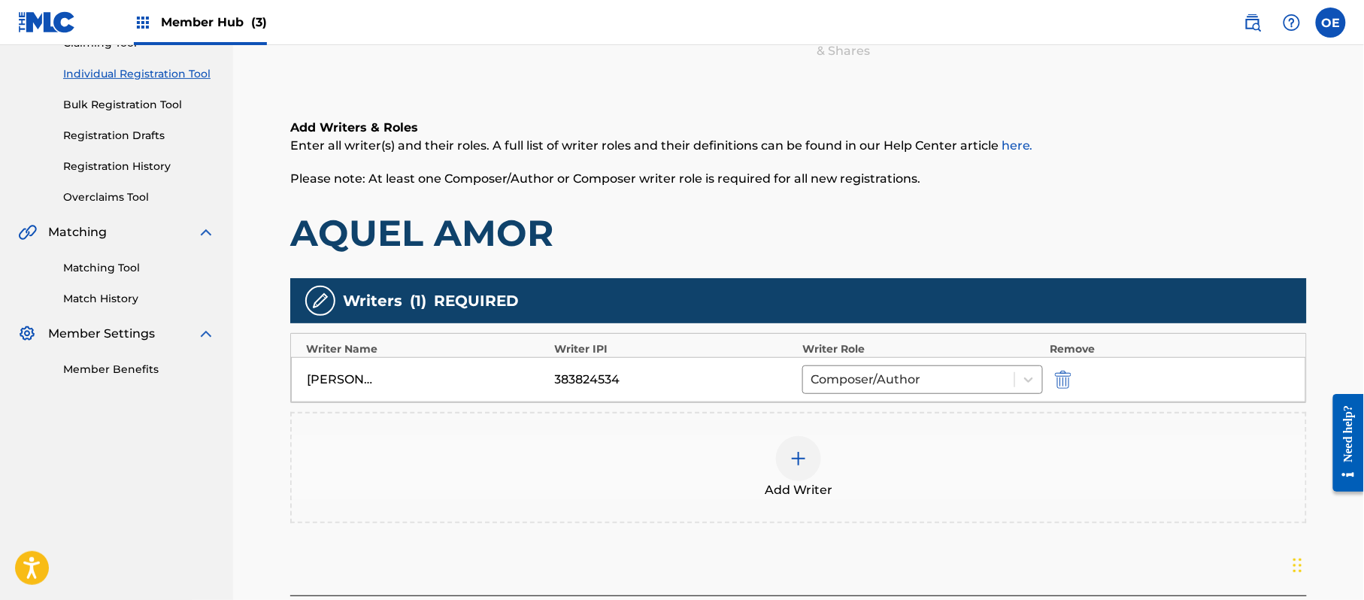
scroll to position [299, 0]
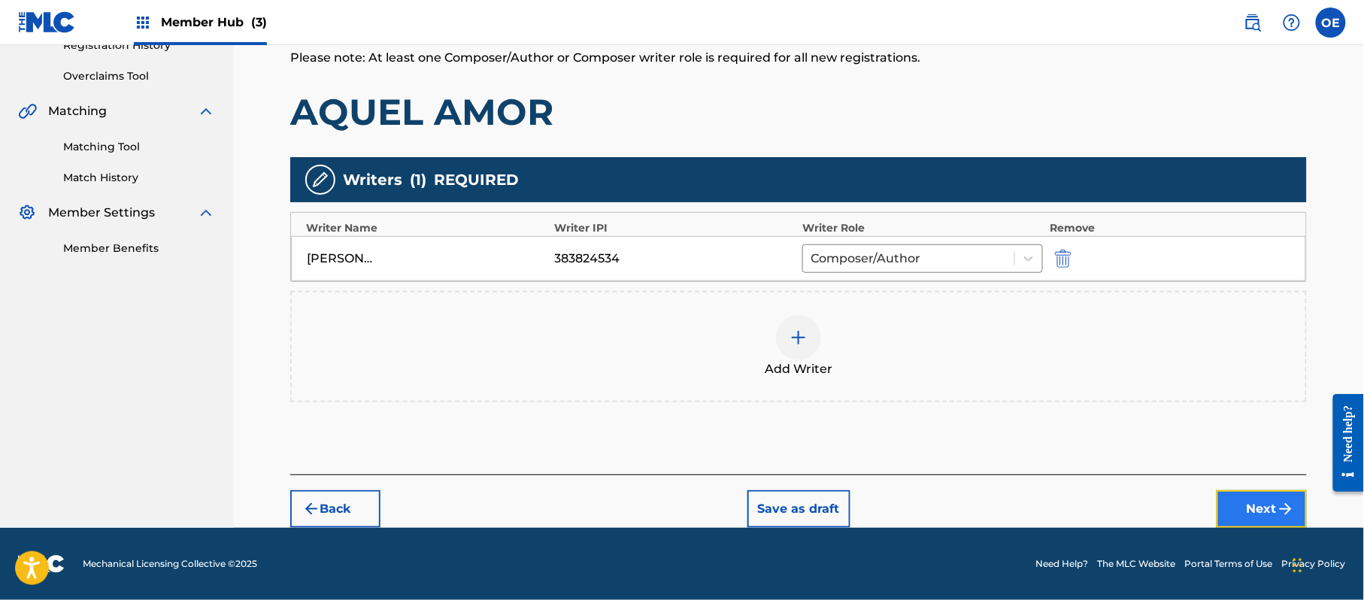
click at [1231, 497] on button "Next" at bounding box center [1262, 509] width 90 height 38
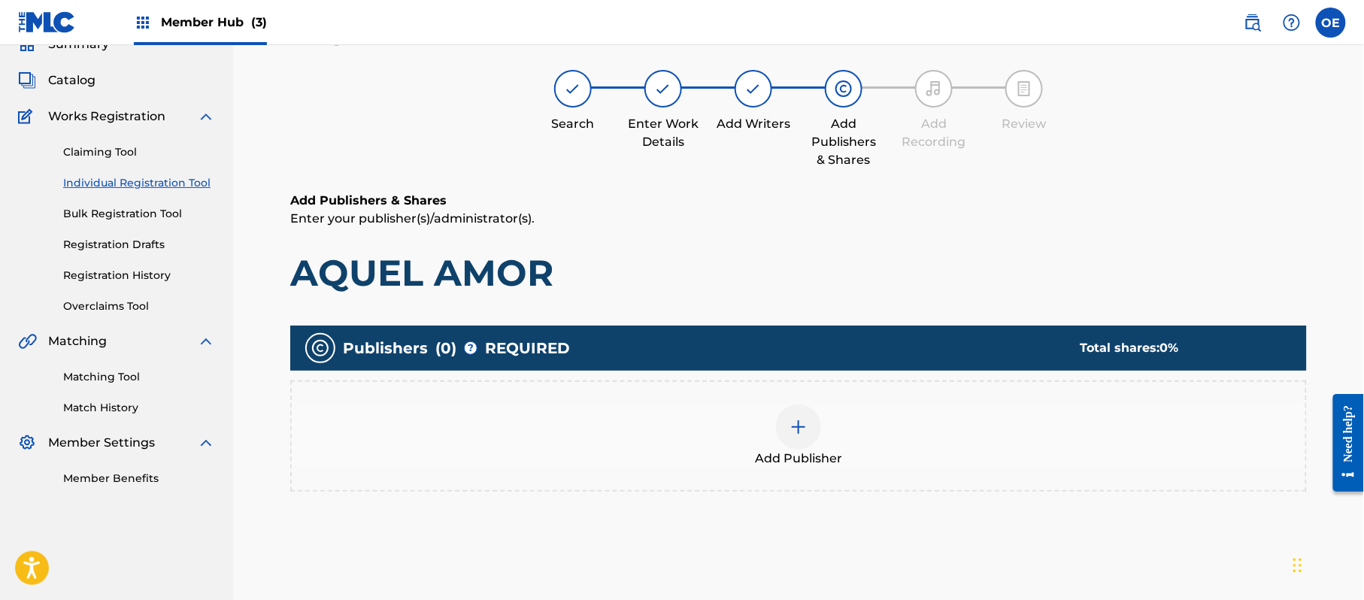
scroll to position [68, 0]
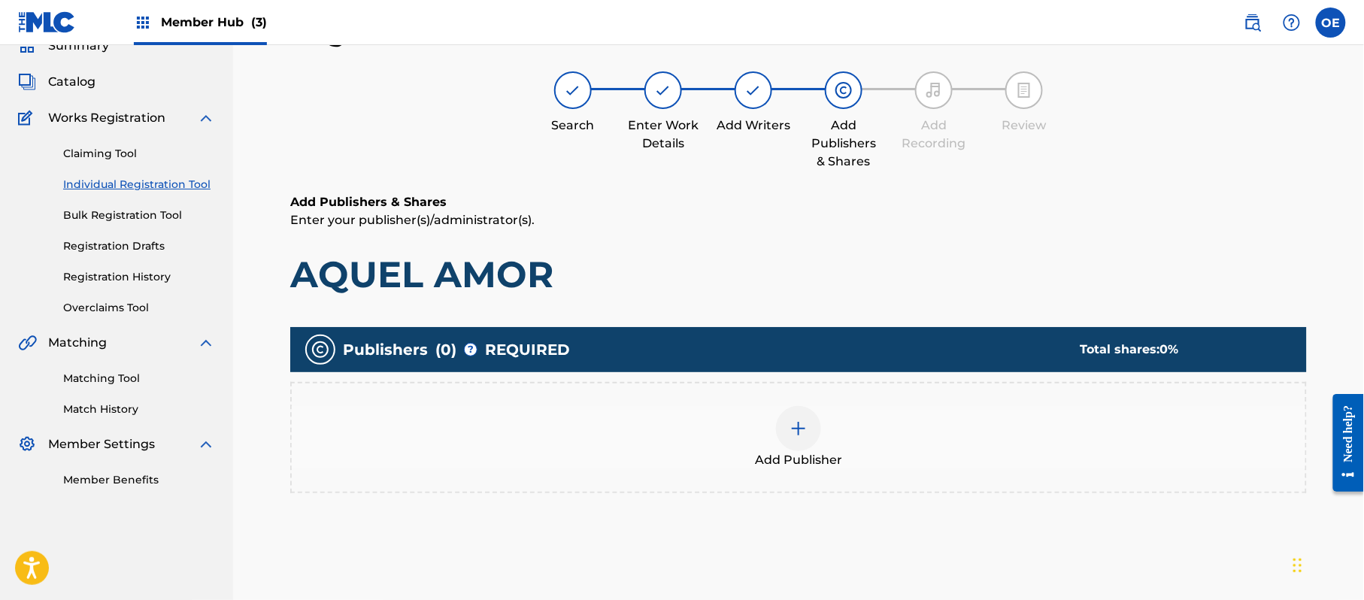
click at [871, 470] on div "Add Publisher" at bounding box center [798, 437] width 1017 height 111
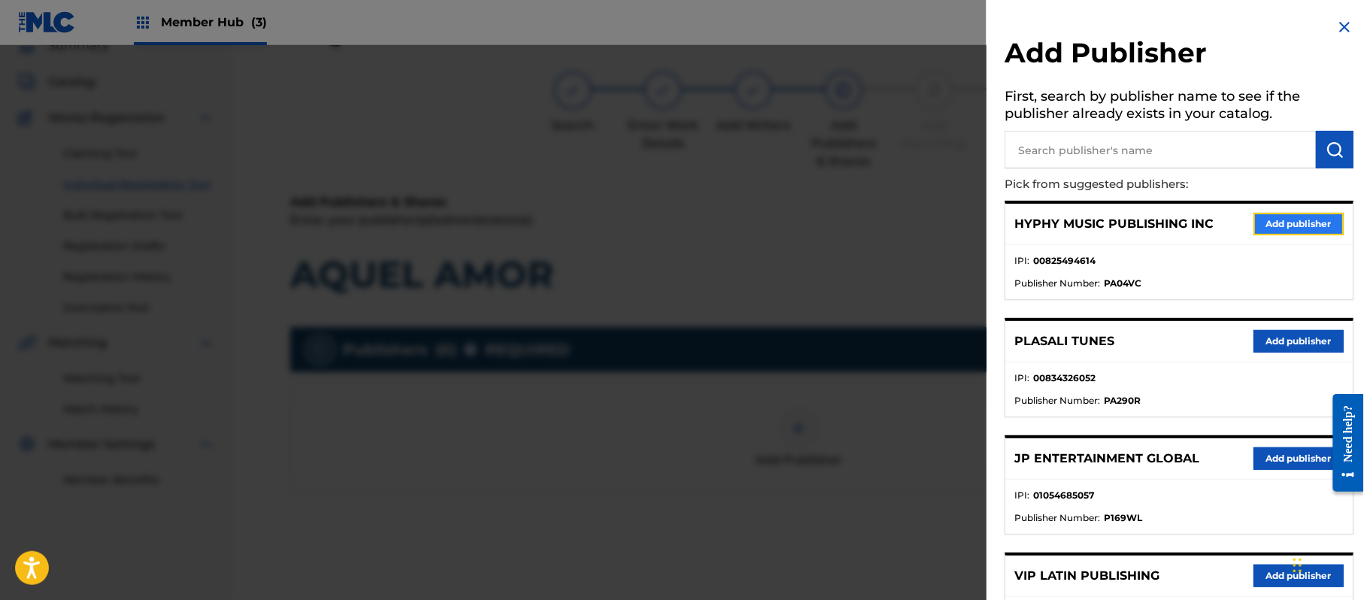
click at [1289, 227] on button "Add publisher" at bounding box center [1299, 224] width 90 height 23
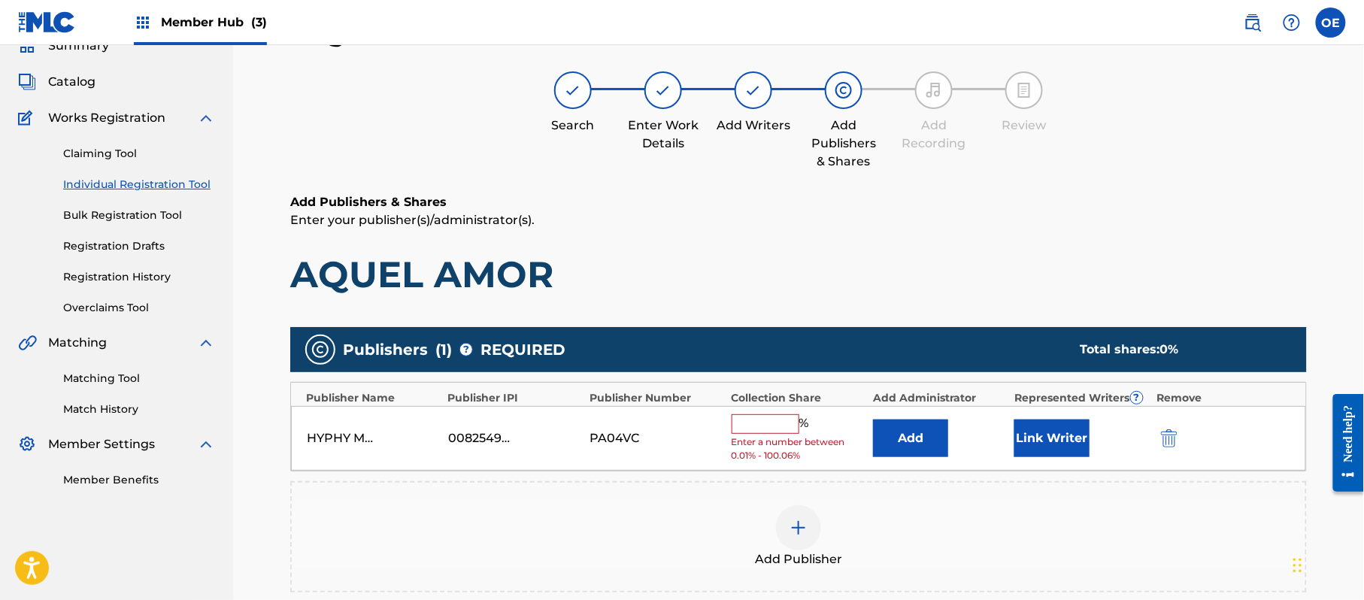
drag, startPoint x: 766, startPoint y: 425, endPoint x: 766, endPoint y: 433, distance: 8.3
click at [766, 425] on input "text" at bounding box center [766, 424] width 68 height 20
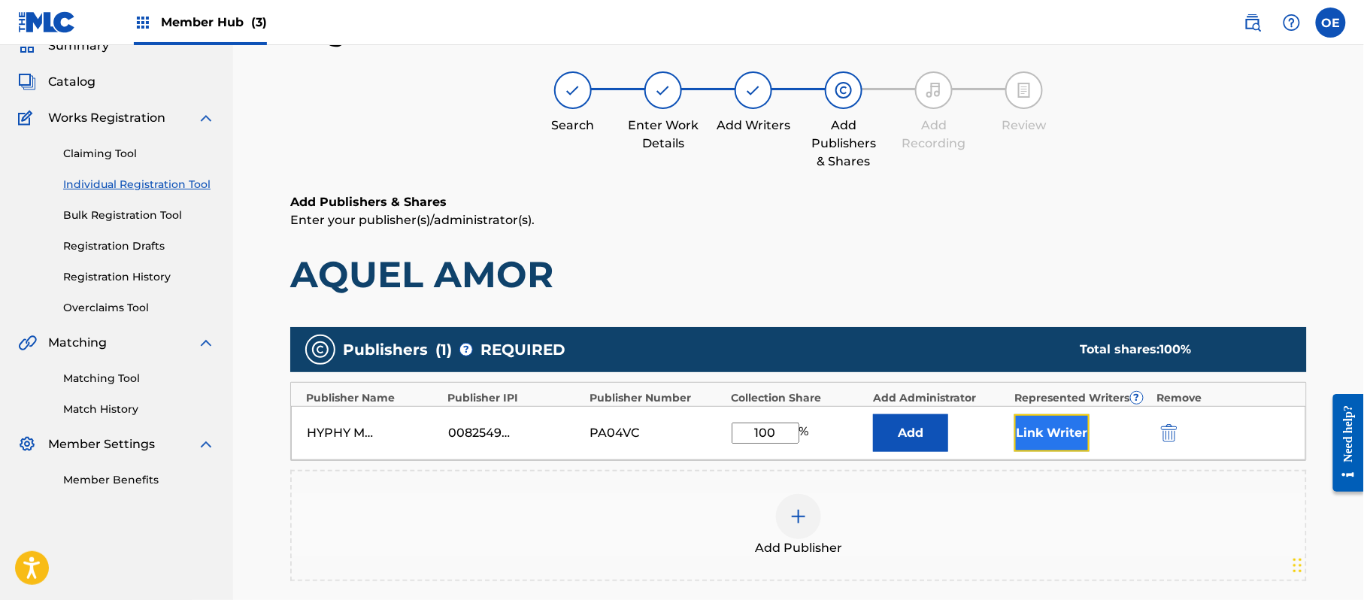
click at [1066, 442] on button "Link Writer" at bounding box center [1051, 433] width 75 height 38
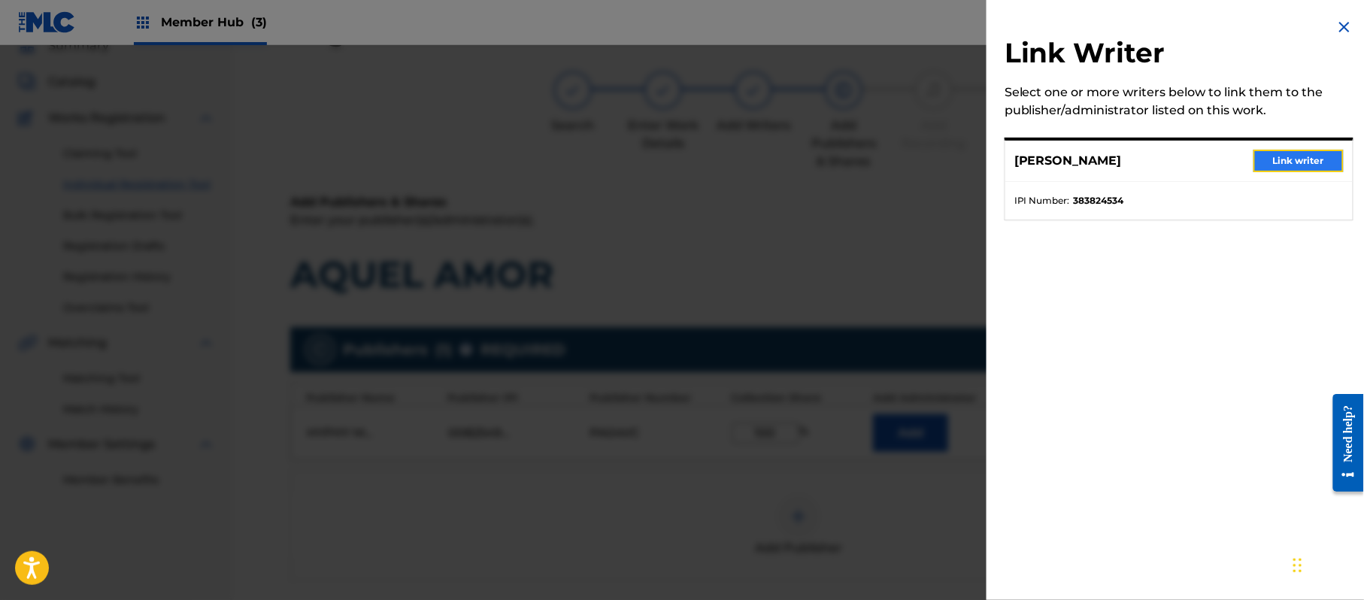
click at [1301, 160] on button "Link writer" at bounding box center [1299, 161] width 90 height 23
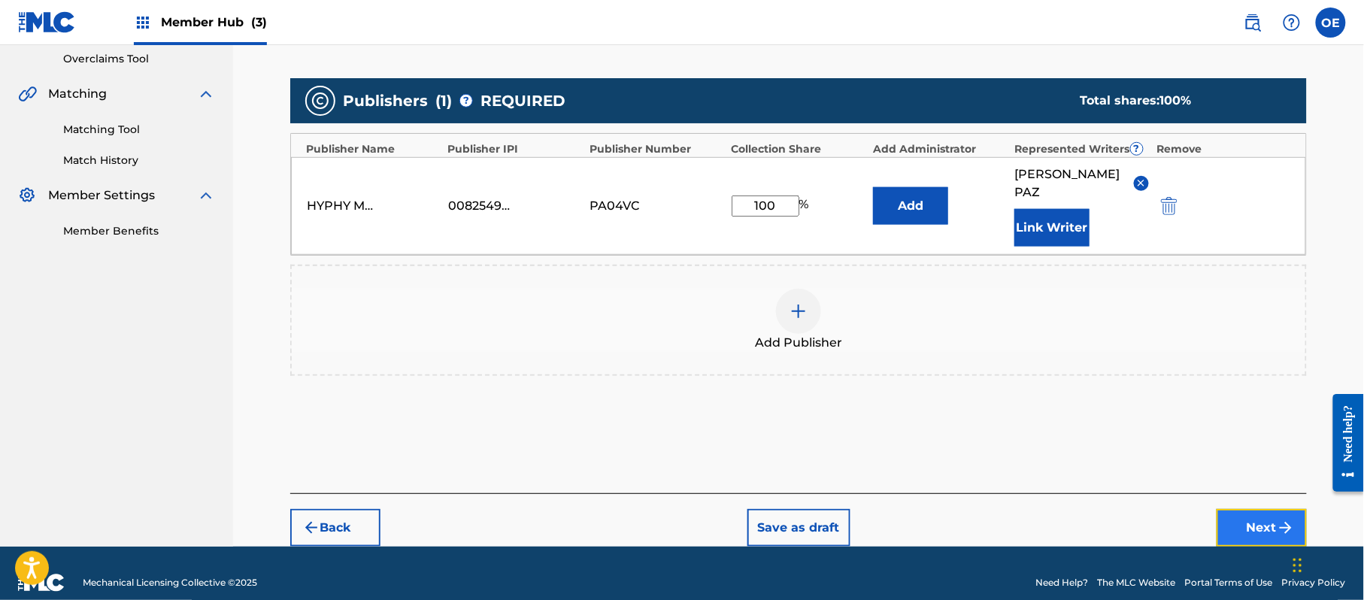
click at [1244, 509] on button "Next" at bounding box center [1262, 528] width 90 height 38
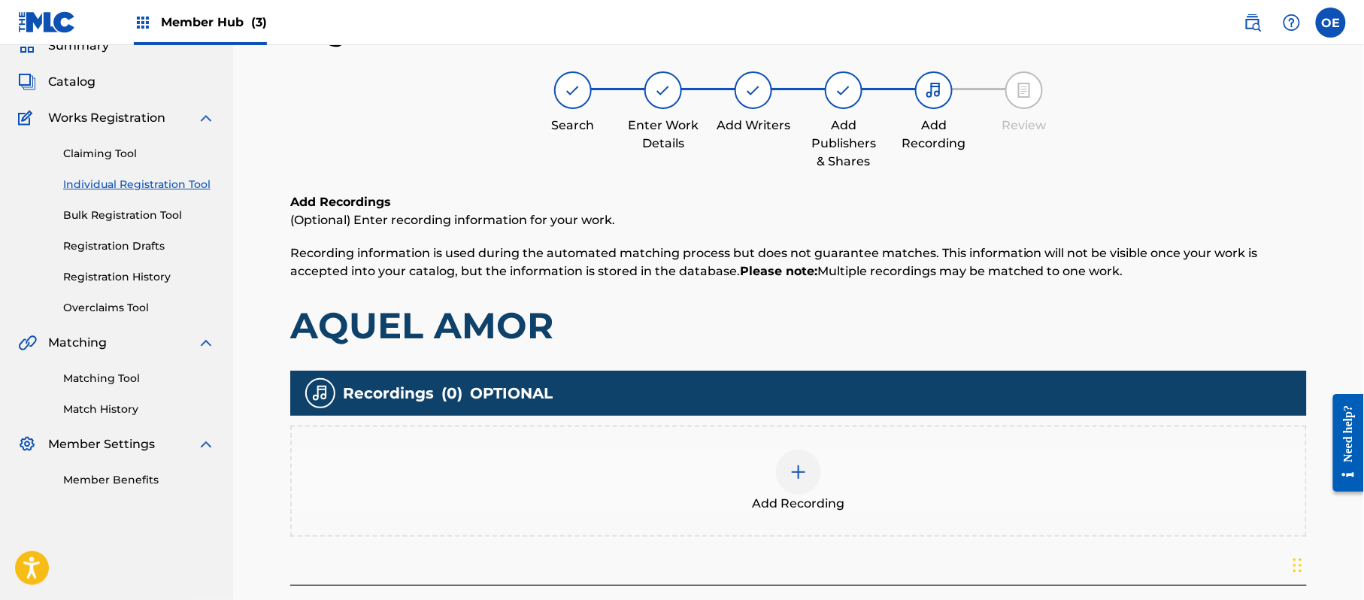
click at [932, 488] on div "Add Recording" at bounding box center [799, 481] width 1014 height 63
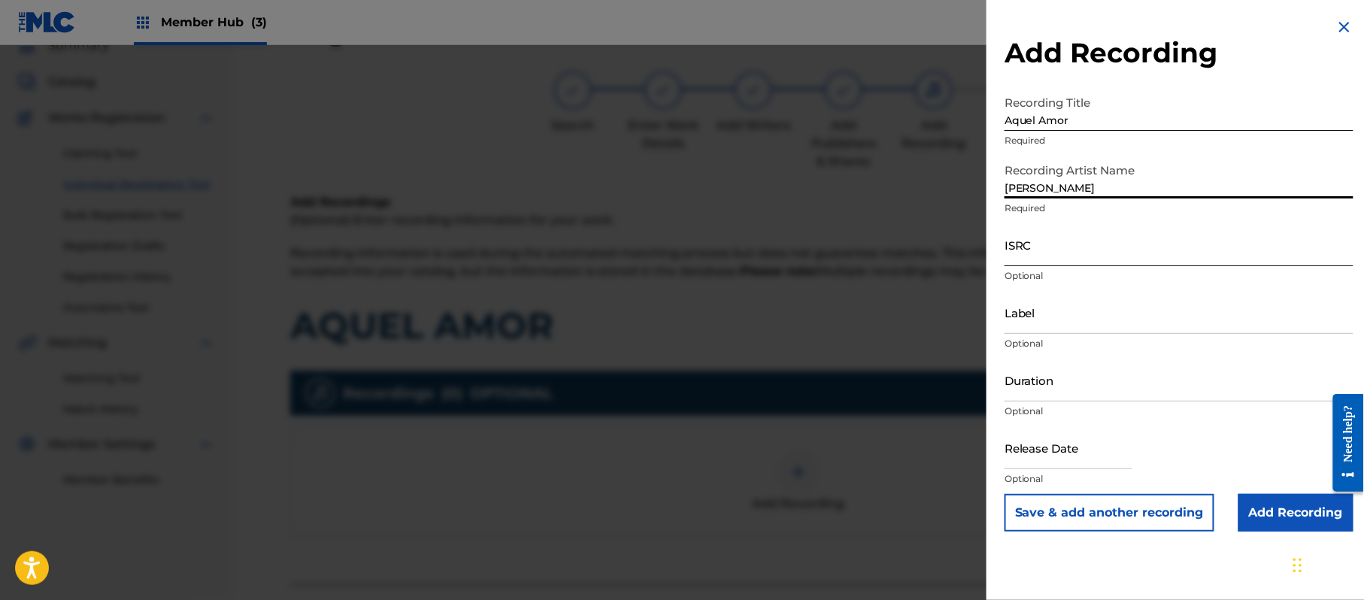
drag, startPoint x: 1036, startPoint y: 256, endPoint x: 1036, endPoint y: 247, distance: 8.3
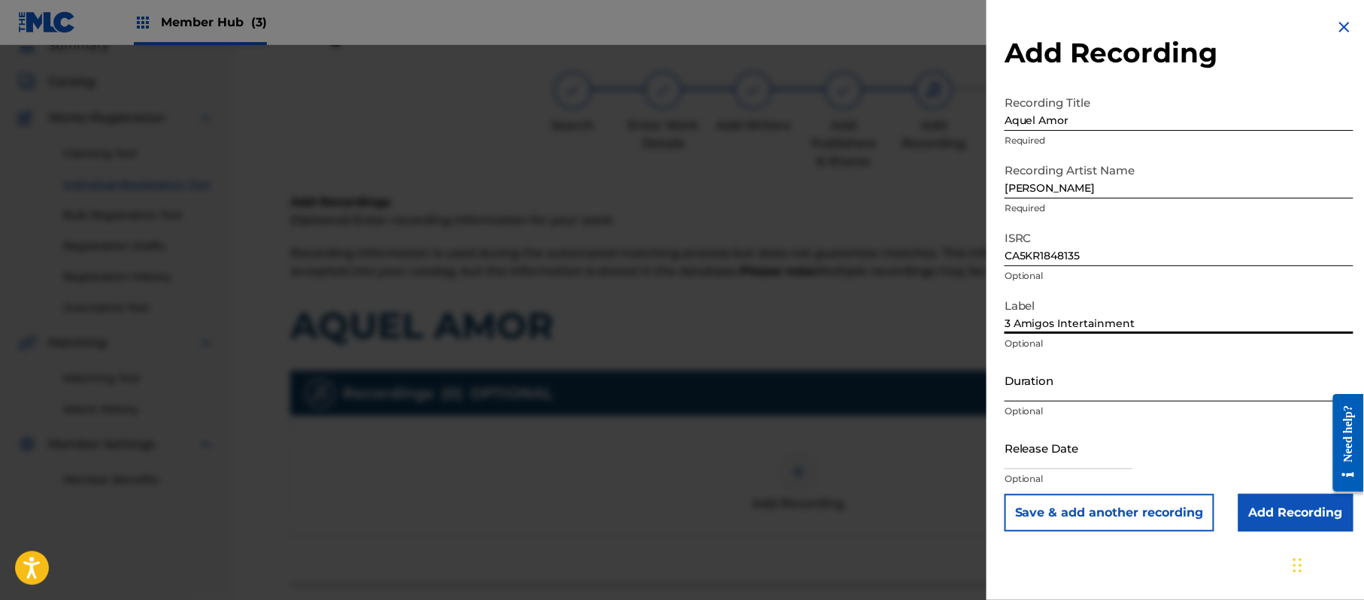
click at [1071, 370] on input "Duration" at bounding box center [1179, 380] width 349 height 43
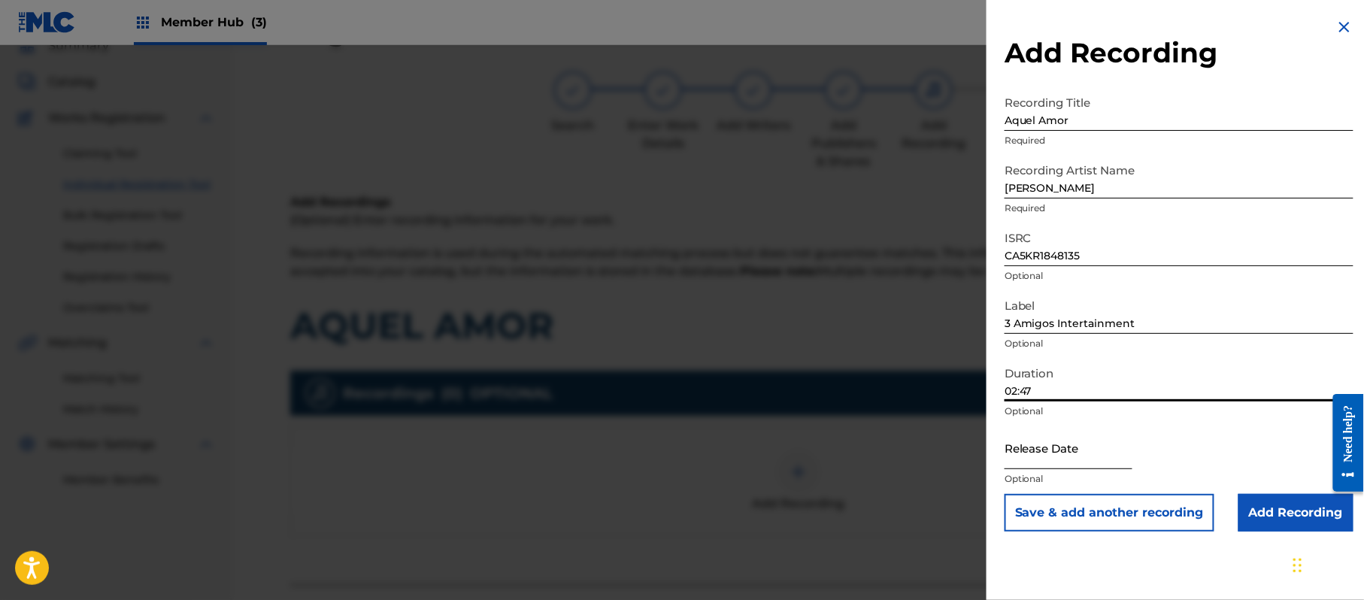
click at [1060, 449] on input "text" at bounding box center [1069, 447] width 128 height 43
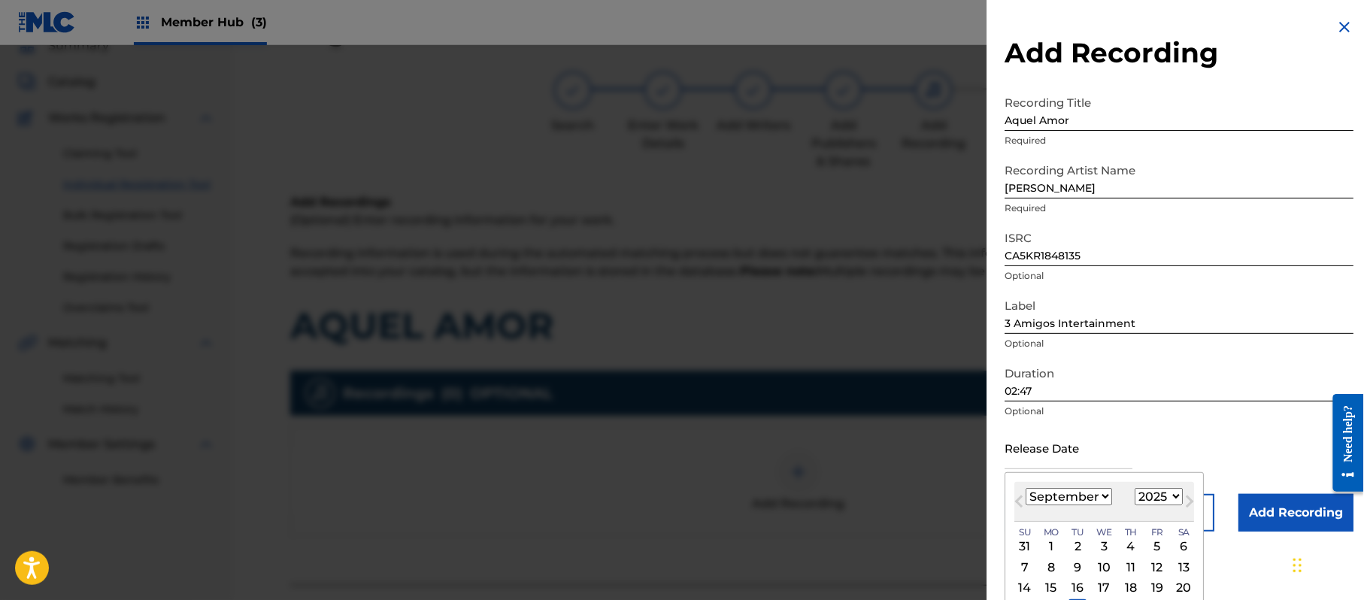
click at [1174, 495] on select "1899 1900 1901 1902 1903 1904 1905 1906 1907 1908 1909 1910 1911 1912 1913 1914…" at bounding box center [1159, 496] width 48 height 17
click at [1138, 488] on select "1899 1900 1901 1902 1903 1904 1905 1906 1907 1908 1909 1910 1911 1912 1913 1914…" at bounding box center [1159, 496] width 48 height 17
click at [1098, 497] on select "January February March April May June July August September October November De…" at bounding box center [1069, 496] width 86 height 17
click at [1026, 488] on select "January February March April May June July August September October November De…" at bounding box center [1069, 496] width 86 height 17
click at [1069, 500] on select "January February March April May June July August September October November De…" at bounding box center [1069, 496] width 86 height 17
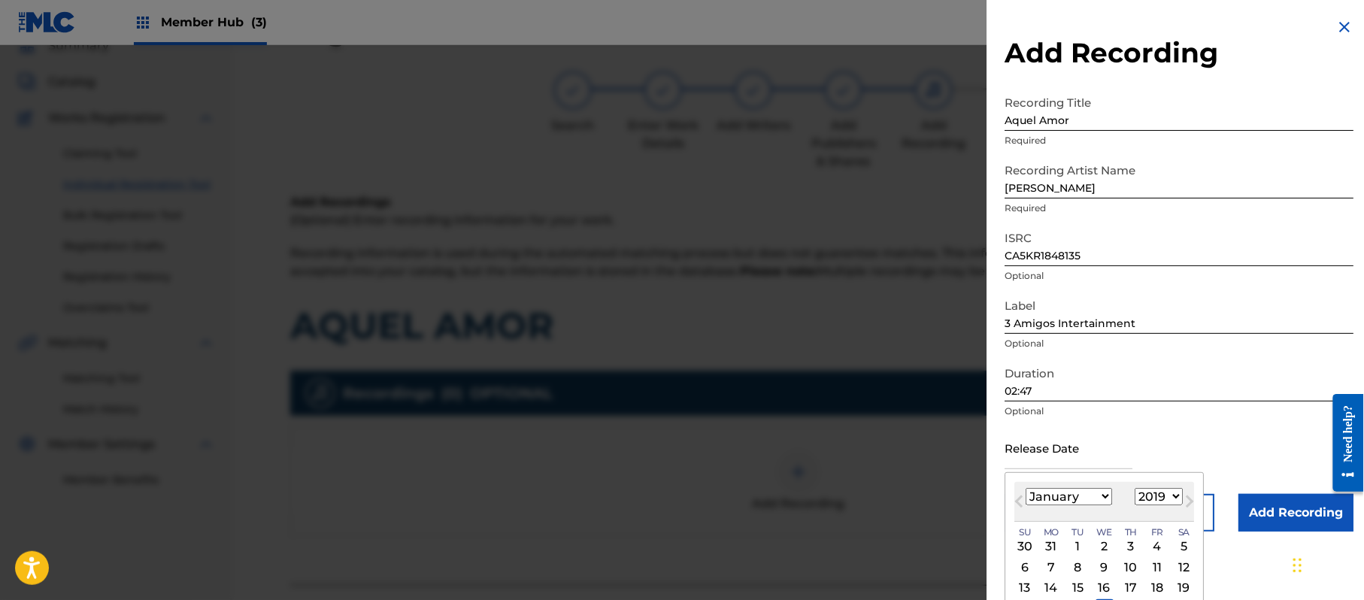
click at [1071, 500] on select "January February March April May June July August September October November De…" at bounding box center [1069, 496] width 86 height 17
click at [1054, 570] on div "7" at bounding box center [1051, 567] width 18 height 18
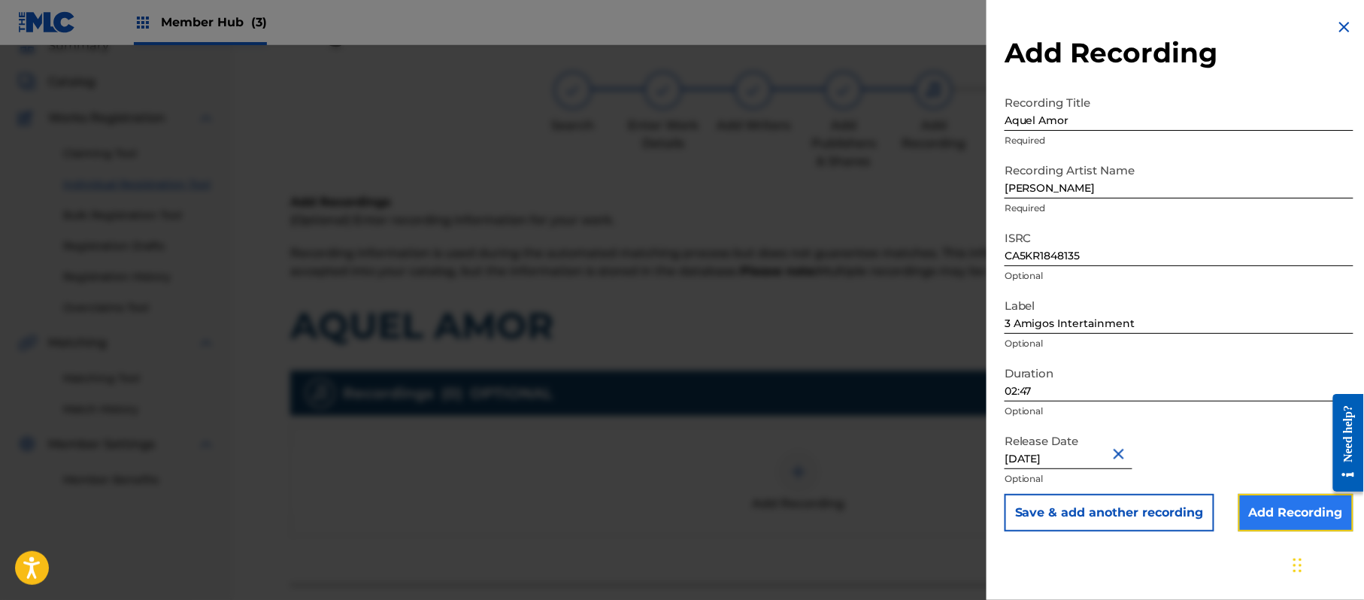
click at [1271, 514] on input "Add Recording" at bounding box center [1296, 513] width 115 height 38
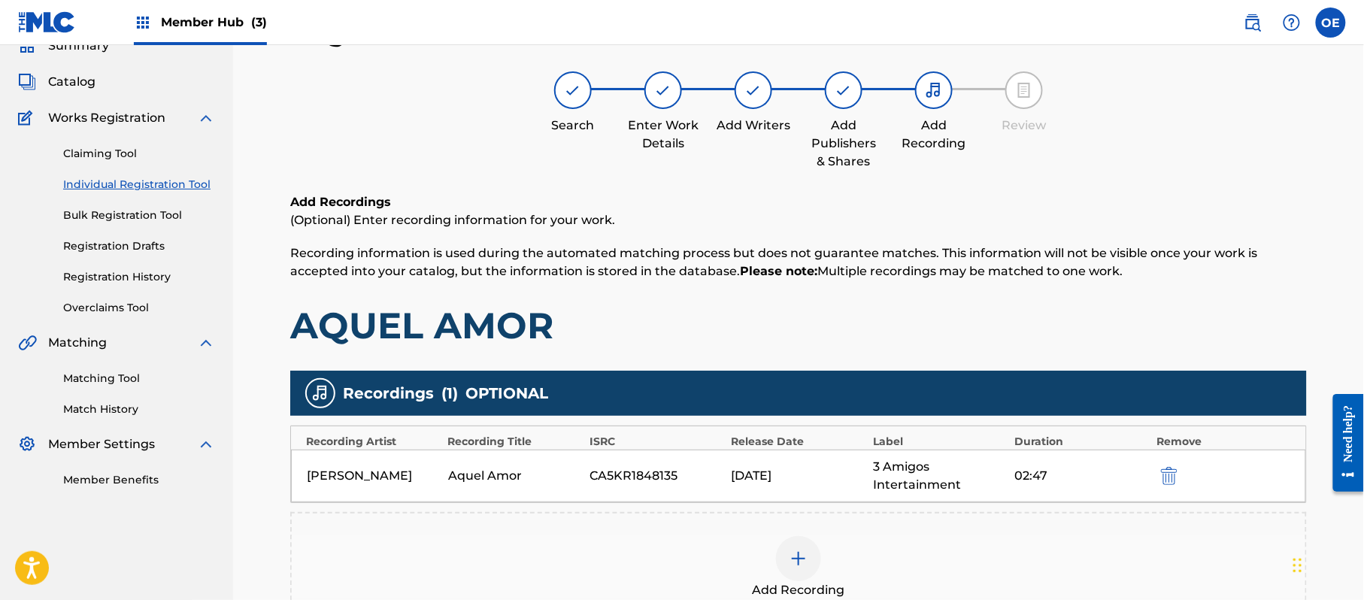
scroll to position [265, 0]
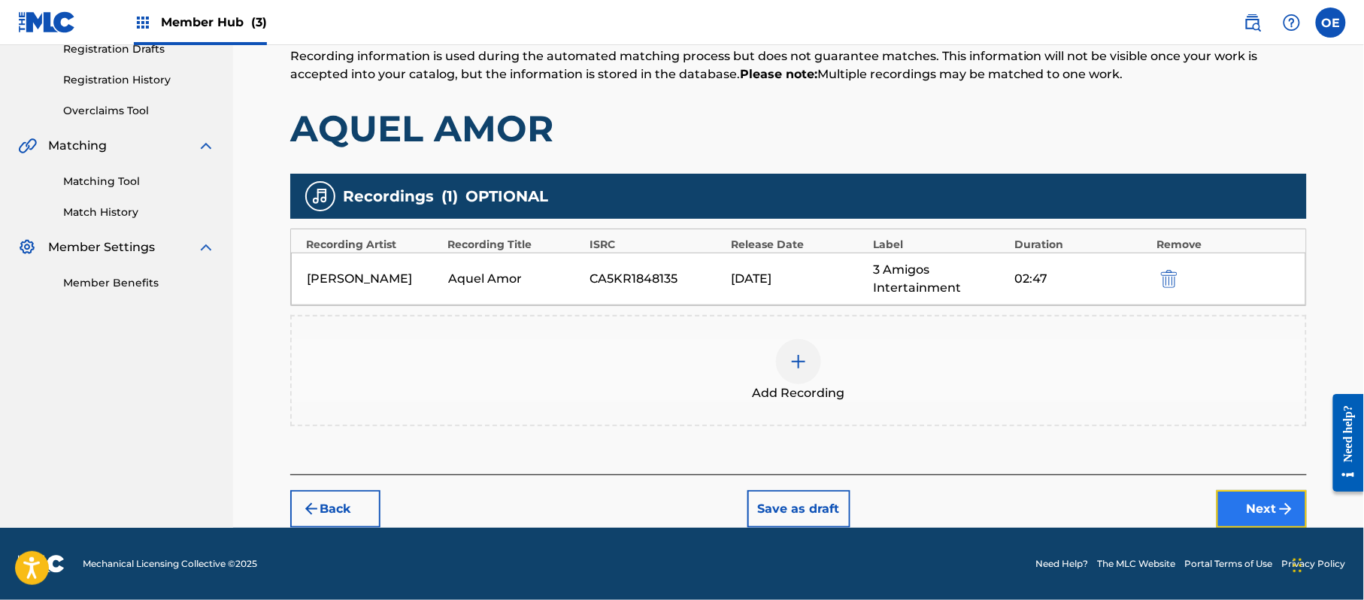
click at [1256, 509] on button "Next" at bounding box center [1262, 509] width 90 height 38
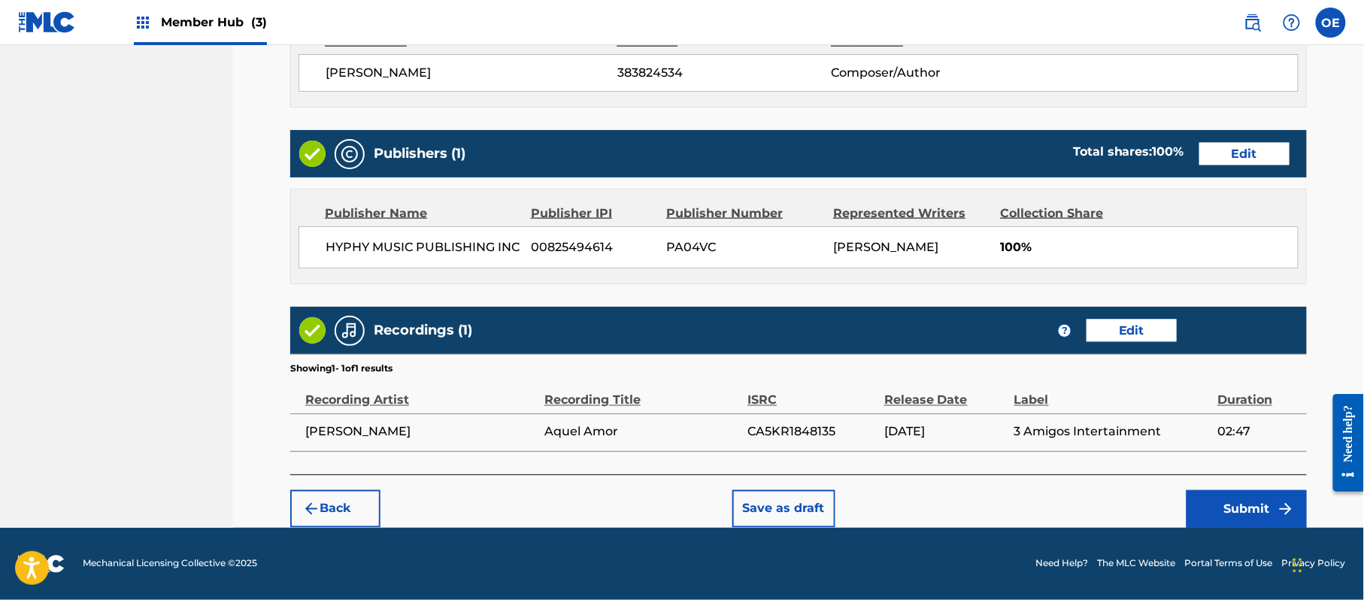
scroll to position [672, 0]
click at [1212, 500] on button "Submit" at bounding box center [1247, 509] width 120 height 38
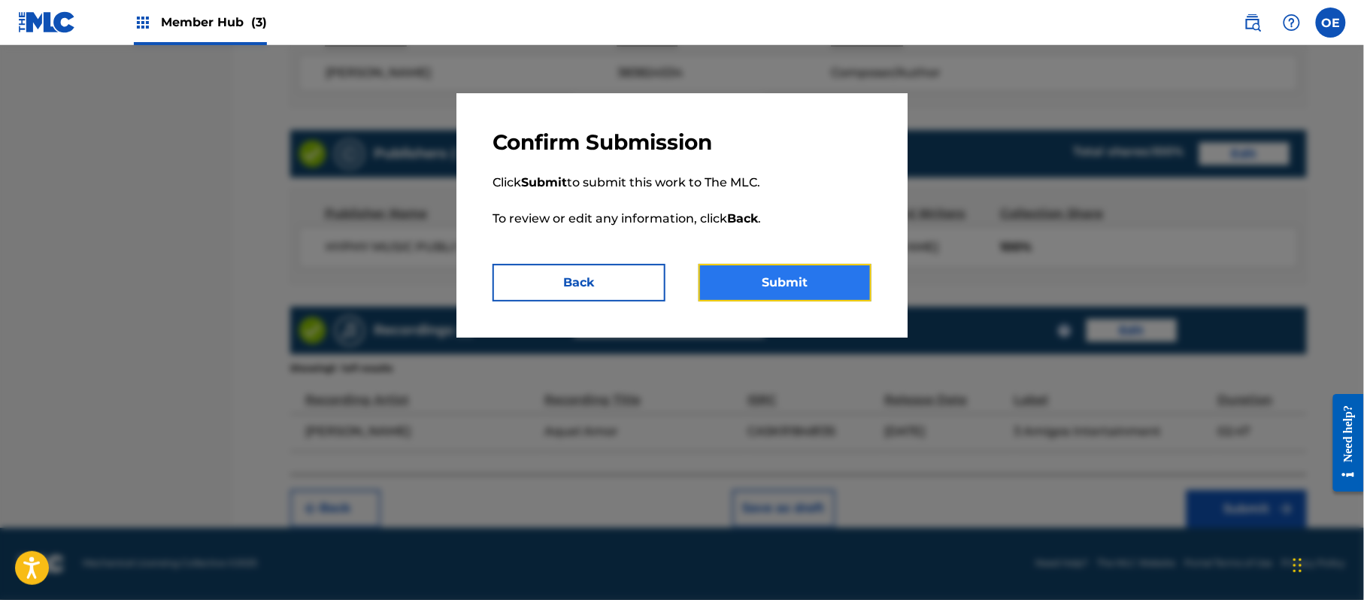
click at [769, 289] on button "Submit" at bounding box center [785, 283] width 173 height 38
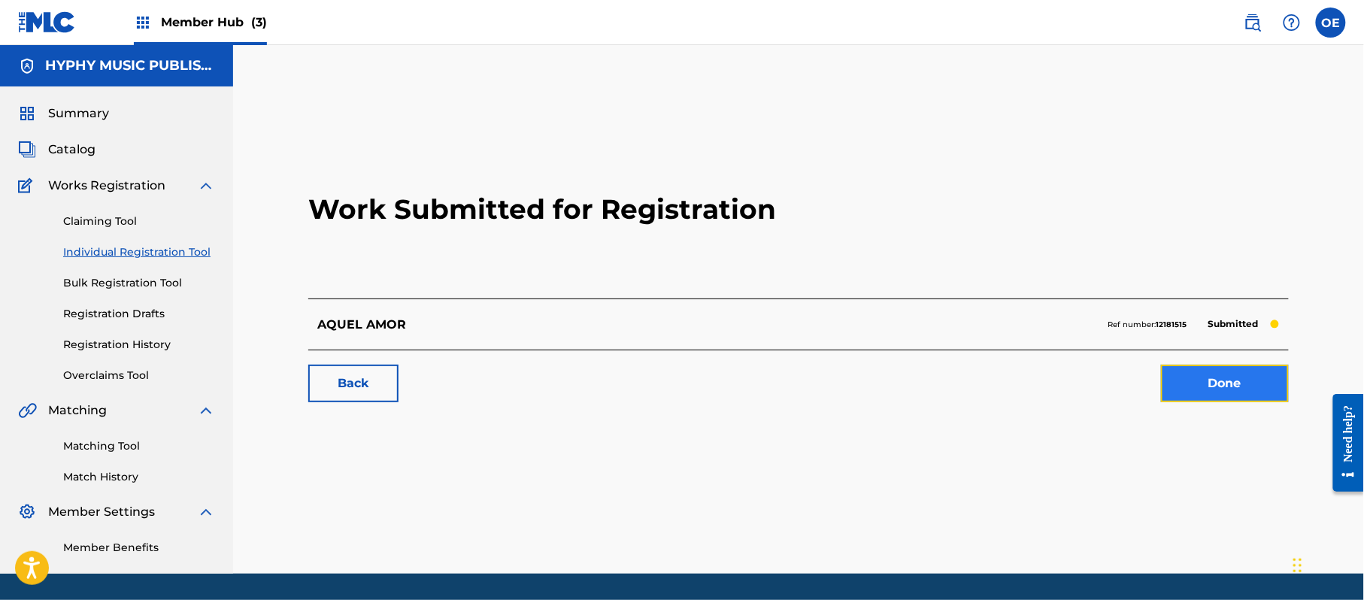
click at [1239, 391] on link "Done" at bounding box center [1225, 384] width 128 height 38
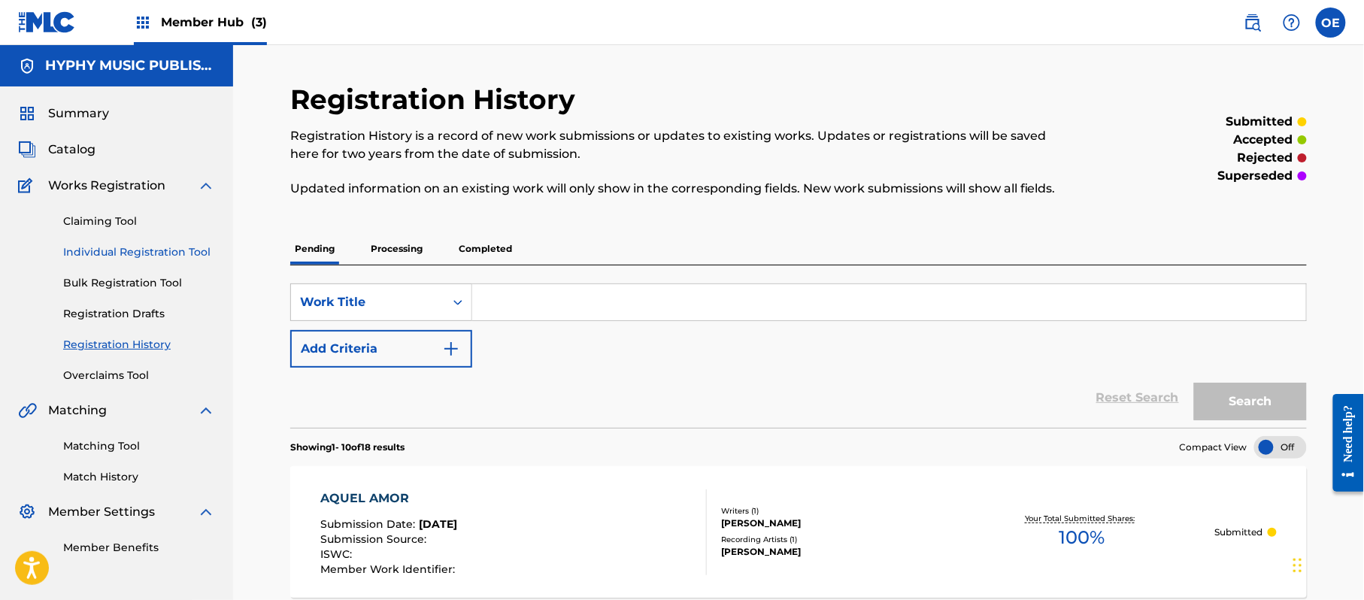
click at [132, 259] on link "Individual Registration Tool" at bounding box center [139, 252] width 152 height 16
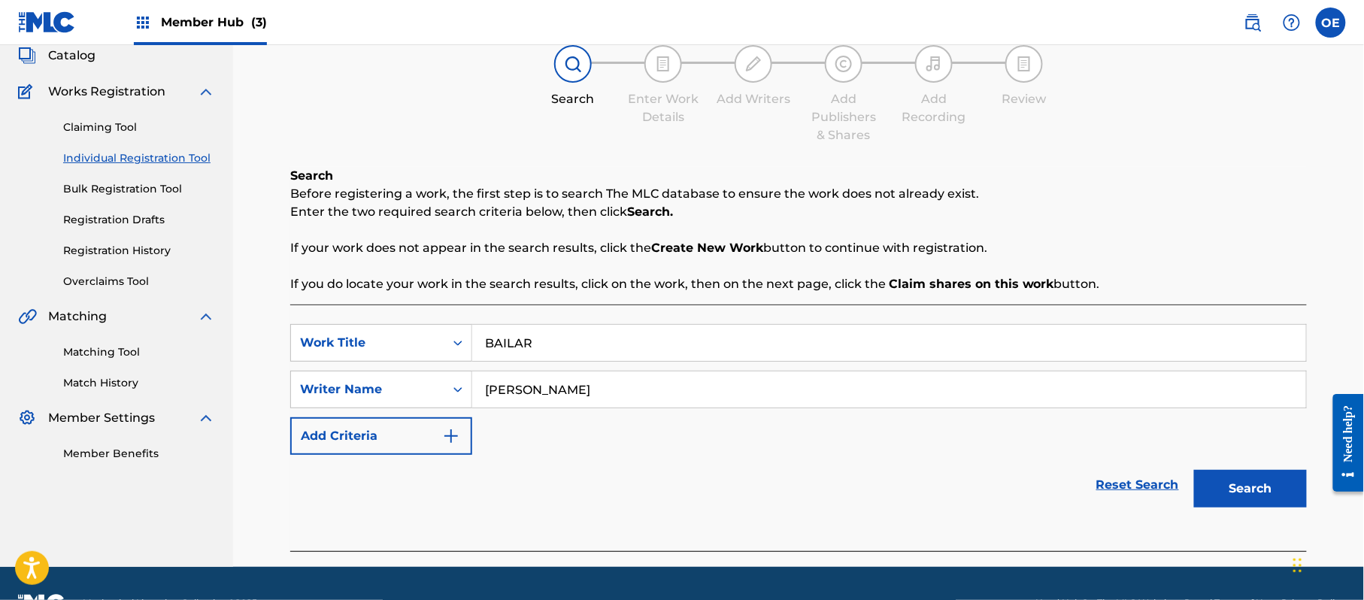
scroll to position [133, 0]
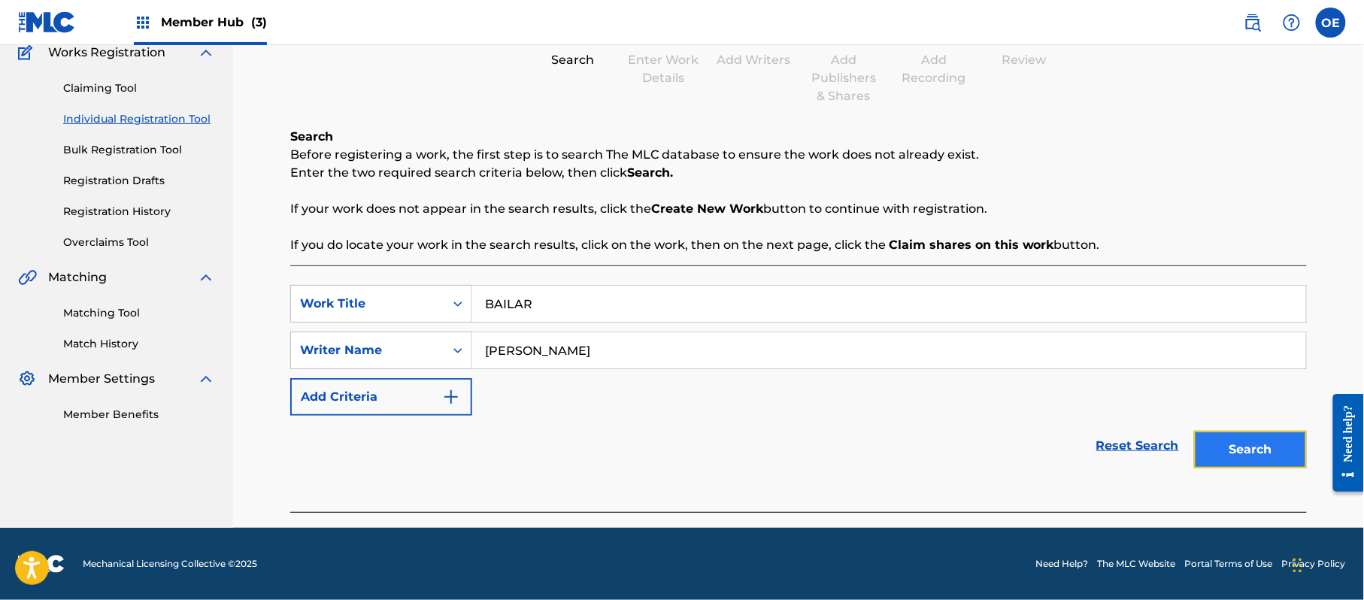
click at [1255, 459] on button "Search" at bounding box center [1250, 450] width 113 height 38
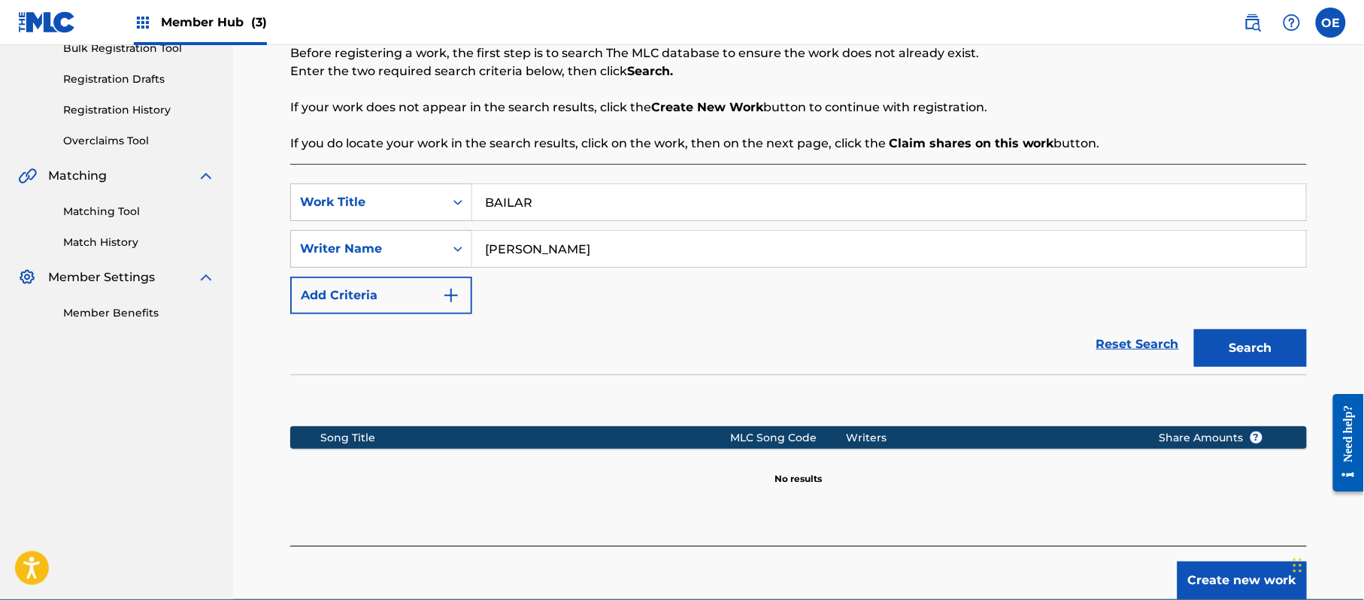
scroll to position [307, 0]
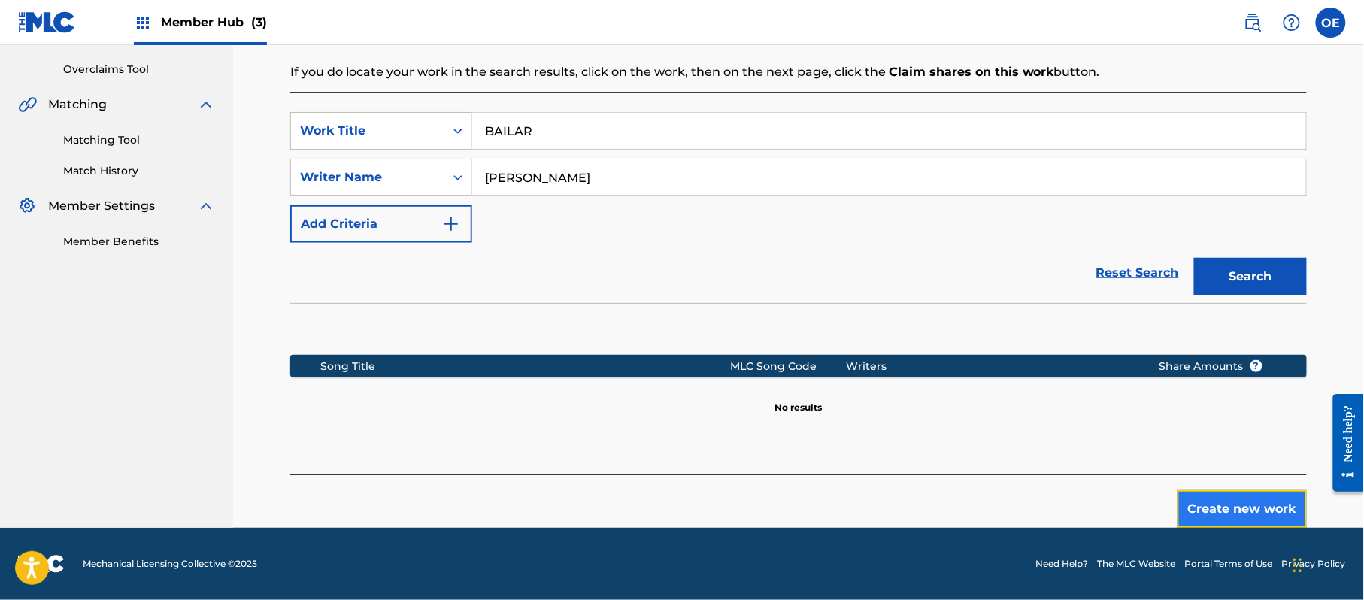
click at [1190, 499] on button "Create new work" at bounding box center [1242, 509] width 129 height 38
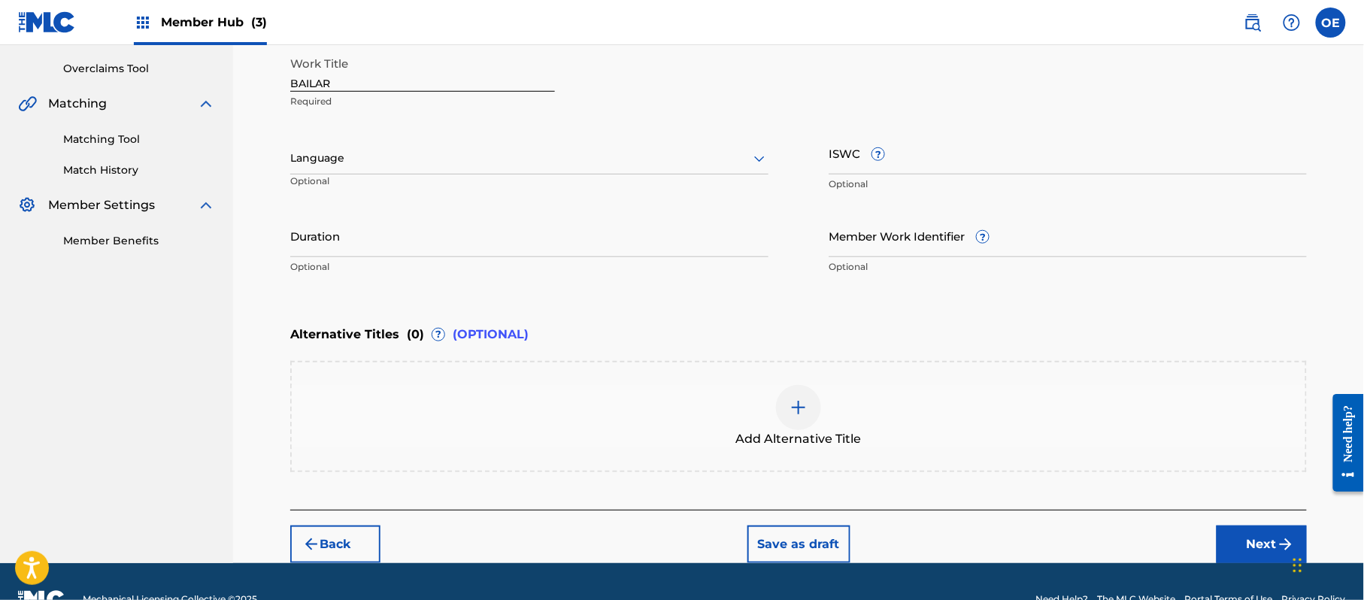
click at [355, 172] on div "Language" at bounding box center [529, 159] width 478 height 32
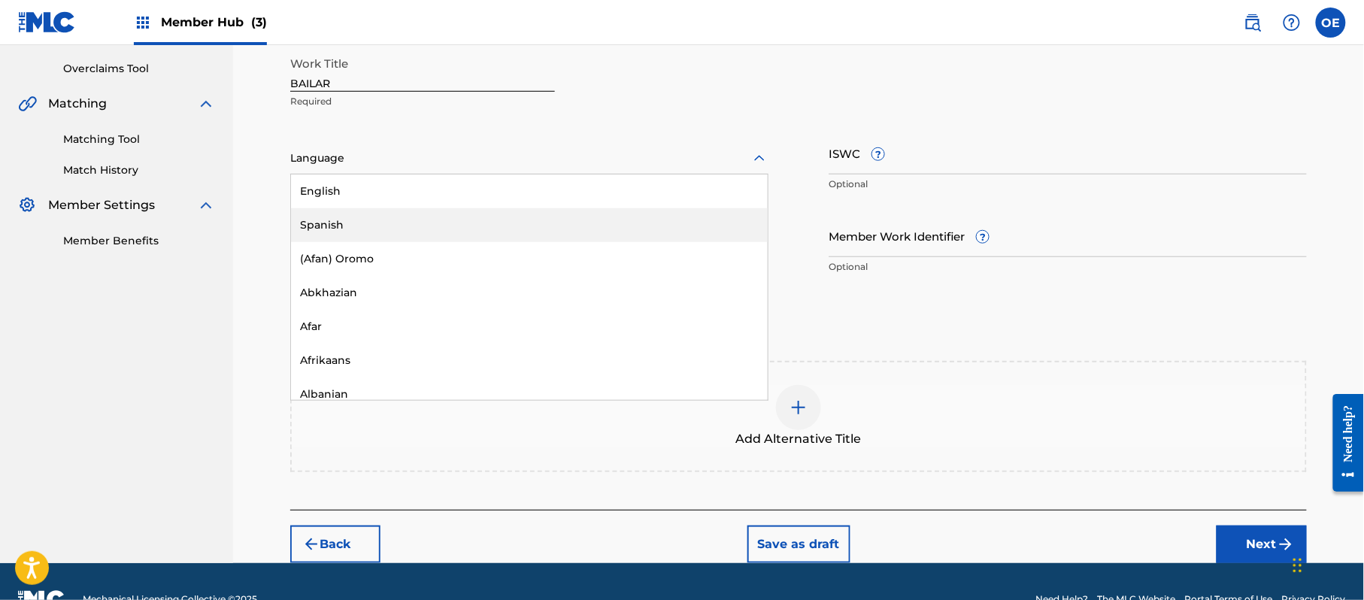
click at [353, 214] on div "Spanish" at bounding box center [529, 225] width 477 height 34
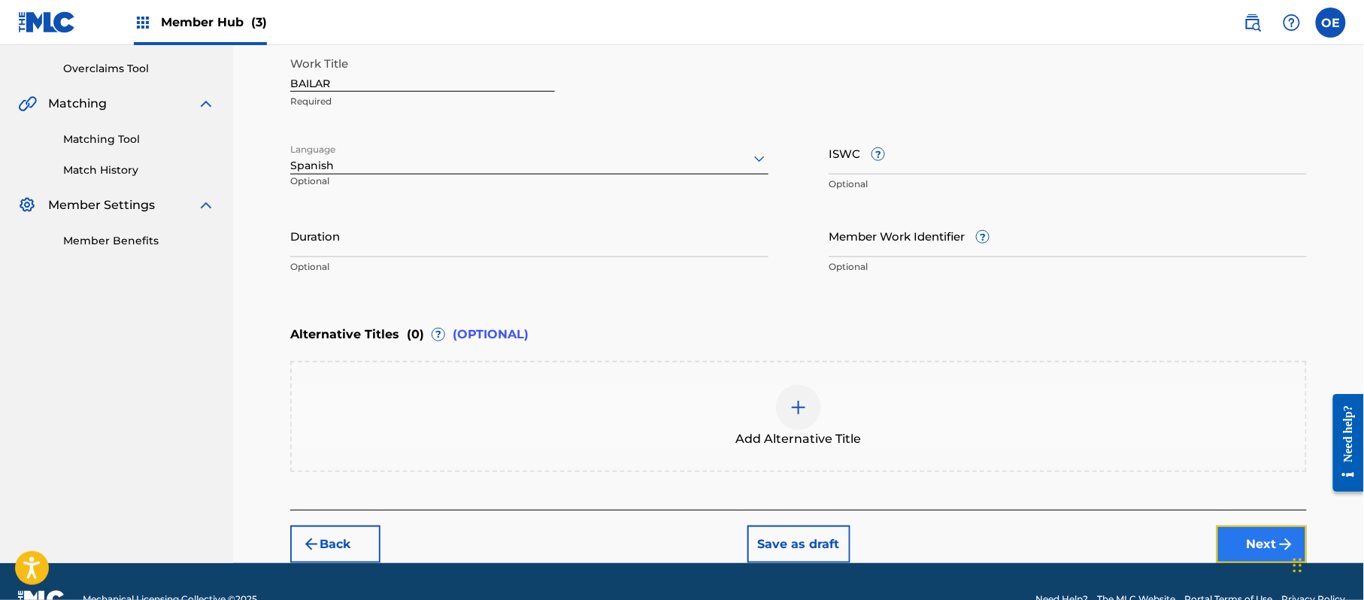
click at [1272, 531] on button "Next" at bounding box center [1262, 545] width 90 height 38
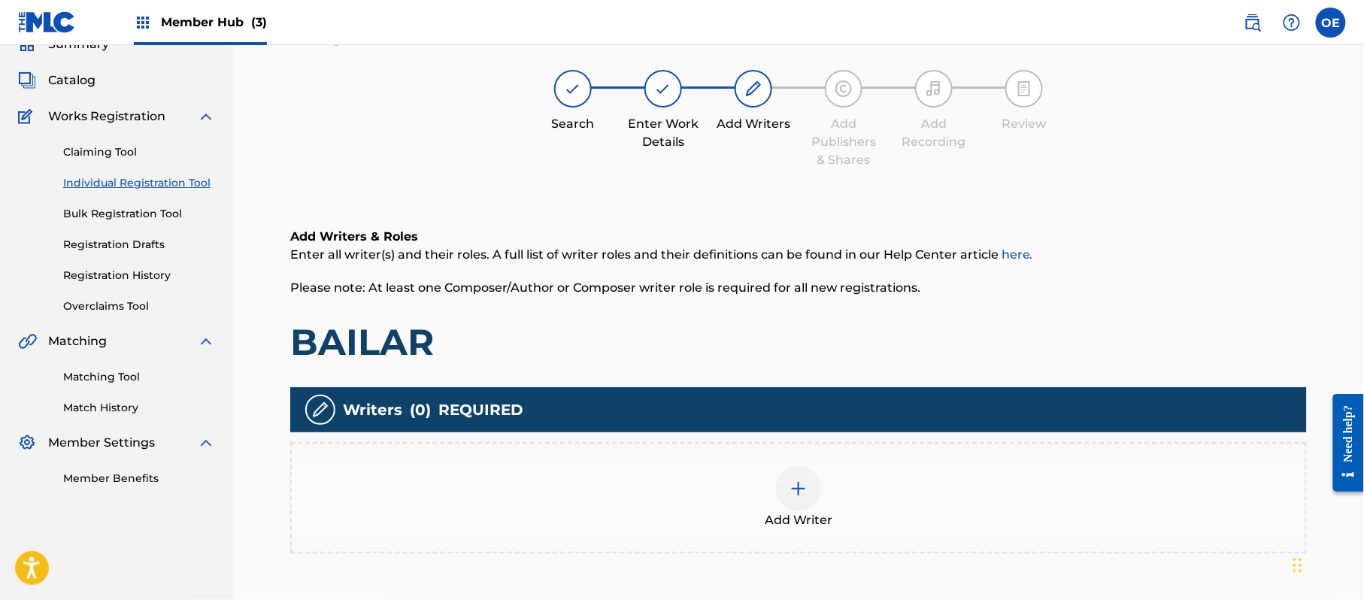
scroll to position [68, 0]
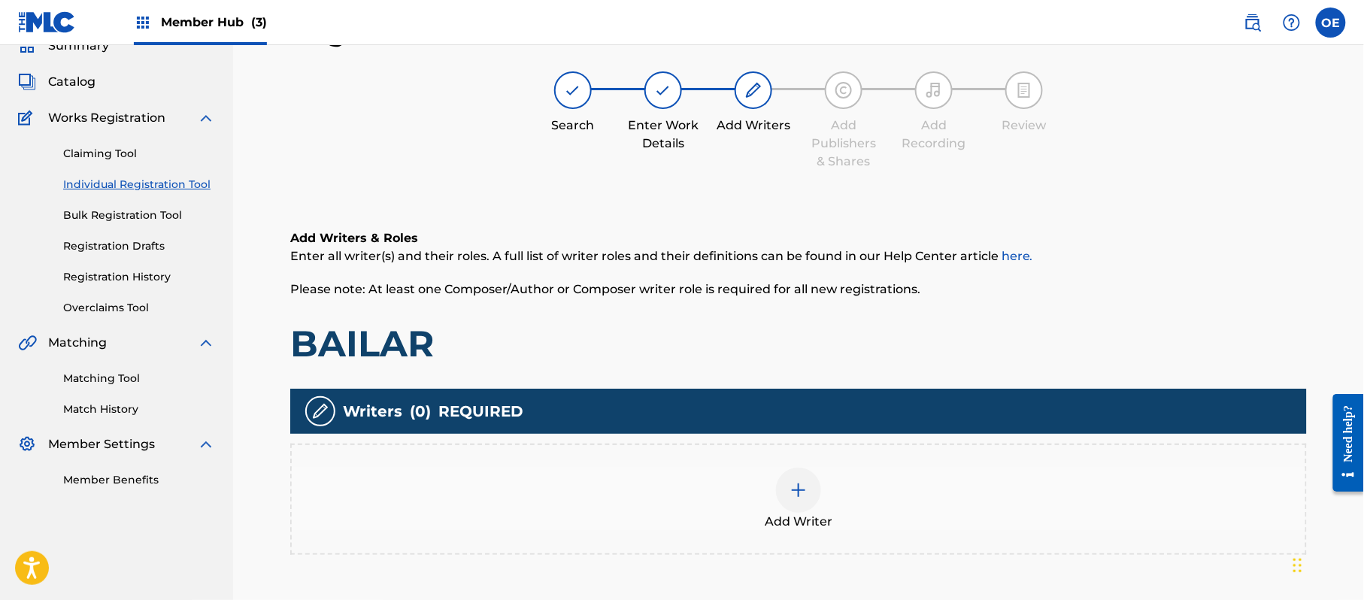
click at [811, 501] on div at bounding box center [798, 490] width 45 height 45
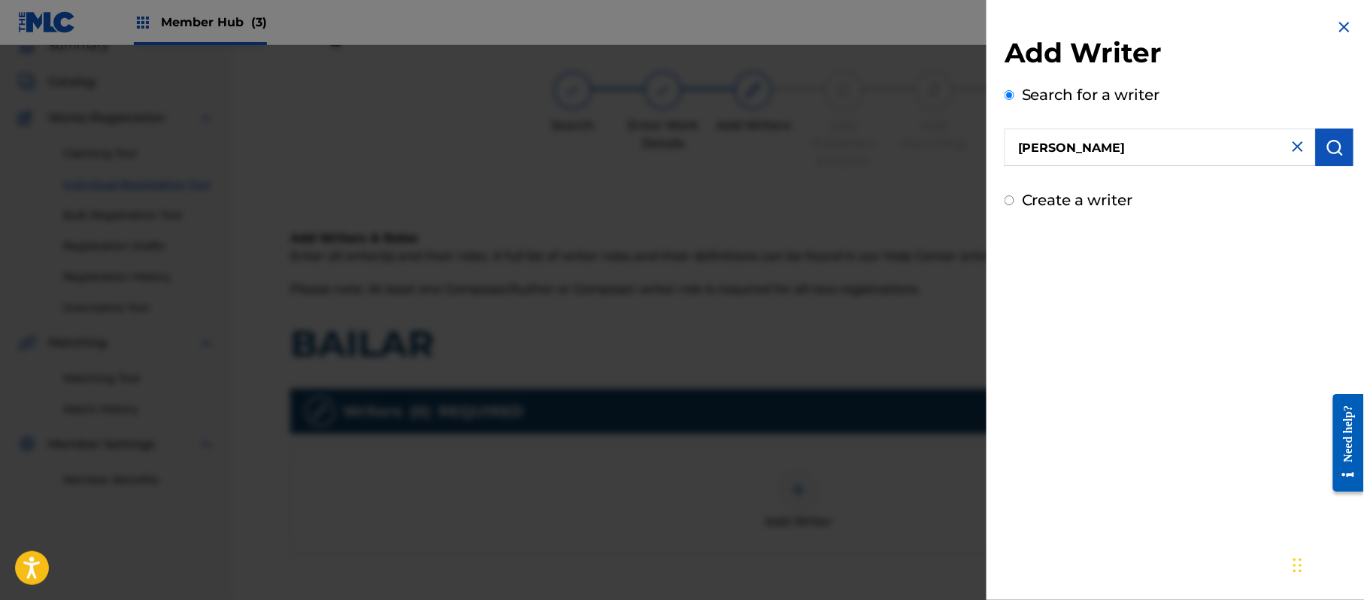
click at [1330, 170] on div "Add Writer Search for a writer JORGE PAZ Create a writer" at bounding box center [1179, 123] width 349 height 175
click at [1330, 162] on button "submit" at bounding box center [1335, 148] width 38 height 38
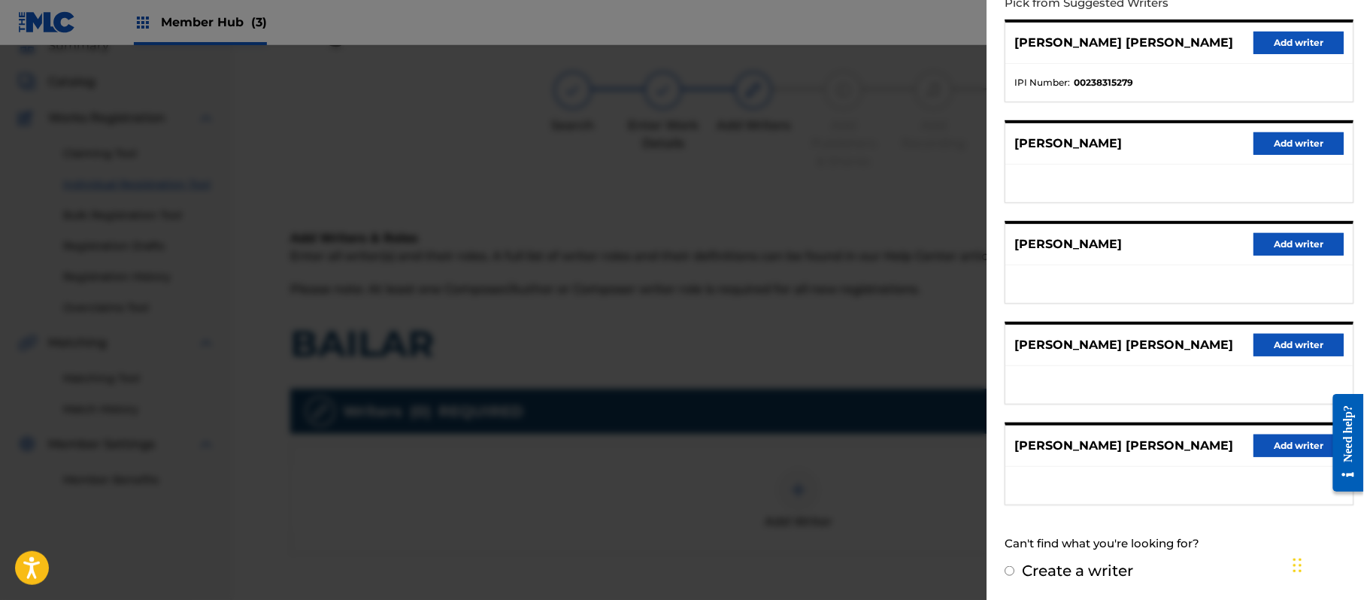
scroll to position [181, 0]
click at [1083, 576] on label "Create a writer" at bounding box center [1077, 571] width 111 height 18
click at [1014, 576] on input "Create a writer" at bounding box center [1010, 571] width 10 height 10
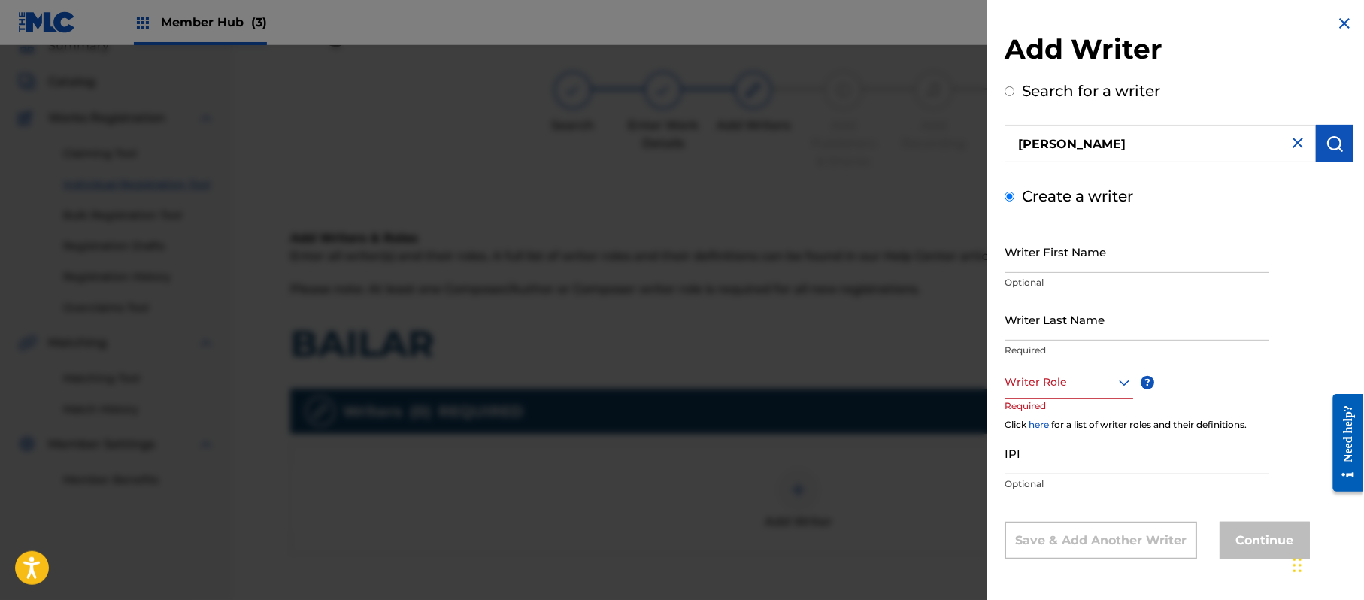
scroll to position [3, 0]
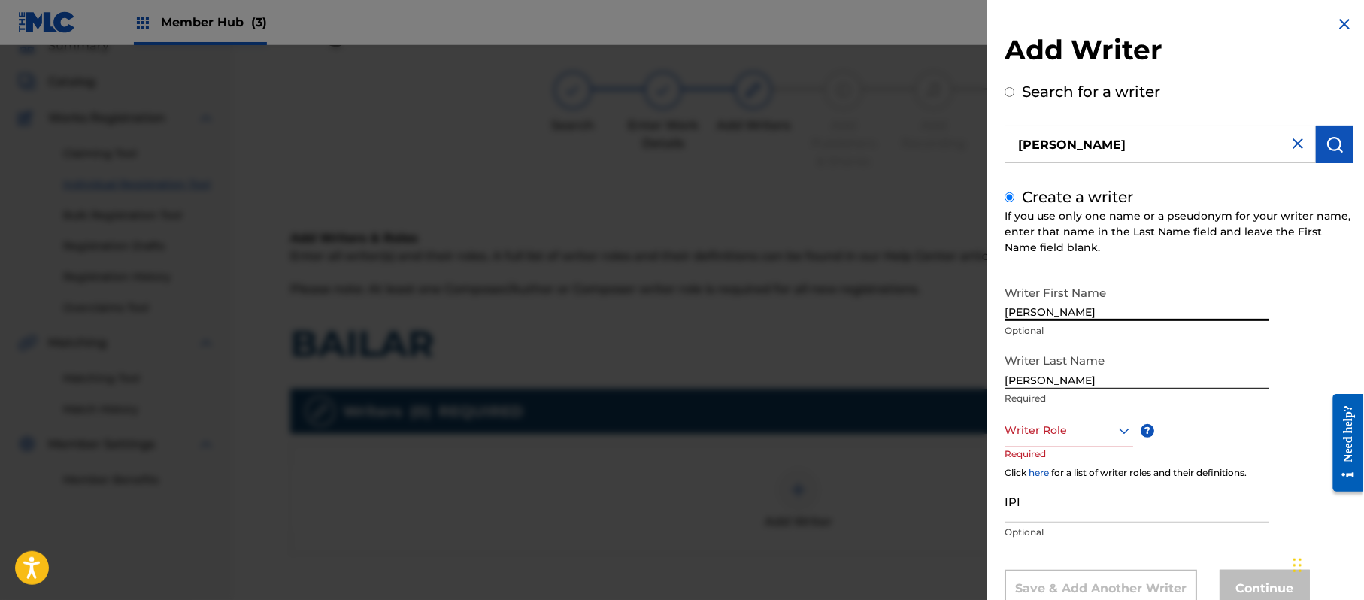
drag, startPoint x: 1084, startPoint y: 304, endPoint x: 1039, endPoint y: 332, distance: 53.4
click at [1039, 332] on div "Writer First Name JORGE PAZ Optional" at bounding box center [1137, 312] width 265 height 68
drag, startPoint x: 1045, startPoint y: 381, endPoint x: 805, endPoint y: 365, distance: 240.4
click at [862, 374] on div "Add Writer Search for a writer JORGE PAZ Create a writer If you use only one na…" at bounding box center [682, 322] width 1364 height 555
click at [1065, 414] on div "Writer Role" at bounding box center [1069, 431] width 129 height 34
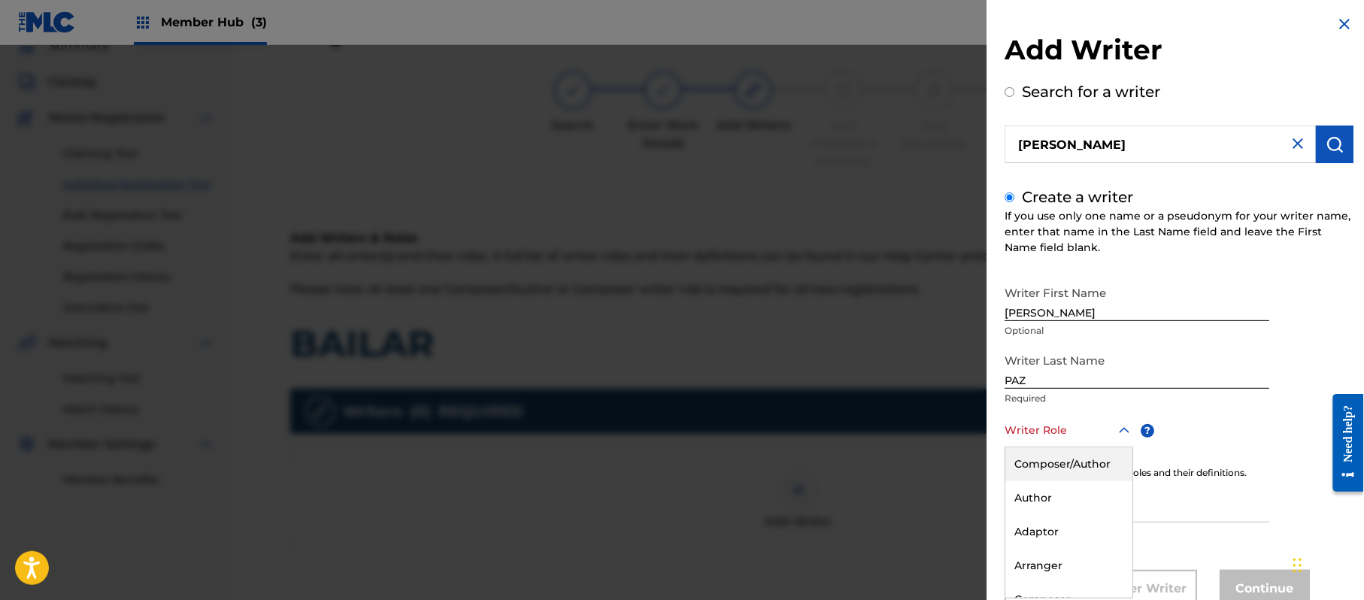
scroll to position [51, 0]
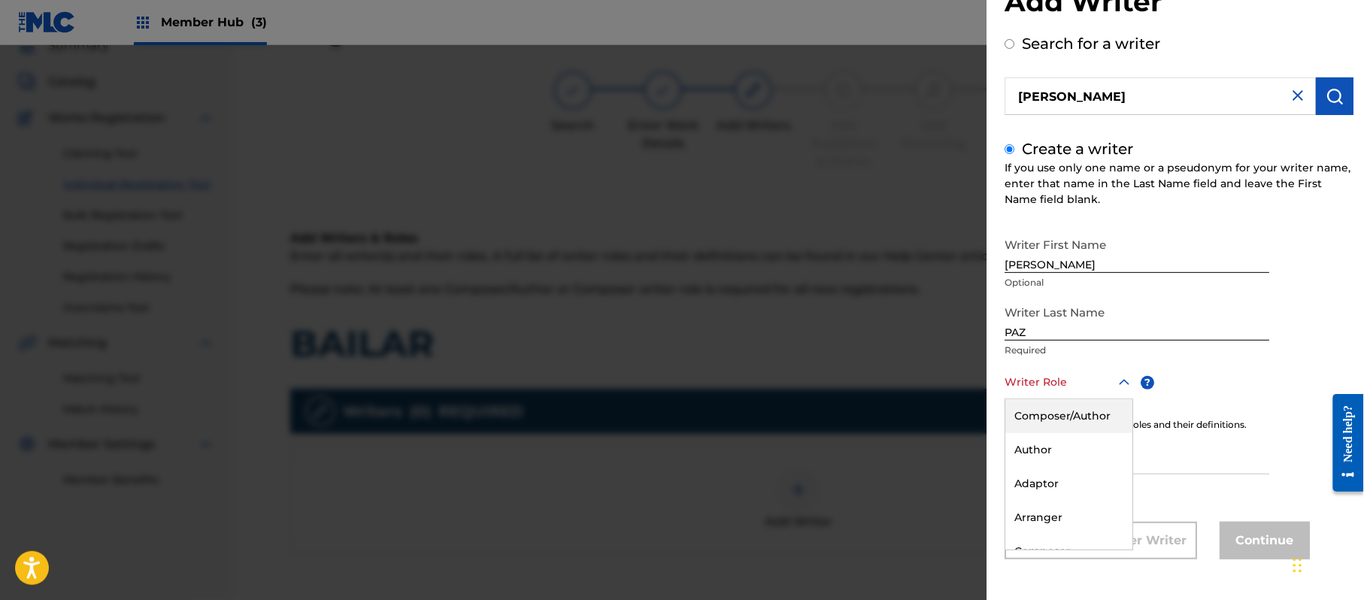
click at [1065, 415] on div "Composer/Author" at bounding box center [1068, 416] width 127 height 34
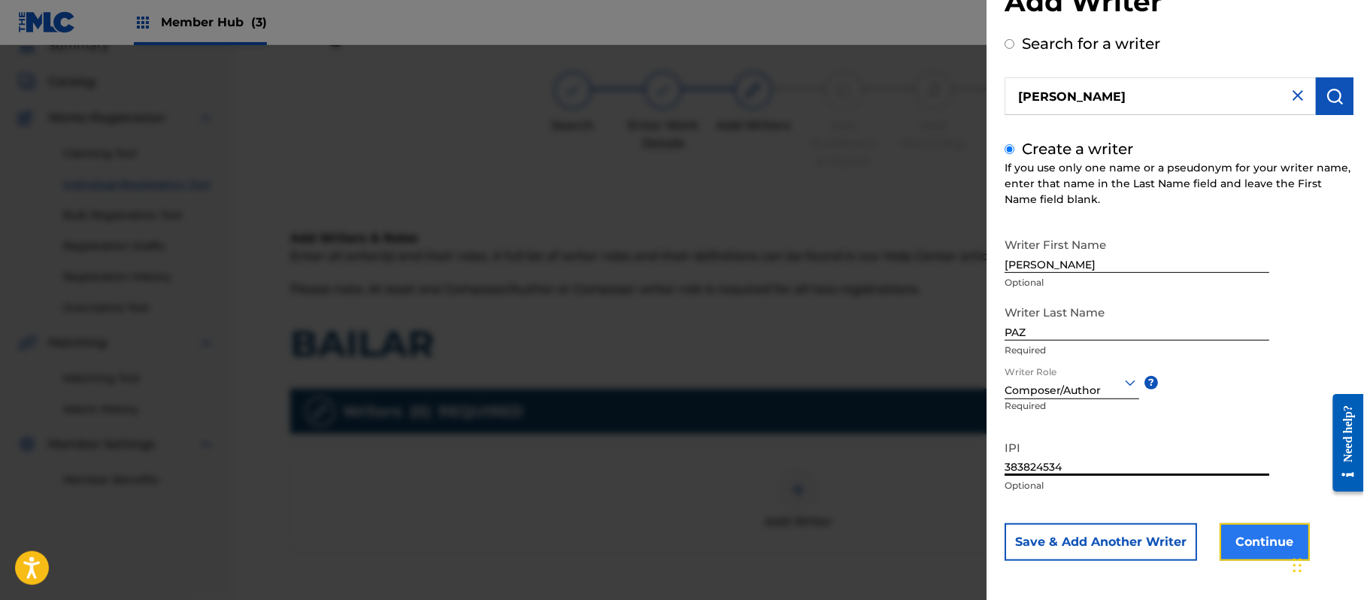
click at [1283, 542] on button "Continue" at bounding box center [1265, 542] width 90 height 38
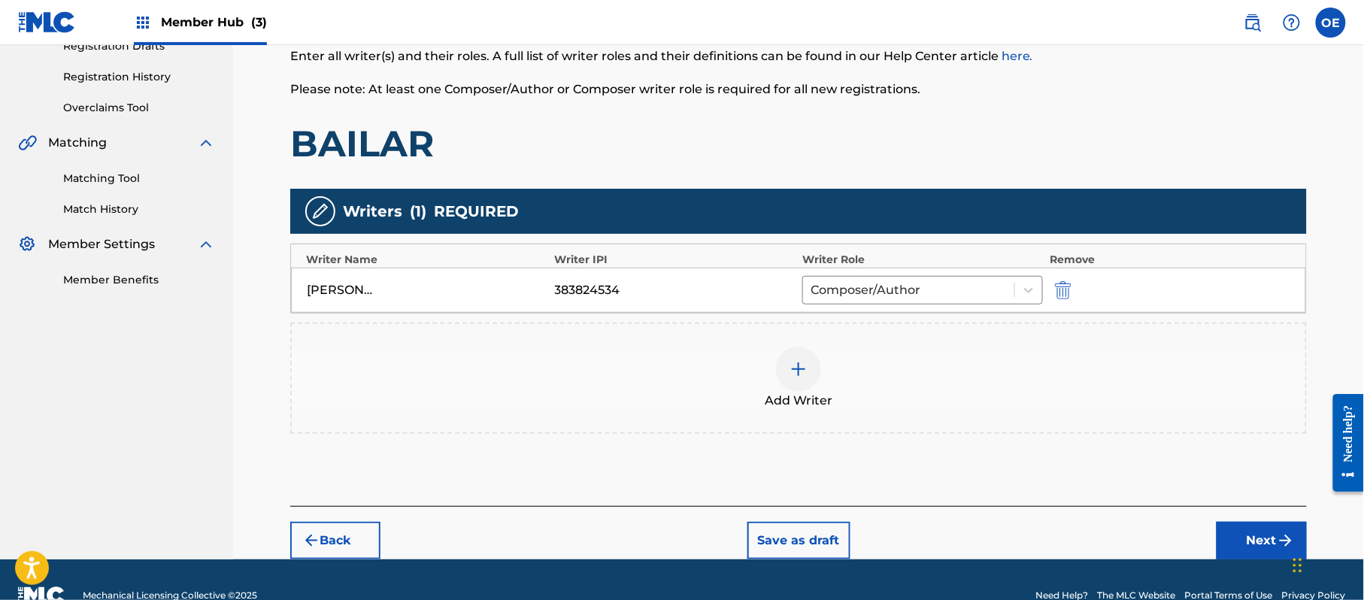
scroll to position [299, 0]
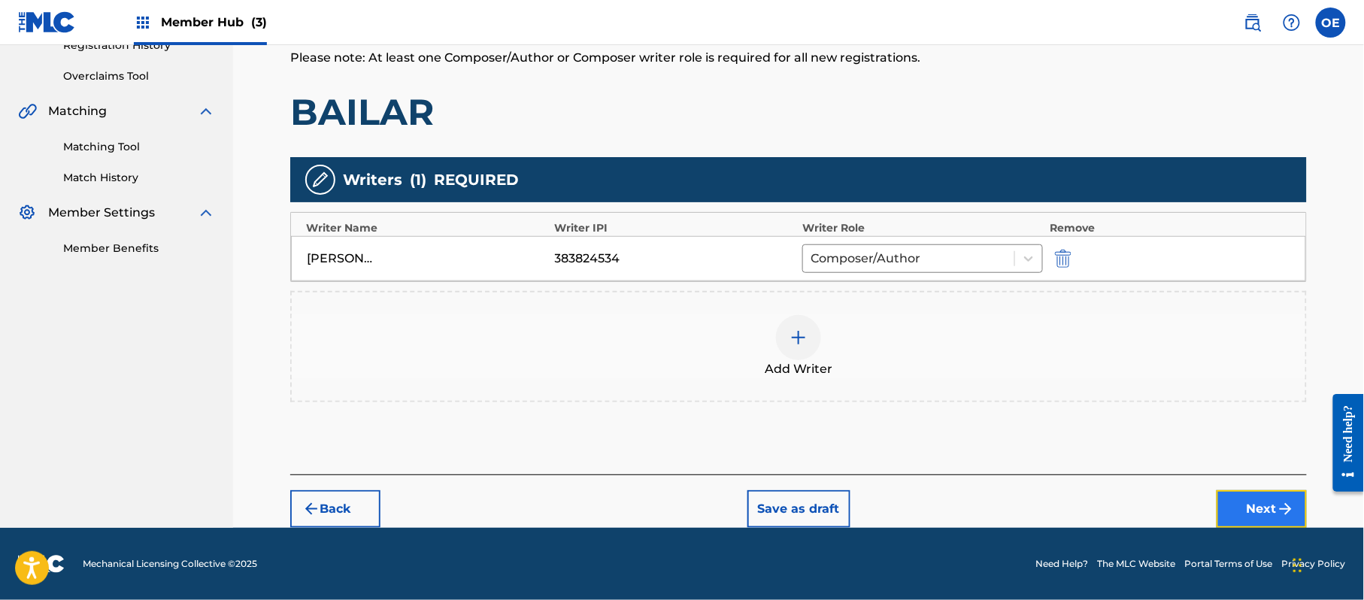
click at [1277, 515] on button "Next" at bounding box center [1262, 509] width 90 height 38
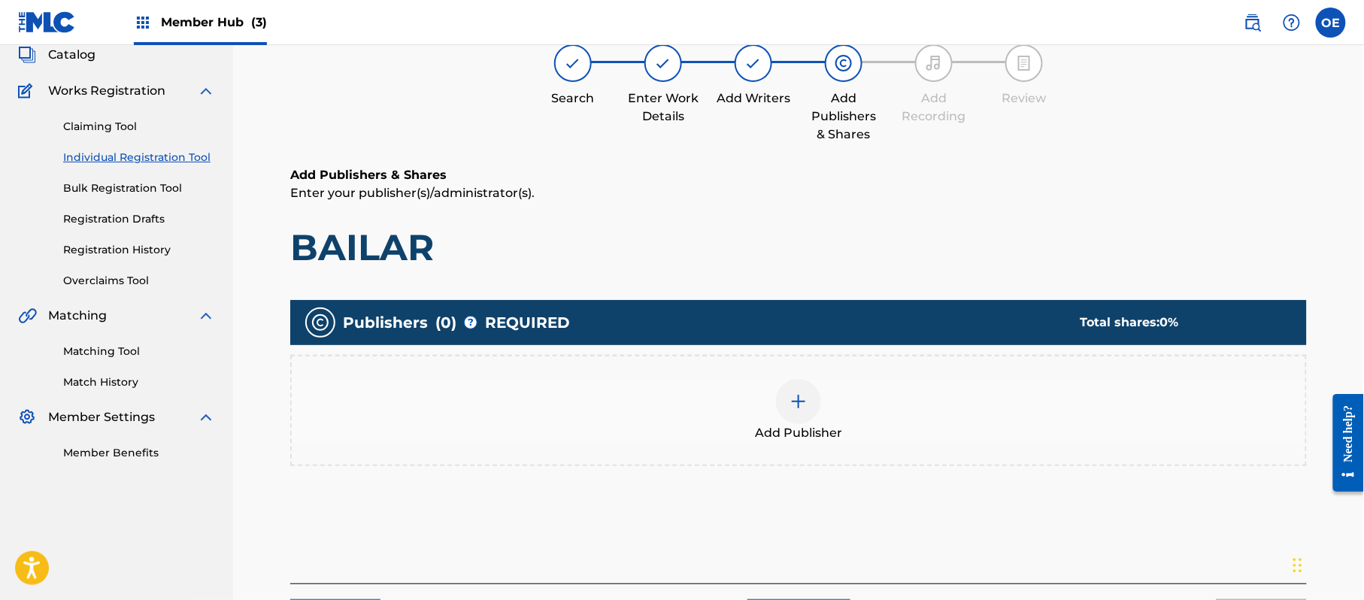
scroll to position [68, 0]
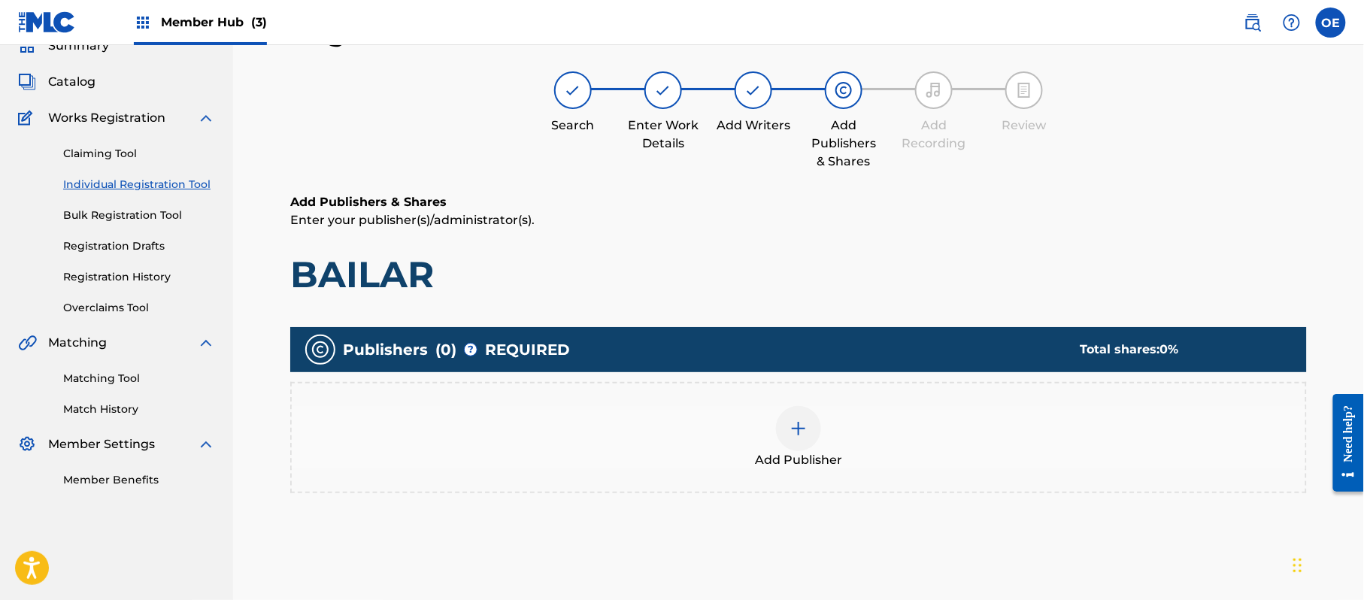
click at [783, 452] on span "Add Publisher" at bounding box center [798, 460] width 87 height 18
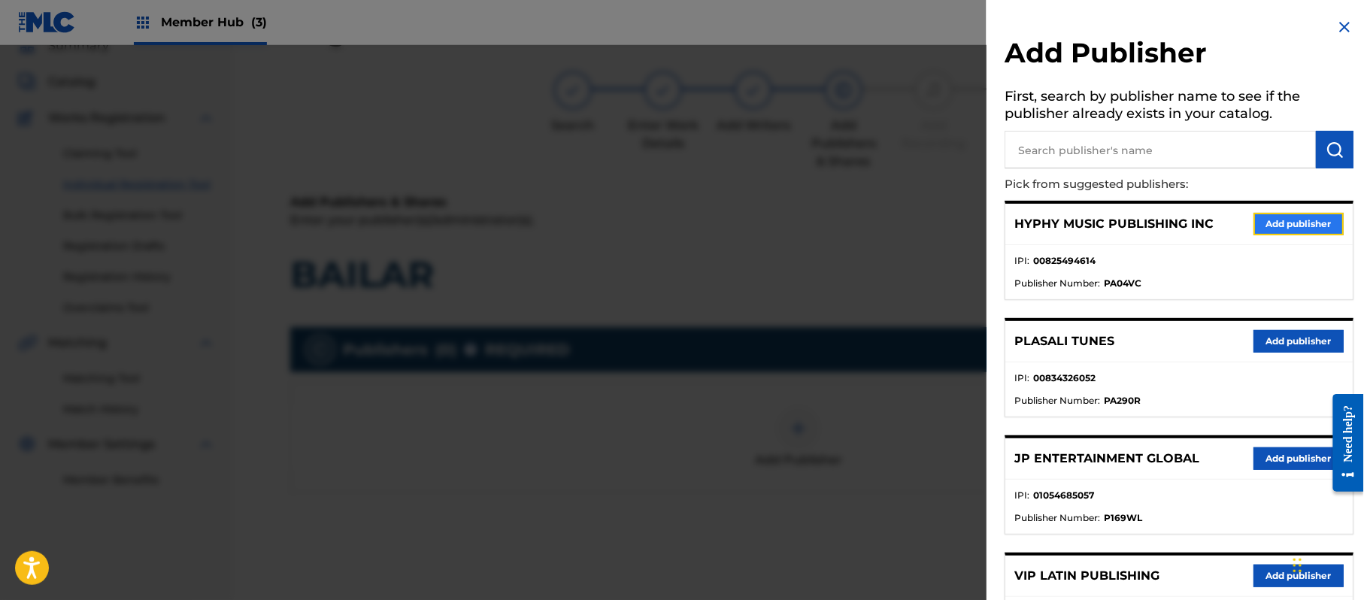
click at [1304, 229] on button "Add publisher" at bounding box center [1299, 224] width 90 height 23
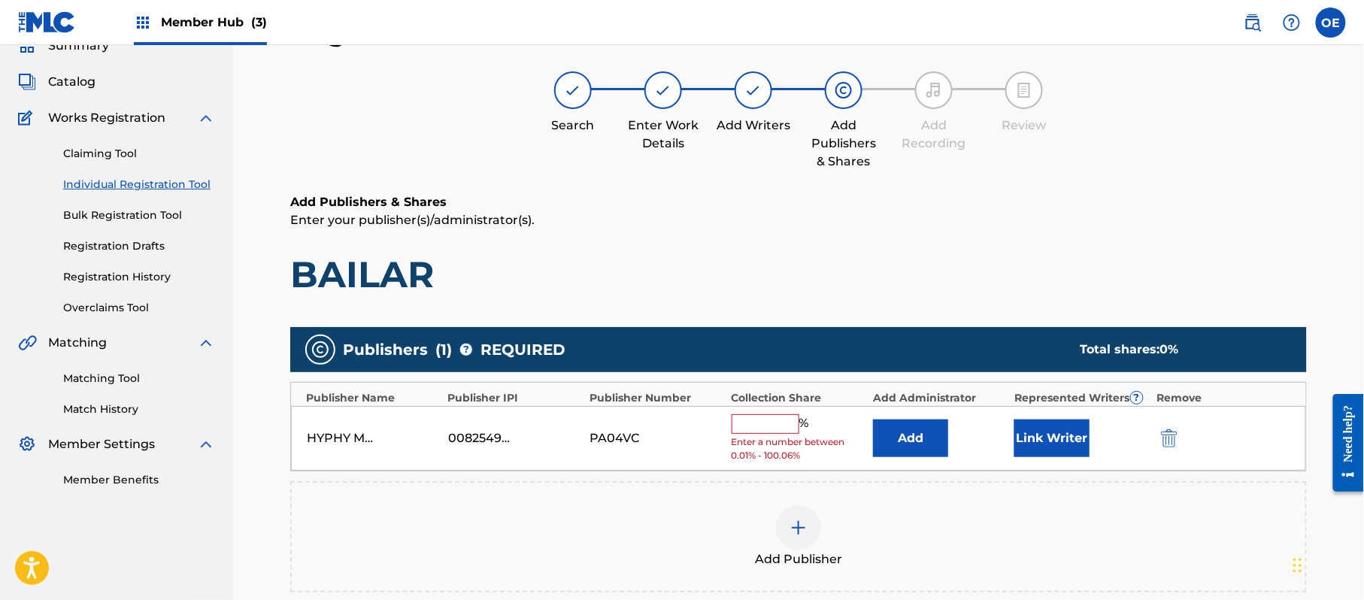
click at [771, 420] on input "text" at bounding box center [766, 424] width 68 height 20
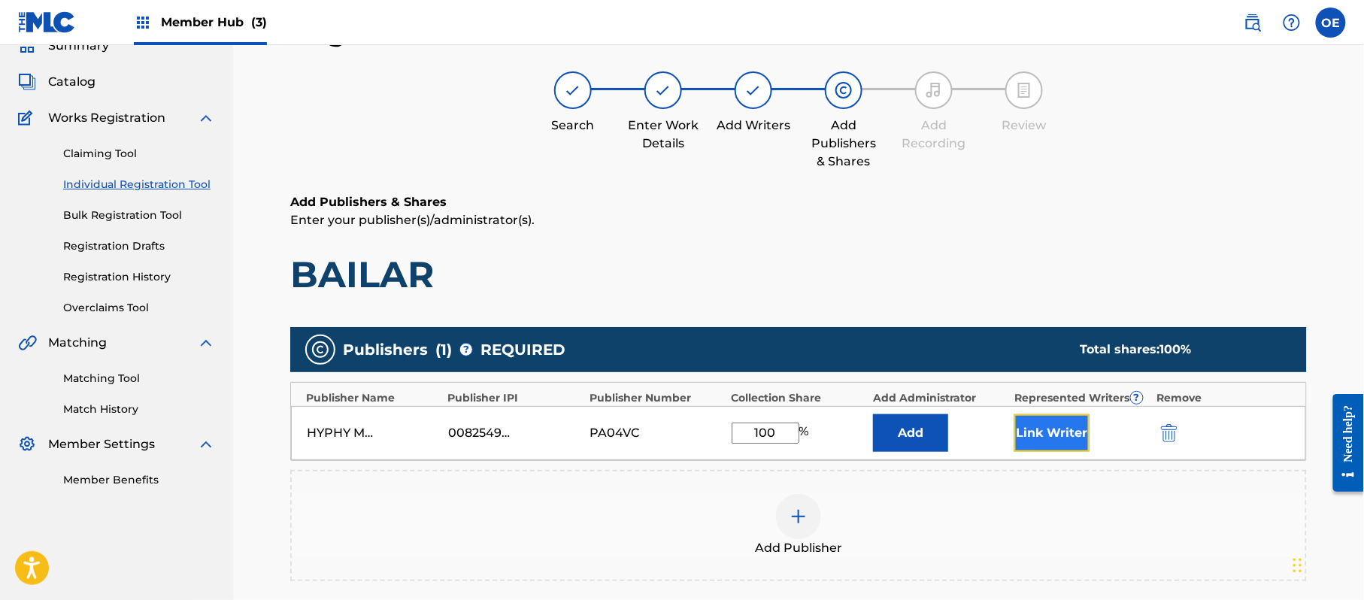
click at [1060, 439] on button "Link Writer" at bounding box center [1051, 433] width 75 height 38
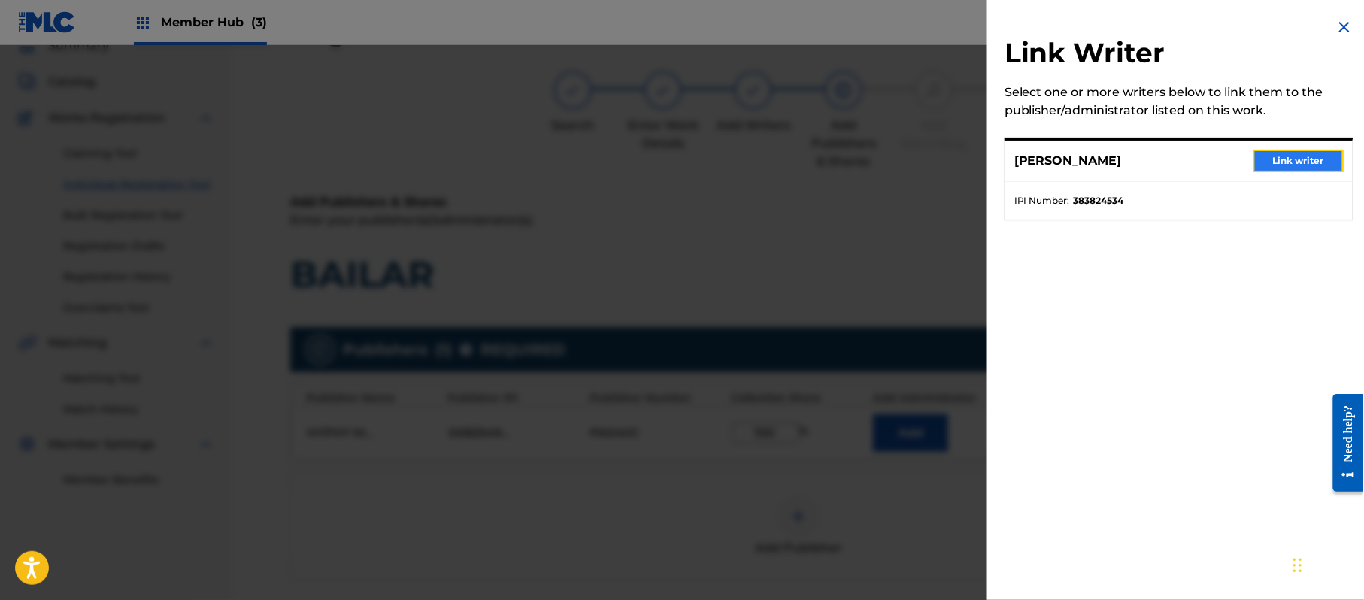
click at [1288, 168] on button "Link writer" at bounding box center [1299, 161] width 90 height 23
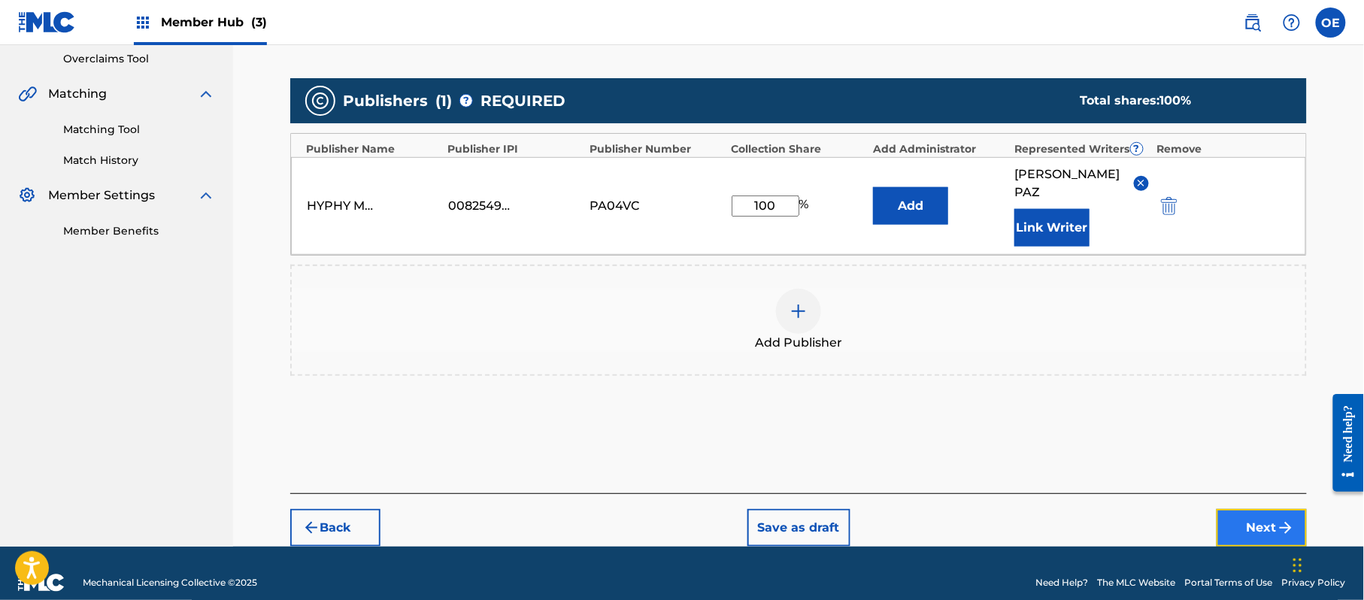
click at [1254, 509] on button "Next" at bounding box center [1262, 528] width 90 height 38
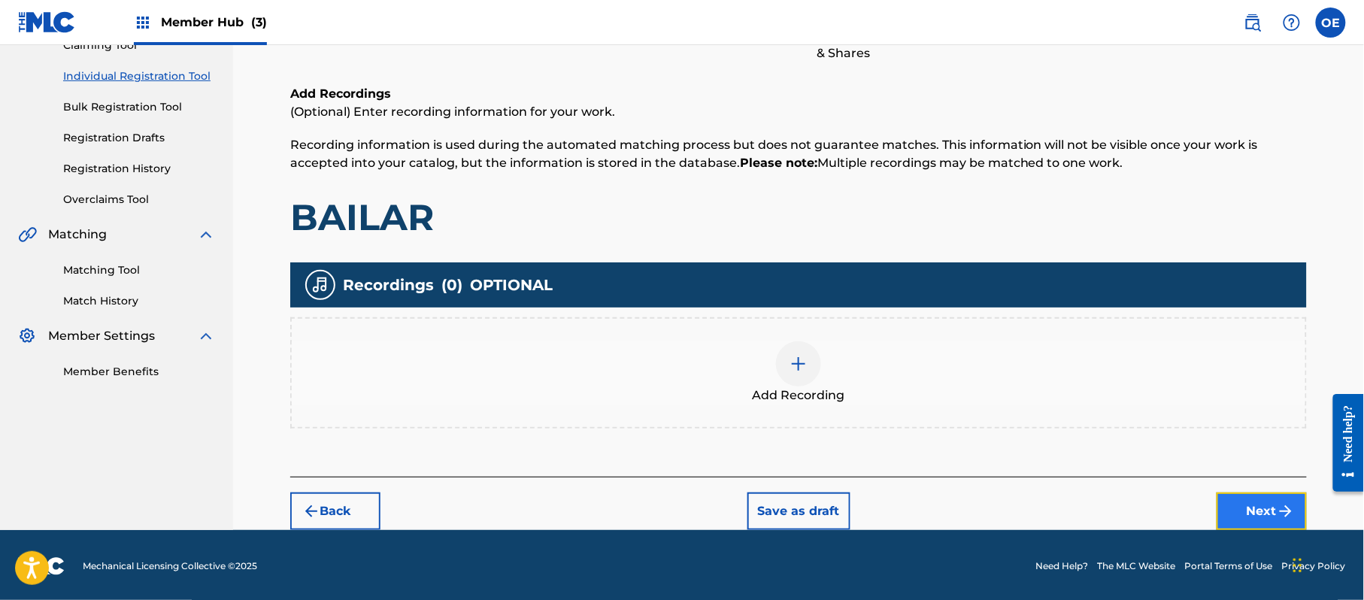
click at [1250, 526] on button "Next" at bounding box center [1262, 512] width 90 height 38
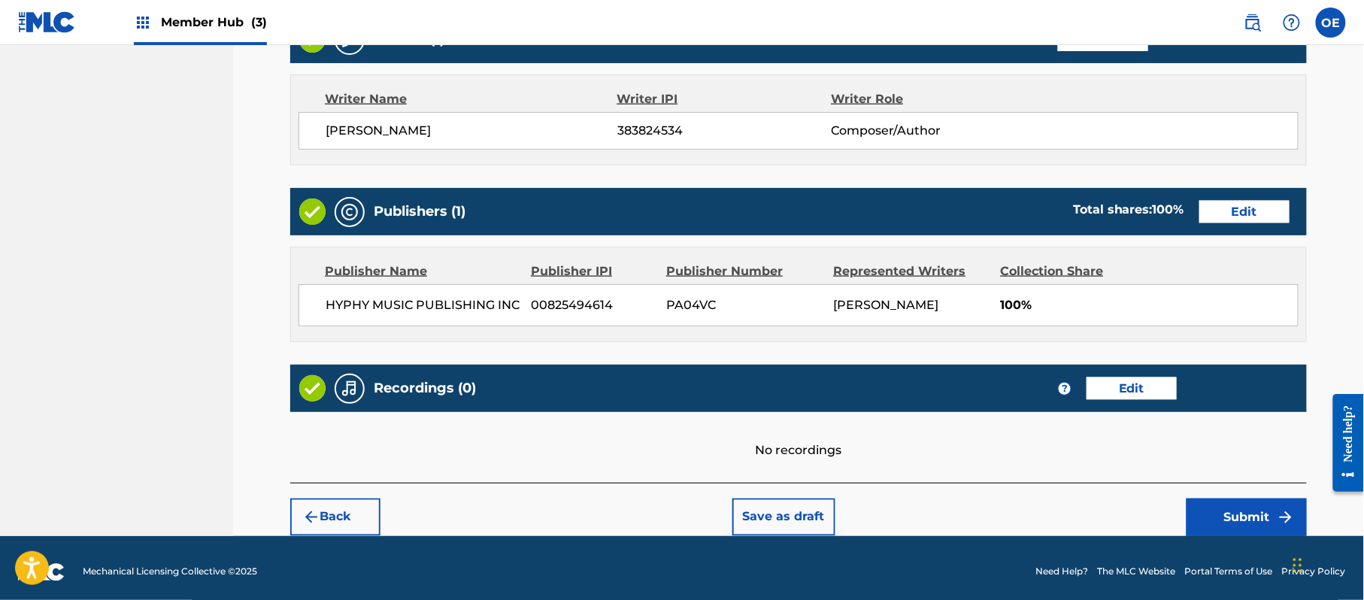
scroll to position [623, 0]
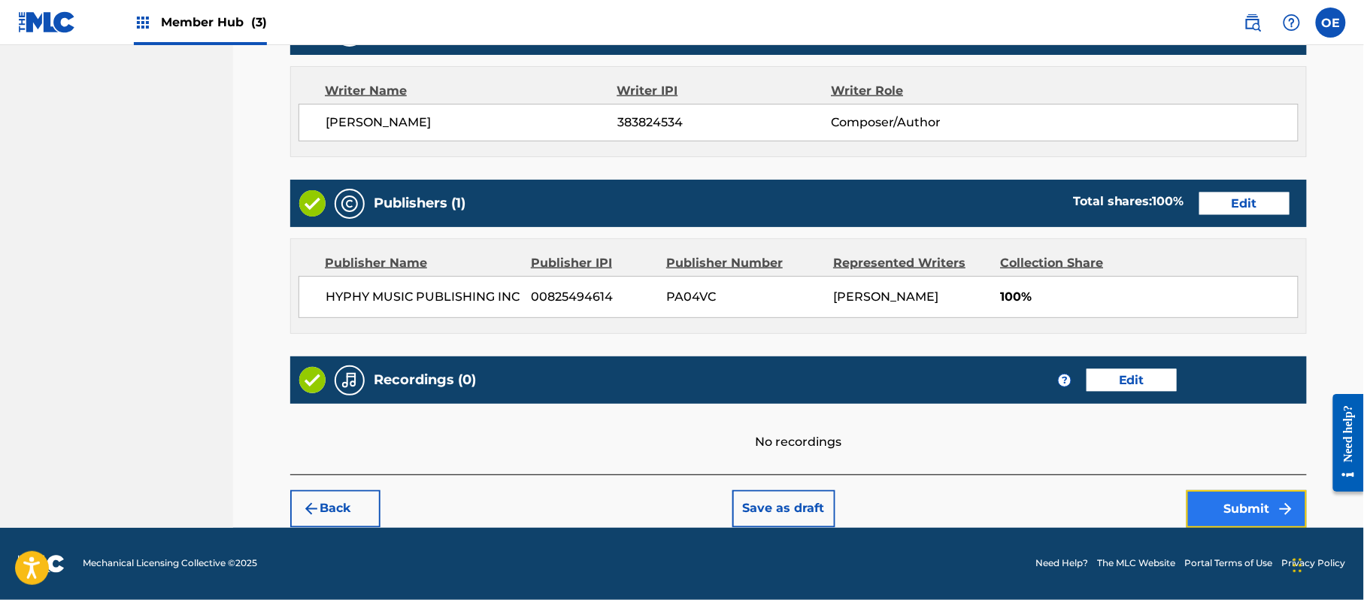
click at [1281, 515] on img "submit" at bounding box center [1286, 509] width 18 height 18
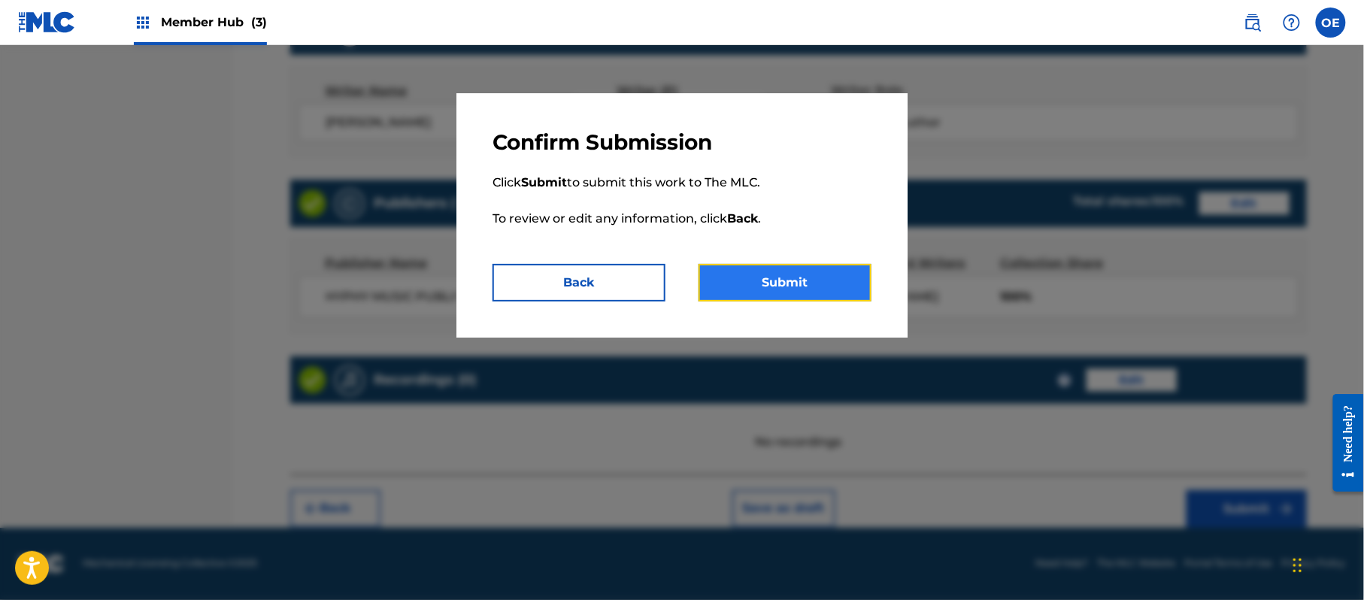
click at [753, 284] on button "Submit" at bounding box center [785, 283] width 173 height 38
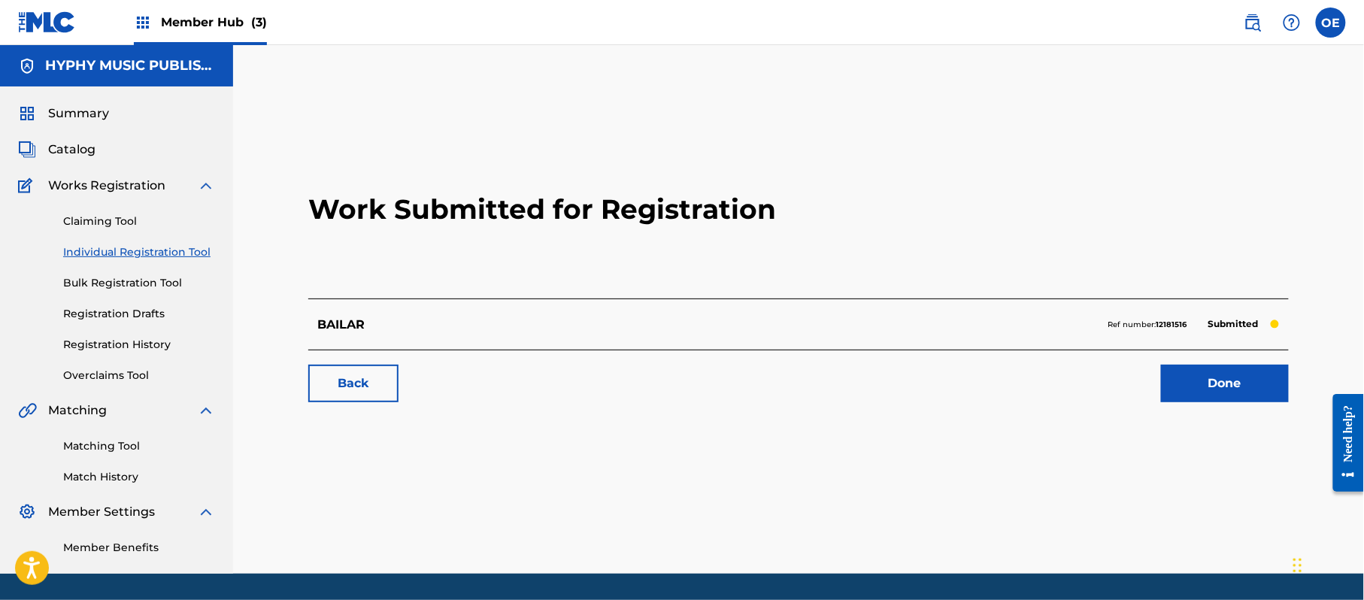
click at [133, 259] on link "Individual Registration Tool" at bounding box center [139, 252] width 152 height 16
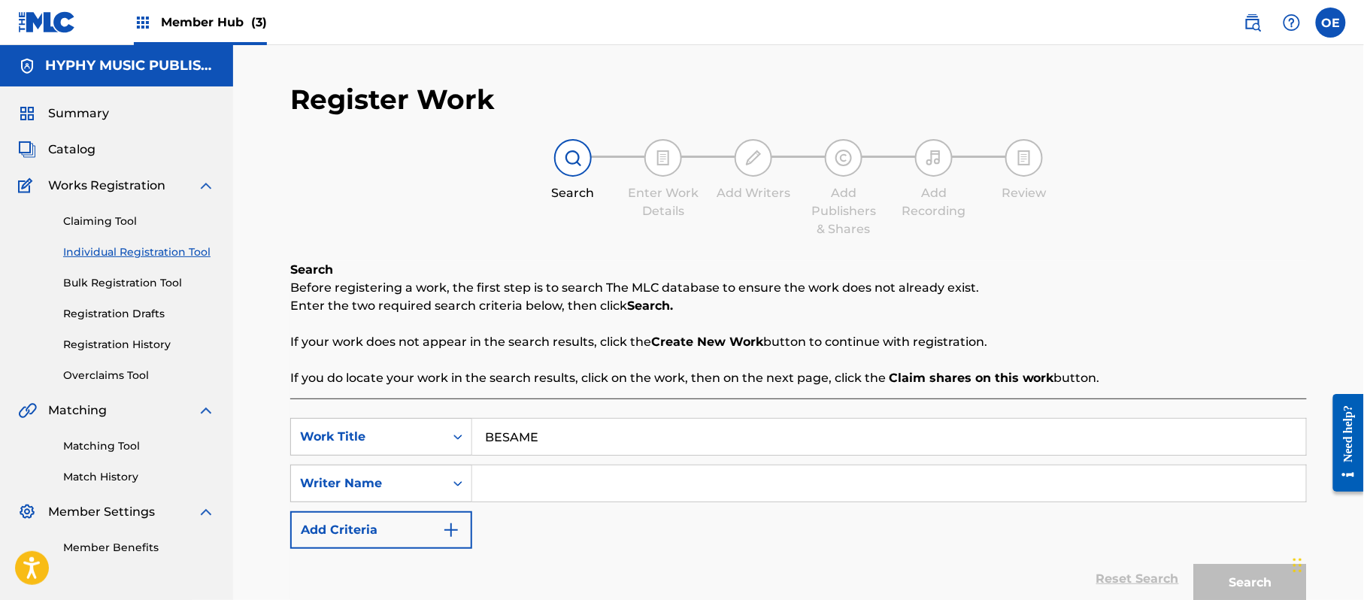
click at [450, 287] on p "Before registering a work, the first step is to search The MLC database to ensu…" at bounding box center [798, 288] width 1017 height 18
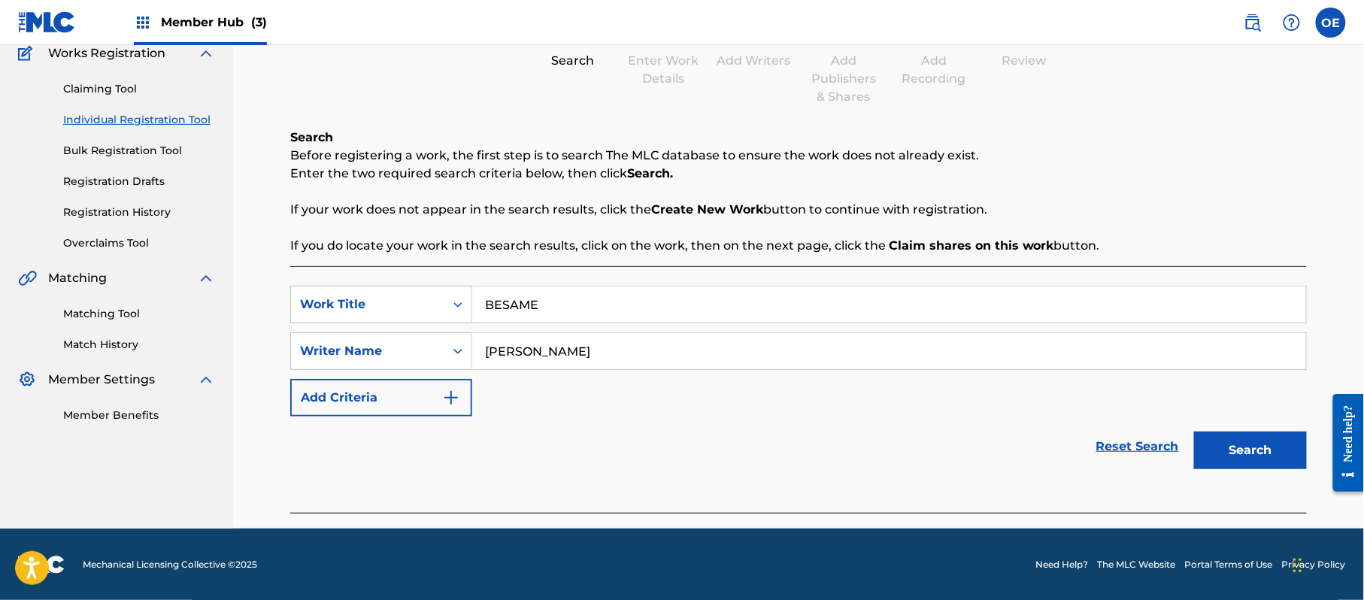
scroll to position [133, 0]
click at [1252, 441] on button "Search" at bounding box center [1250, 450] width 113 height 38
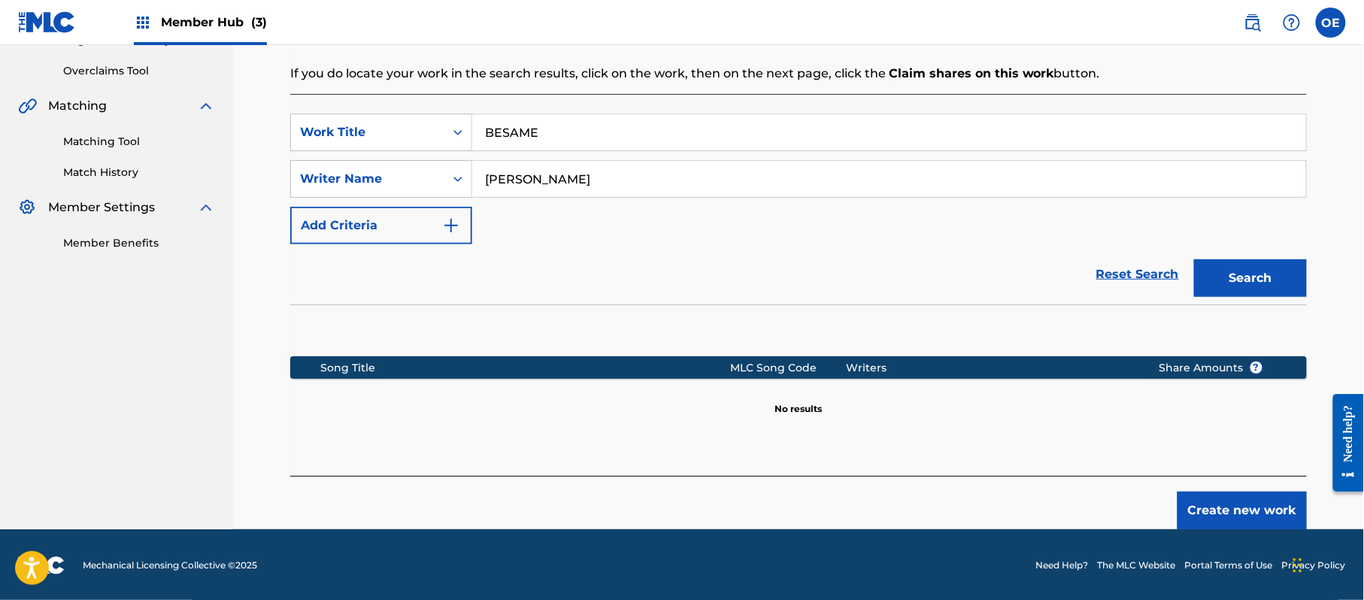
scroll to position [307, 0]
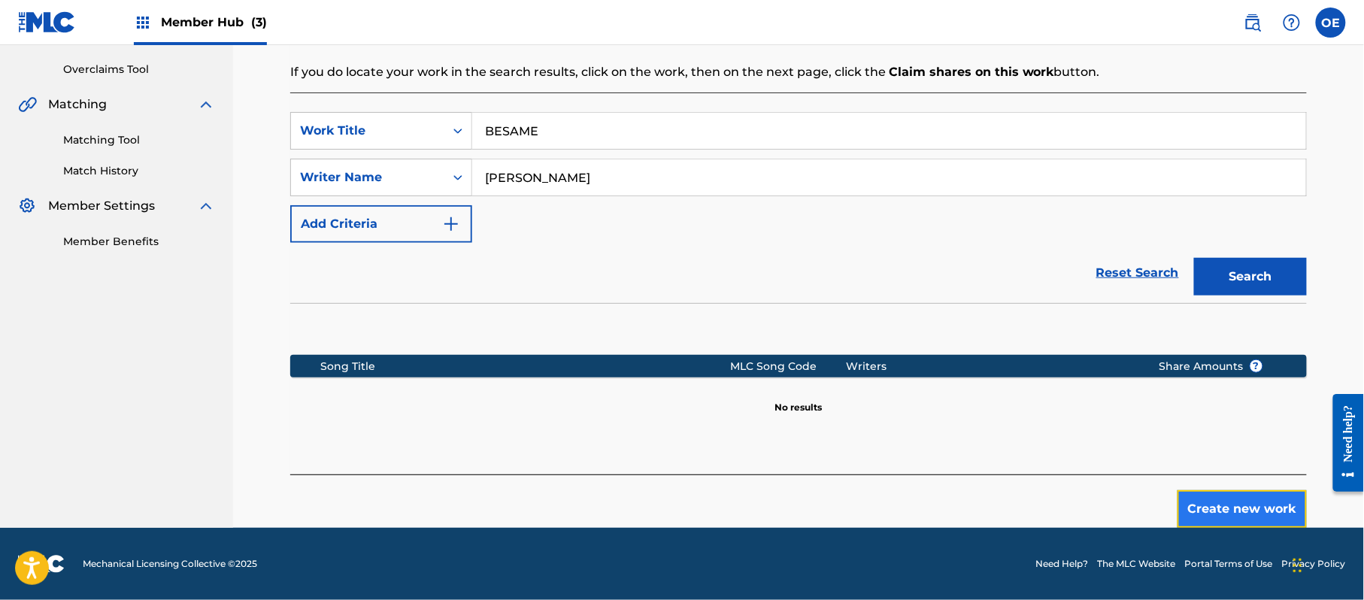
click at [1204, 511] on button "Create new work" at bounding box center [1242, 509] width 129 height 38
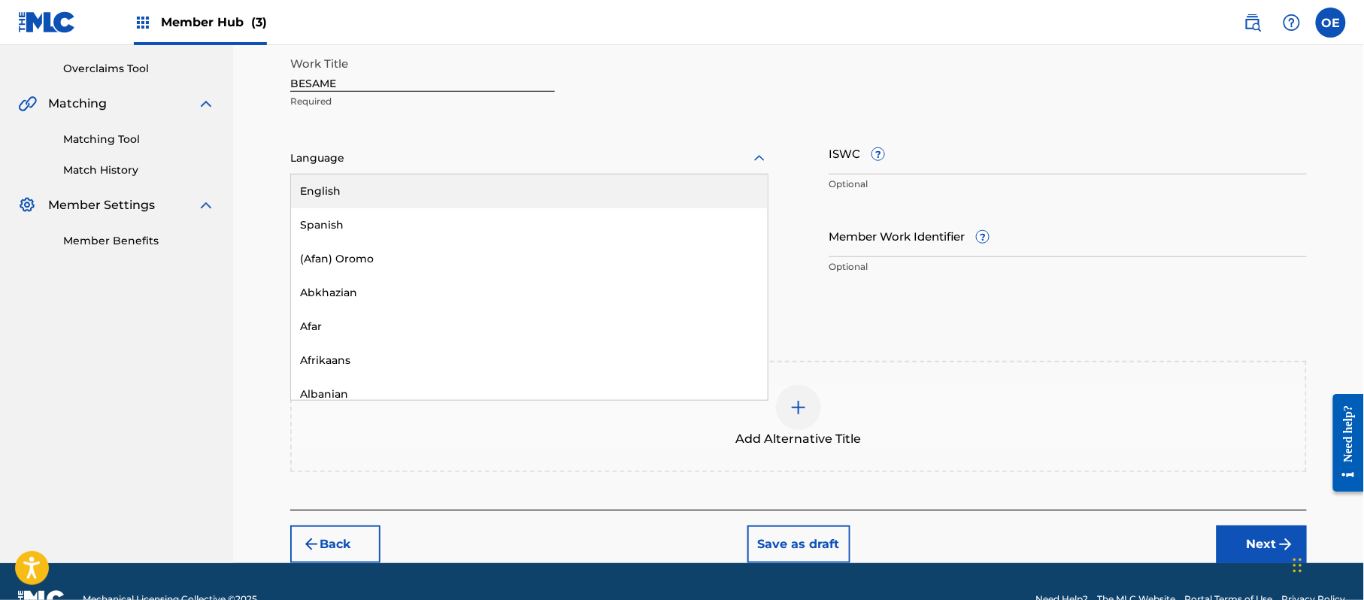
click at [356, 162] on div at bounding box center [529, 158] width 478 height 19
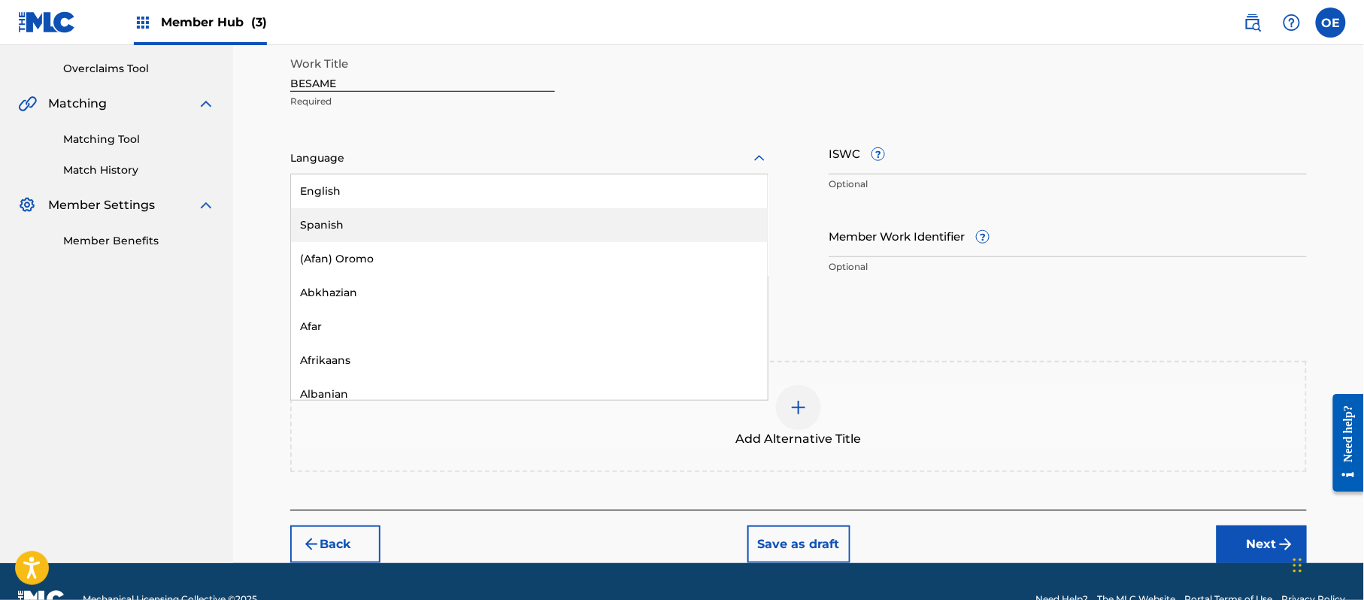
drag, startPoint x: 380, startPoint y: 253, endPoint x: 380, endPoint y: 238, distance: 15.0
click at [380, 238] on div "English Spanish (Afan) Oromo Abkhazian Afar Afrikaans Albanian Amharic Arabic A…" at bounding box center [529, 287] width 477 height 226
click at [380, 238] on div "Spanish" at bounding box center [529, 225] width 477 height 34
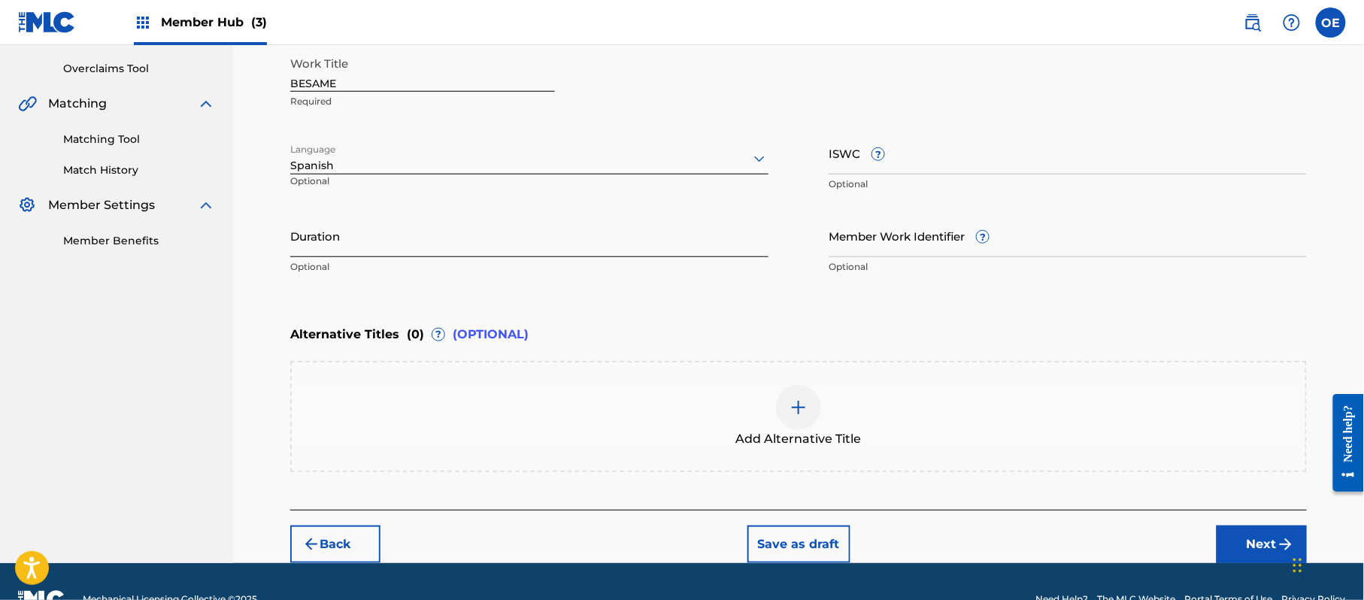
click at [495, 232] on input "Duration" at bounding box center [529, 235] width 478 height 43
click at [1263, 544] on button "Next" at bounding box center [1262, 545] width 90 height 38
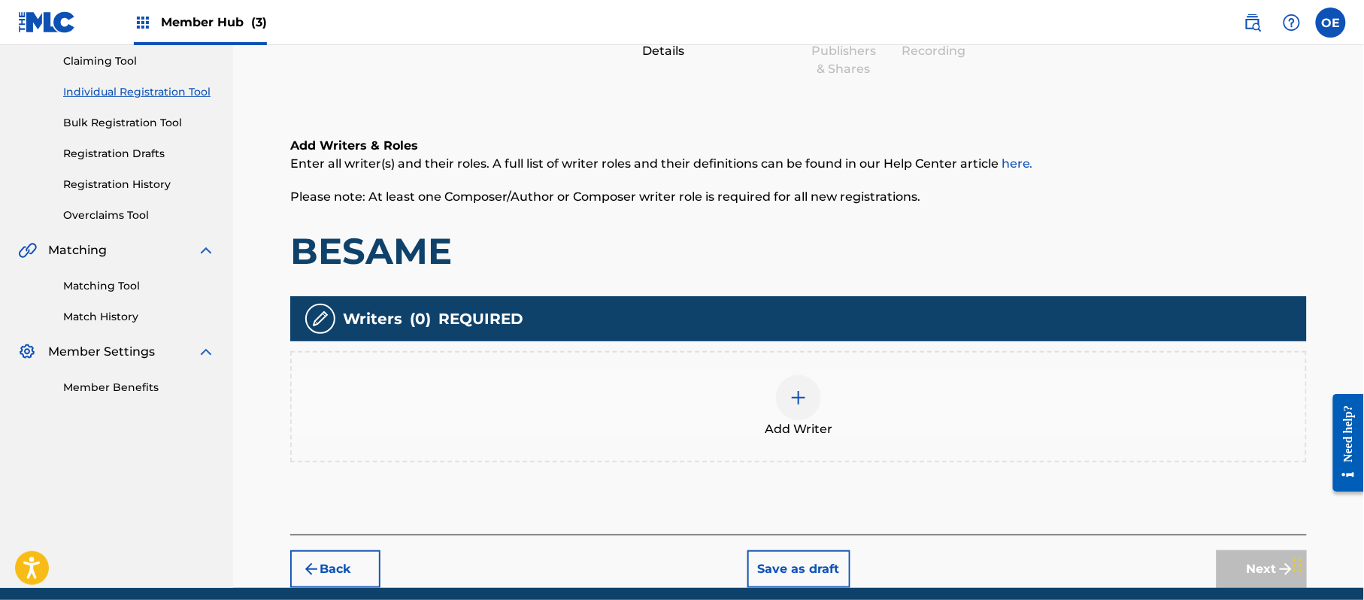
scroll to position [68, 0]
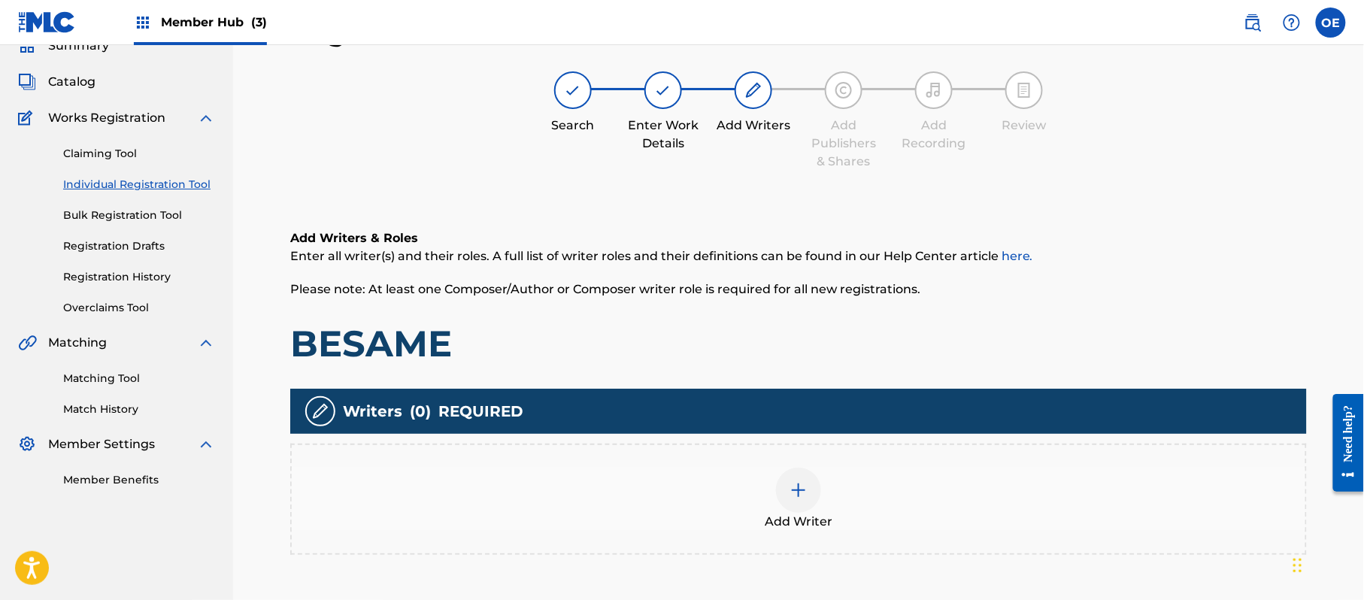
click at [804, 464] on div "Add Writer" at bounding box center [798, 499] width 1017 height 111
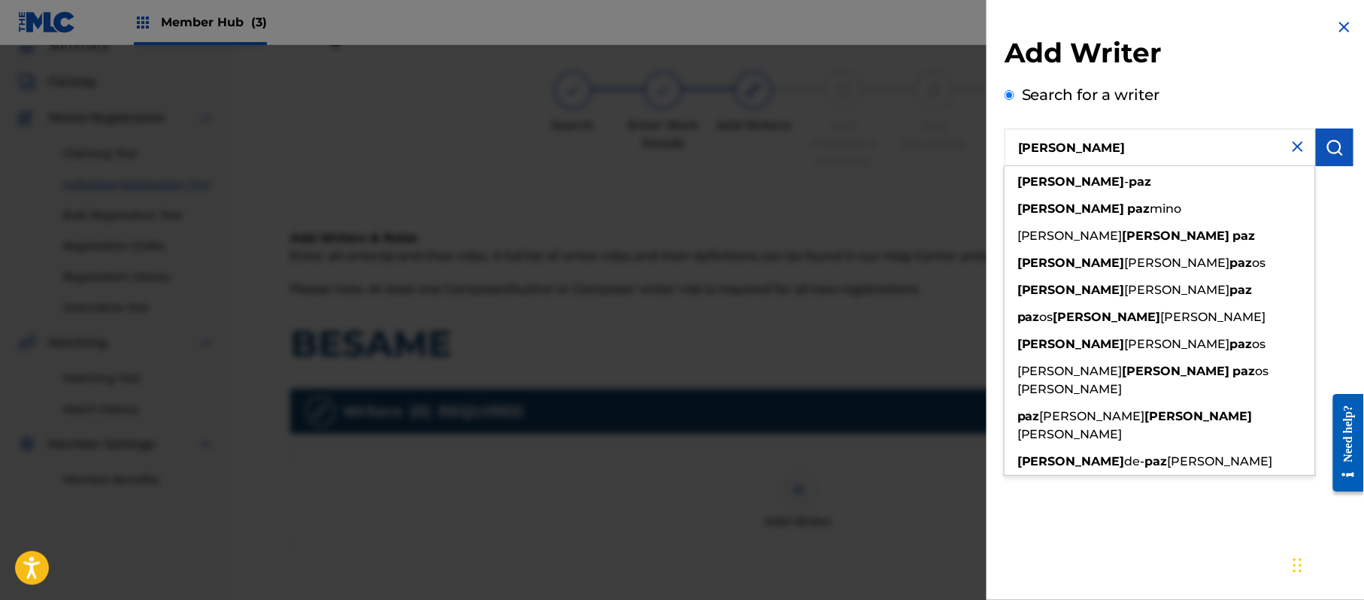
click at [1345, 226] on div "Add Writer Search for a writer JORGE PAZ jorge - paz jorge paz mino ramos ricar…" at bounding box center [1179, 114] width 385 height 229
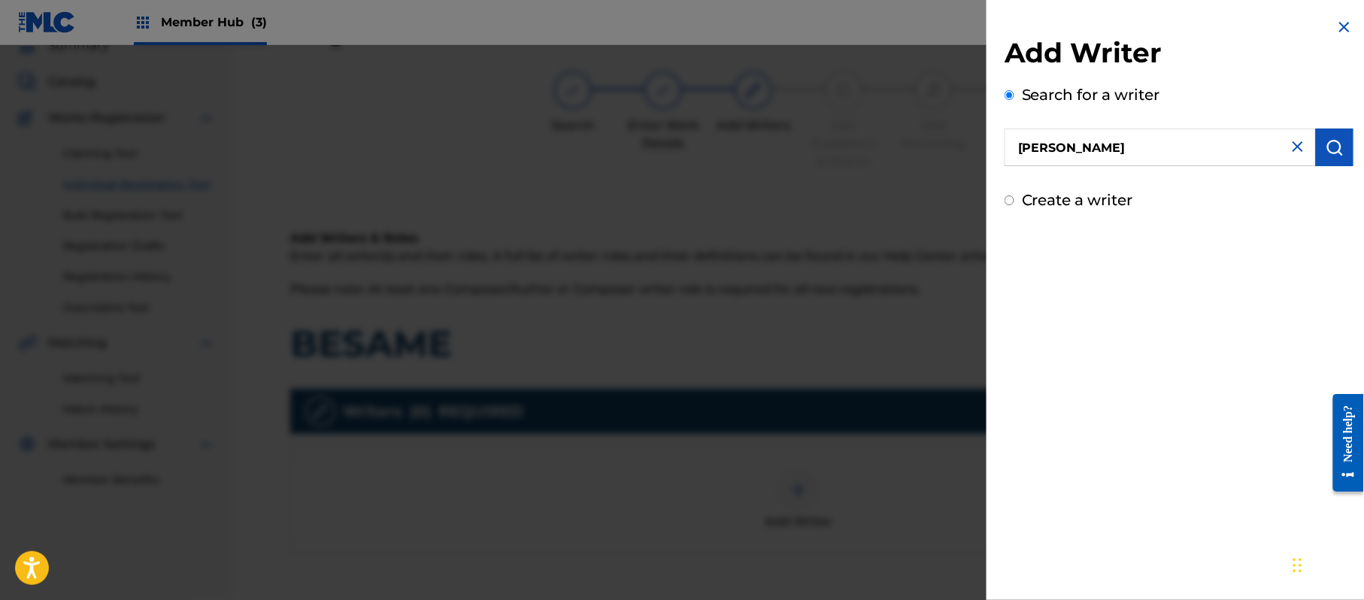
click at [1047, 205] on label "Create a writer" at bounding box center [1077, 200] width 111 height 18
click at [1014, 205] on input "Create a writer" at bounding box center [1010, 201] width 10 height 10
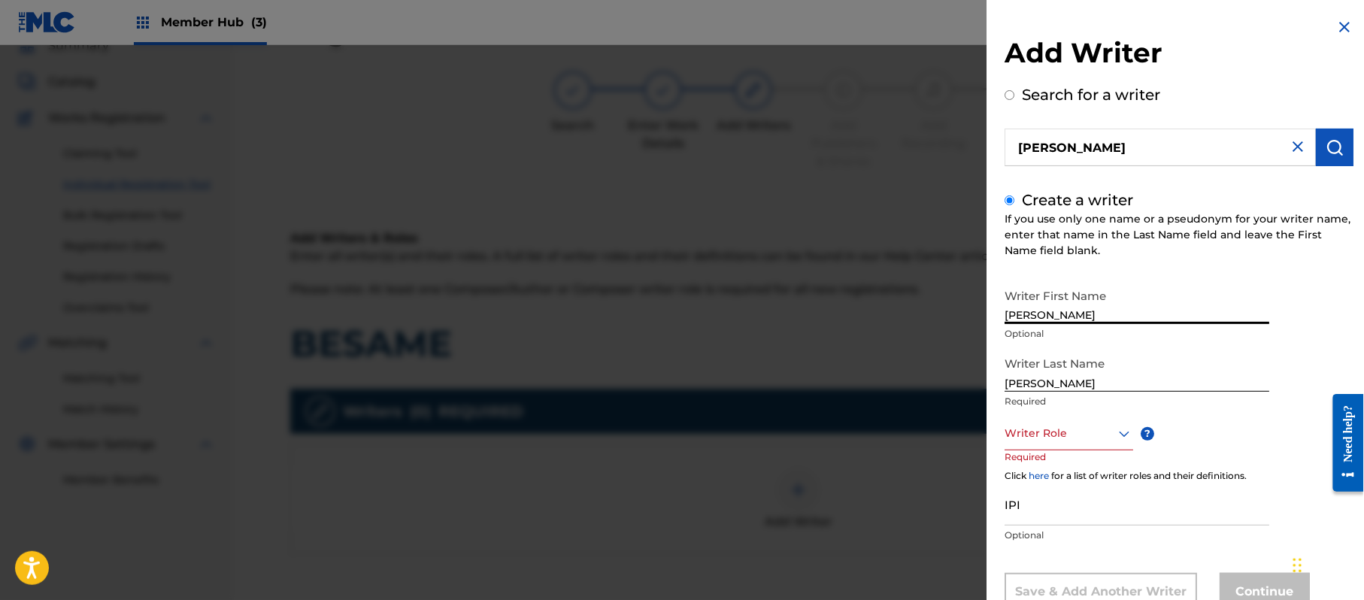
drag, startPoint x: 1090, startPoint y: 308, endPoint x: 1041, endPoint y: 319, distance: 50.0
click at [1041, 319] on input "JORGE PAZ" at bounding box center [1137, 302] width 265 height 43
drag, startPoint x: 1042, startPoint y: 382, endPoint x: 978, endPoint y: 370, distance: 64.3
click at [960, 367] on div "Add Writer Search for a writer JORGE PAZ Create a writer If you use only one na…" at bounding box center [682, 322] width 1364 height 555
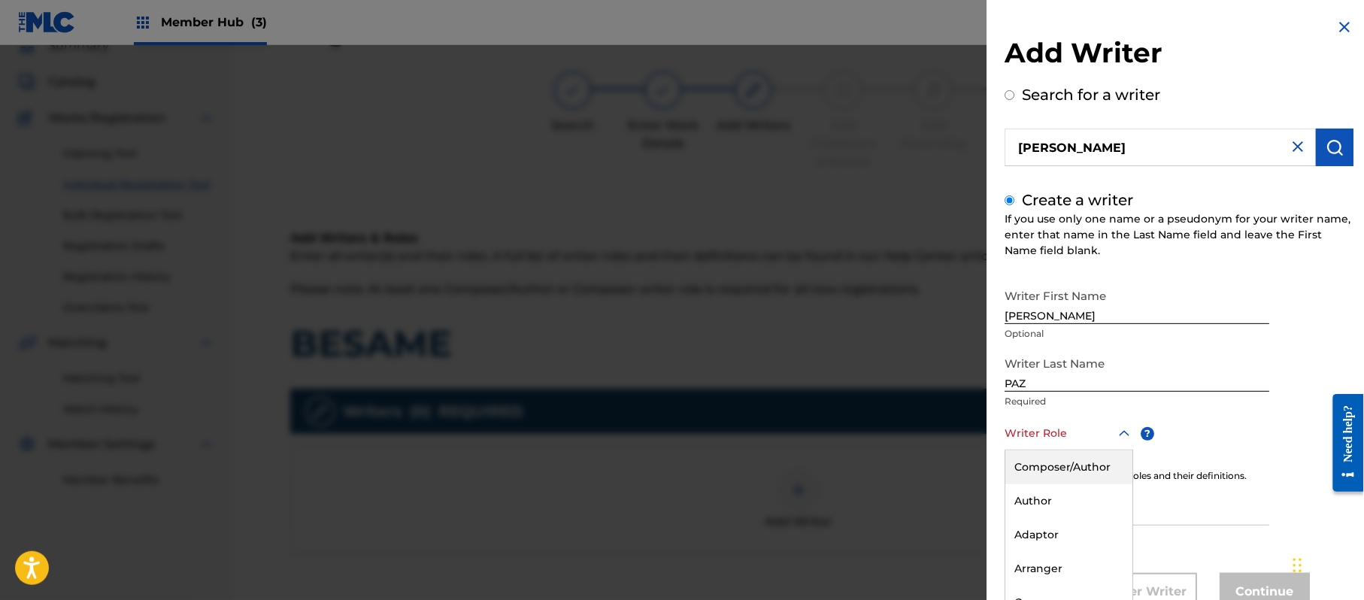
click at [1036, 423] on div "8 results available. Use Up and Down to choose options, press Enter to select t…" at bounding box center [1069, 434] width 129 height 34
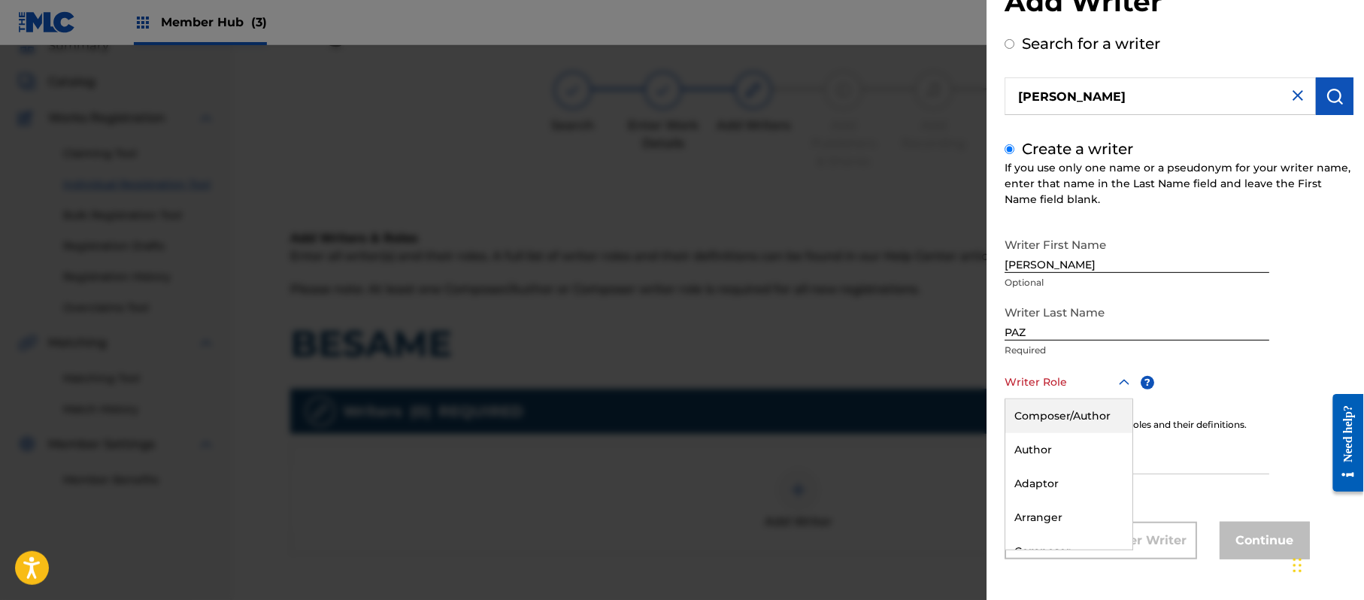
click at [1036, 423] on div "Composer/Author" at bounding box center [1068, 416] width 127 height 34
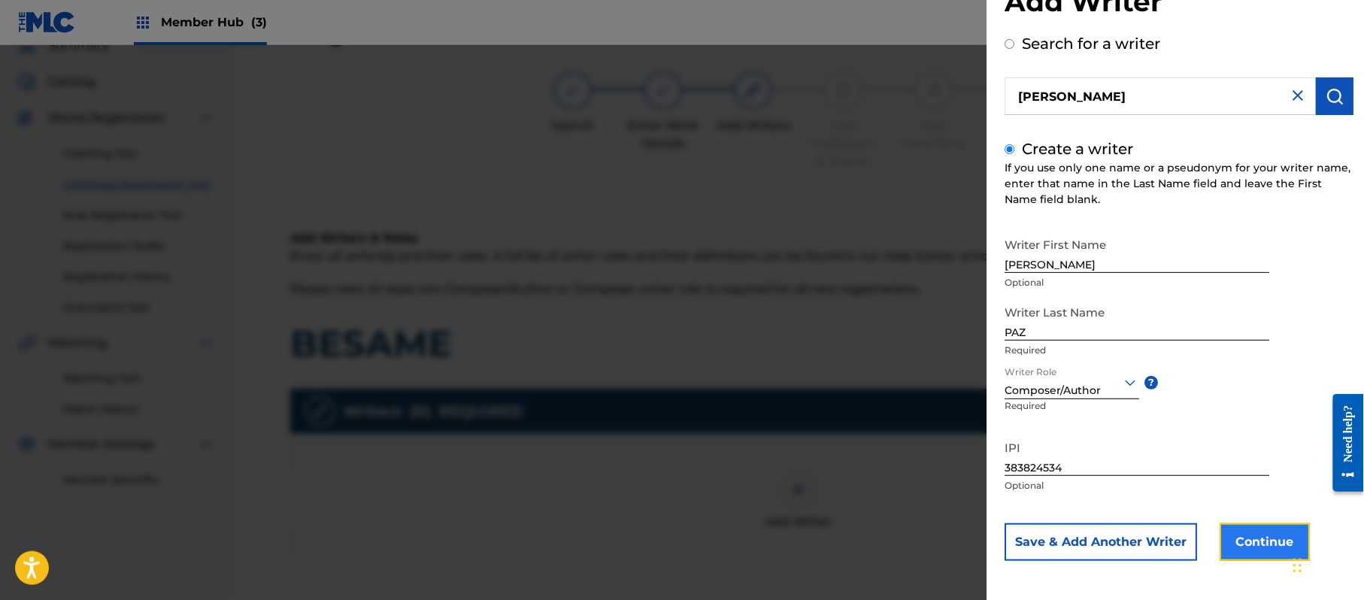
click at [1260, 524] on button "Continue" at bounding box center [1265, 542] width 90 height 38
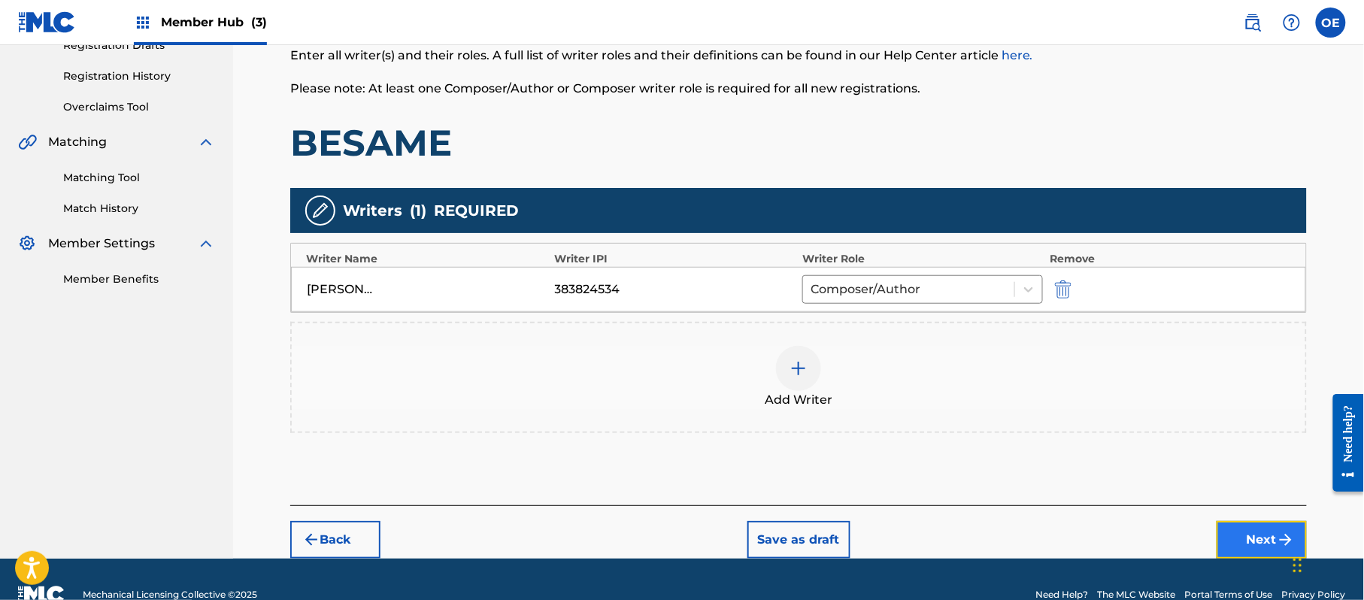
click at [1288, 526] on button "Next" at bounding box center [1262, 540] width 90 height 38
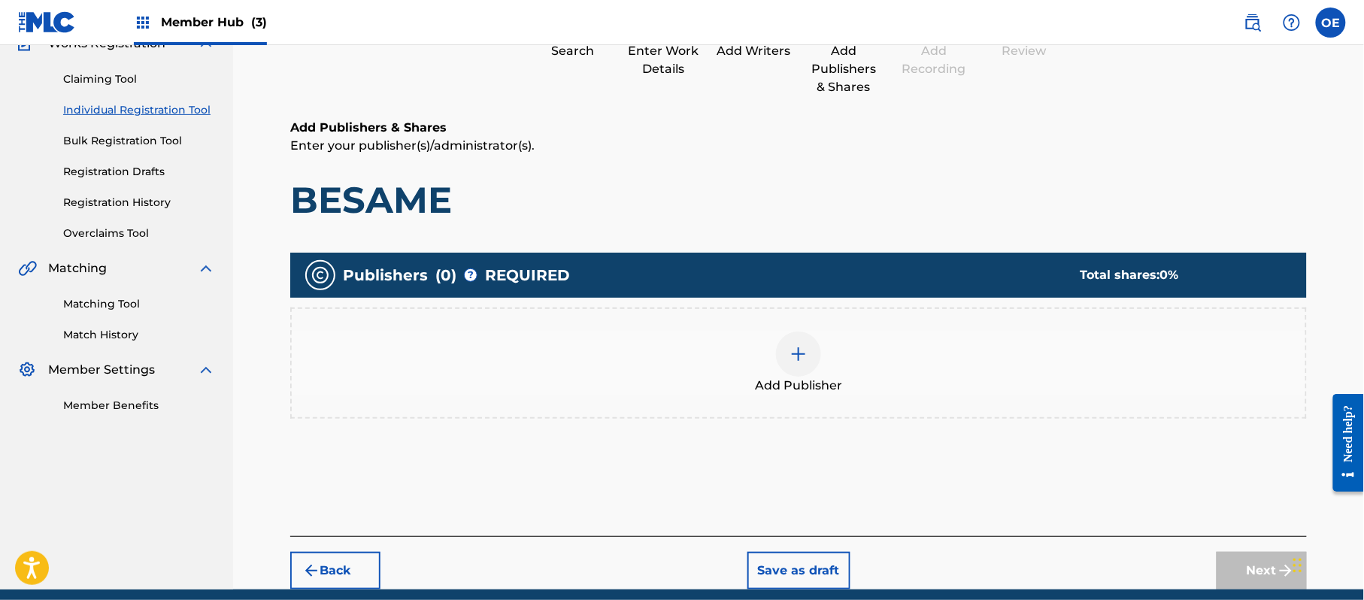
scroll to position [68, 0]
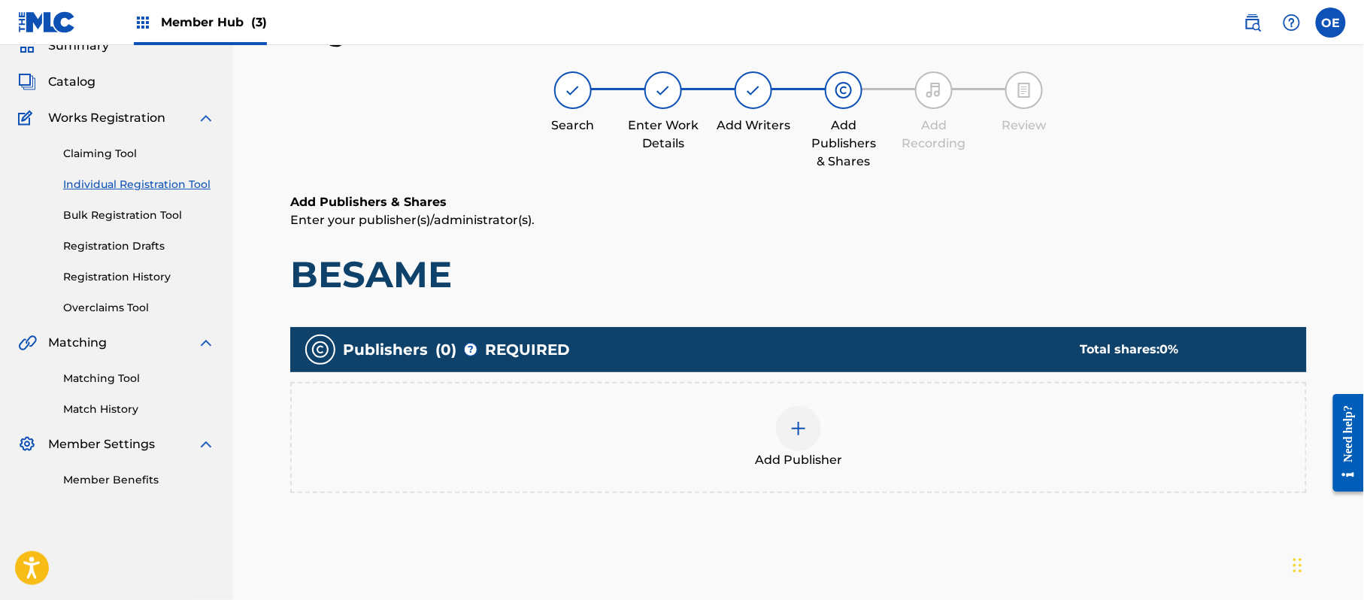
click at [819, 435] on div at bounding box center [798, 428] width 45 height 45
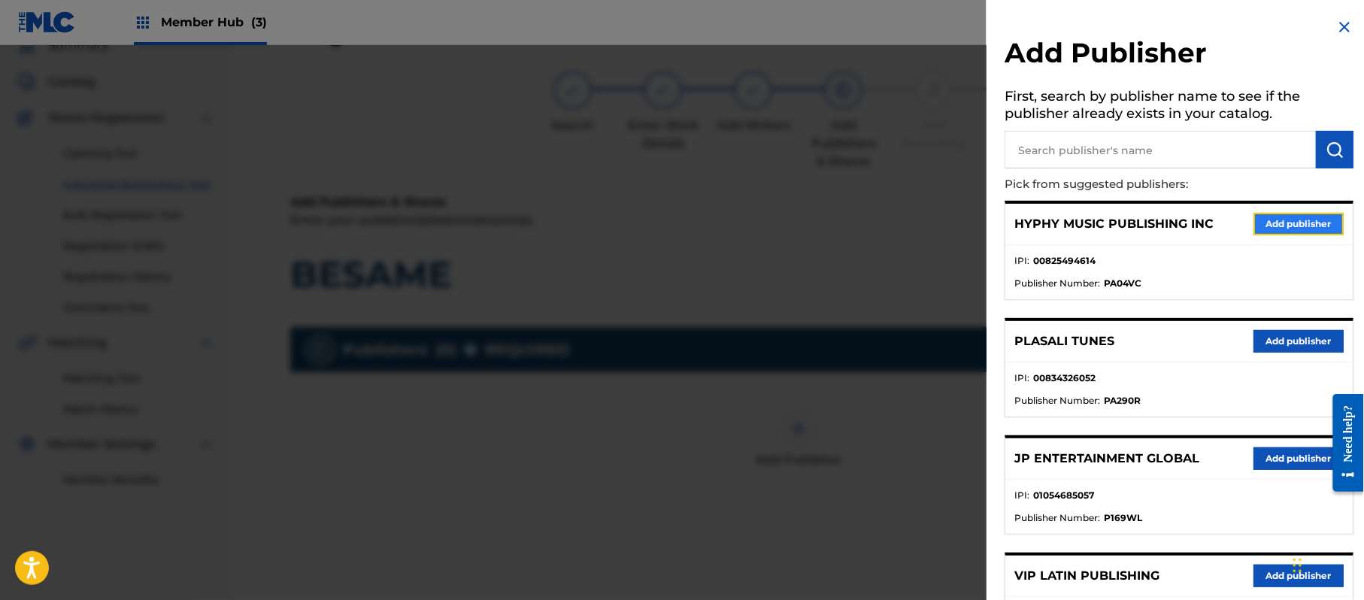
click at [1276, 217] on button "Add publisher" at bounding box center [1299, 224] width 90 height 23
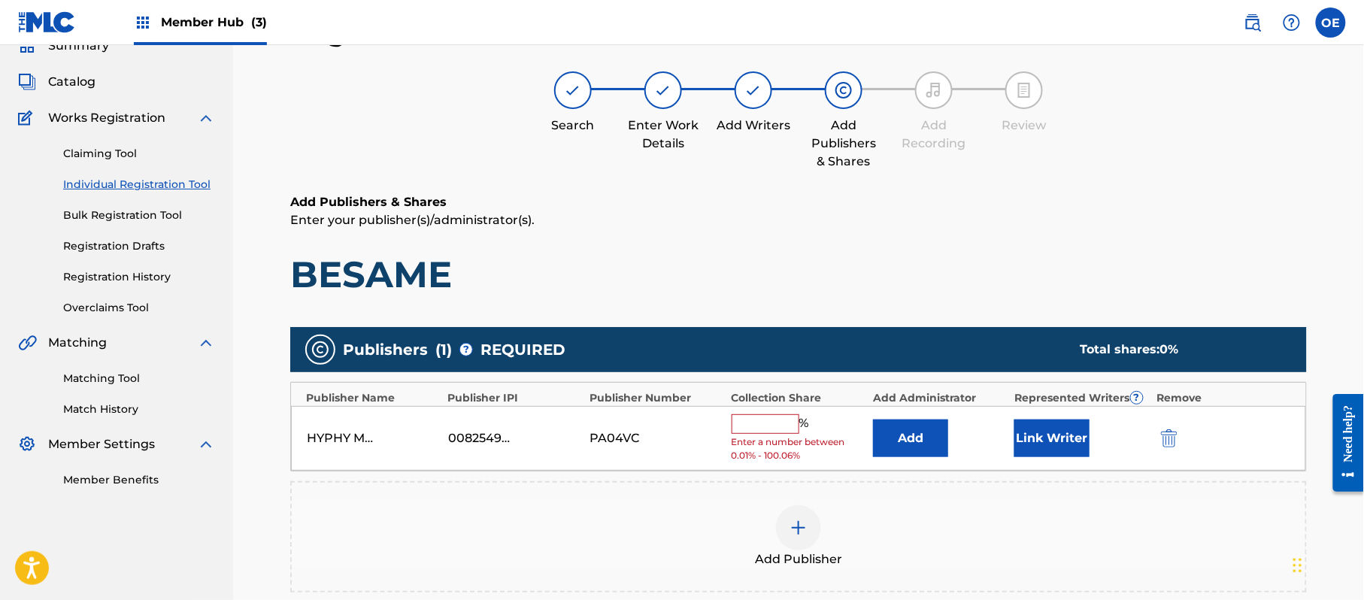
drag, startPoint x: 741, startPoint y: 426, endPoint x: 747, endPoint y: 432, distance: 8.5
click at [741, 426] on input "text" at bounding box center [766, 424] width 68 height 20
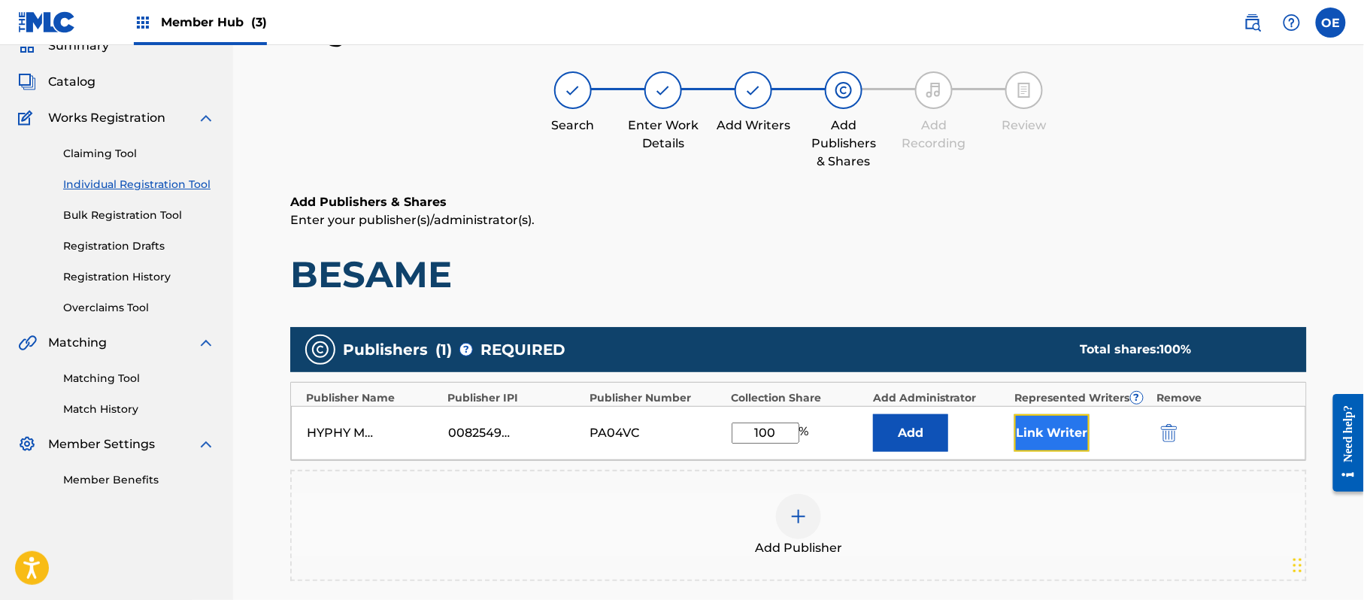
click at [1075, 440] on button "Link Writer" at bounding box center [1051, 433] width 75 height 38
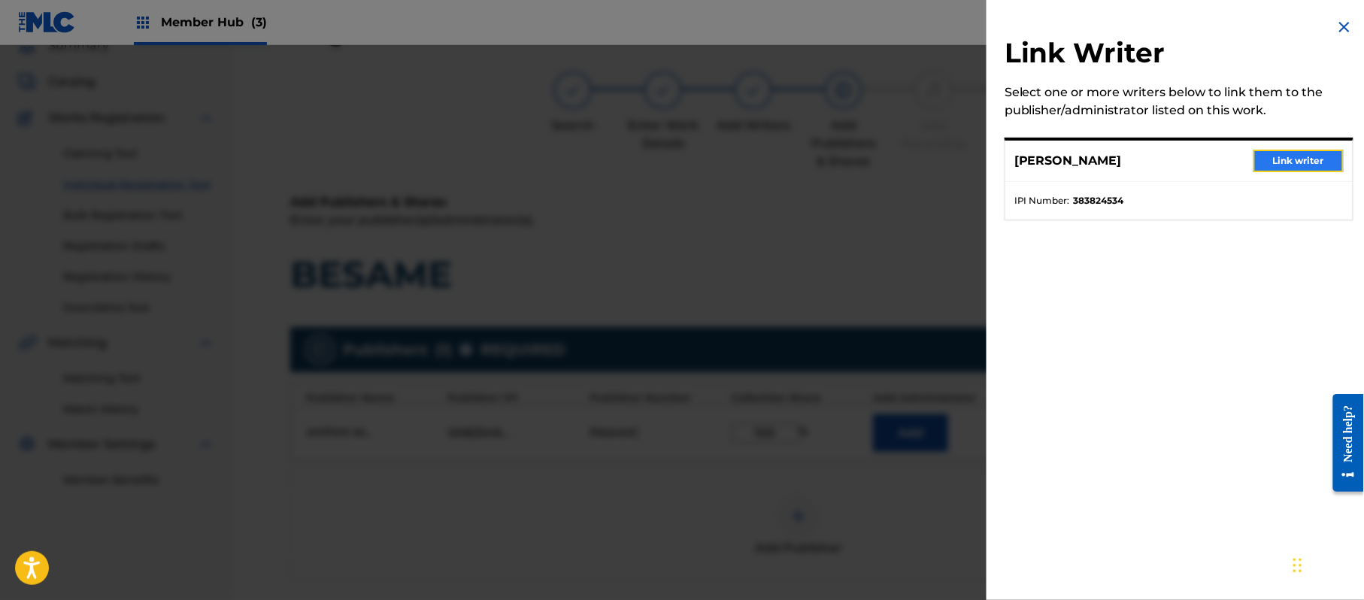
click at [1296, 161] on button "Link writer" at bounding box center [1299, 161] width 90 height 23
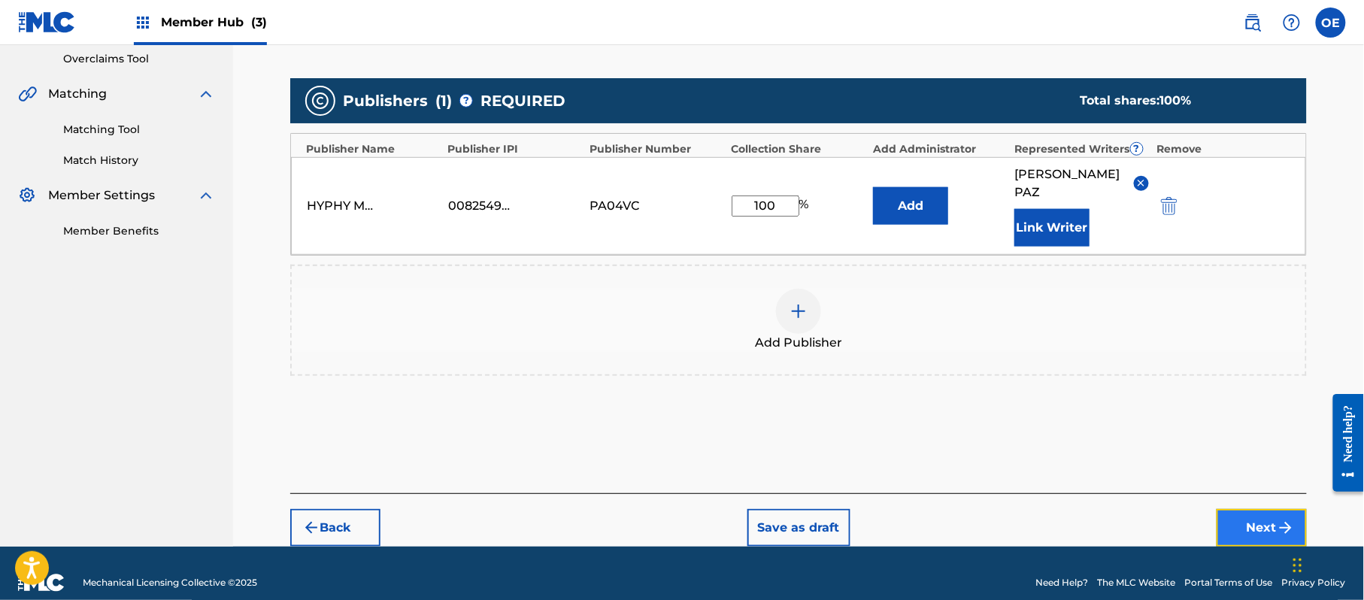
click at [1270, 509] on button "Next" at bounding box center [1262, 528] width 90 height 38
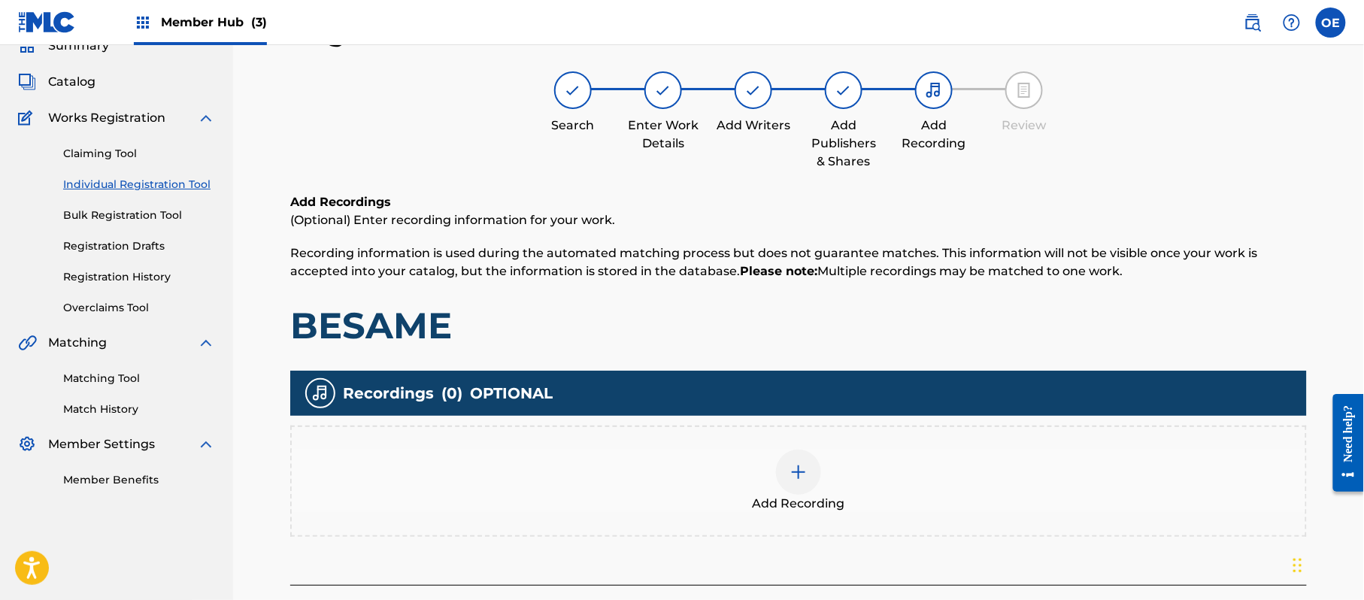
click at [851, 470] on div "Add Recording" at bounding box center [799, 481] width 1014 height 63
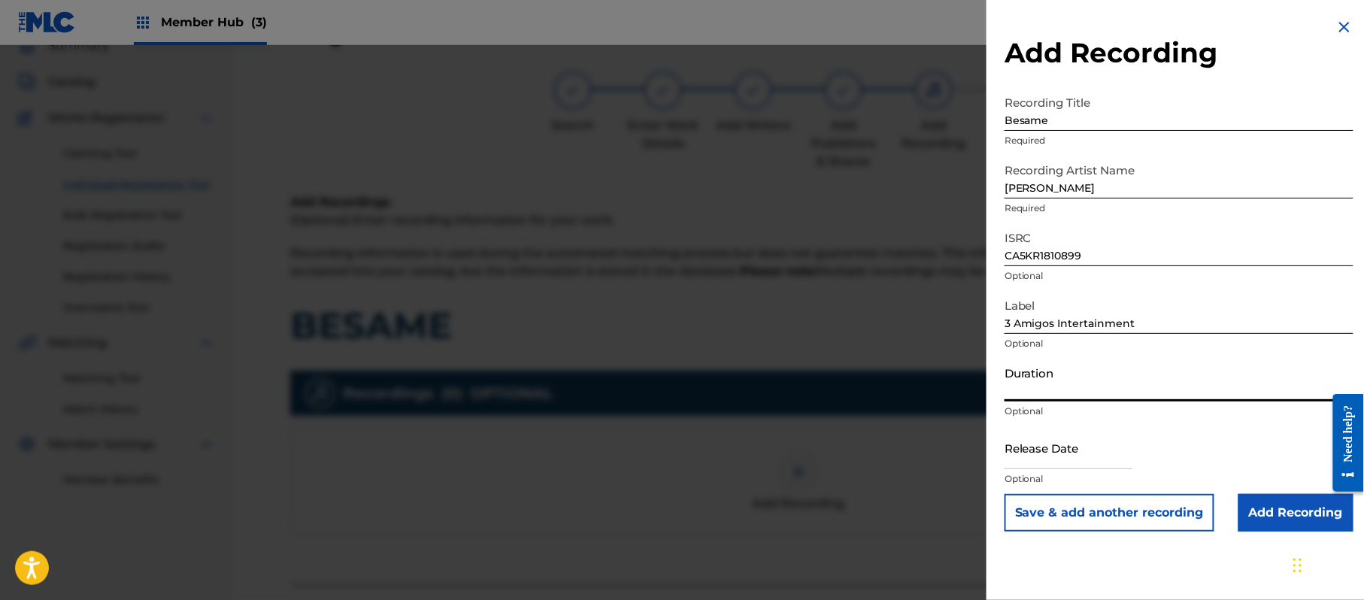
click at [1105, 391] on input "Duration" at bounding box center [1179, 380] width 349 height 43
drag, startPoint x: 1074, startPoint y: 445, endPoint x: 1101, endPoint y: 463, distance: 32.5
click at [1074, 445] on input "text" at bounding box center [1069, 447] width 128 height 43
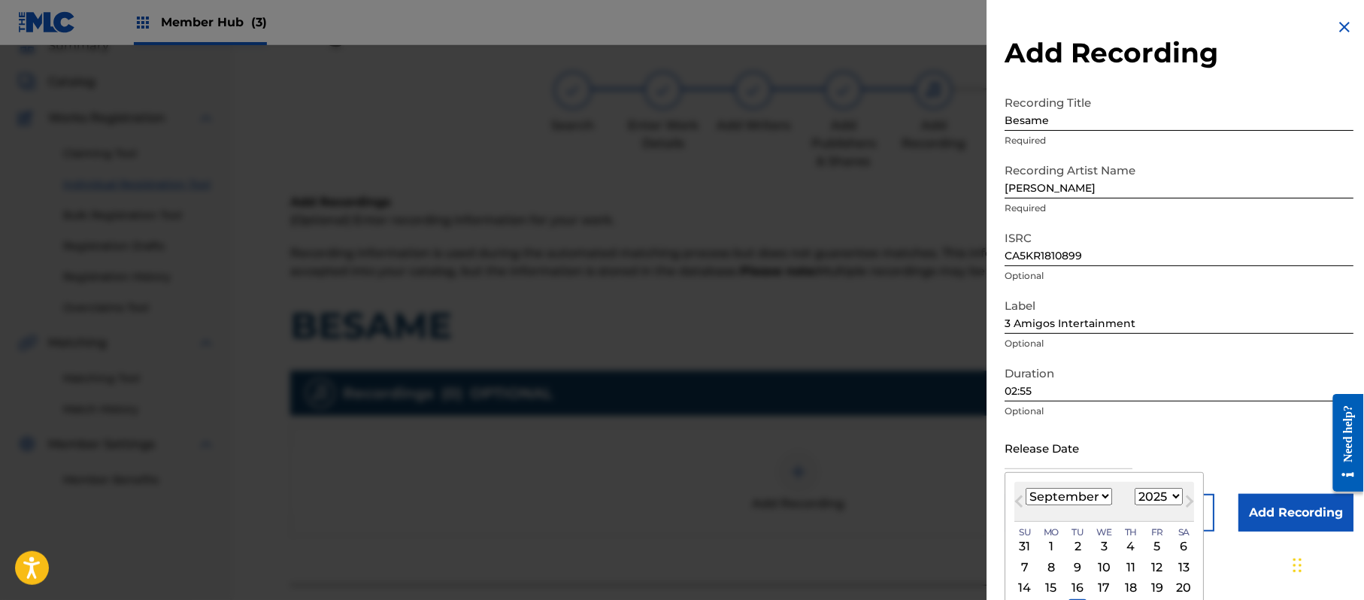
click at [1182, 501] on select "1899 1900 1901 1902 1903 1904 1905 1906 1907 1908 1909 1910 1911 1912 1913 1914…" at bounding box center [1159, 496] width 48 height 17
click at [1138, 488] on select "1899 1900 1901 1902 1903 1904 1905 1906 1907 1908 1909 1910 1911 1912 1913 1914…" at bounding box center [1159, 496] width 48 height 17
click at [1069, 489] on select "January February March April May June July August September October November De…" at bounding box center [1069, 496] width 86 height 17
click at [1026, 488] on select "January February March April May June July August September October November De…" at bounding box center [1069, 496] width 86 height 17
click at [1163, 572] on div "11" at bounding box center [1157, 567] width 18 height 18
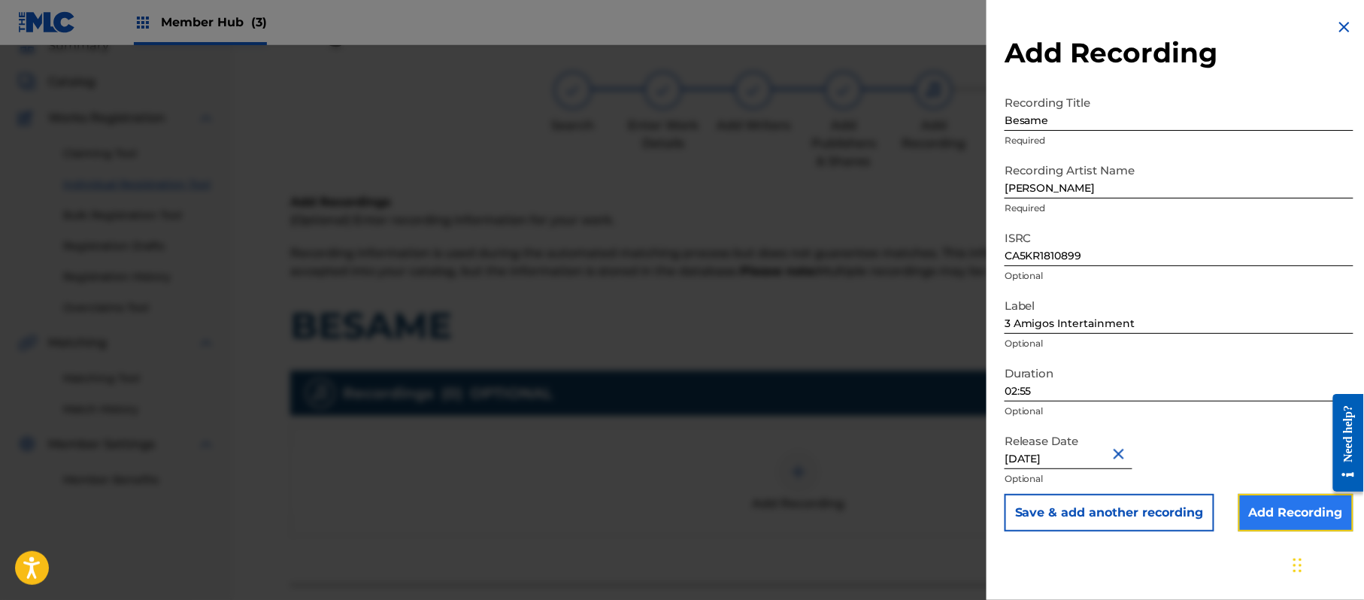
click at [1251, 513] on input "Add Recording" at bounding box center [1296, 513] width 115 height 38
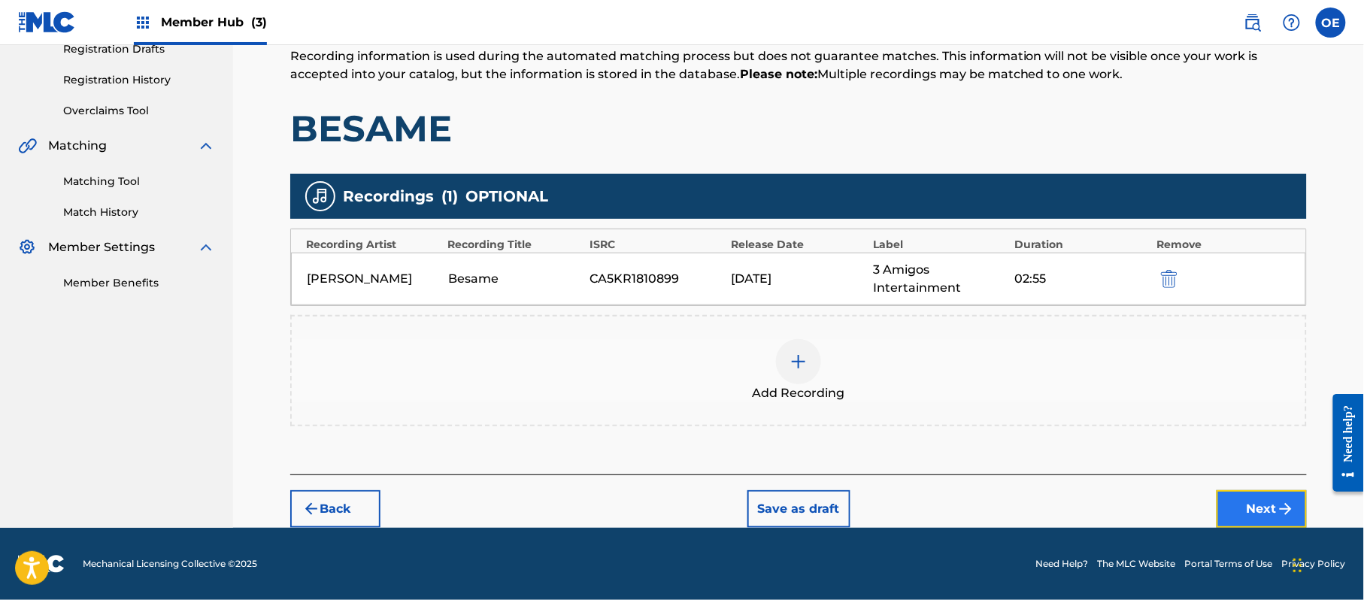
click at [1250, 504] on button "Next" at bounding box center [1262, 509] width 90 height 38
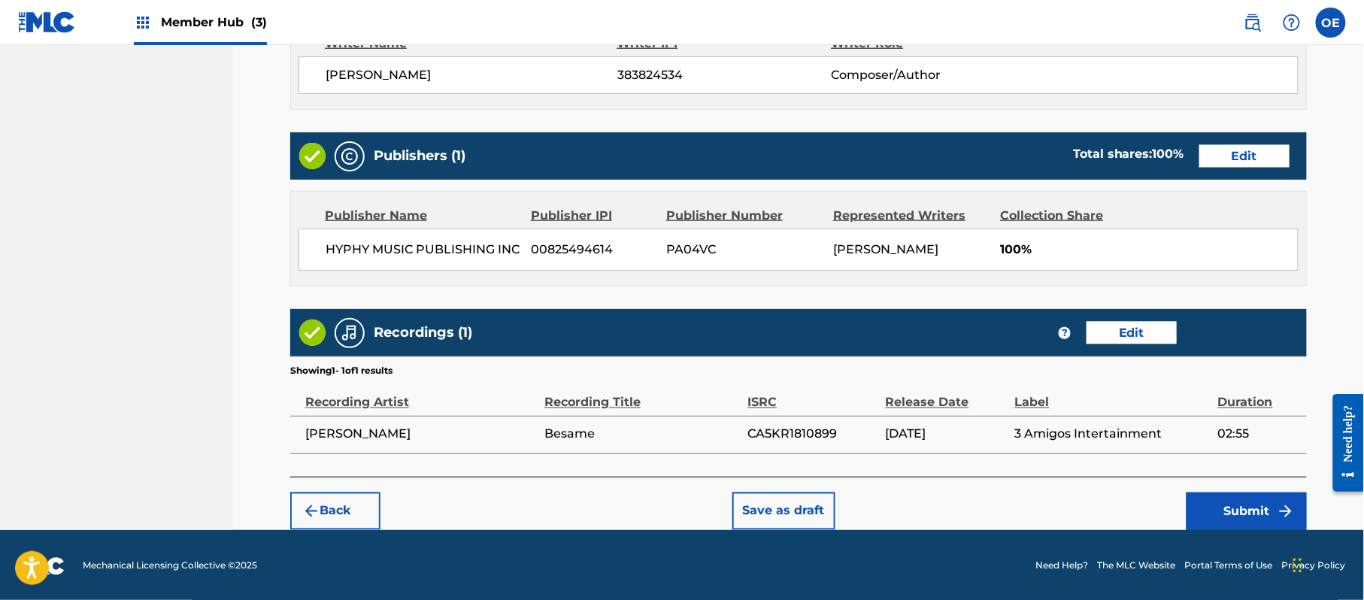
scroll to position [672, 0]
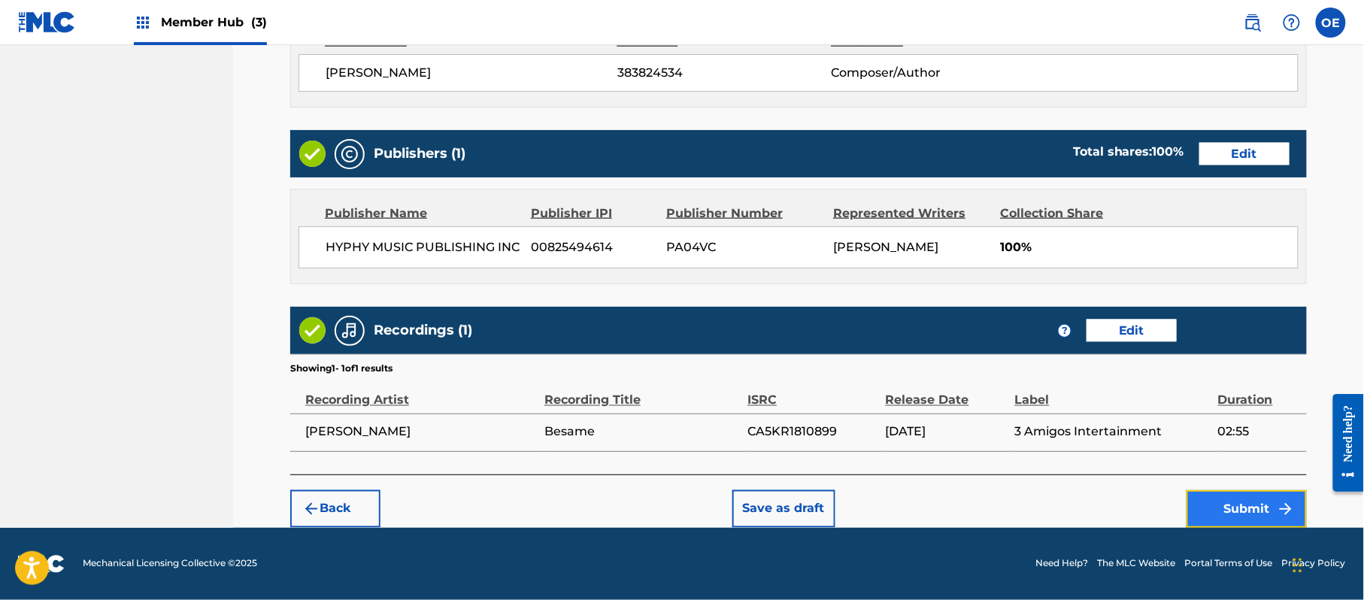
click at [1224, 518] on button "Submit" at bounding box center [1247, 509] width 120 height 38
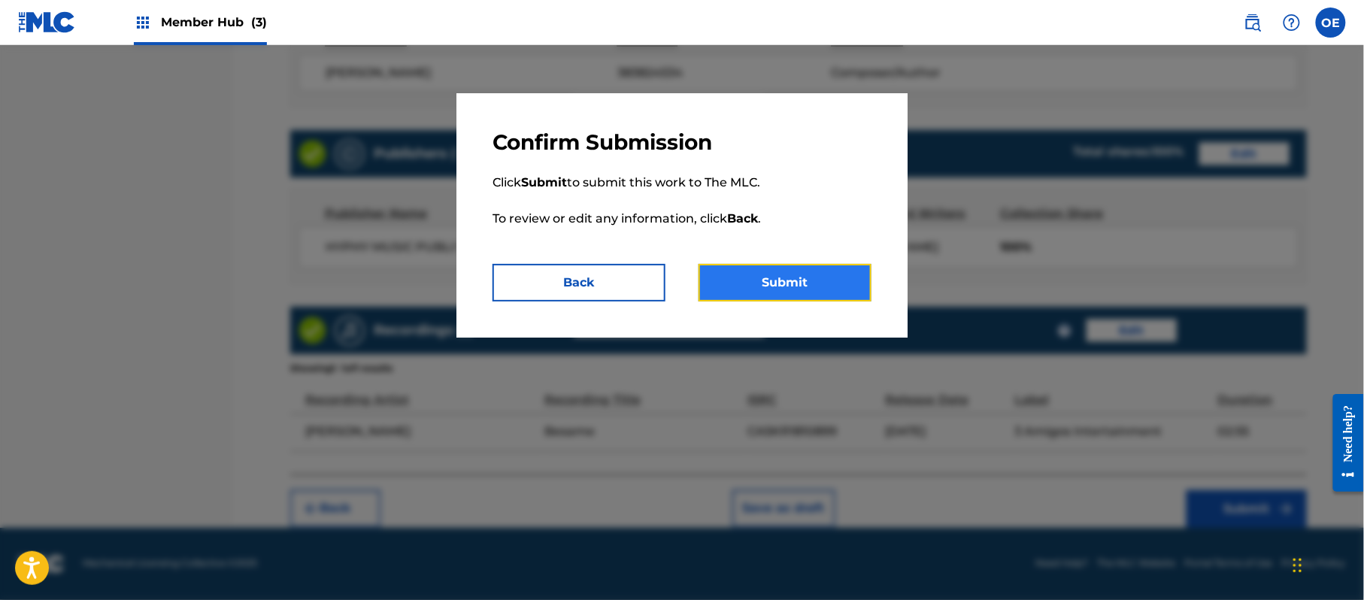
click at [750, 277] on button "Submit" at bounding box center [785, 283] width 173 height 38
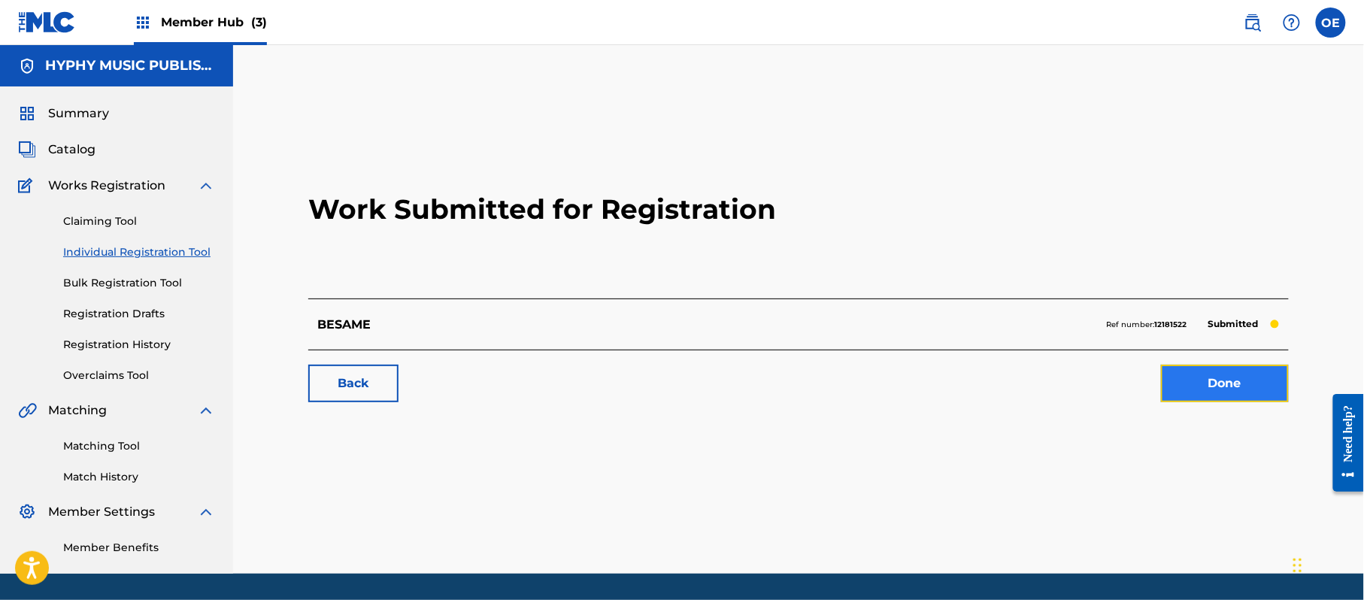
click at [1217, 395] on link "Done" at bounding box center [1225, 384] width 128 height 38
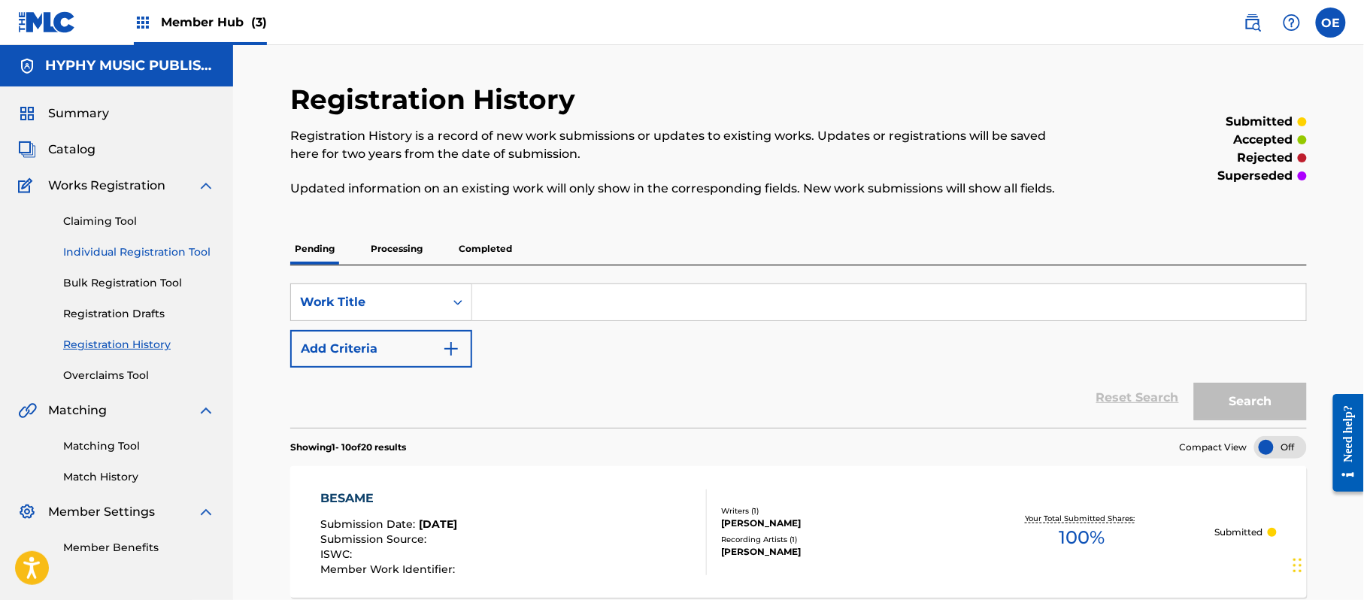
click at [168, 256] on link "Individual Registration Tool" at bounding box center [139, 252] width 152 height 16
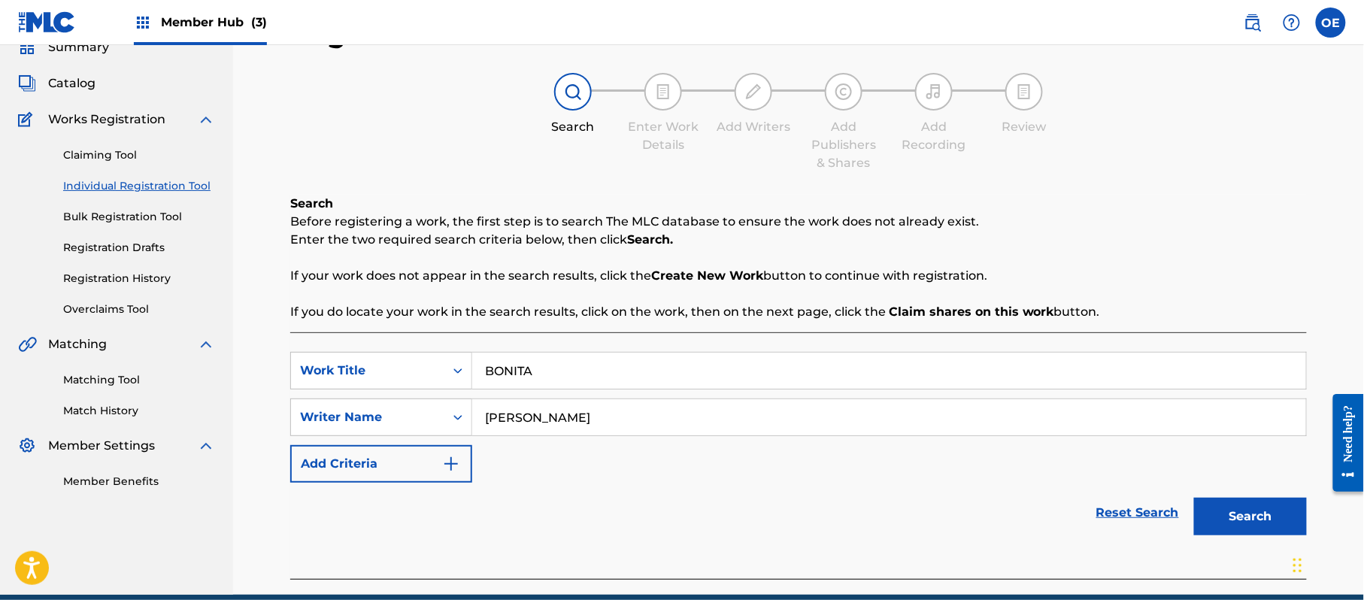
scroll to position [133, 0]
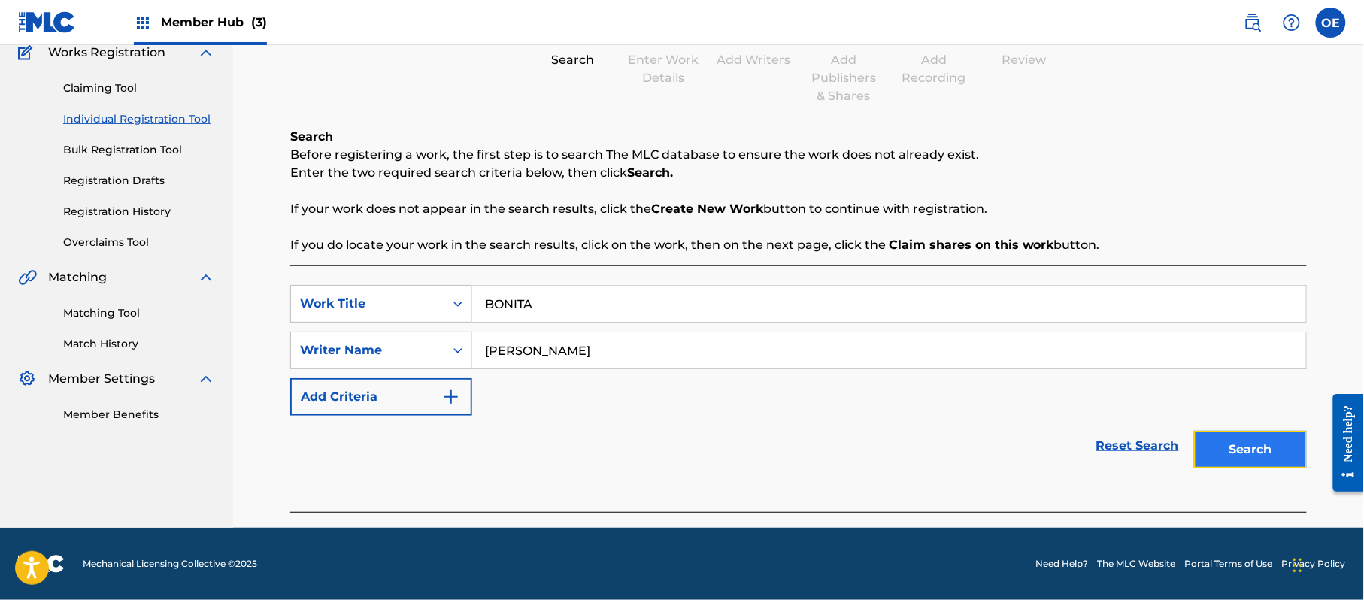
click at [1249, 453] on button "Search" at bounding box center [1250, 450] width 113 height 38
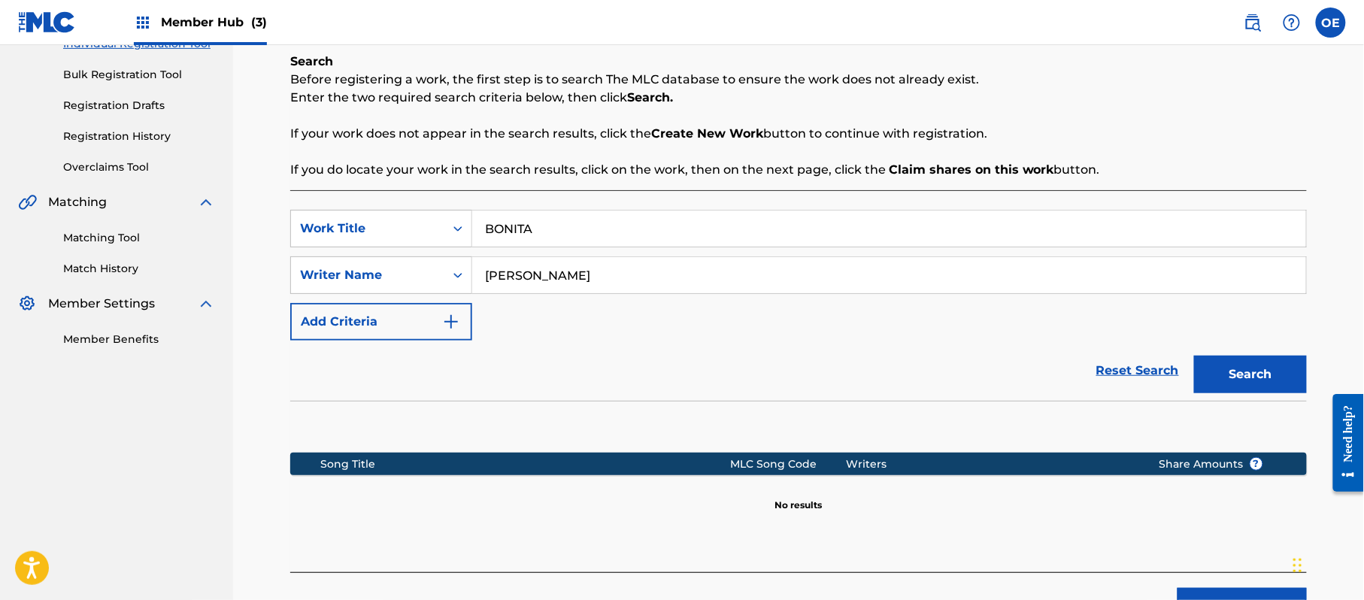
scroll to position [307, 0]
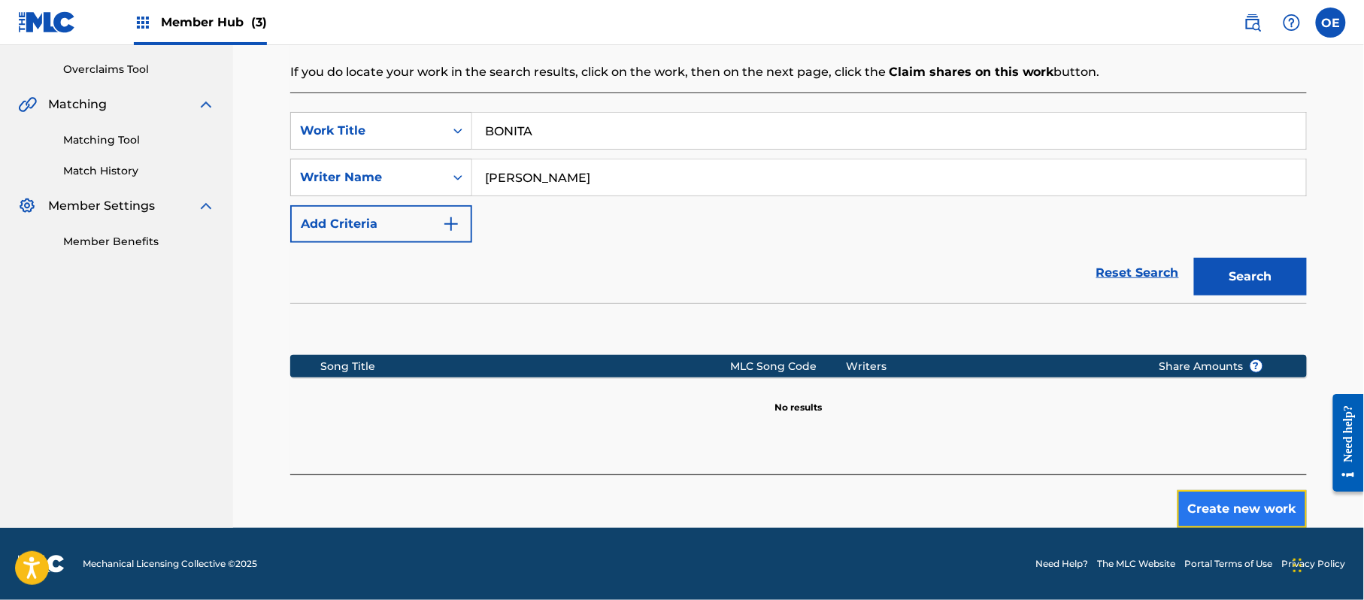
click at [1226, 518] on button "Create new work" at bounding box center [1242, 509] width 129 height 38
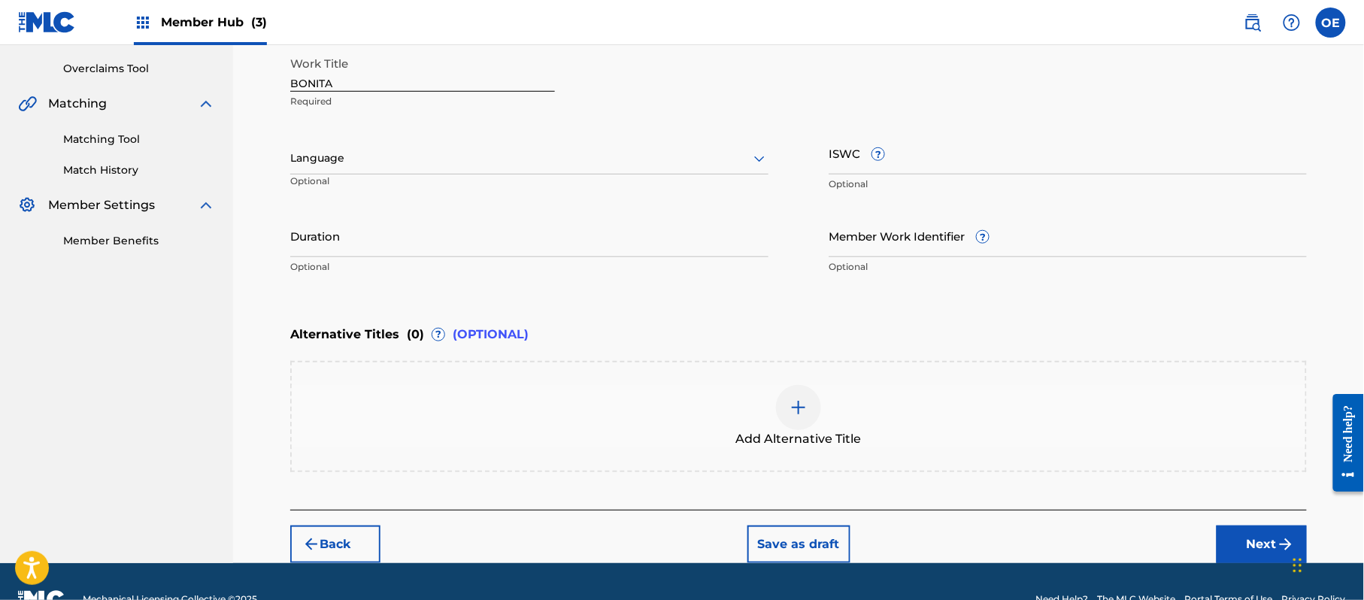
click at [341, 143] on div "Language" at bounding box center [529, 159] width 478 height 32
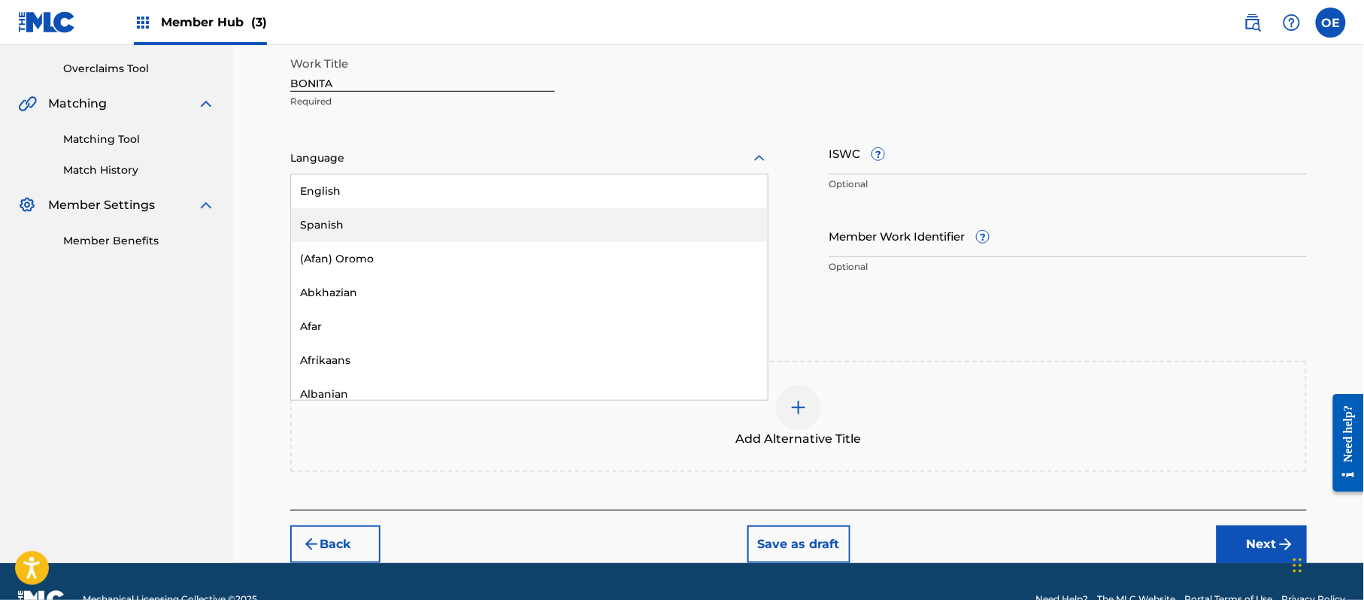
click at [337, 211] on div "Spanish" at bounding box center [529, 225] width 477 height 34
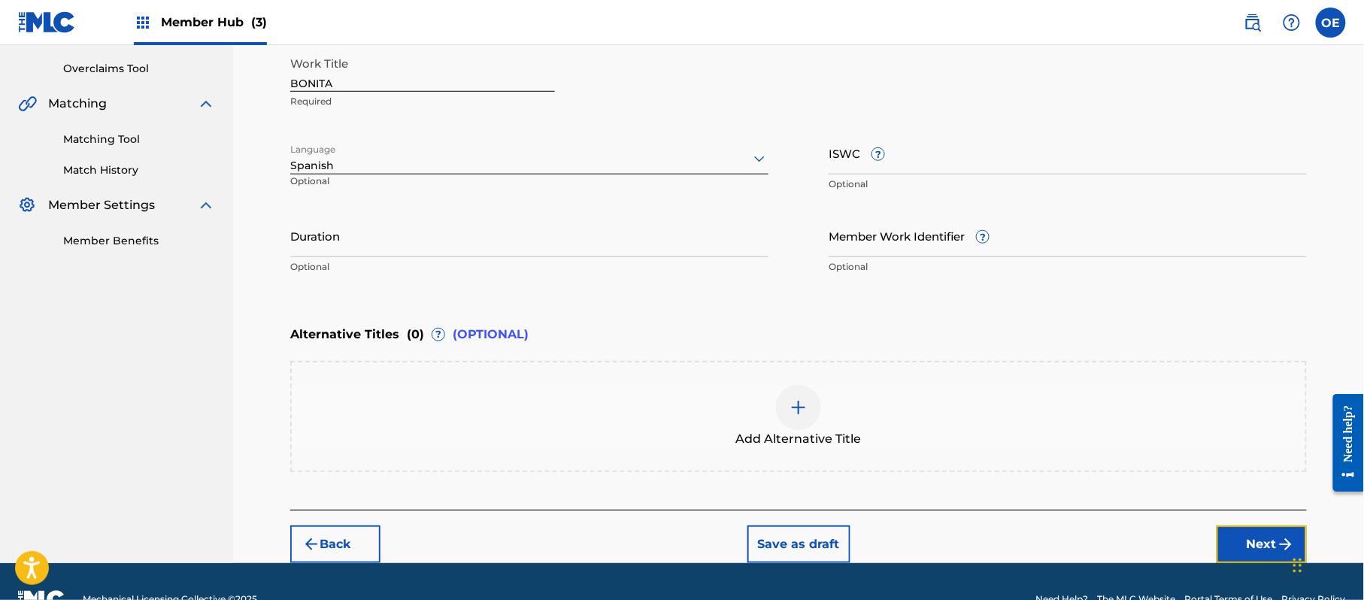
click at [1247, 529] on button "Next" at bounding box center [1262, 545] width 90 height 38
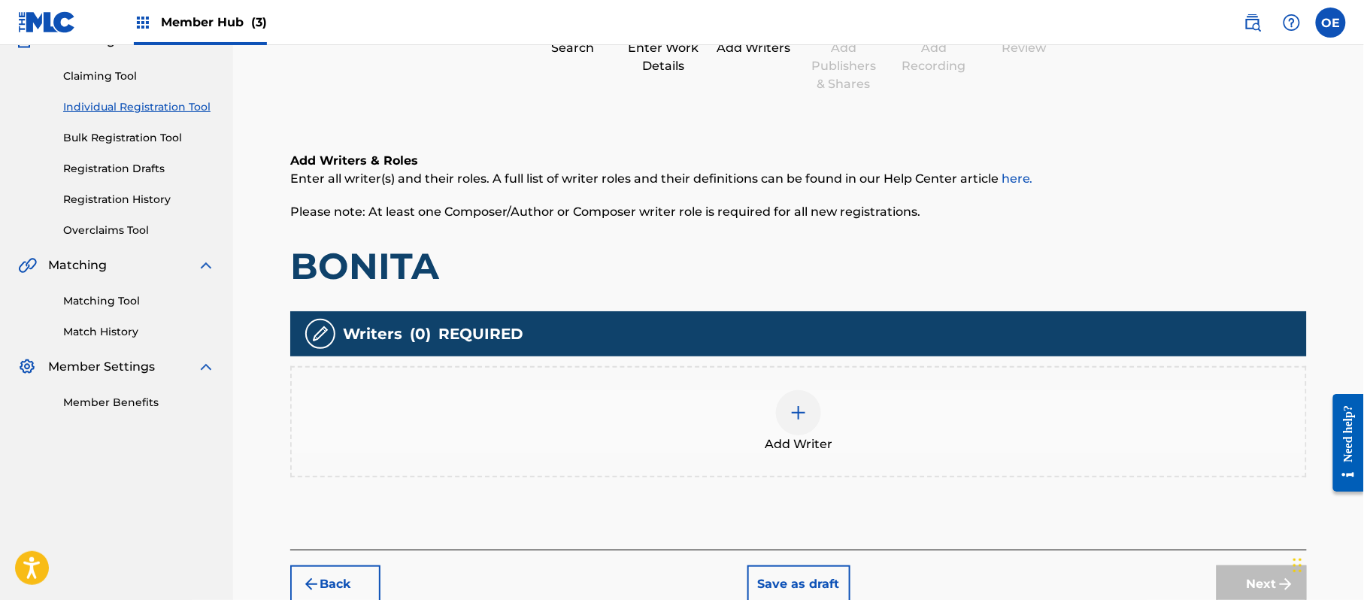
scroll to position [168, 0]
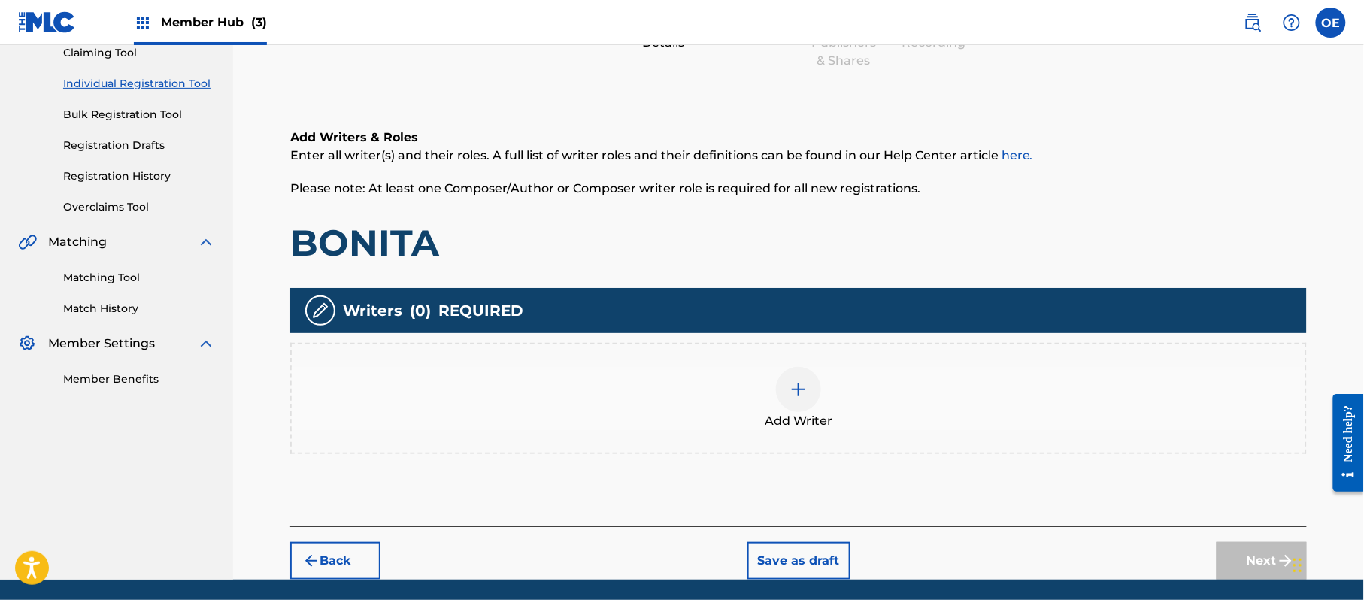
click at [723, 467] on div "Add Writers & Roles Enter all writer(s) and their roles. A full list of writer …" at bounding box center [798, 309] width 1017 height 434
click at [840, 383] on div "Add Writer" at bounding box center [799, 398] width 1014 height 63
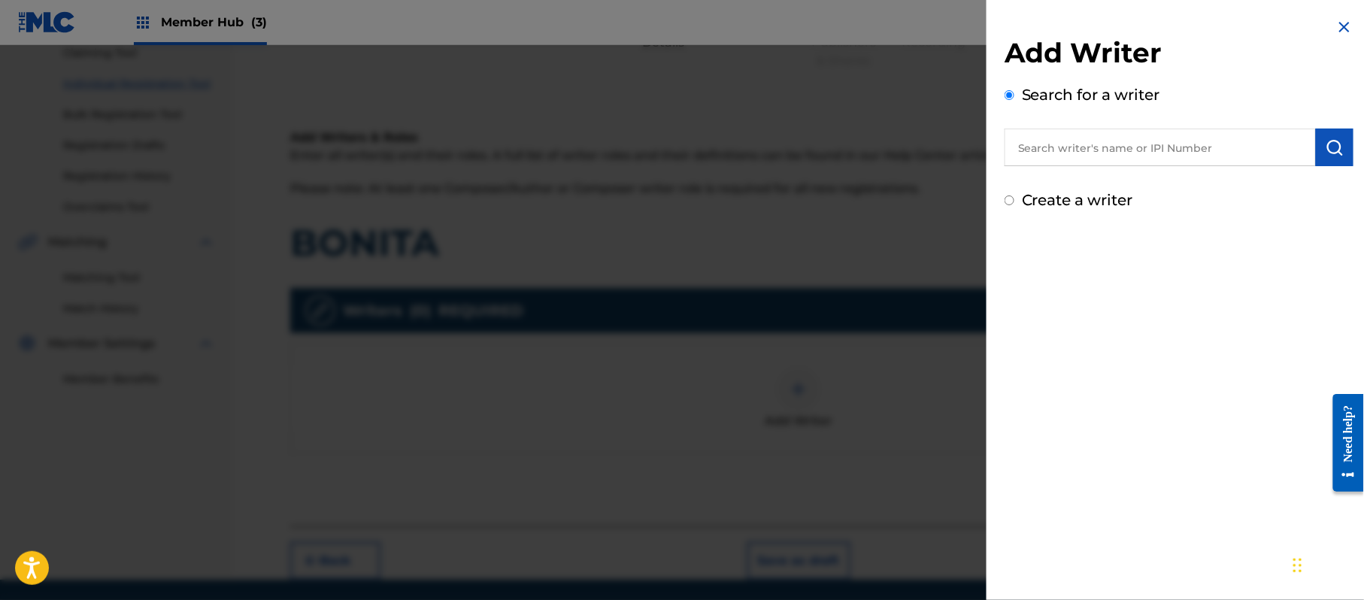
click at [1051, 196] on label "Create a writer" at bounding box center [1077, 200] width 111 height 18
click at [1014, 196] on input "Create a writer" at bounding box center [1010, 201] width 10 height 10
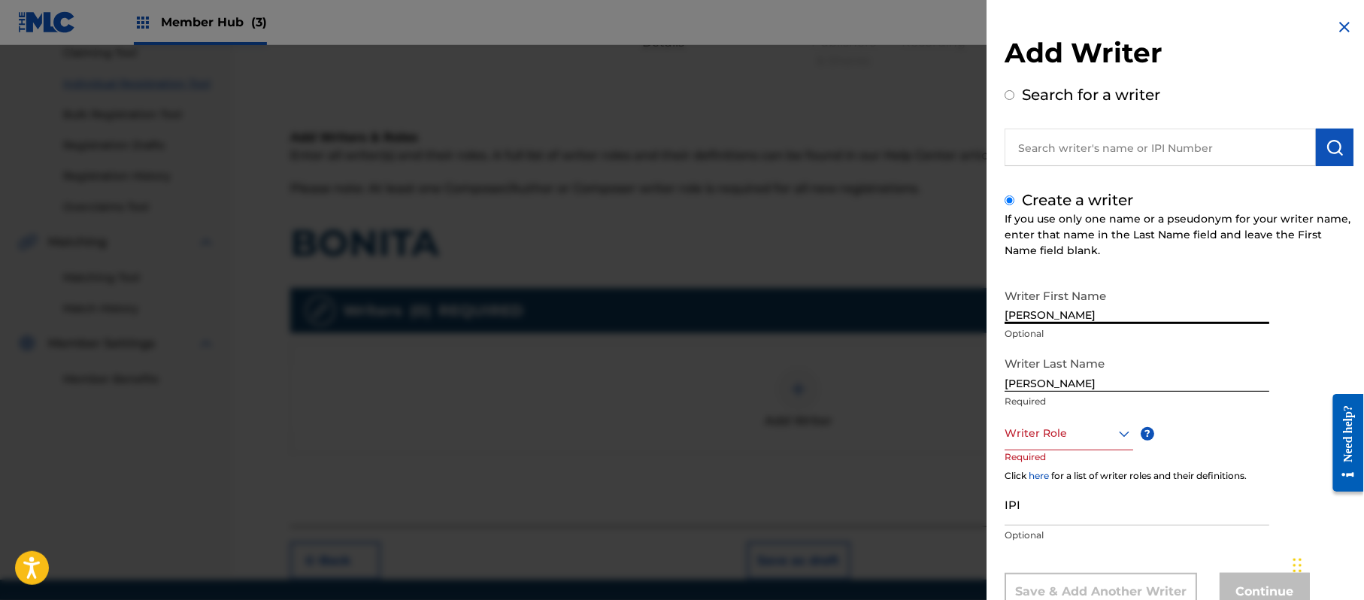
drag, startPoint x: 1101, startPoint y: 305, endPoint x: 1042, endPoint y: 328, distance: 62.8
click at [1042, 328] on div "Writer First Name JORGE PAZ Optional" at bounding box center [1137, 315] width 265 height 68
drag, startPoint x: 1042, startPoint y: 377, endPoint x: 877, endPoint y: 368, distance: 165.7
click at [891, 377] on div "Add Writer Search for a writer Create a writer If you use only one name or a ps…" at bounding box center [682, 322] width 1364 height 555
click at [1059, 420] on div "Writer Role" at bounding box center [1069, 434] width 129 height 34
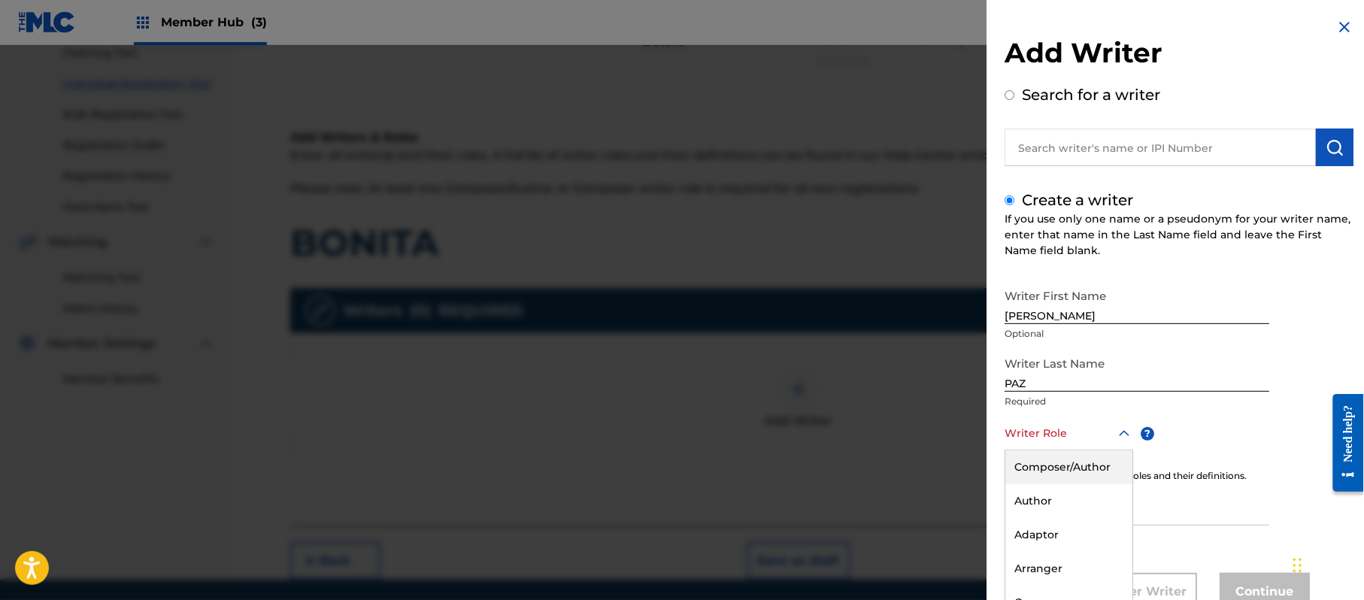
scroll to position [51, 0]
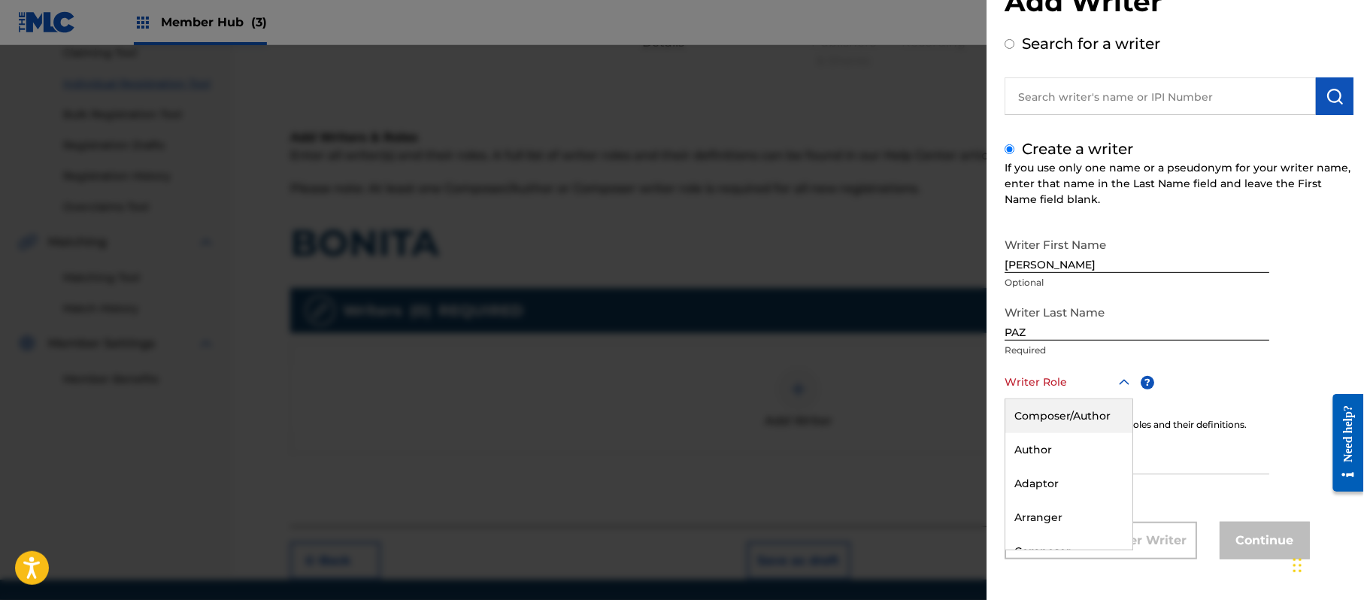
click at [1059, 420] on div "Composer/Author" at bounding box center [1068, 416] width 127 height 34
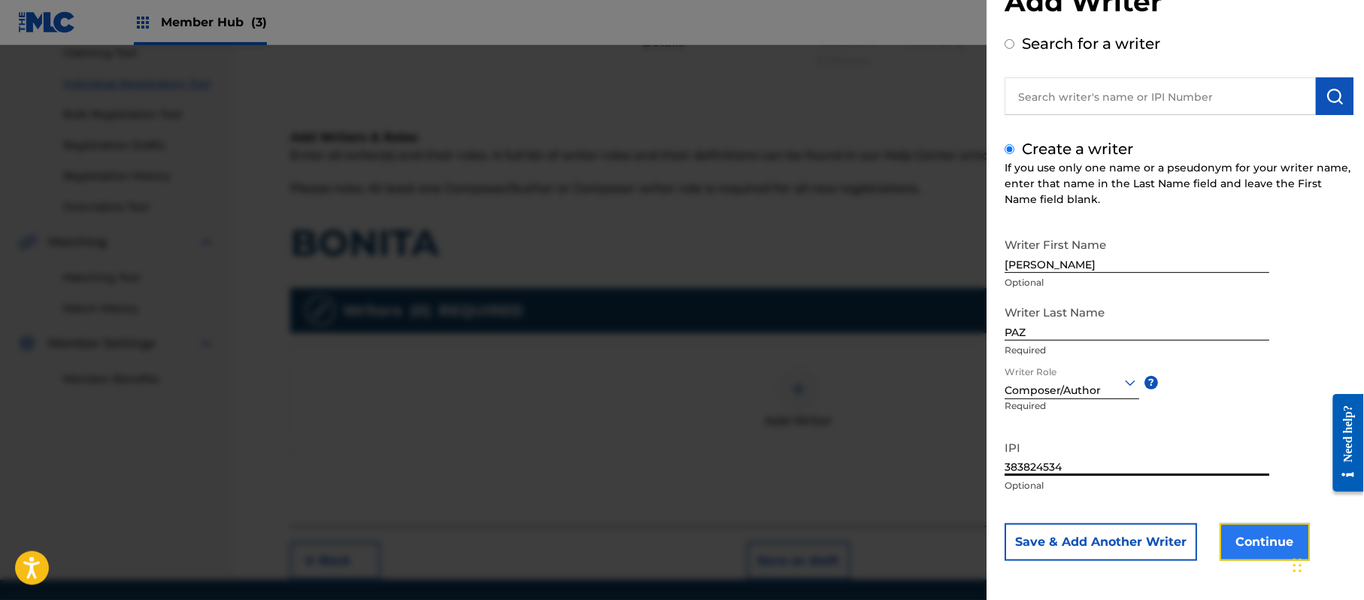
click at [1234, 535] on button "Continue" at bounding box center [1265, 542] width 90 height 38
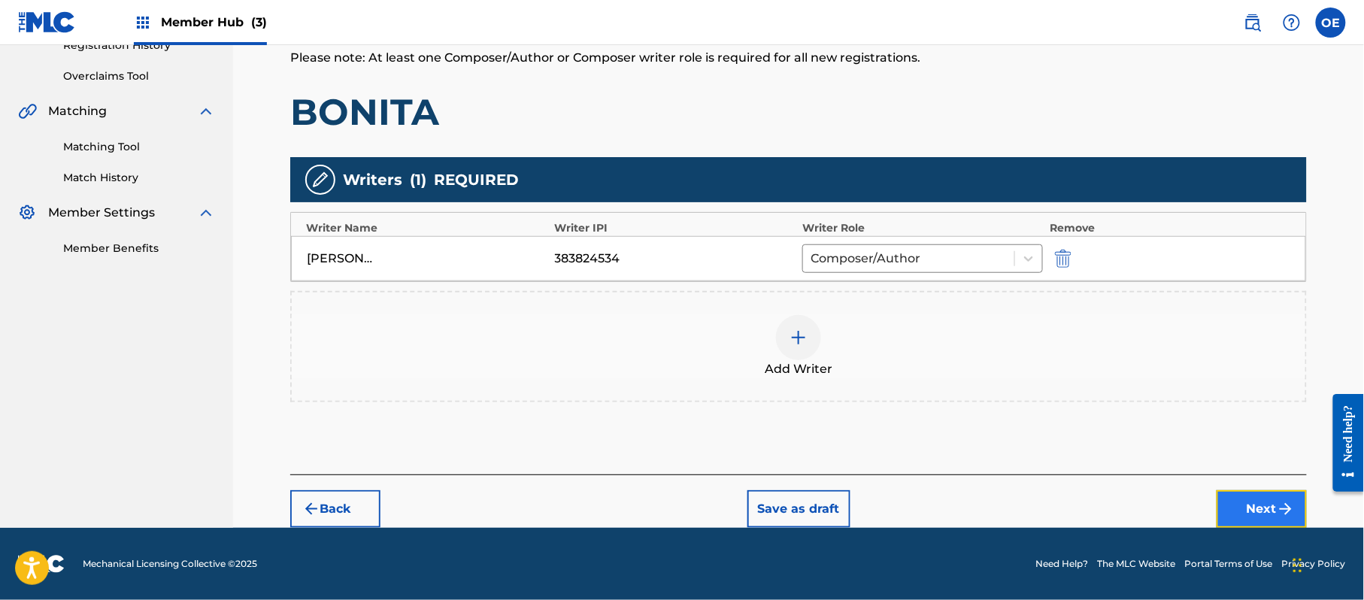
click at [1286, 510] on img "submit" at bounding box center [1286, 509] width 18 height 18
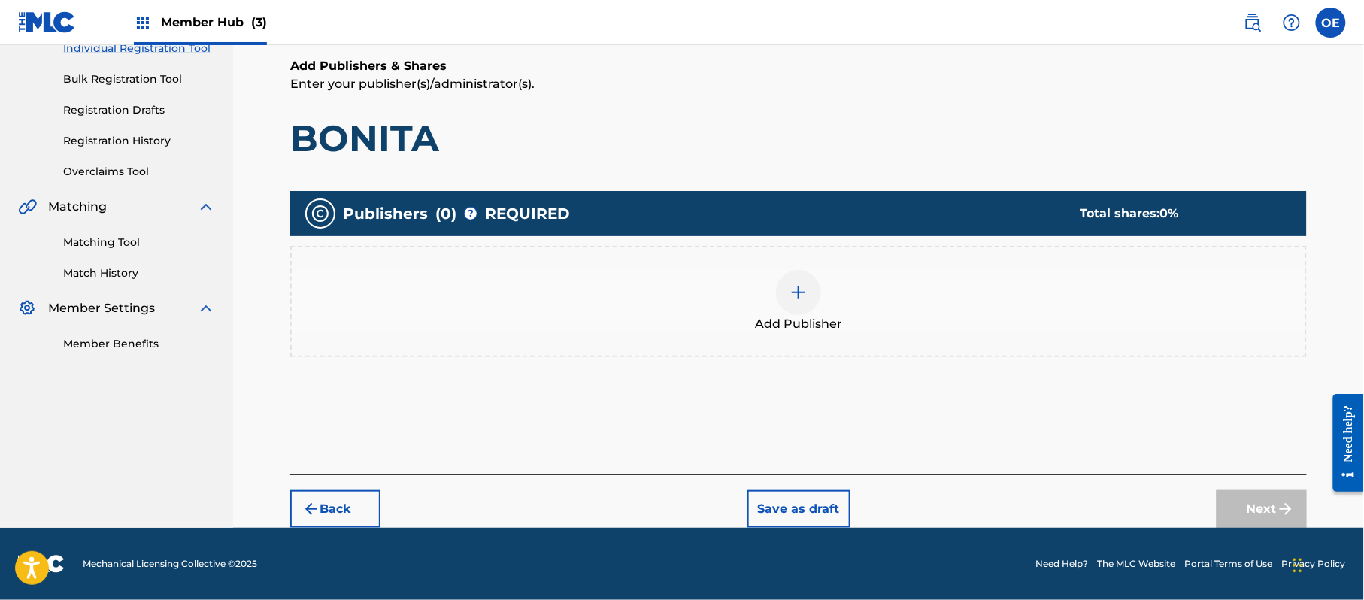
scroll to position [68, 0]
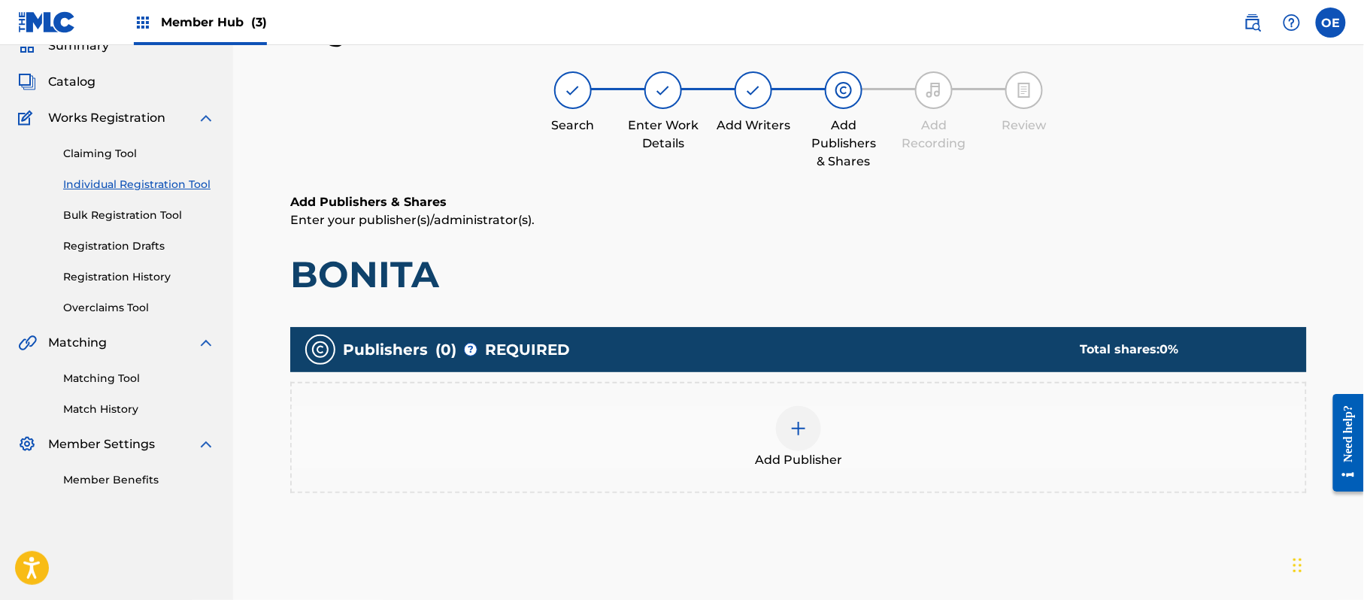
click at [734, 433] on div "Add Publisher" at bounding box center [799, 437] width 1014 height 63
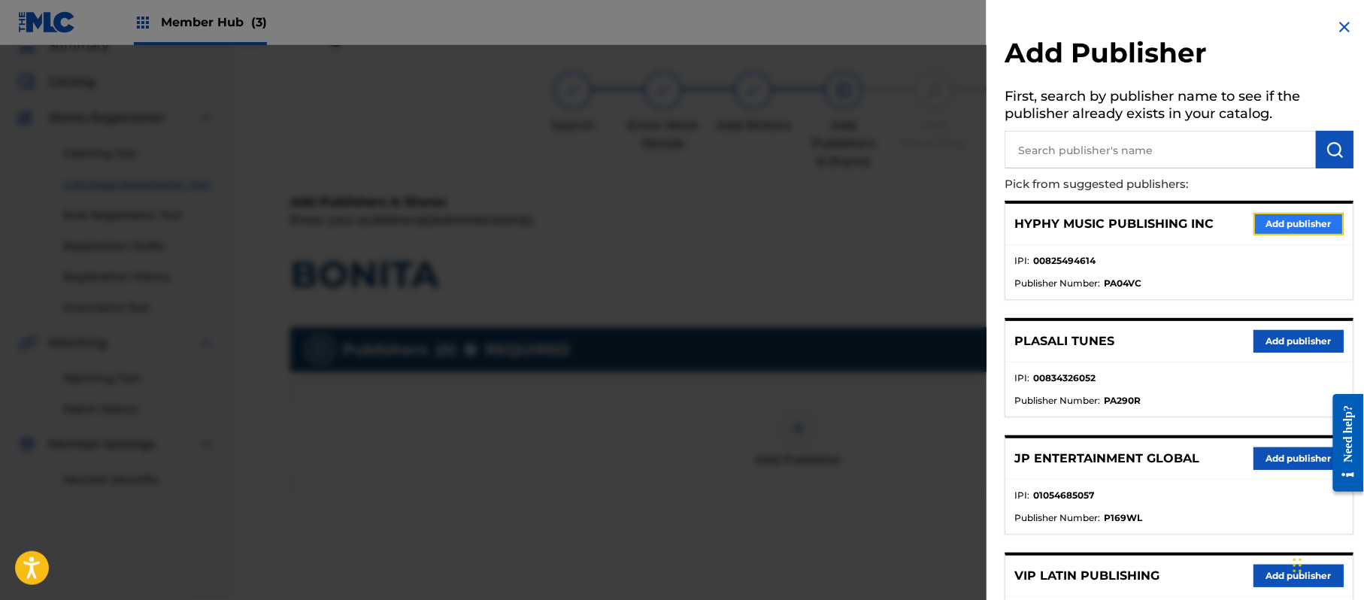
click at [1300, 223] on button "Add publisher" at bounding box center [1299, 224] width 90 height 23
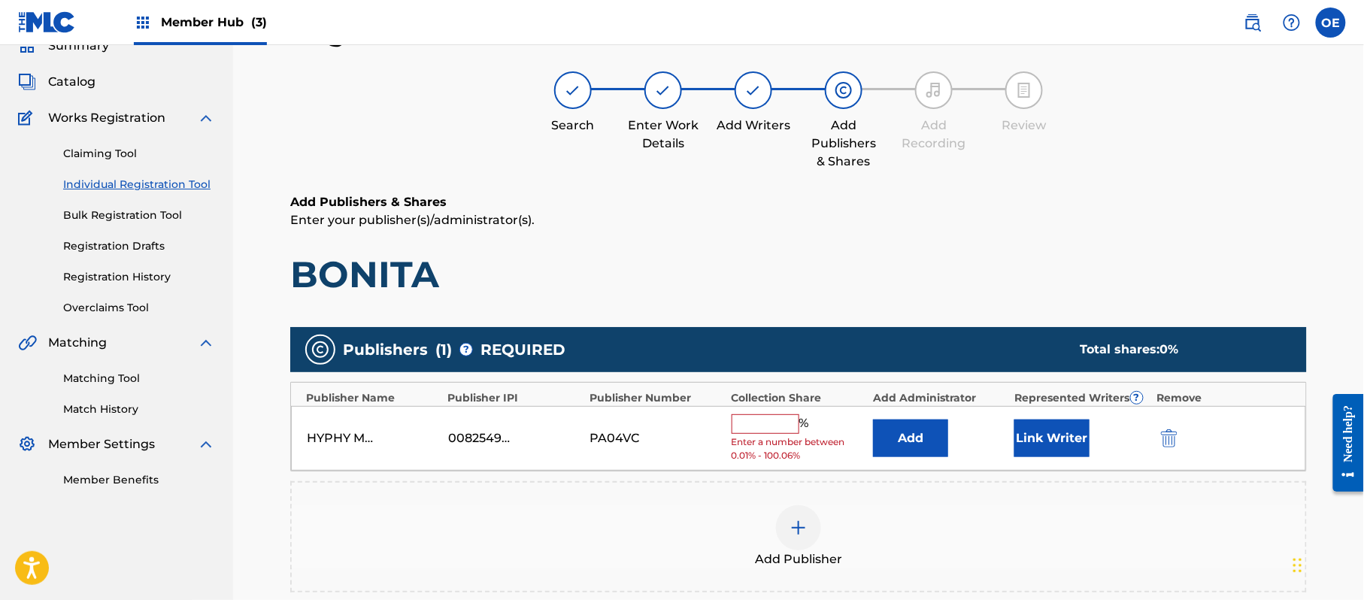
click at [773, 436] on span "Enter a number between 0.01% - 100.06%" at bounding box center [799, 448] width 134 height 27
click at [775, 426] on input "text" at bounding box center [766, 424] width 68 height 20
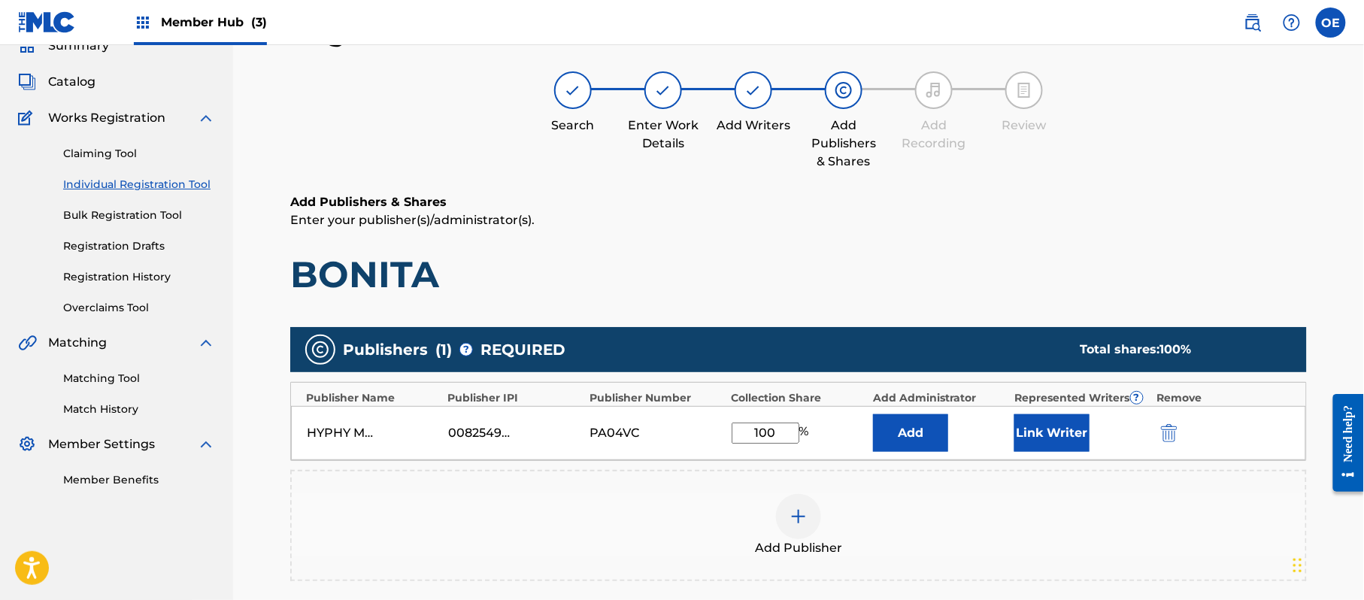
click at [1102, 440] on div "Link Writer" at bounding box center [1081, 433] width 134 height 38
click at [1077, 439] on button "Link Writer" at bounding box center [1051, 433] width 75 height 38
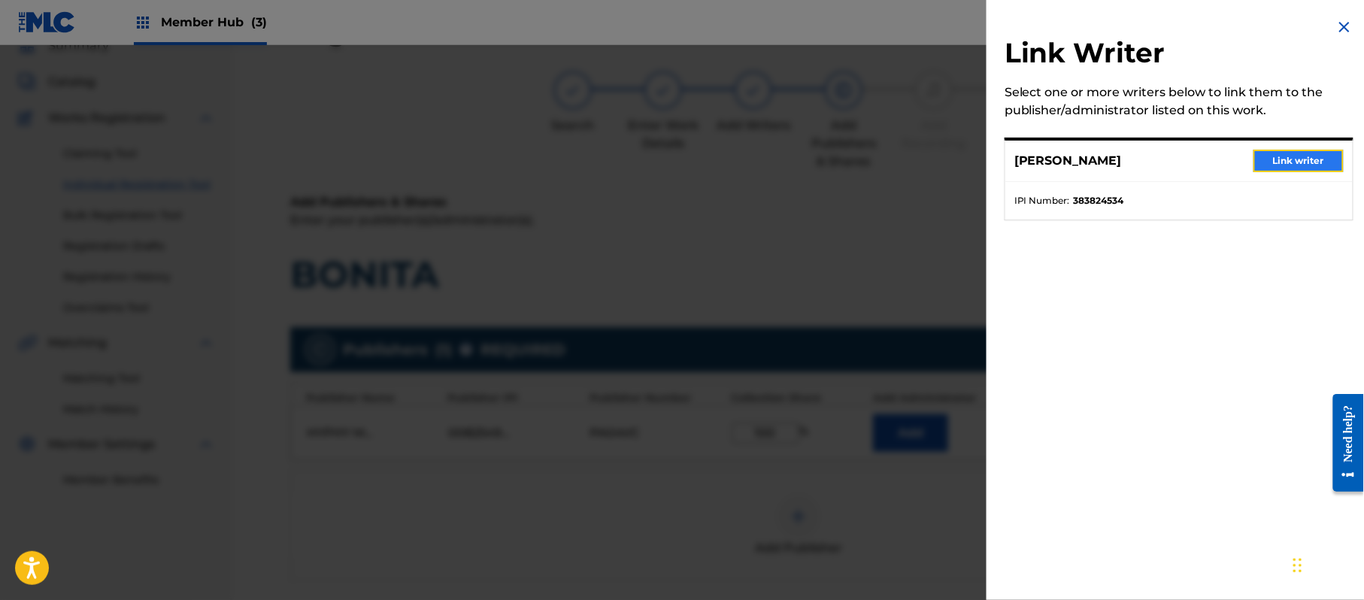
click at [1280, 168] on button "Link writer" at bounding box center [1299, 161] width 90 height 23
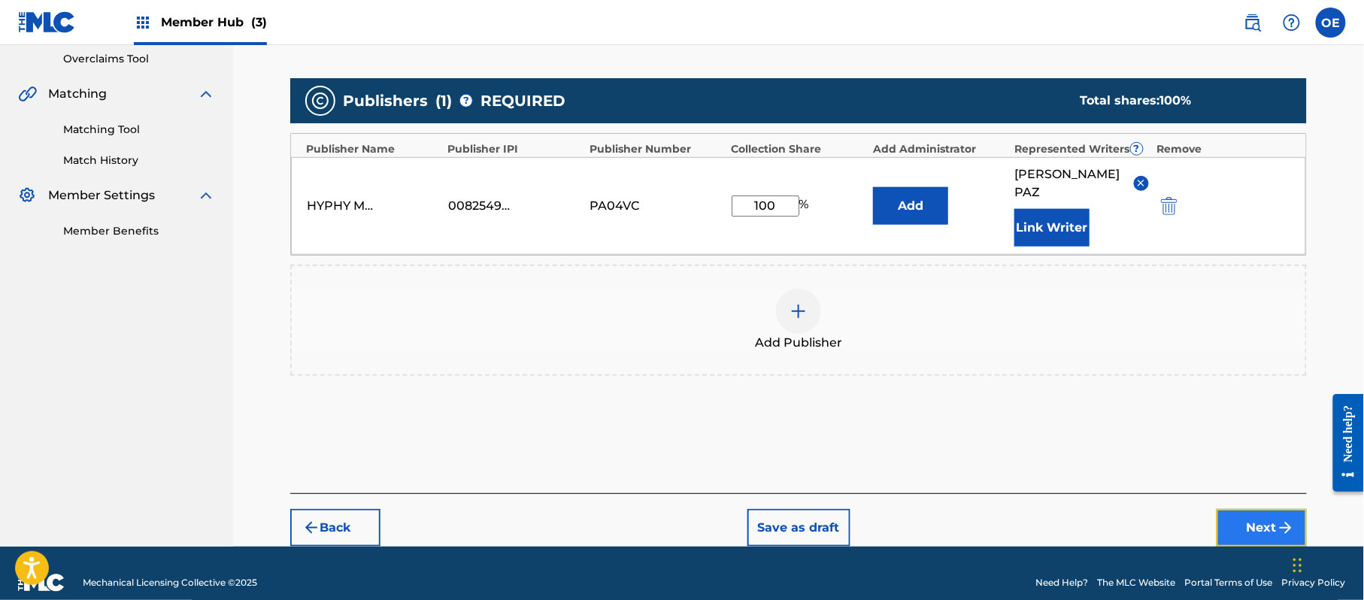
click at [1265, 509] on button "Next" at bounding box center [1262, 528] width 90 height 38
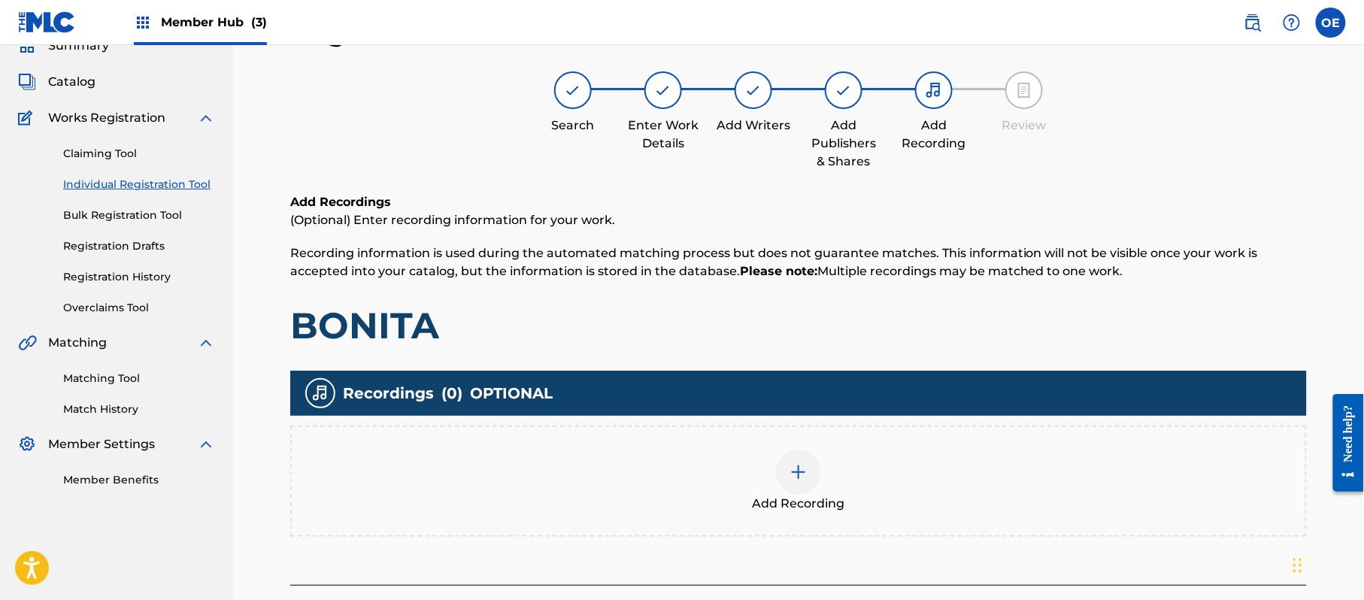
click at [726, 455] on div "Add Recording" at bounding box center [799, 481] width 1014 height 63
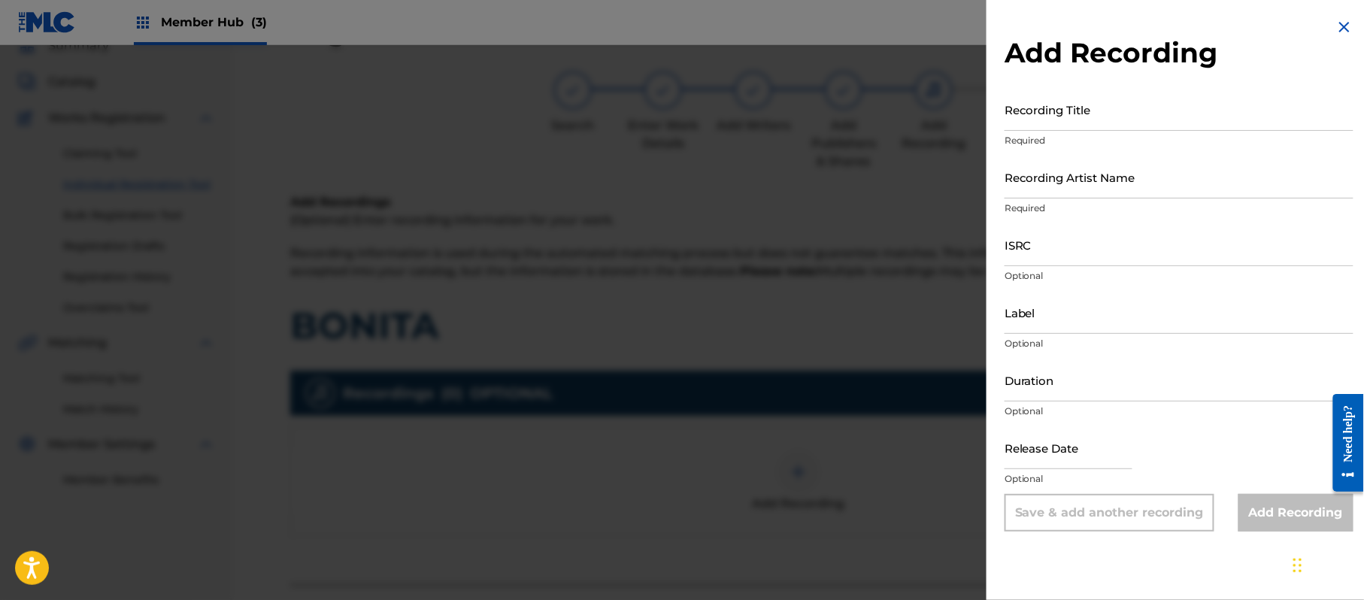
drag, startPoint x: 1342, startPoint y: 33, endPoint x: 1251, endPoint y: 229, distance: 215.3
click at [1340, 33] on img at bounding box center [1345, 27] width 18 height 18
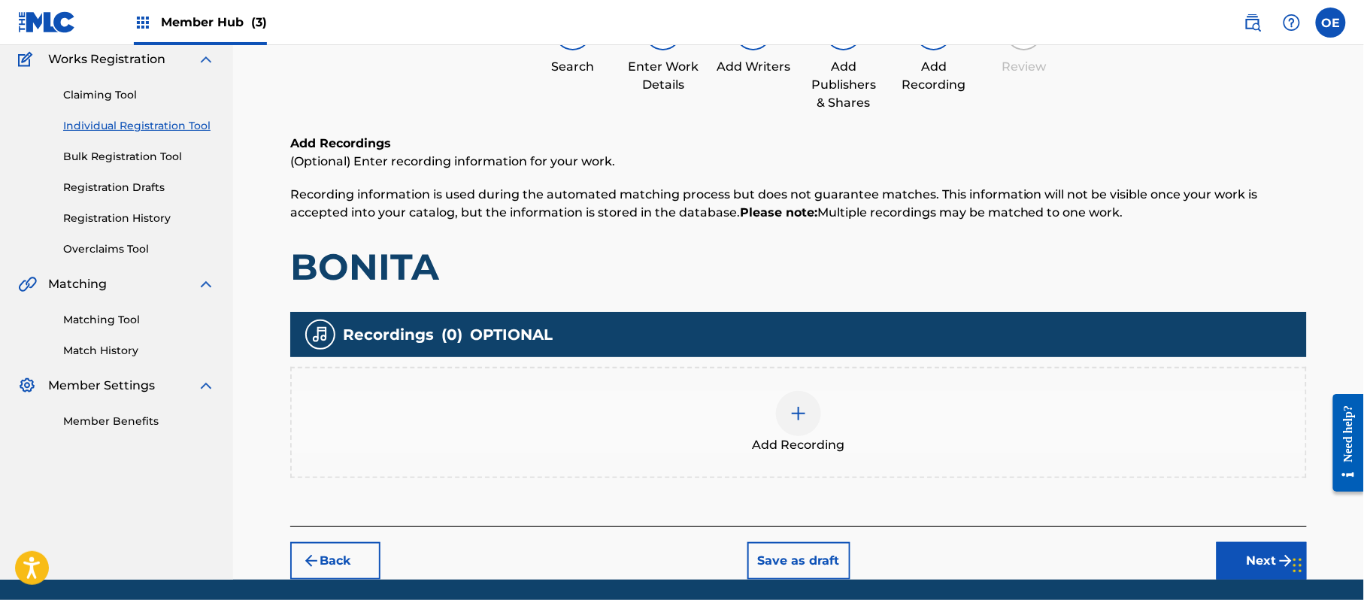
scroll to position [176, 0]
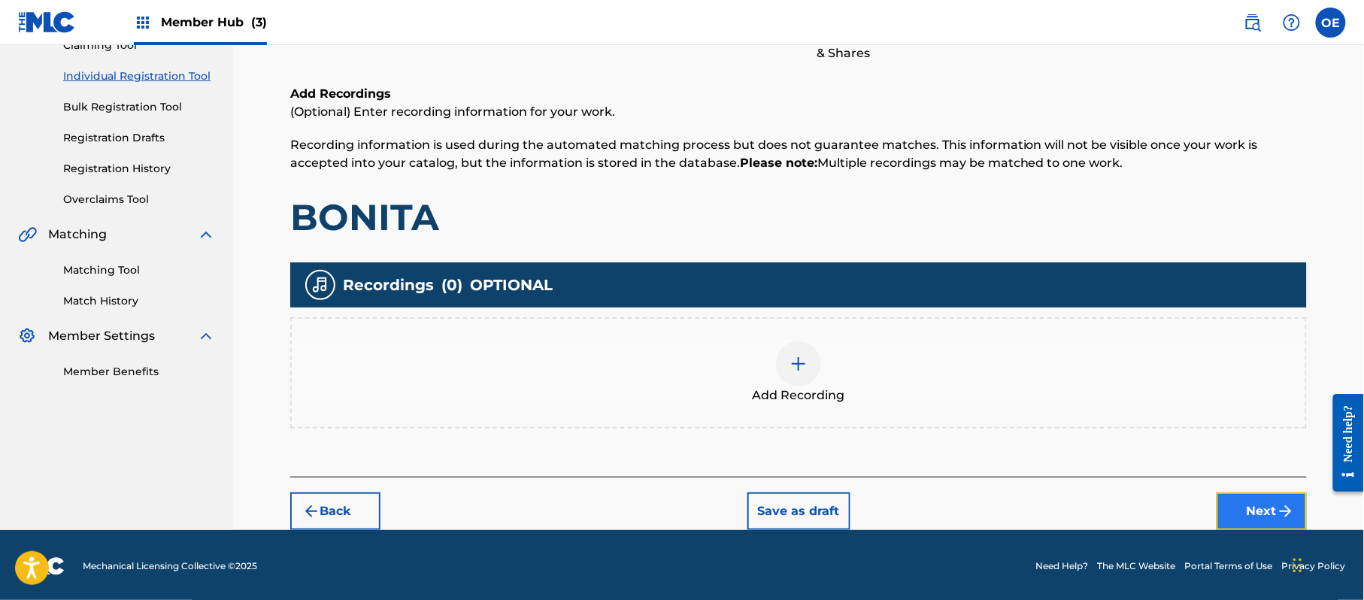
click at [1245, 508] on button "Next" at bounding box center [1262, 512] width 90 height 38
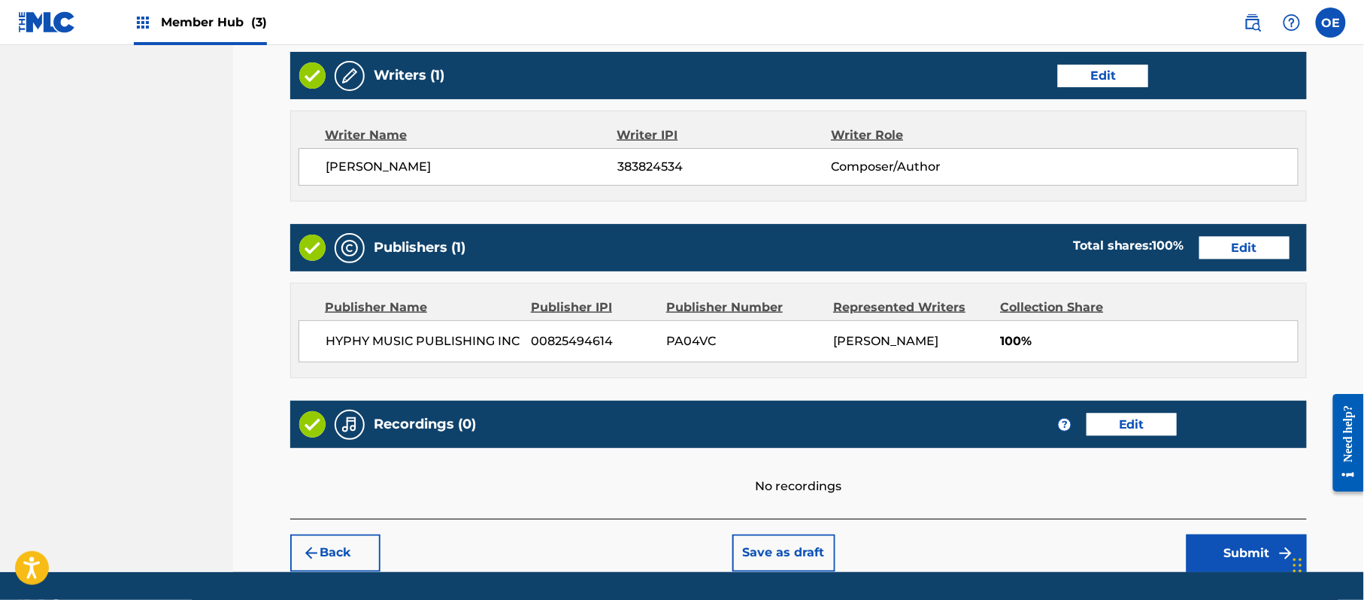
scroll to position [623, 0]
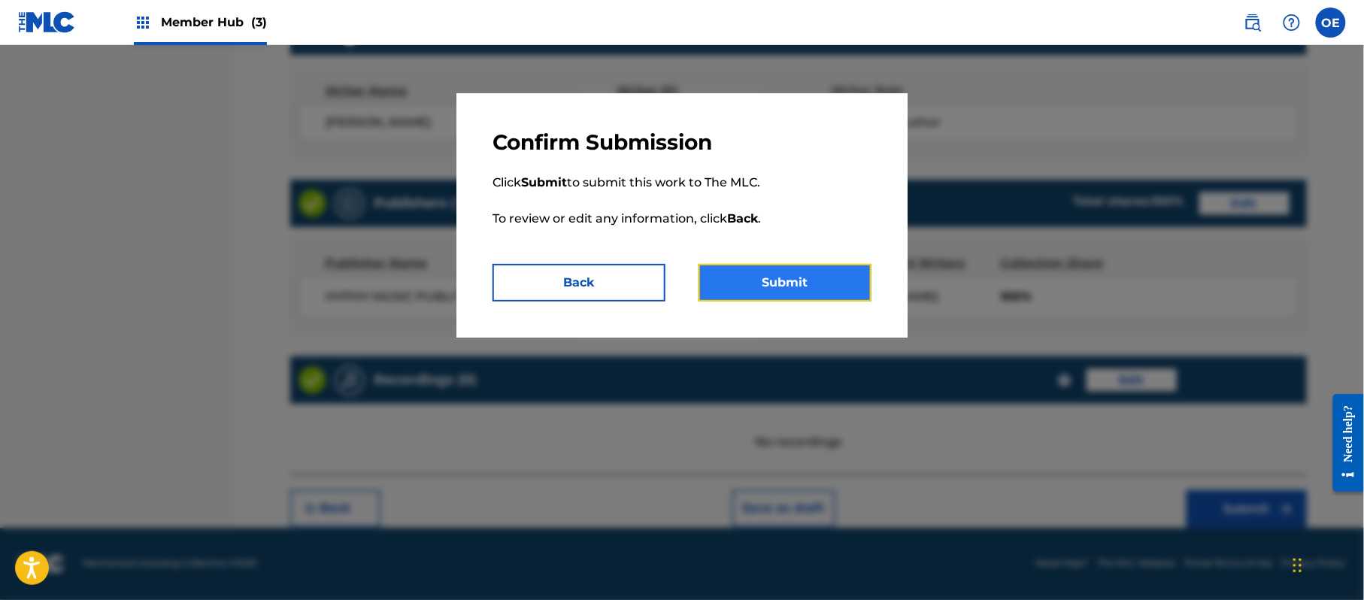
click at [758, 287] on button "Submit" at bounding box center [785, 283] width 173 height 38
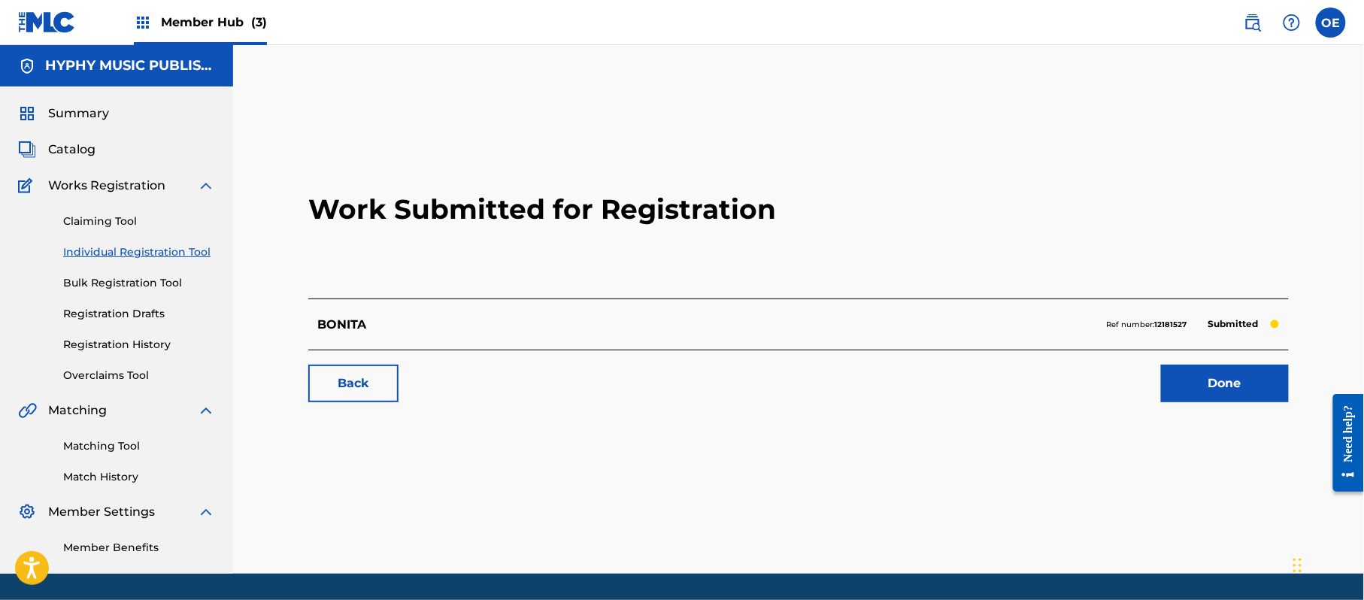
click at [184, 256] on link "Individual Registration Tool" at bounding box center [139, 252] width 152 height 16
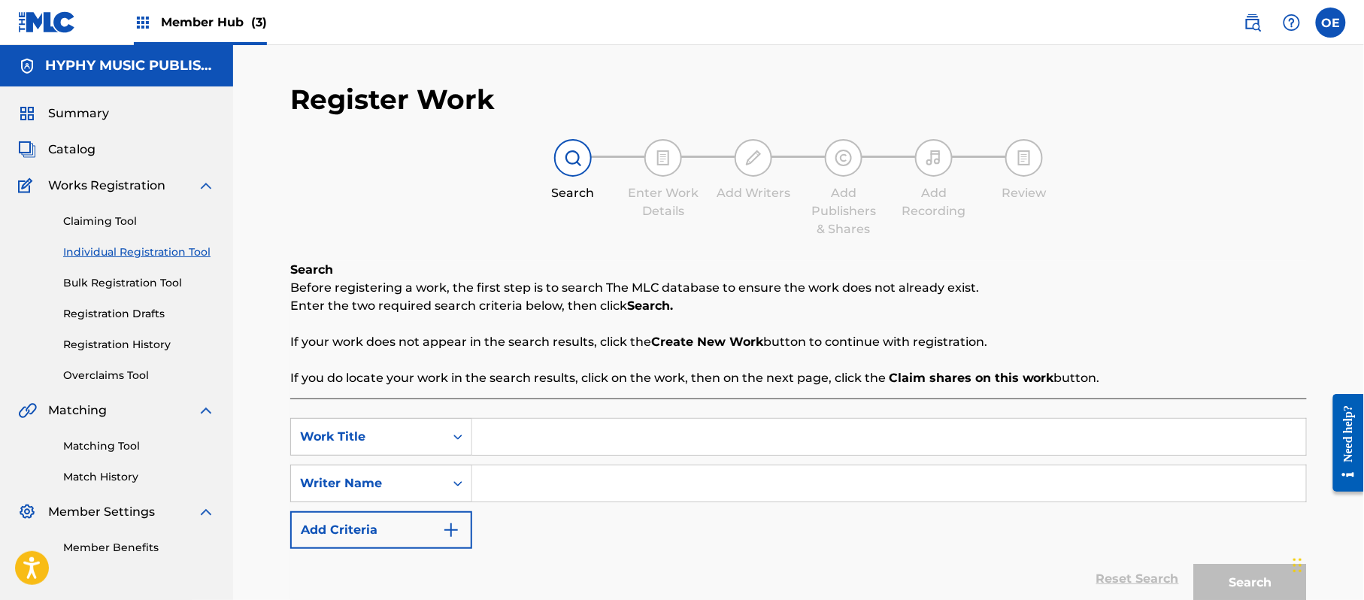
paste input "CALMANTES MONTES"
type input "CALMANTES MONTES"
paste input "MIGUEL MACIAS CHAVEZ"
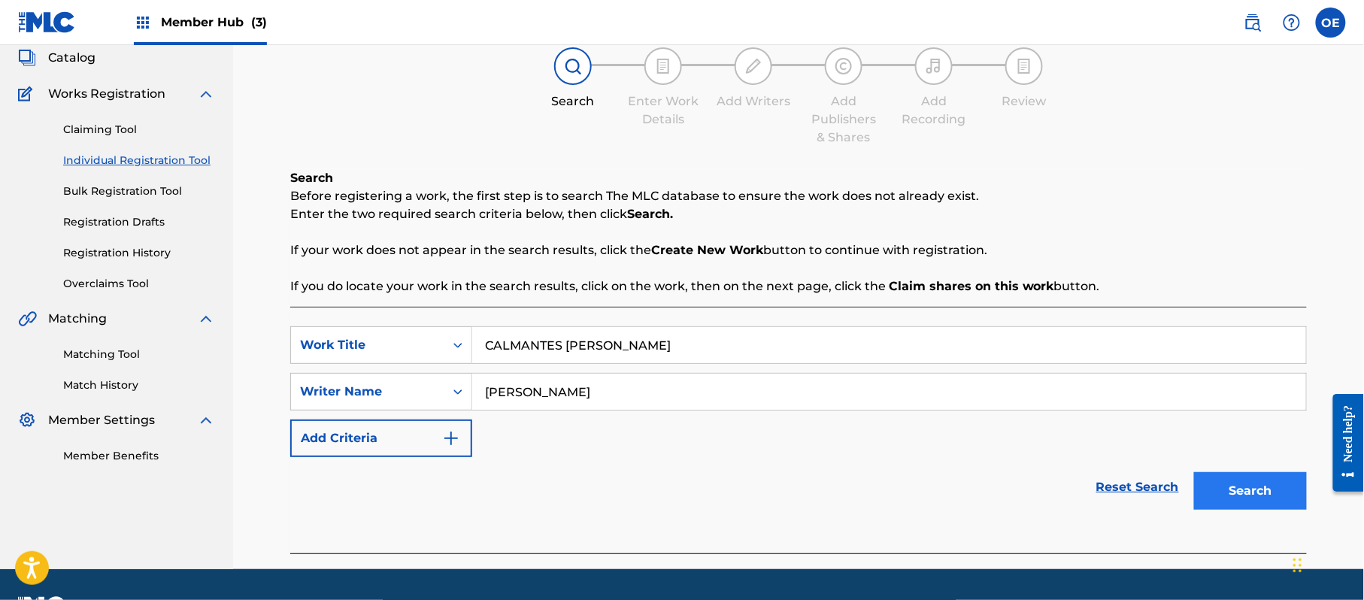
scroll to position [133, 0]
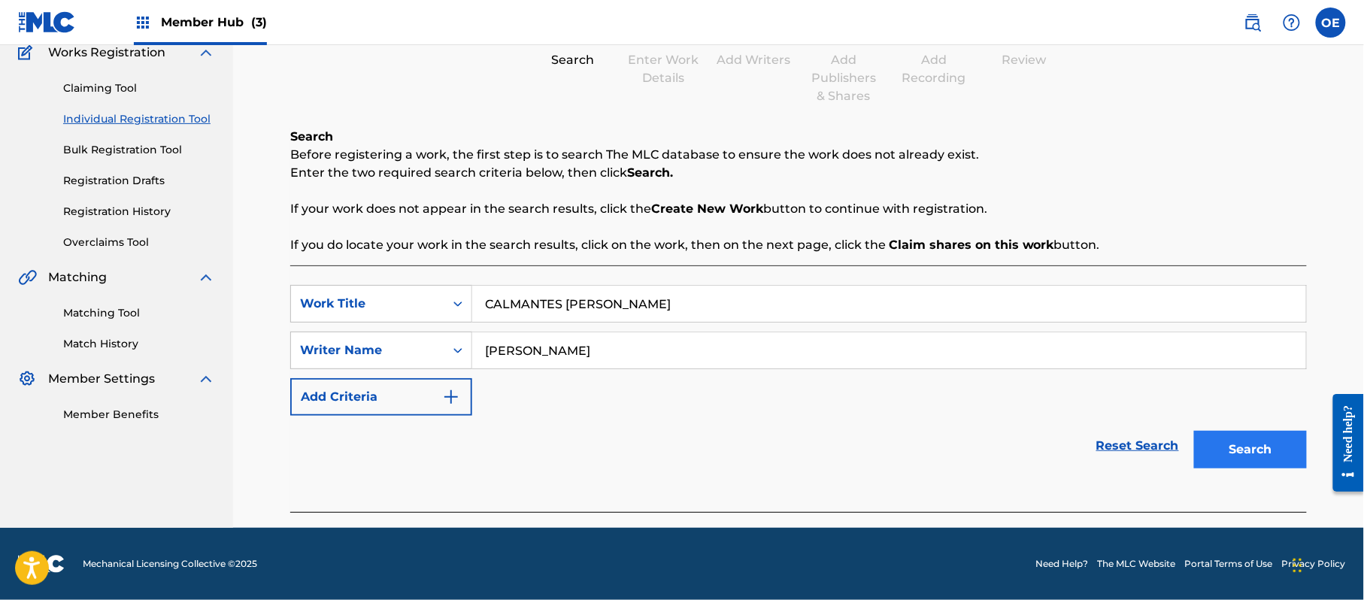
type input "MIGUEL MACIAS CHAVEZ"
click at [1252, 447] on button "Search" at bounding box center [1250, 450] width 113 height 38
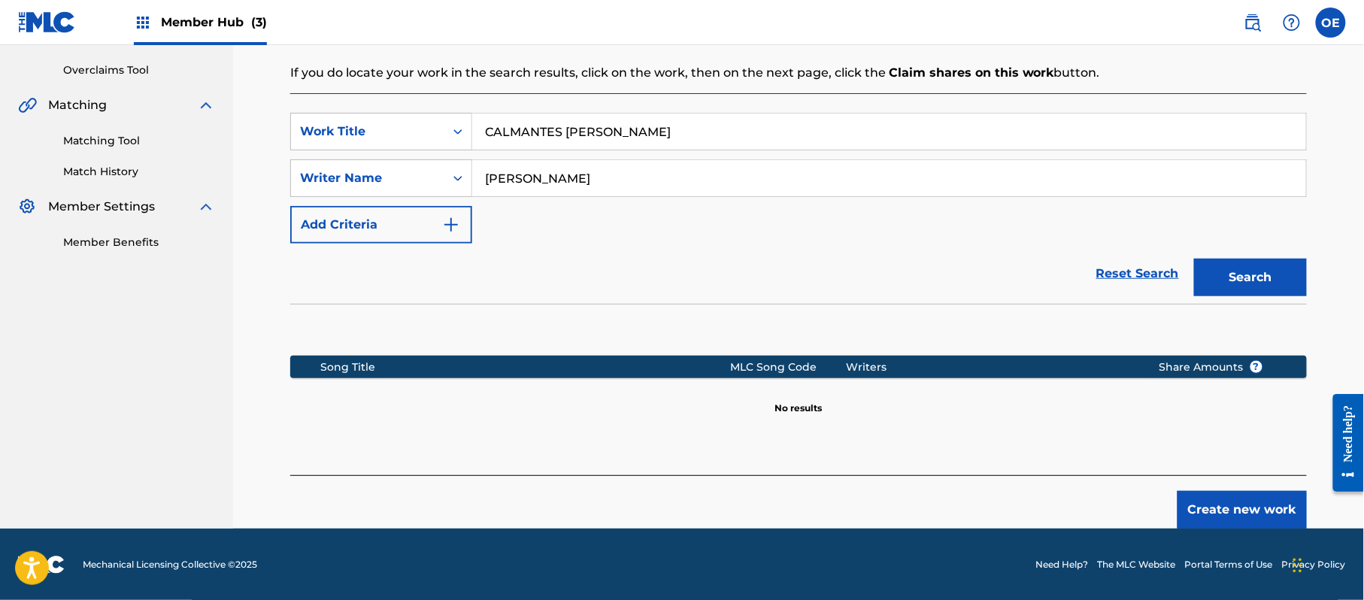
scroll to position [307, 0]
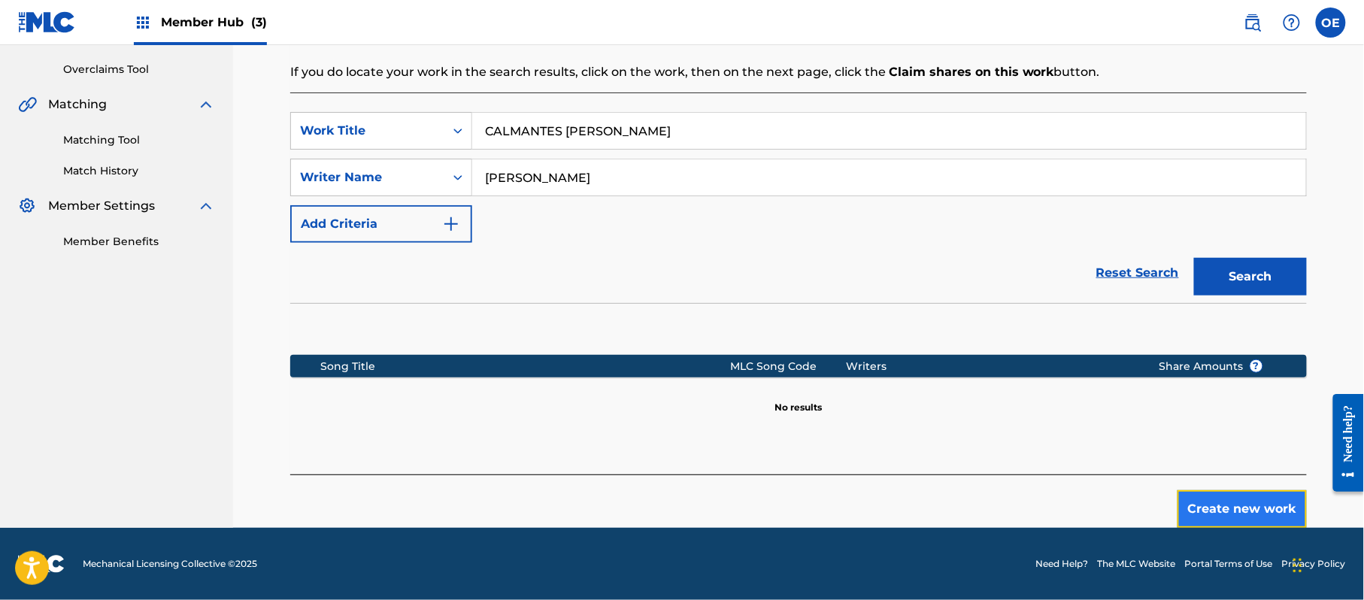
click at [1232, 499] on button "Create new work" at bounding box center [1242, 509] width 129 height 38
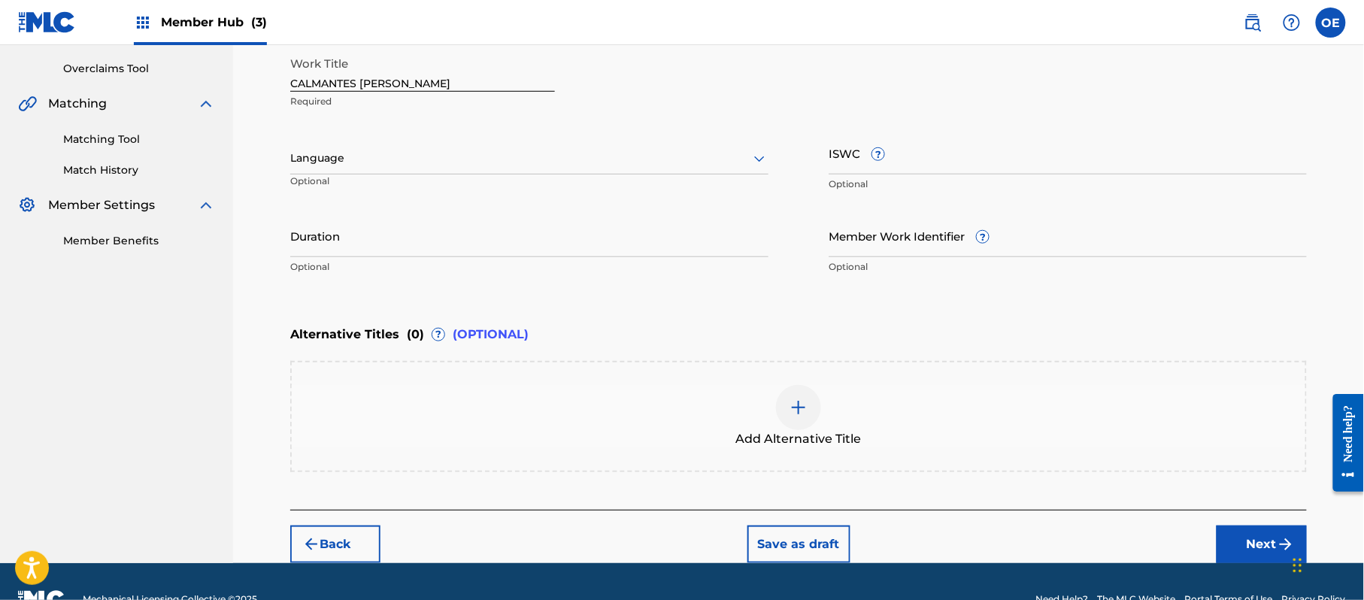
click at [429, 168] on div "Language" at bounding box center [529, 159] width 478 height 32
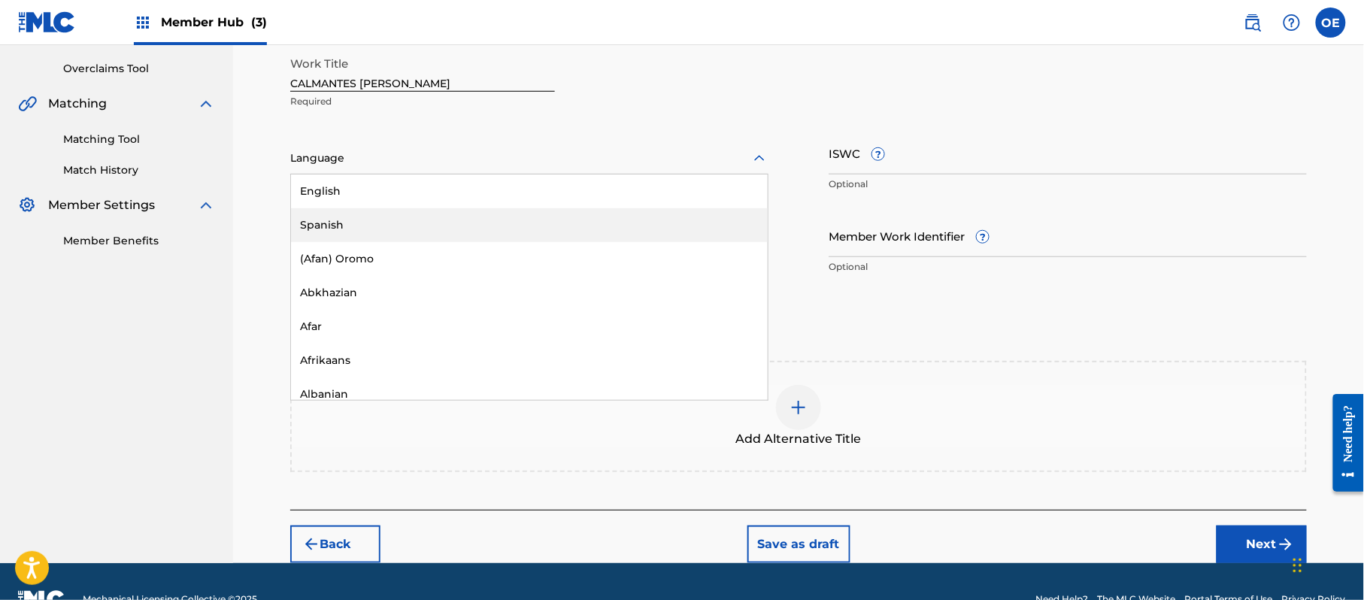
click at [387, 218] on div "Spanish" at bounding box center [529, 225] width 477 height 34
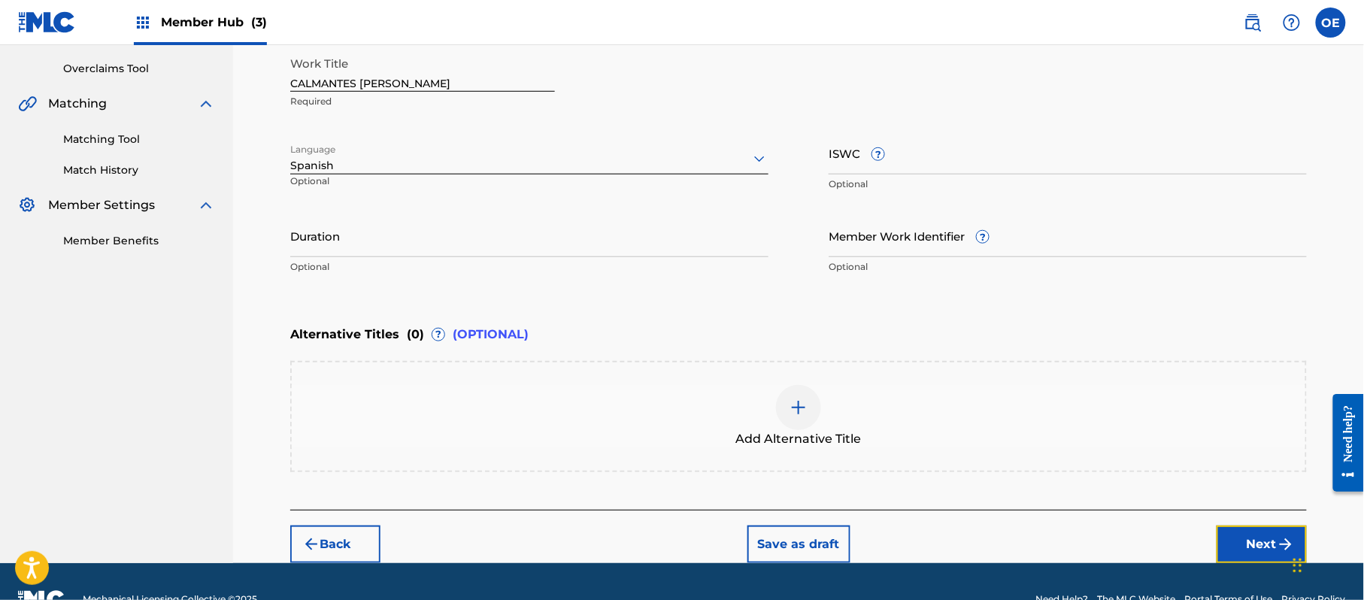
drag, startPoint x: 1256, startPoint y: 550, endPoint x: 1201, endPoint y: 542, distance: 55.5
click at [1255, 550] on button "Next" at bounding box center [1262, 545] width 90 height 38
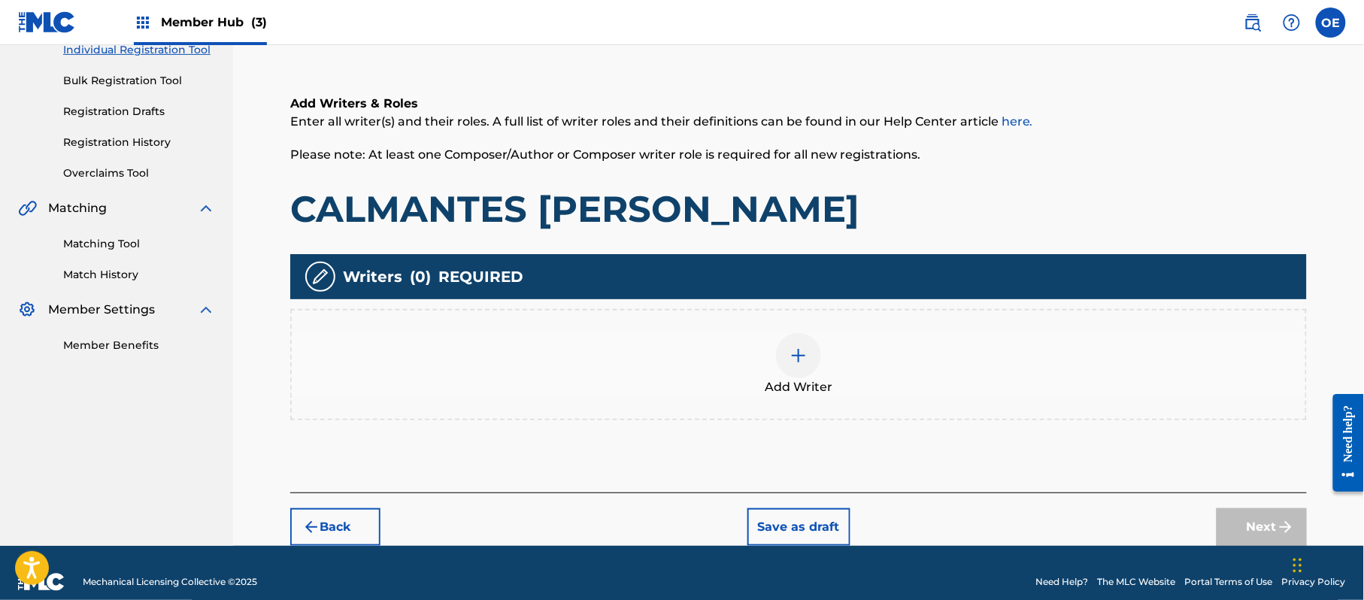
scroll to position [68, 0]
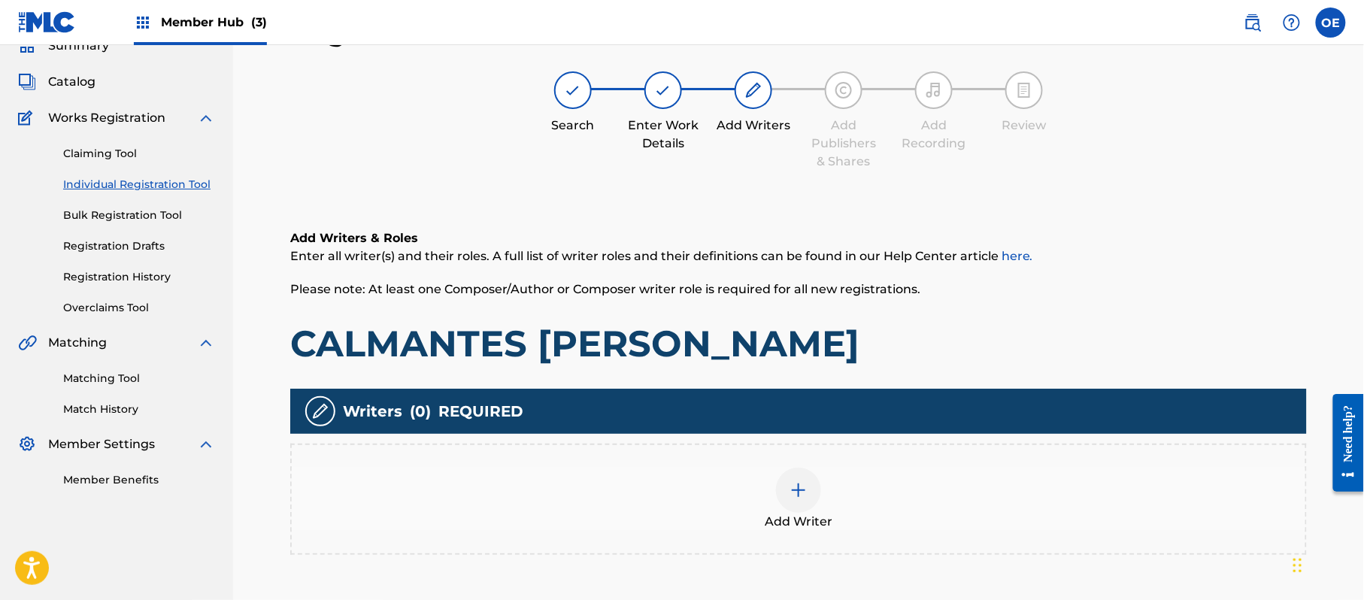
click at [891, 522] on div "Add Writer" at bounding box center [799, 499] width 1014 height 63
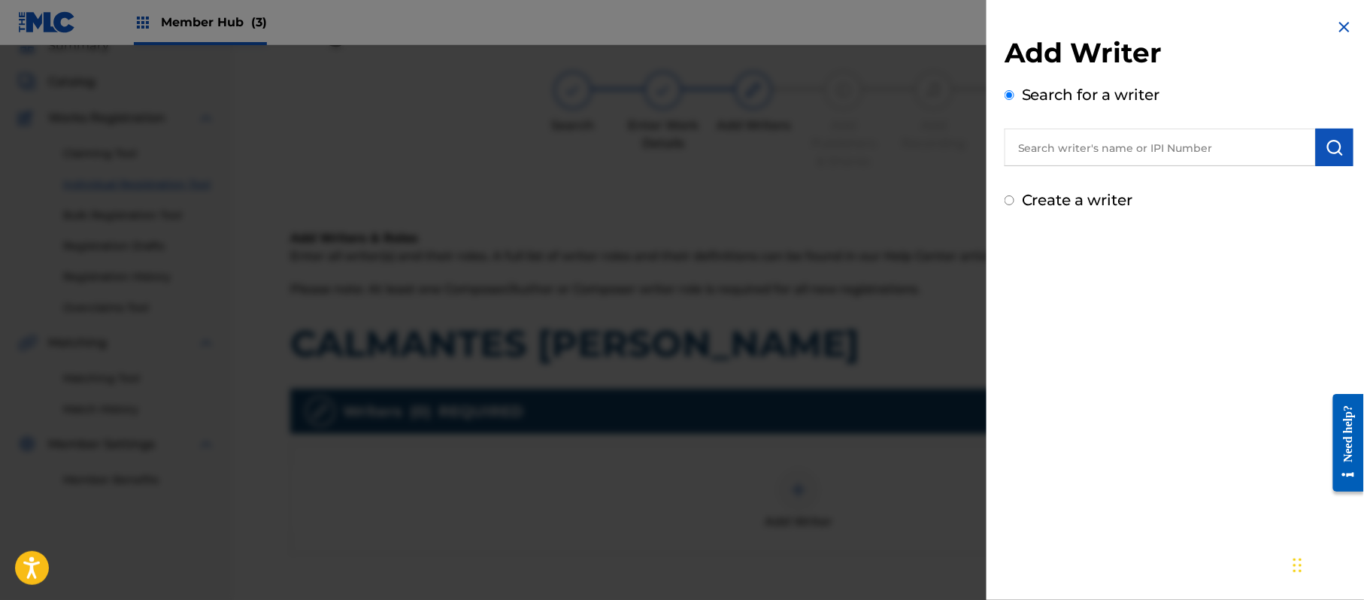
paste input "MIGUEL MACIAS CHAVEZ"
type input "MIGUEL MACIAS CHAVEZ"
click at [1318, 143] on button "submit" at bounding box center [1335, 148] width 38 height 38
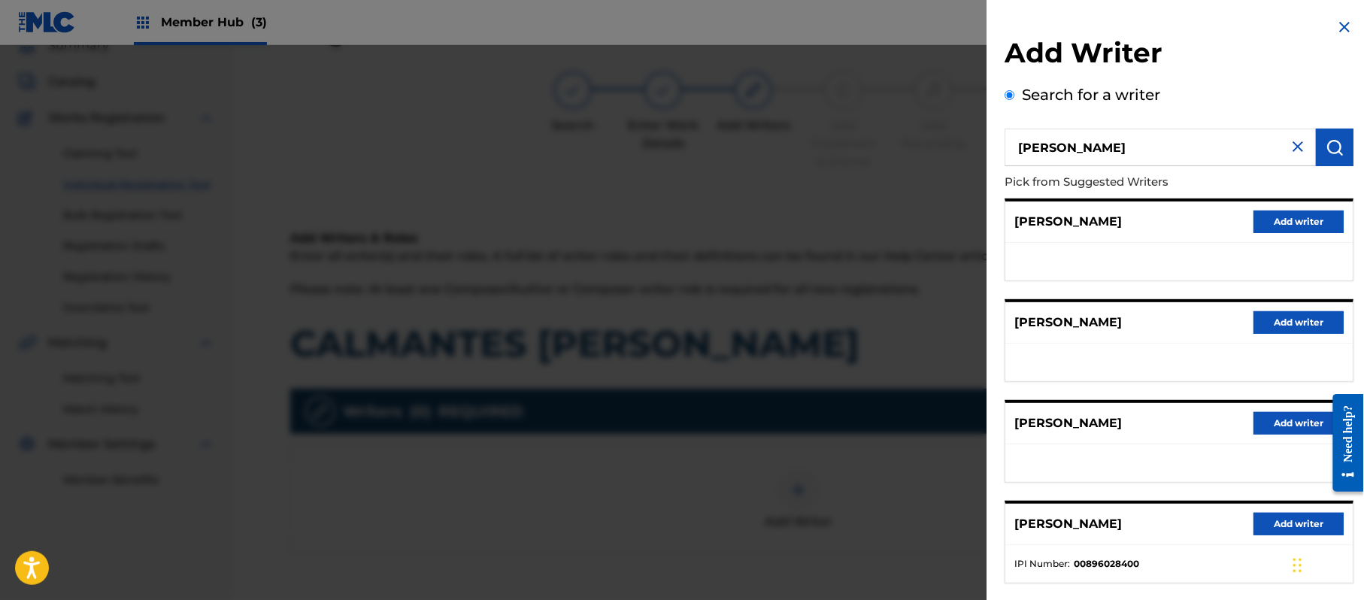
click at [1295, 156] on input "MIGUEL MACIAS CHAVEZ" at bounding box center [1160, 148] width 311 height 38
click at [1293, 151] on img at bounding box center [1298, 147] width 18 height 18
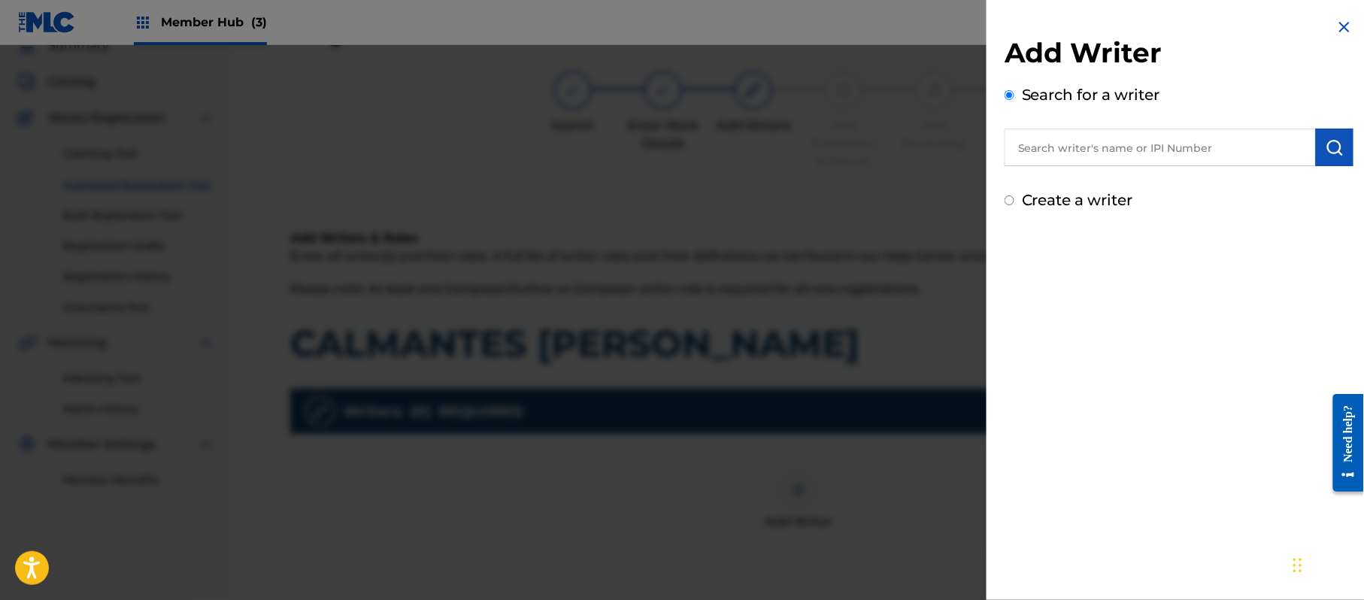
click at [1126, 205] on label "Create a writer" at bounding box center [1077, 200] width 111 height 18
radio input "true"
click at [1014, 205] on input "Create a writer" at bounding box center [1010, 201] width 10 height 10
radio input "false"
radio input "true"
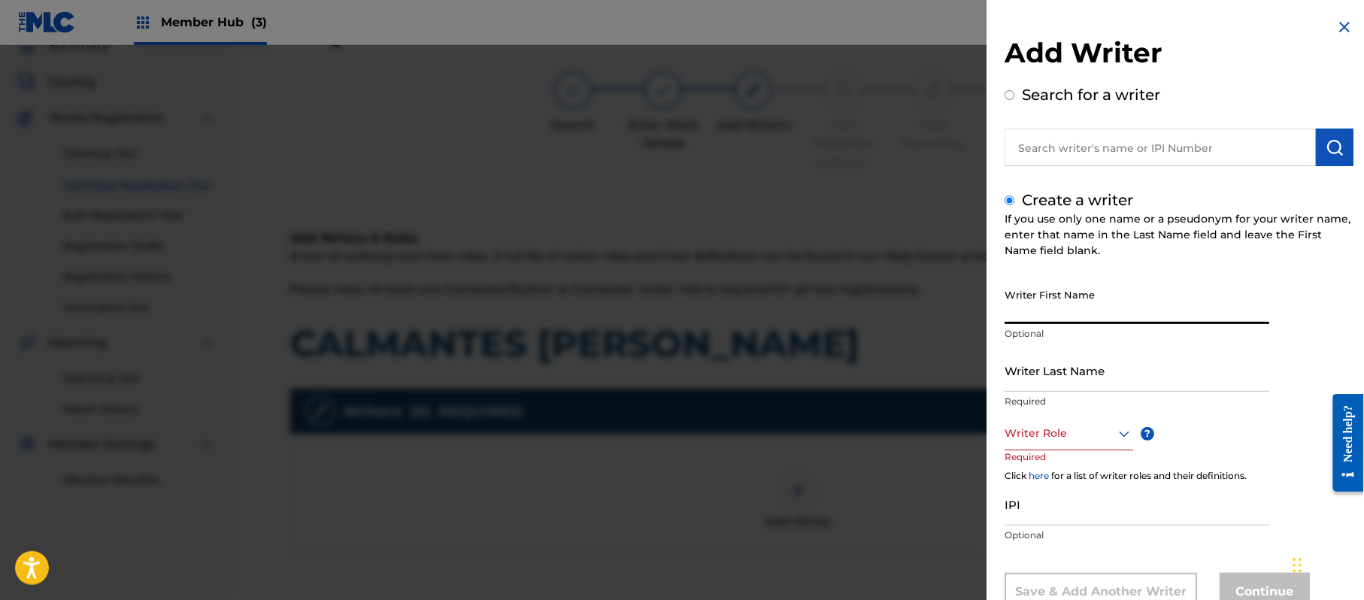
paste input "JORGE PAZ"
drag, startPoint x: 1095, startPoint y: 316, endPoint x: 1039, endPoint y: 340, distance: 60.6
click at [1039, 340] on div "Writer First Name JORGE PAZ Optional" at bounding box center [1137, 315] width 265 height 68
type input "JORGE"
paste input "JORGE PAZ"
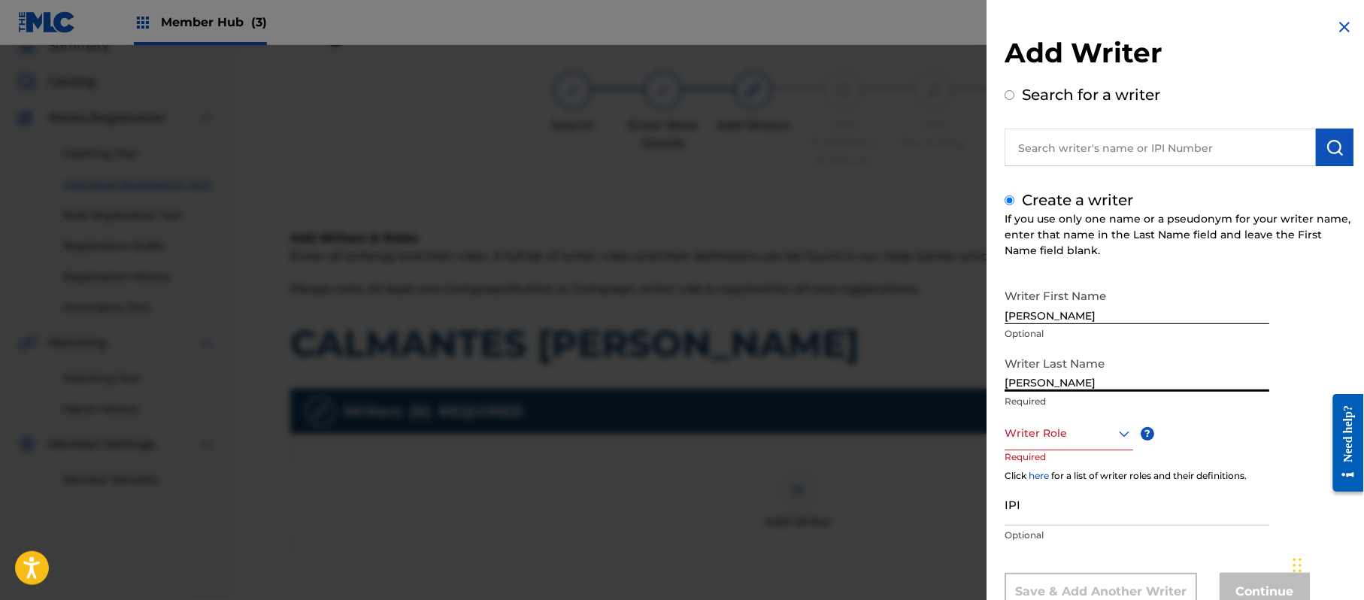
drag, startPoint x: 1047, startPoint y: 386, endPoint x: 925, endPoint y: 381, distance: 121.9
click at [932, 382] on div "Add Writer Search for a writer Create a writer If you use only one name or a ps…" at bounding box center [682, 322] width 1364 height 555
type input "PAZ"
click at [1075, 418] on div "Writer Role" at bounding box center [1069, 434] width 129 height 34
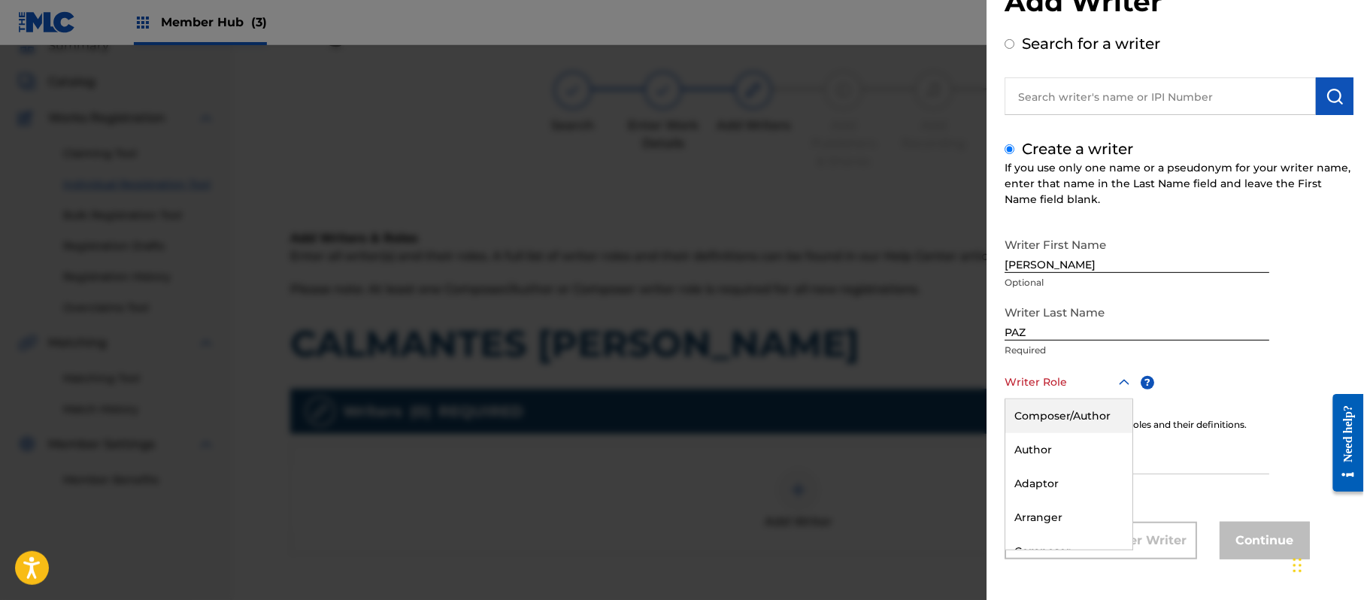
click at [1075, 418] on div "Composer/Author" at bounding box center [1068, 416] width 127 height 34
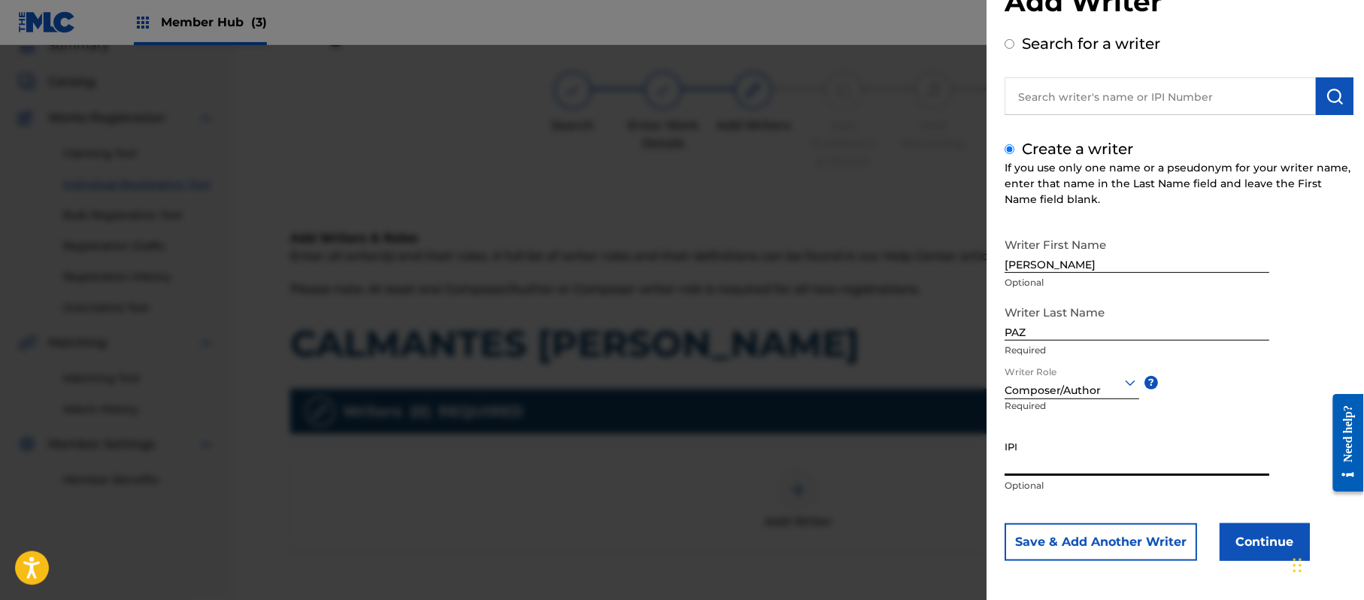
paste input "383824534"
type input "383824534"
click at [1225, 553] on button "Continue" at bounding box center [1265, 542] width 90 height 38
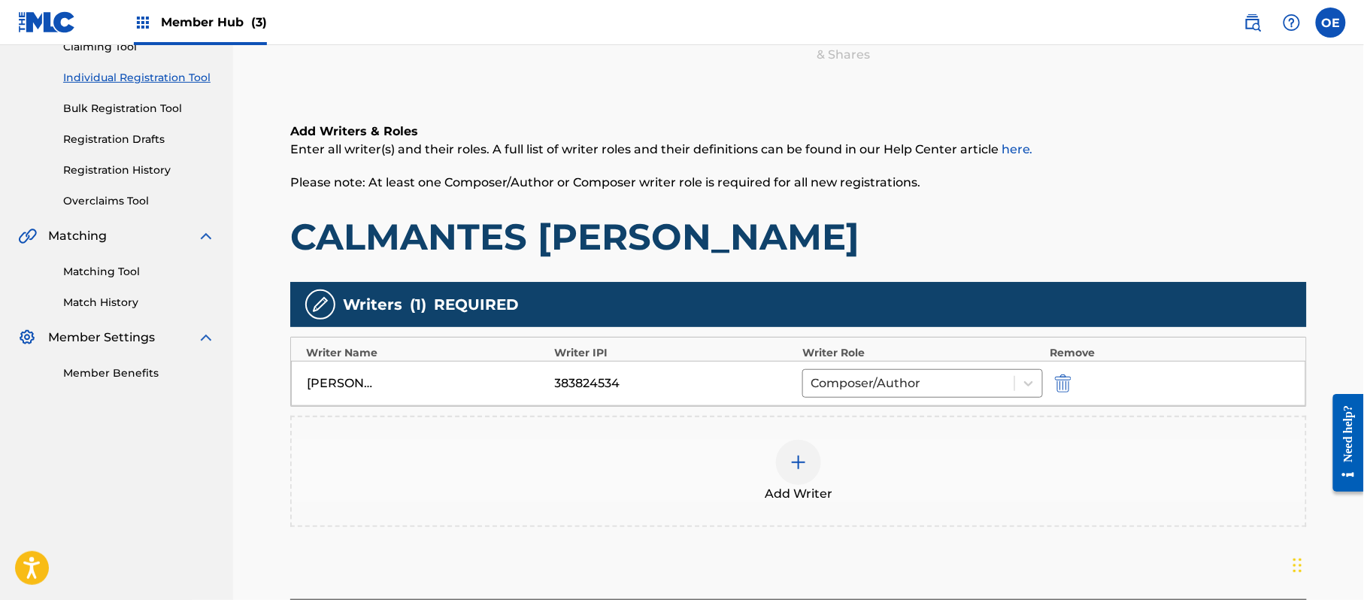
scroll to position [299, 0]
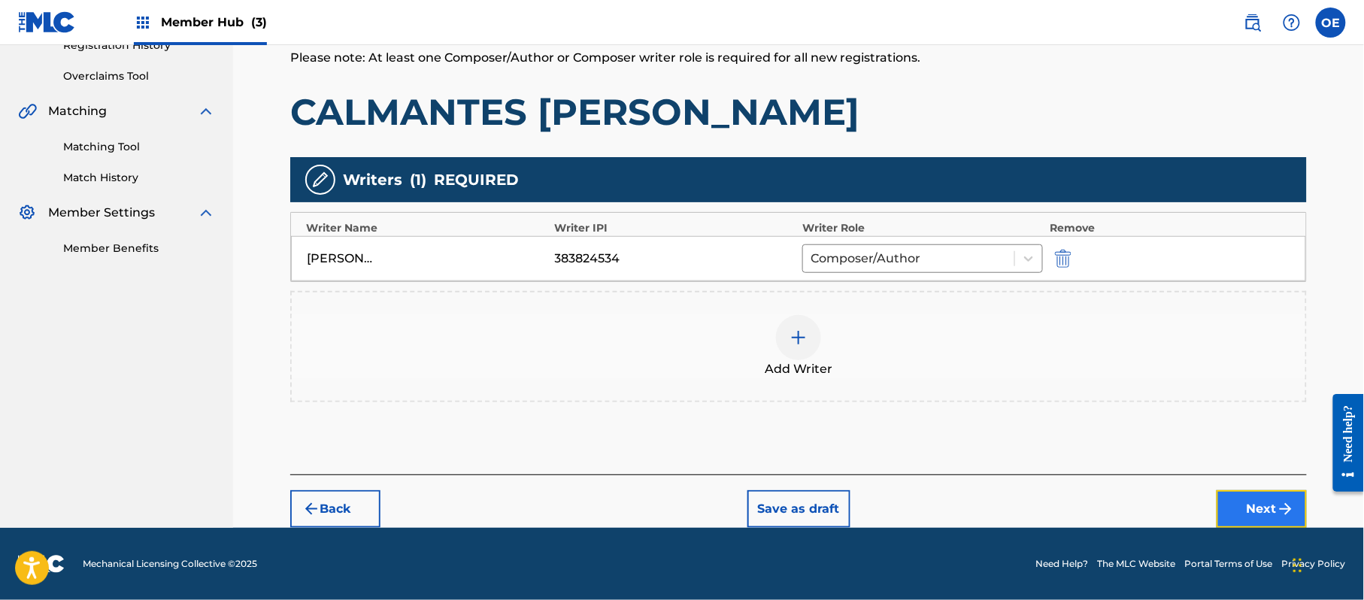
click at [1273, 501] on button "Next" at bounding box center [1262, 509] width 90 height 38
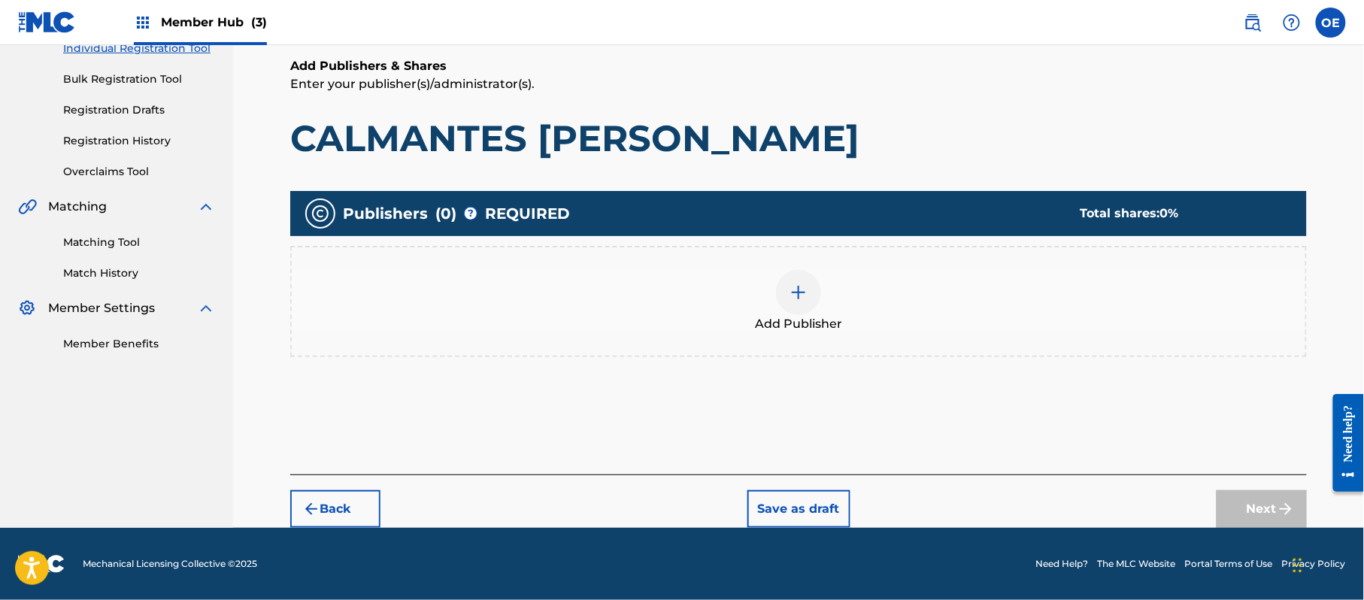
scroll to position [68, 0]
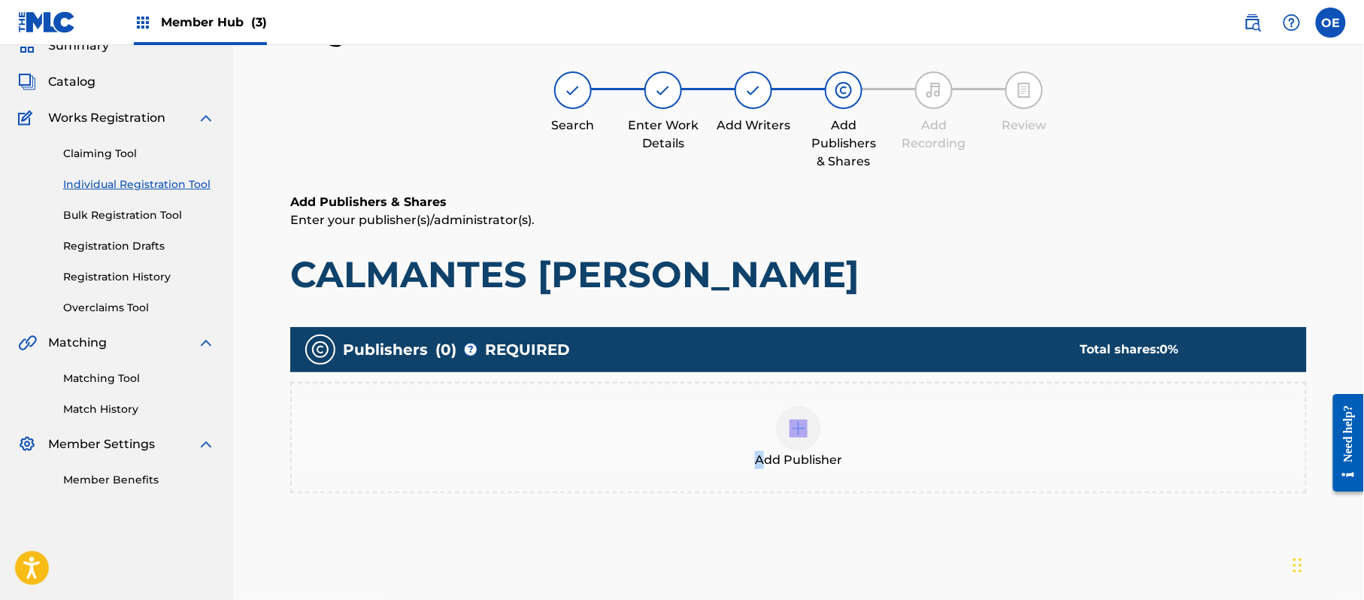
click at [762, 436] on div "Add Publisher" at bounding box center [799, 437] width 1014 height 63
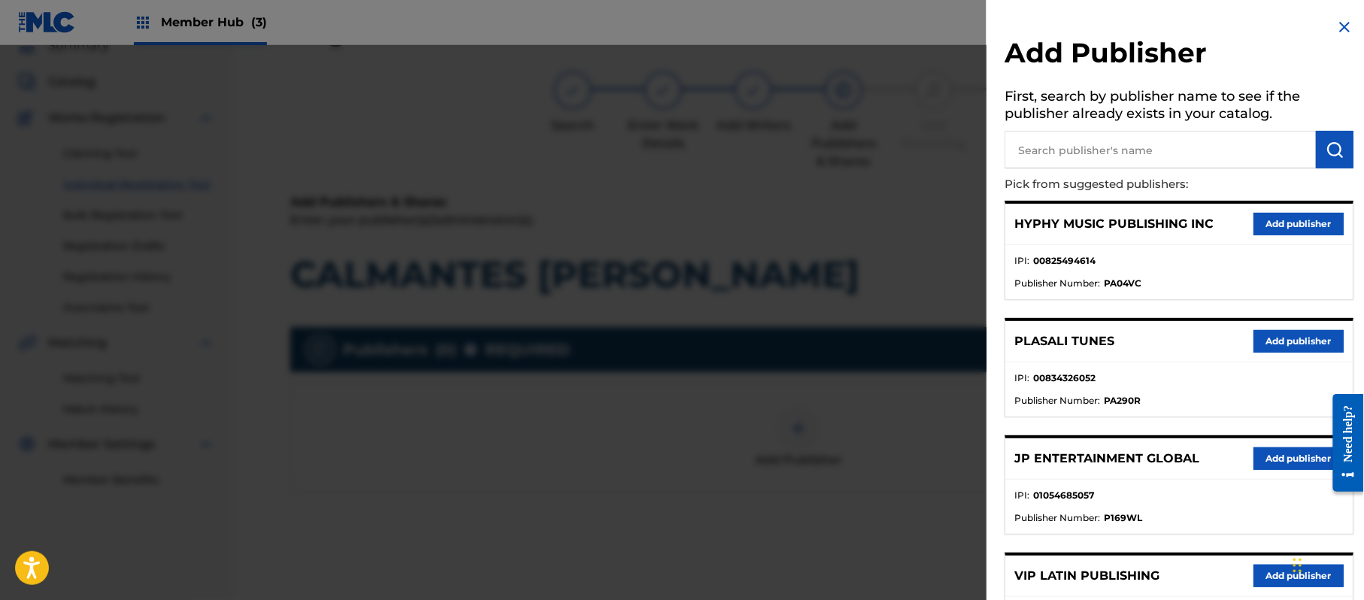
click at [1292, 209] on div "HYPHY MUSIC PUBLISHING INC Add publisher" at bounding box center [1178, 224] width 347 height 41
click at [1283, 226] on button "Add publisher" at bounding box center [1299, 224] width 90 height 23
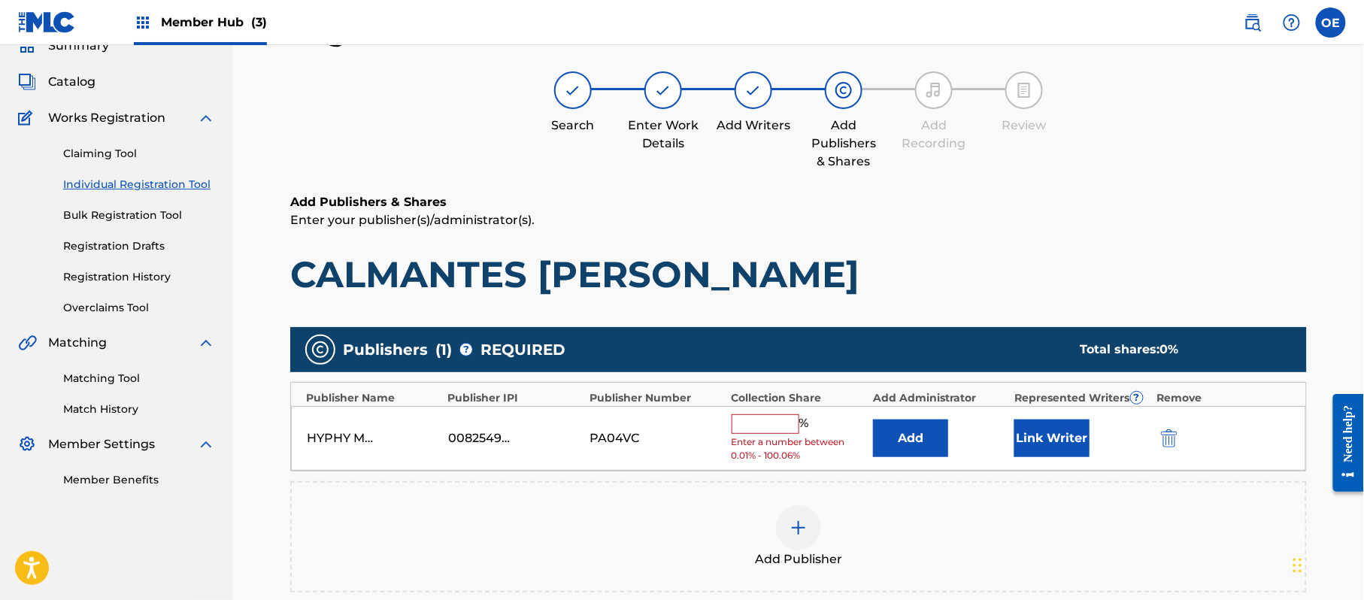
click at [749, 432] on input "text" at bounding box center [766, 424] width 68 height 20
type input "100"
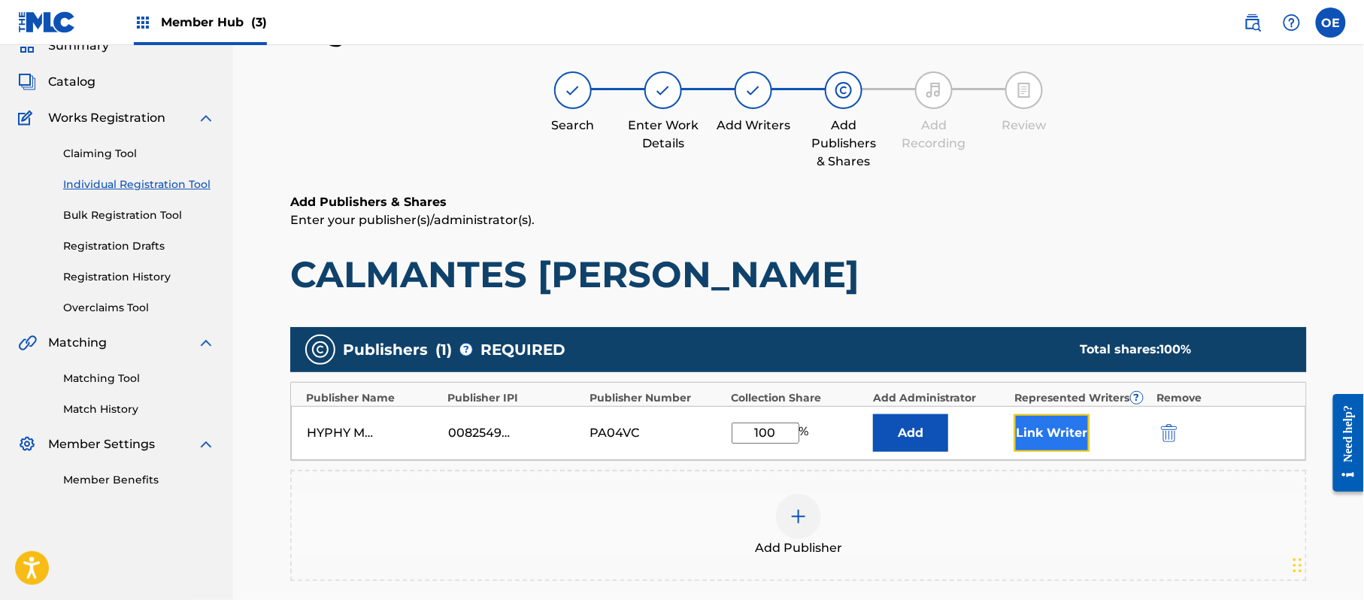
click at [1027, 442] on button "Link Writer" at bounding box center [1051, 433] width 75 height 38
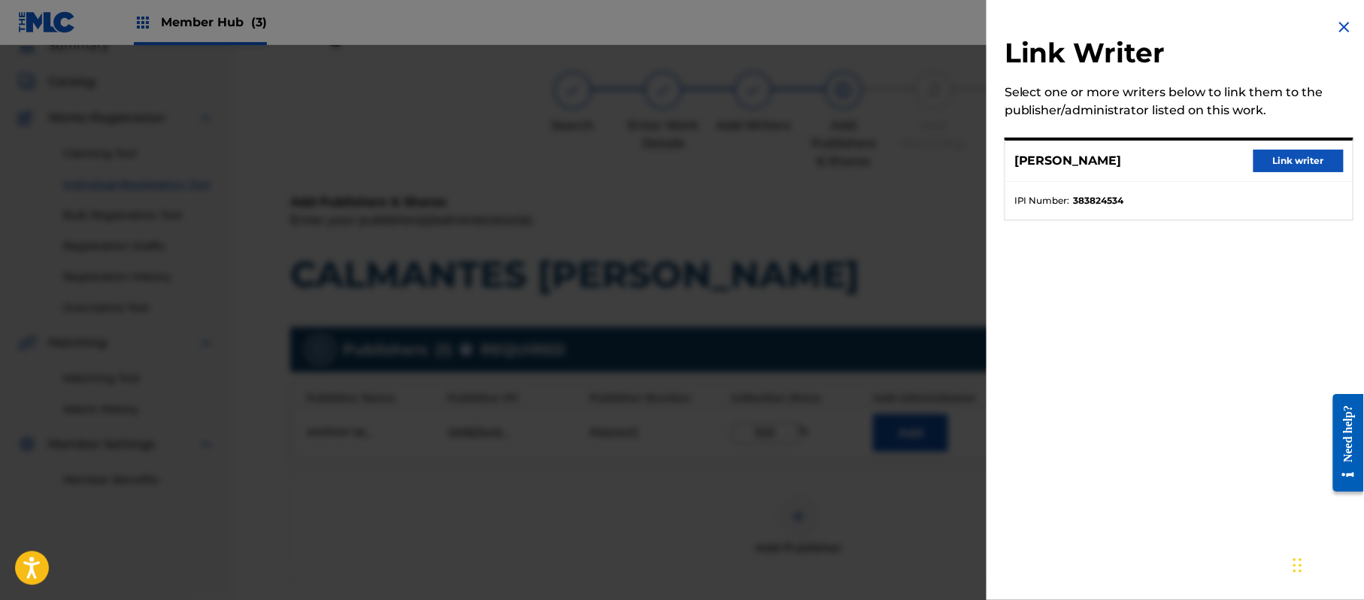
click at [1288, 173] on div "JORGE PAZ Link writer" at bounding box center [1178, 161] width 347 height 41
click at [1289, 167] on button "Link writer" at bounding box center [1299, 161] width 90 height 23
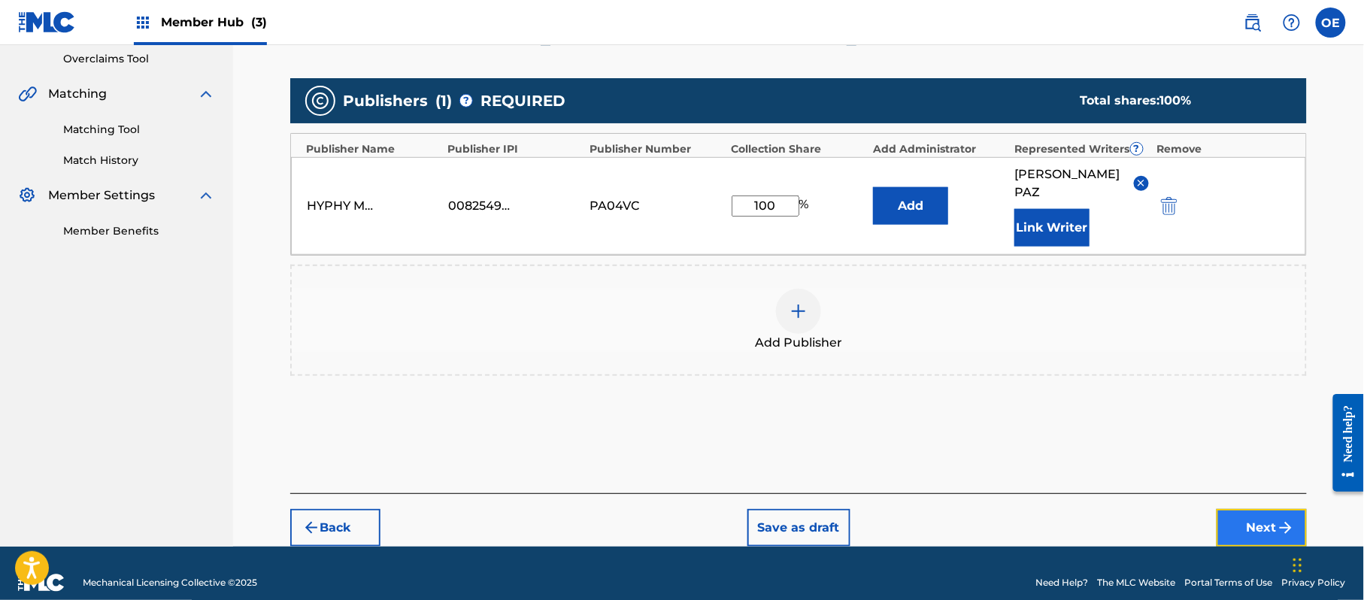
click at [1277, 509] on button "Next" at bounding box center [1262, 528] width 90 height 38
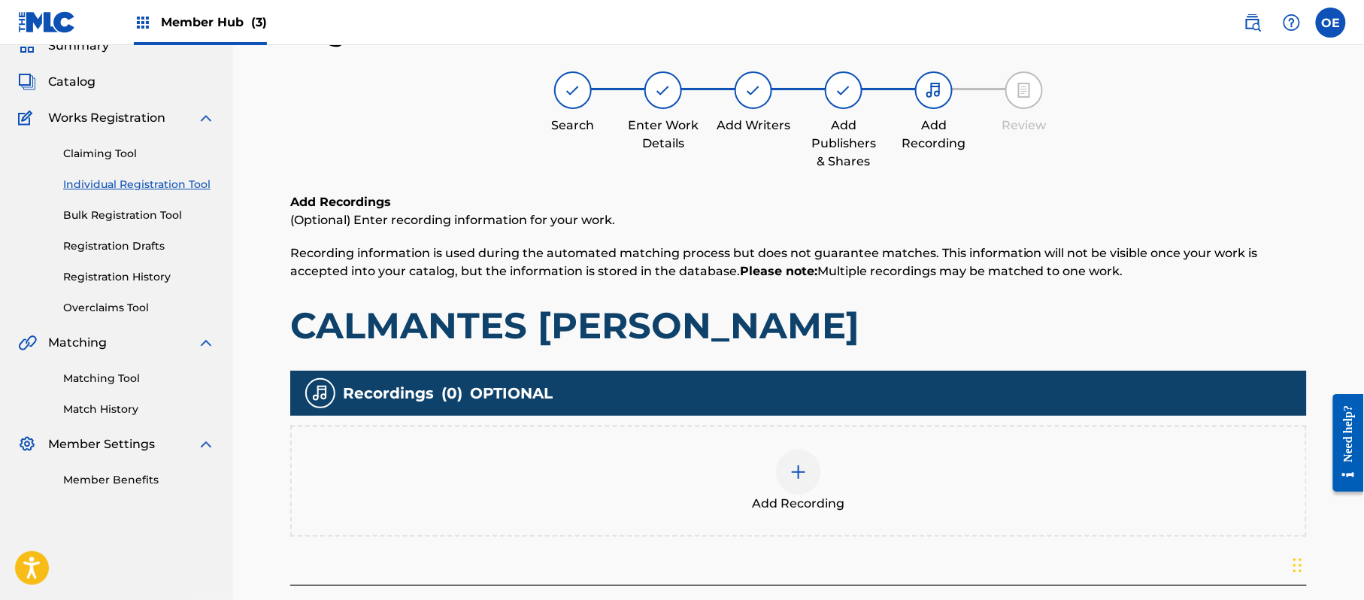
click at [802, 480] on div at bounding box center [798, 472] width 45 height 45
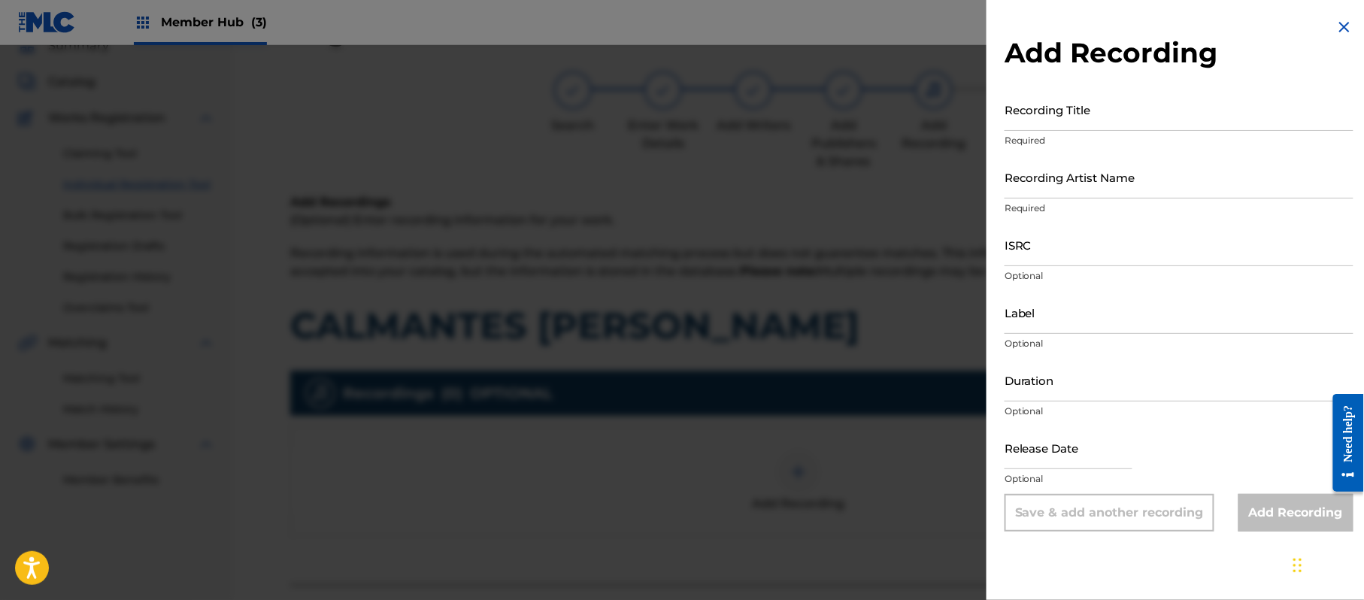
click at [1339, 40] on h2 "Add Recording" at bounding box center [1179, 53] width 349 height 34
click at [1339, 36] on h2 "Add Recording" at bounding box center [1179, 53] width 349 height 34
click at [1337, 31] on img at bounding box center [1345, 27] width 18 height 18
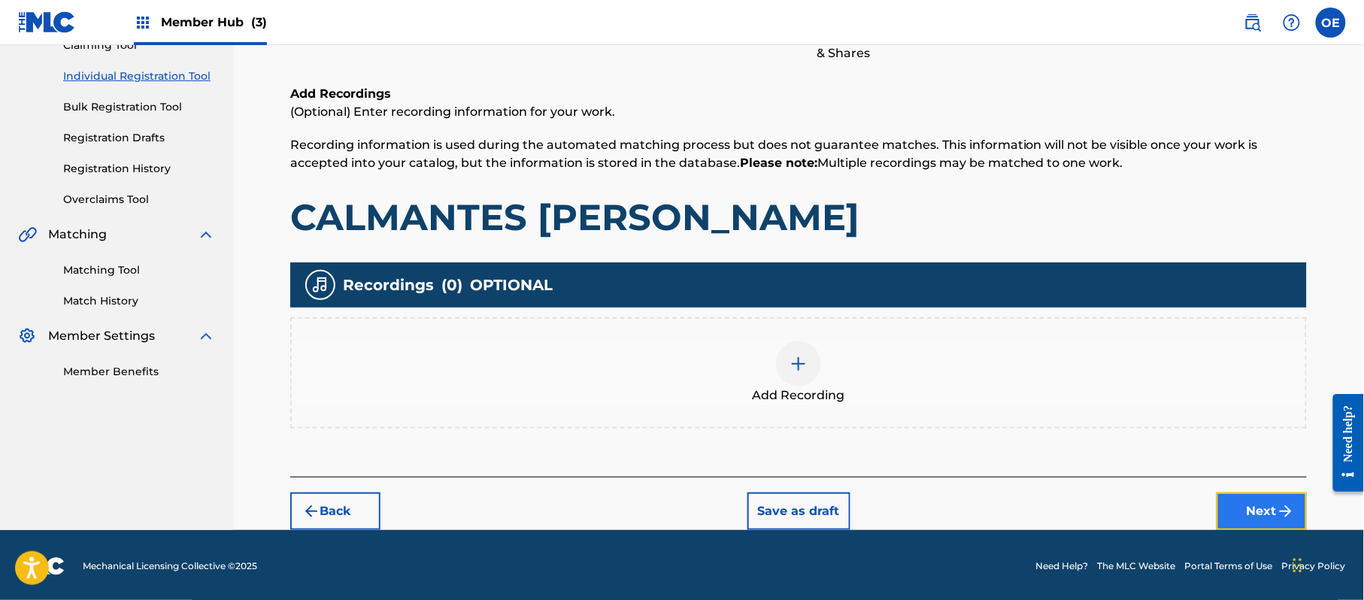
click at [1244, 509] on button "Next" at bounding box center [1262, 512] width 90 height 38
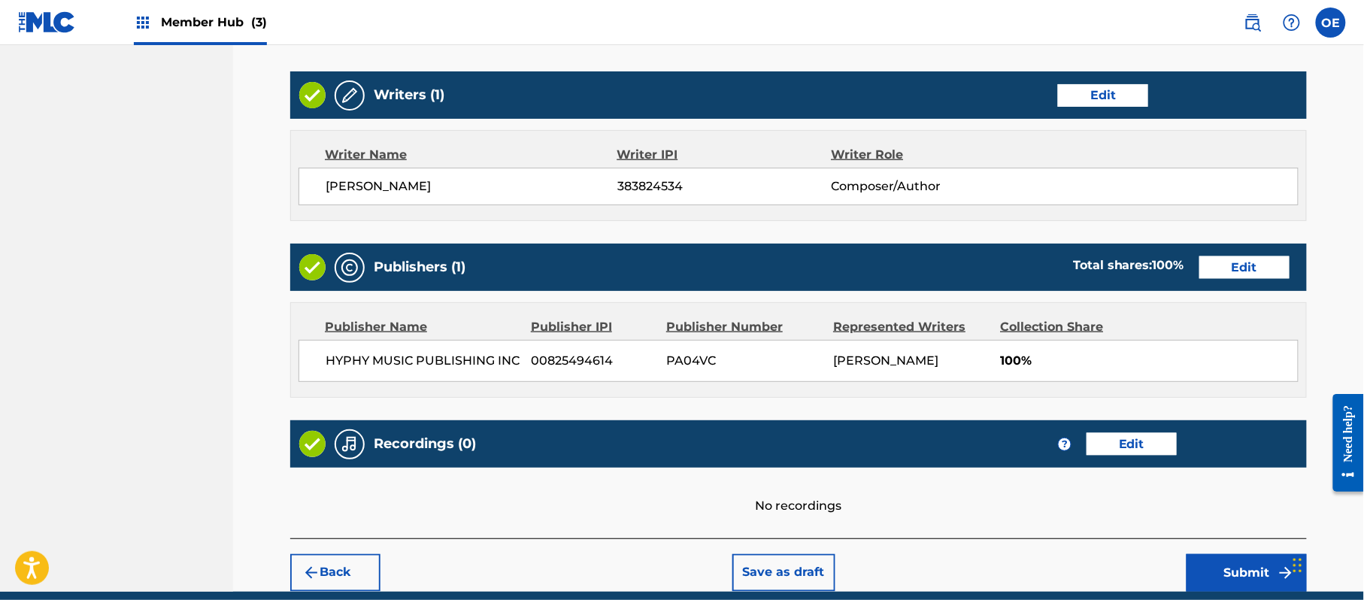
scroll to position [623, 0]
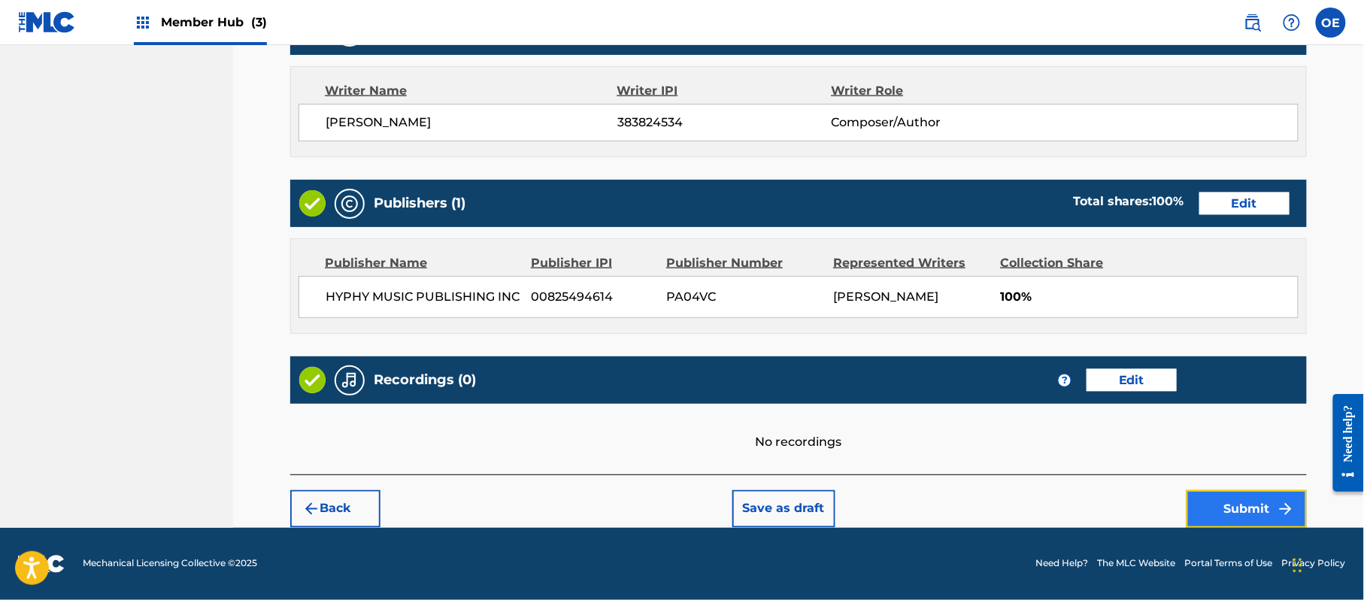
click at [1221, 510] on button "Submit" at bounding box center [1247, 509] width 120 height 38
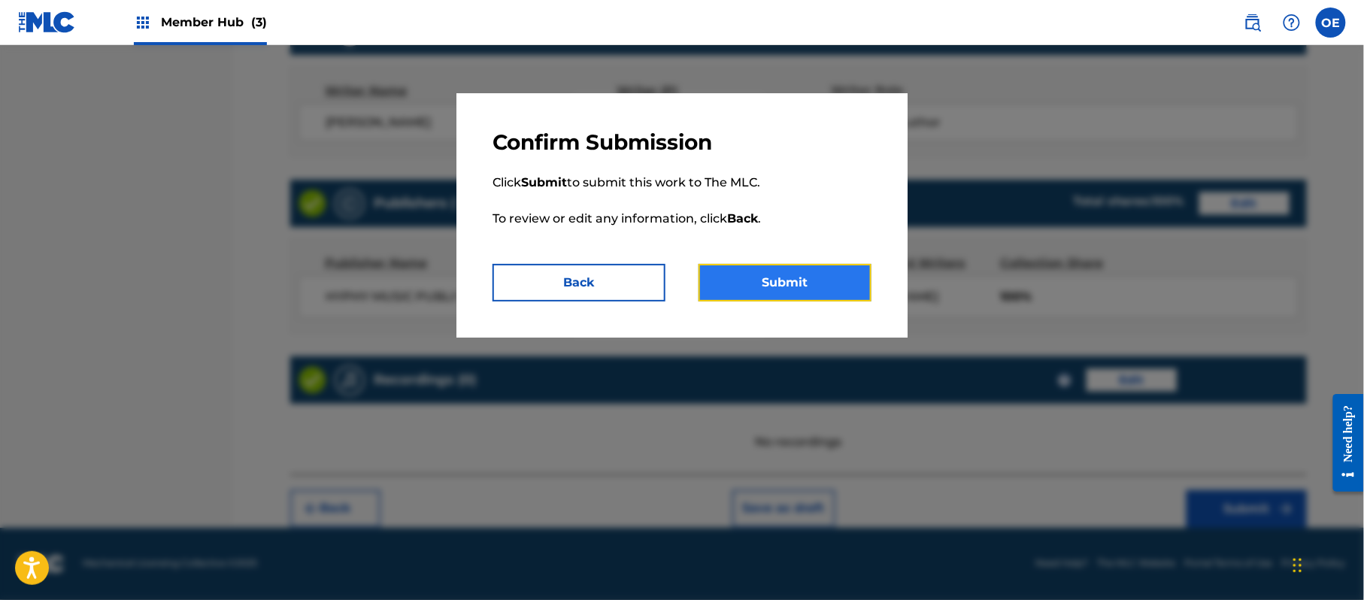
click at [760, 290] on button "Submit" at bounding box center [785, 283] width 173 height 38
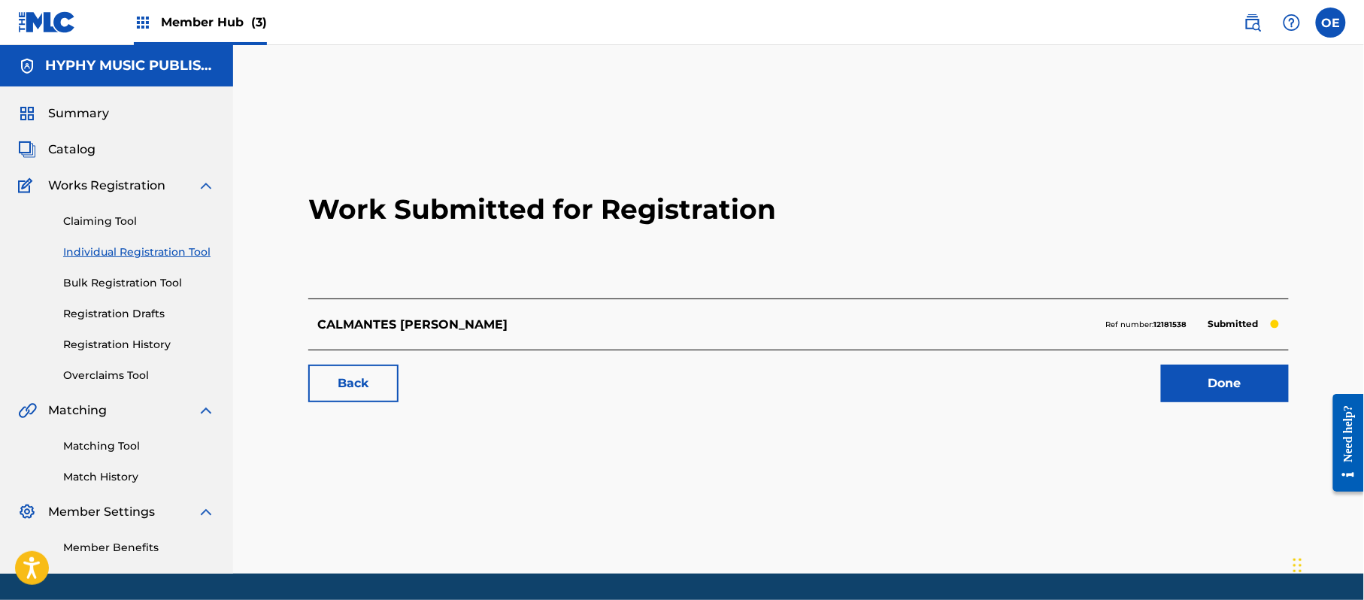
click at [131, 253] on link "Individual Registration Tool" at bounding box center [139, 252] width 152 height 16
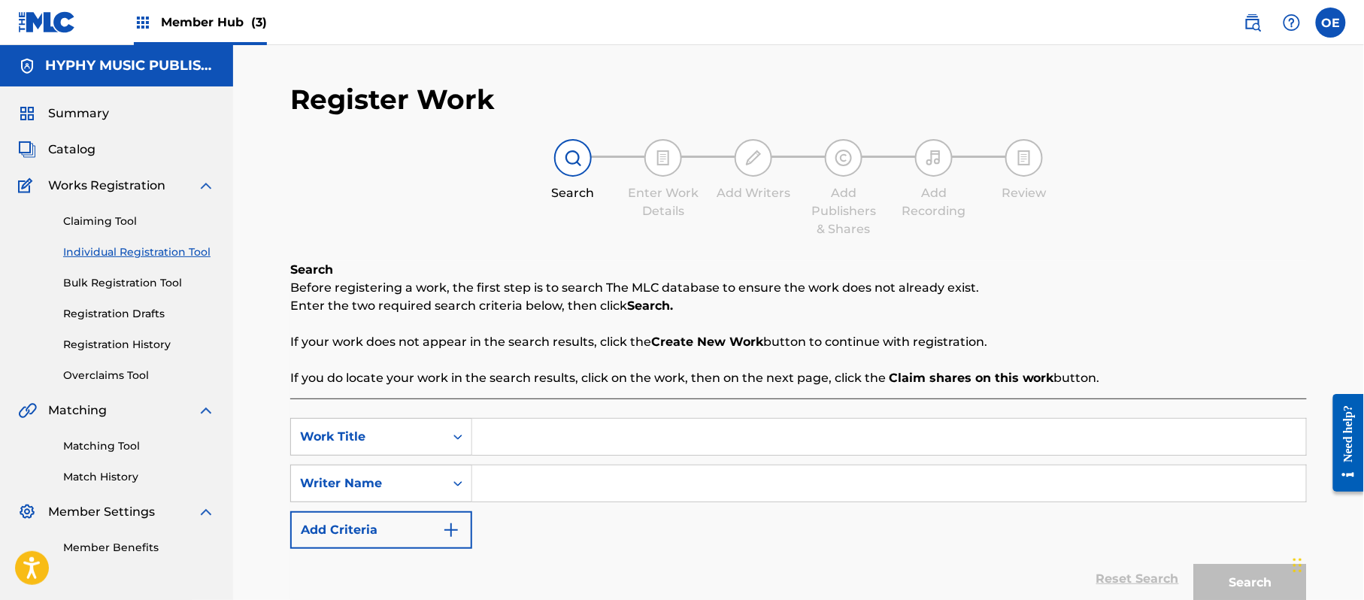
paste input "CARAMBOLA"
type input "CARAMBOLA"
drag, startPoint x: 561, startPoint y: 476, endPoint x: 553, endPoint y: 485, distance: 11.7
paste input "JORGE PAZ"
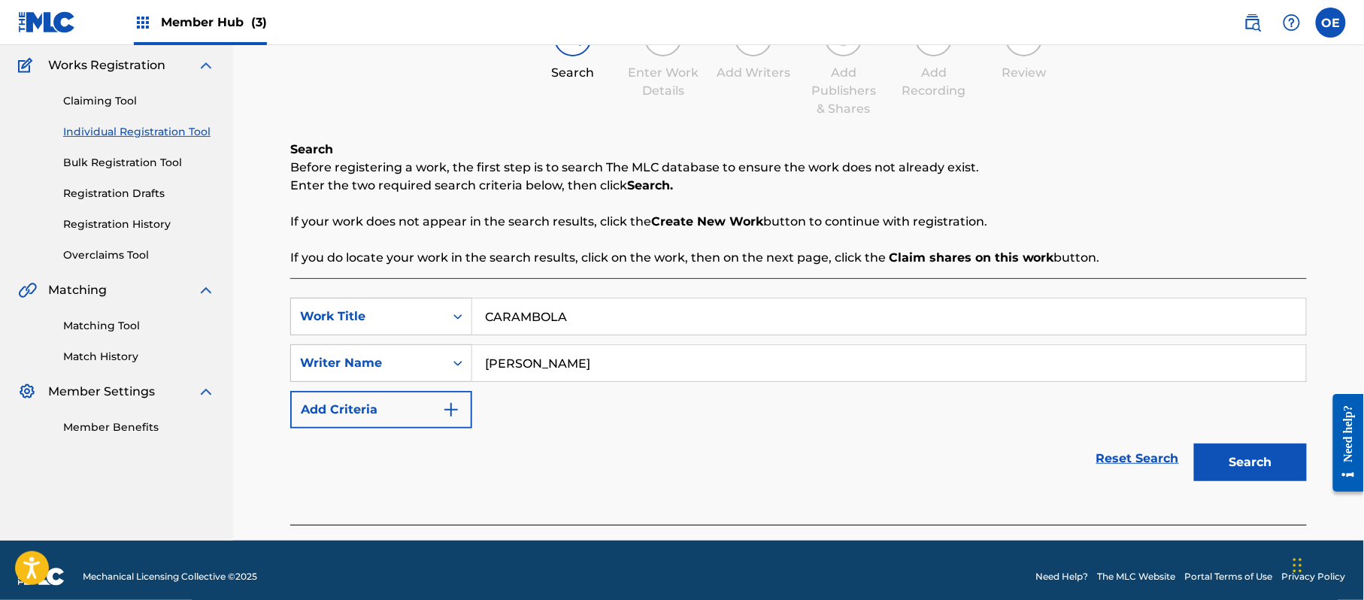
scroll to position [133, 0]
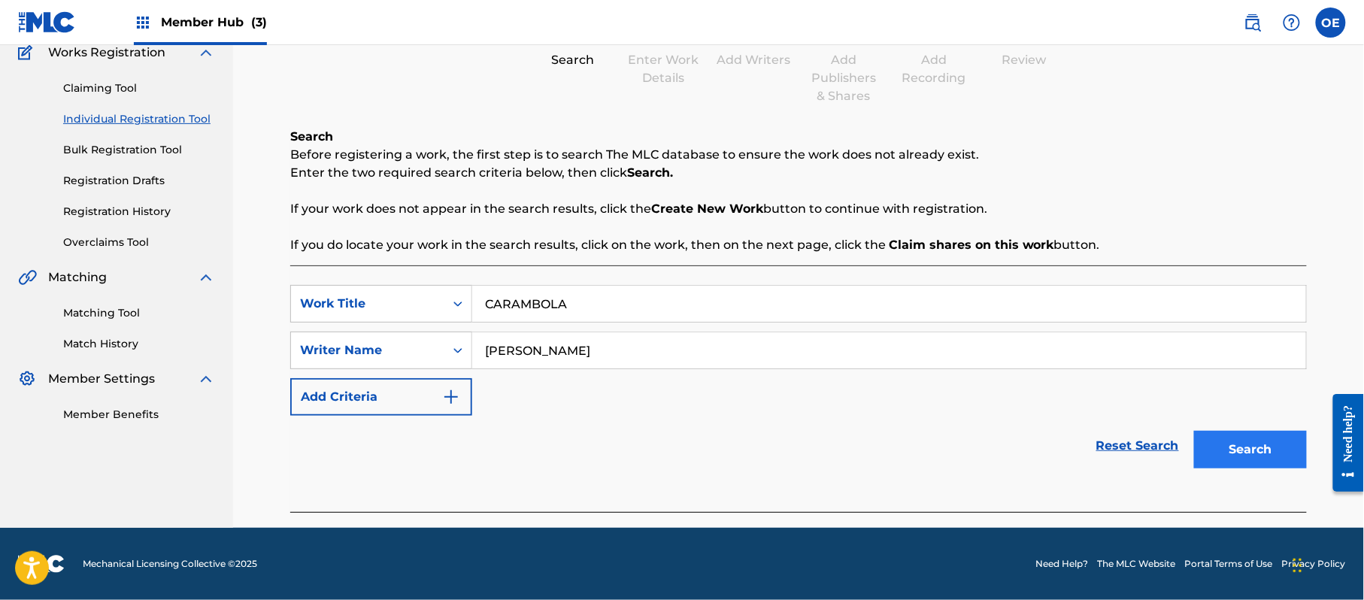
type input "JORGE PAZ"
click at [1241, 431] on button "Search" at bounding box center [1250, 450] width 113 height 38
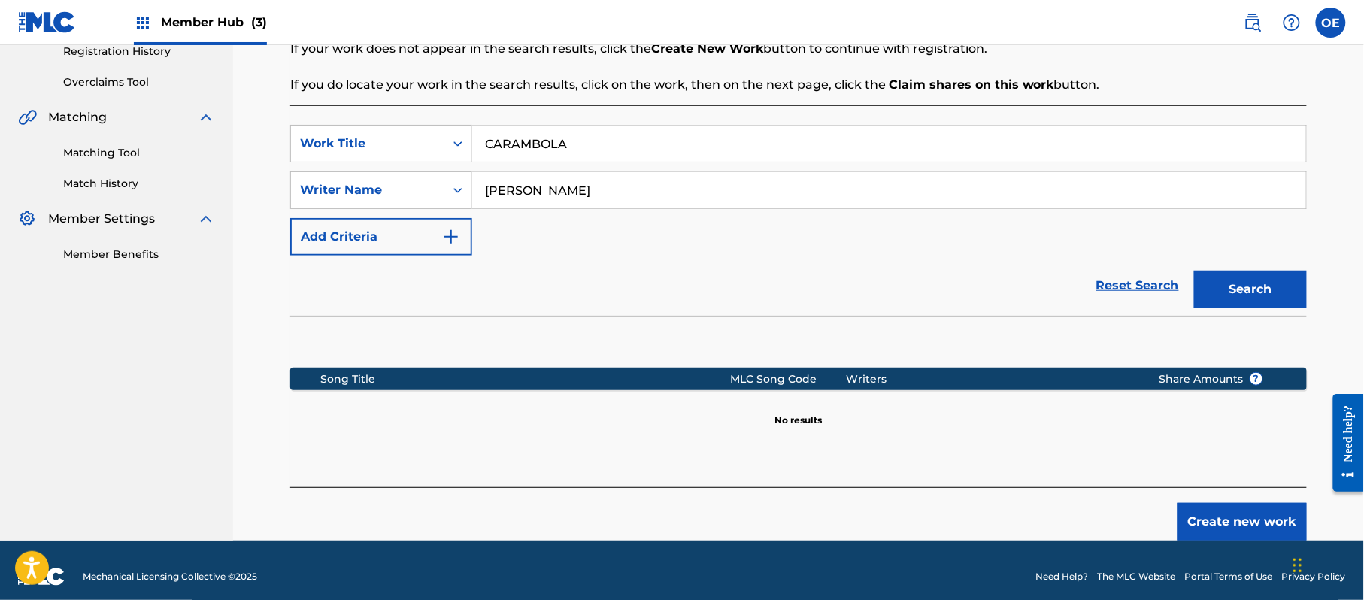
scroll to position [307, 0]
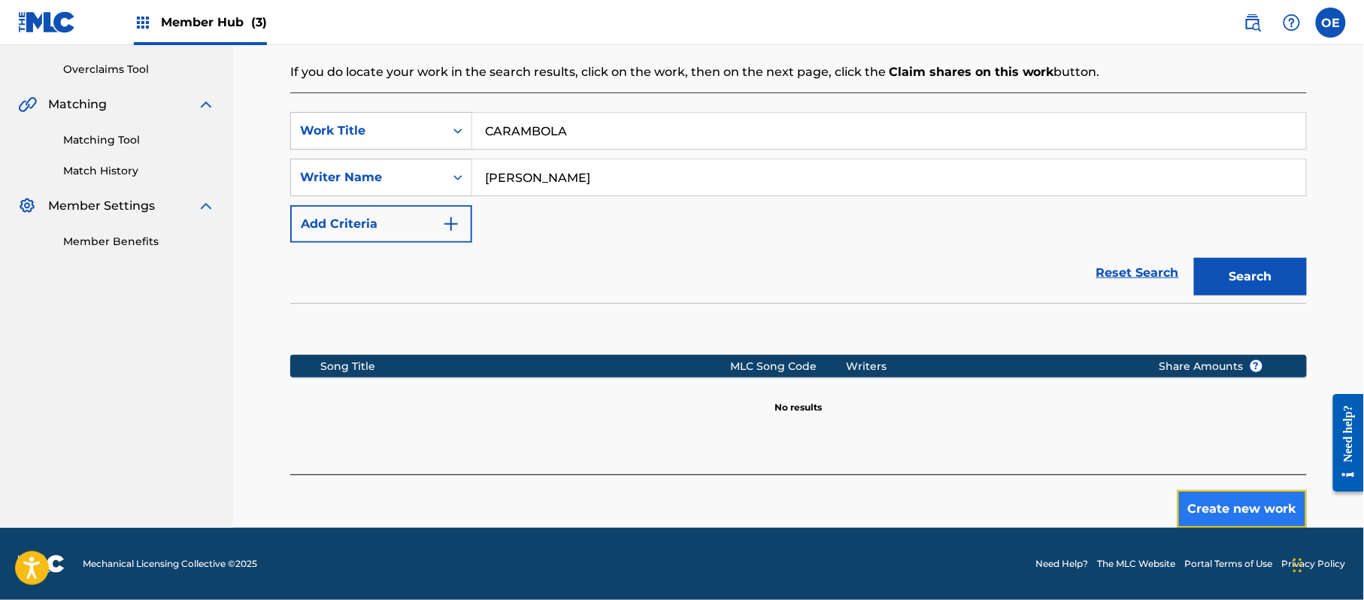
click at [1216, 494] on button "Create new work" at bounding box center [1242, 509] width 129 height 38
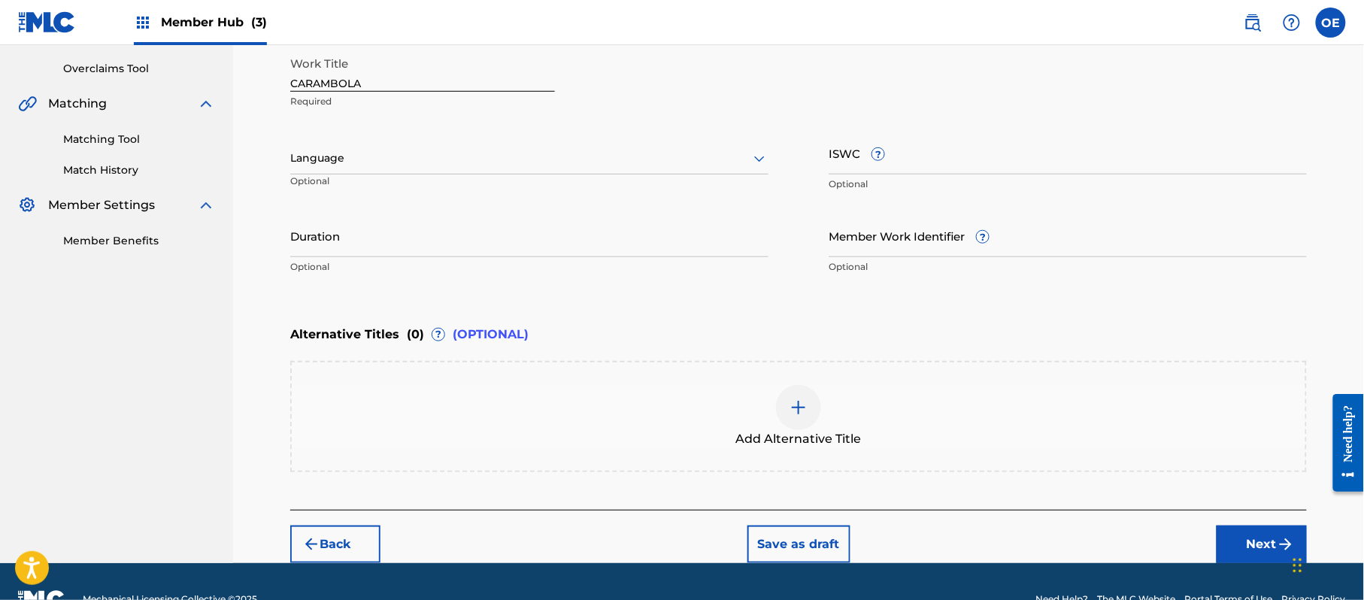
click at [396, 150] on div at bounding box center [529, 158] width 478 height 19
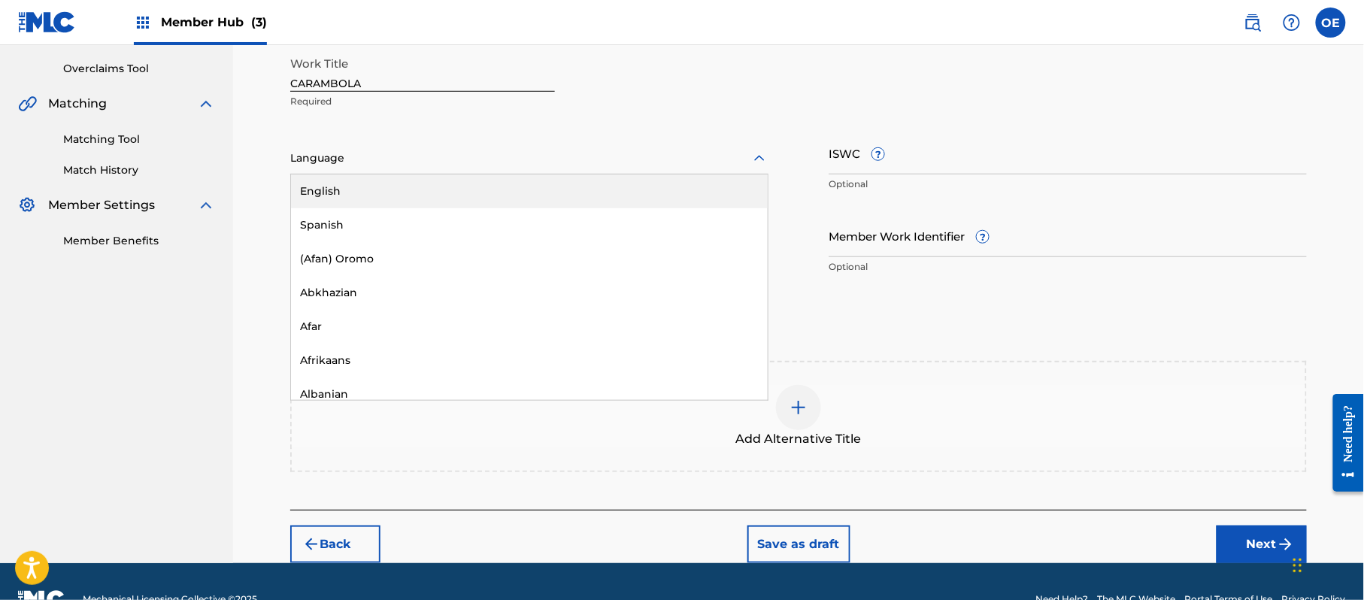
click at [377, 205] on div "English" at bounding box center [529, 191] width 477 height 34
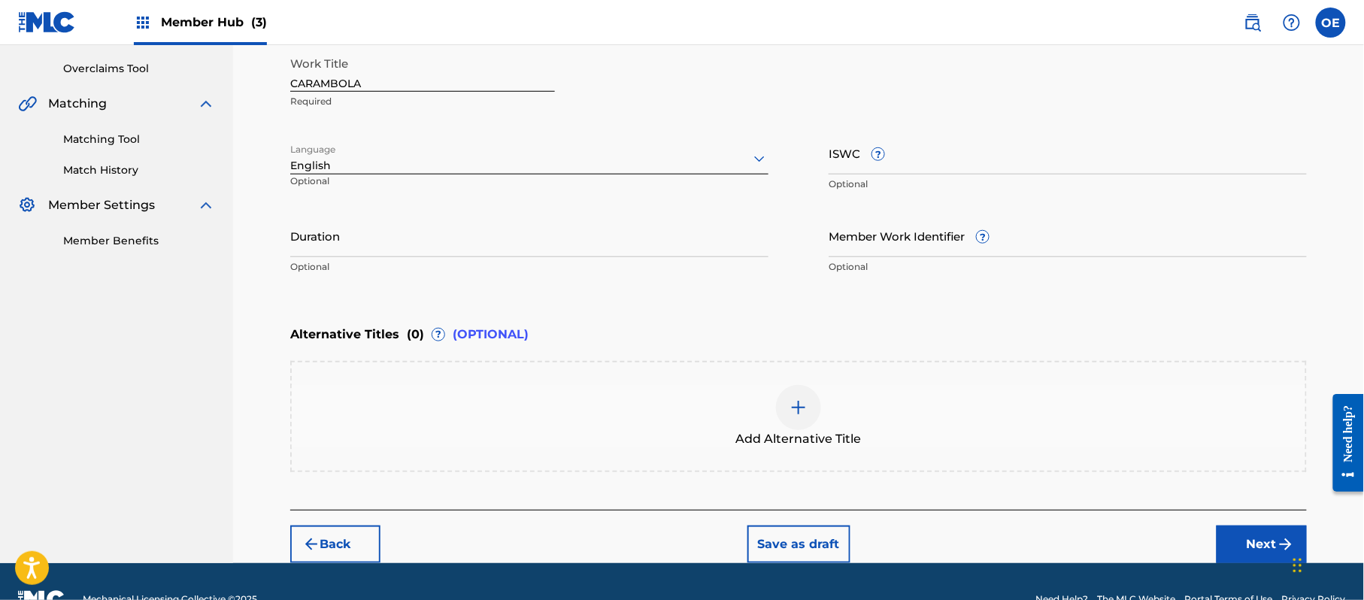
click at [368, 164] on div at bounding box center [529, 158] width 478 height 19
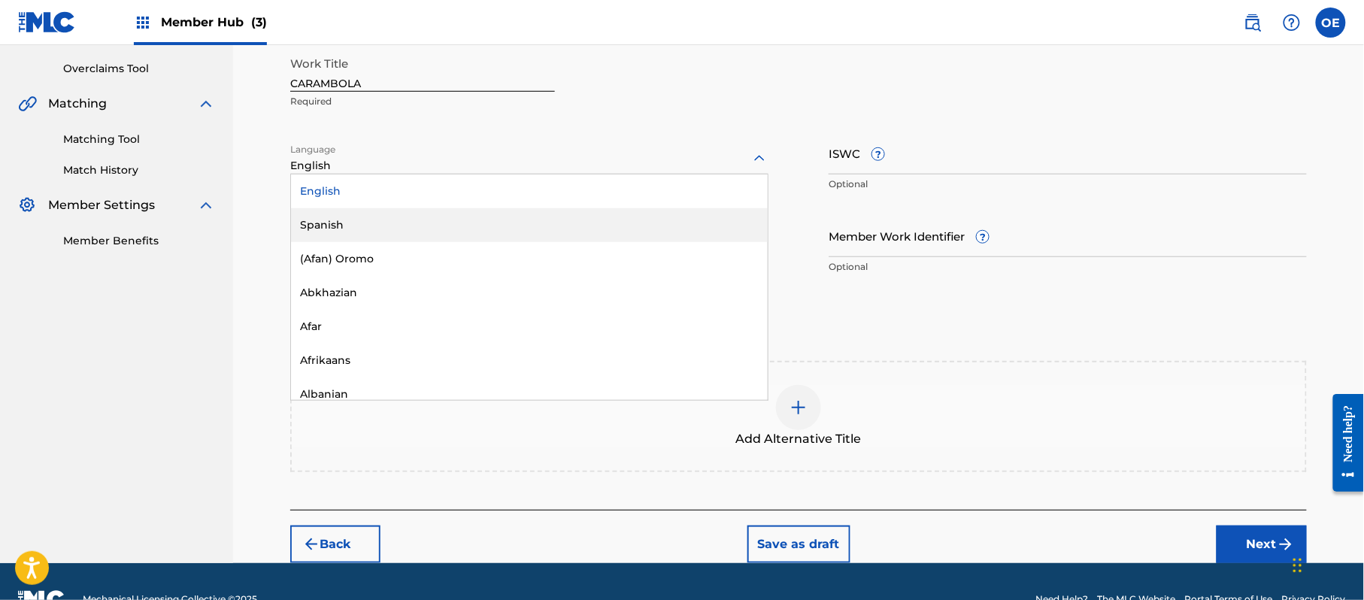
click at [355, 214] on div "Spanish" at bounding box center [529, 225] width 477 height 34
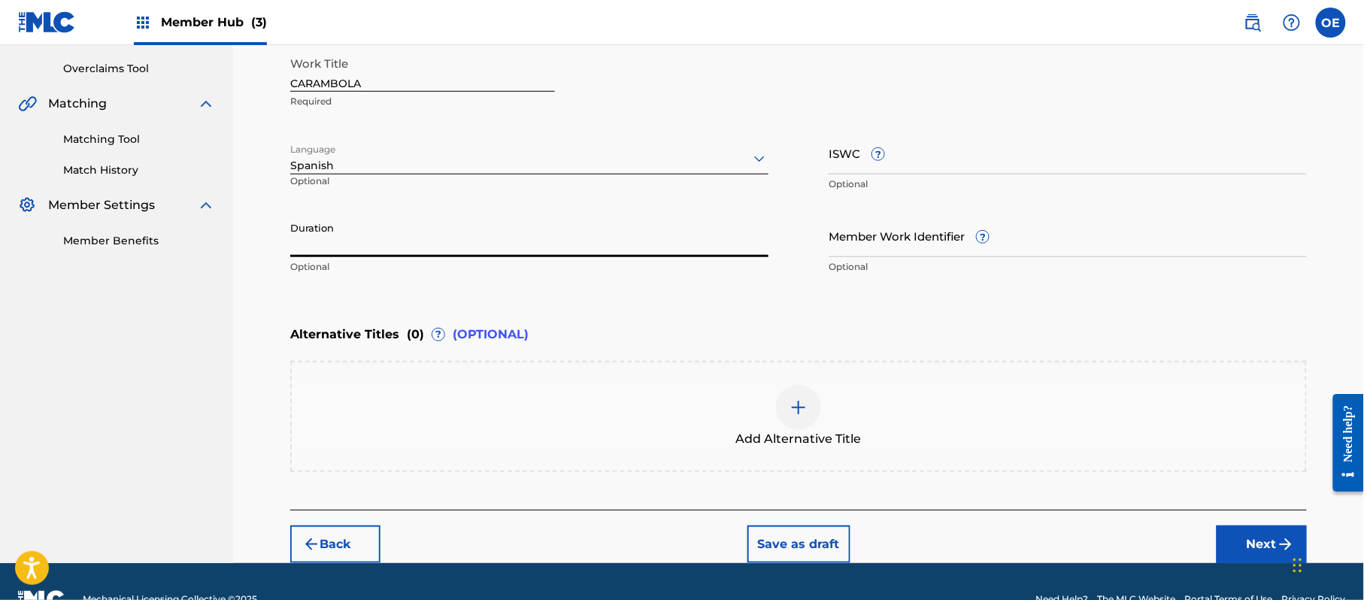
click at [487, 233] on input "Duration" at bounding box center [529, 235] width 478 height 43
type input "03:13"
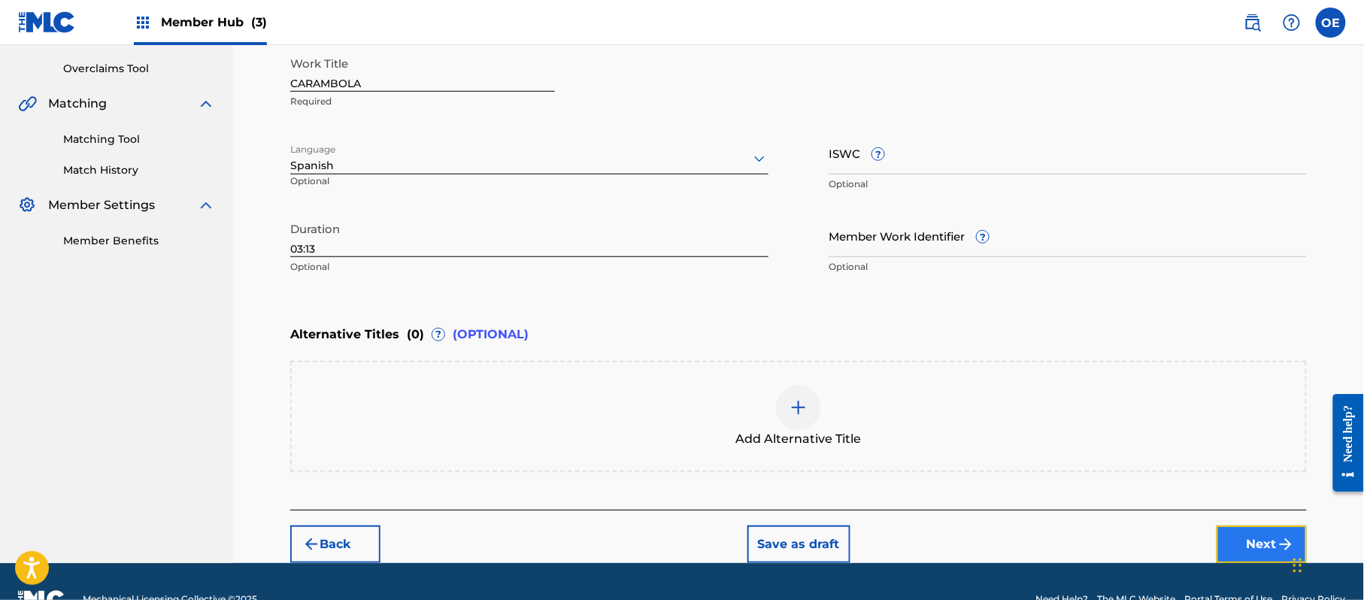
click at [1250, 548] on button "Next" at bounding box center [1262, 545] width 90 height 38
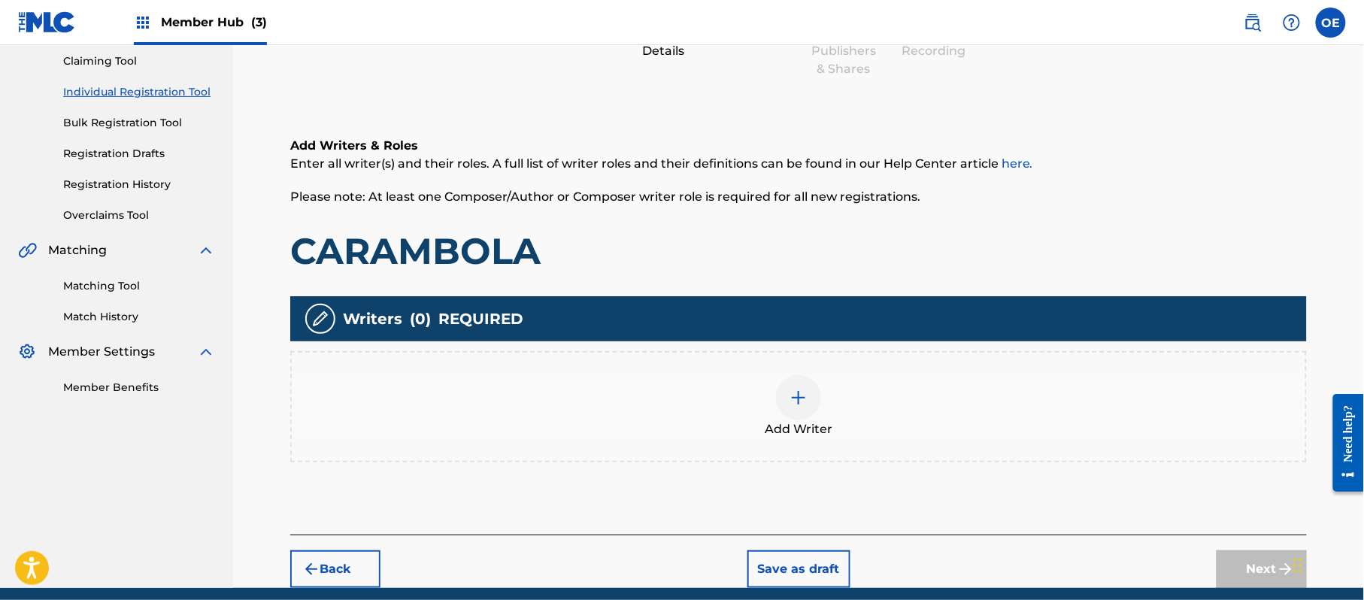
scroll to position [68, 0]
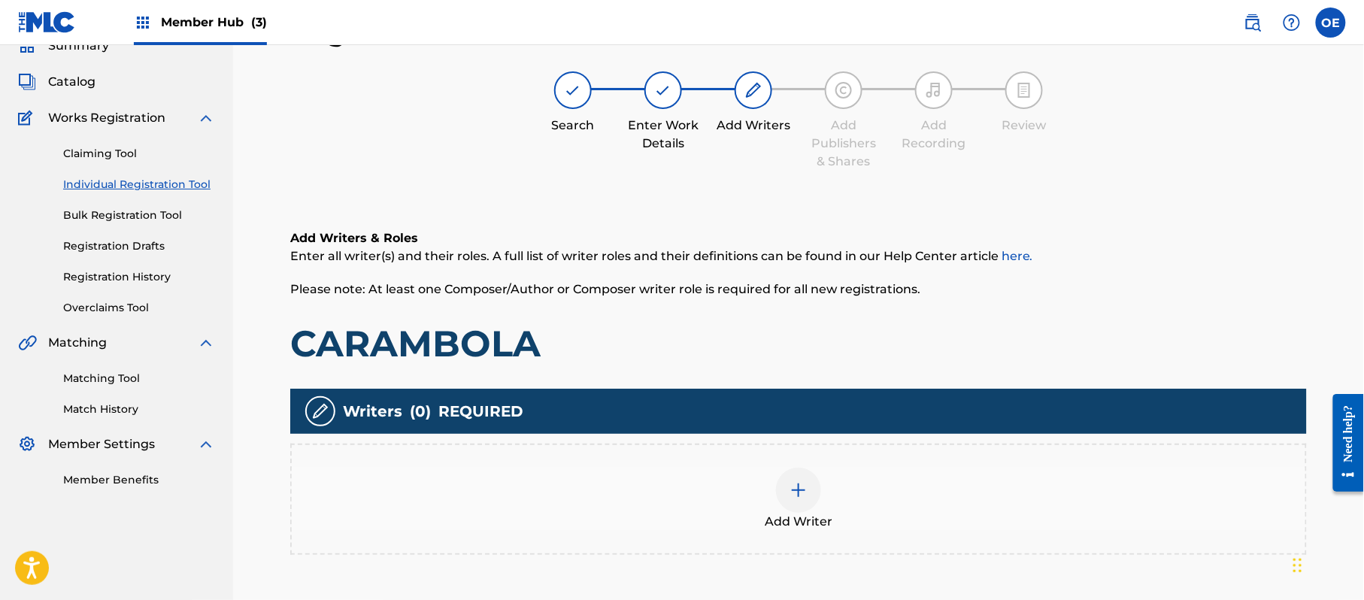
click at [842, 512] on div "Add Writer" at bounding box center [799, 499] width 1014 height 63
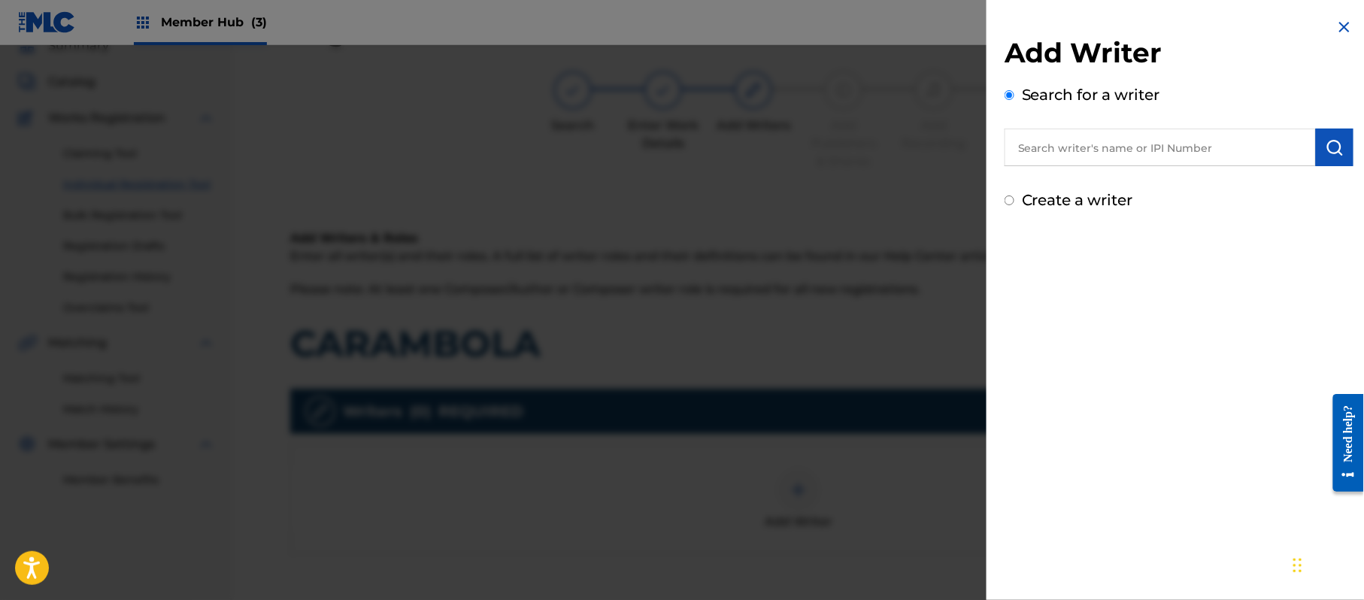
drag, startPoint x: 1075, startPoint y: 194, endPoint x: 1075, endPoint y: 211, distance: 17.3
click at [1075, 194] on label "Create a writer" at bounding box center [1077, 200] width 111 height 18
radio input "true"
click at [1014, 196] on input "Create a writer" at bounding box center [1010, 201] width 10 height 10
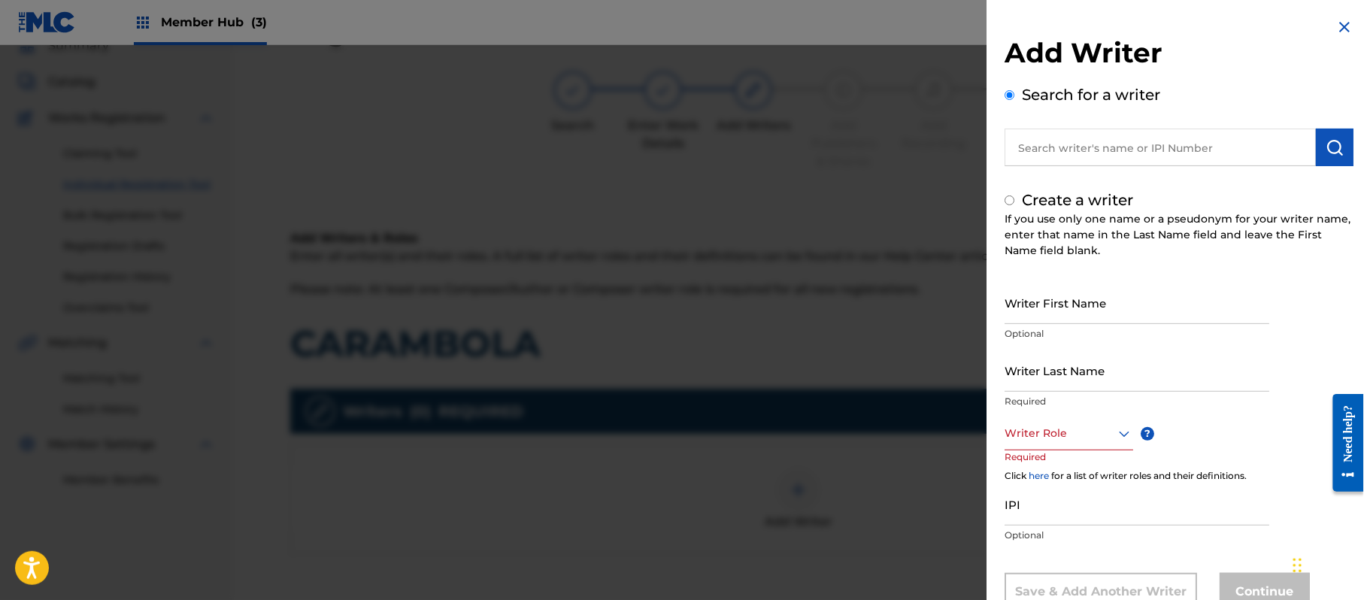
radio input "false"
radio input "true"
paste input "JORGE PAZ"
type input "JORGE PAZ"
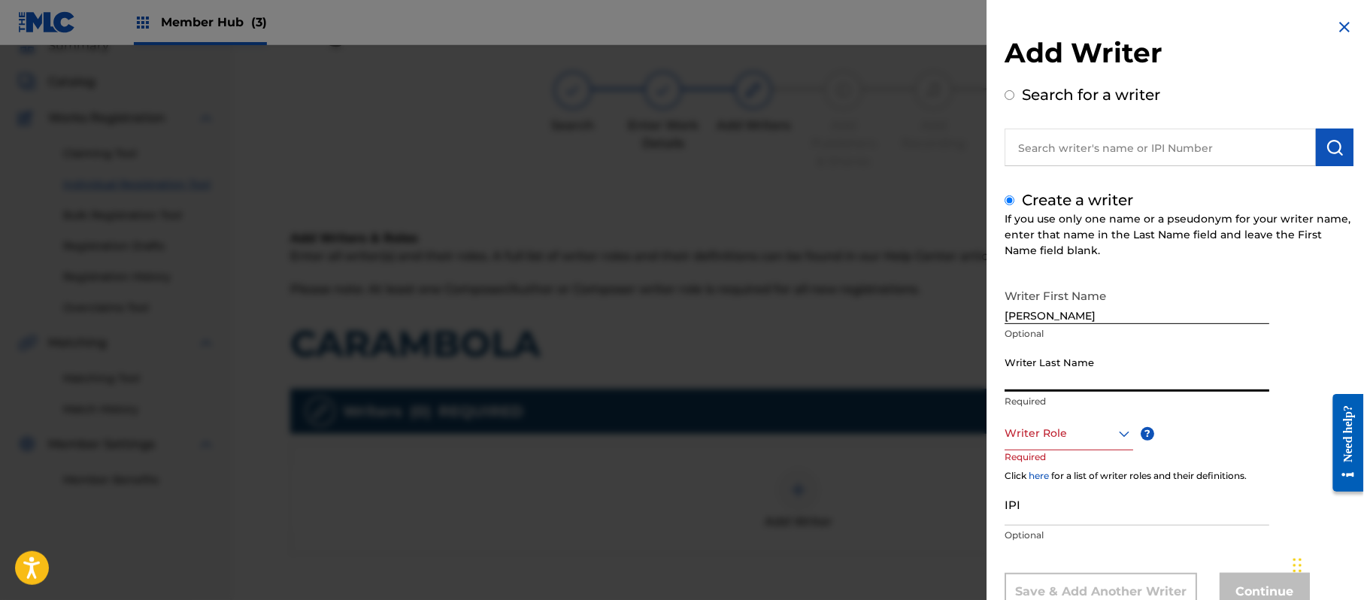
paste input "JORGE PAZ"
type input "JORGE PAZ"
drag, startPoint x: 1093, startPoint y: 302, endPoint x: 1042, endPoint y: 329, distance: 57.2
click at [1042, 329] on div "Writer First Name JORGE PAZ Optional" at bounding box center [1137, 315] width 265 height 68
type input "JORGE"
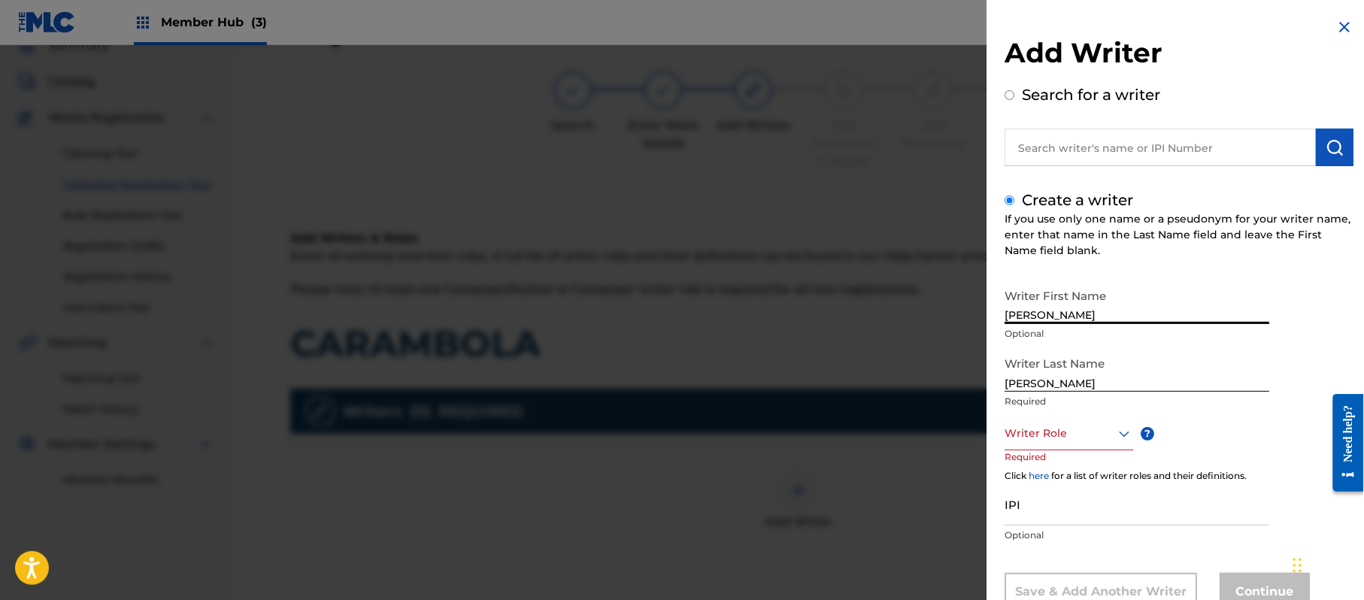
drag, startPoint x: 1042, startPoint y: 385, endPoint x: 912, endPoint y: 393, distance: 130.3
click at [913, 393] on div "Add Writer Search for a writer Create a writer If you use only one name or a ps…" at bounding box center [682, 322] width 1364 height 555
type input "PAZ"
click at [1044, 419] on div "Writer Role" at bounding box center [1069, 434] width 129 height 34
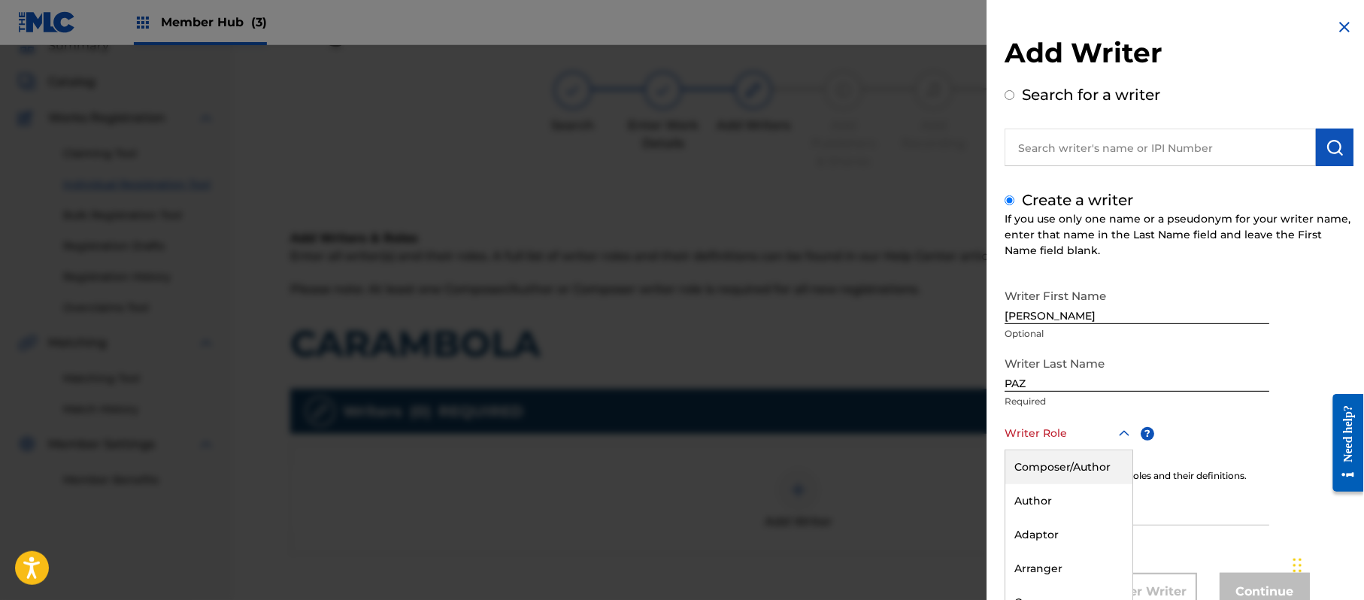
scroll to position [51, 0]
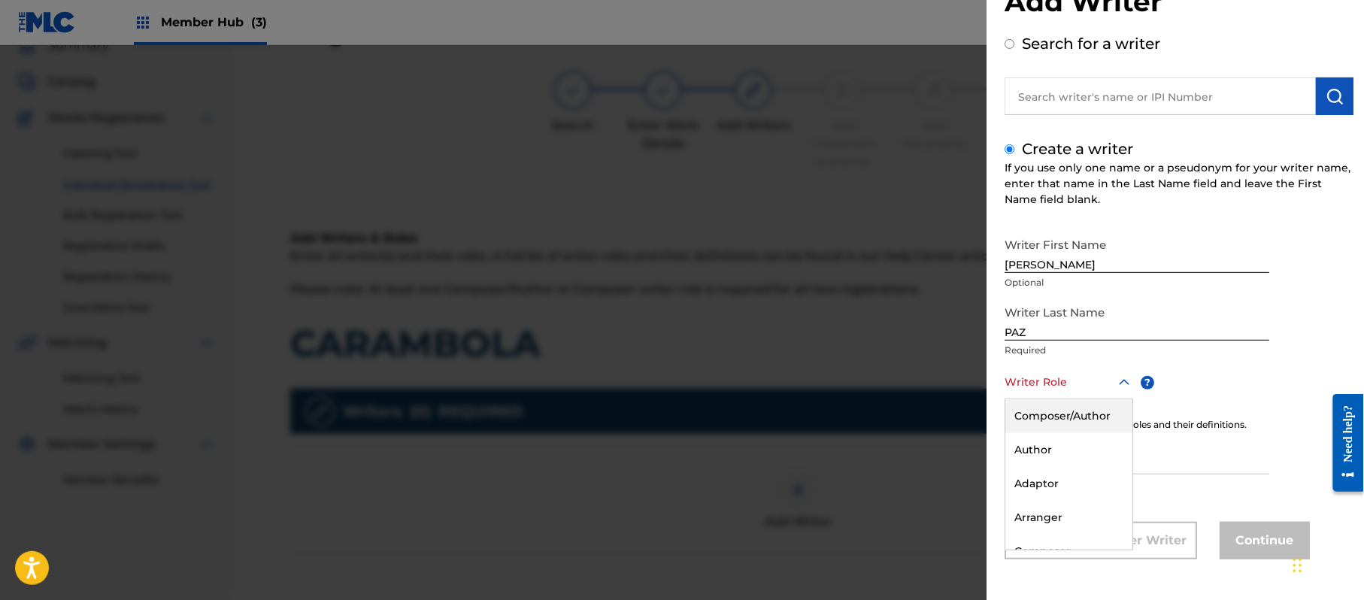
click at [1044, 419] on div "Composer/Author" at bounding box center [1068, 416] width 127 height 34
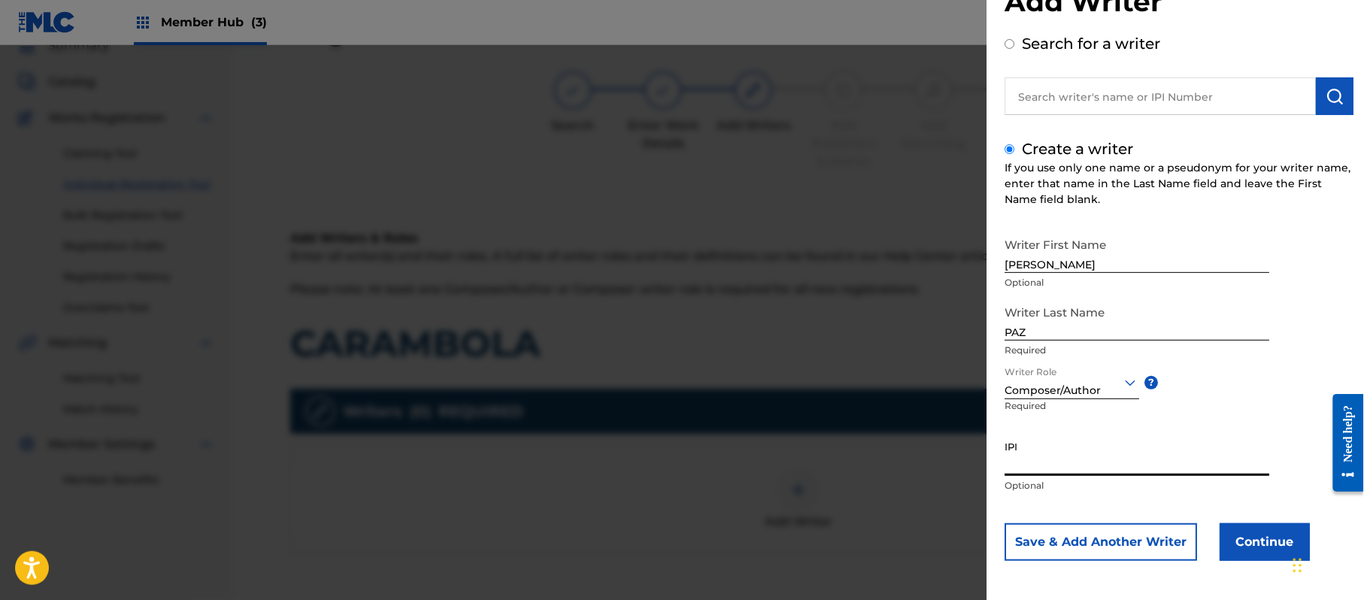
paste input "383824534"
type input "383824534"
click at [1243, 525] on button "Continue" at bounding box center [1265, 542] width 90 height 38
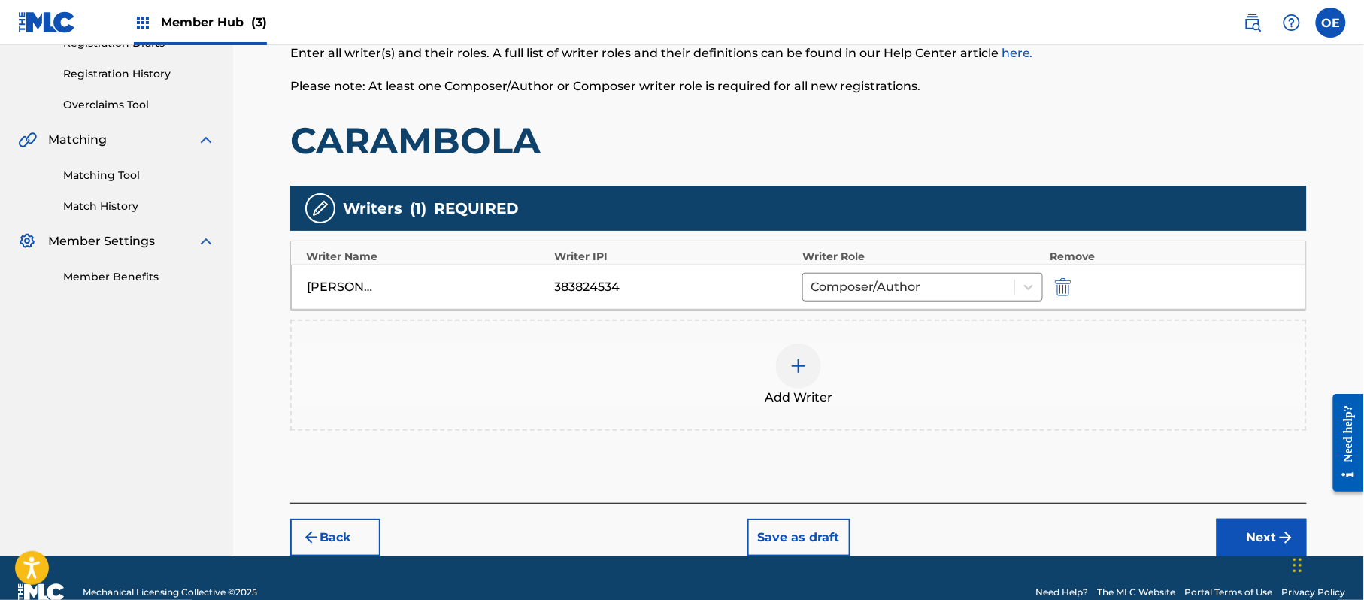
scroll to position [299, 0]
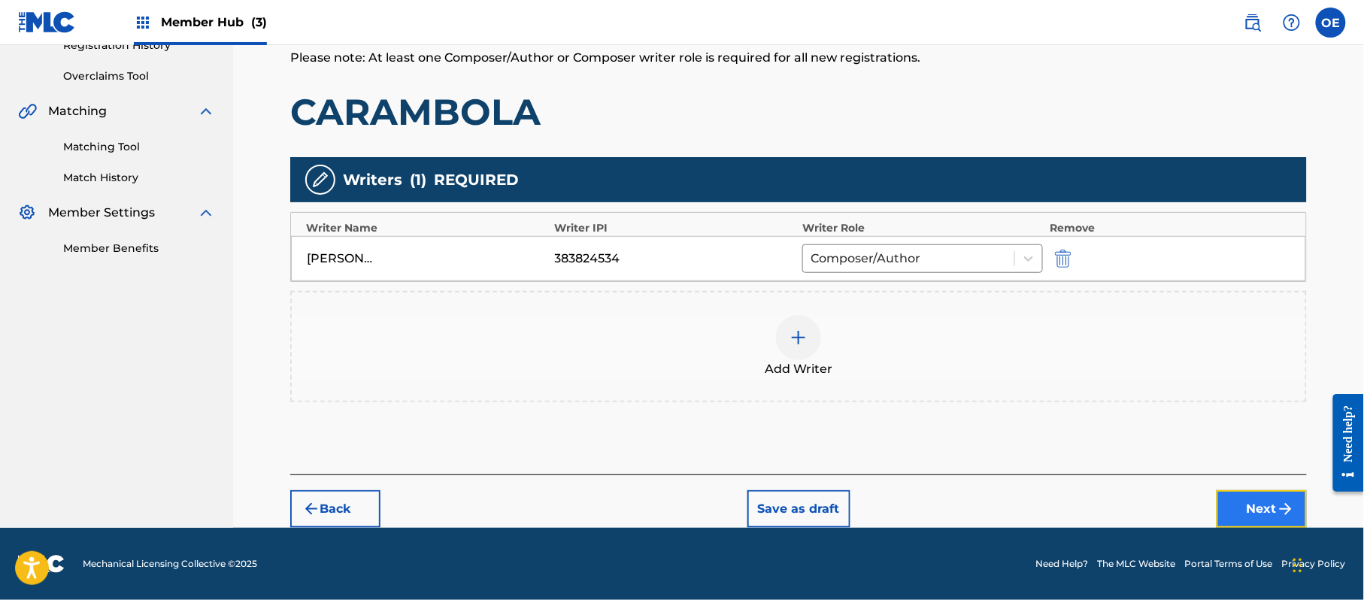
click at [1257, 500] on button "Next" at bounding box center [1262, 509] width 90 height 38
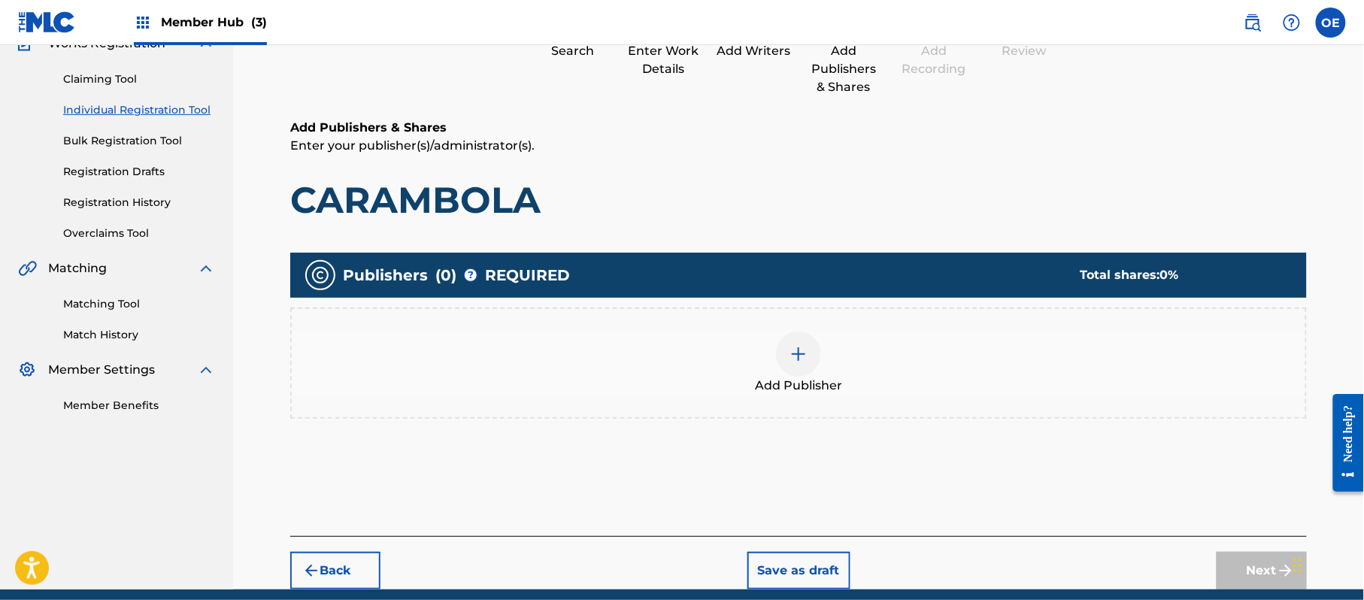
scroll to position [68, 0]
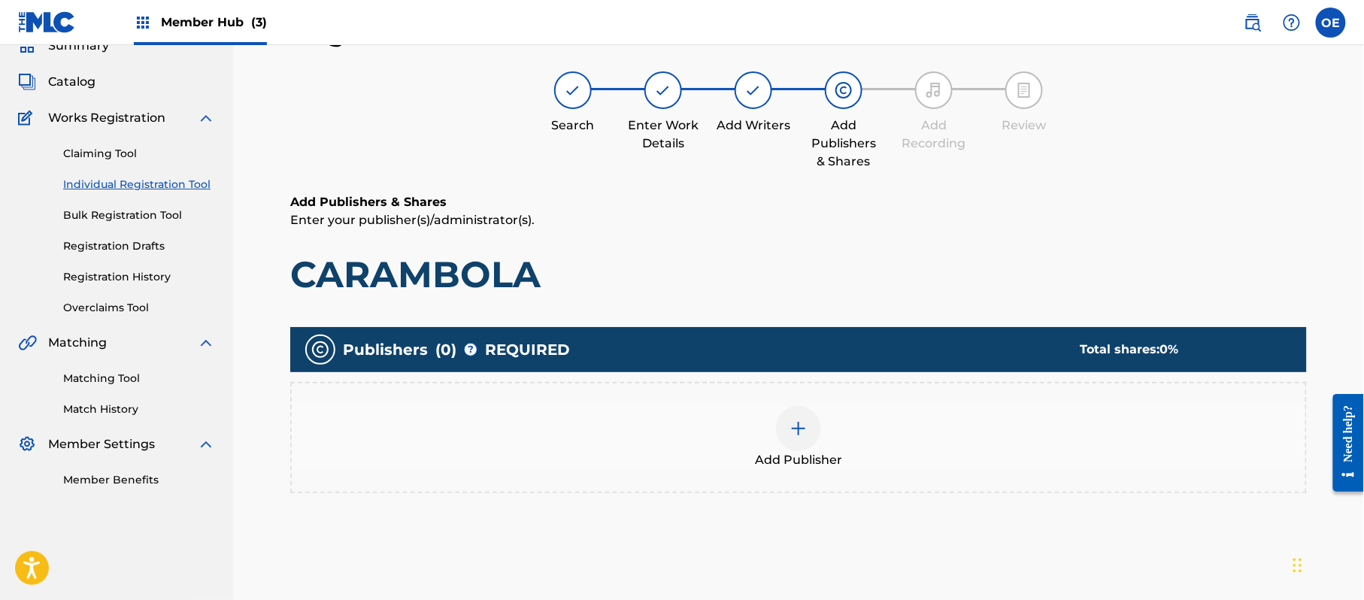
click at [823, 441] on div "Add Publisher" at bounding box center [799, 437] width 1014 height 63
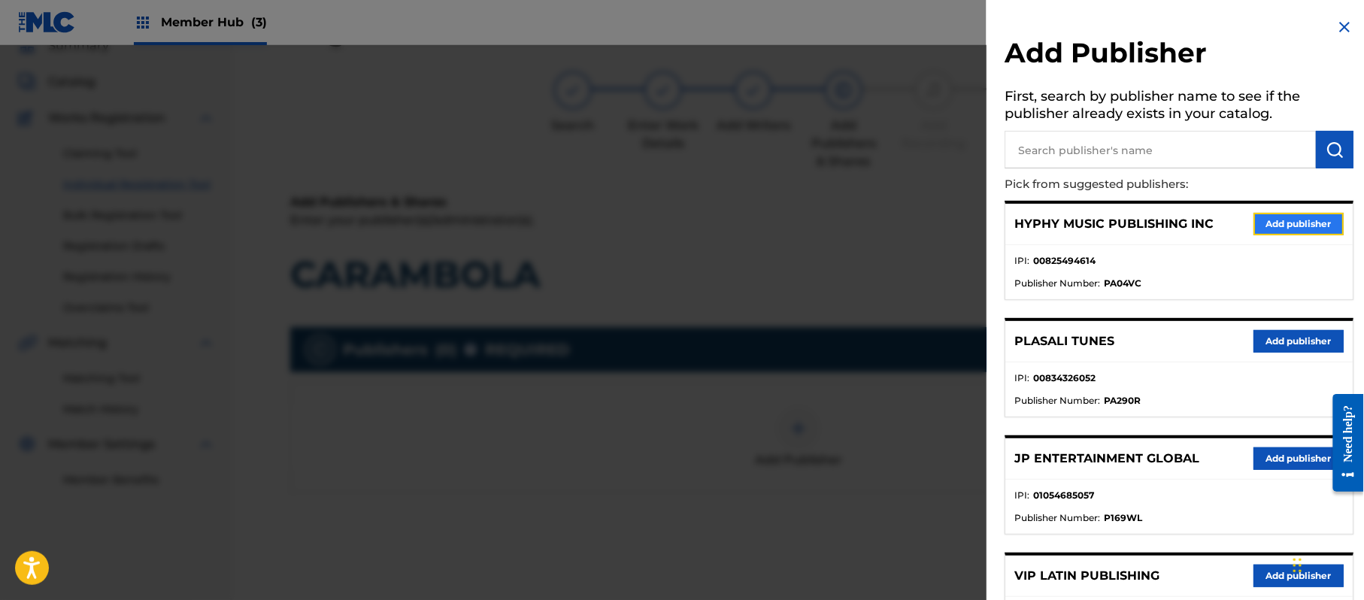
click at [1292, 227] on button "Add publisher" at bounding box center [1299, 224] width 90 height 23
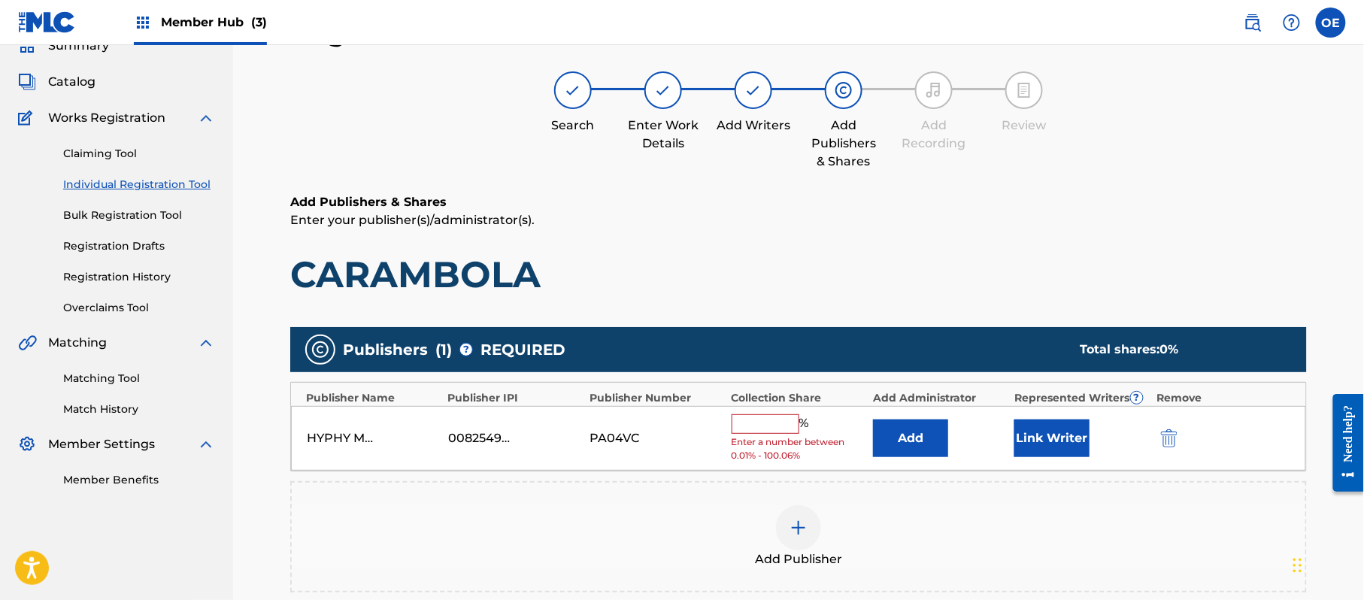
click at [765, 428] on input "text" at bounding box center [766, 424] width 68 height 20
type input "100"
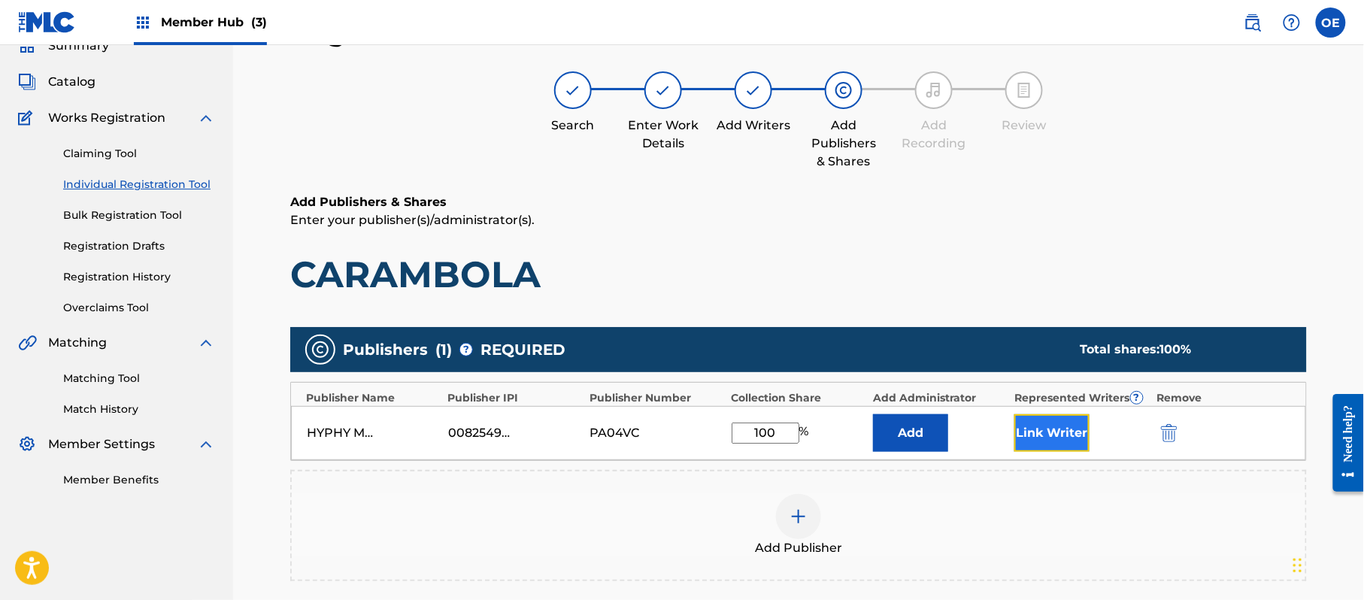
click at [1069, 447] on button "Link Writer" at bounding box center [1051, 433] width 75 height 38
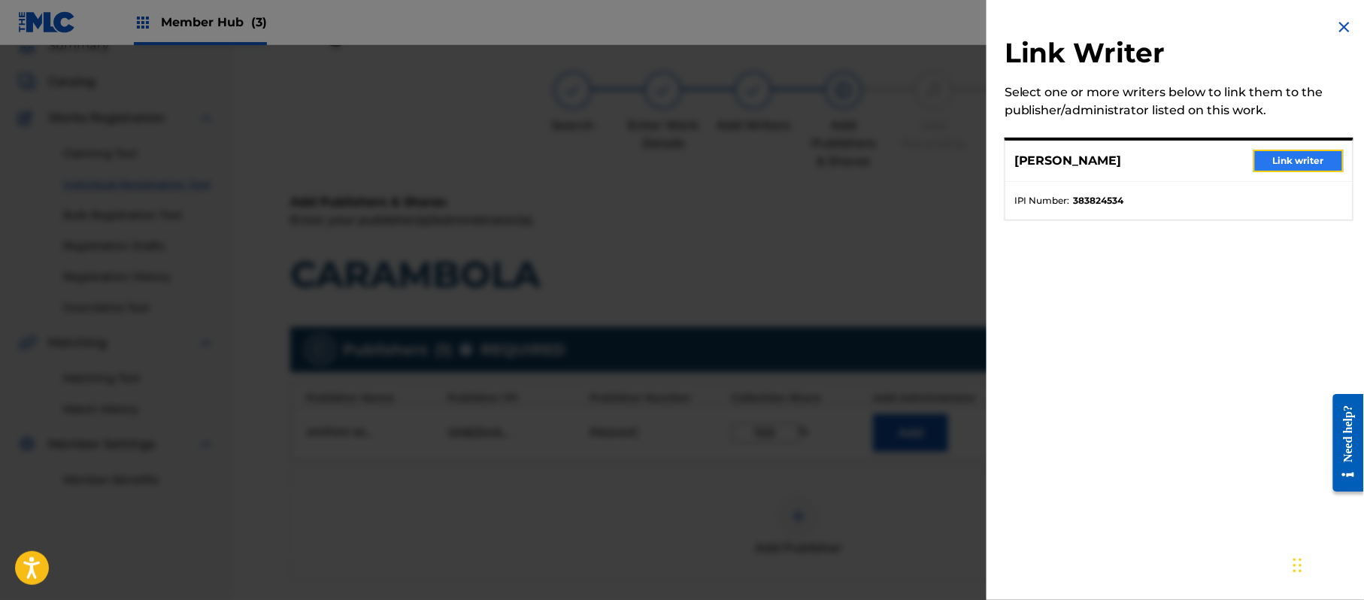
click at [1289, 168] on button "Link writer" at bounding box center [1299, 161] width 90 height 23
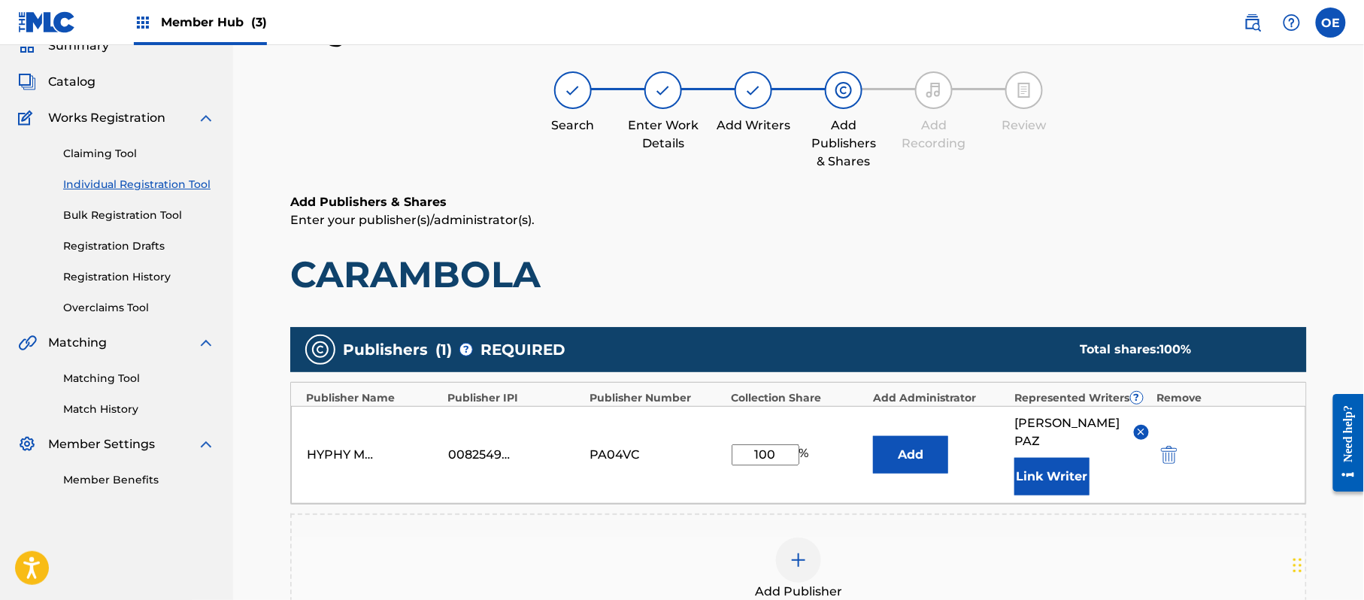
scroll to position [317, 0]
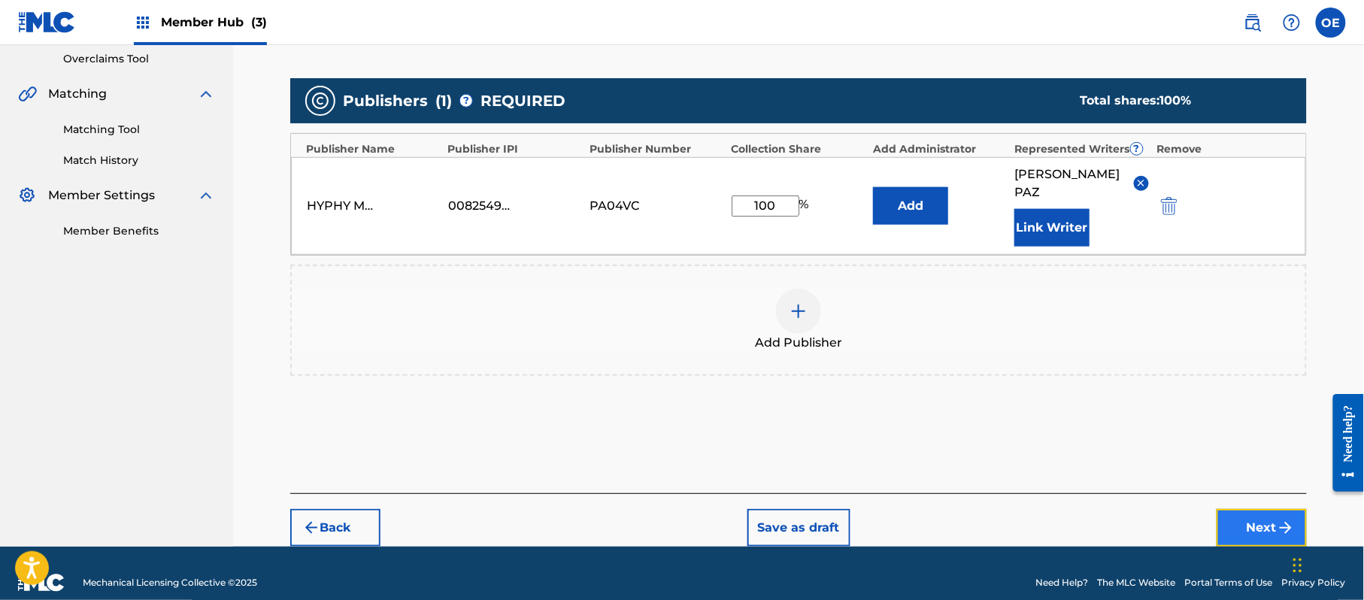
click at [1237, 509] on button "Next" at bounding box center [1262, 528] width 90 height 38
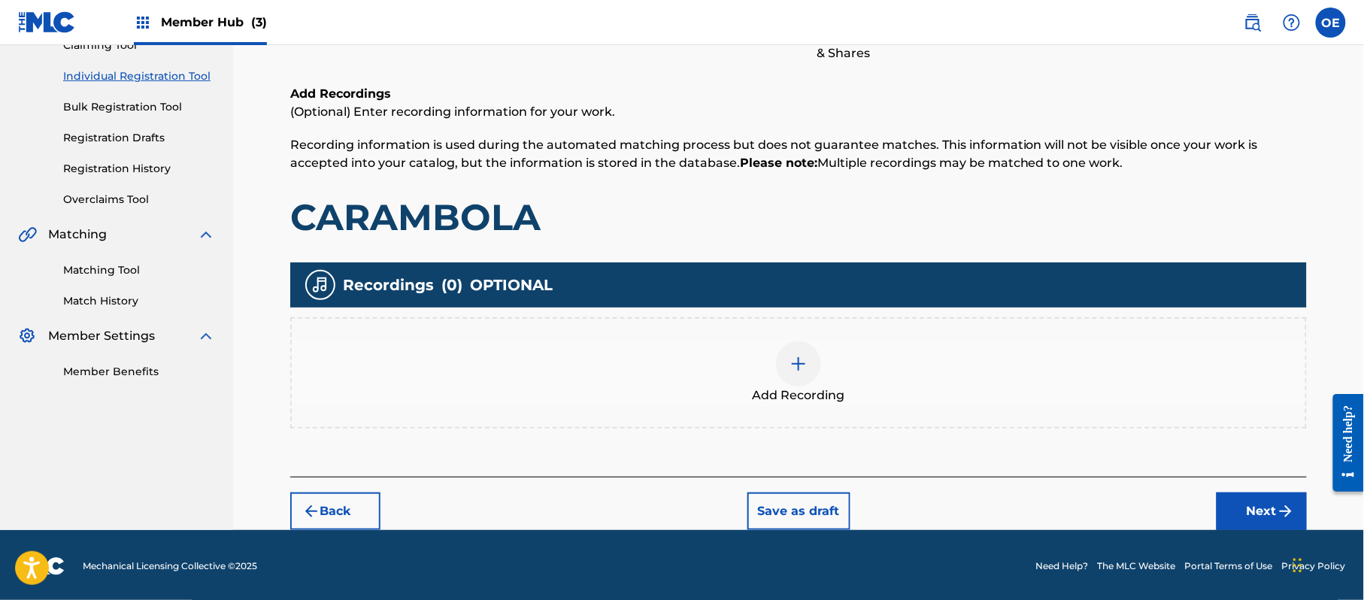
scroll to position [68, 0]
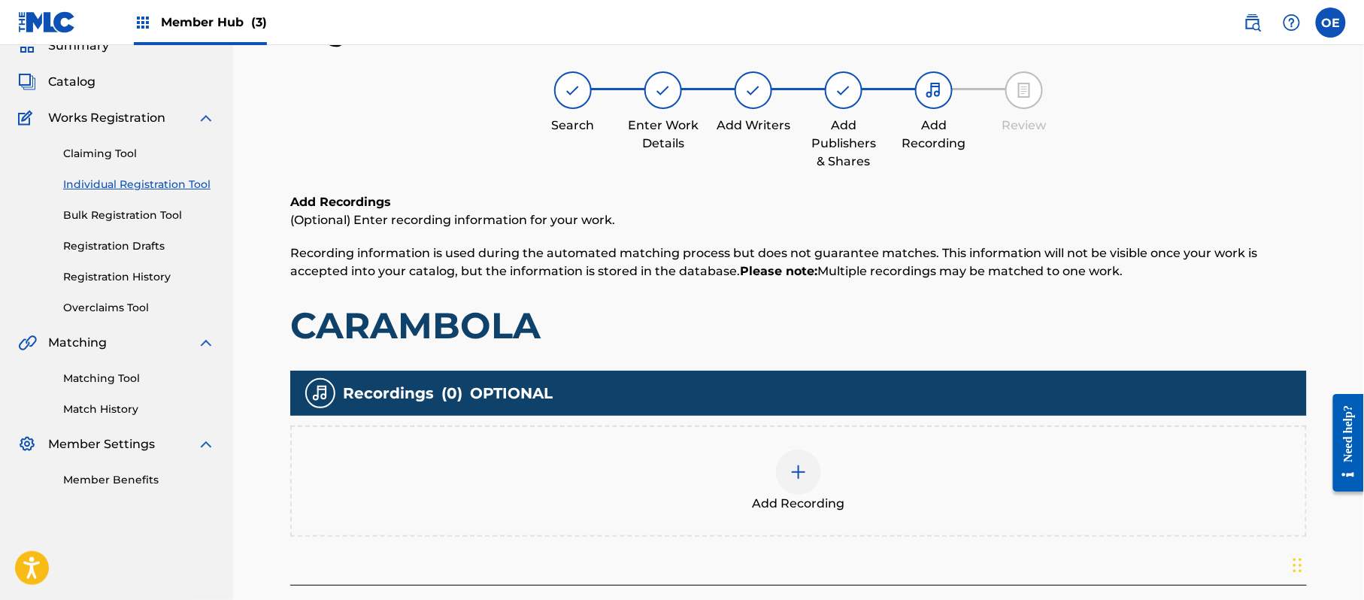
click at [872, 485] on div "Add Recording" at bounding box center [799, 481] width 1014 height 63
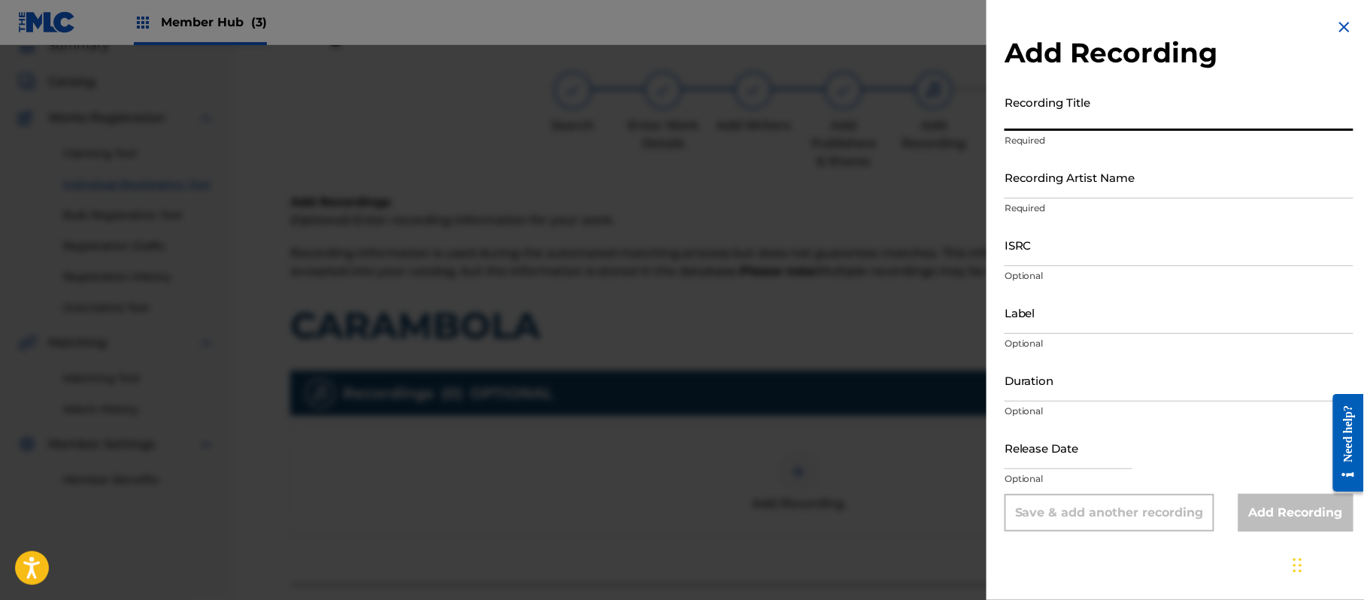
paste input "Carambola"
type input "Carambola"
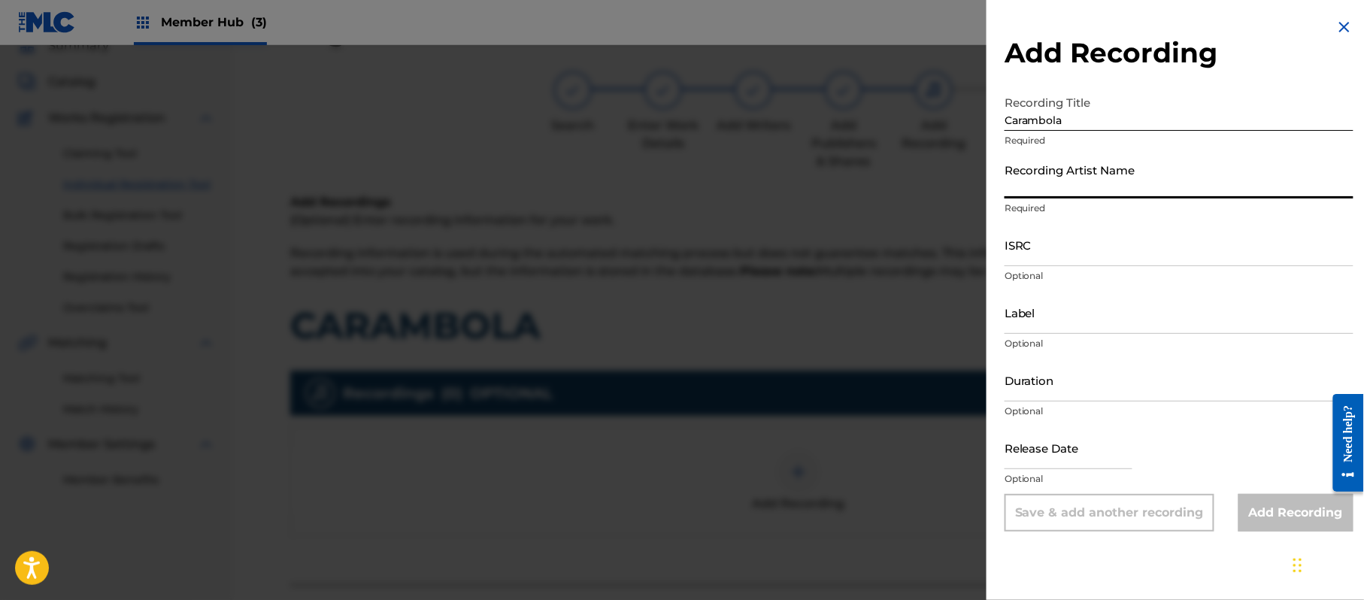
paste input "Miguel Macias Chavez"
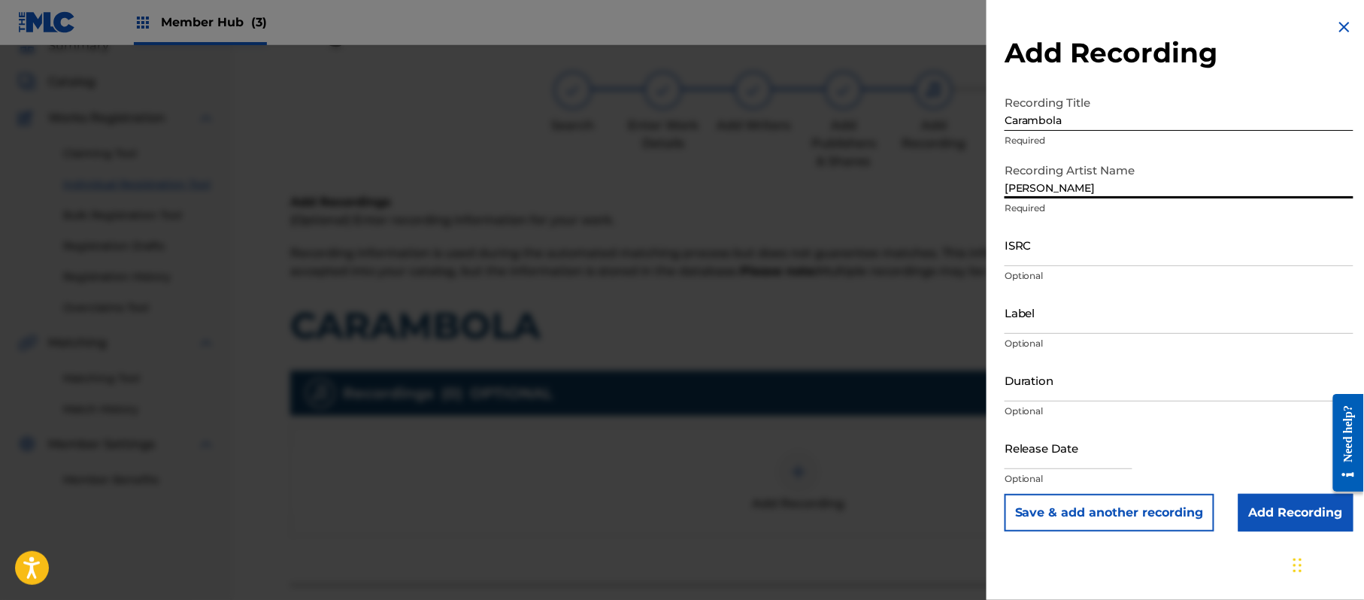
type input "Miguel Macias Chavez"
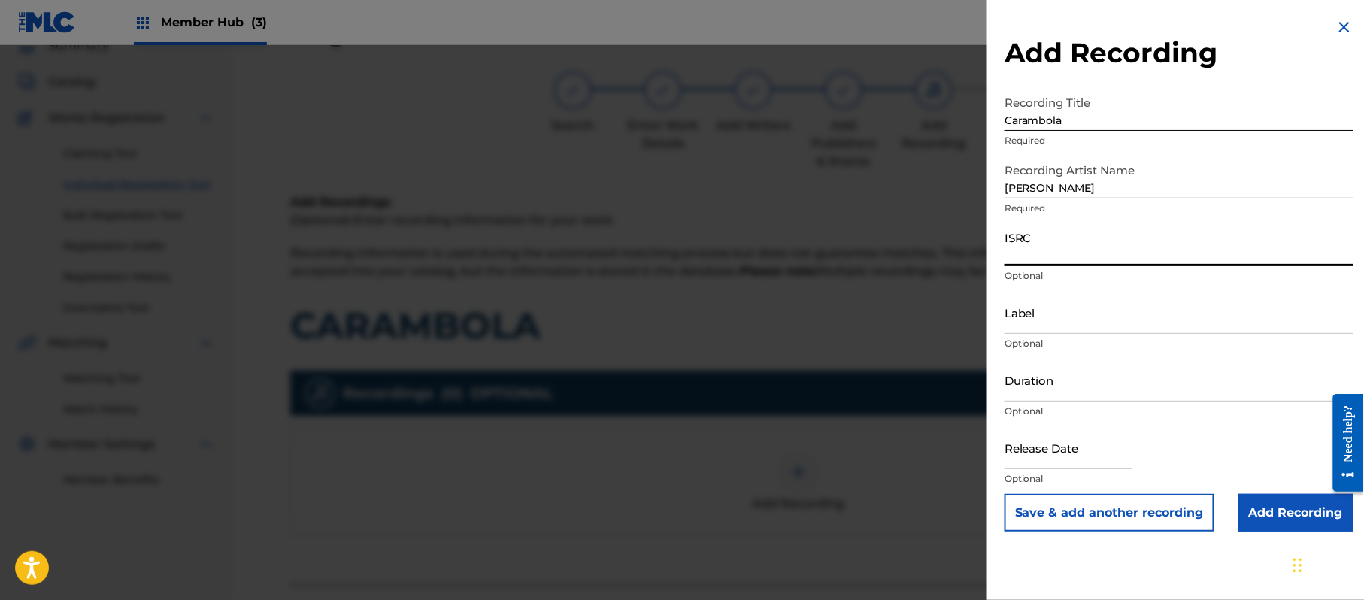
paste input "CA5KR1848124"
type input "CA5KR1848124"
paste input "3 Amigos Intertainment"
type input "3 Amigos Intertainment"
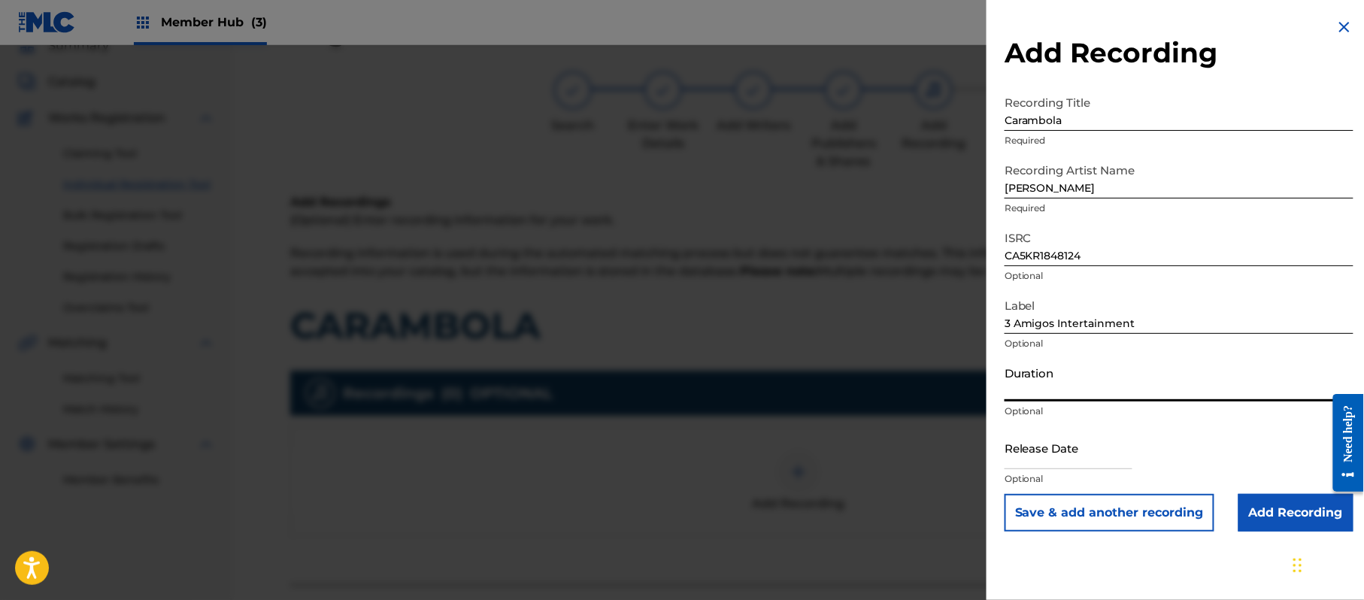
click at [1114, 388] on input "Duration" at bounding box center [1179, 380] width 349 height 43
type input "03:13"
drag, startPoint x: 1041, startPoint y: 446, endPoint x: 1126, endPoint y: 464, distance: 87.6
click at [1041, 446] on input "text" at bounding box center [1069, 447] width 128 height 43
select select "8"
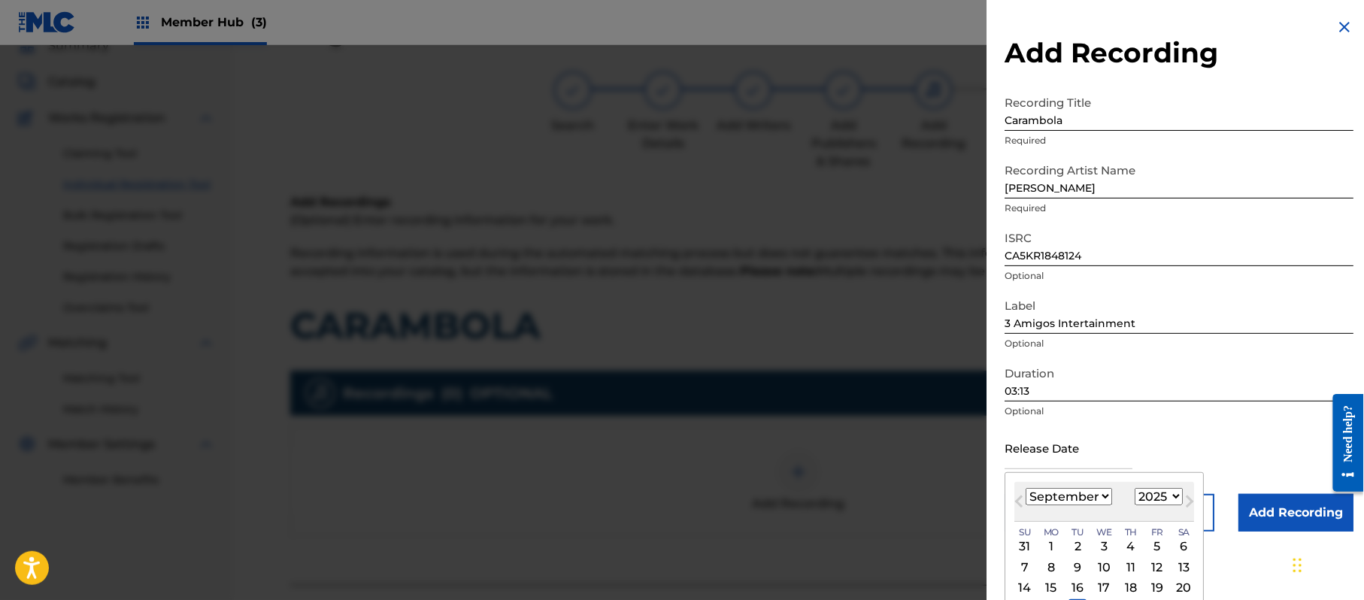
click at [1181, 497] on select "1899 1900 1901 1902 1903 1904 1905 1906 1907 1908 1909 1910 1911 1912 1913 1914…" at bounding box center [1159, 496] width 48 height 17
select select "2019"
click at [1138, 488] on select "1899 1900 1901 1902 1903 1904 1905 1906 1907 1908 1909 1910 1911 1912 1913 1914…" at bounding box center [1159, 496] width 48 height 17
drag, startPoint x: 1093, startPoint y: 495, endPoint x: 1087, endPoint y: 488, distance: 8.6
click at [1092, 495] on select "January February March April May June July August September October November De…" at bounding box center [1069, 496] width 86 height 17
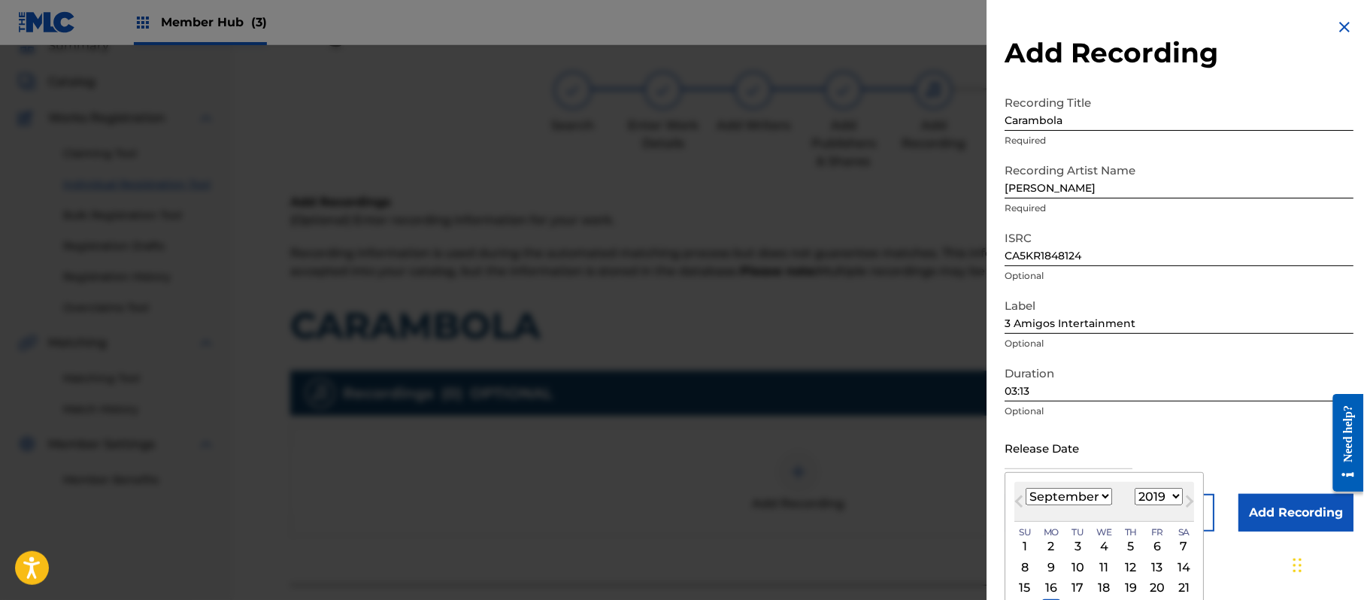
select select "0"
click at [1026, 488] on select "January February March April May June July August September October November De…" at bounding box center [1069, 496] width 86 height 17
click at [1047, 564] on div "7" at bounding box center [1051, 567] width 18 height 18
type input "January 7 2019"
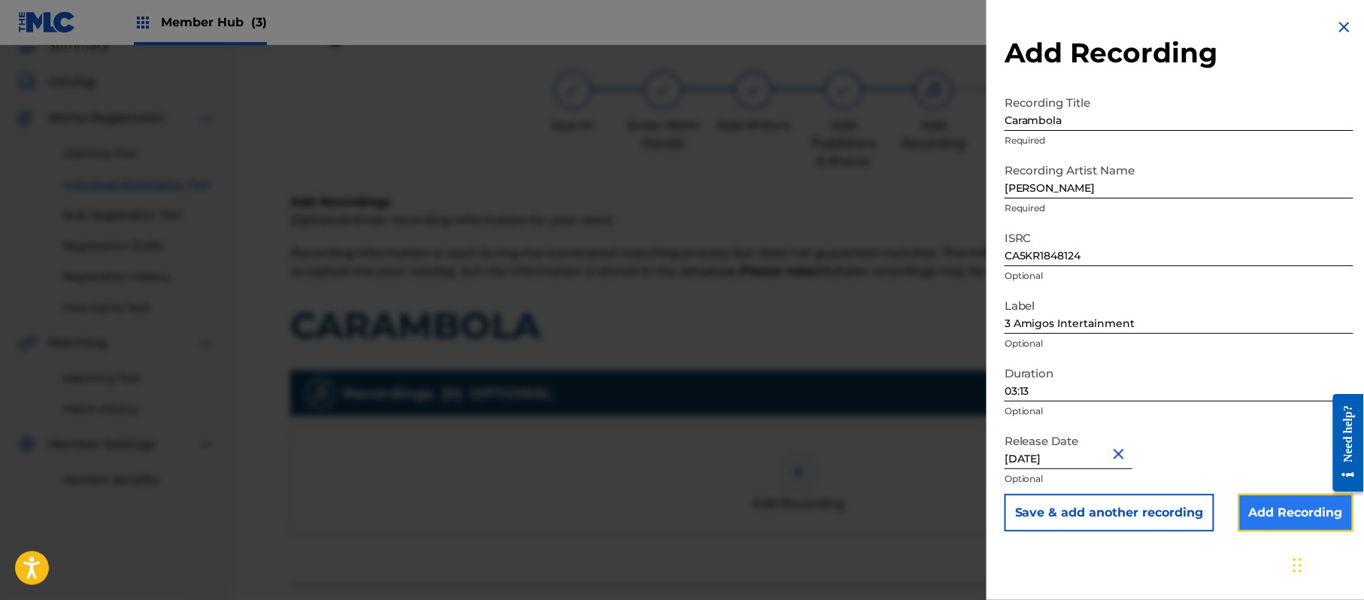
click at [1263, 520] on input "Add Recording" at bounding box center [1296, 513] width 115 height 38
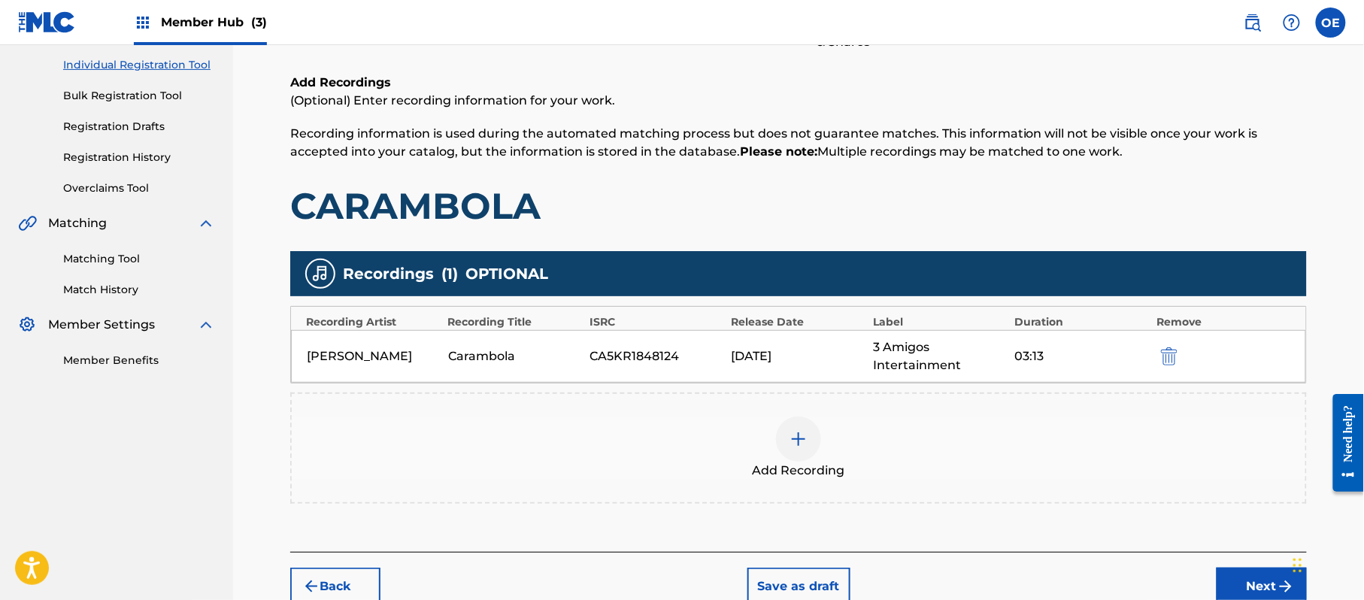
scroll to position [265, 0]
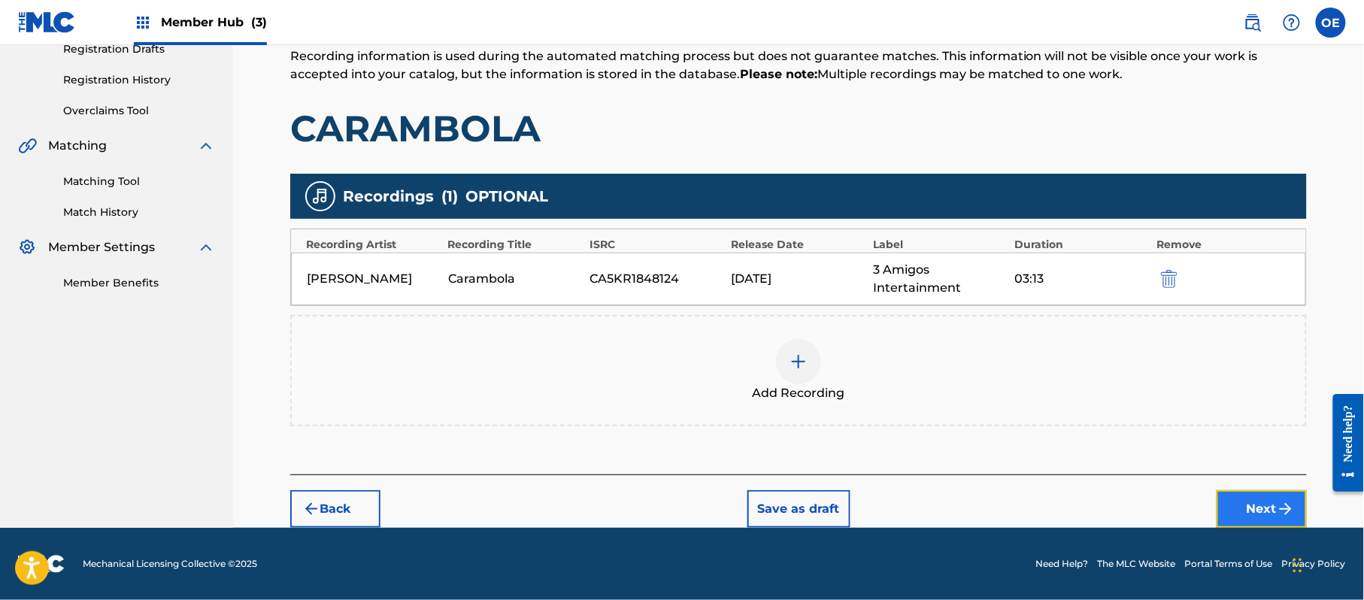
click at [1263, 521] on button "Next" at bounding box center [1262, 509] width 90 height 38
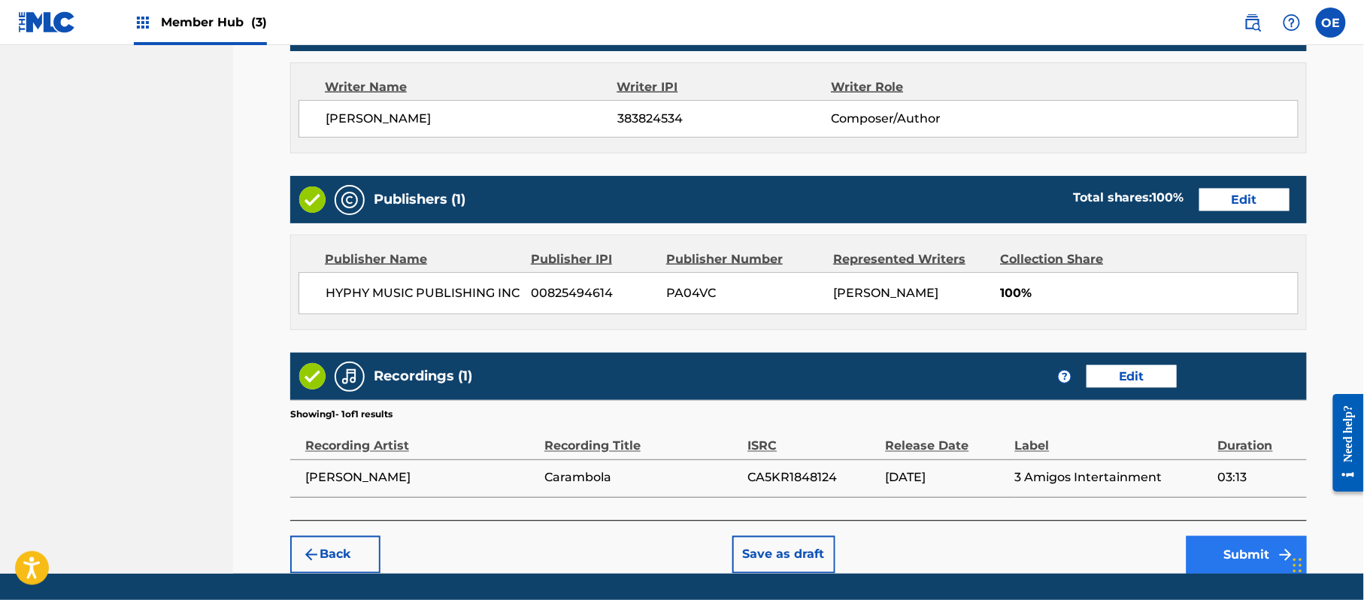
scroll to position [672, 0]
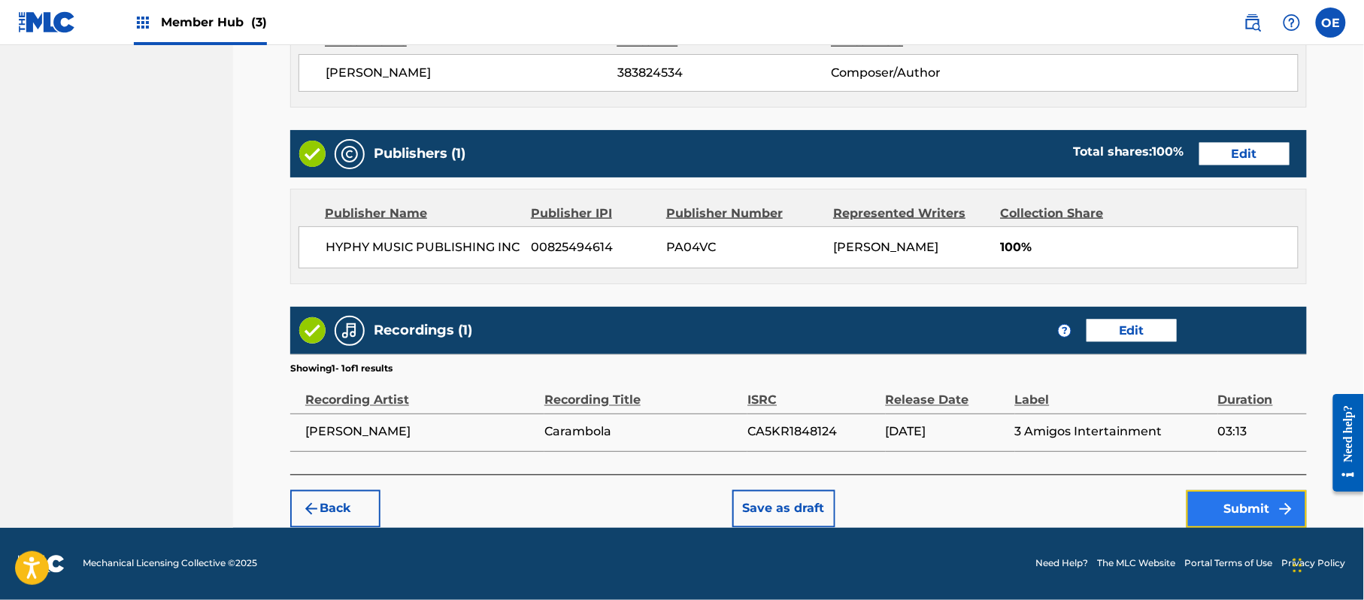
click at [1262, 519] on button "Submit" at bounding box center [1247, 509] width 120 height 38
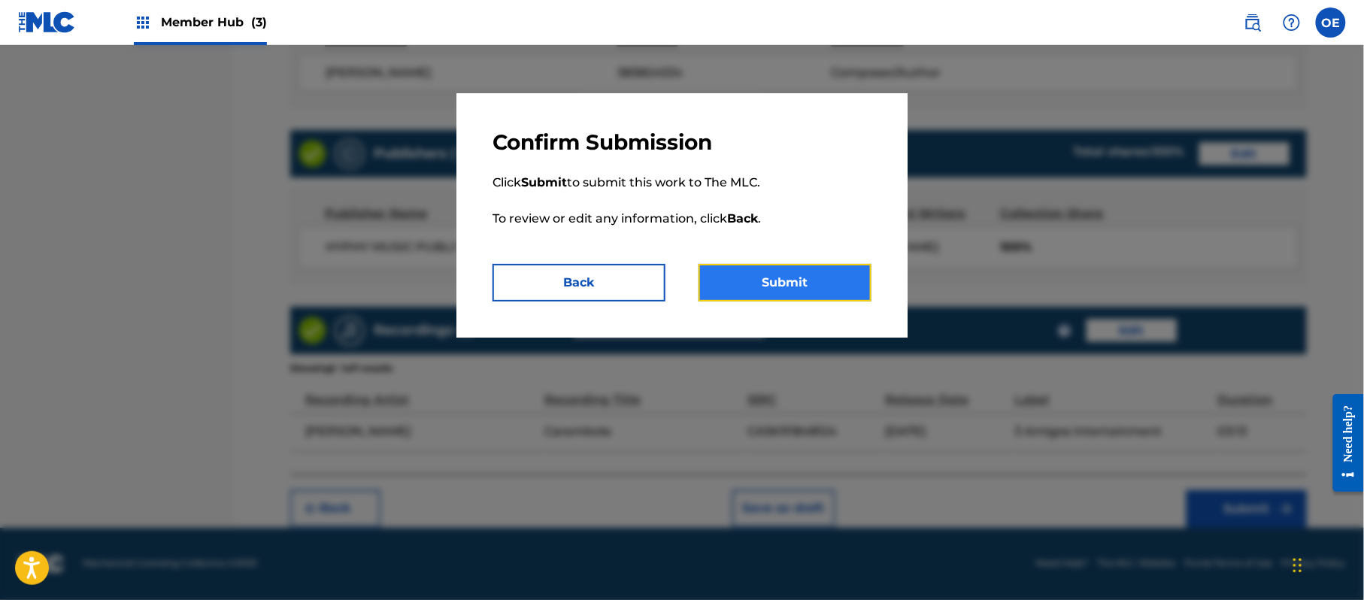
click at [794, 275] on button "Submit" at bounding box center [785, 283] width 173 height 38
